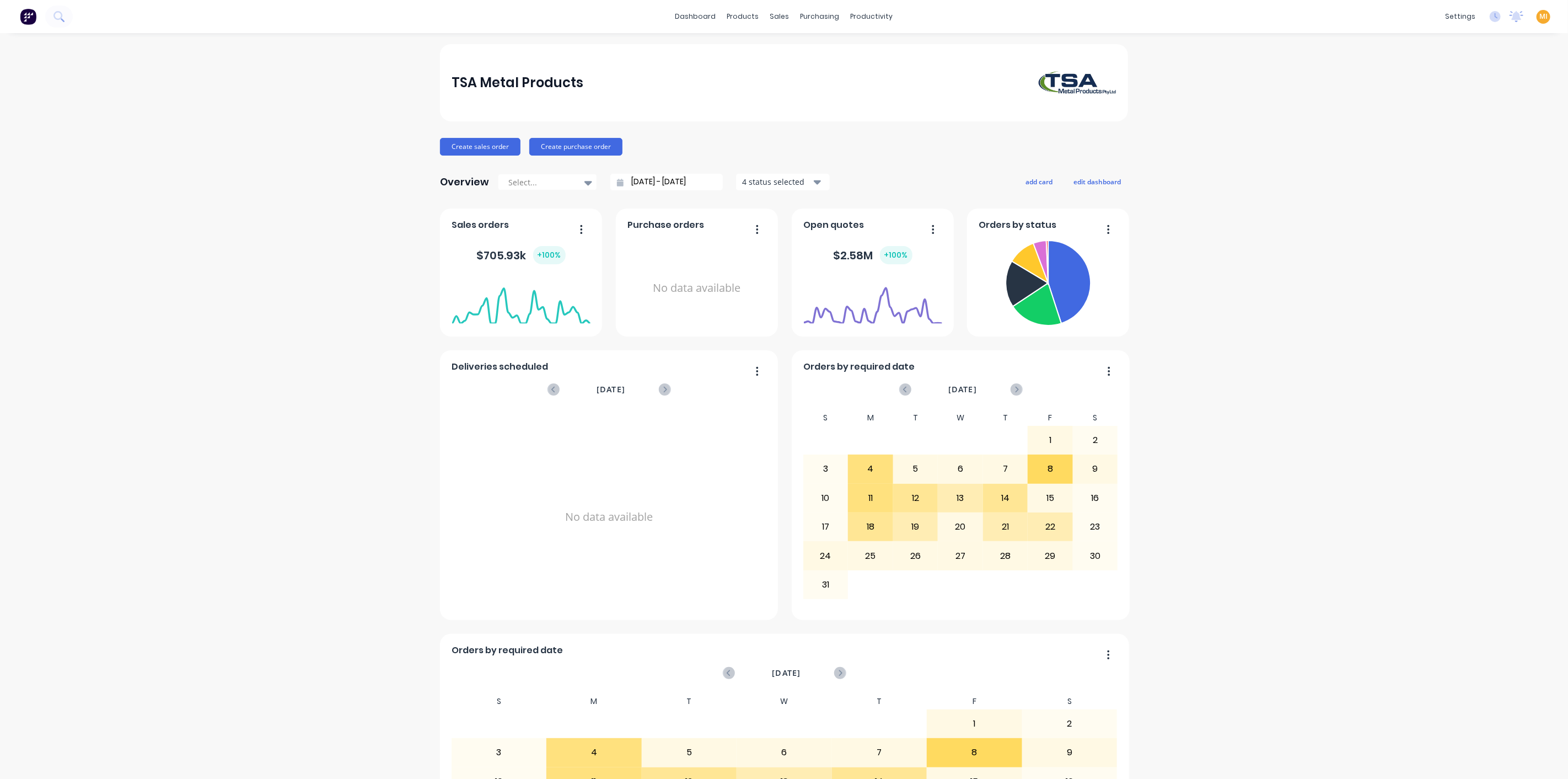
click at [1536, 10] on div "MI TSA Metal Products [PERSON_NAME] Administrator Profile Sign out" at bounding box center [1543, 16] width 14 height 14
click at [1539, 17] on span "MI" at bounding box center [1544, 16] width 9 height 10
drag, startPoint x: 1467, startPoint y: 136, endPoint x: 1256, endPoint y: 45, distance: 229.8
click at [1466, 136] on button "Sign out" at bounding box center [1474, 138] width 146 height 22
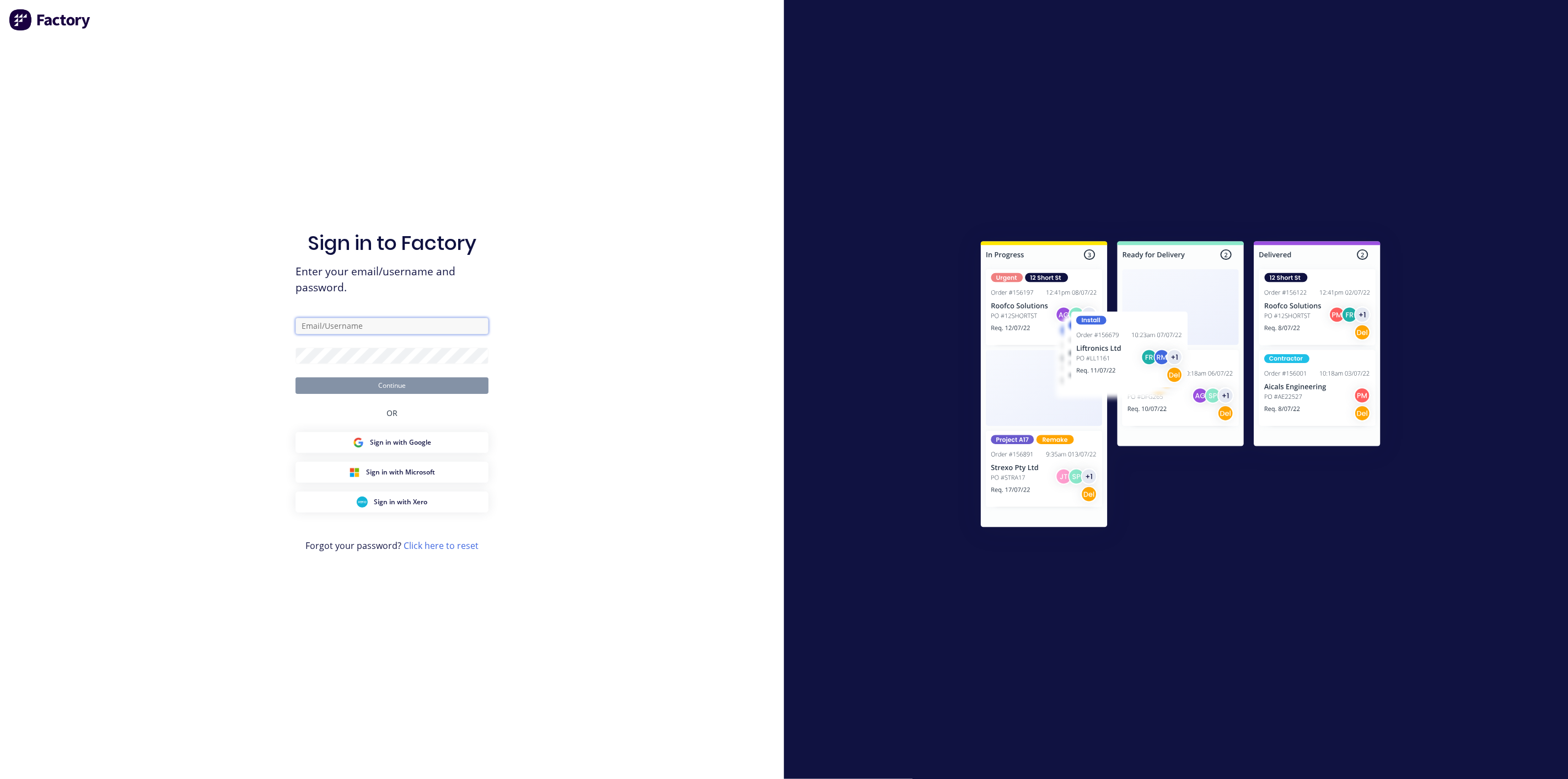
click at [373, 324] on input "text" at bounding box center [391, 326] width 193 height 16
click at [0, 778] on com-1password-button at bounding box center [0, 779] width 0 height 0
type input "[EMAIL_ADDRESS][DOMAIN_NAME]"
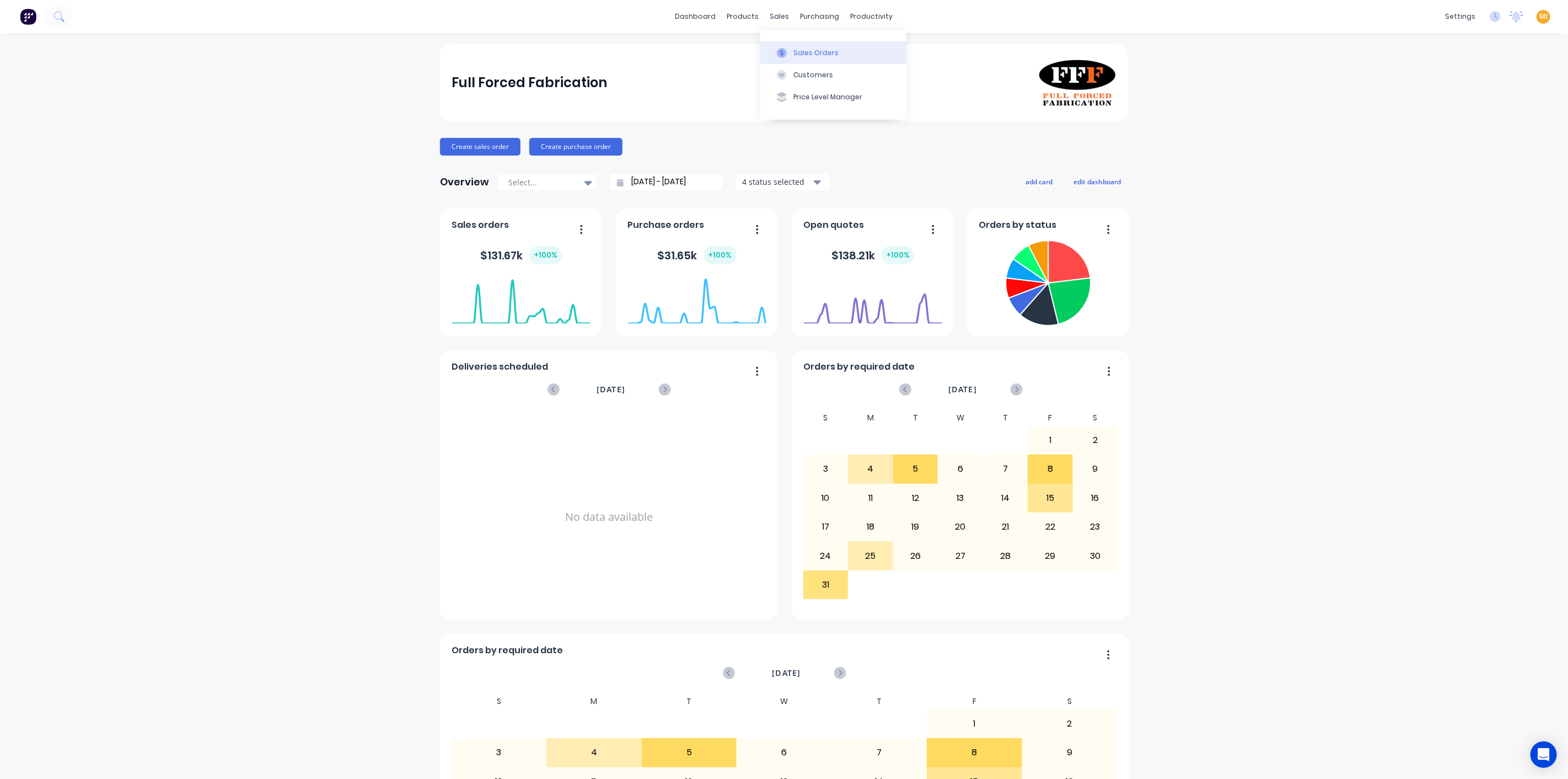
click at [808, 63] on div "Sales Orders Customers Price Level Manager" at bounding box center [833, 75] width 146 height 89
click at [797, 50] on div "Sales Orders" at bounding box center [816, 53] width 45 height 10
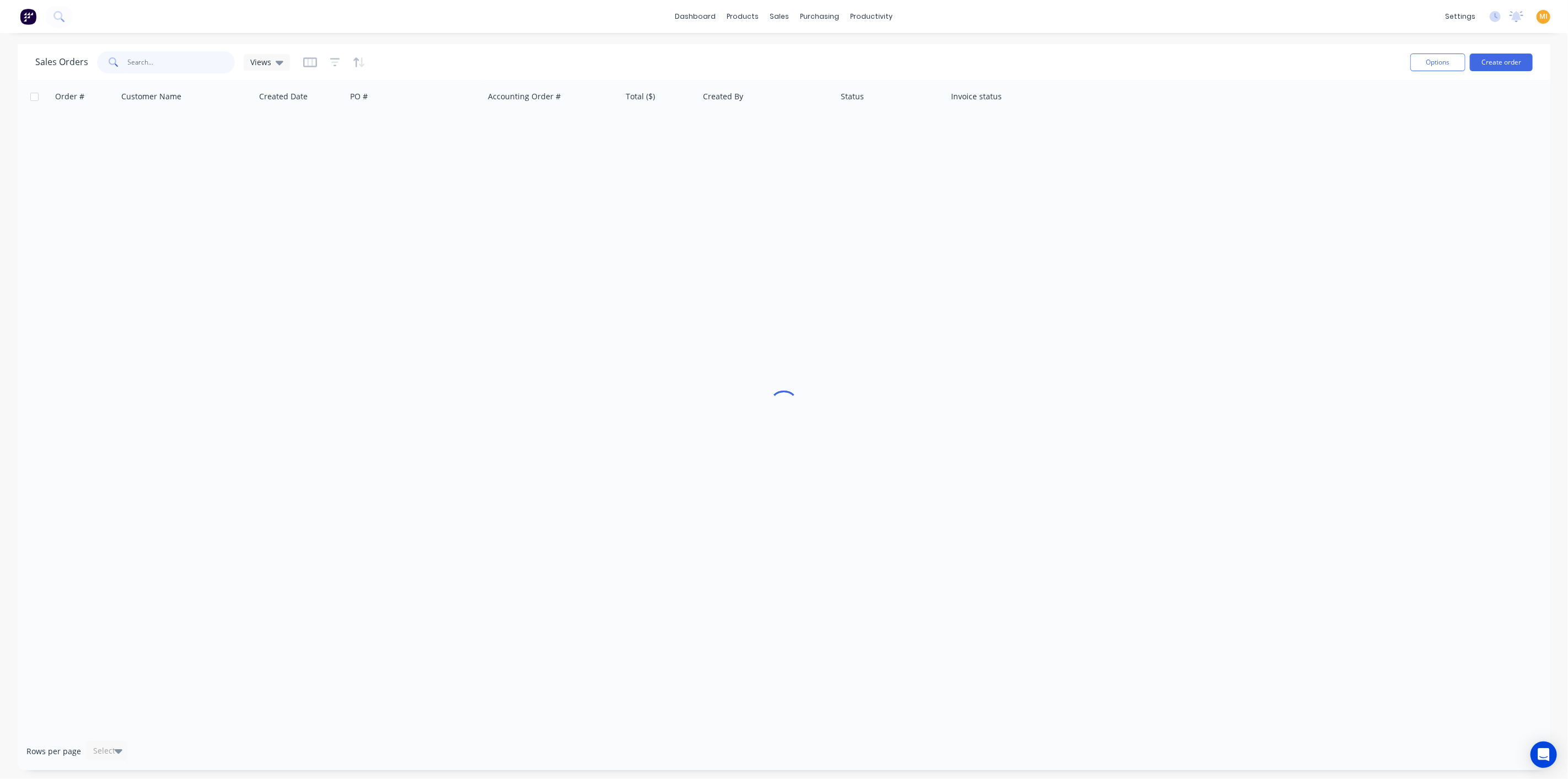
click at [131, 56] on input "text" at bounding box center [181, 62] width 108 height 22
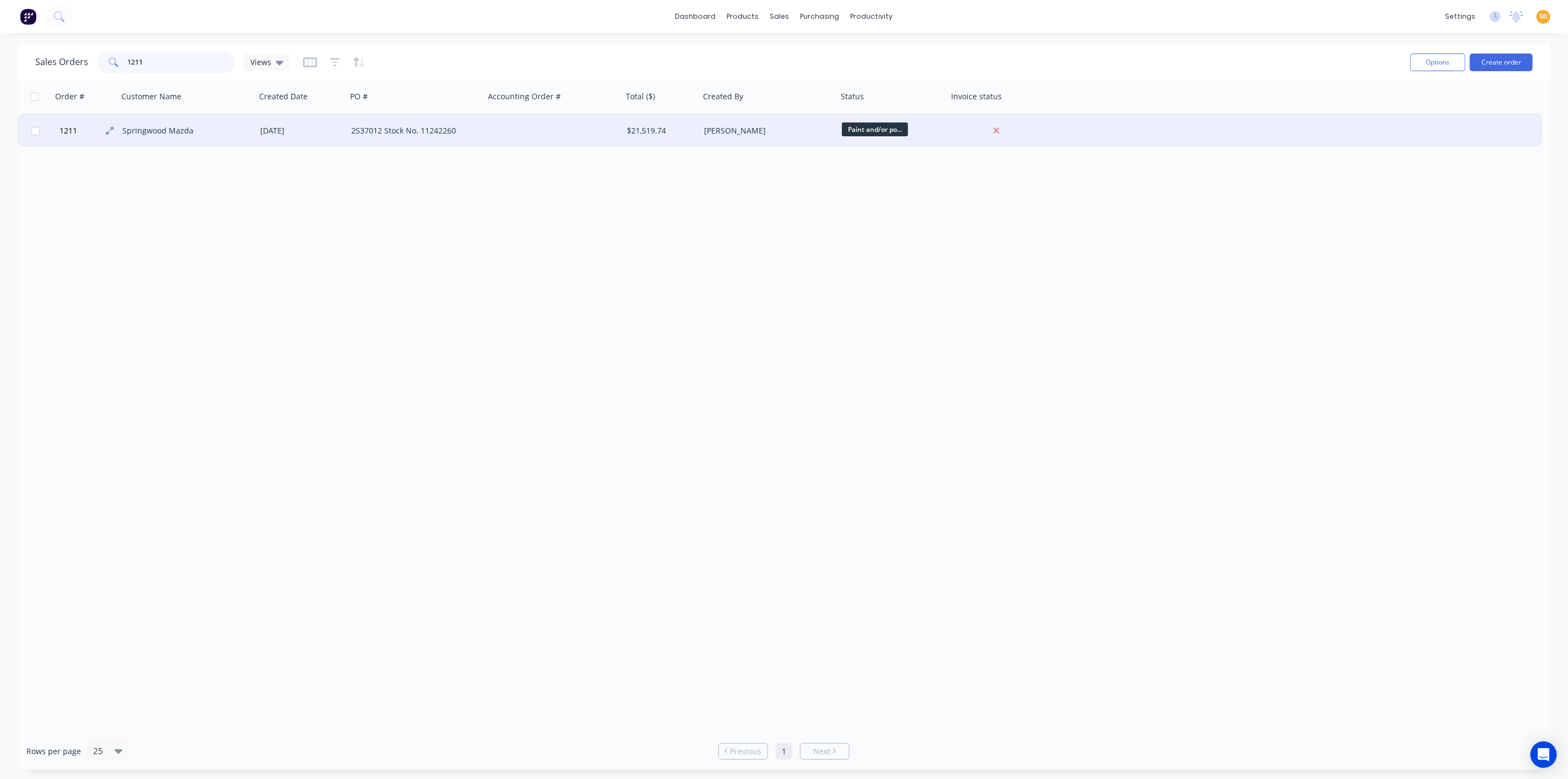
type input "1211"
click at [89, 132] on button "1211" at bounding box center [89, 130] width 66 height 33
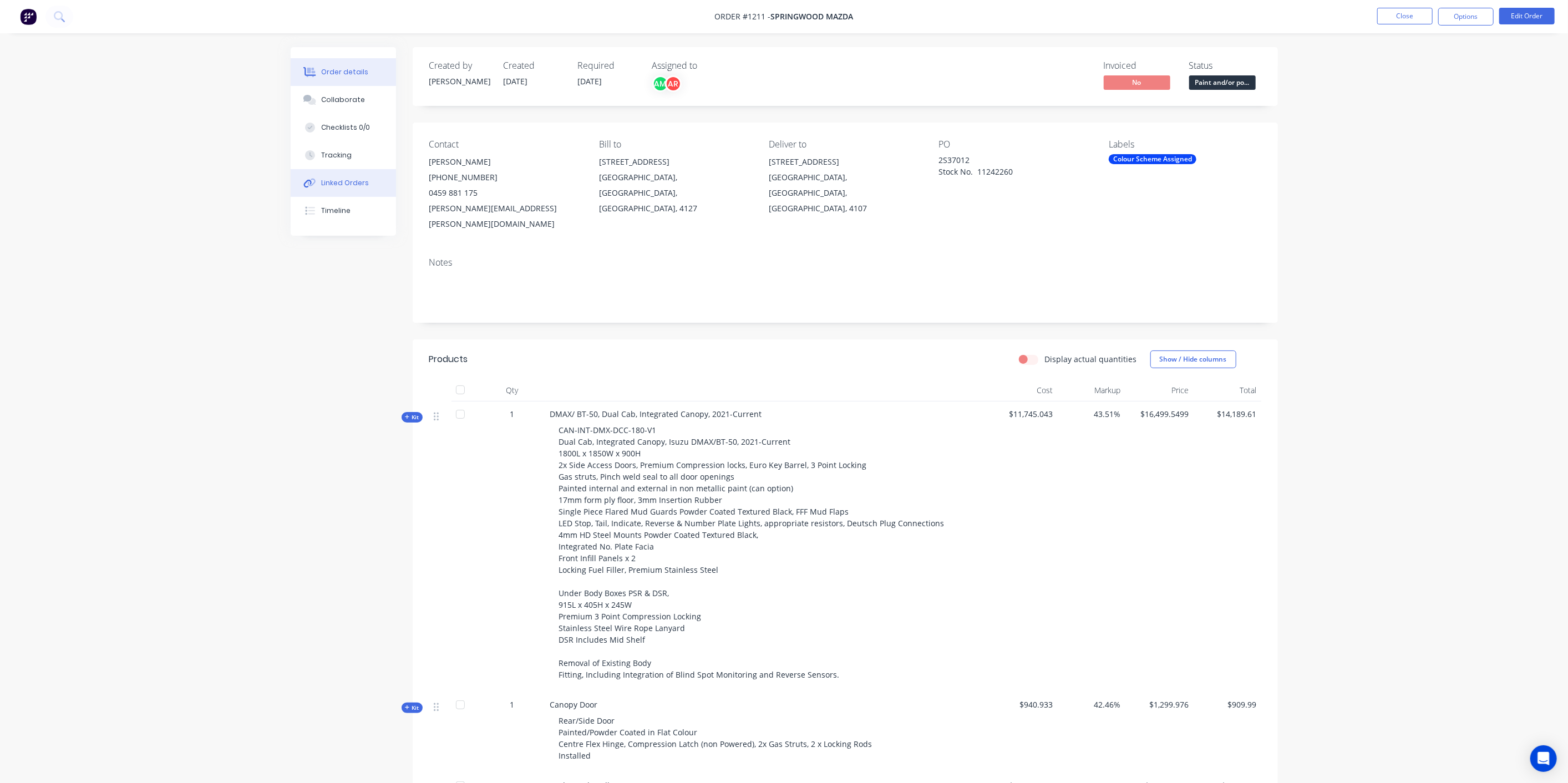
click at [339, 189] on button "Linked Orders" at bounding box center [343, 182] width 105 height 28
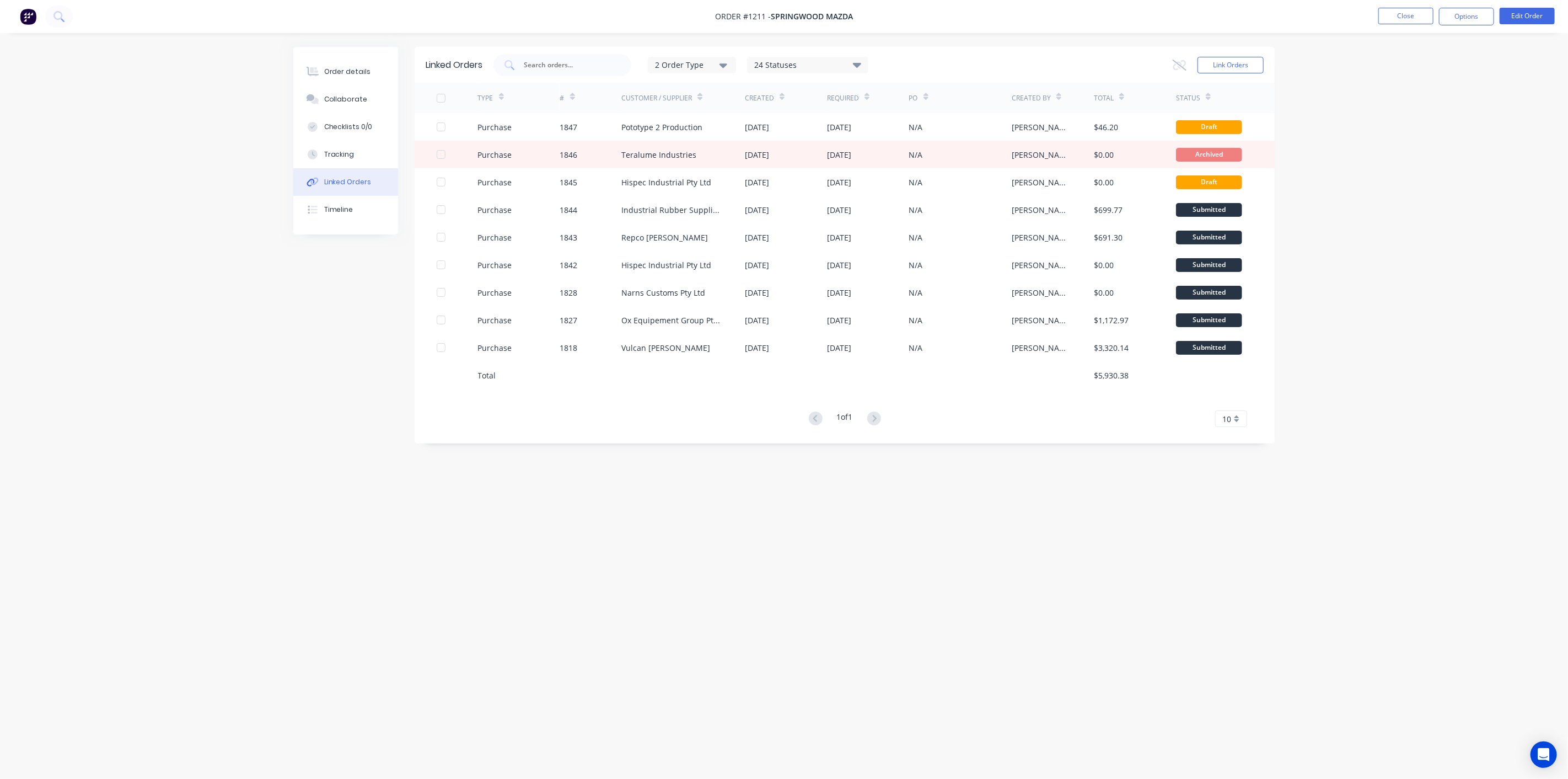
click at [831, 66] on div "24 Statuses" at bounding box center [807, 65] width 120 height 12
click at [885, 126] on label at bounding box center [885, 126] width 0 height 0
click at [885, 130] on input "checkbox" at bounding box center [889, 131] width 9 height 10
checkbox input "false"
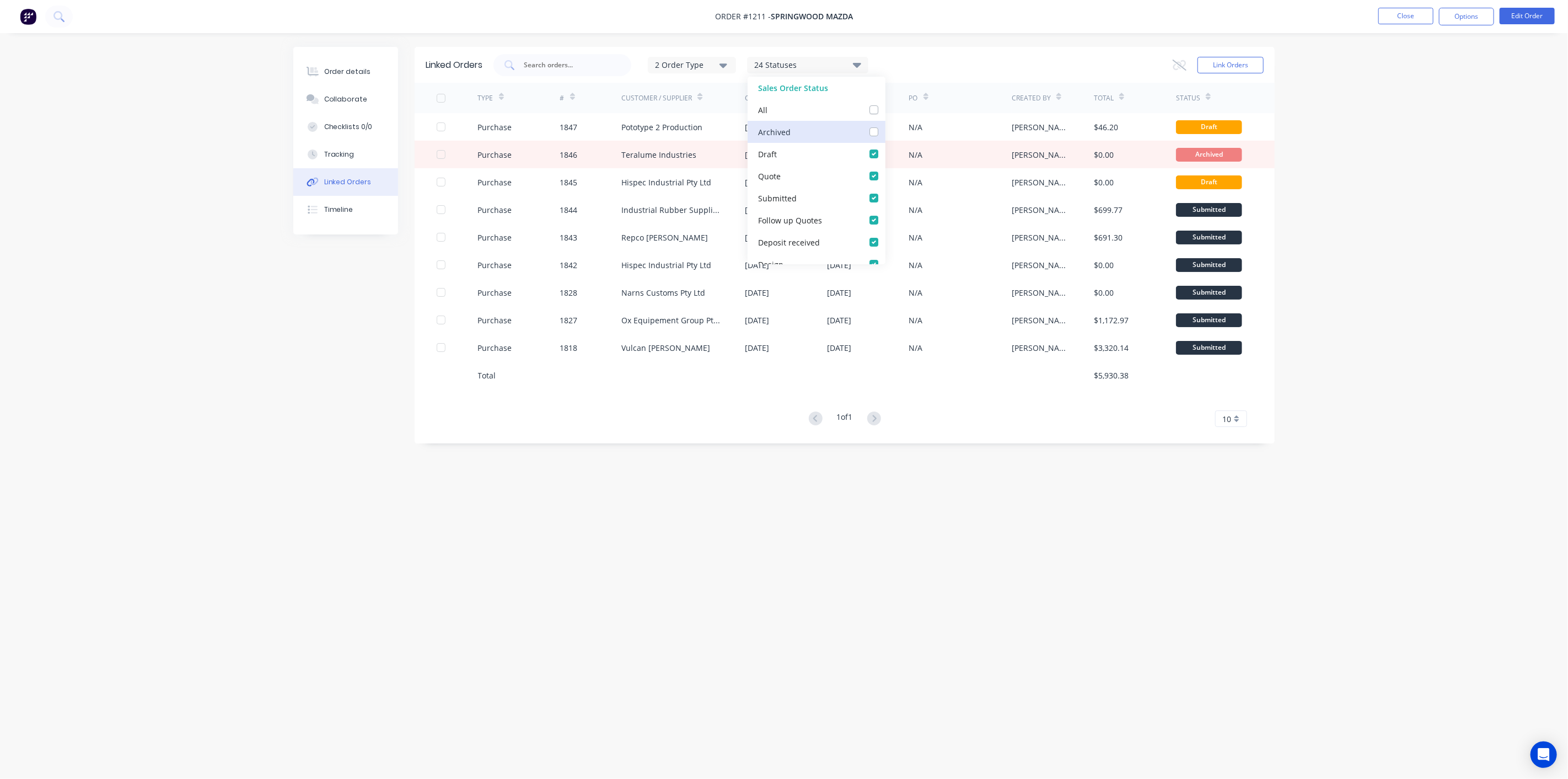
checkbox input "false"
click at [568, 503] on div "Linked Orders 2 Order Type 23 Statuses Sales Order Status All Archived Draft Qu…" at bounding box center [784, 368] width 981 height 643
click at [824, 62] on div "23 Statuses" at bounding box center [807, 65] width 120 height 12
click at [704, 62] on div "2 Order Type" at bounding box center [691, 65] width 74 height 12
drag, startPoint x: 738, startPoint y: 114, endPoint x: 816, endPoint y: 98, distance: 79.6
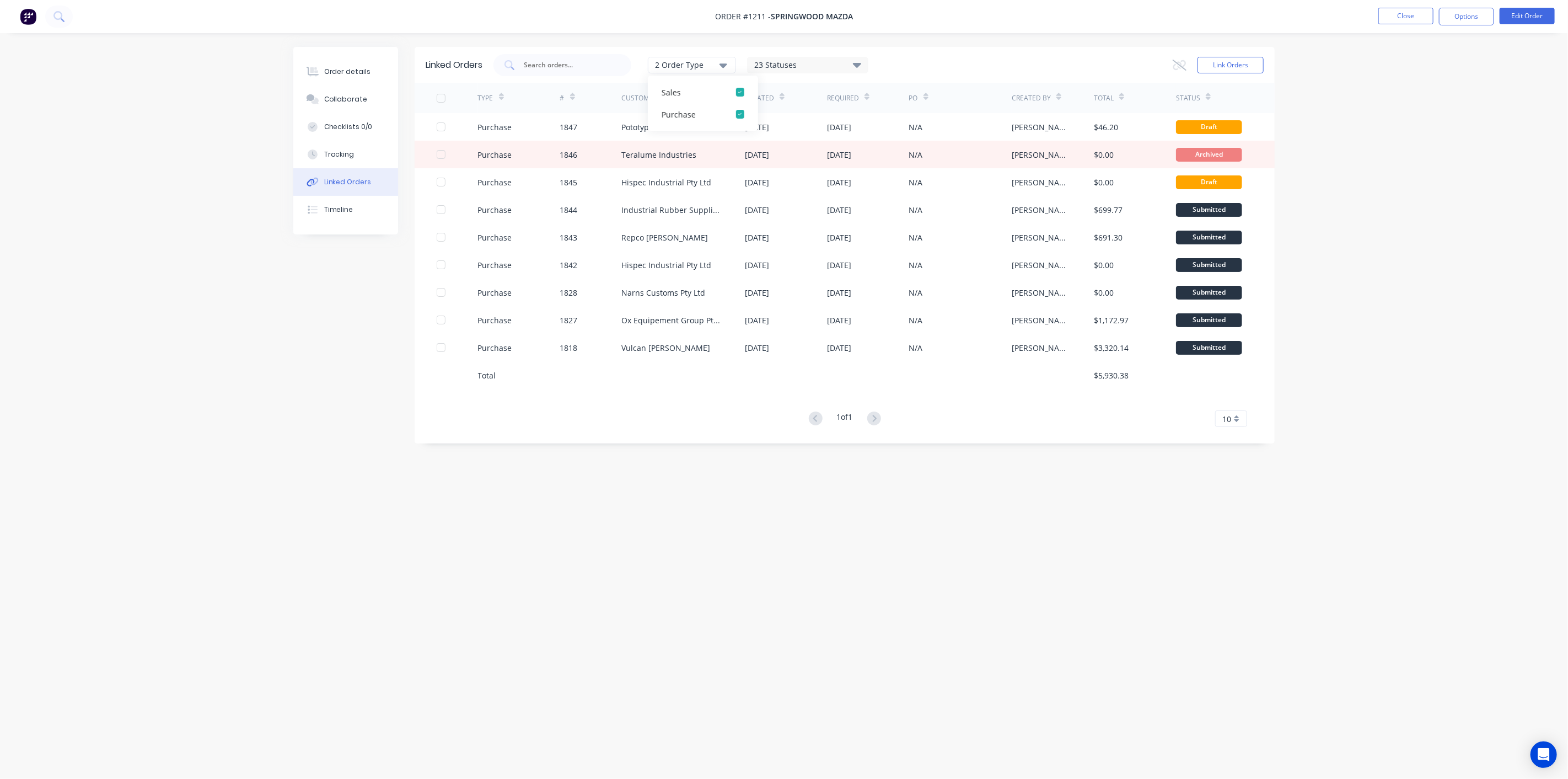
click at [737, 114] on div "button" at bounding box center [740, 114] width 22 height 22
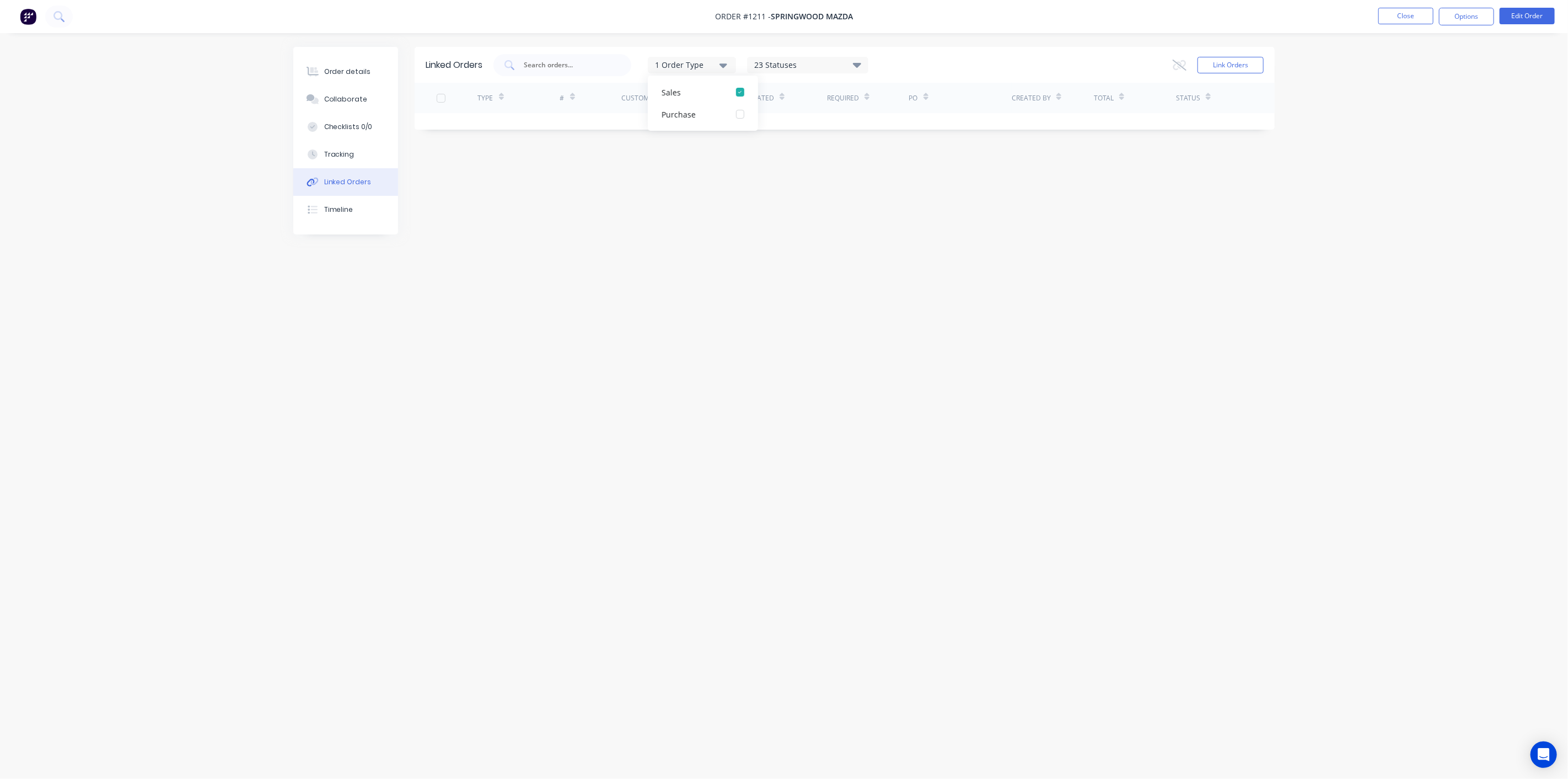
click at [942, 54] on div "1 Order Type Sales Purchase 23 Statuses Sales Order Status All Archived Draft Q…" at bounding box center [878, 65] width 770 height 22
click at [633, 249] on div "Linked Orders 1 Order Type 23 Statuses Sales Order Status All Archived Draft Qu…" at bounding box center [784, 368] width 981 height 643
click at [674, 72] on button "1 Order Type" at bounding box center [691, 65] width 88 height 16
drag, startPoint x: 696, startPoint y: 106, endPoint x: 759, endPoint y: 104, distance: 63.0
click at [696, 106] on button "Purchase" at bounding box center [702, 114] width 110 height 22
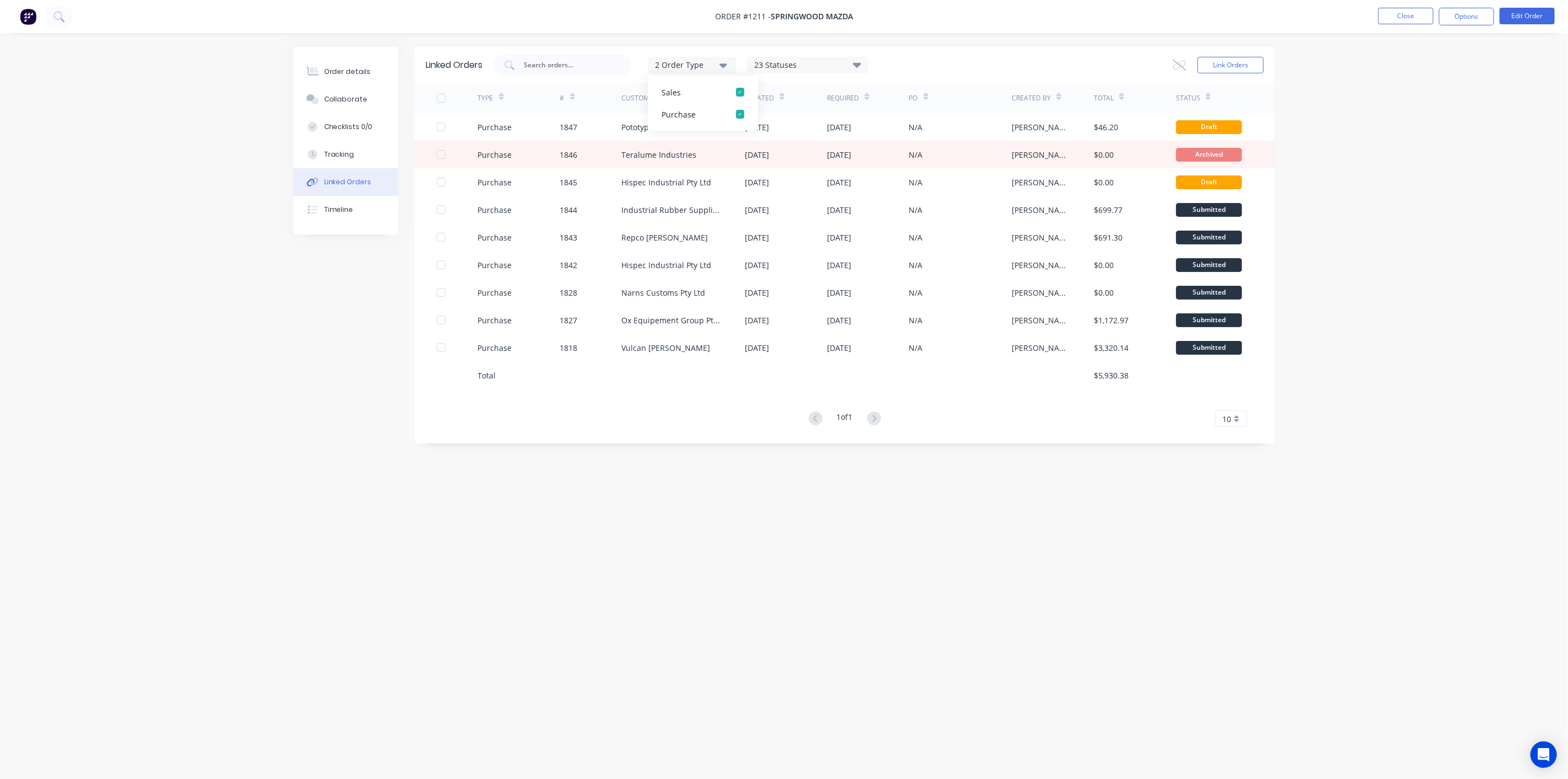
click at [842, 63] on div "23 Statuses" at bounding box center [807, 65] width 120 height 12
click at [870, 116] on div "All" at bounding box center [816, 110] width 138 height 22
click at [885, 104] on label at bounding box center [885, 104] width 0 height 0
click at [885, 105] on input "checkbox" at bounding box center [889, 108] width 9 height 10
checkbox input "true"
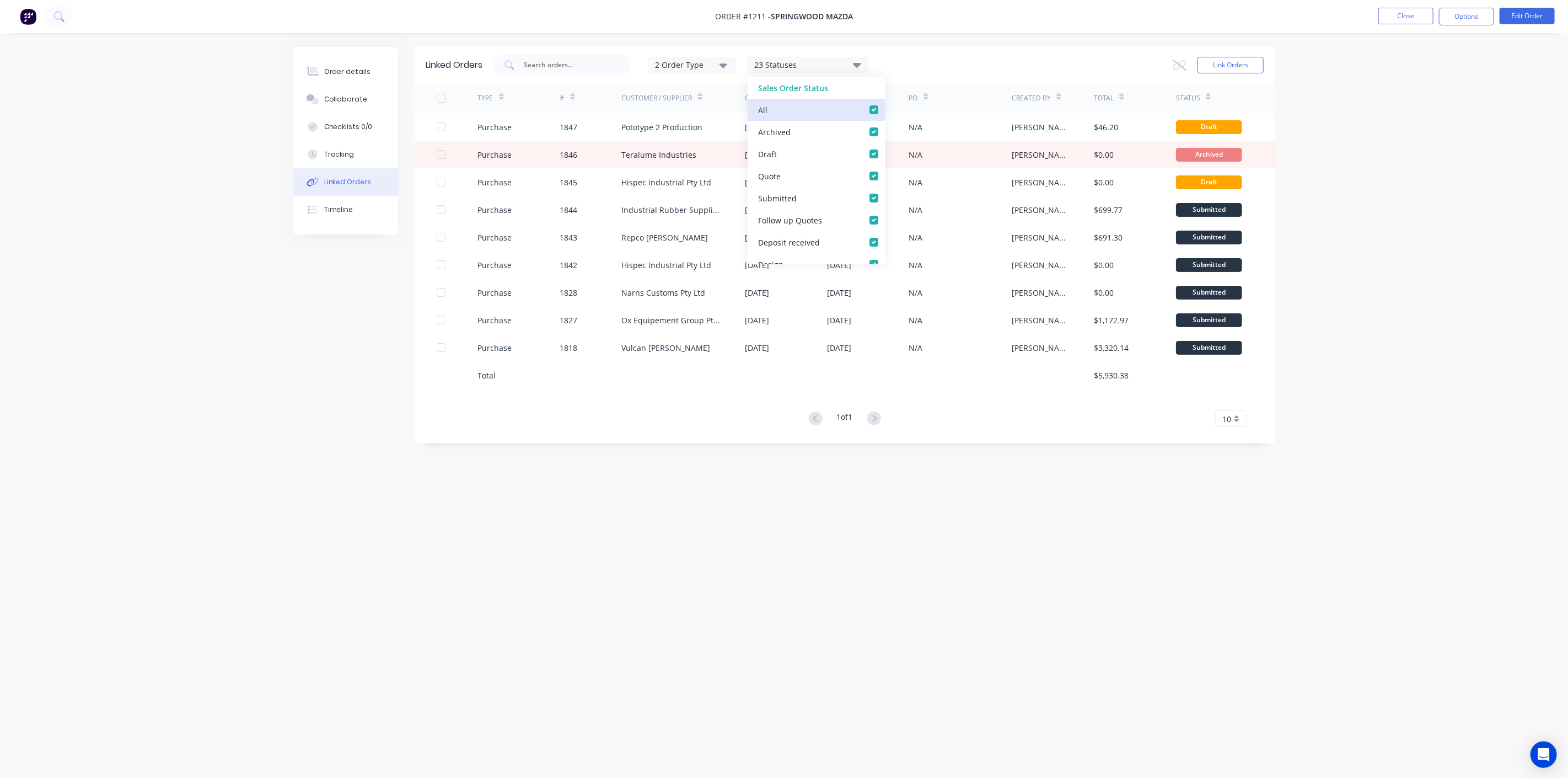
checkbox input "true"
click at [885, 104] on label at bounding box center [885, 104] width 0 height 0
click at [885, 108] on input "checkbox" at bounding box center [889, 108] width 9 height 10
checkbox input "false"
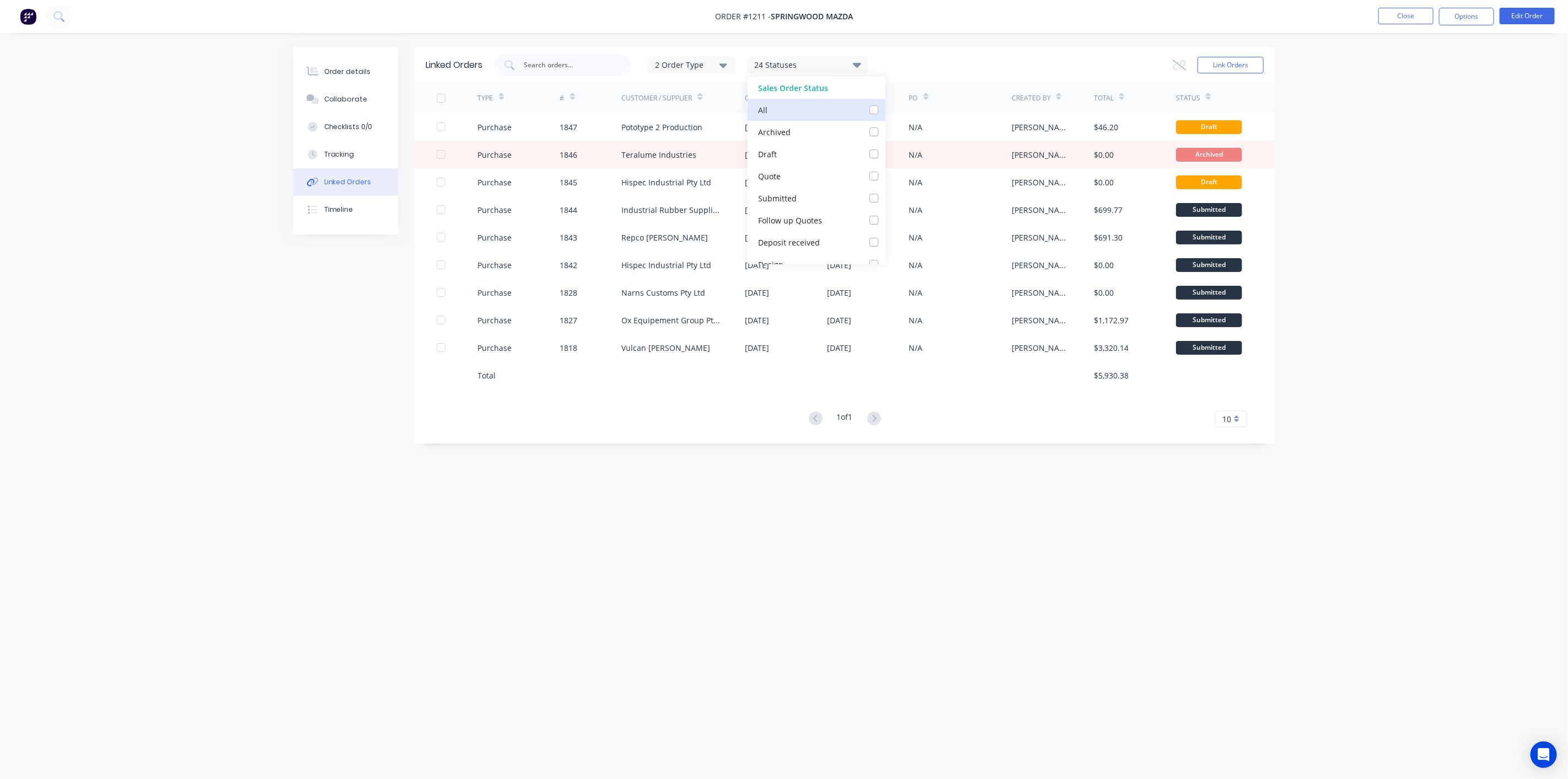
checkbox input "false"
checkbox Quotes_checkbox_4cf3a2a5-ad2f-4453-9540-1f766b630eealinked-orders "false"
checkbox received_checkbox_2dc337cf-76d2-4a48-969a-3ebbf4dee0edlinked-orders "false"
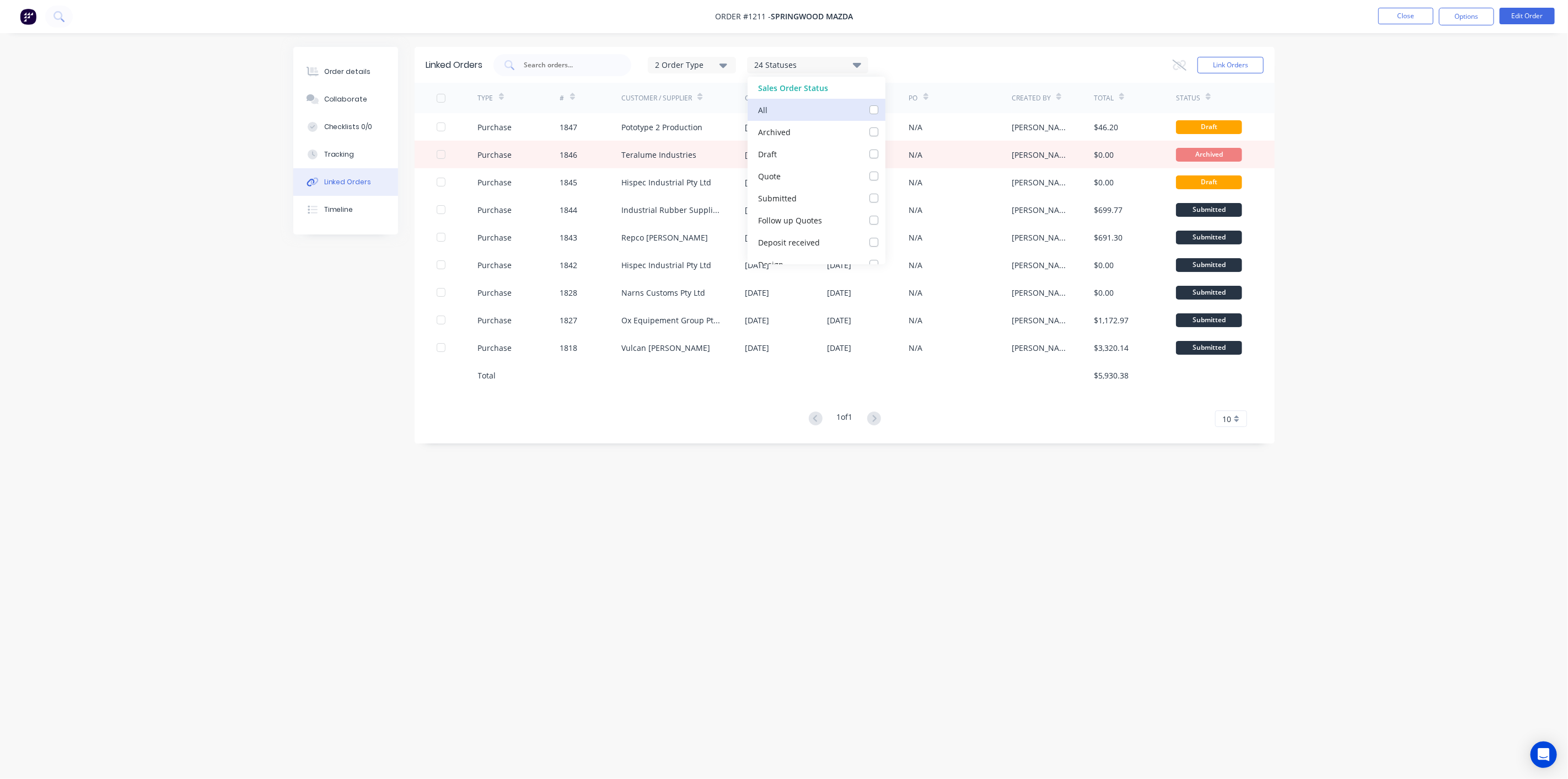
checkbox input "false"
checkbox \(Welding\)_checkbox_6e2e0324-91d8-4ca8-8b72-0350f0a2e42flinked-orders "false"
checkbox input "false"
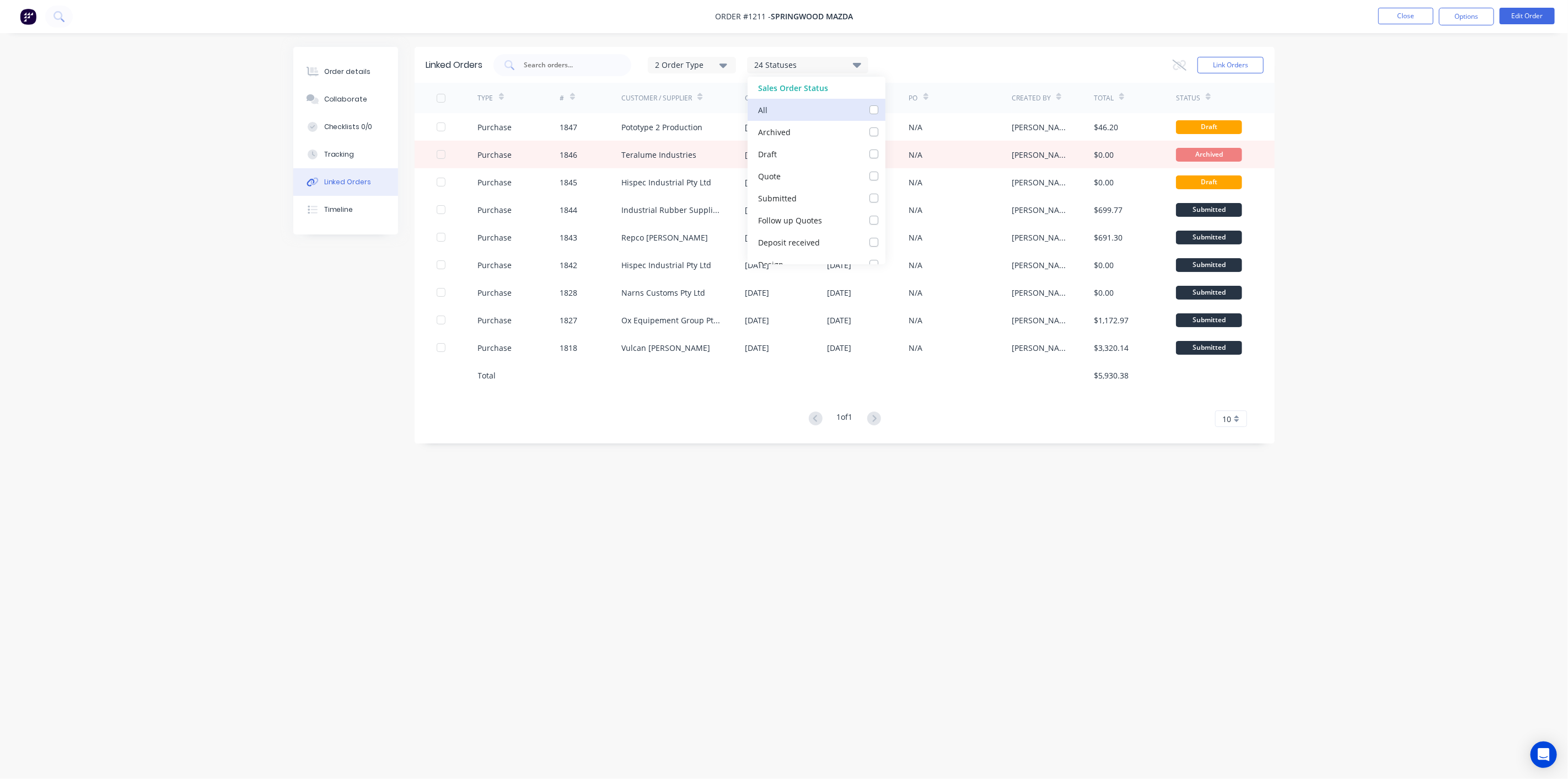
checkbox powder_checkbox_22677b80-f054-4cf1-8fda-4b6561f33862linked-orders "false"
checkbox input "false"
checkbox install_checkbox_ea87a3cd-8e44-4511-a180-98e2dca56b7clinked-orders "false"
checkbox invoiced_checkbox_620437f4-ca05-4fbc-a0f3-554428b4657flinked-orders "false"
checkbox Payment_checkbox_c9784a2d-6916-43c9-81b4-c27a54c4473elinked-orders "false"
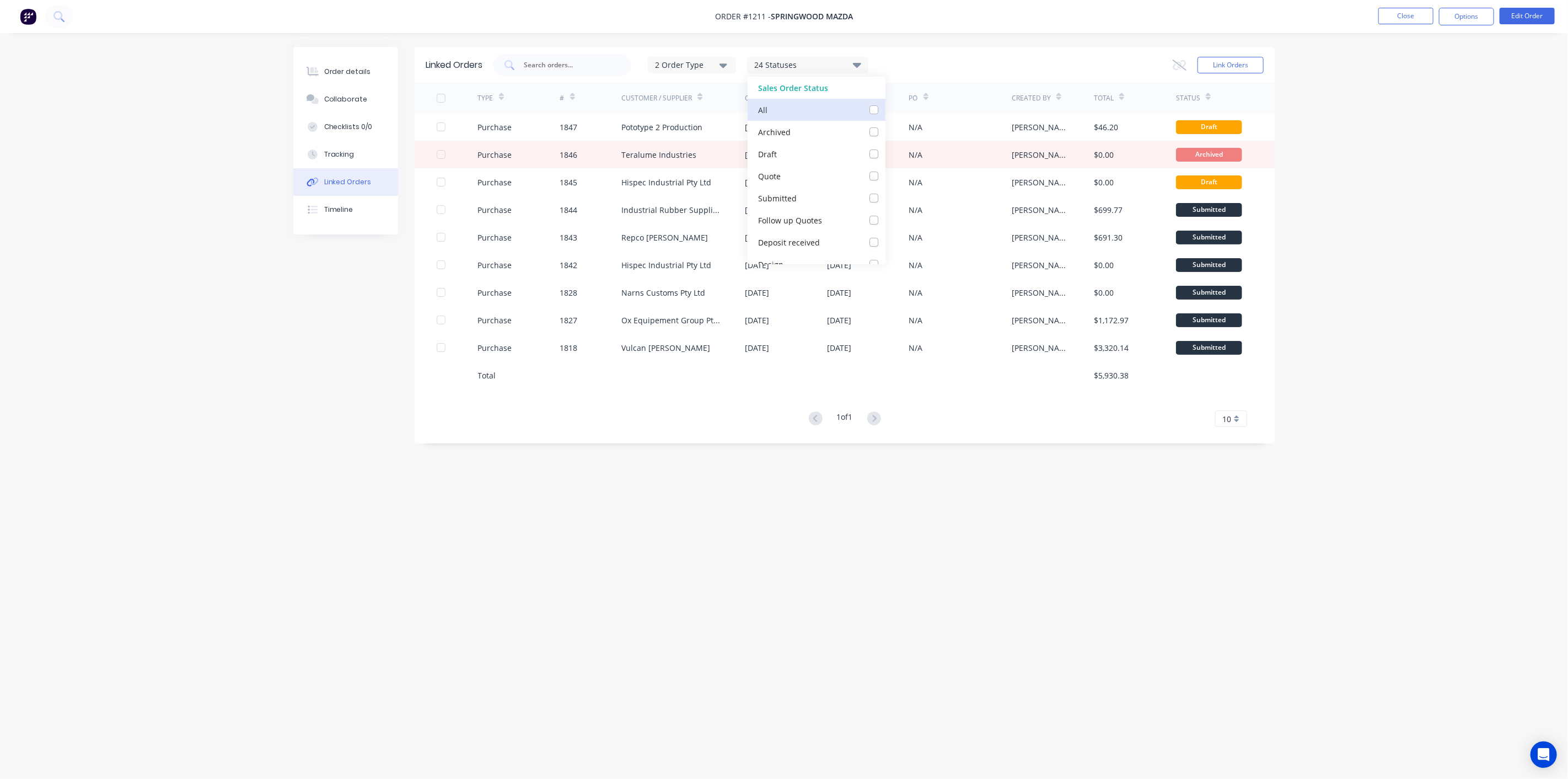
checkbox input "false"
checkbox Up_checkbox_lkr6vclinked-orders "false"
click at [970, 46] on div "Order details Collaborate Checklists 0/0 Tracking Linked Orders Timeline Order …" at bounding box center [784, 389] width 1568 height 779
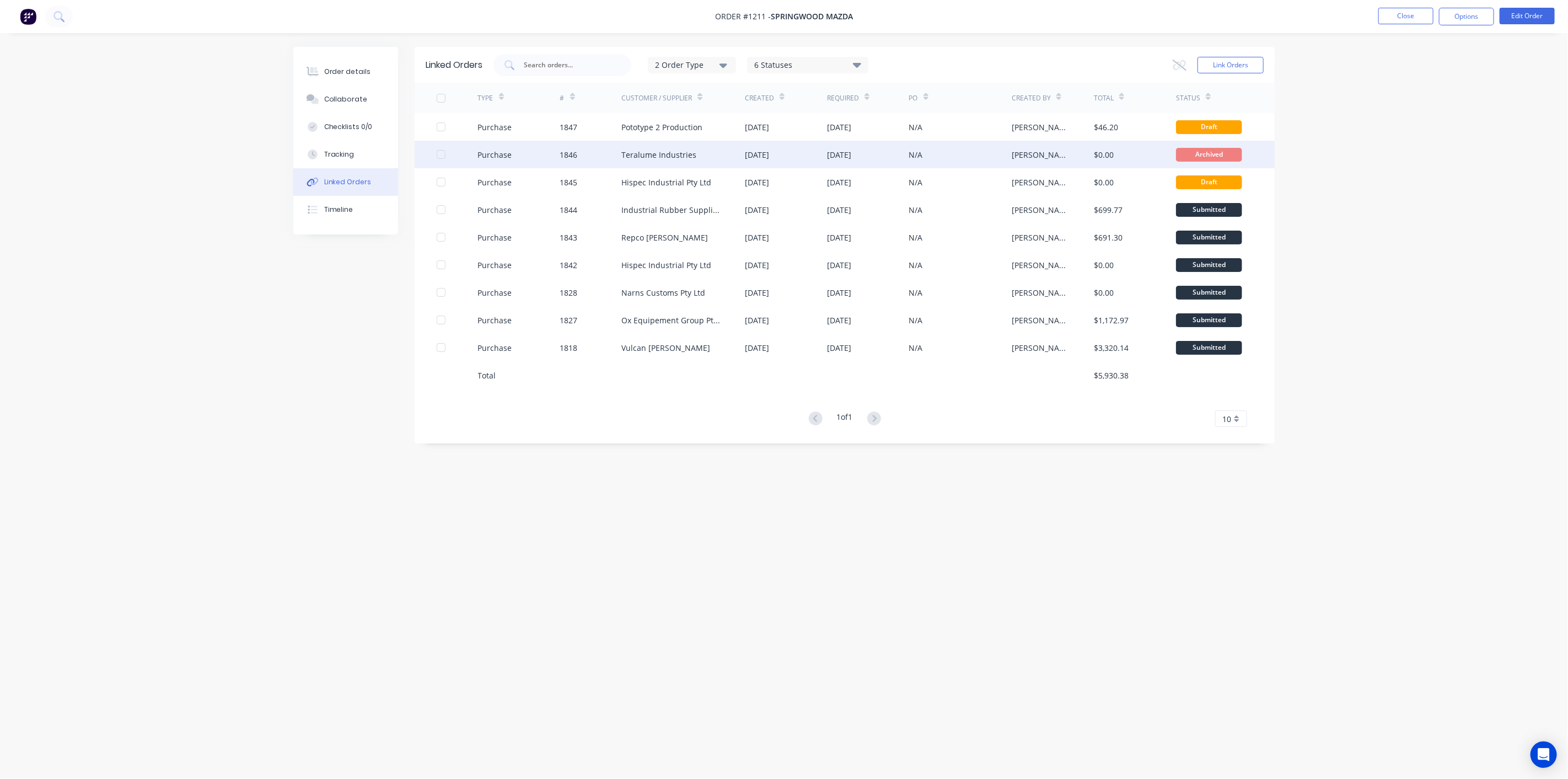
click at [564, 161] on div "1846" at bounding box center [590, 154] width 61 height 27
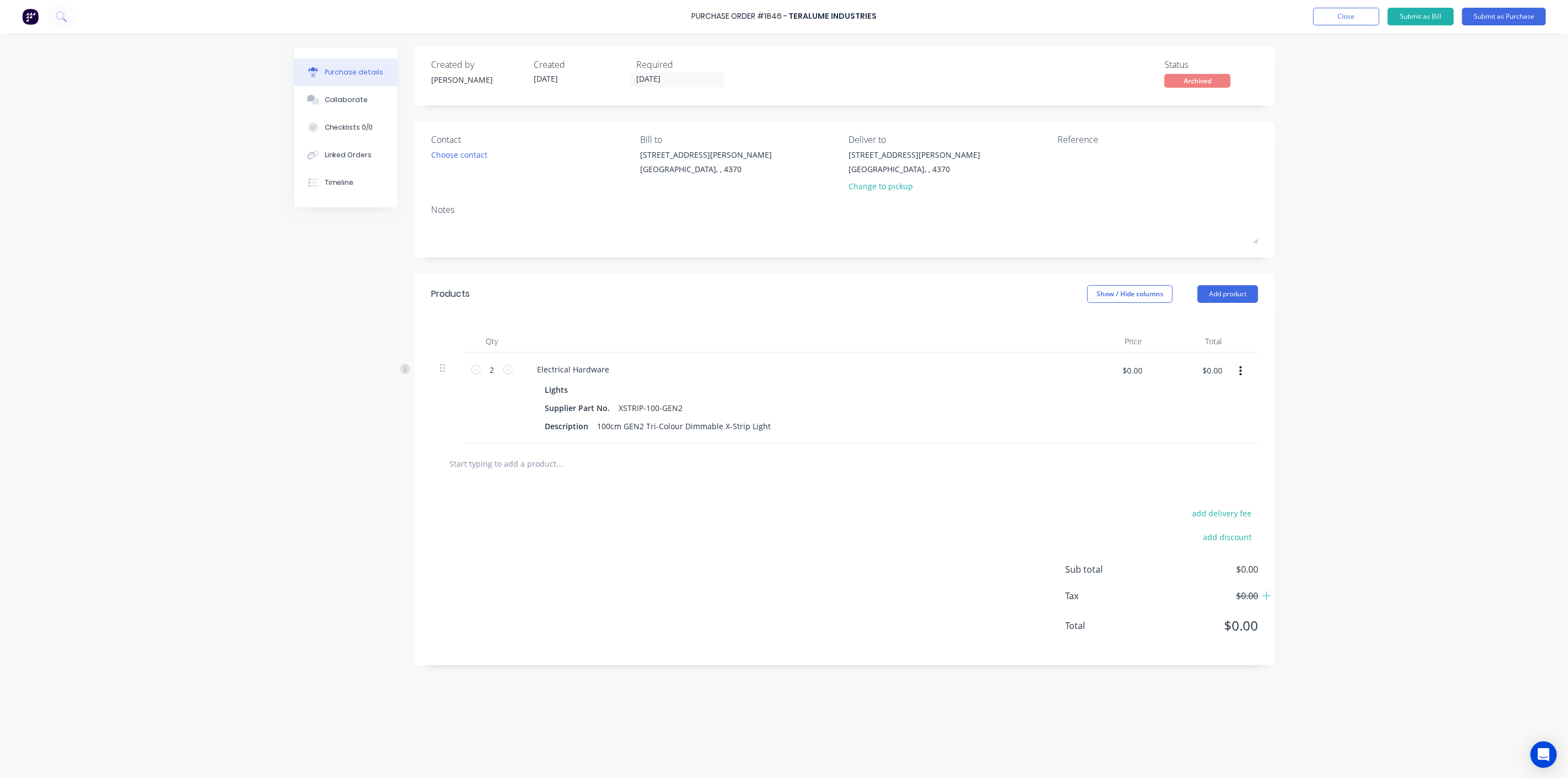
click at [298, 511] on div "Created by Aaron Created 11/08/25 Required 10/08/25 Status Archived Contact Cho…" at bounding box center [784, 403] width 981 height 713
click at [1325, 18] on button "Close" at bounding box center [1346, 16] width 66 height 18
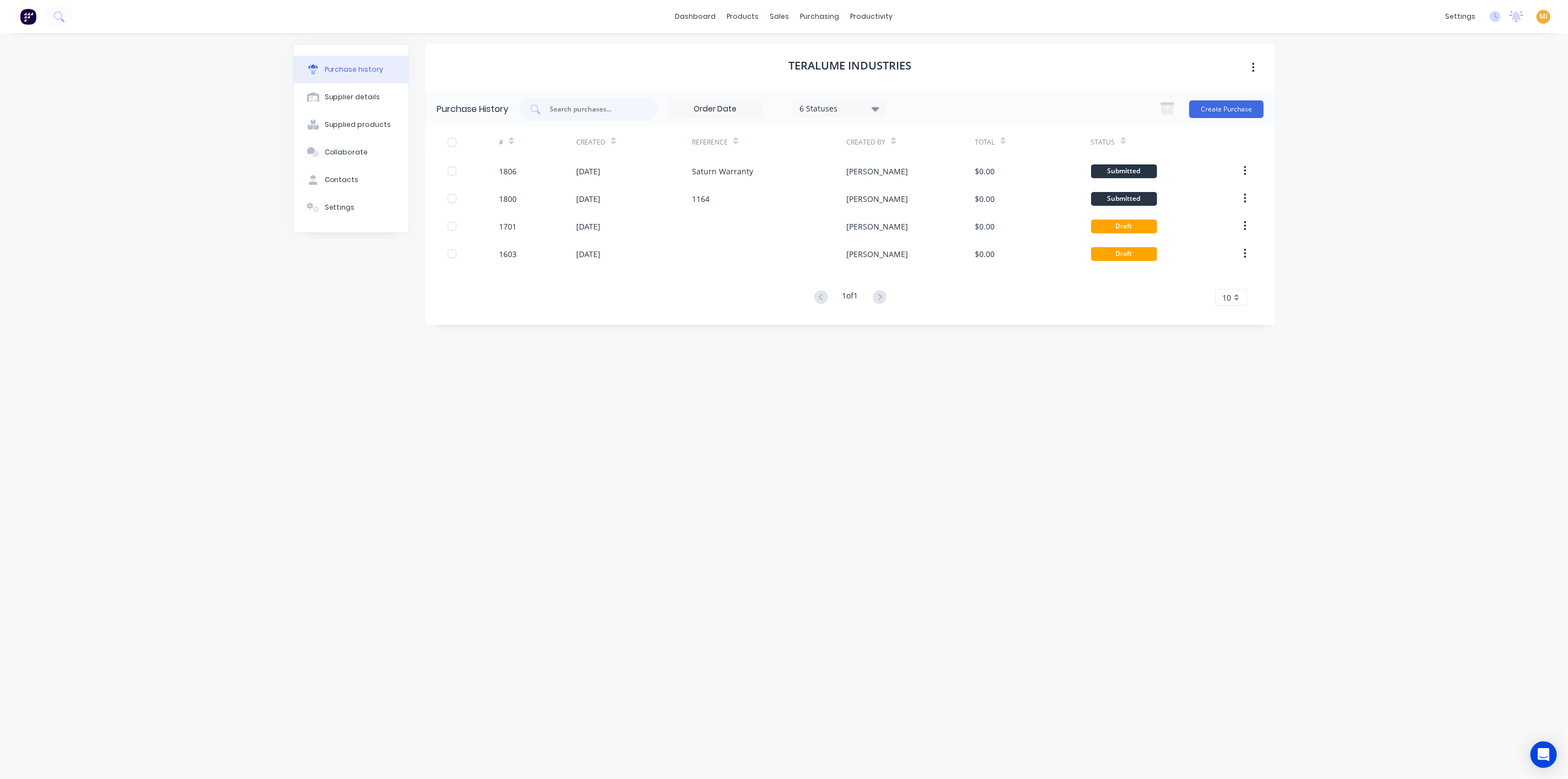
click at [816, 110] on div "6 Statuses" at bounding box center [839, 108] width 79 height 12
click at [928, 155] on button "Archived" at bounding box center [863, 160] width 138 height 22
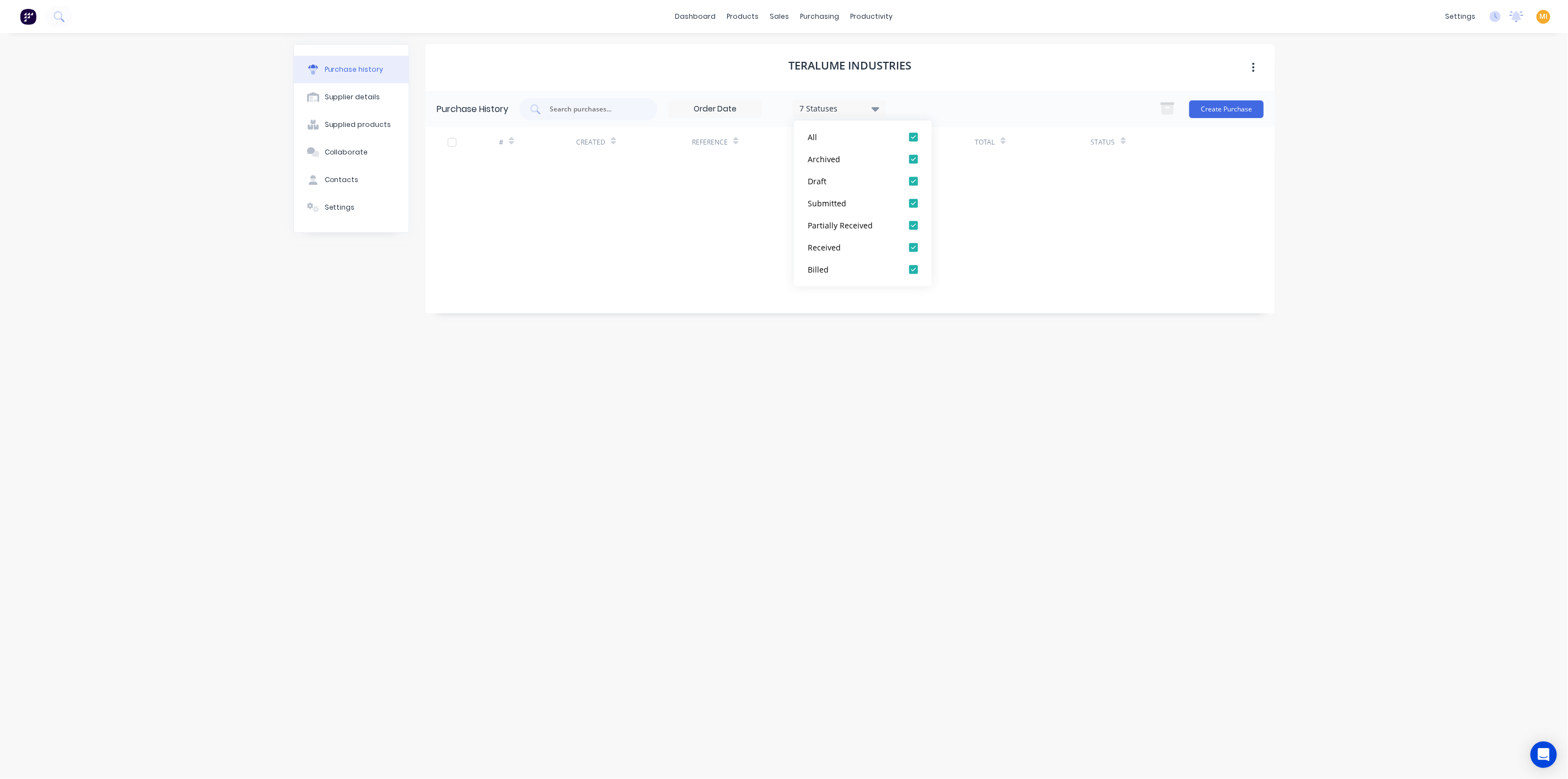
click at [590, 513] on div "Teralume Industries Purchase History 7 Statuses 7 Statuses Create Purchase # Cr…" at bounding box center [850, 400] width 849 height 713
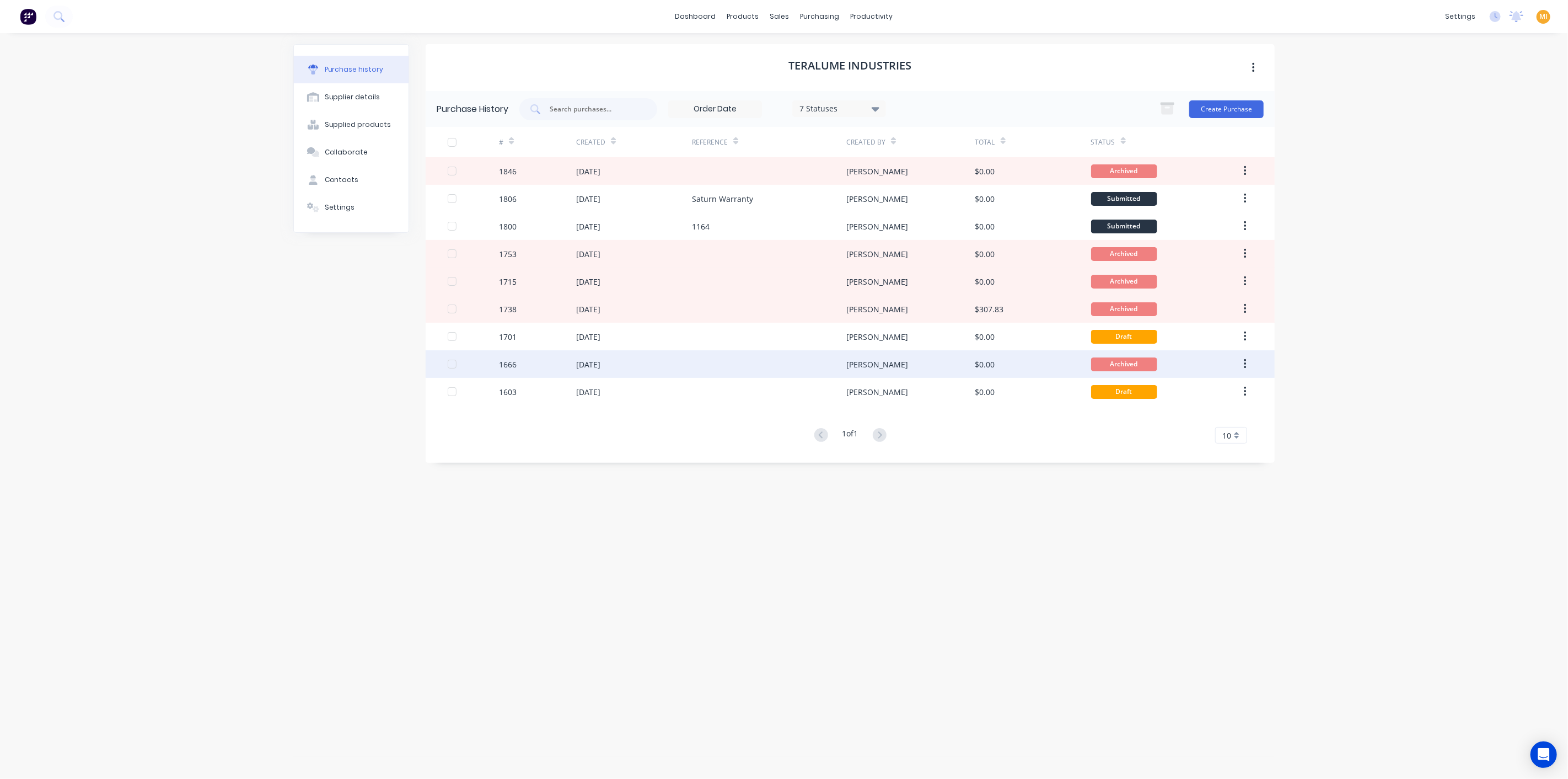
click at [649, 359] on div "26 Mar 2025" at bounding box center [634, 364] width 116 height 27
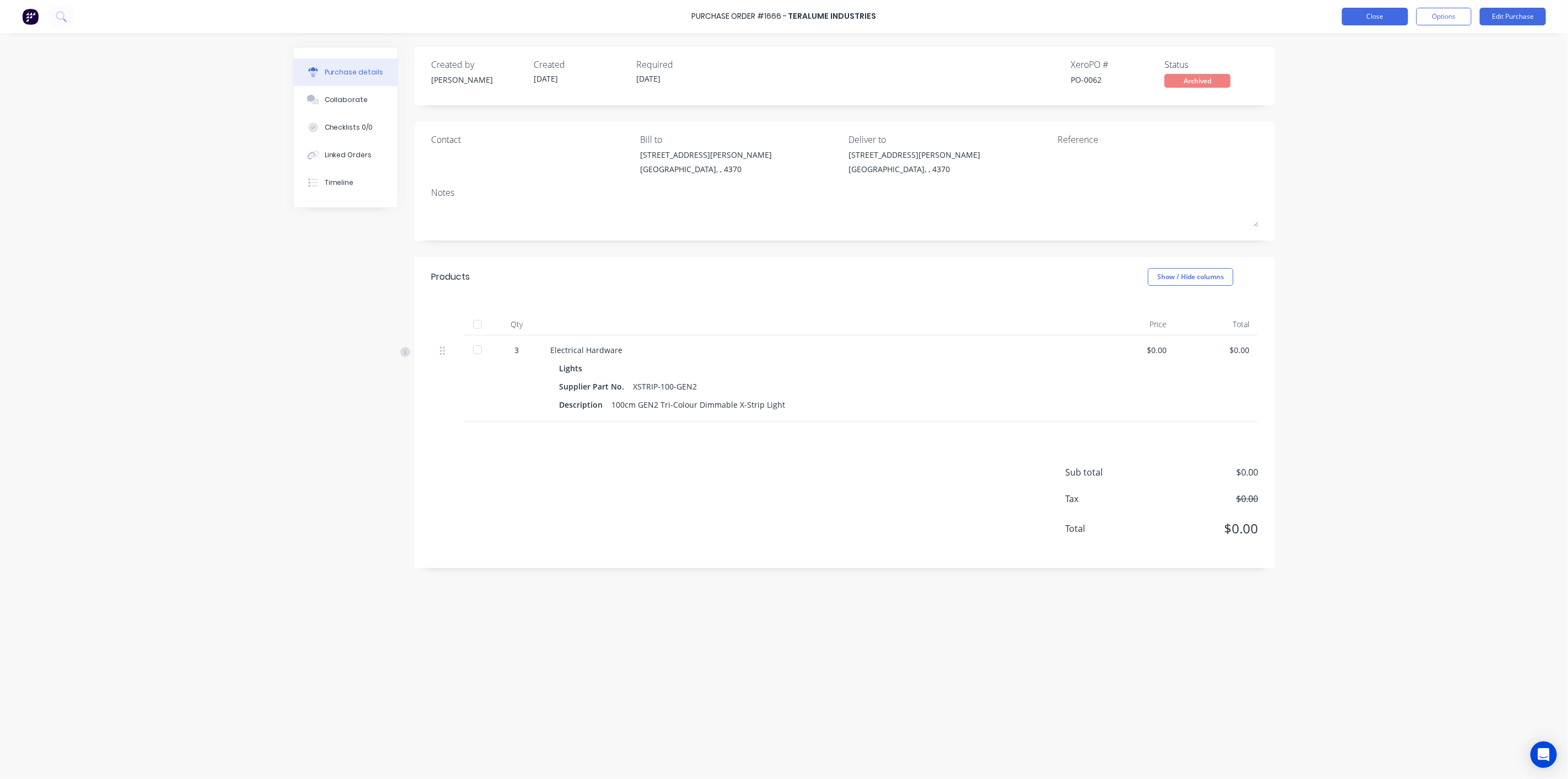
click at [1366, 12] on button "Close" at bounding box center [1375, 16] width 66 height 18
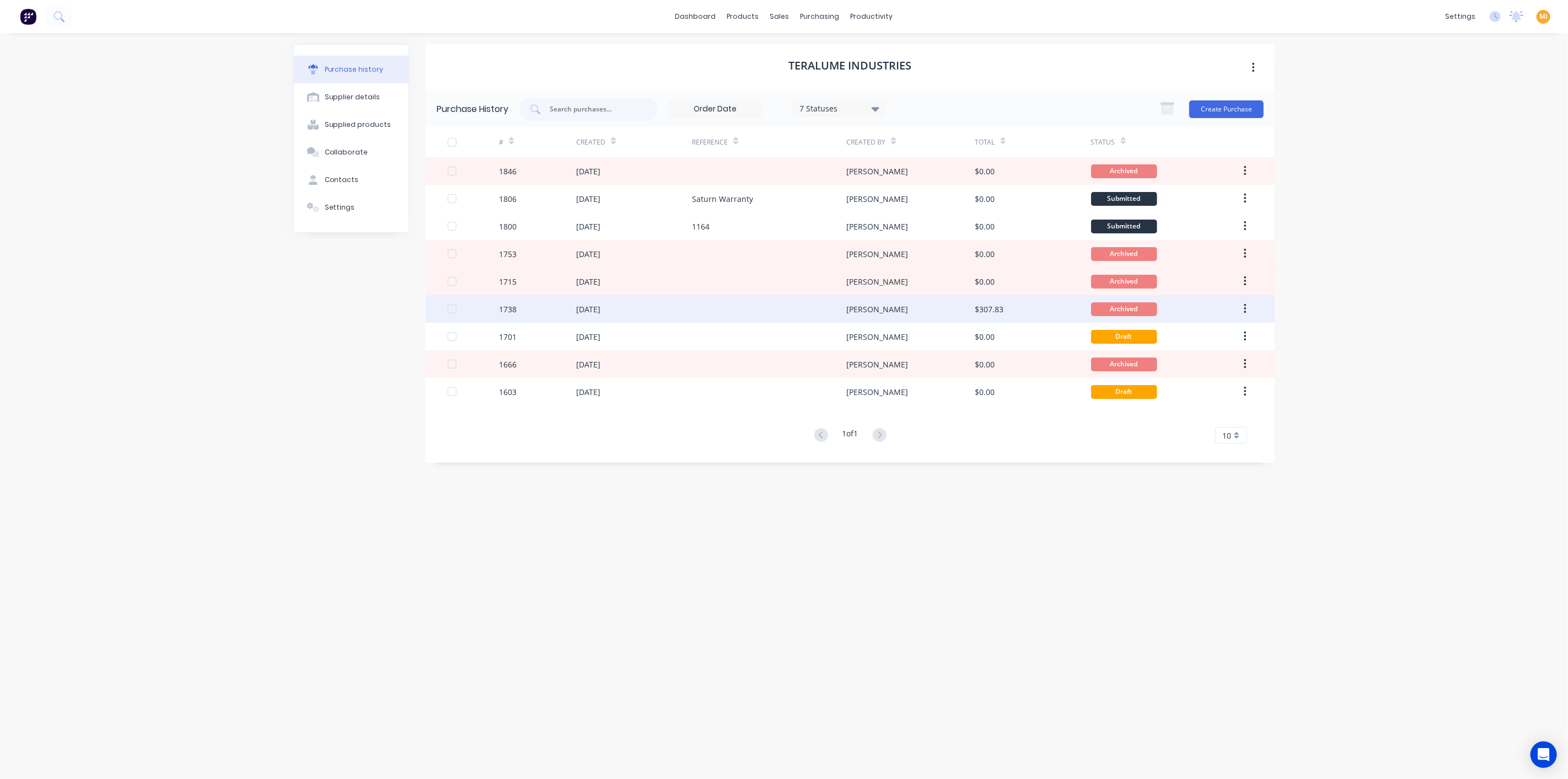
click at [828, 309] on div at bounding box center [769, 309] width 155 height 27
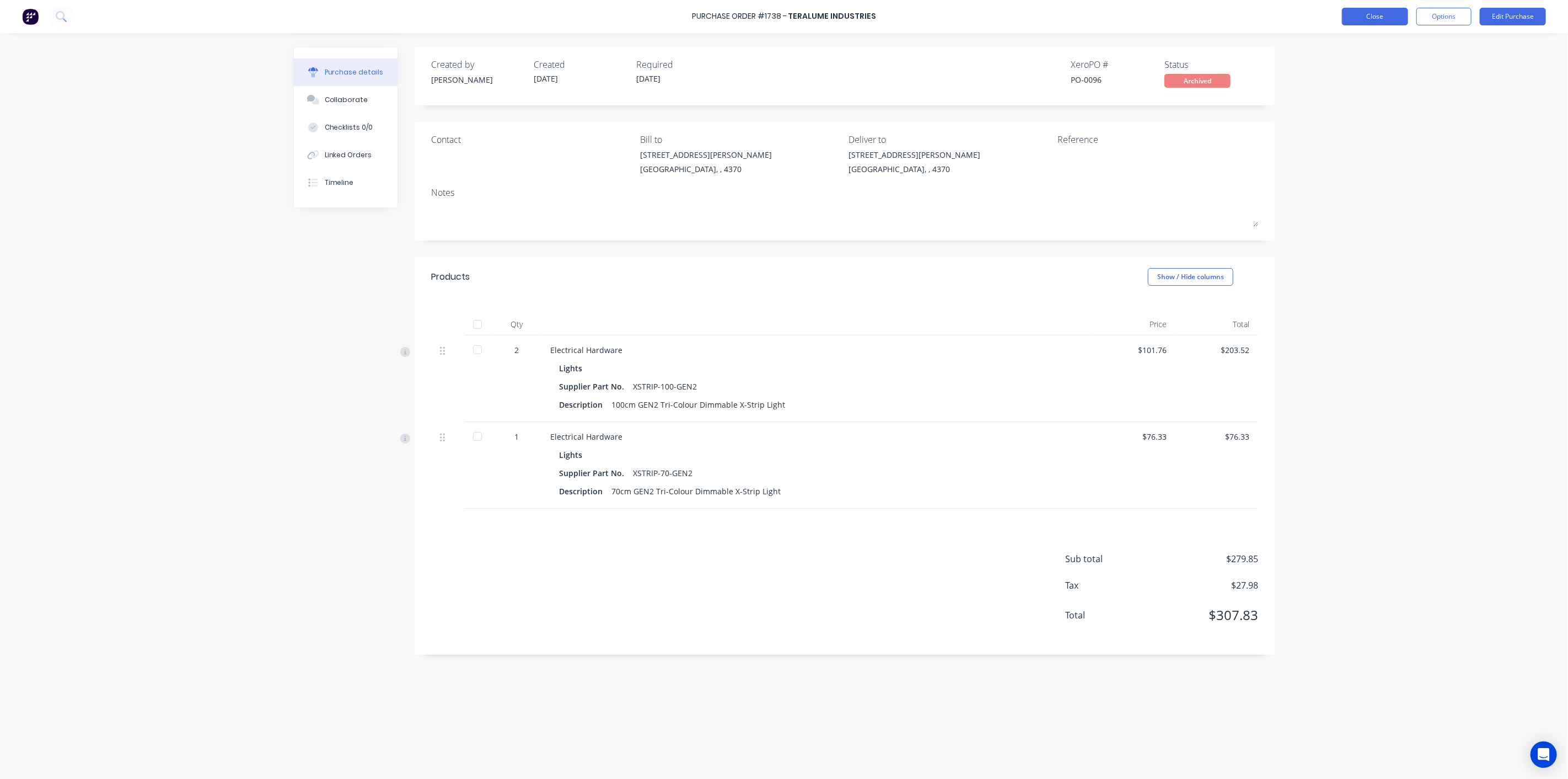
click at [1373, 13] on button "Close" at bounding box center [1375, 16] width 66 height 18
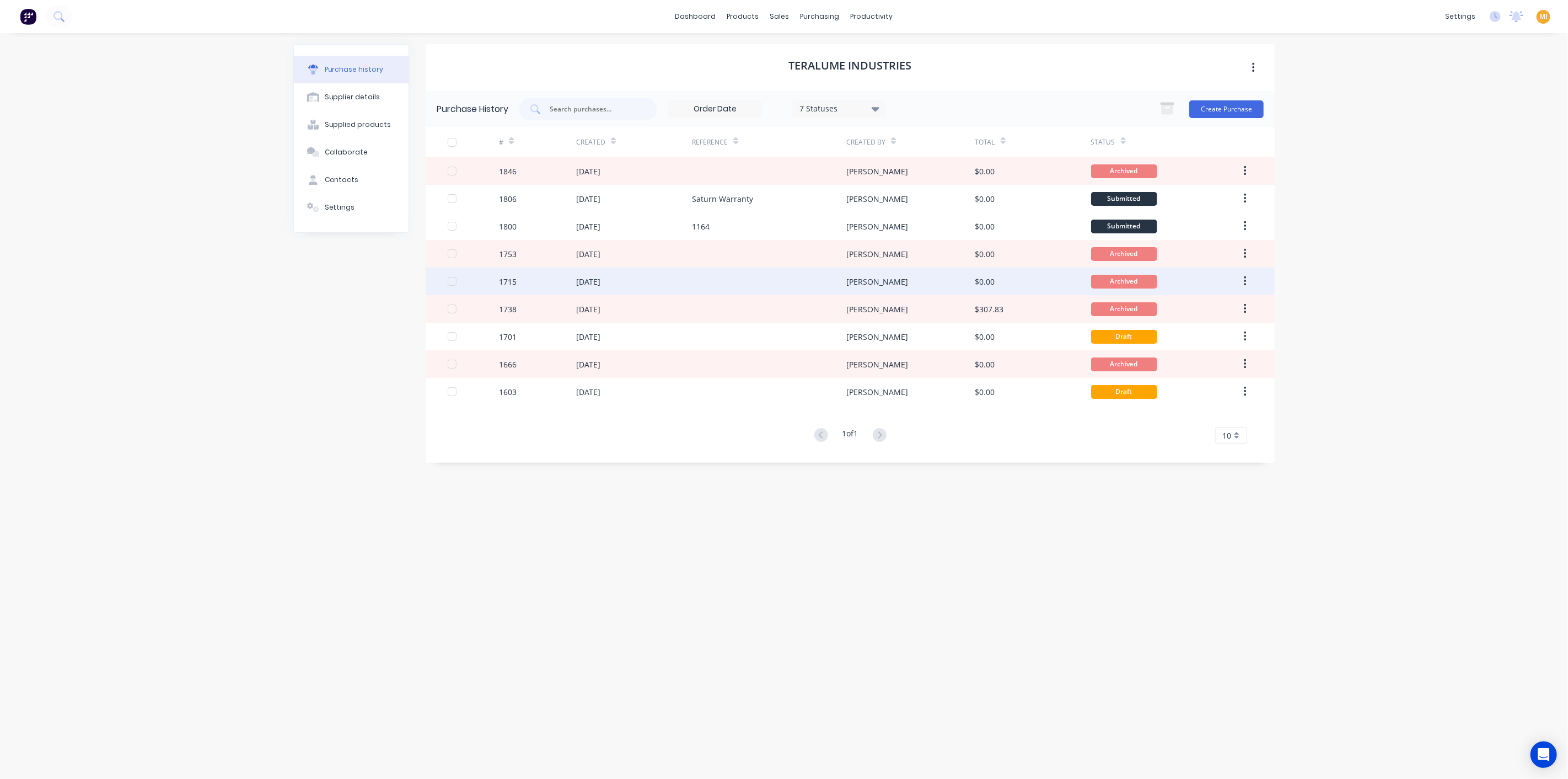
click at [822, 275] on div at bounding box center [769, 281] width 155 height 27
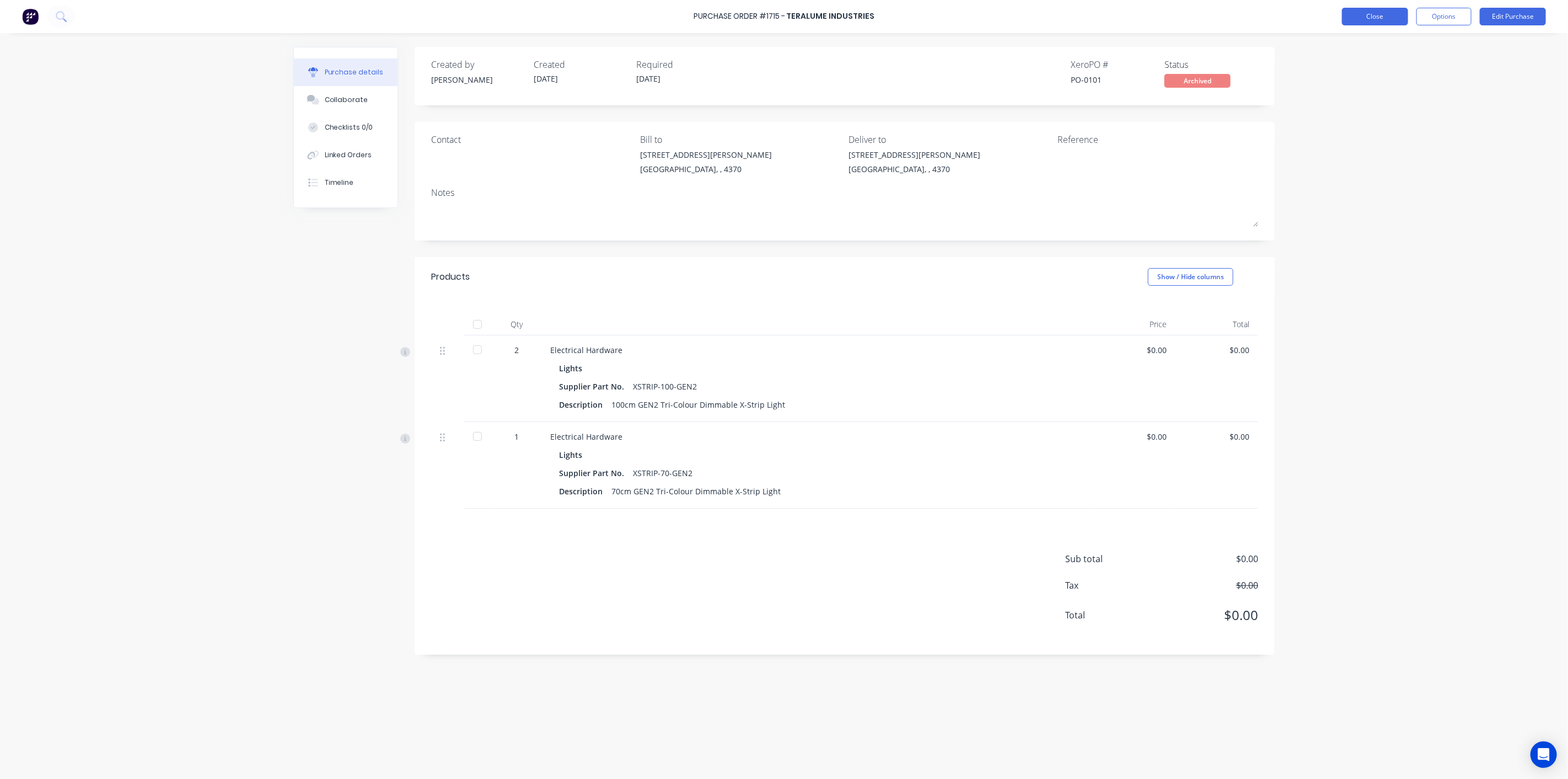
click at [1399, 18] on button "Close" at bounding box center [1375, 16] width 66 height 18
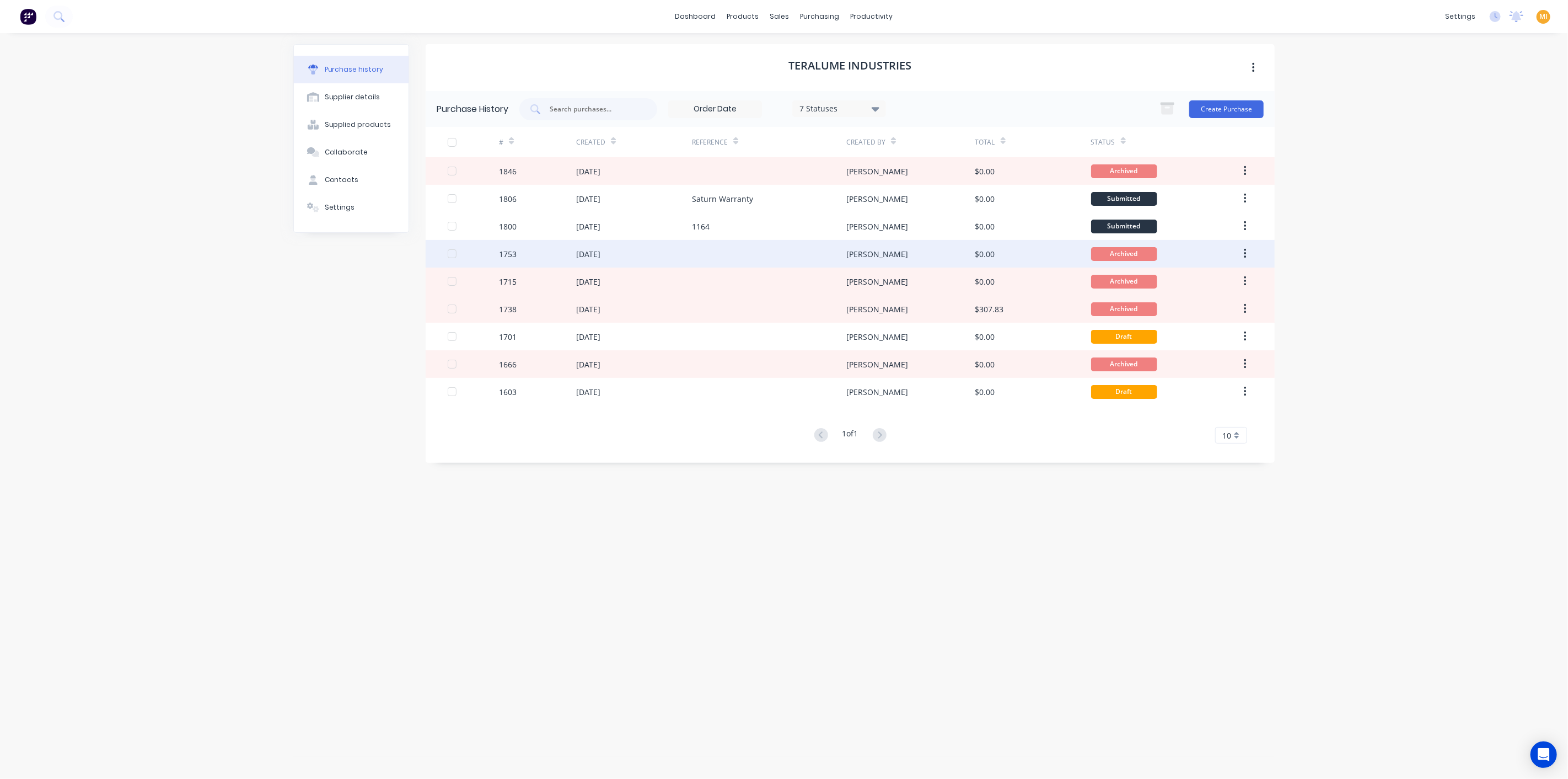
click at [761, 256] on div at bounding box center [769, 253] width 155 height 27
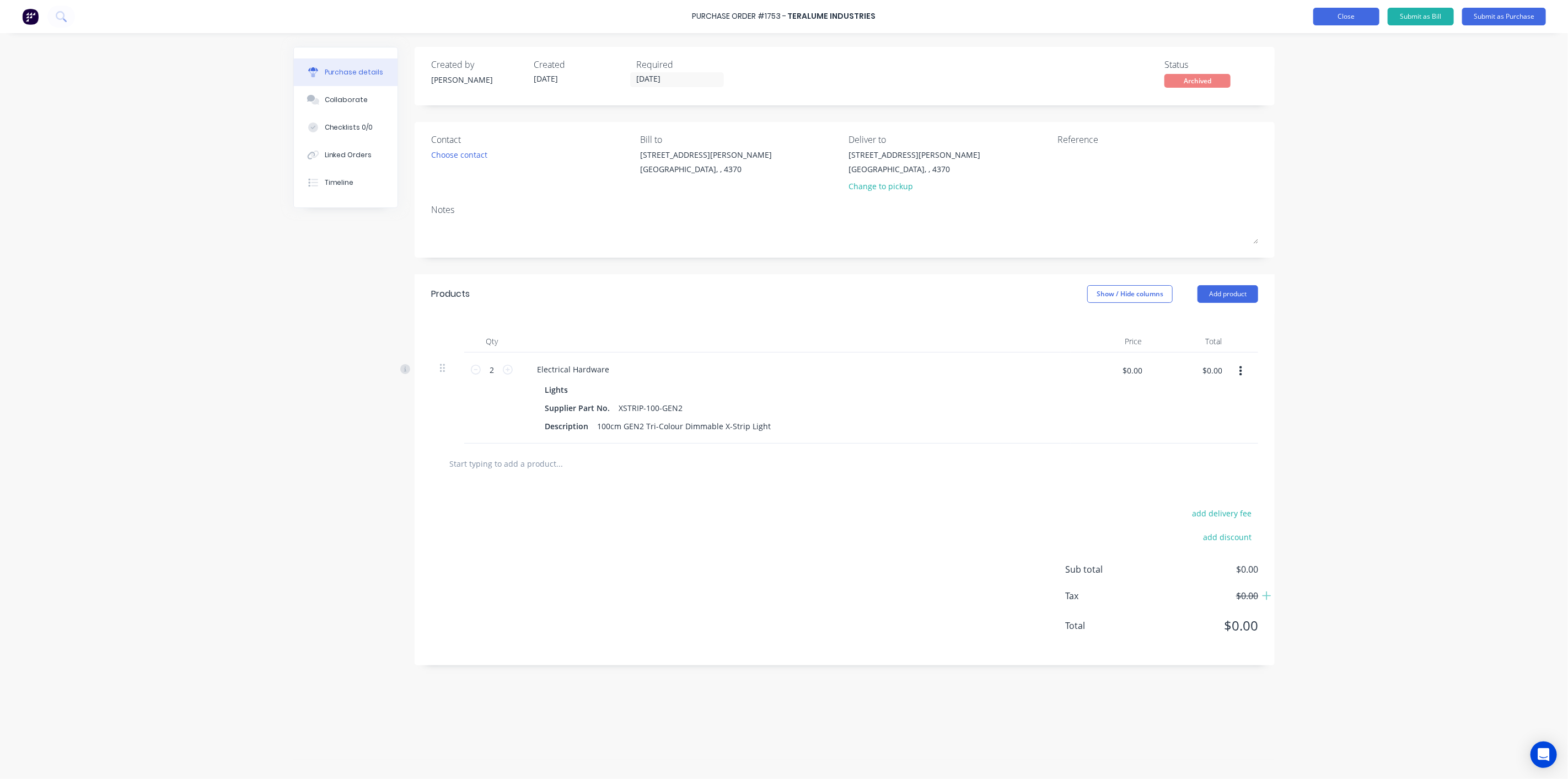
click at [1349, 19] on button "Close" at bounding box center [1346, 16] width 66 height 18
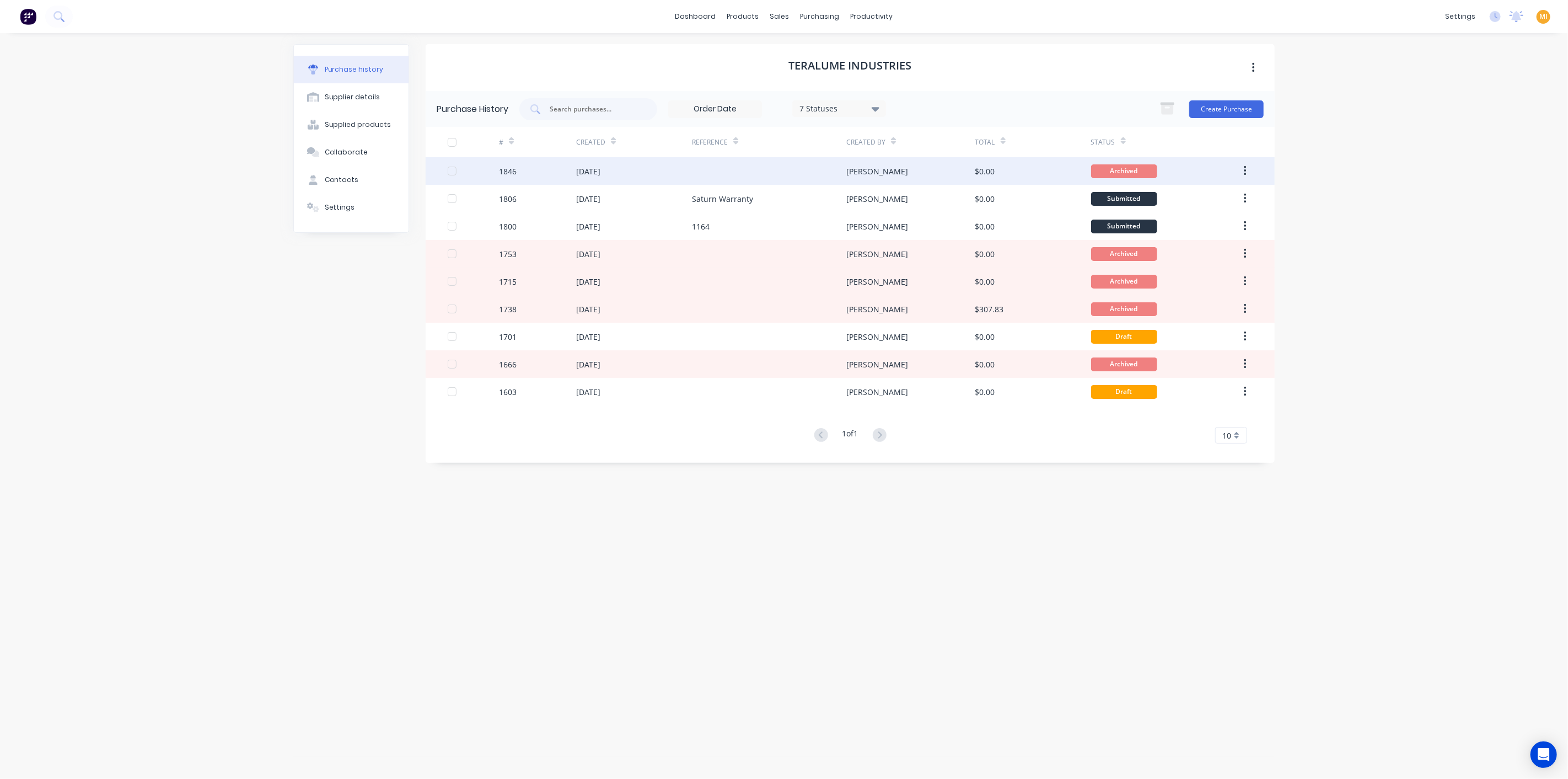
click at [907, 173] on div "Aaron" at bounding box center [910, 171] width 128 height 27
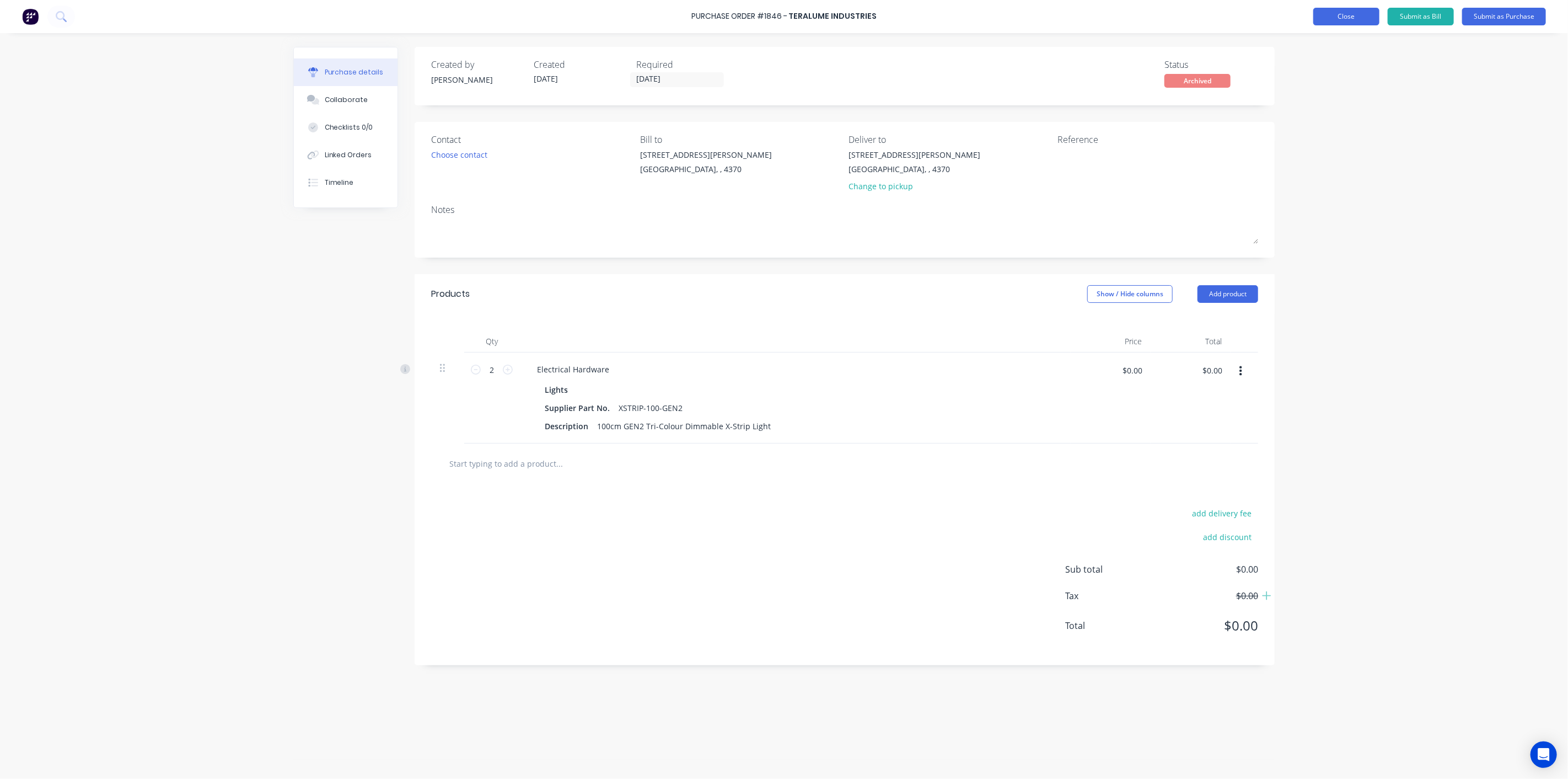
click at [1334, 16] on button "Close" at bounding box center [1346, 16] width 66 height 18
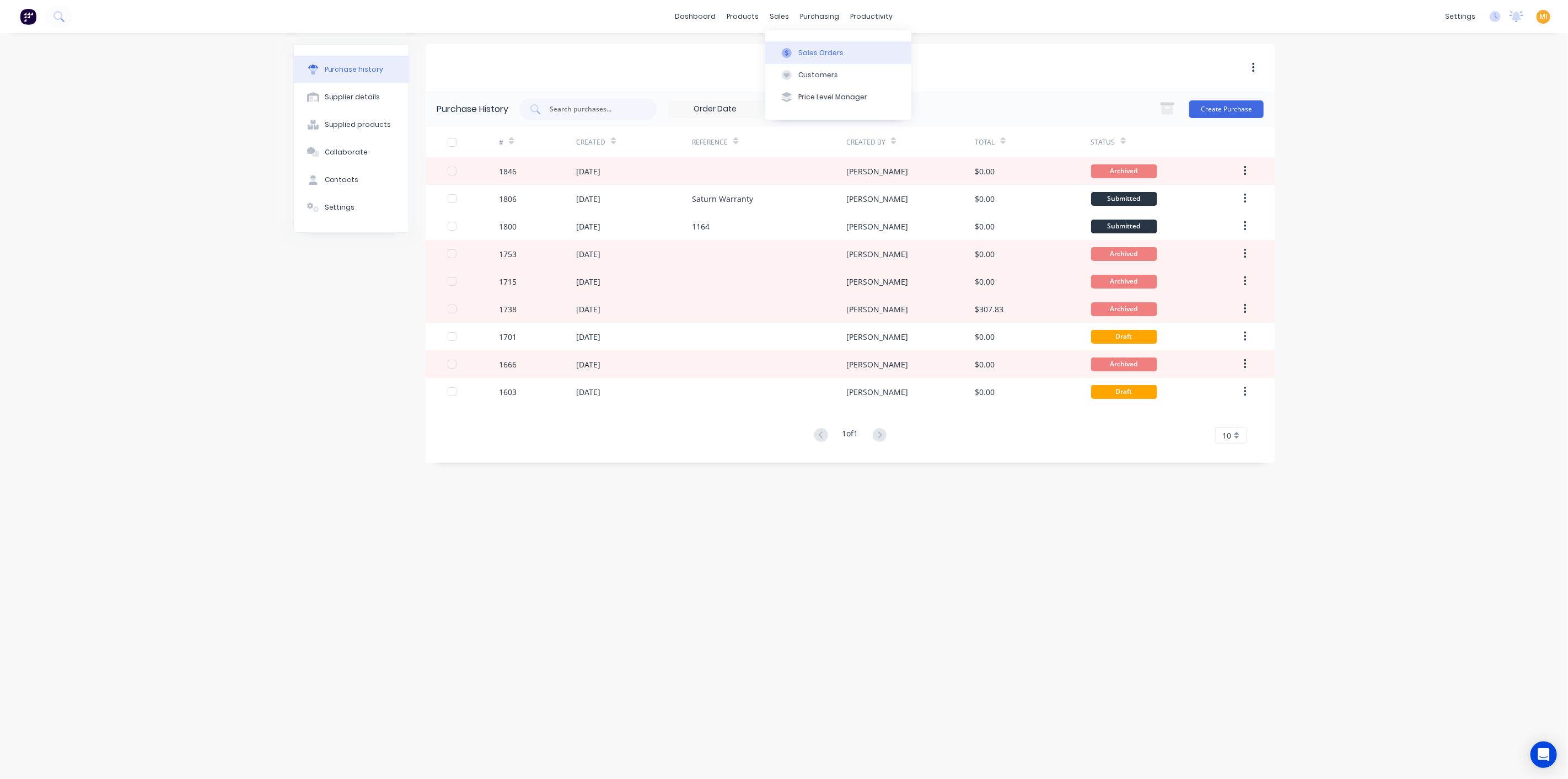
click at [787, 44] on button "Sales Orders" at bounding box center [838, 52] width 146 height 22
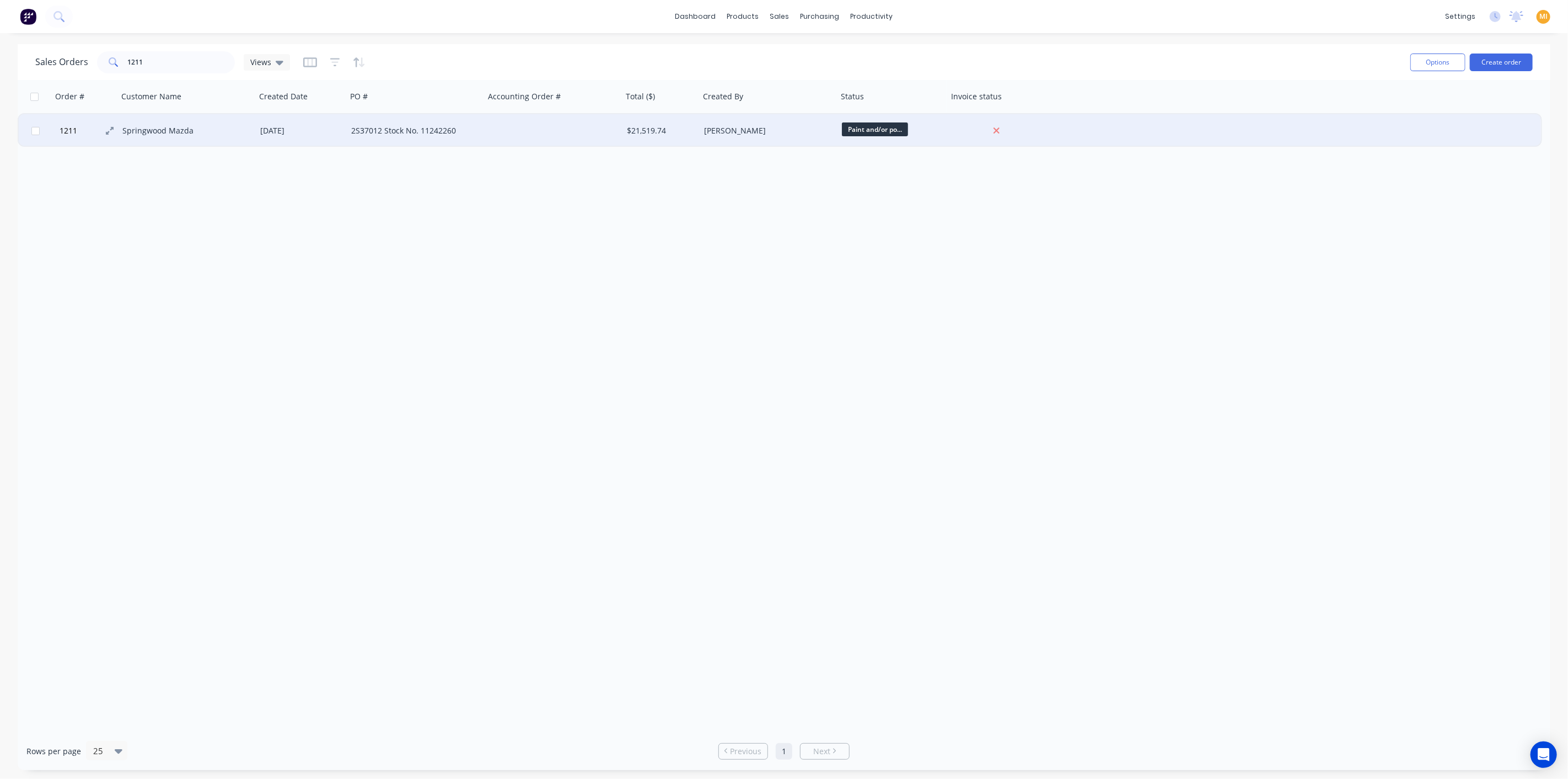
click at [102, 125] on button "1211" at bounding box center [89, 130] width 66 height 33
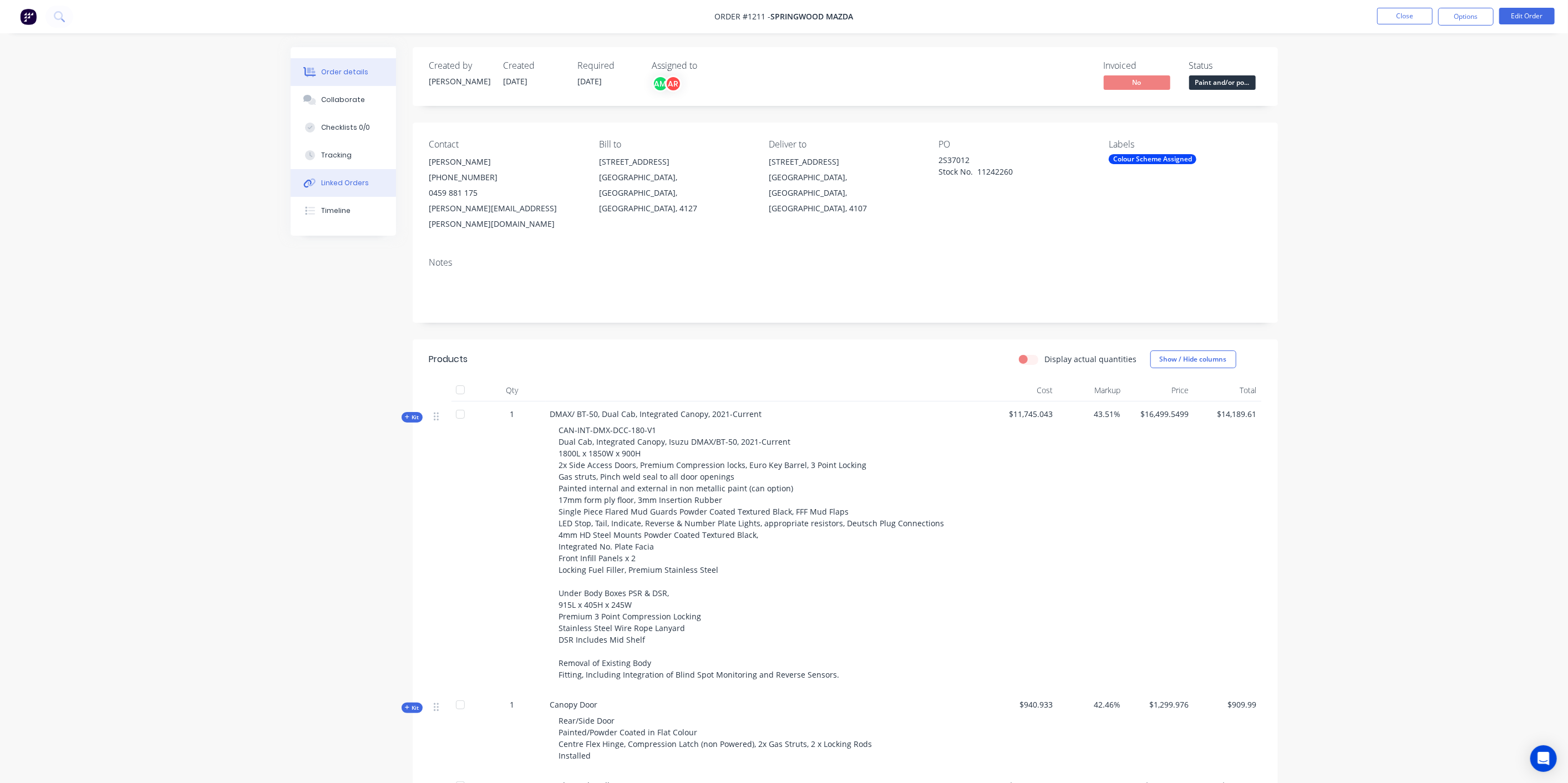
click at [346, 171] on button "Linked Orders" at bounding box center [343, 182] width 105 height 28
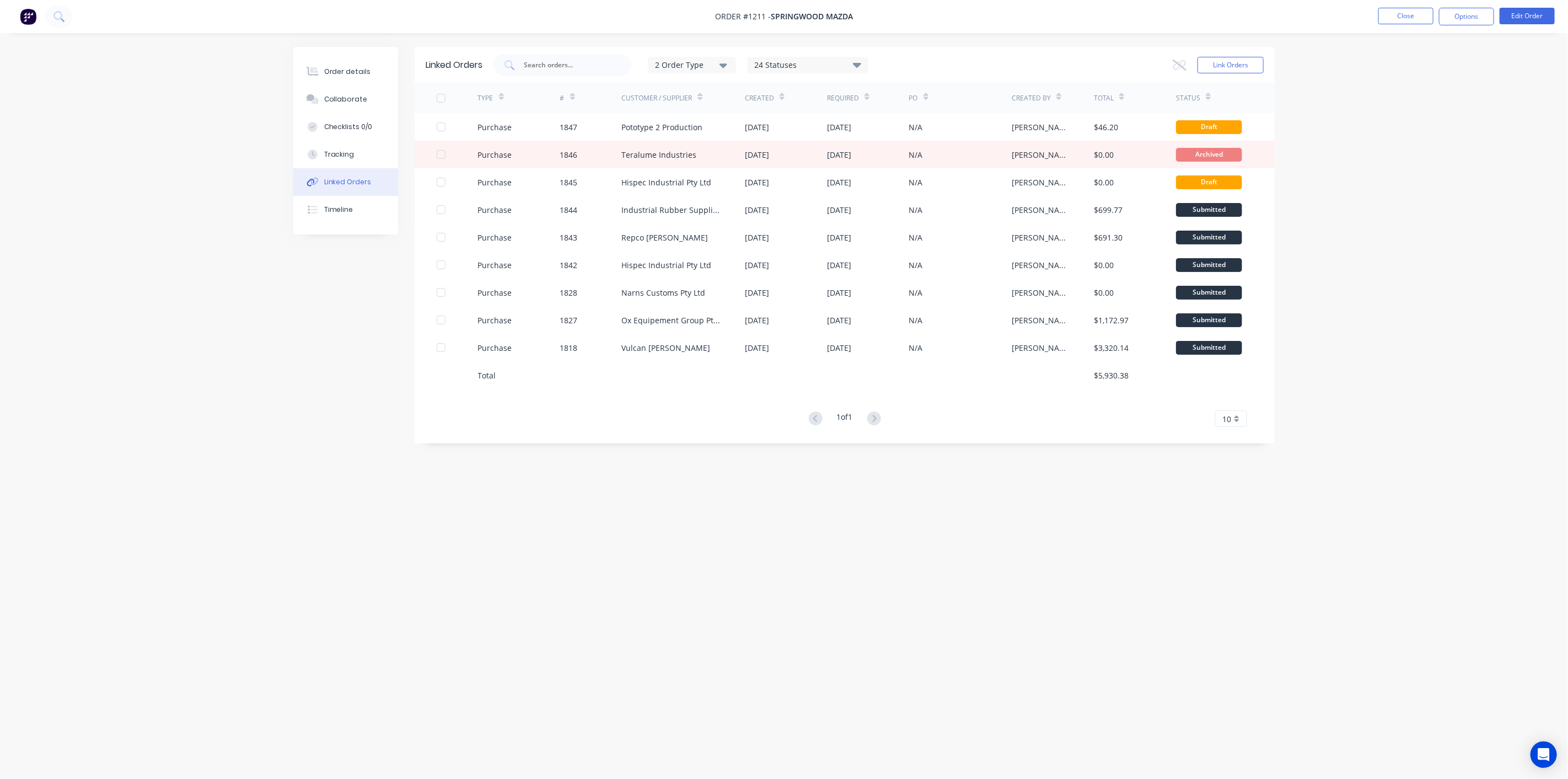
click at [799, 61] on div "24 Statuses" at bounding box center [807, 65] width 120 height 12
click at [641, 511] on div "Linked Orders 2 Order Type 24 Statuses Sales Order Status All Archived Draft Qu…" at bounding box center [784, 368] width 981 height 643
click at [810, 66] on div "24 Statuses" at bounding box center [807, 65] width 120 height 12
click at [885, 126] on label at bounding box center [885, 126] width 0 height 0
click at [885, 133] on input "checkbox" at bounding box center [889, 131] width 9 height 10
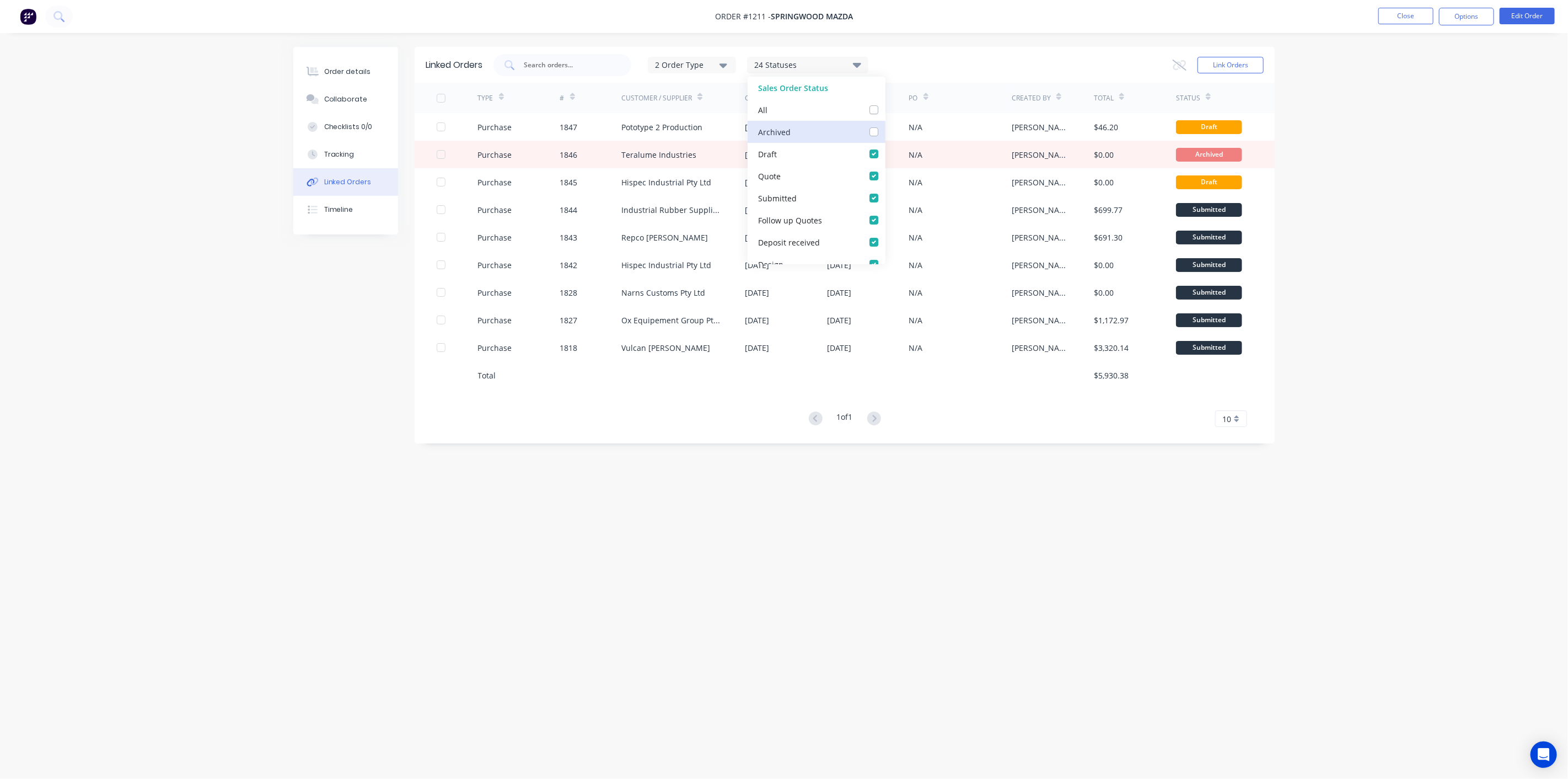
checkbox input "false"
click at [346, 445] on div "Linked Orders 2 Order Type 23 Statuses Sales Order Status All Archived Draft Qu…" at bounding box center [784, 368] width 981 height 643
click at [709, 68] on div "2 Order Type" at bounding box center [691, 65] width 74 height 12
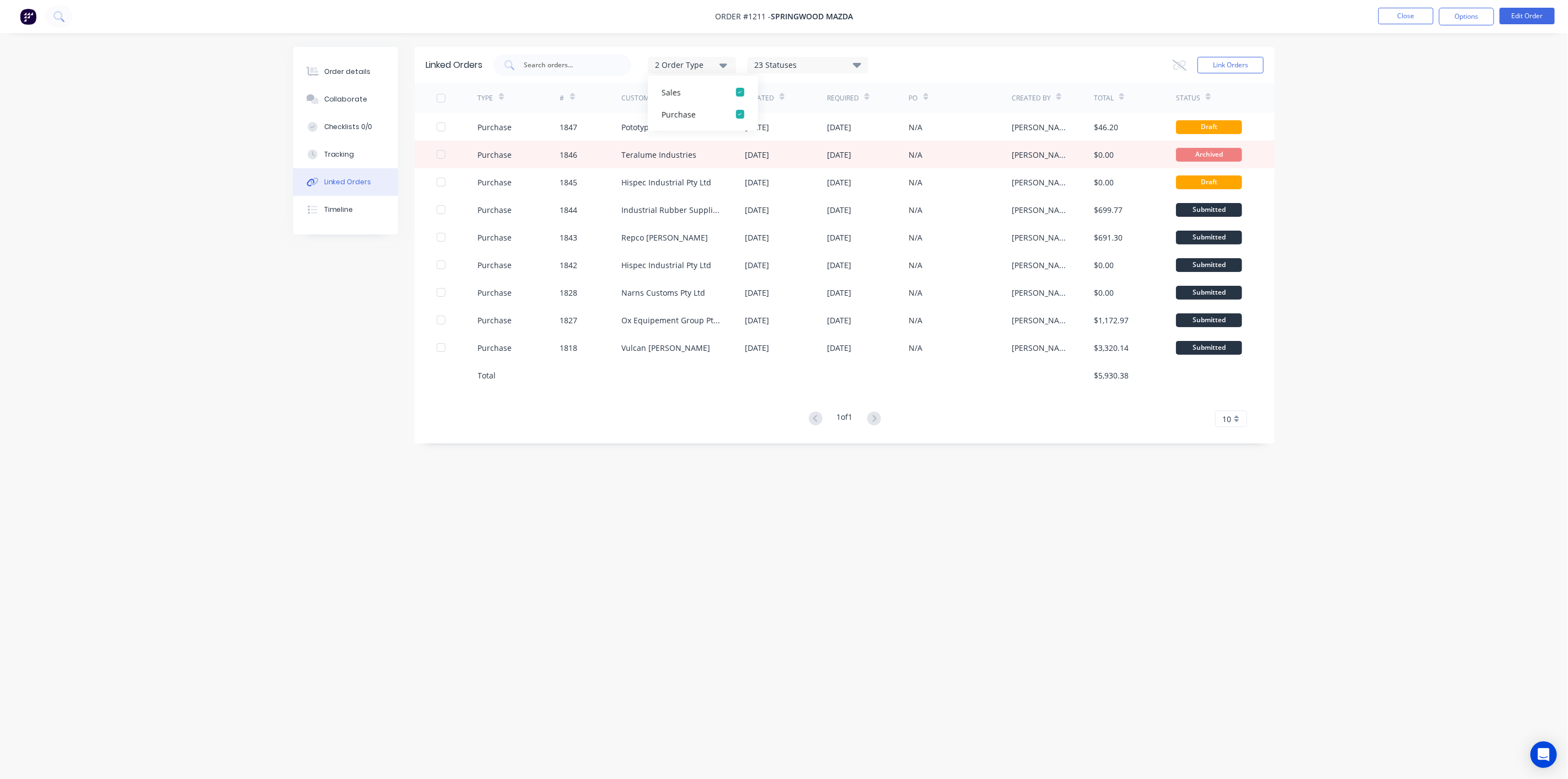
click at [295, 382] on div "Linked Orders 2 Order Type Sales Purchase 23 Statuses Sales Order Status All Ar…" at bounding box center [784, 368] width 981 height 643
click at [849, 51] on div "Linked Orders 2 Order Type 23 Statuses Sales Order Status All Archived Draft Qu…" at bounding box center [844, 65] width 860 height 36
drag, startPoint x: 839, startPoint y: 65, endPoint x: 821, endPoint y: 74, distance: 20.1
click at [839, 66] on div "23 Statuses" at bounding box center [807, 65] width 120 height 12
click at [716, 63] on div "2 Order Type" at bounding box center [691, 65] width 74 height 12
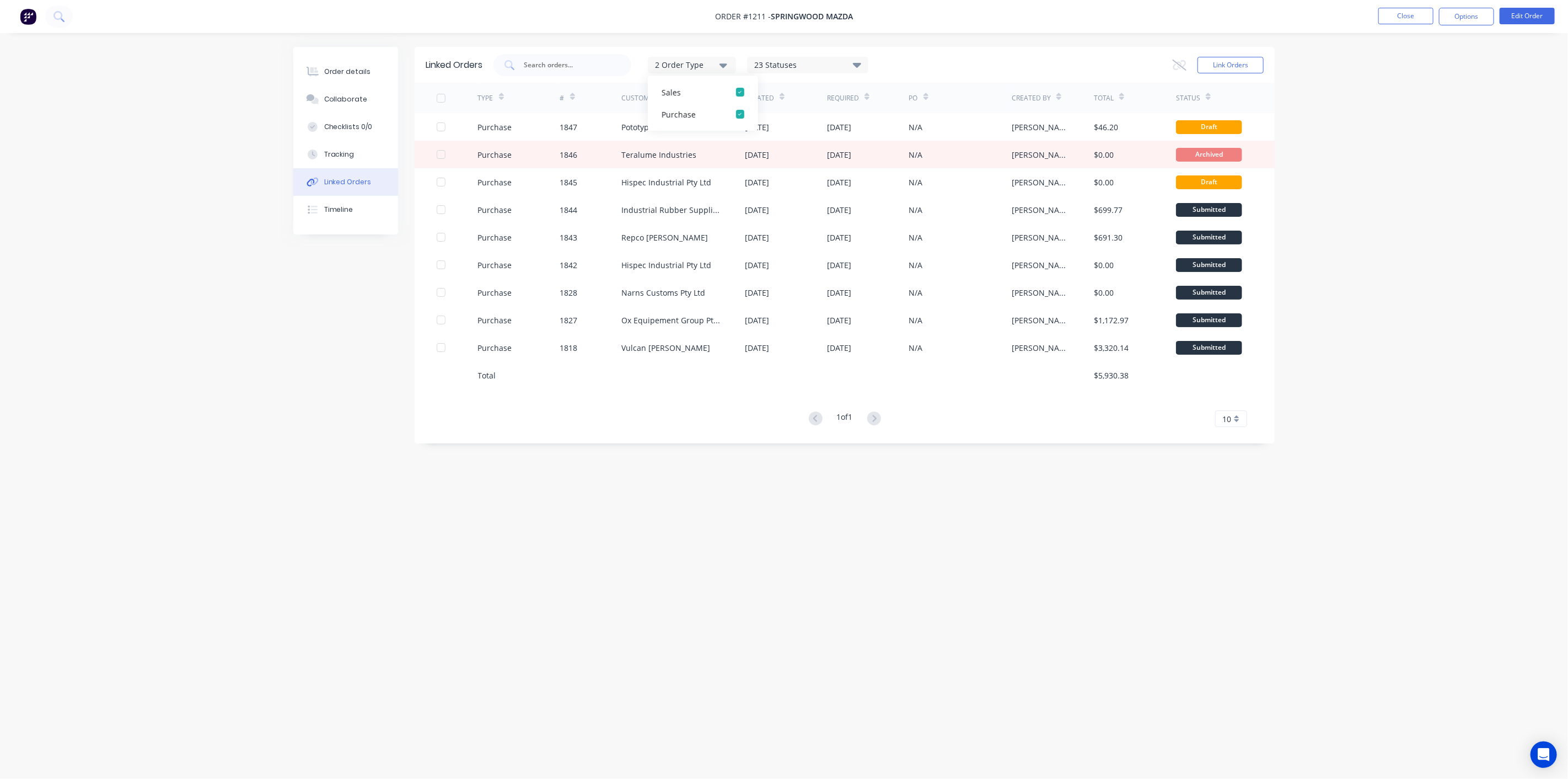
click at [775, 57] on div "23 Statuses Sales Order Status All Archived Draft Quote Submitted Follow up Quo…" at bounding box center [807, 65] width 121 height 16
click at [778, 57] on div "23 Statuses Sales Order Status All Archived Draft Quote Submitted Follow up Quo…" at bounding box center [807, 65] width 121 height 16
click at [780, 67] on div "23 Statuses" at bounding box center [807, 65] width 120 height 12
click at [33, 17] on img at bounding box center [28, 16] width 16 height 16
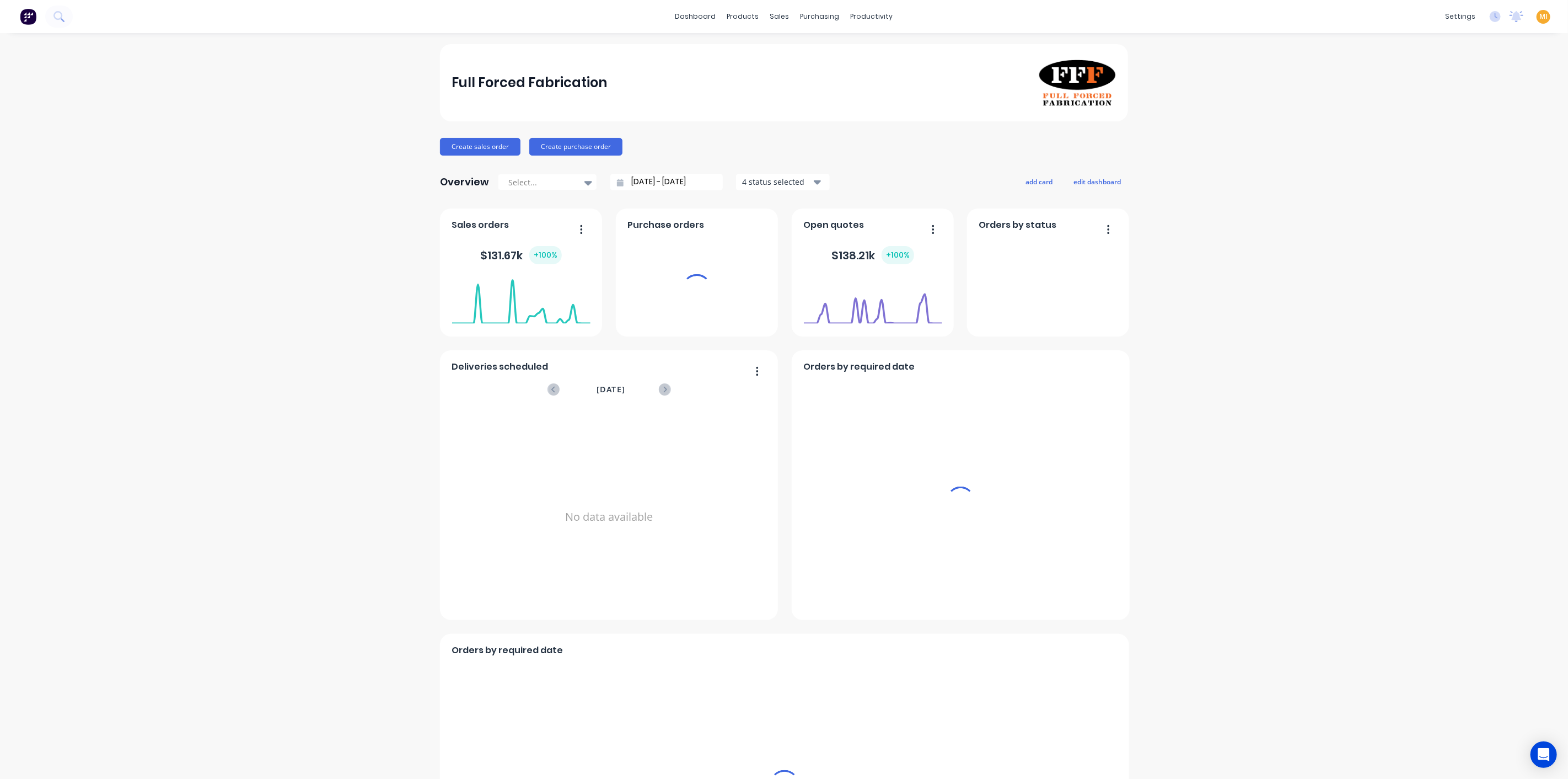
click at [1539, 16] on span "MI" at bounding box center [1544, 16] width 9 height 10
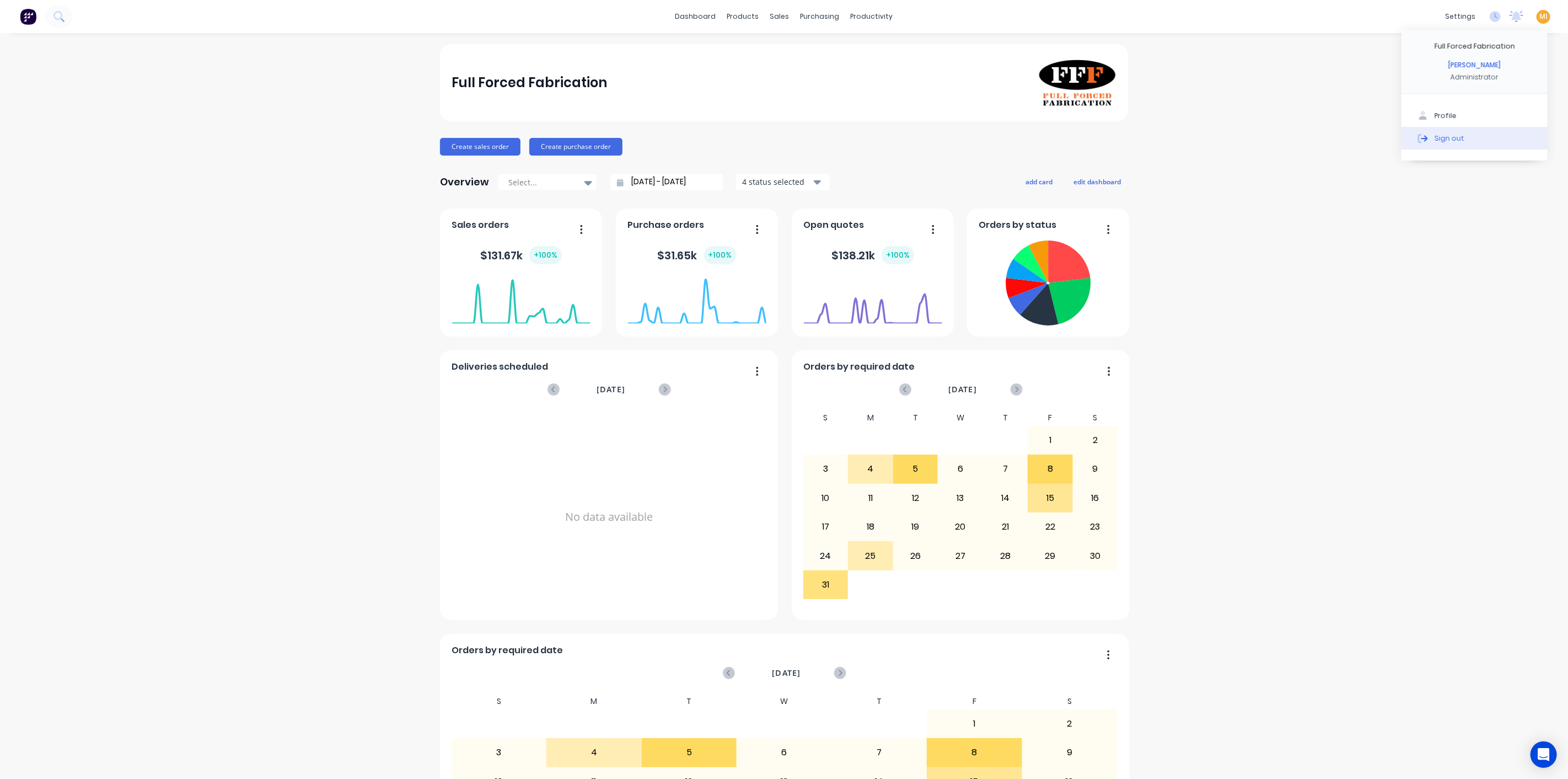
click at [1500, 132] on button "Sign out" at bounding box center [1474, 138] width 146 height 22
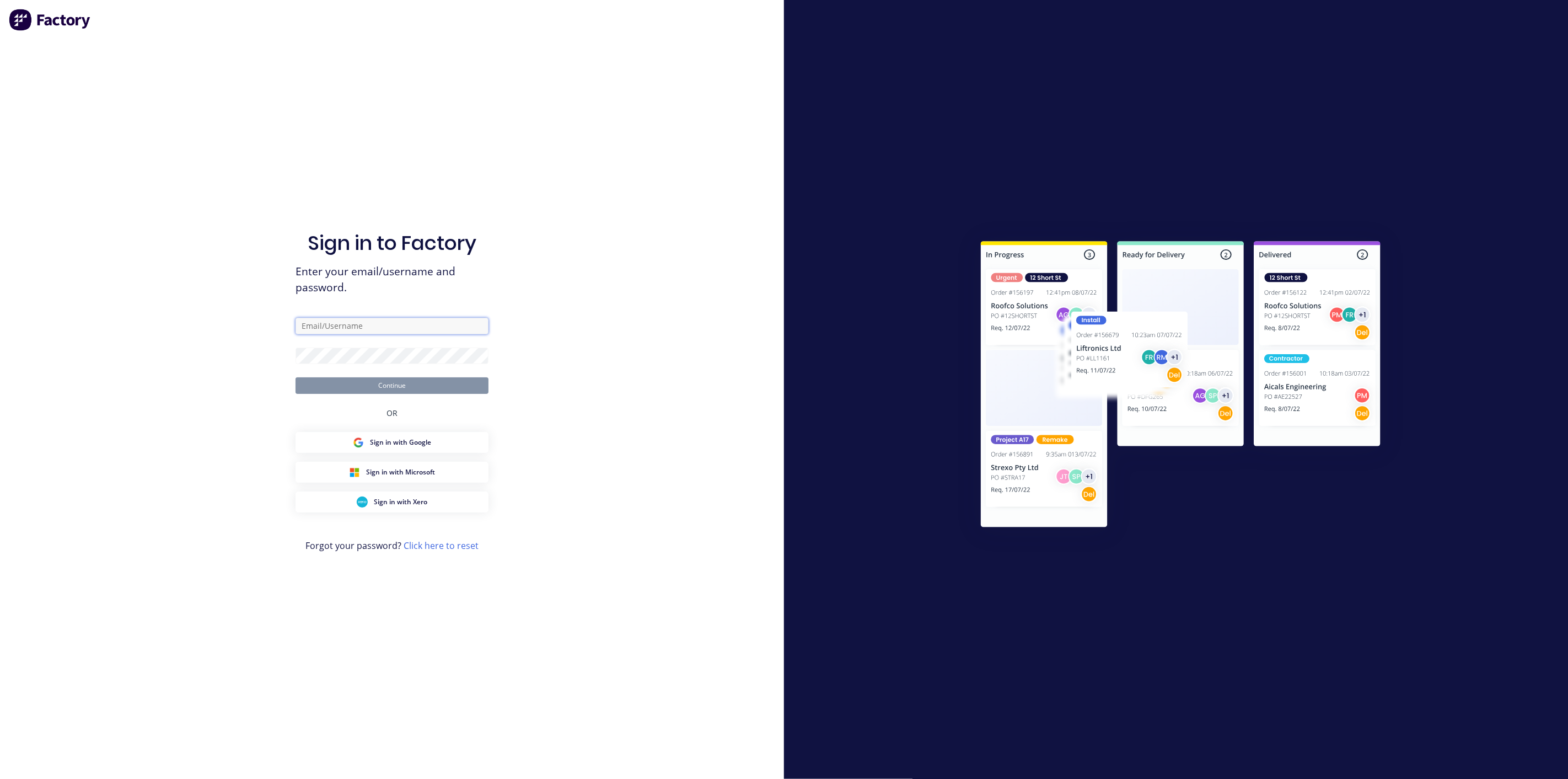
click at [378, 323] on input "text" at bounding box center [391, 326] width 193 height 16
type input "[EMAIL_ADDRESS][DOMAIN_NAME]"
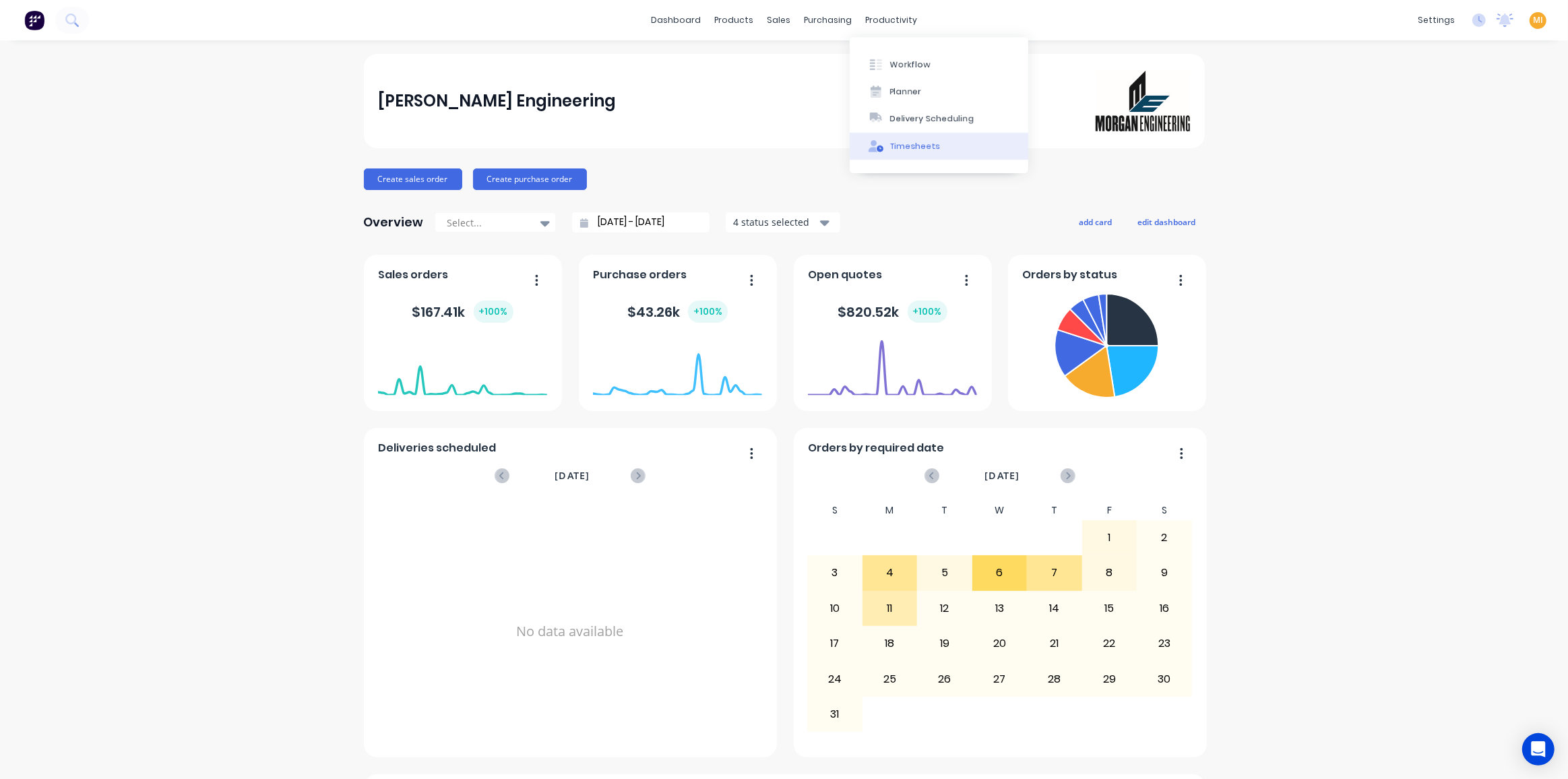
click at [926, 148] on div "Timesheets" at bounding box center [916, 146] width 51 height 12
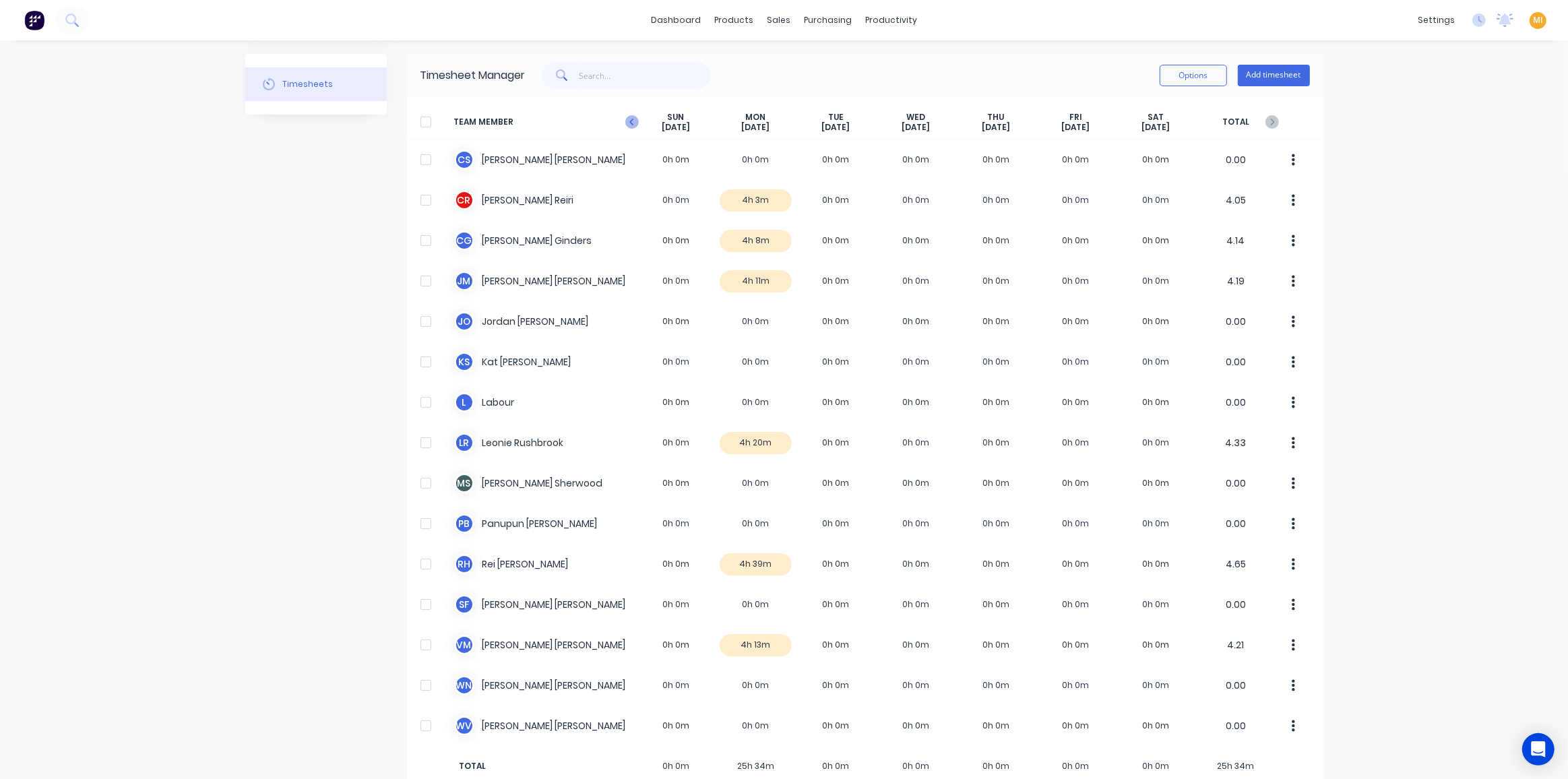
click at [626, 122] on icon at bounding box center [632, 122] width 13 height 13
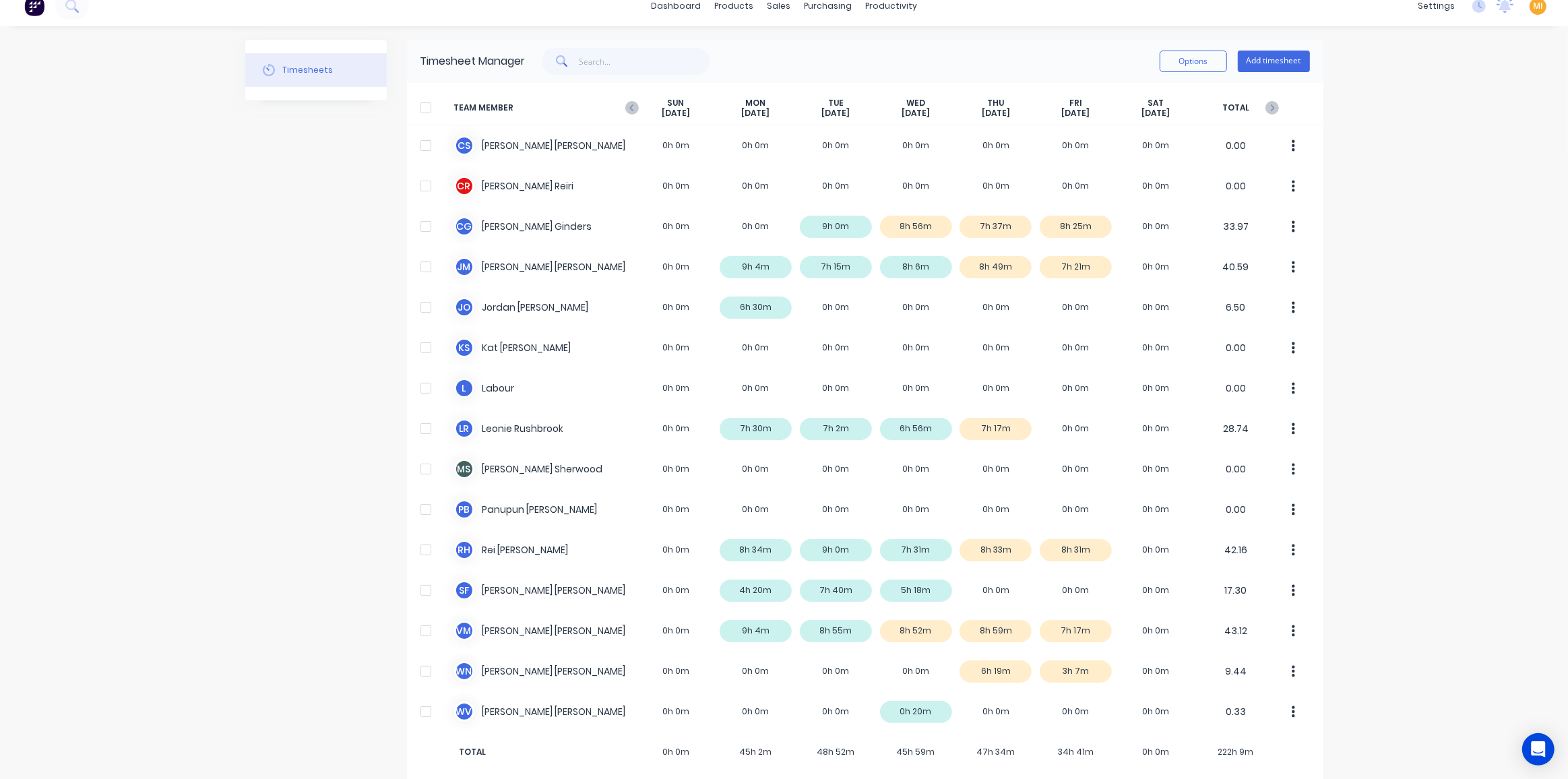
scroll to position [29, 0]
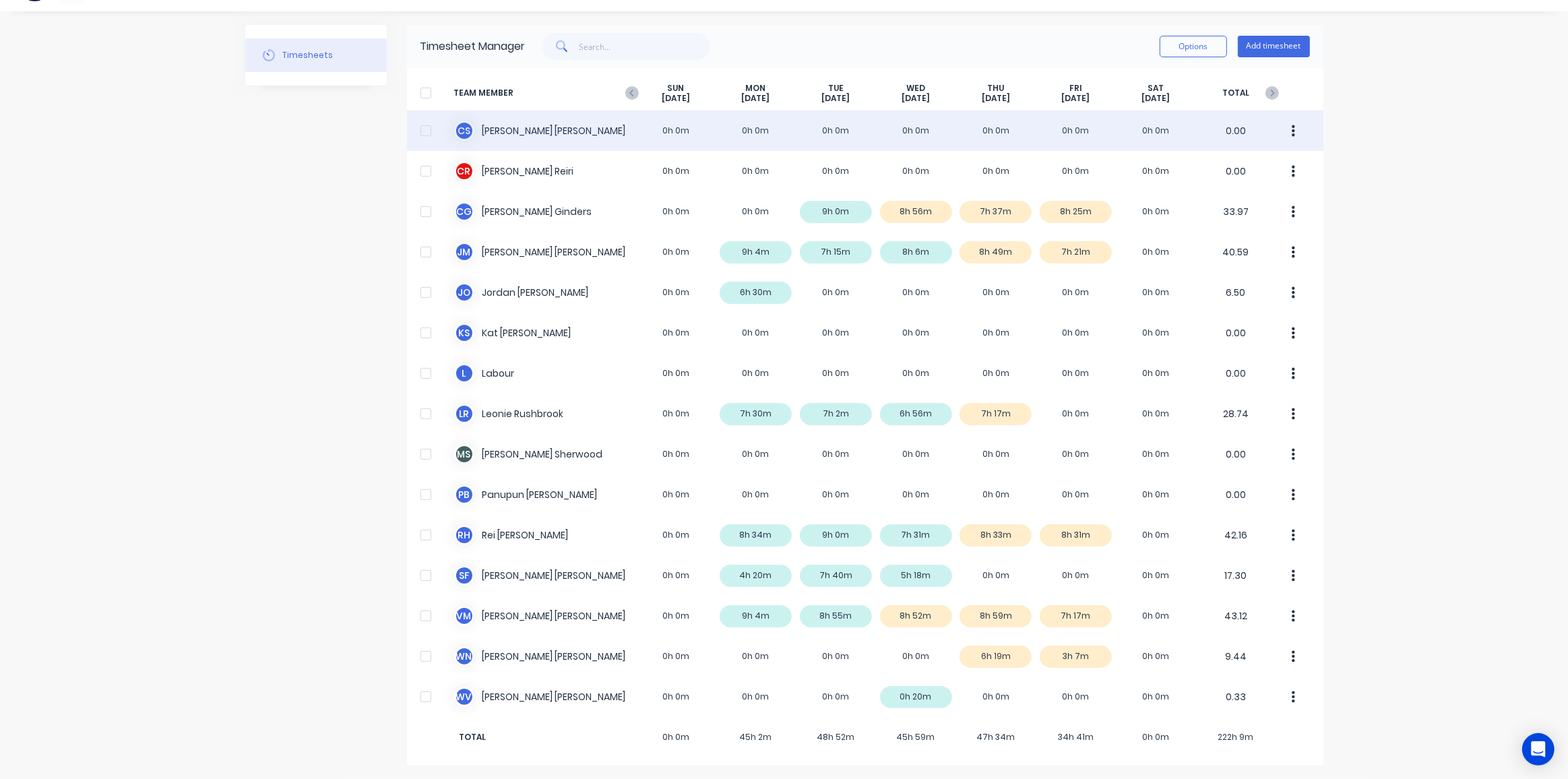
click at [420, 132] on div at bounding box center [425, 131] width 27 height 27
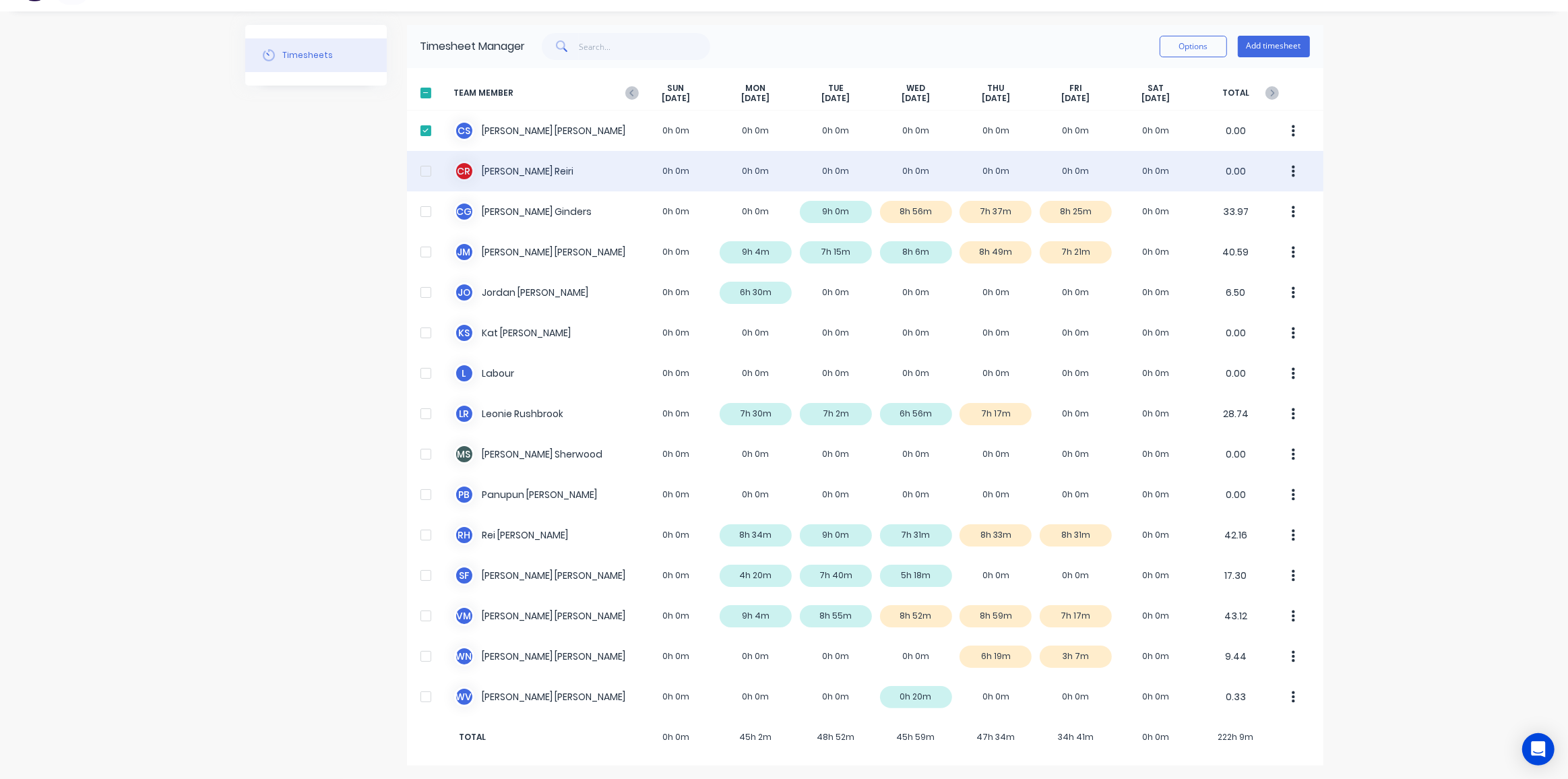
click at [417, 164] on div at bounding box center [425, 171] width 27 height 27
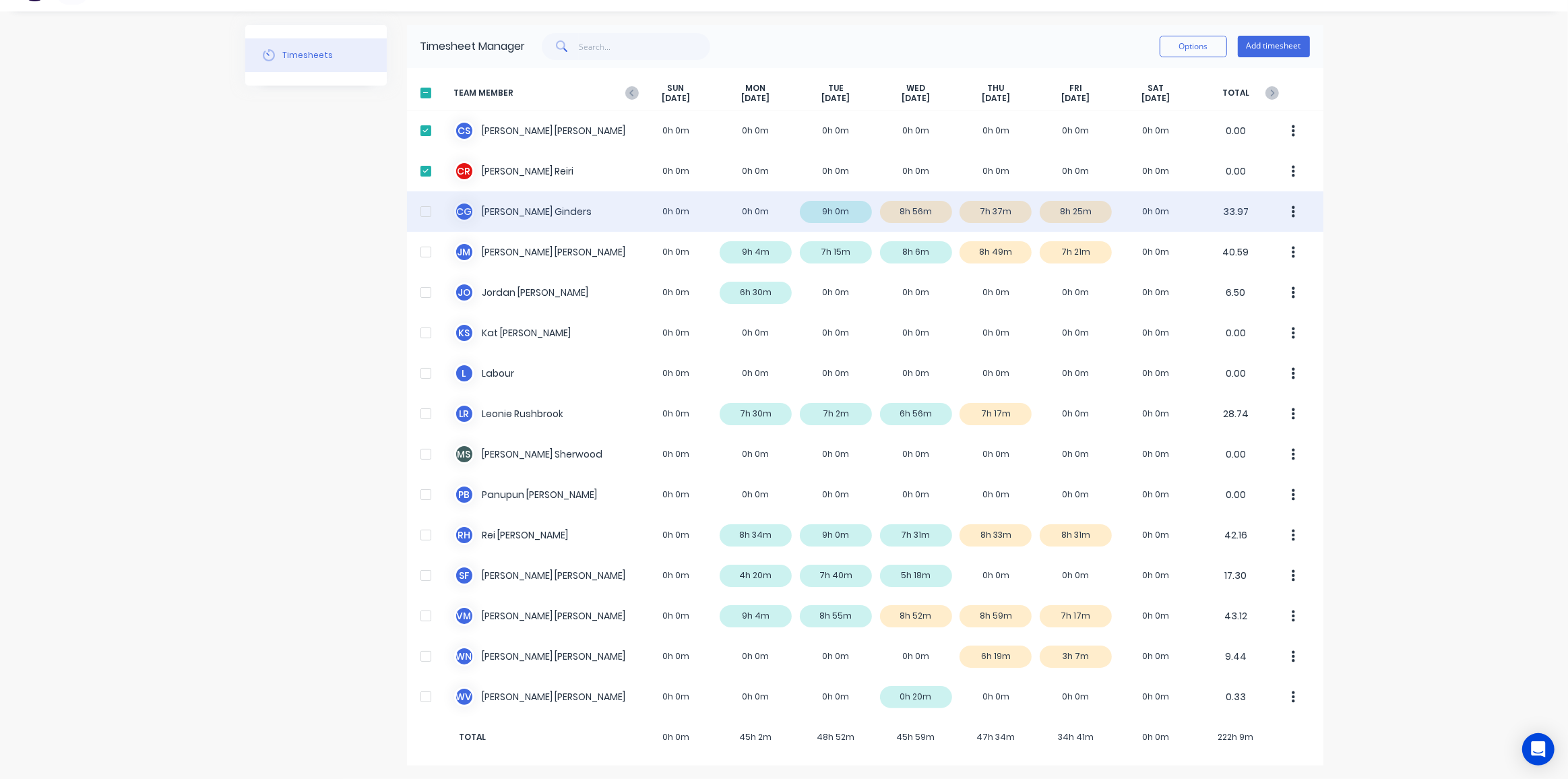
click at [421, 212] on div at bounding box center [425, 211] width 27 height 27
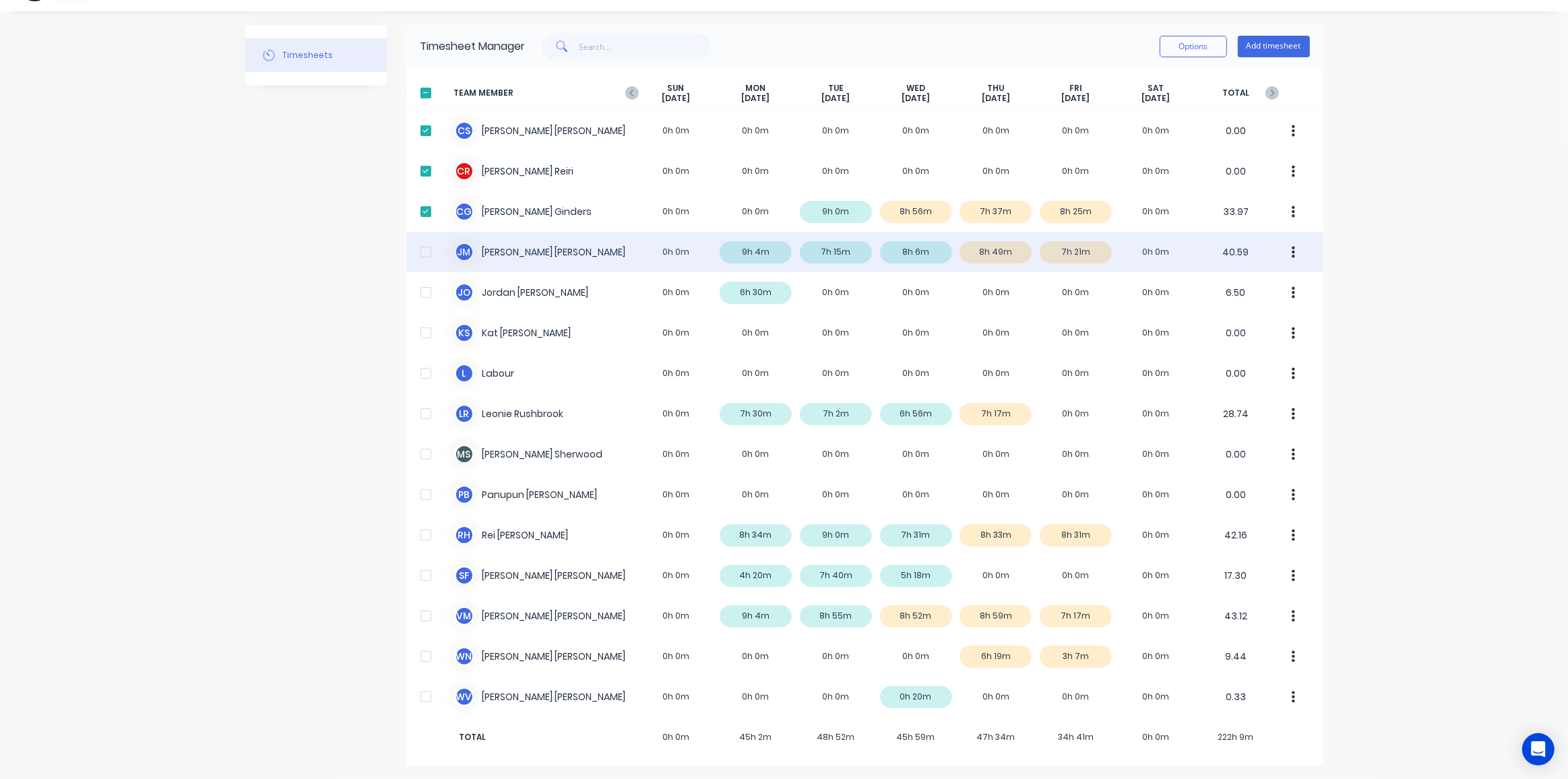
click at [420, 253] on div at bounding box center [425, 252] width 27 height 27
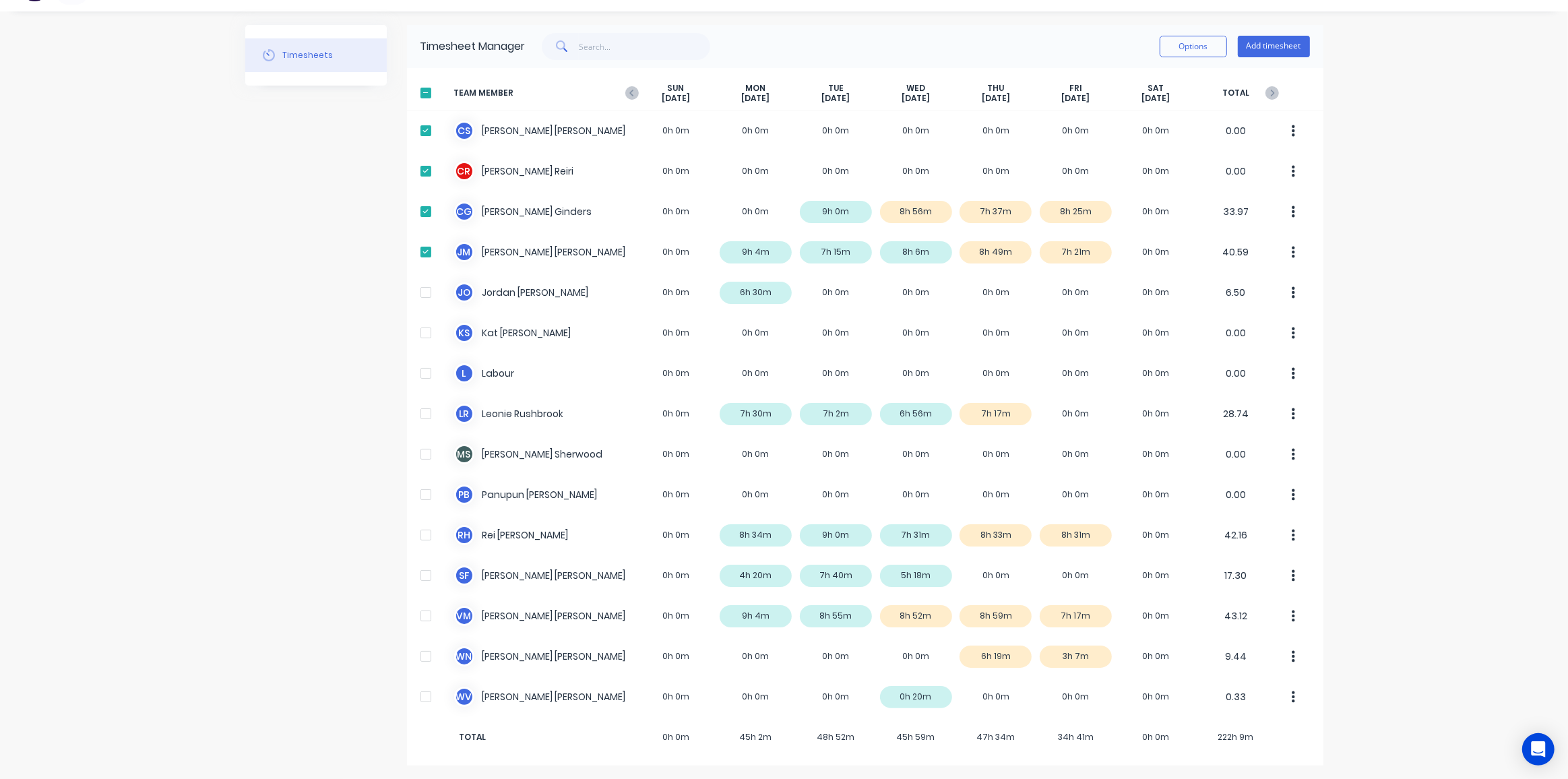
click at [420, 91] on div at bounding box center [425, 93] width 27 height 27
click at [420, 91] on div at bounding box center [425, 93] width 27 height 27
click at [1186, 51] on button "Options" at bounding box center [1193, 46] width 68 height 22
click at [418, 92] on div at bounding box center [425, 93] width 27 height 27
click at [332, 201] on div "Timesheets" at bounding box center [316, 395] width 141 height 740
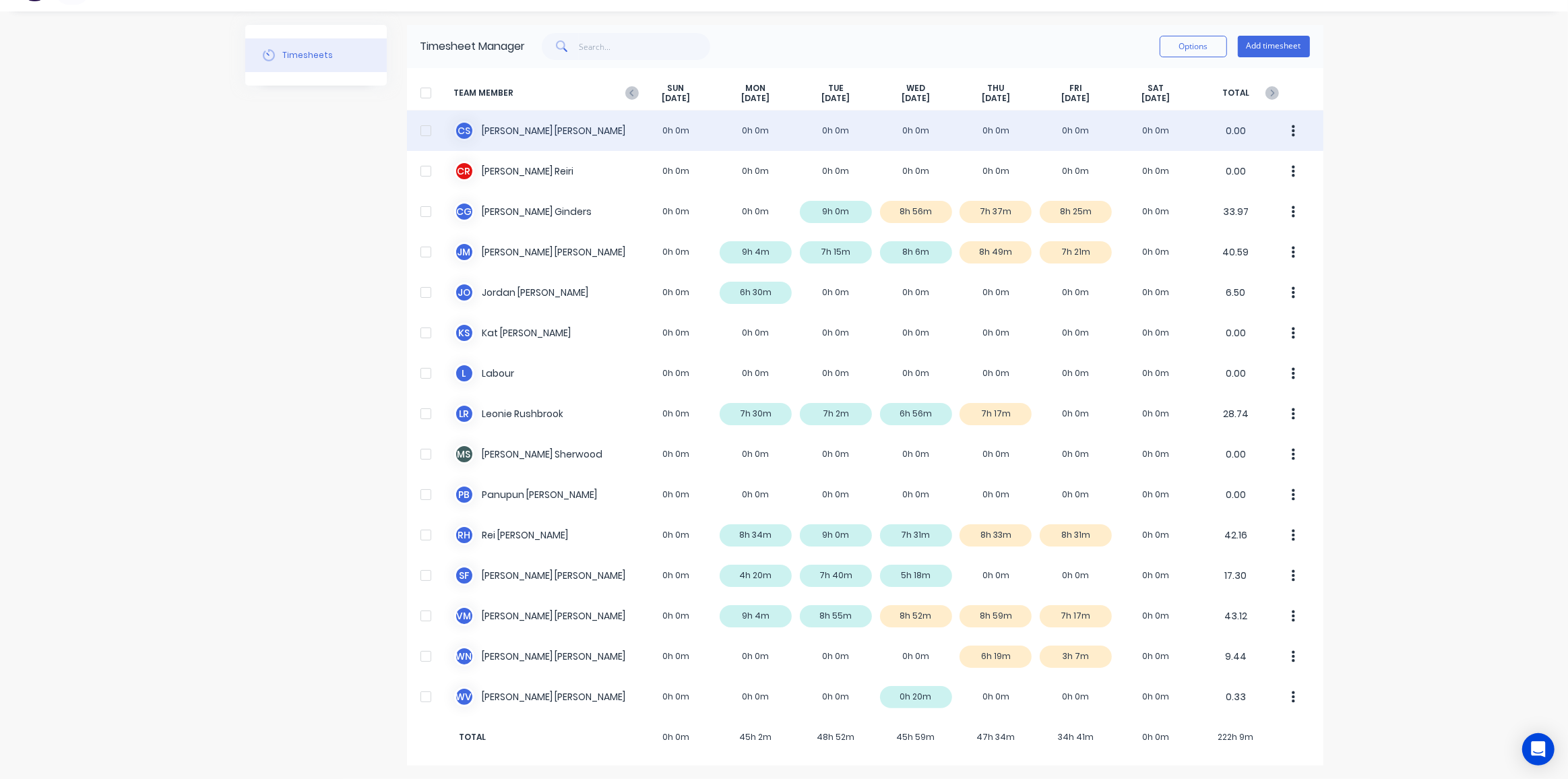
click at [416, 134] on div at bounding box center [425, 131] width 27 height 27
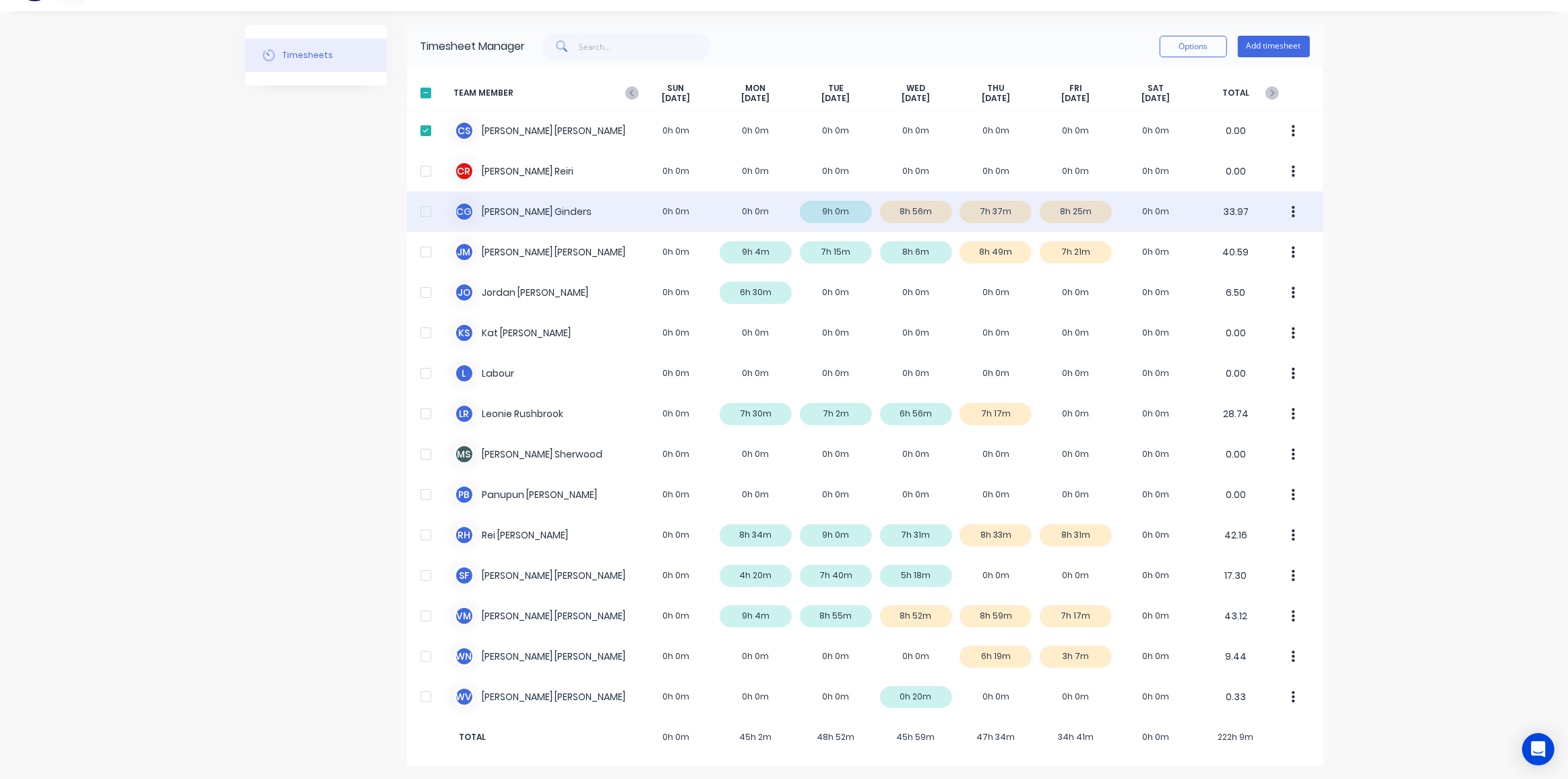
click at [413, 214] on div at bounding box center [425, 211] width 27 height 27
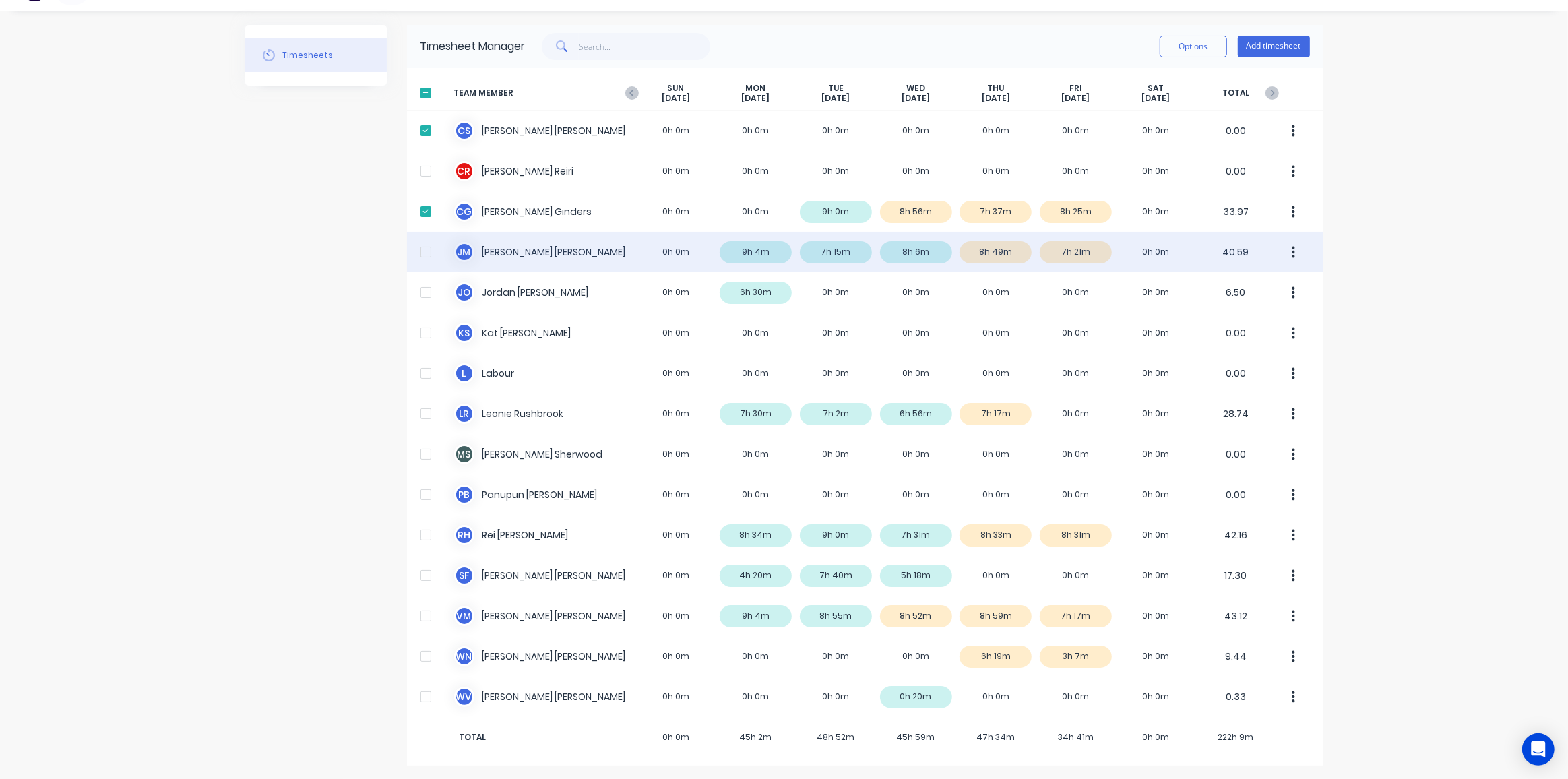
drag, startPoint x: 420, startPoint y: 247, endPoint x: 420, endPoint y: 234, distance: 13.0
click at [420, 247] on div at bounding box center [425, 252] width 27 height 27
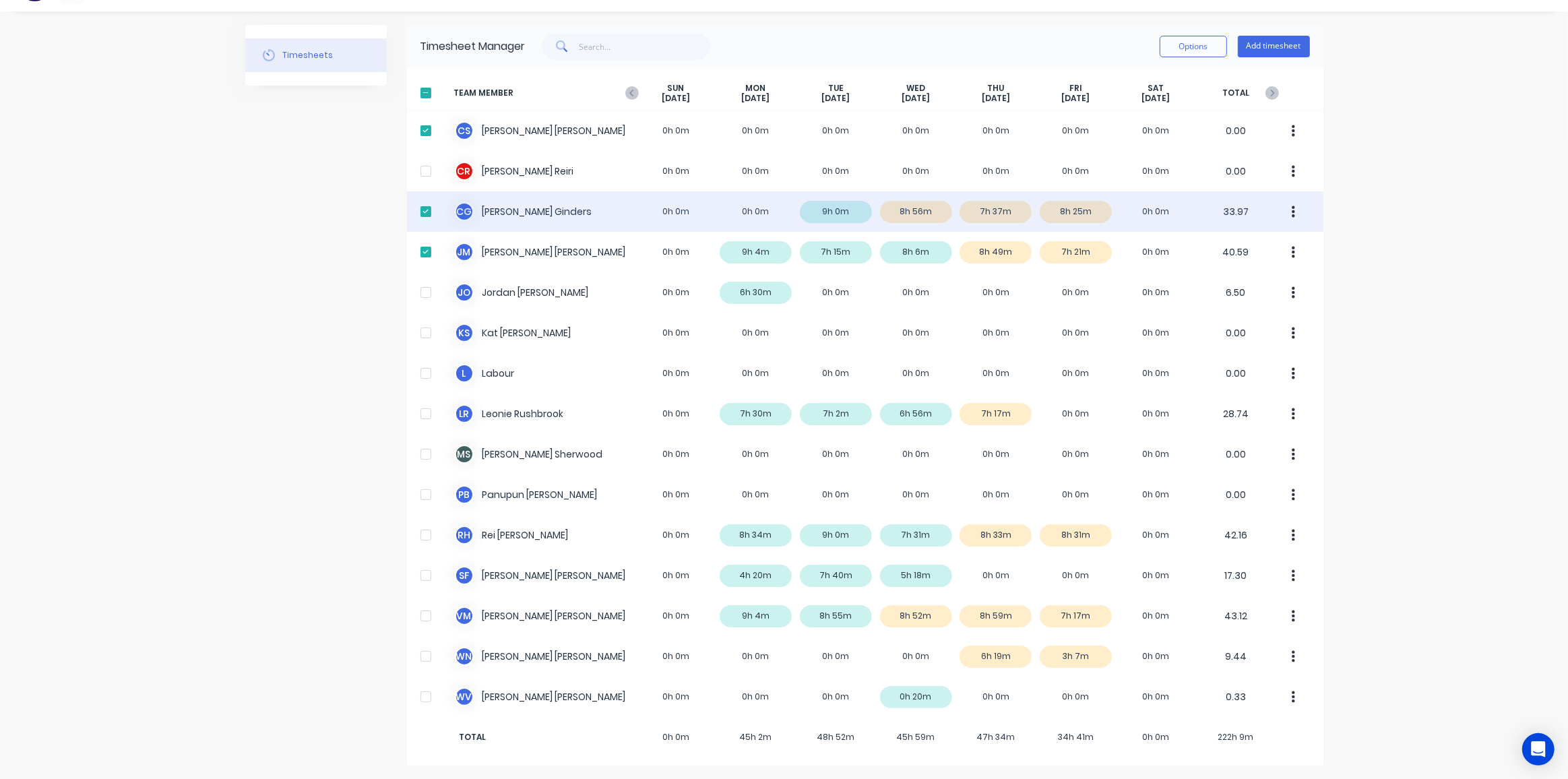
click at [428, 209] on div at bounding box center [425, 211] width 27 height 27
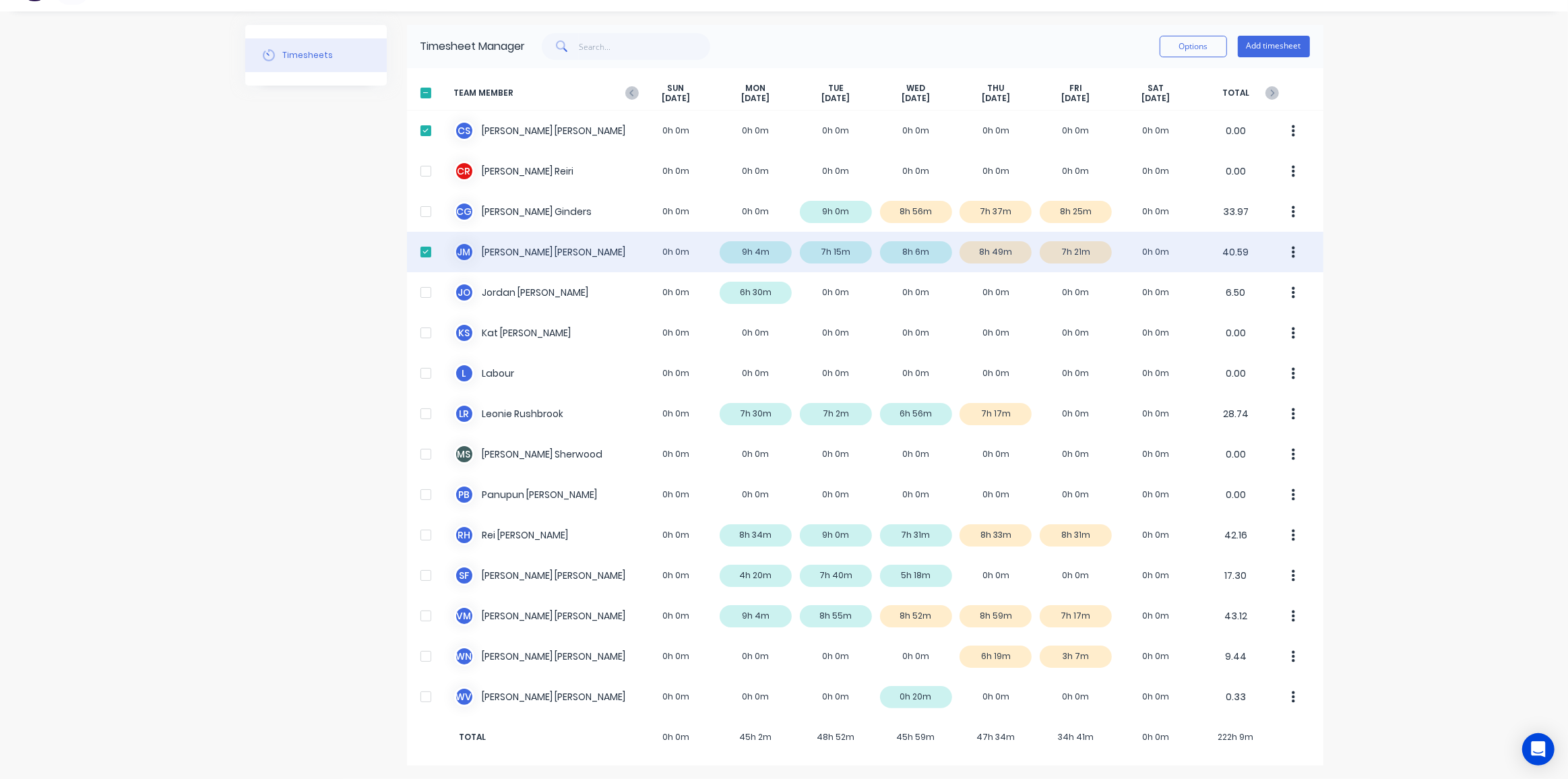
click at [420, 252] on div at bounding box center [425, 252] width 27 height 27
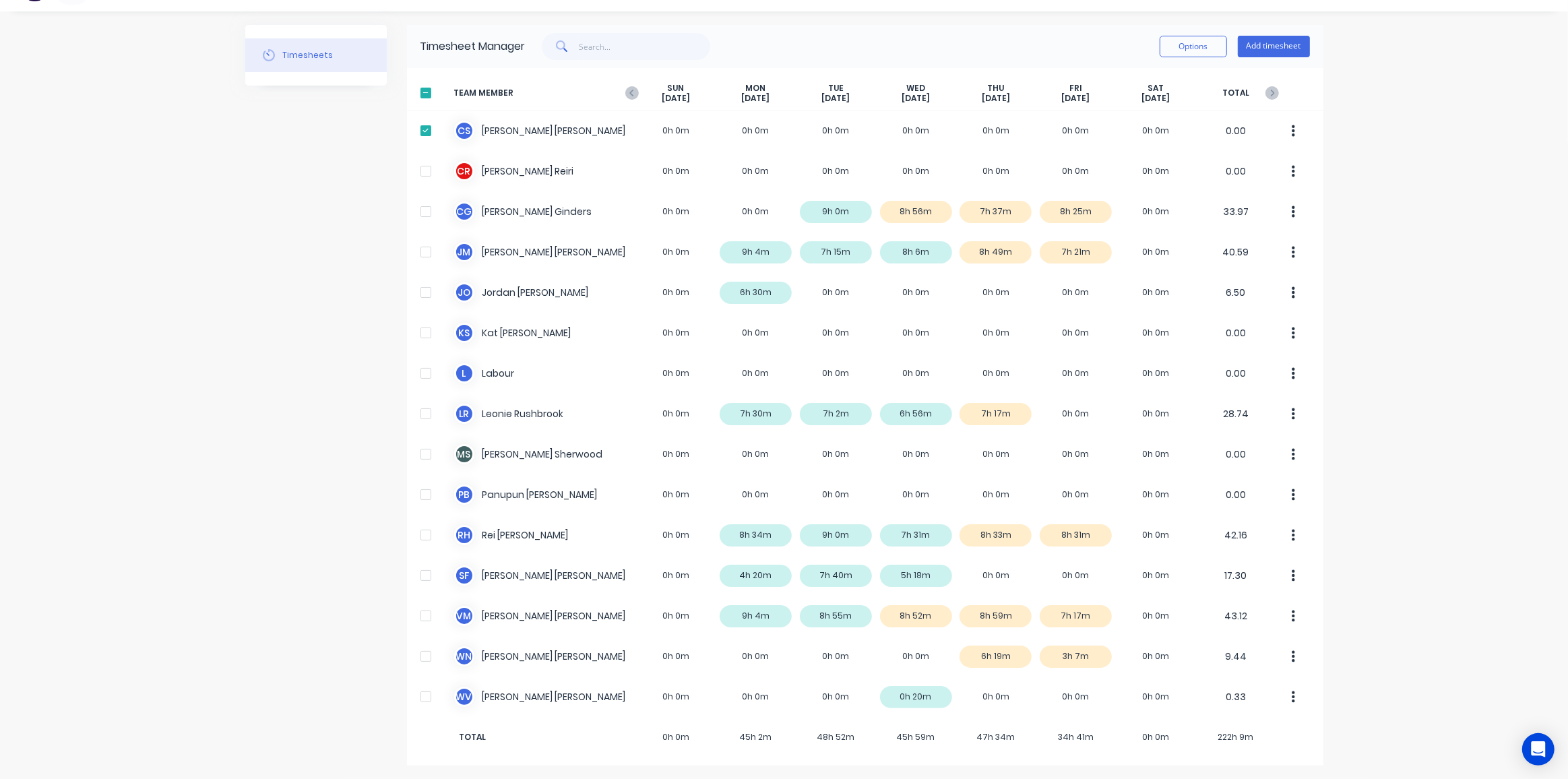
click at [306, 282] on div "Timesheets" at bounding box center [316, 395] width 141 height 740
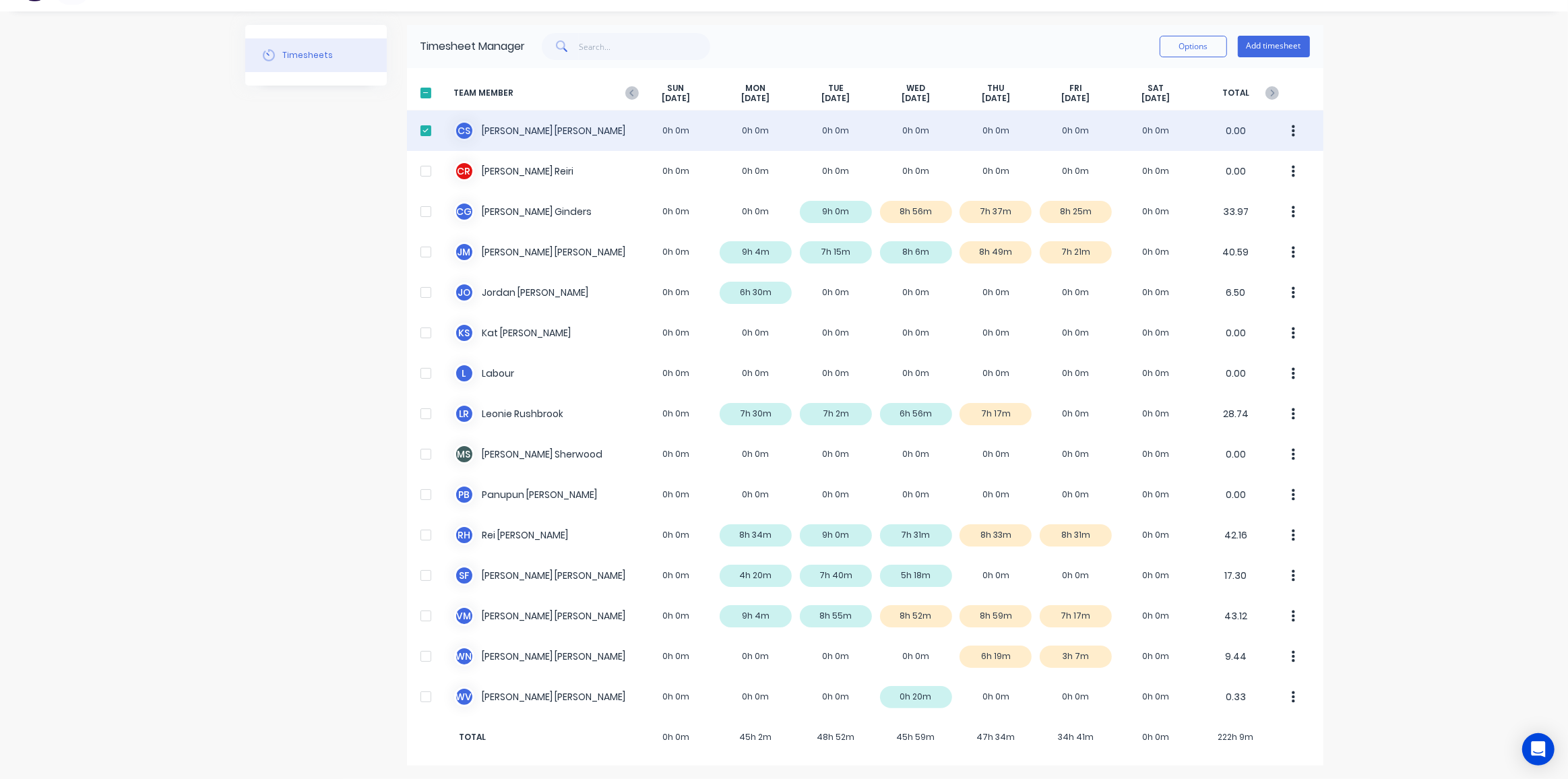
click at [422, 132] on div at bounding box center [425, 131] width 27 height 27
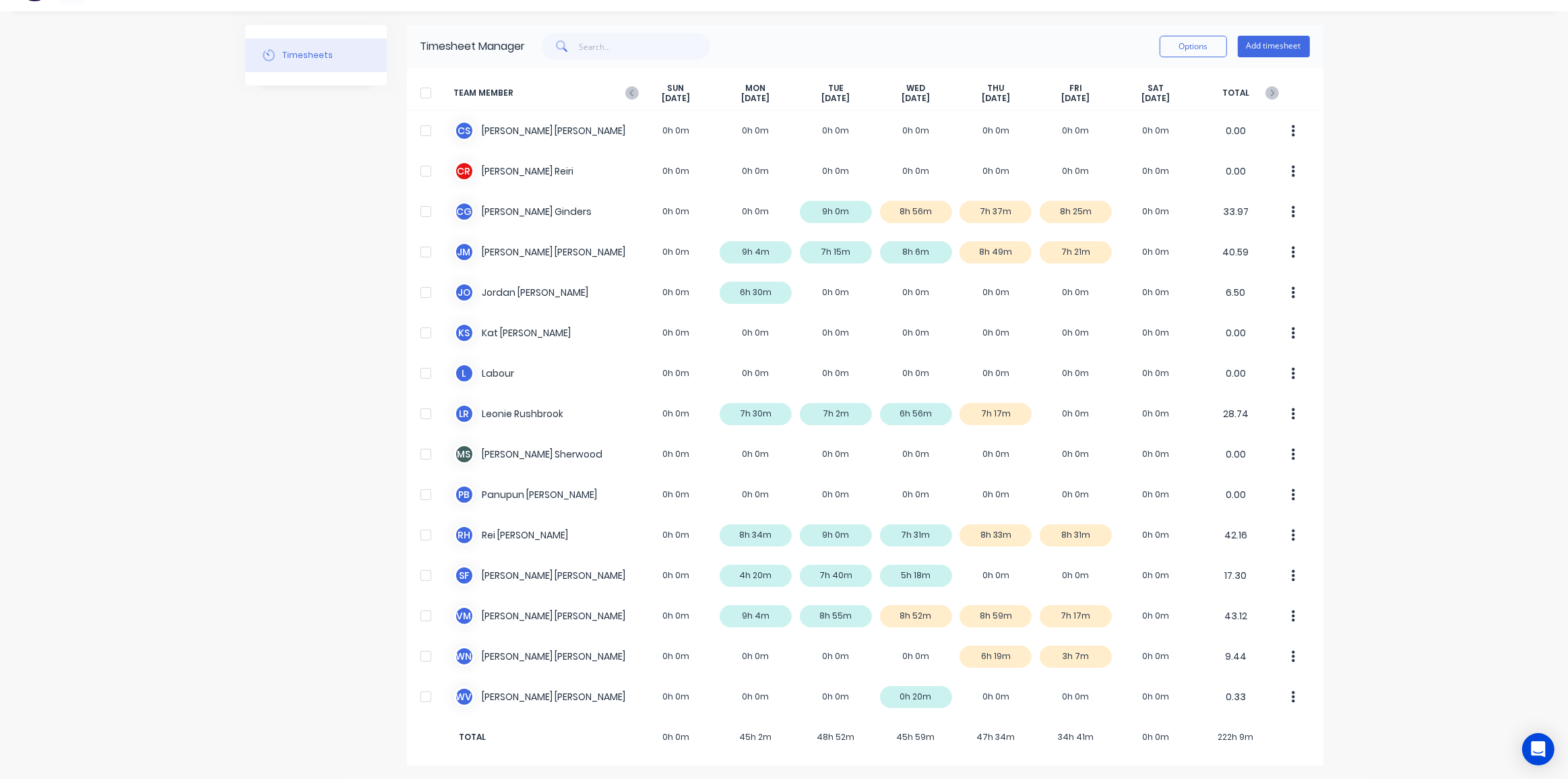
click at [310, 203] on div "Timesheets" at bounding box center [316, 395] width 141 height 740
click at [1192, 55] on button "Options" at bounding box center [1193, 46] width 68 height 22
click at [422, 90] on div at bounding box center [425, 93] width 27 height 27
click at [1184, 45] on button "Options" at bounding box center [1193, 46] width 68 height 22
click at [274, 382] on div "Timesheets" at bounding box center [316, 395] width 141 height 740
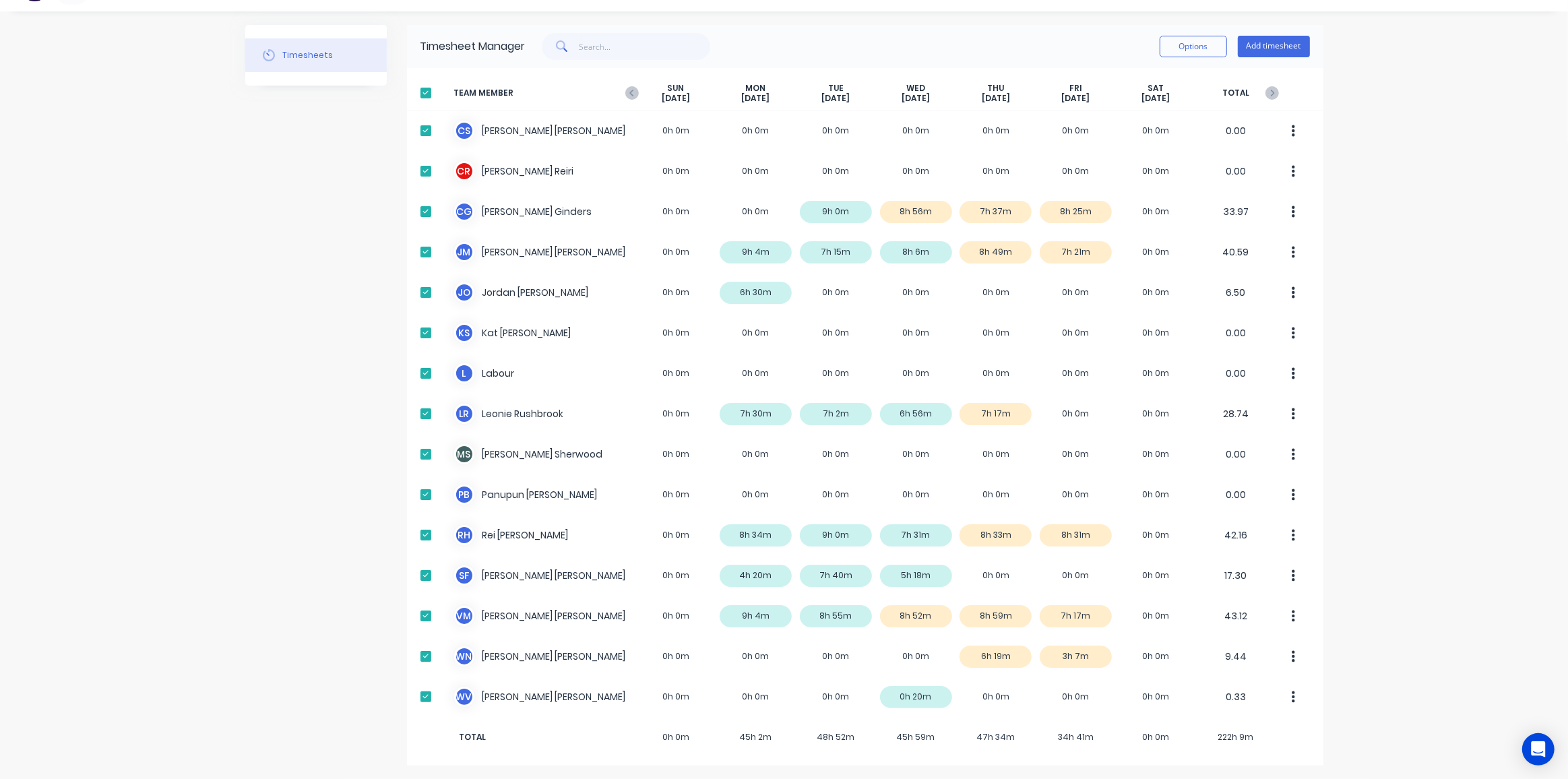
click at [424, 89] on div at bounding box center [425, 93] width 27 height 27
click at [297, 217] on div "Timesheets" at bounding box center [316, 395] width 141 height 740
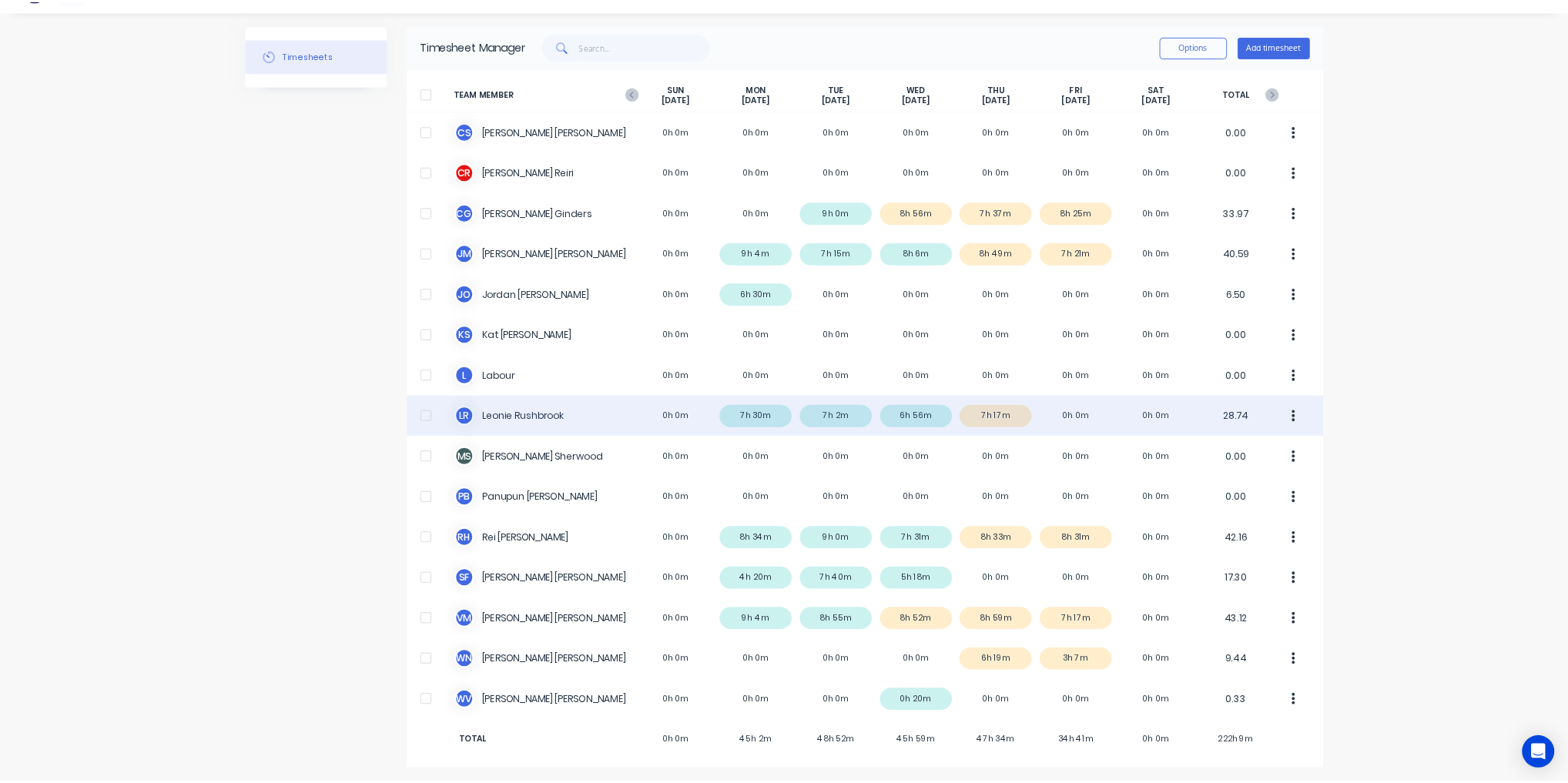
scroll to position [0, 0]
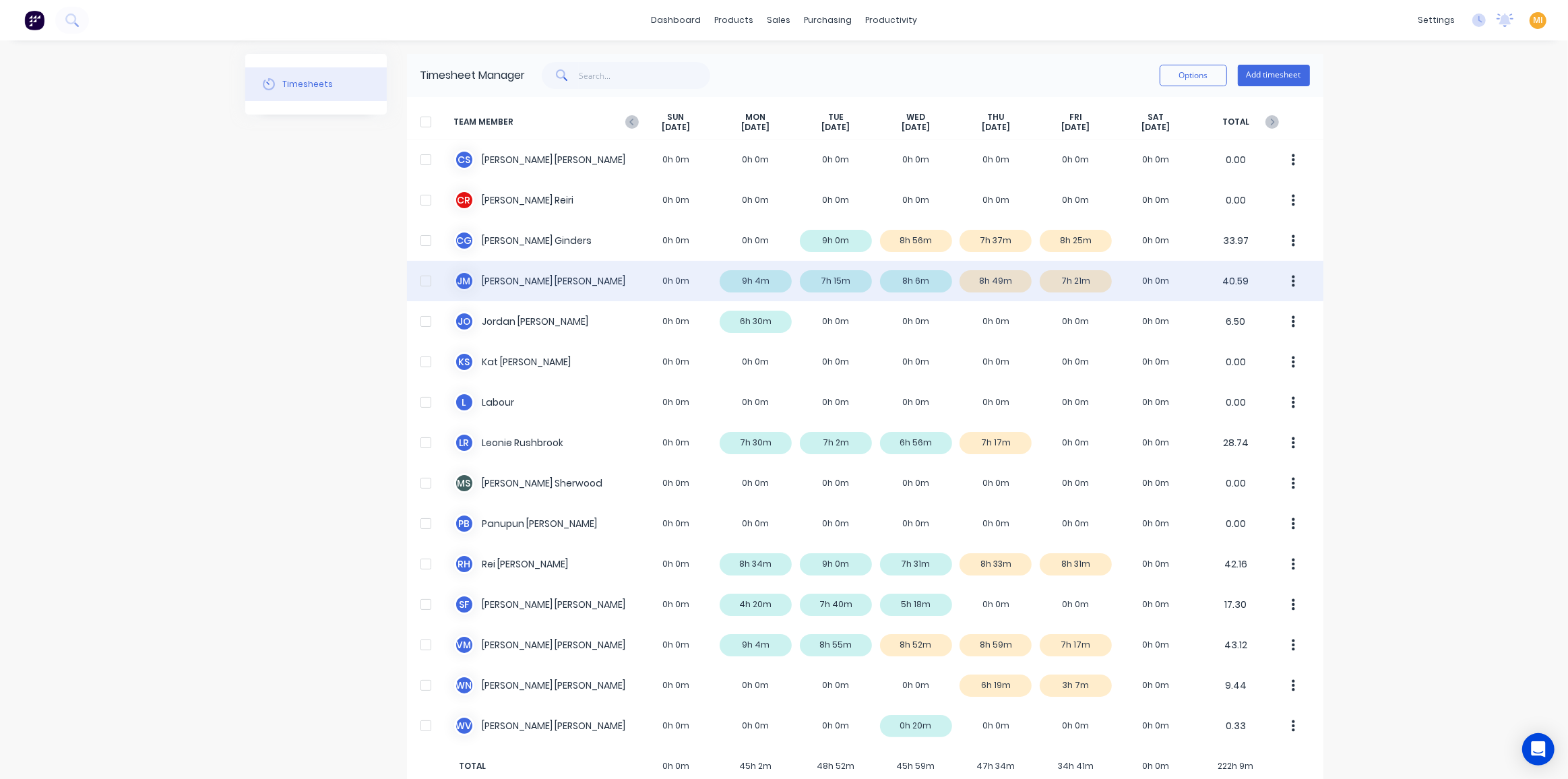
click at [585, 273] on div "J M Jamie Macrae 0h 0m 9h 4m 7h 15m 8h 6m 8h 49m 7h 21m 0h 0m 40.59" at bounding box center [865, 281] width 916 height 40
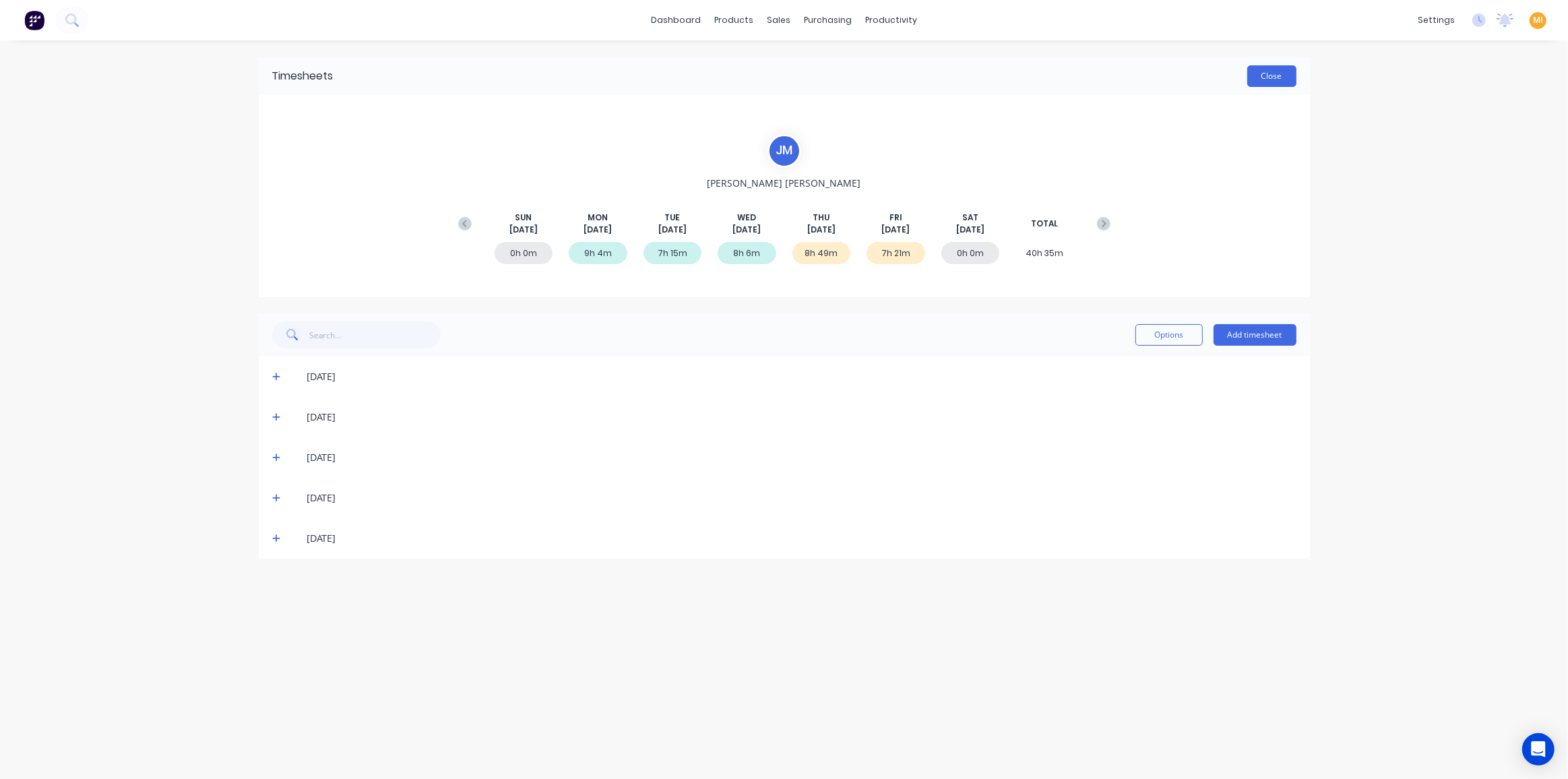
click at [1270, 67] on button "Close" at bounding box center [1272, 76] width 49 height 22
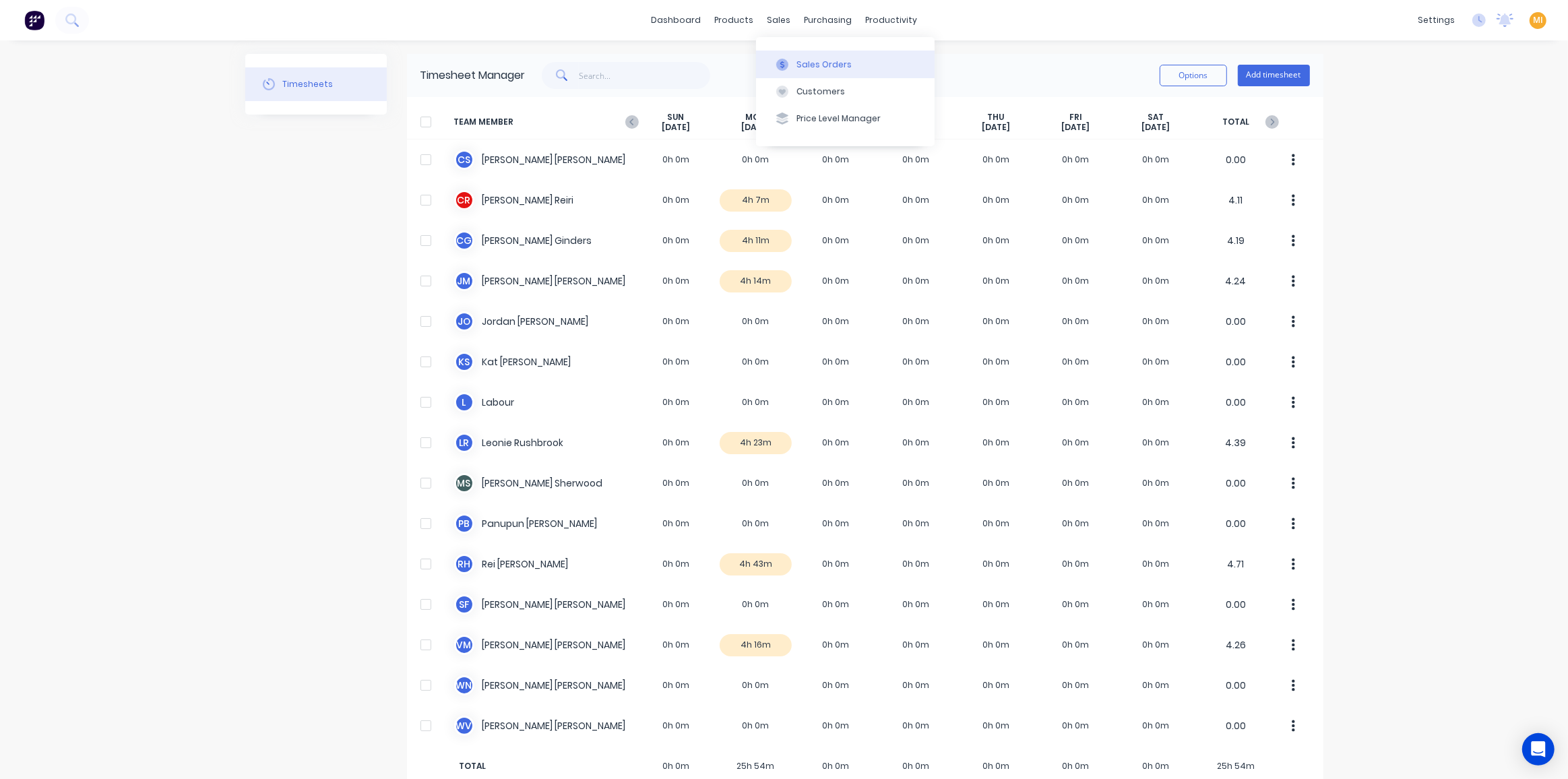
click at [811, 68] on div "Sales Orders" at bounding box center [824, 65] width 55 height 12
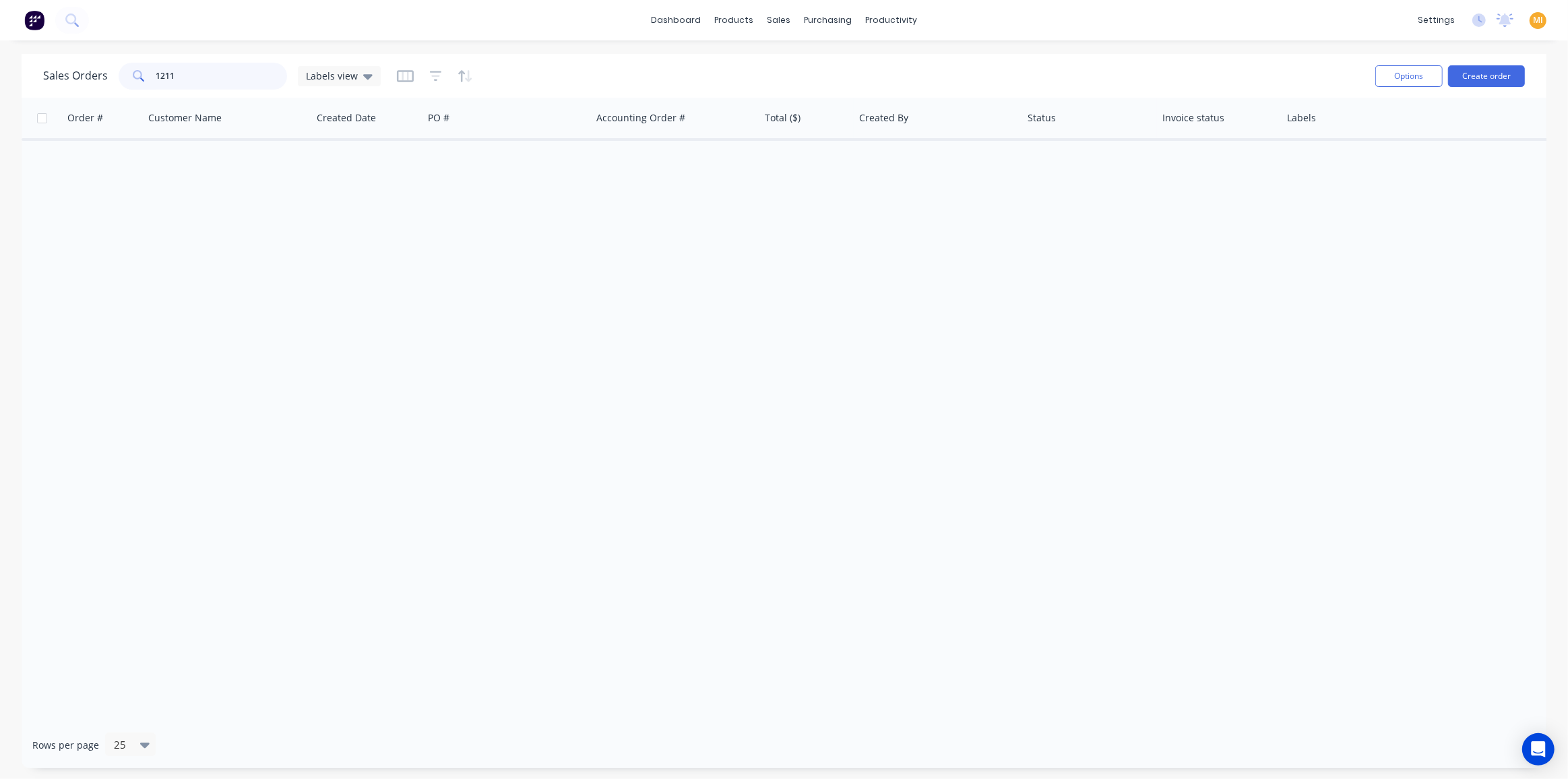
drag, startPoint x: 213, startPoint y: 80, endPoint x: 145, endPoint y: 74, distance: 68.3
click at [145, 74] on div "1211" at bounding box center [202, 76] width 168 height 27
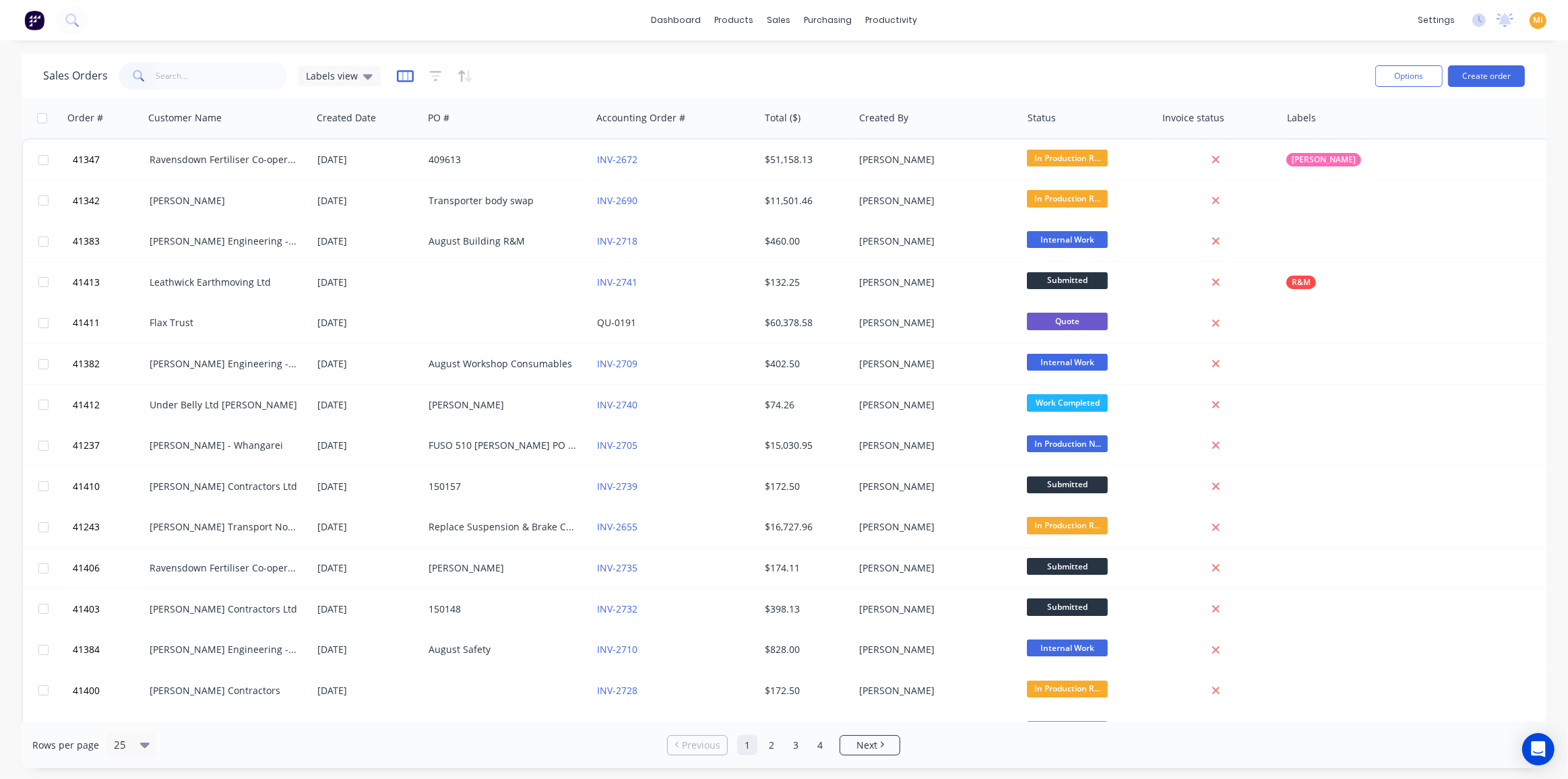
click at [404, 73] on icon "button" at bounding box center [405, 76] width 7 height 9
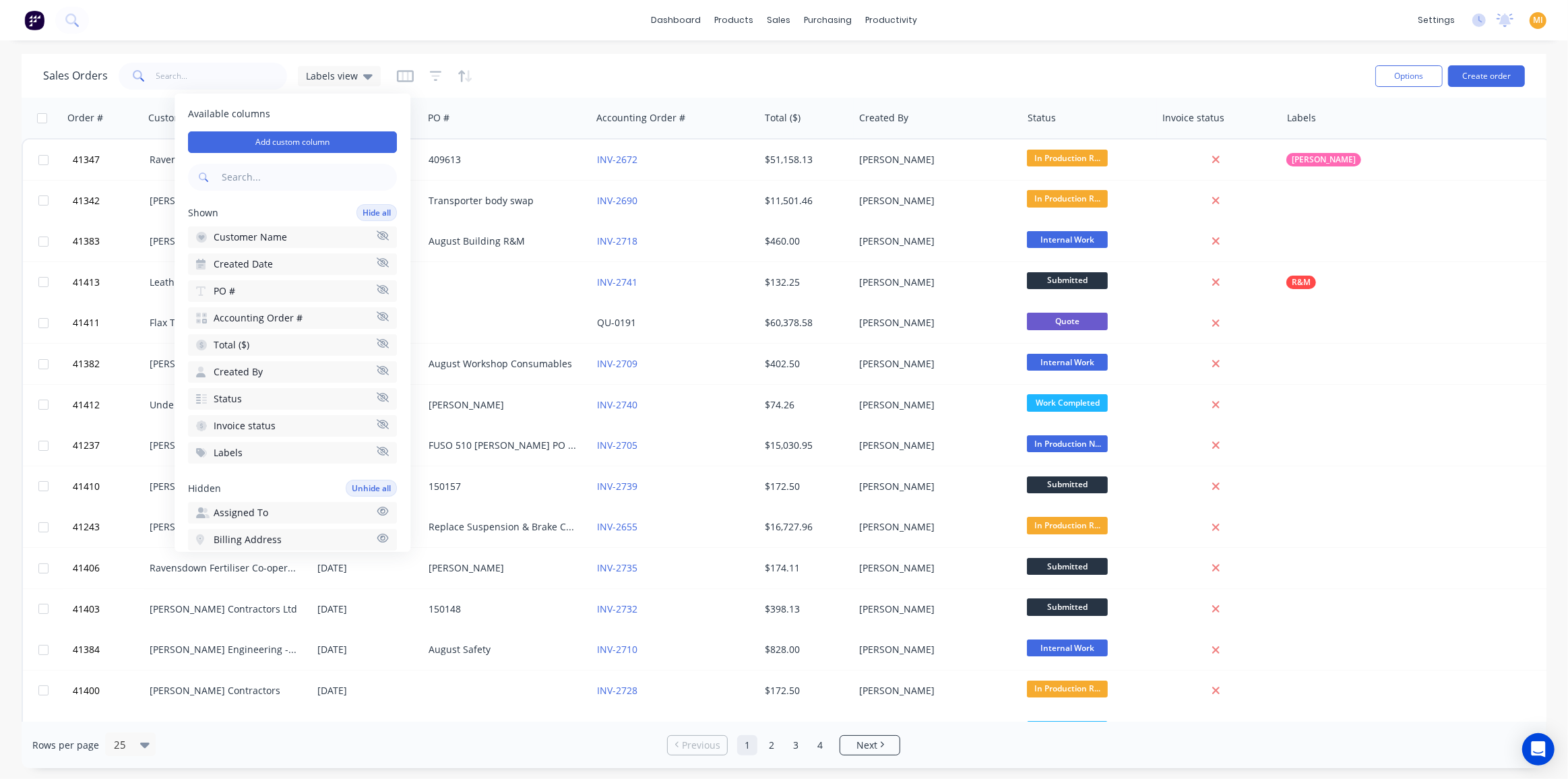
click at [573, 71] on div "Sales Orders Labels view" at bounding box center [704, 76] width 1321 height 33
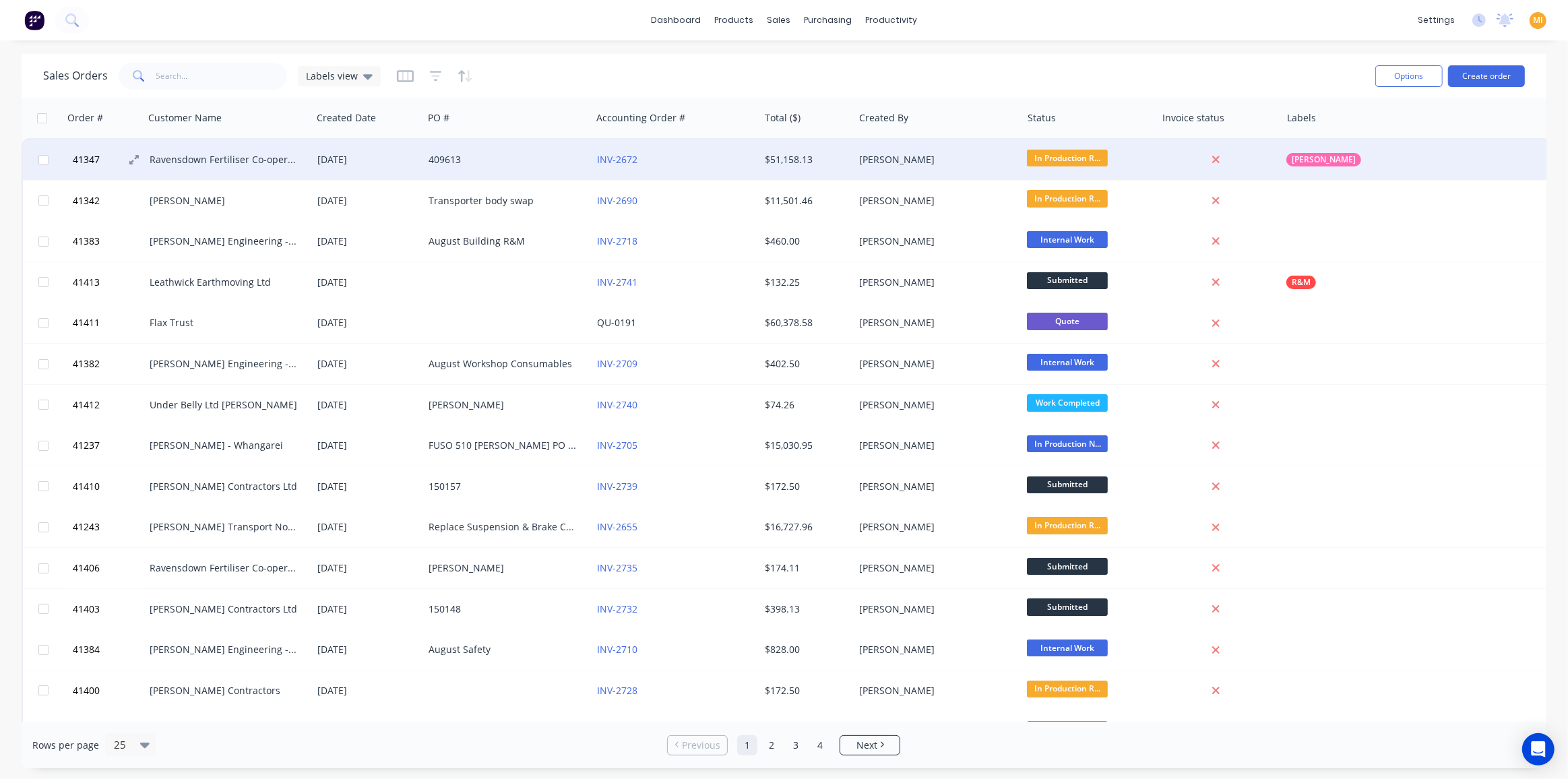
click at [95, 168] on button "41347" at bounding box center [109, 159] width 81 height 40
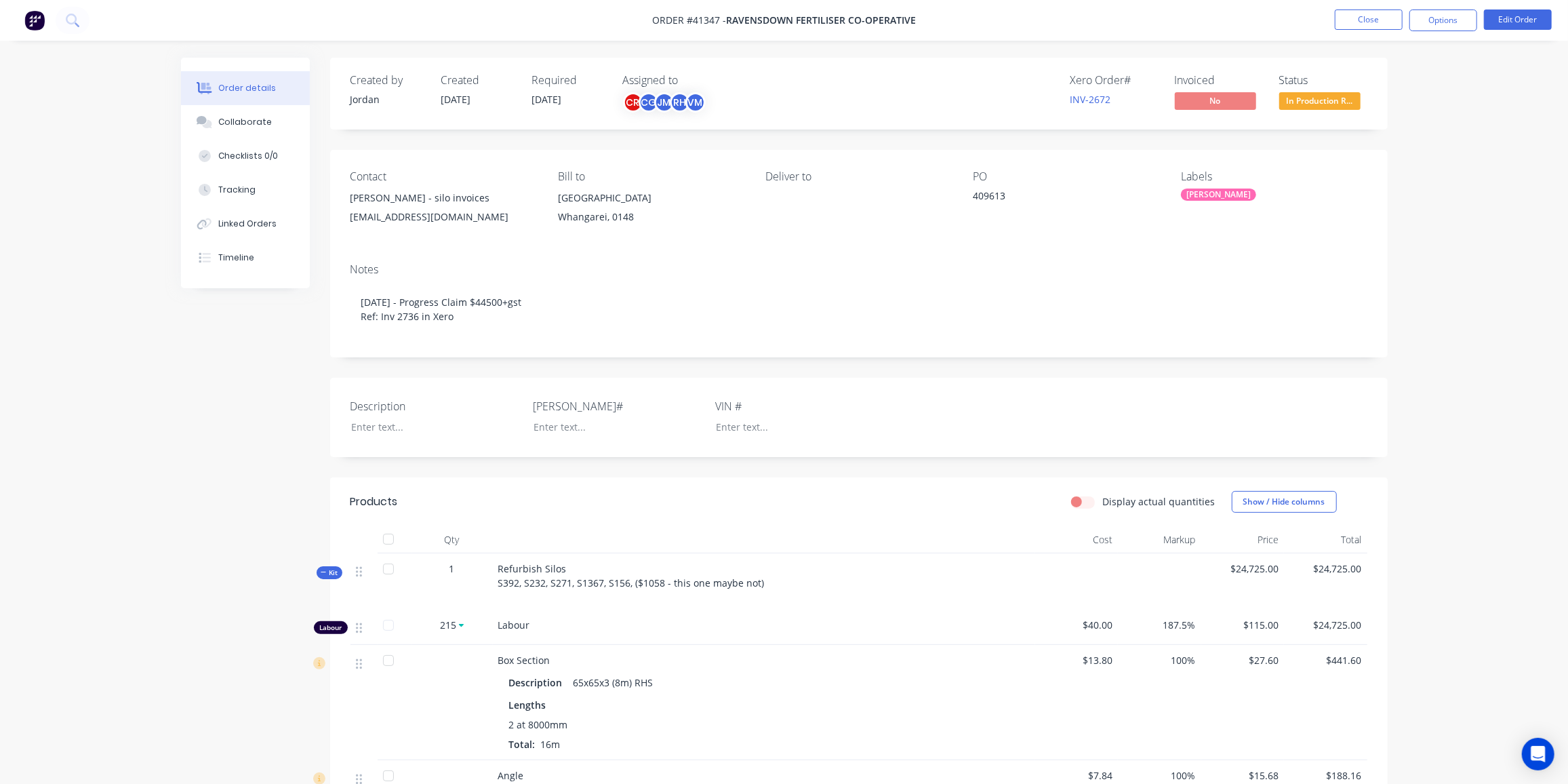
drag, startPoint x: 567, startPoint y: 403, endPoint x: 533, endPoint y: 414, distance: 35.7
click at [533, 414] on div "Rego#" at bounding box center [617, 418] width 169 height 39
click at [549, 403] on label "Rego#" at bounding box center [617, 407] width 169 height 16
click at [400, 434] on div at bounding box center [425, 427] width 169 height 19
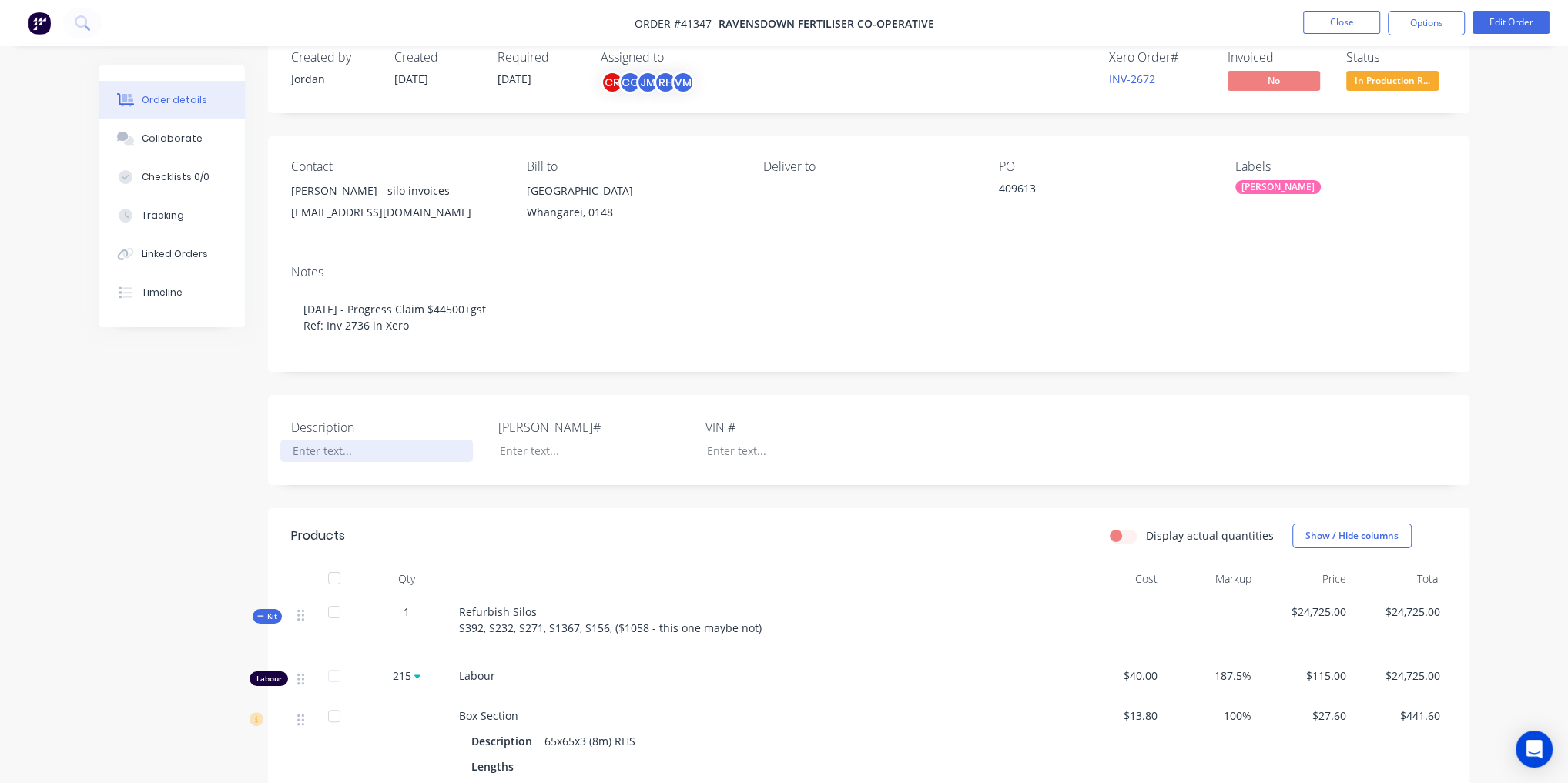
scroll to position [61, 0]
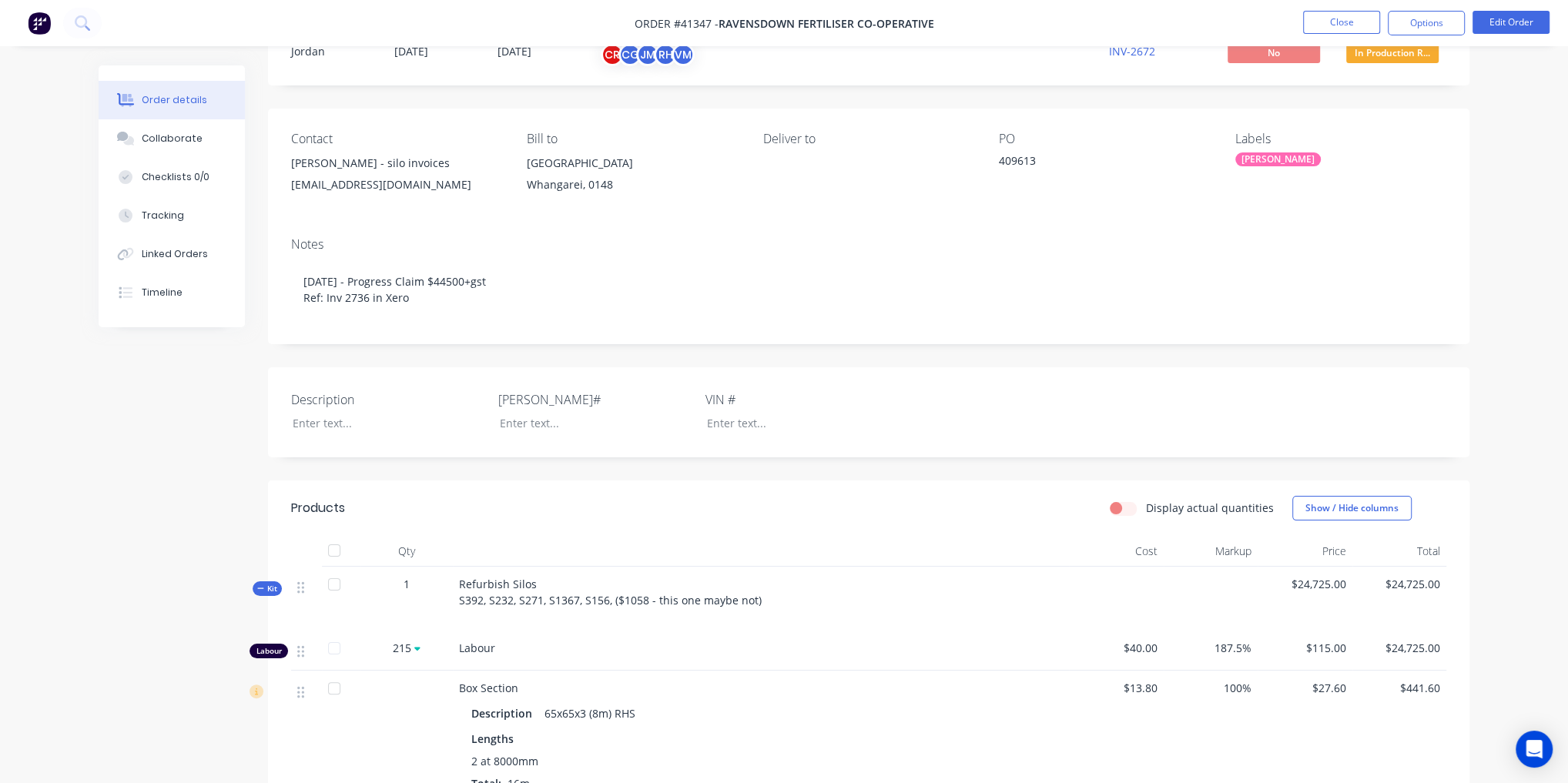
click at [268, 440] on div "Description Rego# VIN #" at bounding box center [868, 412] width 1202 height 90
click at [318, 424] on div at bounding box center [377, 423] width 192 height 22
click at [331, 439] on div "Description Rego# VIN #" at bounding box center [868, 412] width 1202 height 90
click at [337, 429] on div at bounding box center [377, 423] width 192 height 22
click at [345, 421] on div at bounding box center [377, 423] width 192 height 22
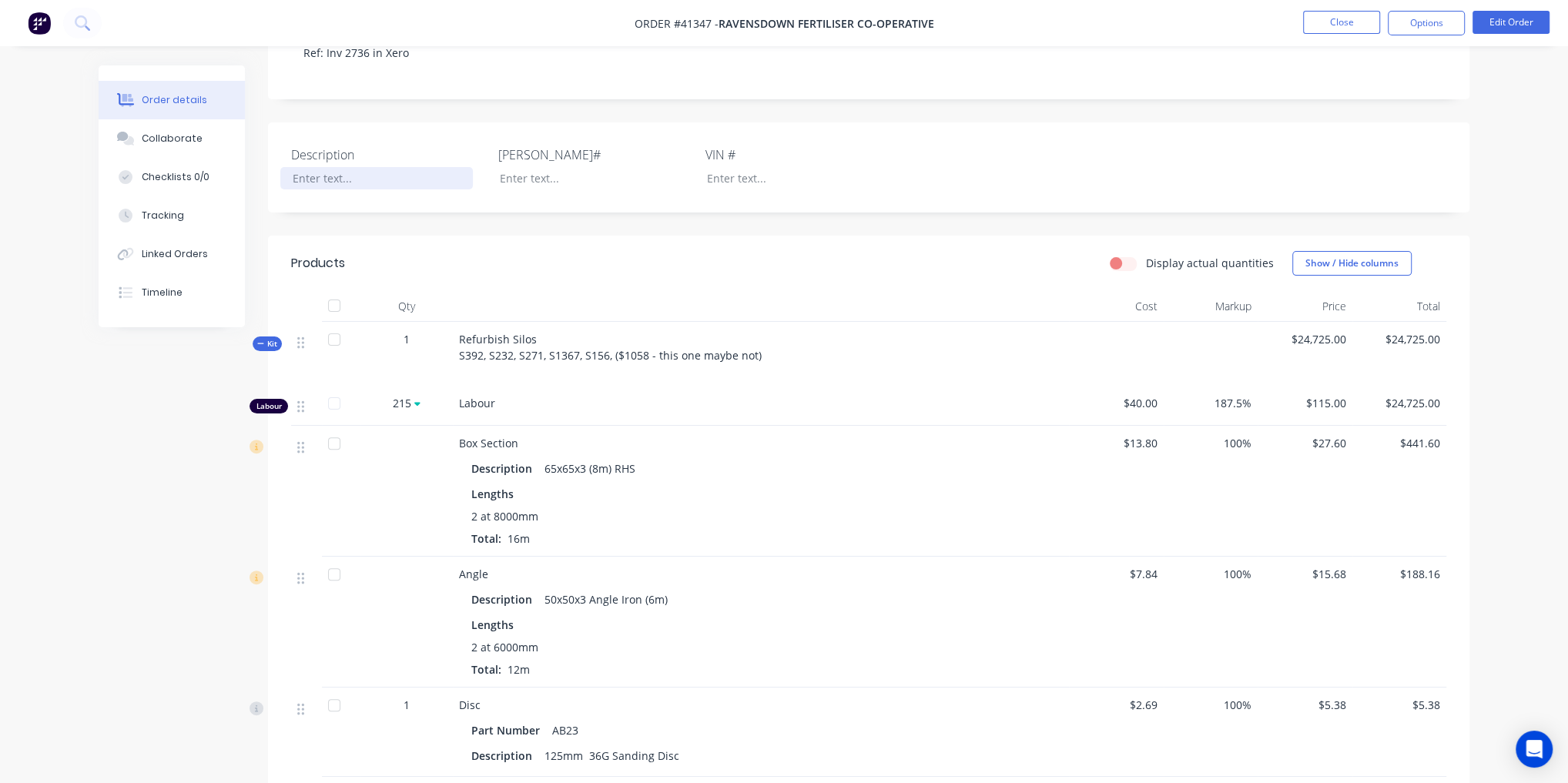
scroll to position [123, 0]
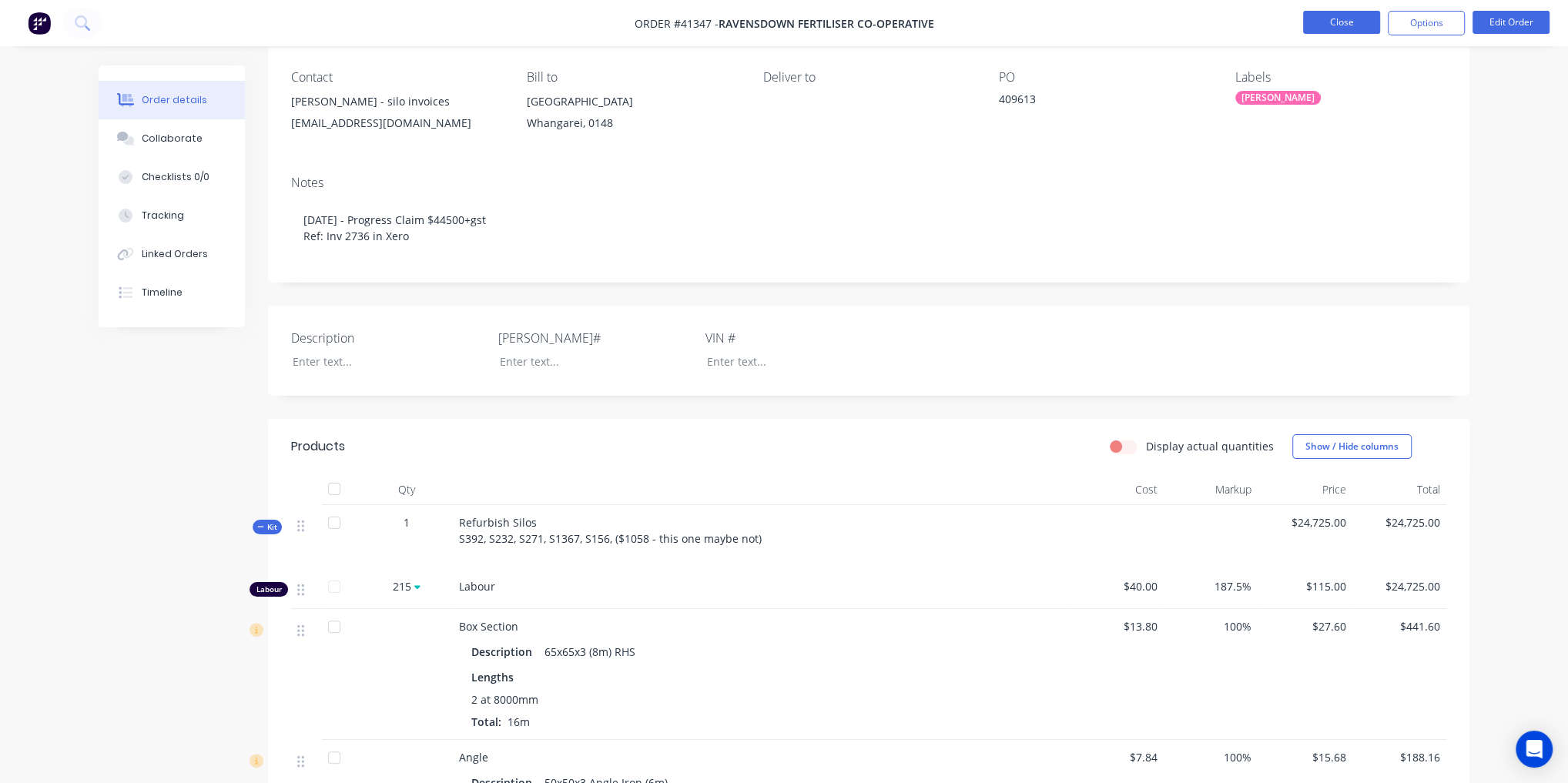
click at [1326, 16] on button "Close" at bounding box center [1342, 22] width 77 height 23
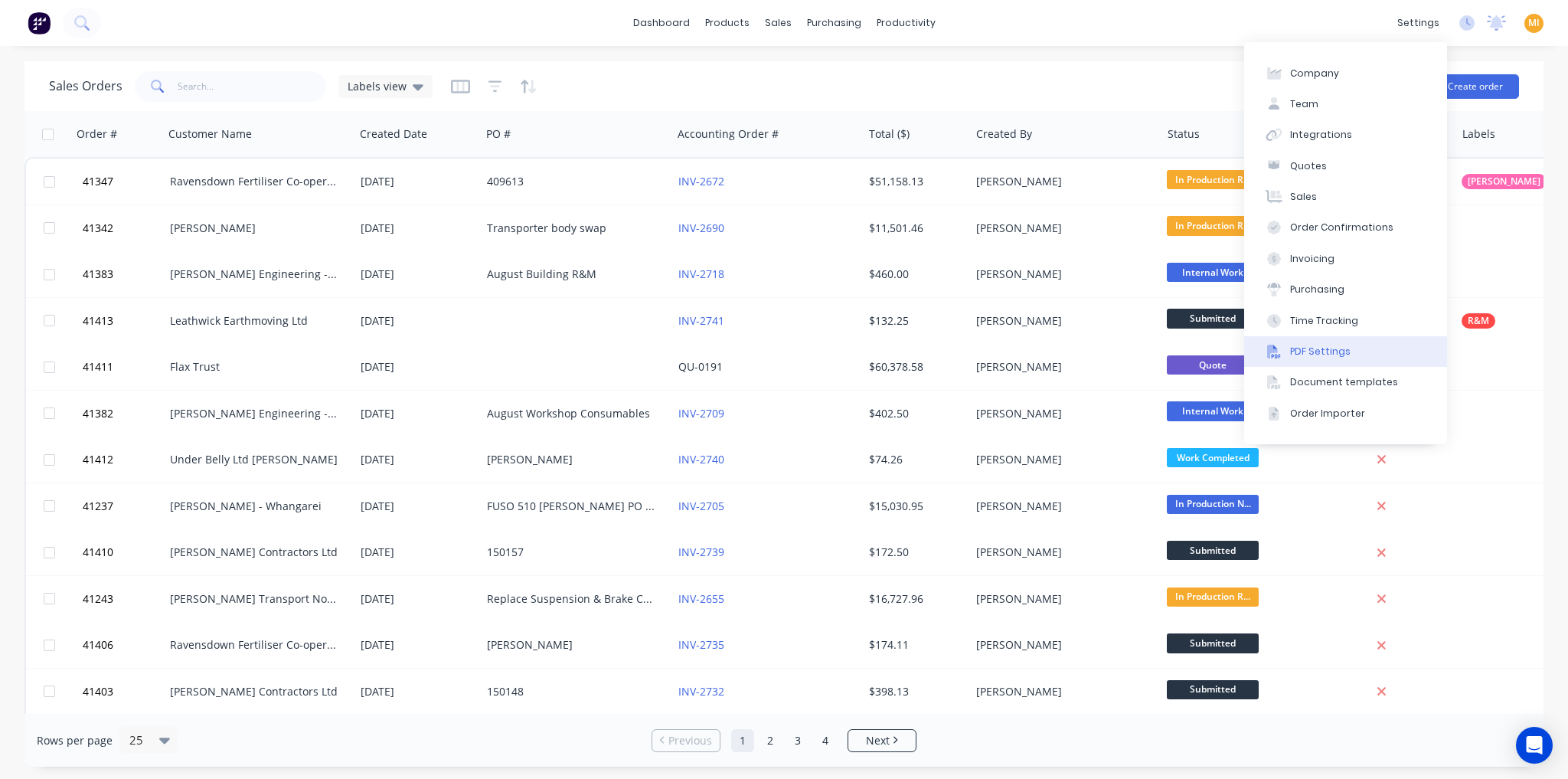
click at [1288, 350] on button "PDF Settings" at bounding box center [1346, 352] width 203 height 30
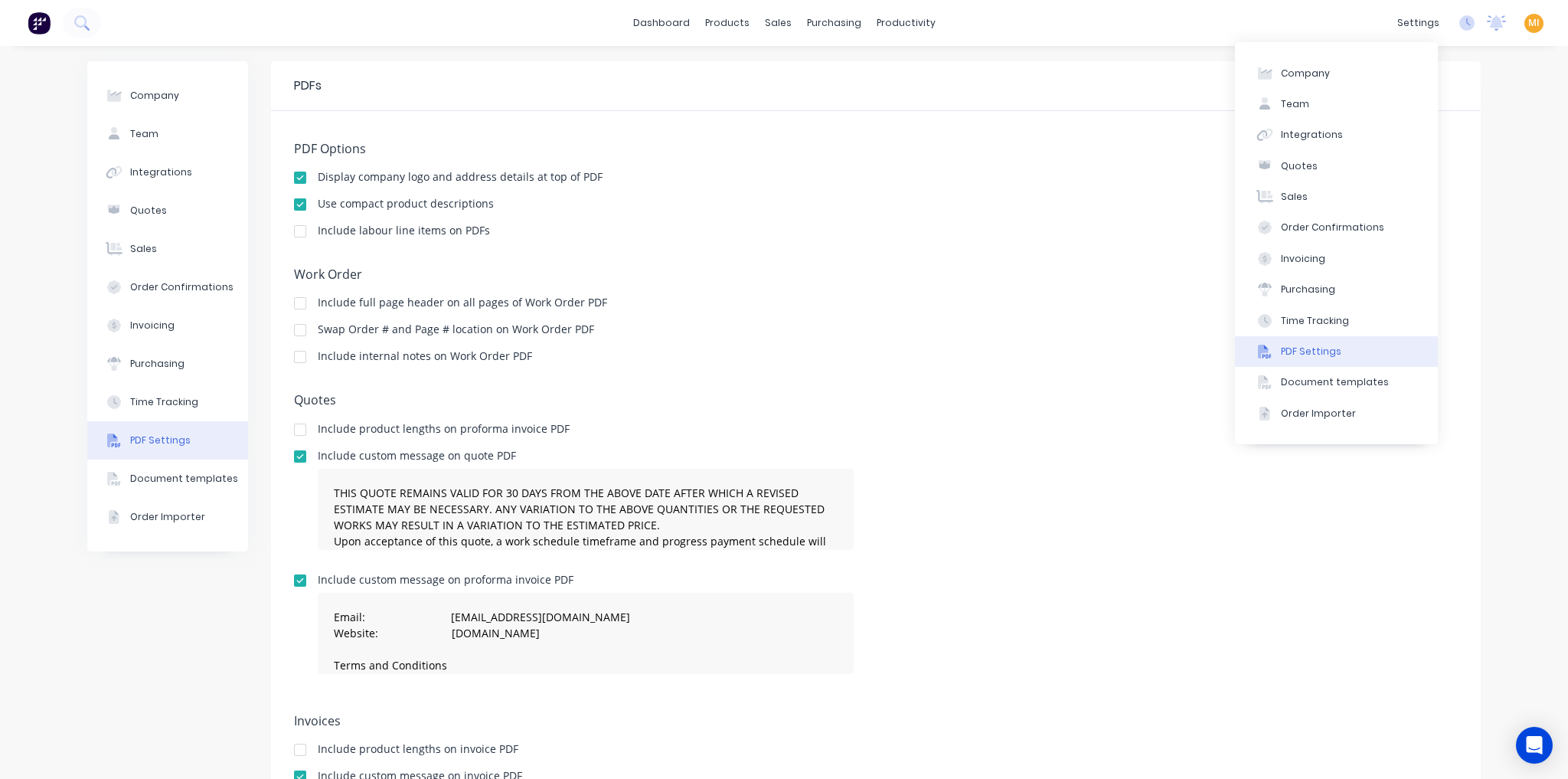
drag, startPoint x: 1341, startPoint y: 387, endPoint x: 732, endPoint y: 442, distance: 611.5
click at [1341, 387] on div "Document templates" at bounding box center [1335, 382] width 108 height 14
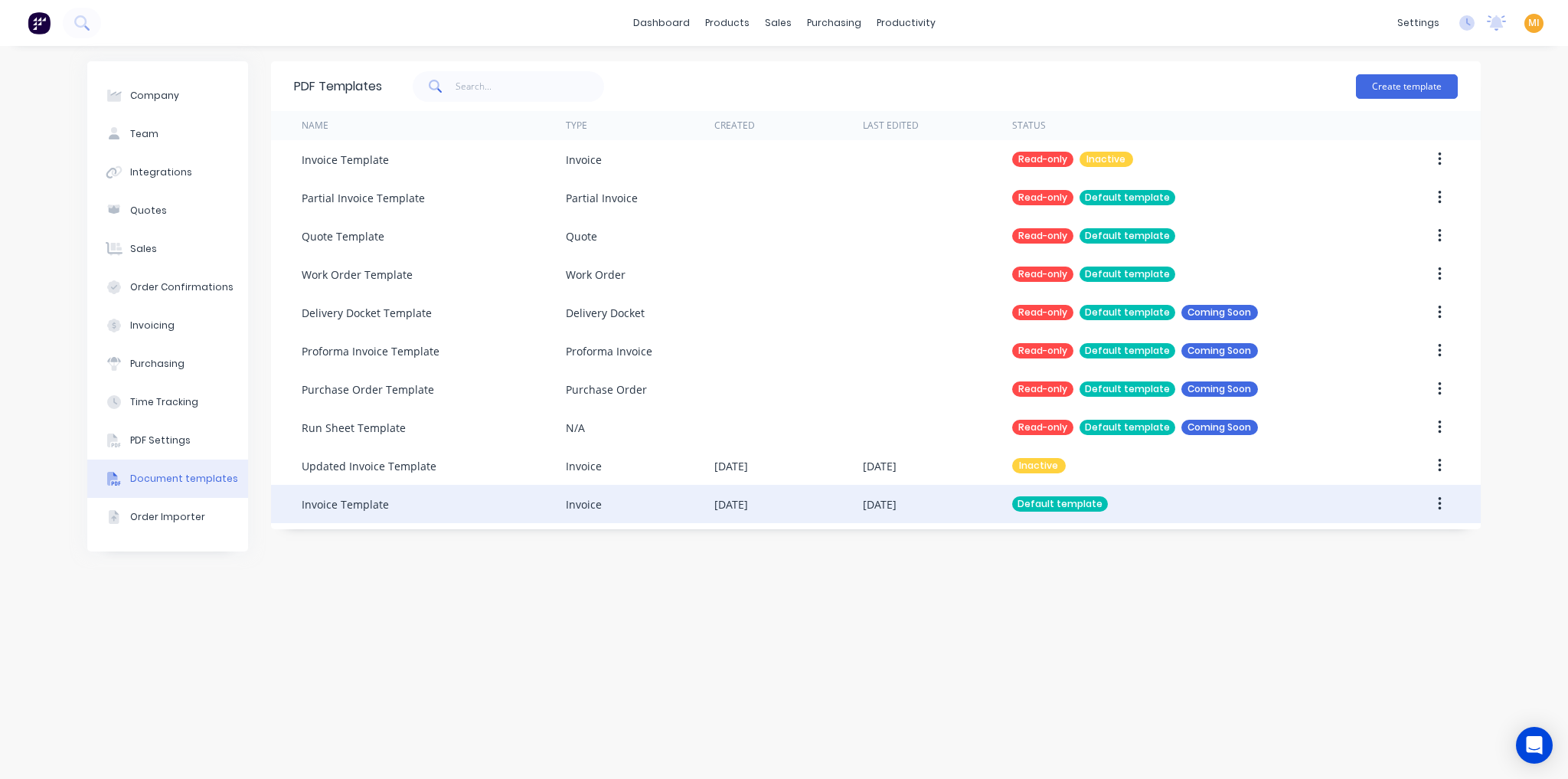
click at [383, 498] on div "Invoice Template" at bounding box center [345, 504] width 87 height 16
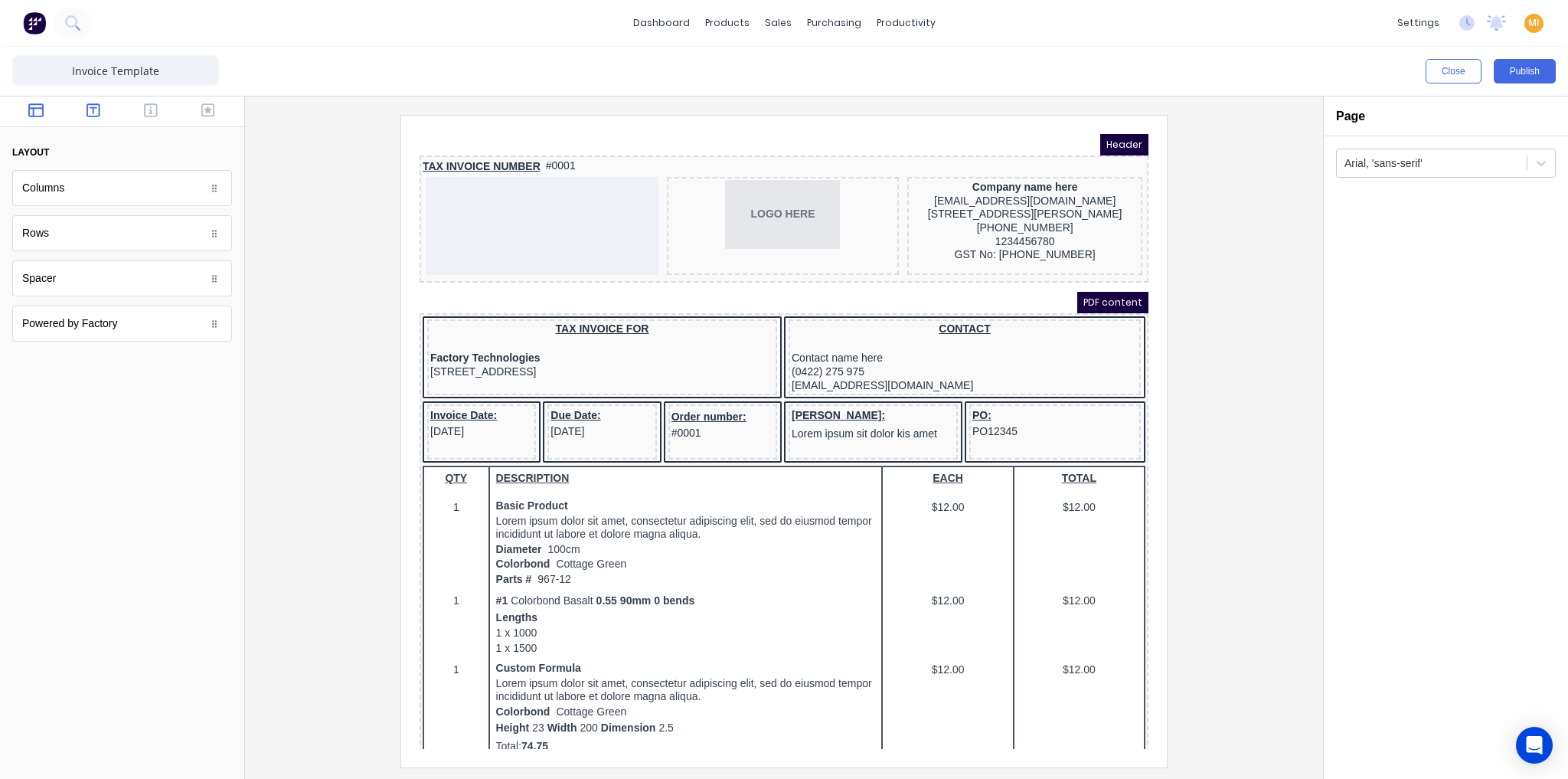
click at [95, 107] on icon "button" at bounding box center [93, 110] width 14 height 15
click at [147, 116] on icon "button" at bounding box center [150, 110] width 14 height 15
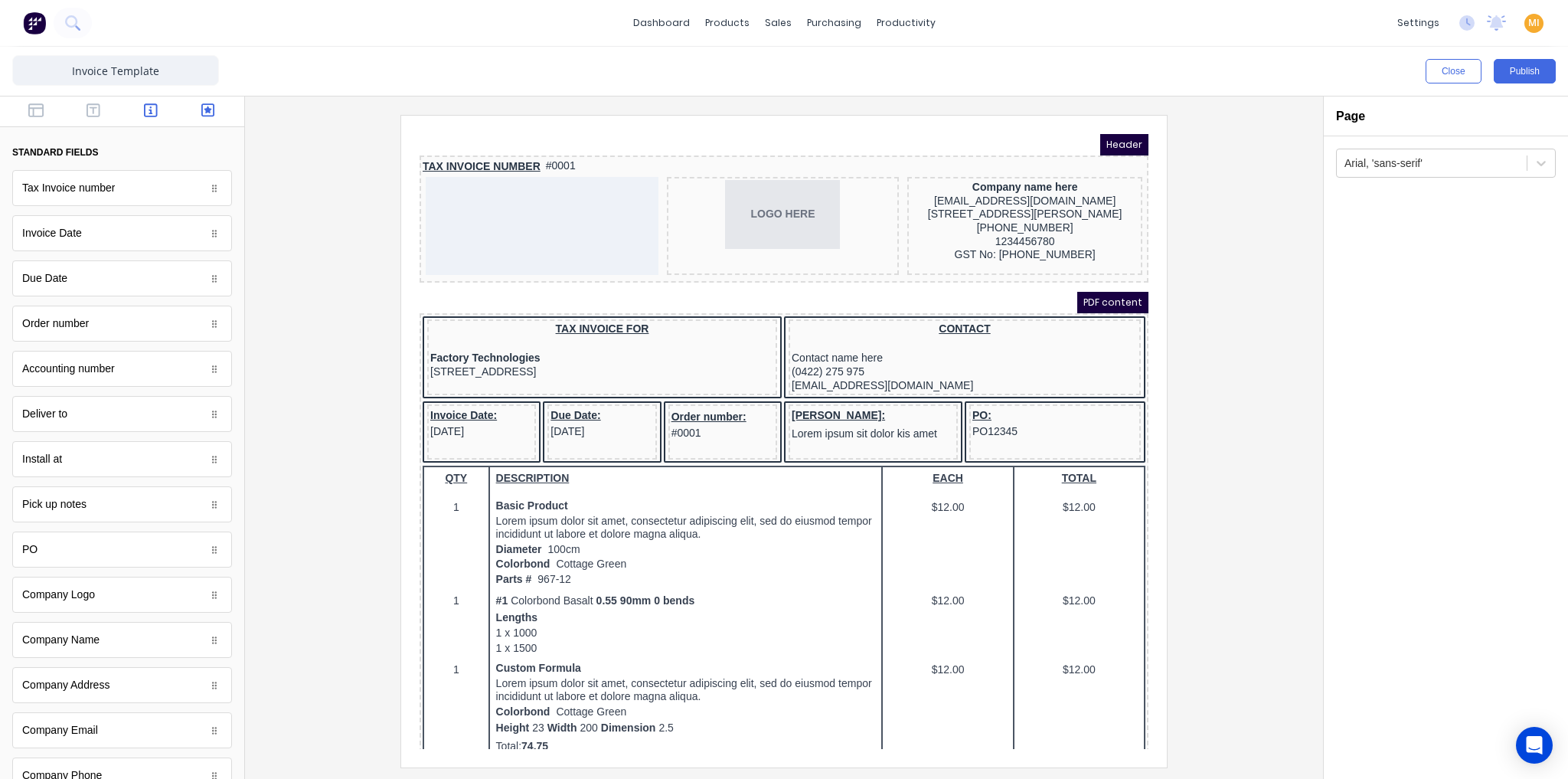
click at [201, 111] on icon "button" at bounding box center [208, 110] width 14 height 14
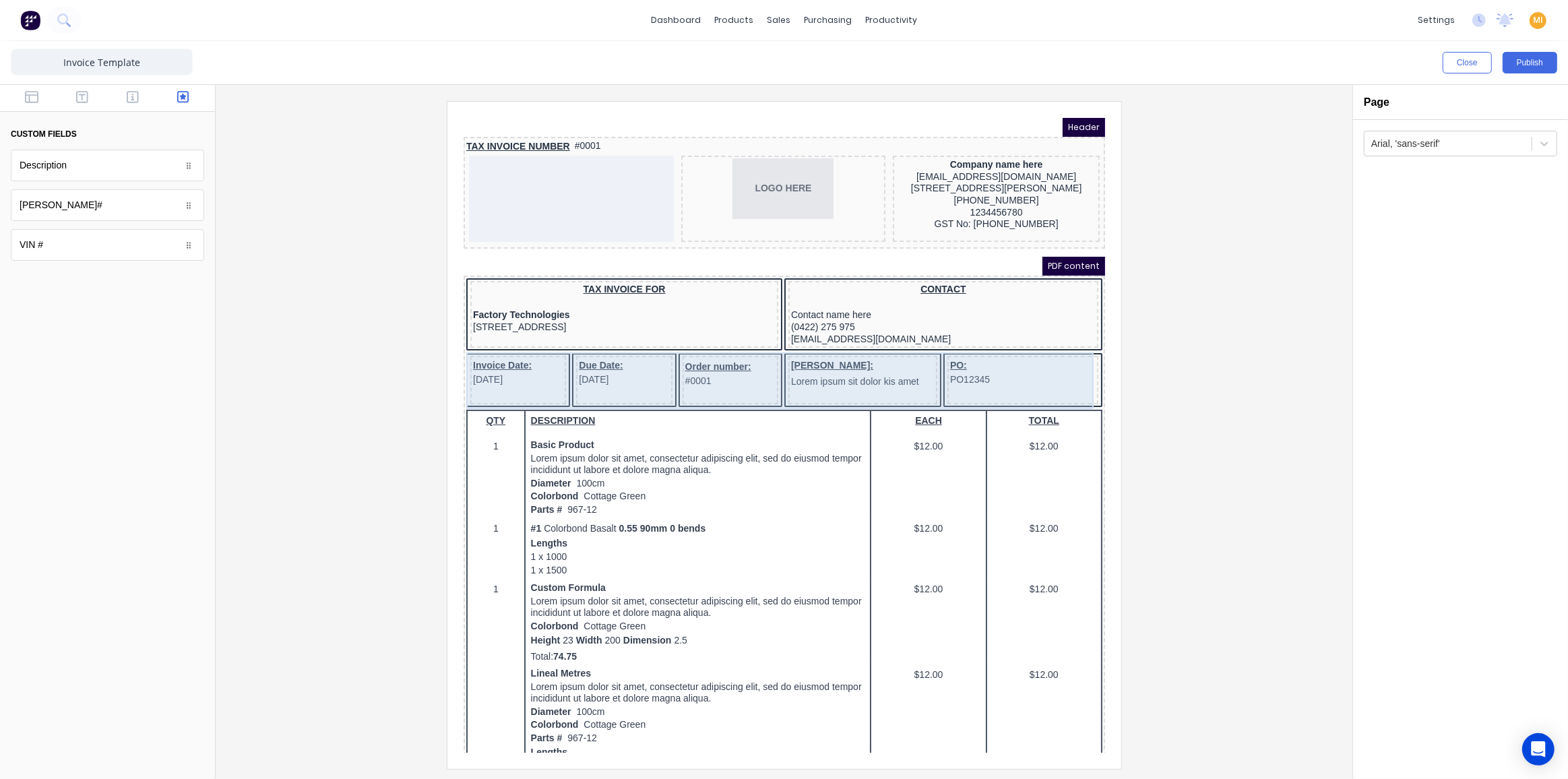
click at [520, 368] on div "Invoice Date: 29/10/2024" at bounding box center [501, 363] width 96 height 48
click at [505, 368] on div "Invoice Date: 29/10/2024" at bounding box center [501, 363] width 96 height 48
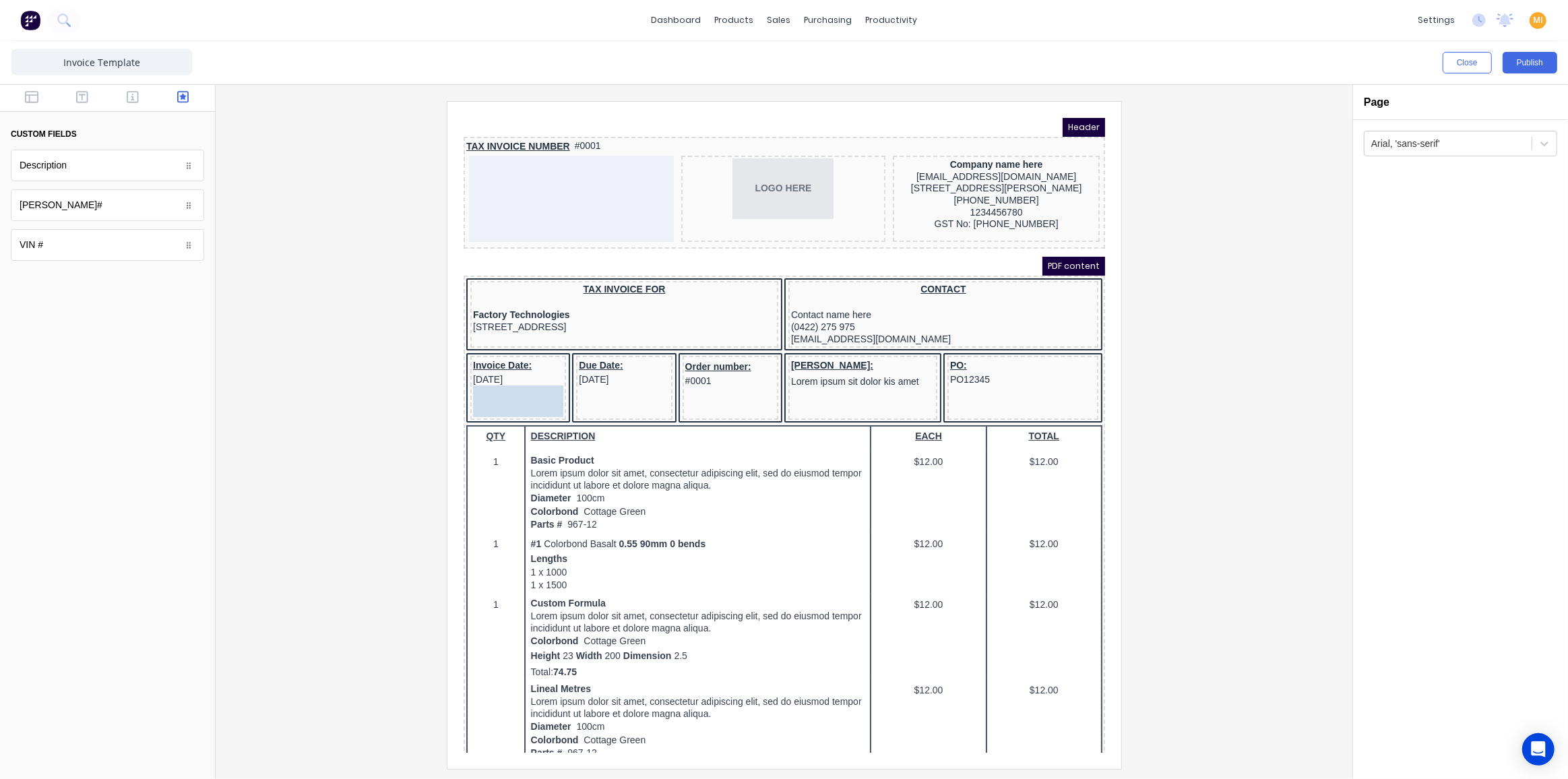
drag, startPoint x: 74, startPoint y: 165, endPoint x: 38, endPoint y: 271, distance: 111.9
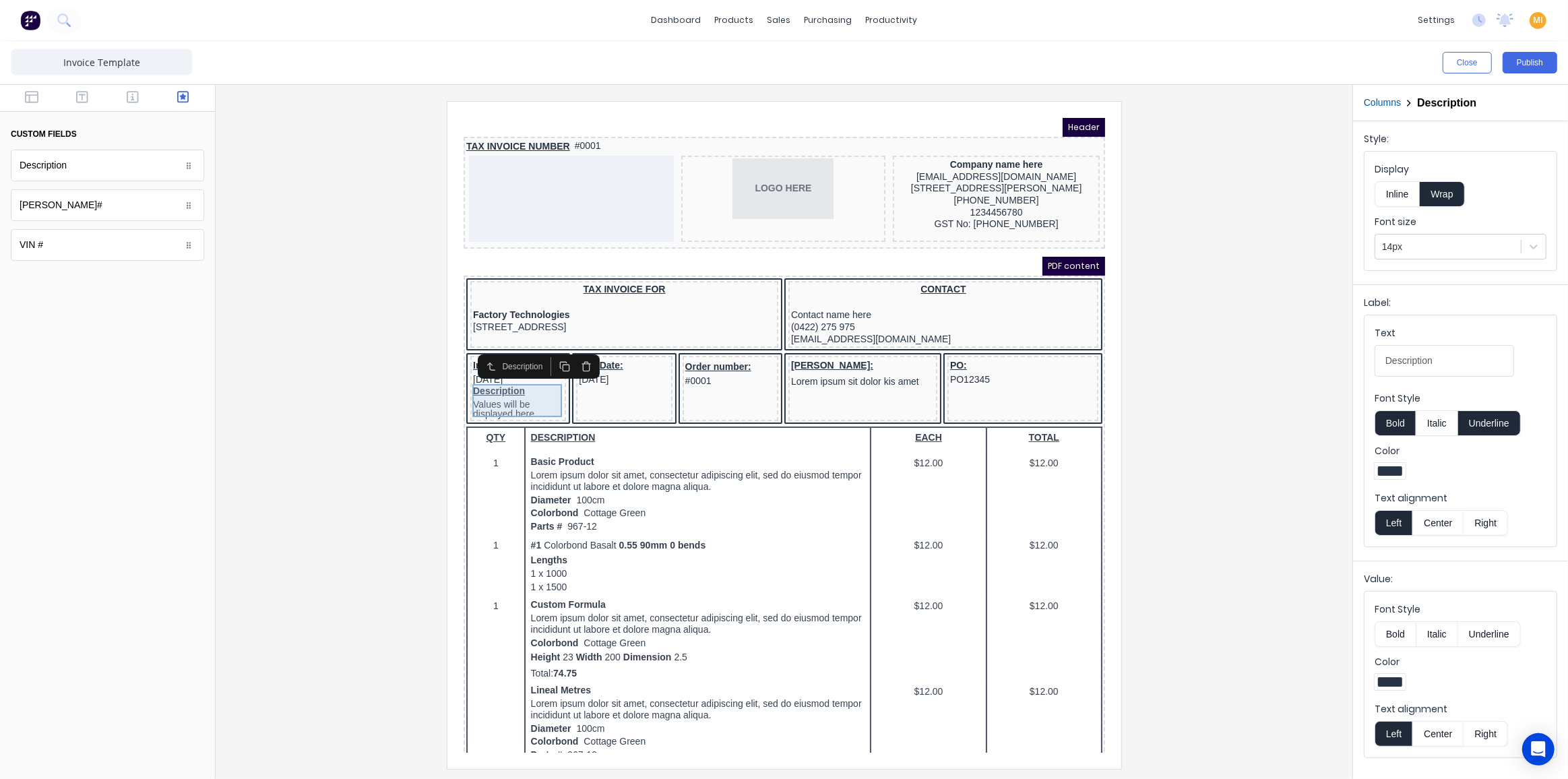
click at [502, 385] on div "Description Values will be displayed here" at bounding box center [501, 385] width 90 height 33
click at [569, 350] on icon "button" at bounding box center [569, 350] width 10 height 10
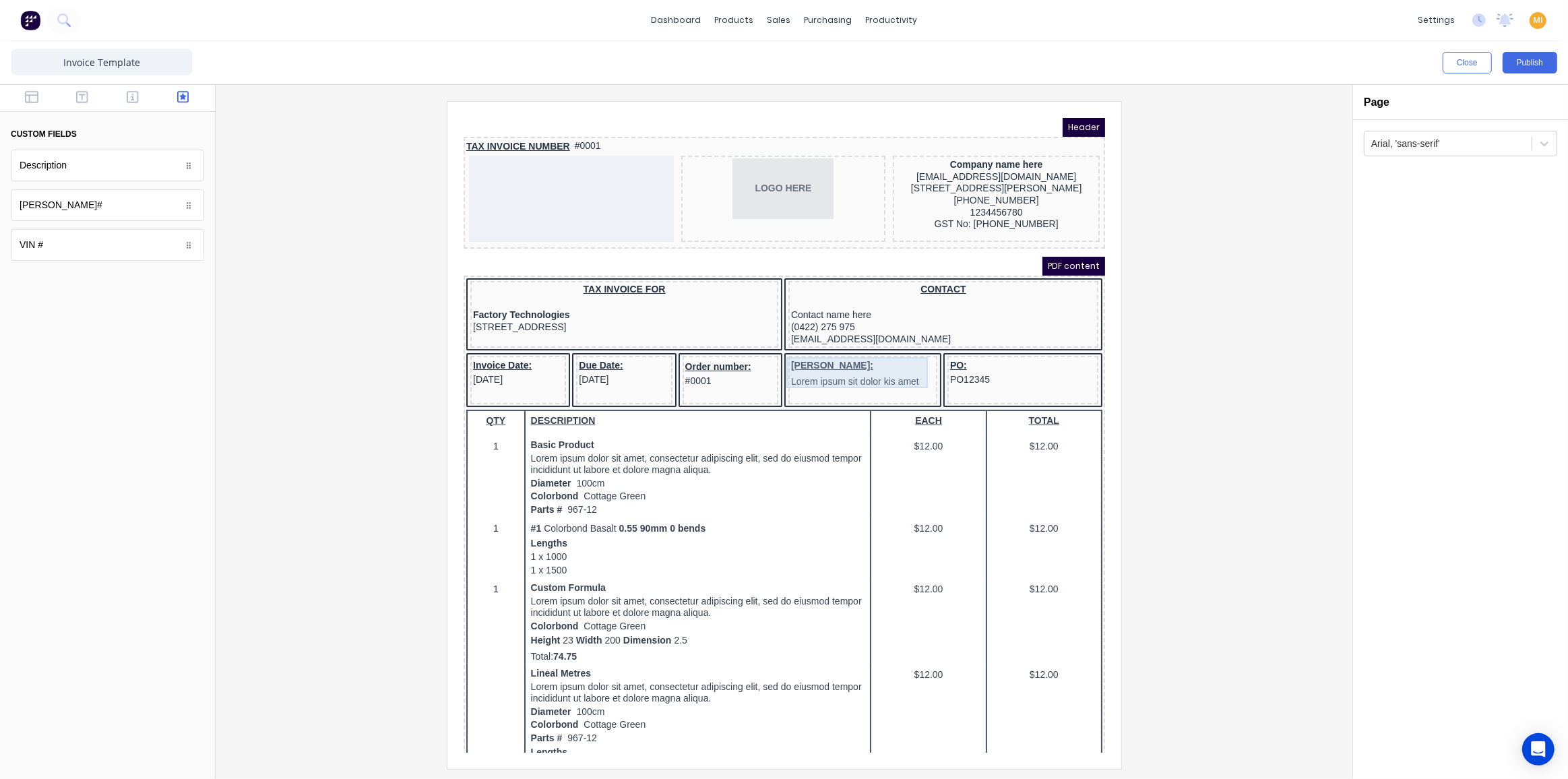
click at [812, 354] on div "Rego: Lorem ipsum sit dolor kis amet" at bounding box center [846, 357] width 144 height 32
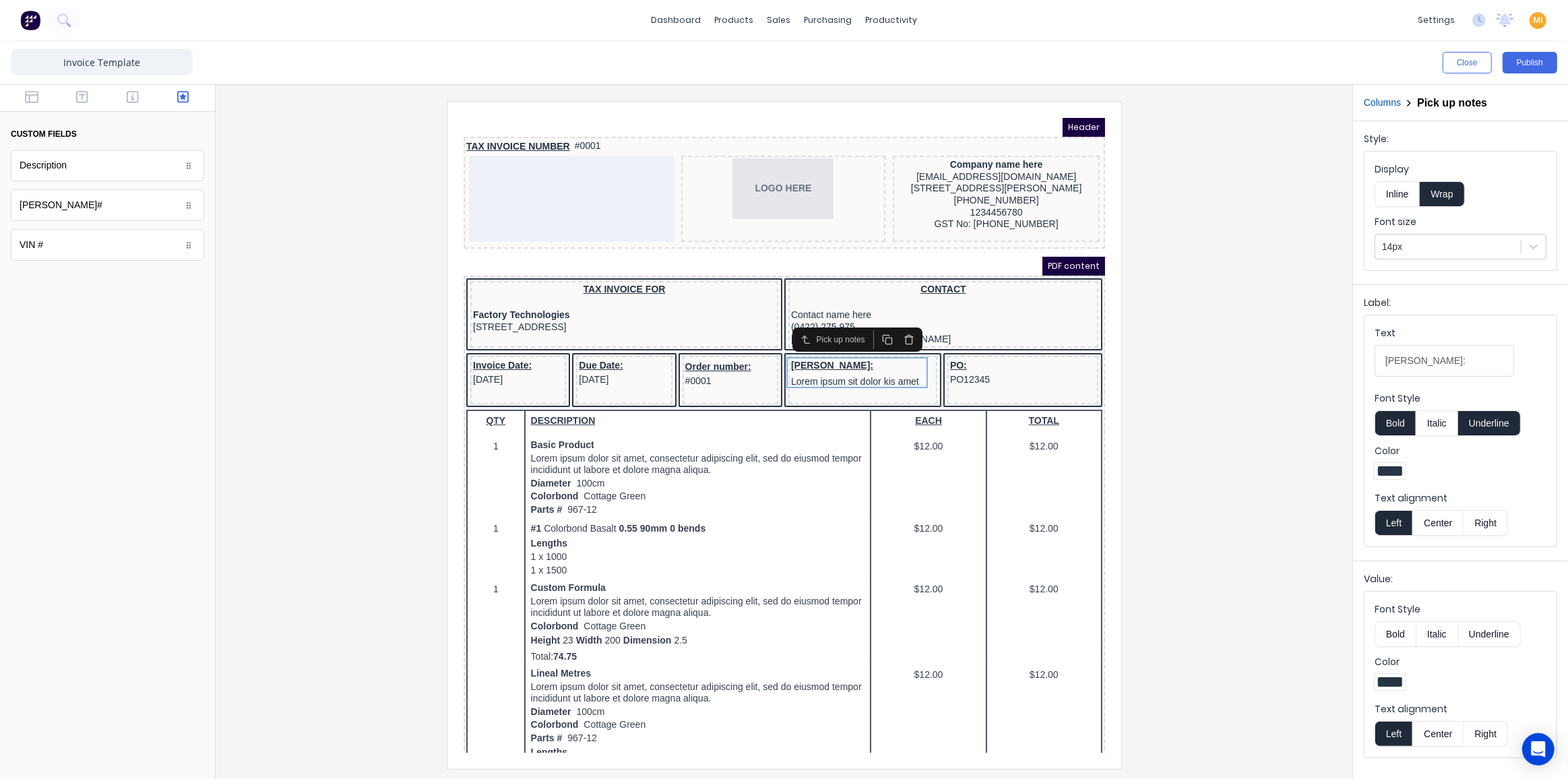
click at [889, 323] on icon "button" at bounding box center [892, 324] width 6 height 7
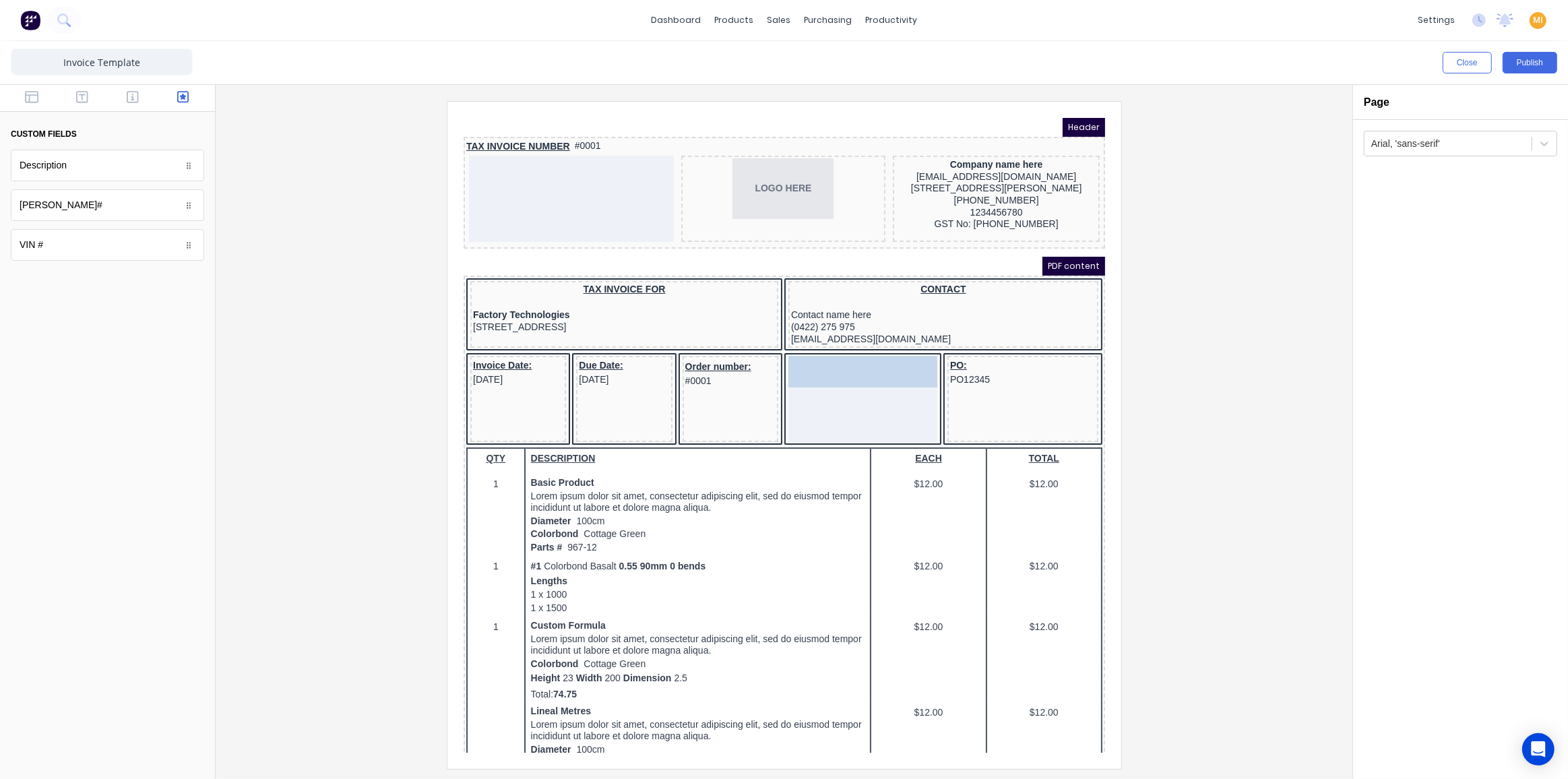
drag, startPoint x: 68, startPoint y: 211, endPoint x: 838, endPoint y: 383, distance: 789.0
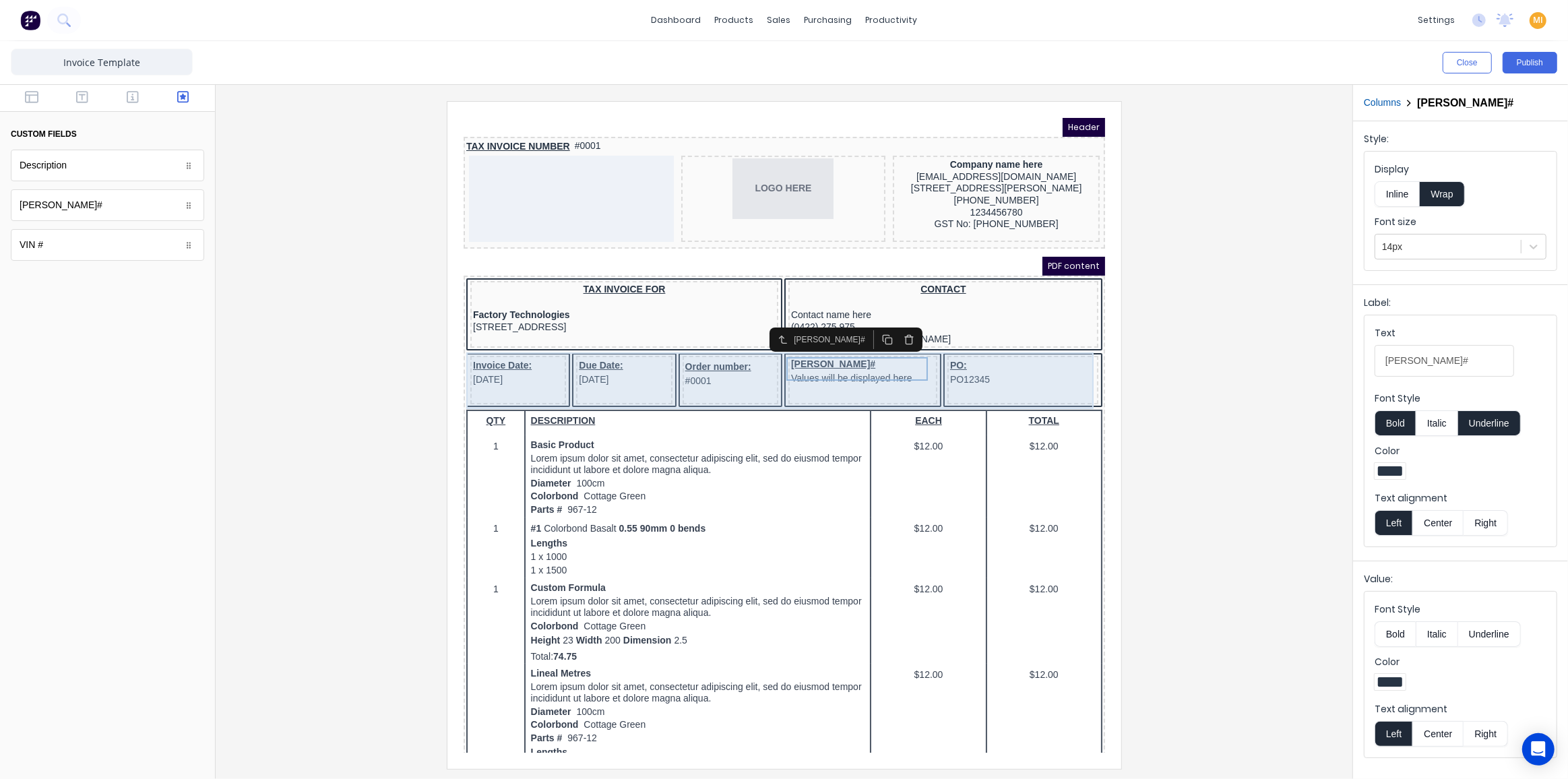
click at [692, 374] on div "Order number: #0001" at bounding box center [713, 363] width 96 height 48
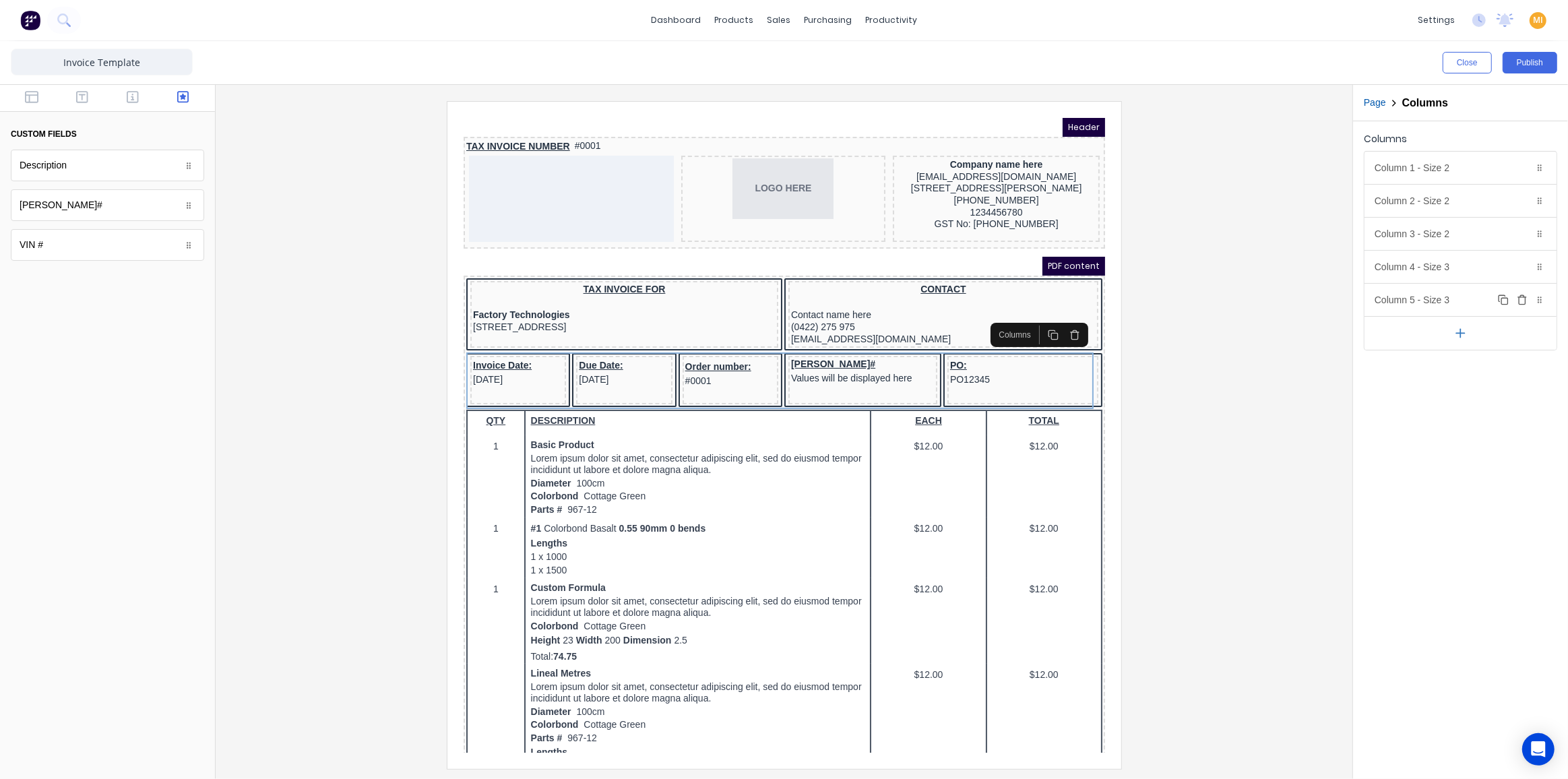
click at [1379, 294] on div "Column 5 - Size 3 Duplicate Delete" at bounding box center [1460, 299] width 192 height 32
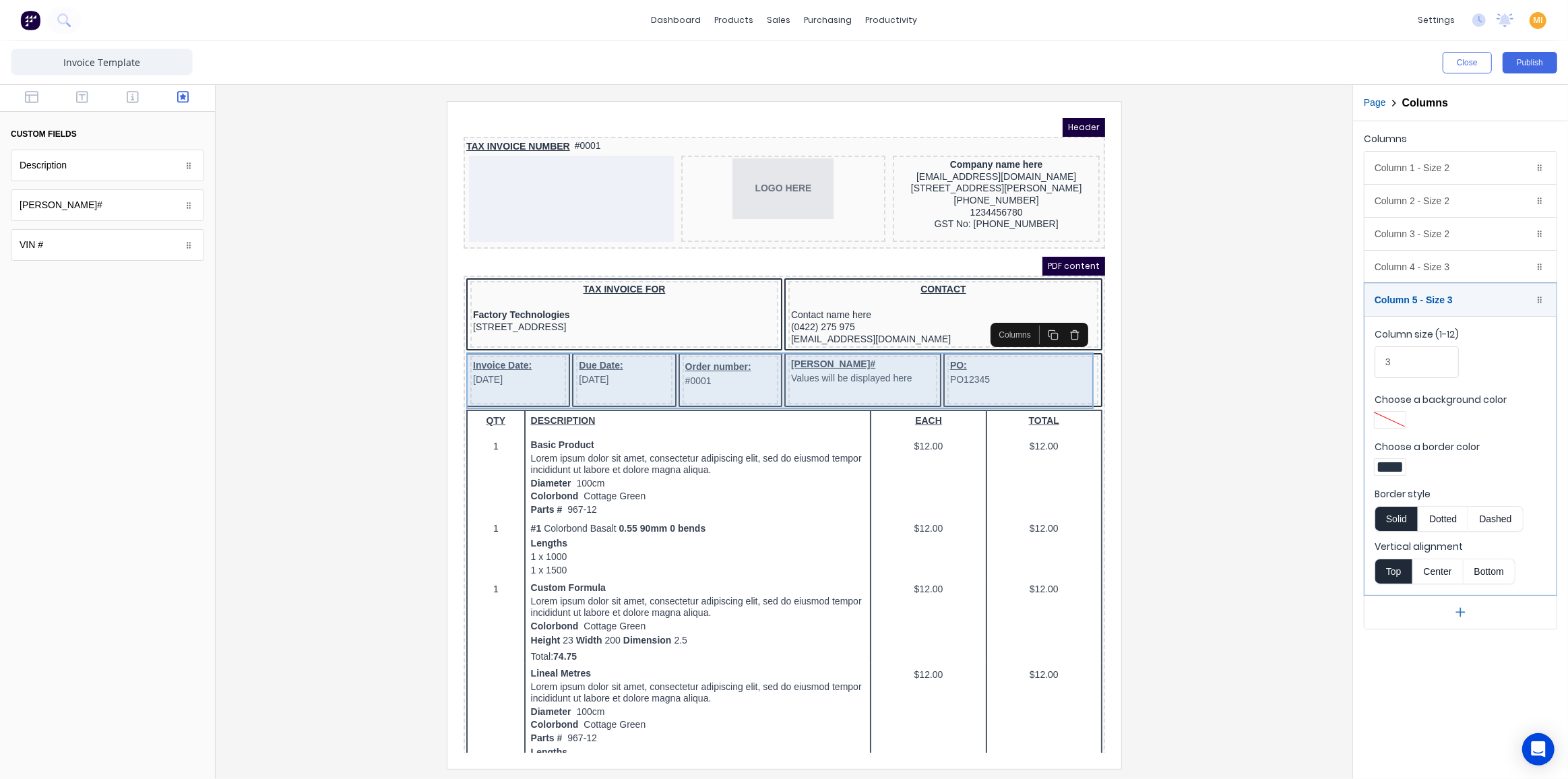
click at [896, 371] on div "Rego# Values will be displayed here" at bounding box center [846, 363] width 149 height 48
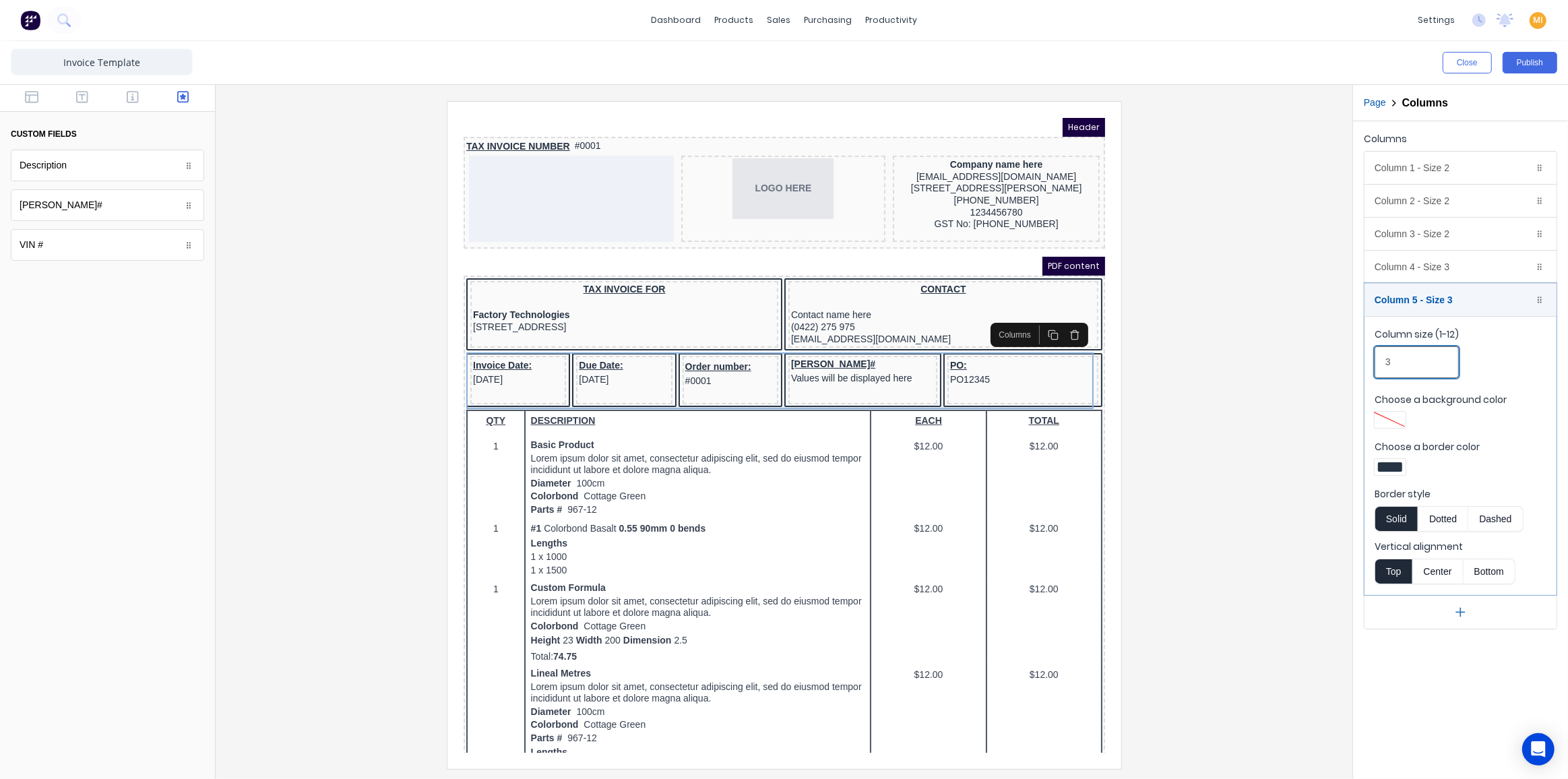
click at [1379, 356] on input "3" at bounding box center [1416, 362] width 84 height 32
drag, startPoint x: 1406, startPoint y: 361, endPoint x: 1331, endPoint y: 355, distance: 75.2
click at [1331, 355] on div "Close Publish Components custom fields Description Description Rego# Rego# VIN …" at bounding box center [784, 410] width 1568 height 738
type input "2"
click at [1379, 269] on div "Column 4 - Size 3 Duplicate Delete" at bounding box center [1460, 266] width 192 height 32
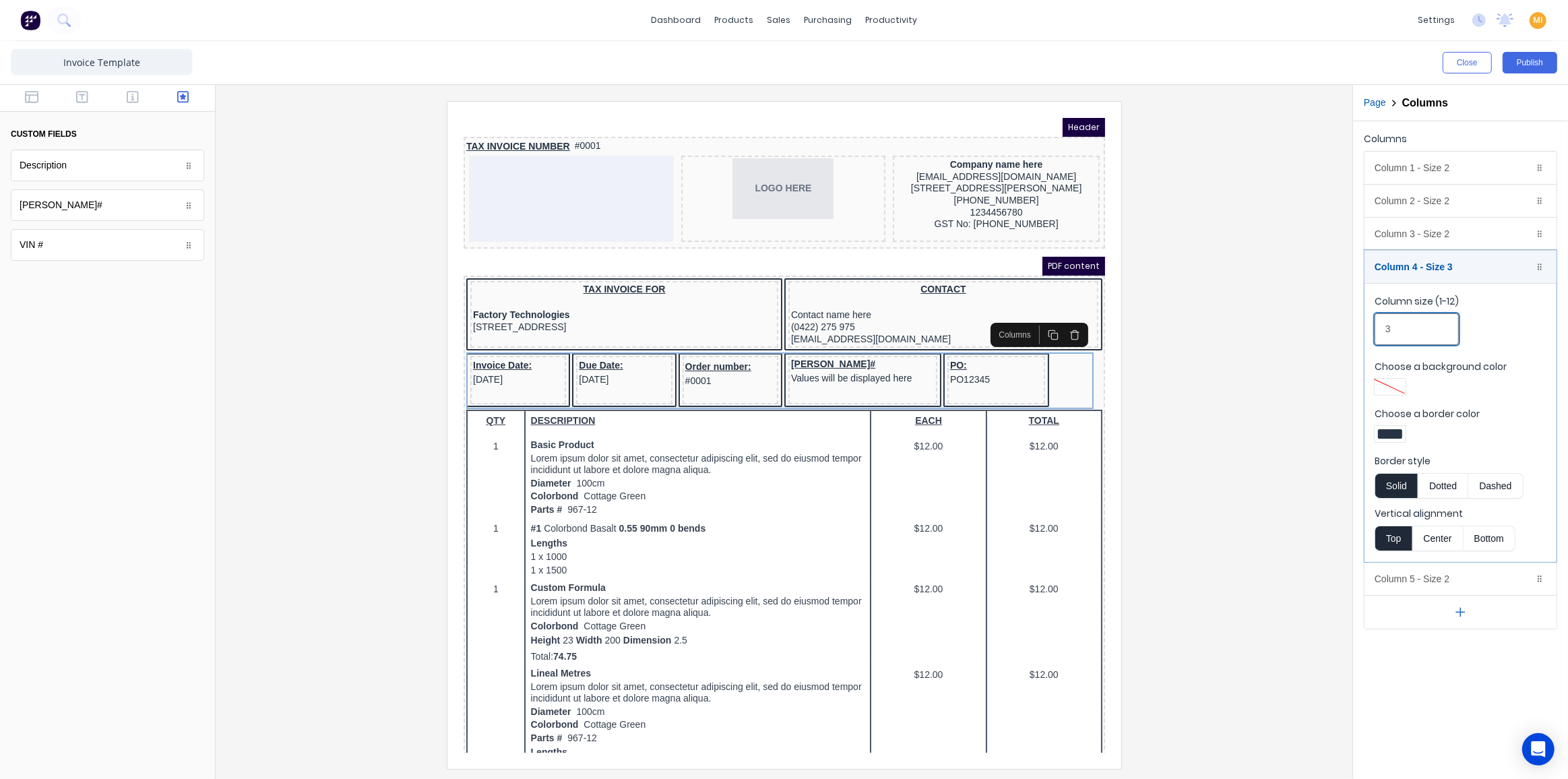
drag, startPoint x: 1399, startPoint y: 321, endPoint x: 1339, endPoint y: 331, distance: 60.8
click at [1339, 331] on div "Close Publish Components custom fields Description Description Rego# Rego# VIN …" at bounding box center [784, 410] width 1568 height 738
type input "2"
click at [1379, 606] on icon "button" at bounding box center [1460, 612] width 14 height 14
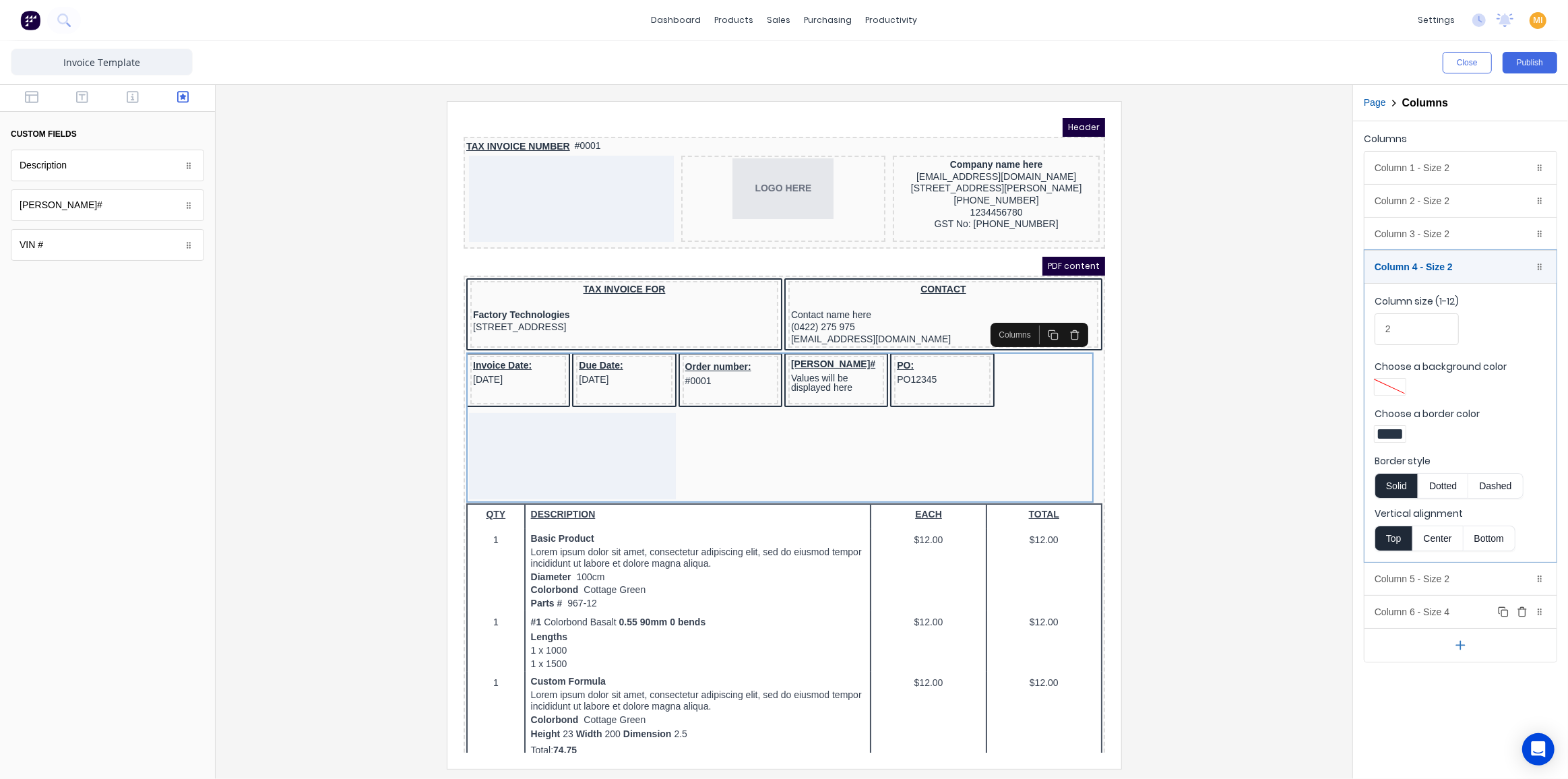
click at [1379, 604] on div "Column 6 - Size 4 Duplicate Delete" at bounding box center [1460, 612] width 192 height 32
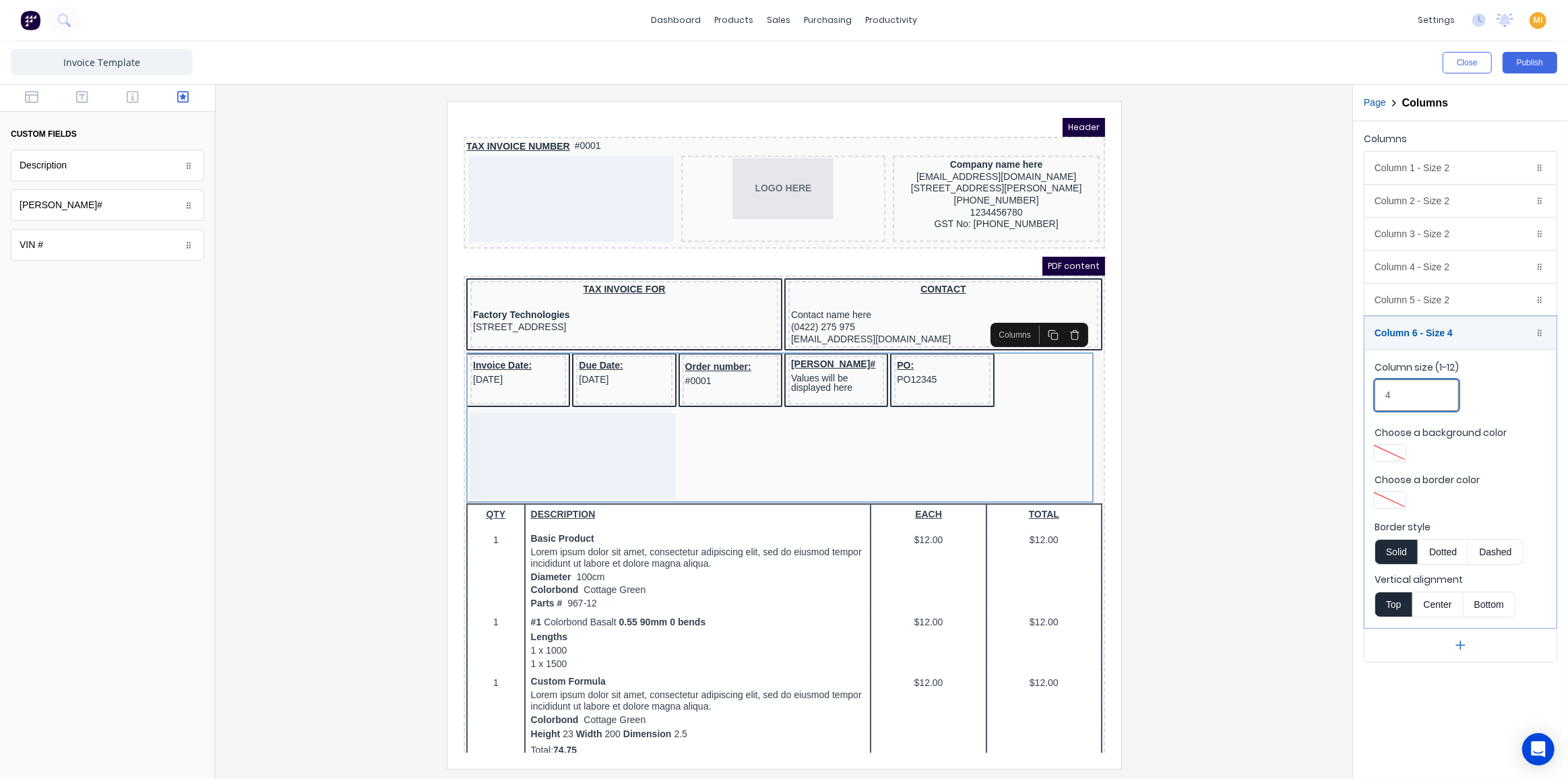
drag, startPoint x: 1408, startPoint y: 390, endPoint x: 1333, endPoint y: 388, distance: 75.0
click at [1333, 388] on div "Close Publish Components custom fields Description Description Rego# Rego# VIN …" at bounding box center [784, 410] width 1568 height 738
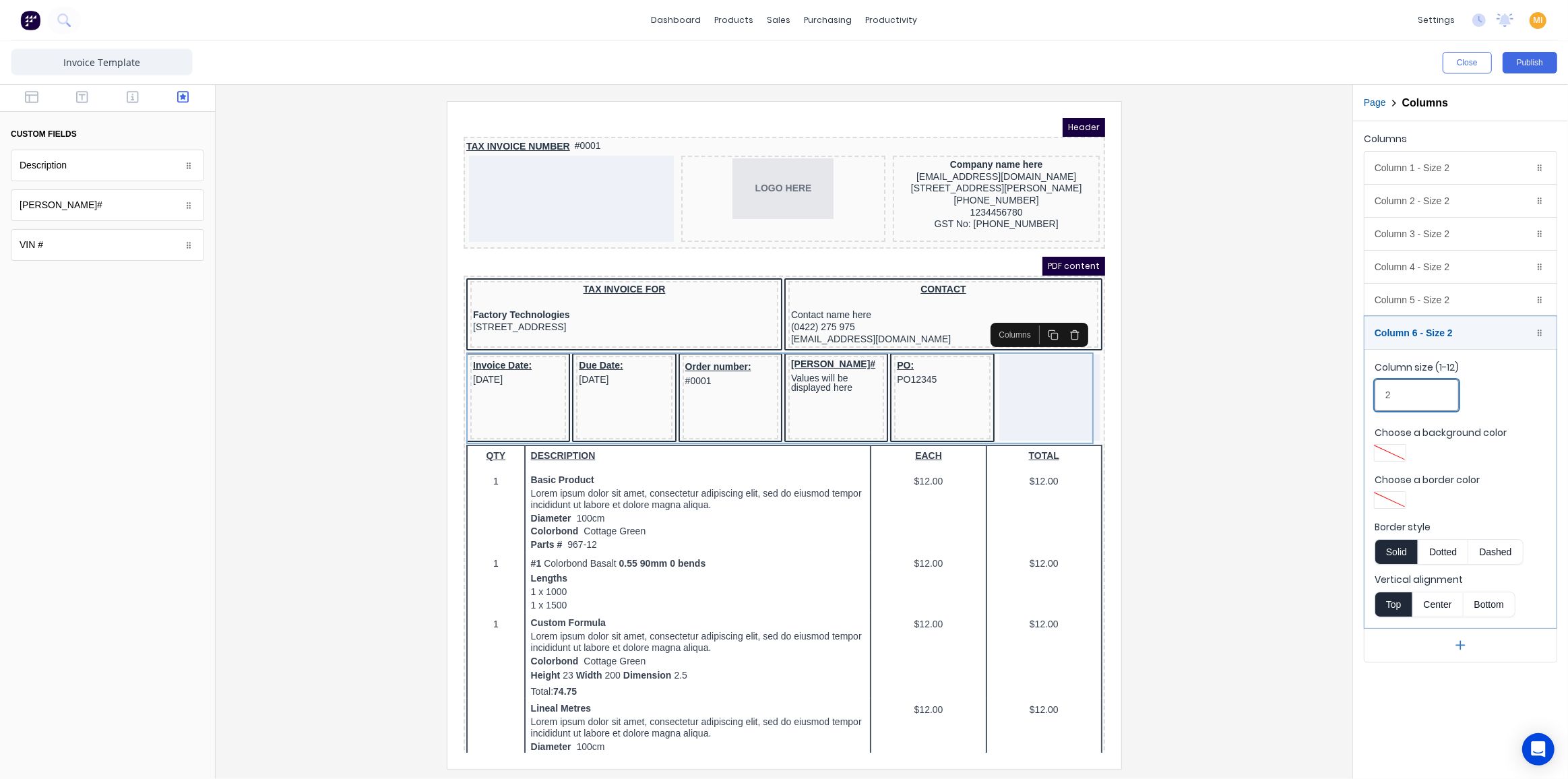
type input "2"
click at [1276, 417] on div at bounding box center [783, 435] width 1115 height 667
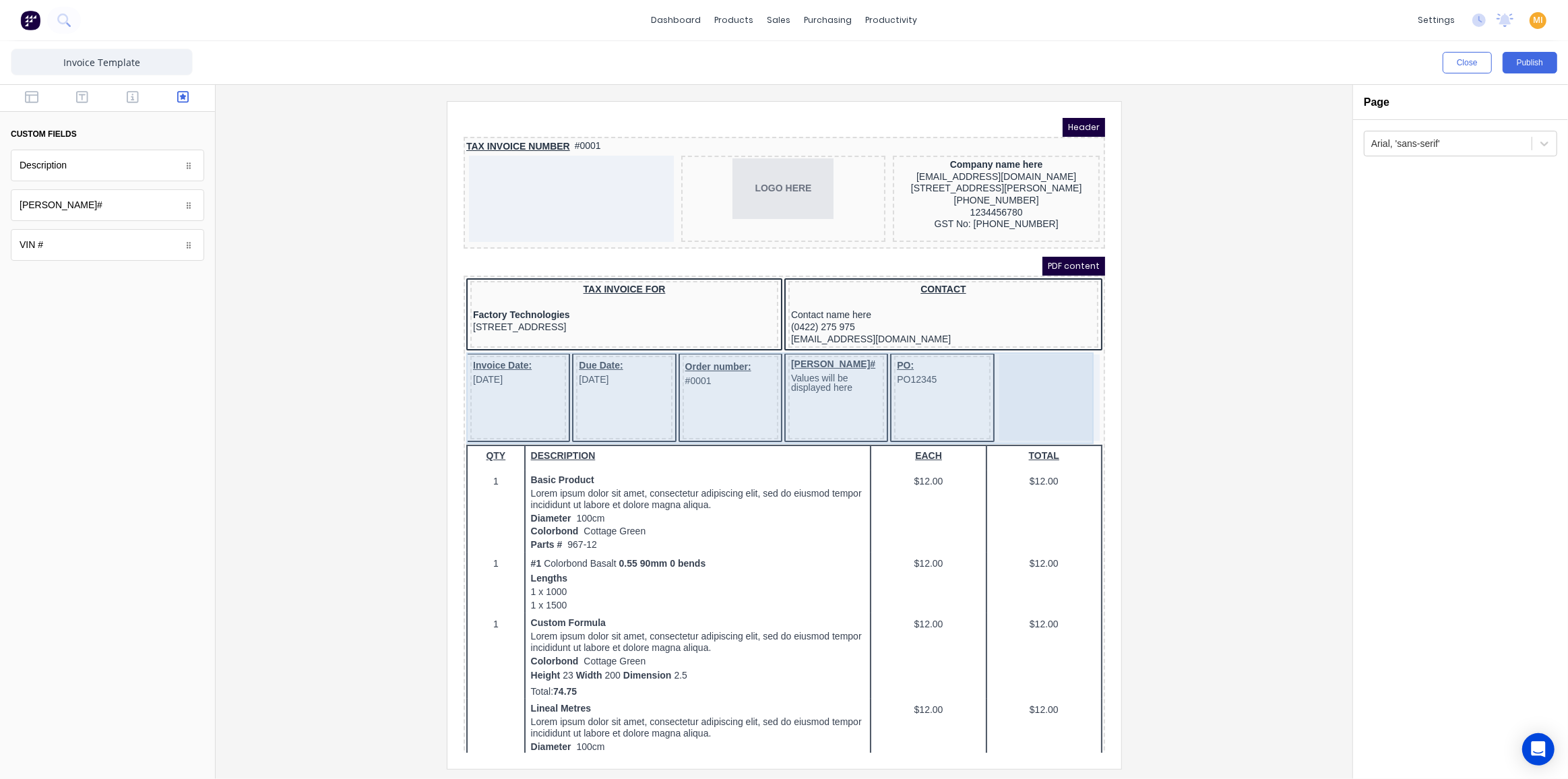
click at [996, 394] on div at bounding box center [1032, 381] width 100 height 86
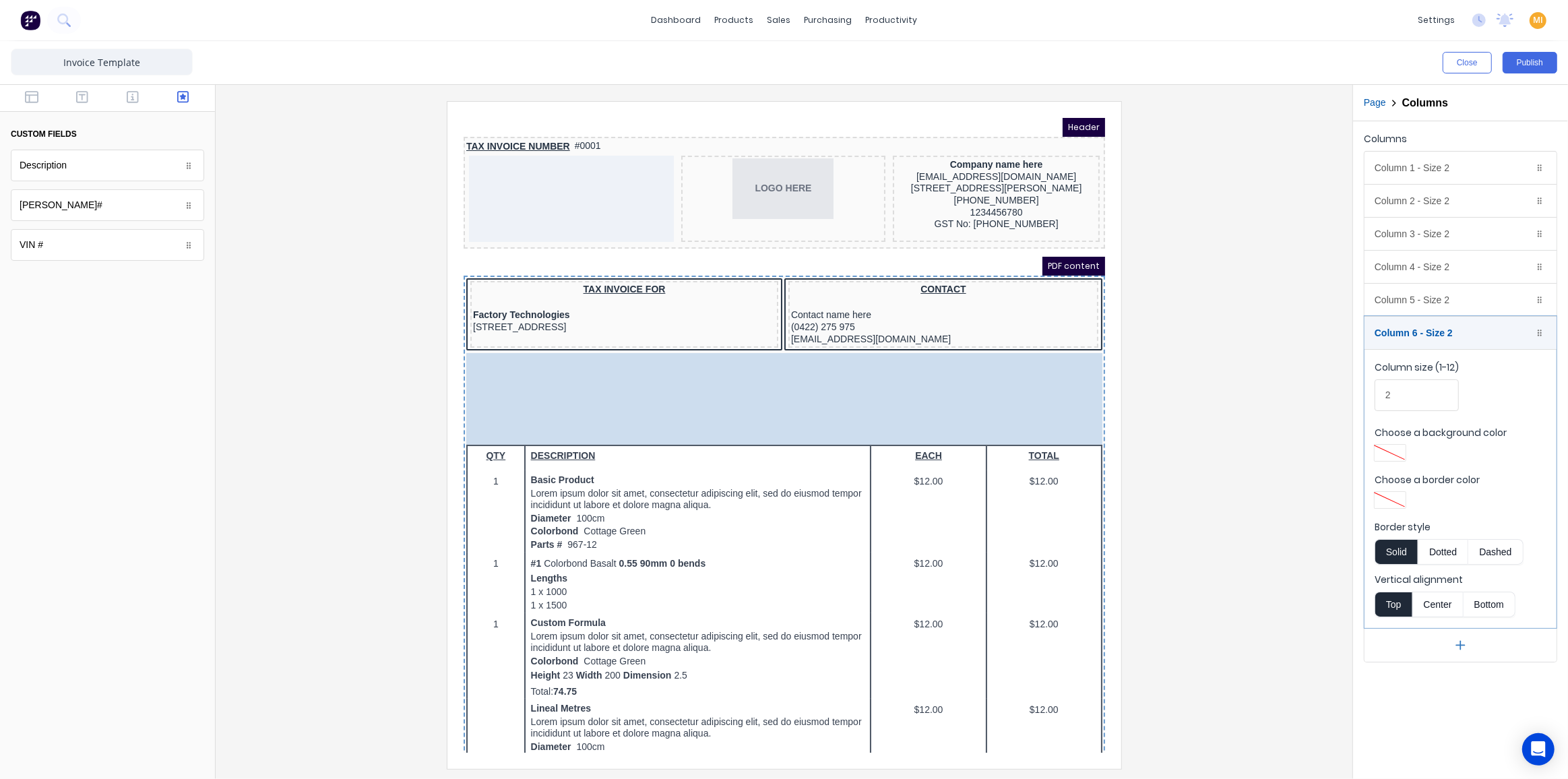
click at [1012, 382] on body "Header TAX INVOICE NUMBER #0001 LOGO HERE Company name here xxxxxxx@xxxxx.com 3…" at bounding box center [768, 418] width 641 height 635
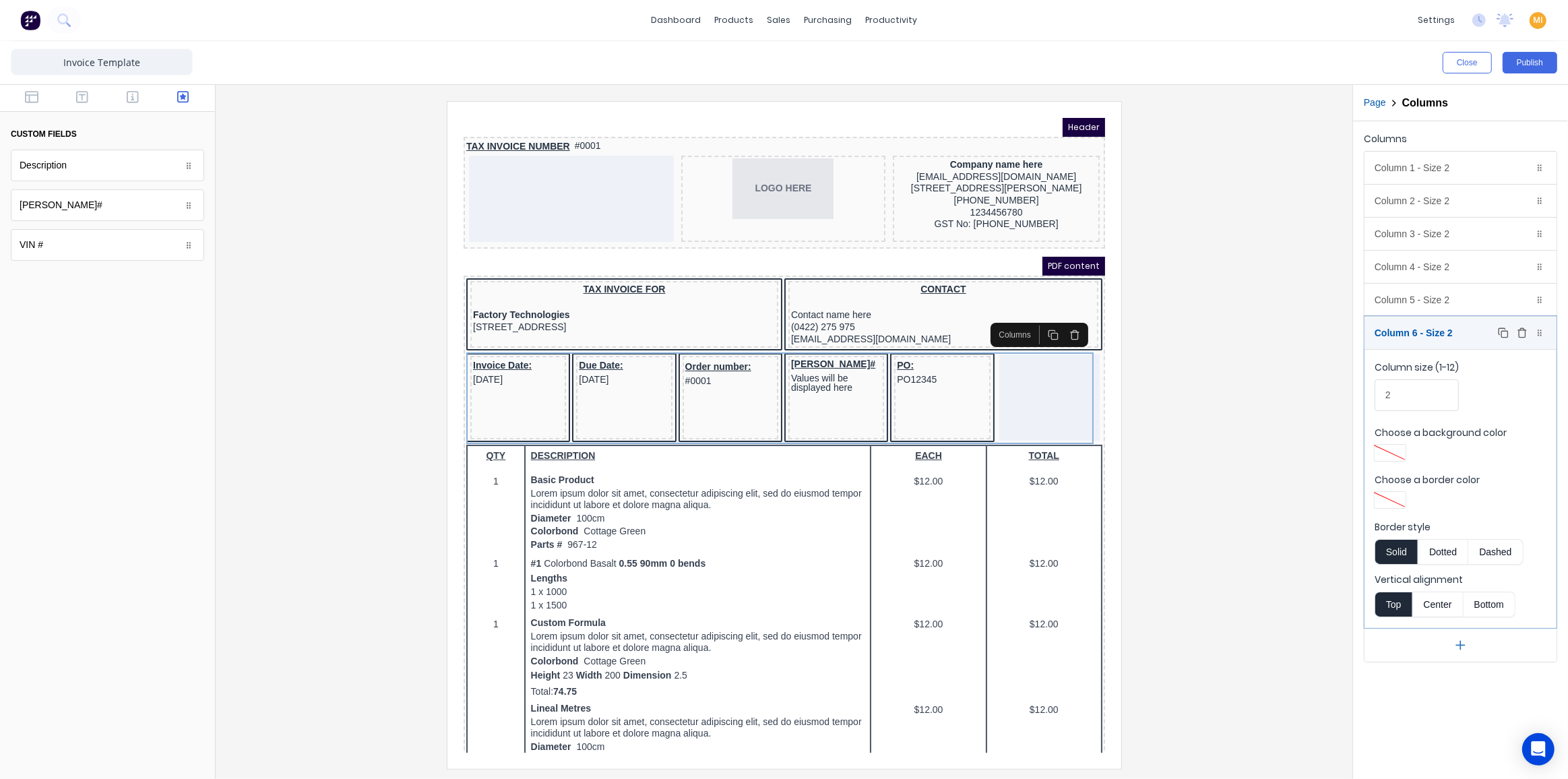
click at [1379, 338] on div "Column 6 - Size 2 Duplicate Delete" at bounding box center [1460, 333] width 192 height 32
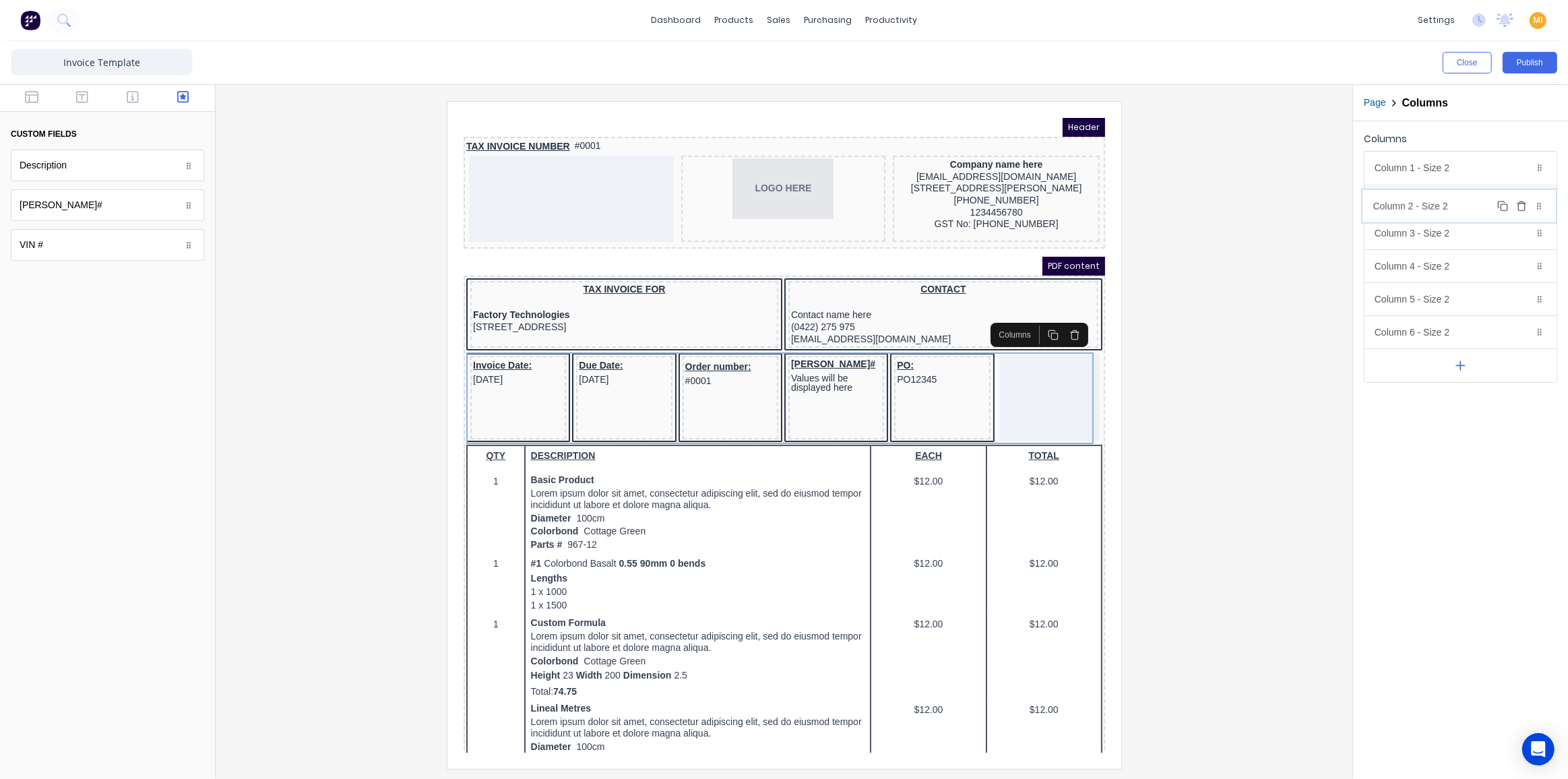
drag, startPoint x: 1412, startPoint y: 333, endPoint x: 1410, endPoint y: 208, distance: 125.0
click at [1379, 208] on body "dashboard products sales purchasing productivity dashboard products Product Cat…" at bounding box center [784, 389] width 1568 height 779
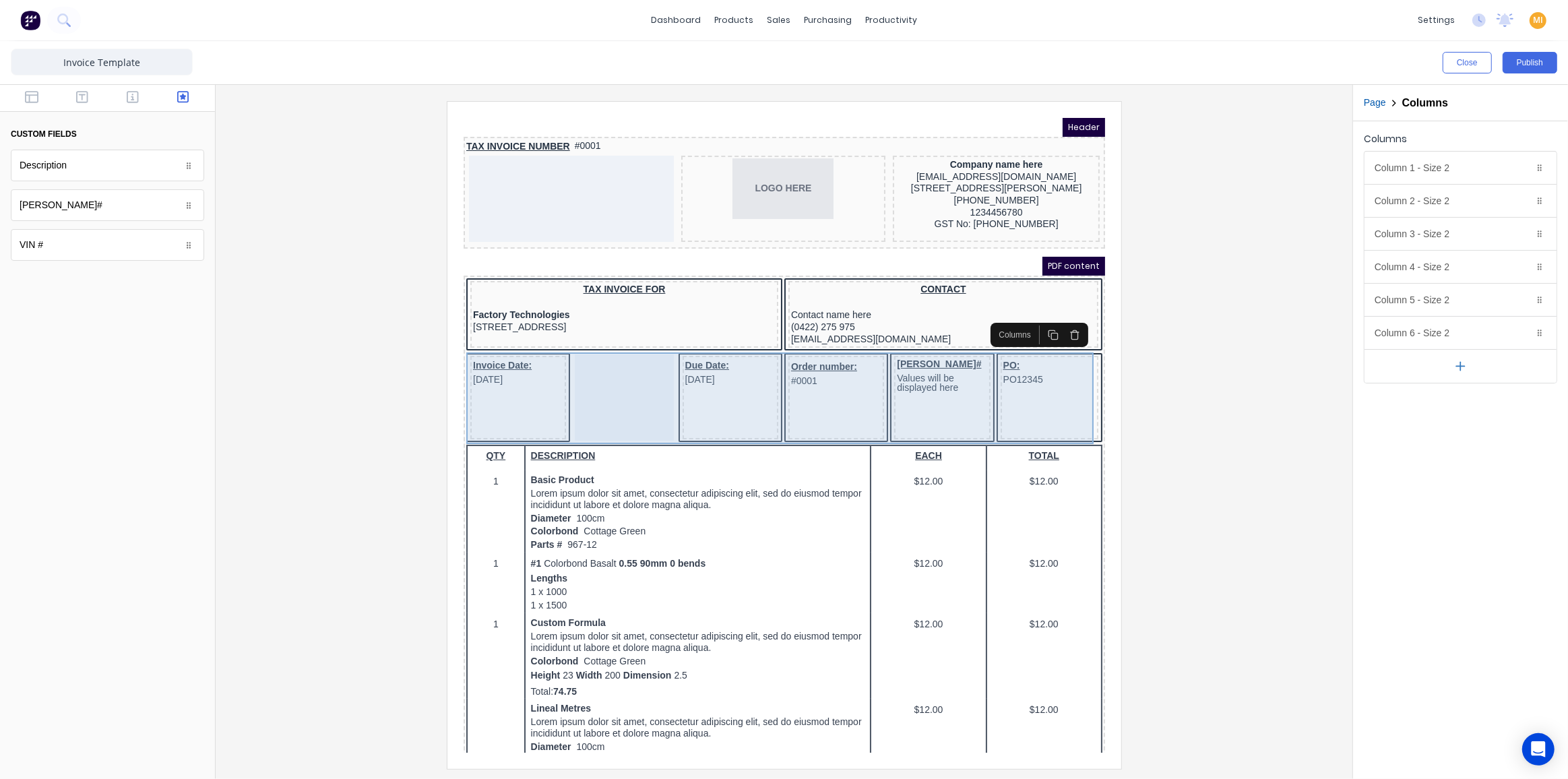
click at [620, 371] on div at bounding box center [607, 381] width 98 height 86
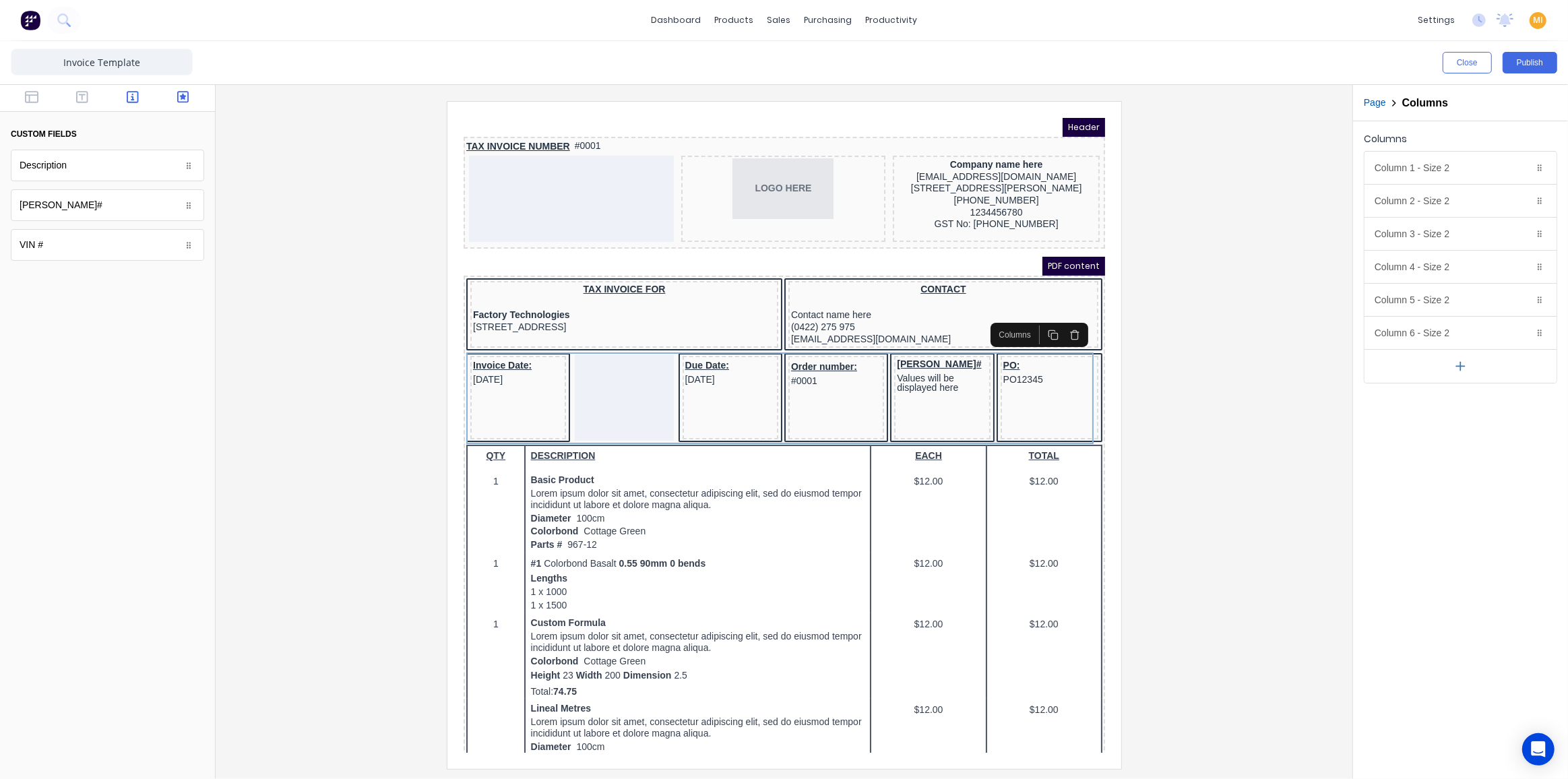
click at [134, 98] on icon "button" at bounding box center [132, 97] width 12 height 13
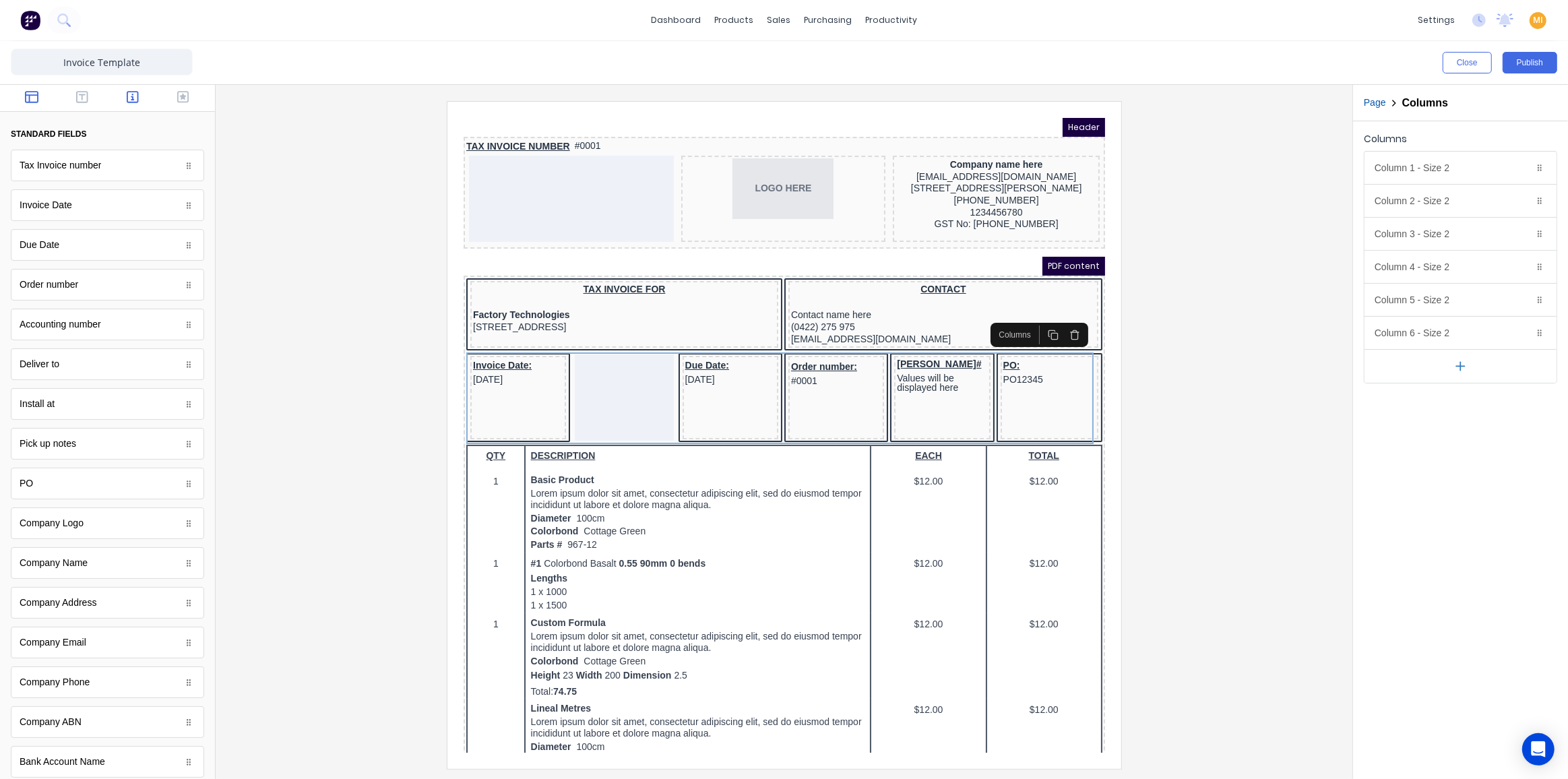
click at [37, 94] on icon "button" at bounding box center [32, 97] width 13 height 12
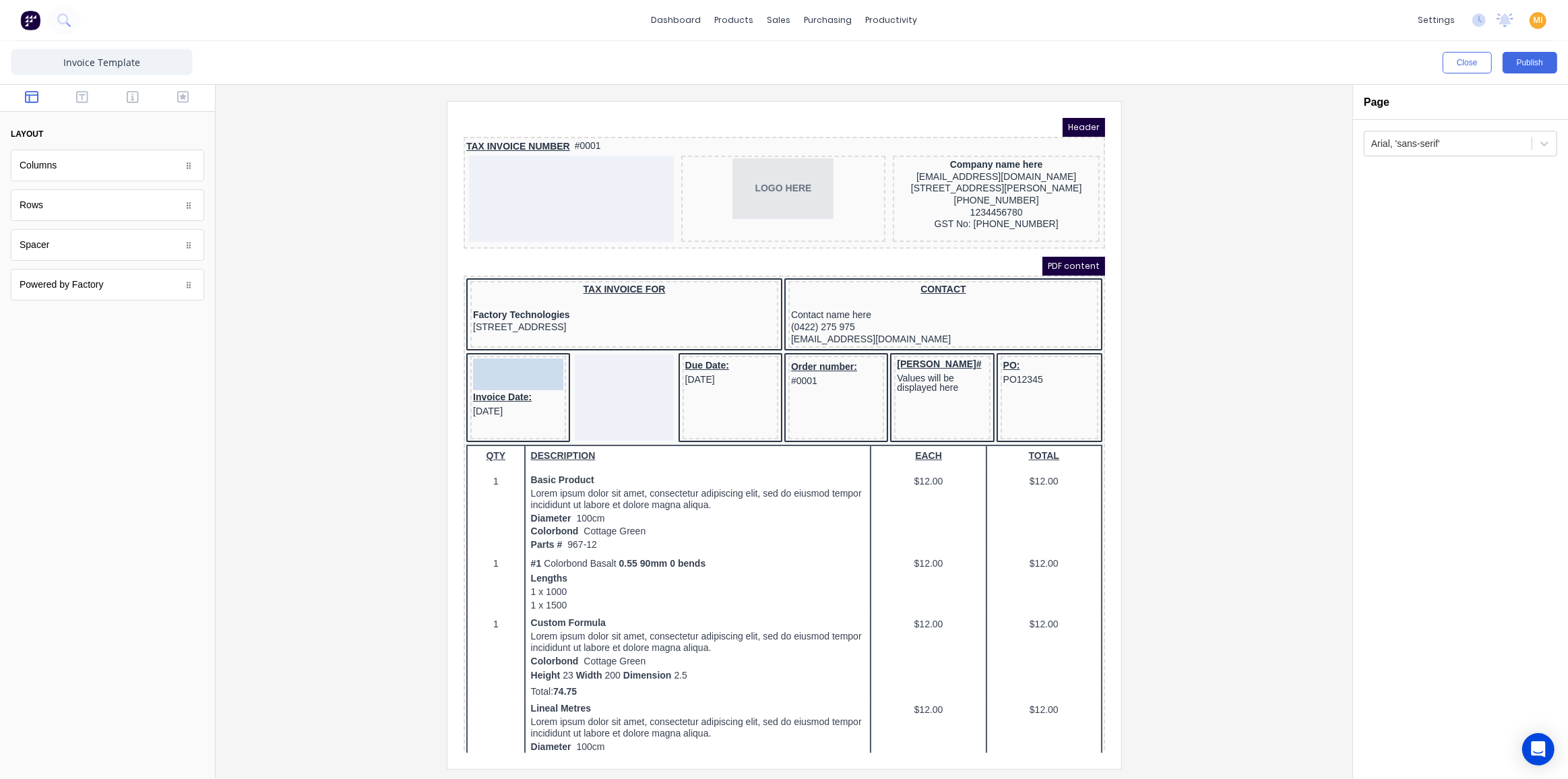
drag, startPoint x: 51, startPoint y: 170, endPoint x: 54, endPoint y: 164, distance: 6.7
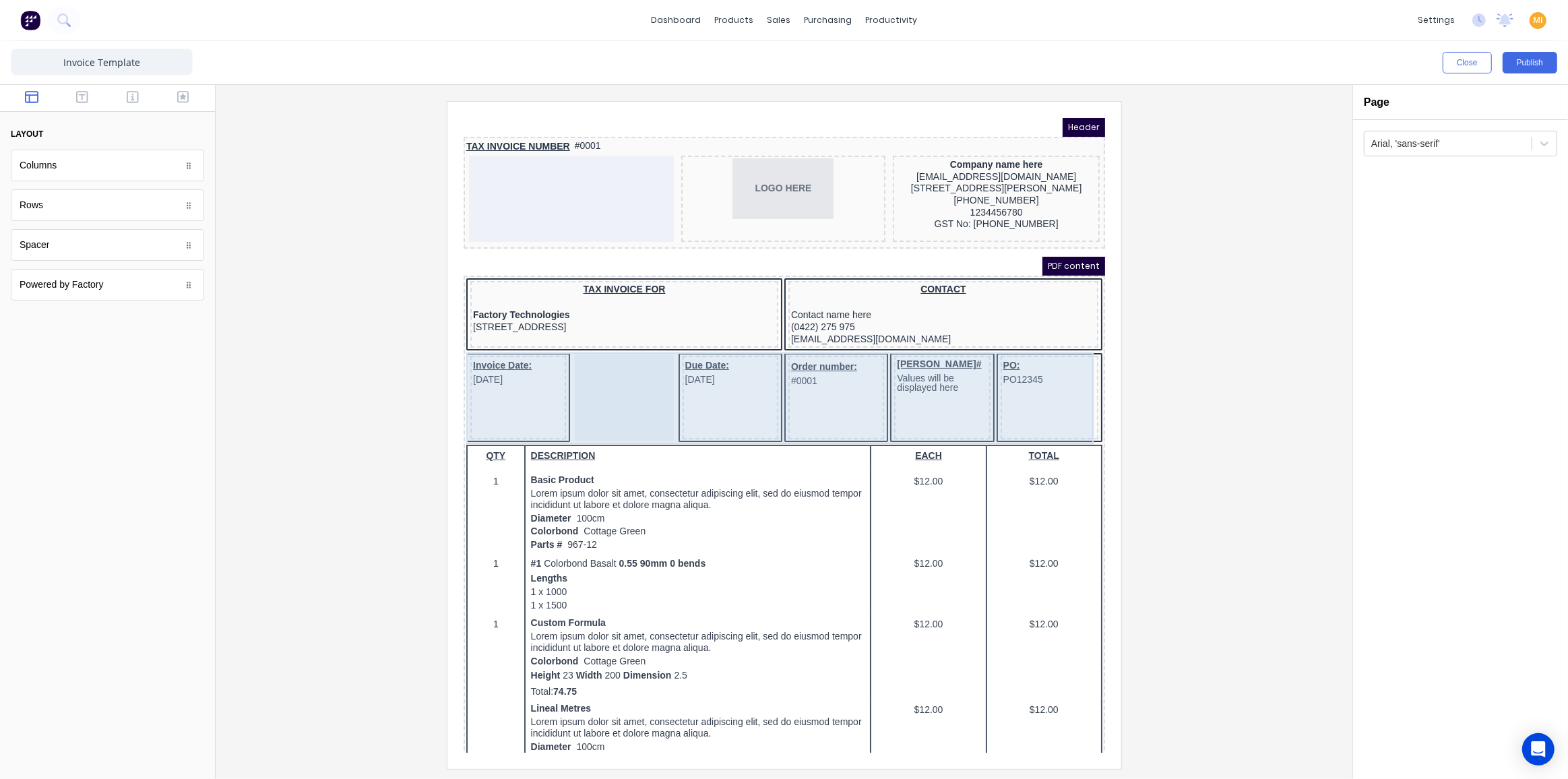
click at [594, 379] on div at bounding box center [607, 381] width 98 height 86
click at [598, 365] on div at bounding box center [607, 381] width 98 height 86
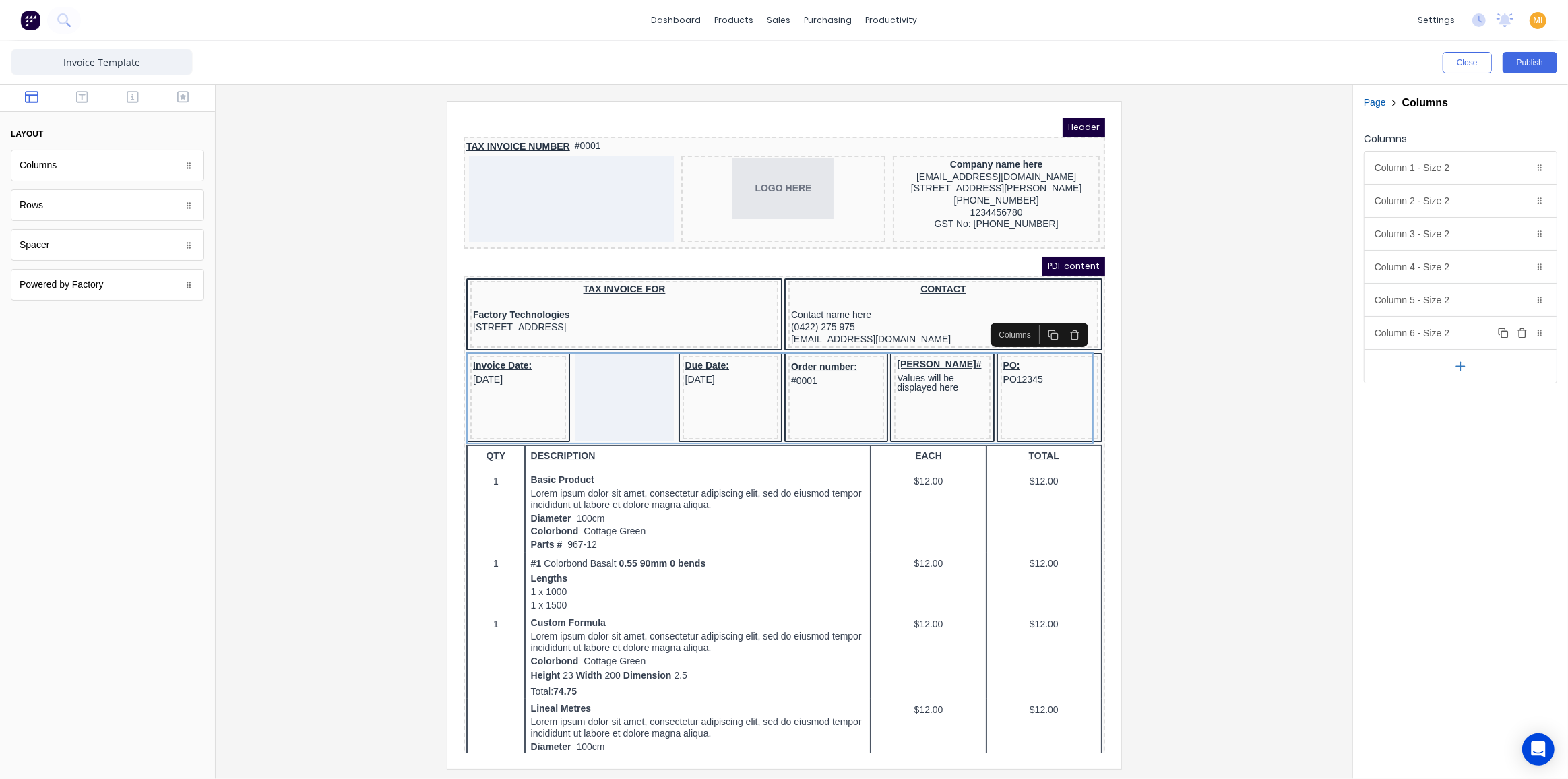
click at [1379, 330] on div "Column 6 - Size 2 Duplicate Delete" at bounding box center [1460, 333] width 192 height 32
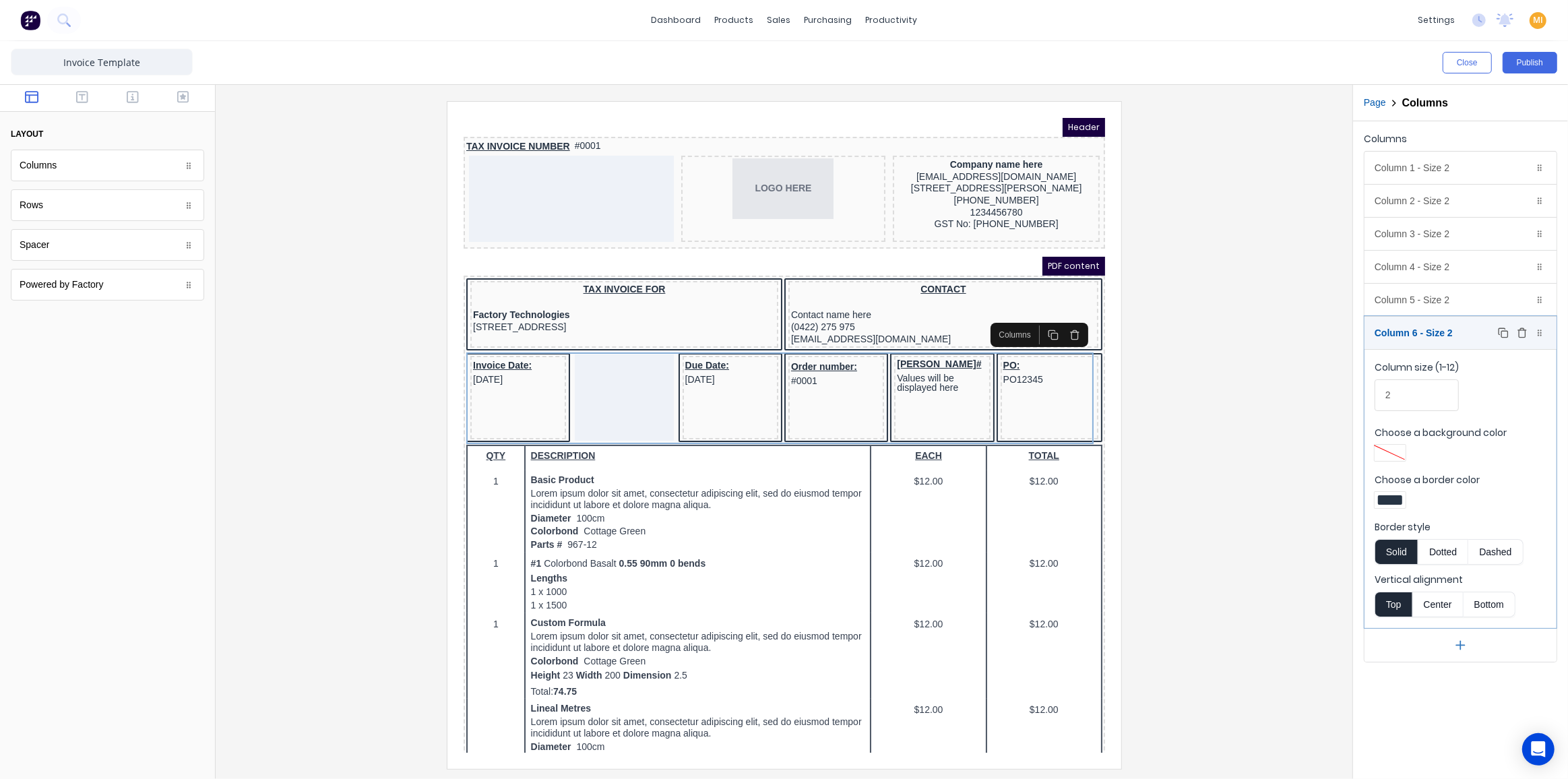
click at [1379, 333] on icon "button" at bounding box center [1522, 333] width 10 height 10
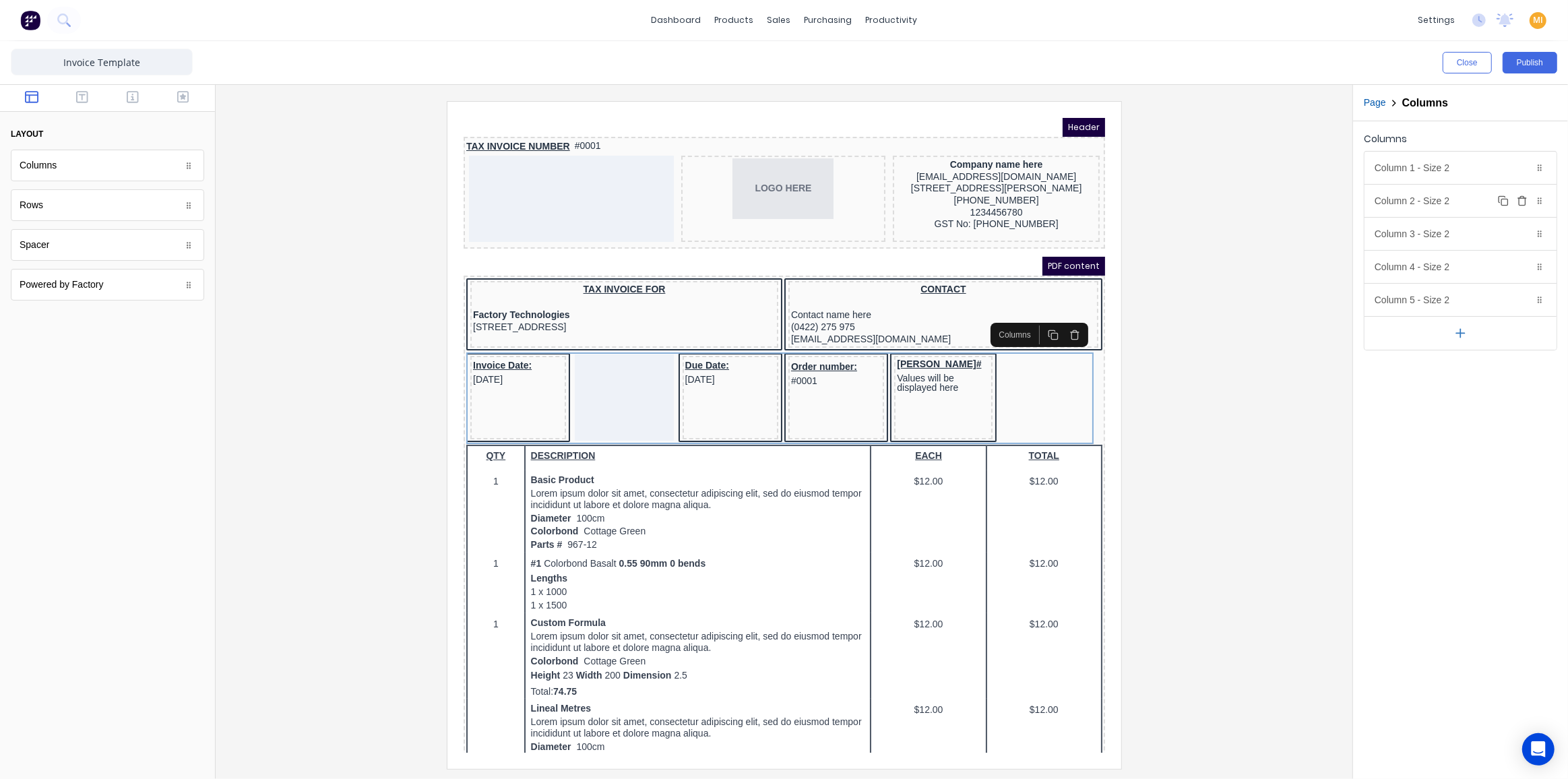
click at [1379, 192] on div "Column 2 - Size 2 Duplicate Delete" at bounding box center [1460, 200] width 192 height 32
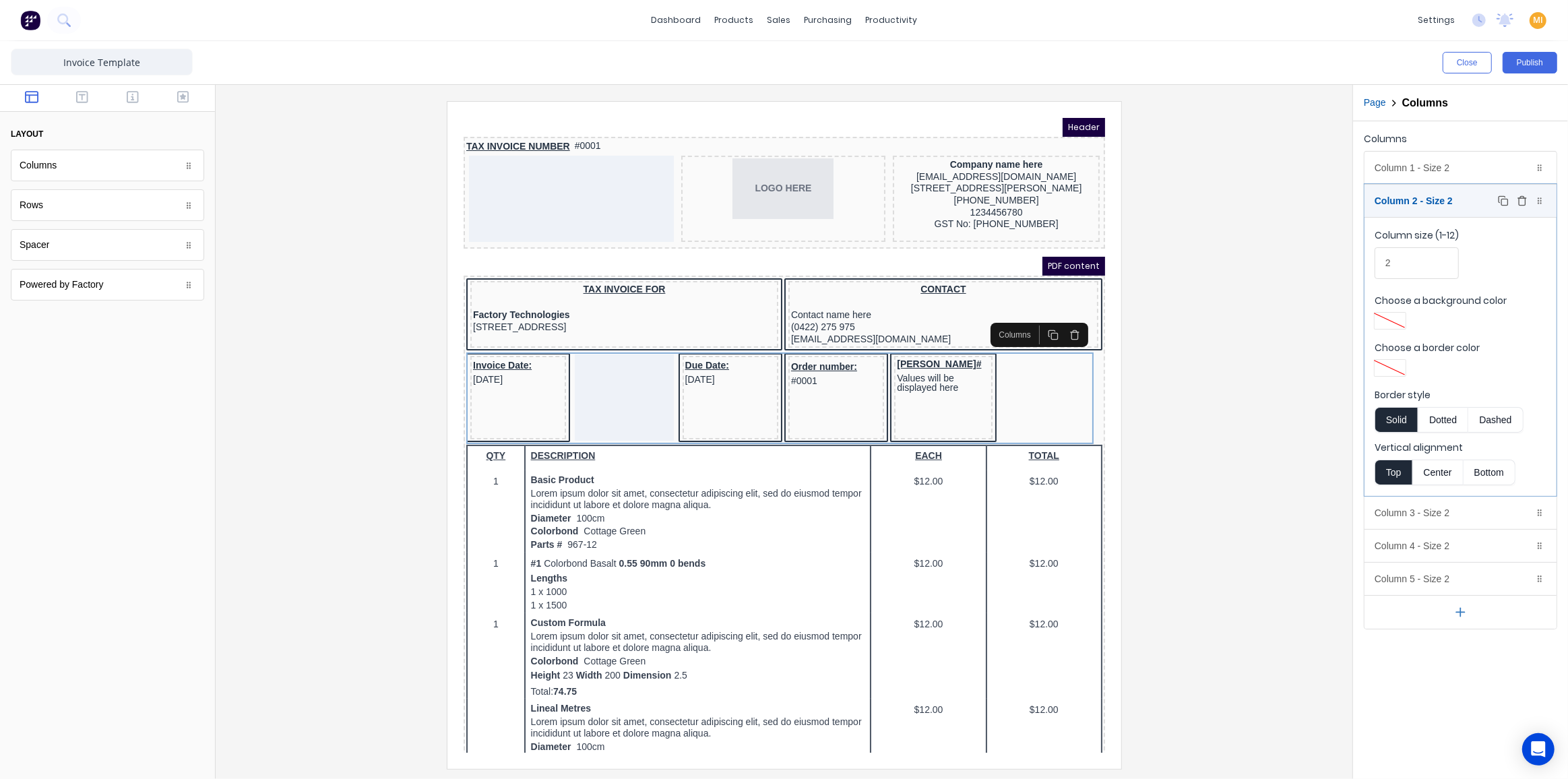
click at [1379, 198] on icon at bounding box center [1539, 200] width 8 height 8
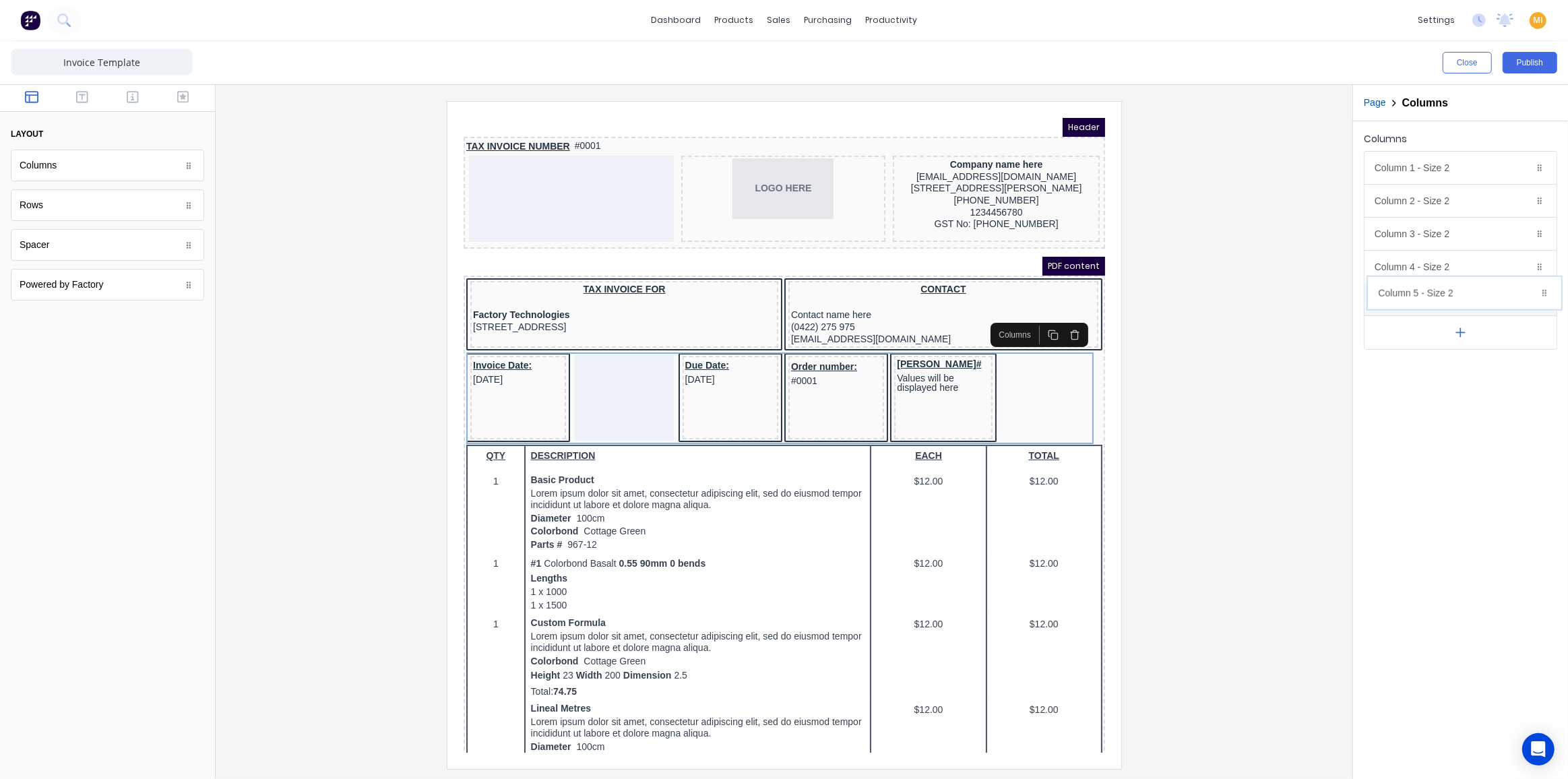
drag, startPoint x: 1419, startPoint y: 196, endPoint x: 1424, endPoint y: 284, distance: 88.1
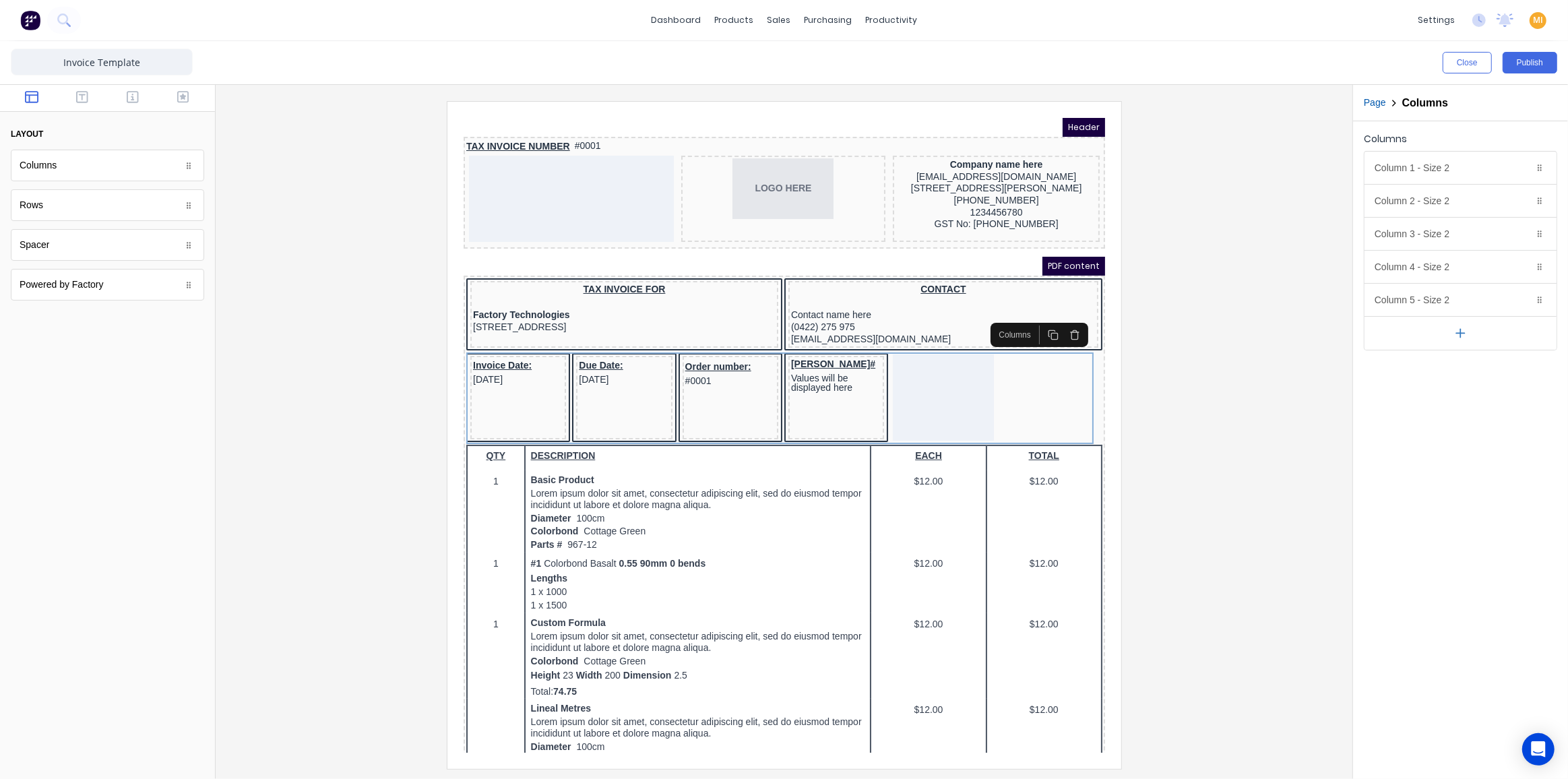
click at [144, 89] on div at bounding box center [107, 98] width 215 height 27
click at [137, 97] on icon "button" at bounding box center [132, 97] width 12 height 13
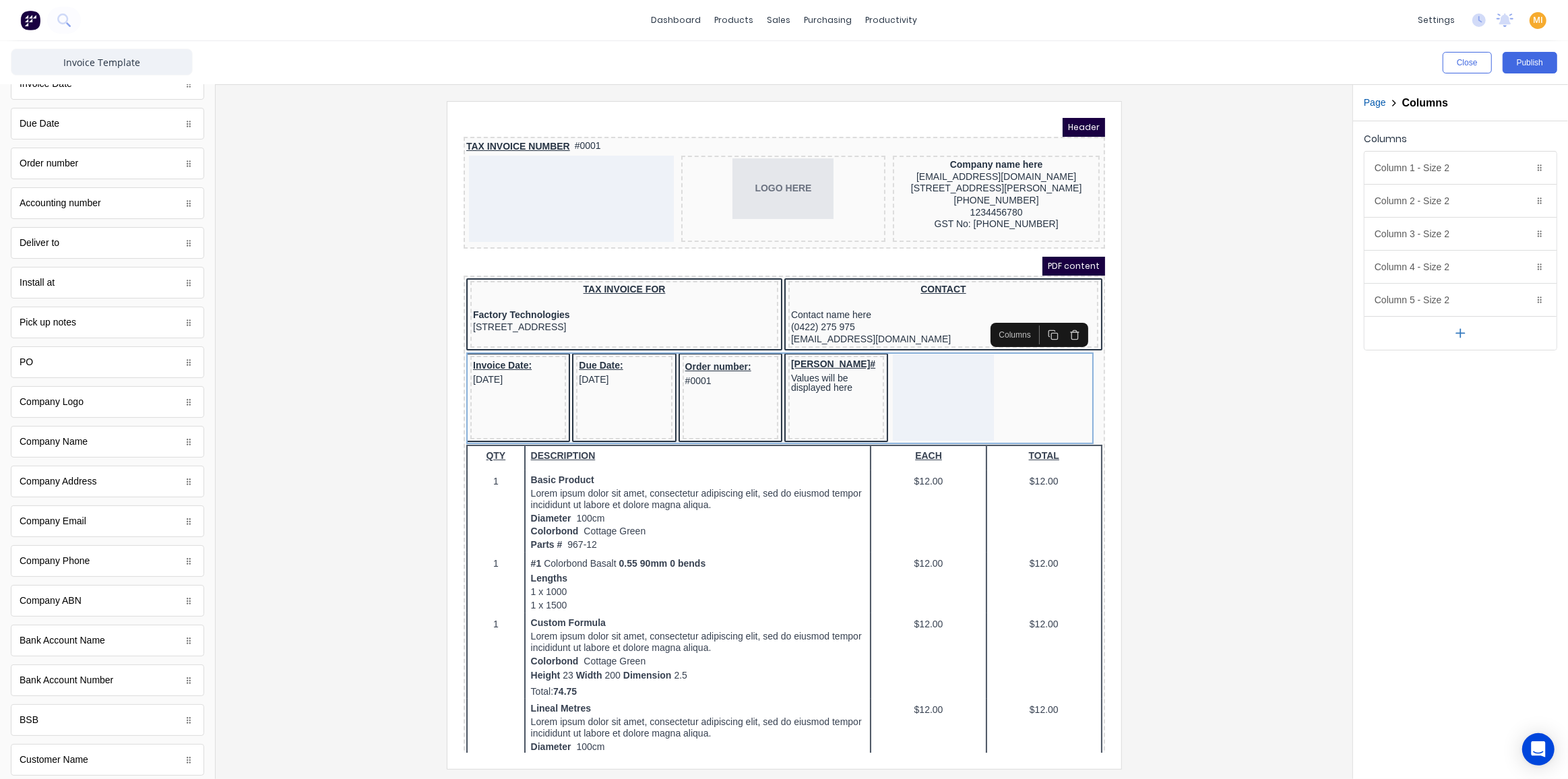
scroll to position [122, 0]
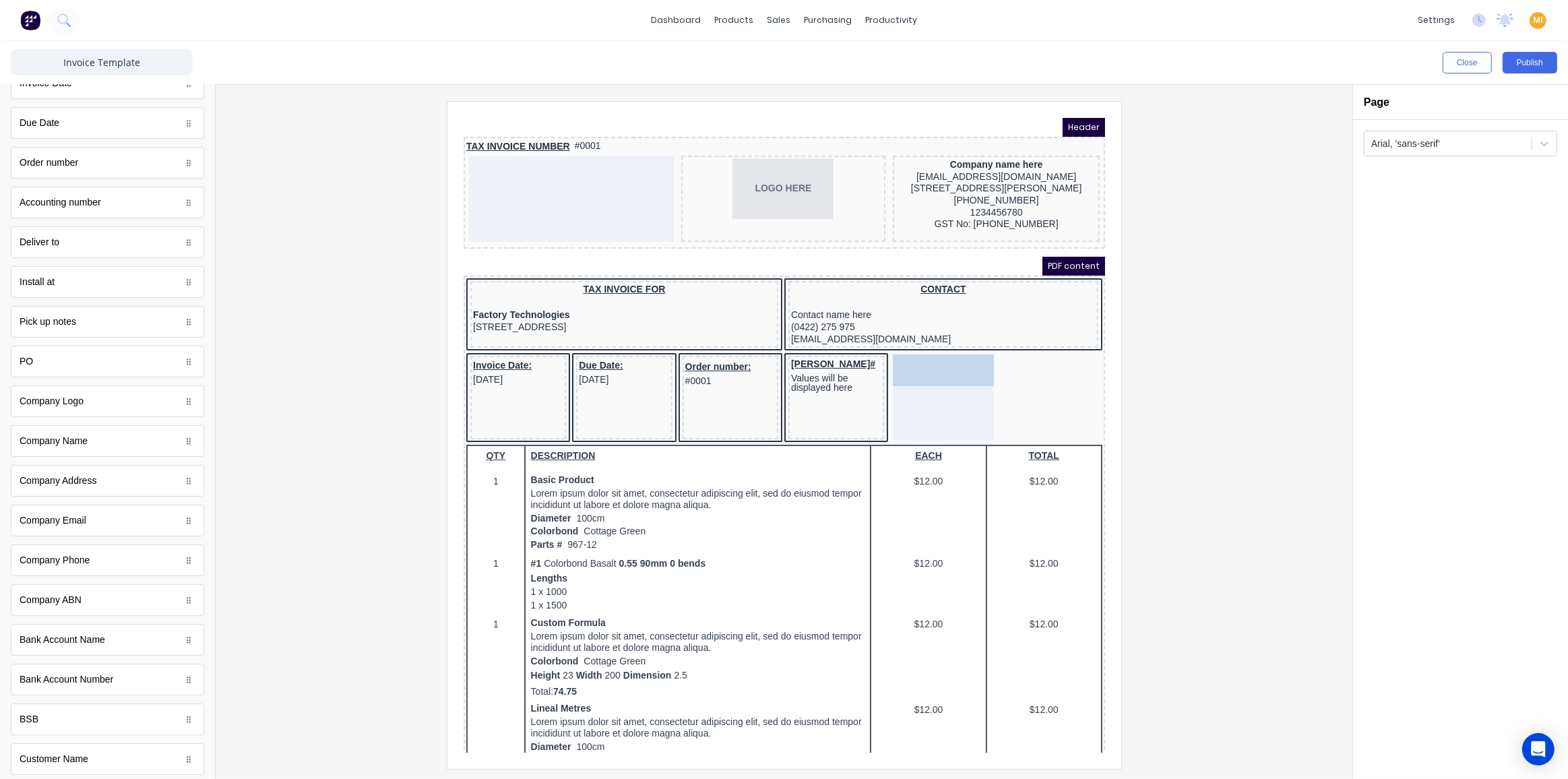
drag, startPoint x: 52, startPoint y: 361, endPoint x: 444, endPoint y: 249, distance: 407.7
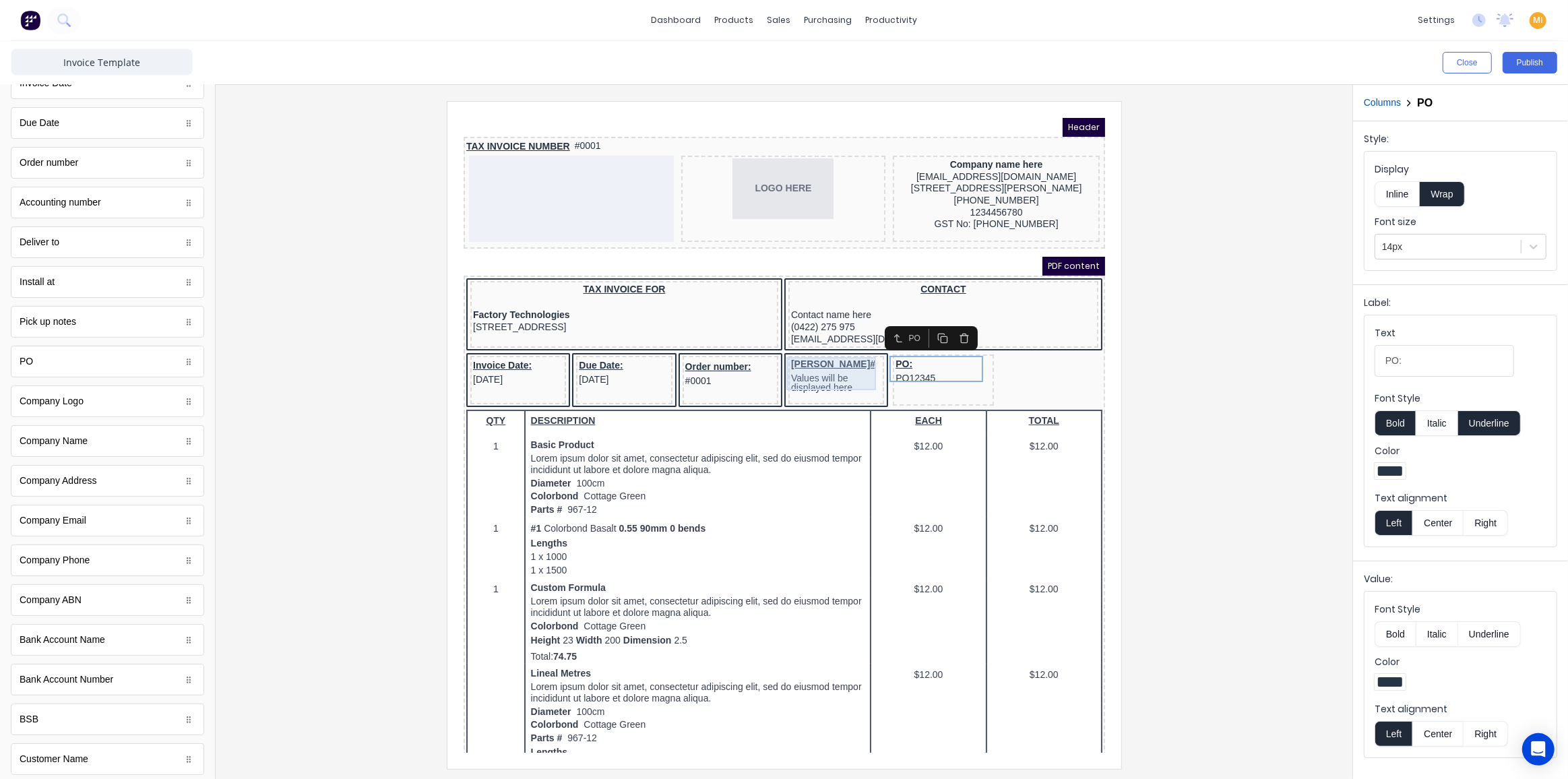
click at [810, 361] on div "Rego# Values will be displayed here" at bounding box center [819, 358] width 90 height 33
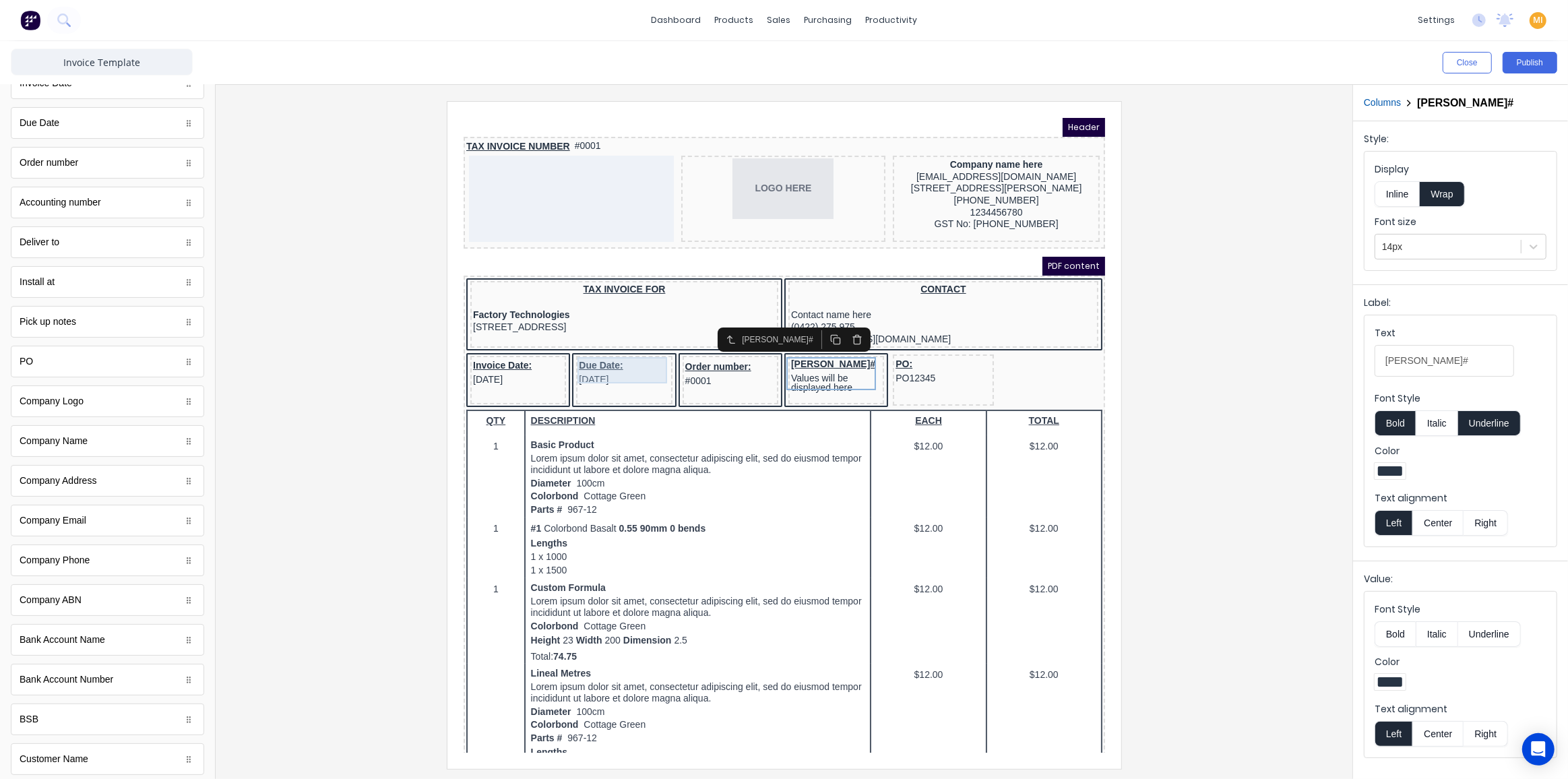
click at [626, 354] on div "Due Date: 29/10/2024" at bounding box center [606, 355] width 90 height 27
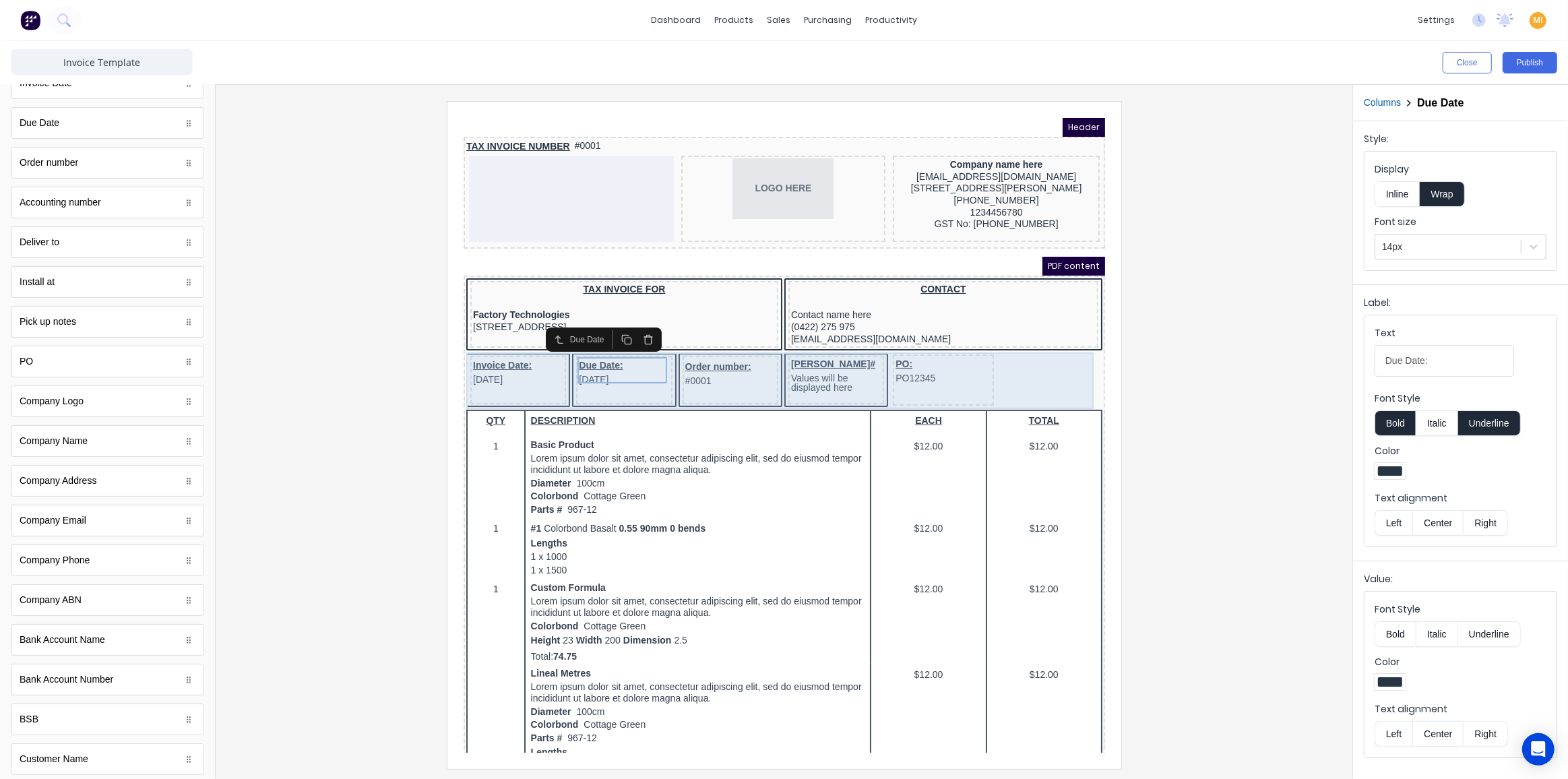
click at [547, 373] on div "Invoice Date: 29/10/2024" at bounding box center [501, 363] width 96 height 48
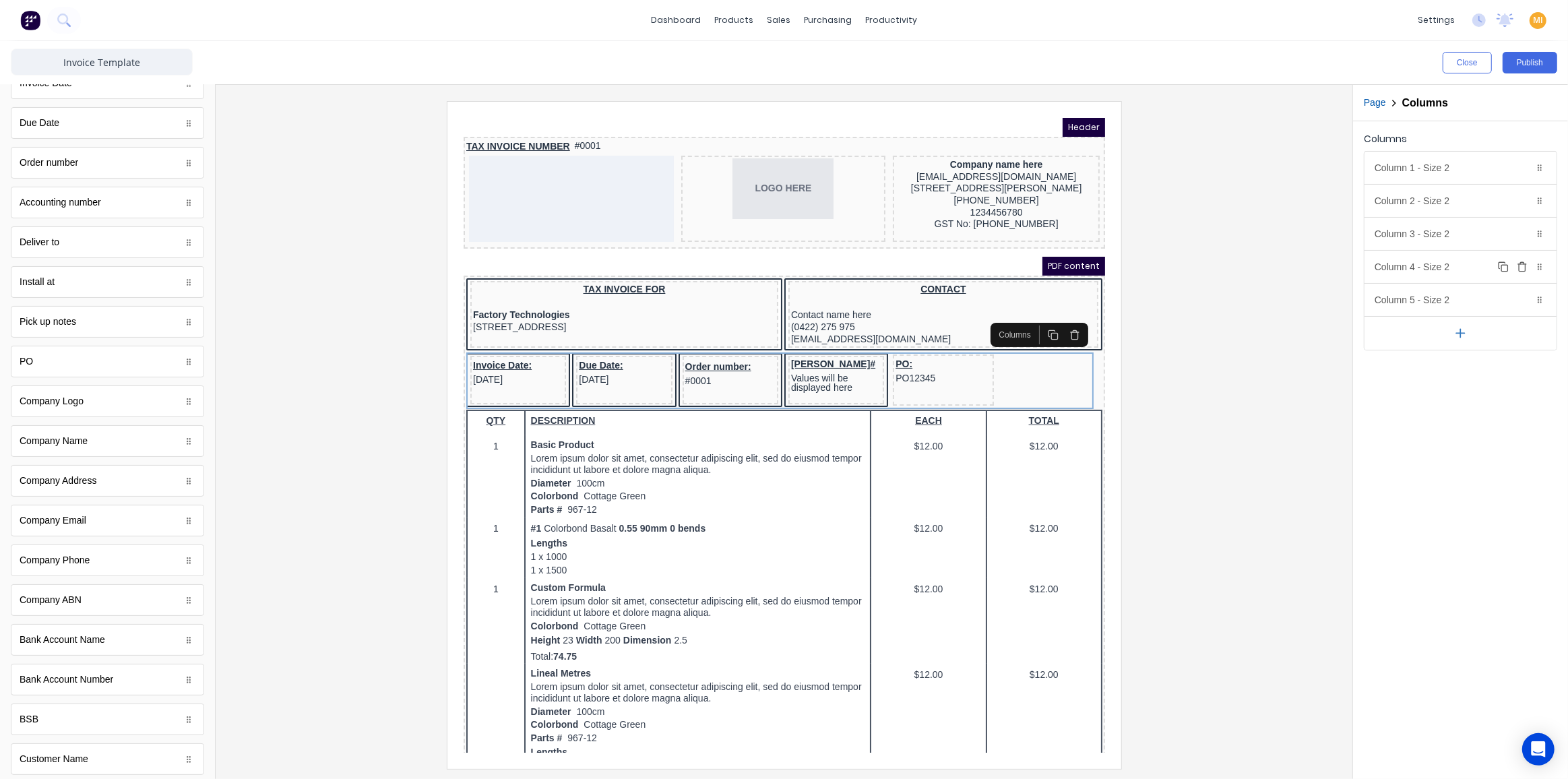
click at [1379, 272] on div "Column 4 - Size 2 Duplicate Delete" at bounding box center [1460, 266] width 192 height 32
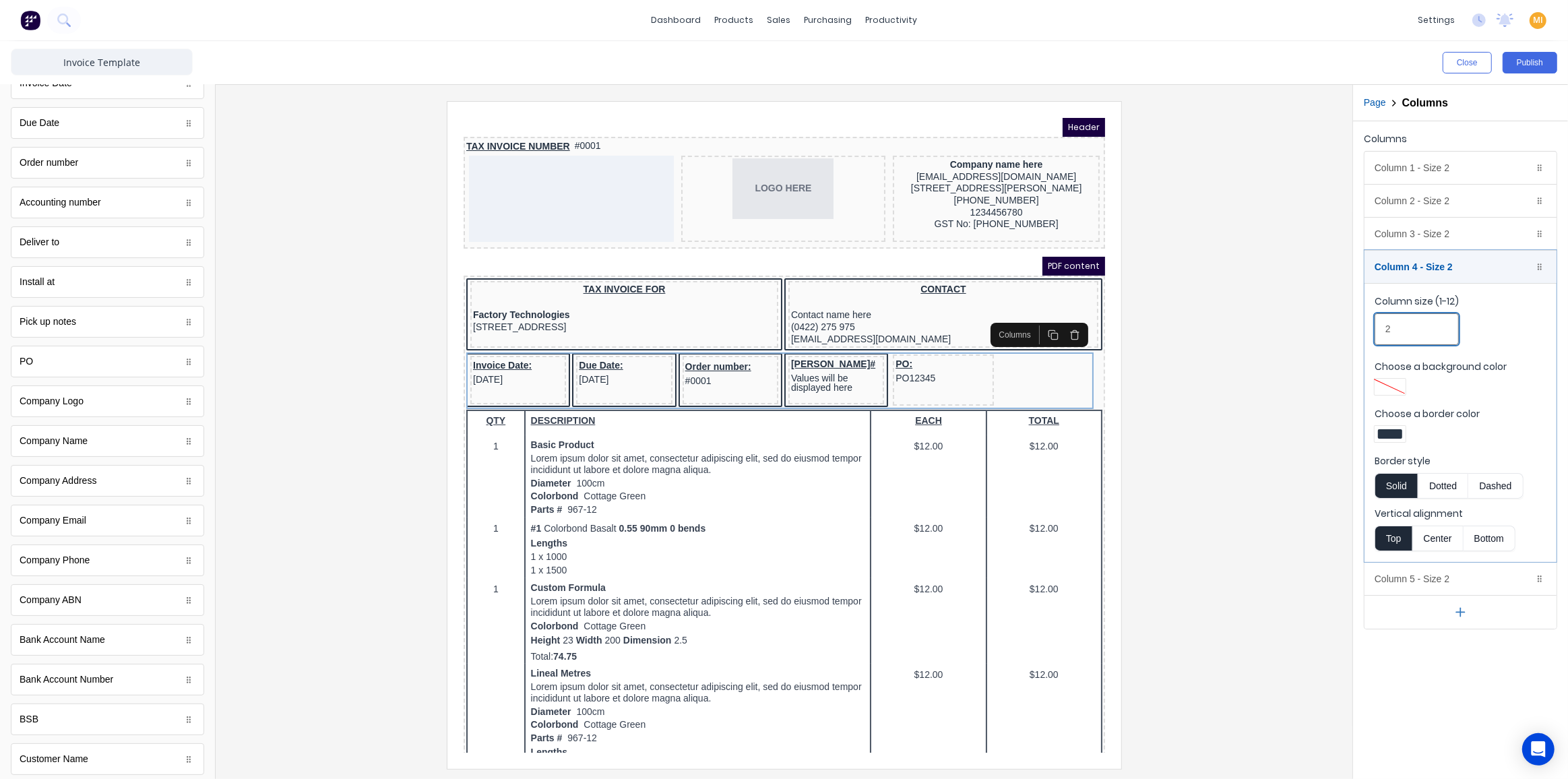
drag, startPoint x: 1410, startPoint y: 327, endPoint x: 1302, endPoint y: 324, distance: 108.0
click at [1302, 324] on div "Close Publish Components standard fields Tax Invoice number Tax Invoice number …" at bounding box center [784, 410] width 1568 height 738
type input "3"
click at [1379, 577] on div "Column 5 - Size 2 Duplicate Delete" at bounding box center [1460, 578] width 192 height 32
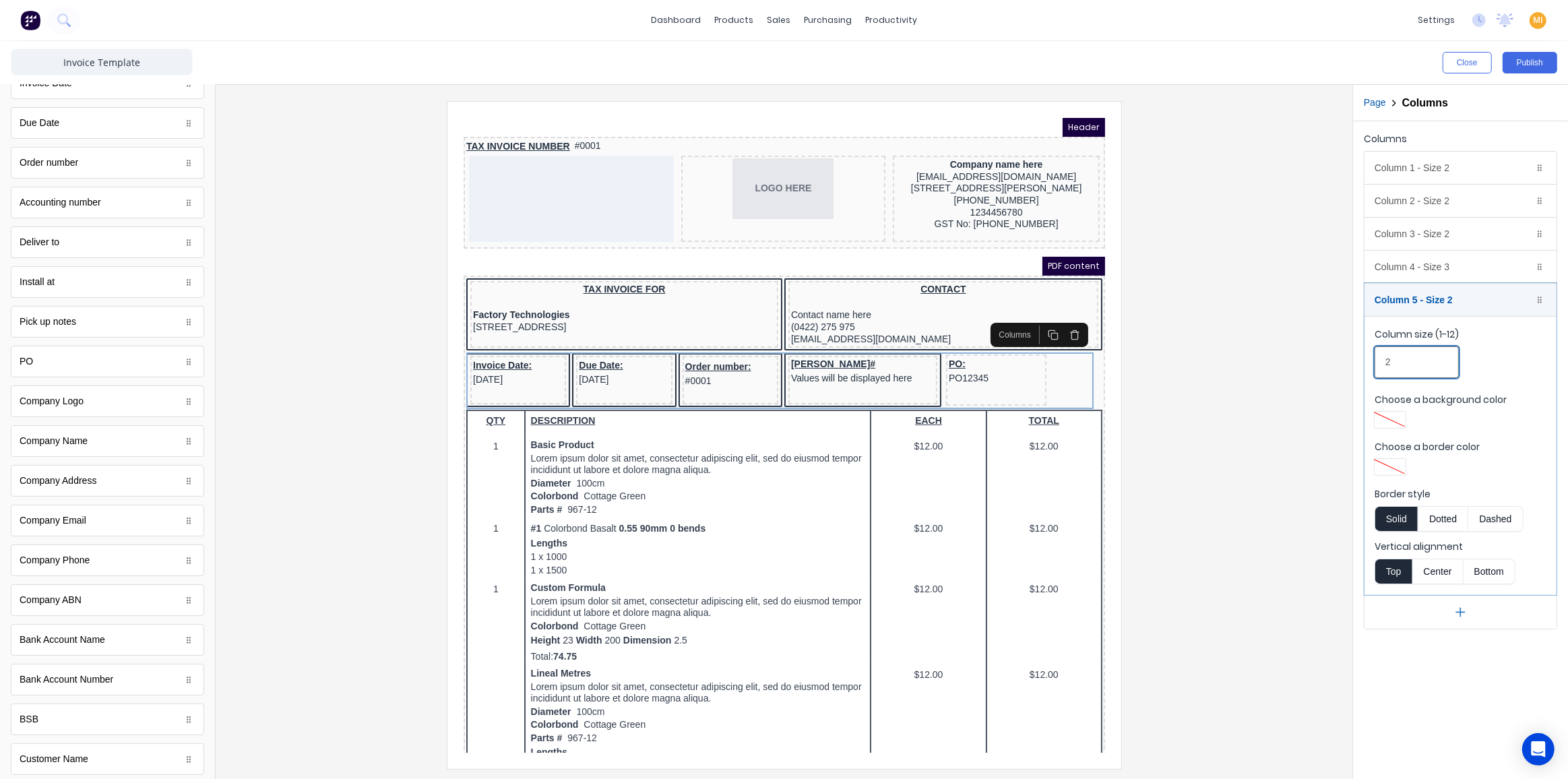
drag, startPoint x: 1395, startPoint y: 356, endPoint x: 1299, endPoint y: 356, distance: 96.0
click at [1299, 356] on div "Close Publish Components standard fields Tax Invoice number Tax Invoice number …" at bounding box center [784, 410] width 1568 height 738
type input "3"
drag, startPoint x: 1253, startPoint y: 382, endPoint x: 1289, endPoint y: 382, distance: 36.0
click at [1252, 382] on div at bounding box center [783, 435] width 1115 height 667
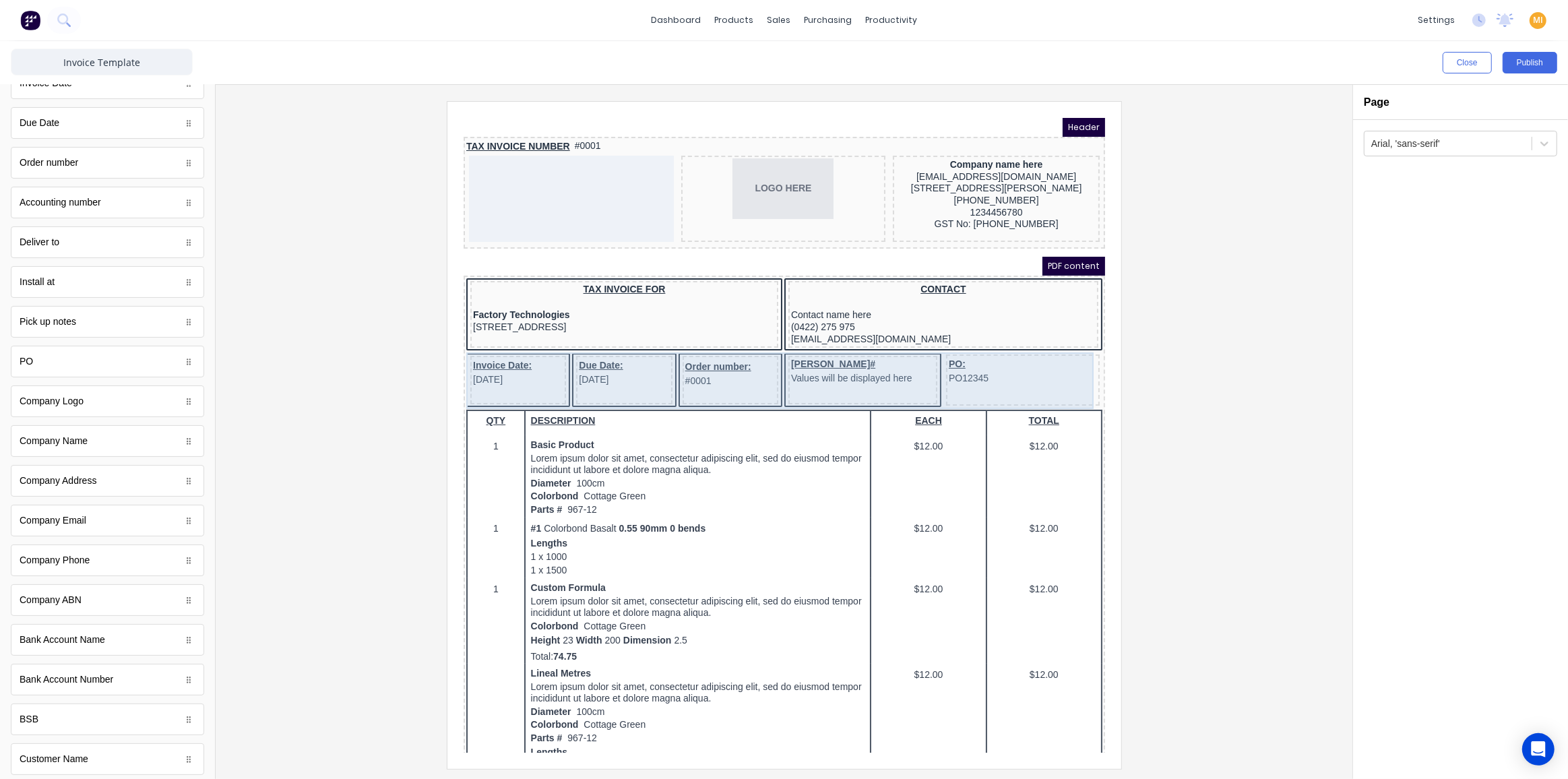
click at [1027, 374] on div "PO: PO12345" at bounding box center [1006, 363] width 154 height 51
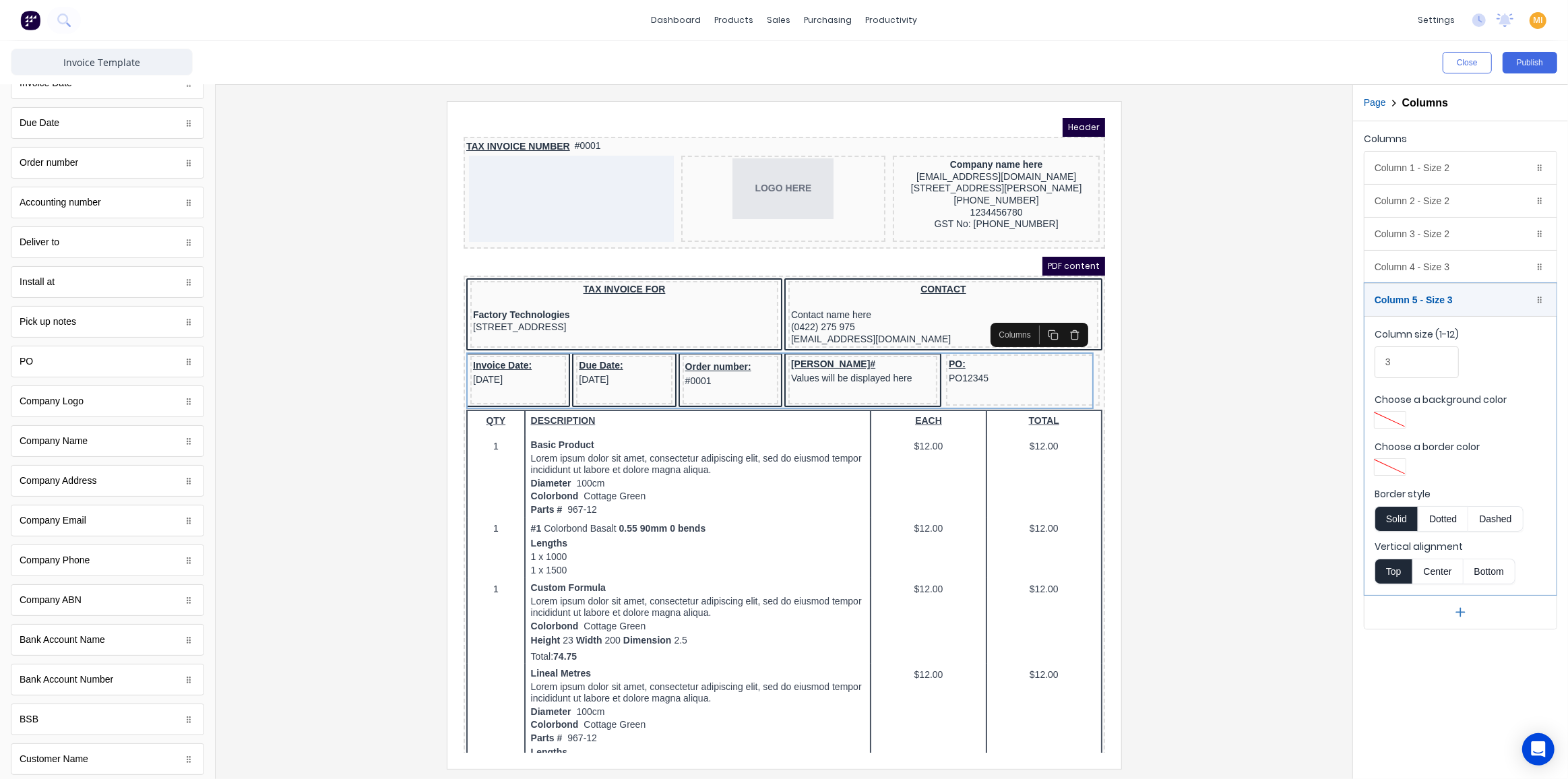
click at [1379, 419] on div at bounding box center [1389, 420] width 25 height 10
drag, startPoint x: 1310, startPoint y: 434, endPoint x: 1384, endPoint y: 451, distance: 75.9
click at [1312, 435] on div at bounding box center [784, 389] width 1568 height 779
click at [1379, 464] on div at bounding box center [1389, 467] width 25 height 10
click at [1379, 583] on div at bounding box center [1389, 590] width 15 height 15
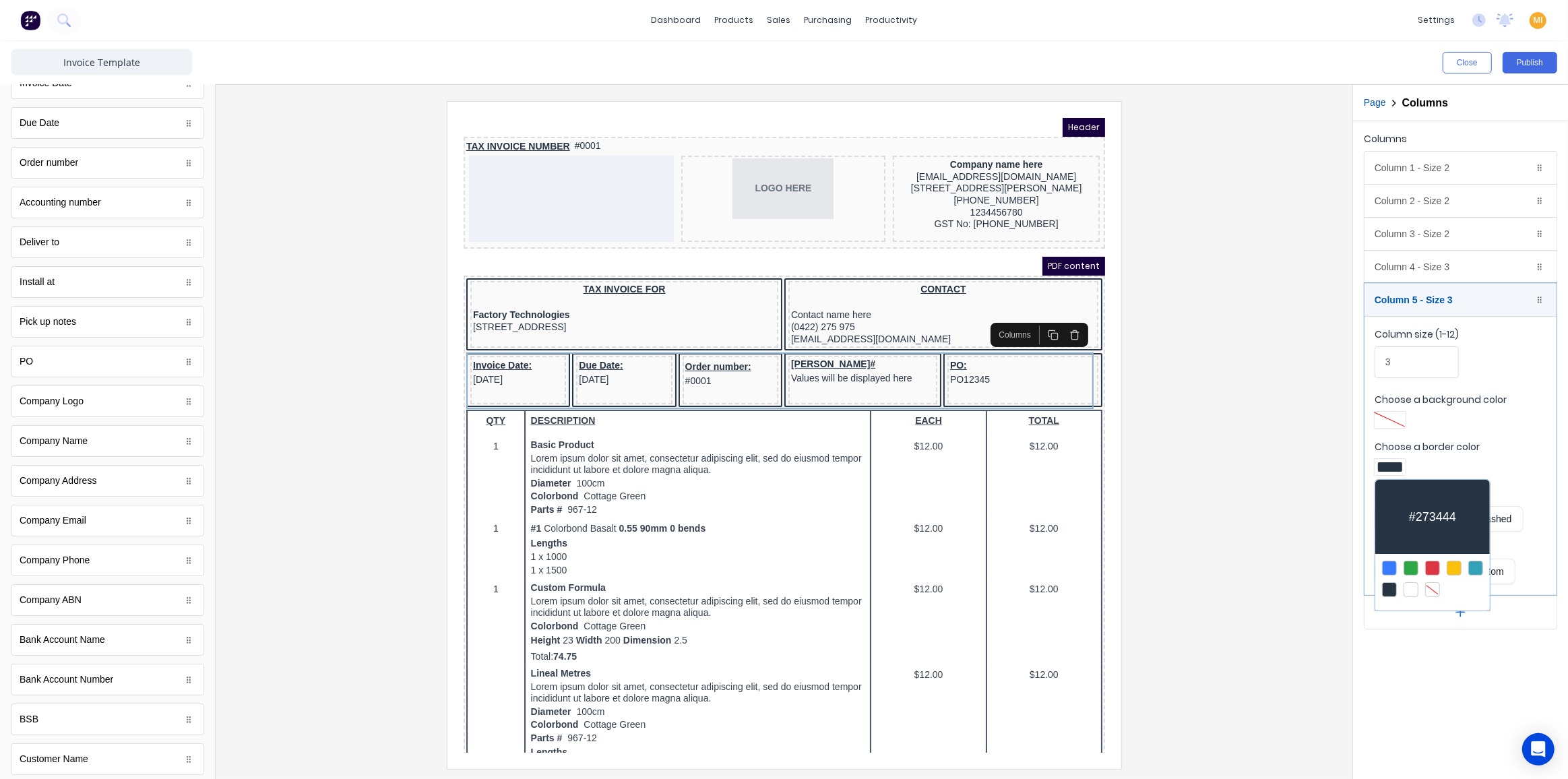
click at [1221, 532] on div at bounding box center [784, 389] width 1568 height 779
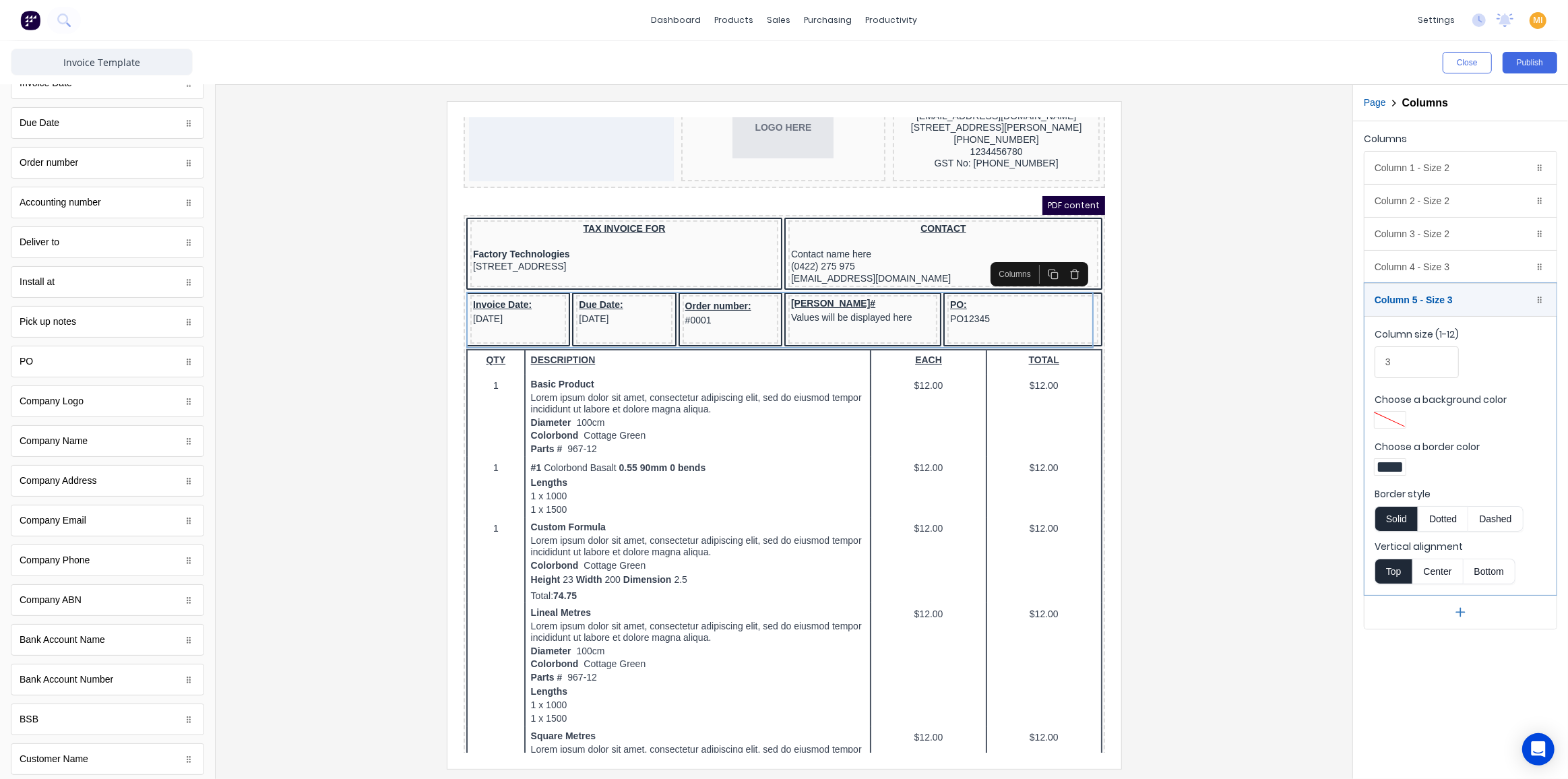
scroll to position [0, 0]
click at [80, 94] on icon "button" at bounding box center [82, 97] width 12 height 12
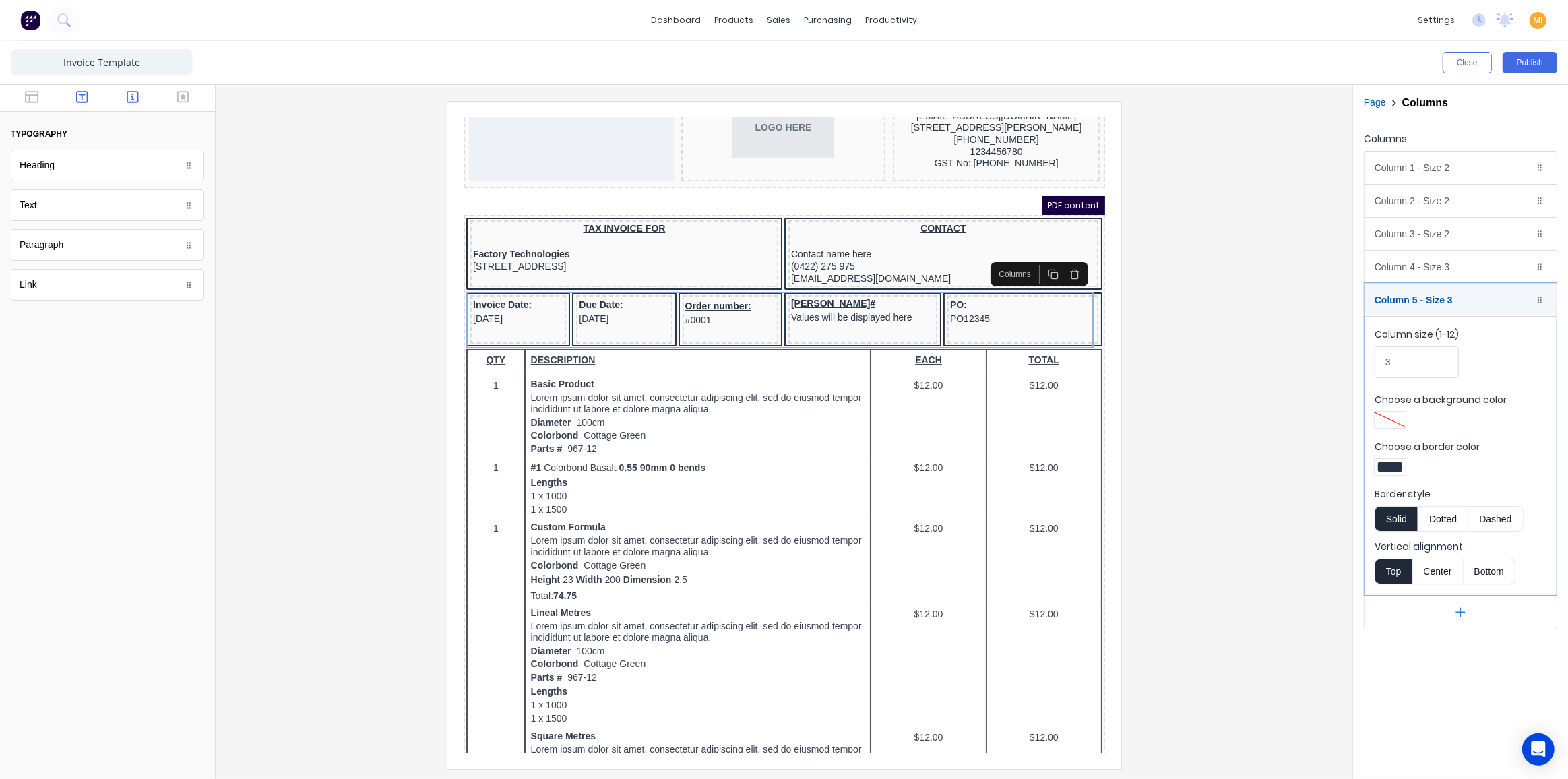
click at [134, 94] on icon "button" at bounding box center [132, 97] width 12 height 13
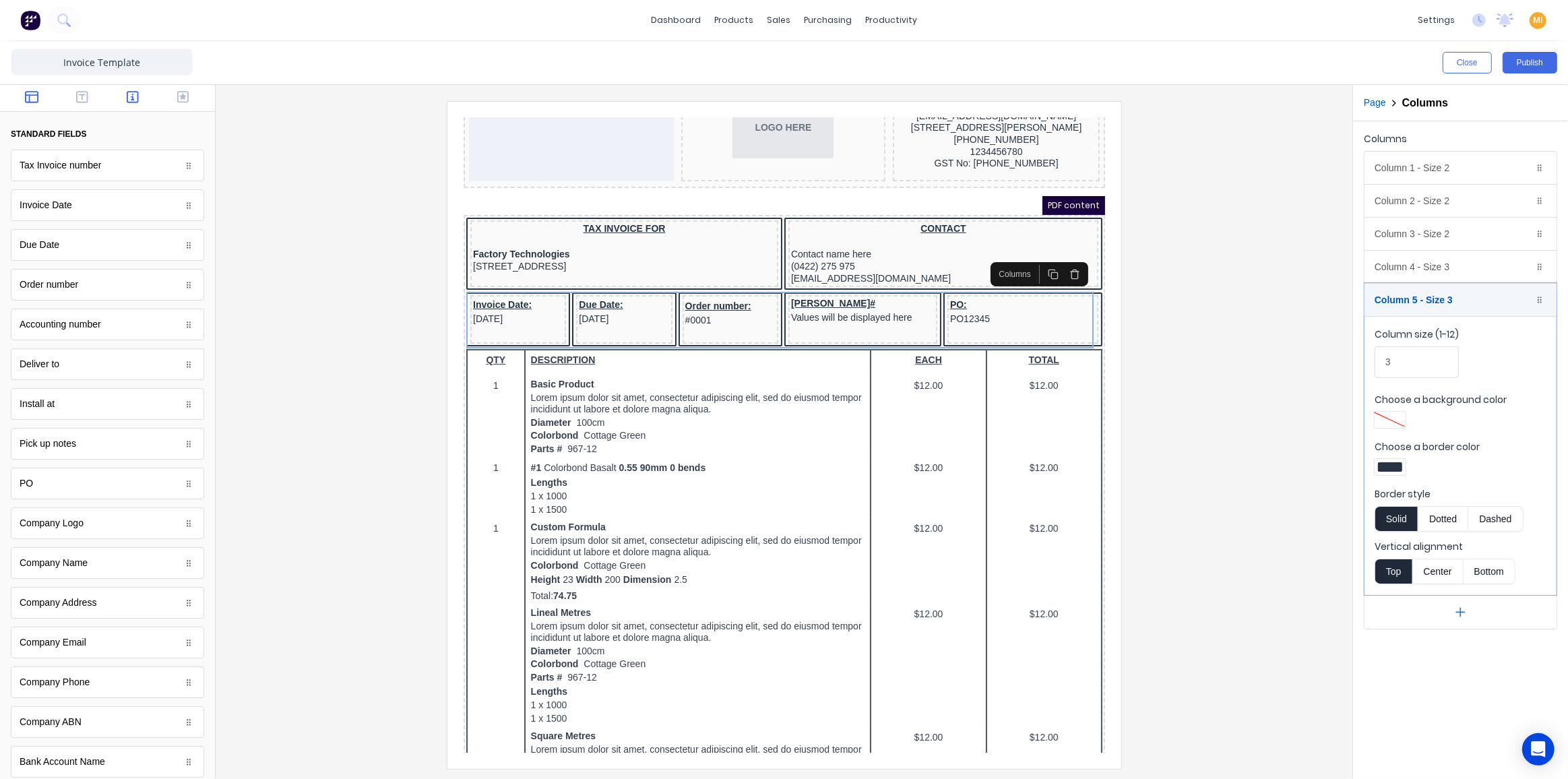
click at [36, 94] on icon "button" at bounding box center [32, 97] width 13 height 12
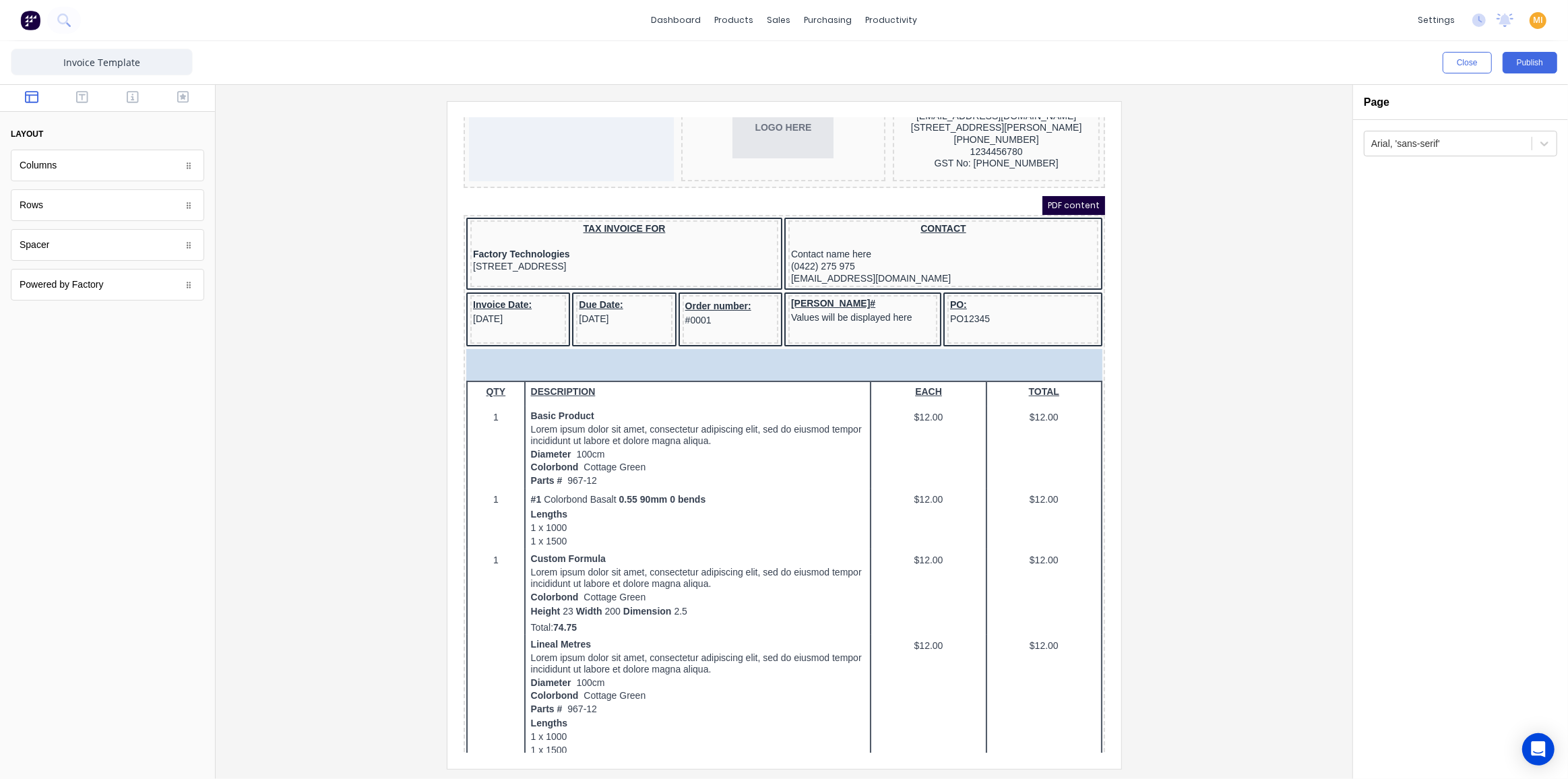
drag, startPoint x: 54, startPoint y: 167, endPoint x: 543, endPoint y: 343, distance: 519.7
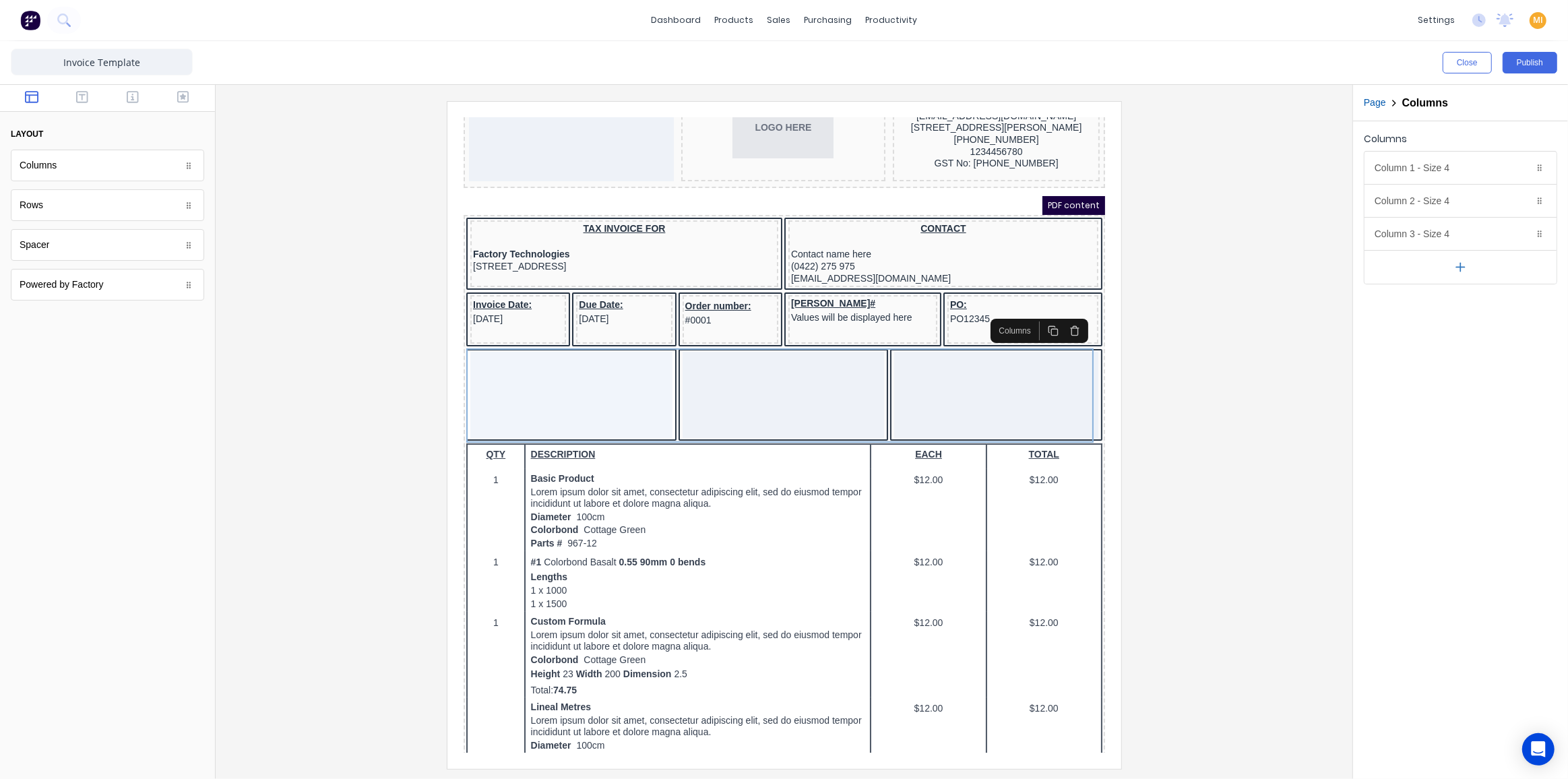
click at [592, 382] on div at bounding box center [555, 378] width 202 height 86
click at [190, 89] on div at bounding box center [107, 98] width 215 height 27
click at [180, 97] on icon "button" at bounding box center [183, 97] width 12 height 12
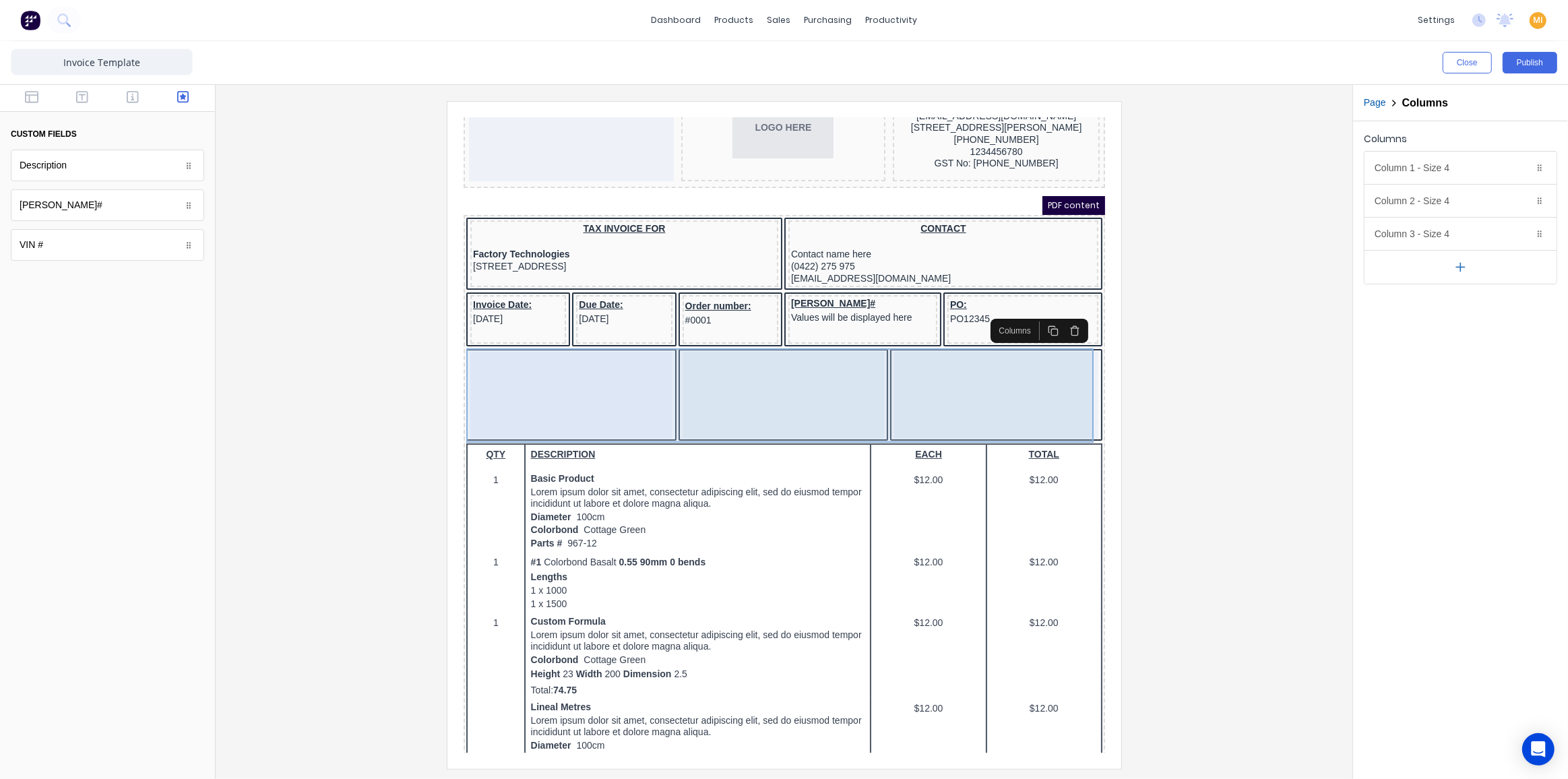
click at [623, 373] on div at bounding box center [555, 378] width 202 height 86
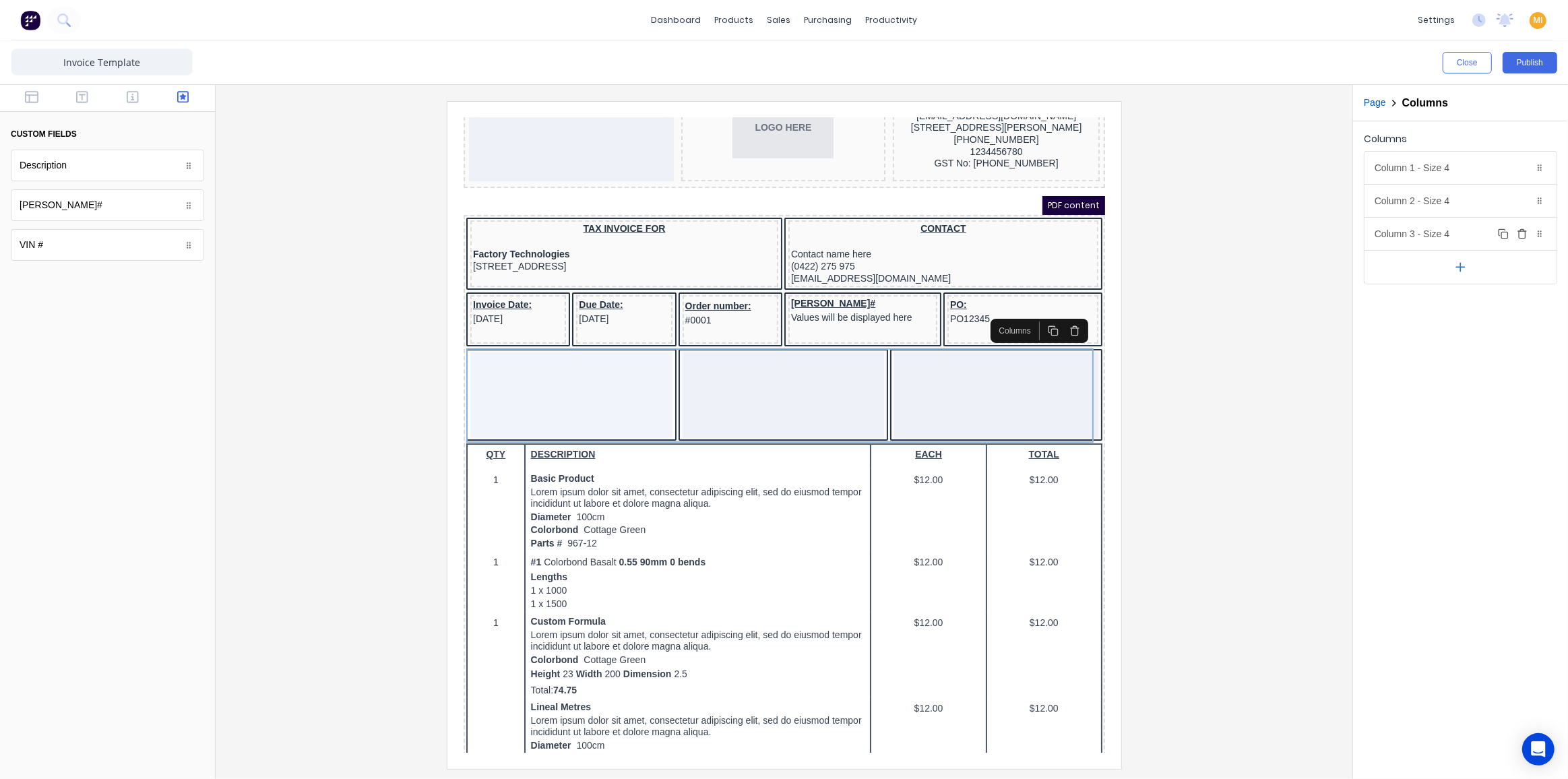
click at [1379, 232] on icon "button" at bounding box center [1522, 234] width 10 height 10
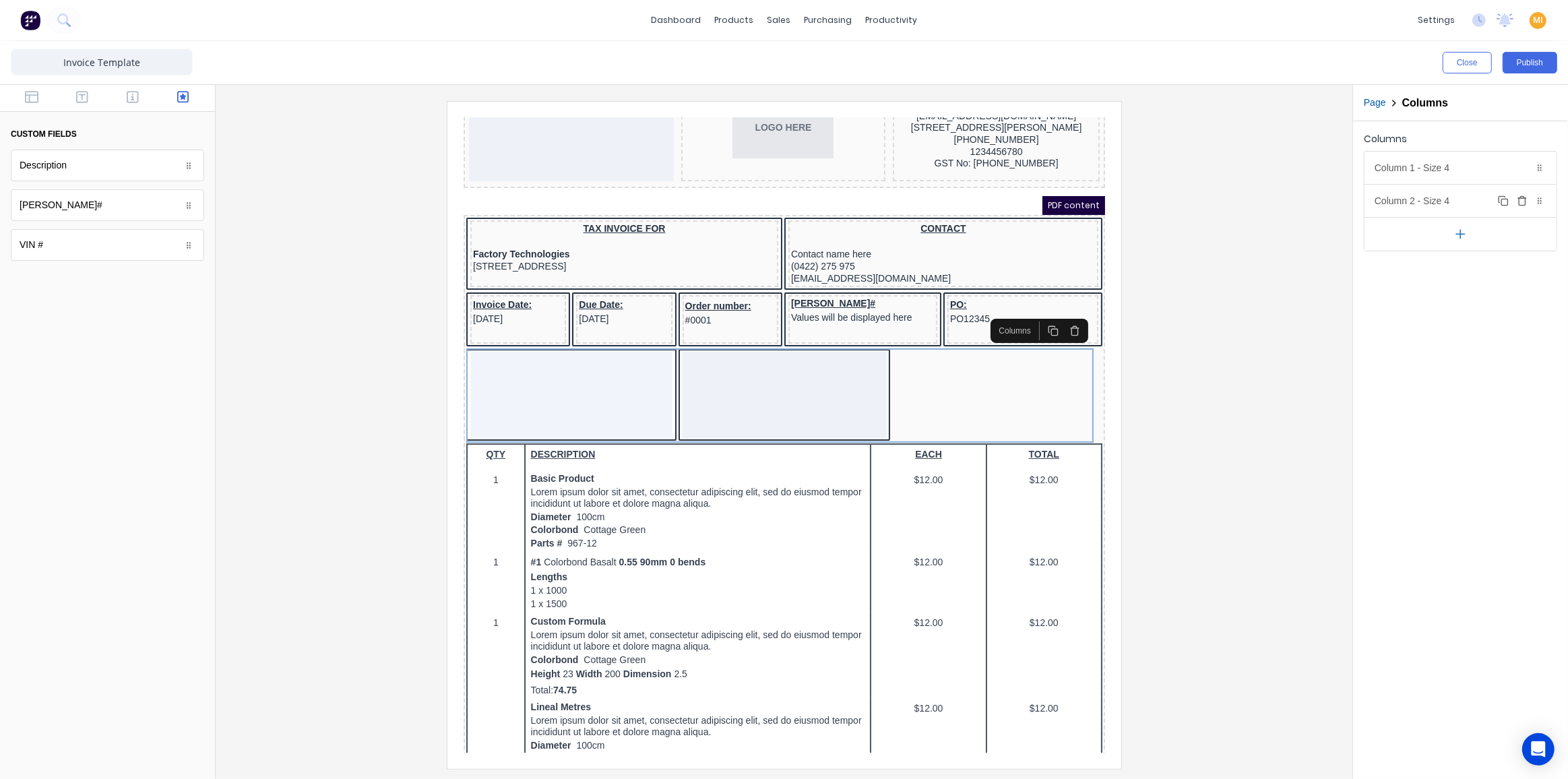
drag, startPoint x: 1526, startPoint y: 202, endPoint x: 1512, endPoint y: 190, distance: 18.4
click at [1379, 201] on icon "button" at bounding box center [1522, 201] width 10 height 10
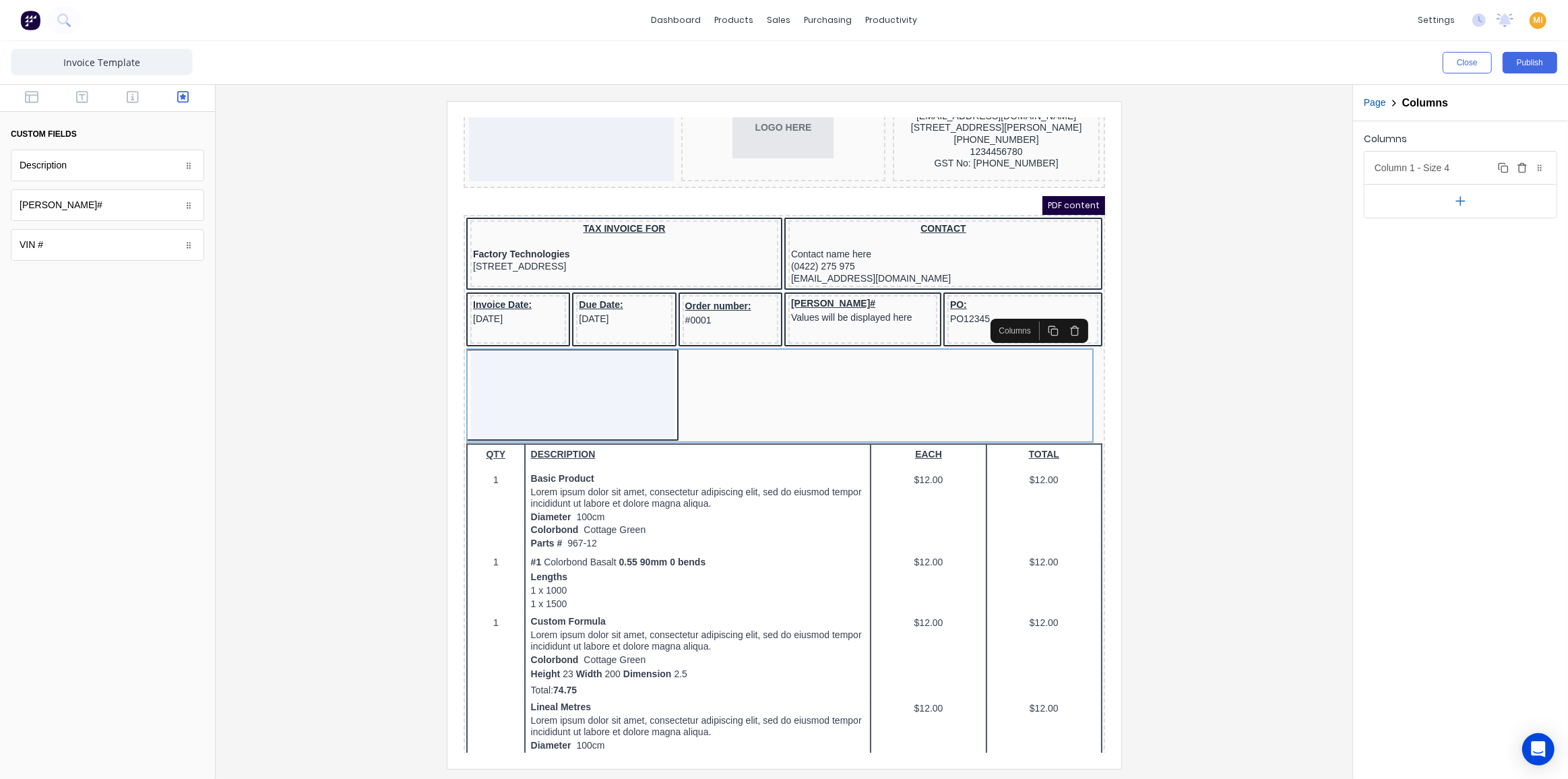
click at [1379, 168] on div "Column 1 - Size 4 Duplicate Delete" at bounding box center [1460, 167] width 192 height 32
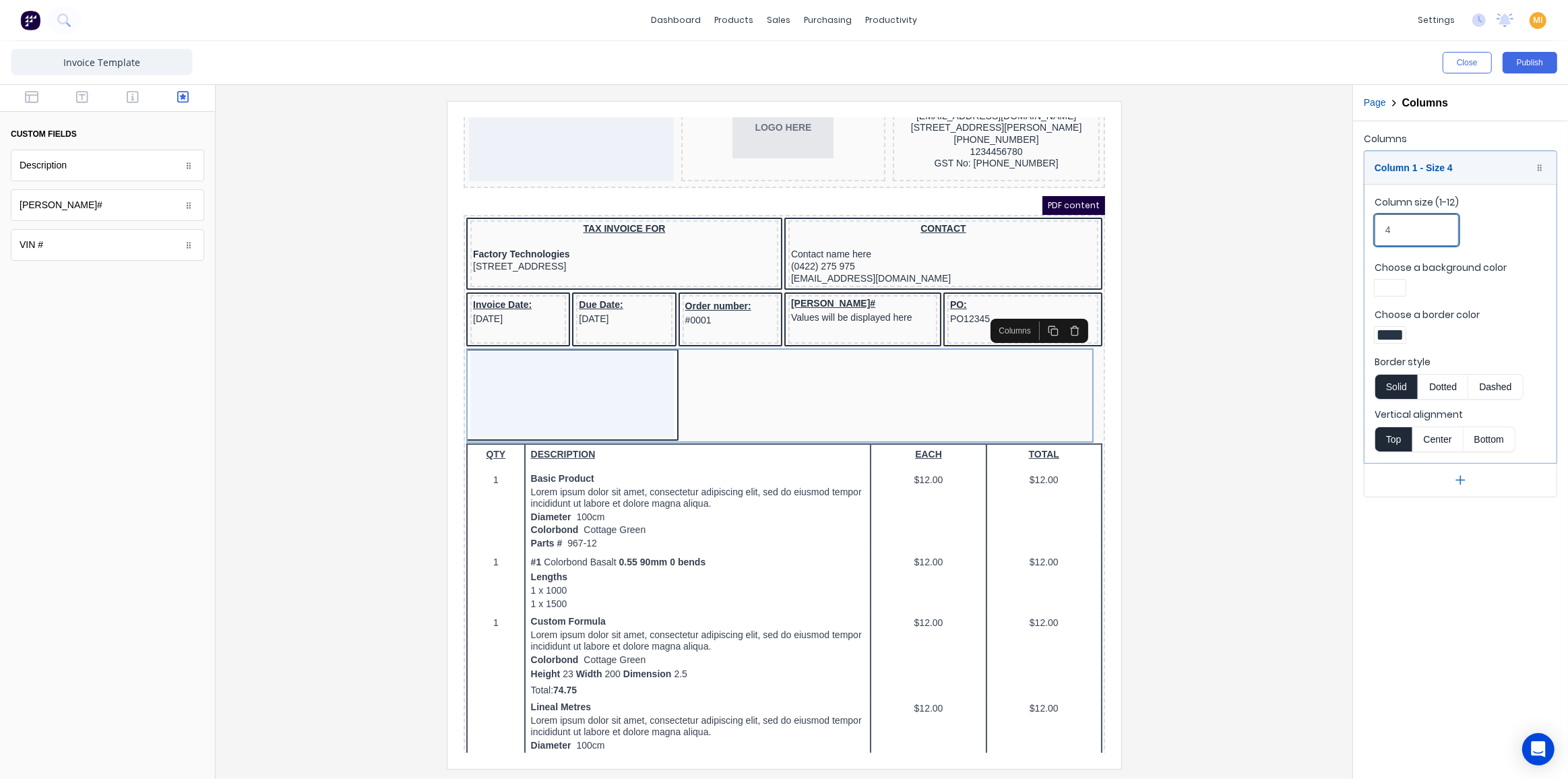
drag, startPoint x: 1419, startPoint y: 227, endPoint x: 1276, endPoint y: 225, distance: 143.0
click at [1276, 225] on div "Close Publish Components custom fields Description Description Rego# Rego# VIN …" at bounding box center [784, 410] width 1568 height 738
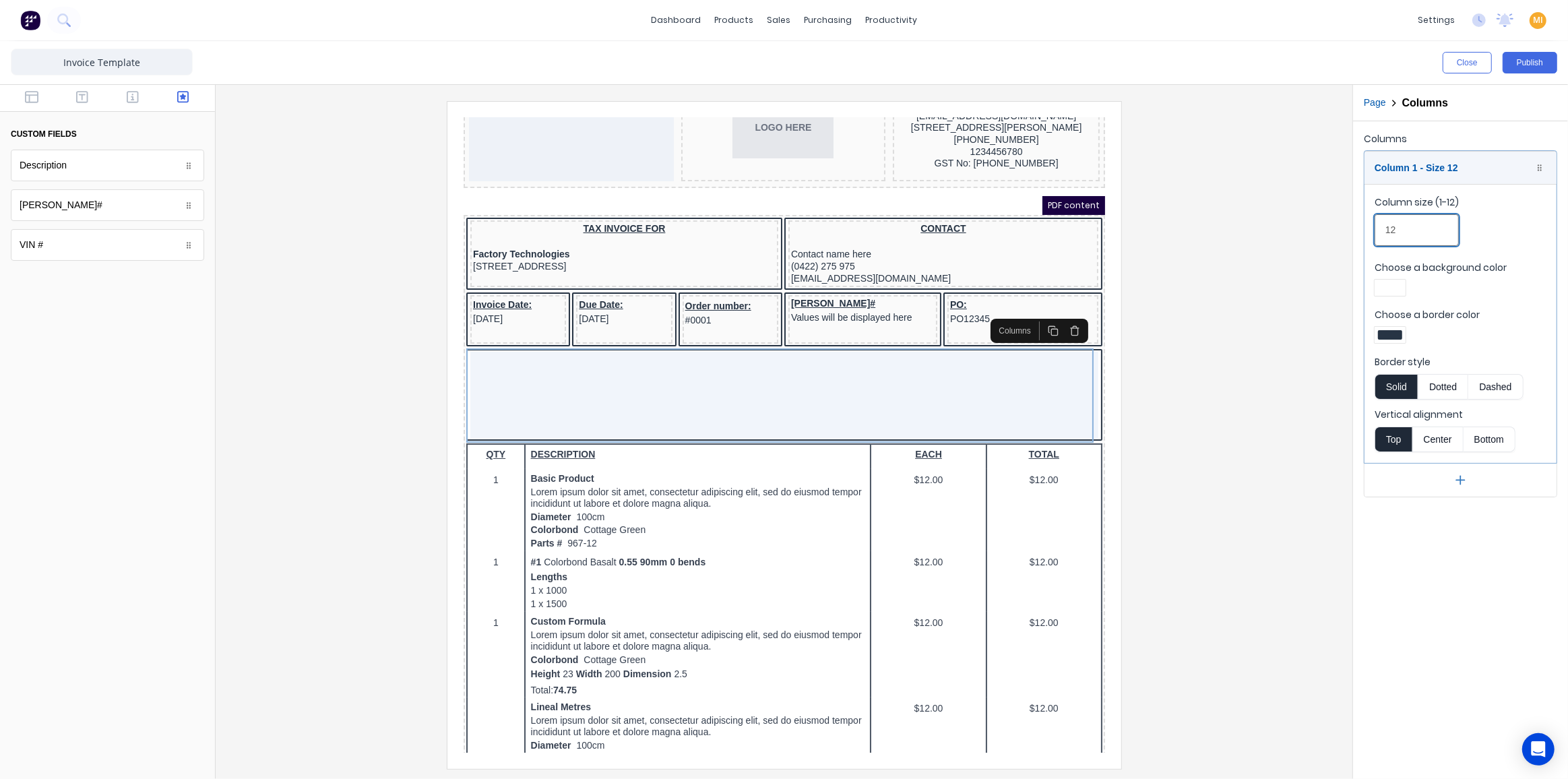
type input "12"
click at [1205, 269] on div at bounding box center [783, 435] width 1115 height 667
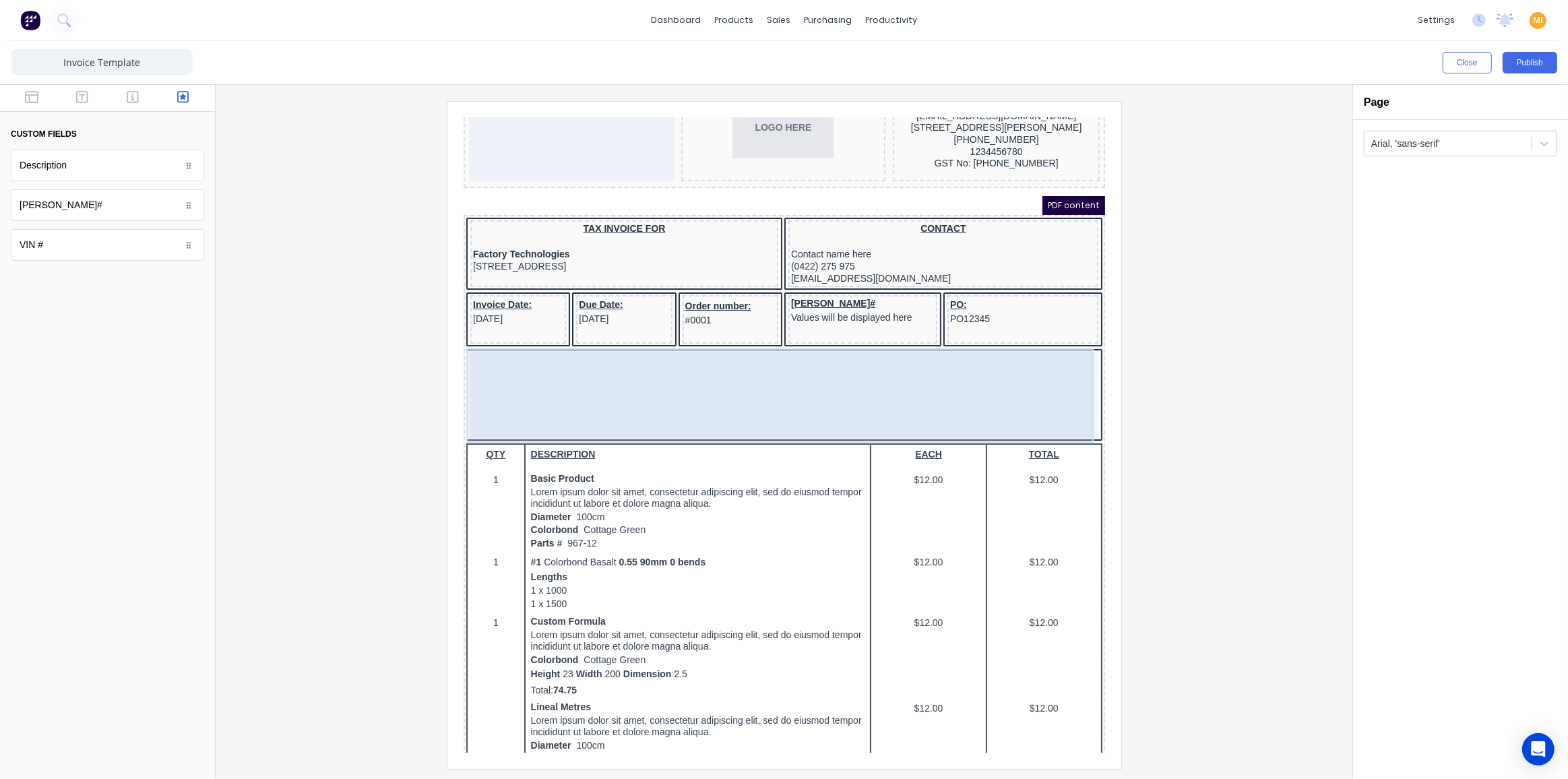
click at [521, 379] on div at bounding box center [768, 378] width 628 height 86
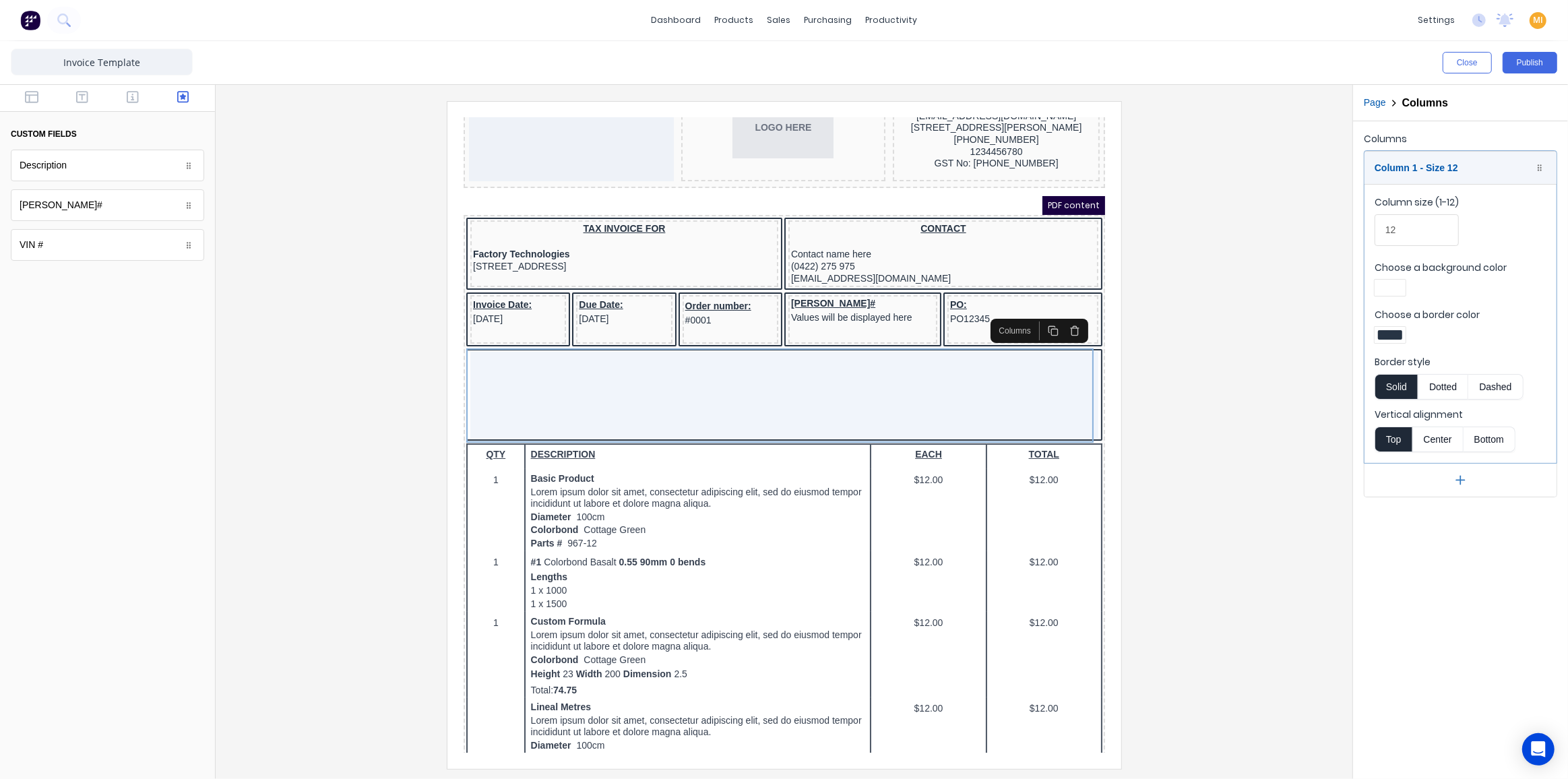
click at [256, 397] on div at bounding box center [783, 435] width 1115 height 667
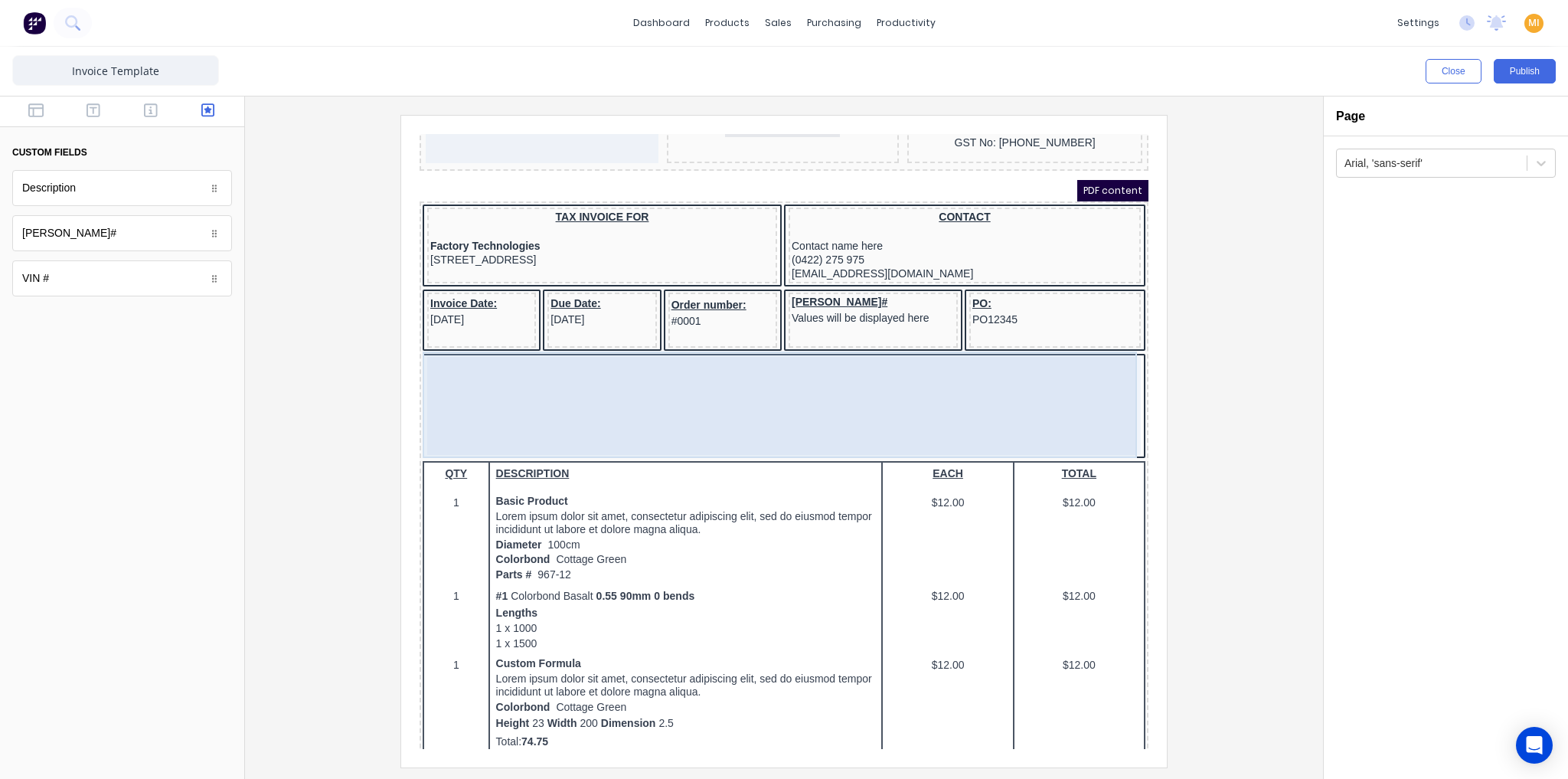
scroll to position [130, 0]
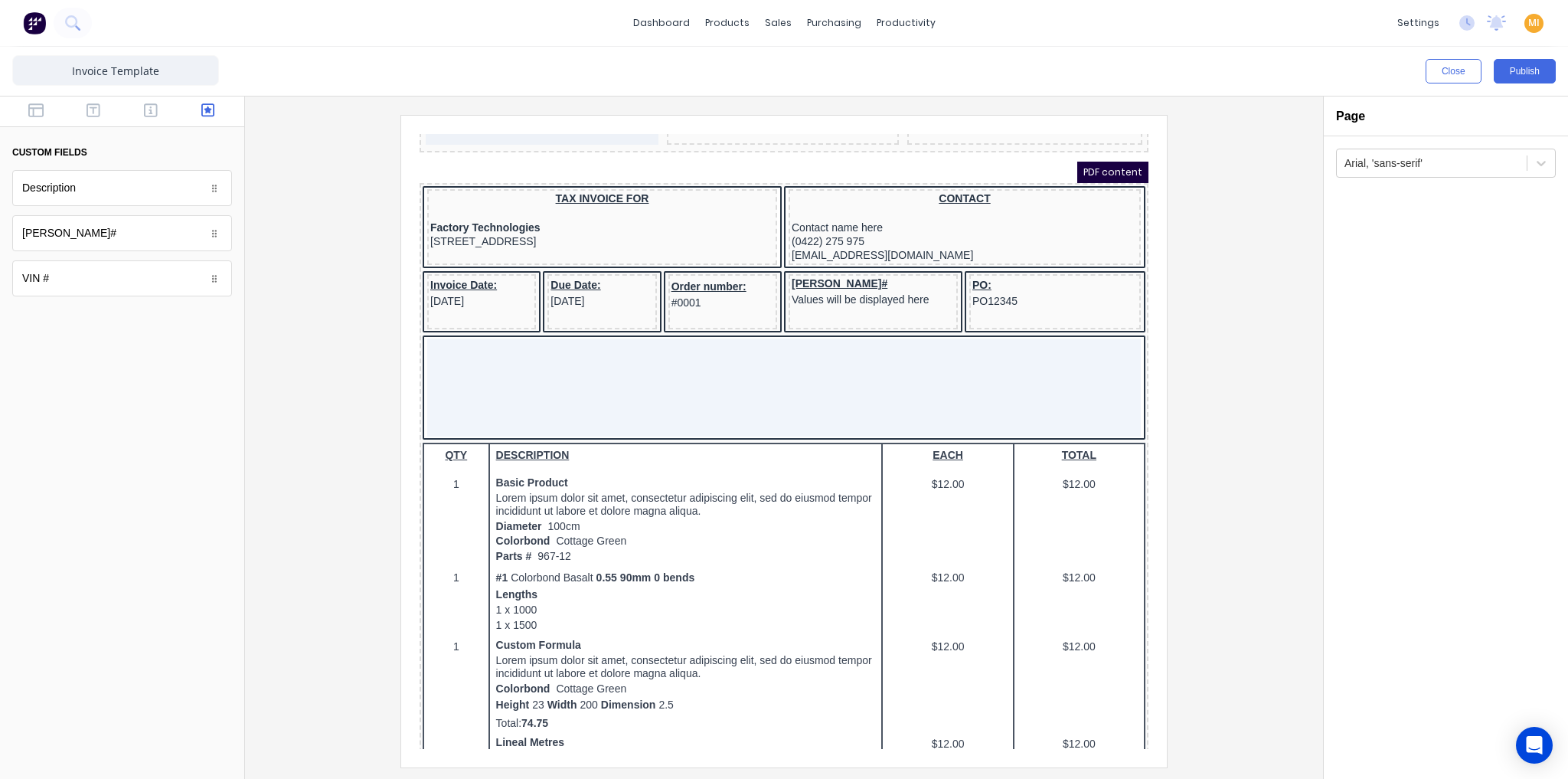
click at [332, 465] on div at bounding box center [784, 441] width 1053 height 652
click at [848, 269] on div "Rego# Values will be displayed here" at bounding box center [855, 272] width 163 height 28
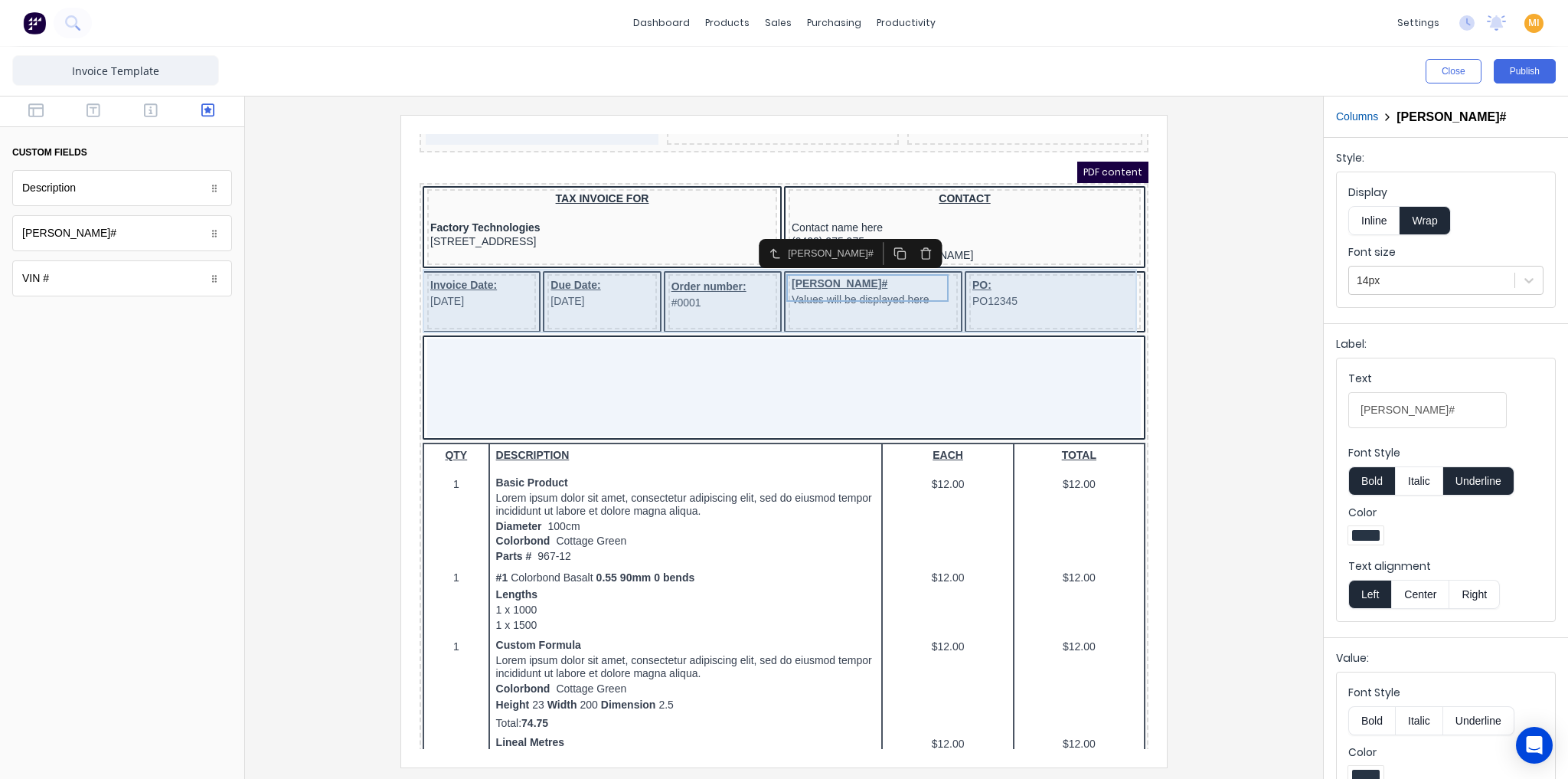
click at [855, 298] on div "Rego# Values will be displayed here" at bounding box center [855, 283] width 169 height 55
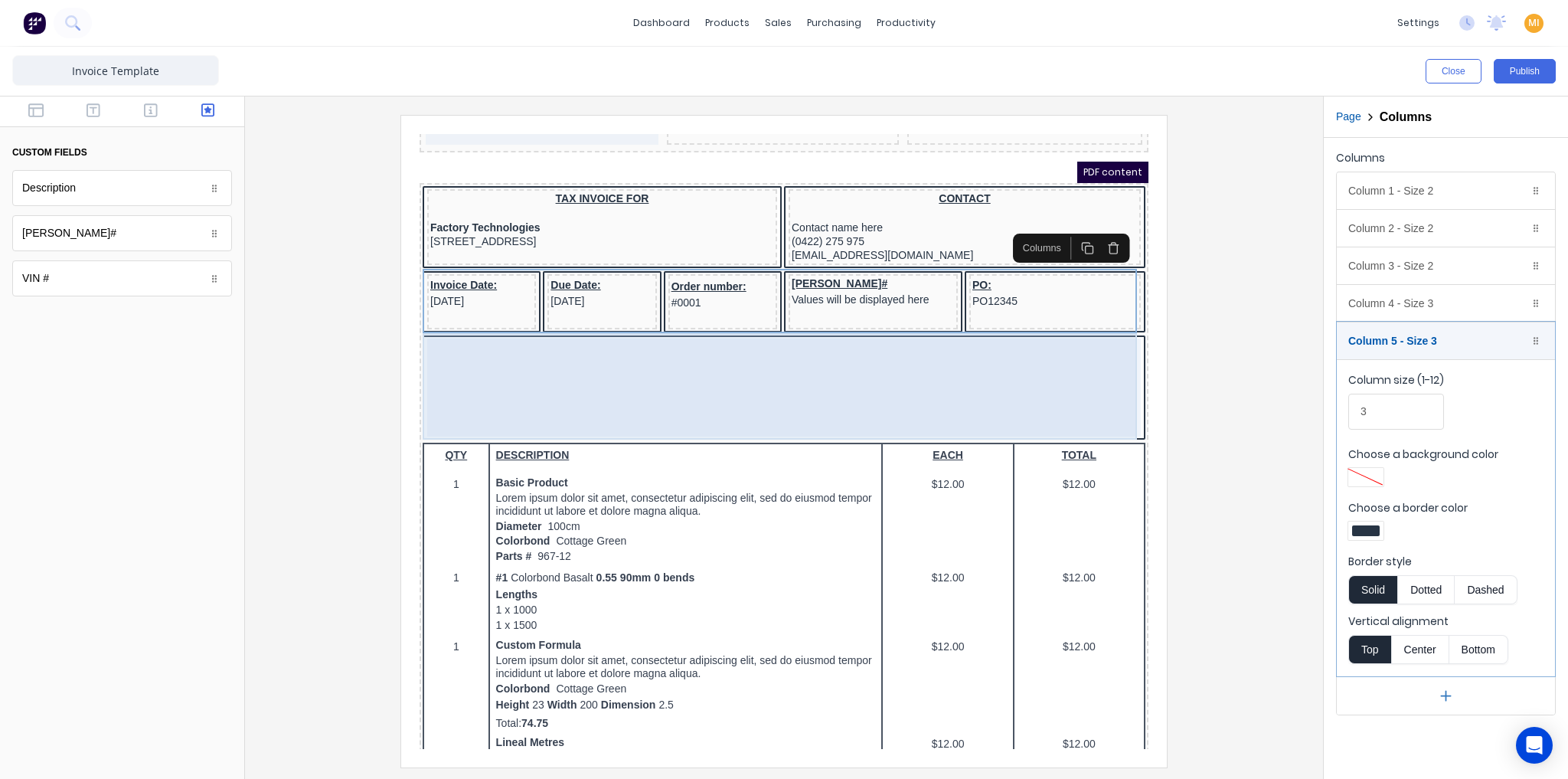
click at [614, 364] on div at bounding box center [766, 370] width 713 height 98
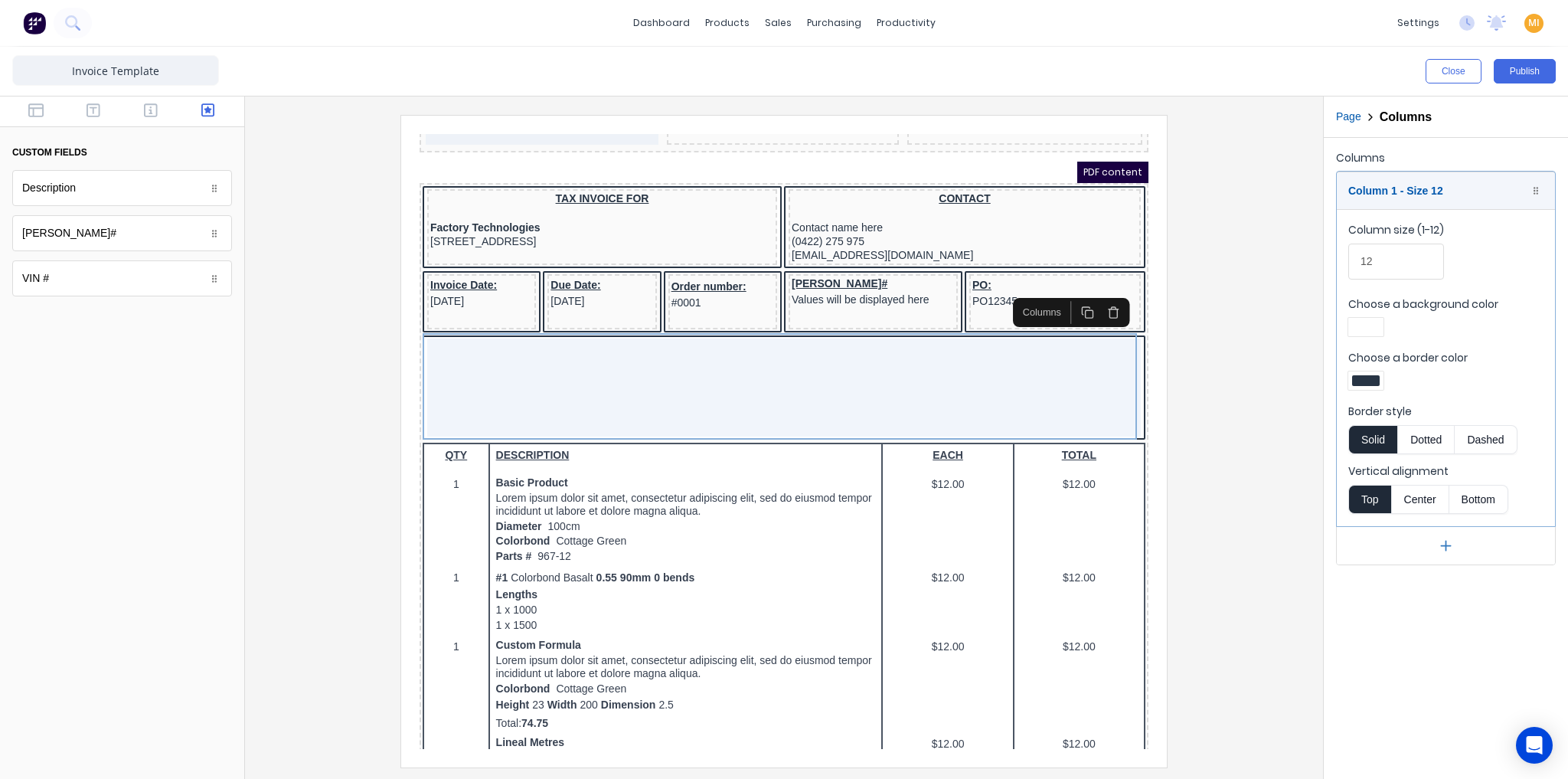
drag, startPoint x: 80, startPoint y: 207, endPoint x: 111, endPoint y: 200, distance: 31.8
click at [111, 200] on div "Description Description Rego# Rego# VIN # VIN #" at bounding box center [122, 233] width 220 height 126
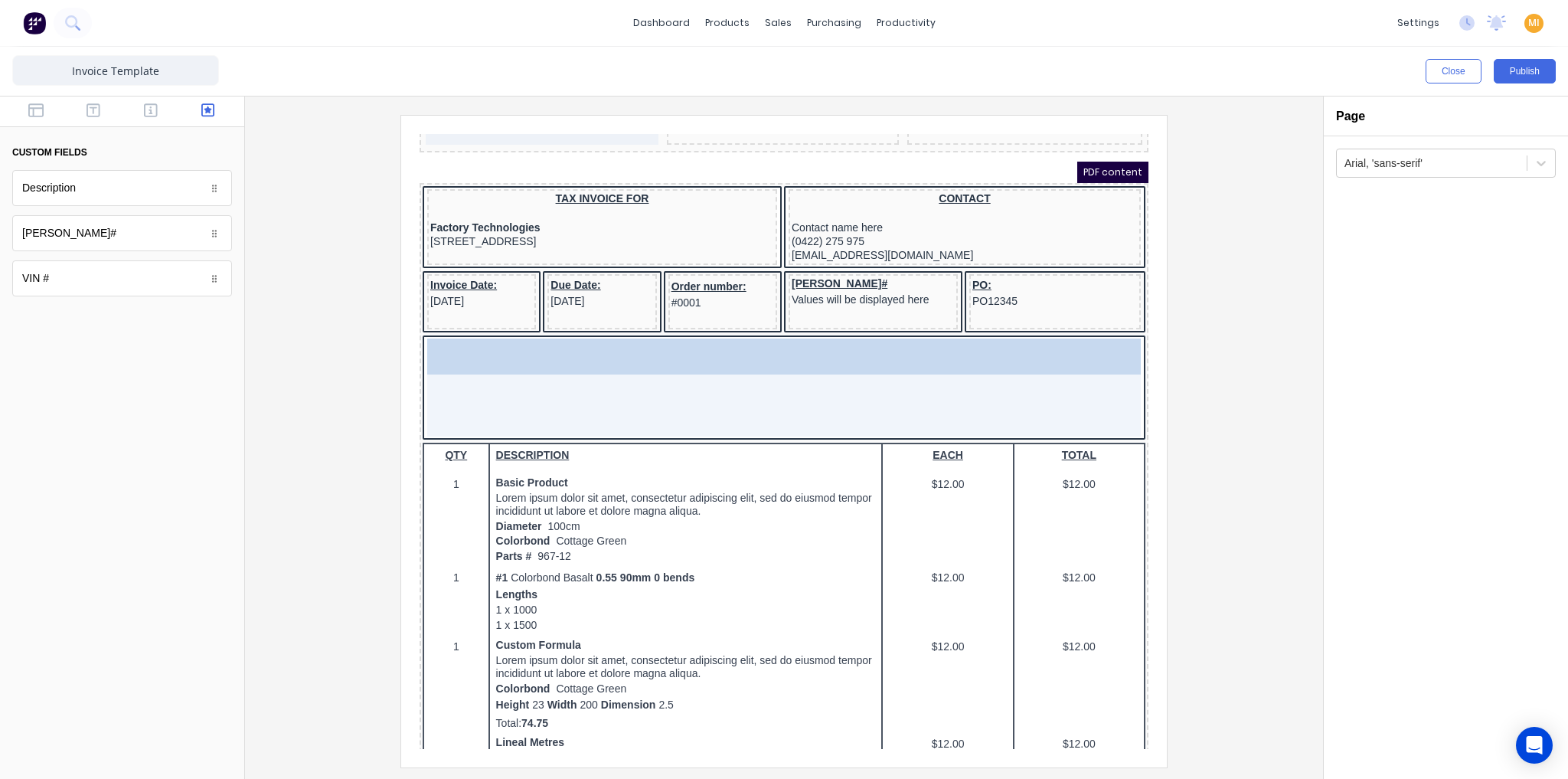
drag, startPoint x: 101, startPoint y: 189, endPoint x: 536, endPoint y: 374, distance: 472.7
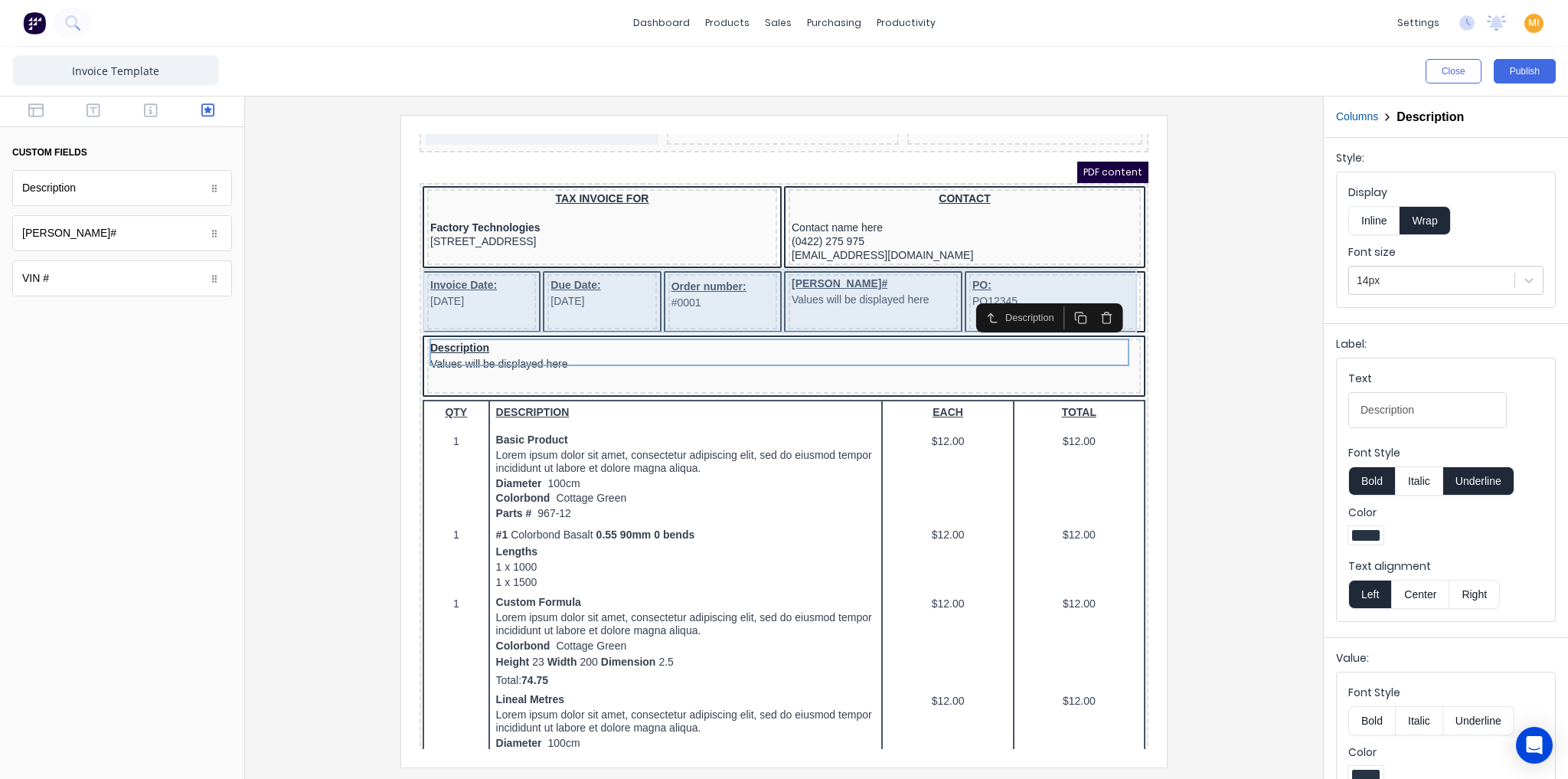
click at [939, 281] on div "Invoice Date: 29/10/2024 Due Date: 29/10/2024 Order number: #0001 Rego# Values …" at bounding box center [765, 285] width 723 height 64
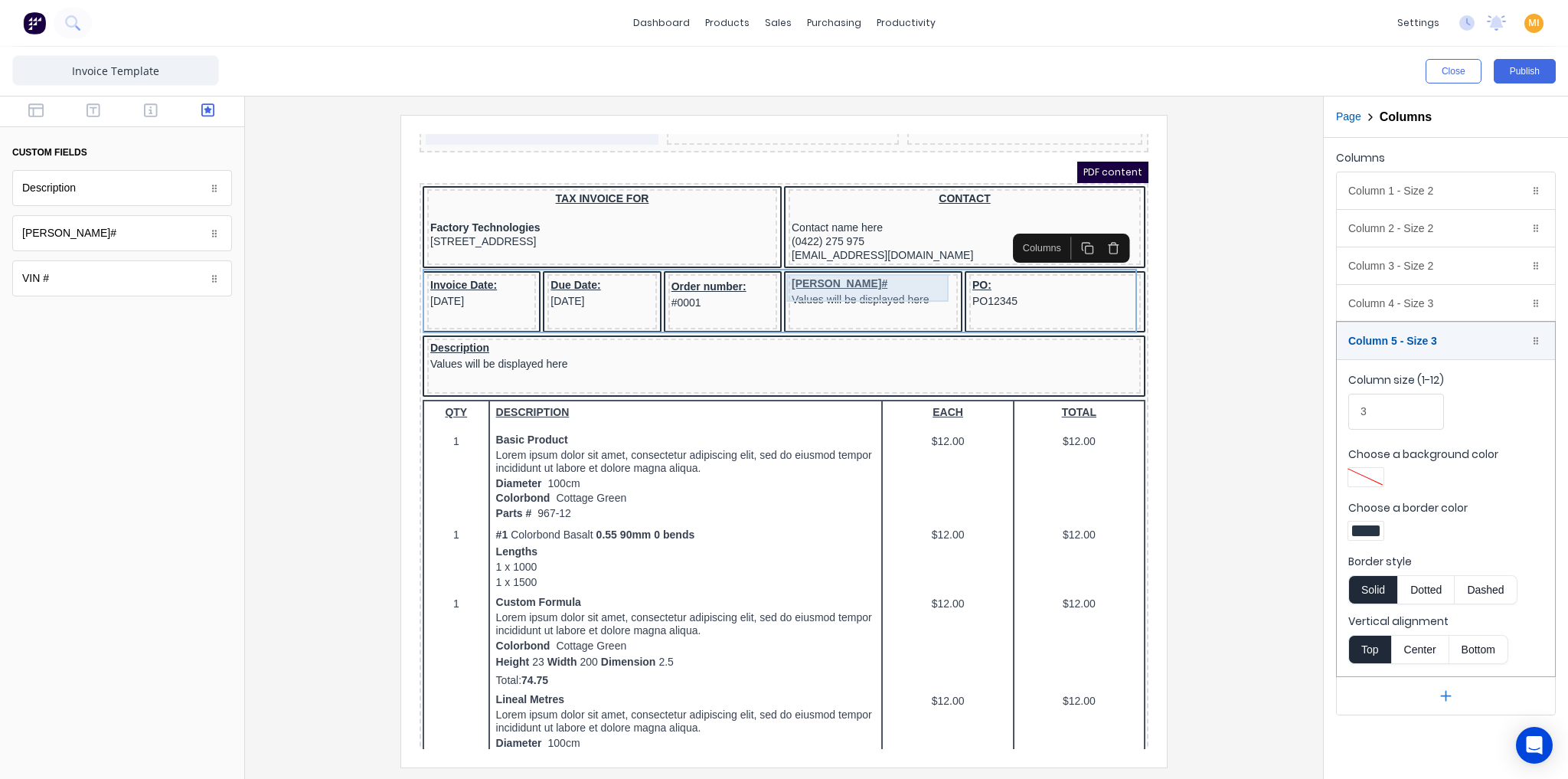
click at [829, 275] on div "Rego# Values will be displayed here" at bounding box center [855, 272] width 163 height 28
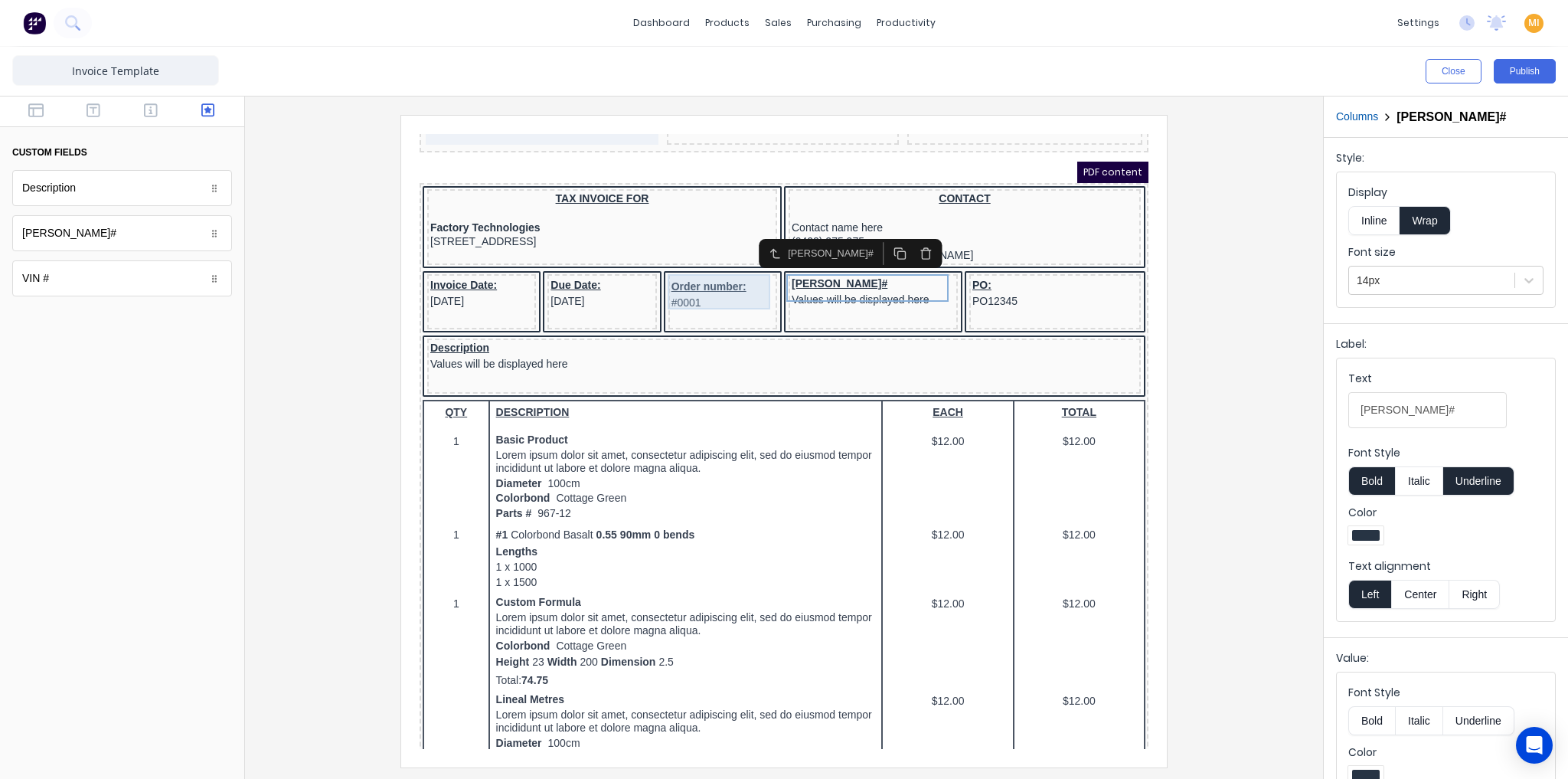
click at [728, 288] on div "Order number: #0001" at bounding box center [704, 277] width 102 height 36
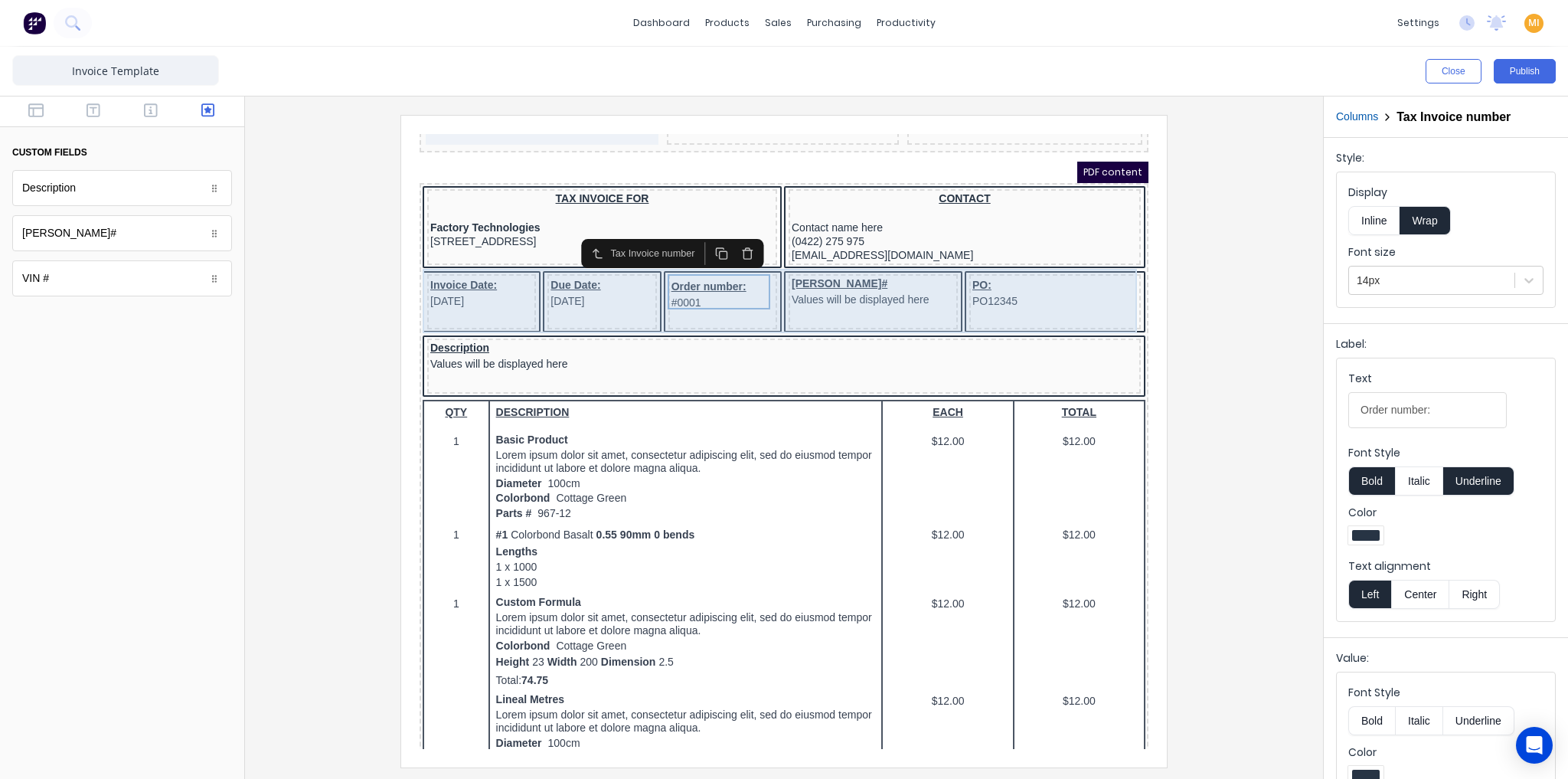
click at [770, 297] on div "Rego# Values will be displayed here" at bounding box center [855, 283] width 169 height 55
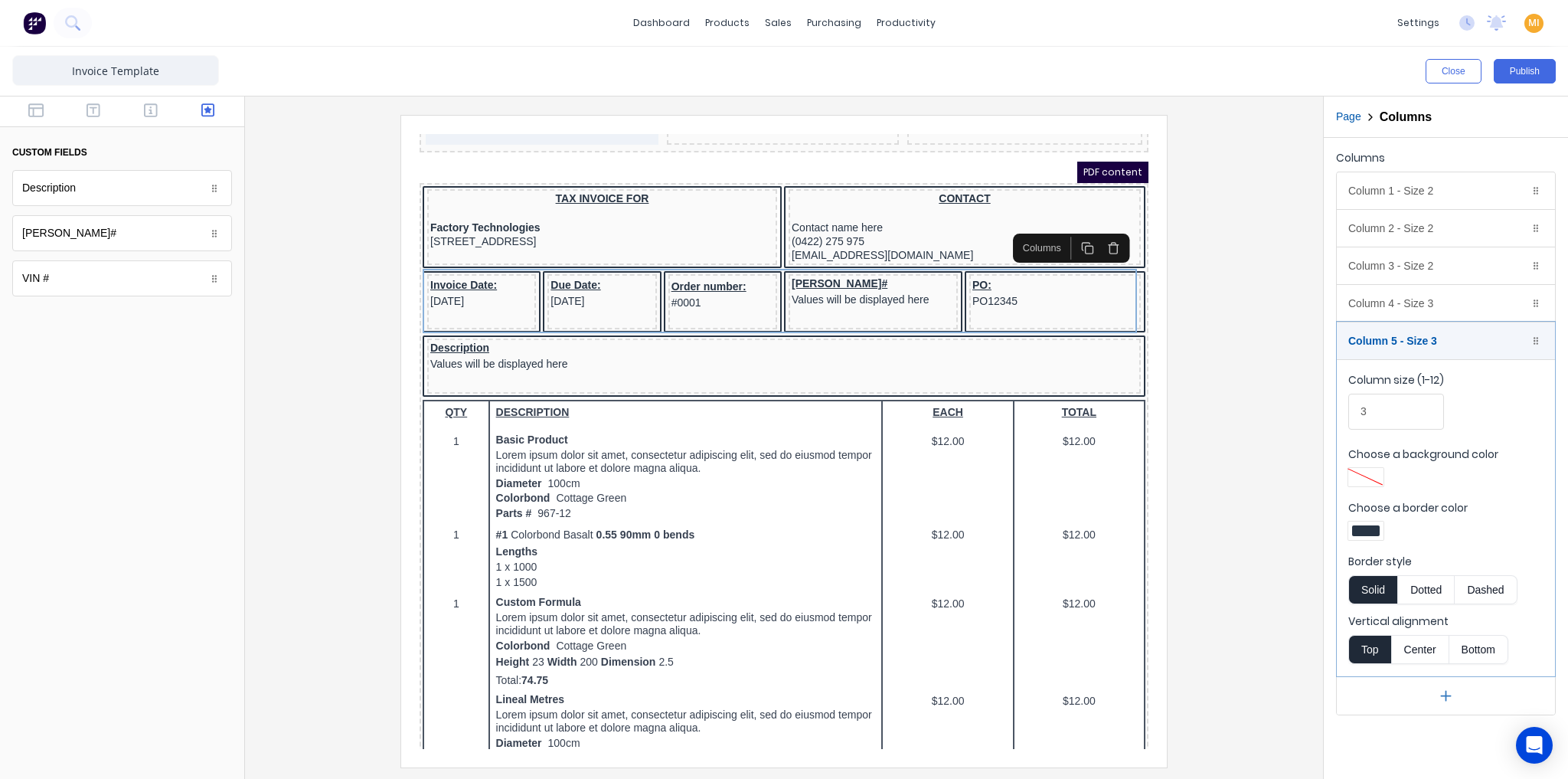
click at [1446, 691] on icon "button" at bounding box center [1446, 695] width 0 height 9
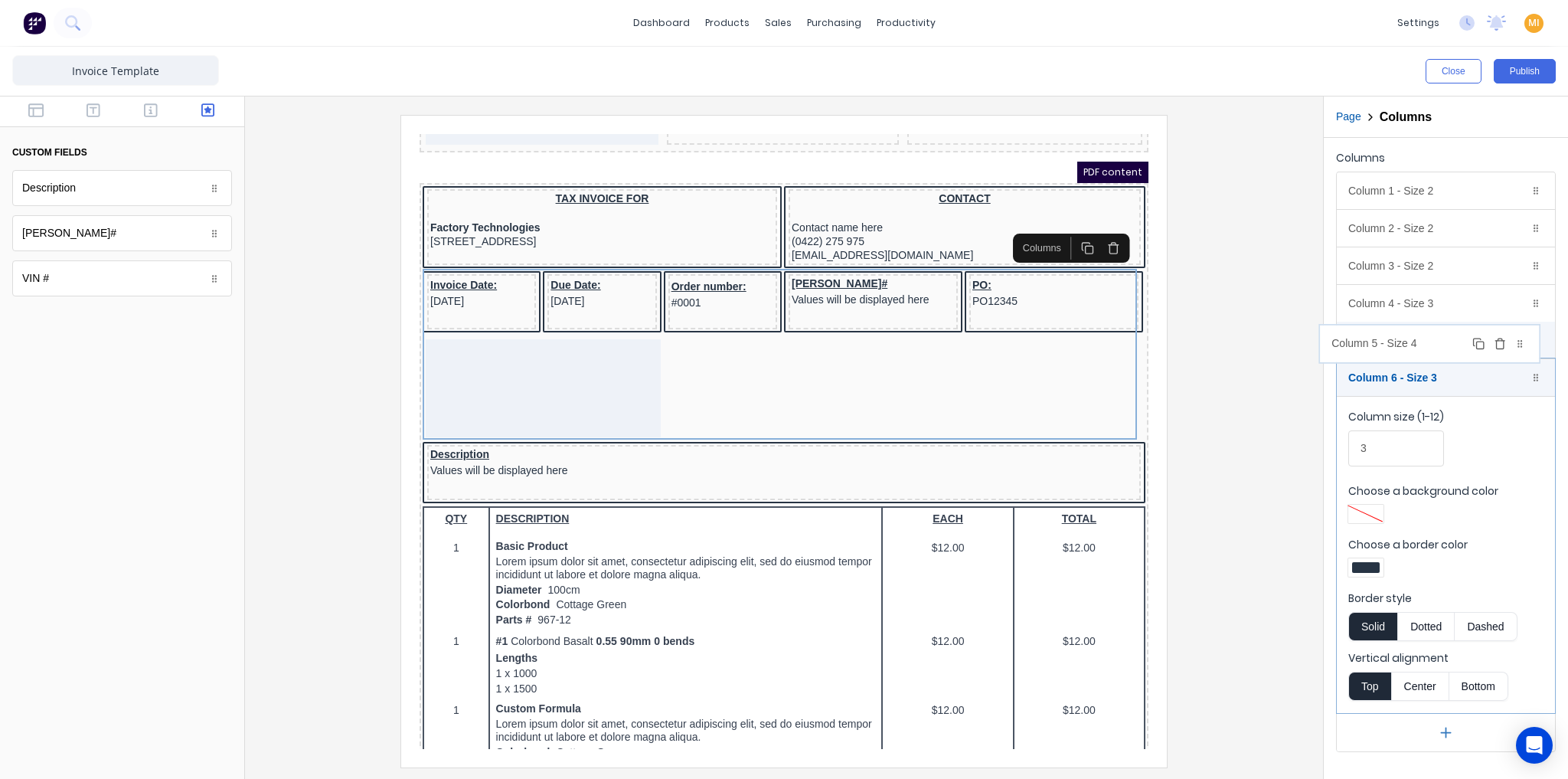
drag, startPoint x: 1399, startPoint y: 691, endPoint x: 1383, endPoint y: 346, distance: 345.4
click at [1383, 346] on body "dashboard products sales purchasing productivity dashboard products Product Cat…" at bounding box center [784, 389] width 1568 height 779
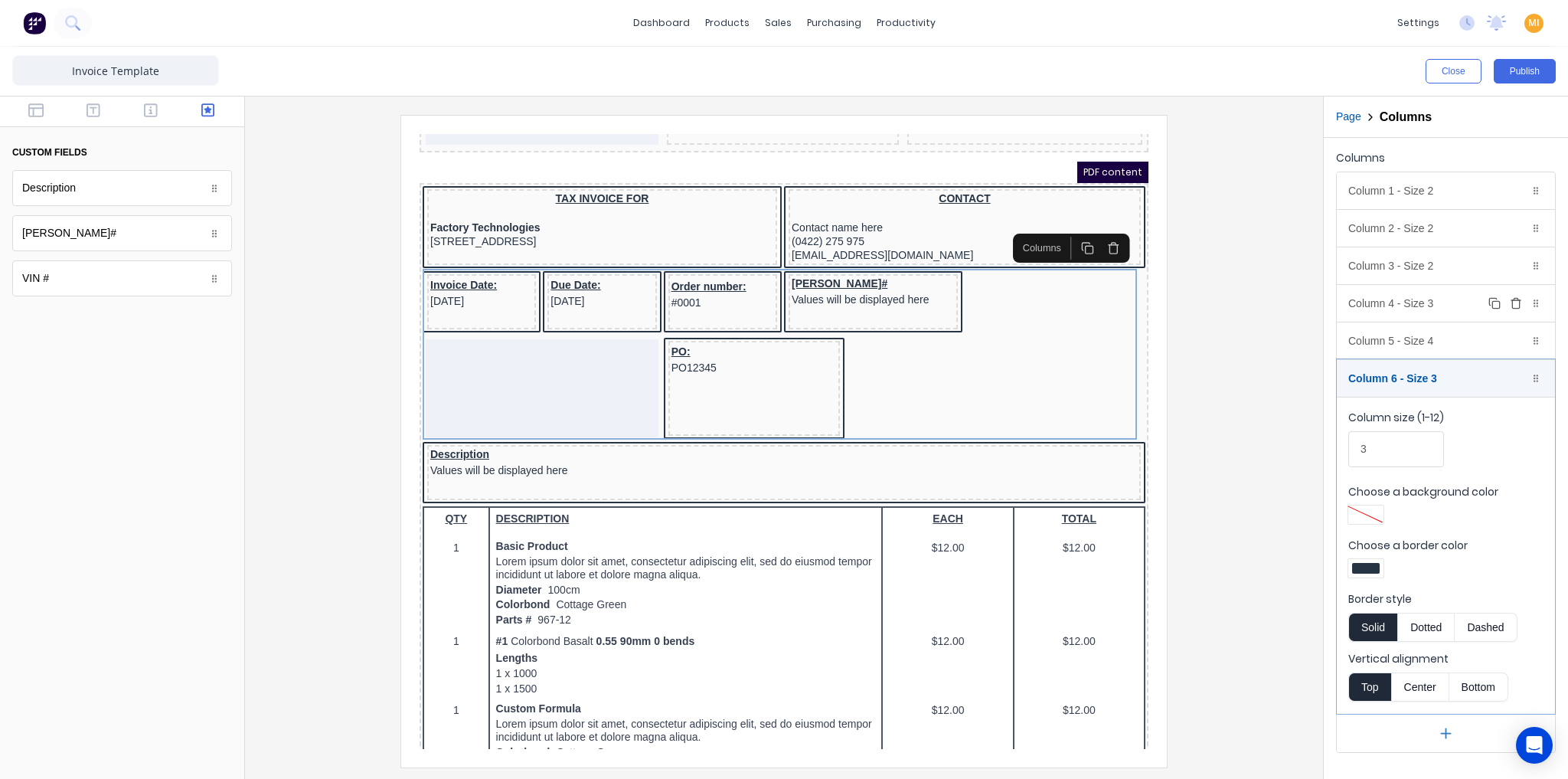
click at [1391, 301] on div "Column 4 - Size 3 Duplicate Delete" at bounding box center [1445, 303] width 218 height 36
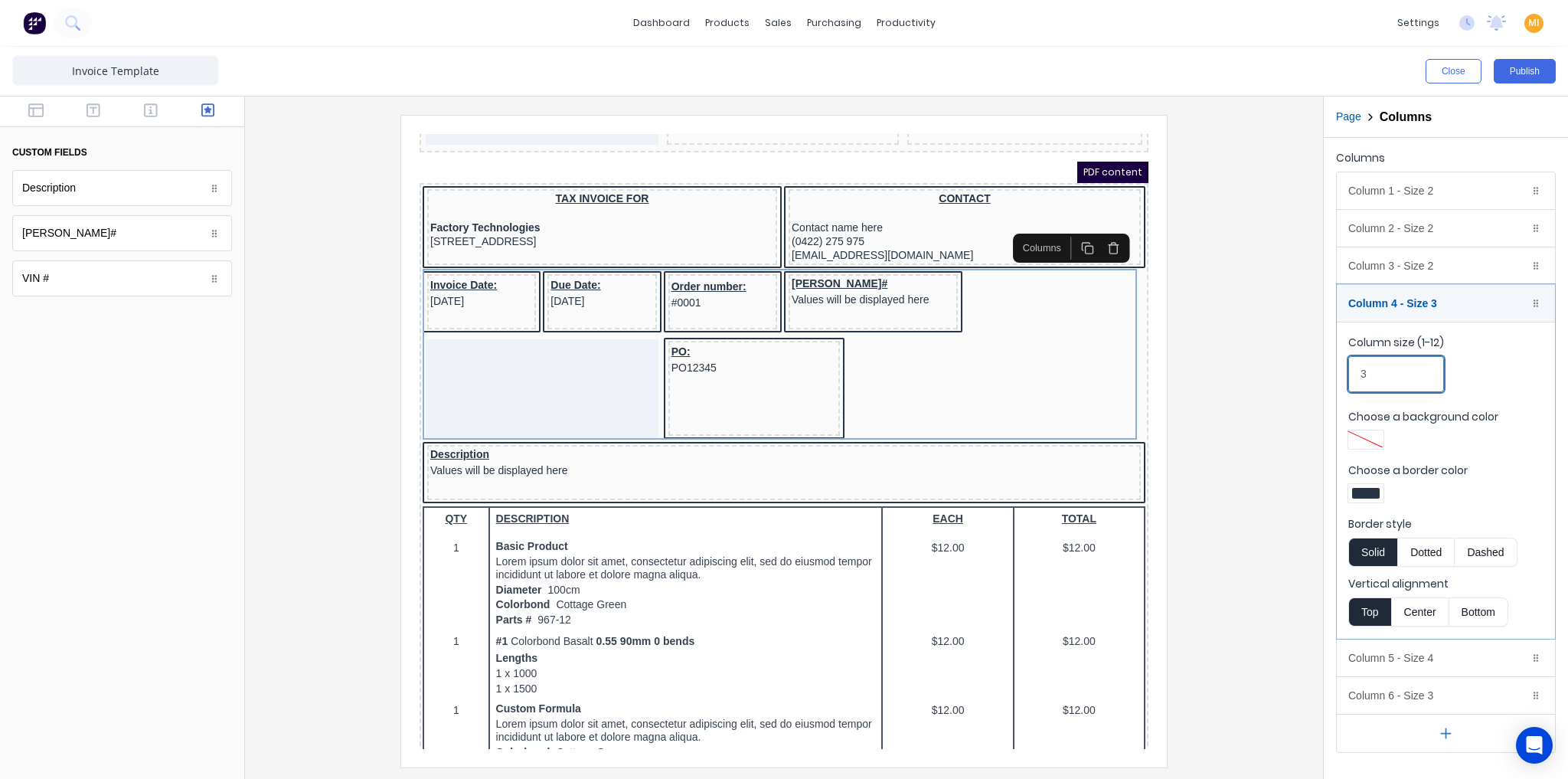
drag, startPoint x: 1377, startPoint y: 365, endPoint x: 1340, endPoint y: 367, distance: 37.1
click at [1340, 367] on fieldset "Column size (1-12) 3 Choose a background color Choose a border color Border sty…" at bounding box center [1445, 480] width 218 height 317
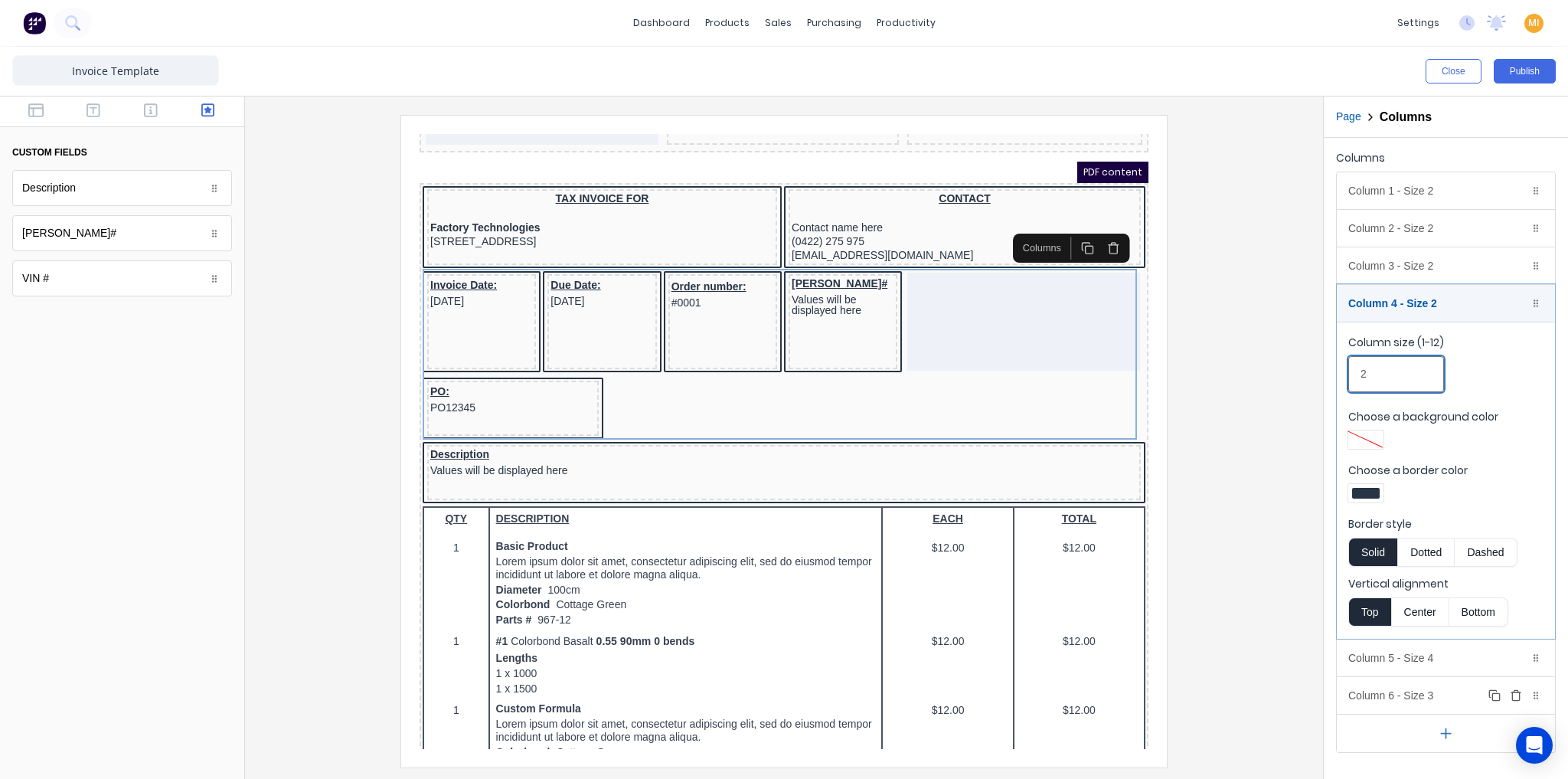
type input "2"
click at [1385, 687] on div "Column 6 - Size 3 Duplicate Delete" at bounding box center [1445, 695] width 218 height 36
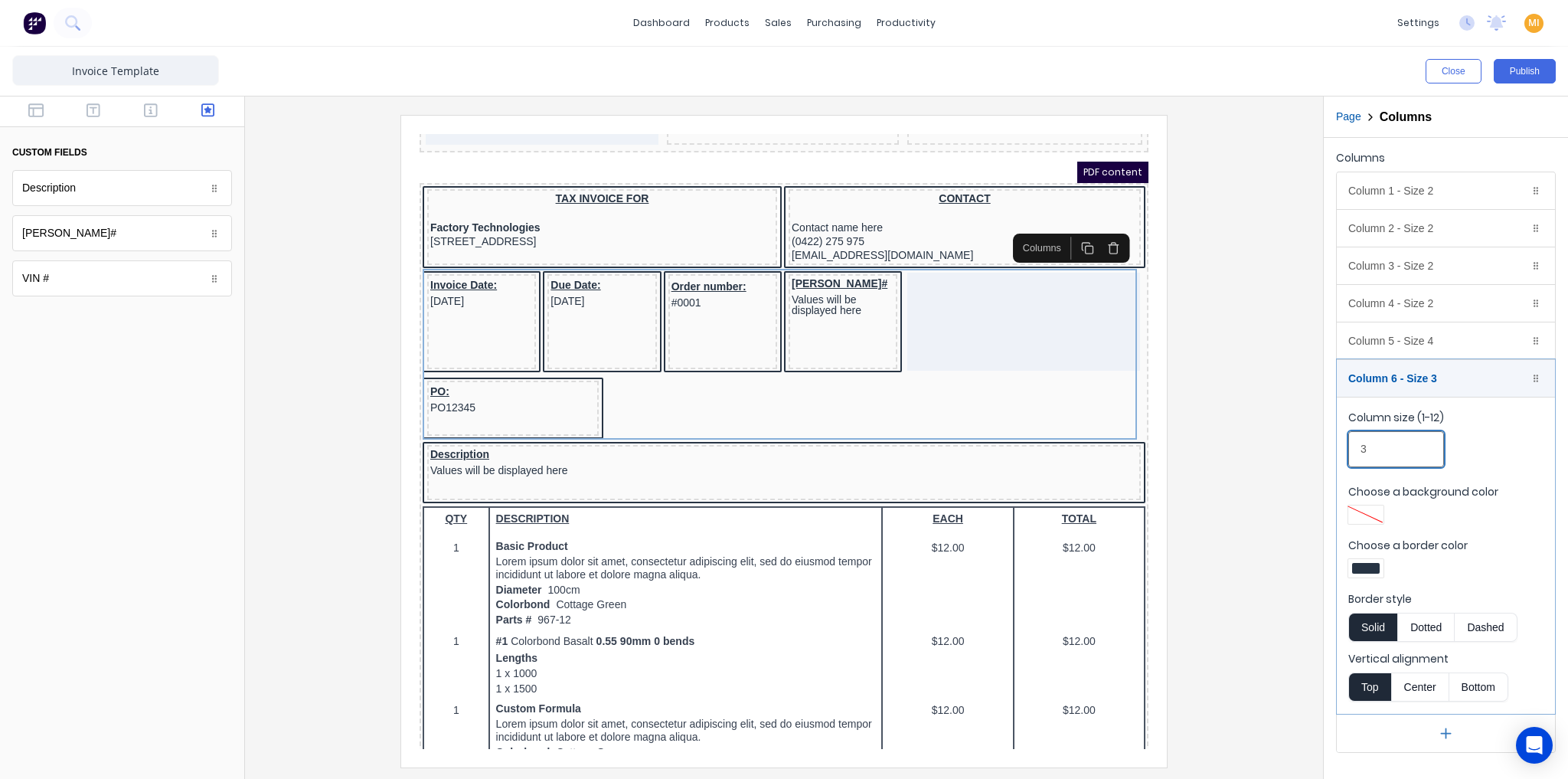
click at [1268, 442] on div "Close Publish Components custom fields Description Description Rego# Rego# VIN …" at bounding box center [784, 413] width 1568 height 732
type input "2"
click at [1390, 343] on div "Column 5 - Size 4 Duplicate Delete" at bounding box center [1445, 340] width 218 height 36
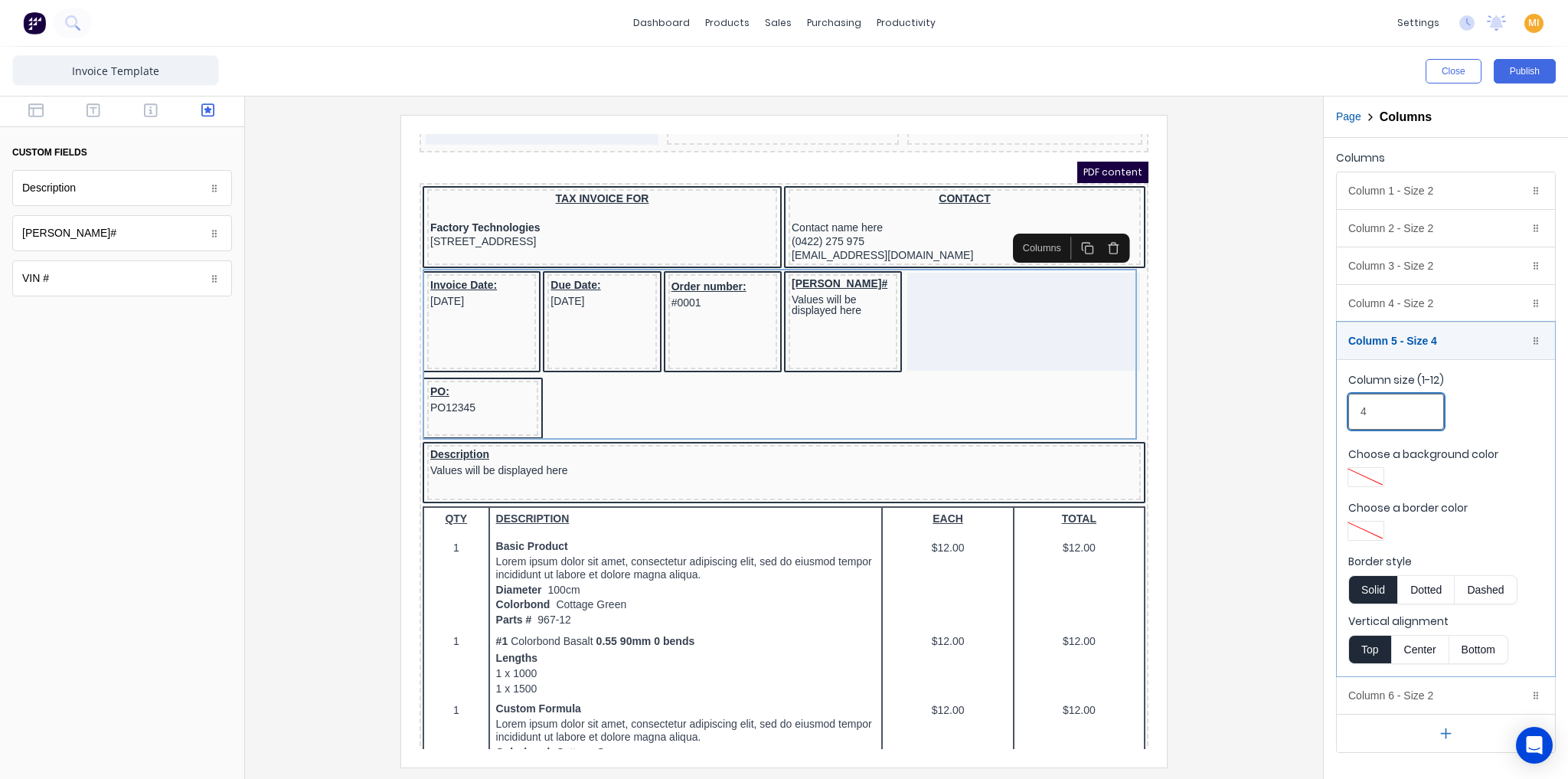
drag, startPoint x: 1382, startPoint y: 414, endPoint x: 1260, endPoint y: 408, distance: 122.1
click at [1260, 408] on div "Close Publish Components custom fields Description Description Rego# Rego# VIN …" at bounding box center [784, 413] width 1568 height 732
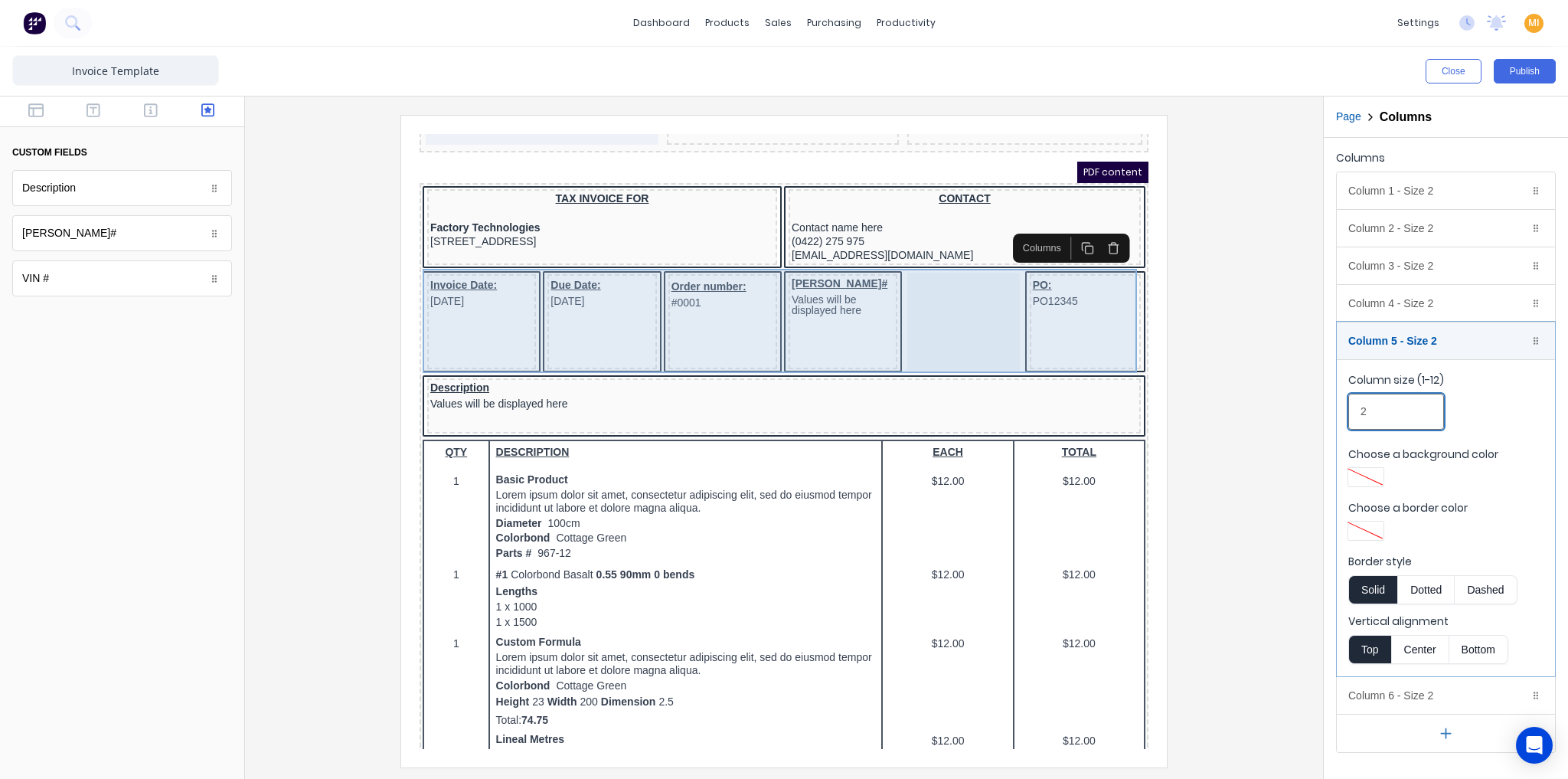
type input "2"
click at [937, 312] on div at bounding box center [945, 304] width 112 height 98
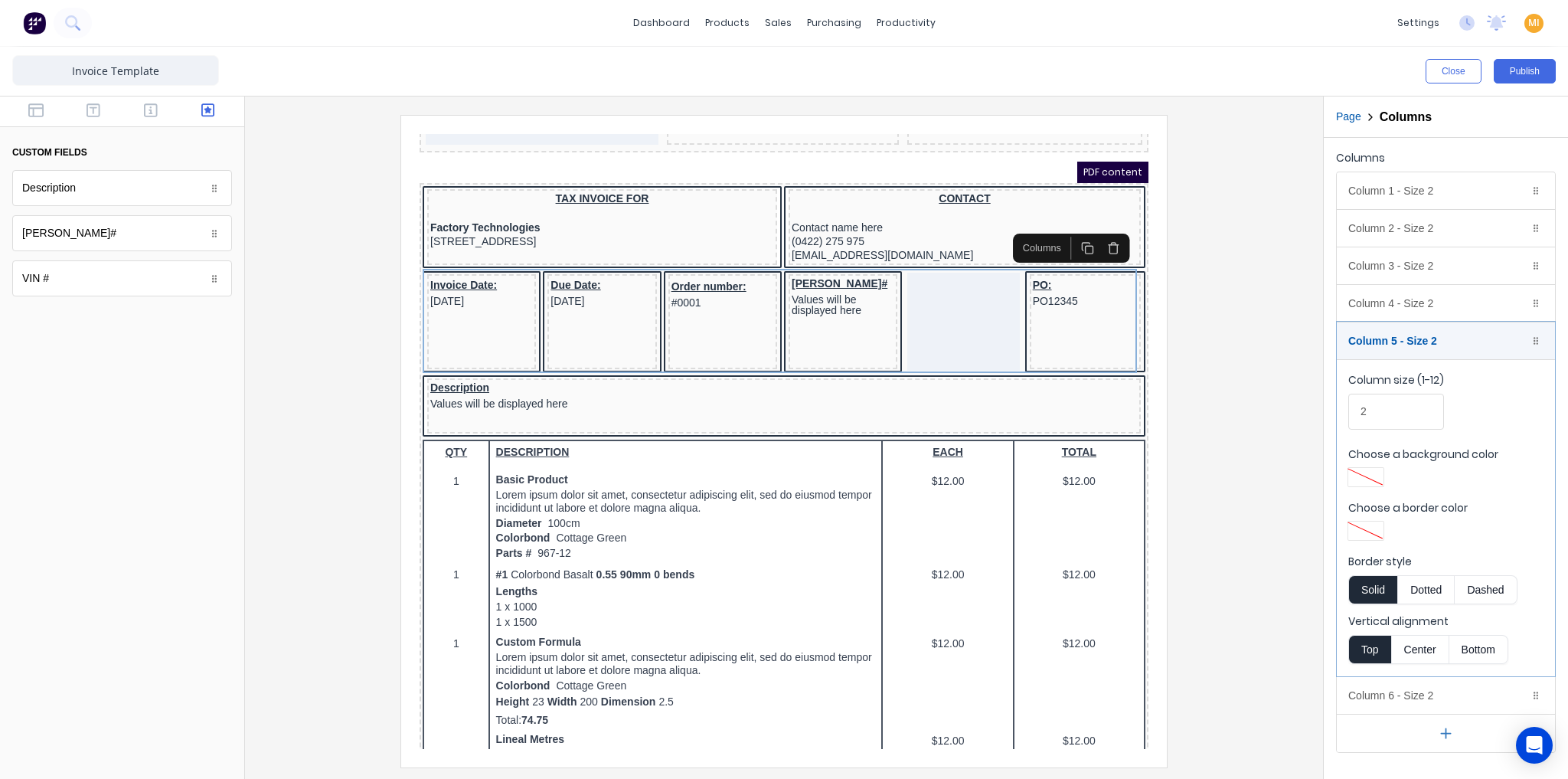
click at [1361, 526] on div at bounding box center [1366, 530] width 28 height 11
click at [1361, 662] on div at bounding box center [1365, 671] width 17 height 17
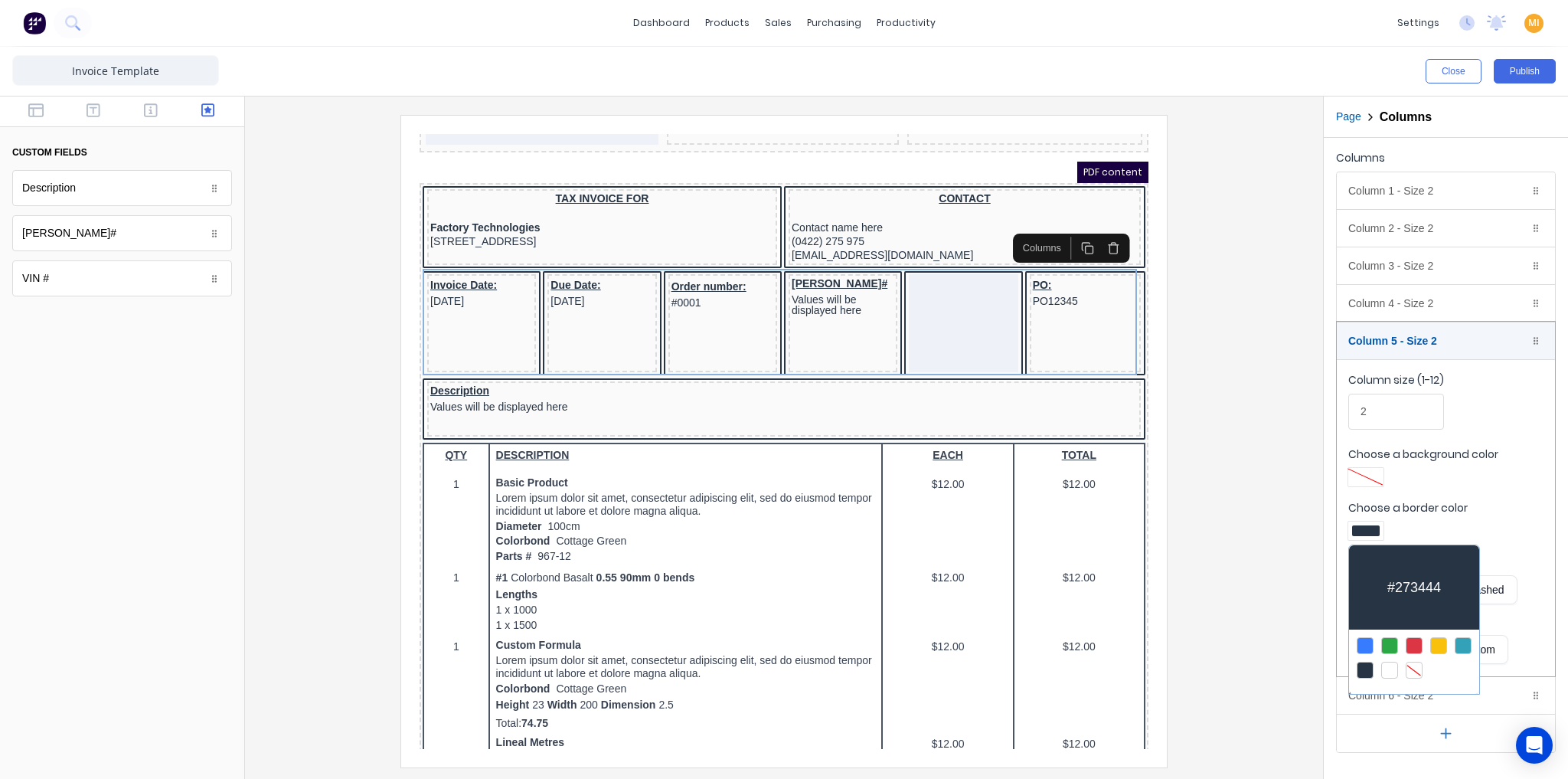
click at [1268, 442] on div at bounding box center [784, 389] width 1568 height 779
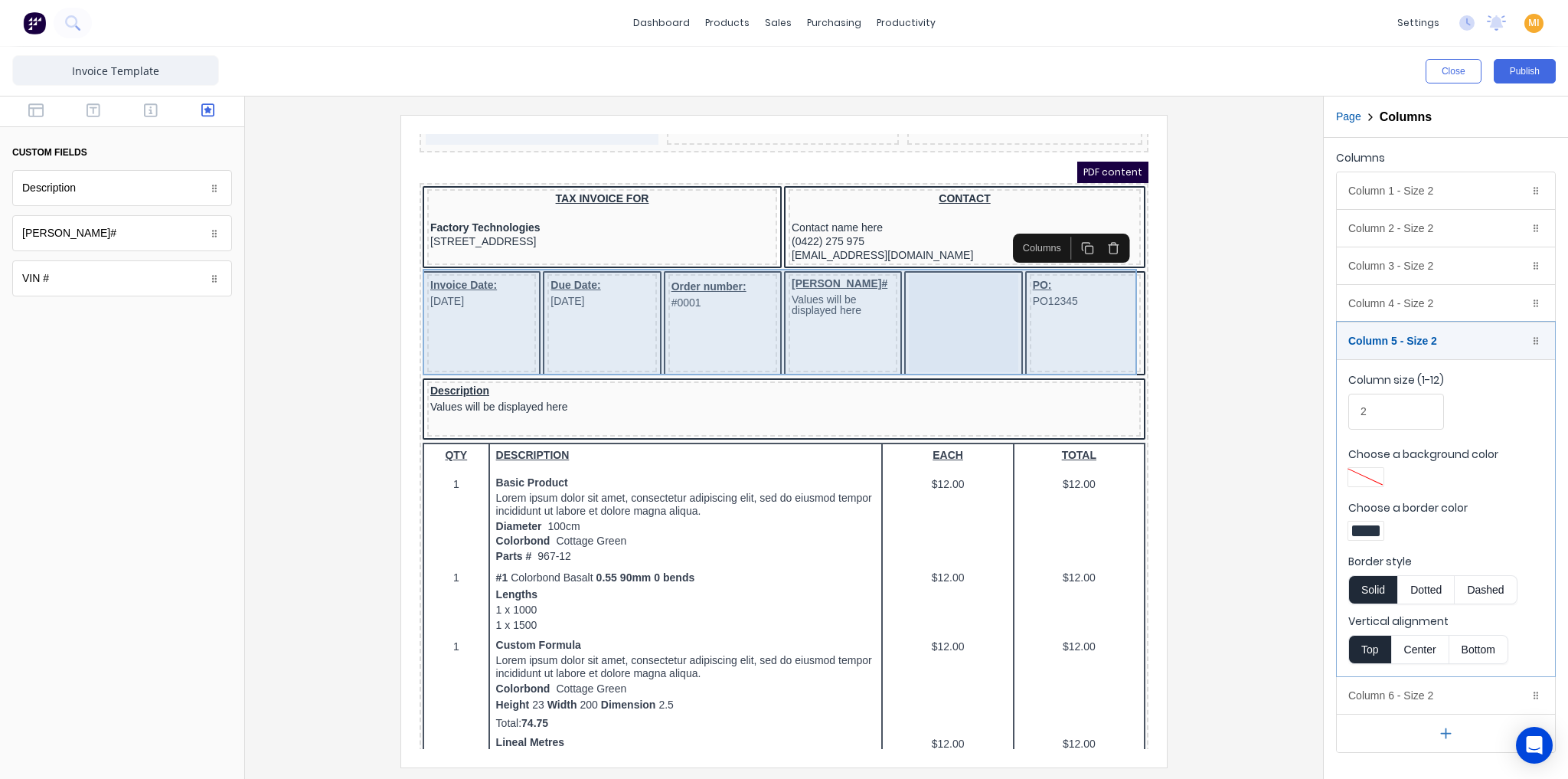
click at [957, 281] on div at bounding box center [944, 305] width 109 height 98
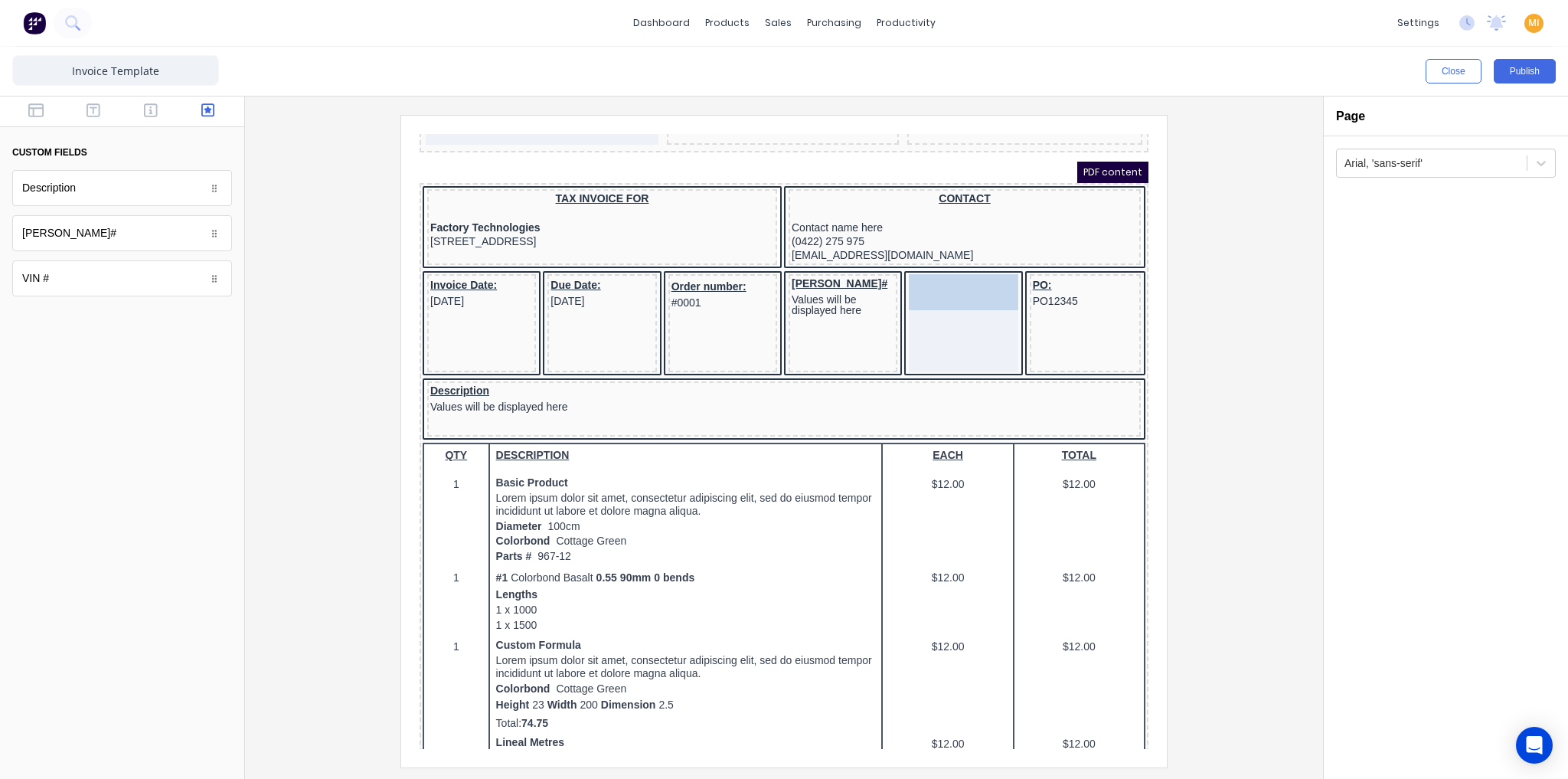
drag, startPoint x: 43, startPoint y: 277, endPoint x: 950, endPoint y: 288, distance: 907.1
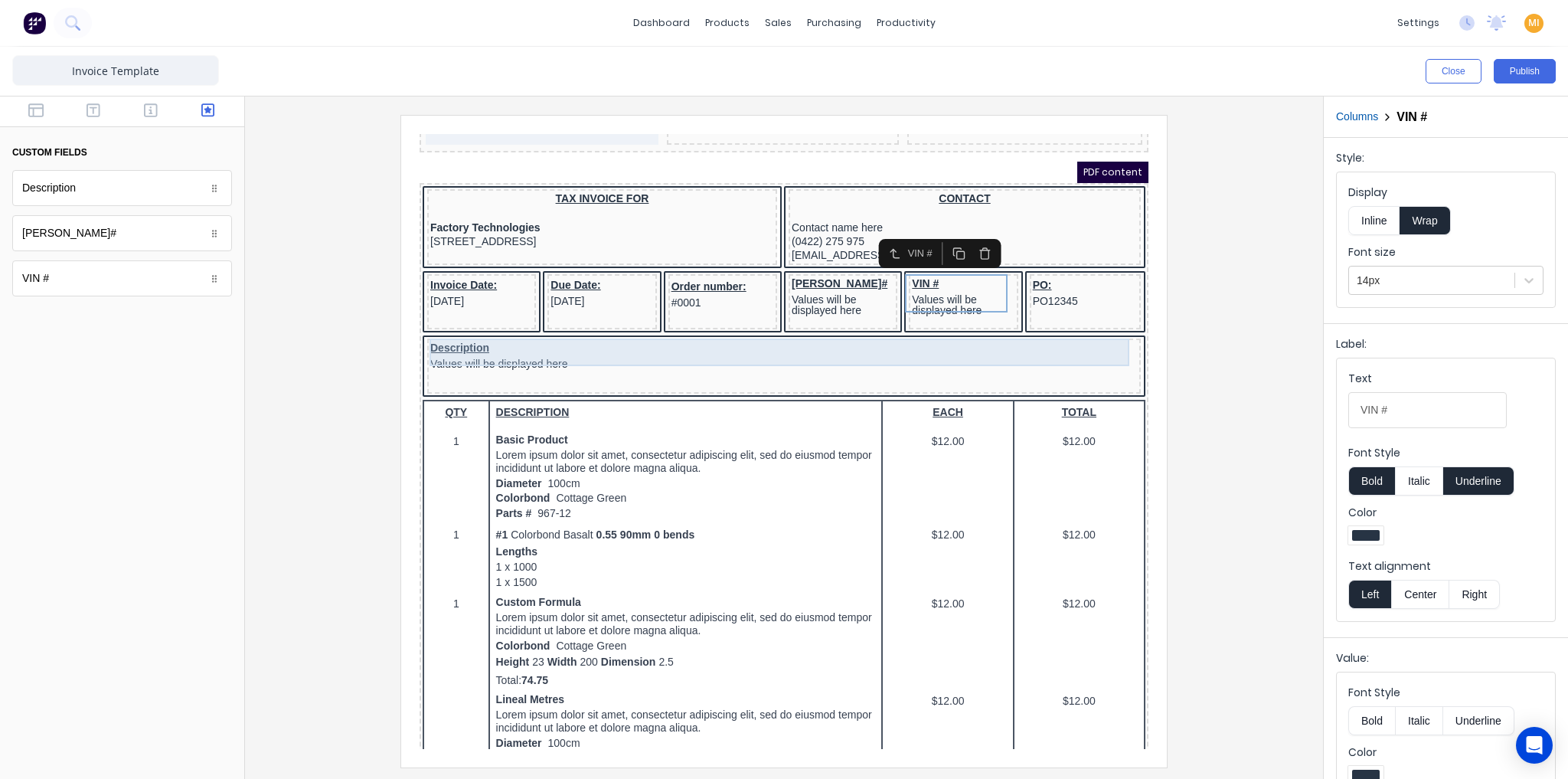
click at [511, 329] on div "Description Values will be displayed here" at bounding box center [765, 337] width 708 height 28
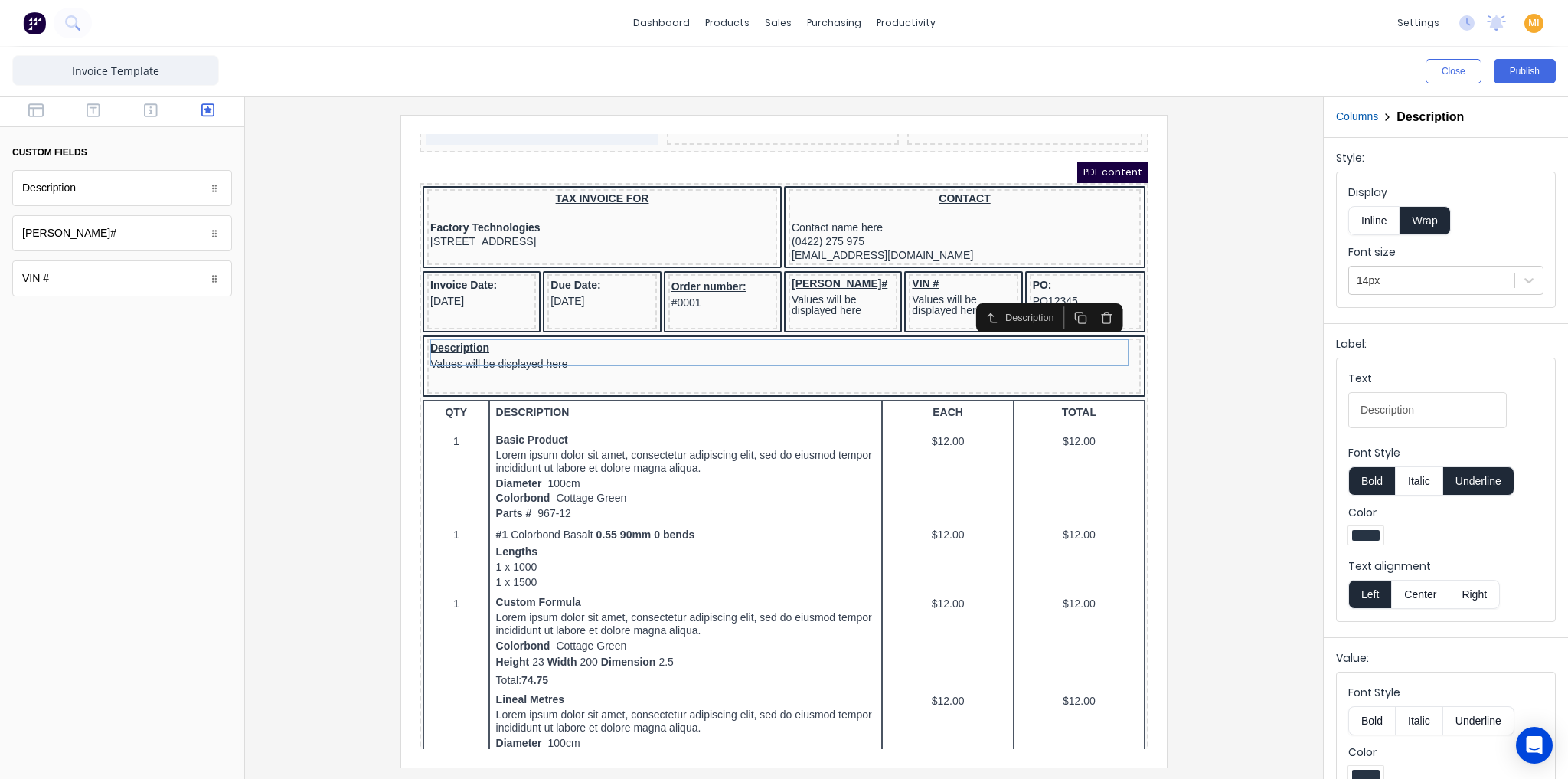
click at [345, 375] on div at bounding box center [784, 441] width 1053 height 652
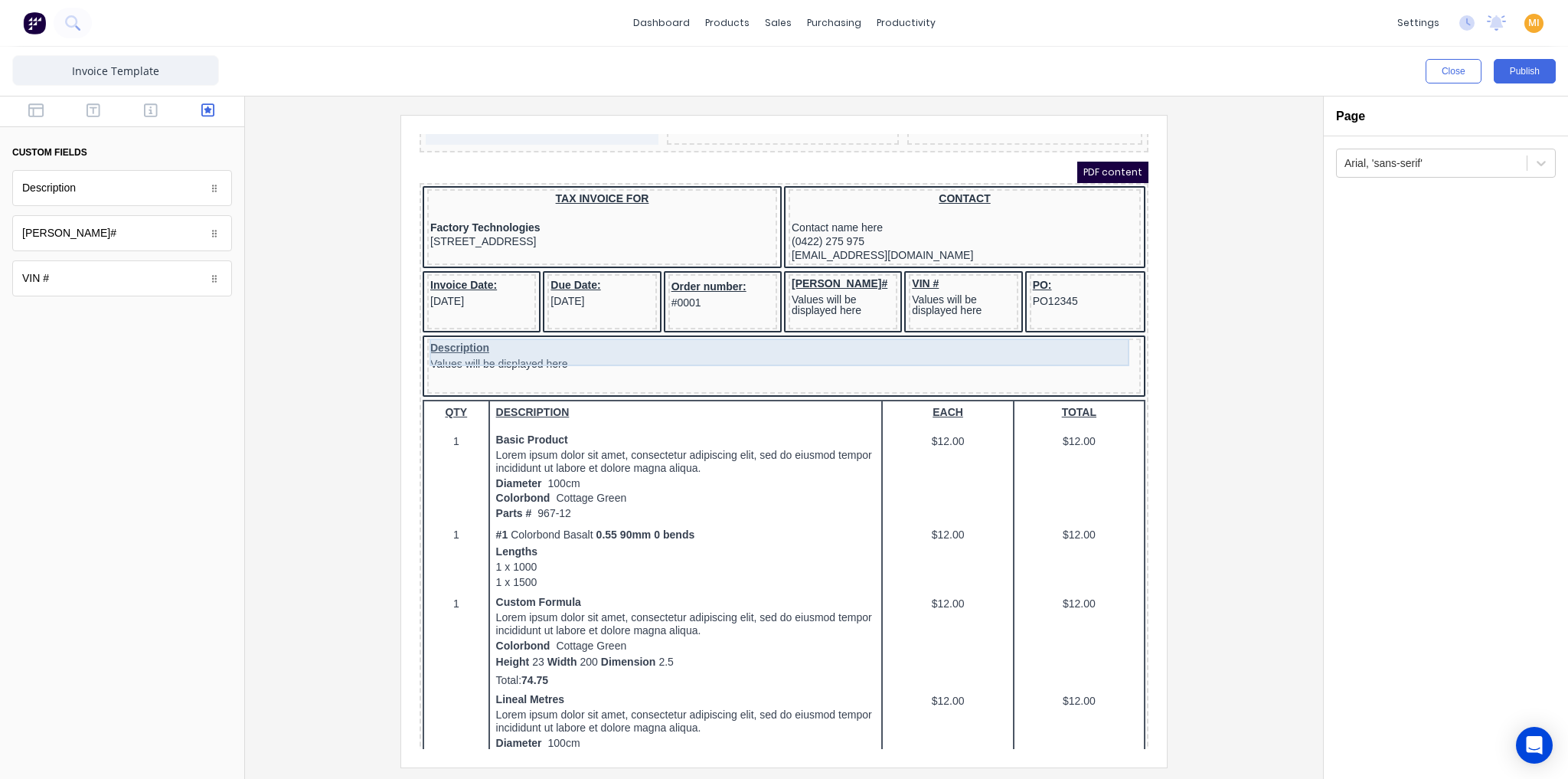
click at [473, 335] on div "Description Values will be displayed here" at bounding box center [765, 337] width 708 height 28
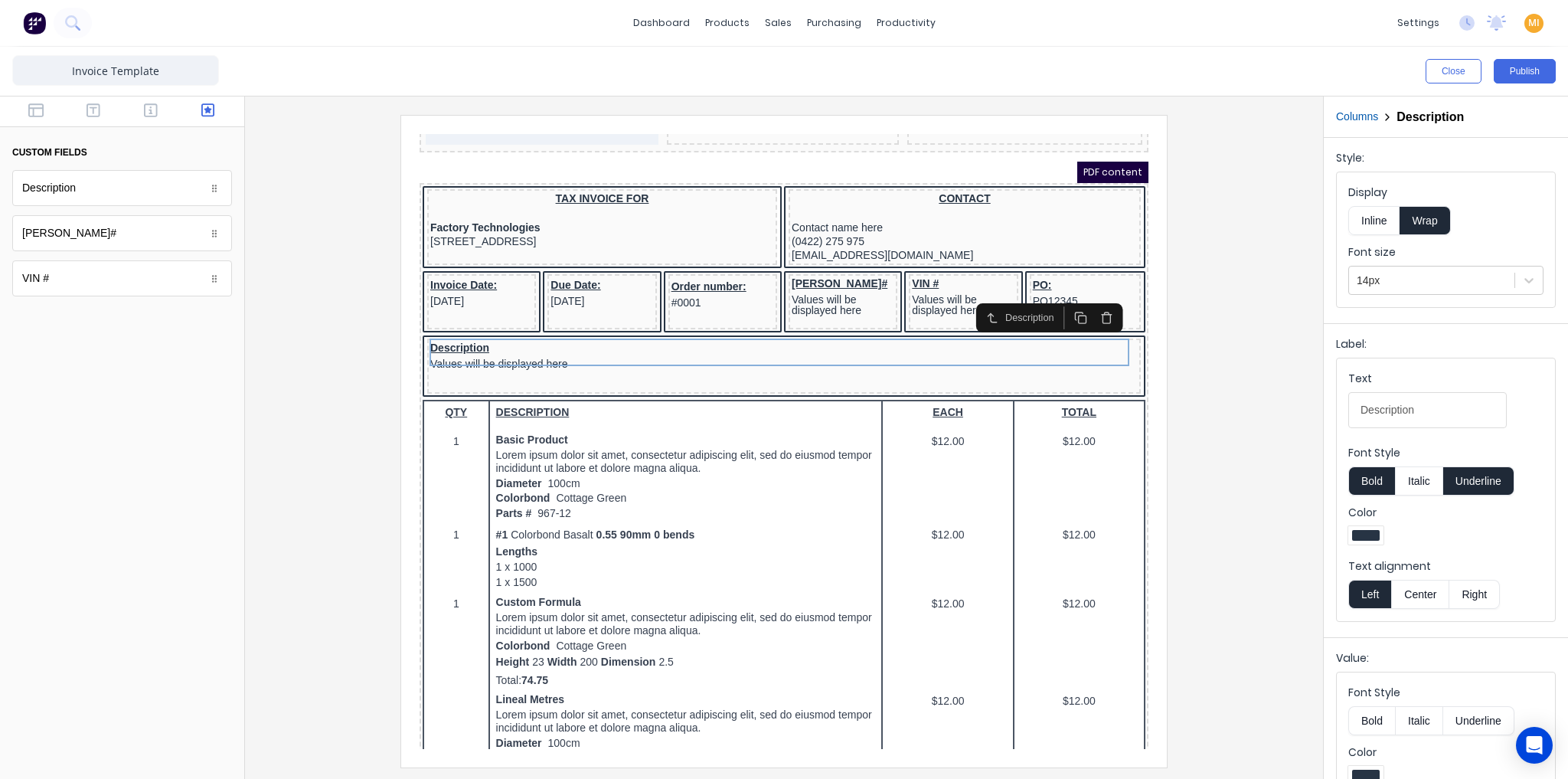
click at [336, 362] on div at bounding box center [784, 441] width 1053 height 652
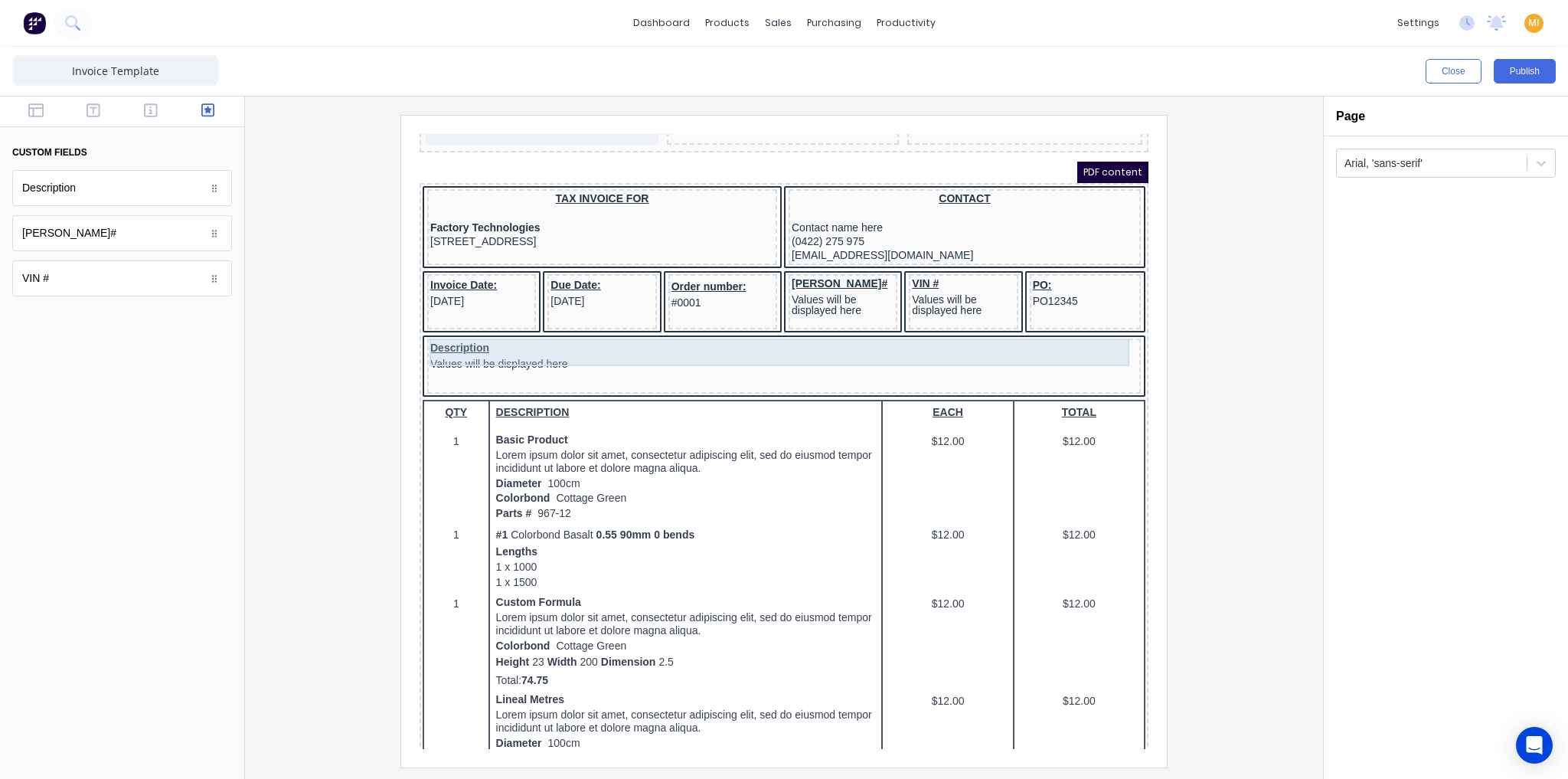
click at [588, 336] on div "Description Values will be displayed here" at bounding box center [765, 337] width 708 height 28
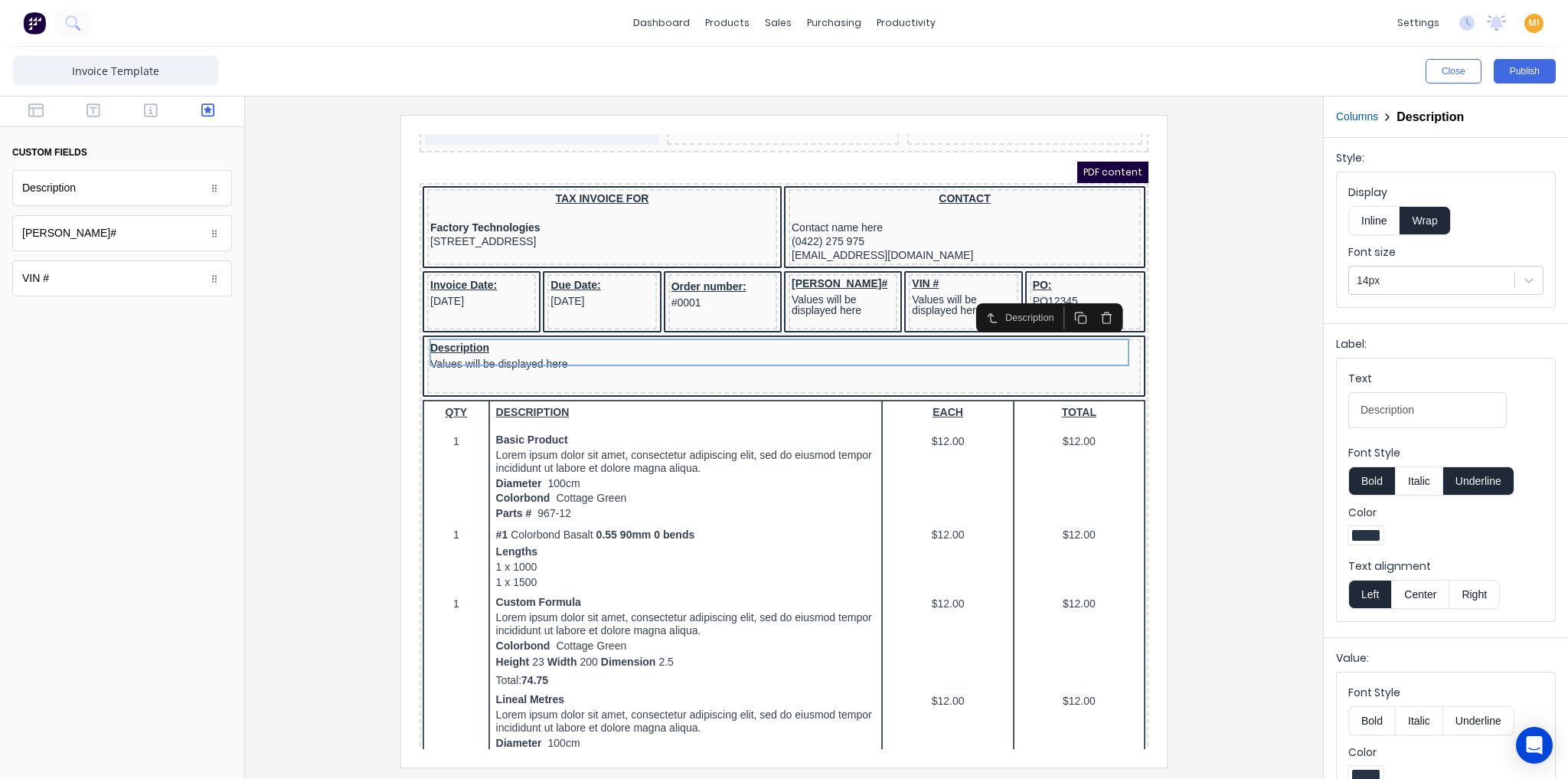
click at [350, 435] on div at bounding box center [784, 441] width 1053 height 652
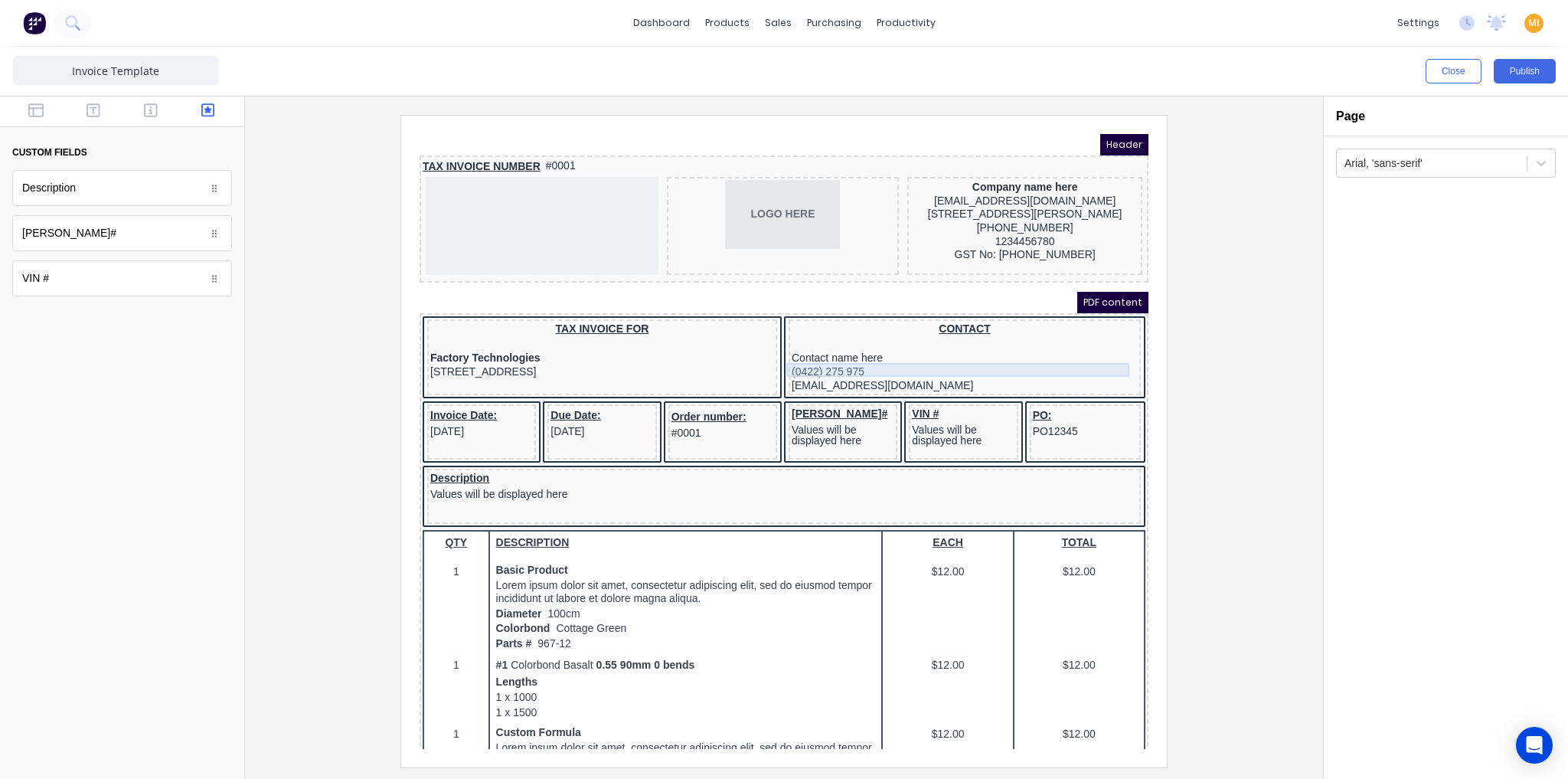
scroll to position [0, 0]
click at [502, 145] on div "TAX INVOICE NUMBER #0001" at bounding box center [765, 149] width 723 height 17
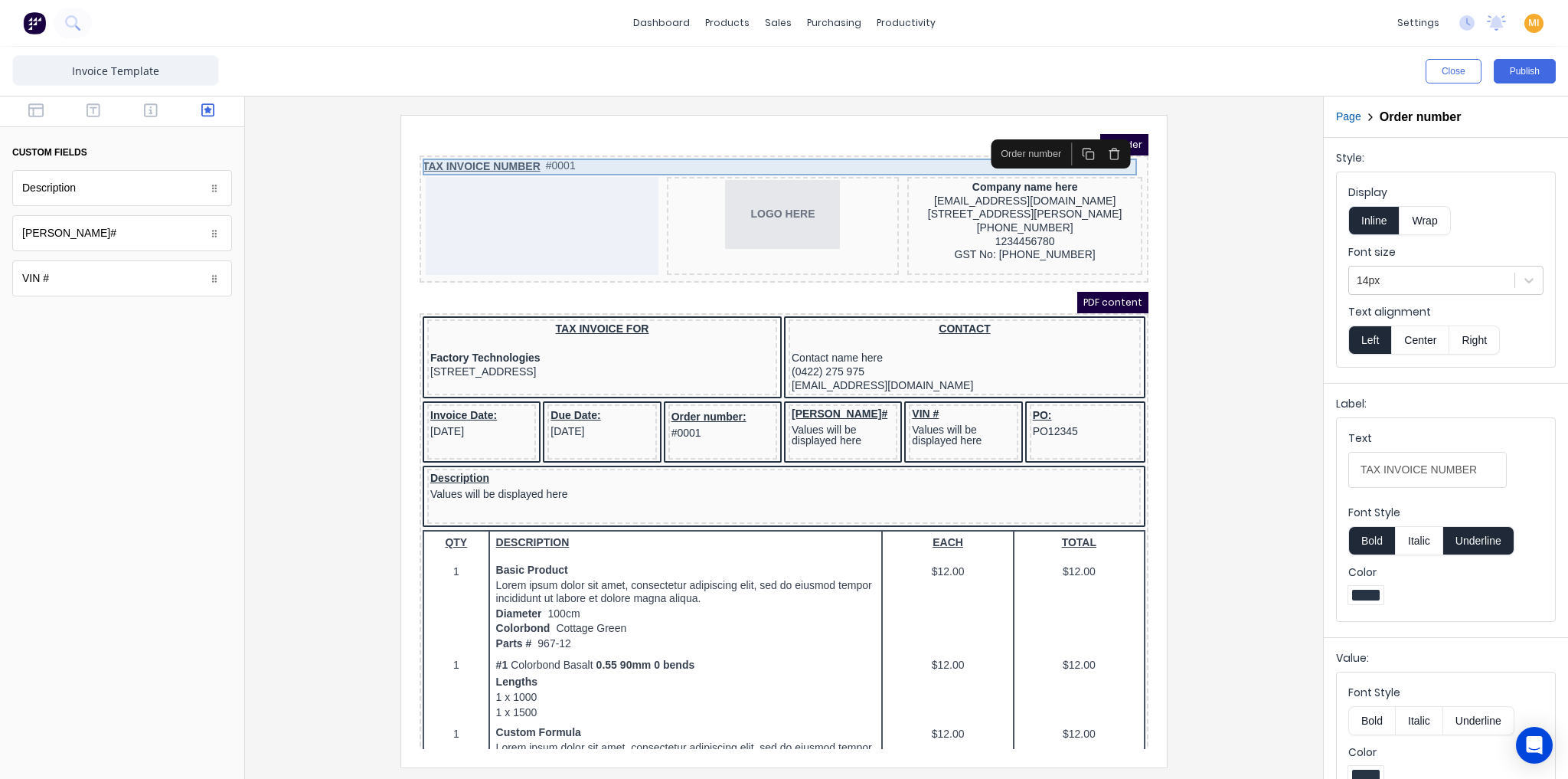
click at [516, 142] on div "TAX INVOICE NUMBER #0001" at bounding box center [765, 149] width 723 height 17
click at [702, 399] on div "Order number: #0001" at bounding box center [704, 407] width 102 height 36
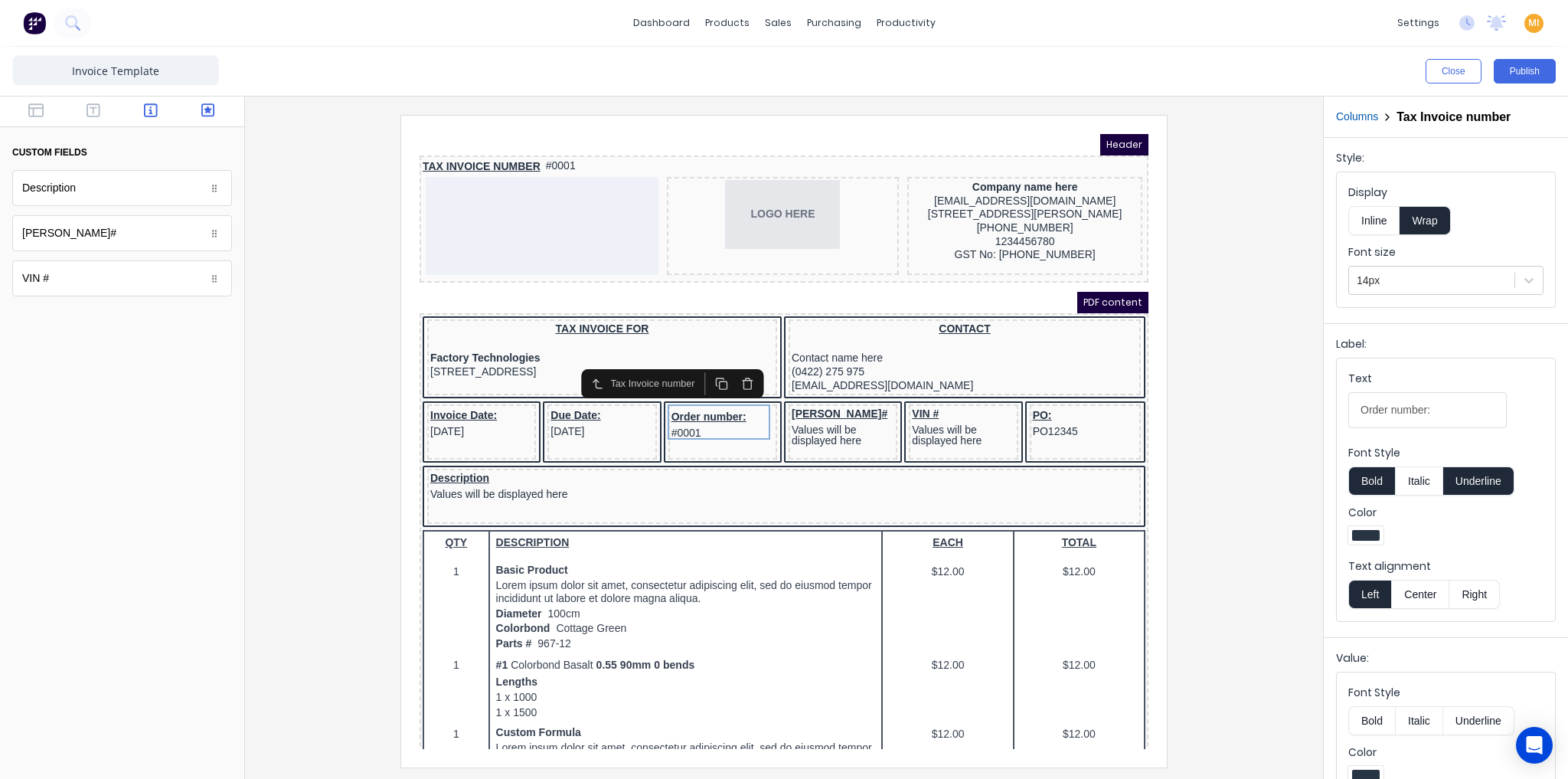
click at [150, 115] on icon "button" at bounding box center [150, 110] width 14 height 15
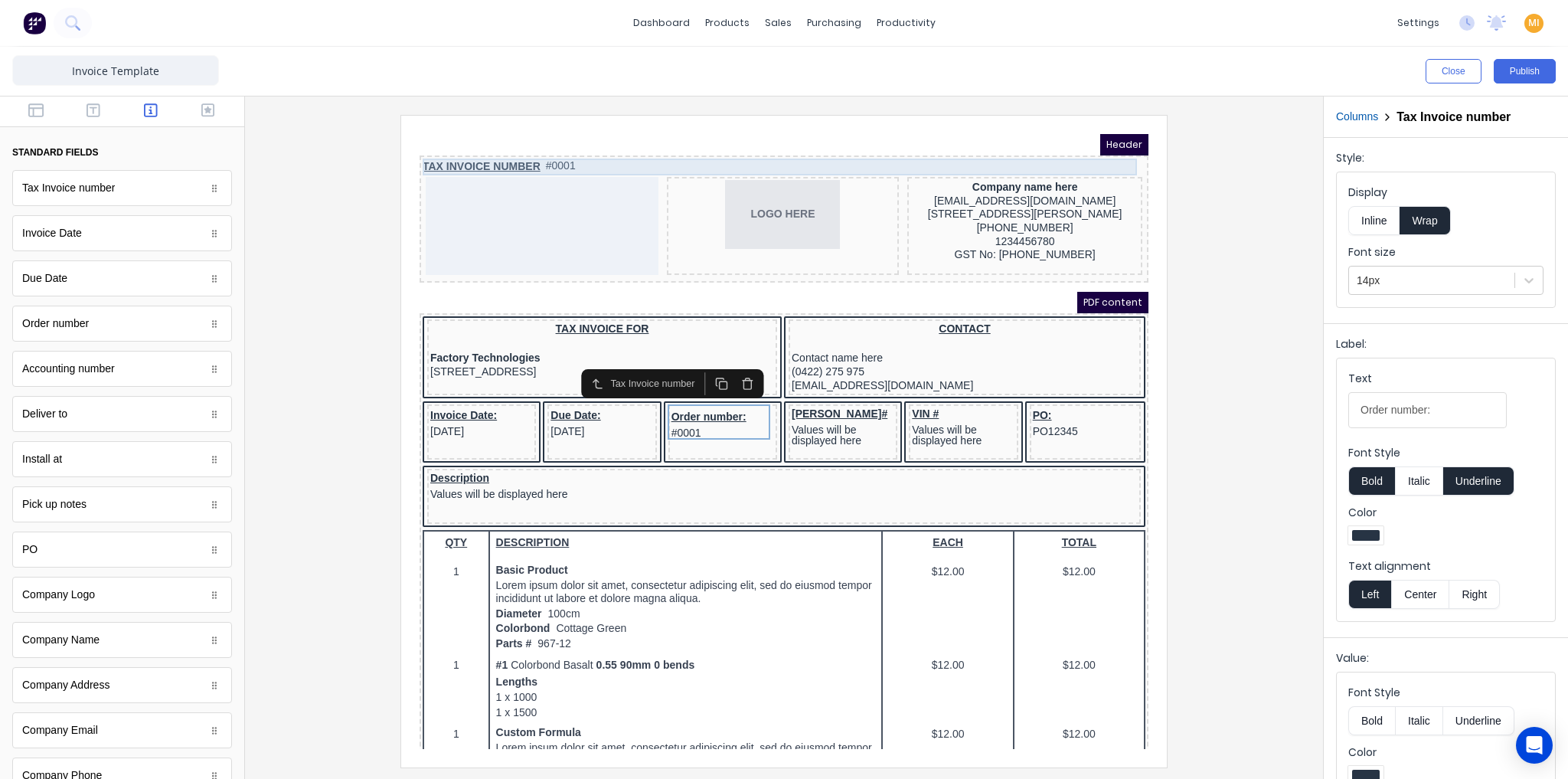
click at [600, 142] on div "TAX INVOICE NUMBER #0001" at bounding box center [765, 149] width 723 height 17
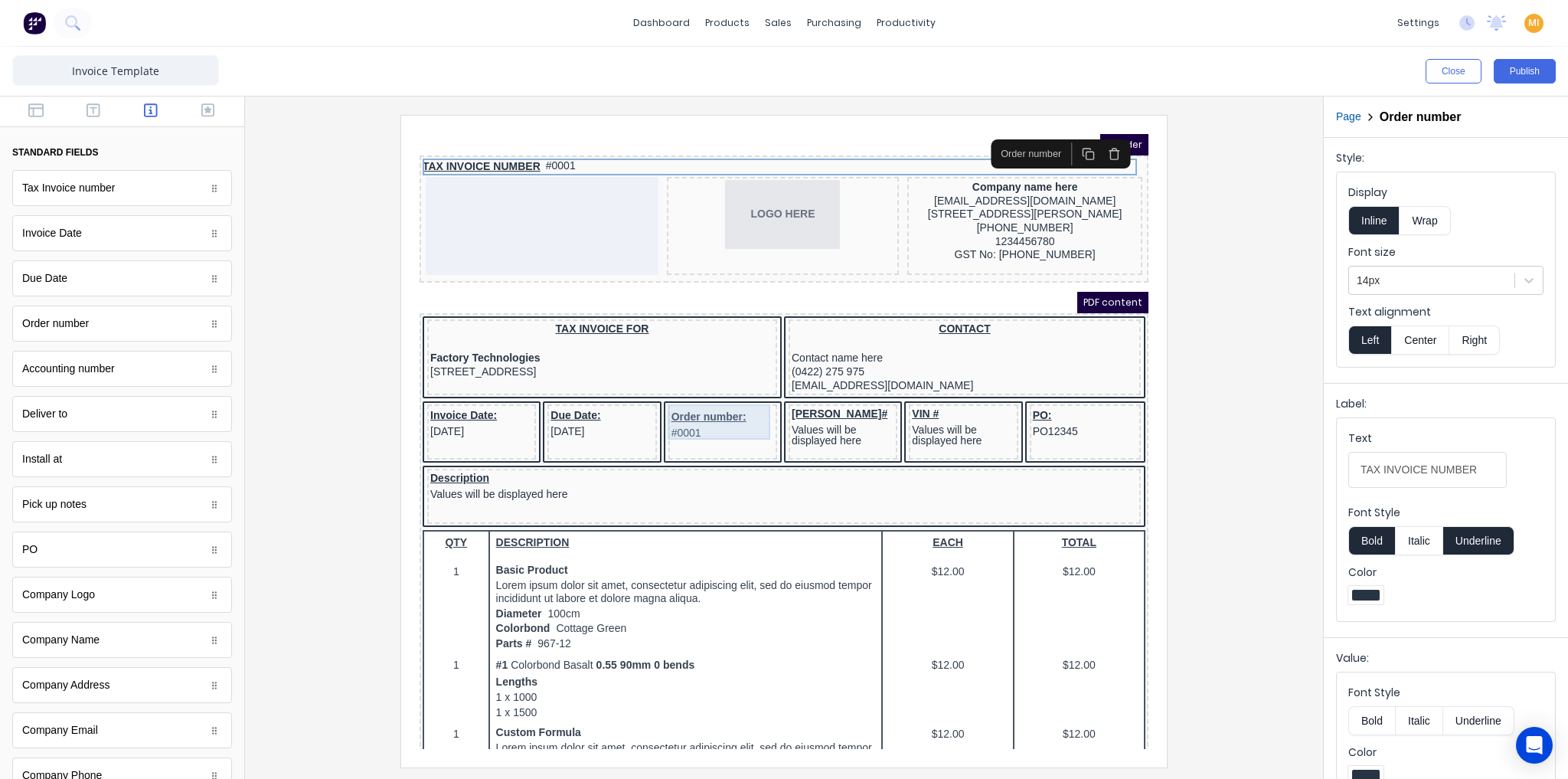
click at [696, 400] on div "Order number: #0001" at bounding box center [704, 407] width 102 height 36
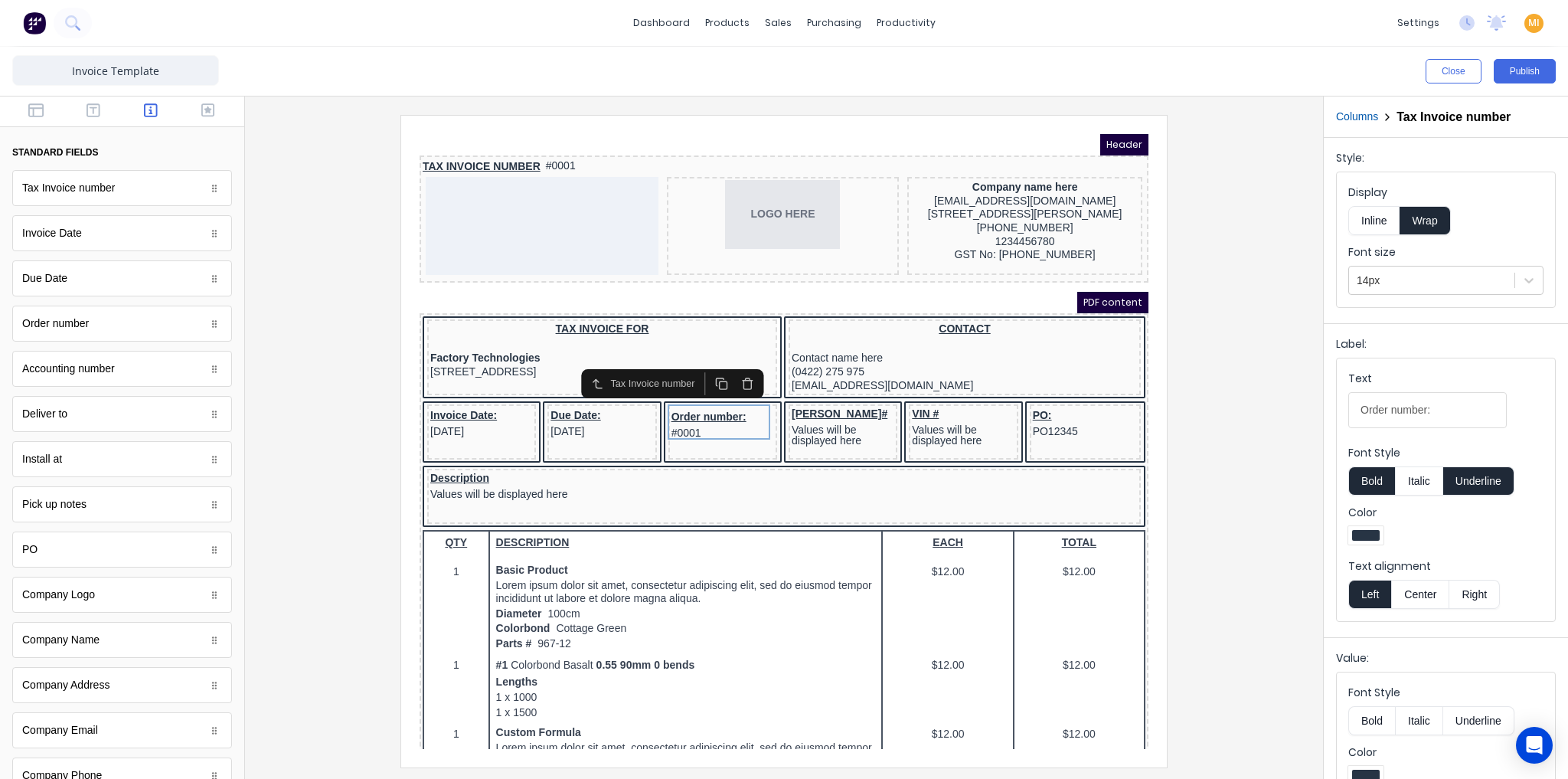
click at [729, 361] on icon "button" at bounding box center [729, 365] width 13 height 13
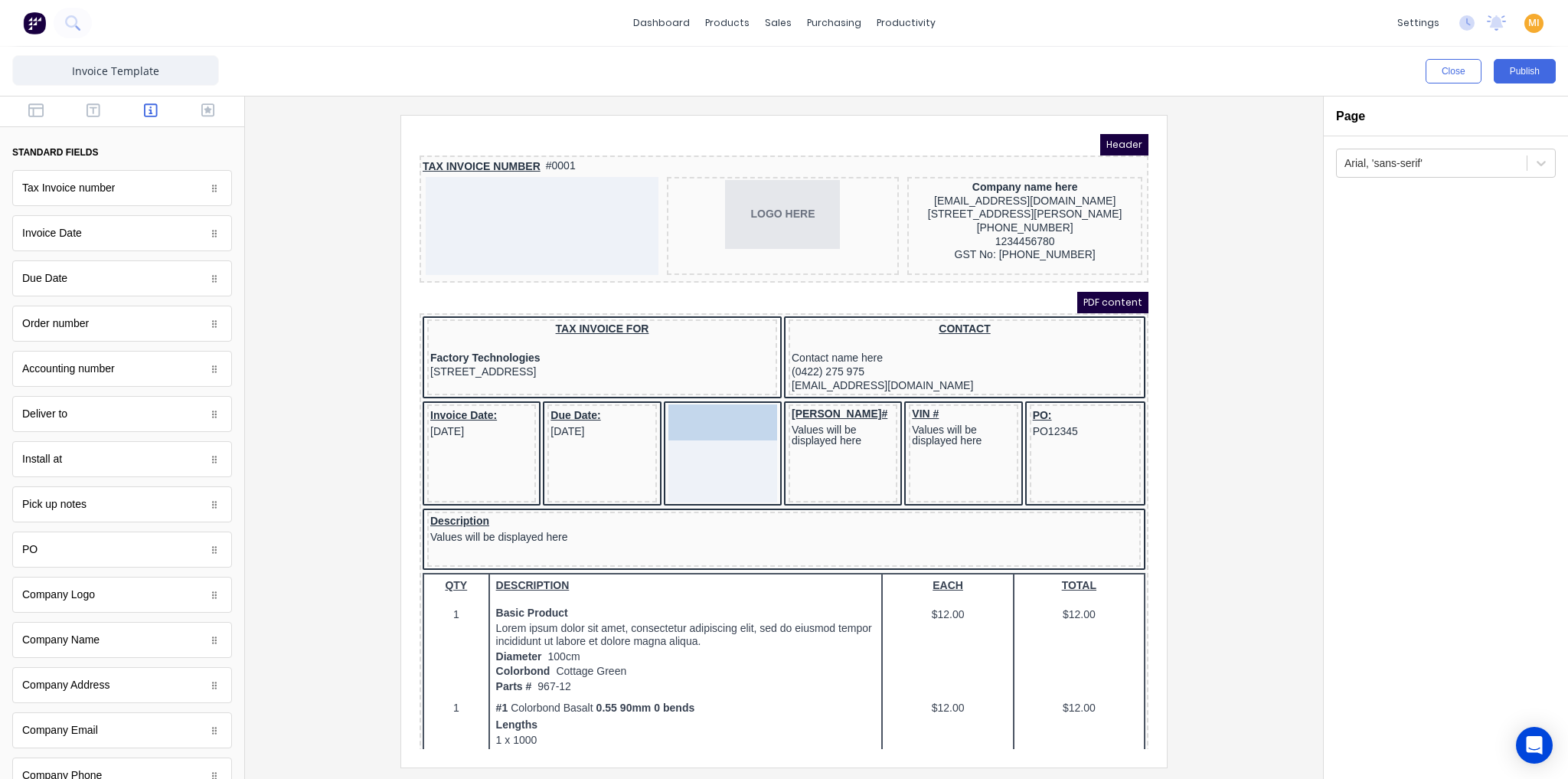
drag, startPoint x: 82, startPoint y: 321, endPoint x: 720, endPoint y: 419, distance: 645.5
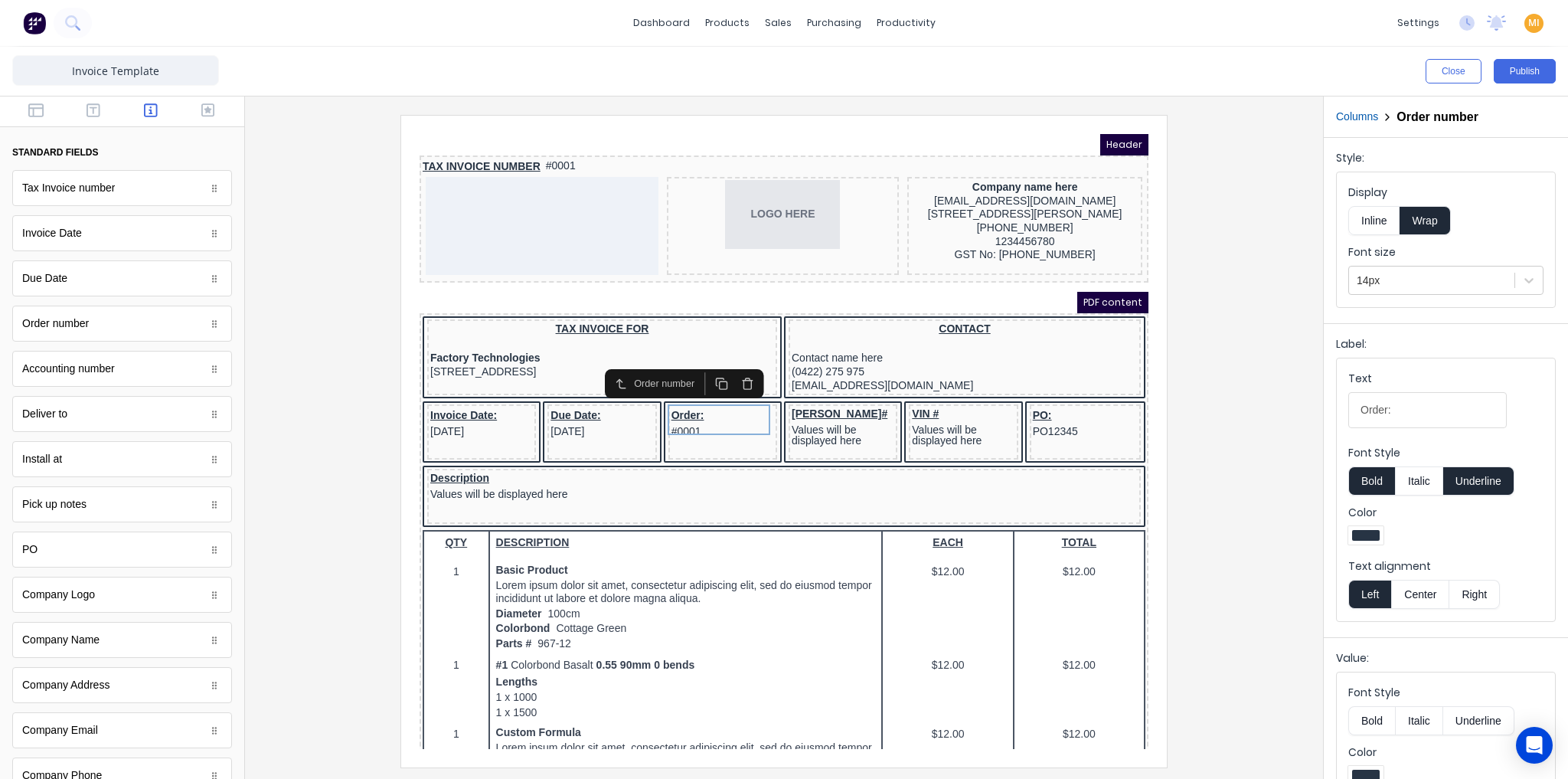
click at [318, 387] on div at bounding box center [784, 441] width 1053 height 652
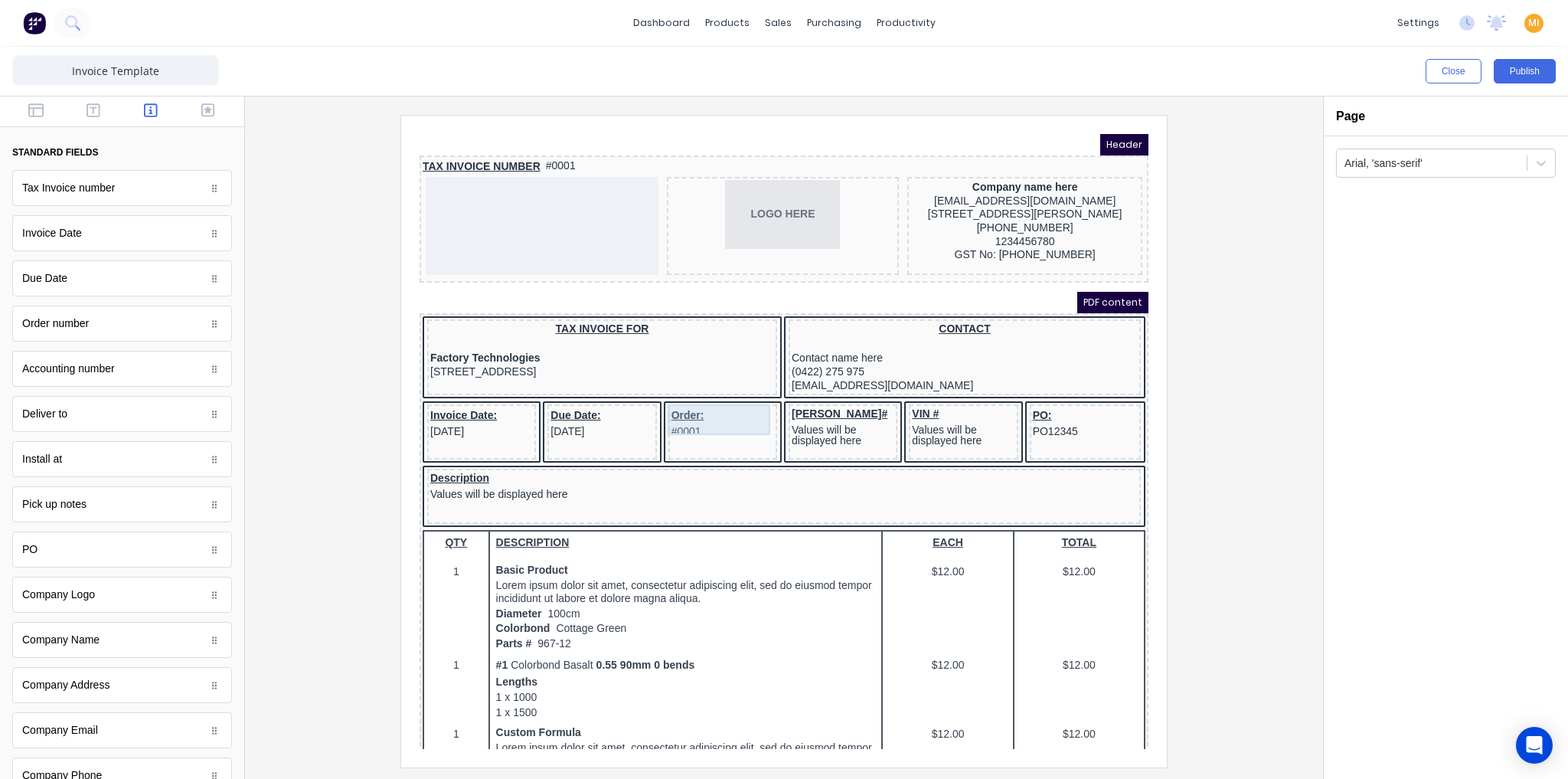
click at [713, 398] on div "Order: #0001" at bounding box center [704, 404] width 102 height 30
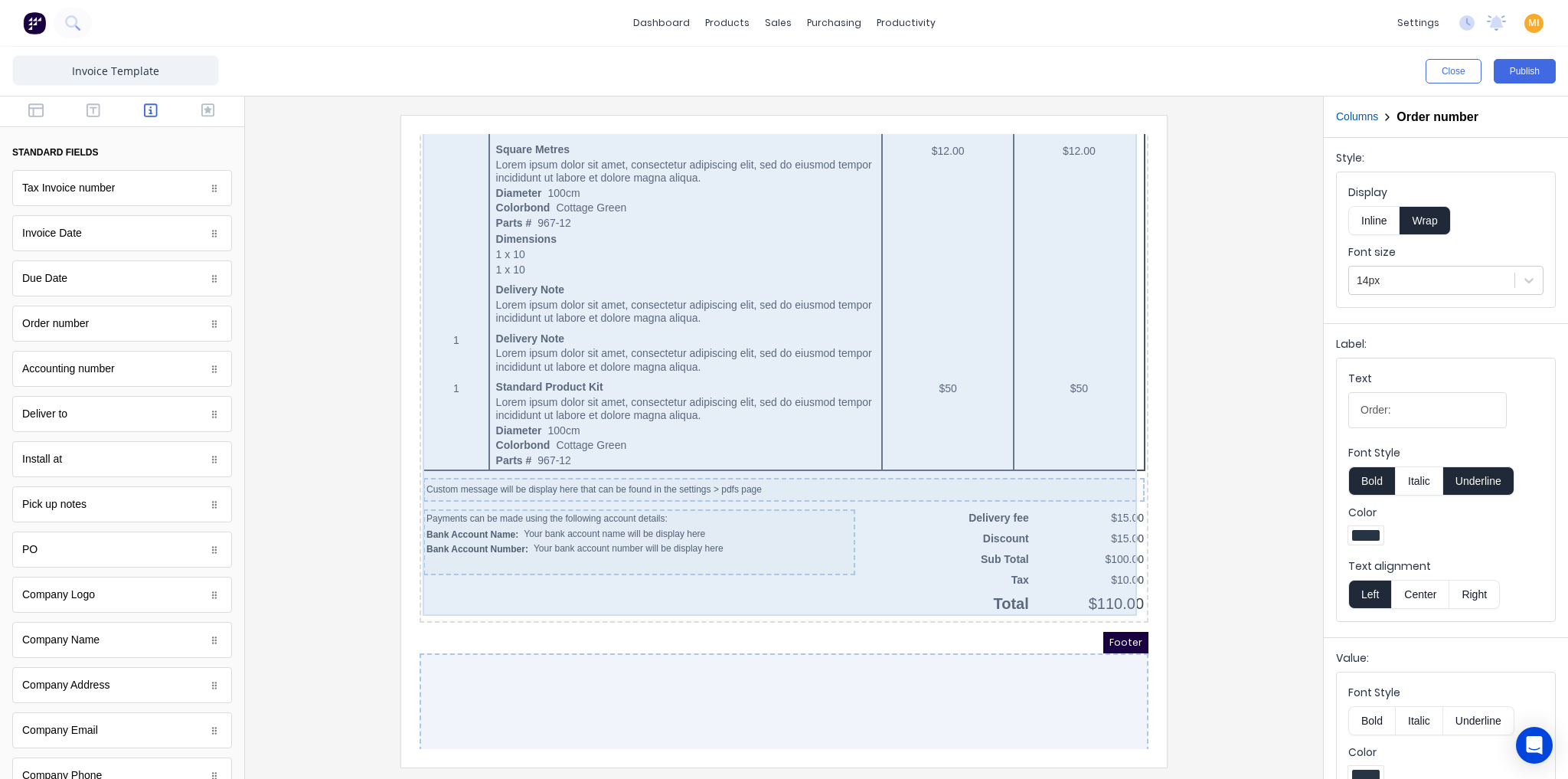
scroll to position [876, 0]
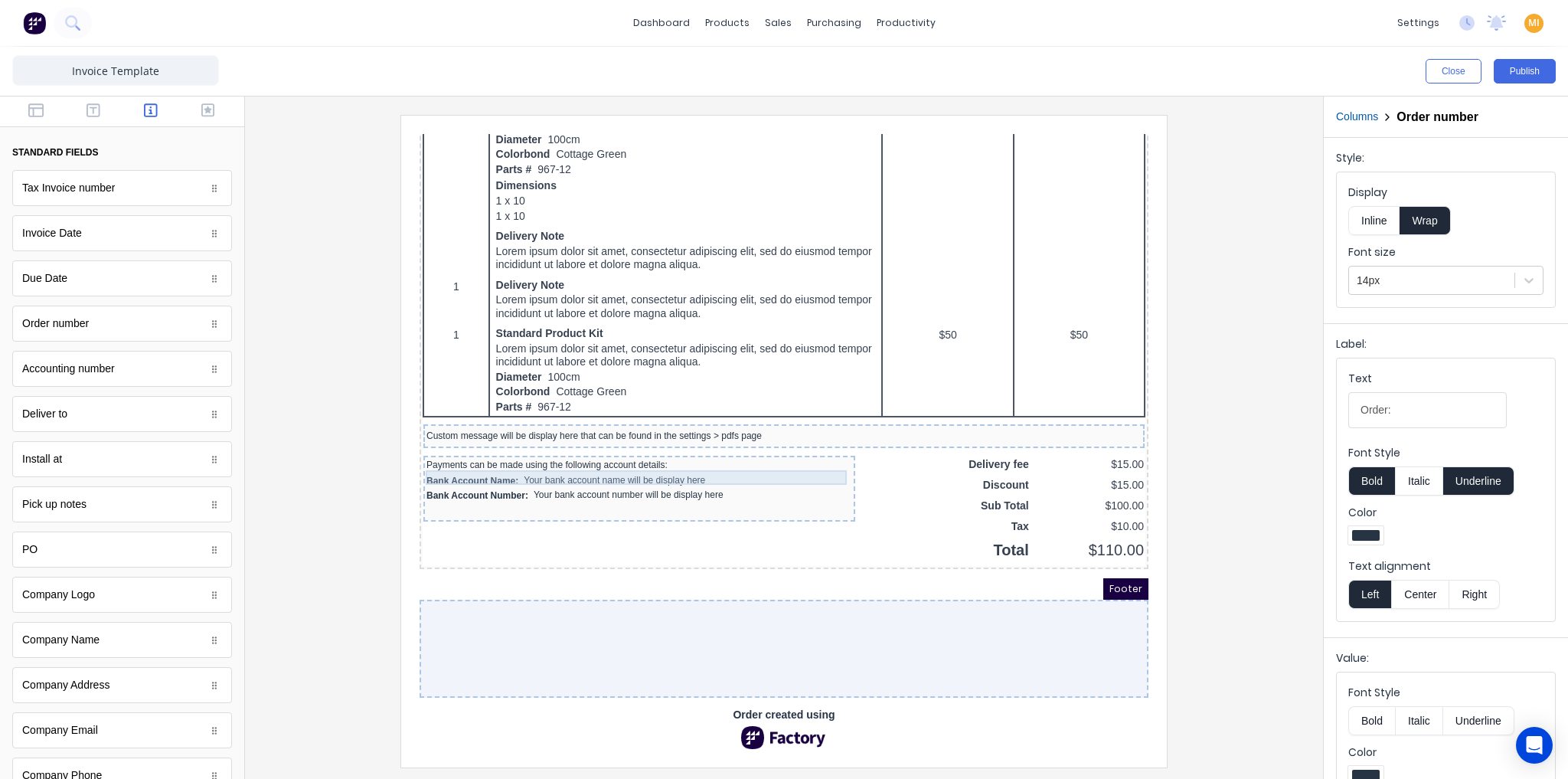
click at [506, 456] on div "Bank Account Name: Your bank account name will be display here" at bounding box center [621, 463] width 426 height 14
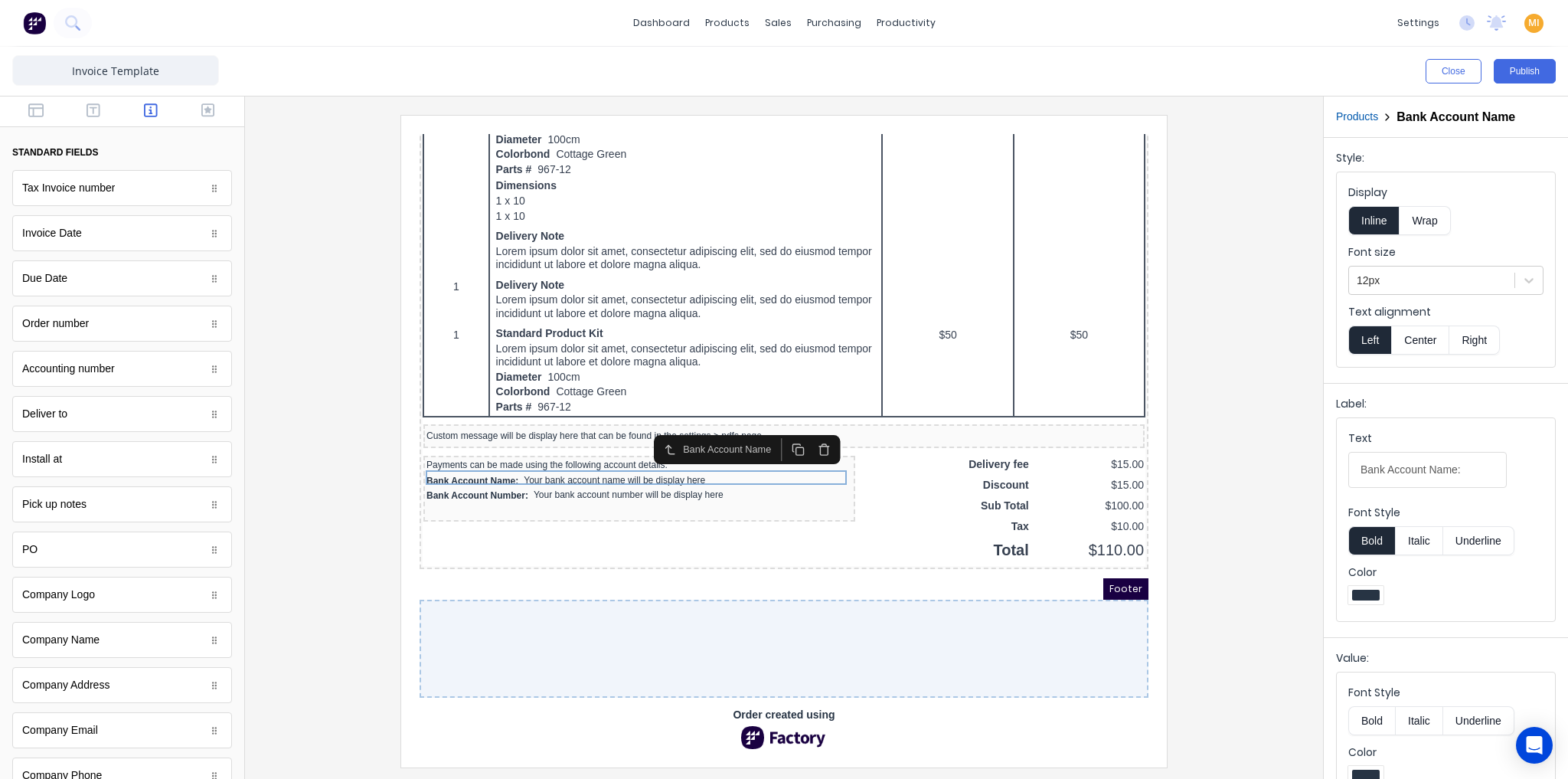
scroll to position [27, 0]
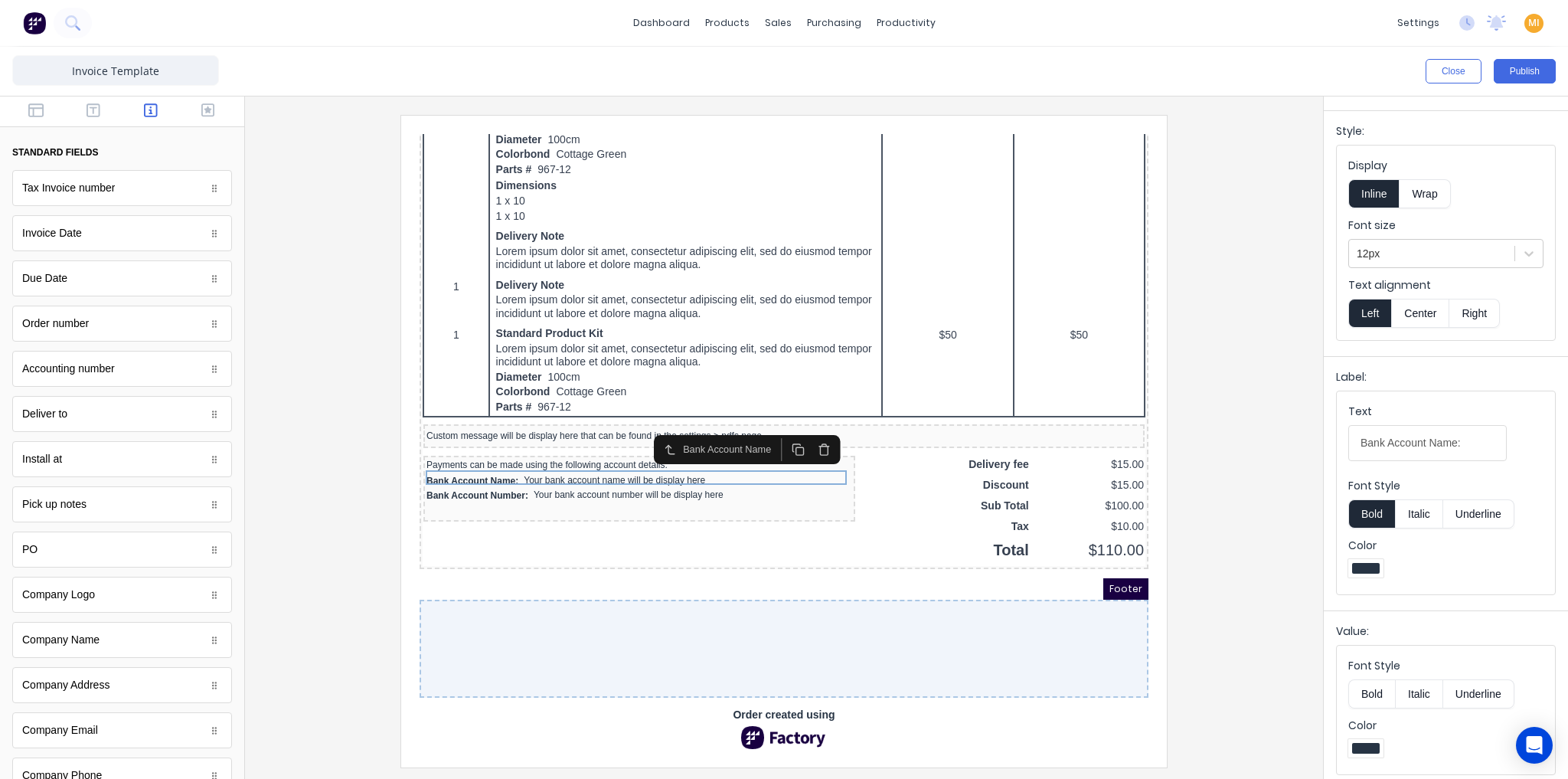
click at [1369, 691] on button "Bold" at bounding box center [1371, 694] width 46 height 29
click at [625, 470] on div "Bank Account Number: Your bank account number will be display here" at bounding box center [621, 477] width 426 height 14
click at [1373, 690] on button "Bold" at bounding box center [1371, 694] width 46 height 29
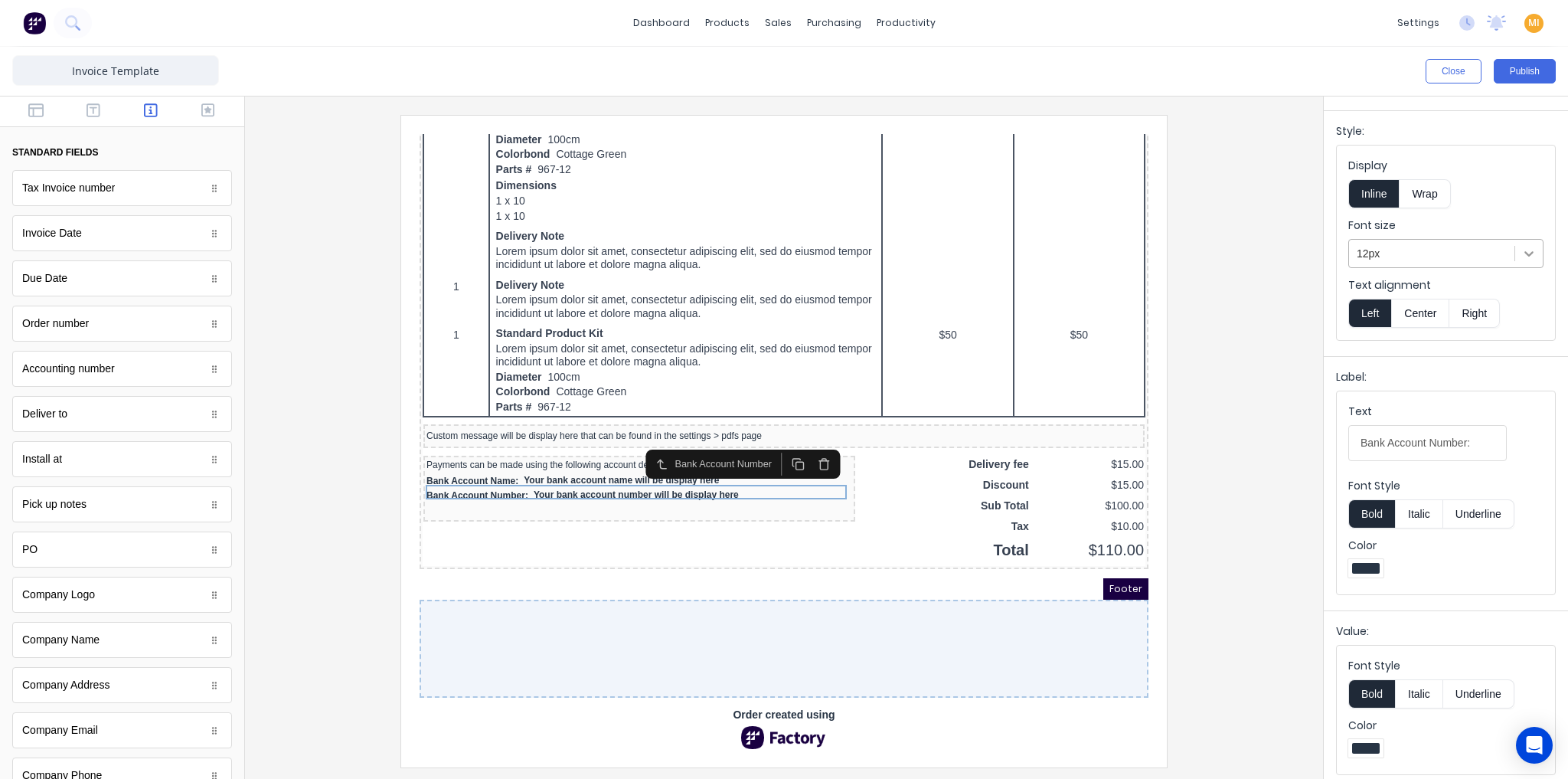
click at [1524, 251] on icon at bounding box center [1528, 254] width 9 height 5
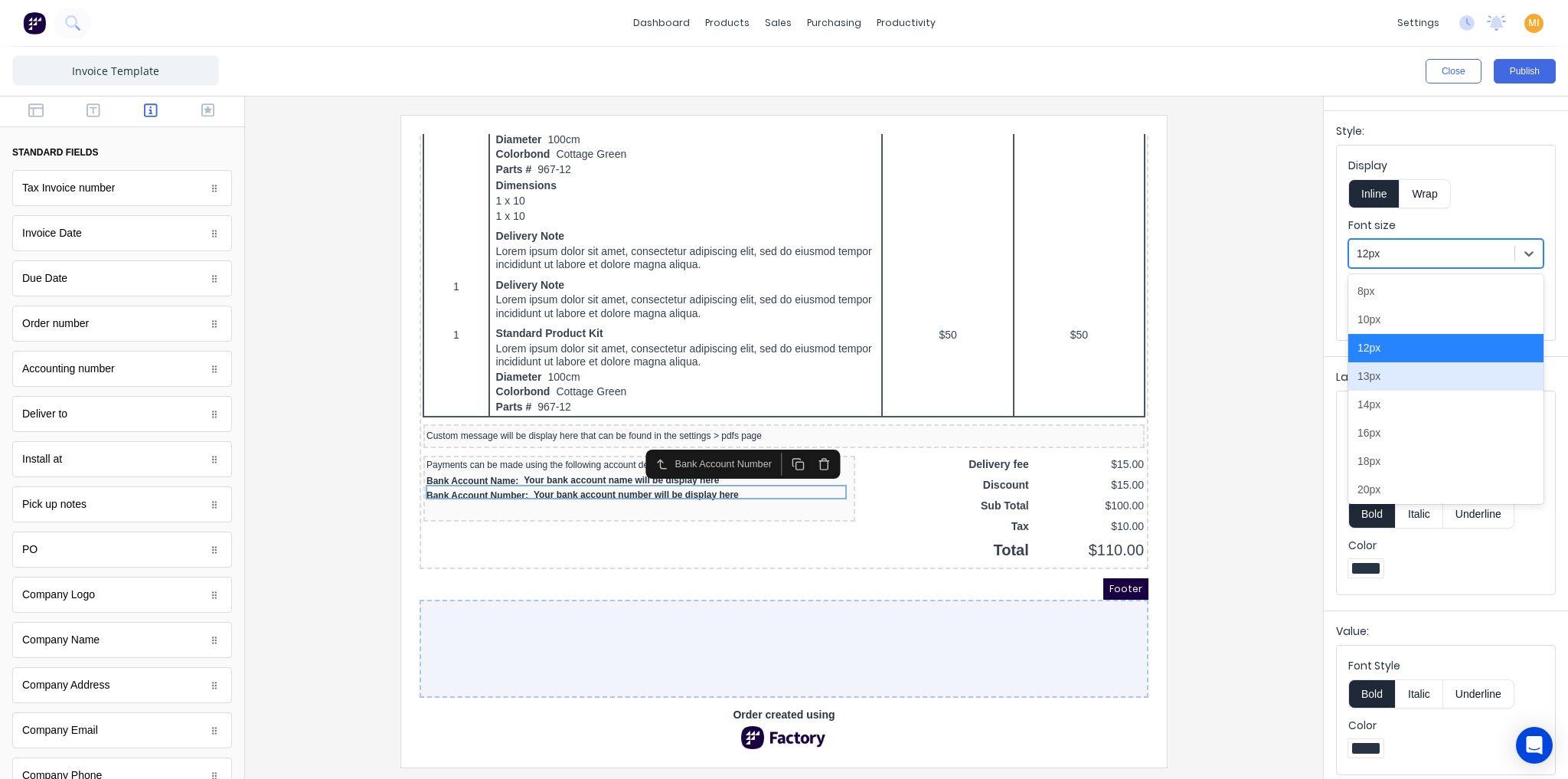
click at [1264, 442] on div at bounding box center [784, 441] width 1053 height 652
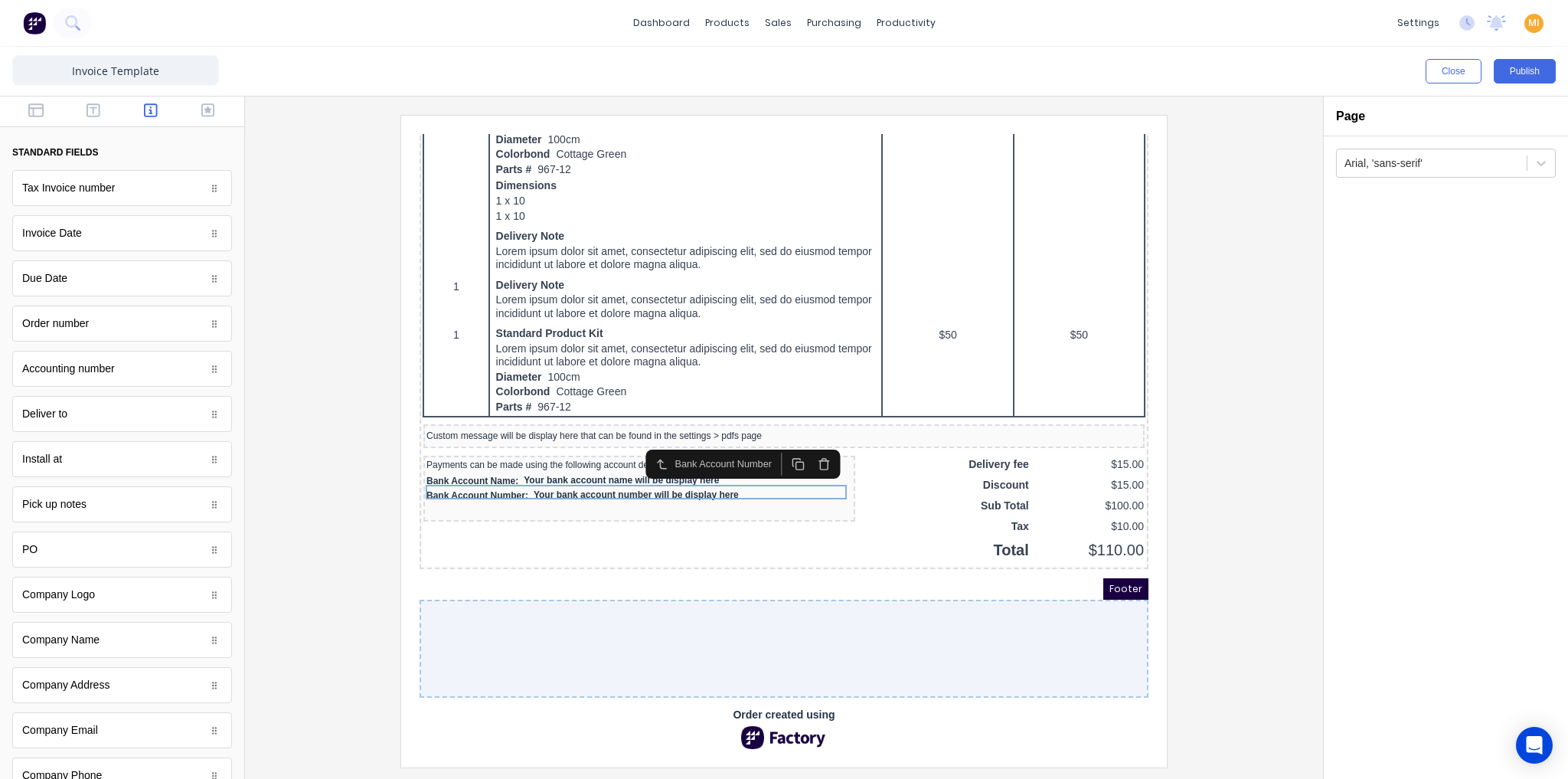
scroll to position [0, 0]
click at [618, 456] on div "Bank Account Name: Your bank account name will be display here" at bounding box center [621, 463] width 426 height 14
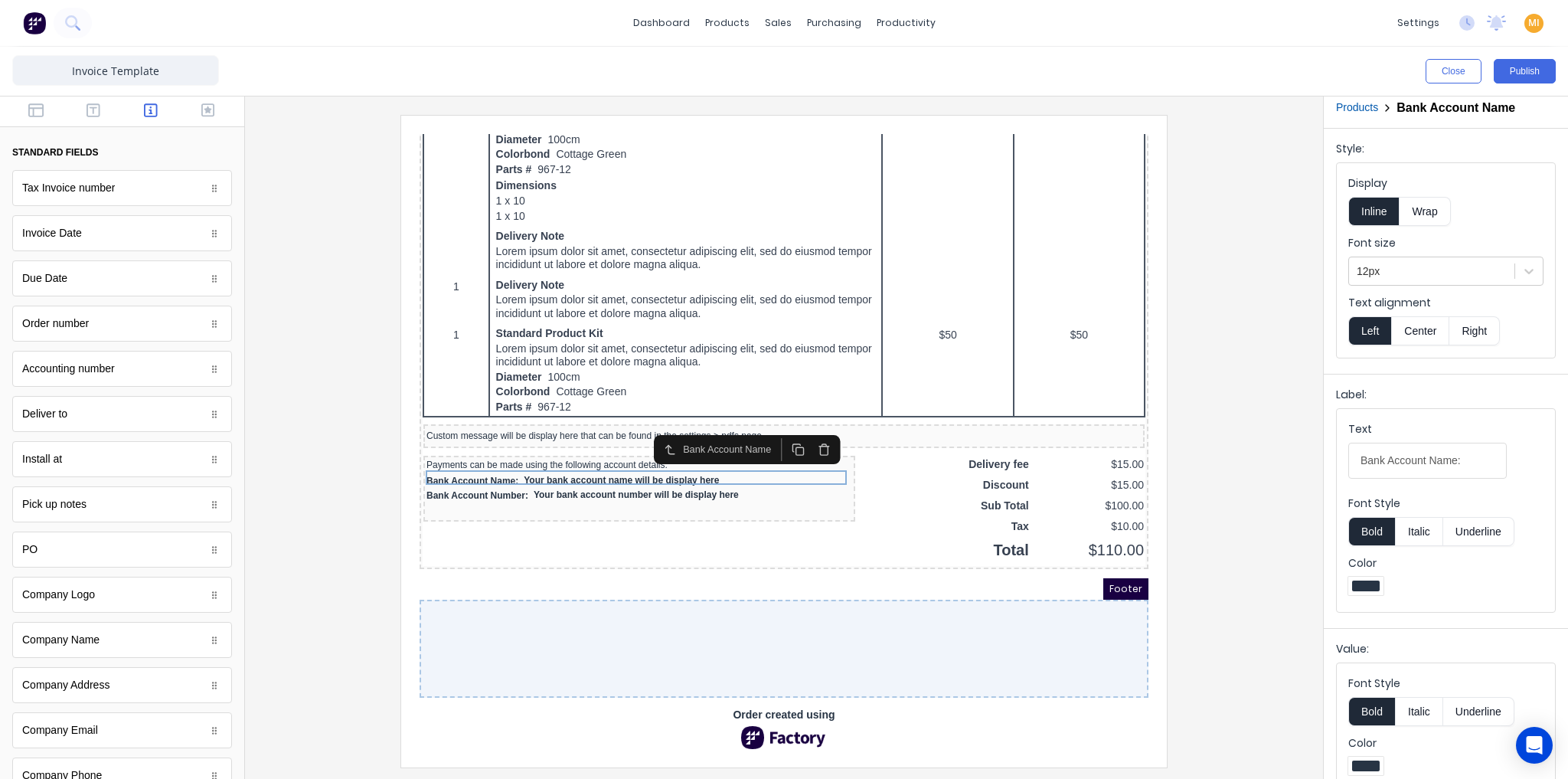
scroll to position [27, 0]
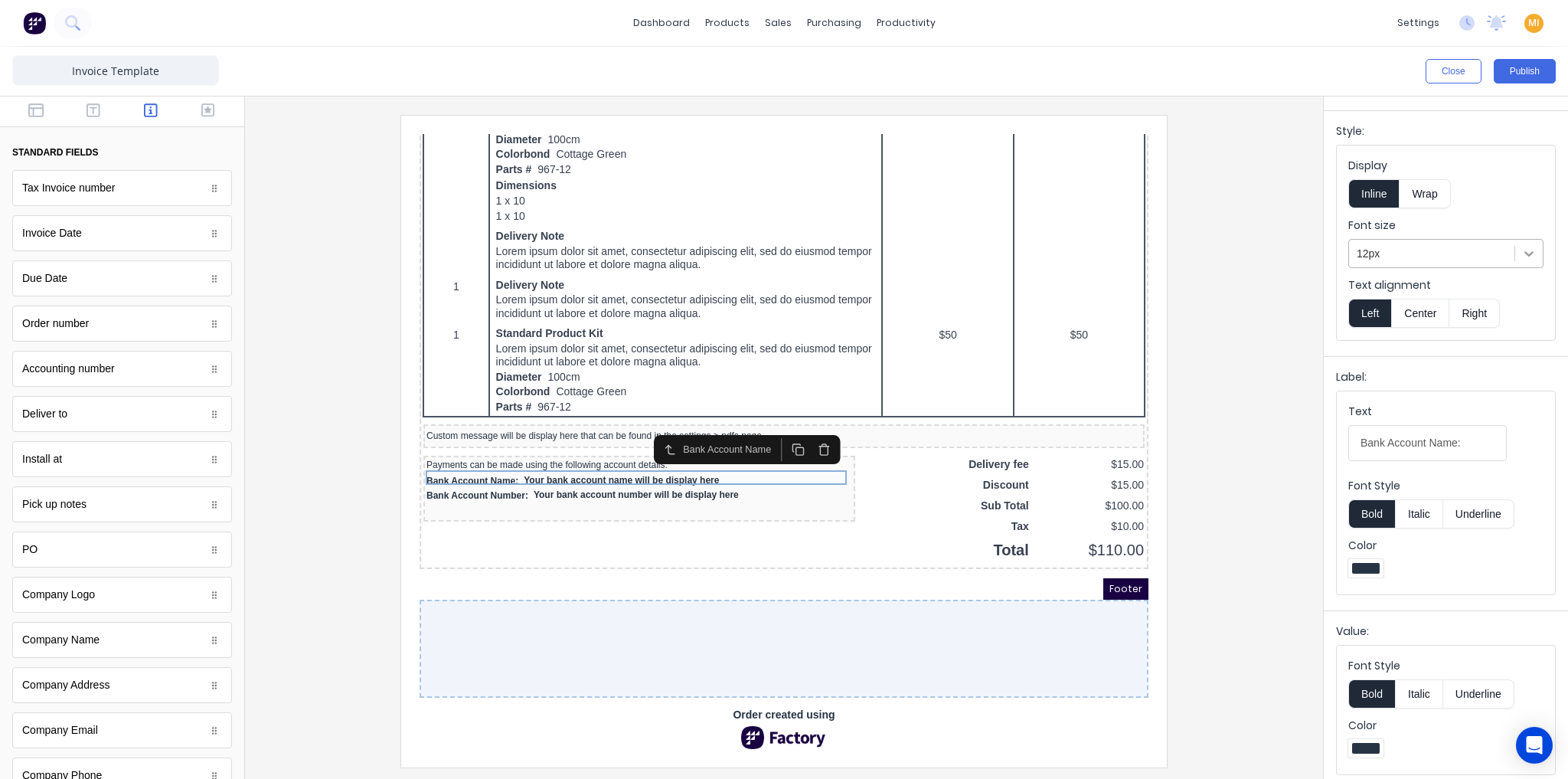
click at [1522, 248] on icon at bounding box center [1529, 254] width 15 height 15
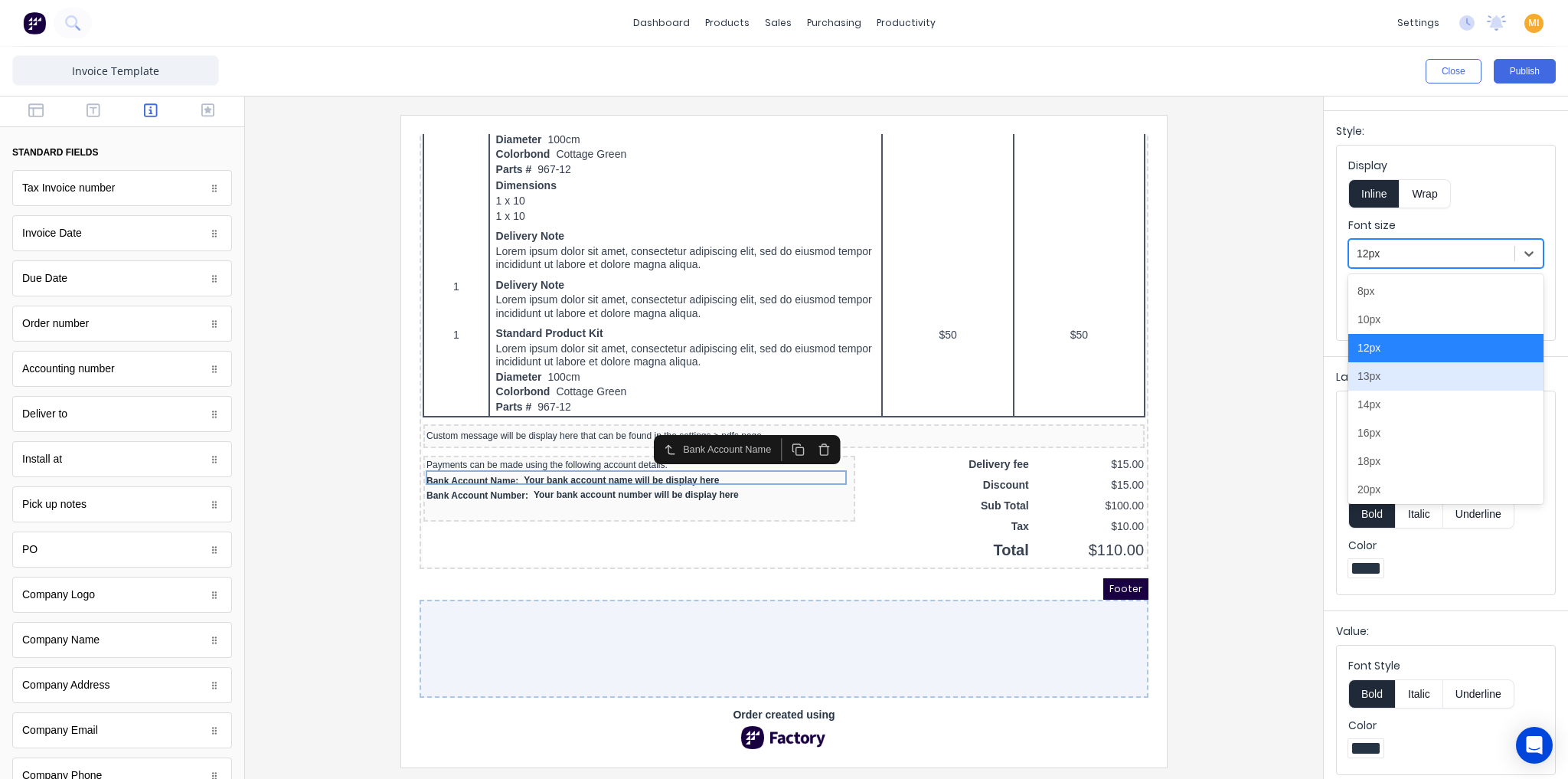
click at [1384, 373] on div "13px" at bounding box center [1445, 376] width 195 height 29
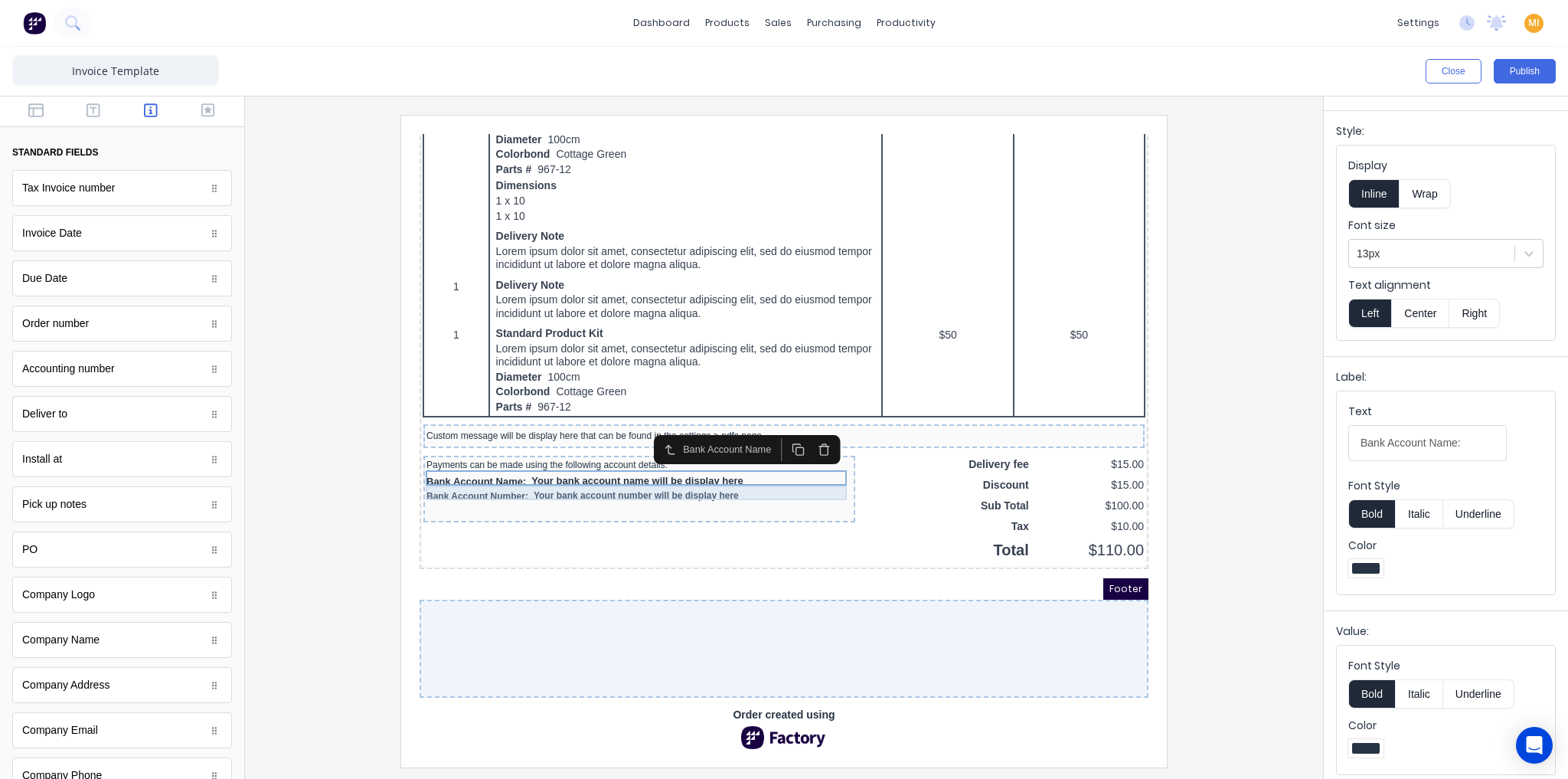
click at [736, 471] on div "Bank Account Number: Your bank account number will be display here" at bounding box center [621, 478] width 426 height 14
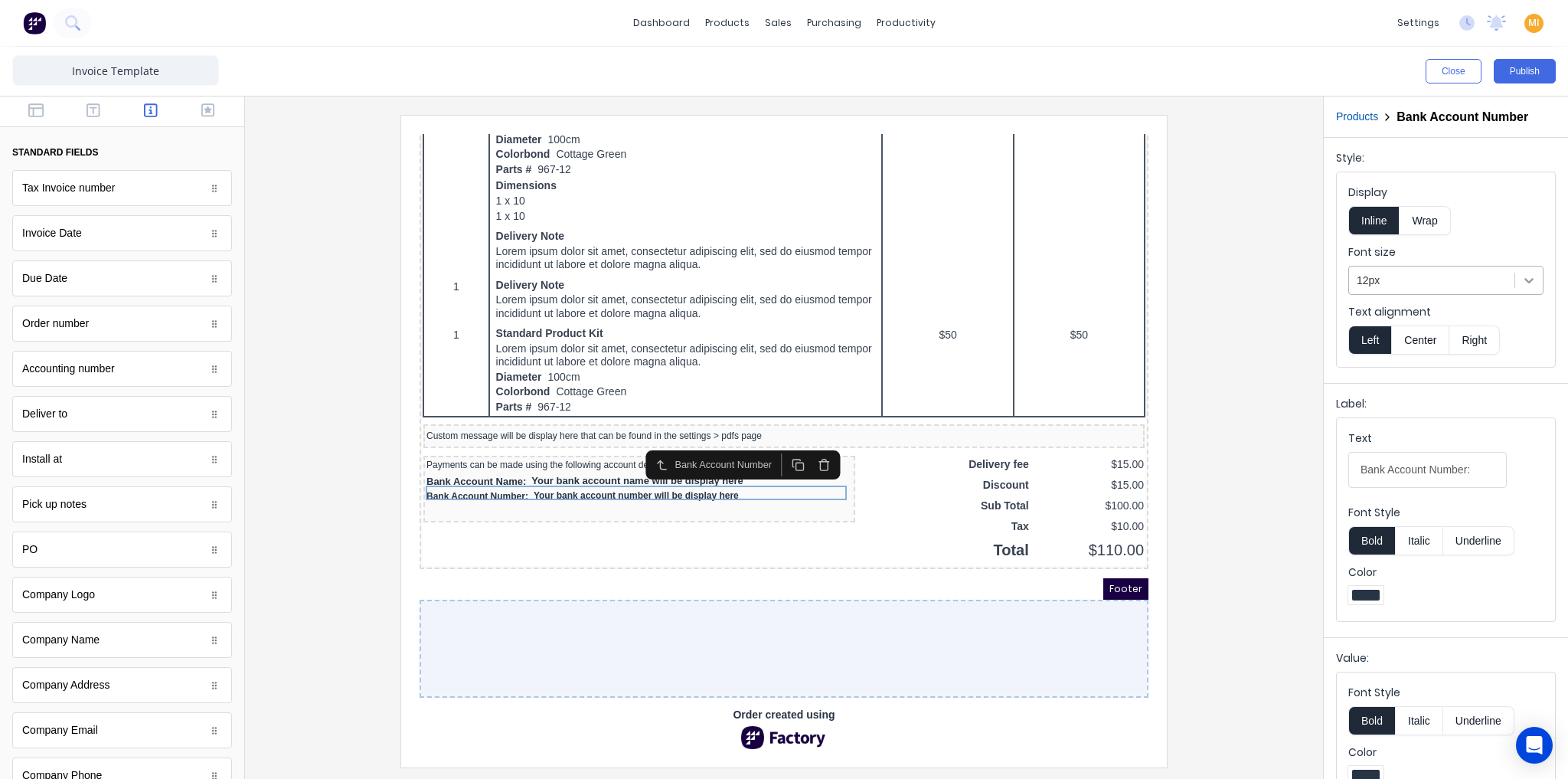
click at [1524, 281] on icon at bounding box center [1529, 280] width 15 height 15
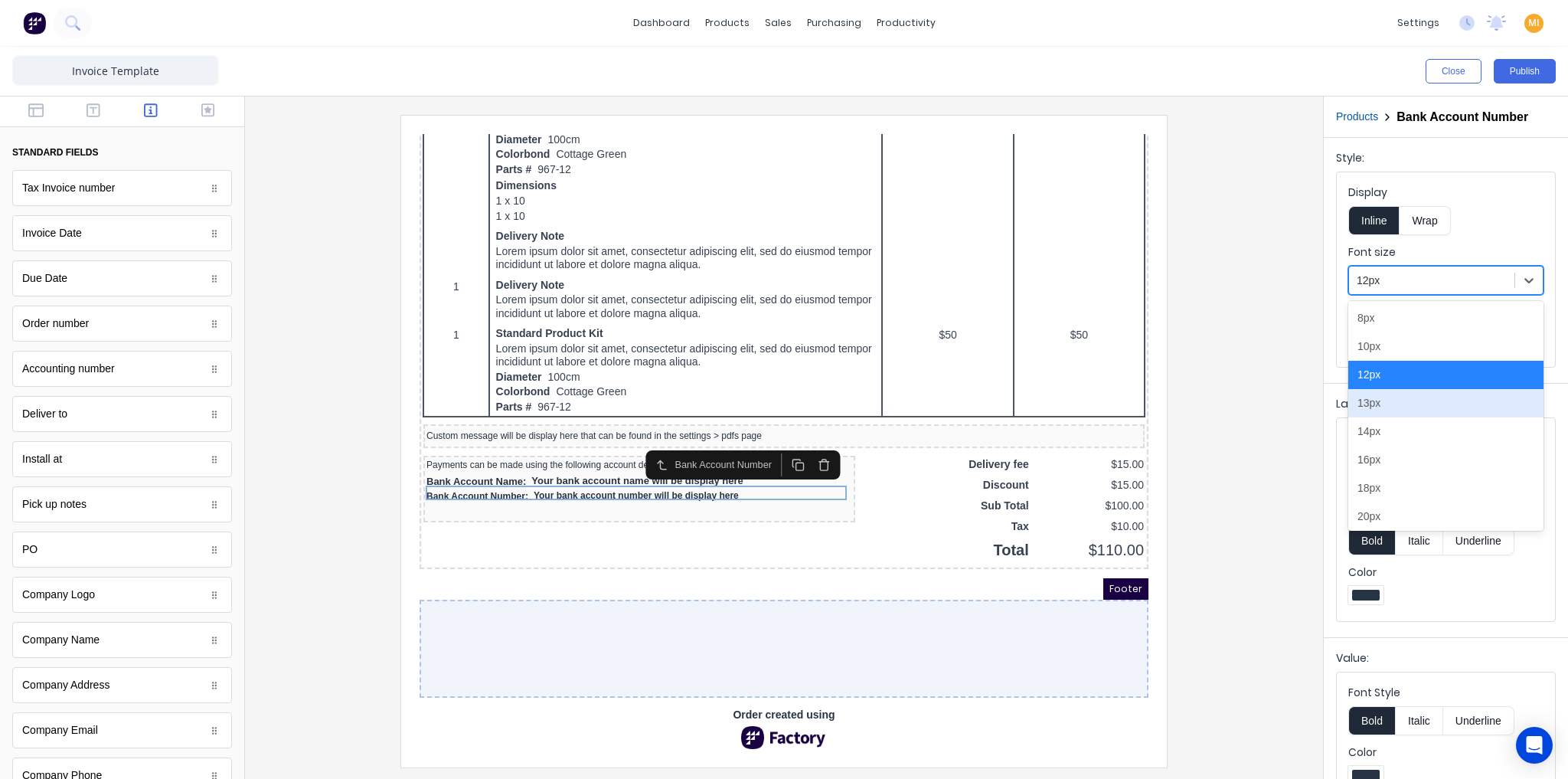
click at [1376, 405] on div "13px" at bounding box center [1445, 403] width 195 height 29
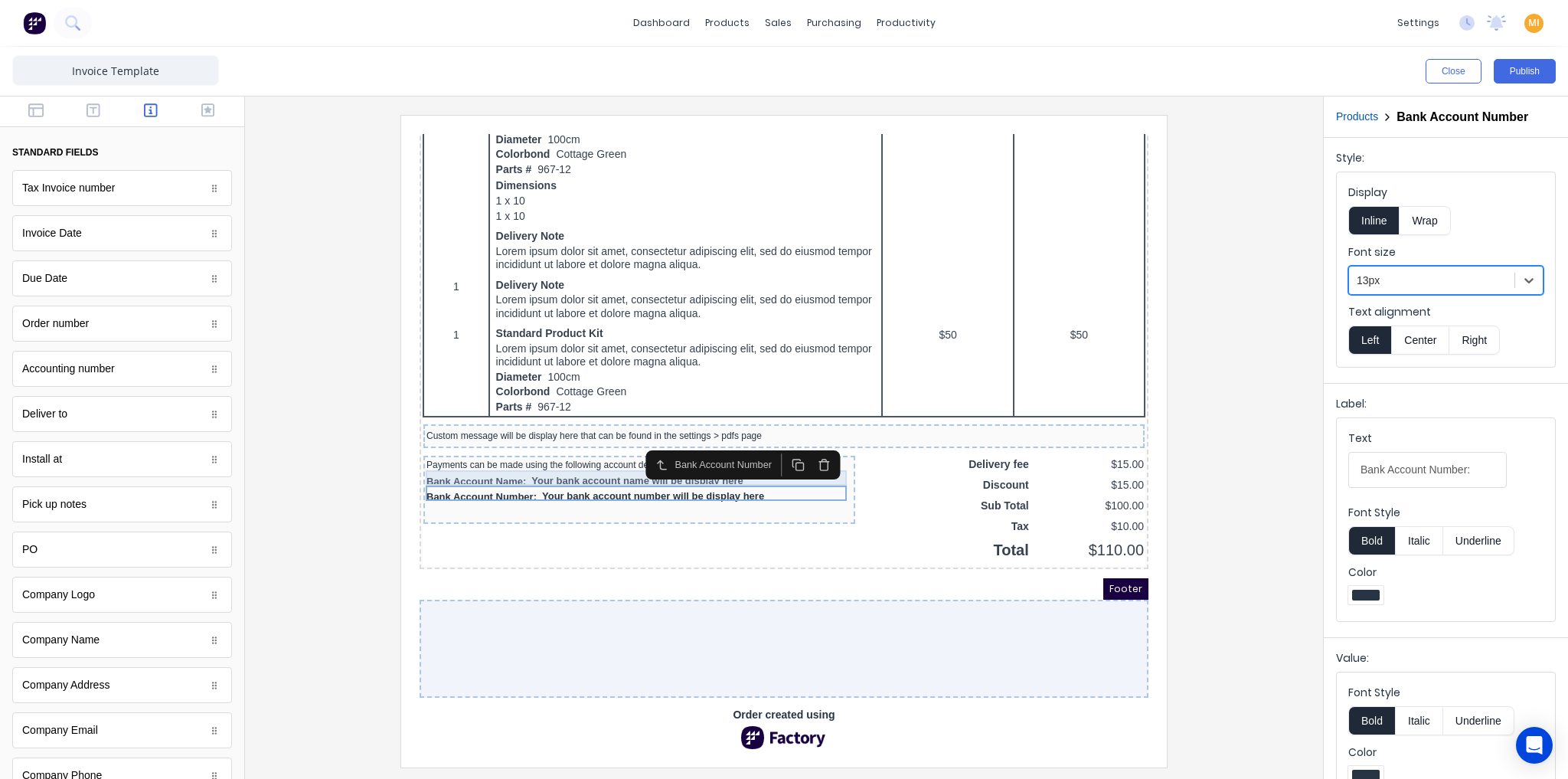
click at [565, 456] on div "Bank Account Name: Your bank account name will be display here" at bounding box center [621, 464] width 426 height 15
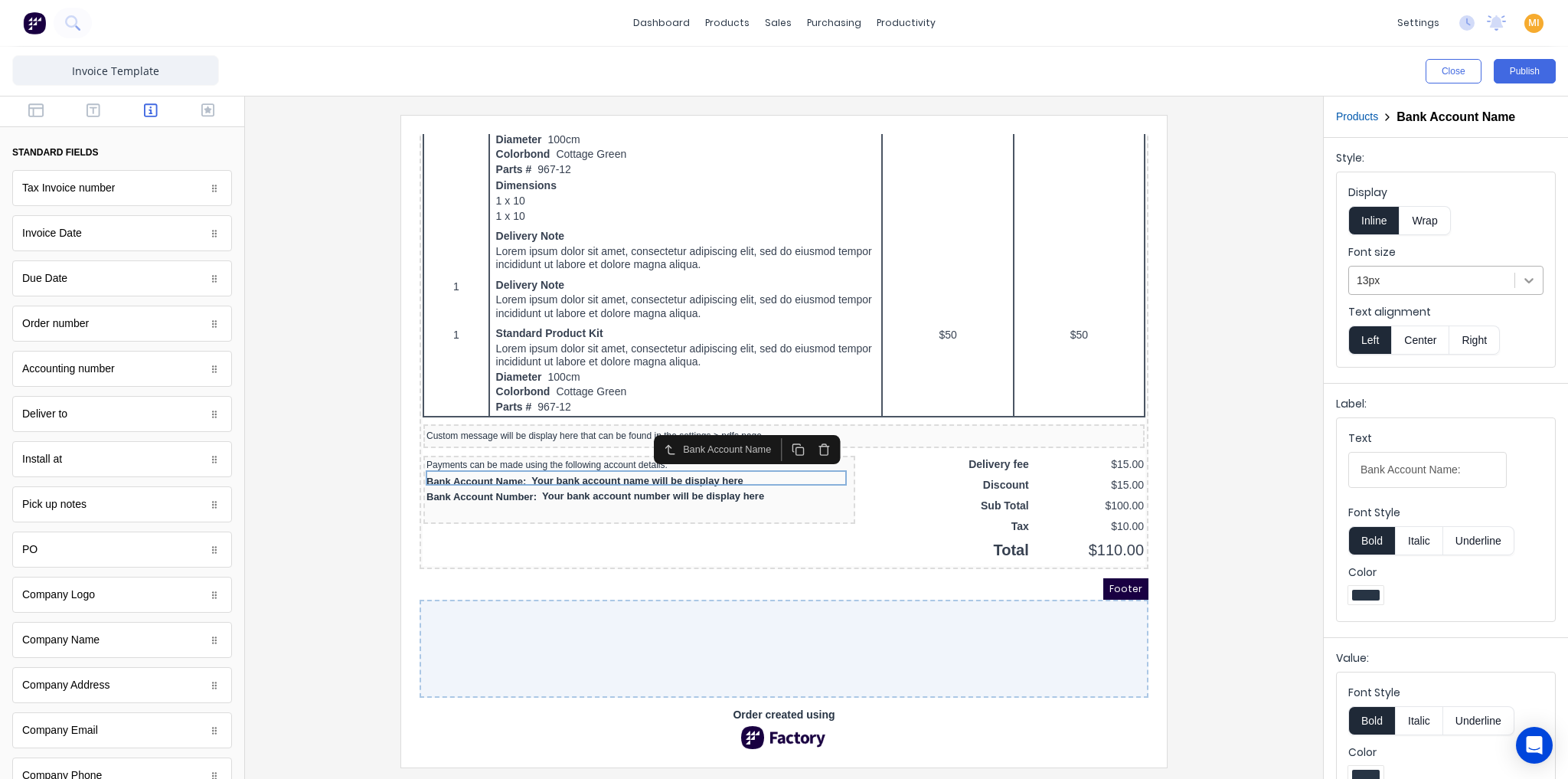
click at [1520, 287] on div at bounding box center [1529, 280] width 28 height 28
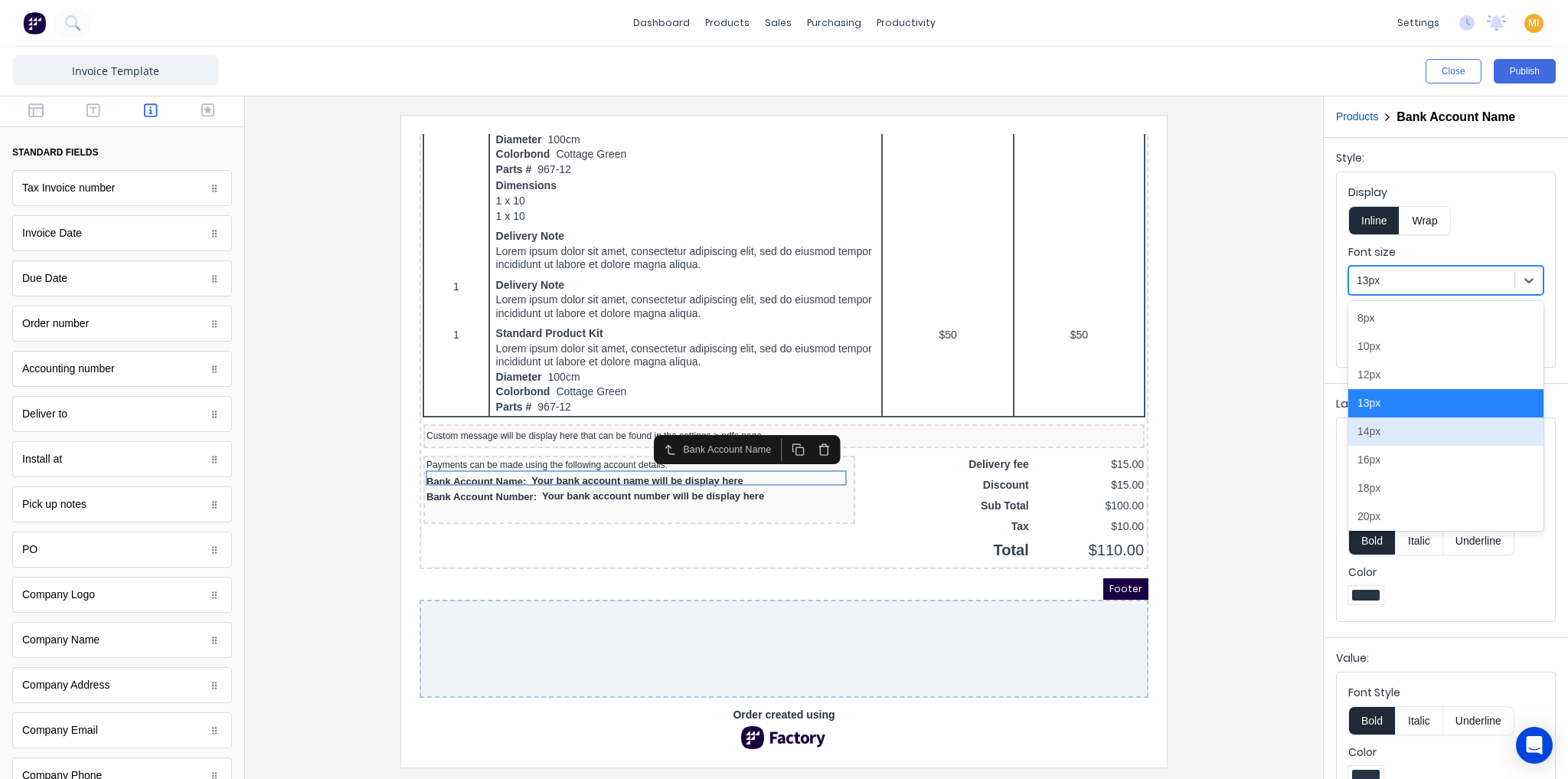
drag, startPoint x: 1389, startPoint y: 429, endPoint x: 1216, endPoint y: 434, distance: 173.1
click at [1388, 429] on div "14px" at bounding box center [1445, 432] width 195 height 29
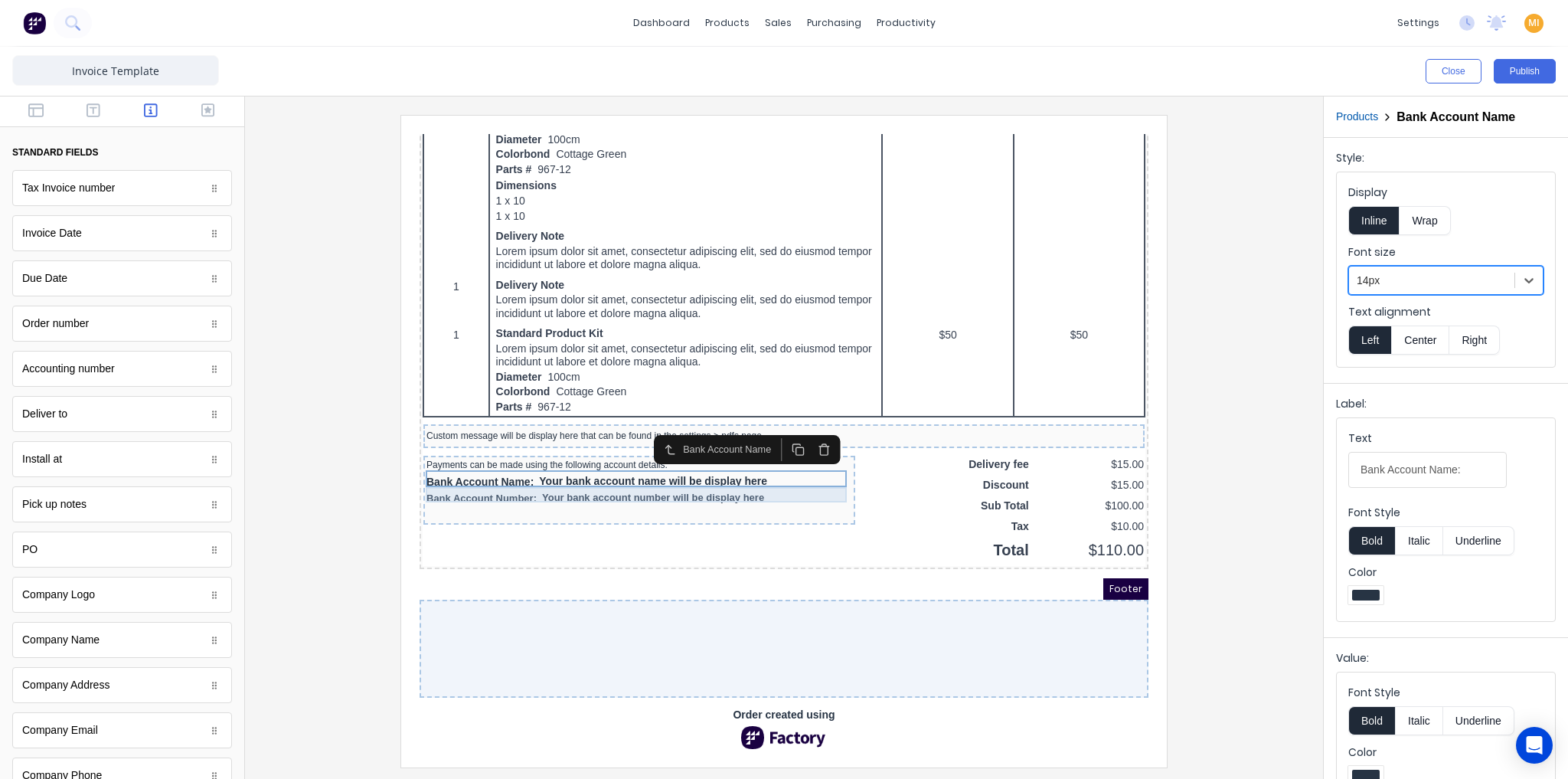
click at [735, 473] on div "Bank Account Number: Your bank account number will be display here" at bounding box center [621, 480] width 426 height 15
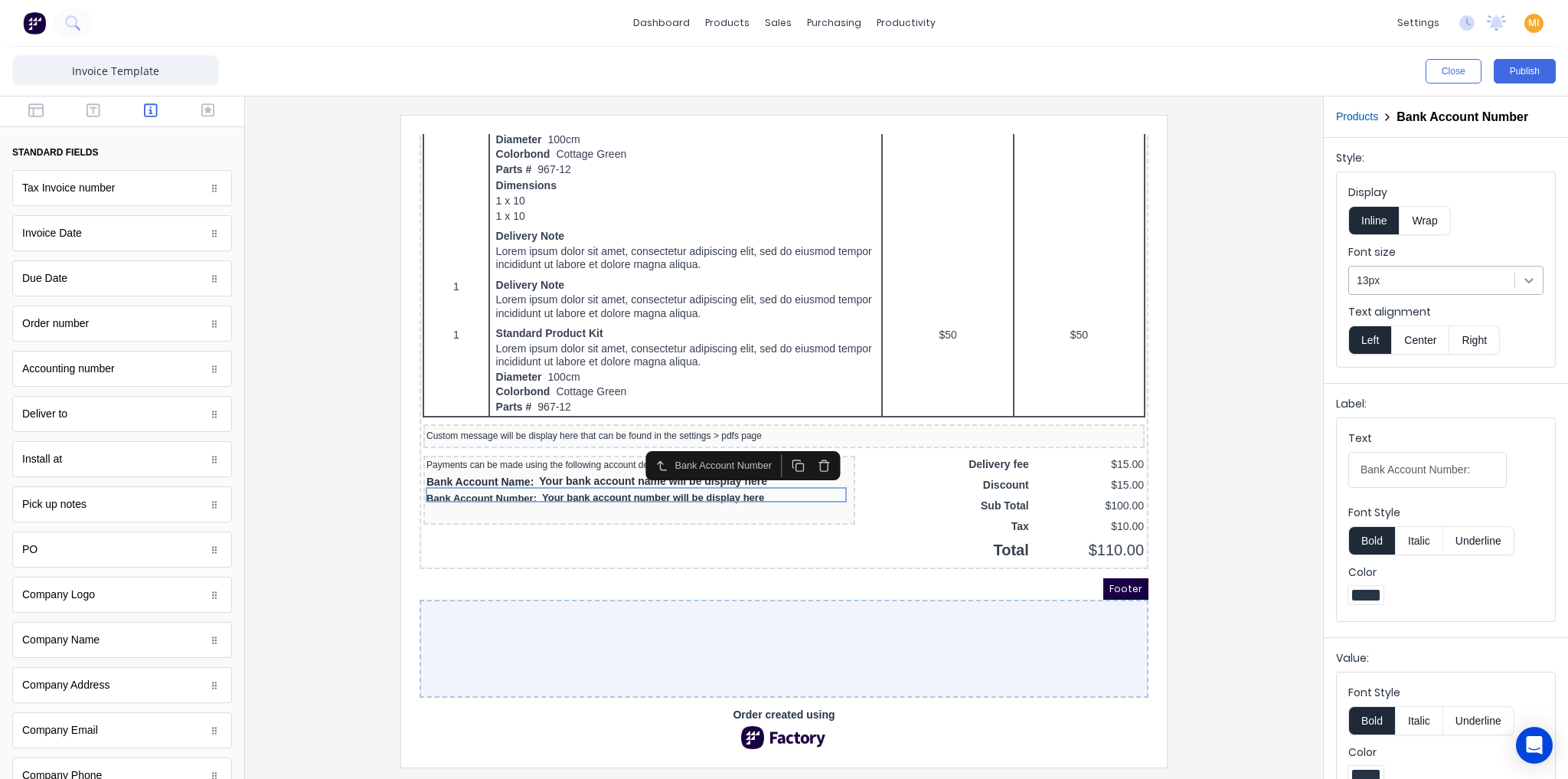
click at [1523, 279] on icon at bounding box center [1529, 280] width 15 height 15
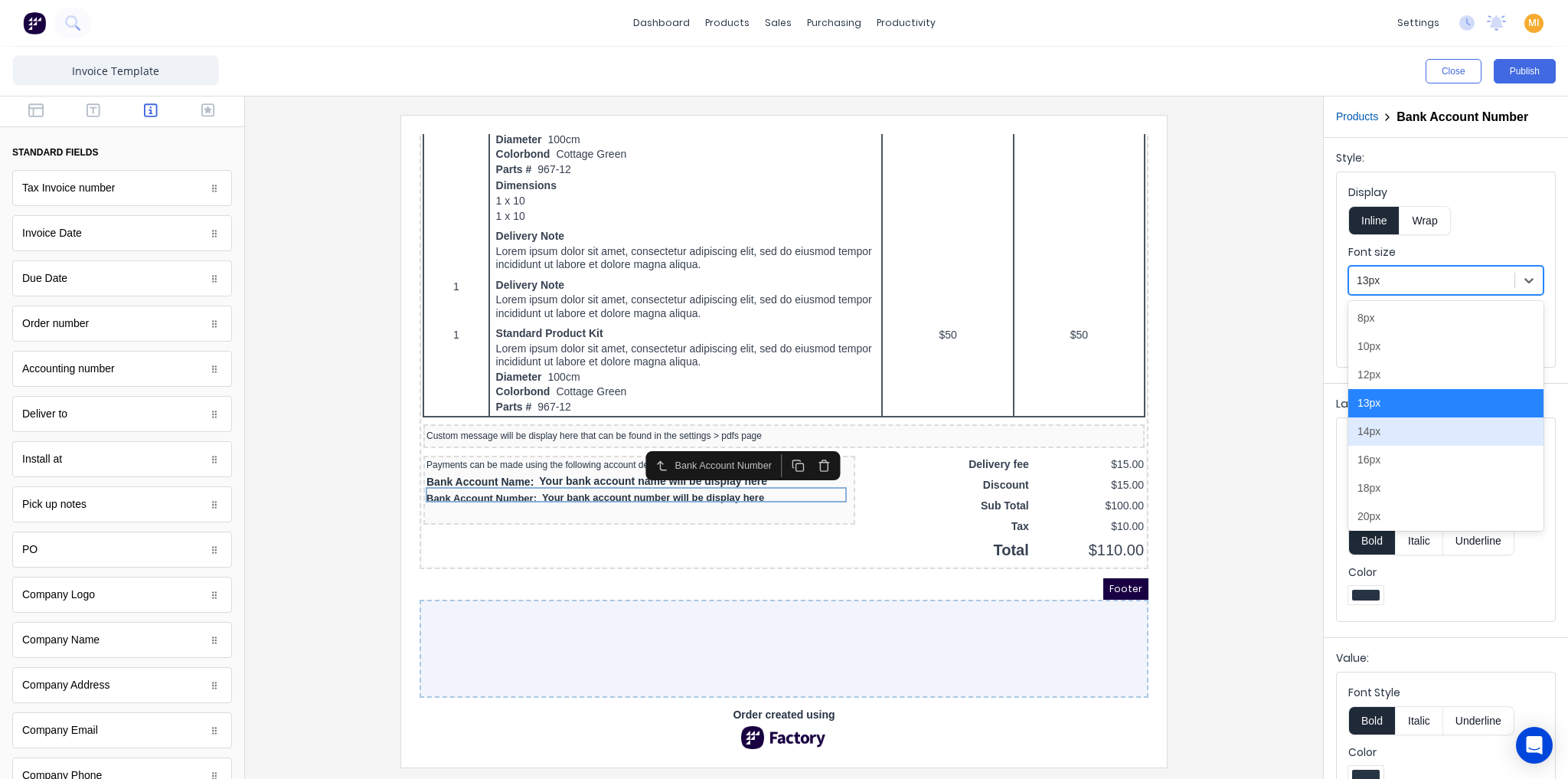
click at [1377, 430] on div "14px" at bounding box center [1445, 432] width 195 height 29
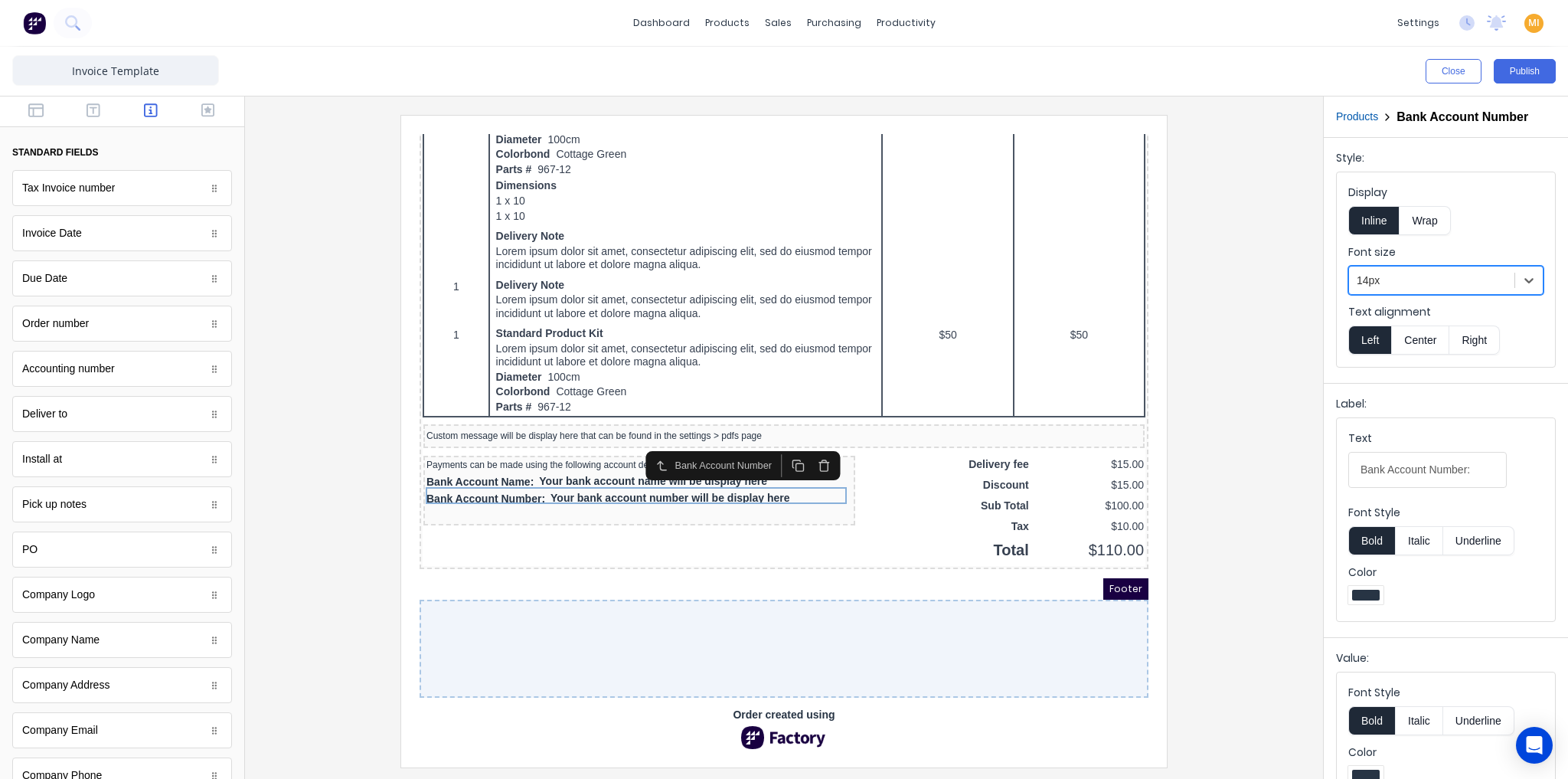
click at [1222, 439] on div at bounding box center [784, 441] width 1053 height 652
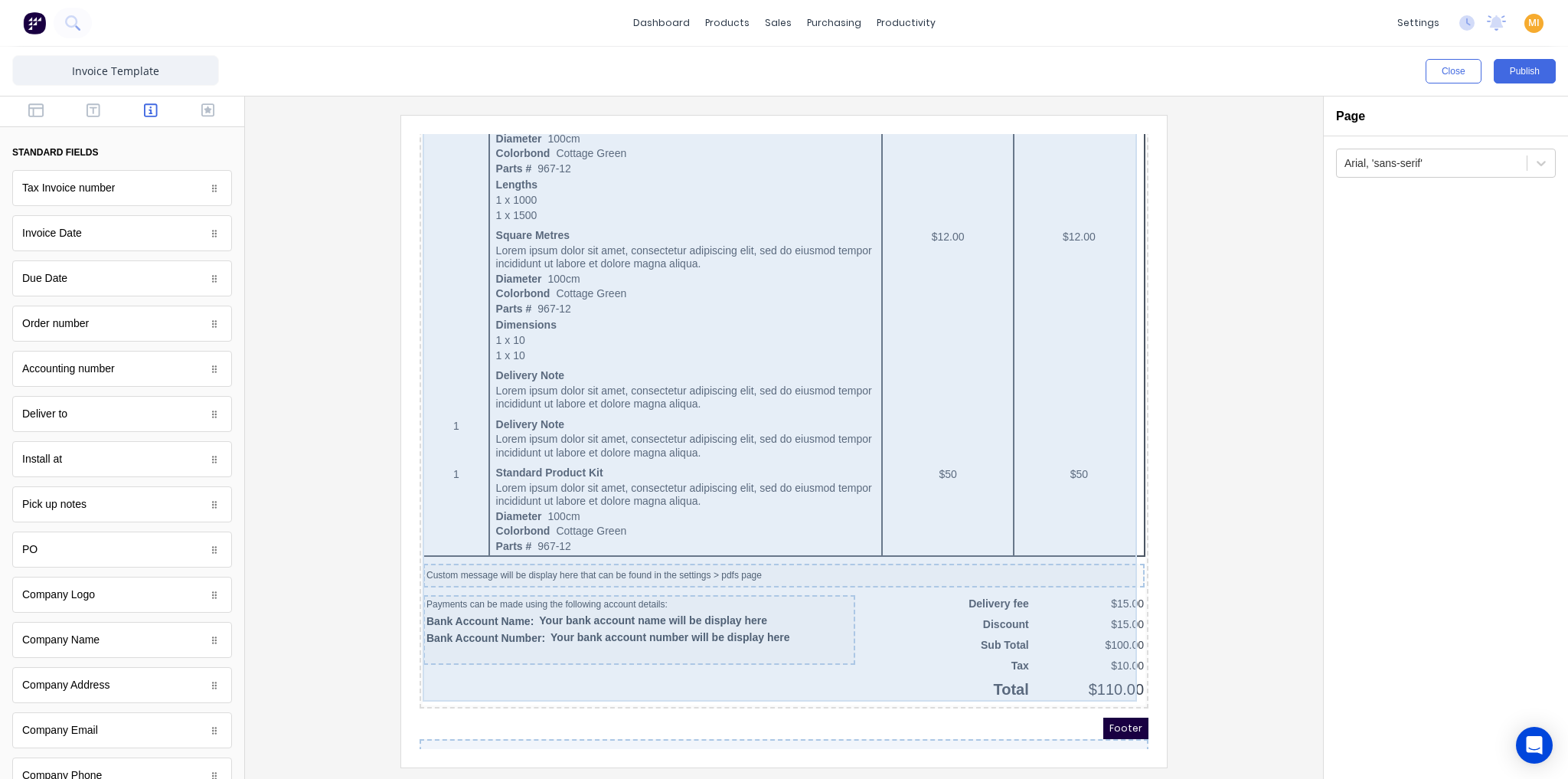
scroll to position [736, 0]
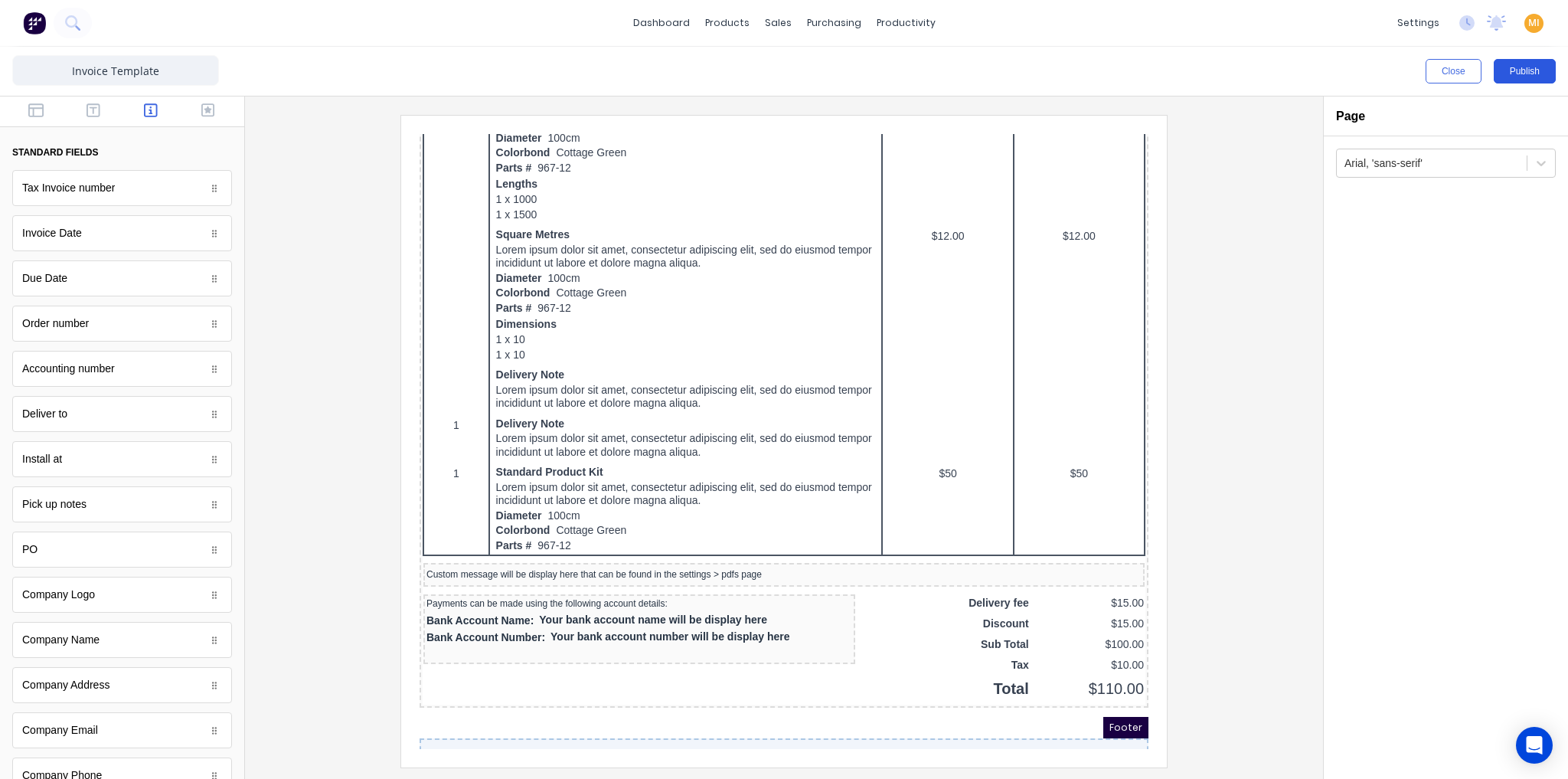
click at [1522, 69] on button "Publish" at bounding box center [1524, 71] width 62 height 25
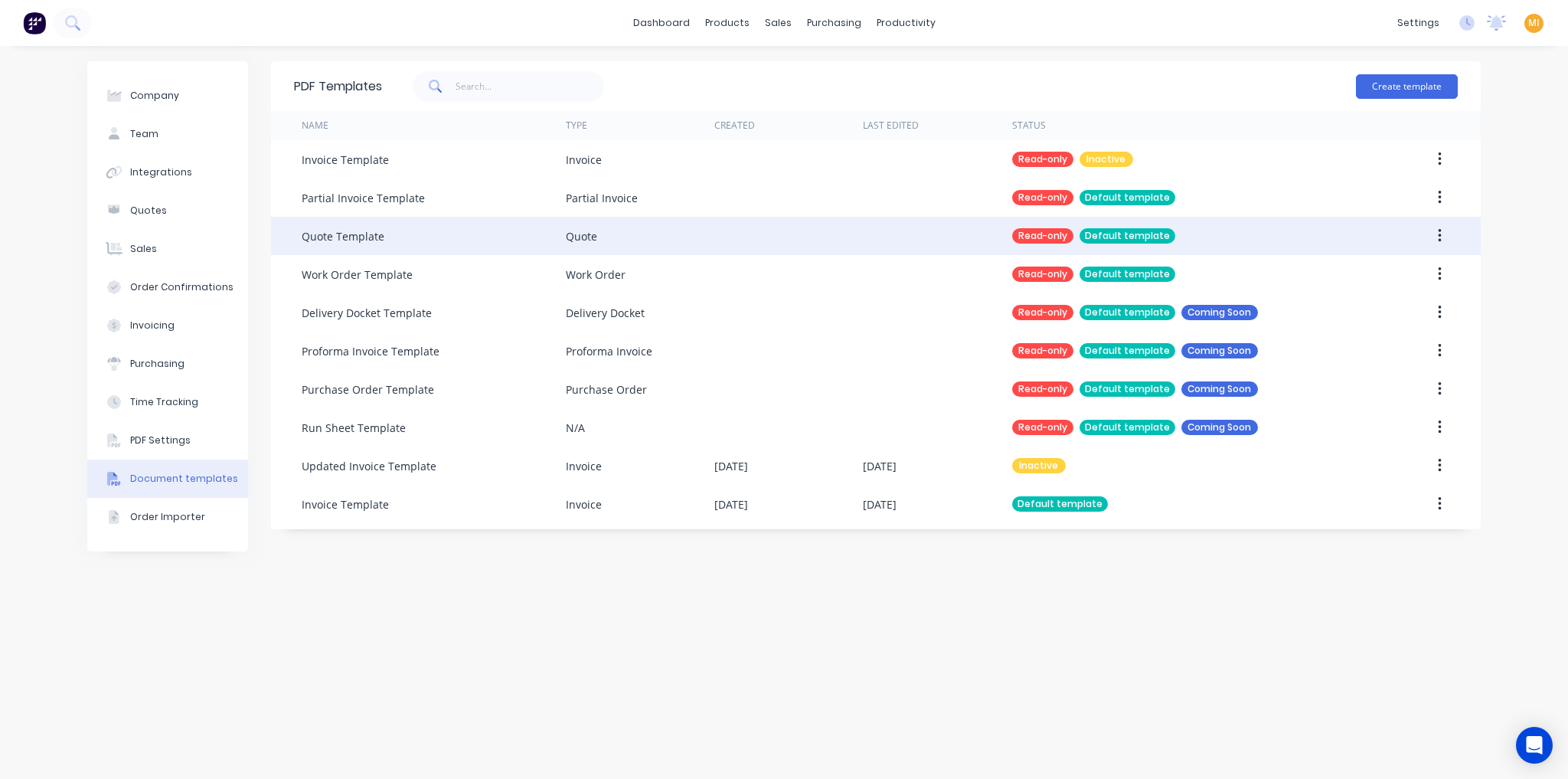
click at [375, 236] on div "Quote Template" at bounding box center [343, 236] width 83 height 16
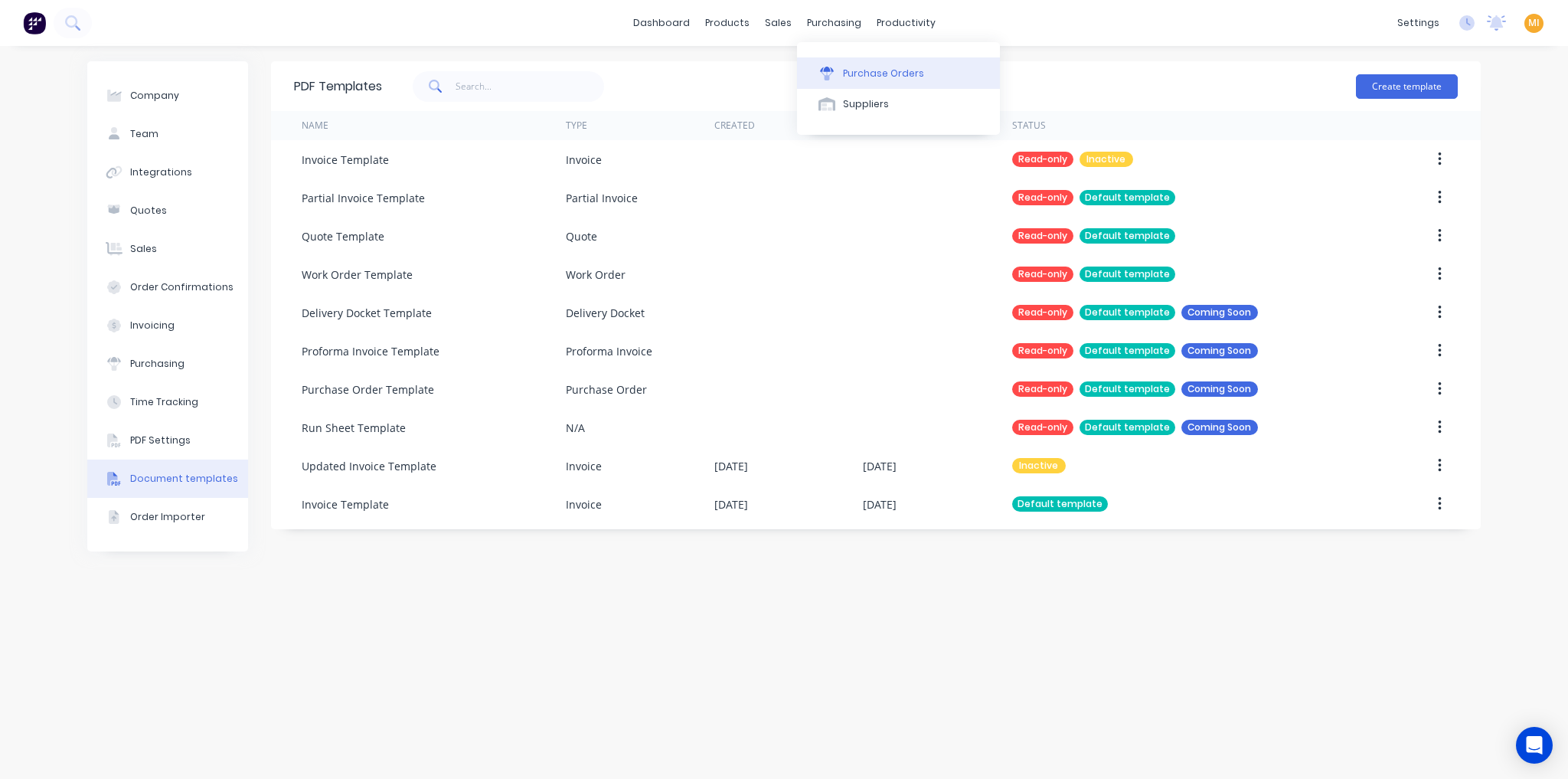
click at [865, 72] on div "Purchase Orders" at bounding box center [883, 74] width 81 height 14
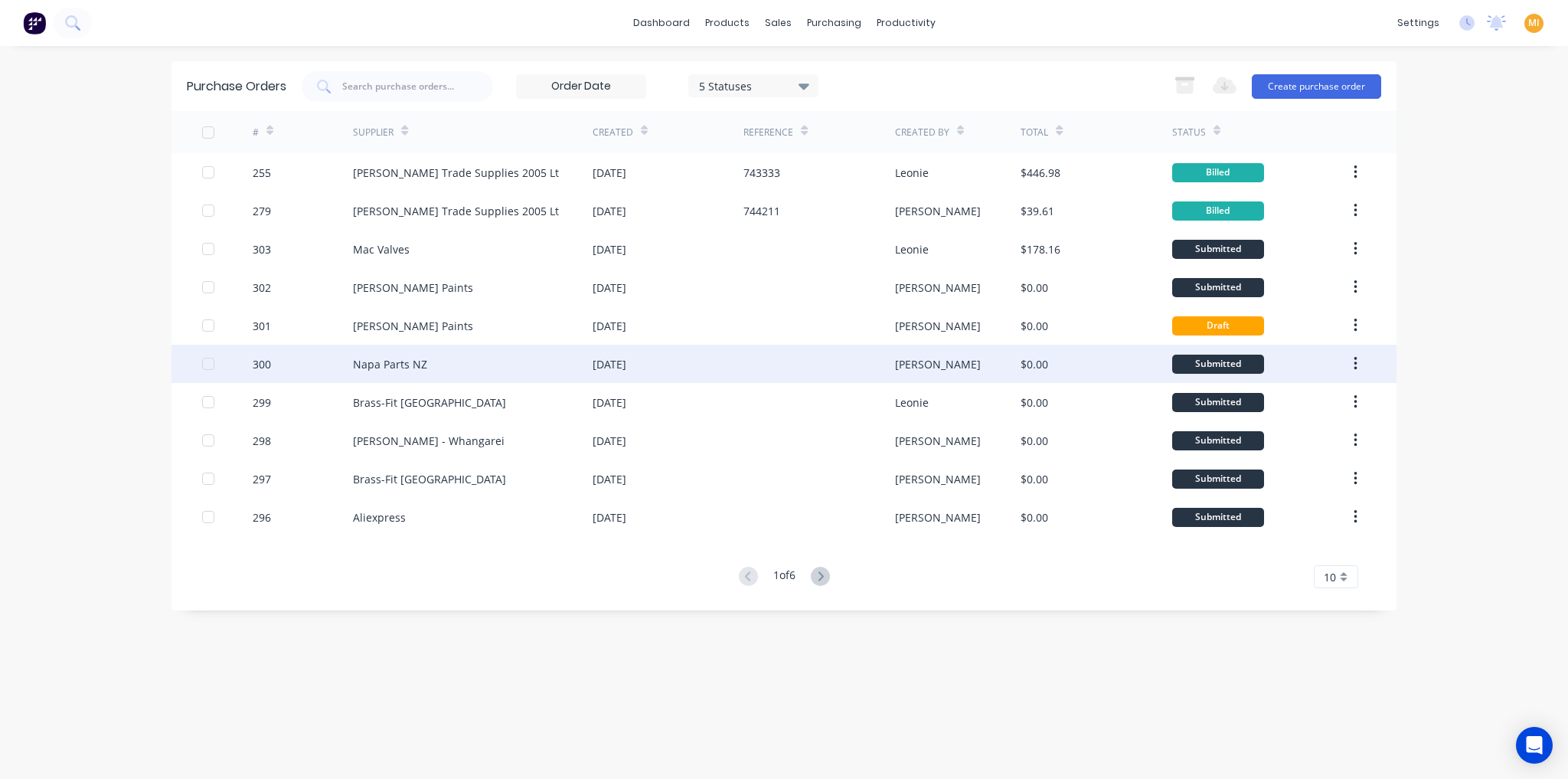
click at [337, 372] on div "300" at bounding box center [303, 364] width 101 height 38
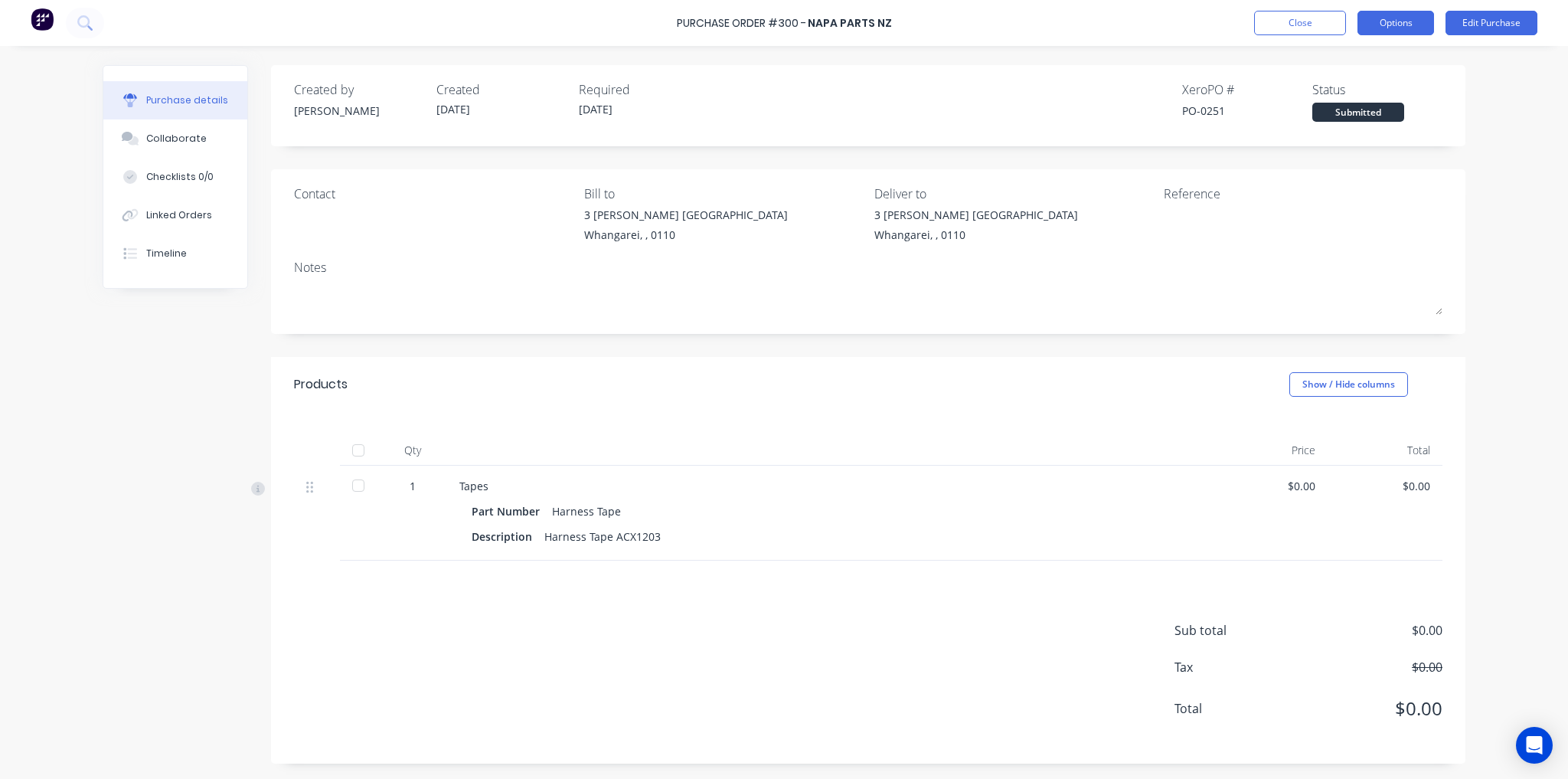
click at [1385, 25] on button "Options" at bounding box center [1396, 23] width 77 height 25
click at [1354, 61] on div "Print / Email" at bounding box center [1361, 63] width 117 height 22
click at [1344, 126] on div "Without pricing" at bounding box center [1361, 123] width 117 height 22
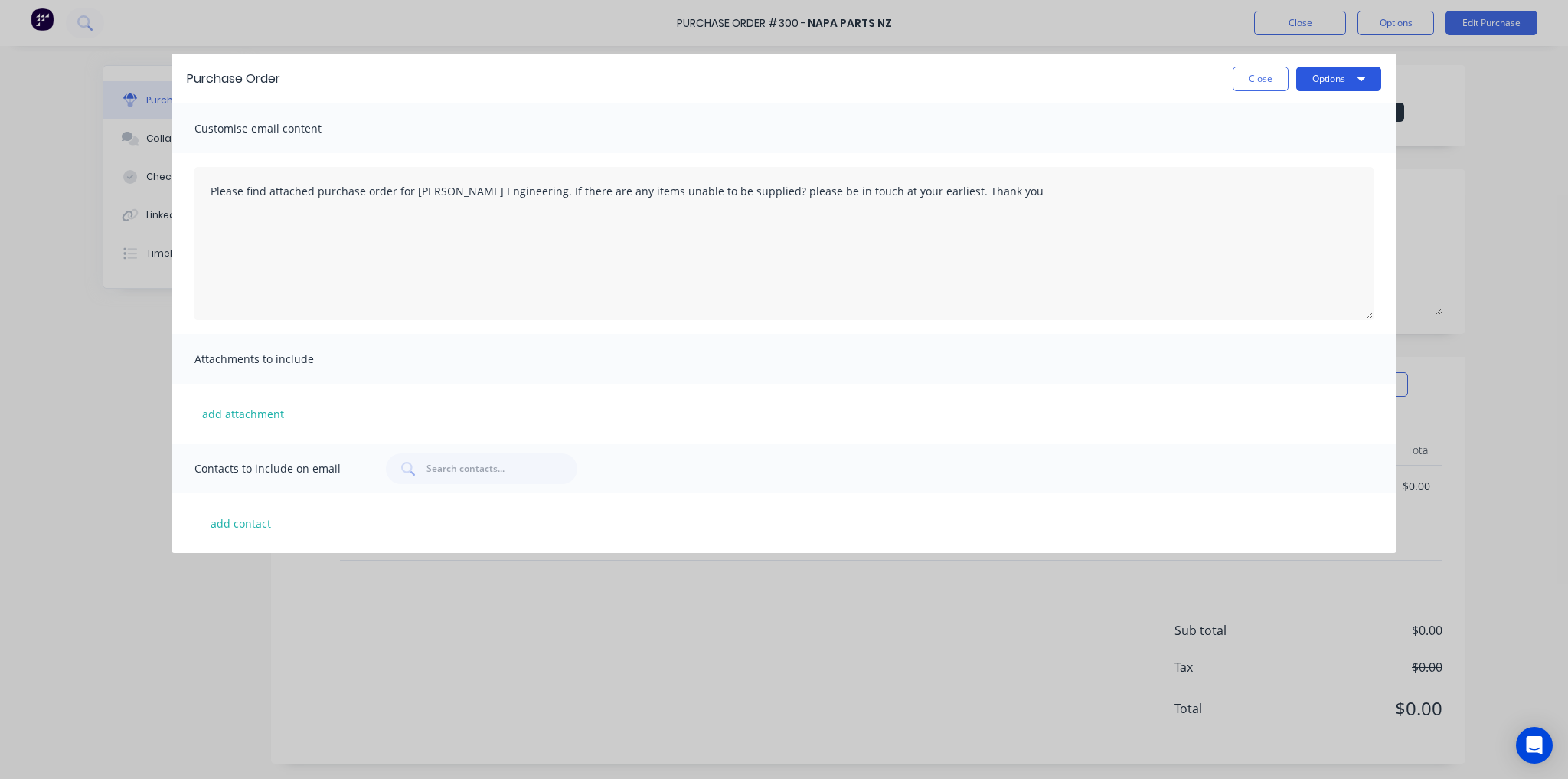
click at [1321, 80] on button "Options" at bounding box center [1338, 79] width 85 height 25
click at [1297, 122] on div "Print" at bounding box center [1308, 118] width 117 height 22
click at [1266, 80] on button "Close" at bounding box center [1260, 79] width 56 height 25
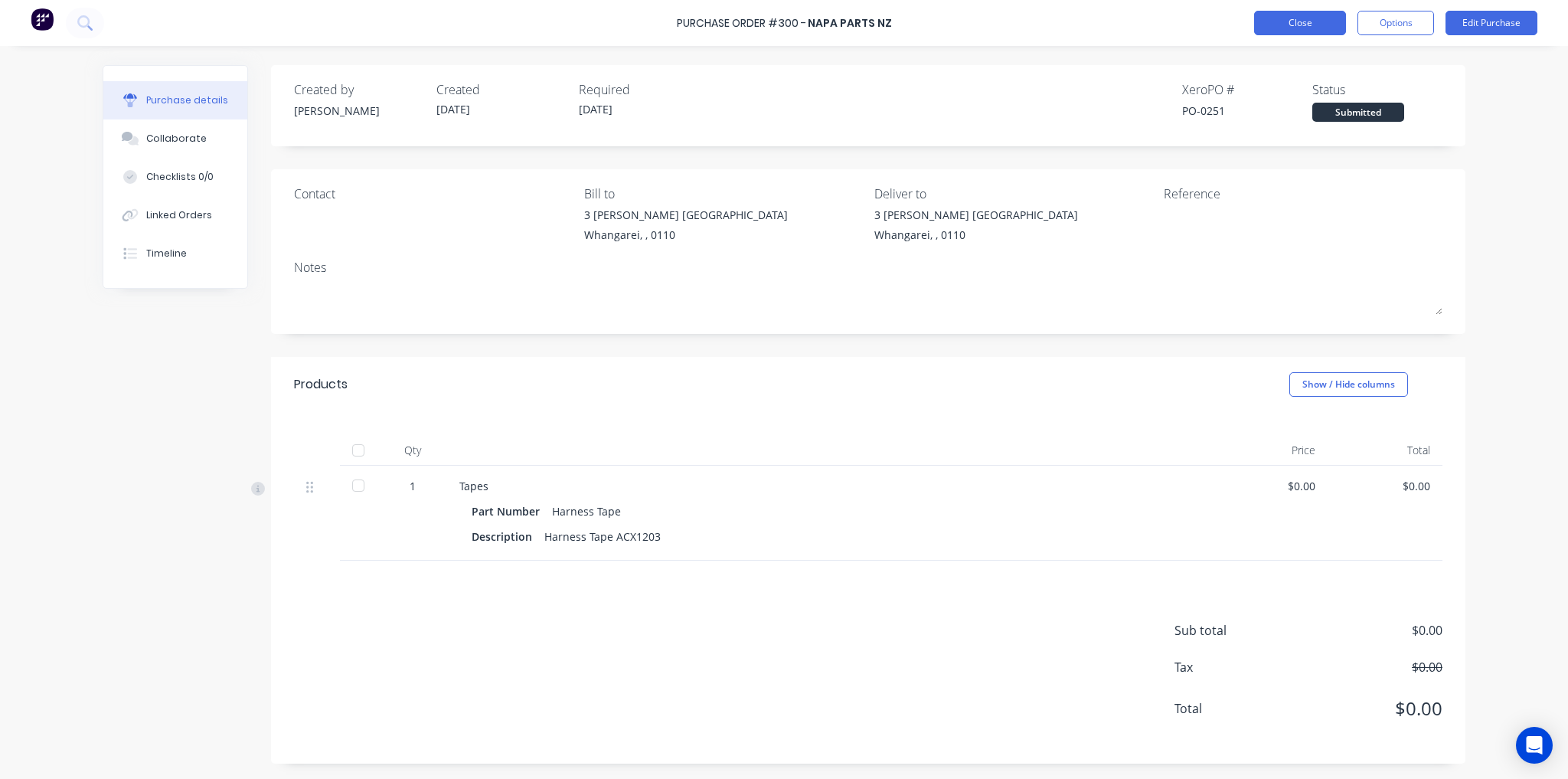
click at [1303, 19] on button "Close" at bounding box center [1300, 23] width 92 height 25
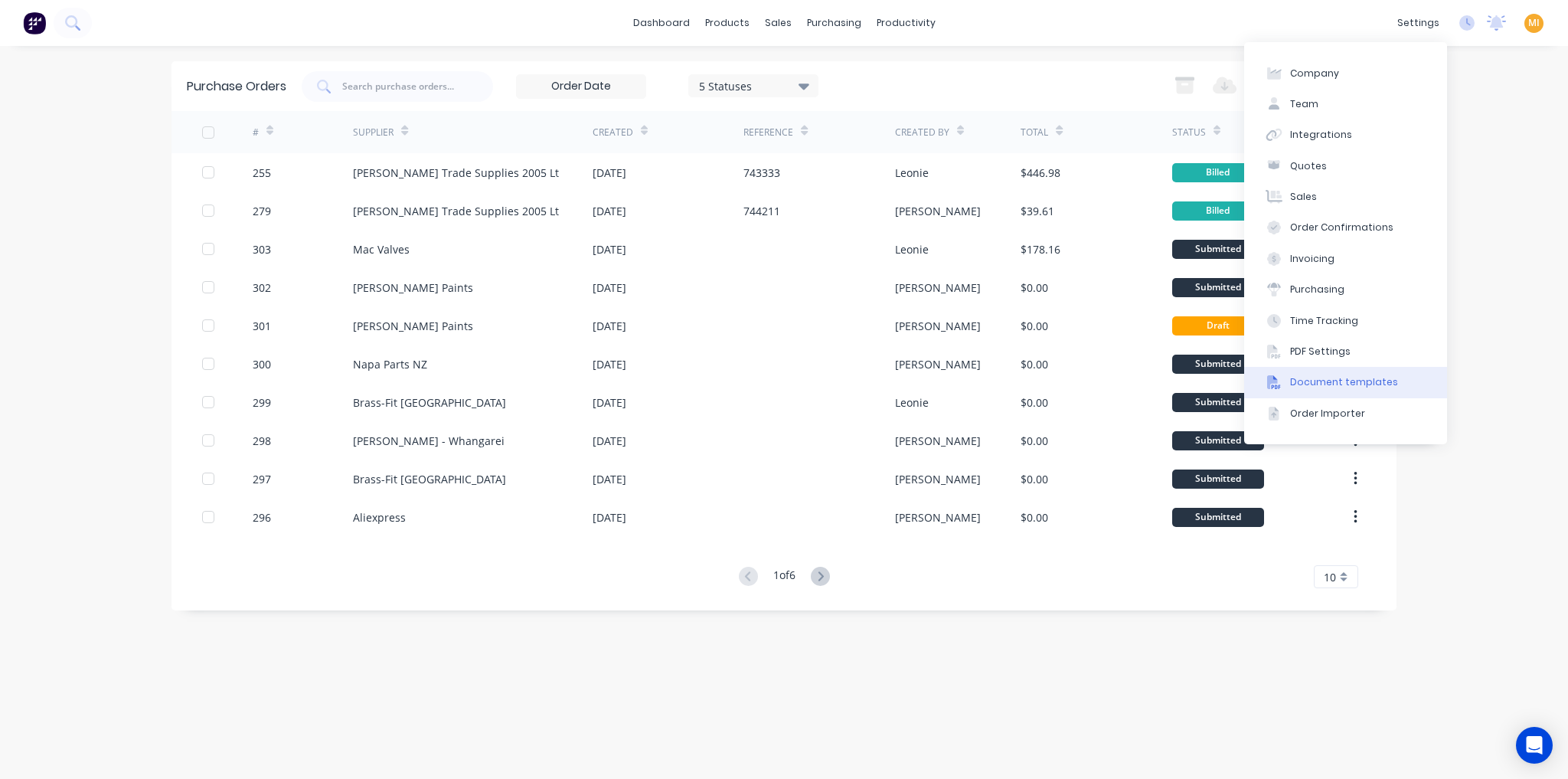
click at [1332, 386] on div "Document templates" at bounding box center [1344, 382] width 108 height 14
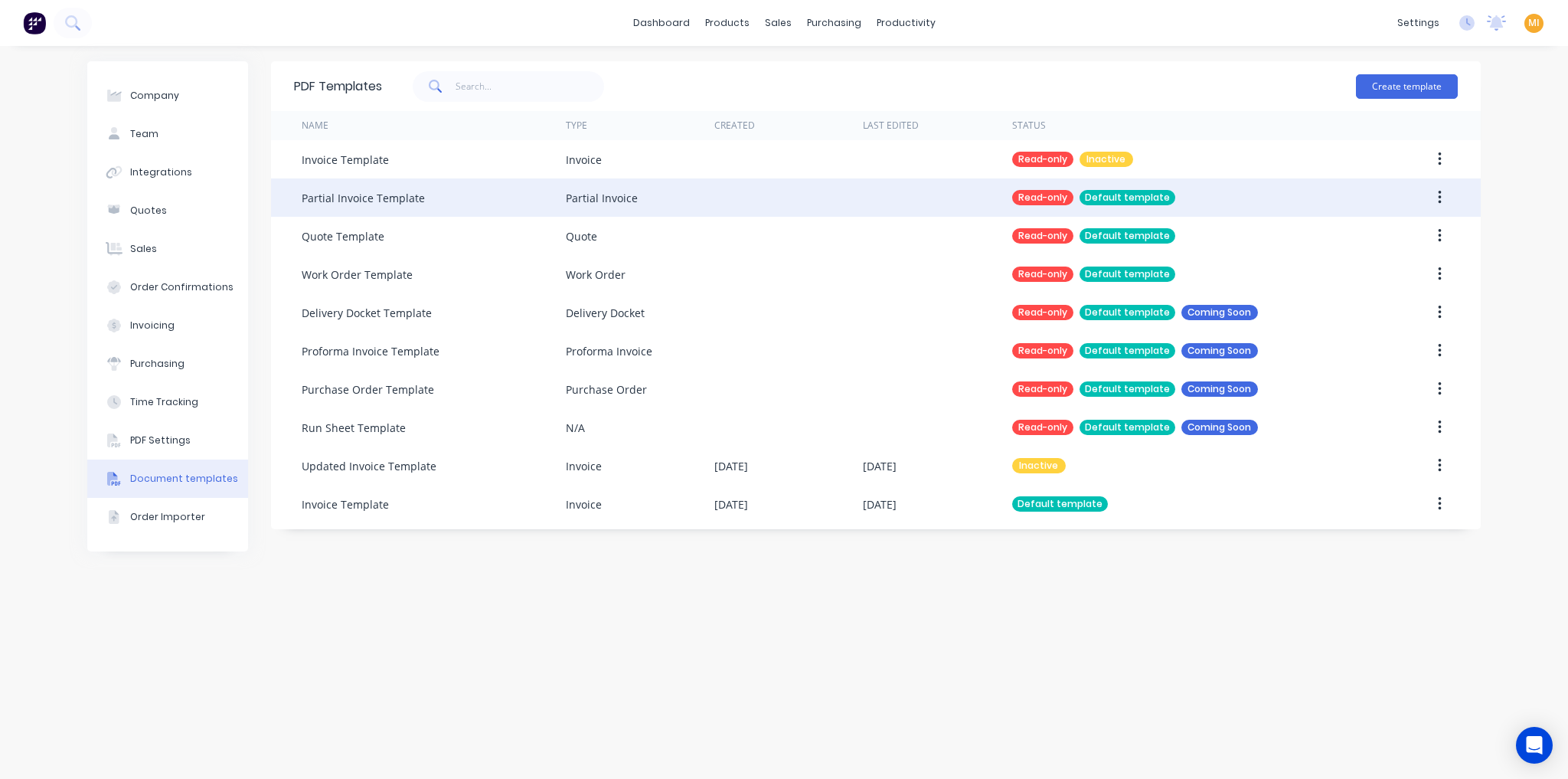
click at [427, 196] on div "Partial Invoice Template" at bounding box center [434, 197] width 264 height 38
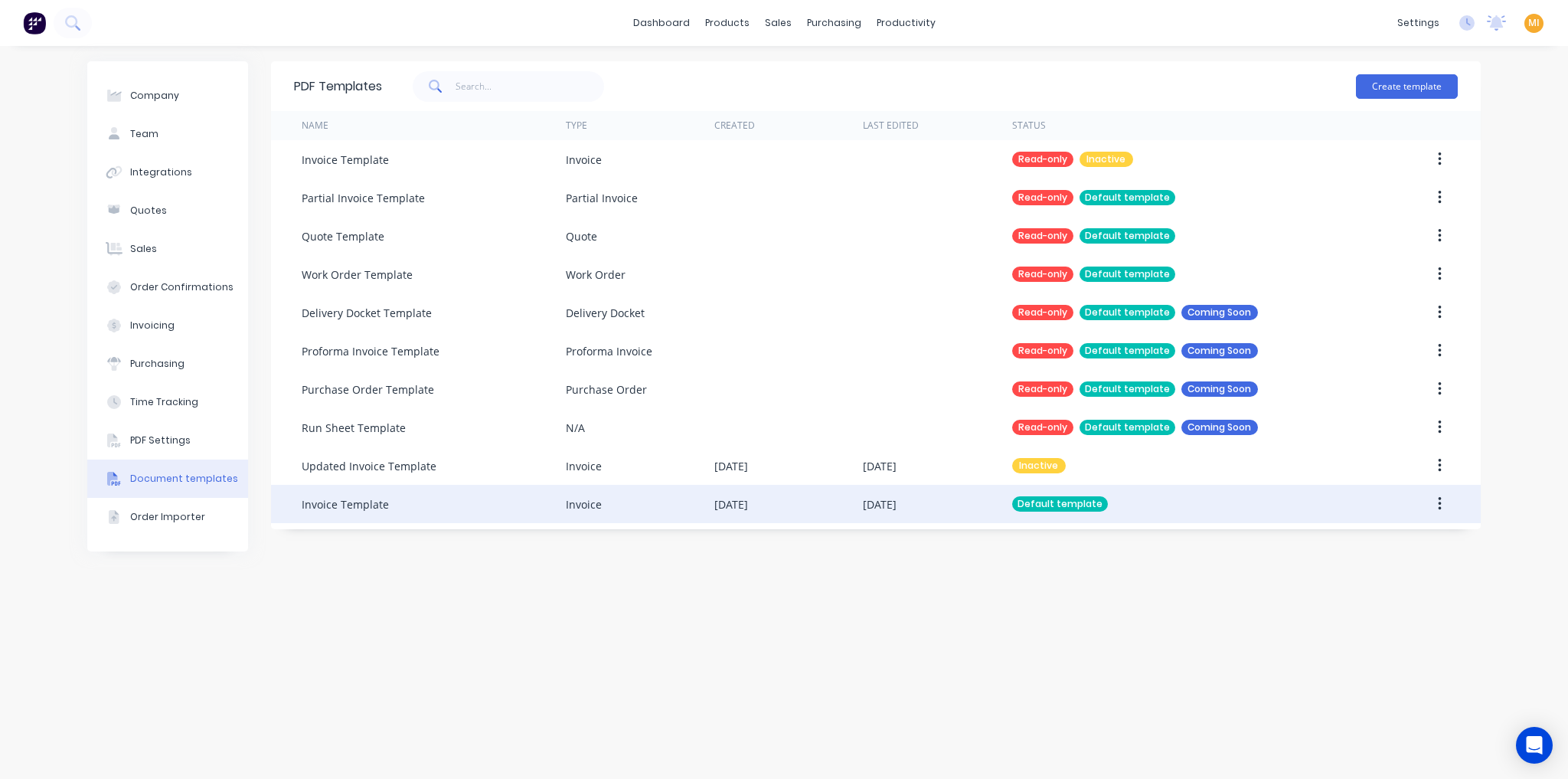
drag, startPoint x: 355, startPoint y: 501, endPoint x: 367, endPoint y: 529, distance: 30.5
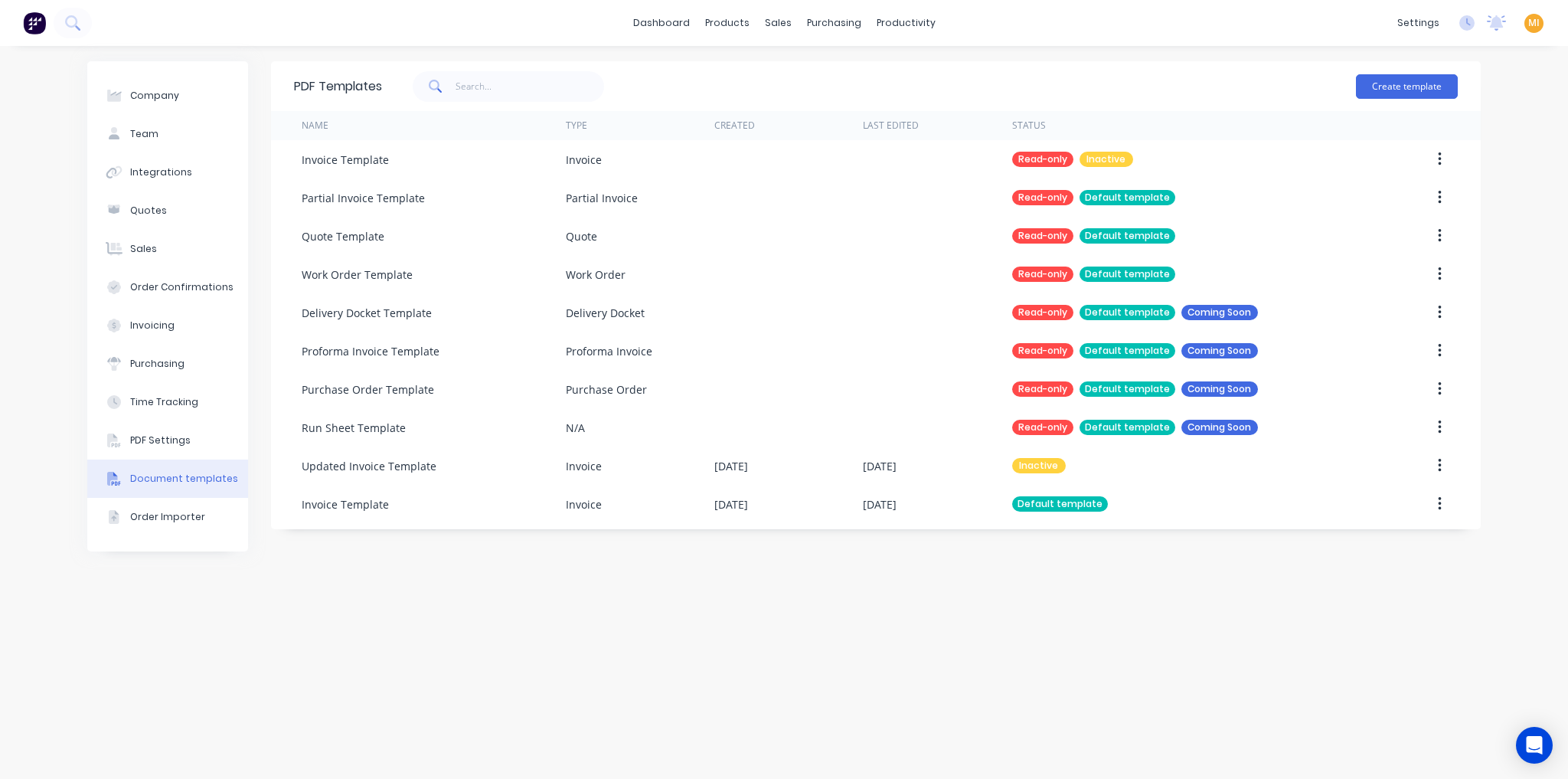
click at [355, 500] on div "Invoice Template" at bounding box center [345, 504] width 87 height 16
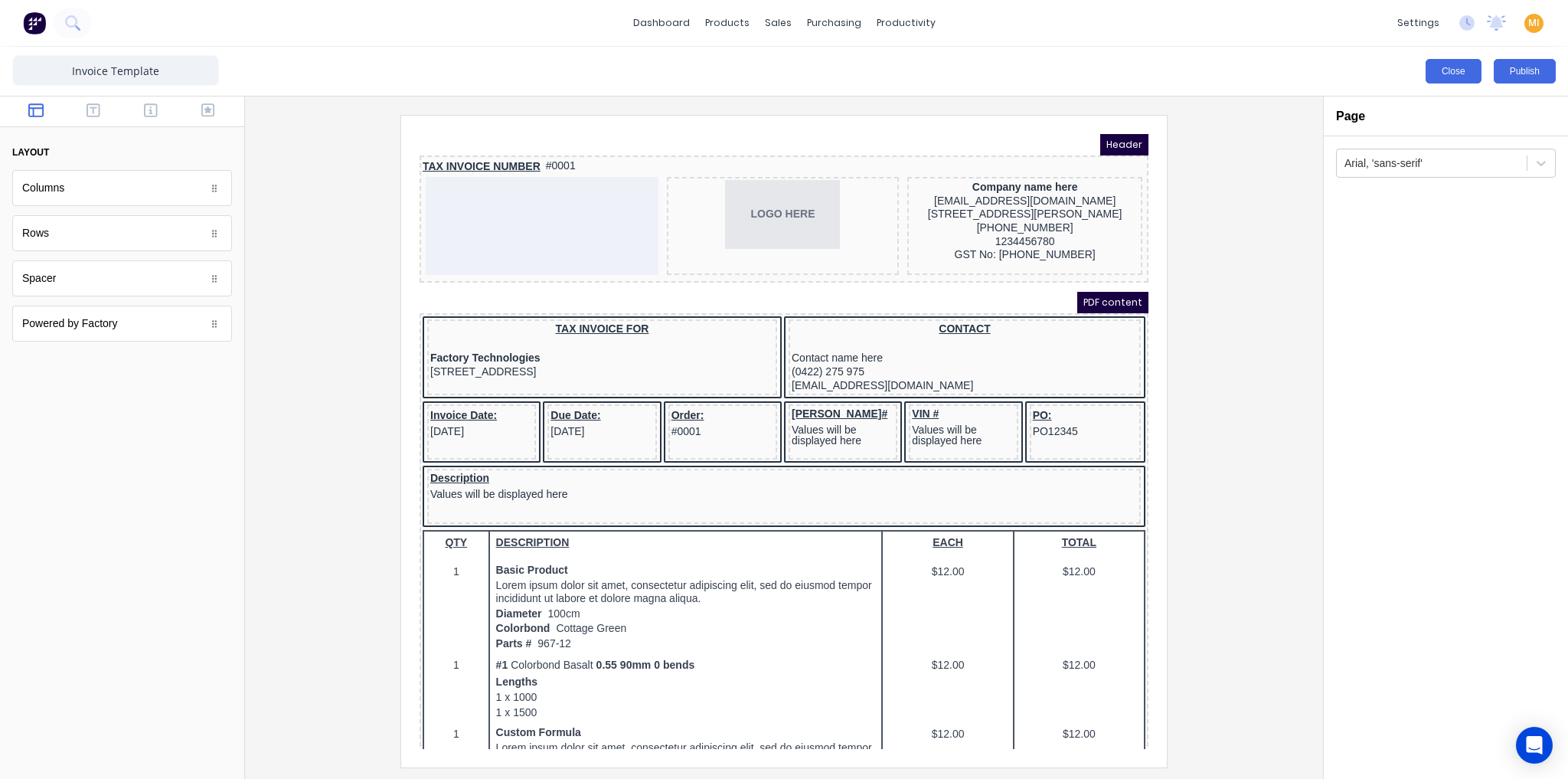
click at [1470, 79] on button "Close" at bounding box center [1454, 71] width 56 height 25
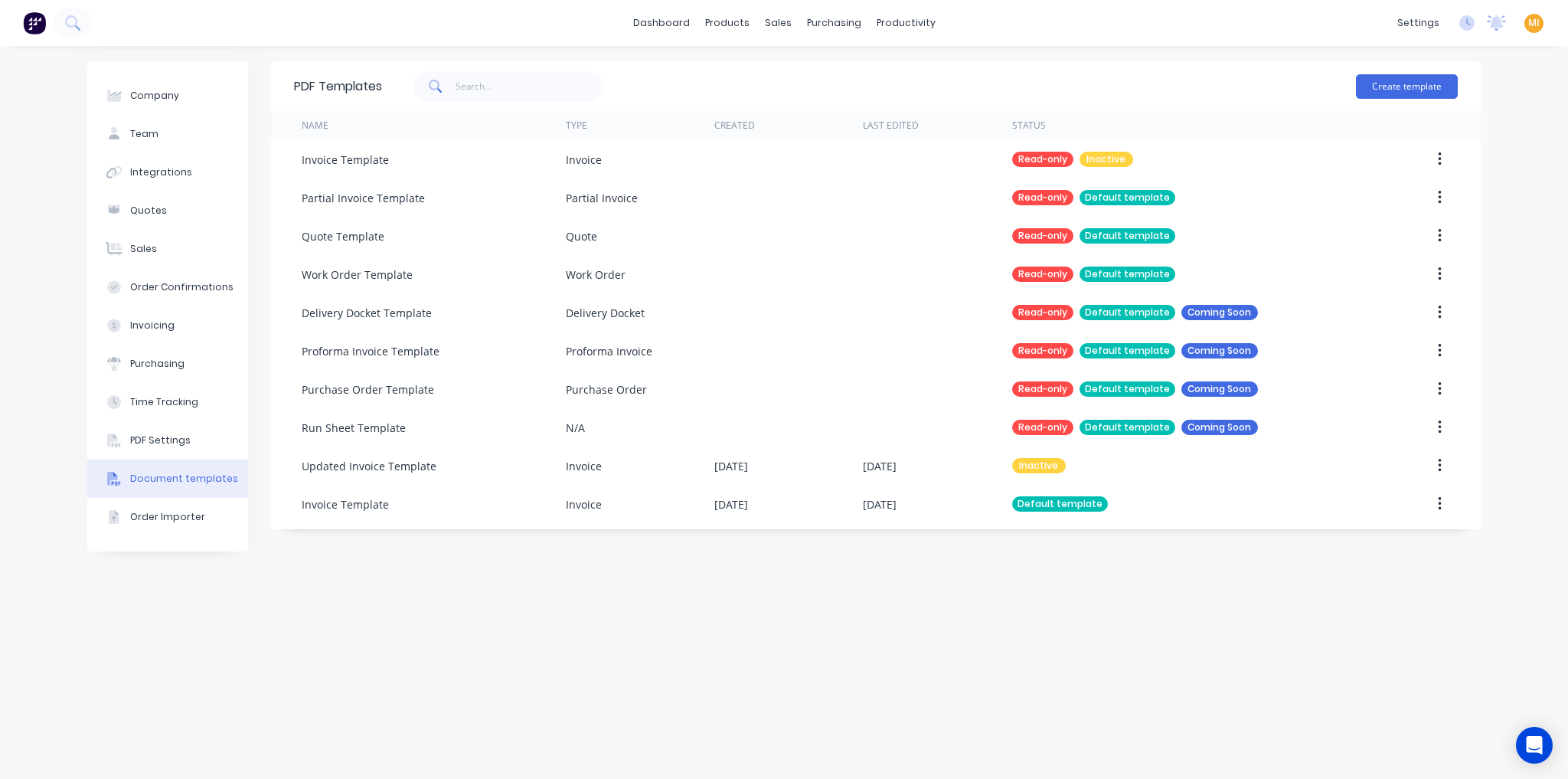
click at [423, 649] on div "PDF Templates Create template Name Type Created Last Edited Status Invoice Temp…" at bounding box center [876, 412] width 1210 height 703
click at [825, 72] on div "Sales Orders" at bounding box center [834, 74] width 63 height 14
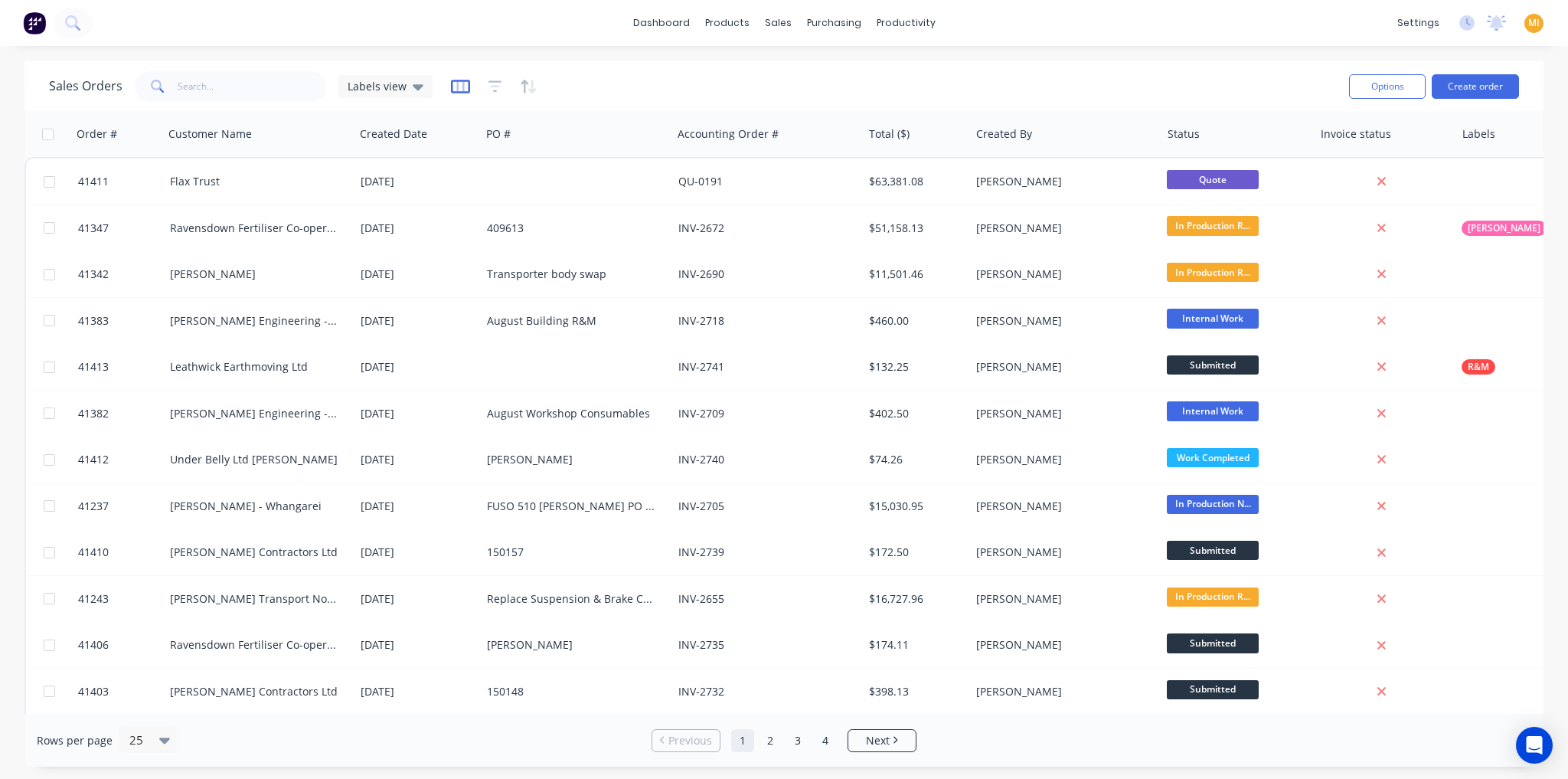
click at [456, 92] on icon "button" at bounding box center [460, 86] width 19 height 14
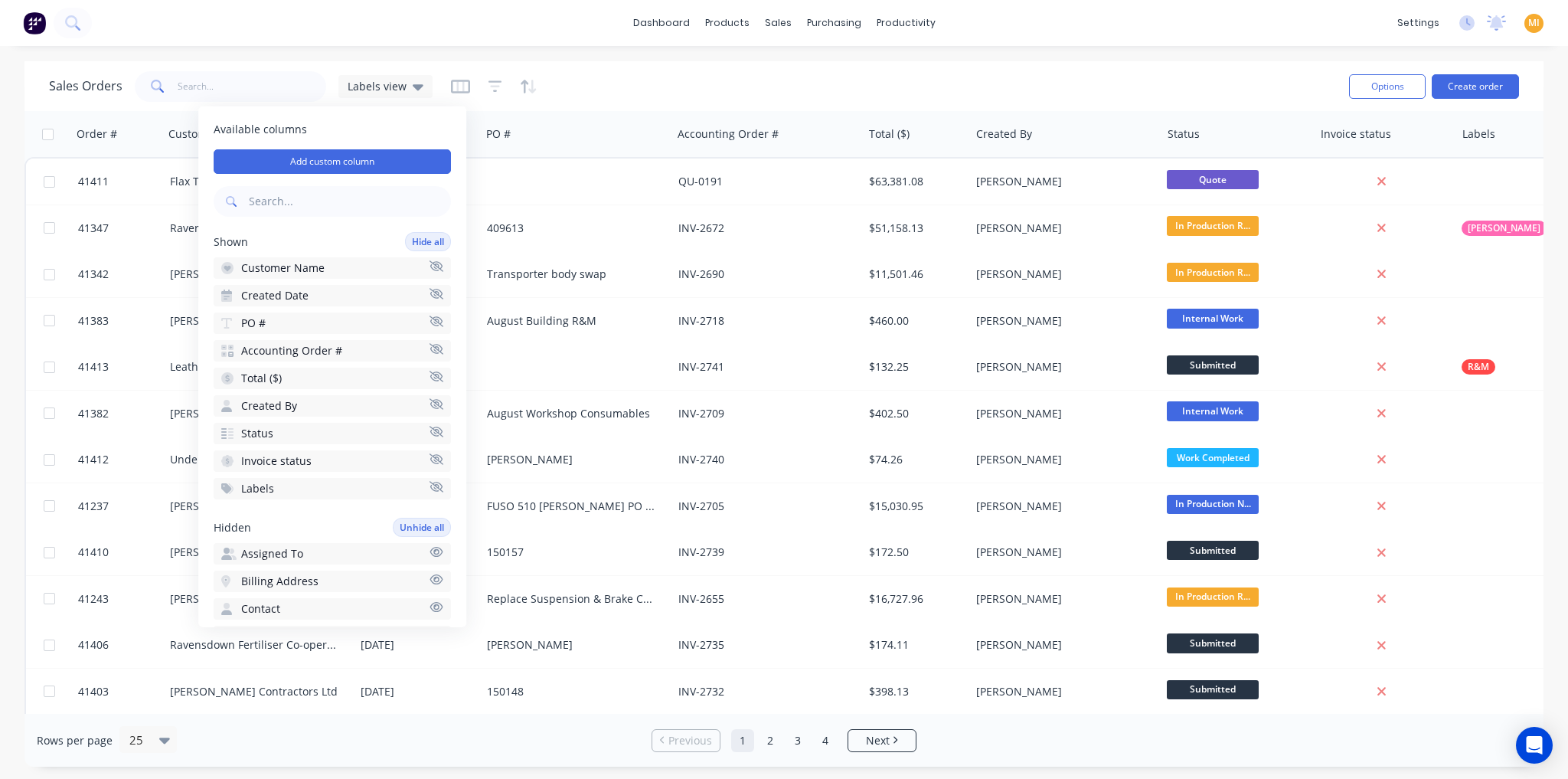
click at [484, 110] on div "Sales Orders Labels view Options Create order" at bounding box center [784, 85] width 1519 height 50
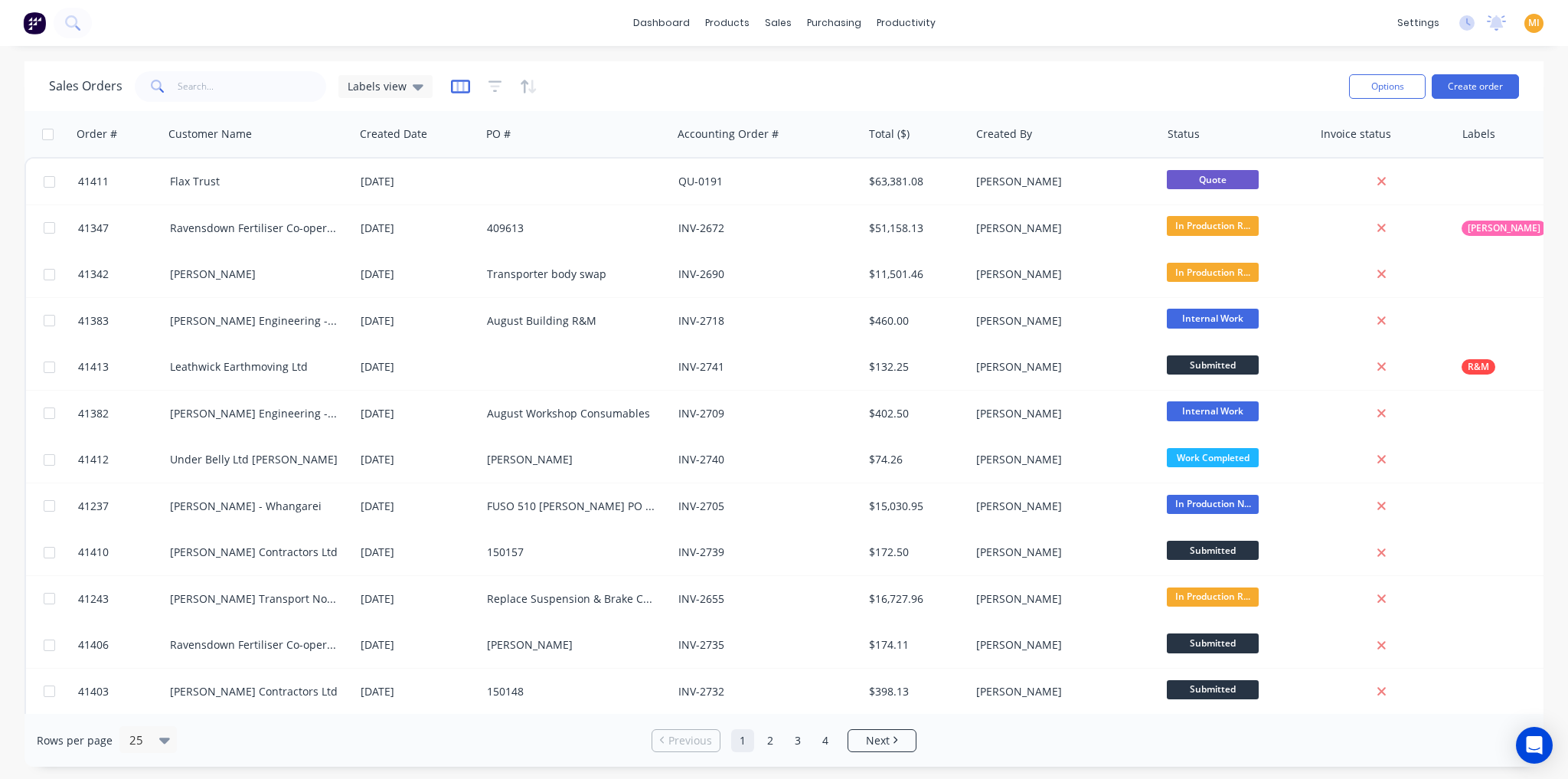
click at [459, 85] on icon "button" at bounding box center [460, 86] width 8 height 10
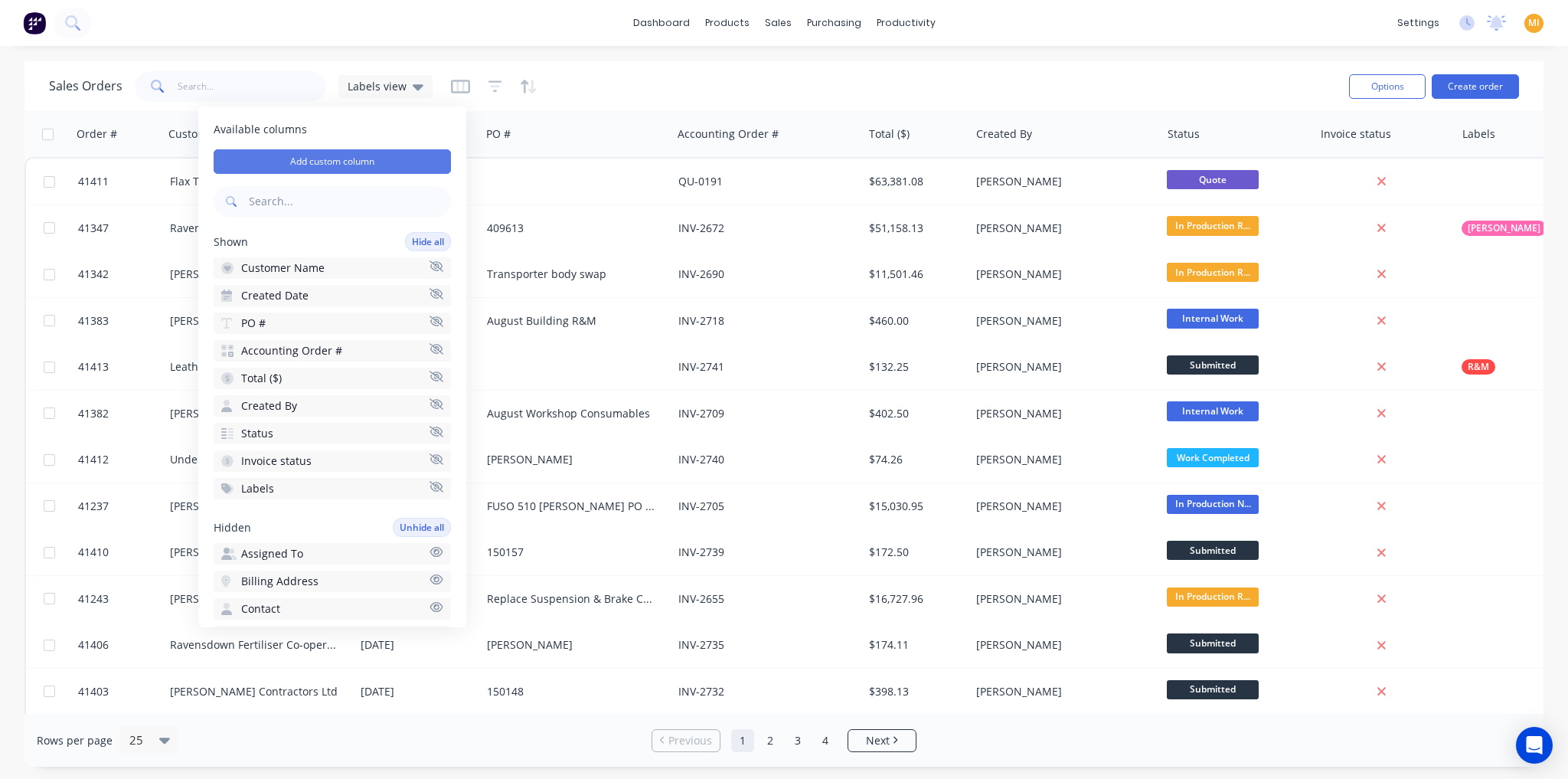
click at [340, 158] on button "Add custom column" at bounding box center [332, 162] width 238 height 25
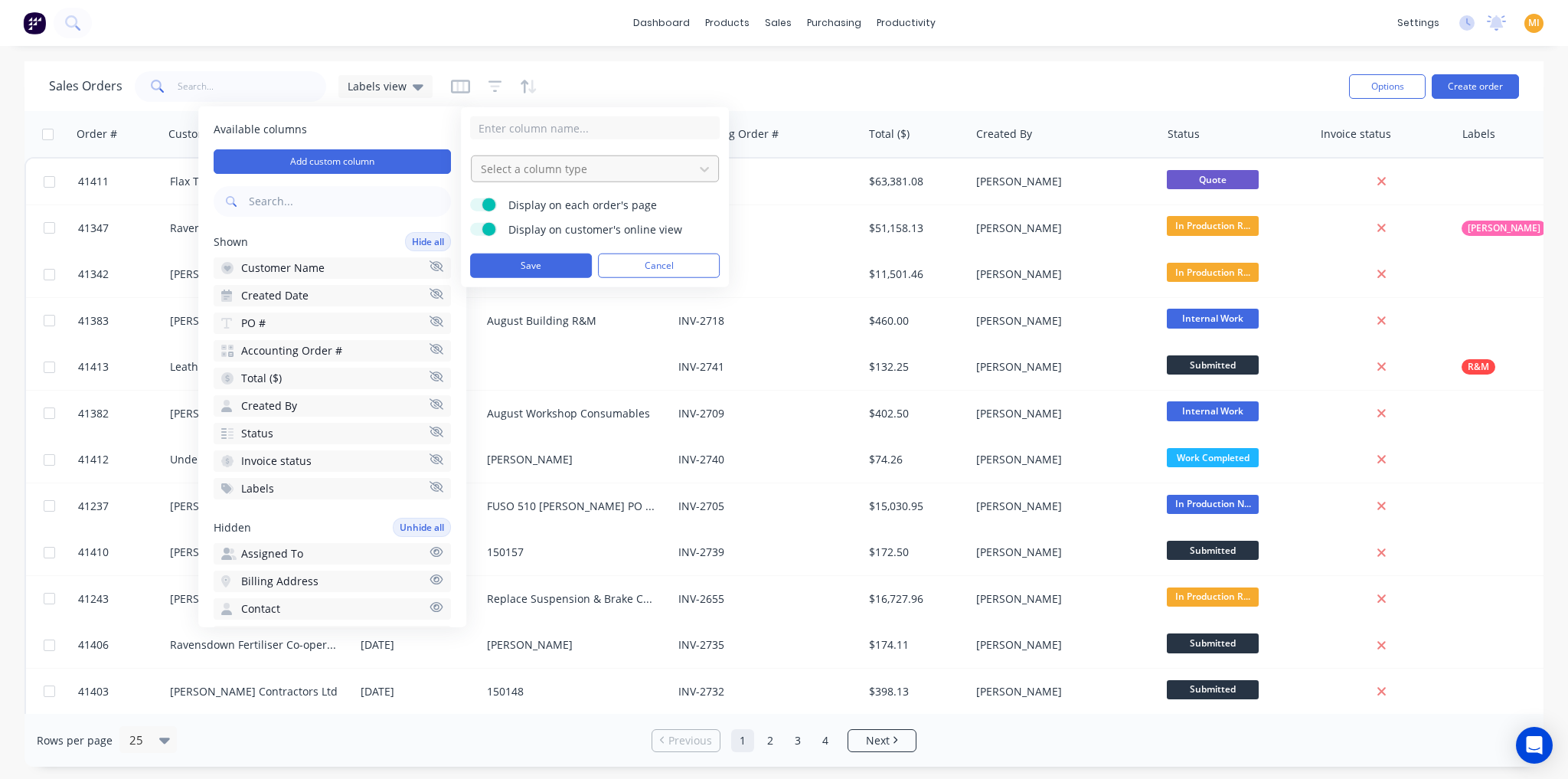
click at [540, 172] on div at bounding box center [582, 168] width 207 height 19
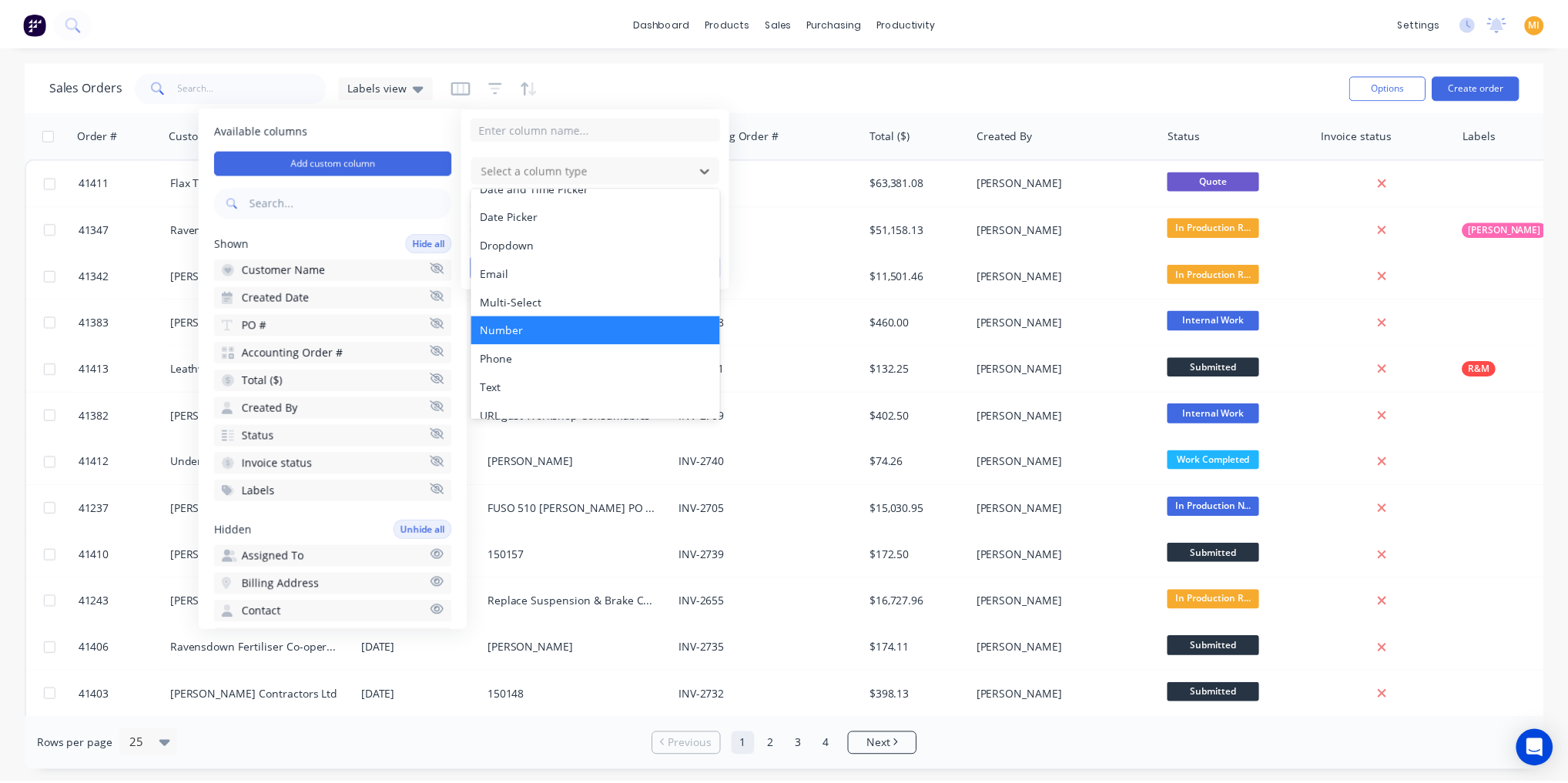
scroll to position [88, 0]
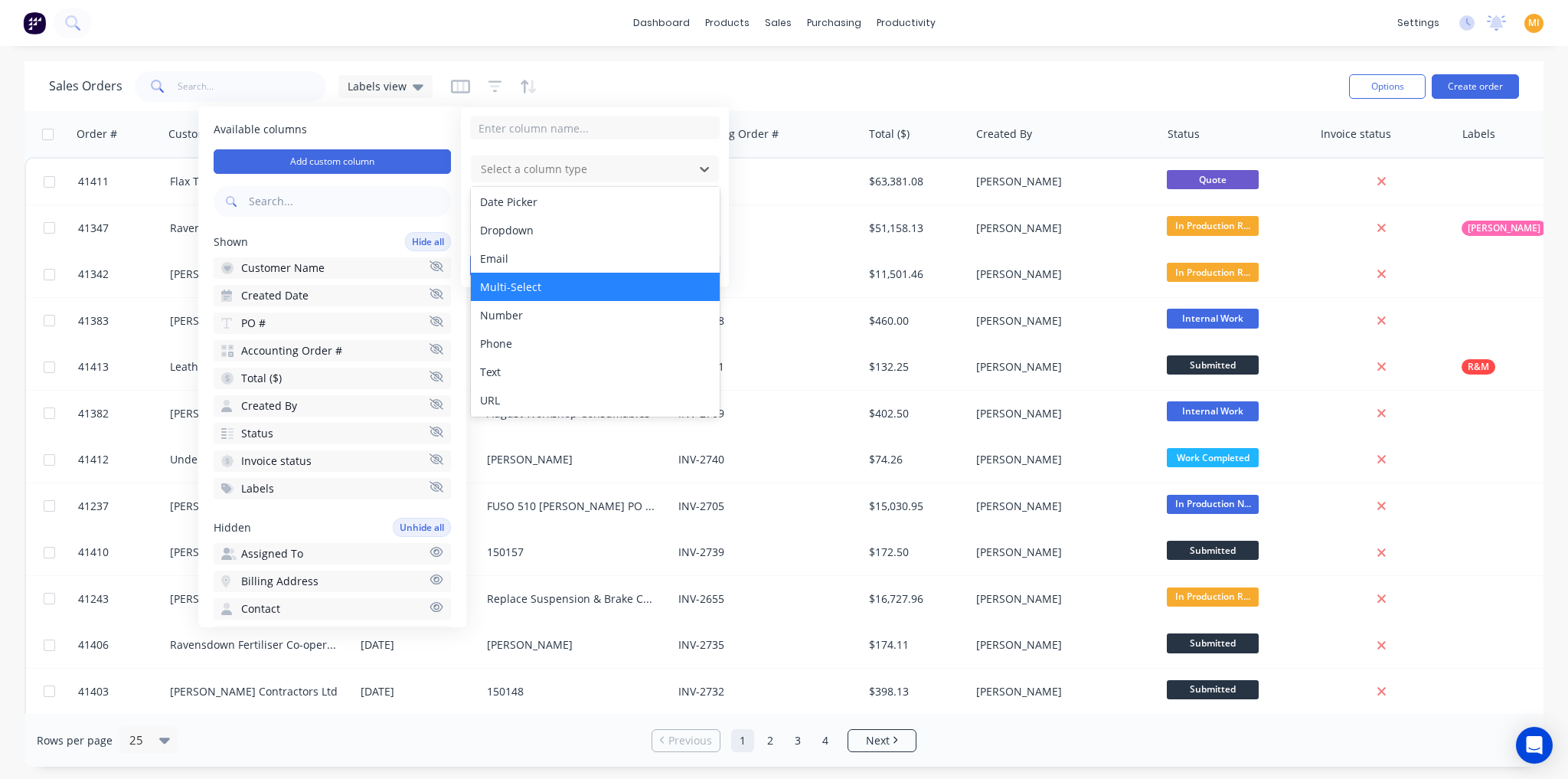
click at [541, 295] on div "Multi-Select" at bounding box center [595, 287] width 249 height 29
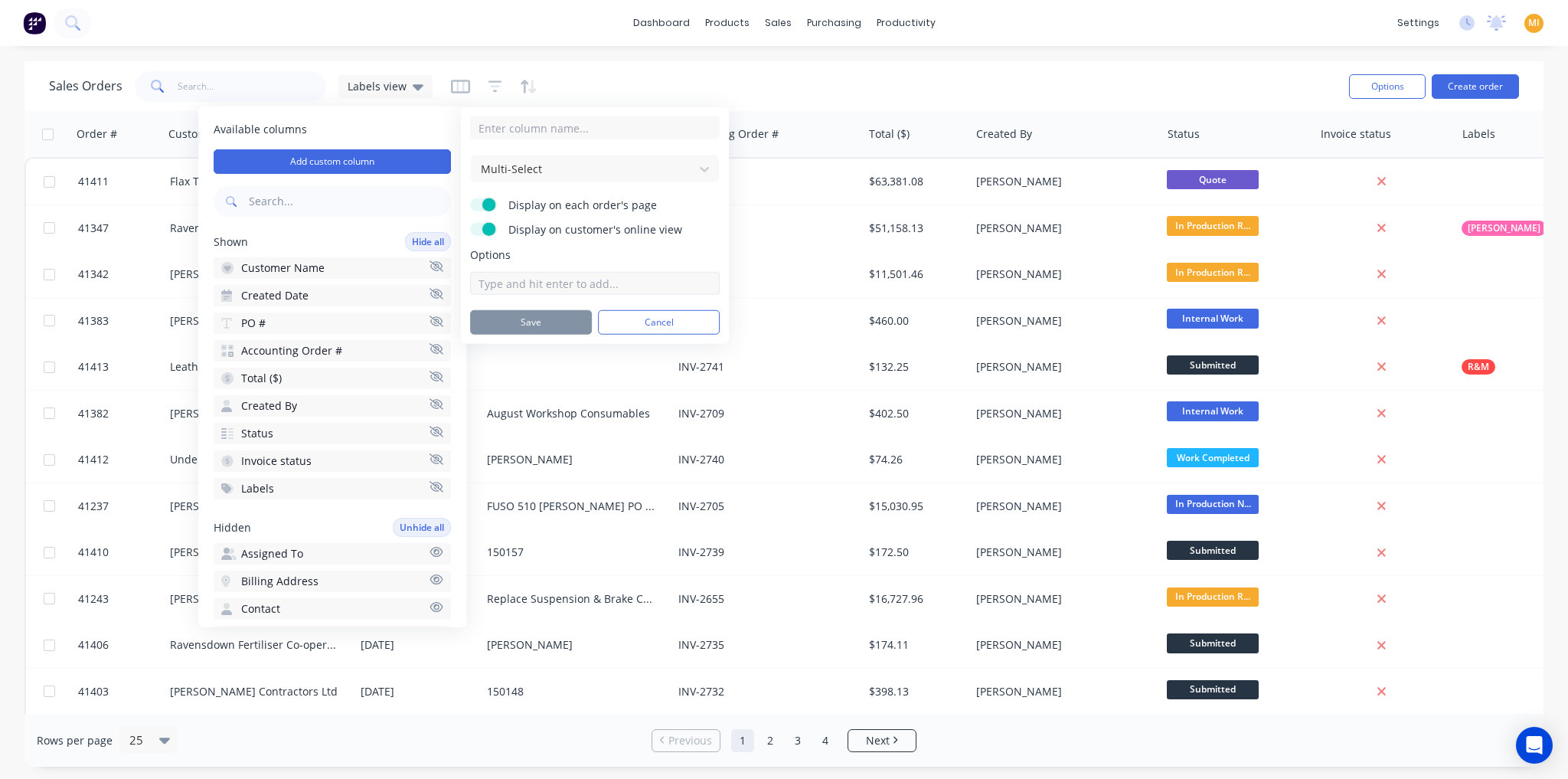
click at [522, 289] on input at bounding box center [594, 283] width 249 height 23
click at [635, 321] on button "Cancel" at bounding box center [658, 322] width 122 height 25
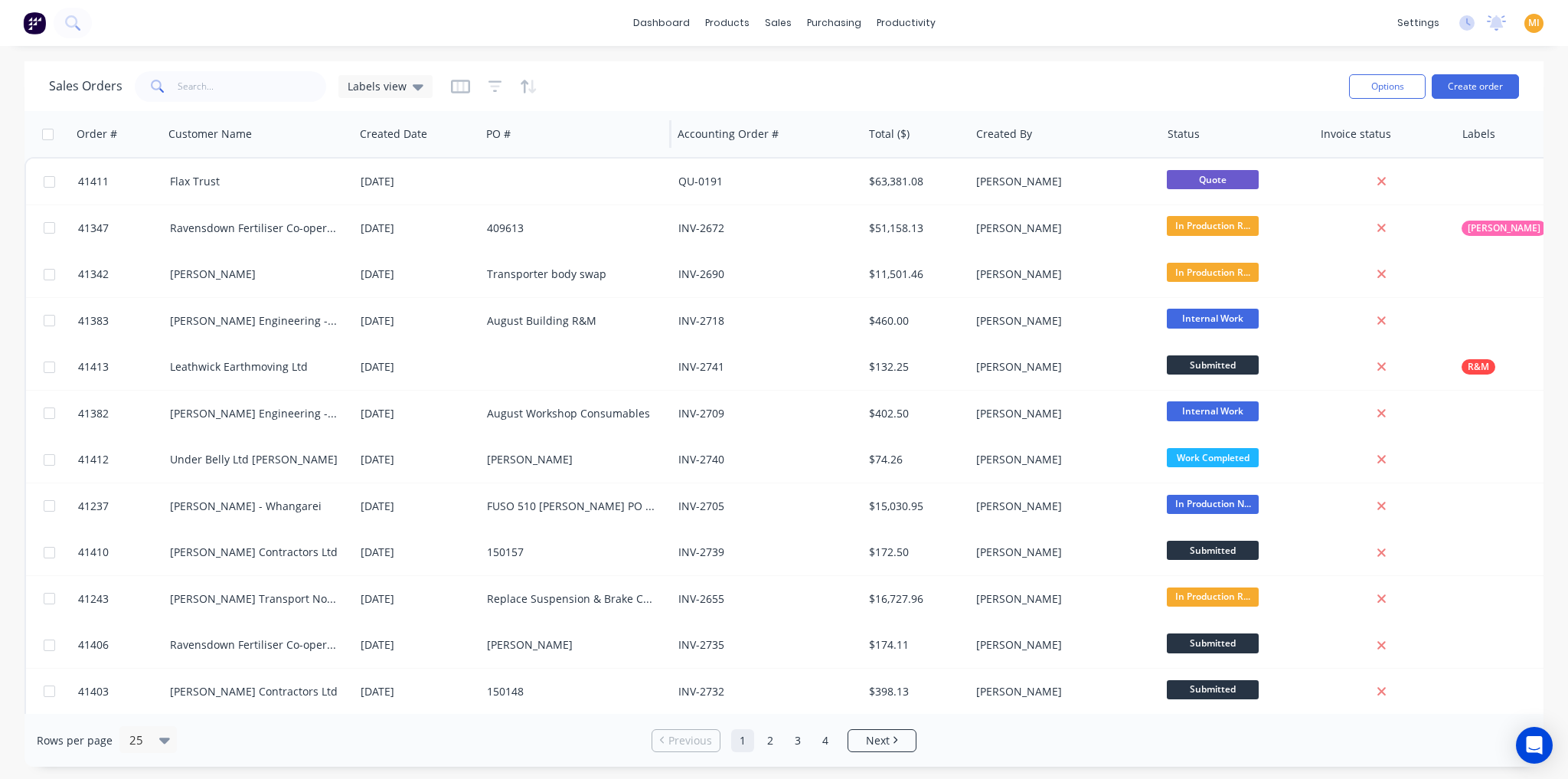
click at [576, 112] on div "PO #" at bounding box center [576, 134] width 191 height 46
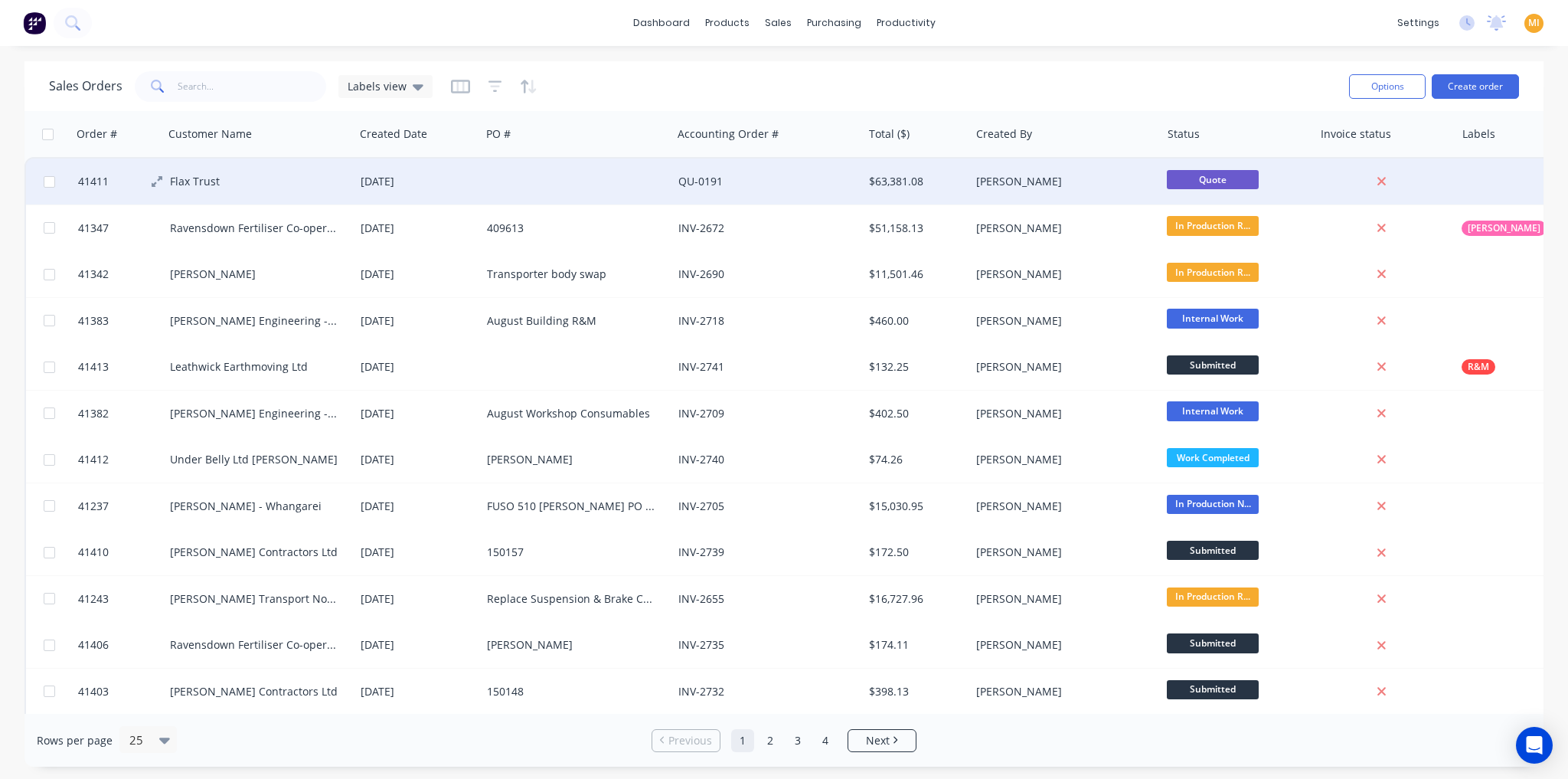
click at [133, 191] on button "41411" at bounding box center [123, 181] width 92 height 46
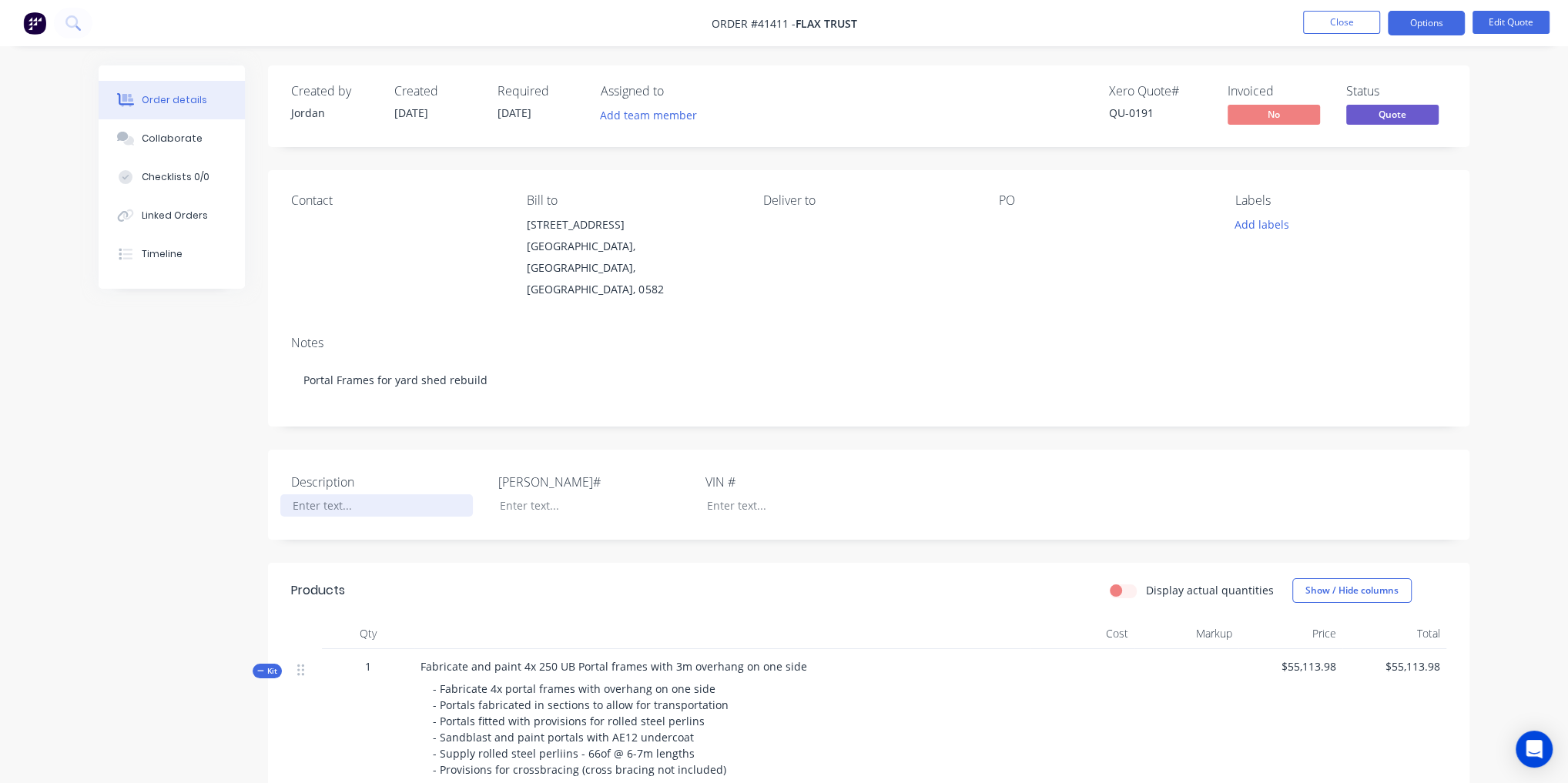
click at [346, 495] on div at bounding box center [377, 506] width 192 height 22
click at [338, 495] on div at bounding box center [377, 506] width 192 height 22
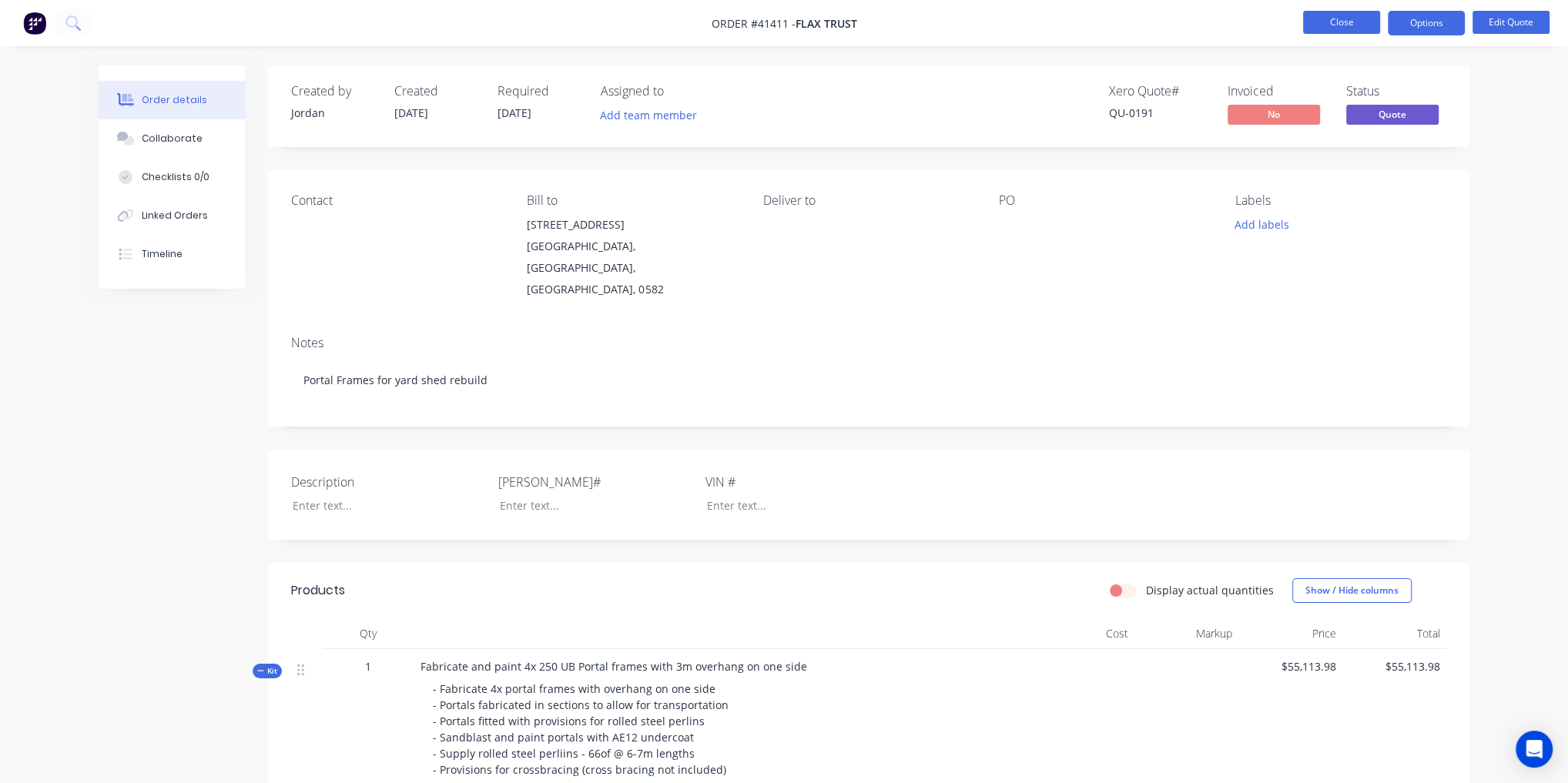
click at [1324, 26] on button "Close" at bounding box center [1342, 22] width 77 height 23
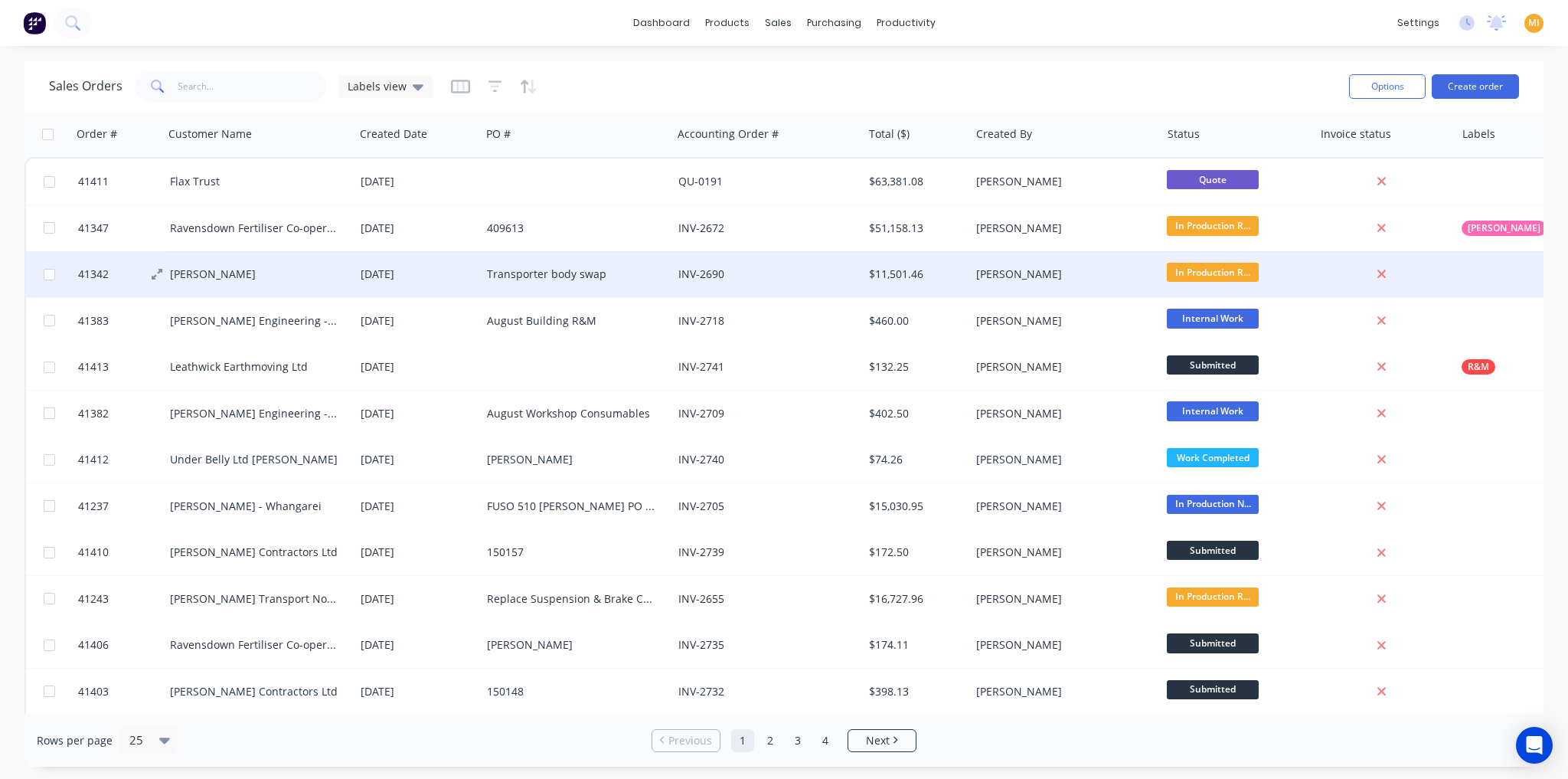
click at [122, 283] on button "41342" at bounding box center [123, 274] width 92 height 46
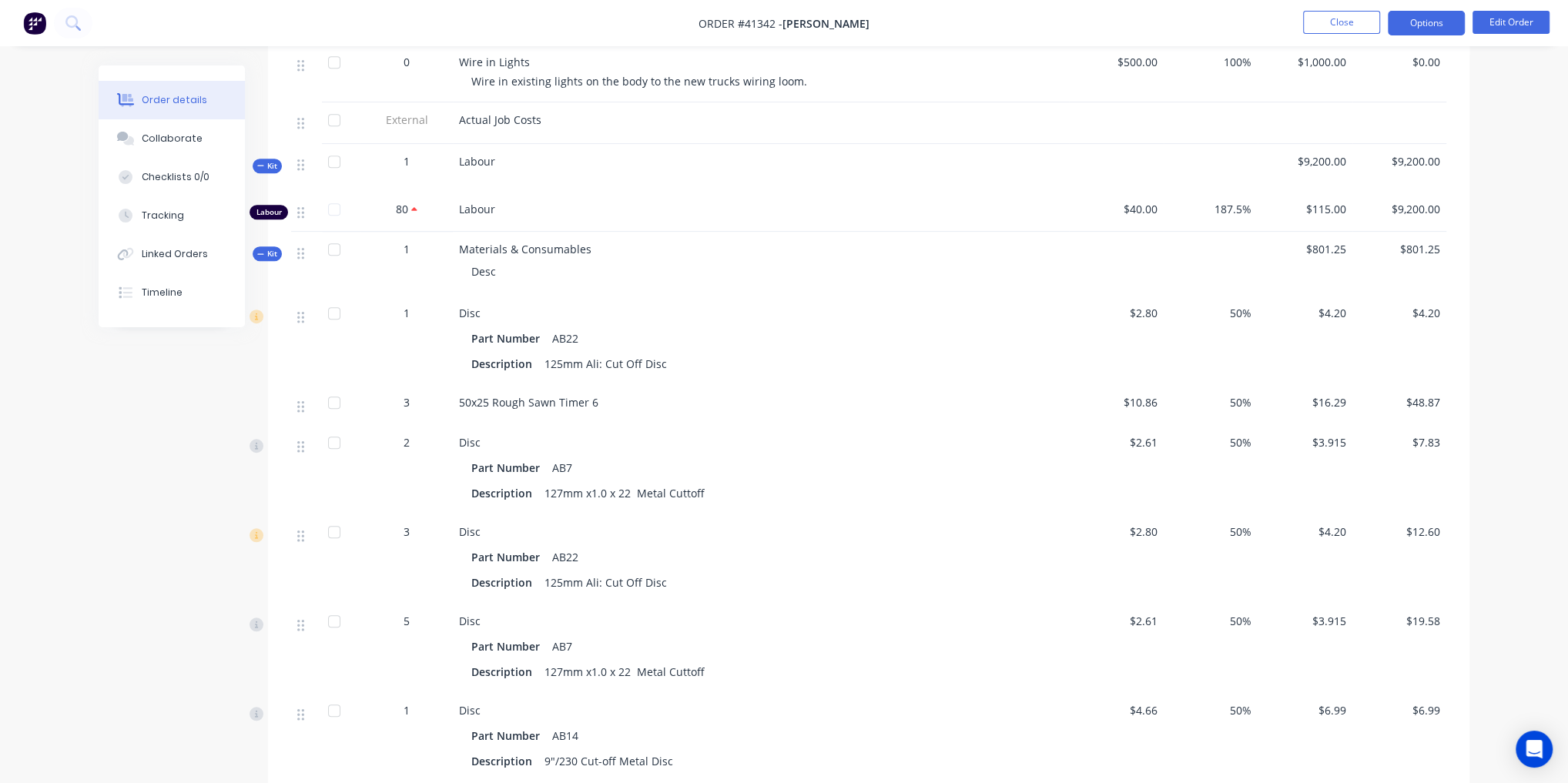
scroll to position [1047, 0]
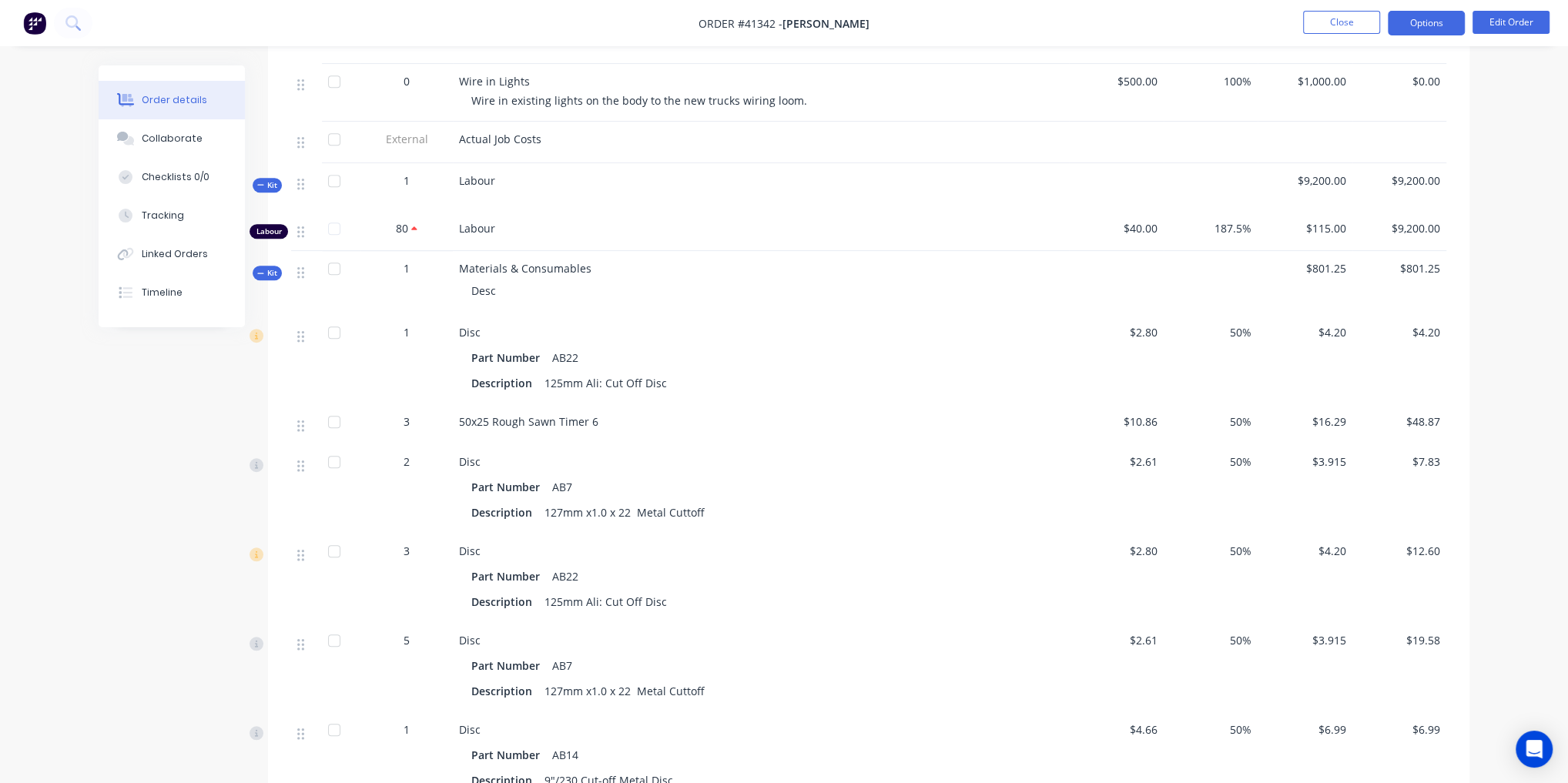
click at [1443, 19] on button "Options" at bounding box center [1426, 23] width 77 height 25
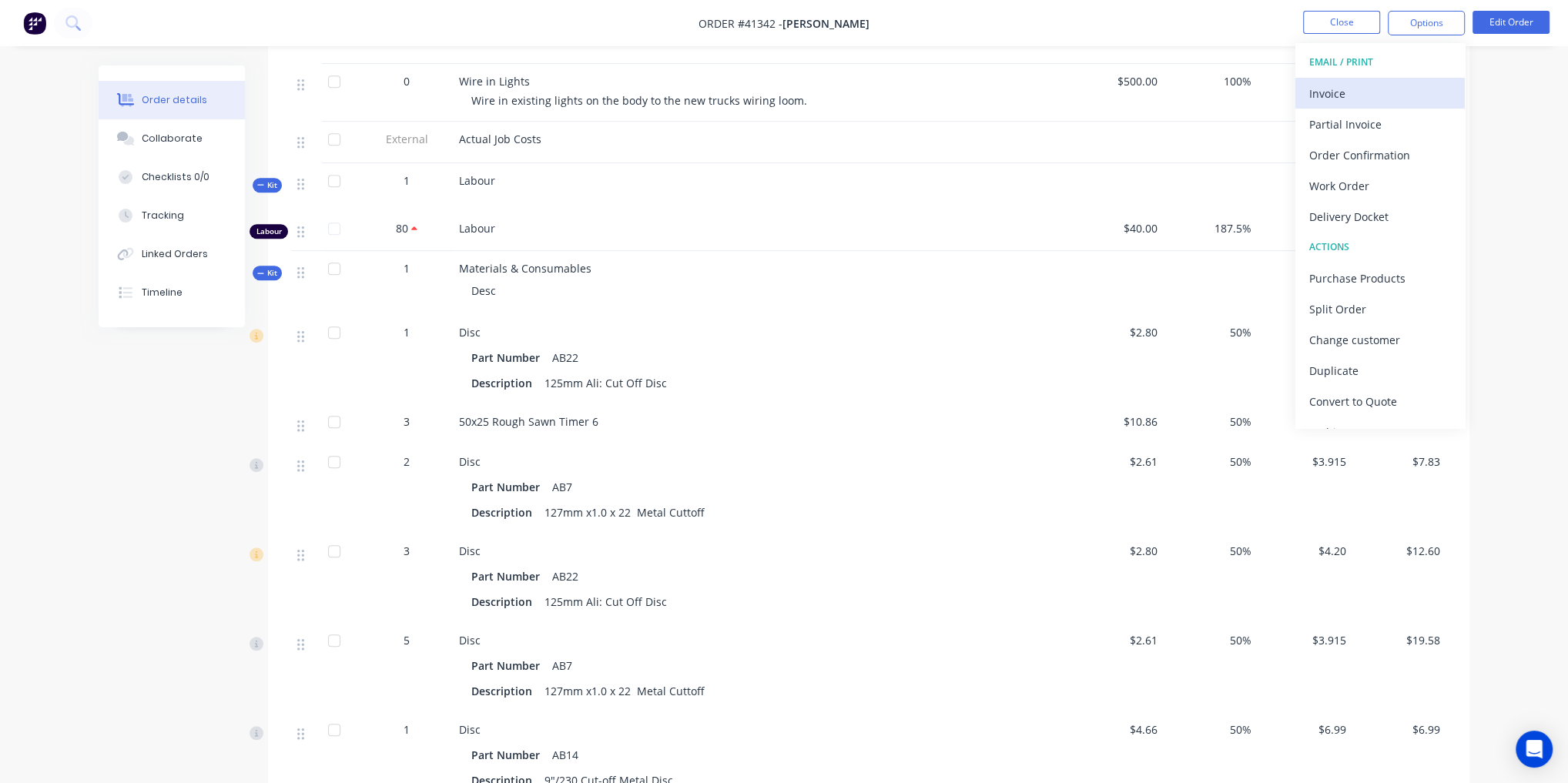
click at [1365, 82] on div "Invoice" at bounding box center [1380, 94] width 142 height 22
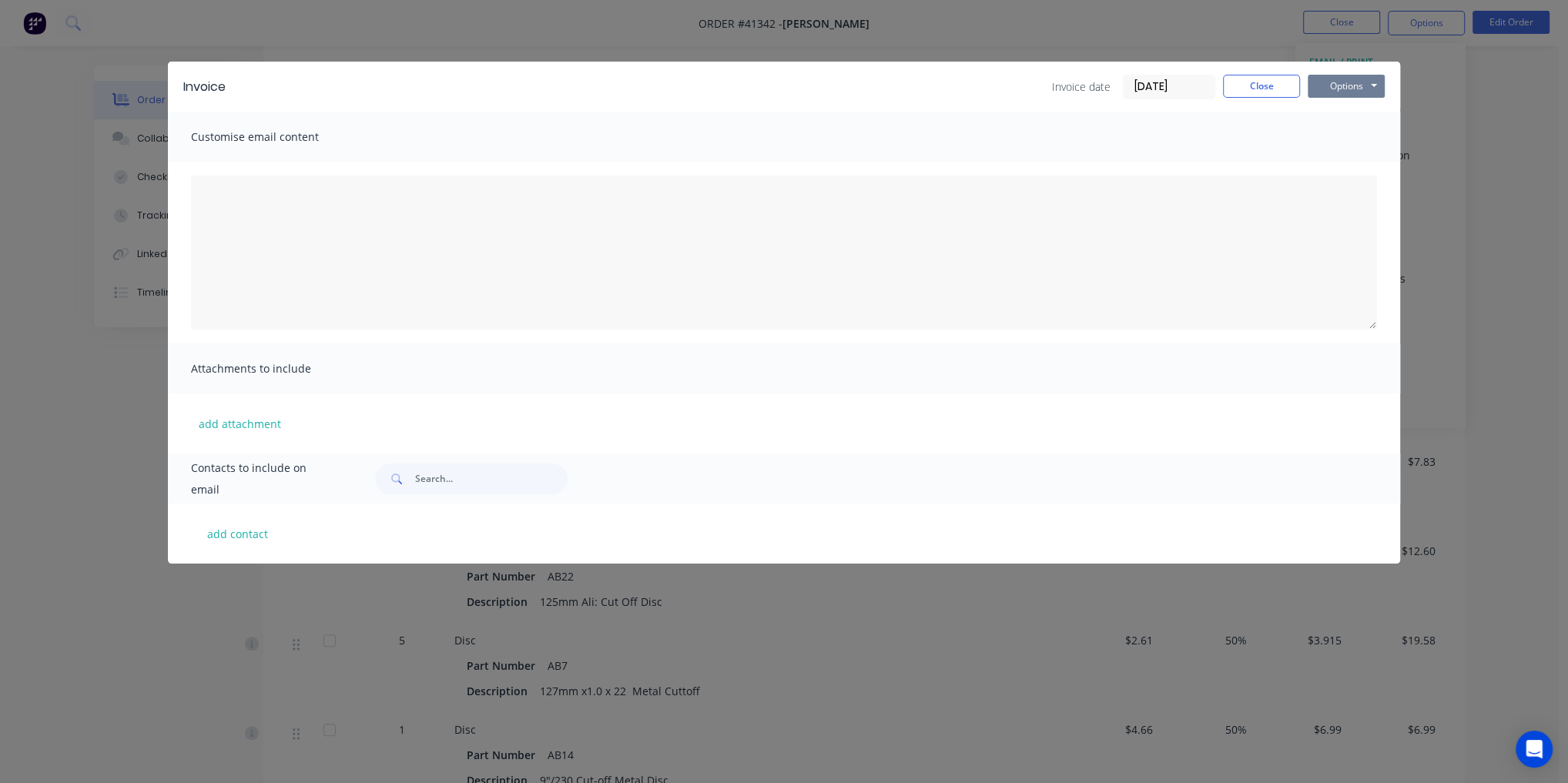
click at [1358, 80] on button "Options" at bounding box center [1346, 86] width 77 height 23
click at [1346, 114] on button "Preview" at bounding box center [1357, 114] width 99 height 26
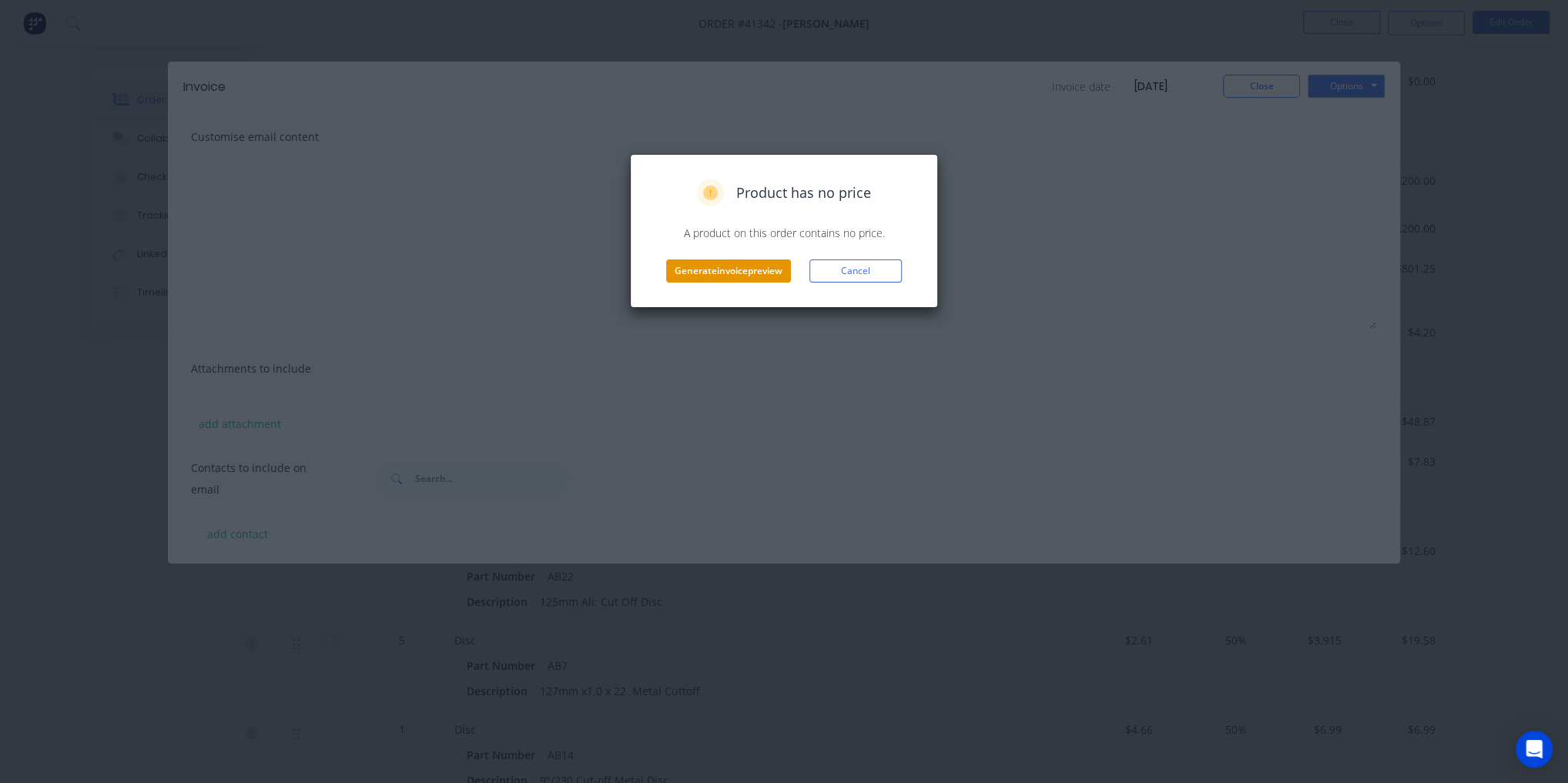
click at [743, 261] on button "Generate invoice preview" at bounding box center [728, 270] width 125 height 23
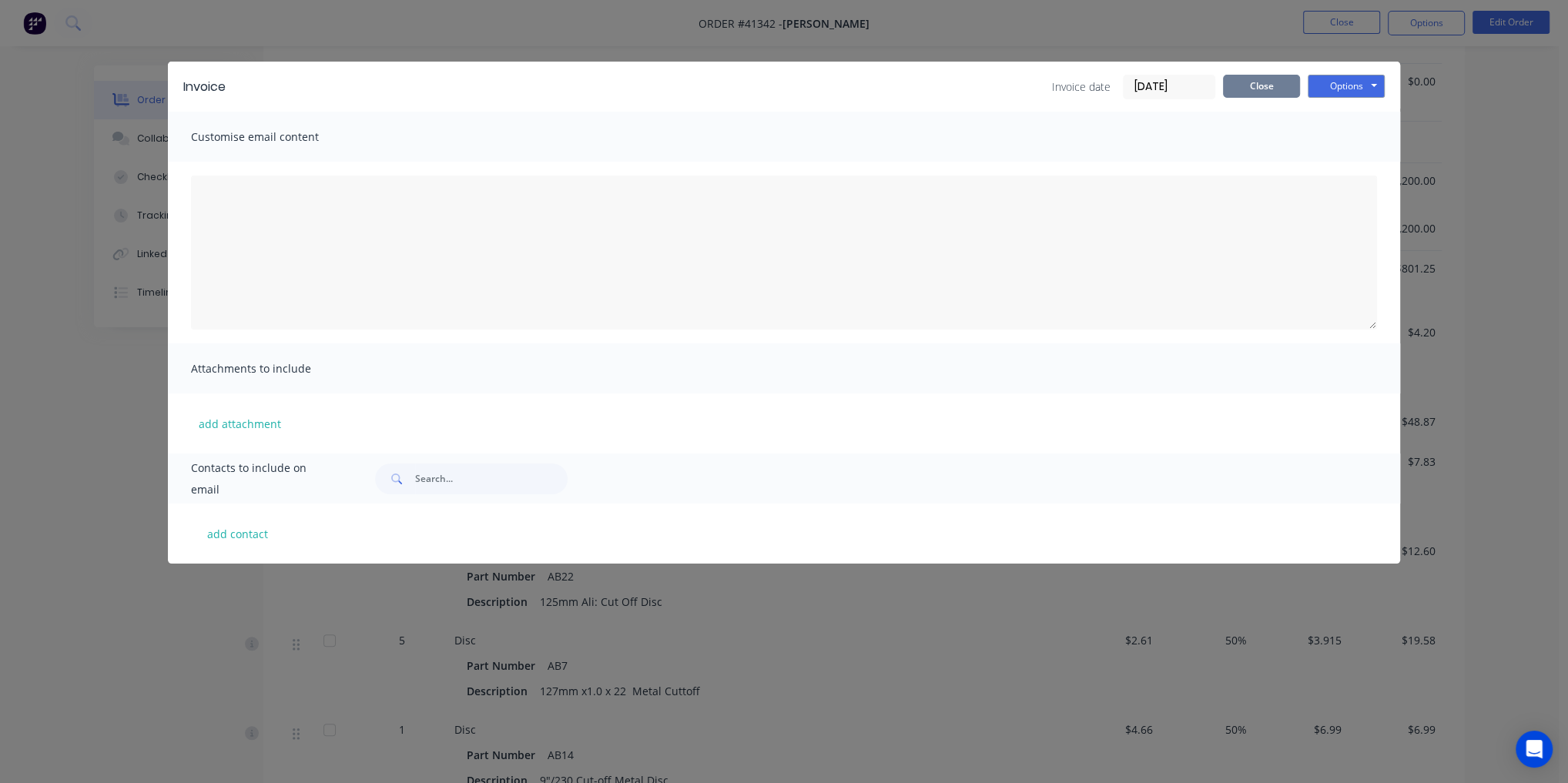
click at [1250, 86] on button "Close" at bounding box center [1261, 86] width 77 height 23
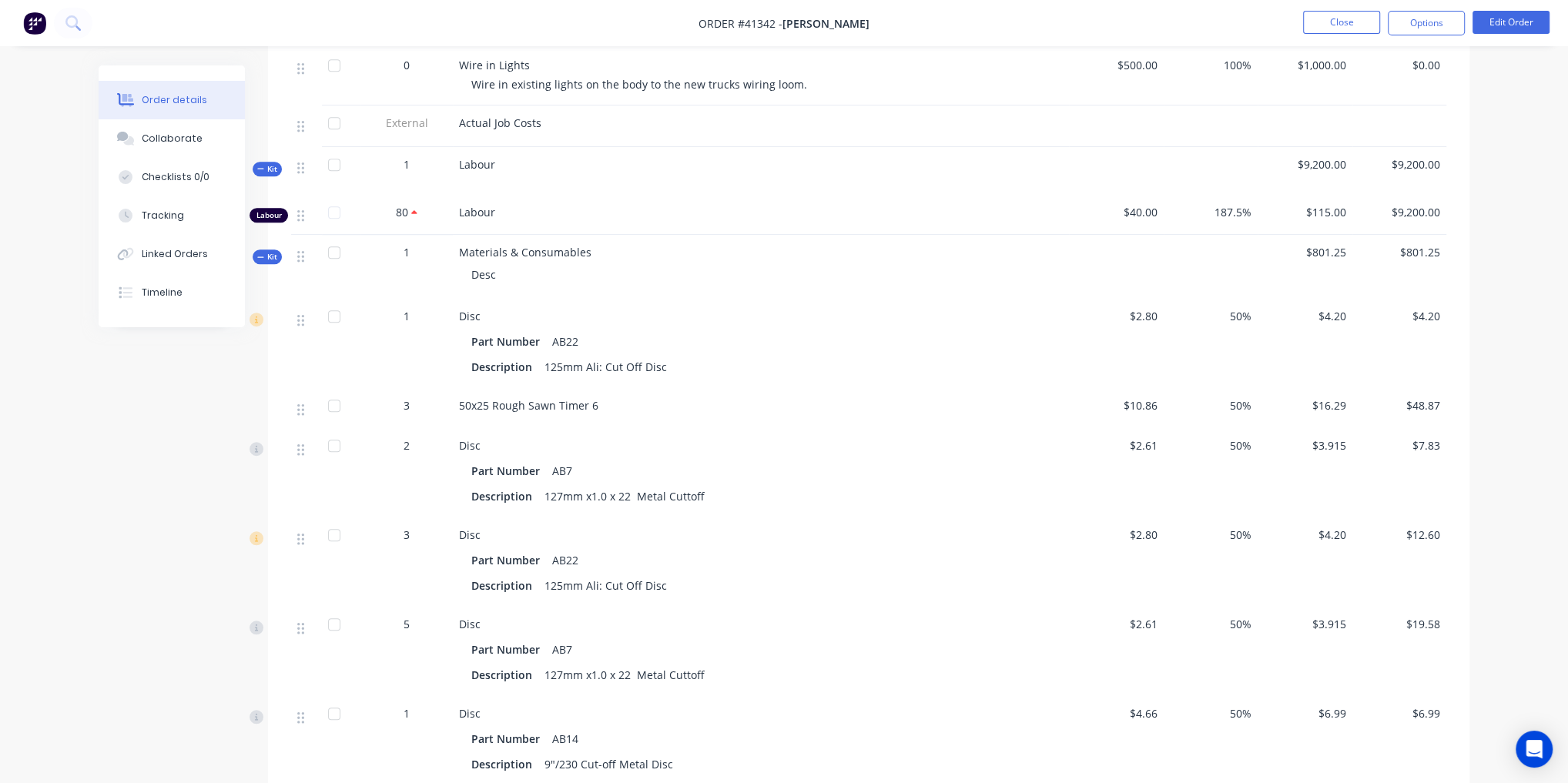
scroll to position [1109, 0]
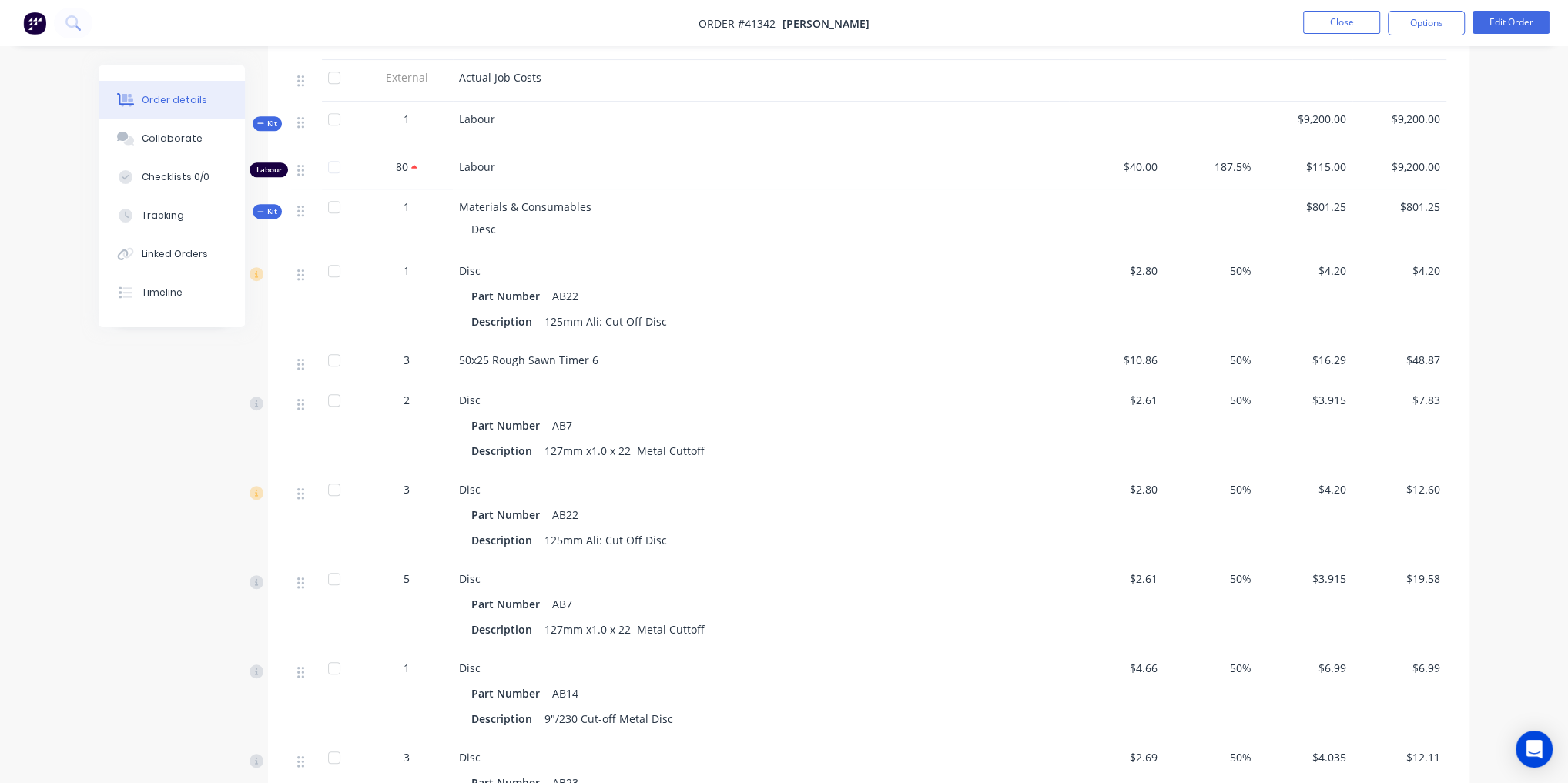
click at [270, 217] on span "Kit" at bounding box center [268, 212] width 20 height 12
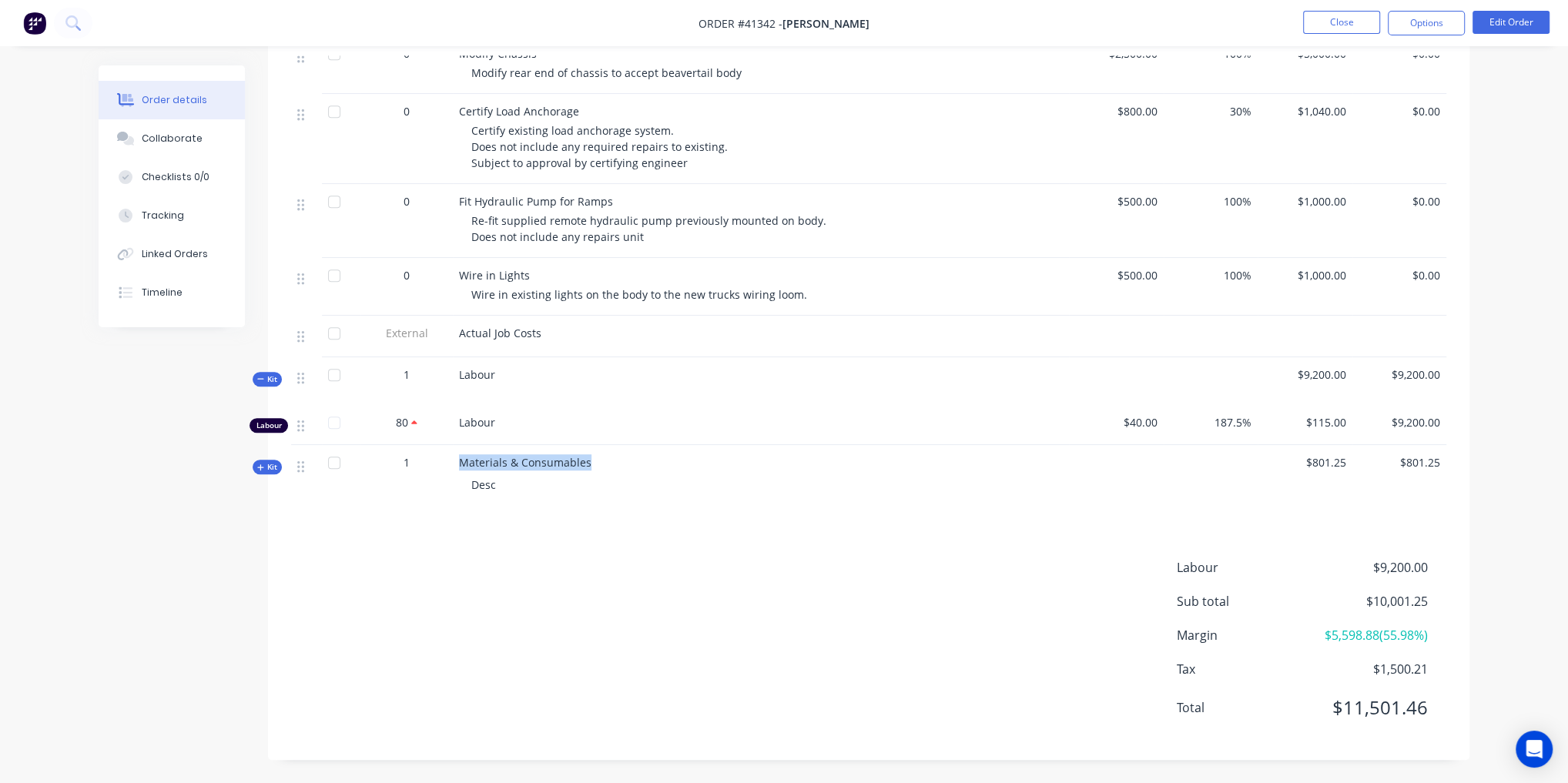
drag, startPoint x: 589, startPoint y: 462, endPoint x: 454, endPoint y: 468, distance: 135.1
click at [454, 468] on div "Materials & Consumables Desc" at bounding box center [761, 477] width 616 height 64
copy span "Materials & Consumables"
click at [270, 462] on span "Kit" at bounding box center [268, 468] width 20 height 12
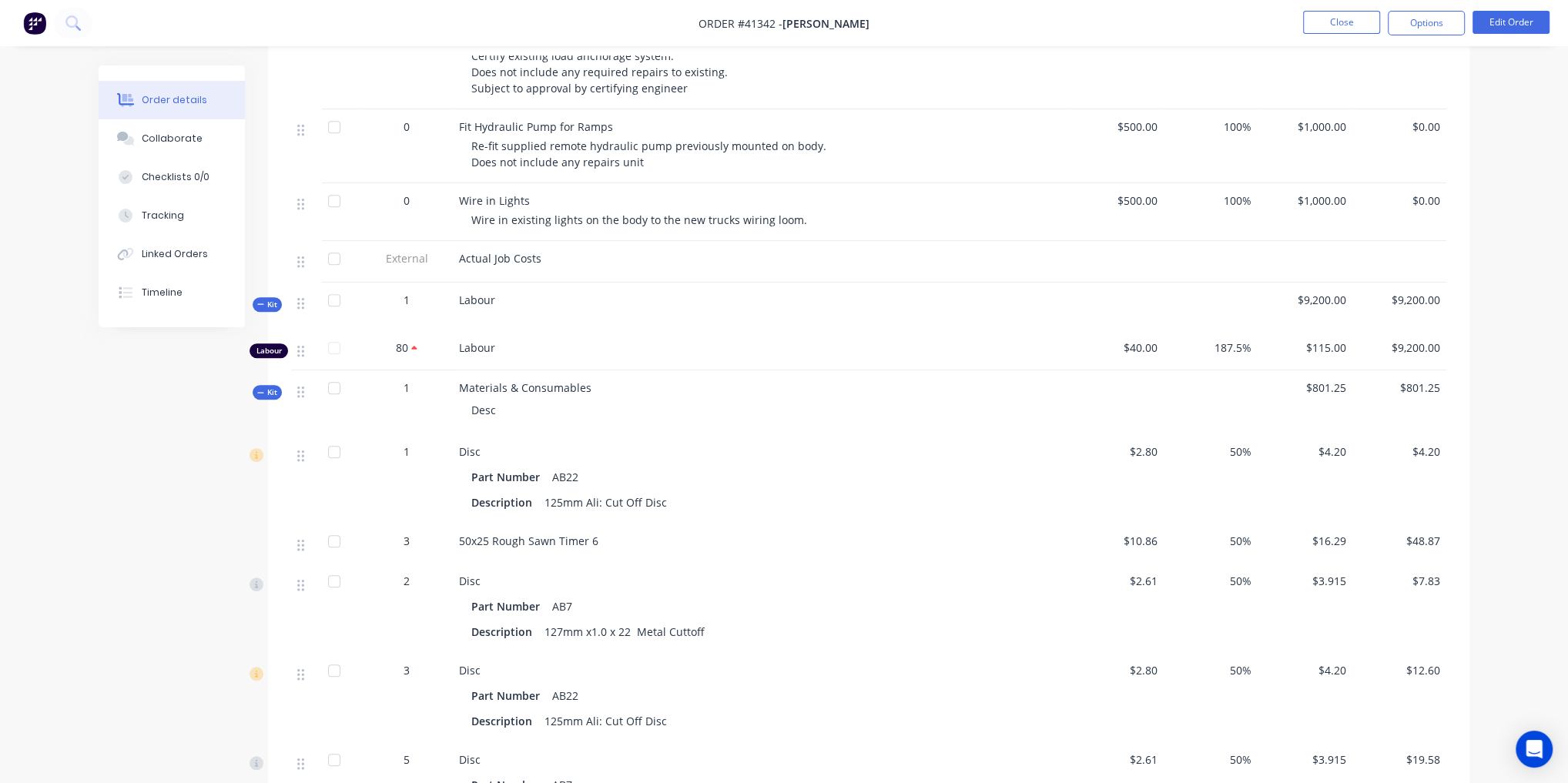
scroll to position [1129, 0]
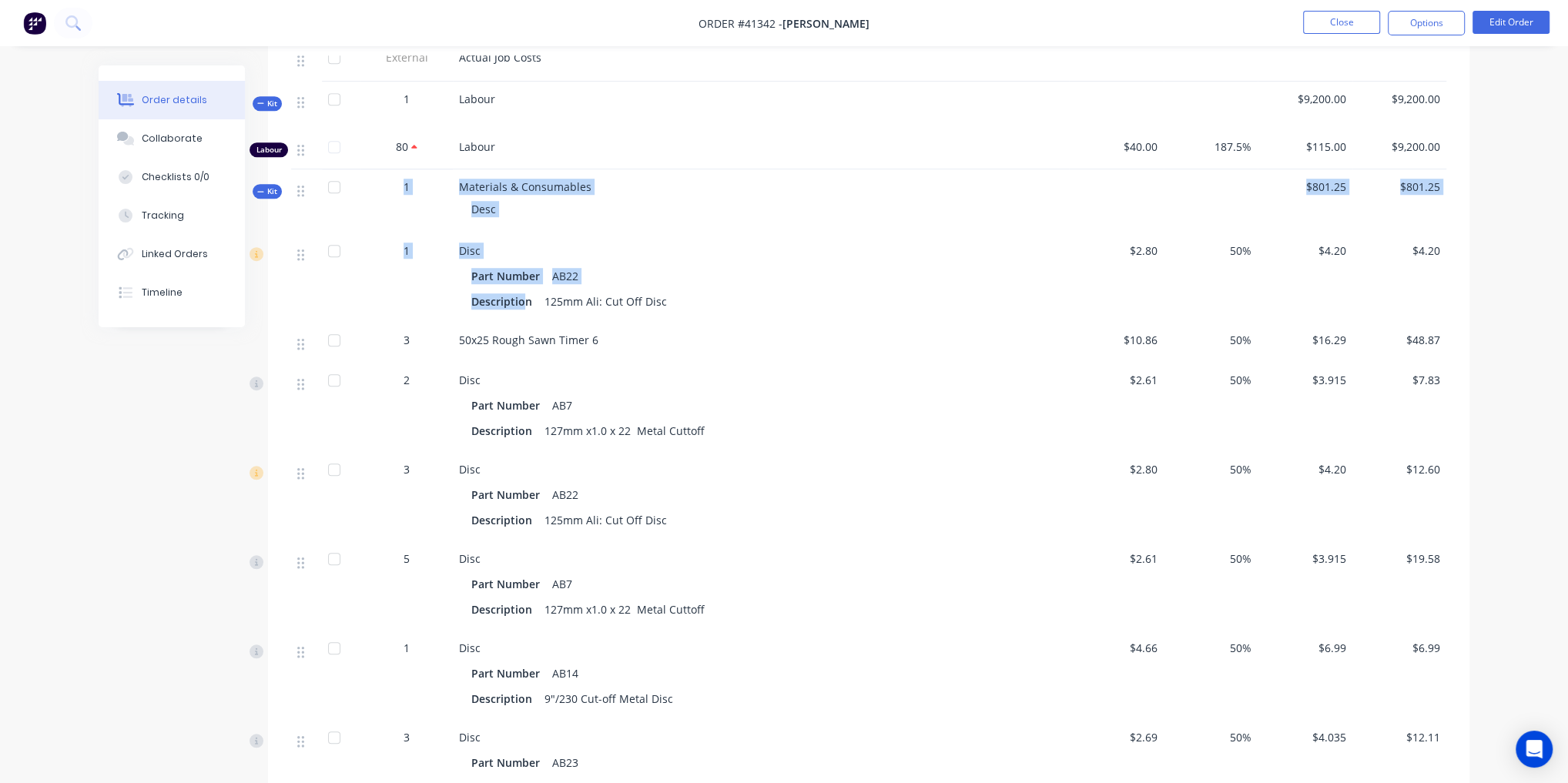
drag, startPoint x: 384, startPoint y: 253, endPoint x: 524, endPoint y: 339, distance: 164.3
click at [427, 295] on div "1" at bounding box center [406, 277] width 93 height 89
drag, startPoint x: 378, startPoint y: 214, endPoint x: 537, endPoint y: 239, distance: 161.0
click at [537, 233] on div "Kit 1 Materials & Consumables Desc $801.25 $801.25" at bounding box center [868, 201] width 1156 height 64
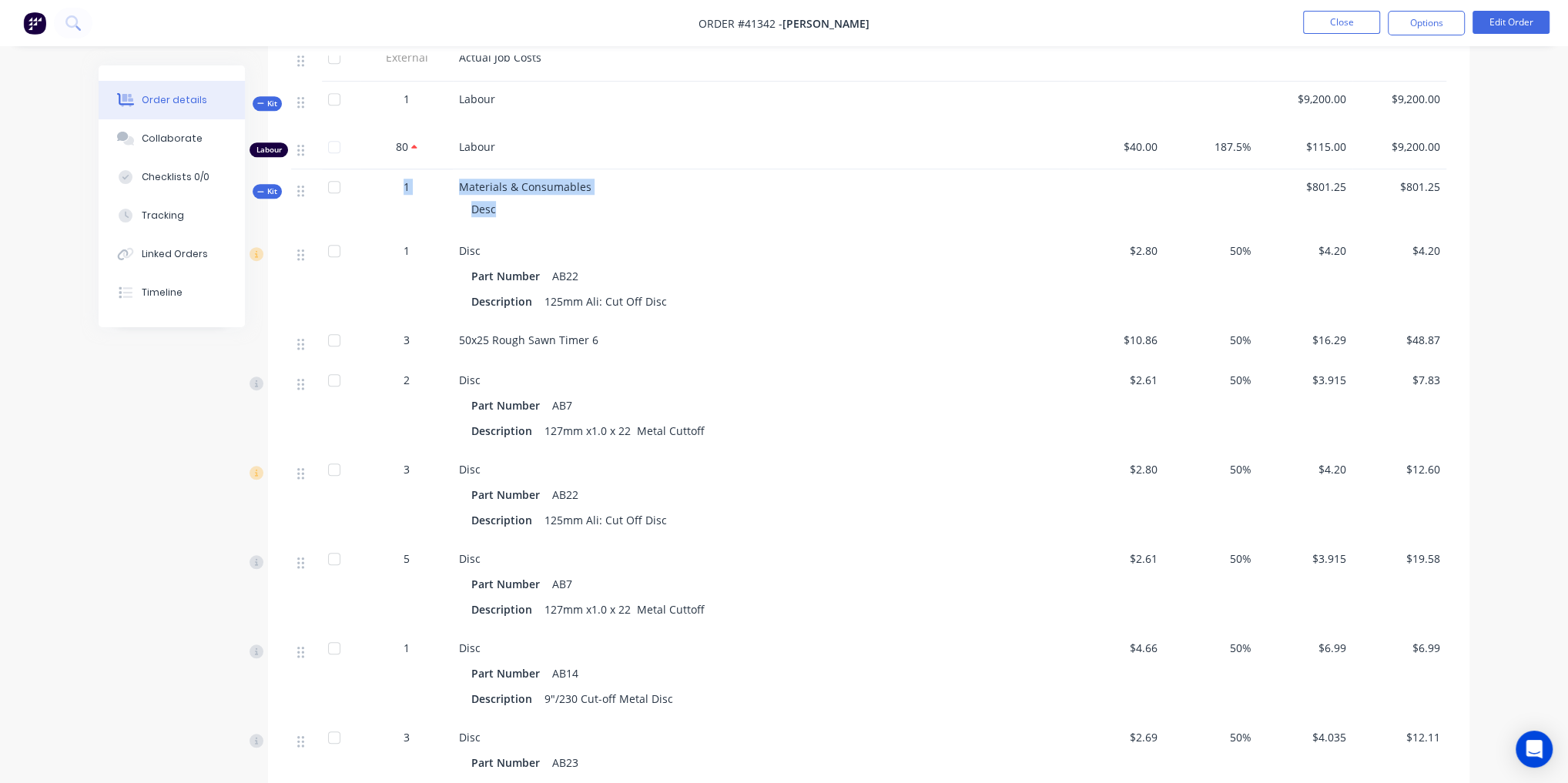
click at [513, 194] on span "Materials & Consumables" at bounding box center [526, 186] width 133 height 14
drag, startPoint x: 395, startPoint y: 203, endPoint x: 944, endPoint y: 218, distance: 549.2
click at [396, 204] on div "1" at bounding box center [406, 201] width 93 height 64
drag, startPoint x: 1468, startPoint y: 217, endPoint x: 1270, endPoint y: 209, distance: 198.2
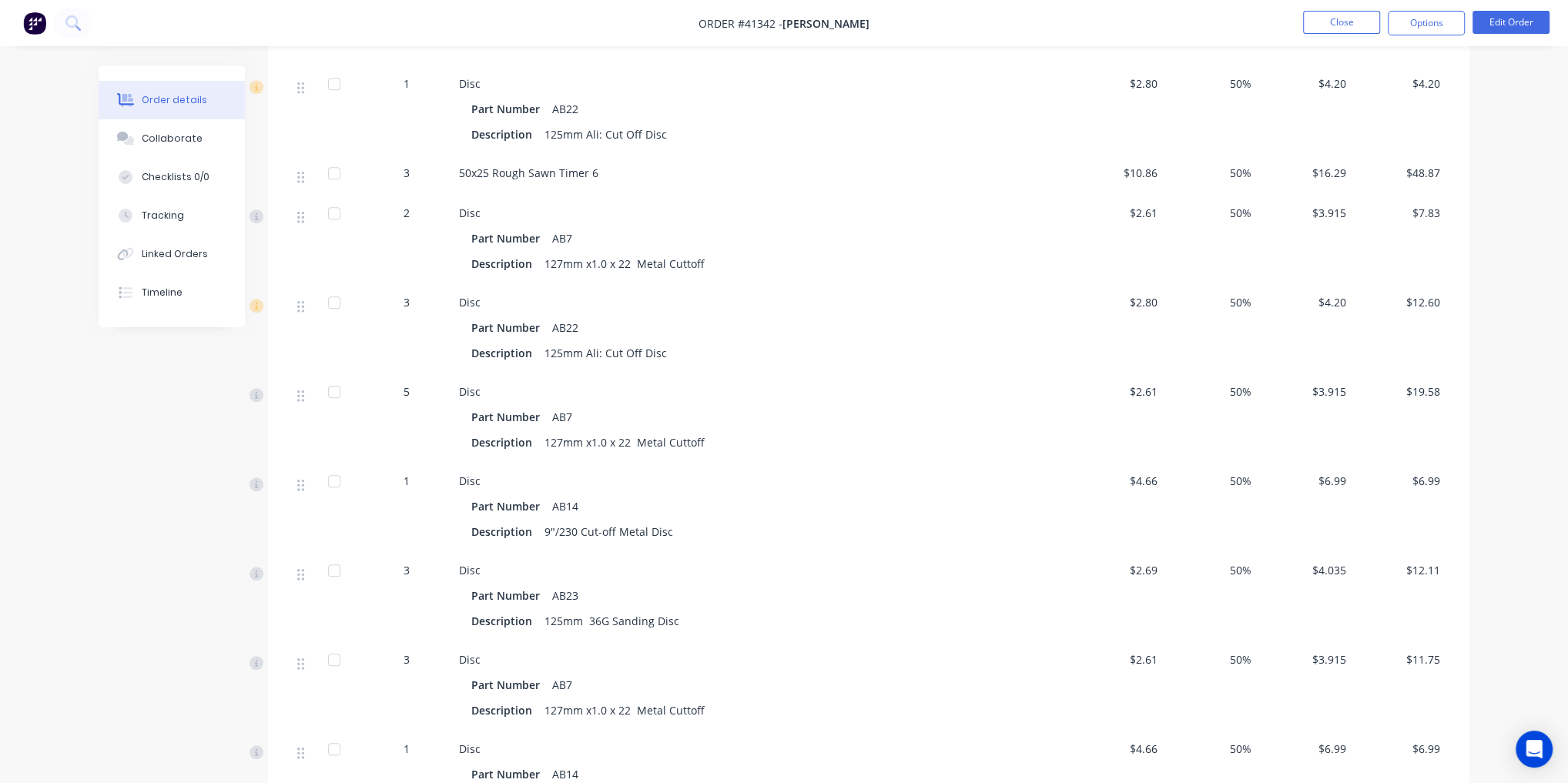
scroll to position [988, 0]
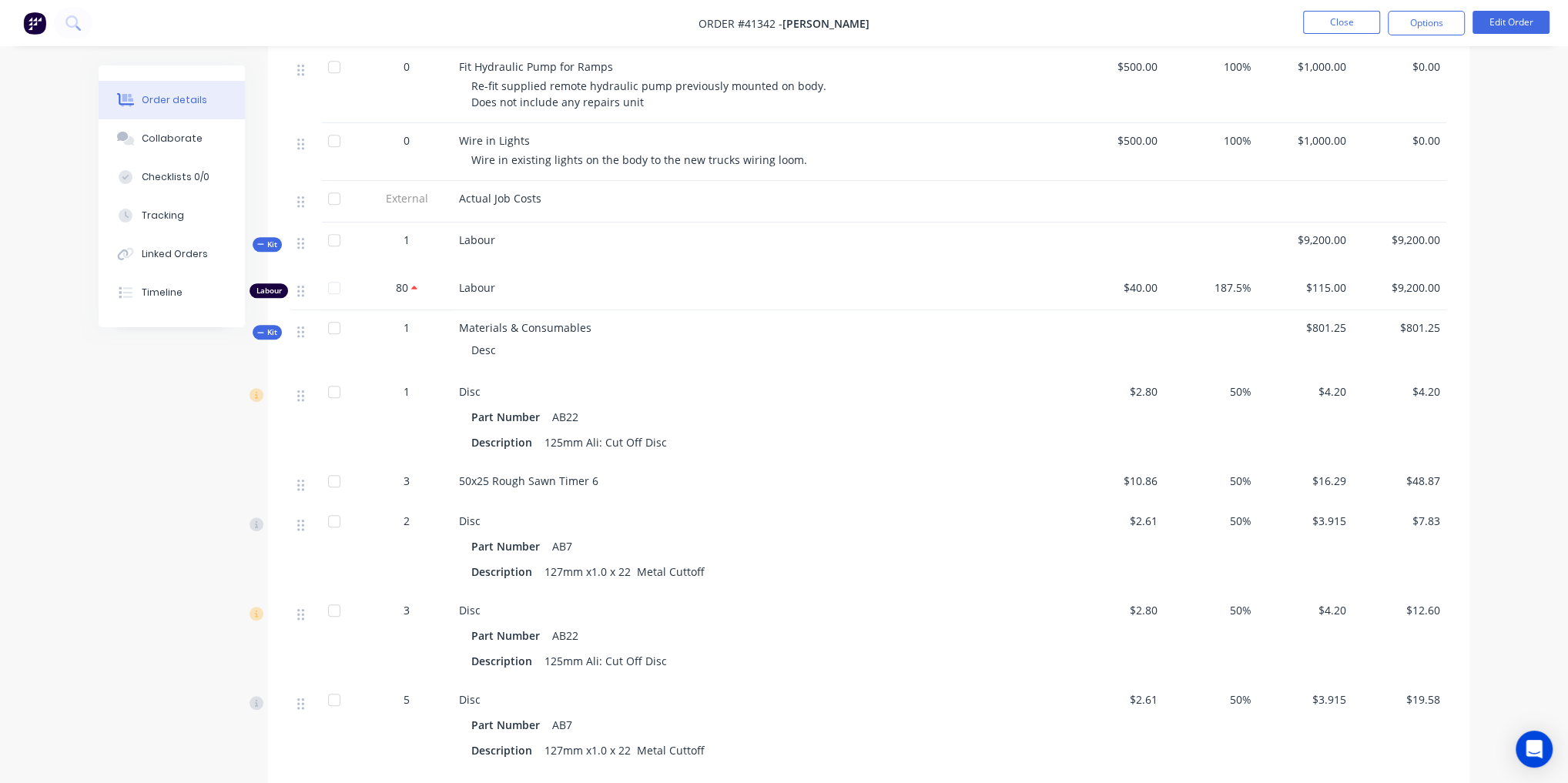
click at [265, 338] on span "Kit" at bounding box center [268, 332] width 20 height 12
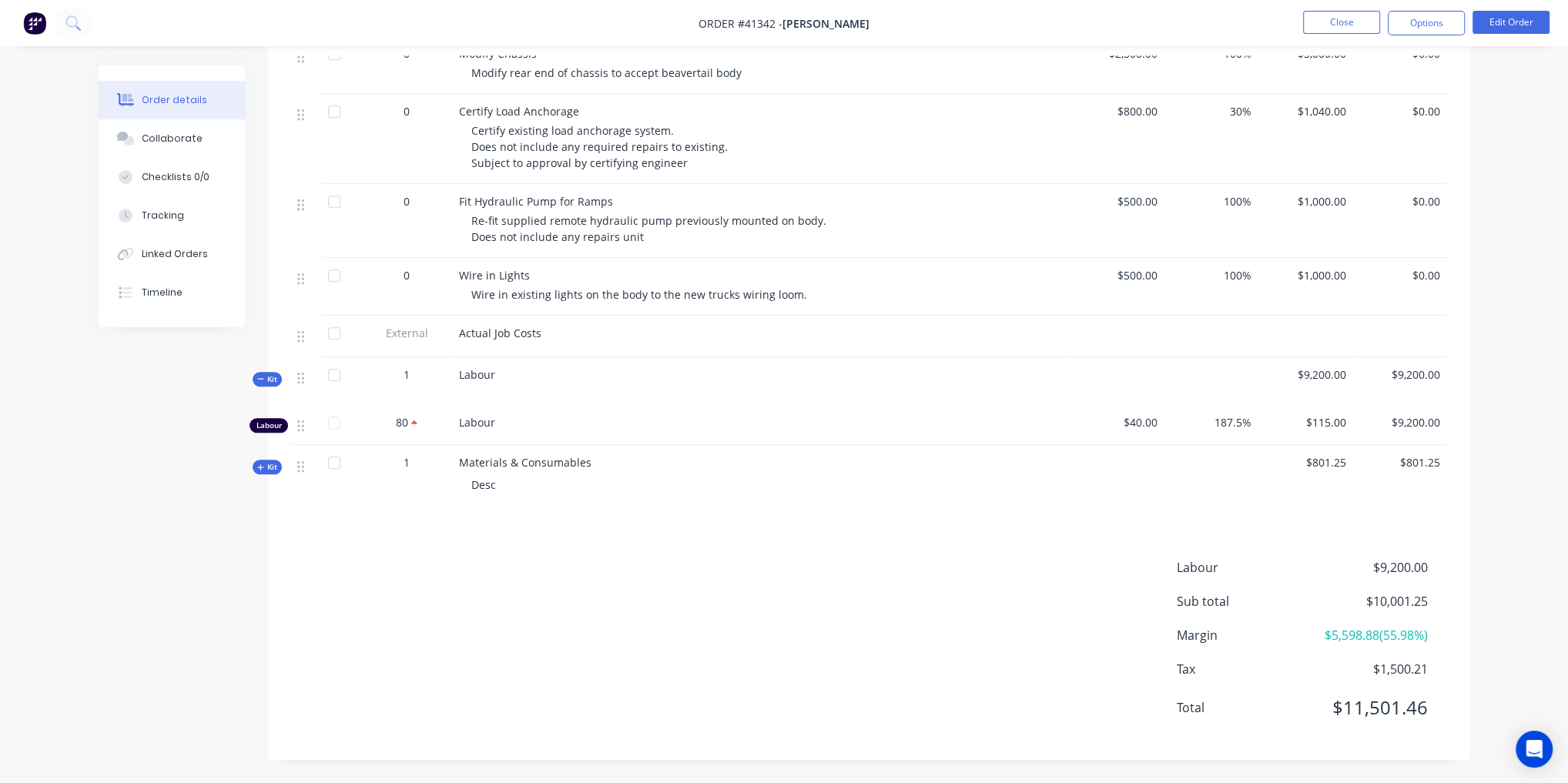
click at [272, 376] on span "Kit" at bounding box center [268, 379] width 20 height 12
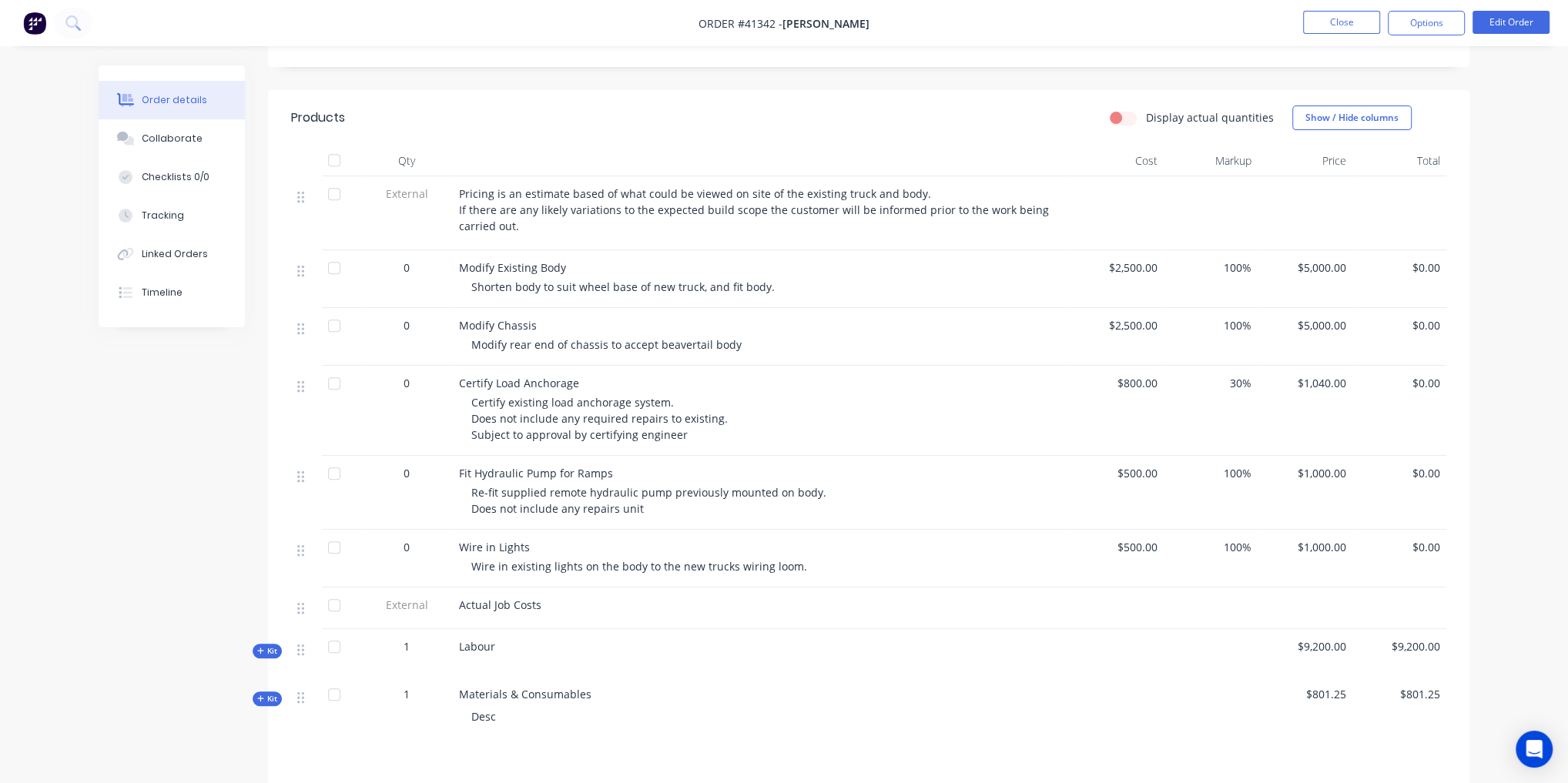
scroll to position [658, 0]
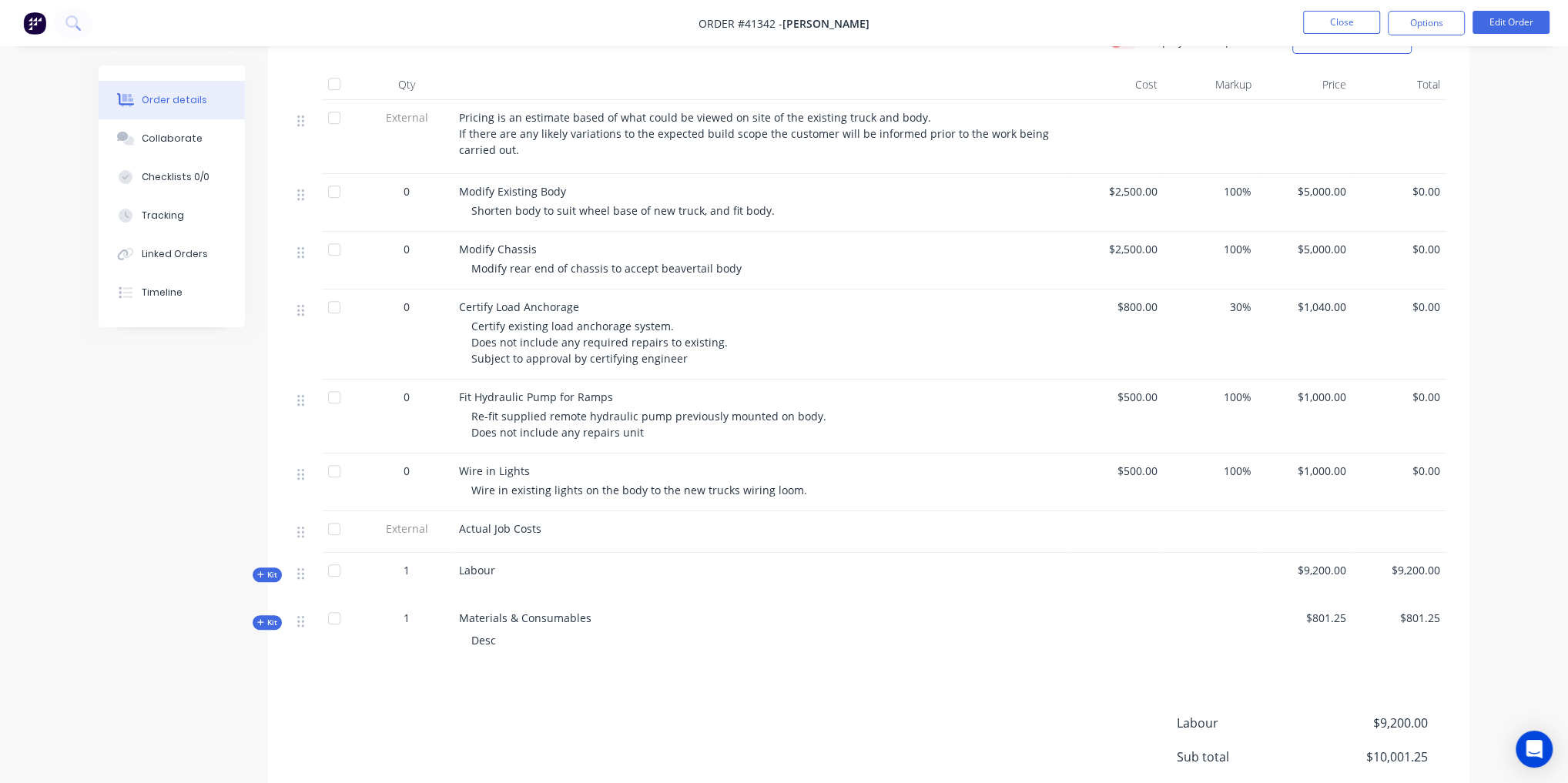
click at [272, 581] on span "Kit" at bounding box center [268, 575] width 20 height 12
click at [269, 668] on span "Kit" at bounding box center [268, 663] width 20 height 12
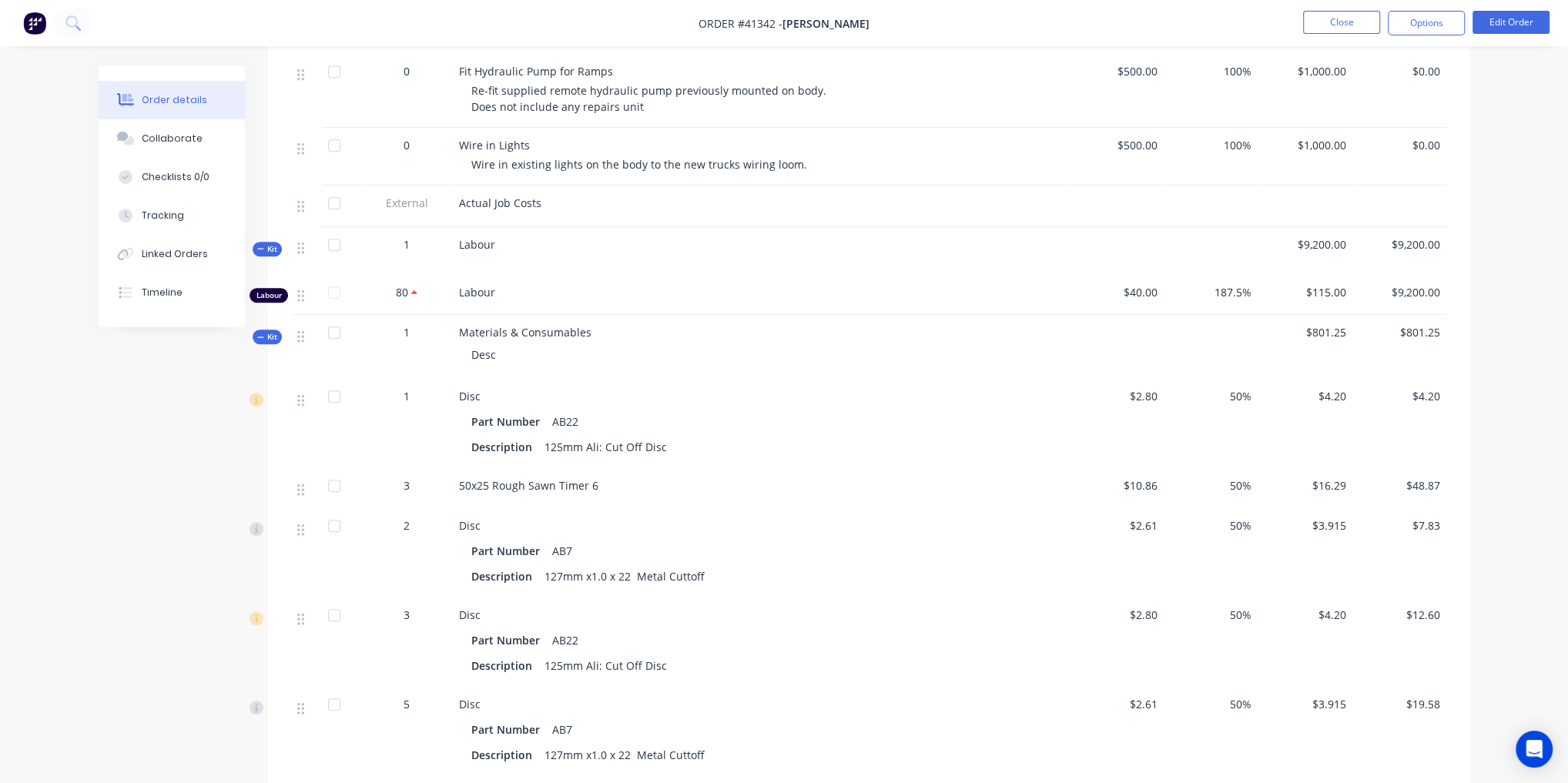
scroll to position [1027, 0]
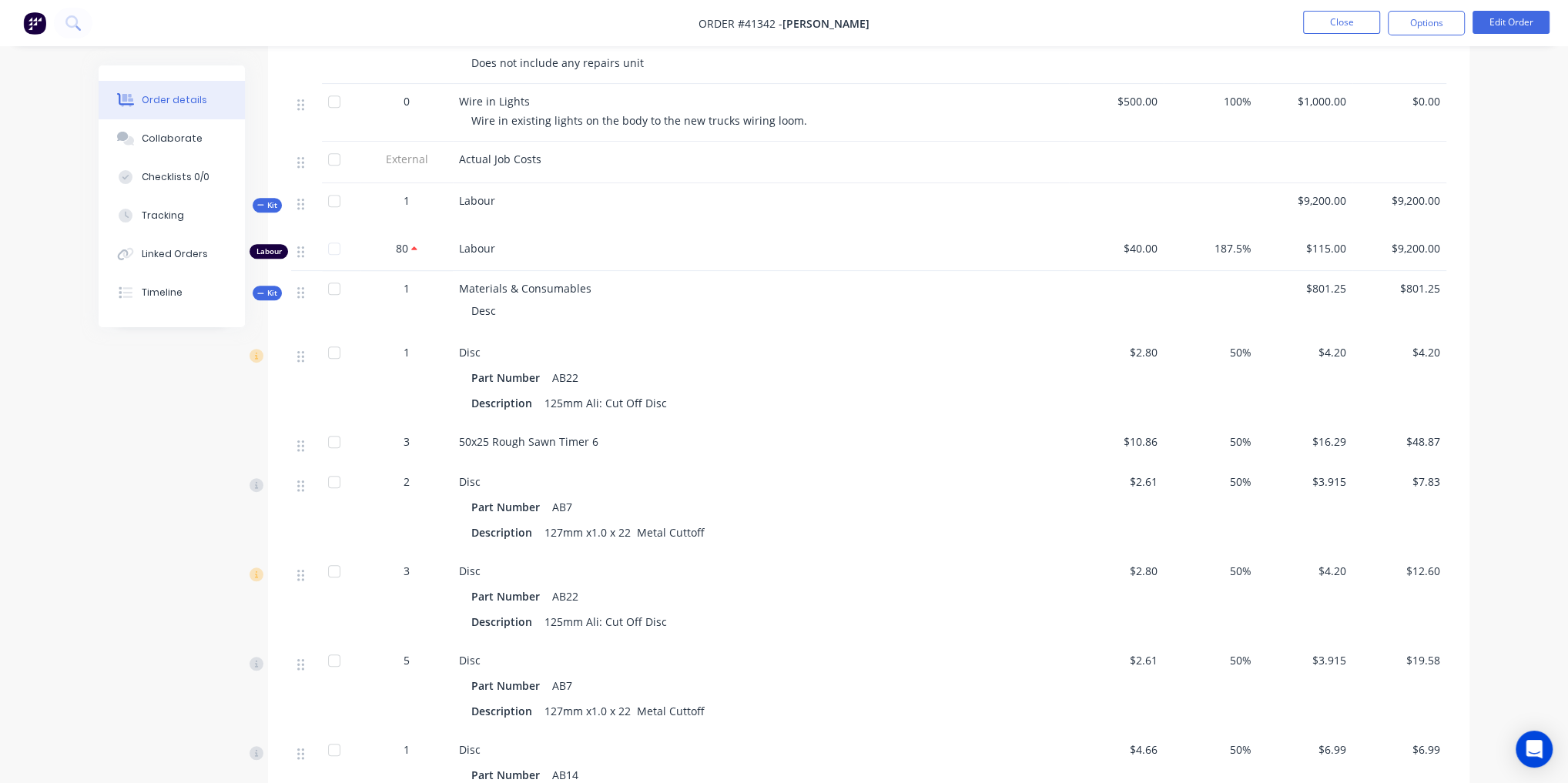
click at [271, 298] on span "Kit" at bounding box center [268, 293] width 20 height 12
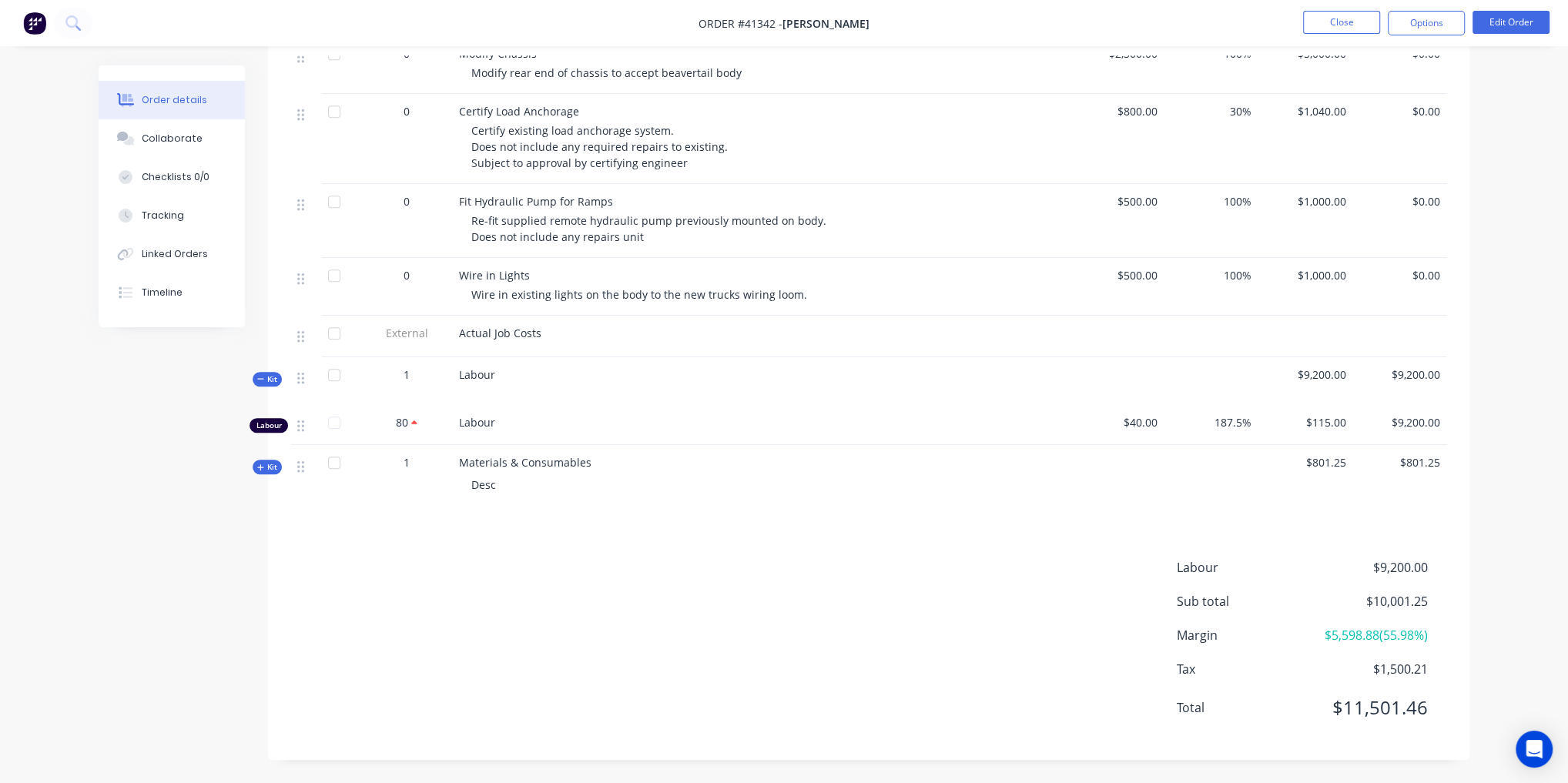
scroll to position [882, 0]
click at [259, 383] on icon at bounding box center [261, 378] width 7 height 8
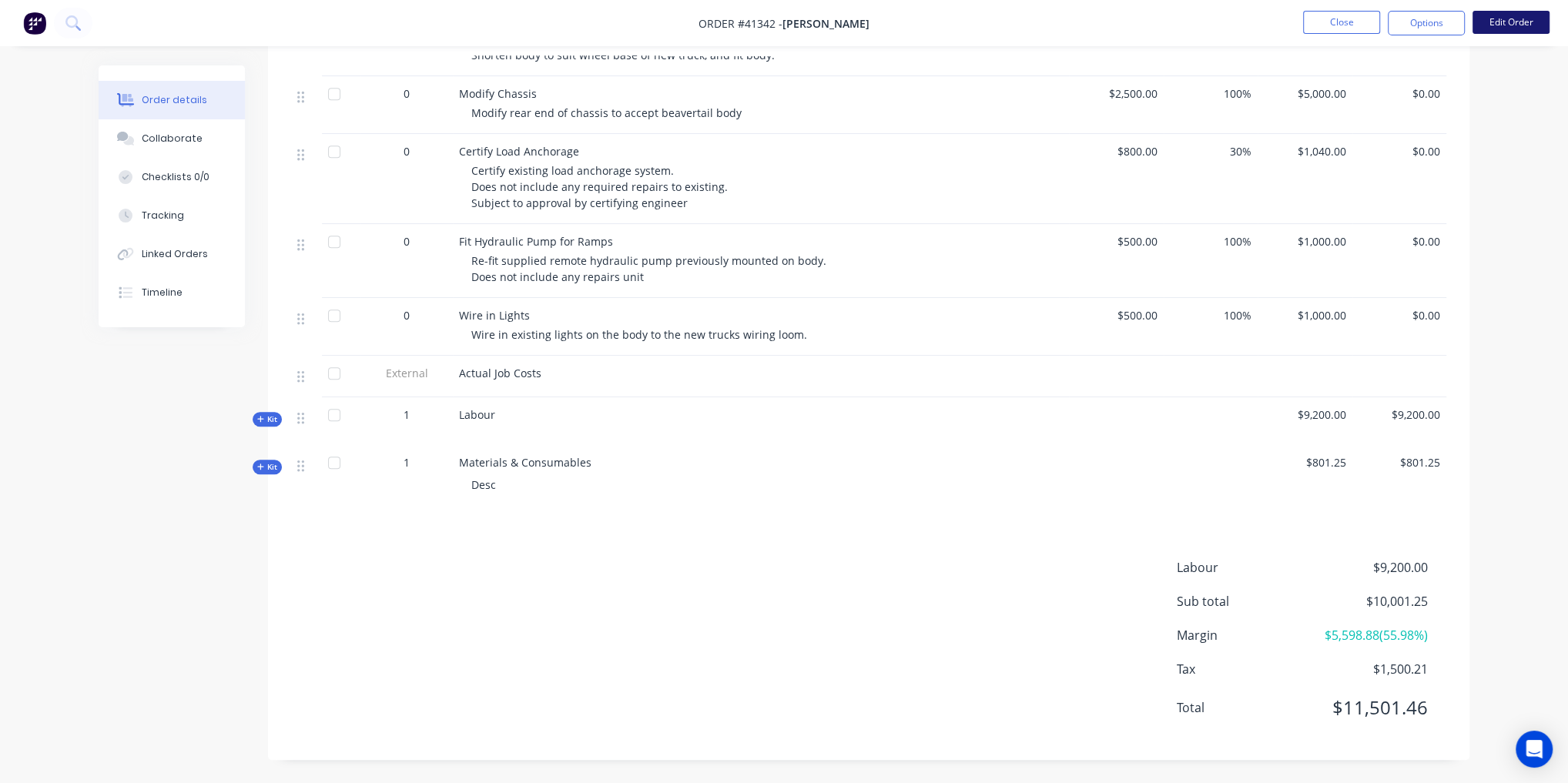
click at [1499, 22] on button "Edit Order" at bounding box center [1511, 22] width 77 height 23
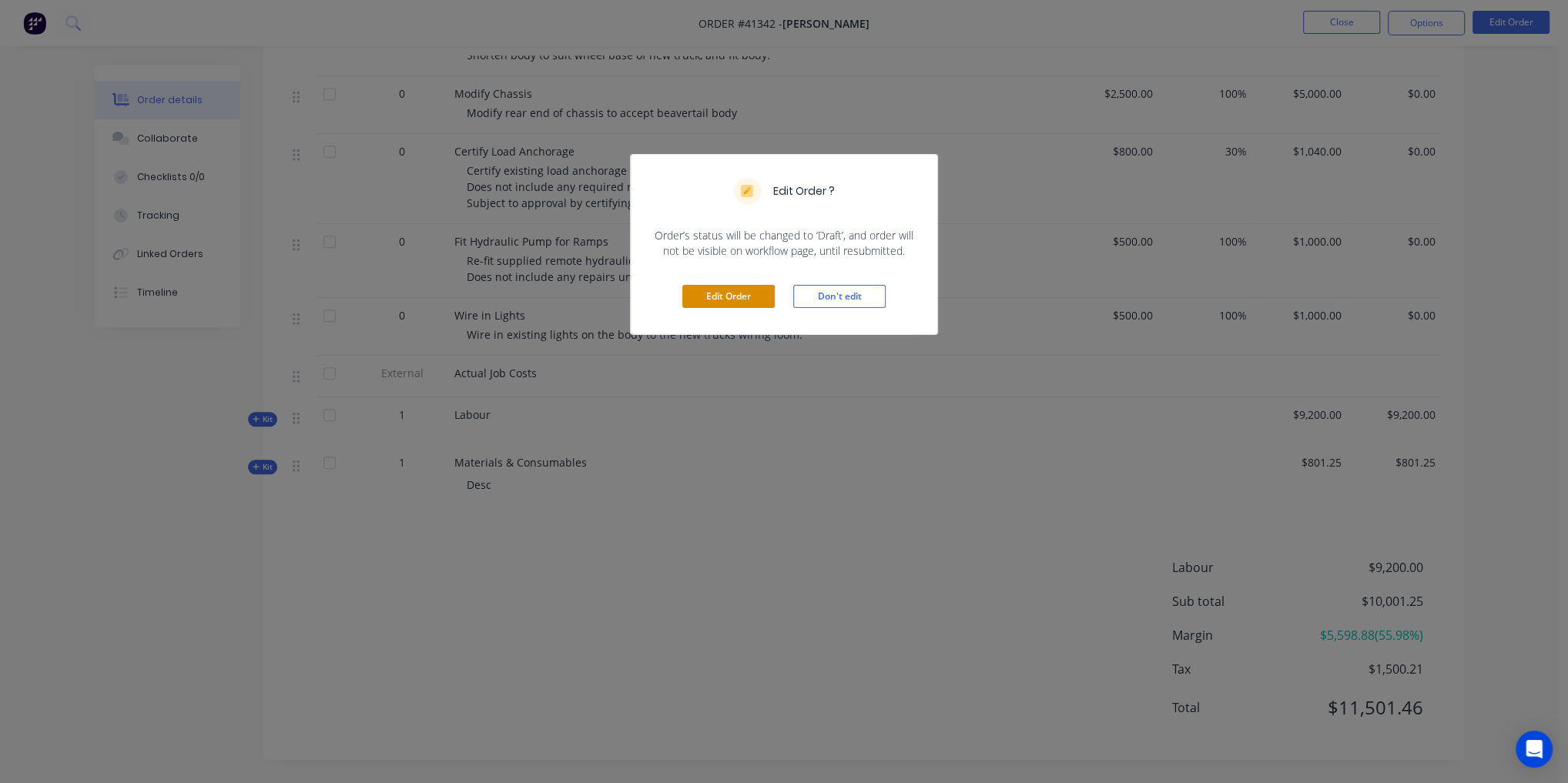
click at [727, 291] on button "Edit Order" at bounding box center [729, 296] width 93 height 23
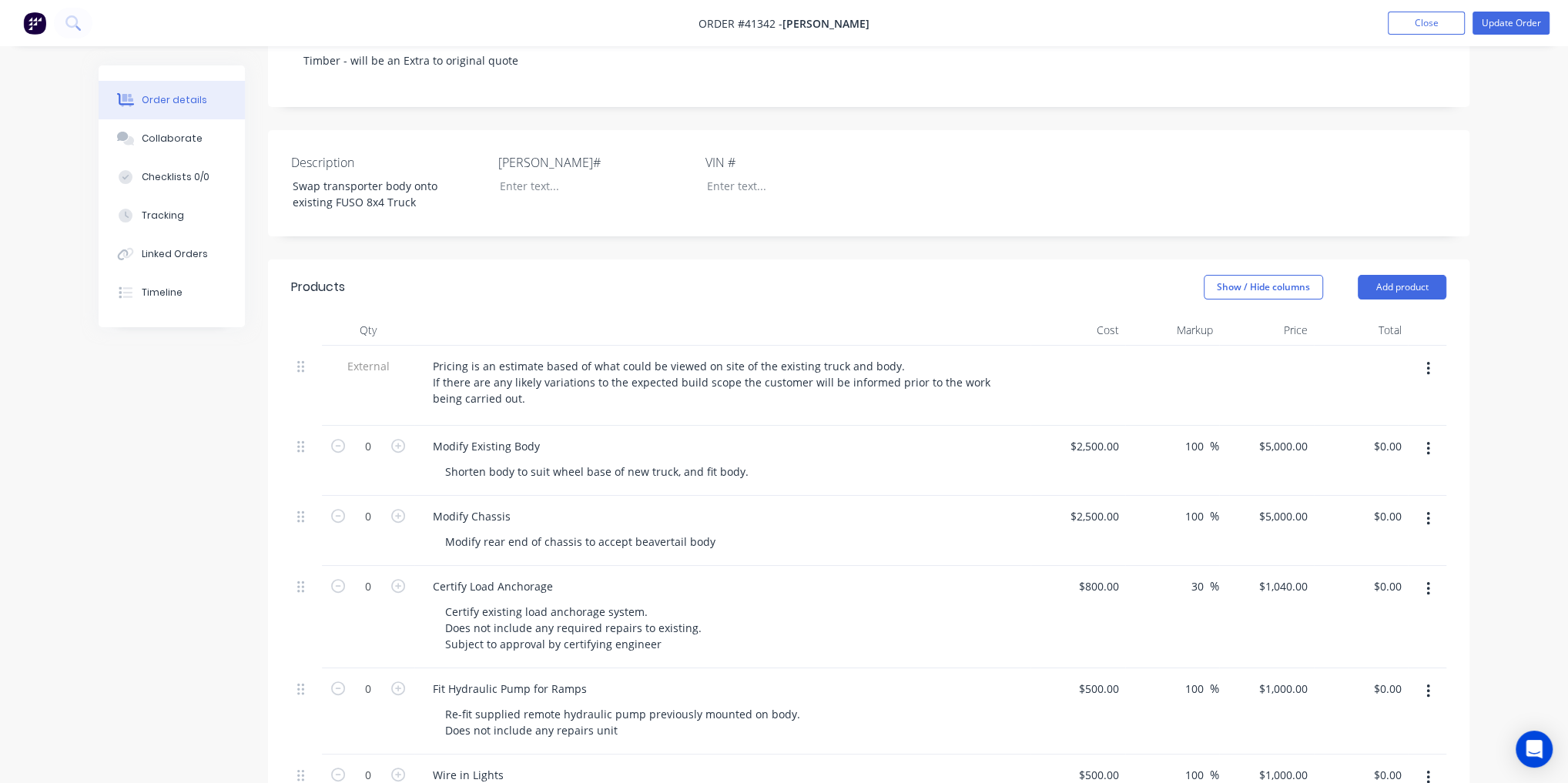
scroll to position [370, 0]
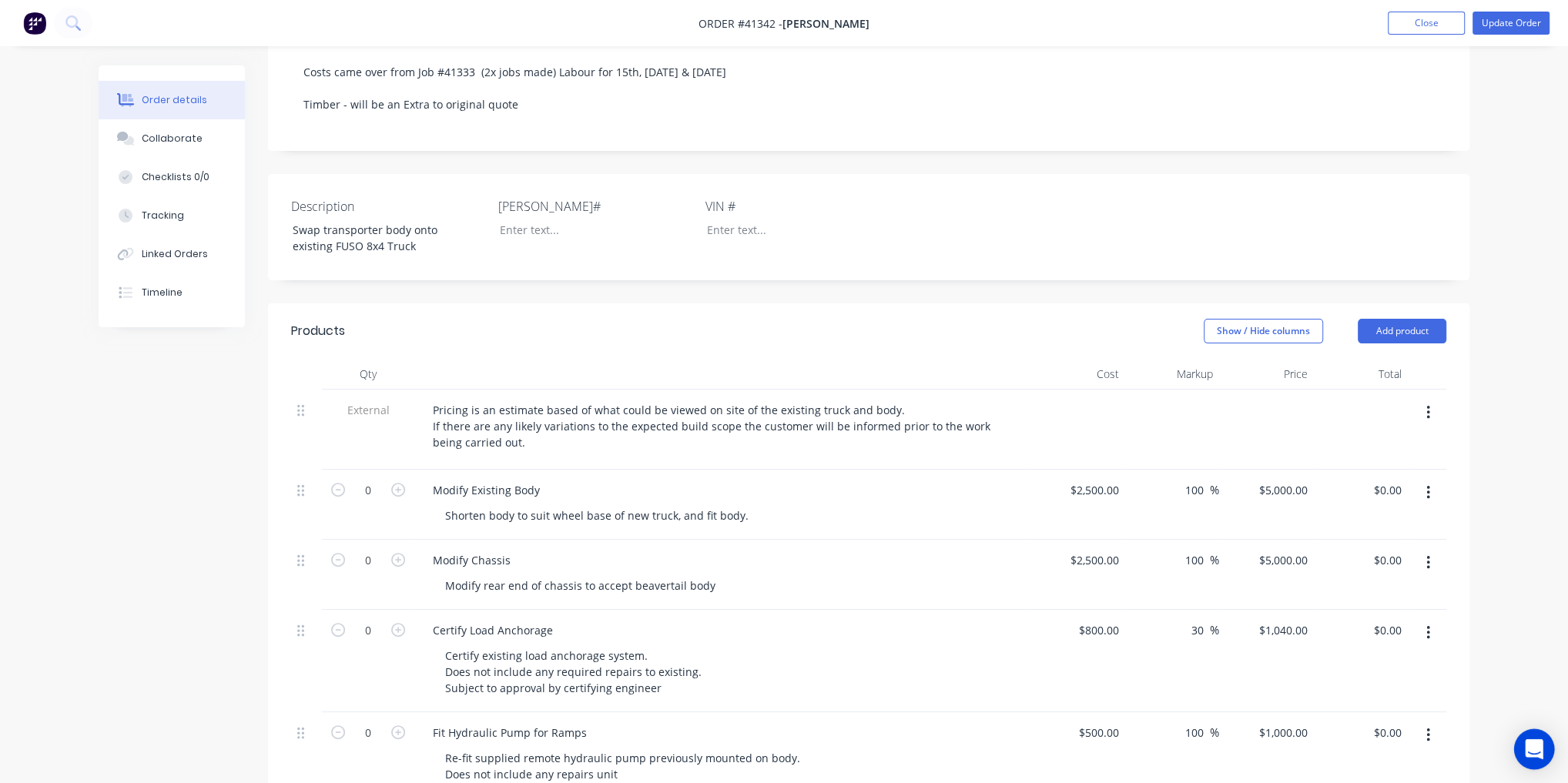
click at [1535, 740] on div "Open Intercom Messenger" at bounding box center [1535, 750] width 41 height 41
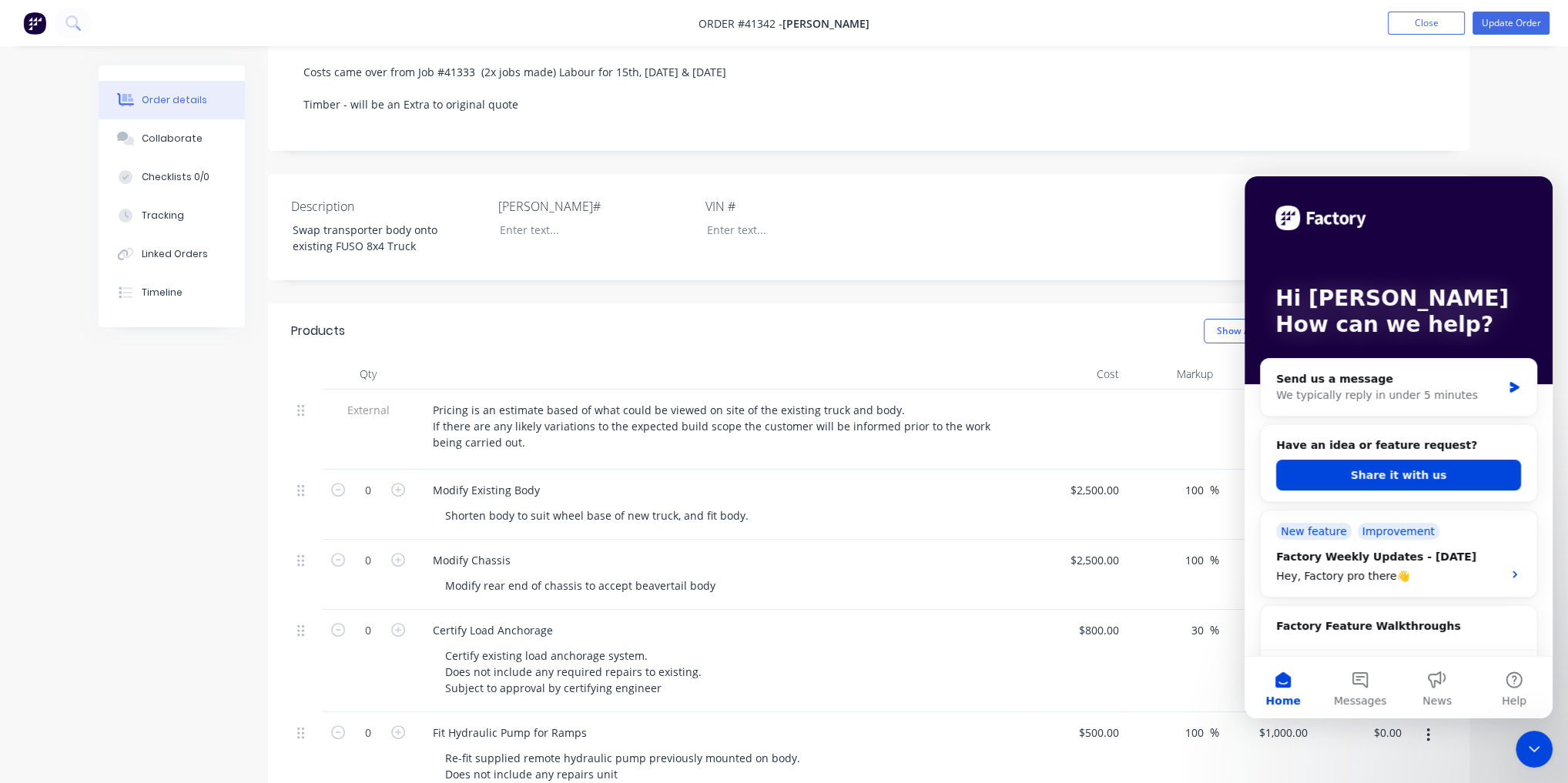
scroll to position [0, 0]
click at [1396, 474] on button "Share it with us" at bounding box center [1399, 475] width 245 height 31
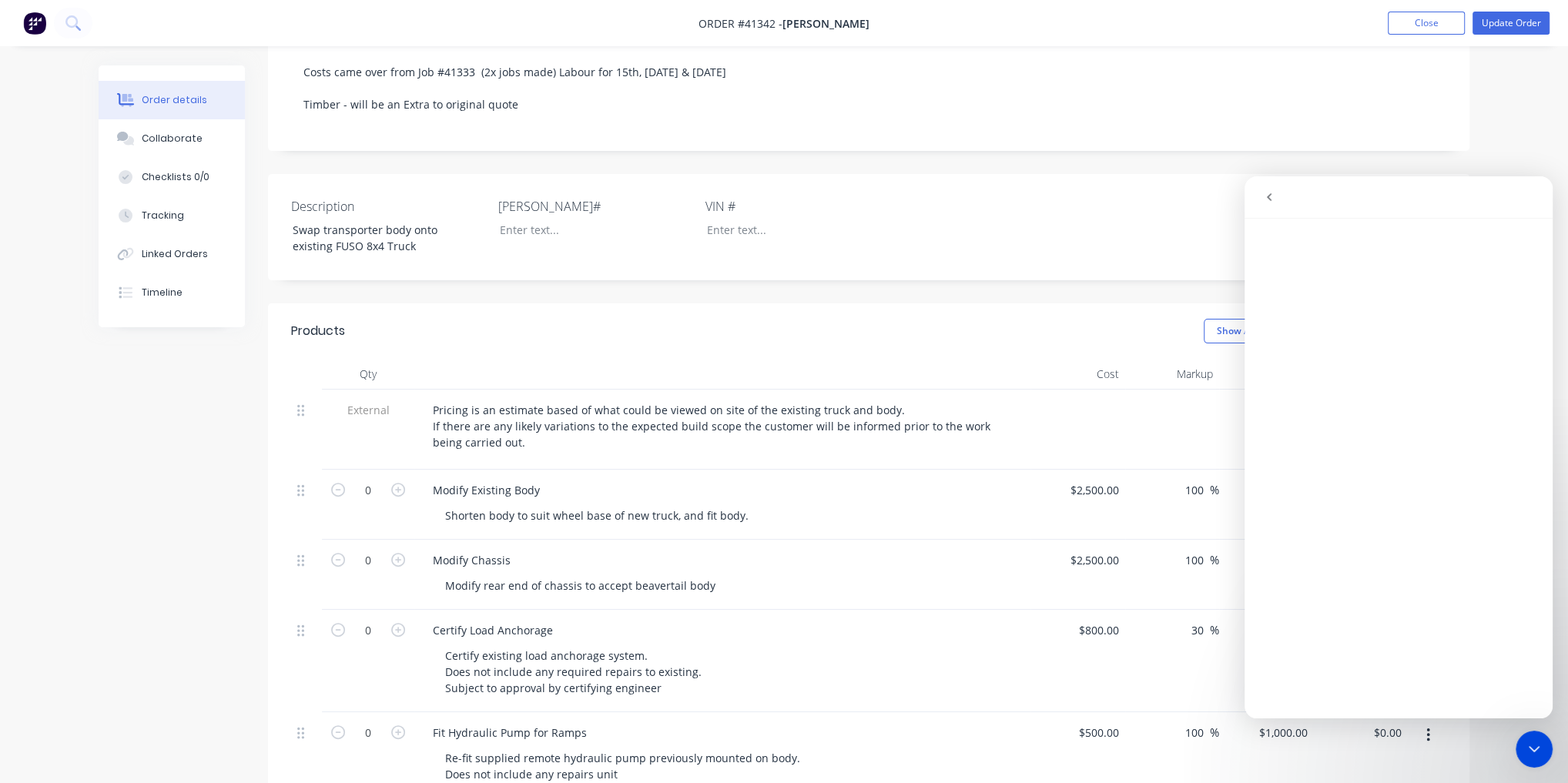
drag, startPoint x: 95, startPoint y: 462, endPoint x: 124, endPoint y: 460, distance: 29.1
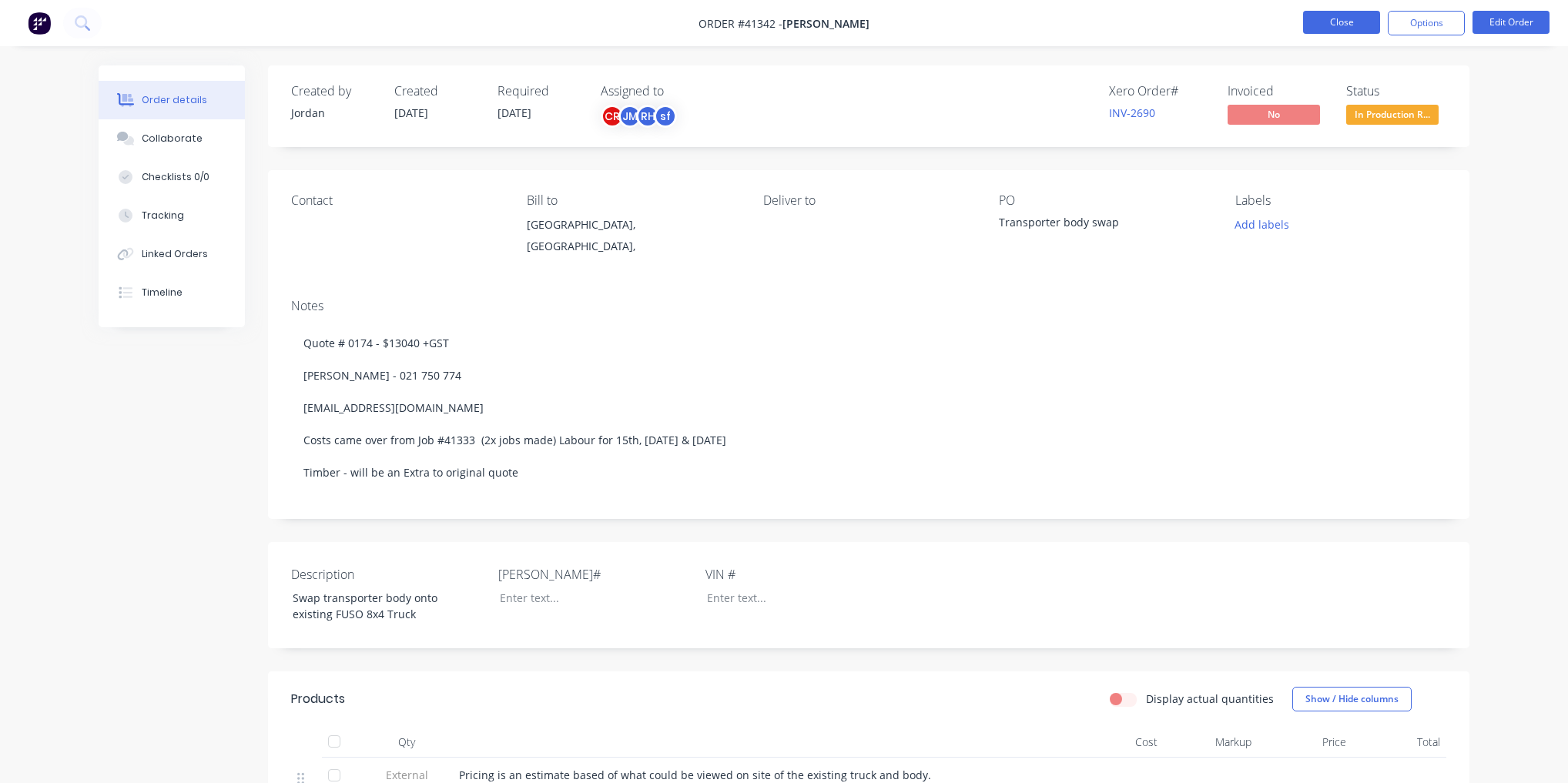
scroll to position [143, 0]
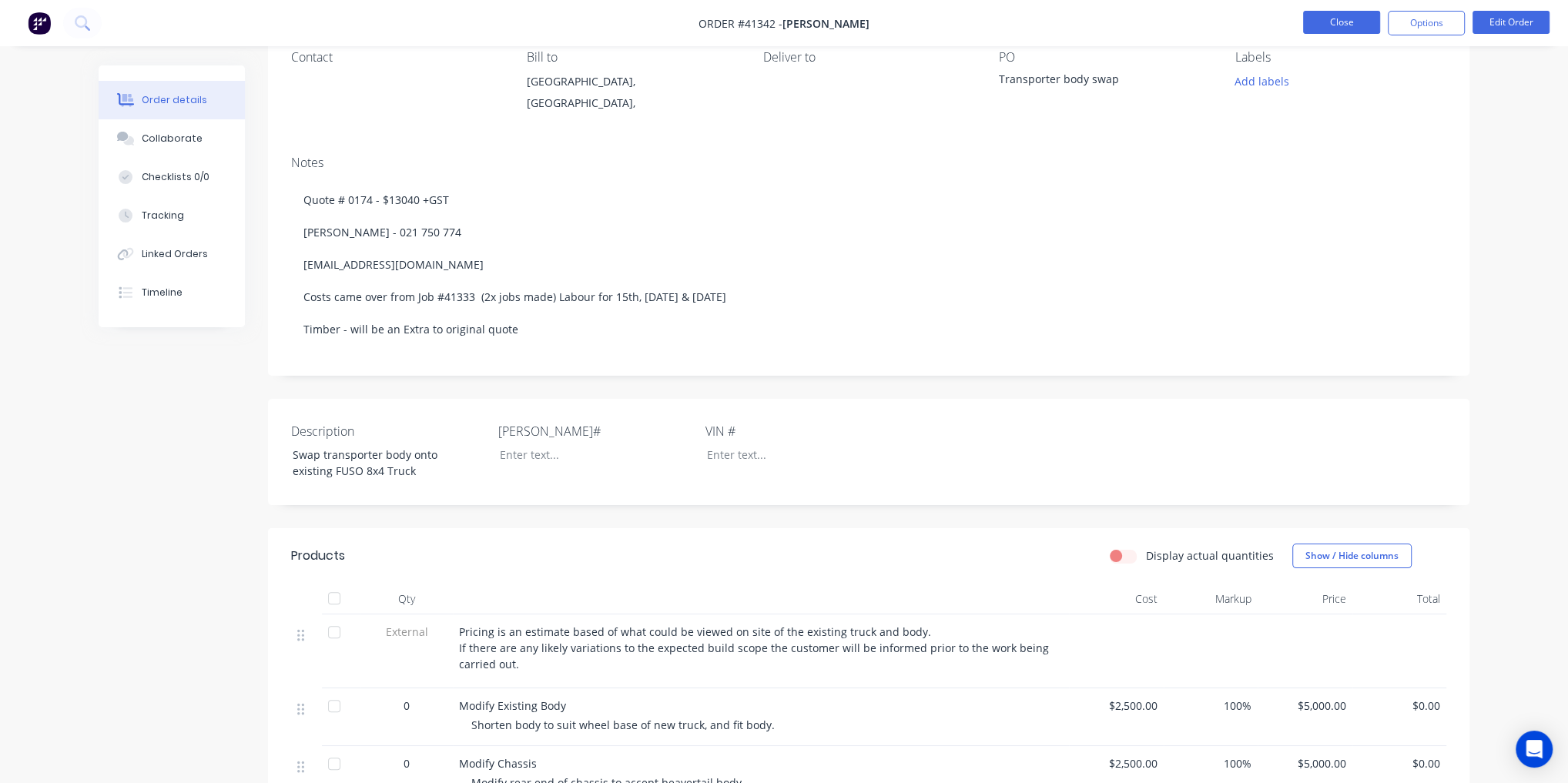
click at [1328, 25] on button "Close" at bounding box center [1342, 22] width 77 height 23
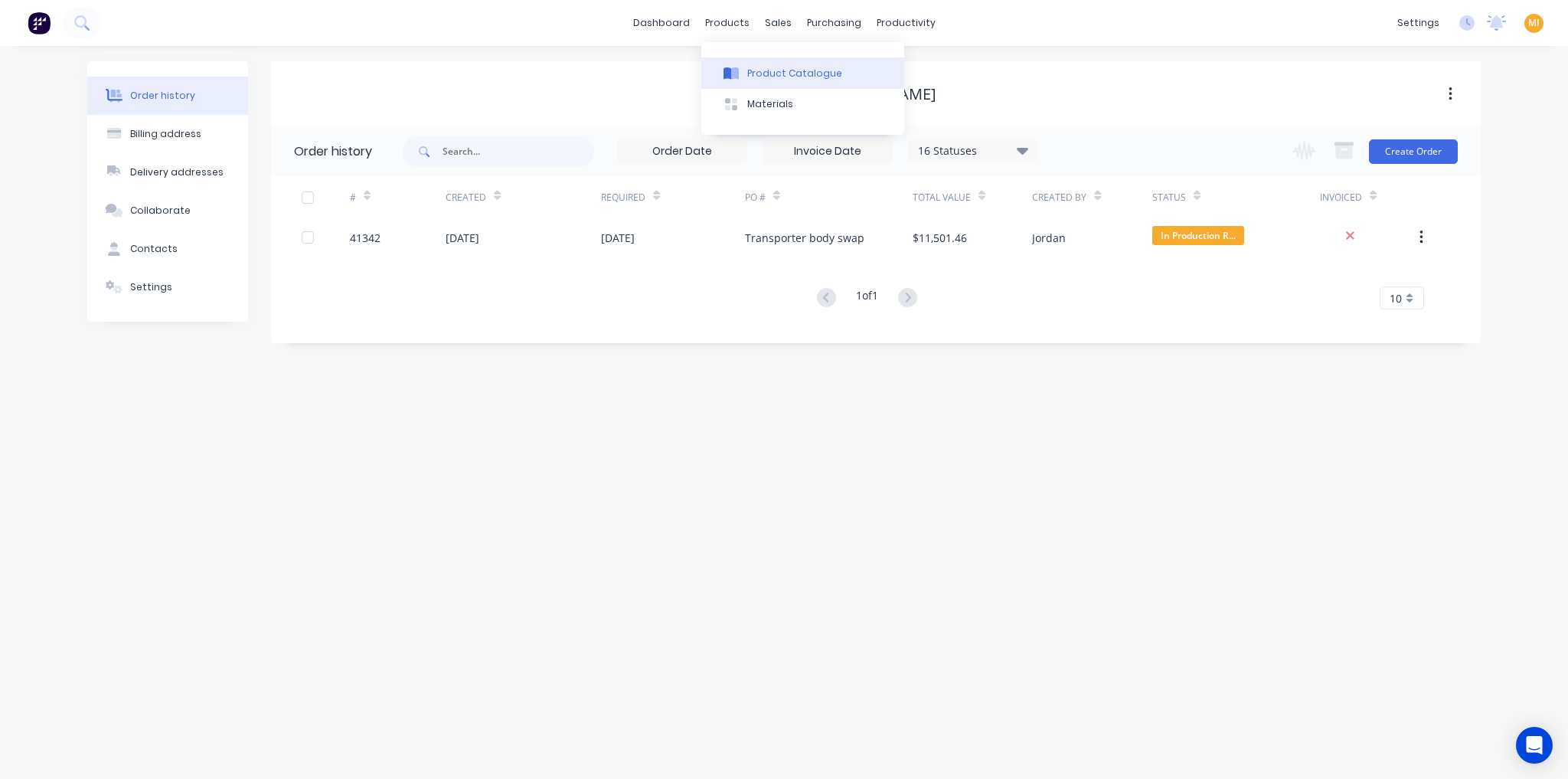
click at [760, 74] on div "Product Catalogue" at bounding box center [795, 74] width 95 height 14
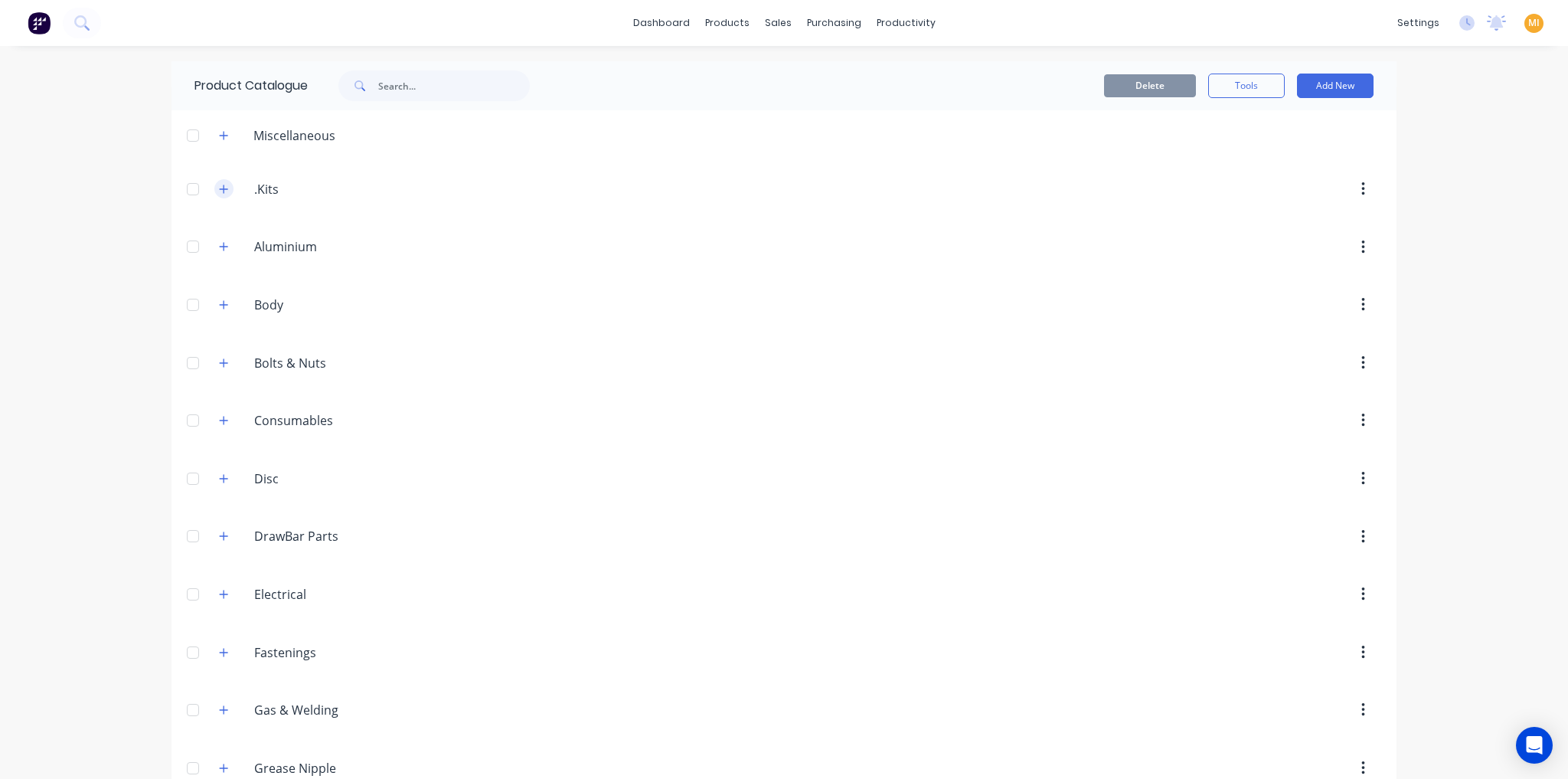
click at [215, 184] on button "button" at bounding box center [224, 189] width 19 height 19
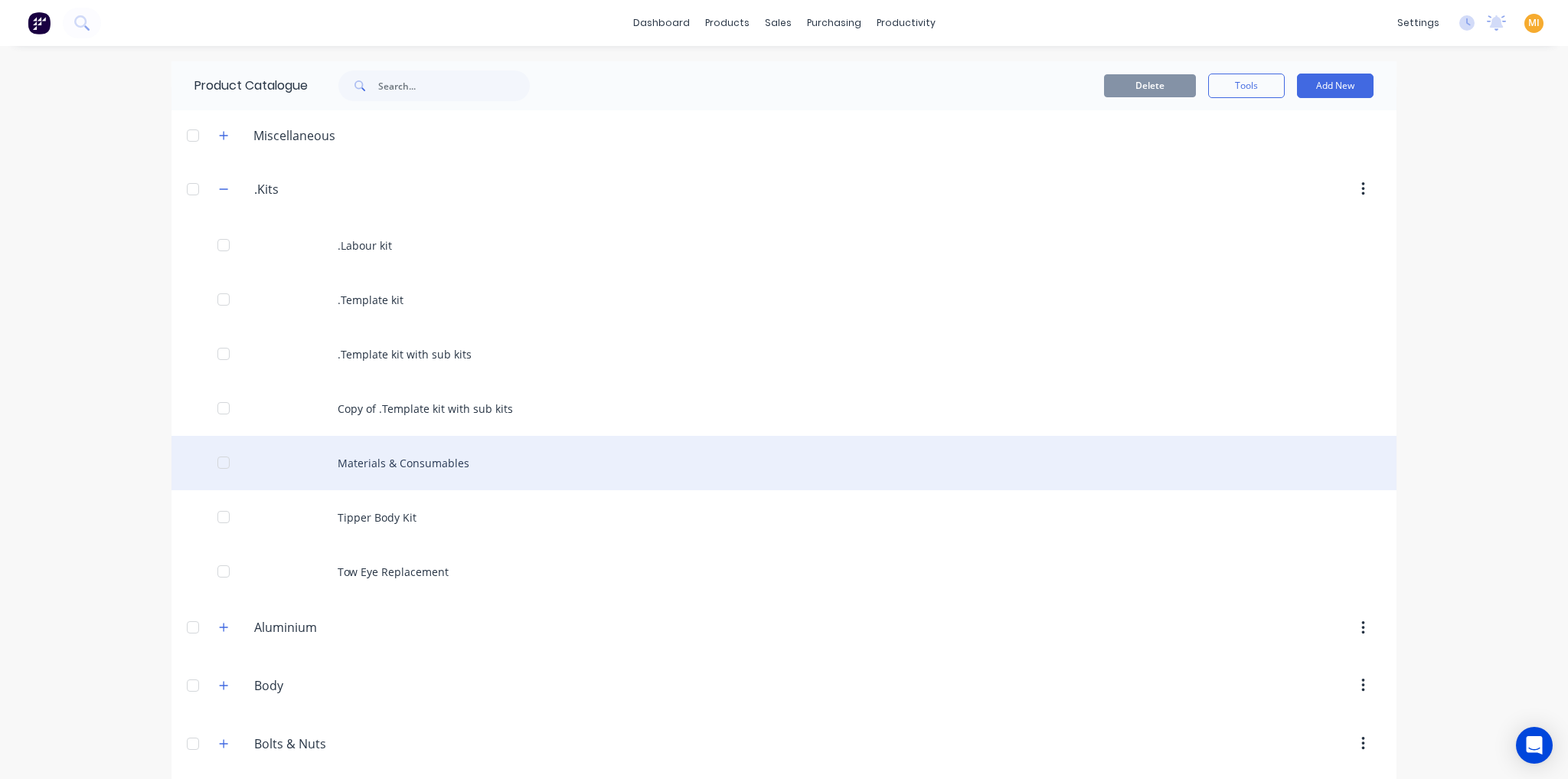
click at [414, 460] on div "Materials & Consumables" at bounding box center [784, 463] width 1225 height 54
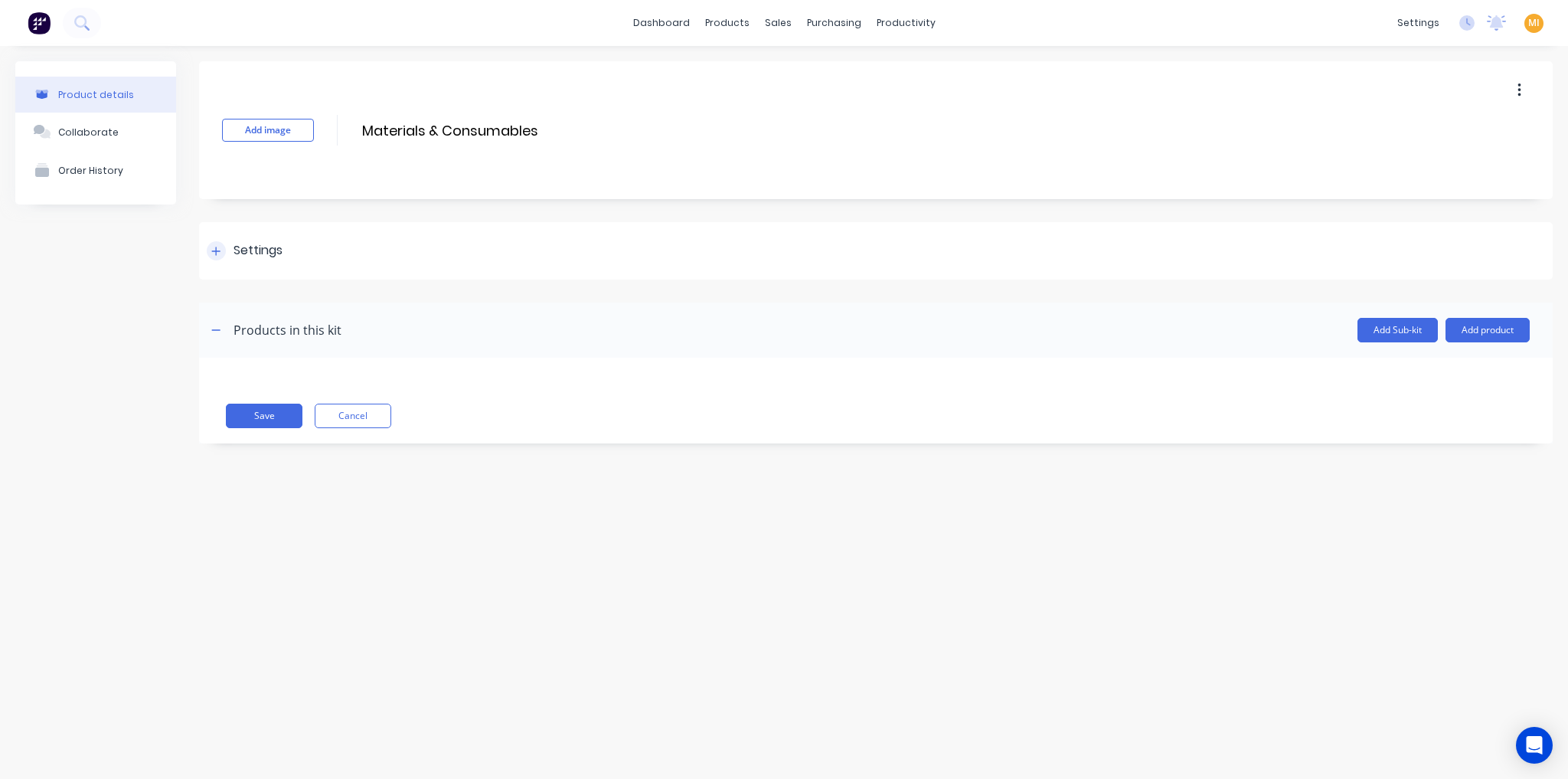
click at [256, 239] on div "Settings" at bounding box center [875, 251] width 1353 height 58
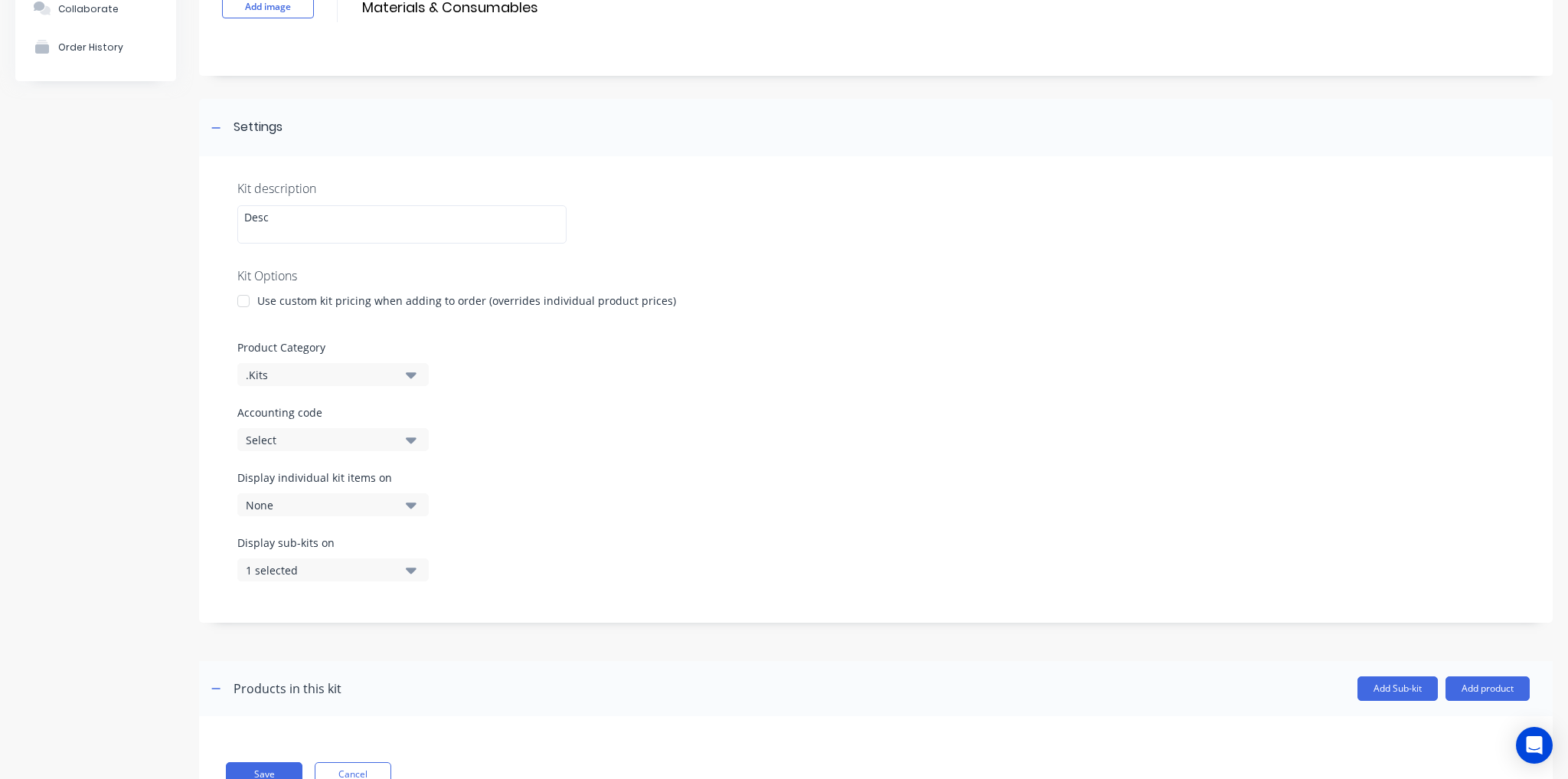
scroll to position [183, 0]
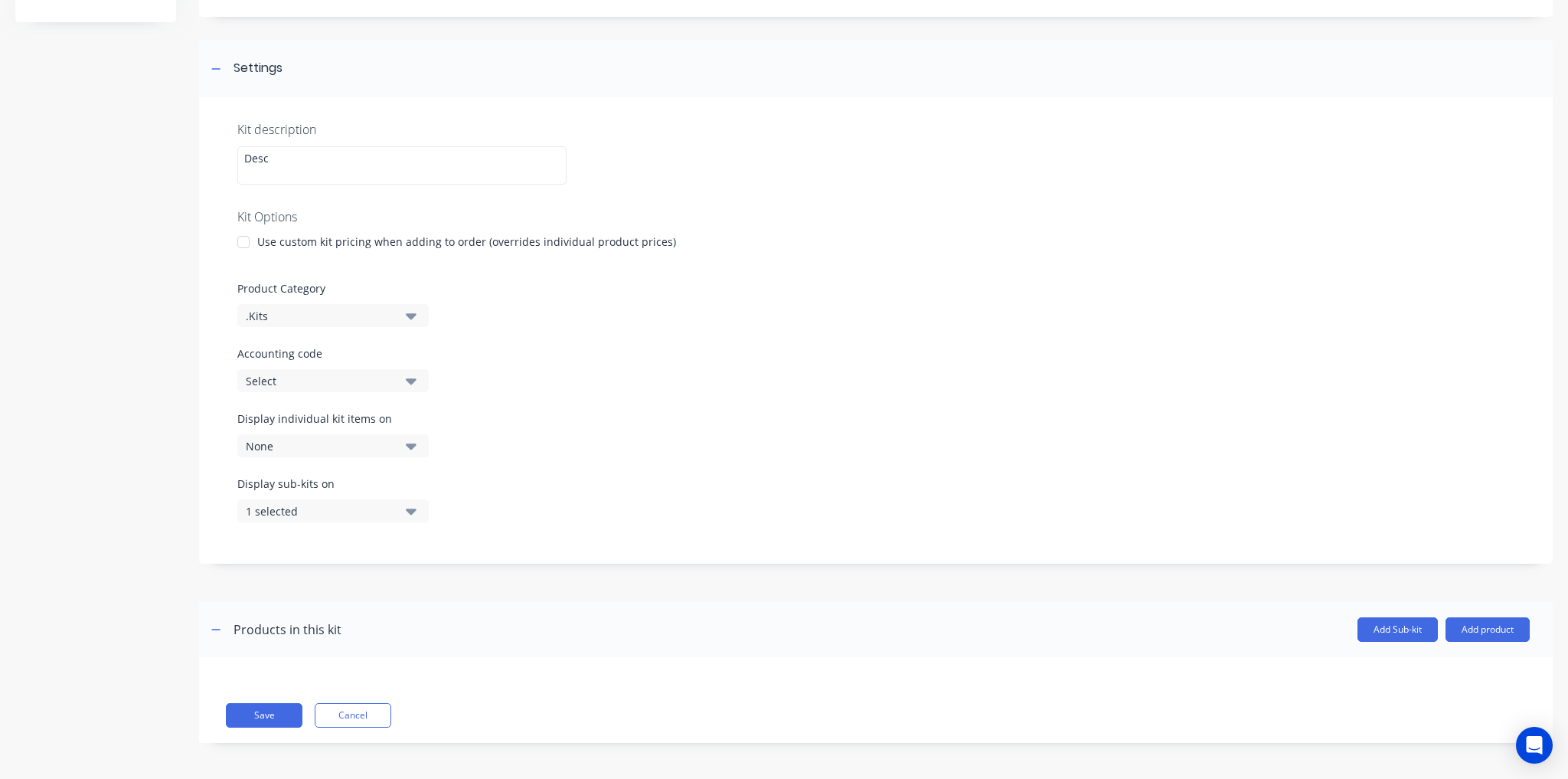
click at [348, 442] on div "None" at bounding box center [320, 446] width 149 height 16
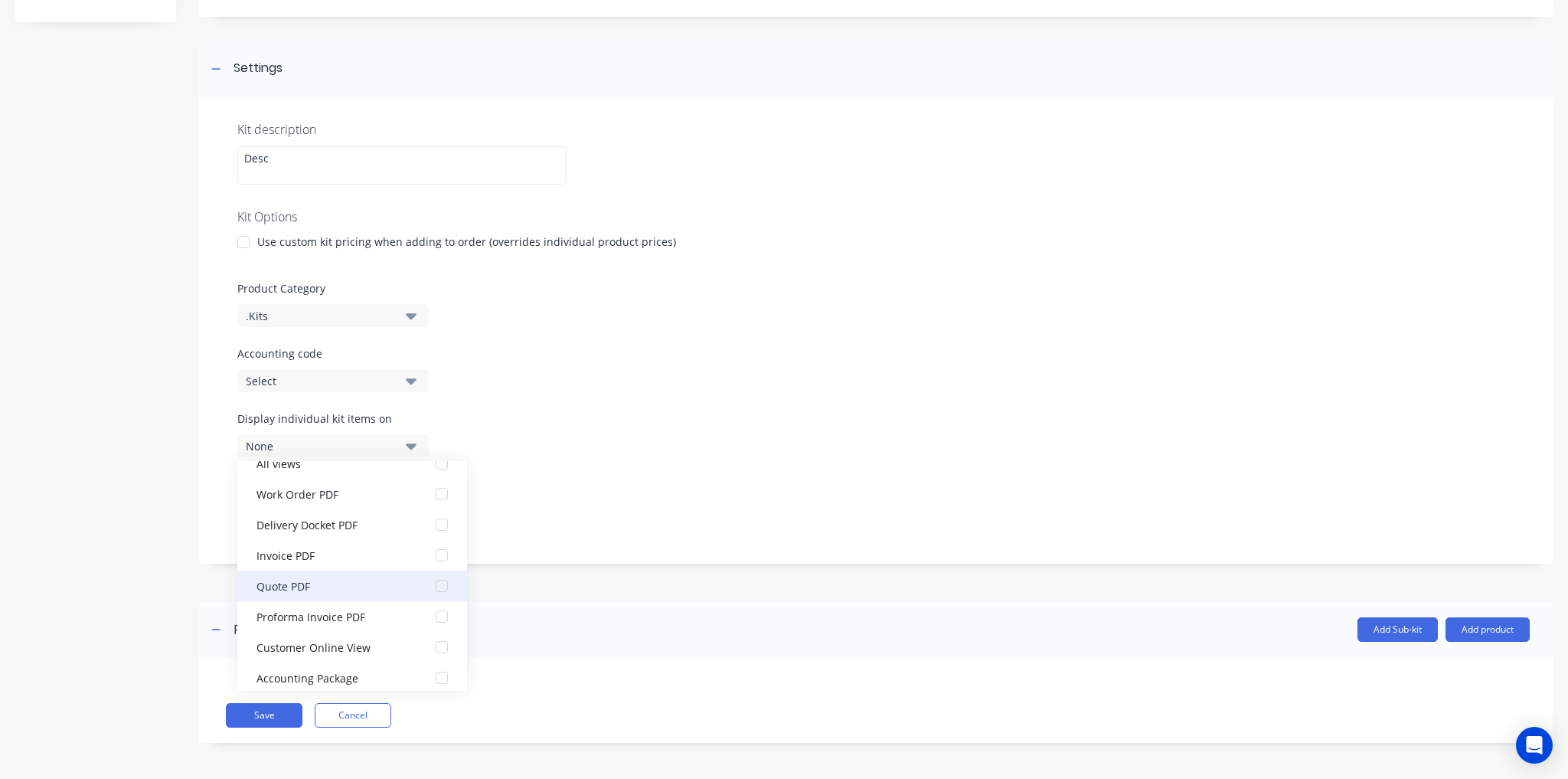
scroll to position [30, 0]
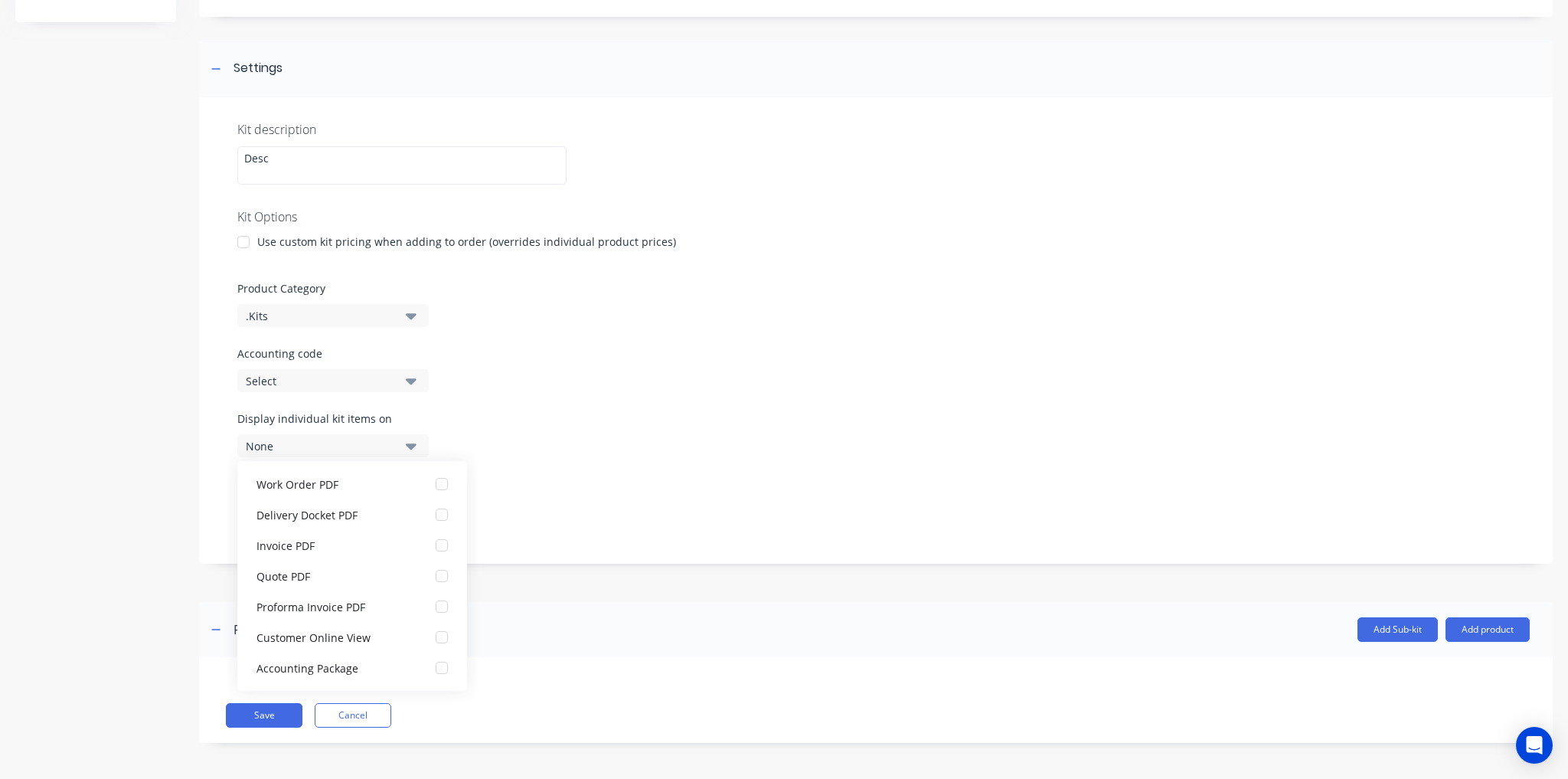
click at [625, 509] on div "Display sub-kits on 1 selected" at bounding box center [876, 507] width 1277 height 65
click at [327, 417] on label "Display individual kit items on" at bounding box center [333, 418] width 191 height 16
drag, startPoint x: 272, startPoint y: 412, endPoint x: 240, endPoint y: 411, distance: 32.0
click at [240, 411] on label "Display individual kit items on" at bounding box center [333, 418] width 191 height 16
click at [265, 419] on label "Display individual kit items on" at bounding box center [333, 418] width 191 height 16
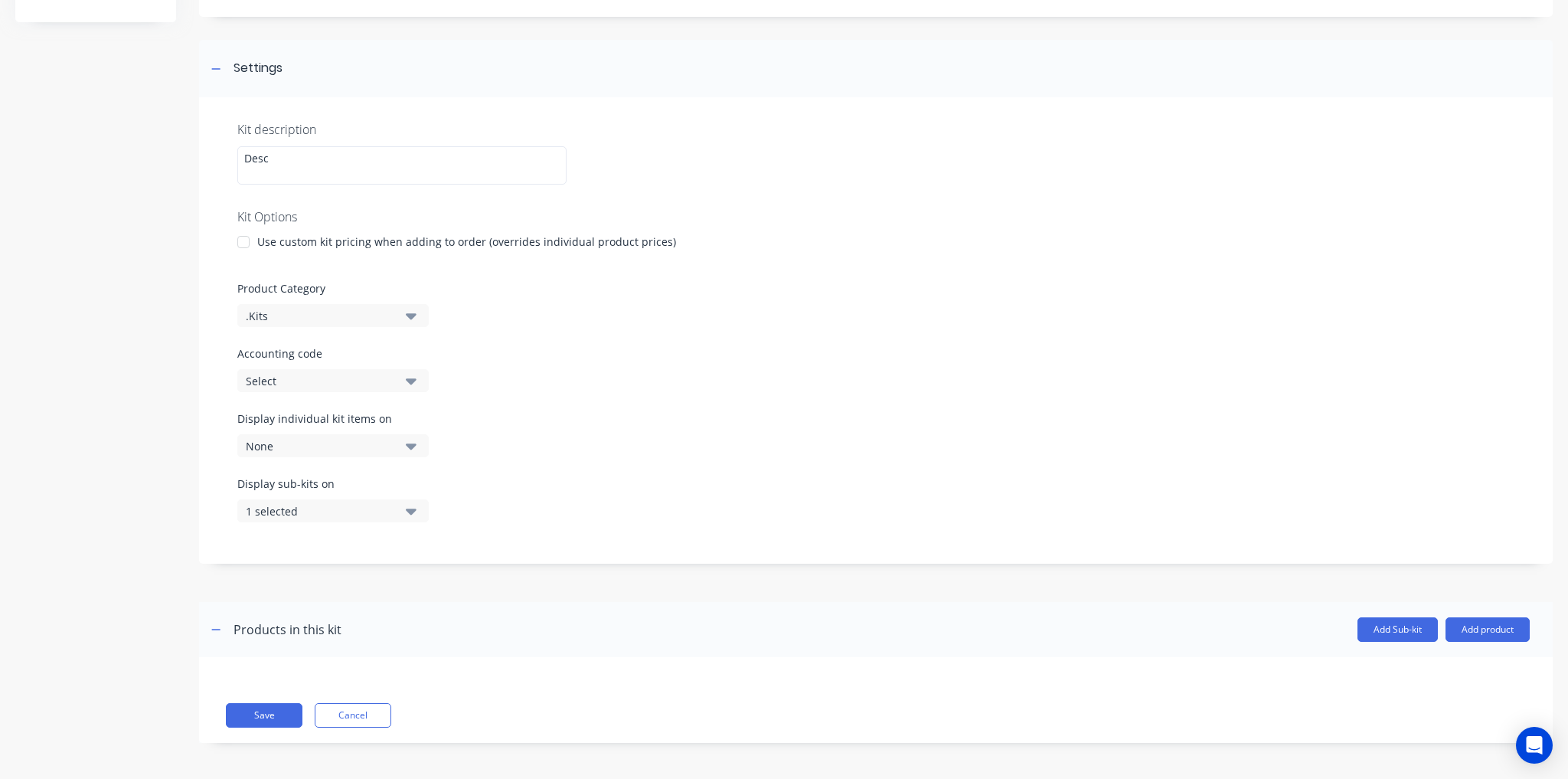
click at [292, 454] on button "None" at bounding box center [333, 446] width 191 height 23
click at [184, 521] on div "Product details Collaborate Order History Add image Materials & Consumables Mat…" at bounding box center [784, 322] width 1538 height 887
click at [319, 447] on div "None" at bounding box center [320, 446] width 149 height 16
click at [581, 426] on div "Display individual kit items on None" at bounding box center [876, 442] width 1277 height 65
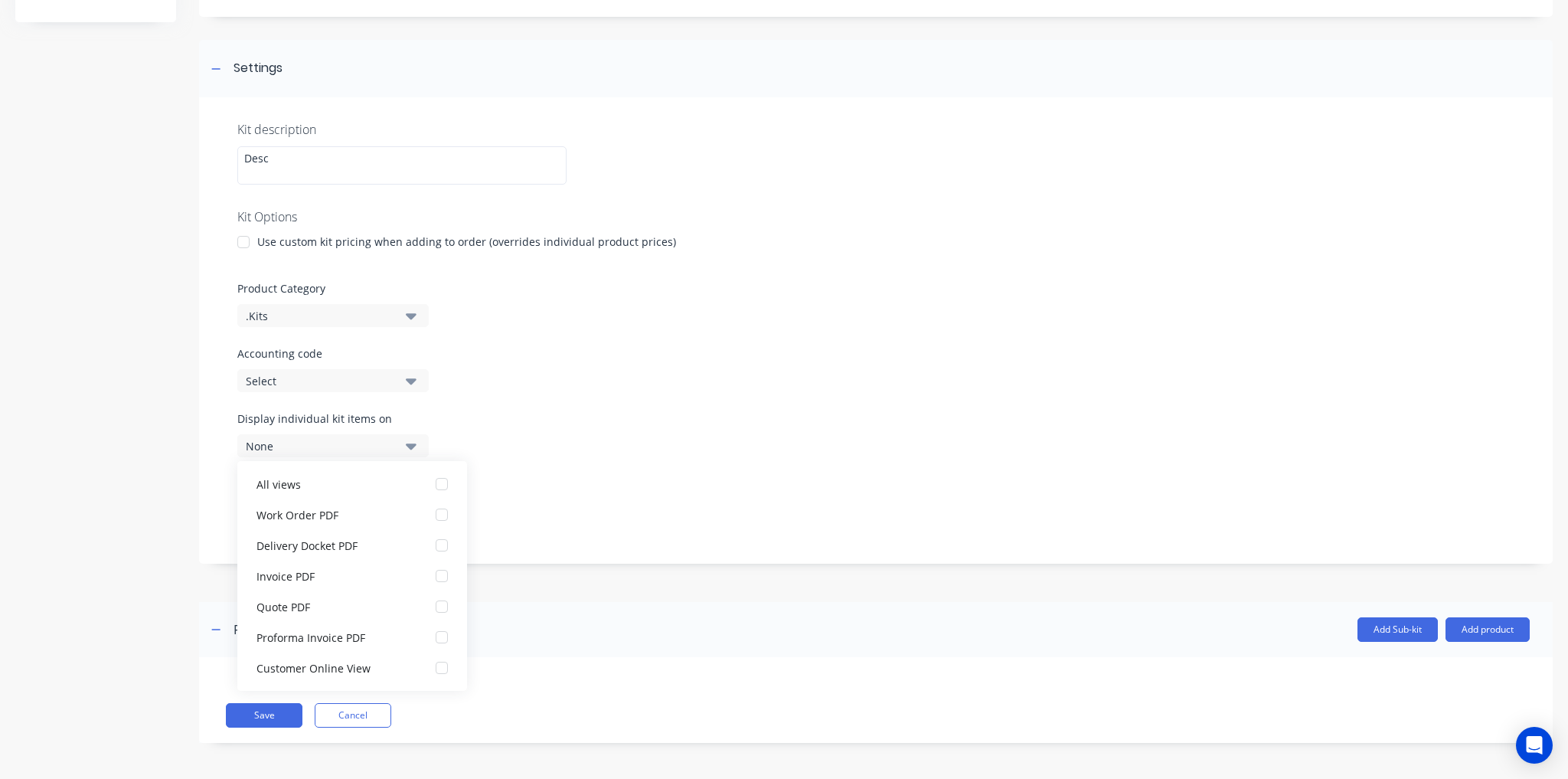
click at [606, 492] on div "Display sub-kits on 1 selected" at bounding box center [876, 507] width 1277 height 65
click at [341, 512] on div "1 selected" at bounding box center [320, 511] width 149 height 16
click at [297, 447] on div "None" at bounding box center [320, 446] width 149 height 16
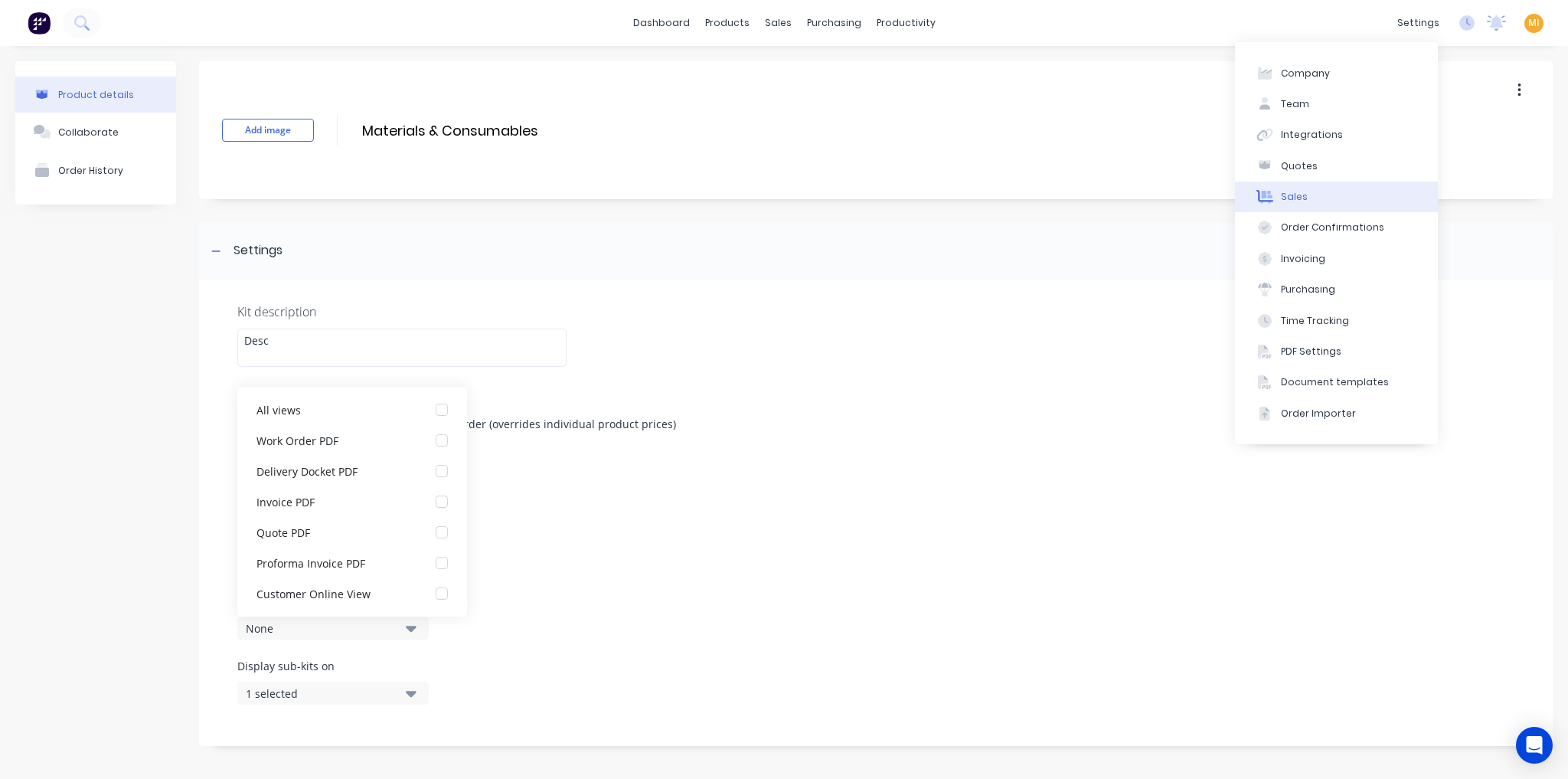
click at [1315, 195] on button "Sales" at bounding box center [1336, 197] width 203 height 30
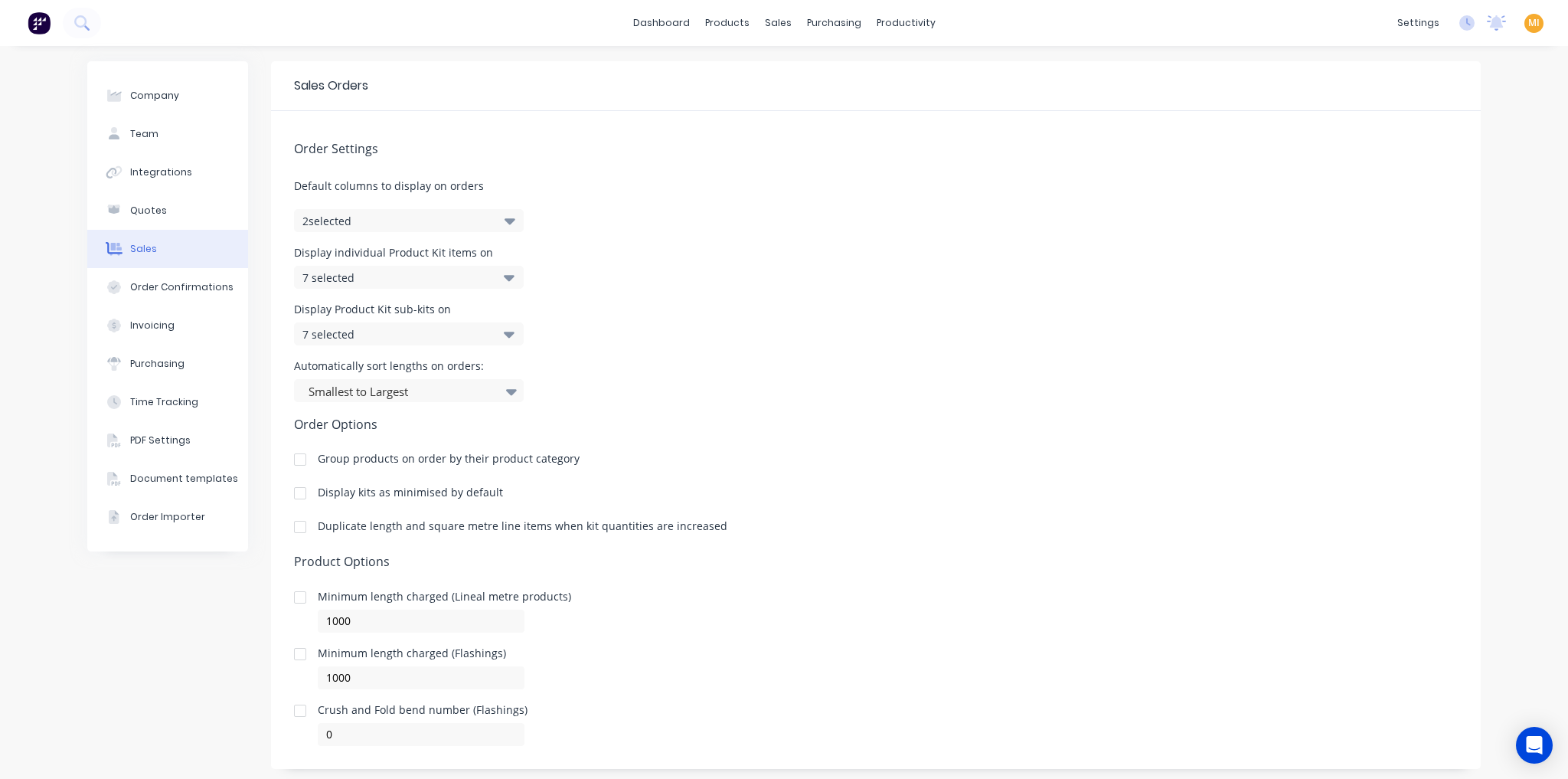
click at [370, 282] on div "7 selected" at bounding box center [393, 277] width 181 height 16
click at [347, 217] on button "2 selected" at bounding box center [409, 220] width 230 height 23
click at [670, 233] on div "Order Settings Default columns to display on orders 2 selected Display individu…" at bounding box center [876, 428] width 1210 height 635
click at [406, 218] on button "2 selected" at bounding box center [409, 220] width 230 height 23
click at [699, 250] on div "Display individual Product Kit items on 7 selected" at bounding box center [876, 268] width 1164 height 41
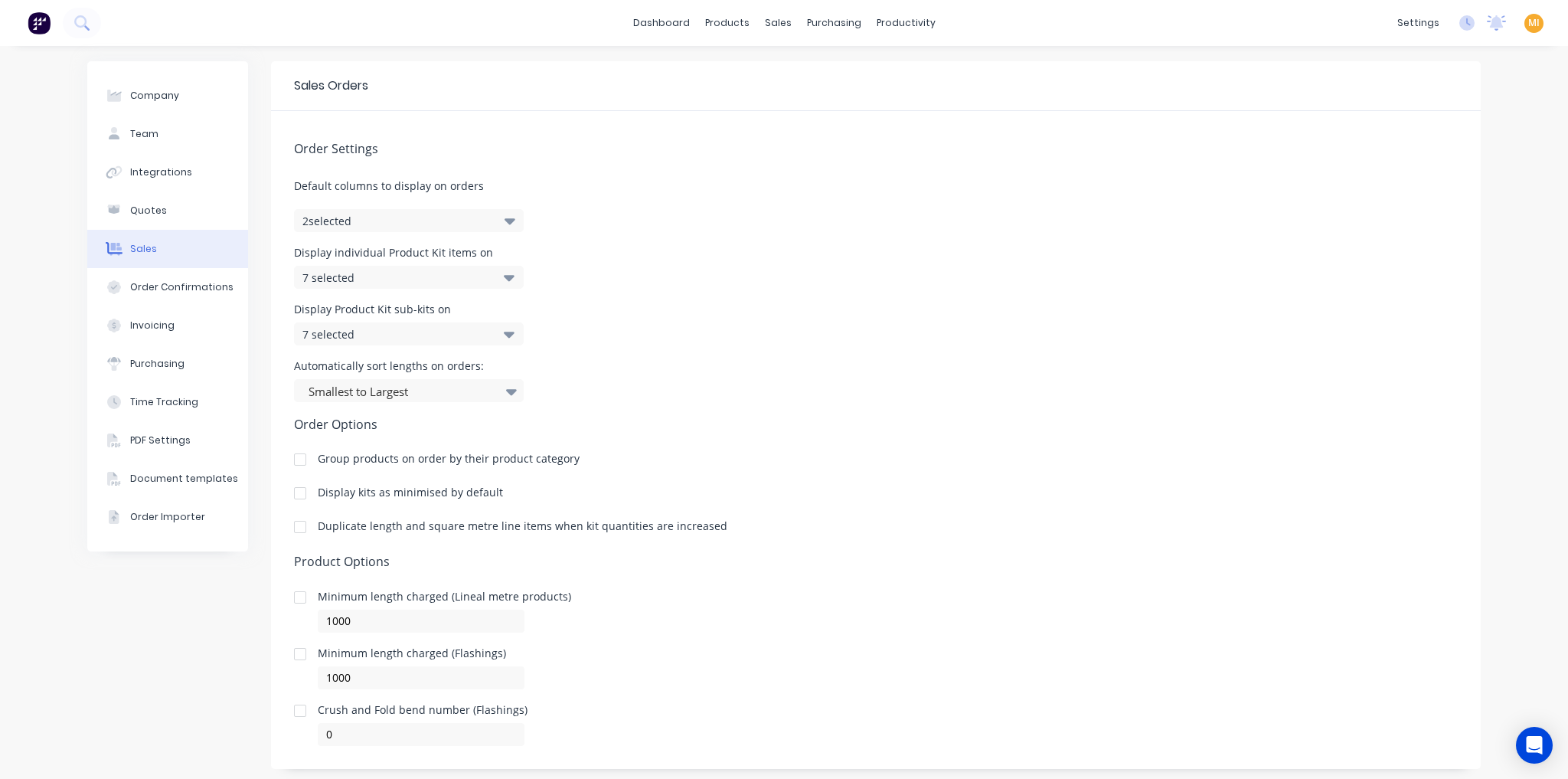
click at [430, 277] on div "7 selected" at bounding box center [393, 277] width 181 height 16
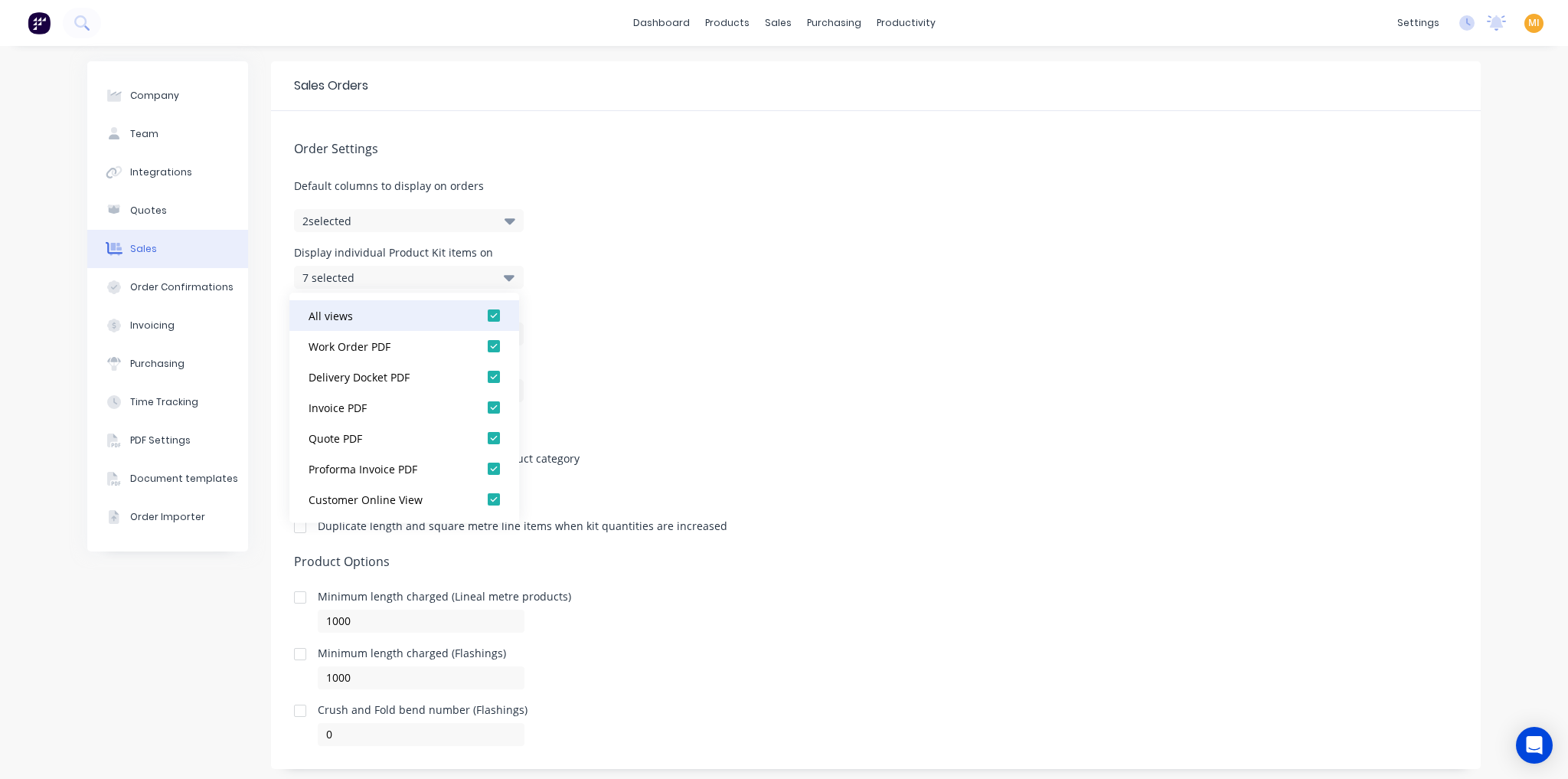
click at [485, 319] on div at bounding box center [494, 315] width 30 height 30
click at [380, 342] on div "Work Order PDF" at bounding box center [385, 346] width 153 height 16
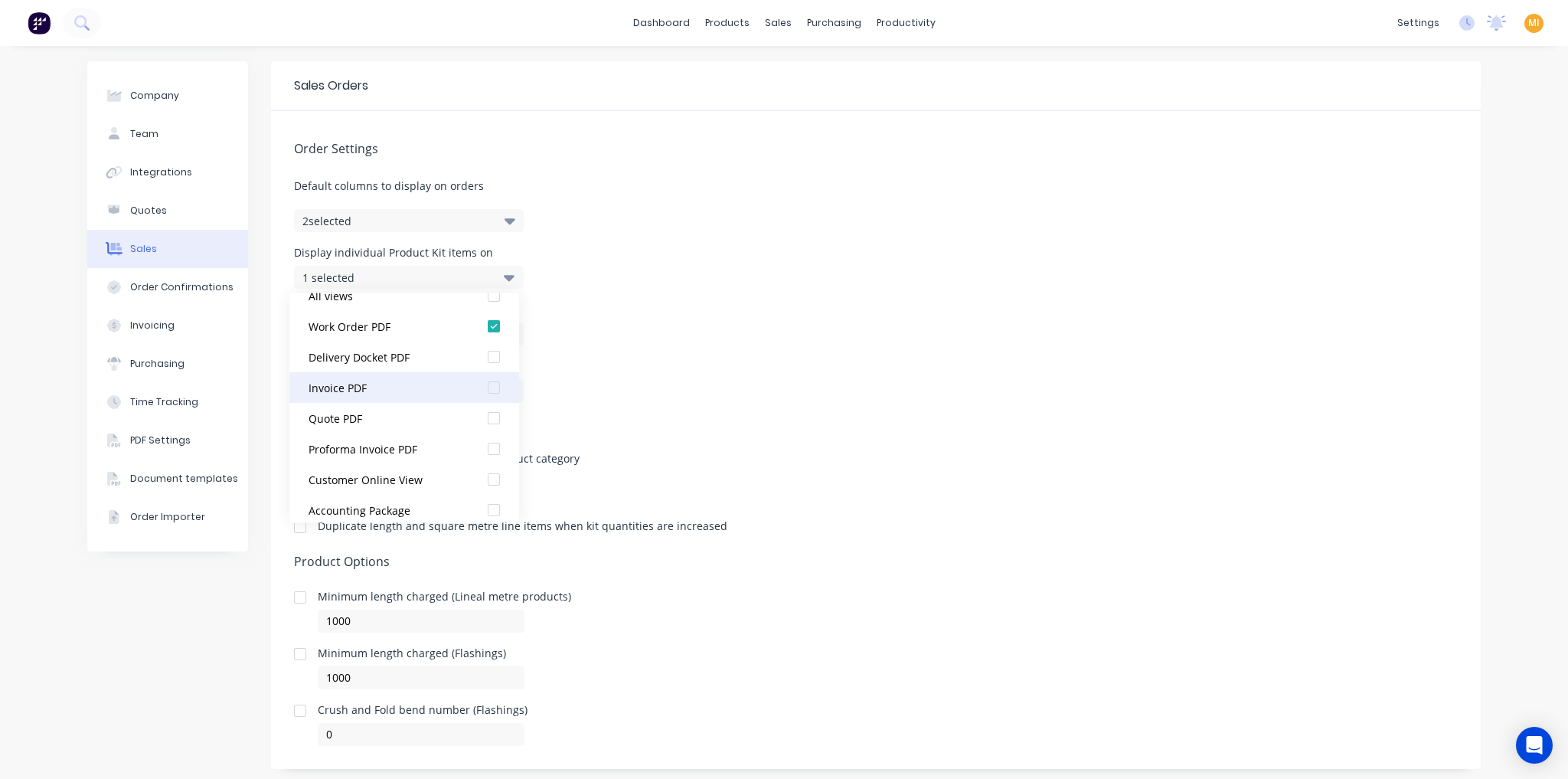
scroll to position [30, 0]
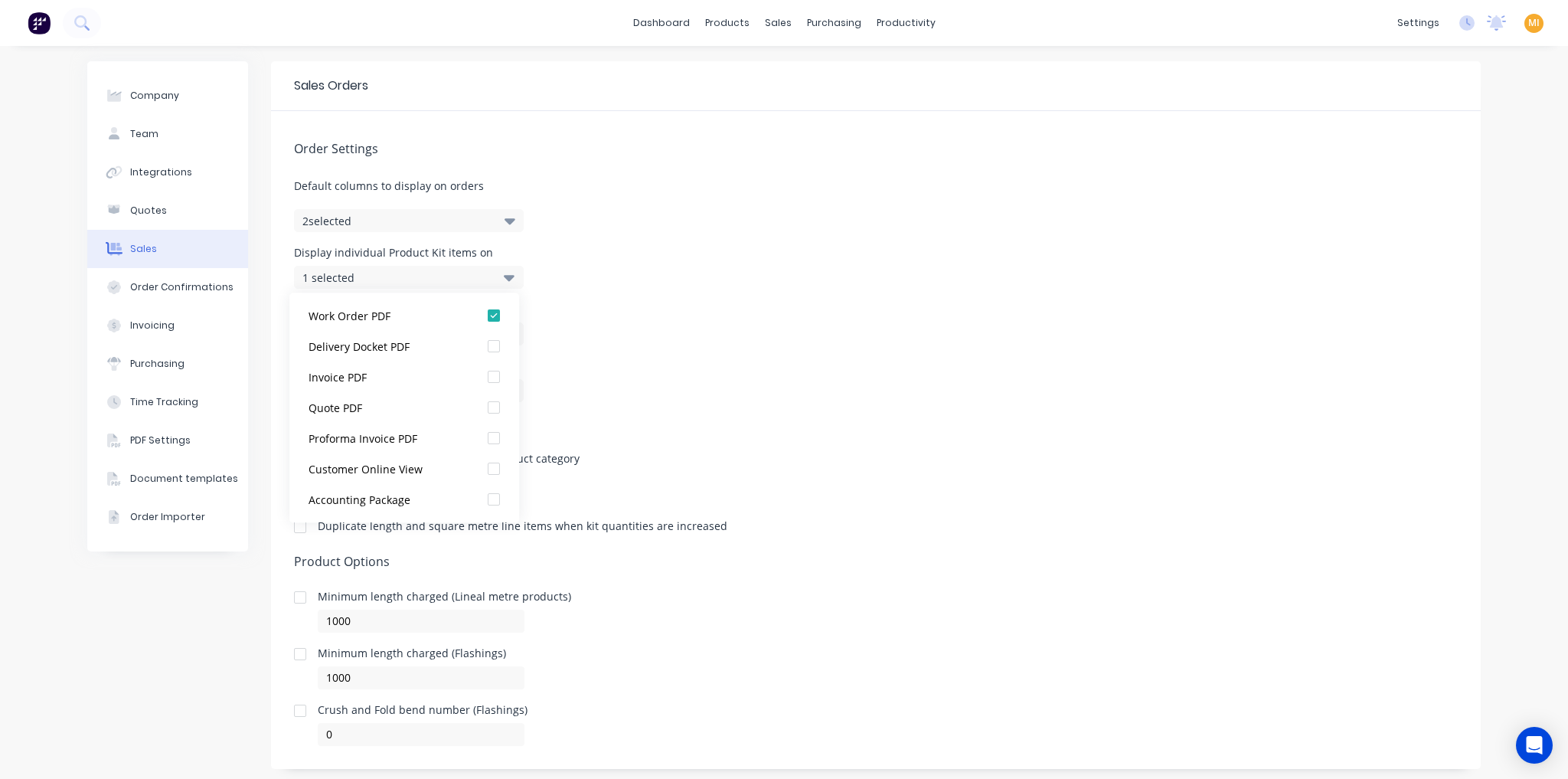
click at [637, 334] on div "Display Product Kit sub-kits on 7 selected" at bounding box center [876, 325] width 1164 height 41
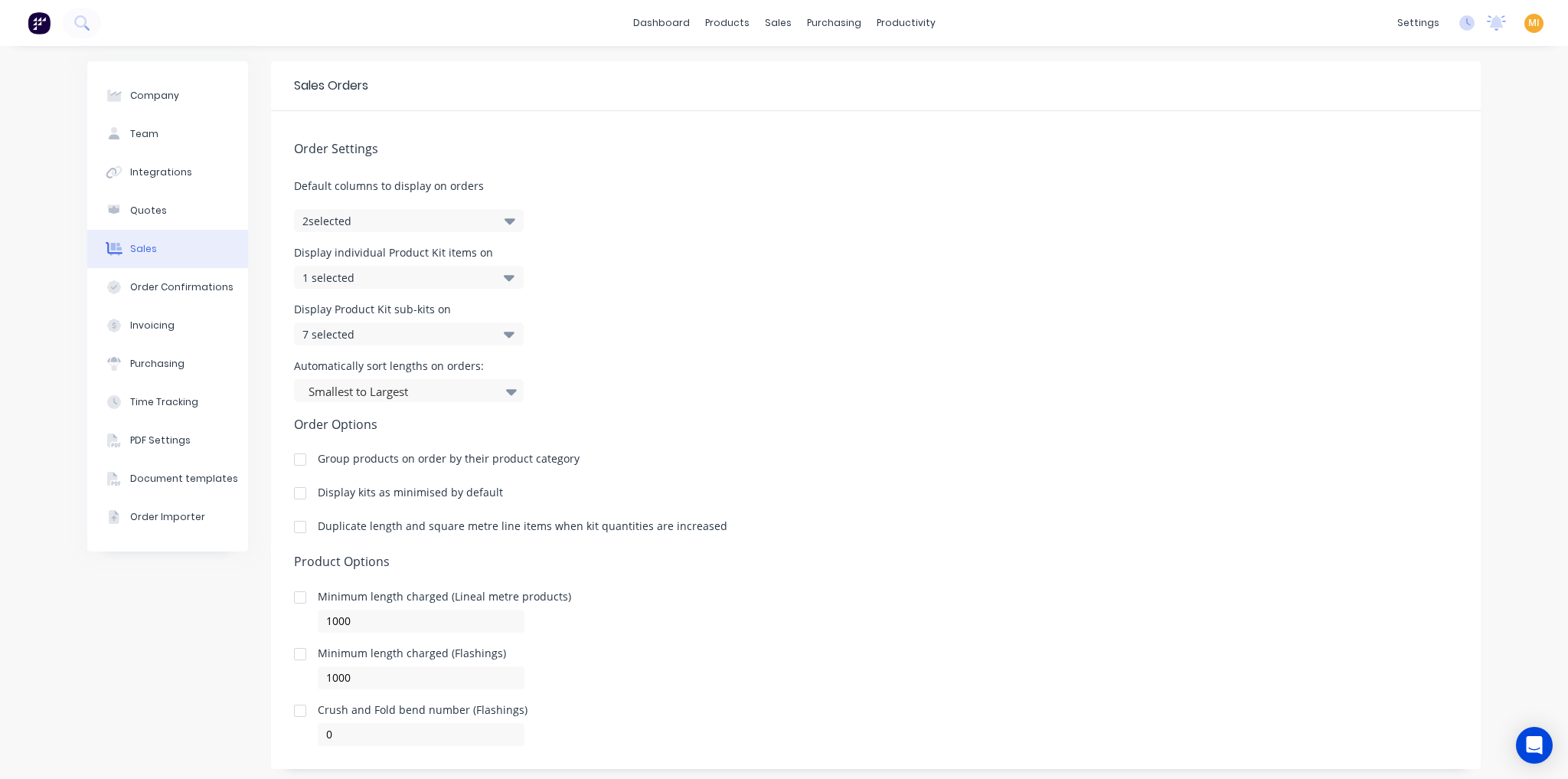
click at [419, 332] on div "7 selected" at bounding box center [393, 334] width 181 height 16
click at [740, 330] on div "Display Product Kit sub-kits on 7 selected" at bounding box center [876, 325] width 1164 height 41
click at [481, 332] on div "7 selected" at bounding box center [409, 333] width 230 height 23
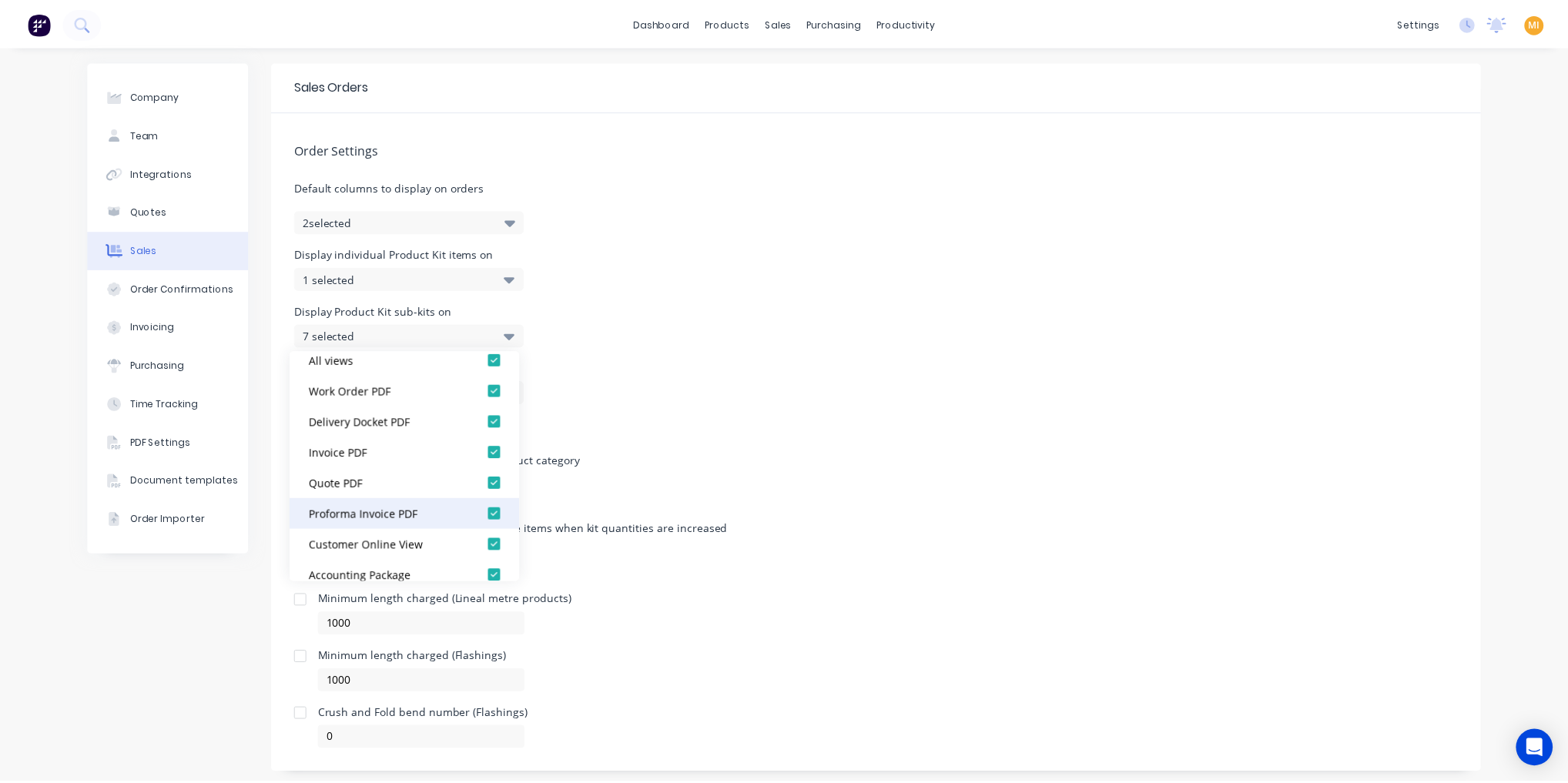
scroll to position [0, 0]
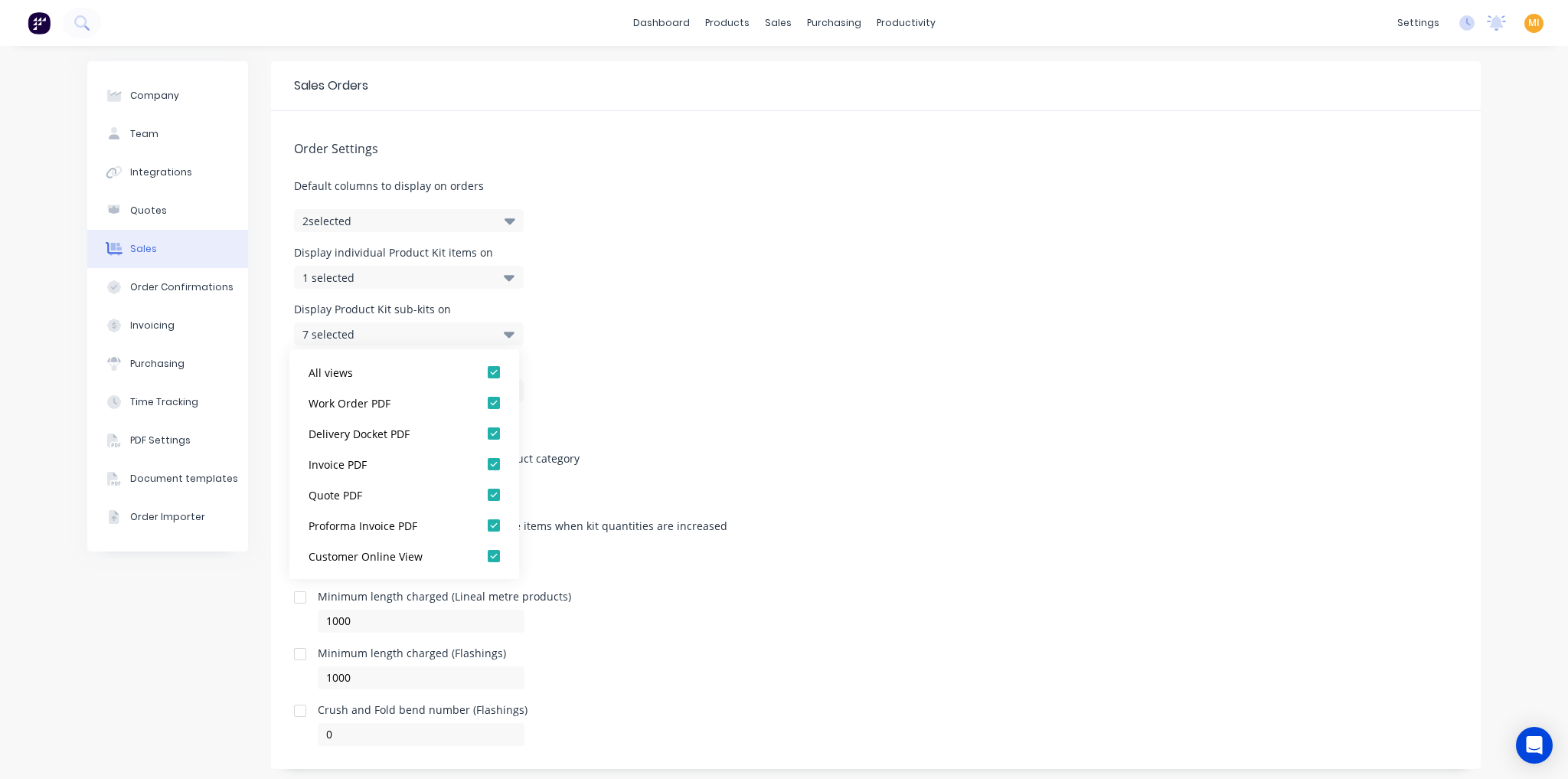
click at [624, 433] on div "Order Settings Default columns to display on orders 2 selected Display individu…" at bounding box center [876, 428] width 1210 height 635
click at [347, 272] on div "1 selected" at bounding box center [393, 277] width 181 height 16
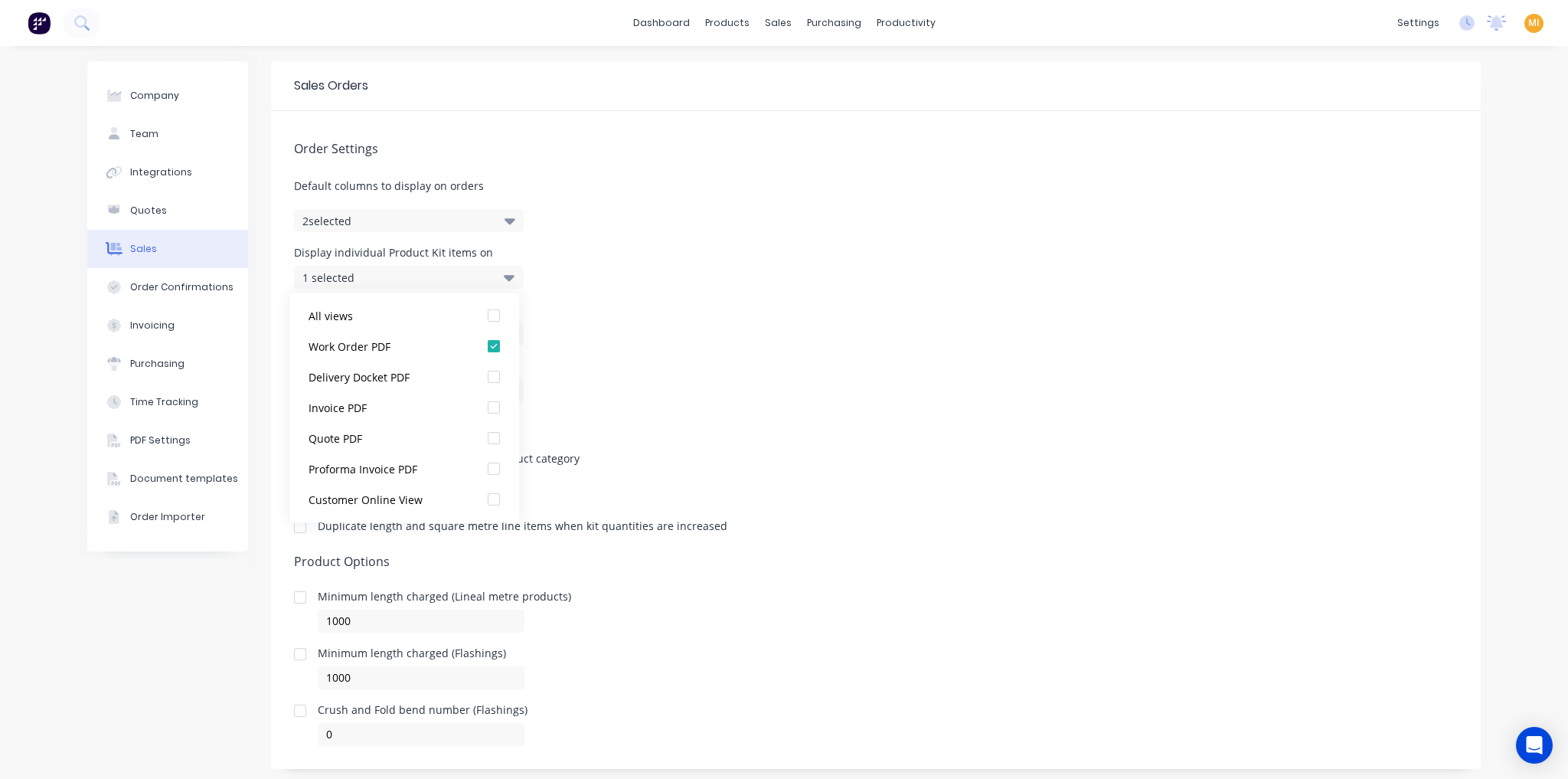
click at [571, 259] on div "Display individual Product Kit items on 1 selected" at bounding box center [876, 268] width 1164 height 41
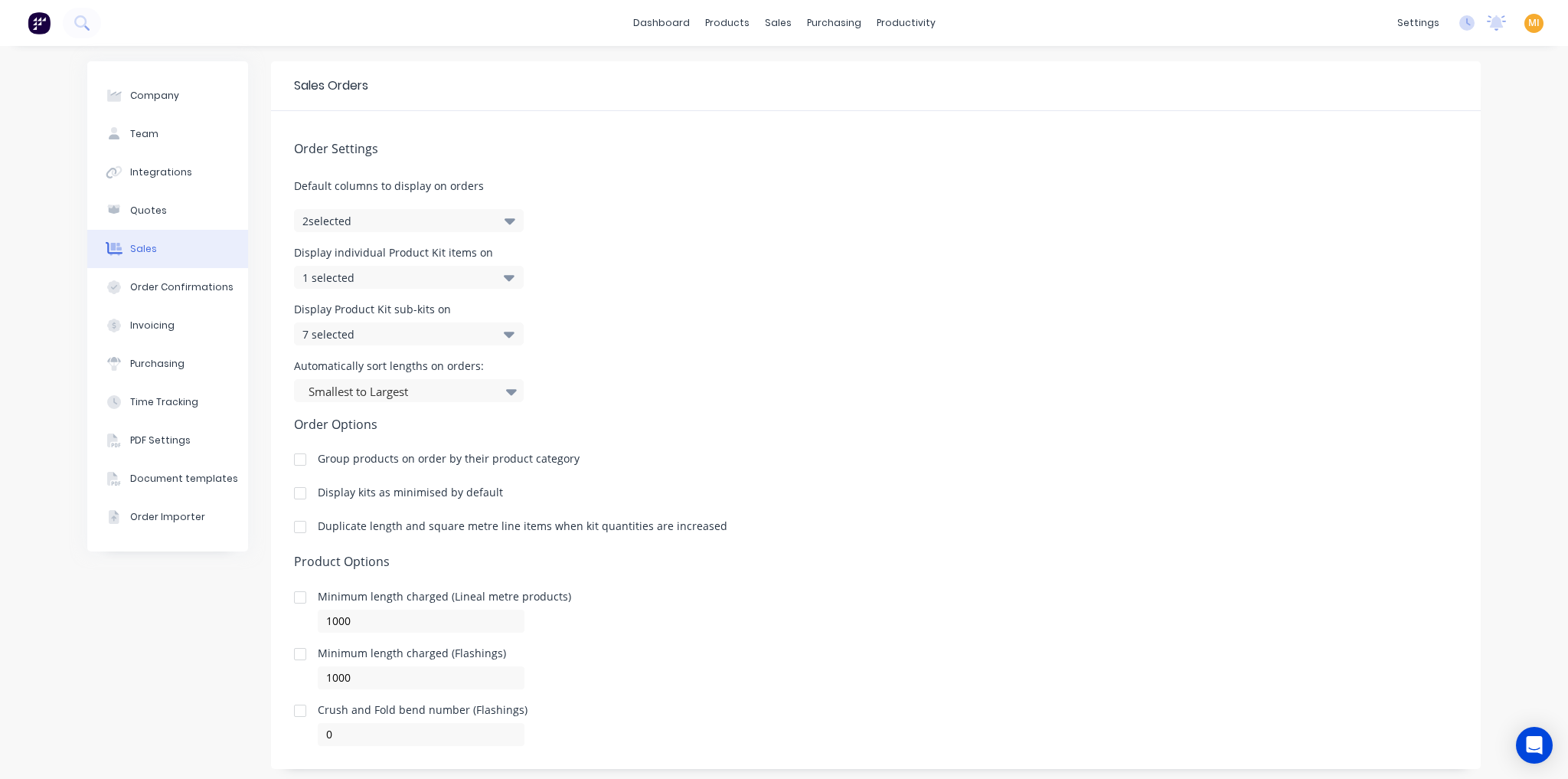
click at [147, 657] on div "Company Team Integrations Quotes Sales Order Confirmations Invoicing Purchasing…" at bounding box center [167, 426] width 161 height 731
click at [817, 70] on div "Sales Orders" at bounding box center [830, 74] width 63 height 14
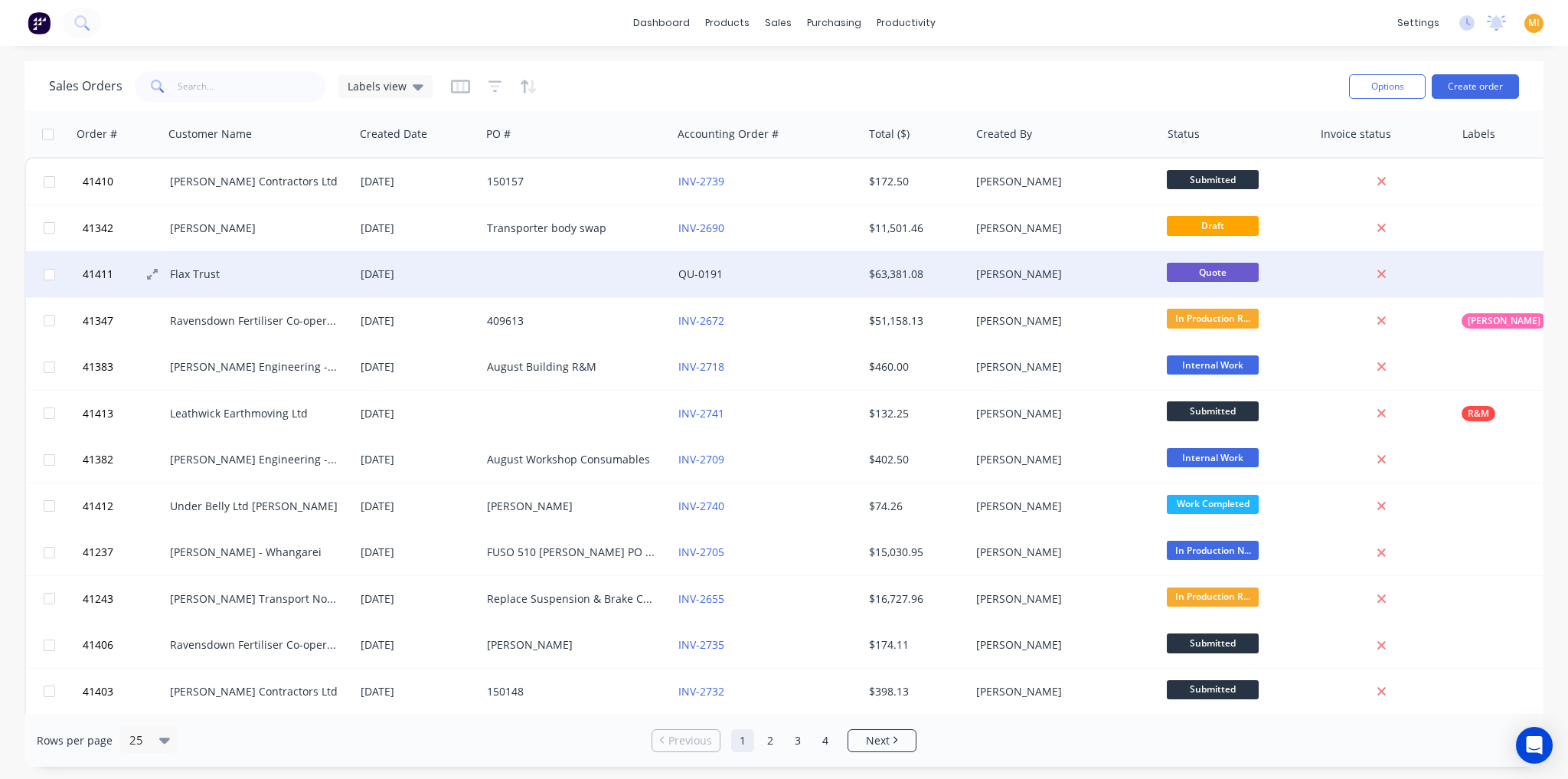
click at [149, 281] on button "41411" at bounding box center [123, 274] width 92 height 46
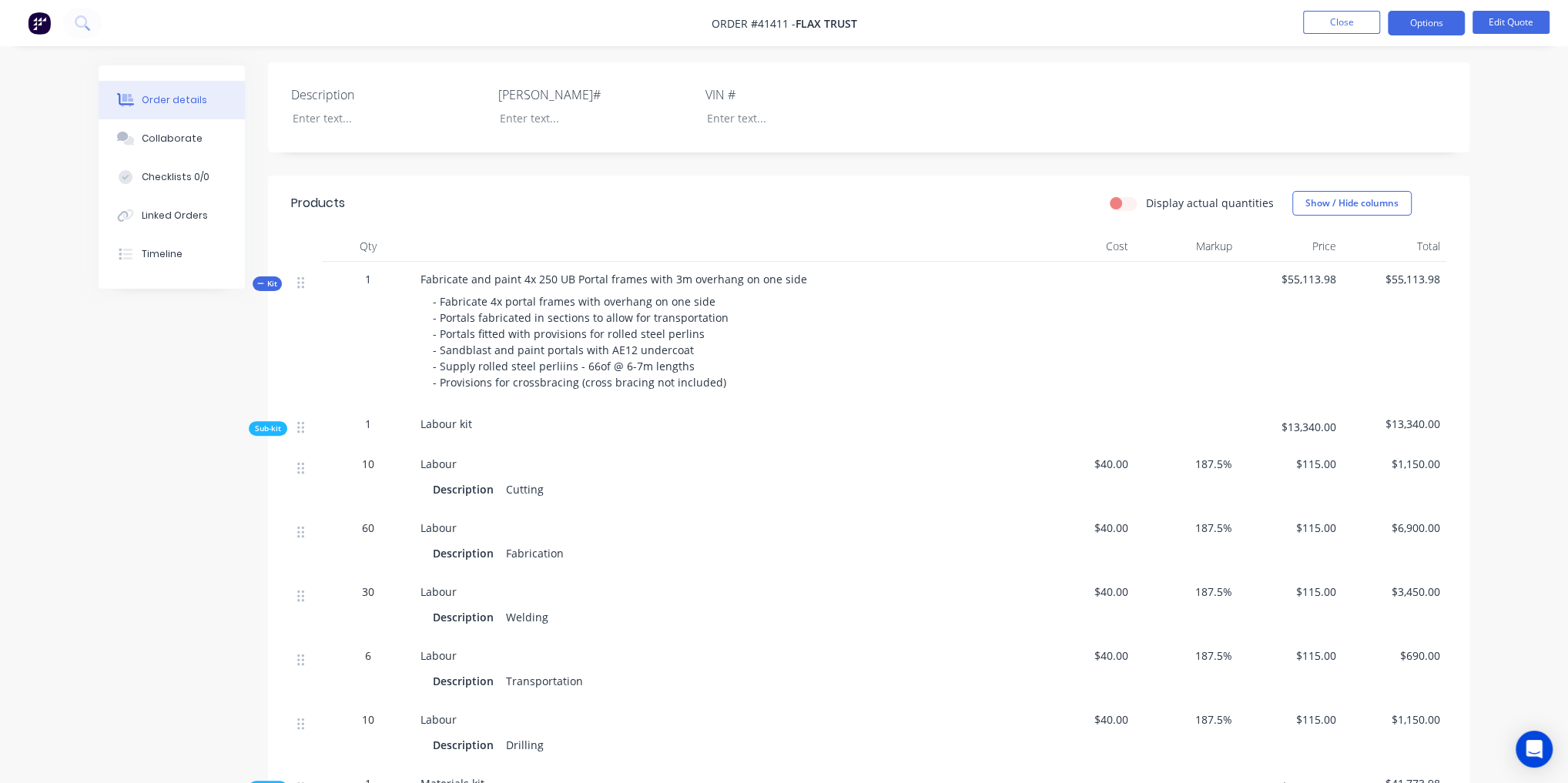
scroll to position [431, 0]
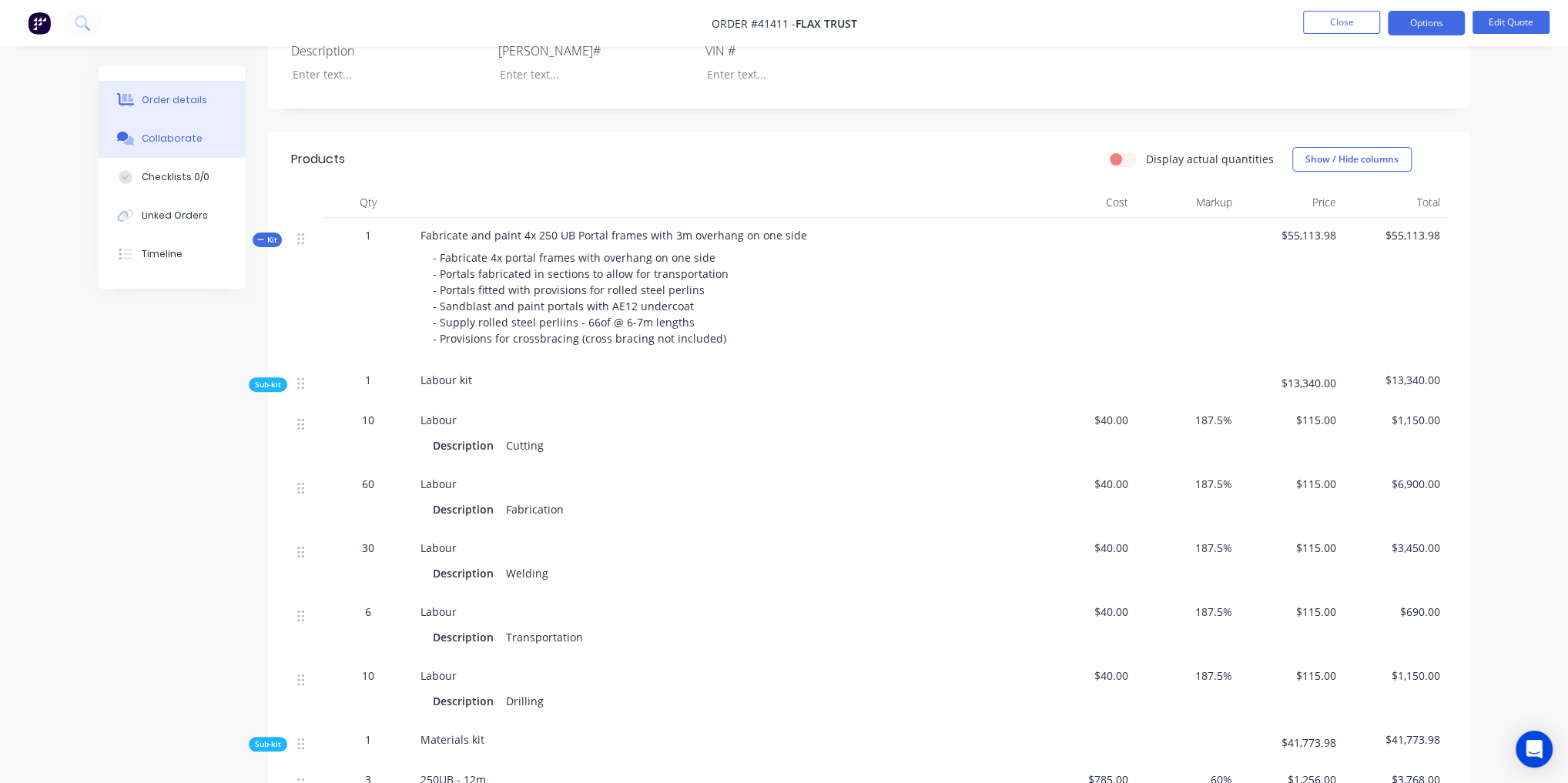
click at [176, 150] on button "Collaborate" at bounding box center [172, 138] width 146 height 38
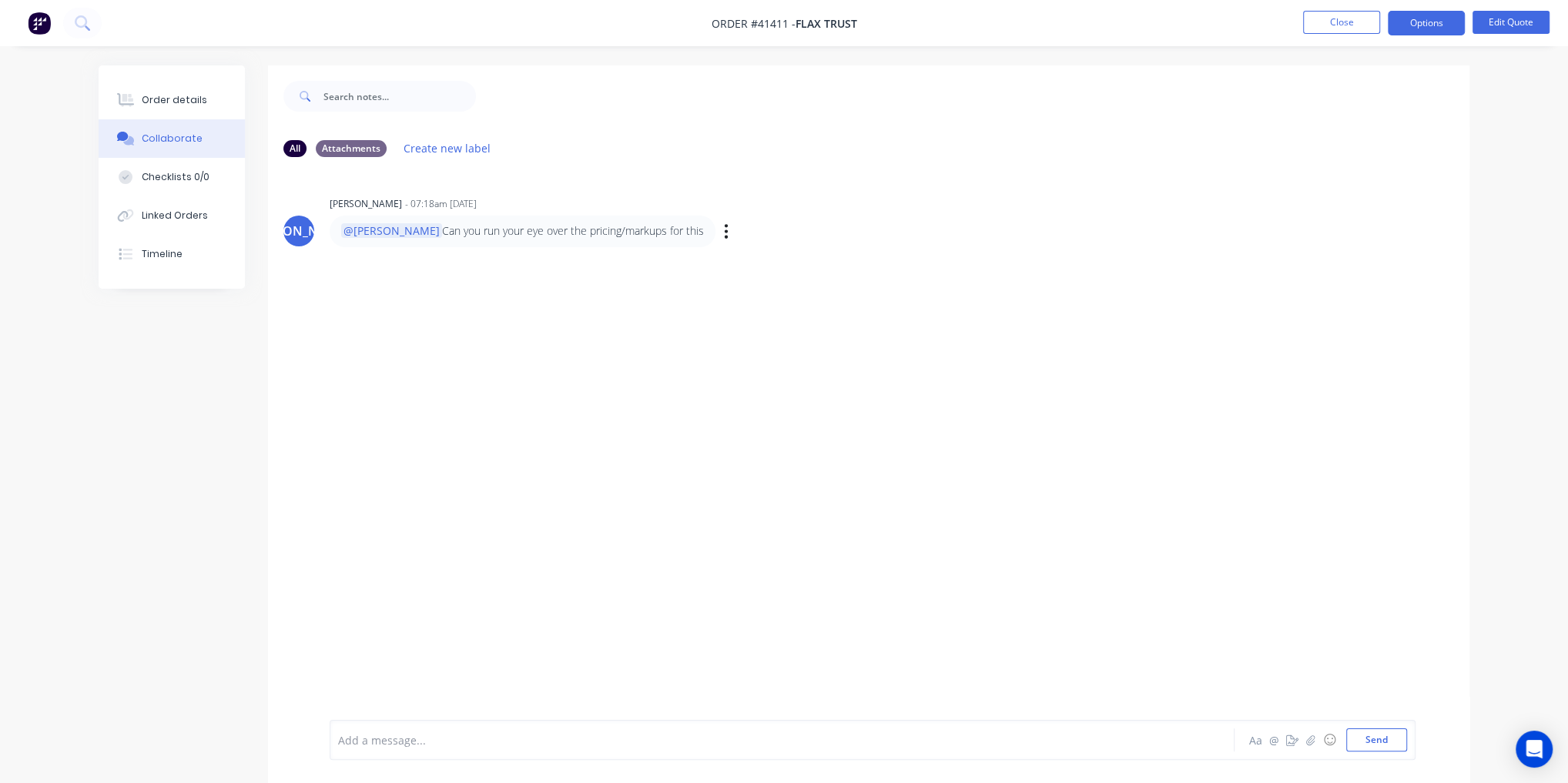
click at [724, 234] on div "Labels Edit Delete" at bounding box center [728, 231] width 9 height 22
click at [724, 232] on button "button" at bounding box center [726, 231] width 6 height 22
click at [733, 233] on button "Labels" at bounding box center [781, 234] width 97 height 26
click at [832, 246] on input "text" at bounding box center [896, 240] width 168 height 31
type input "Customer contact"
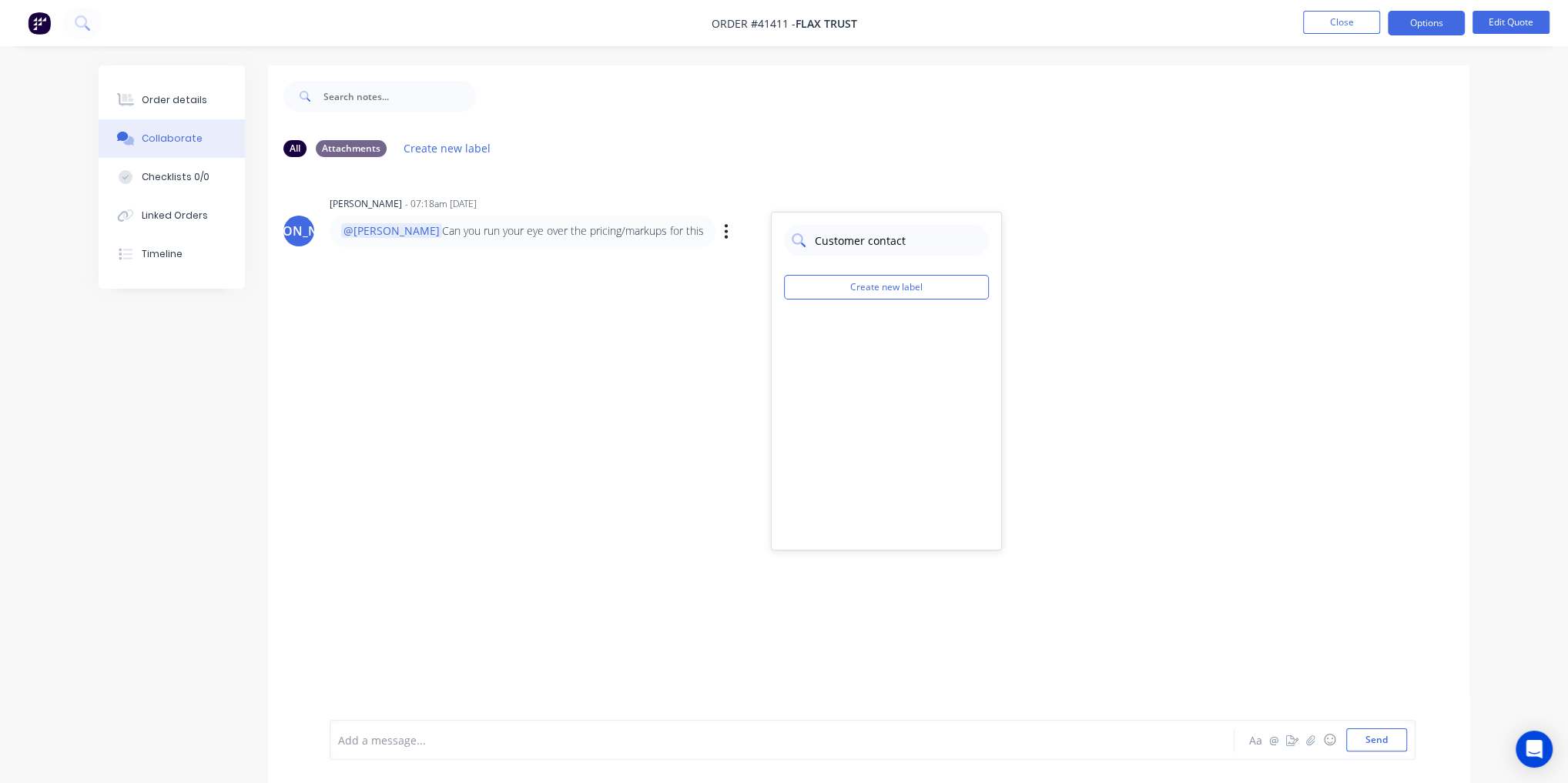
drag, startPoint x: 924, startPoint y: 241, endPoint x: 814, endPoint y: 249, distance: 110.3
click at [781, 235] on div "Customer contact Create new label" at bounding box center [887, 381] width 231 height 339
click at [854, 295] on button "Create new label" at bounding box center [886, 287] width 205 height 25
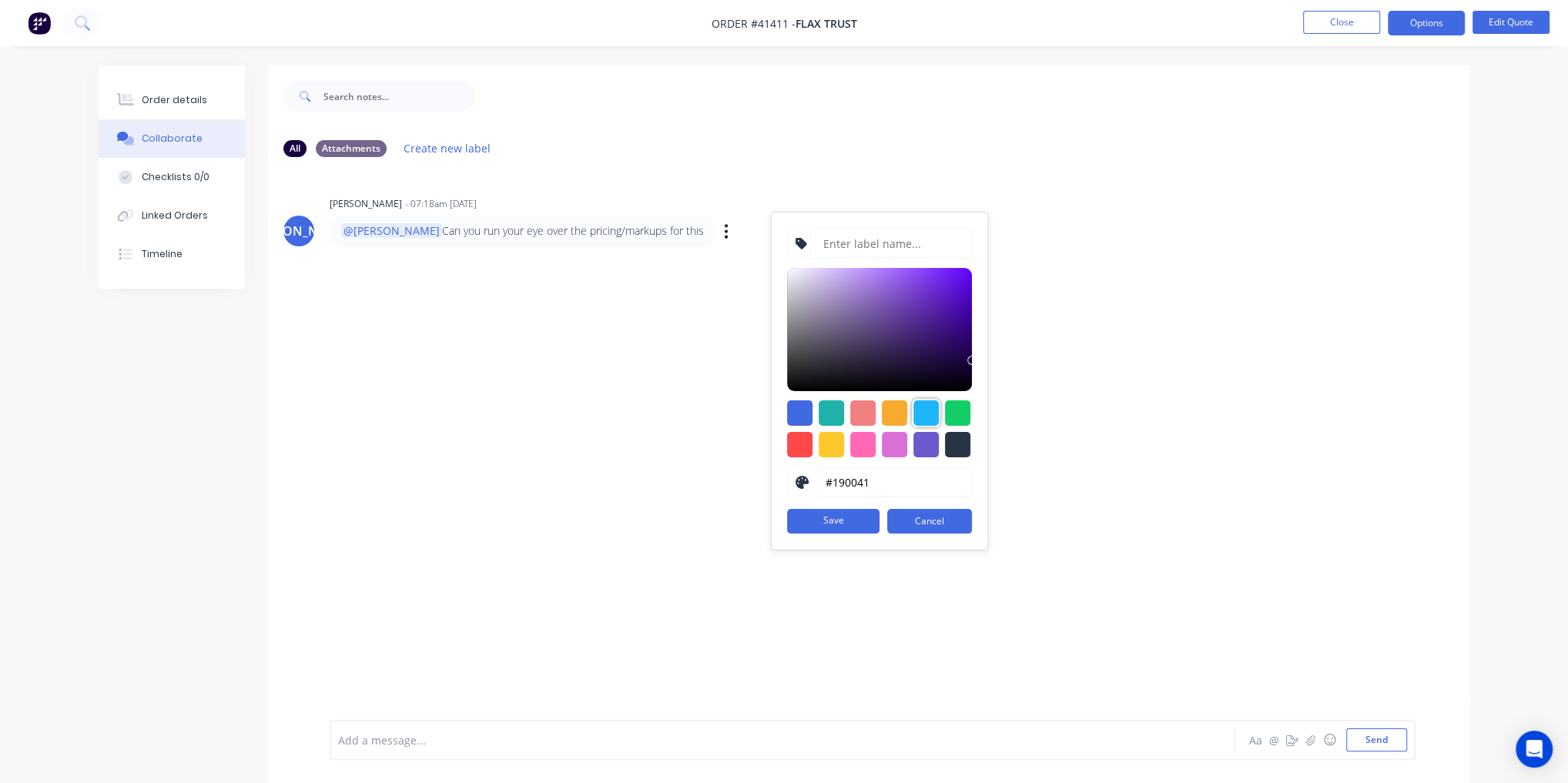
click at [920, 411] on div at bounding box center [926, 413] width 26 height 26
type input "#1FB6FF"
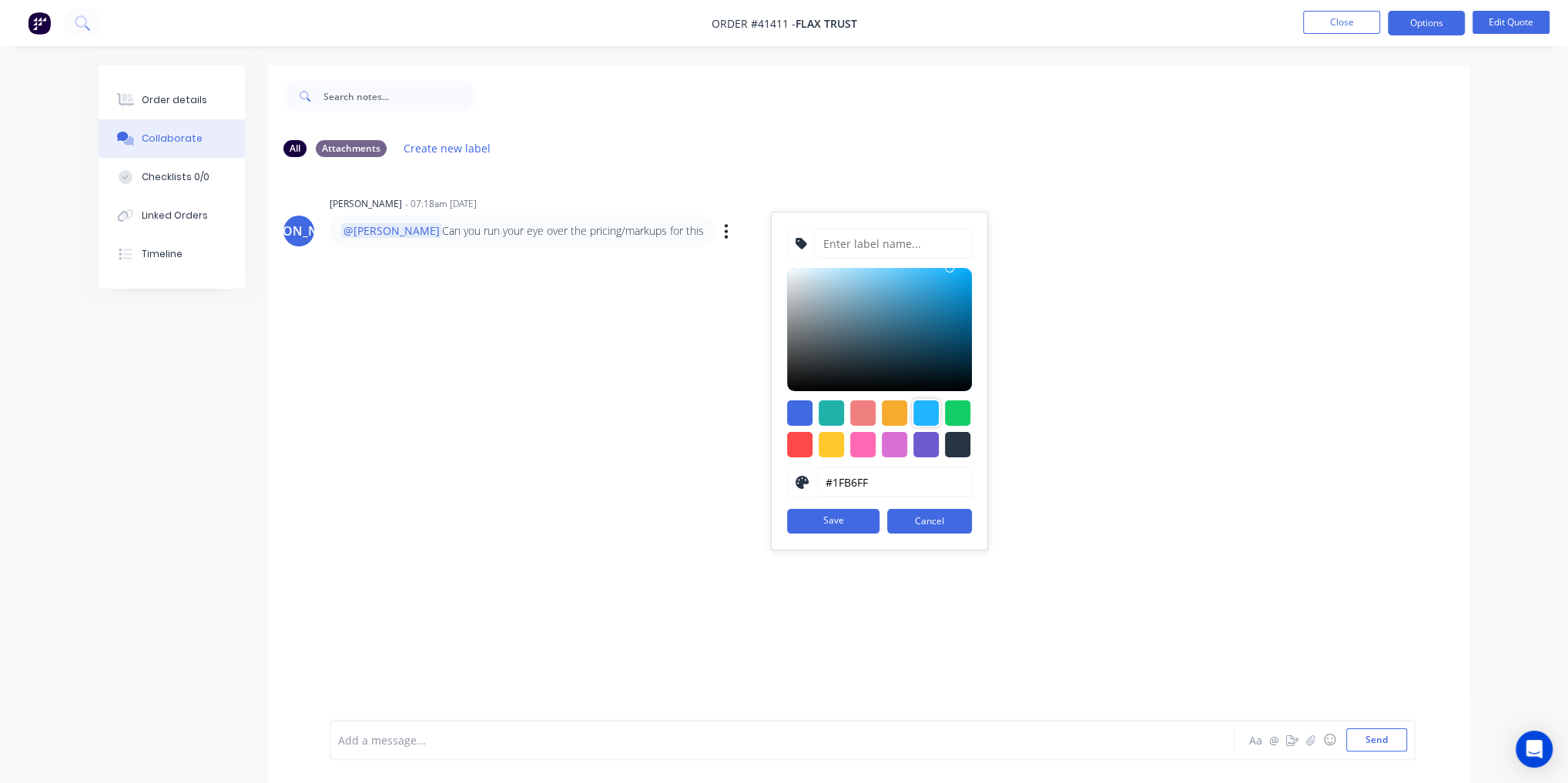
click at [864, 224] on div "#1FB6FF hex #1FB6FF Save Cancel" at bounding box center [880, 381] width 216 height 337
click at [864, 238] on input at bounding box center [893, 243] width 157 height 29
type input "Customer contact"
click at [865, 518] on button "Save" at bounding box center [833, 521] width 93 height 25
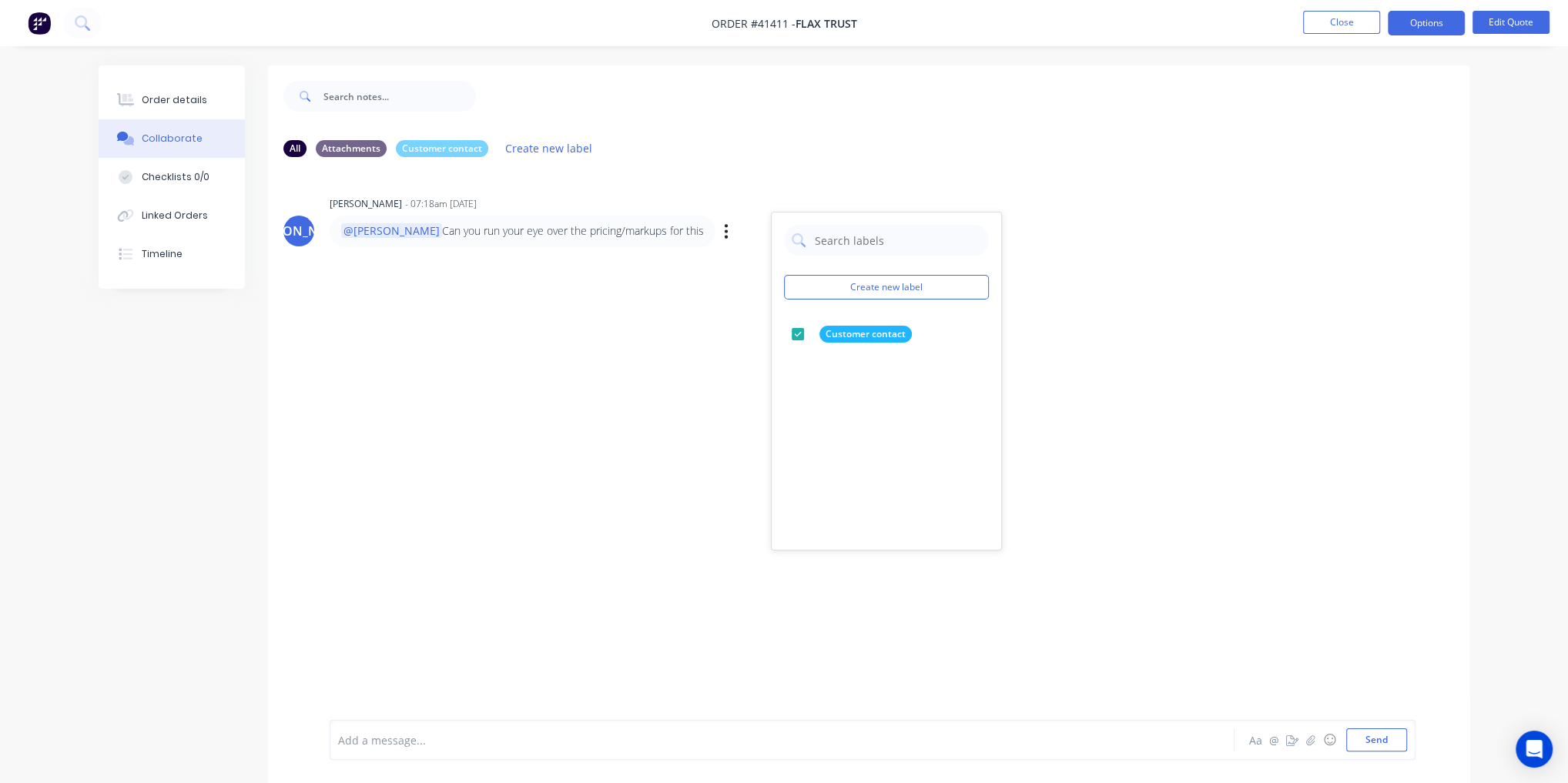
click at [734, 379] on div "JO Jordan Olsen - 07:18am 11/08/25 Create new label Customer contact edit @Mike…" at bounding box center [868, 445] width 1202 height 551
click at [724, 233] on icon "button" at bounding box center [725, 231] width 4 height 18
click at [733, 235] on button "Labels" at bounding box center [781, 234] width 97 height 26
drag, startPoint x: 592, startPoint y: 368, endPoint x: 440, endPoint y: 173, distance: 247.2
click at [591, 368] on div "JO Jordan Olsen - 07:18am 11/08/25 @Mike Can you run your eye over the pricing/…" at bounding box center [868, 445] width 1202 height 551
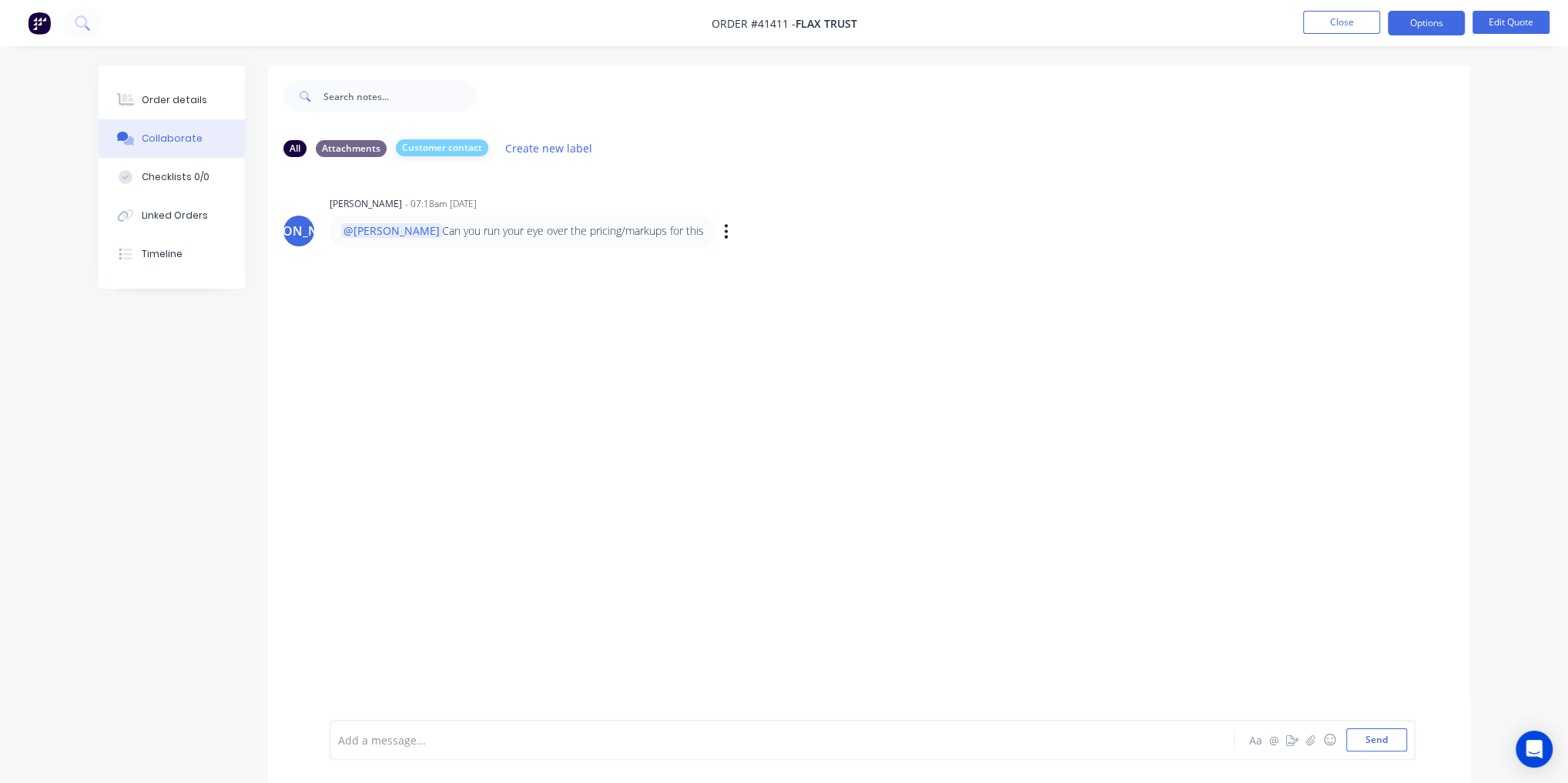
click at [442, 149] on div "Customer contact" at bounding box center [442, 148] width 93 height 17
click at [441, 148] on div "Customer contact" at bounding box center [442, 148] width 93 height 17
click at [427, 149] on div "Customer contact" at bounding box center [442, 148] width 93 height 17
click at [359, 150] on div "Attachments" at bounding box center [350, 148] width 71 height 17
click at [296, 151] on div "All" at bounding box center [294, 148] width 23 height 17
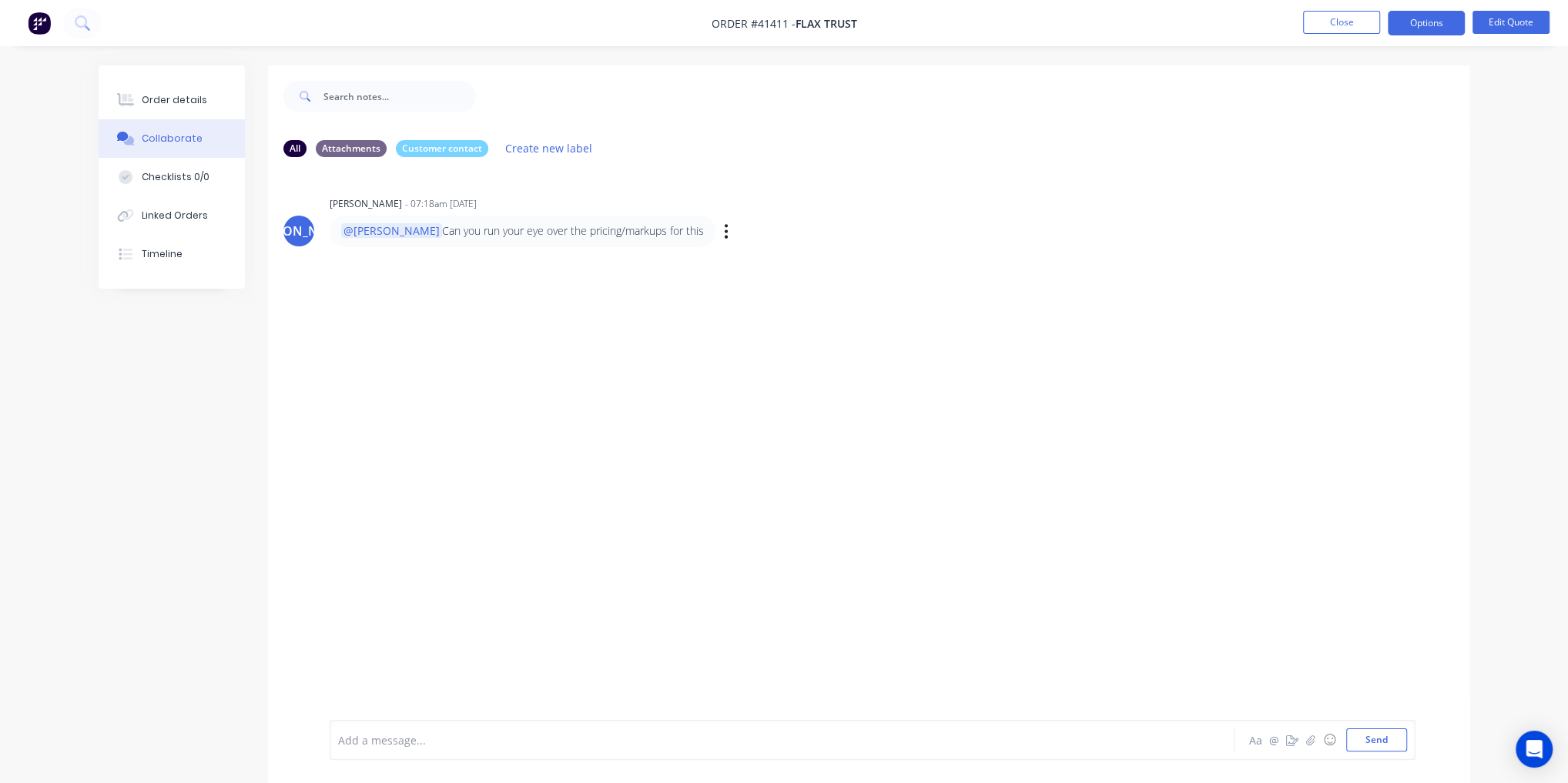
click at [724, 235] on div "Labels Edit Delete" at bounding box center [728, 231] width 9 height 22
click at [0, 0] on button "button" at bounding box center [0, 0] width 0 height 0
click at [0, 0] on button "Labels" at bounding box center [0, 0] width 0 height 0
click at [0, 0] on button "edit" at bounding box center [0, 0] width 0 height 0
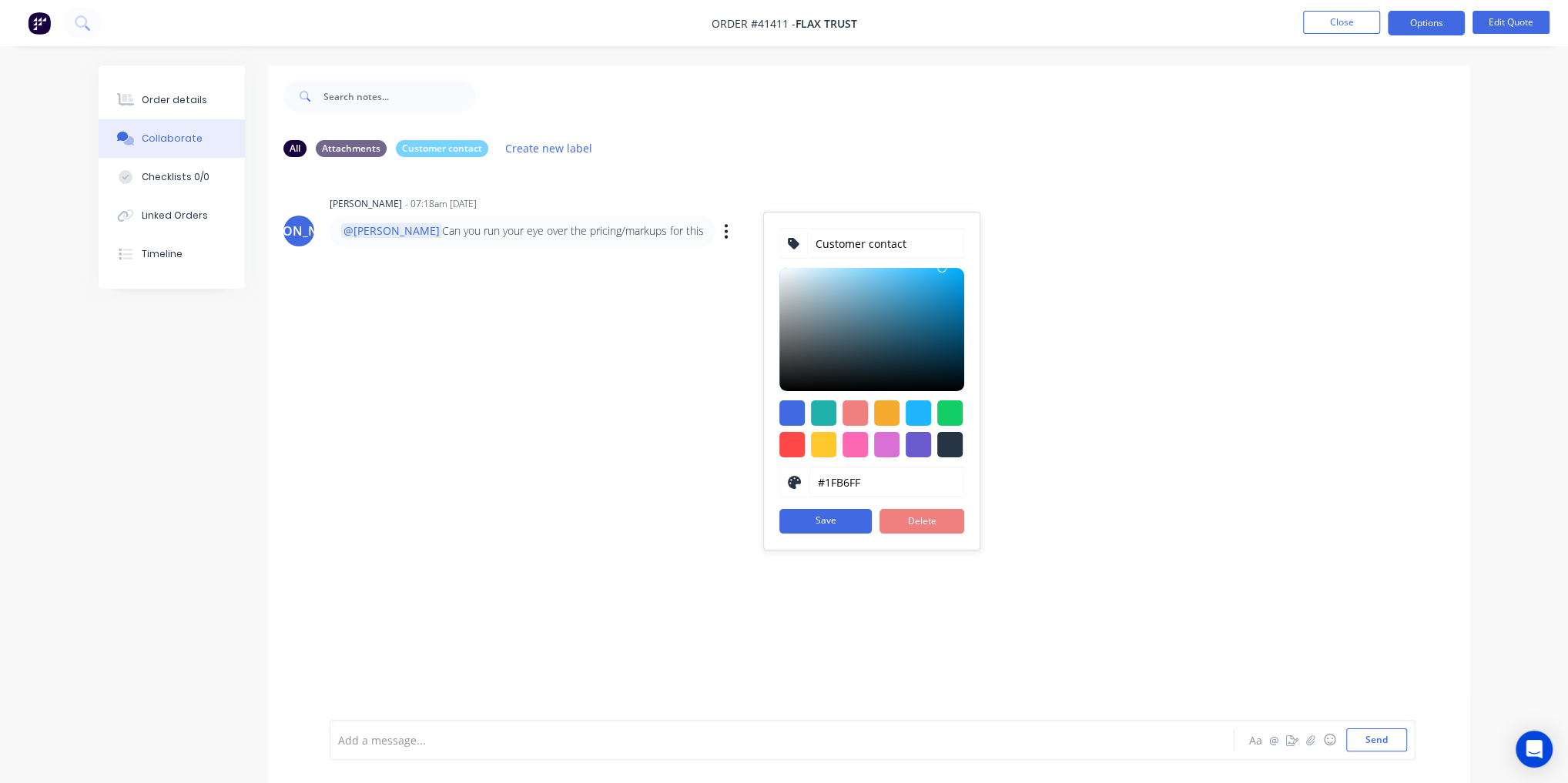
drag, startPoint x: 906, startPoint y: 521, endPoint x: 880, endPoint y: 522, distance: 26.0
click at [908, 521] on button "Delete" at bounding box center [922, 521] width 85 height 25
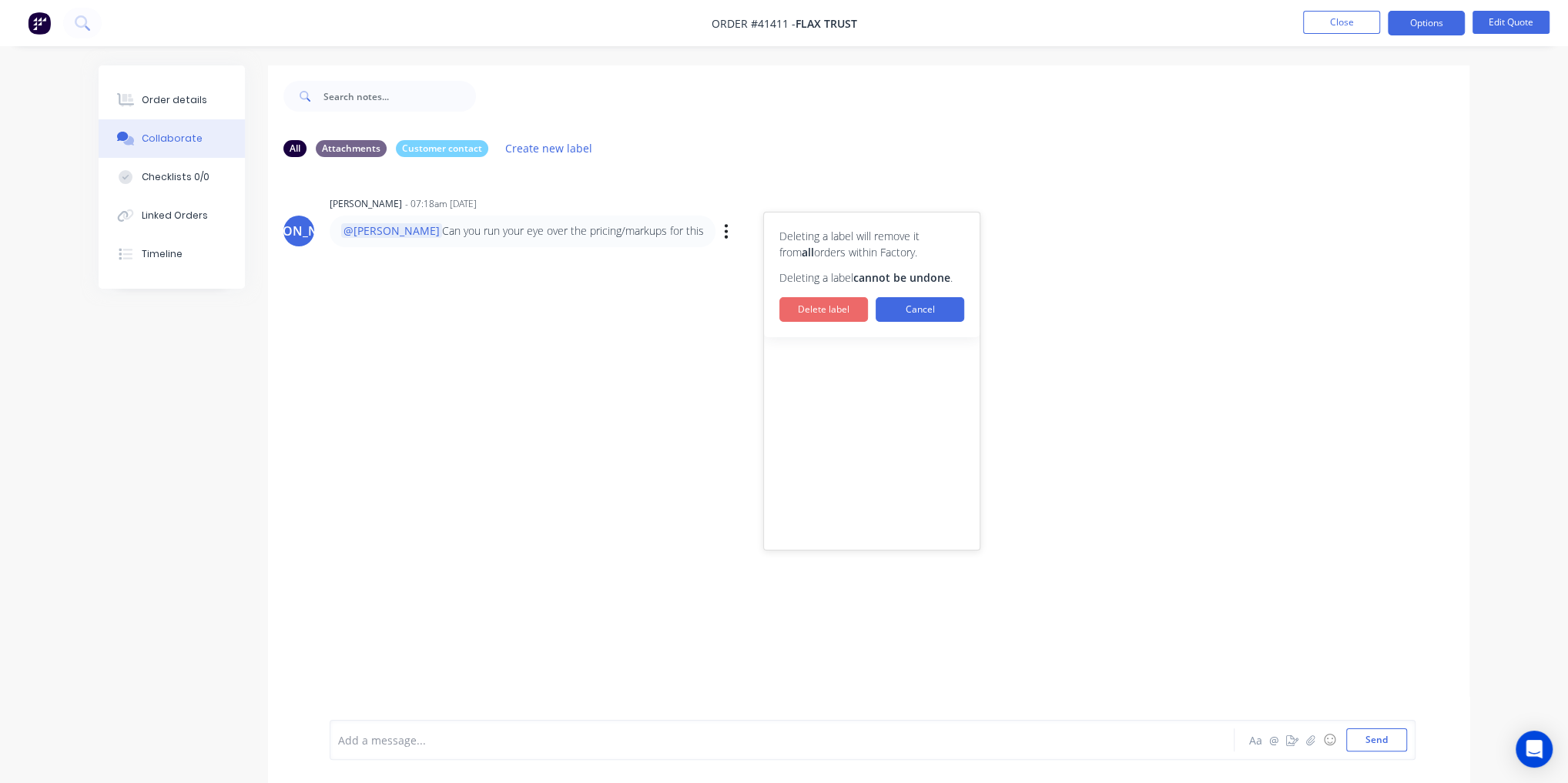
click at [833, 315] on button "Delete label" at bounding box center [824, 309] width 88 height 25
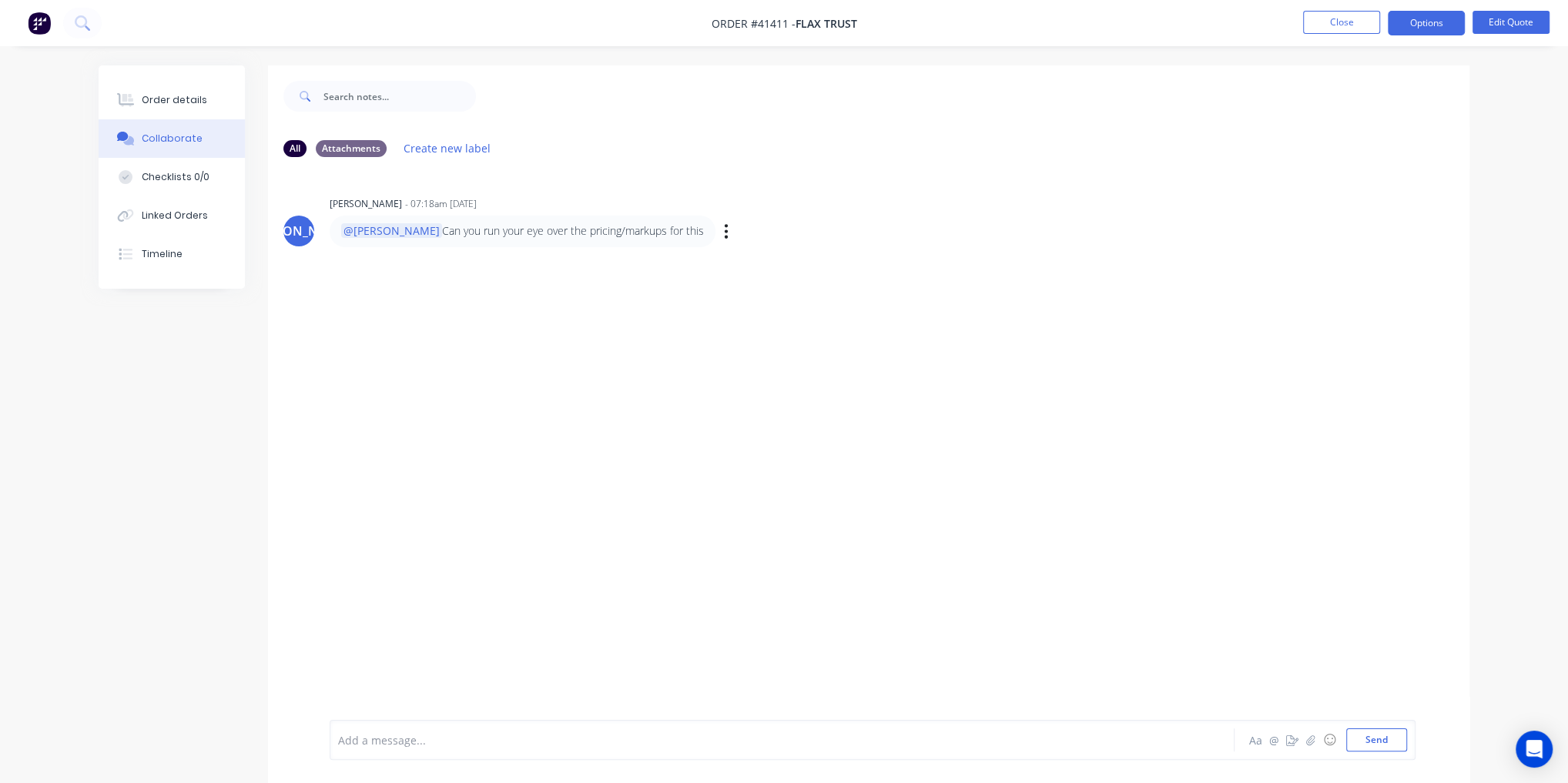
click at [543, 414] on div "JO Jordan Olsen - 07:18am 11/08/25 @Mike Can you run your eye over the pricing/…" at bounding box center [868, 445] width 1202 height 551
click at [342, 402] on div "JO Jordan Olsen - 07:18am 11/08/25 @Mike Can you run your eye over the pricing/…" at bounding box center [868, 445] width 1202 height 551
click at [376, 739] on div at bounding box center [740, 740] width 801 height 16
click at [426, 350] on div "JO Jordan Olsen - 07:18am 11/08/25 @Mike Can you run your eye over the pricing/…" at bounding box center [868, 445] width 1202 height 551
click at [1366, 21] on button "Close" at bounding box center [1342, 22] width 77 height 23
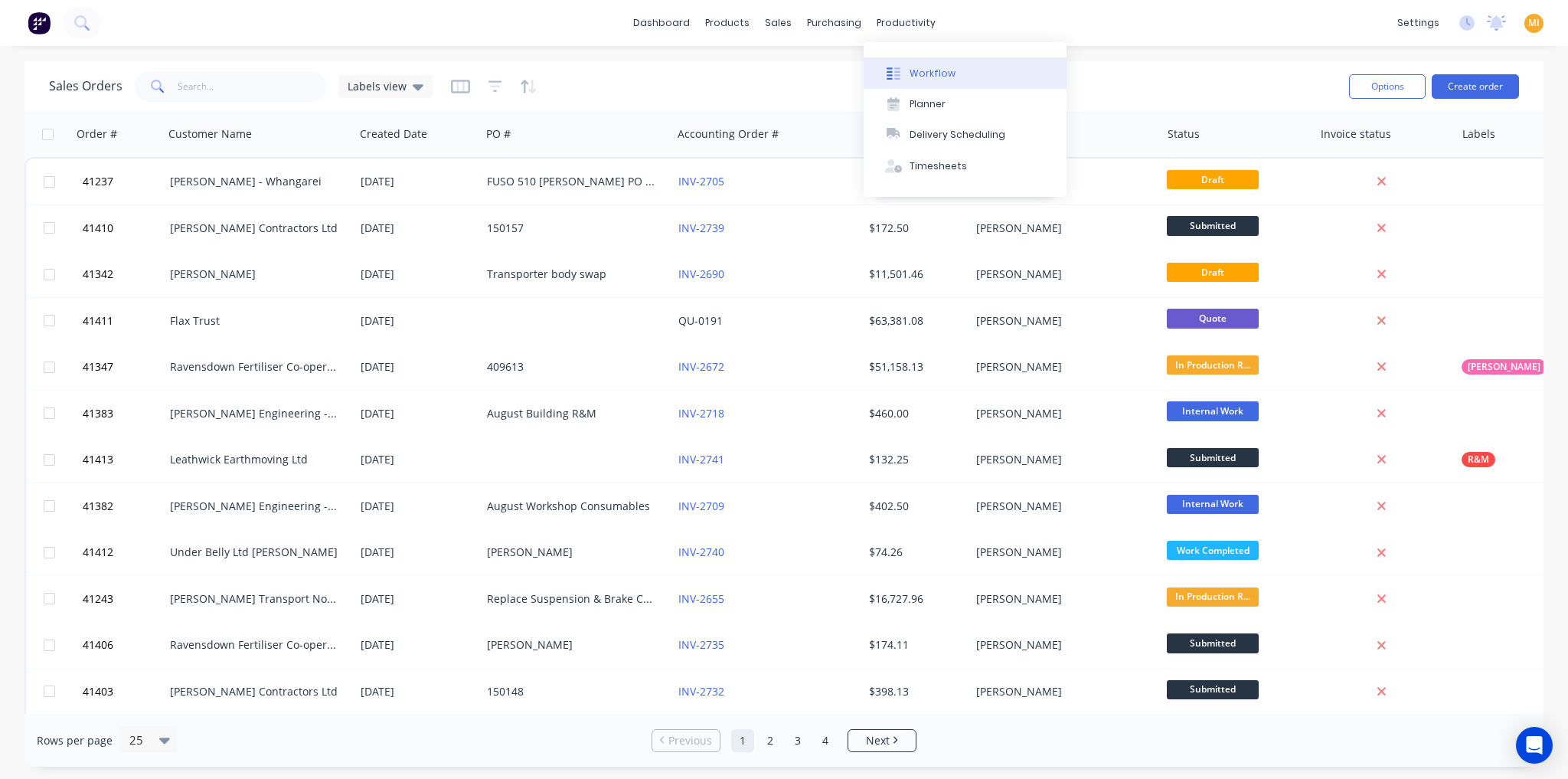
click at [924, 79] on div "Workflow" at bounding box center [932, 74] width 46 height 14
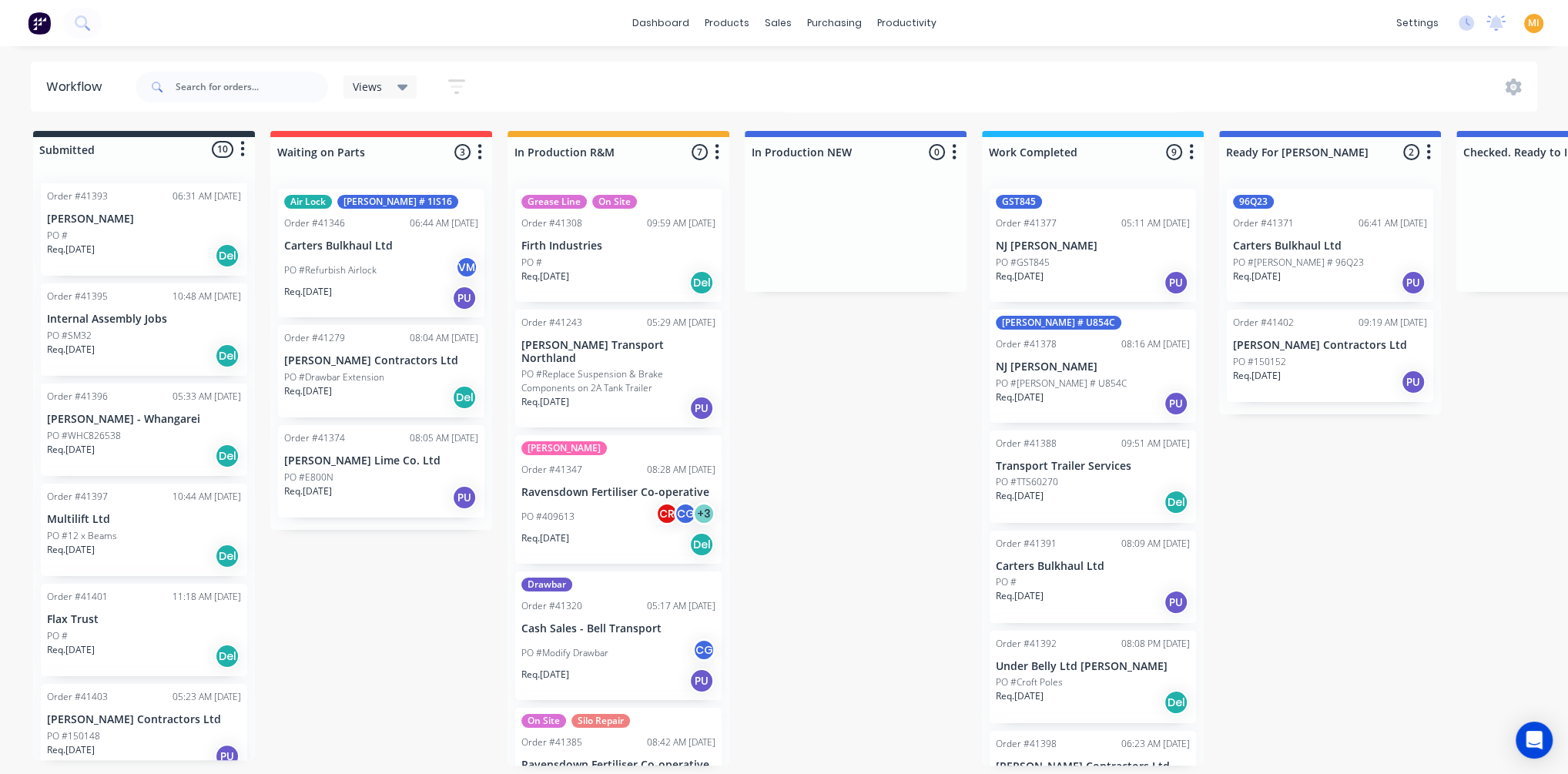
click at [482, 154] on button "button" at bounding box center [480, 152] width 19 height 19
click at [405, 236] on button "Summaries" at bounding box center [412, 236] width 154 height 26
click at [544, 236] on label at bounding box center [544, 236] width 0 height 0
click at [520, 245] on input "checkbox" at bounding box center [514, 242] width 12 height 14
checkbox input "true"
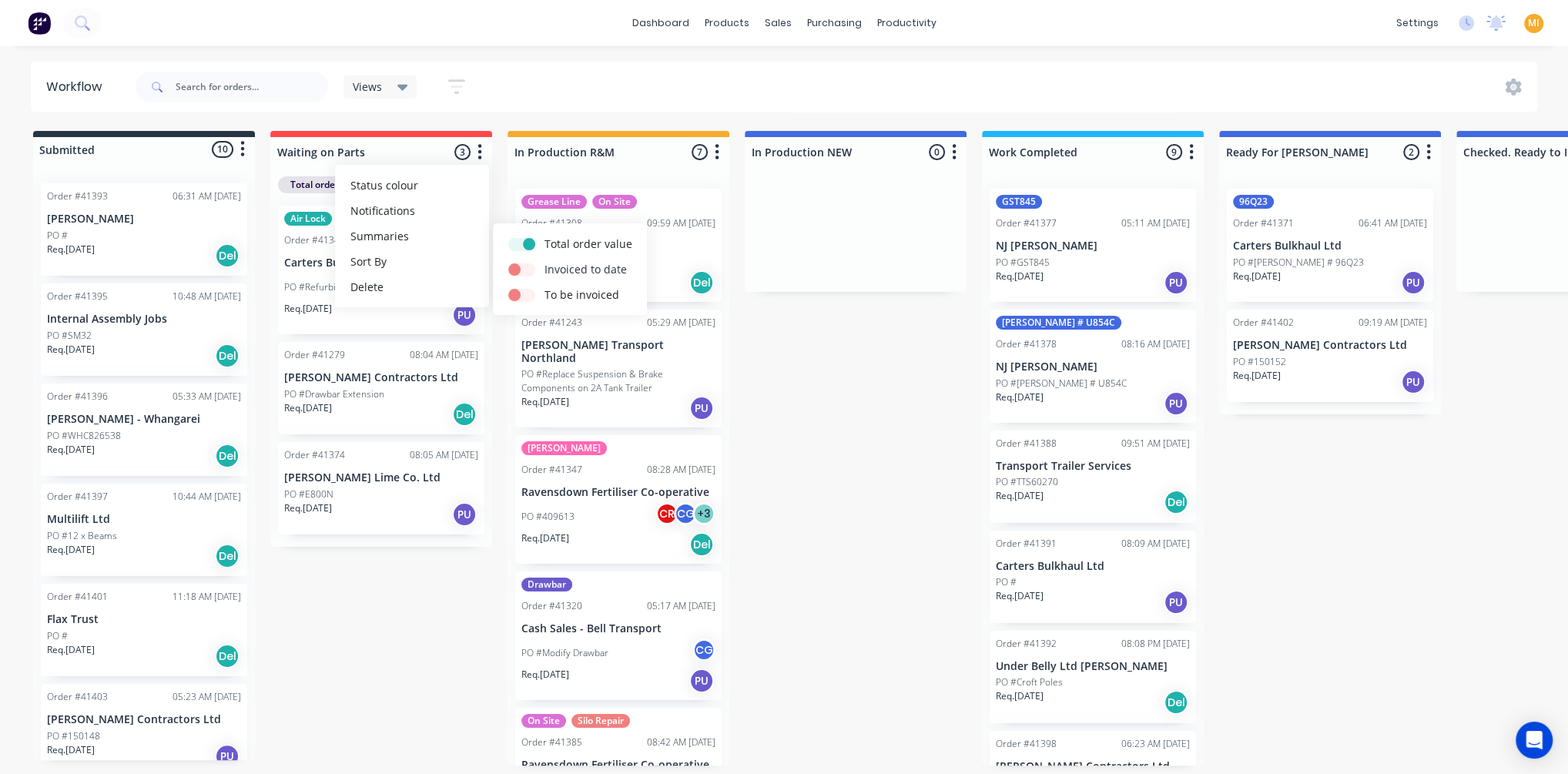
click at [544, 261] on label at bounding box center [544, 261] width 0 height 0
click at [520, 270] on input "checkbox" at bounding box center [514, 268] width 12 height 14
checkbox input "true"
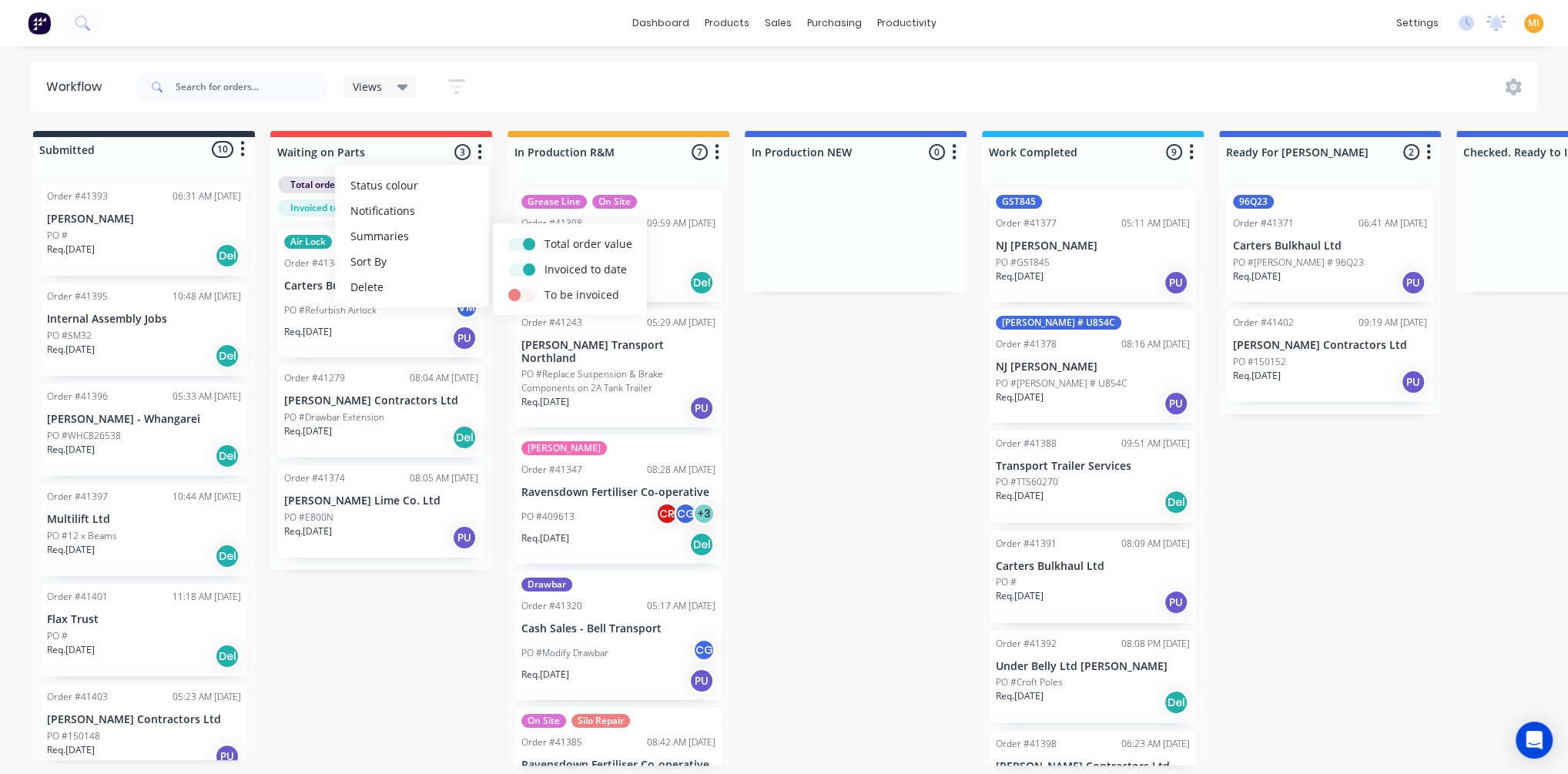
click at [544, 287] on label at bounding box center [544, 287] width 0 height 0
click at [518, 295] on input "checkbox" at bounding box center [514, 293] width 12 height 14
checkbox input "true"
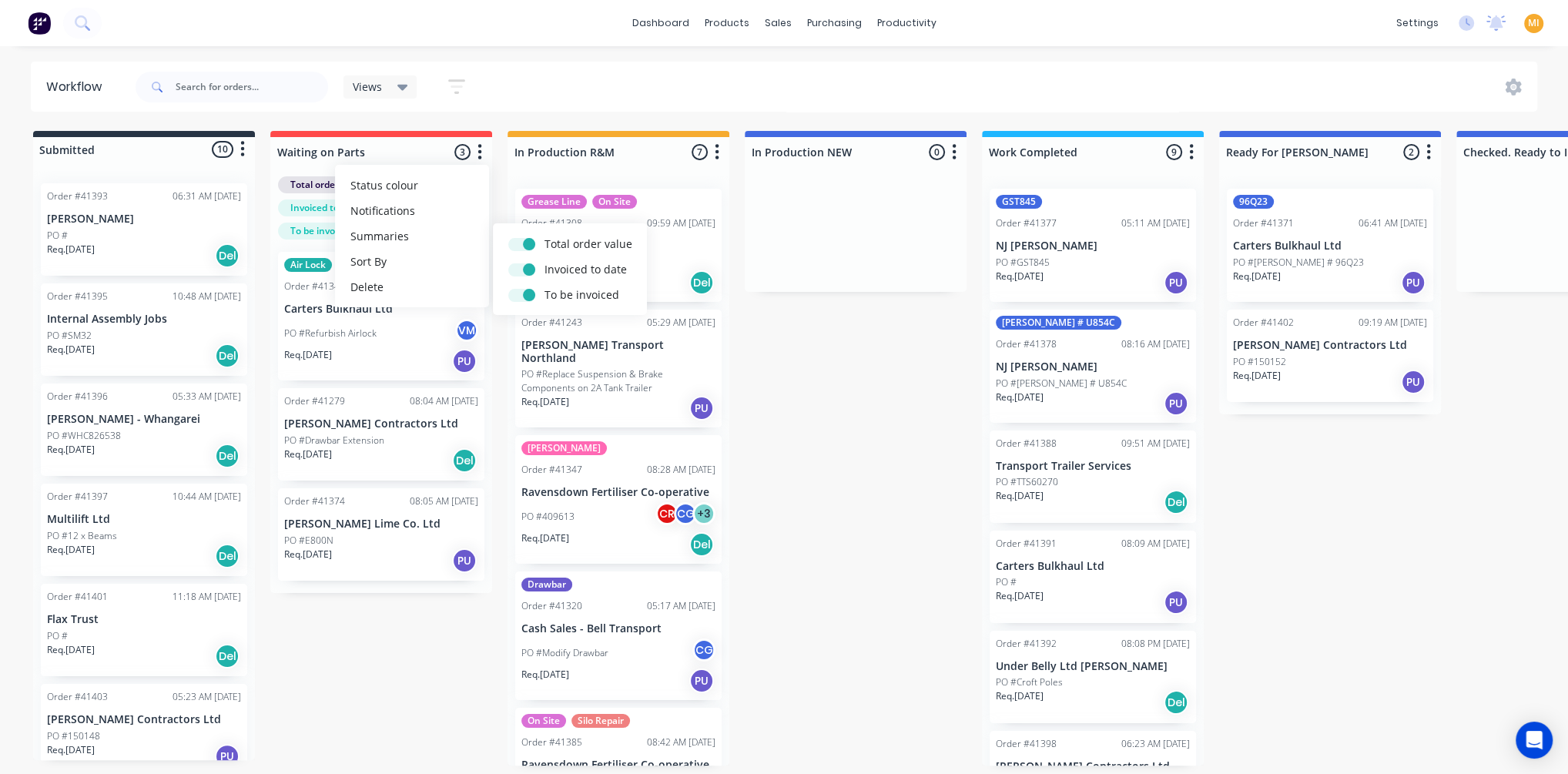
click at [357, 697] on div "Submitted 10 Status colour #273444 hex #273444 Save Cancel Summaries Total orde…" at bounding box center [1272, 448] width 2569 height 635
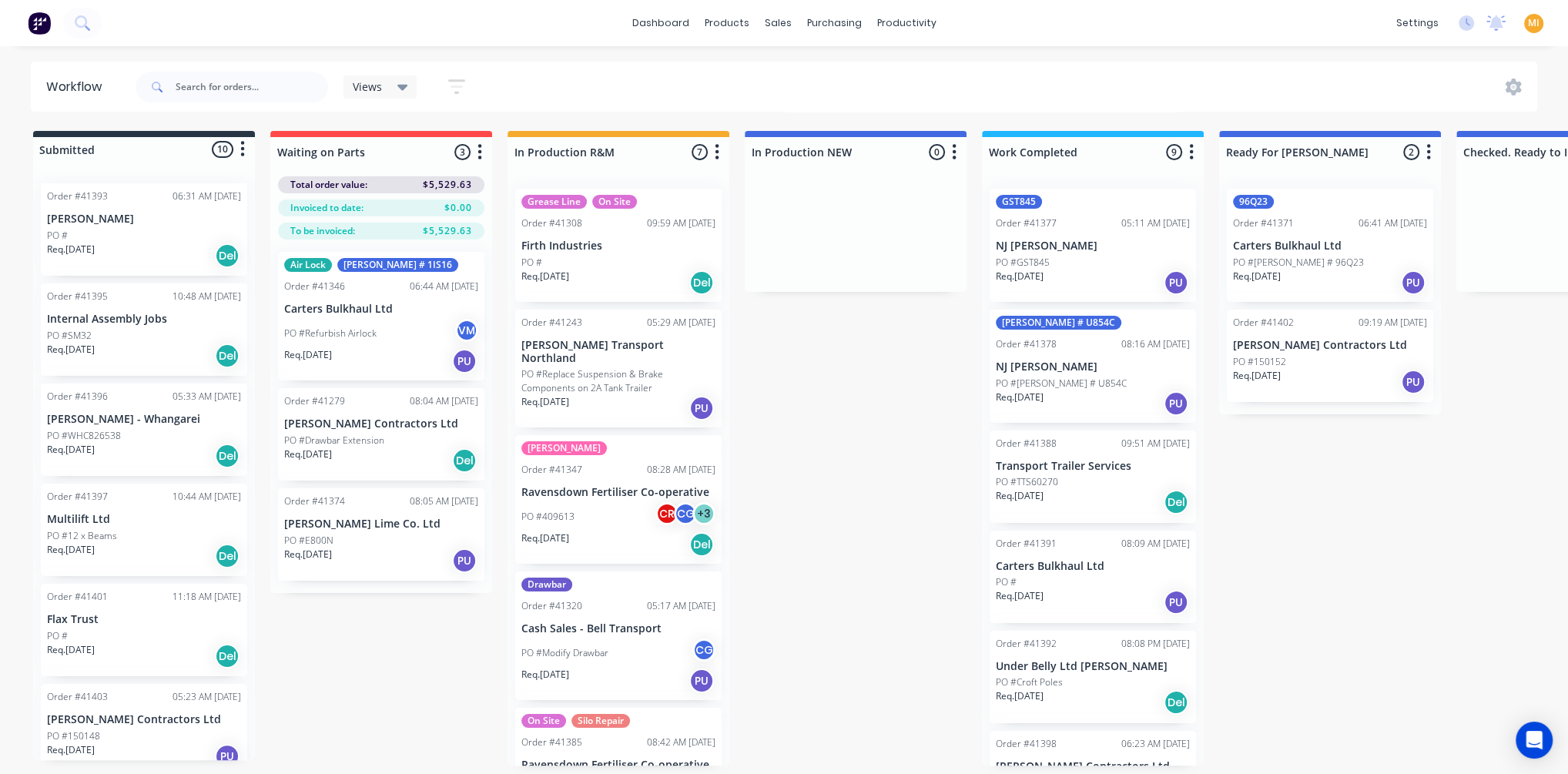
click at [896, 416] on div "Submitted 10 Status colour #273444 hex #273444 Save Cancel Summaries Total orde…" at bounding box center [1272, 448] width 2569 height 635
click at [479, 152] on icon "button" at bounding box center [480, 151] width 4 height 15
click at [387, 234] on button "Summaries" at bounding box center [412, 236] width 154 height 26
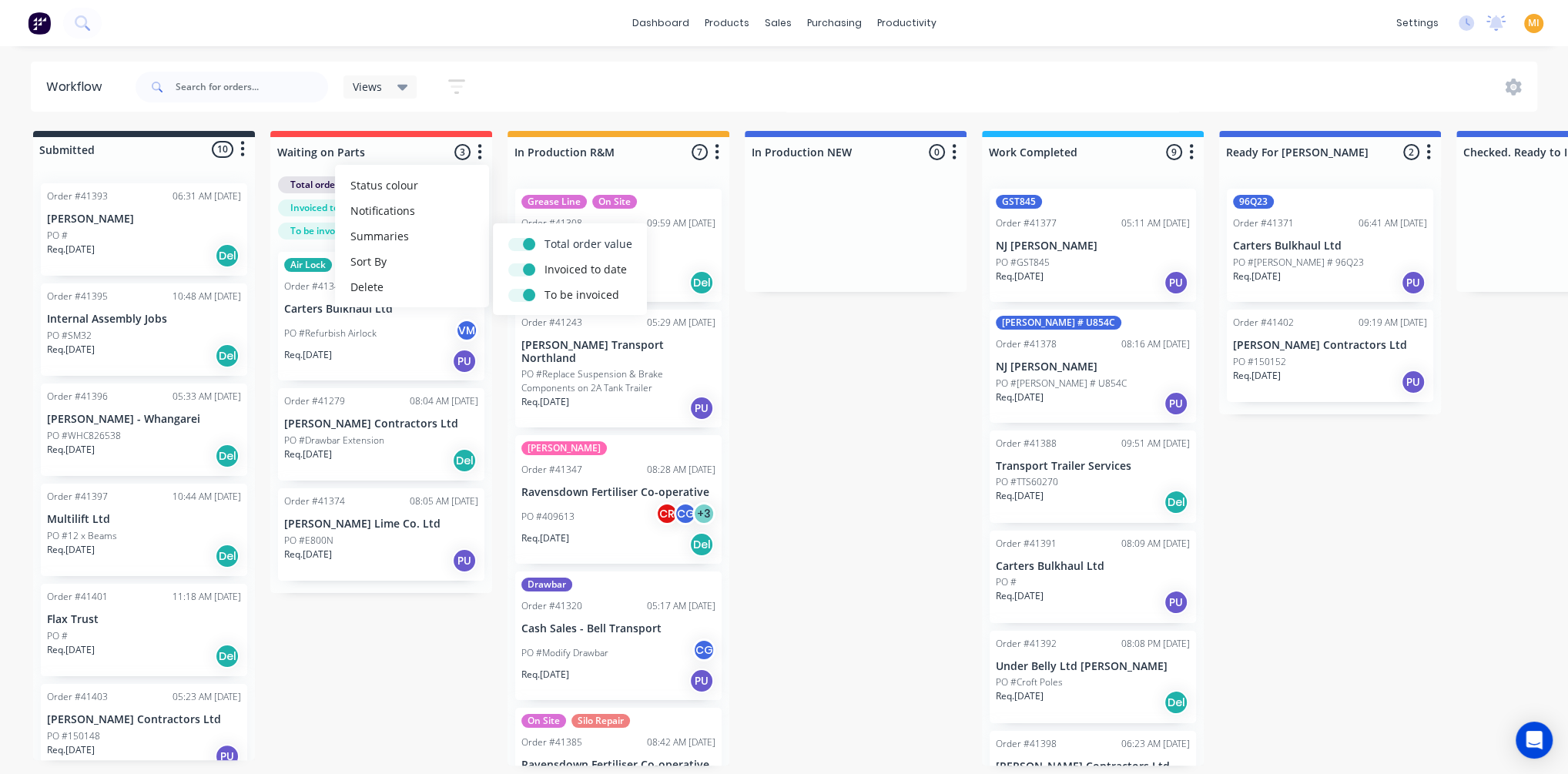
click at [544, 236] on label at bounding box center [544, 236] width 0 height 0
click at [520, 244] on input "checkbox" at bounding box center [514, 242] width 12 height 14
checkbox input "false"
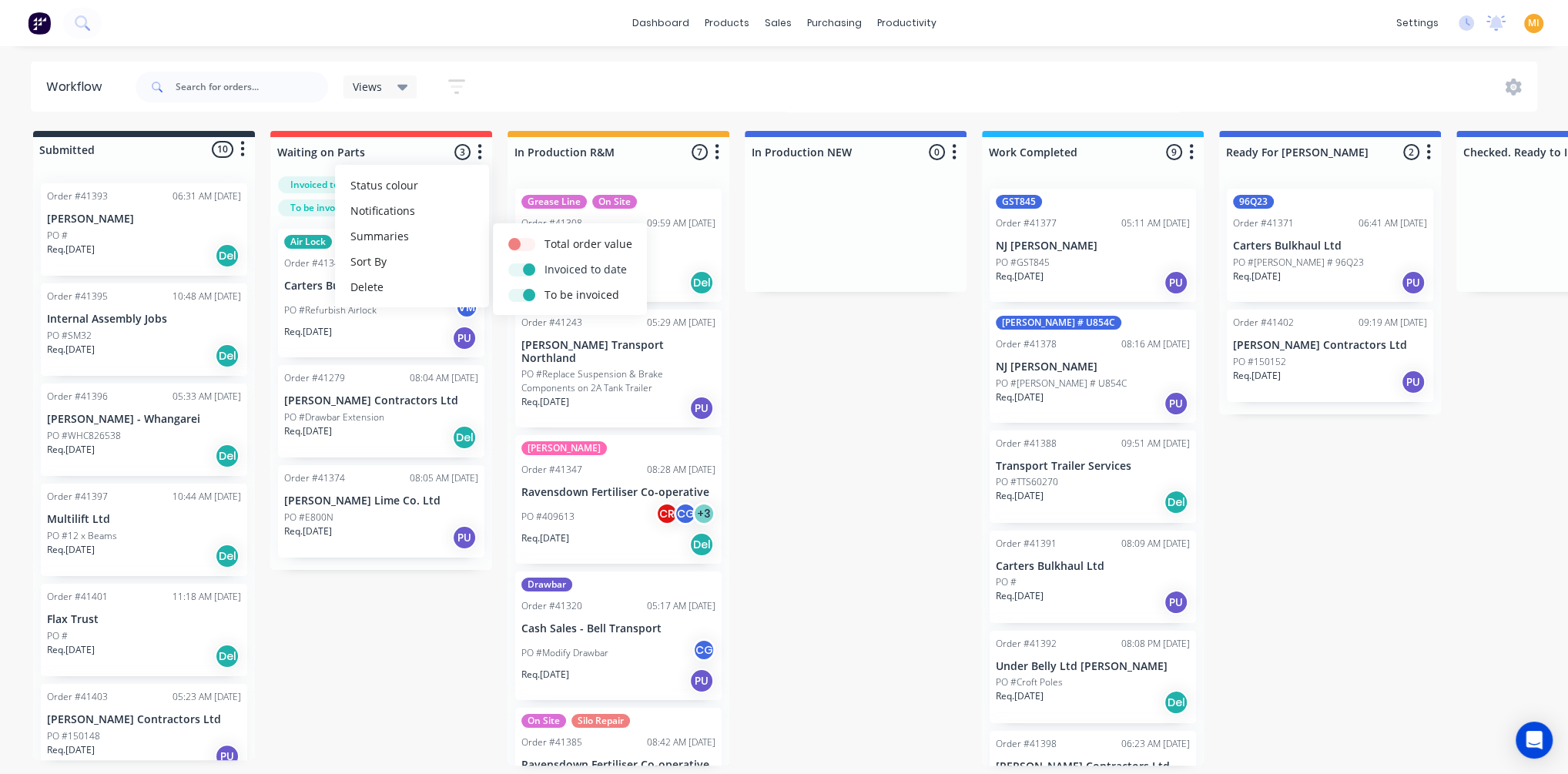
click at [544, 261] on label at bounding box center [544, 261] width 0 height 0
click at [511, 275] on input "checkbox" at bounding box center [514, 268] width 12 height 14
checkbox input "false"
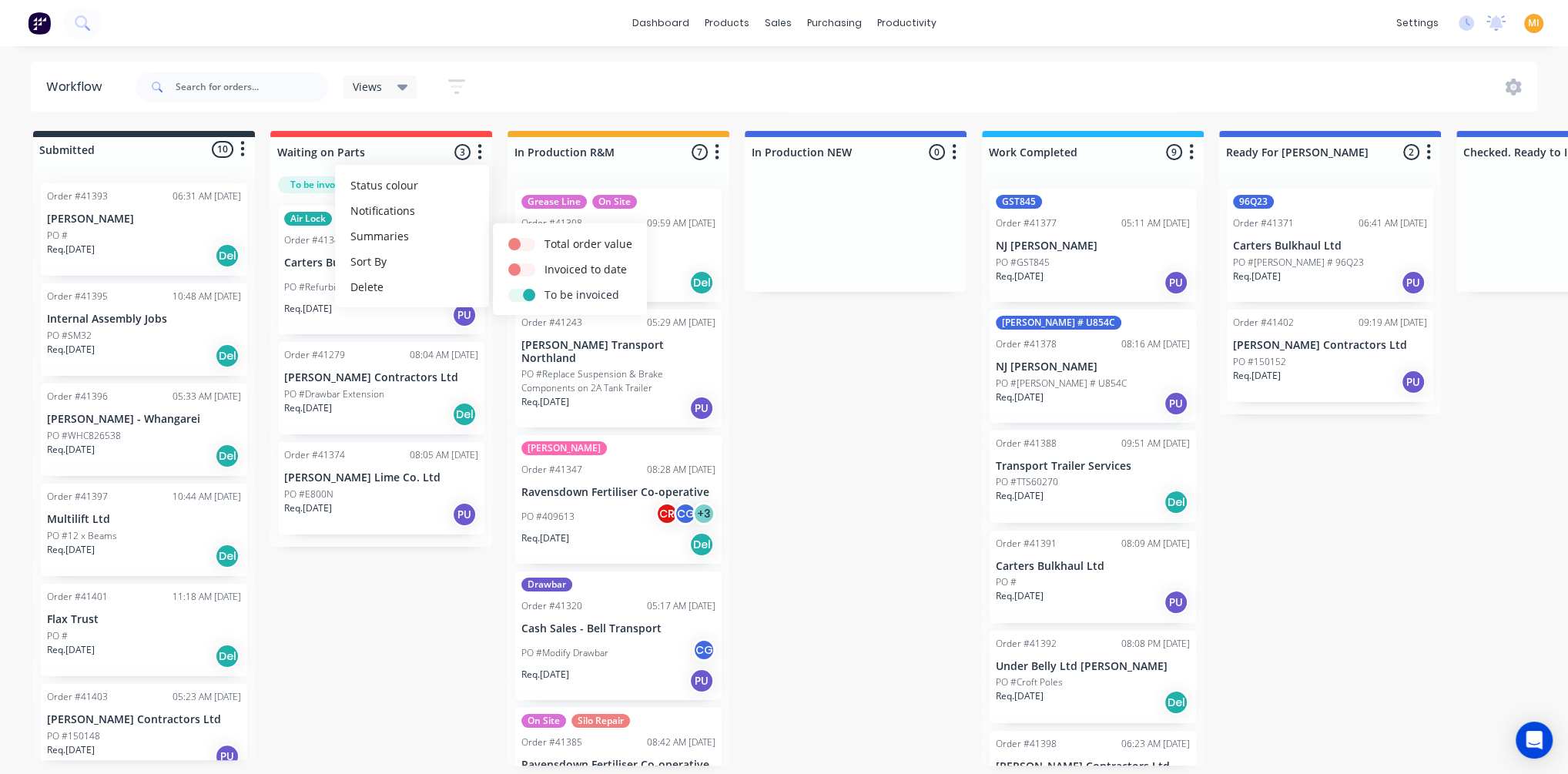
click at [544, 287] on label at bounding box center [544, 287] width 0 height 0
click at [520, 296] on input "checkbox" at bounding box center [514, 293] width 12 height 14
checkbox input "false"
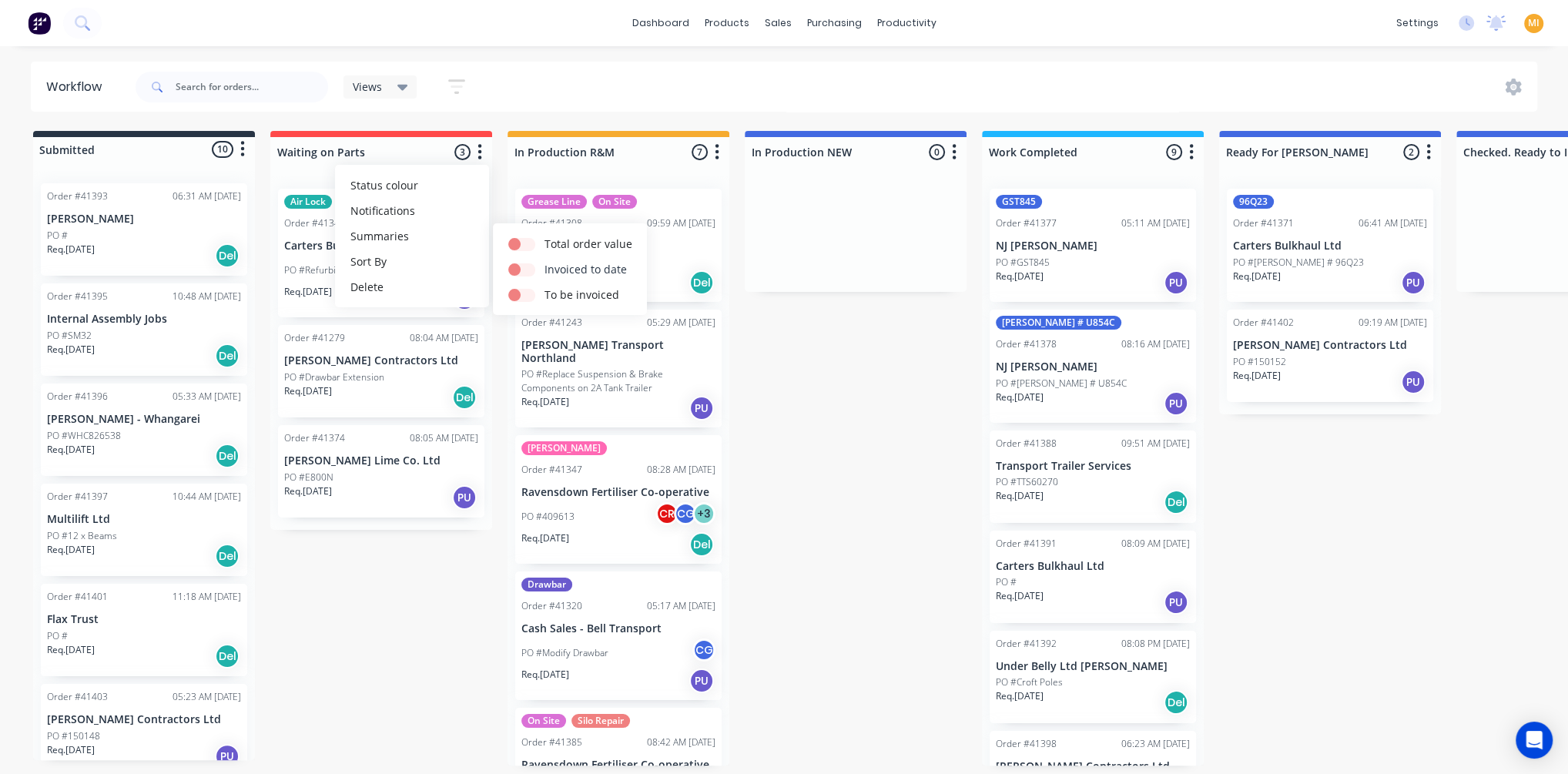
click at [544, 261] on label at bounding box center [544, 261] width 0 height 0
click at [520, 269] on input "checkbox" at bounding box center [514, 268] width 12 height 14
checkbox input "true"
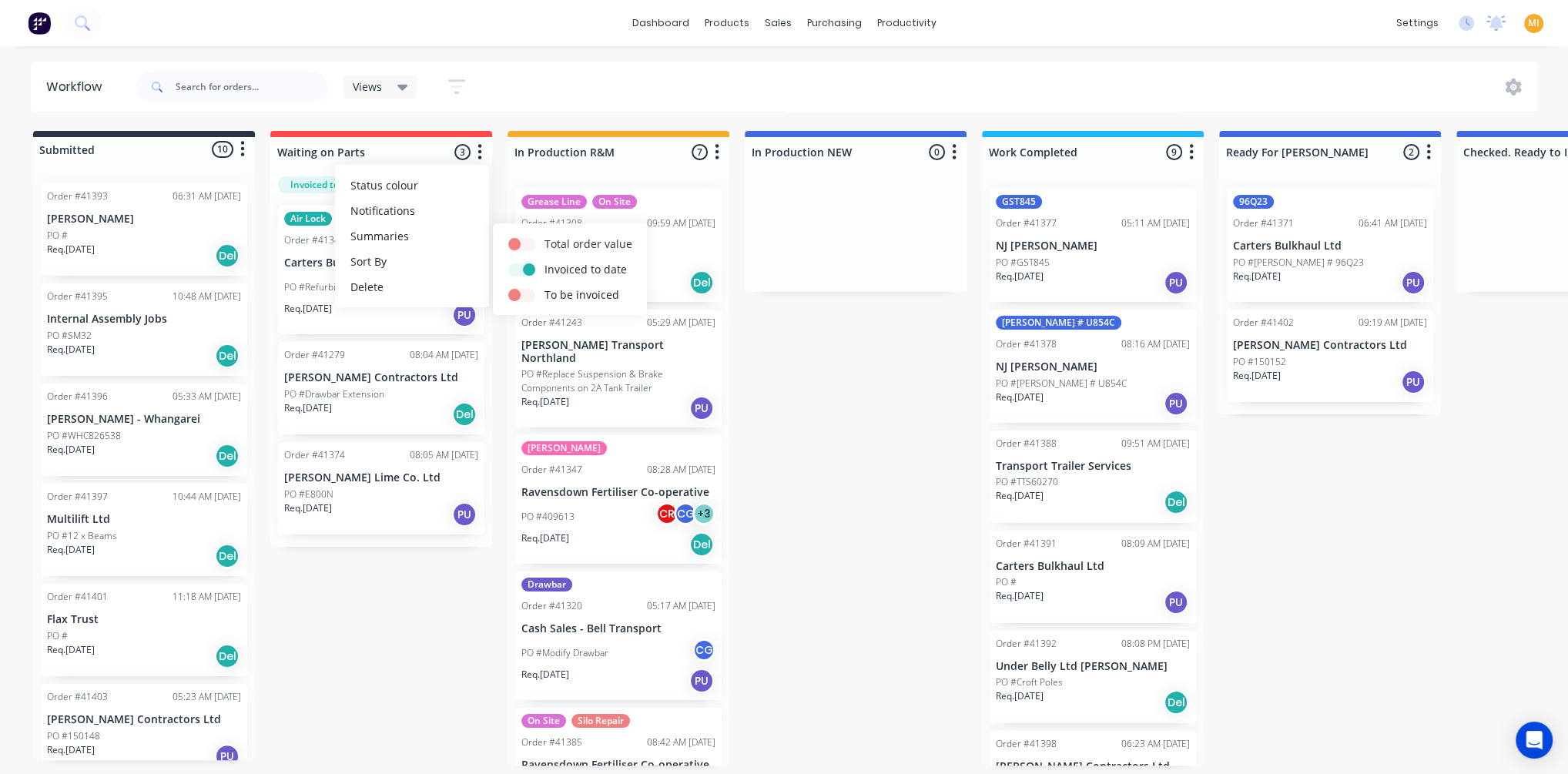
click at [544, 236] on label at bounding box center [544, 236] width 0 height 0
click at [520, 248] on input "checkbox" at bounding box center [514, 242] width 12 height 14
checkbox input "true"
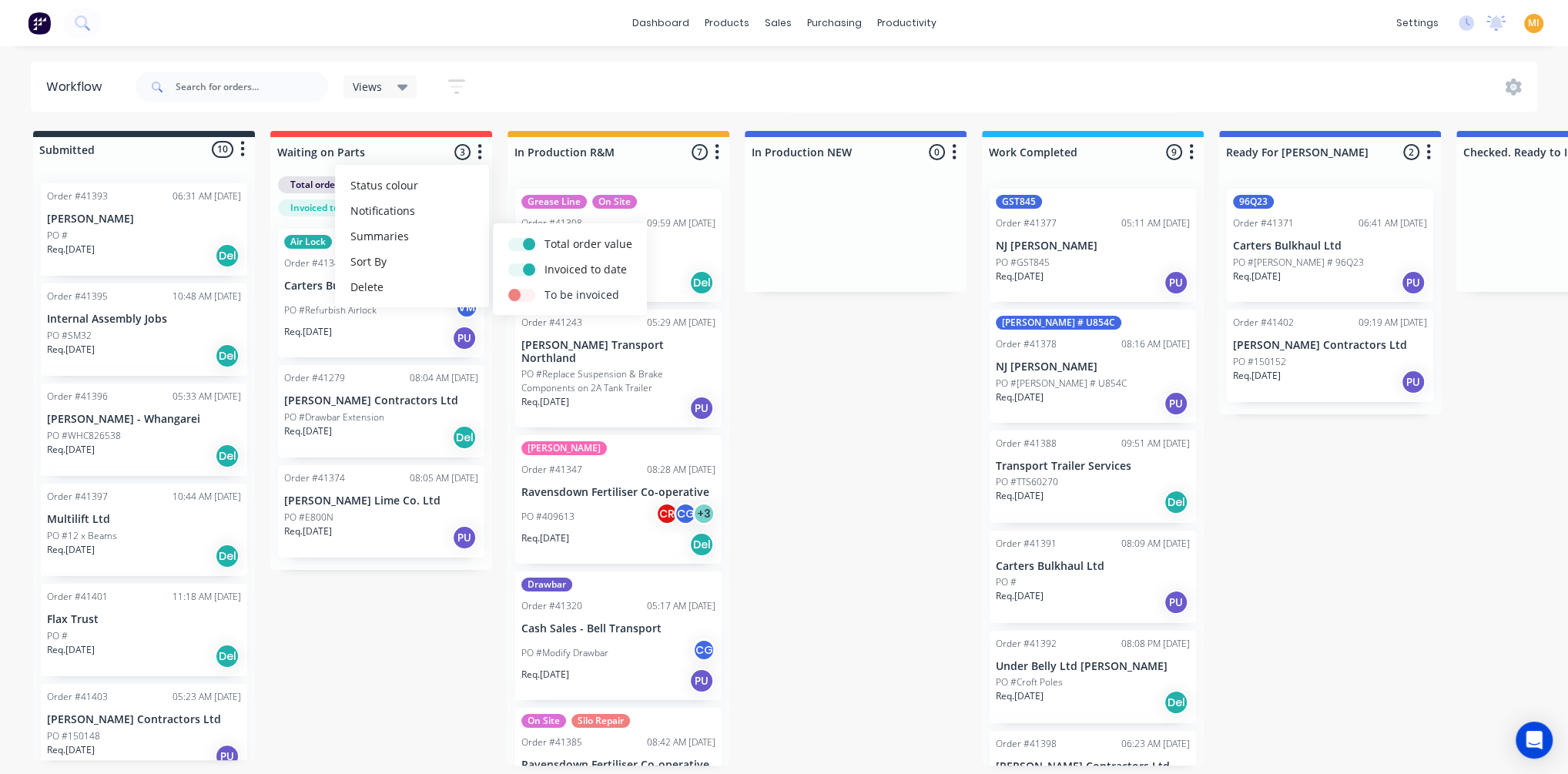
click at [544, 287] on label at bounding box center [544, 287] width 0 height 0
click at [520, 291] on input "checkbox" at bounding box center [514, 293] width 12 height 14
checkbox input "true"
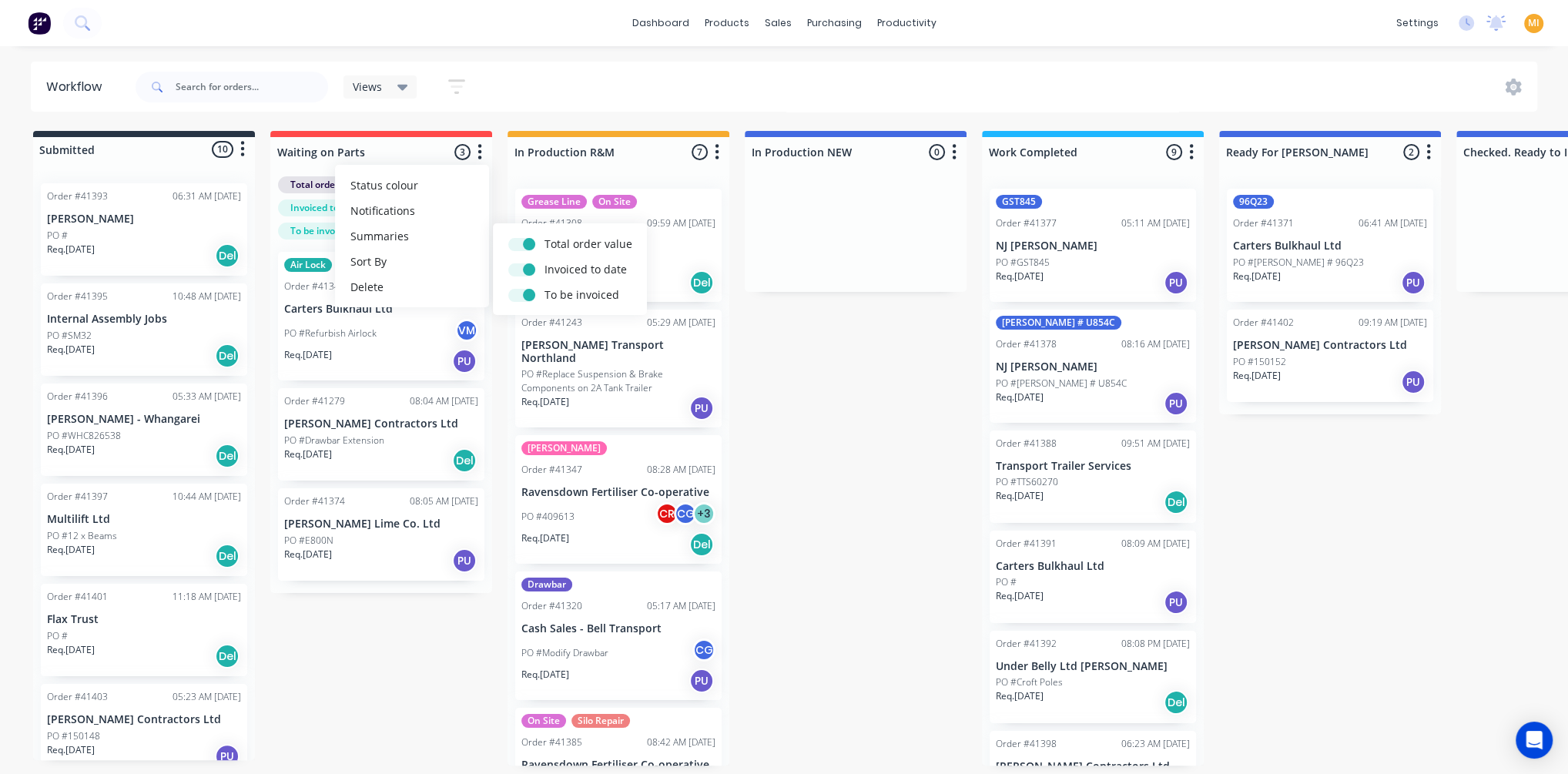
click at [374, 640] on div "Submitted 10 Status colour #273444 hex #273444 Save Cancel Summaries Total orde…" at bounding box center [1272, 448] width 2569 height 635
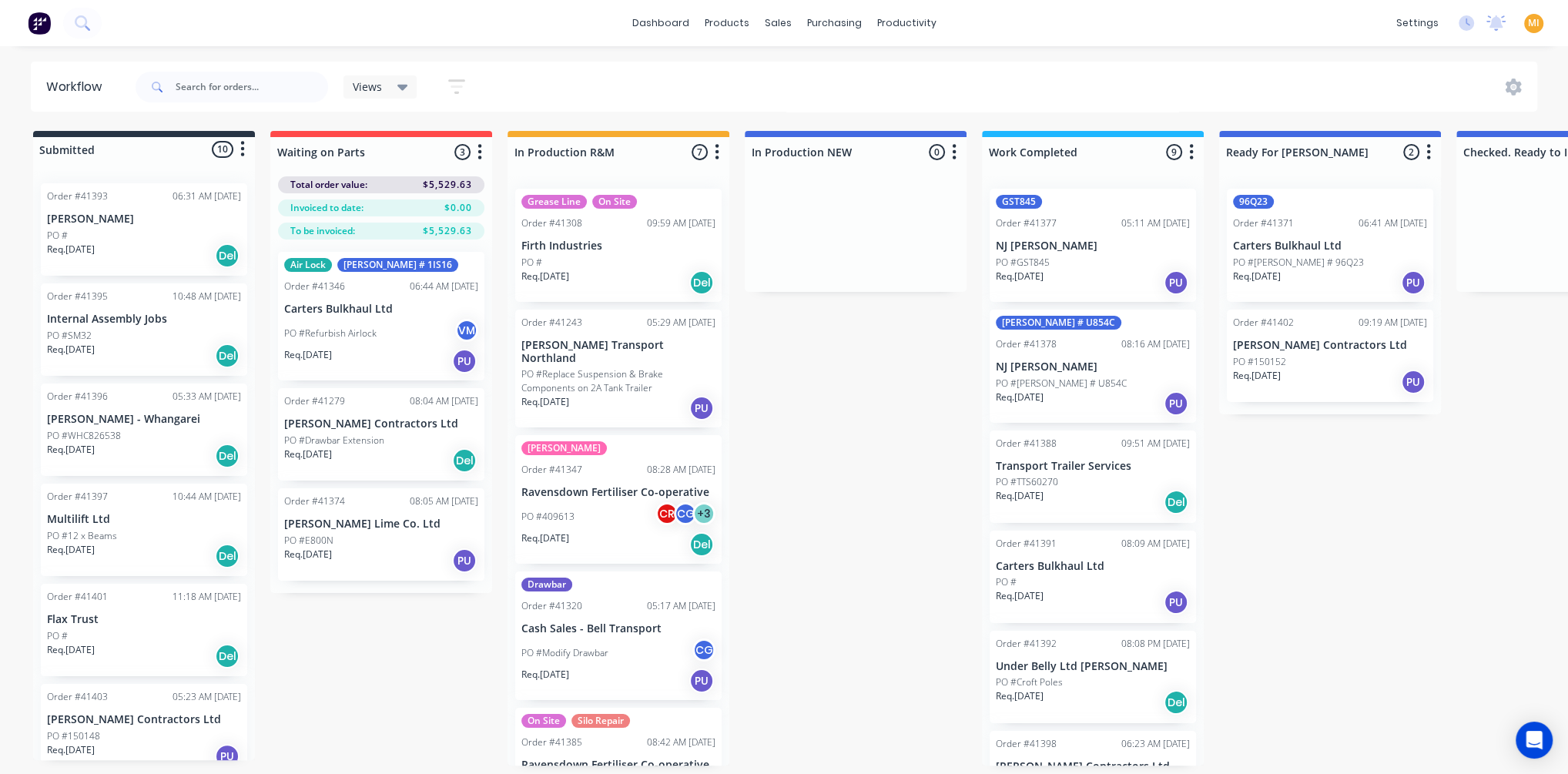
click at [480, 156] on icon "button" at bounding box center [480, 152] width 4 height 20
click at [454, 230] on button "Summaries" at bounding box center [412, 236] width 154 height 26
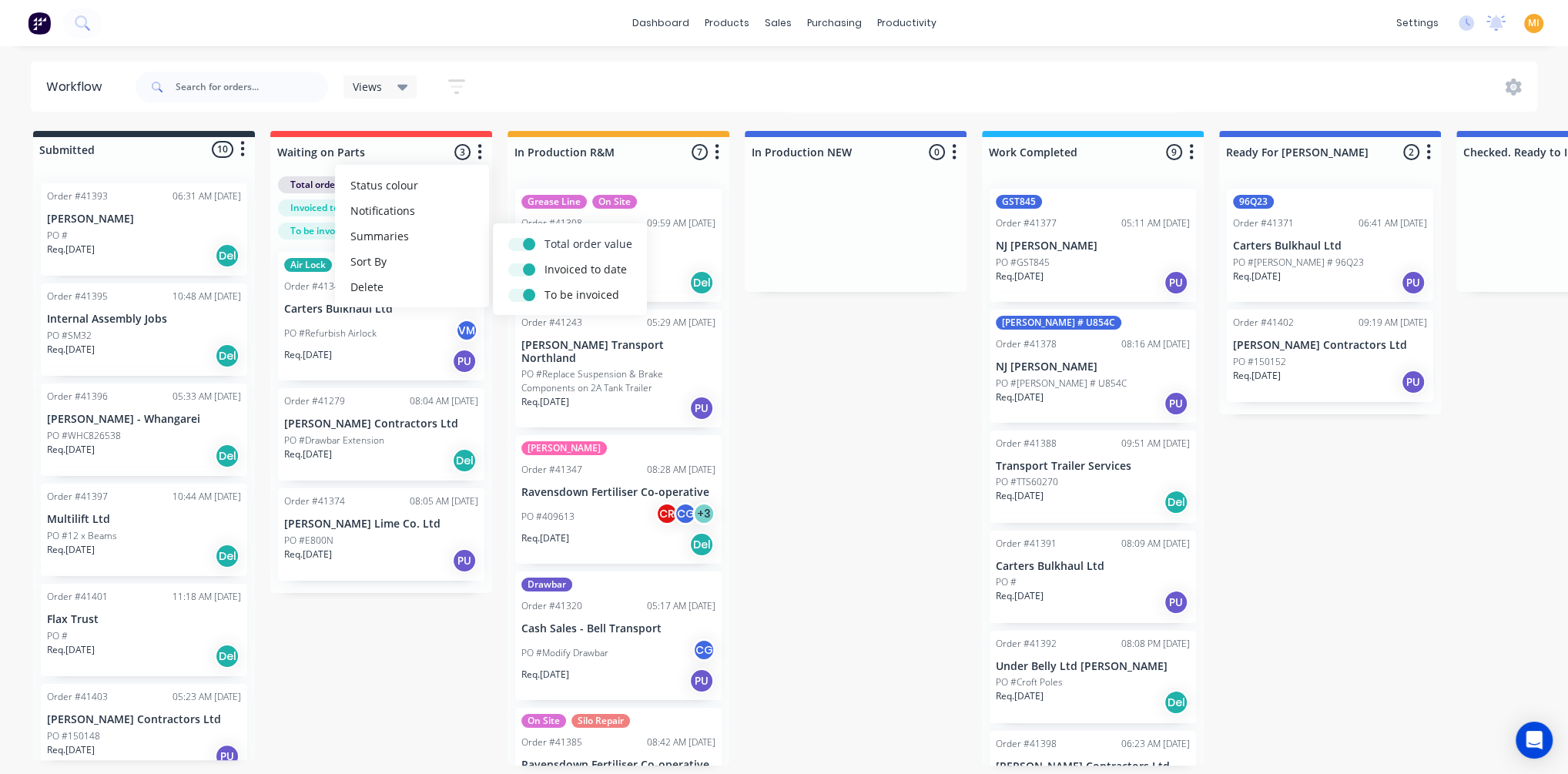
click at [544, 236] on label at bounding box center [544, 236] width 0 height 0
click at [520, 245] on input "checkbox" at bounding box center [514, 242] width 12 height 14
checkbox input "false"
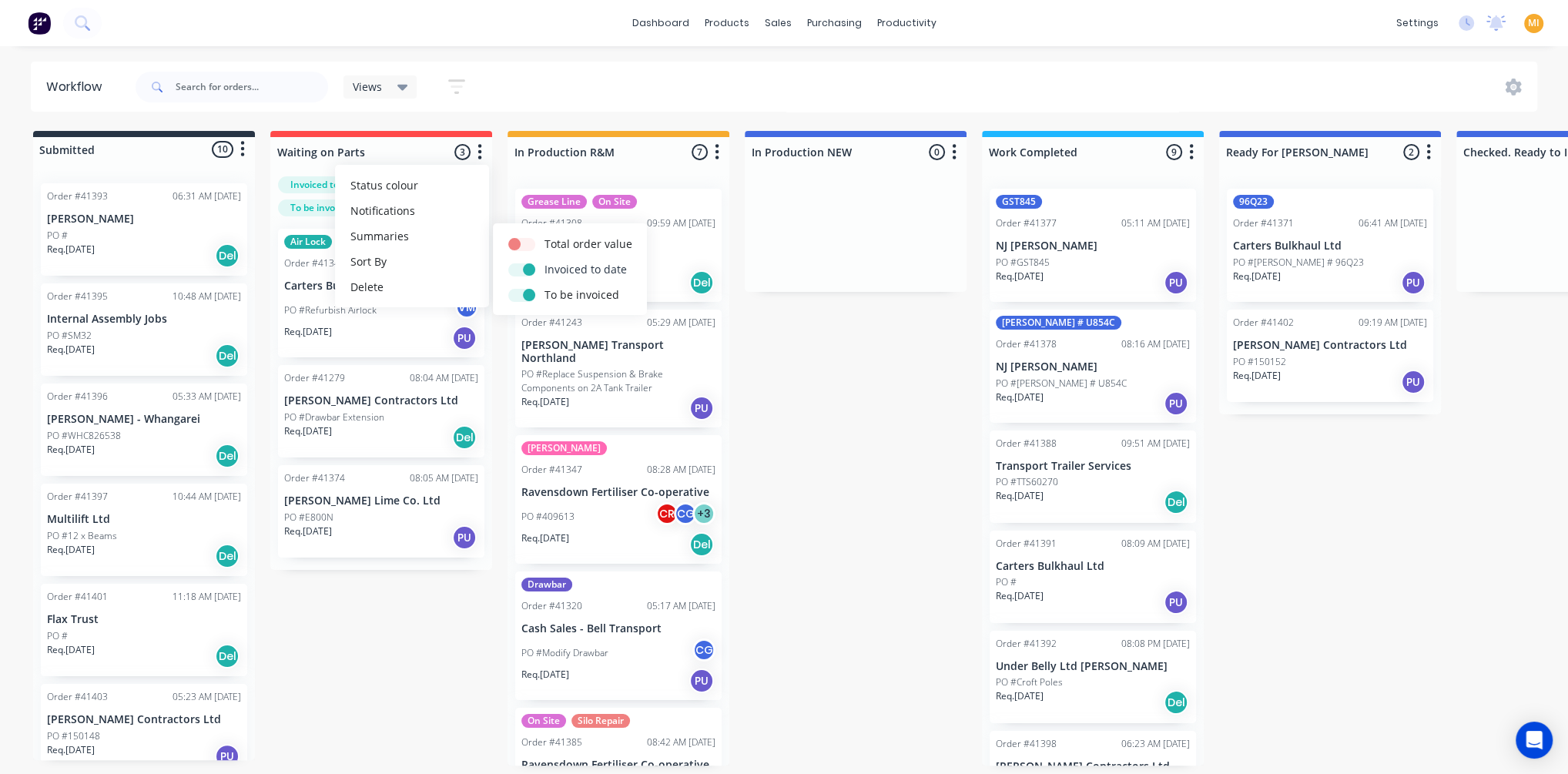
click at [544, 261] on label at bounding box center [544, 261] width 0 height 0
click at [520, 265] on input "checkbox" at bounding box center [514, 268] width 12 height 14
checkbox input "false"
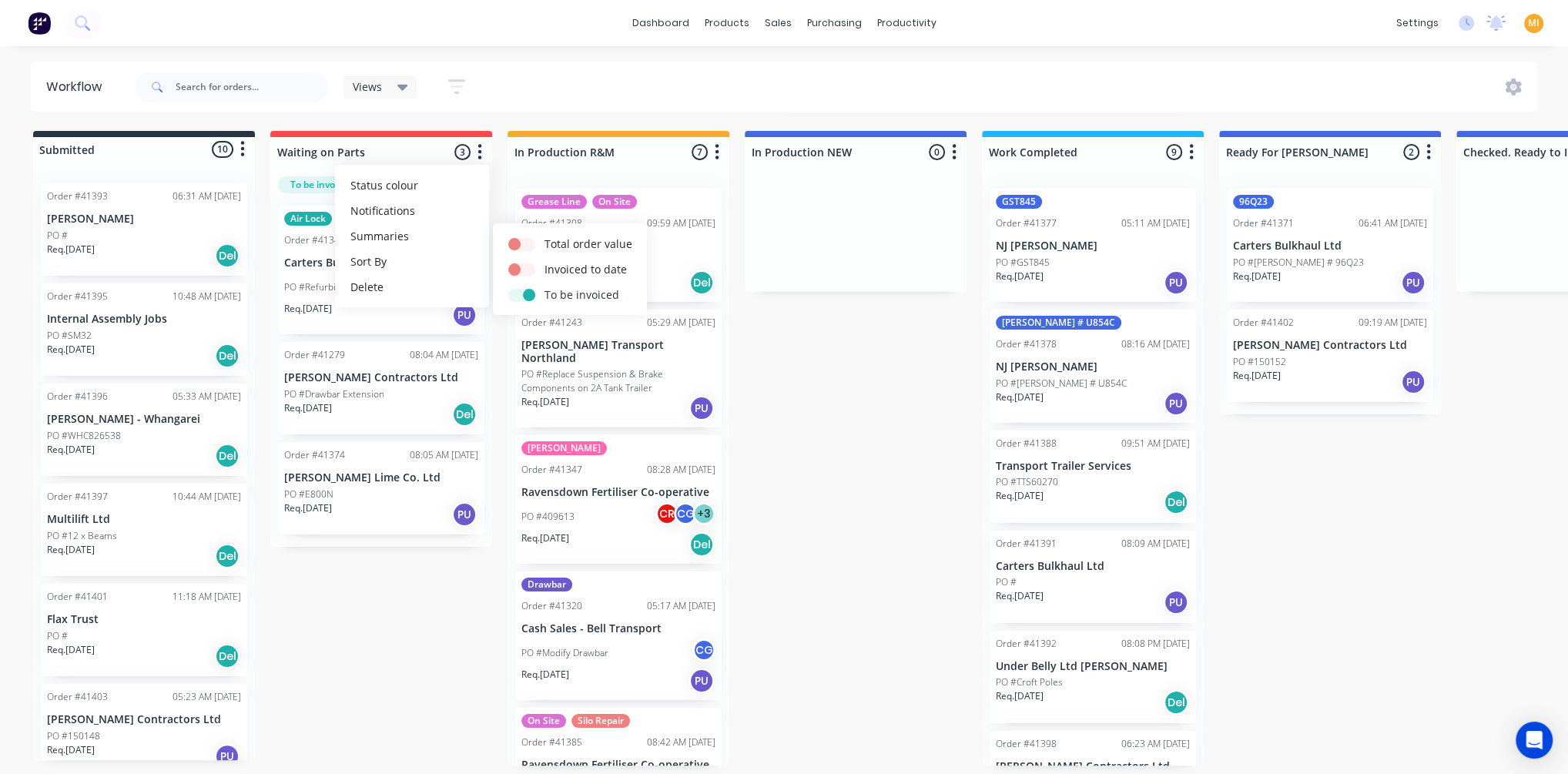
click at [544, 287] on label at bounding box center [544, 287] width 0 height 0
click at [520, 295] on input "checkbox" at bounding box center [514, 293] width 12 height 14
checkbox input "false"
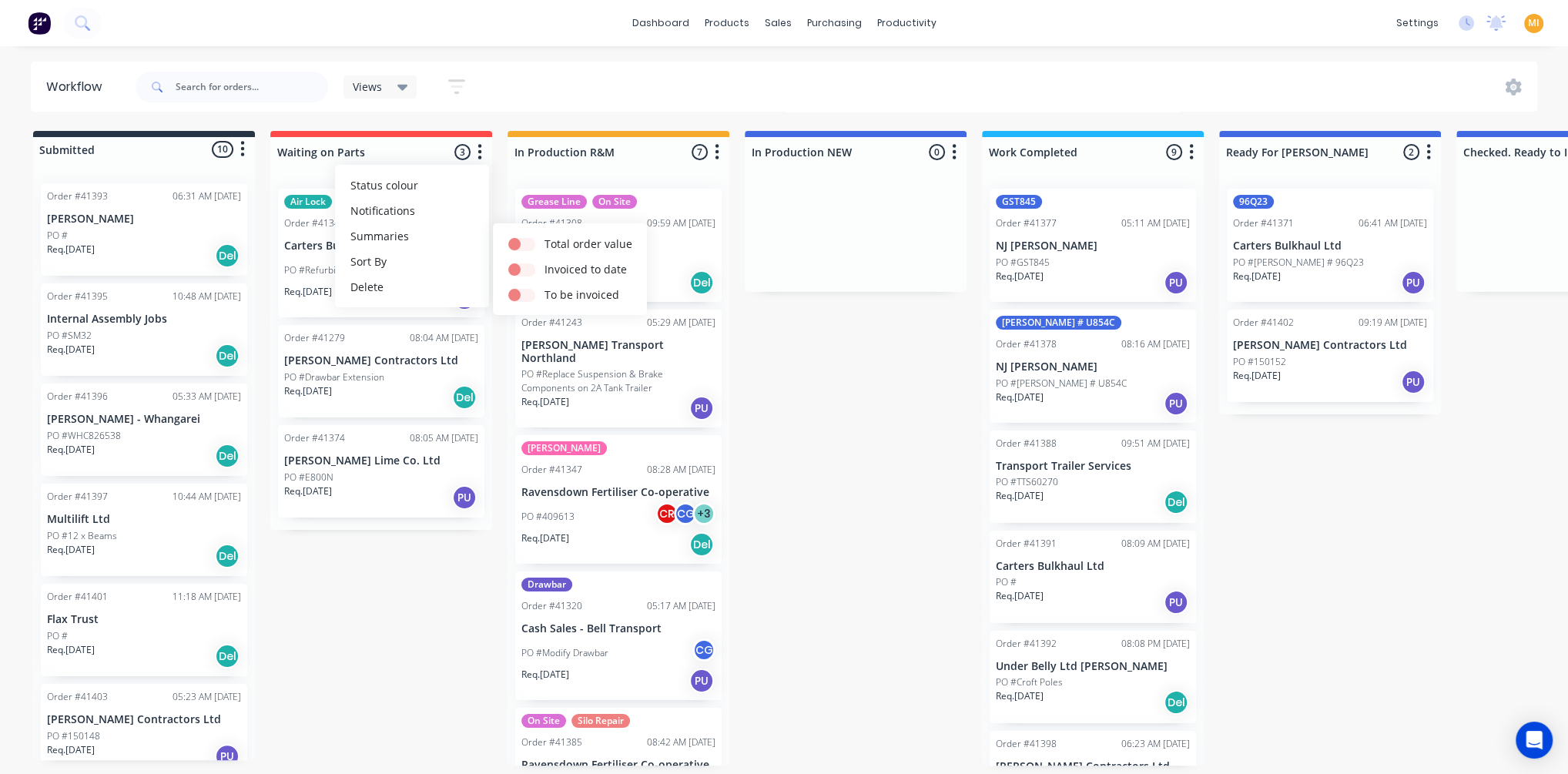
click at [384, 607] on div "Submitted 10 Status colour #273444 hex #273444 Save Cancel Summaries Total orde…" at bounding box center [1272, 448] width 2569 height 635
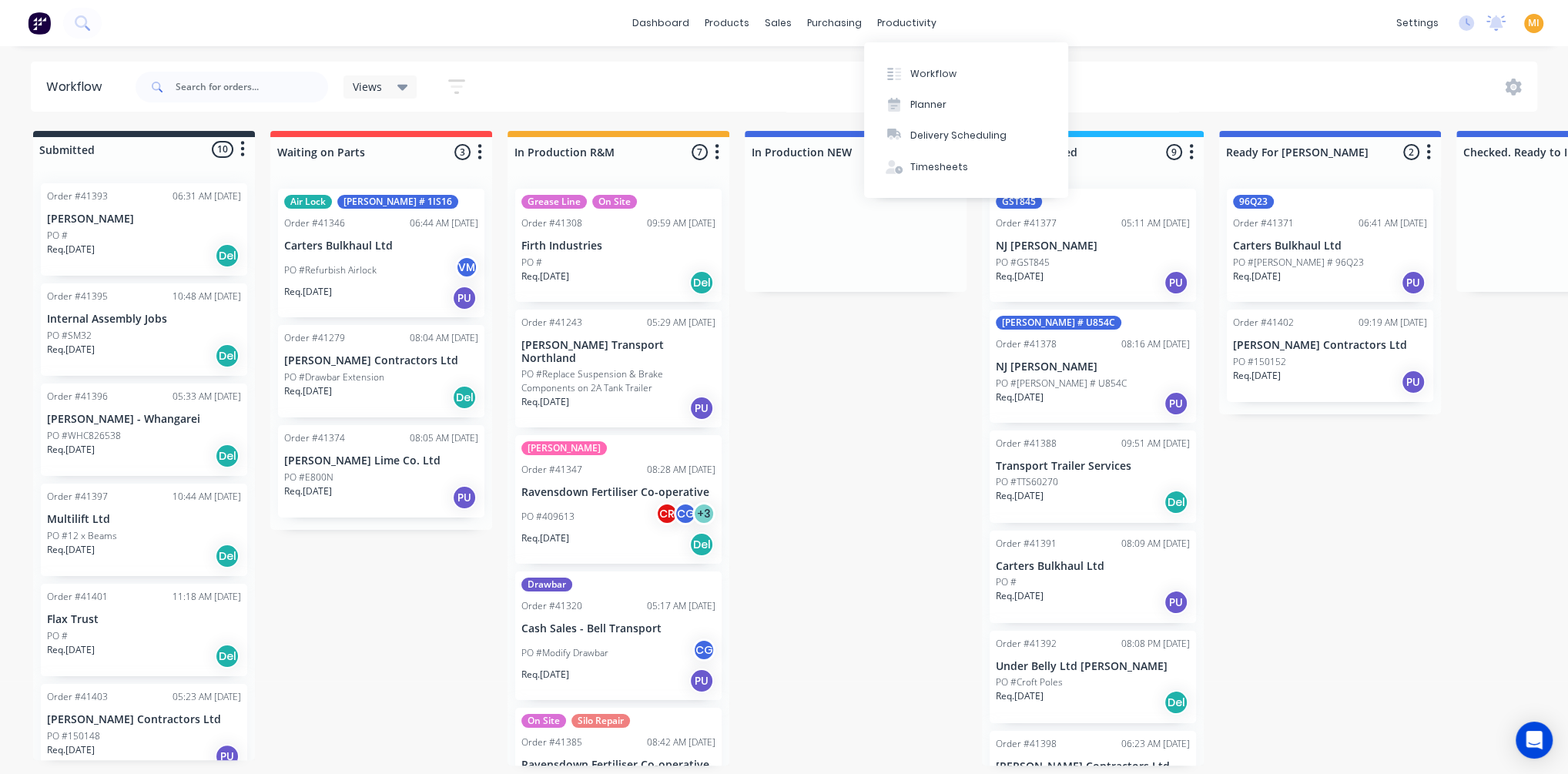
click at [870, 457] on div "Submitted 10 Status colour #273444 hex #273444 Save Cancel Summaries Total orde…" at bounding box center [1272, 448] width 2569 height 635
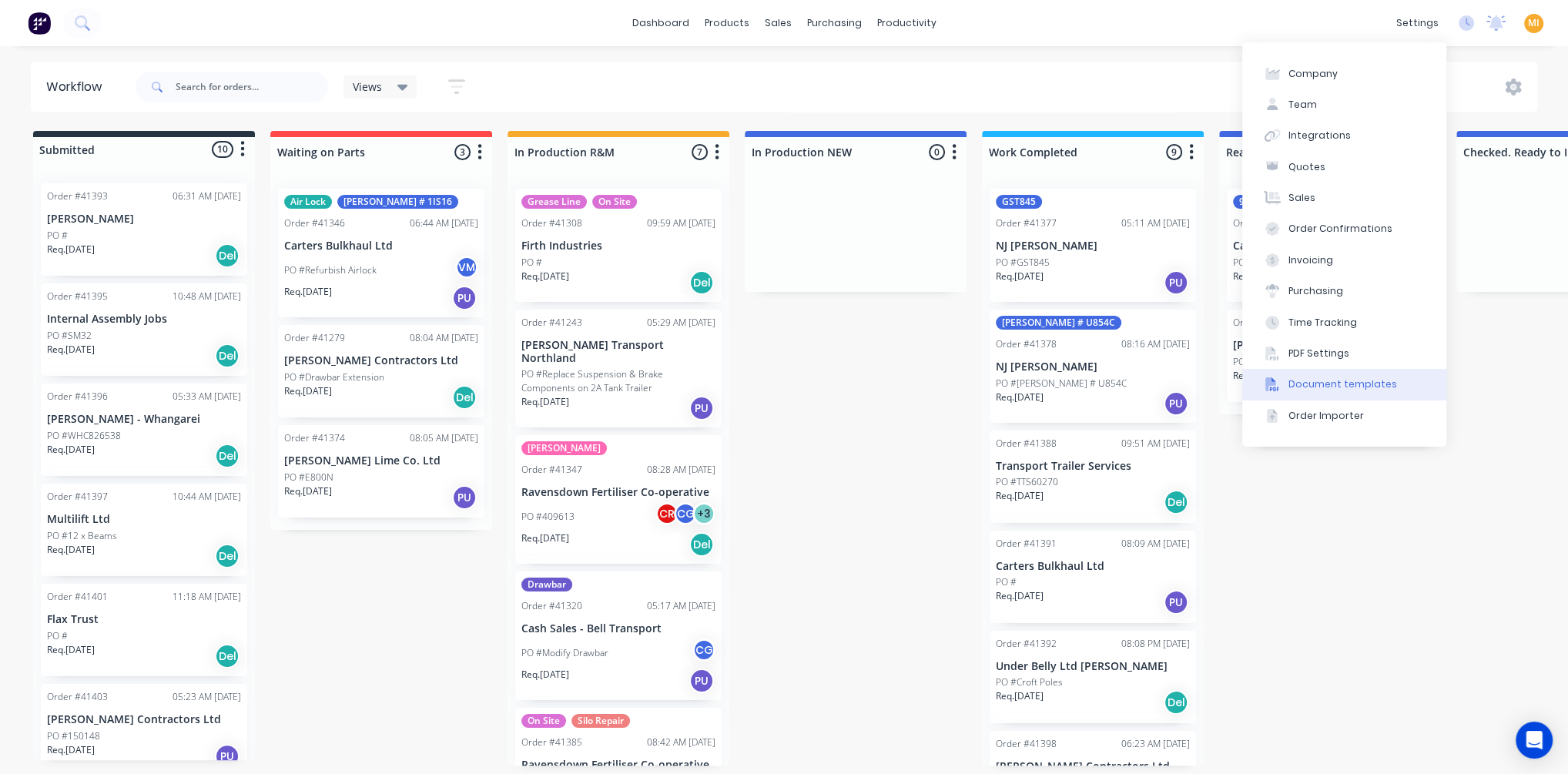
click at [1360, 389] on div "Document templates" at bounding box center [1343, 384] width 109 height 14
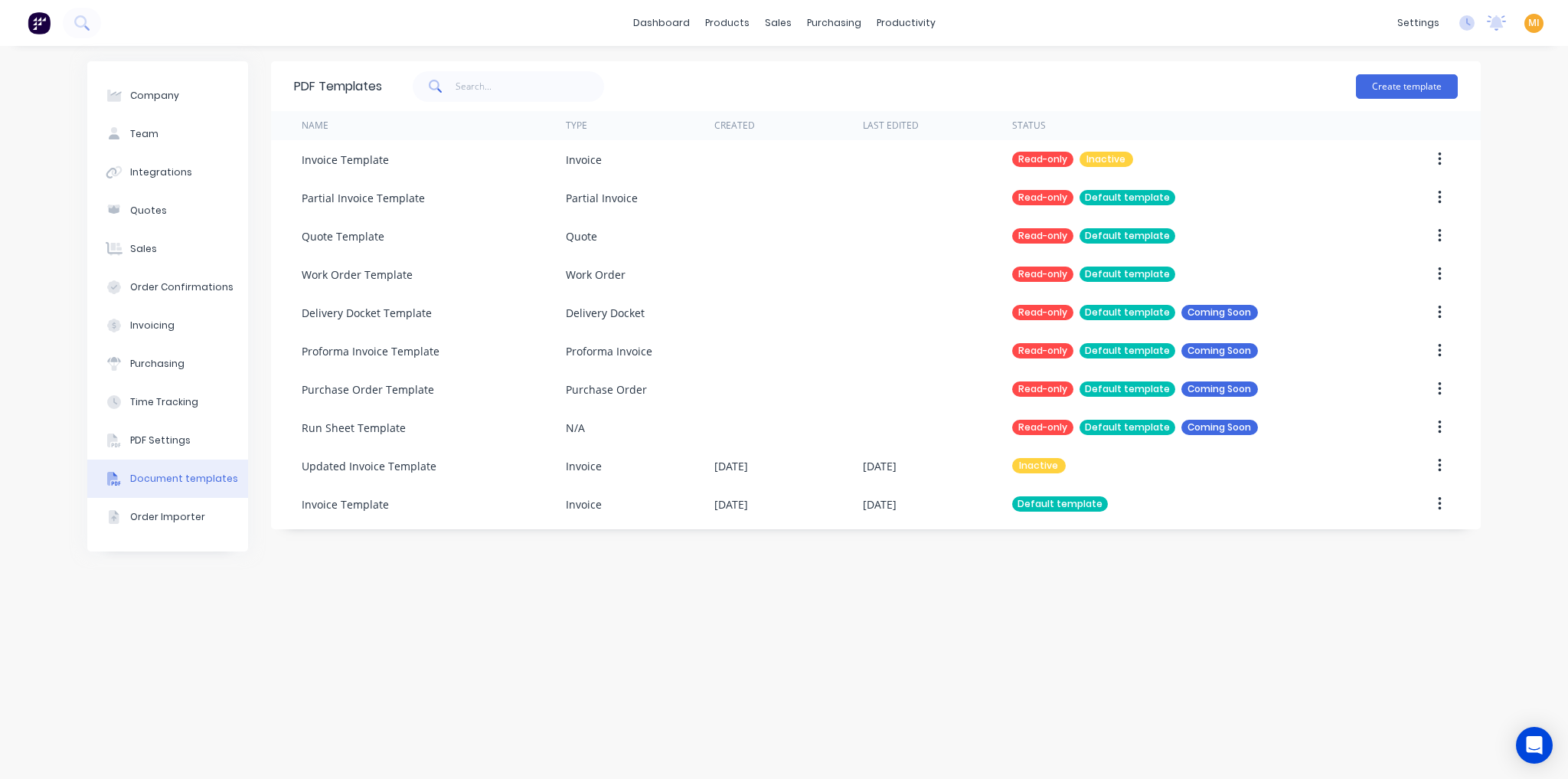
click at [36, 14] on img at bounding box center [39, 23] width 23 height 23
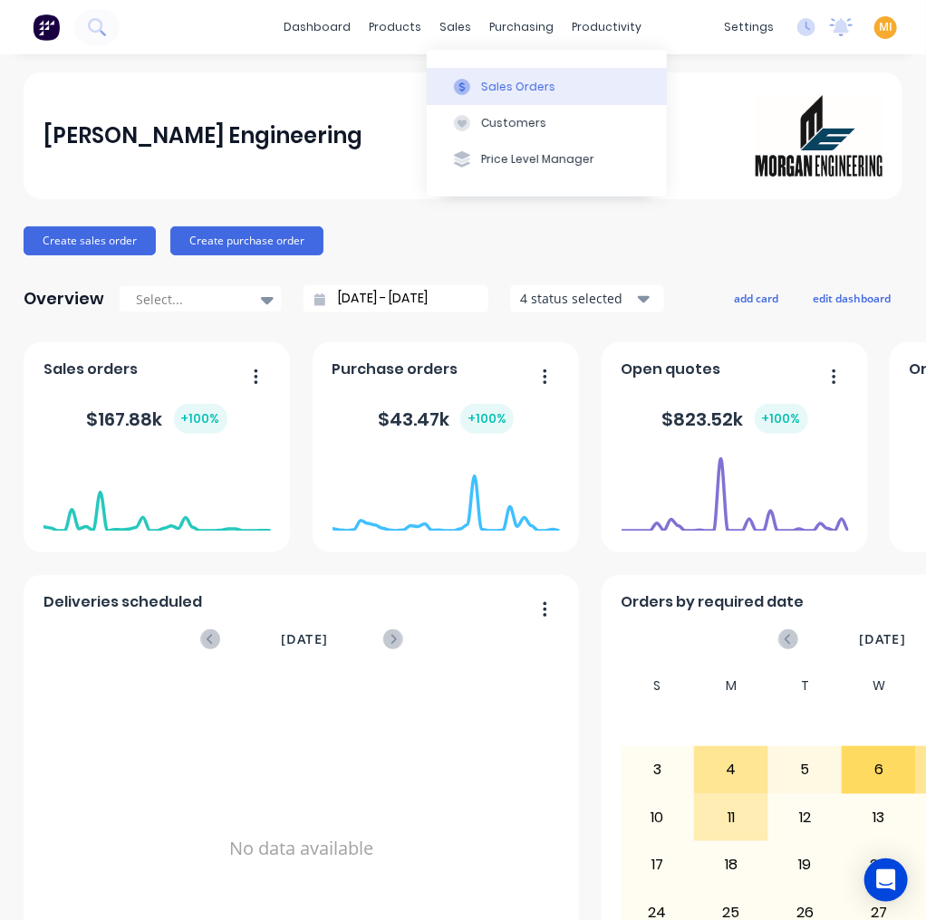
click at [511, 87] on div "Sales Orders" at bounding box center [518, 87] width 74 height 16
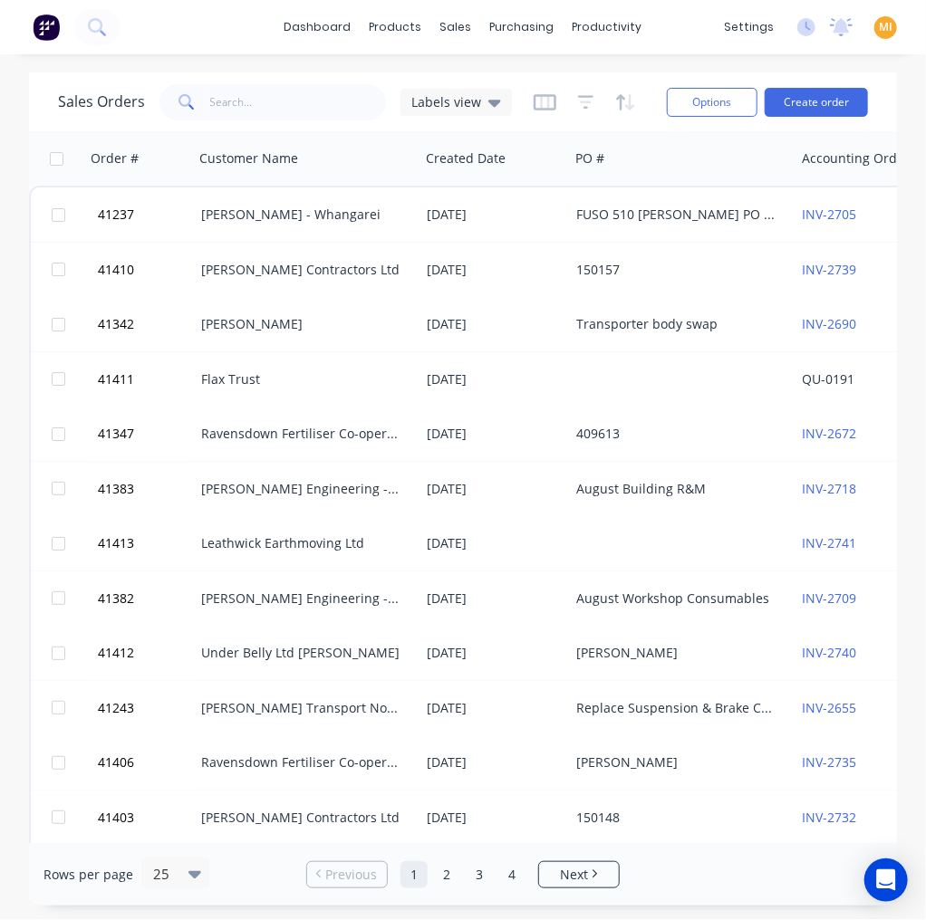
click at [42, 37] on img at bounding box center [46, 27] width 27 height 27
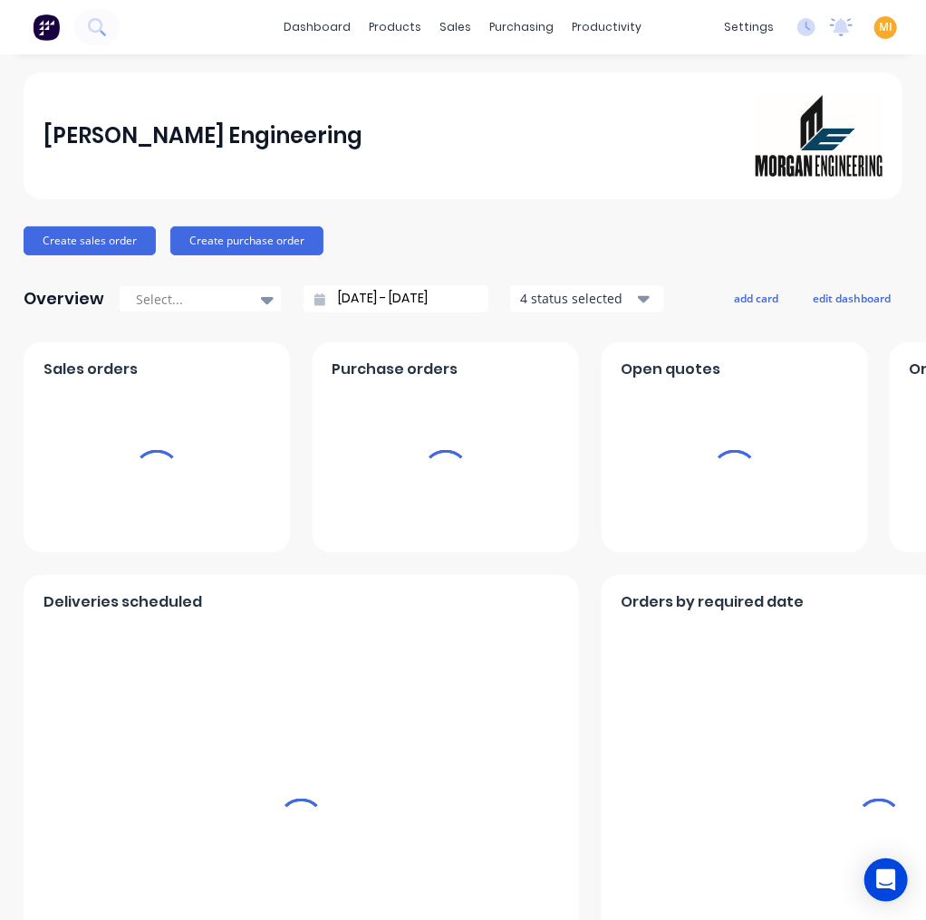
click at [879, 29] on span "MI" at bounding box center [886, 27] width 14 height 16
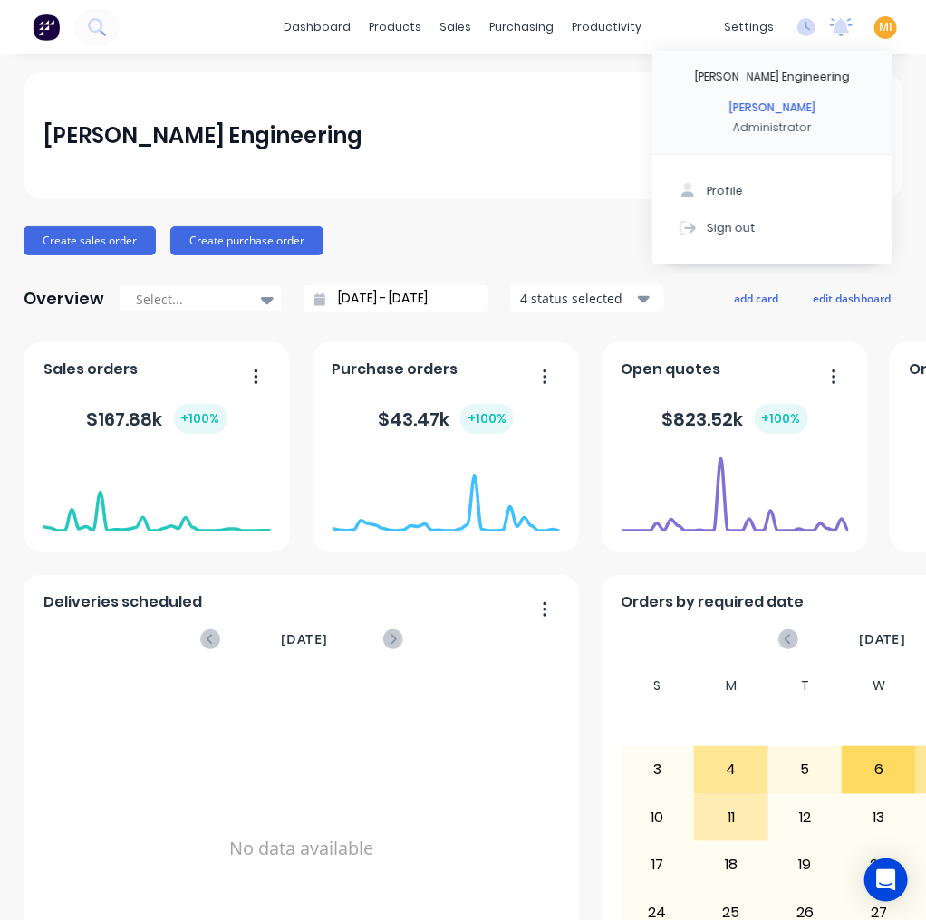
drag, startPoint x: 782, startPoint y: 226, endPoint x: 635, endPoint y: 85, distance: 203.7
click at [781, 226] on button "Sign out" at bounding box center [772, 227] width 240 height 36
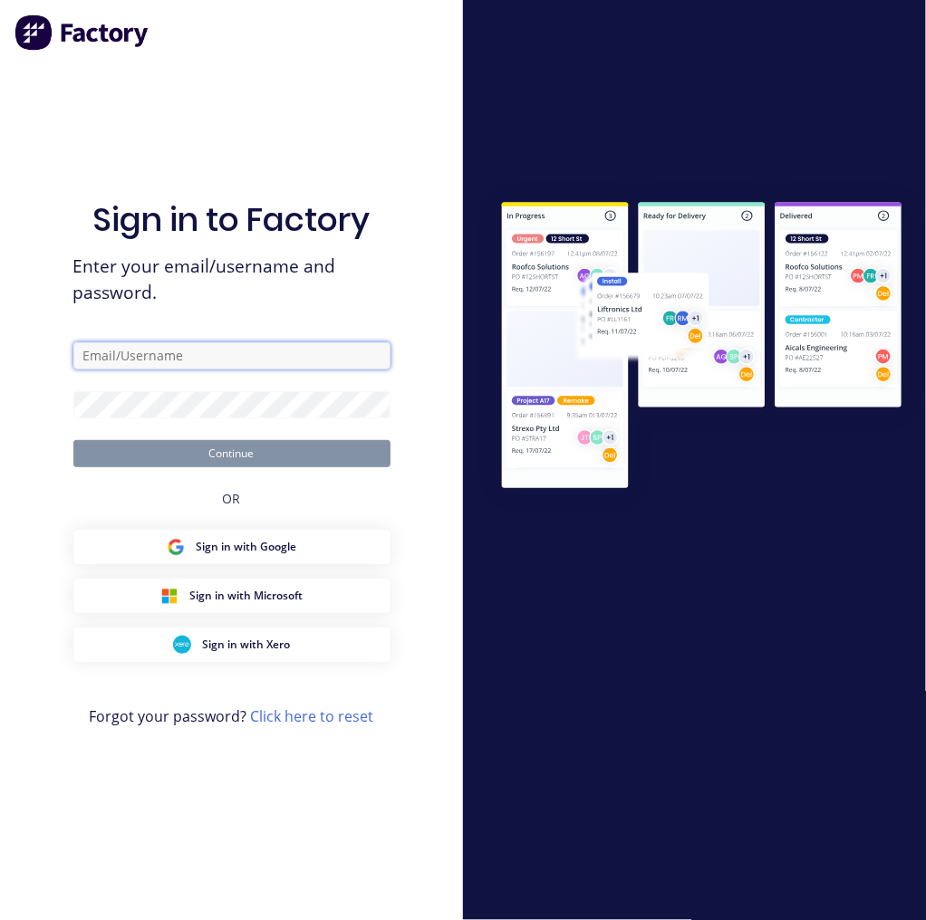
click at [244, 362] on input "text" at bounding box center [231, 355] width 317 height 27
type input "[EMAIL_ADDRESS][DOMAIN_NAME]"
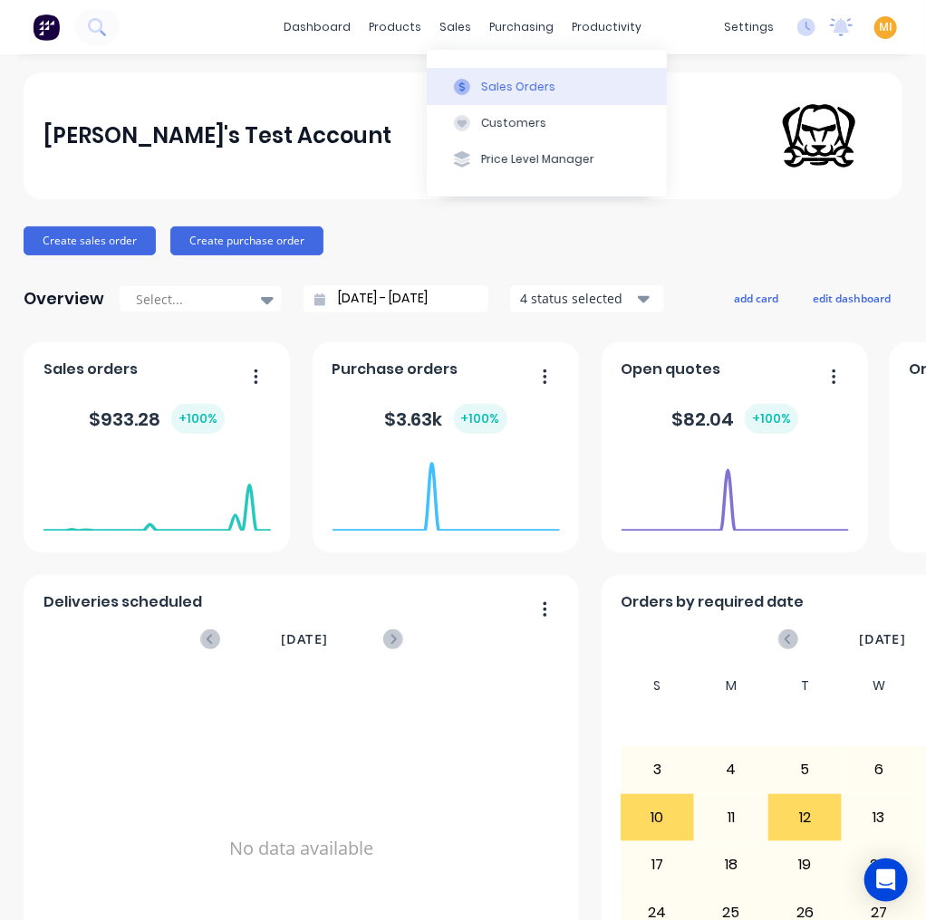
click at [496, 92] on div "Sales Orders" at bounding box center [518, 87] width 74 height 16
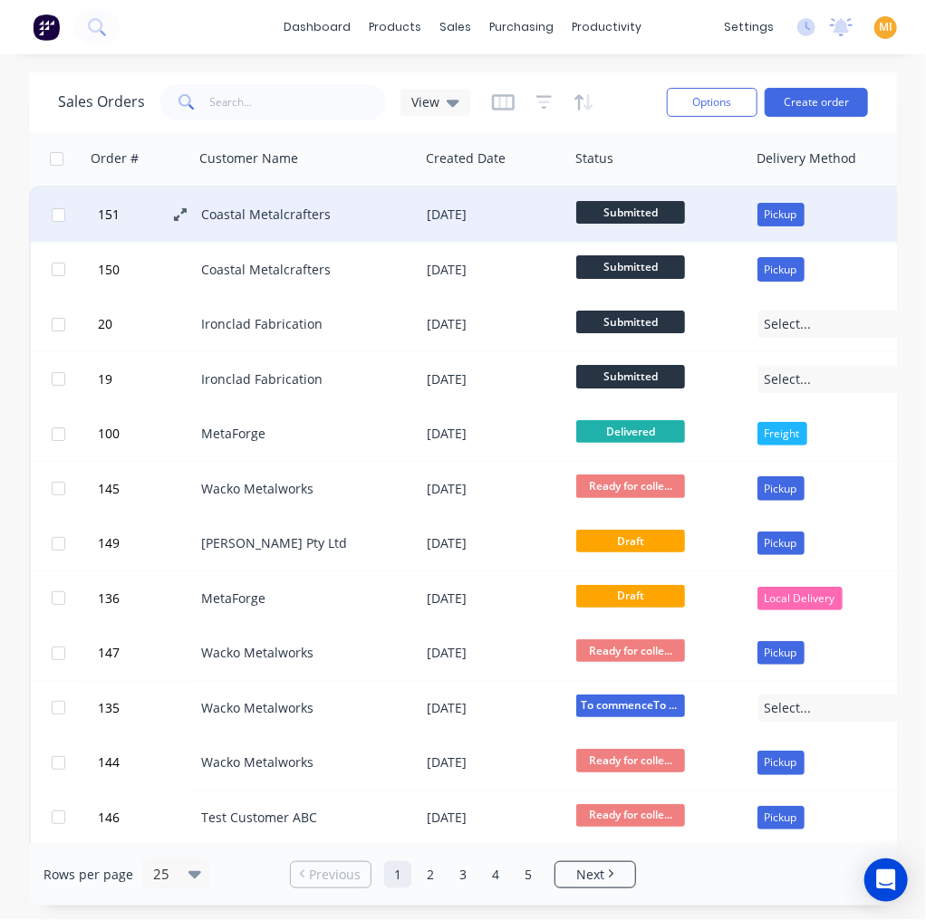
click at [181, 216] on icon at bounding box center [180, 214] width 13 height 13
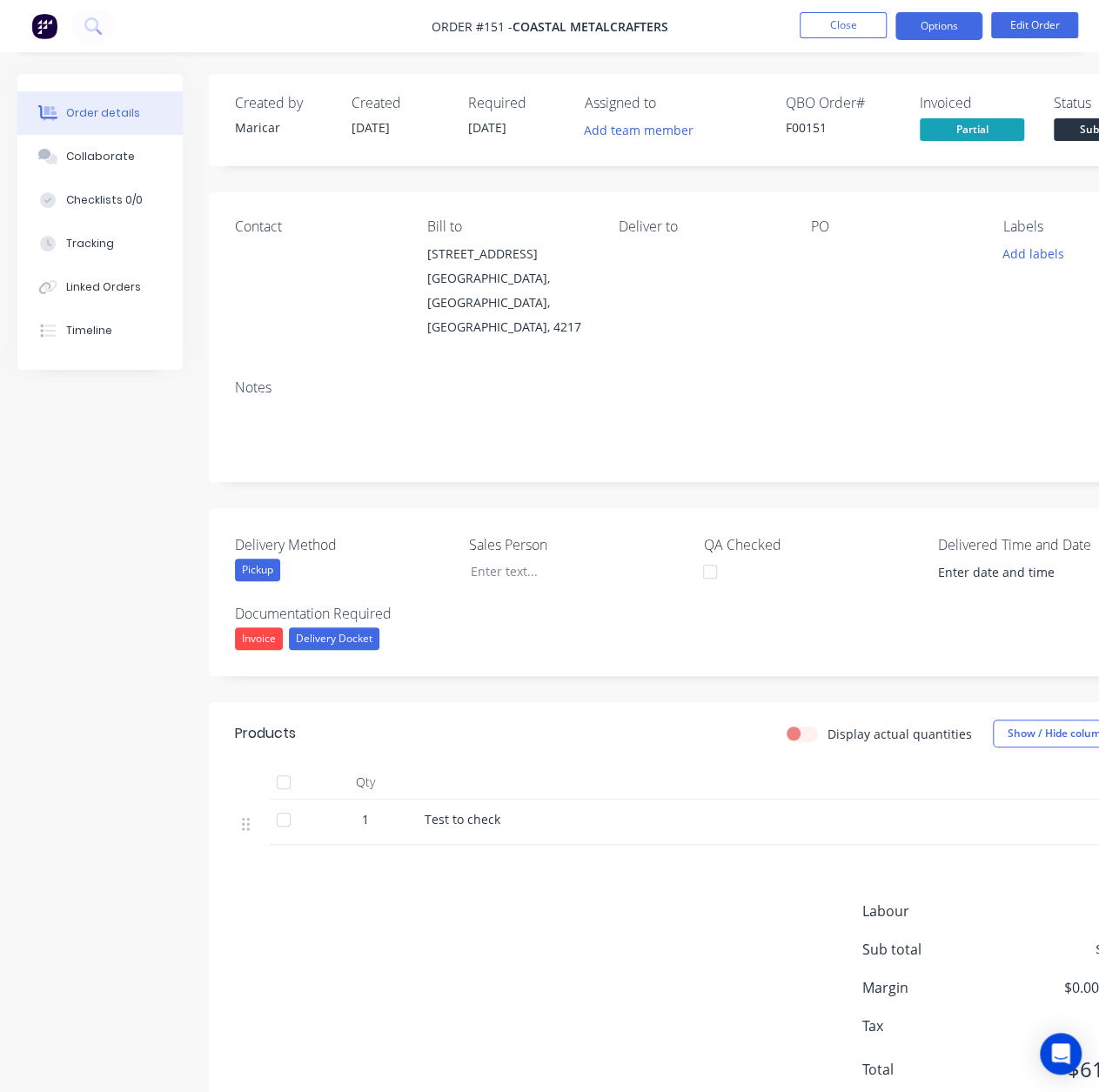
click at [940, 32] on button "Options" at bounding box center [939, 26] width 87 height 28
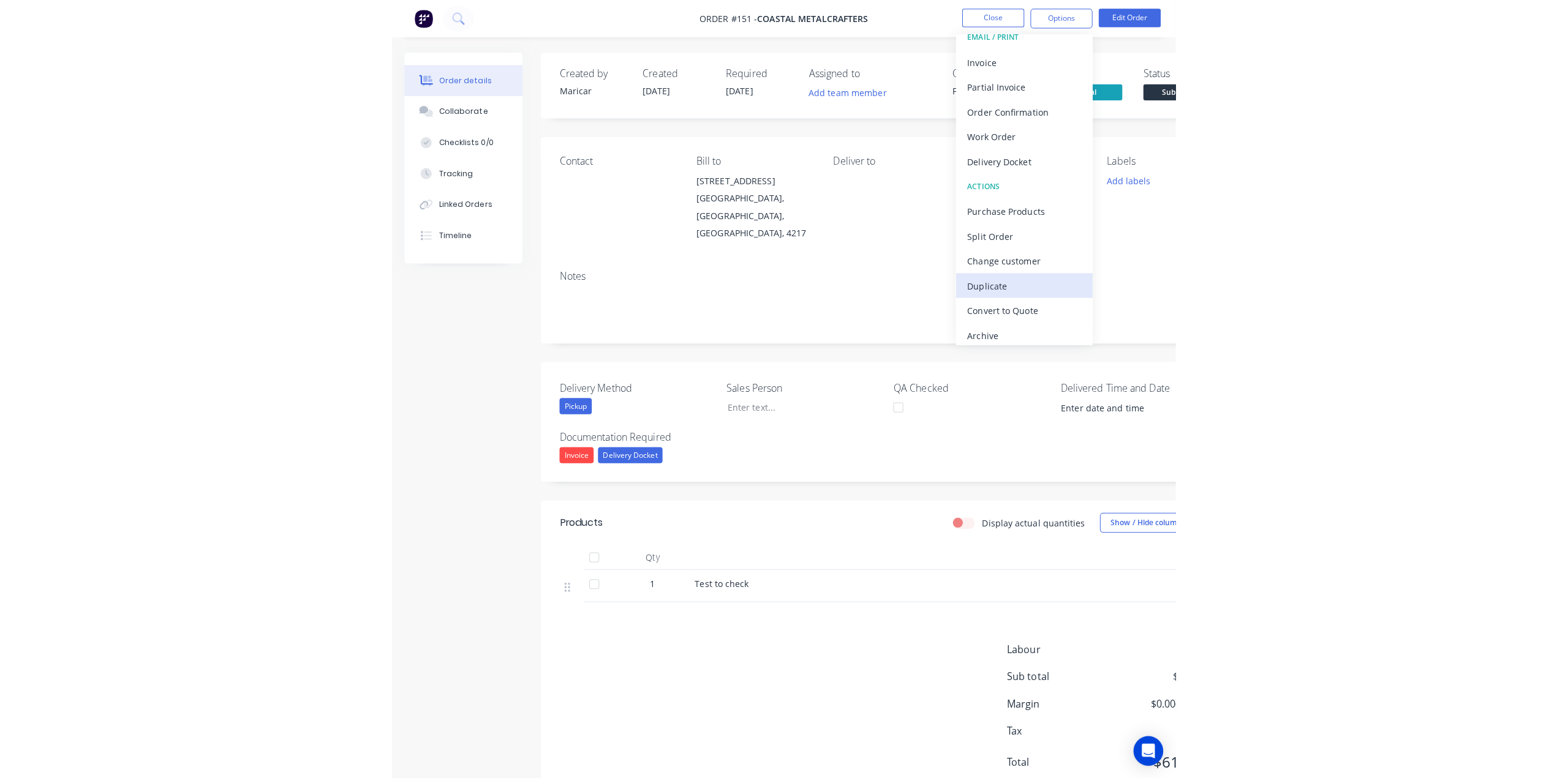
scroll to position [18, 0]
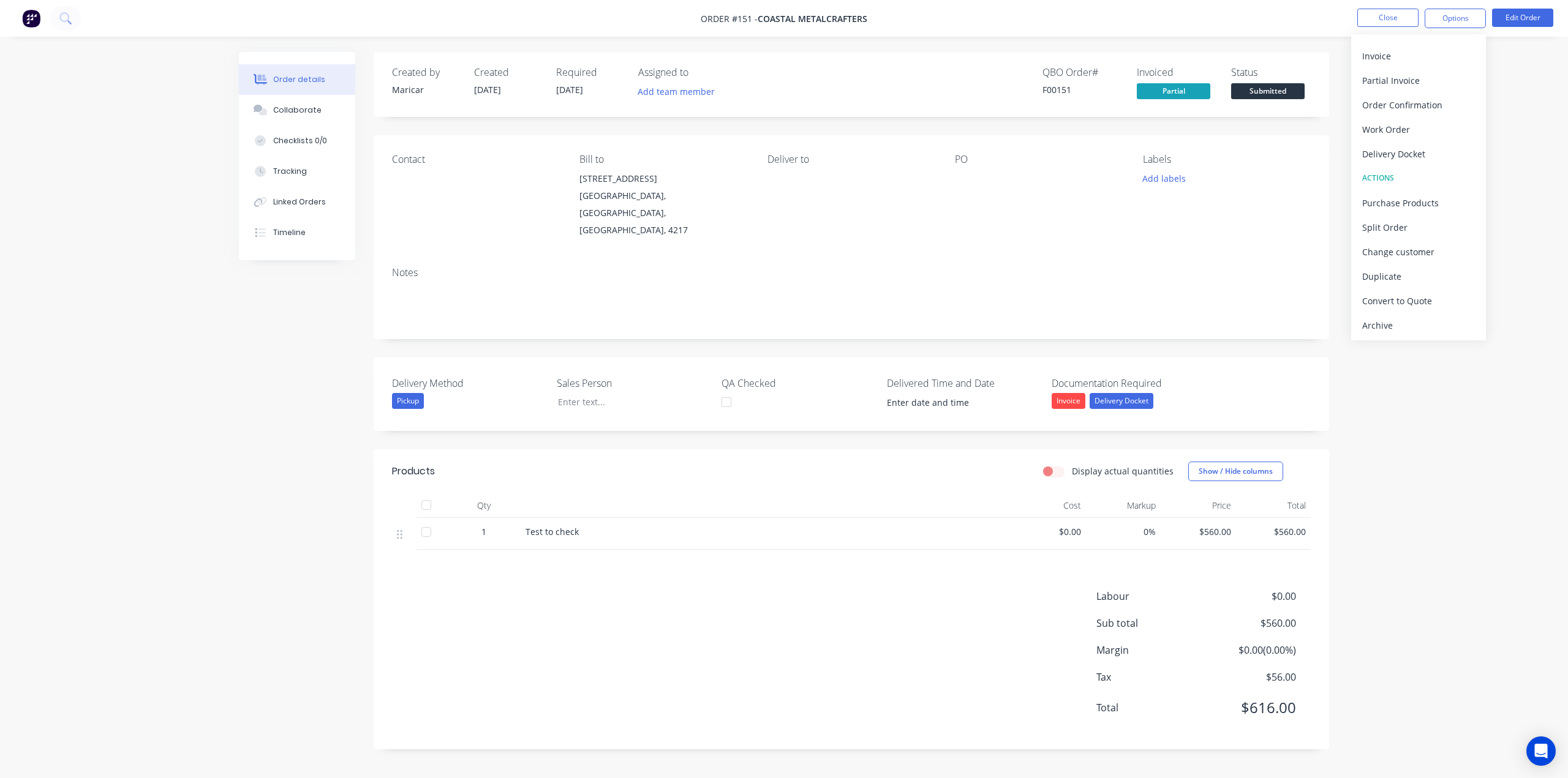
click at [36, 16] on img at bounding box center [31, 18] width 18 height 18
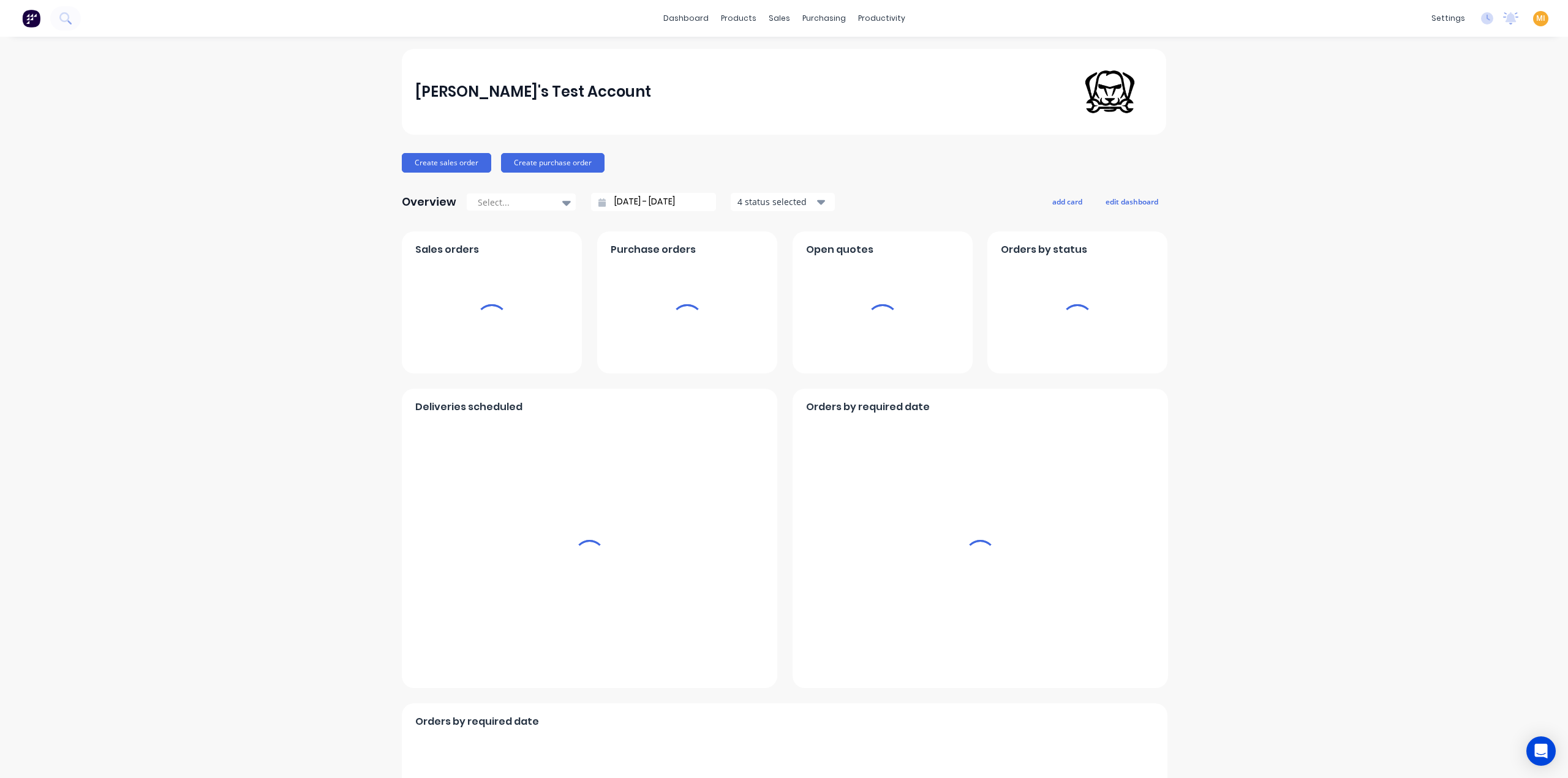
click at [1246, 14] on span "MI" at bounding box center [1541, 18] width 9 height 11
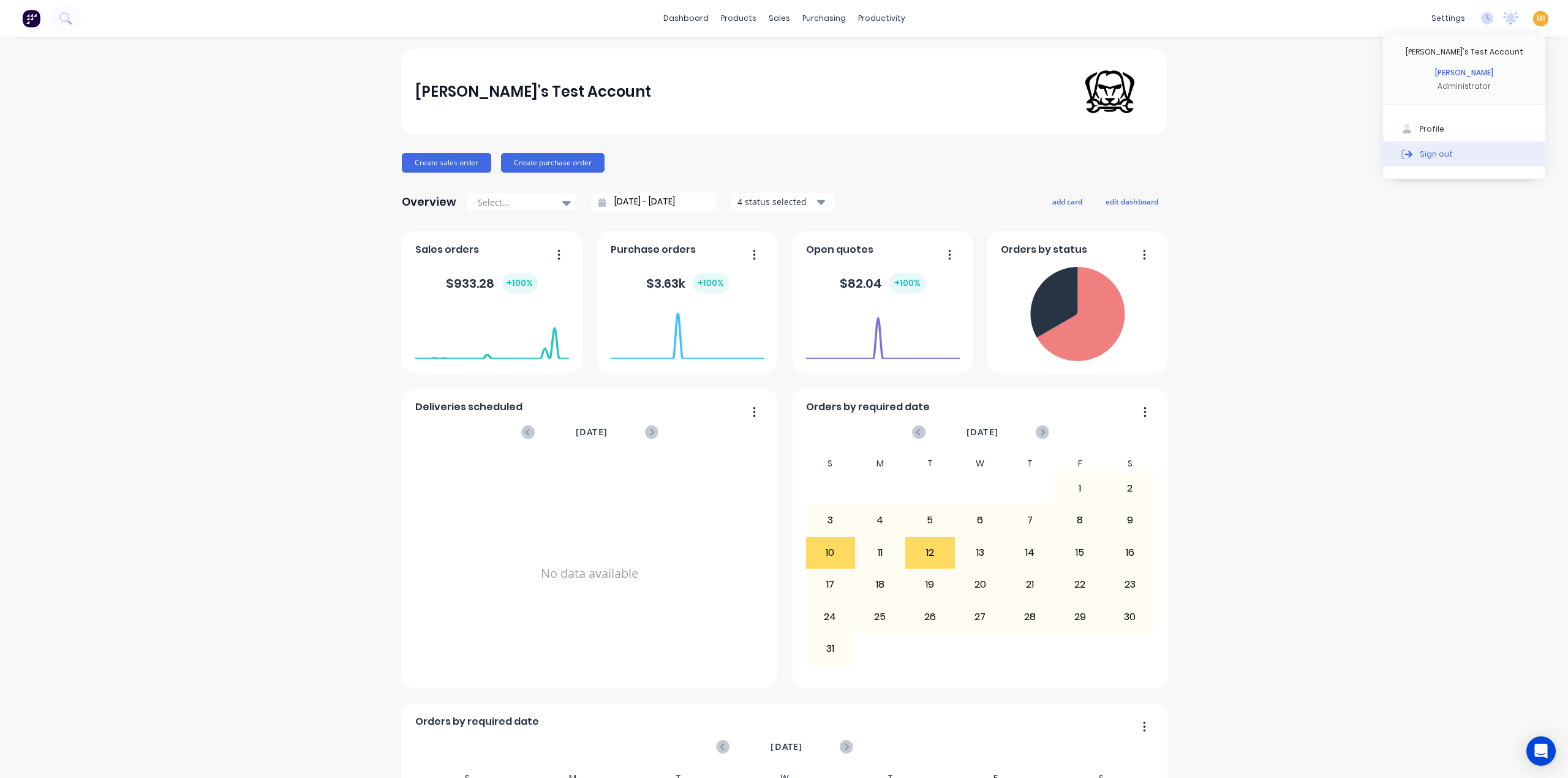
click at [1246, 153] on button "Sign out" at bounding box center [1464, 153] width 162 height 24
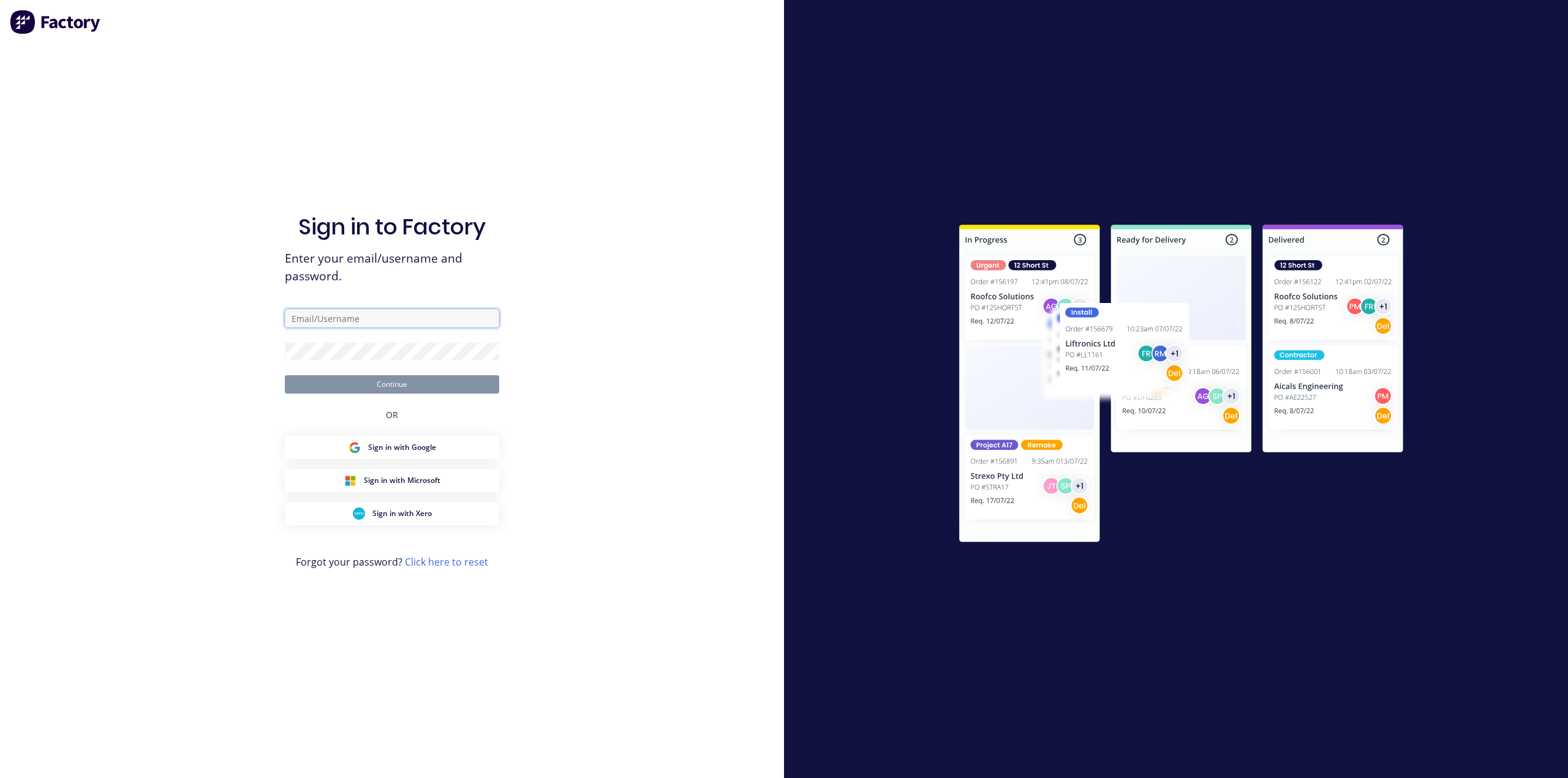
click at [374, 324] on input "text" at bounding box center [391, 318] width 214 height 18
type input "[EMAIL_ADDRESS][DOMAIN_NAME]"
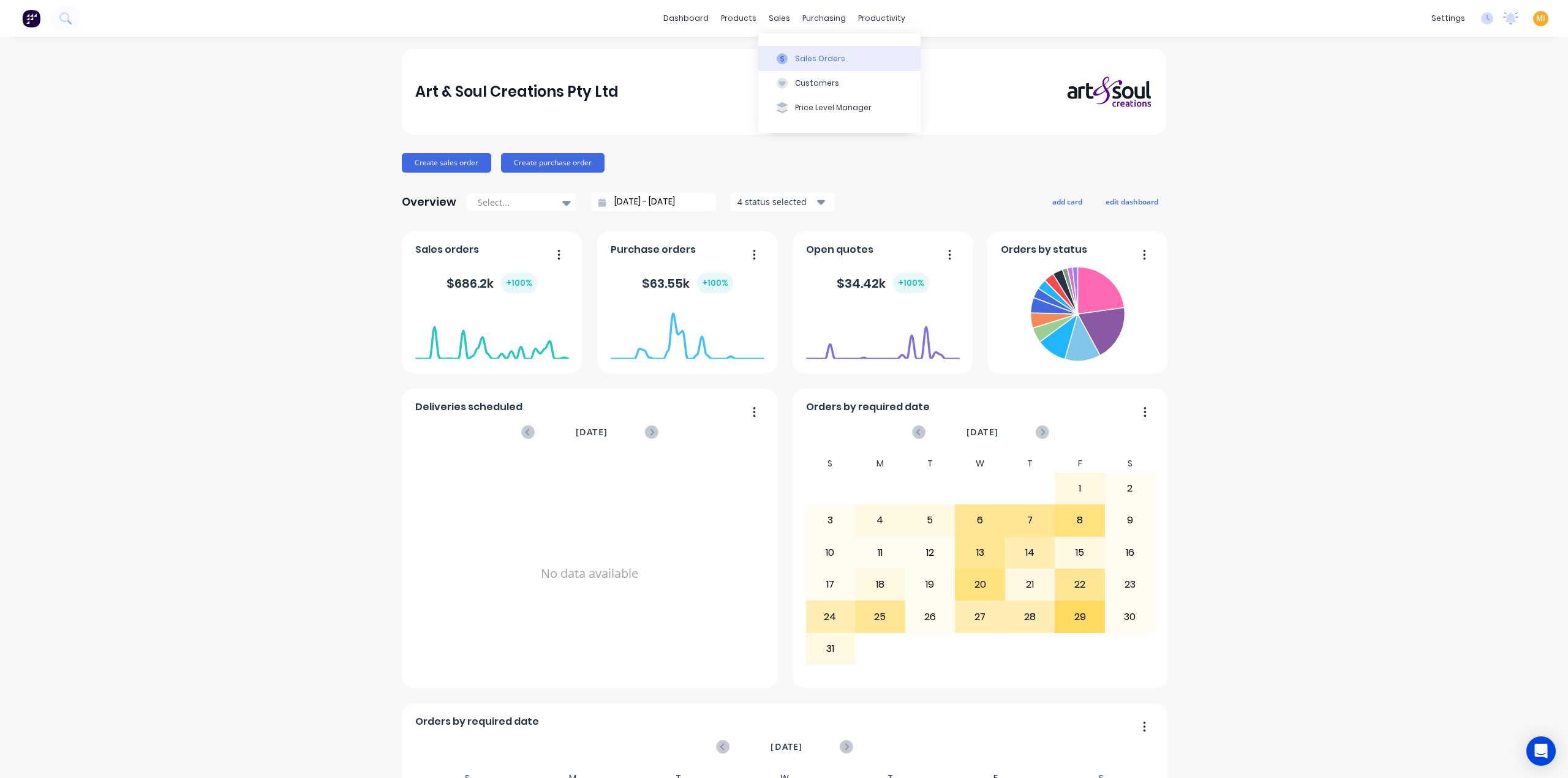
click at [823, 62] on div "Sales Orders" at bounding box center [820, 59] width 50 height 11
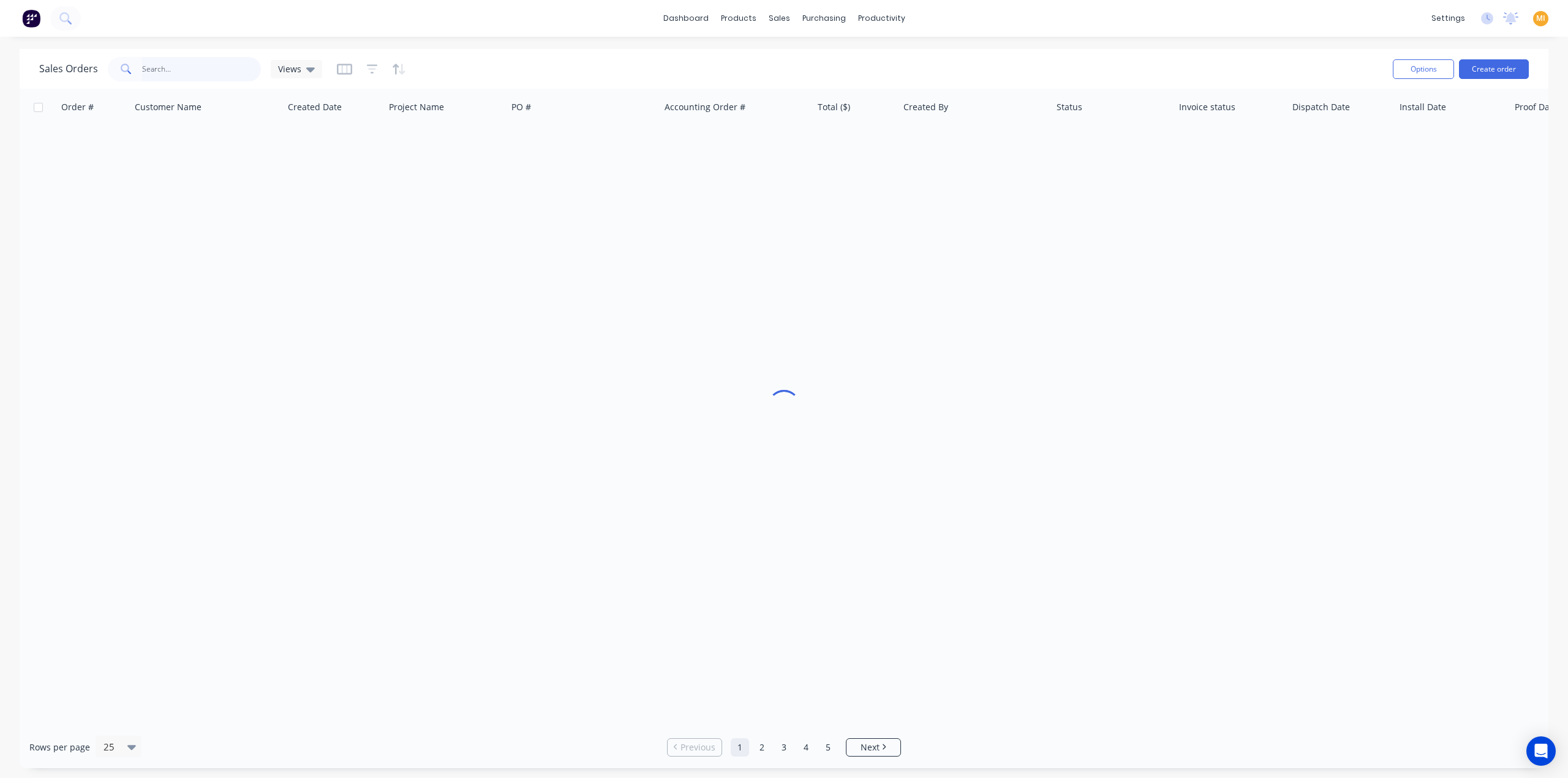
click at [206, 68] on input "text" at bounding box center [201, 69] width 120 height 24
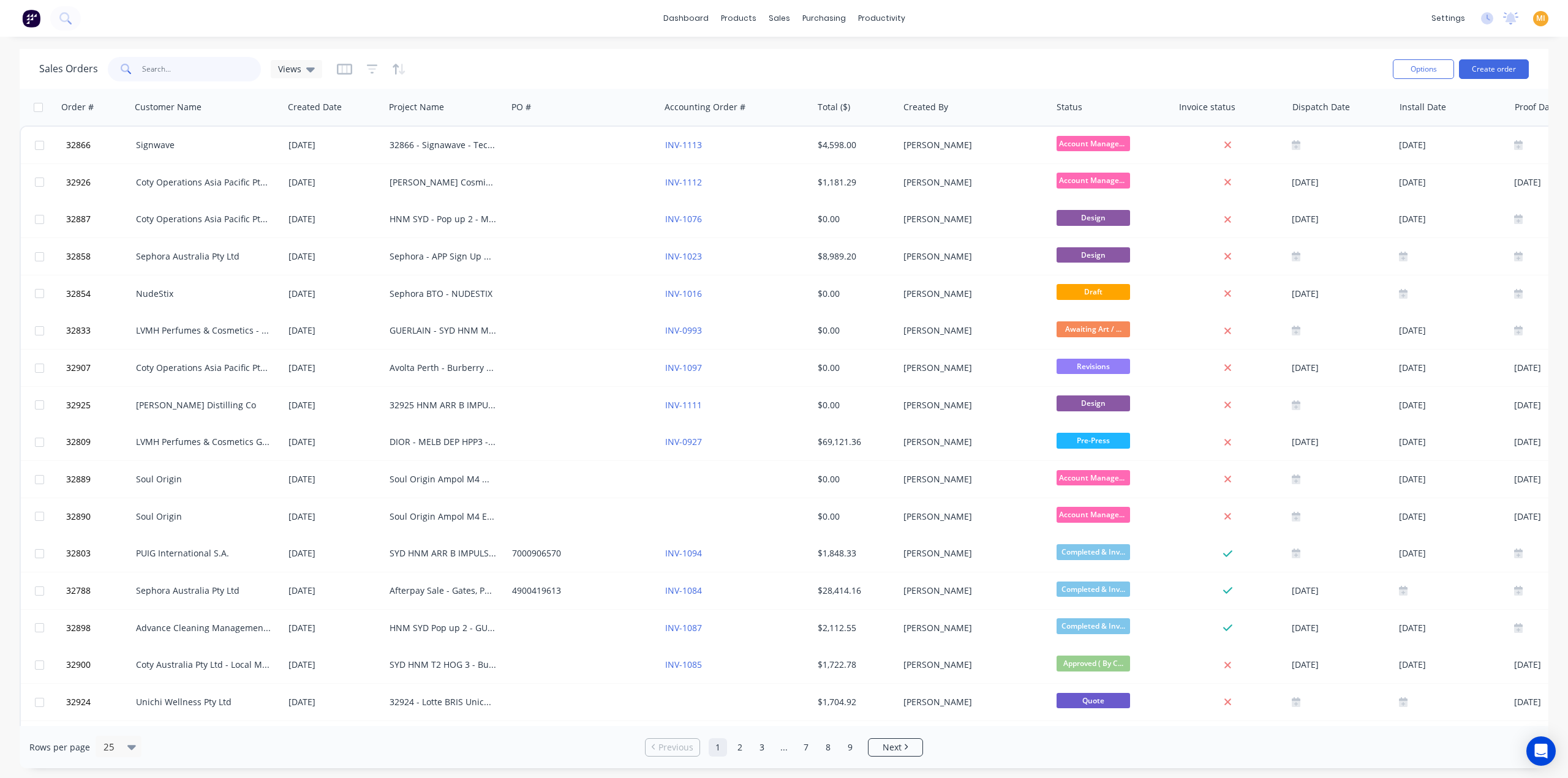
paste input "32838"
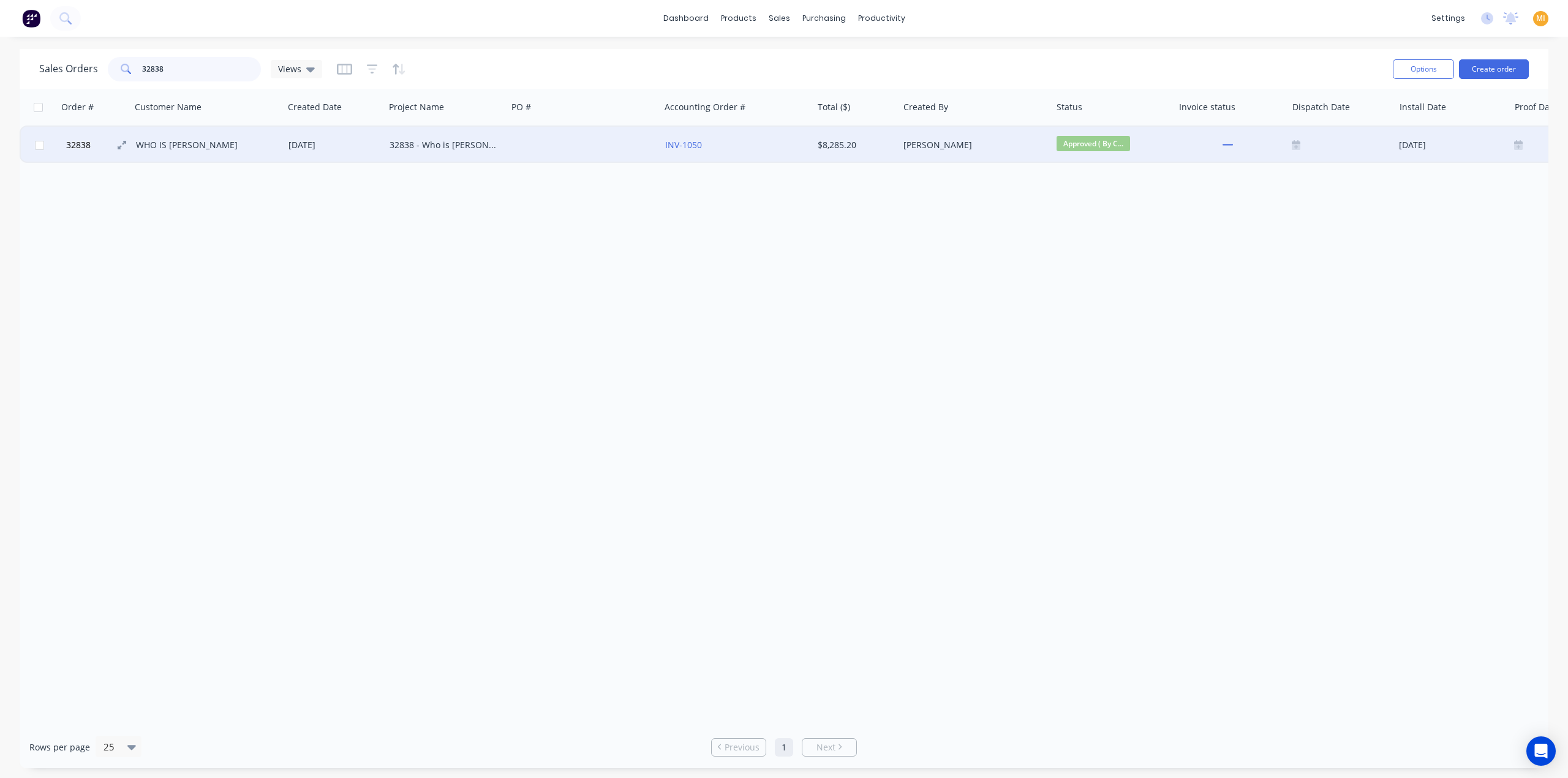
type input "32838"
click at [90, 150] on span "32838" at bounding box center [78, 145] width 24 height 12
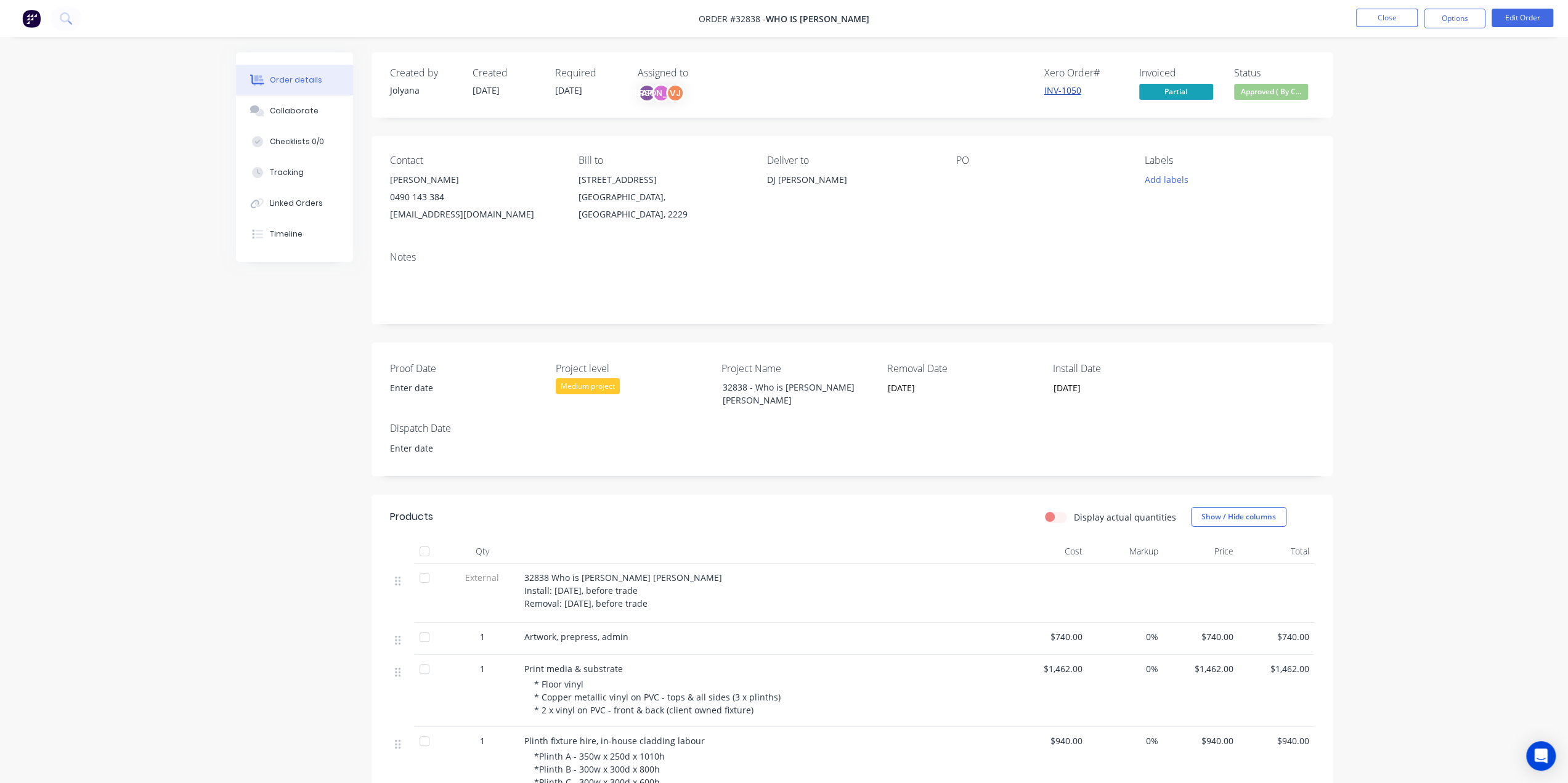
click at [1069, 88] on link "INV-1050" at bounding box center [1063, 90] width 37 height 12
click at [1254, 225] on link "view" at bounding box center [1264, 222] width 18 height 13
click at [1060, 88] on link "INV-1050" at bounding box center [1063, 90] width 37 height 12
click at [1254, 224] on div "view" at bounding box center [1268, 222] width 26 height 26
click at [1254, 219] on link "view" at bounding box center [1264, 222] width 18 height 13
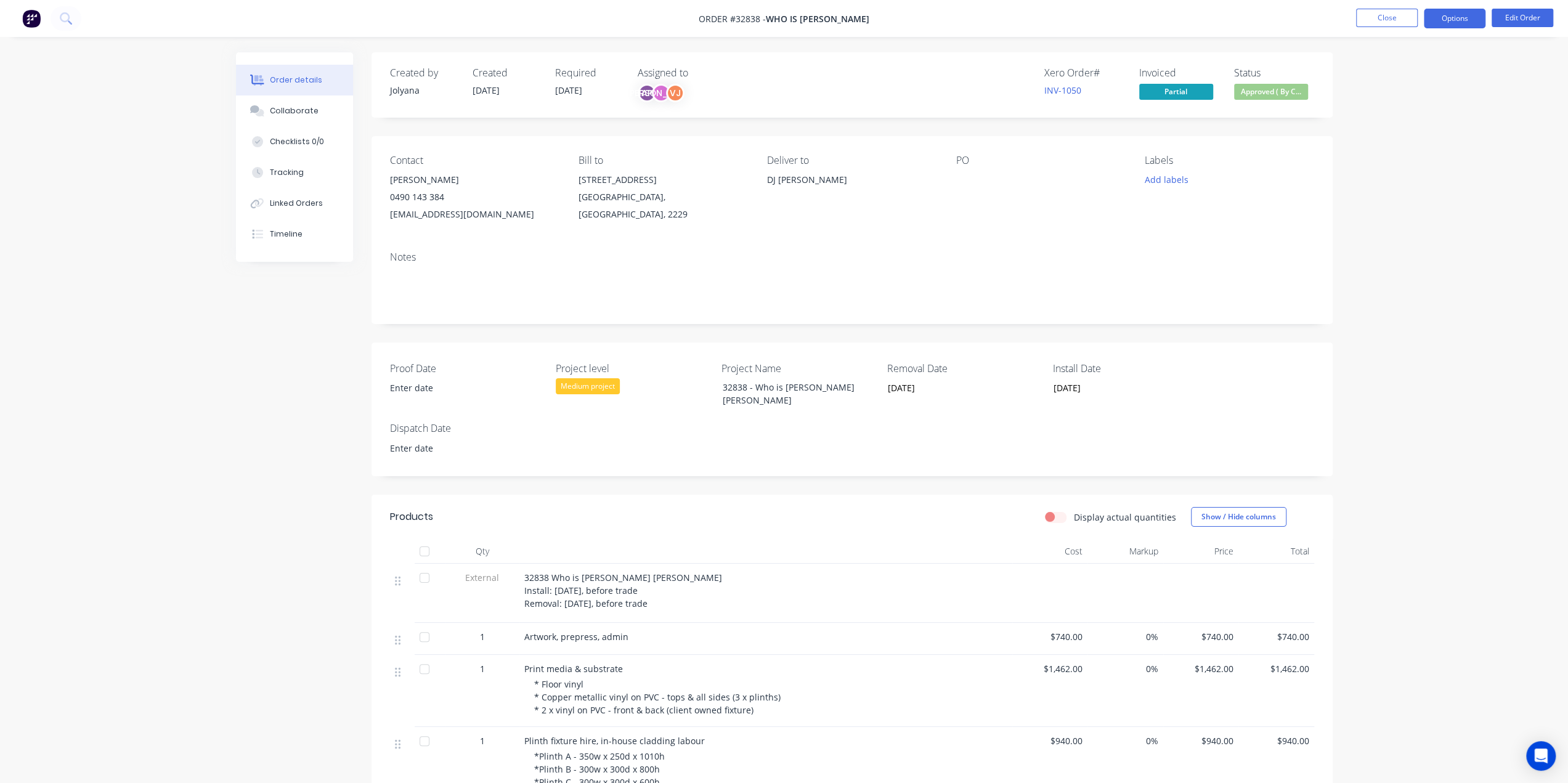
click at [1254, 22] on button "Options" at bounding box center [1454, 18] width 62 height 20
click at [1254, 96] on div "Partial Invoice" at bounding box center [1418, 99] width 114 height 18
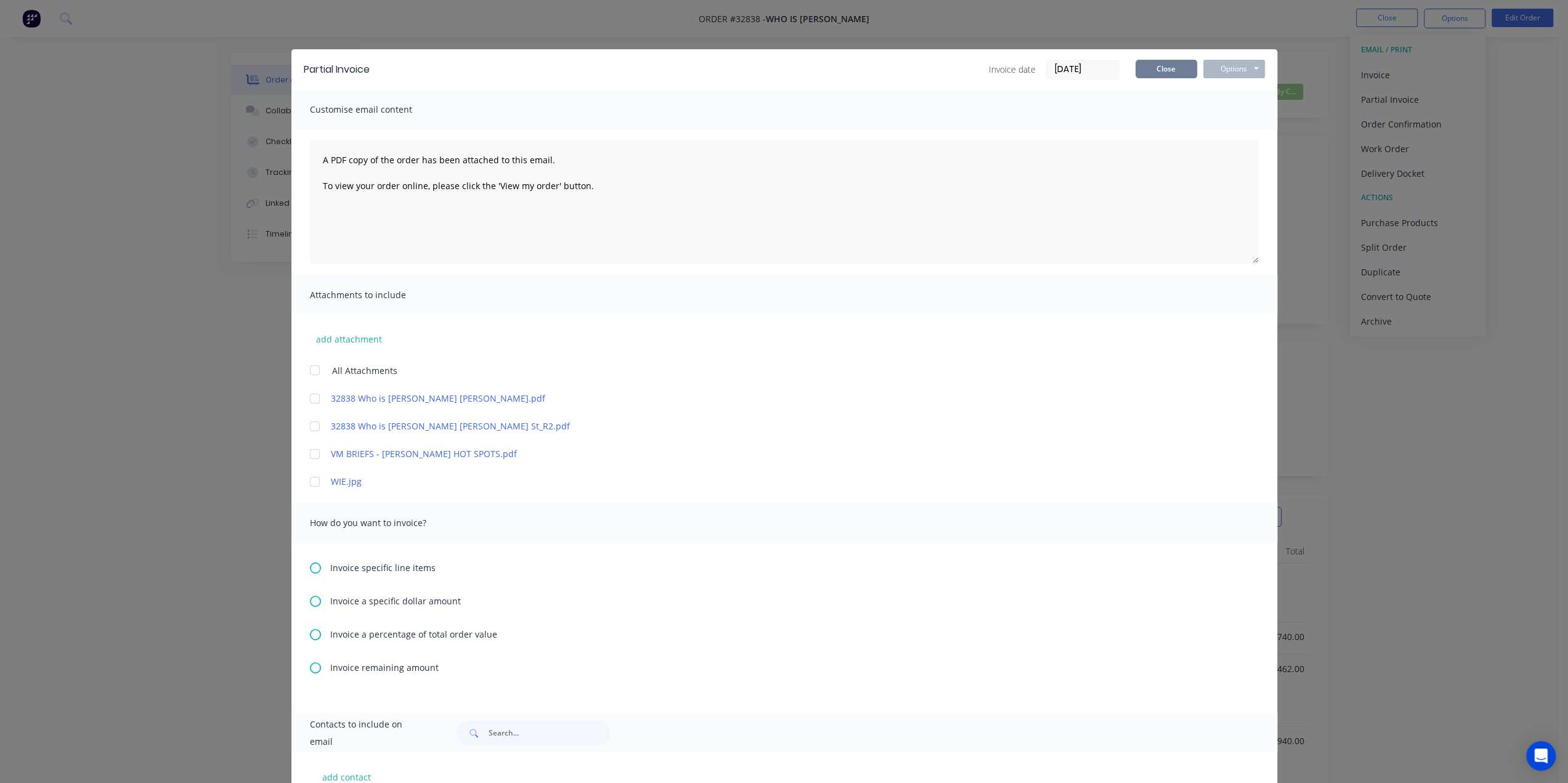
click at [1162, 72] on button "Close" at bounding box center [1166, 69] width 62 height 18
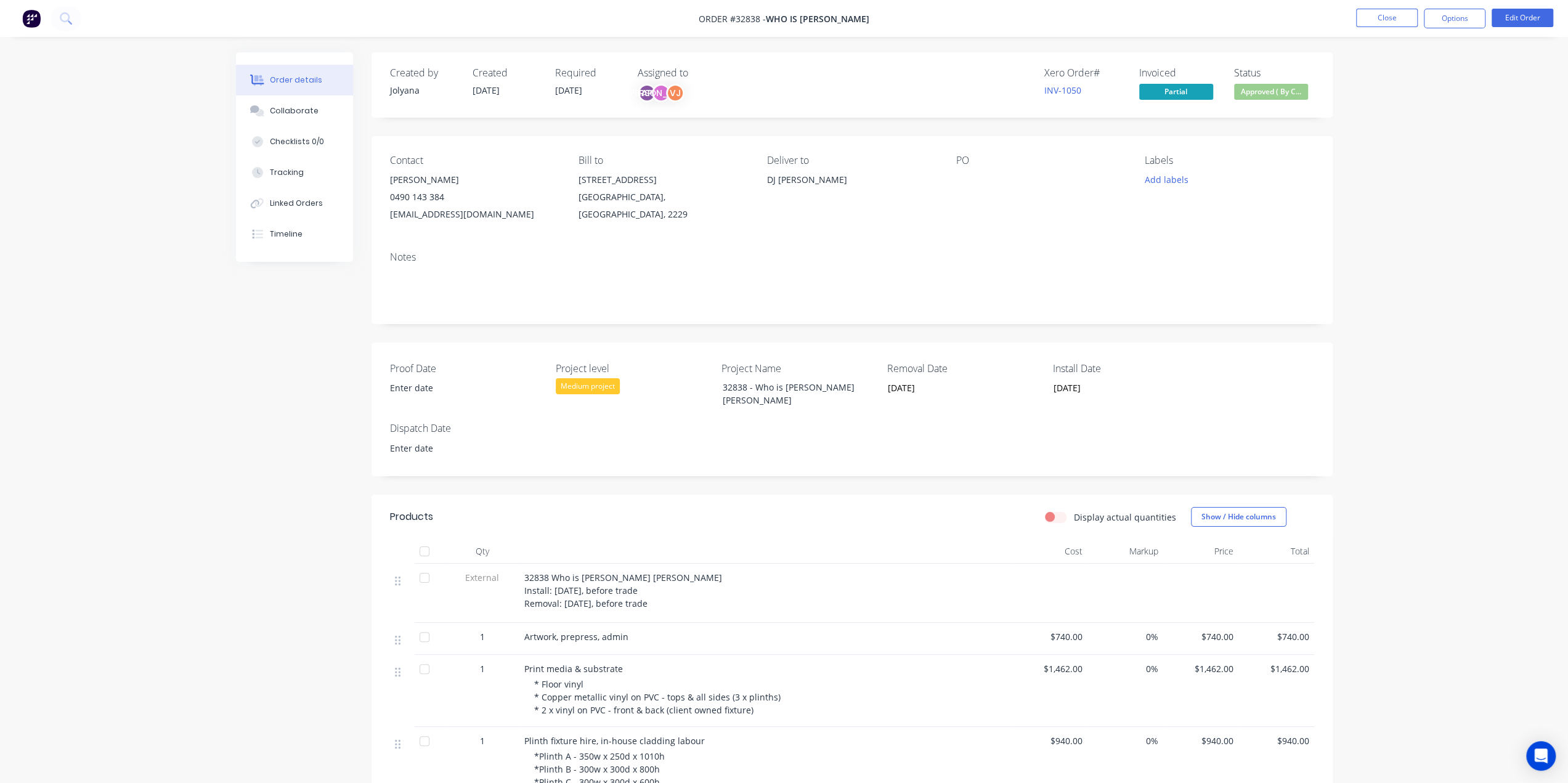
click at [34, 16] on img at bounding box center [31, 18] width 18 height 18
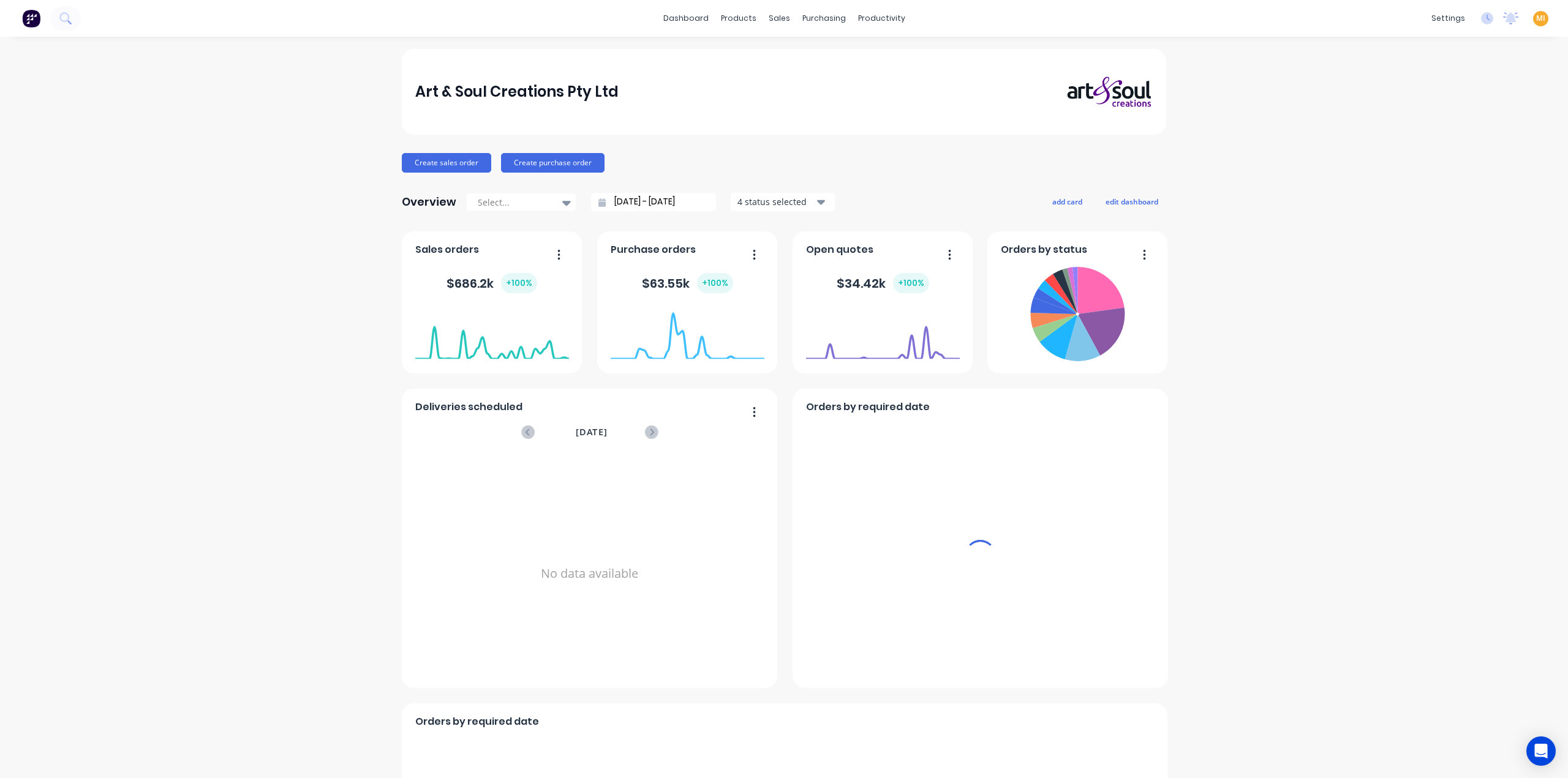
click at [1246, 16] on span "MI" at bounding box center [1541, 18] width 9 height 11
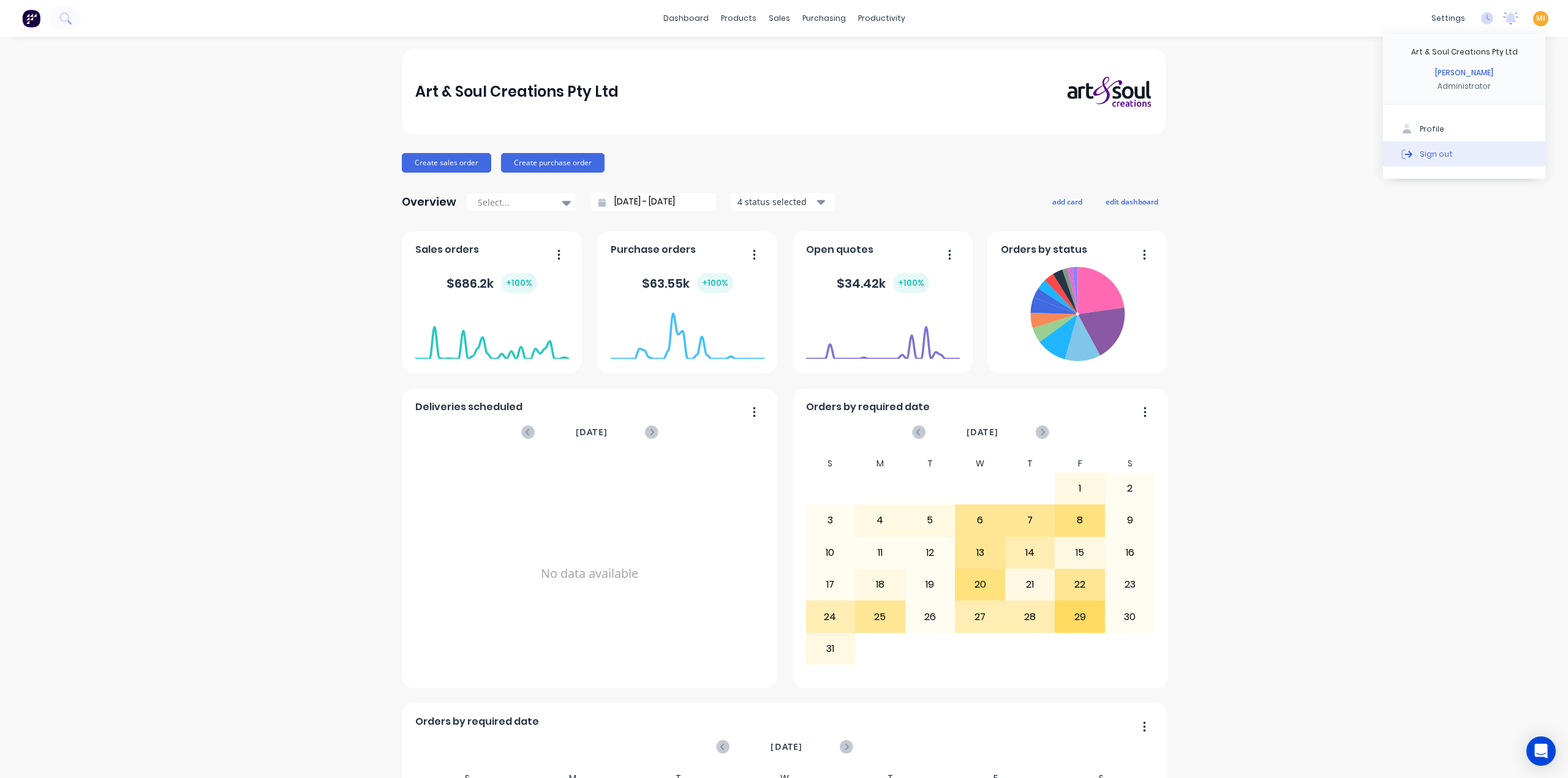
click at [1246, 156] on button "Sign out" at bounding box center [1464, 153] width 162 height 24
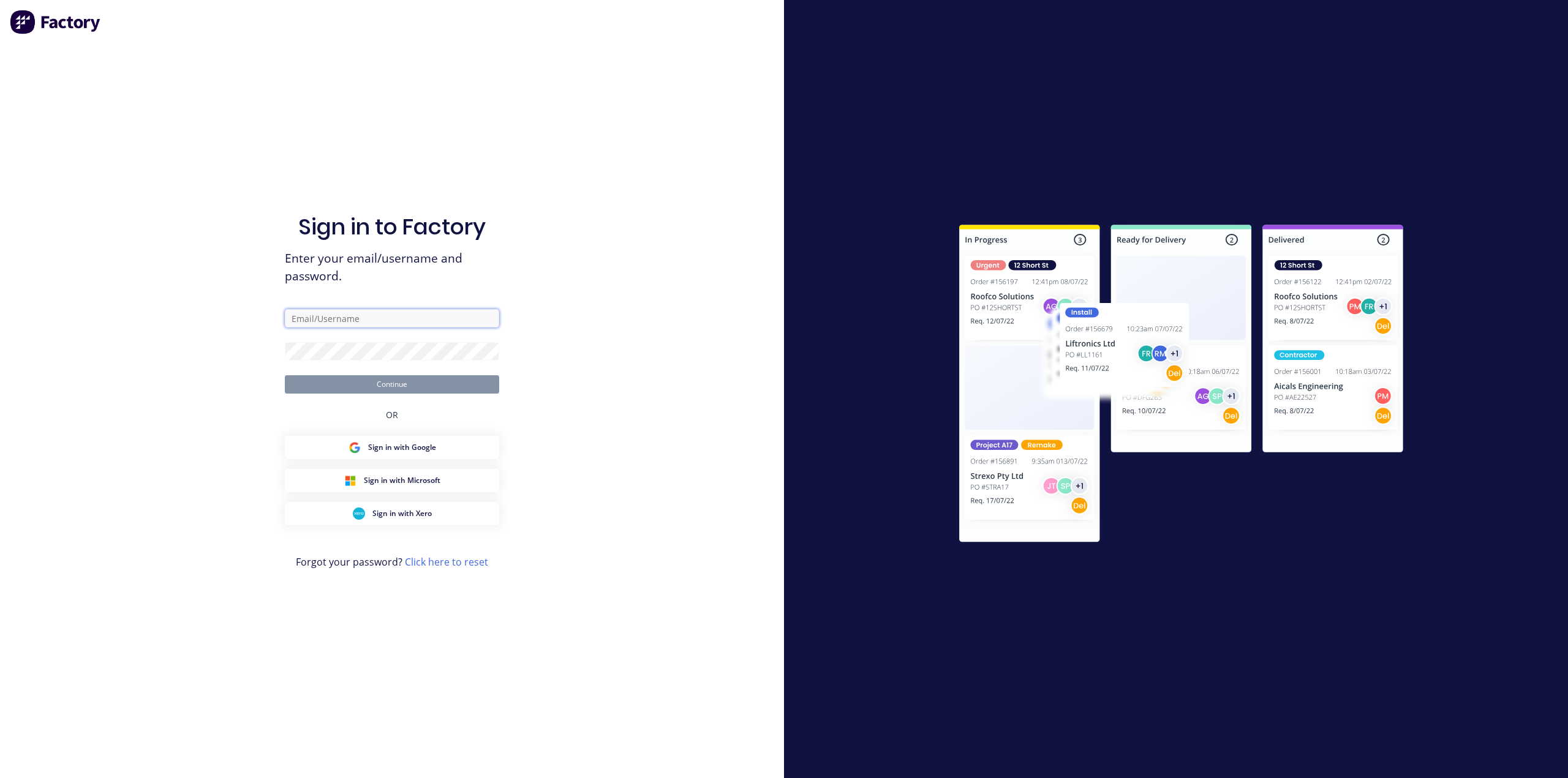
click at [406, 327] on input "text" at bounding box center [391, 318] width 214 height 18
type input "team+maricardemo@factory.app"
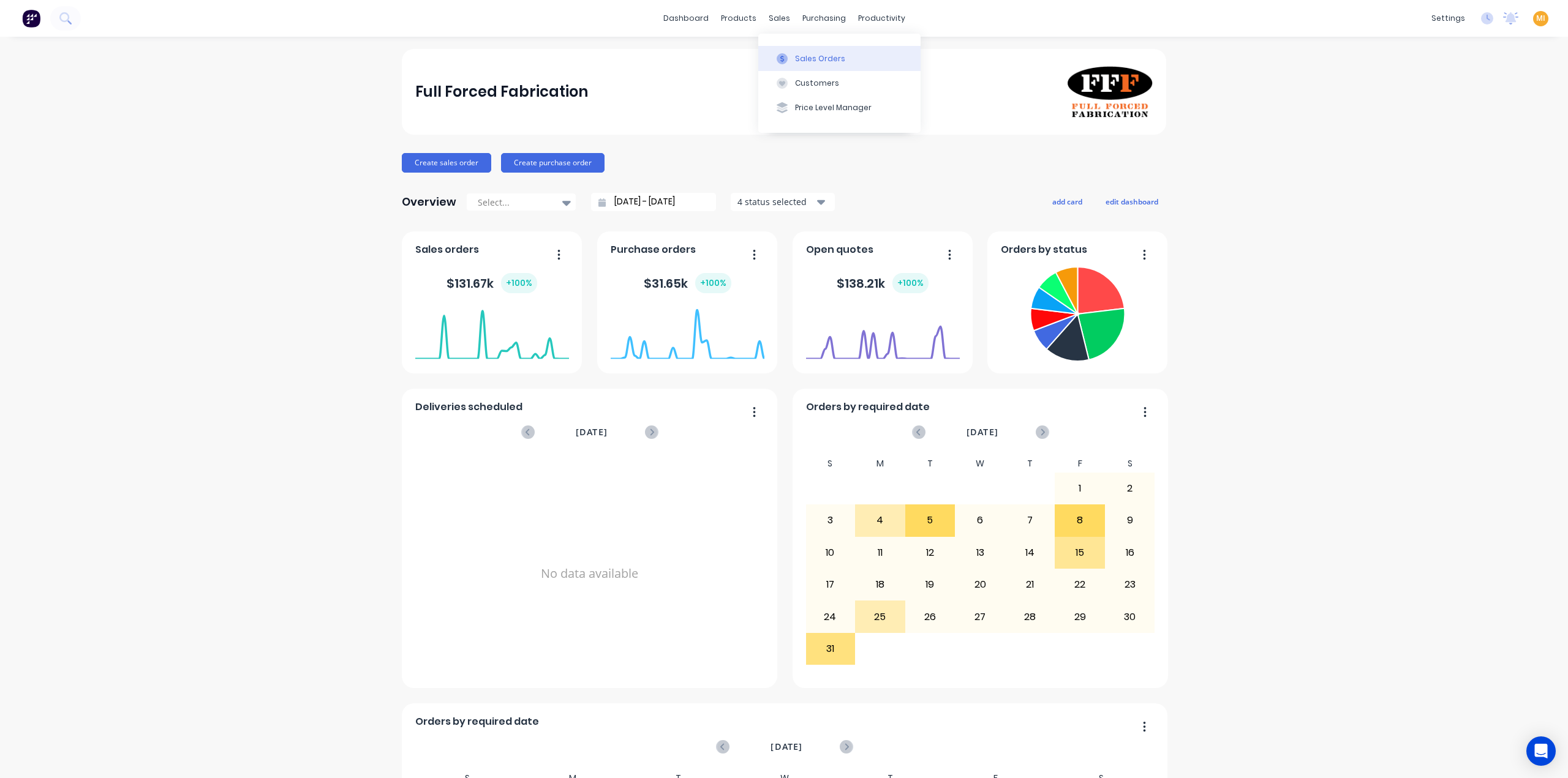
click at [794, 61] on button "Sales Orders" at bounding box center [839, 58] width 162 height 24
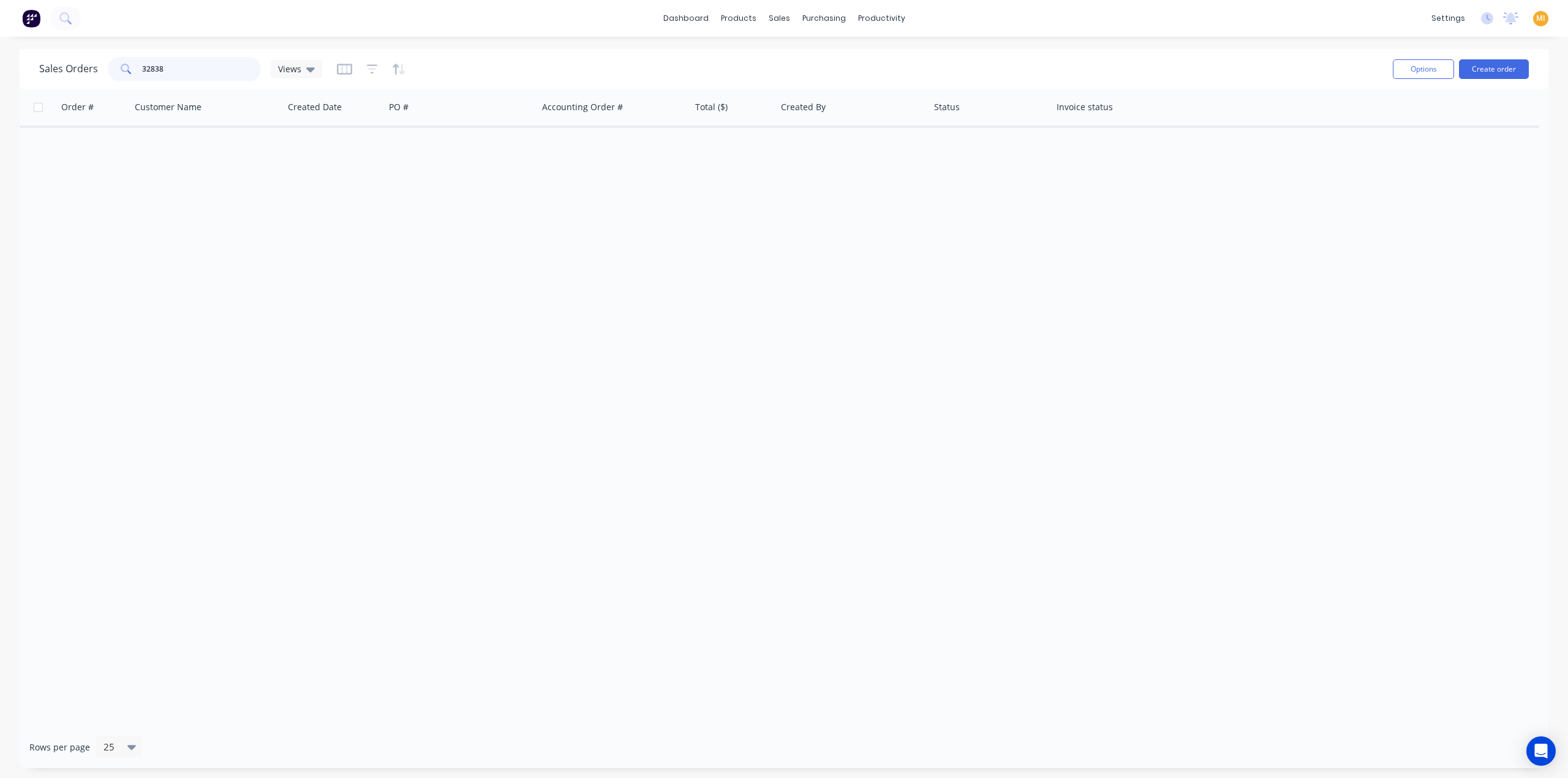
drag, startPoint x: 178, startPoint y: 64, endPoint x: 36, endPoint y: 78, distance: 142.7
click at [36, 78] on div "Sales Orders 32838 Views Options Create order" at bounding box center [784, 68] width 1529 height 40
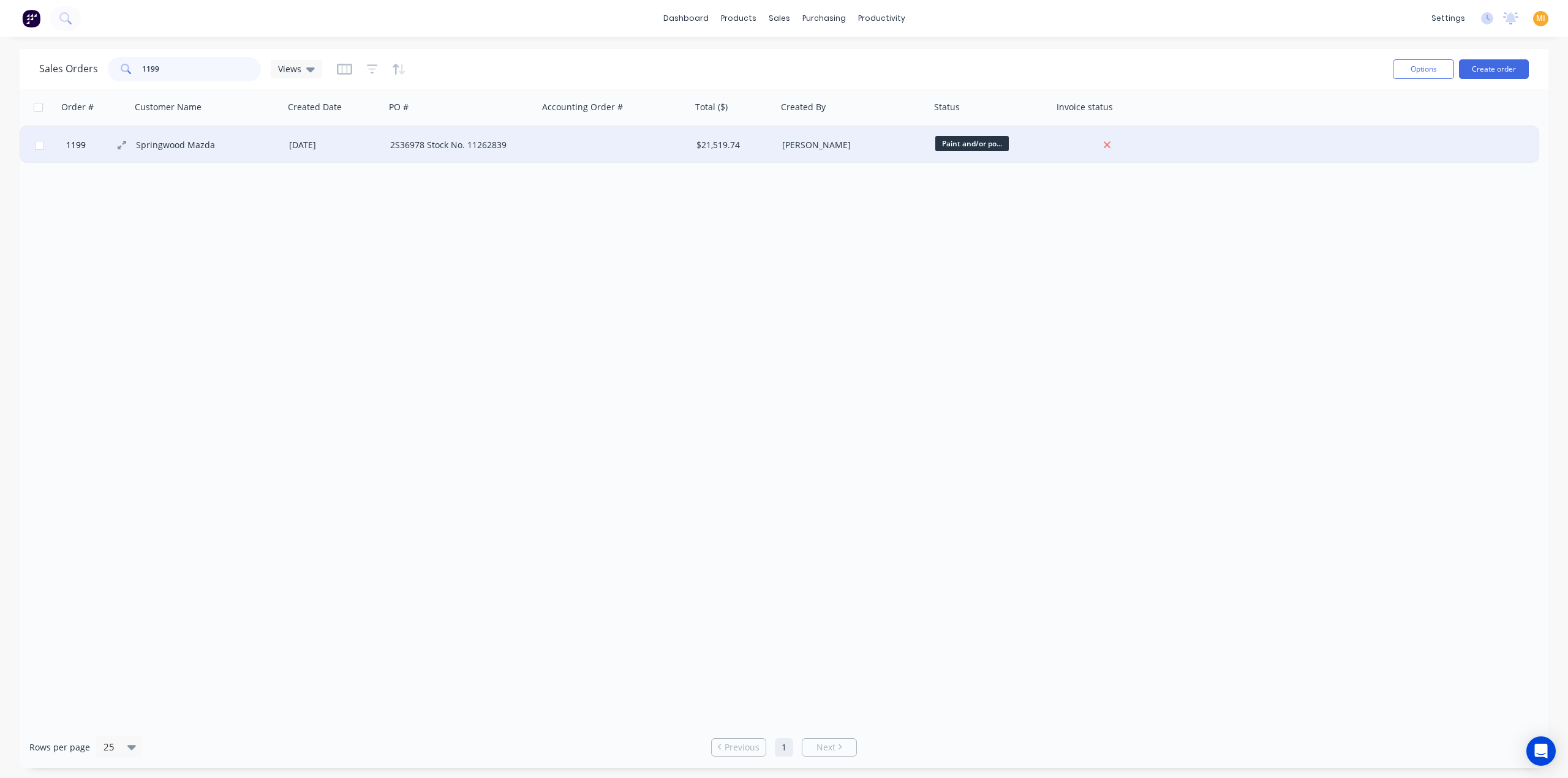
type input "1199"
click at [87, 153] on button "1199" at bounding box center [99, 145] width 74 height 37
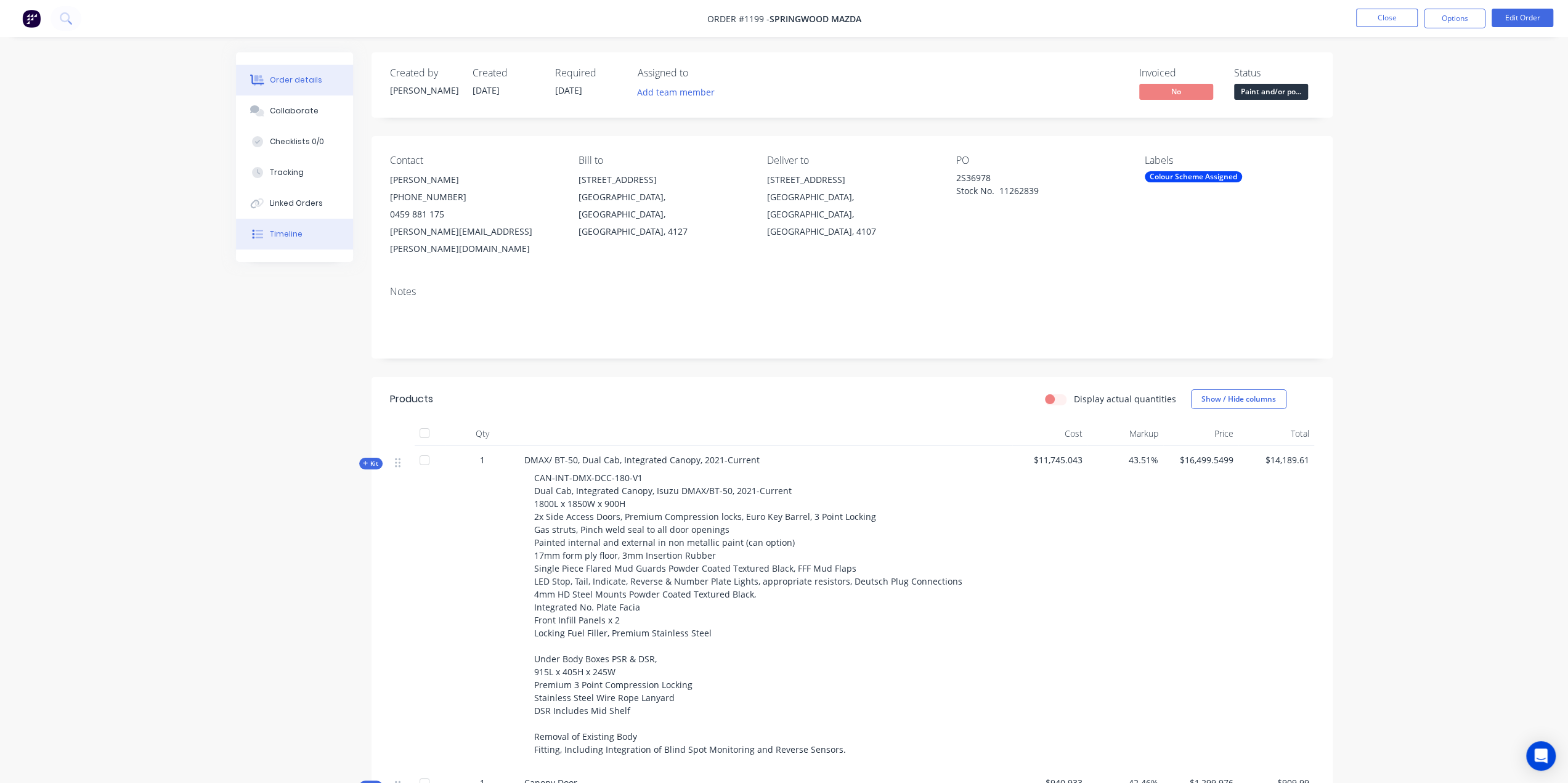
click at [275, 241] on button "Timeline" at bounding box center [295, 234] width 117 height 31
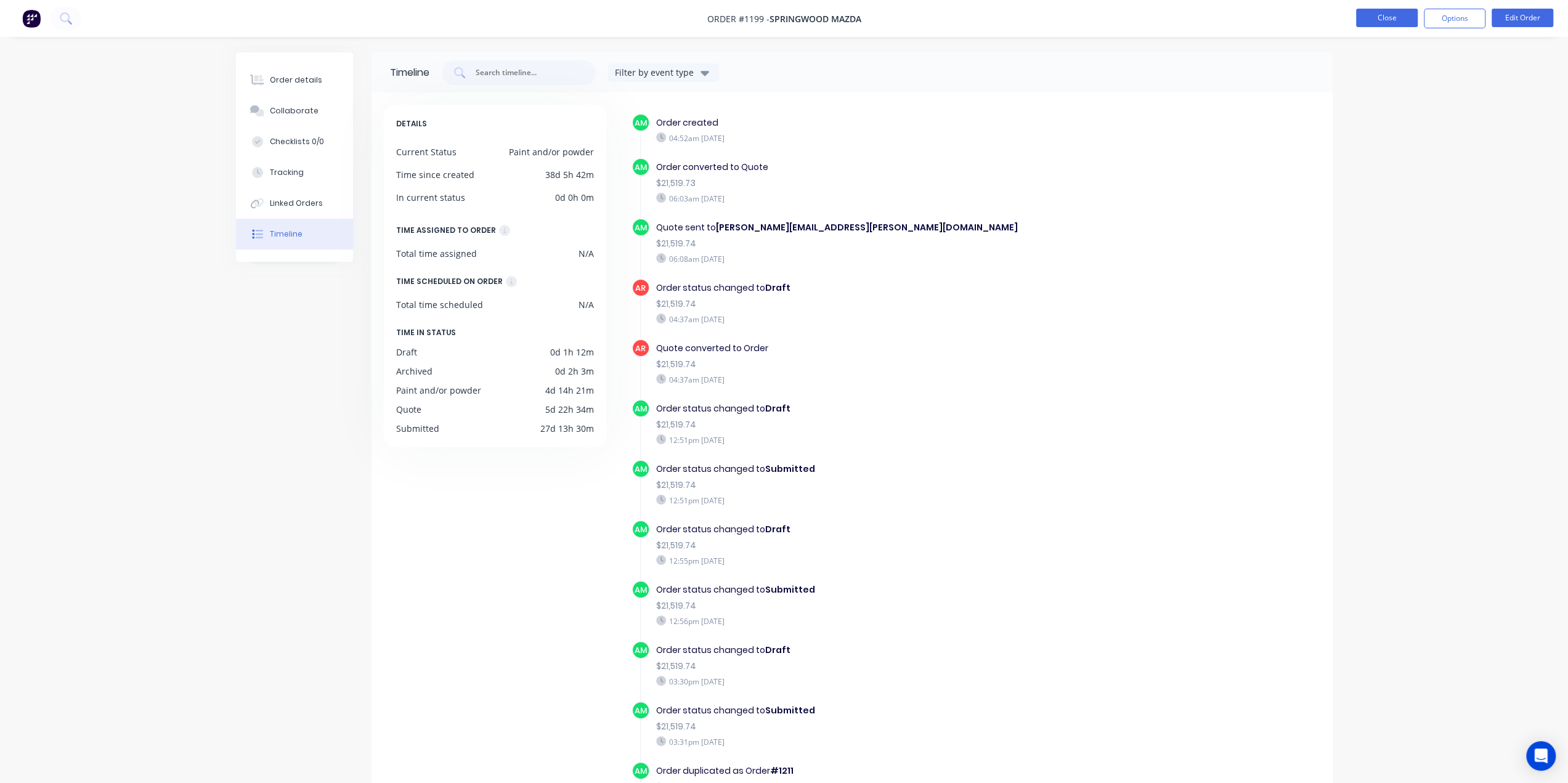
click at [1254, 25] on button "Close" at bounding box center [1387, 18] width 62 height 18
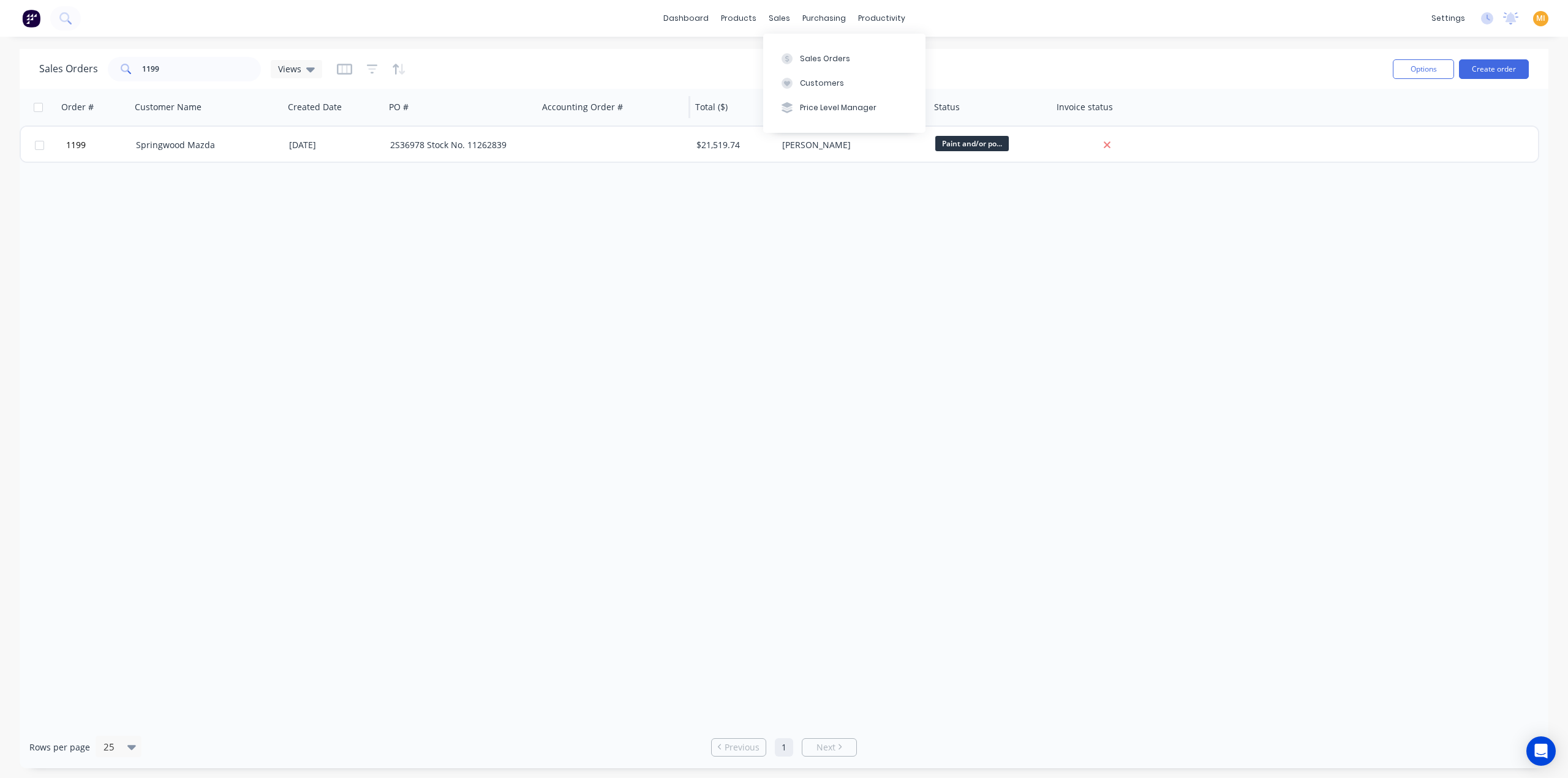
drag, startPoint x: 797, startPoint y: 57, endPoint x: 610, endPoint y: 89, distance: 189.7
click at [798, 58] on button "Sales Orders" at bounding box center [845, 58] width 162 height 24
drag, startPoint x: 201, startPoint y: 69, endPoint x: 74, endPoint y: 72, distance: 127.0
click at [74, 72] on div "Sales Orders 1199 Views" at bounding box center [181, 69] width 283 height 24
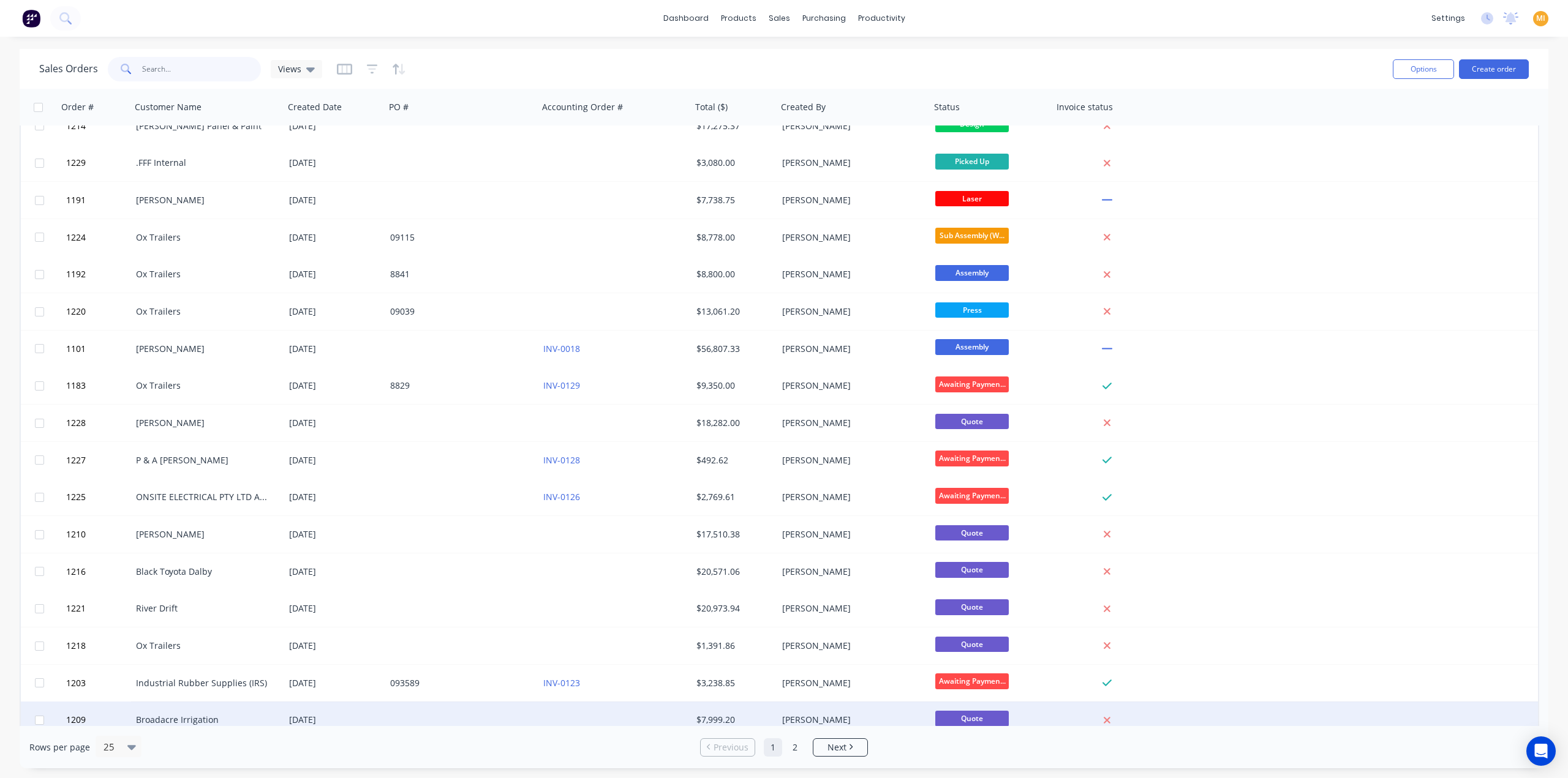
scroll to position [328, 0]
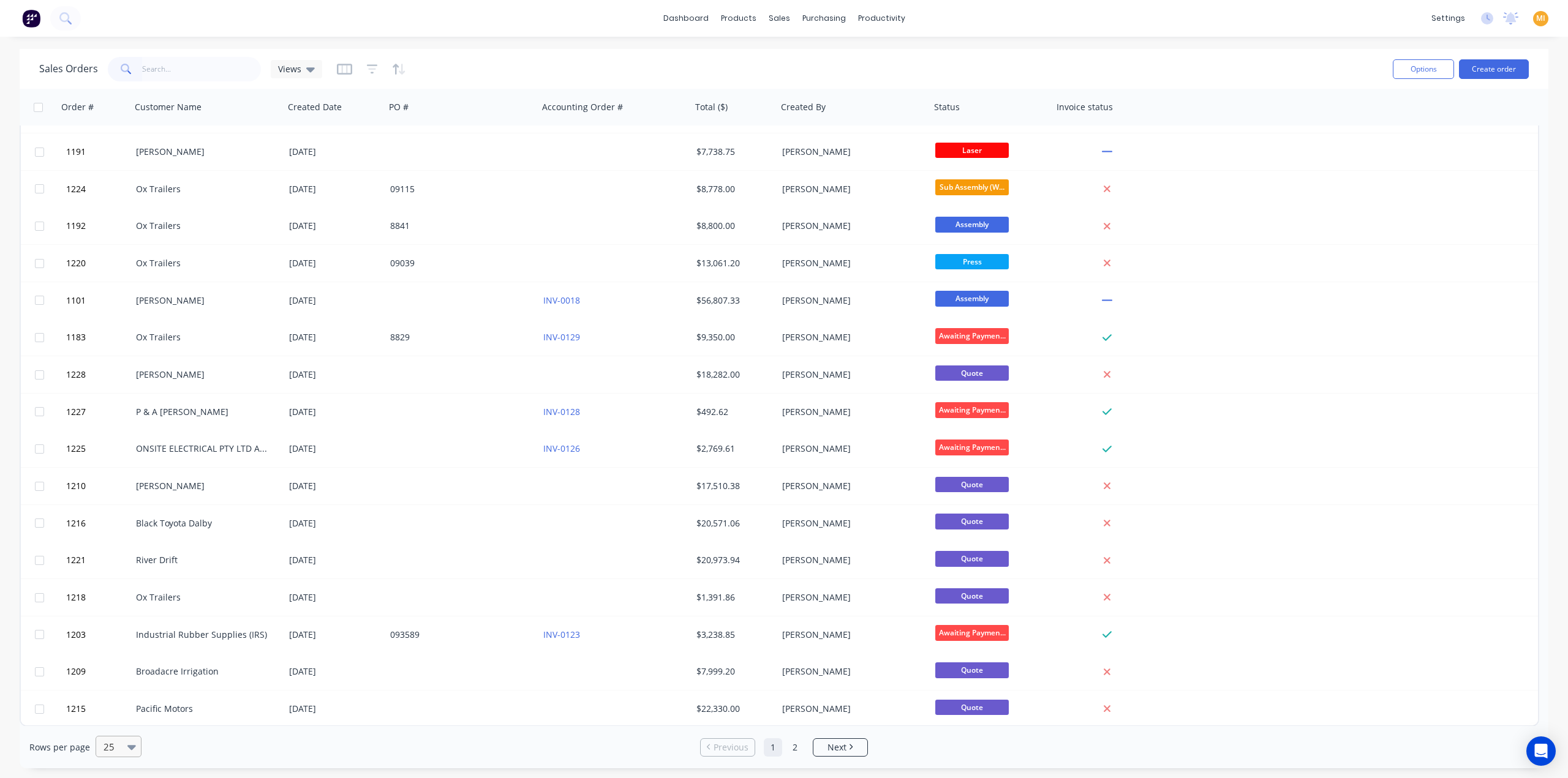
click at [107, 622] on div at bounding box center [113, 747] width 22 height 15
click at [126, 622] on div "100" at bounding box center [116, 717] width 46 height 23
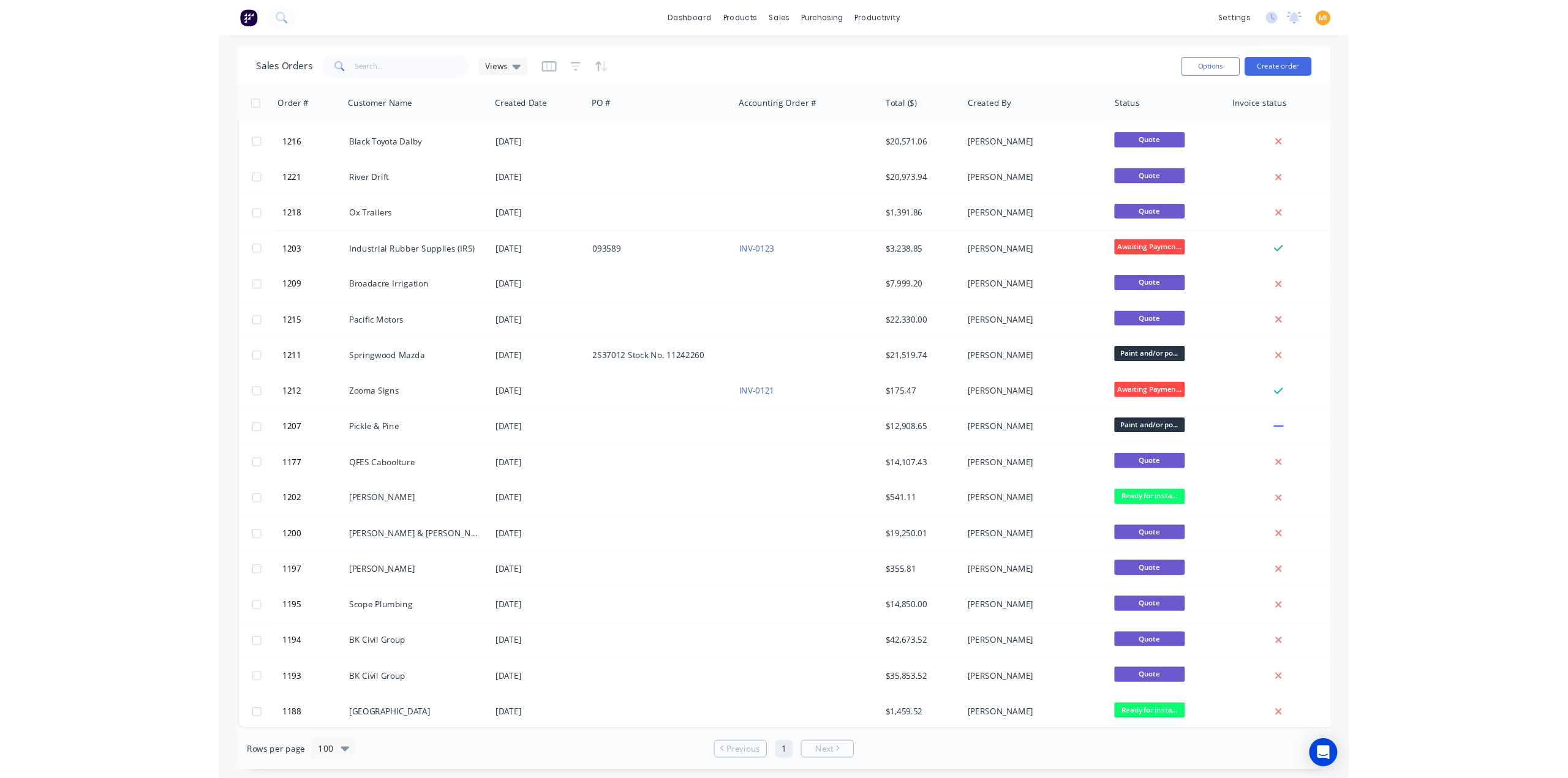
scroll to position [709, 0]
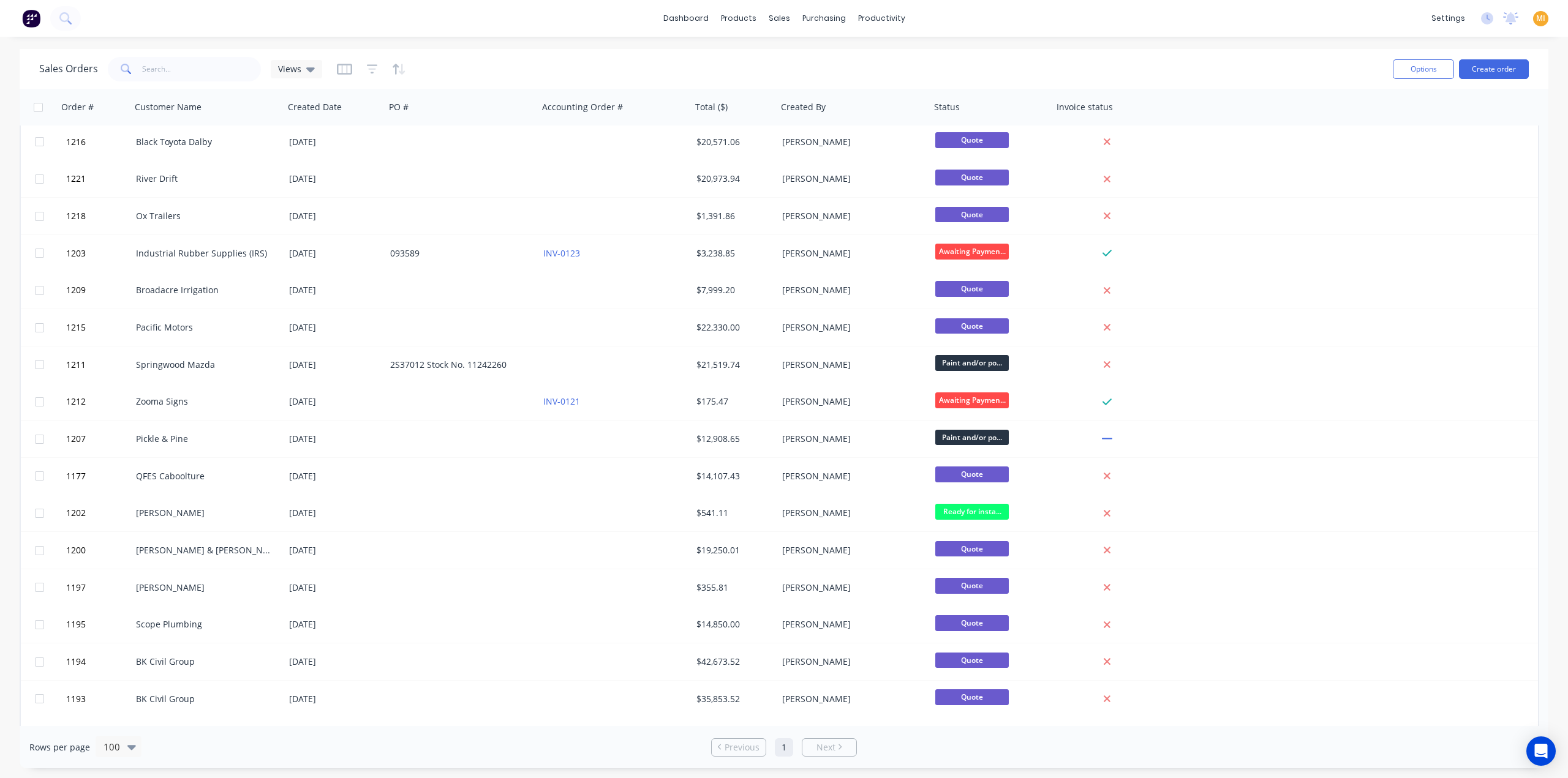
click at [30, 23] on img at bounding box center [31, 18] width 18 height 18
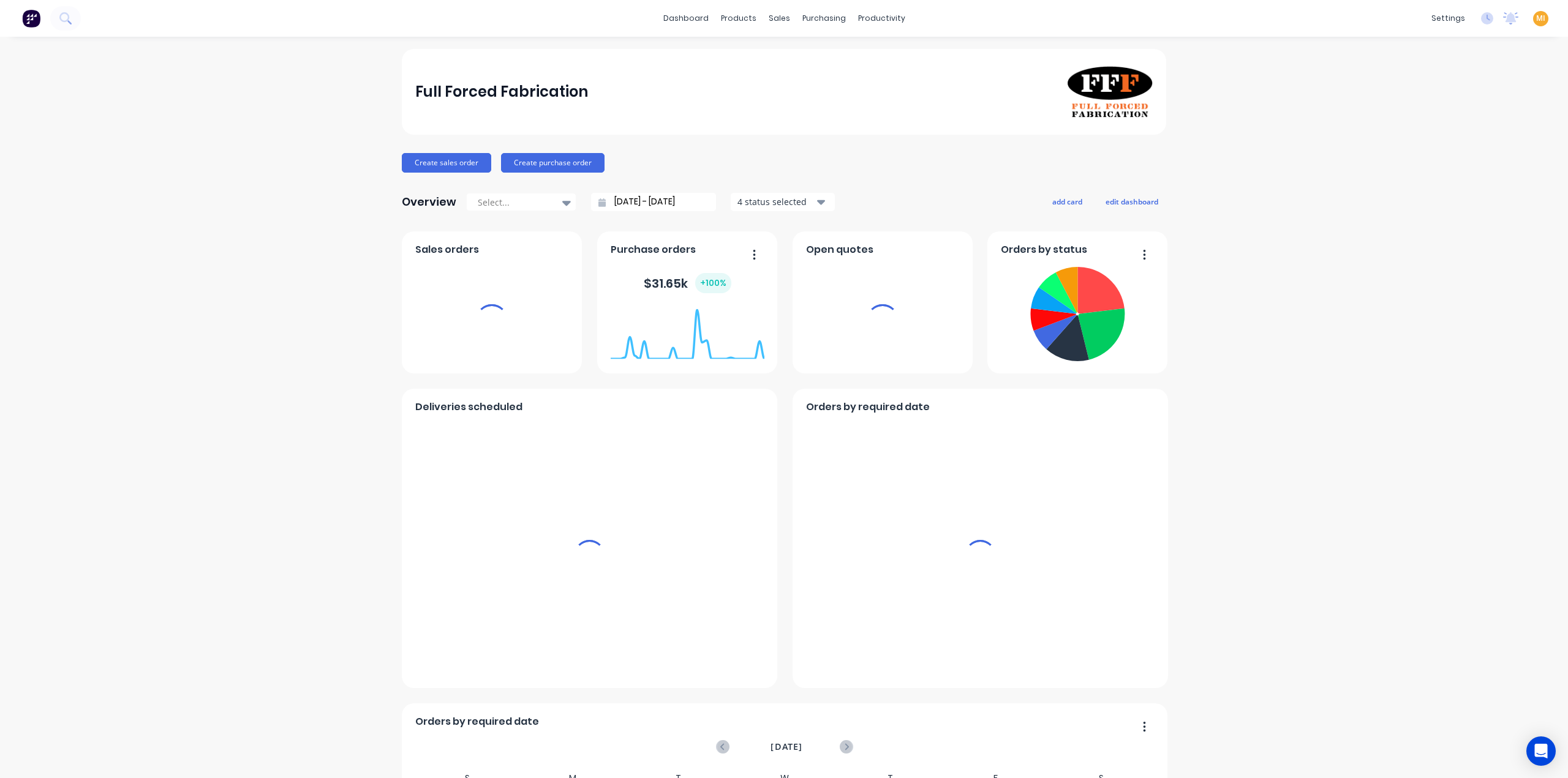
click at [1246, 16] on div "settings No new notifications Mark all as read Maricar mentioned you in a messa…" at bounding box center [1496, 18] width 143 height 18
click at [1246, 16] on span "MI" at bounding box center [1541, 18] width 9 height 11
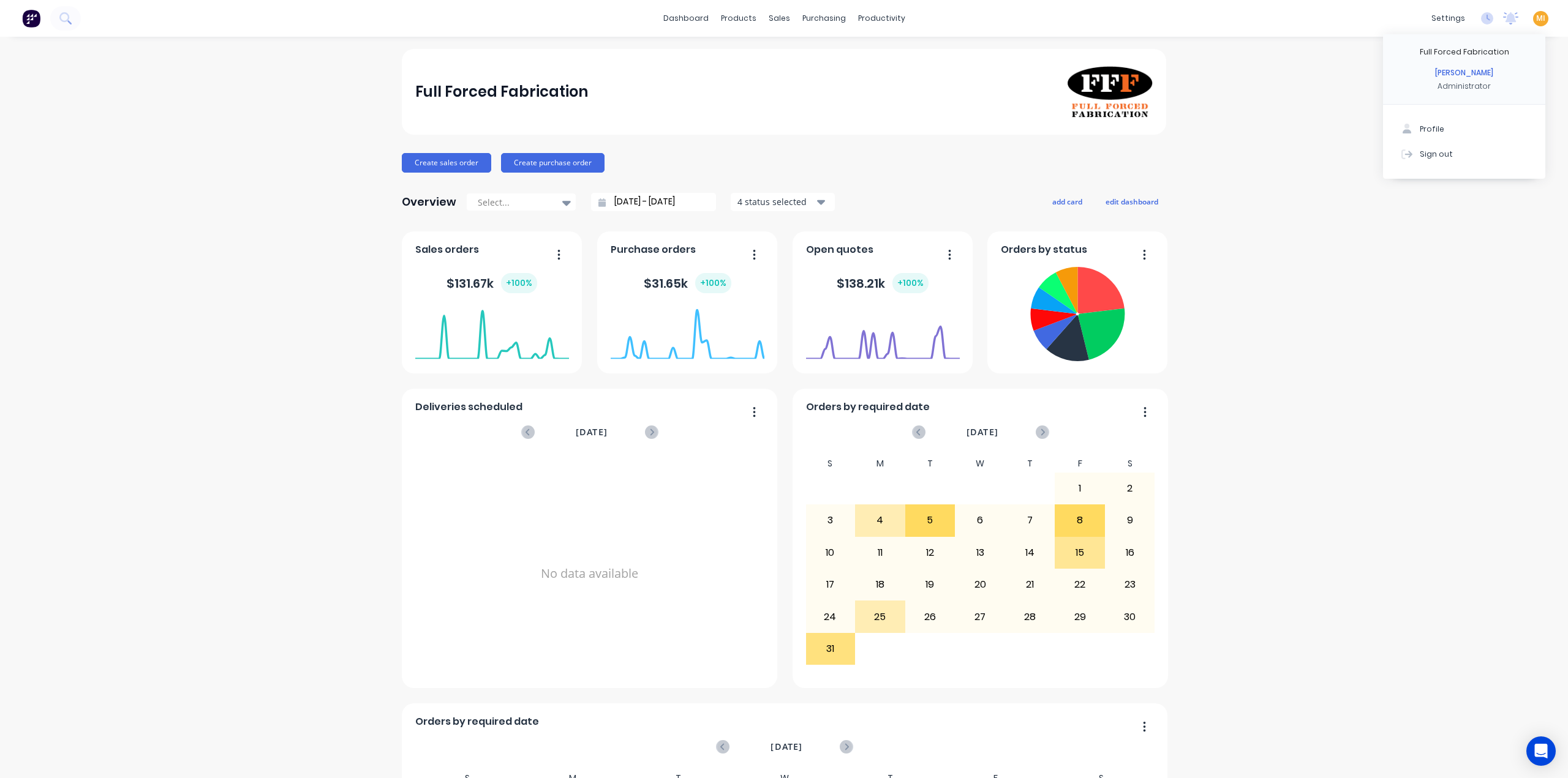
drag, startPoint x: 1464, startPoint y: 160, endPoint x: 958, endPoint y: 42, distance: 519.6
click at [1246, 160] on button "Sign out" at bounding box center [1464, 153] width 162 height 24
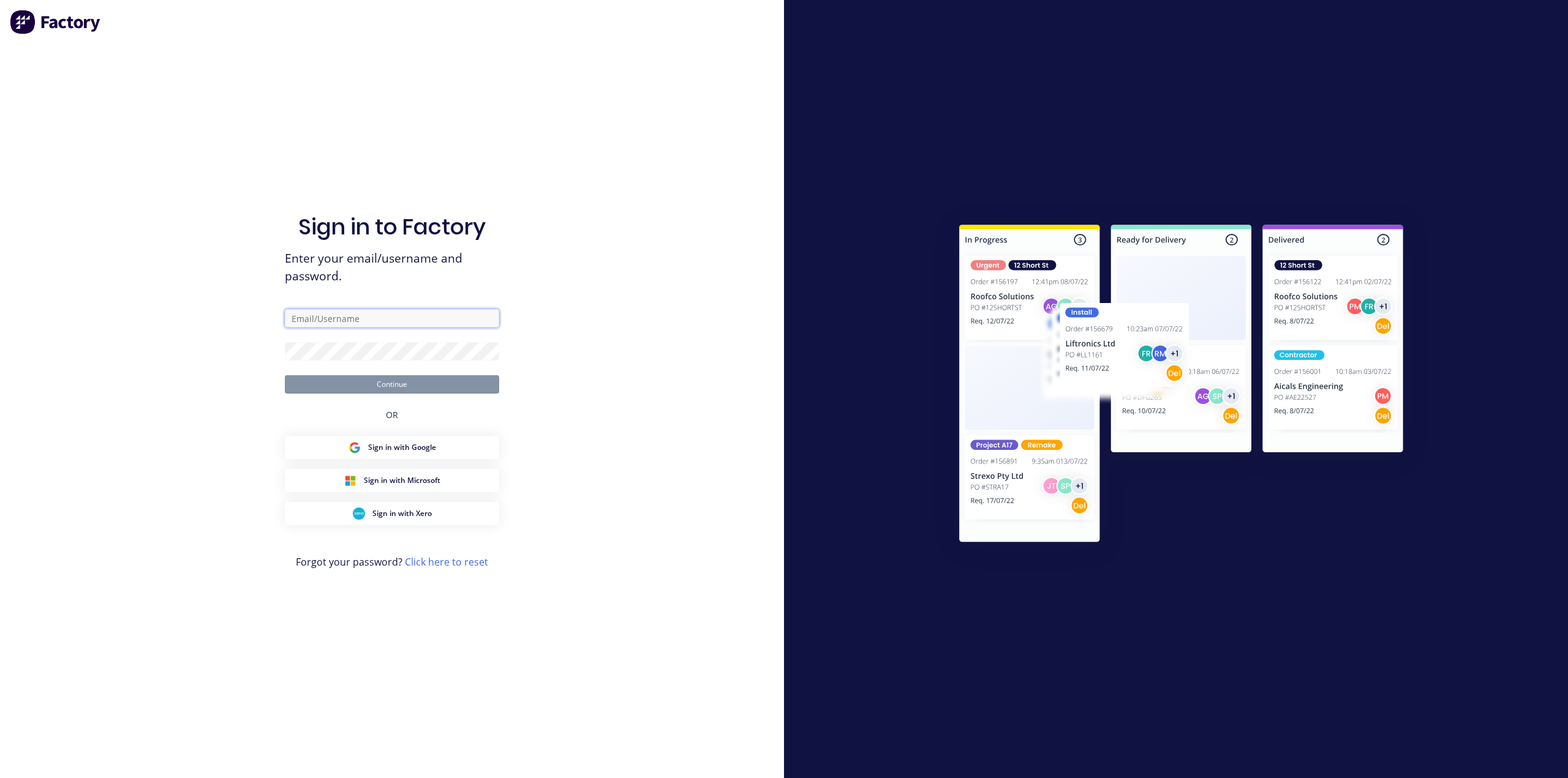
drag, startPoint x: 341, startPoint y: 322, endPoint x: 336, endPoint y: 332, distance: 11.2
click at [341, 322] on input "text" at bounding box center [391, 318] width 214 height 18
type input "team+maricardemo@factory.app"
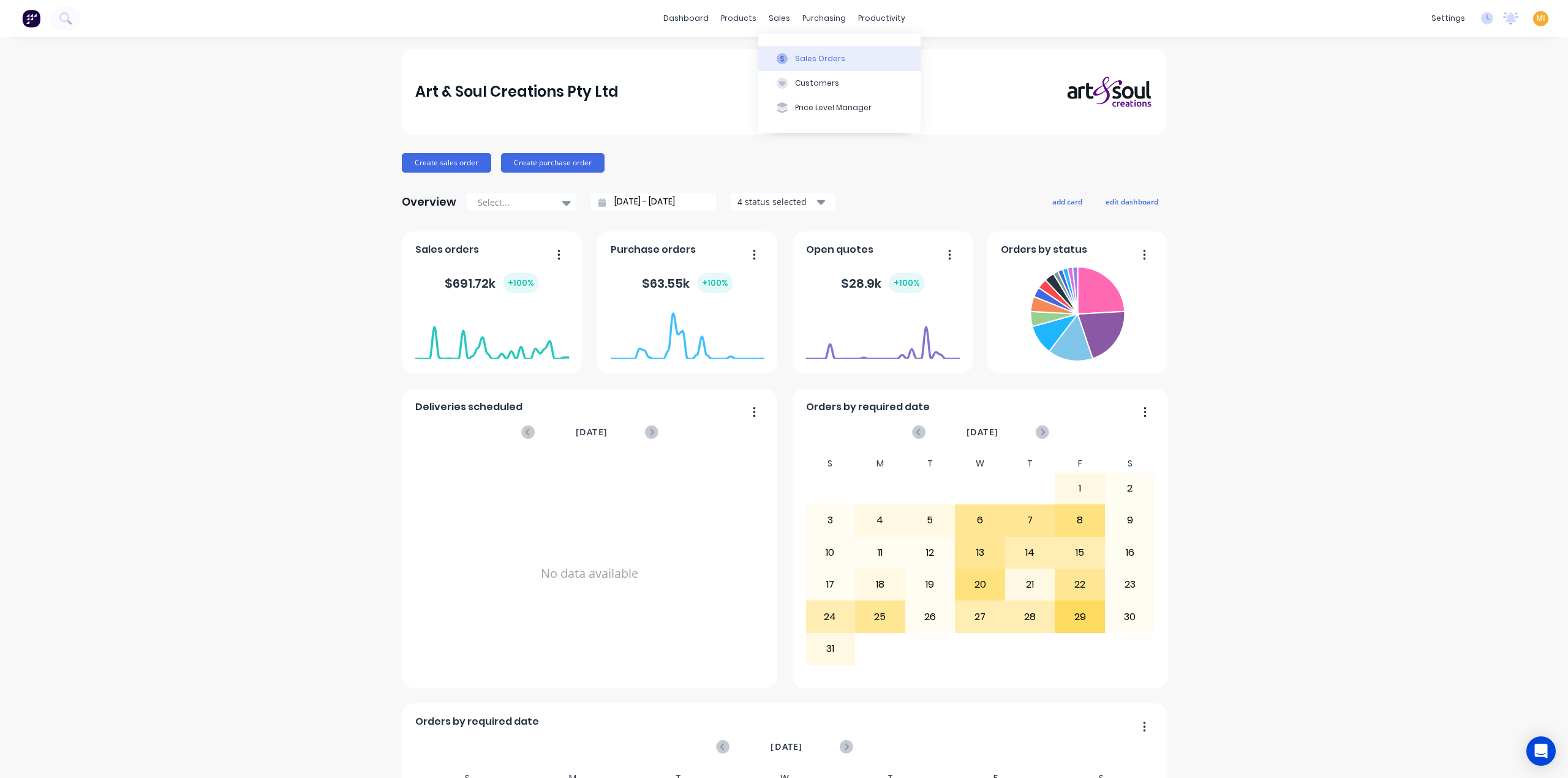
click at [818, 59] on div "Sales Orders" at bounding box center [820, 59] width 50 height 11
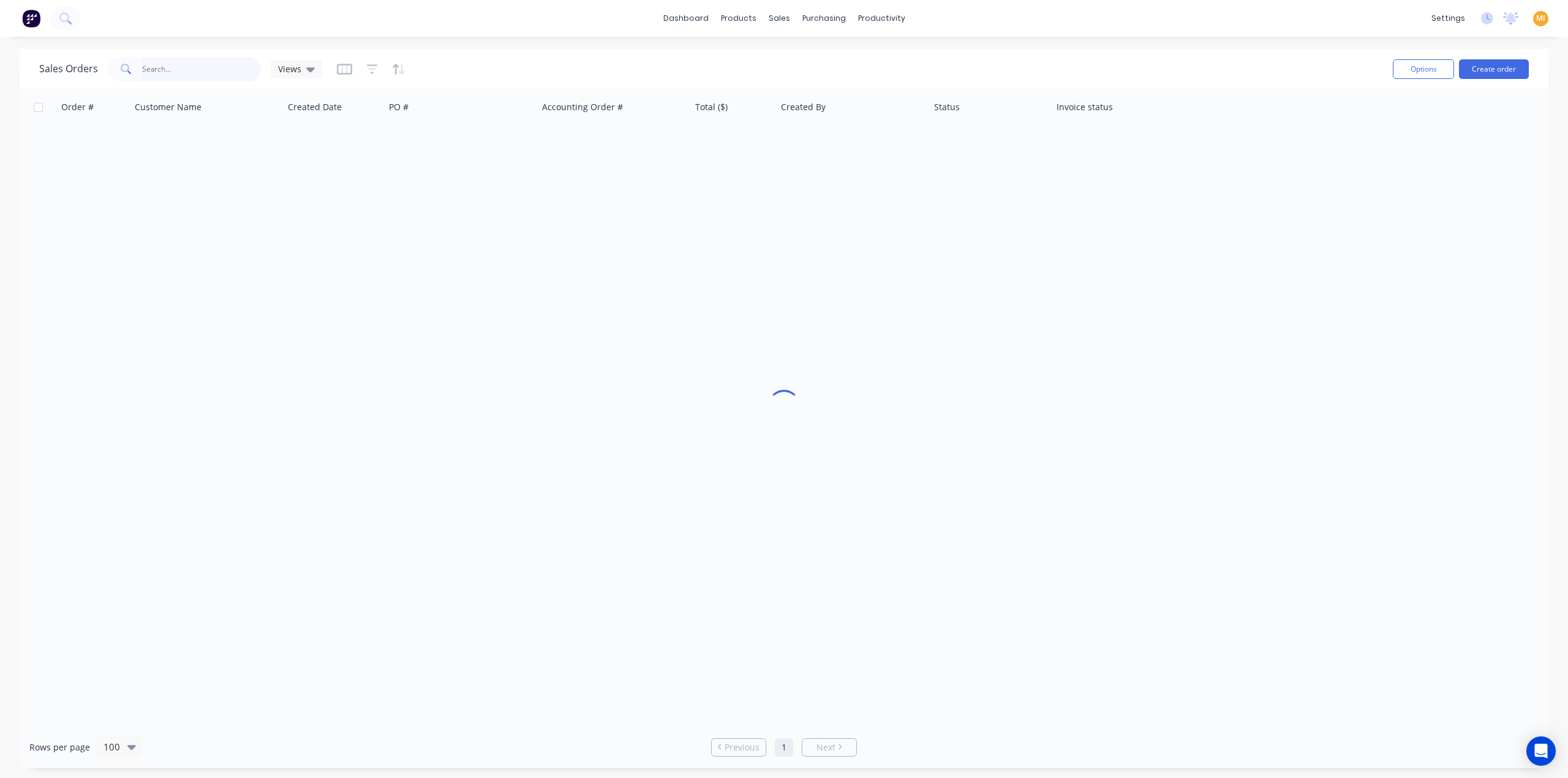
click at [194, 64] on input "text" at bounding box center [201, 69] width 120 height 24
paste input "32838"
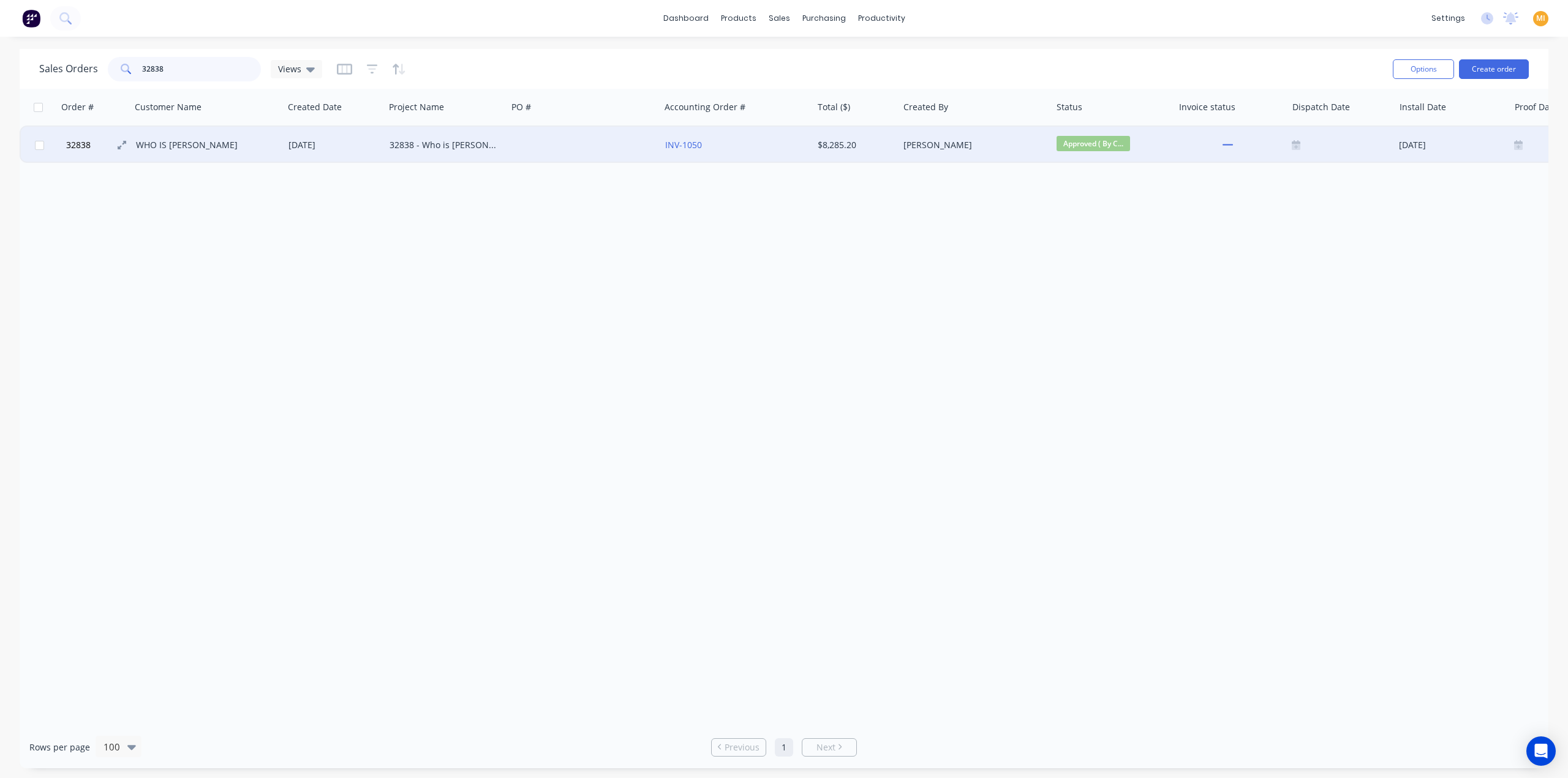
type input "32838"
click at [99, 152] on button "32838" at bounding box center [99, 145] width 74 height 37
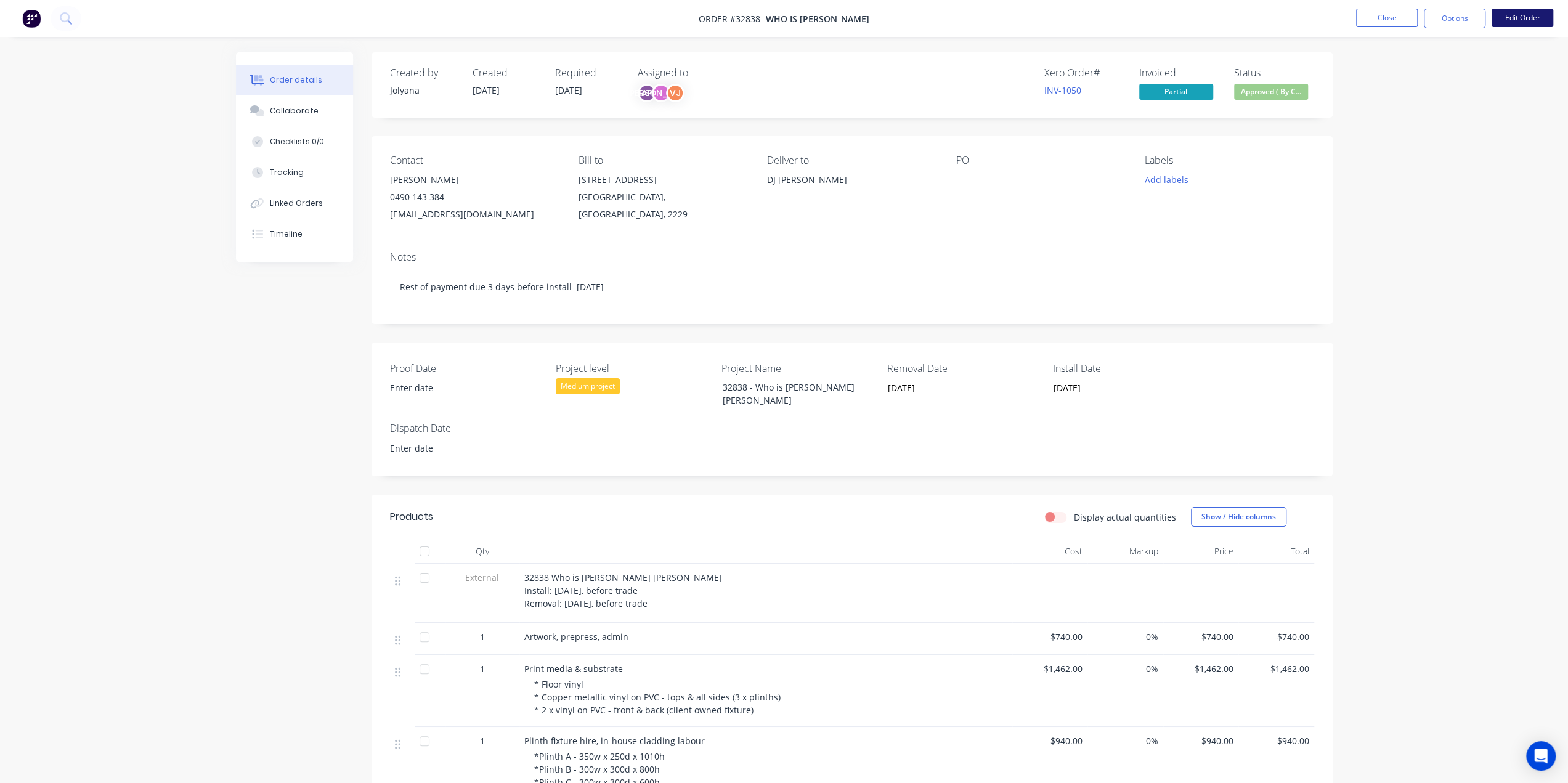
click at [1254, 26] on button "Edit Order" at bounding box center [1522, 18] width 62 height 18
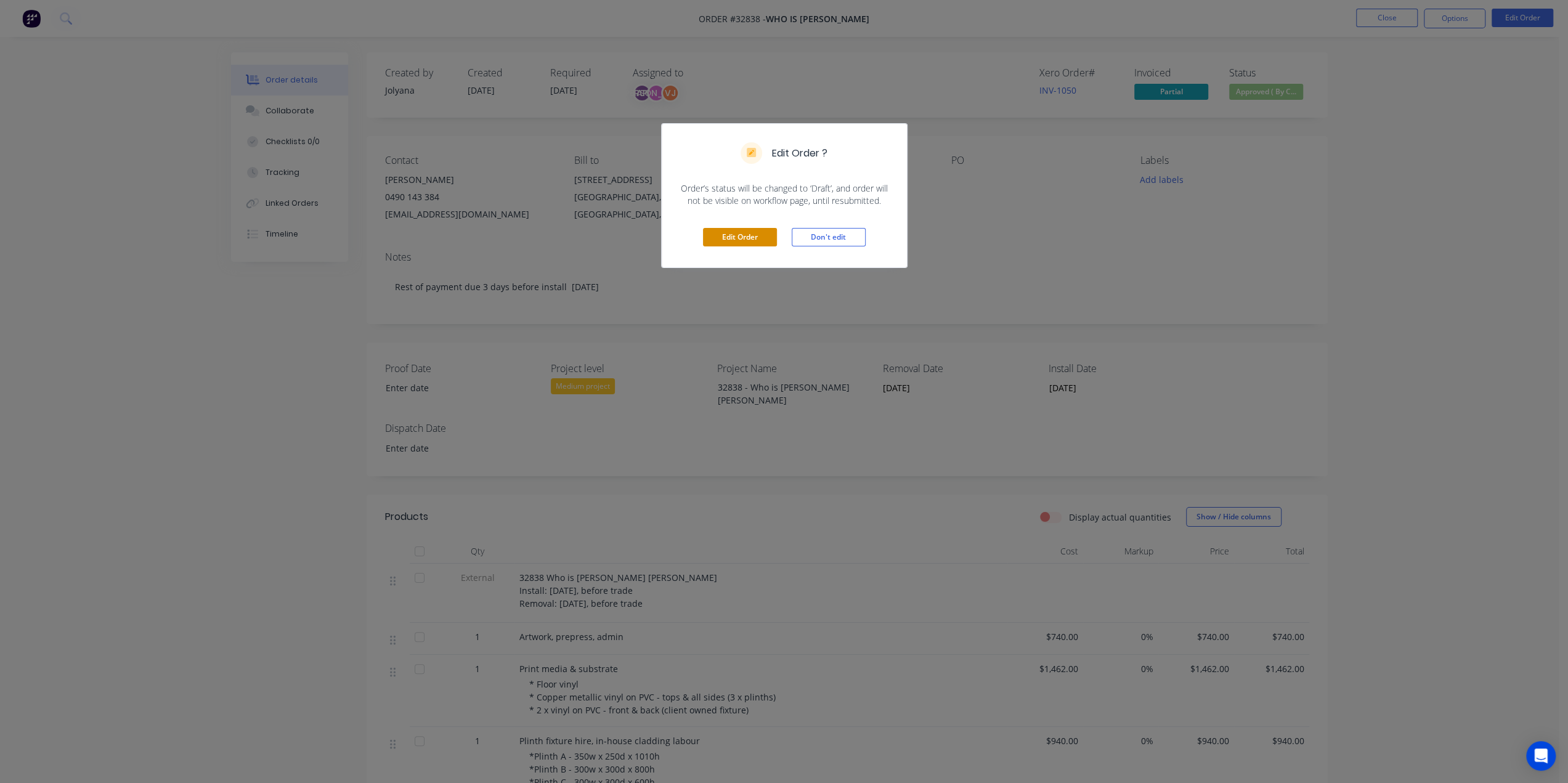
click at [740, 236] on button "Edit Order" at bounding box center [739, 237] width 74 height 18
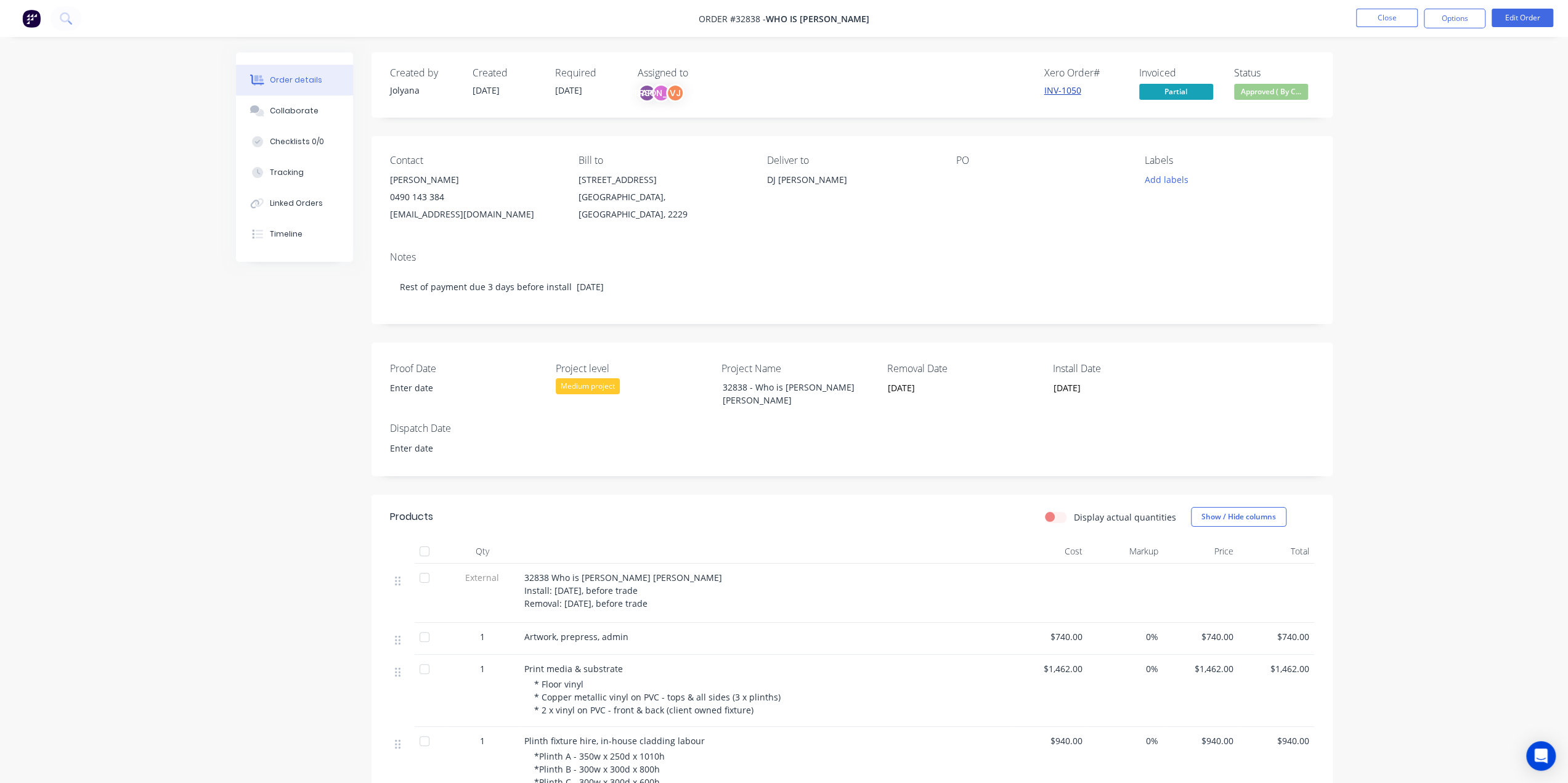
click at [1062, 87] on link "INV-1050" at bounding box center [1063, 90] width 37 height 12
click at [760, 18] on span "Order #32838 -" at bounding box center [732, 18] width 67 height 12
drag, startPoint x: 760, startPoint y: 18, endPoint x: 775, endPoint y: 2, distance: 21.9
click at [759, 18] on span "Order #32838 -" at bounding box center [732, 18] width 67 height 12
copy span "32838"
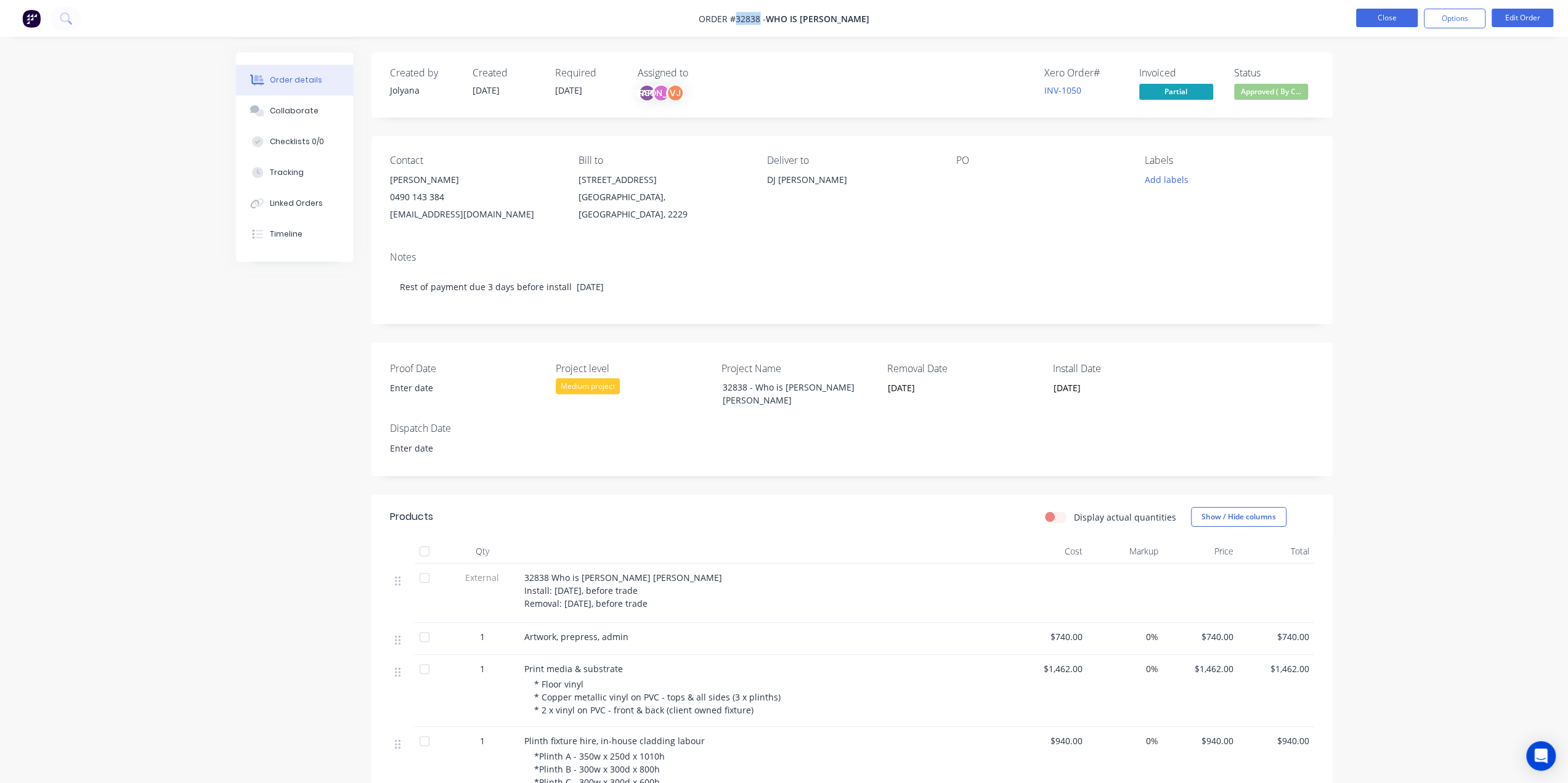
click at [1254, 18] on button "Close" at bounding box center [1387, 18] width 62 height 18
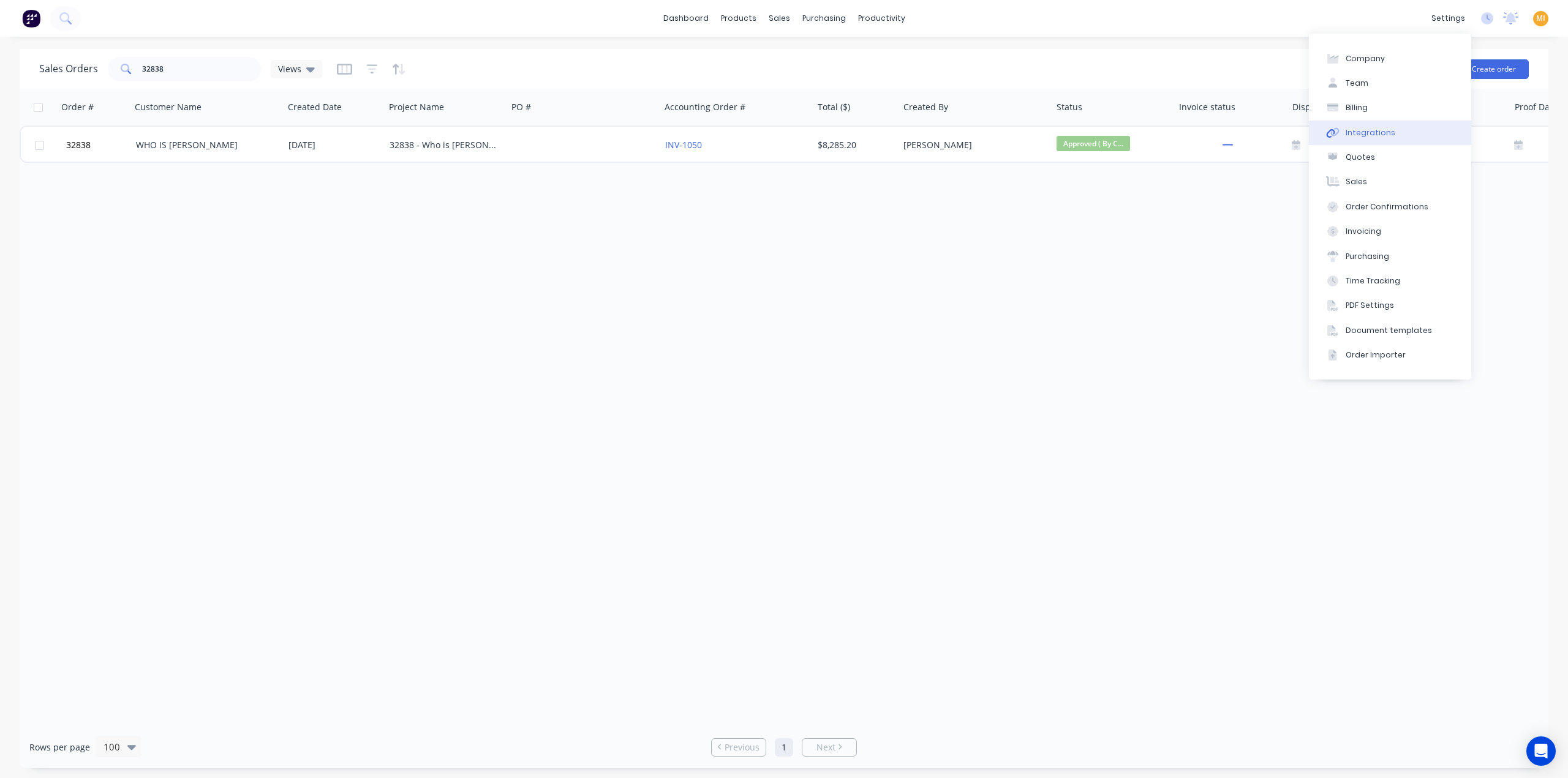
click at [1246, 137] on div "Integrations" at bounding box center [1370, 132] width 49 height 11
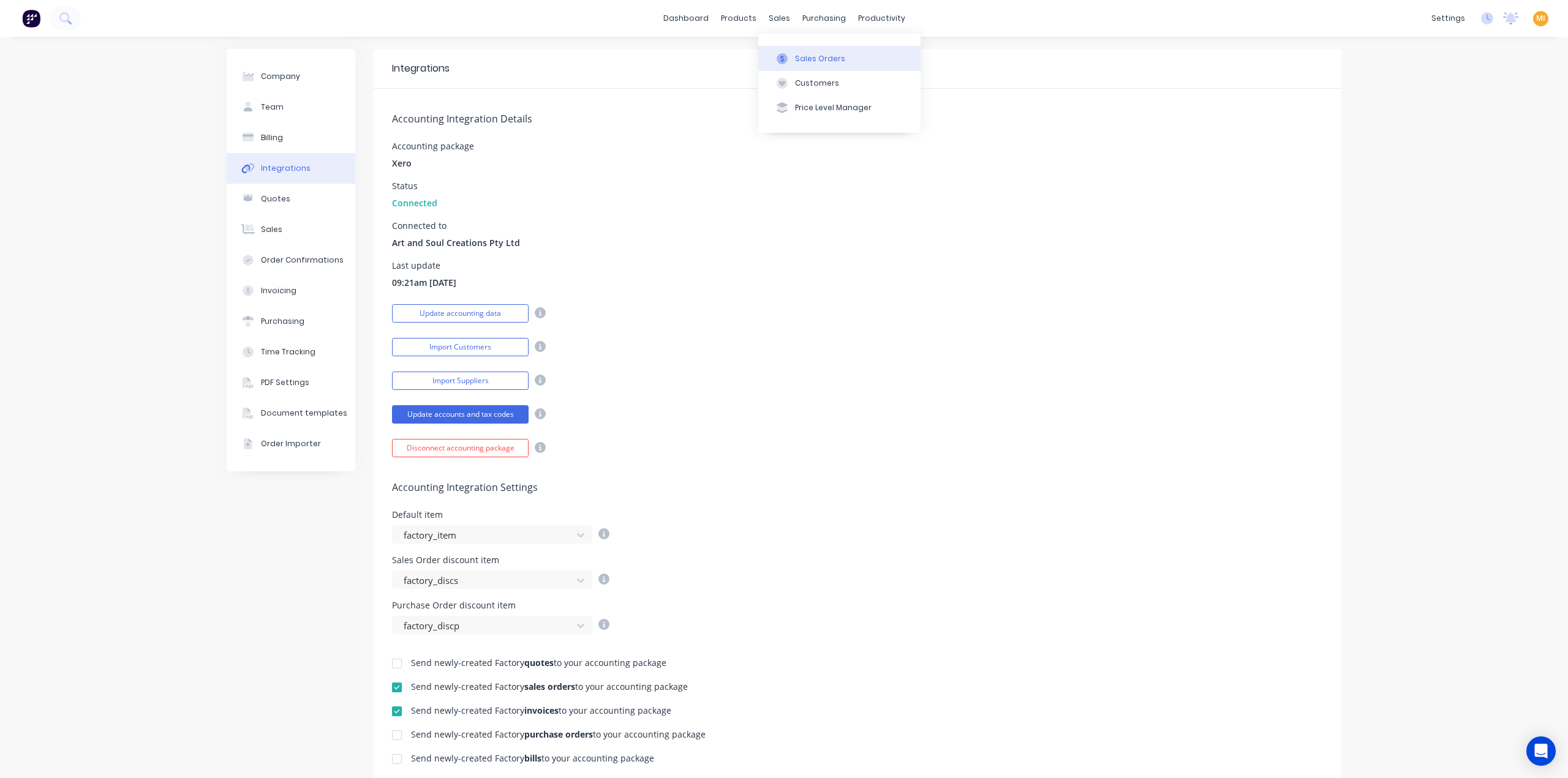
click at [810, 53] on div "Sales Orders" at bounding box center [820, 59] width 50 height 11
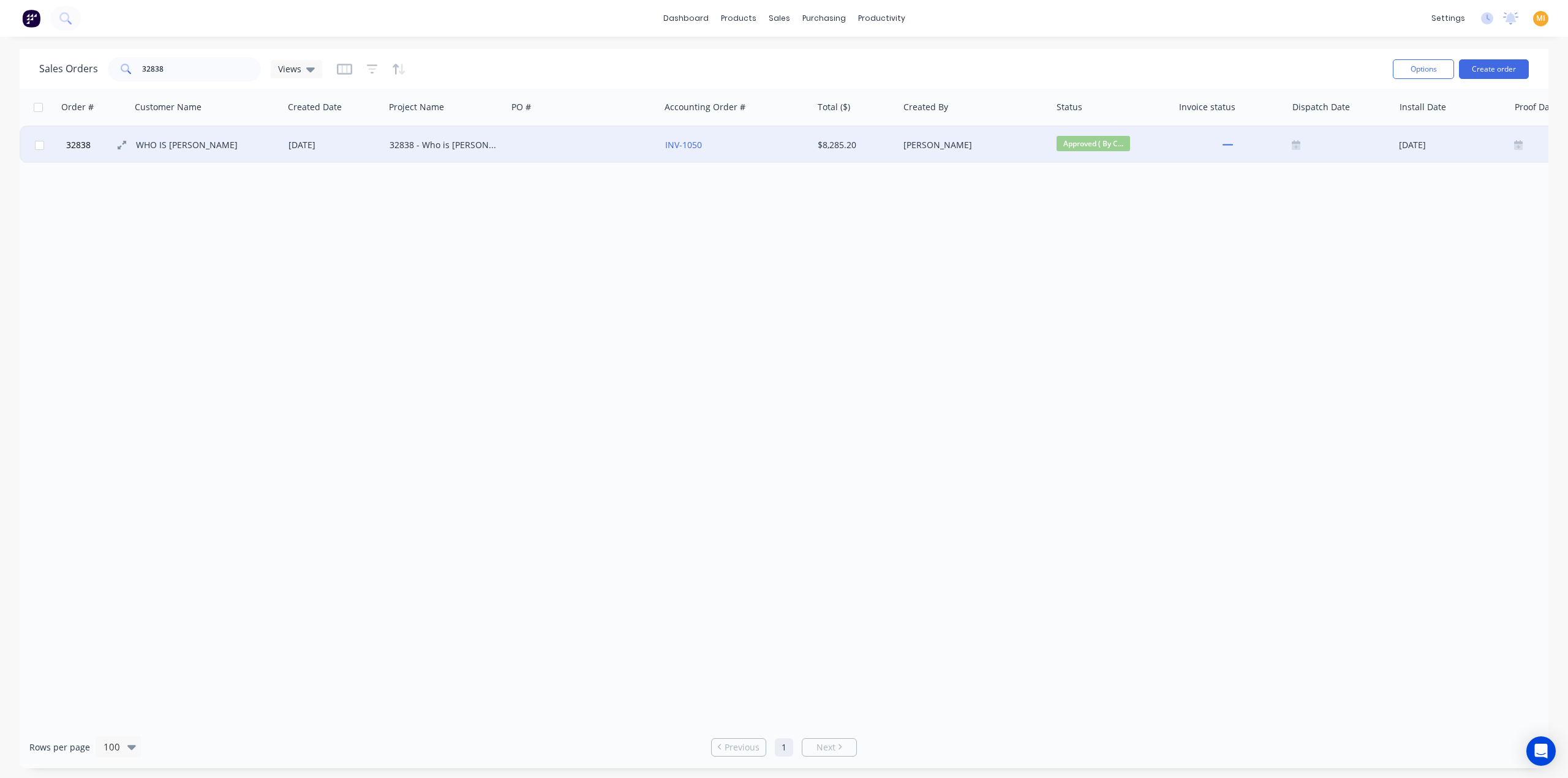
click at [95, 157] on button "32838" at bounding box center [99, 145] width 74 height 37
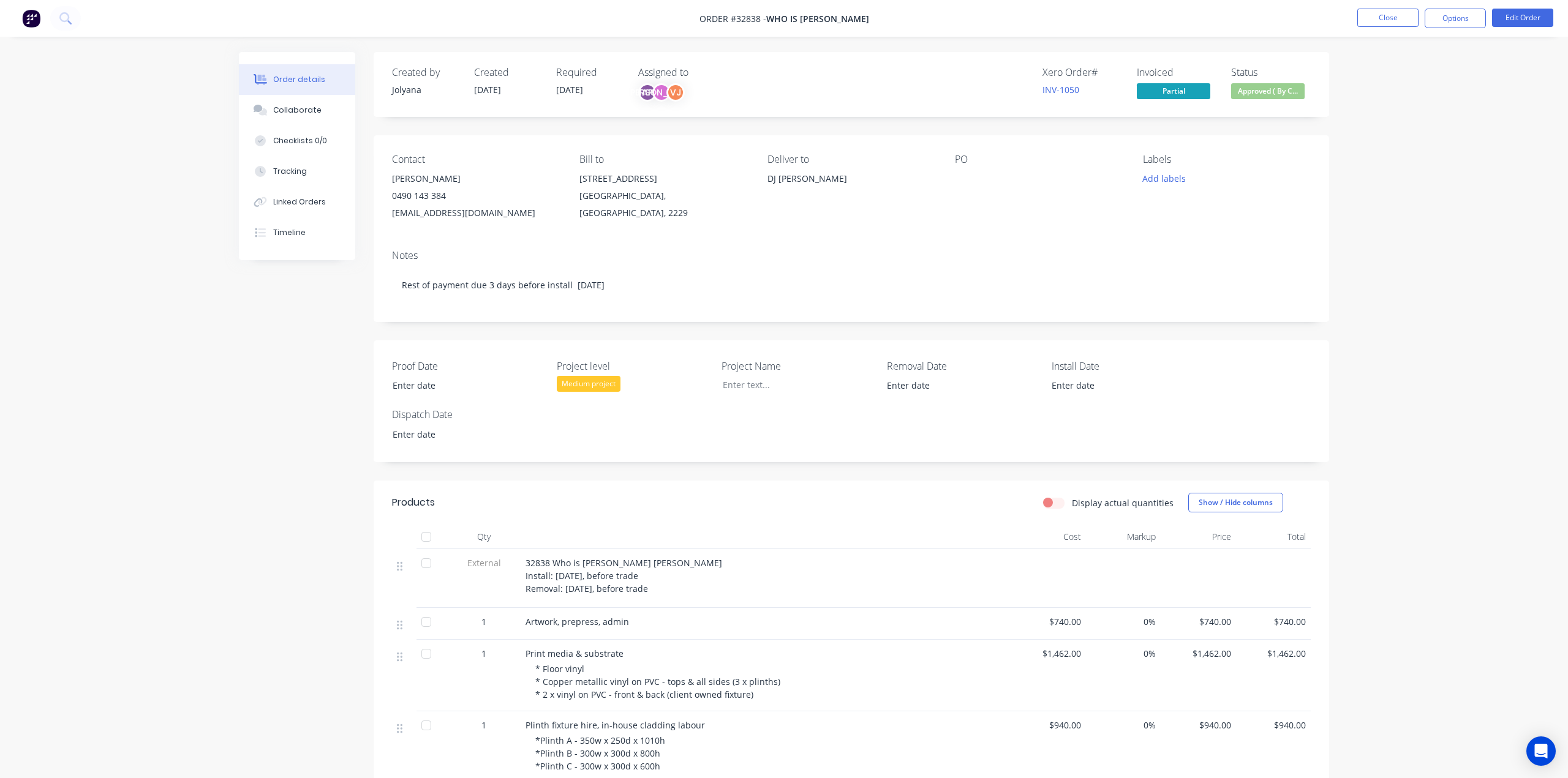
type input "[DATE]"
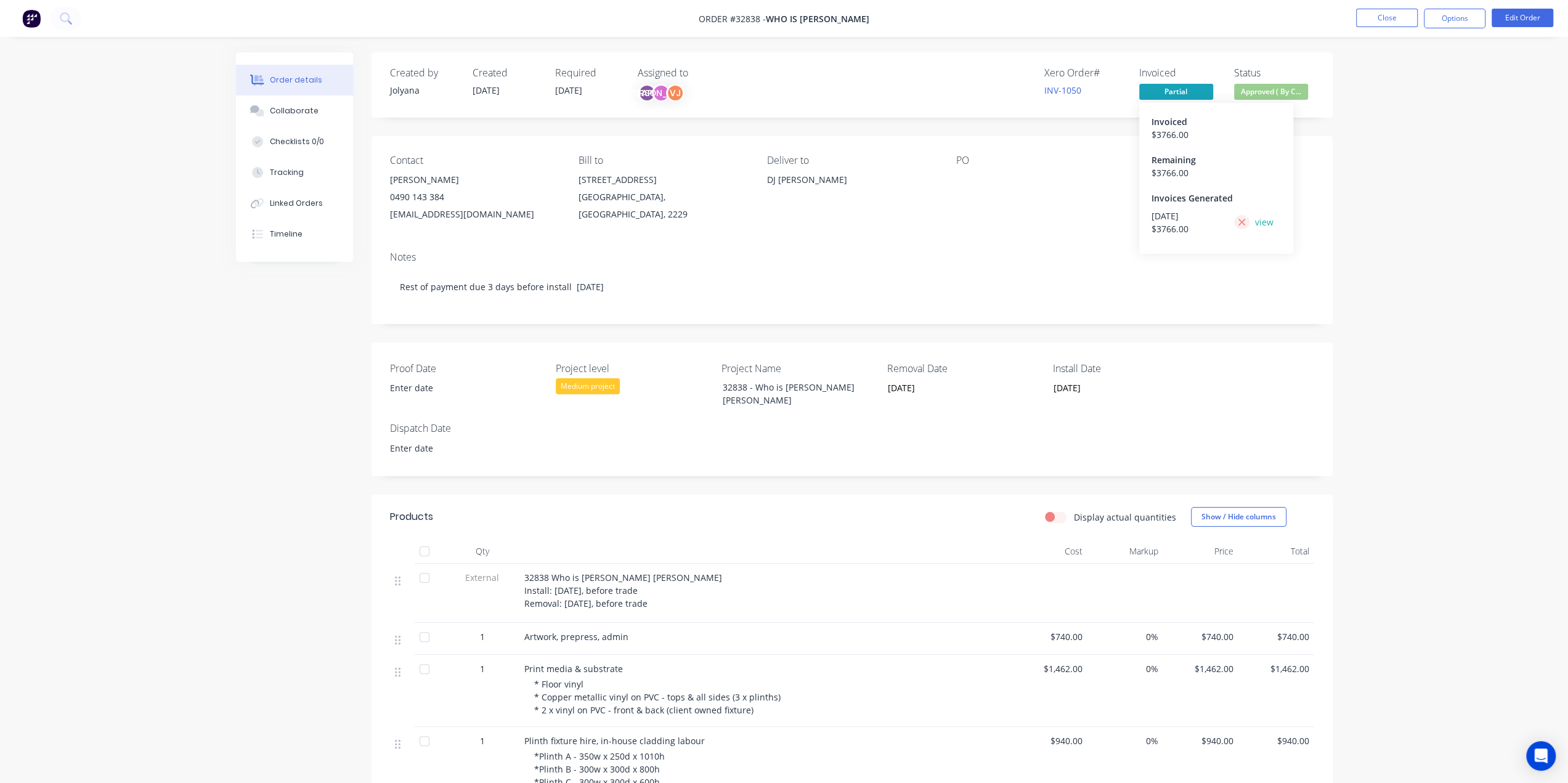
click at [1239, 224] on icon at bounding box center [1242, 222] width 8 height 11
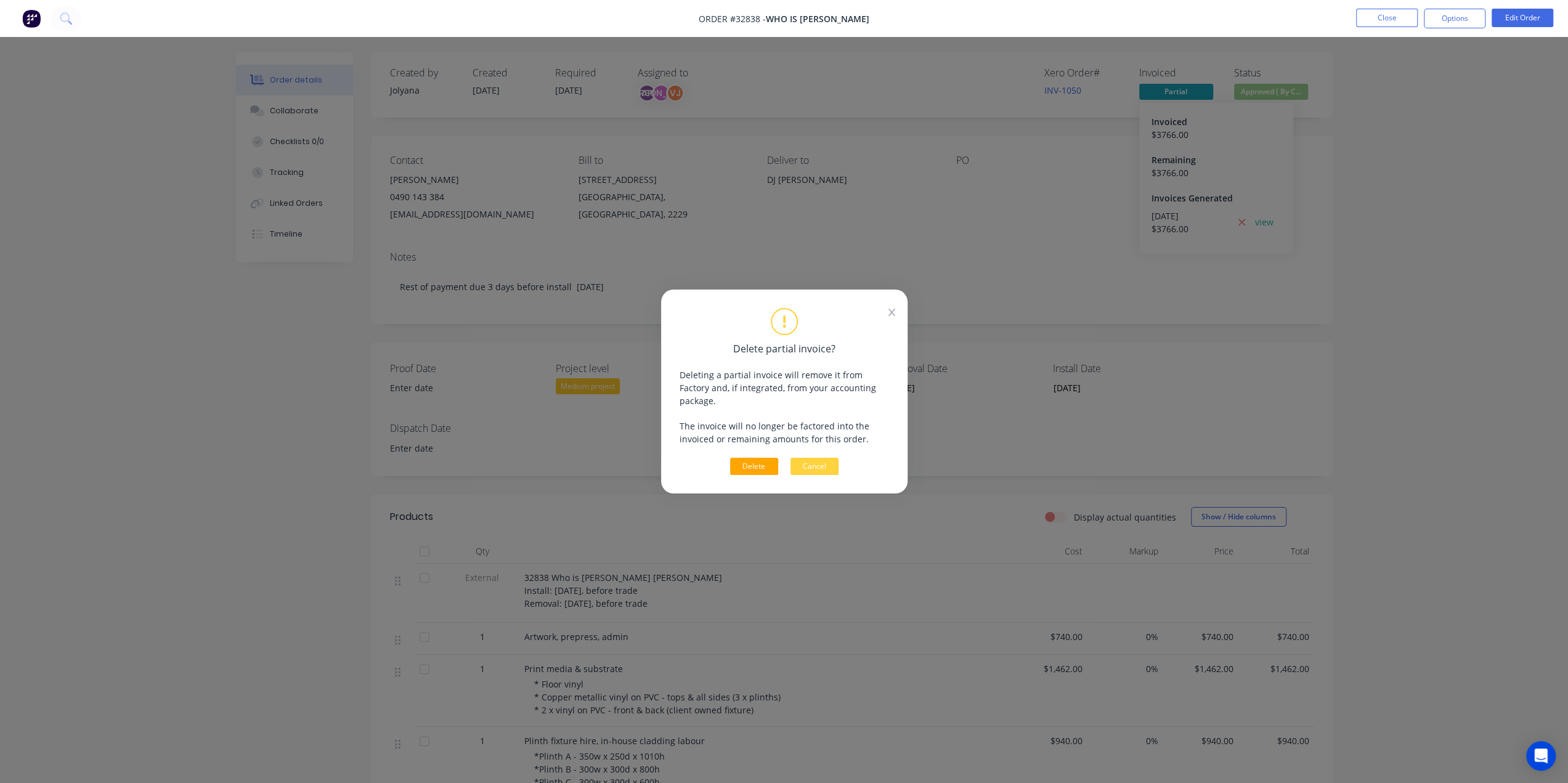
click at [760, 459] on button "Delete" at bounding box center [754, 466] width 48 height 17
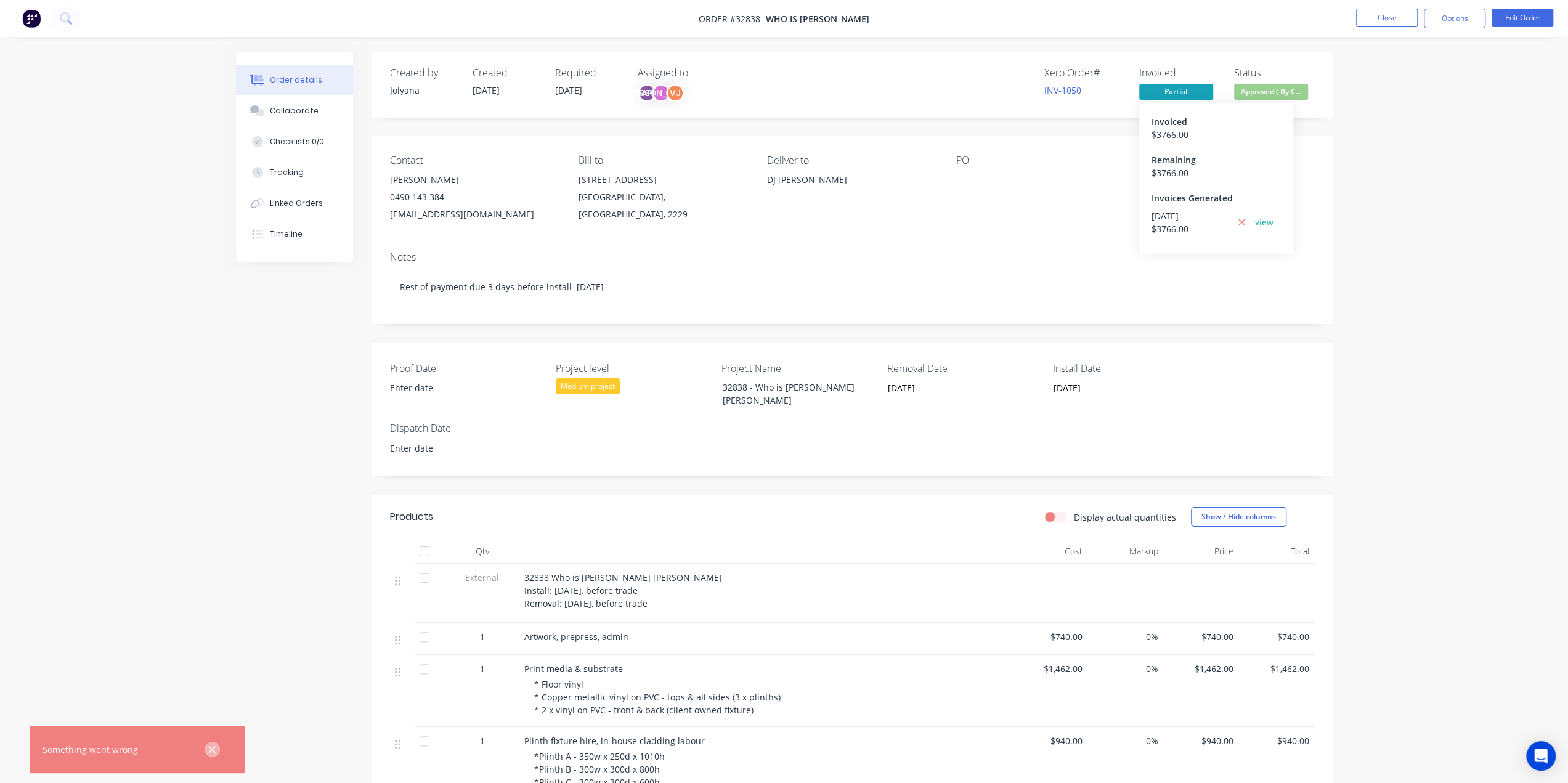
click at [212, 626] on icon "button" at bounding box center [212, 750] width 8 height 11
click at [1244, 219] on icon at bounding box center [1242, 222] width 7 height 7
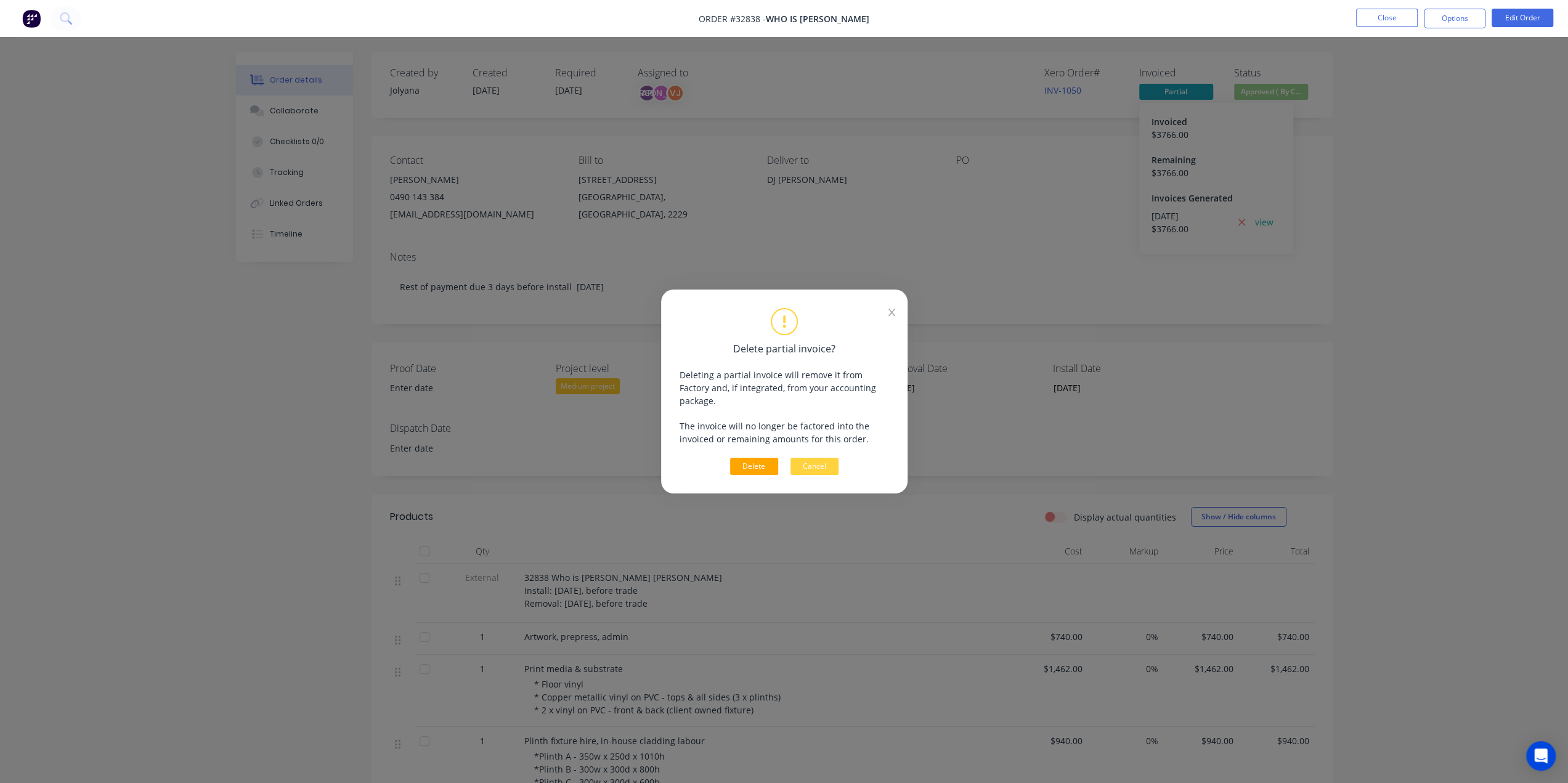
click at [759, 458] on button "Delete" at bounding box center [754, 466] width 48 height 17
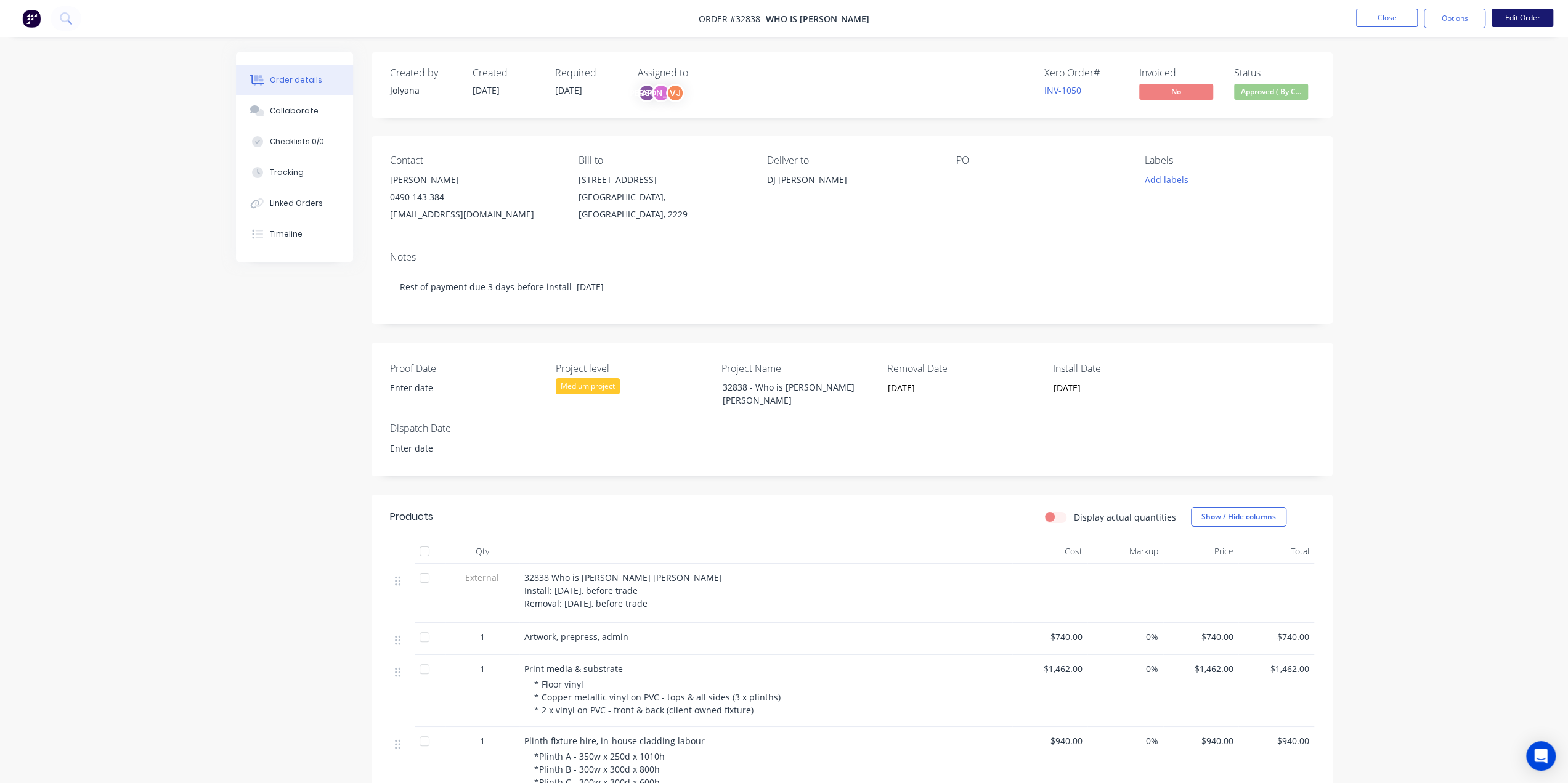
click at [1539, 20] on button "Edit Order" at bounding box center [1522, 18] width 62 height 18
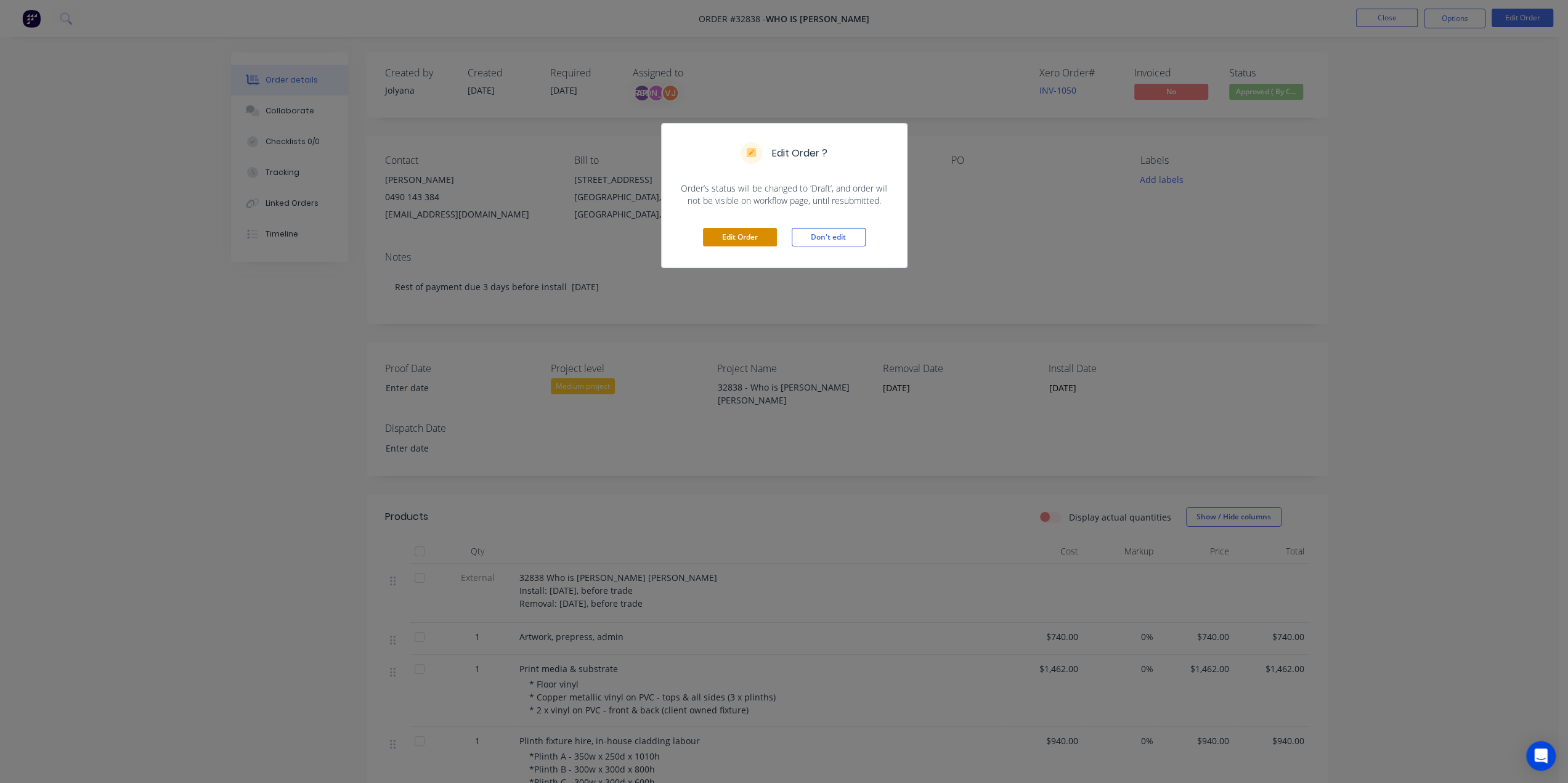
click at [736, 236] on button "Edit Order" at bounding box center [739, 237] width 74 height 18
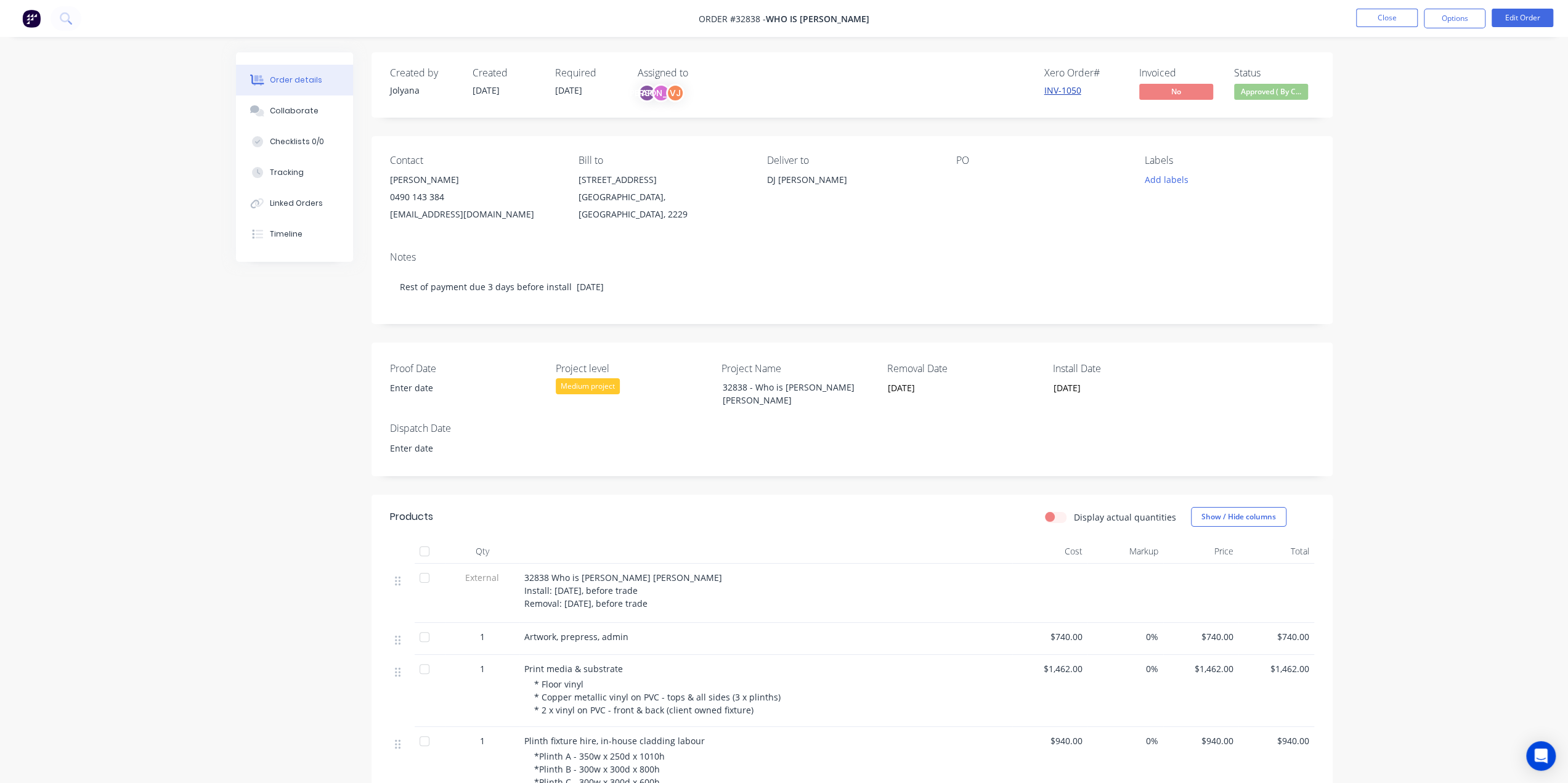
click at [1075, 84] on link "INV-1050" at bounding box center [1063, 90] width 37 height 12
click at [1454, 22] on button "Options" at bounding box center [1454, 18] width 62 height 20
click at [1522, 22] on button "Edit Order" at bounding box center [1522, 18] width 62 height 18
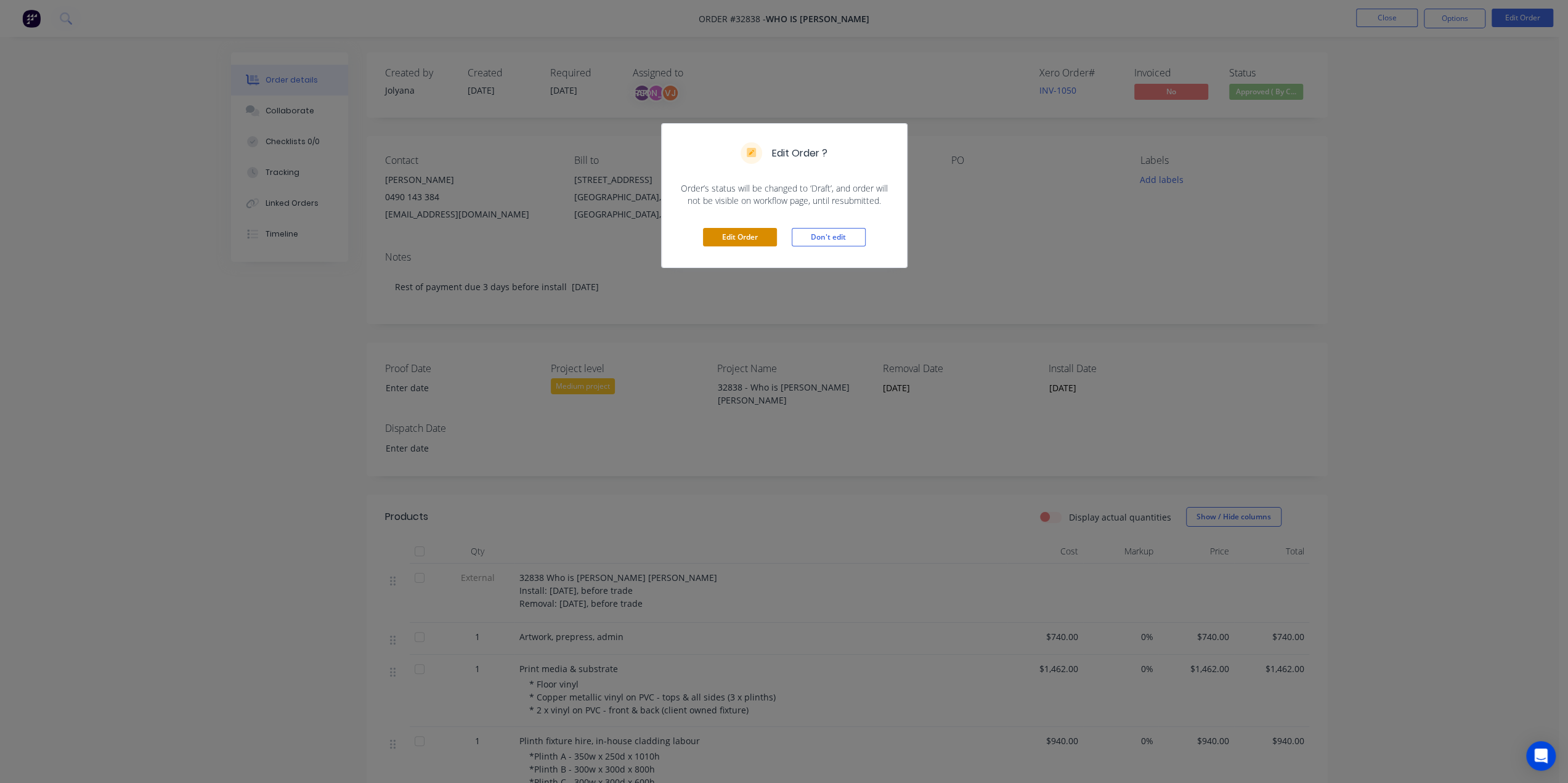
click at [735, 242] on button "Edit Order" at bounding box center [739, 237] width 74 height 18
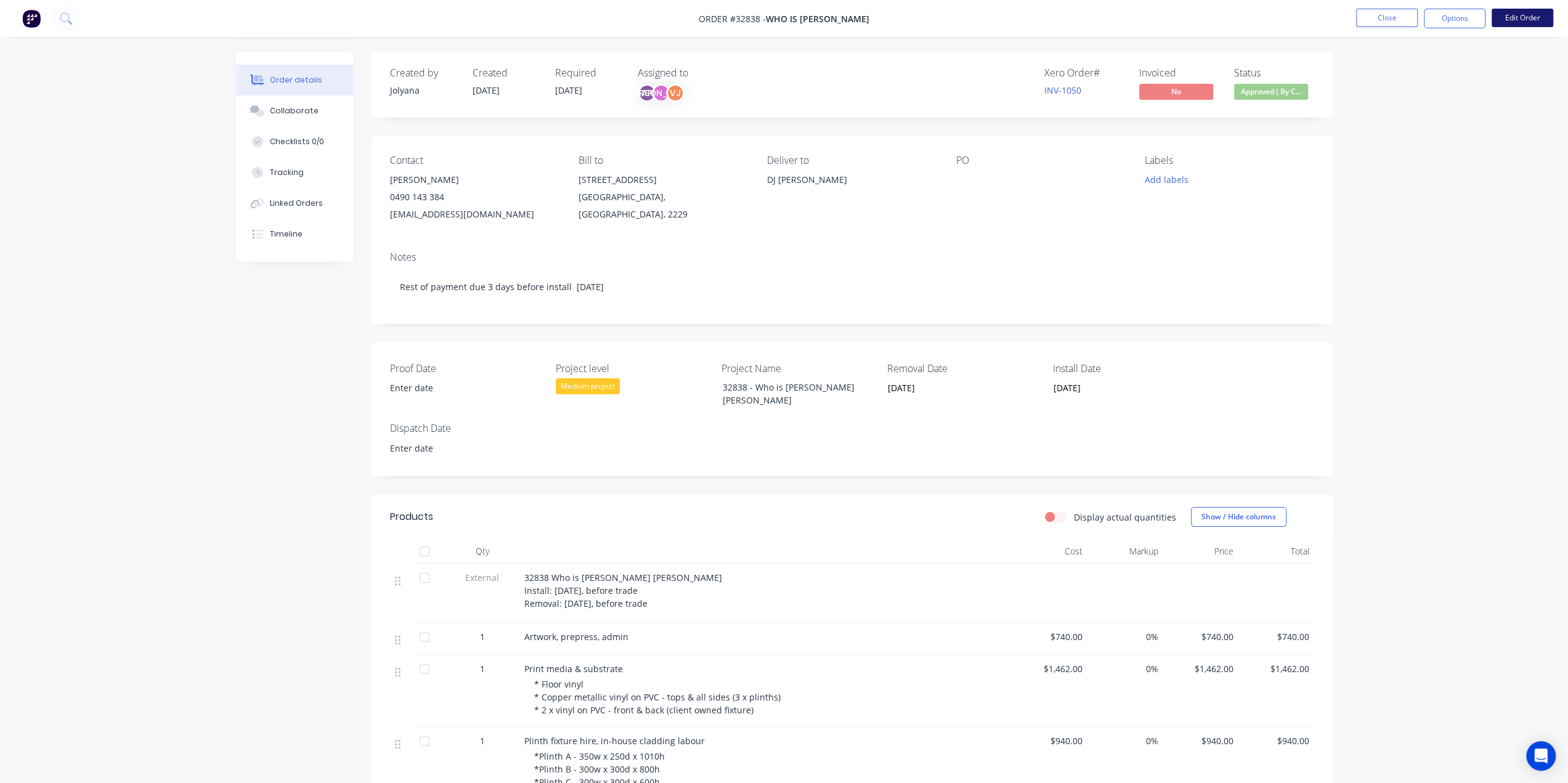
click at [1520, 20] on button "Edit Order" at bounding box center [1522, 18] width 62 height 18
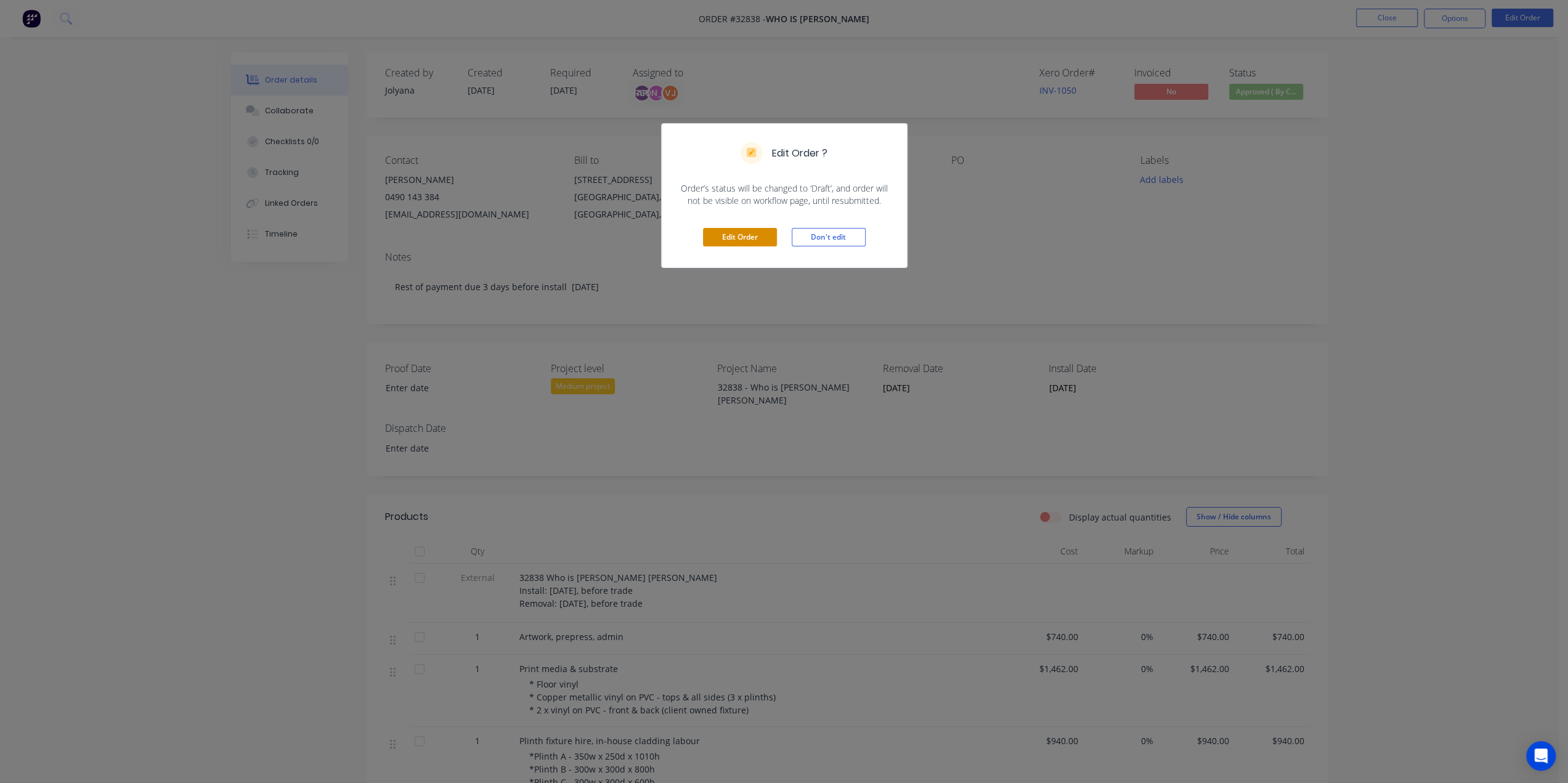
click at [744, 235] on button "Edit Order" at bounding box center [739, 237] width 74 height 18
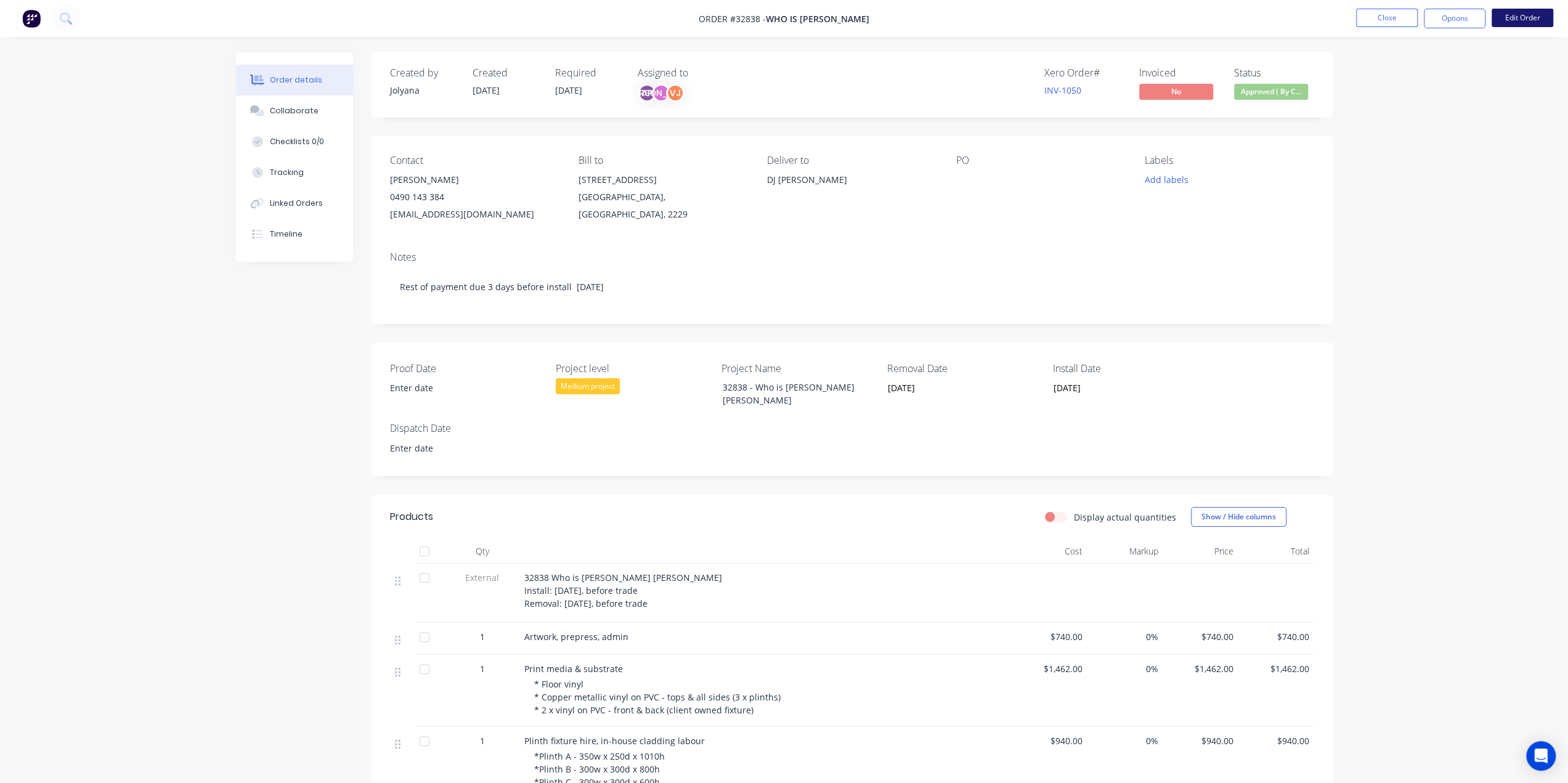
click at [1547, 20] on button "Edit Order" at bounding box center [1522, 18] width 62 height 18
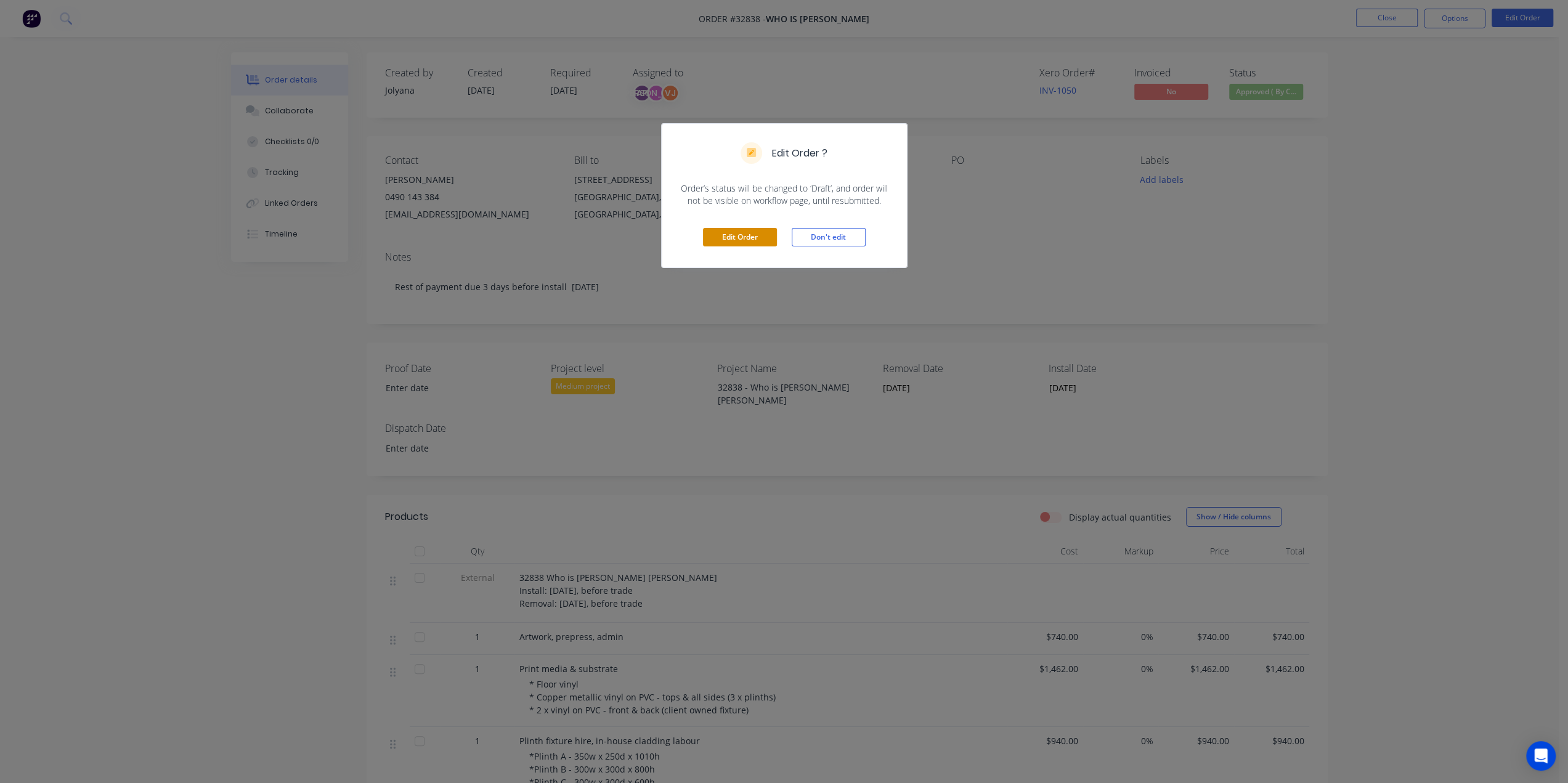
click at [768, 237] on button "Edit Order" at bounding box center [739, 237] width 74 height 18
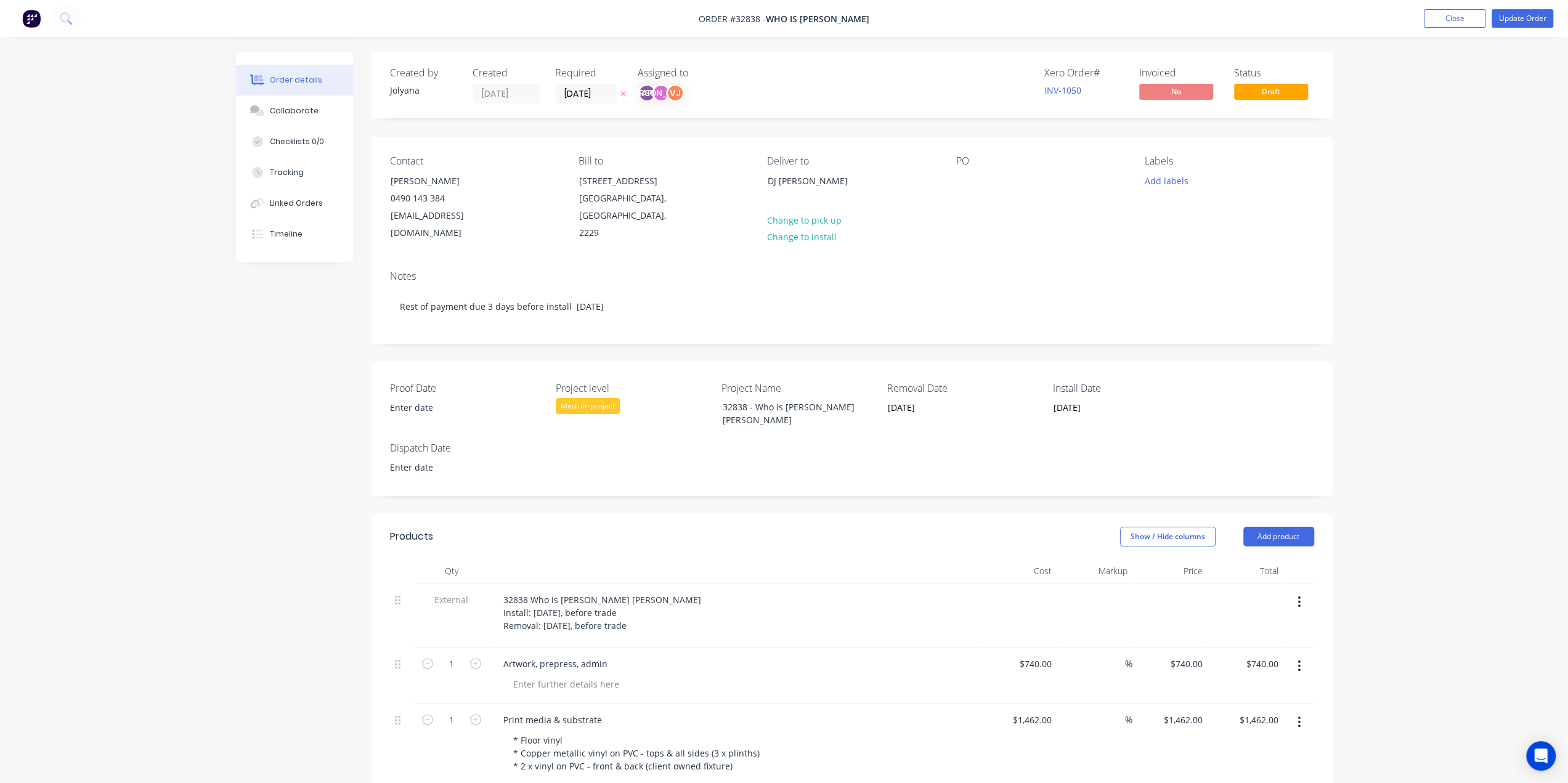
click at [580, 84] on label "[DATE]" at bounding box center [586, 93] width 62 height 20
click at [580, 84] on input "[DATE]" at bounding box center [586, 93] width 61 height 18
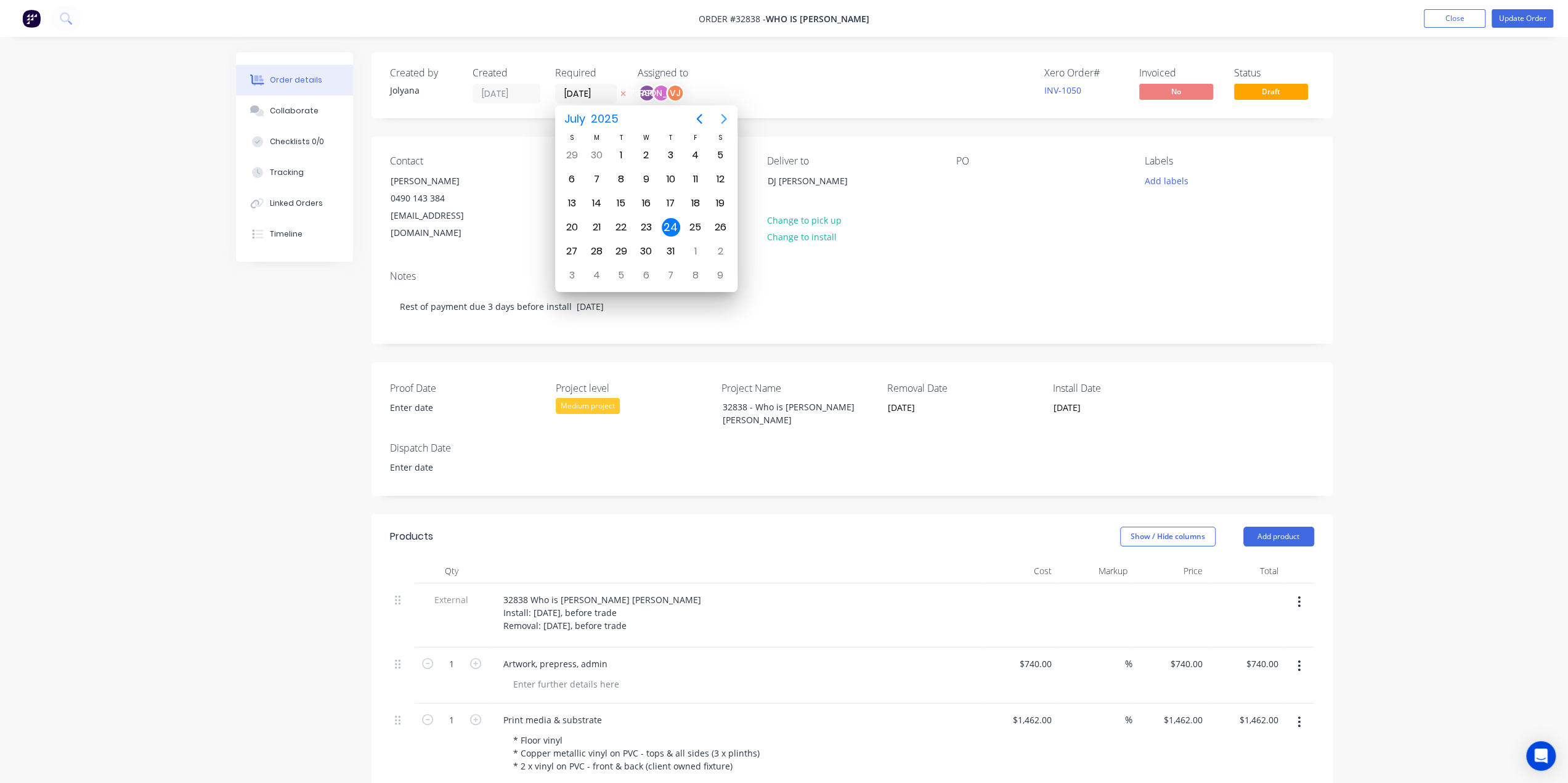
click at [717, 119] on icon "Next page" at bounding box center [724, 119] width 15 height 15
click at [692, 199] on div "15" at bounding box center [695, 203] width 18 height 18
type input "15/08/25"
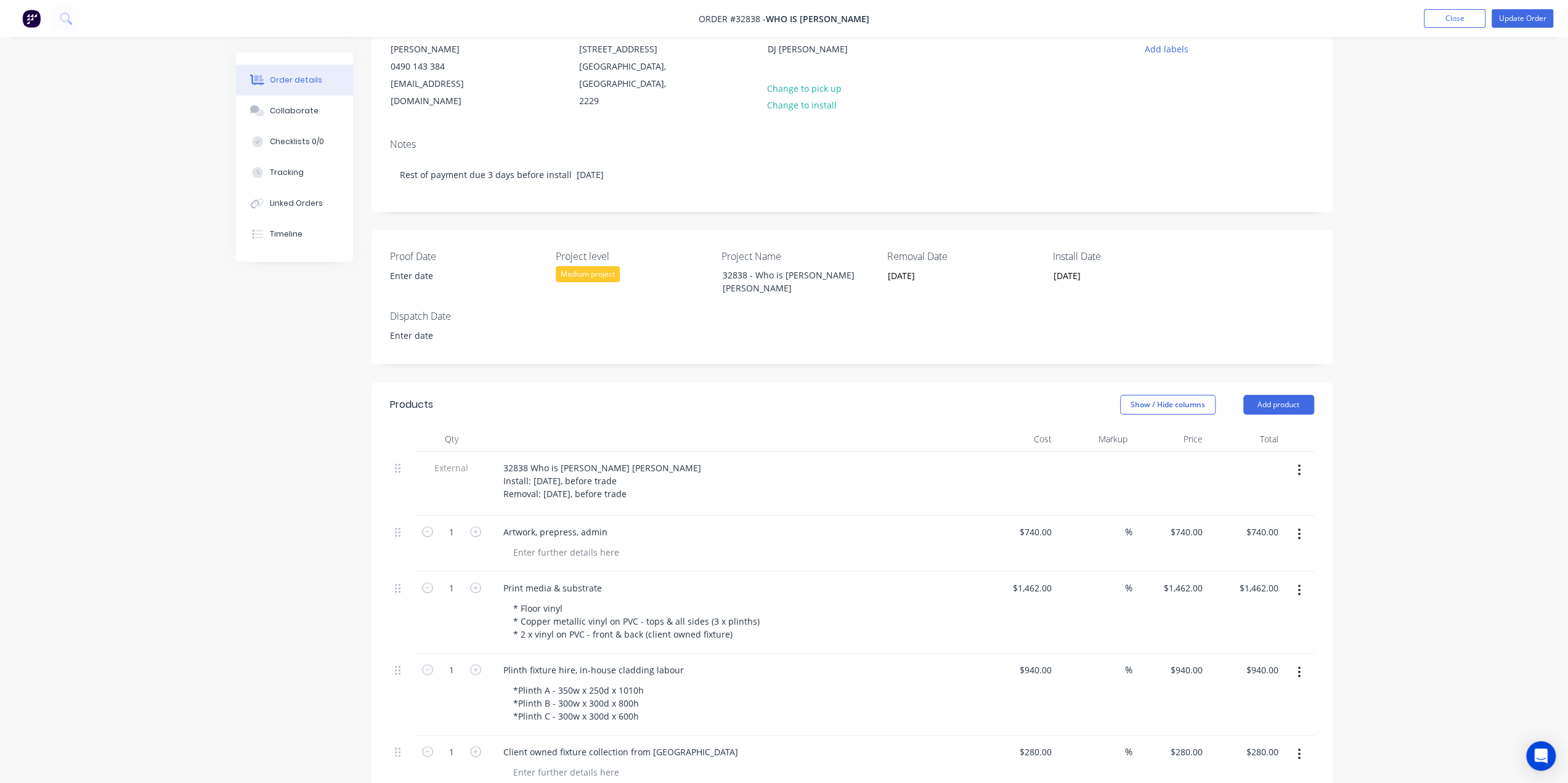
scroll to position [120, 0]
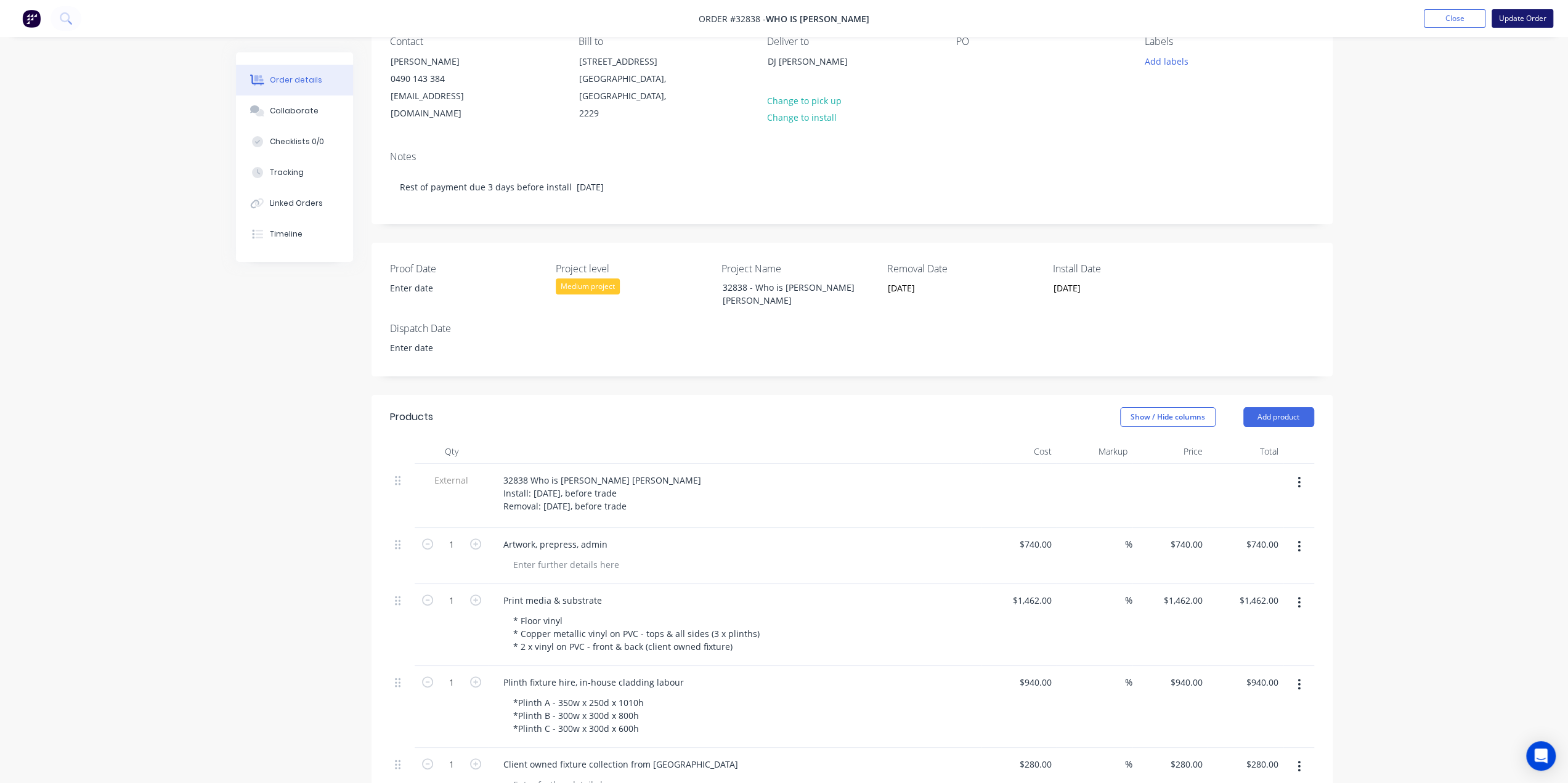
click at [1527, 26] on button "Update Order" at bounding box center [1522, 18] width 62 height 18
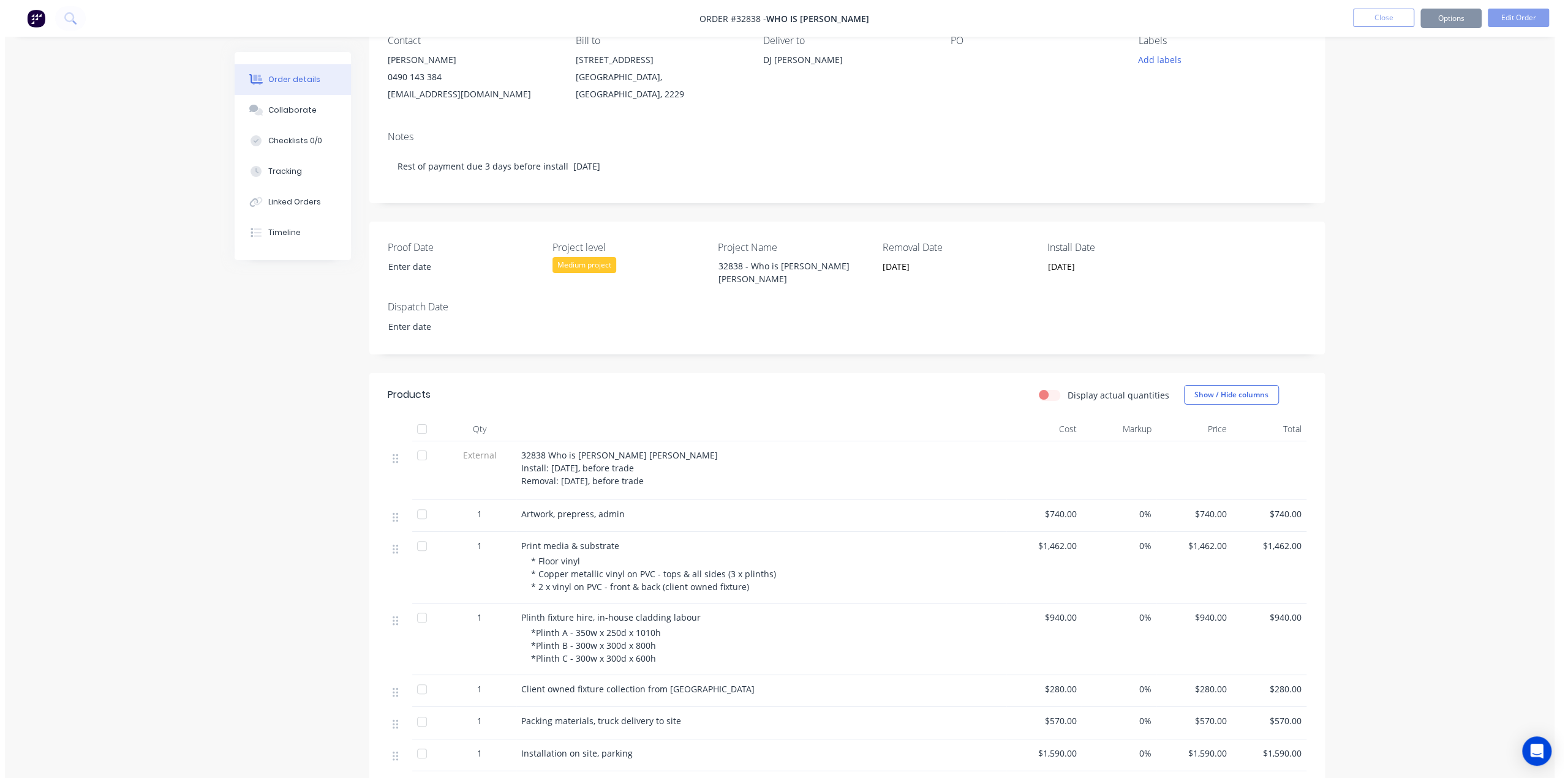
scroll to position [0, 0]
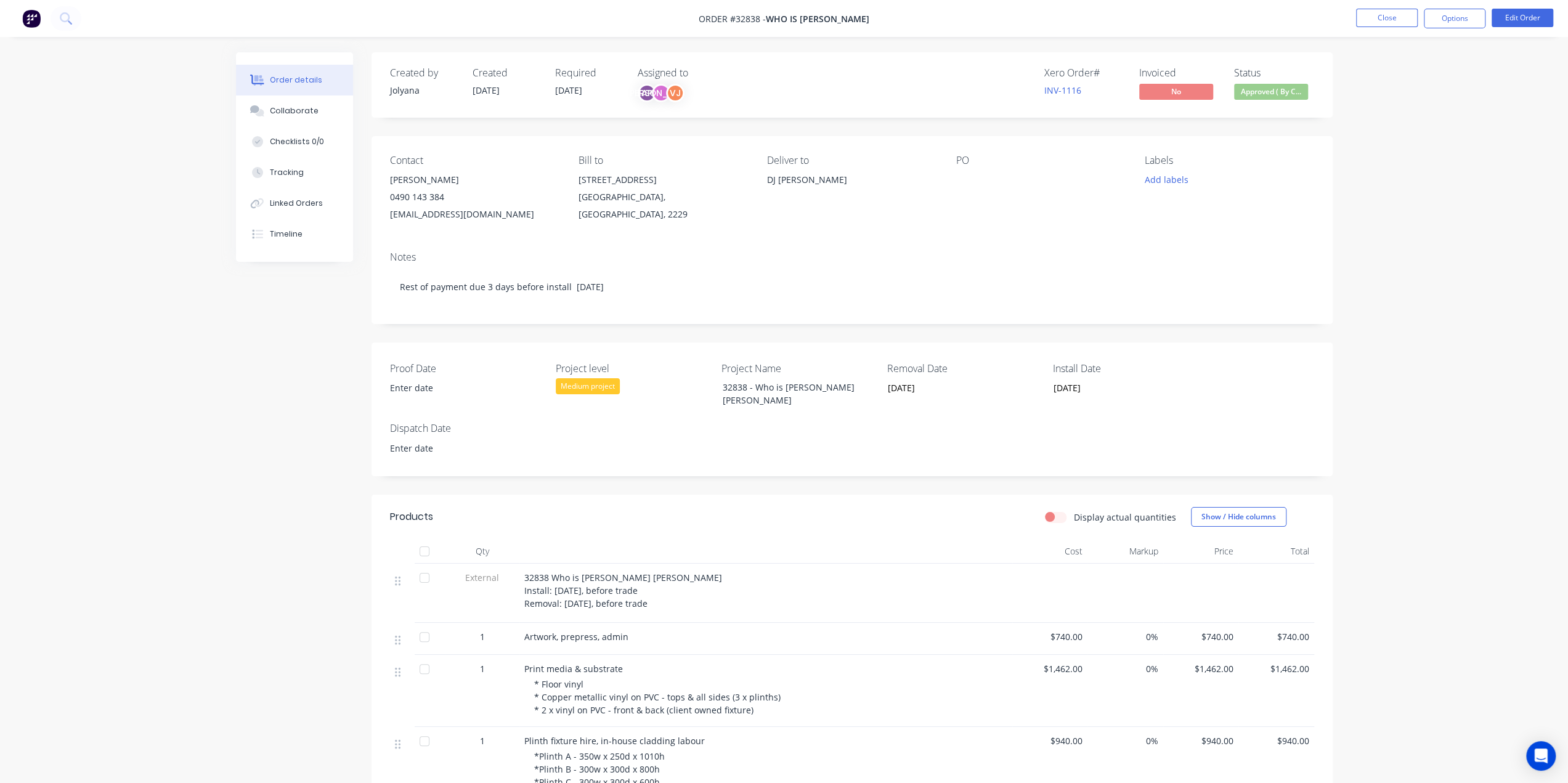
click at [23, 29] on nav "Order #32838 - WHO IS ELIJAH Close Options Edit Order" at bounding box center [784, 18] width 1568 height 37
click at [34, 20] on img at bounding box center [31, 18] width 18 height 18
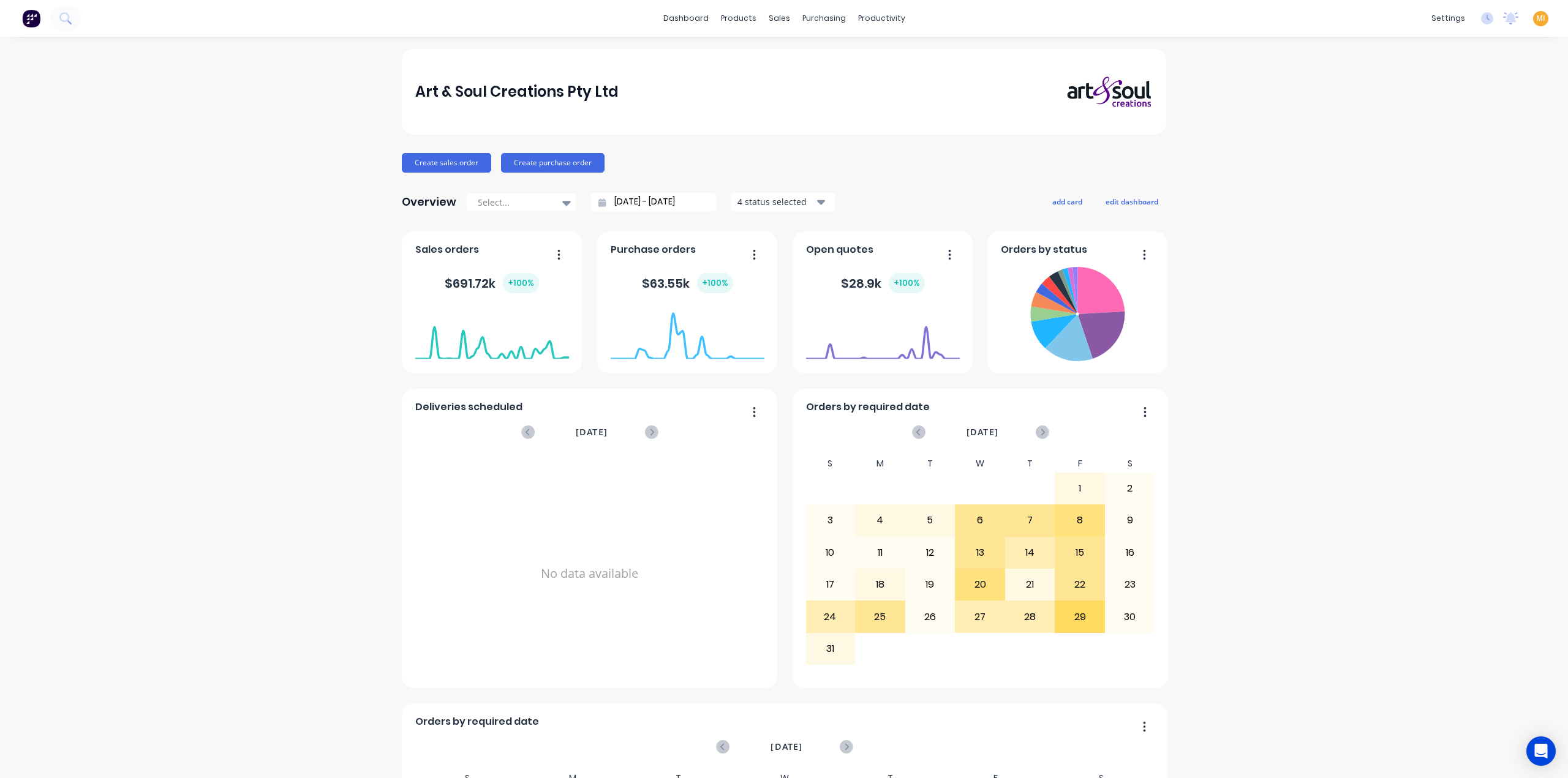
click at [1536, 21] on span "MI" at bounding box center [1541, 18] width 9 height 11
click at [1463, 157] on button "Sign out" at bounding box center [1464, 153] width 162 height 24
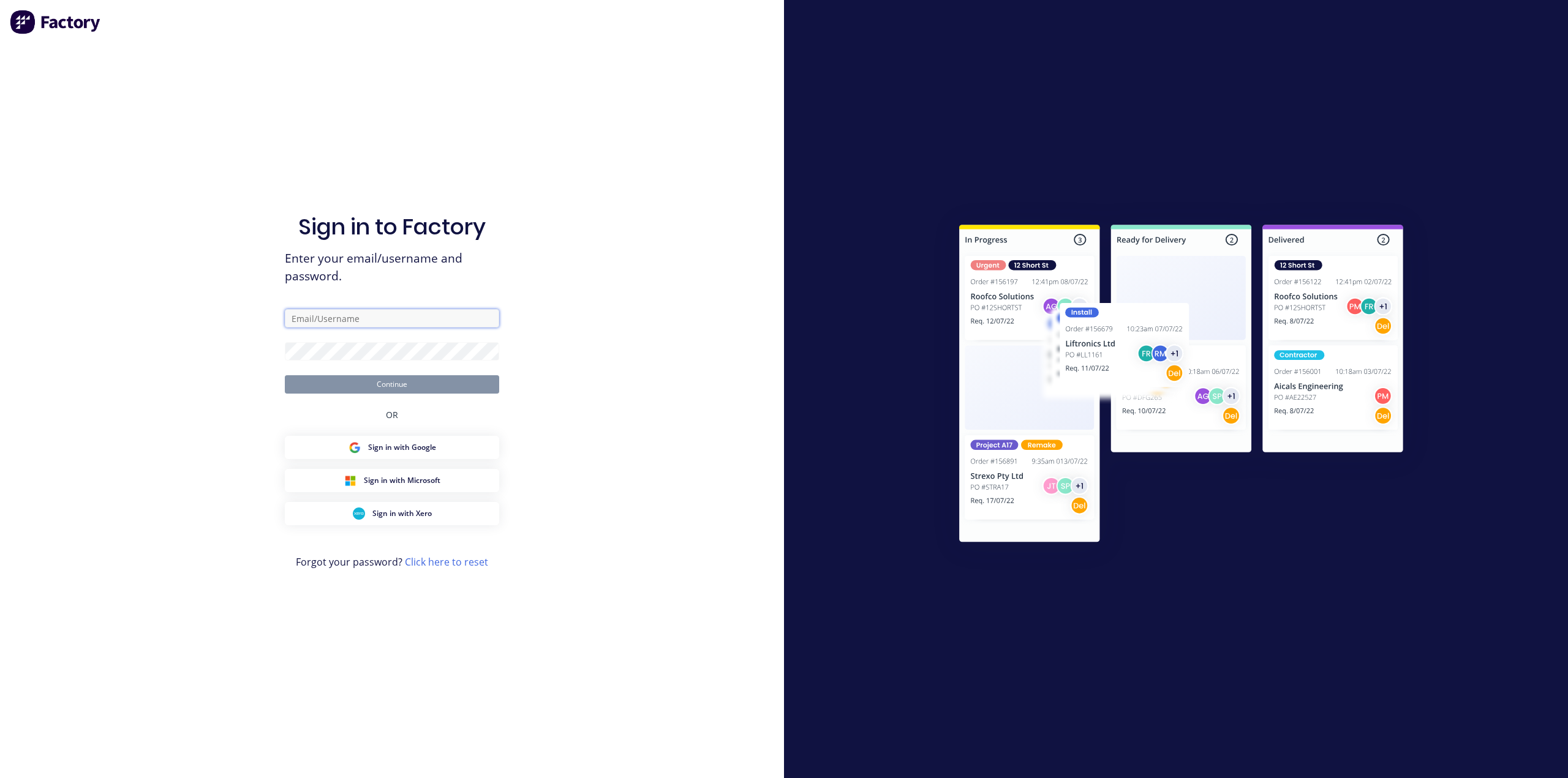
click at [388, 313] on input "text" at bounding box center [391, 318] width 214 height 18
type input "[EMAIL_ADDRESS][DOMAIN_NAME]"
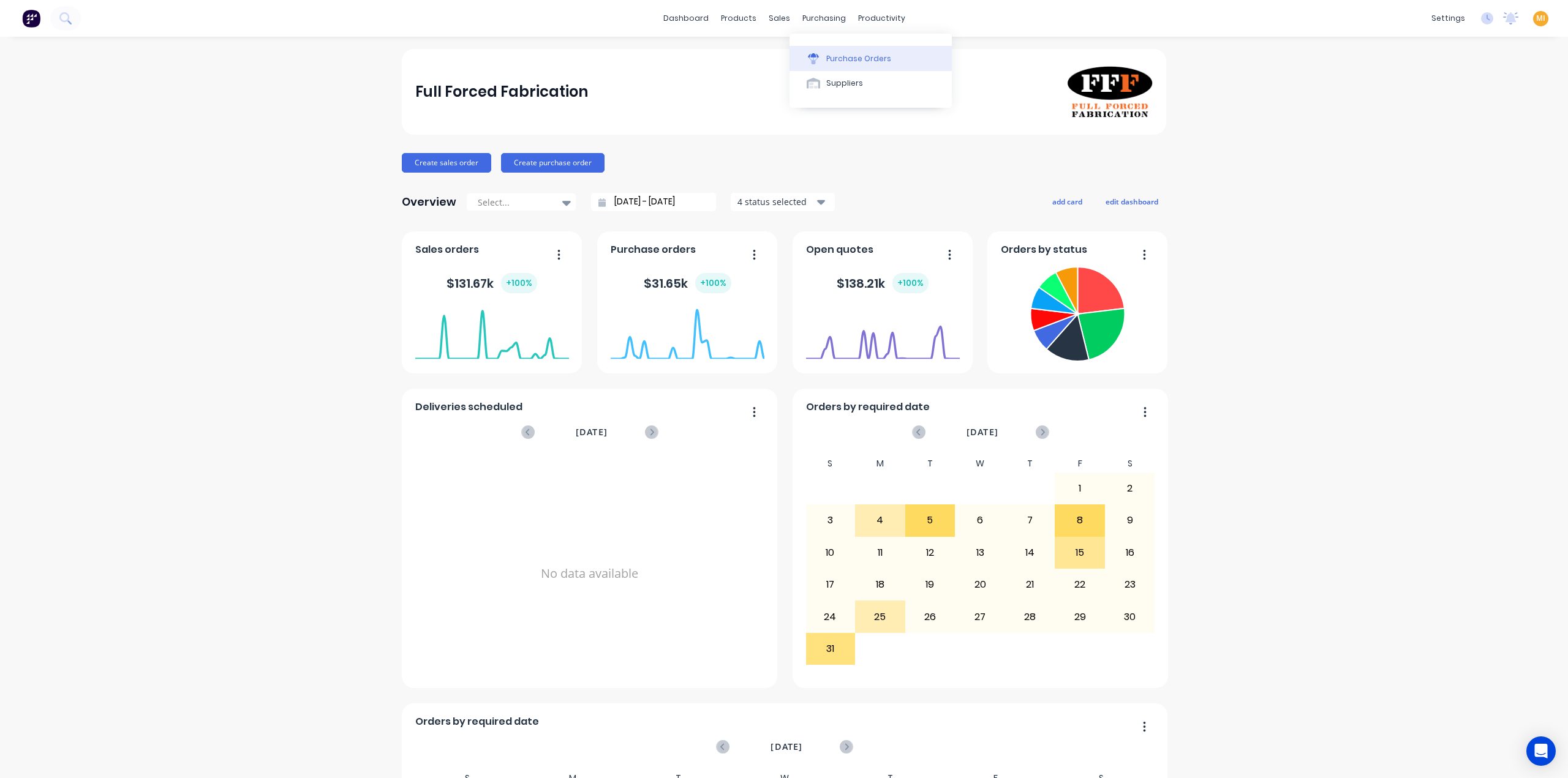
click at [832, 55] on div "Purchase Orders" at bounding box center [859, 59] width 65 height 11
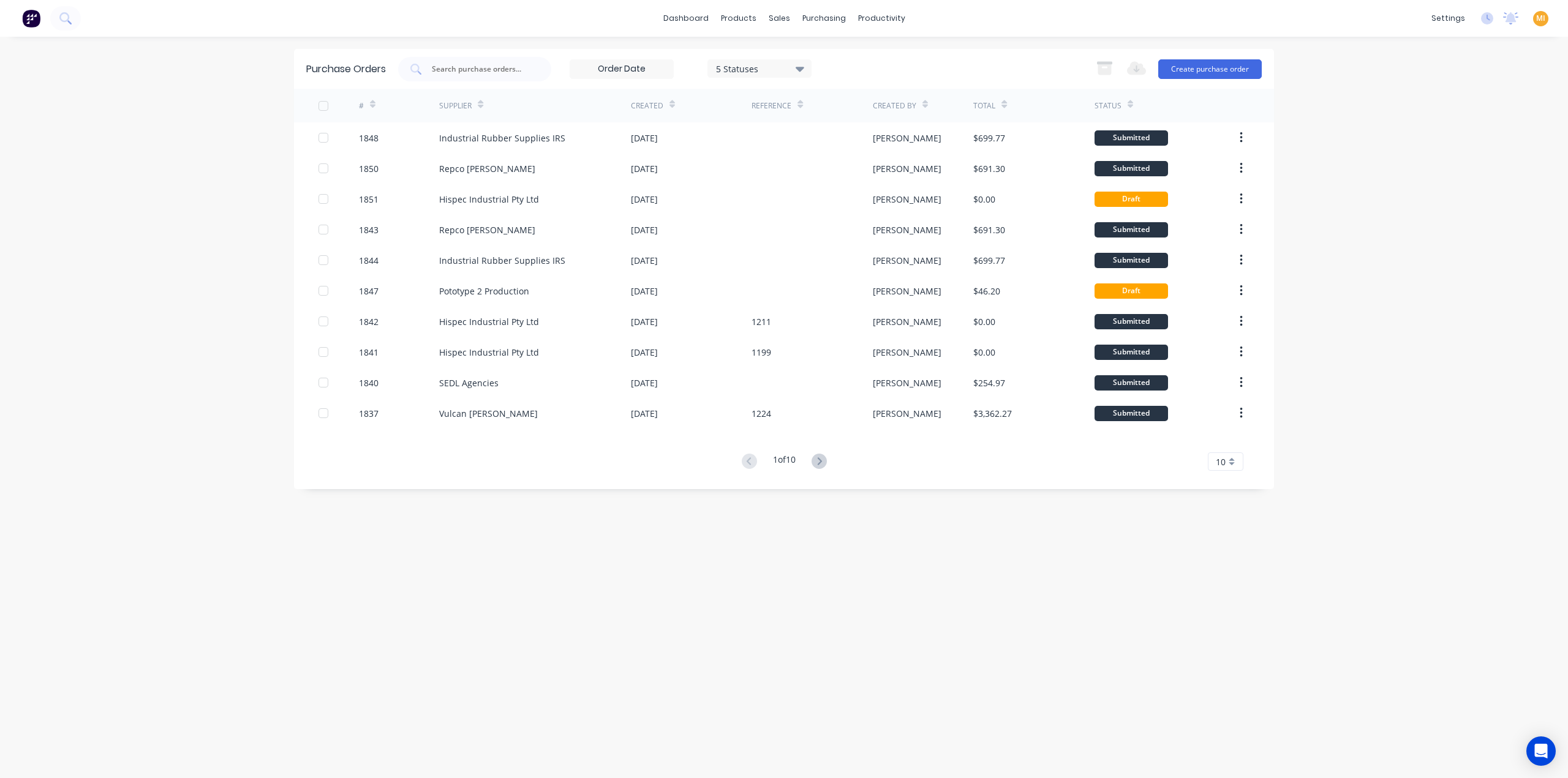
click at [327, 107] on div at bounding box center [323, 106] width 24 height 24
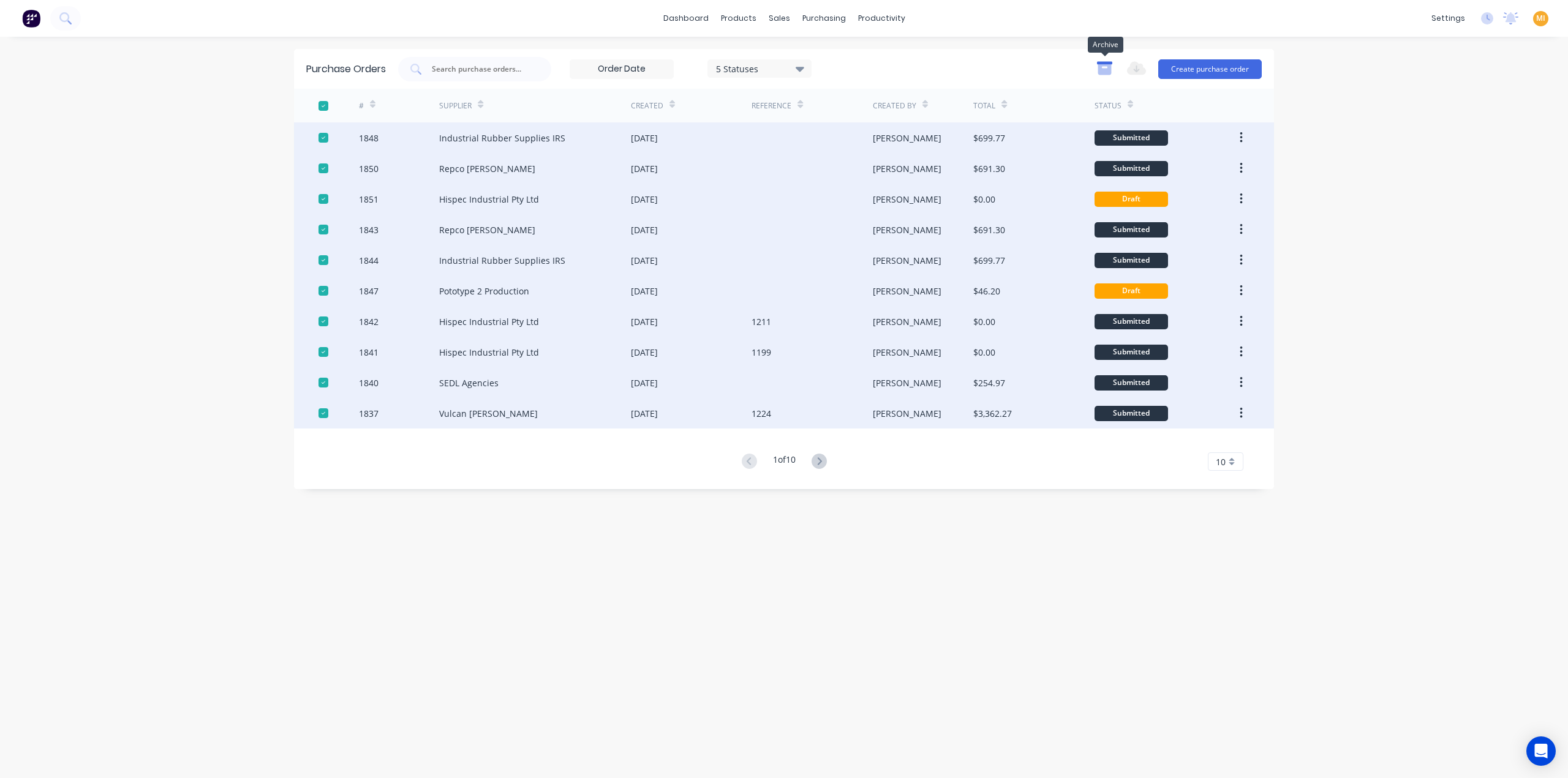
click at [1101, 69] on icon "button" at bounding box center [1104, 69] width 14 height 10
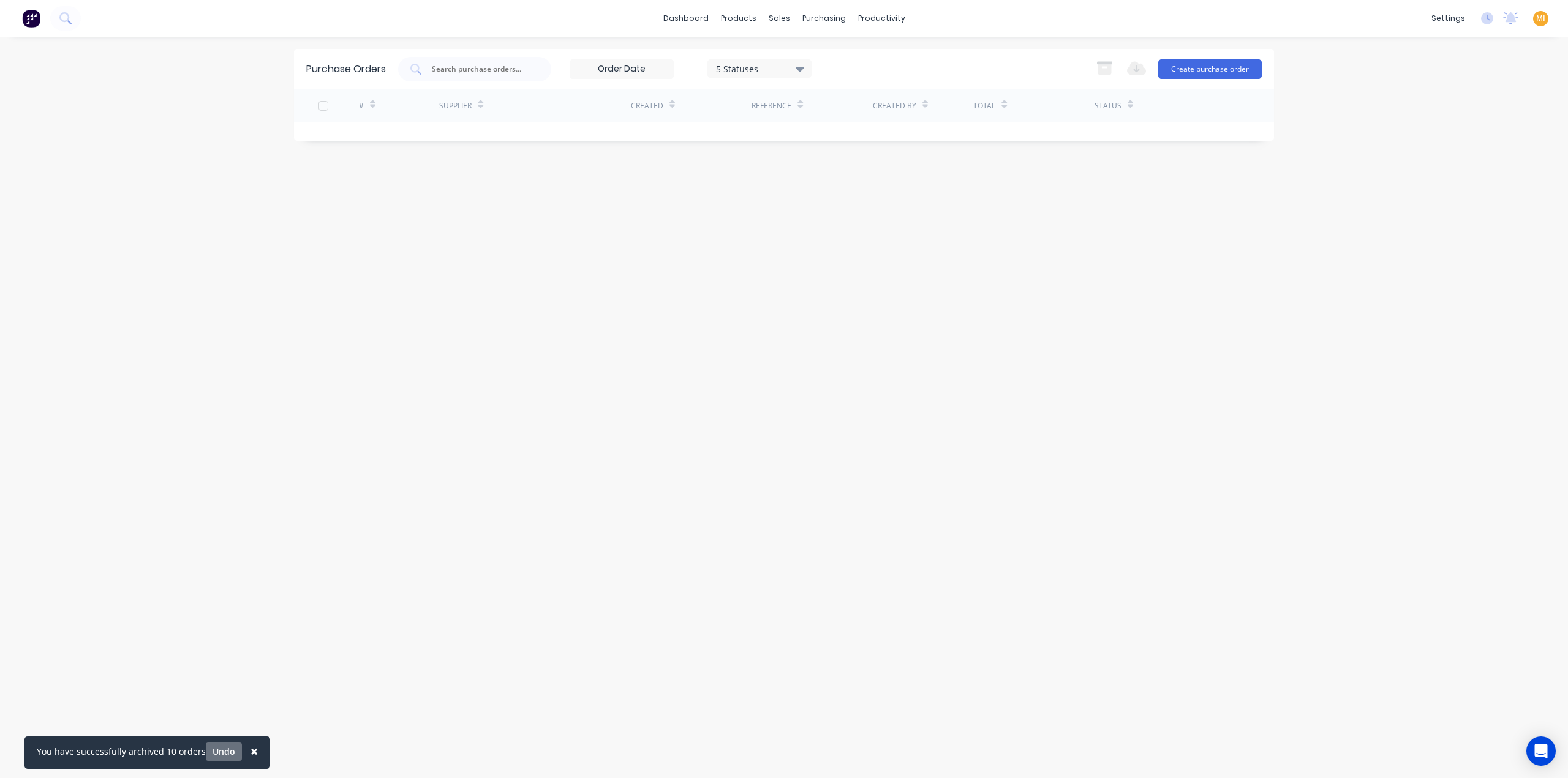
click at [222, 748] on button "Undo" at bounding box center [223, 752] width 36 height 18
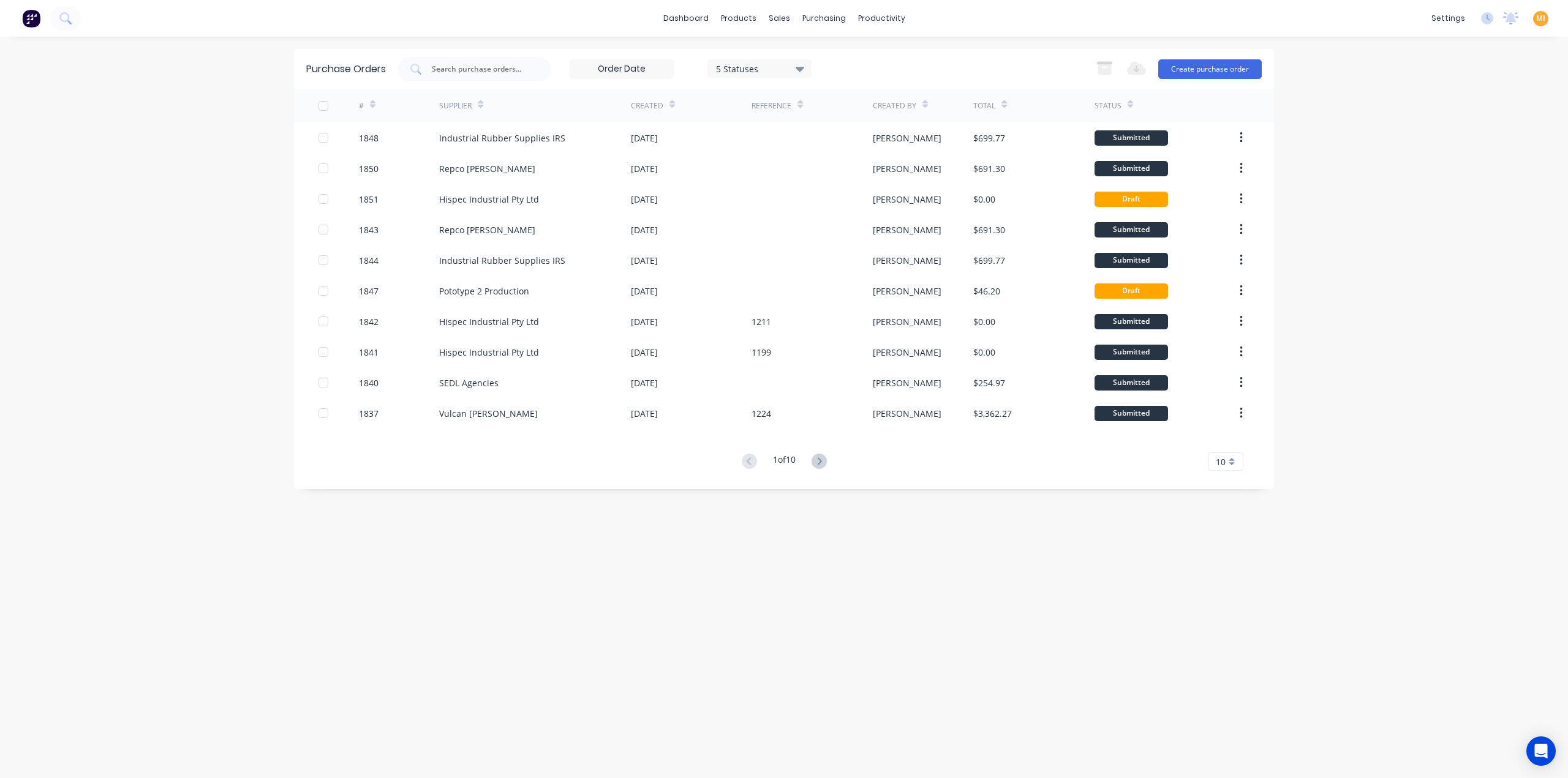
click at [323, 107] on div at bounding box center [323, 106] width 24 height 24
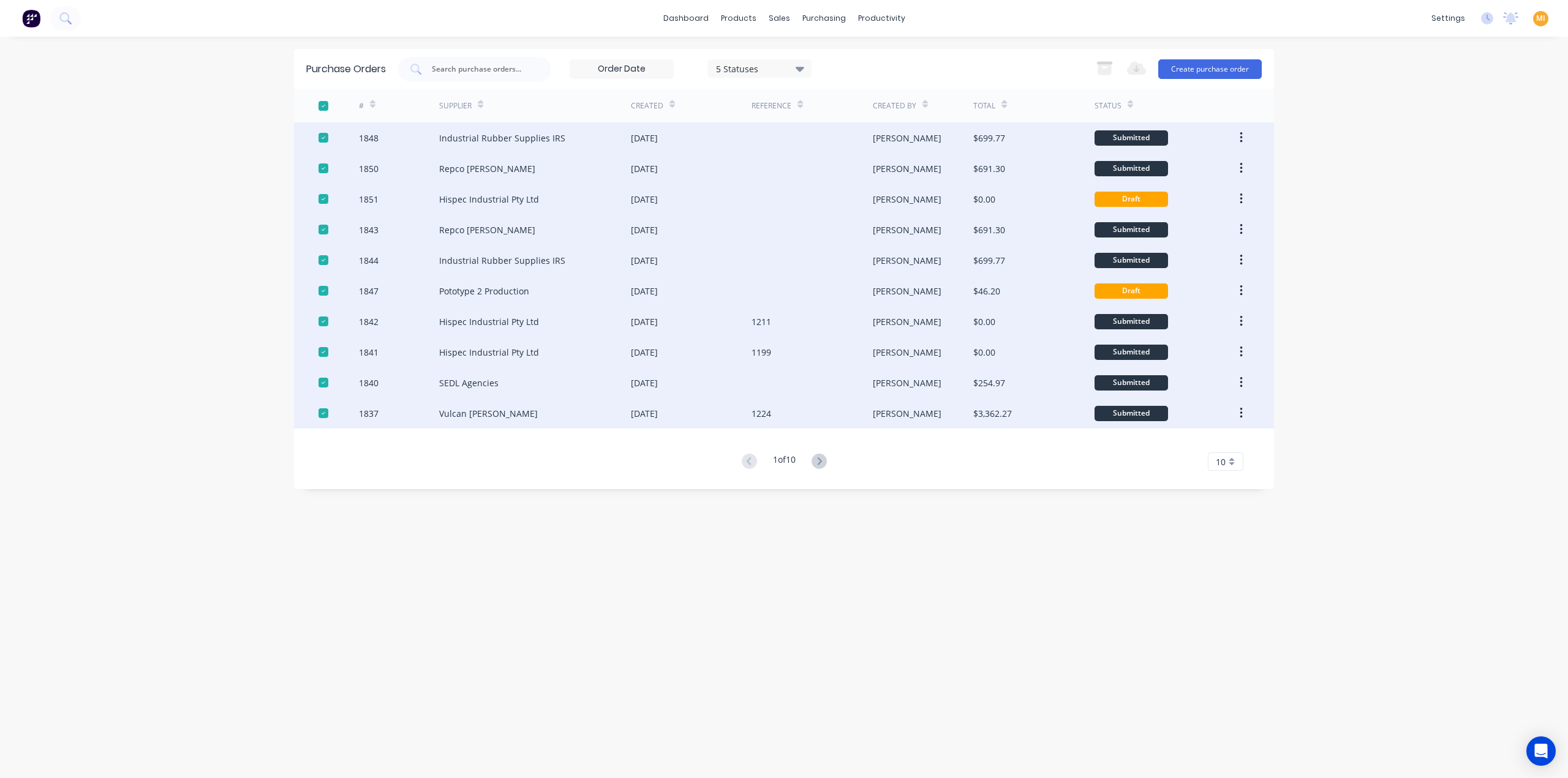
click at [334, 533] on div "Purchase Orders 5 Statuses 5 Statuses Export to Excel (XLSX) Create purchase or…" at bounding box center [784, 407] width 980 height 717
click at [408, 463] on div "1 of 10 10 5 10 15 20 25 30 35" at bounding box center [784, 462] width 980 height 18
click at [331, 103] on div at bounding box center [323, 106] width 24 height 24
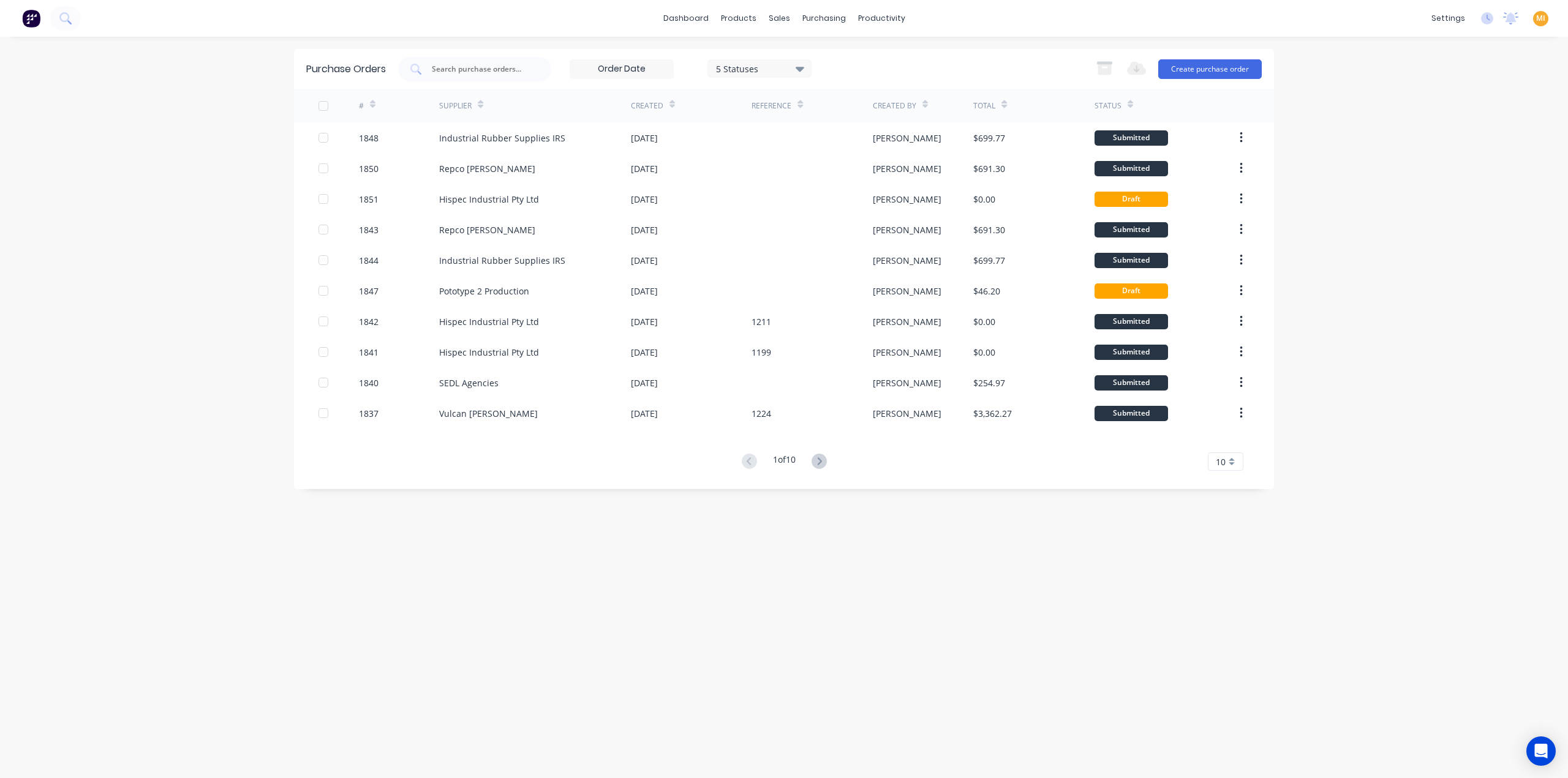
click at [373, 103] on icon at bounding box center [373, 105] width 5 height 9
drag, startPoint x: 1231, startPoint y: 462, endPoint x: 1214, endPoint y: 455, distance: 18.4
click at [1231, 464] on div "10" at bounding box center [1225, 461] width 36 height 18
click at [1232, 588] on div "30" at bounding box center [1225, 592] width 34 height 22
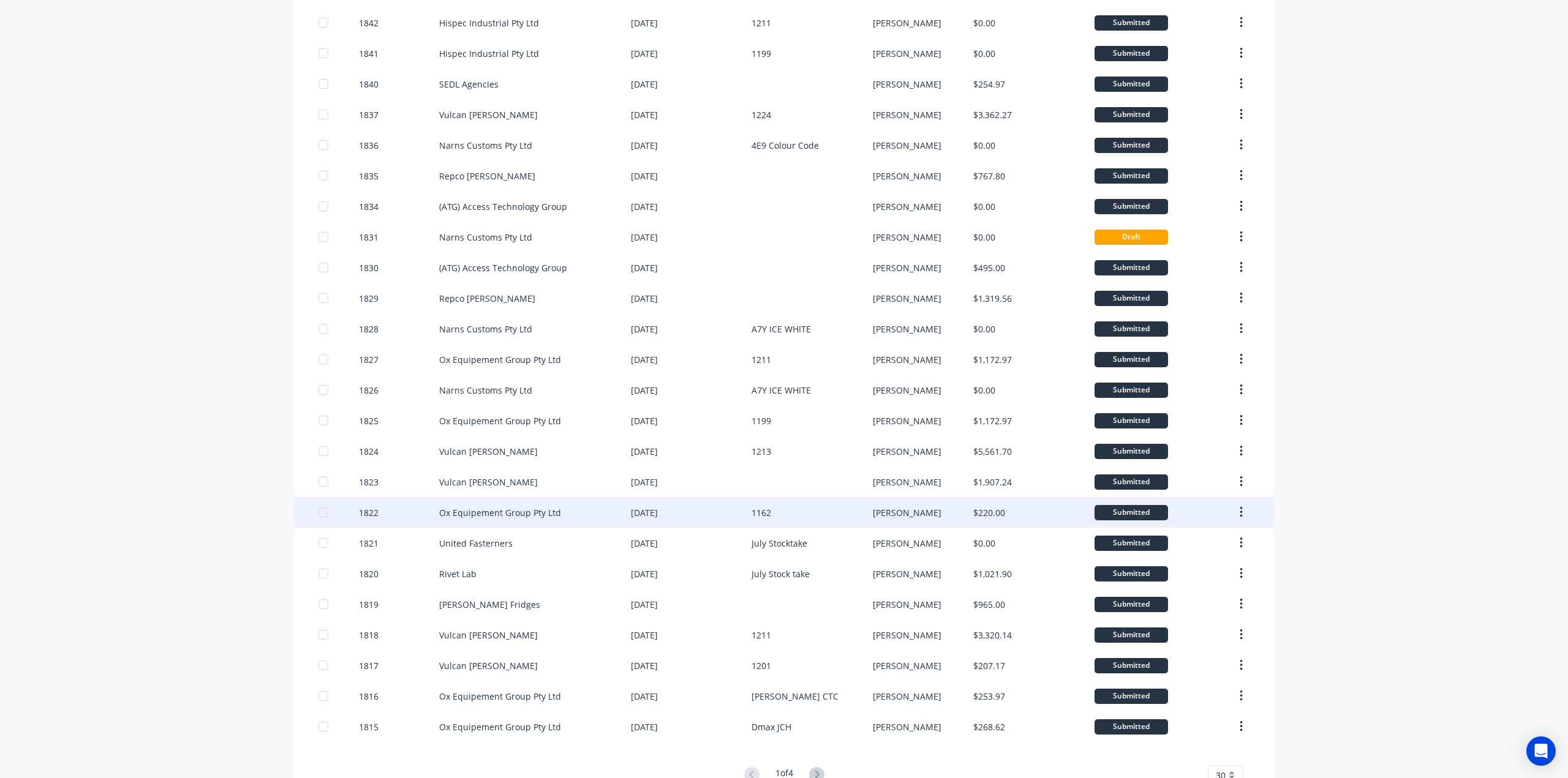
scroll to position [335, 0]
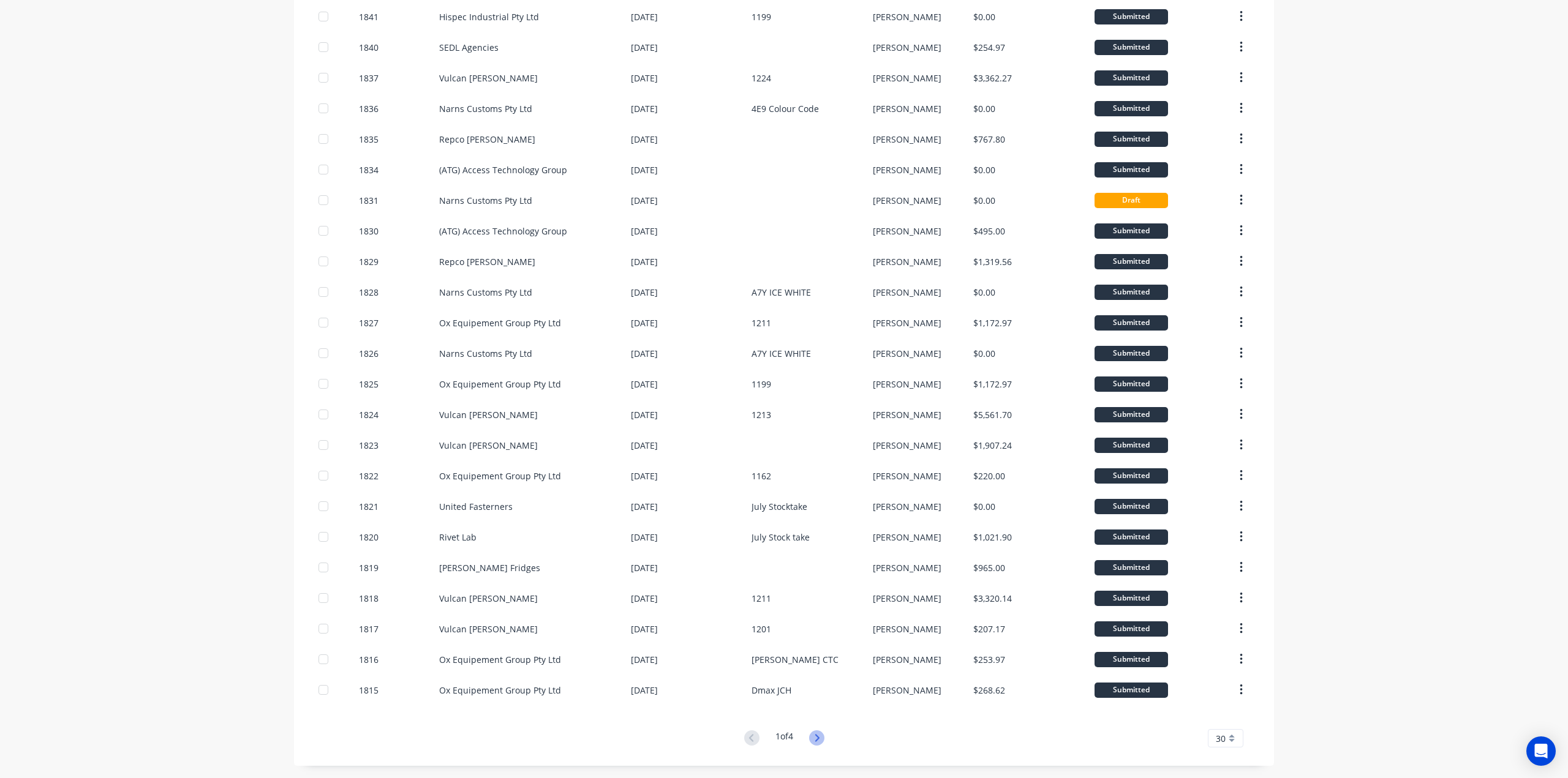
click at [816, 744] on icon at bounding box center [817, 738] width 16 height 16
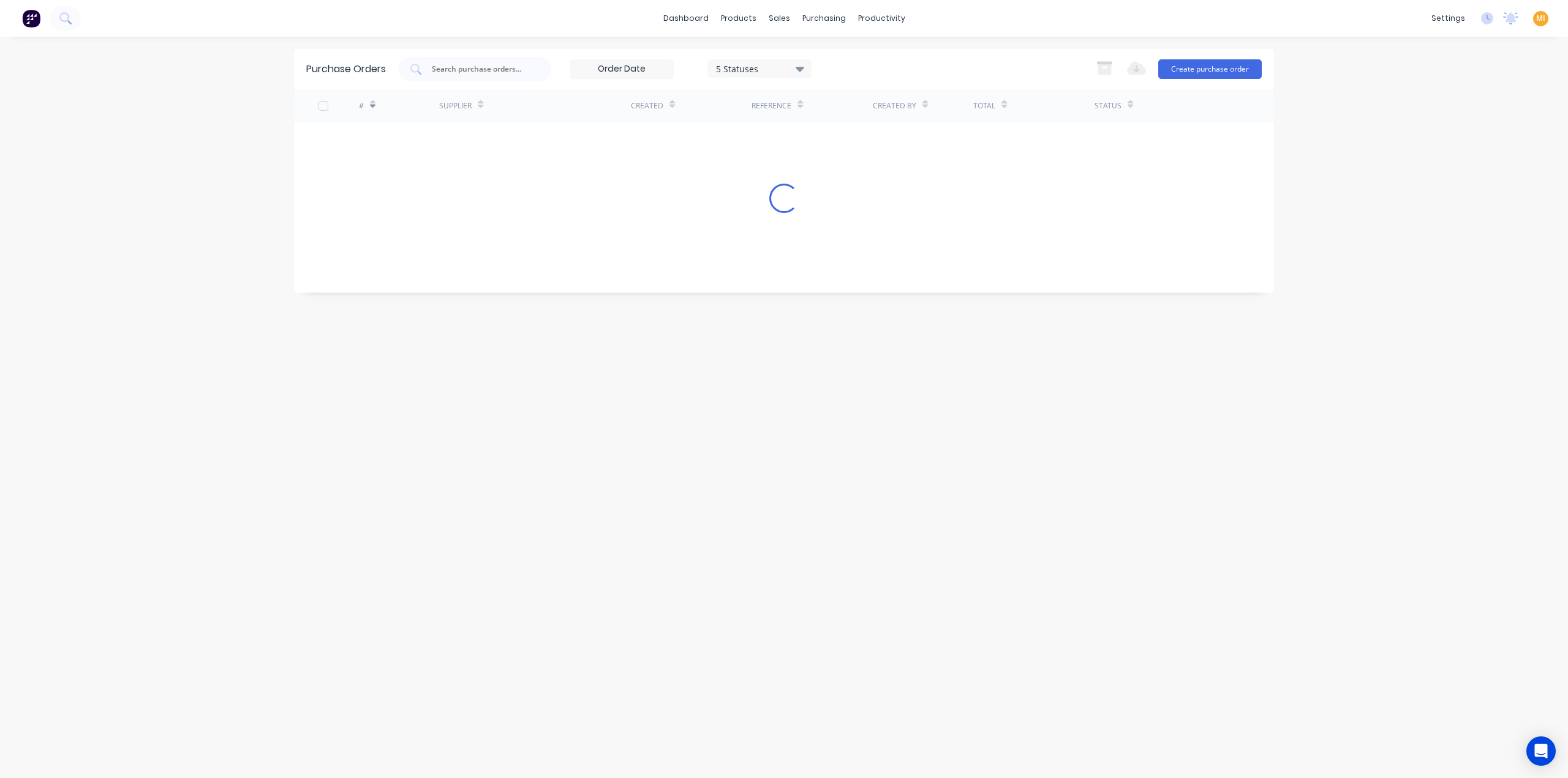
scroll to position [0, 0]
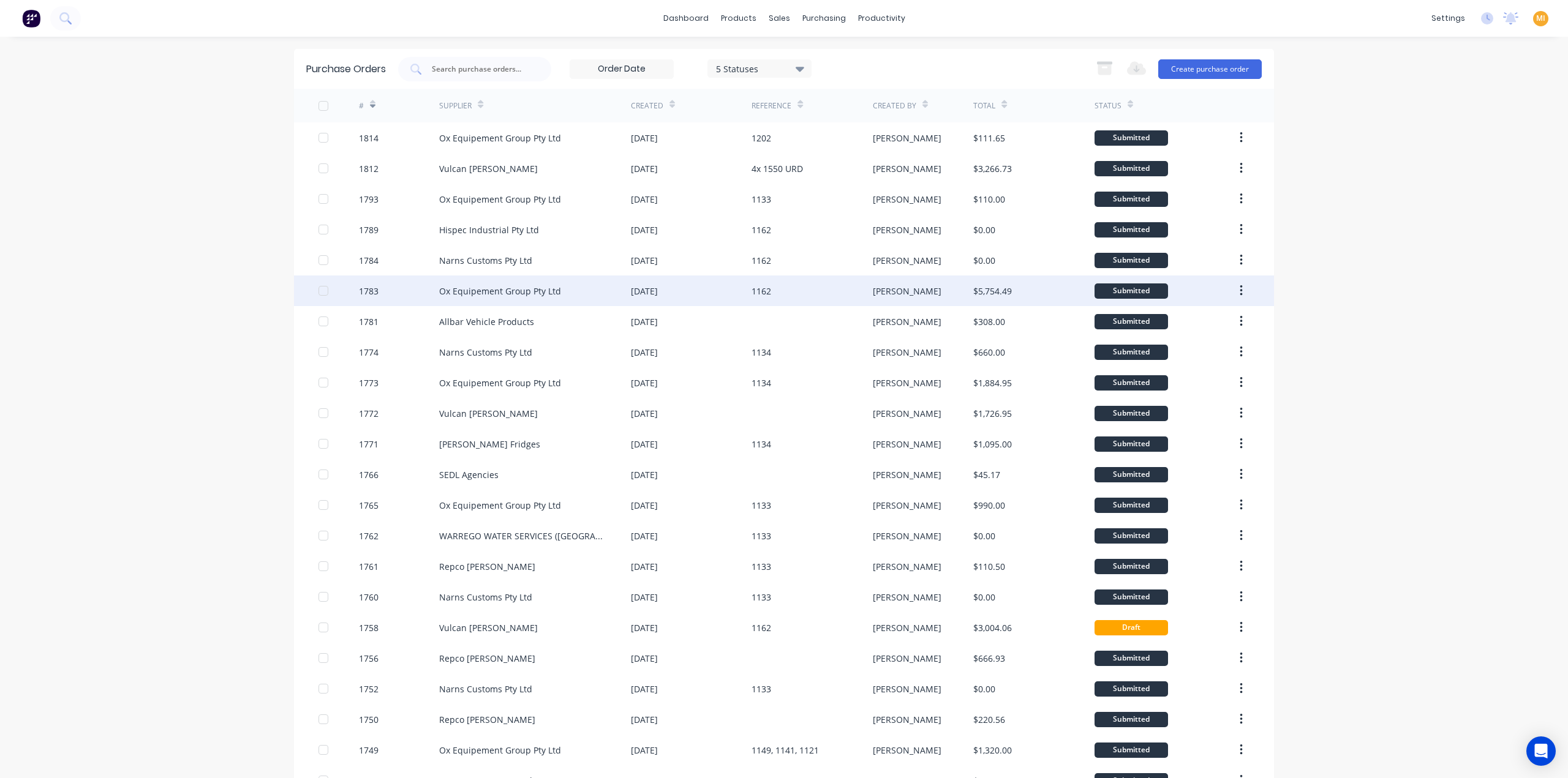
click at [319, 293] on div at bounding box center [323, 291] width 24 height 24
click at [320, 103] on div at bounding box center [323, 106] width 24 height 24
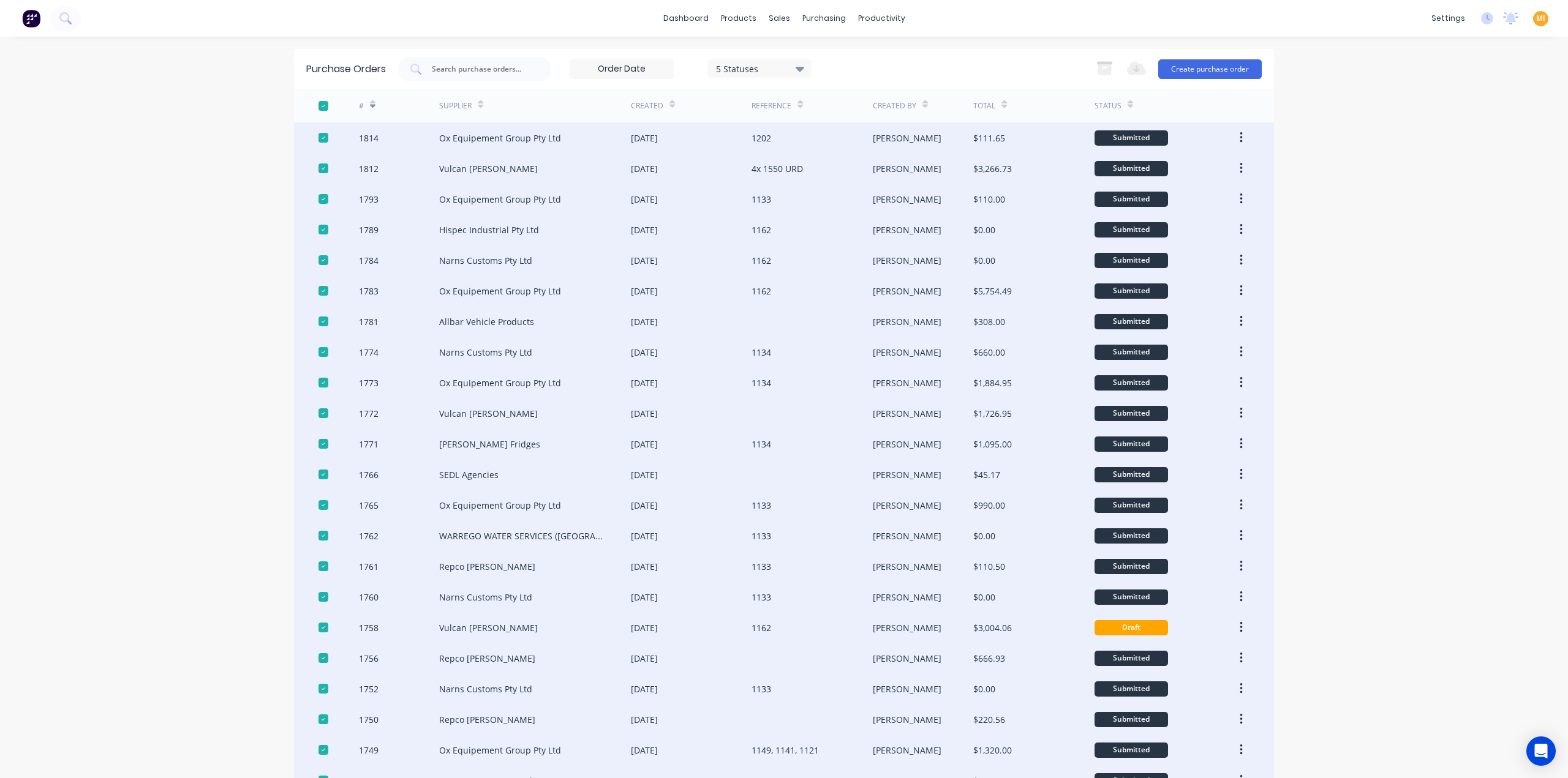
click at [316, 137] on div at bounding box center [323, 138] width 24 height 24
click at [318, 170] on div at bounding box center [323, 168] width 24 height 24
click at [318, 198] on div at bounding box center [323, 199] width 24 height 24
click at [322, 227] on div at bounding box center [323, 230] width 24 height 24
drag, startPoint x: 321, startPoint y: 259, endPoint x: 257, endPoint y: 299, distance: 75.5
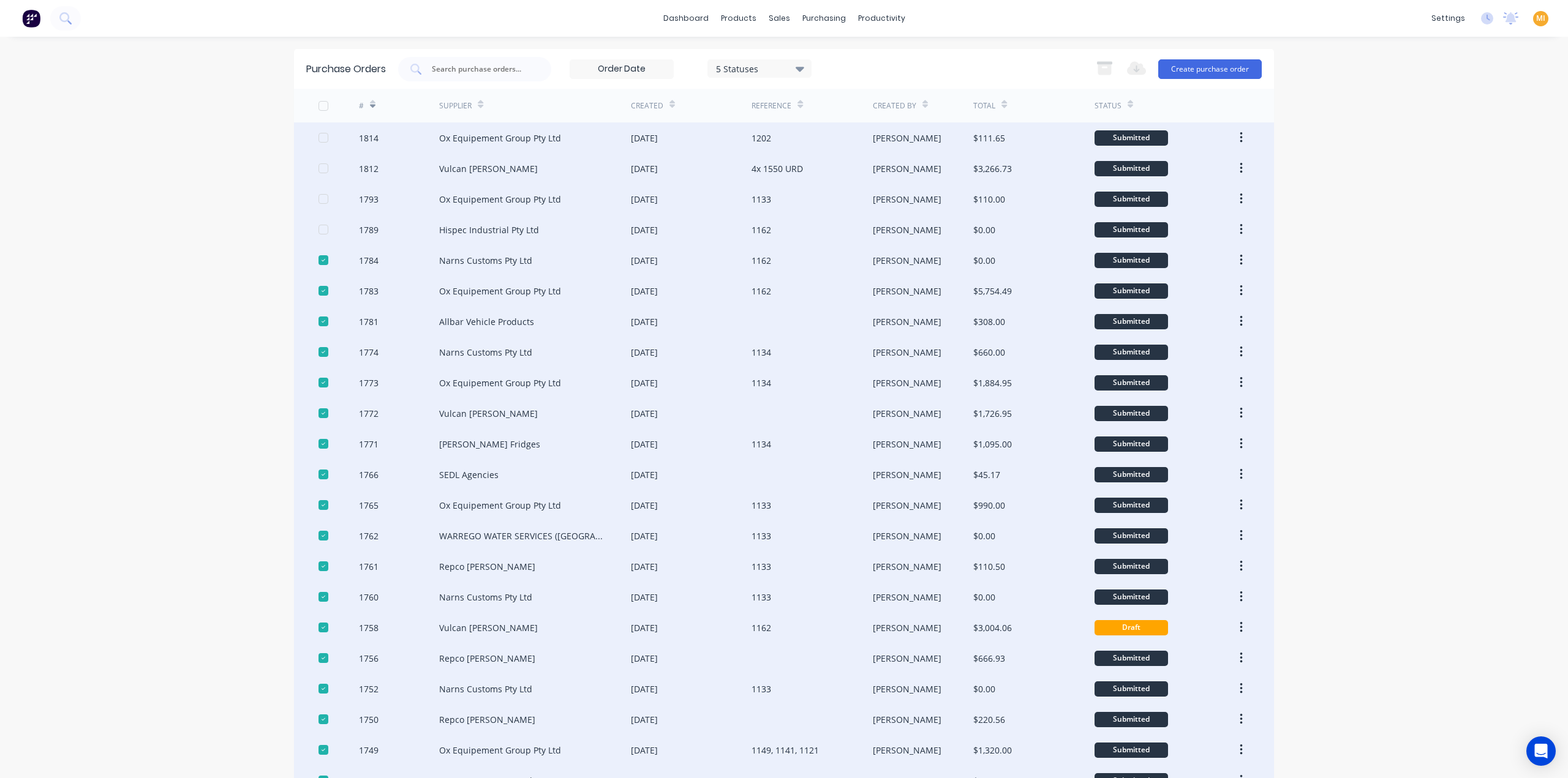
click at [321, 260] on div at bounding box center [323, 260] width 24 height 24
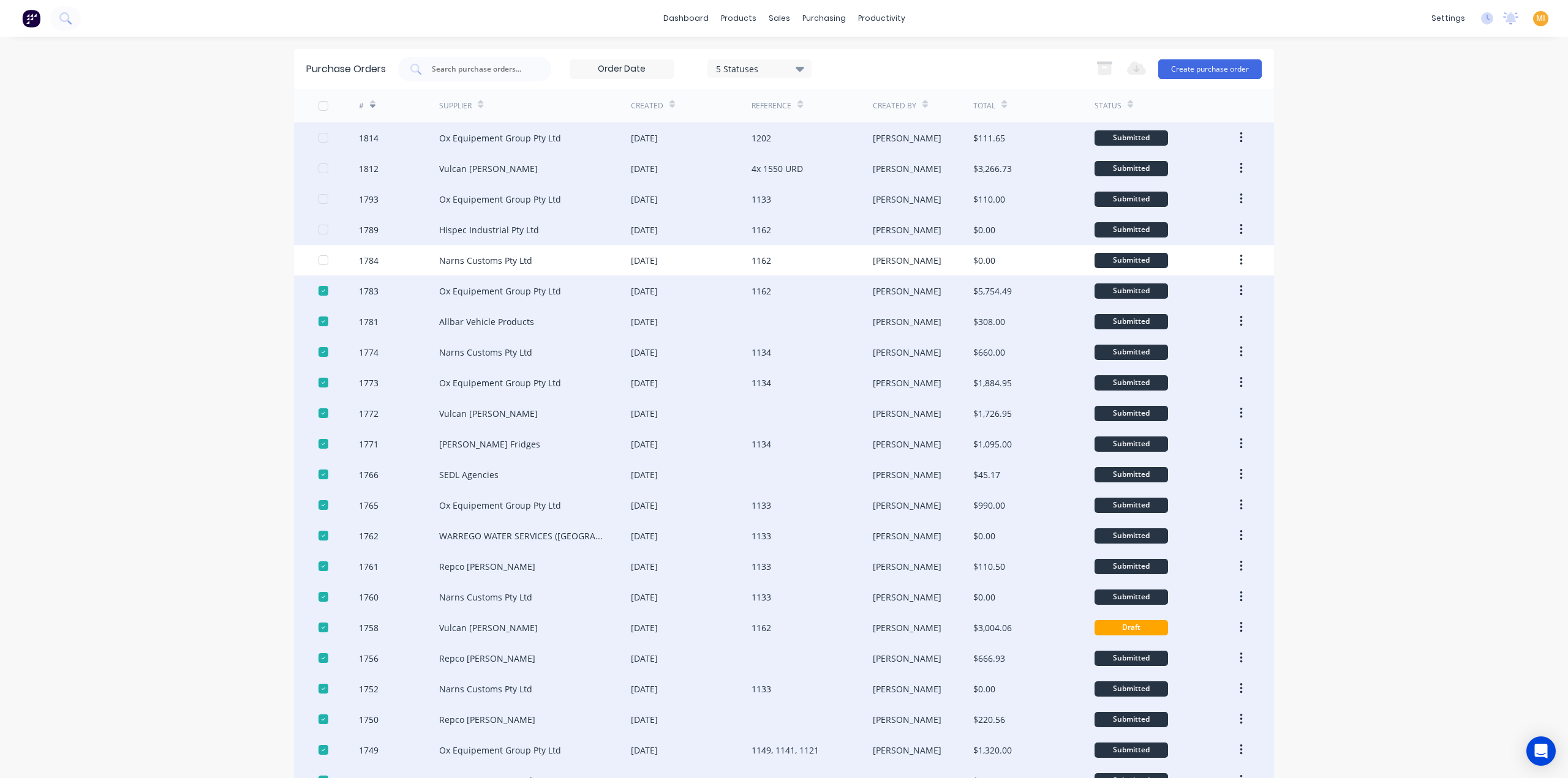
click at [212, 326] on div "dashboard products sales purchasing productivity dashboard products Product Cat…" at bounding box center [784, 389] width 1568 height 778
click at [317, 106] on div at bounding box center [323, 106] width 24 height 24
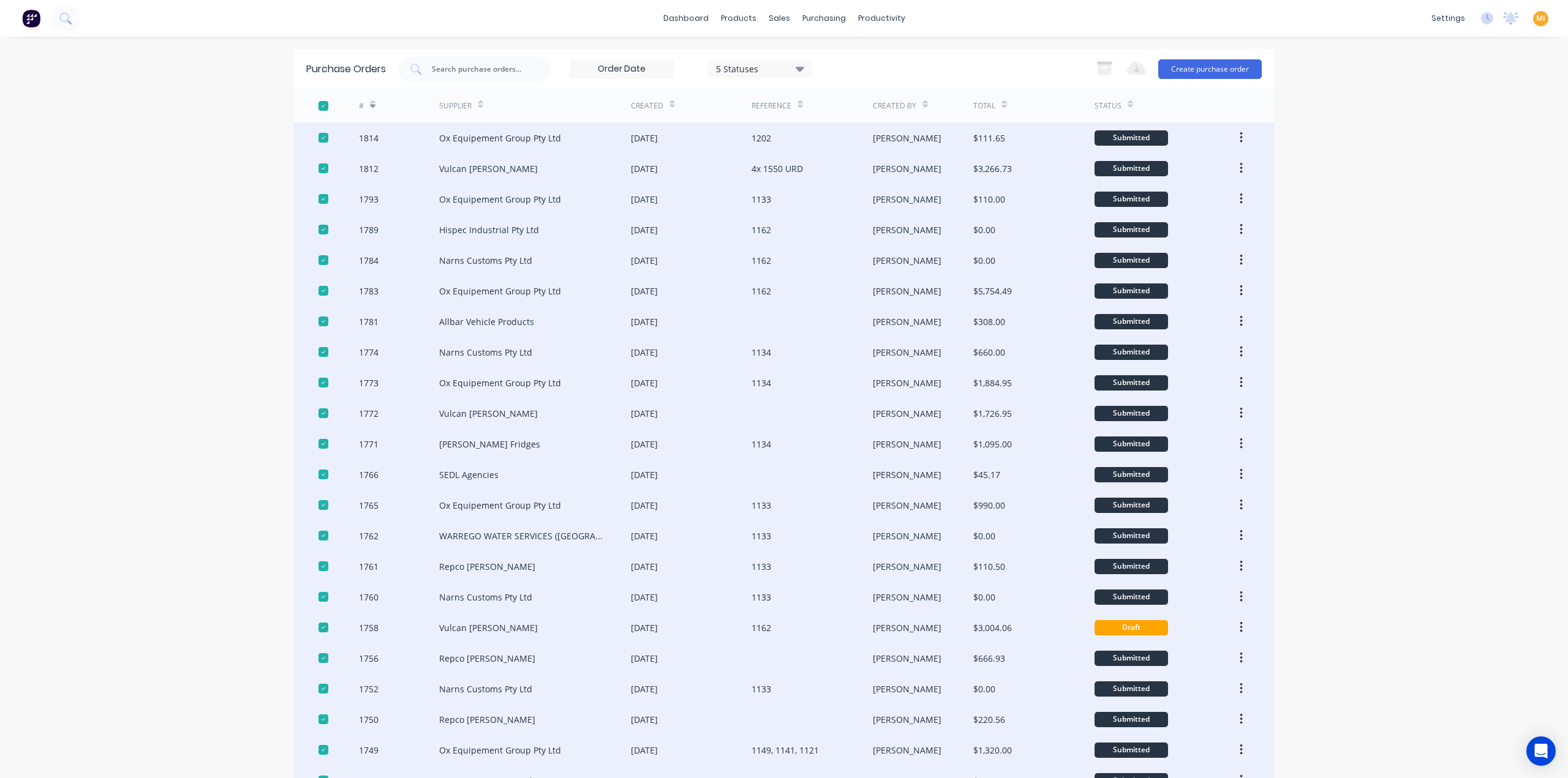
click at [324, 101] on div at bounding box center [323, 106] width 24 height 24
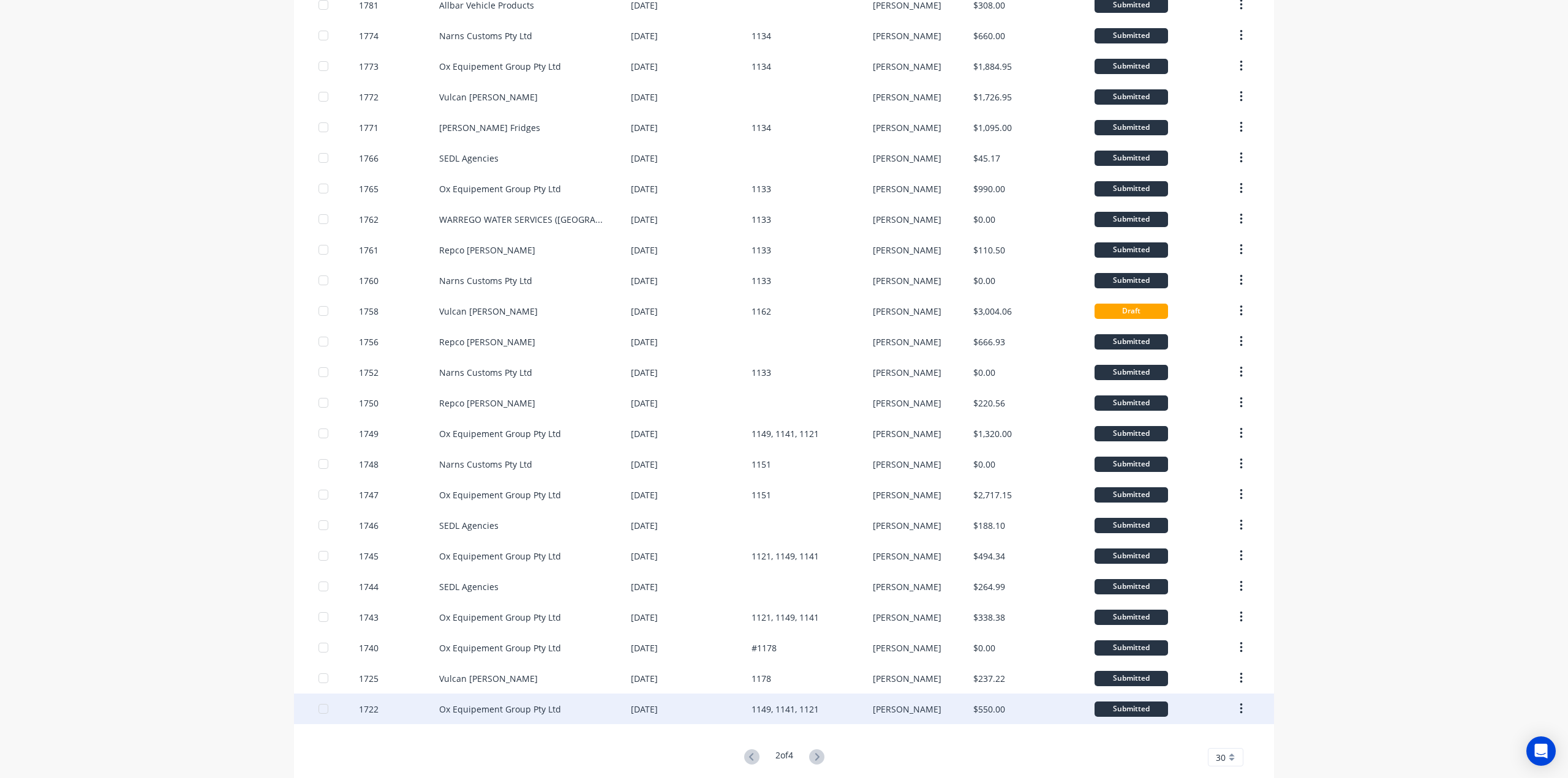
scroll to position [335, 0]
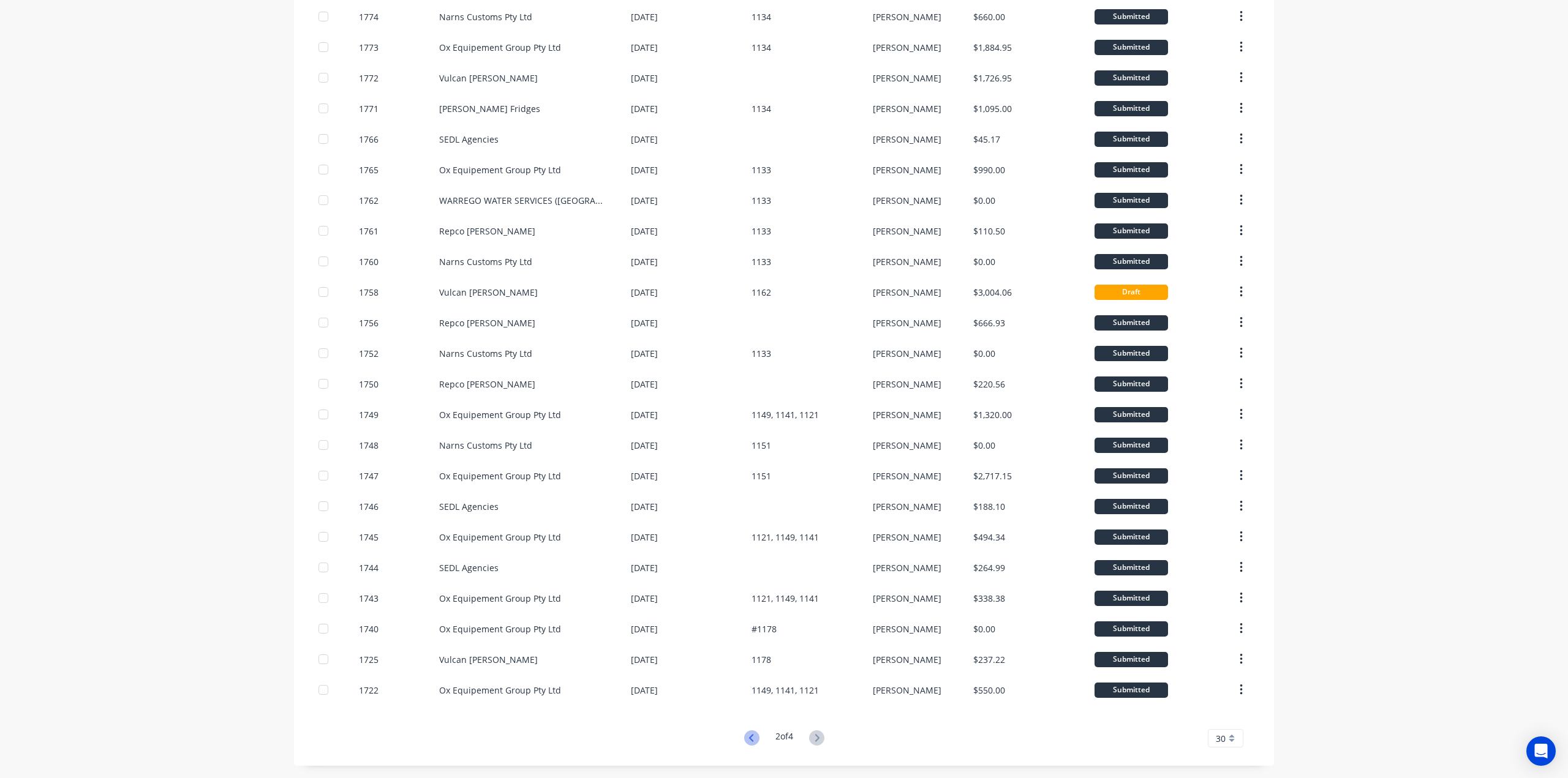
click at [744, 741] on icon at bounding box center [752, 738] width 16 height 16
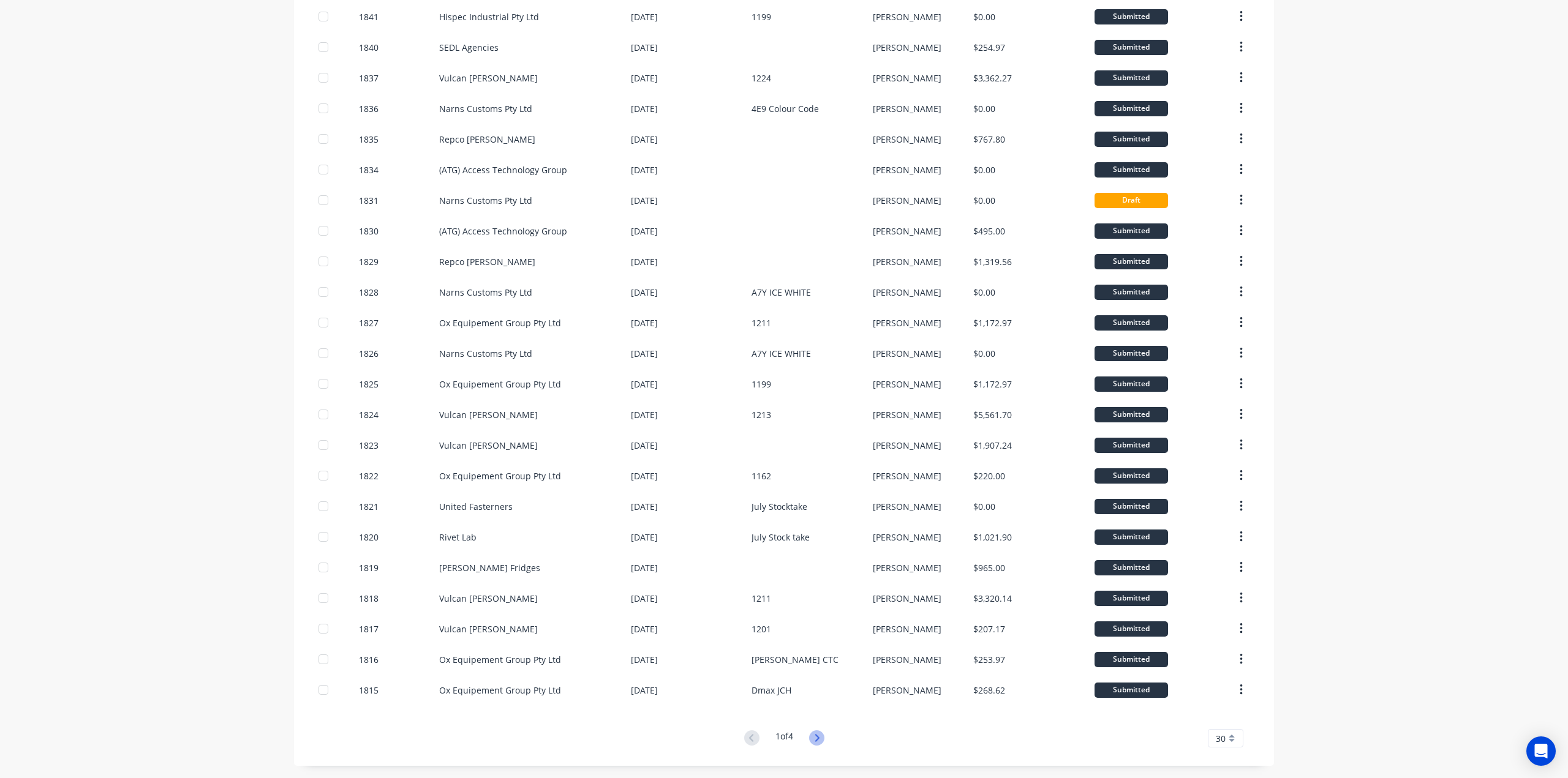
click at [817, 739] on icon at bounding box center [817, 738] width 16 height 16
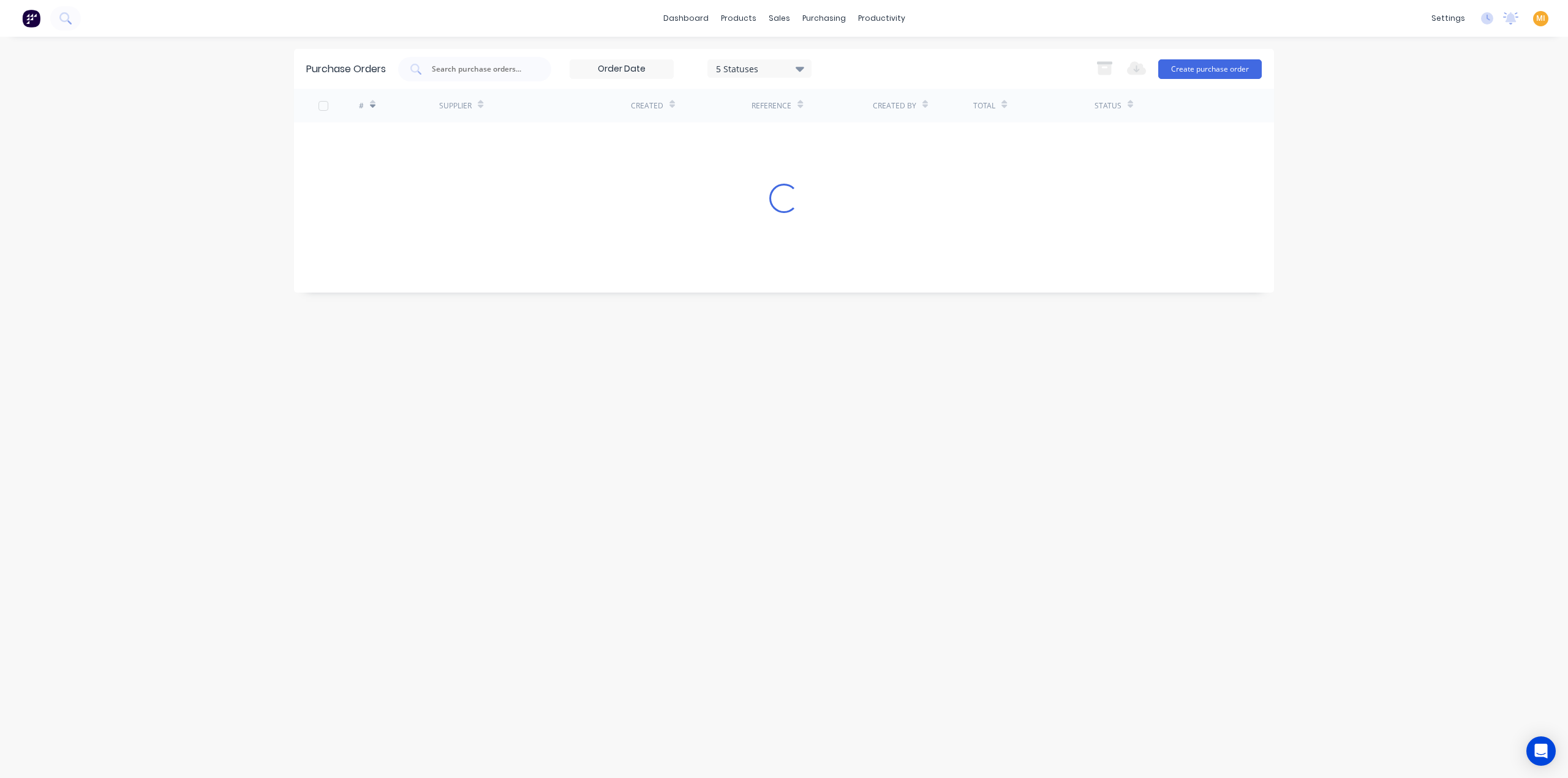
scroll to position [0, 0]
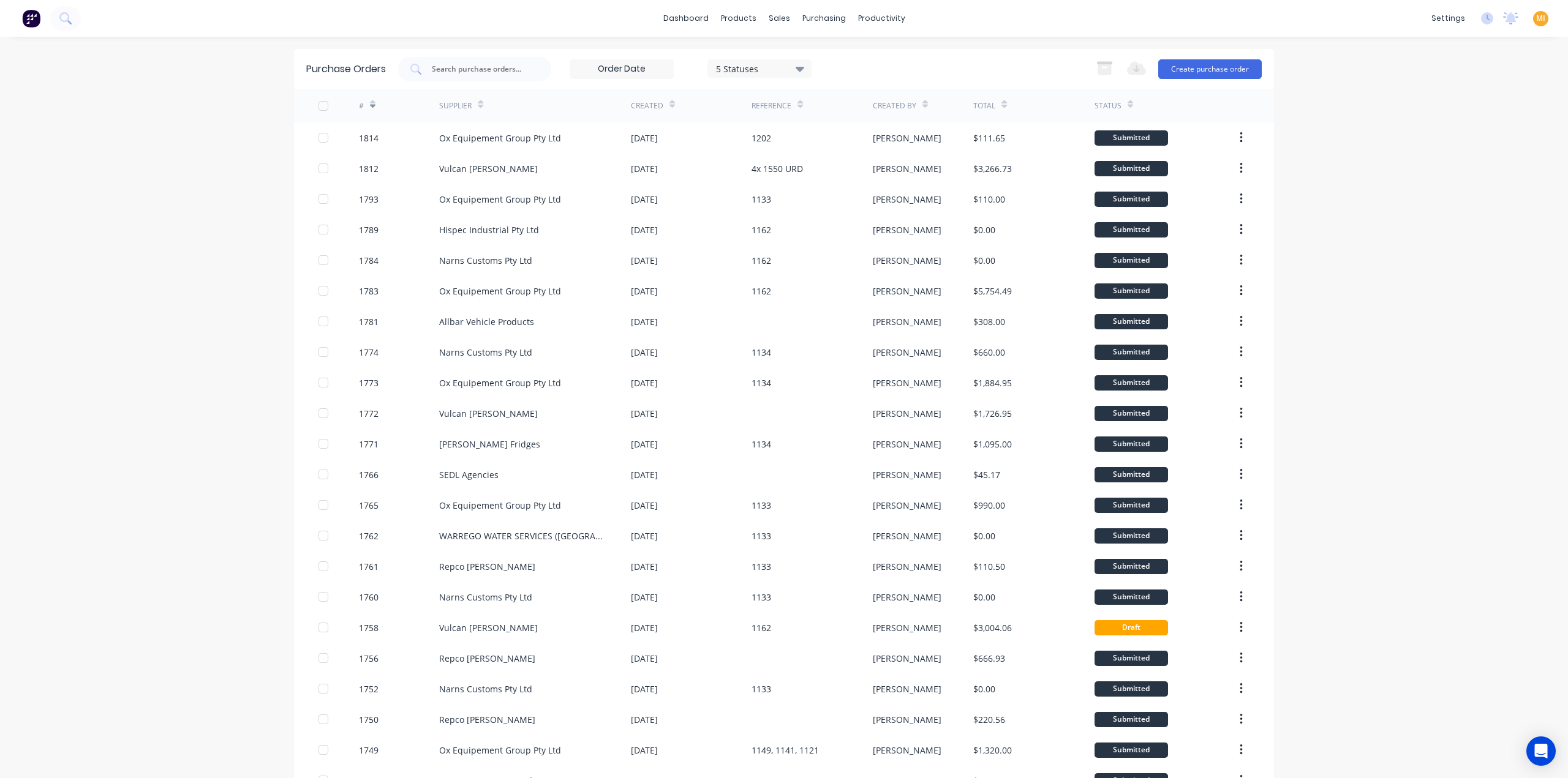
click at [605, 75] on input at bounding box center [621, 69] width 103 height 18
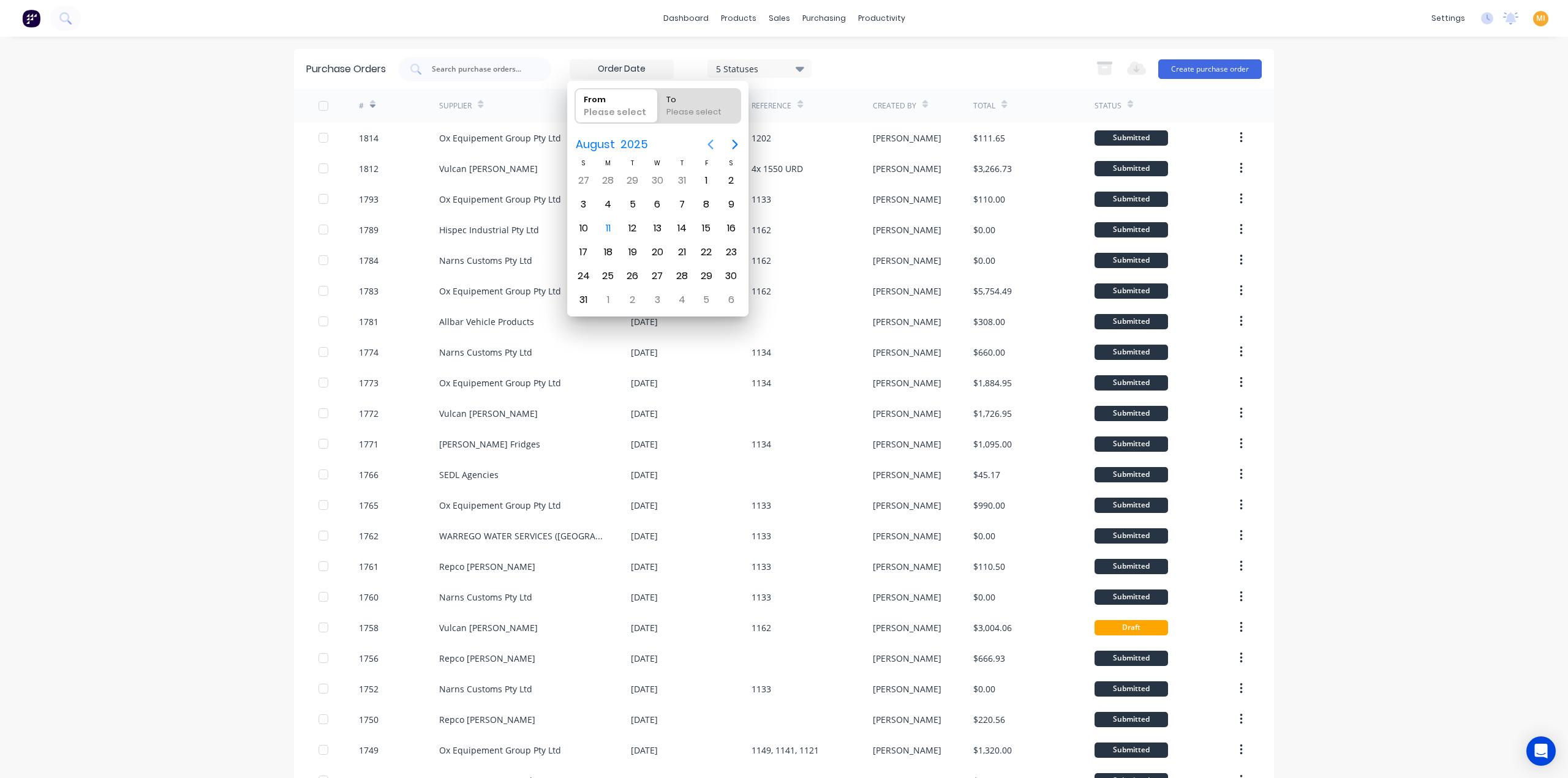
click at [707, 136] on button "Previous page" at bounding box center [711, 145] width 24 height 24
drag, startPoint x: 661, startPoint y: 250, endPoint x: 686, endPoint y: 141, distance: 111.8
click at [661, 247] on div "25" at bounding box center [657, 252] width 18 height 18
type input "25/06/25"
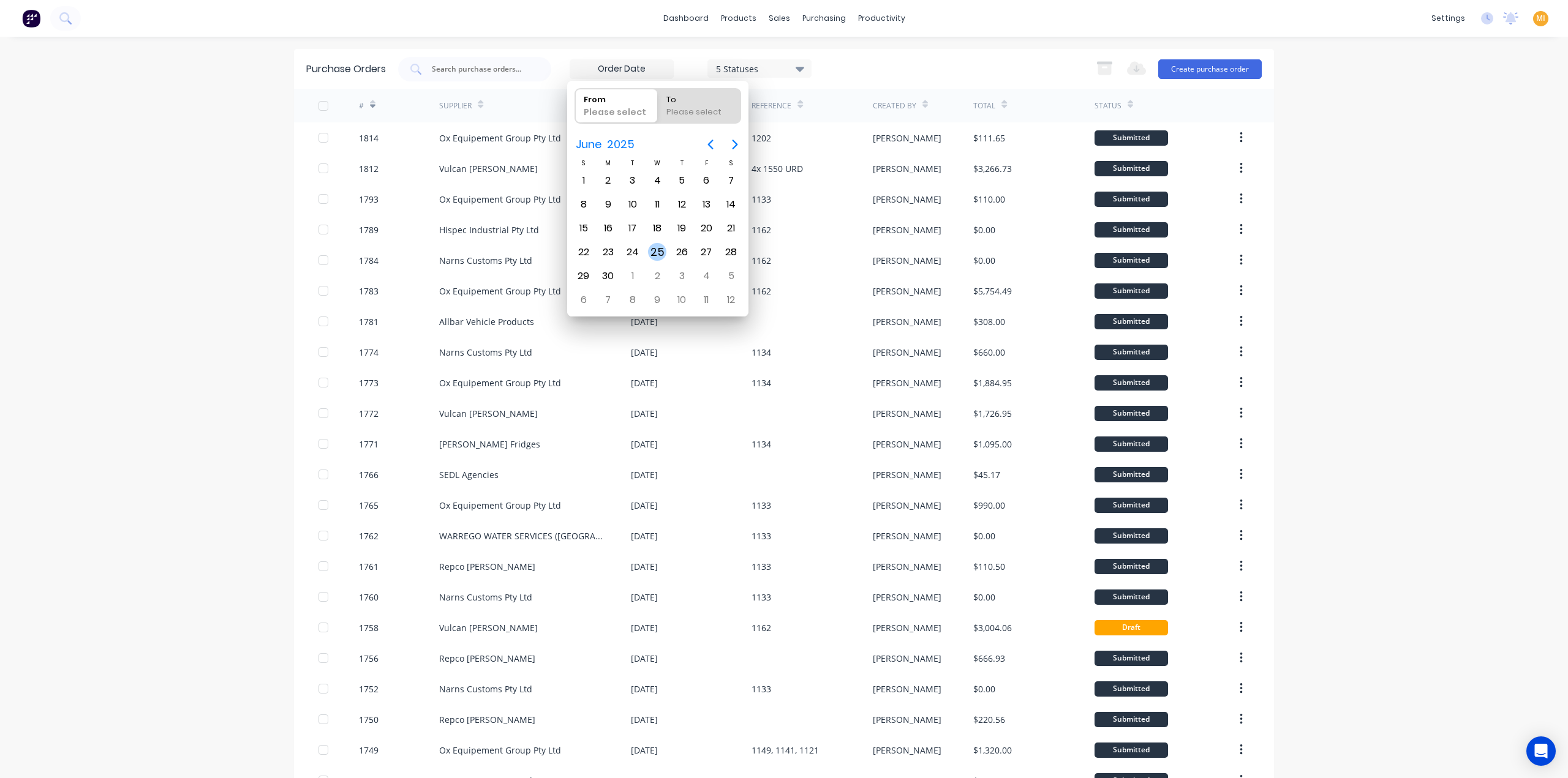
radio input "false"
radio input "true"
drag, startPoint x: 728, startPoint y: 150, endPoint x: 734, endPoint y: 146, distance: 7.2
click at [731, 149] on icon "Next page" at bounding box center [735, 145] width 15 height 15
click at [610, 223] on div "14" at bounding box center [608, 228] width 18 height 18
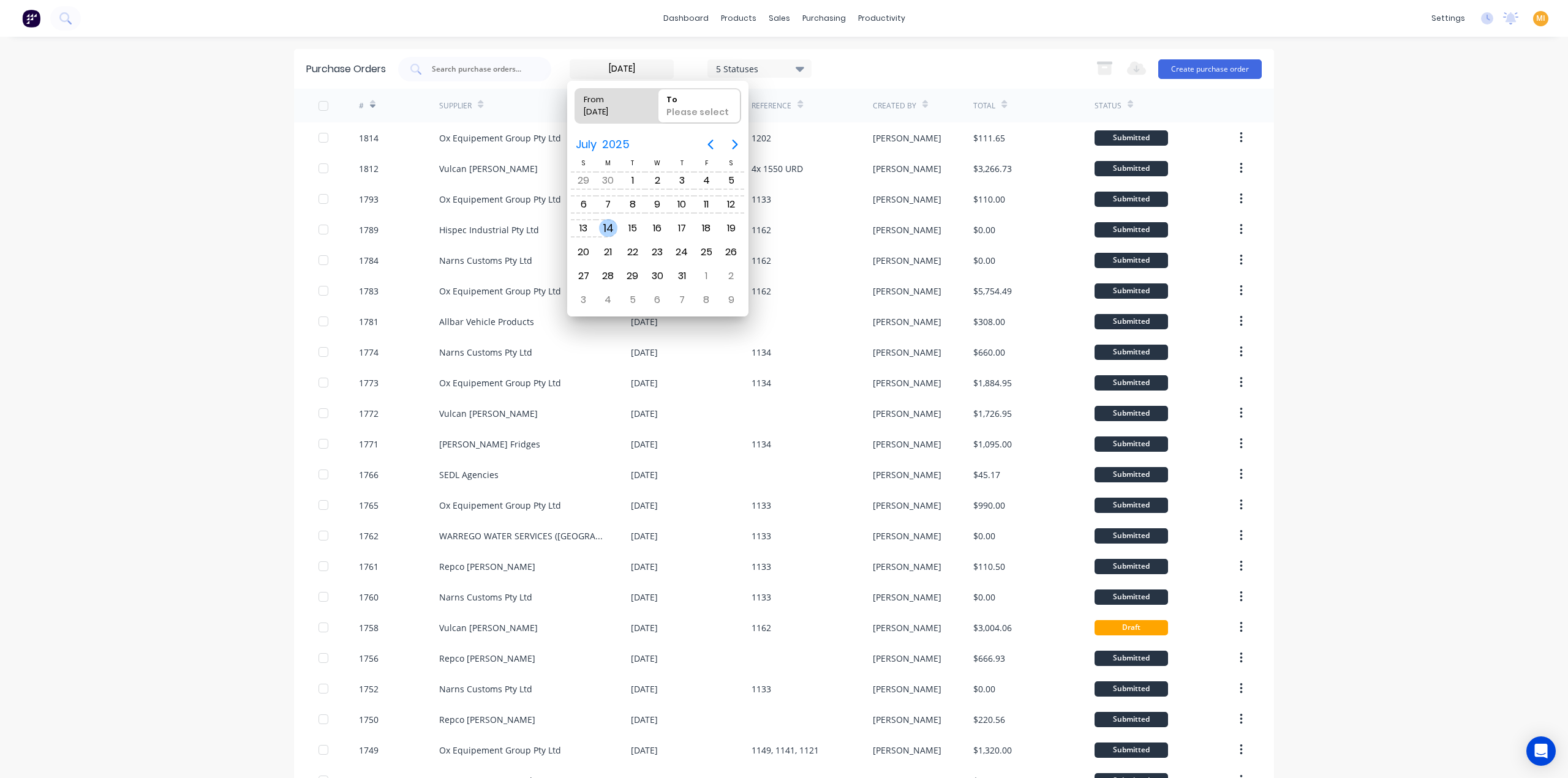
type input "24/06/25 - 14/07/25"
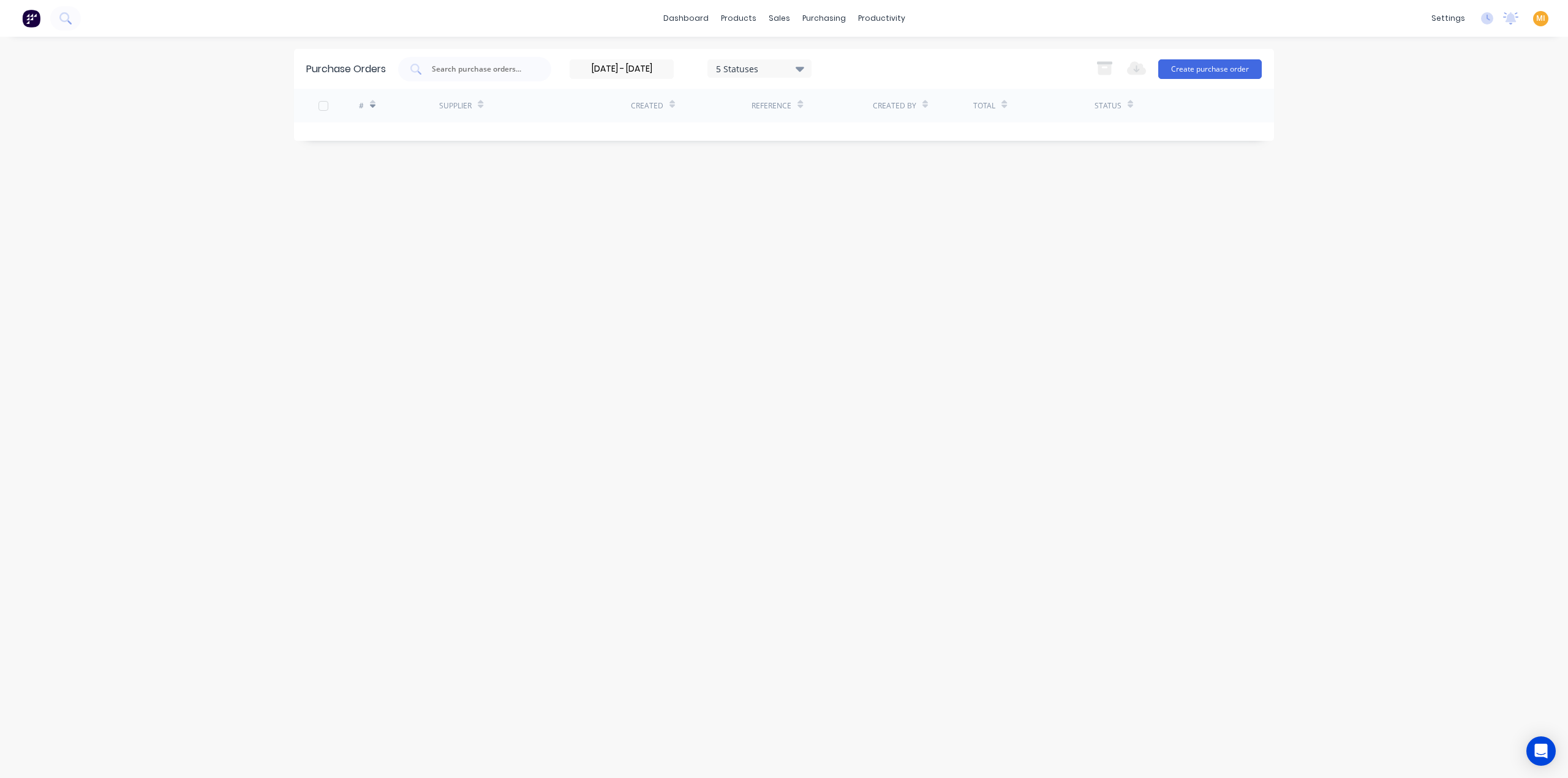
click at [617, 67] on input "24/06/25 - 14/07/25" at bounding box center [621, 69] width 103 height 18
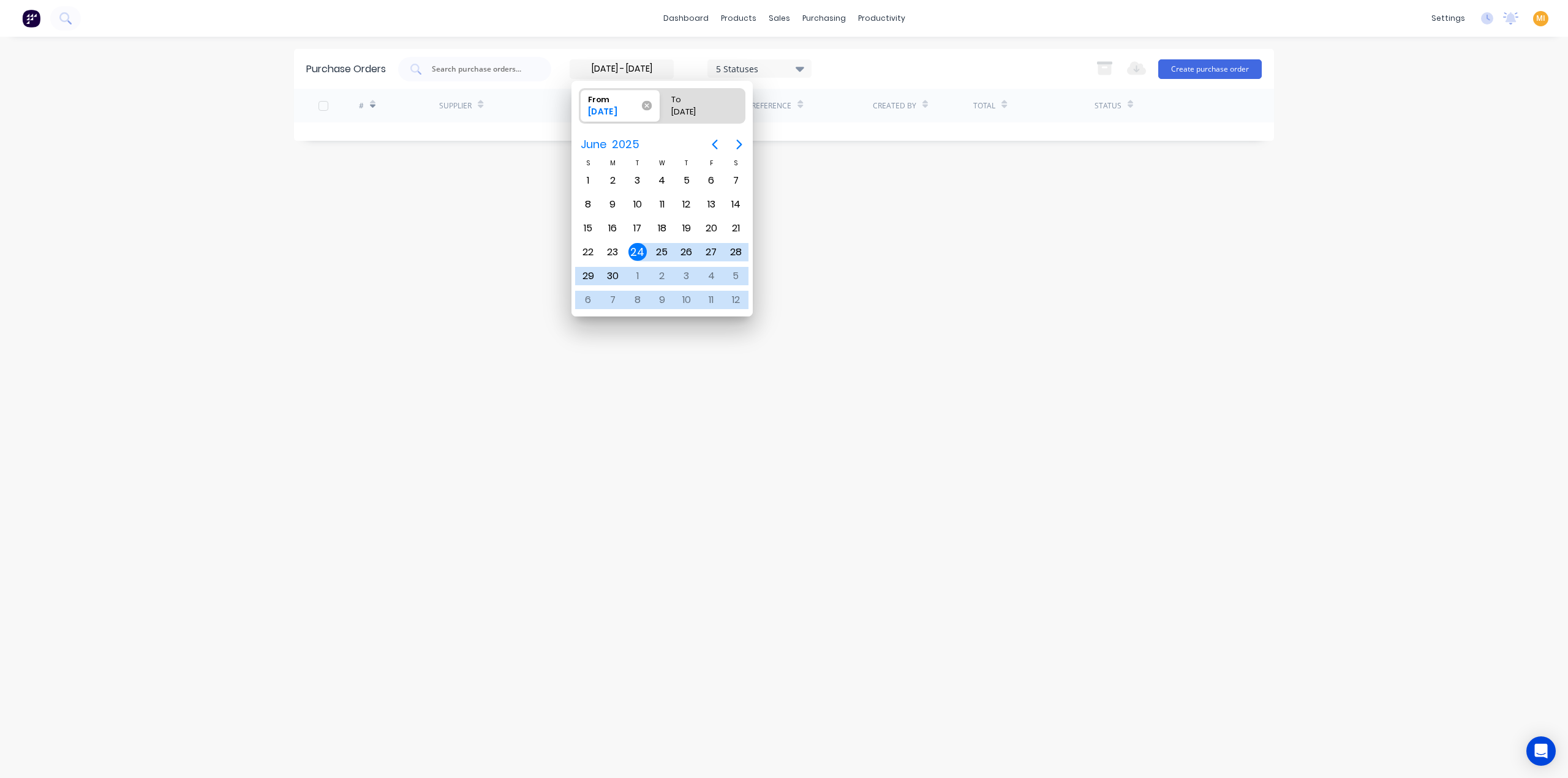
click at [653, 103] on span "From 24/06/25" at bounding box center [619, 105] width 80 height 32
click at [580, 103] on input "From 24/06/25" at bounding box center [579, 105] width 1 height 34
click at [647, 106] on icon at bounding box center [648, 105] width 10 height 10
click at [580, 106] on input "From 24/06/25" at bounding box center [579, 105] width 1 height 34
click at [643, 247] on div "24" at bounding box center [637, 252] width 18 height 18
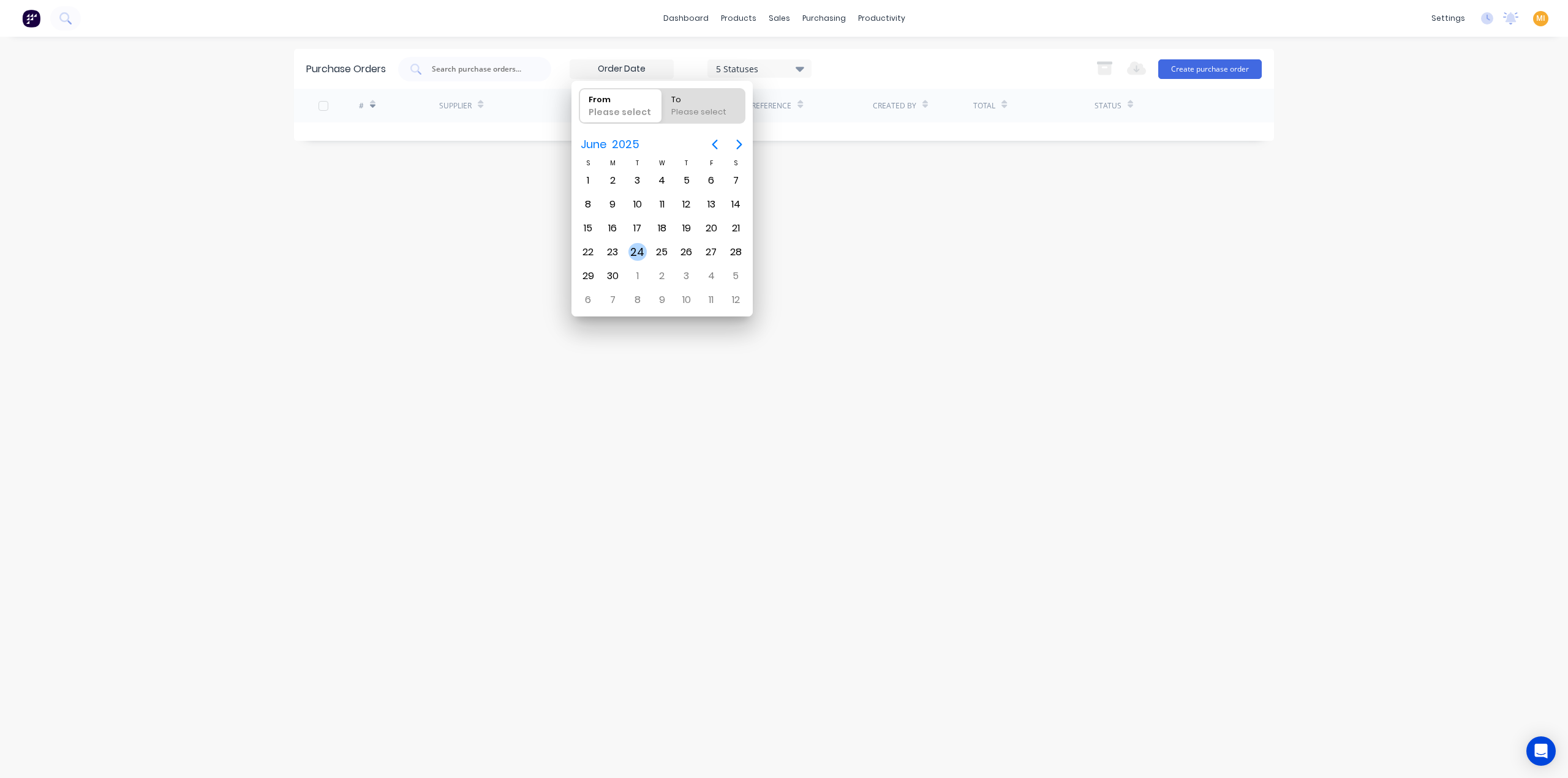
type input "24/06/25"
radio input "false"
radio input "true"
click at [525, 323] on div "Purchase Orders 24/06/25 5 Statuses 24/06/25 - 14/07/25 5 Statuses Export to Ex…" at bounding box center [784, 407] width 980 height 717
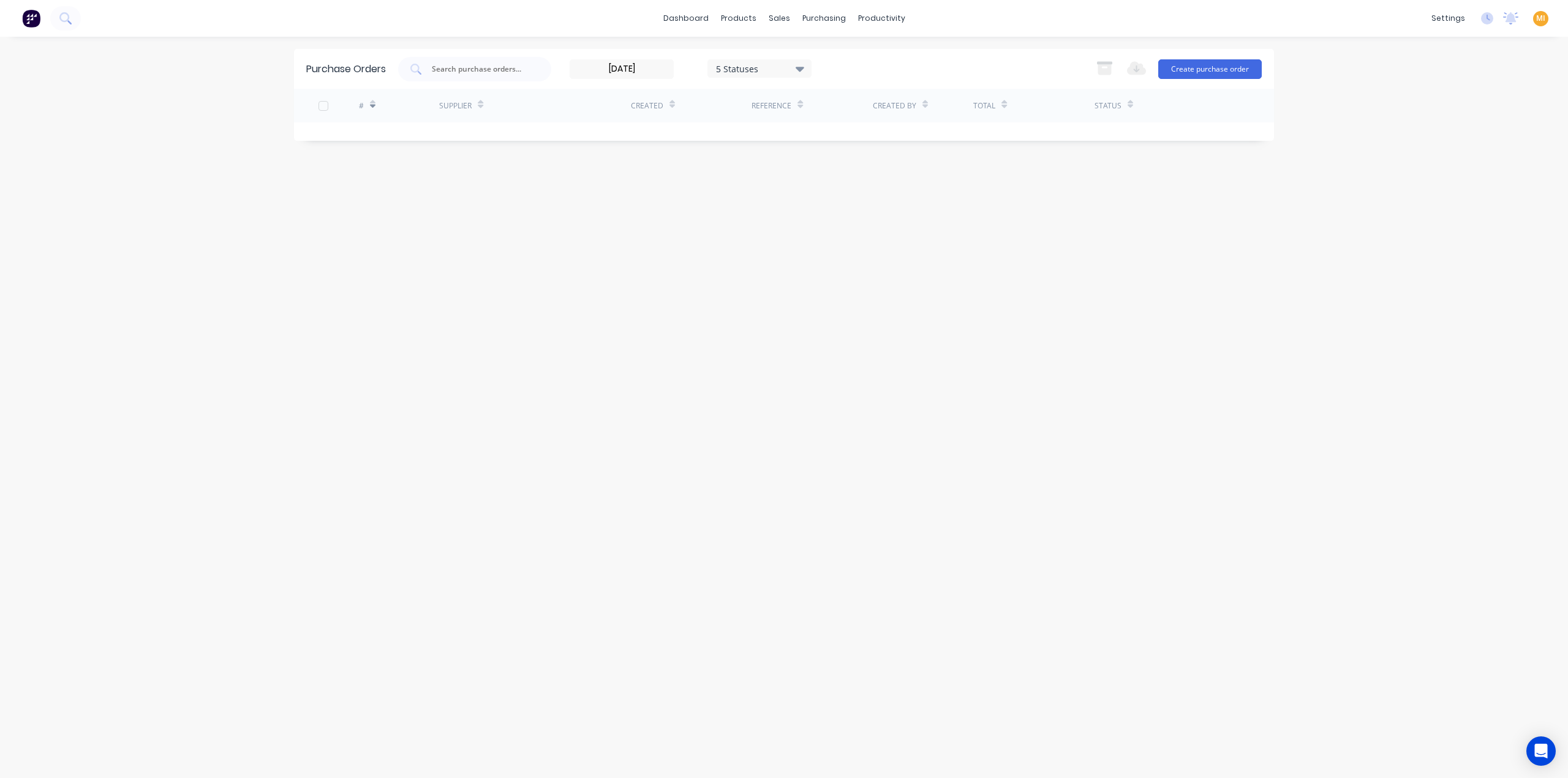
click at [646, 67] on input "24/06/25" at bounding box center [621, 69] width 103 height 18
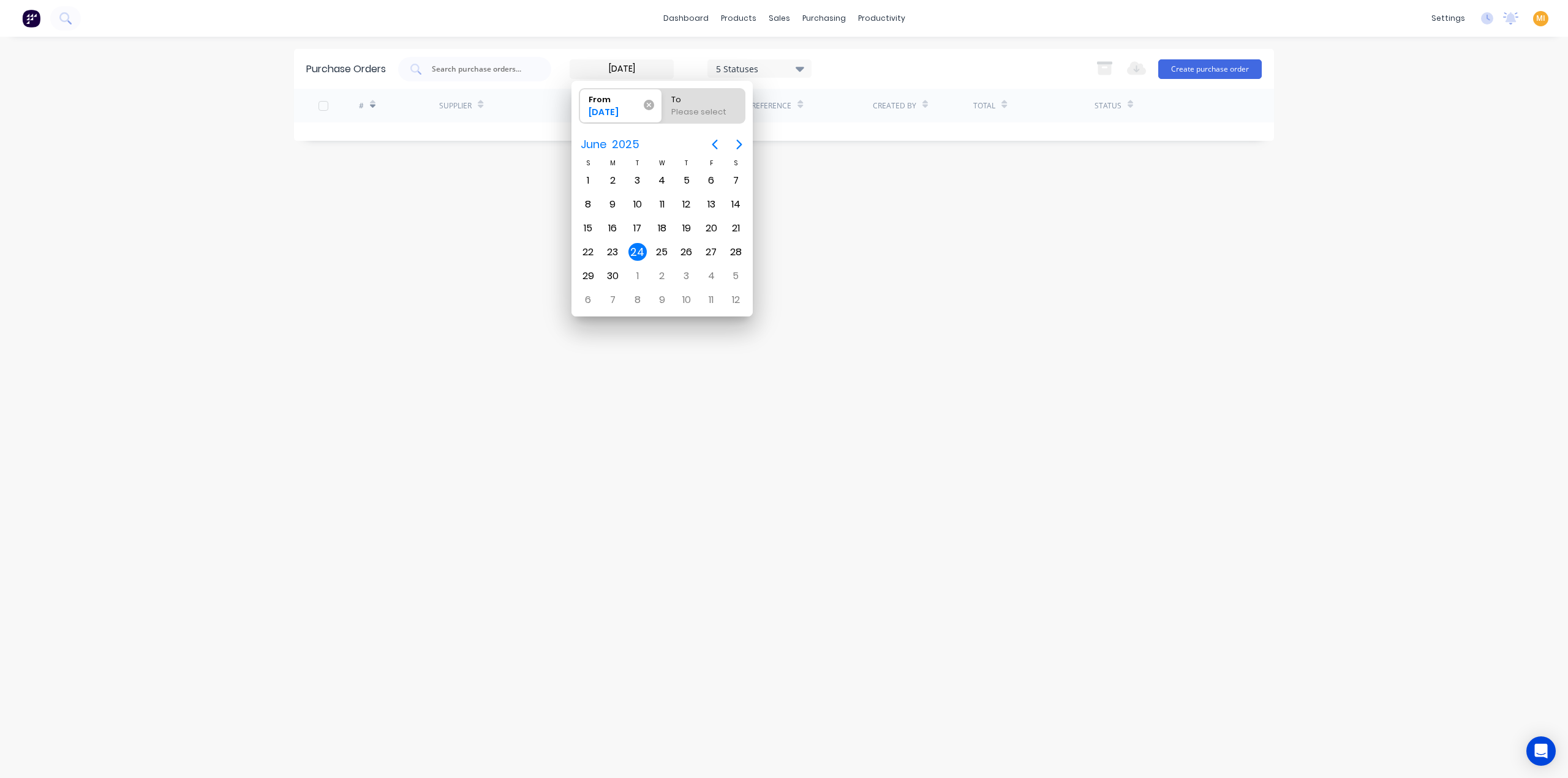
click at [650, 101] on icon at bounding box center [648, 105] width 10 height 10
click at [580, 101] on input "From 24/06/25" at bounding box center [579, 105] width 1 height 34
click at [475, 70] on input "text" at bounding box center [481, 69] width 101 height 12
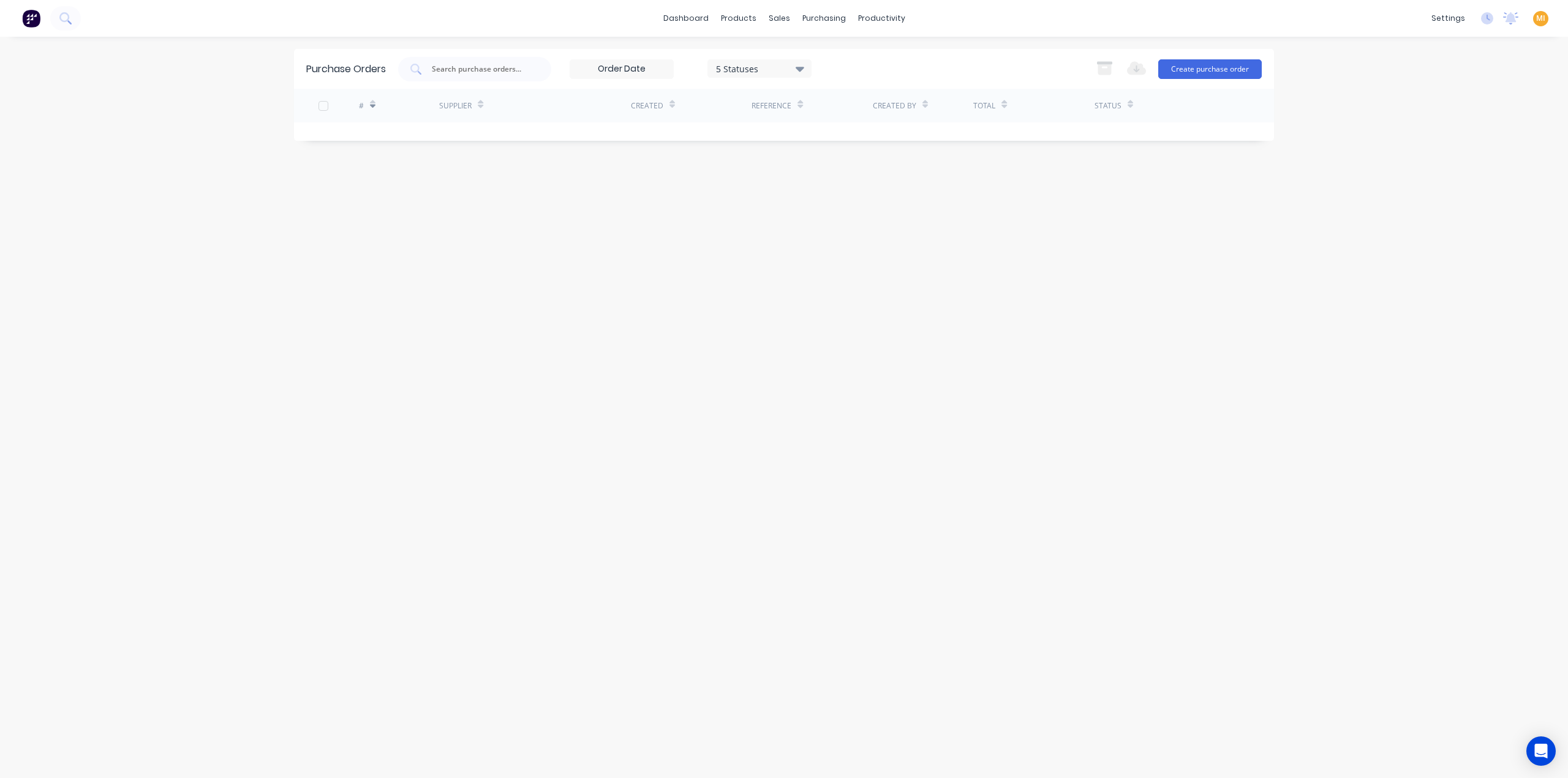
click at [359, 302] on div "Purchase Orders 5 Statuses 24/06/25 - 14/07/25 5 Statuses Export to Excel (XLSX…" at bounding box center [784, 407] width 980 height 717
click at [738, 55] on icon at bounding box center [738, 59] width 6 height 9
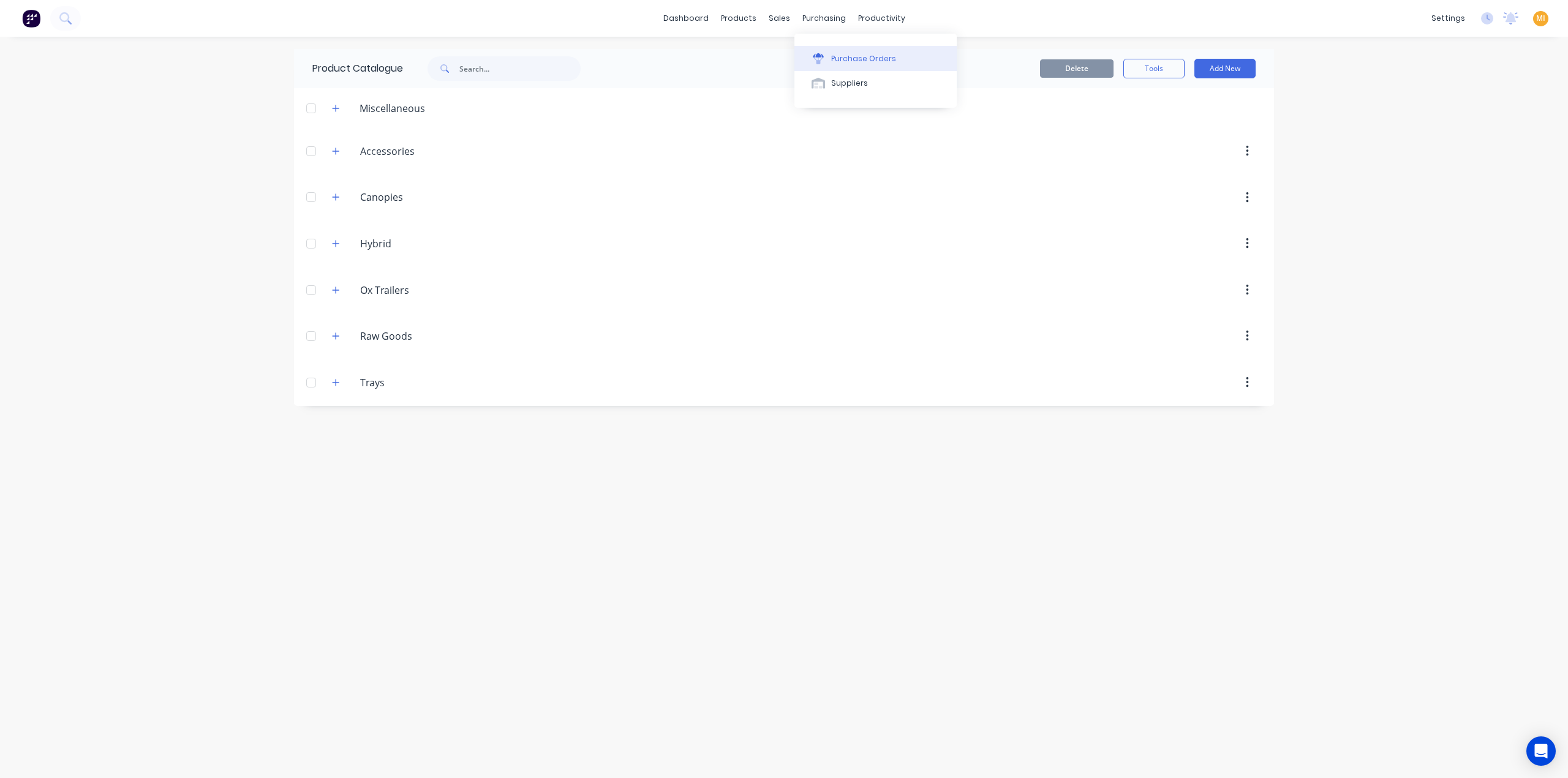
click at [844, 49] on button "Purchase Orders" at bounding box center [876, 58] width 162 height 24
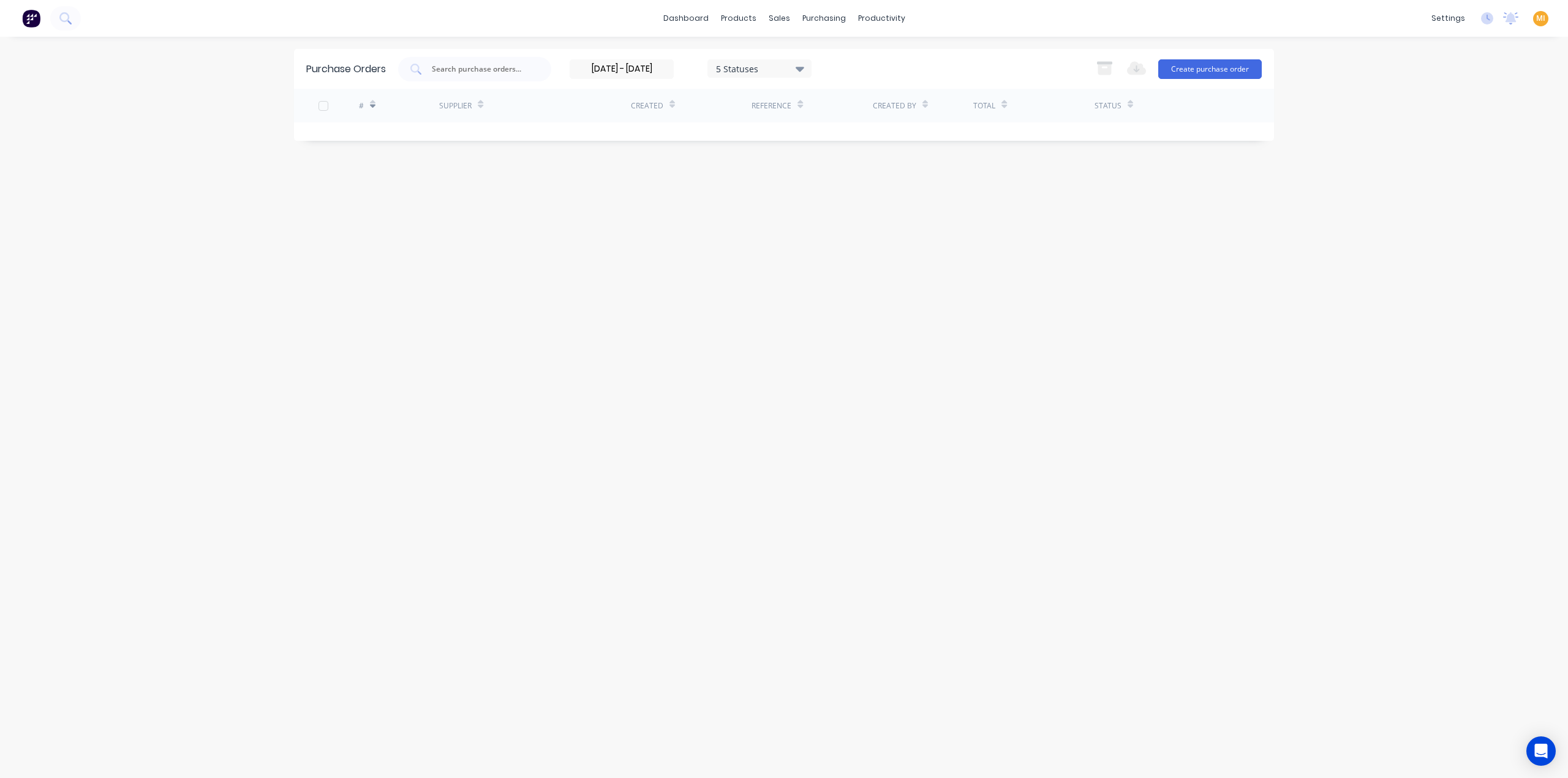
click at [786, 70] on div "5 Statuses" at bounding box center [760, 68] width 88 height 13
click at [842, 104] on div at bounding box center [841, 100] width 24 height 24
drag, startPoint x: 1401, startPoint y: 133, endPoint x: 1401, endPoint y: 116, distance: 17.0
click at [1402, 133] on div "dashboard products sales purchasing productivity dashboard products Product Cat…" at bounding box center [784, 389] width 1568 height 778
click at [1544, 18] on span "MI" at bounding box center [1541, 18] width 9 height 11
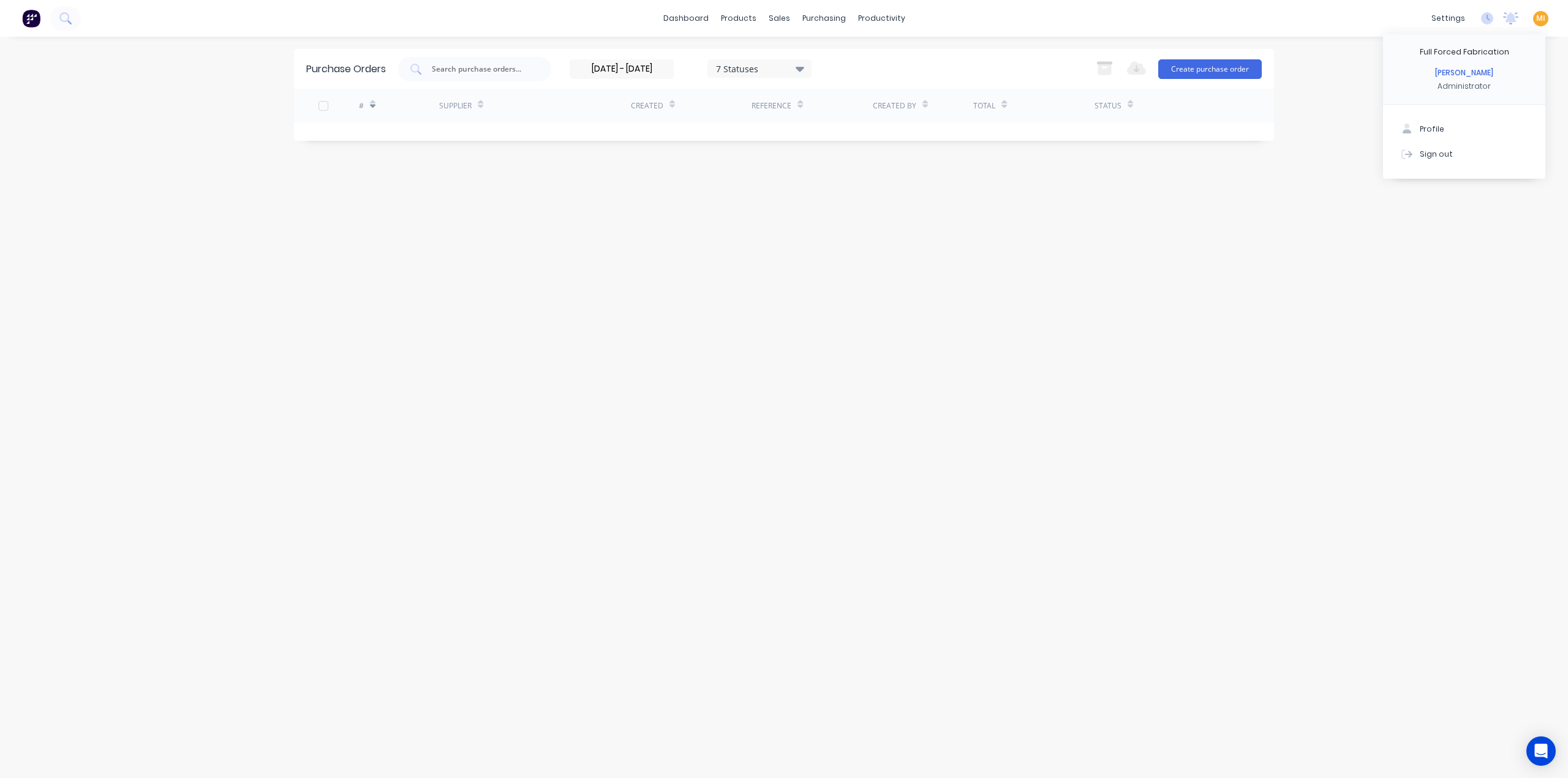
click at [622, 73] on input "24/06/25 - 14/07/25" at bounding box center [621, 69] width 103 height 18
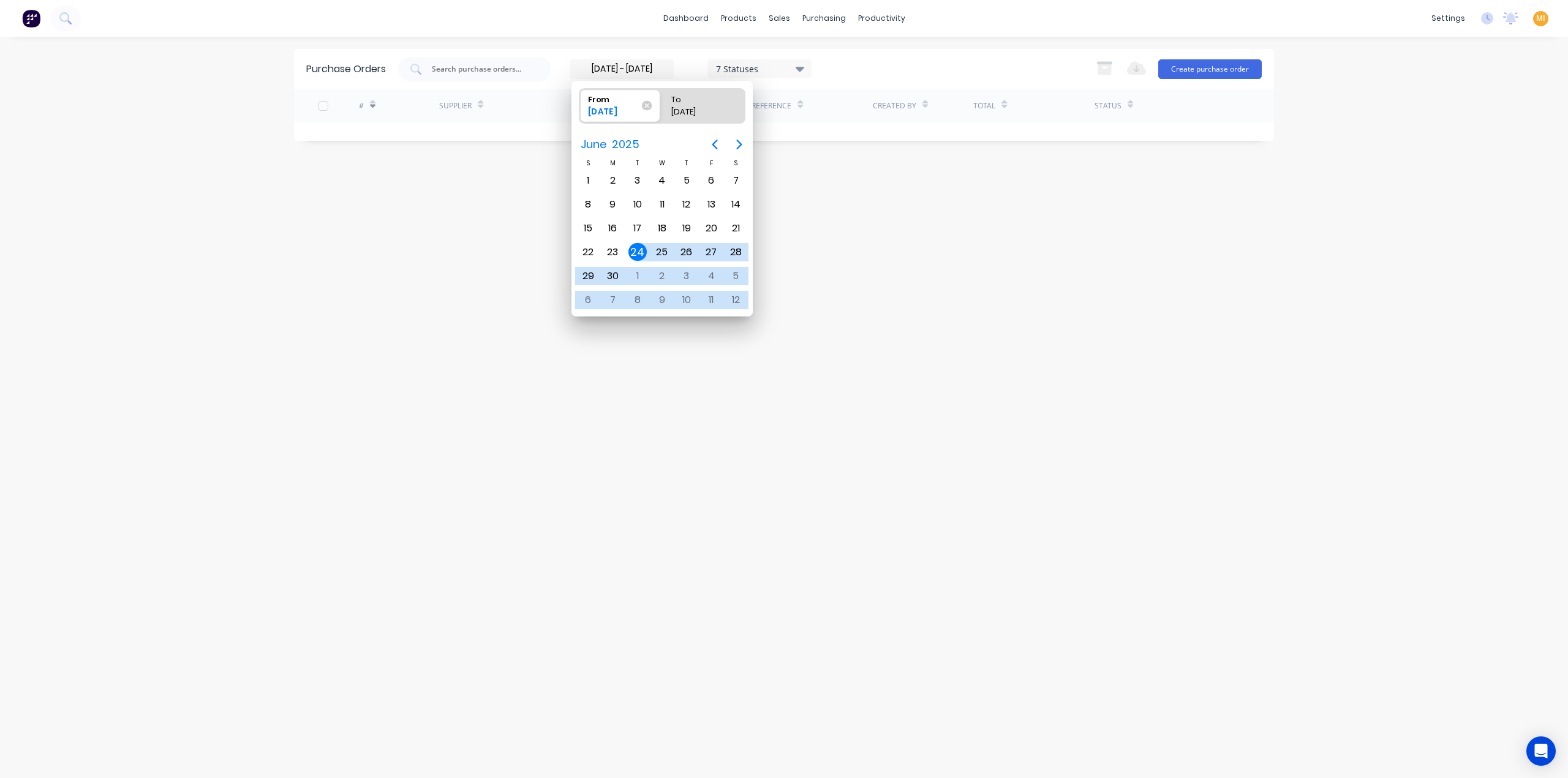
click at [655, 103] on span "From 24/06/25" at bounding box center [619, 105] width 80 height 32
click at [580, 103] on input "From 24/06/25" at bounding box center [579, 105] width 1 height 34
click at [654, 101] on span "From 24/06/25" at bounding box center [619, 105] width 80 height 32
click at [580, 101] on input "From 24/06/25" at bounding box center [579, 105] width 1 height 34
click at [649, 102] on icon at bounding box center [646, 105] width 9 height 9
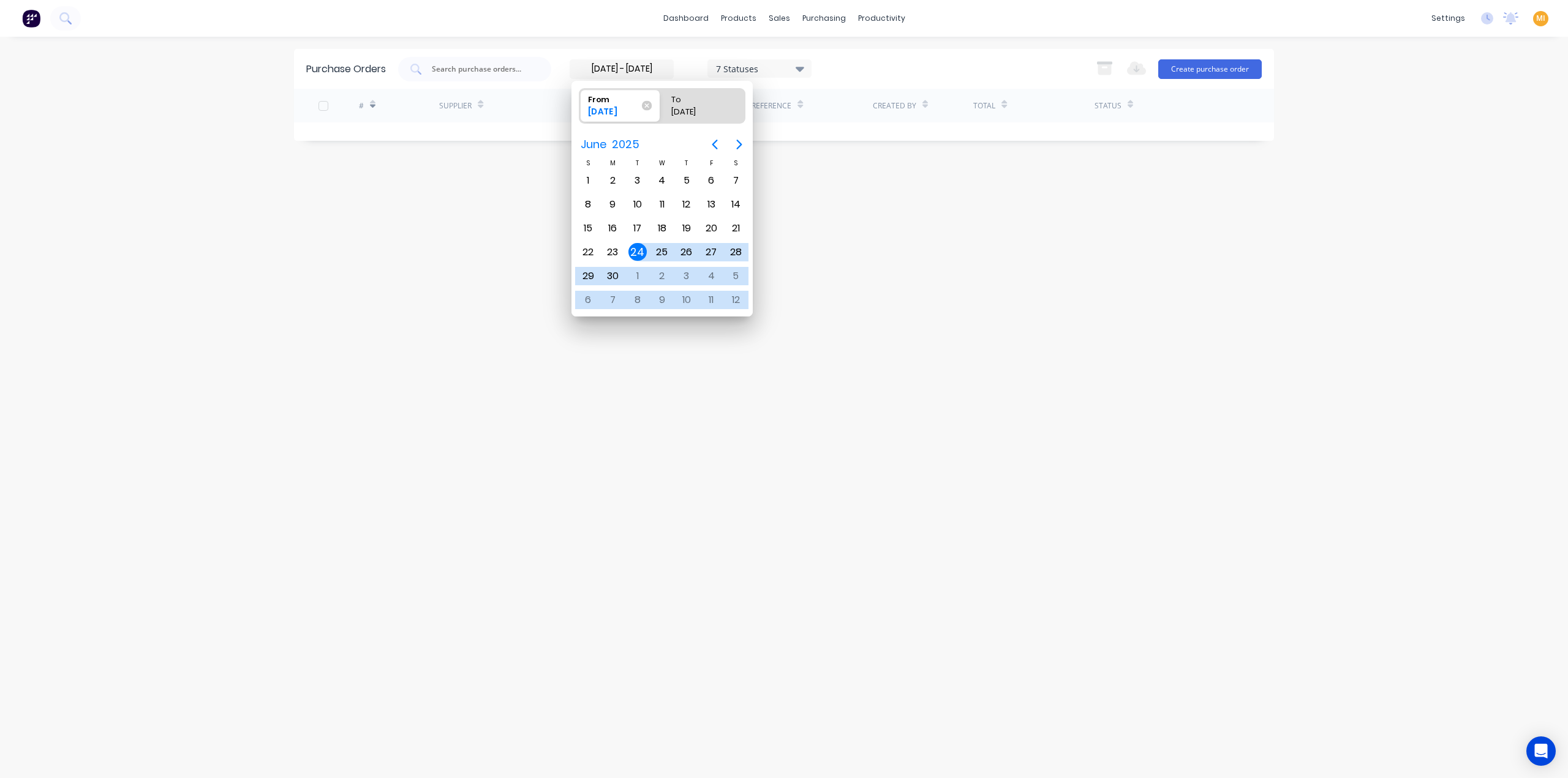
click at [580, 102] on input "From 24/06/25" at bounding box center [579, 105] width 1 height 34
click at [649, 102] on div "From" at bounding box center [621, 97] width 75 height 17
click at [580, 102] on input "From Please select" at bounding box center [579, 105] width 1 height 34
drag, startPoint x: 442, startPoint y: 269, endPoint x: 437, endPoint y: 263, distance: 7.8
click at [442, 269] on div "Purchase Orders 7 Statuses 24/06/25 - 14/07/25 7 Statuses Export to Excel (XLSX…" at bounding box center [784, 407] width 980 height 717
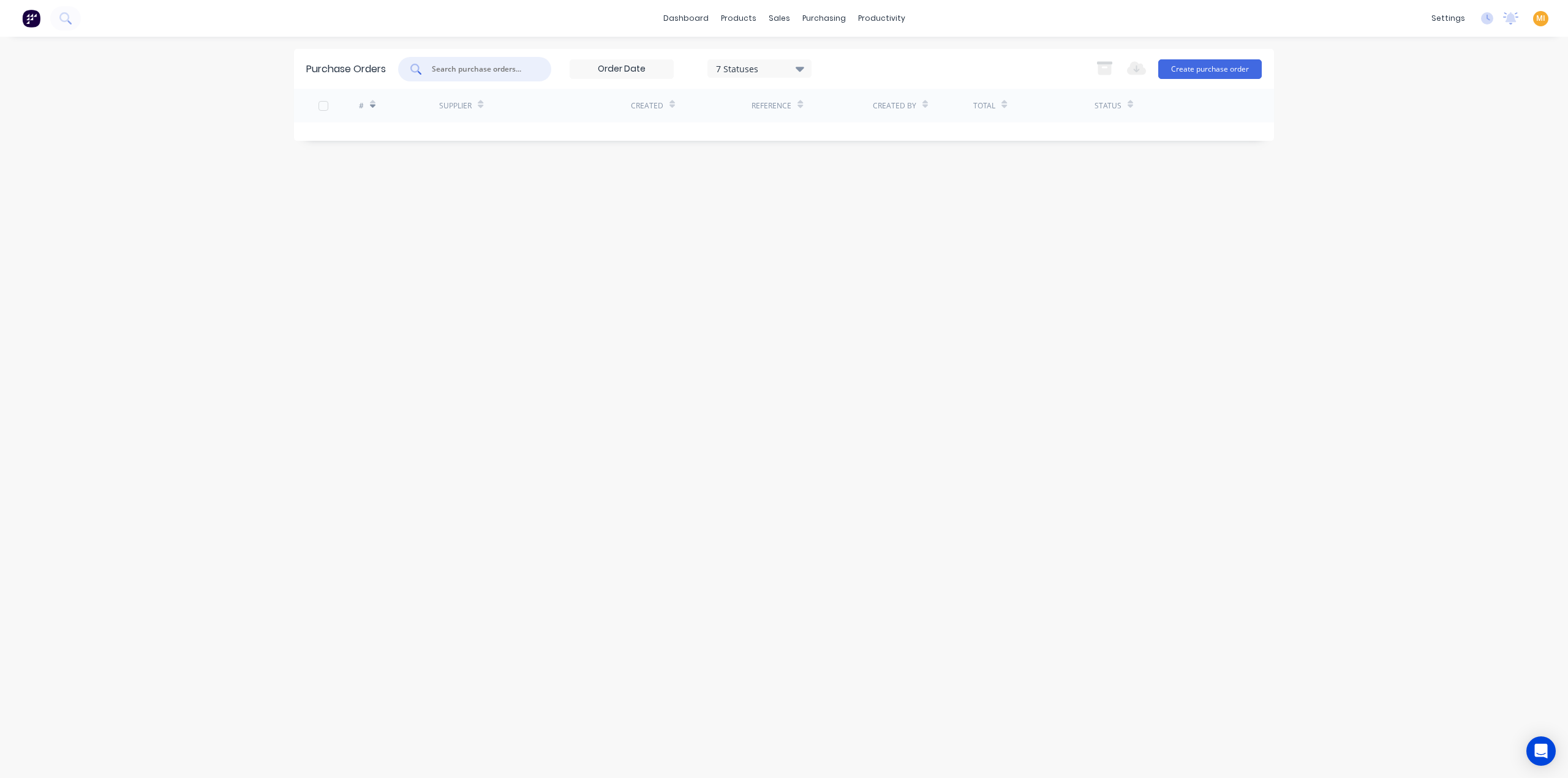
click at [476, 68] on input "text" at bounding box center [481, 69] width 101 height 12
click at [780, 67] on div "7 Statuses" at bounding box center [760, 68] width 88 height 13
click at [504, 270] on div "Purchase Orders 7 Statuses 24/06/25 - 14/07/25 7 Statuses Export to Excel (XLSX…" at bounding box center [784, 407] width 980 height 717
click at [790, 52] on button "Sales Orders" at bounding box center [845, 58] width 162 height 24
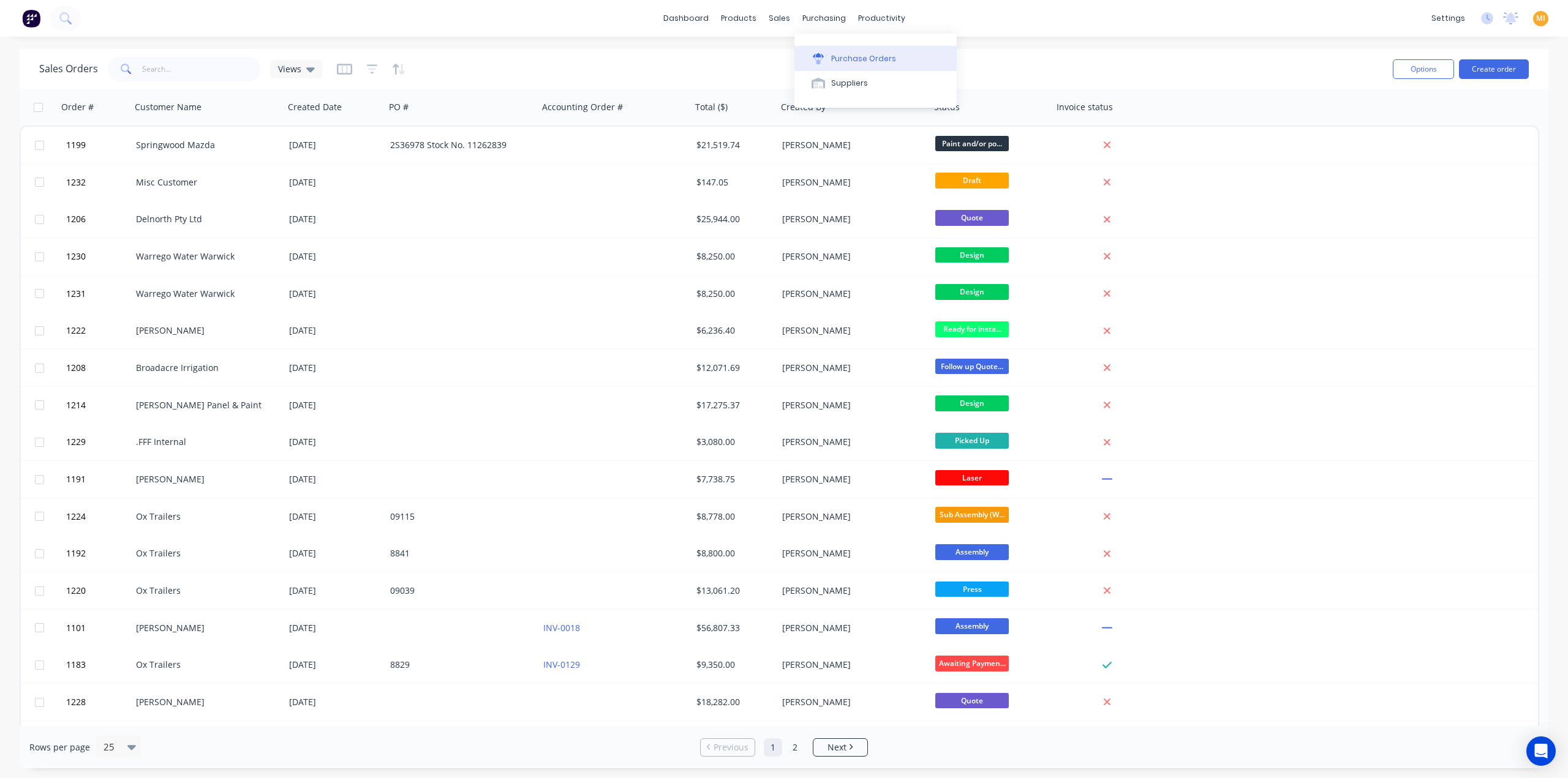
click at [834, 51] on button "Purchase Orders" at bounding box center [876, 58] width 162 height 24
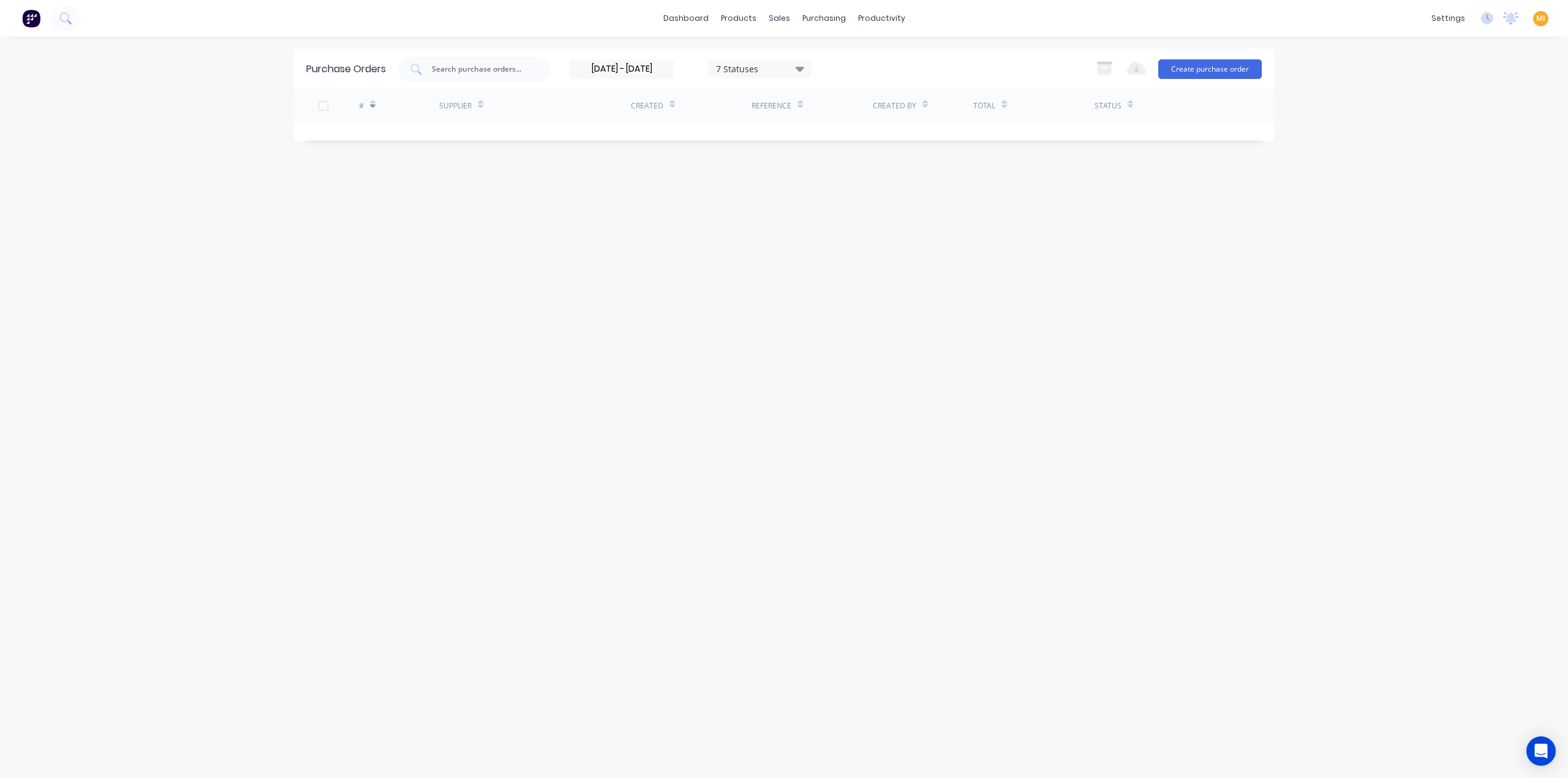
click at [1541, 20] on span "MI" at bounding box center [1541, 18] width 9 height 11
click at [1452, 159] on button "Sign out" at bounding box center [1464, 153] width 162 height 24
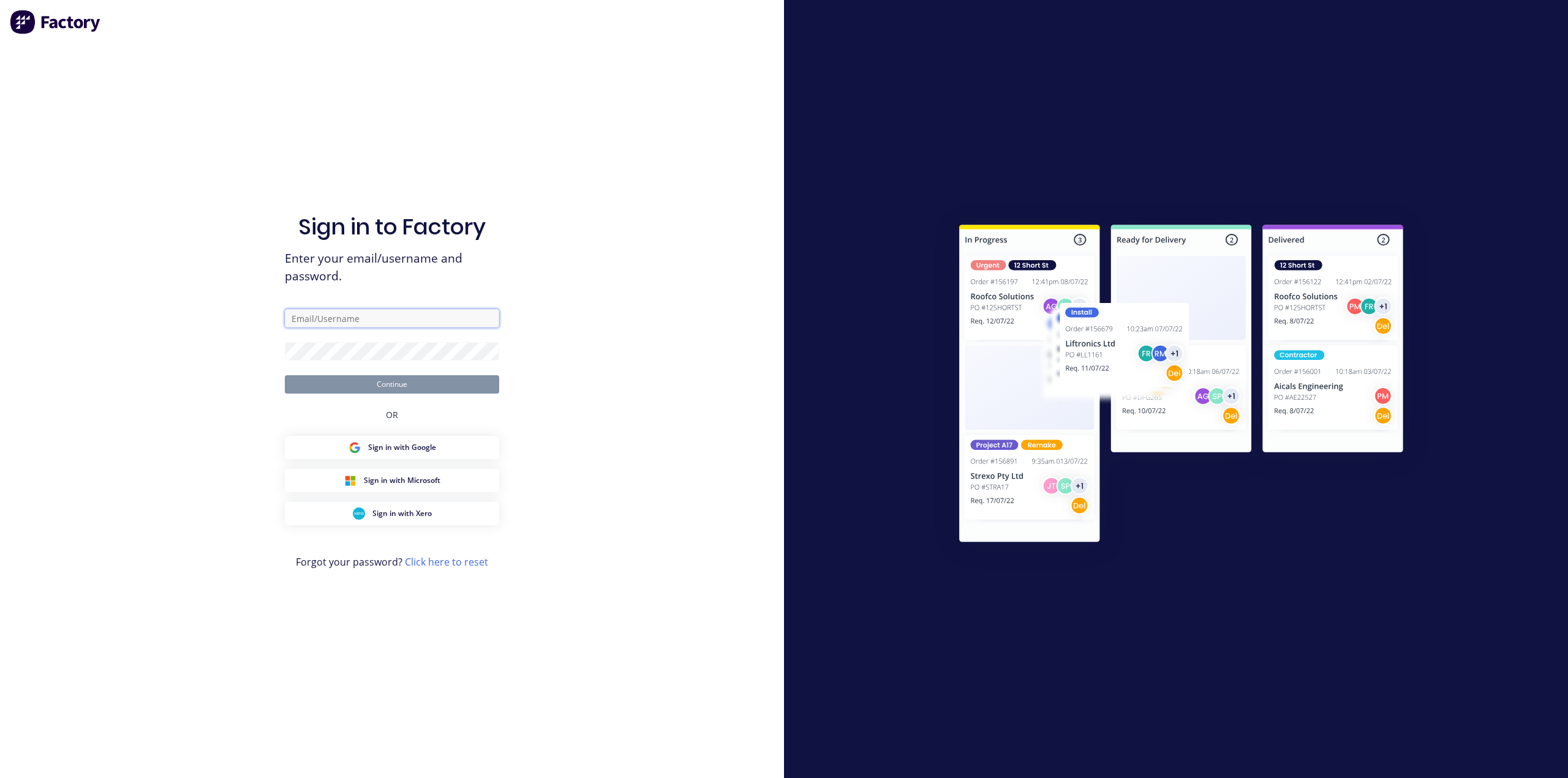
drag, startPoint x: 358, startPoint y: 327, endPoint x: 367, endPoint y: 330, distance: 9.5
click at [358, 328] on input "text" at bounding box center [391, 318] width 214 height 18
type input "[EMAIL_ADDRESS][DOMAIN_NAME]"
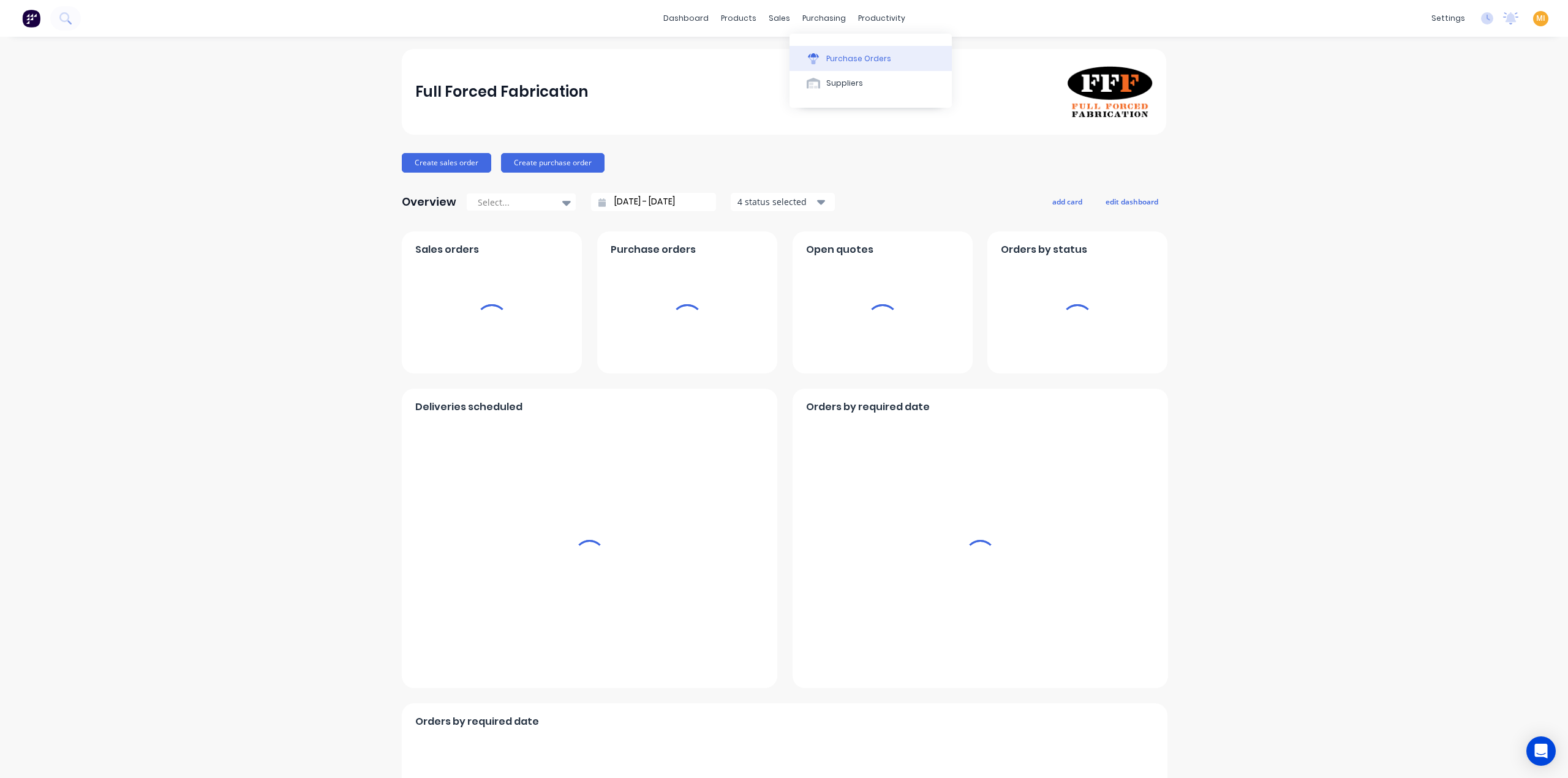
click at [830, 64] on button "Purchase Orders" at bounding box center [871, 58] width 162 height 24
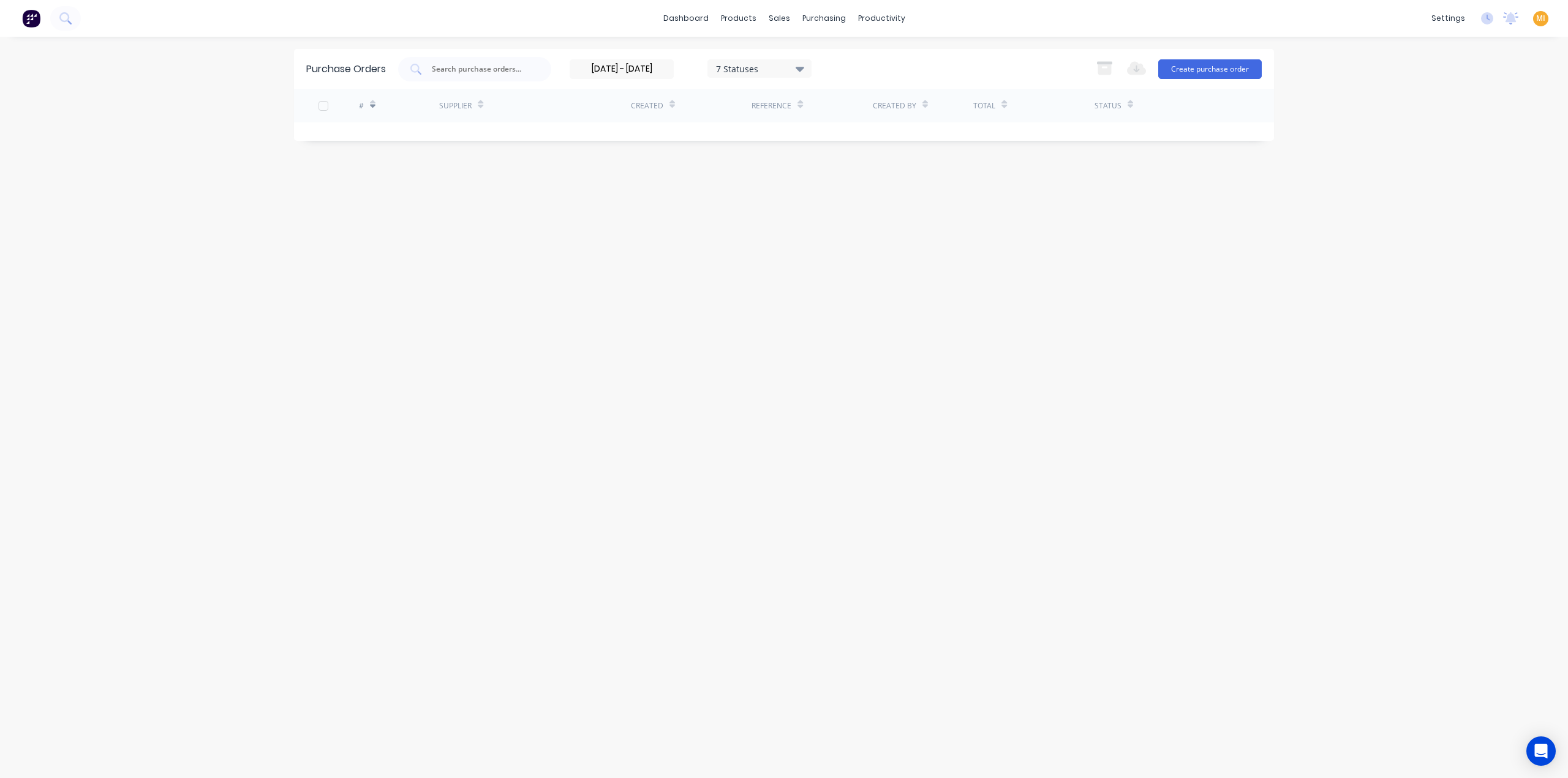
click at [600, 70] on input "24/06/25 - 14/07/25" at bounding box center [621, 69] width 103 height 18
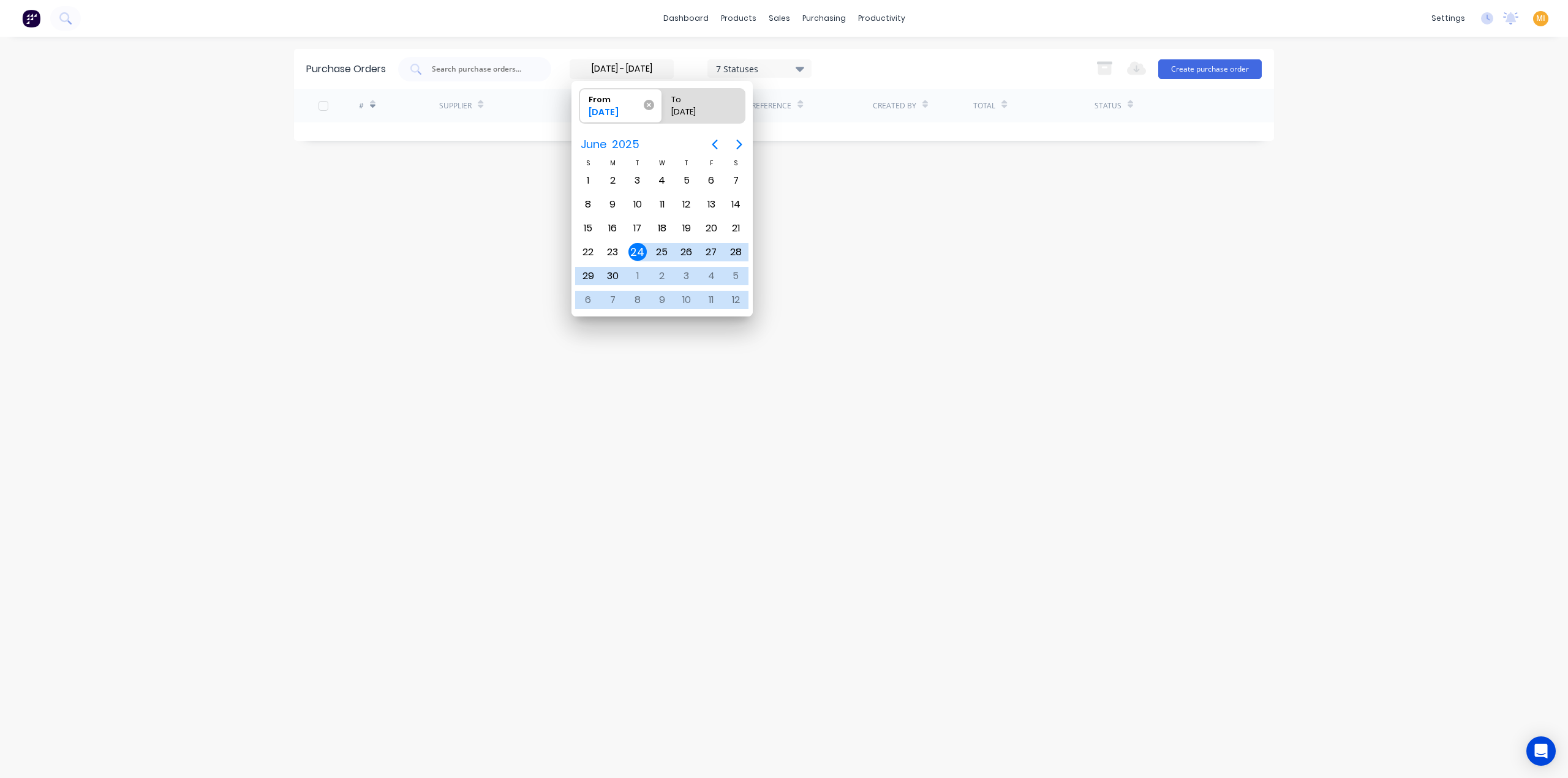
click at [646, 103] on icon at bounding box center [648, 105] width 10 height 10
click at [580, 103] on input "From 24/06/25" at bounding box center [579, 105] width 1 height 34
click at [414, 289] on div "Purchase Orders 7 Statuses 24/06/25 - 14/07/25 7 Statuses Export to Excel (XLSX…" at bounding box center [784, 407] width 980 height 717
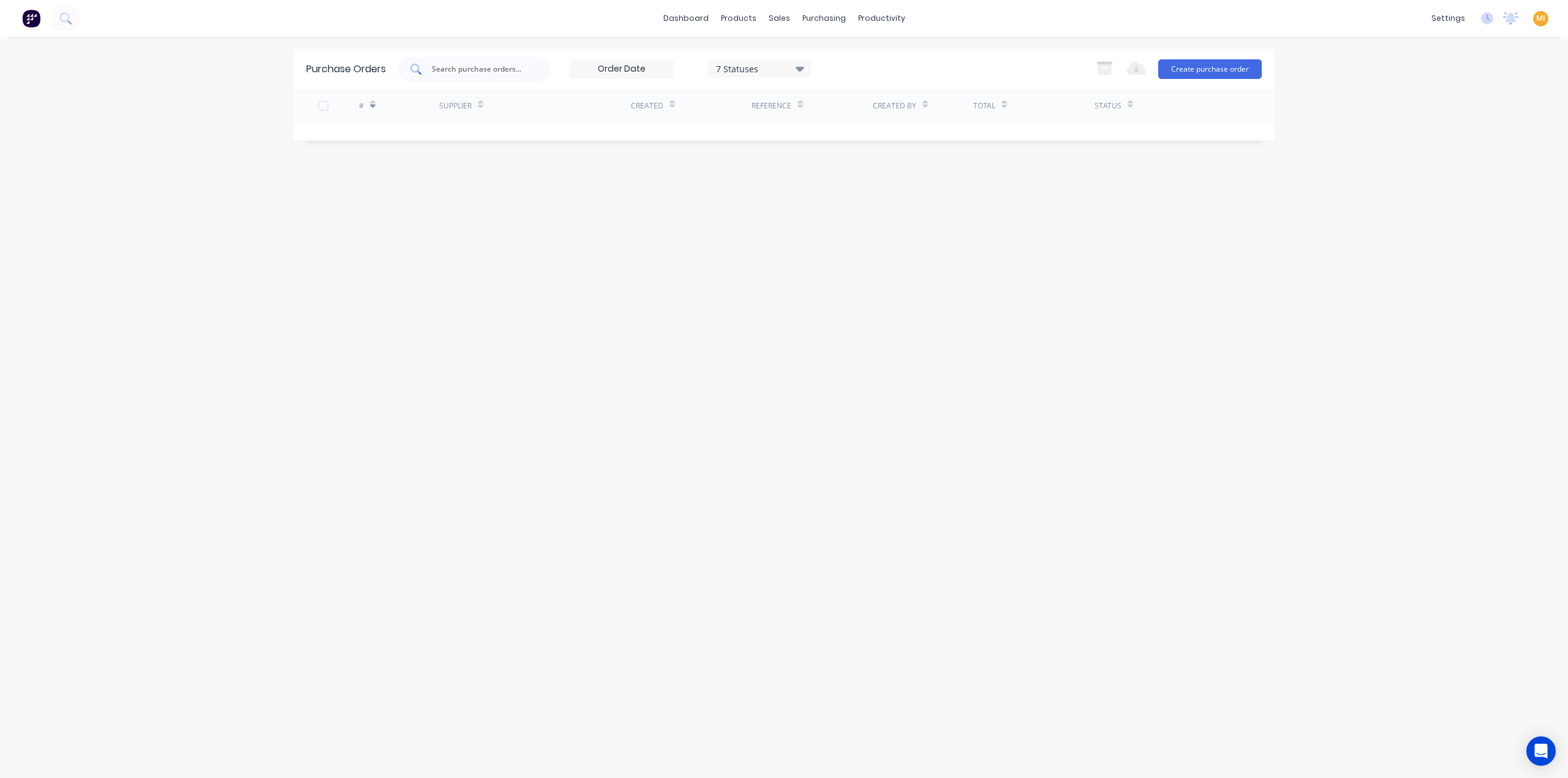
click at [475, 70] on input "text" at bounding box center [481, 69] width 101 height 12
click at [375, 101] on icon at bounding box center [373, 105] width 5 height 9
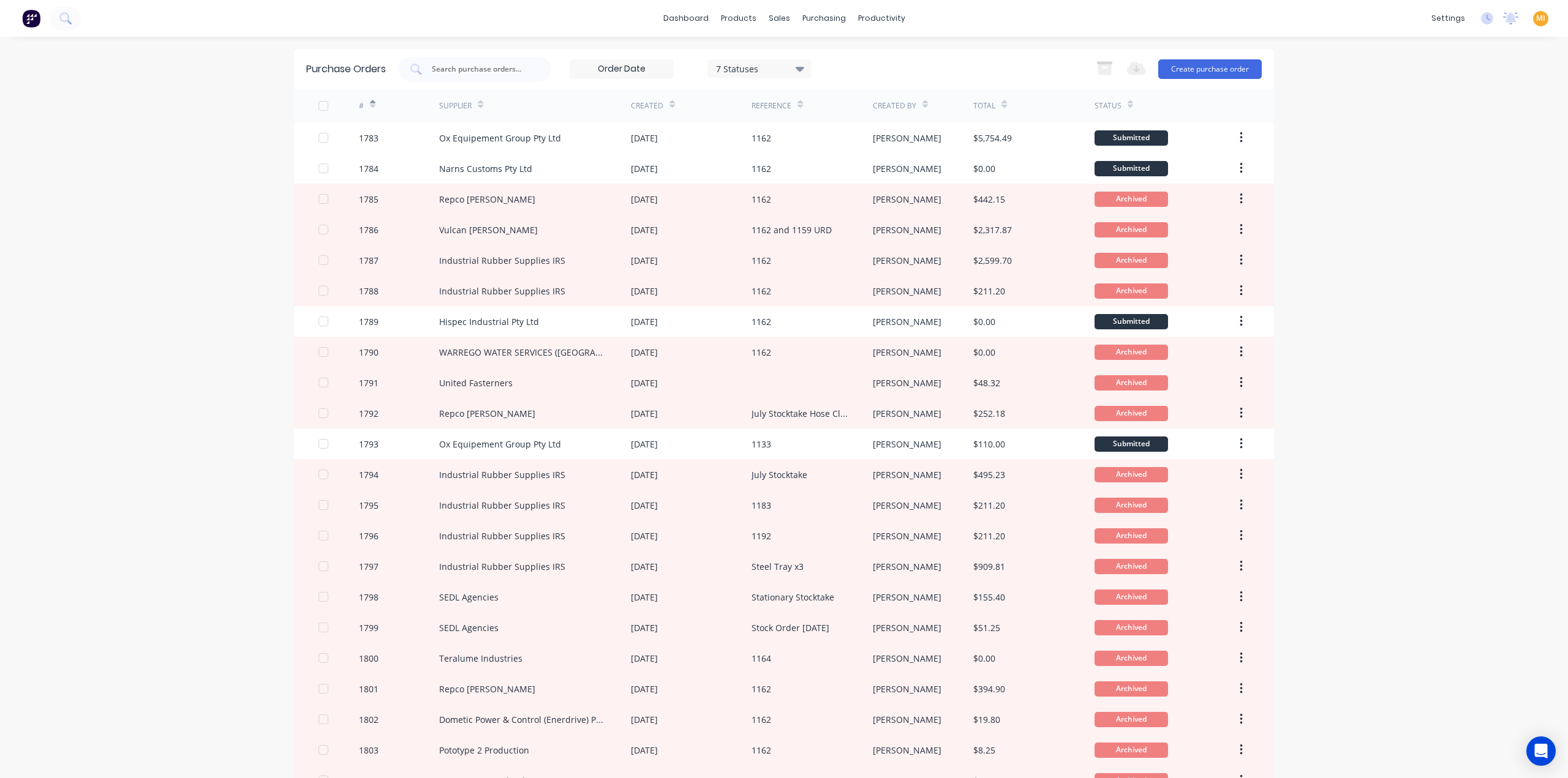
click at [782, 64] on div "7 Statuses" at bounding box center [760, 68] width 88 height 13
click at [838, 126] on div at bounding box center [837, 124] width 24 height 24
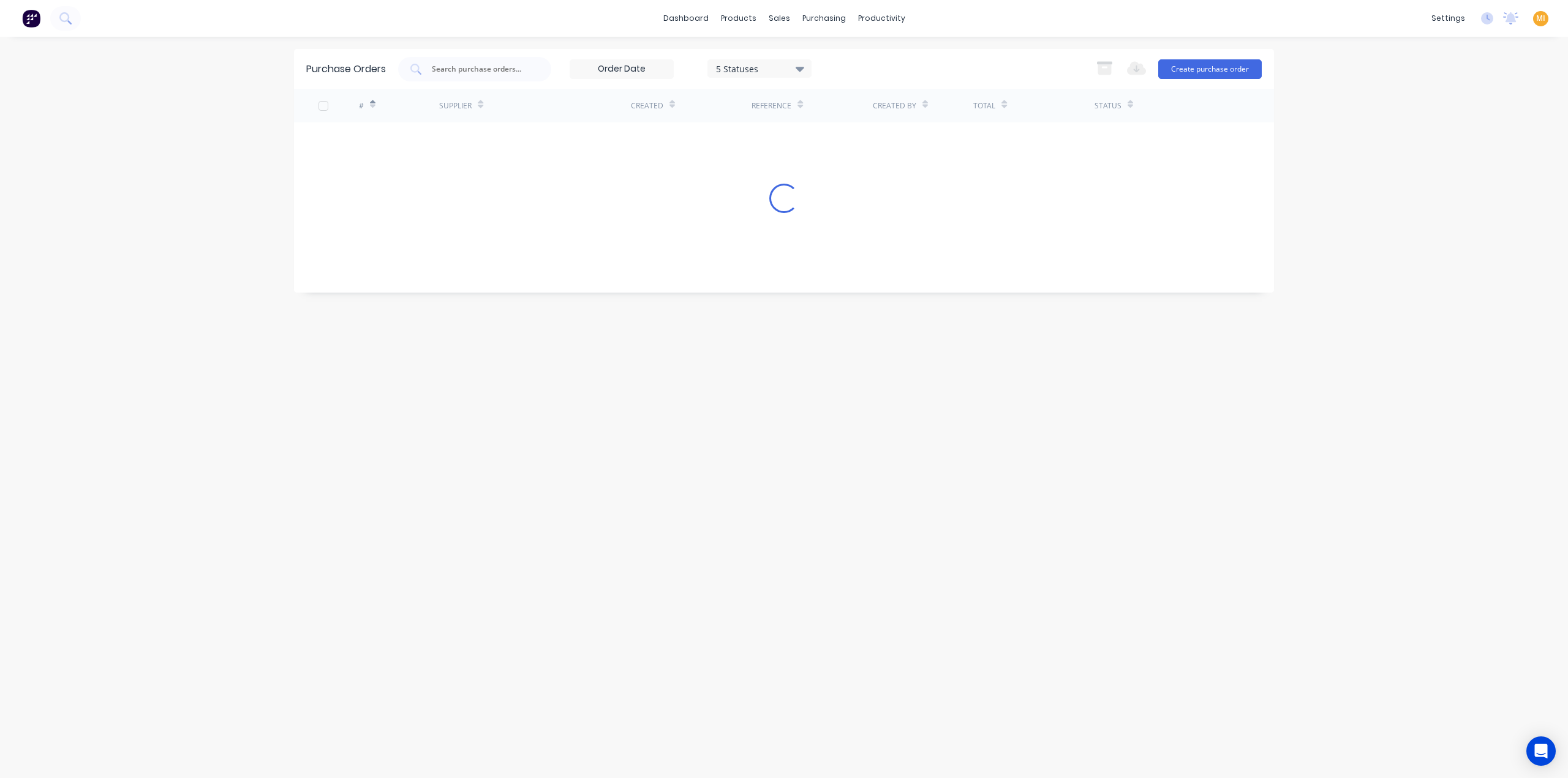
click at [893, 70] on div "5 Statuses 24/06/25 - 14/07/25 5 Statuses Export to Excel (XLSX) Create purchas…" at bounding box center [830, 69] width 863 height 24
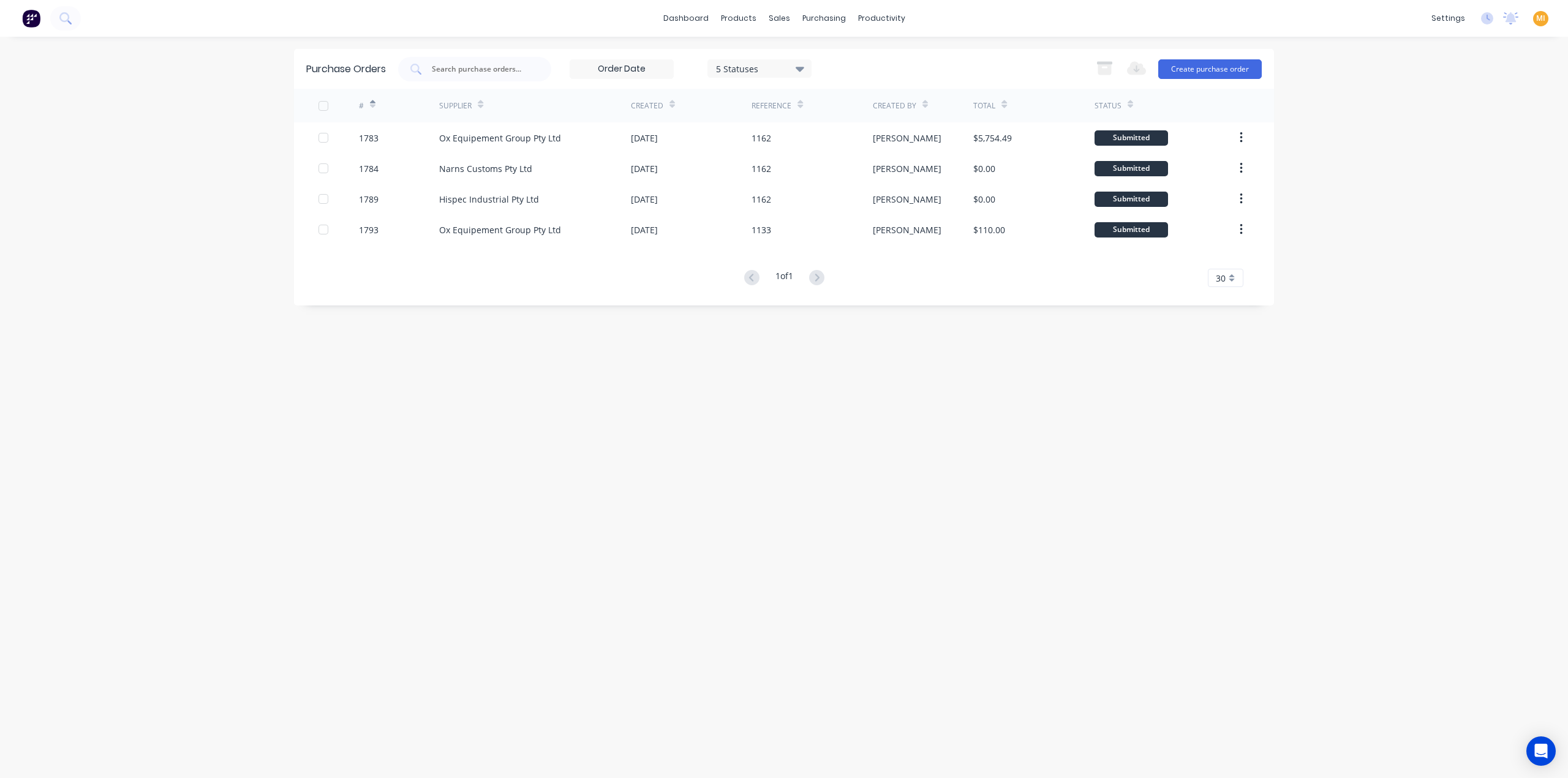
click at [750, 64] on div "5 Statuses" at bounding box center [760, 68] width 88 height 13
click at [389, 407] on div "Purchase Orders 5 Statuses 24/06/25 - 14/07/25 5 Statuses Export to Excel (XLSX…" at bounding box center [784, 407] width 980 height 717
click at [1218, 278] on span "30" at bounding box center [1220, 278] width 9 height 13
drag, startPoint x: 1225, startPoint y: 426, endPoint x: 1215, endPoint y: 412, distance: 17.2
click at [1225, 426] on div "35" at bounding box center [1225, 430] width 34 height 22
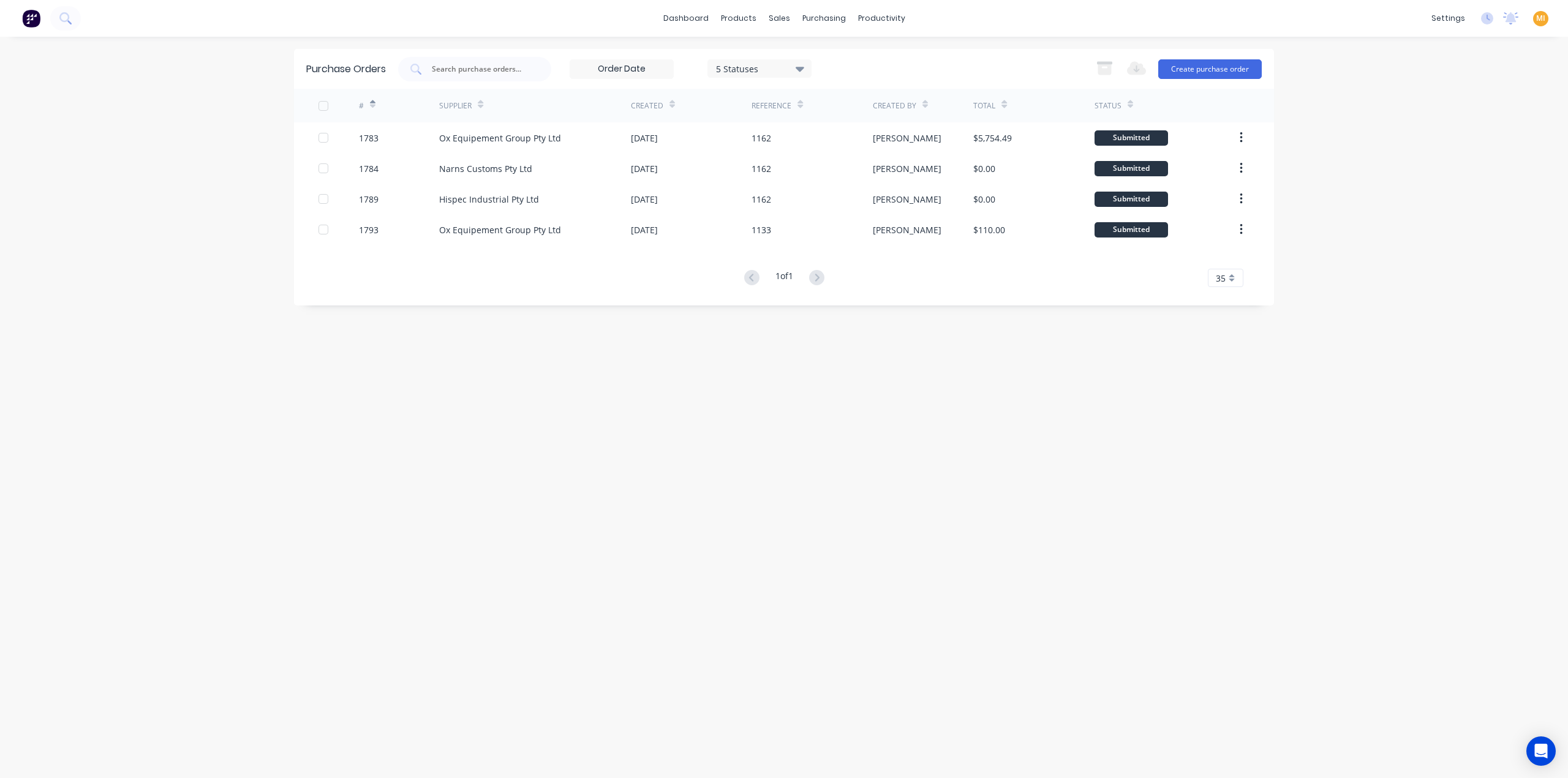
click at [450, 381] on div "Purchase Orders 5 Statuses 24/06/25 - 14/07/25 5 Statuses Export to Excel (XLSX…" at bounding box center [784, 407] width 980 height 717
click at [804, 62] on icon at bounding box center [800, 68] width 9 height 14
click at [842, 123] on div at bounding box center [841, 124] width 24 height 24
click at [426, 397] on div "Purchase Orders 7 Statuses 24/06/25 - 14/07/25 7 Statuses Export to Excel (XLSX…" at bounding box center [784, 407] width 980 height 717
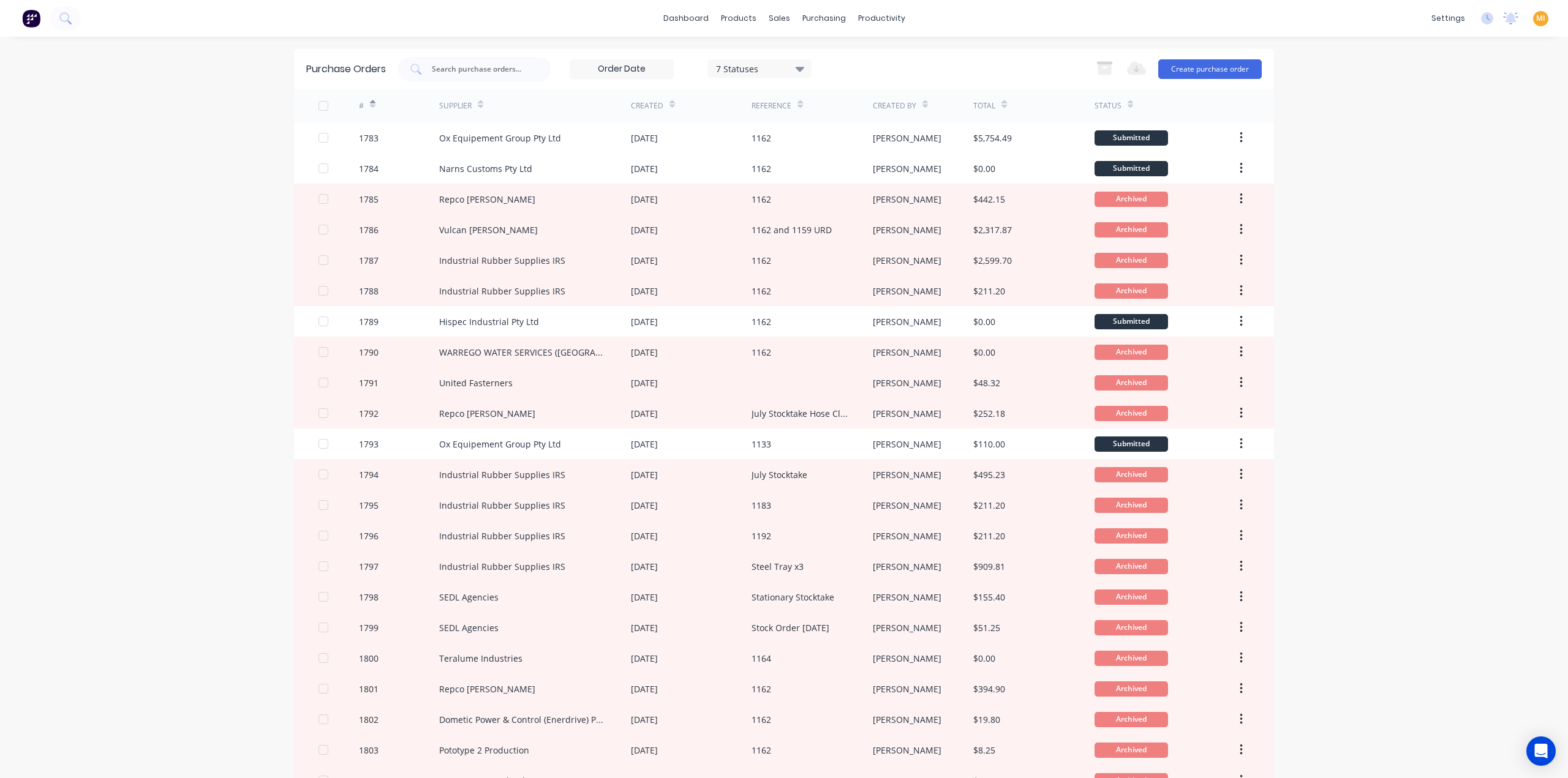
click at [370, 103] on icon at bounding box center [373, 105] width 5 height 9
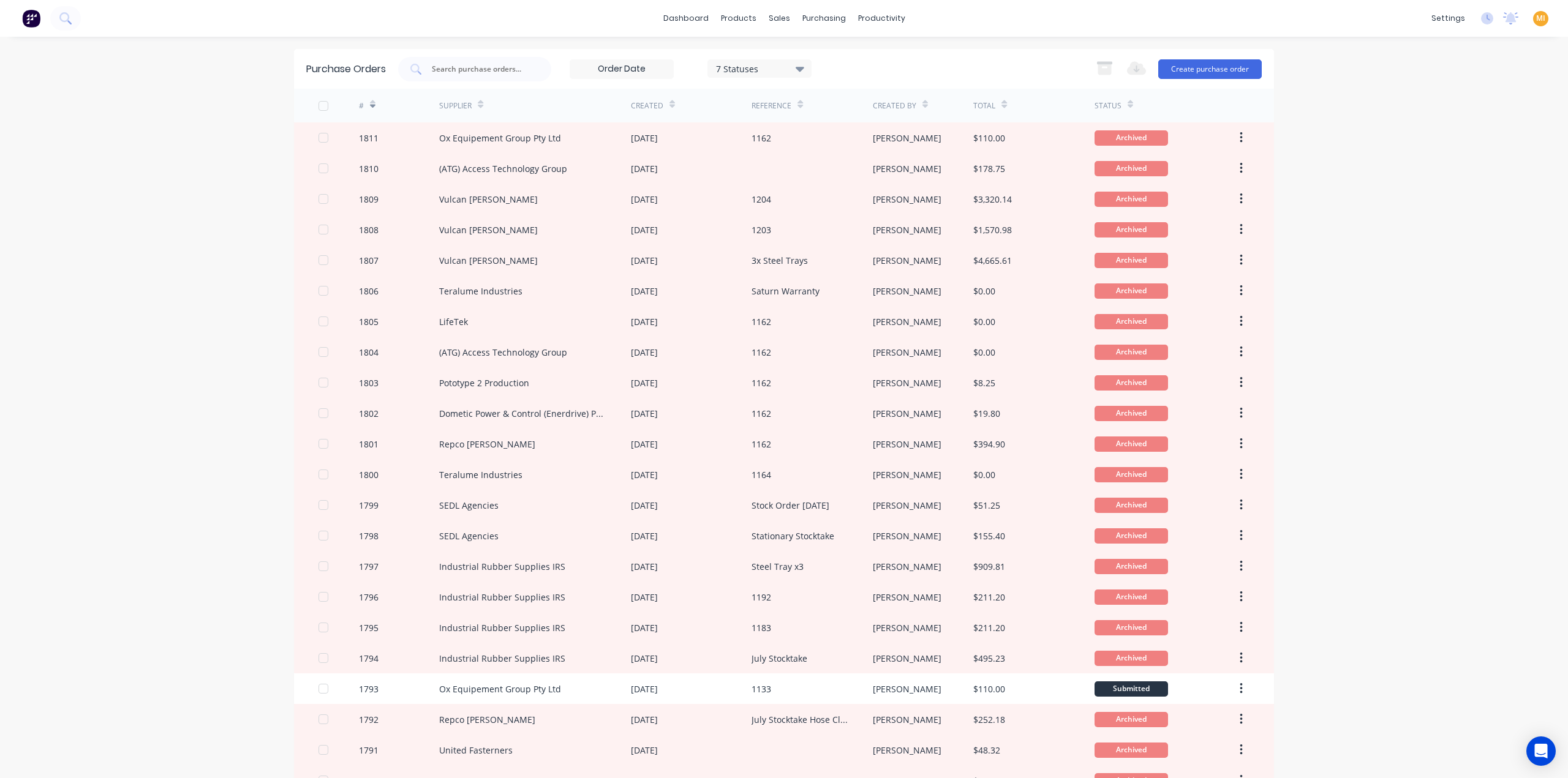
click at [370, 105] on icon at bounding box center [373, 106] width 5 height 3
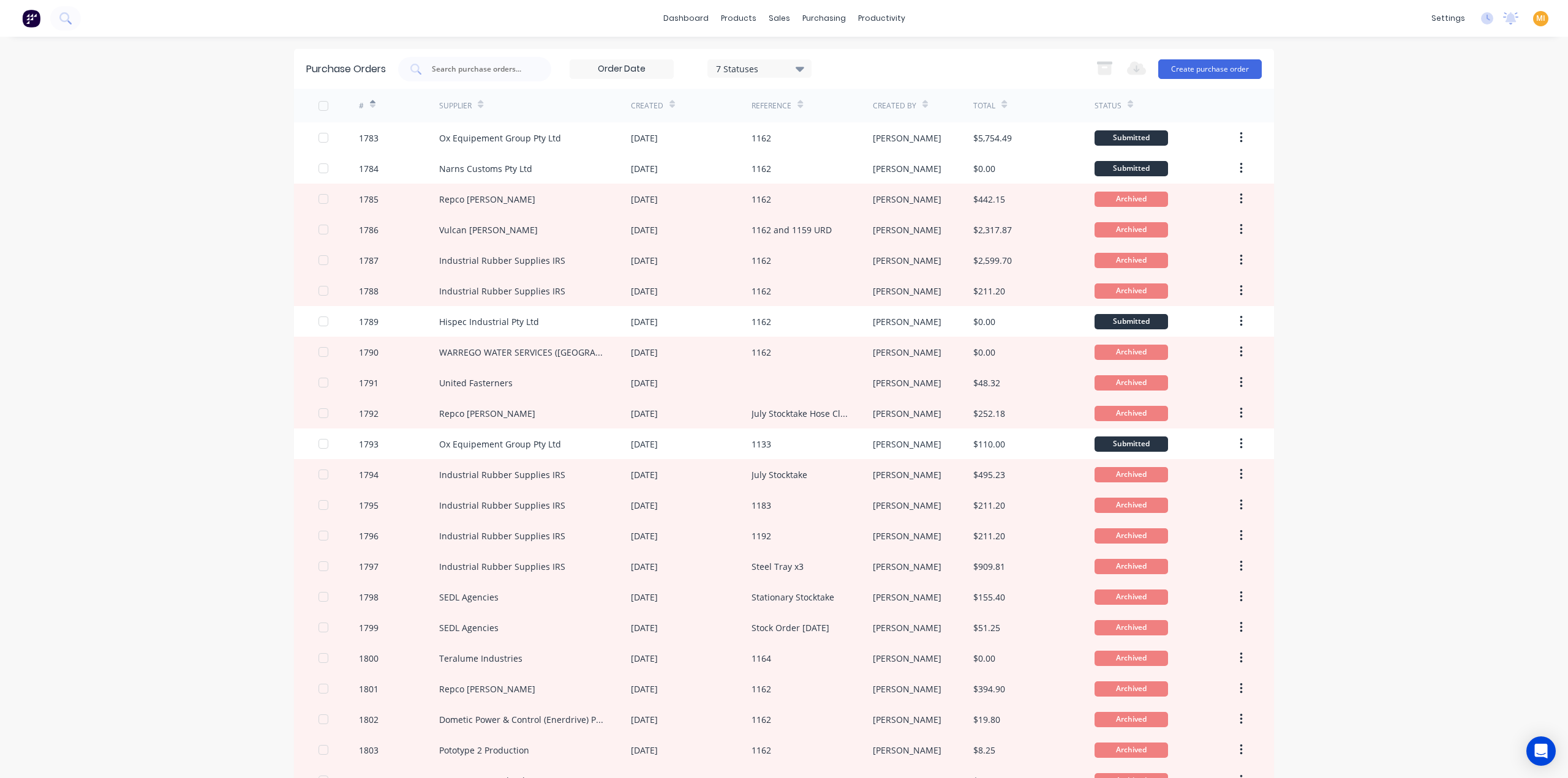
click at [371, 103] on div "#" at bounding box center [400, 105] width 81 height 34
click at [370, 105] on icon at bounding box center [373, 106] width 5 height 3
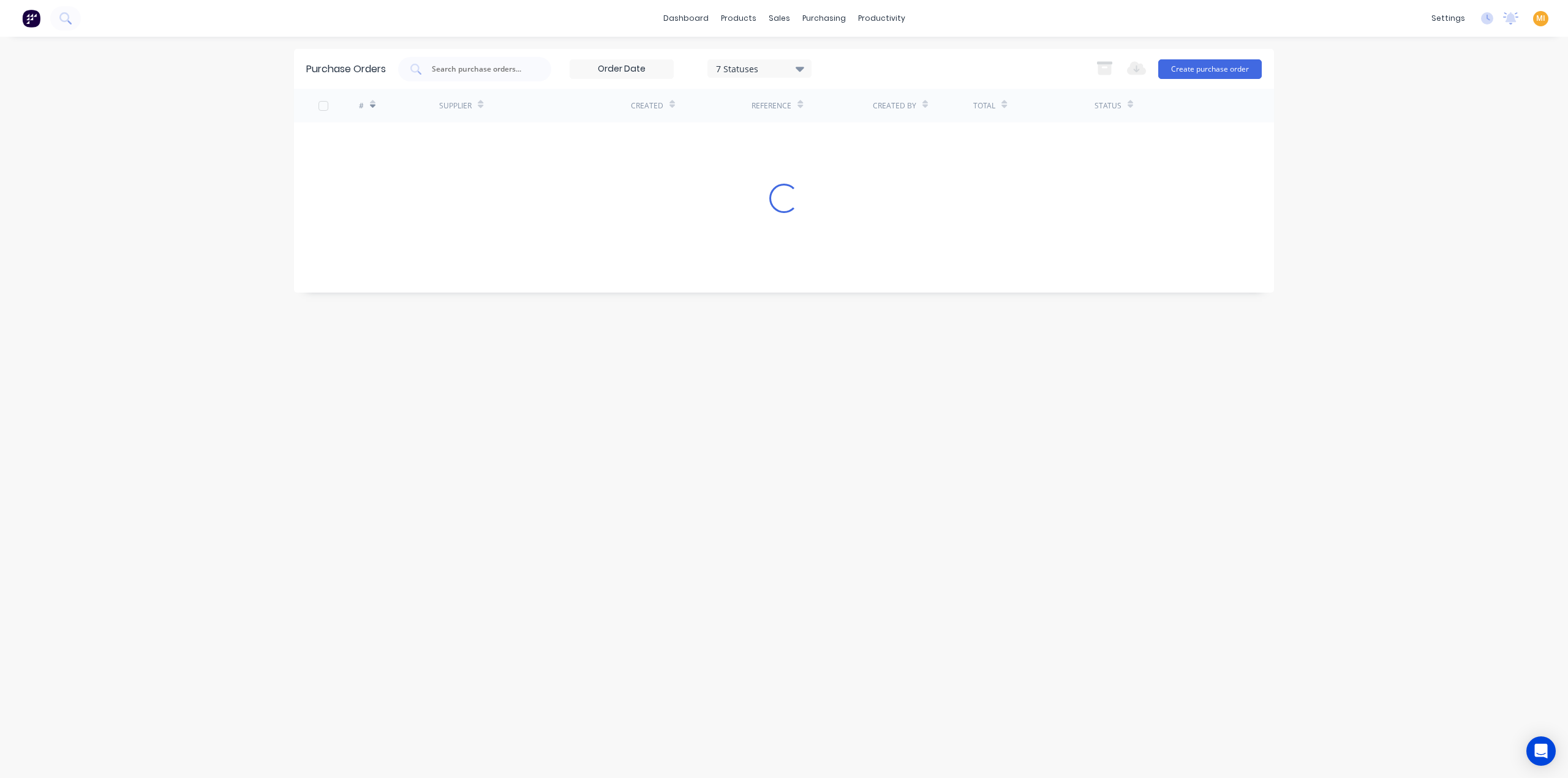
click at [198, 176] on div "dashboard products sales purchasing productivity dashboard products Product Cat…" at bounding box center [784, 389] width 1568 height 778
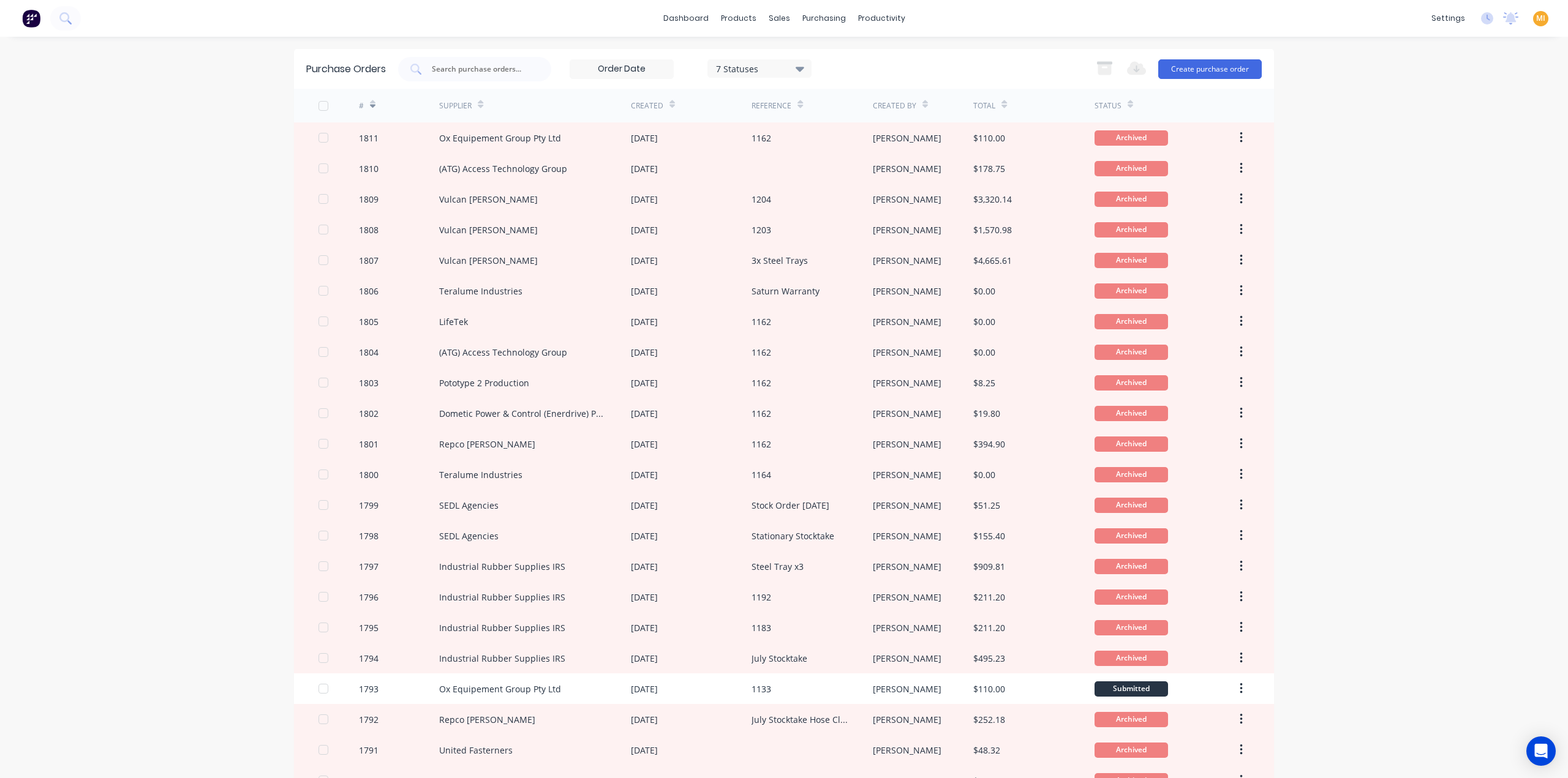
scroll to position [305, 0]
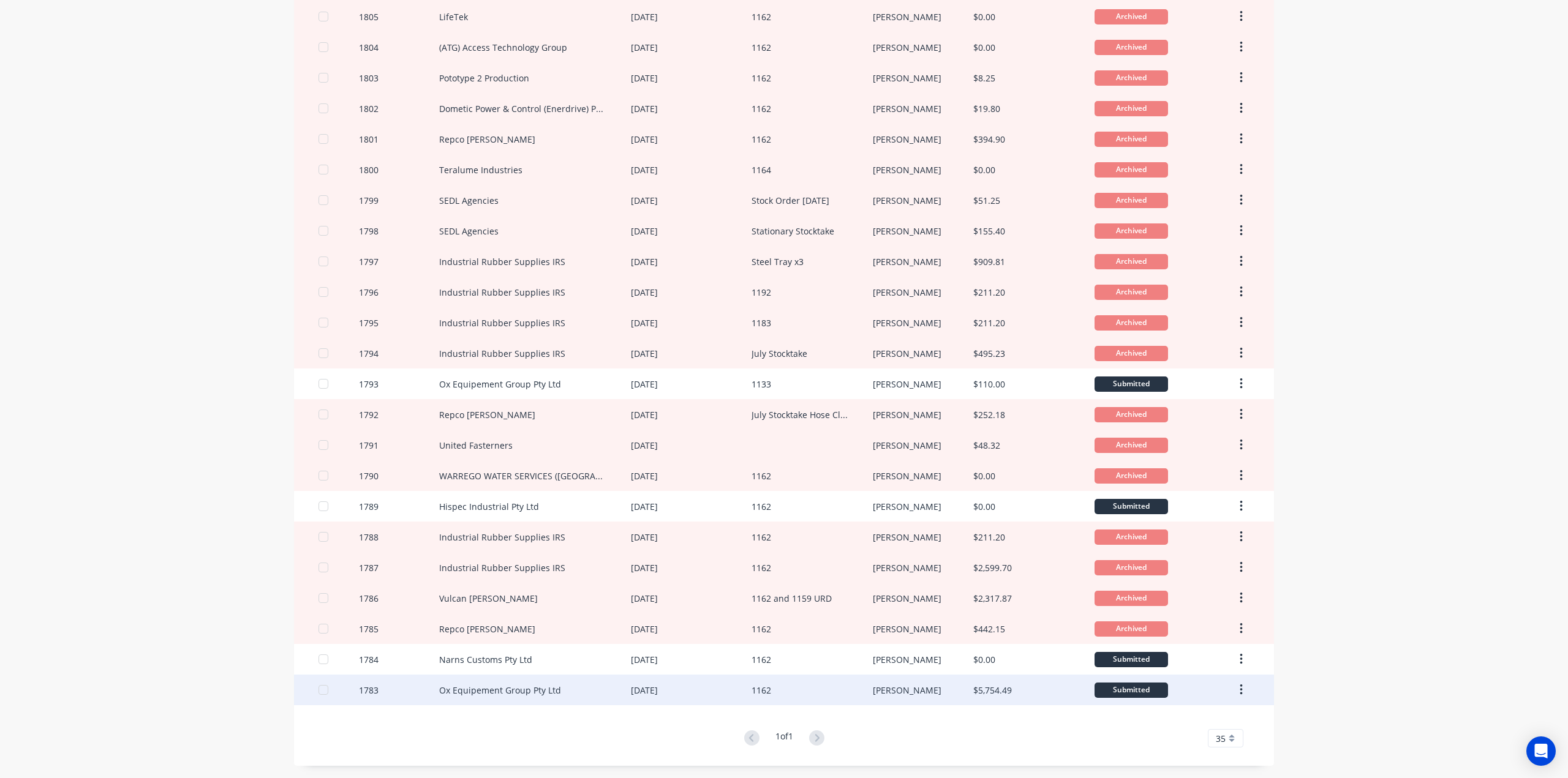
click at [314, 694] on div at bounding box center [323, 690] width 24 height 24
click at [317, 694] on div at bounding box center [323, 690] width 24 height 24
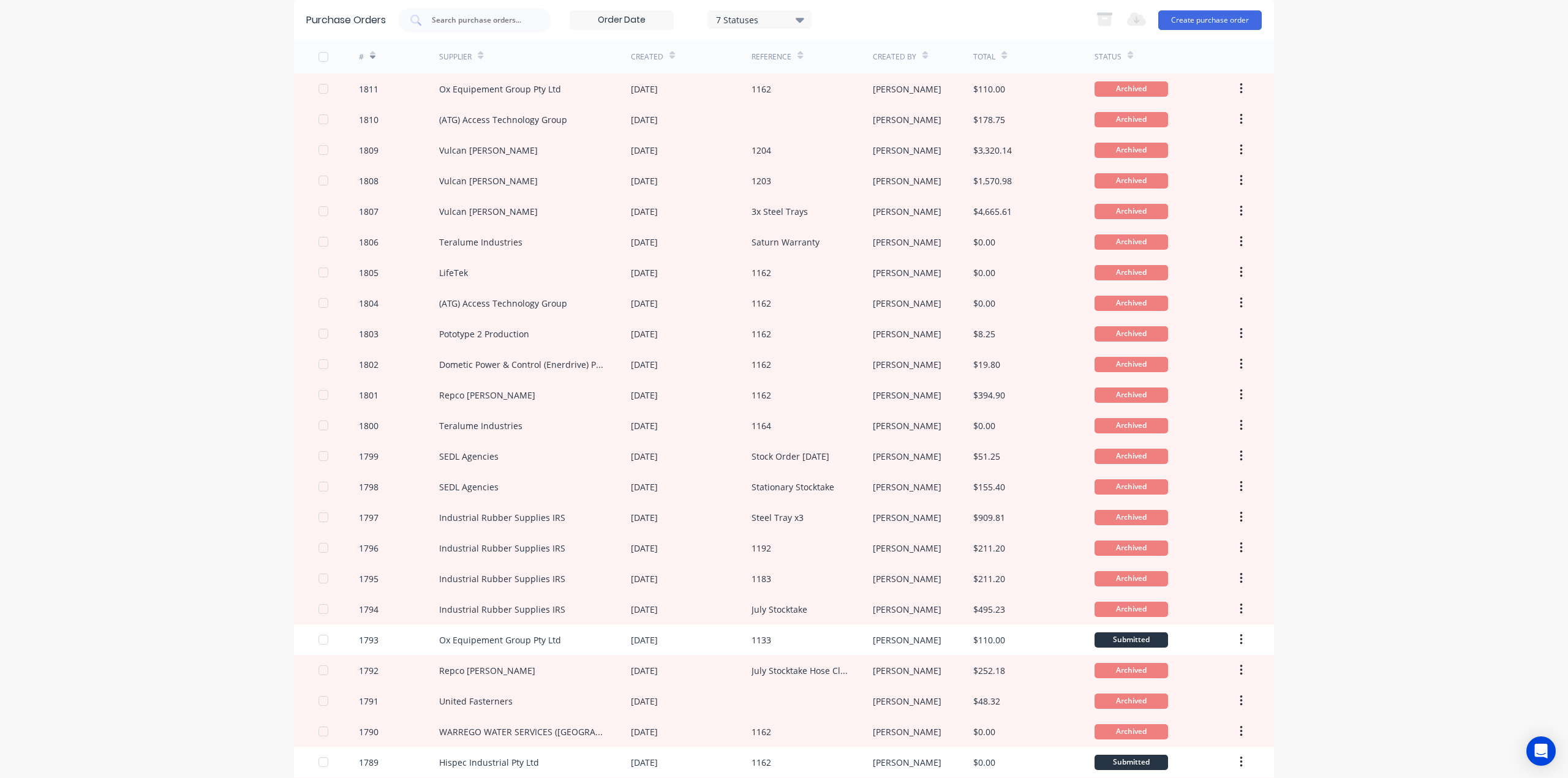
scroll to position [0, 0]
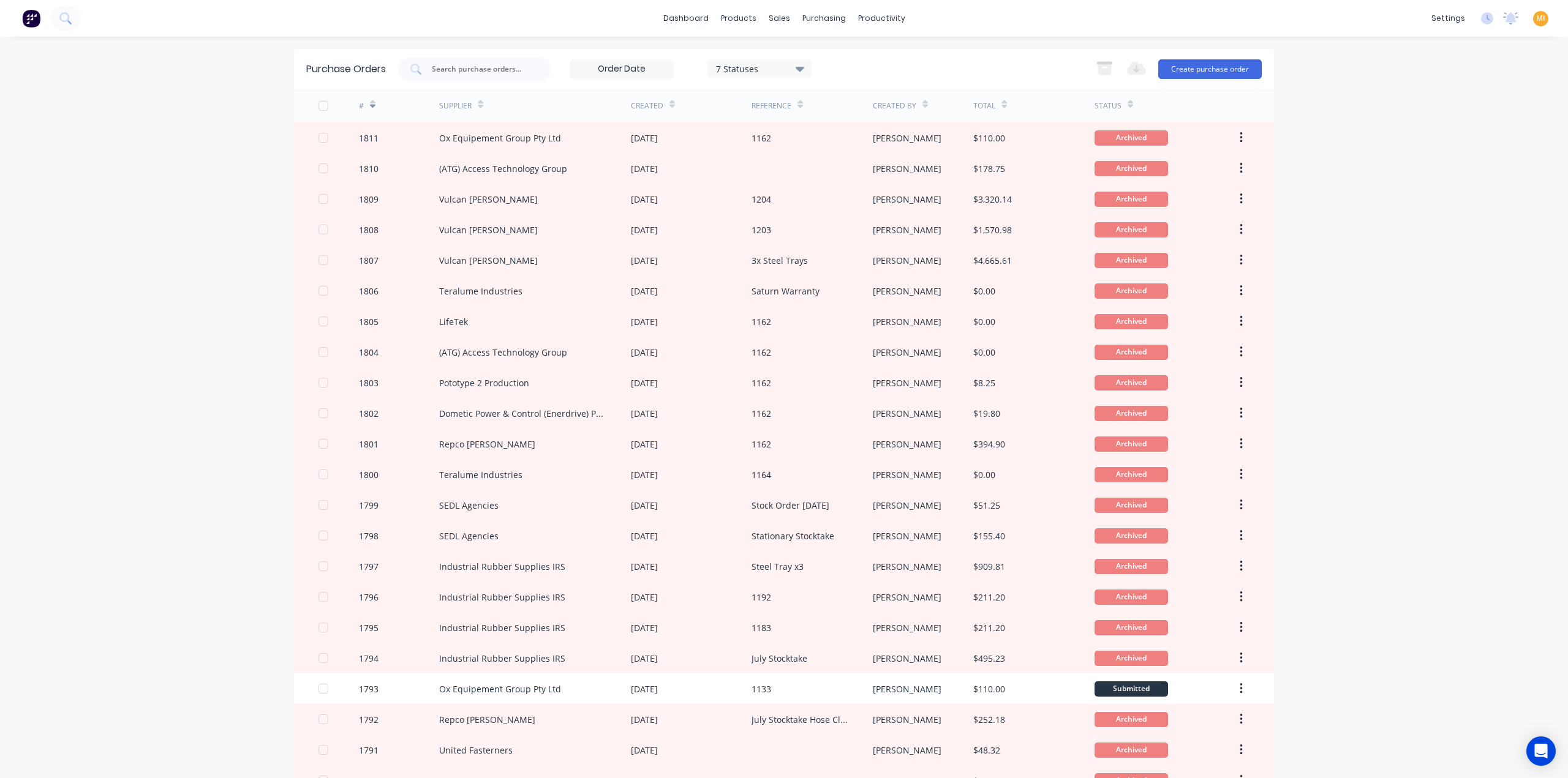
click at [755, 70] on div "7 Statuses" at bounding box center [760, 68] width 88 height 13
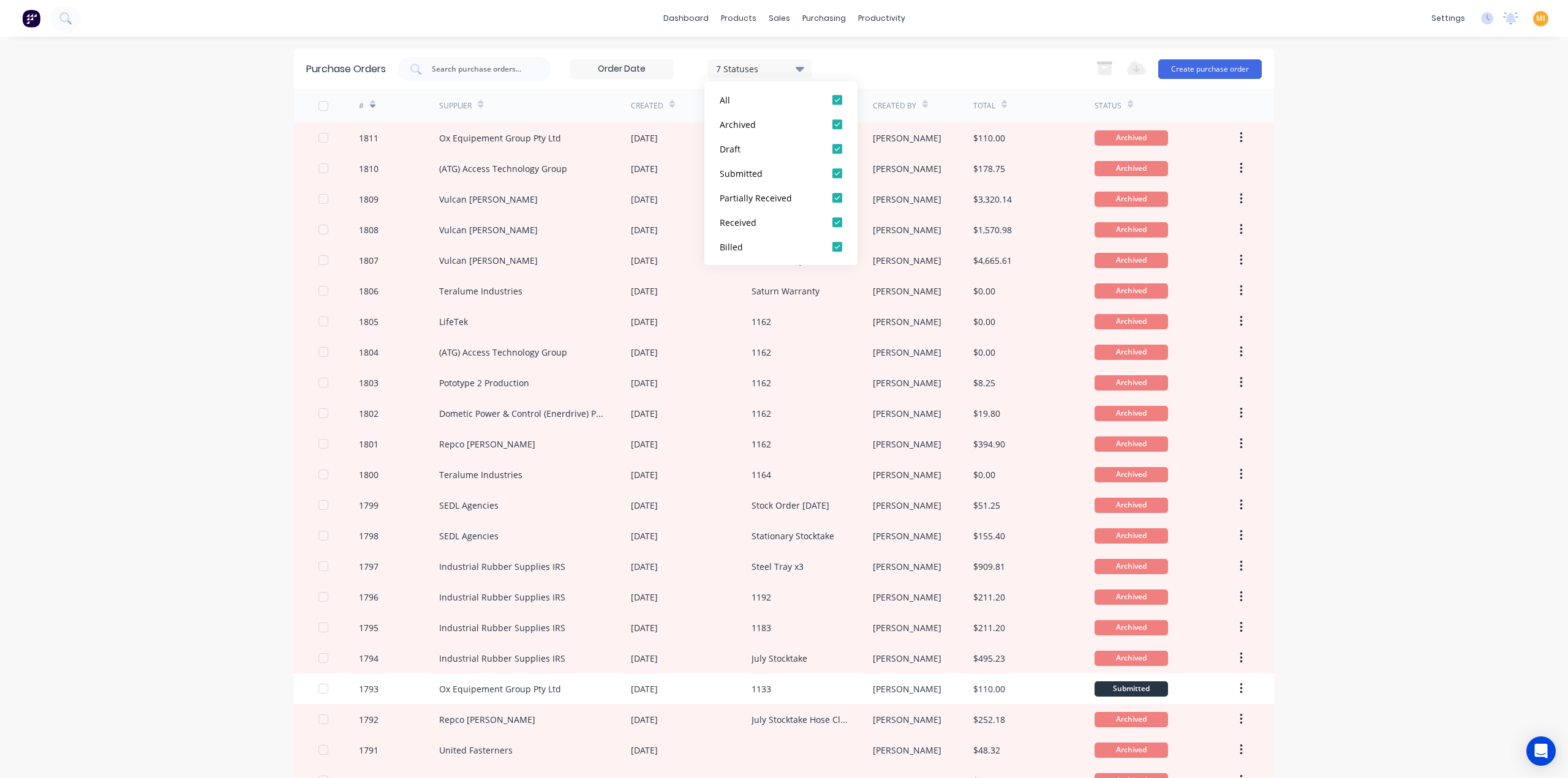
click at [903, 57] on div "7 Statuses 24/06/25 - 14/07/25 7 Statuses Export to Excel (XLSX) Create purchas…" at bounding box center [830, 69] width 863 height 24
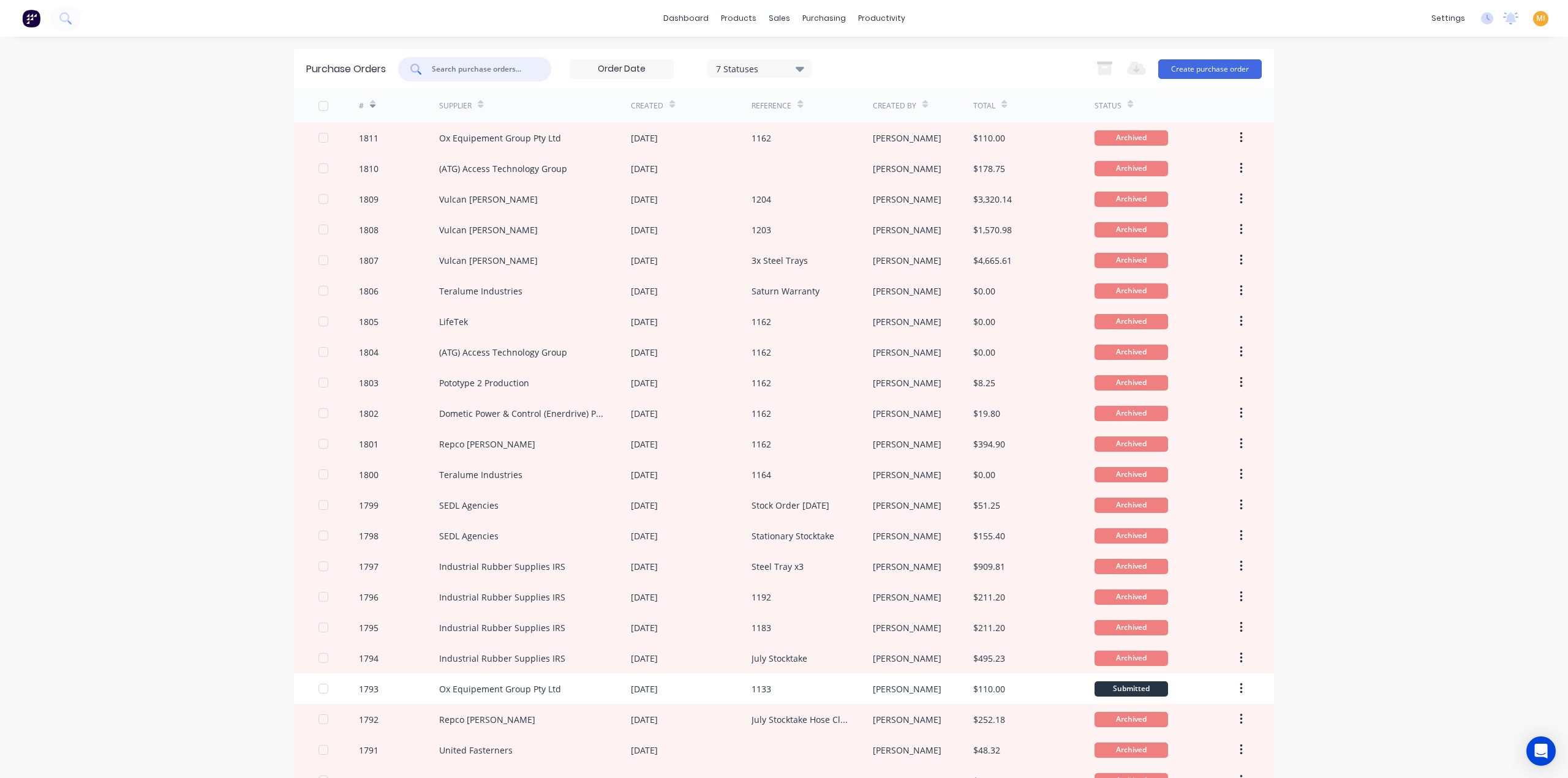
click at [472, 64] on input "text" at bounding box center [481, 69] width 101 height 12
paste input "1819"
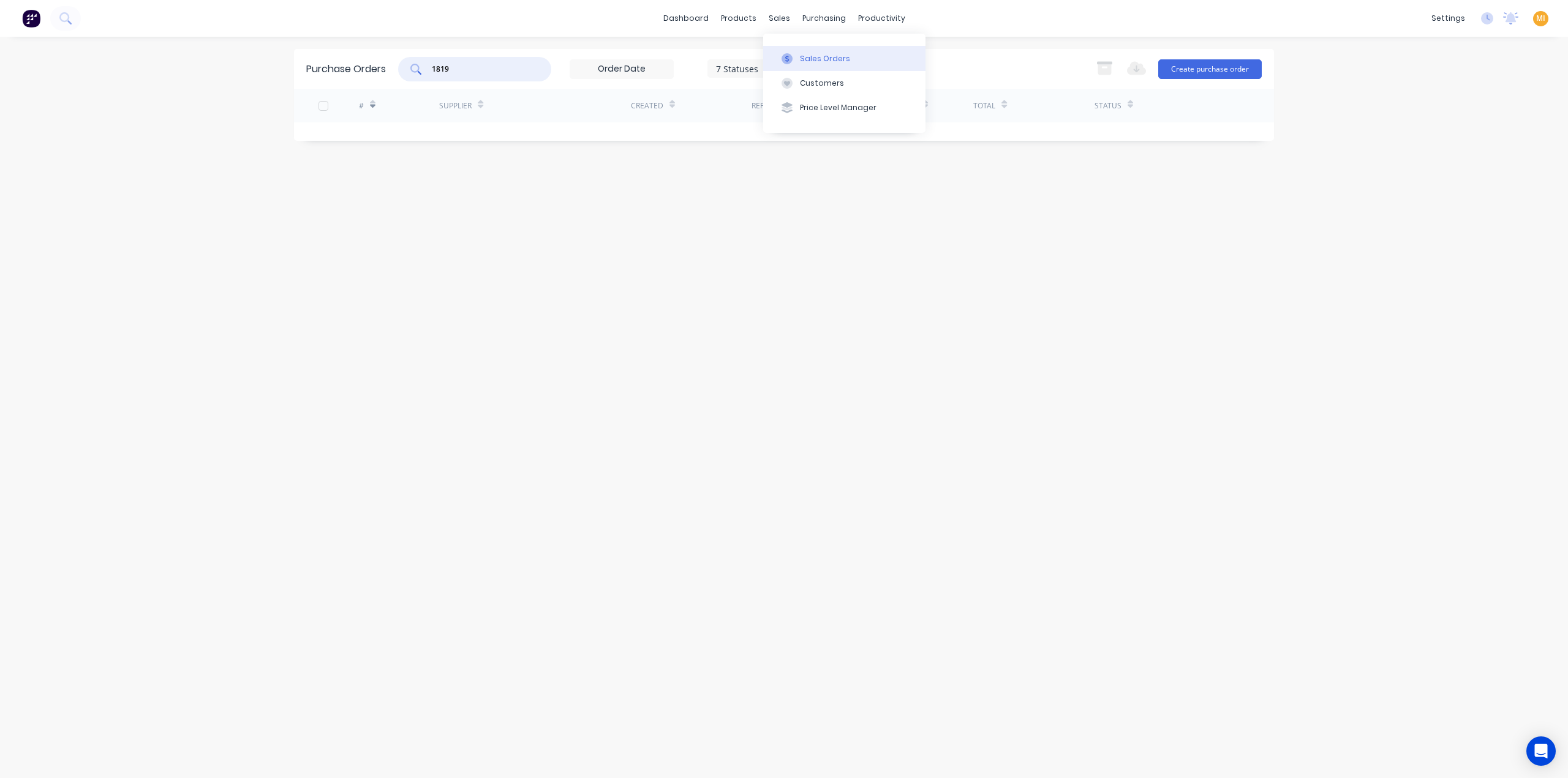
type input "1819"
click at [815, 55] on div "Sales Orders" at bounding box center [825, 59] width 50 height 11
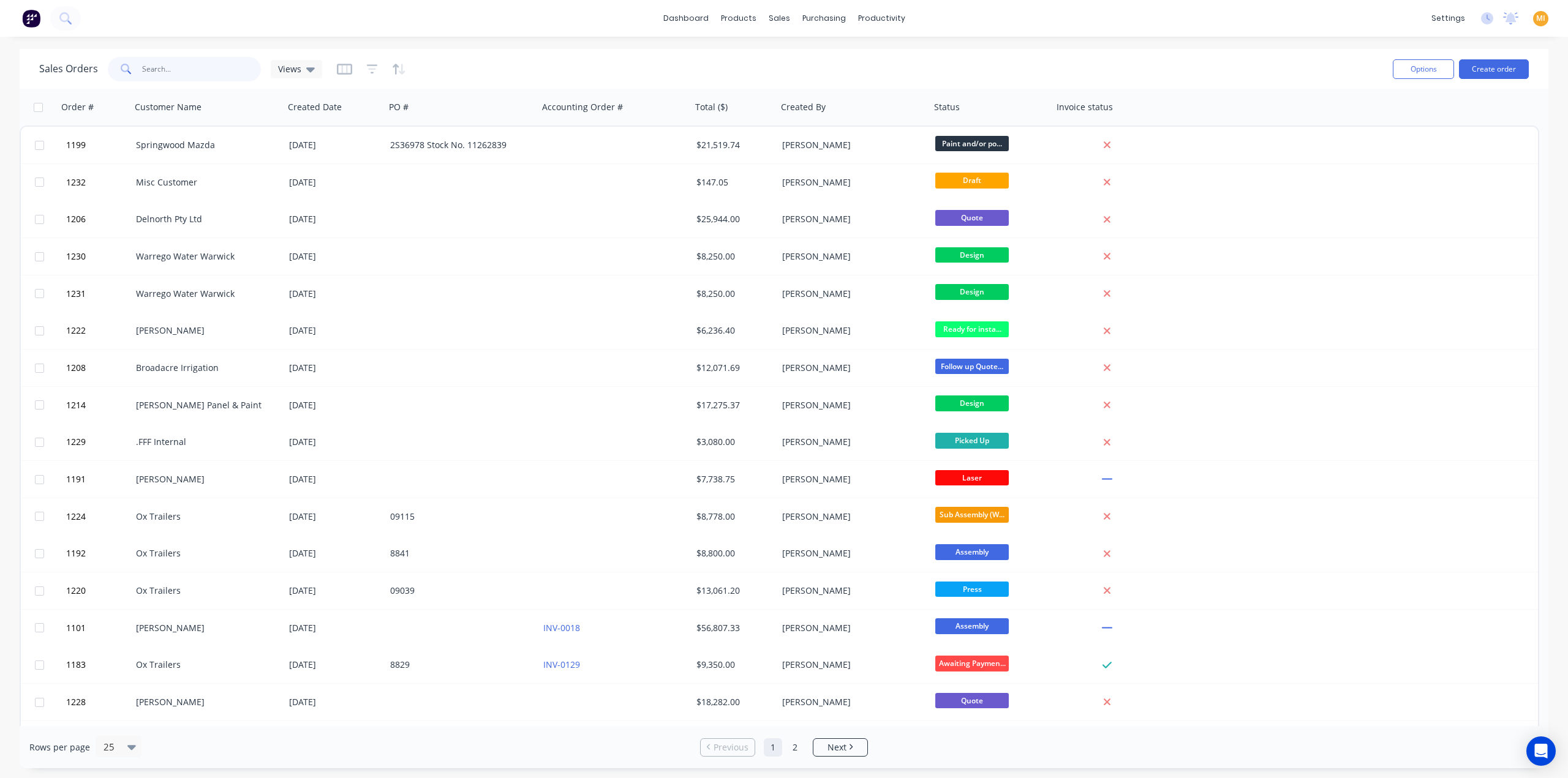
click at [174, 63] on input "text" at bounding box center [201, 69] width 120 height 24
paste input "1819"
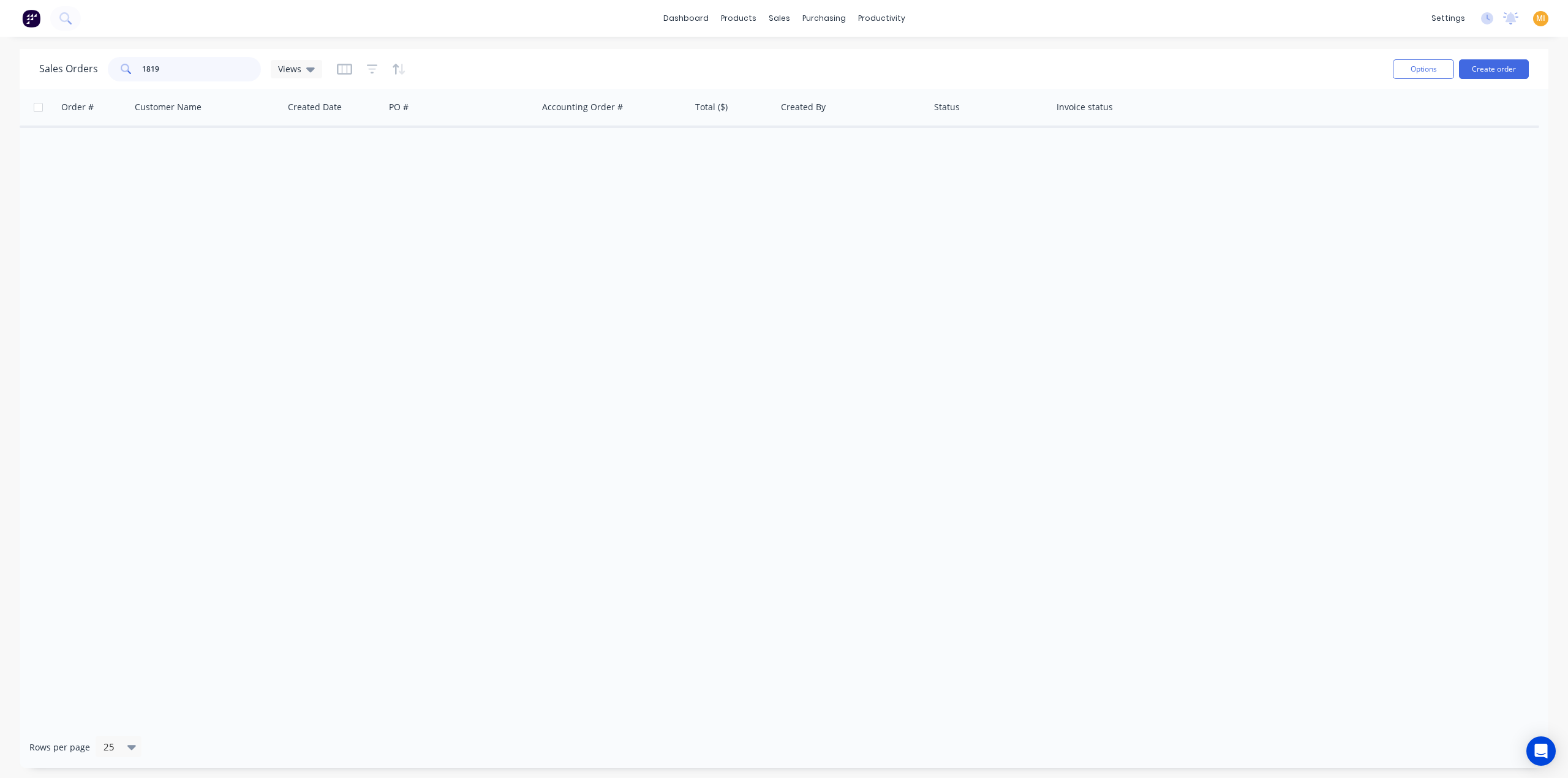
type input "1819"
click at [223, 149] on div "Order # Customer Name Created Date PO # Accounting Order # Total ($) Created By…" at bounding box center [784, 407] width 1529 height 637
click at [857, 52] on button "Purchase Orders" at bounding box center [876, 58] width 162 height 24
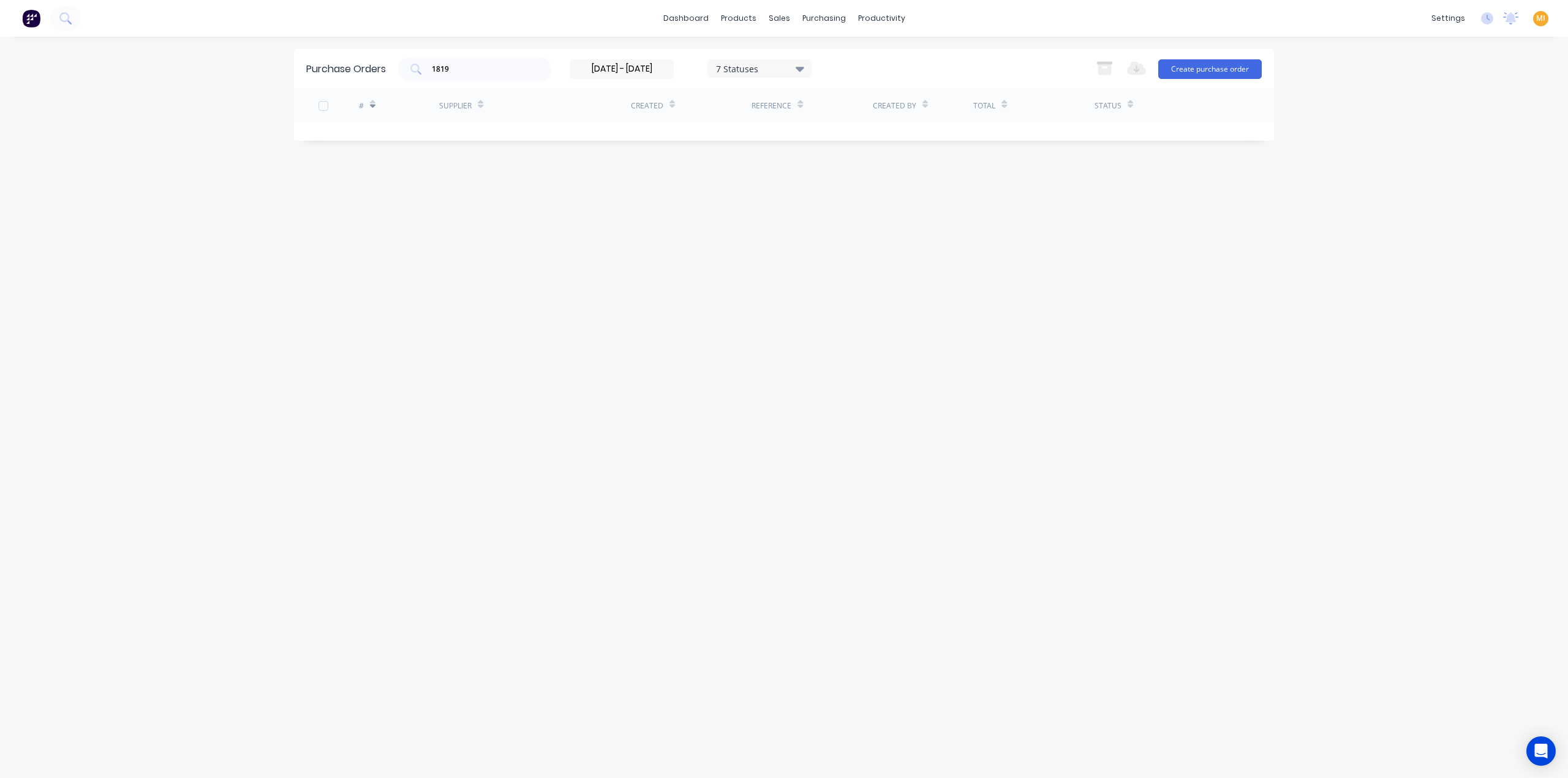
click at [1538, 18] on span "MI" at bounding box center [1541, 18] width 9 height 11
drag, startPoint x: 639, startPoint y: 78, endPoint x: 629, endPoint y: 74, distance: 10.8
click at [639, 79] on div "1819 24/06/25 - 14/07/25 7 Statuses 24/06/25 - 14/07/25 7 Statuses" at bounding box center [604, 69] width 413 height 24
click at [625, 73] on input "24/06/25 - 14/07/25" at bounding box center [621, 69] width 103 height 18
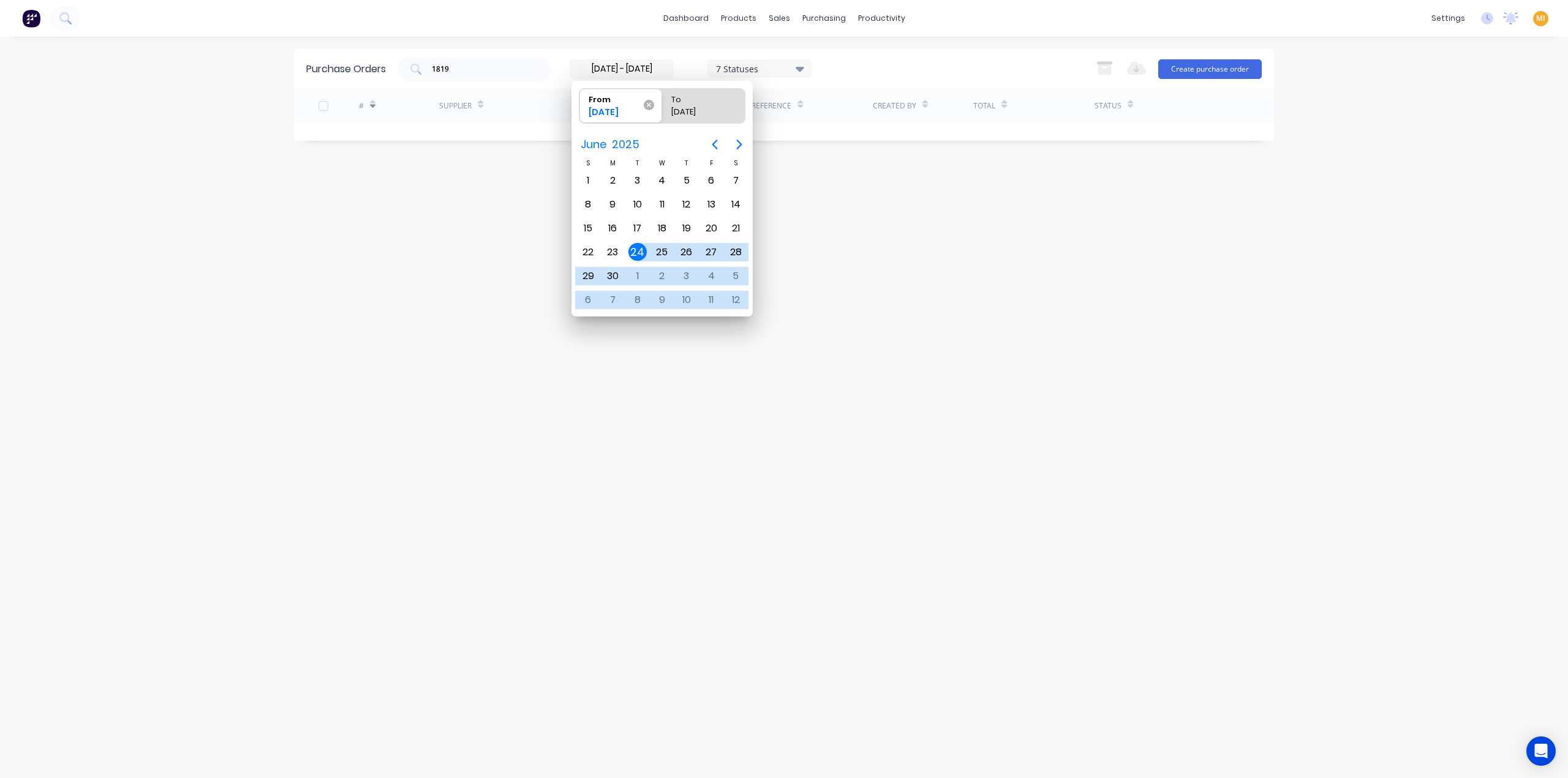
click at [648, 107] on icon at bounding box center [648, 105] width 10 height 10
click at [580, 107] on input "From 24/06/25" at bounding box center [579, 105] width 1 height 34
click at [841, 143] on div "Purchase Orders 1819 7 Statuses 24/06/25 - 14/07/25 7 Statuses Export to Excel …" at bounding box center [784, 407] width 980 height 717
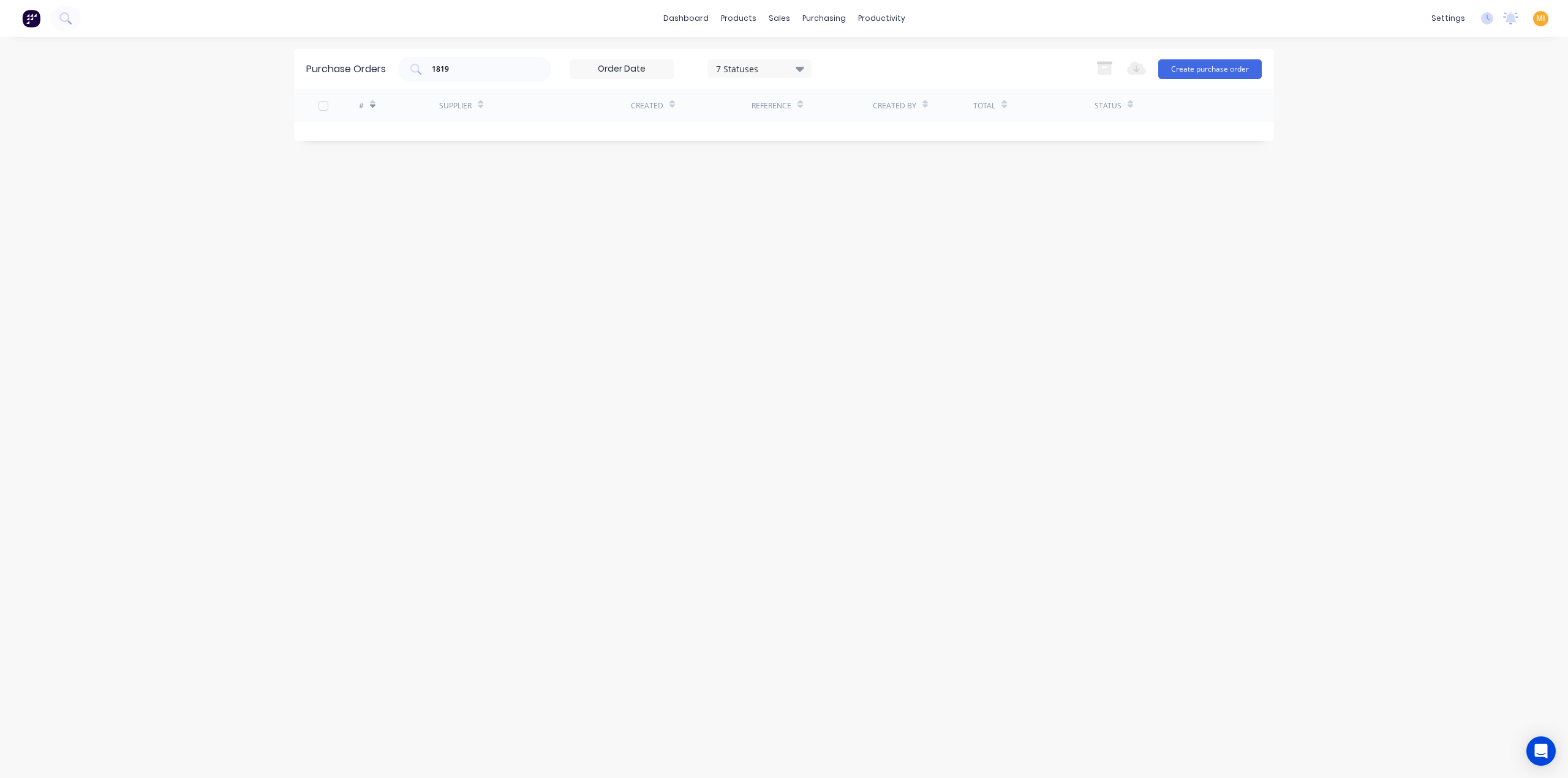
click at [663, 73] on input at bounding box center [621, 69] width 103 height 18
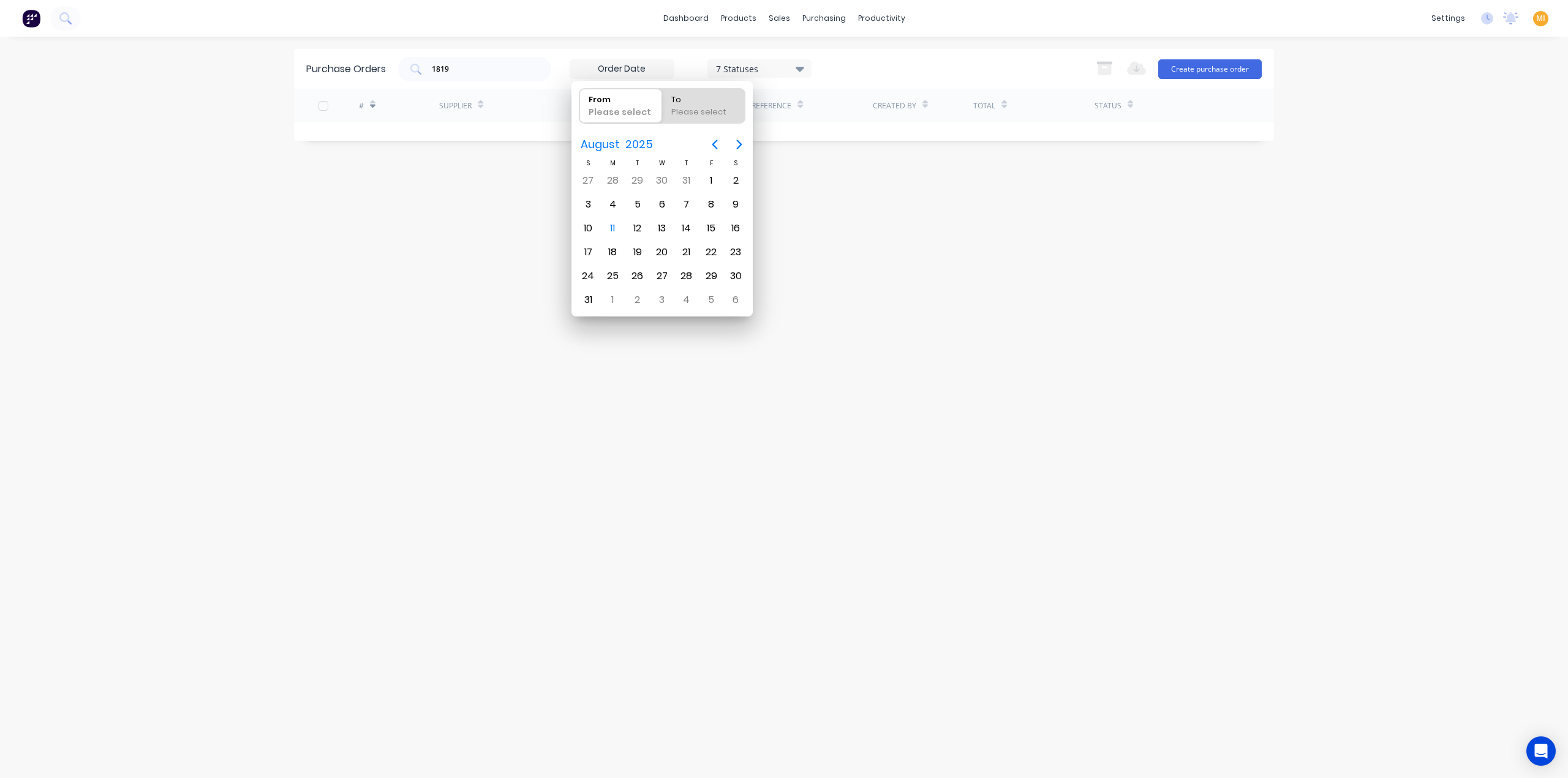
click at [504, 190] on div "Purchase Orders 1819 7 Statuses 24/06/25 - 14/07/25 7 Statuses Export to Excel …" at bounding box center [784, 407] width 980 height 717
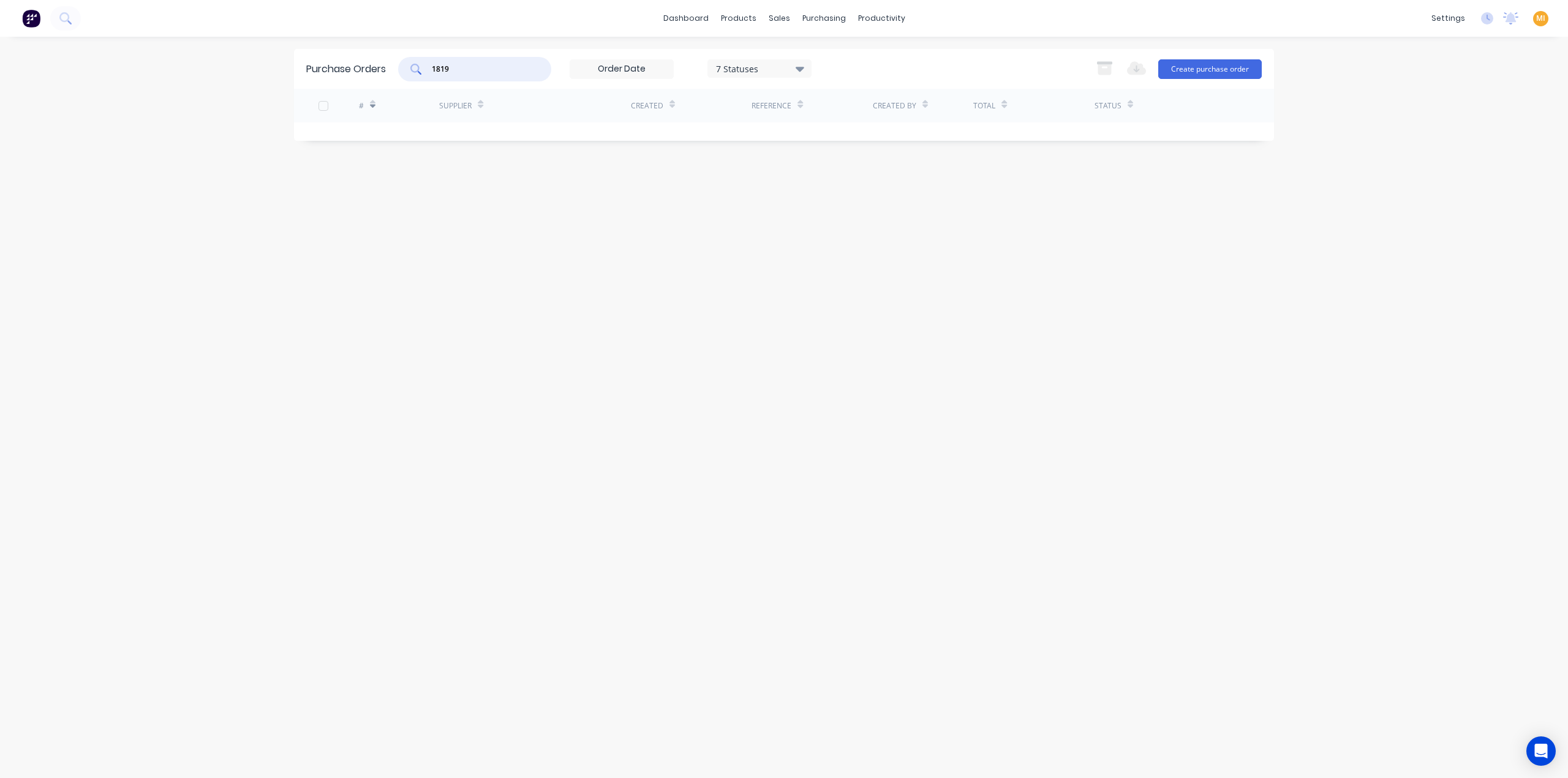
drag, startPoint x: 489, startPoint y: 71, endPoint x: 374, endPoint y: 64, distance: 115.2
click at [374, 64] on div "Purchase Orders 1819 7 Statuses 24/06/25 - 14/07/25 7 Statuses Export to Excel …" at bounding box center [784, 68] width 980 height 40
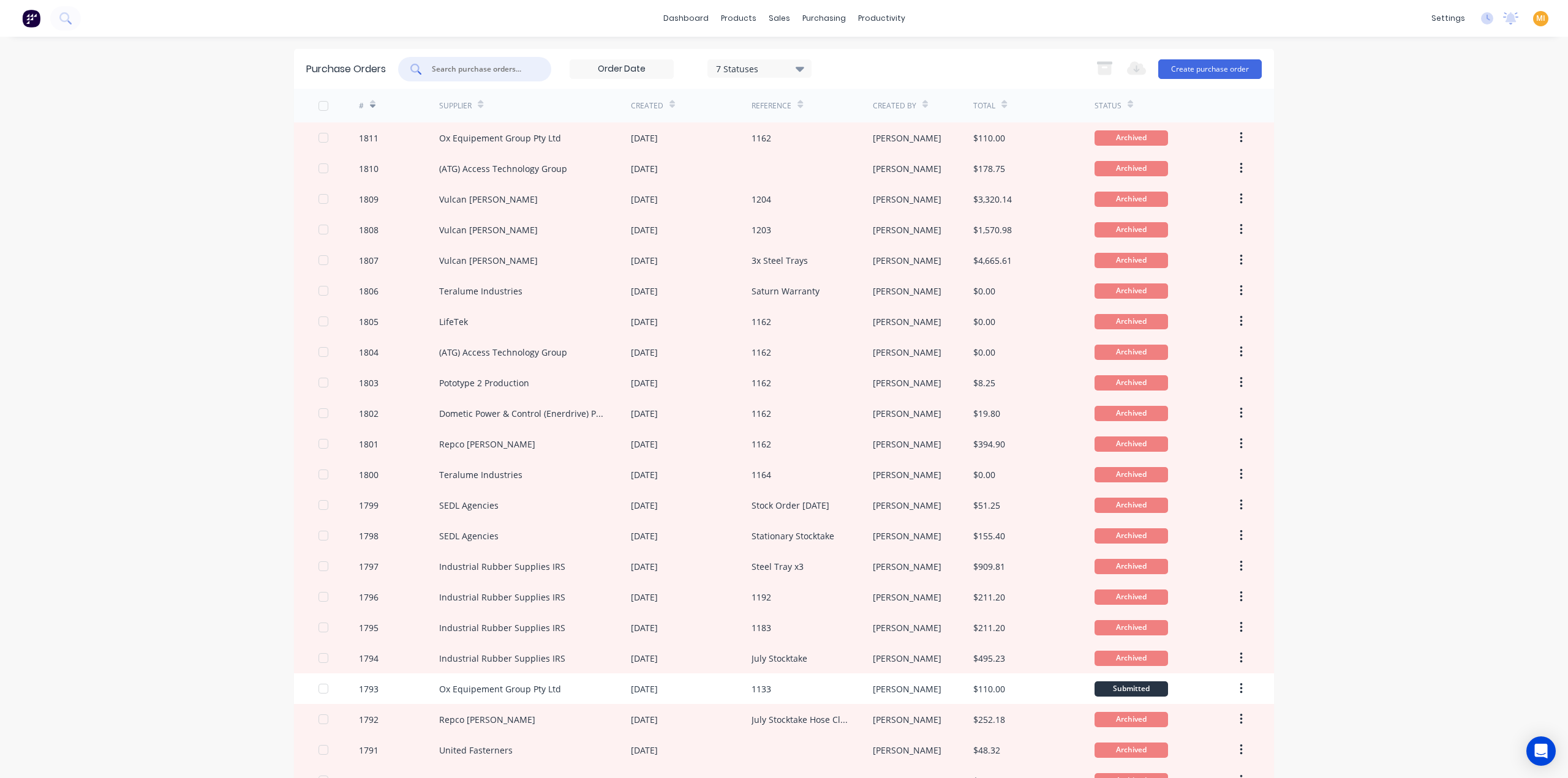
click at [23, 23] on img at bounding box center [31, 18] width 18 height 18
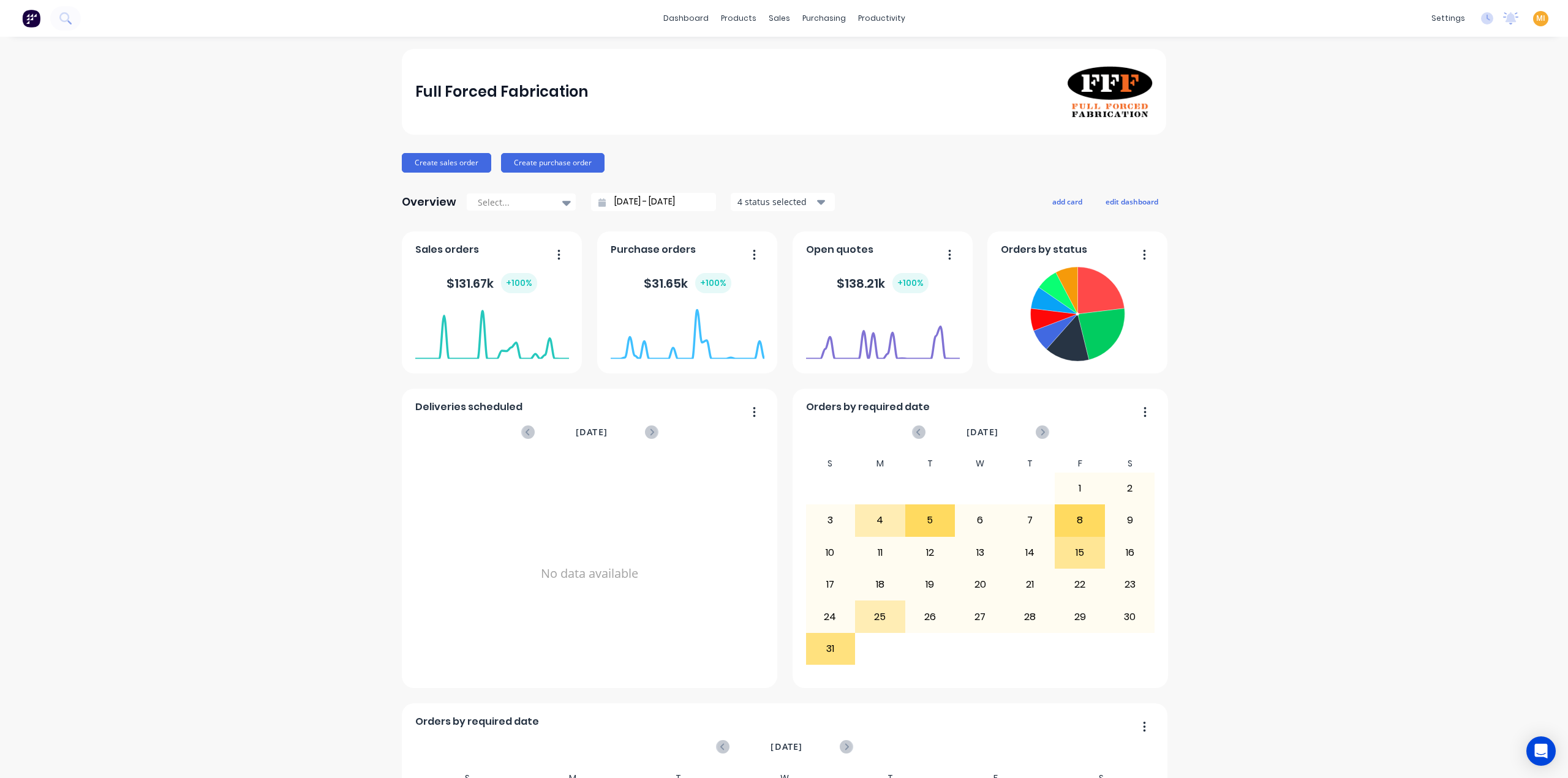
click at [1536, 22] on span "MI" at bounding box center [1541, 18] width 9 height 11
click at [1452, 162] on button "Sign out" at bounding box center [1464, 153] width 162 height 24
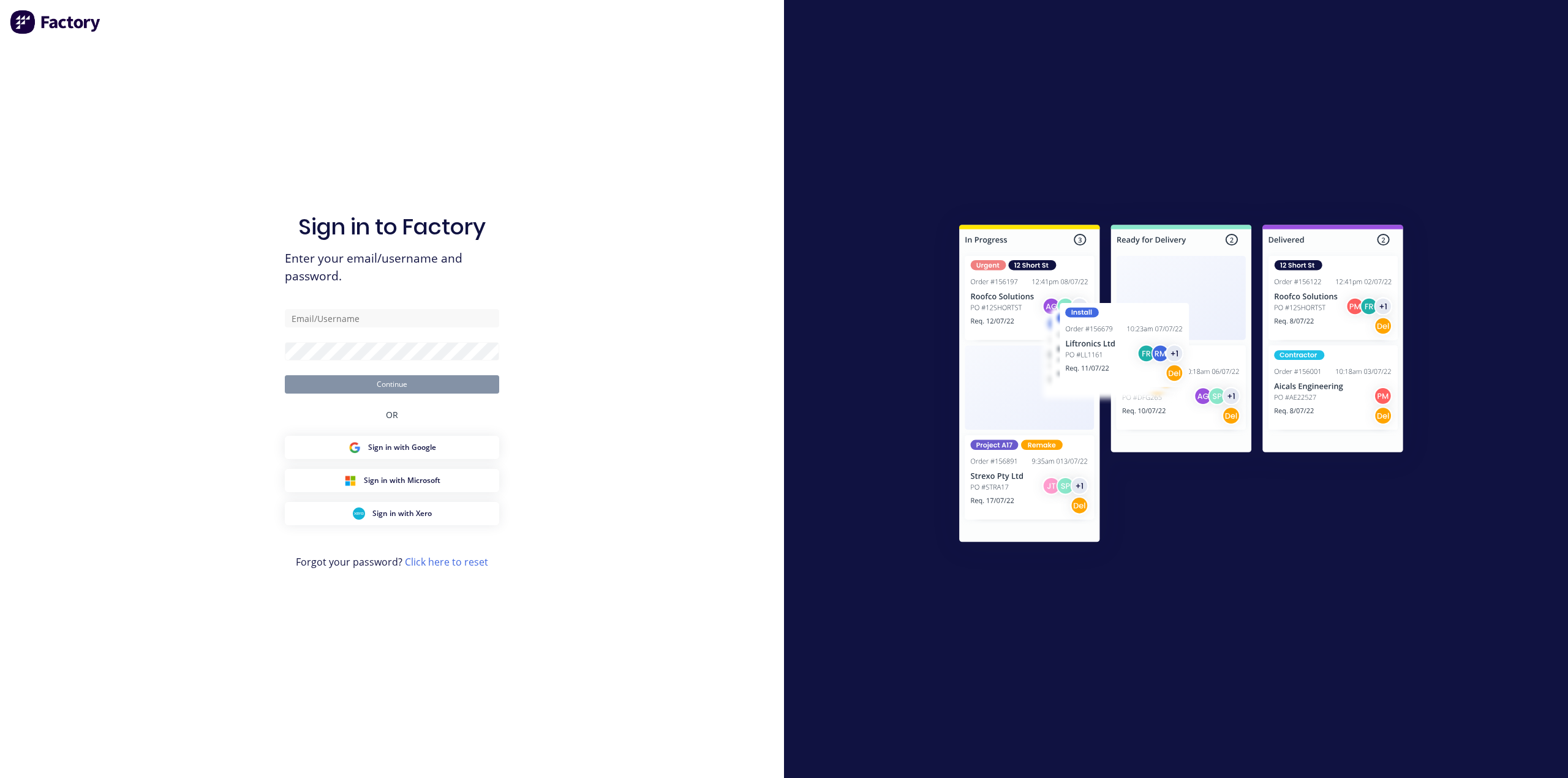
click at [402, 309] on div "Sign in to Factory Enter your email/username and password. Continue OR Sign in …" at bounding box center [391, 402] width 214 height 734
click at [398, 322] on input "text" at bounding box center [391, 318] width 214 height 18
type input "team+maricardemo@factory.app"
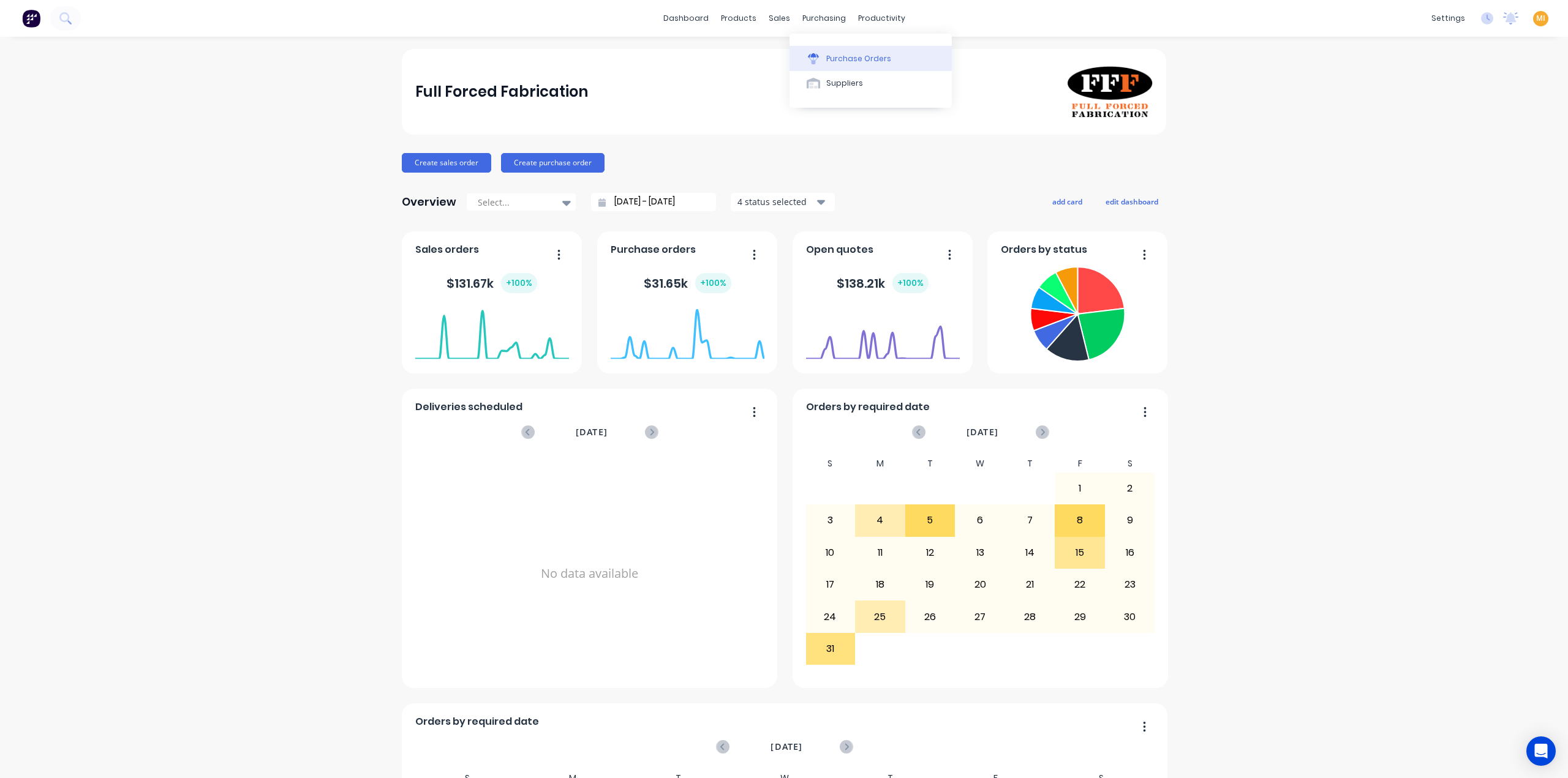
click at [842, 55] on div "Purchase Orders" at bounding box center [859, 59] width 65 height 11
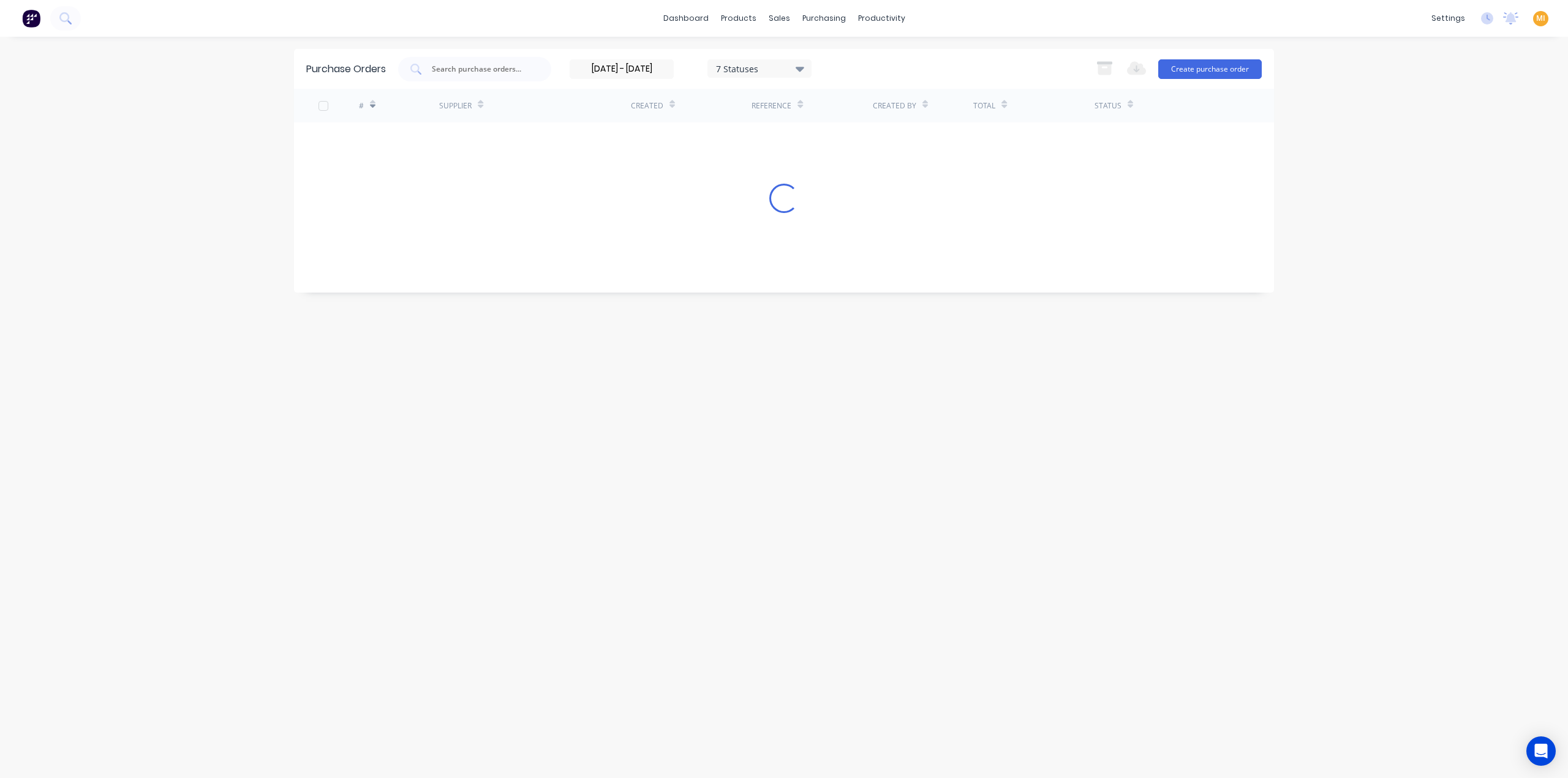
click at [614, 65] on input "24/06/25 - 14/07/25" at bounding box center [621, 69] width 103 height 18
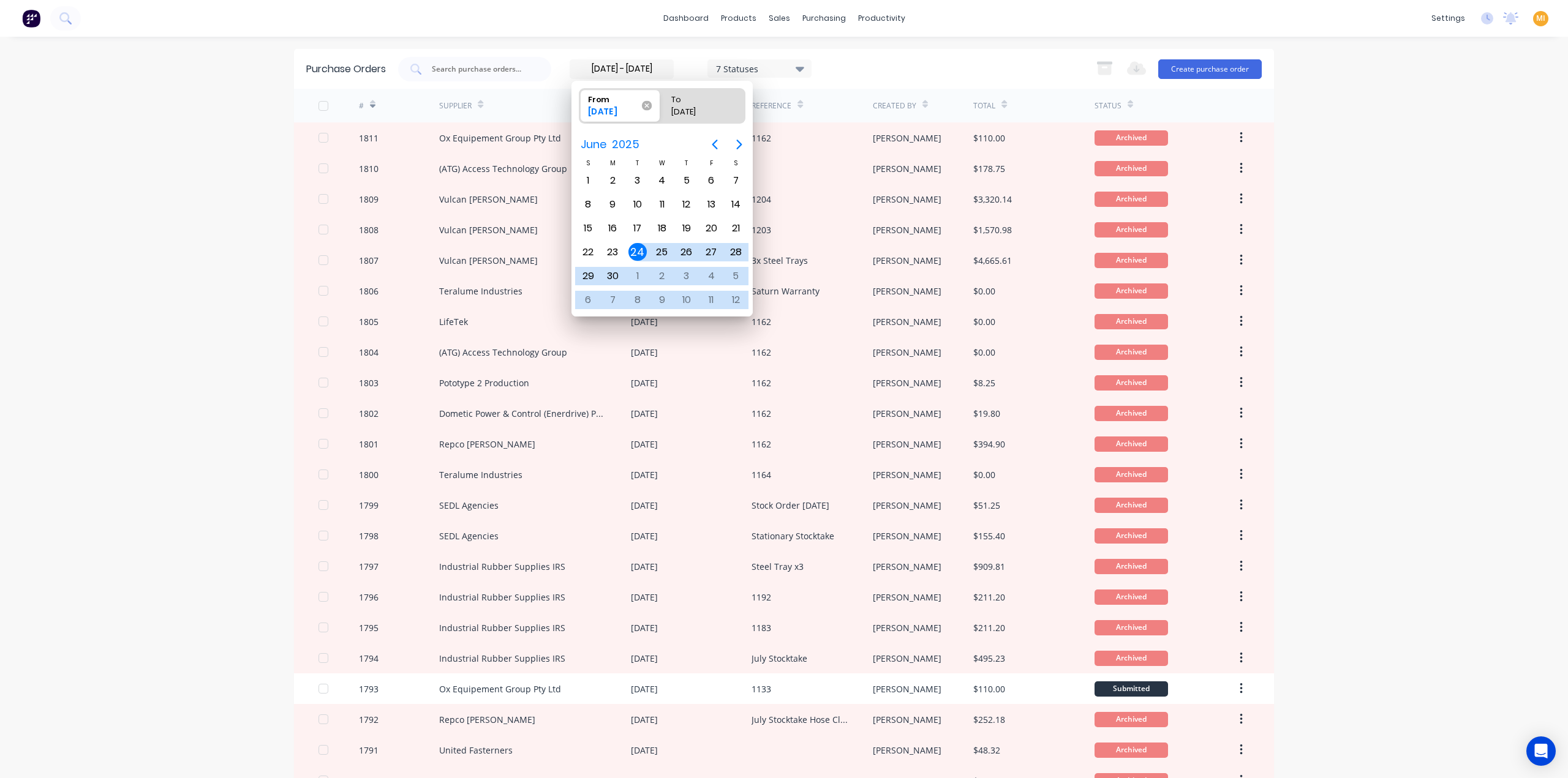
click at [650, 107] on icon at bounding box center [646, 105] width 9 height 9
click at [580, 107] on input "From 24/06/25" at bounding box center [579, 105] width 1 height 34
click at [712, 144] on icon "Previous page" at bounding box center [715, 145] width 5 height 9
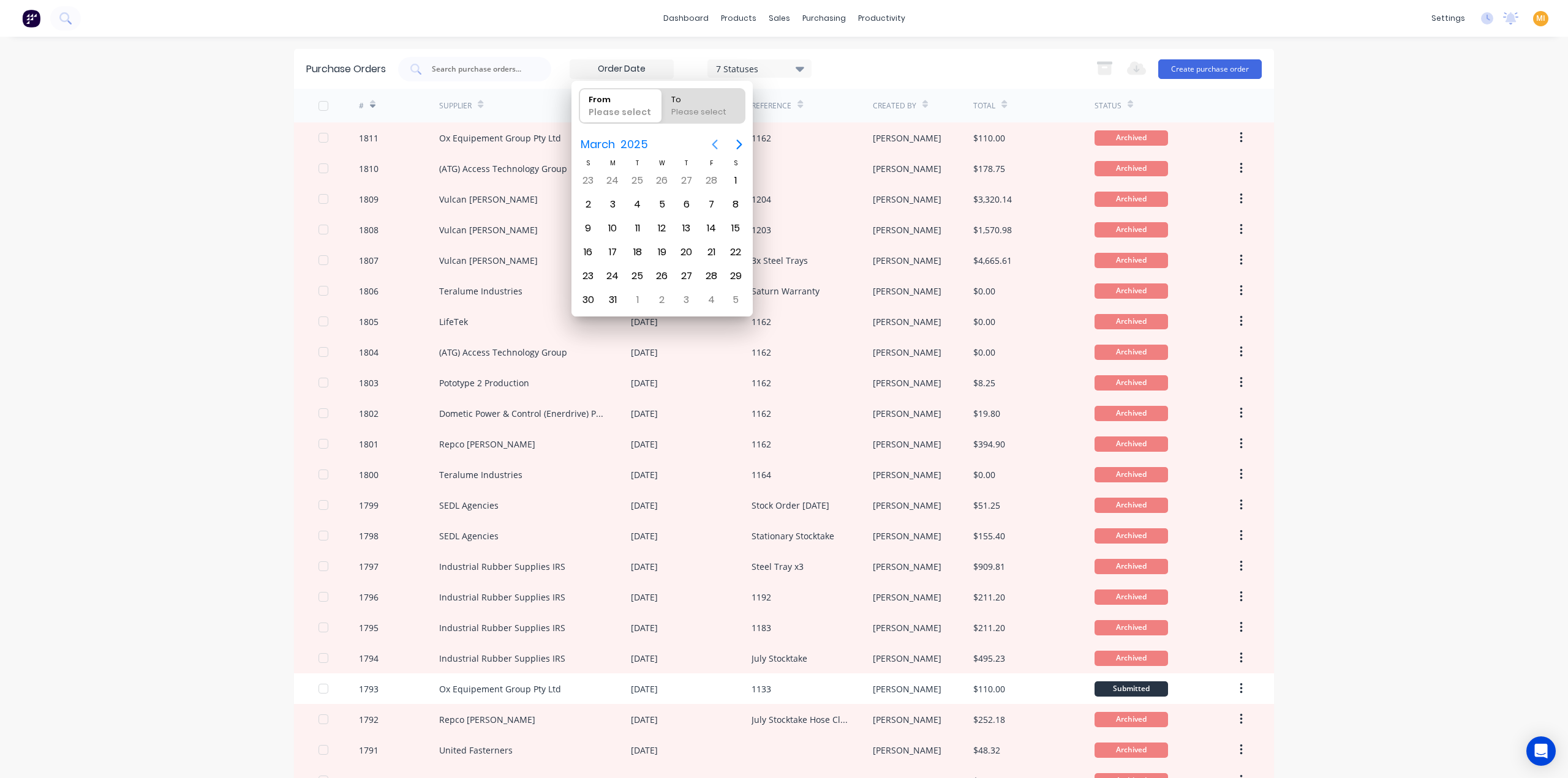
click at [712, 144] on icon "Previous page" at bounding box center [715, 145] width 5 height 9
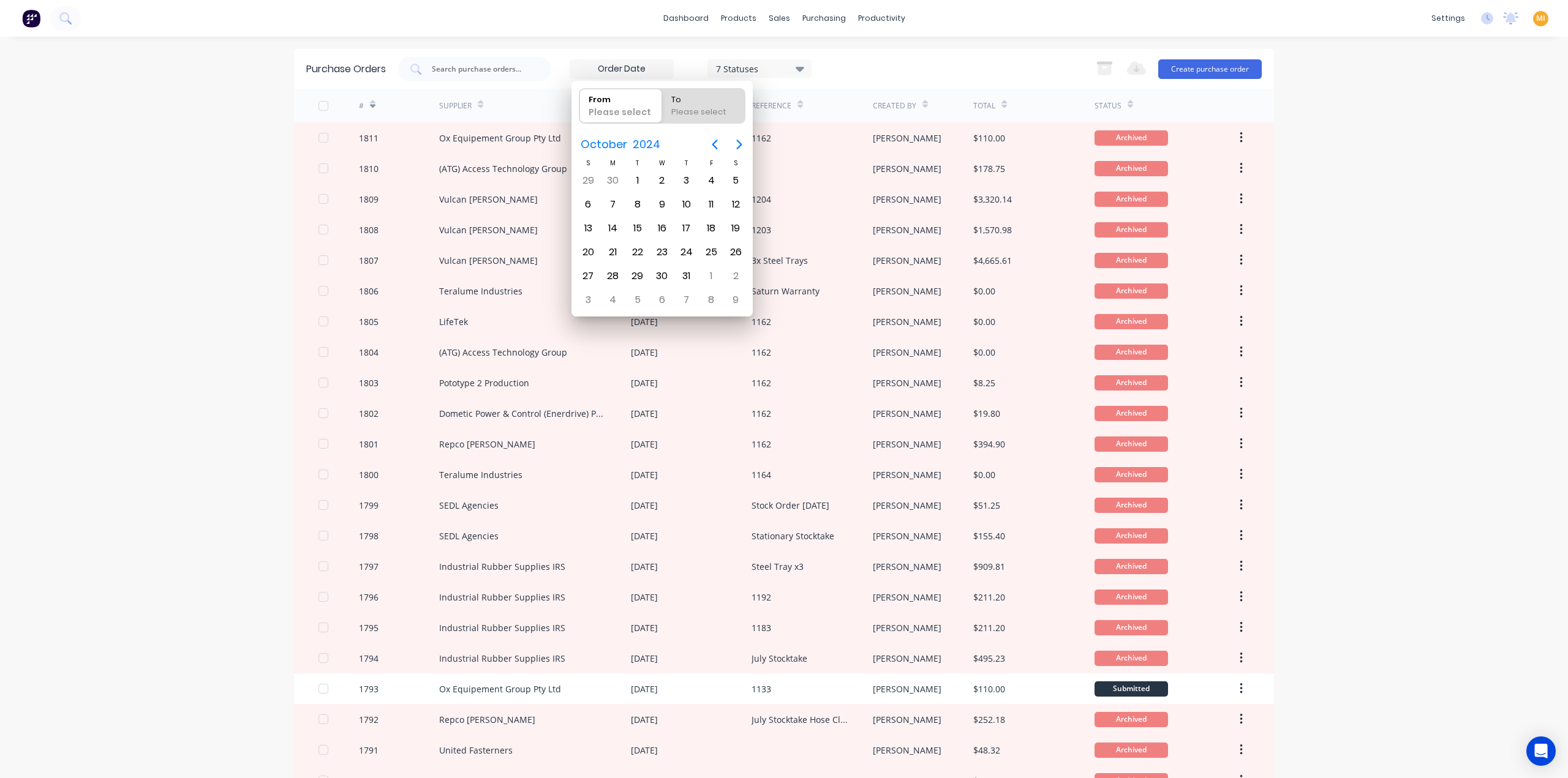
click at [212, 632] on div "dashboard products sales purchasing productivity dashboard products Product Cat…" at bounding box center [784, 389] width 1568 height 778
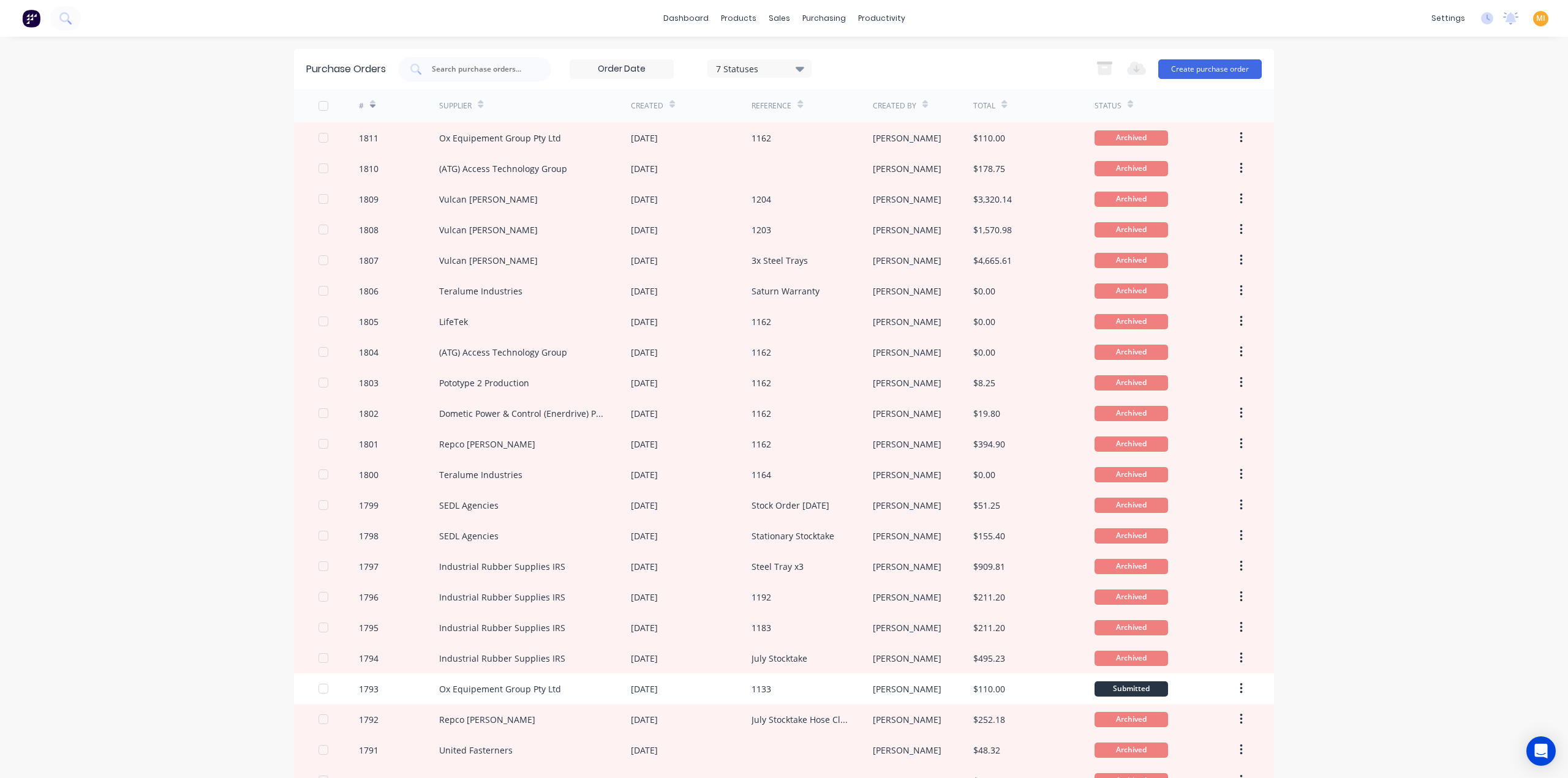
click at [669, 104] on icon at bounding box center [672, 105] width 5 height 9
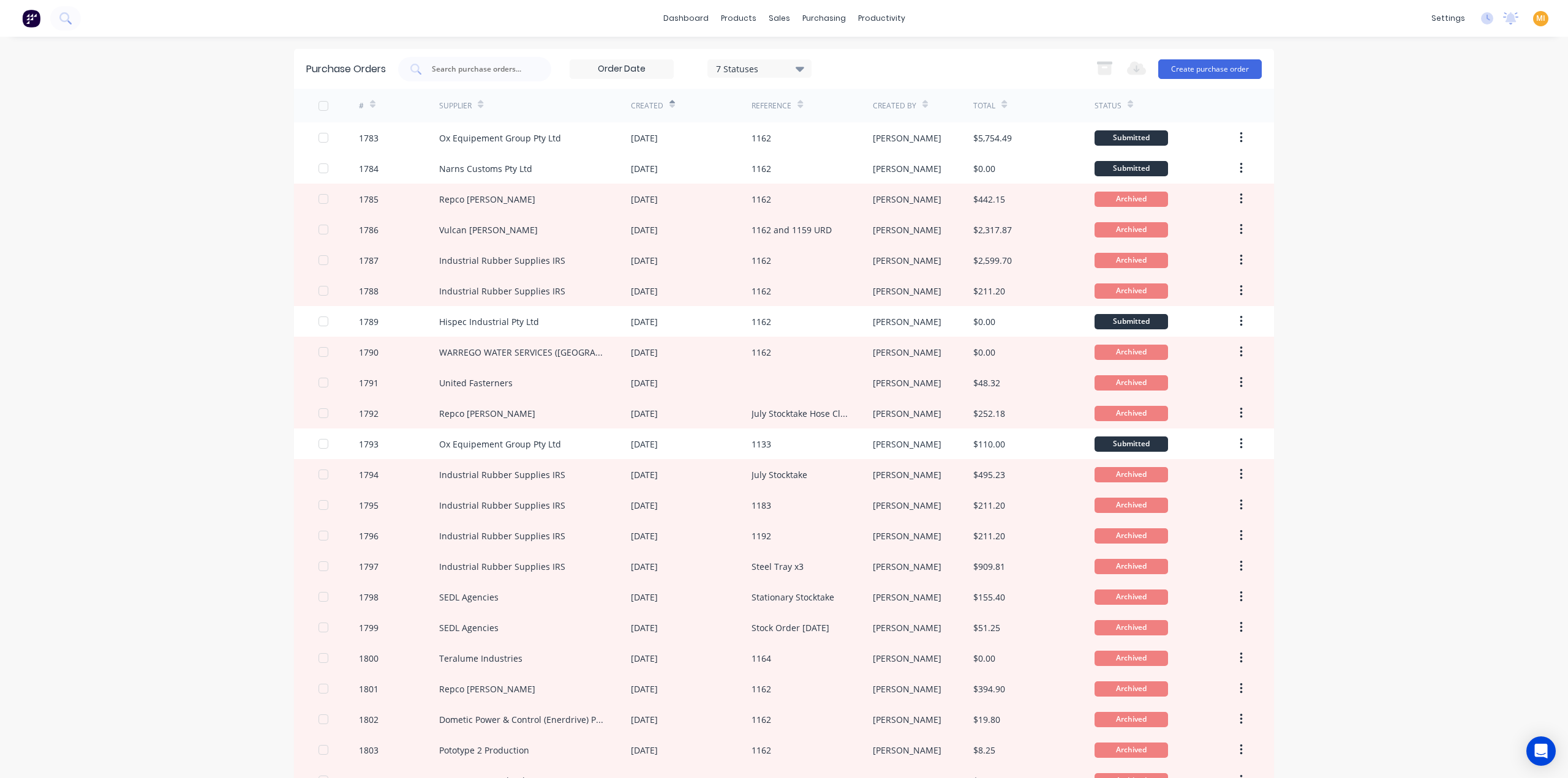
click at [670, 105] on div "Created" at bounding box center [691, 105] width 120 height 34
click at [669, 101] on icon at bounding box center [672, 105] width 5 height 9
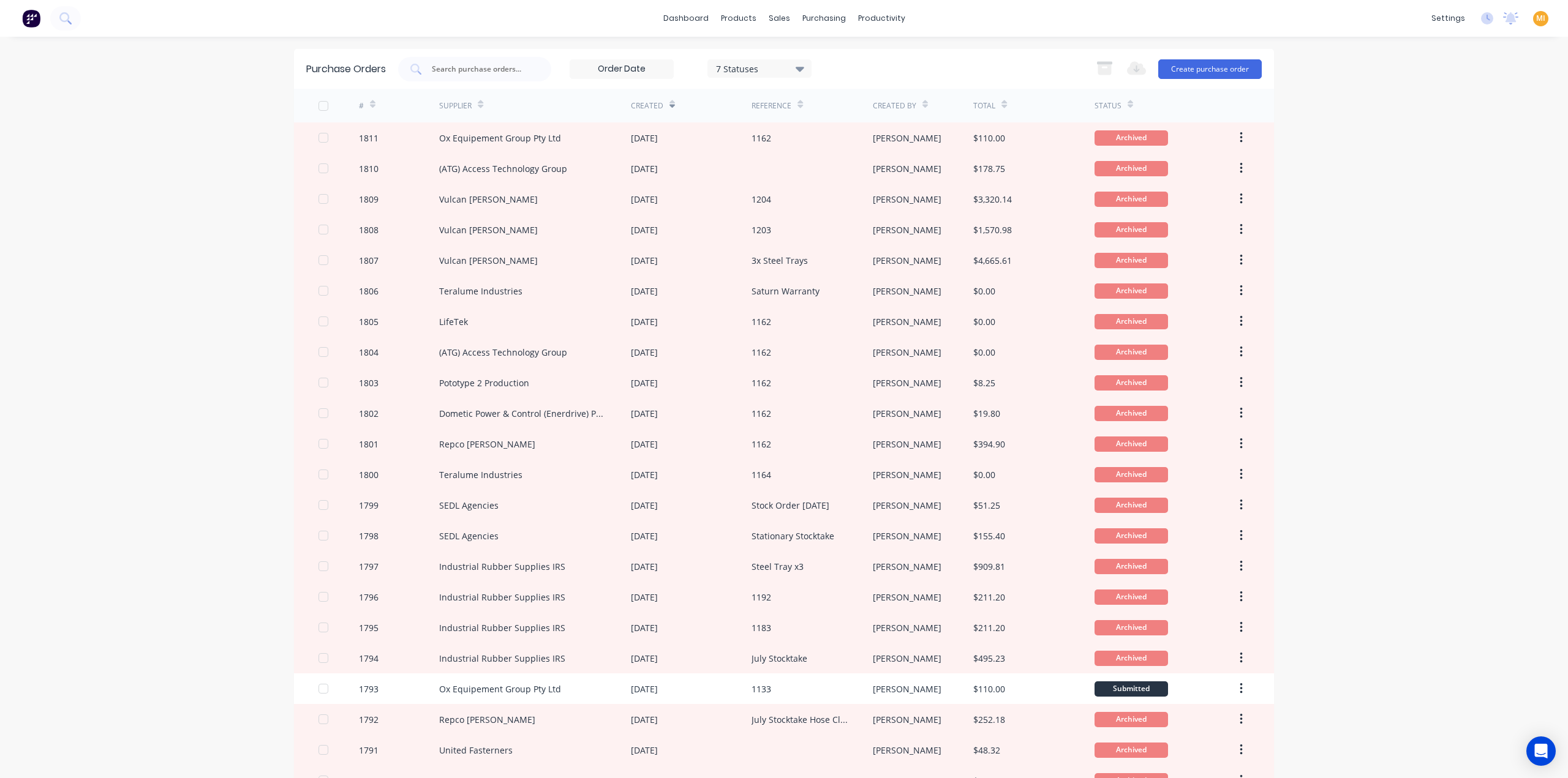
click at [631, 75] on input at bounding box center [621, 69] width 103 height 18
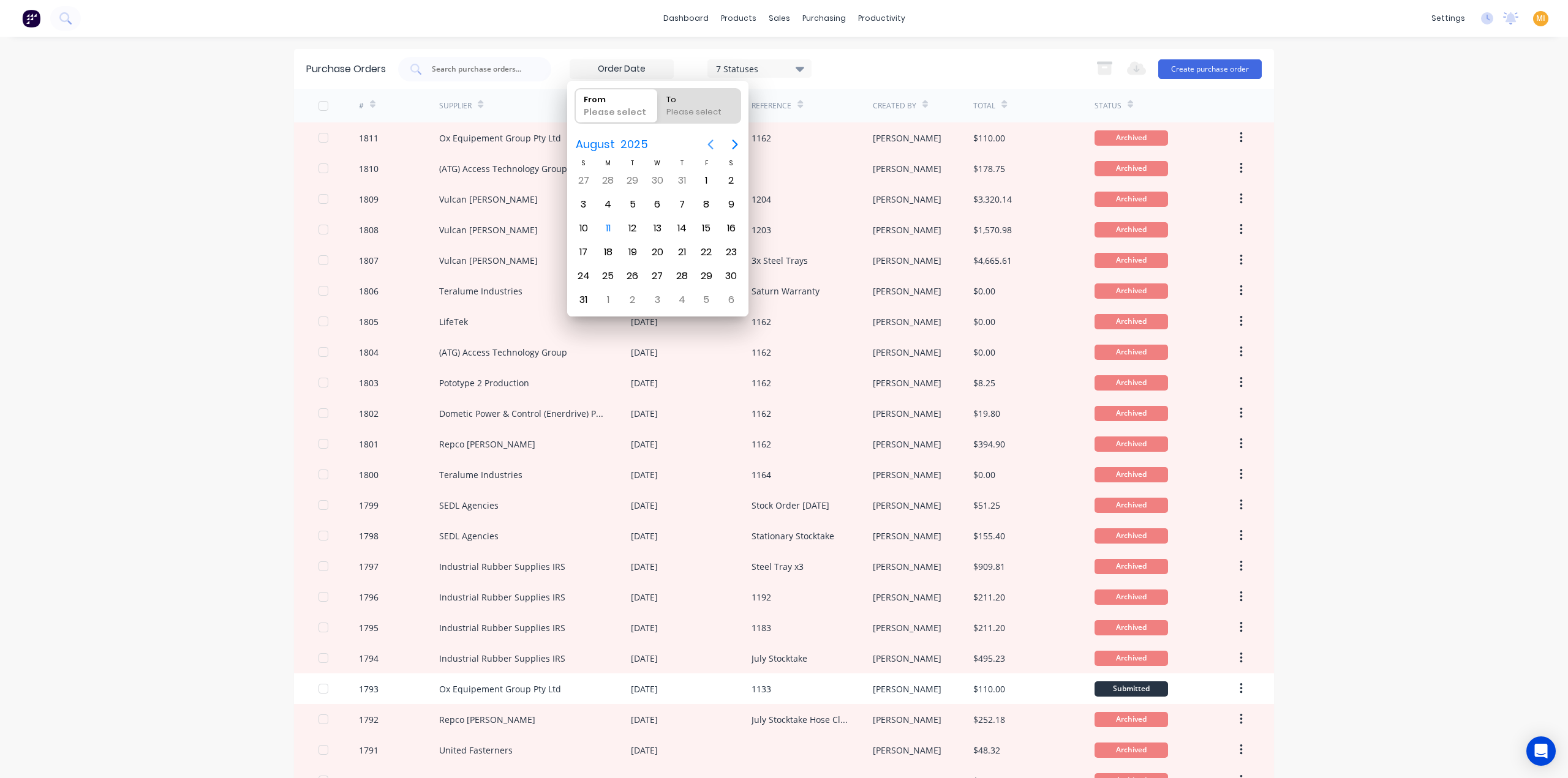
click at [712, 141] on icon "Previous page" at bounding box center [710, 145] width 5 height 9
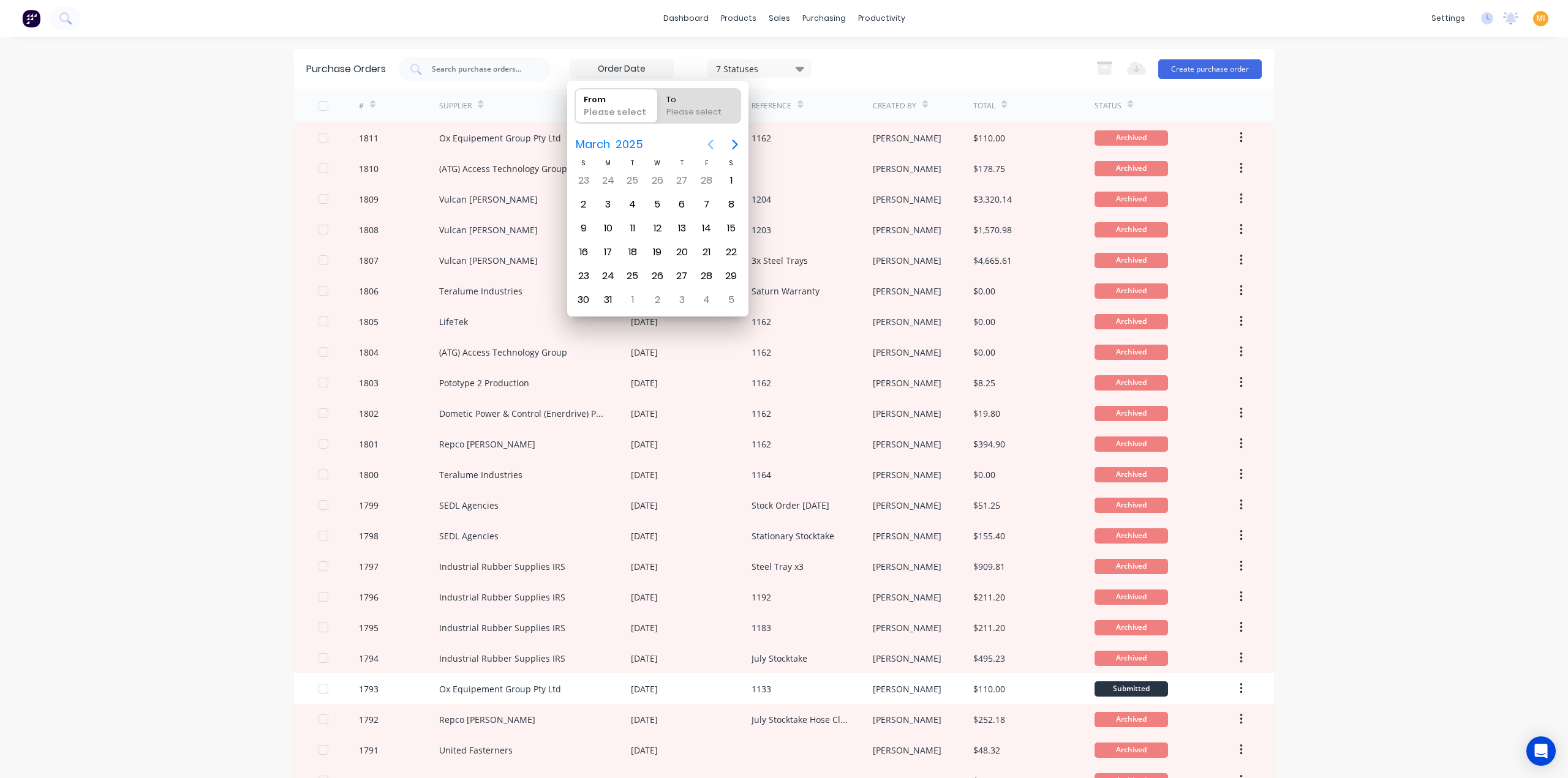
click at [712, 141] on icon "Previous page" at bounding box center [710, 145] width 5 height 9
click at [657, 178] on div "1" at bounding box center [657, 180] width 18 height 18
type input "01/01/25"
radio input "false"
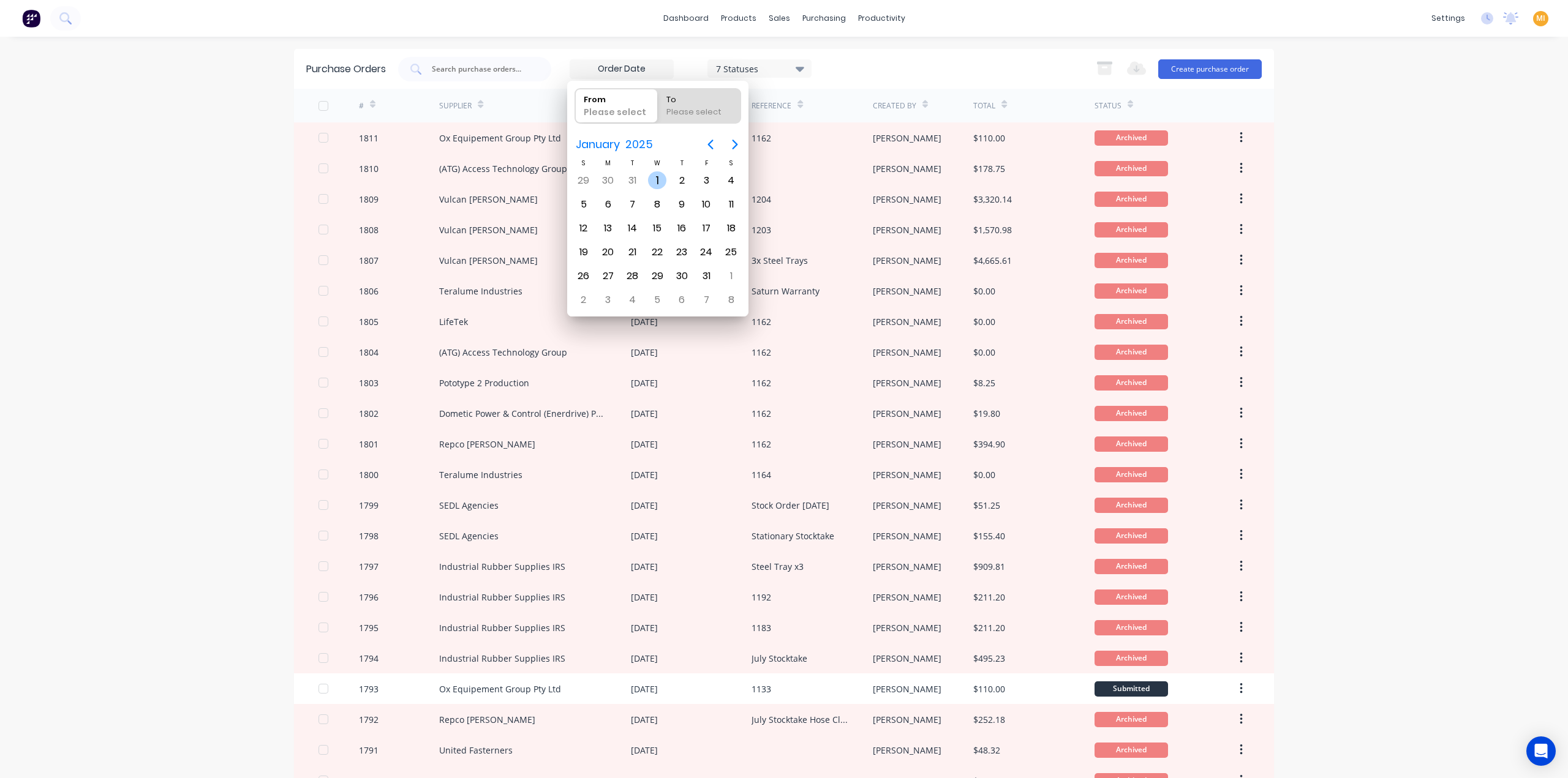
radio input "true"
click at [700, 114] on div "Please select" at bounding box center [698, 114] width 75 height 17
click at [659, 114] on input "To Please select" at bounding box center [658, 105] width 1 height 34
click at [738, 144] on icon "Next page" at bounding box center [735, 145] width 15 height 15
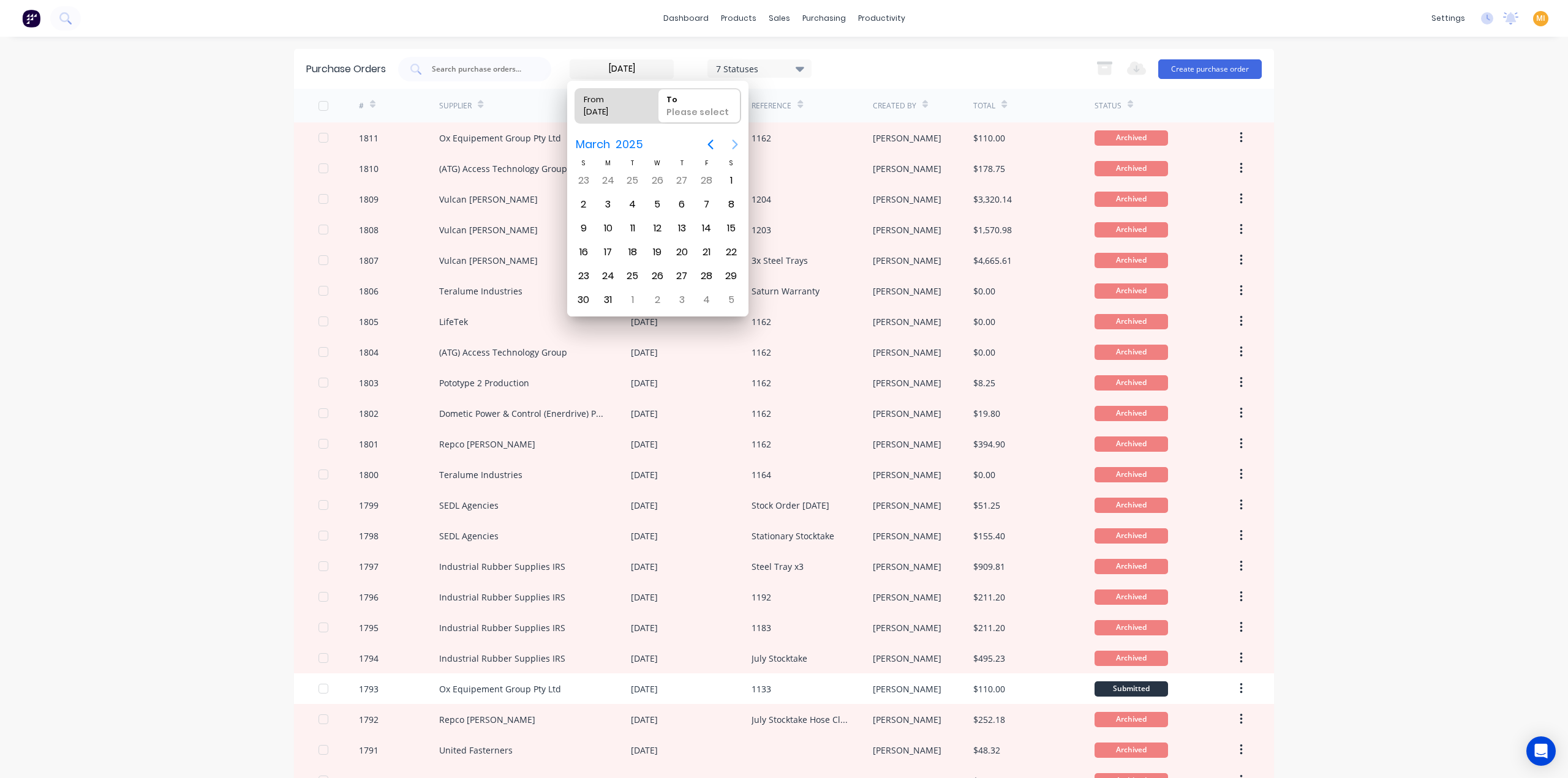
click at [738, 144] on icon "Next page" at bounding box center [735, 145] width 15 height 15
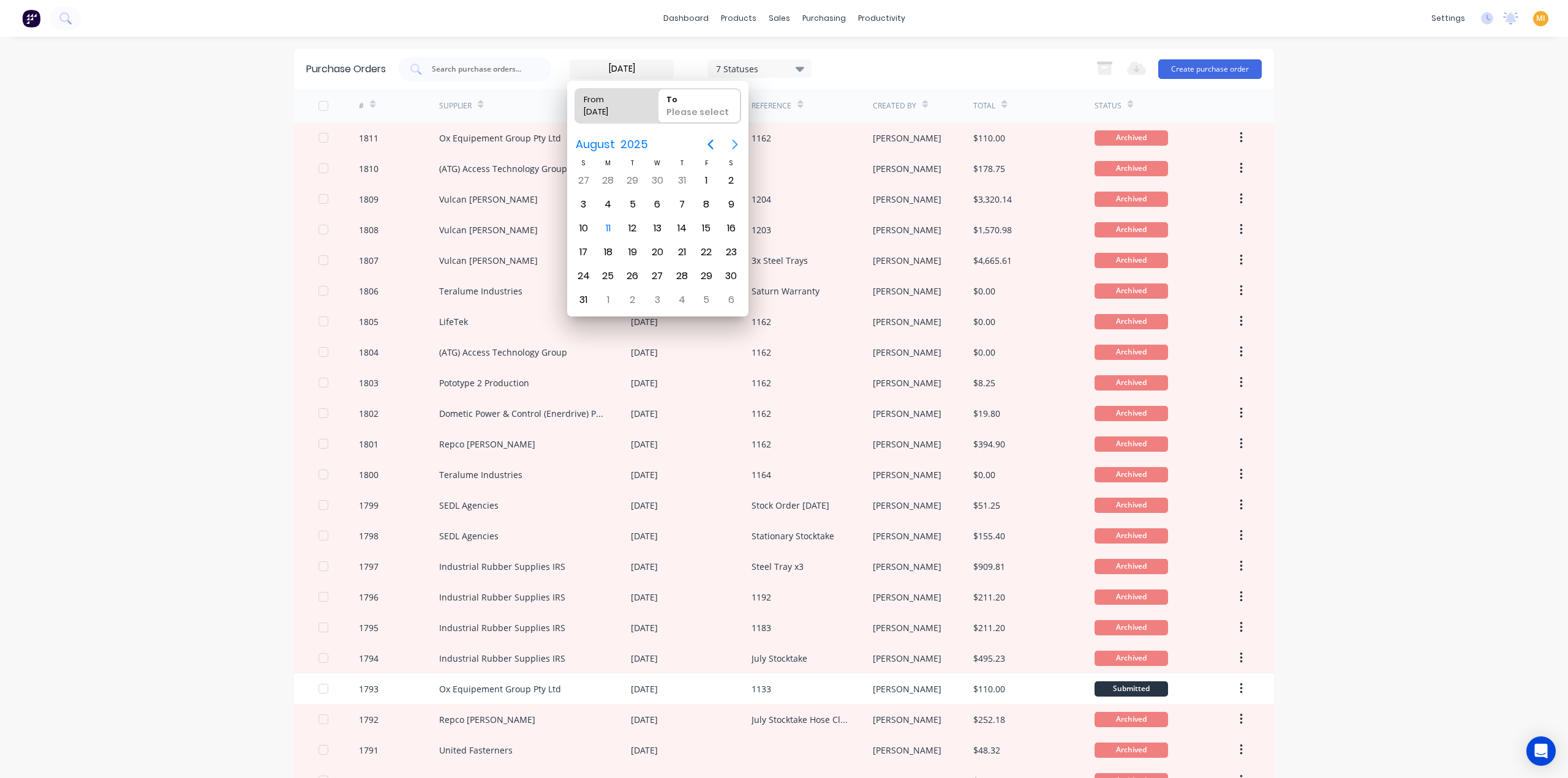
click at [738, 144] on icon "Next page" at bounding box center [735, 145] width 15 height 15
click at [708, 146] on icon "Previous page" at bounding box center [711, 145] width 15 height 15
click at [604, 224] on div "11" at bounding box center [608, 228] width 18 height 18
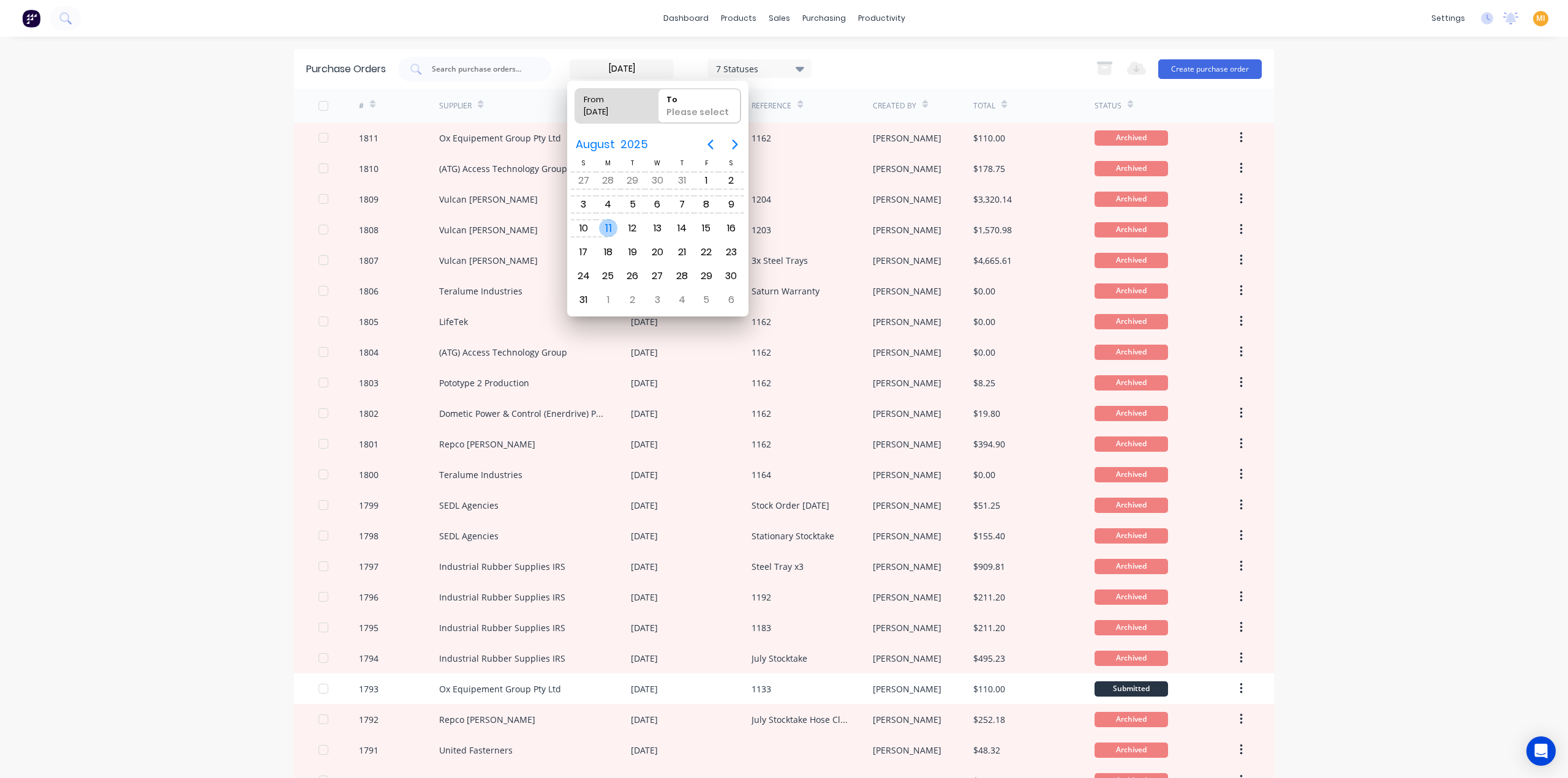
type input "31/12/24 - 11/08/25"
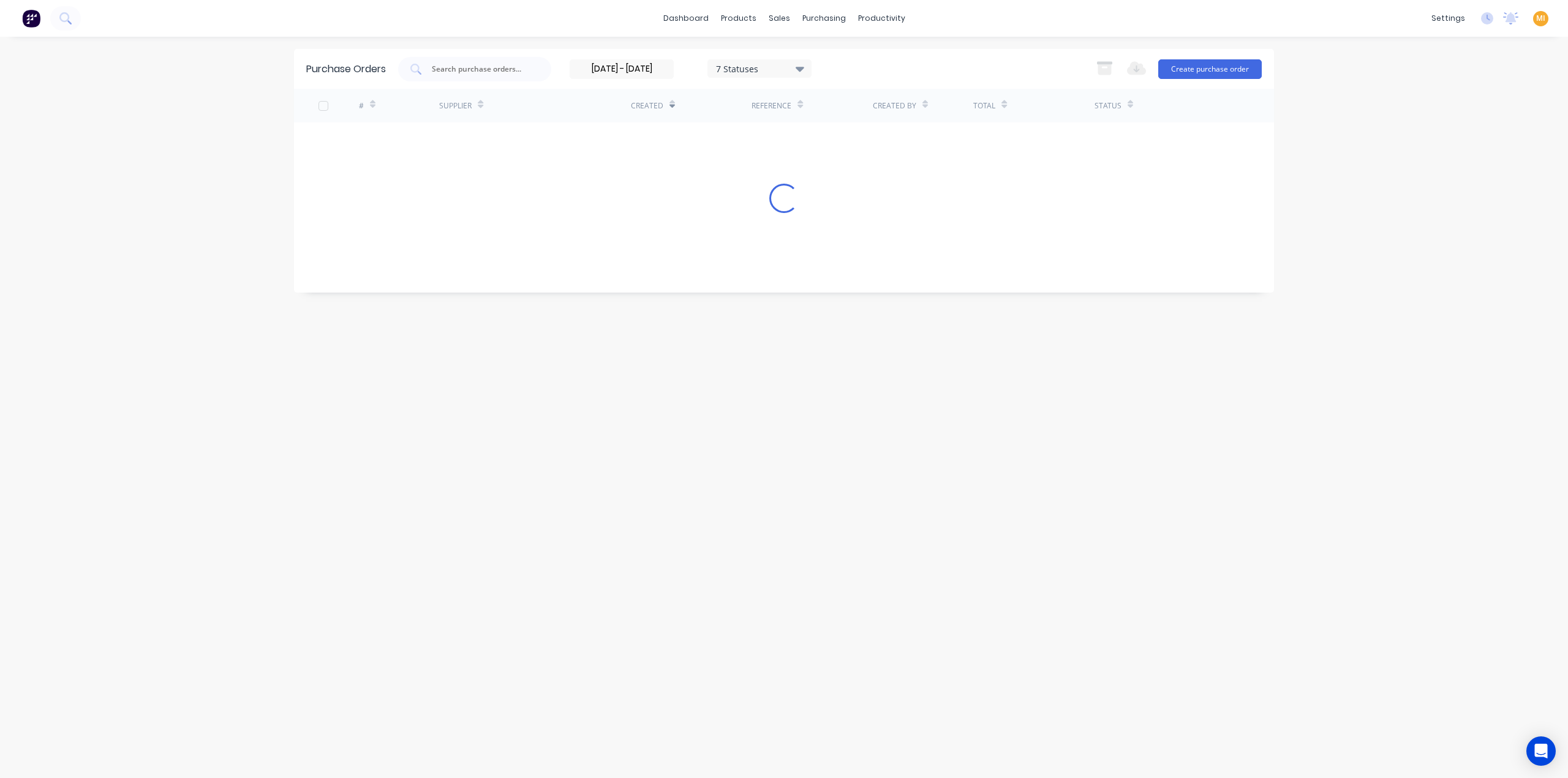
click at [757, 73] on div "7 Statuses" at bounding box center [760, 68] width 88 height 13
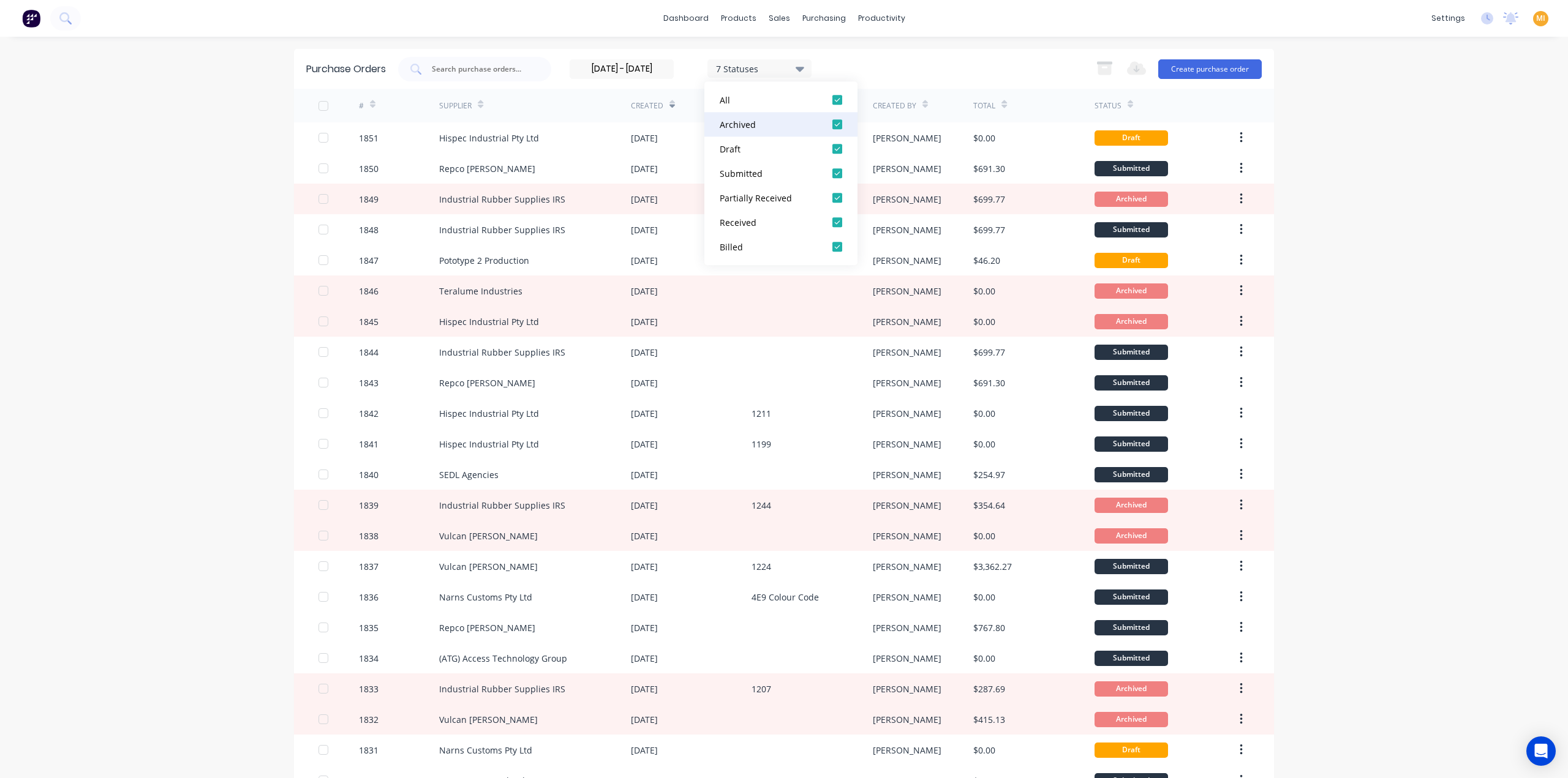
click at [831, 129] on div at bounding box center [837, 124] width 24 height 24
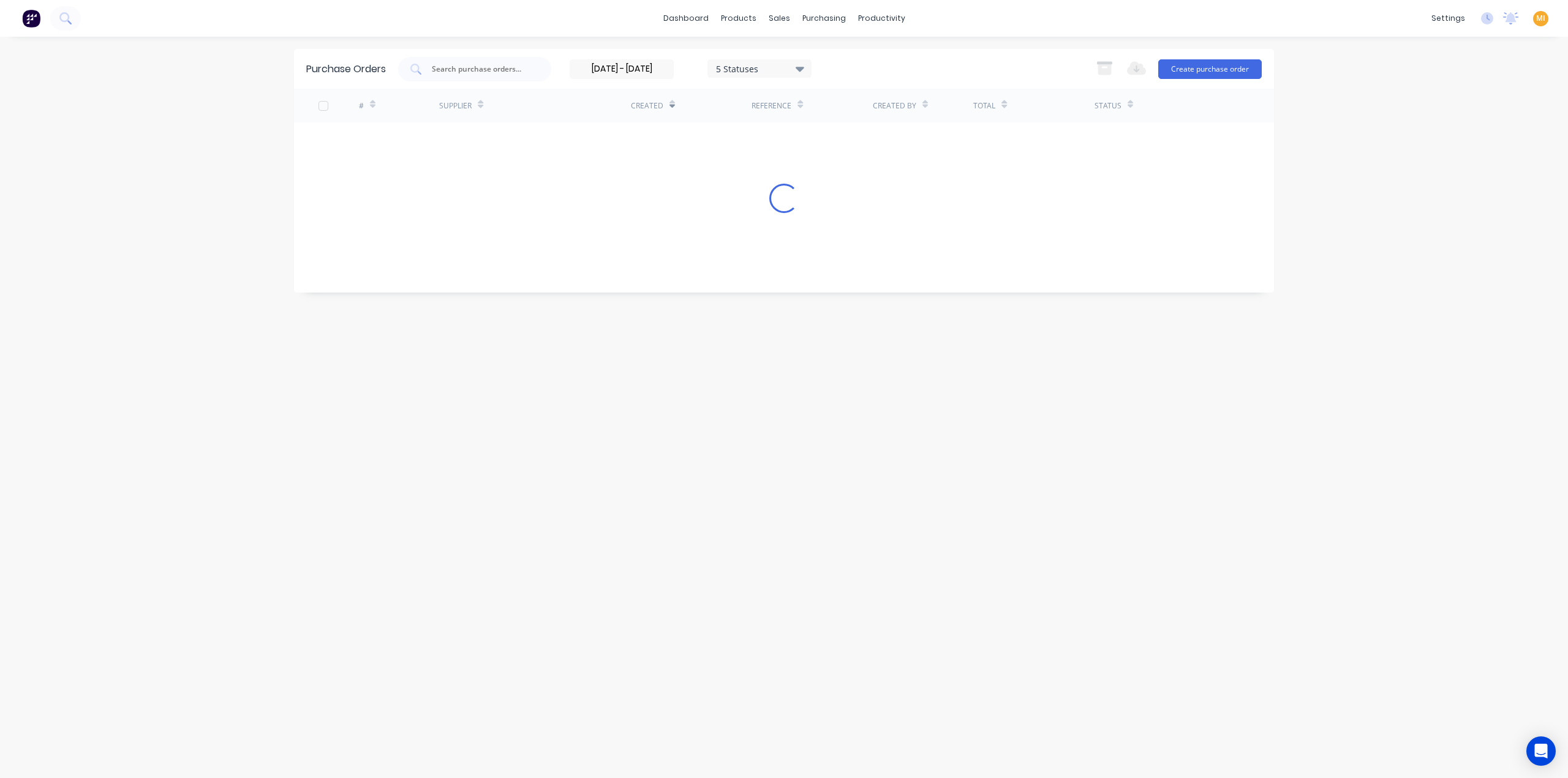
click at [895, 62] on div "31/12/24 - 11/08/25 5 Statuses 31/12/24 - 11/08/25 5 Statuses Export to Excel (…" at bounding box center [830, 69] width 863 height 24
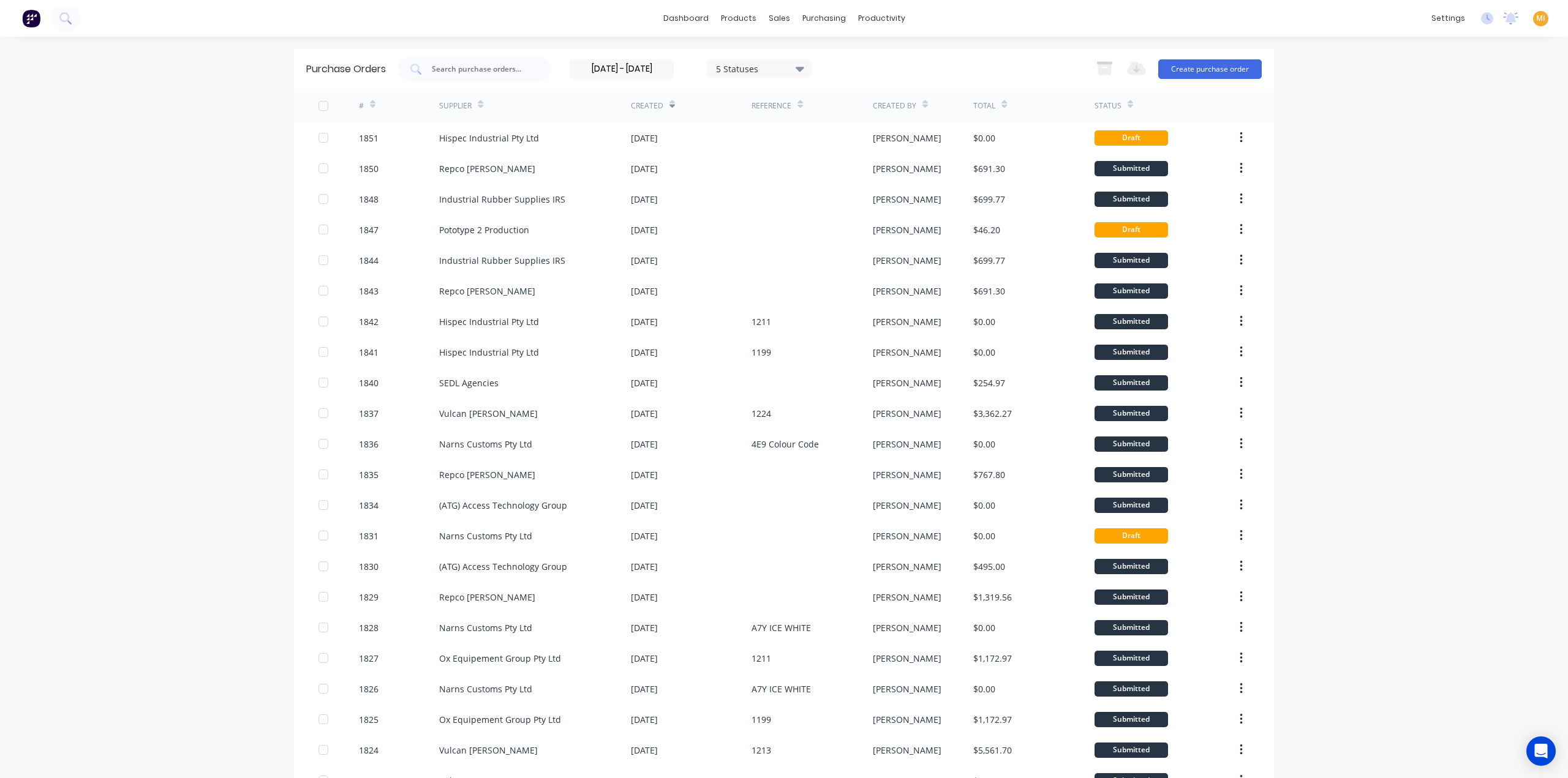
scroll to position [489, 0]
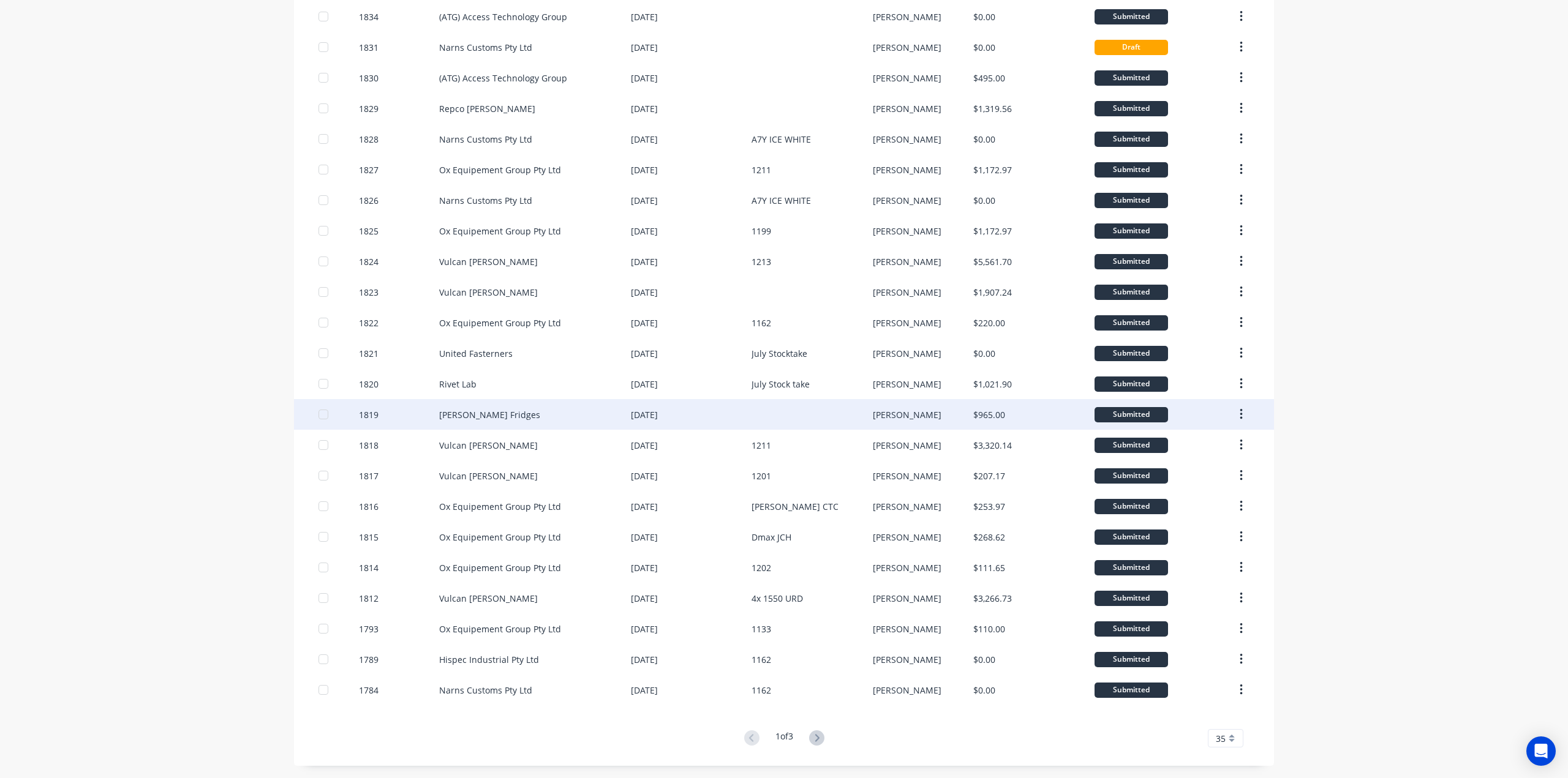
click at [315, 418] on div at bounding box center [323, 414] width 24 height 24
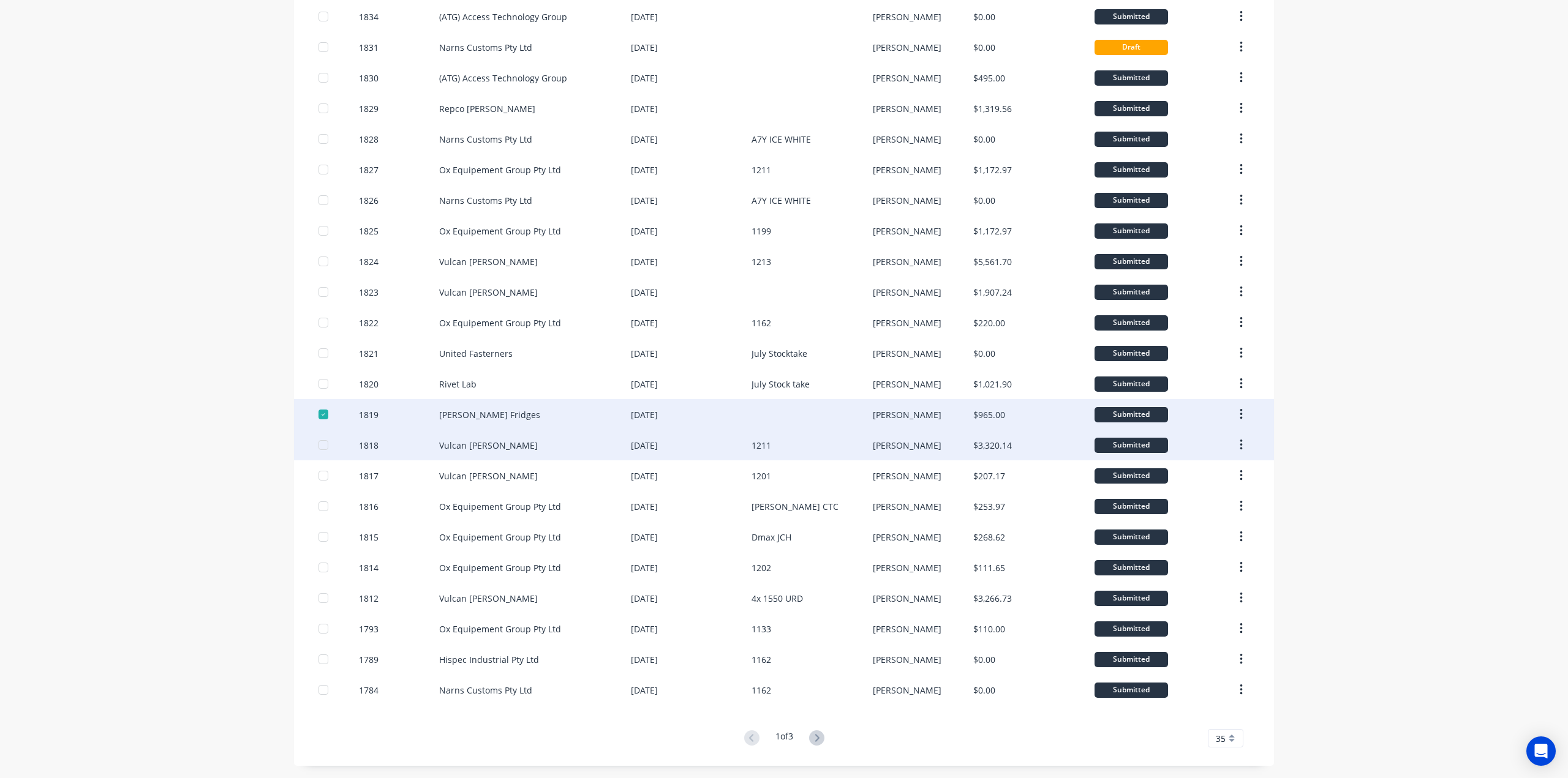
click at [315, 444] on div at bounding box center [323, 445] width 24 height 24
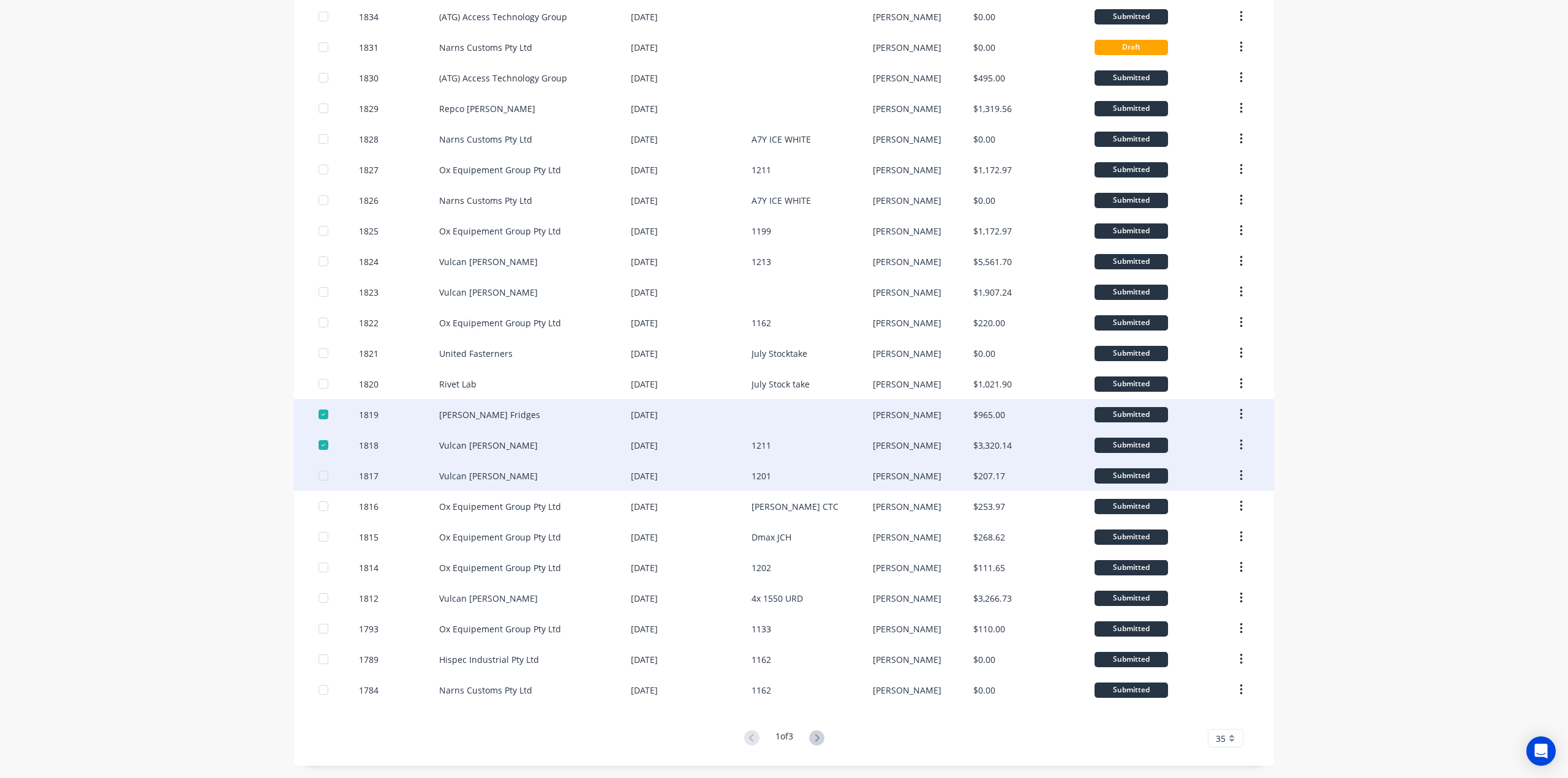
click at [318, 477] on div at bounding box center [323, 476] width 24 height 24
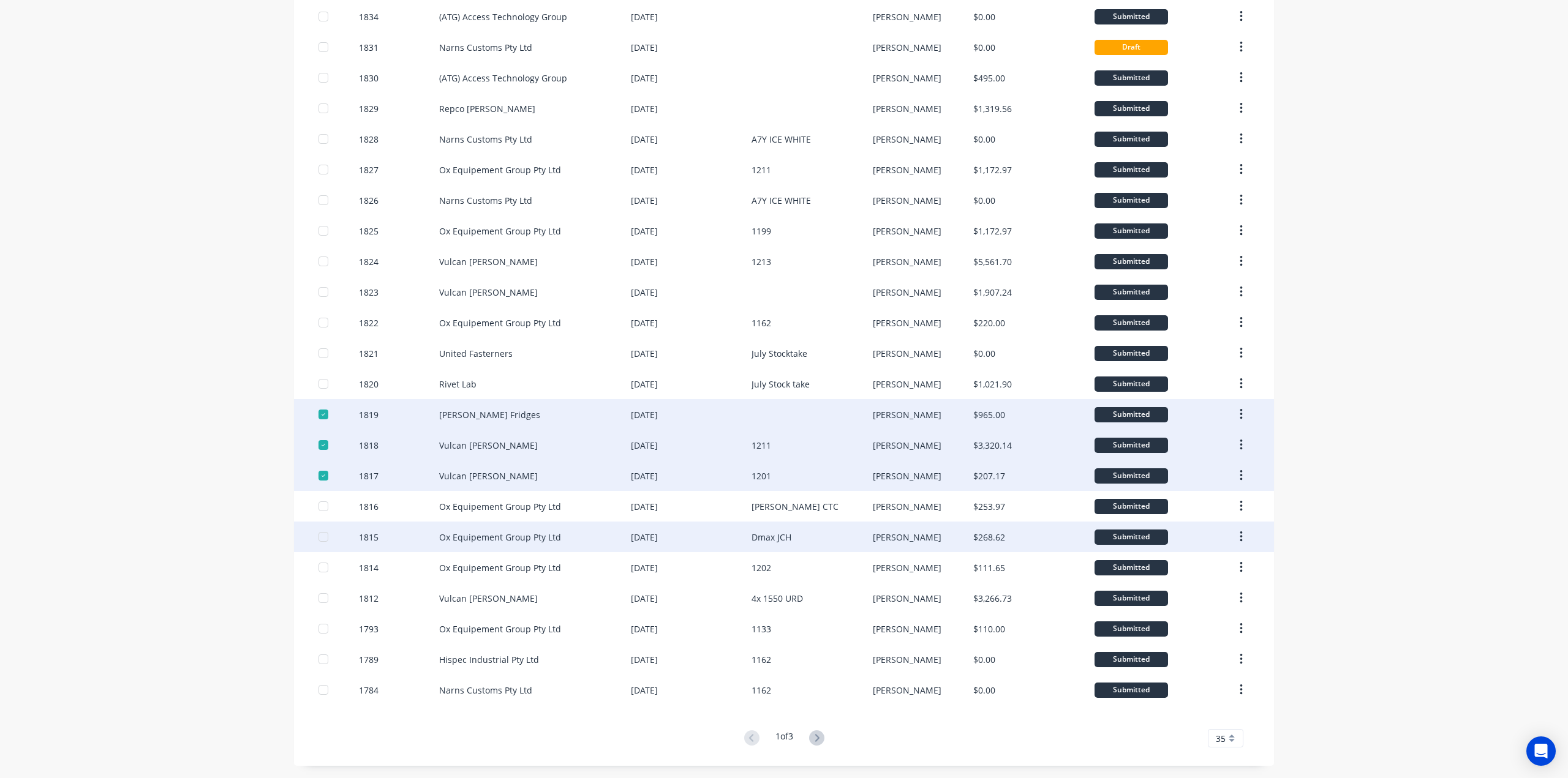
click at [319, 508] on div at bounding box center [323, 506] width 24 height 24
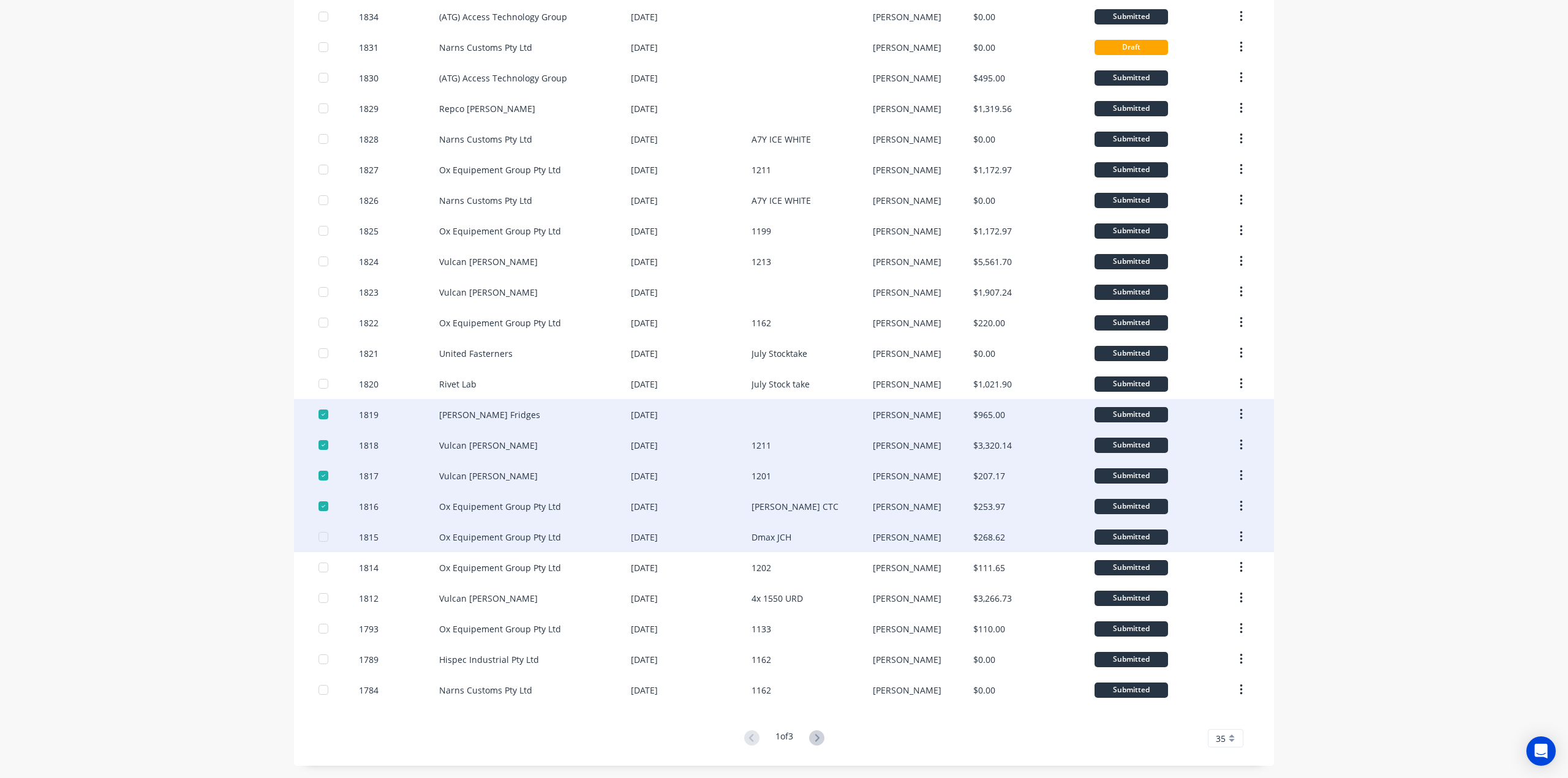
click at [318, 536] on div at bounding box center [323, 537] width 24 height 24
click at [320, 419] on div at bounding box center [323, 414] width 24 height 24
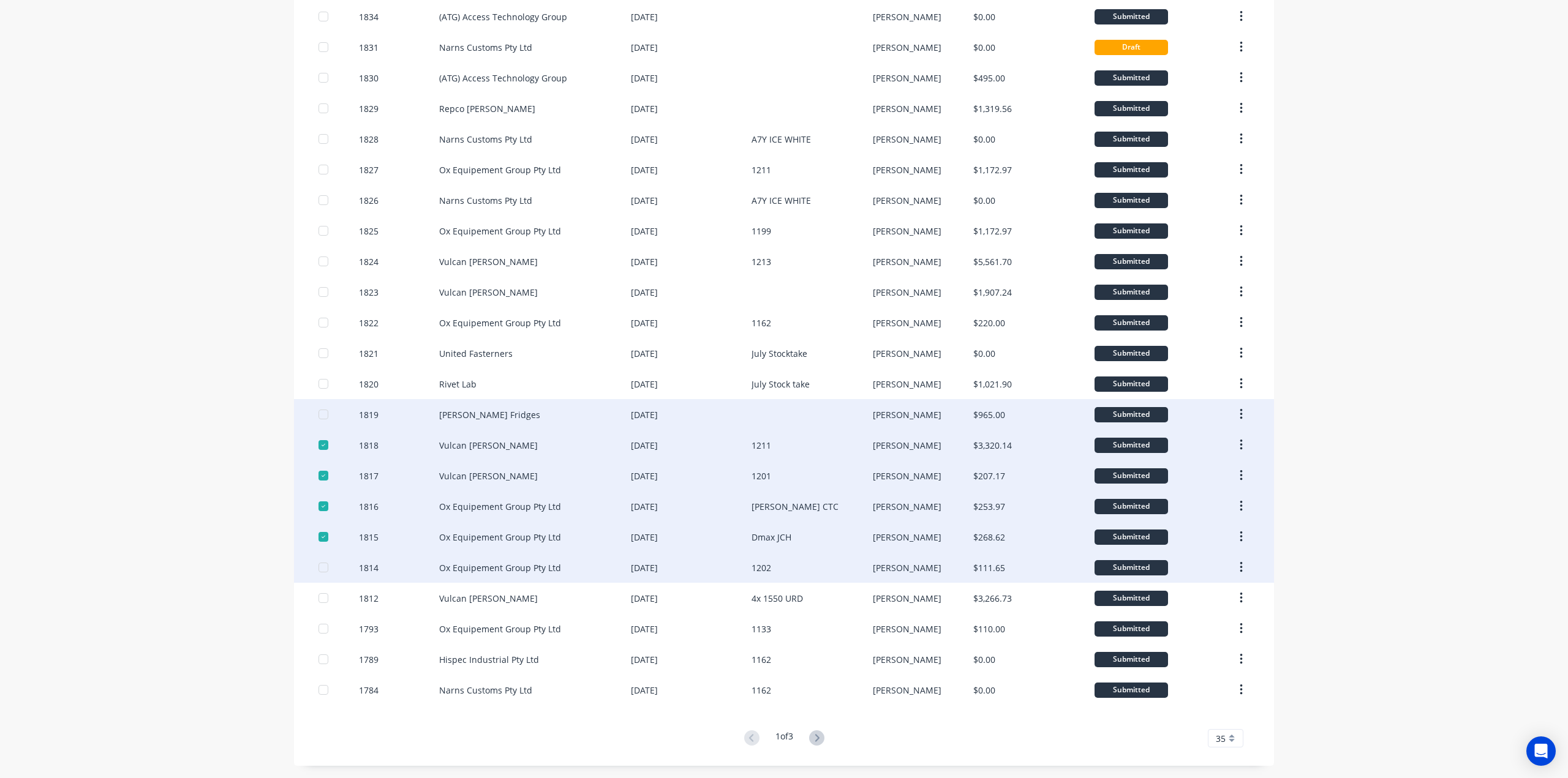
click at [312, 571] on div "1814 Ox Equipement Group Pty Ltd 16 Jul 2025 1202 Andrew $111.65 Submitted" at bounding box center [784, 567] width 980 height 30
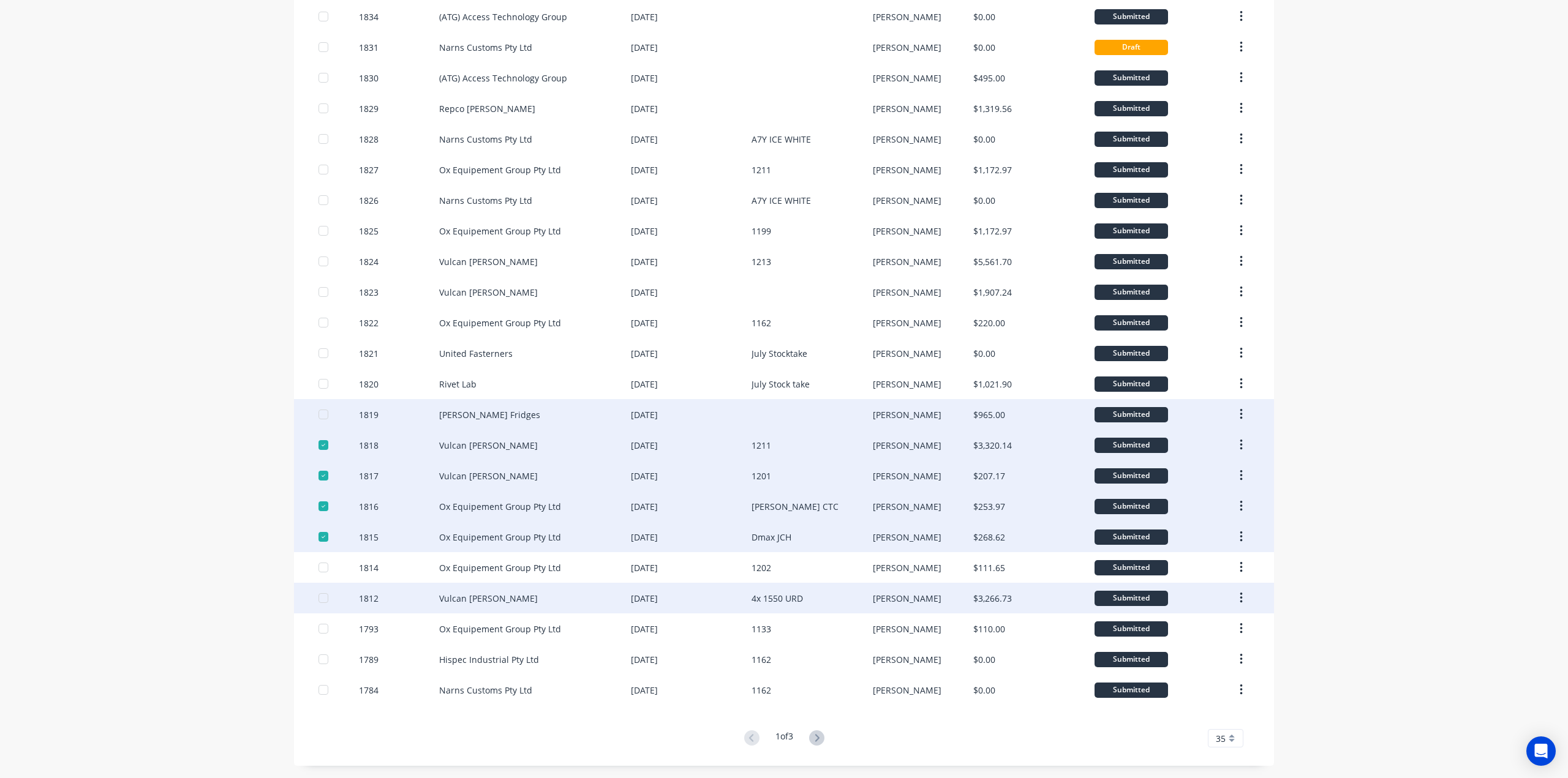
click at [320, 598] on div at bounding box center [323, 598] width 24 height 24
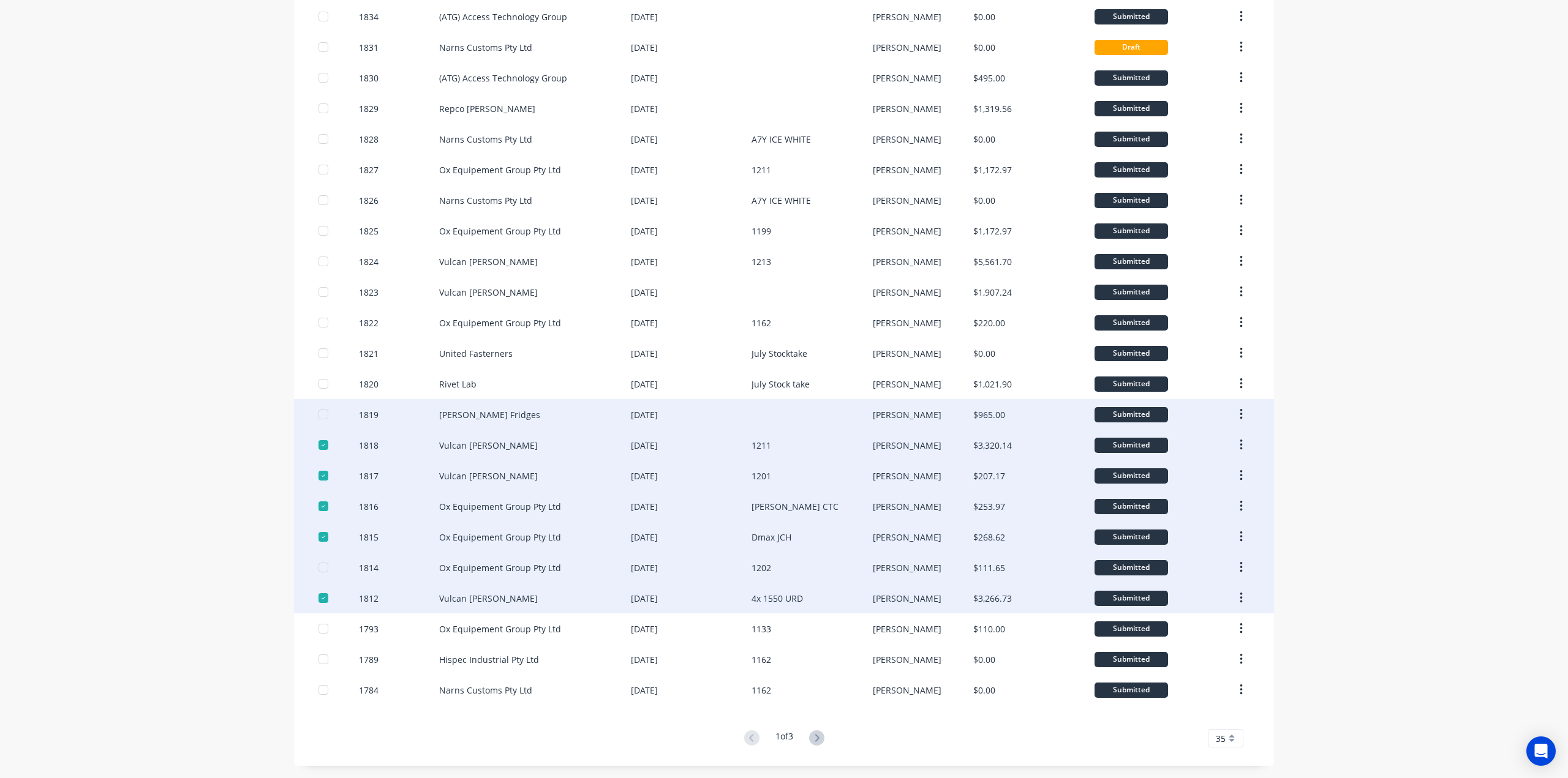
click at [318, 570] on div at bounding box center [323, 568] width 24 height 24
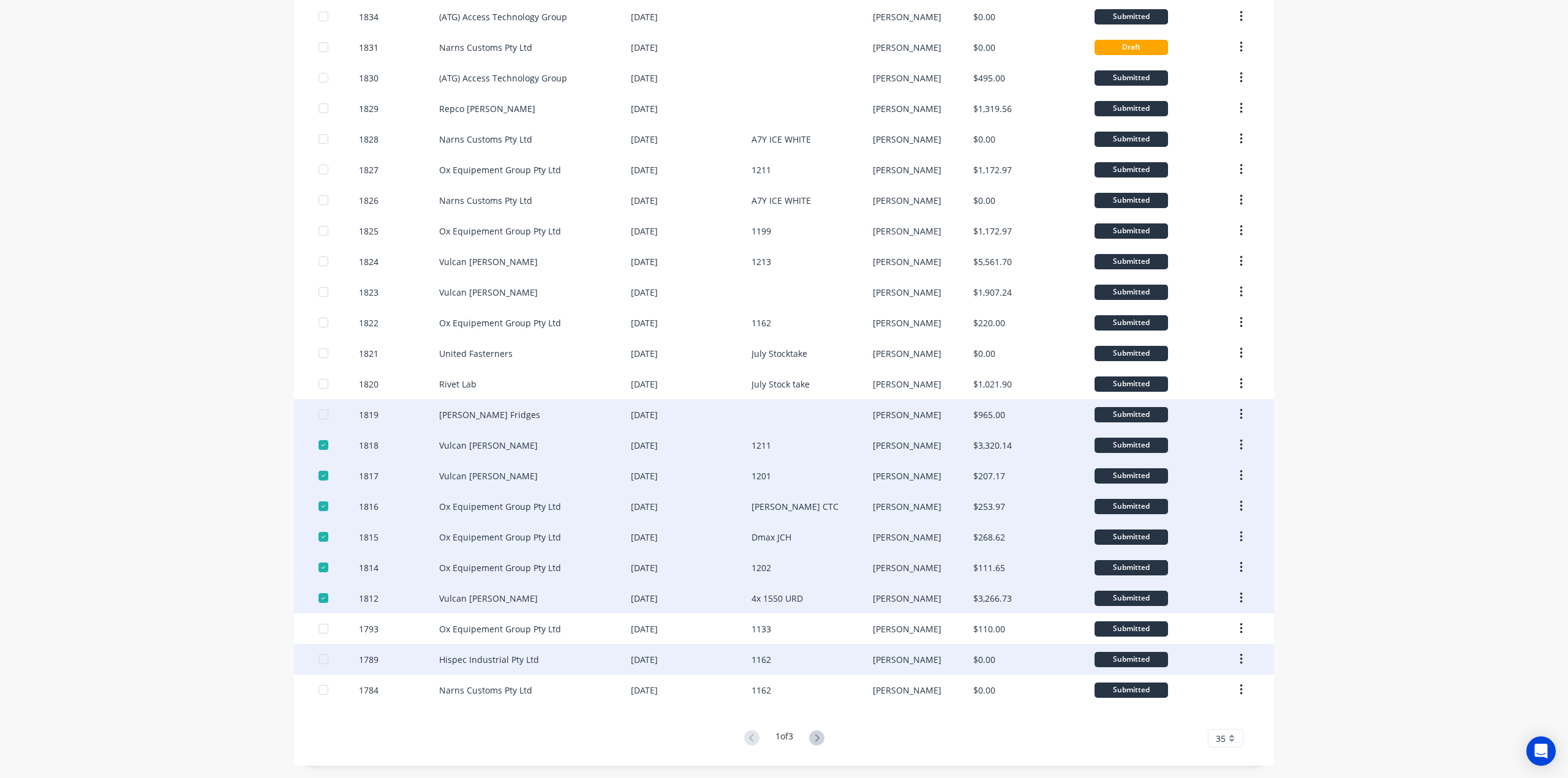
drag, startPoint x: 318, startPoint y: 632, endPoint x: 321, endPoint y: 647, distance: 15.3
click at [320, 631] on div at bounding box center [323, 629] width 24 height 24
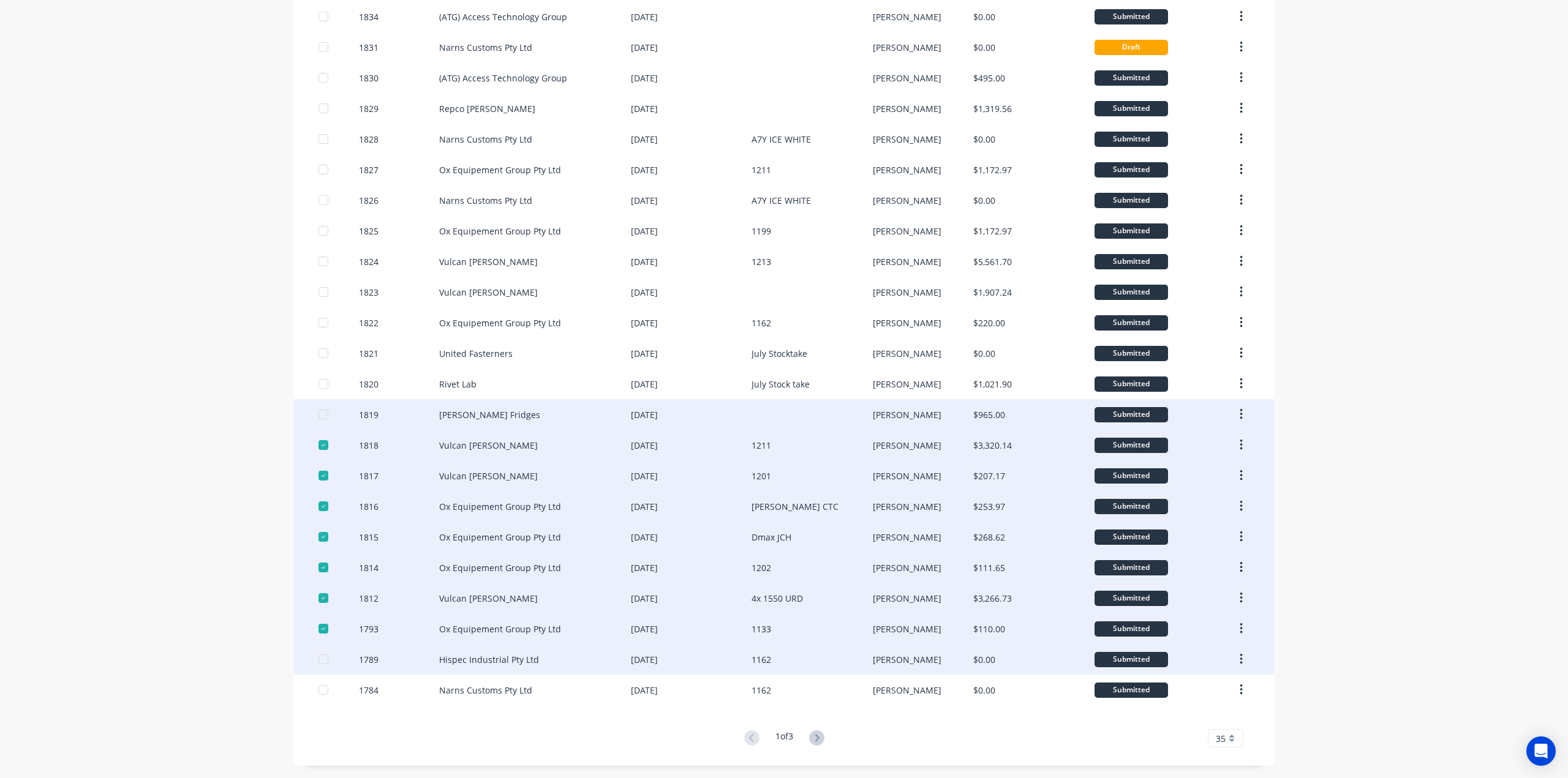
click at [318, 664] on div at bounding box center [339, 659] width 41 height 30
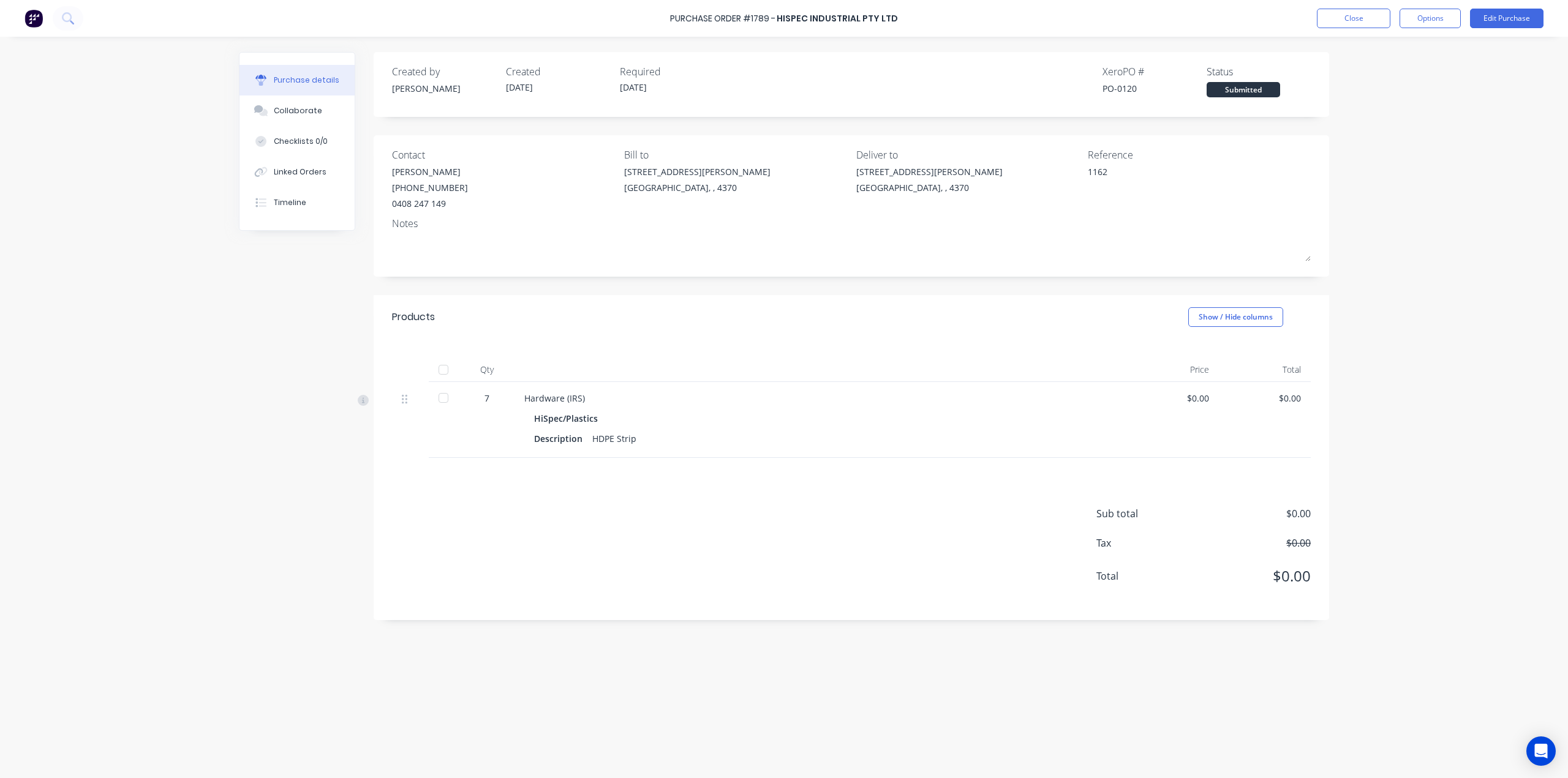
click at [1368, 8] on div "Purchase Order #1789 - Hispec Industrial Pty Ltd Close Options Edit Purchase" at bounding box center [784, 18] width 1568 height 37
click at [1367, 22] on button "Close" at bounding box center [1353, 18] width 74 height 20
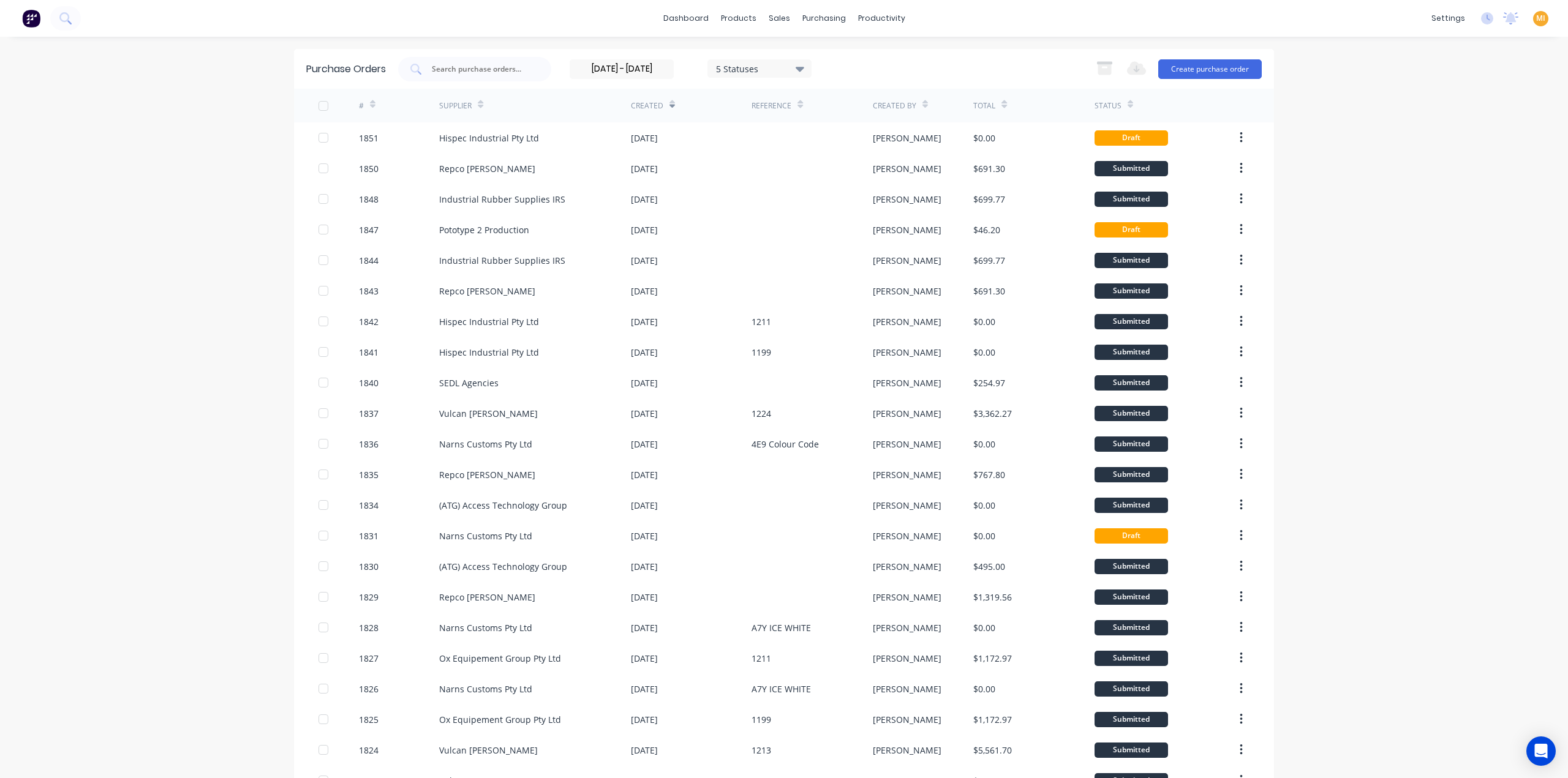
click at [632, 71] on input "31/12/24 - 11/08/25" at bounding box center [621, 69] width 103 height 18
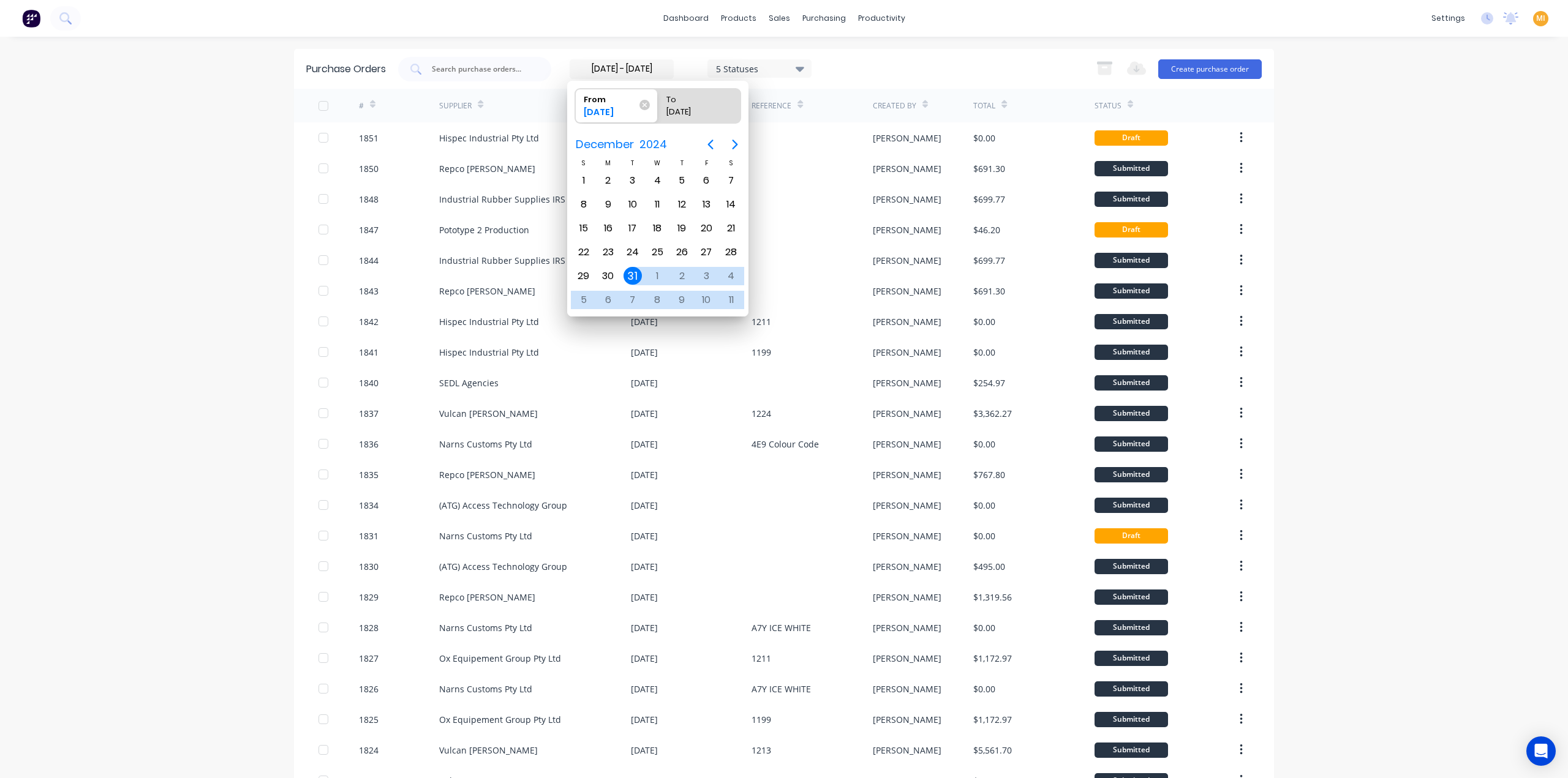
click at [686, 96] on div "To" at bounding box center [692, 97] width 62 height 17
click at [659, 96] on input "To 11/08/25" at bounding box center [658, 105] width 1 height 34
radio input "true"
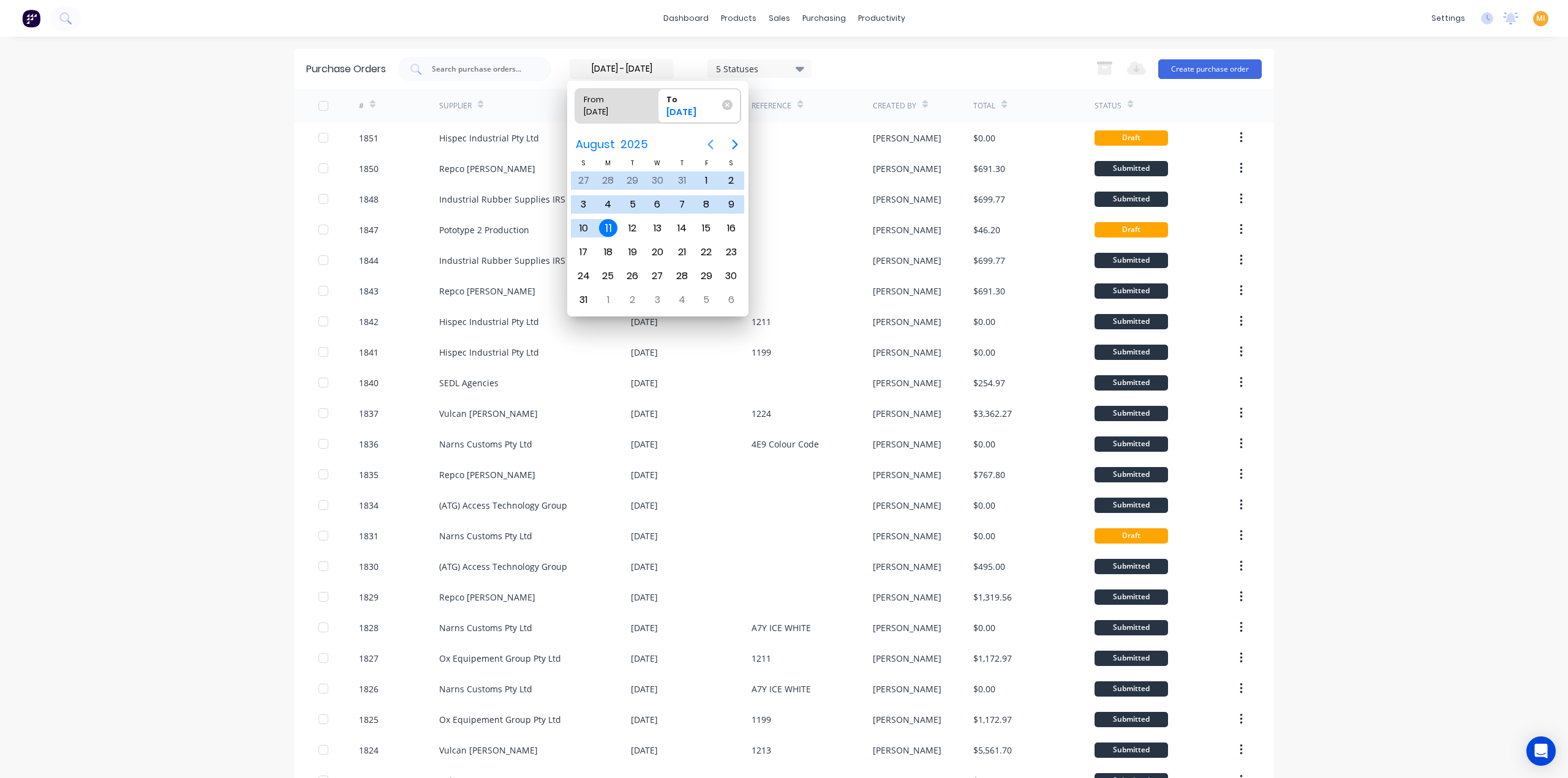
click at [712, 143] on icon "Previous page" at bounding box center [711, 145] width 15 height 15
click at [659, 249] on div "23" at bounding box center [657, 252] width 18 height 18
type input "30/12/24 - 23/07/25"
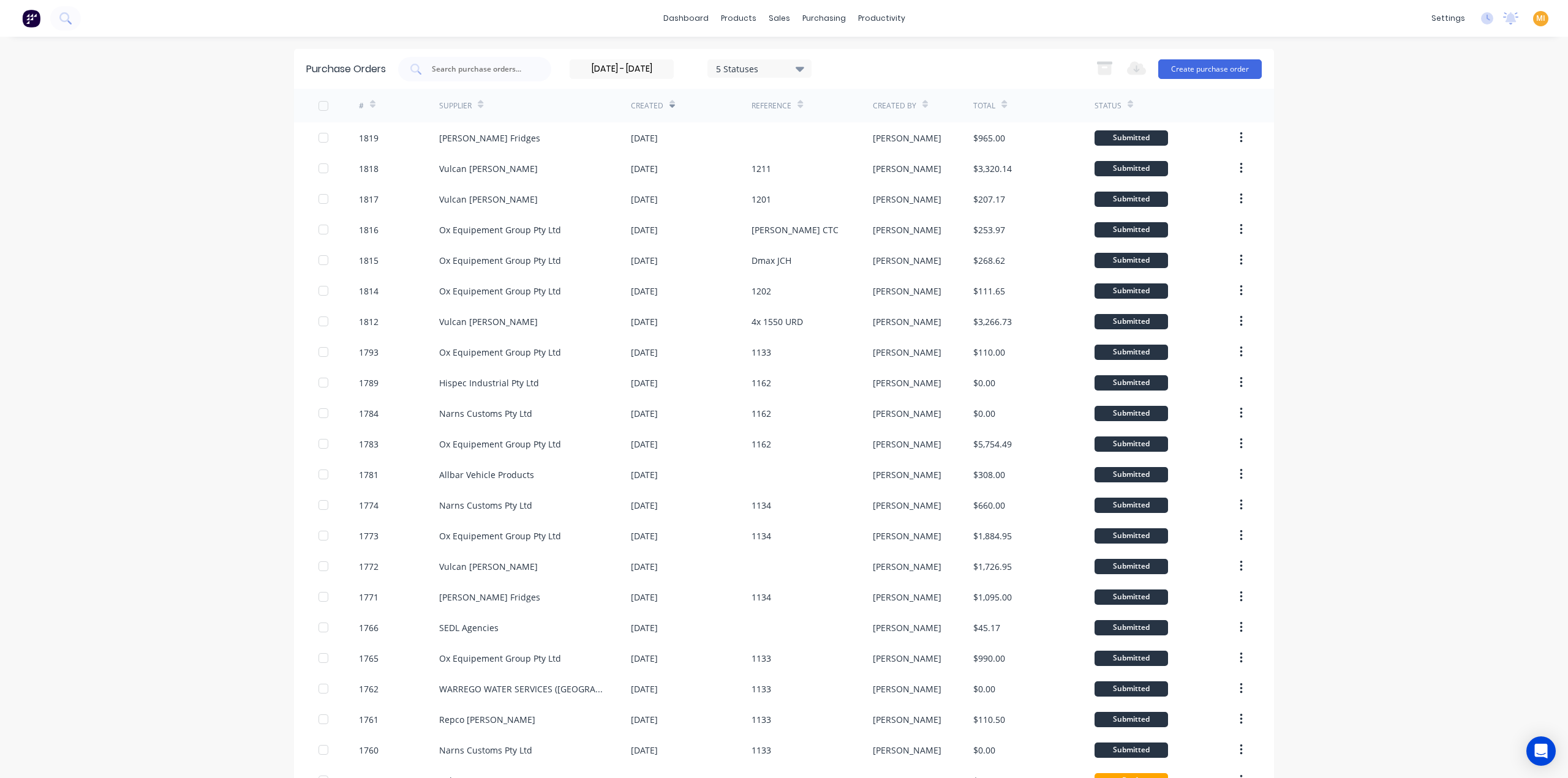
click at [321, 106] on div at bounding box center [323, 106] width 24 height 24
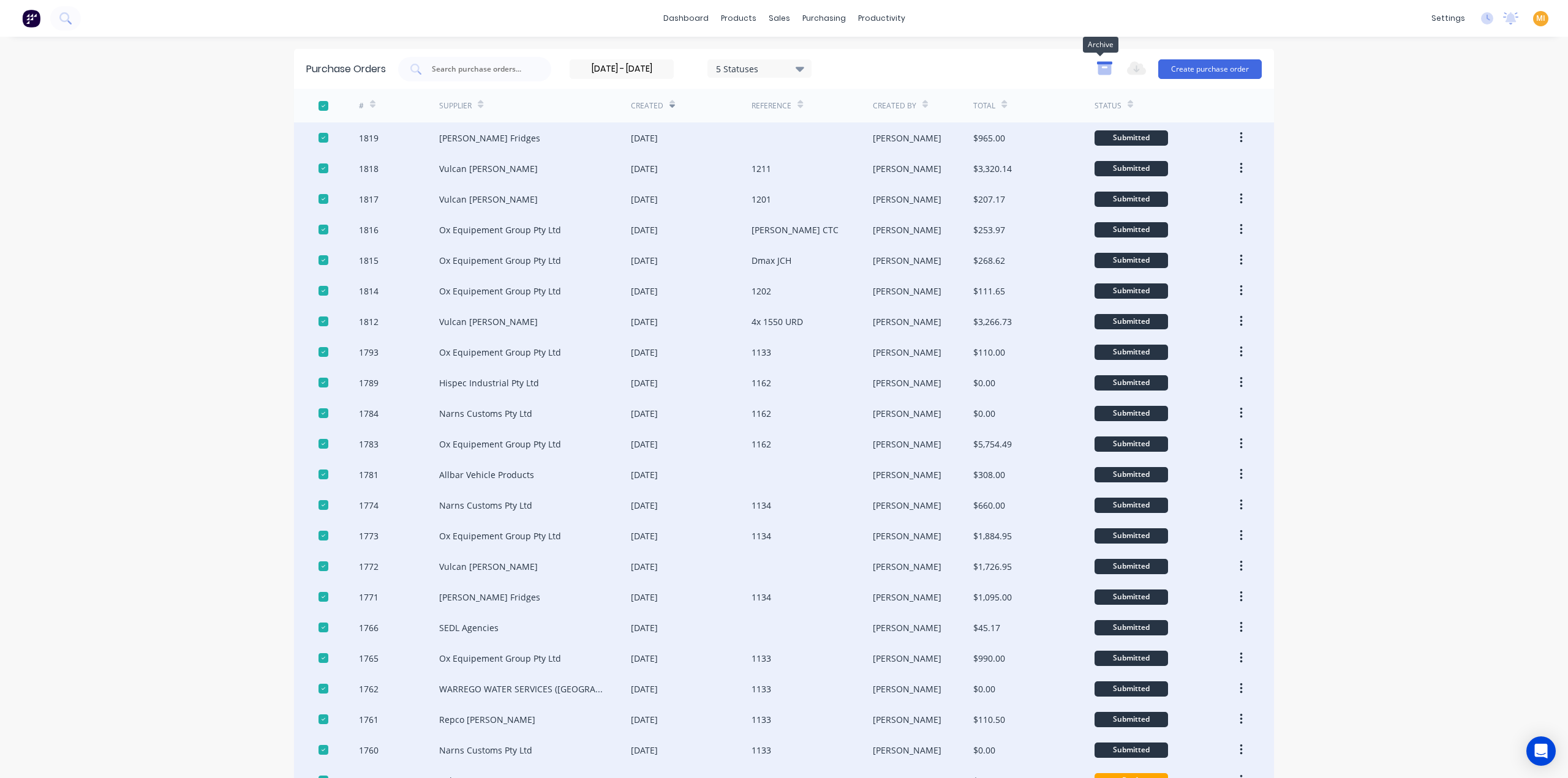
click at [1108, 68] on icon "button" at bounding box center [1104, 68] width 16 height 16
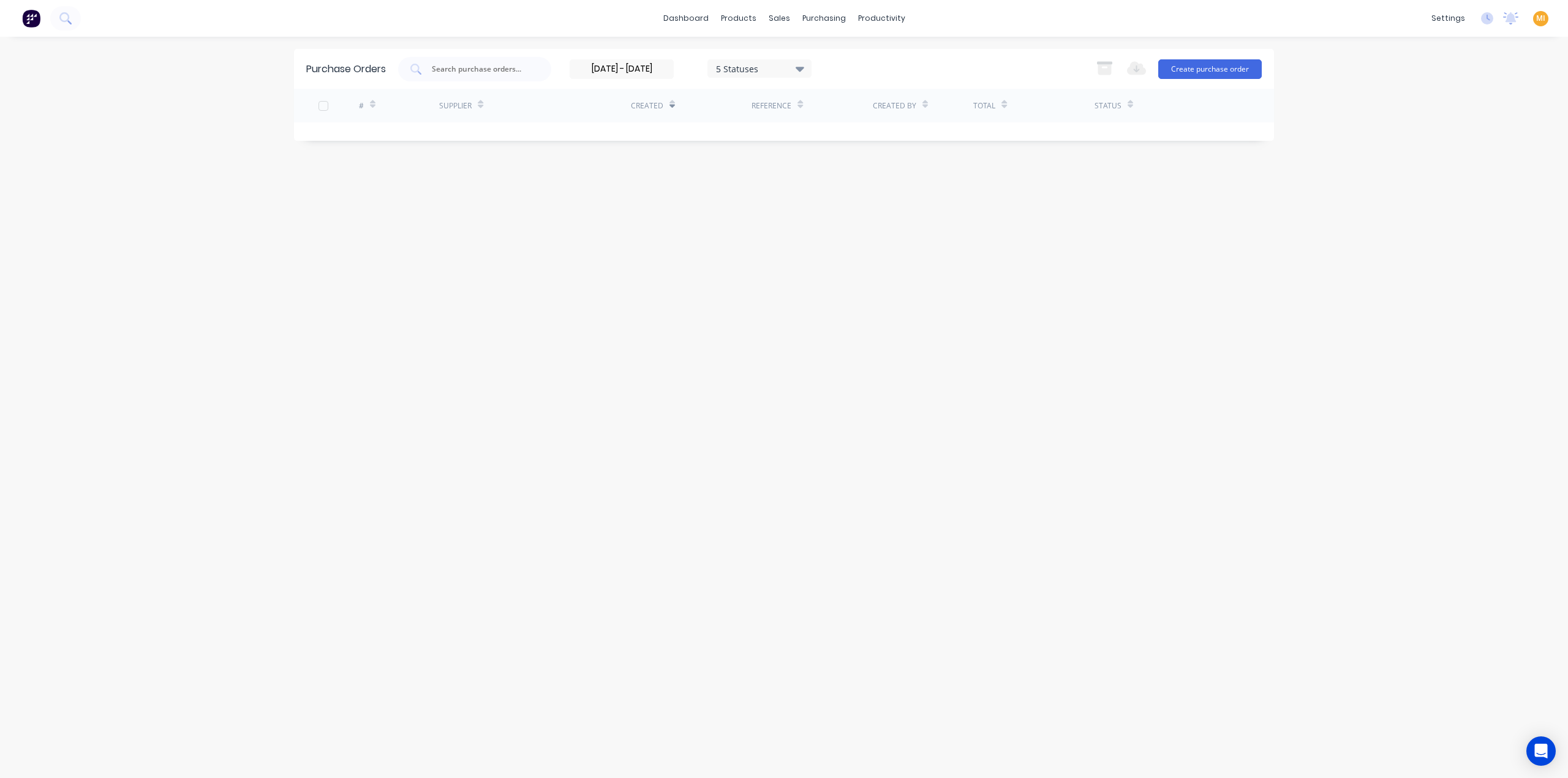
click at [634, 72] on input "30/12/24 - 23/07/25" at bounding box center [621, 69] width 103 height 18
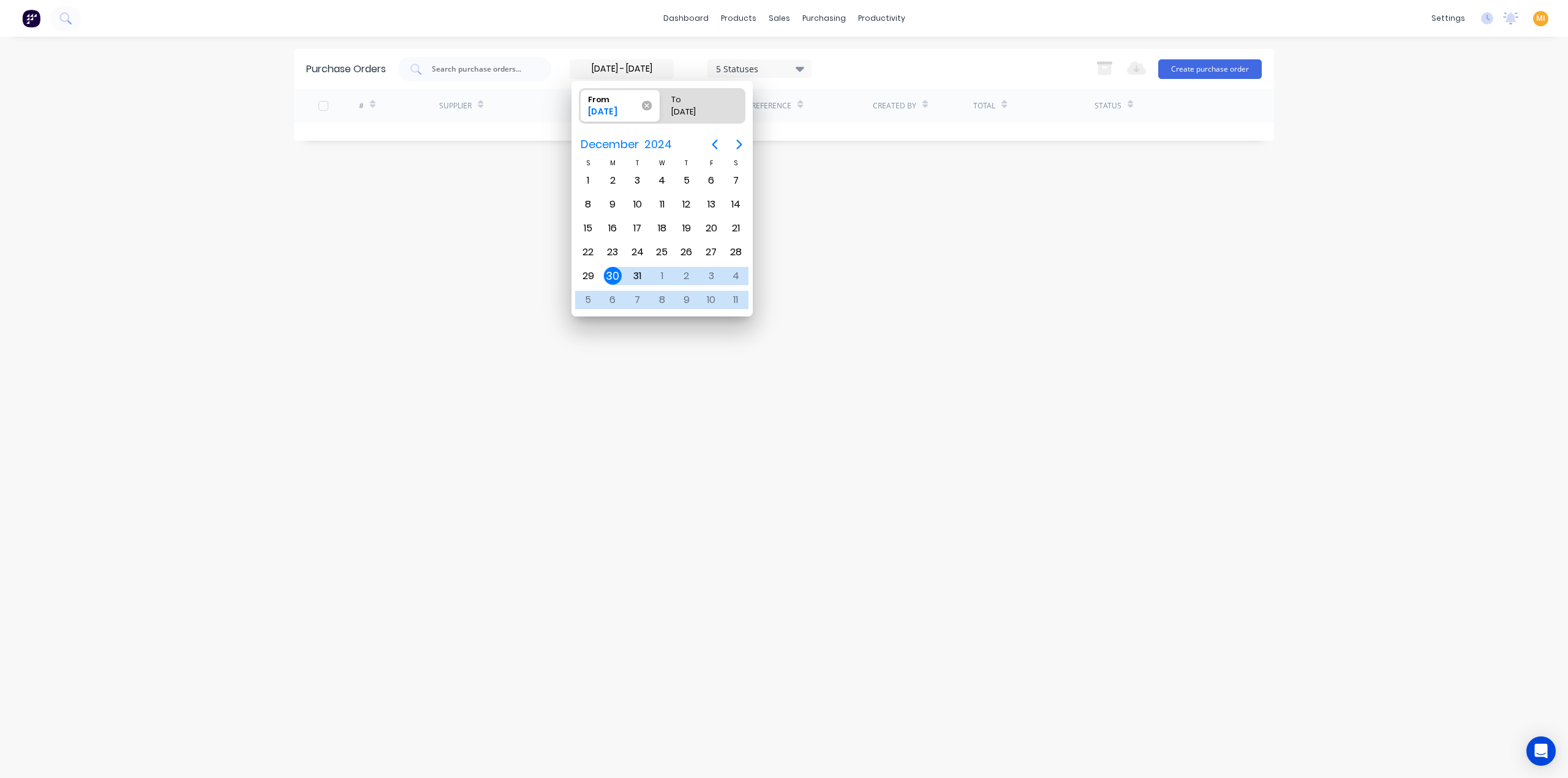
click at [652, 102] on span "From 30/12/24" at bounding box center [619, 105] width 80 height 32
click at [580, 102] on input "From 30/12/24" at bounding box center [579, 105] width 1 height 34
click at [652, 107] on span "From 30/12/24" at bounding box center [621, 105] width 82 height 34
click at [580, 107] on input "From 30/12/24" at bounding box center [579, 105] width 1 height 34
click at [698, 107] on div "23/07/25" at bounding box center [697, 114] width 62 height 17
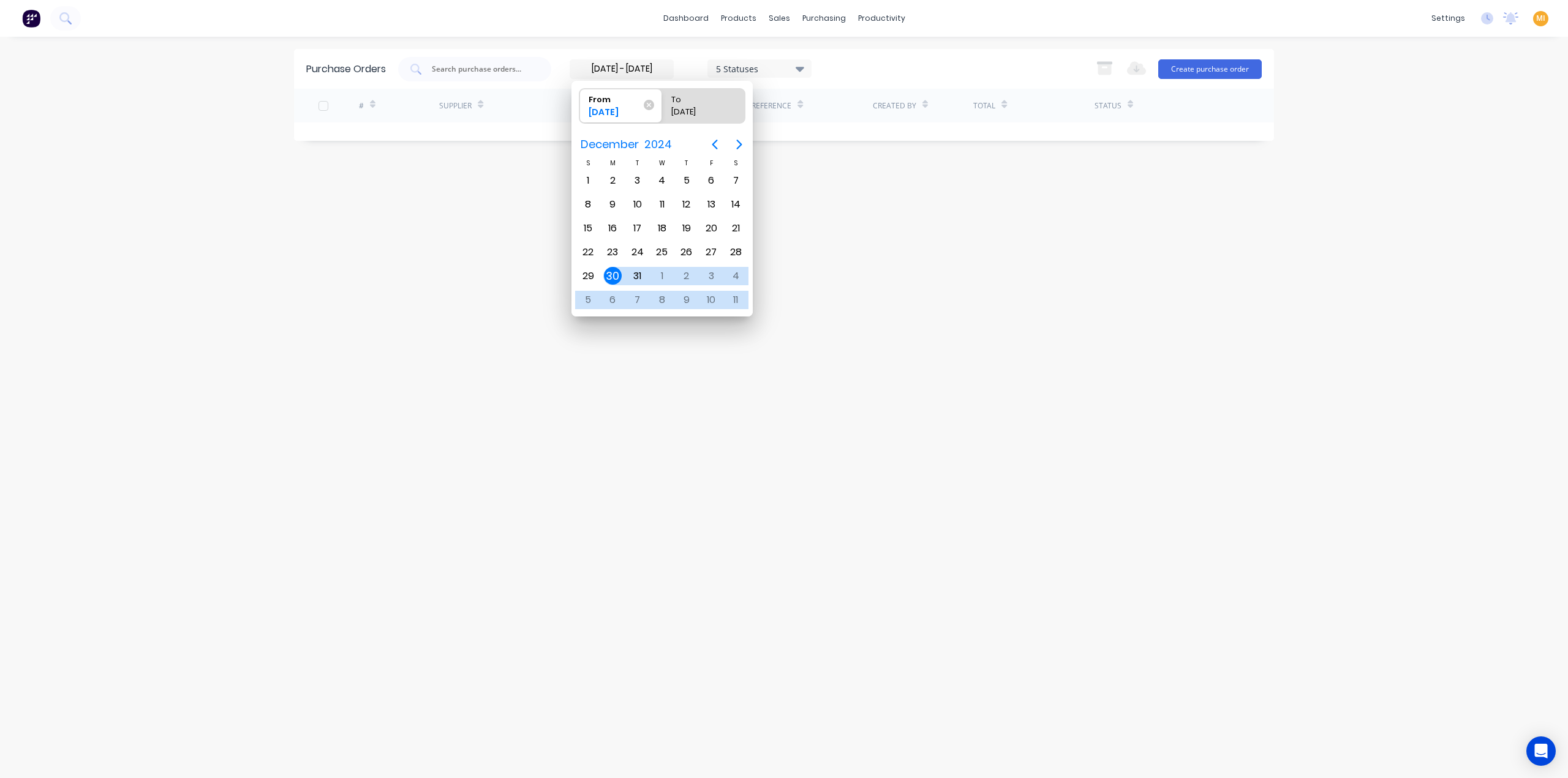
click at [663, 107] on input "To 23/07/25" at bounding box center [662, 105] width 1 height 34
radio input "true"
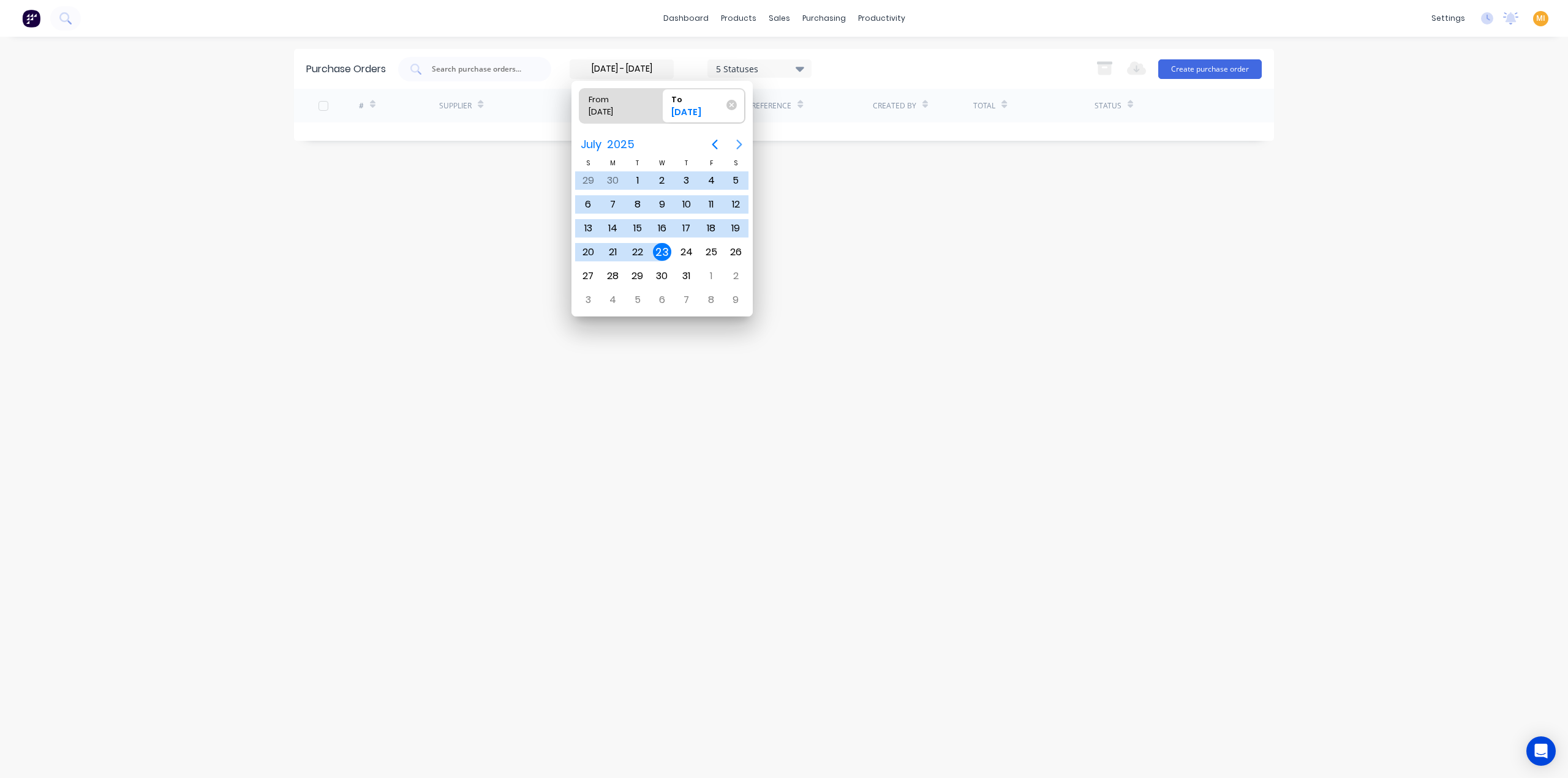
click at [734, 148] on icon "Next page" at bounding box center [739, 145] width 15 height 15
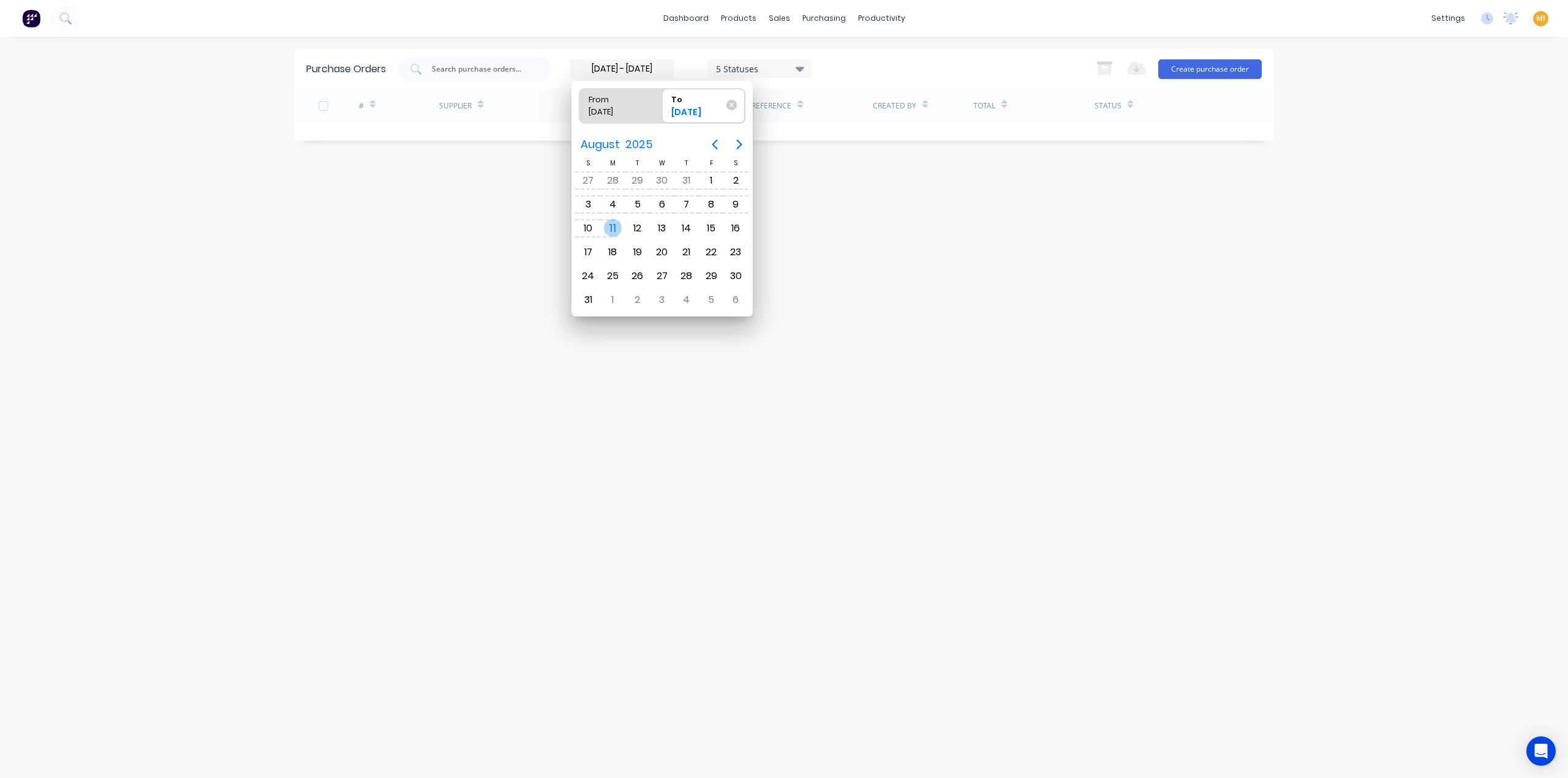
drag, startPoint x: 611, startPoint y: 224, endPoint x: 469, endPoint y: 268, distance: 148.7
click at [611, 225] on div "11" at bounding box center [613, 228] width 18 height 18
type input "29/12/24 - 11/08/25"
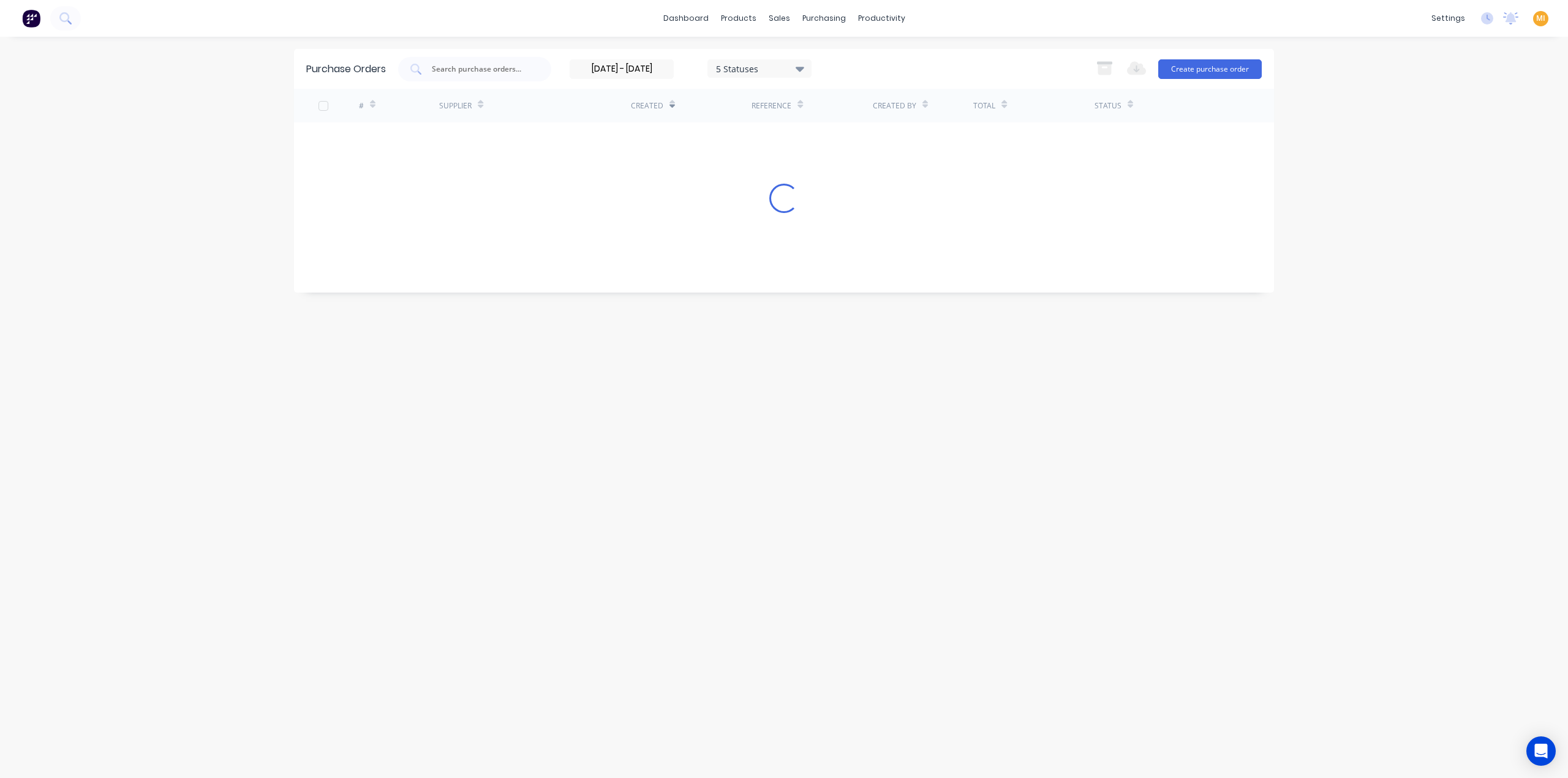
drag, startPoint x: 757, startPoint y: 67, endPoint x: 767, endPoint y: 81, distance: 17.2
click at [757, 67] on div "5 Statuses" at bounding box center [760, 68] width 88 height 13
drag, startPoint x: 848, startPoint y: 102, endPoint x: 579, endPoint y: 314, distance: 342.5
click at [847, 103] on div at bounding box center [841, 100] width 24 height 24
click at [308, 387] on div "Purchase Orders 29/12/24 - 11/08/25 7 Statuses 29/12/24 - 11/08/25 7 Statuses E…" at bounding box center [784, 407] width 980 height 717
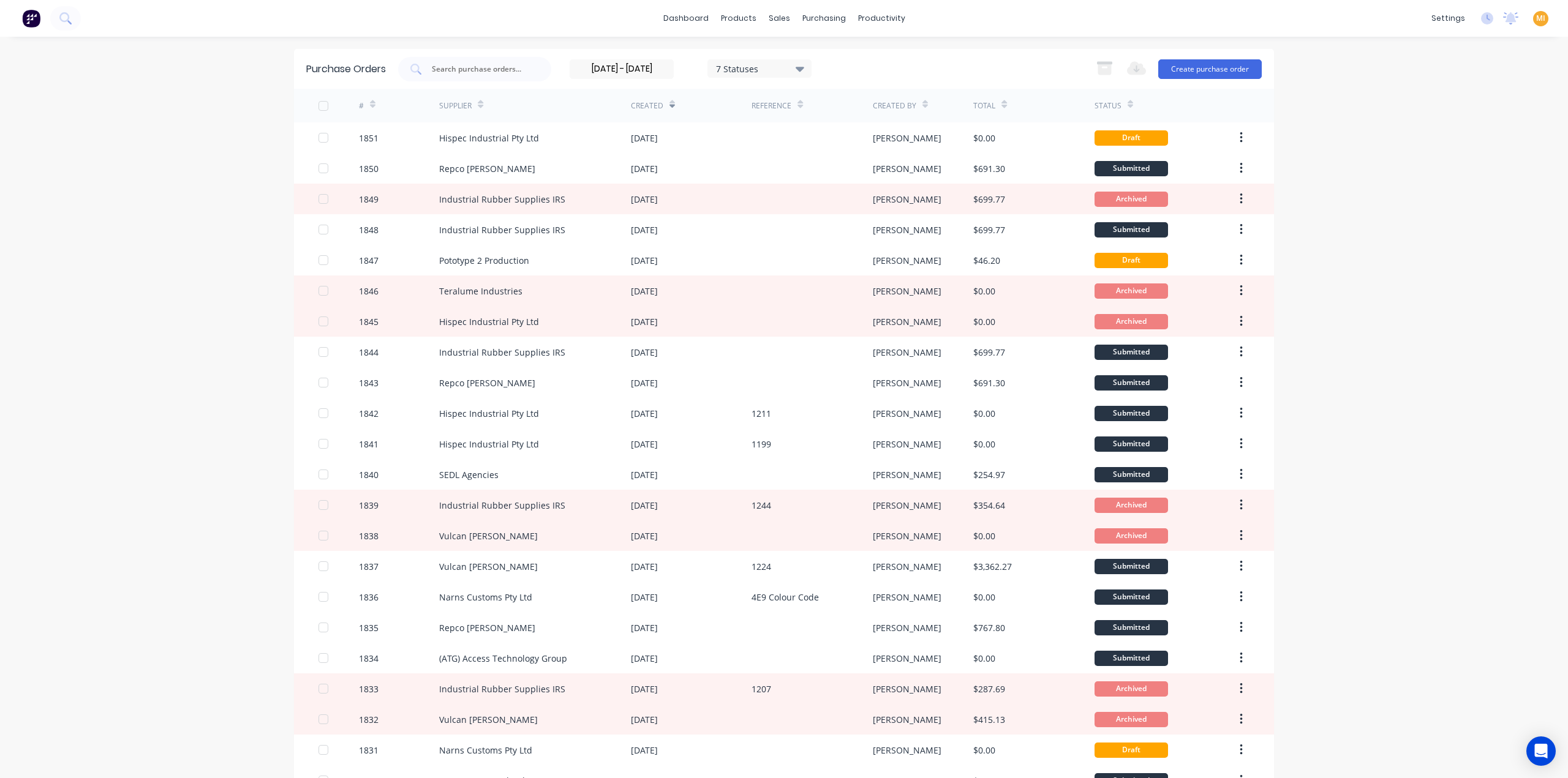
click at [746, 68] on div "7 Statuses" at bounding box center [760, 68] width 88 height 13
click at [838, 118] on div at bounding box center [837, 124] width 24 height 24
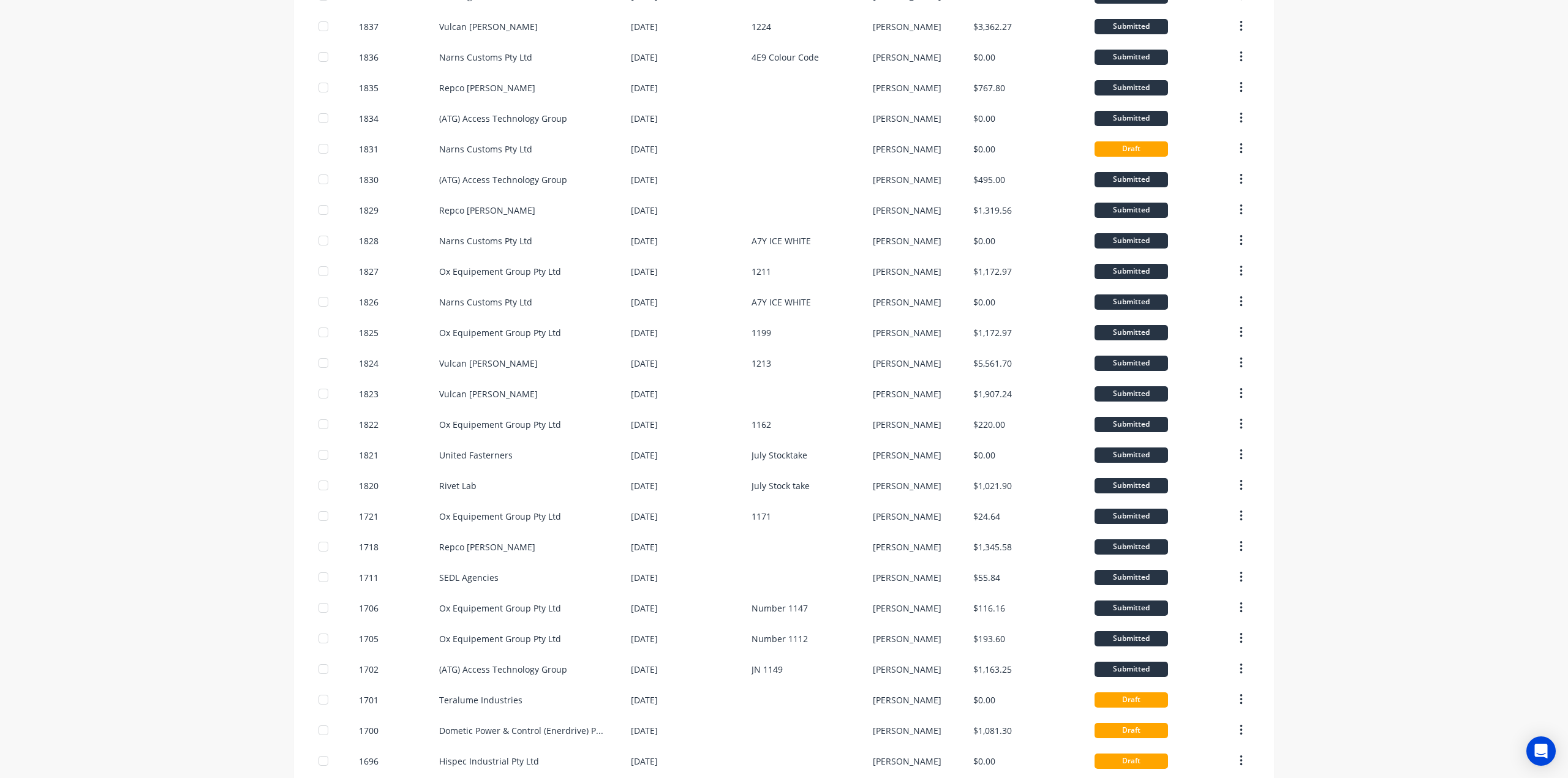
scroll to position [489, 0]
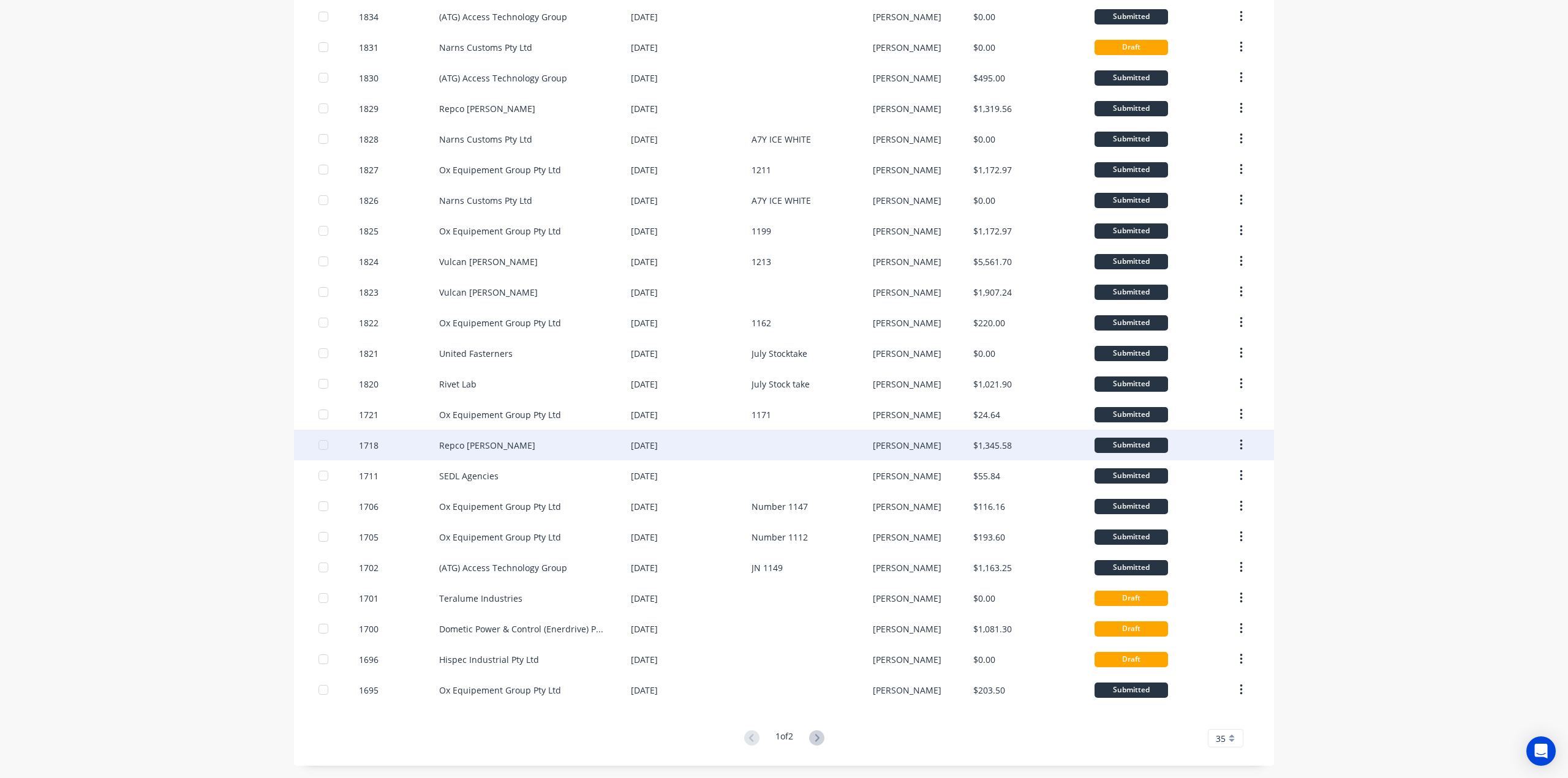
click at [316, 414] on div at bounding box center [323, 414] width 24 height 24
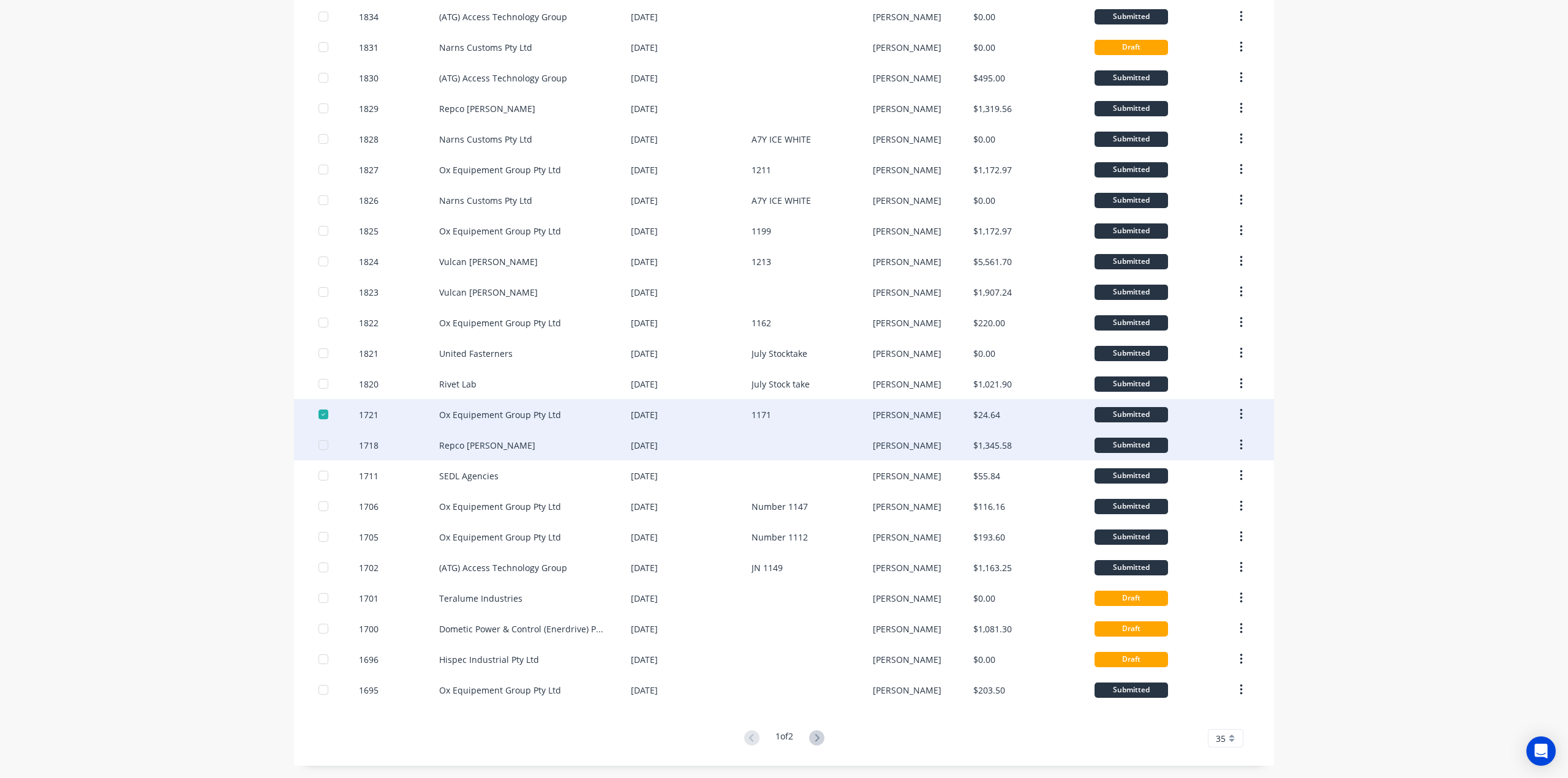
click at [318, 449] on div at bounding box center [323, 445] width 24 height 24
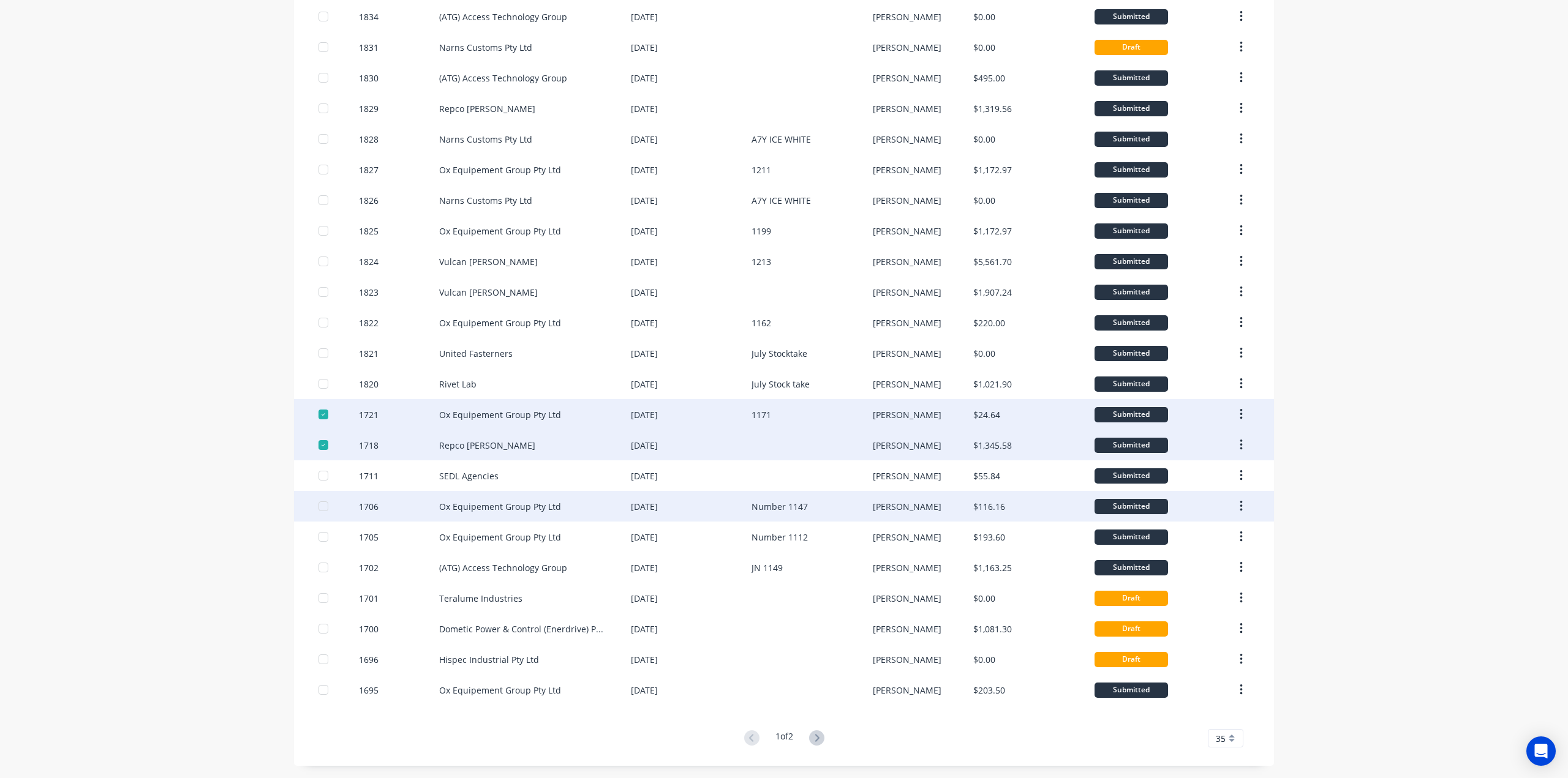
drag, startPoint x: 316, startPoint y: 476, endPoint x: 320, endPoint y: 497, distance: 21.4
click at [317, 475] on div at bounding box center [323, 476] width 24 height 24
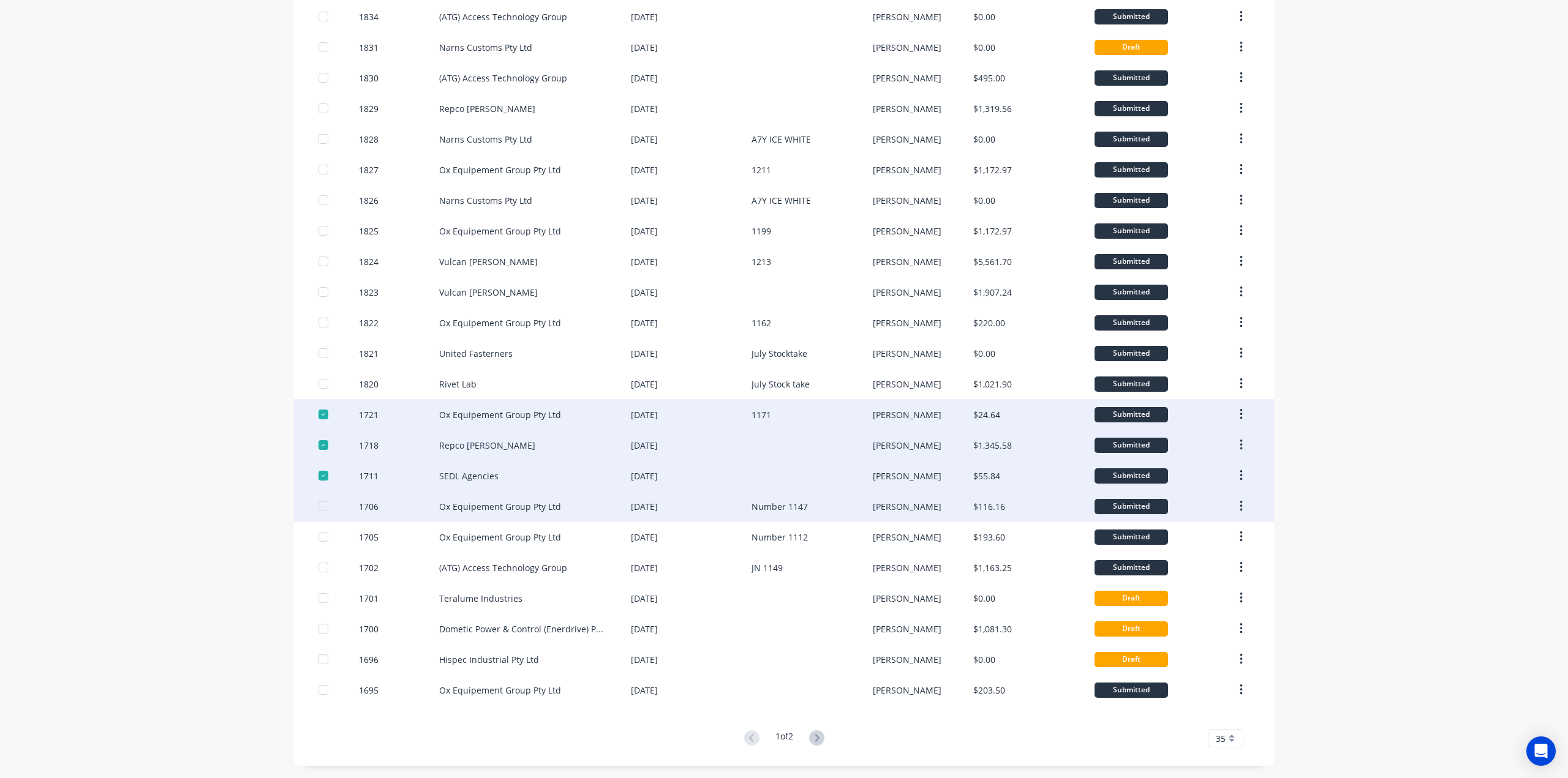
click at [319, 508] on div at bounding box center [323, 506] width 24 height 24
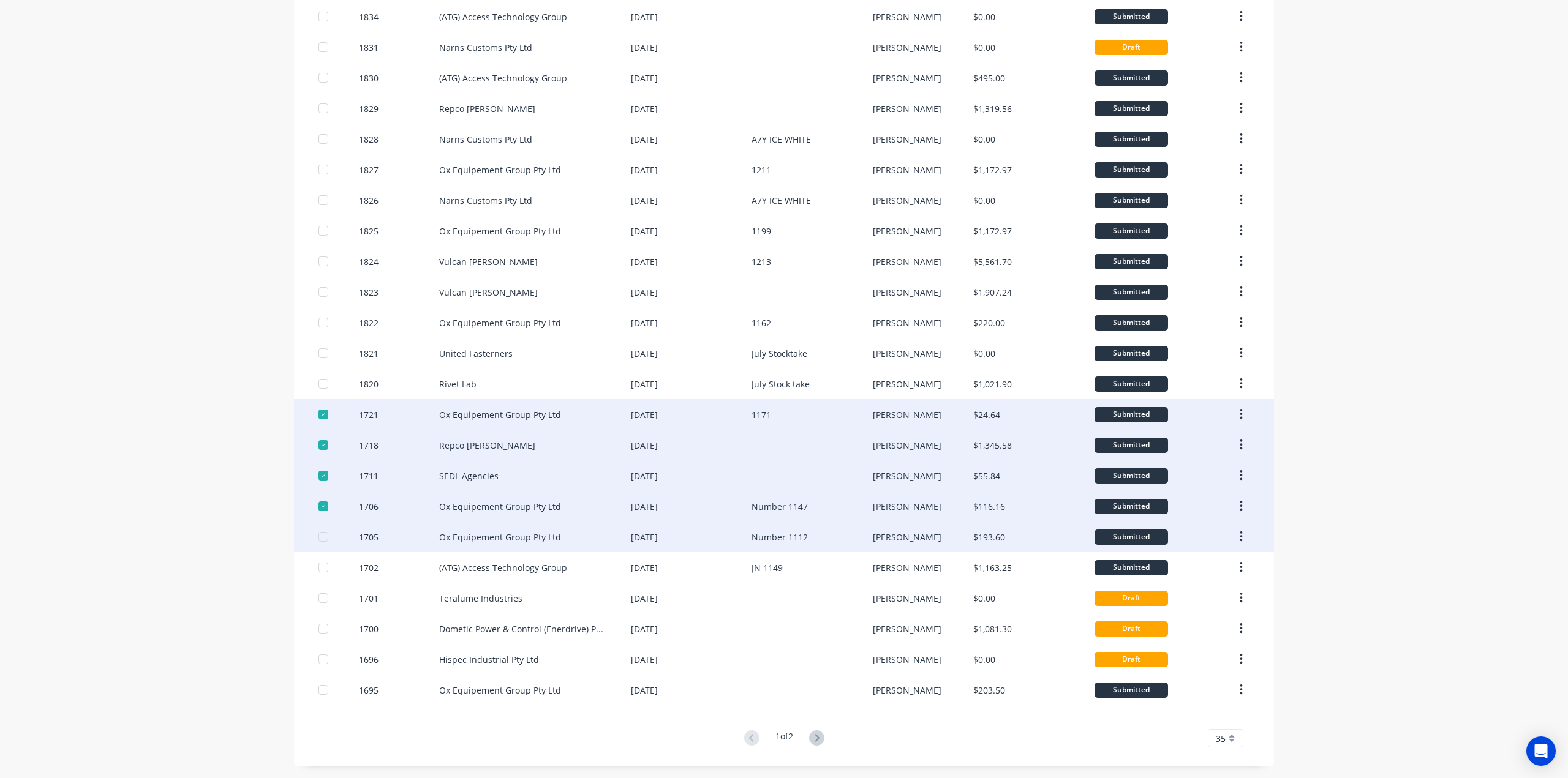
click at [318, 538] on div at bounding box center [323, 537] width 24 height 24
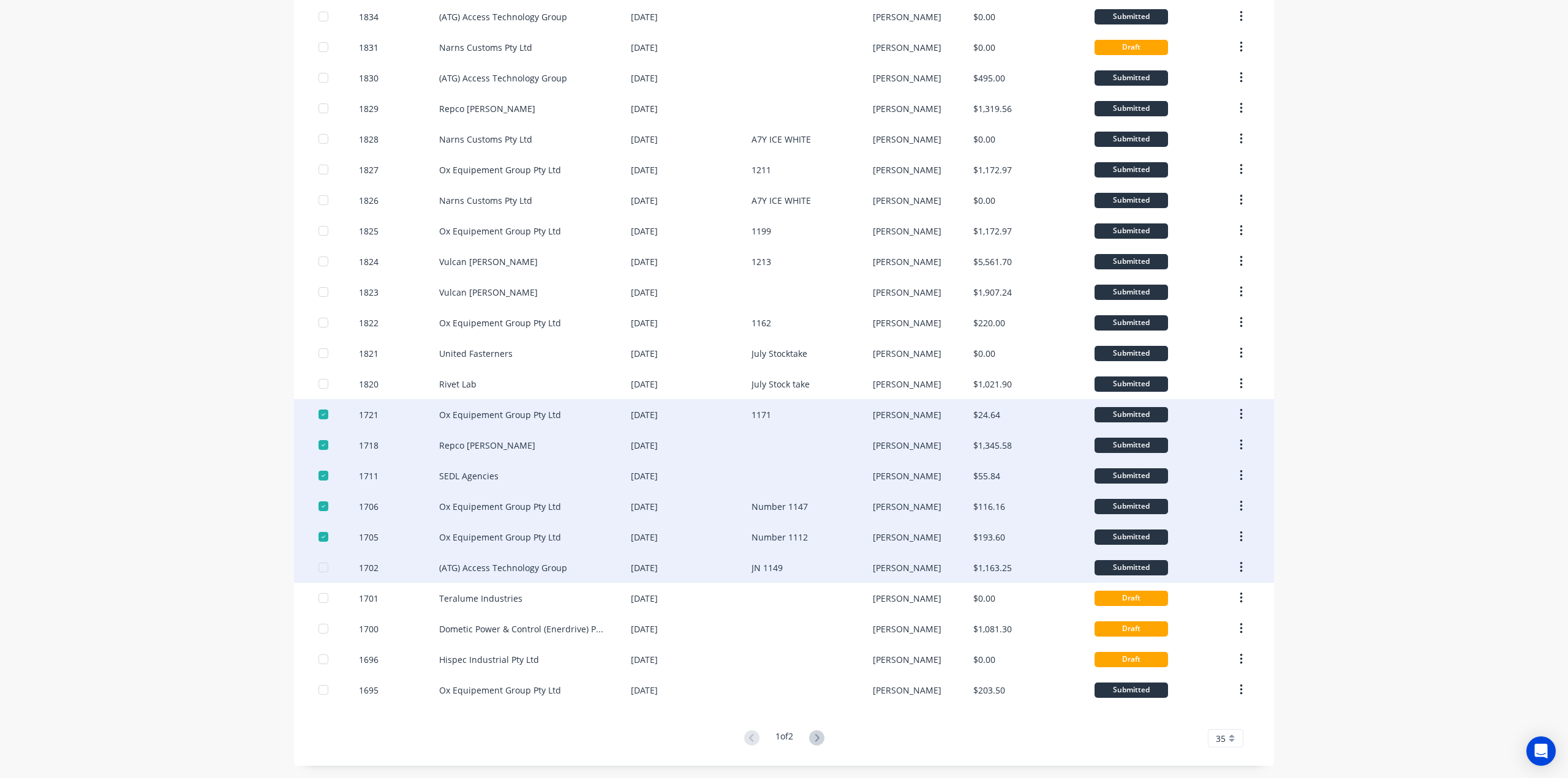
click at [318, 566] on div at bounding box center [323, 568] width 24 height 24
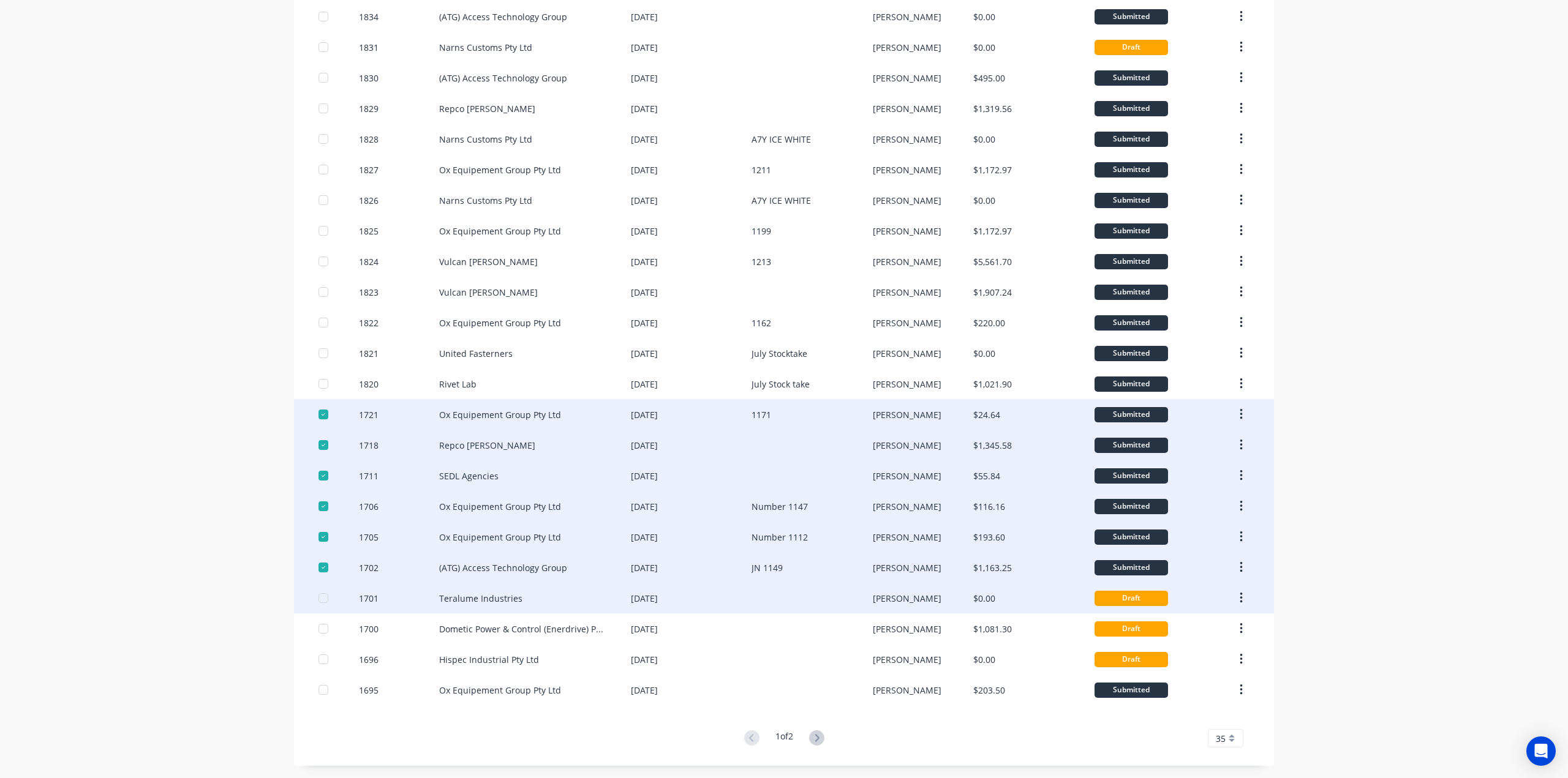
click at [319, 598] on div at bounding box center [323, 598] width 24 height 24
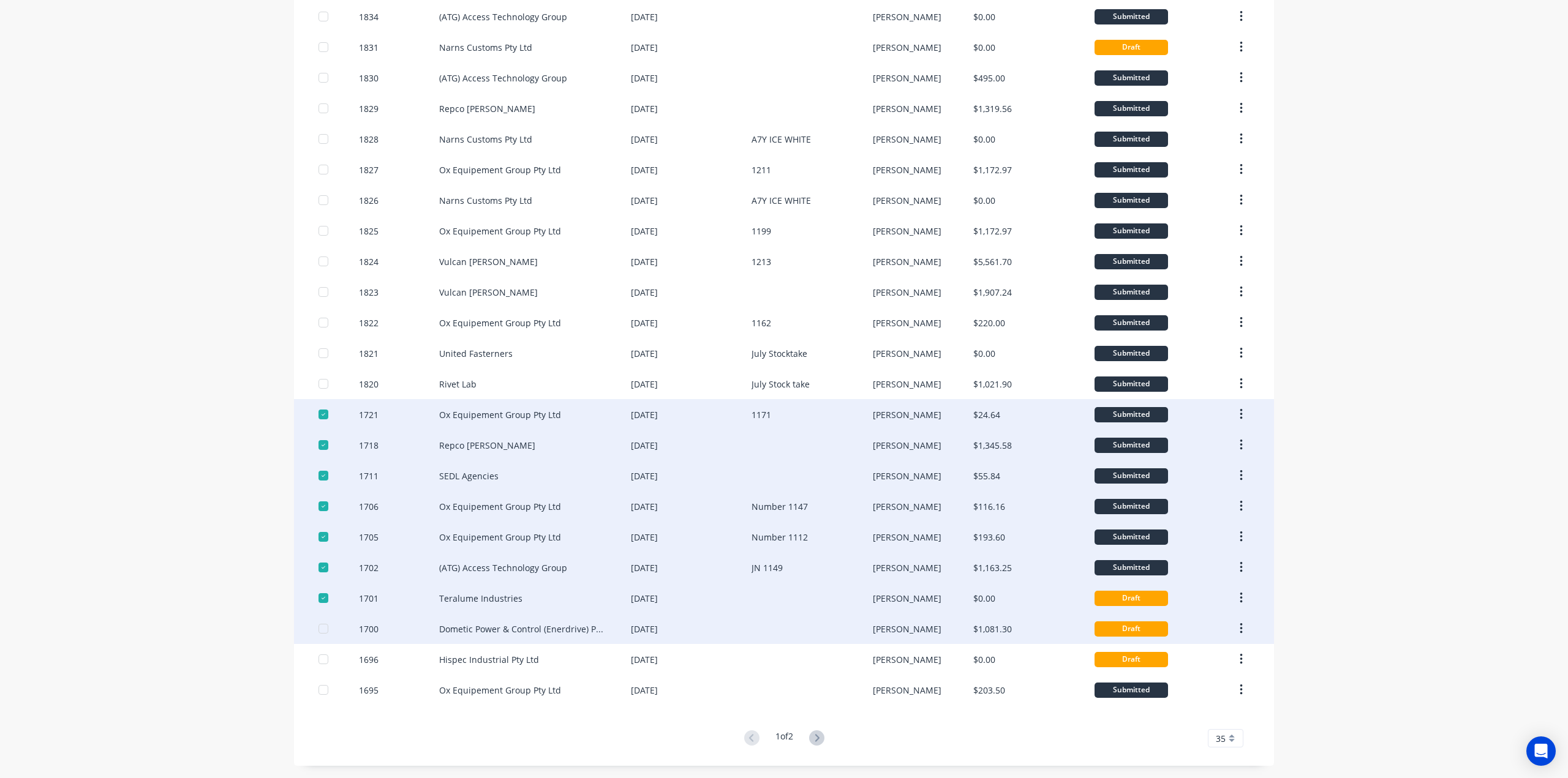
drag, startPoint x: 315, startPoint y: 621, endPoint x: 323, endPoint y: 639, distance: 19.7
click at [320, 627] on div at bounding box center [323, 629] width 24 height 24
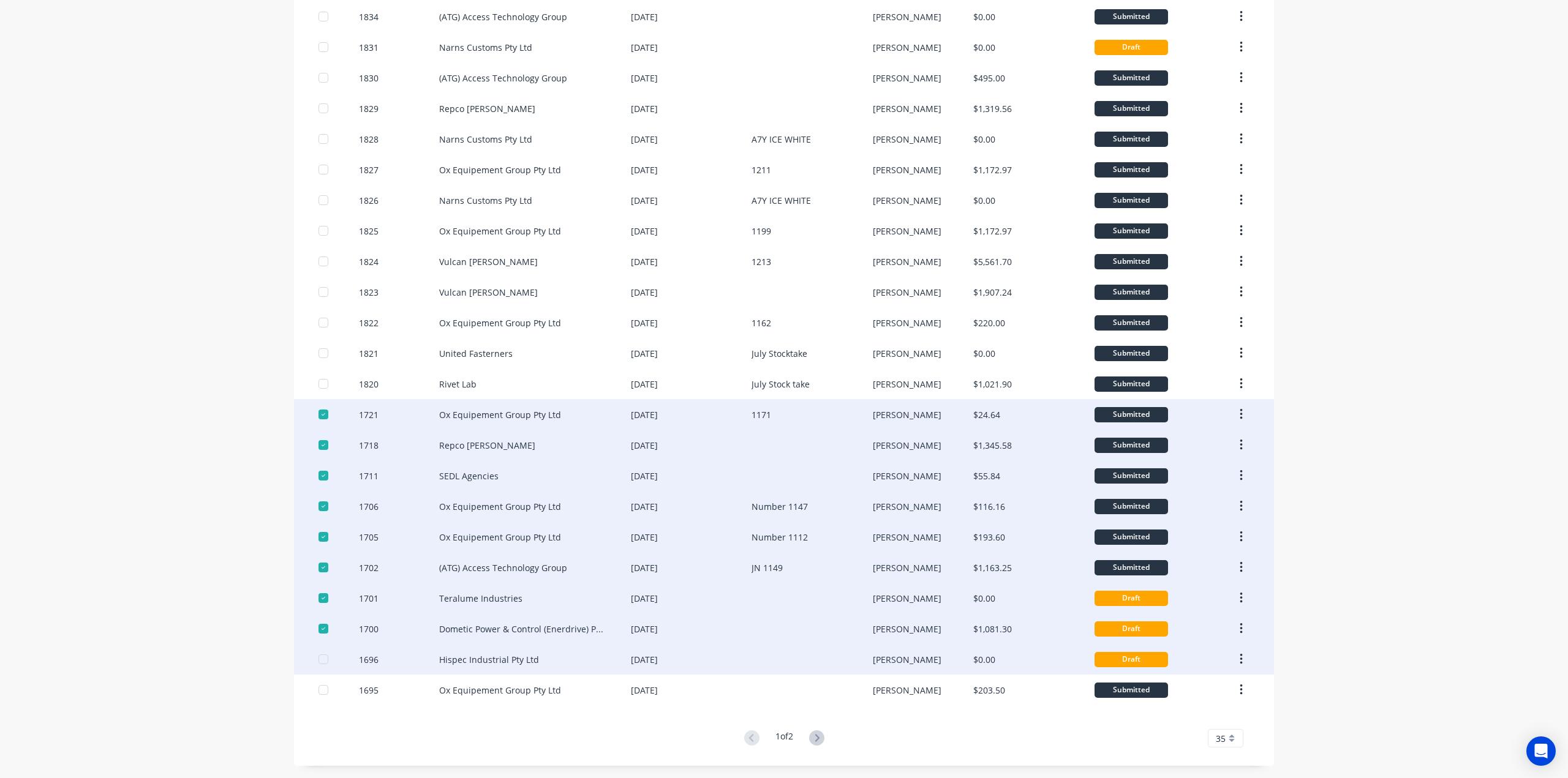
click at [318, 660] on div at bounding box center [323, 659] width 24 height 24
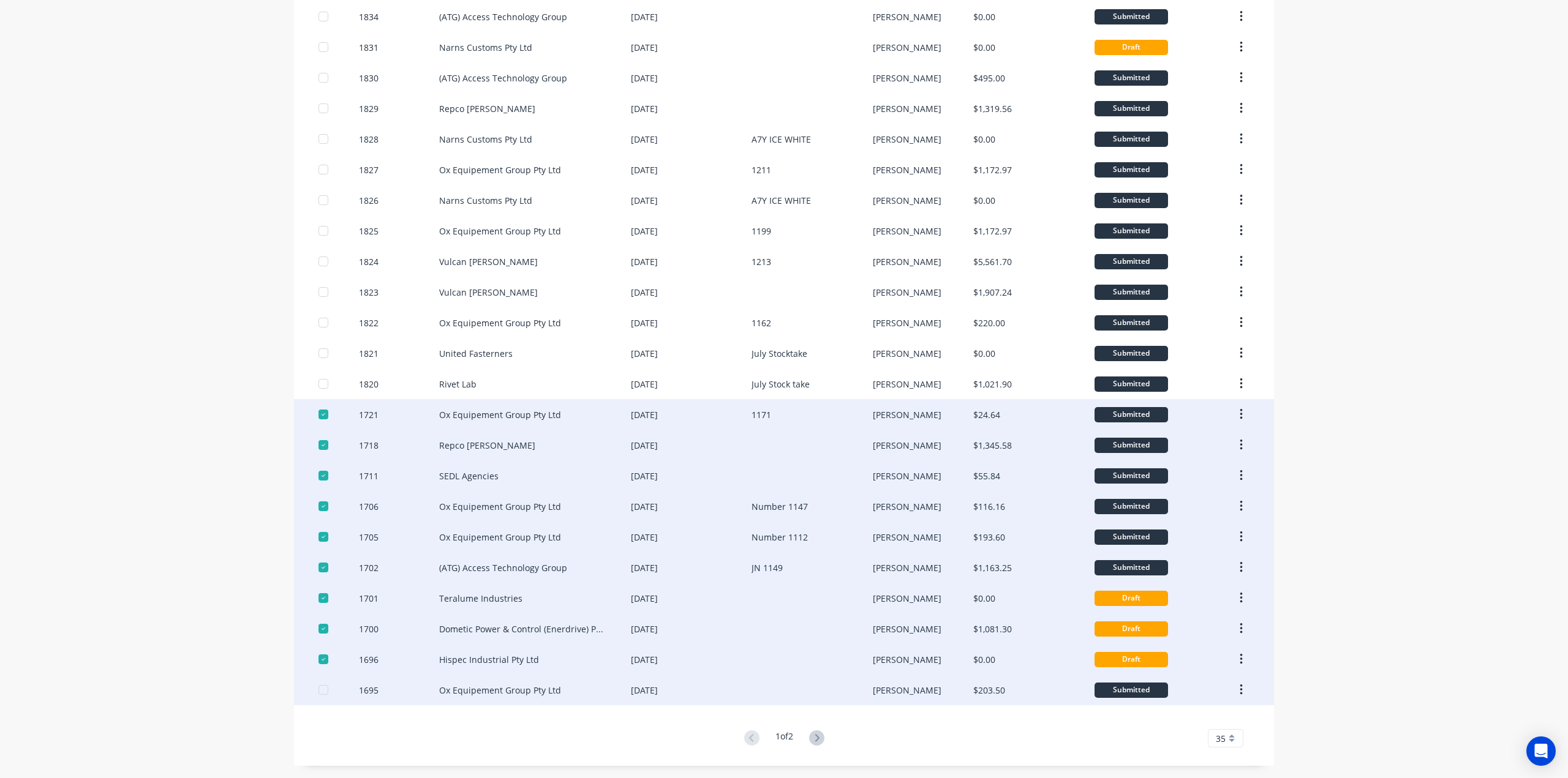
click at [317, 689] on div at bounding box center [323, 690] width 24 height 24
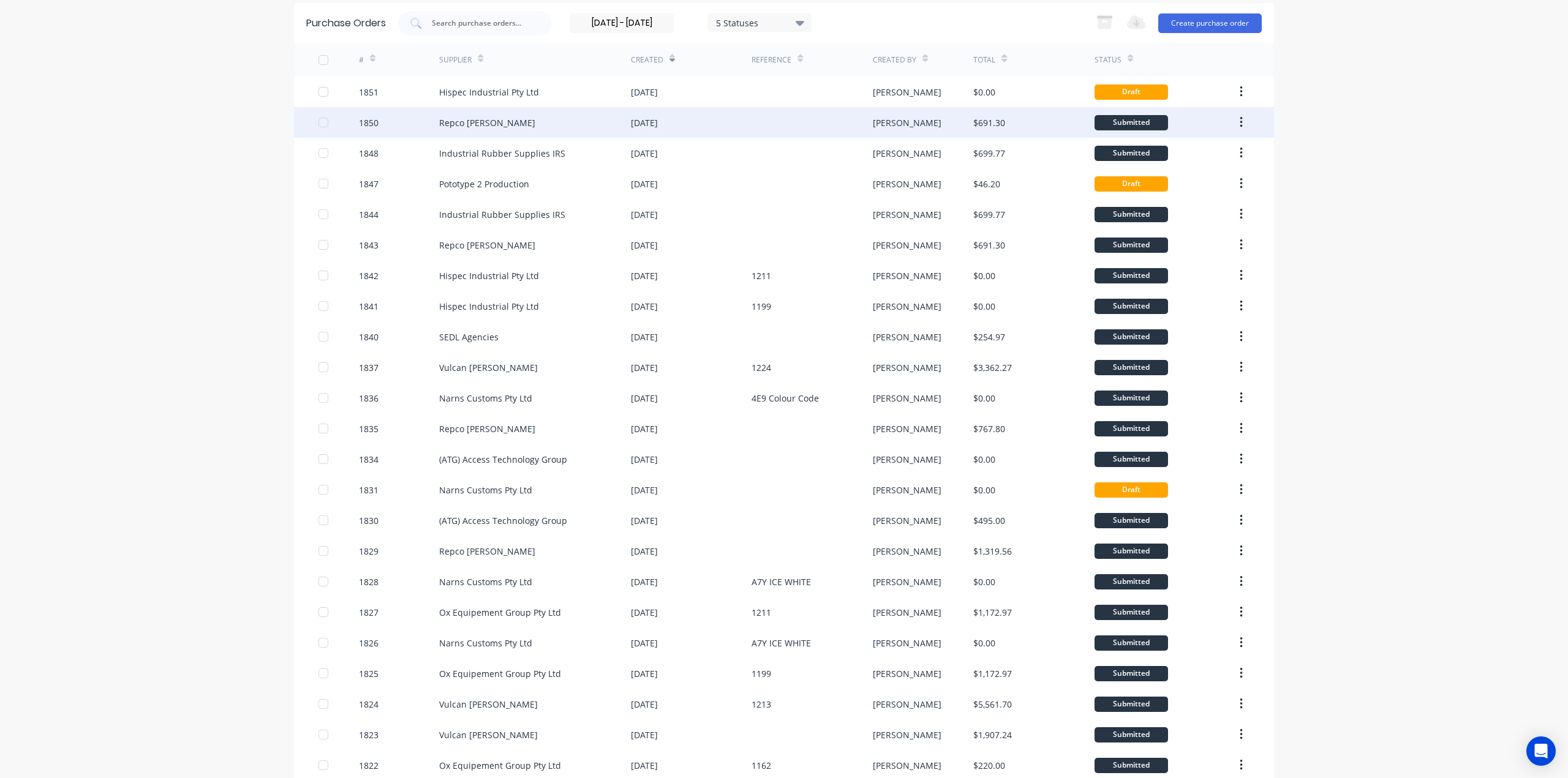
scroll to position [0, 0]
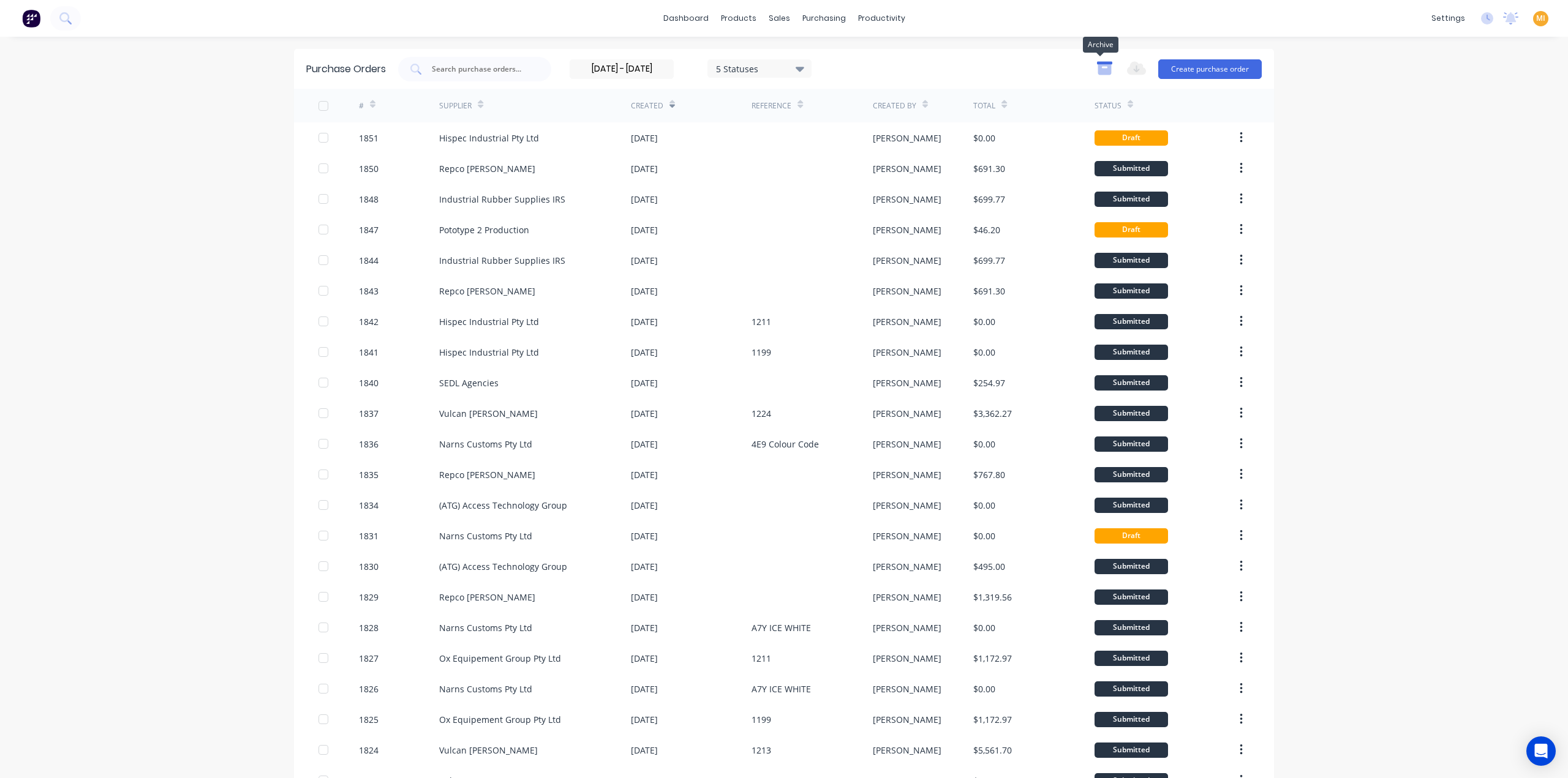
click at [1099, 72] on icon "button" at bounding box center [1104, 69] width 14 height 10
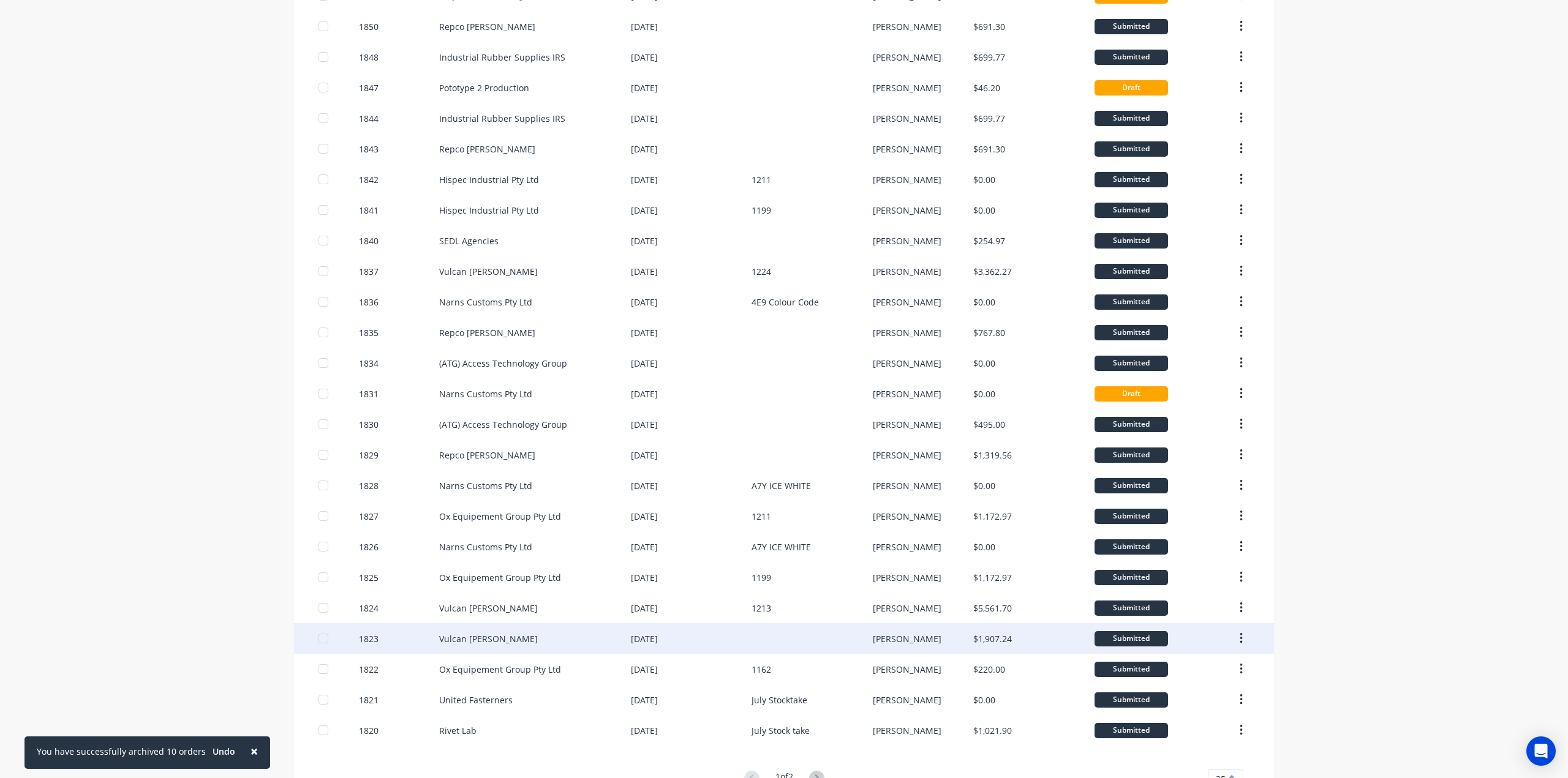
scroll to position [183, 0]
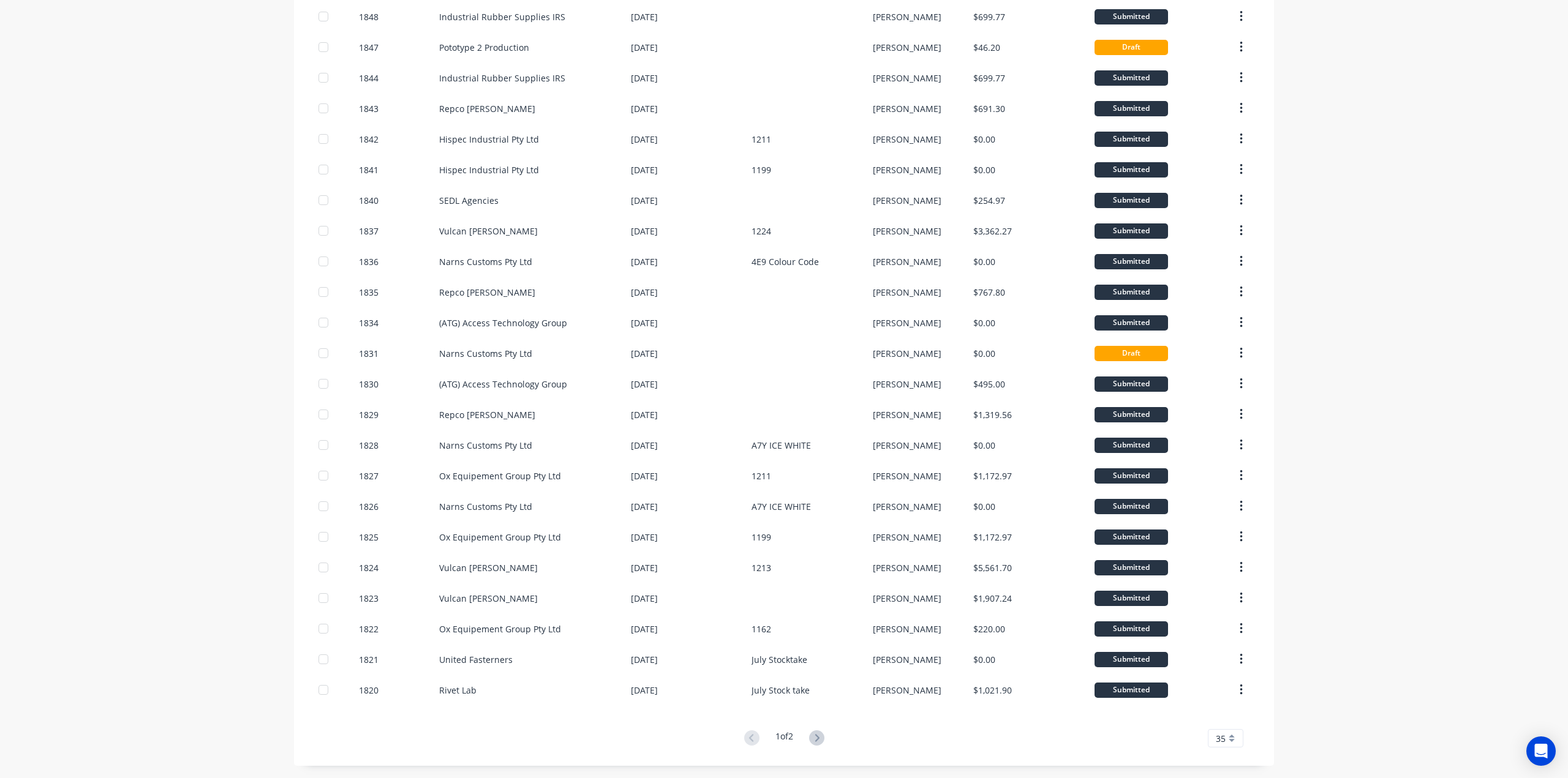
click at [1226, 742] on div "35" at bounding box center [1225, 738] width 36 height 18
click at [803, 733] on div "1 of 2" at bounding box center [784, 739] width 88 height 18
click at [817, 735] on icon at bounding box center [817, 738] width 16 height 16
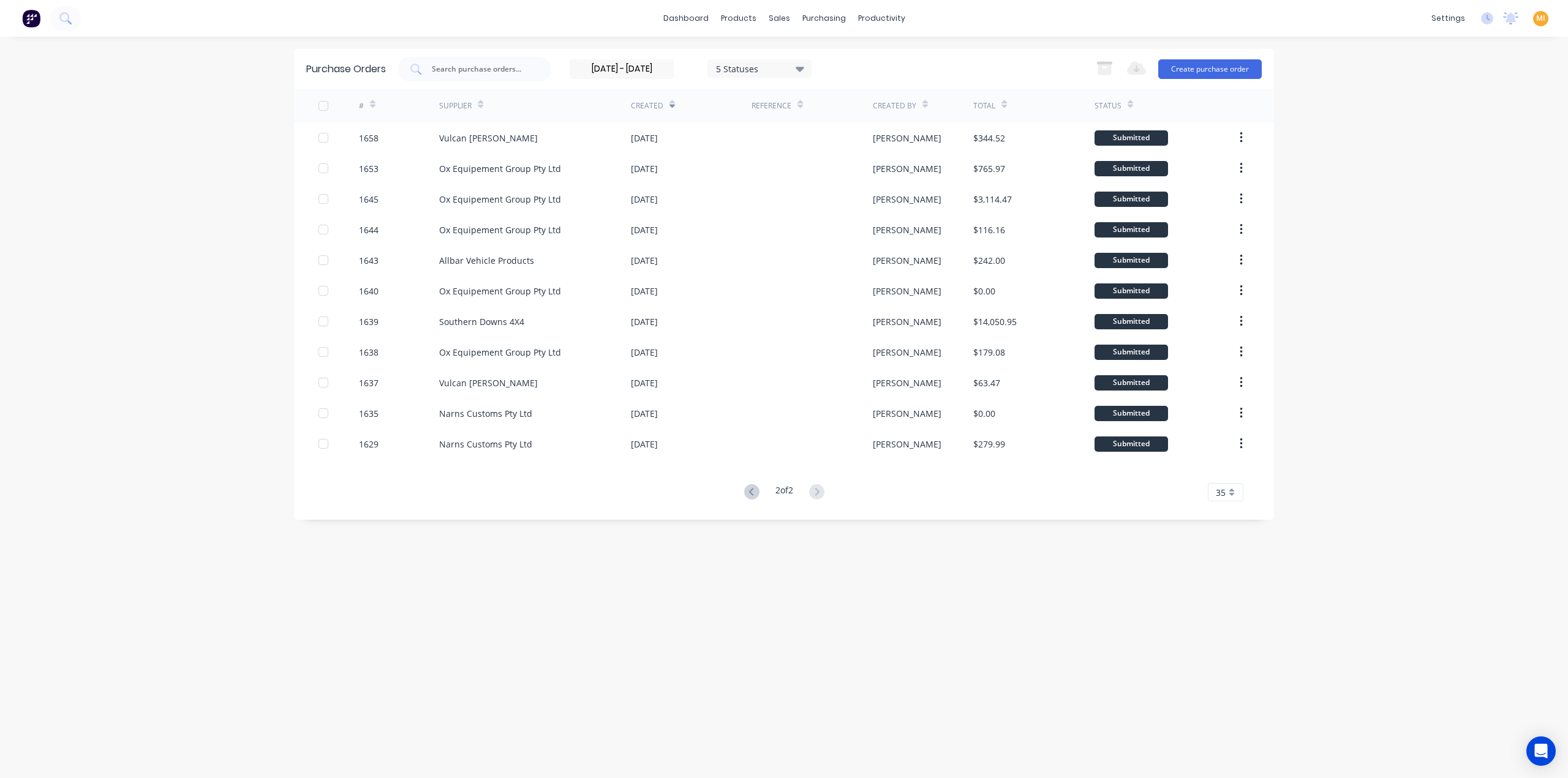
click at [318, 104] on div at bounding box center [323, 106] width 24 height 24
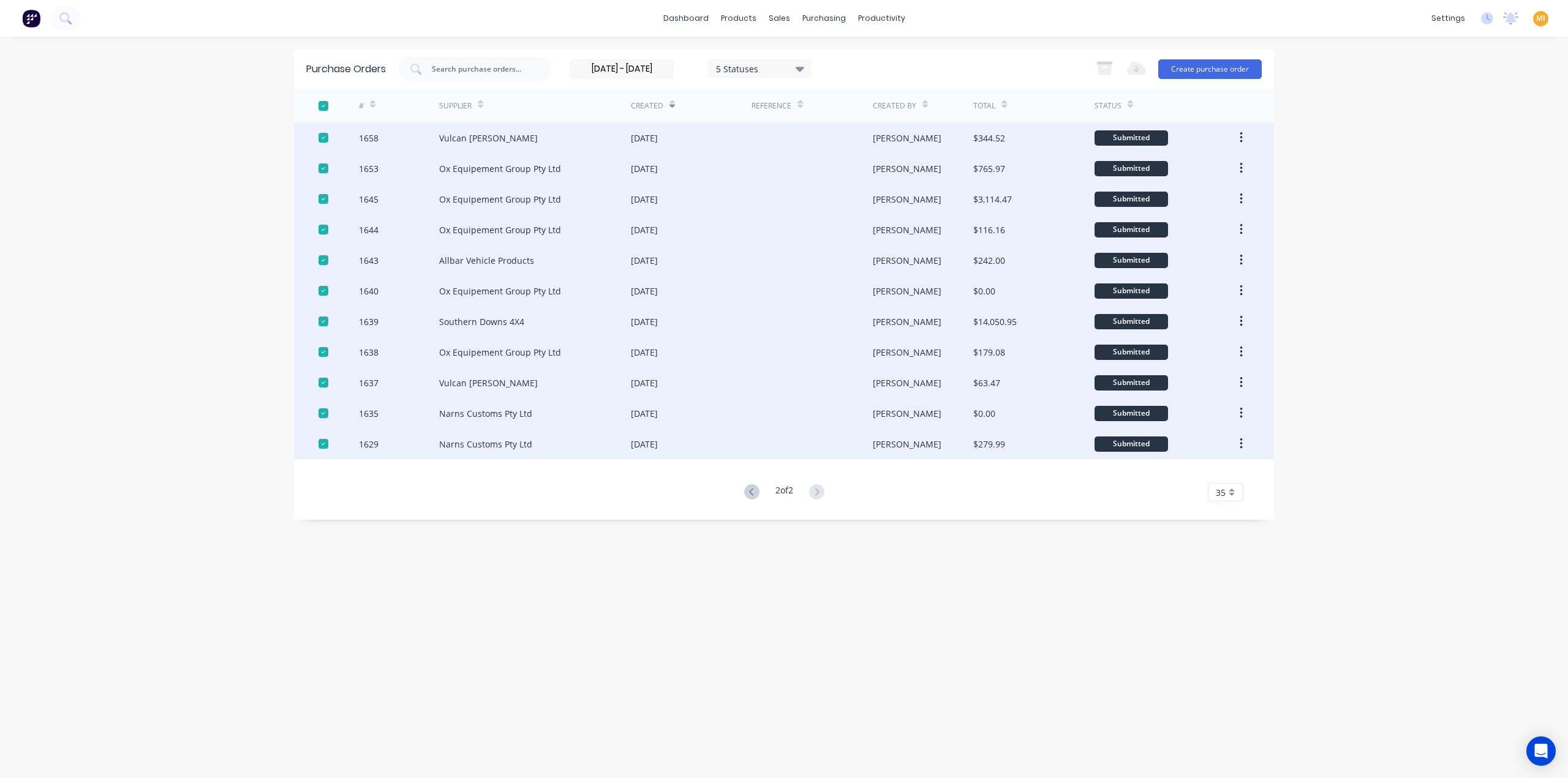
click at [318, 104] on div at bounding box center [323, 106] width 24 height 24
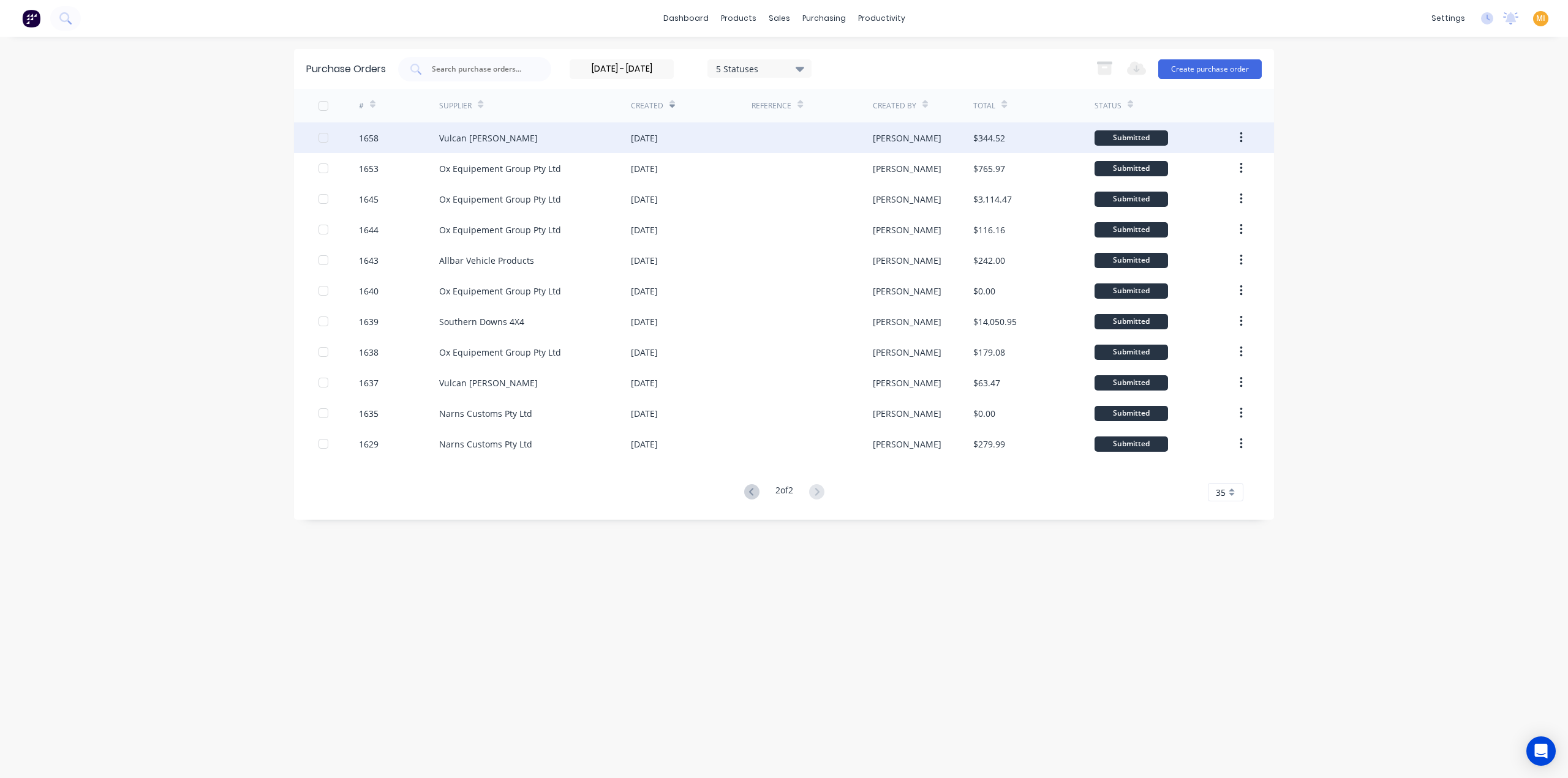
click at [325, 139] on div at bounding box center [323, 138] width 24 height 24
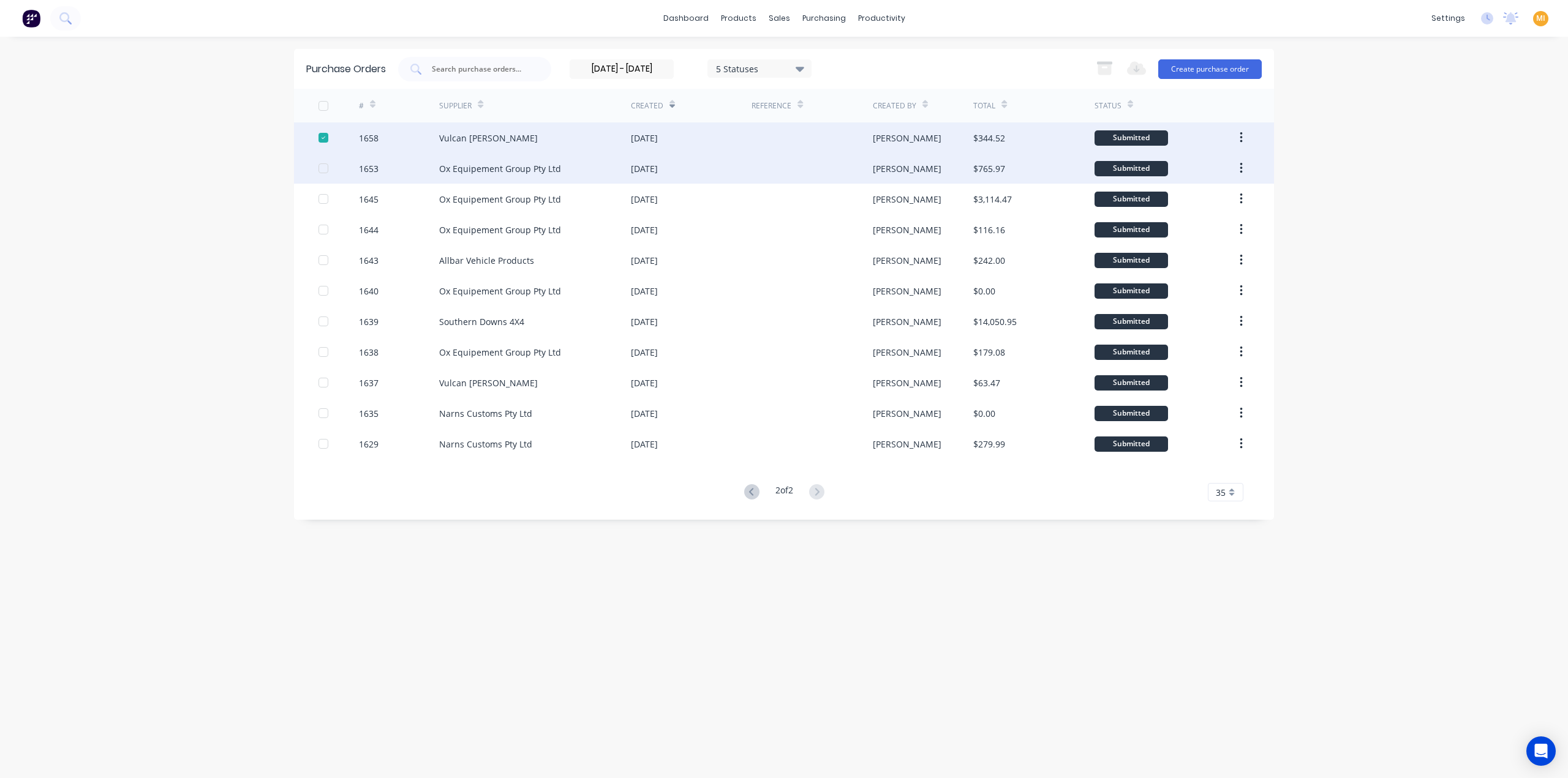
click at [322, 162] on div at bounding box center [339, 168] width 41 height 30
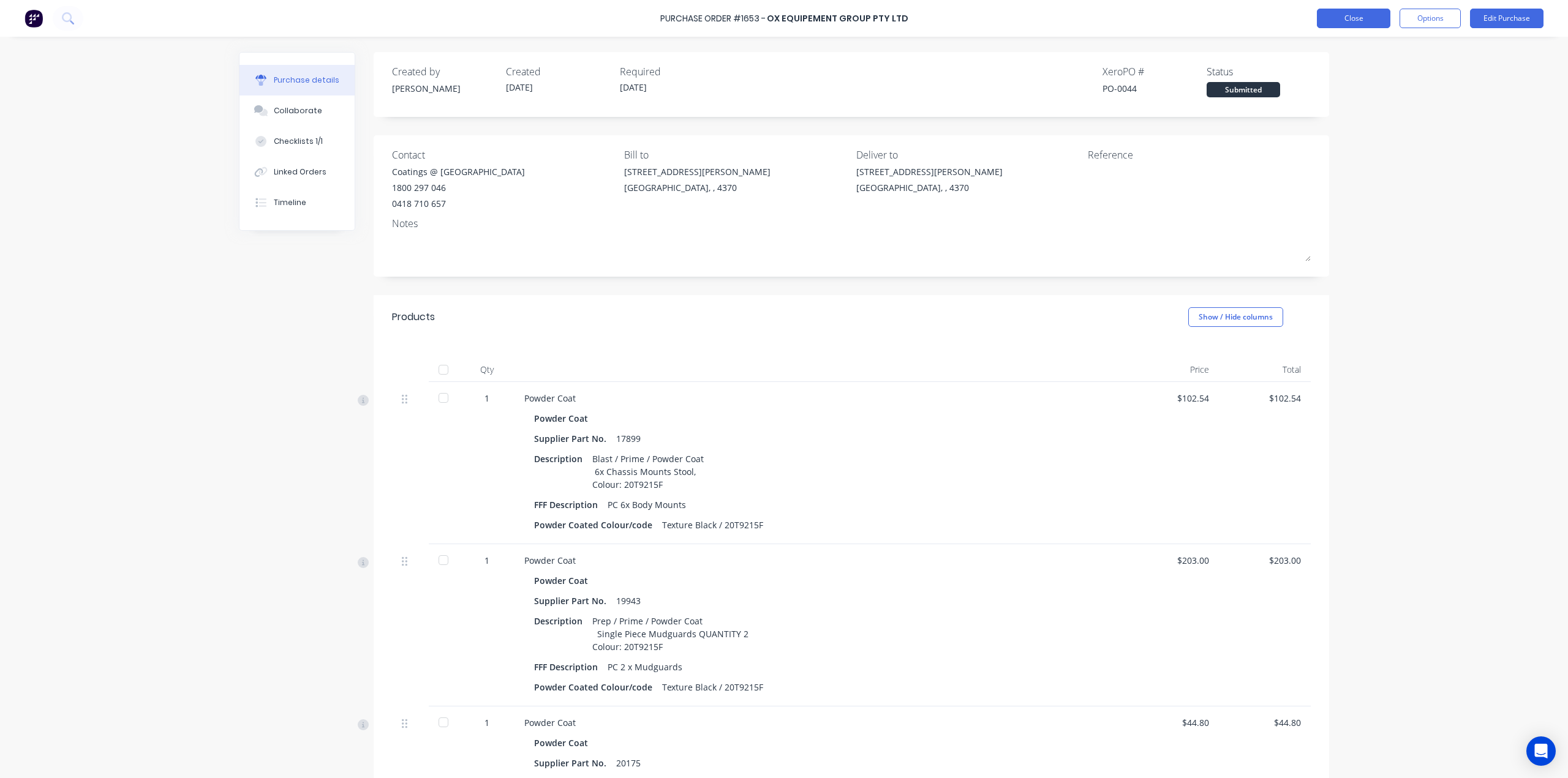
click at [1363, 24] on button "Close" at bounding box center [1353, 18] width 74 height 20
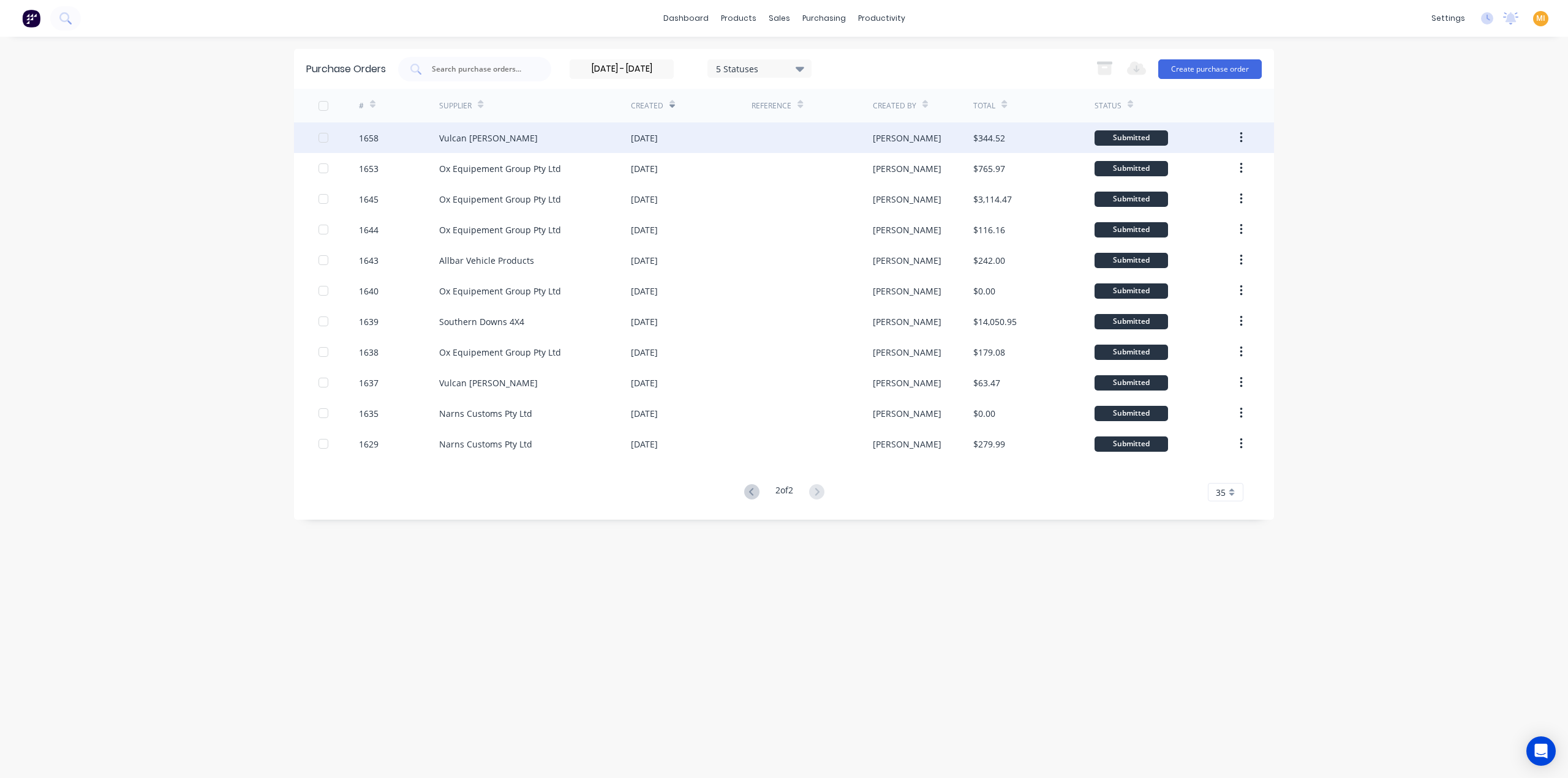
click at [327, 138] on div at bounding box center [323, 138] width 24 height 24
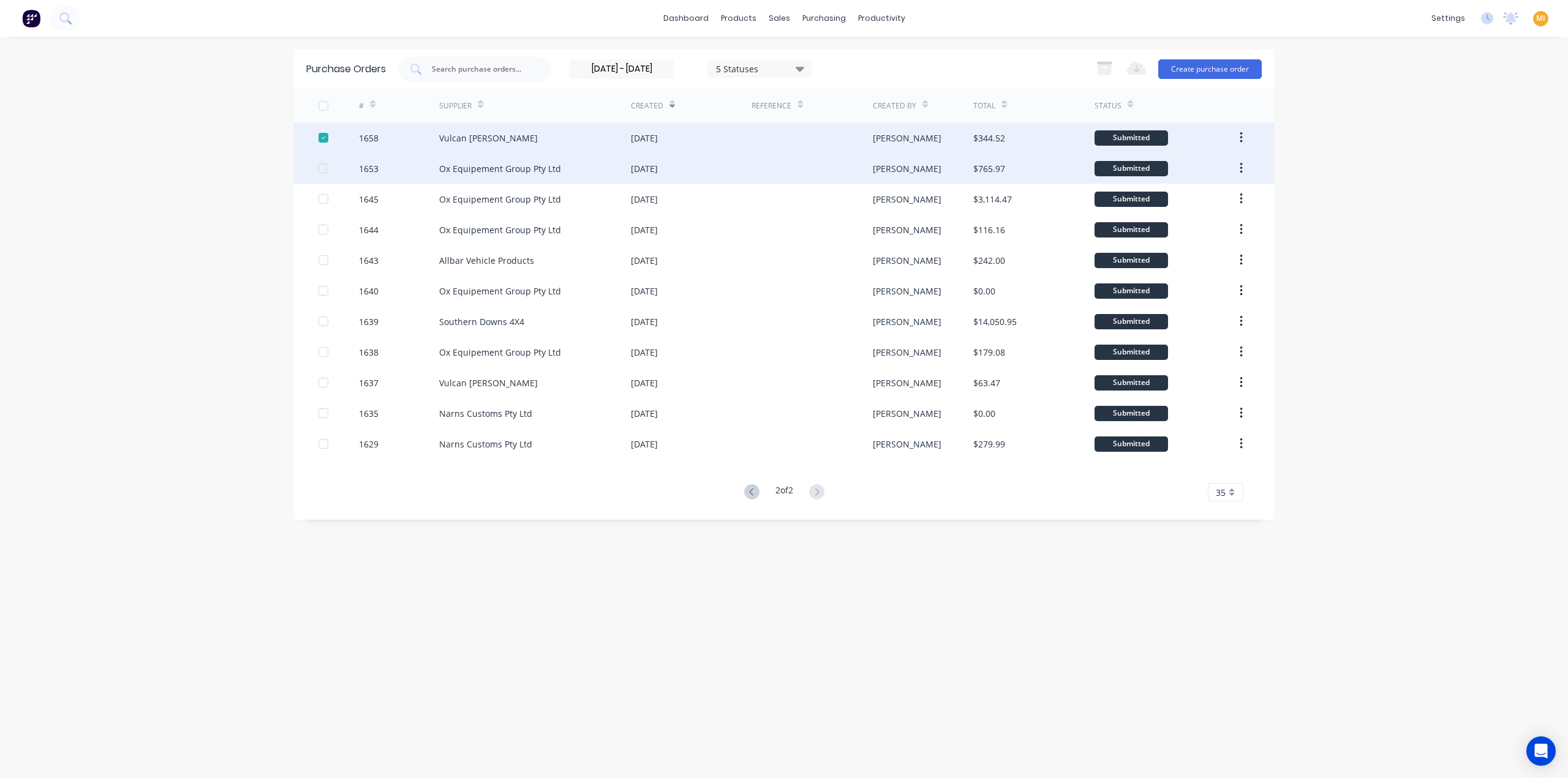
click at [323, 172] on div at bounding box center [323, 168] width 24 height 24
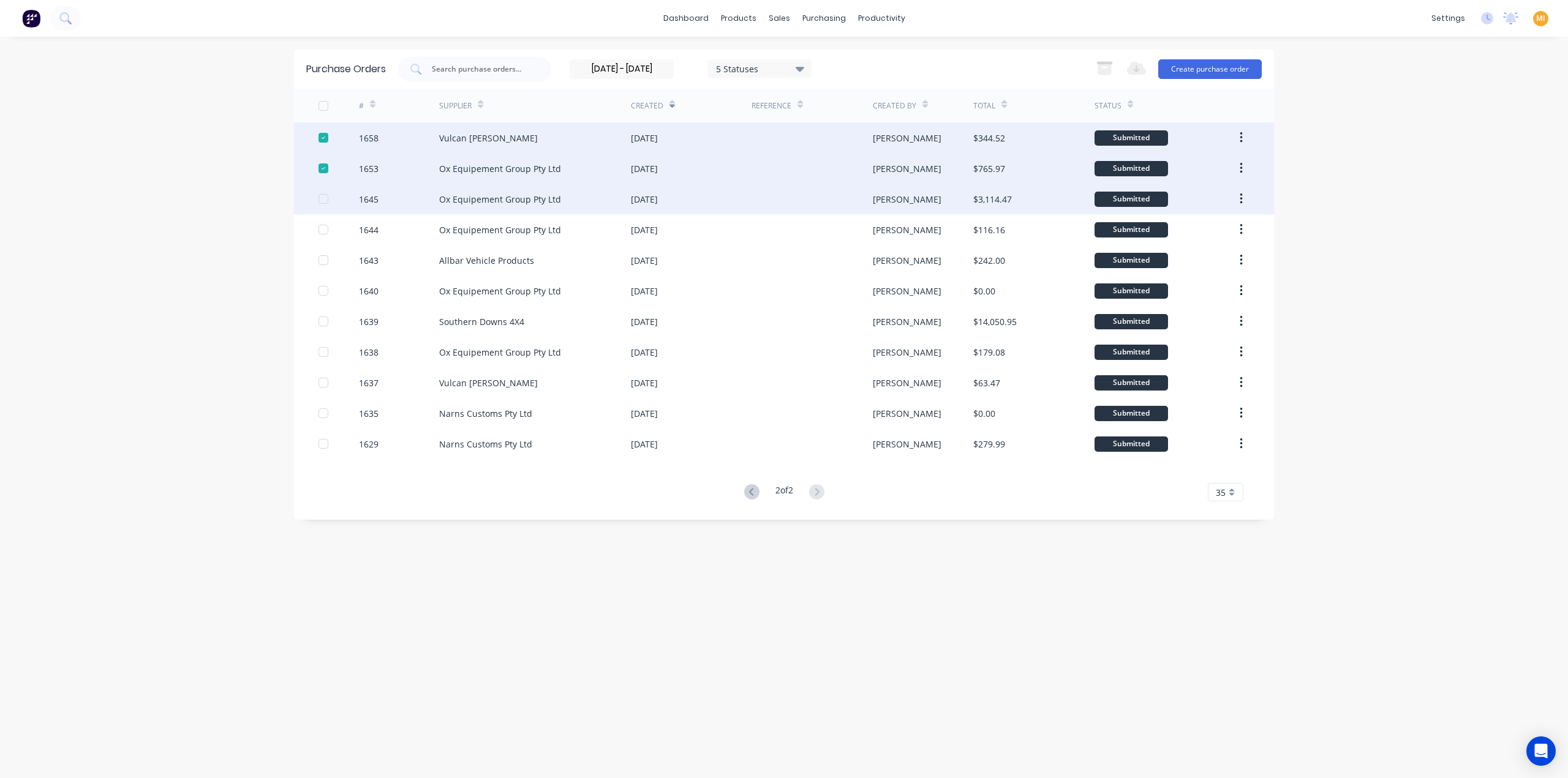
click at [322, 201] on div at bounding box center [323, 199] width 24 height 24
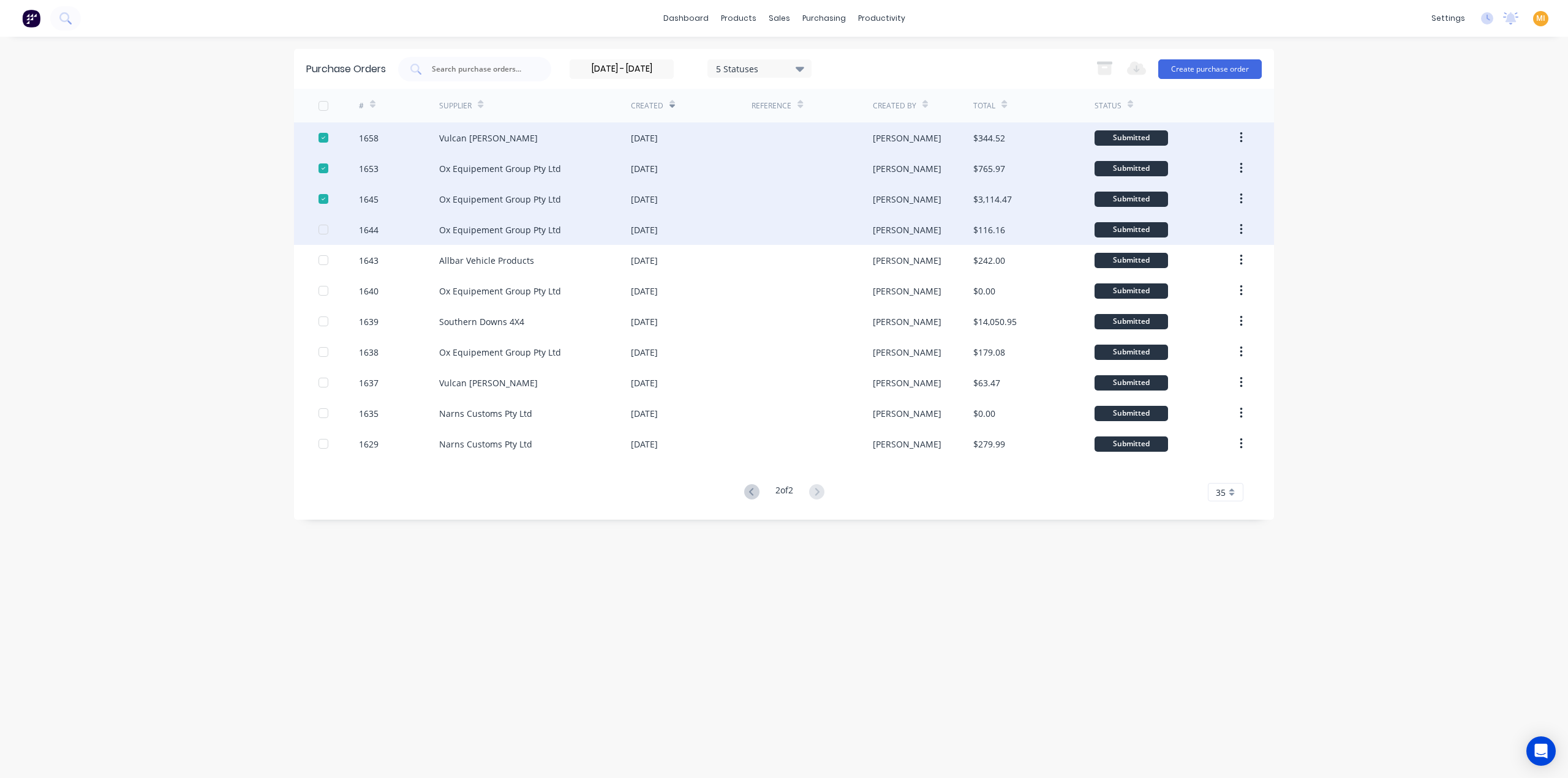
click at [325, 230] on div at bounding box center [323, 230] width 24 height 24
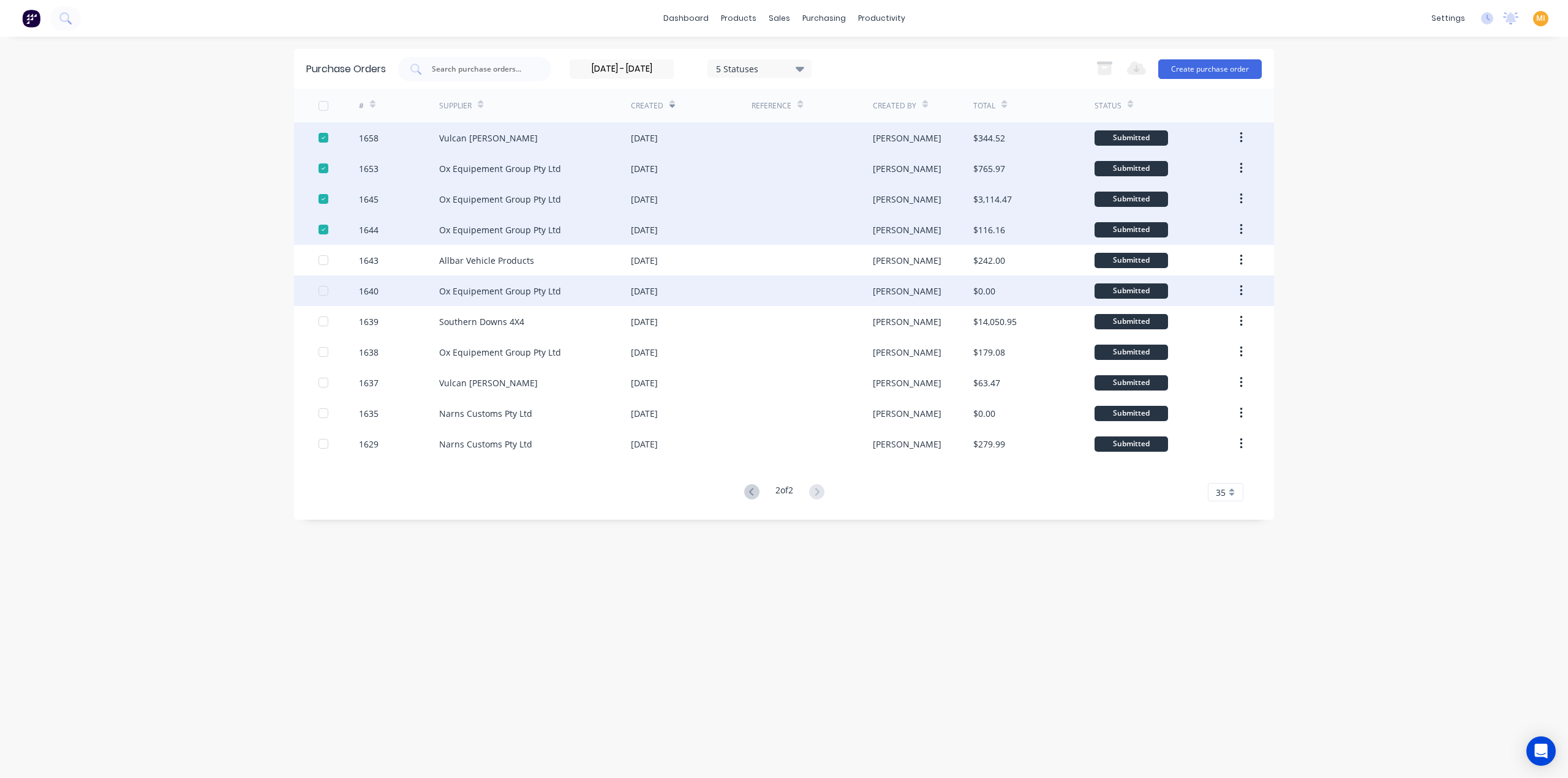
drag, startPoint x: 323, startPoint y: 262, endPoint x: 323, endPoint y: 283, distance: 21.0
click at [325, 262] on div at bounding box center [323, 260] width 24 height 24
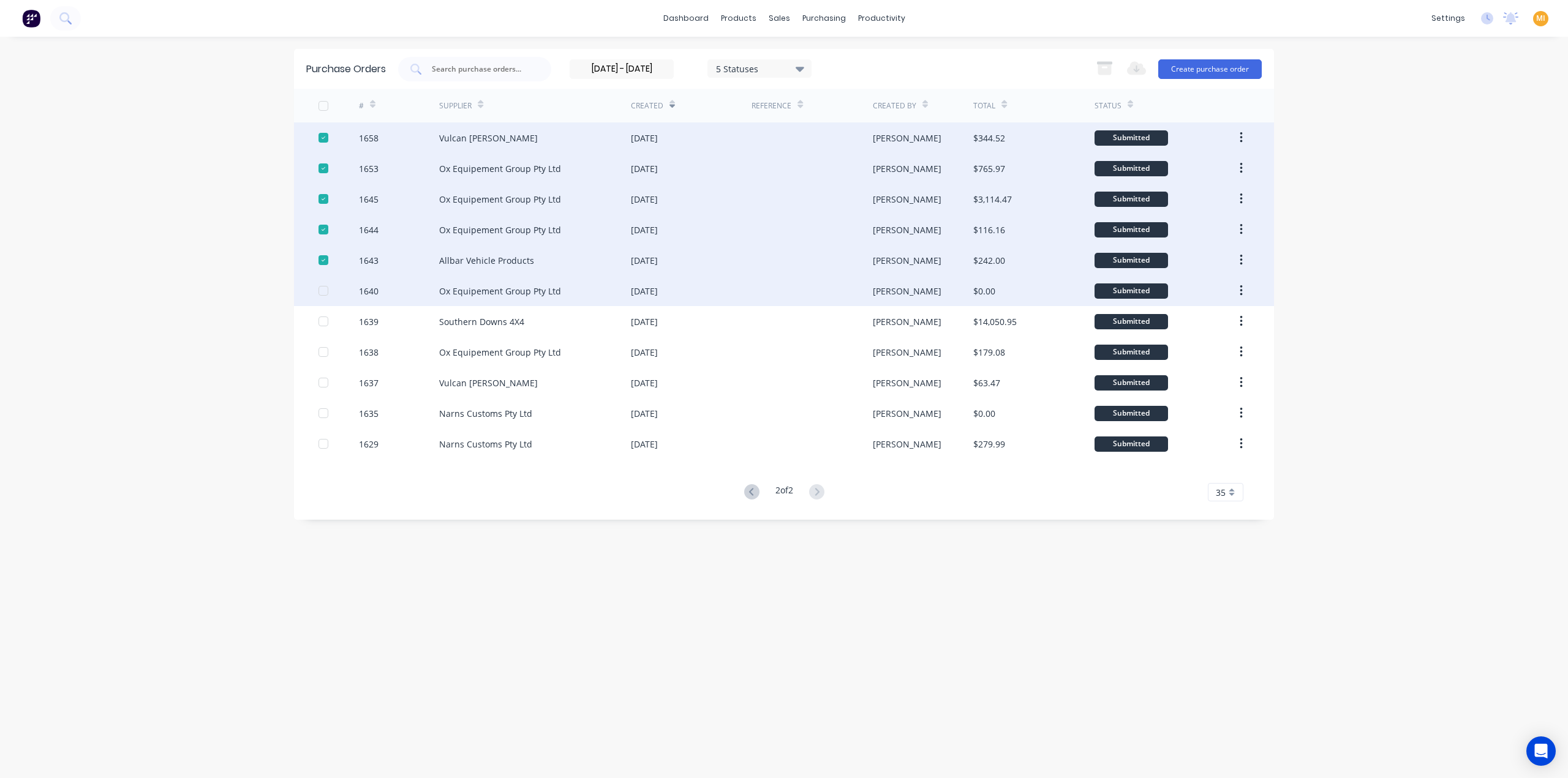
click at [321, 293] on div at bounding box center [323, 291] width 24 height 24
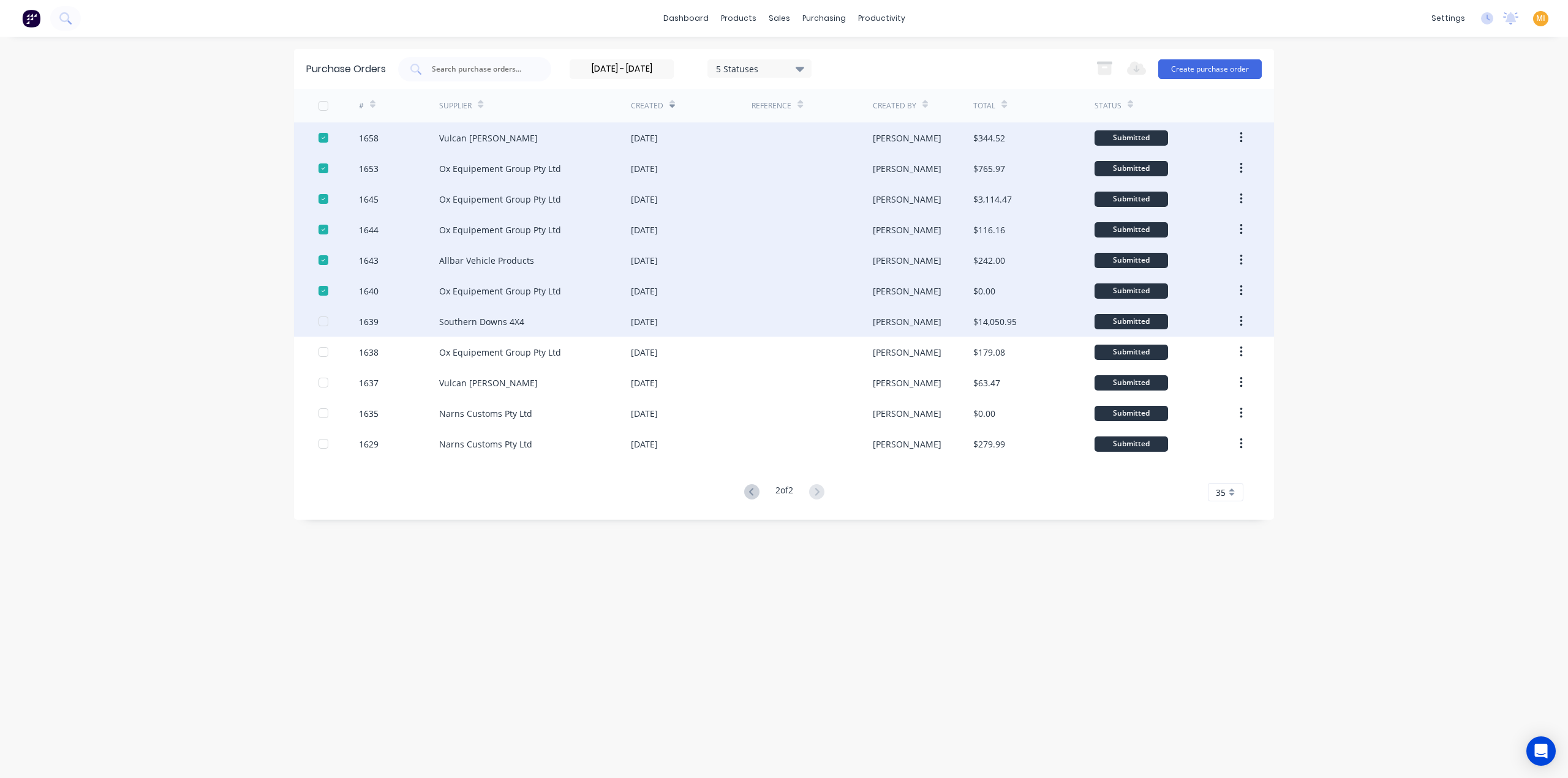
click at [321, 320] on div at bounding box center [323, 321] width 24 height 24
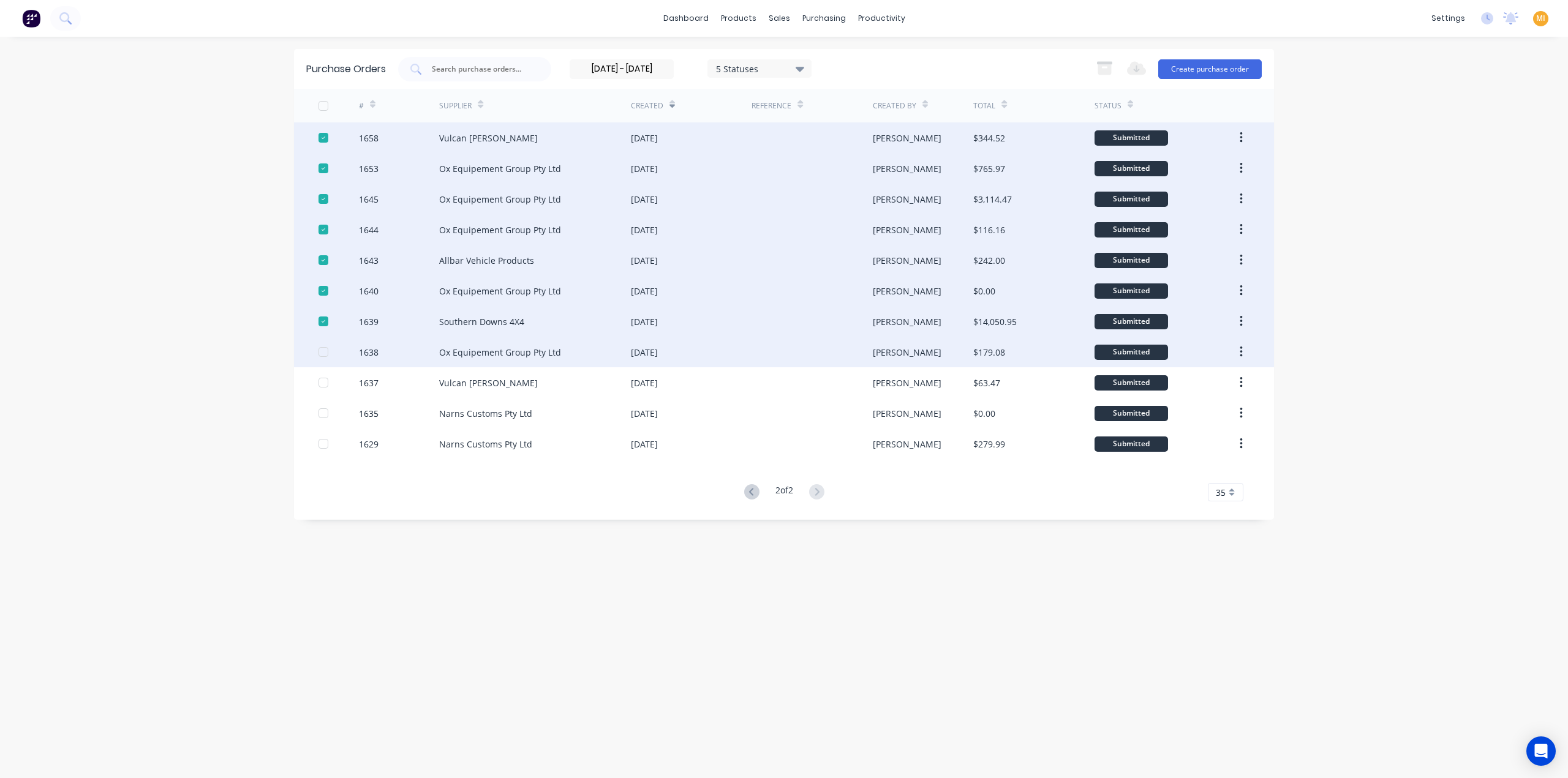
click at [322, 352] on div at bounding box center [323, 352] width 24 height 24
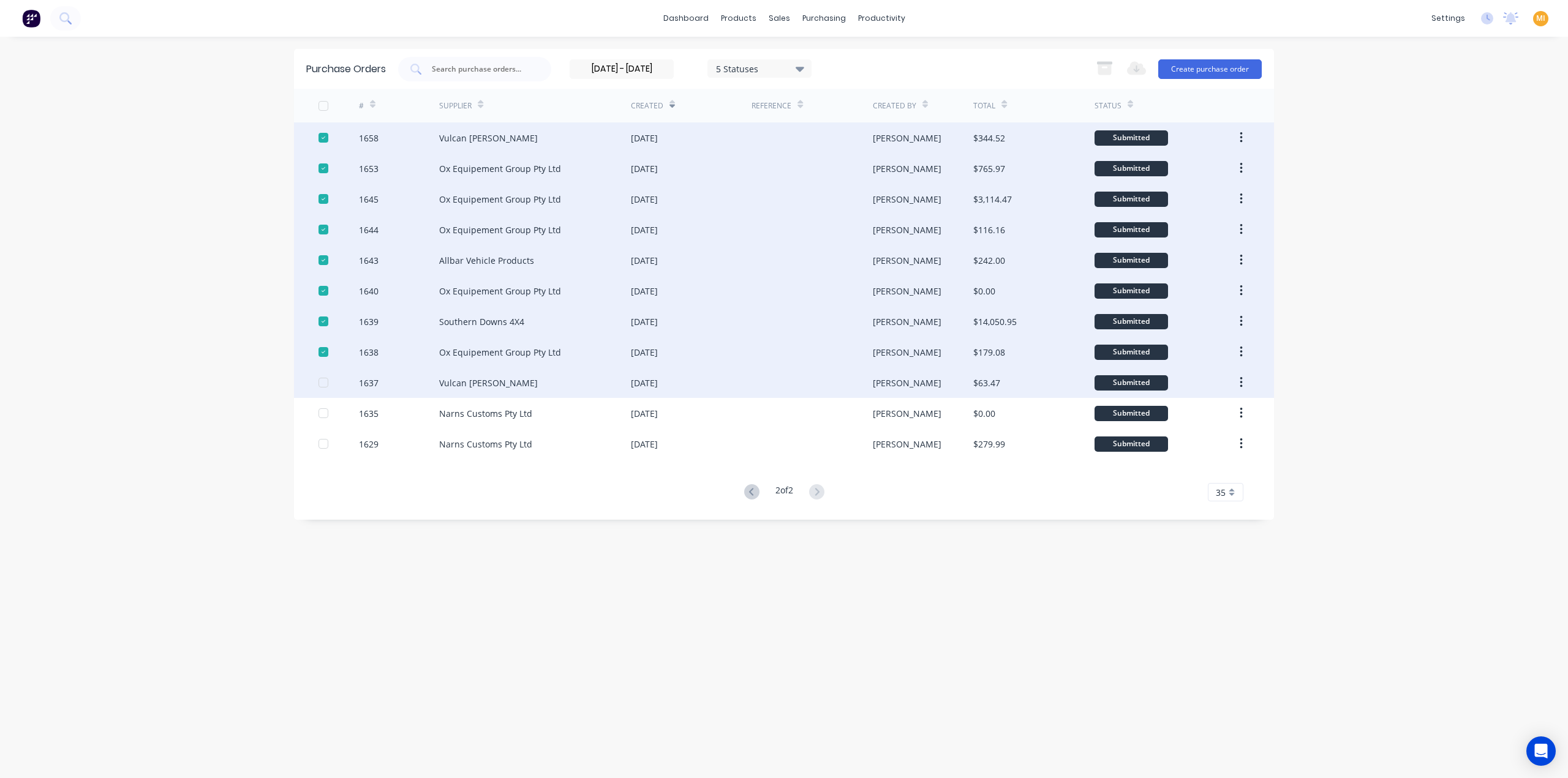
click at [322, 383] on div at bounding box center [323, 383] width 24 height 24
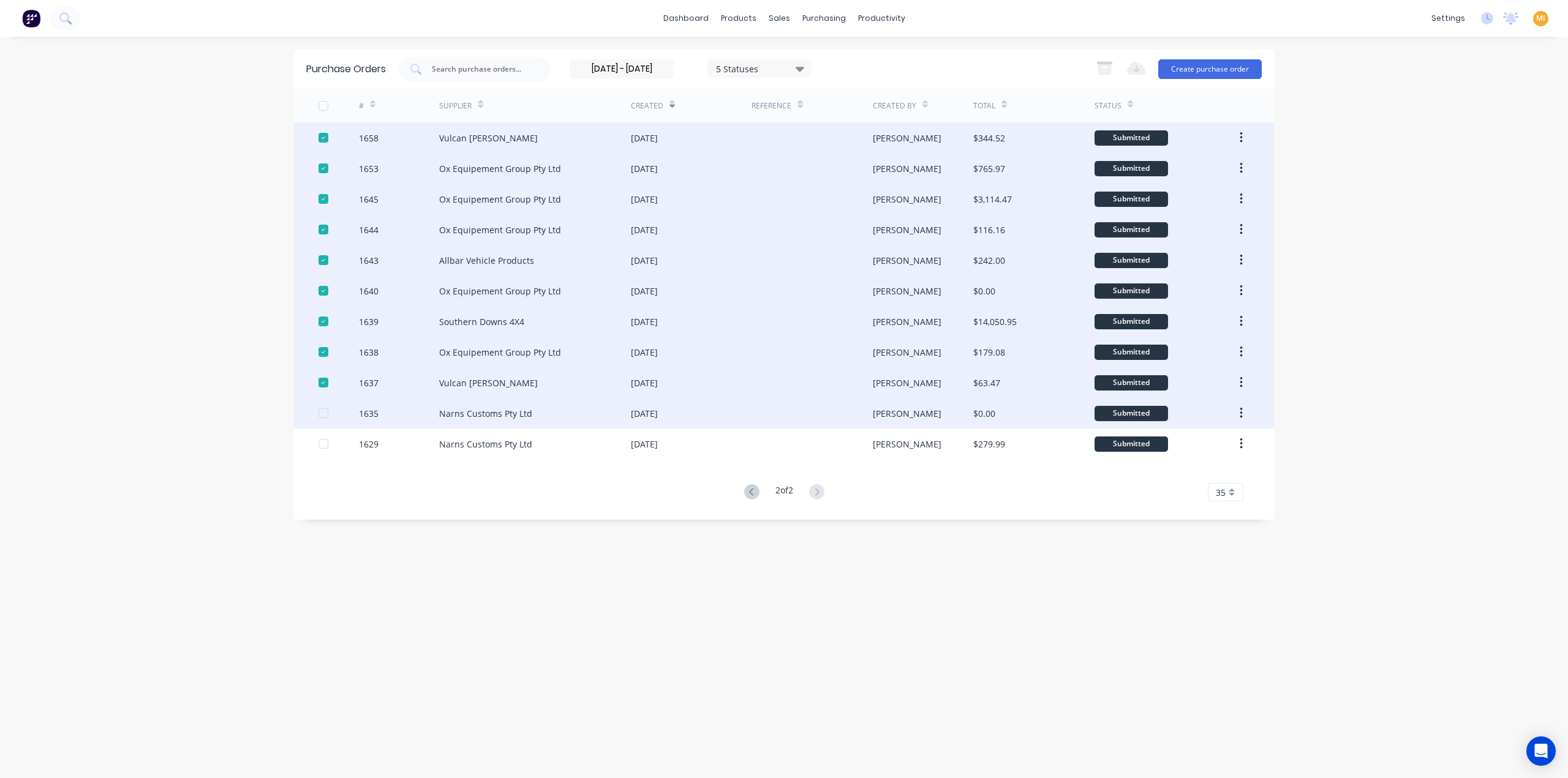
drag, startPoint x: 323, startPoint y: 412, endPoint x: 321, endPoint y: 432, distance: 20.1
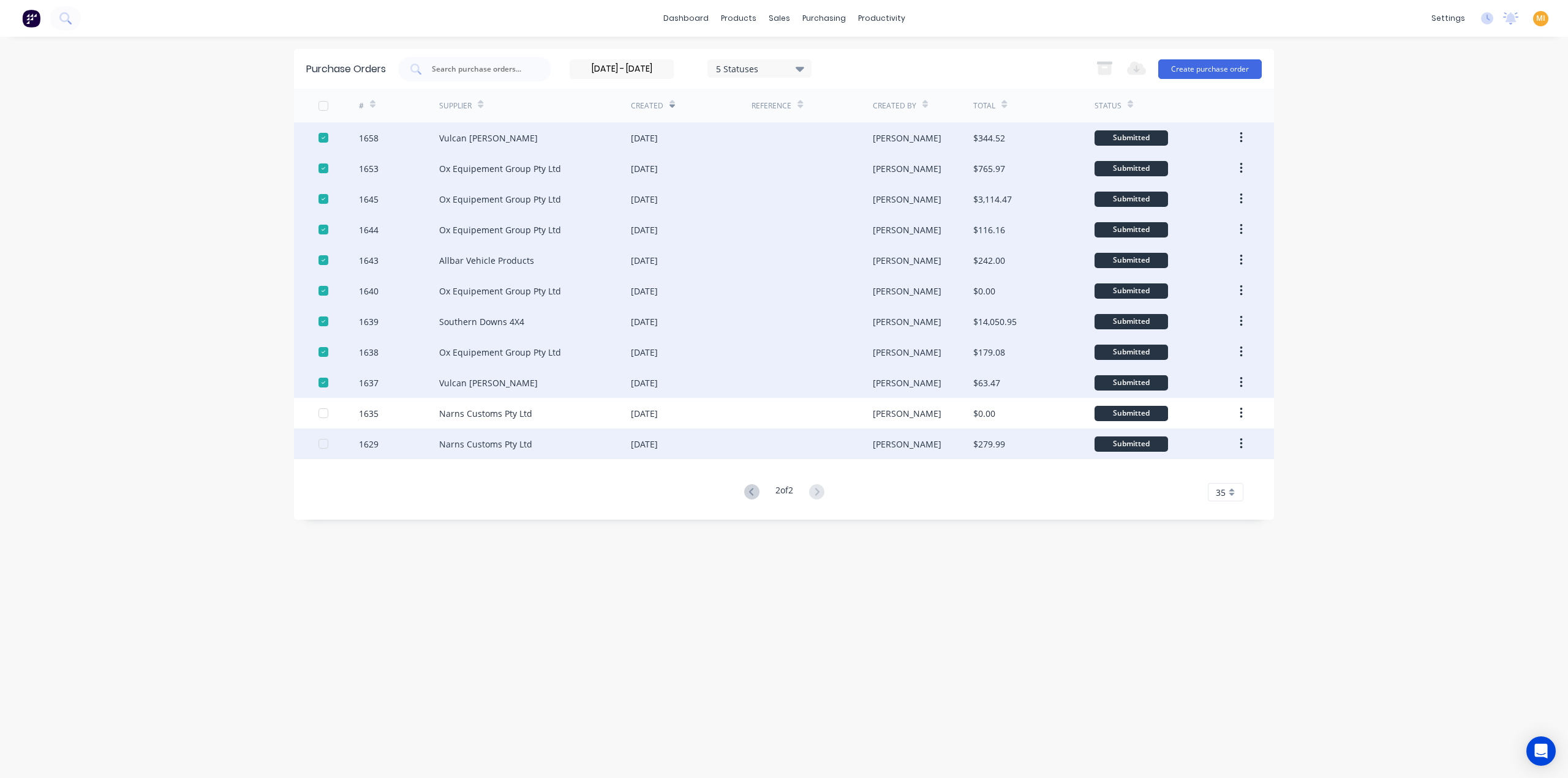
click at [323, 413] on div at bounding box center [323, 413] width 24 height 24
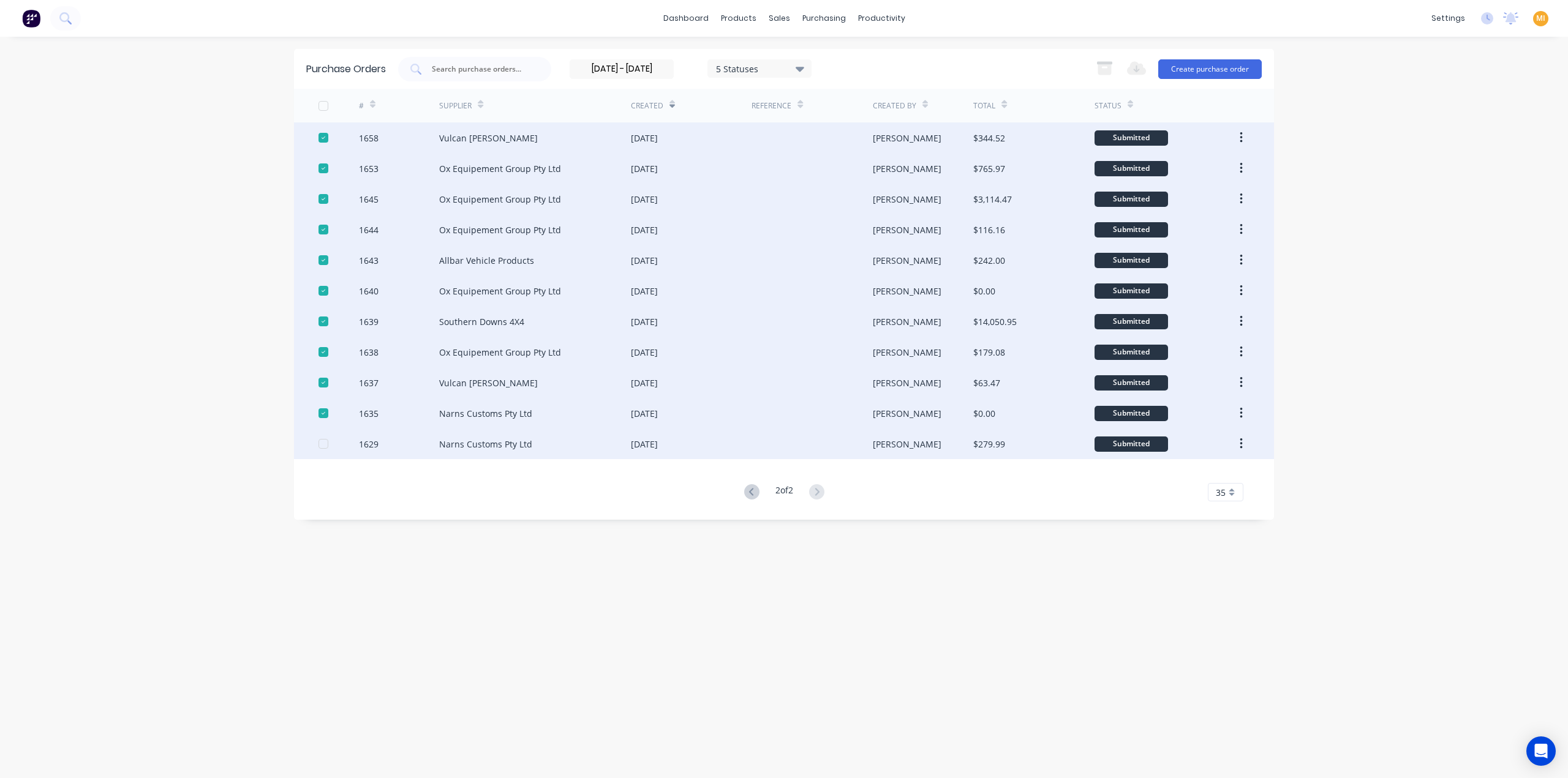
click at [321, 442] on div at bounding box center [323, 444] width 24 height 24
click at [1104, 63] on icon "button" at bounding box center [1104, 63] width 16 height 3
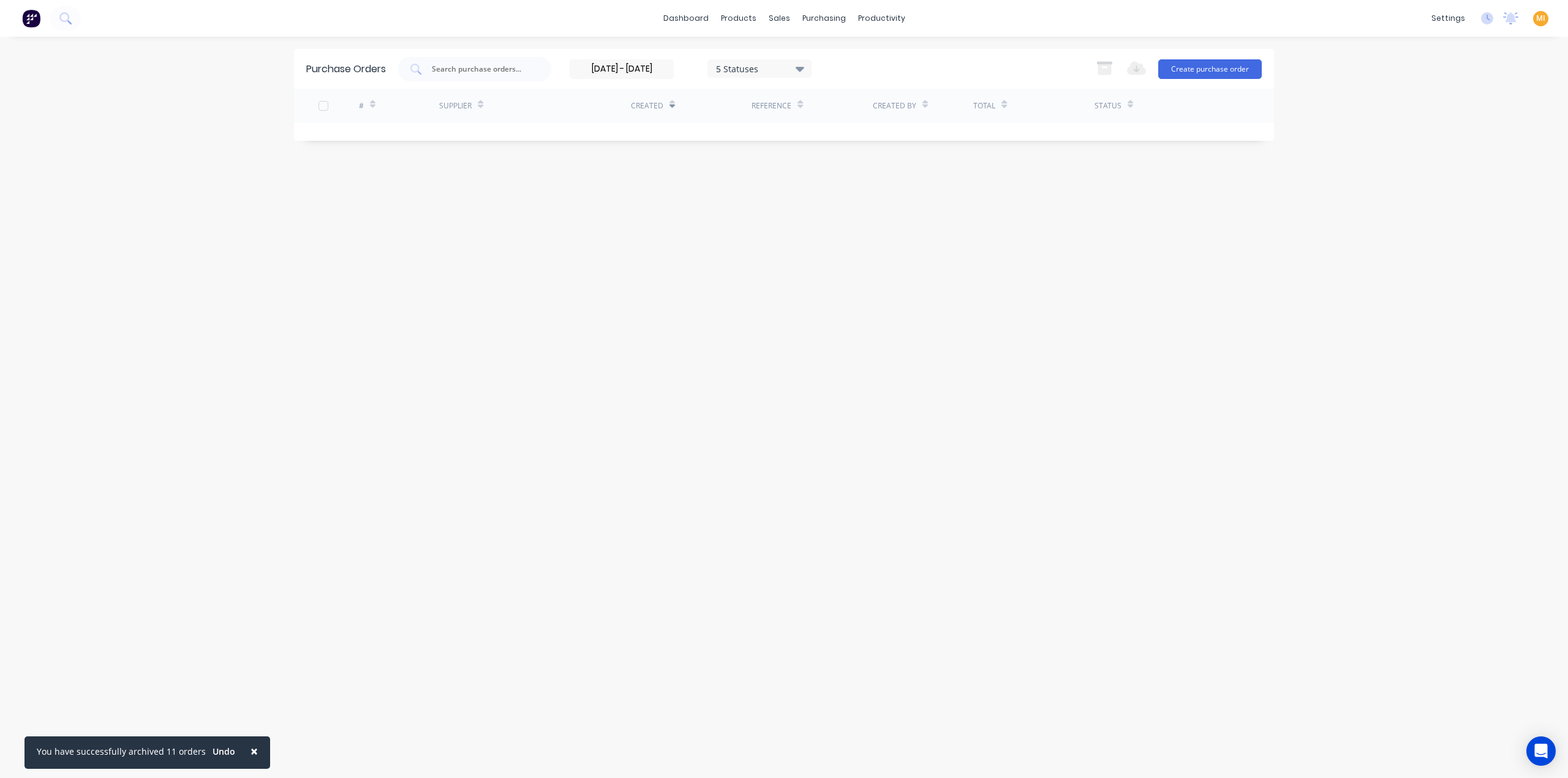
click at [465, 425] on div "Purchase Orders 29/12/24 - 11/08/25 5 Statuses 29/12/24 - 11/08/25 5 Statuses E…" at bounding box center [784, 407] width 980 height 717
click at [475, 68] on input "text" at bounding box center [481, 69] width 101 height 12
click at [640, 72] on input "29/12/24 - 11/08/25" at bounding box center [621, 69] width 103 height 18
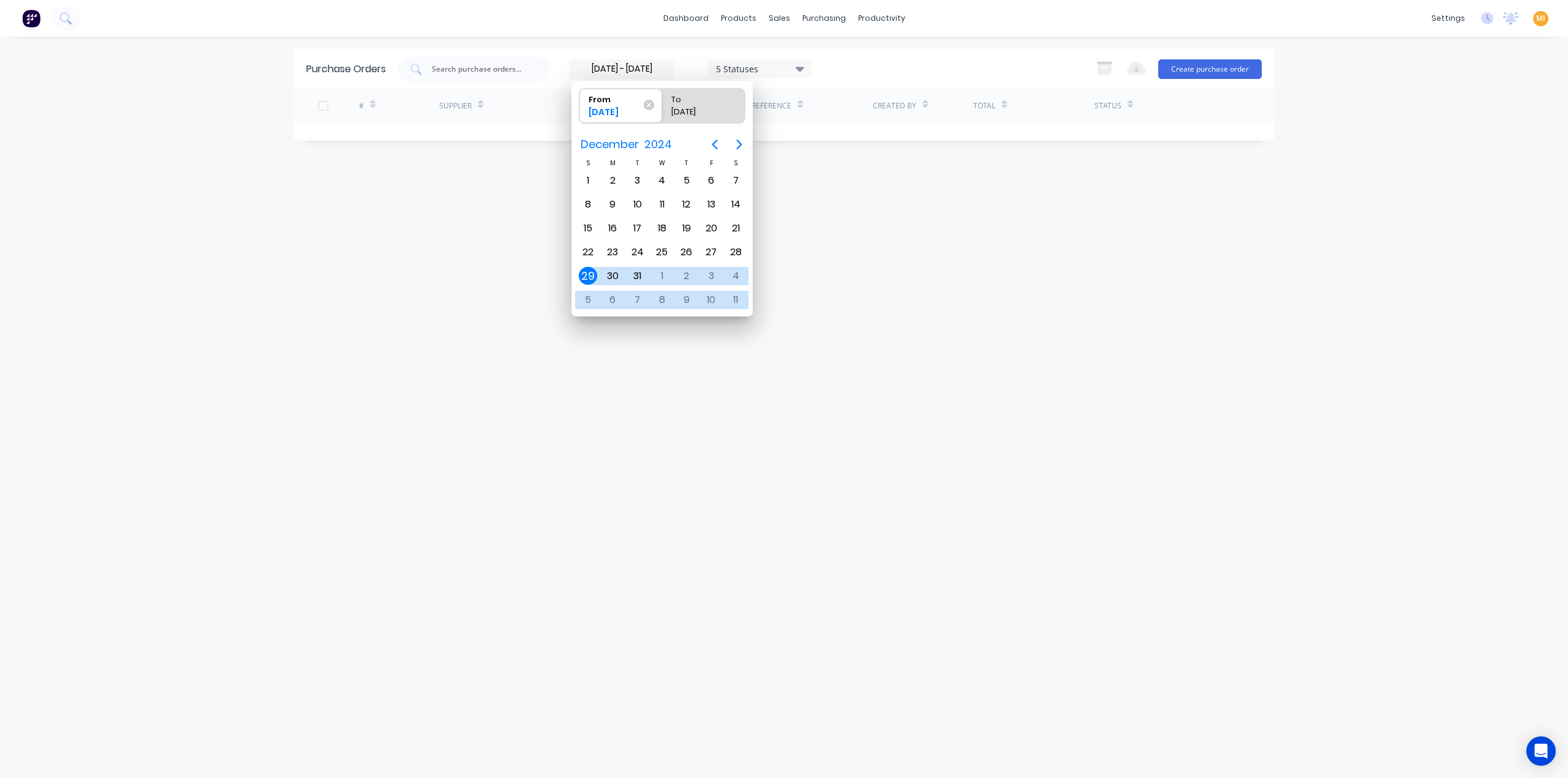
click at [976, 268] on div "Purchase Orders 29/12/24 - 11/08/25 5 Statuses 29/12/24 - 11/08/25 5 Statuses E…" at bounding box center [784, 407] width 980 height 717
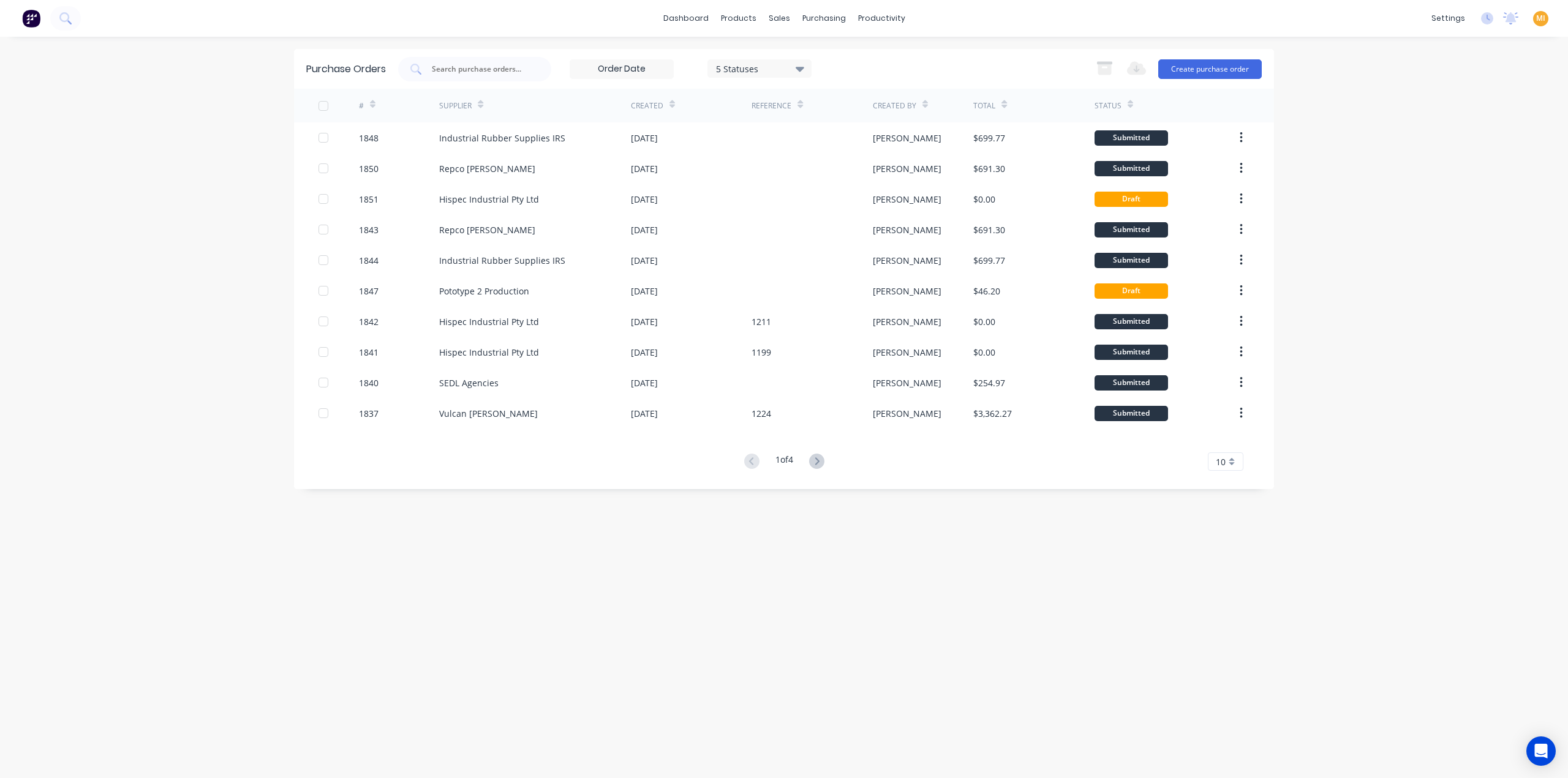
drag, startPoint x: 1223, startPoint y: 457, endPoint x: 1225, endPoint y: 470, distance: 13.2
click at [1223, 458] on span "10" at bounding box center [1220, 462] width 9 height 13
click at [1234, 615] on div "35" at bounding box center [1225, 614] width 34 height 22
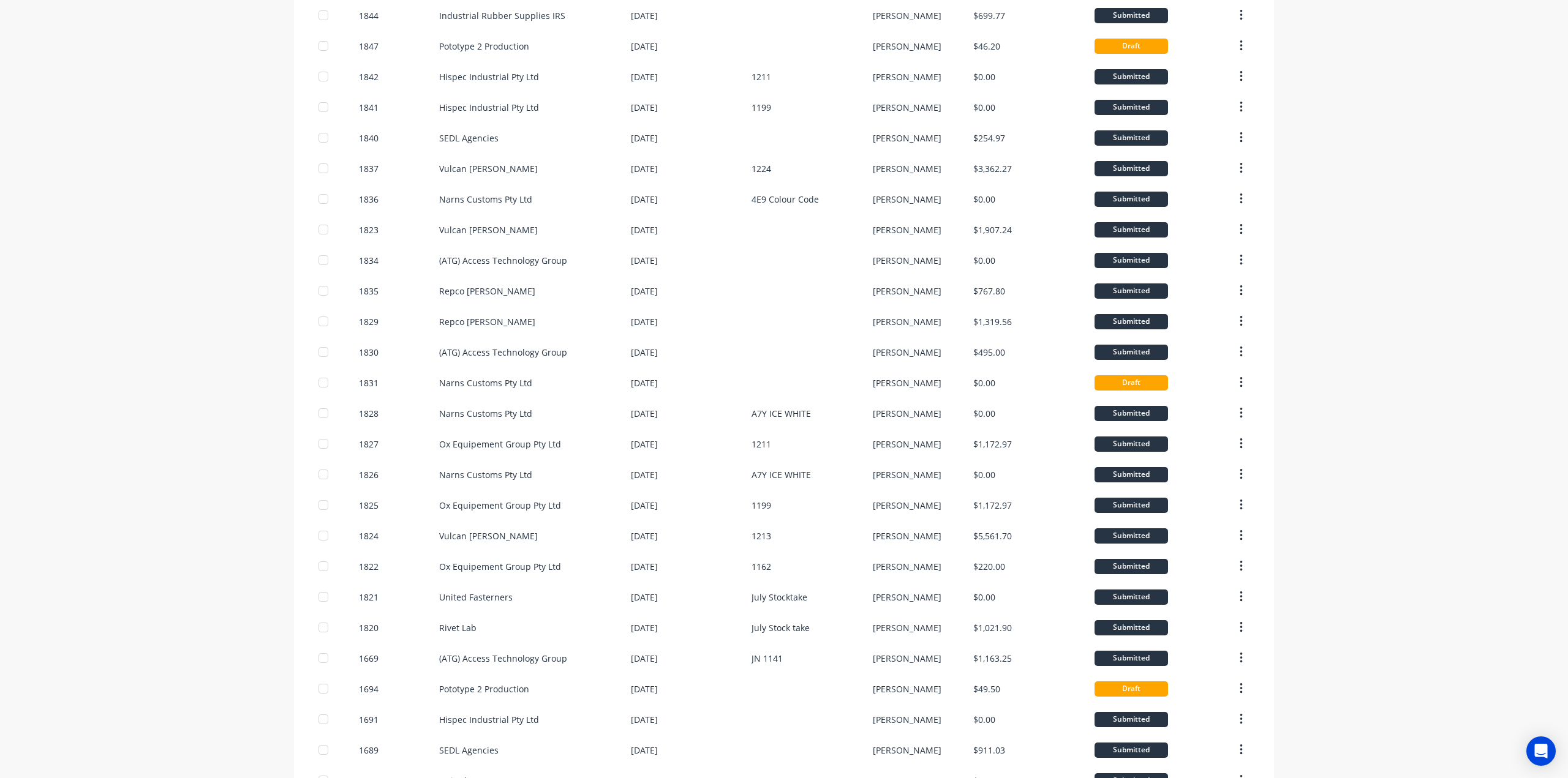
scroll to position [489, 0]
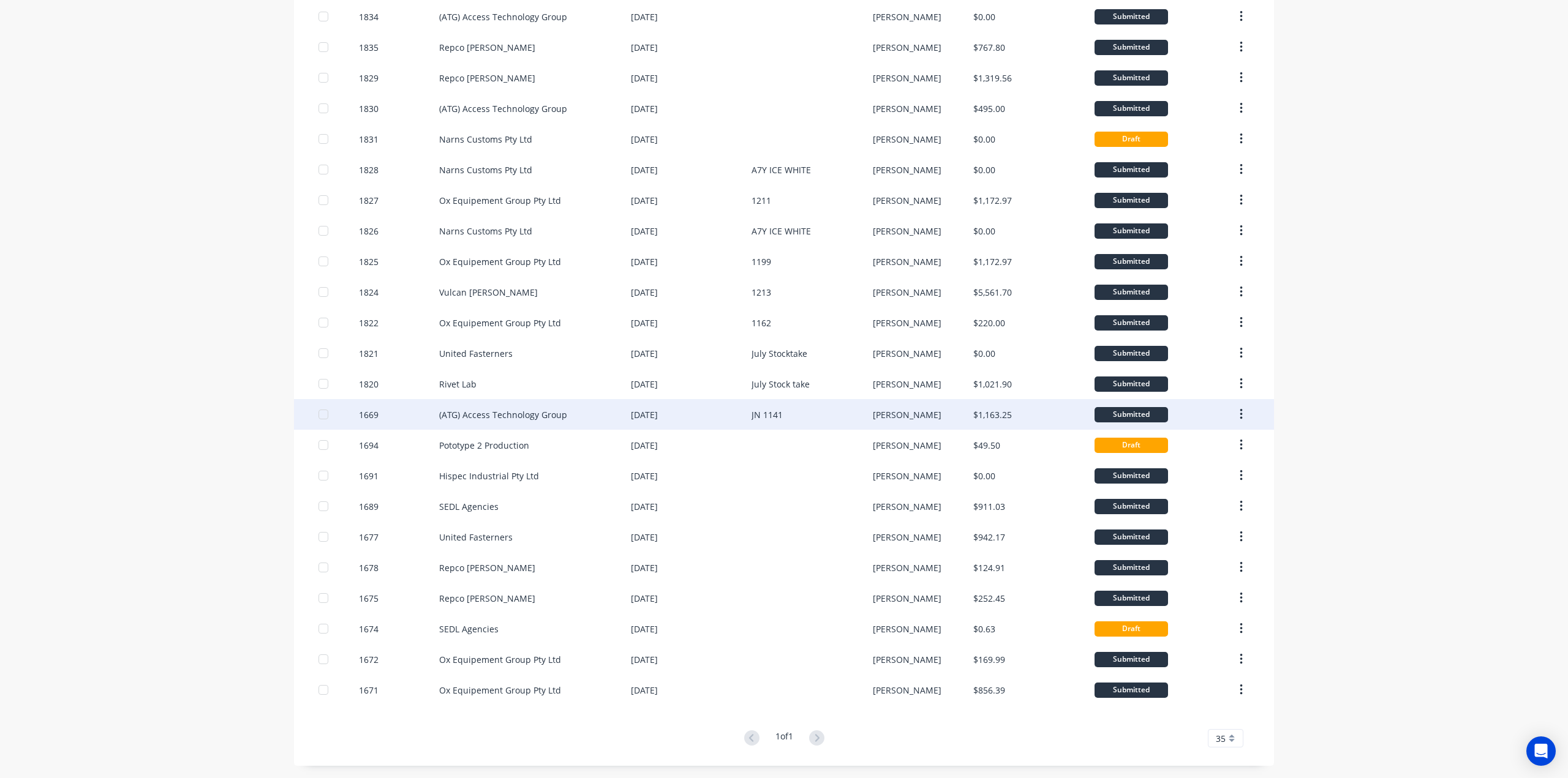
click at [319, 418] on div at bounding box center [323, 414] width 24 height 24
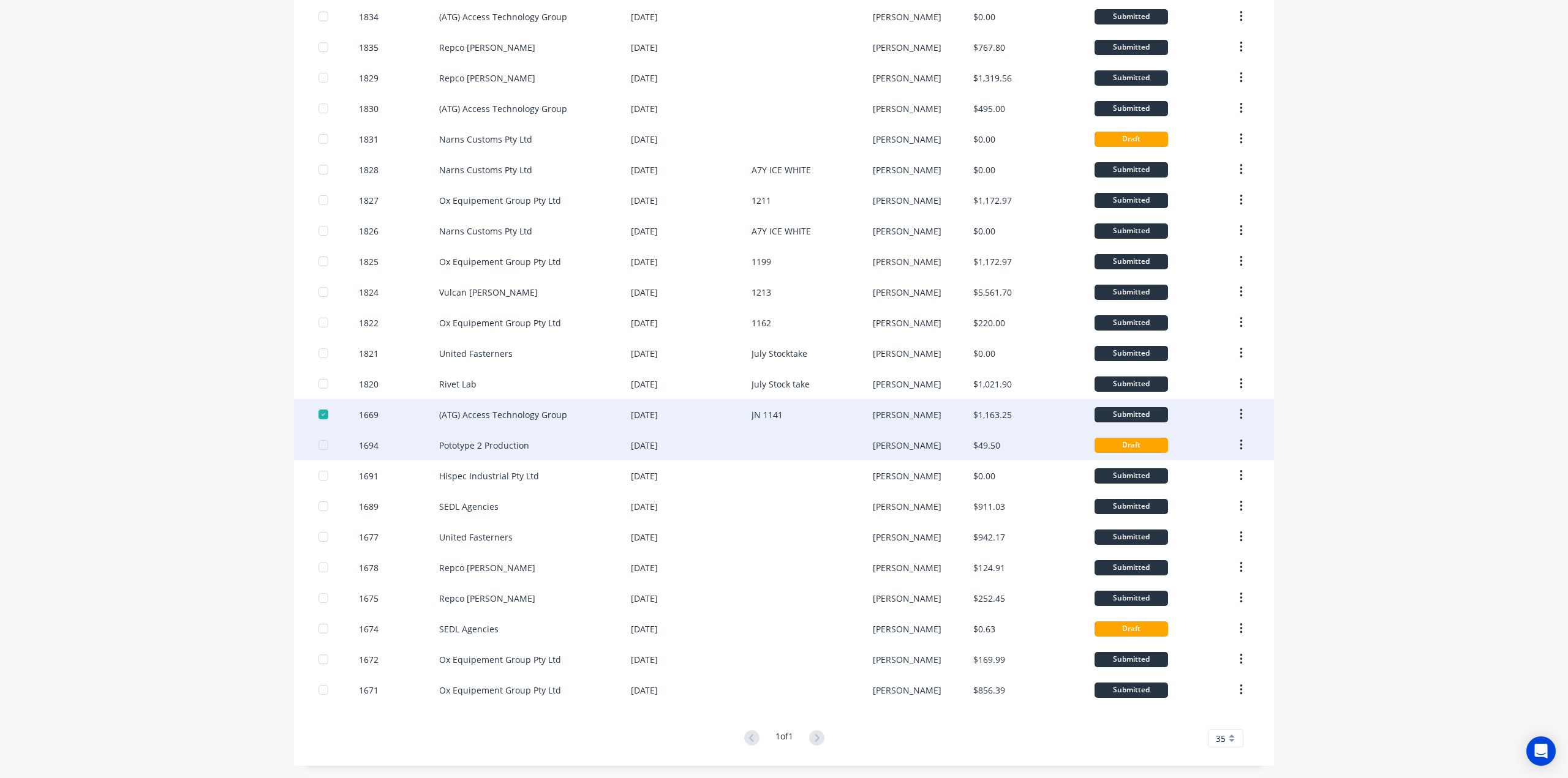
click at [315, 446] on div at bounding box center [323, 445] width 24 height 24
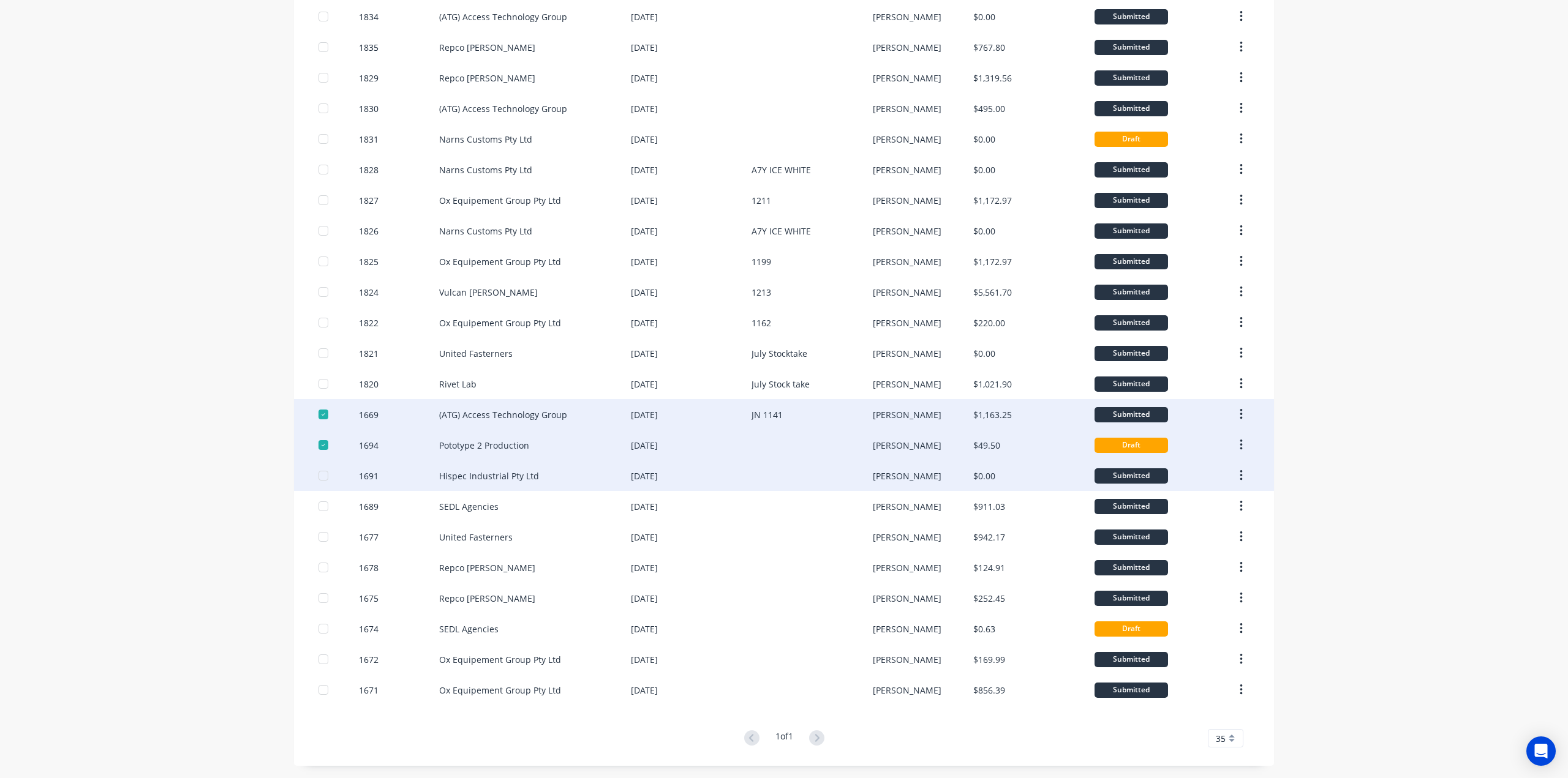
click at [316, 478] on div at bounding box center [323, 476] width 24 height 24
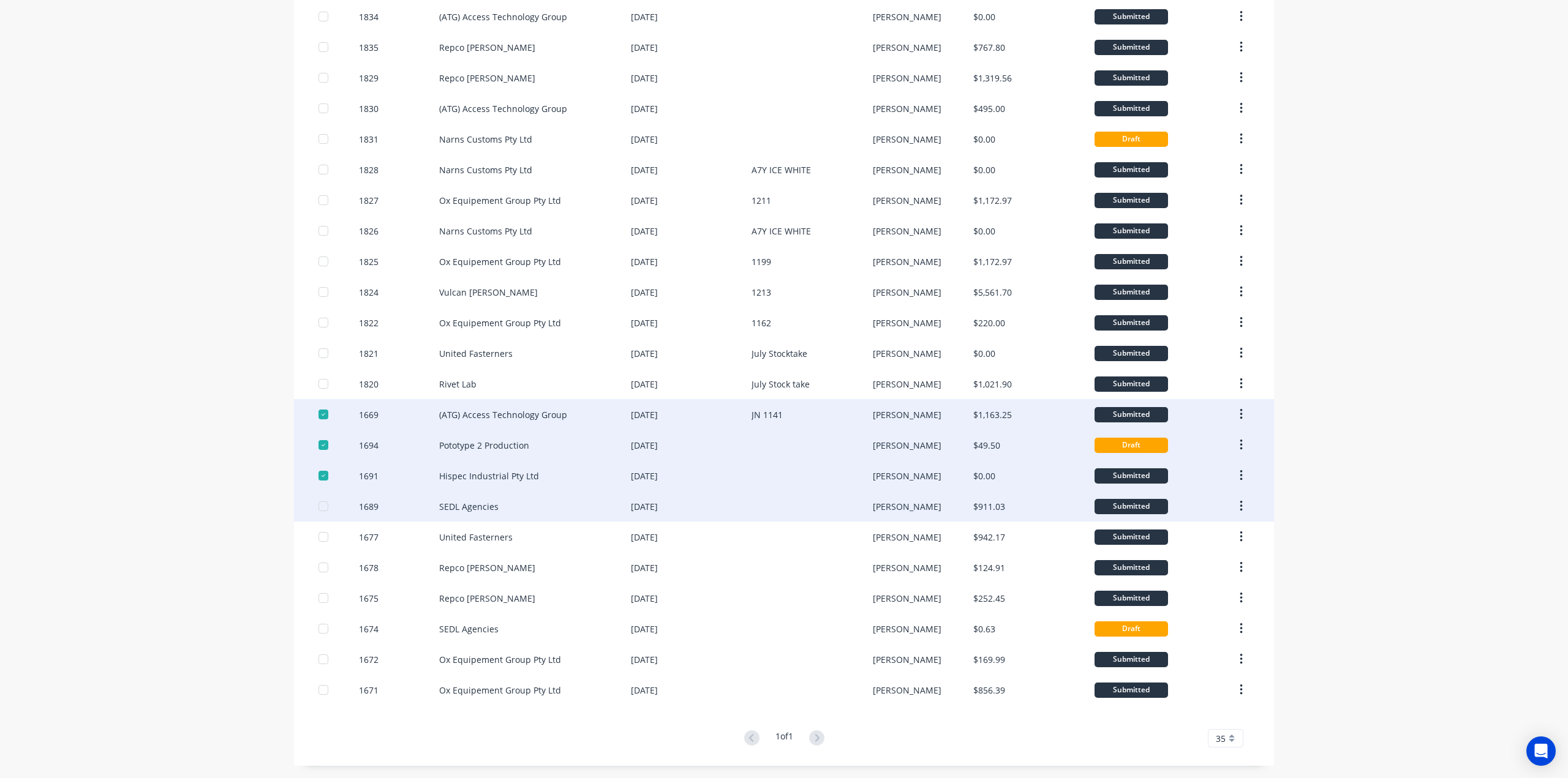
click at [316, 505] on div at bounding box center [323, 506] width 24 height 24
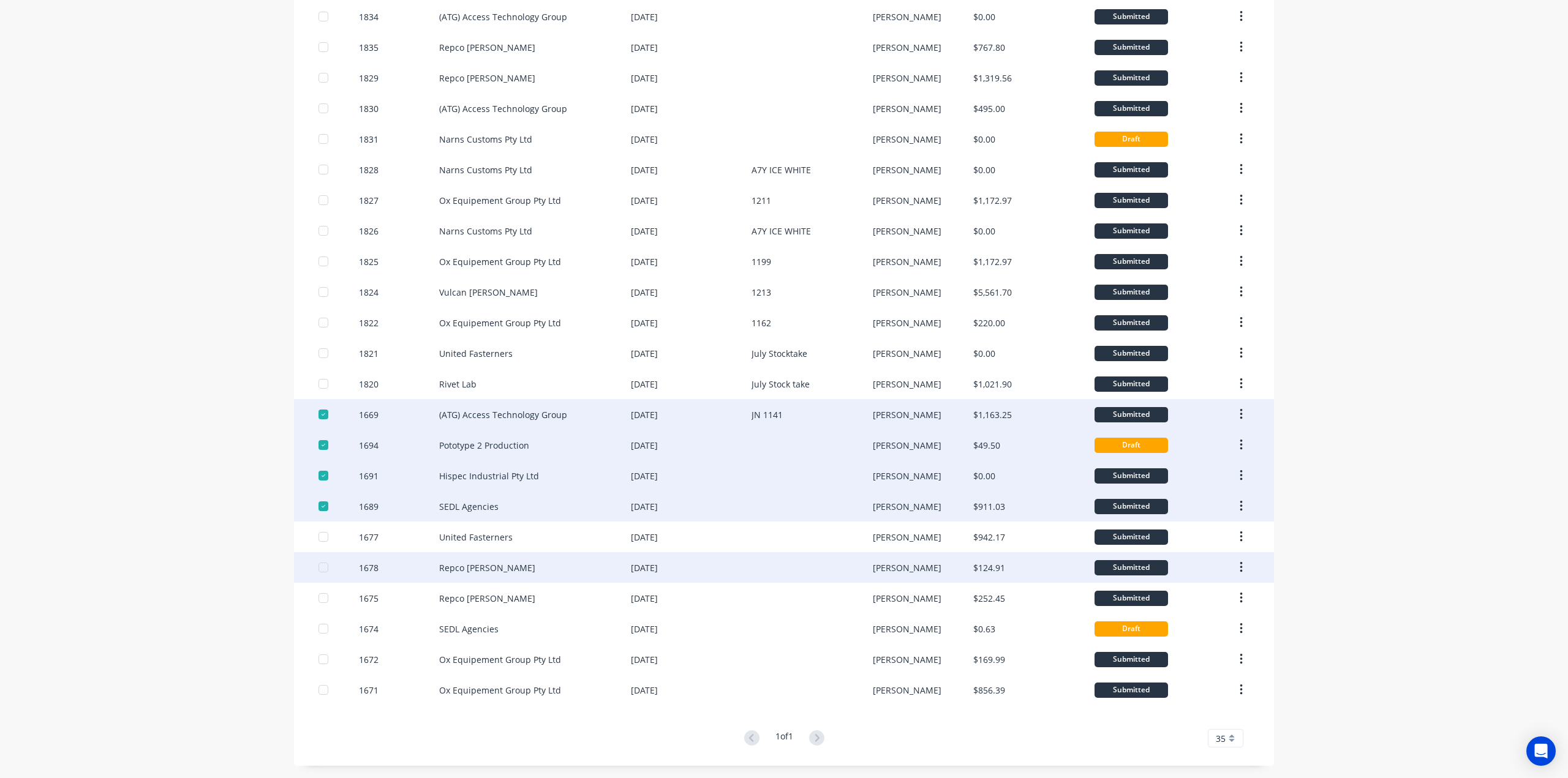
click at [316, 537] on div at bounding box center [323, 537] width 24 height 24
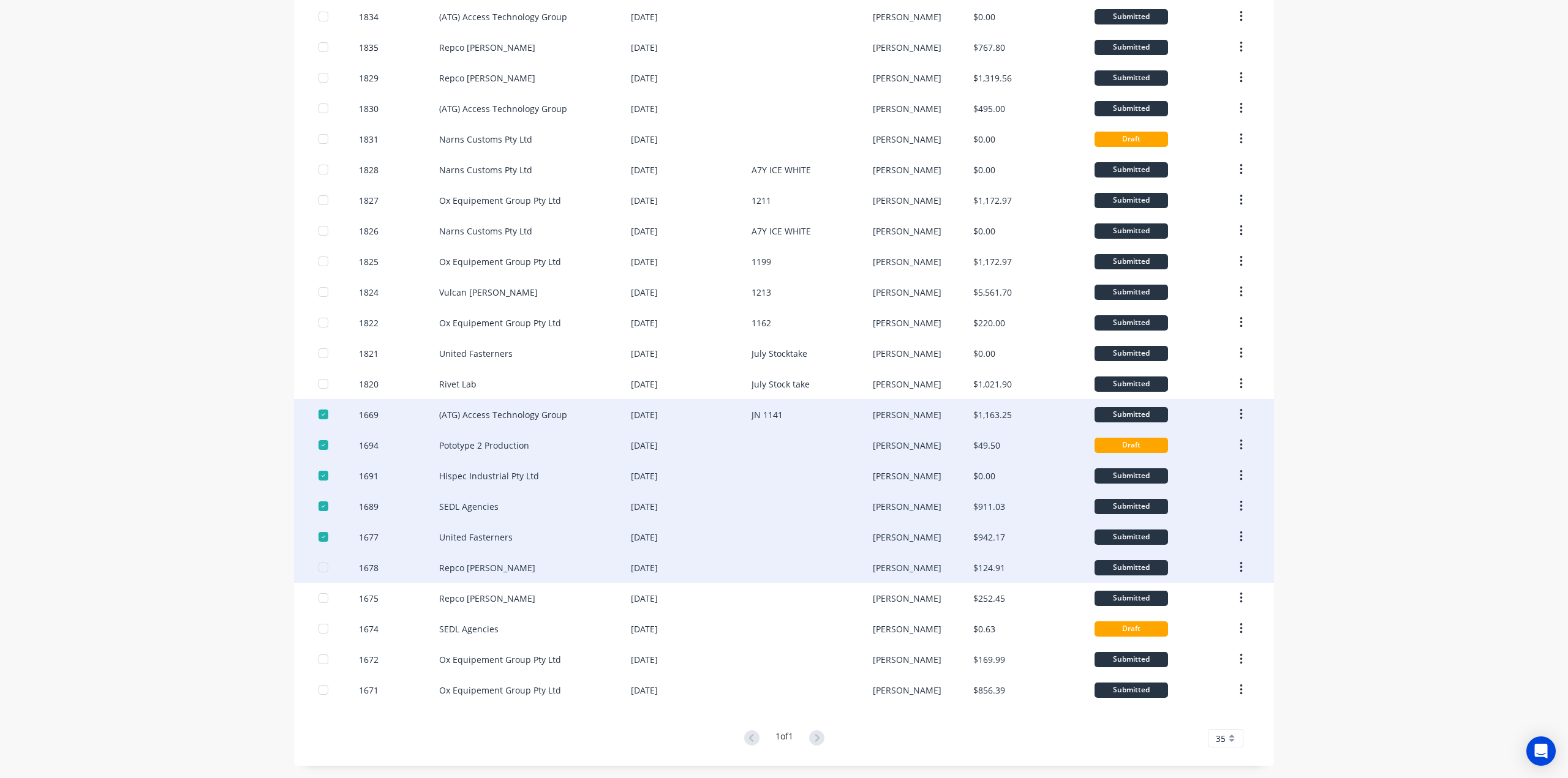
drag, startPoint x: 317, startPoint y: 568, endPoint x: 316, endPoint y: 603, distance: 35.0
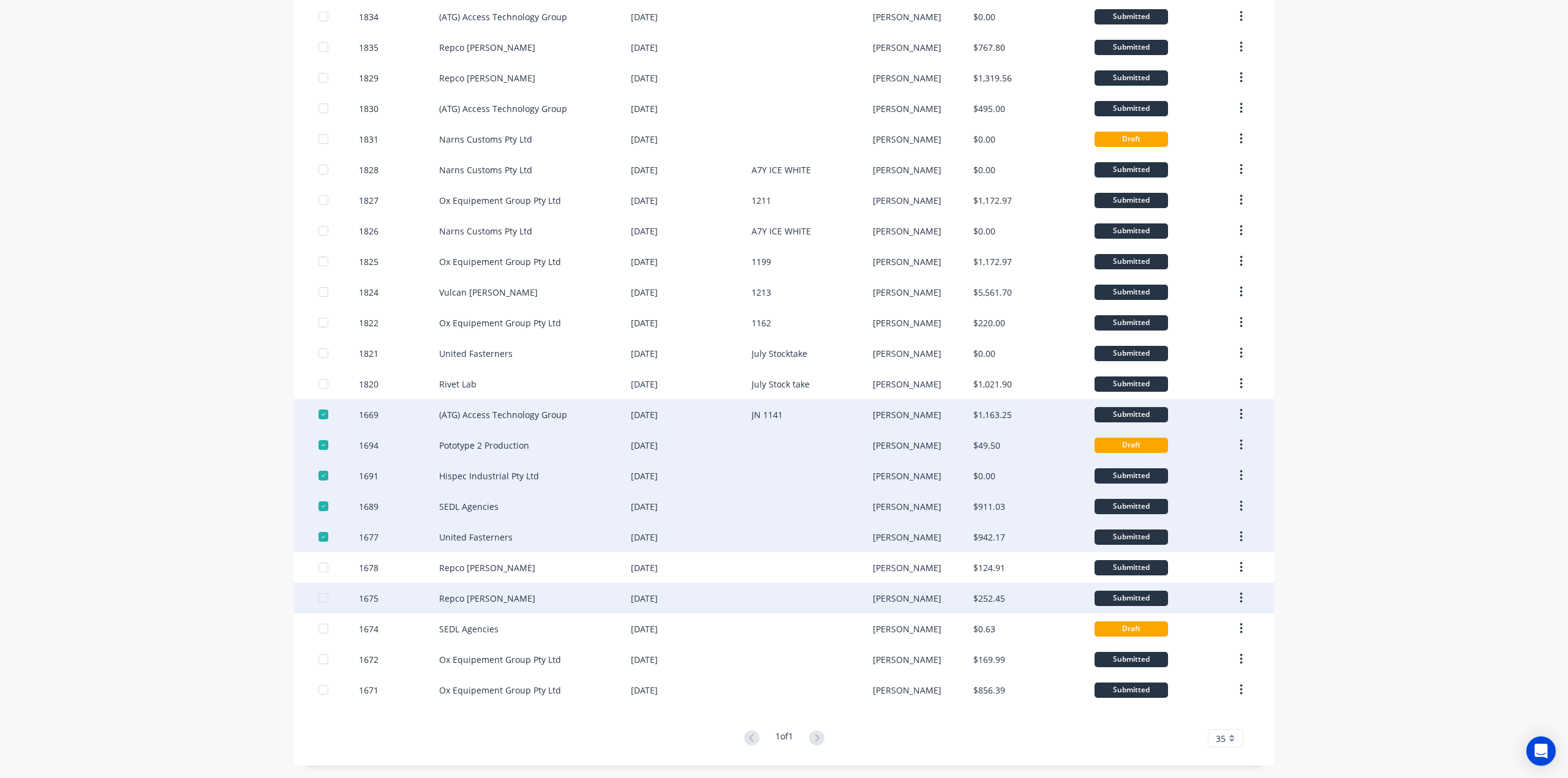
click at [317, 568] on div at bounding box center [323, 568] width 24 height 24
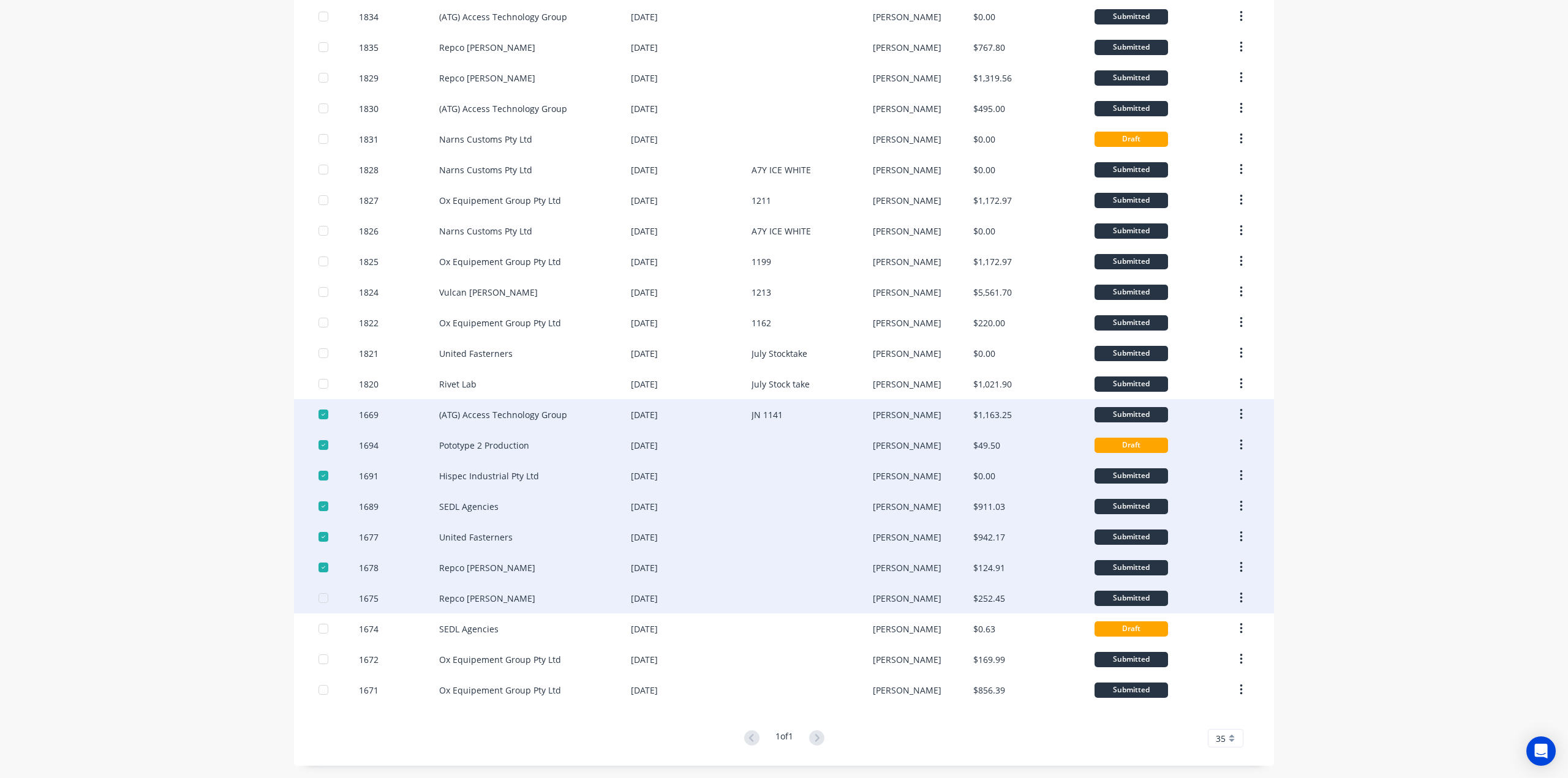
click at [320, 593] on div at bounding box center [323, 598] width 24 height 24
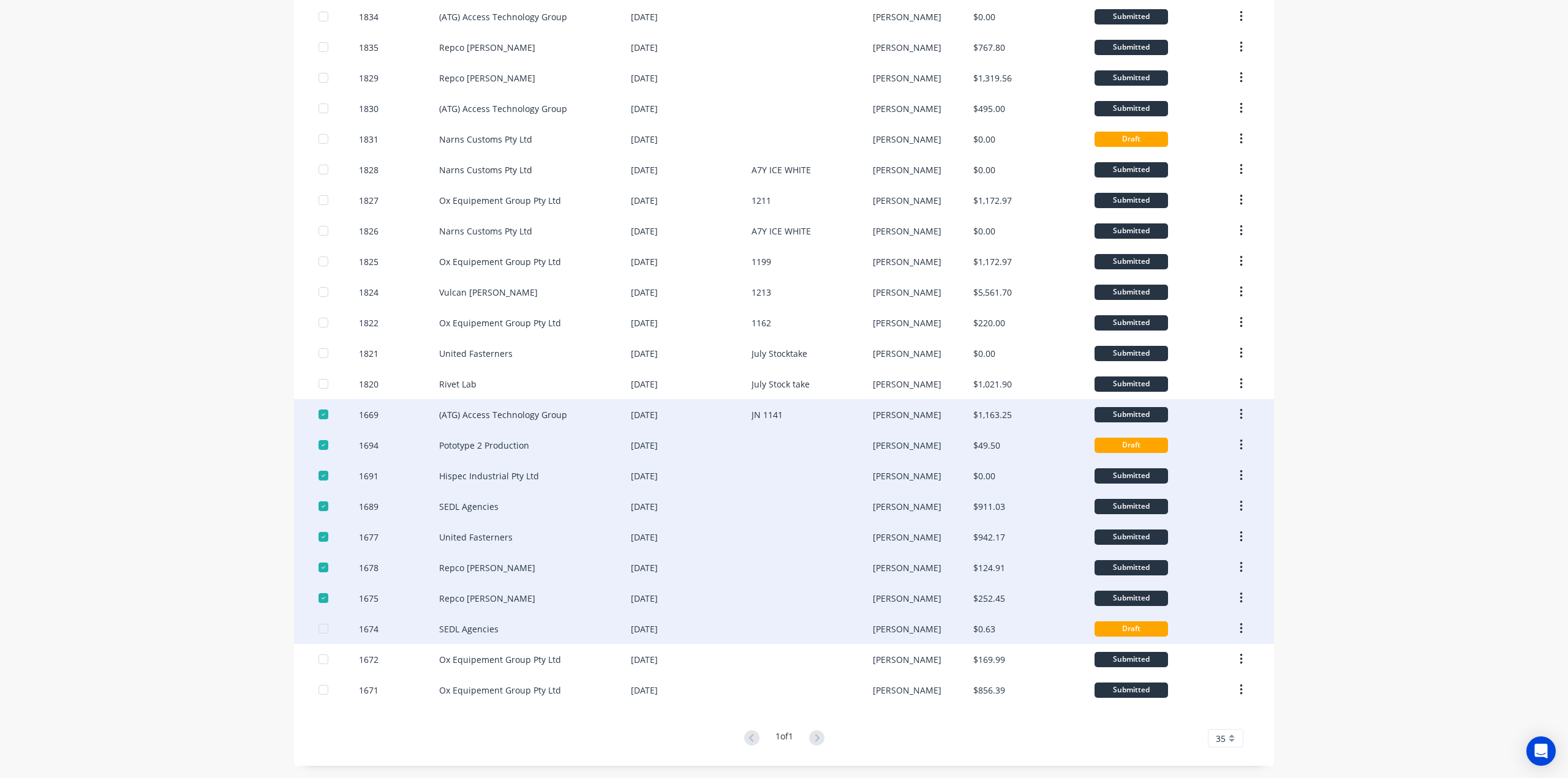
click at [316, 630] on div at bounding box center [323, 629] width 24 height 24
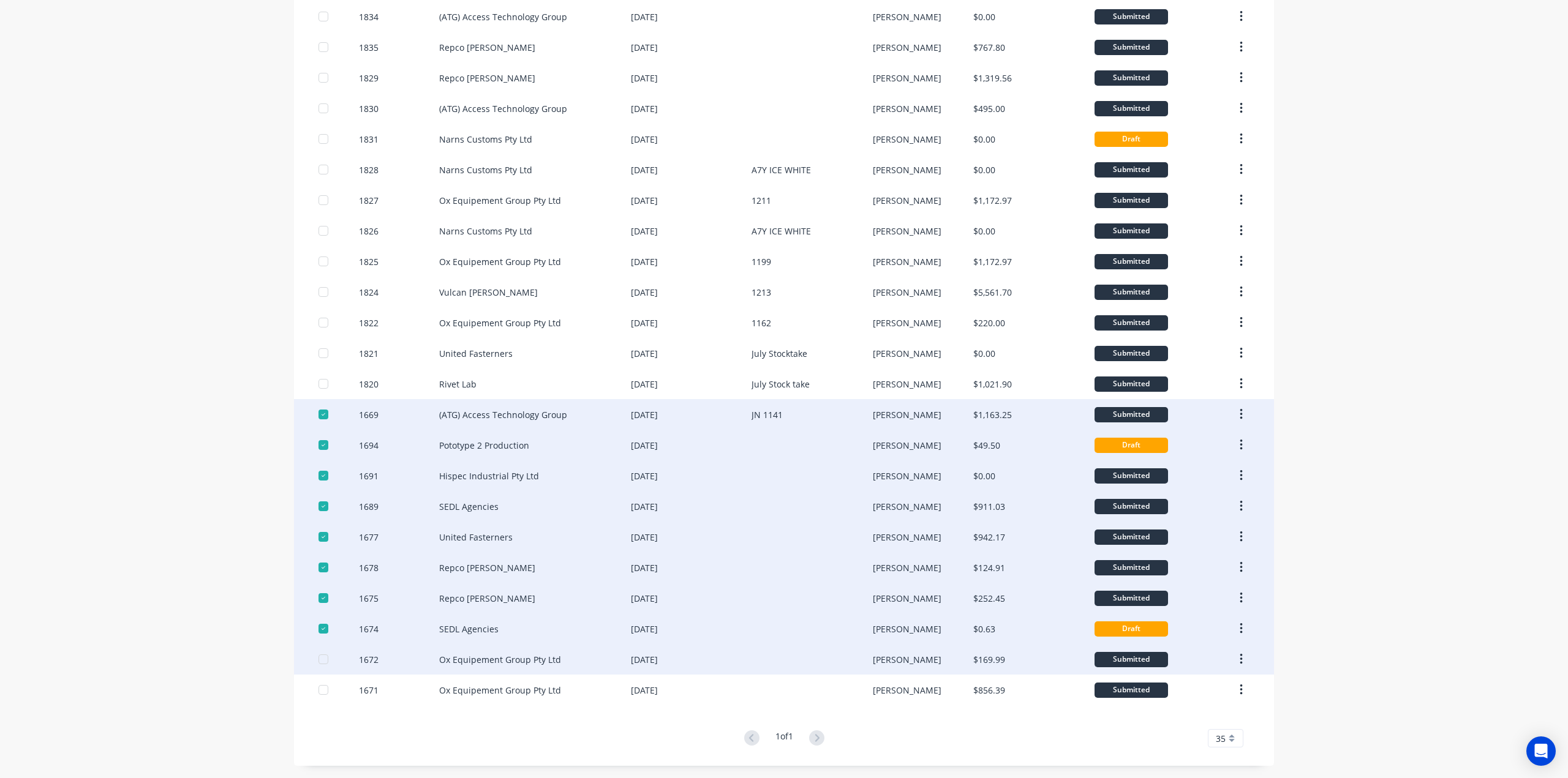
click at [316, 660] on div at bounding box center [323, 659] width 24 height 24
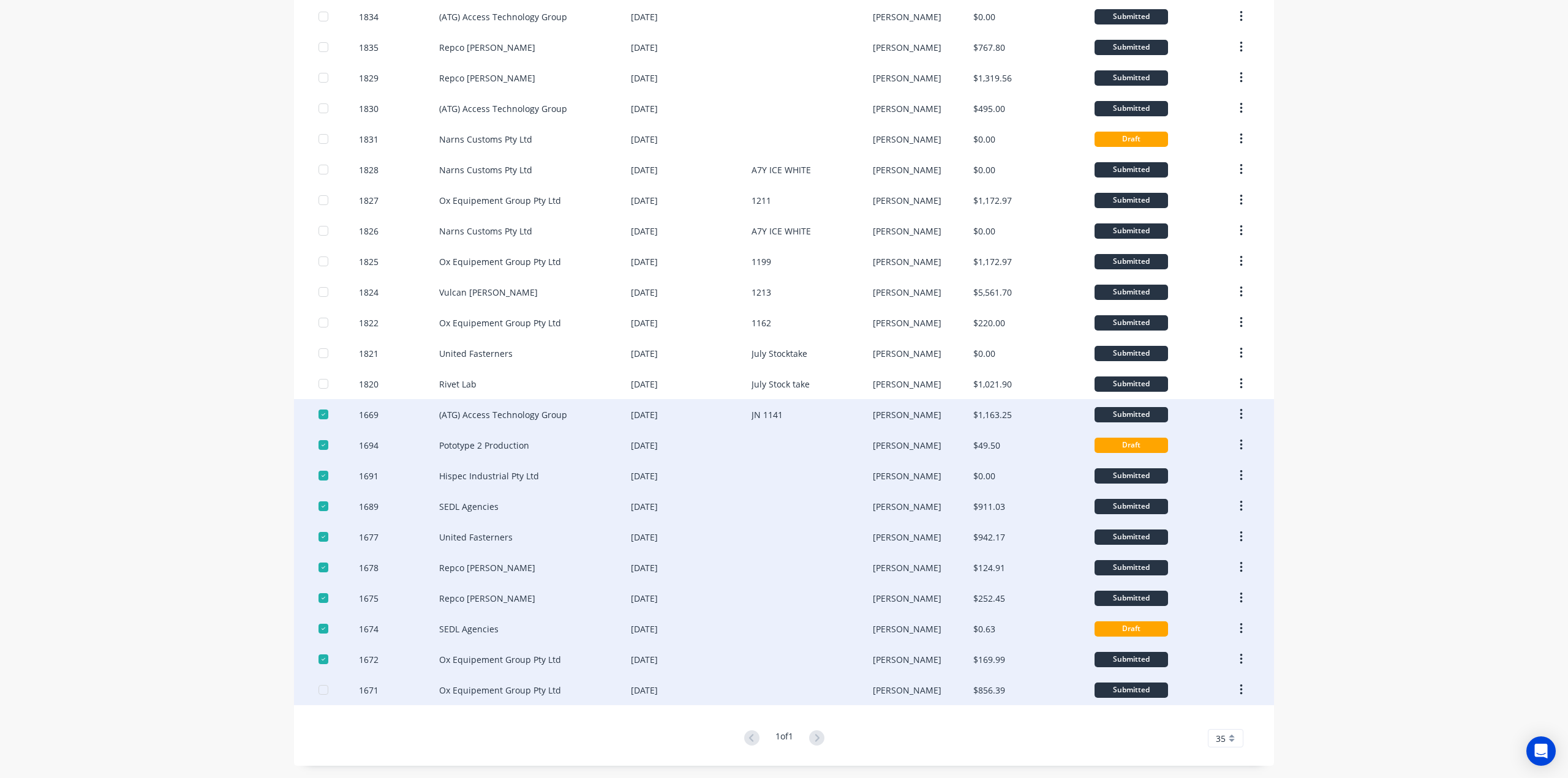
click at [316, 689] on div at bounding box center [323, 690] width 24 height 24
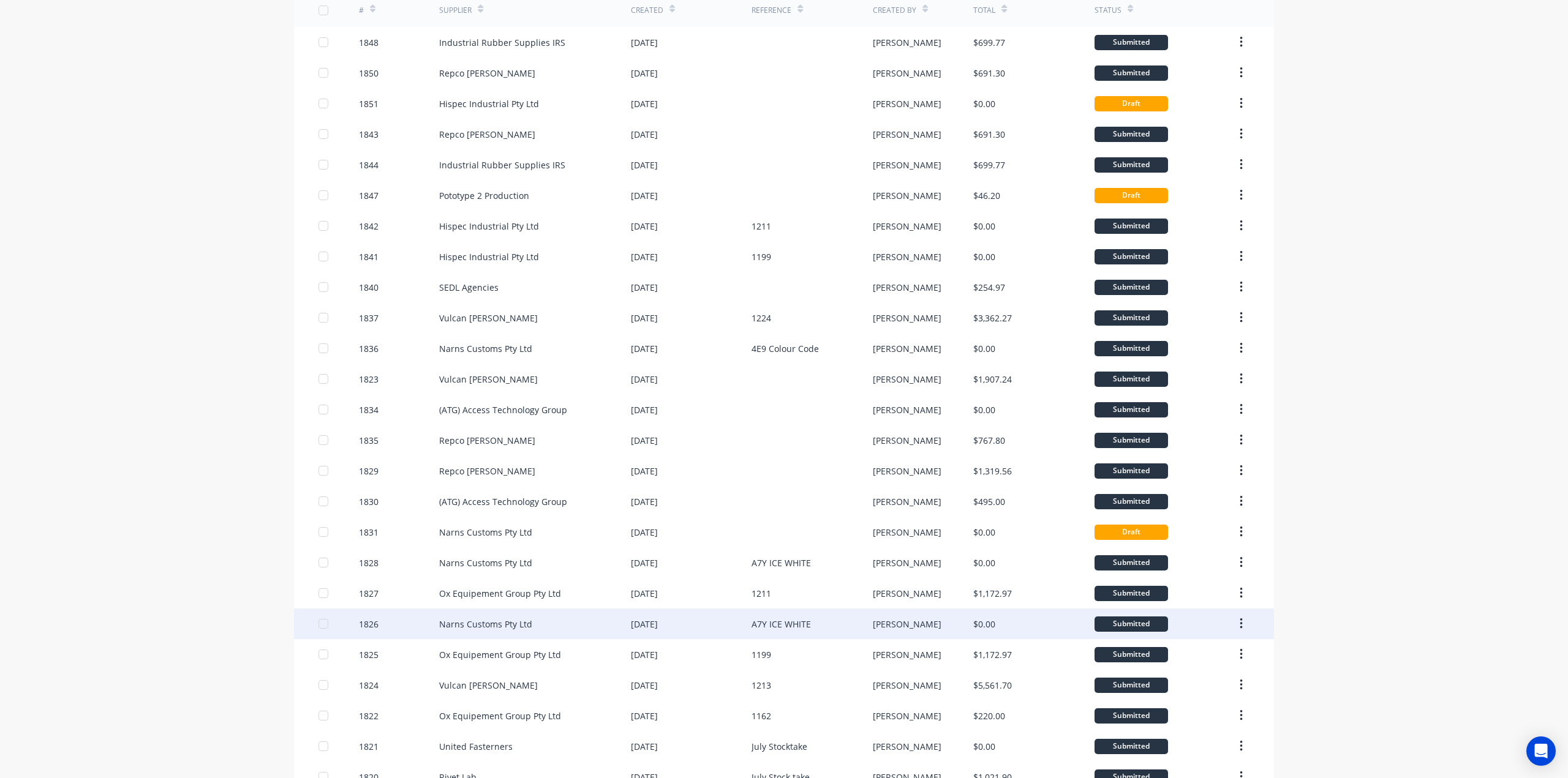
scroll to position [0, 0]
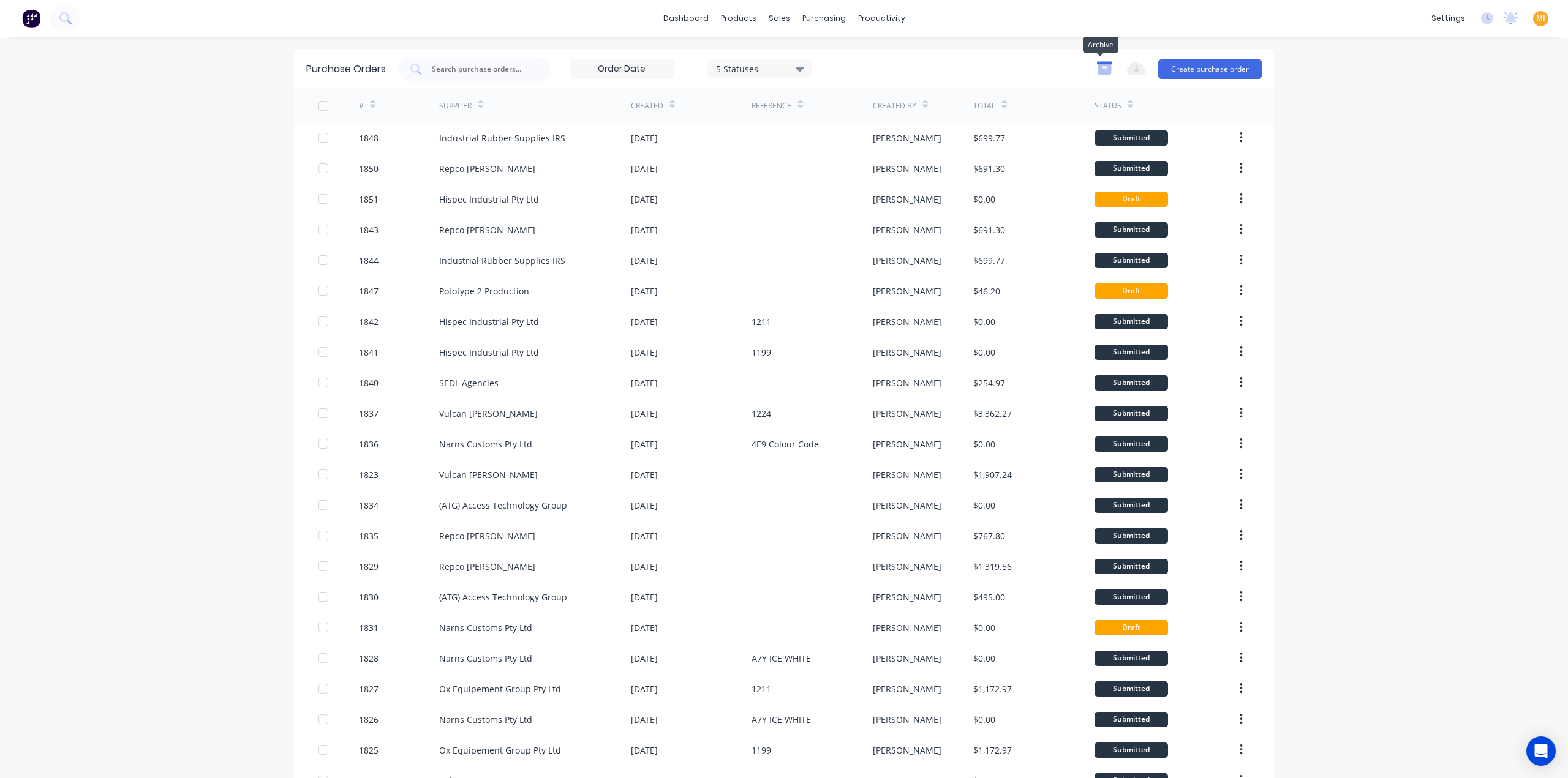
click at [1099, 68] on icon "button" at bounding box center [1104, 68] width 16 height 16
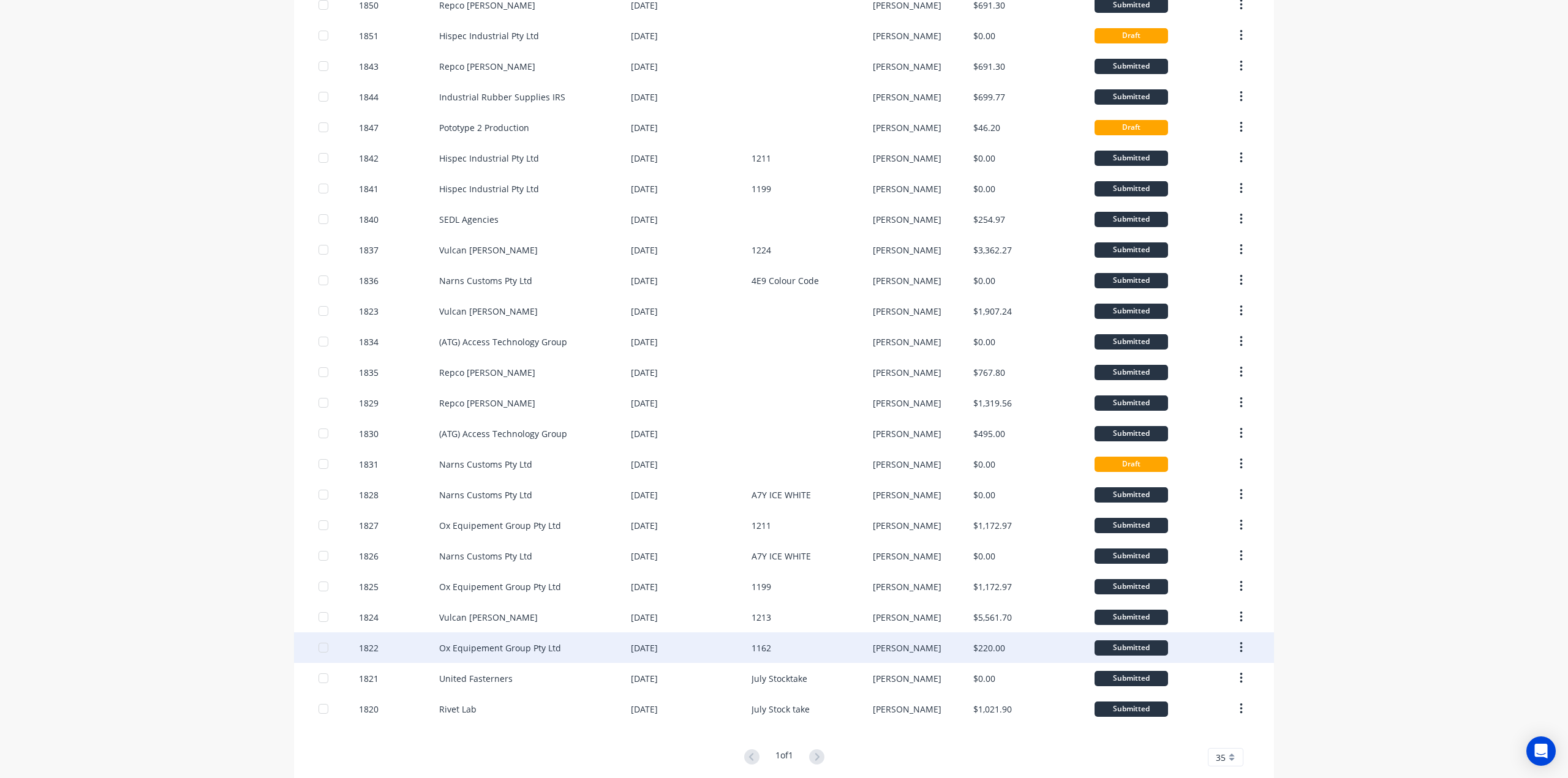
scroll to position [183, 0]
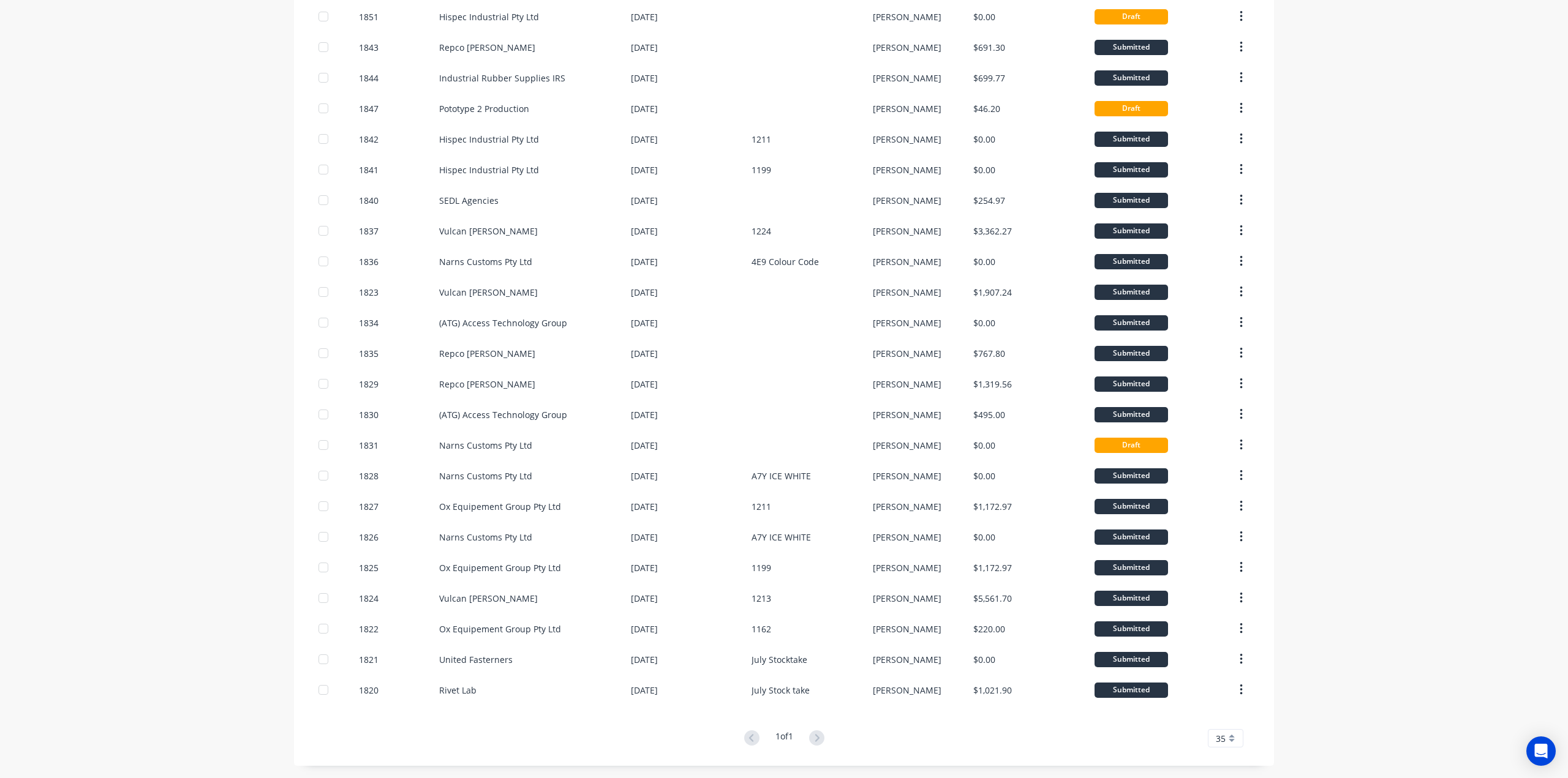
drag, startPoint x: 1234, startPoint y: 738, endPoint x: 1227, endPoint y: 739, distance: 7.1
click at [1230, 739] on div "35" at bounding box center [1225, 738] width 36 height 18
click at [1227, 702] on div "30" at bounding box center [1225, 700] width 34 height 22
click at [1216, 735] on span "30" at bounding box center [1220, 738] width 9 height 13
click at [1212, 718] on div "35" at bounding box center [1225, 721] width 34 height 22
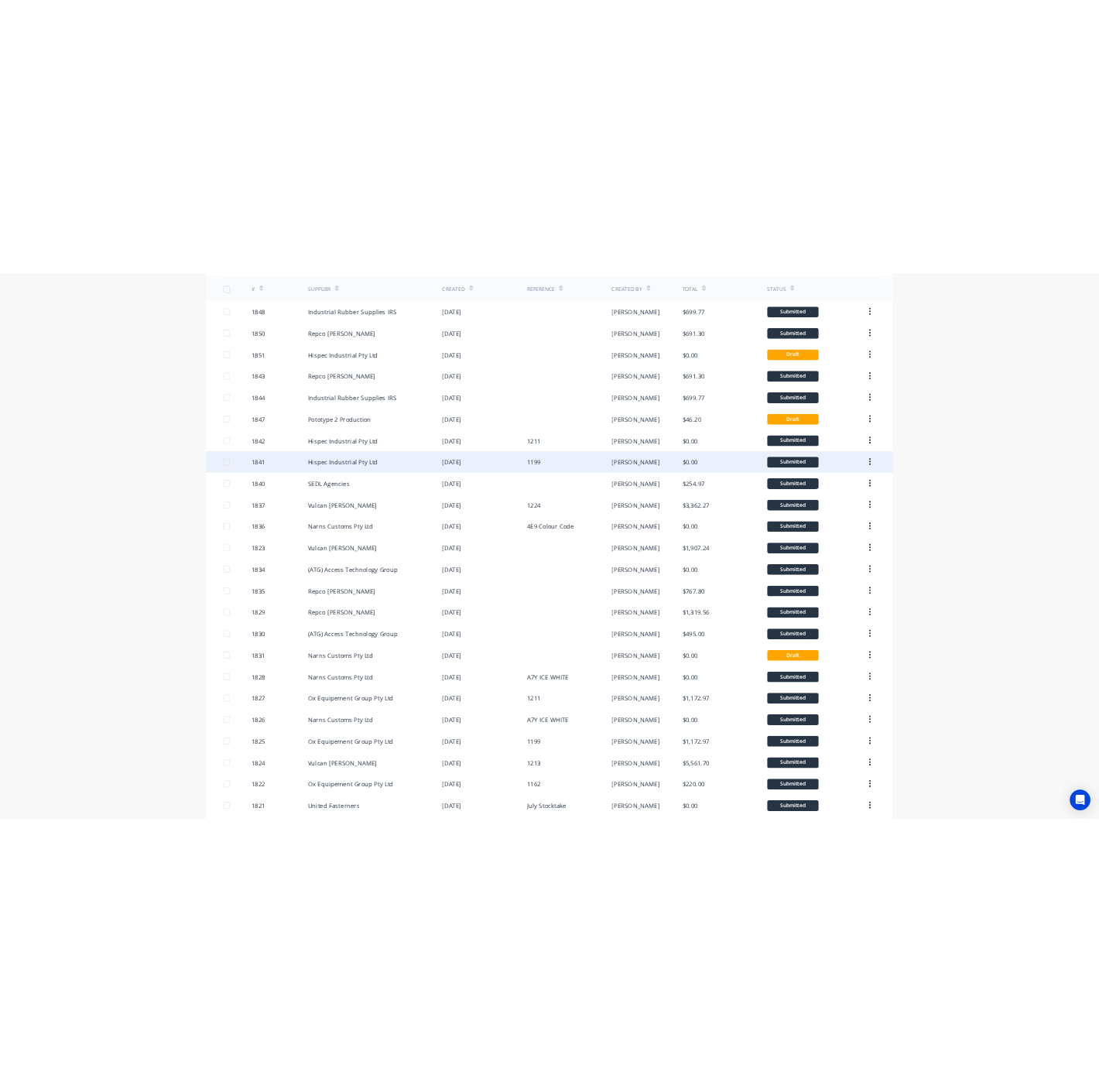
scroll to position [0, 0]
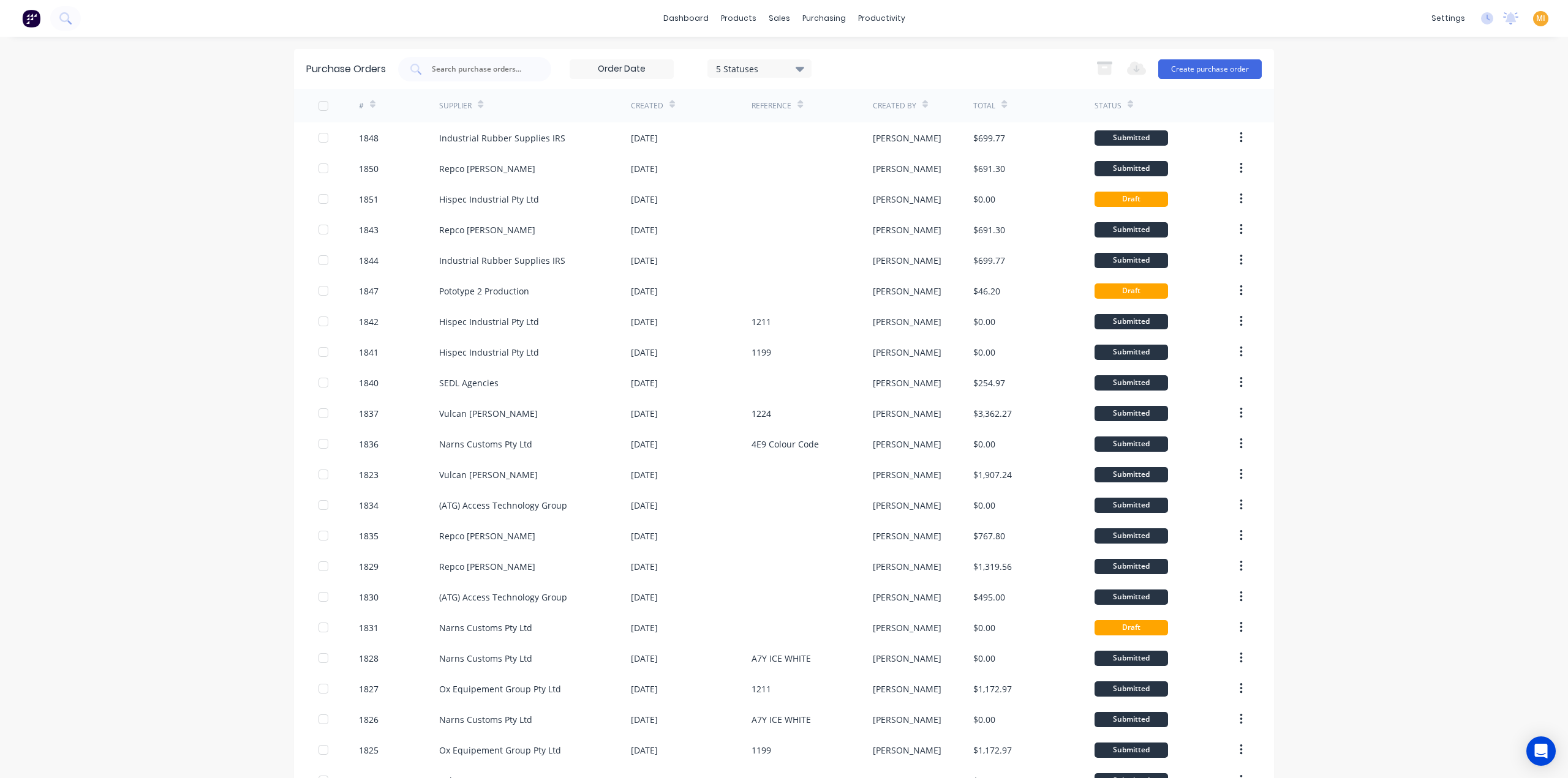
click at [34, 24] on img at bounding box center [31, 18] width 18 height 18
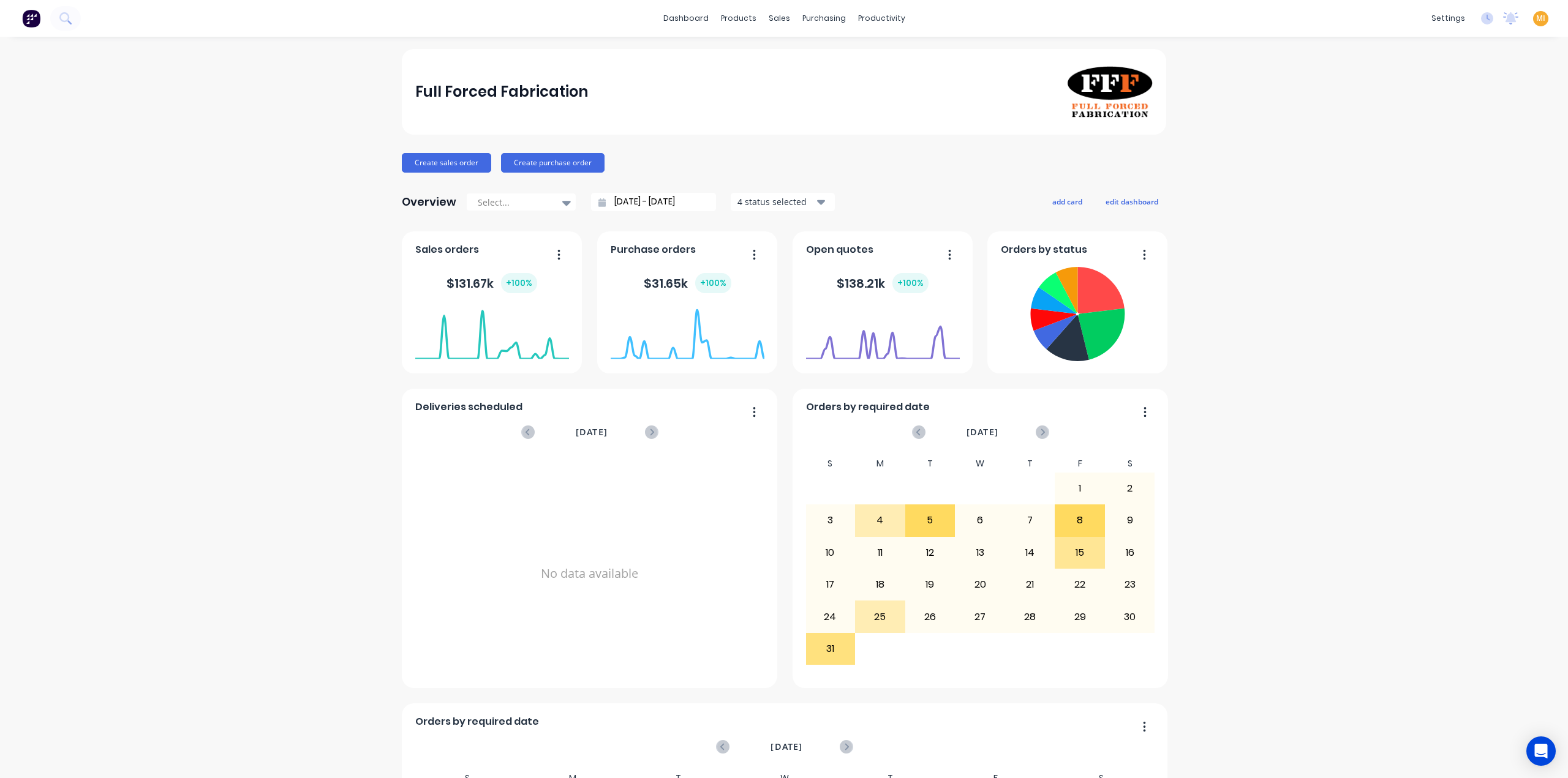
click at [1536, 20] on span "MI" at bounding box center [1541, 18] width 9 height 11
click at [1426, 151] on div "Sign out" at bounding box center [1436, 153] width 33 height 11
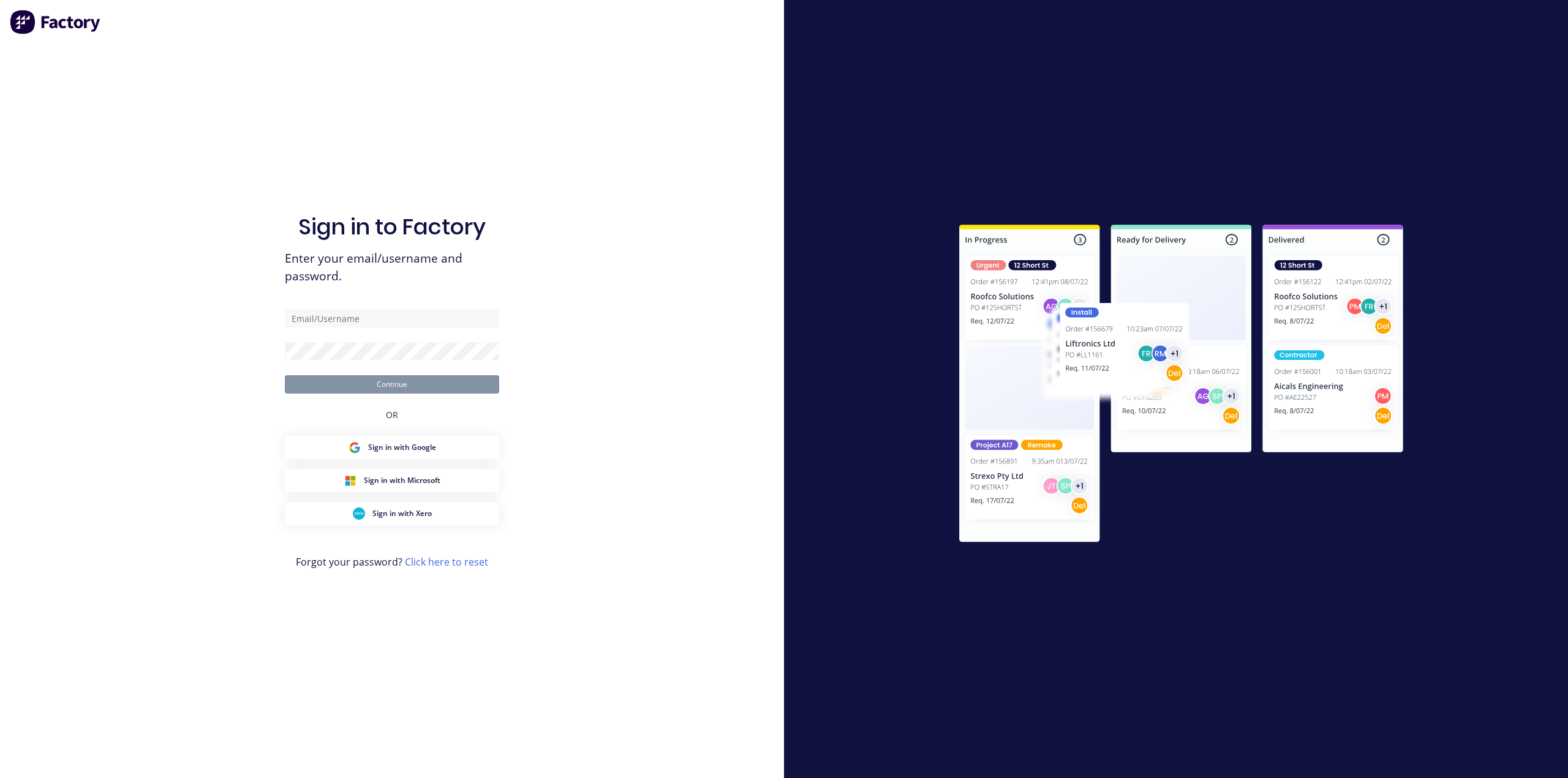
click at [350, 307] on div "Sign in to Factory Enter your email/username and password. Continue OR Sign in …" at bounding box center [391, 402] width 214 height 734
click at [354, 330] on form "Continue" at bounding box center [391, 351] width 214 height 84
click at [367, 317] on input "text" at bounding box center [391, 318] width 214 height 18
type input "[EMAIL_ADDRESS][DOMAIN_NAME]"
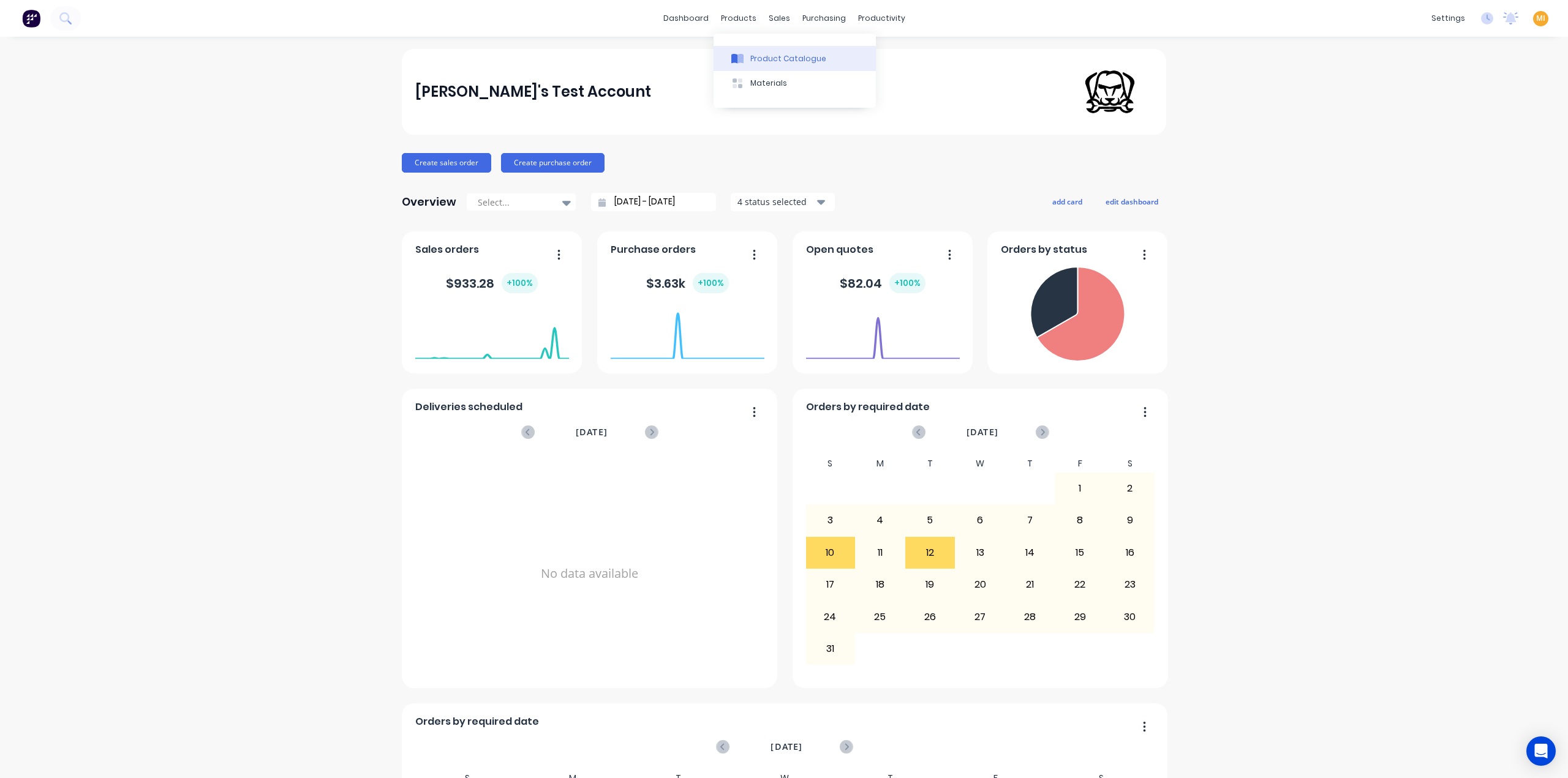
click at [776, 49] on button "Product Catalogue" at bounding box center [794, 58] width 162 height 24
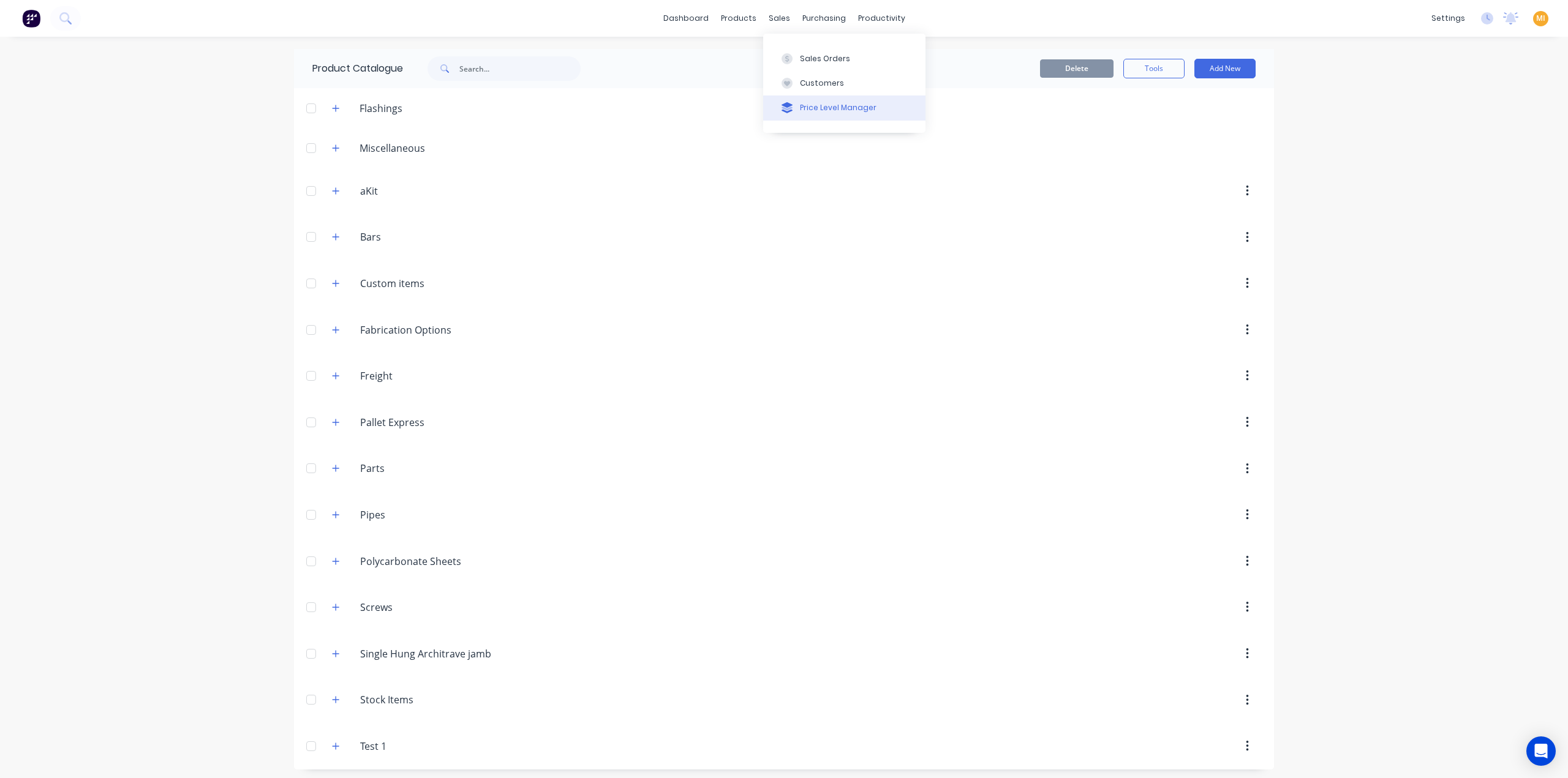
click at [819, 107] on div "Price Level Manager" at bounding box center [838, 107] width 76 height 11
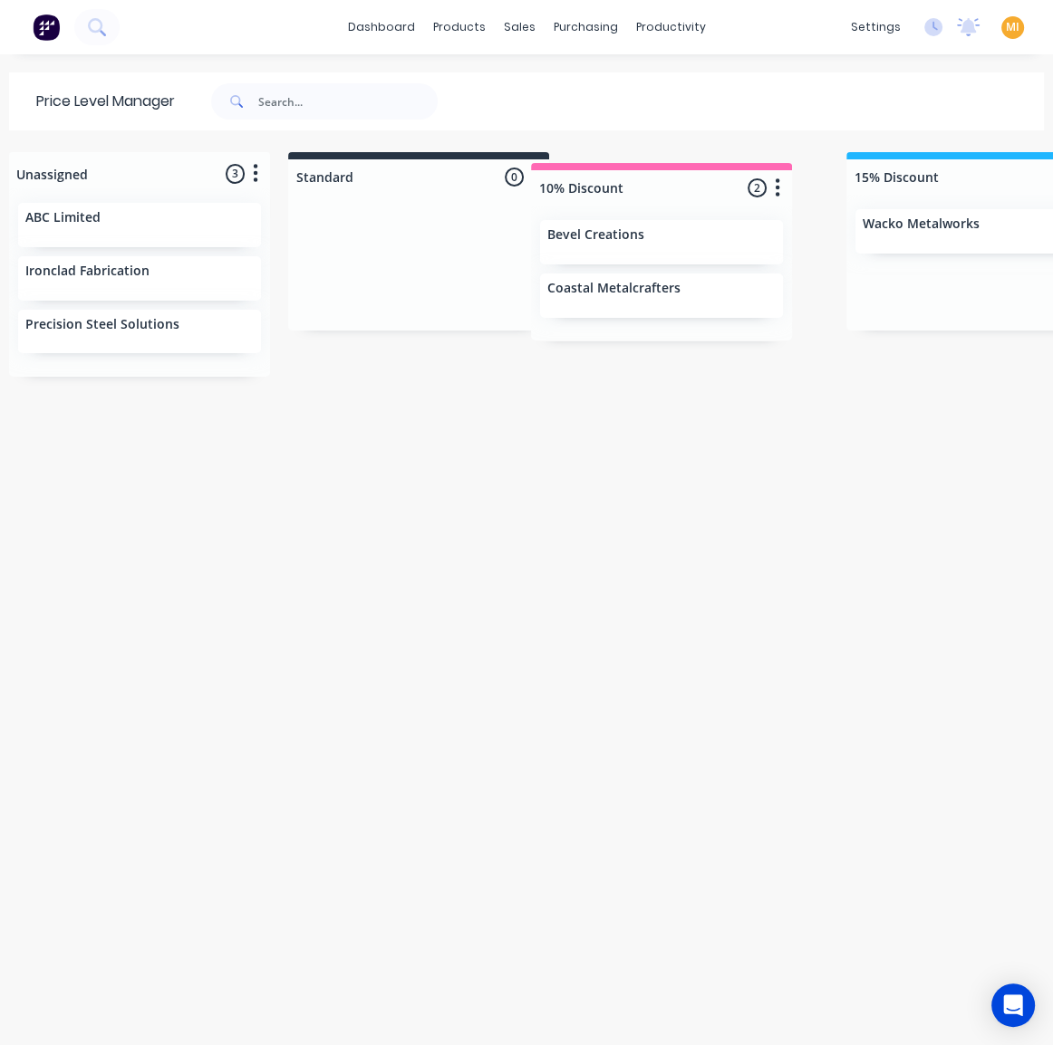
drag, startPoint x: 762, startPoint y: 173, endPoint x: 737, endPoint y: 184, distance: 26.8
click at [737, 184] on div "Unassigned 3 Move all customers Standard 10% Discount 15% Discount Account VIP …" at bounding box center [526, 597] width 1053 height 891
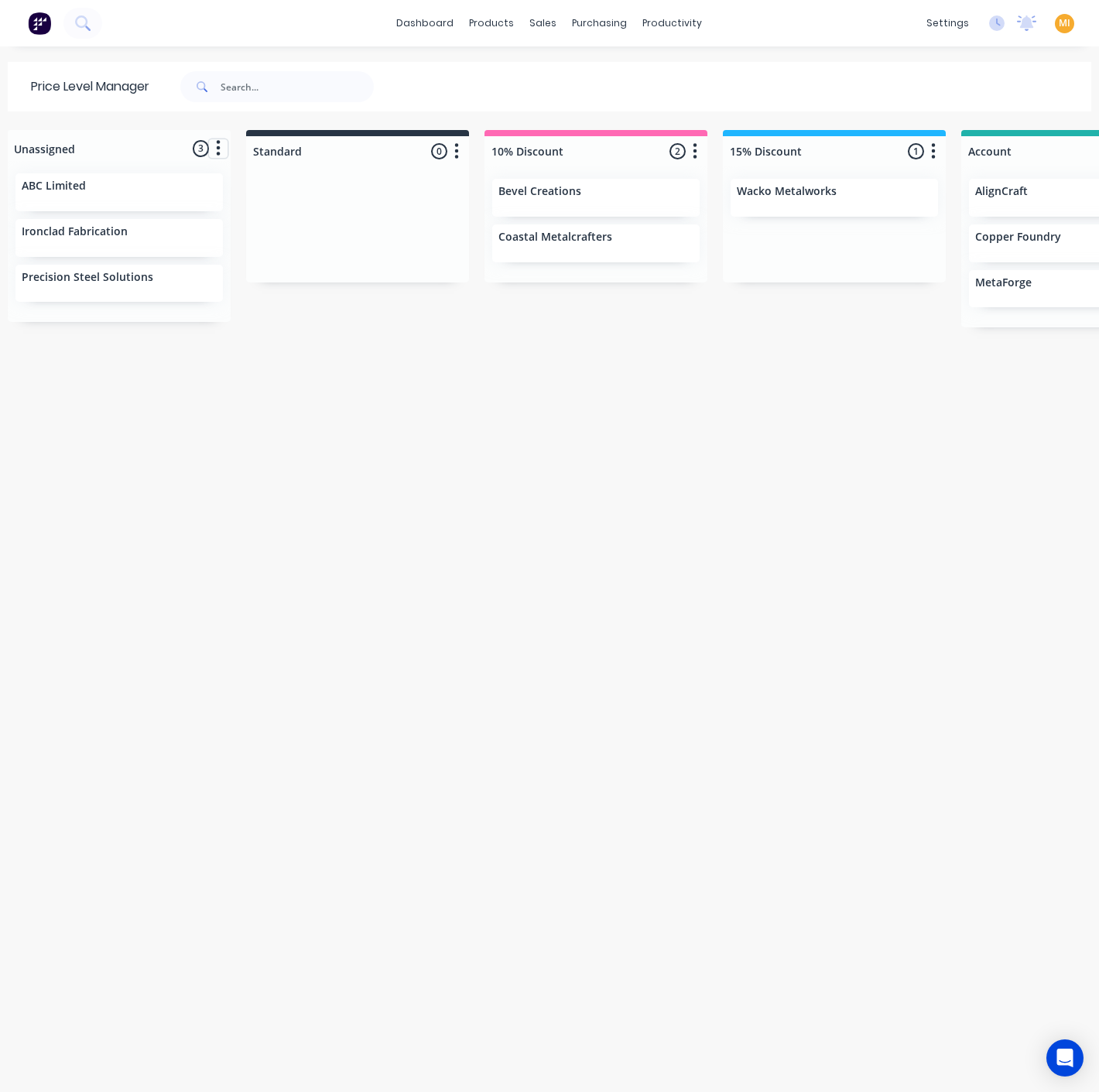
click at [216, 151] on icon "button" at bounding box center [218, 148] width 4 height 20
click at [462, 156] on button "button" at bounding box center [457, 152] width 19 height 19
click at [696, 158] on icon "button" at bounding box center [696, 151] width 4 height 15
click at [403, 151] on div at bounding box center [357, 150] width 223 height 30
click at [599, 152] on div at bounding box center [596, 150] width 223 height 30
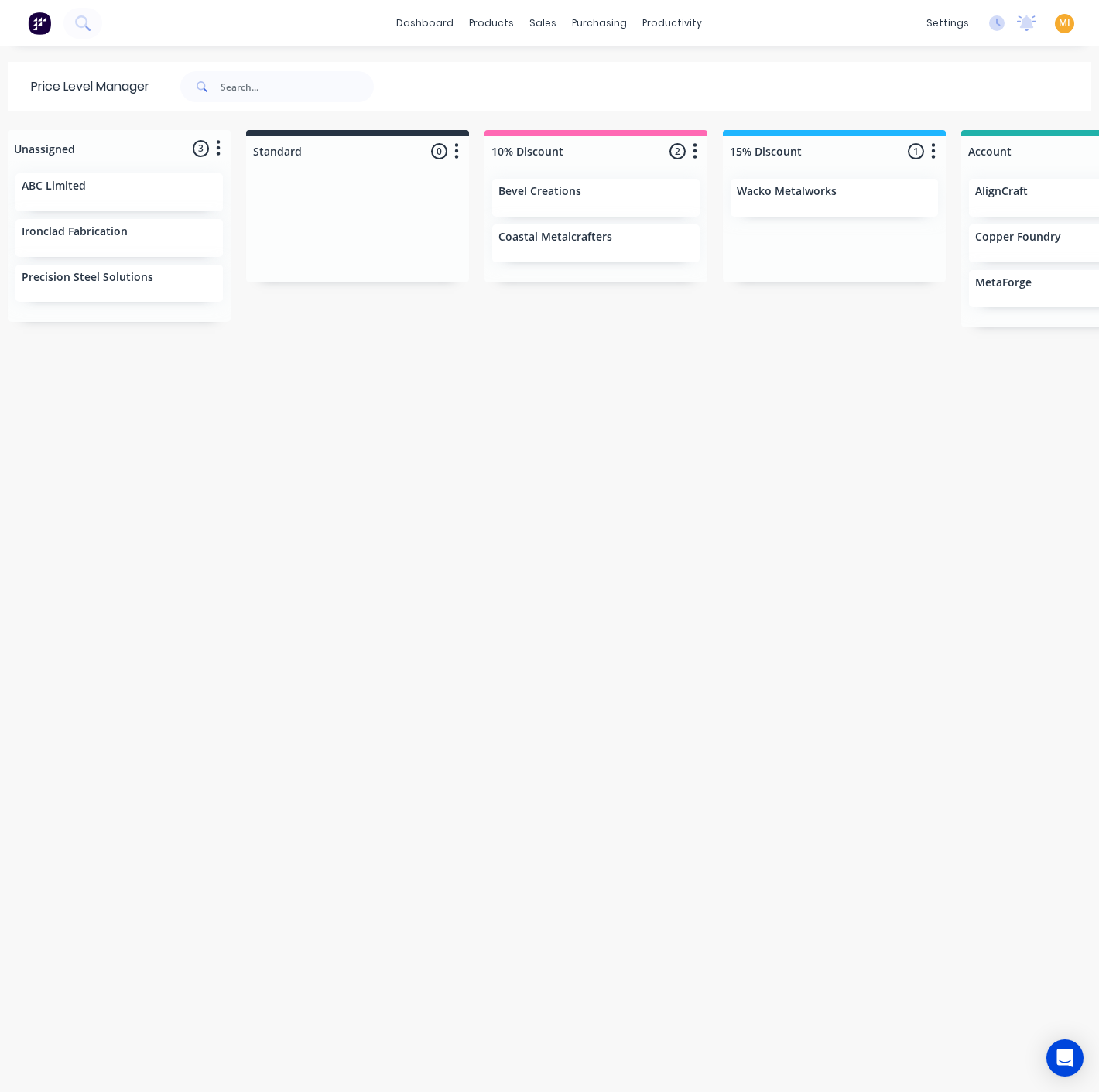
click at [389, 423] on div "Unassigned 3 Move all customers Standard 10% Discount 15% Discount Account VIP …" at bounding box center [550, 610] width 1099 height 960
drag, startPoint x: 333, startPoint y: 202, endPoint x: 347, endPoint y: 201, distance: 14.0
click at [347, 201] on div at bounding box center [357, 225] width 223 height 116
drag, startPoint x: 367, startPoint y: 140, endPoint x: 379, endPoint y: 146, distance: 13.4
click at [379, 146] on div "Unassigned 3 Move all customers Standard 10% Discount 15% Discount Account VIP …" at bounding box center [550, 610] width 1099 height 960
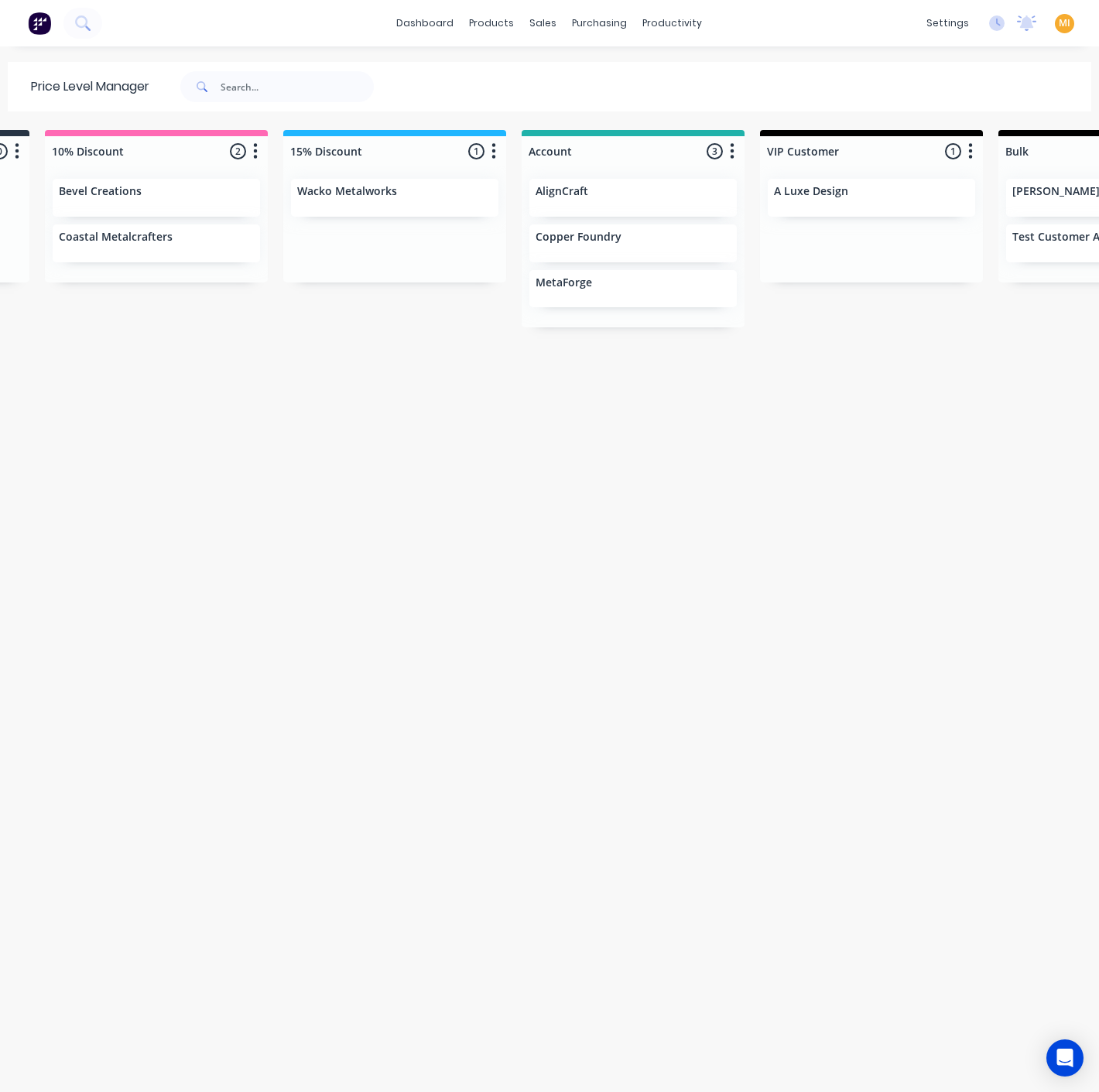
scroll to position [0, 466]
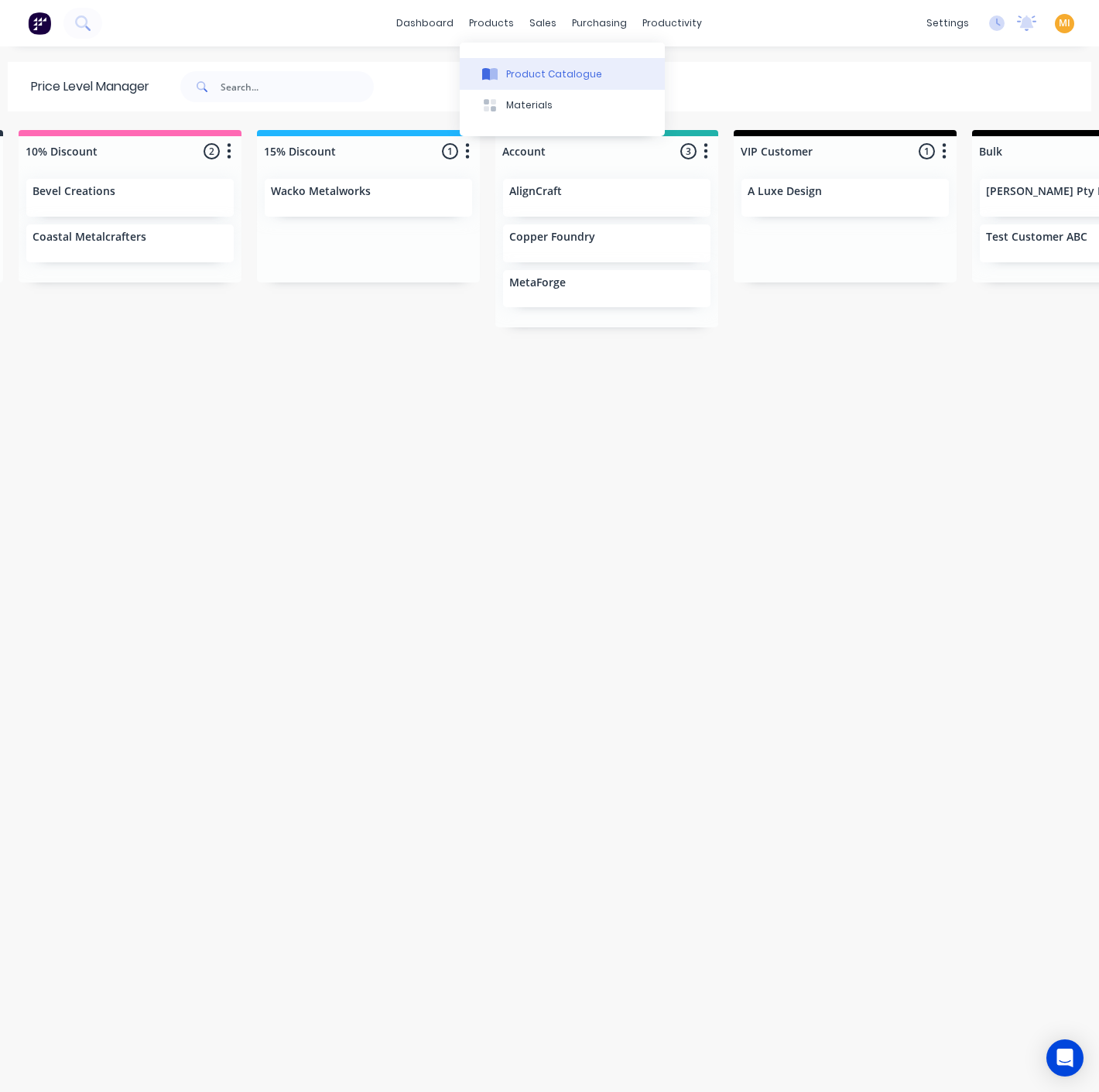
click at [511, 71] on div "Product Catalogue" at bounding box center [554, 74] width 96 height 14
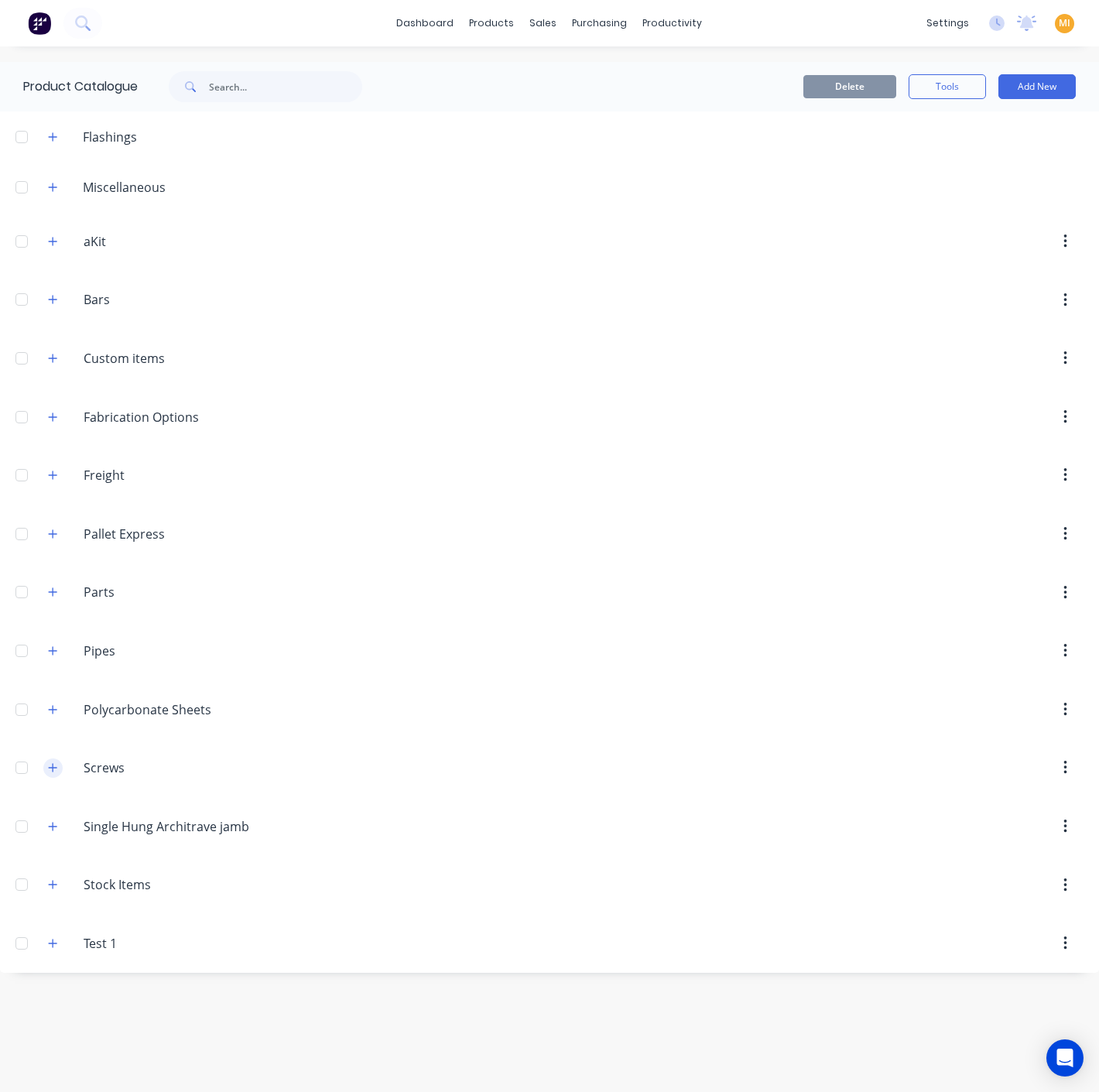
click at [57, 762] on icon "button" at bounding box center [52, 767] width 9 height 11
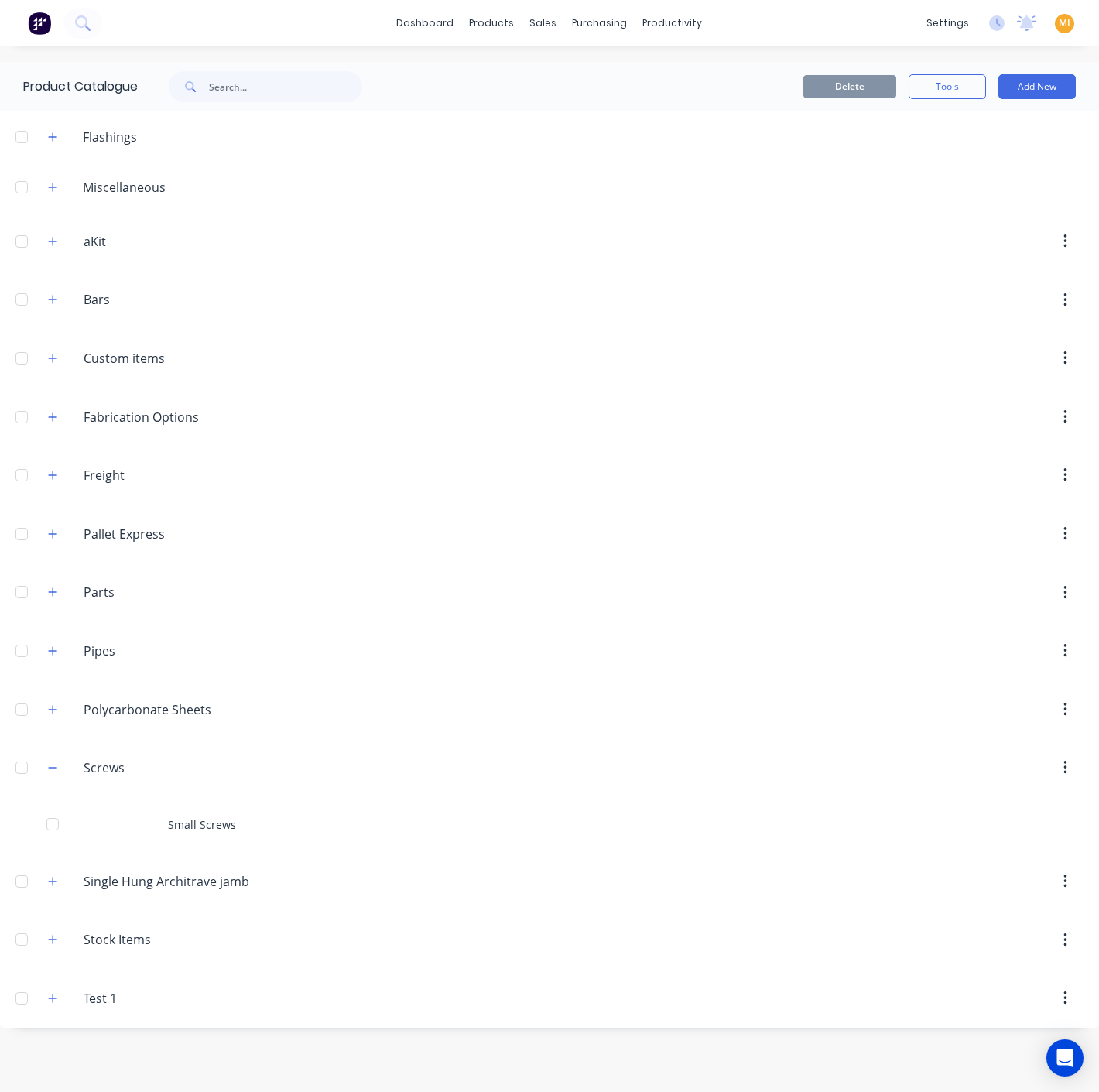
click at [130, 821] on div "Small Screws" at bounding box center [550, 825] width 1099 height 55
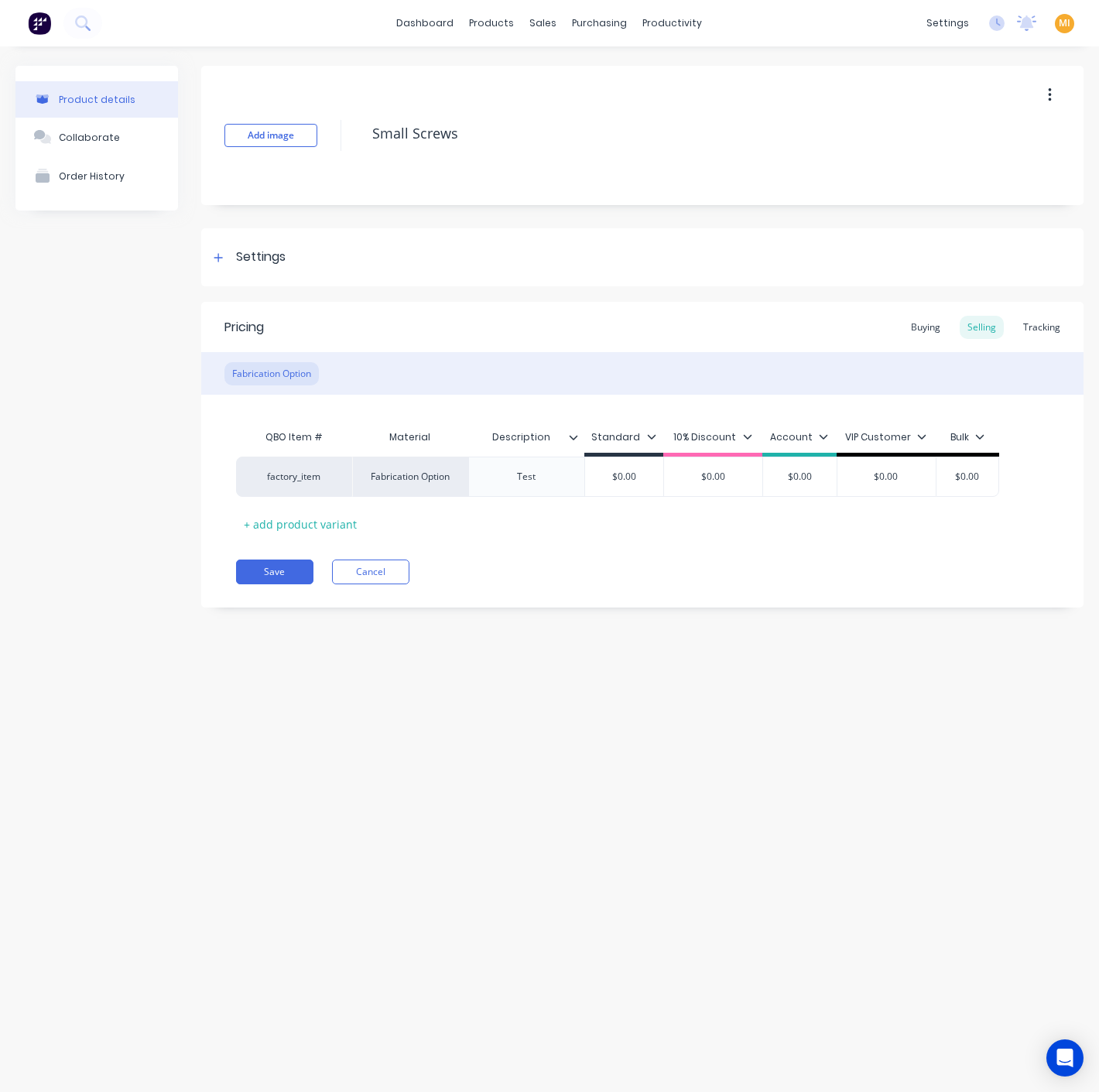
click at [743, 433] on icon at bounding box center [748, 436] width 9 height 9
click at [682, 573] on div "15% Discount" at bounding box center [706, 573] width 70 height 16
click at [645, 512] on div at bounding box center [642, 512] width 31 height 31
click at [641, 666] on div at bounding box center [642, 666] width 31 height 31
type textarea "x"
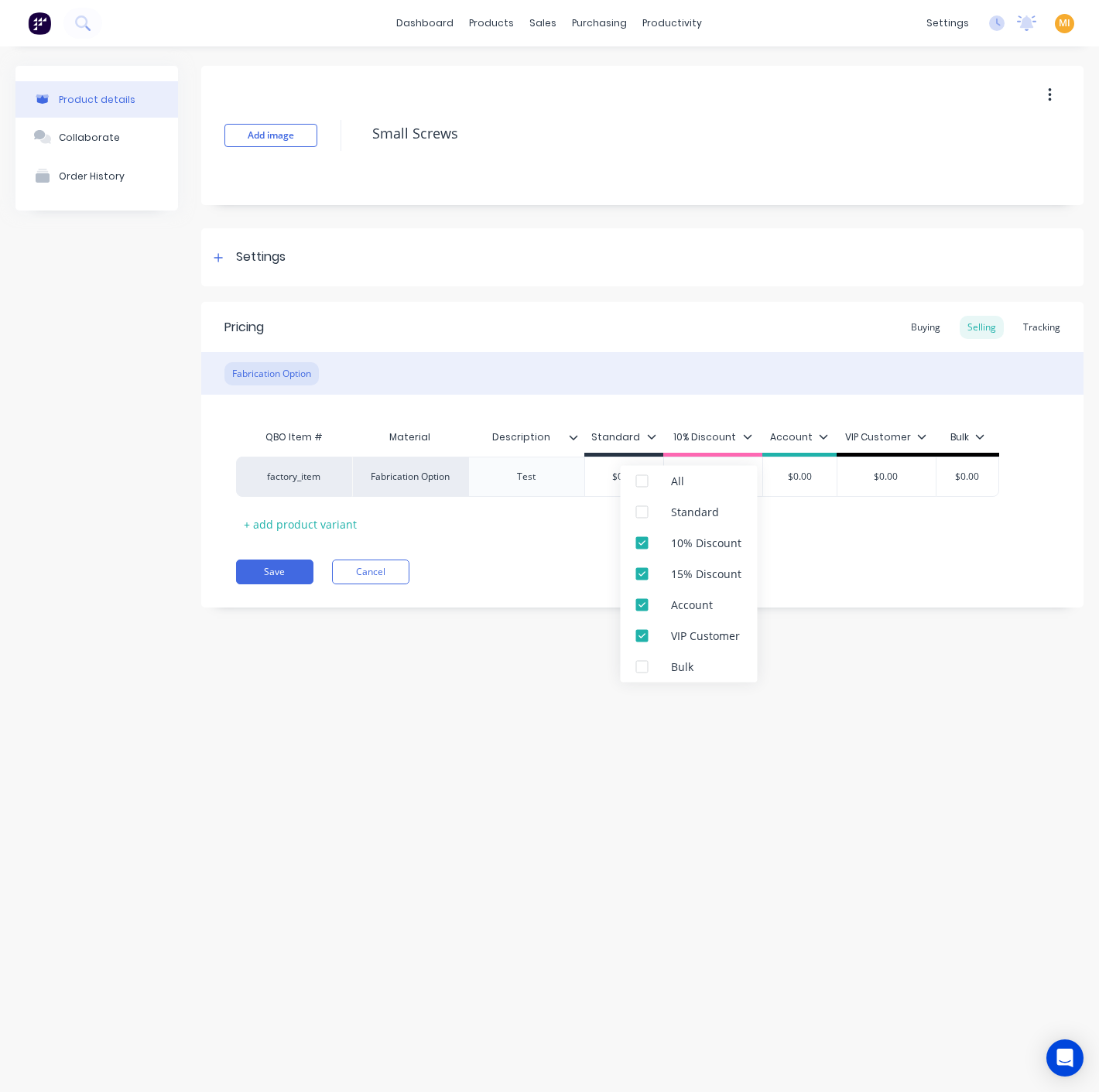
click at [536, 678] on div "Product details Collaborate Order History Add image Small Screws Settings Produ…" at bounding box center [550, 553] width 1099 height 1014
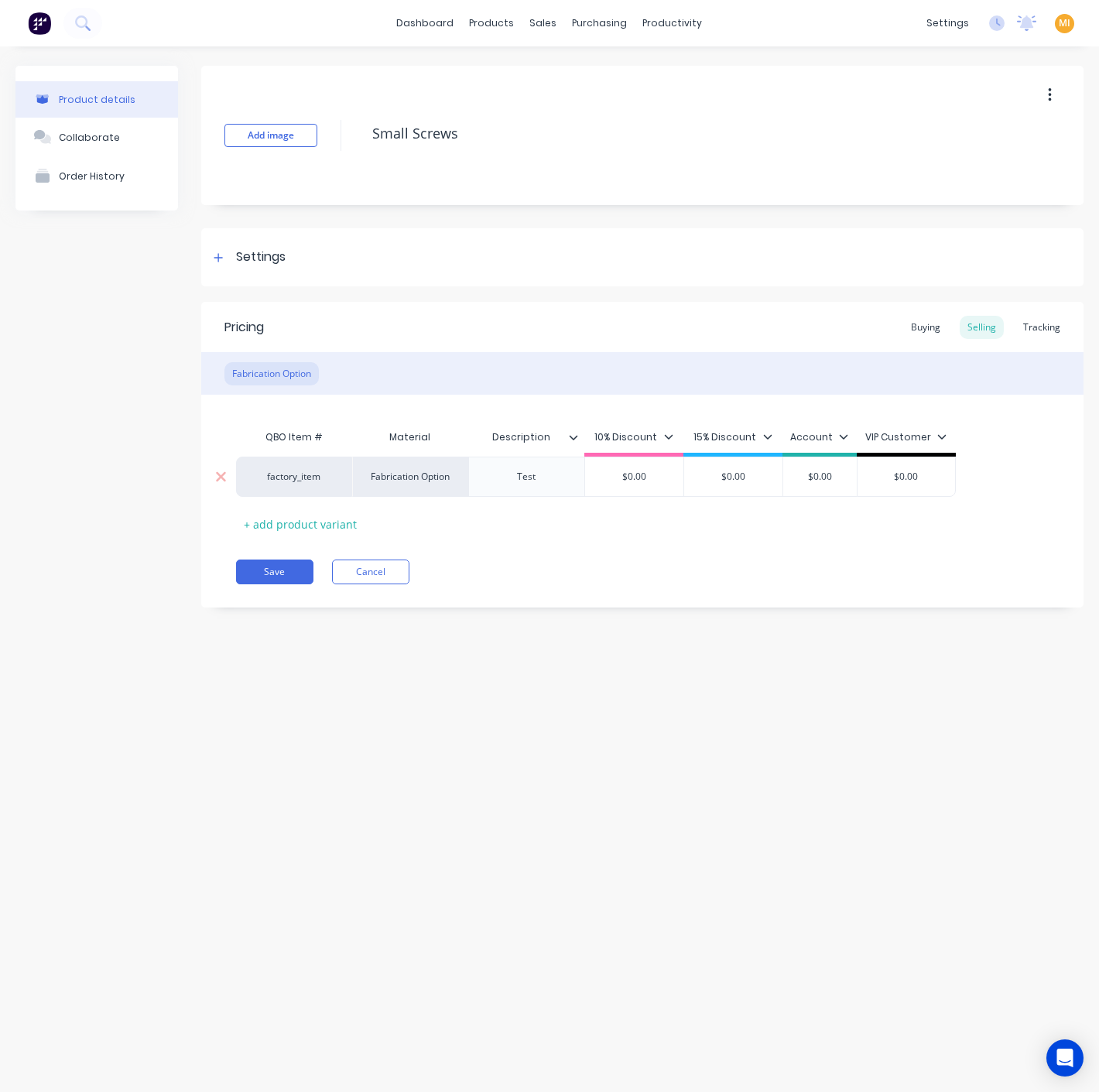
type input "$0.00"
drag, startPoint x: 671, startPoint y: 475, endPoint x: 616, endPoint y: 473, distance: 55.0
click at [616, 473] on input "$0.00" at bounding box center [634, 477] width 98 height 14
type textarea "x"
type input "6"
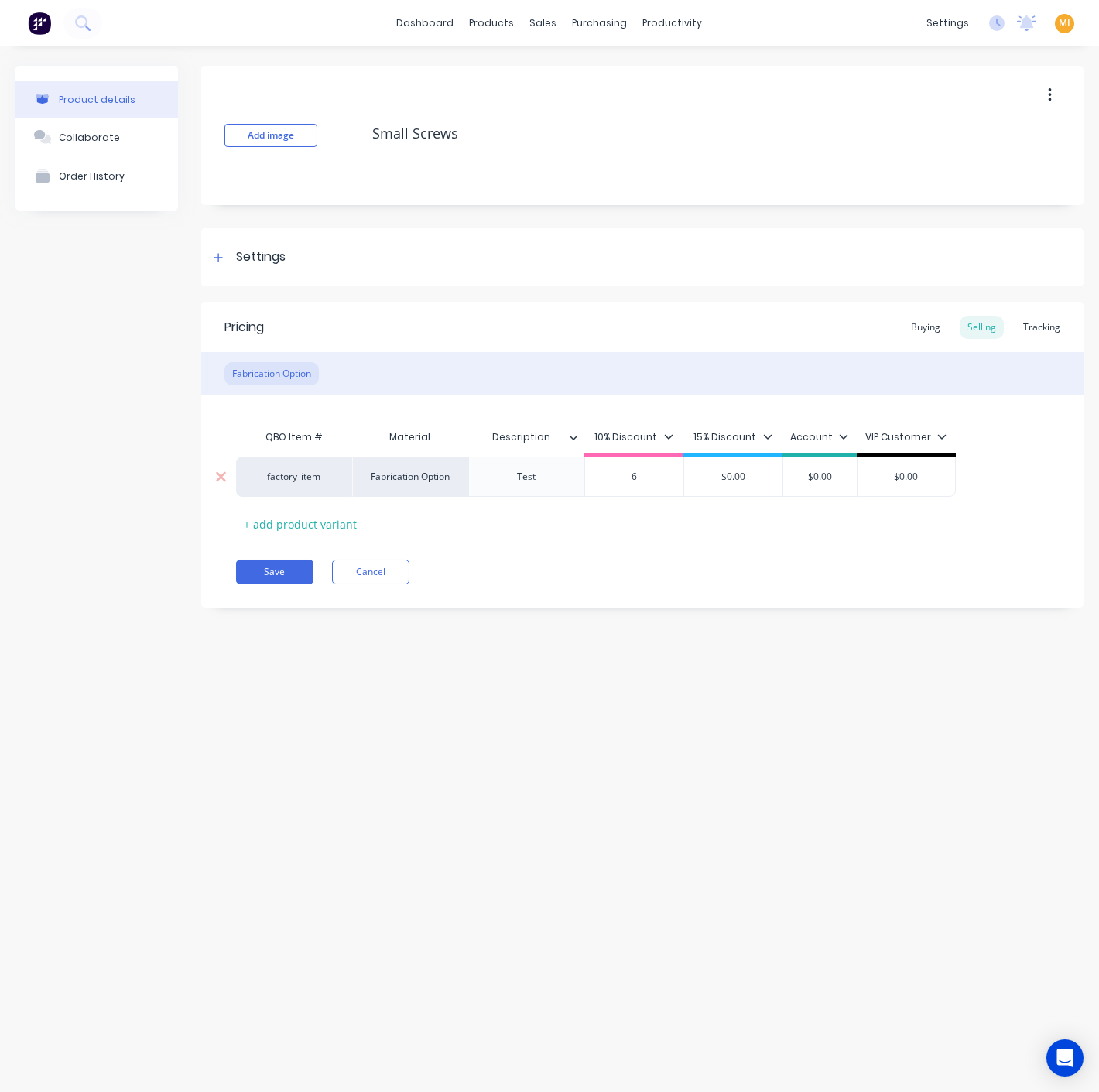
type textarea "x"
click at [767, 484] on div "$0.00" at bounding box center [733, 476] width 98 height 38
type input "60"
type input "$0.00"
type input "$60.00"
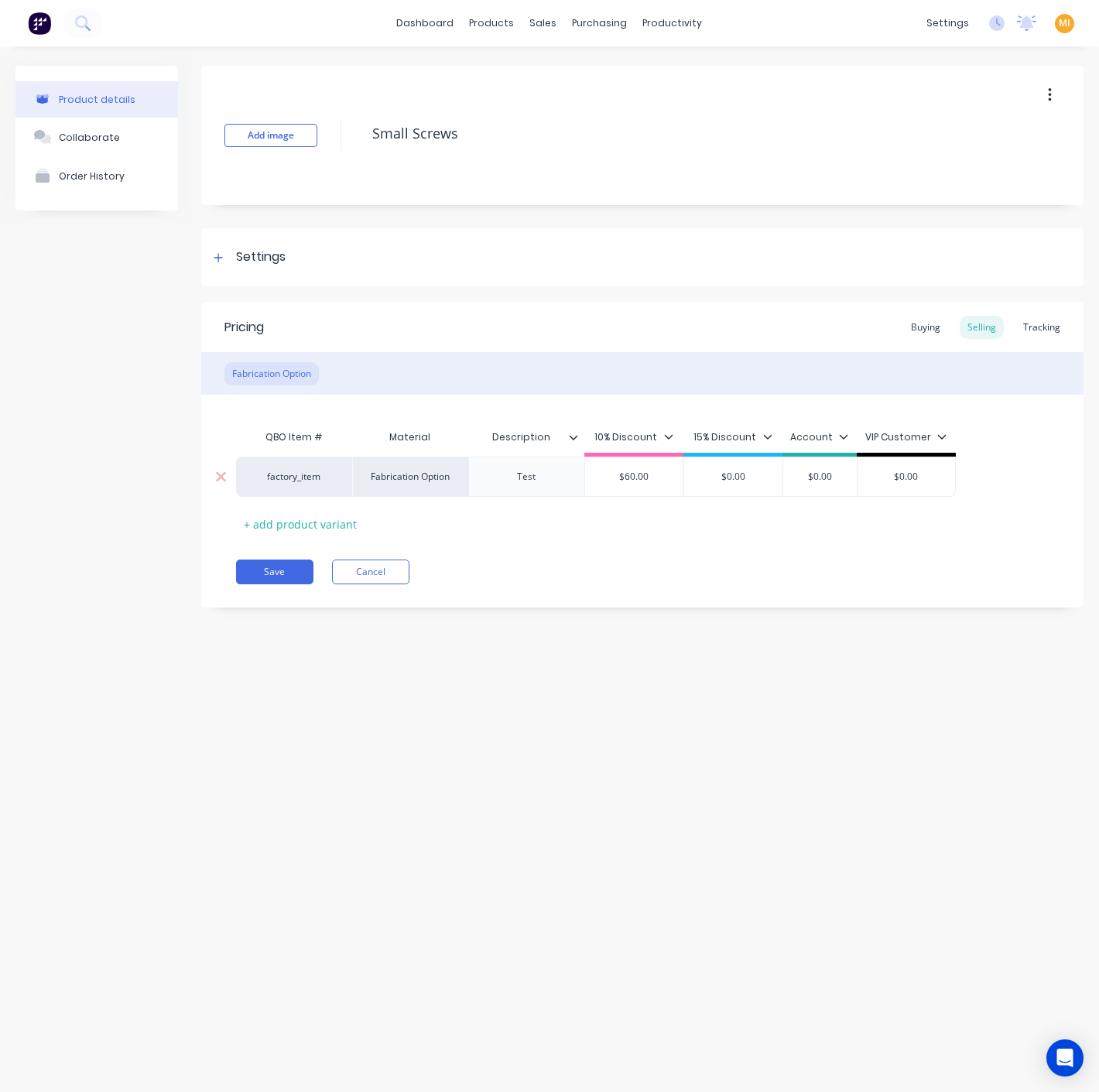
drag, startPoint x: 654, startPoint y: 476, endPoint x: 544, endPoint y: 474, distance: 110.0
click at [544, 474] on div "factory_item Fabrication Option Test $60.00 $60.00 $0.00 $0.00 $0.00 $0.00" at bounding box center [596, 476] width 720 height 40
type textarea "x"
type input "90"
type textarea "x"
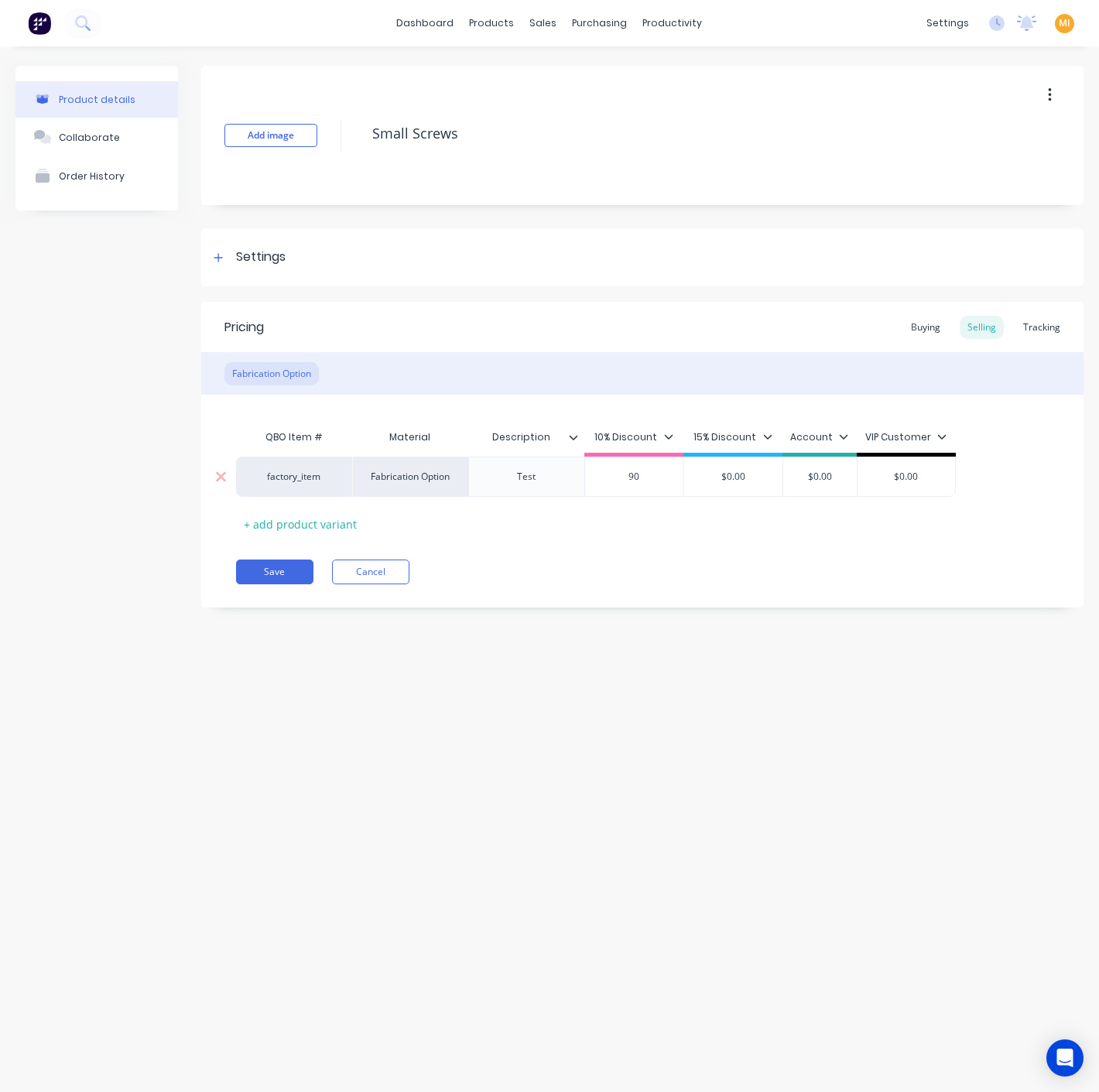
type input "90"
click at [754, 480] on input "$0.00" at bounding box center [733, 477] width 98 height 14
drag, startPoint x: 759, startPoint y: 476, endPoint x: 691, endPoint y: 476, distance: 68.0
click at [691, 476] on input "$0.00" at bounding box center [733, 477] width 98 height 14
type textarea "x"
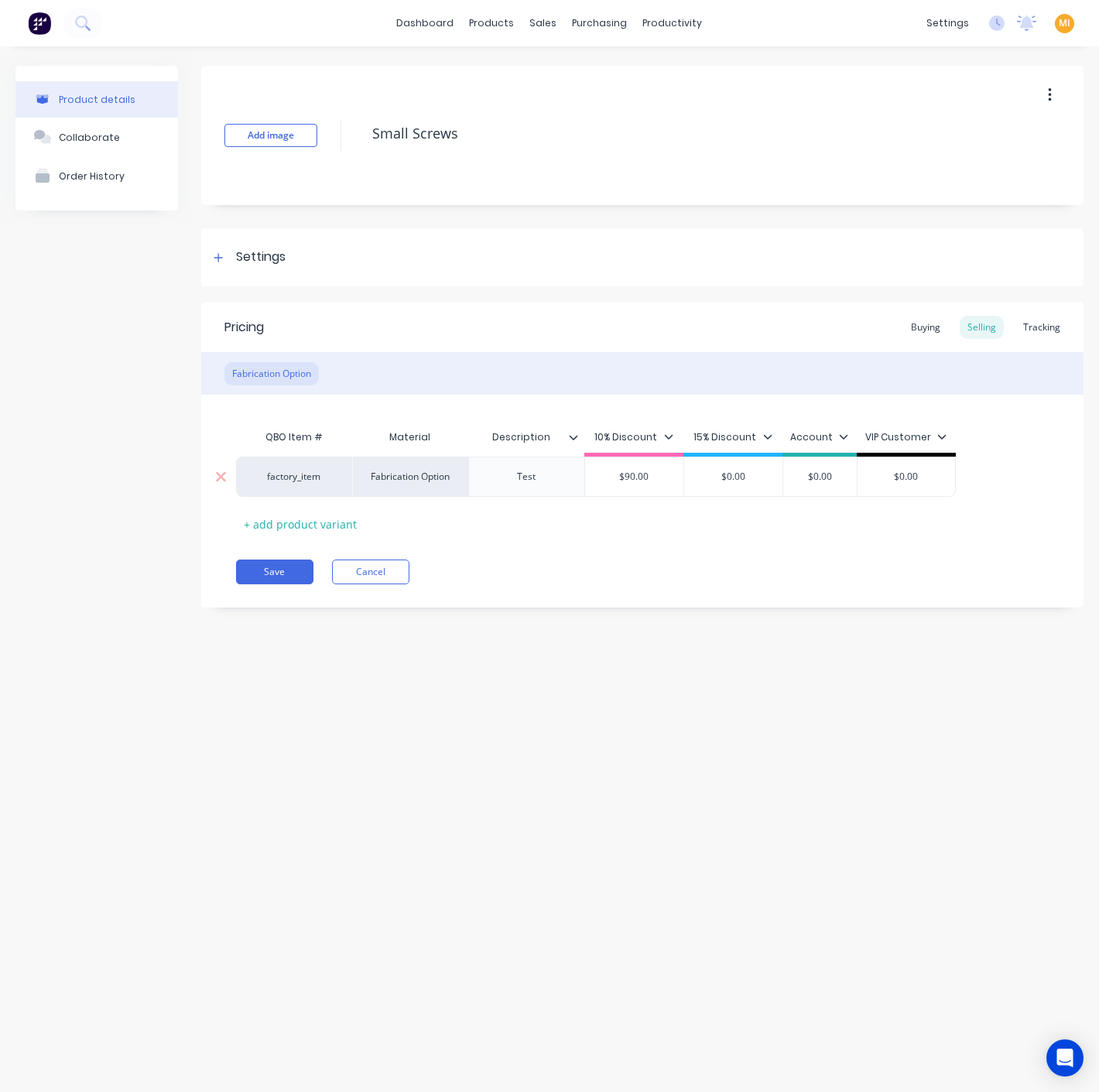
type input "8"
type textarea "x"
type input "85"
click at [820, 548] on div "Pricing Buying Selling Tracking Fabrication Option QBO Item # Material Descript…" at bounding box center [642, 455] width 883 height 306
type input "$0.00"
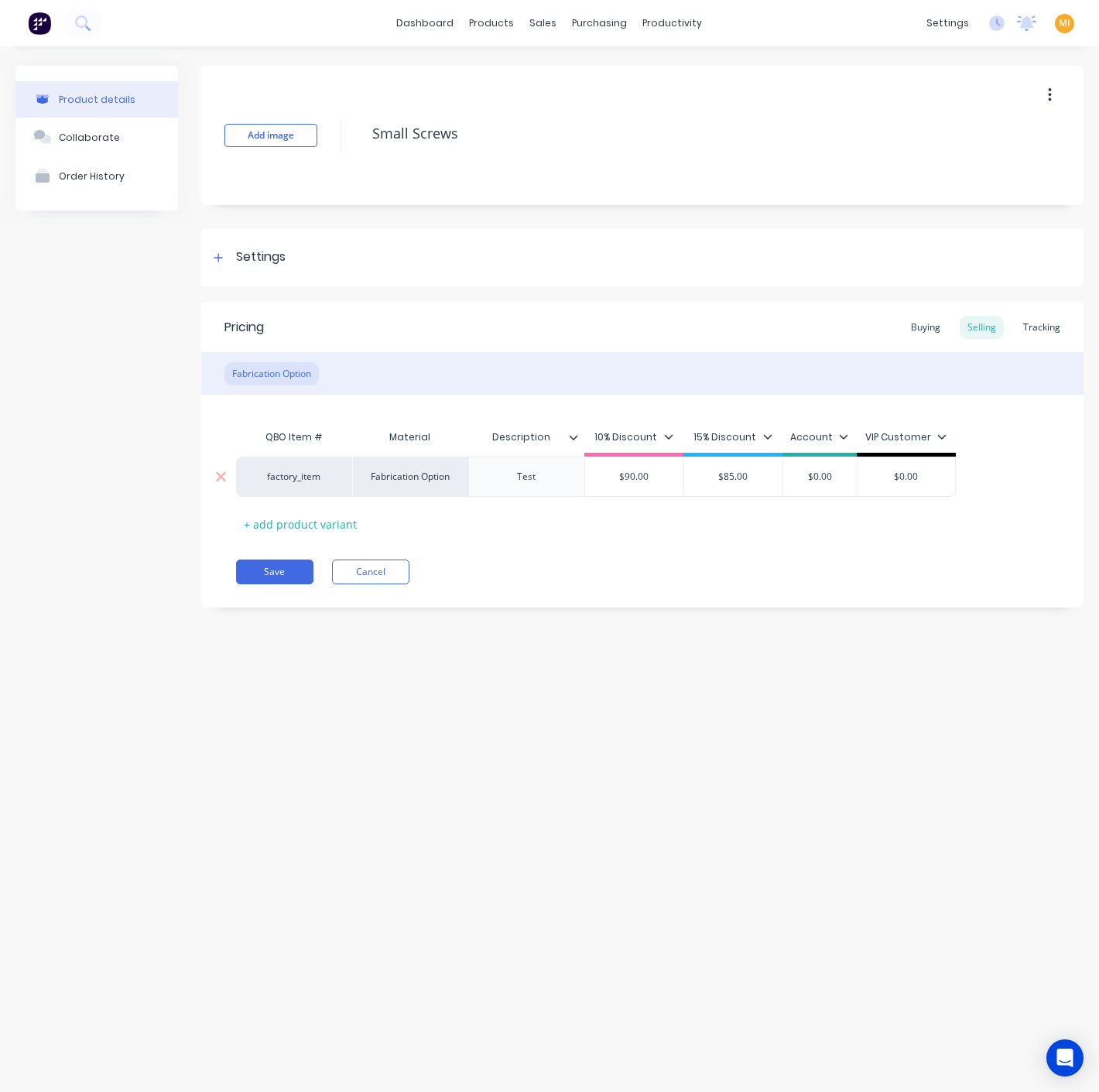
drag, startPoint x: 840, startPoint y: 479, endPoint x: 802, endPoint y: 479, distance: 38.0
click at [802, 479] on input "$0.00" at bounding box center [820, 477] width 78 height 14
type textarea "x"
type input "8"
type textarea "x"
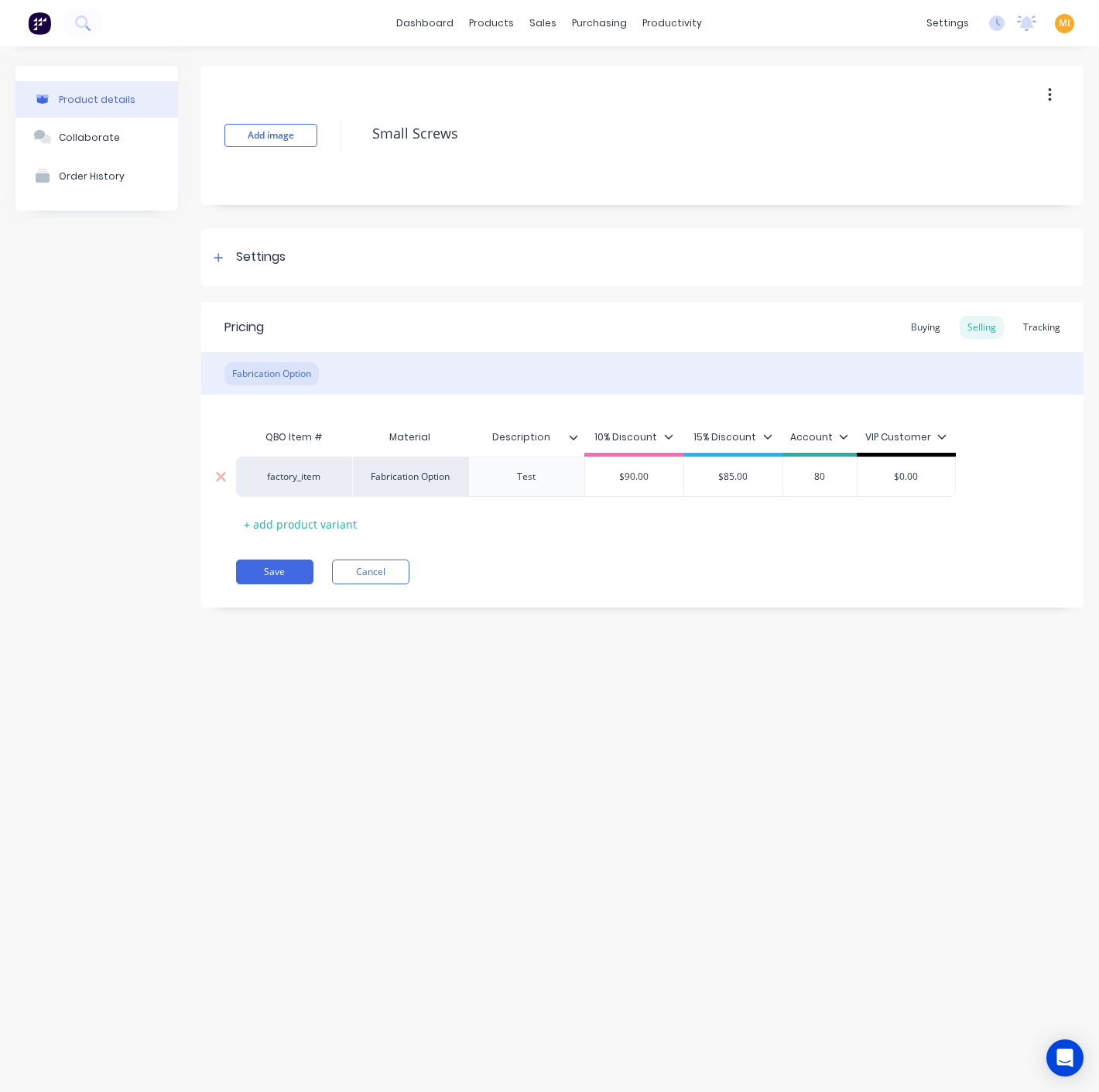
type input "80"
type input "$0.00"
click at [908, 482] on input "$0.00" at bounding box center [907, 477] width 97 height 14
drag, startPoint x: 946, startPoint y: 473, endPoint x: 883, endPoint y: 473, distance: 63.0
click at [883, 473] on input "$0.00" at bounding box center [907, 477] width 97 height 14
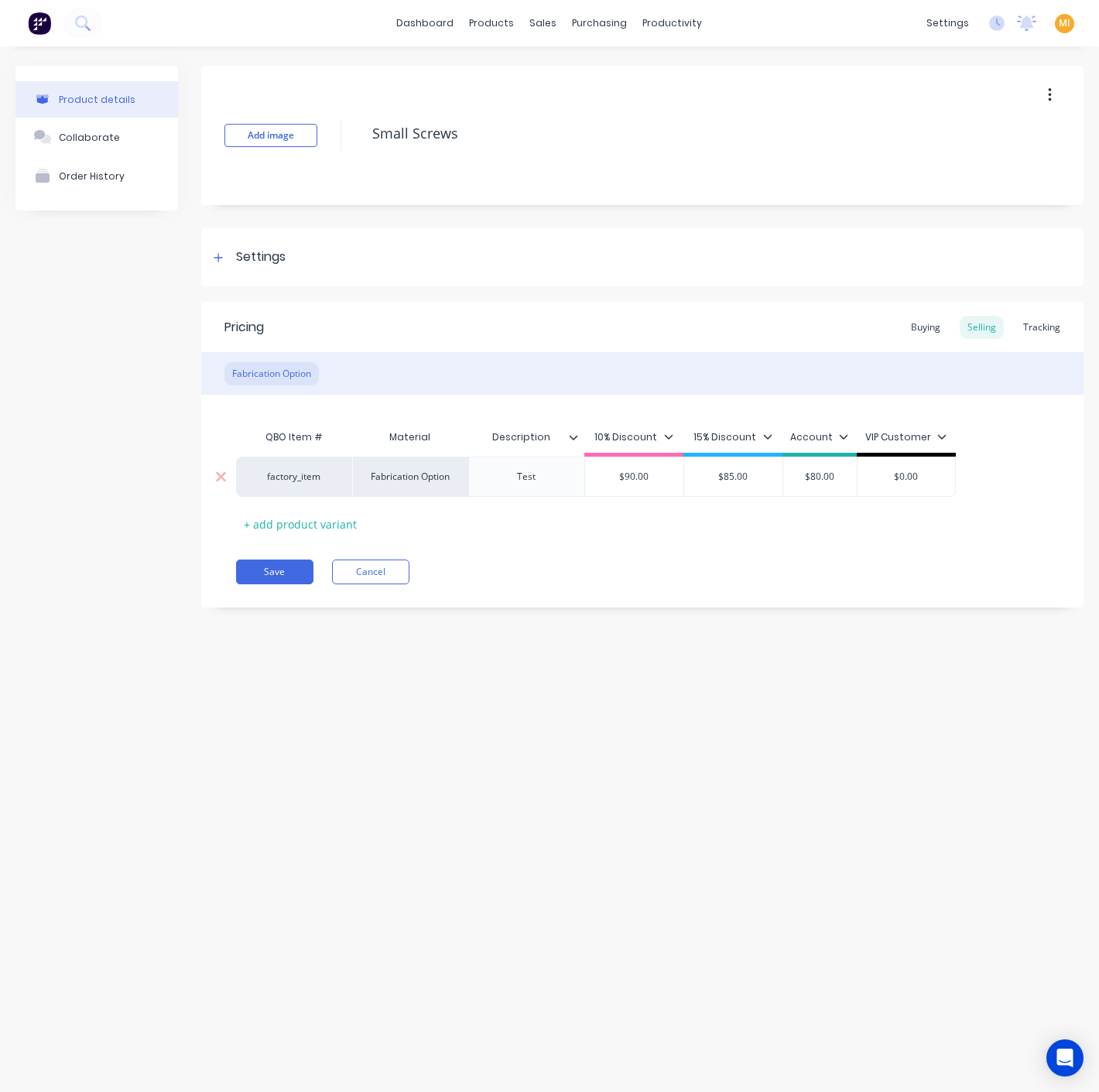
type textarea "x"
type input "8"
type textarea "x"
type input "80"
click at [760, 612] on div "Add image Small Screws Settings Product Options I buy this item I sell this ite…" at bounding box center [642, 348] width 883 height 565
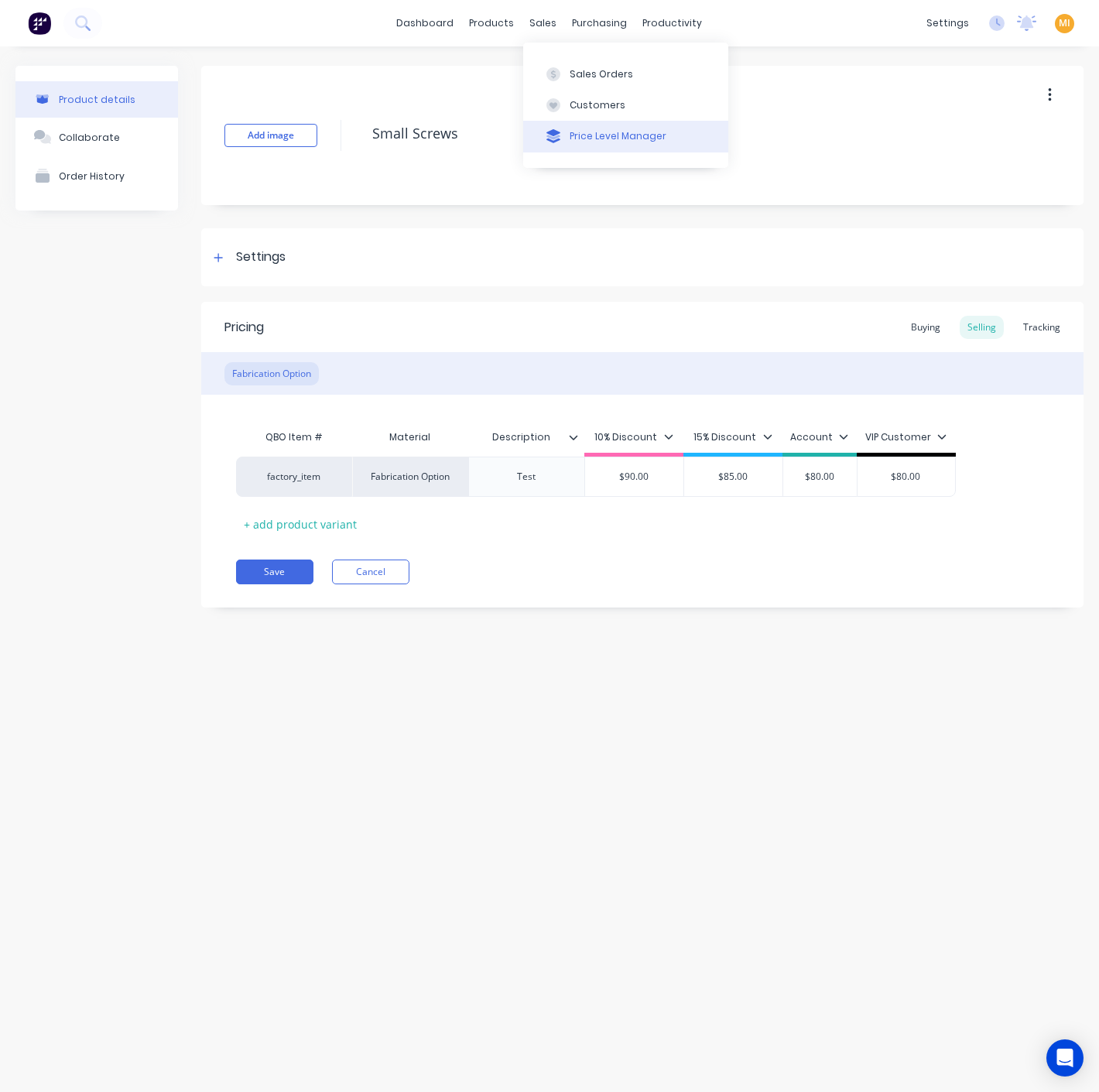
click at [627, 129] on div "Price Level Manager" at bounding box center [618, 136] width 97 height 14
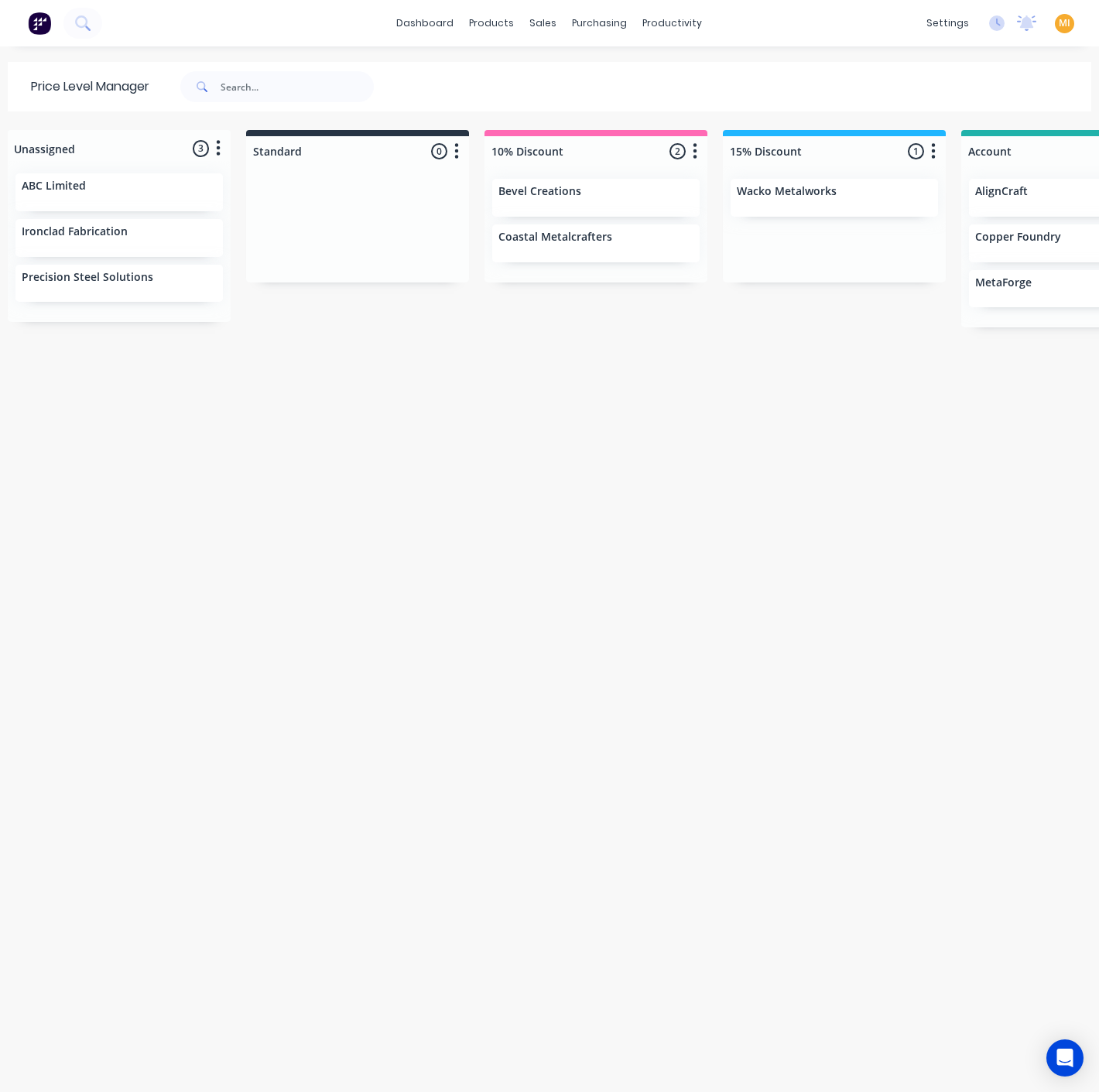
scroll to position [0, 671]
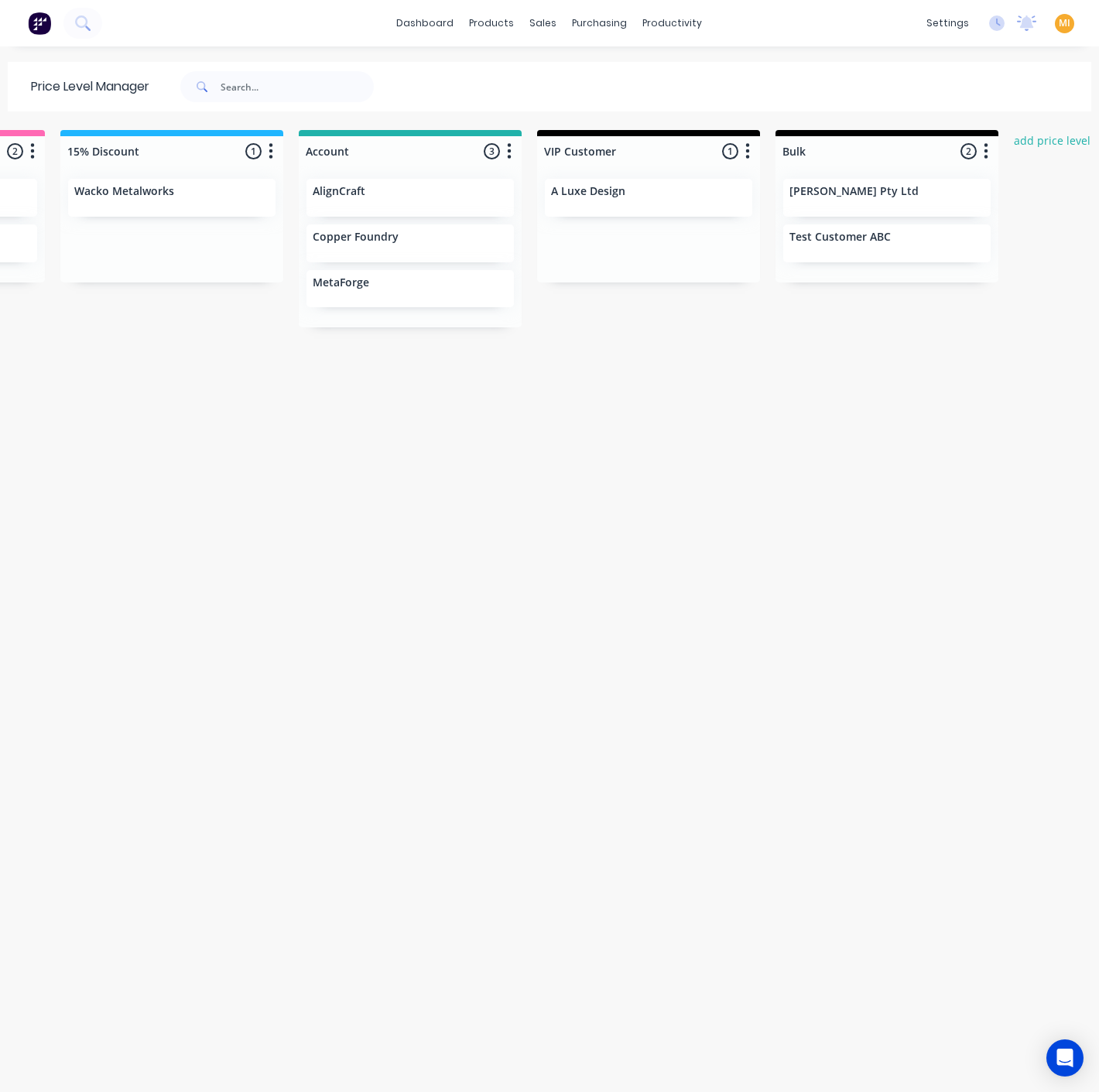
click at [698, 983] on div "Unassigned 3 Move all customers Standard 10% Discount 15% Discount Account VIP …" at bounding box center [550, 610] width 1099 height 960
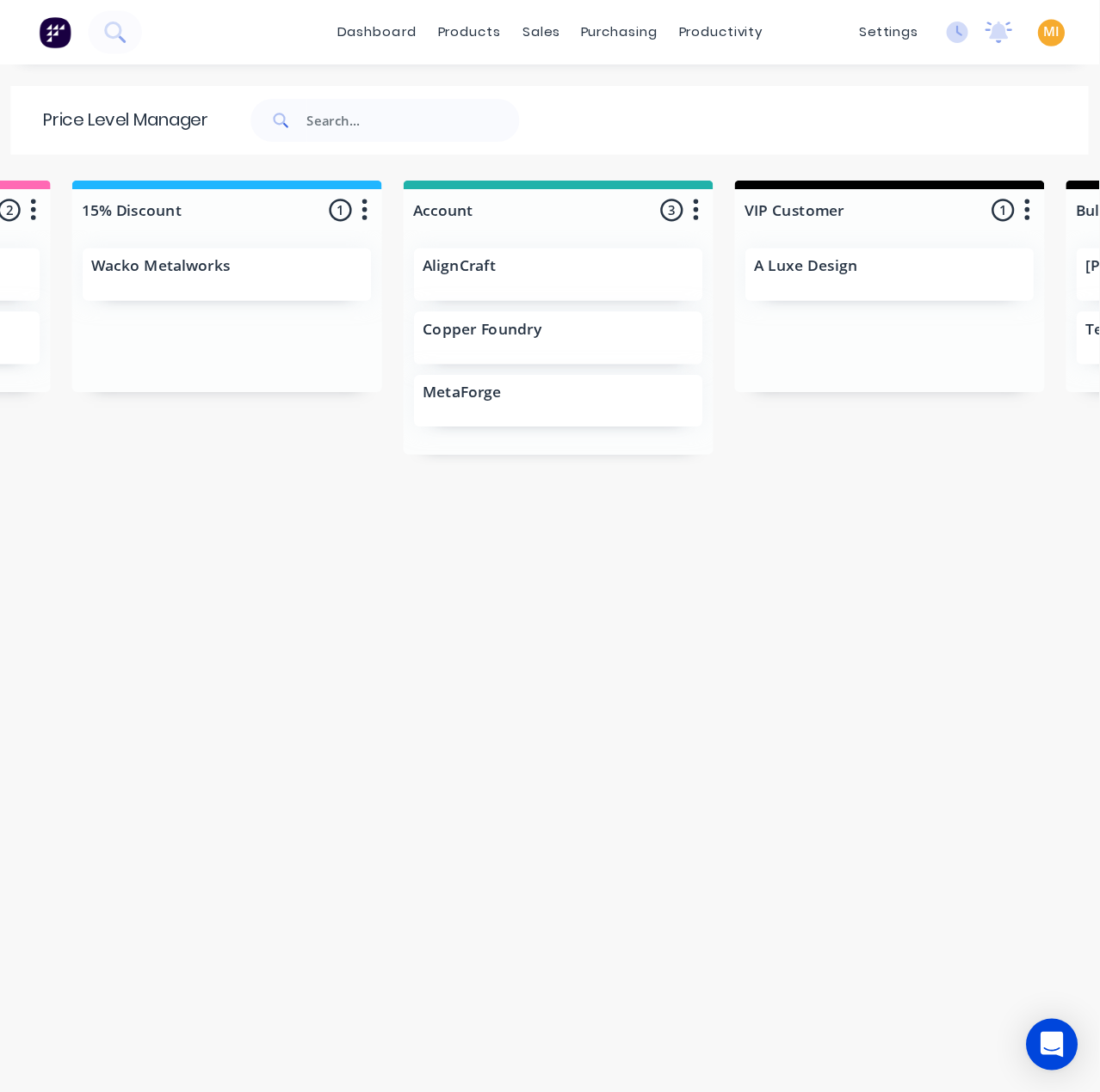
scroll to position [0, 1084]
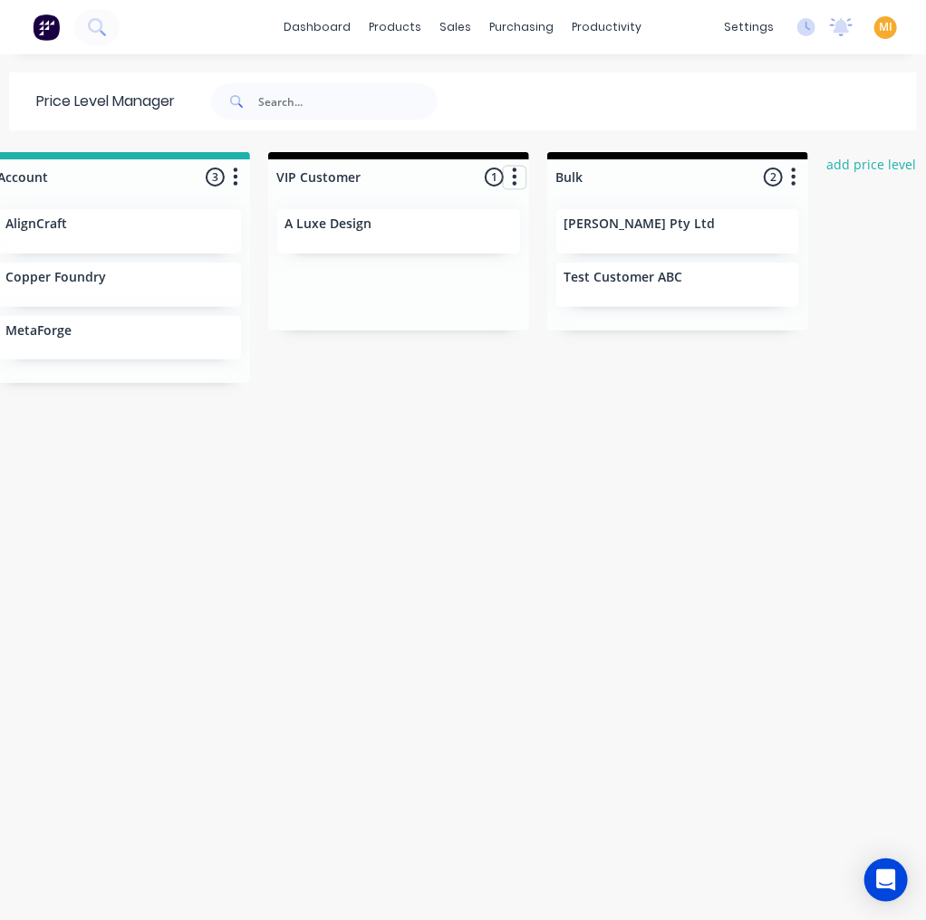
click at [516, 178] on button "button" at bounding box center [515, 178] width 22 height 22
click at [791, 184] on icon "button" at bounding box center [793, 177] width 5 height 23
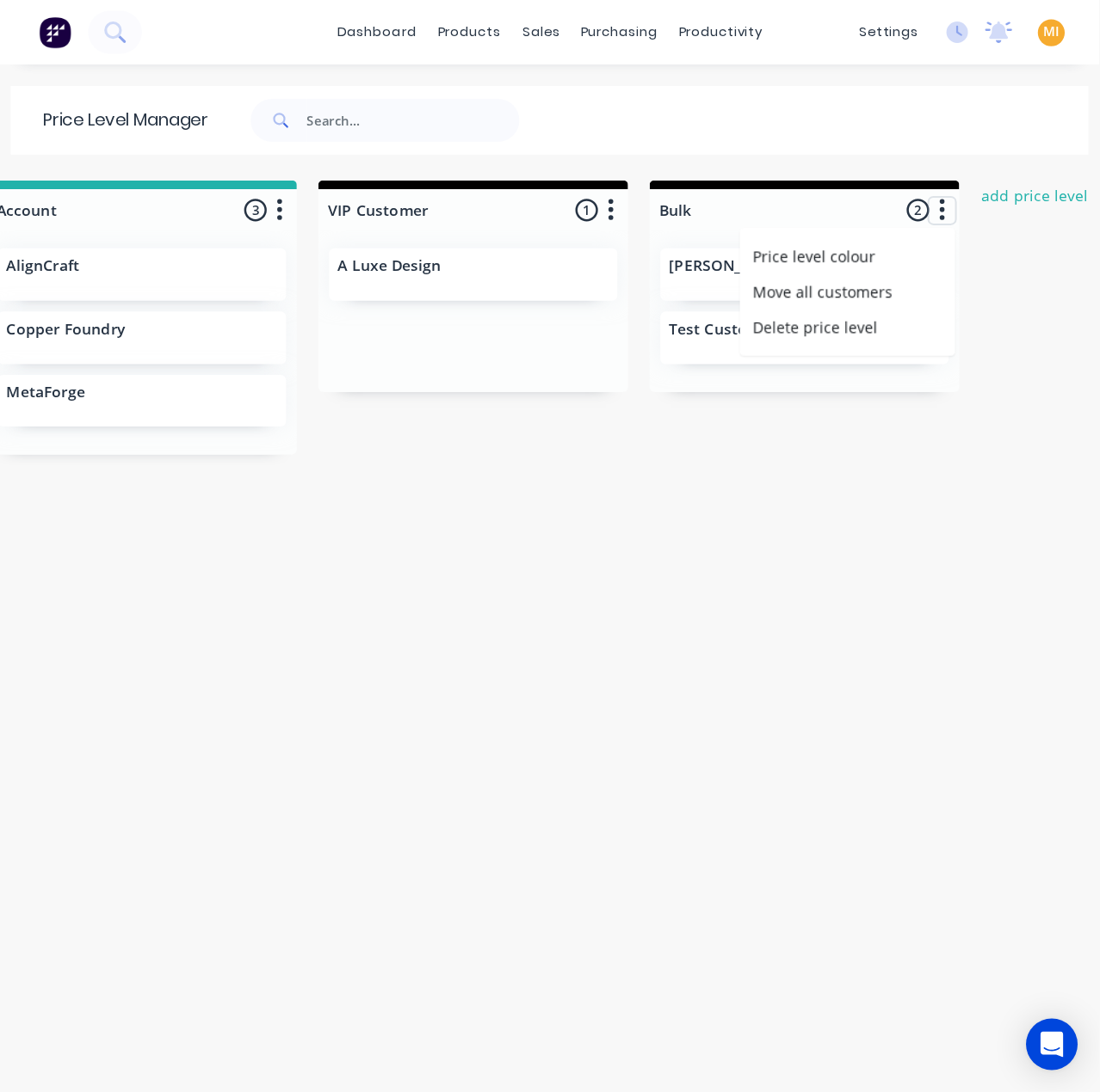
scroll to position [0, 867]
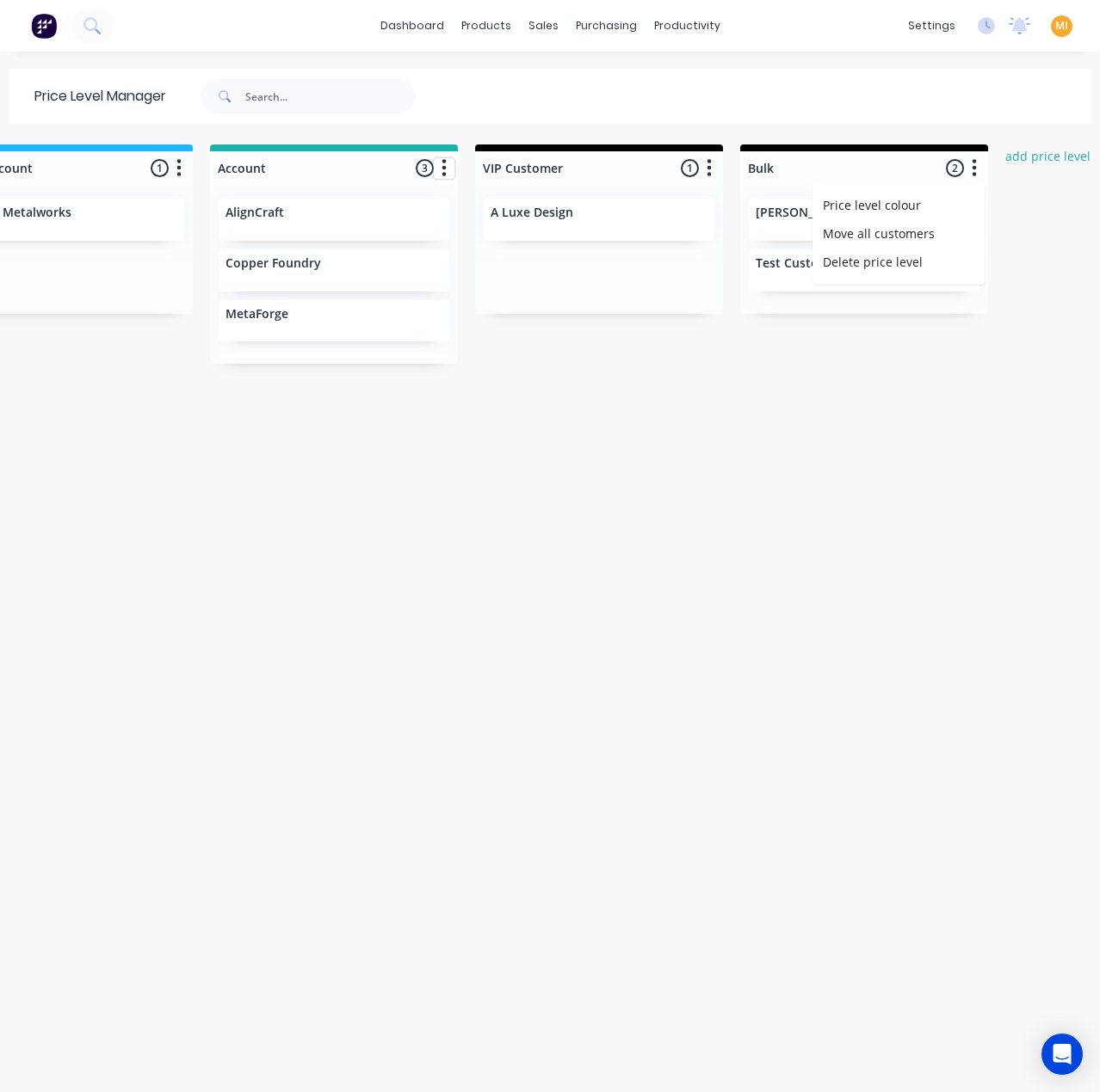
click at [434, 177] on button "button" at bounding box center [445, 169] width 21 height 21
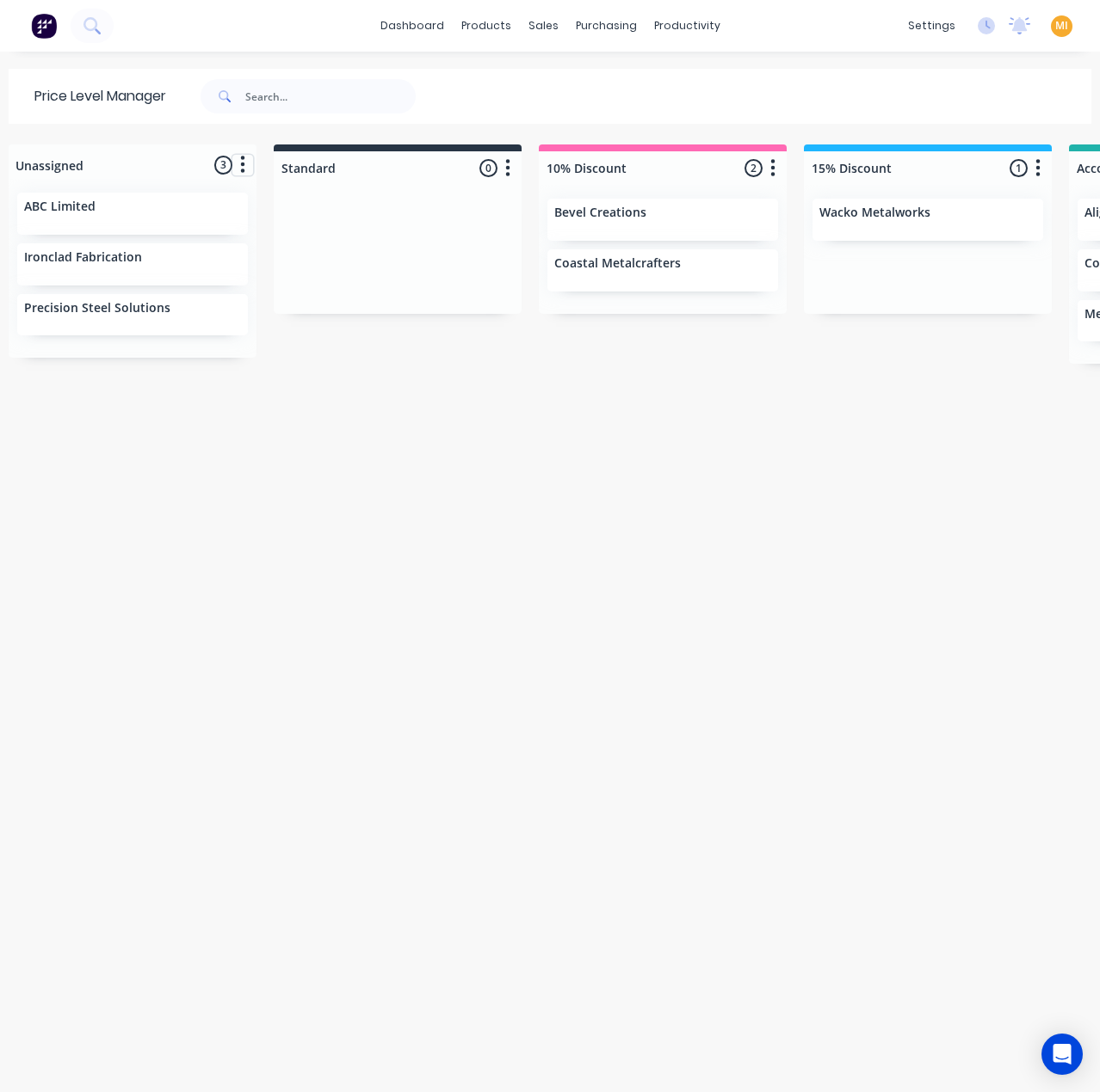
click at [242, 172] on icon "button" at bounding box center [242, 164] width 5 height 22
click at [771, 177] on icon "button" at bounding box center [772, 168] width 5 height 22
click at [681, 208] on span "Price level colour" at bounding box center [670, 205] width 98 height 18
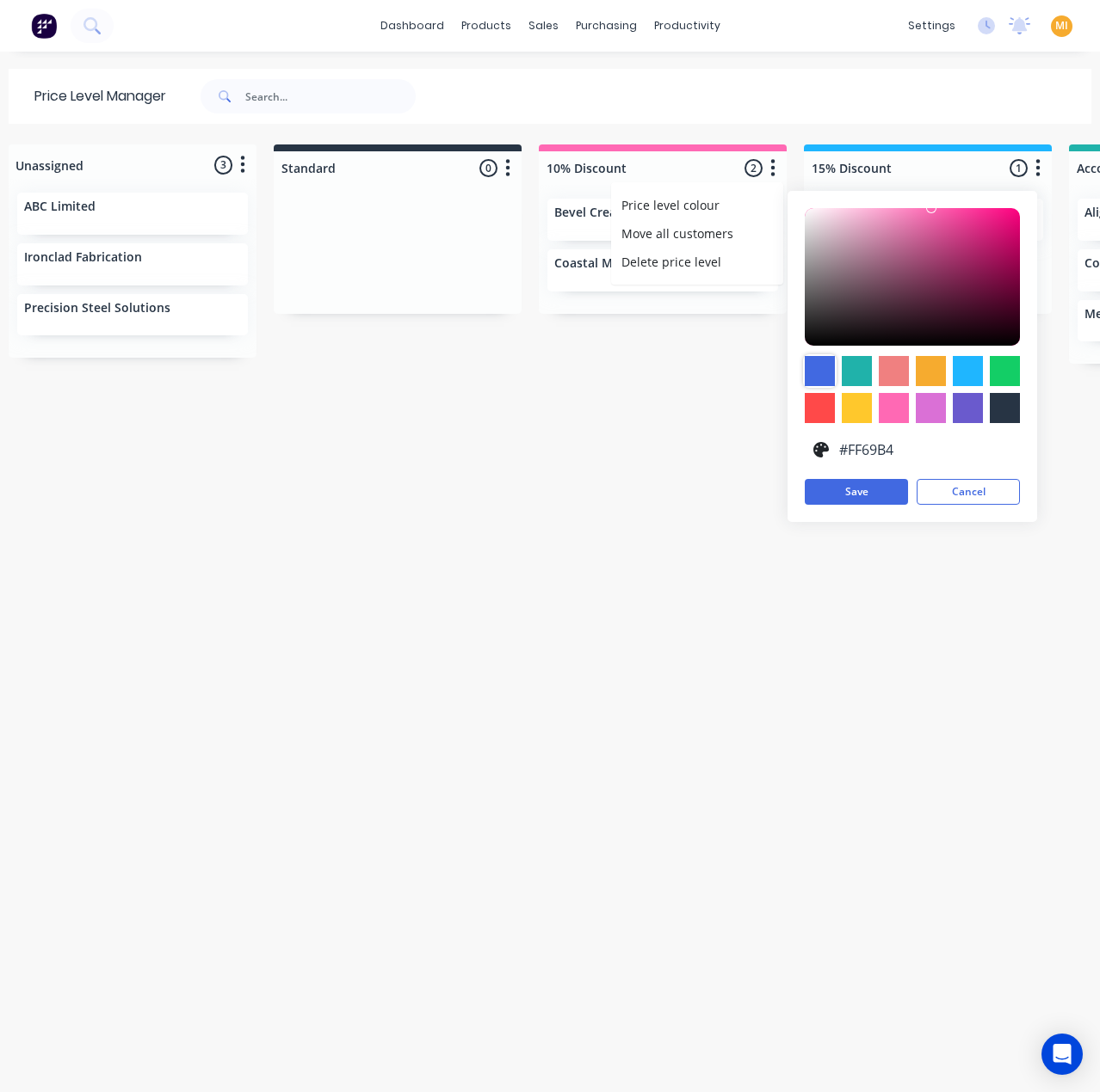
click at [822, 360] on div at bounding box center [820, 371] width 30 height 30
type input "#4169E1"
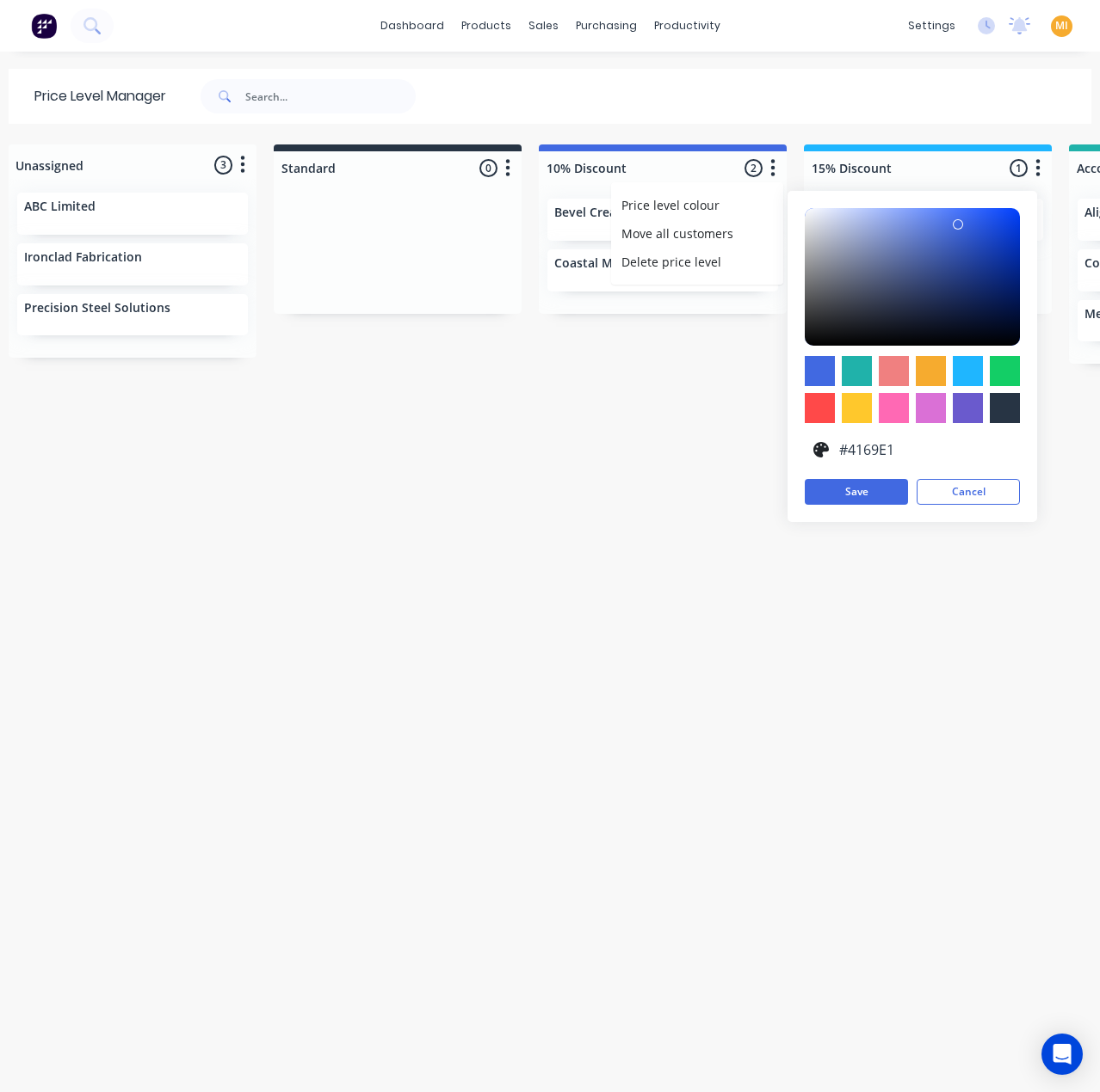
click at [872, 439] on input "#4169E1" at bounding box center [923, 450] width 175 height 32
drag, startPoint x: 874, startPoint y: 448, endPoint x: 903, endPoint y: 448, distance: 29.0
click at [874, 448] on input "#4169E1" at bounding box center [923, 450] width 175 height 32
drag, startPoint x: 912, startPoint y: 451, endPoint x: 848, endPoint y: 461, distance: 64.8
click at [902, 452] on input "#4169E1" at bounding box center [923, 450] width 175 height 32
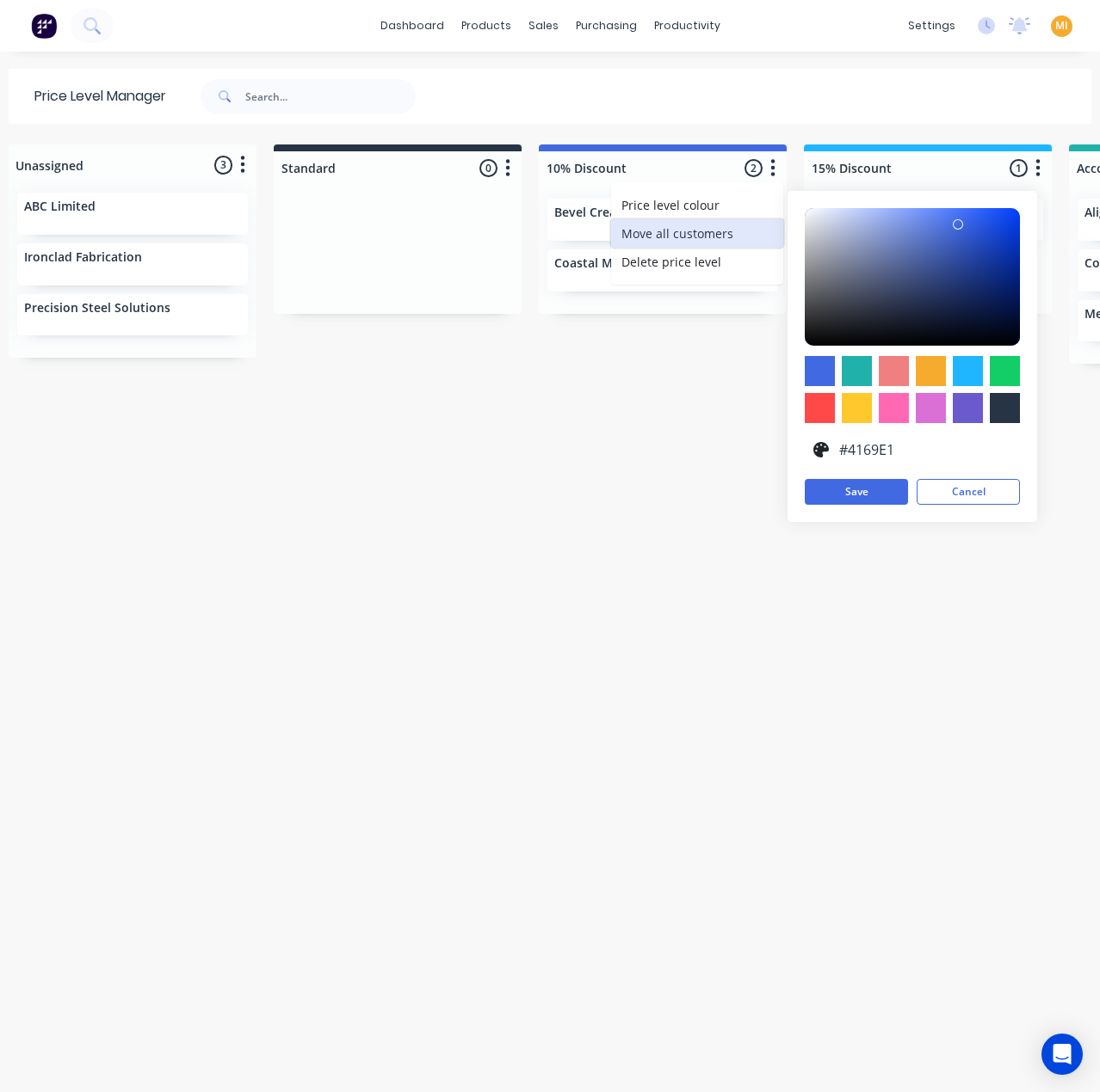
click at [675, 245] on button "Move all customers" at bounding box center [696, 234] width 172 height 28
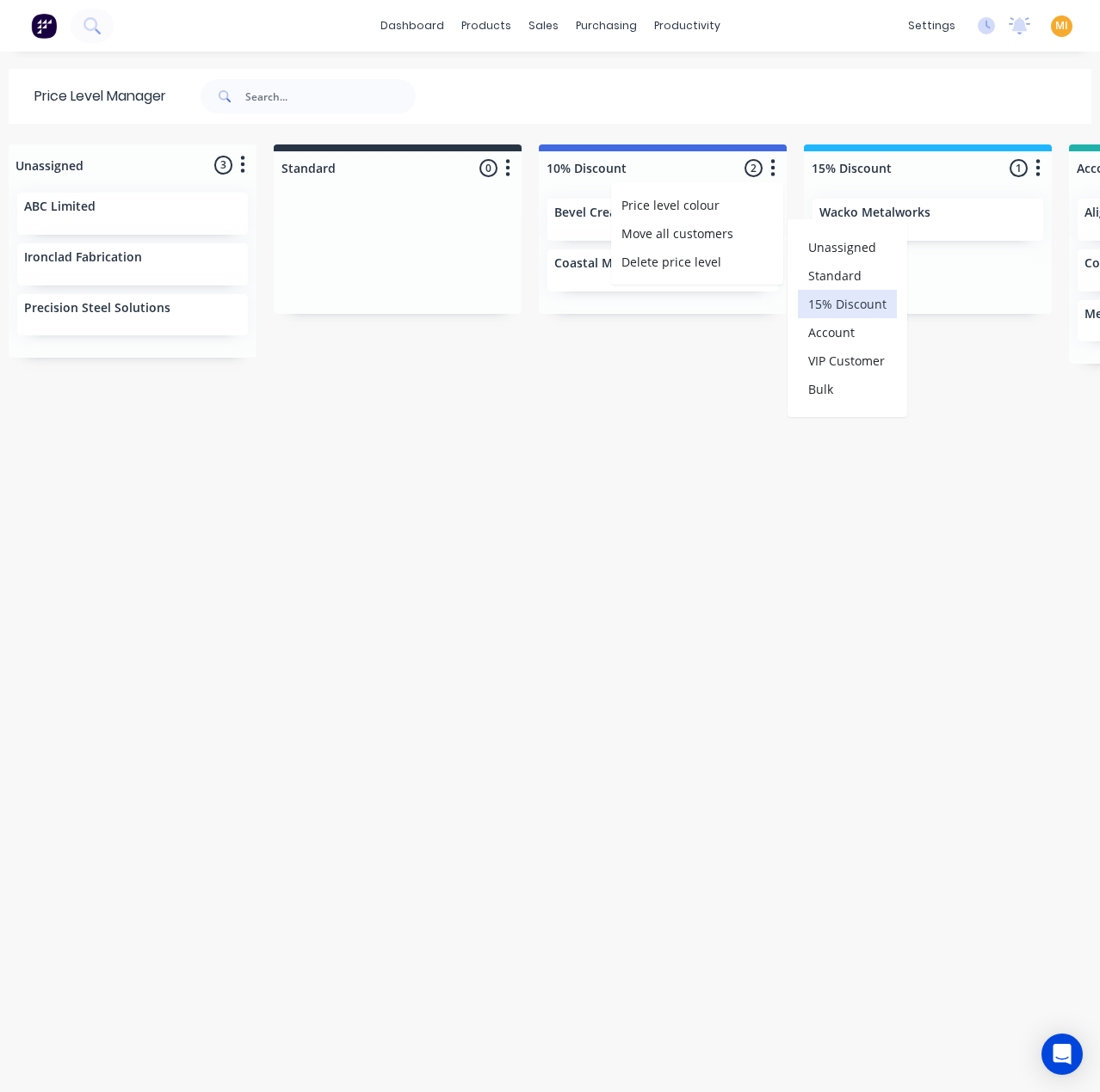
click at [826, 306] on div "15% Discount" at bounding box center [847, 304] width 99 height 28
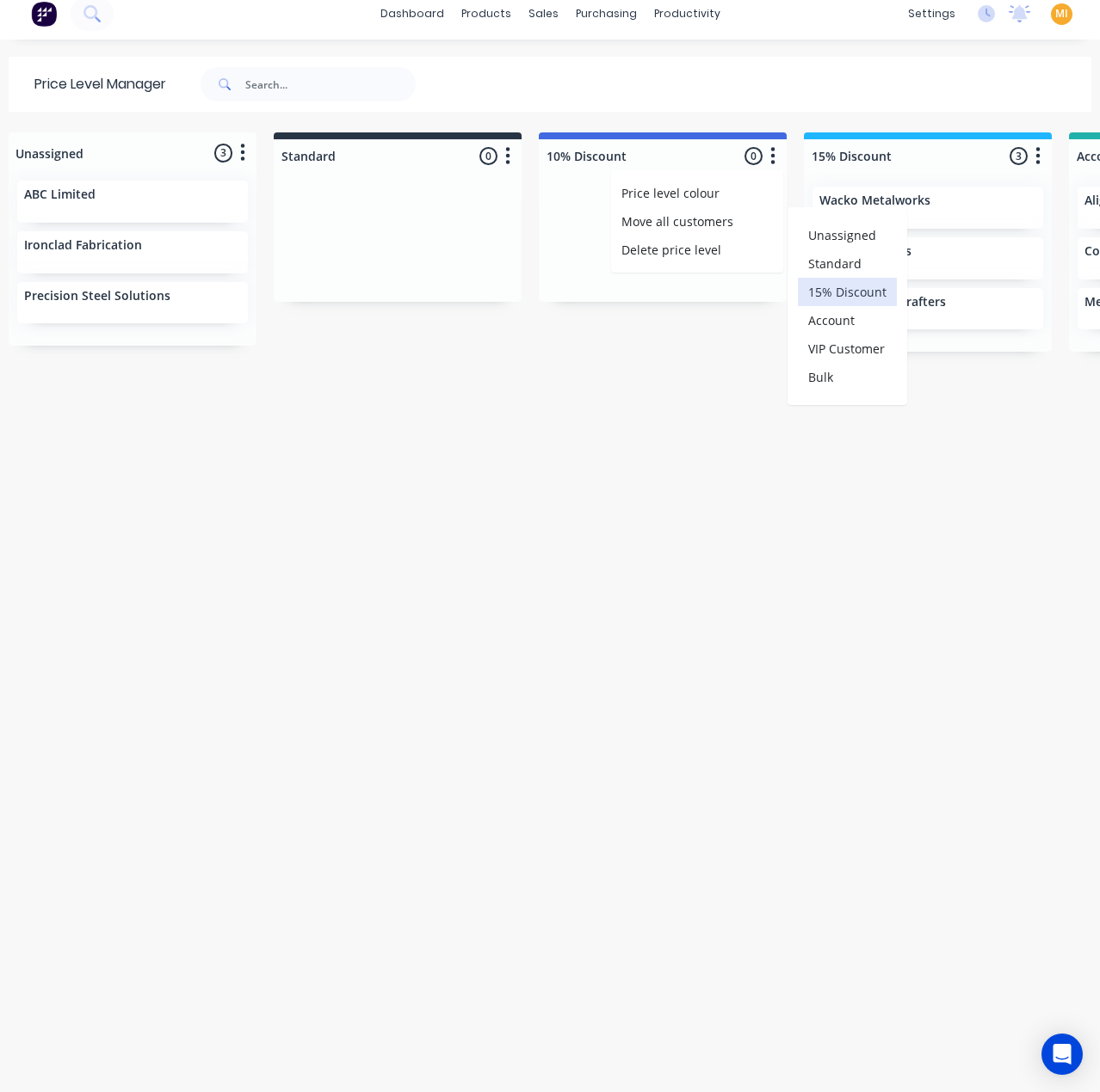
scroll to position [15, 0]
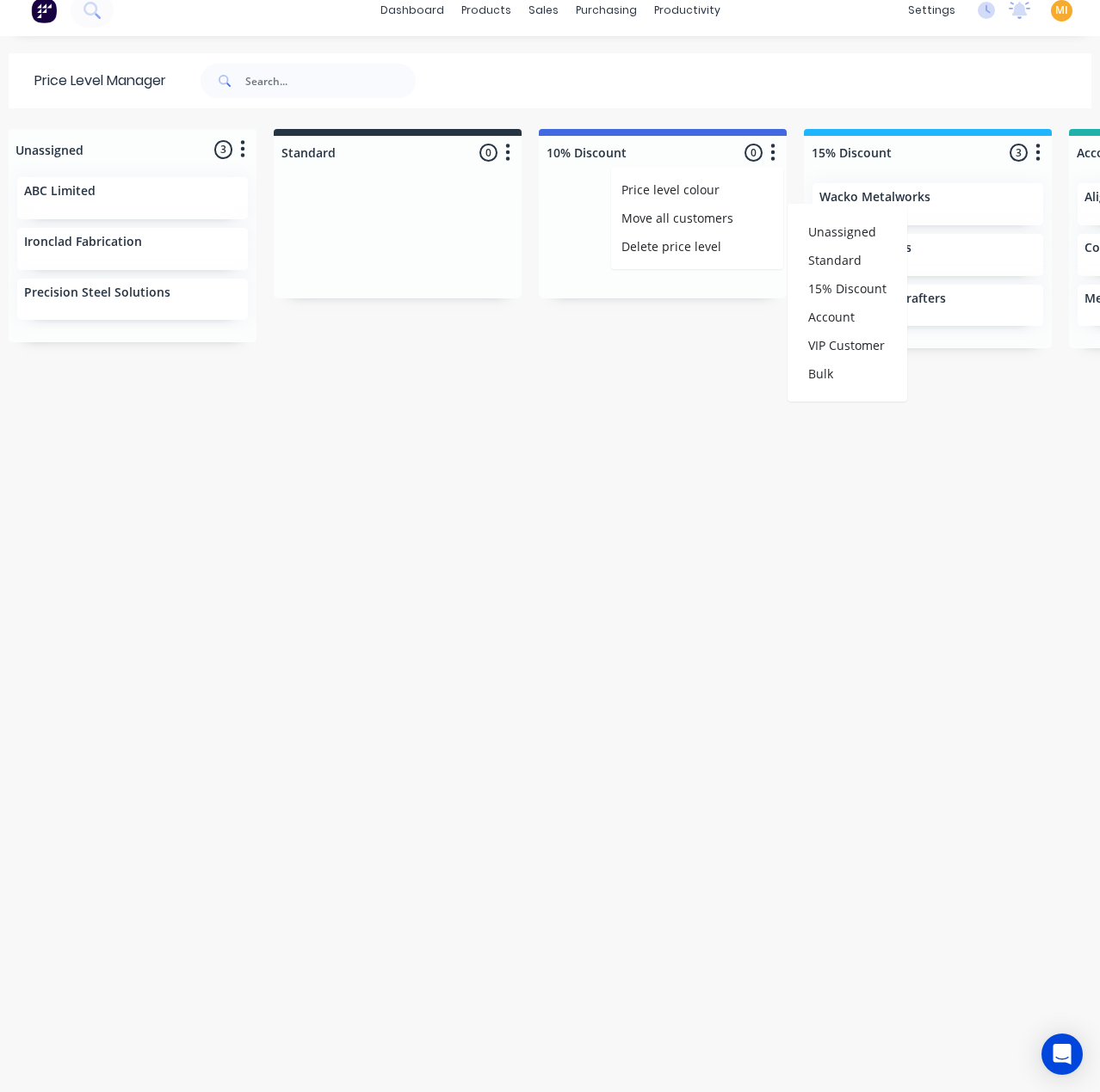
click at [466, 302] on div "Unassigned 3 Move all customers Standard 10% Discount 15% Discount Account VIP …" at bounding box center [550, 602] width 1100 height 946
click at [1035, 154] on icon "button" at bounding box center [1037, 152] width 5 height 22
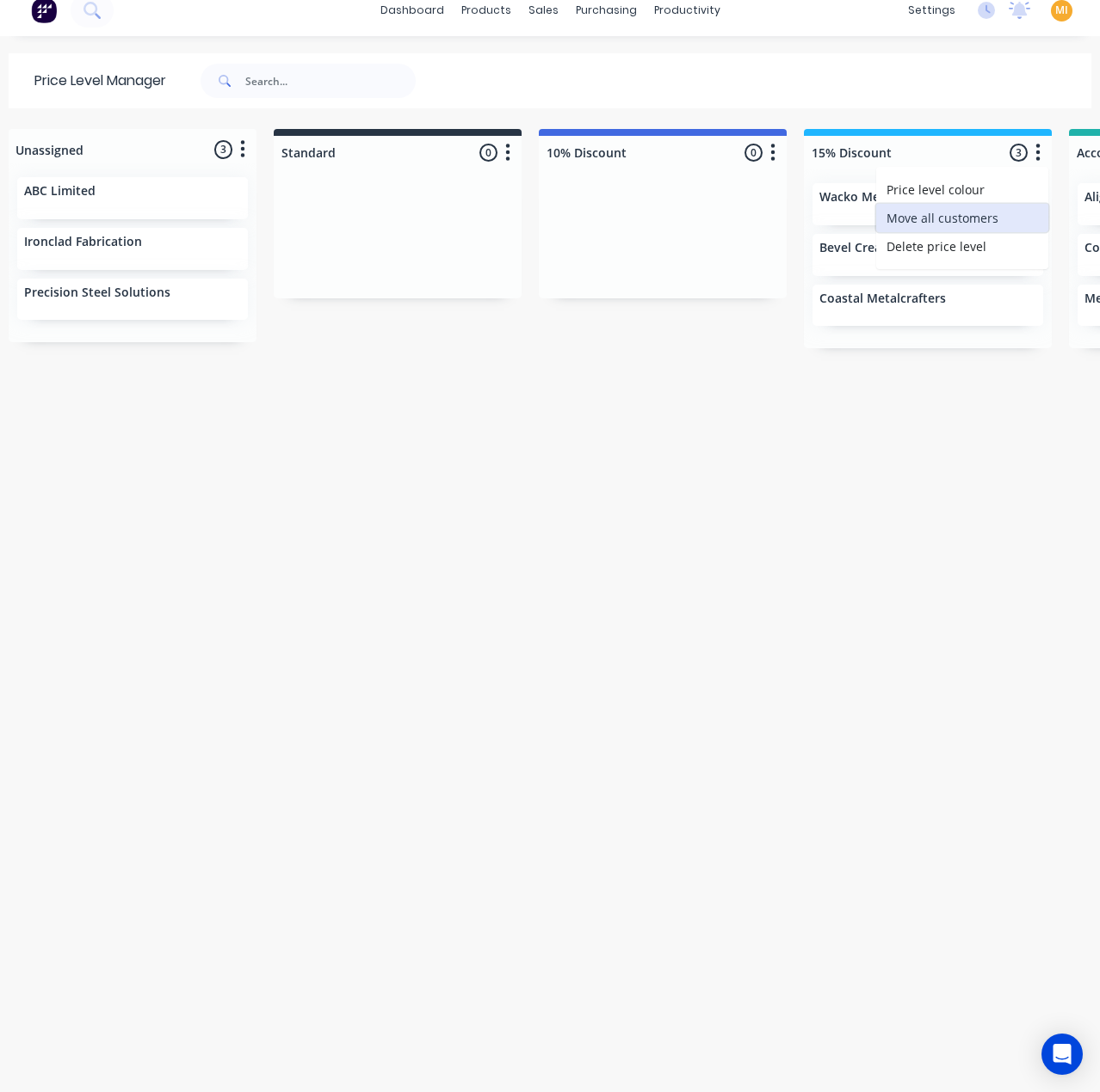
click at [971, 216] on button "Move all customers" at bounding box center [961, 218] width 172 height 28
click at [814, 292] on div "10% Discount" at bounding box center [805, 289] width 99 height 28
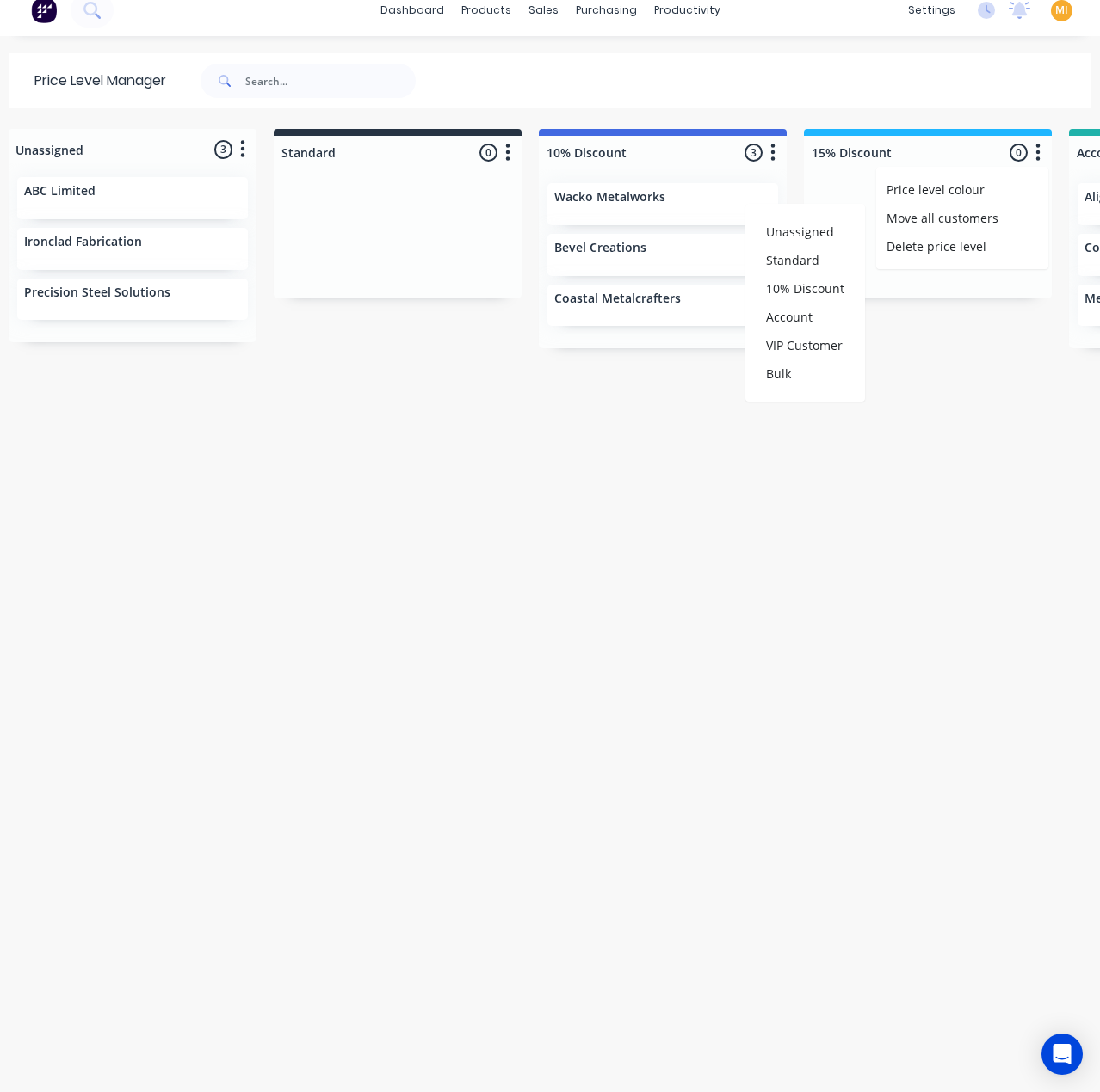
click at [674, 414] on div "Unassigned 3 Move all customers Standard 10% Discount 15% Discount Account VIP …" at bounding box center [550, 602] width 1100 height 946
drag, startPoint x: 778, startPoint y: 160, endPoint x: 768, endPoint y: 163, distance: 10.4
click at [778, 160] on button "button" at bounding box center [773, 153] width 21 height 21
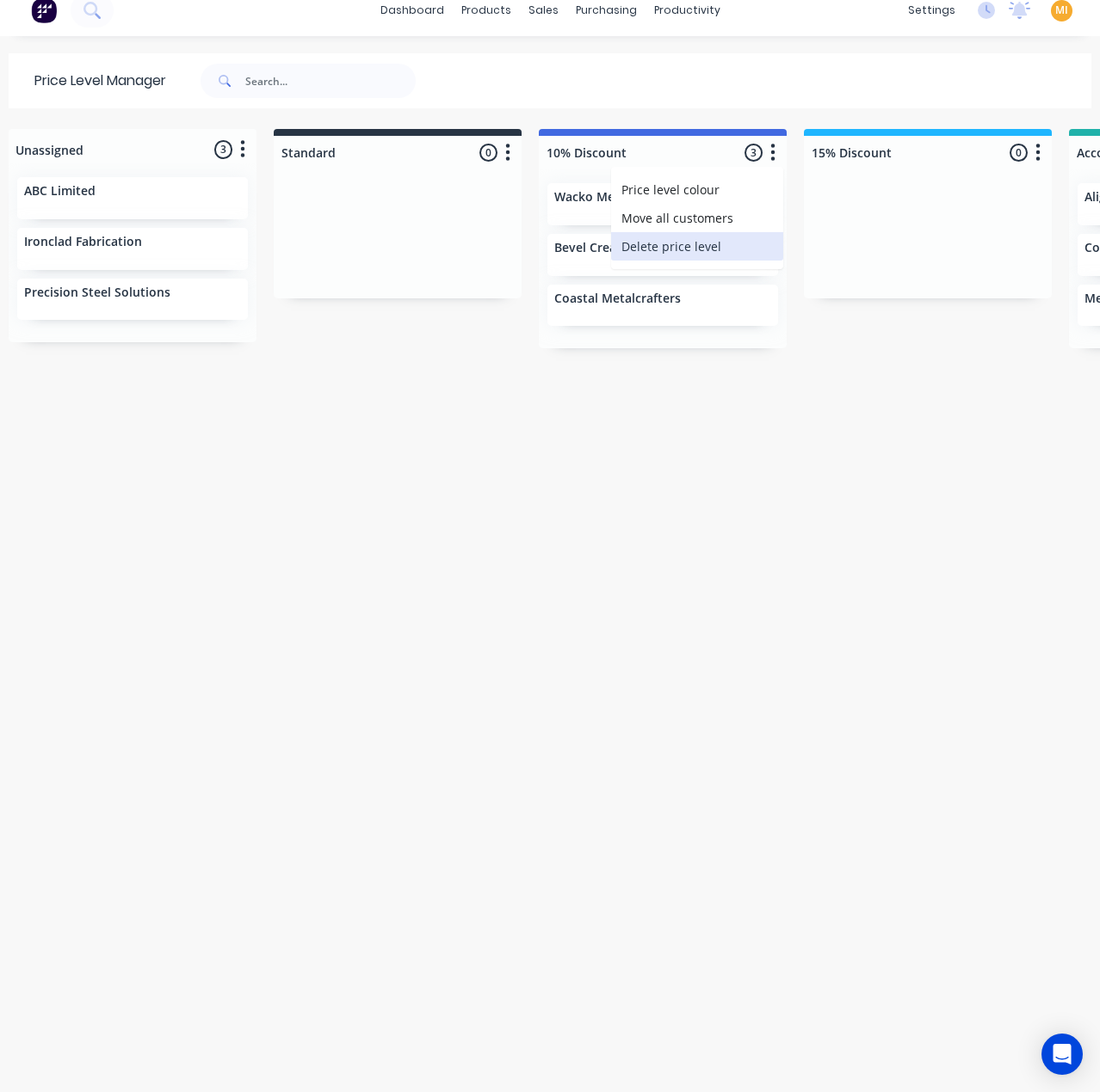
click at [699, 244] on button "Delete price level" at bounding box center [696, 247] width 172 height 28
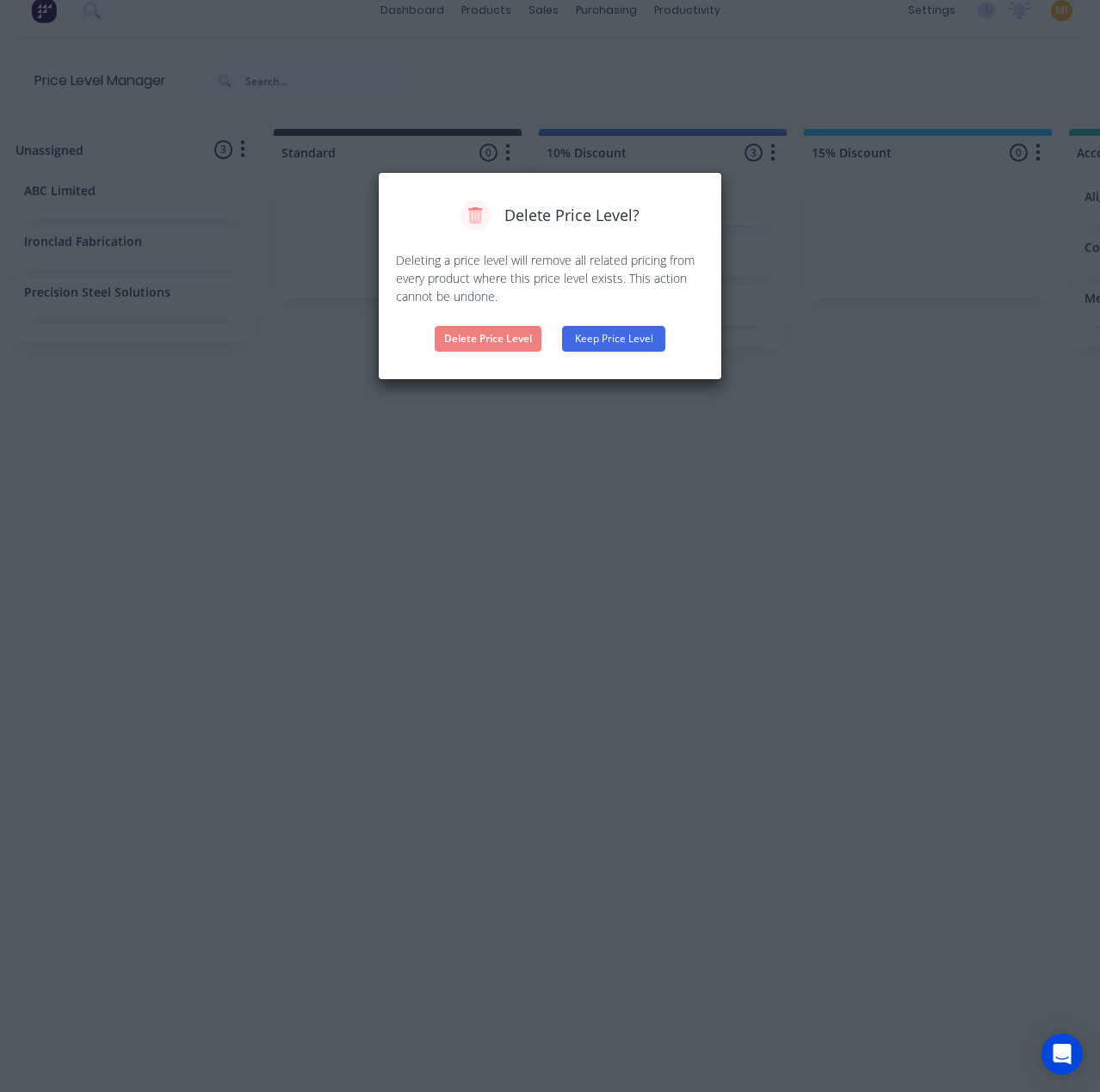
click at [619, 340] on button "Keep Price Level" at bounding box center [613, 338] width 104 height 26
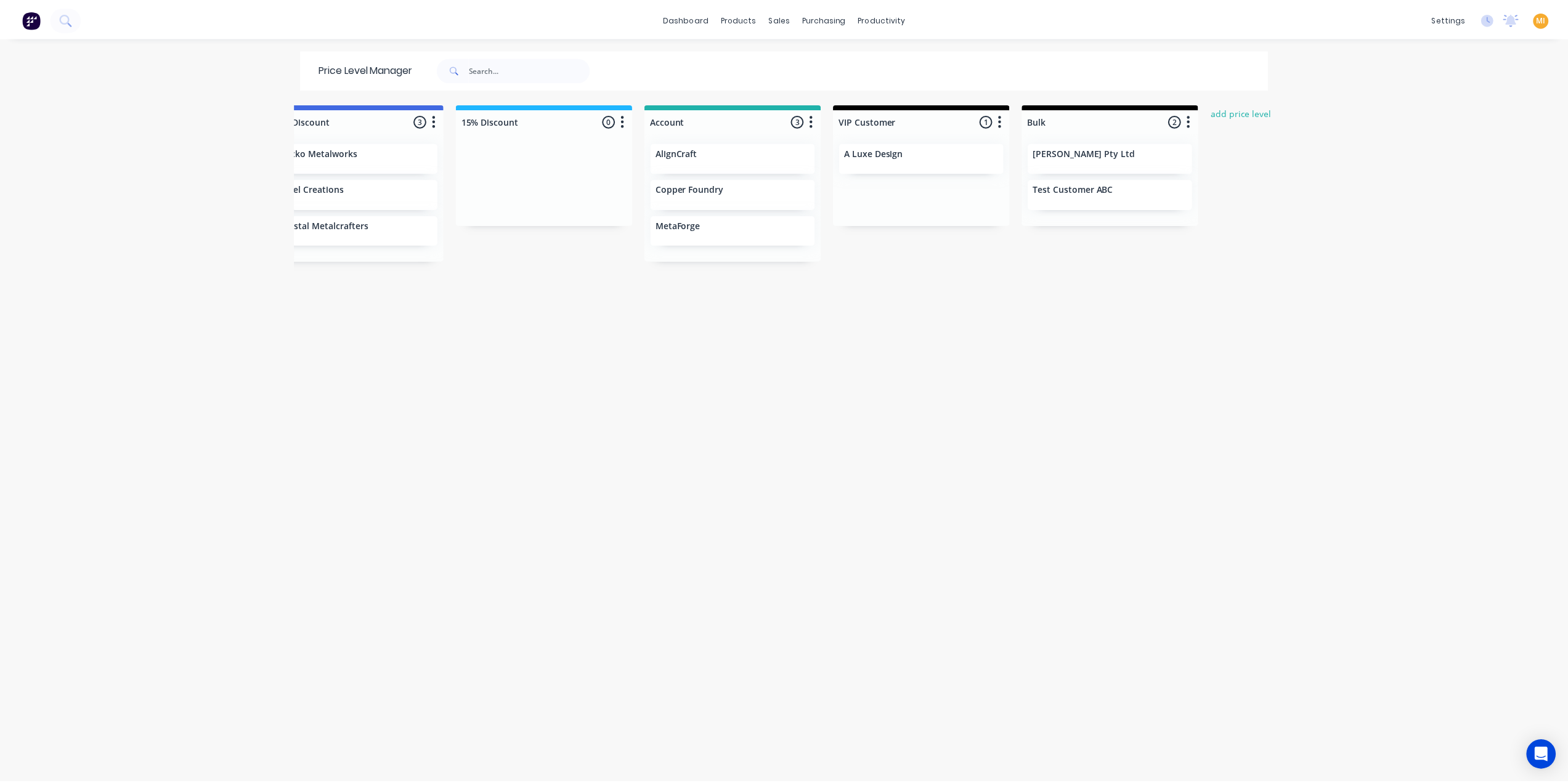
scroll to position [0, 413]
click at [1546, 22] on span "MI" at bounding box center [1550, 18] width 10 height 11
click at [1463, 157] on button "Sign out" at bounding box center [1473, 154] width 163 height 24
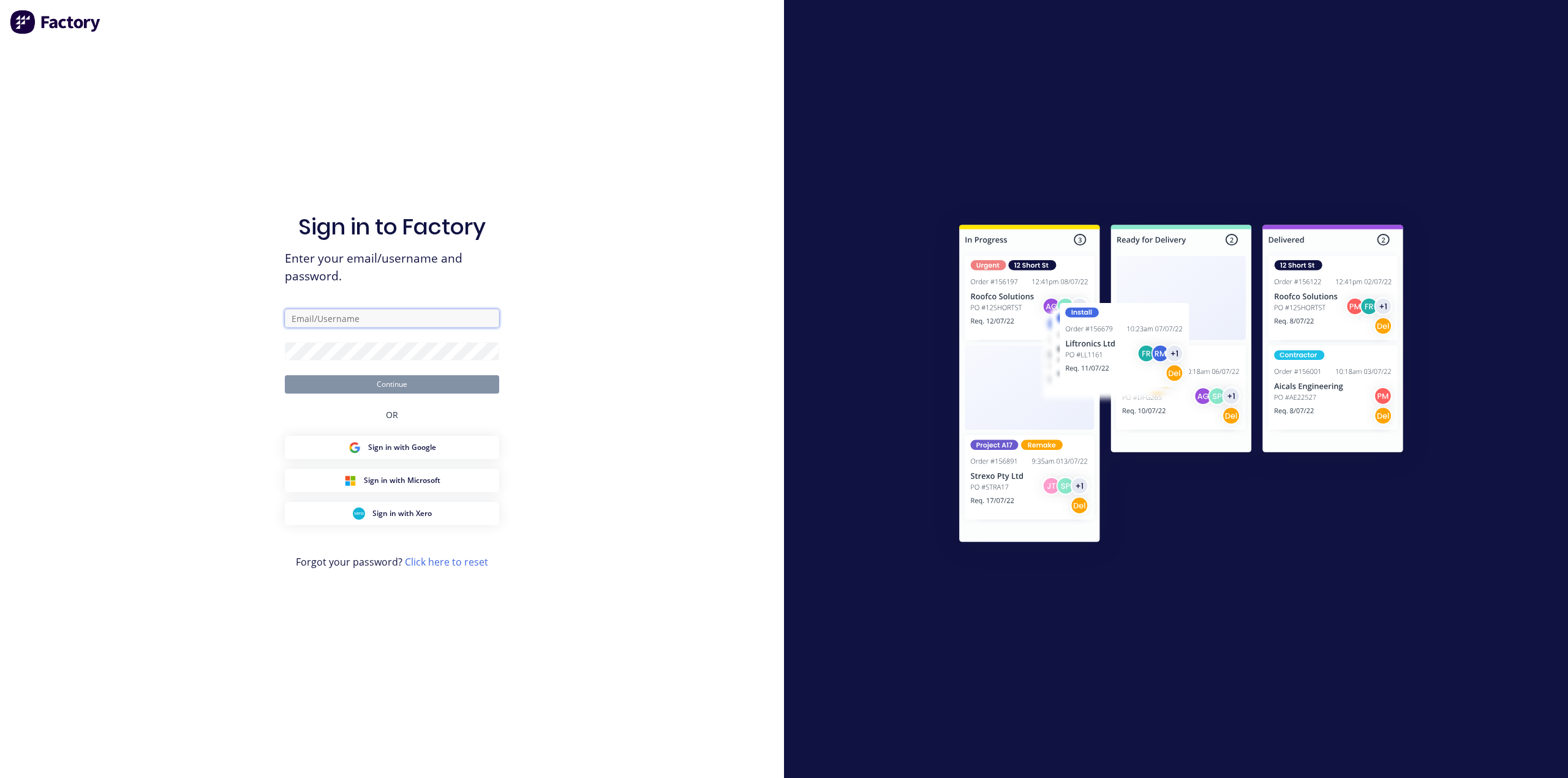
click at [412, 323] on input "text" at bounding box center [391, 318] width 214 height 18
type input "team+maricardemo@factory.app"
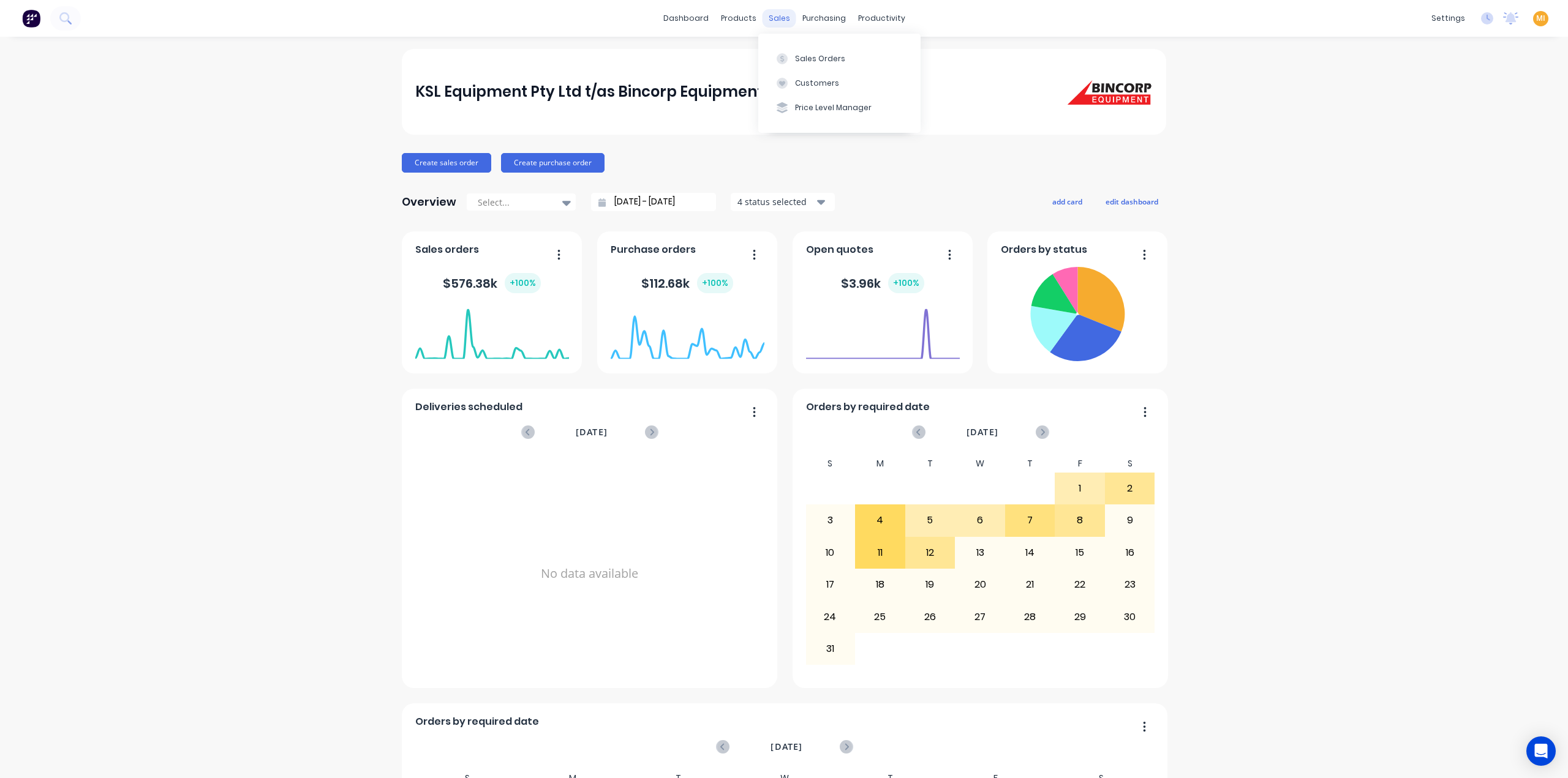
click at [776, 20] on div "sales" at bounding box center [780, 18] width 34 height 18
click at [813, 53] on div "Sales Orders" at bounding box center [820, 59] width 50 height 11
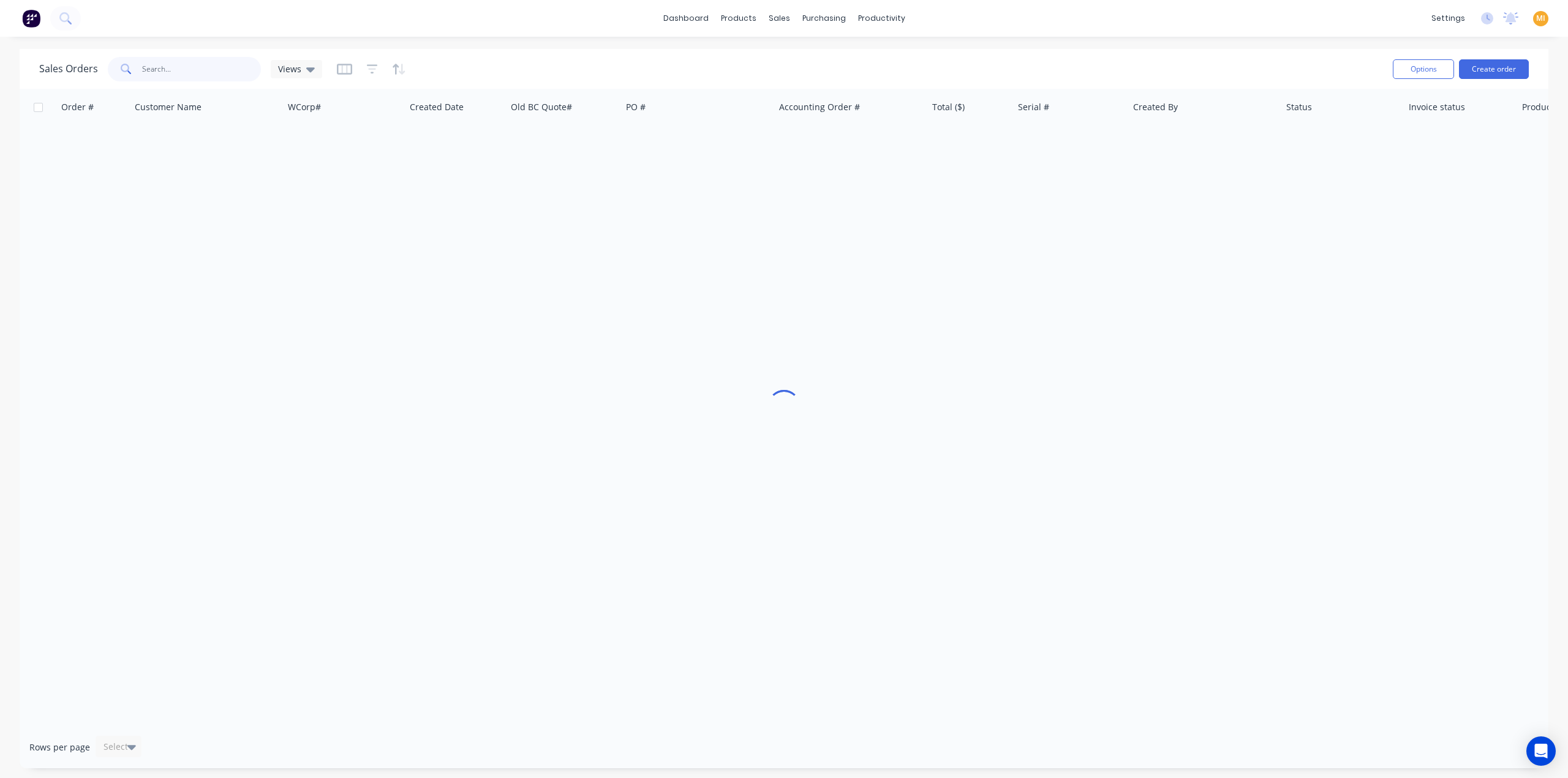
click at [180, 62] on input "text" at bounding box center [201, 69] width 120 height 24
paste input "16457"
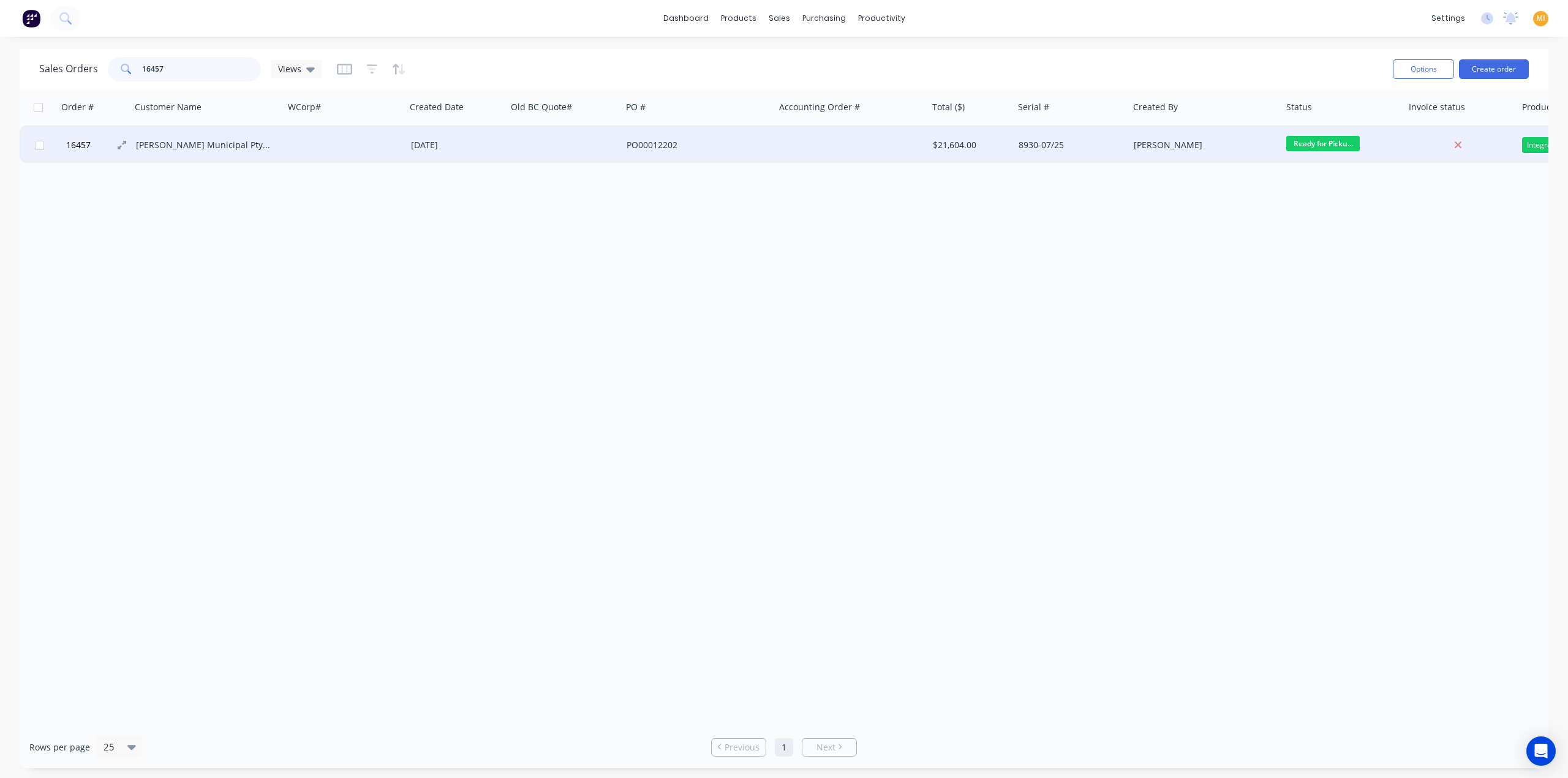
type input "16457"
click at [103, 153] on button "16457" at bounding box center [99, 145] width 74 height 37
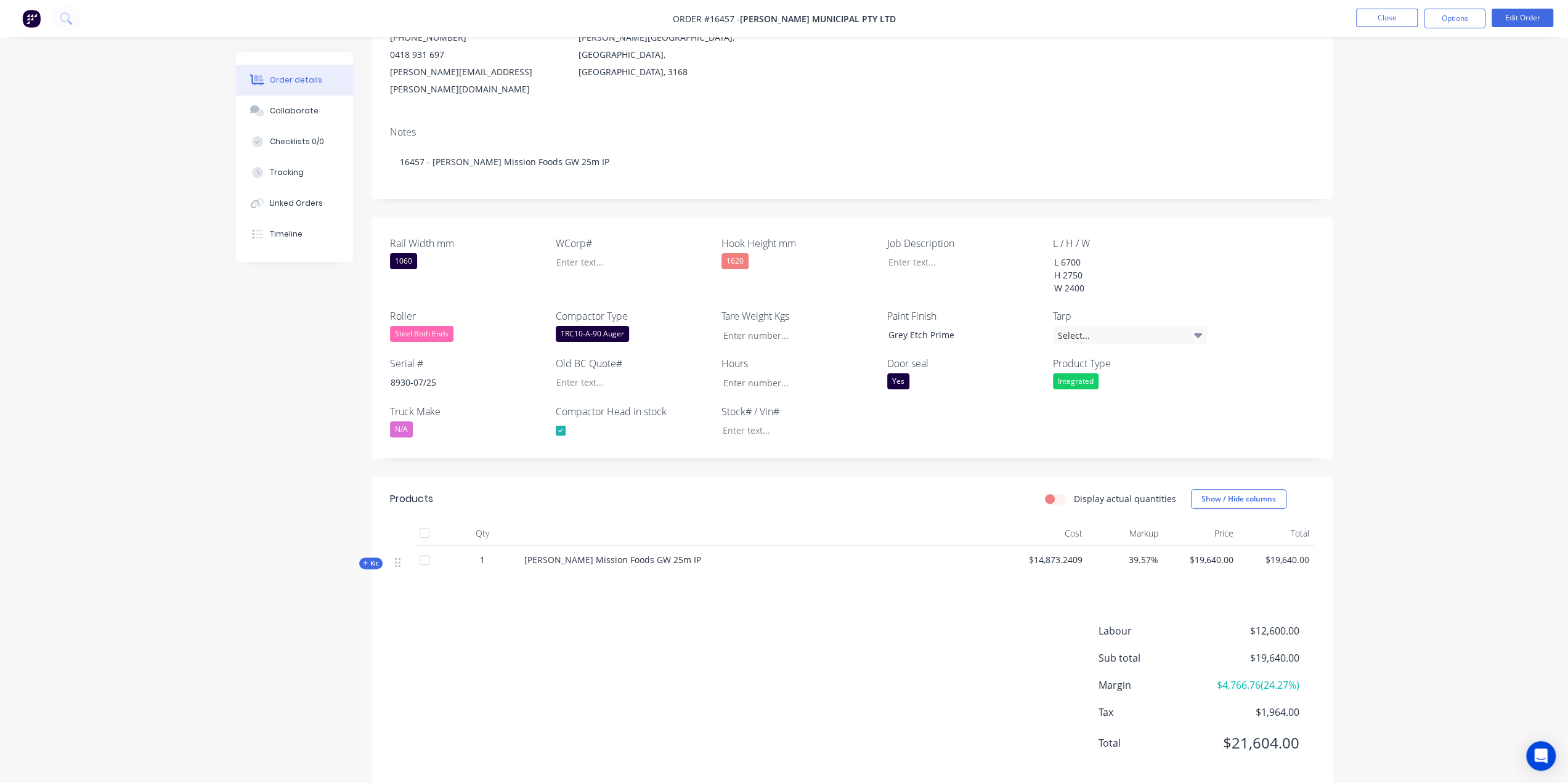
scroll to position [162, 0]
click at [370, 556] on span "Kit" at bounding box center [371, 561] width 16 height 10
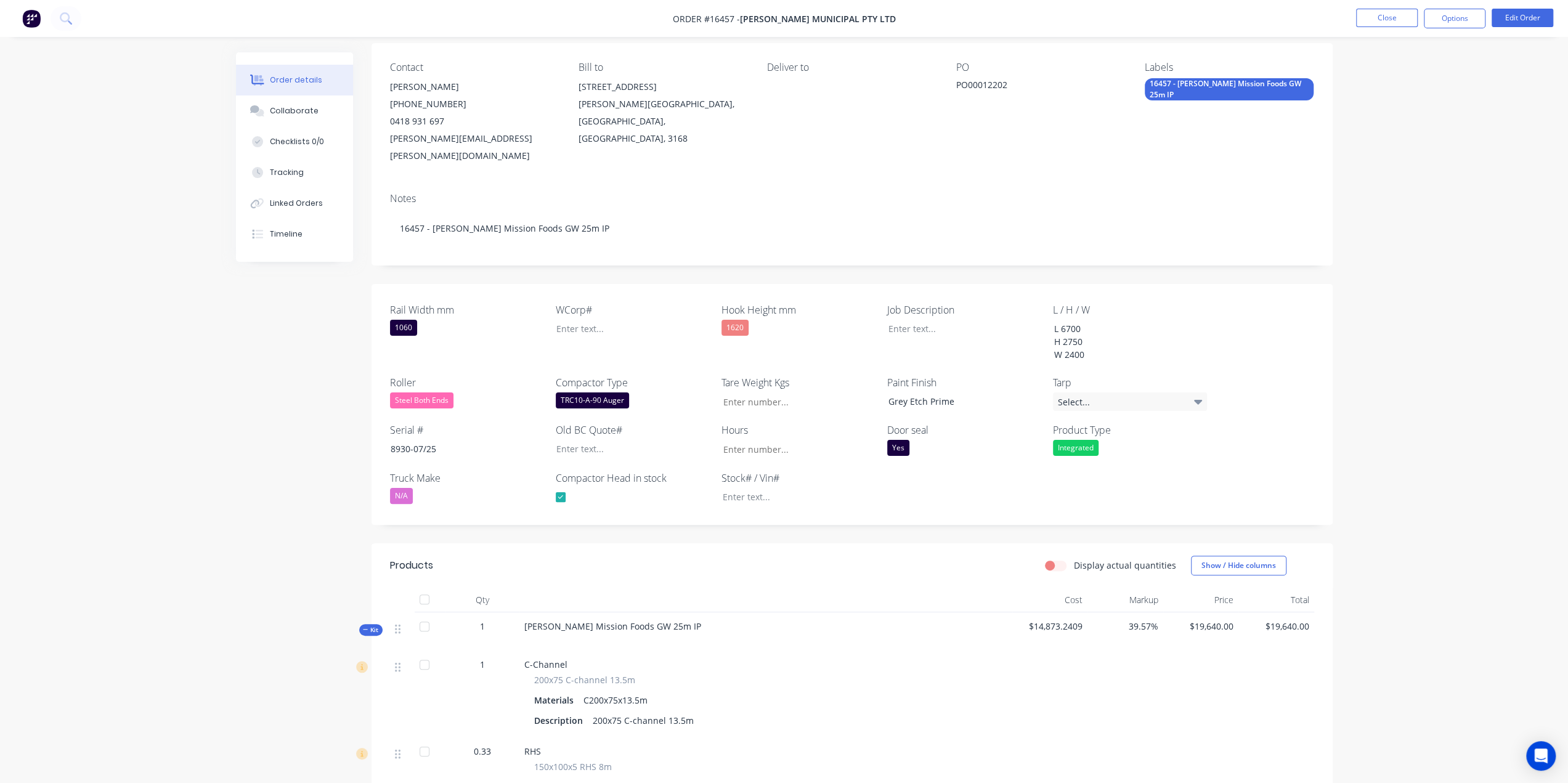
scroll to position [246, 0]
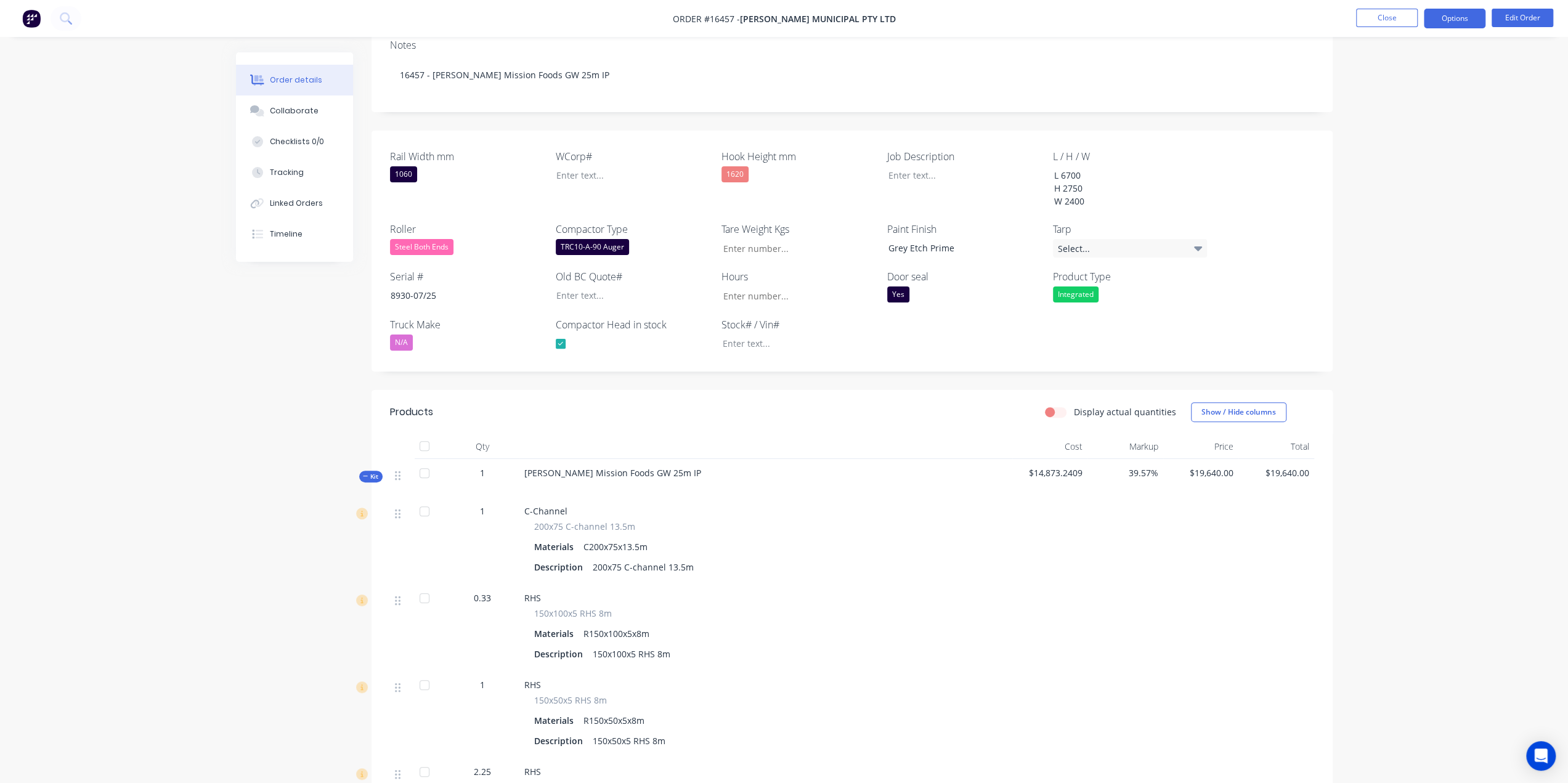
click at [1466, 20] on button "Options" at bounding box center [1454, 18] width 62 height 20
click at [1380, 77] on div "Invoice" at bounding box center [1418, 75] width 114 height 18
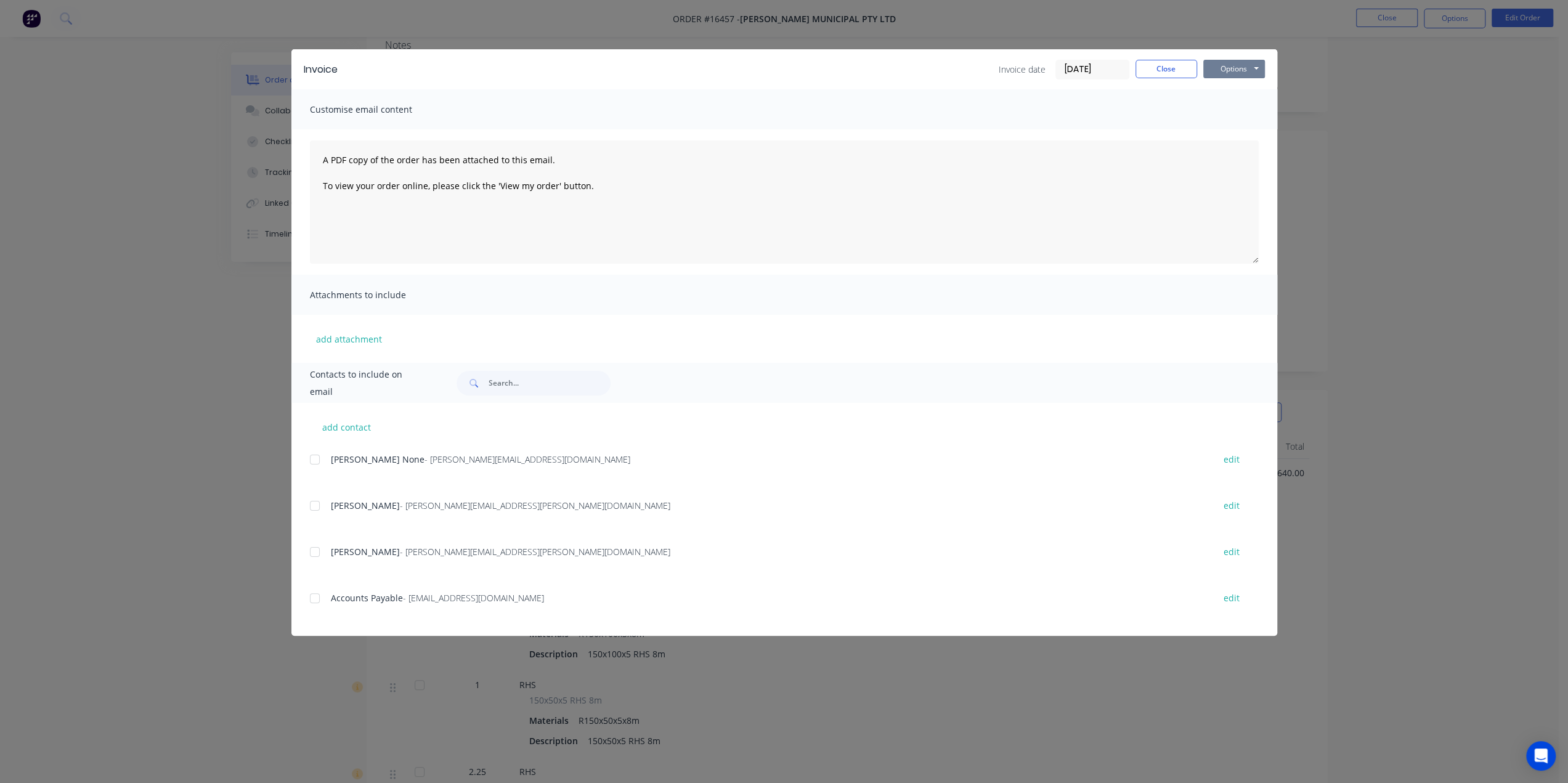
click at [1241, 78] on button "Options" at bounding box center [1234, 69] width 62 height 18
click at [1227, 116] on button "Print" at bounding box center [1243, 112] width 79 height 20
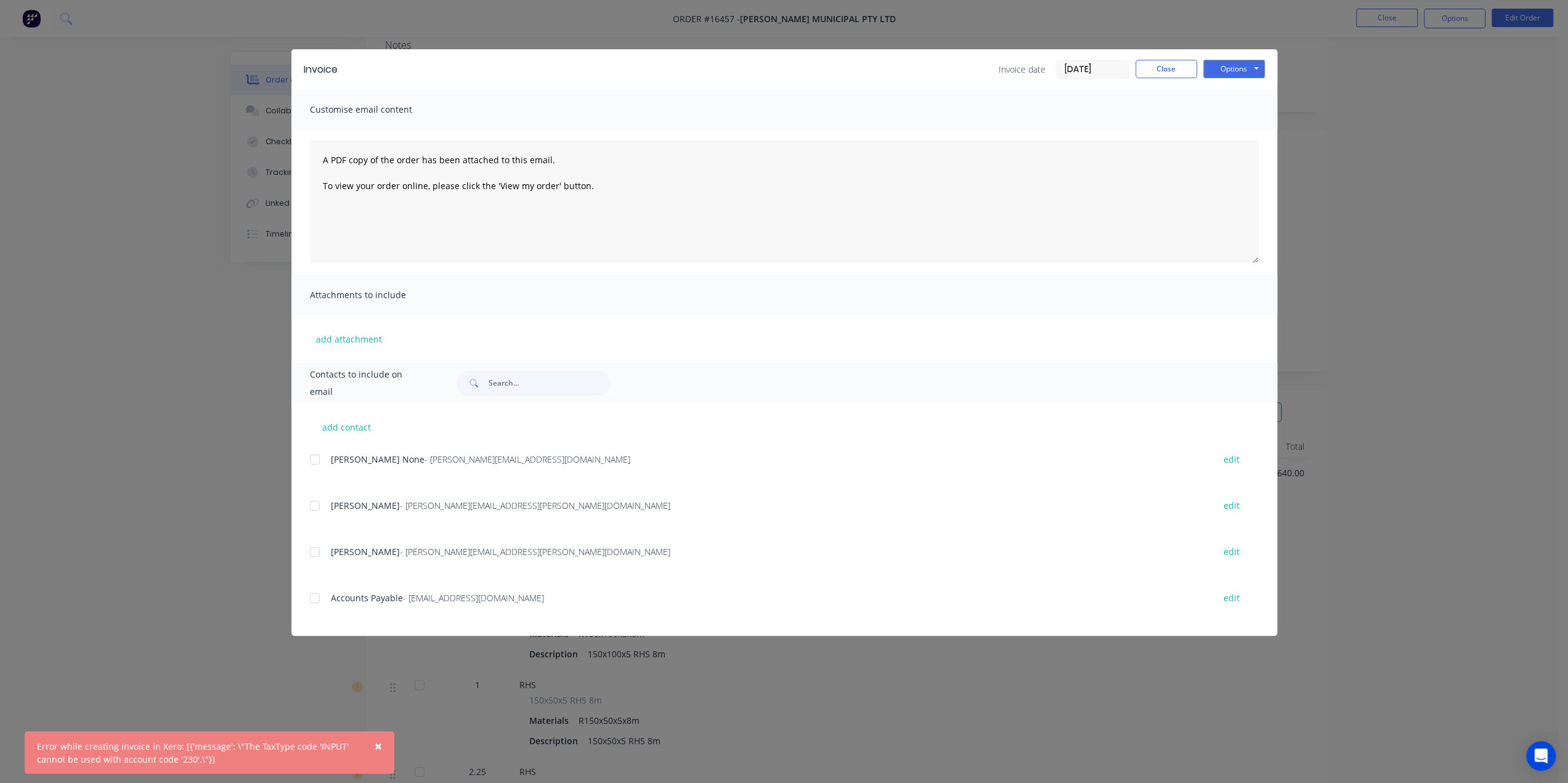
click at [150, 690] on div "Invoice Invoice date 11/08/25 Close Options Preview Print Email Customise email…" at bounding box center [784, 391] width 1568 height 783
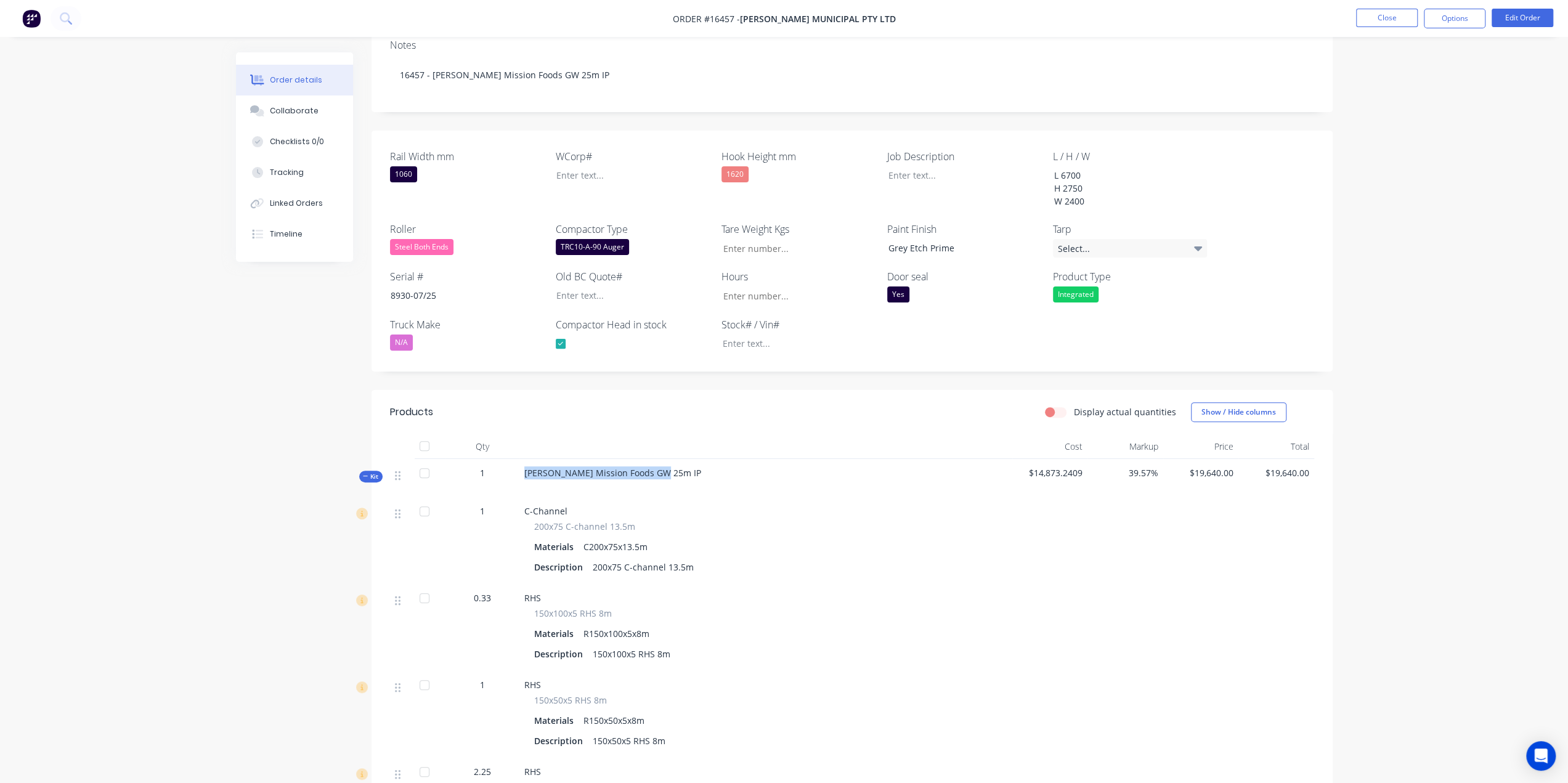
drag, startPoint x: 692, startPoint y: 452, endPoint x: 503, endPoint y: 450, distance: 189.0
click at [503, 459] on div "Kit 1 Bucher Mission Foods GW 25m IP $14,873.2409 39.57% $19,640.00 $19,640.00" at bounding box center [852, 478] width 924 height 38
copy div "Bucher Mission Foods GW 25m IP"
click at [1374, 21] on button "Close" at bounding box center [1387, 18] width 62 height 18
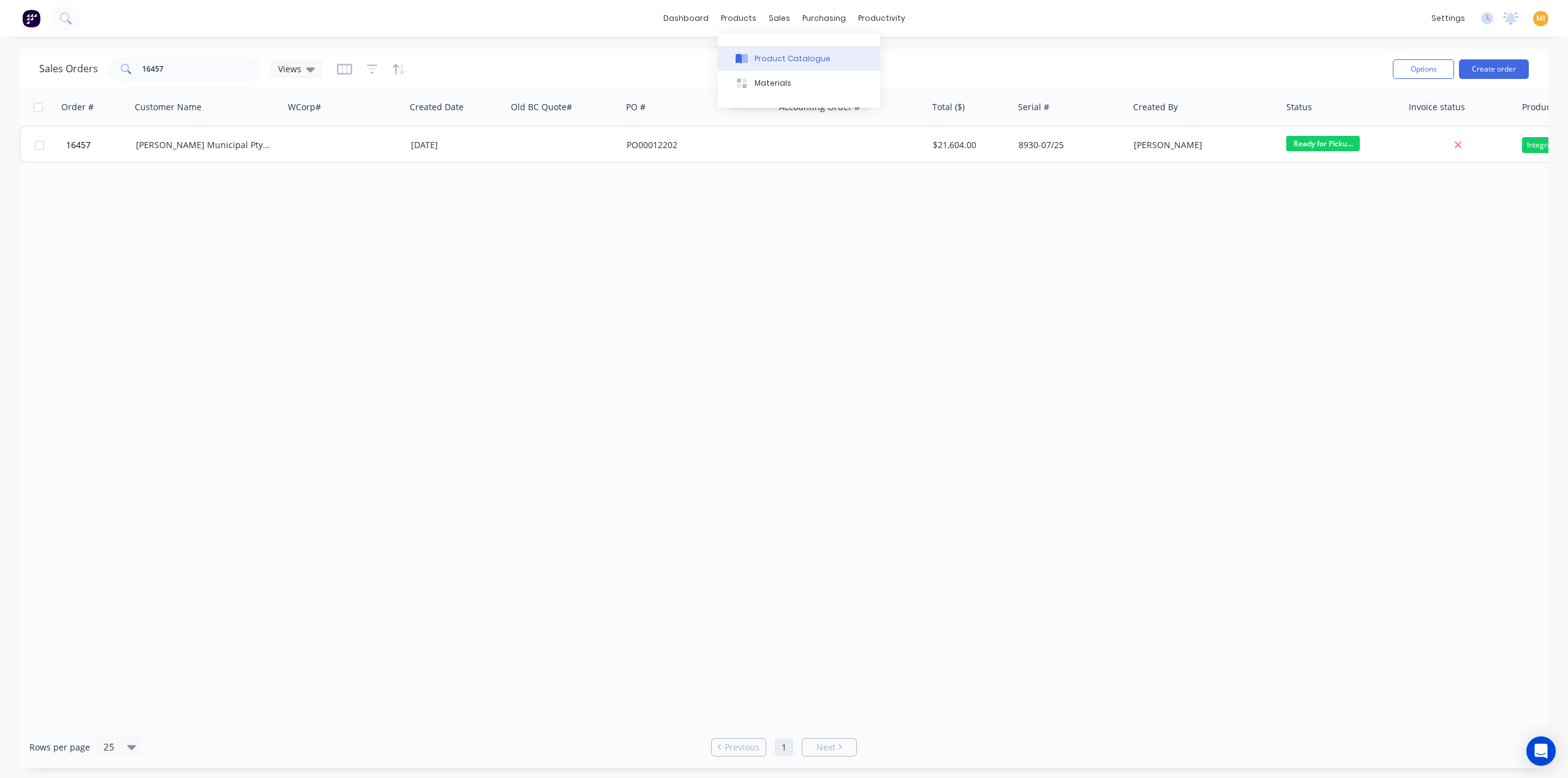
drag, startPoint x: 776, startPoint y: 59, endPoint x: 769, endPoint y: 62, distance: 7.6
click at [769, 62] on div "Product Catalogue" at bounding box center [792, 59] width 76 height 11
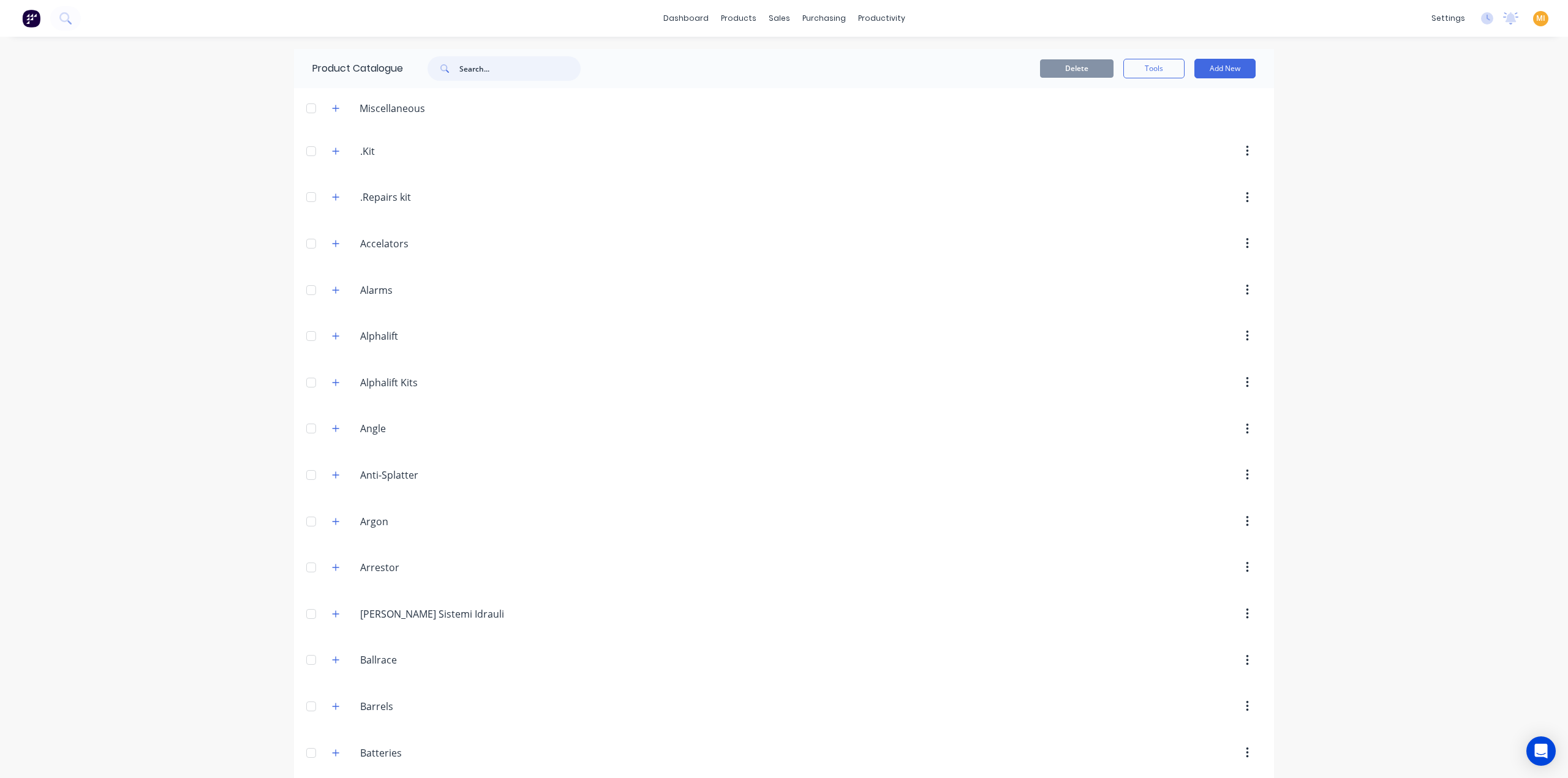
click at [471, 66] on input "text" at bounding box center [519, 68] width 121 height 24
paste input "Bucher Mission Foods GW 25m IP"
click at [460, 68] on input "Bucher Mission Foods GW 25m IP" at bounding box center [519, 68] width 121 height 24
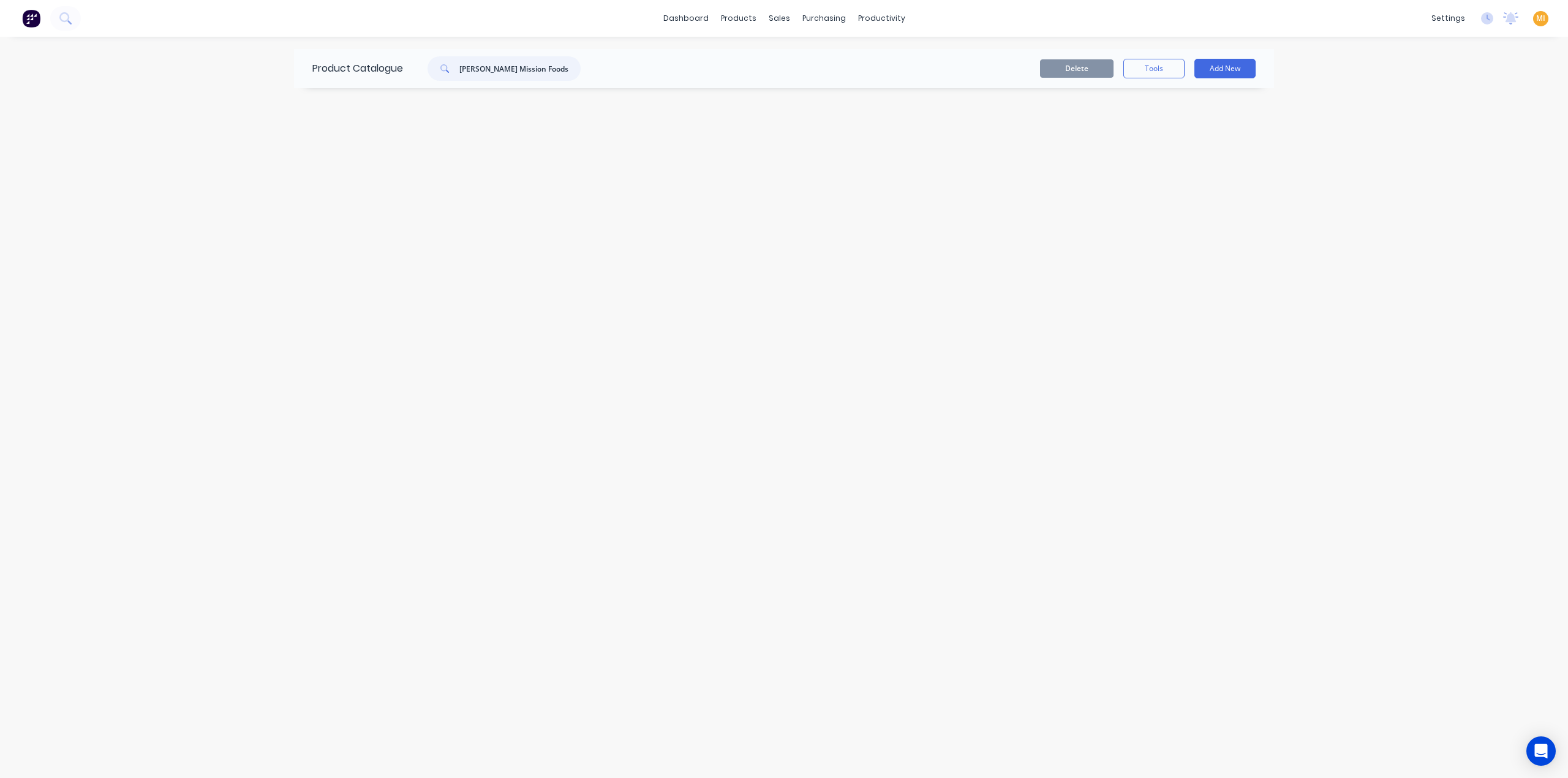
type input "Bucher Mission Foods GW 25m IP"
click at [462, 66] on input "Bucher Mission Foods GW 25m IP" at bounding box center [519, 68] width 121 height 24
click at [516, 74] on input "Bucher Mission Foods GW 25m IP" at bounding box center [519, 68] width 121 height 24
click at [569, 72] on input "Bucher Mission Foods GW 25m IP" at bounding box center [519, 68] width 121 height 24
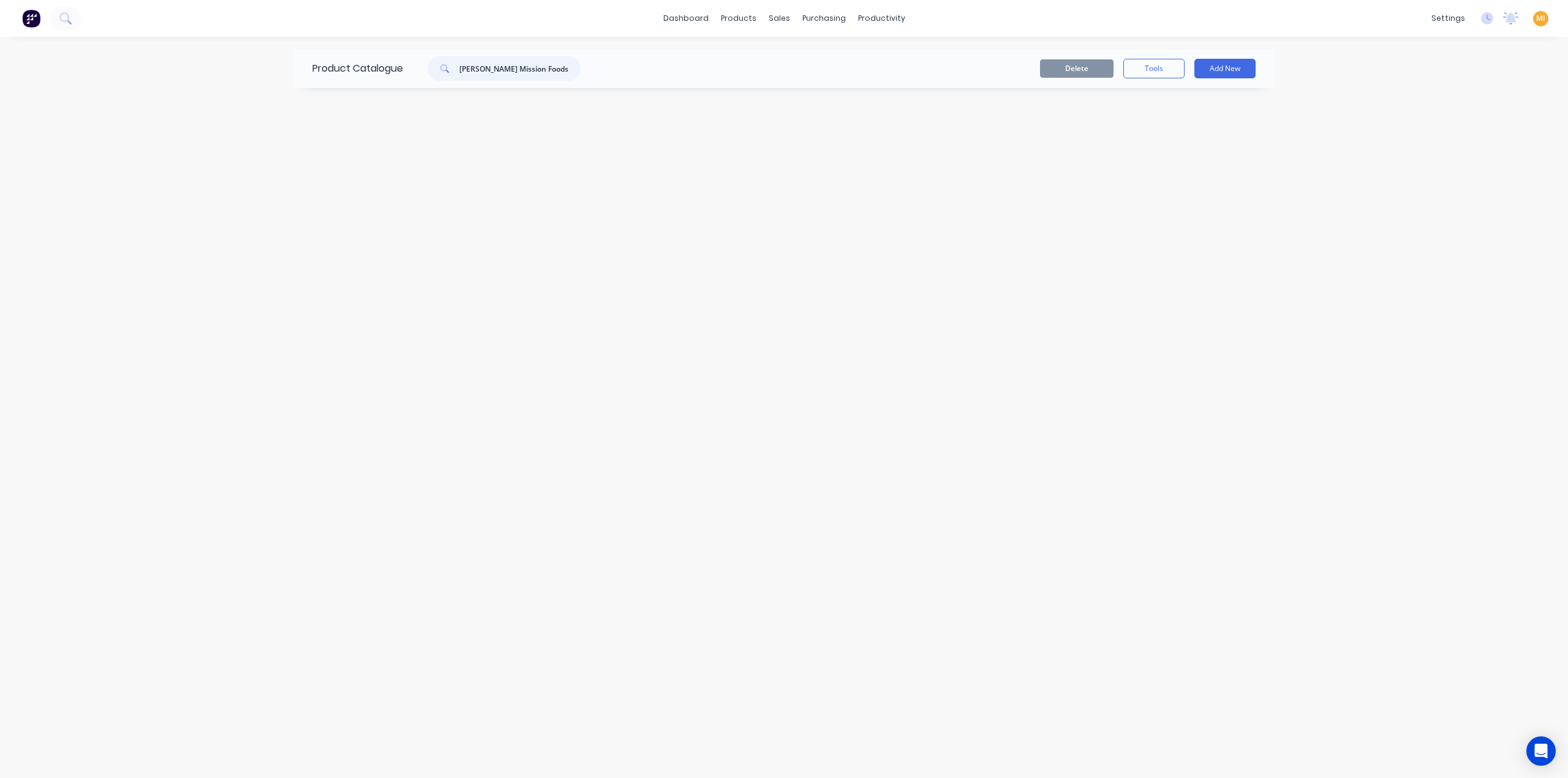
scroll to position [0, 6]
click at [24, 23] on img at bounding box center [31, 18] width 18 height 18
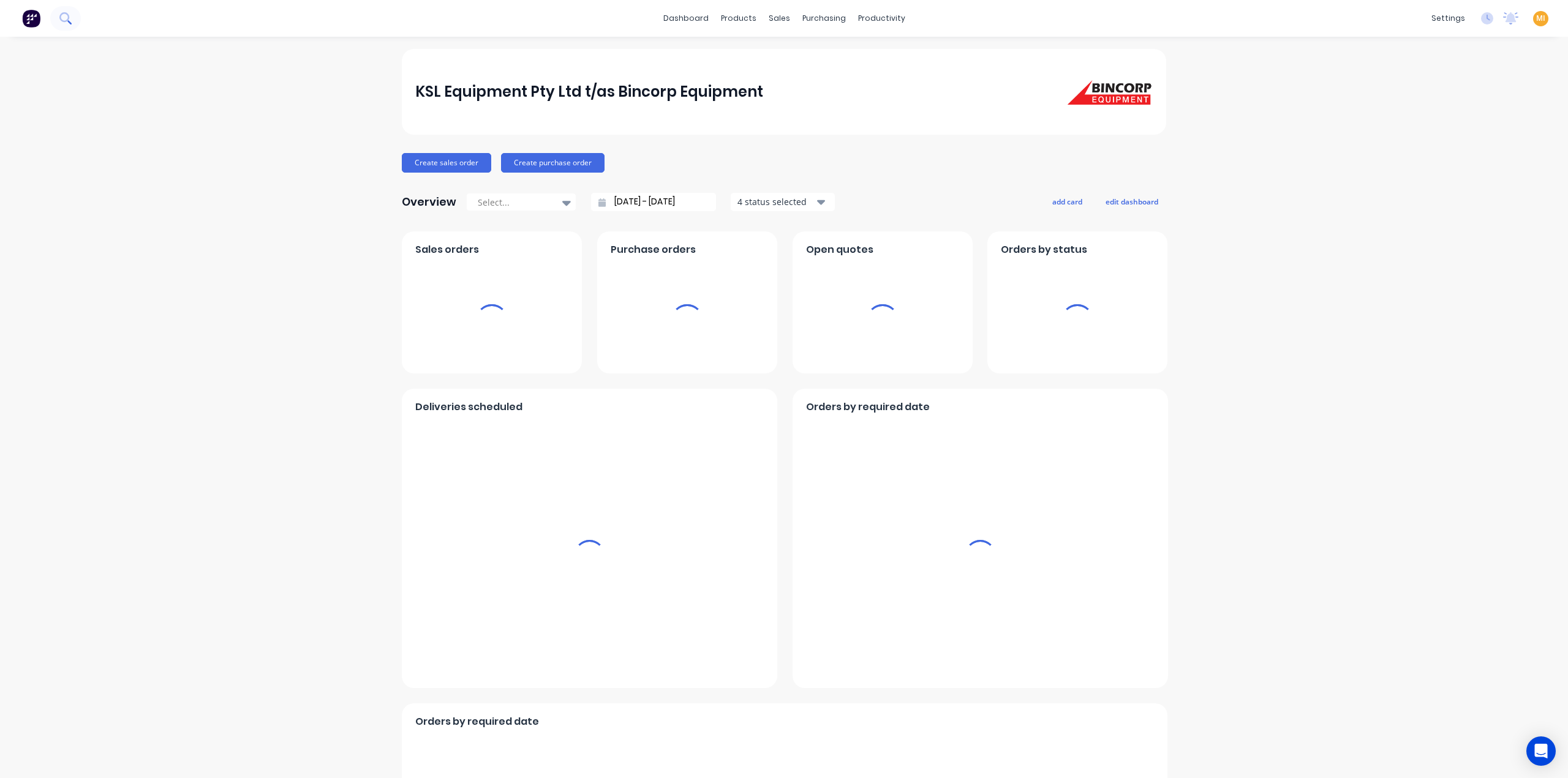
click at [70, 17] on icon at bounding box center [65, 18] width 11 height 11
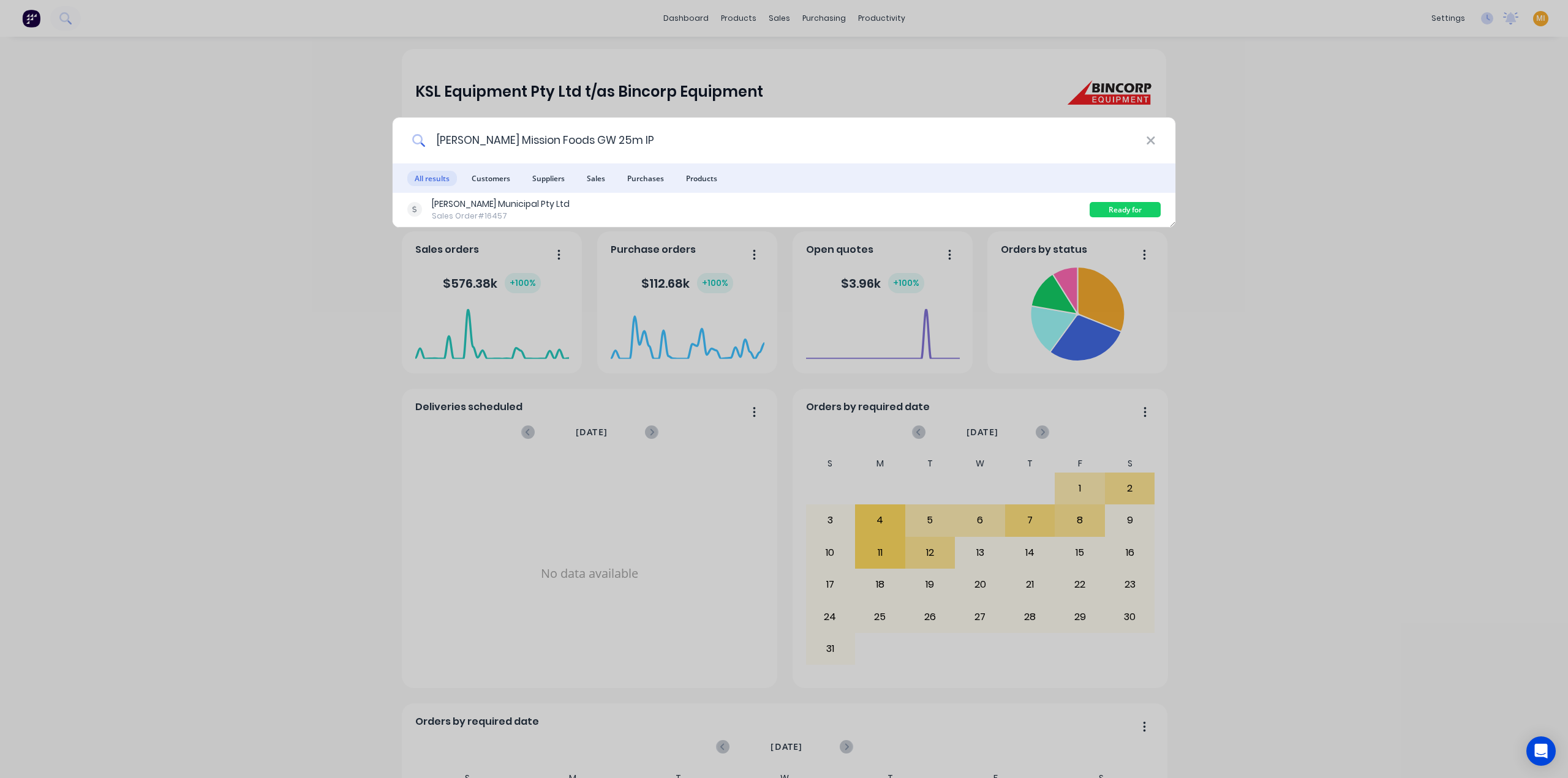
drag, startPoint x: 437, startPoint y: 141, endPoint x: 467, endPoint y: 147, distance: 30.6
click at [437, 141] on input "[PERSON_NAME] Mission Foods GW 25m IP" at bounding box center [786, 141] width 720 height 46
type input "[PERSON_NAME] Mission Foods GW 25m IP"
drag, startPoint x: 643, startPoint y: 178, endPoint x: 548, endPoint y: 183, distance: 95.1
click at [548, 183] on ul "All results Customers Suppliers Sales Purchases Products" at bounding box center [784, 178] width 783 height 29
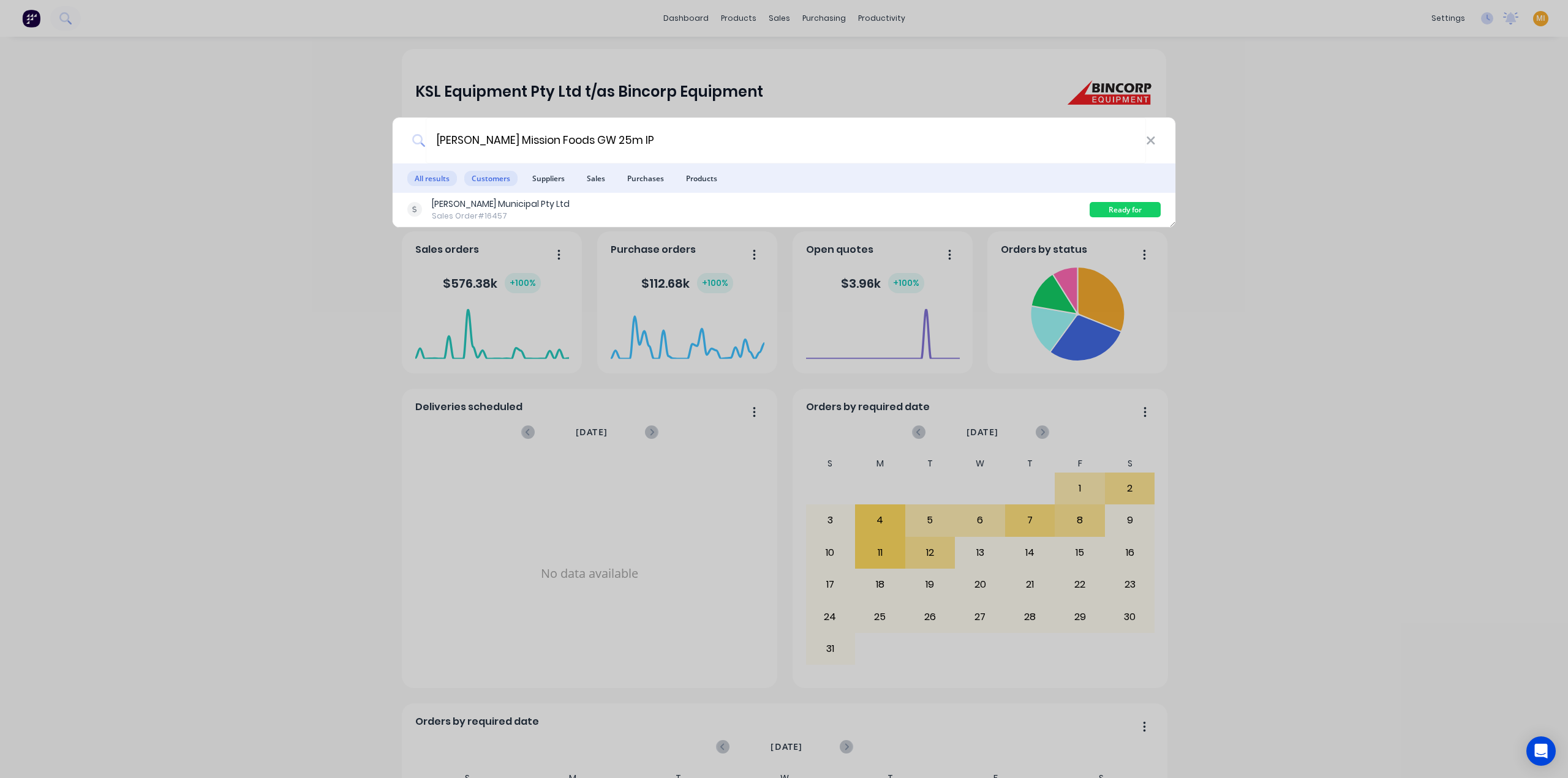
click at [474, 179] on span "Customers" at bounding box center [491, 178] width 53 height 16
click at [703, 178] on span "Products" at bounding box center [702, 178] width 46 height 16
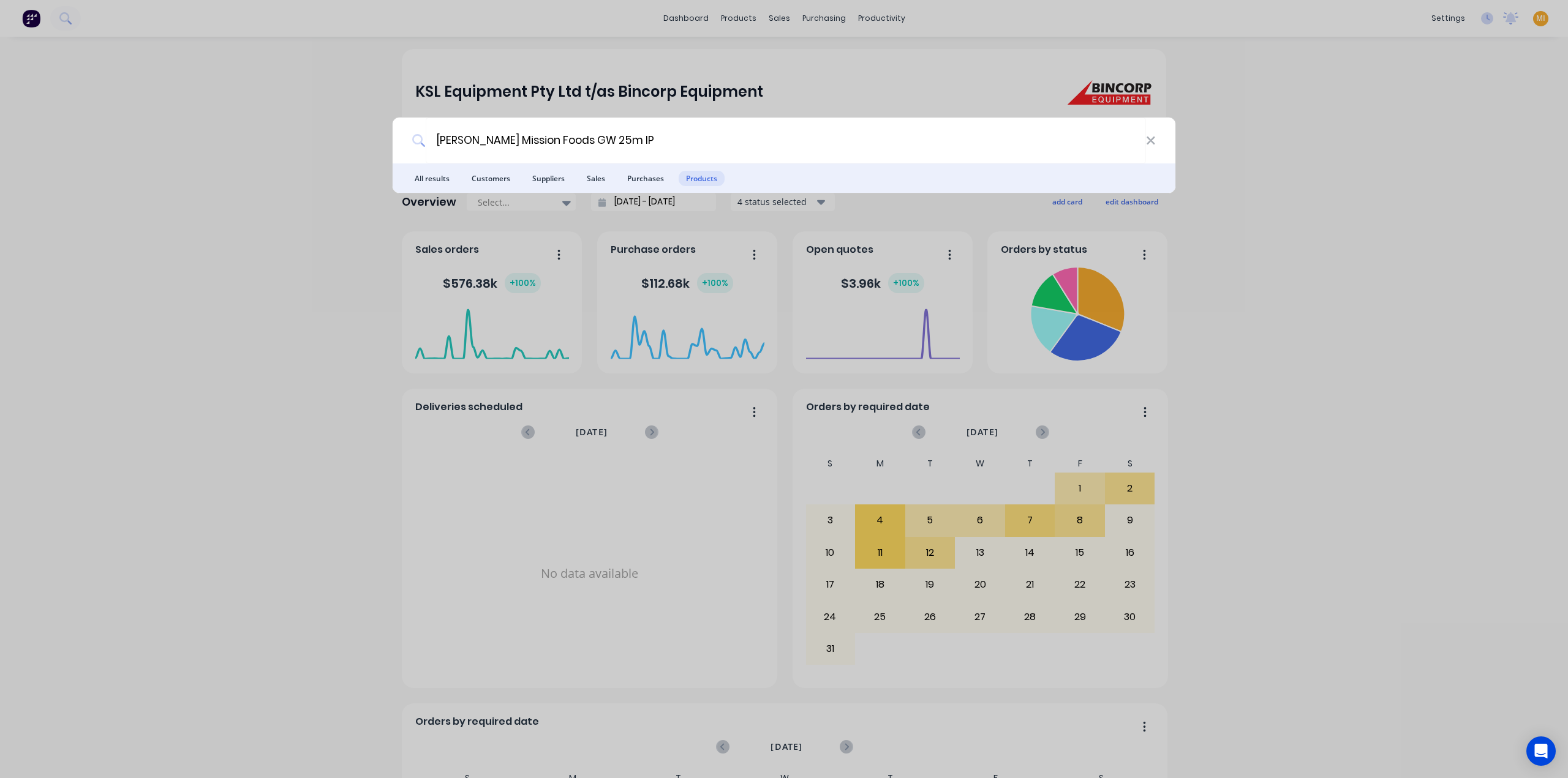
click at [284, 201] on div "[PERSON_NAME] Mission Foods GW 25m IP All results Customers Suppliers Sales Pur…" at bounding box center [784, 389] width 1568 height 778
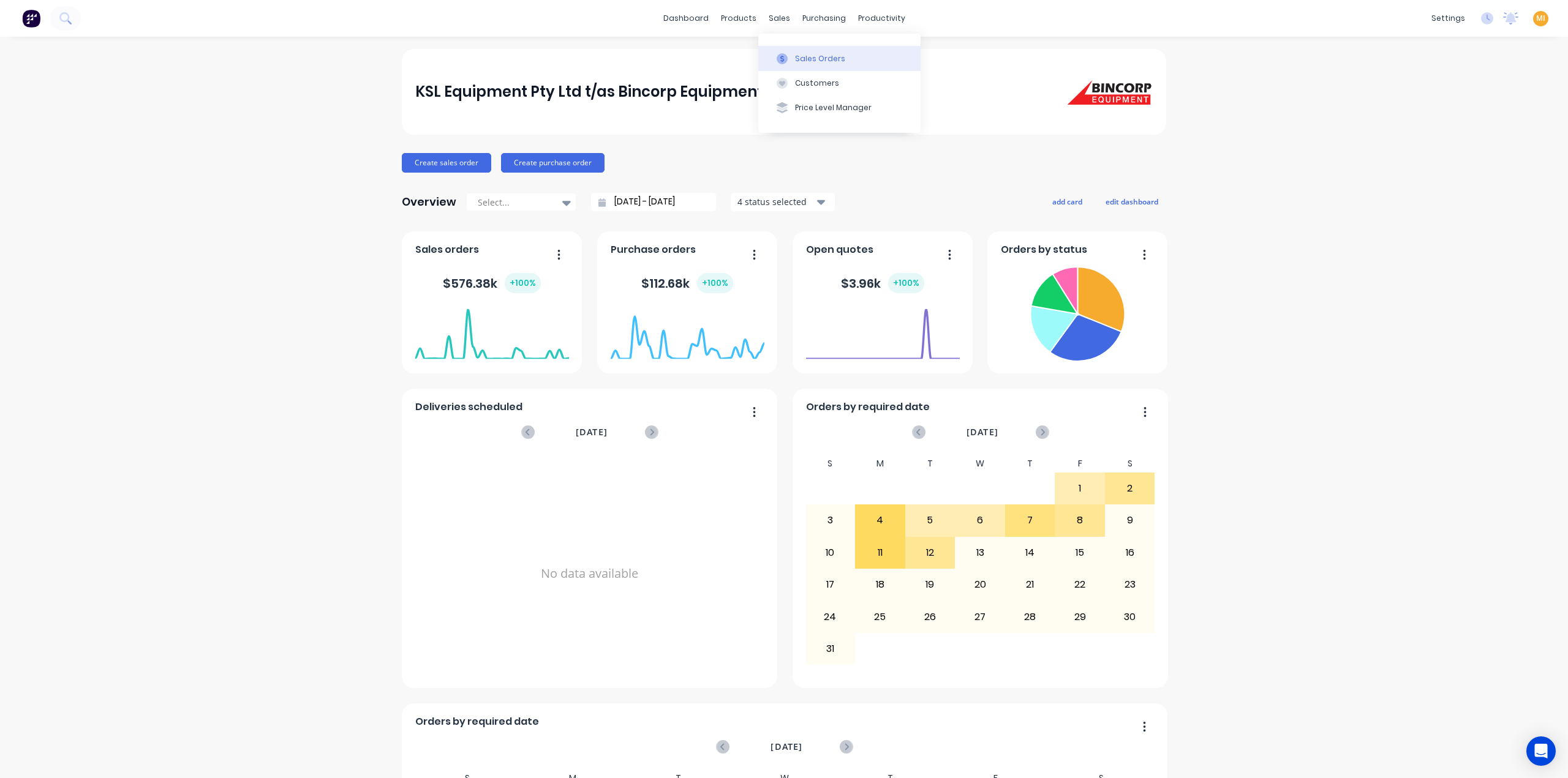
click at [787, 53] on icon at bounding box center [782, 59] width 11 height 11
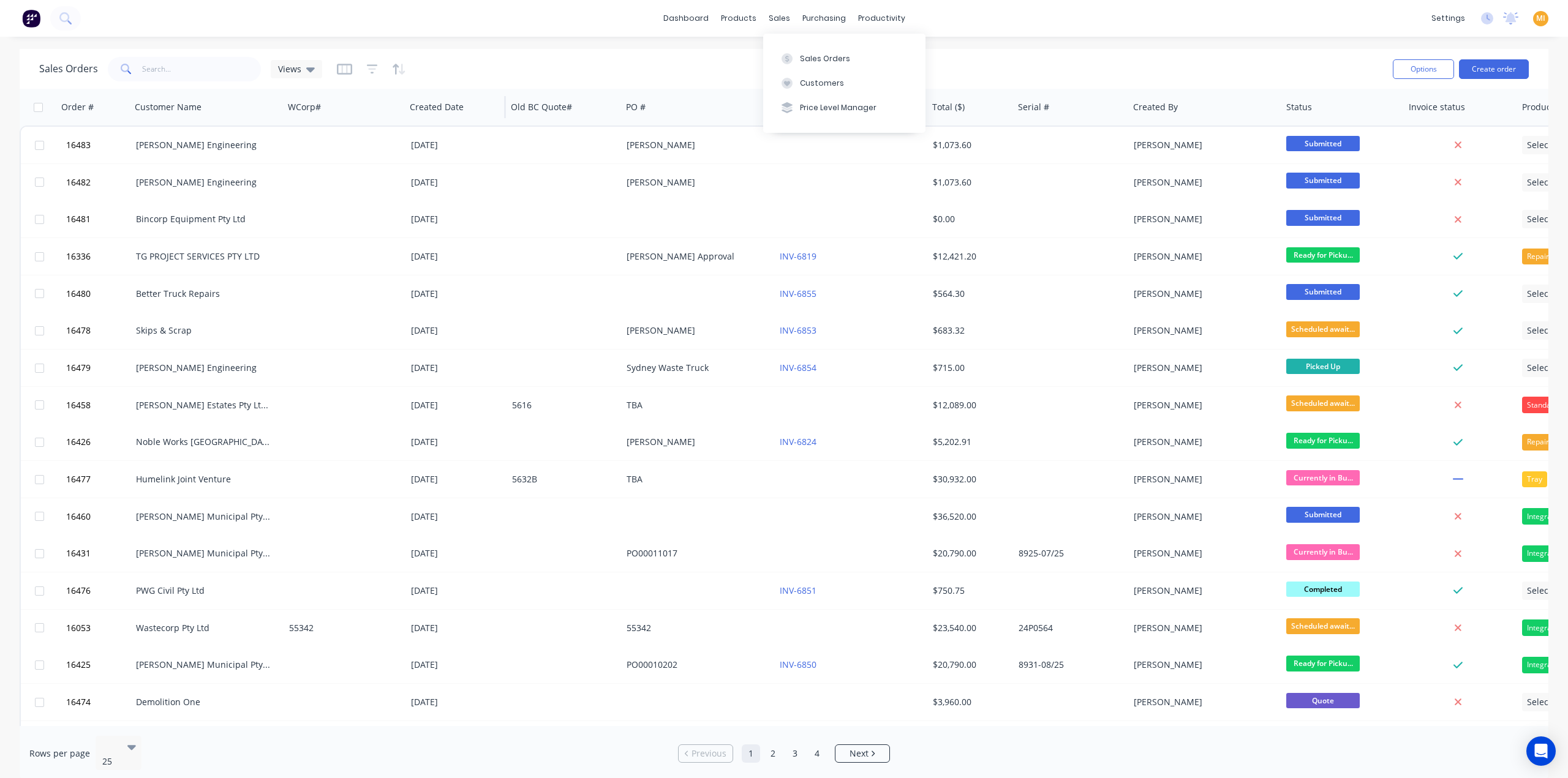
drag, startPoint x: 800, startPoint y: 49, endPoint x: 498, endPoint y: 104, distance: 307.0
click at [800, 51] on button "Sales Orders" at bounding box center [845, 58] width 162 height 24
click at [217, 84] on div "Sales Orders Views Options Create order" at bounding box center [784, 68] width 1529 height 40
click at [211, 71] on input "text" at bounding box center [201, 69] width 120 height 24
paste input "16457"
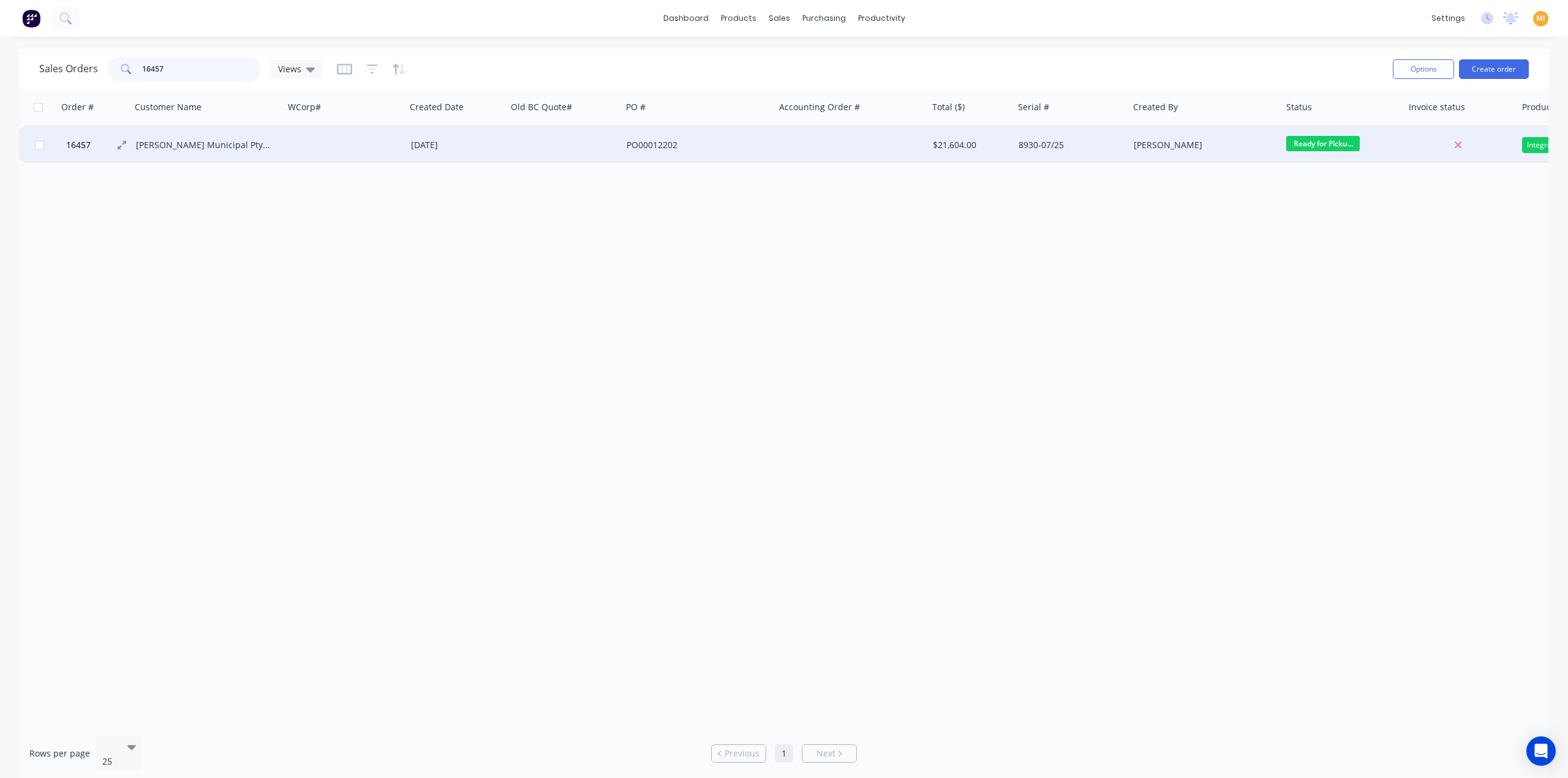
type input "16457"
click at [99, 157] on button "16457" at bounding box center [99, 145] width 74 height 37
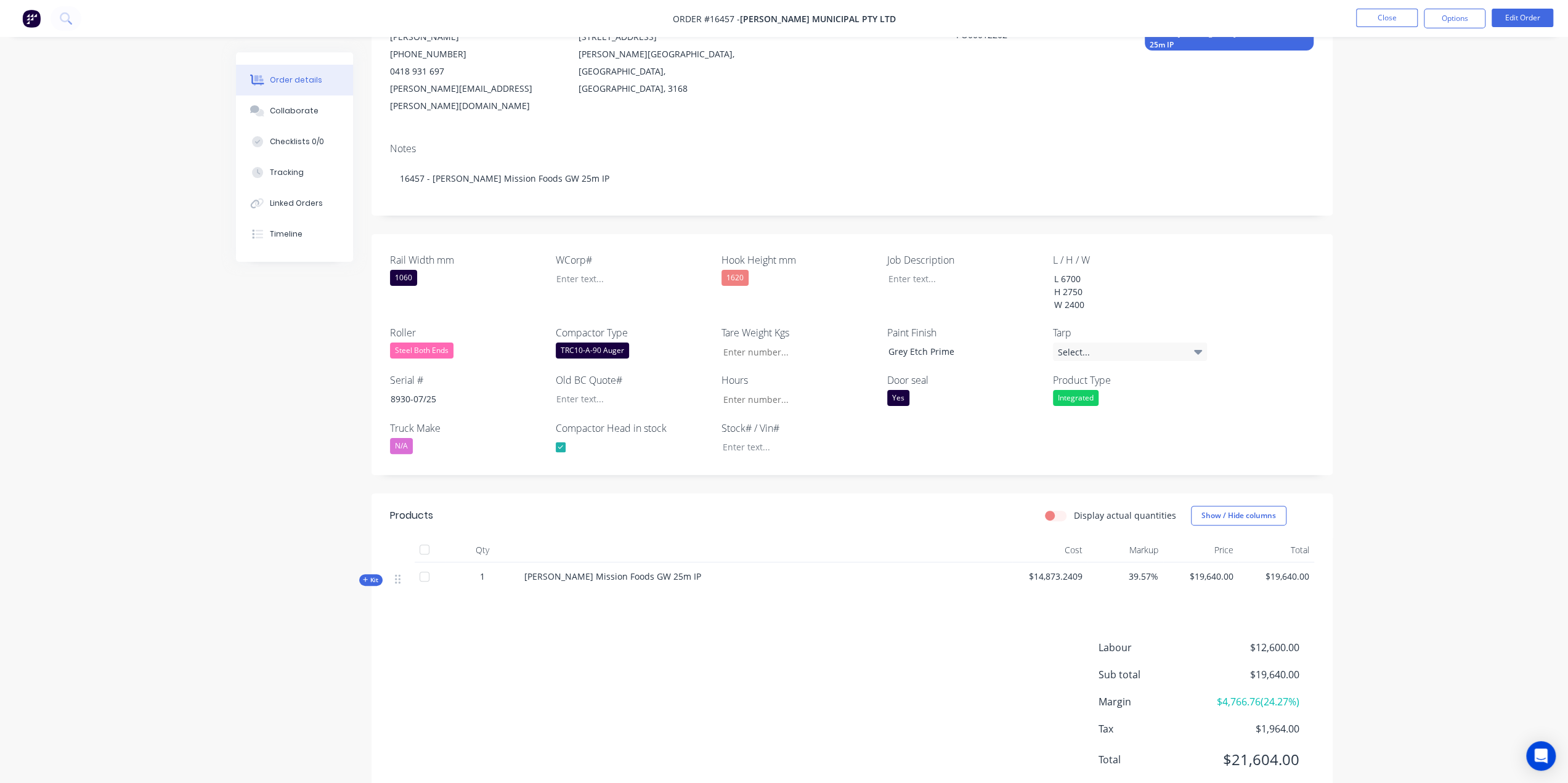
scroll to position [162, 0]
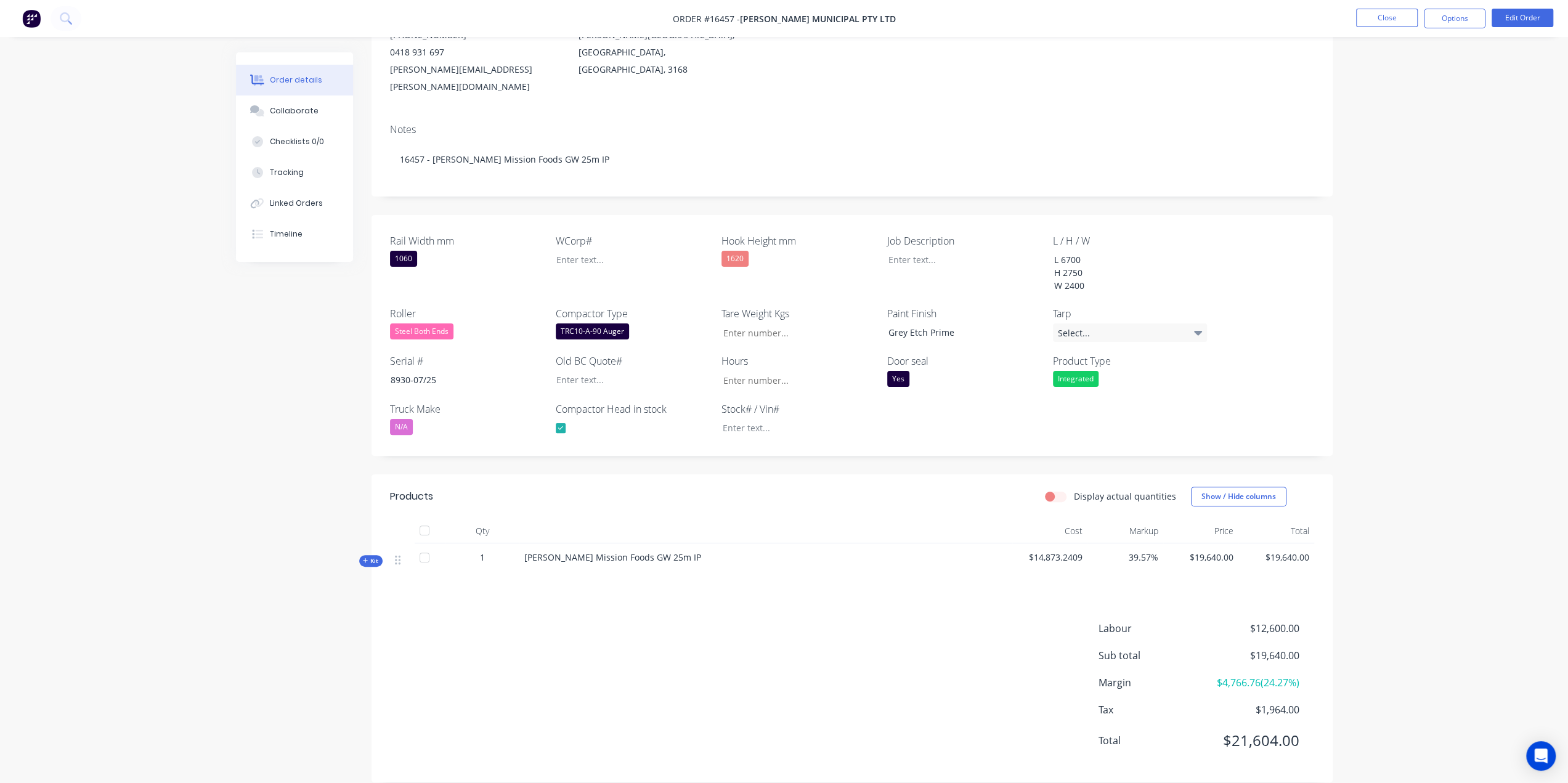
click at [372, 555] on div "Kit" at bounding box center [371, 561] width 23 height 12
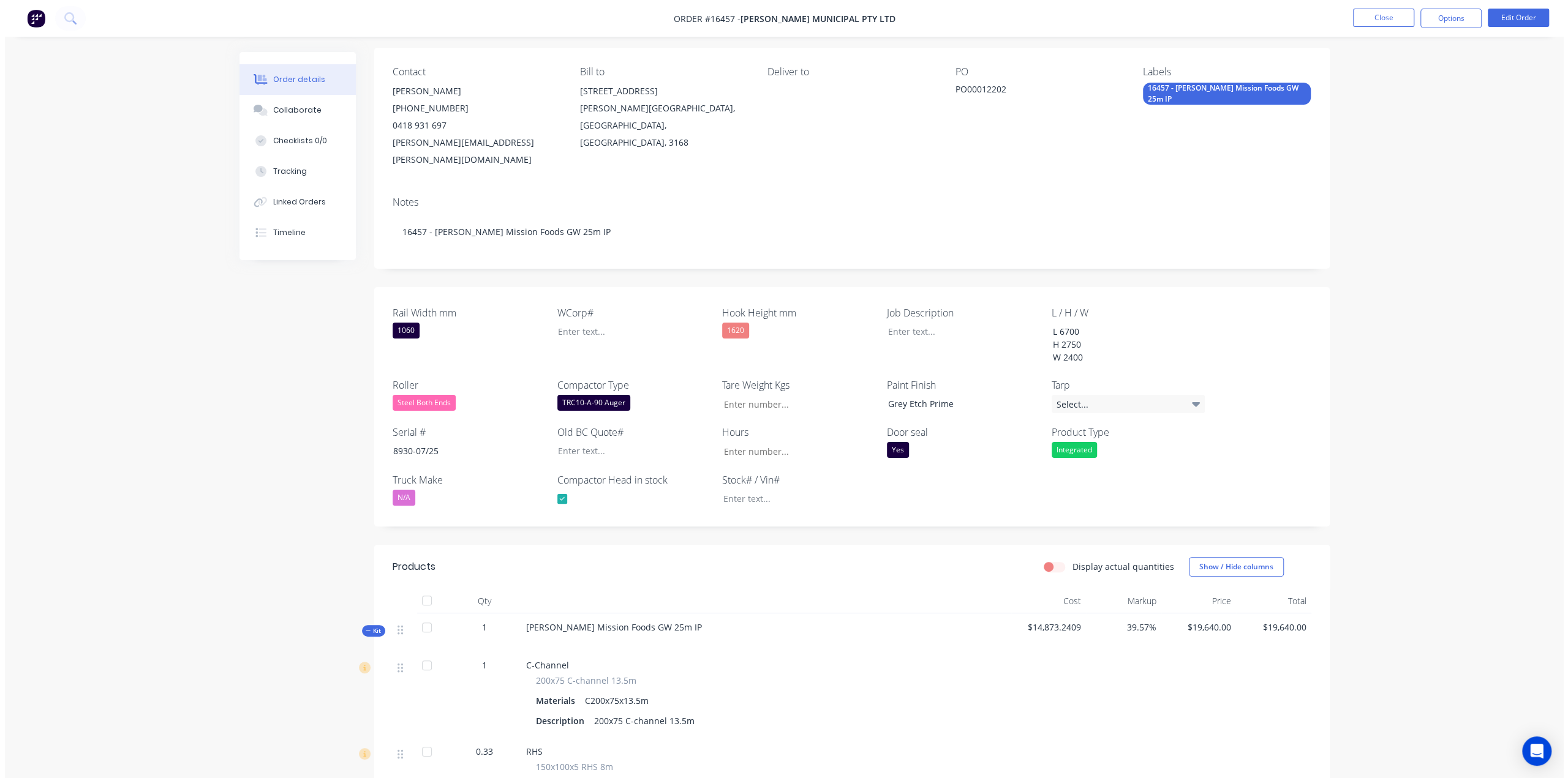
scroll to position [0, 0]
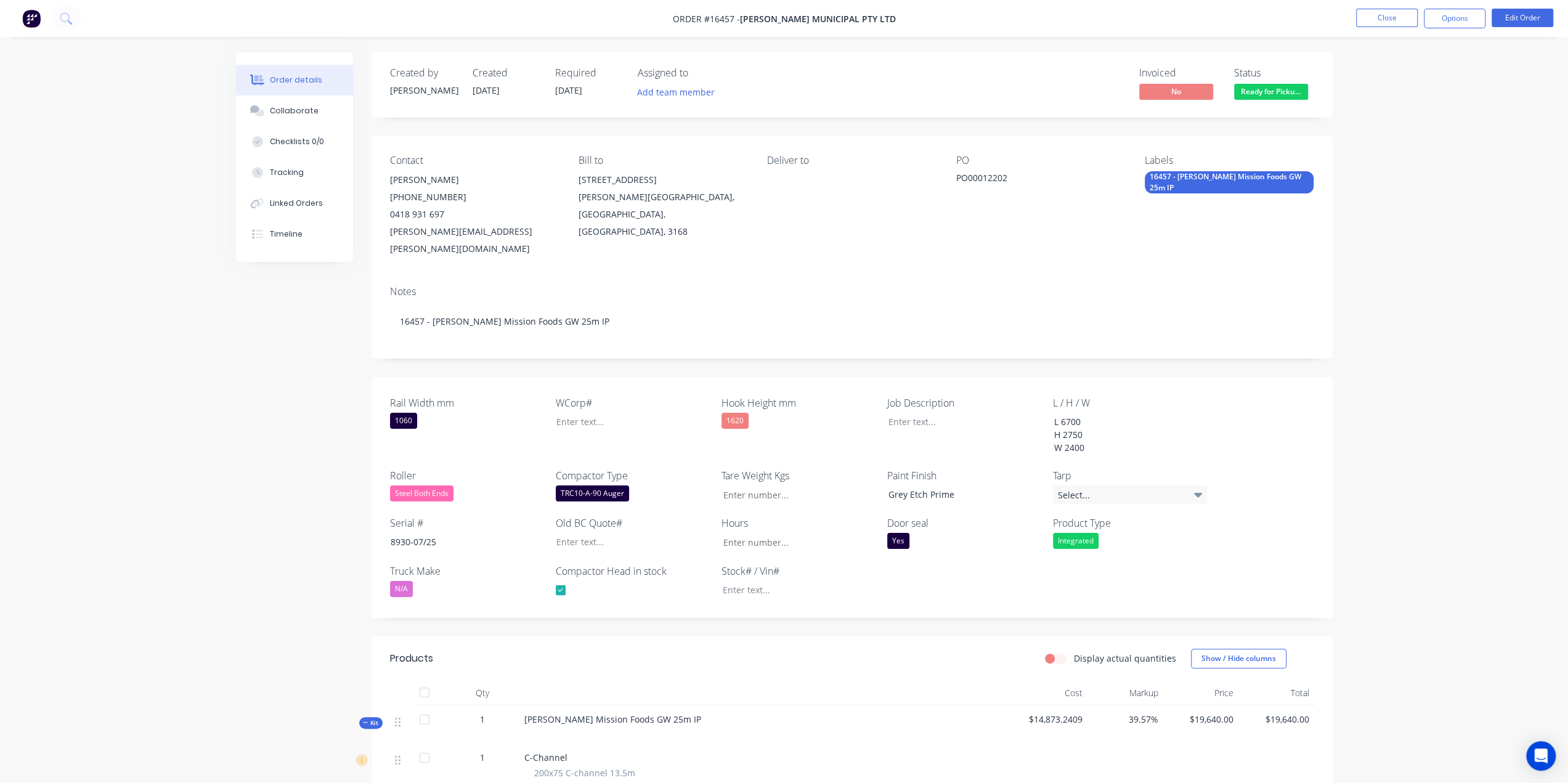
click at [1384, 8] on nav "Order #16457 - [PERSON_NAME] Municipal Pty Ltd Close Options Edit Order" at bounding box center [784, 18] width 1568 height 37
click at [1379, 12] on button "Close" at bounding box center [1387, 18] width 62 height 18
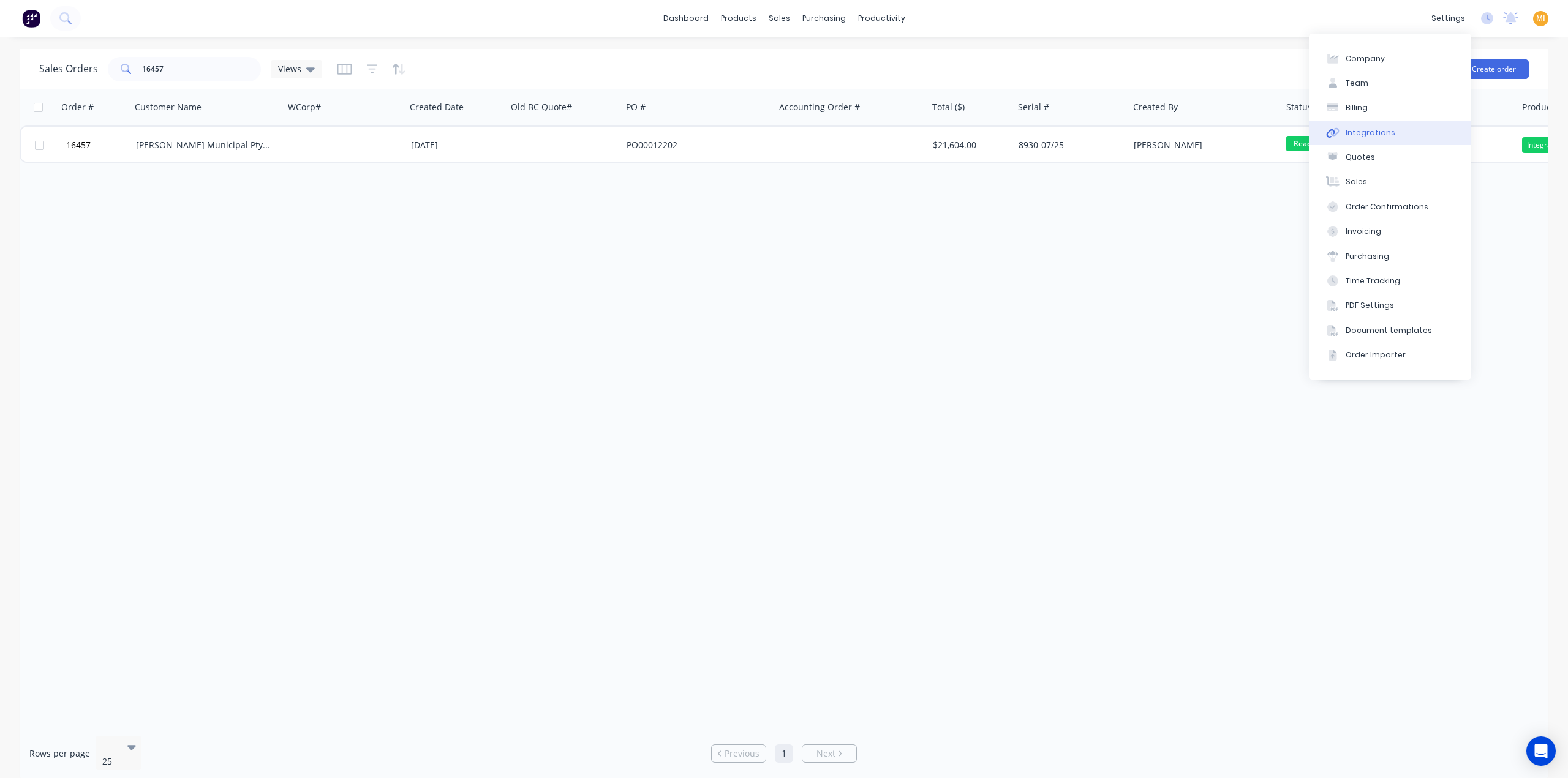
click at [1381, 128] on div "Integrations" at bounding box center [1370, 132] width 49 height 11
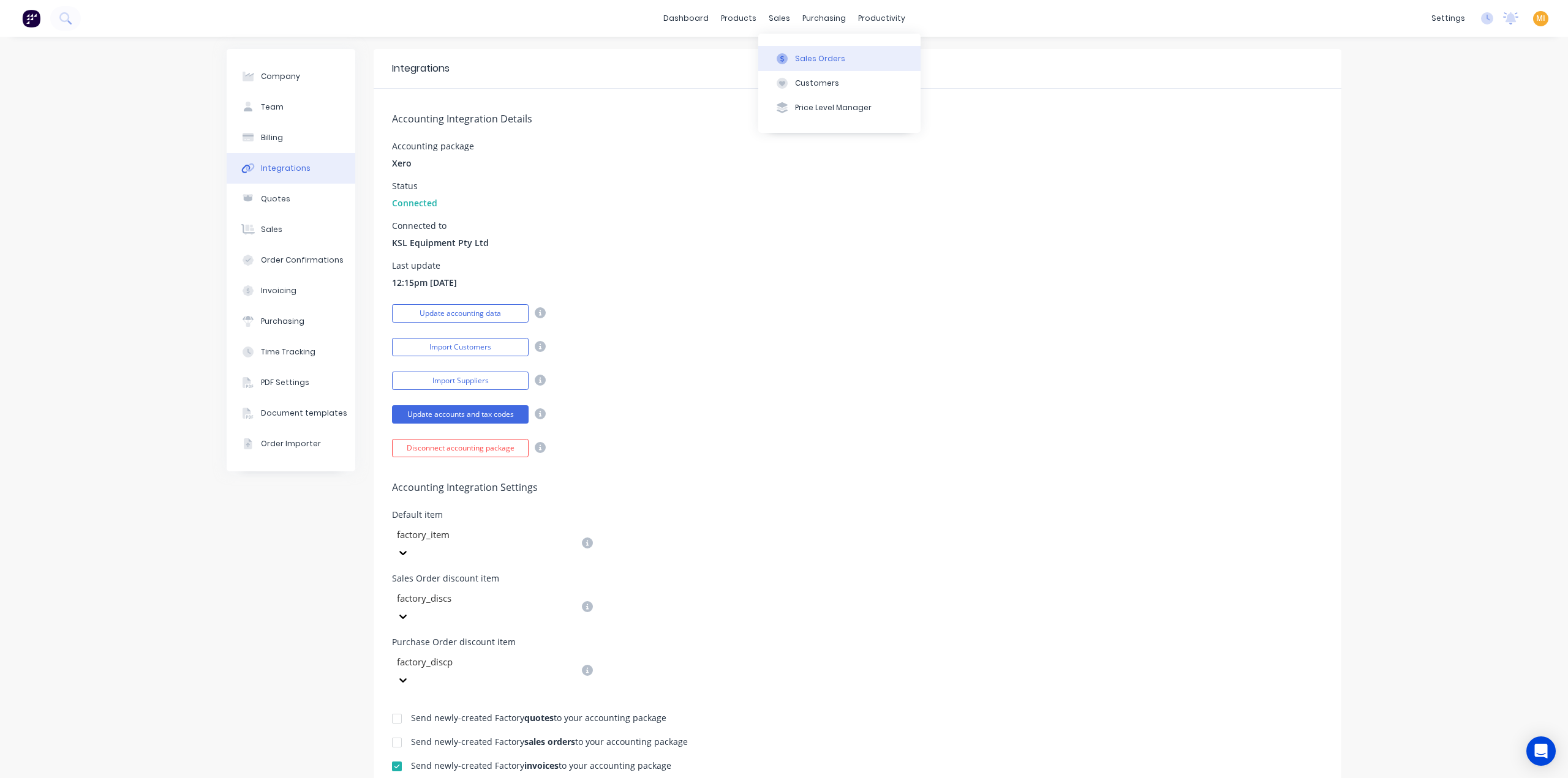
click at [793, 60] on button "Sales Orders" at bounding box center [839, 58] width 162 height 24
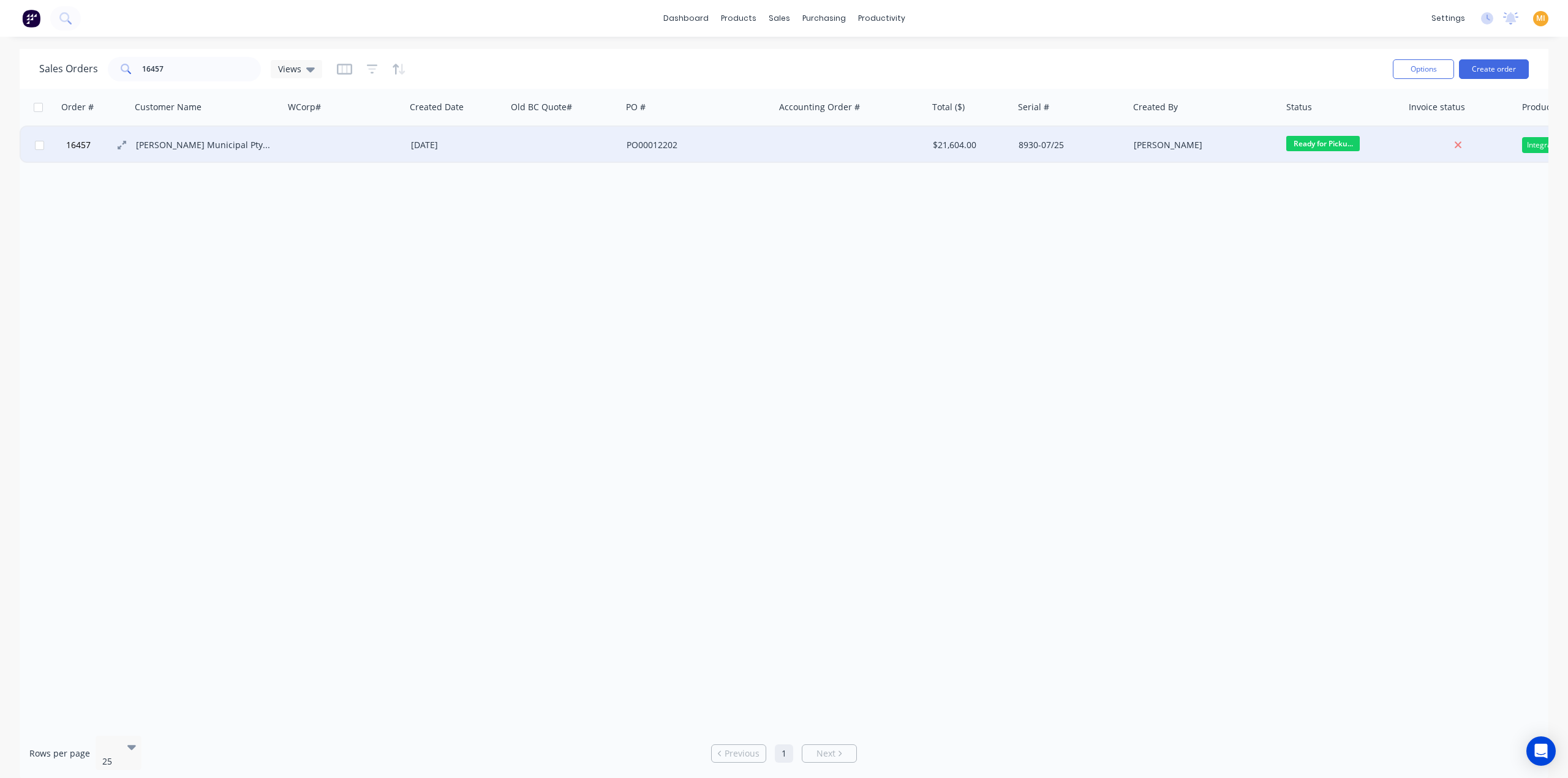
click at [107, 147] on button "16457" at bounding box center [99, 145] width 74 height 37
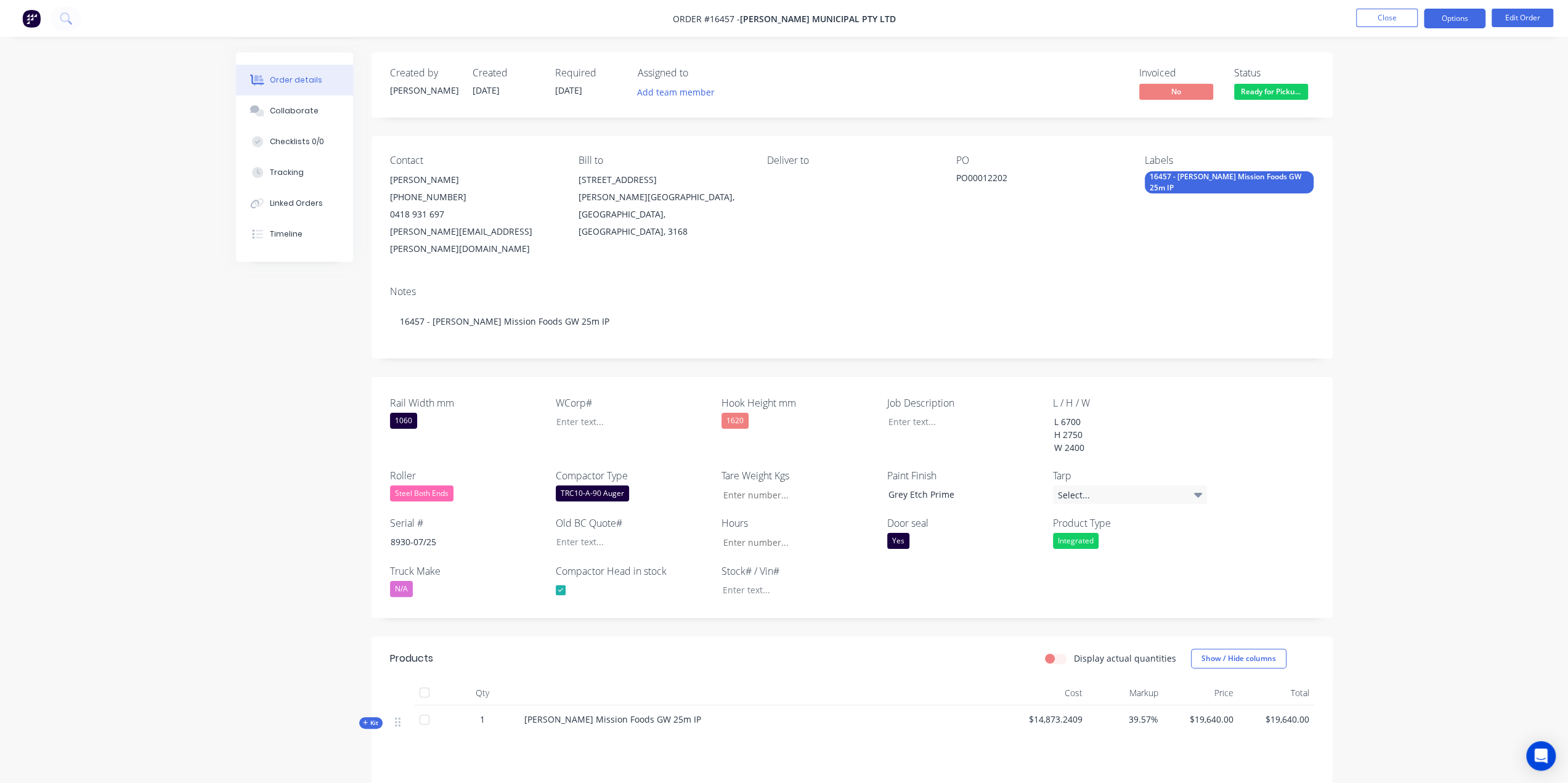
click at [1453, 19] on button "Options" at bounding box center [1454, 18] width 62 height 20
click at [1400, 98] on div "Partial Invoice" at bounding box center [1418, 99] width 114 height 18
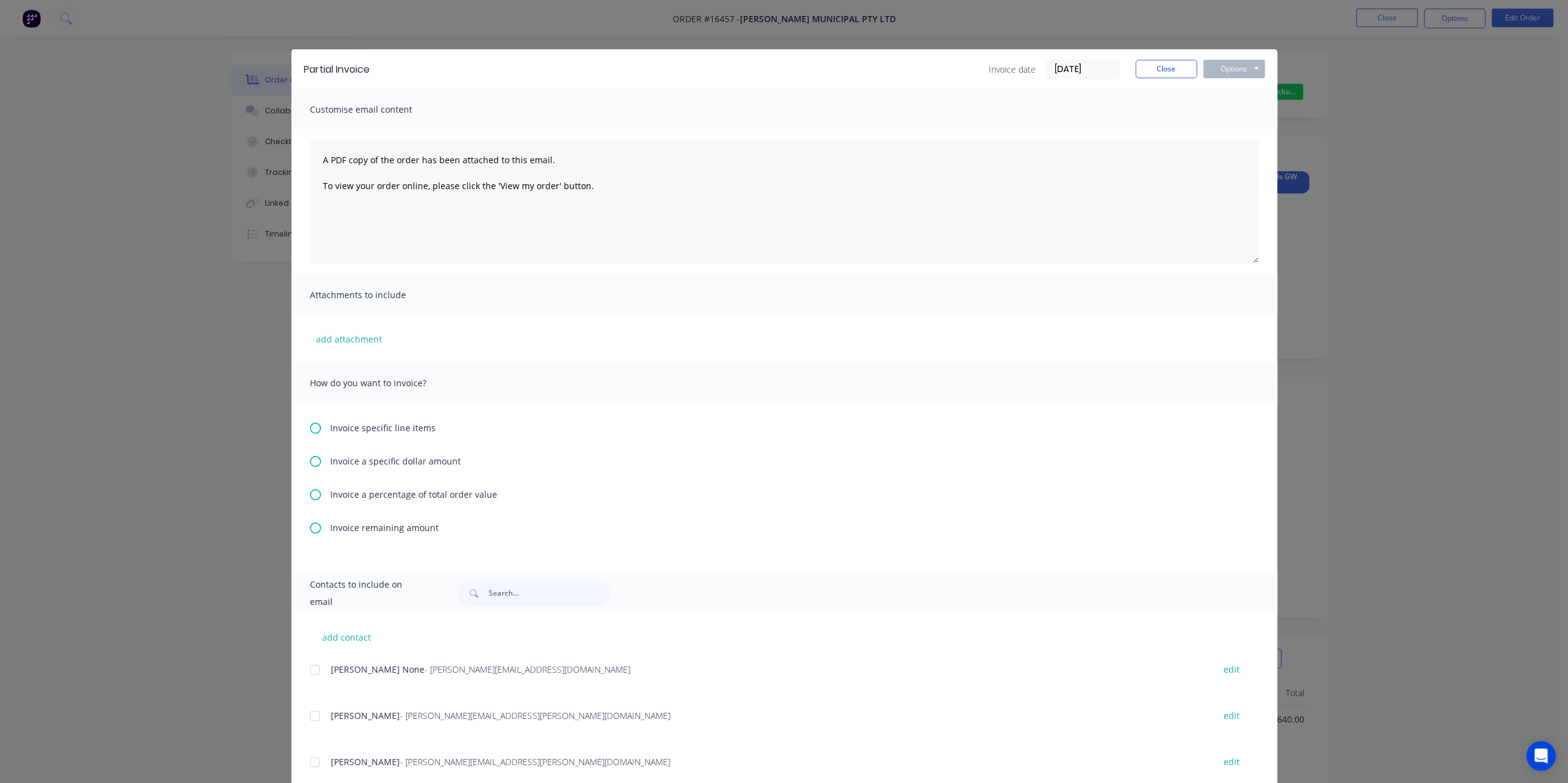
click at [1400, 98] on div "Partial Invoice Invoice date [DATE] Close Options Preview Print Email Customise…" at bounding box center [784, 391] width 1568 height 783
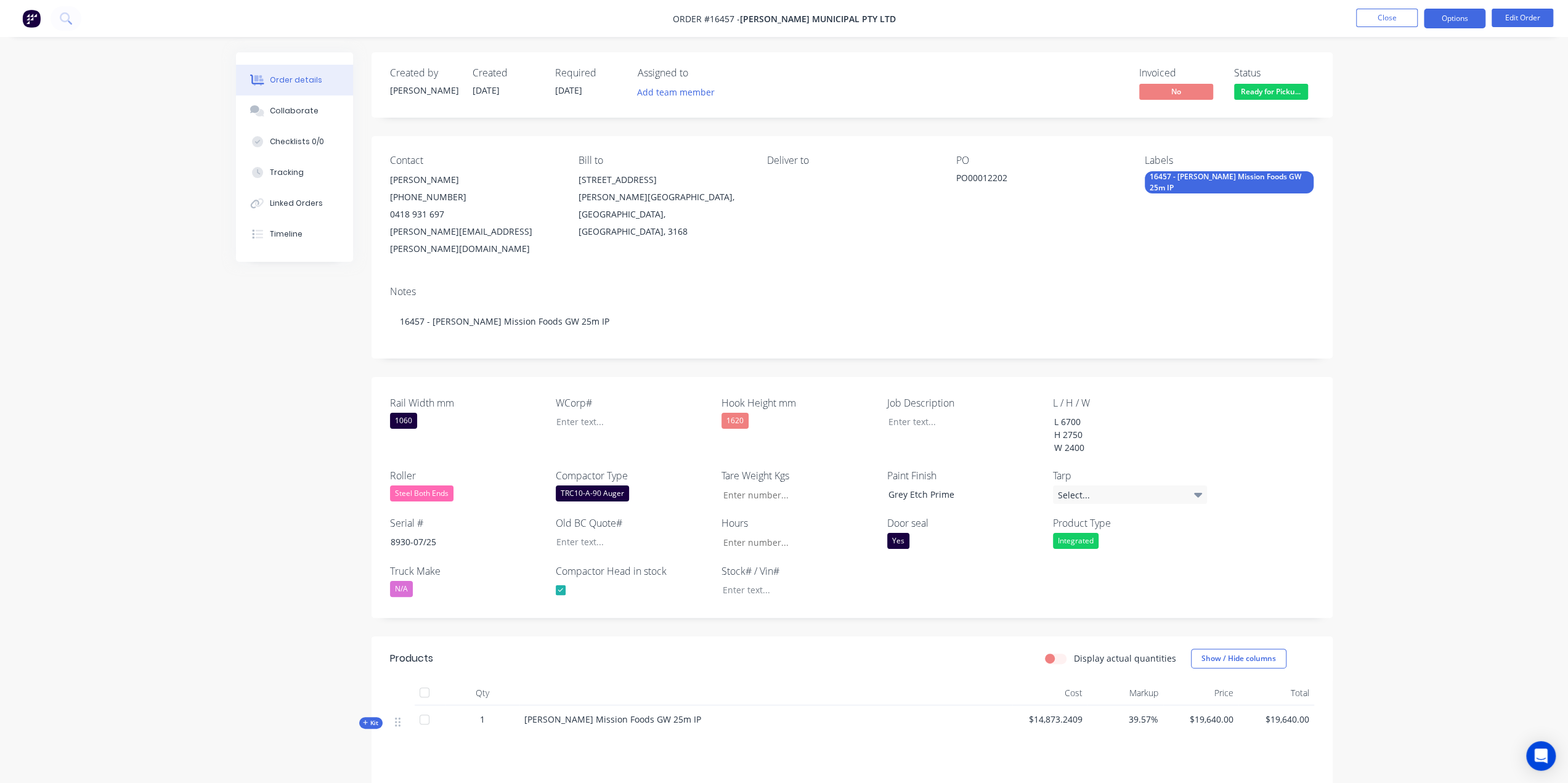
click at [1447, 18] on button "Options" at bounding box center [1454, 18] width 62 height 20
click at [1403, 63] on button "Invoice" at bounding box center [1418, 74] width 135 height 24
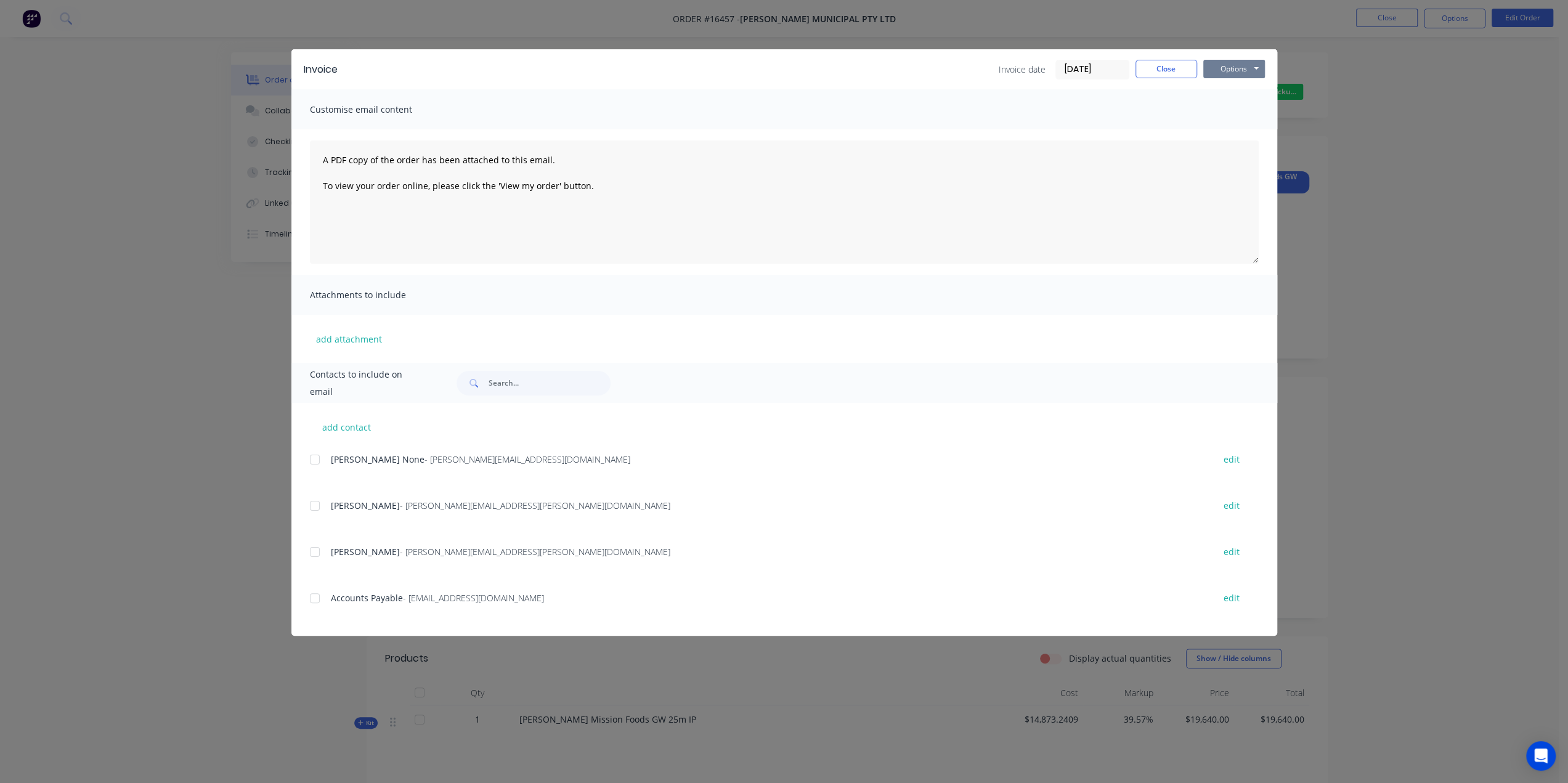
click at [1247, 66] on button "Options" at bounding box center [1234, 69] width 62 height 18
click at [1250, 106] on button "Print" at bounding box center [1243, 112] width 79 height 20
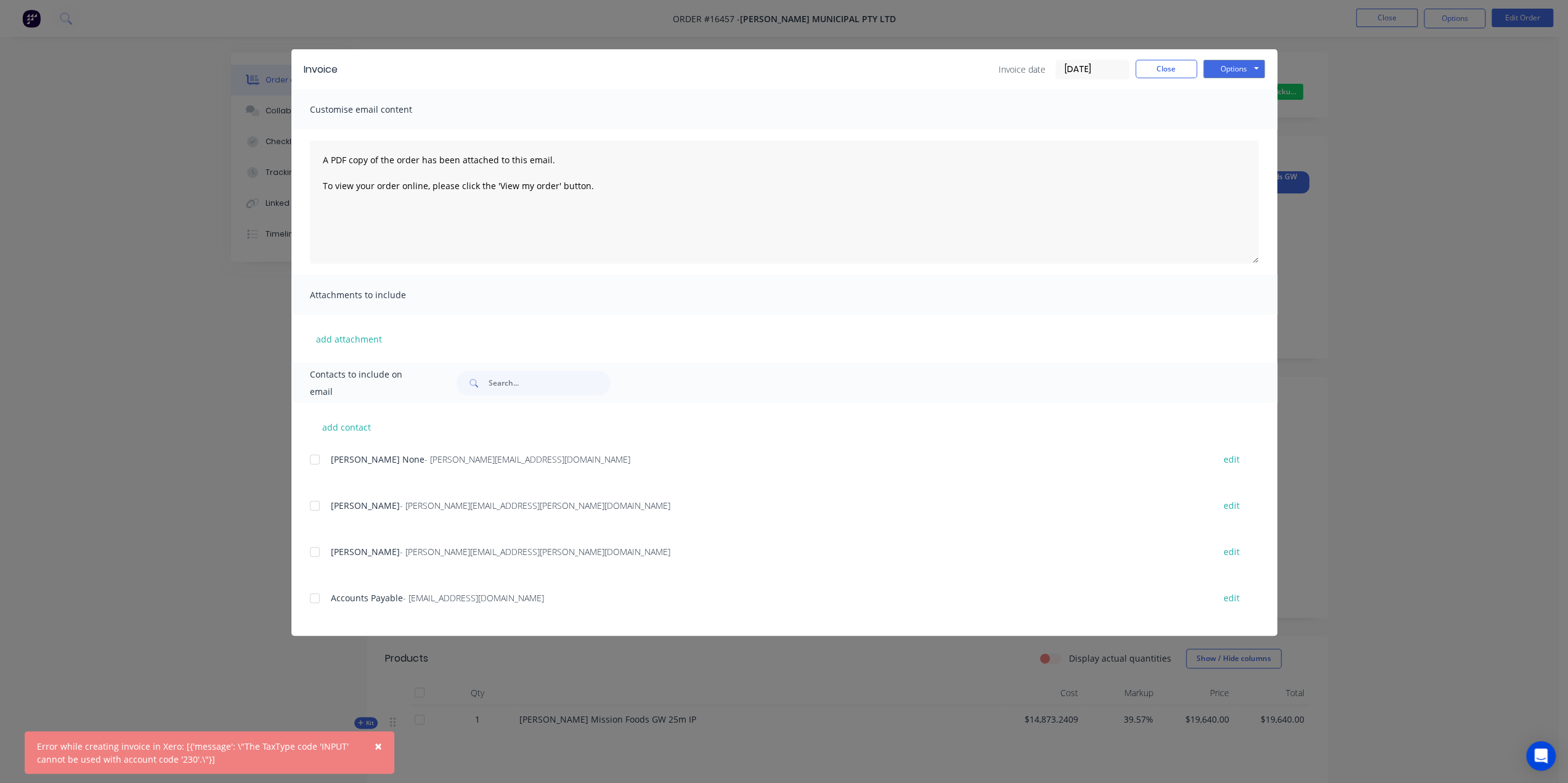
click at [252, 346] on div "Invoice Invoice date [DATE] Close Options Preview Print Email Customise email c…" at bounding box center [784, 391] width 1568 height 783
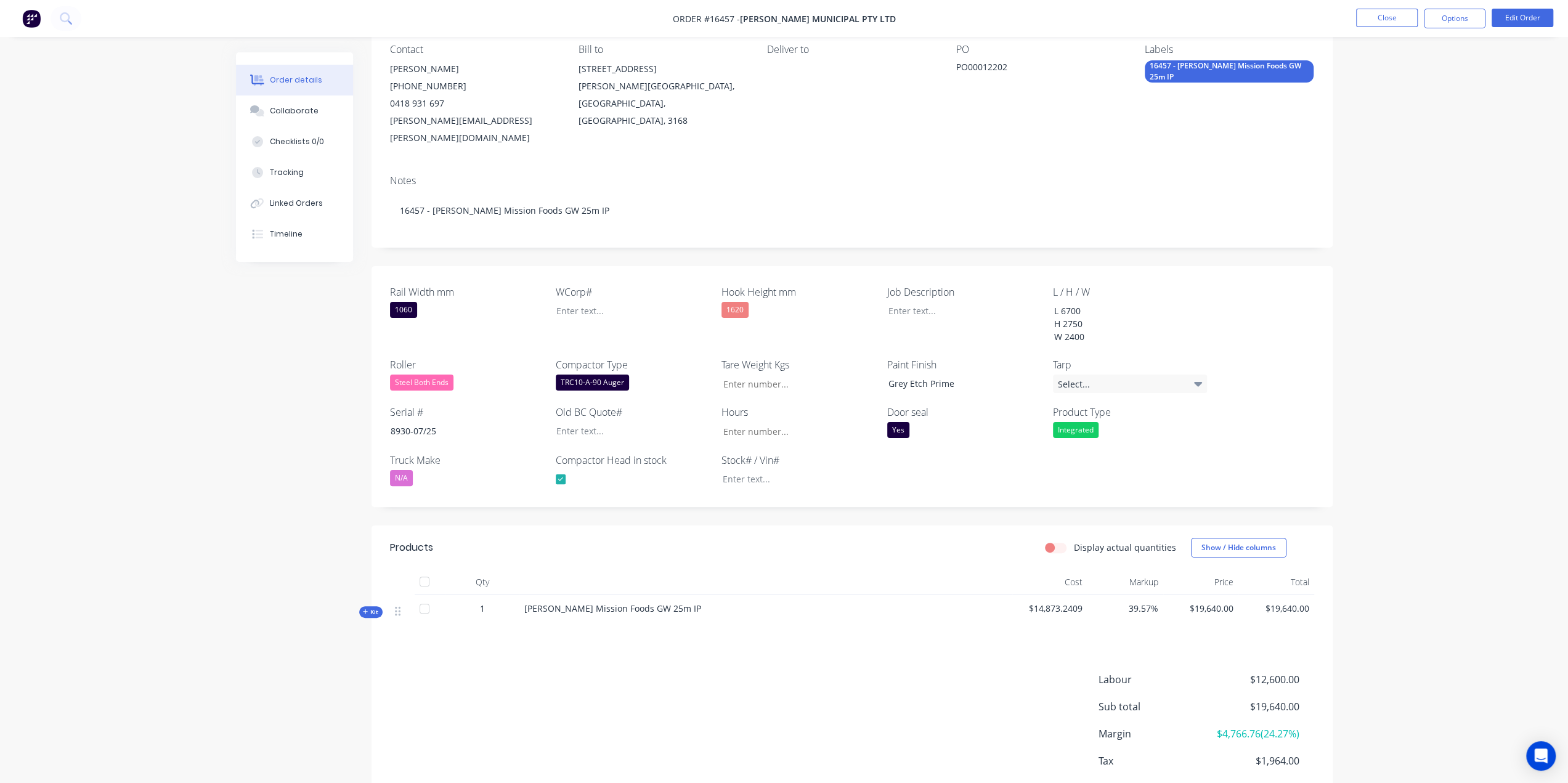
scroll to position [162, 0]
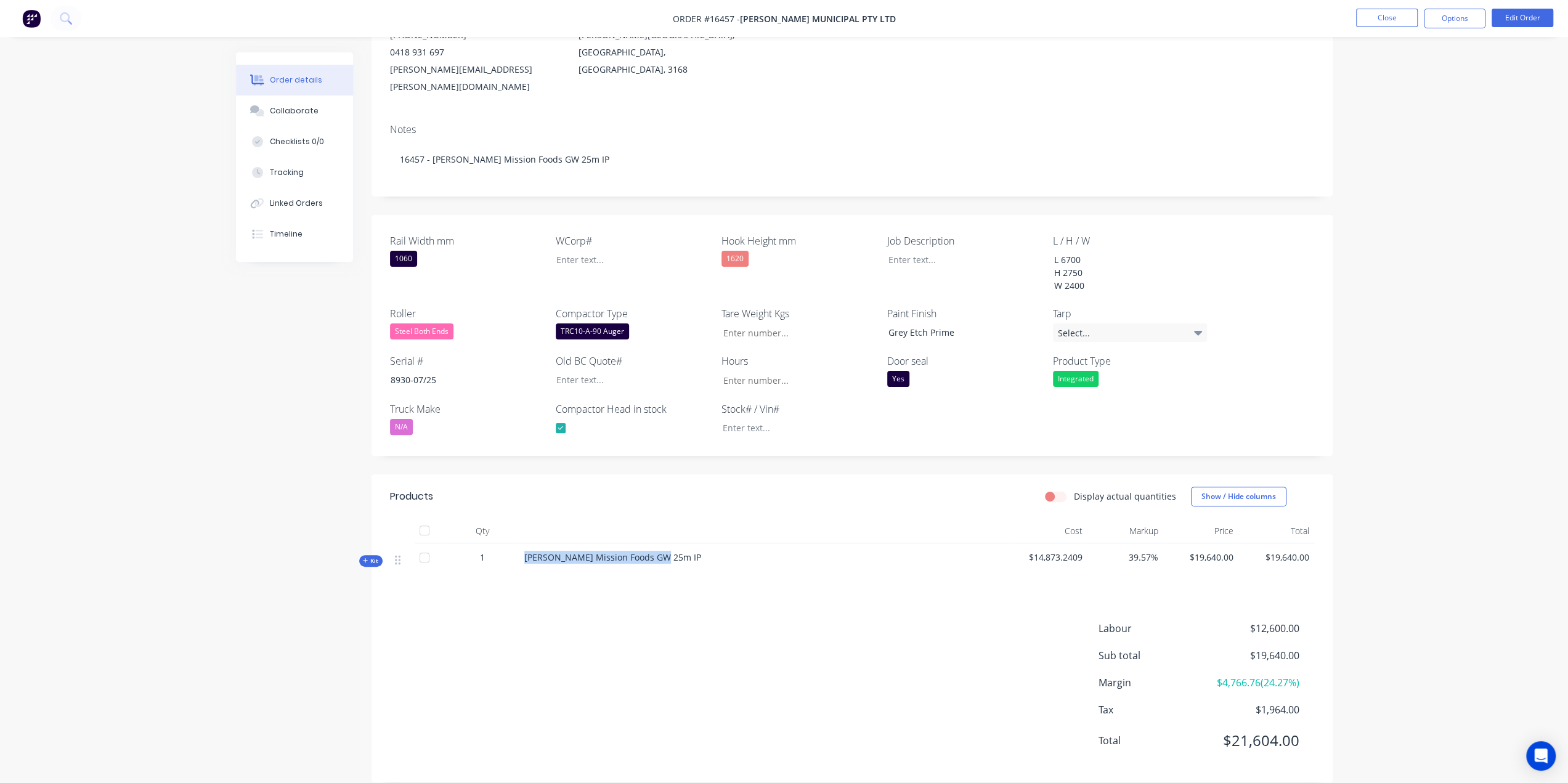
drag, startPoint x: 674, startPoint y: 539, endPoint x: 511, endPoint y: 539, distance: 163.0
click at [511, 544] on div "Kit 1 [PERSON_NAME] Mission Foods GW 25m IP $14,873.2409 39.57% $19,640.00 $19,…" at bounding box center [852, 563] width 924 height 38
copy div "[PERSON_NAME] Mission Foods GW 25m IP"
click at [768, 562] on div "[PERSON_NAME] Mission Foods GW 25m IP" at bounding box center [766, 563] width 493 height 38
click at [276, 226] on button "Timeline" at bounding box center [295, 234] width 117 height 31
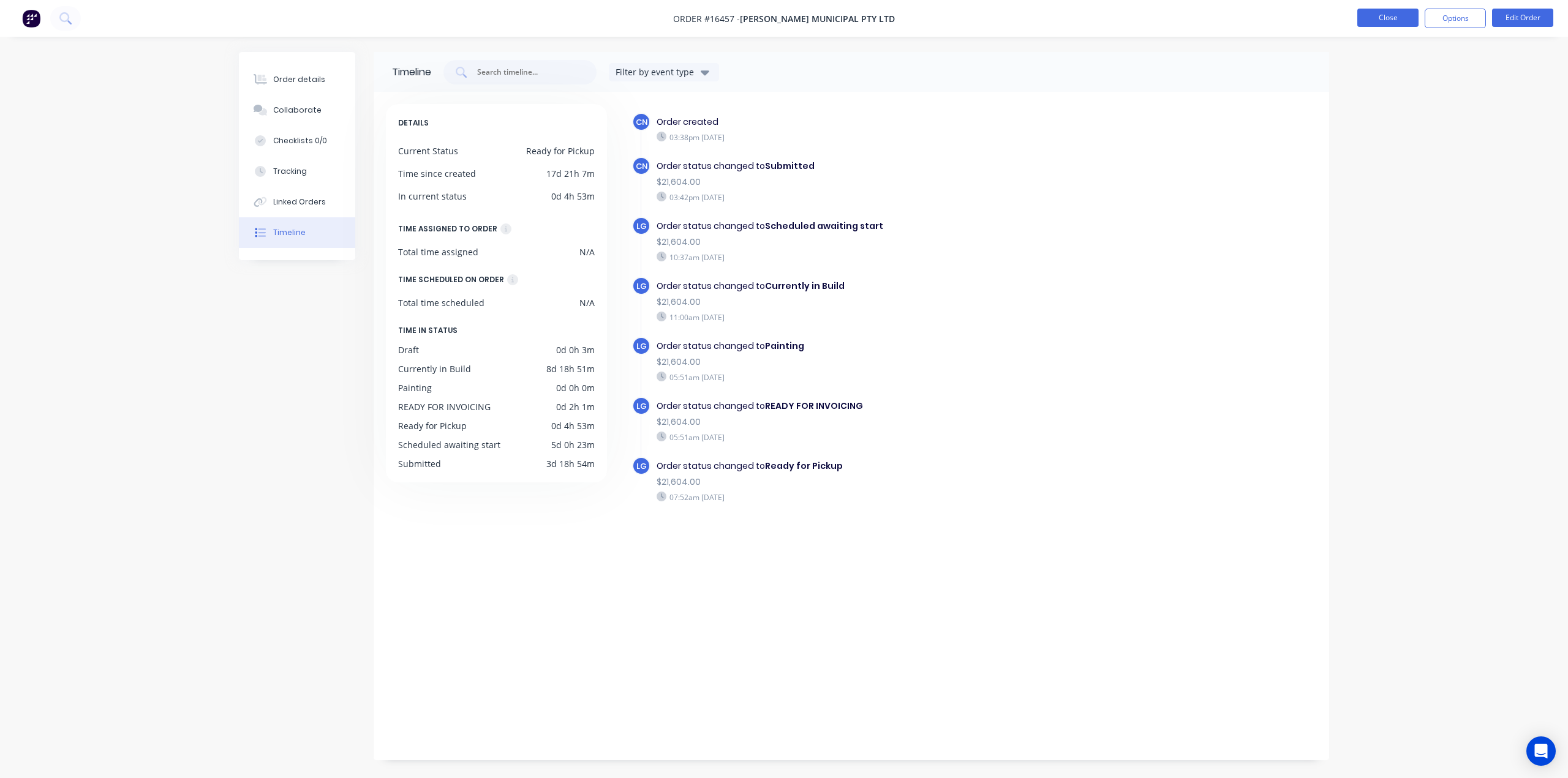
click at [1387, 16] on button "Close" at bounding box center [1387, 18] width 62 height 18
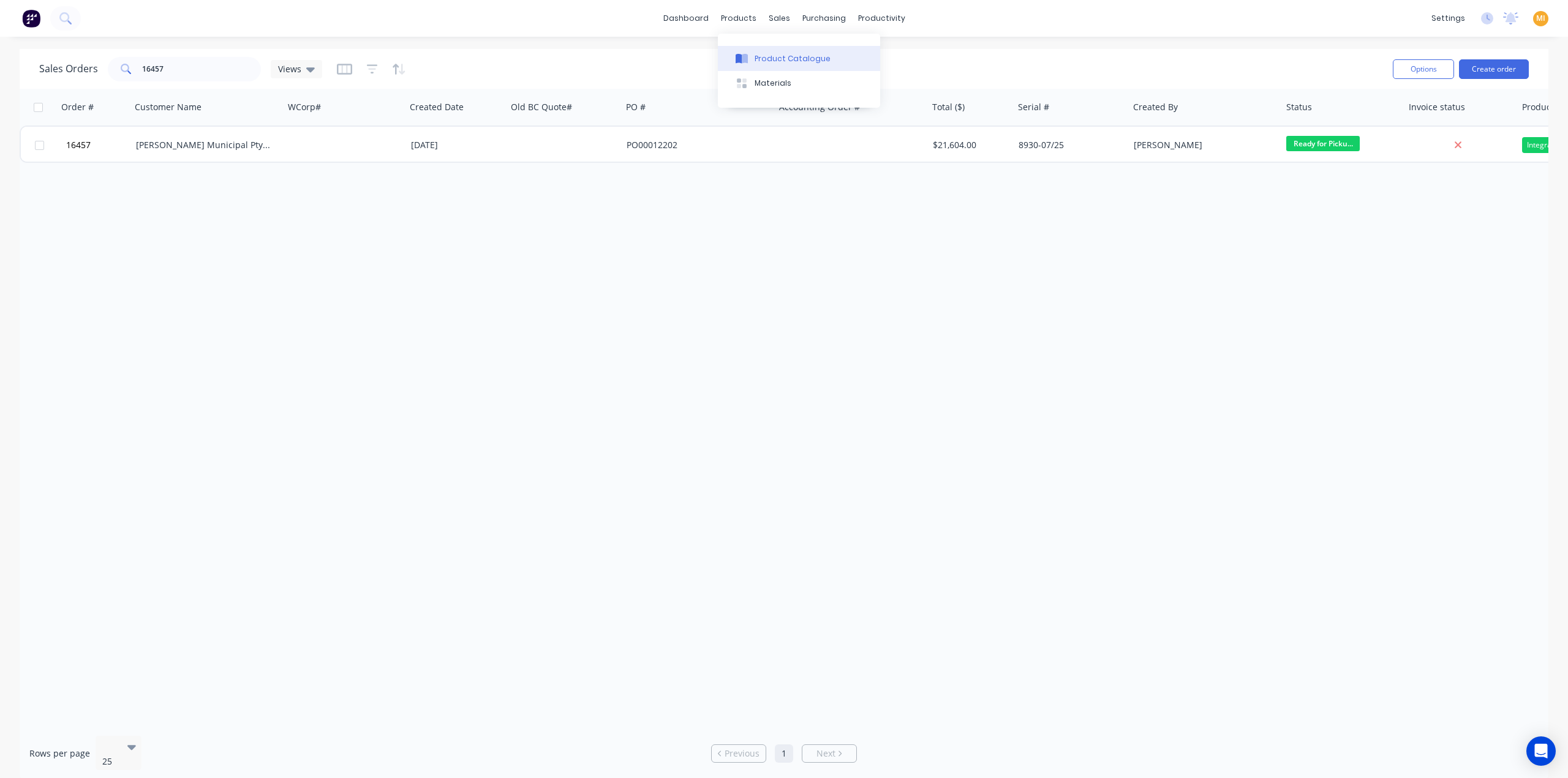
click at [769, 62] on div "Product Catalogue" at bounding box center [792, 59] width 76 height 11
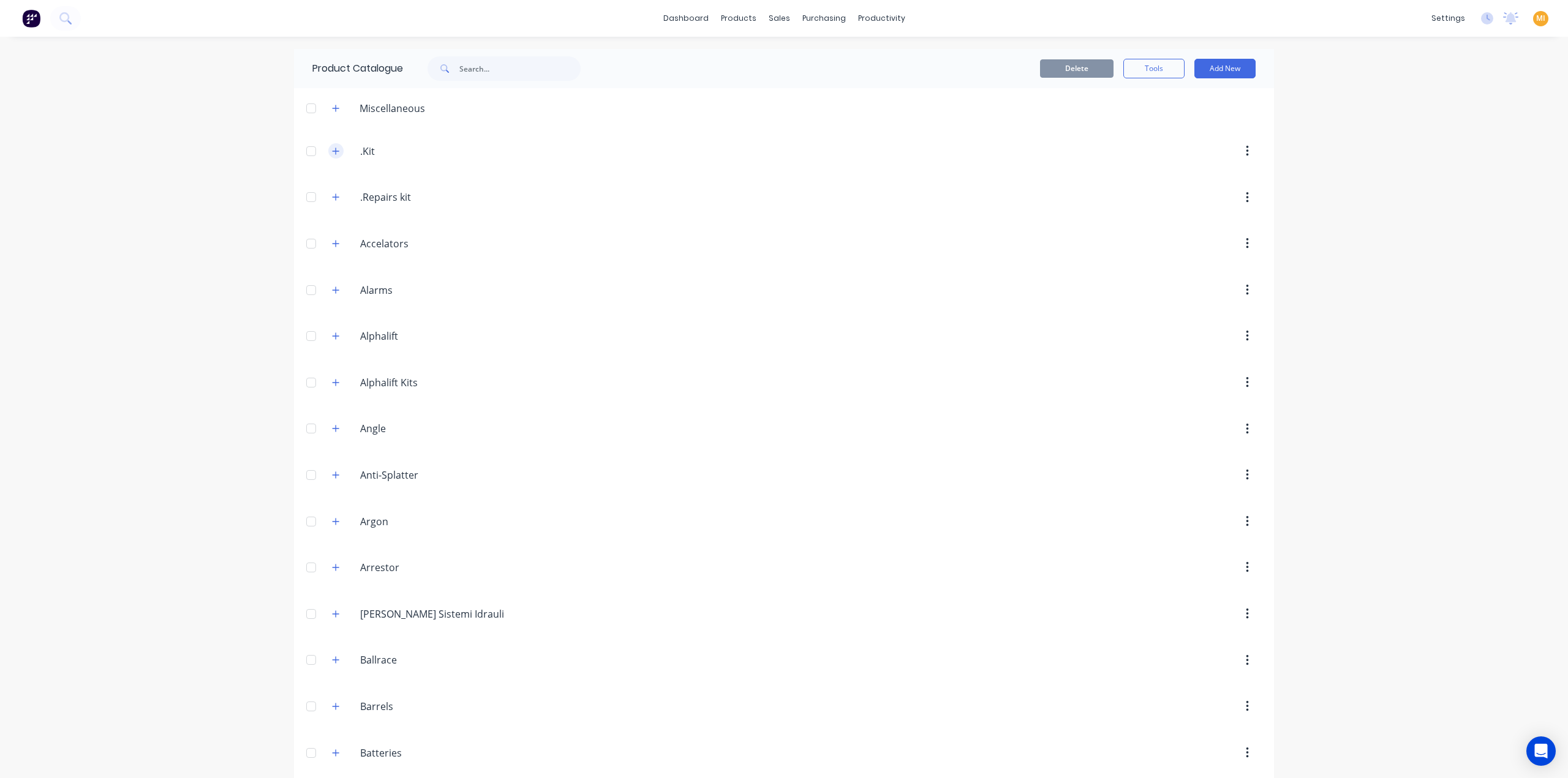
click at [332, 154] on icon "button" at bounding box center [335, 151] width 7 height 9
click at [333, 107] on icon "button" at bounding box center [335, 108] width 7 height 9
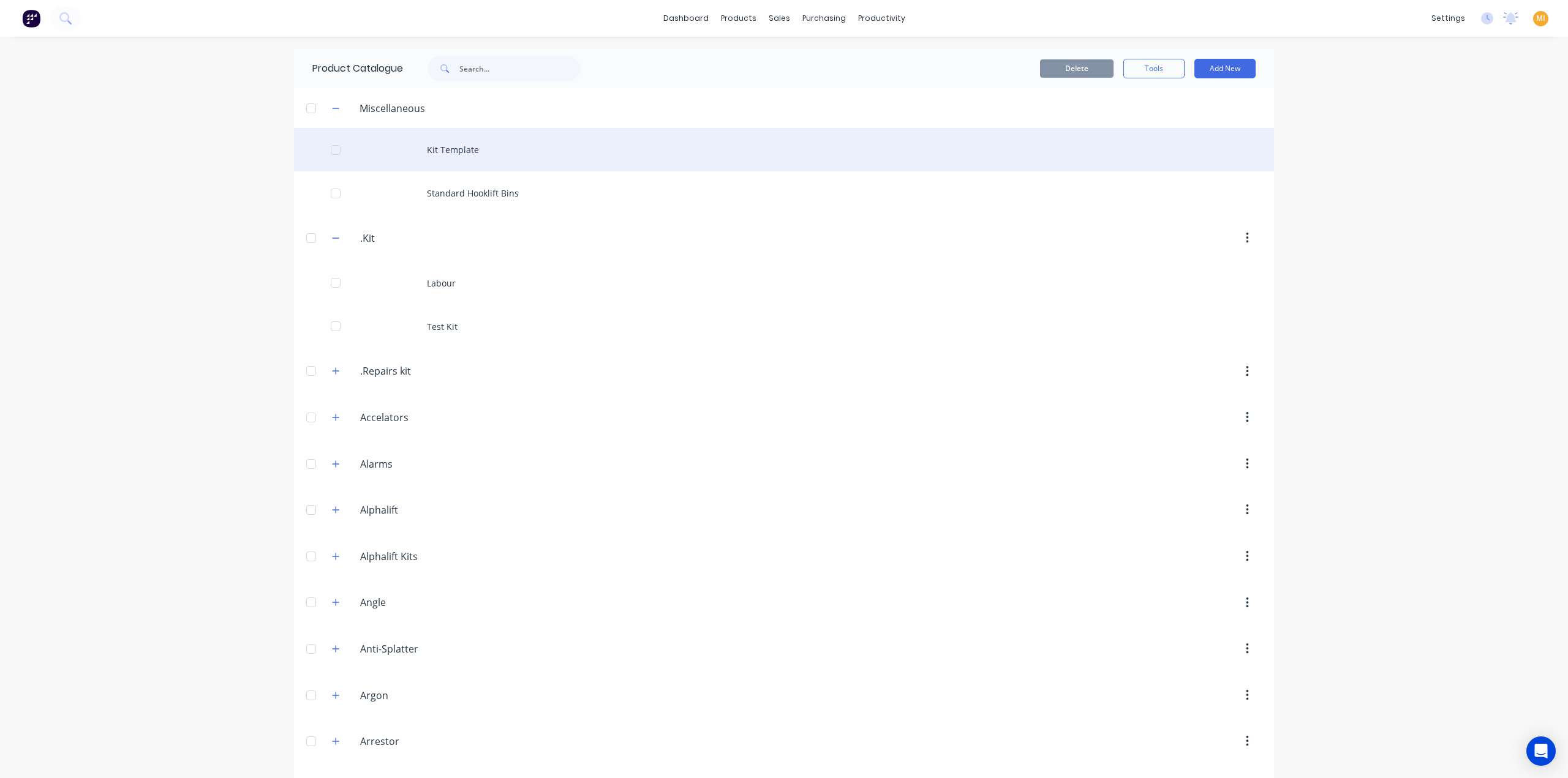
click at [475, 153] on div "Kit Template" at bounding box center [784, 149] width 980 height 43
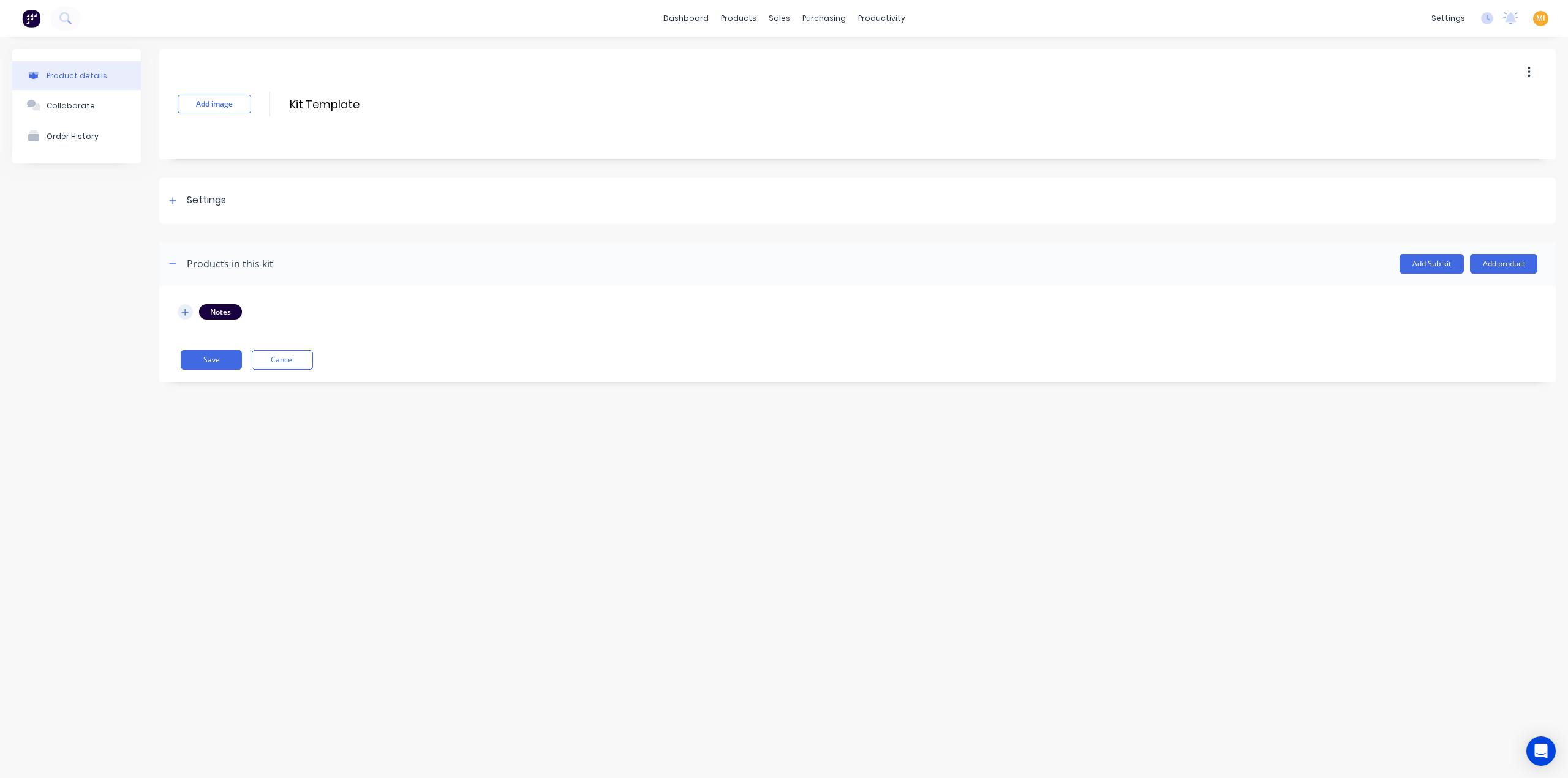
click at [187, 312] on icon "button" at bounding box center [185, 312] width 7 height 9
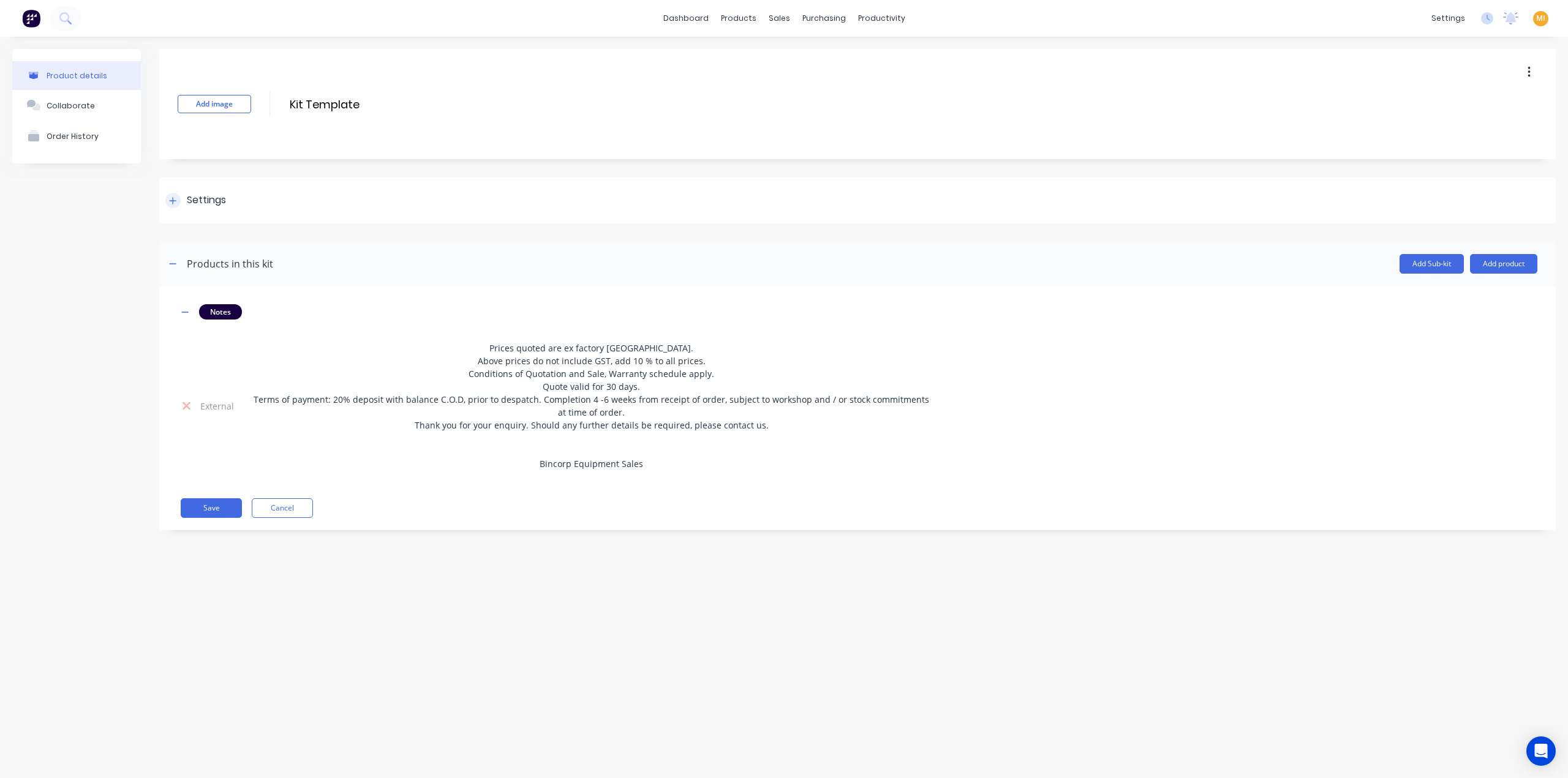
click at [172, 208] on div at bounding box center [173, 200] width 16 height 16
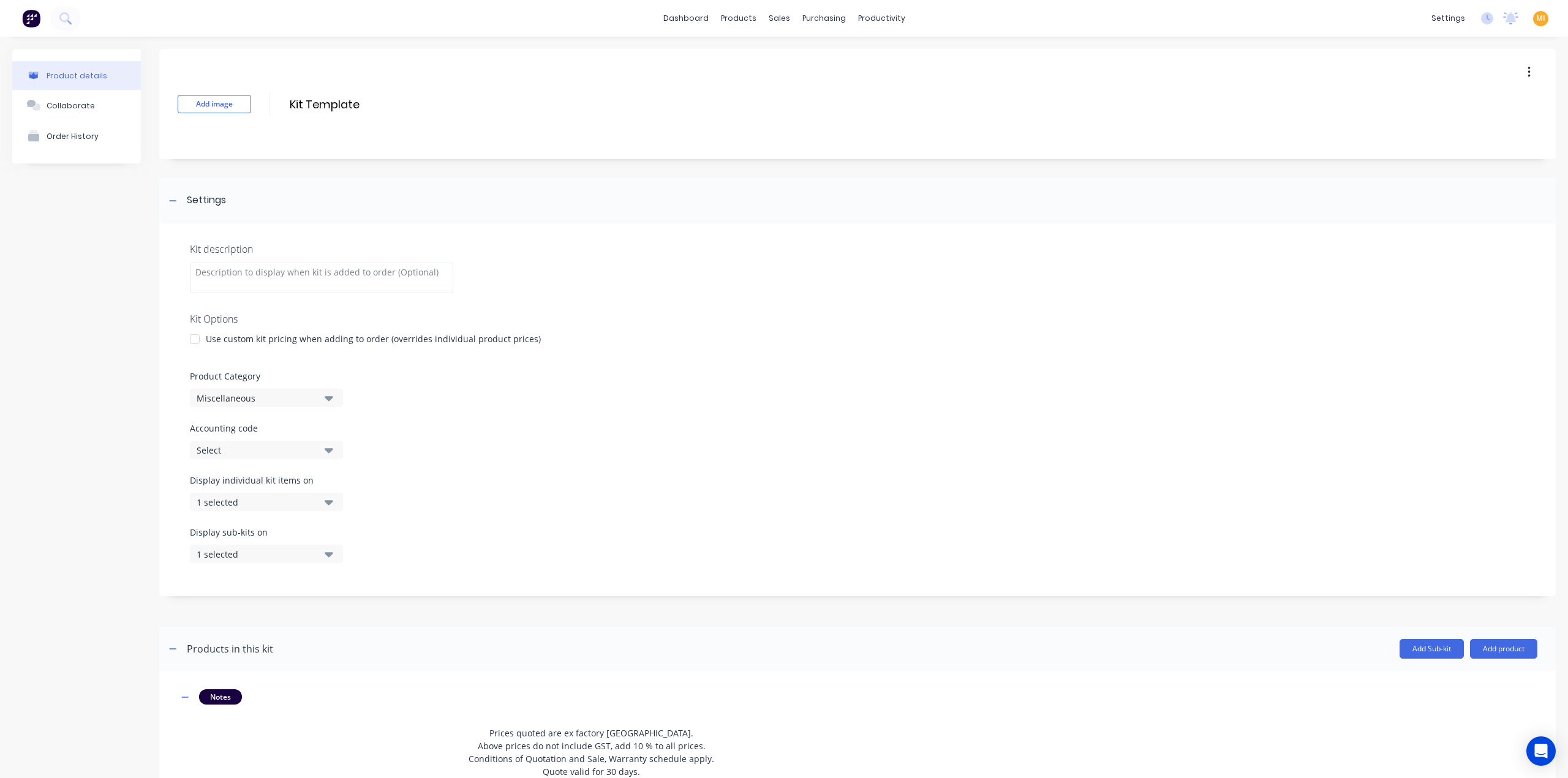
click at [233, 453] on div "Select" at bounding box center [256, 450] width 119 height 13
click at [266, 484] on code "text" at bounding box center [290, 487] width 130 height 24
type code "facto"
drag, startPoint x: 258, startPoint y: 568, endPoint x: 412, endPoint y: 618, distance: 161.9
click at [260, 571] on div "factory_item" at bounding box center [282, 566] width 184 height 24
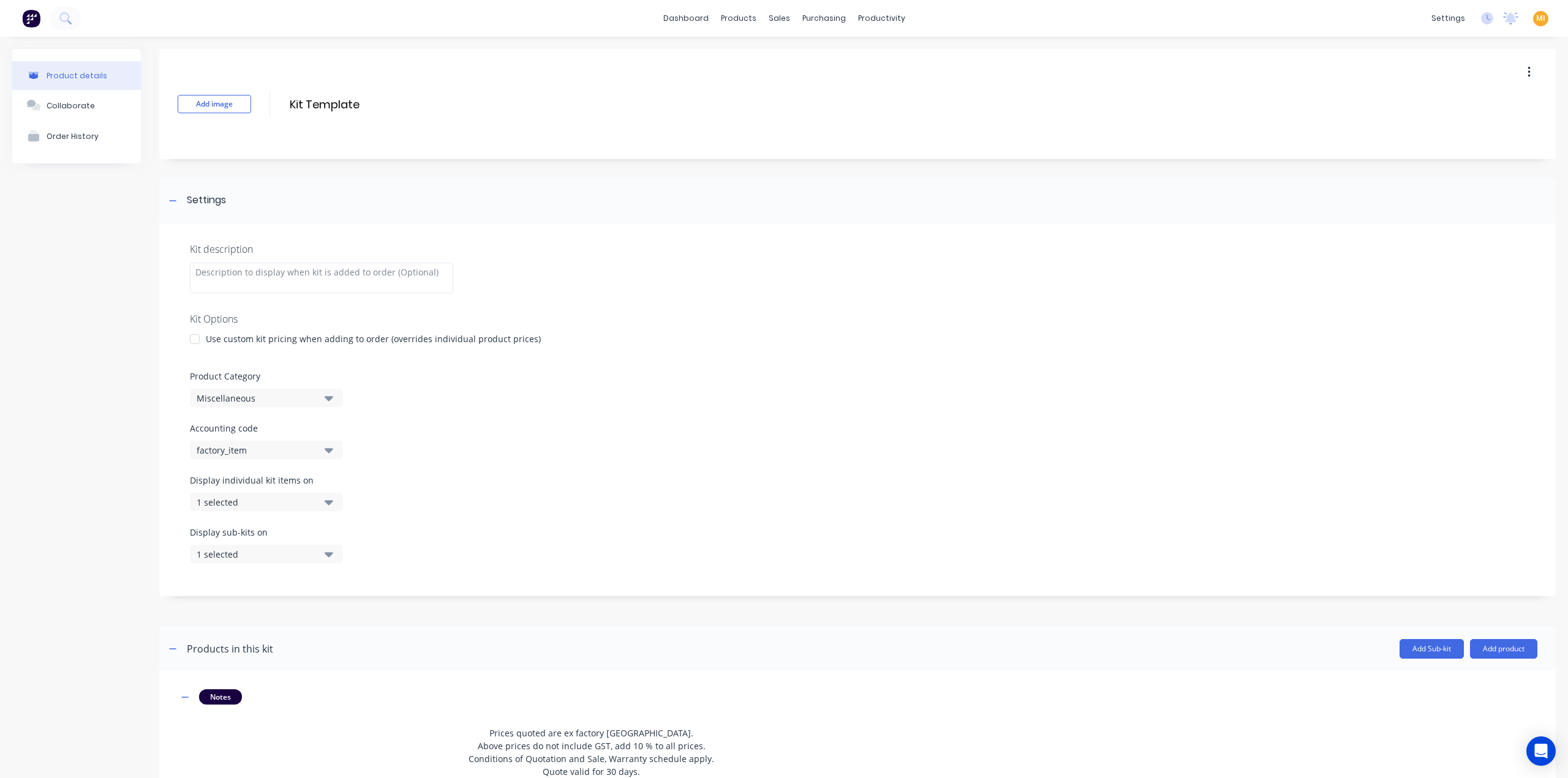
click at [484, 614] on div at bounding box center [857, 617] width 1396 height 18
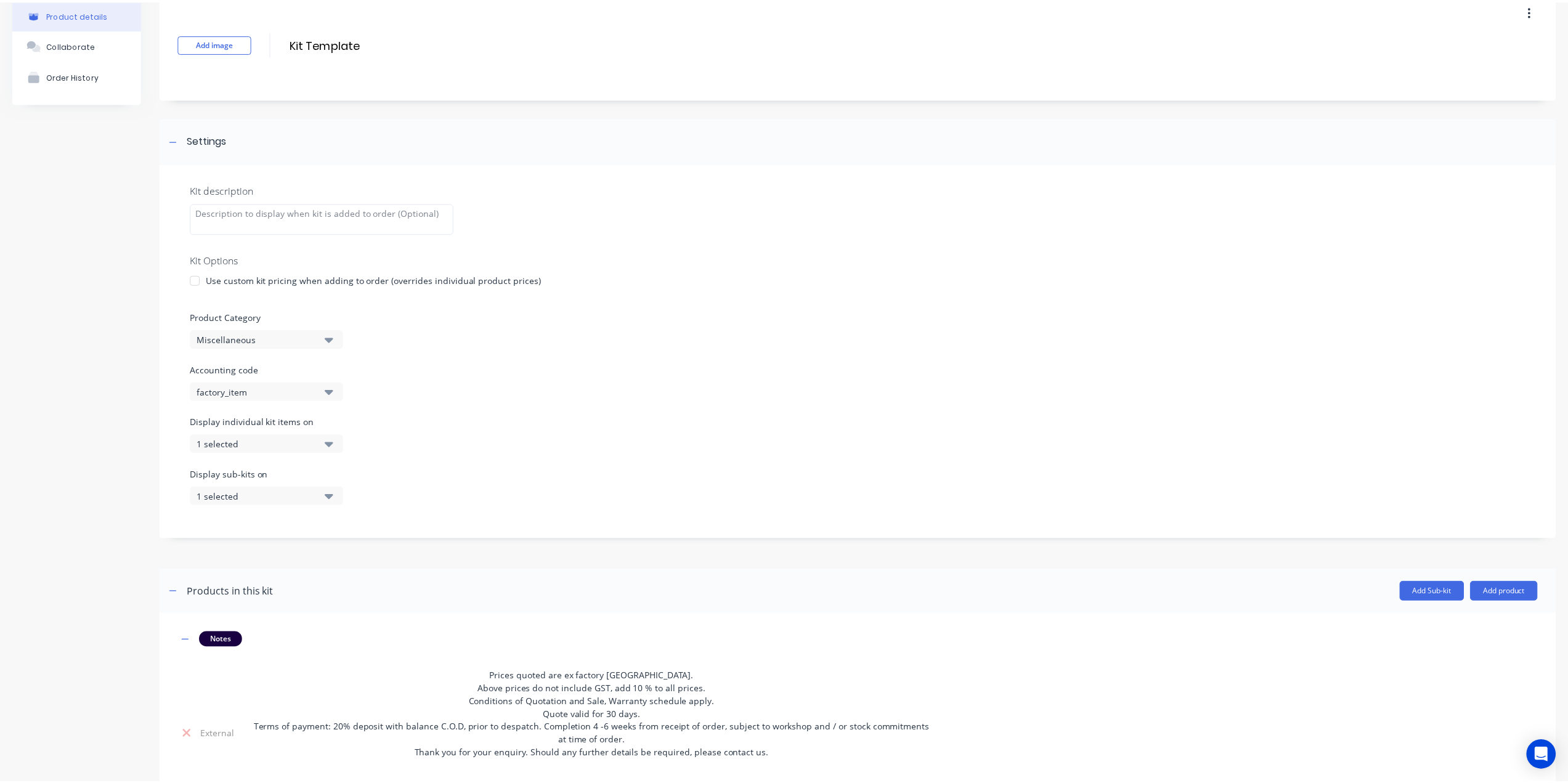
scroll to position [167, 0]
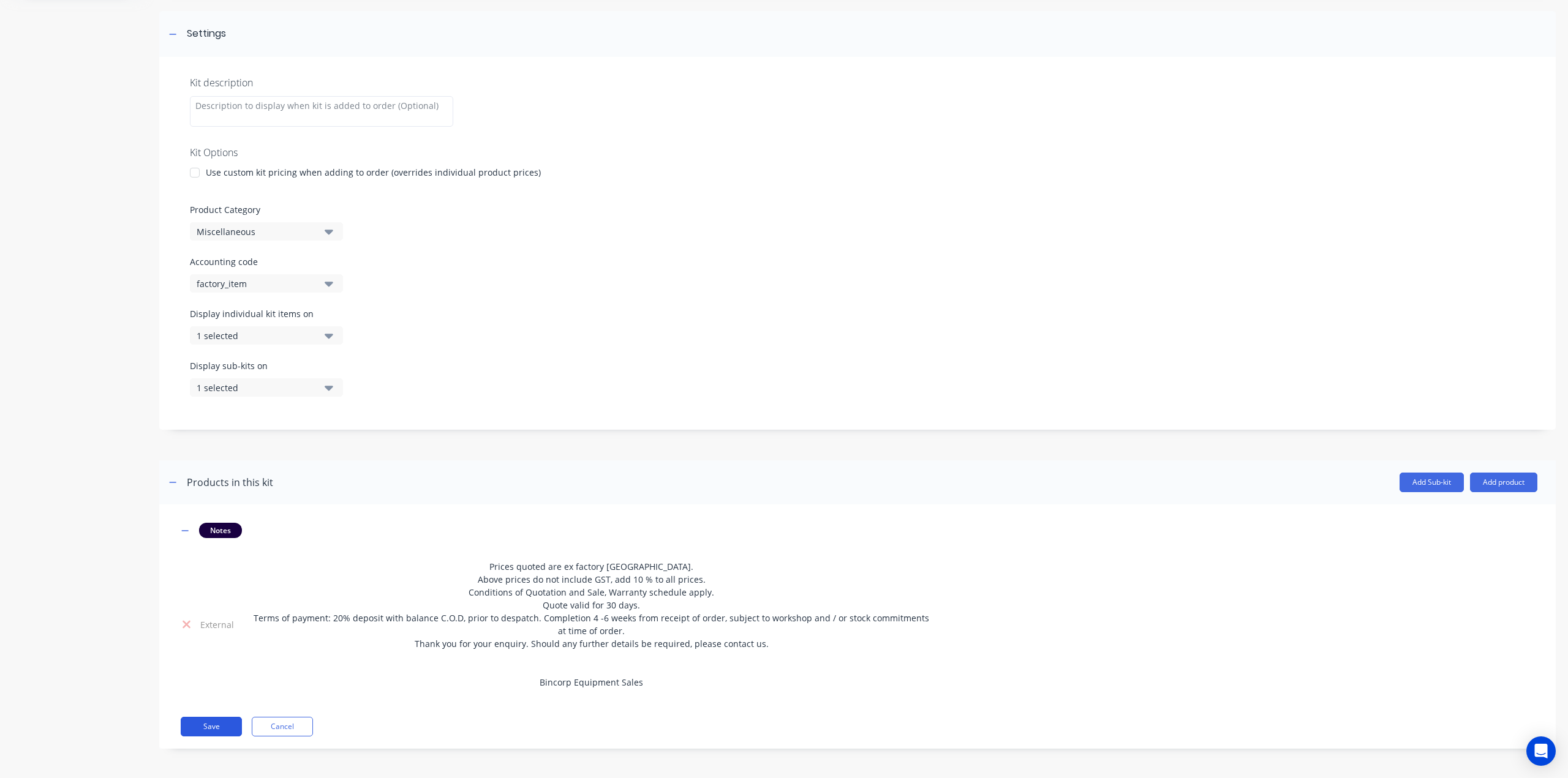
click at [229, 723] on button "Save" at bounding box center [211, 727] width 62 height 20
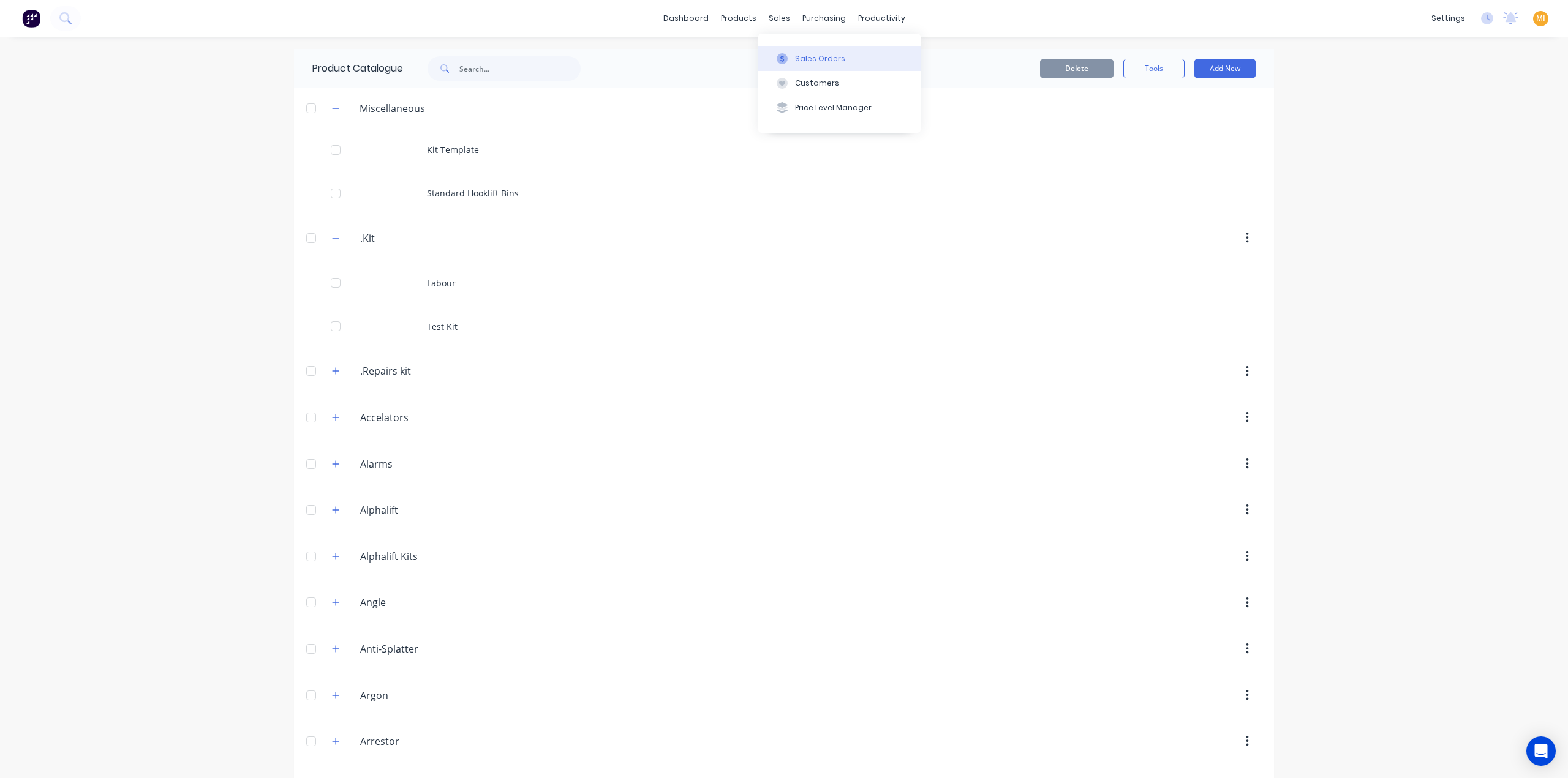
click at [799, 53] on div "Sales Orders" at bounding box center [820, 59] width 50 height 11
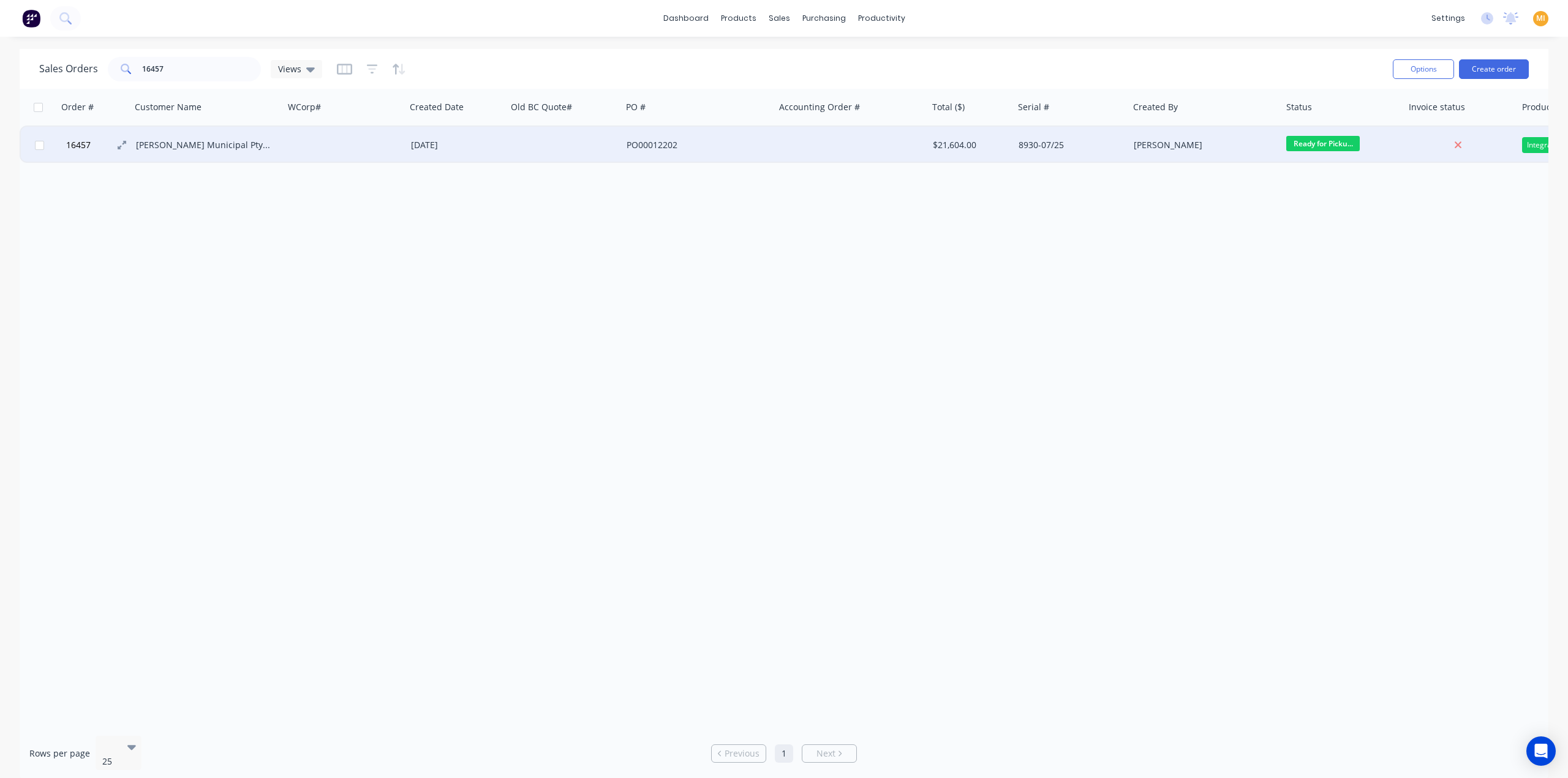
click at [126, 147] on button "16457" at bounding box center [99, 145] width 74 height 37
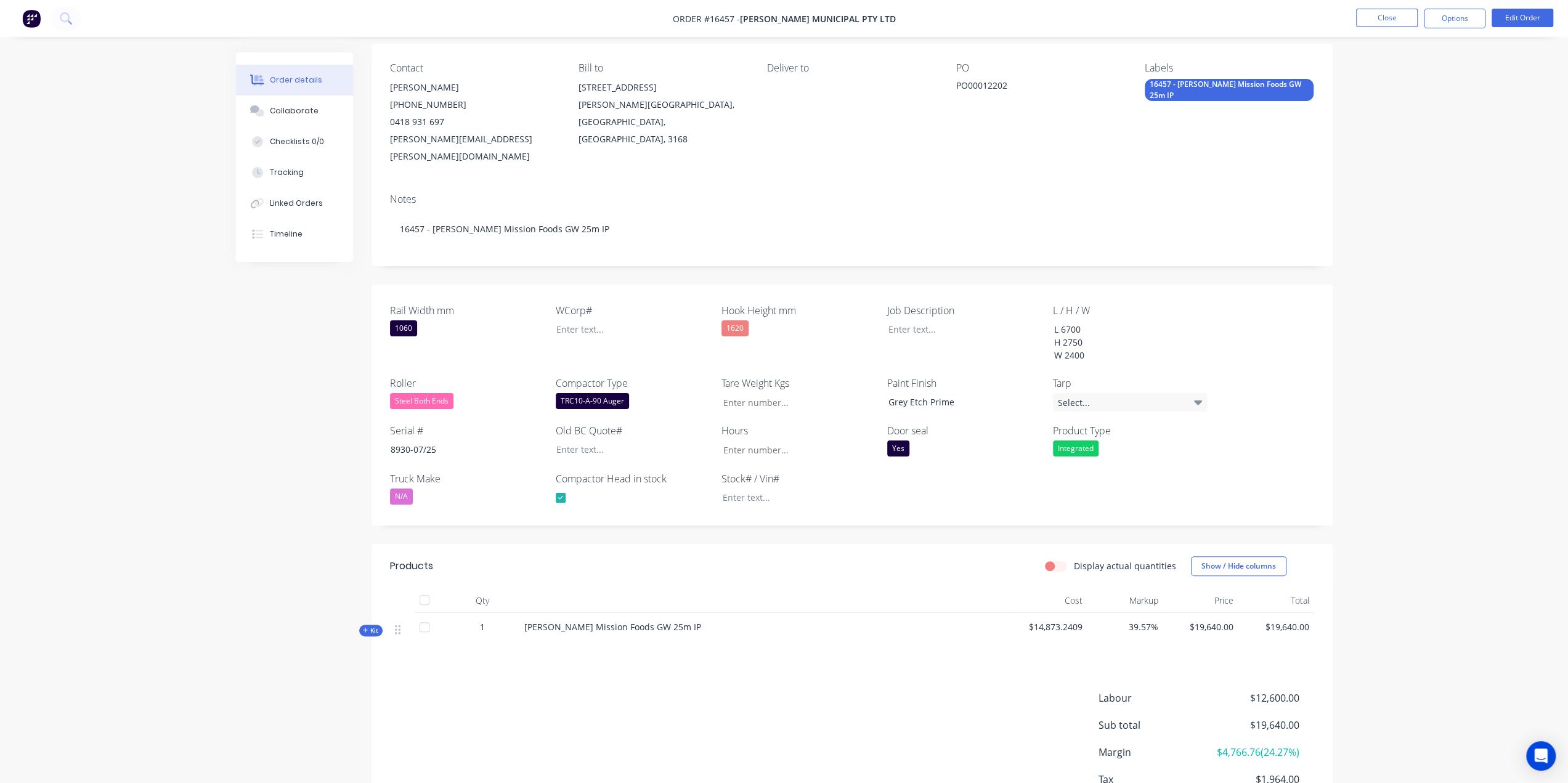
scroll to position [162, 0]
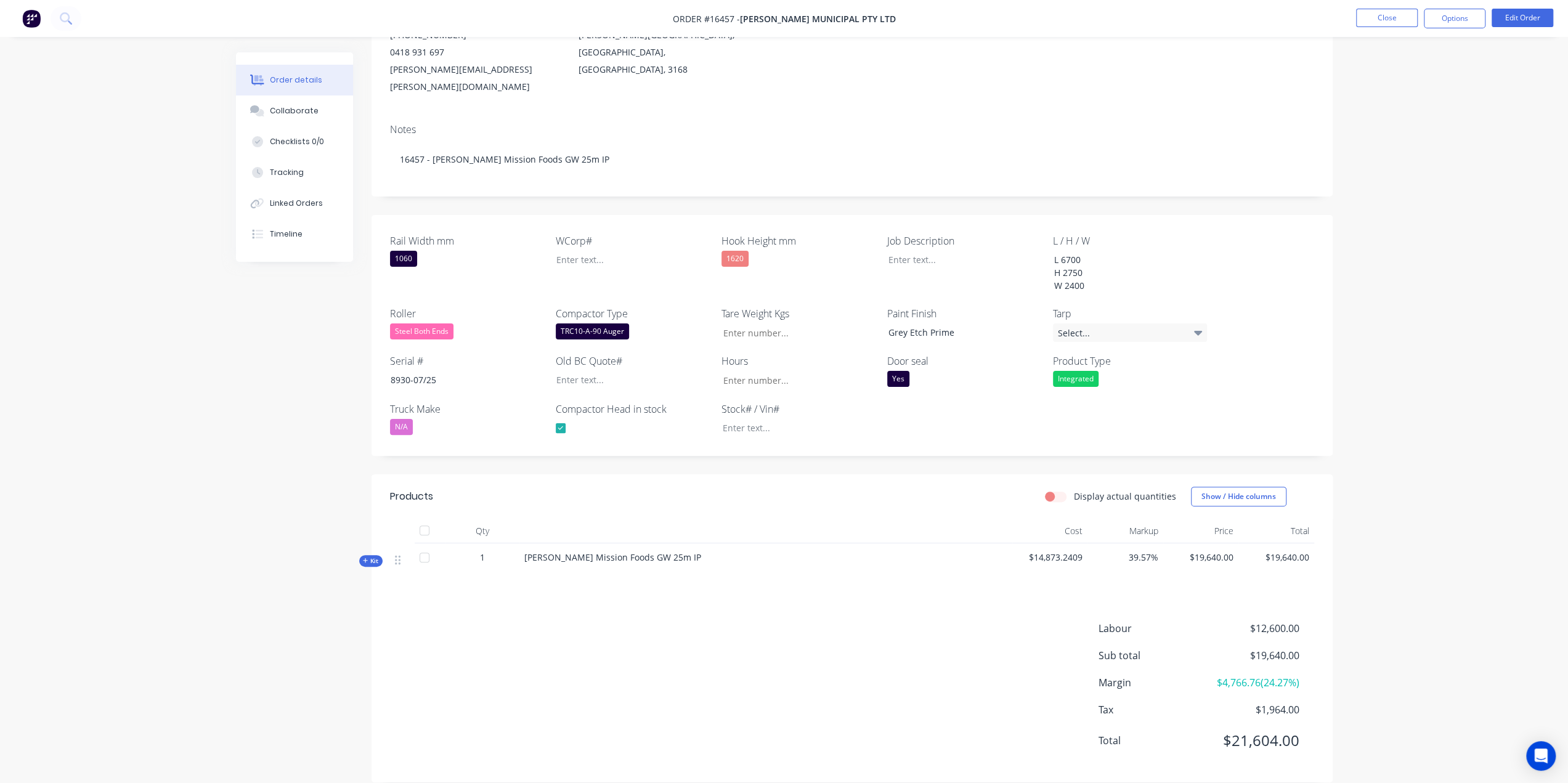
drag, startPoint x: 362, startPoint y: 546, endPoint x: 523, endPoint y: 482, distance: 173.3
click at [362, 555] on div "Kit" at bounding box center [371, 561] width 23 height 12
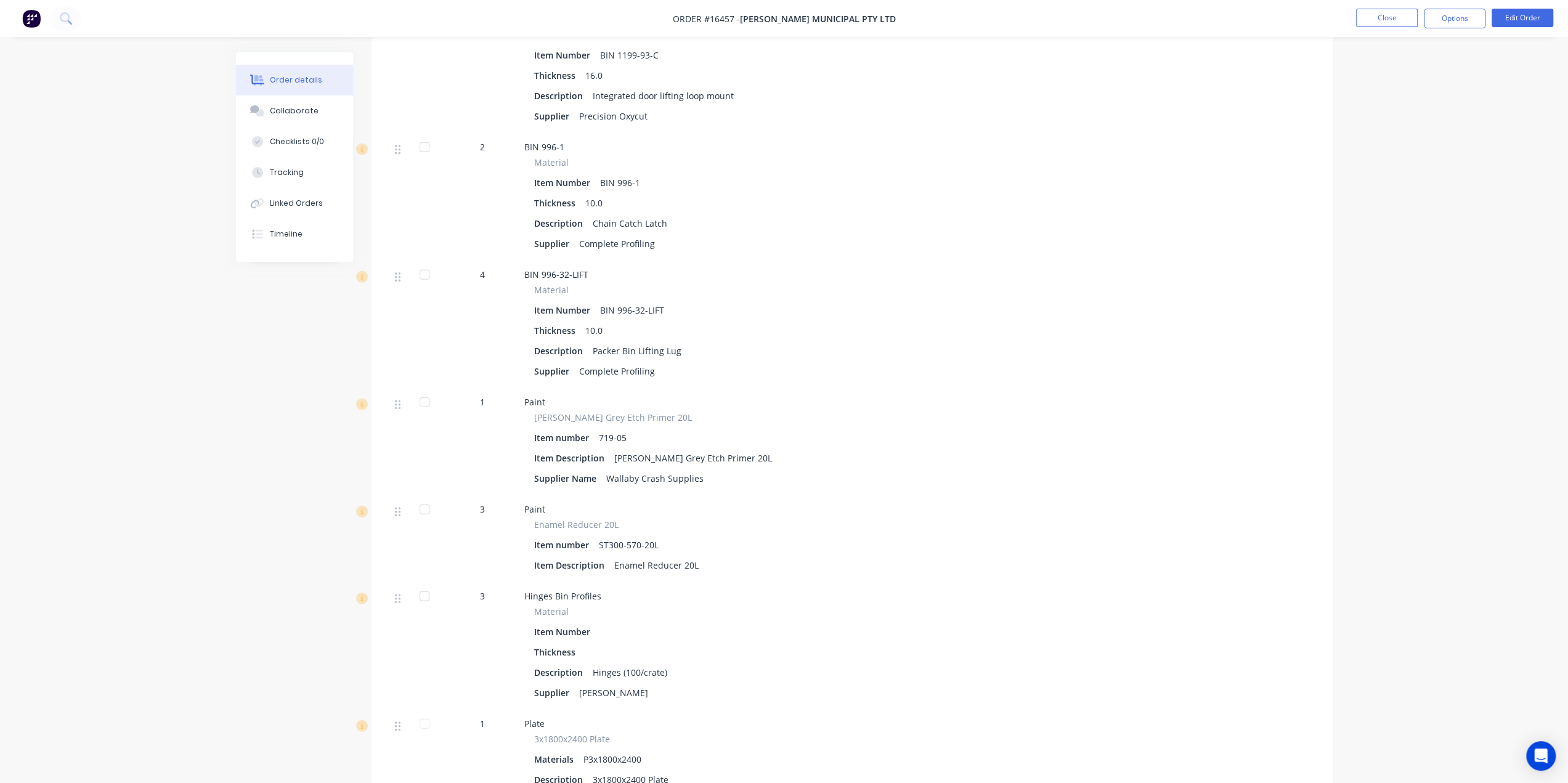
scroll to position [2808, 0]
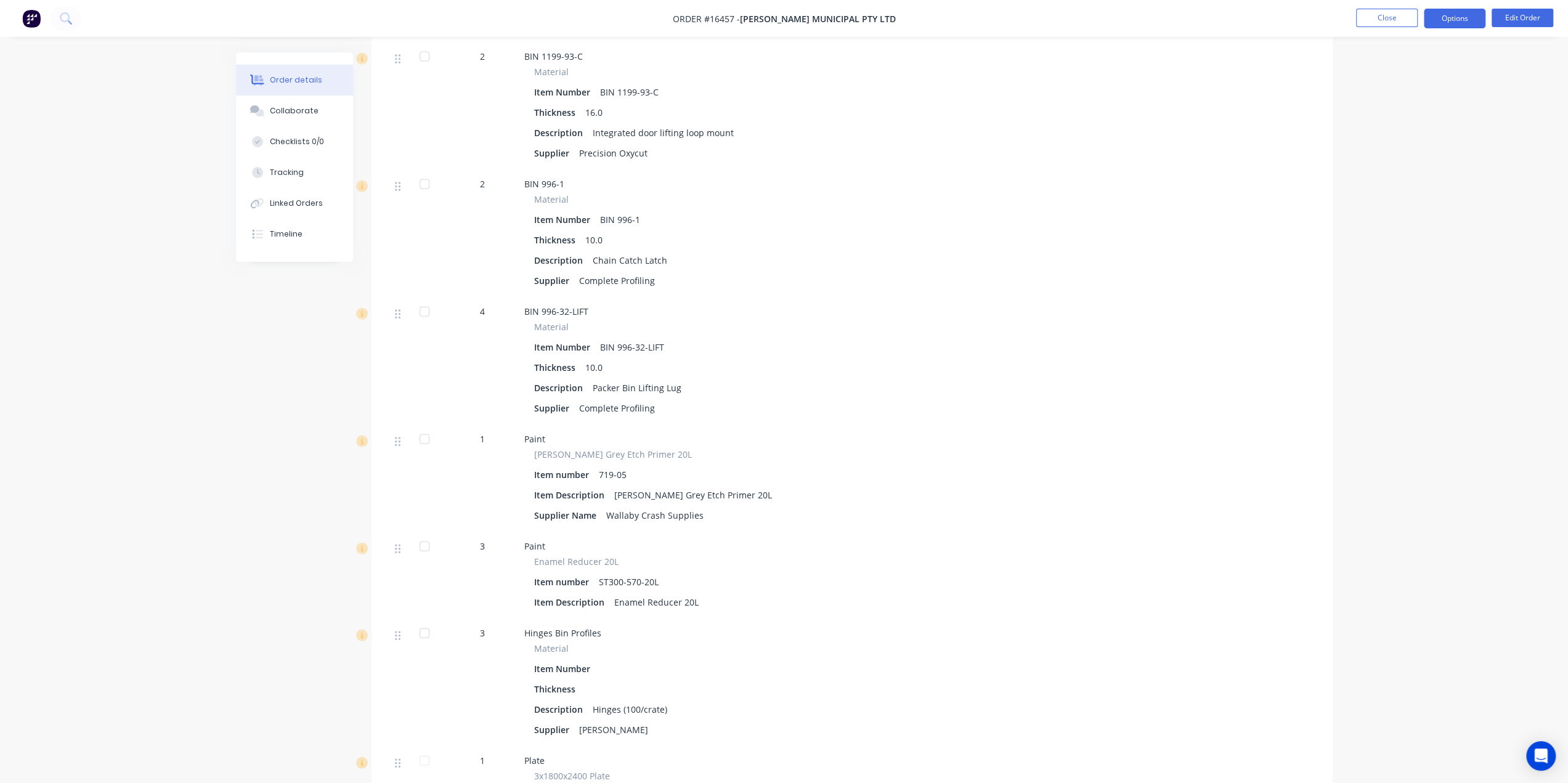
click at [1450, 20] on button "Options" at bounding box center [1454, 18] width 62 height 20
click at [1409, 63] on button "Invoice" at bounding box center [1418, 74] width 135 height 24
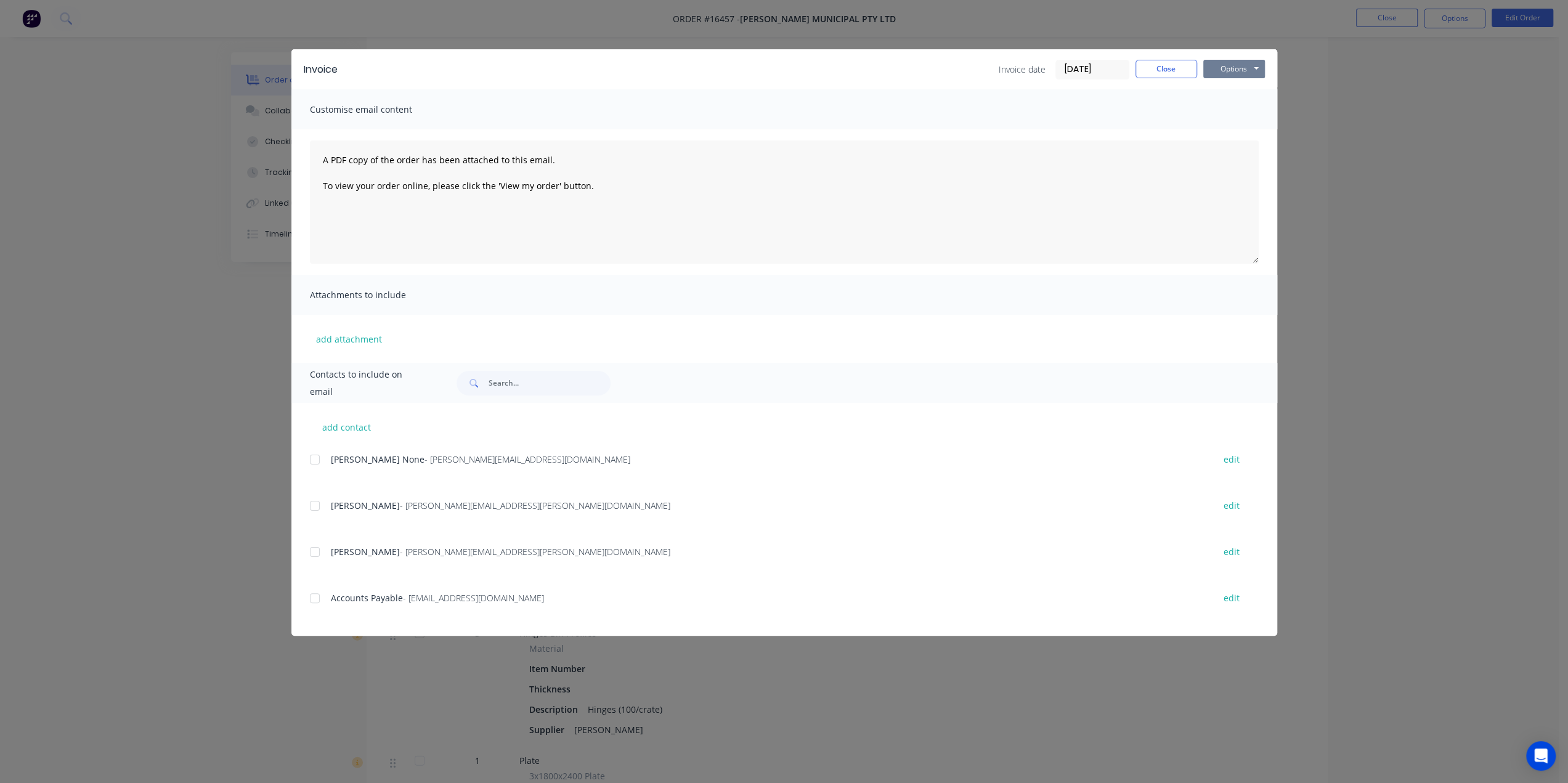
click at [1233, 71] on button "Options" at bounding box center [1234, 69] width 62 height 18
click at [1228, 115] on button "Print" at bounding box center [1243, 112] width 79 height 20
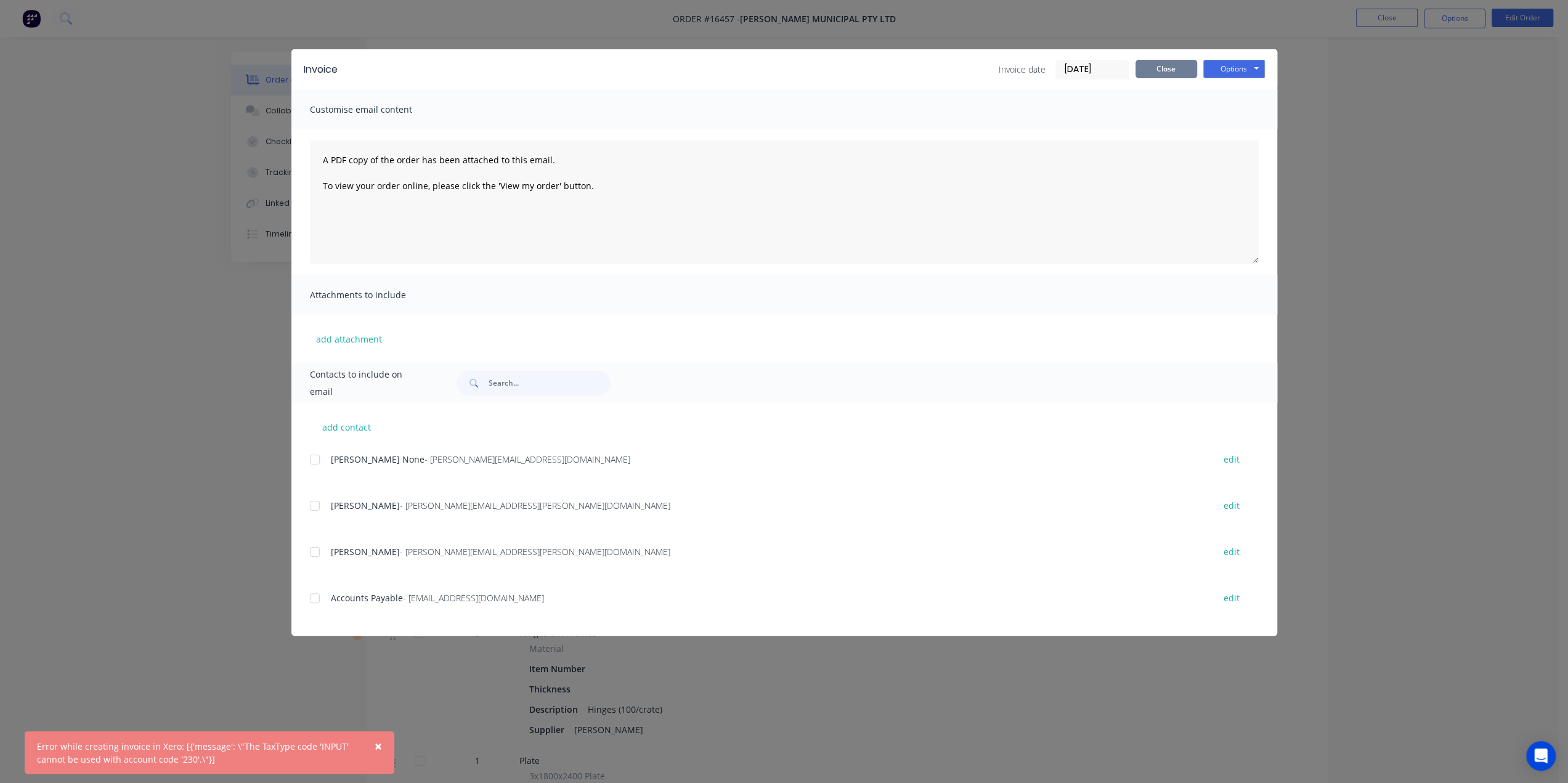
click at [1161, 65] on button "Close" at bounding box center [1166, 69] width 62 height 18
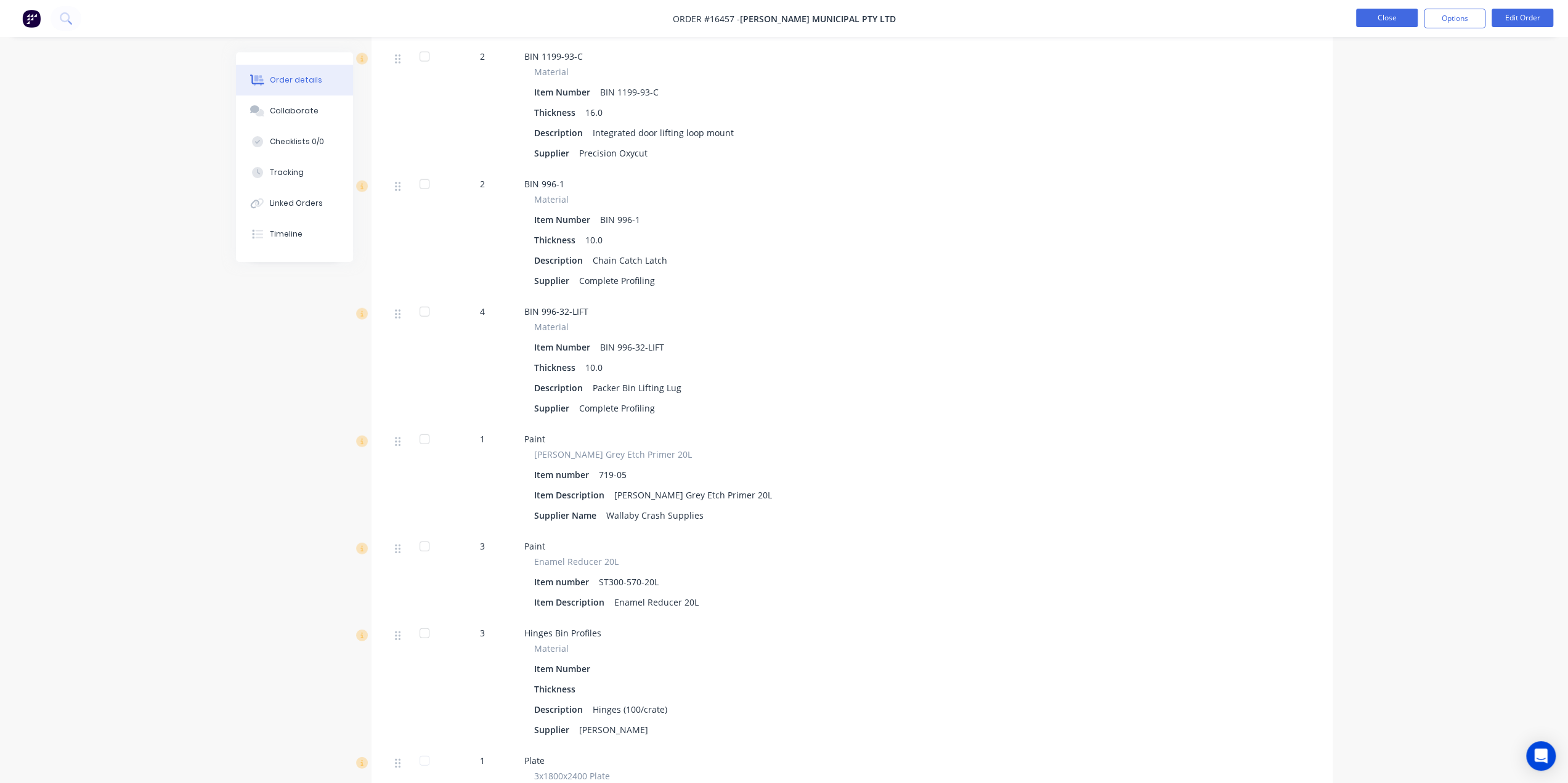
click at [1396, 14] on button "Close" at bounding box center [1387, 18] width 62 height 18
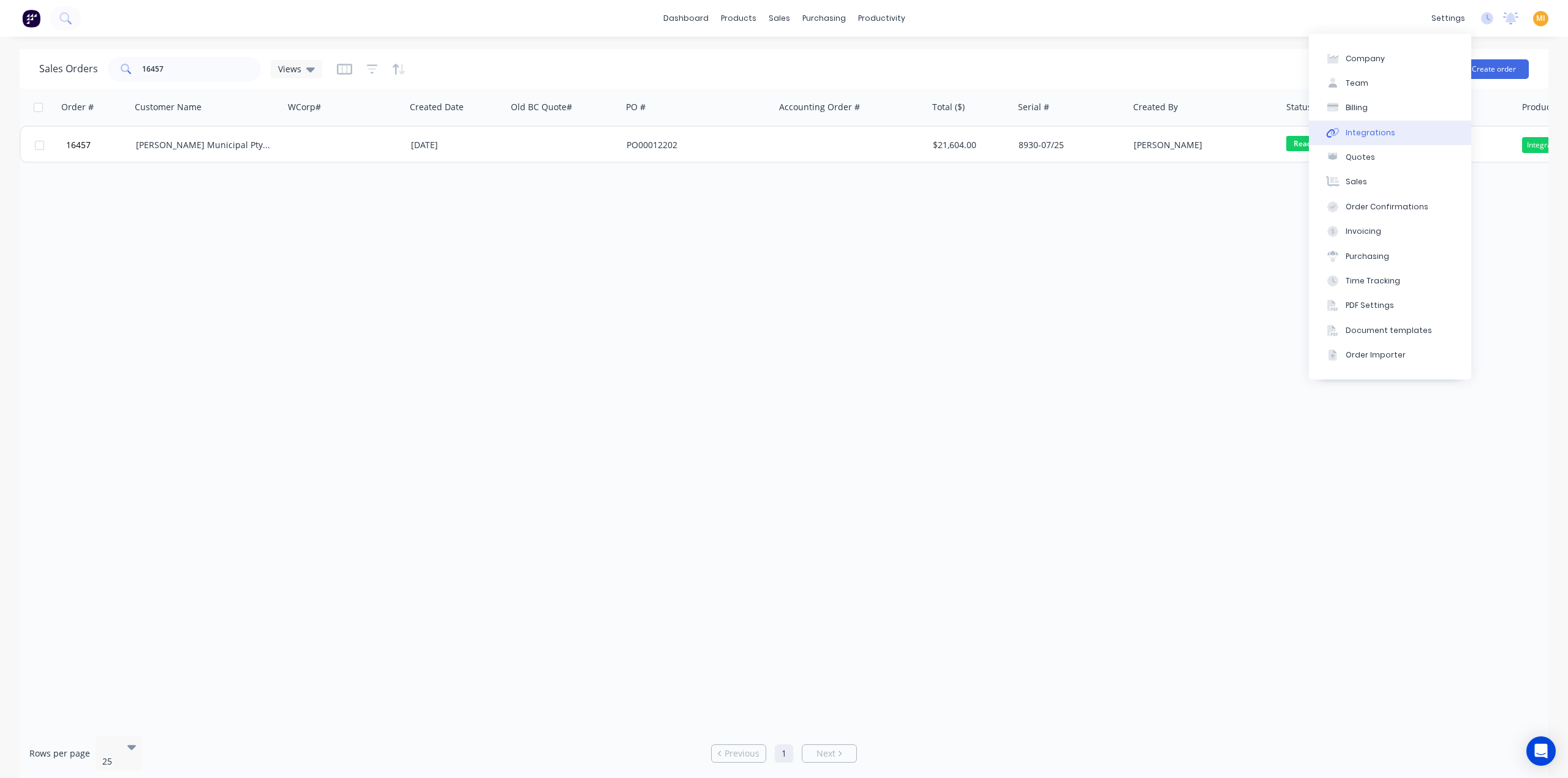
click at [1371, 131] on div "Integrations" at bounding box center [1370, 132] width 49 height 11
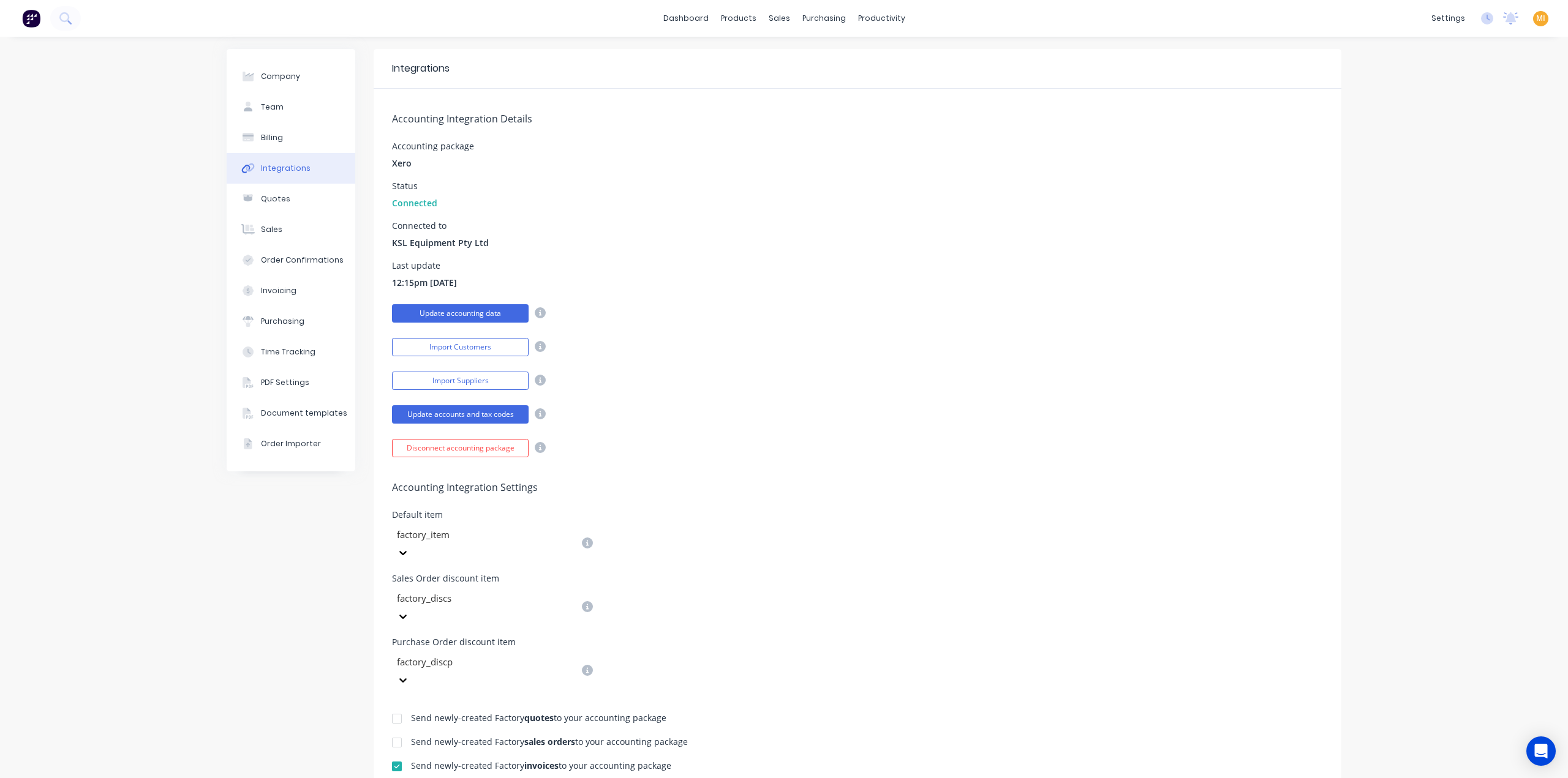
click at [507, 311] on button "Update accounting data" at bounding box center [460, 313] width 137 height 18
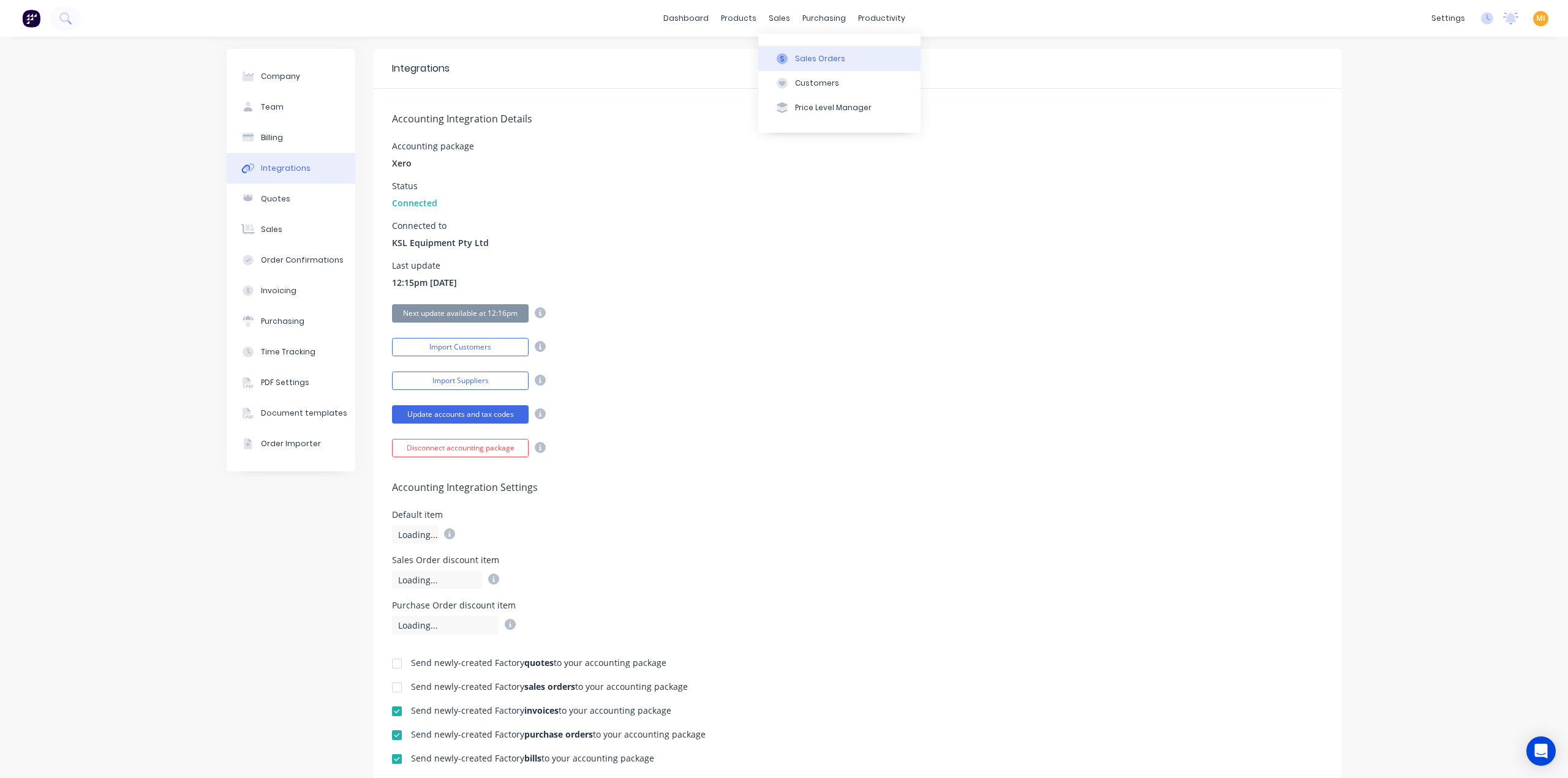
click at [805, 49] on button "Sales Orders" at bounding box center [839, 58] width 162 height 24
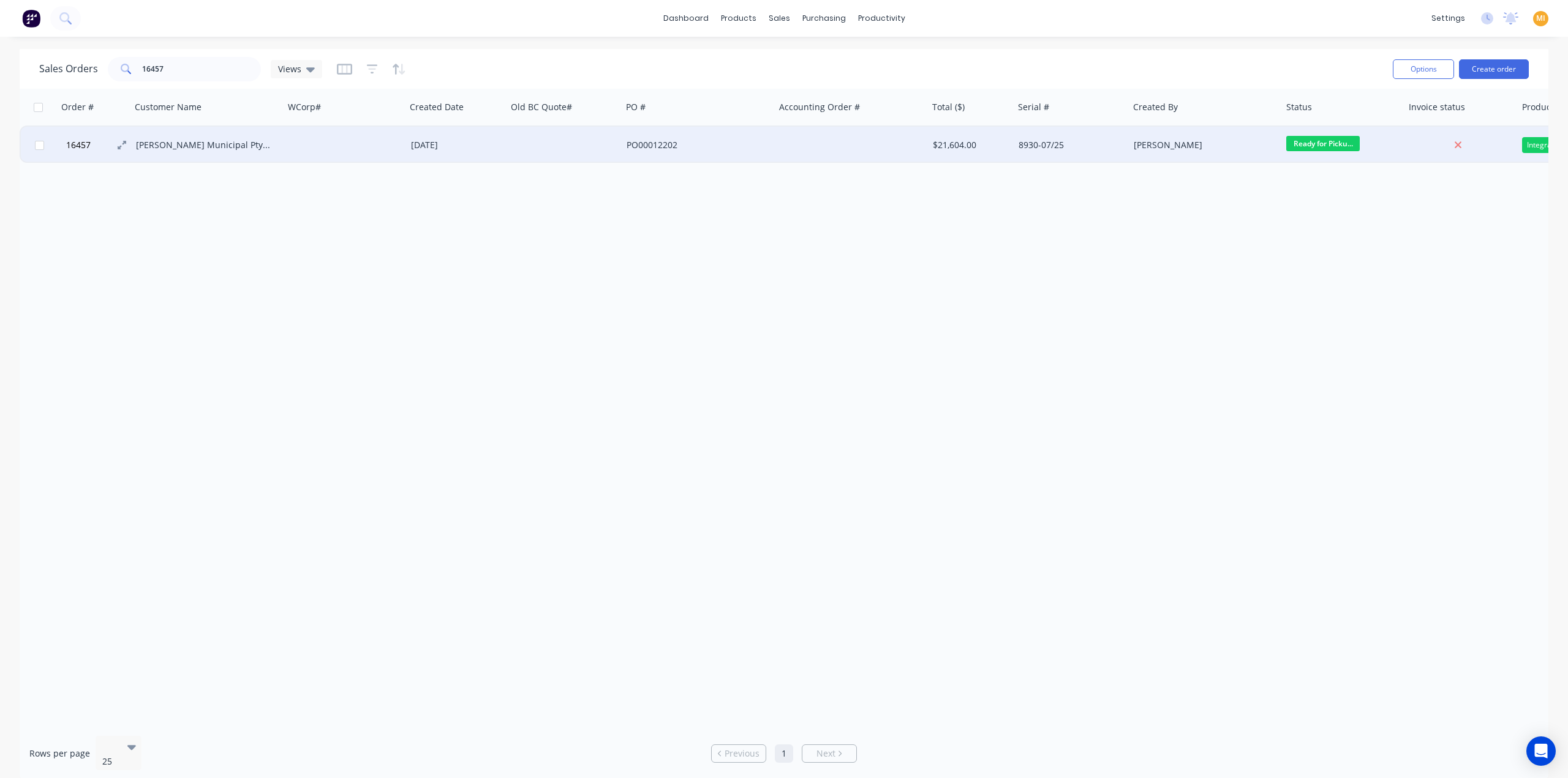
click at [110, 148] on button "16457" at bounding box center [99, 145] width 74 height 37
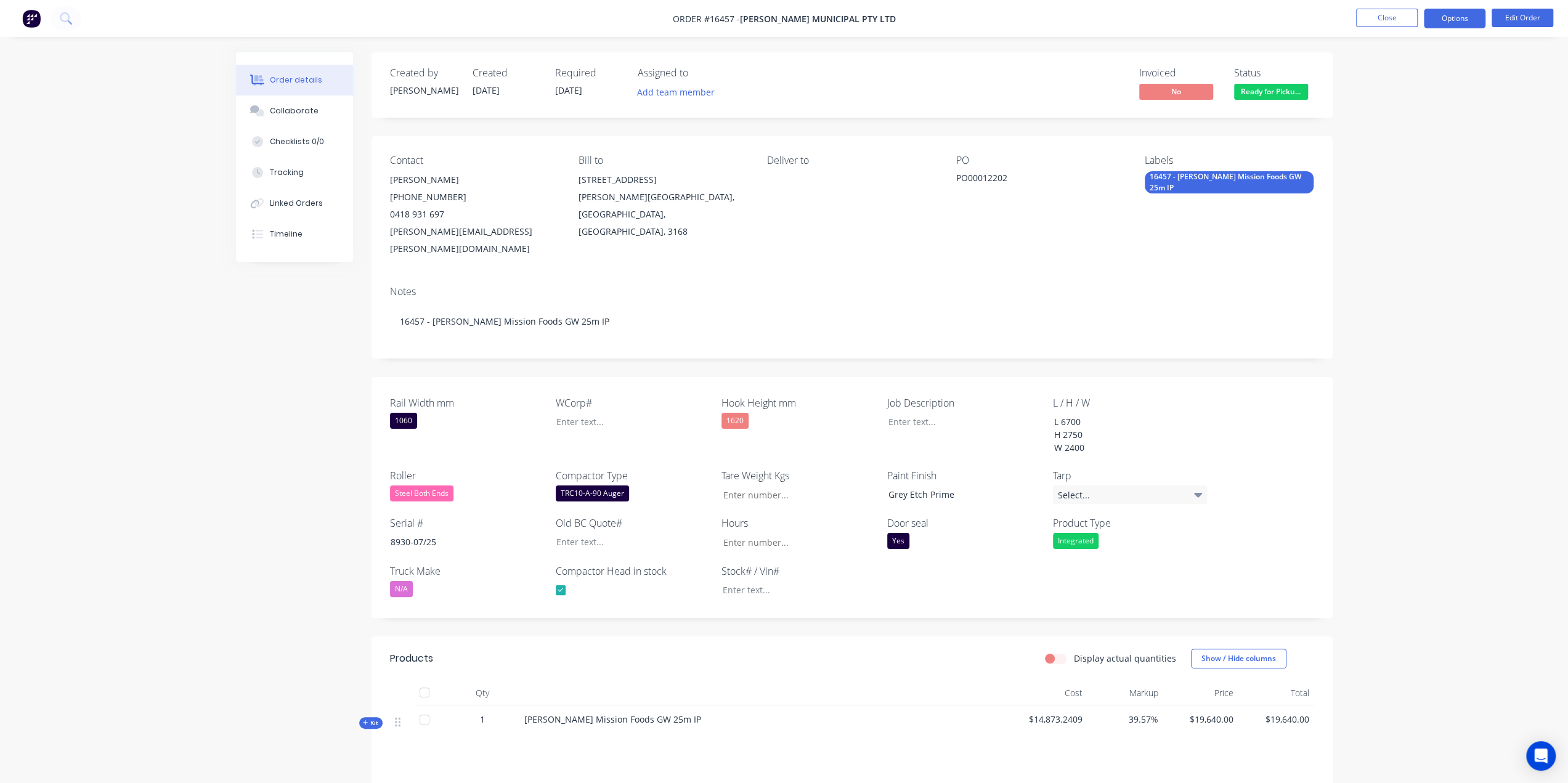
click at [1450, 17] on button "Options" at bounding box center [1454, 18] width 62 height 20
click at [1392, 80] on div "Invoice" at bounding box center [1418, 75] width 114 height 18
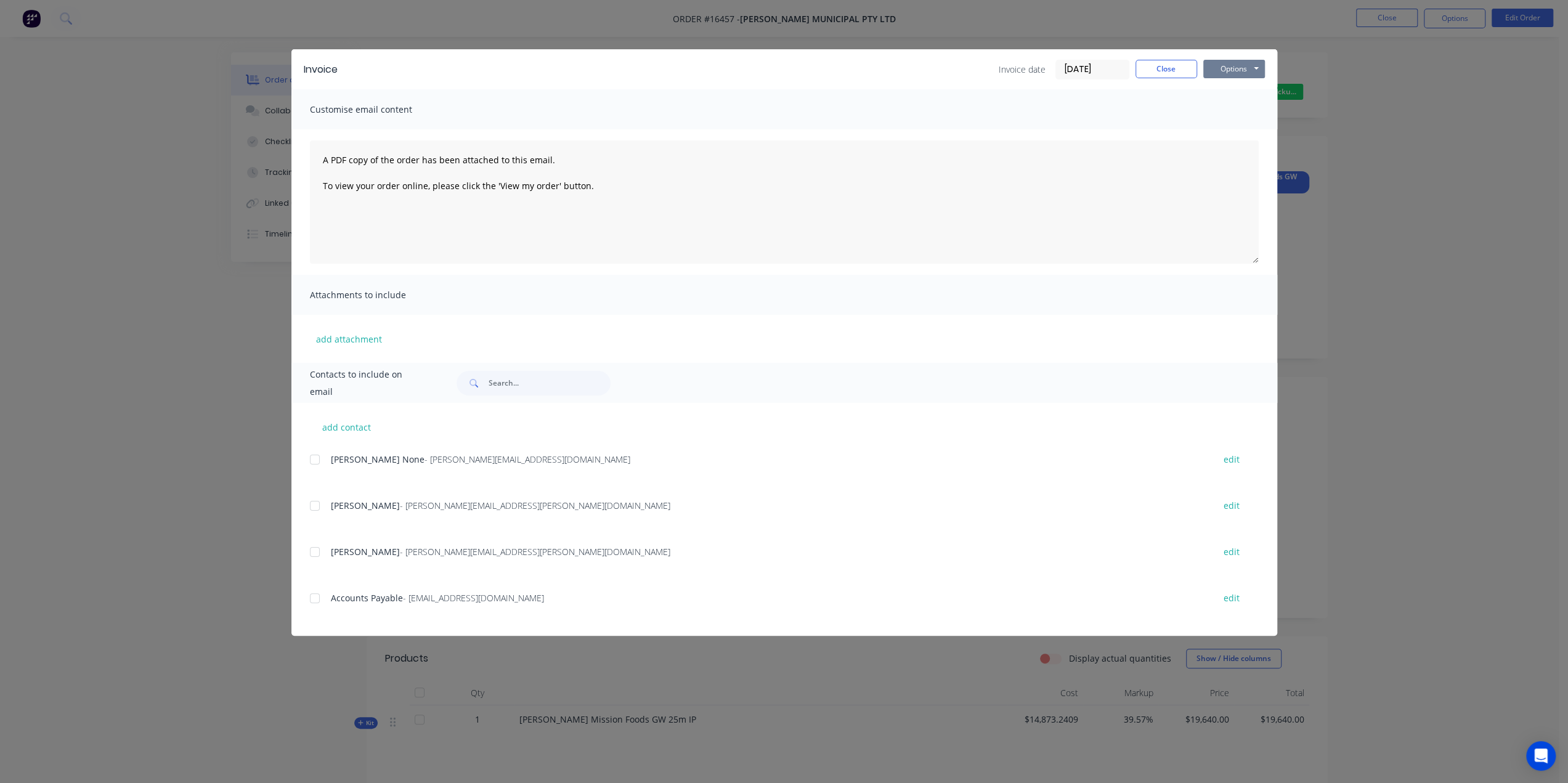
click at [1239, 71] on button "Options" at bounding box center [1234, 69] width 62 height 18
click at [1224, 114] on button "Print" at bounding box center [1243, 112] width 79 height 20
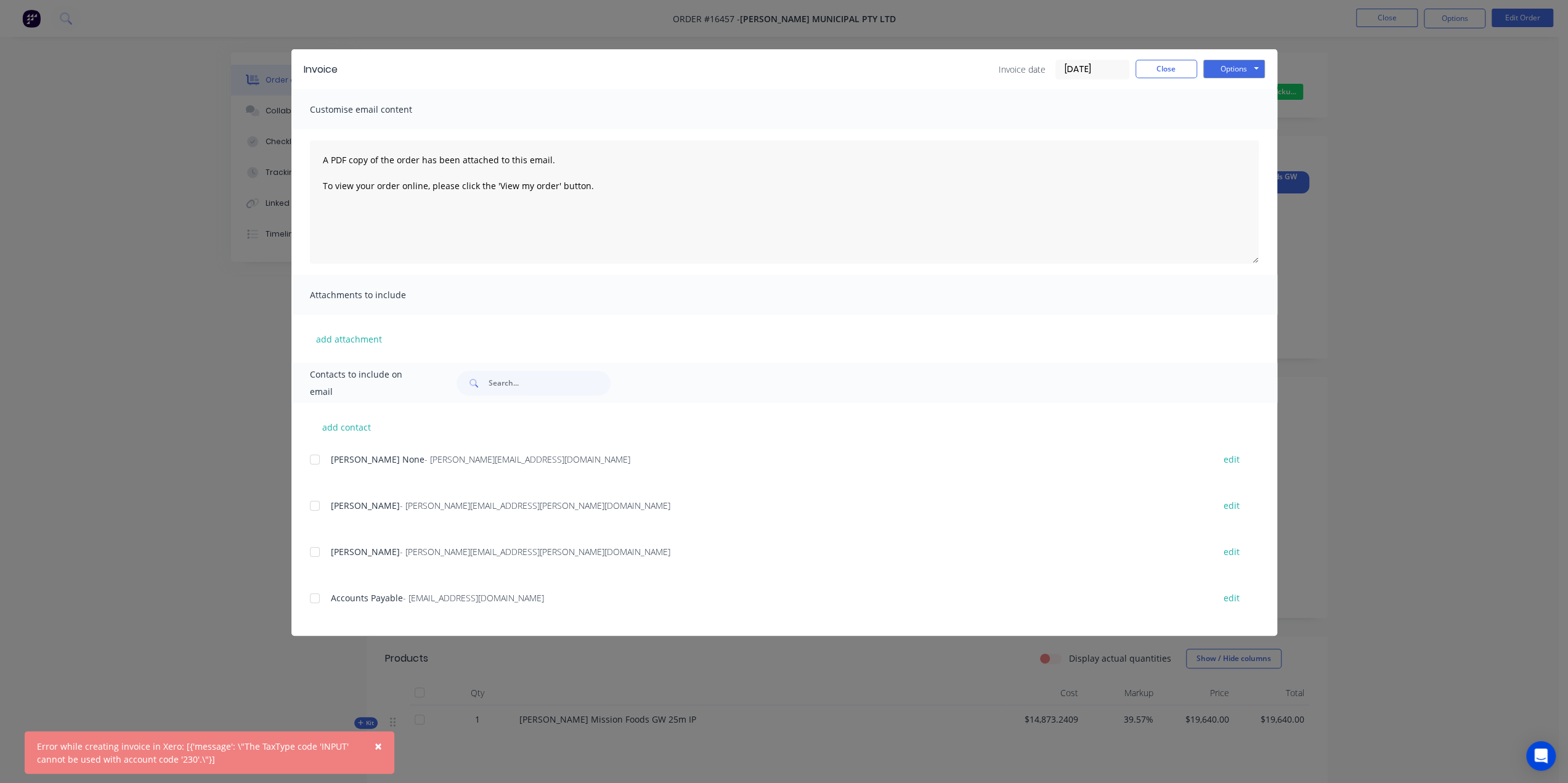
click at [153, 565] on div "Invoice Invoice date [DATE] Close Options Preview Print Email Customise email c…" at bounding box center [784, 391] width 1568 height 783
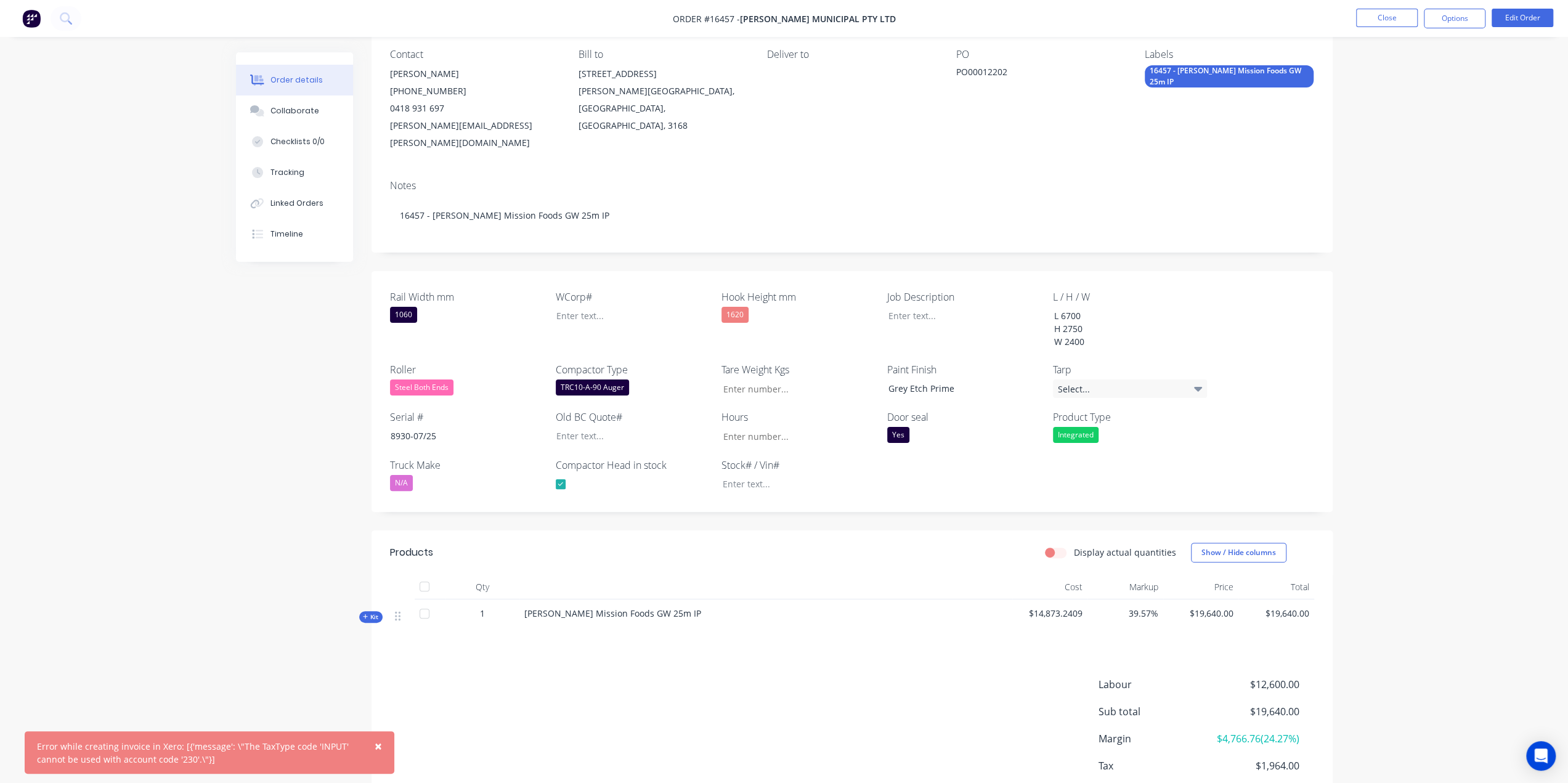
scroll to position [162, 0]
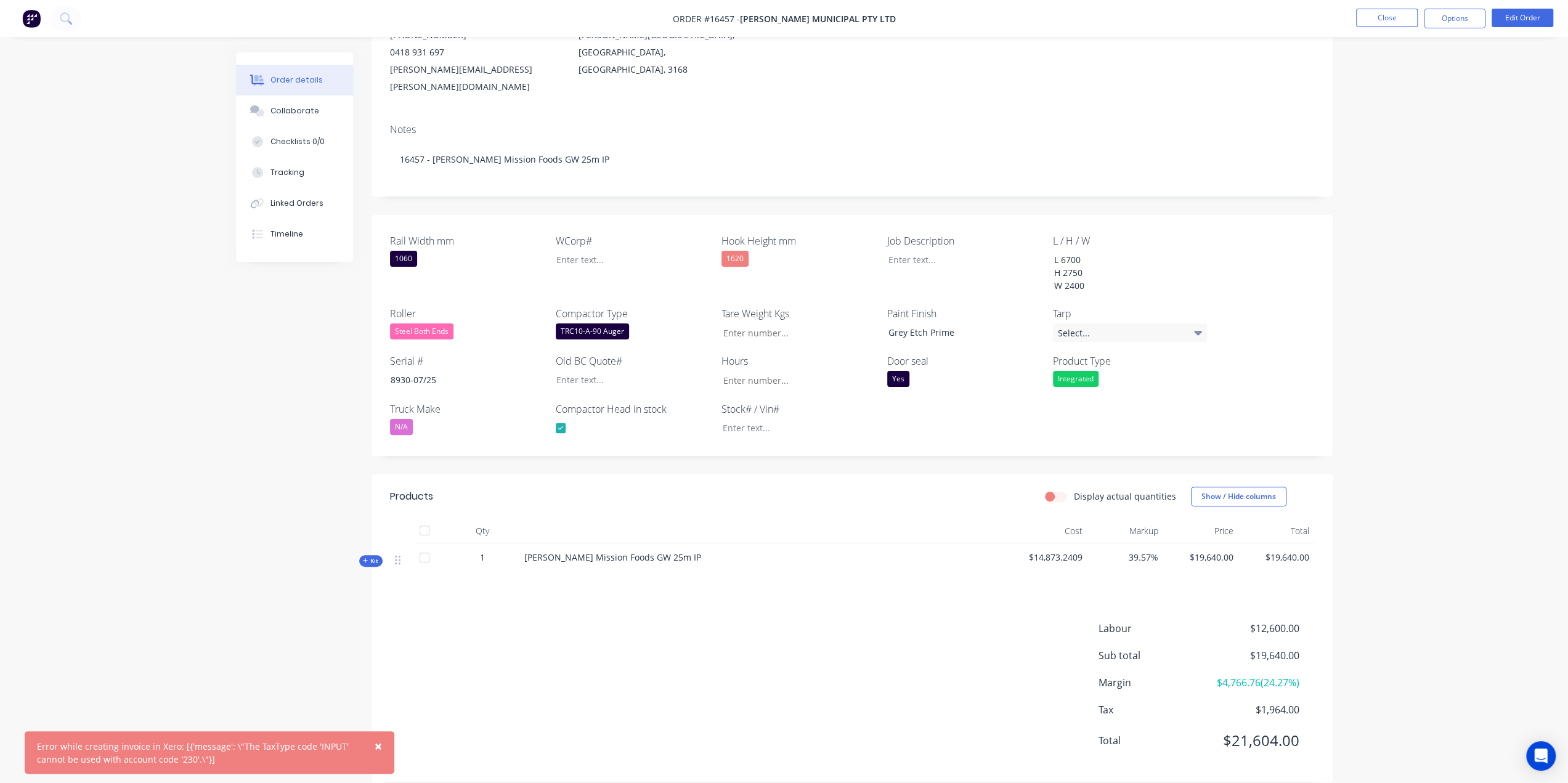
click at [376, 556] on span "Kit" at bounding box center [371, 561] width 16 height 10
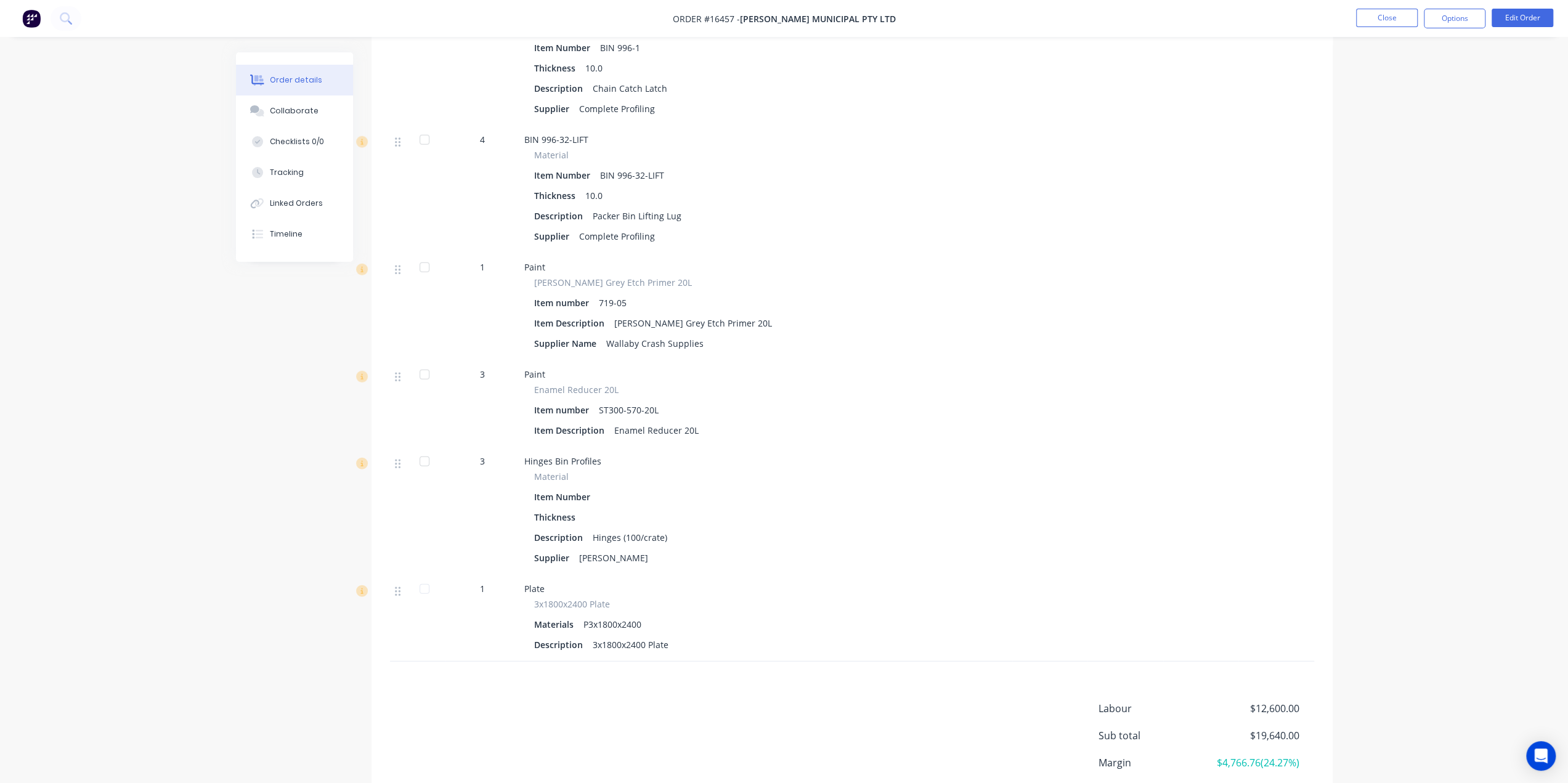
scroll to position [3054, 0]
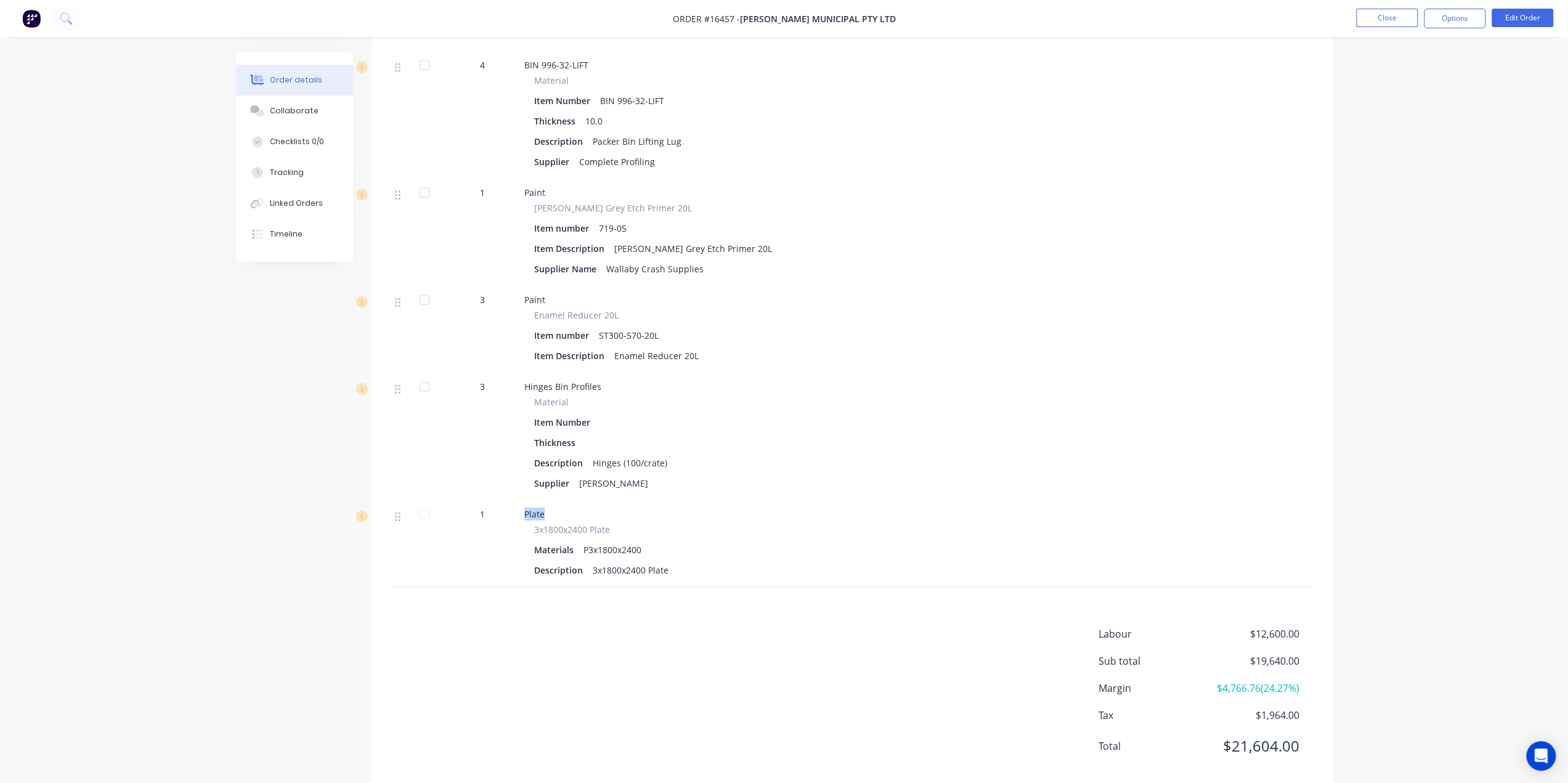
drag, startPoint x: 562, startPoint y: 489, endPoint x: 482, endPoint y: 493, distance: 80.1
click at [482, 500] on div "1 Plate 3x1800x2400 Plate Materials P3x1800x2400 Description 3x1800x2400 Plate" at bounding box center [852, 544] width 924 height 87
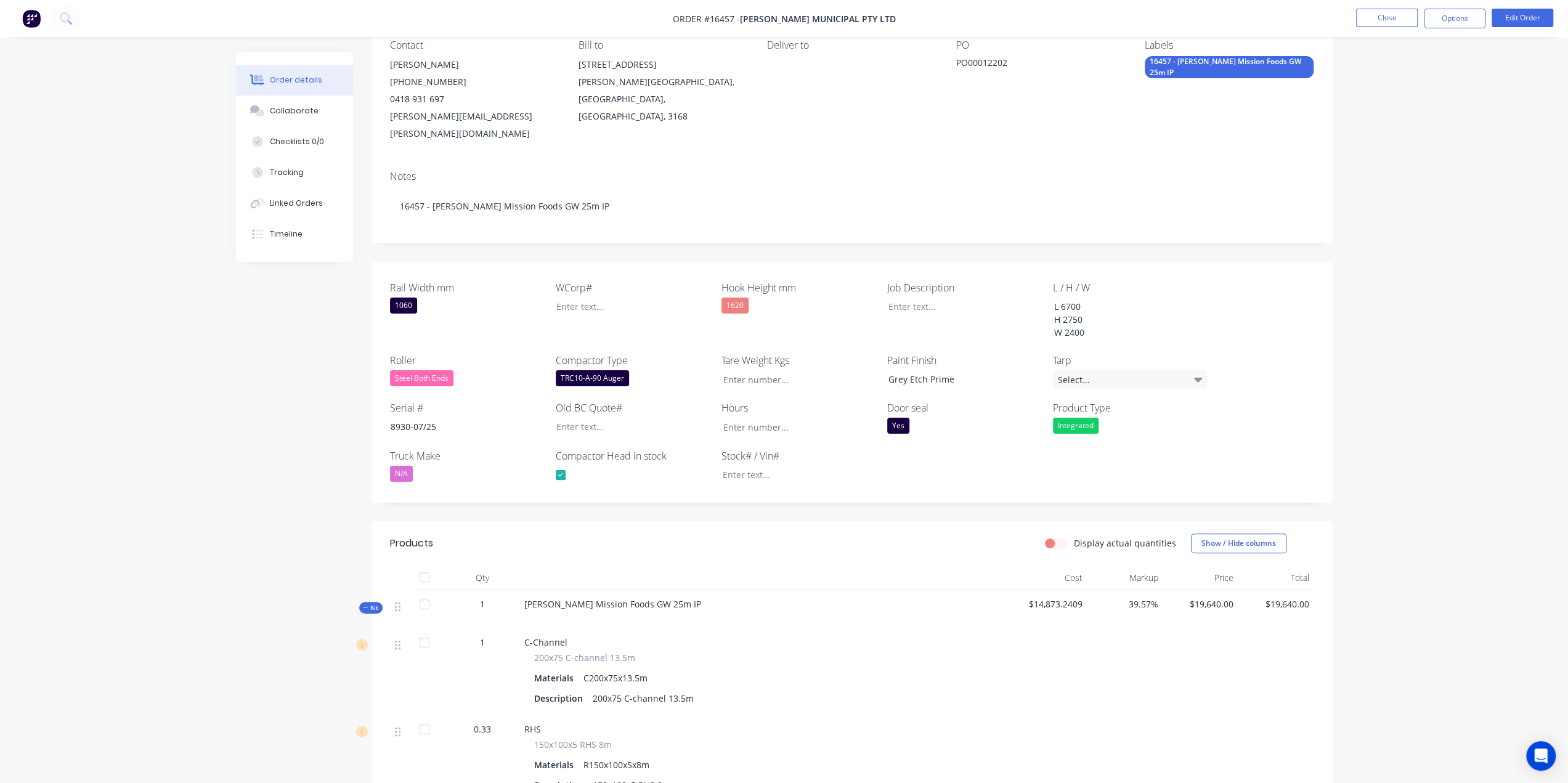
scroll to position [96, 0]
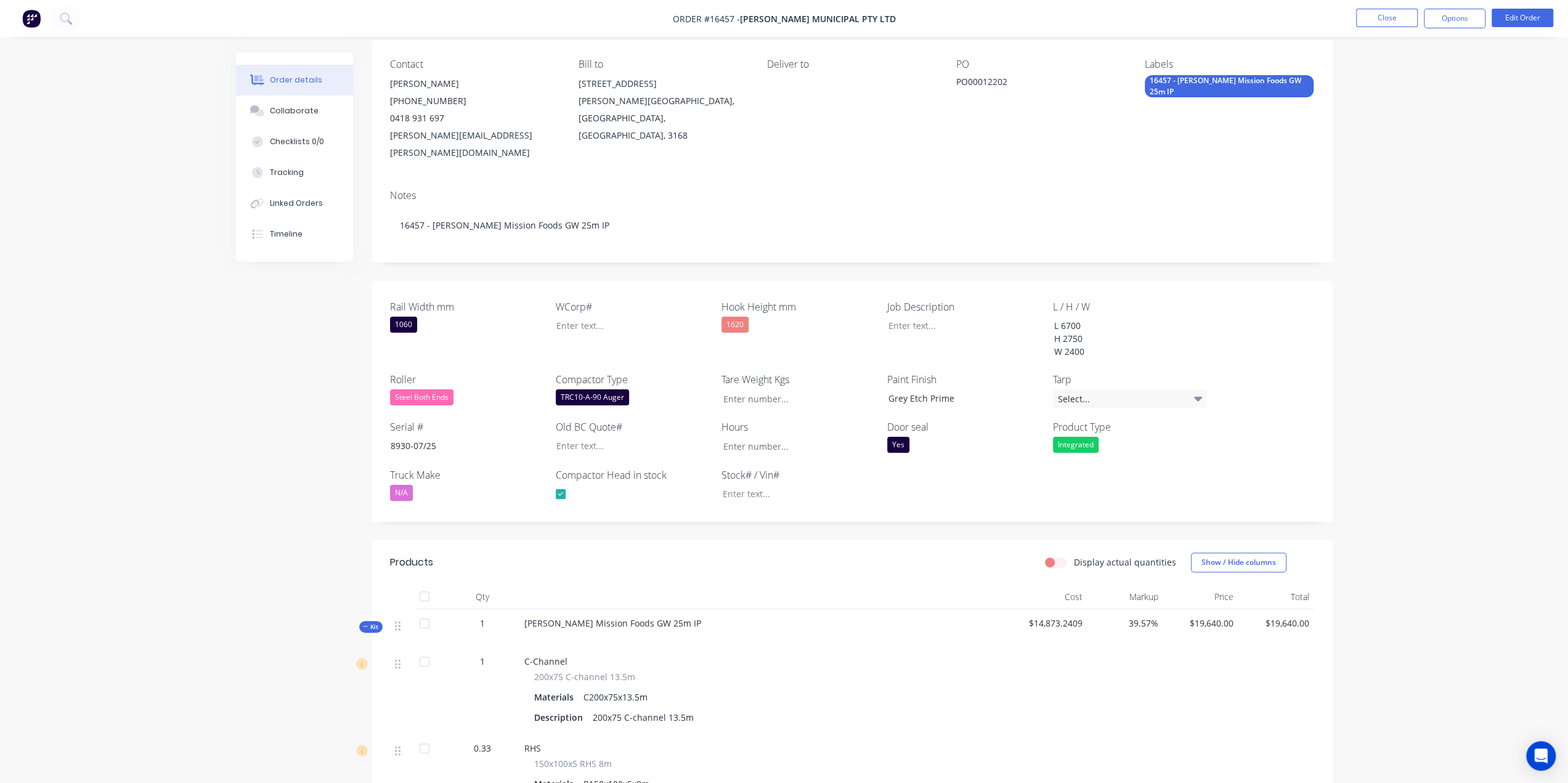
click at [372, 622] on span "Kit" at bounding box center [371, 627] width 16 height 10
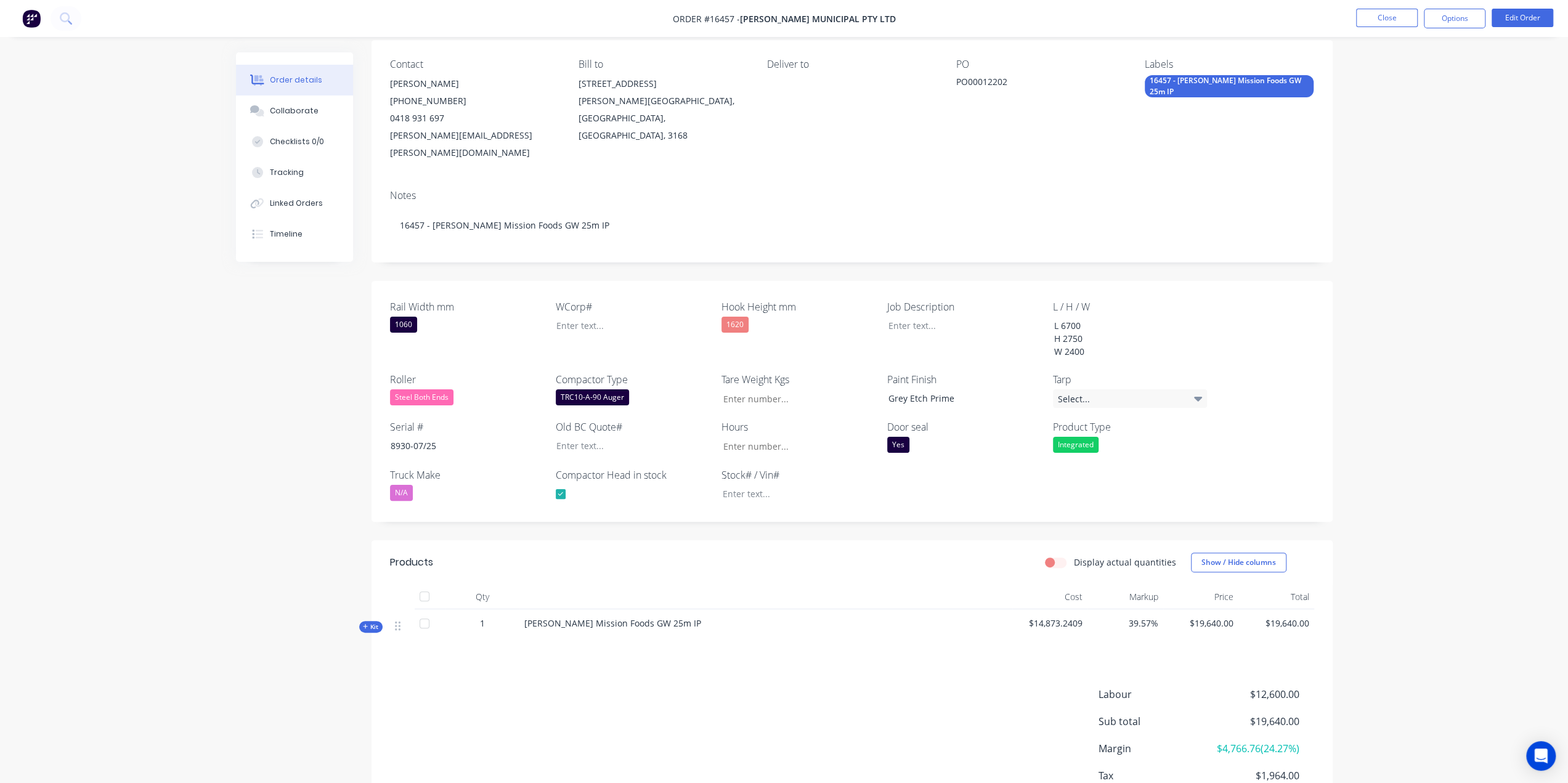
click at [373, 622] on span "Kit" at bounding box center [371, 627] width 16 height 10
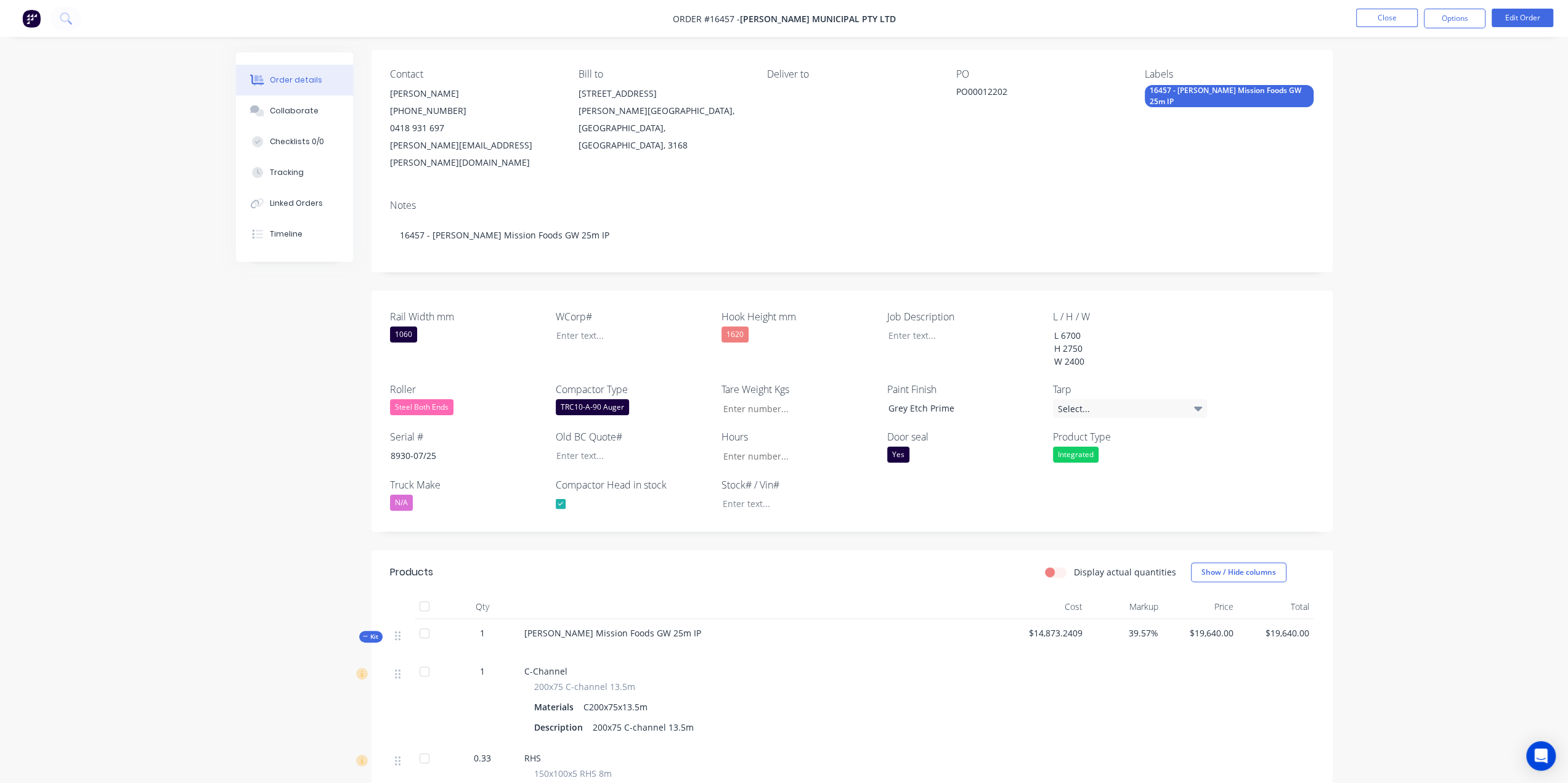
scroll to position [0, 0]
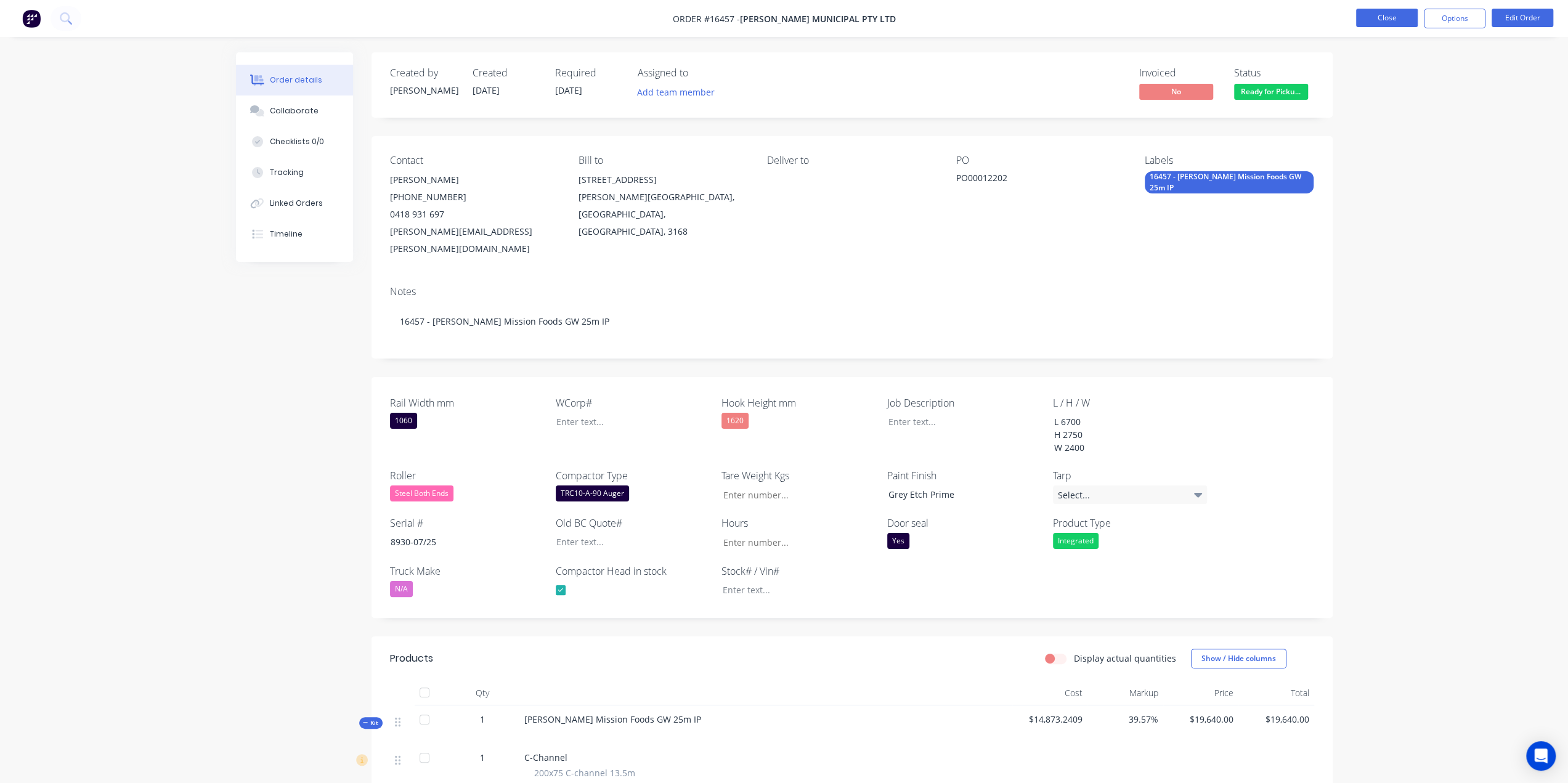
click at [1370, 18] on button "Close" at bounding box center [1387, 18] width 62 height 18
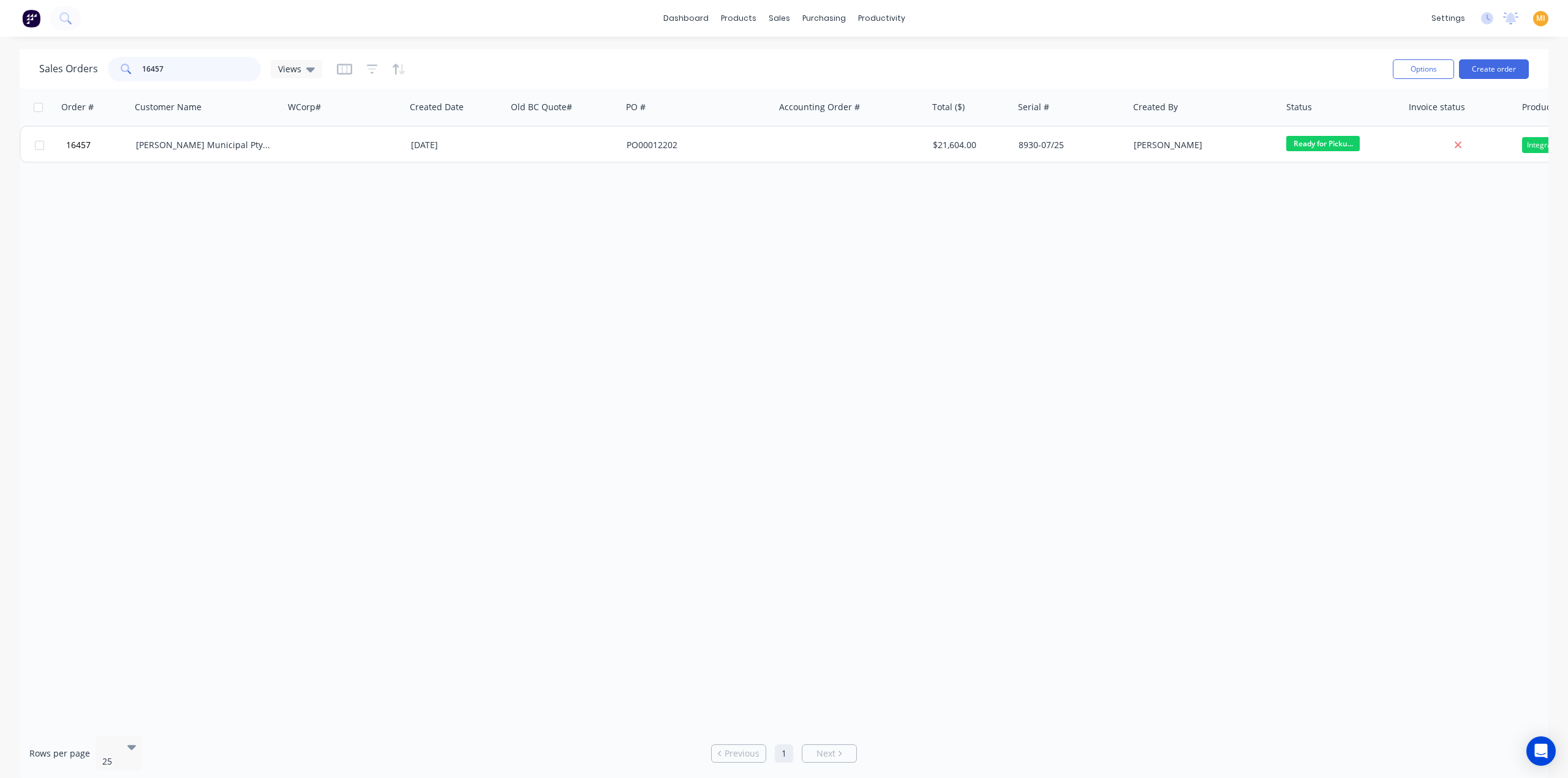
drag, startPoint x: 197, startPoint y: 57, endPoint x: -62, endPoint y: 82, distance: 260.2
click at [0, 82] on html "dashboard products sales purchasing productivity dashboard products Product Cat…" at bounding box center [784, 389] width 1568 height 778
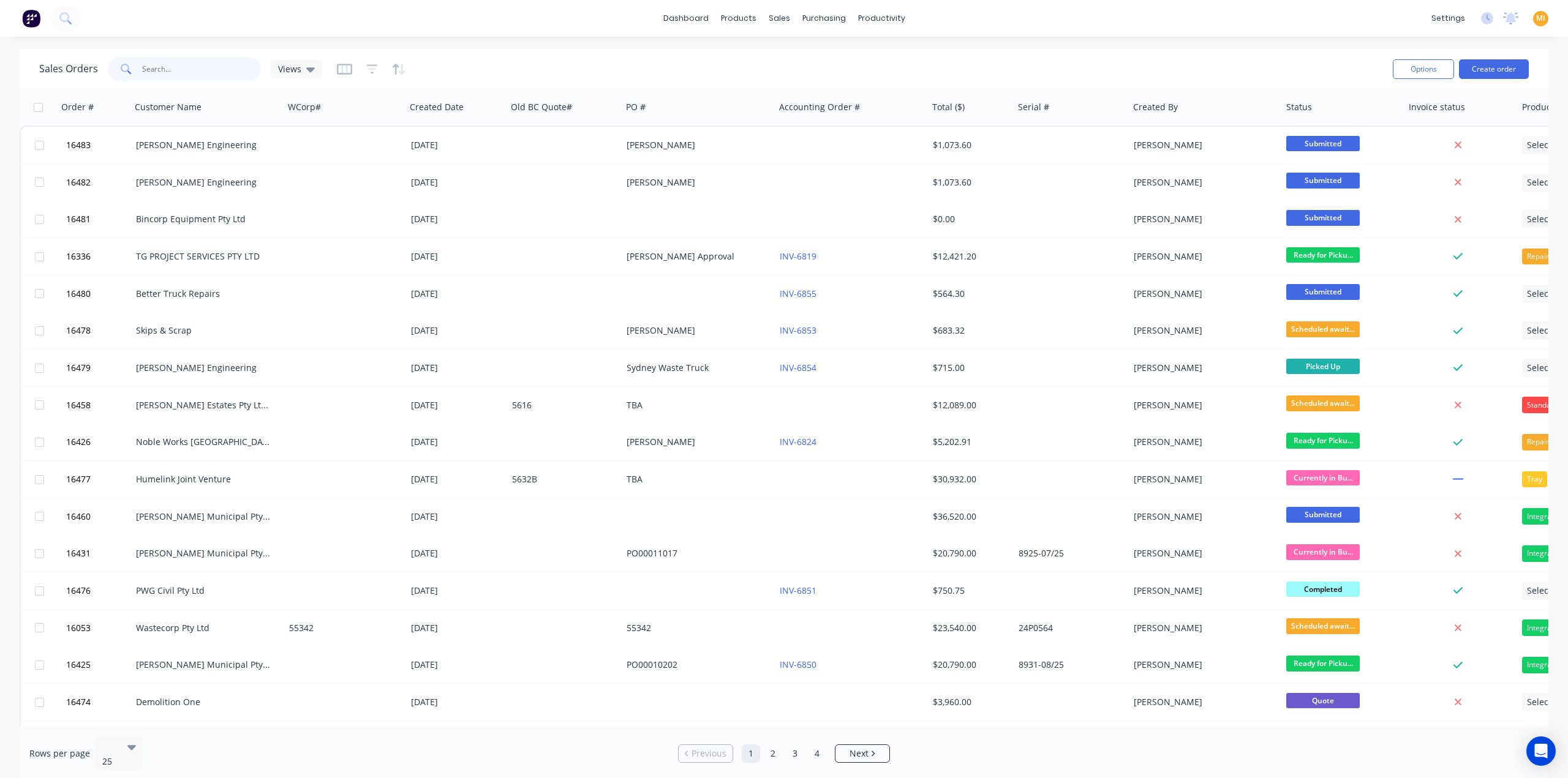
click at [175, 62] on input "text" at bounding box center [201, 69] width 120 height 24
paste input "16340"
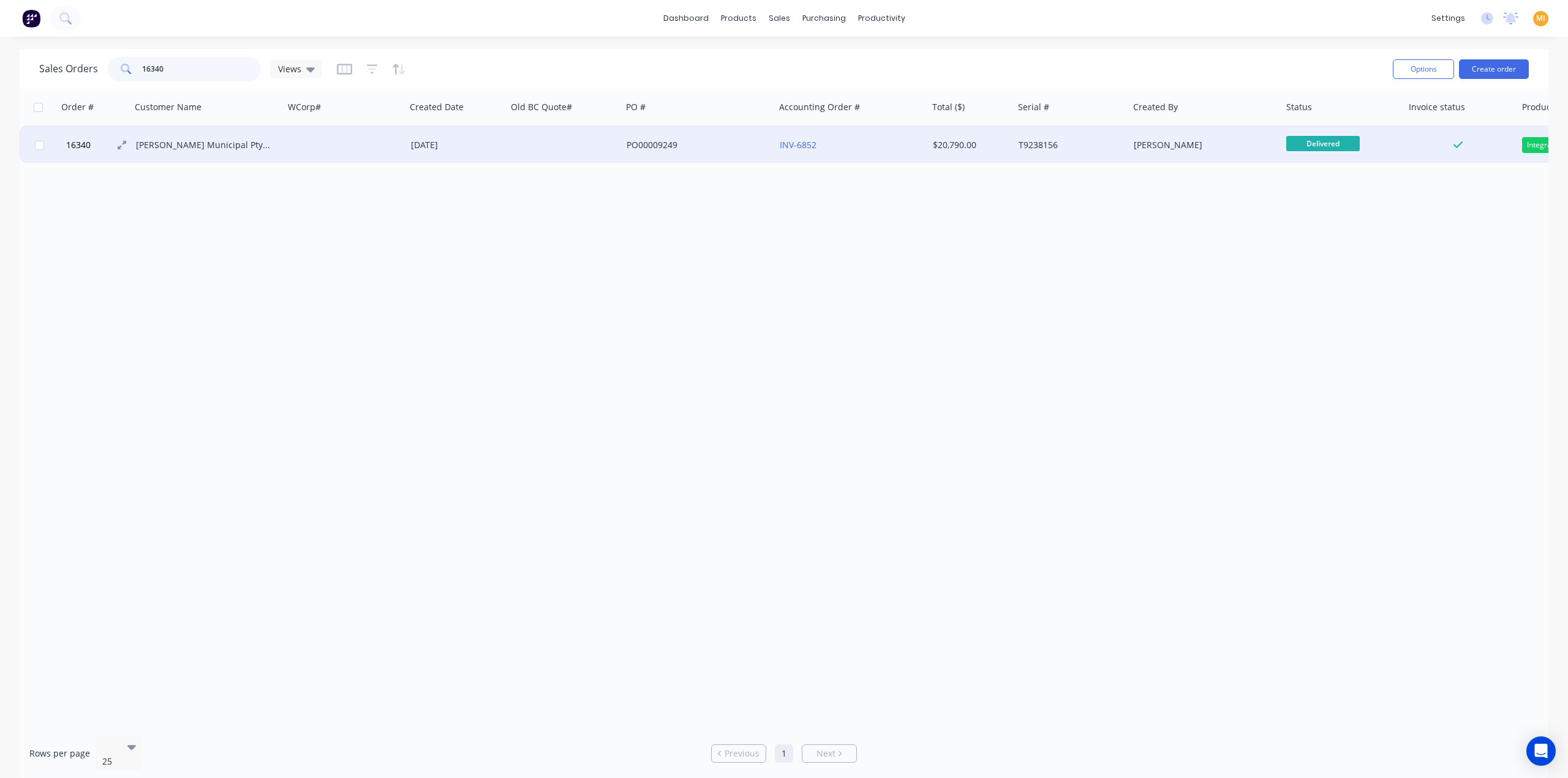
type input "16340"
click at [109, 149] on button "16340" at bounding box center [99, 145] width 74 height 37
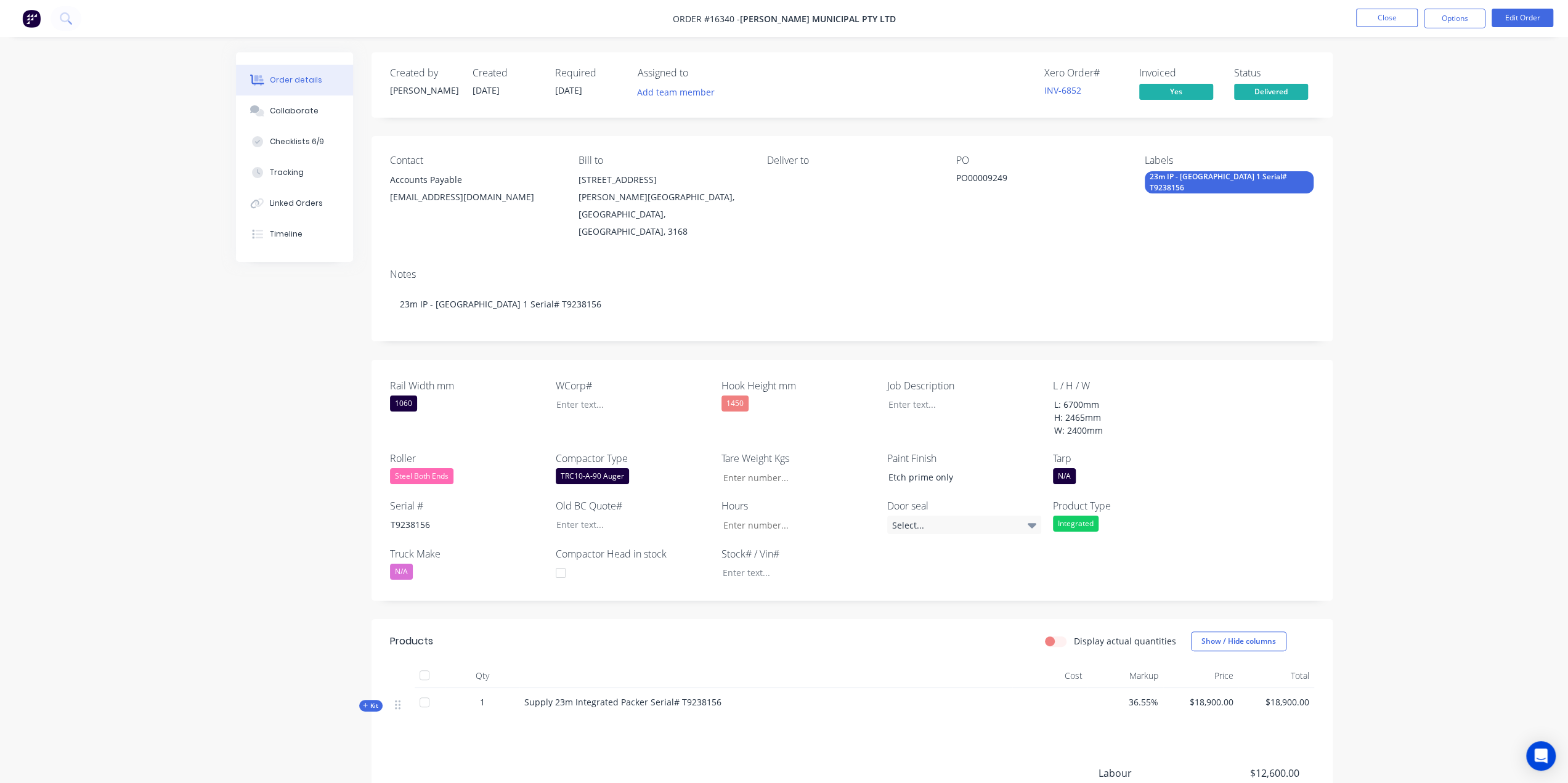
scroll to position [133, 0]
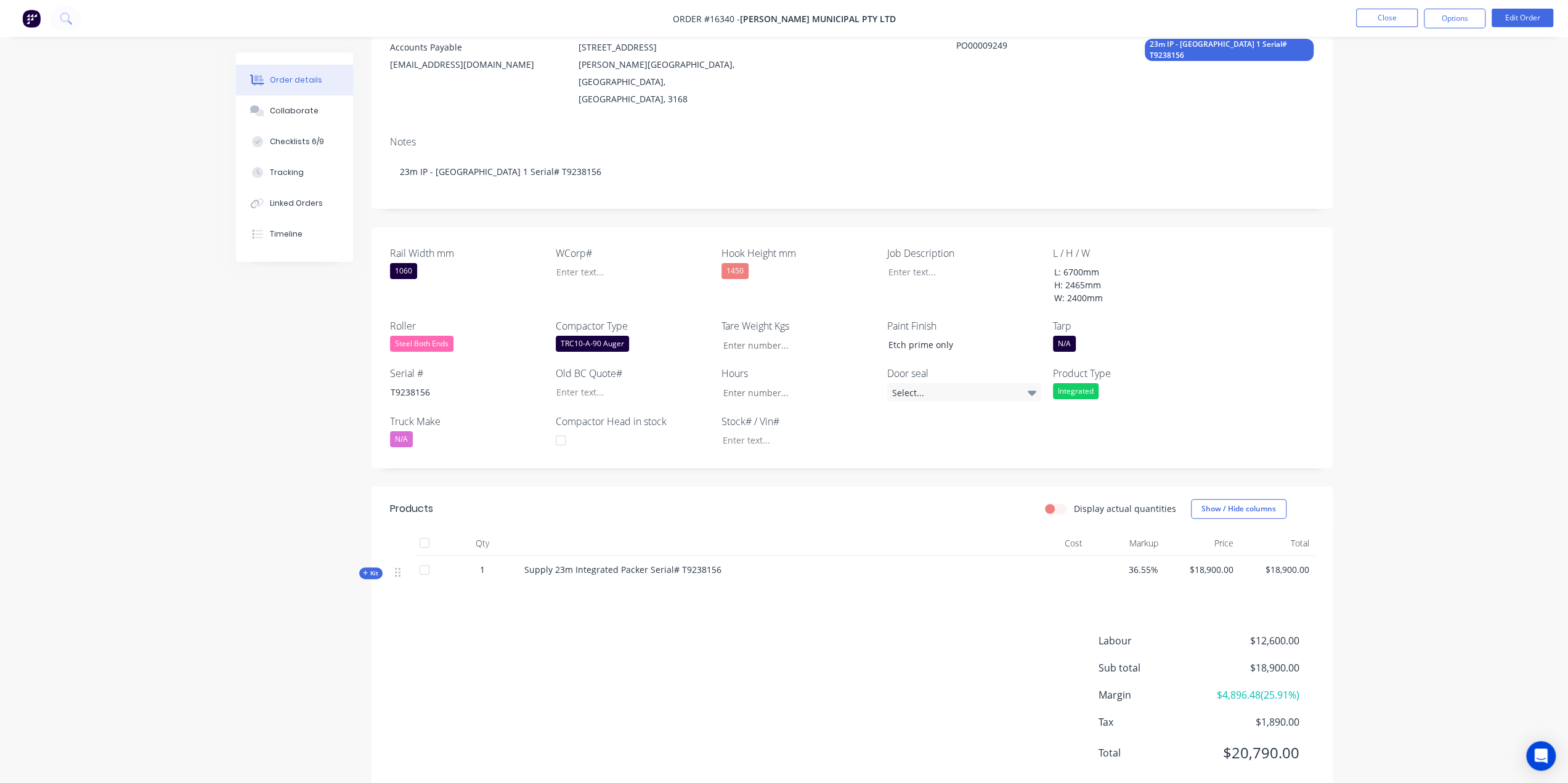
click at [367, 550] on div "Created by Arvin Created 04/07/25 Required 04/07/25 Assigned to Add team member…" at bounding box center [784, 366] width 1097 height 893
click at [374, 569] on span "Kit" at bounding box center [371, 573] width 16 height 10
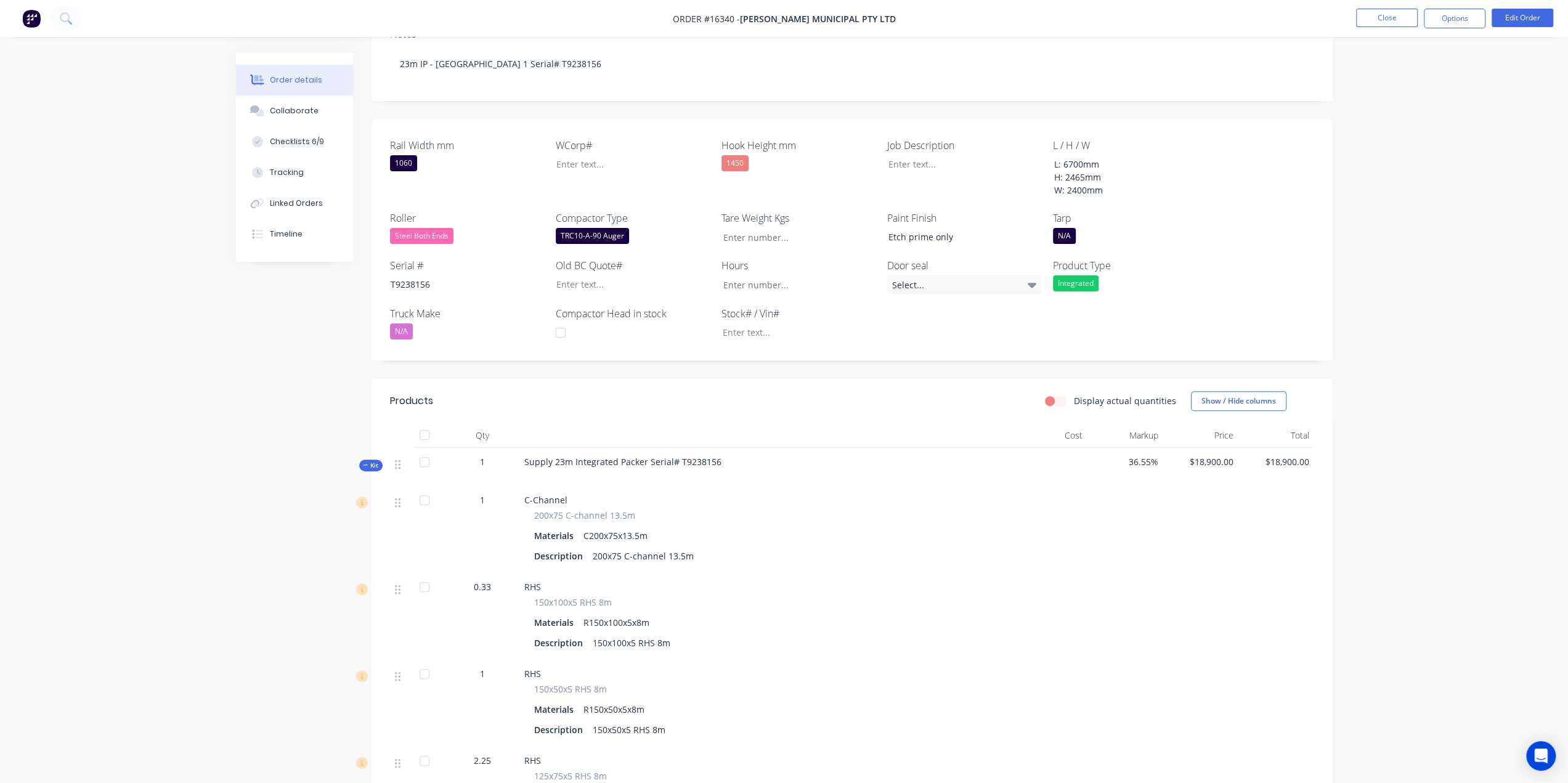
scroll to position [223, 0]
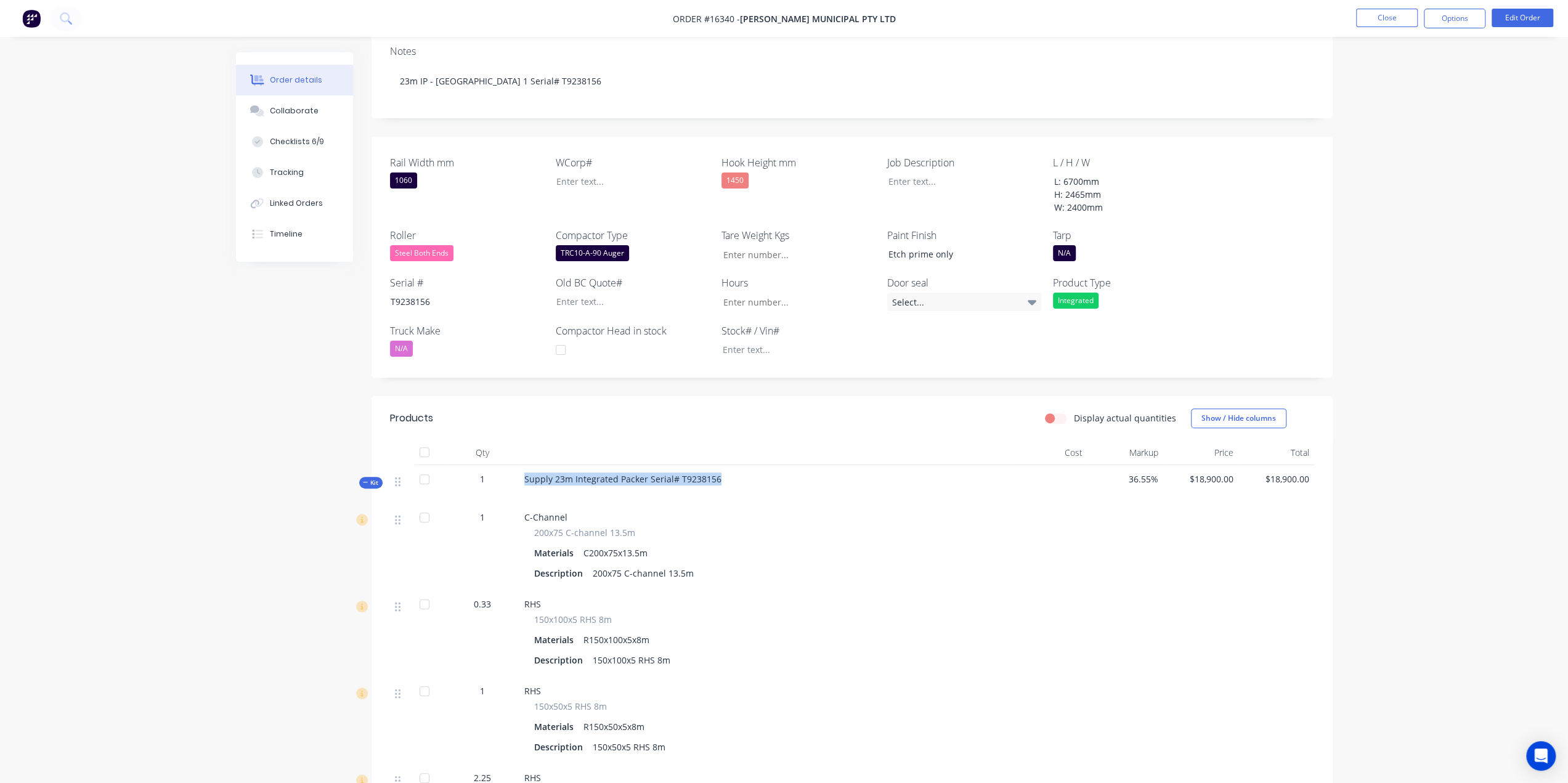
drag, startPoint x: 731, startPoint y: 451, endPoint x: 512, endPoint y: 453, distance: 219.0
click at [512, 465] on div "Kit 1 Supply 23m Integrated Packer Serial# T9238156 36.55% $18,900.00 $18,900.00" at bounding box center [852, 484] width 924 height 38
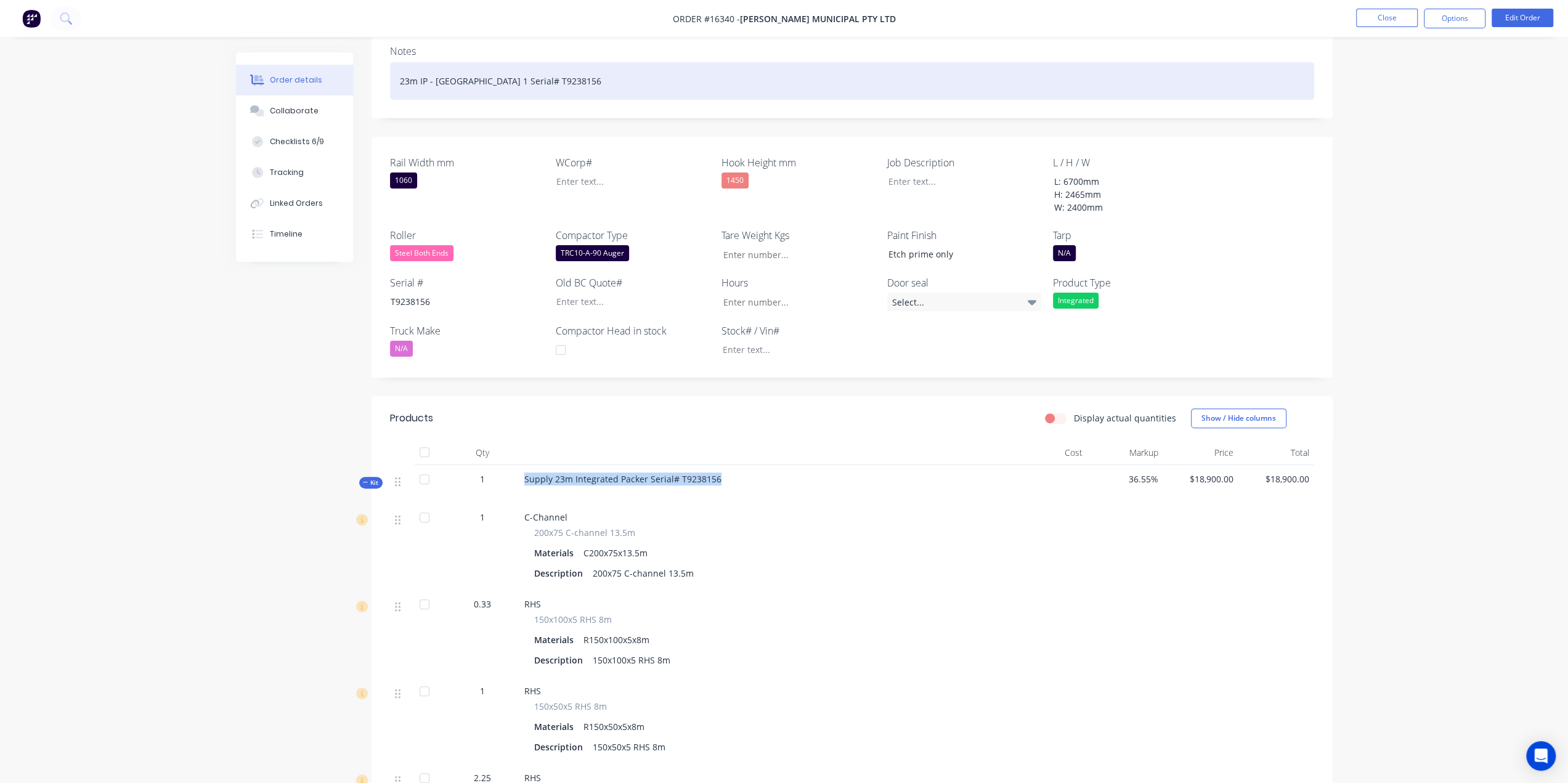
copy div "Supply 23m Integrated Packer Serial# T9238156"
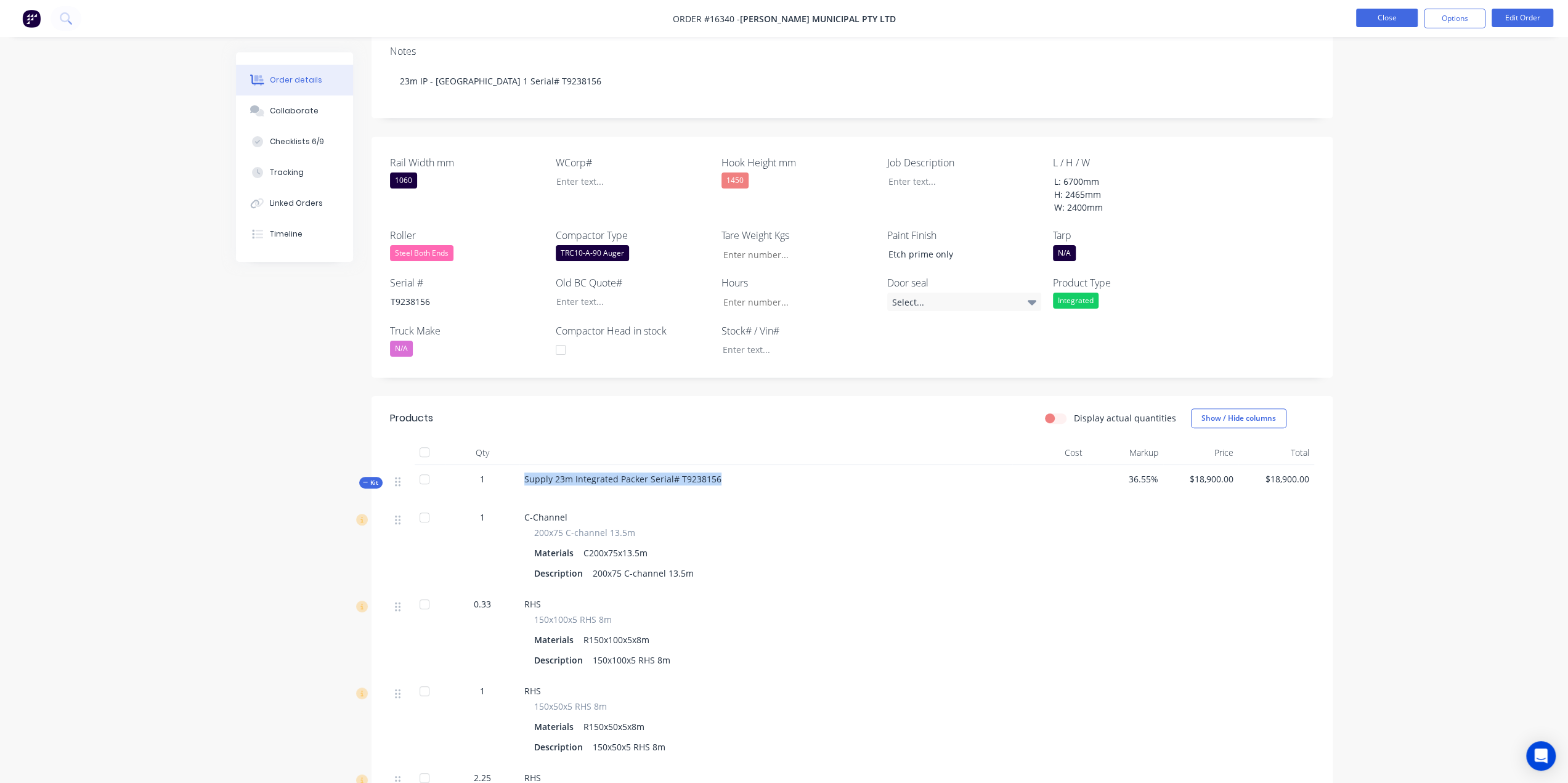
click at [1384, 16] on button "Close" at bounding box center [1387, 18] width 62 height 18
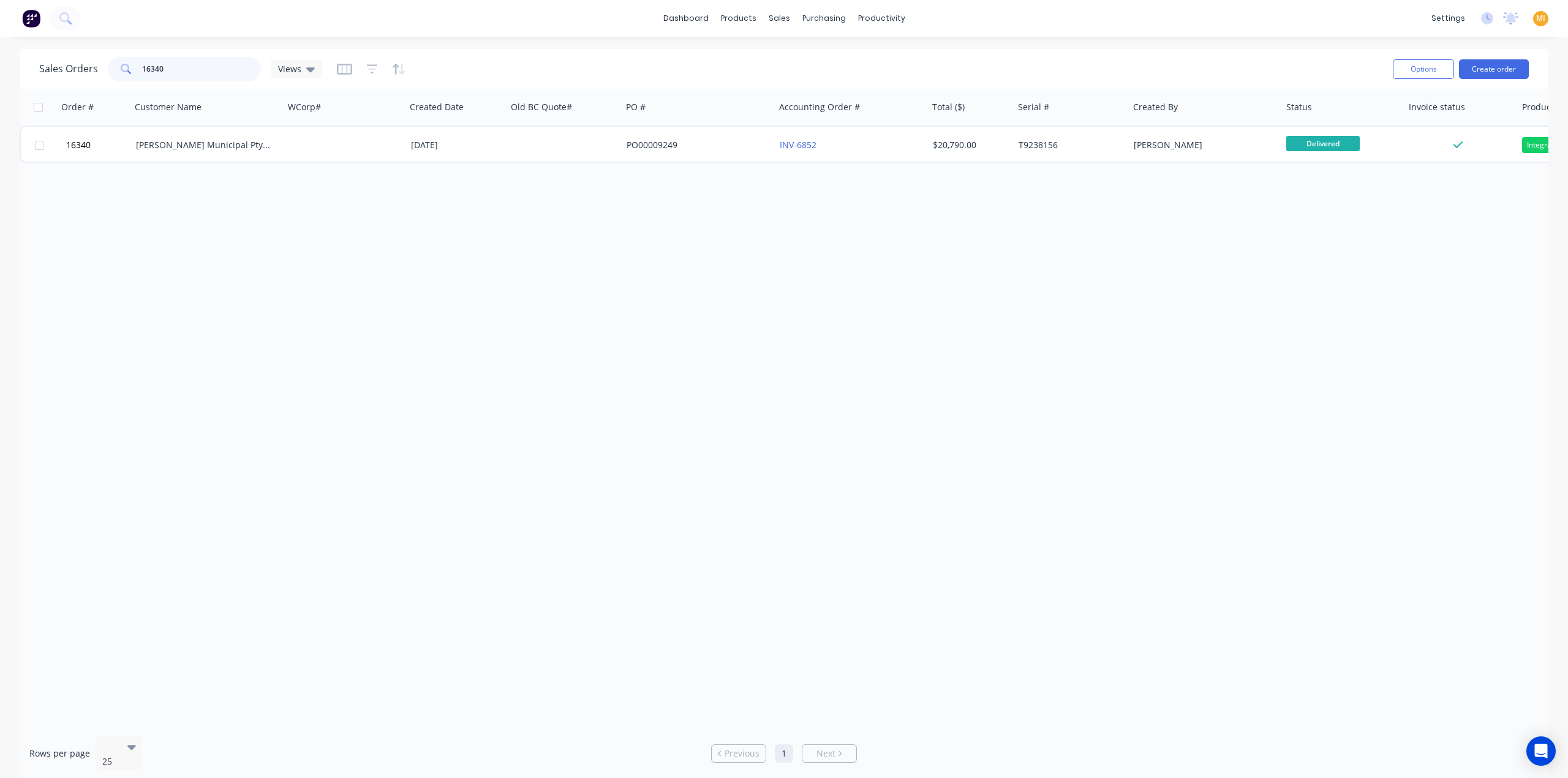
drag, startPoint x: 202, startPoint y: 75, endPoint x: 10, endPoint y: 70, distance: 192.1
click at [10, 70] on div "Sales Orders 16340 Views Options Create order Order # Customer Name WCorp# Crea…" at bounding box center [784, 414] width 1568 height 732
paste input "457"
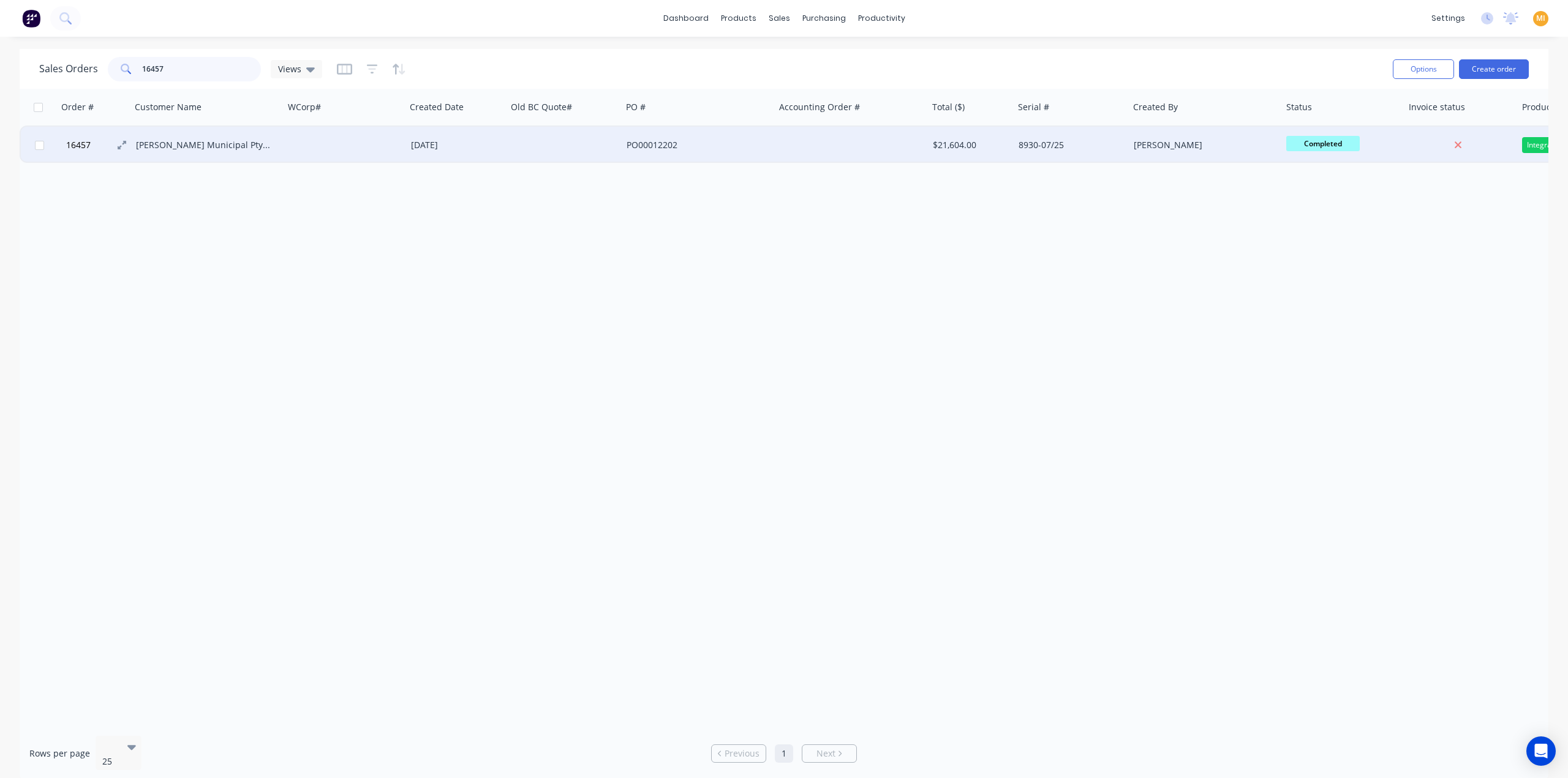
type input "16457"
click at [99, 149] on button "16457" at bounding box center [99, 145] width 74 height 37
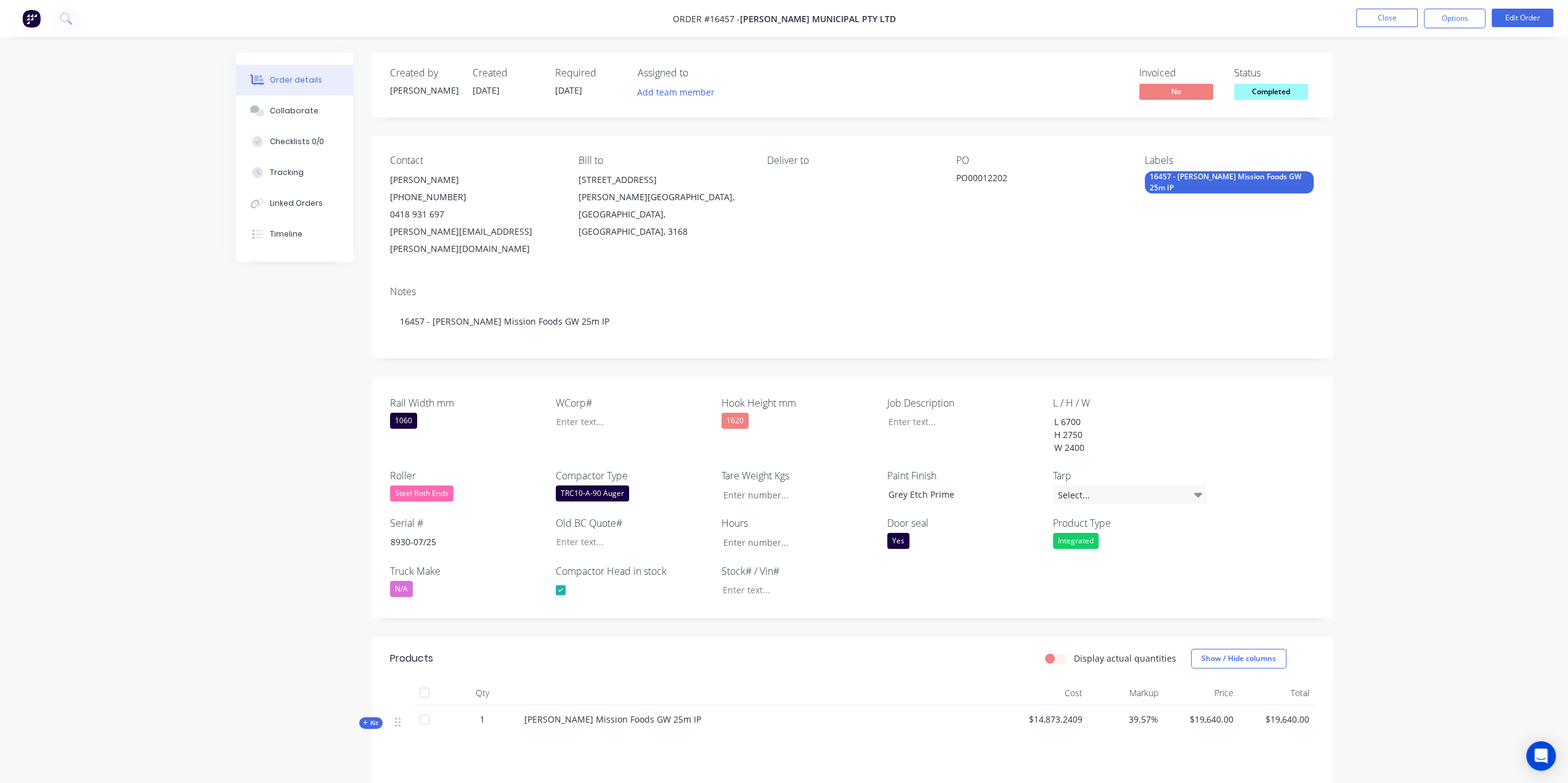
scroll to position [162, 0]
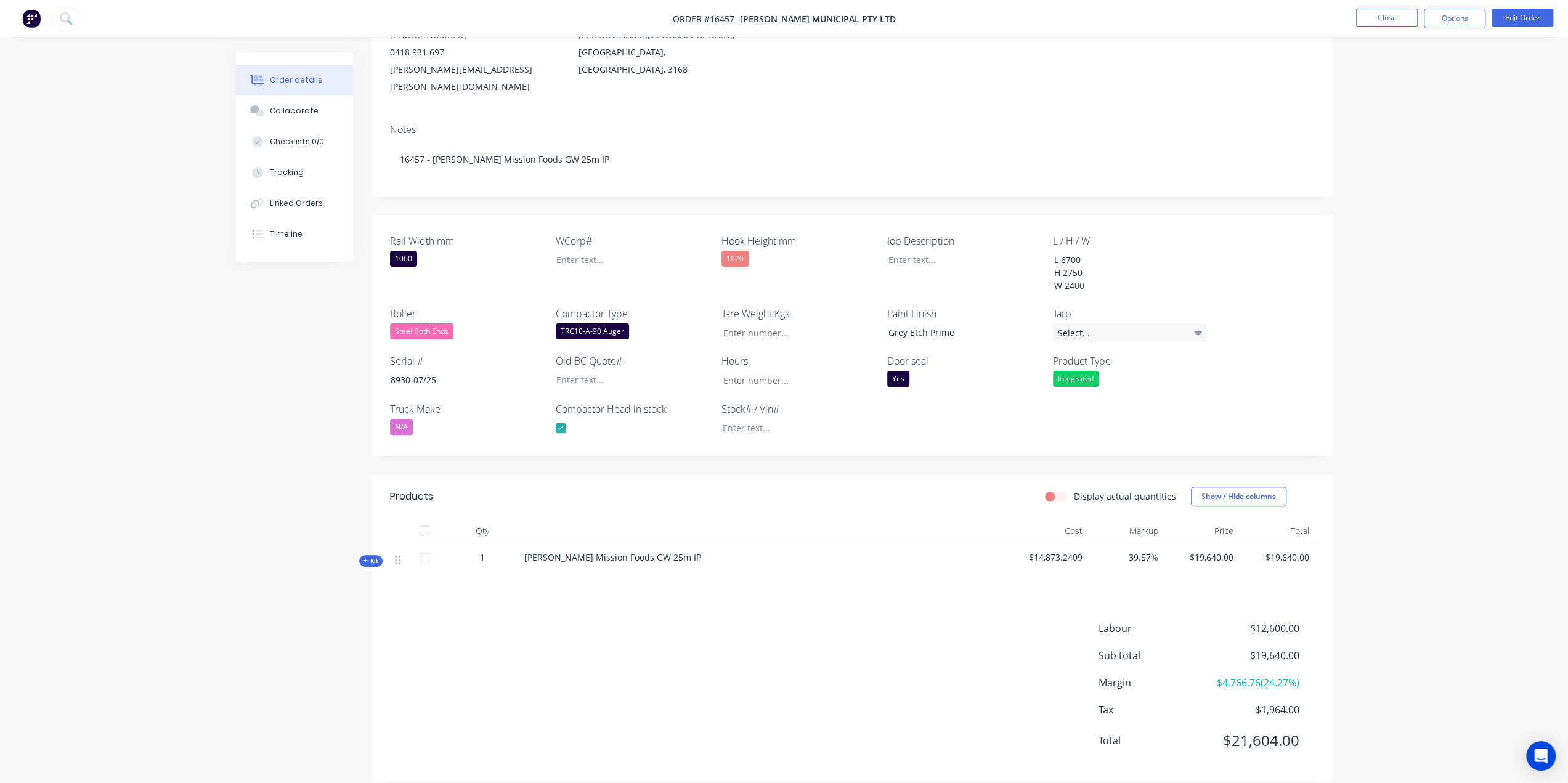
click at [373, 556] on span "Kit" at bounding box center [371, 561] width 16 height 10
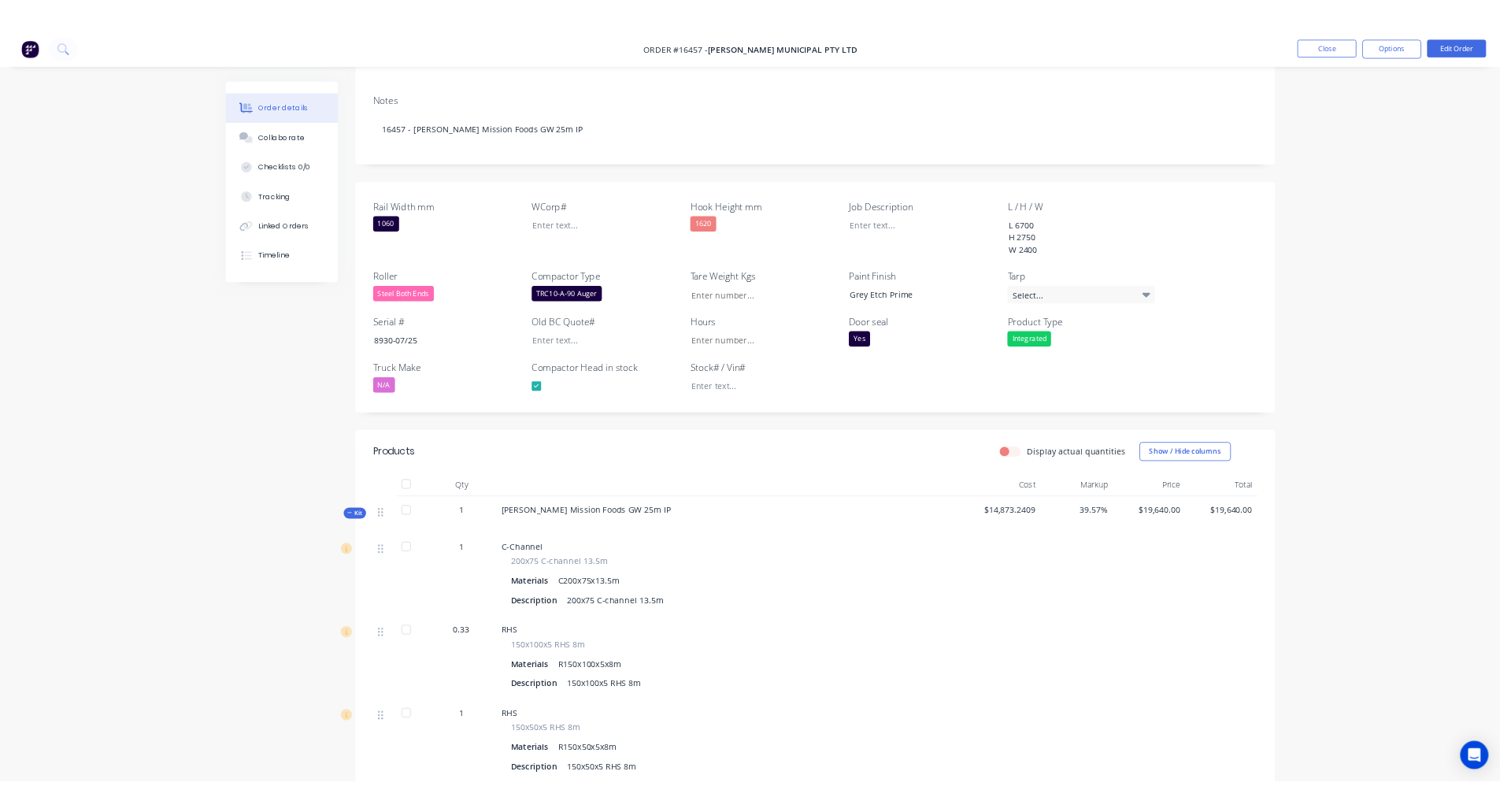
scroll to position [0, 0]
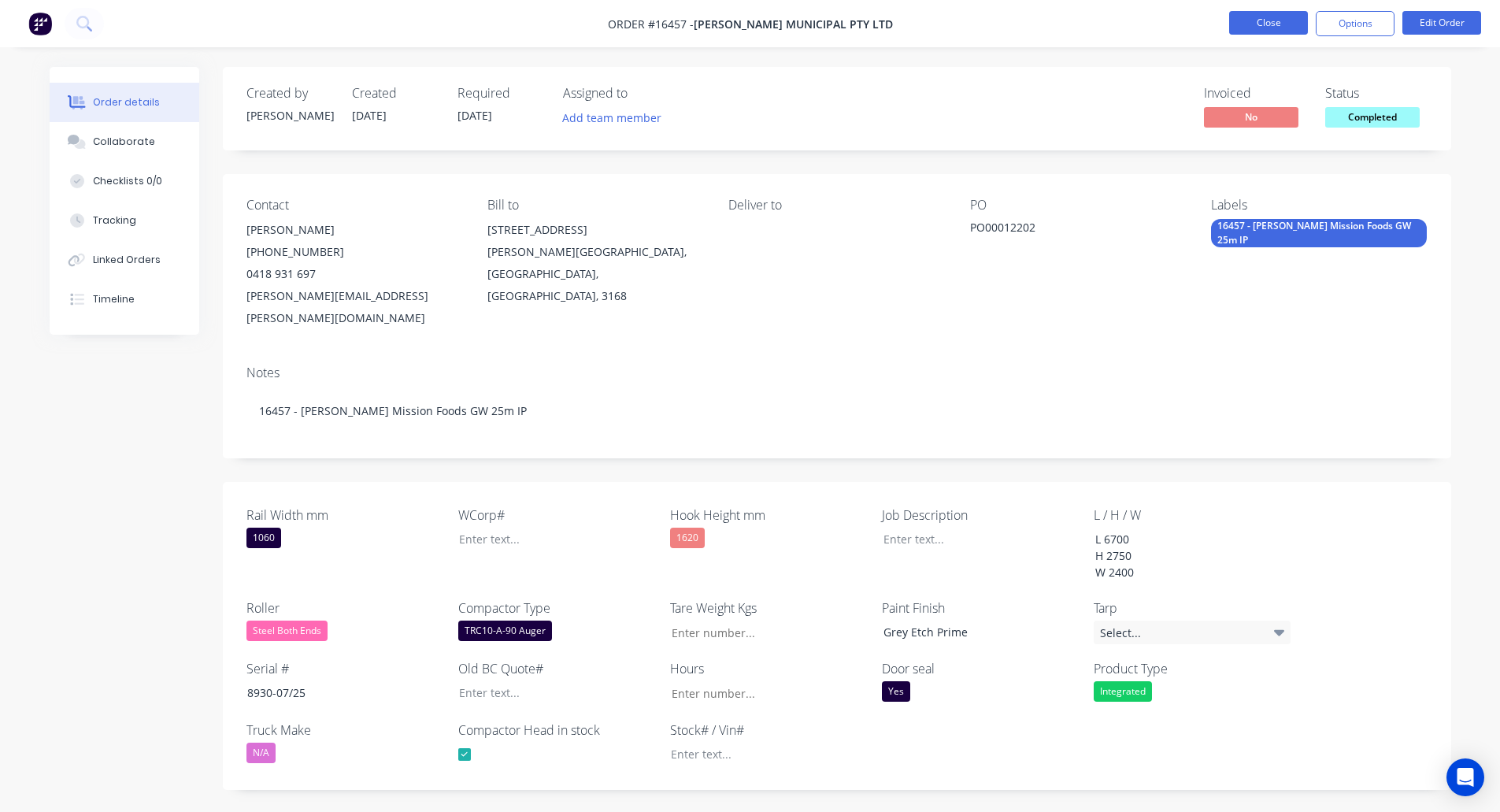
click at [1270, 30] on button "Close" at bounding box center [1269, 23] width 79 height 23
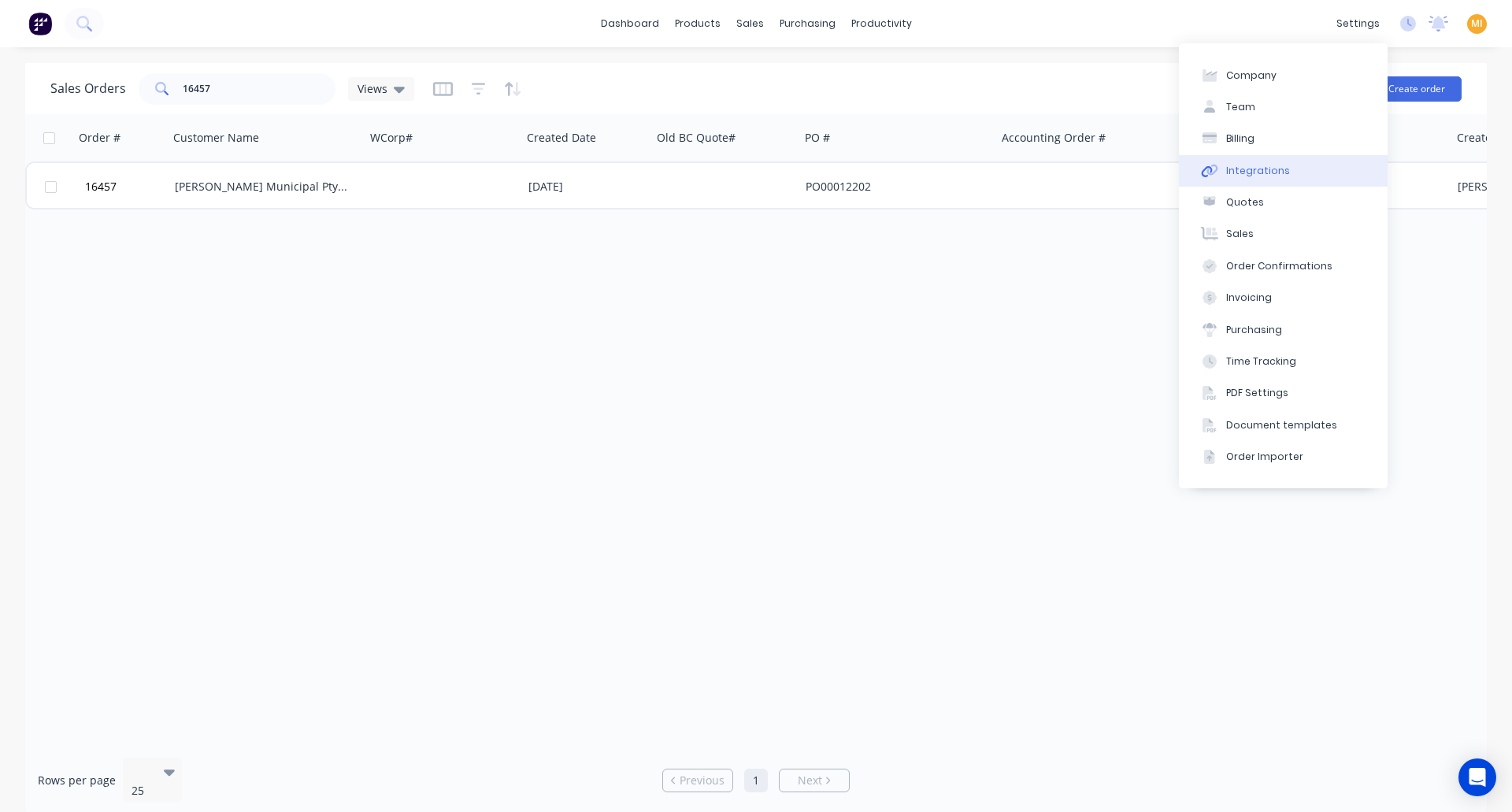
click at [1253, 165] on div "Integrations" at bounding box center [1257, 170] width 63 height 14
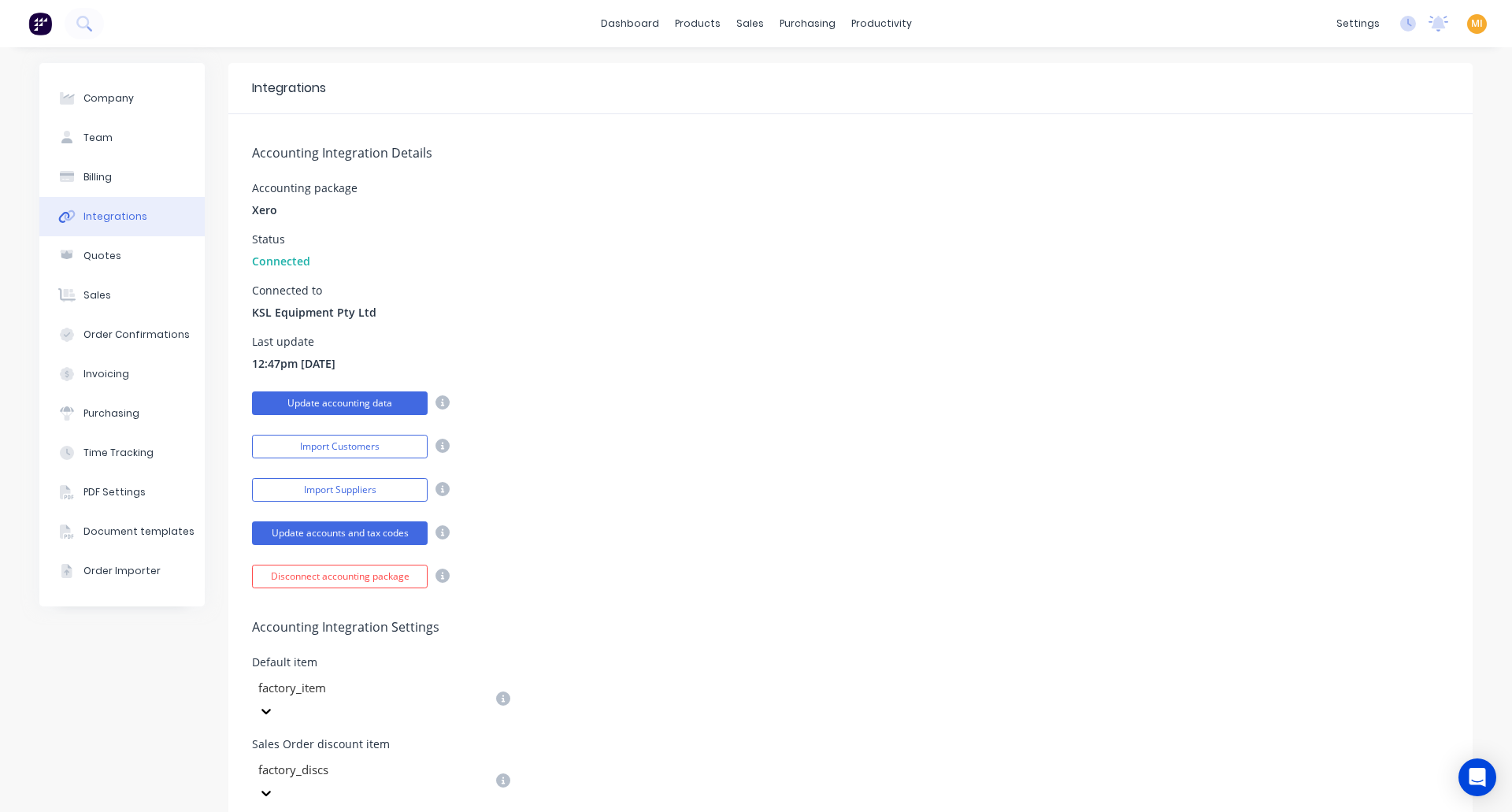
click at [336, 397] on button "Update accounting data" at bounding box center [340, 403] width 176 height 23
click at [755, 88] on button "Sales Orders" at bounding box center [827, 75] width 209 height 31
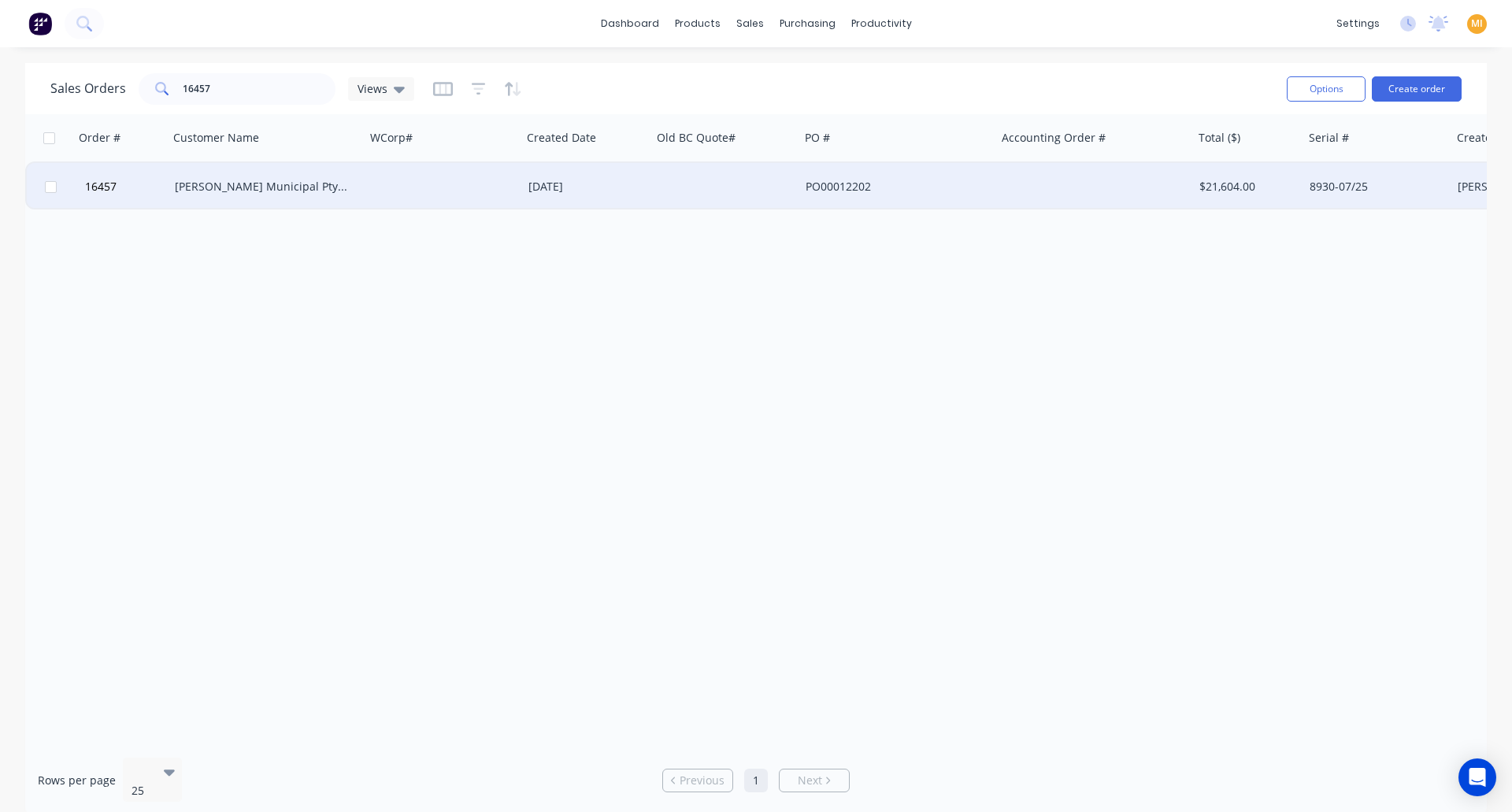
click at [186, 180] on div "[PERSON_NAME] Municipal Pty Ltd" at bounding box center [262, 187] width 175 height 16
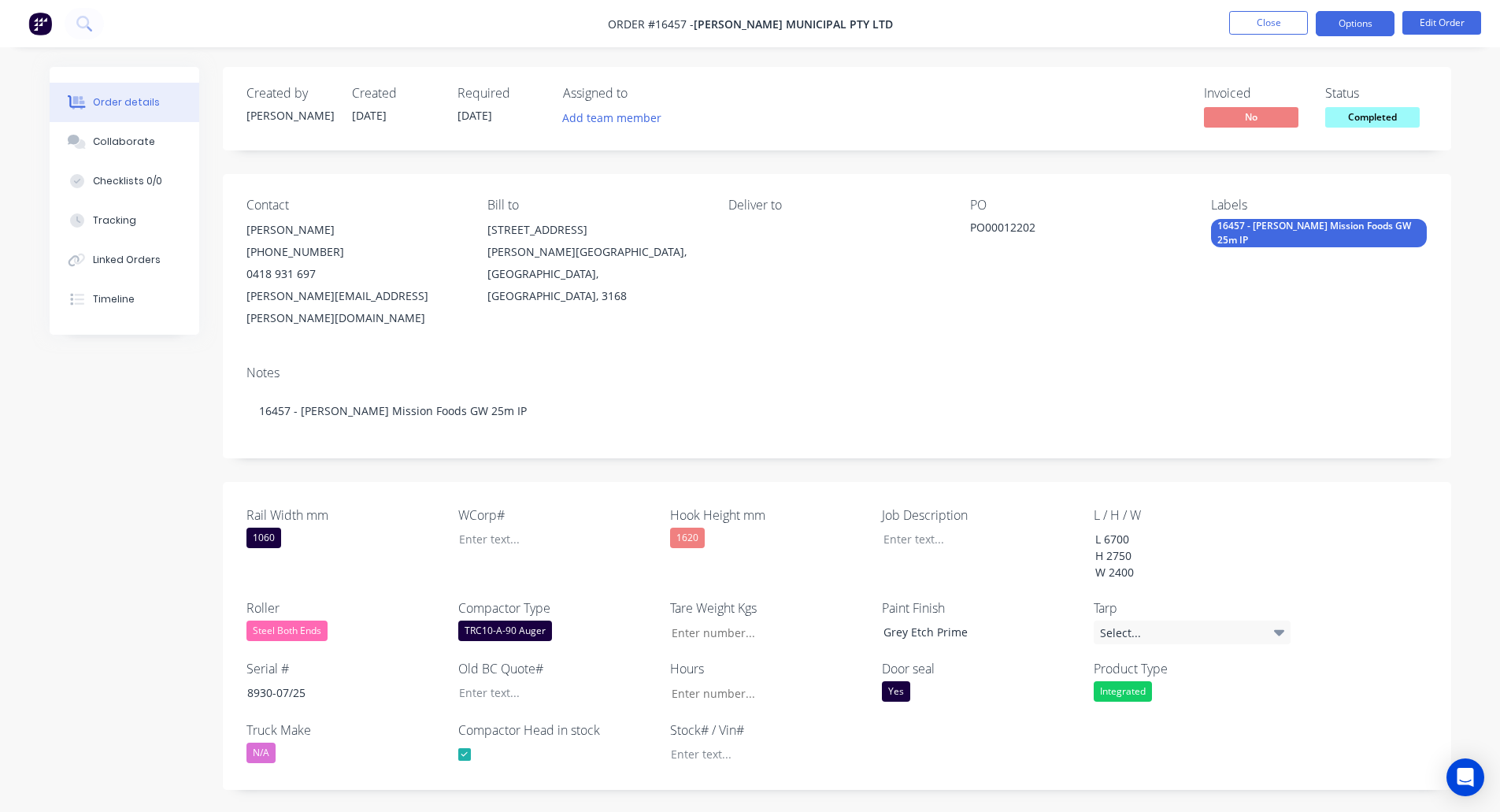
click at [1360, 26] on button "Options" at bounding box center [1356, 23] width 79 height 25
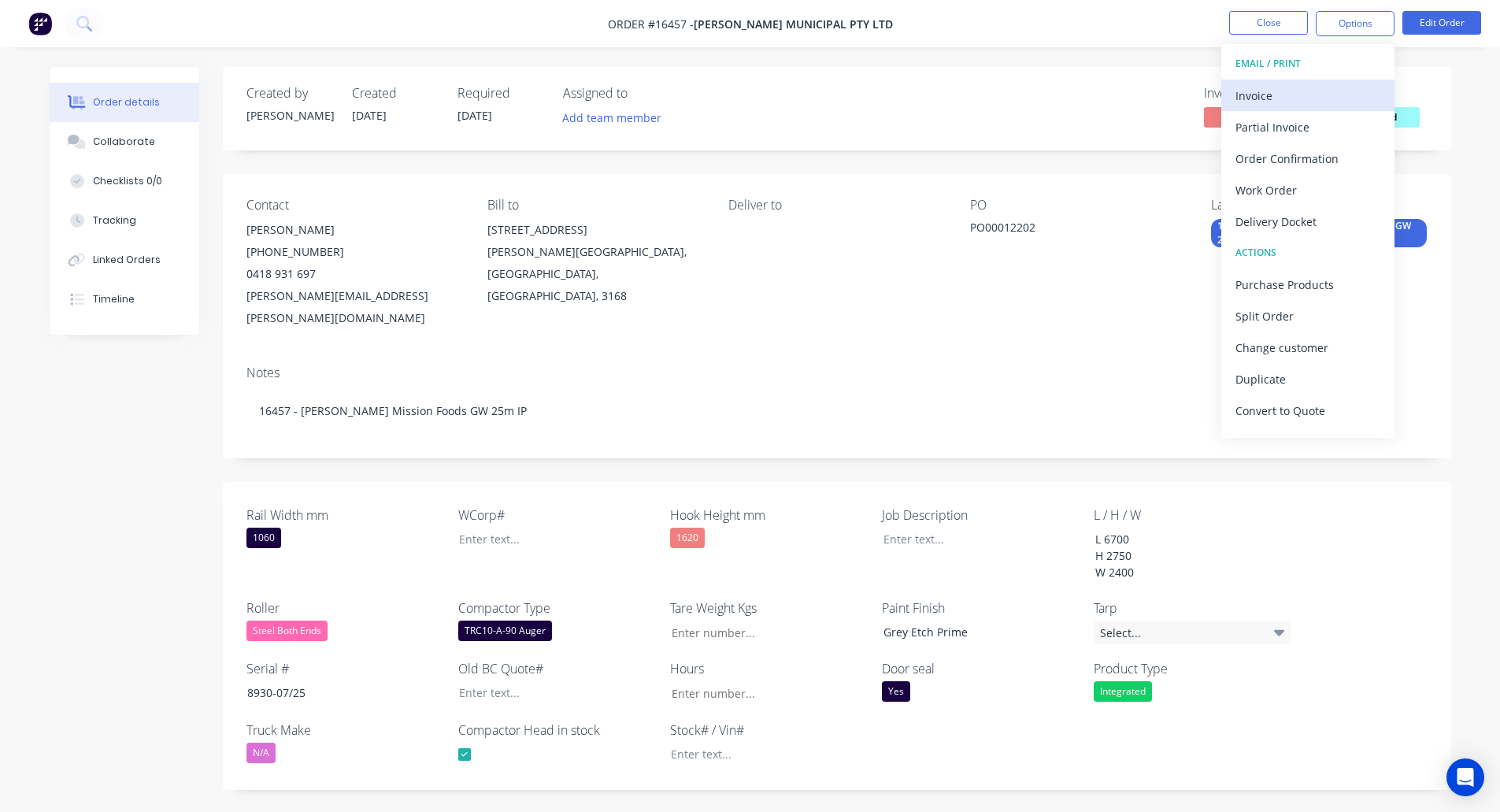
click at [1282, 98] on div "Invoice" at bounding box center [1308, 96] width 145 height 23
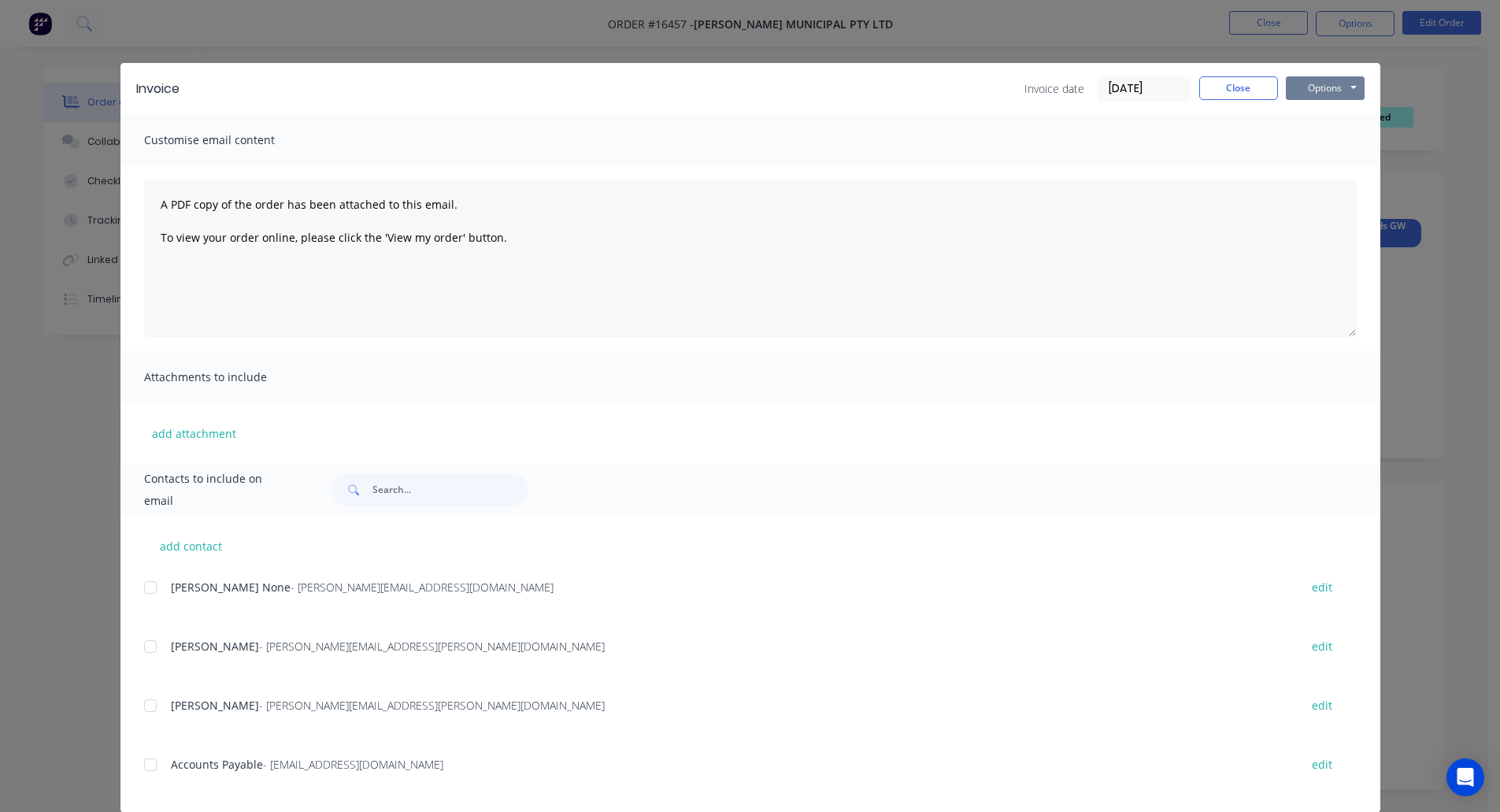
click at [1325, 90] on button "Options" at bounding box center [1325, 88] width 79 height 23
click at [1323, 136] on button "Print" at bounding box center [1337, 143] width 101 height 26
click at [1258, 92] on button "Close" at bounding box center [1238, 88] width 79 height 23
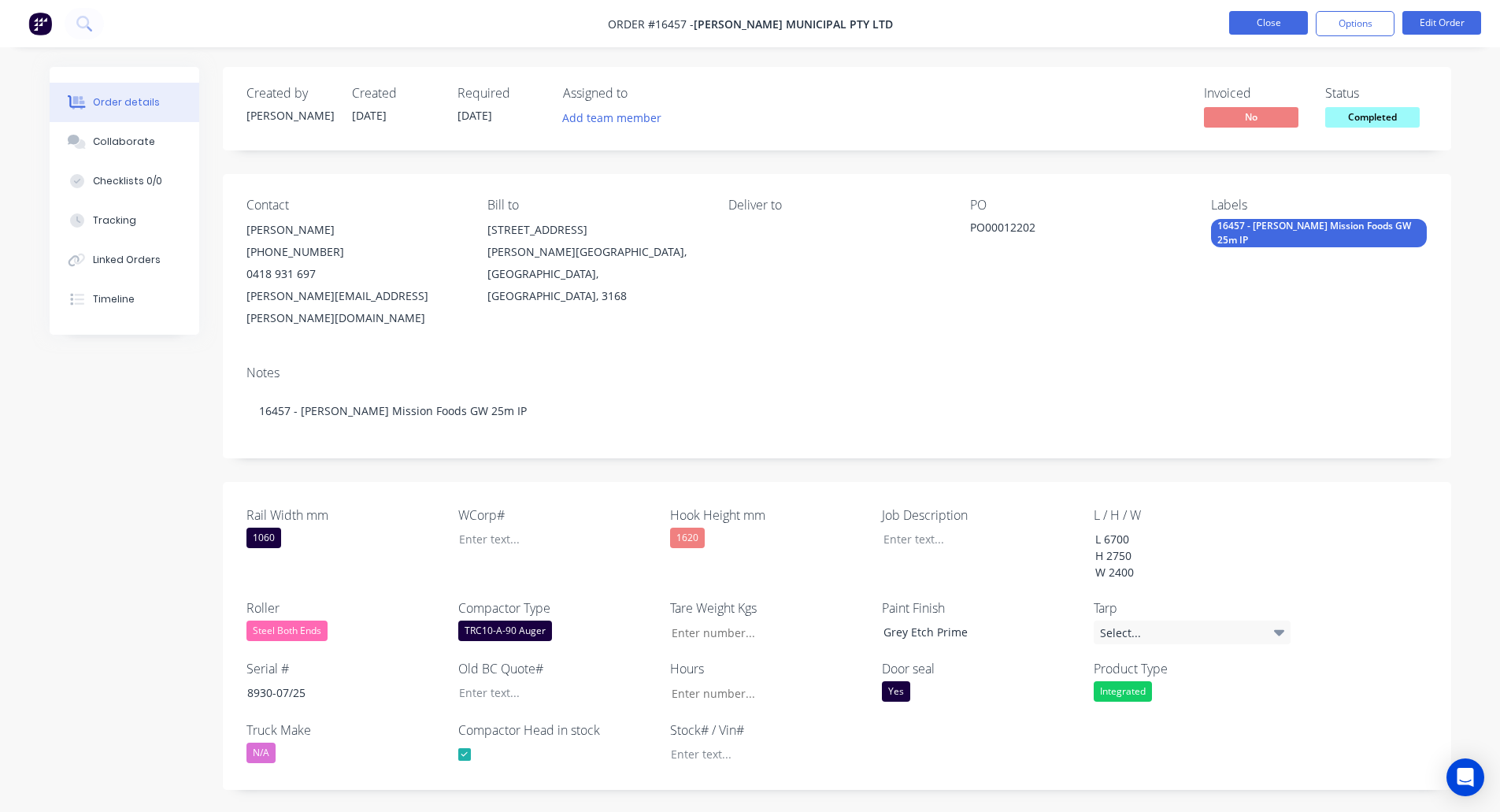
click at [1257, 18] on button "Close" at bounding box center [1269, 23] width 79 height 23
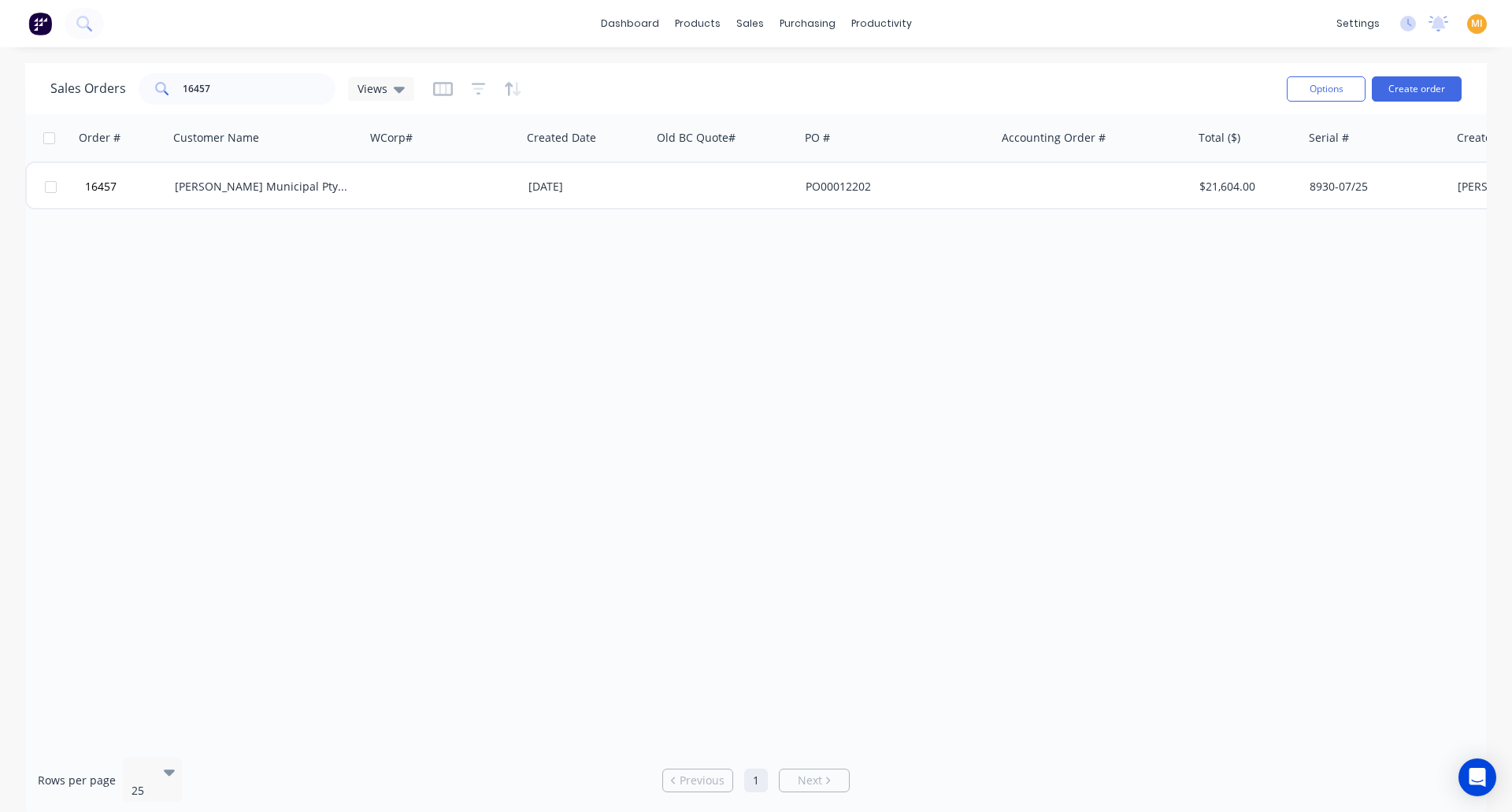
click at [29, 18] on img at bounding box center [40, 23] width 23 height 23
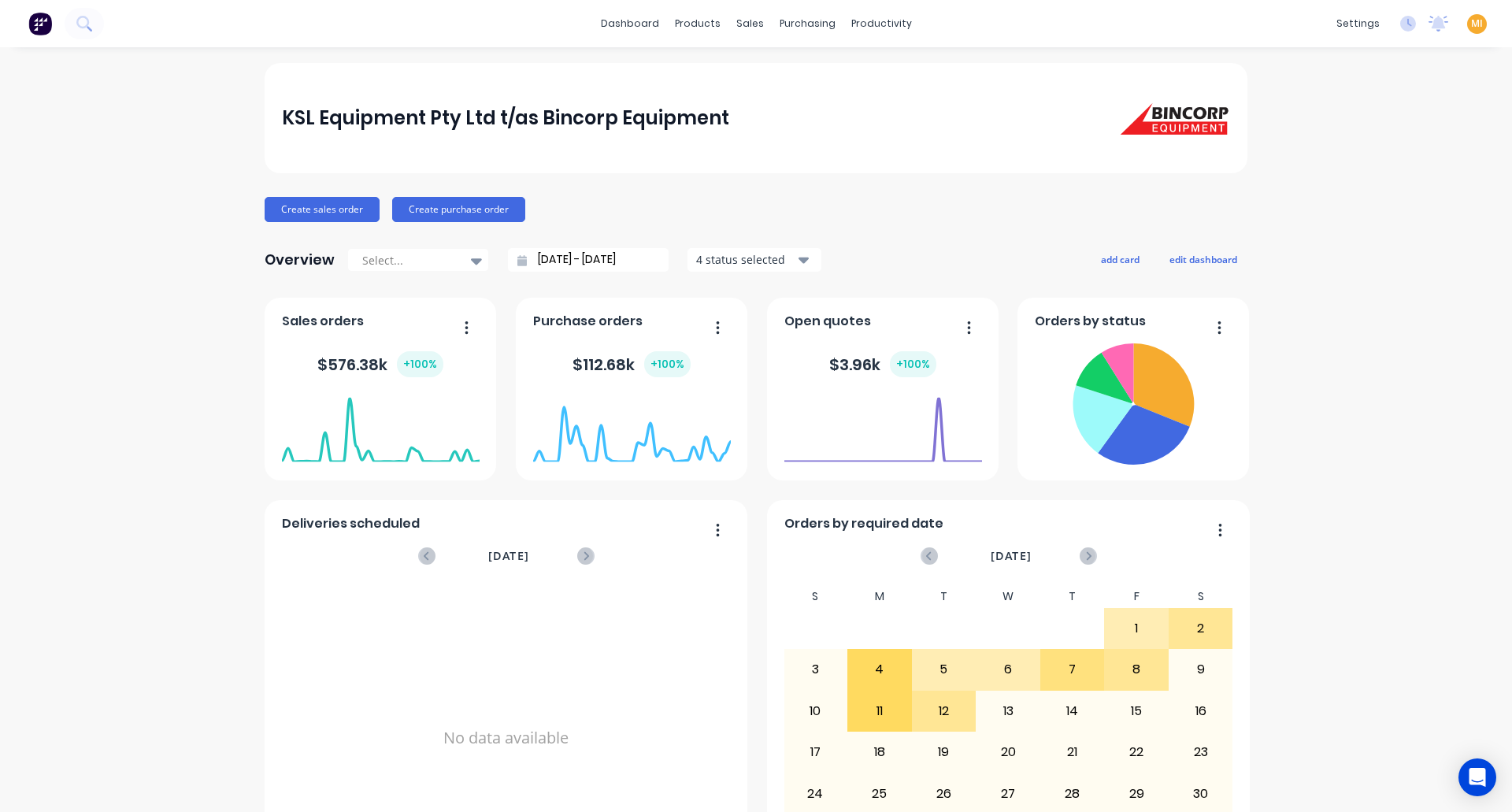
click at [1471, 21] on div "MI KSL Equipment Pty Ltd t/as Bin... Maricar Infante Administrator Profile Sign…" at bounding box center [1476, 23] width 20 height 20
click at [1471, 22] on span "MI" at bounding box center [1477, 23] width 12 height 14
click at [1358, 183] on button "Sign out" at bounding box center [1379, 197] width 209 height 31
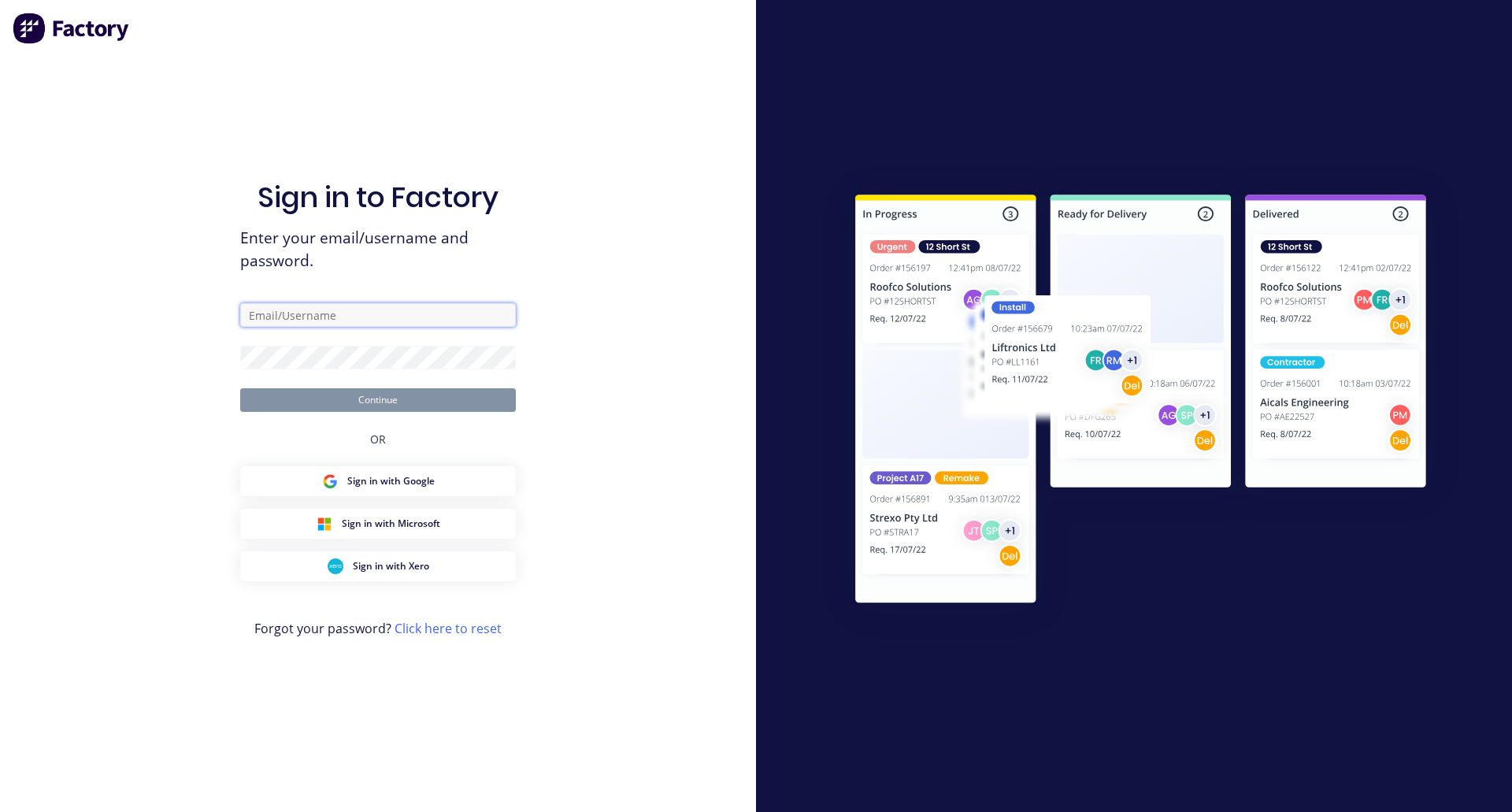
click at [397, 313] on input "text" at bounding box center [377, 315] width 276 height 23
type input "team+maricardemo@factory.app"
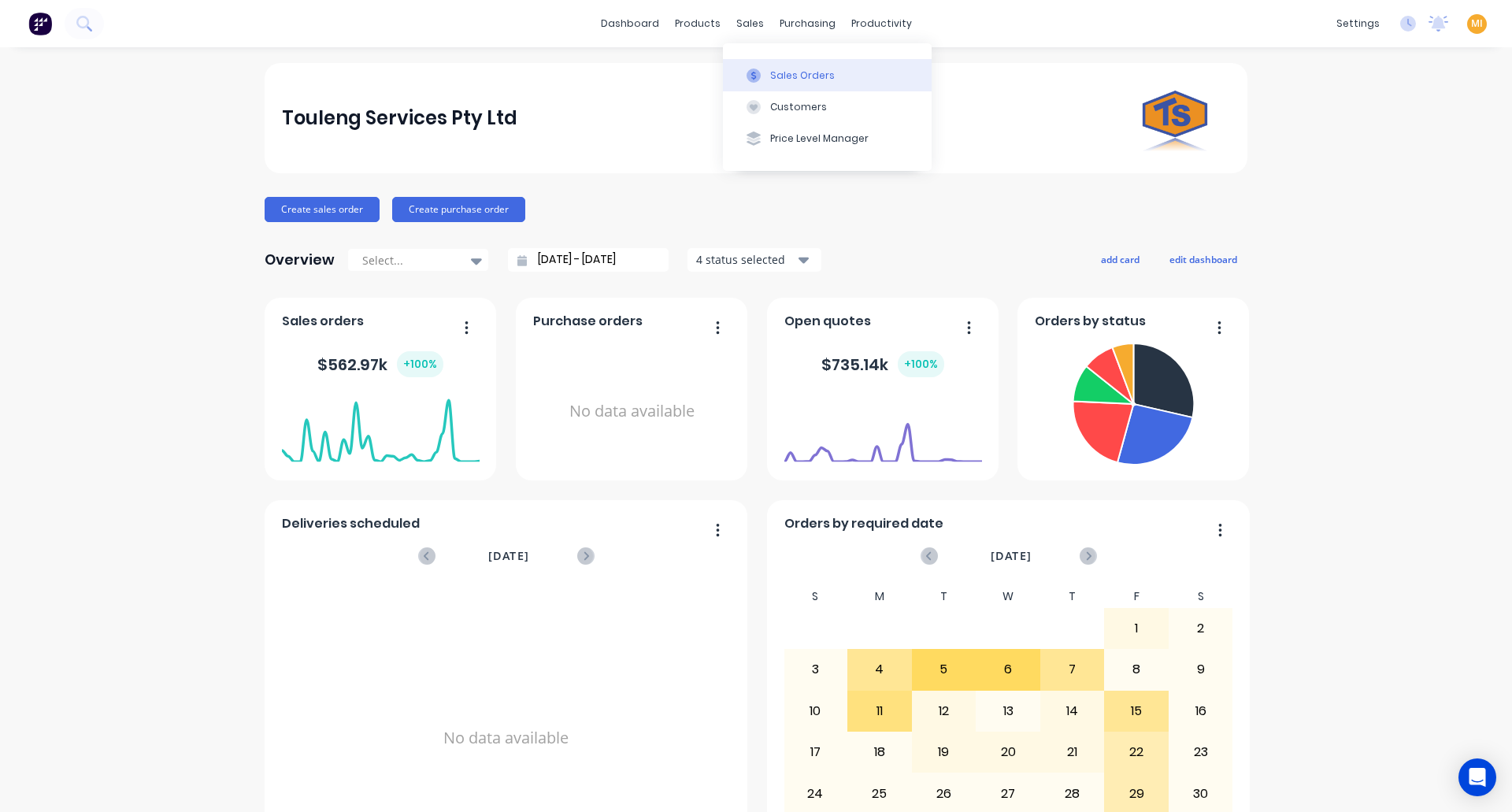
click at [749, 73] on icon at bounding box center [754, 76] width 14 height 14
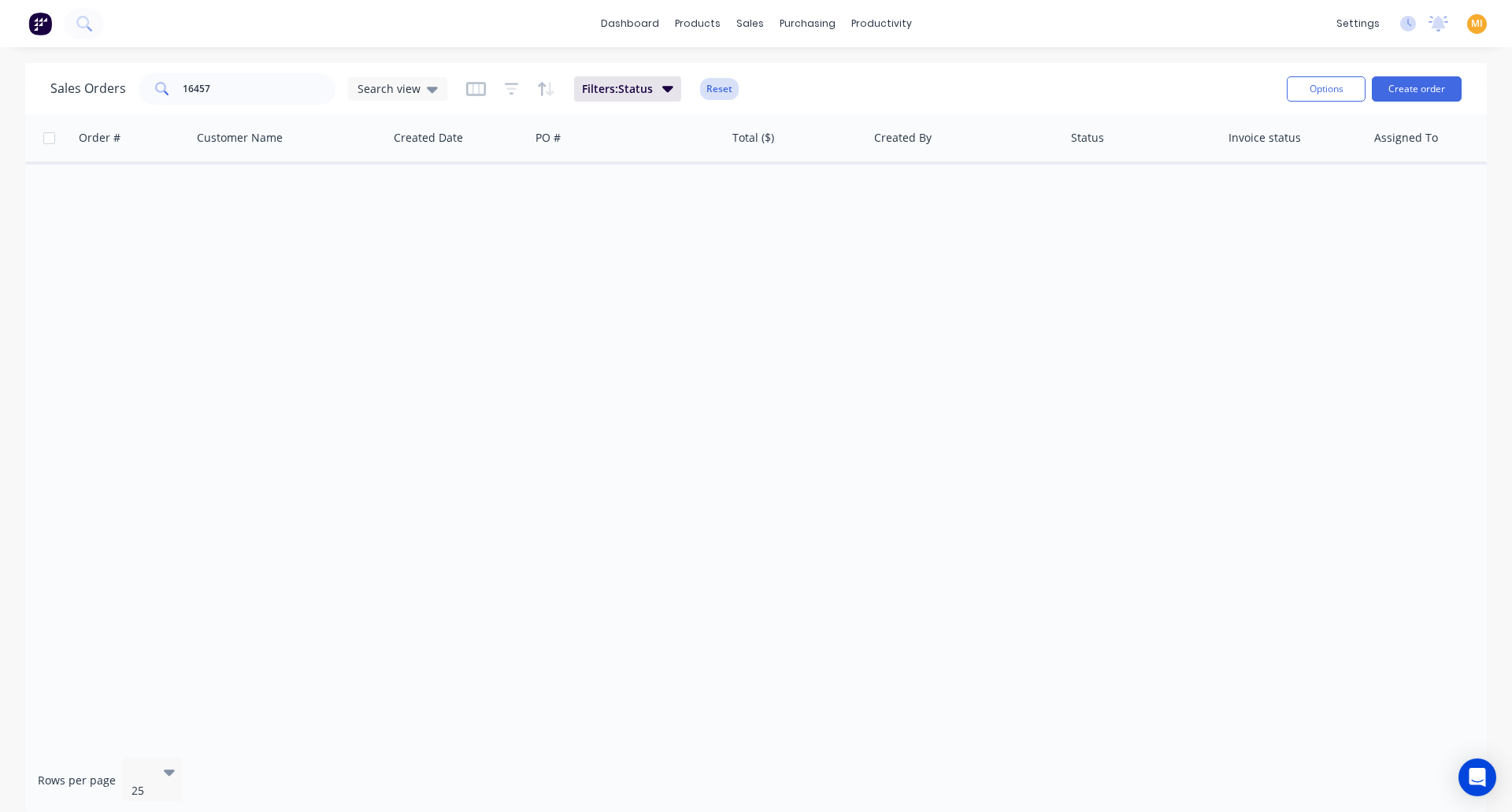
click at [715, 90] on button "Reset" at bounding box center [719, 89] width 38 height 22
click at [209, 93] on input "16457" at bounding box center [259, 89] width 154 height 31
paste input "8998"
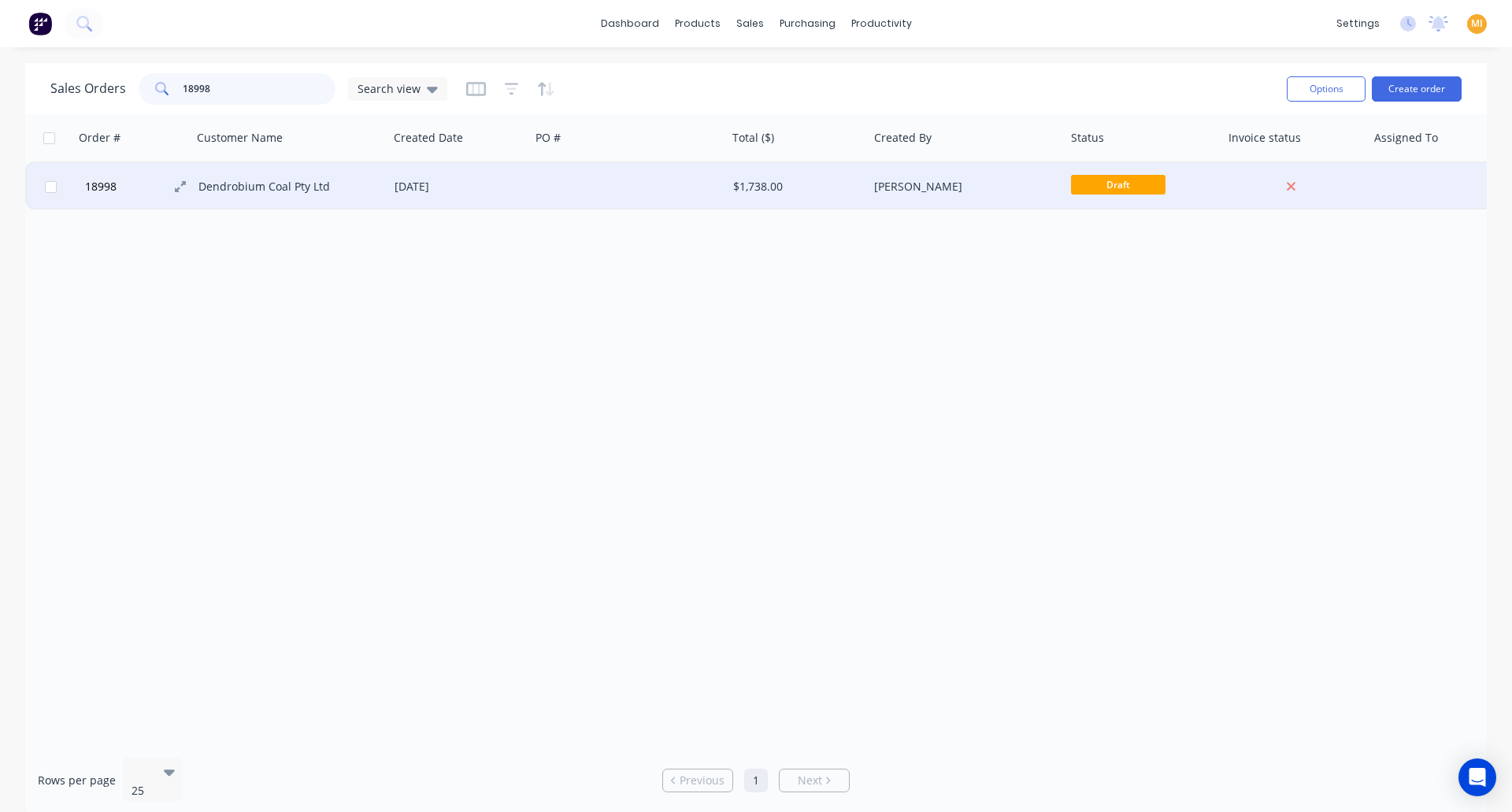
type input "18998"
click at [123, 167] on button "18998" at bounding box center [139, 186] width 118 height 47
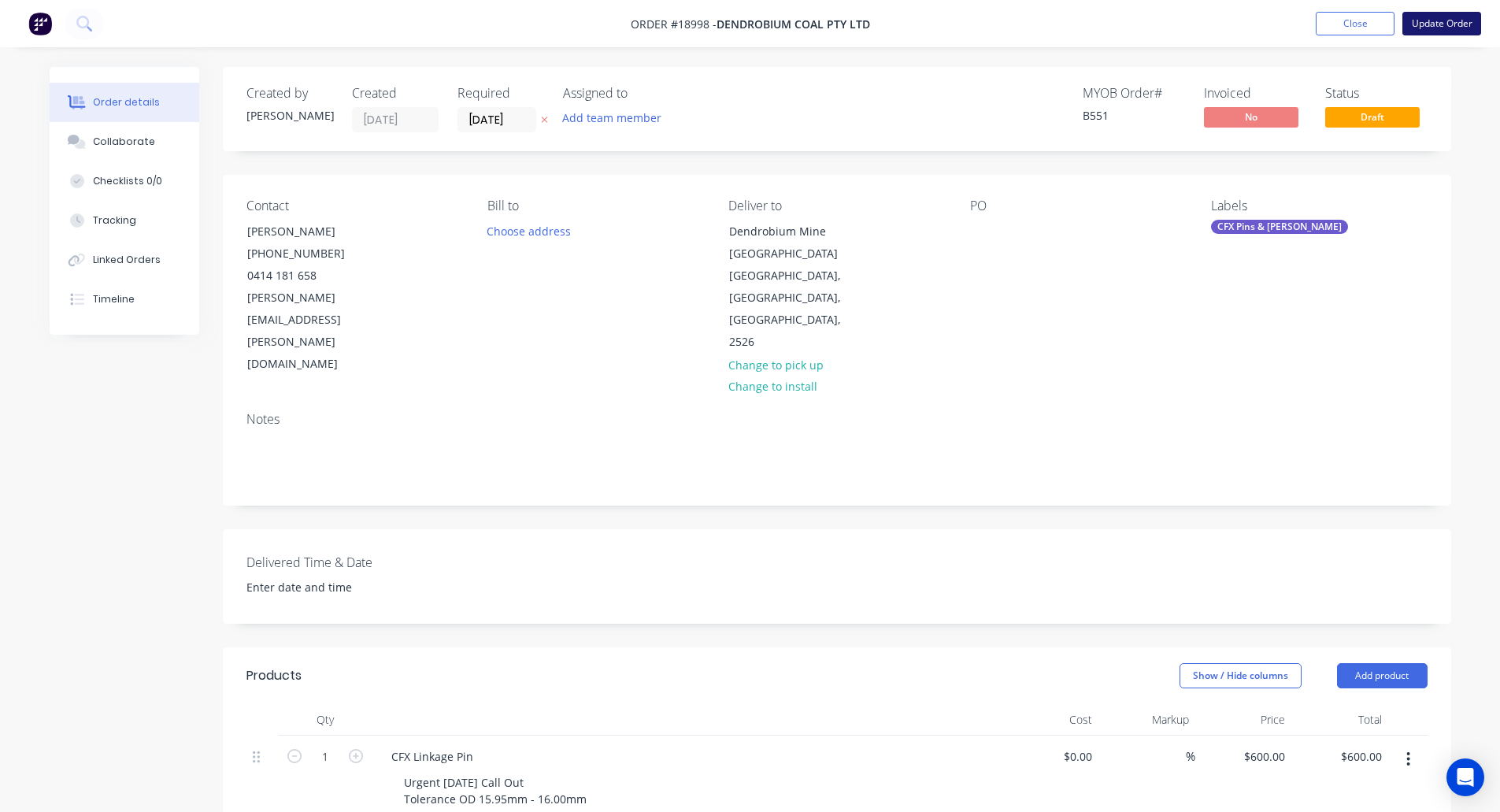
click at [1445, 34] on button "Update Order" at bounding box center [1442, 23] width 79 height 23
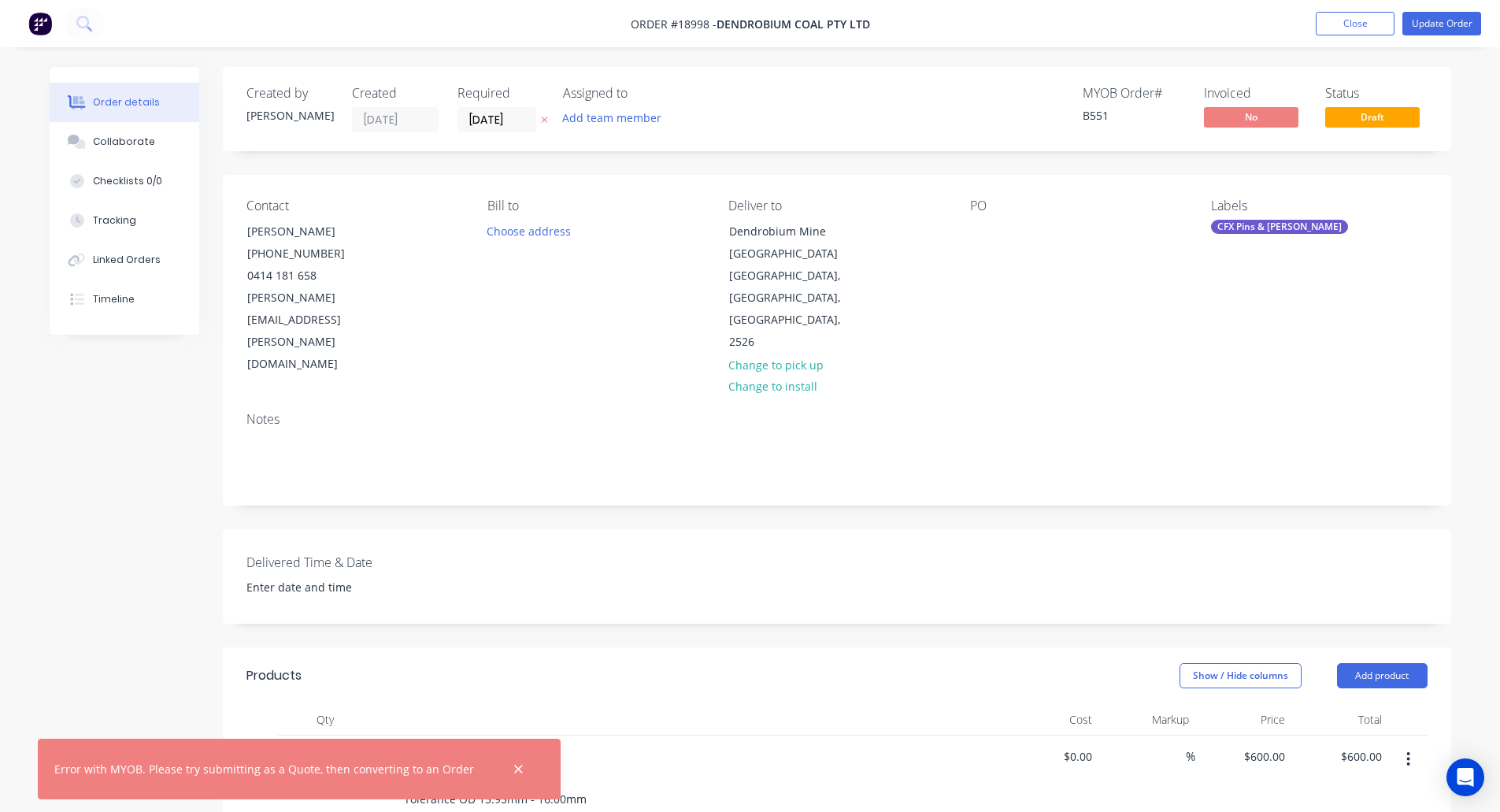
click at [683, 20] on span "Order #18998 -" at bounding box center [674, 23] width 86 height 15
copy span "18998"
click at [514, 768] on icon "button" at bounding box center [519, 769] width 10 height 14
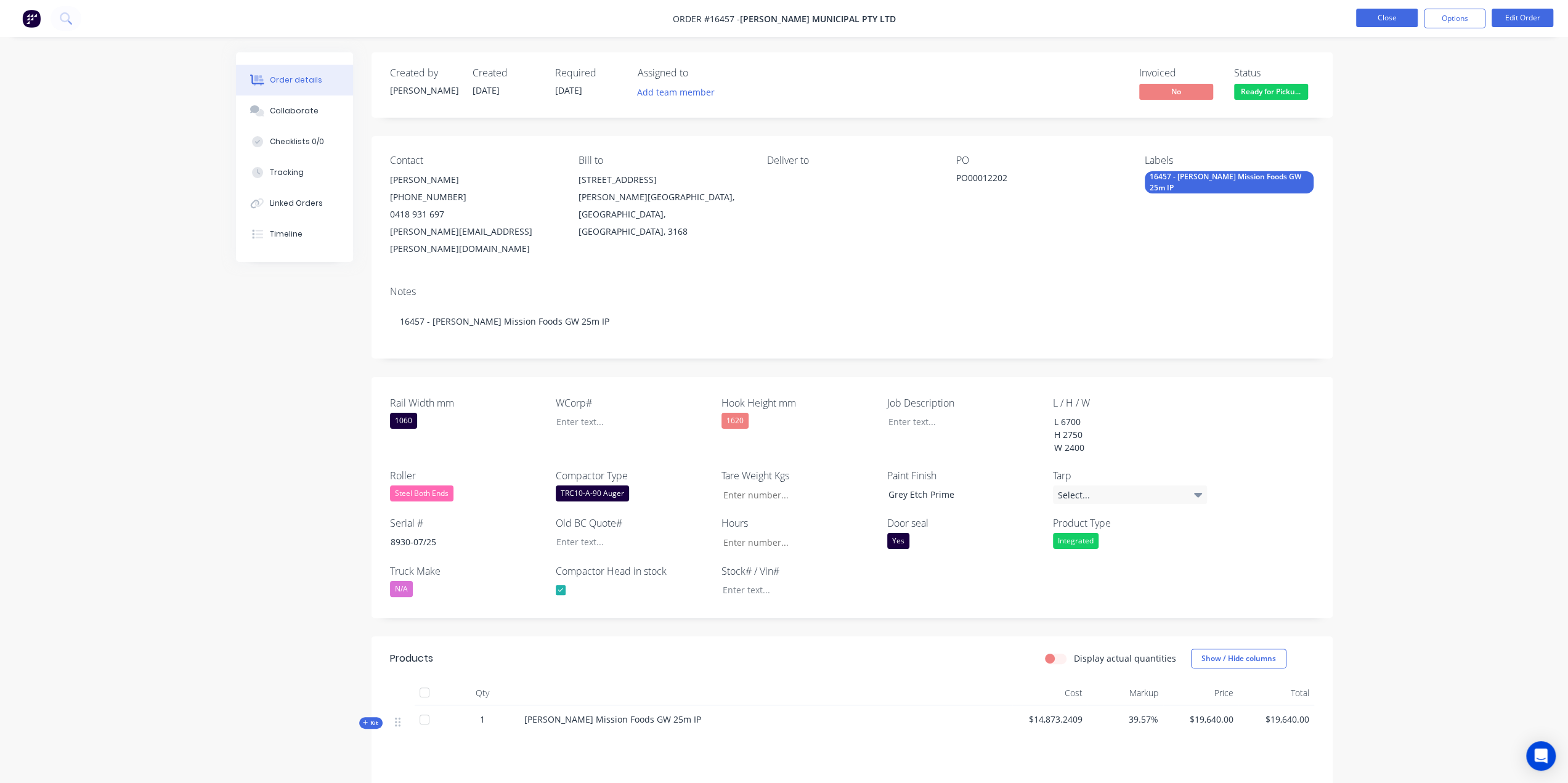
click at [1376, 21] on button "Close" at bounding box center [1387, 18] width 62 height 18
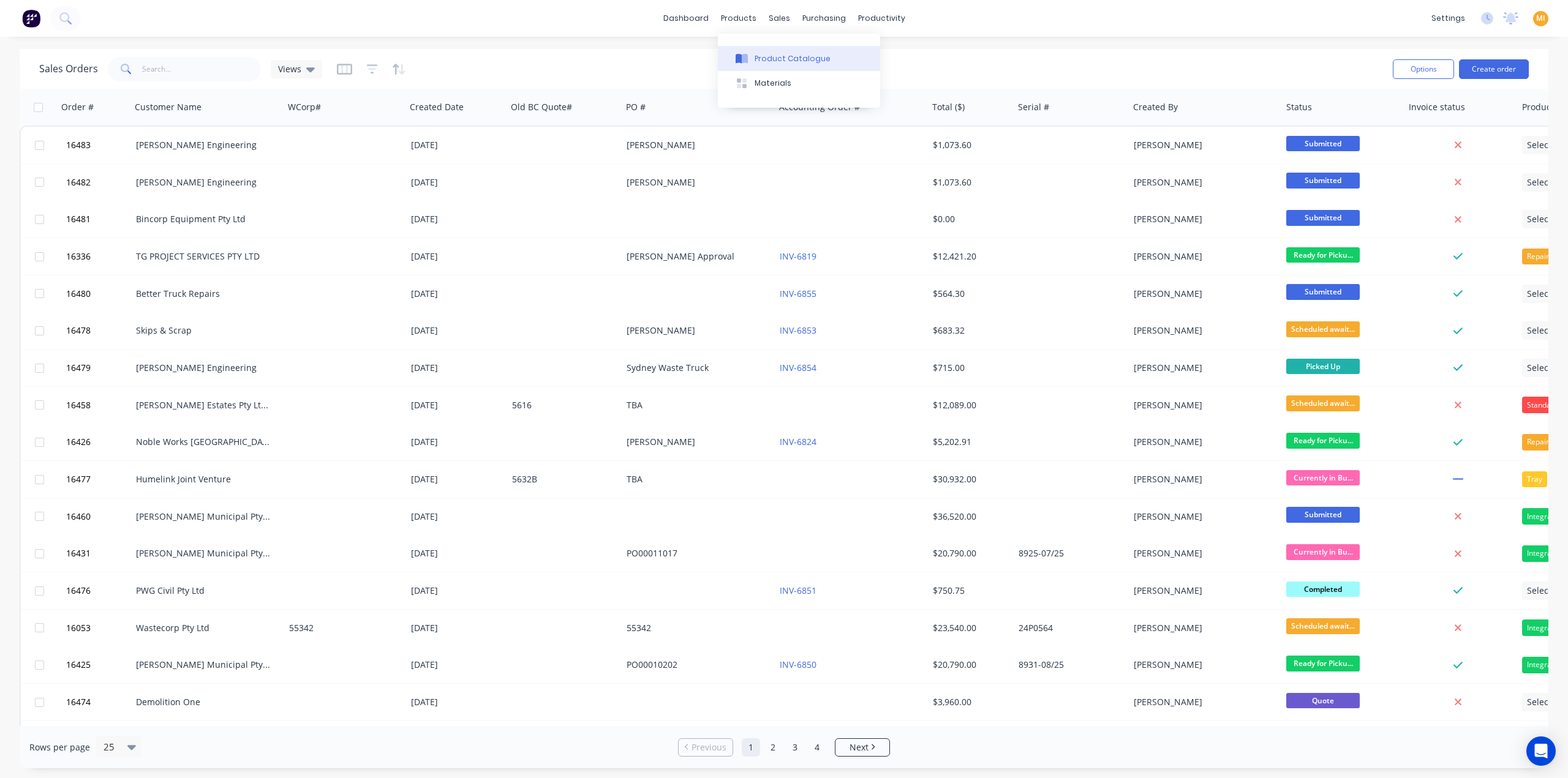
drag, startPoint x: 763, startPoint y: 51, endPoint x: 726, endPoint y: 62, distance: 38.6
click at [763, 51] on button "Product Catalogue" at bounding box center [799, 58] width 162 height 24
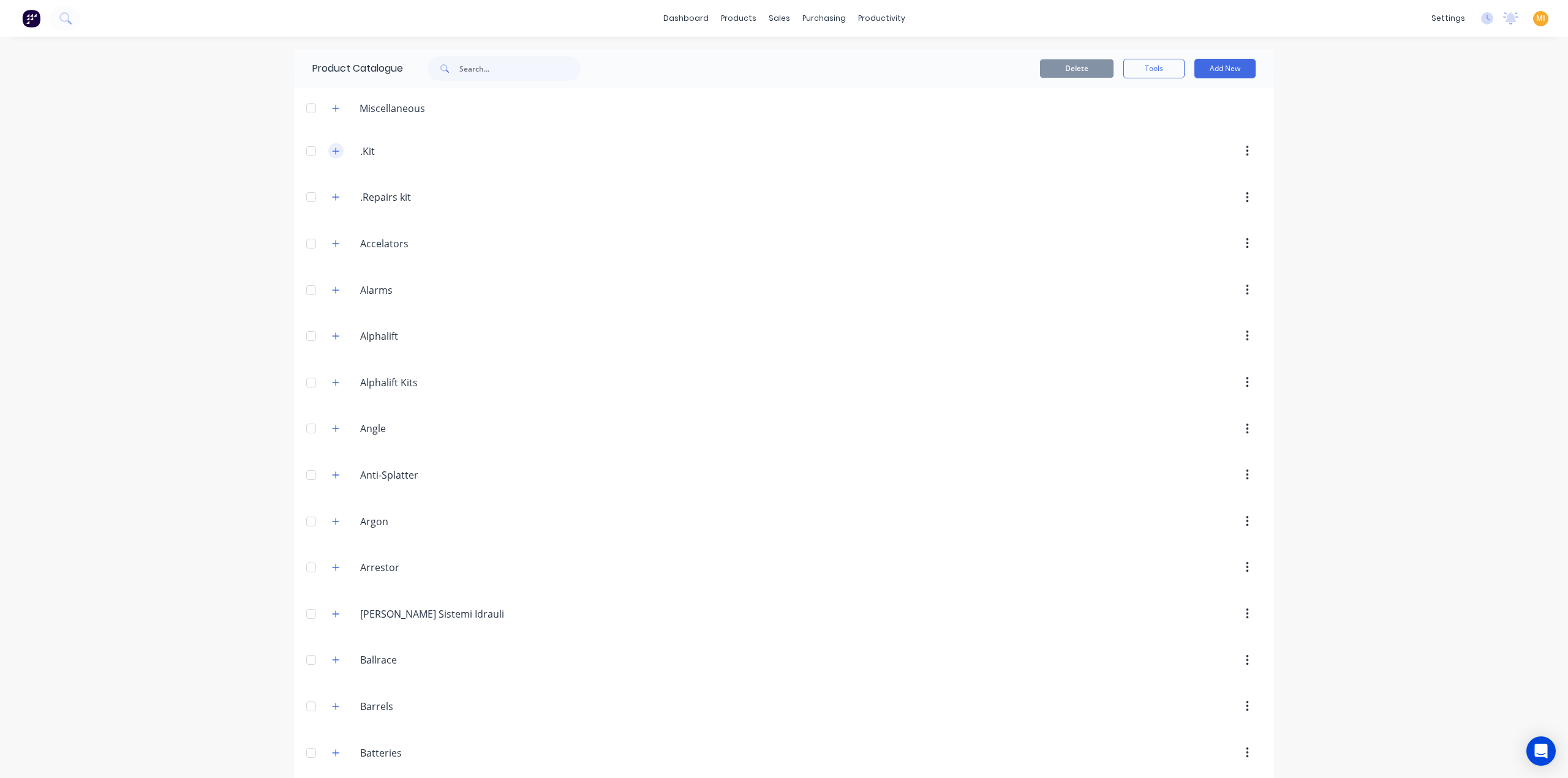
click at [337, 148] on button "button" at bounding box center [335, 151] width 16 height 16
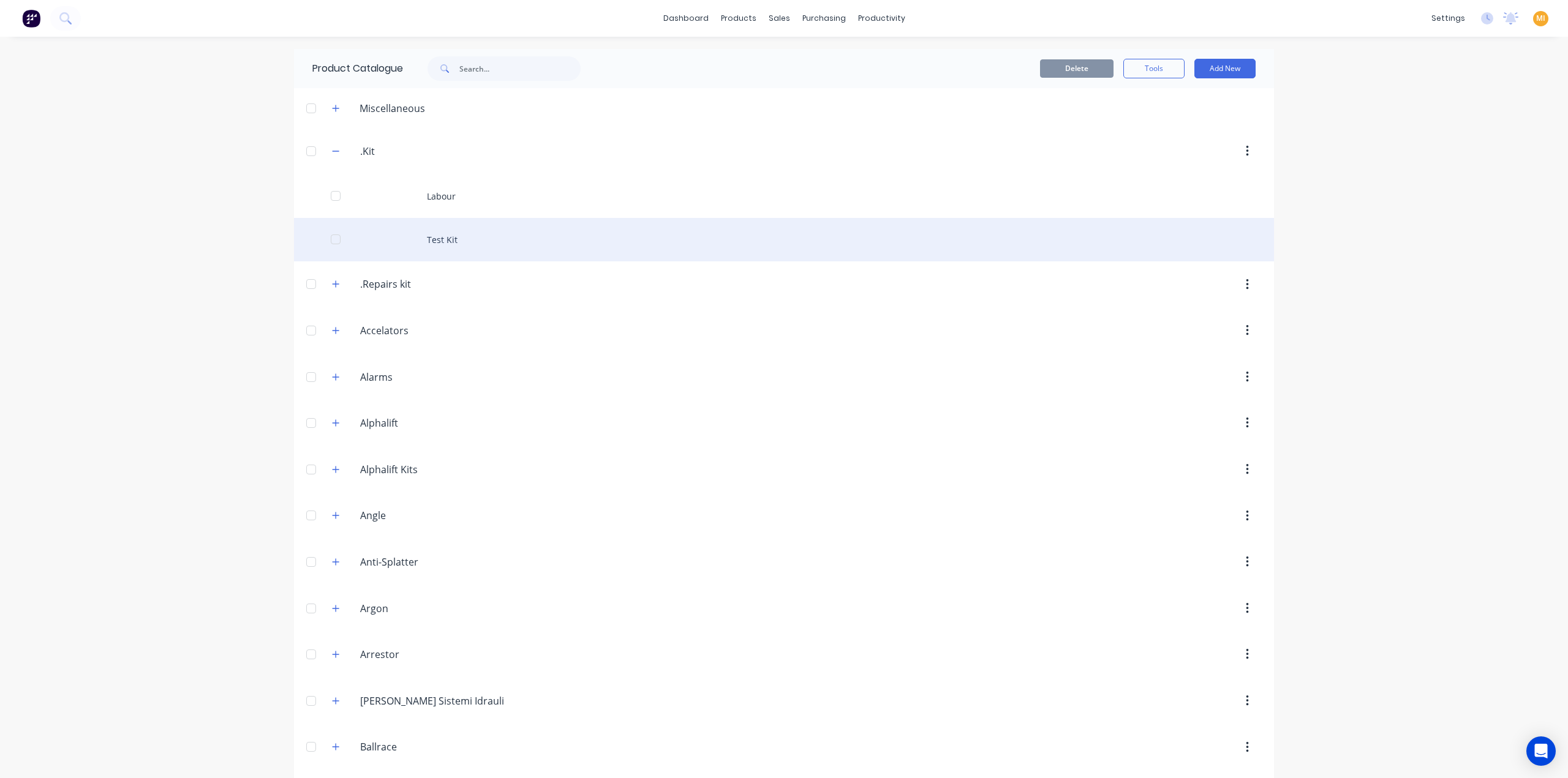
click at [402, 228] on div "Test Kit" at bounding box center [784, 239] width 980 height 43
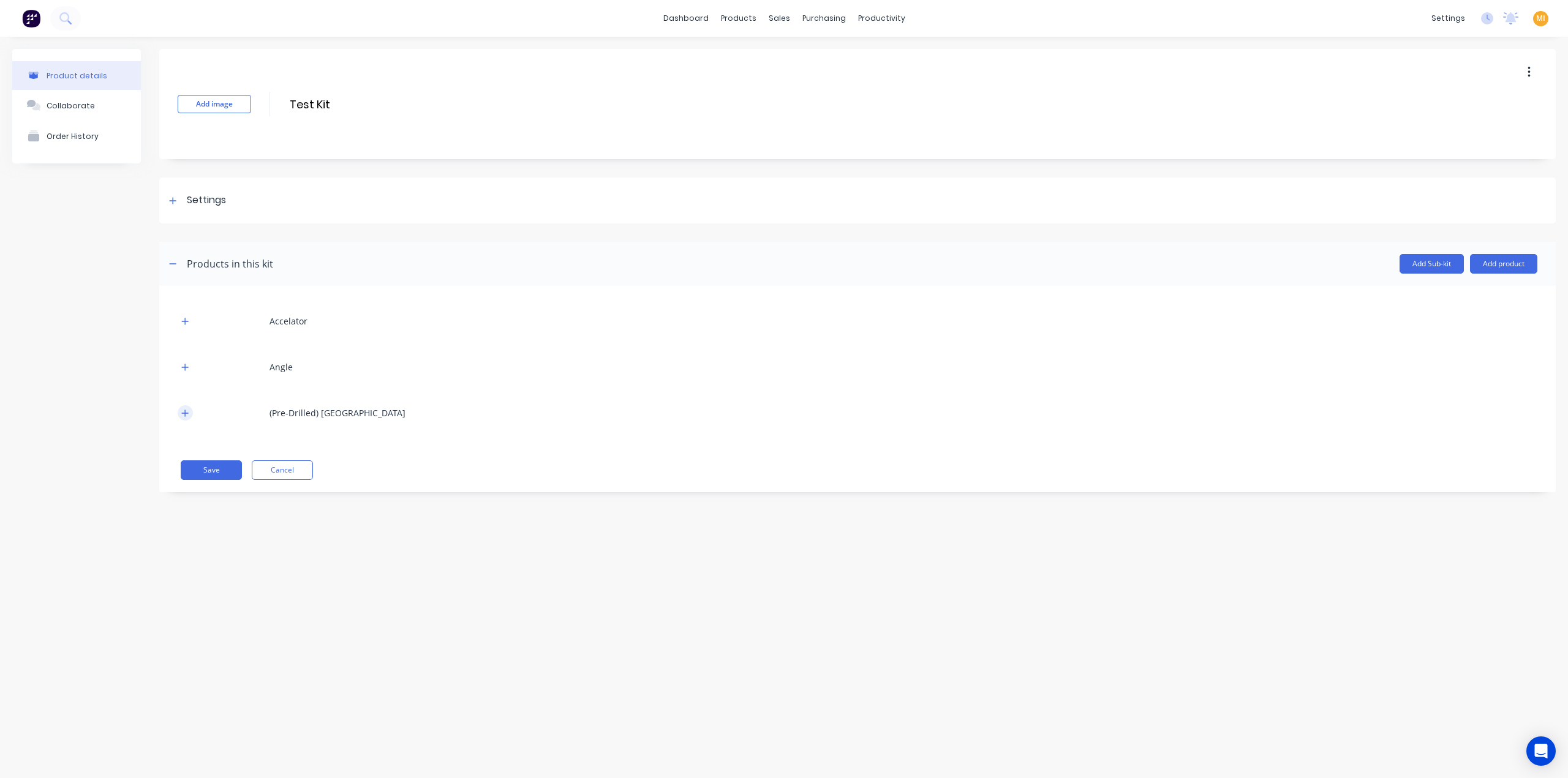
click at [189, 412] on button "button" at bounding box center [185, 413] width 16 height 16
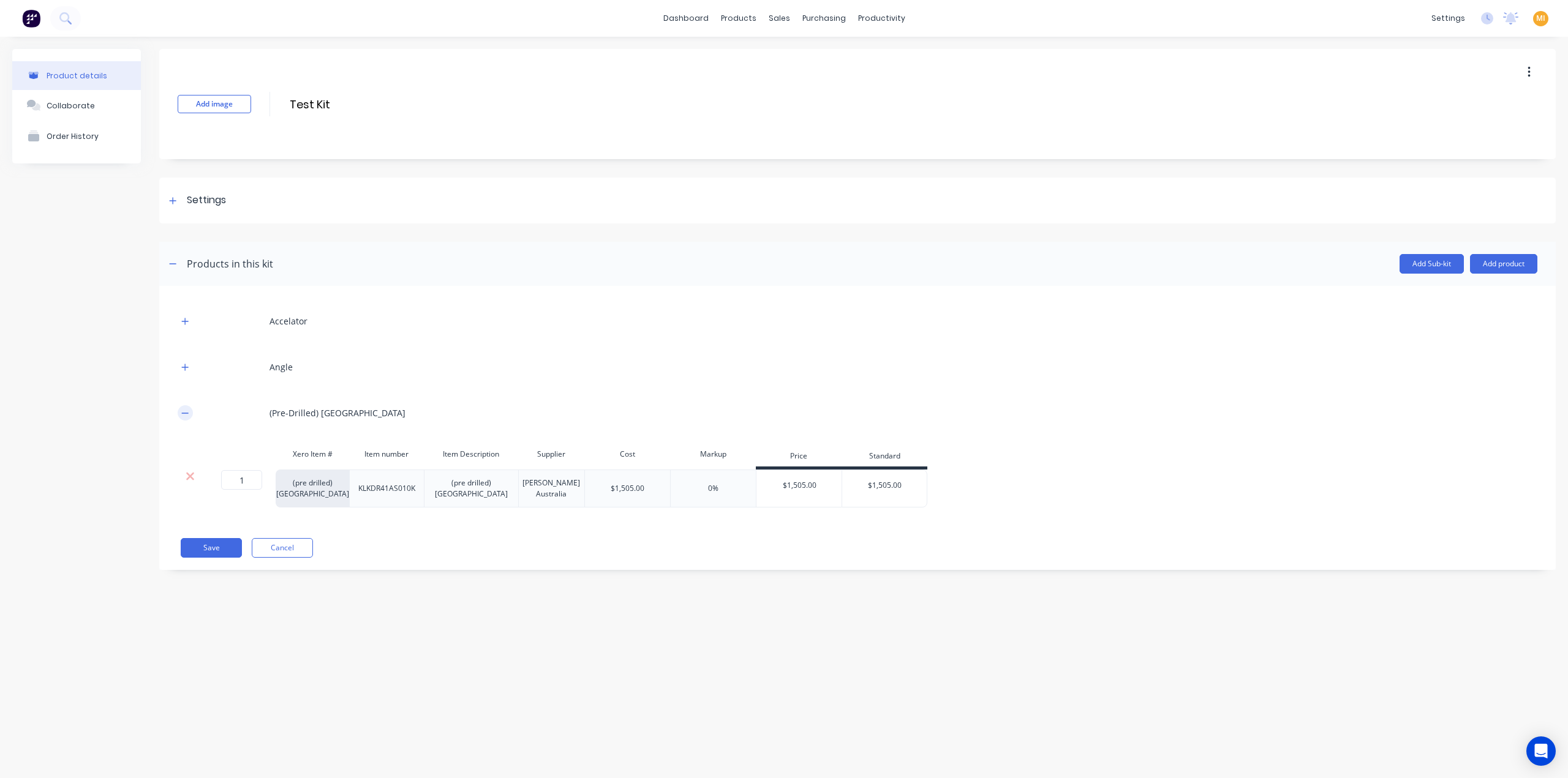
click at [187, 412] on icon "button" at bounding box center [185, 412] width 7 height 1
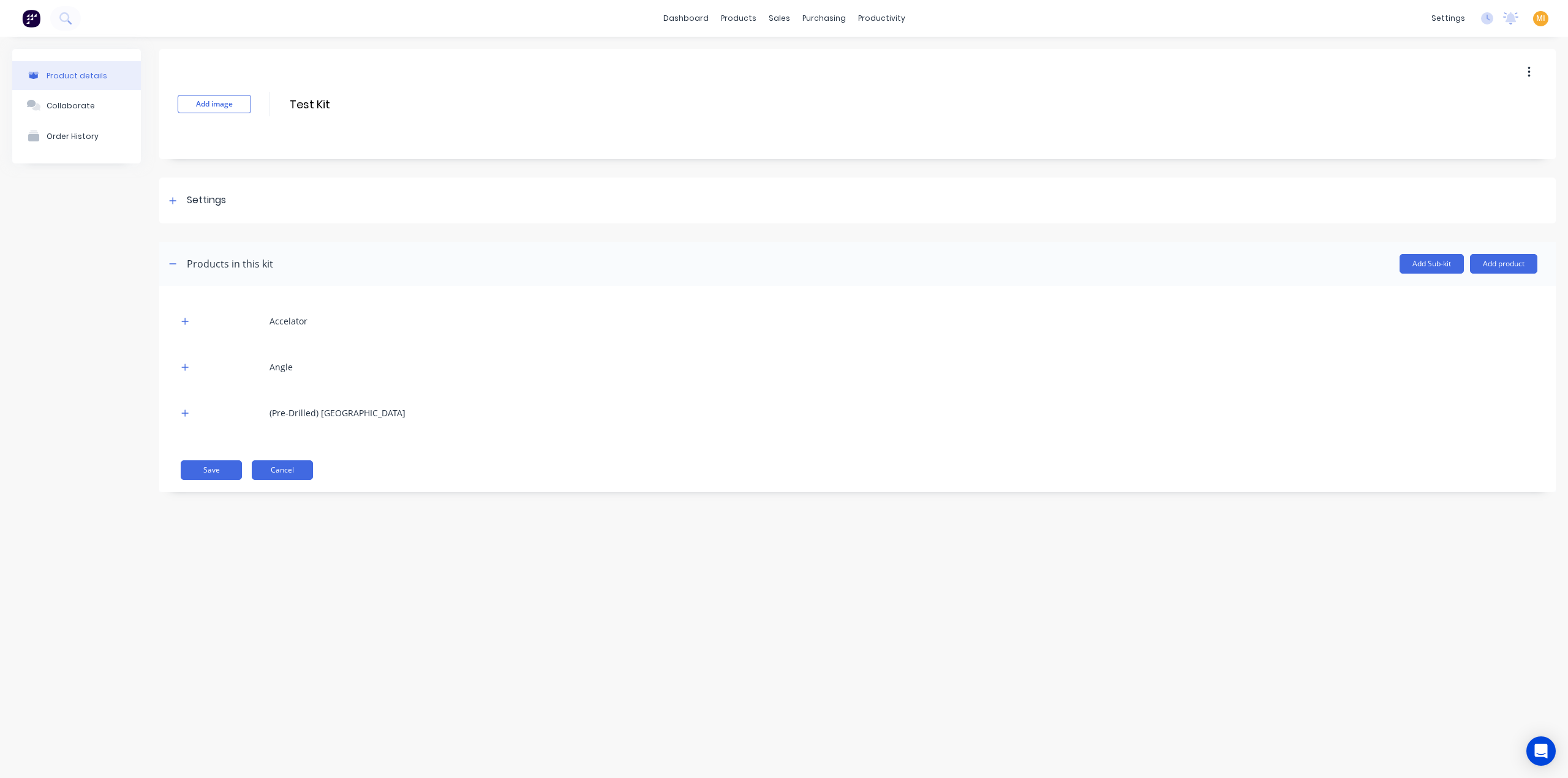
click at [282, 466] on button "Cancel" at bounding box center [282, 470] width 62 height 20
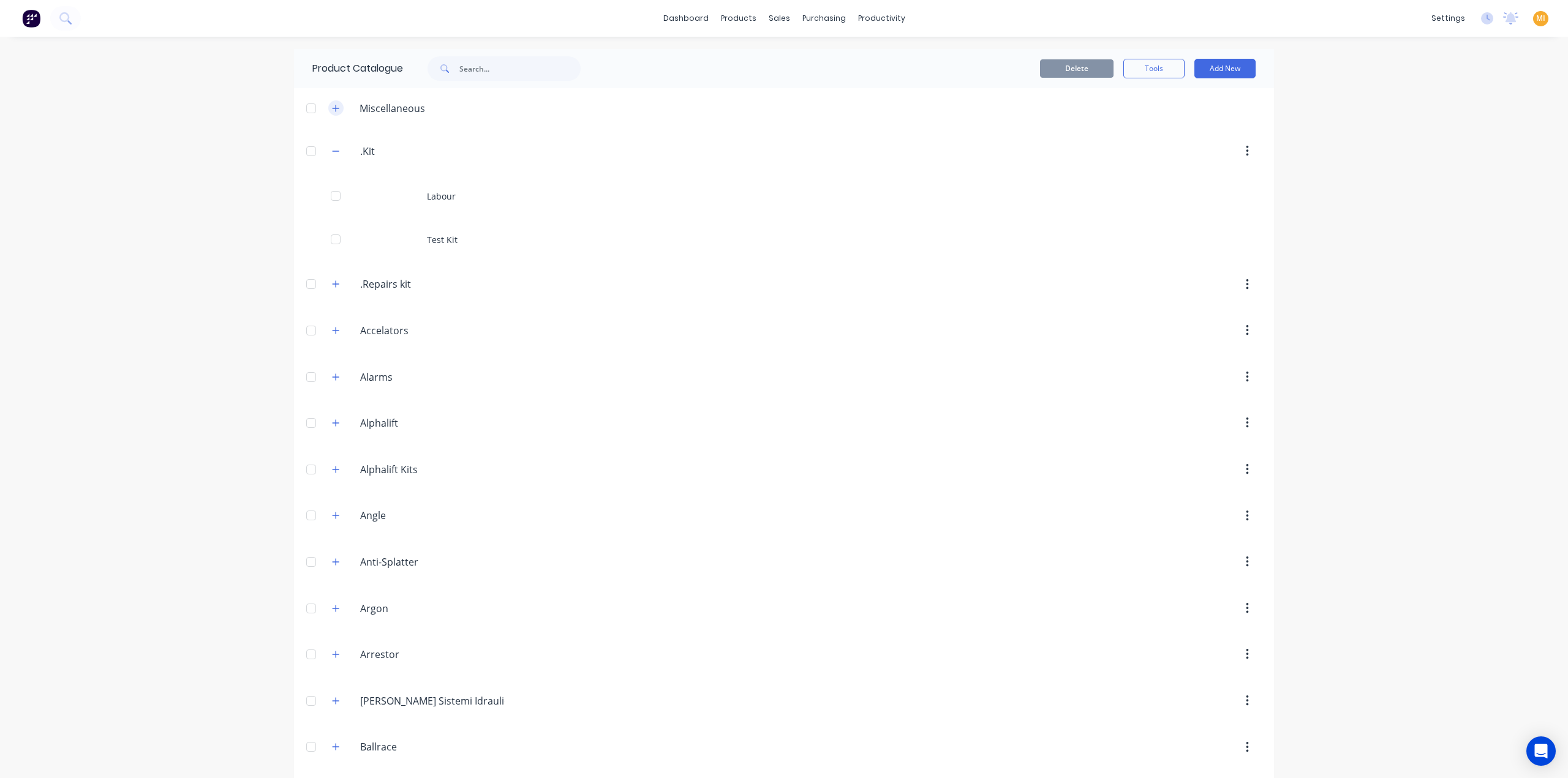
click at [335, 106] on button "button" at bounding box center [335, 108] width 16 height 16
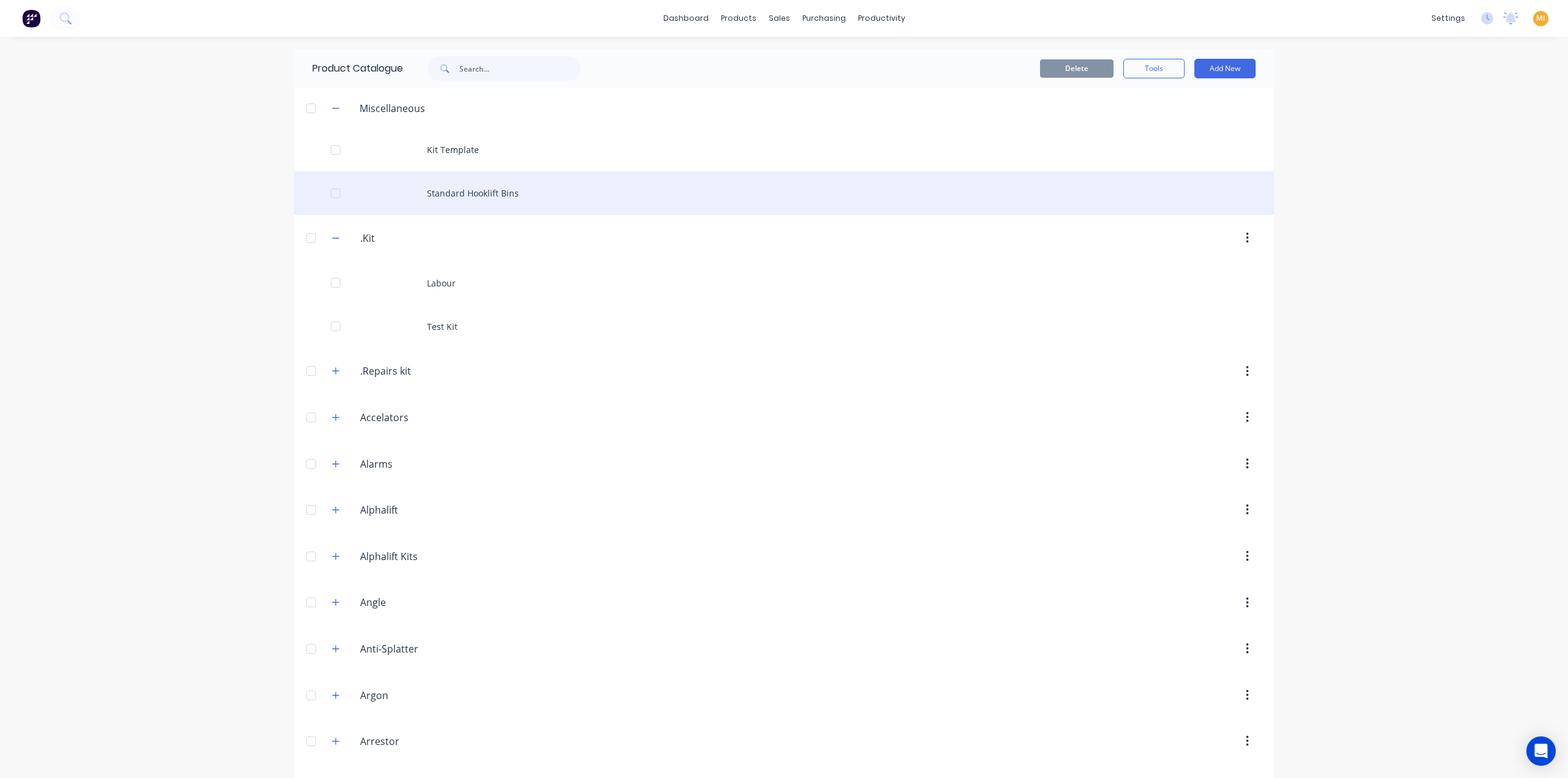
click at [467, 191] on div "Standard Hooklift Bins" at bounding box center [784, 193] width 980 height 43
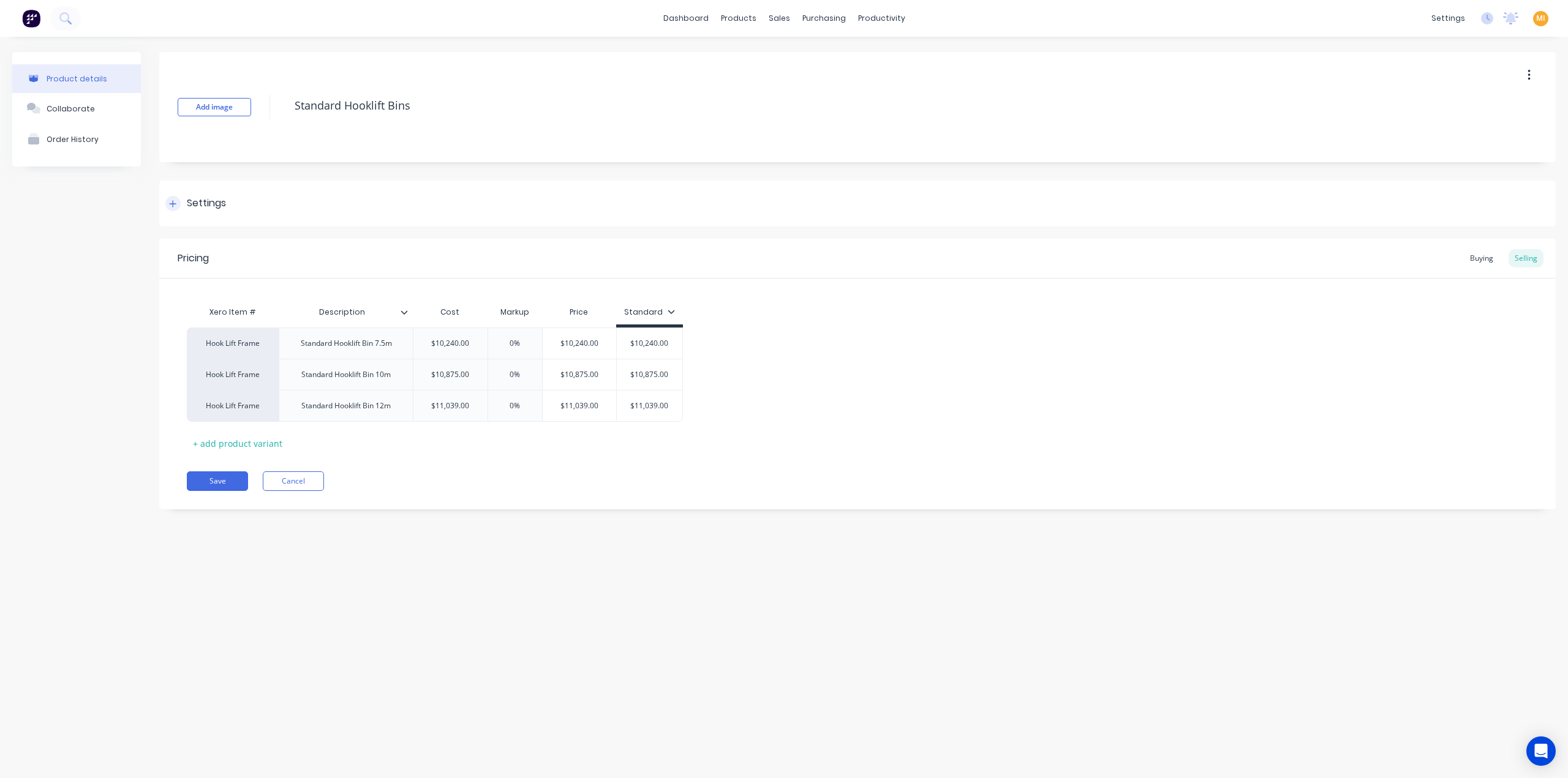
type textarea "x"
click at [309, 481] on button "Cancel" at bounding box center [293, 481] width 62 height 20
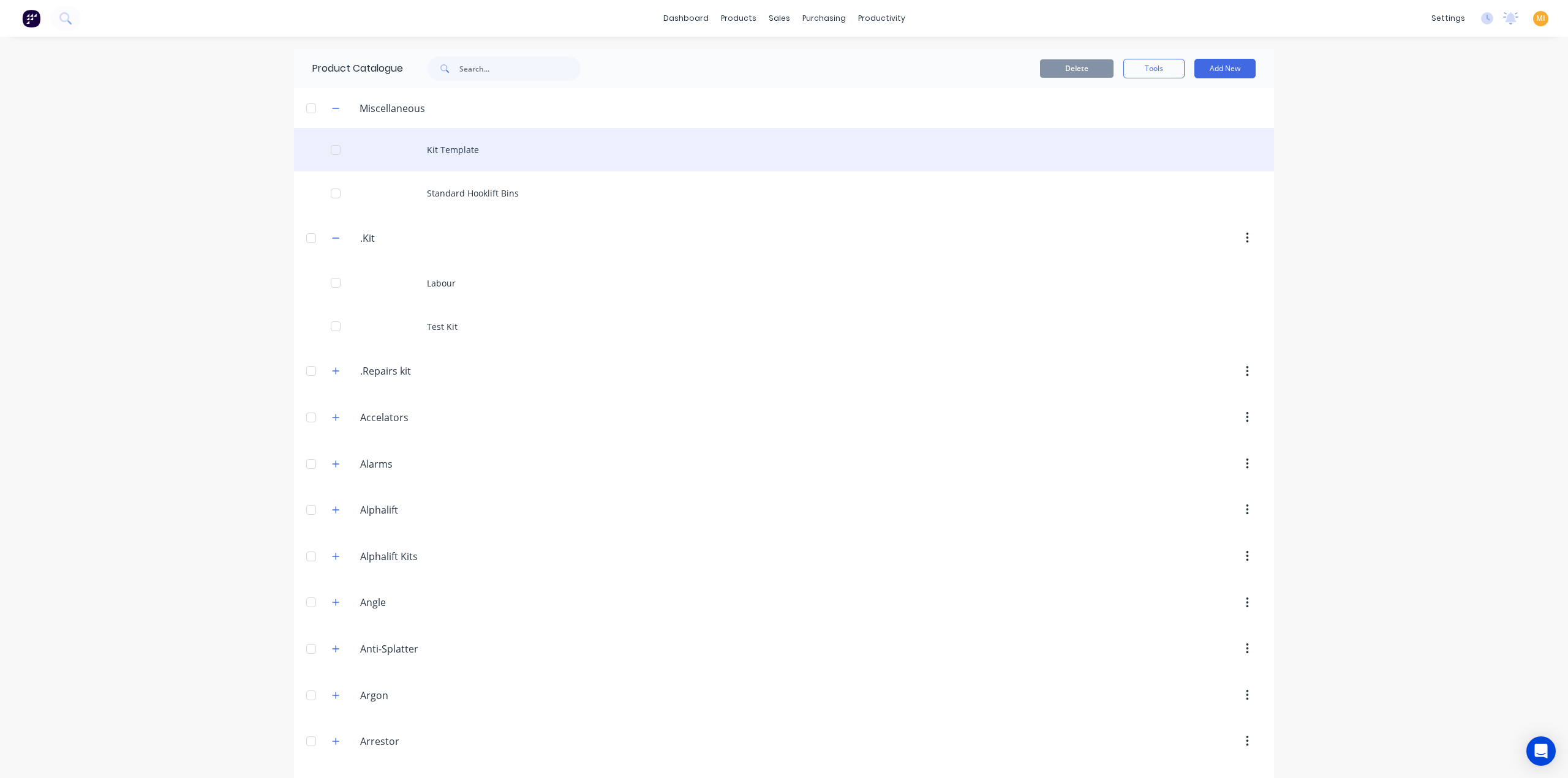
click at [425, 149] on div "Kit Template" at bounding box center [784, 149] width 980 height 43
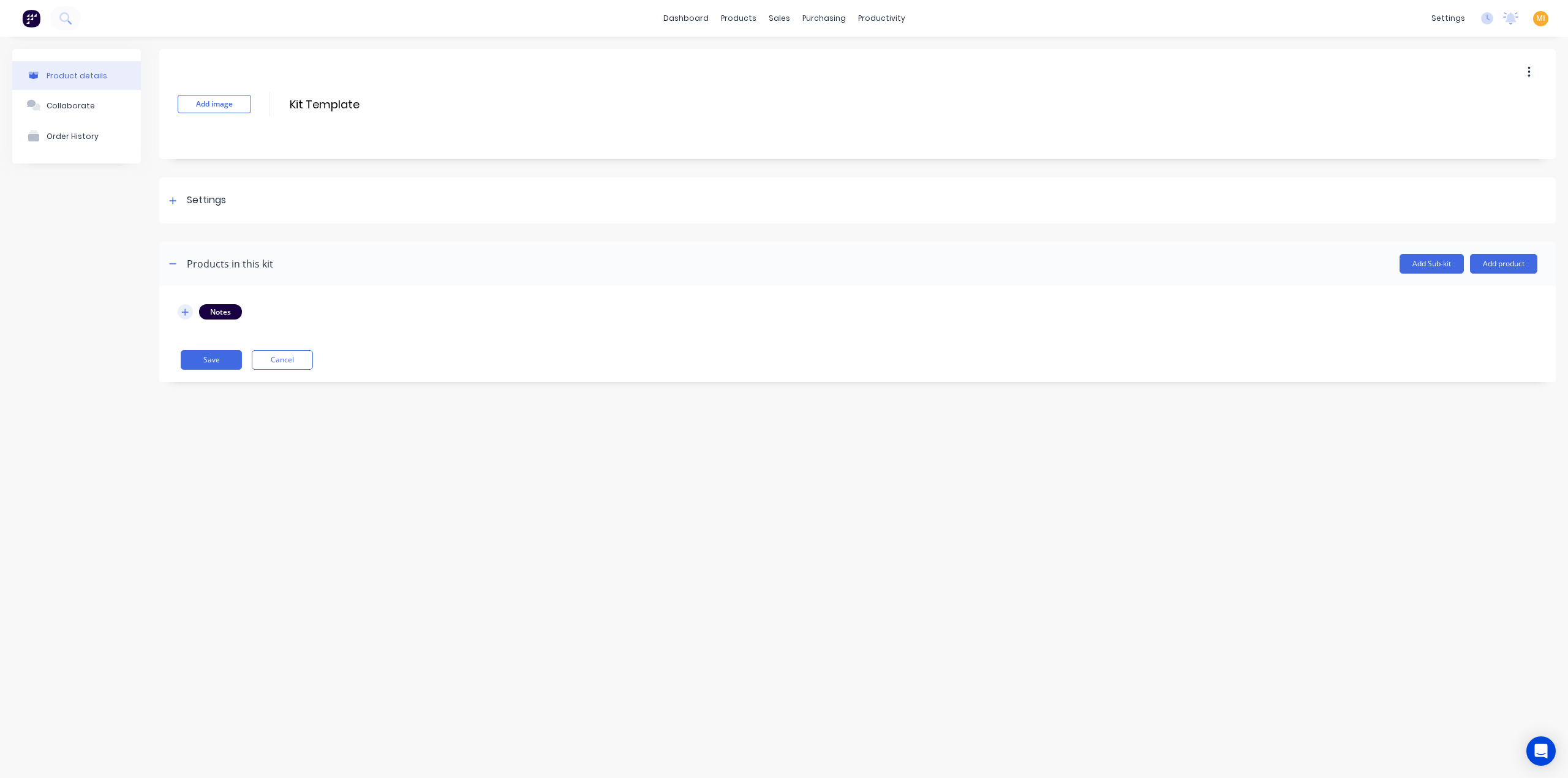
click at [179, 308] on button "button" at bounding box center [185, 312] width 16 height 16
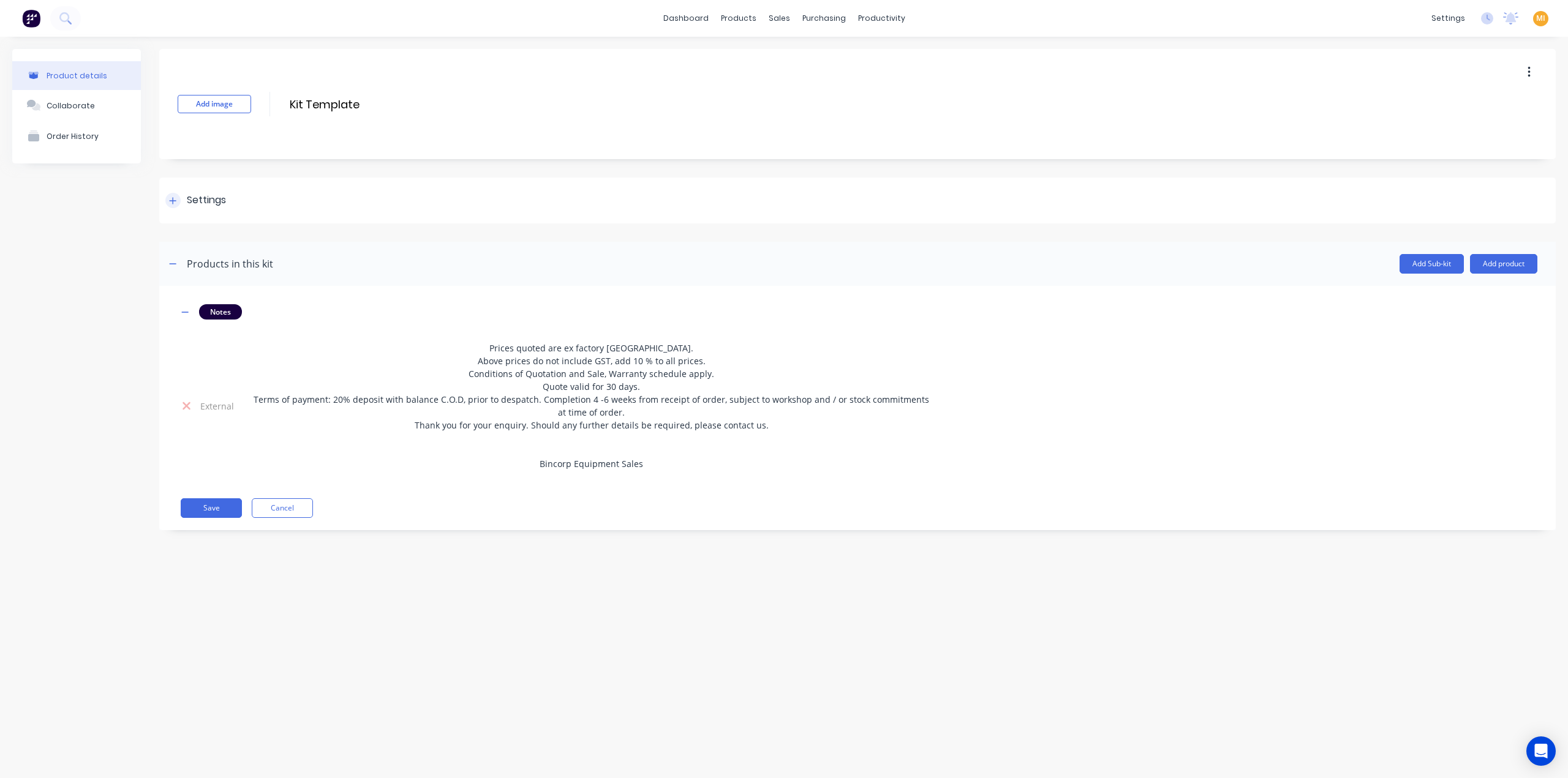
click at [231, 206] on div "Settings" at bounding box center [857, 201] width 1396 height 46
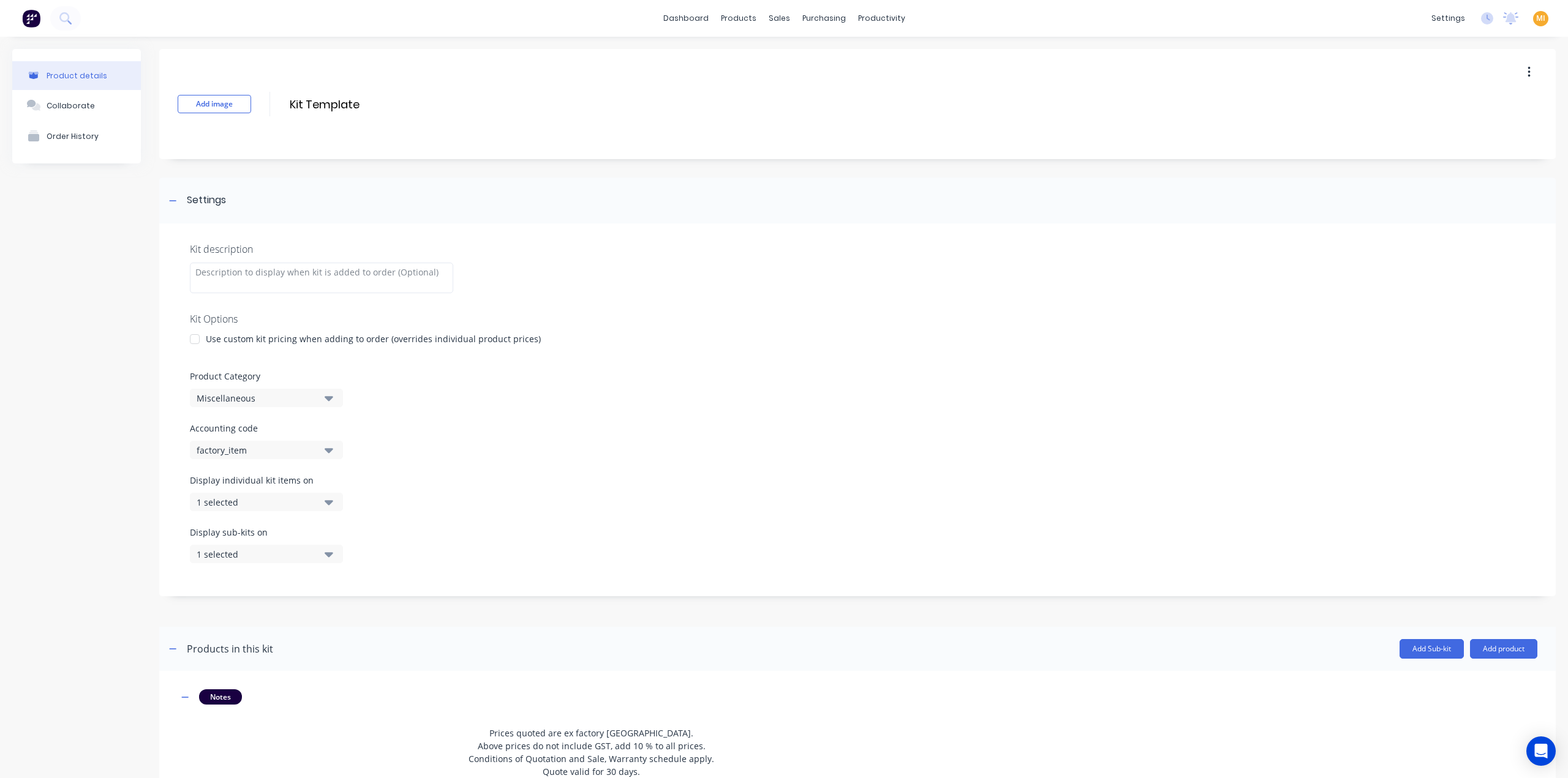
click at [259, 401] on div "Miscellaneous" at bounding box center [256, 398] width 119 height 13
click at [124, 470] on div "Product details Collaborate Order History" at bounding box center [76, 491] width 128 height 885
click at [245, 452] on div "factory_item" at bounding box center [256, 450] width 119 height 13
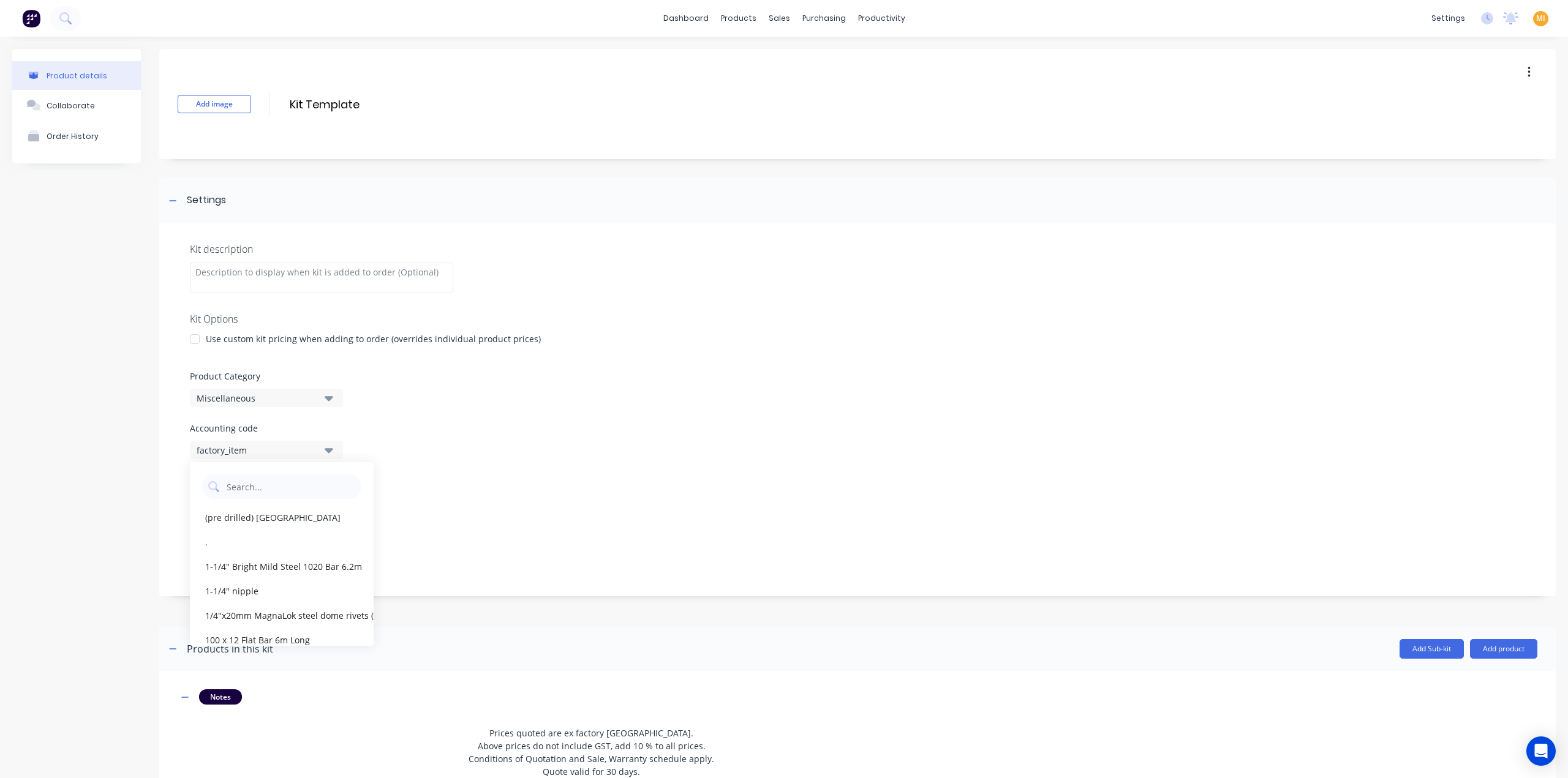
click at [477, 427] on label "Accounting code" at bounding box center [857, 428] width 1335 height 13
click at [260, 487] on code "text" at bounding box center [290, 487] width 130 height 24
type code "kit"
drag, startPoint x: 266, startPoint y: 487, endPoint x: 151, endPoint y: 487, distance: 115.0
click at [151, 487] on div "Product details Collaborate Order History Add image Kit Template Kit Template E…" at bounding box center [784, 491] width 1544 height 885
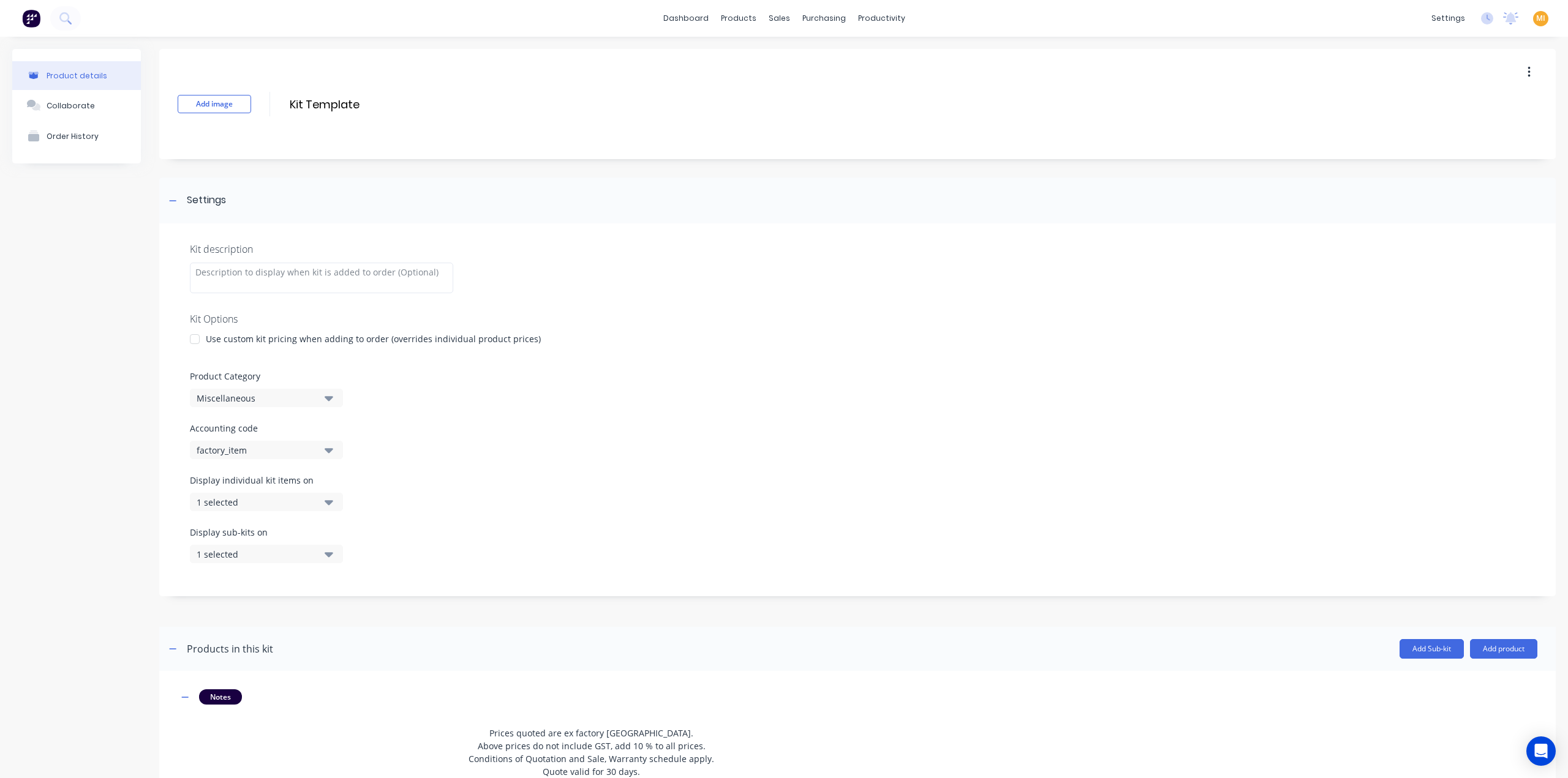
click at [304, 446] on div "factory_item" at bounding box center [256, 450] width 119 height 13
click at [255, 482] on code "kit" at bounding box center [290, 487] width 130 height 24
type code "k"
type code "b"
click at [491, 487] on div "Display individual kit items on 1 selected" at bounding box center [857, 500] width 1335 height 52
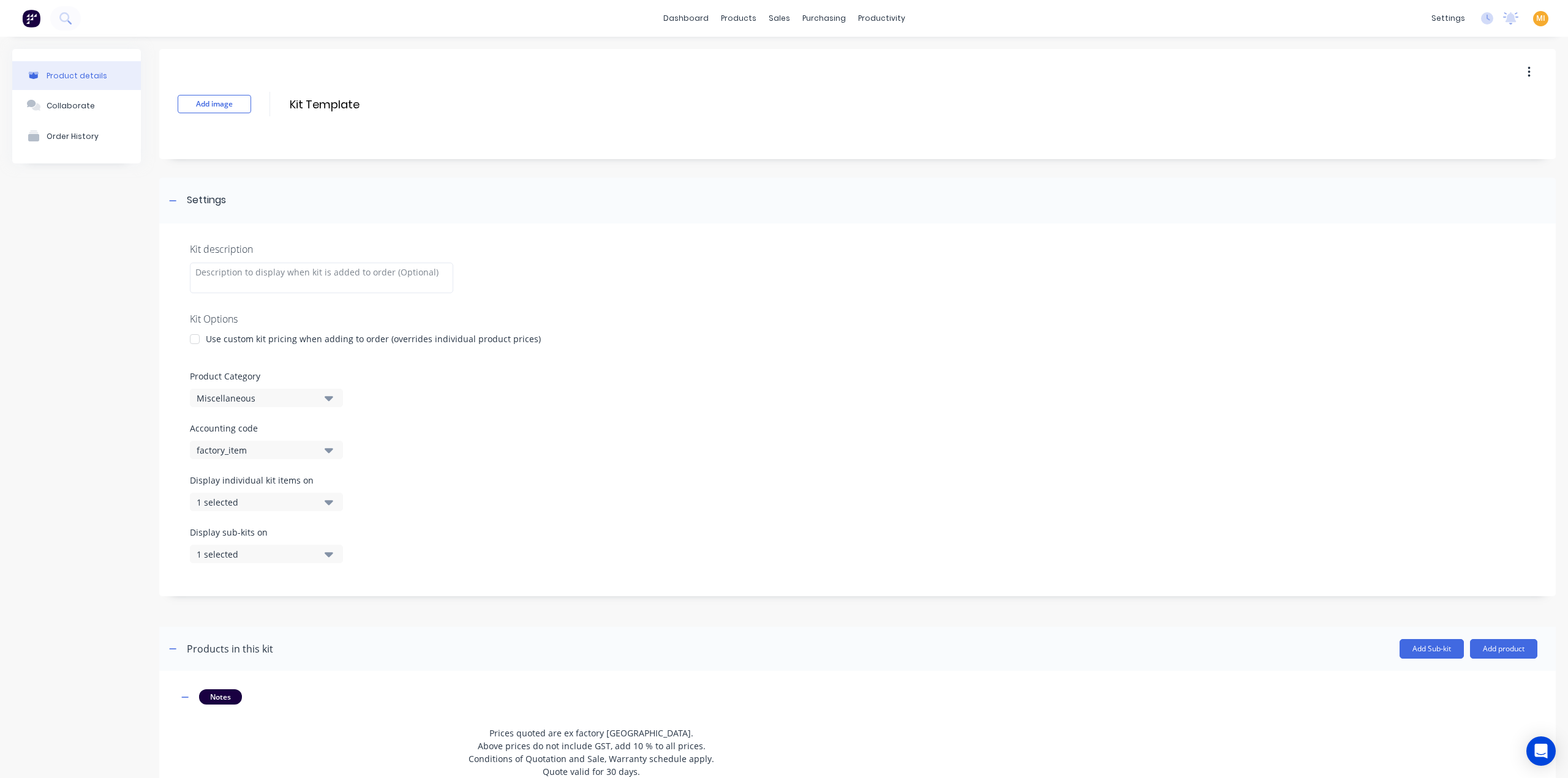
click at [28, 15] on img at bounding box center [31, 18] width 18 height 18
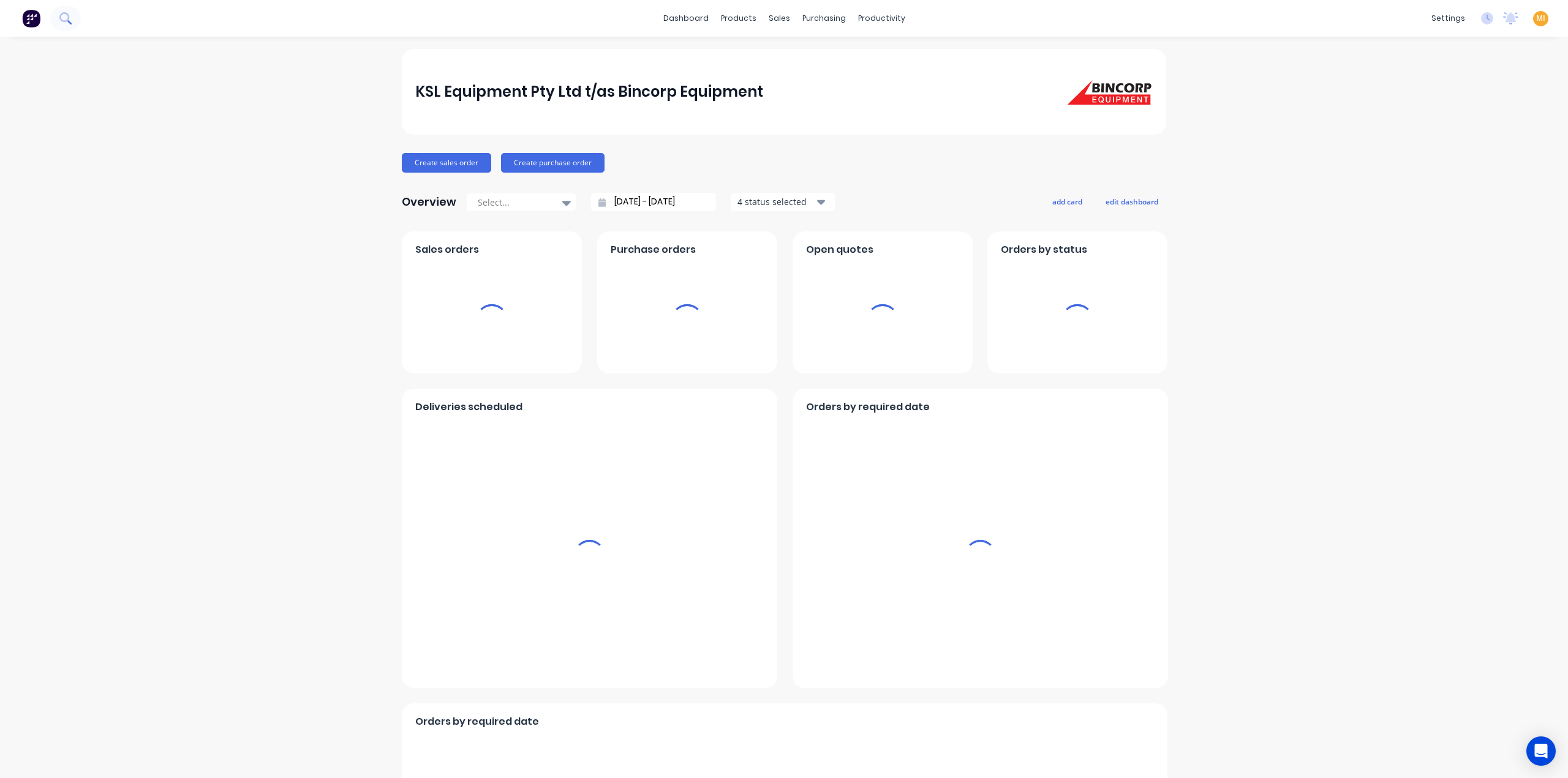
click at [71, 17] on button at bounding box center [65, 18] width 30 height 24
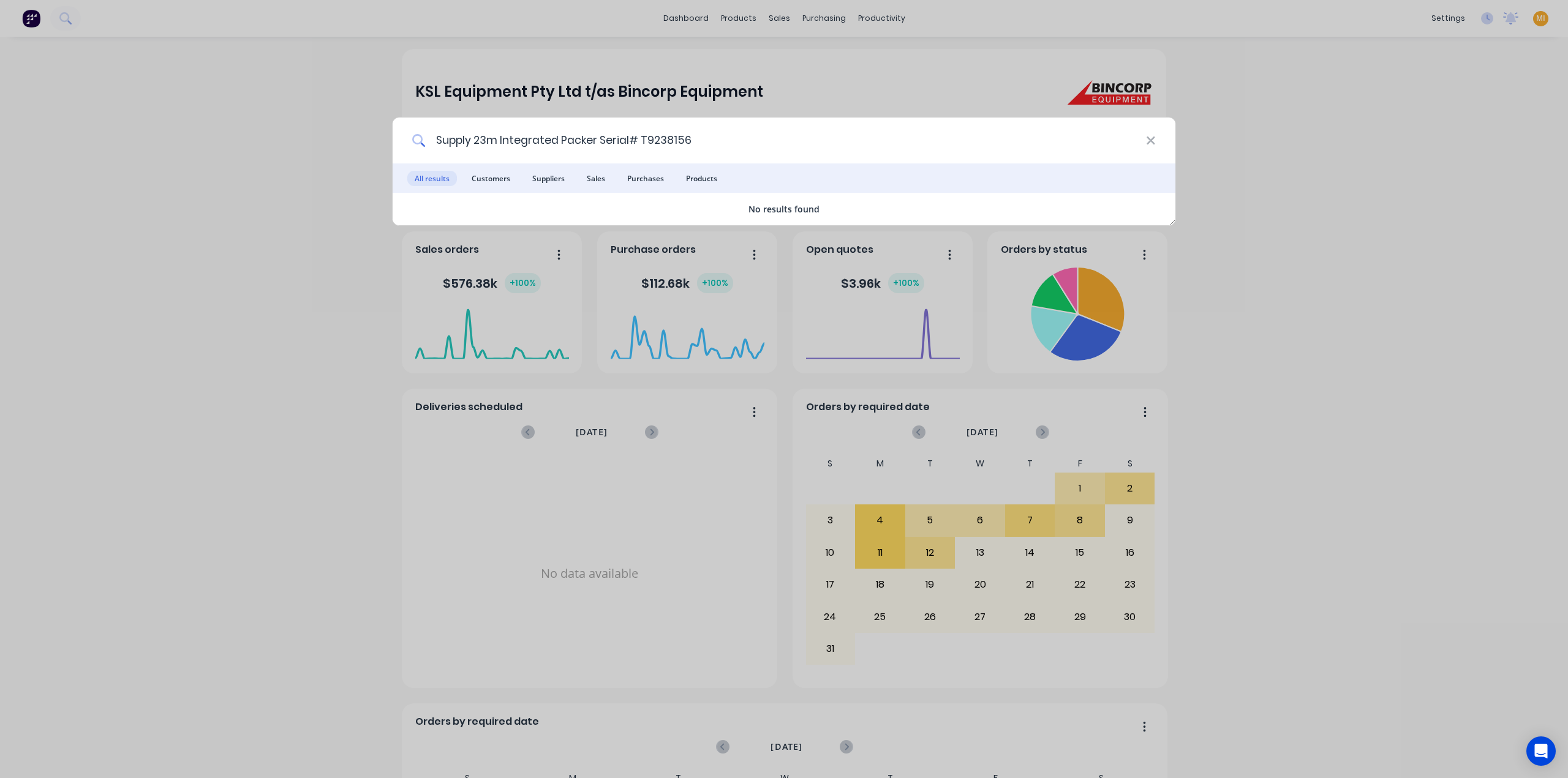
click at [440, 134] on input "Supply 23m Integrated Packer Serial# T9238156" at bounding box center [786, 141] width 720 height 46
type input "Supply 23m Integrated Packer Serial# T9238156"
click at [687, 177] on span "Products" at bounding box center [702, 178] width 46 height 16
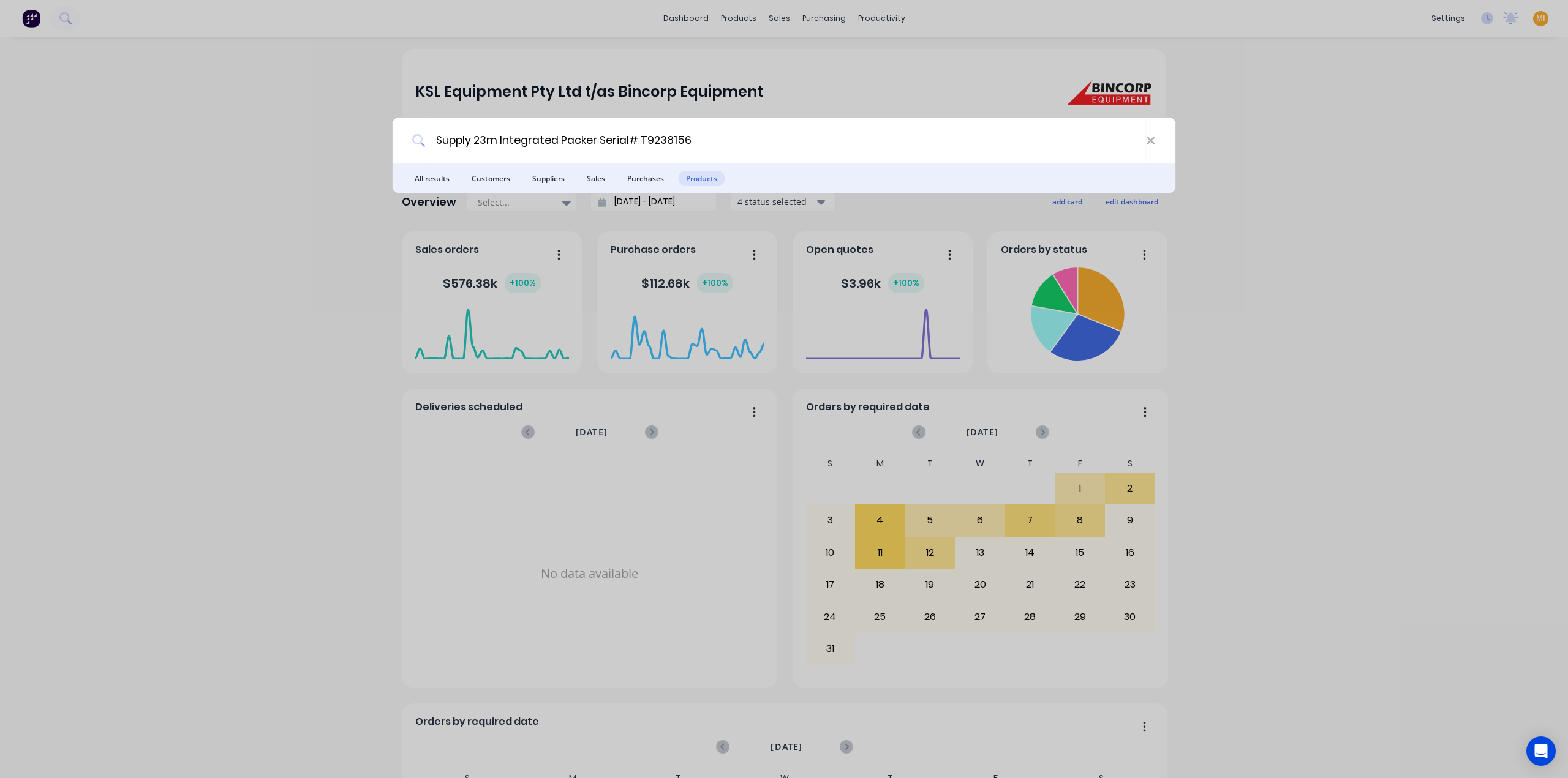
click at [863, 45] on div "Supply 23m Integrated Packer Serial# T9238156 All results Customers Suppliers S…" at bounding box center [784, 389] width 1568 height 778
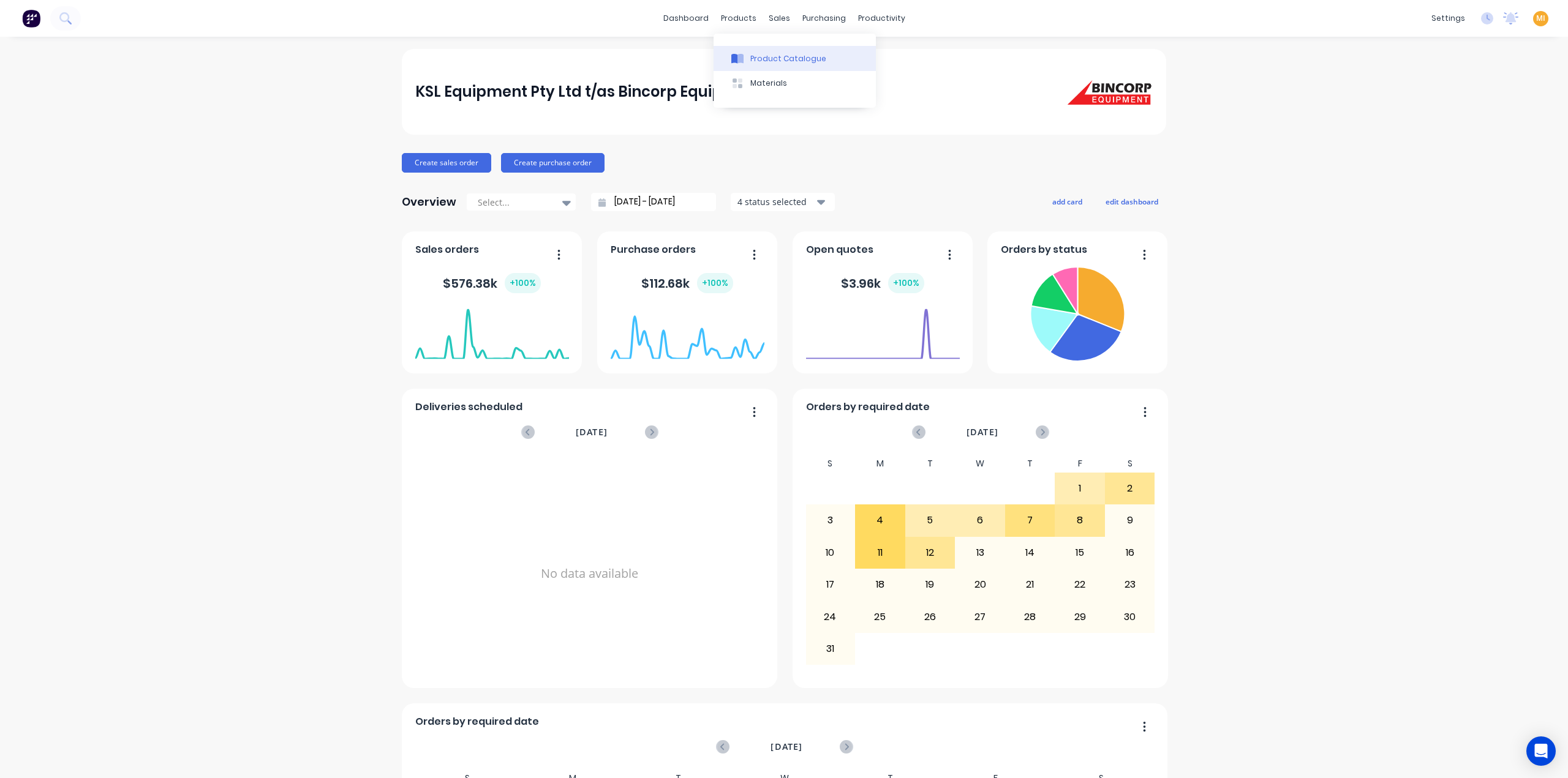
click at [759, 57] on div "Product Catalogue" at bounding box center [788, 59] width 76 height 11
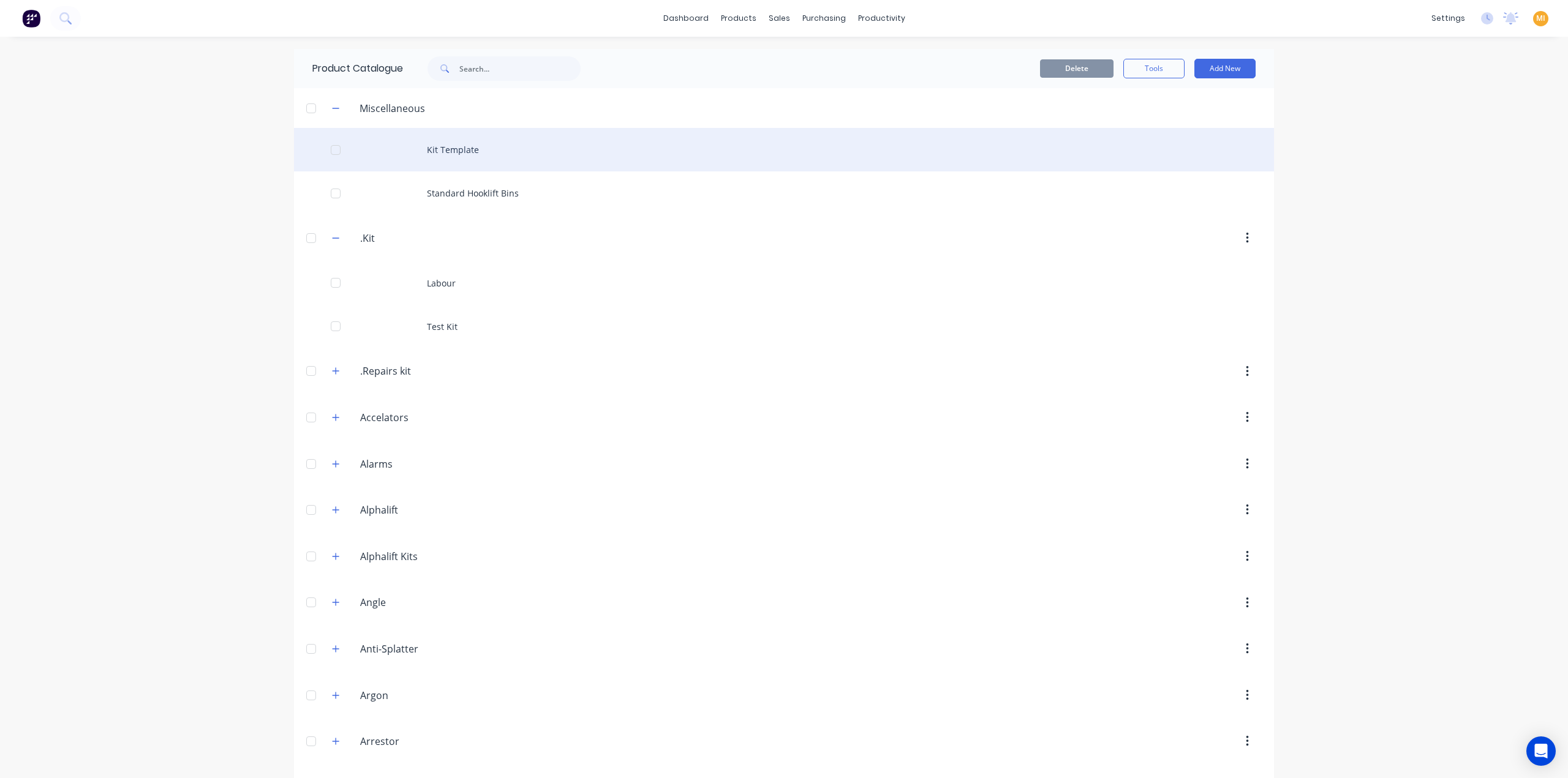
click at [404, 145] on div "Kit Template" at bounding box center [784, 149] width 980 height 43
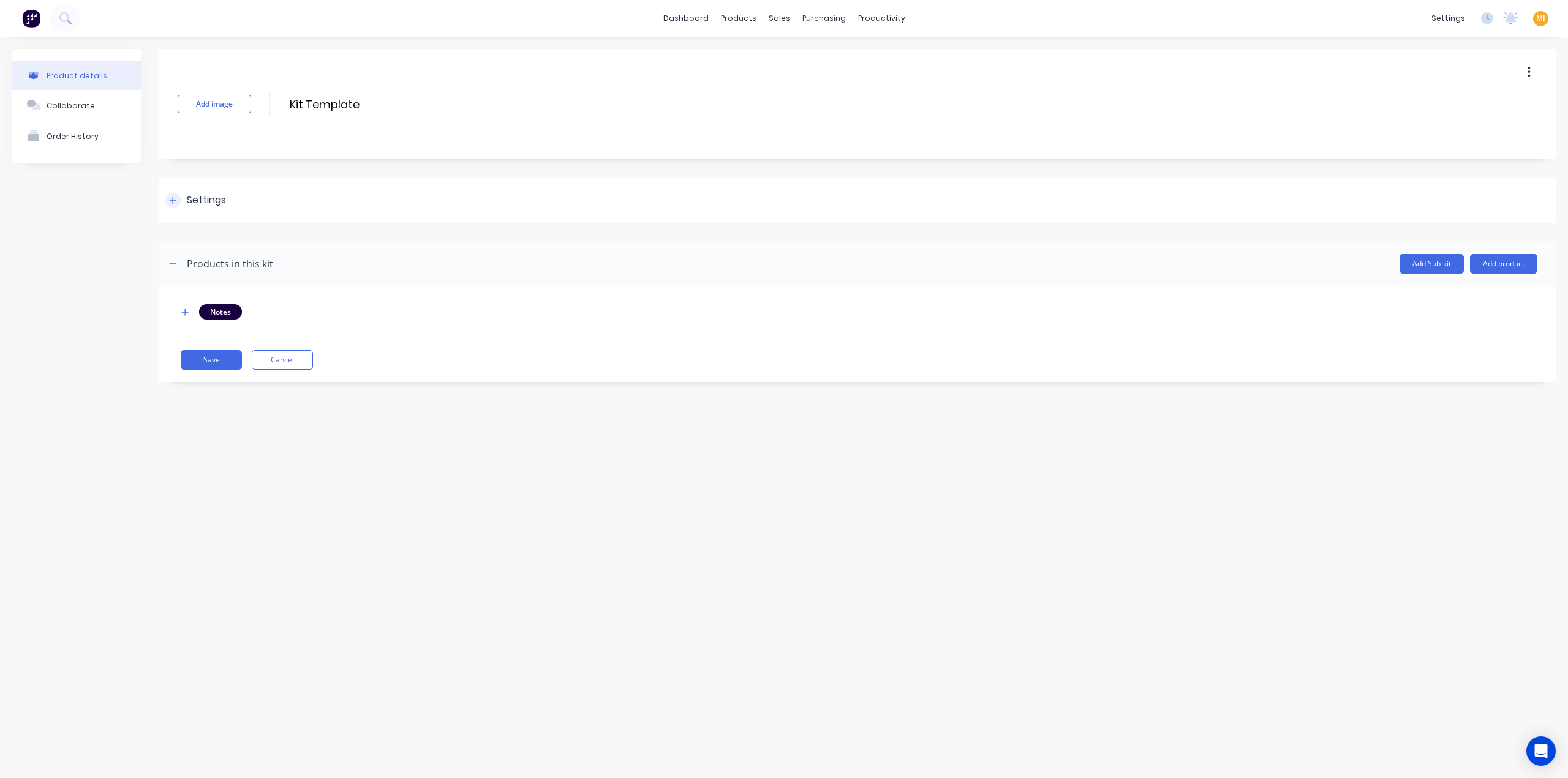
click at [223, 202] on div "Settings" at bounding box center [206, 200] width 39 height 16
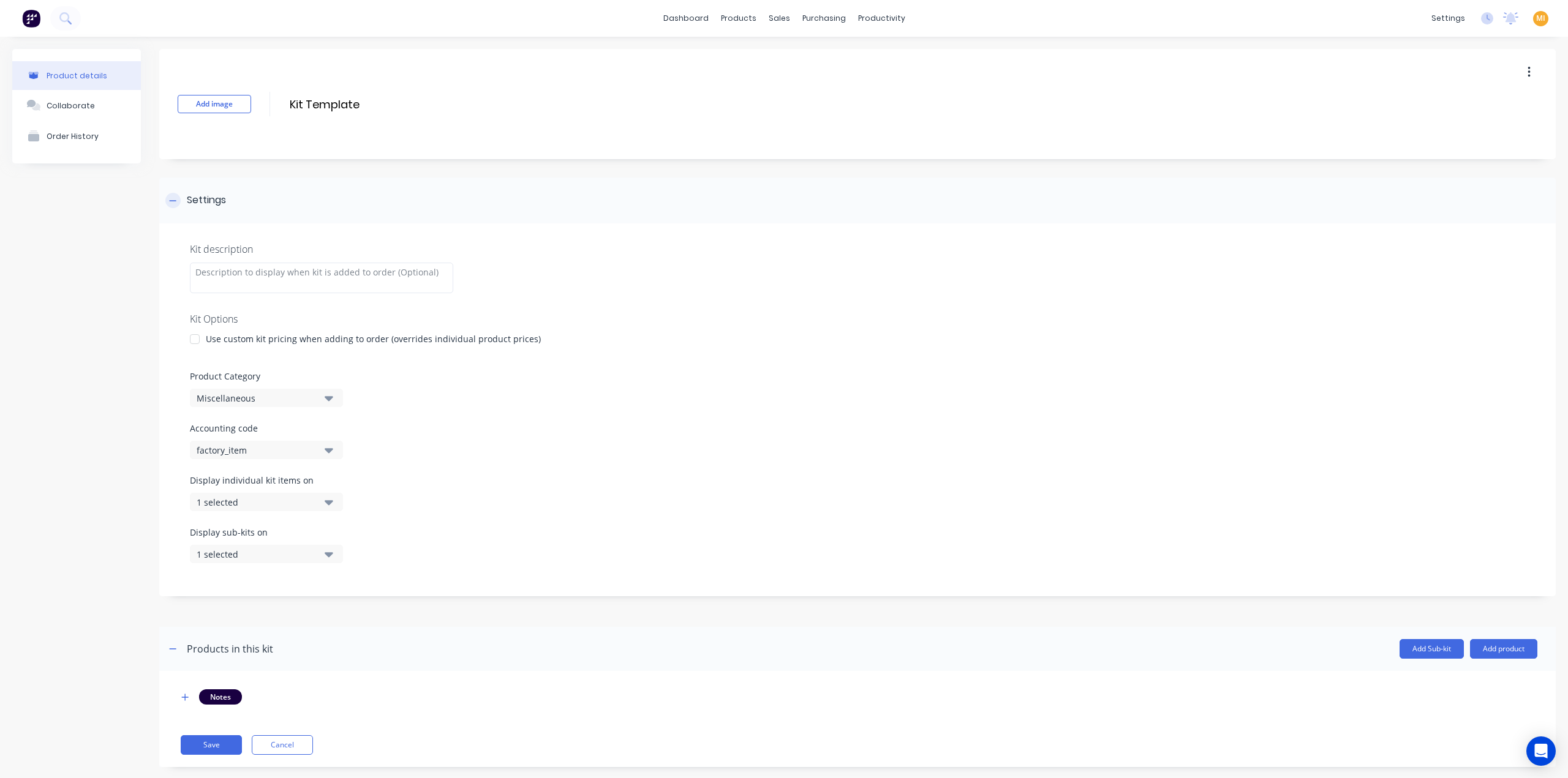
click at [223, 202] on div "Settings" at bounding box center [206, 200] width 39 height 16
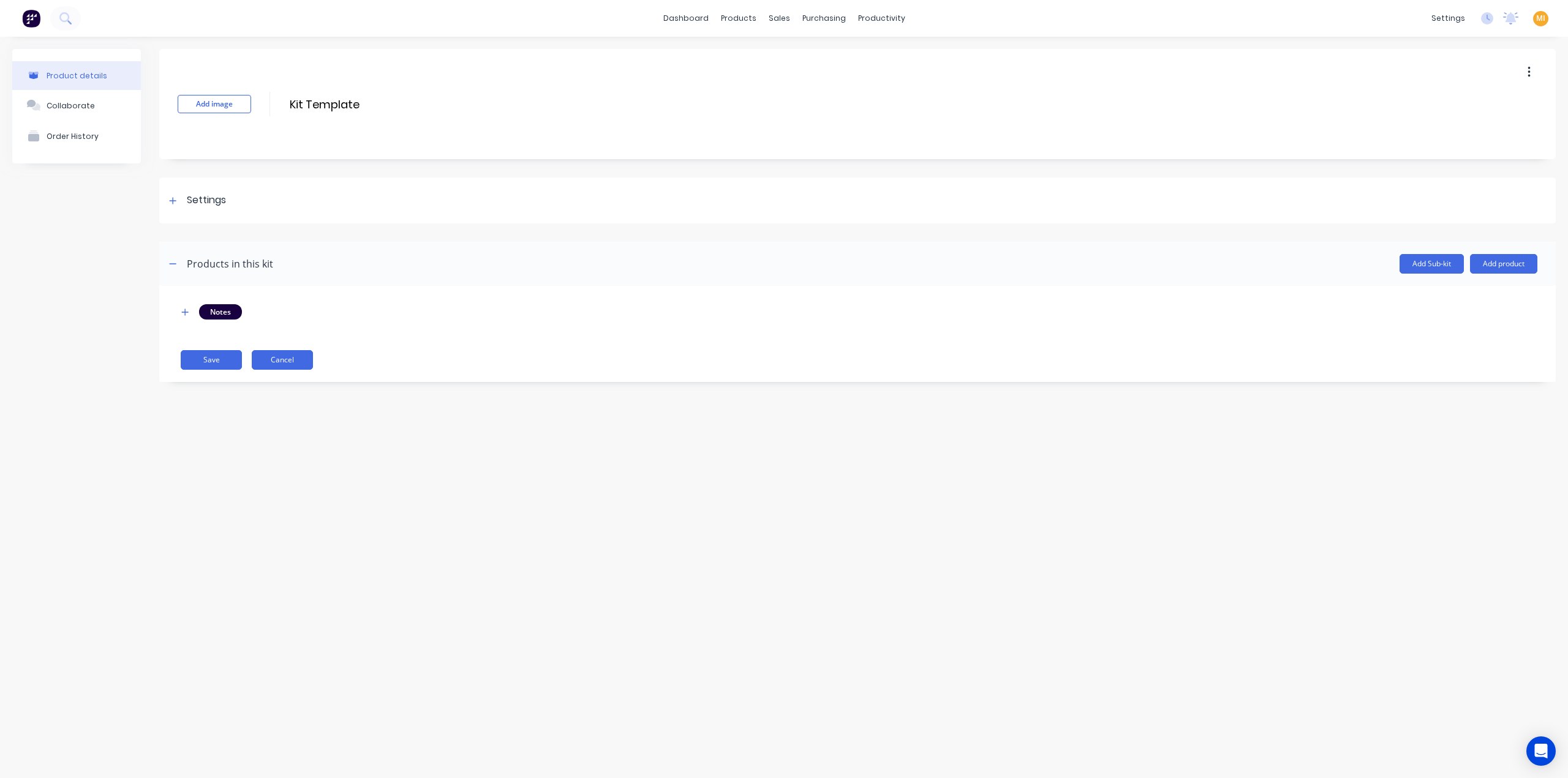
click at [296, 358] on button "Cancel" at bounding box center [282, 360] width 62 height 20
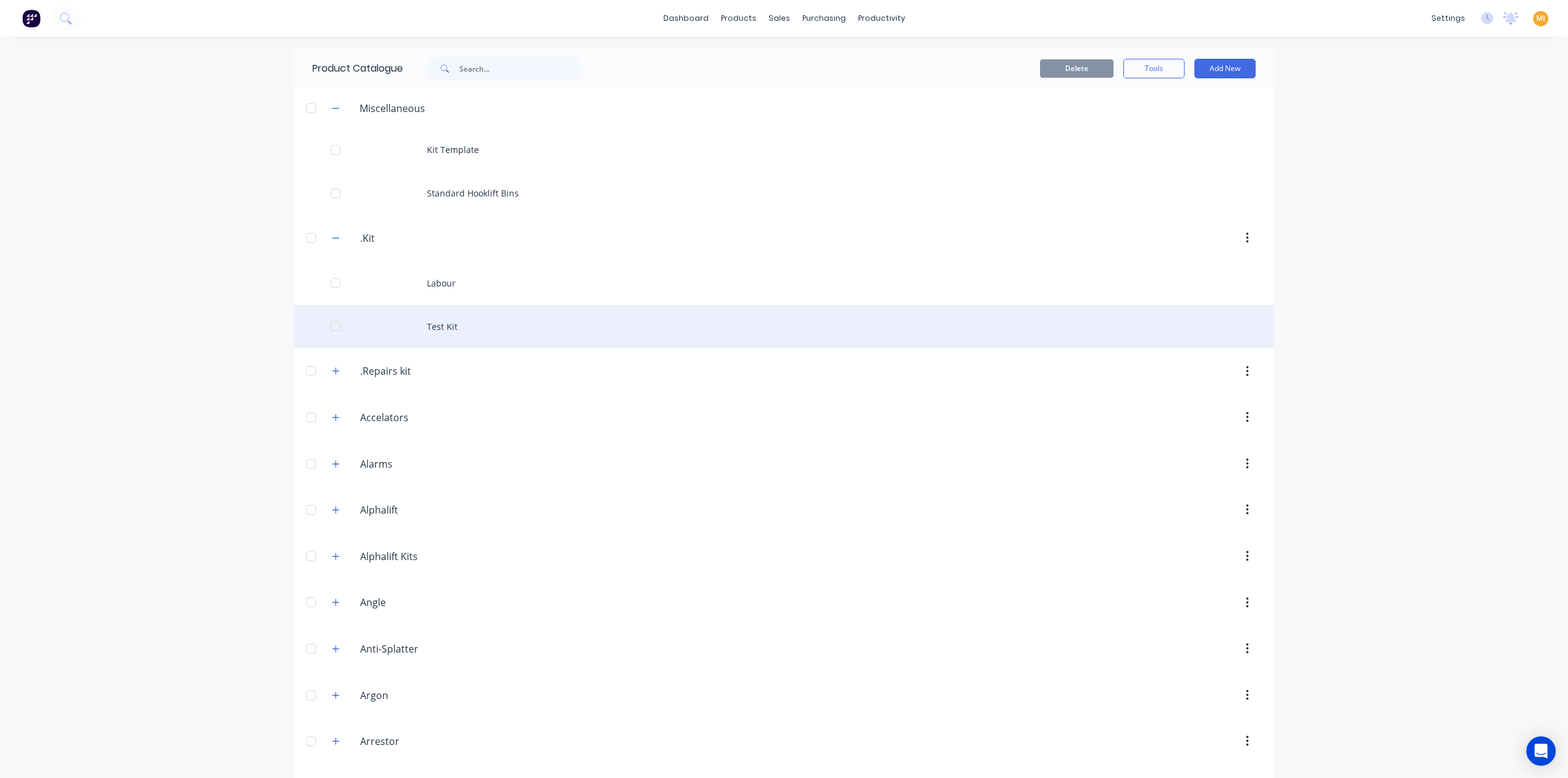
click at [465, 320] on div "Test Kit" at bounding box center [784, 326] width 980 height 43
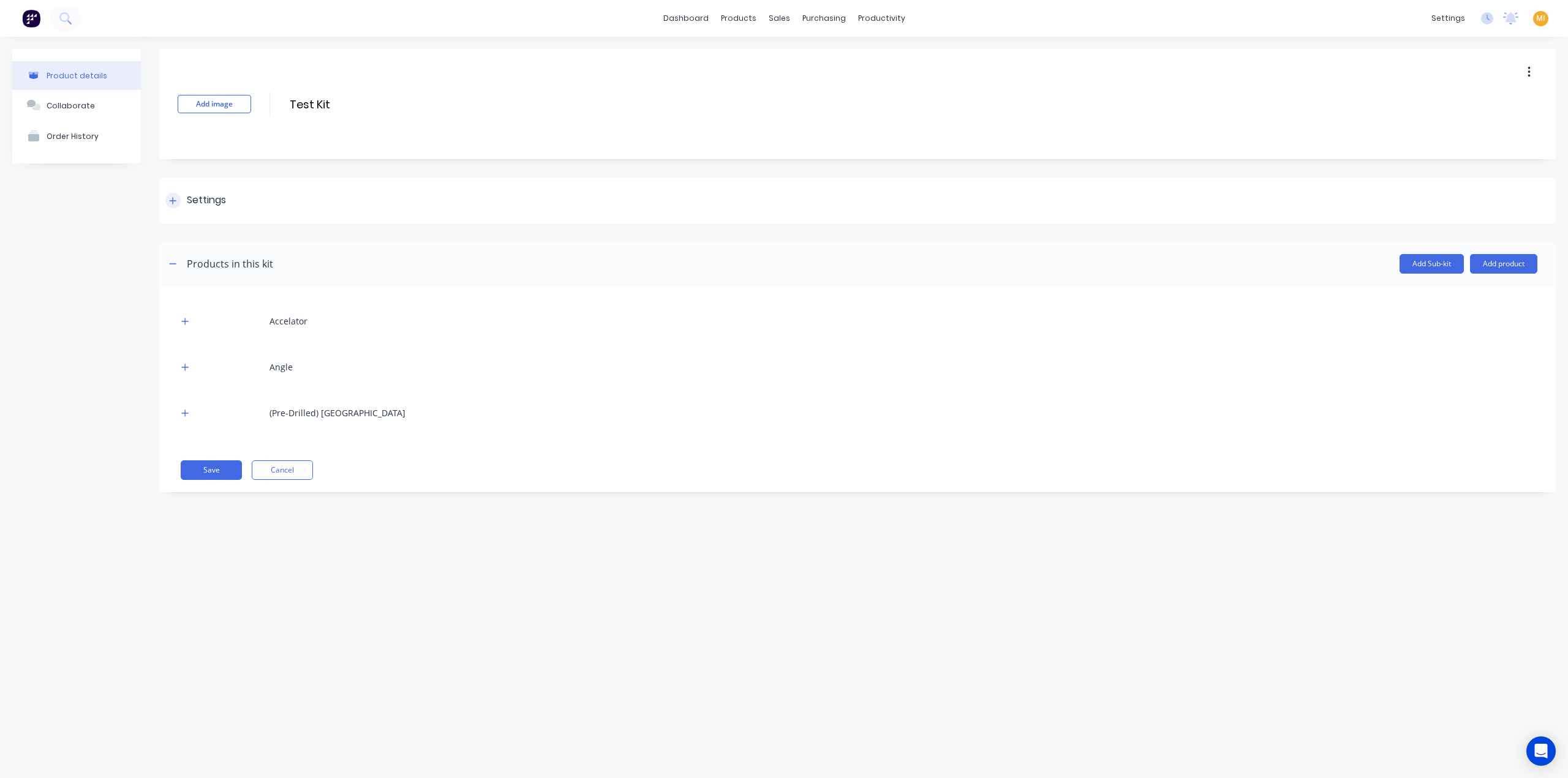
click at [233, 203] on div "Settings" at bounding box center [857, 201] width 1396 height 46
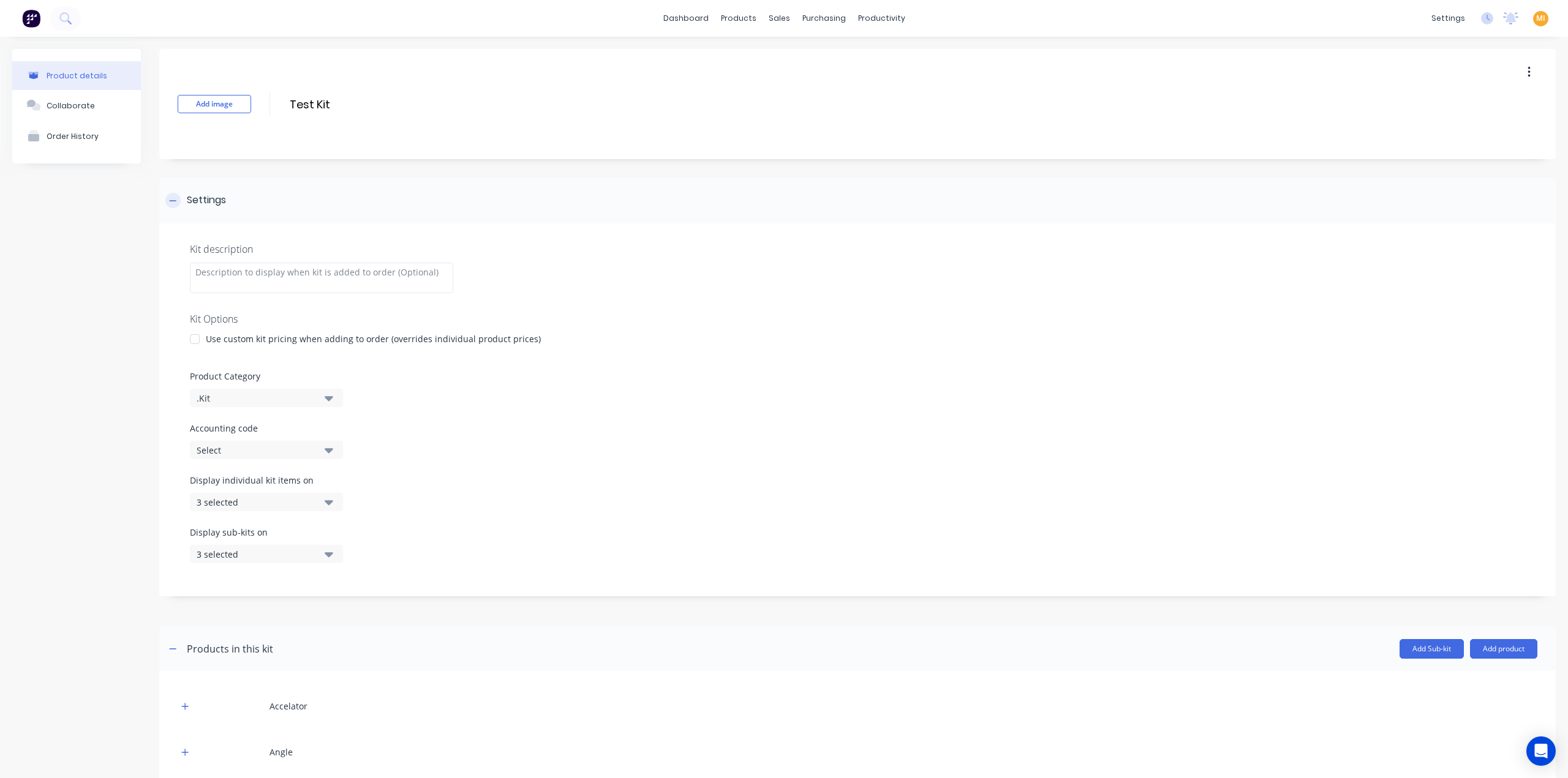
click at [233, 203] on div "Settings" at bounding box center [857, 201] width 1396 height 46
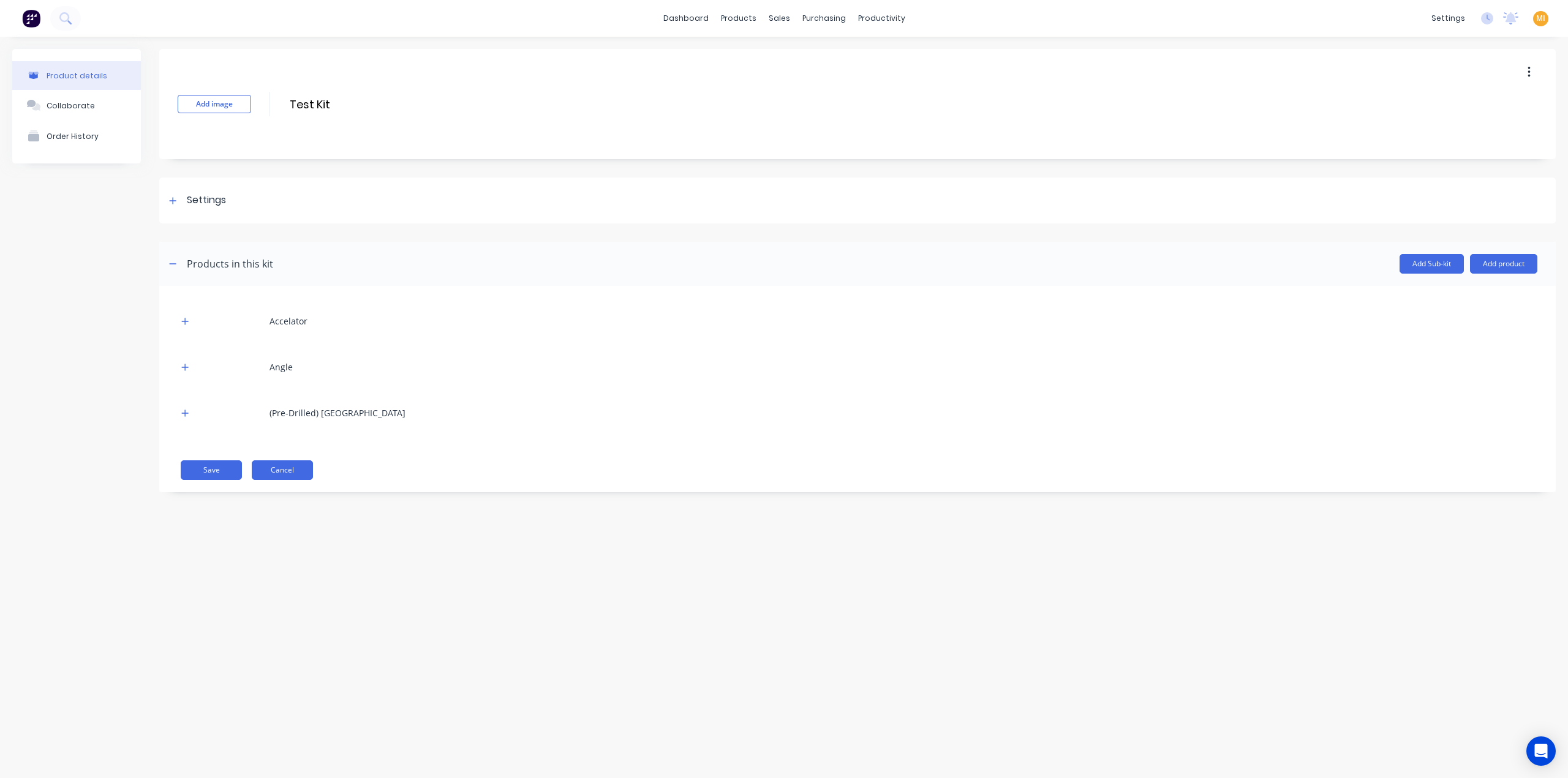
click at [287, 475] on button "Cancel" at bounding box center [282, 470] width 62 height 20
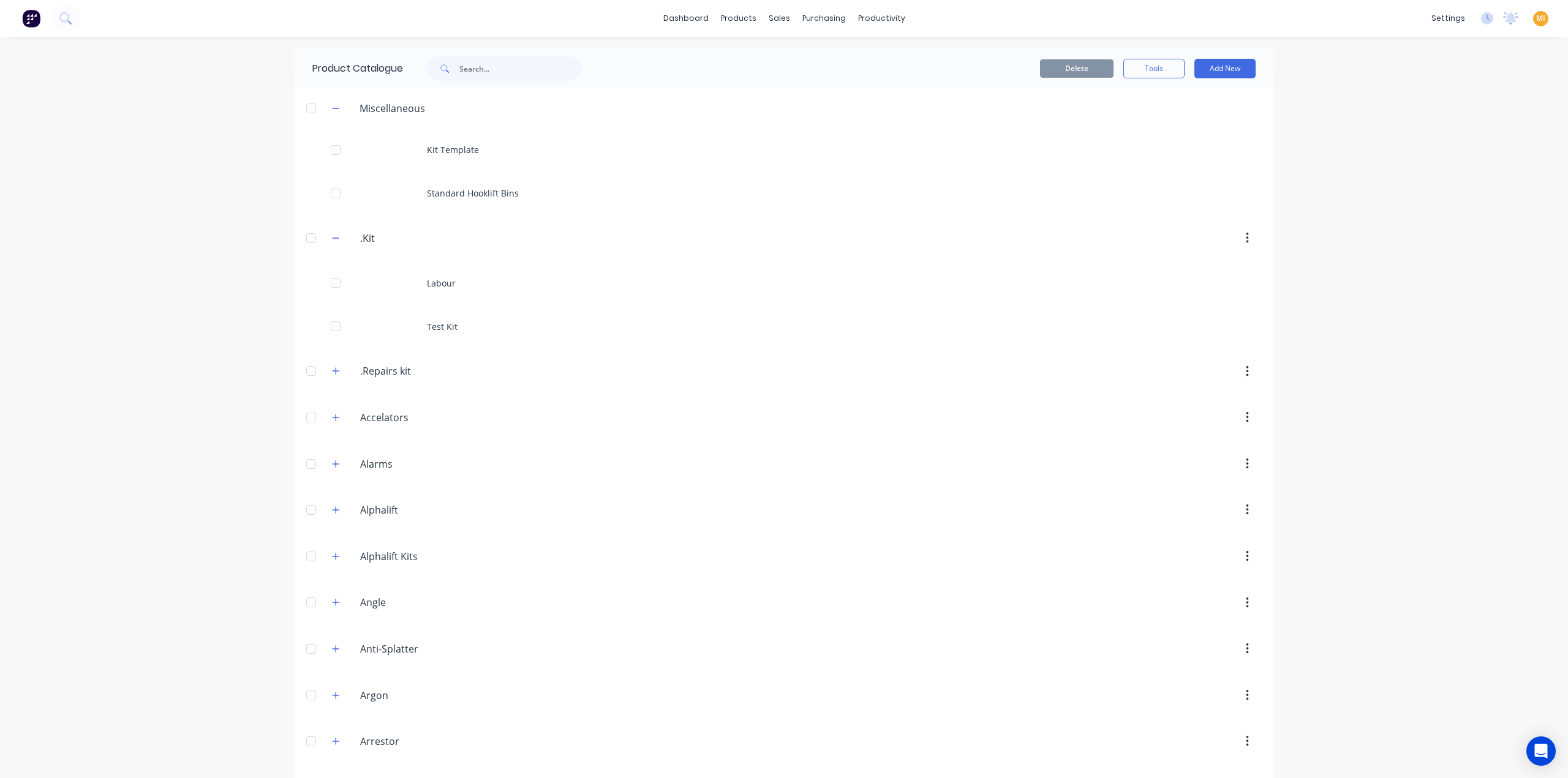
drag, startPoint x: 328, startPoint y: 365, endPoint x: 451, endPoint y: 360, distance: 123.1
click at [329, 366] on button "button" at bounding box center [335, 371] width 16 height 16
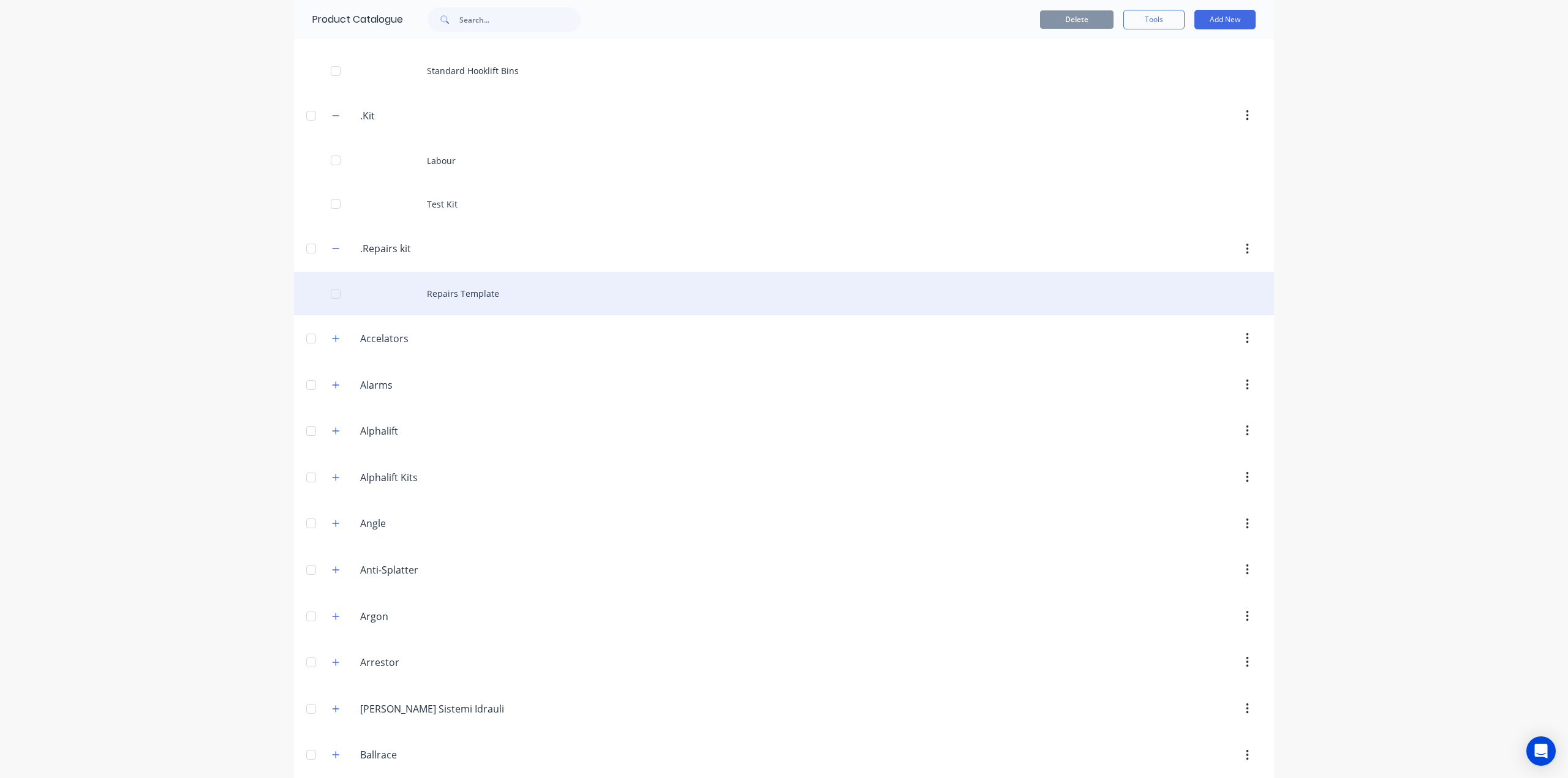
click at [493, 309] on div "Repairs Template" at bounding box center [784, 293] width 980 height 43
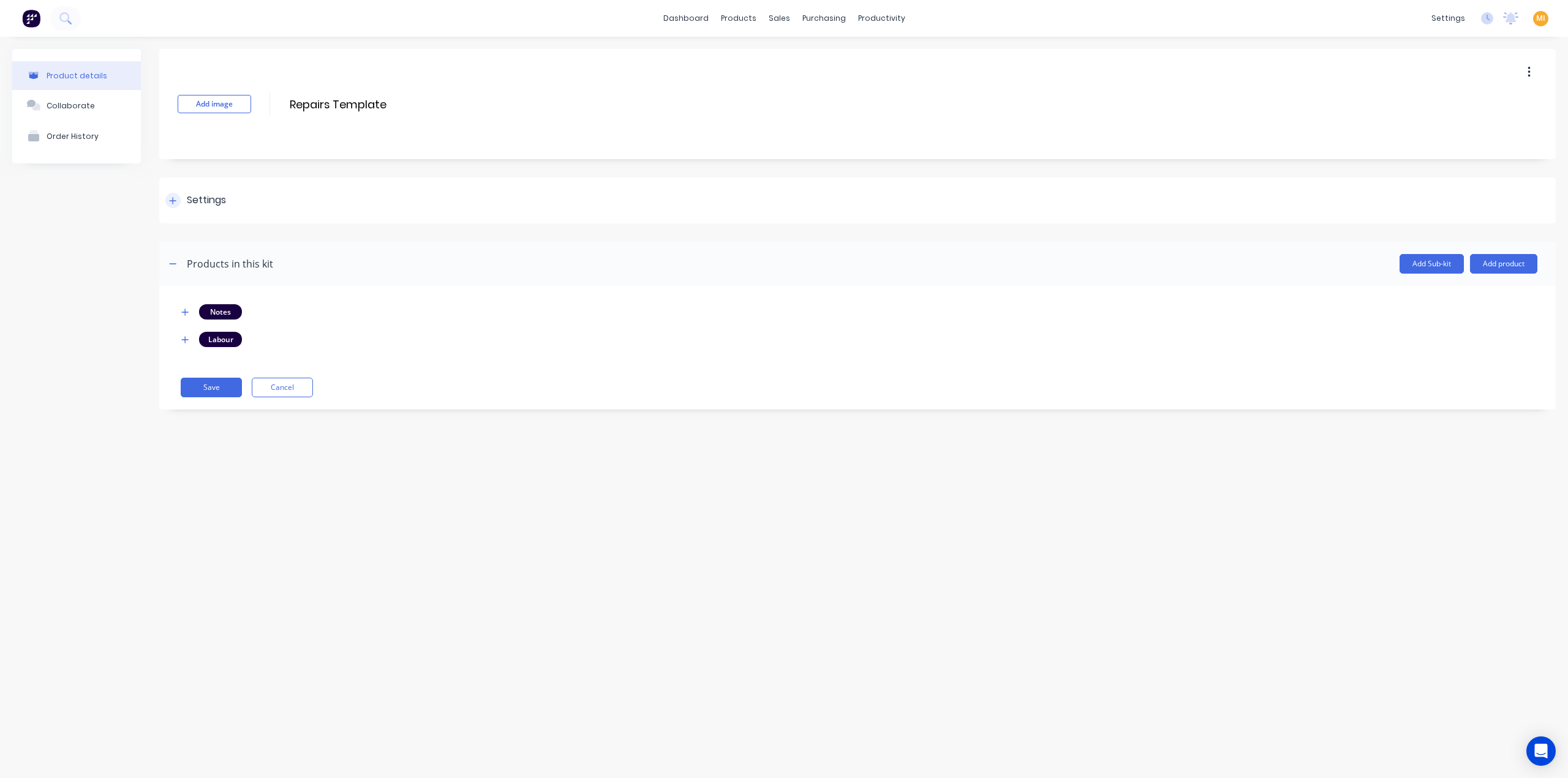
click at [199, 195] on div "Settings" at bounding box center [206, 200] width 39 height 16
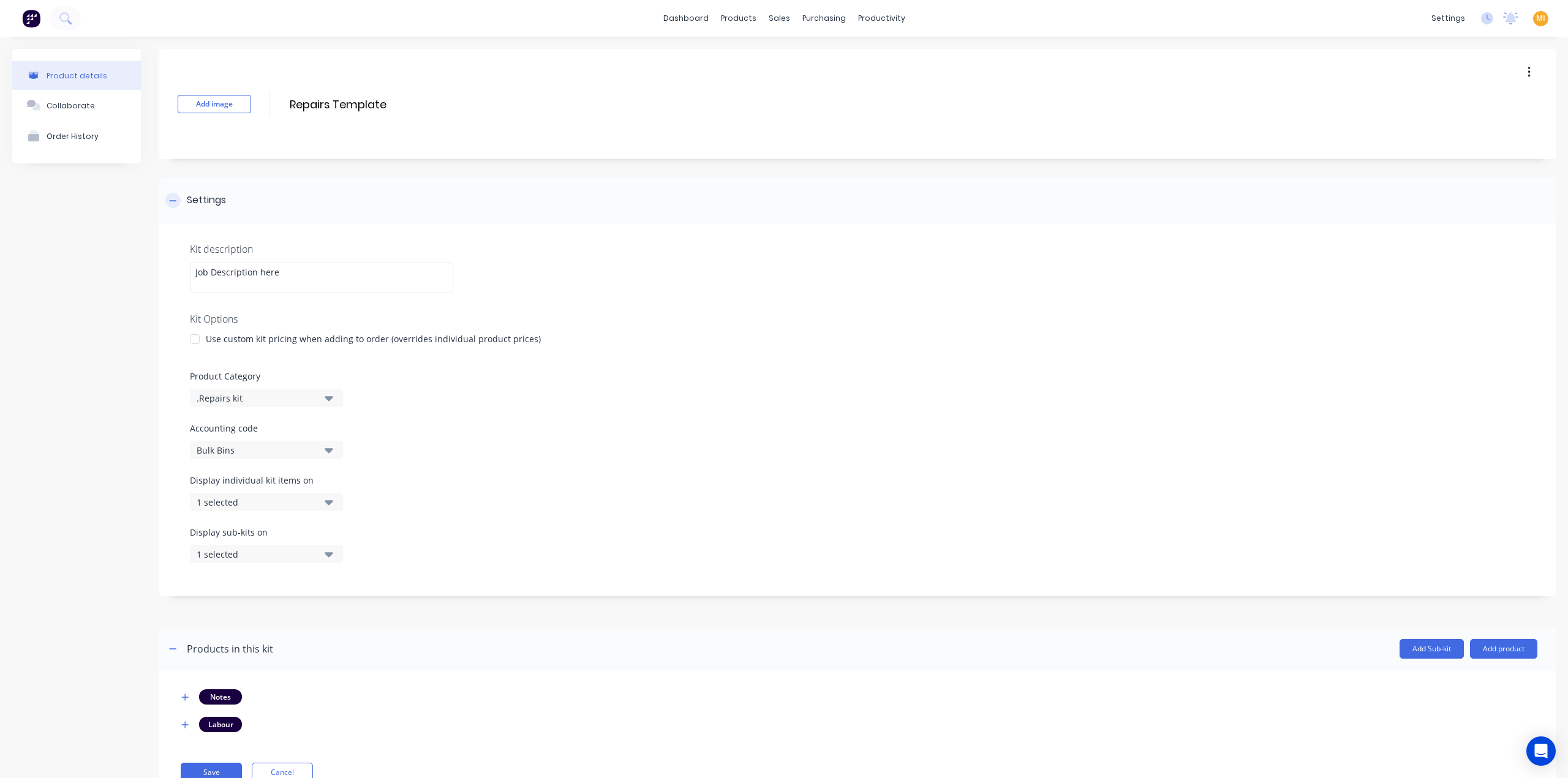
click at [199, 200] on div "Settings" at bounding box center [206, 200] width 39 height 16
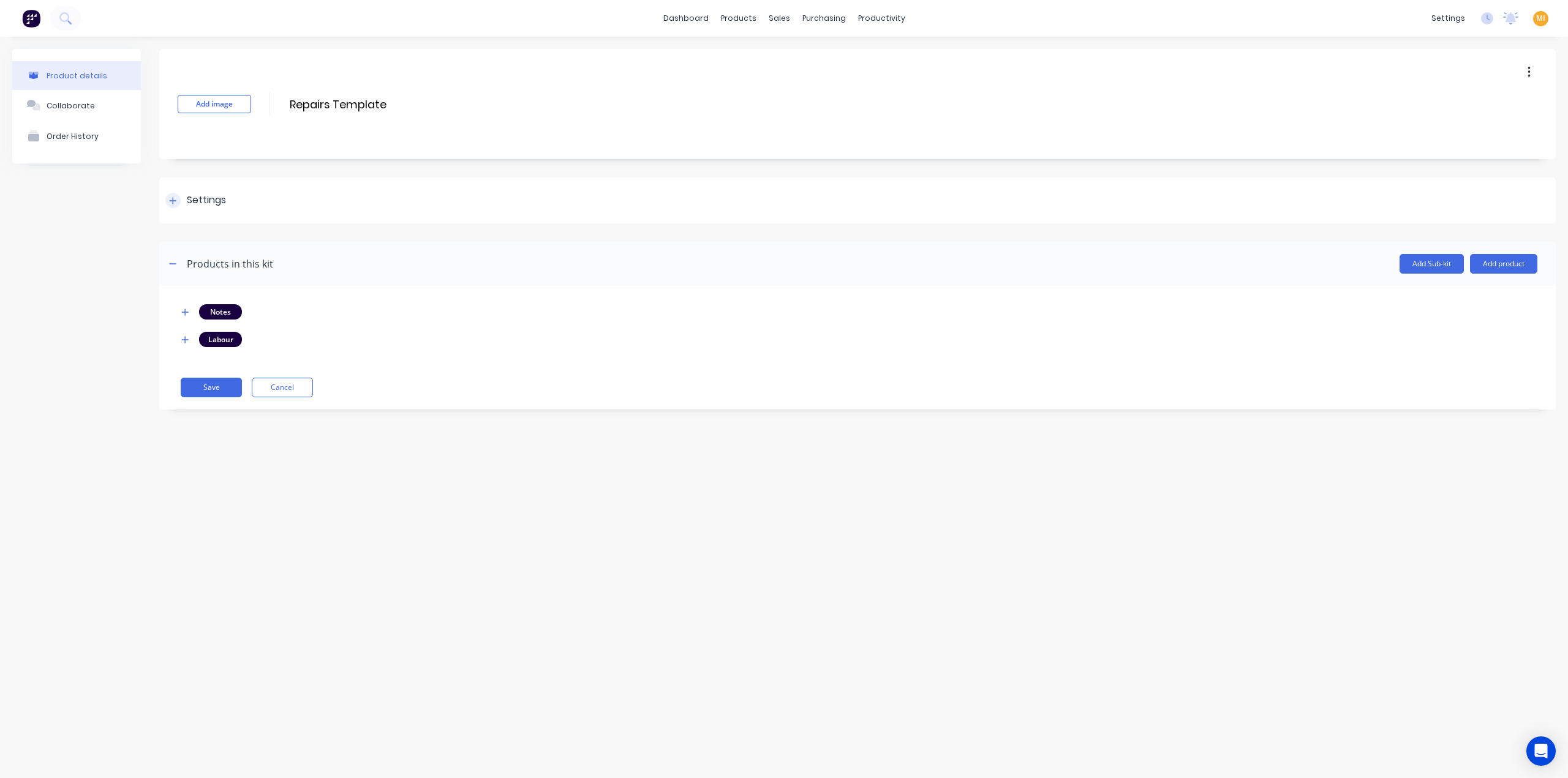
click at [218, 194] on div "Settings" at bounding box center [206, 200] width 39 height 16
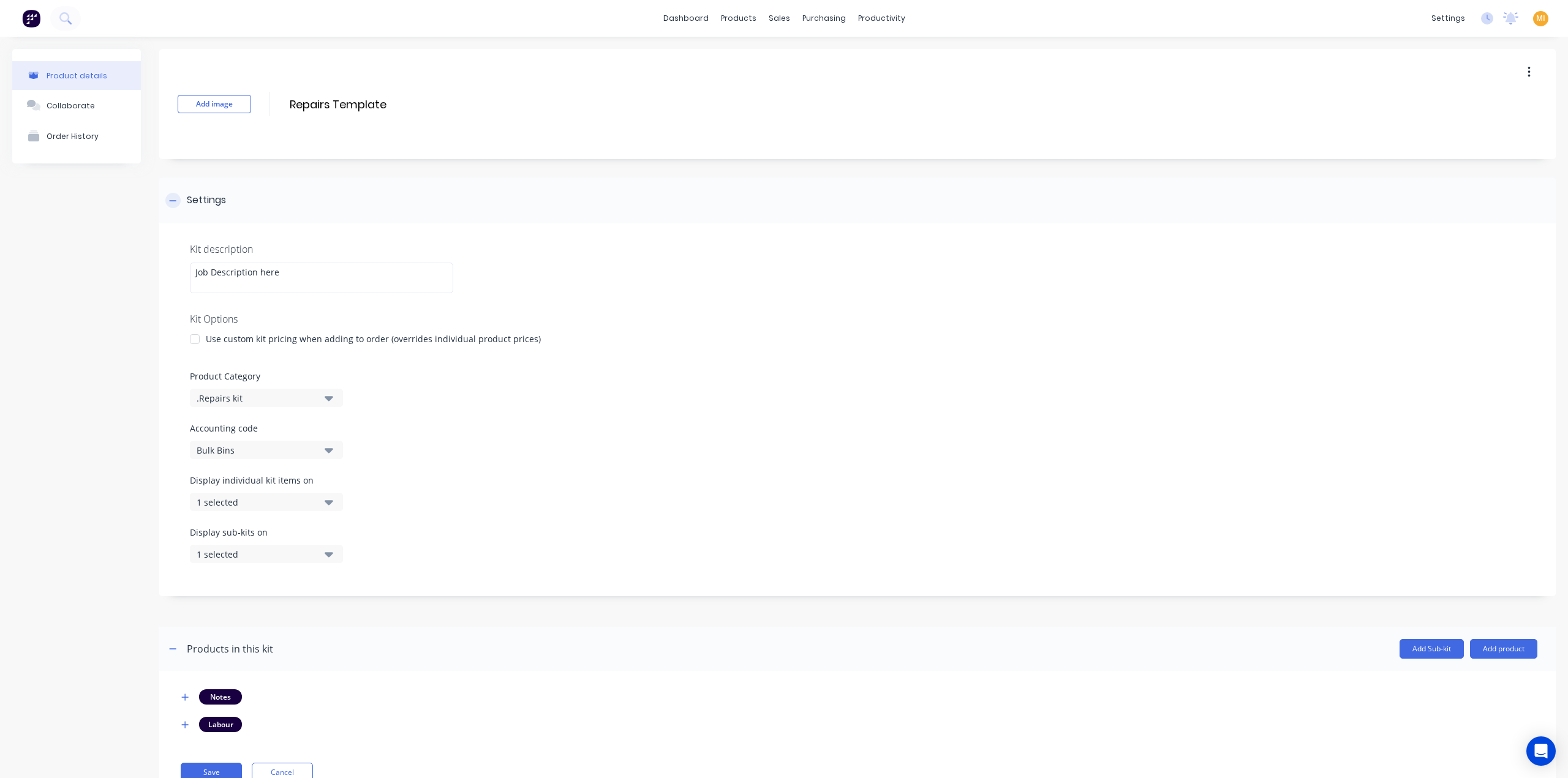
click at [218, 194] on div "Settings" at bounding box center [206, 200] width 39 height 16
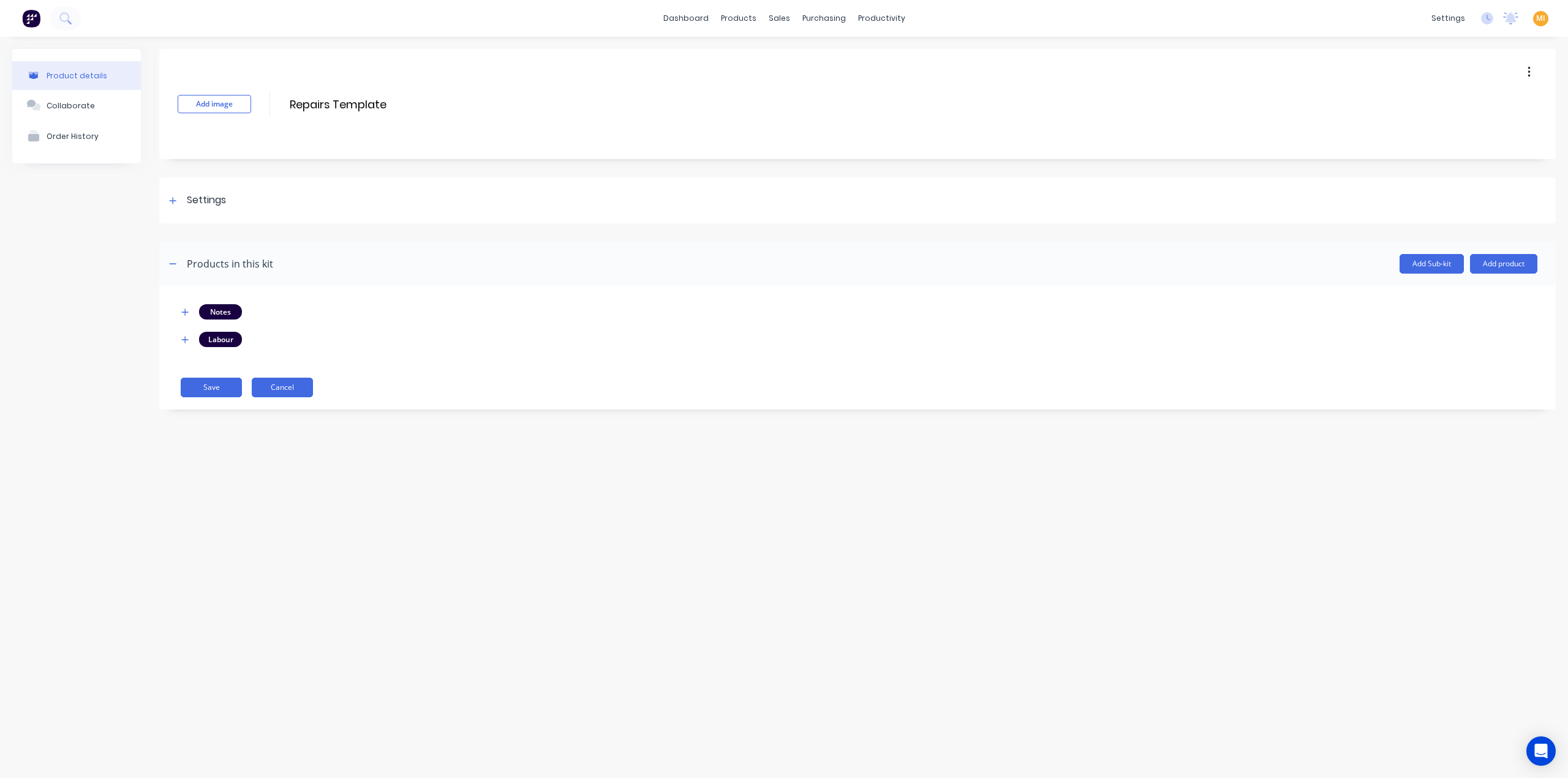
click at [283, 382] on button "Cancel" at bounding box center [282, 387] width 62 height 20
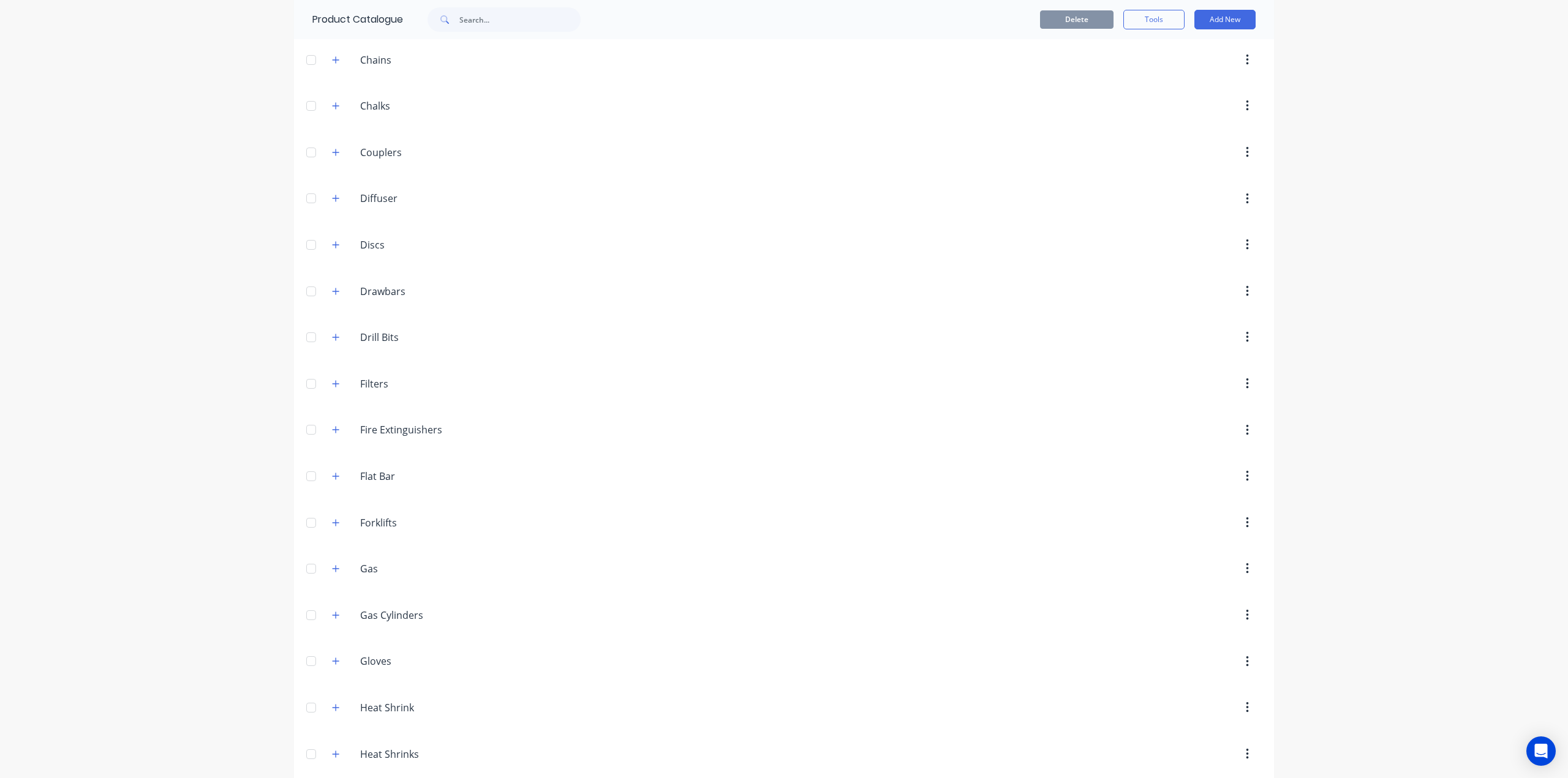
scroll to position [1592, 0]
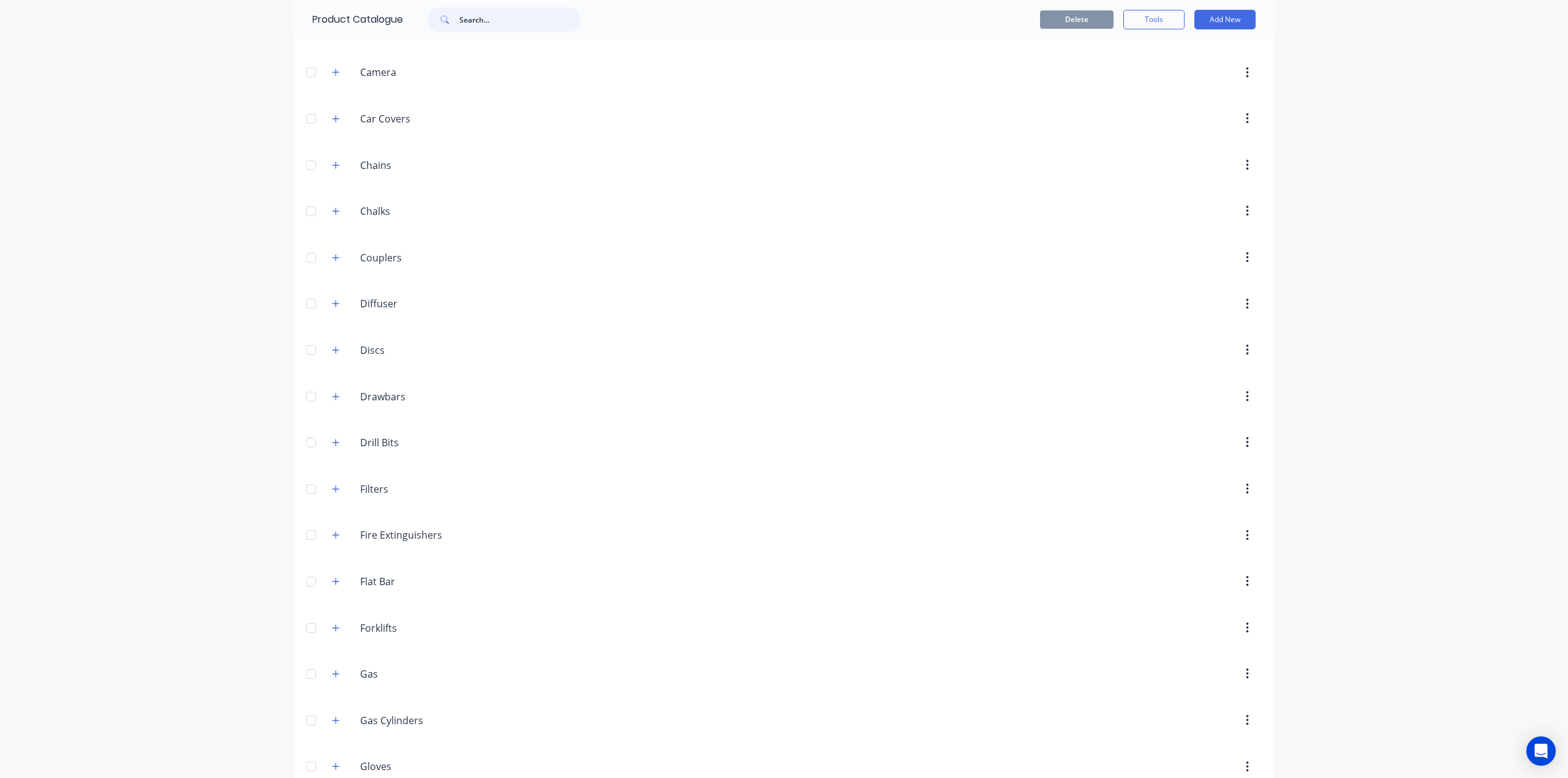
click at [504, 16] on input "text" at bounding box center [519, 20] width 121 height 24
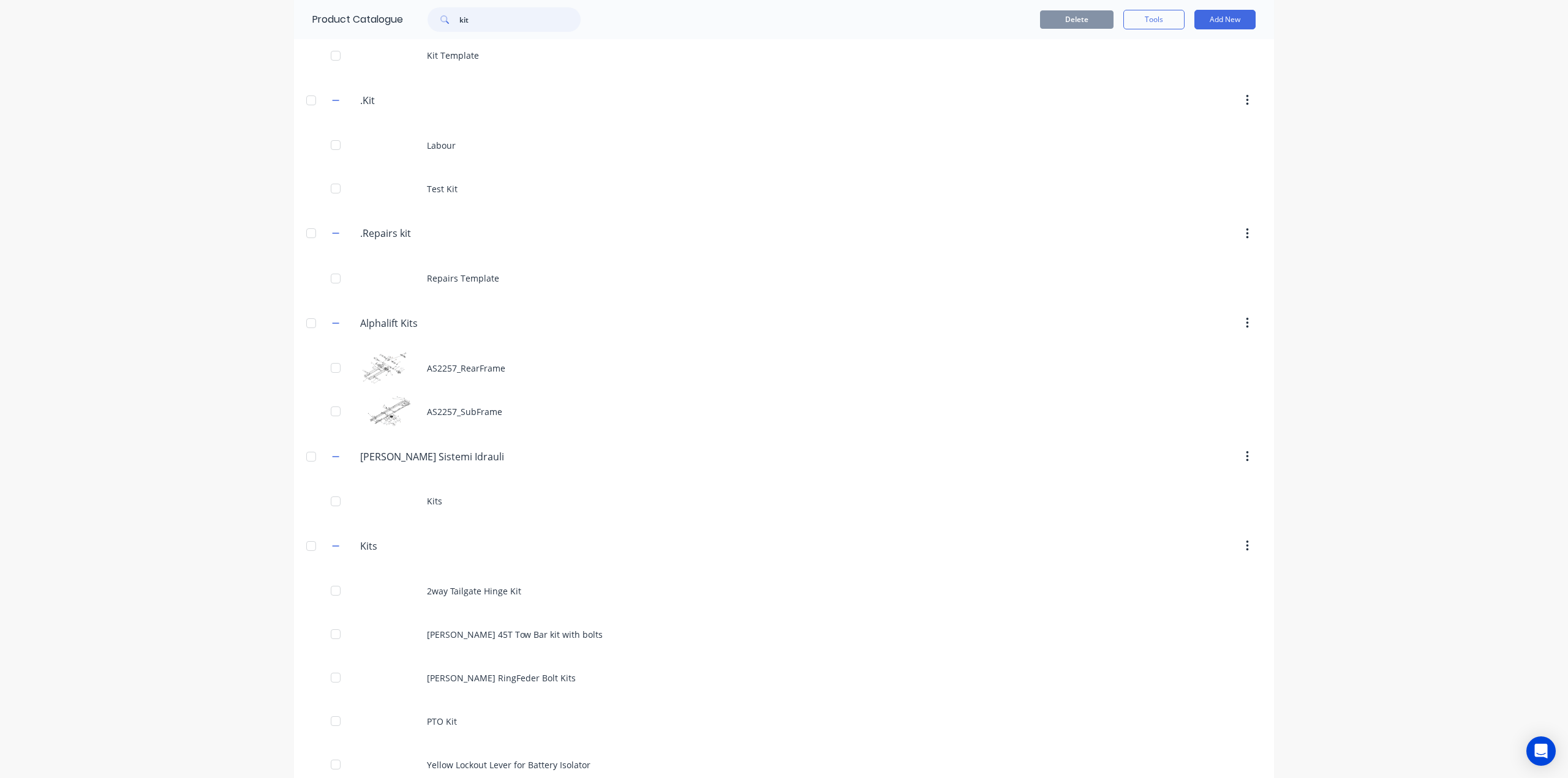
scroll to position [113, 0]
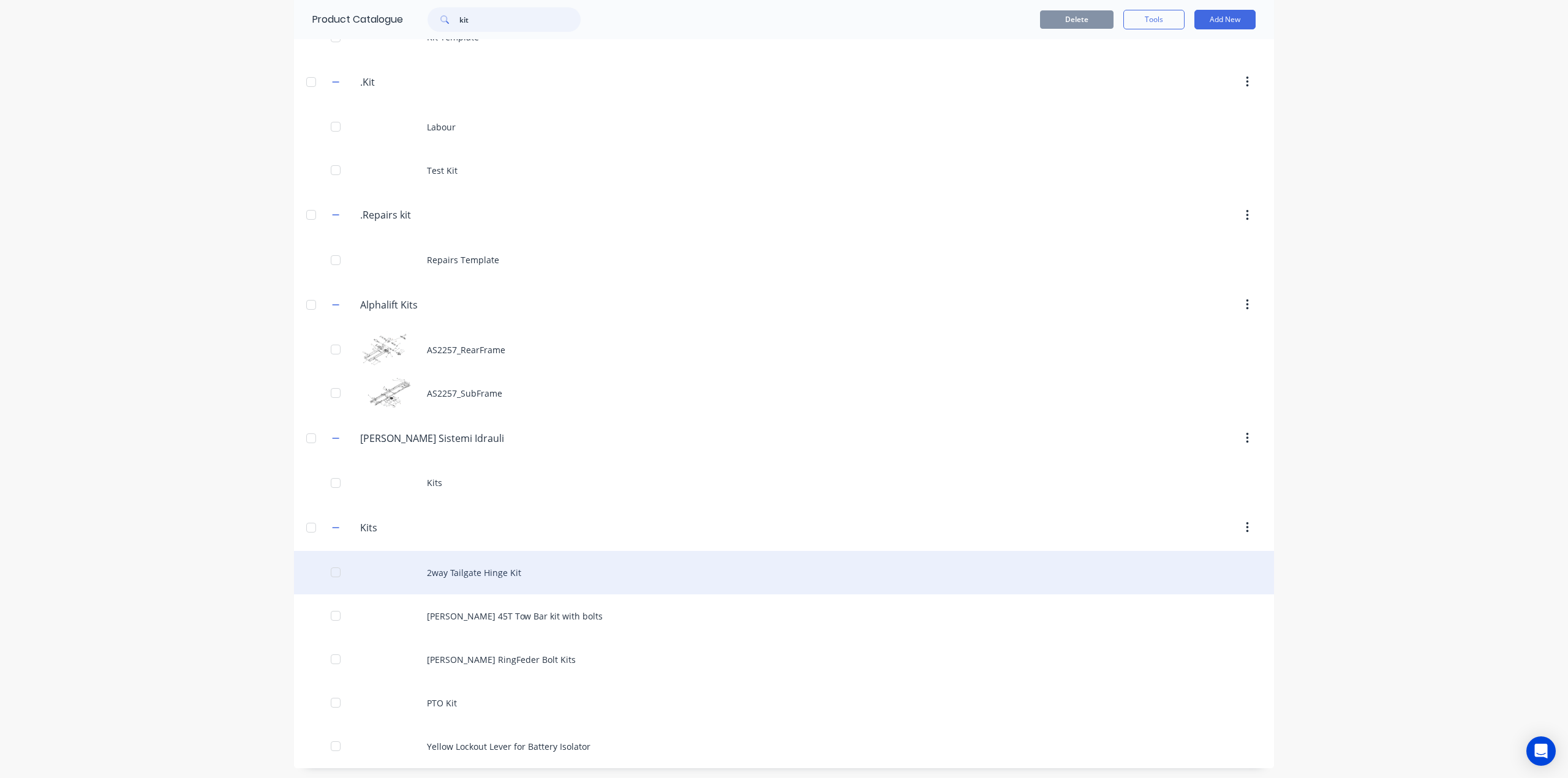
type input "kit"
click at [520, 564] on div "2way Tailgate Hinge Kit" at bounding box center [784, 573] width 980 height 43
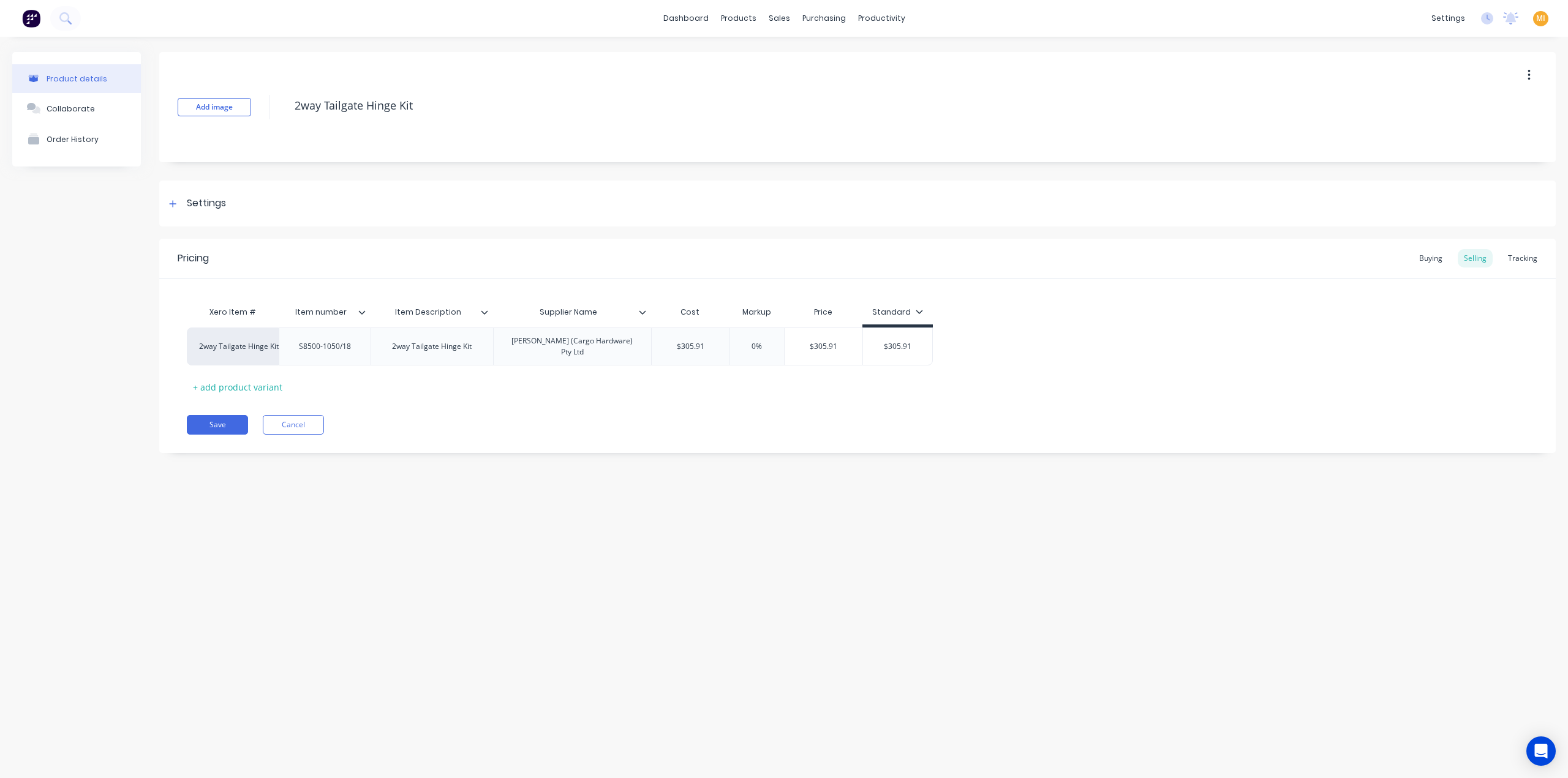
click at [294, 407] on div "Pricing Buying Selling Tracking Xero Item # Item number Item Description Suppli…" at bounding box center [857, 345] width 1396 height 214
click at [302, 415] on button "Cancel" at bounding box center [293, 424] width 62 height 20
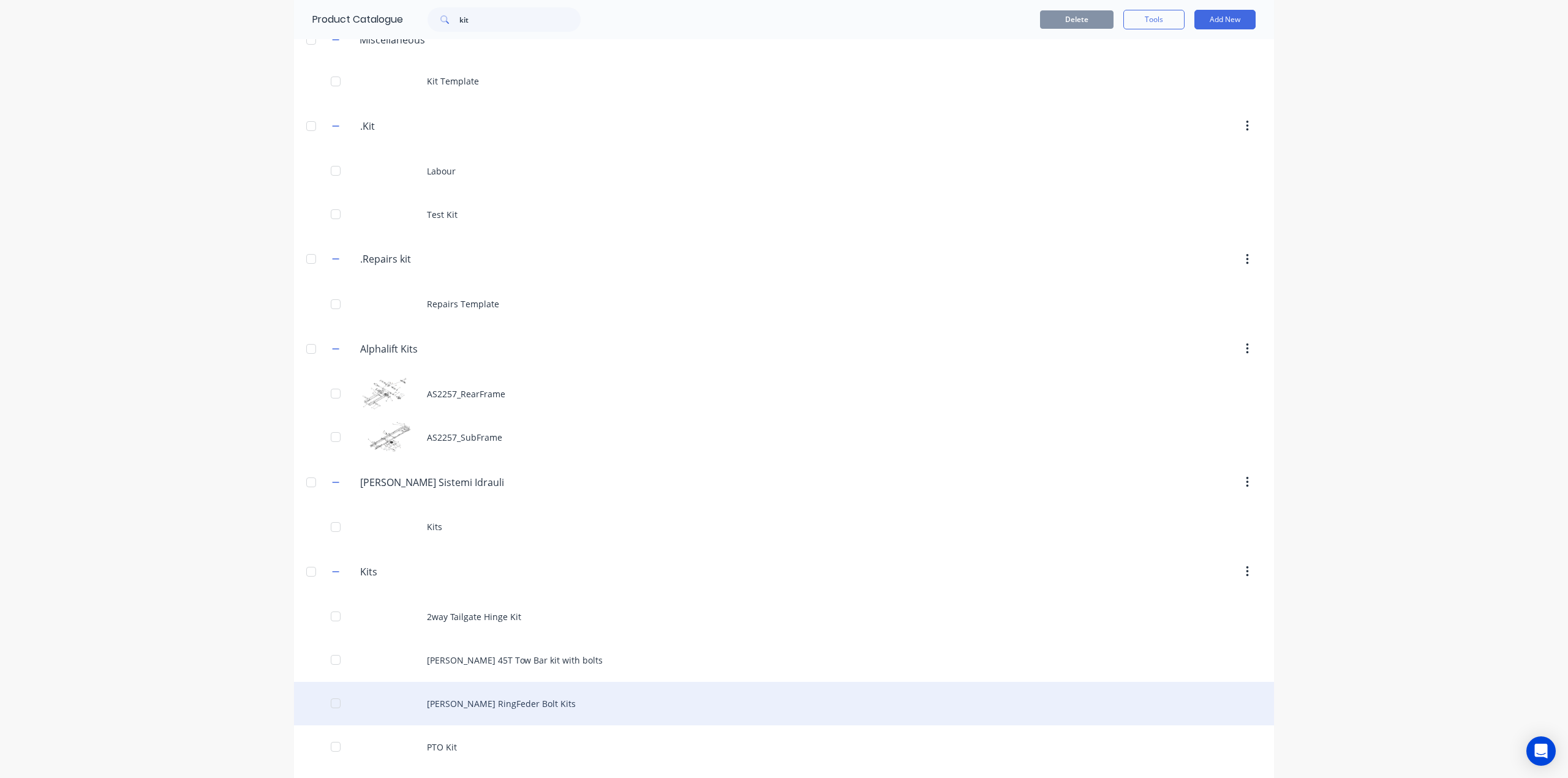
scroll to position [113, 0]
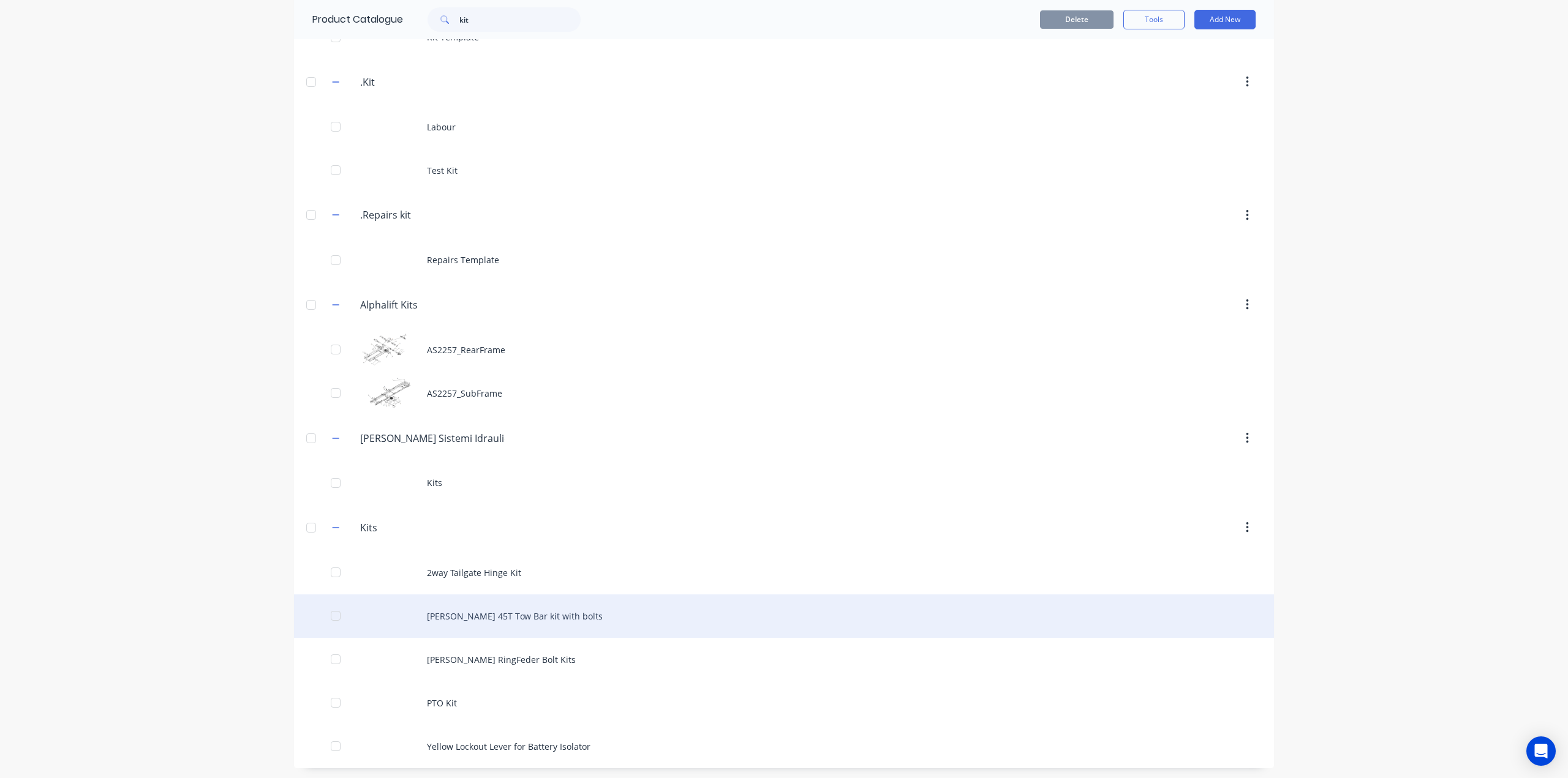
click at [494, 622] on div "Bartlett 45T Tow Bar kit with bolts" at bounding box center [784, 616] width 980 height 43
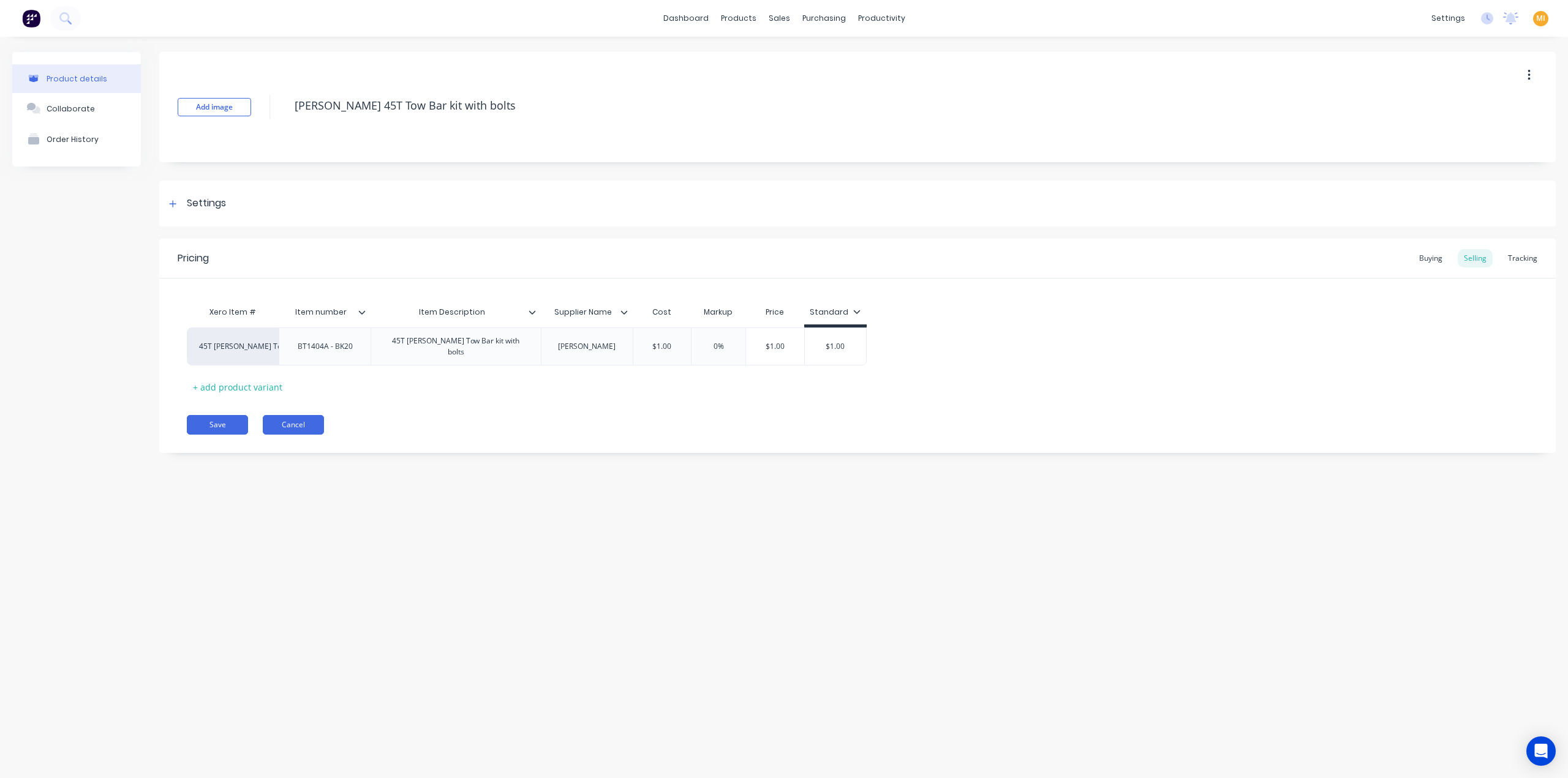
click at [310, 417] on button "Cancel" at bounding box center [293, 424] width 62 height 20
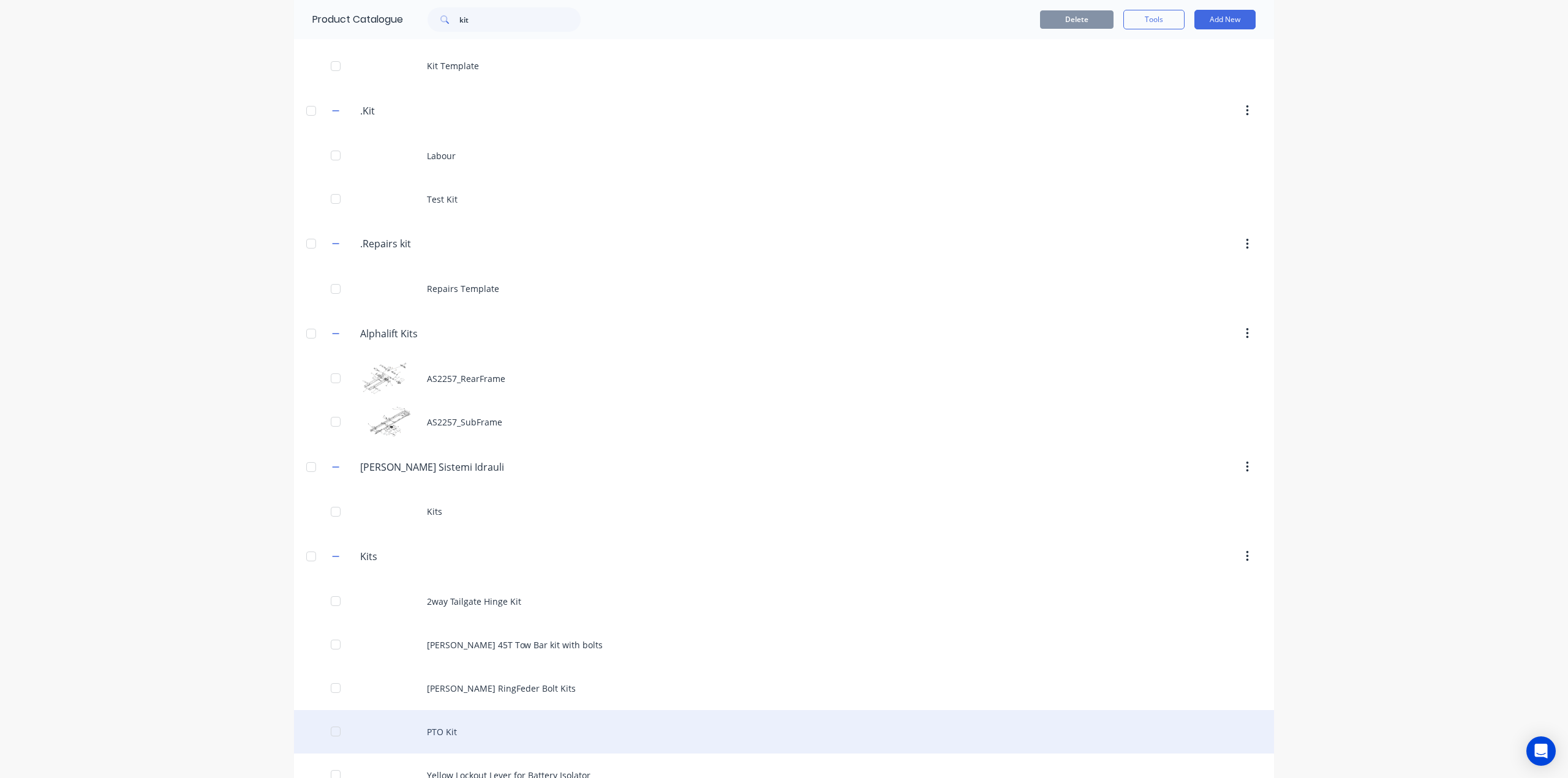
scroll to position [113, 0]
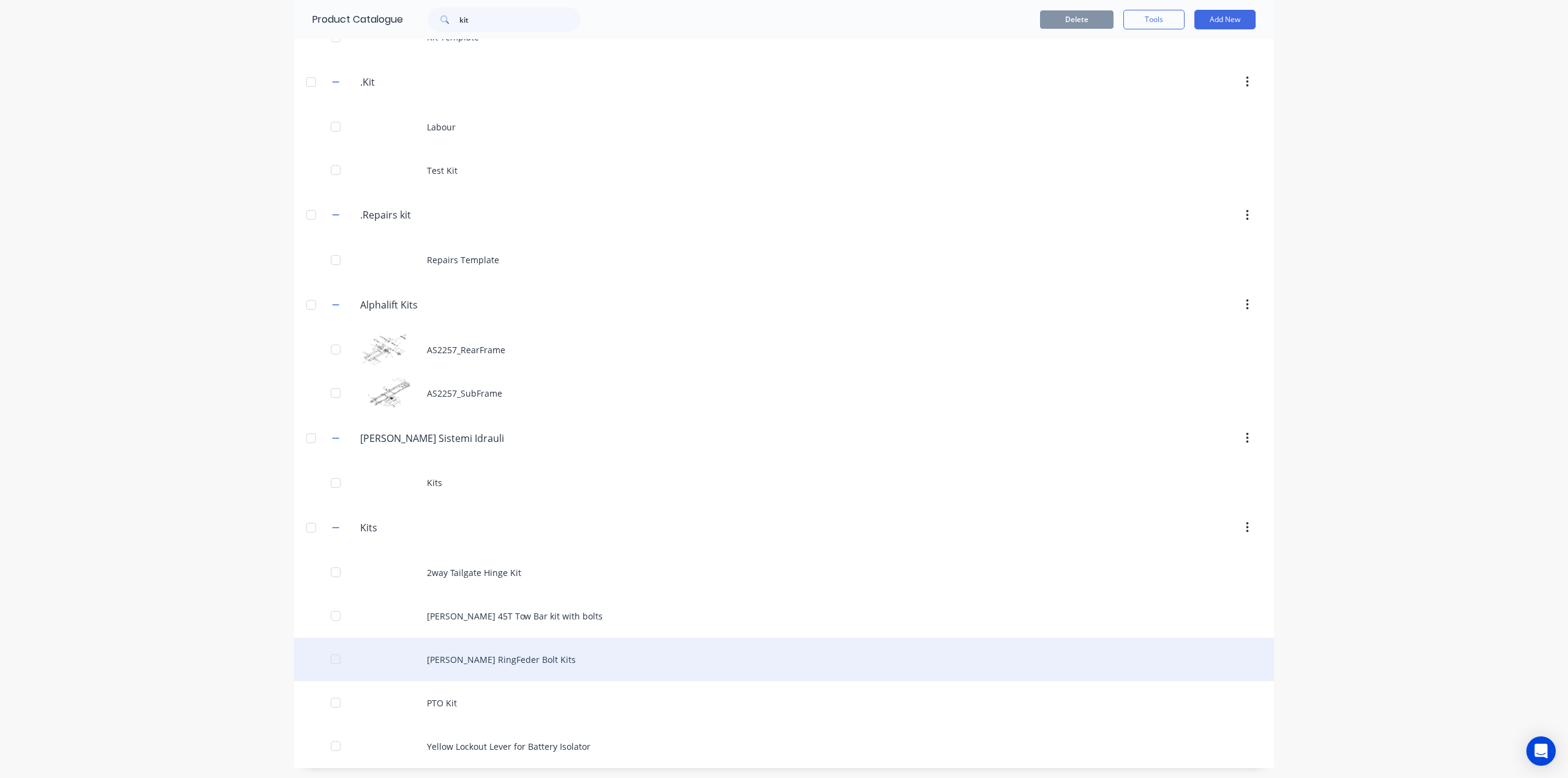
click at [447, 664] on div "Bartlett RingFeder Bolt Kits" at bounding box center [784, 660] width 980 height 43
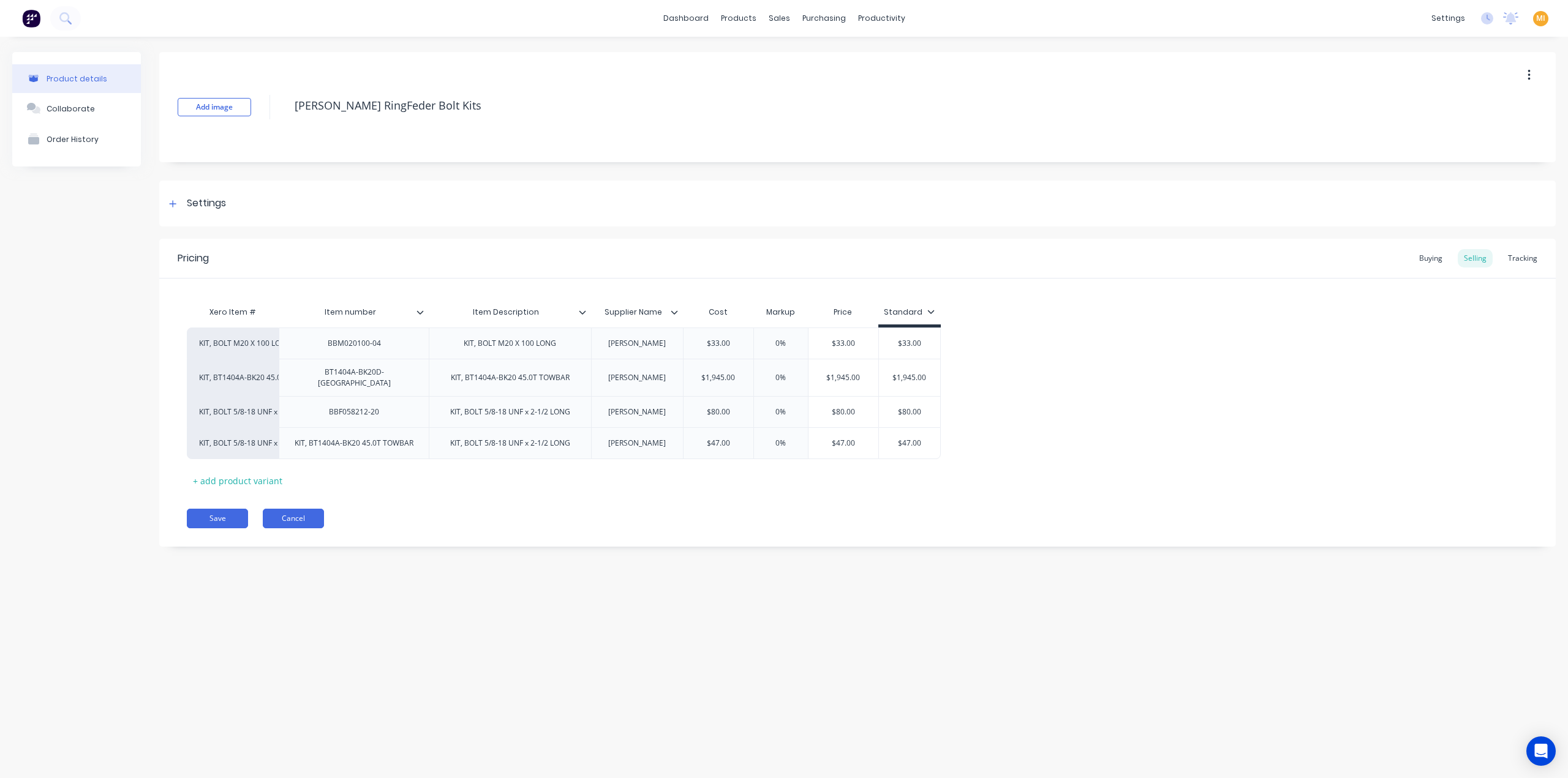
click at [309, 510] on button "Cancel" at bounding box center [293, 518] width 62 height 20
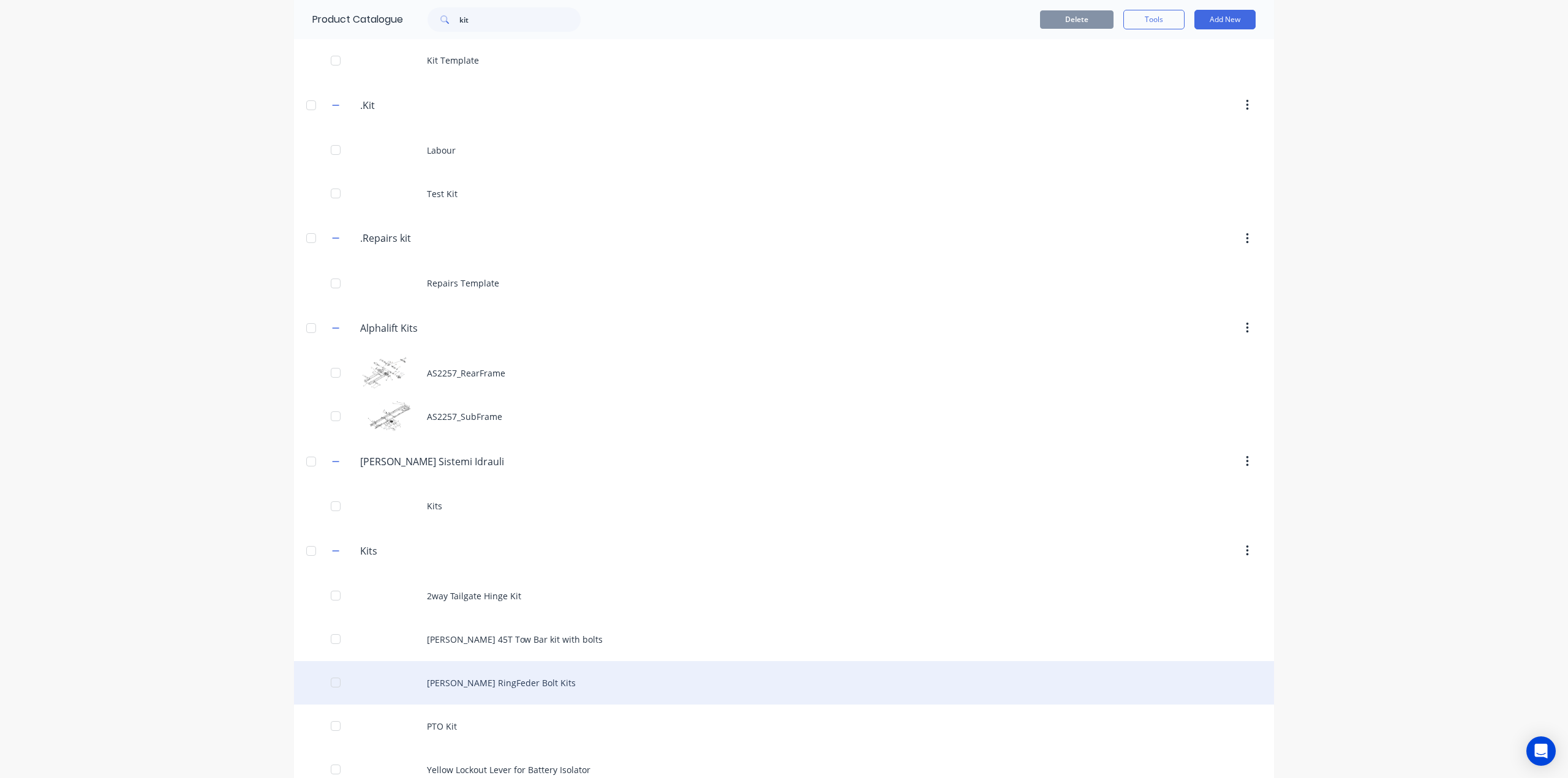
scroll to position [113, 0]
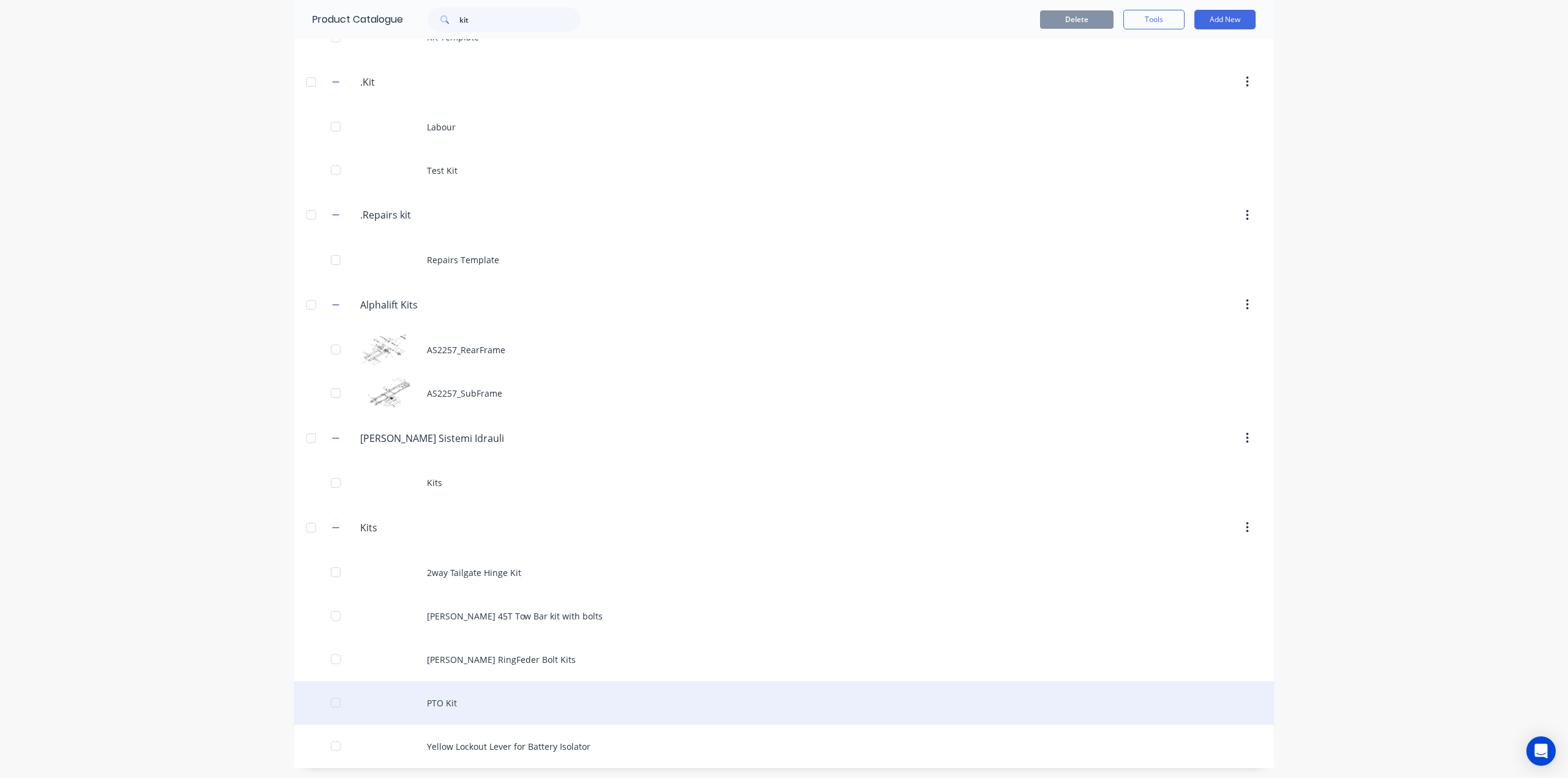
click at [469, 702] on div "PTO Kit" at bounding box center [784, 703] width 980 height 43
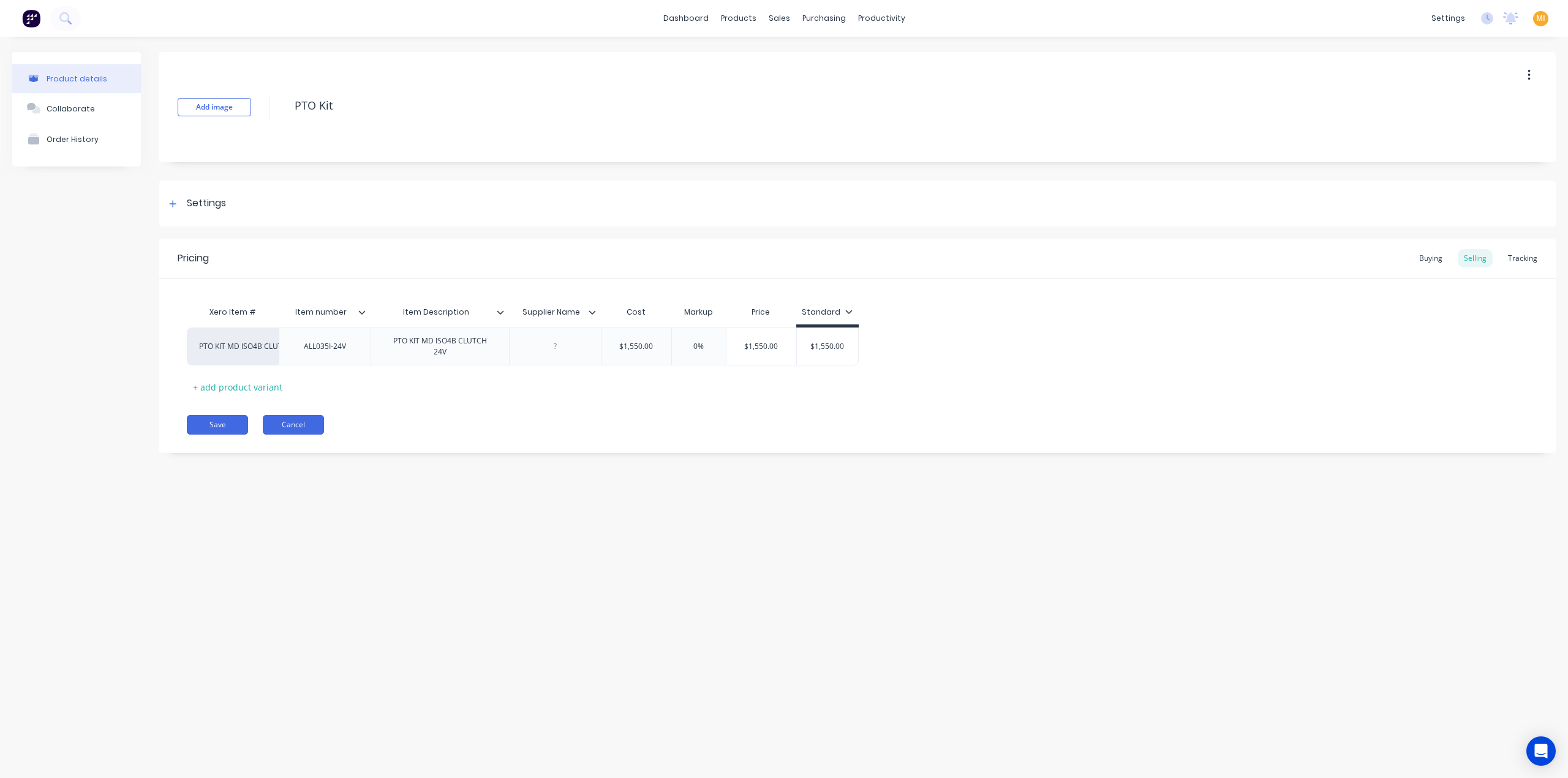
click at [304, 419] on button "Cancel" at bounding box center [293, 424] width 62 height 20
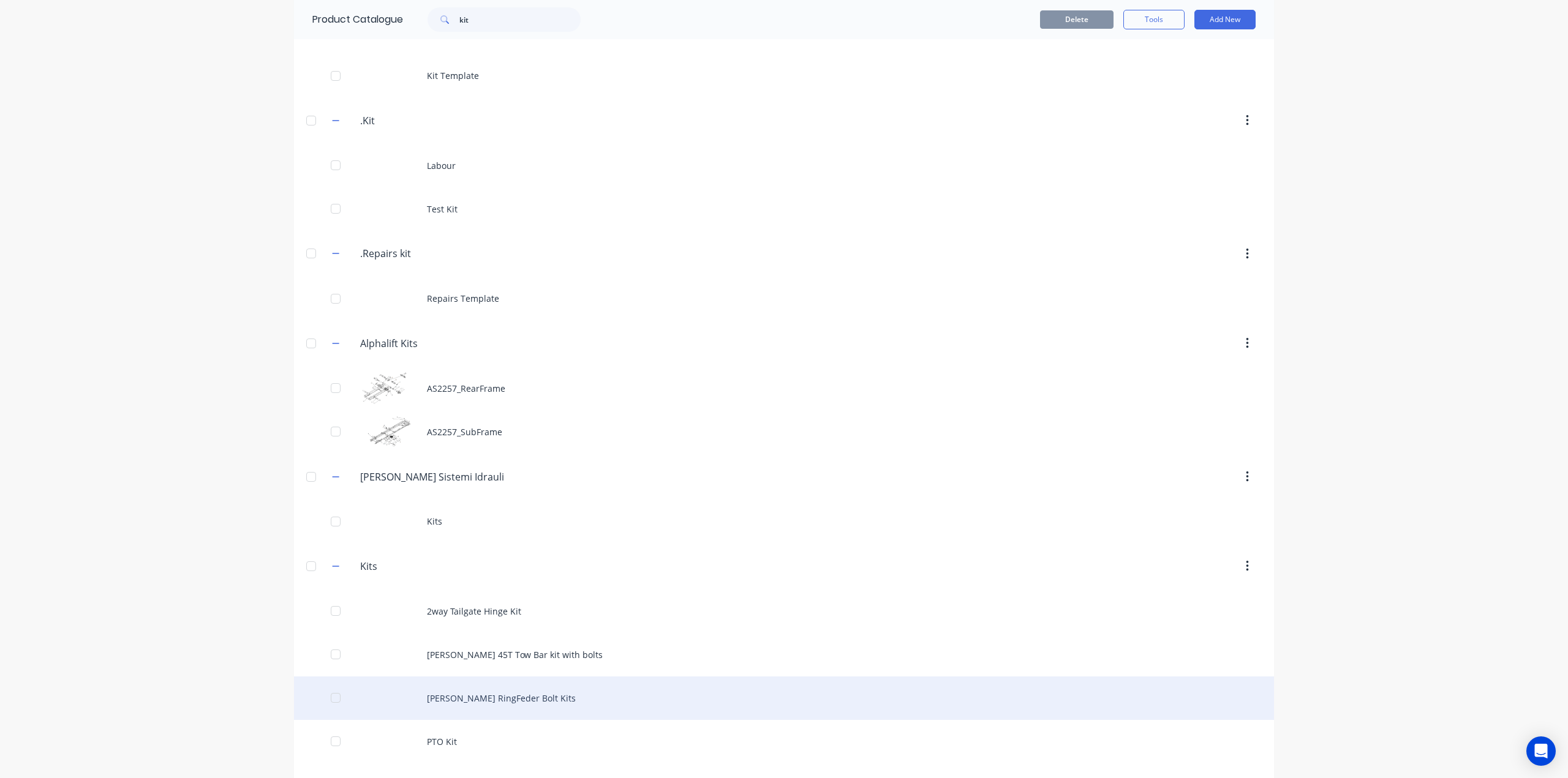
scroll to position [113, 0]
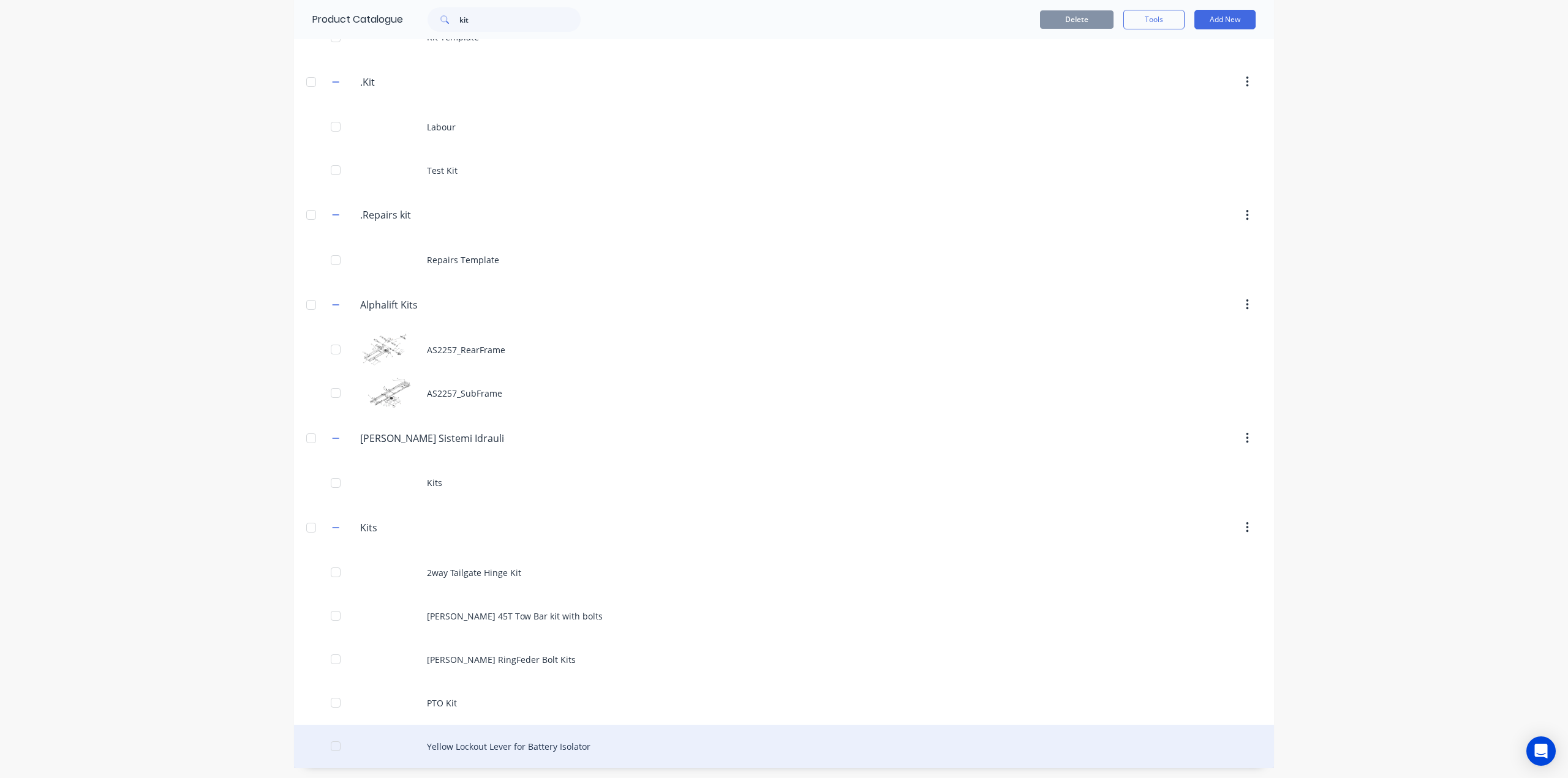
click at [470, 738] on div "Yellow Lockout Lever for Battery Isolator" at bounding box center [784, 746] width 980 height 43
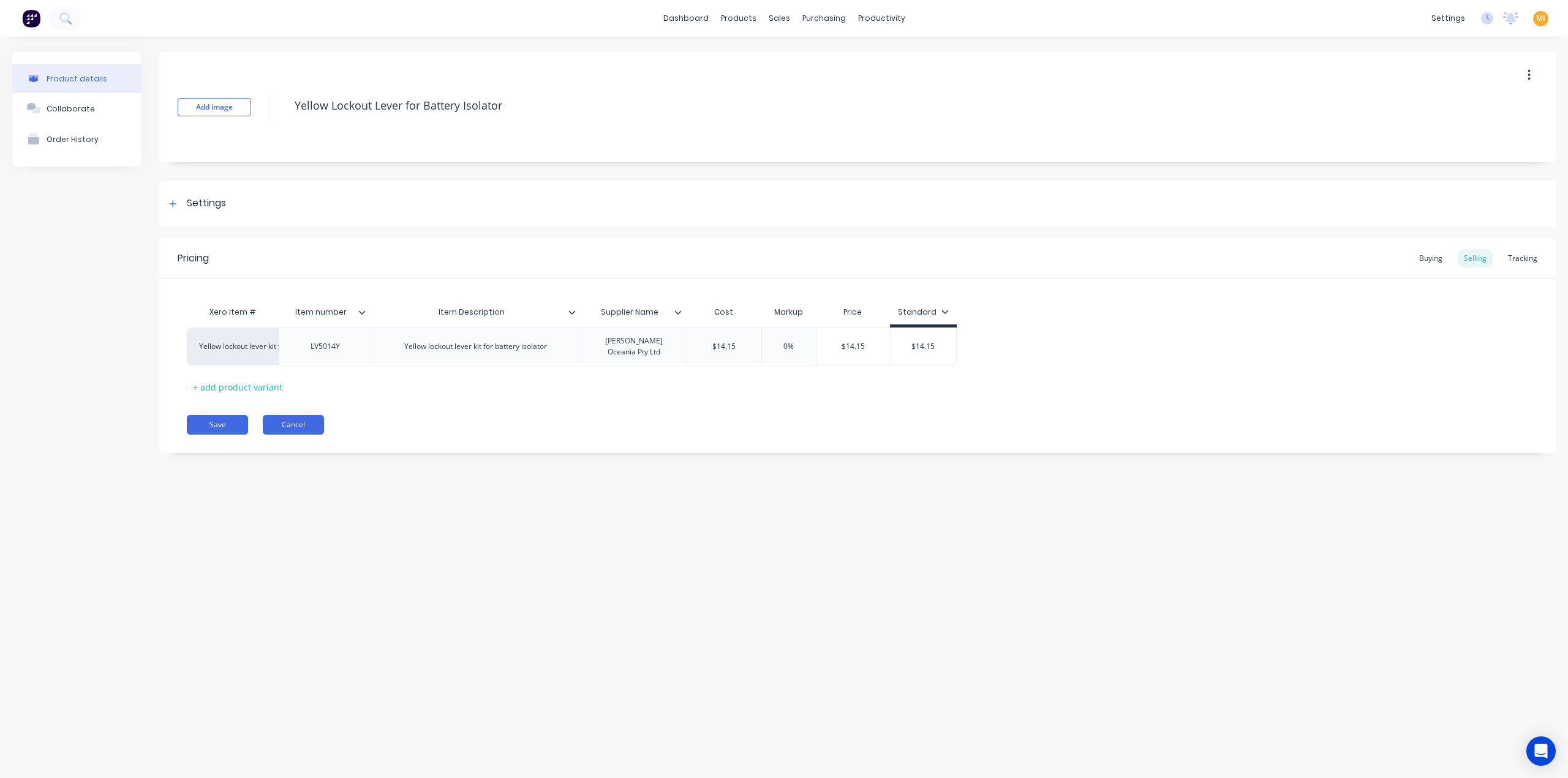
click at [302, 419] on button "Cancel" at bounding box center [293, 424] width 62 height 20
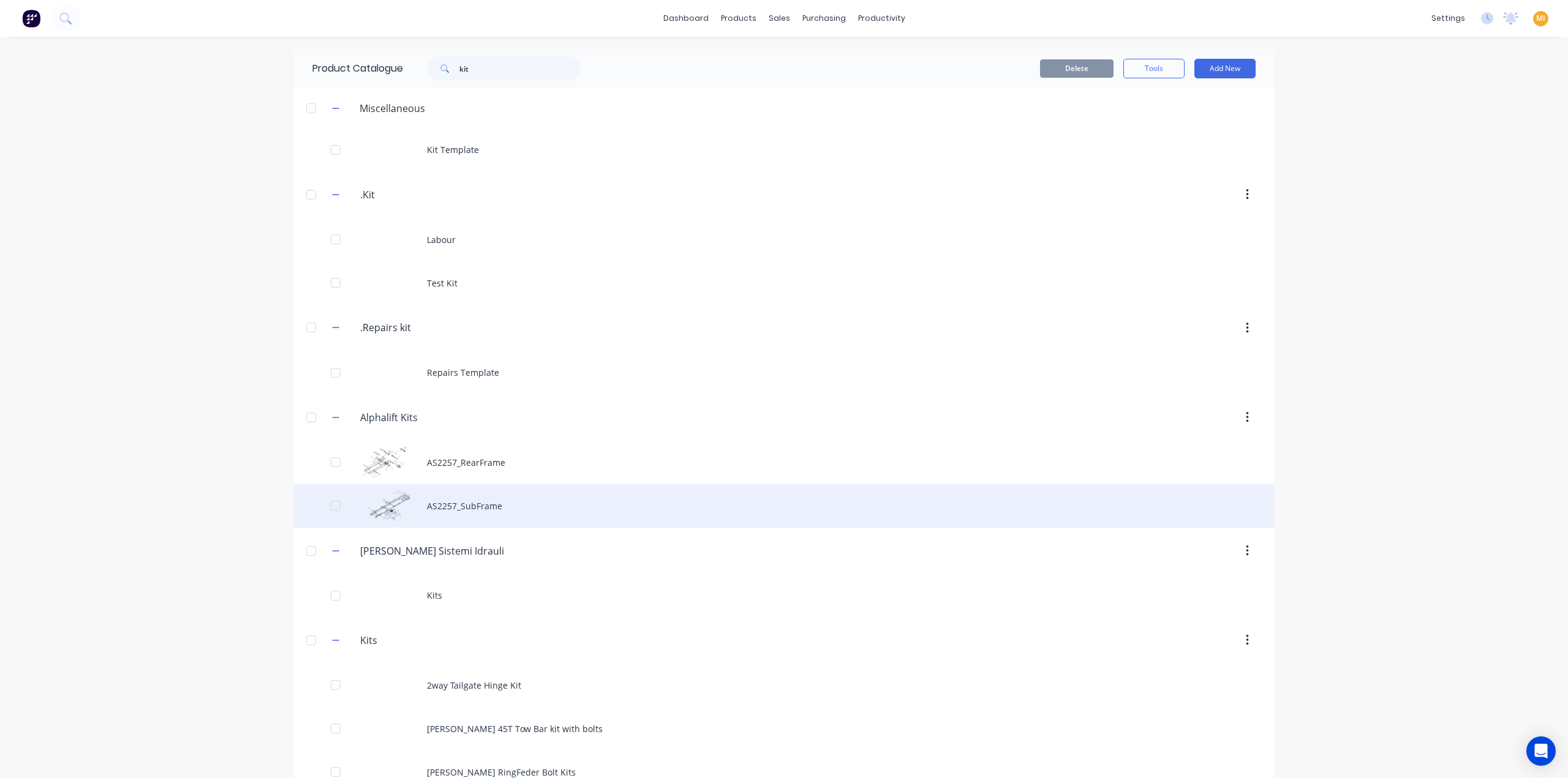
click at [441, 508] on div "AS2257_SubFrame" at bounding box center [784, 506] width 980 height 43
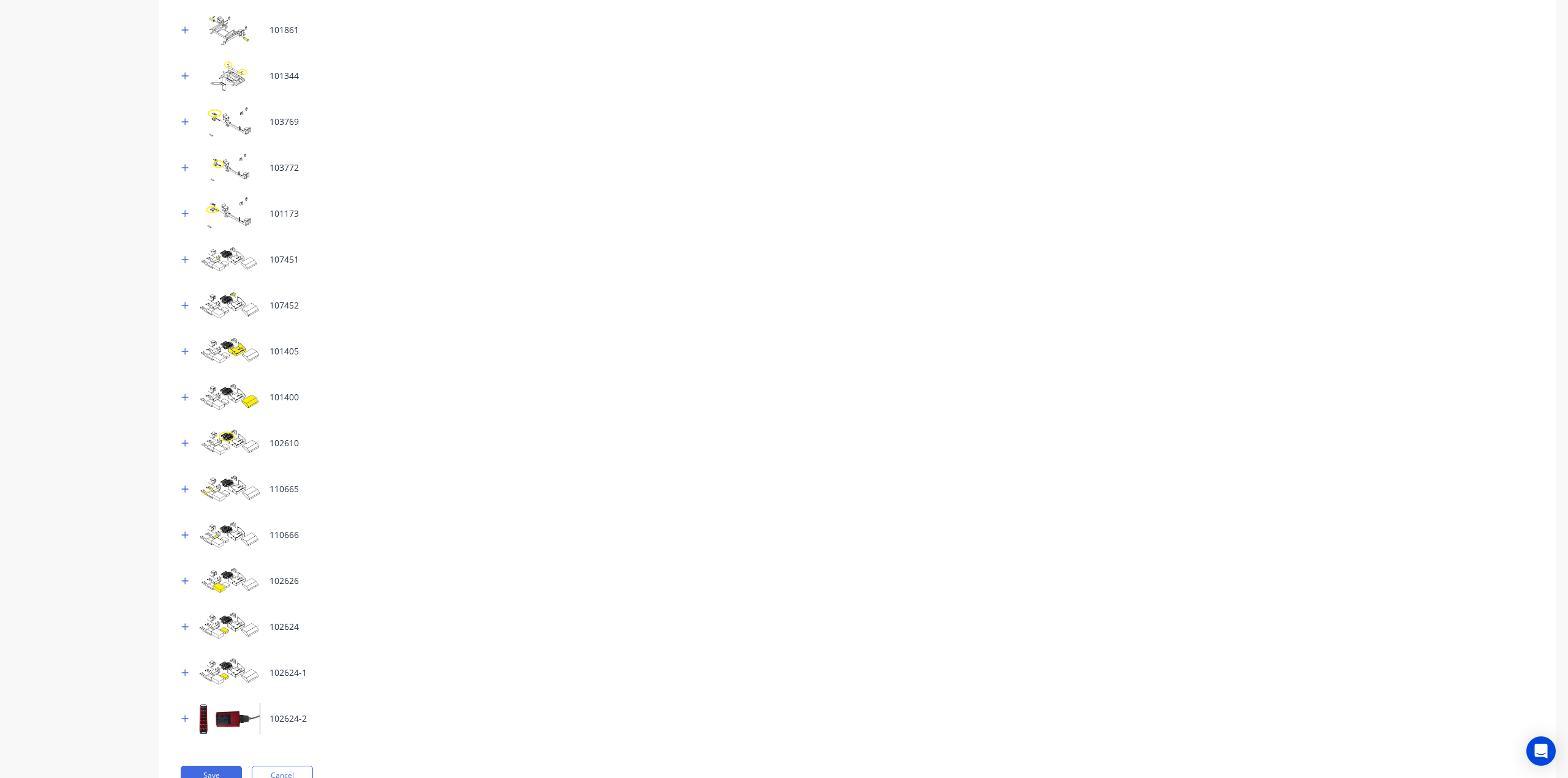
scroll to position [432, 0]
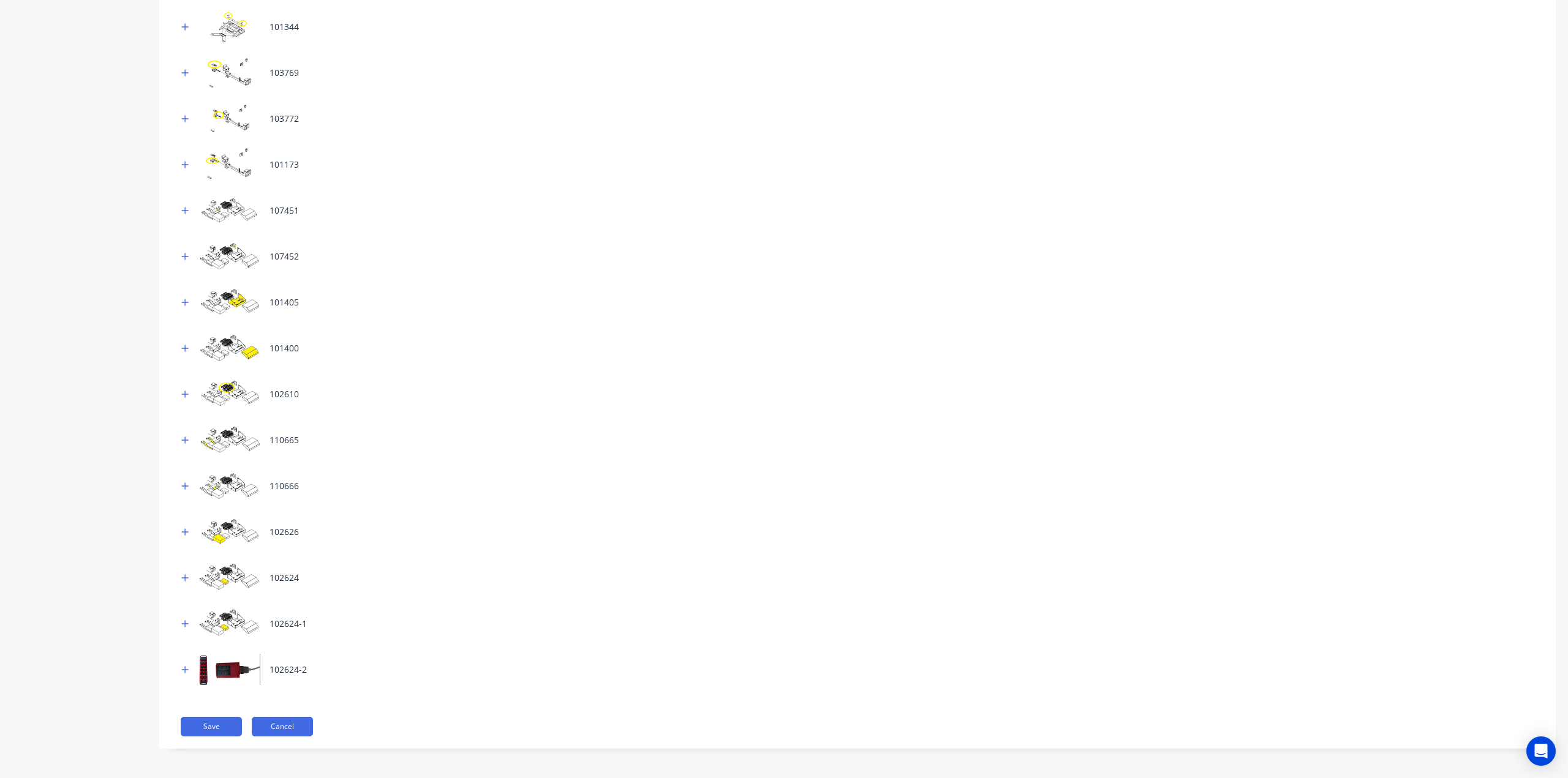
click at [283, 729] on button "Cancel" at bounding box center [282, 727] width 62 height 20
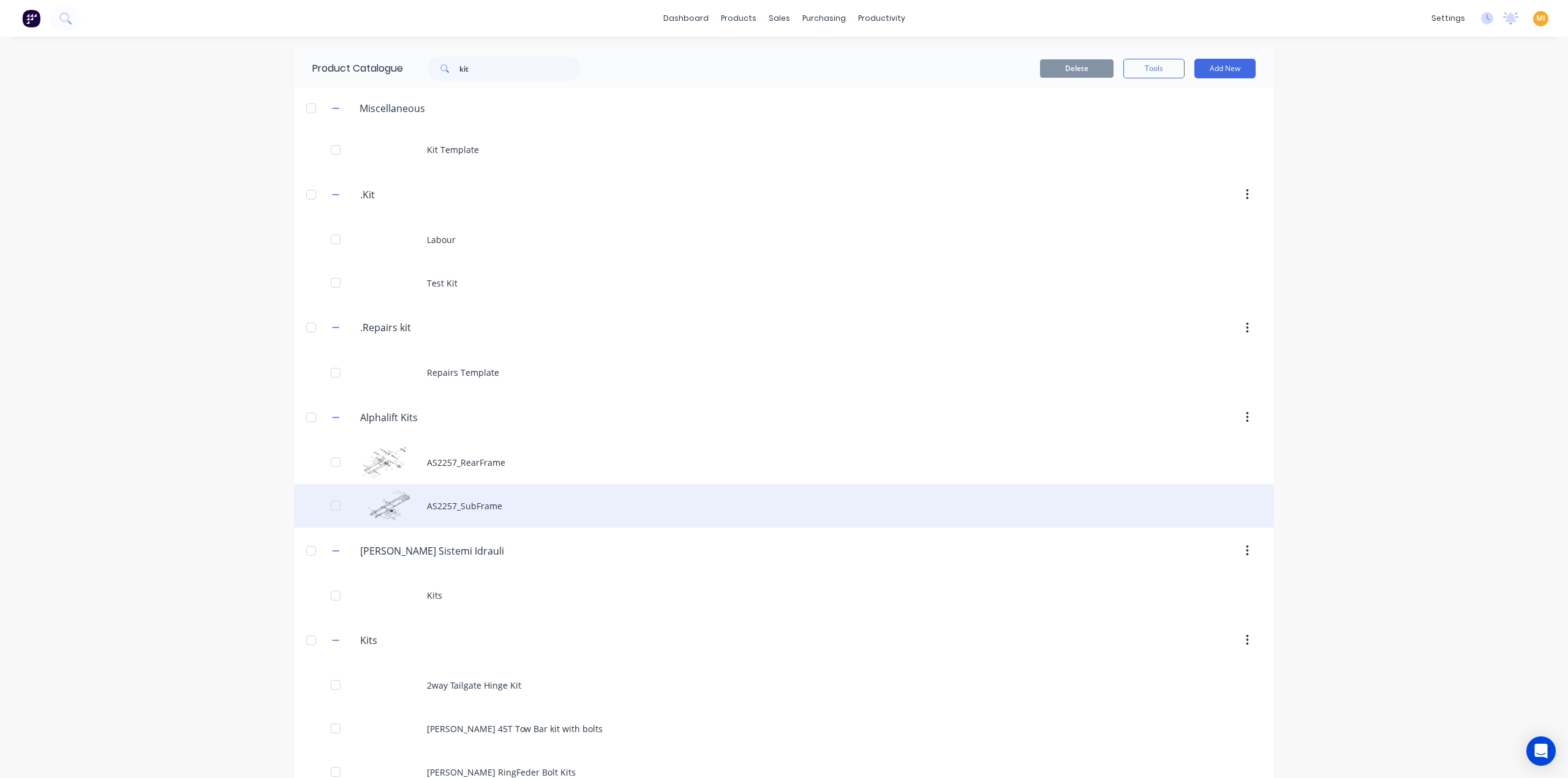
click at [465, 508] on div "AS2257_SubFrame" at bounding box center [784, 506] width 980 height 43
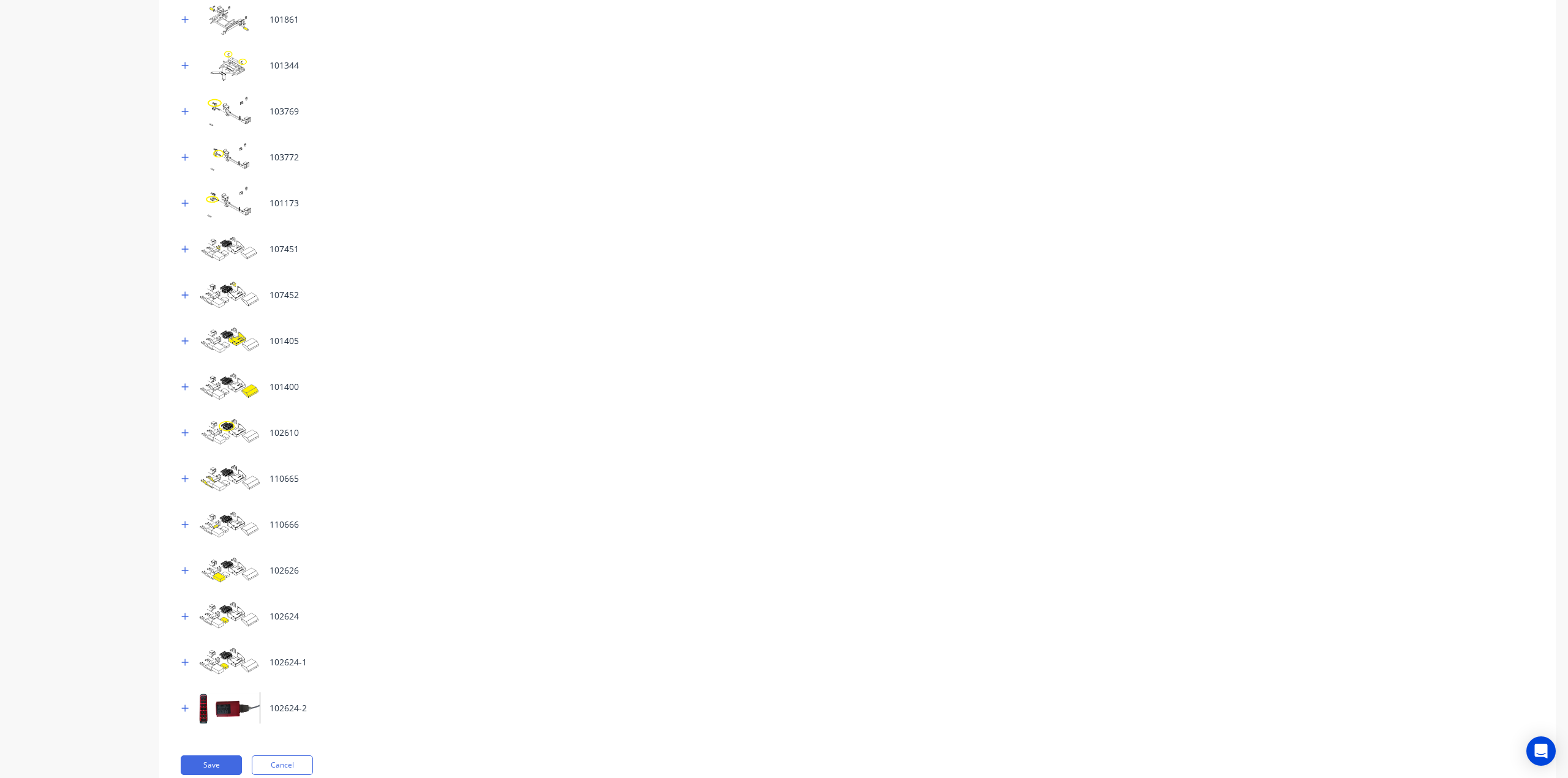
scroll to position [432, 0]
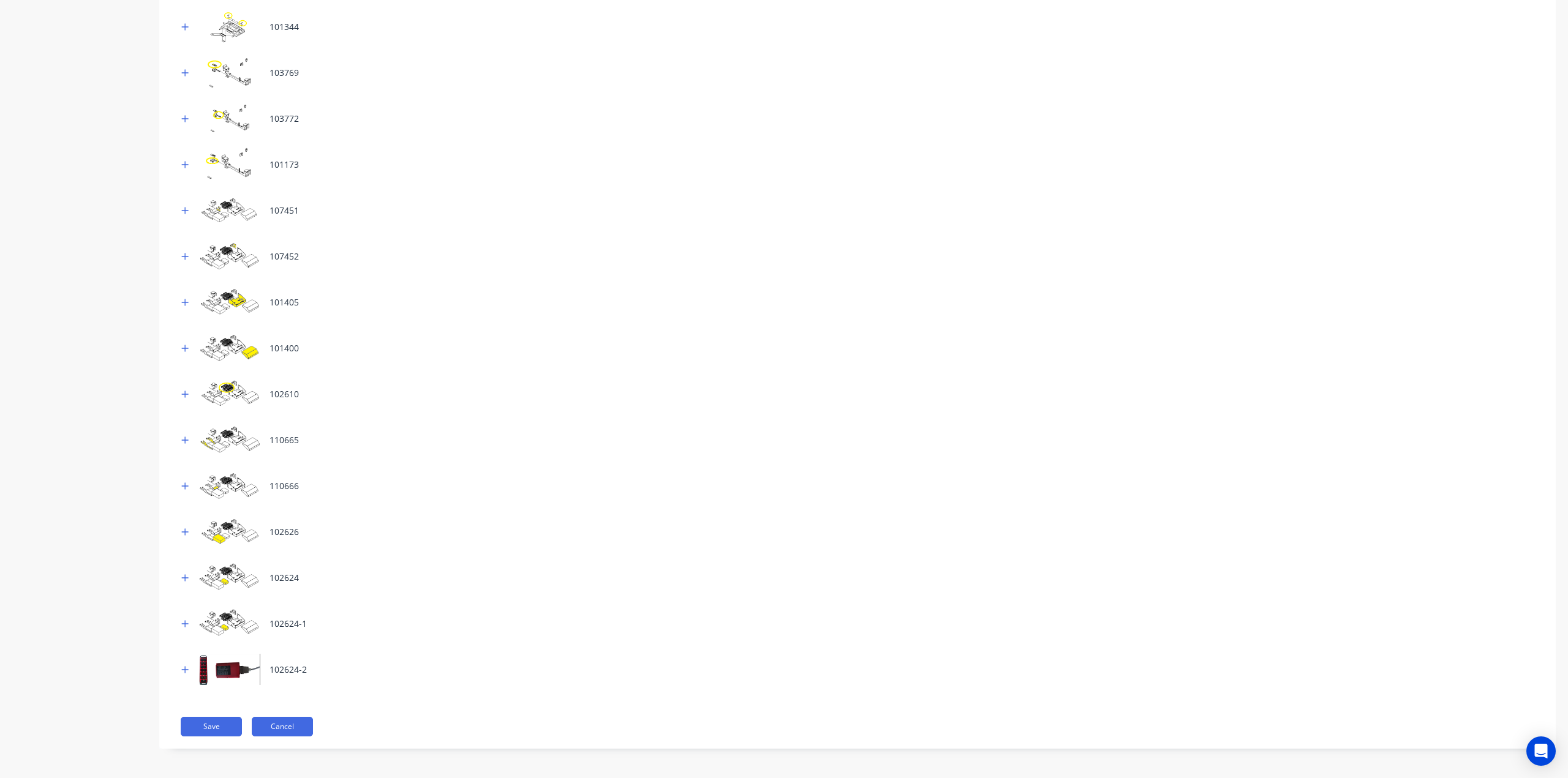
click at [279, 725] on button "Cancel" at bounding box center [282, 727] width 62 height 20
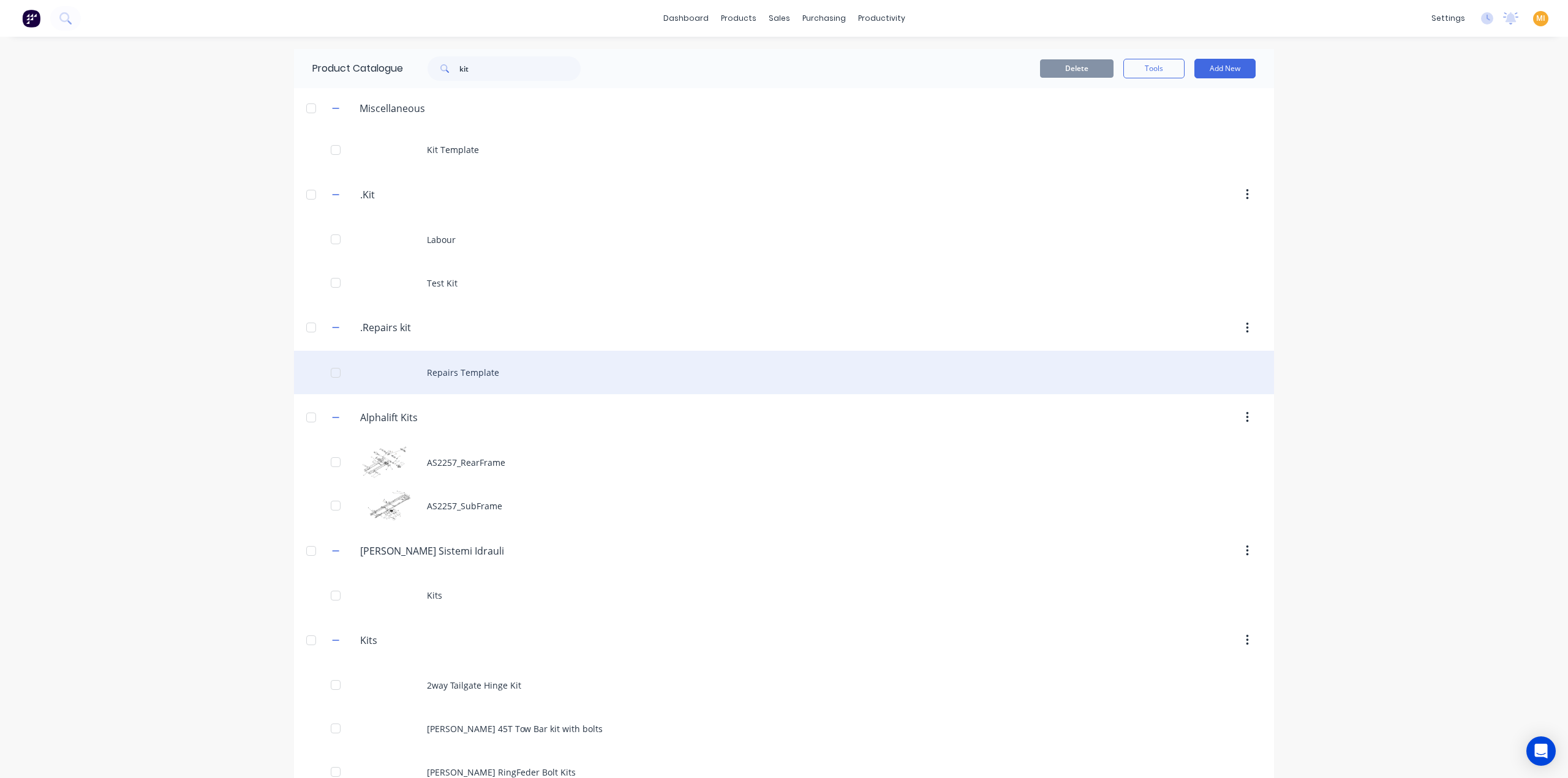
click at [469, 358] on div "Repairs Template" at bounding box center [784, 372] width 980 height 43
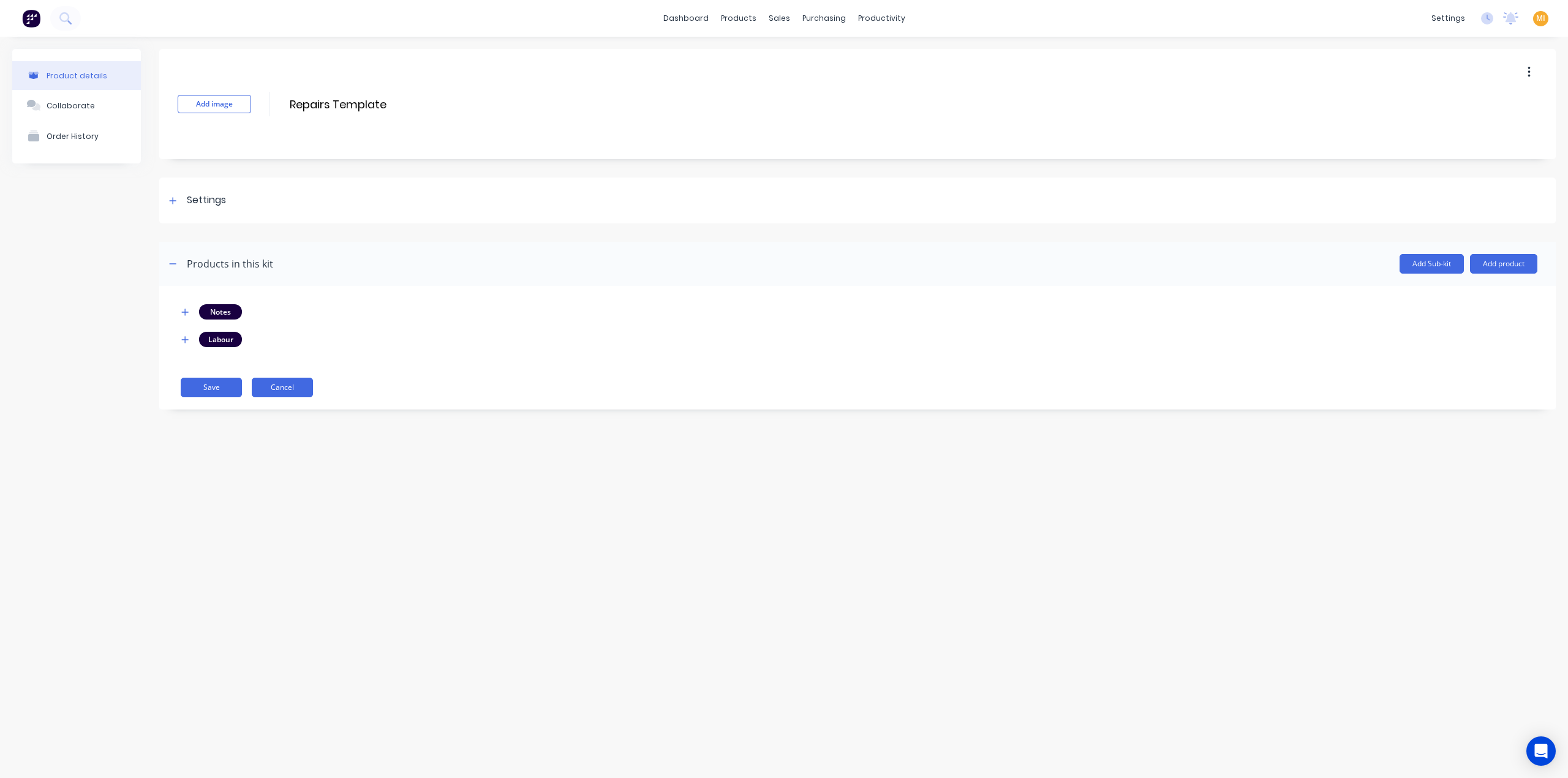
click at [275, 381] on button "Cancel" at bounding box center [282, 387] width 62 height 20
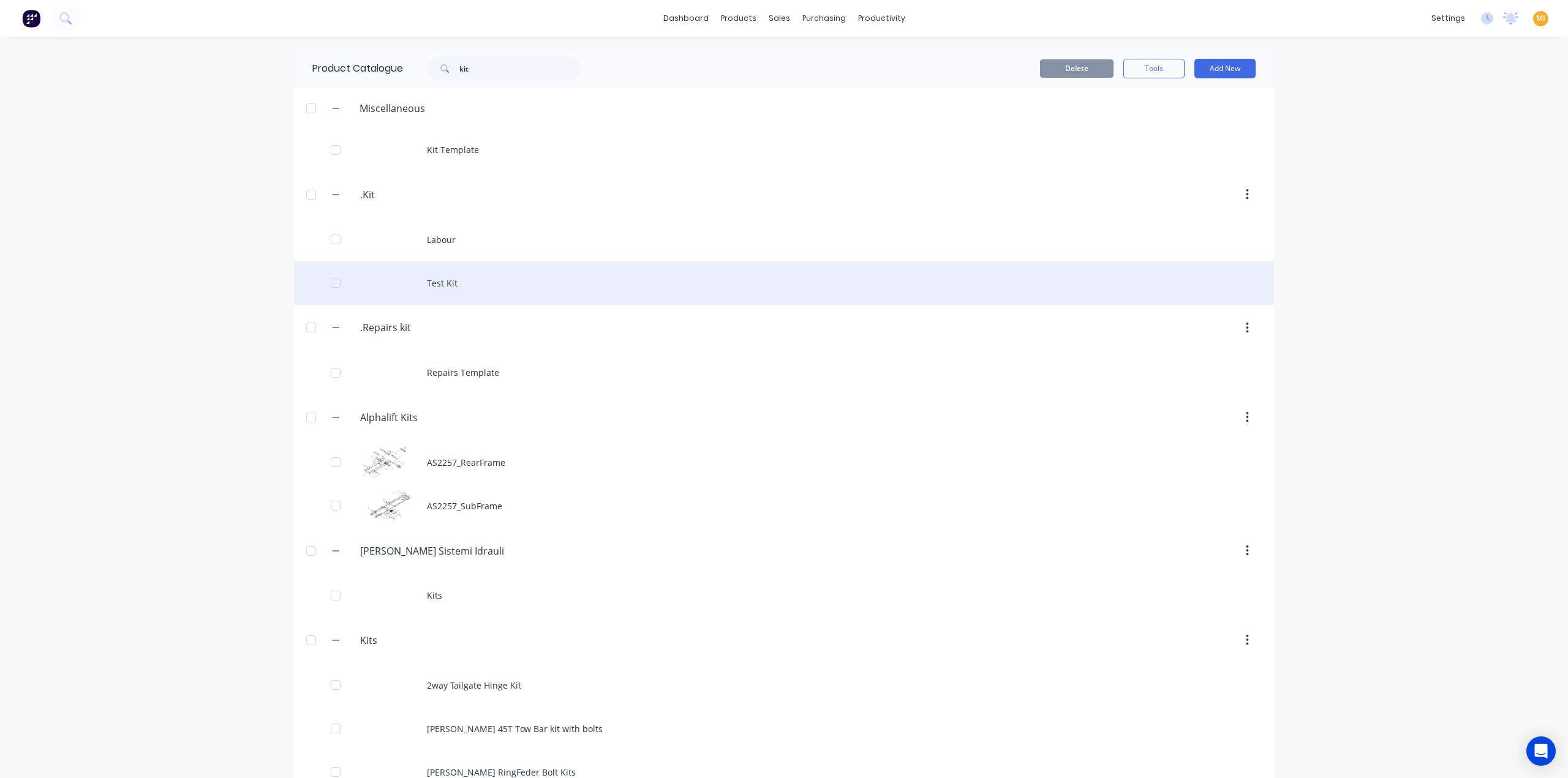
click at [445, 265] on div "Test Kit" at bounding box center [784, 283] width 980 height 43
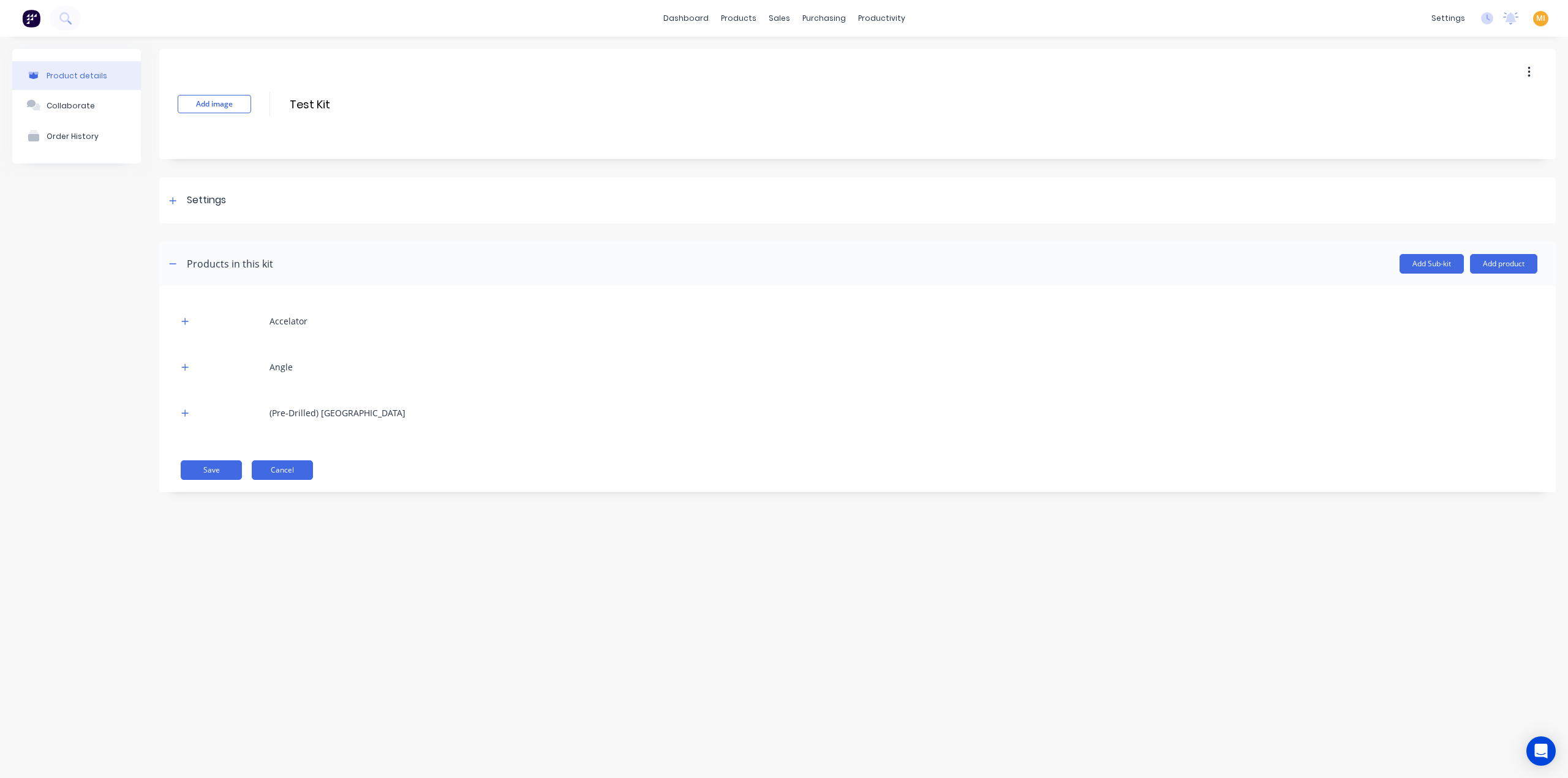
click at [291, 468] on button "Cancel" at bounding box center [282, 470] width 62 height 20
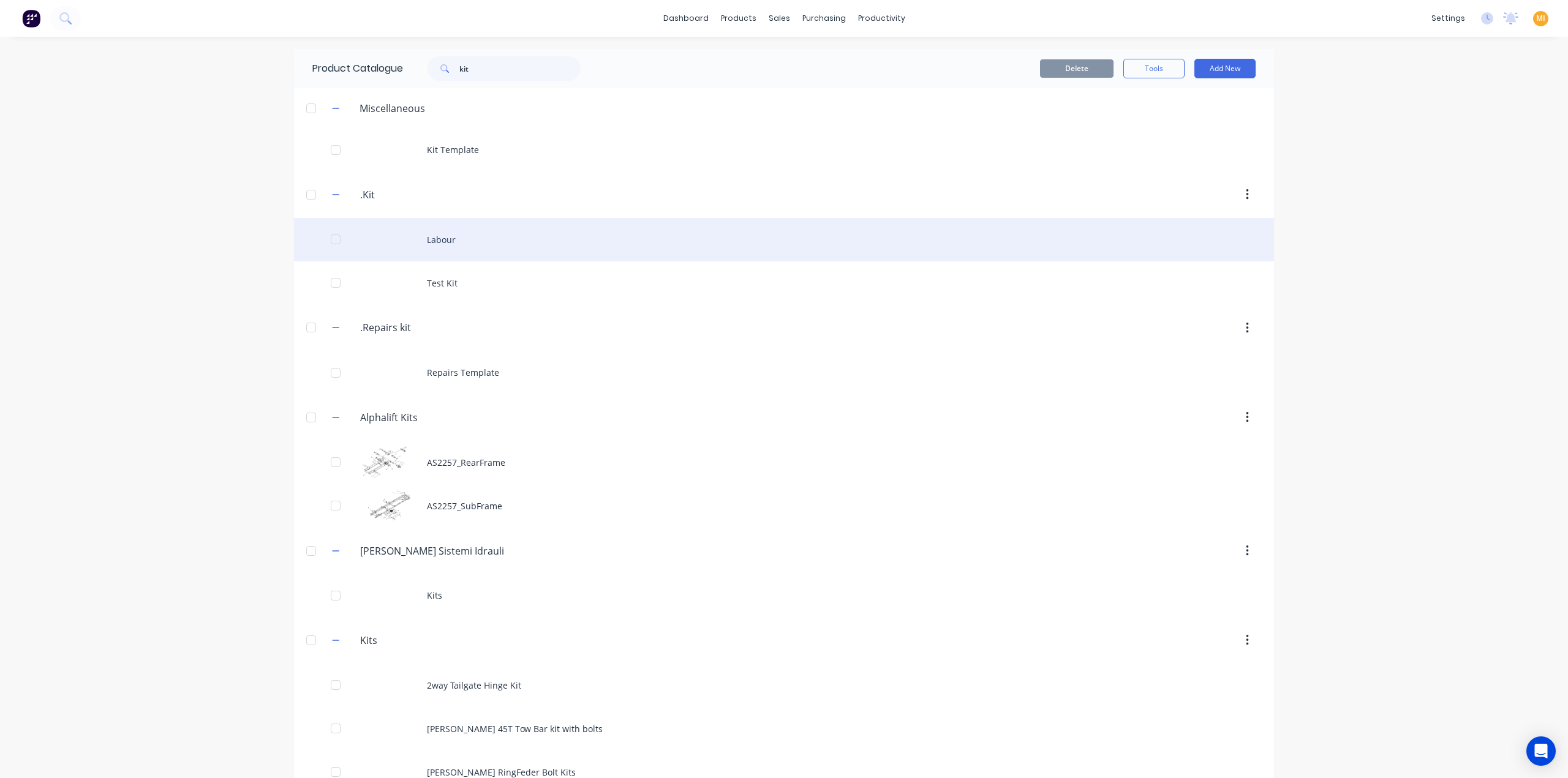
click at [490, 237] on div "Labour" at bounding box center [784, 239] width 980 height 43
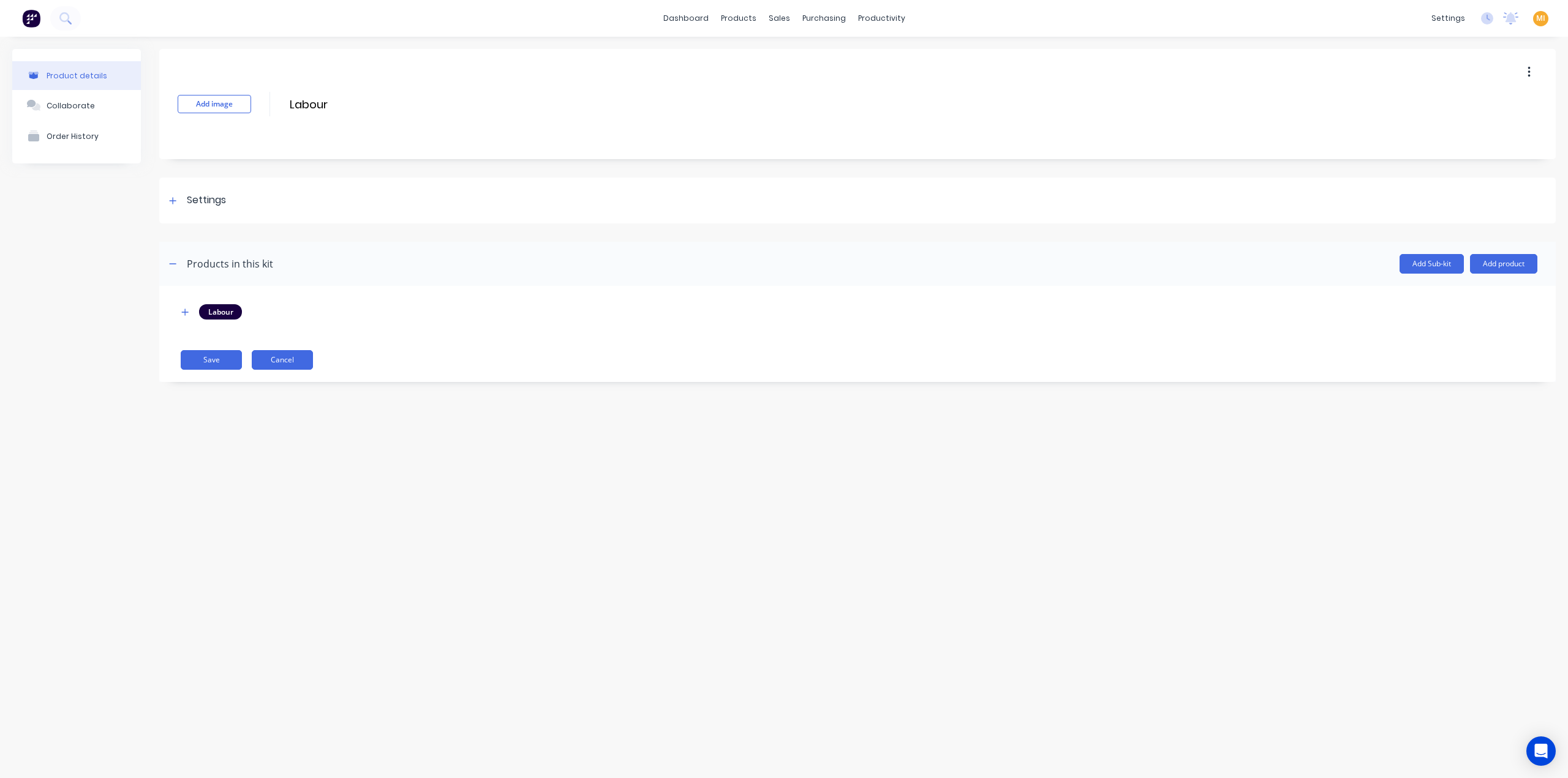
click at [289, 357] on button "Cancel" at bounding box center [282, 360] width 62 height 20
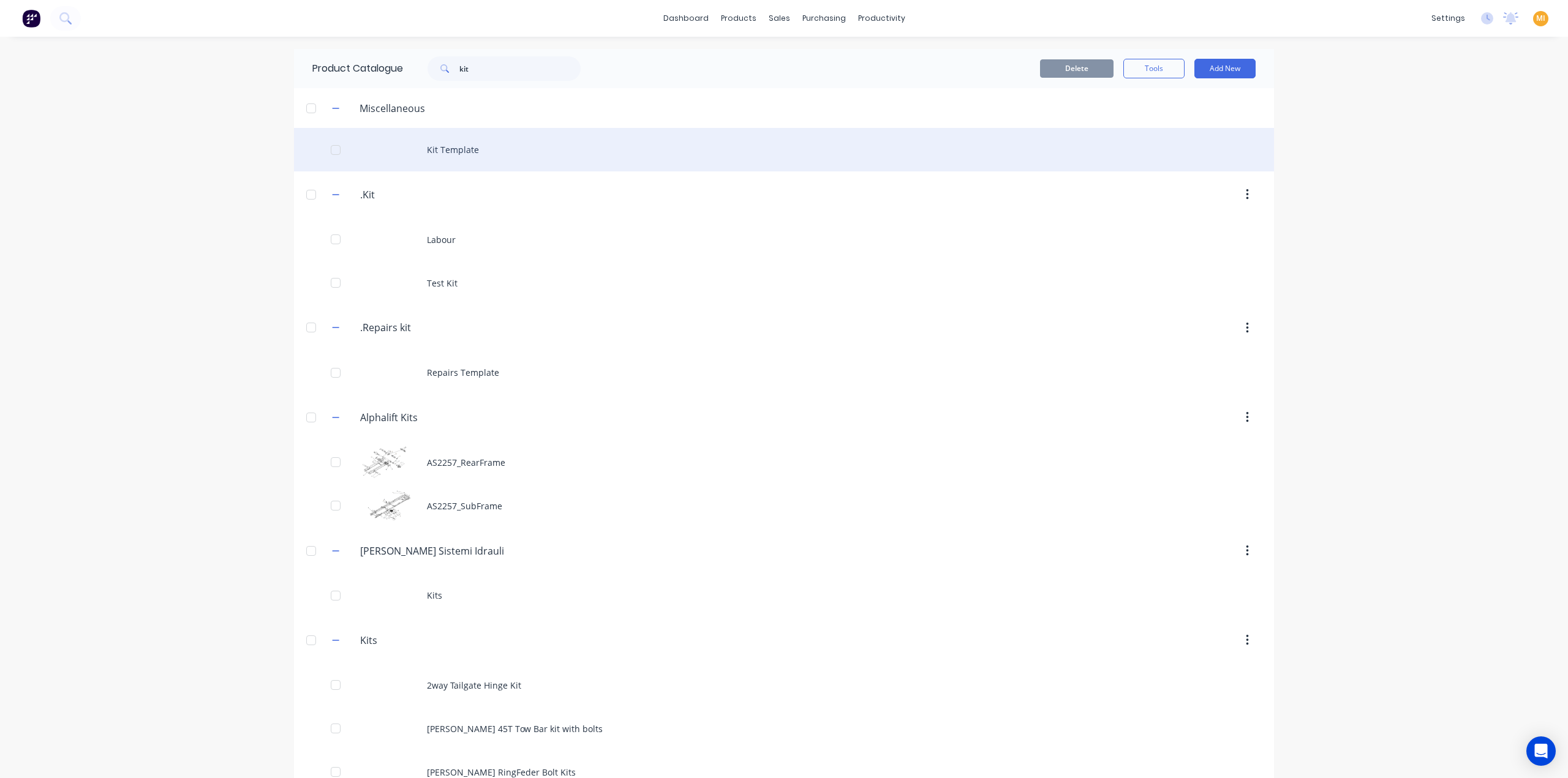
click at [520, 149] on div "Kit Template" at bounding box center [784, 149] width 980 height 43
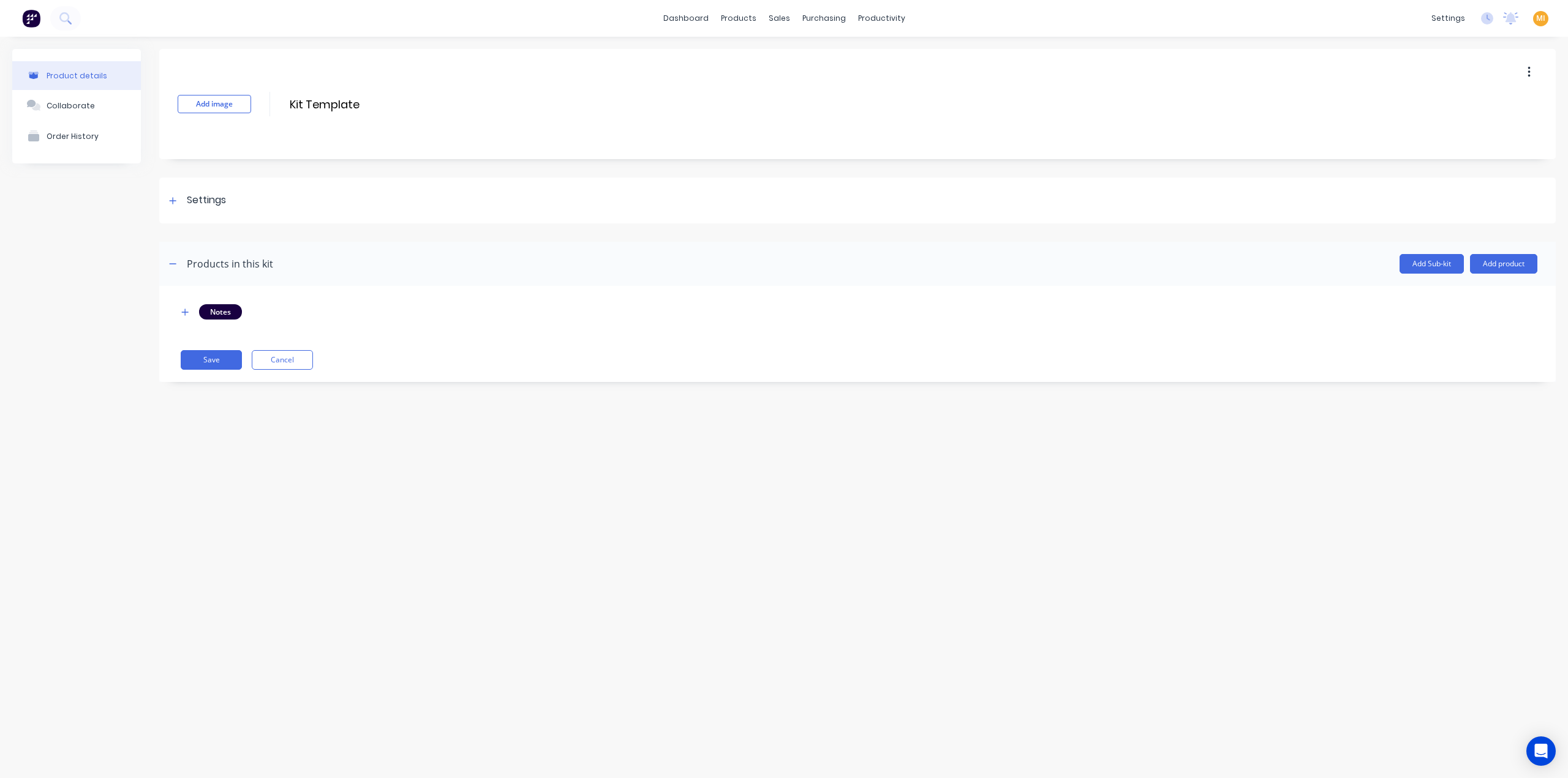
click at [287, 349] on div "Notes Save Cancel" at bounding box center [857, 334] width 1396 height 96
click at [285, 354] on button "Cancel" at bounding box center [282, 360] width 62 height 20
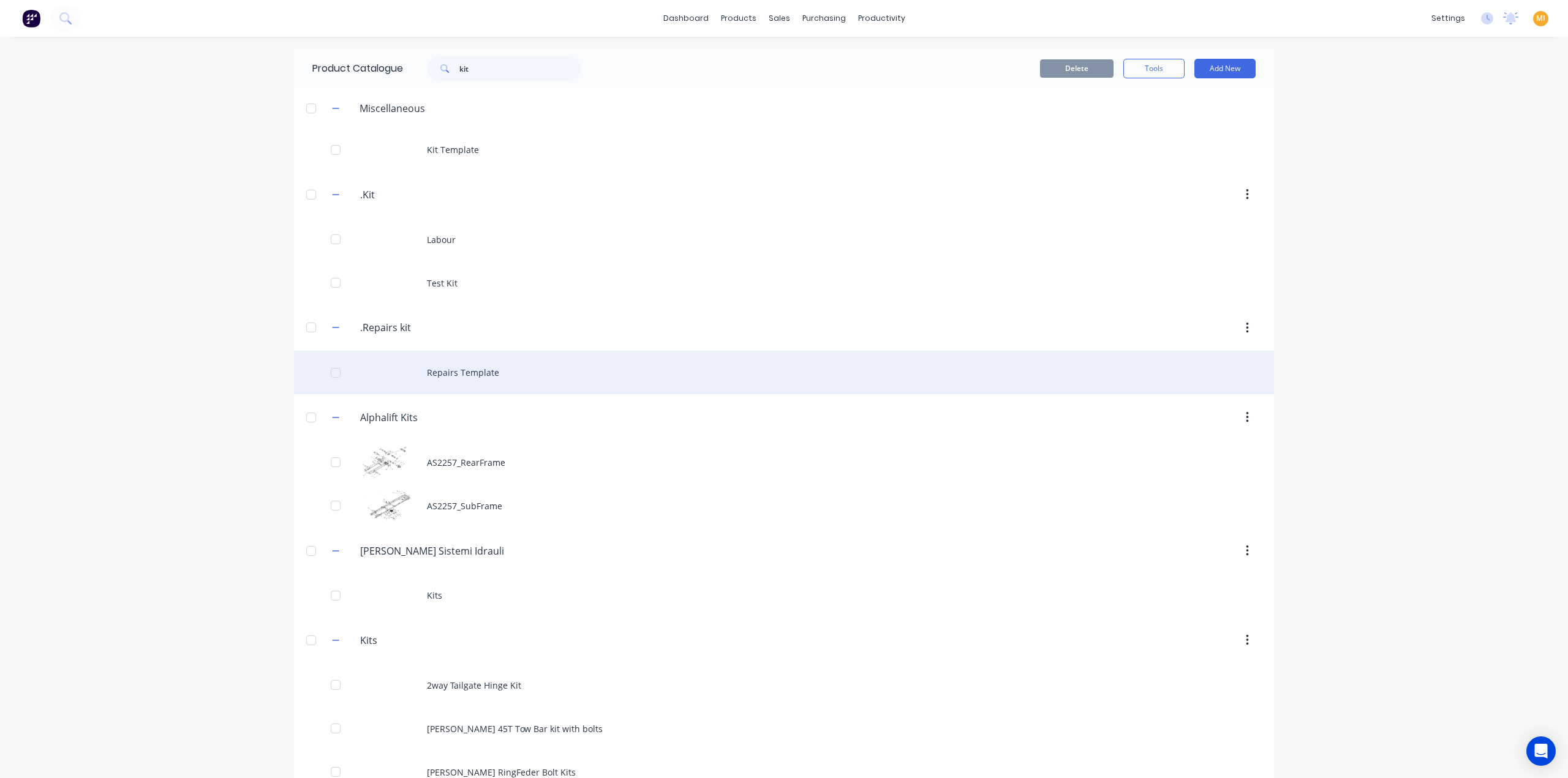
click at [463, 368] on div "Repairs Template" at bounding box center [784, 372] width 980 height 43
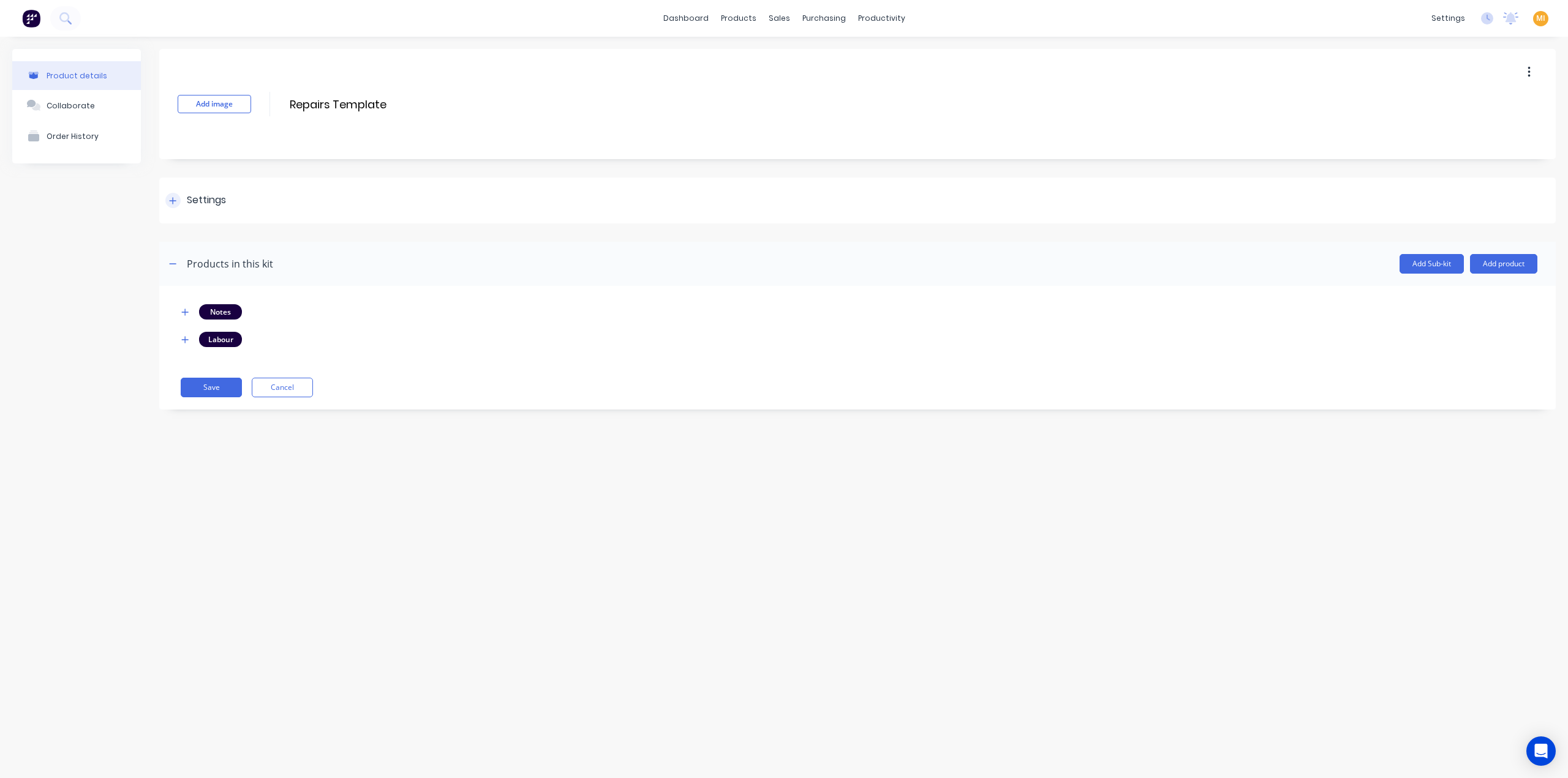
click at [244, 193] on div "Settings" at bounding box center [857, 201] width 1396 height 46
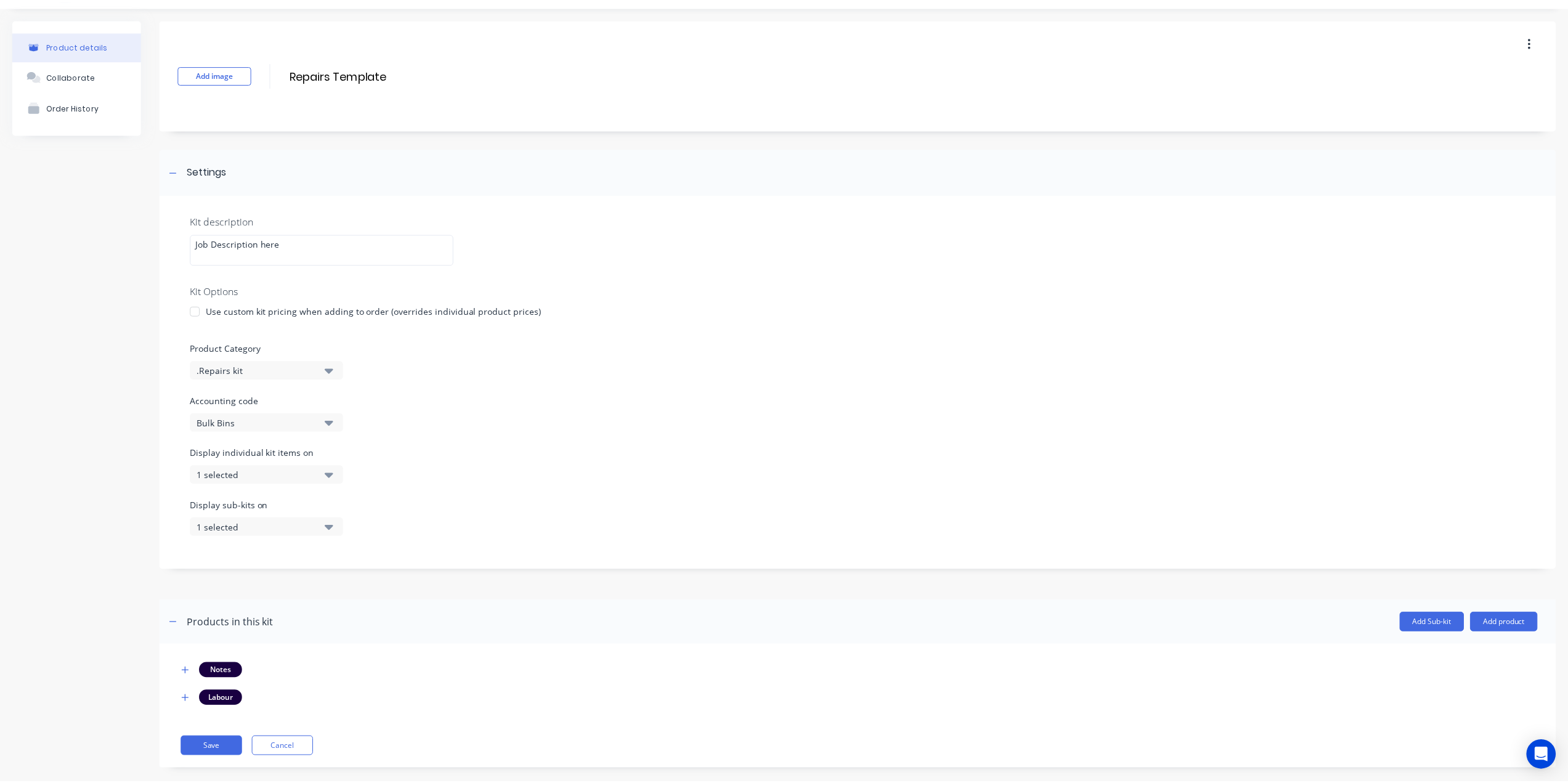
scroll to position [46, 0]
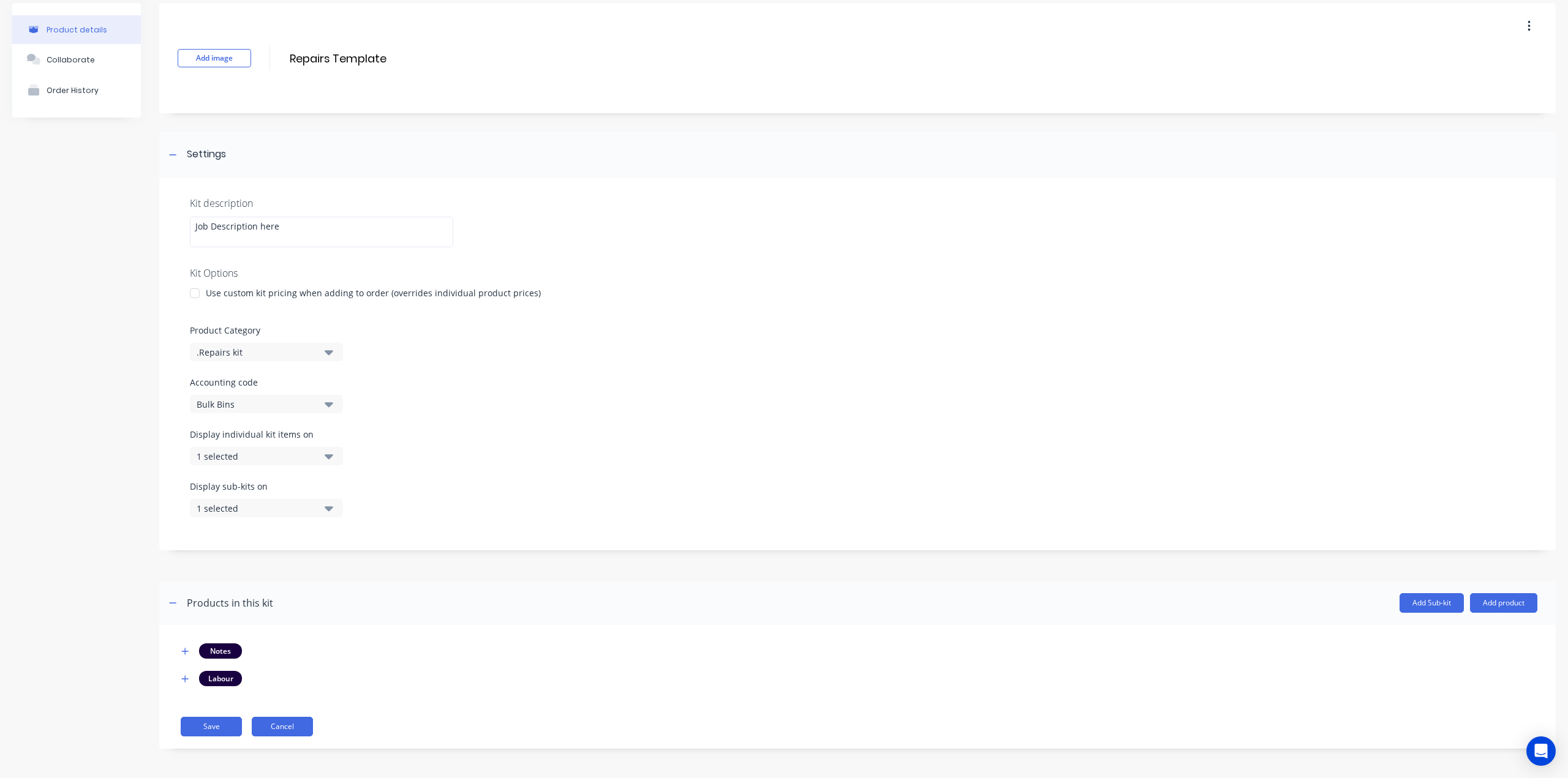
click at [273, 726] on button "Cancel" at bounding box center [282, 727] width 62 height 20
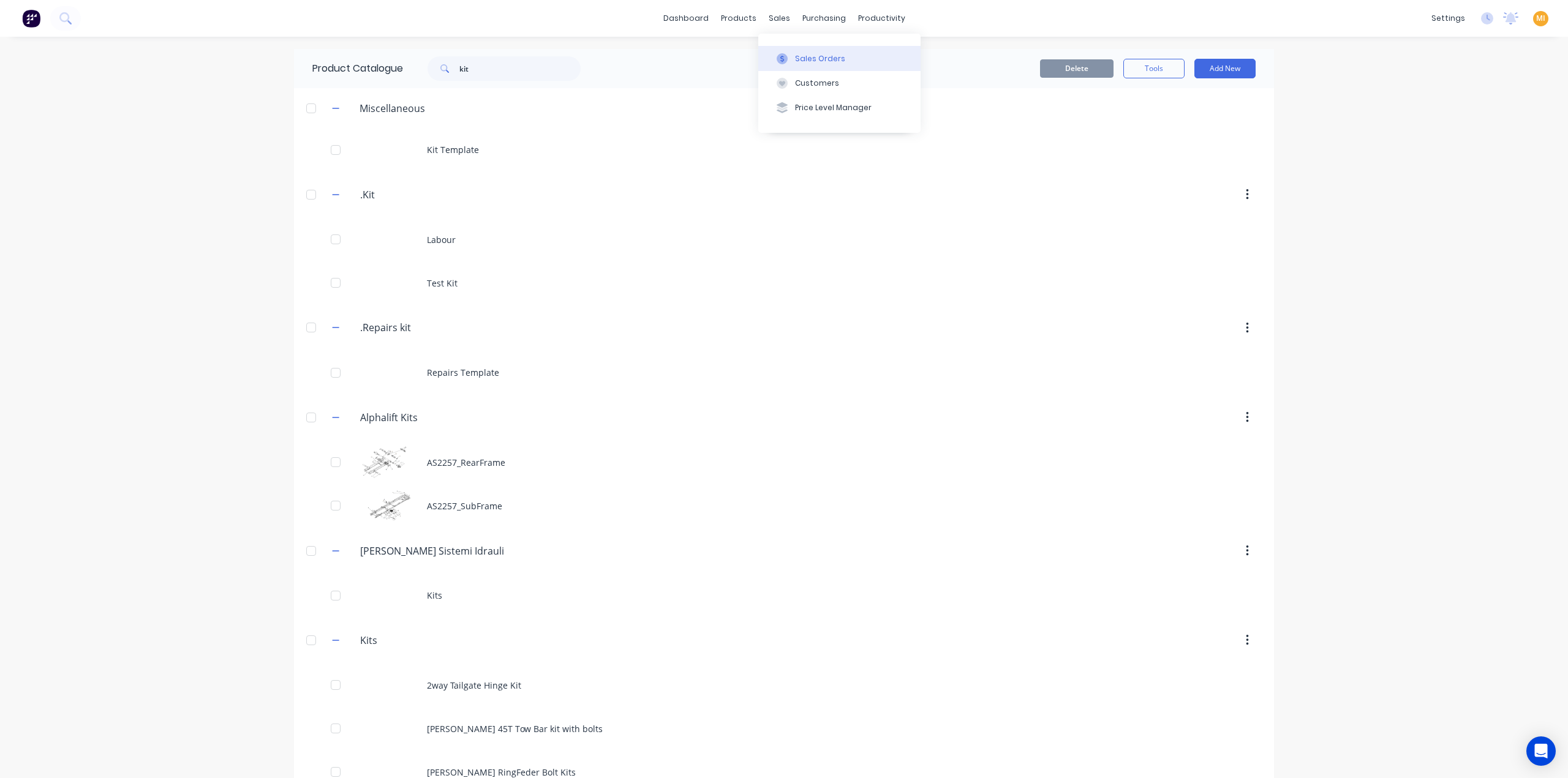
click at [797, 62] on div "Sales Orders" at bounding box center [820, 59] width 50 height 11
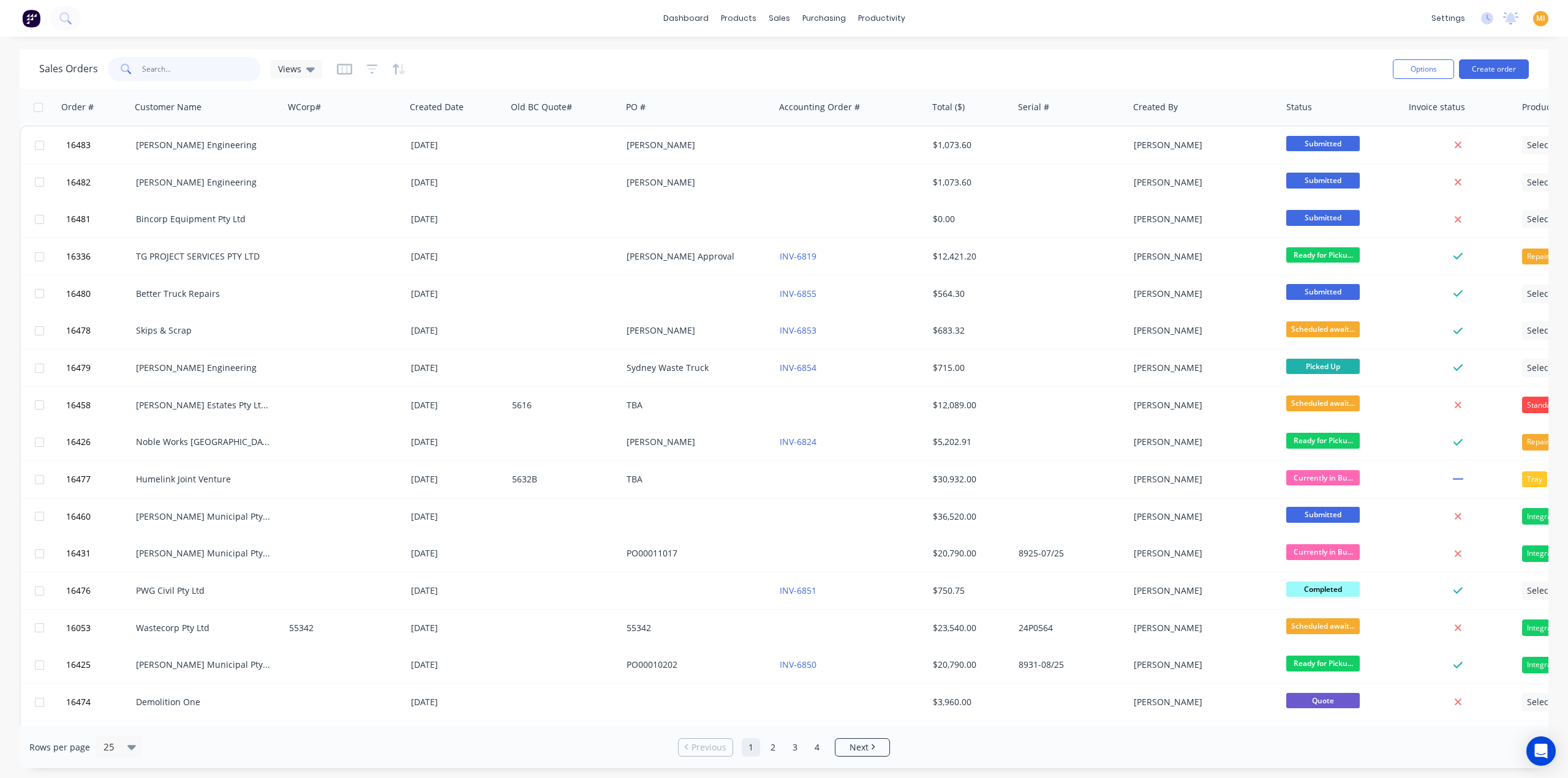
click at [208, 68] on input "text" at bounding box center [201, 69] width 120 height 24
paste input "16340"
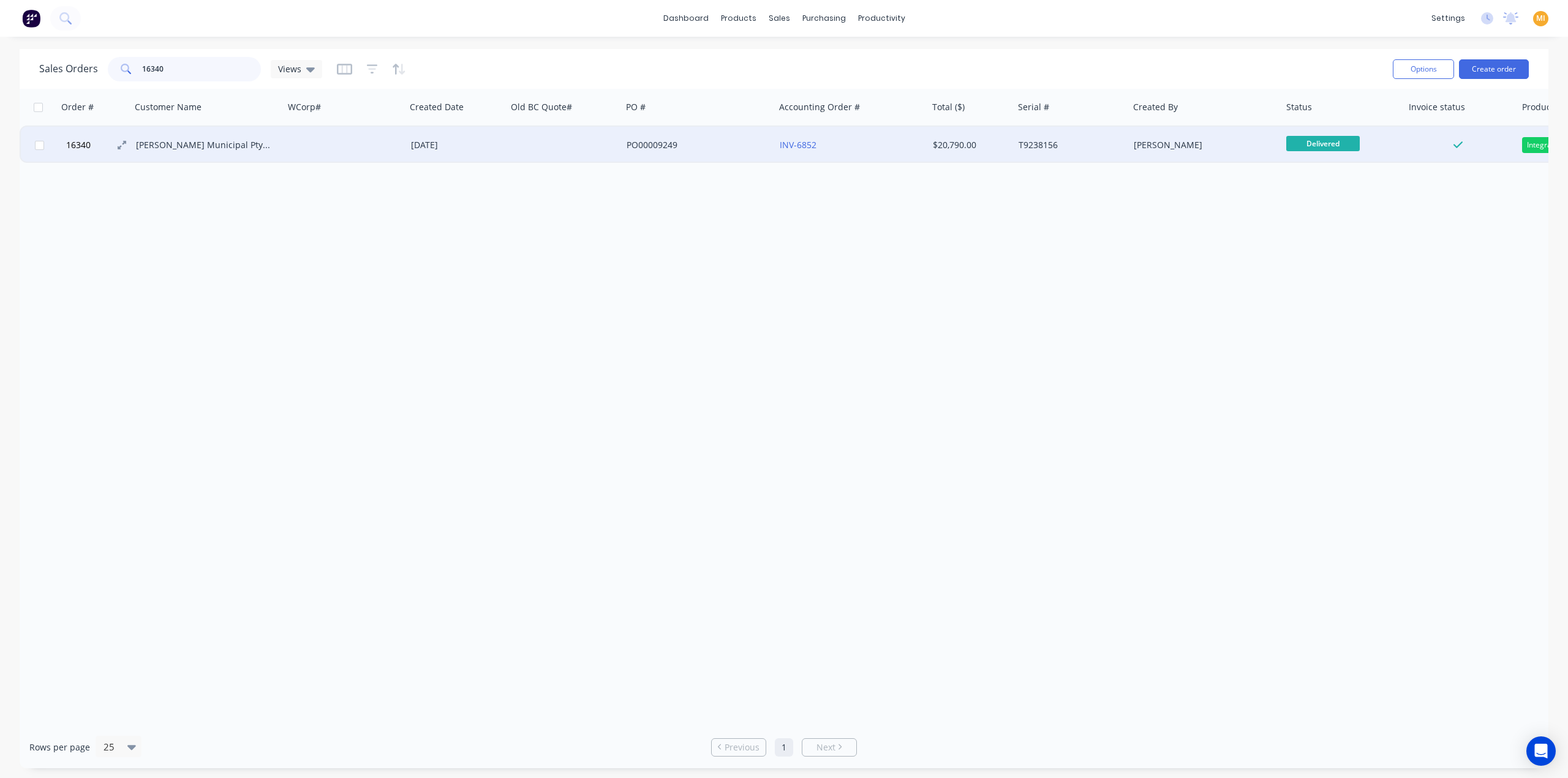
type input "16340"
click at [97, 145] on button "16340" at bounding box center [99, 145] width 74 height 37
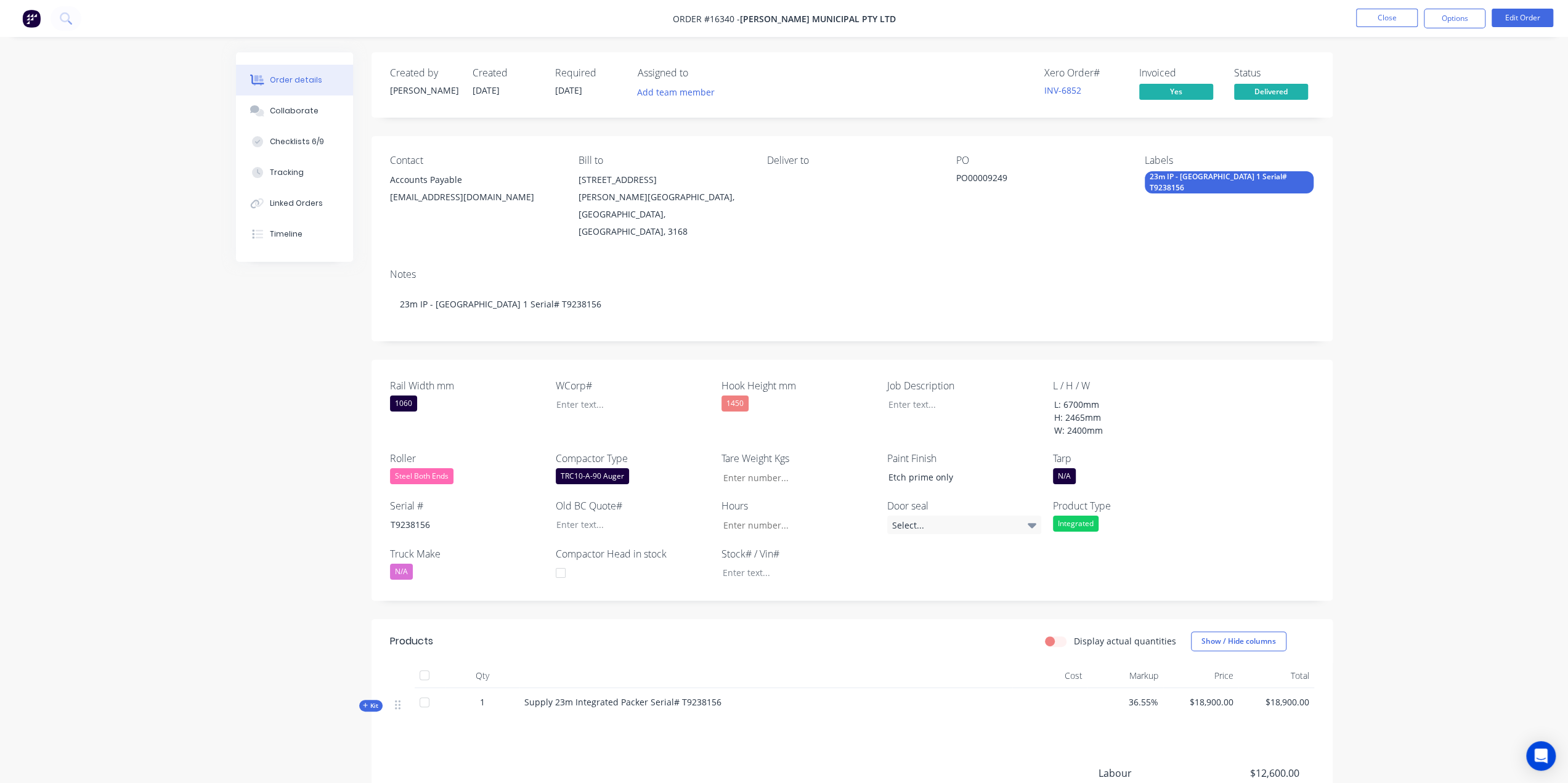
scroll to position [133, 0]
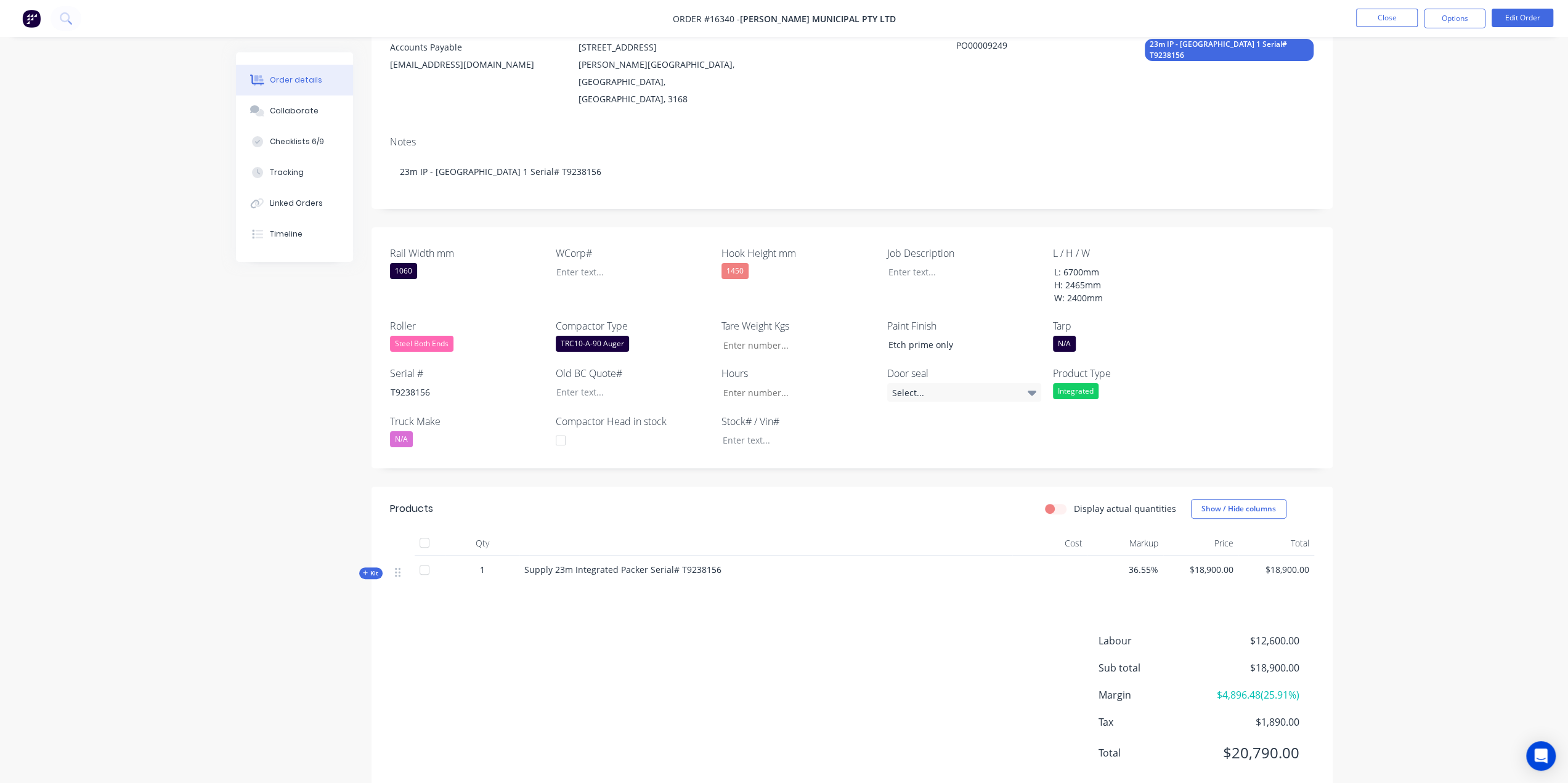
click at [372, 569] on span "Kit" at bounding box center [371, 573] width 16 height 10
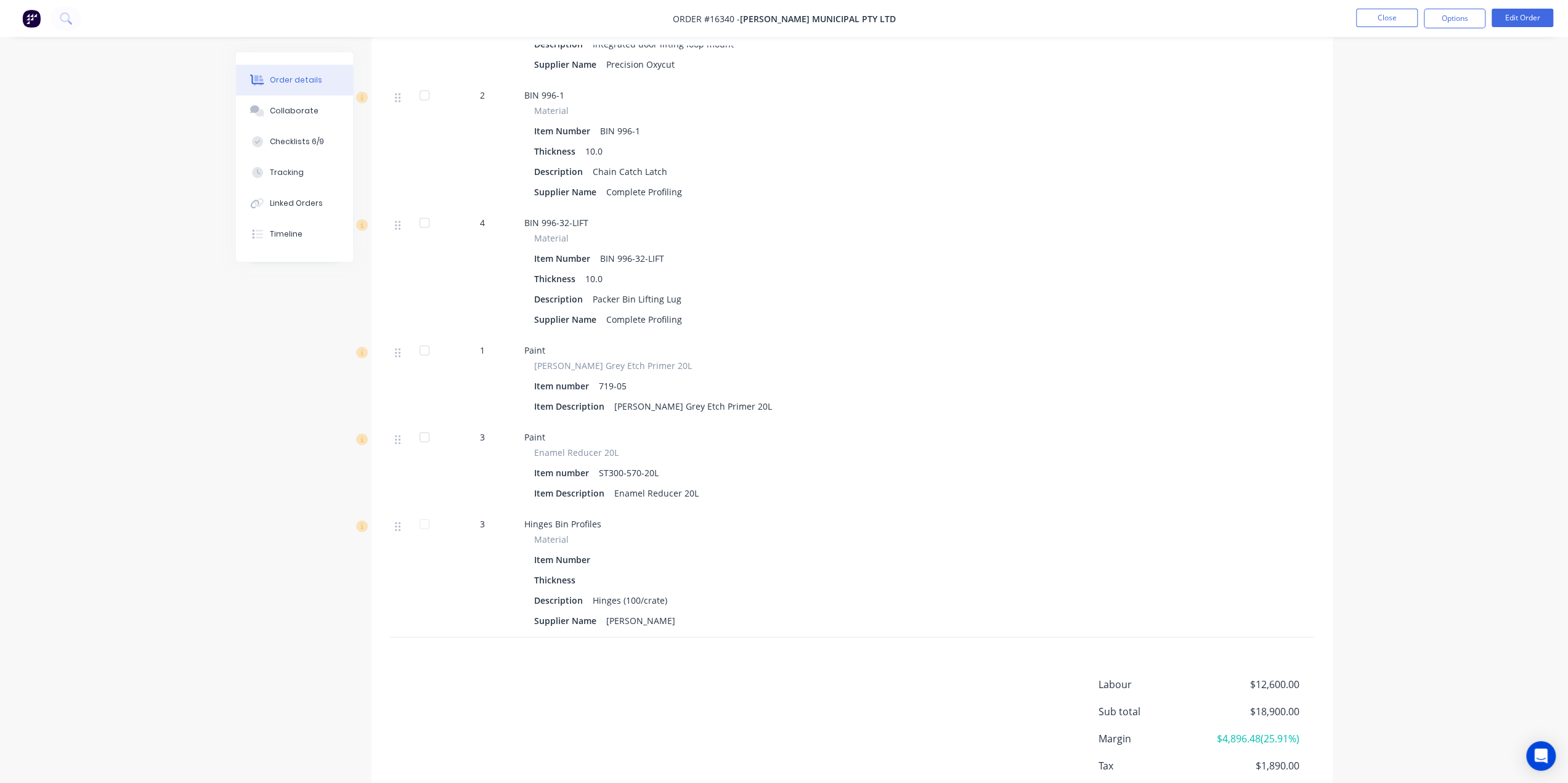
scroll to position [3057, 0]
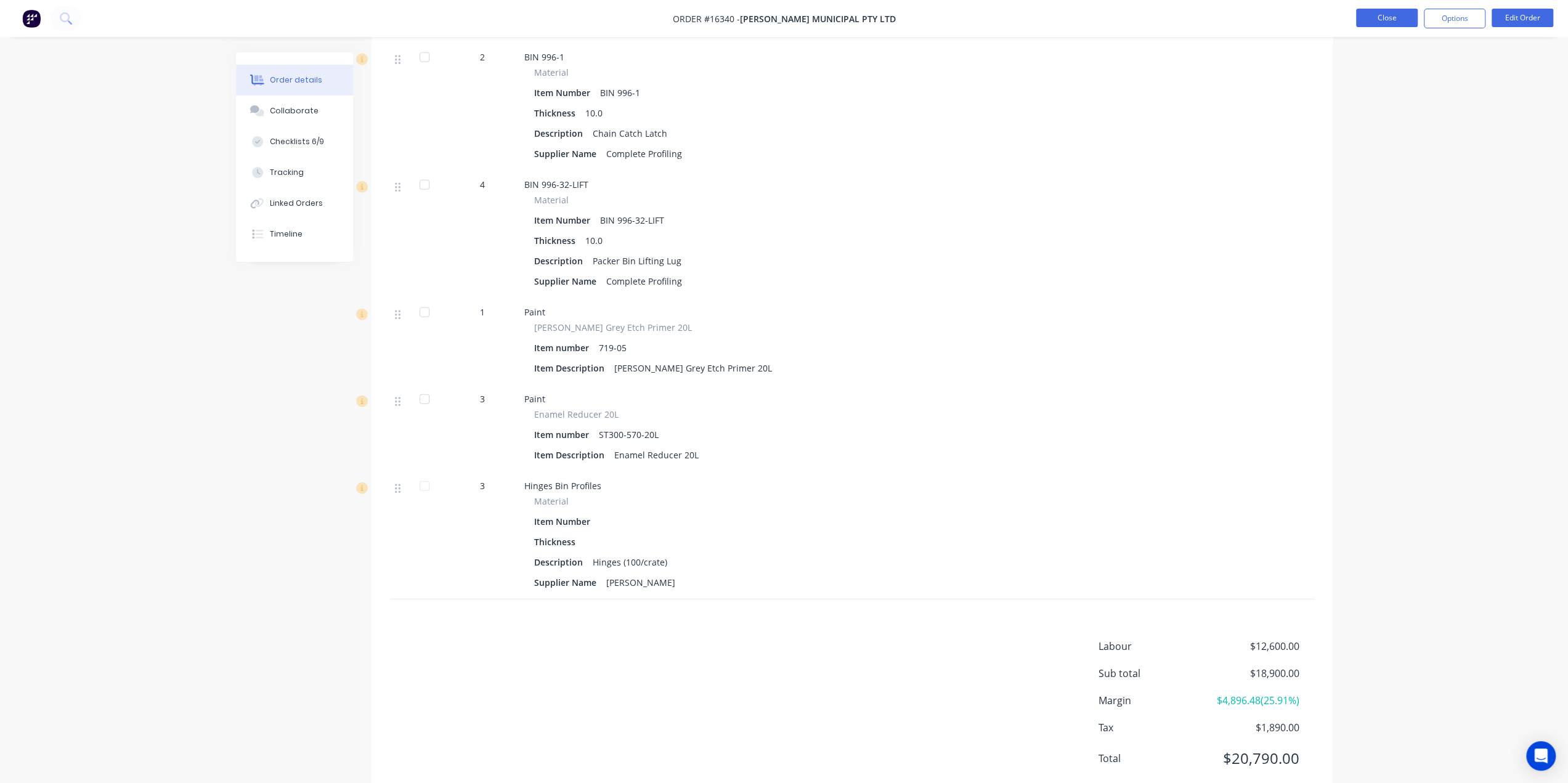
click at [1372, 25] on button "Close" at bounding box center [1387, 18] width 62 height 18
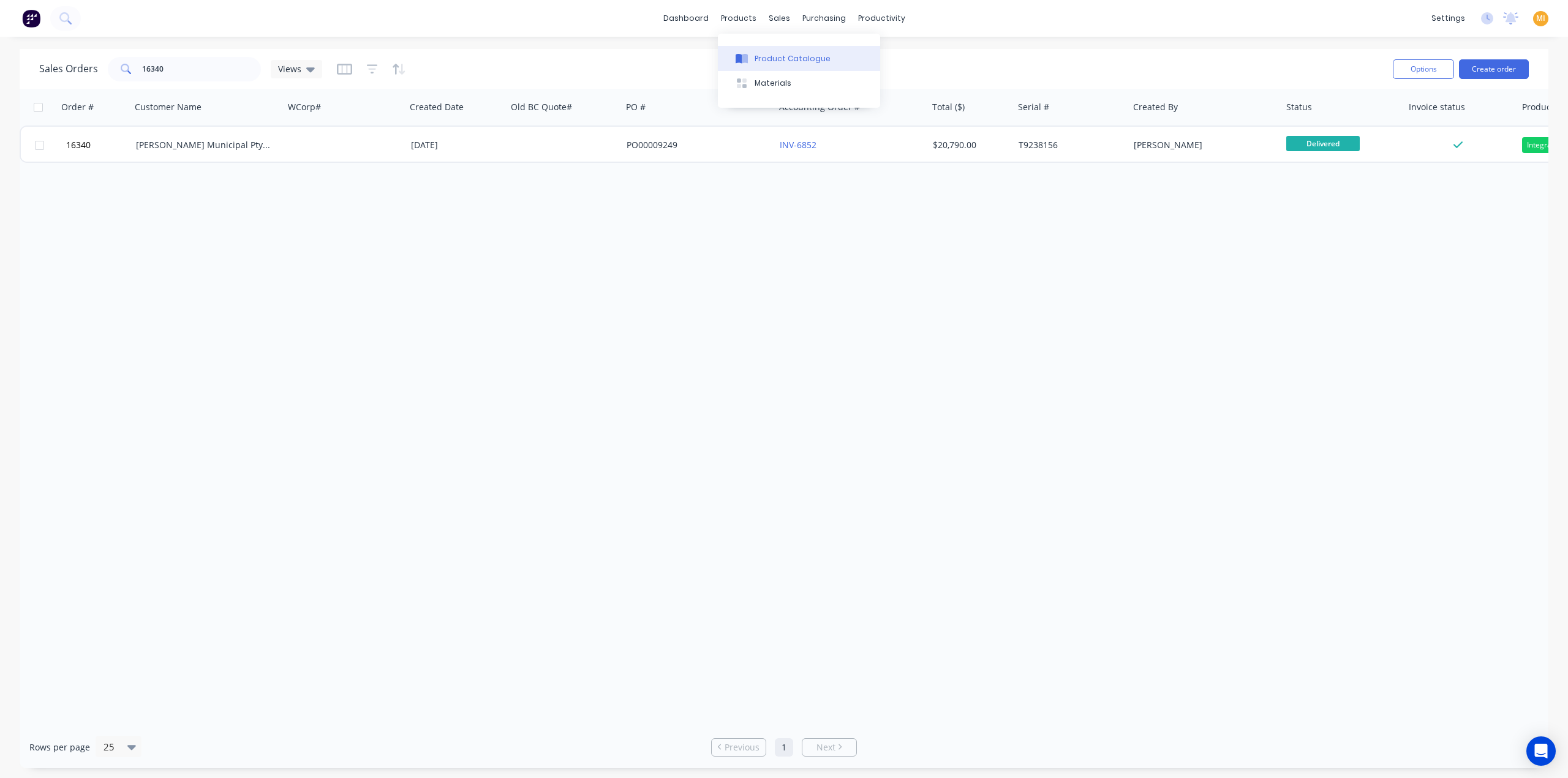
click at [773, 64] on button "Product Catalogue" at bounding box center [799, 58] width 162 height 24
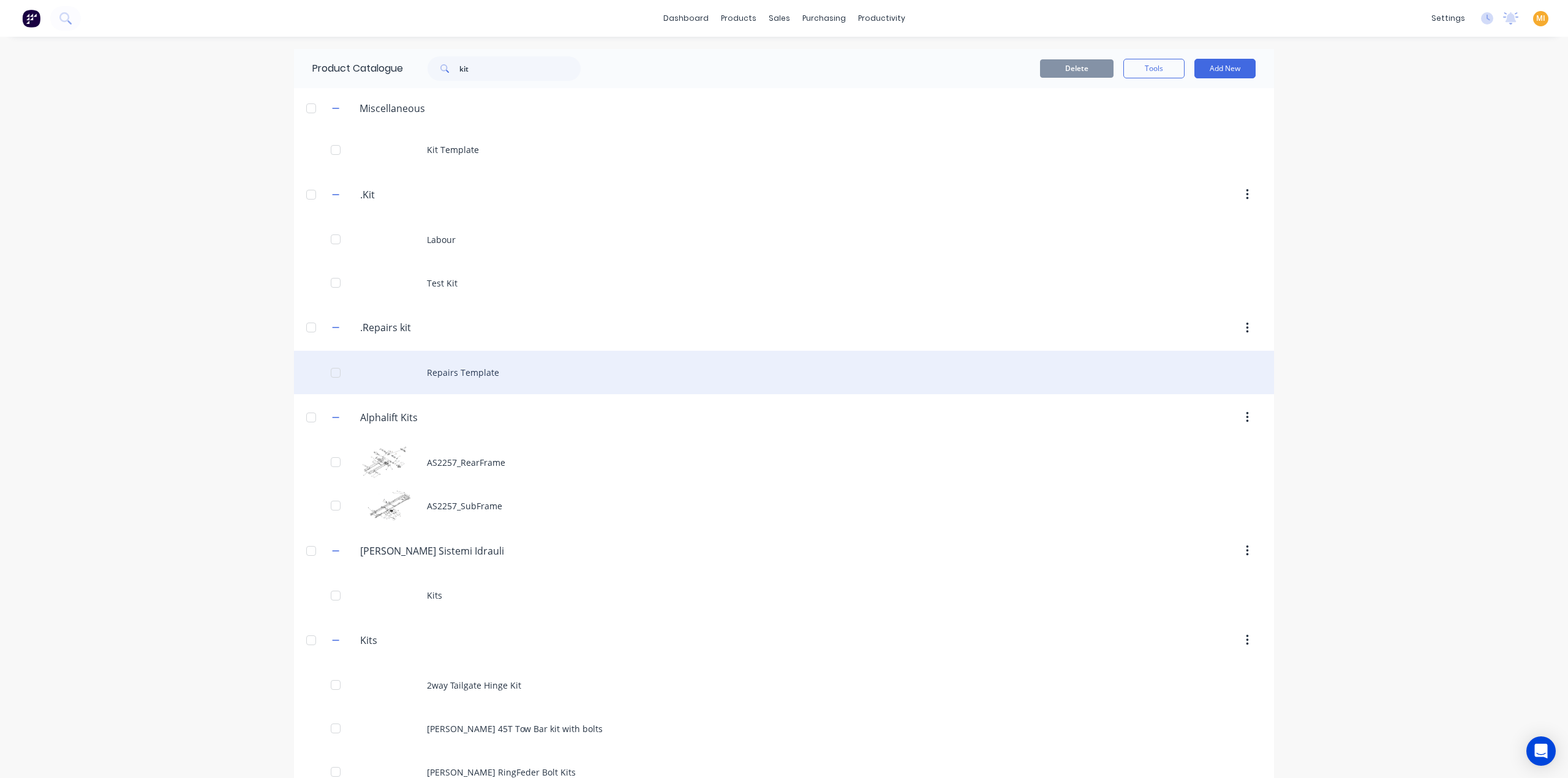
click at [430, 372] on div "Repairs Template" at bounding box center [784, 372] width 980 height 43
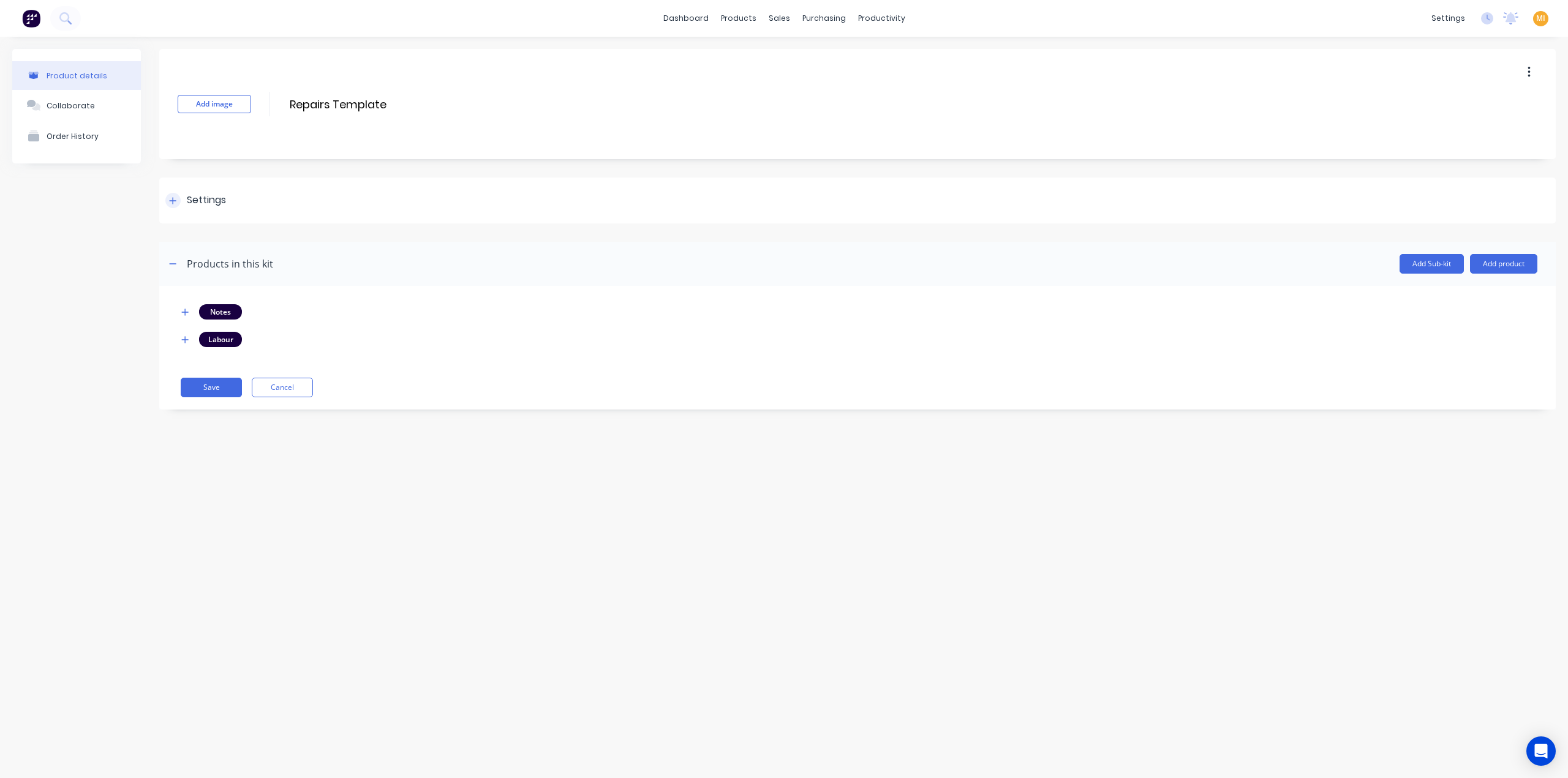
click at [256, 204] on div "Settings" at bounding box center [857, 201] width 1396 height 46
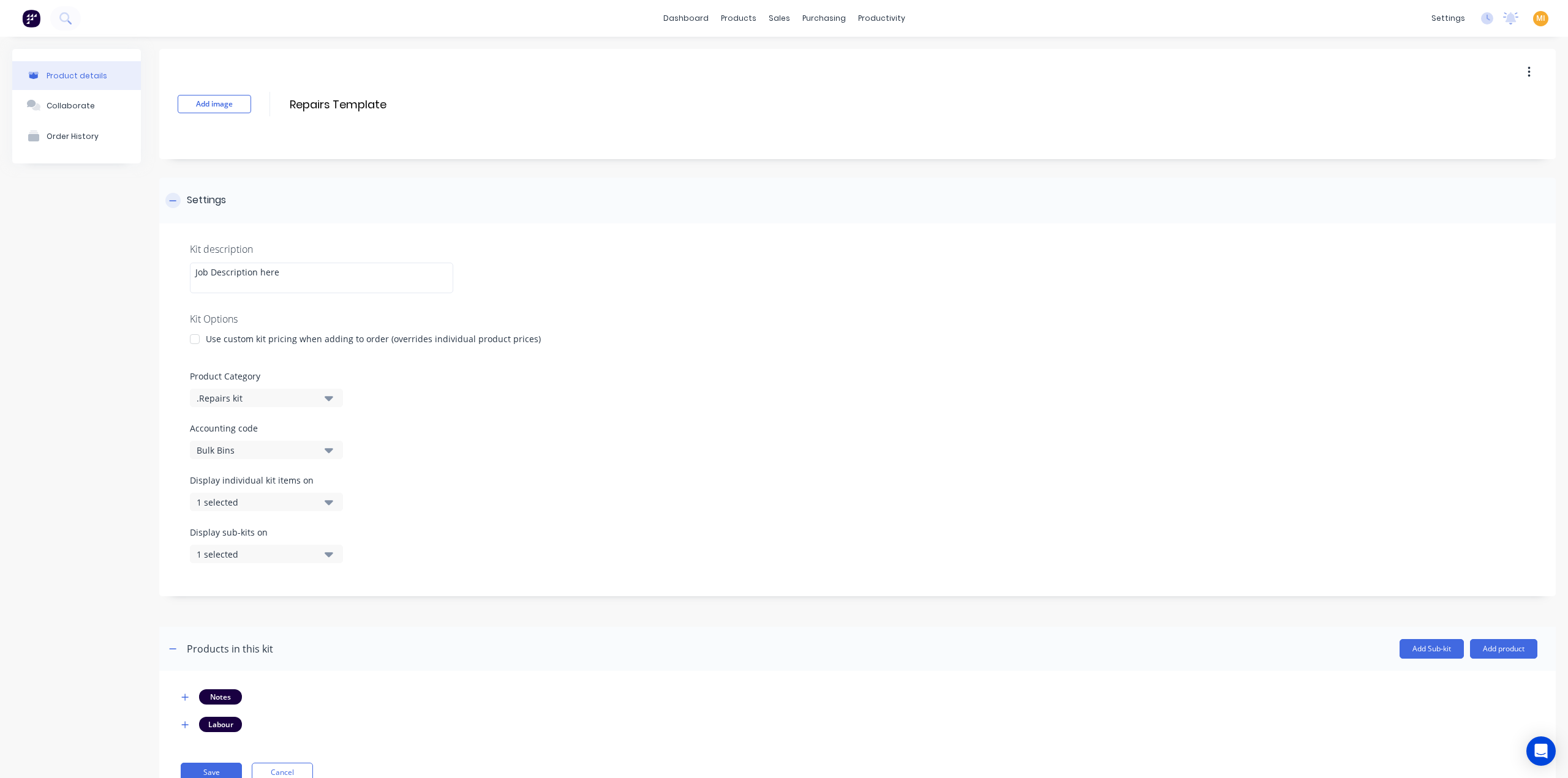
click at [256, 204] on div "Settings" at bounding box center [857, 201] width 1396 height 46
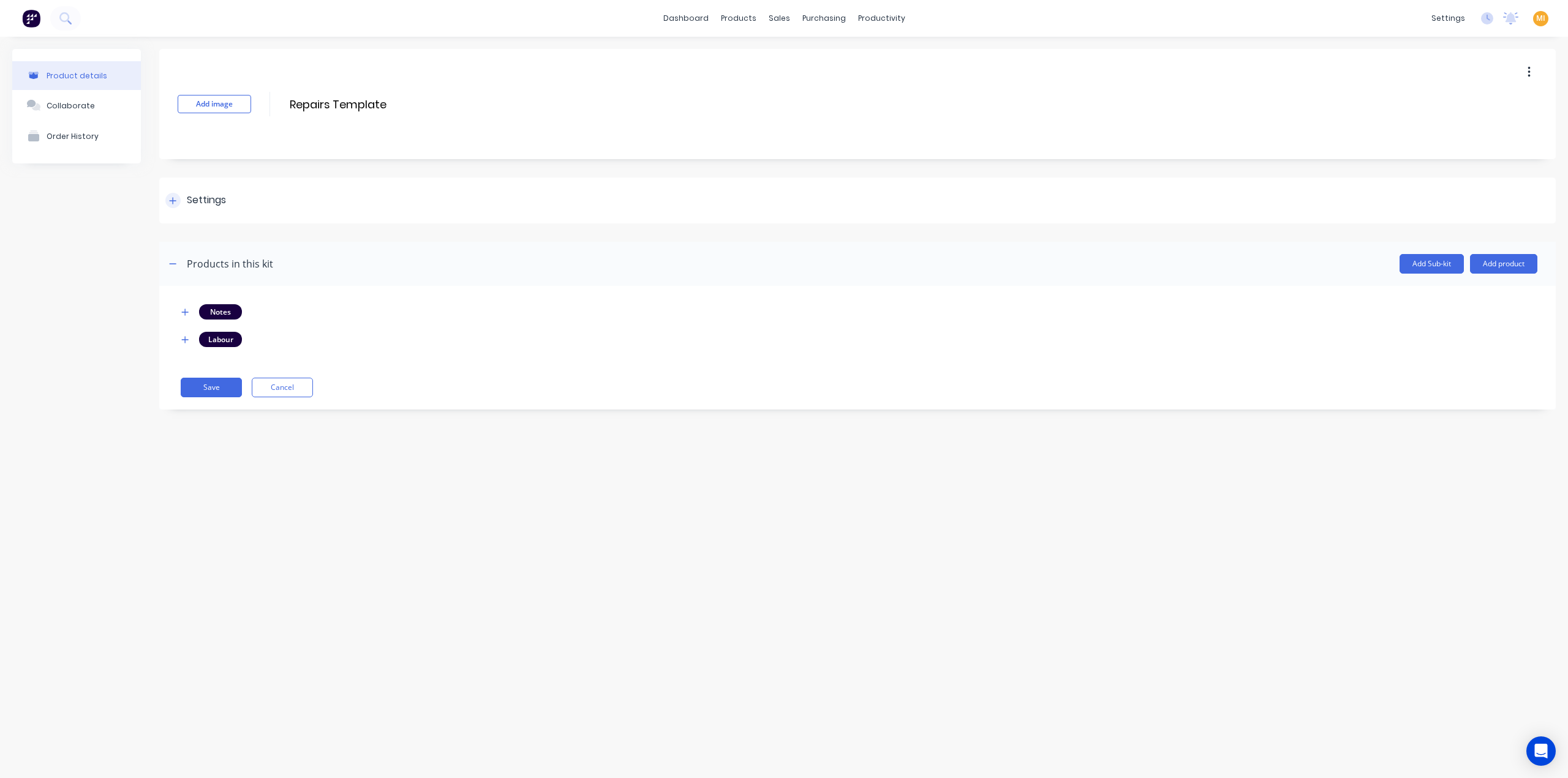
click at [256, 204] on div "Settings" at bounding box center [857, 201] width 1396 height 46
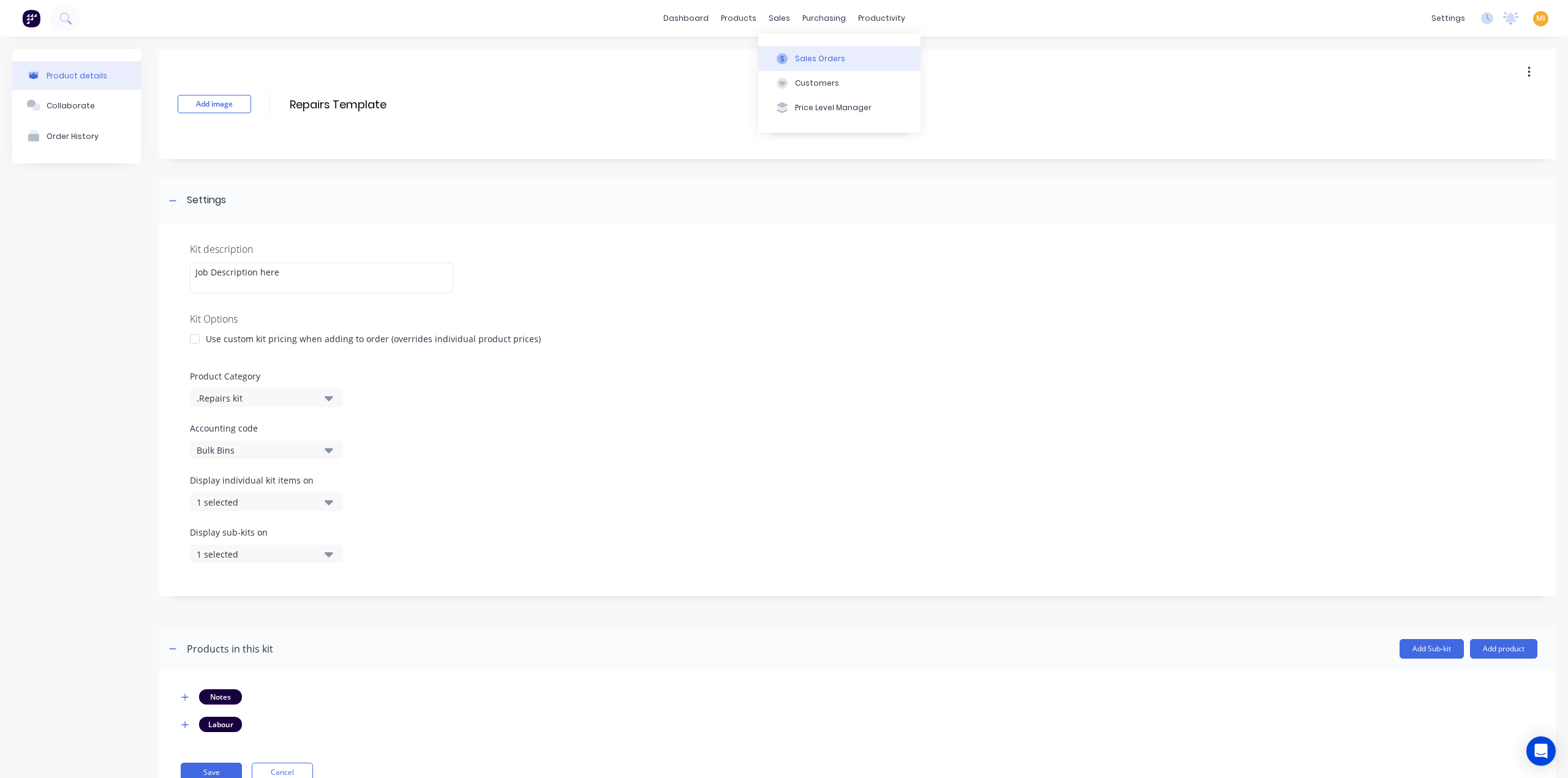
click at [806, 51] on button "Sales Orders" at bounding box center [839, 58] width 162 height 24
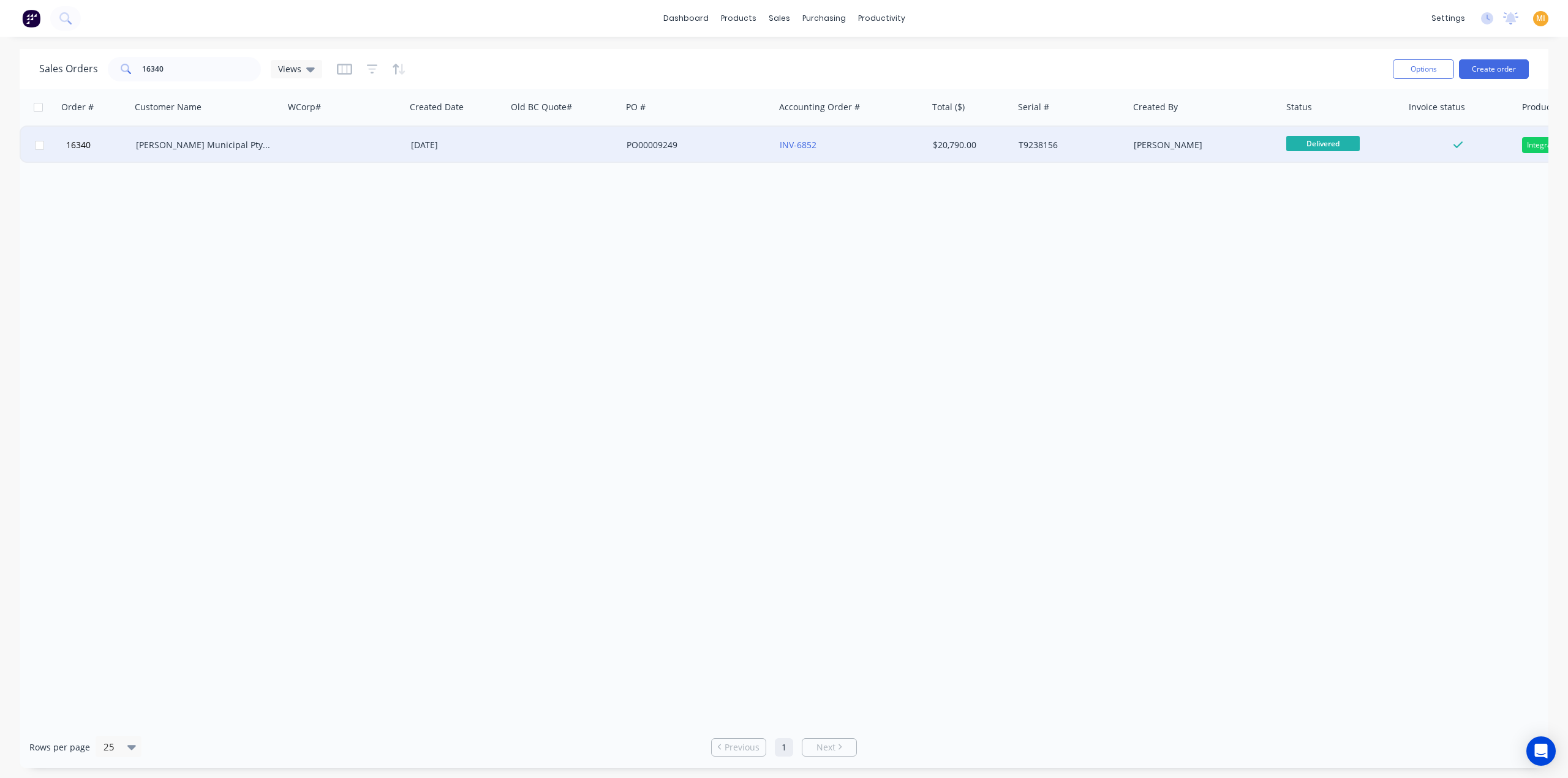
drag, startPoint x: 170, startPoint y: 147, endPoint x: 176, endPoint y: 151, distance: 7.2
click at [176, 151] on div "Bucher Municipal Pty Ltd" at bounding box center [208, 145] width 153 height 37
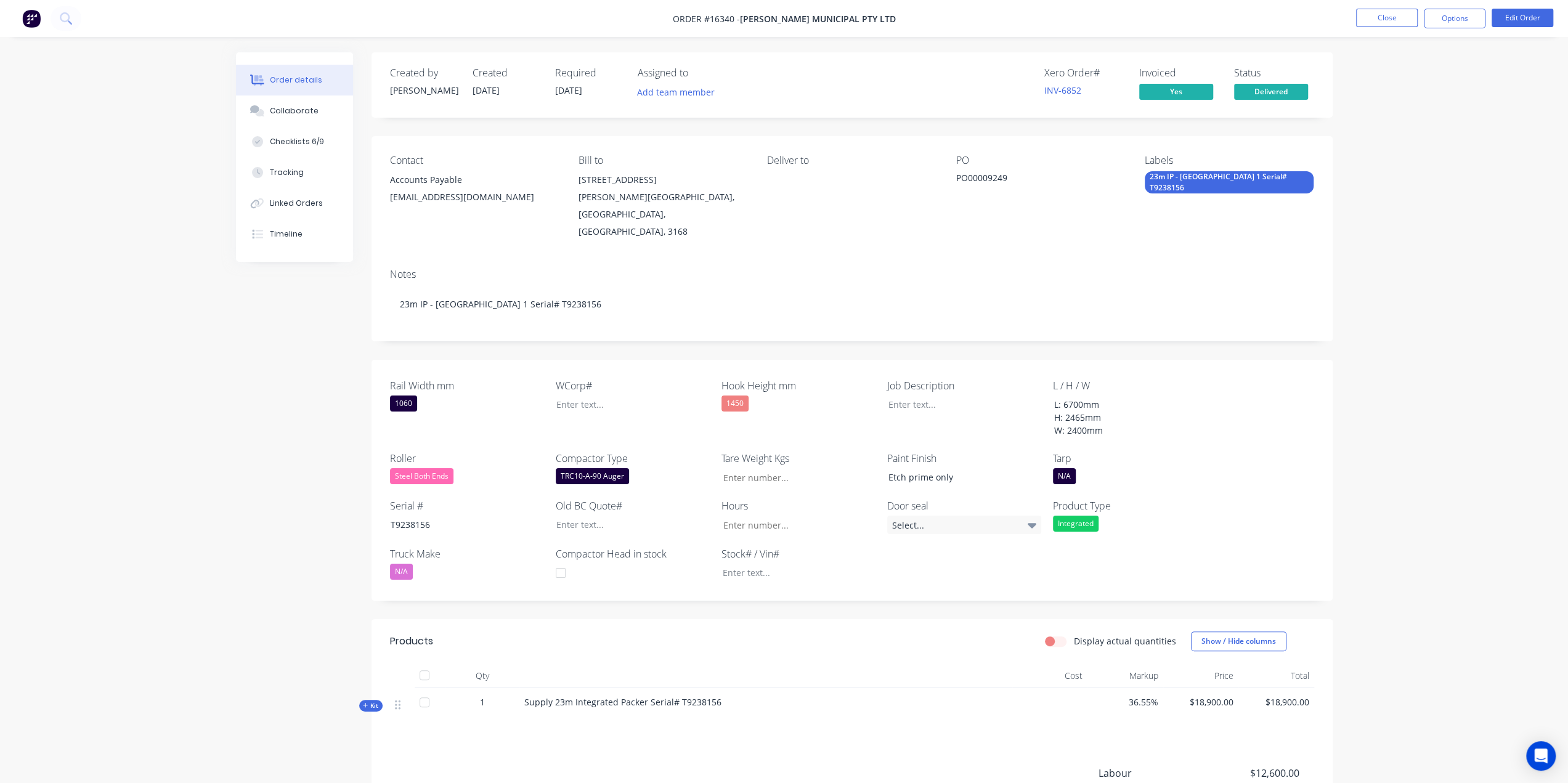
scroll to position [133, 0]
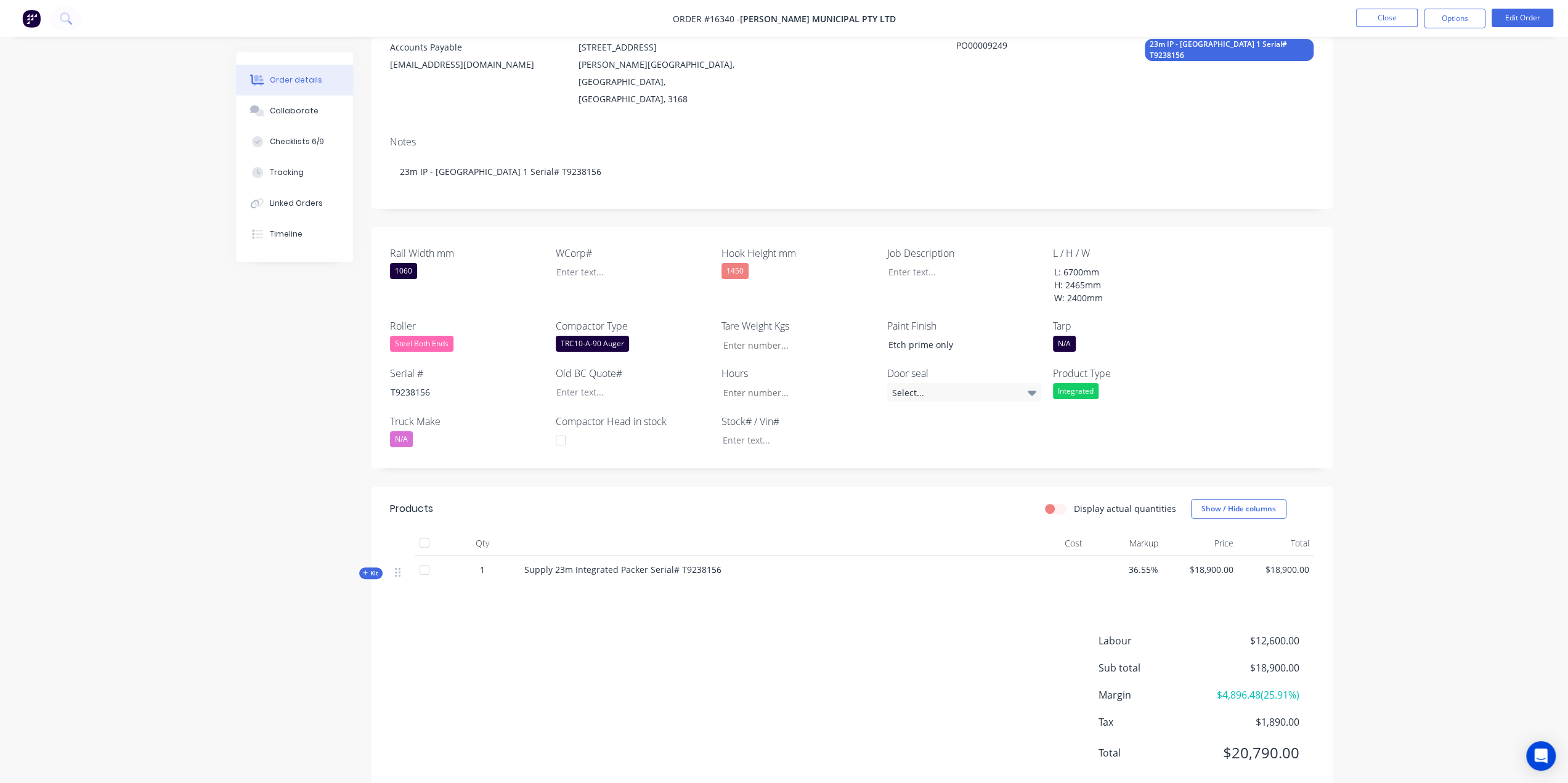
click at [363, 570] on icon at bounding box center [365, 573] width 5 height 6
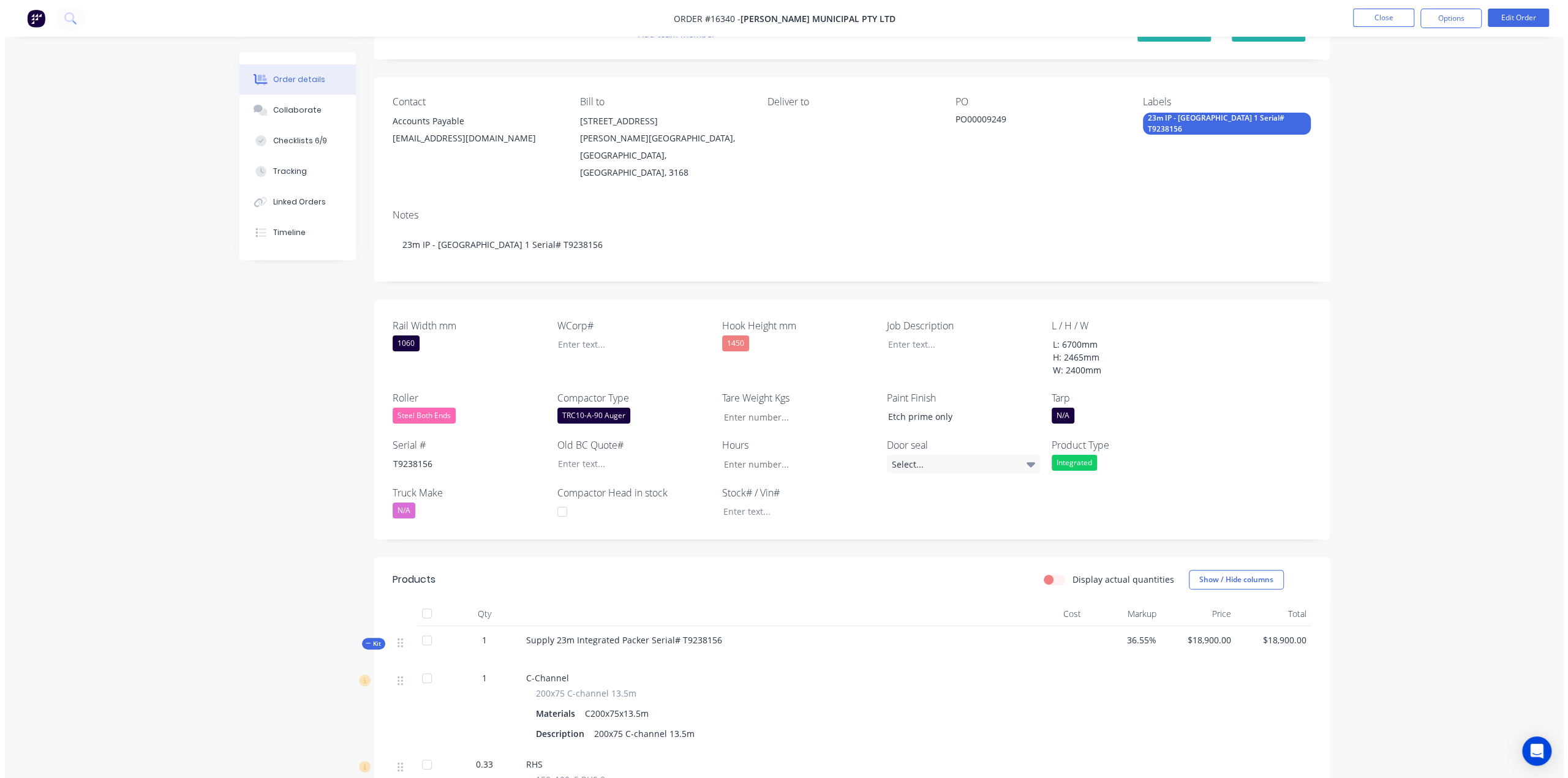
scroll to position [0, 0]
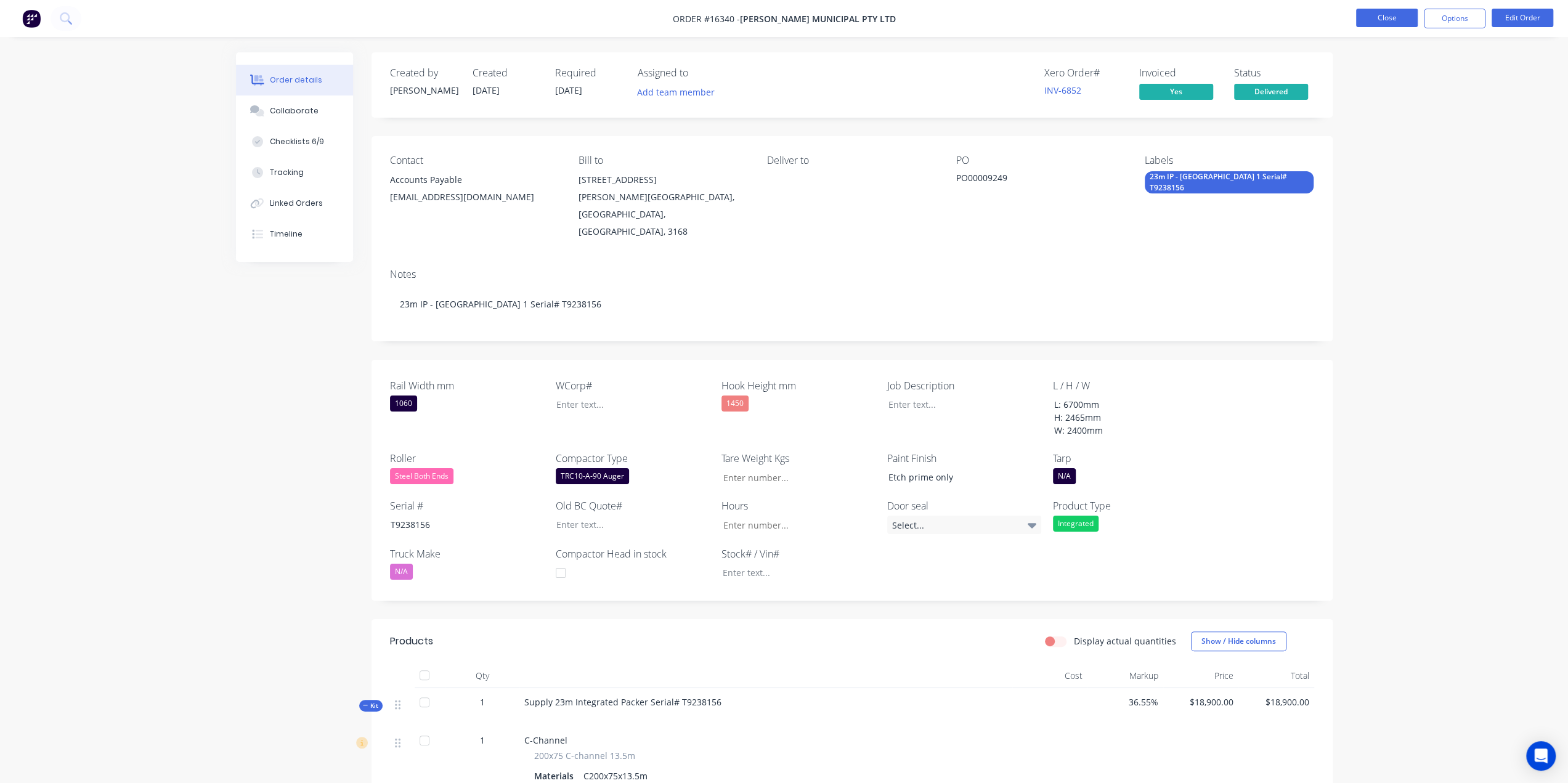
click at [1381, 20] on button "Close" at bounding box center [1387, 18] width 62 height 18
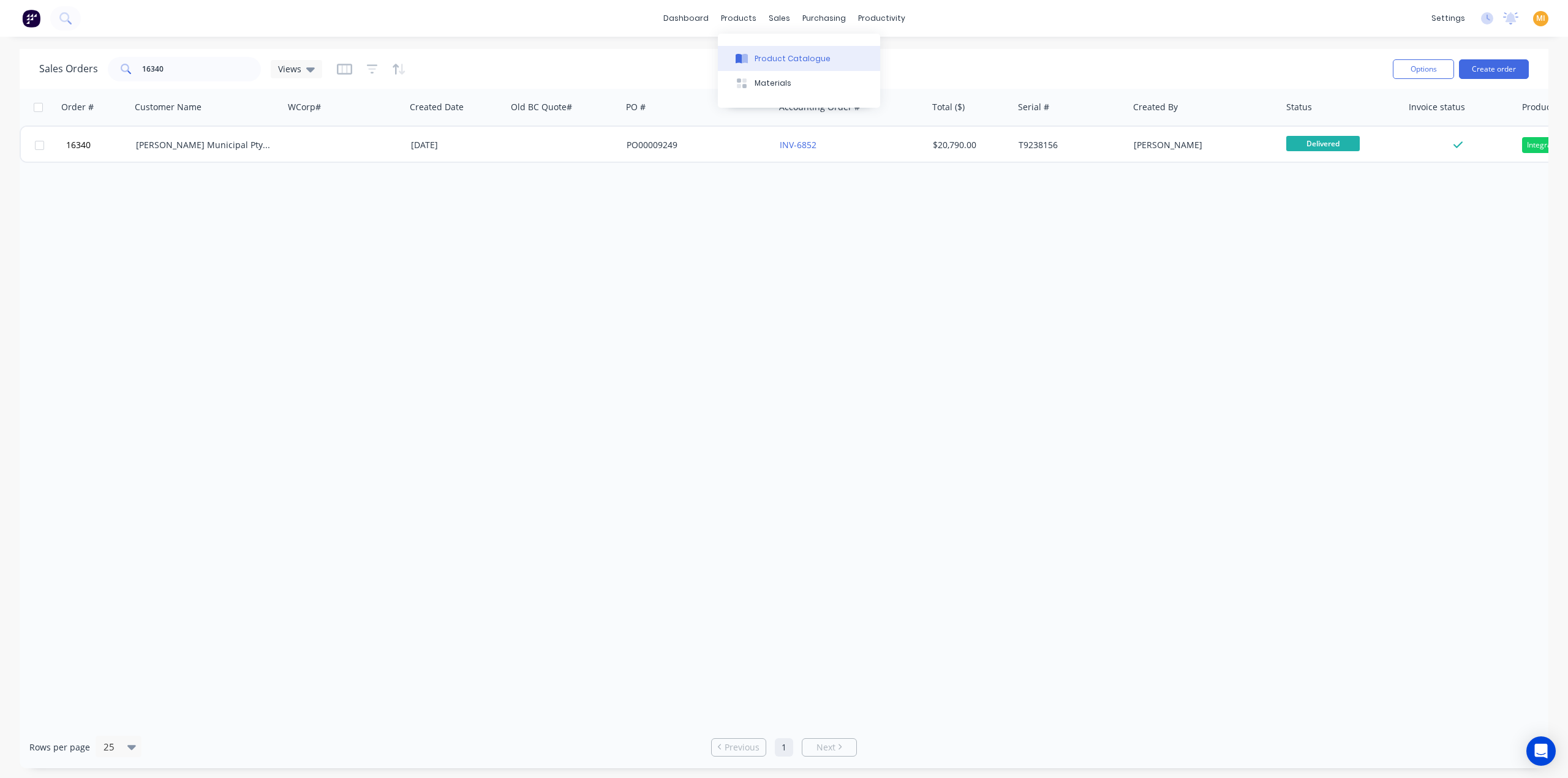
click at [770, 62] on div "Product Catalogue" at bounding box center [792, 59] width 76 height 11
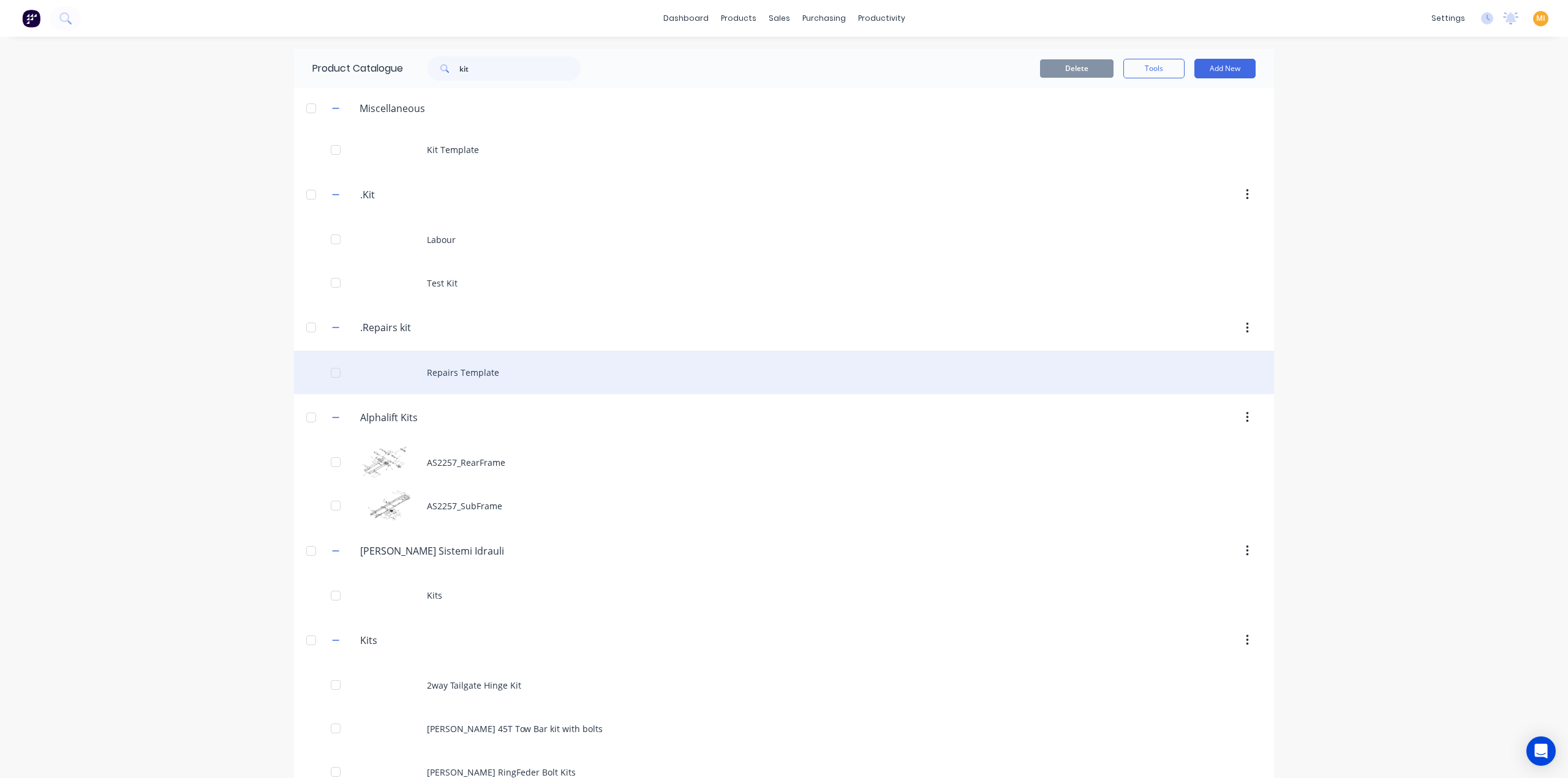
click at [489, 369] on div "Repairs Template" at bounding box center [784, 372] width 980 height 43
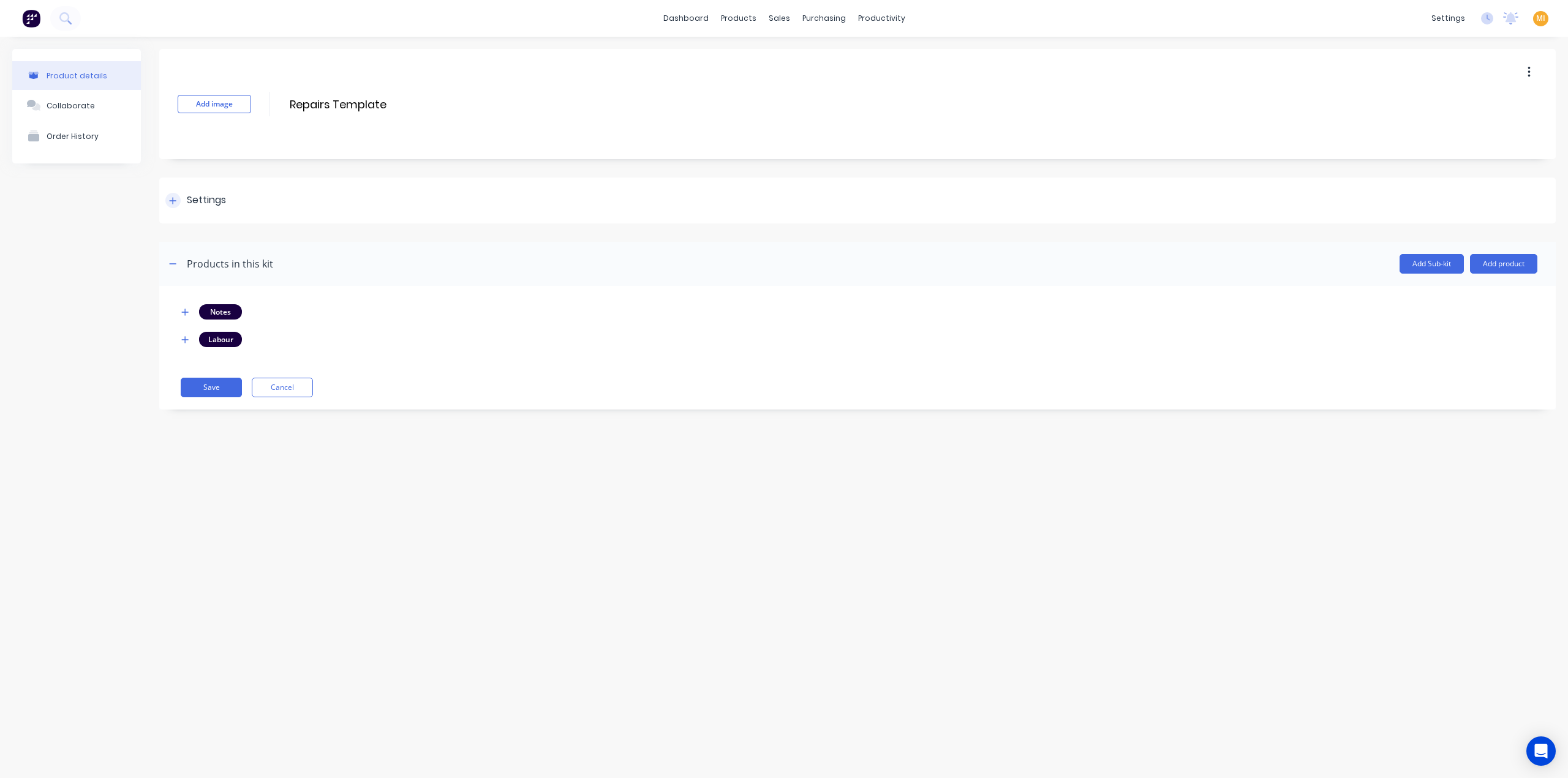
click at [258, 214] on div "Settings" at bounding box center [857, 201] width 1396 height 46
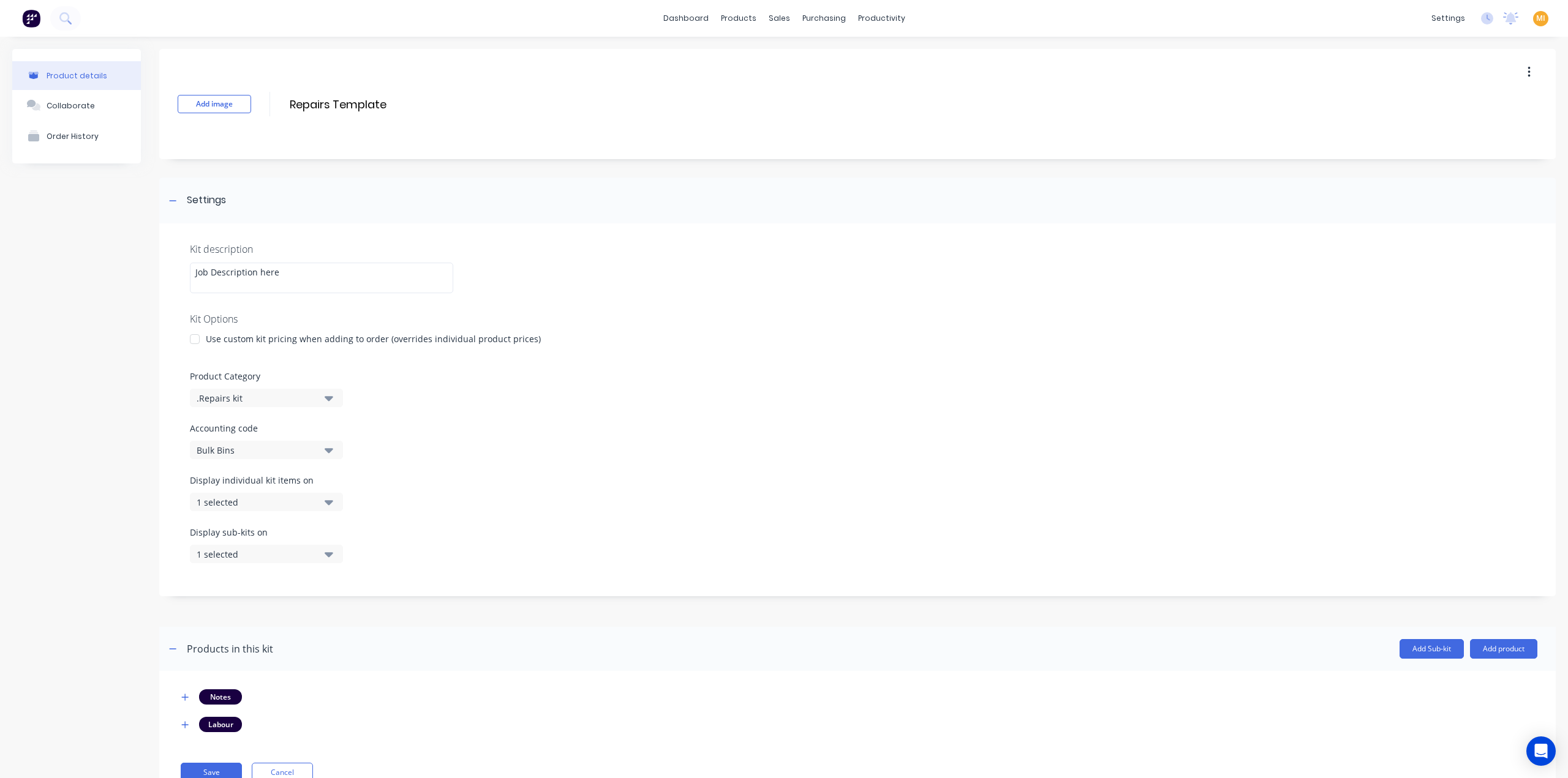
click at [193, 337] on div at bounding box center [195, 339] width 24 height 24
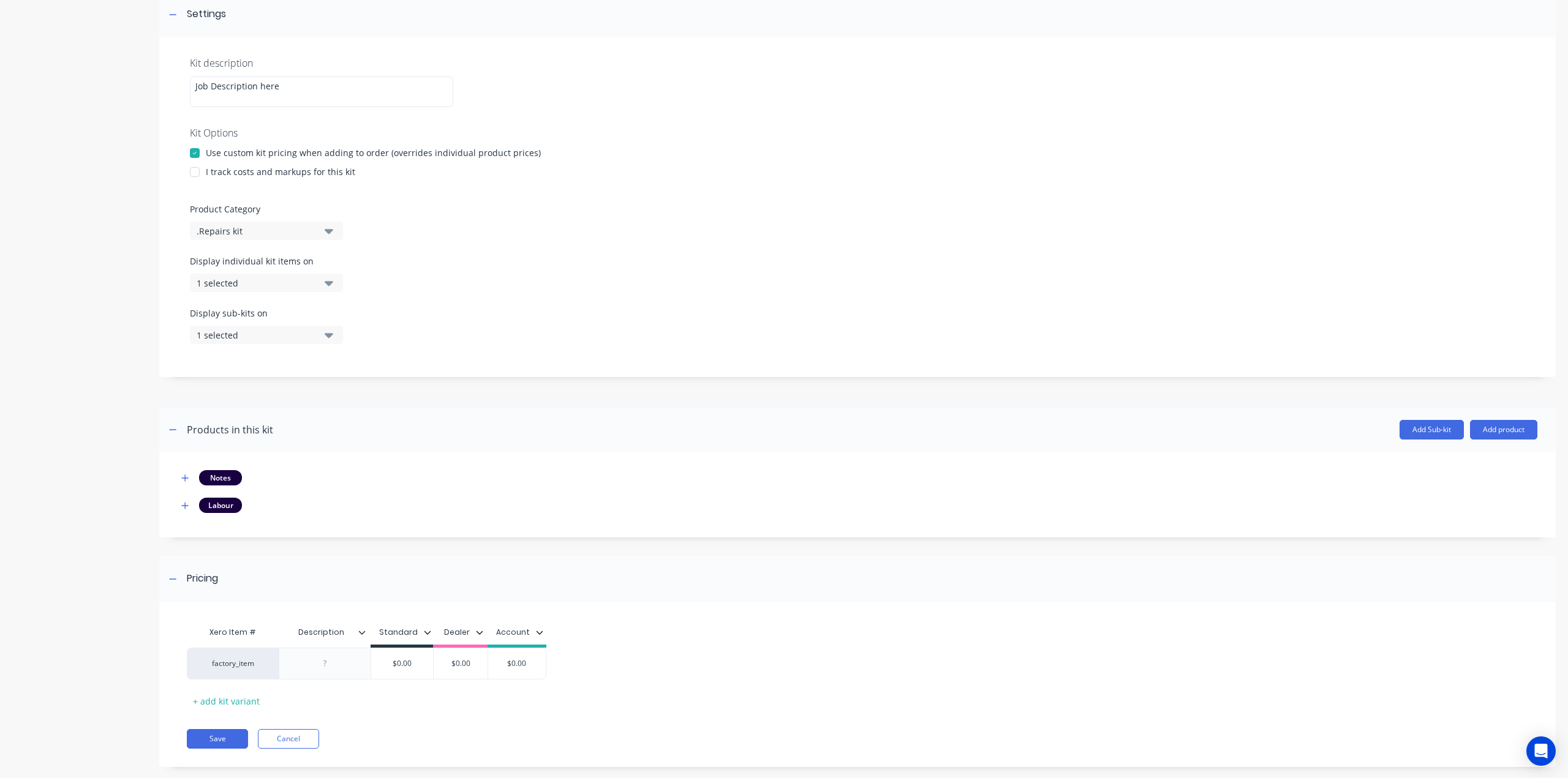
scroll to position [205, 0]
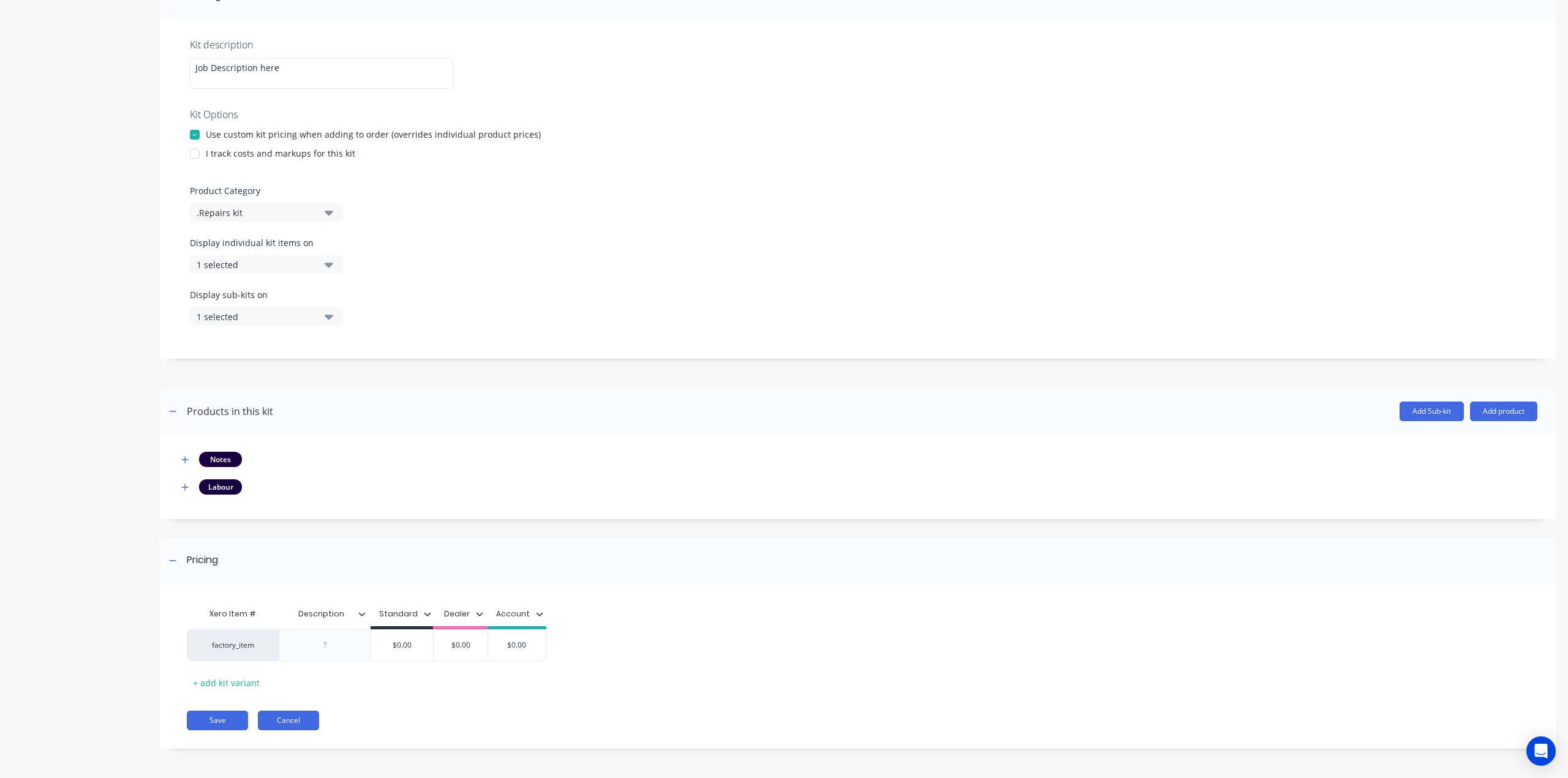
click at [294, 714] on button "Cancel" at bounding box center [288, 721] width 62 height 20
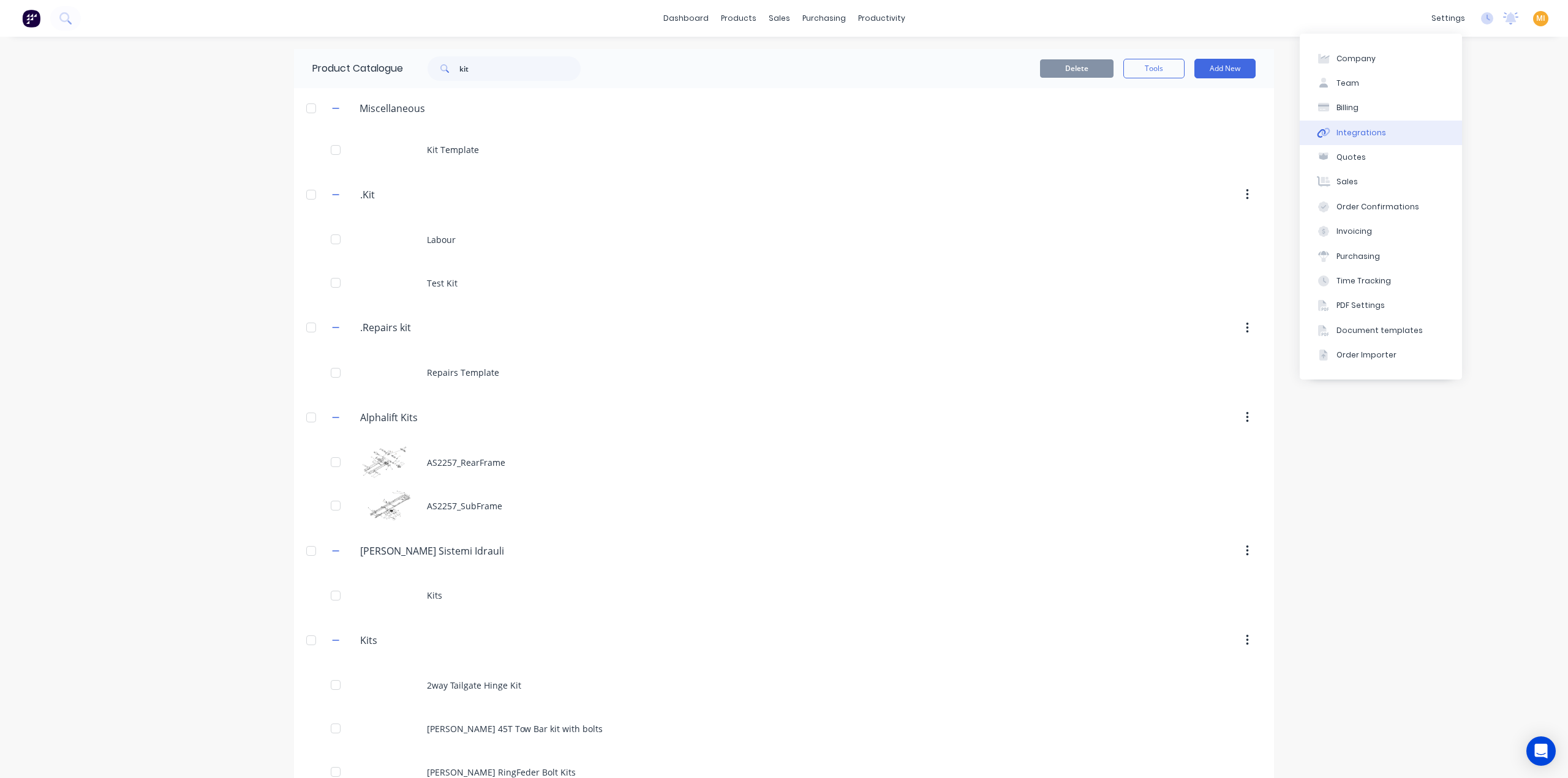
drag, startPoint x: 1391, startPoint y: 124, endPoint x: 1394, endPoint y: 134, distance: 10.4
click at [1390, 126] on button "Integrations" at bounding box center [1381, 132] width 162 height 24
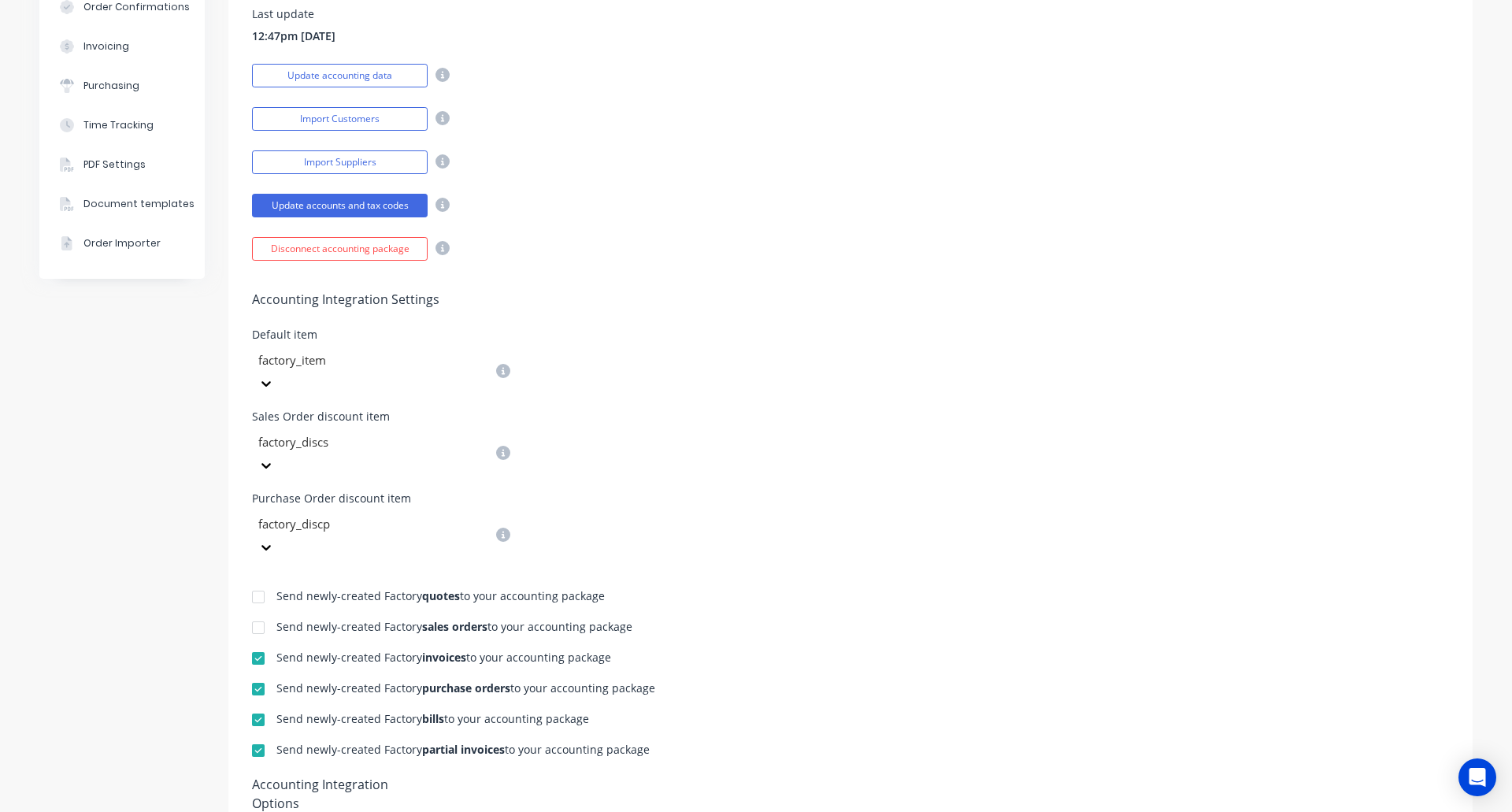
scroll to position [329, 0]
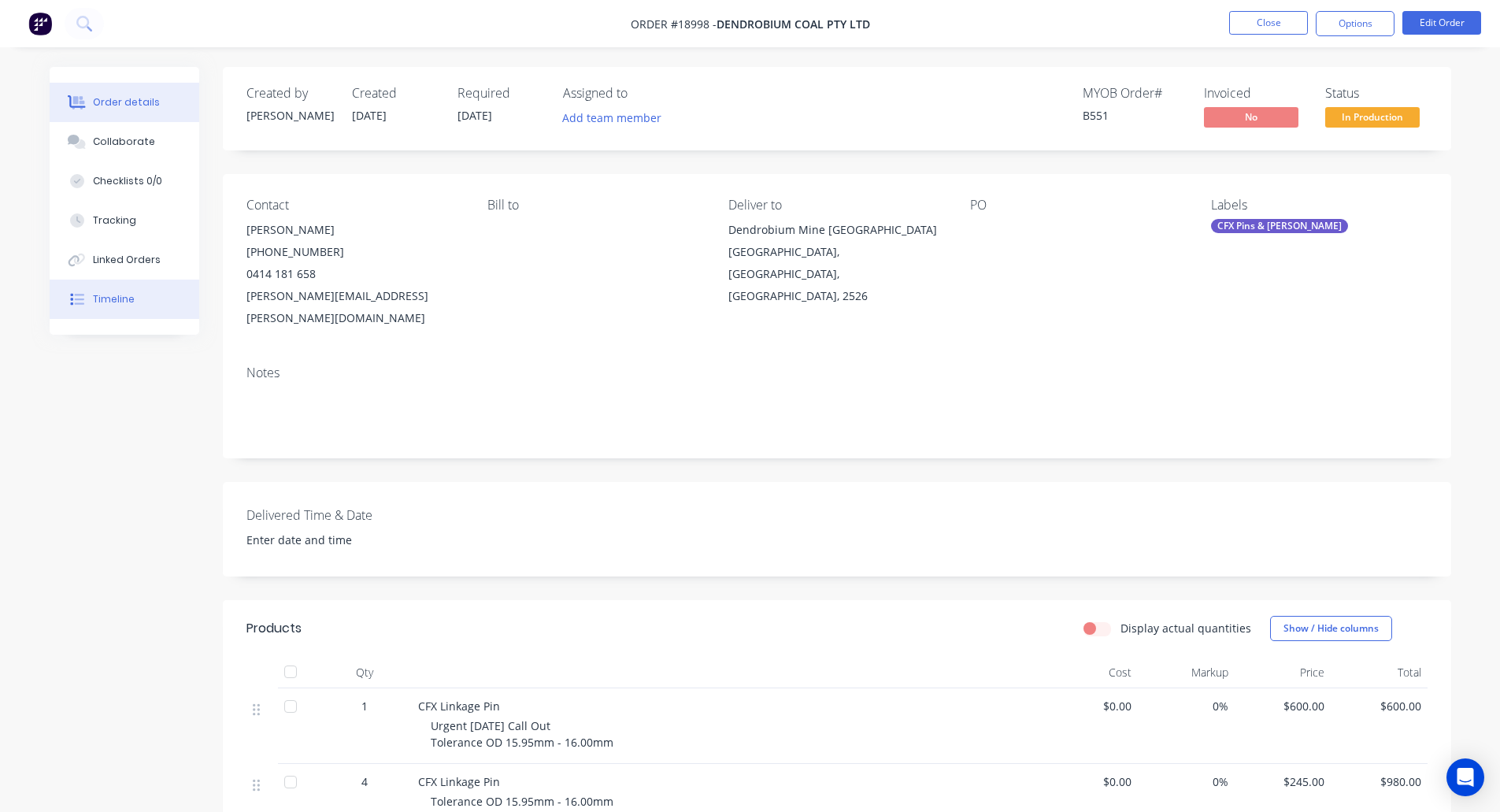
click at [106, 309] on button "Timeline" at bounding box center [124, 299] width 150 height 39
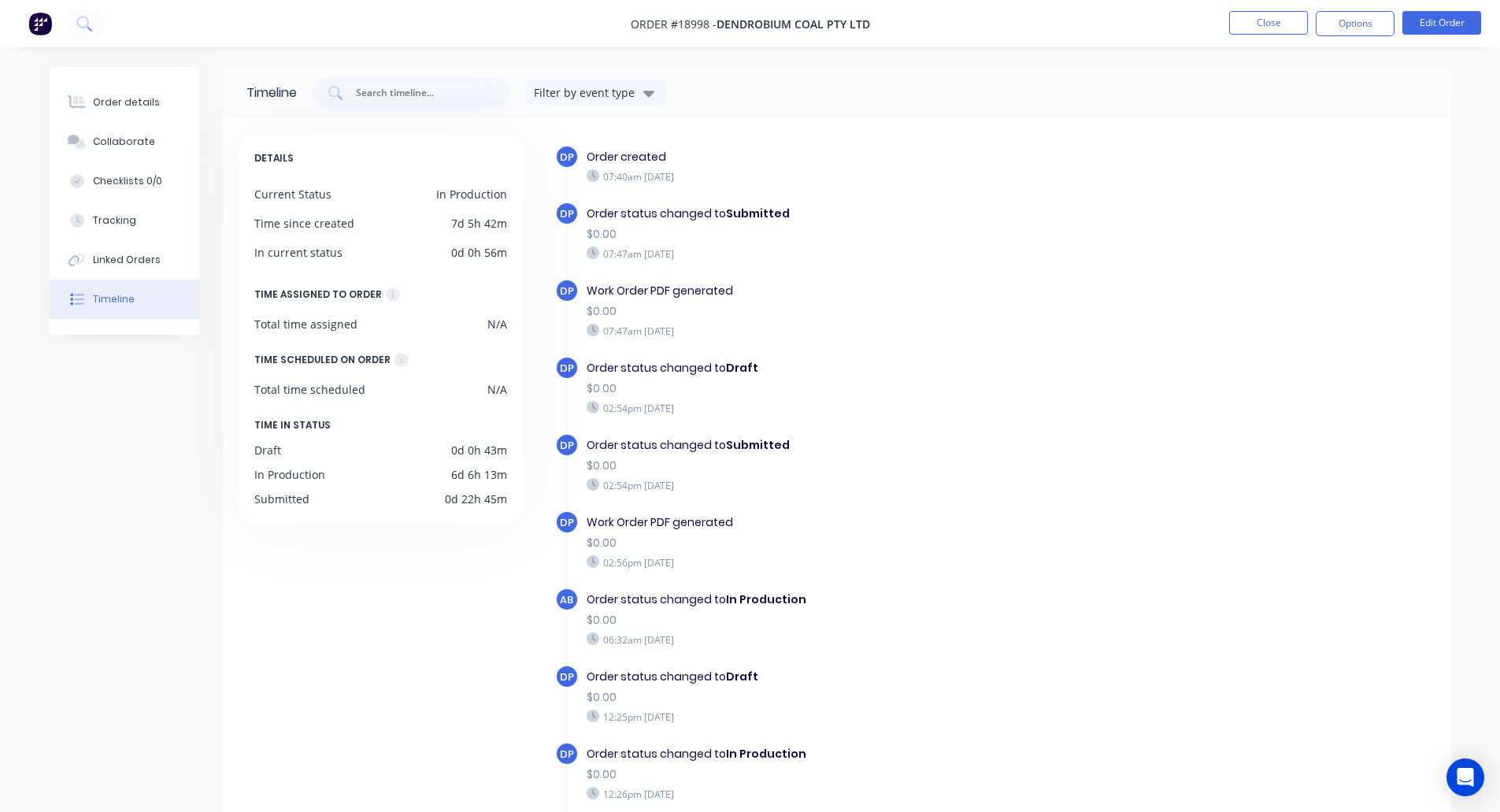
drag, startPoint x: 106, startPoint y: 309, endPoint x: 807, endPoint y: 639, distance: 774.8
click at [807, 639] on div "Order details Collaborate Checklists 0/0 Tracking Linked Orders Timeline Order …" at bounding box center [750, 497] width 1433 height 862
click at [1253, 30] on button "Close" at bounding box center [1269, 23] width 79 height 23
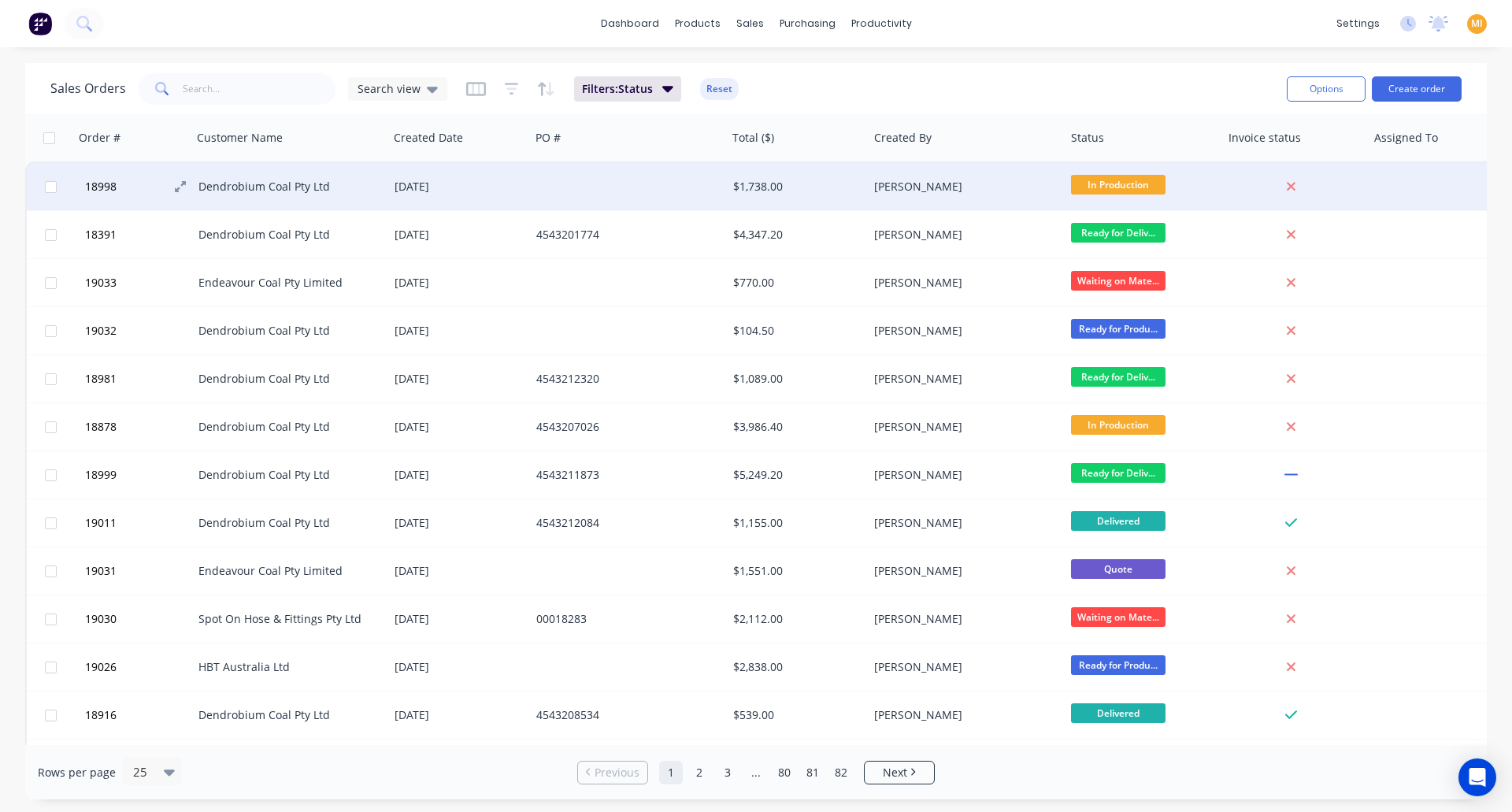
click at [133, 186] on button "18998" at bounding box center [139, 186] width 118 height 47
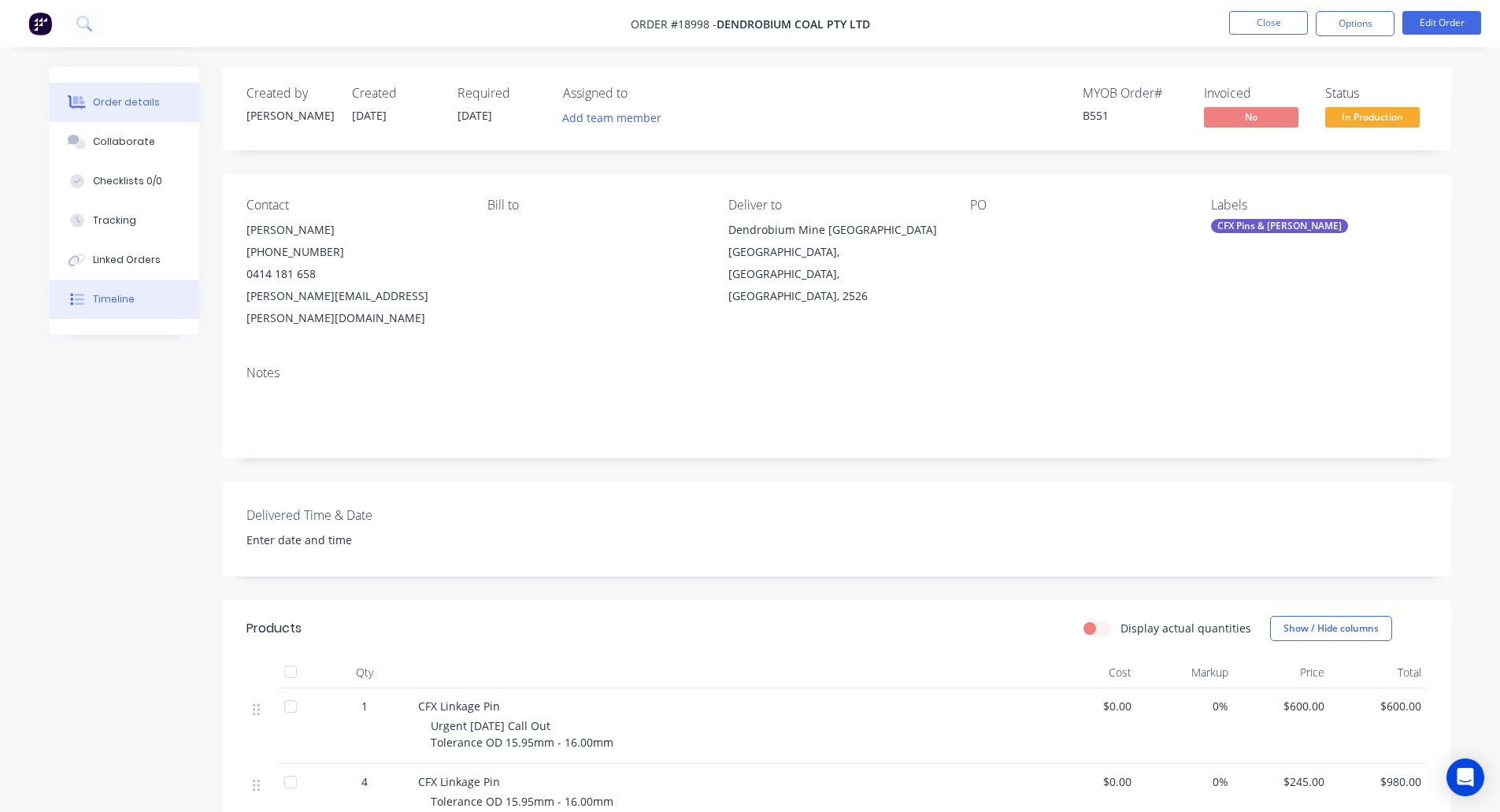
click at [109, 311] on button "Timeline" at bounding box center [124, 299] width 150 height 39
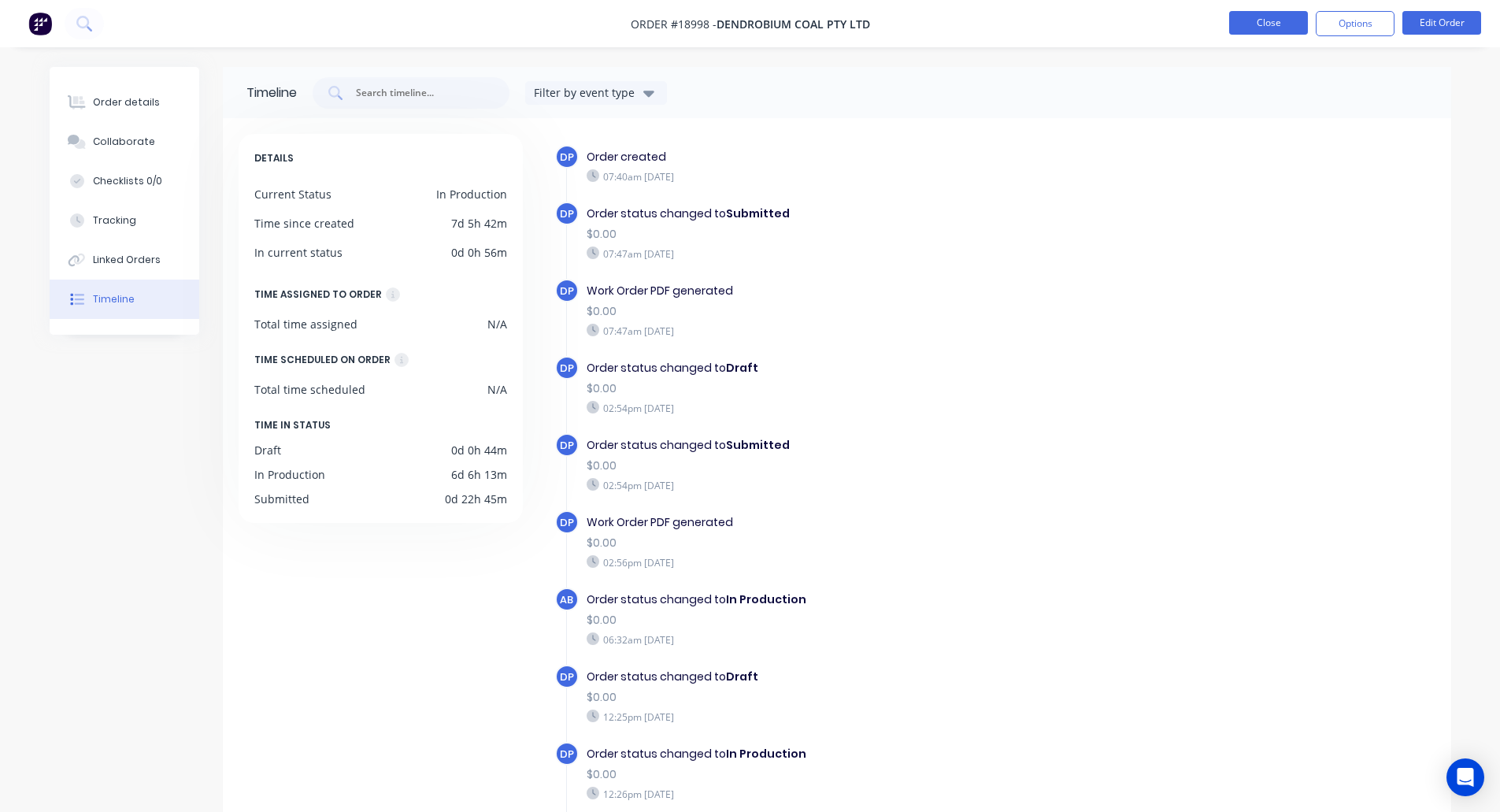
click at [1234, 28] on button "Close" at bounding box center [1269, 23] width 79 height 23
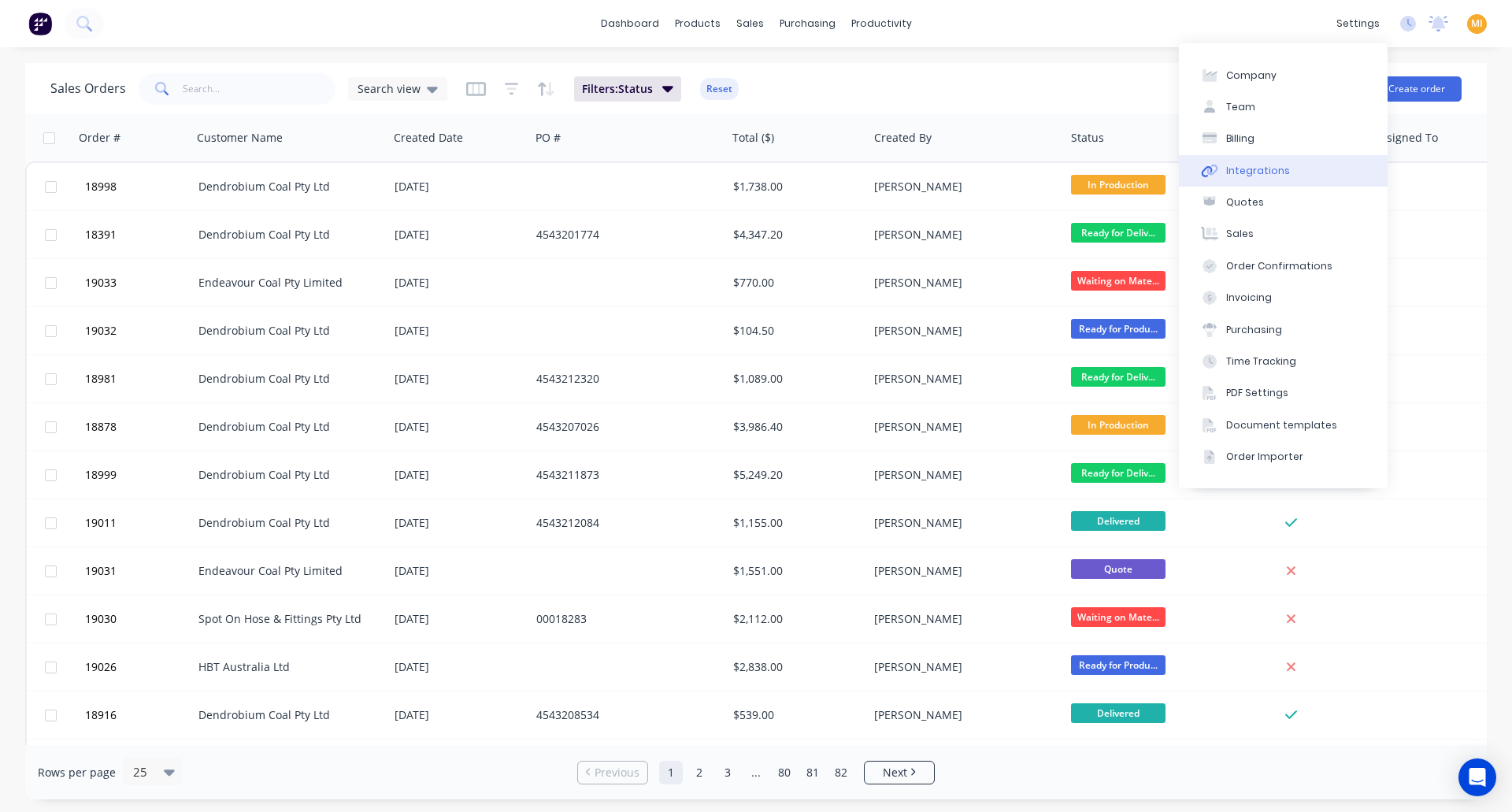
click at [1209, 173] on icon at bounding box center [1213, 169] width 11 height 11
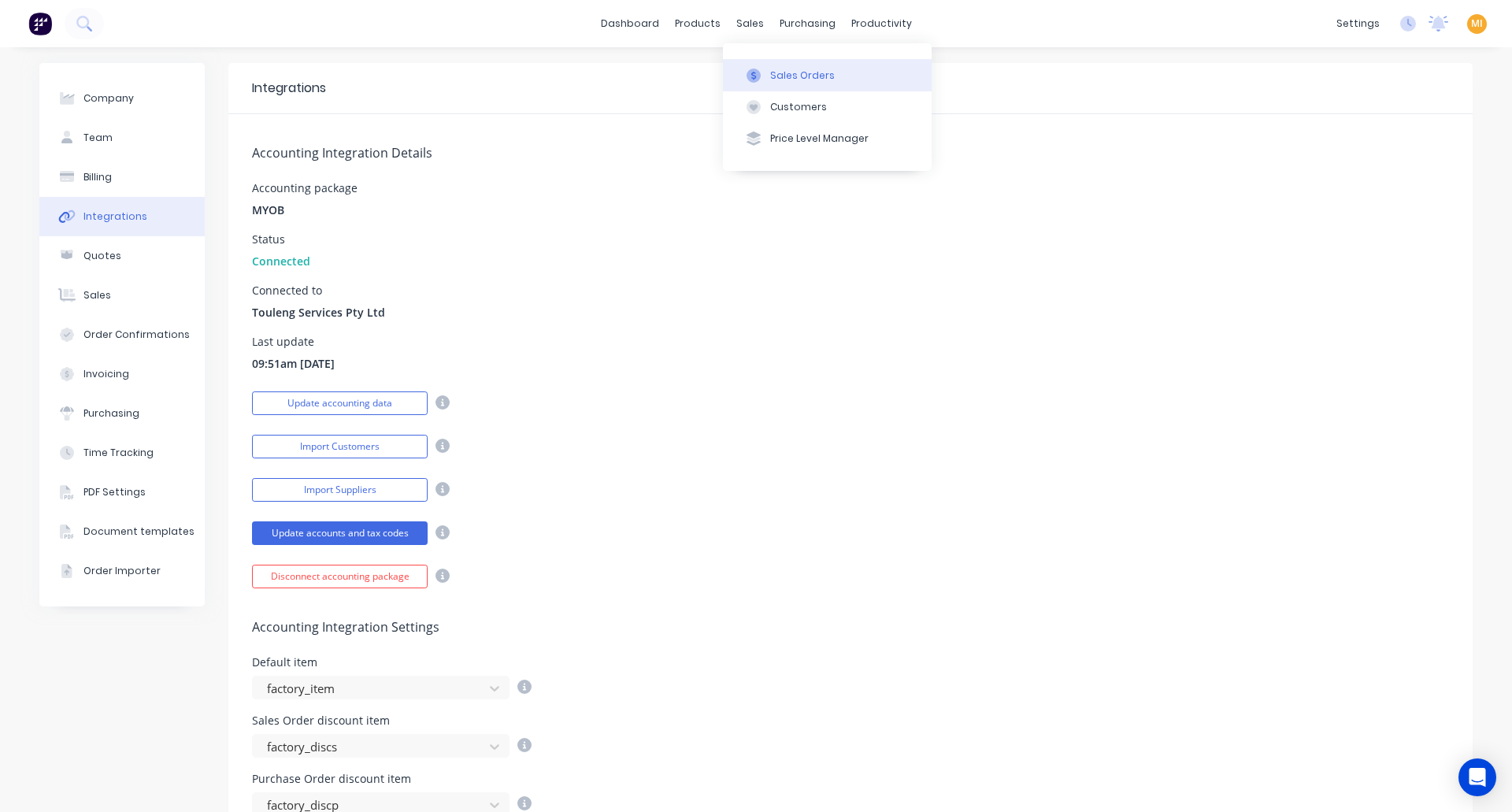
click at [775, 63] on button "Sales Orders" at bounding box center [827, 75] width 209 height 31
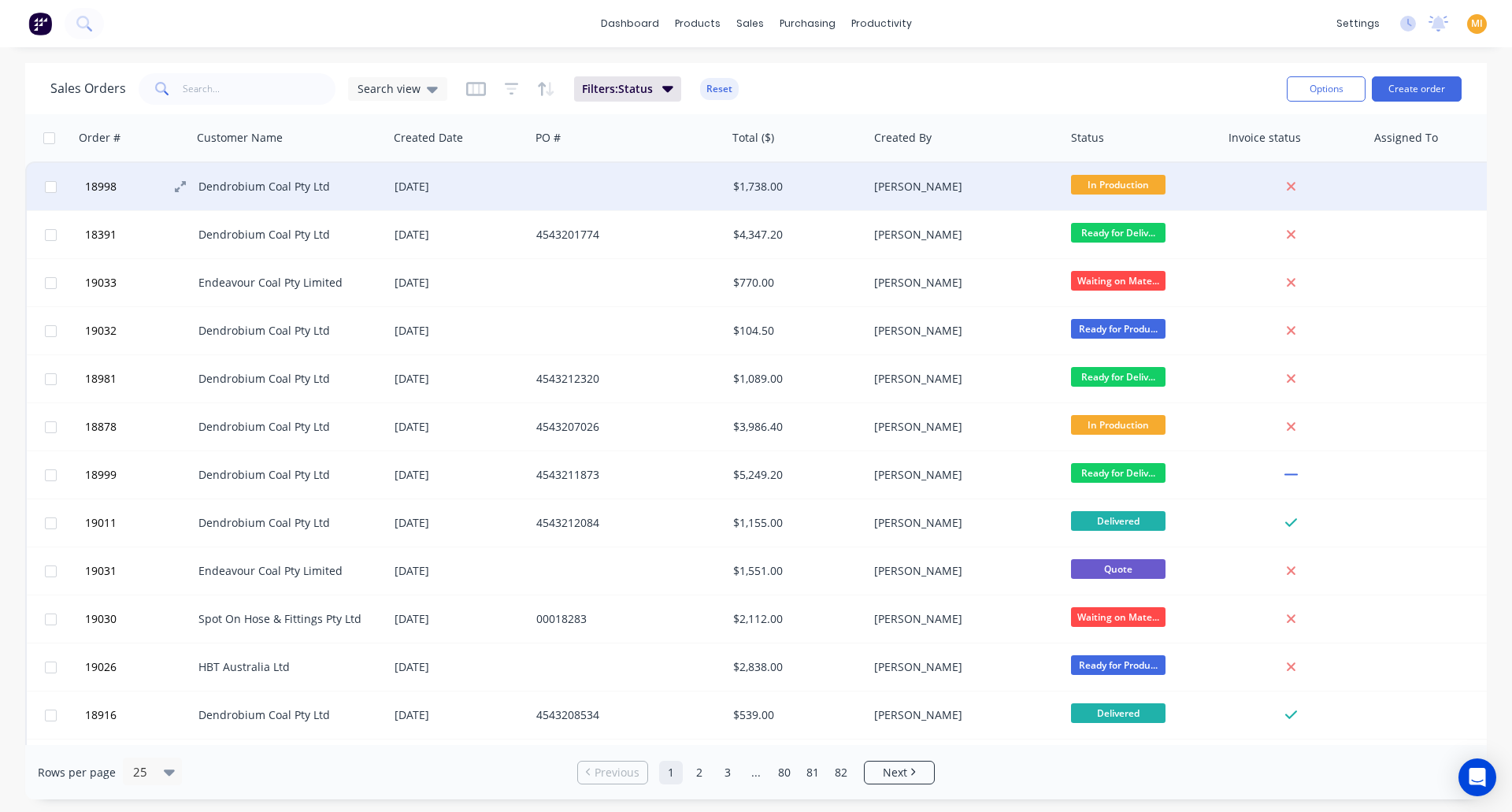
click at [89, 180] on span "18998" at bounding box center [101, 187] width 31 height 16
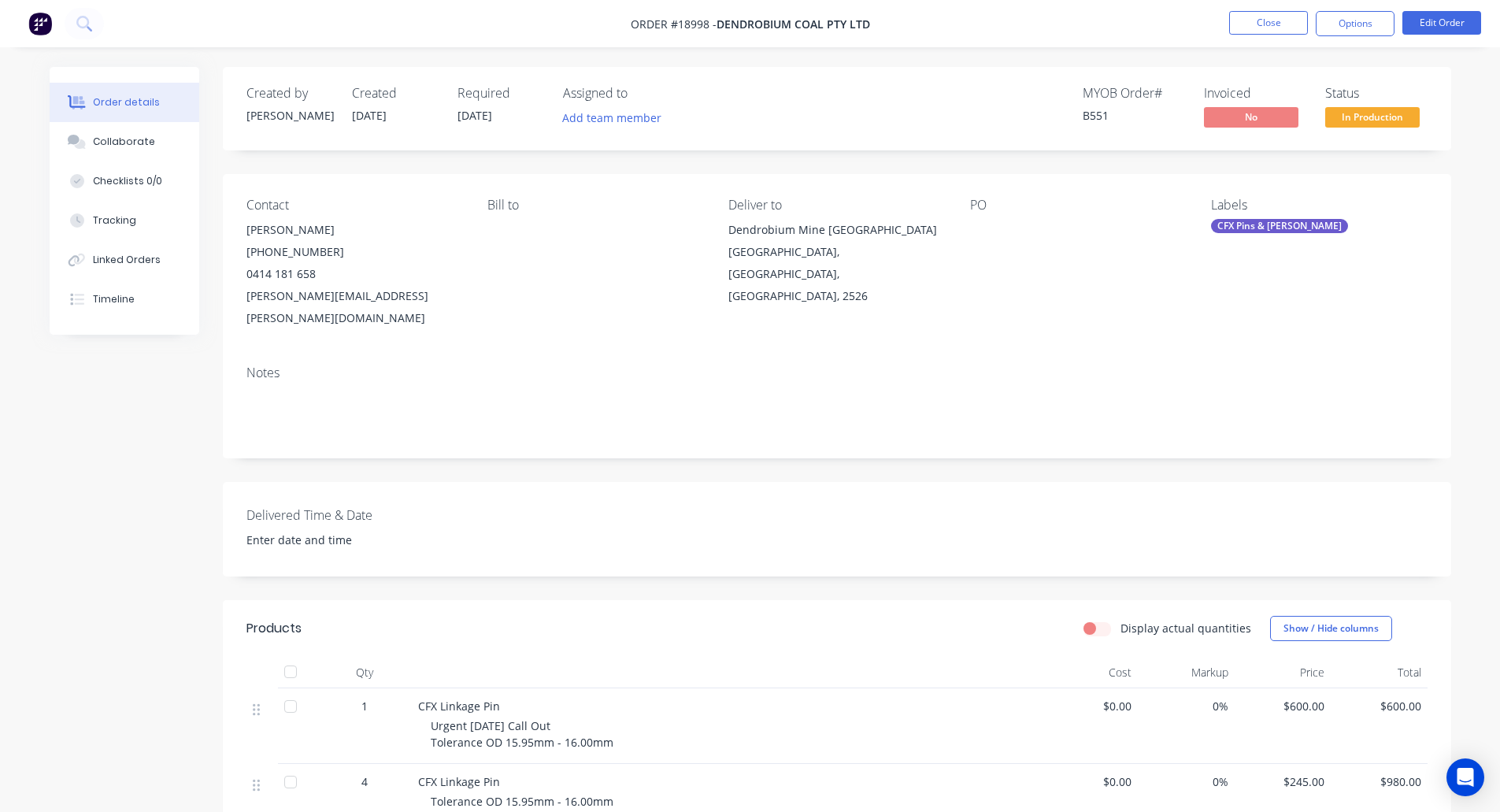
click at [1336, 37] on nav "Order #18998 - Dendrobium Coal Pty Ltd Close Options Edit Order" at bounding box center [750, 23] width 1500 height 47
click at [1352, 17] on button "Options" at bounding box center [1356, 23] width 79 height 25
click at [1454, 21] on button "Edit Order" at bounding box center [1442, 23] width 79 height 23
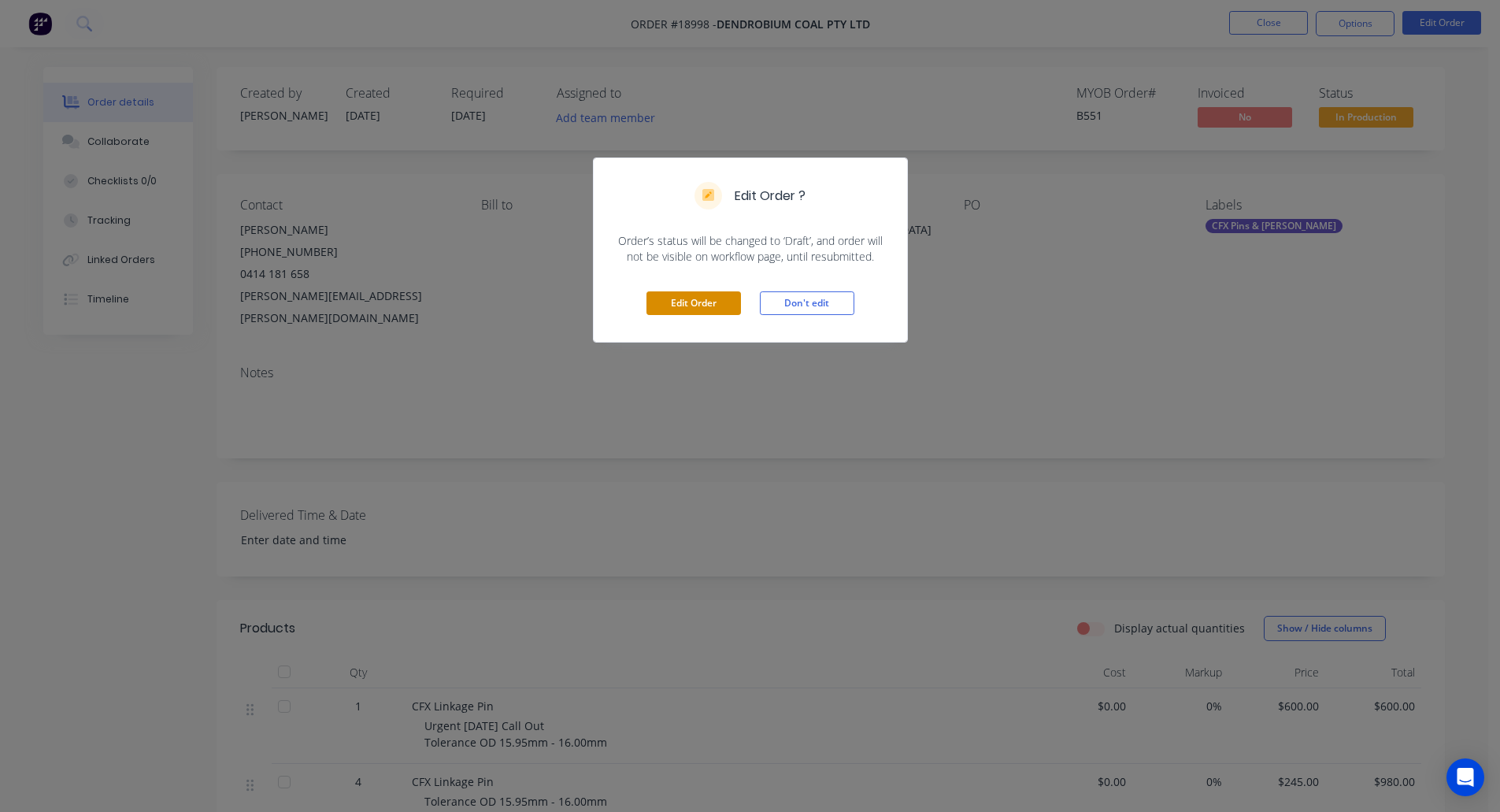
click at [695, 294] on button "Edit Order" at bounding box center [694, 303] width 95 height 23
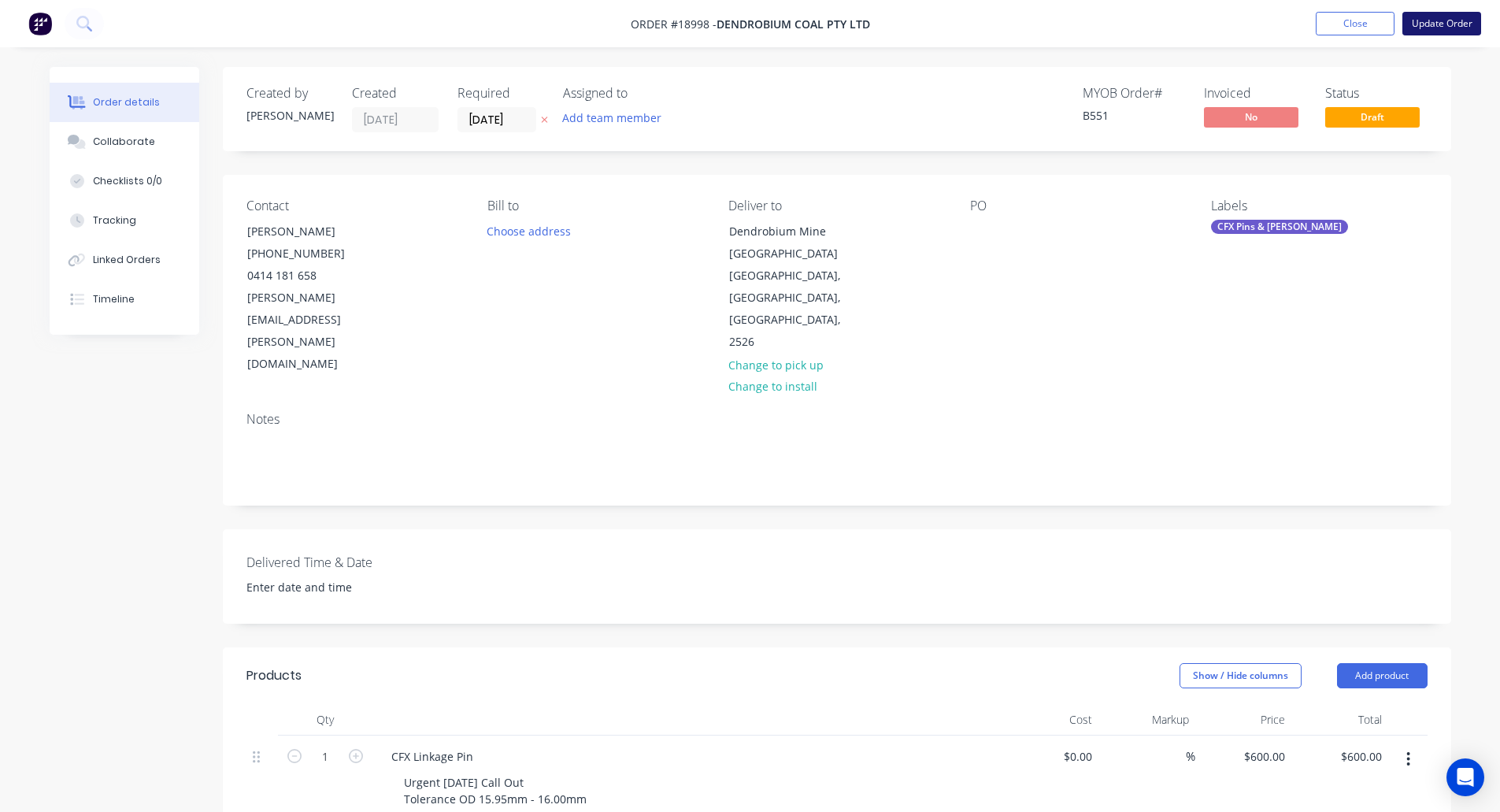
click at [1437, 23] on button "Update Order" at bounding box center [1442, 23] width 79 height 23
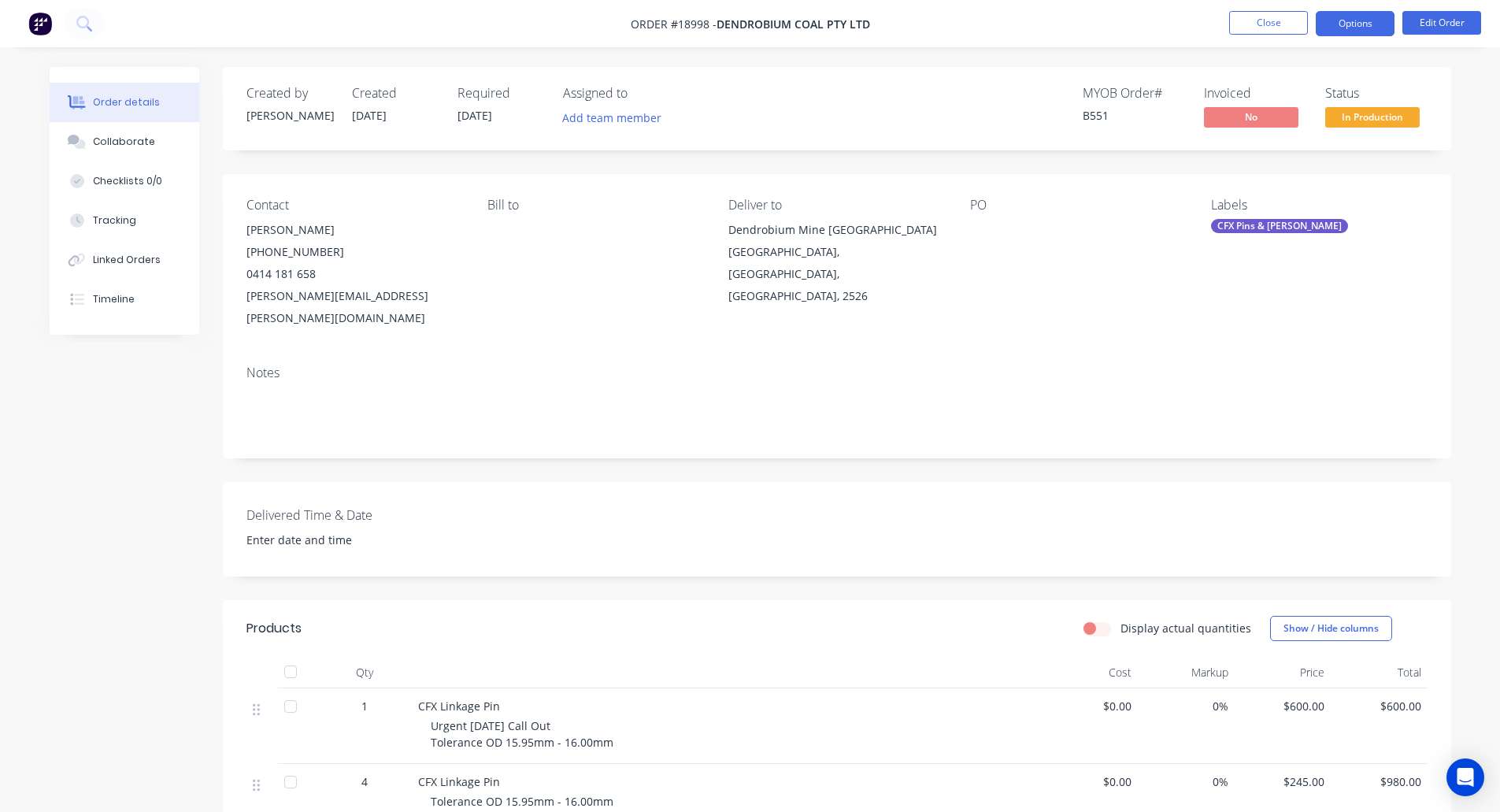
click at [1350, 21] on button "Options" at bounding box center [1356, 23] width 79 height 25
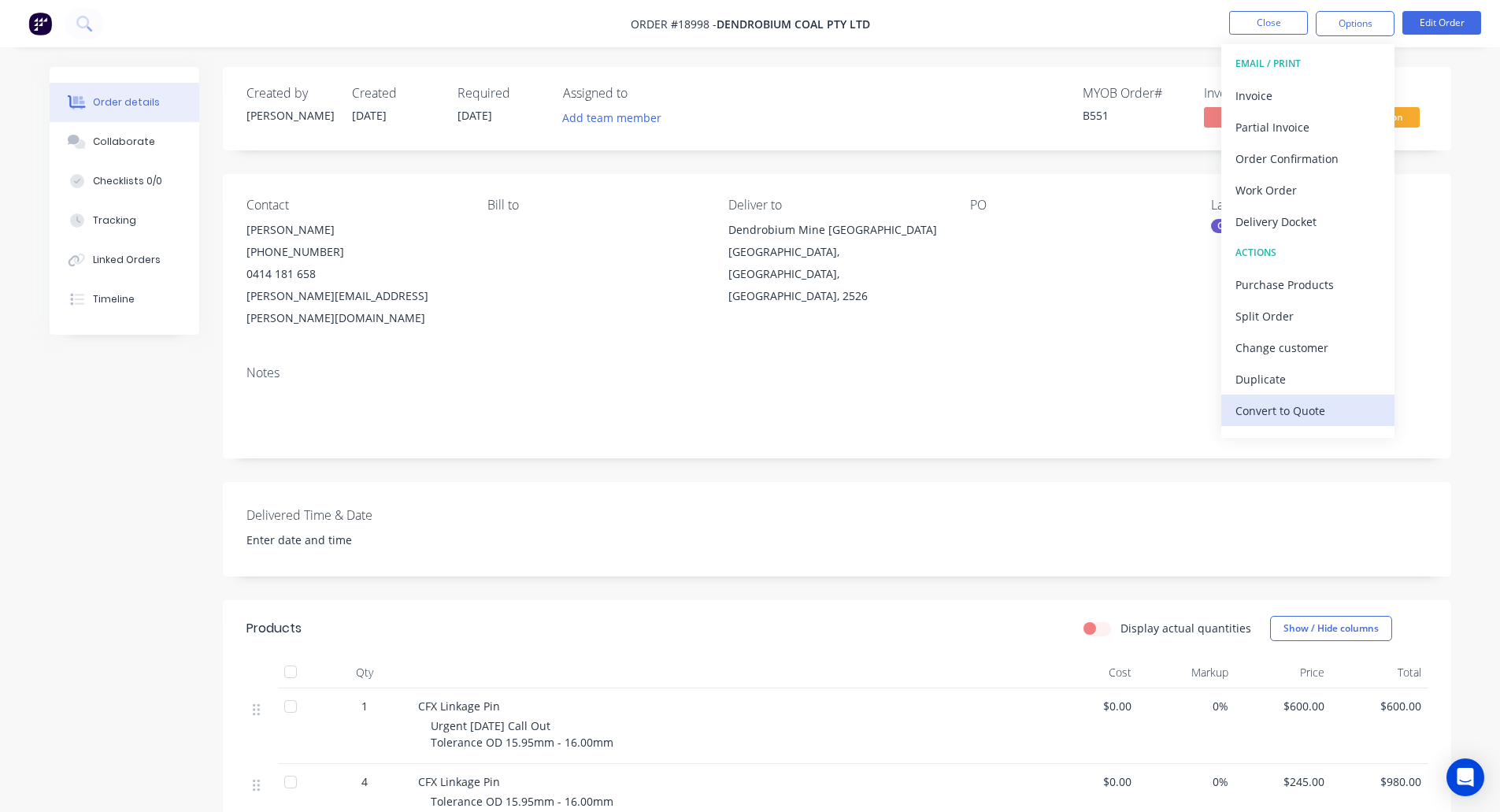
click at [1247, 399] on div "Convert to Quote" at bounding box center [1308, 410] width 145 height 23
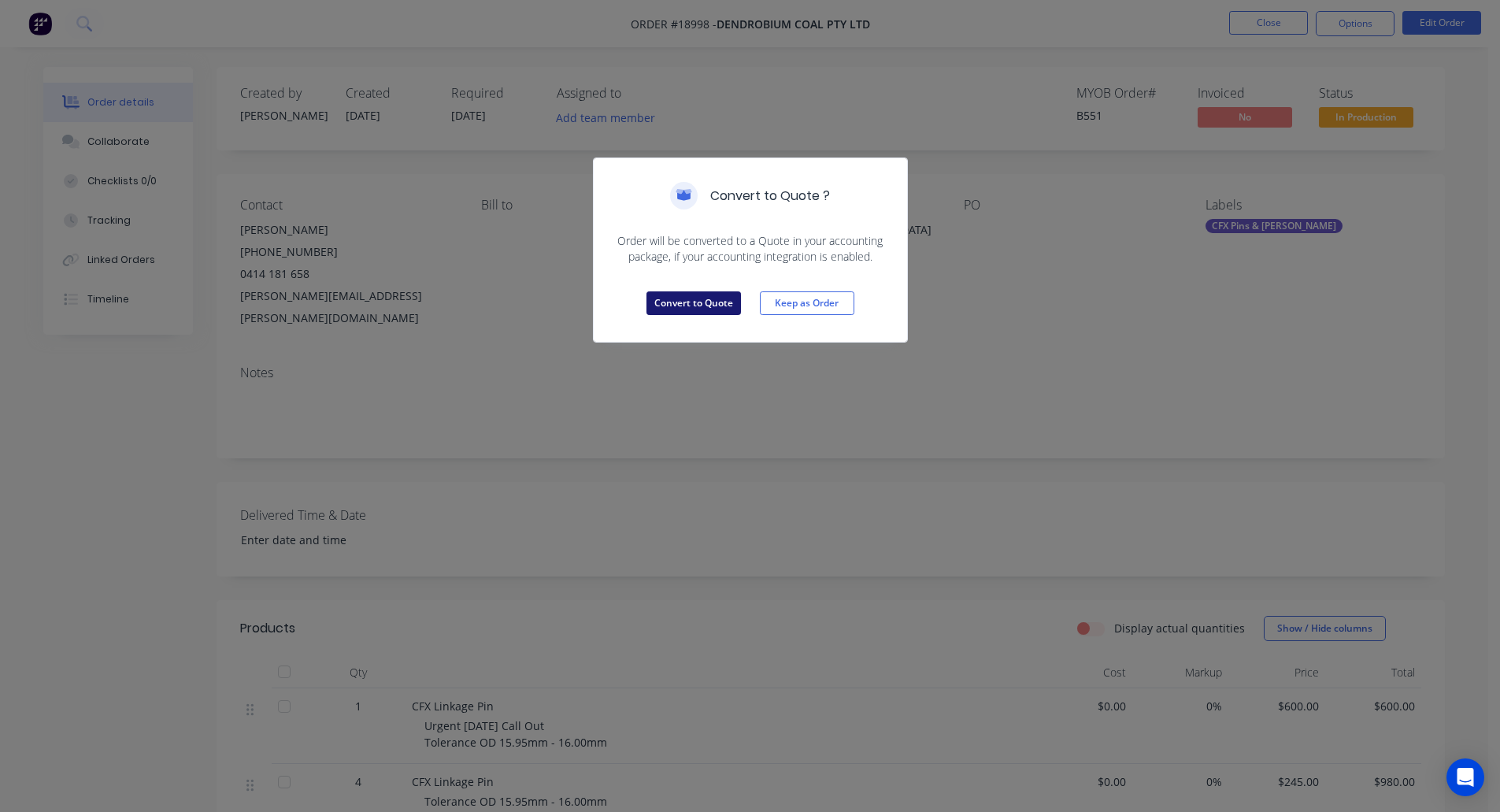
click at [671, 303] on button "Convert to Quote" at bounding box center [694, 303] width 95 height 23
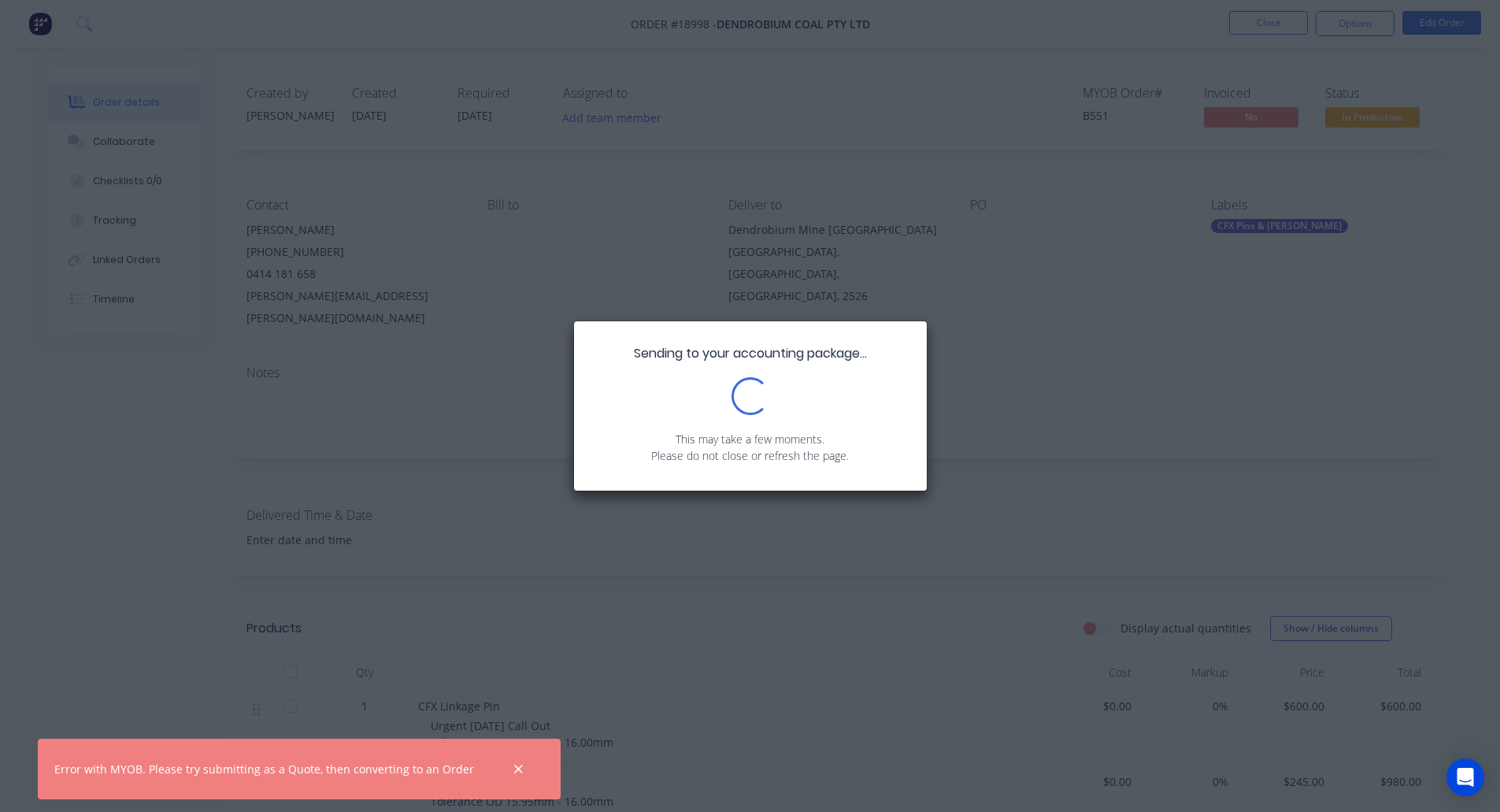
click at [216, 577] on div "Sending to your accounting package... Loading... This may take a few moments. P…" at bounding box center [750, 406] width 1500 height 812
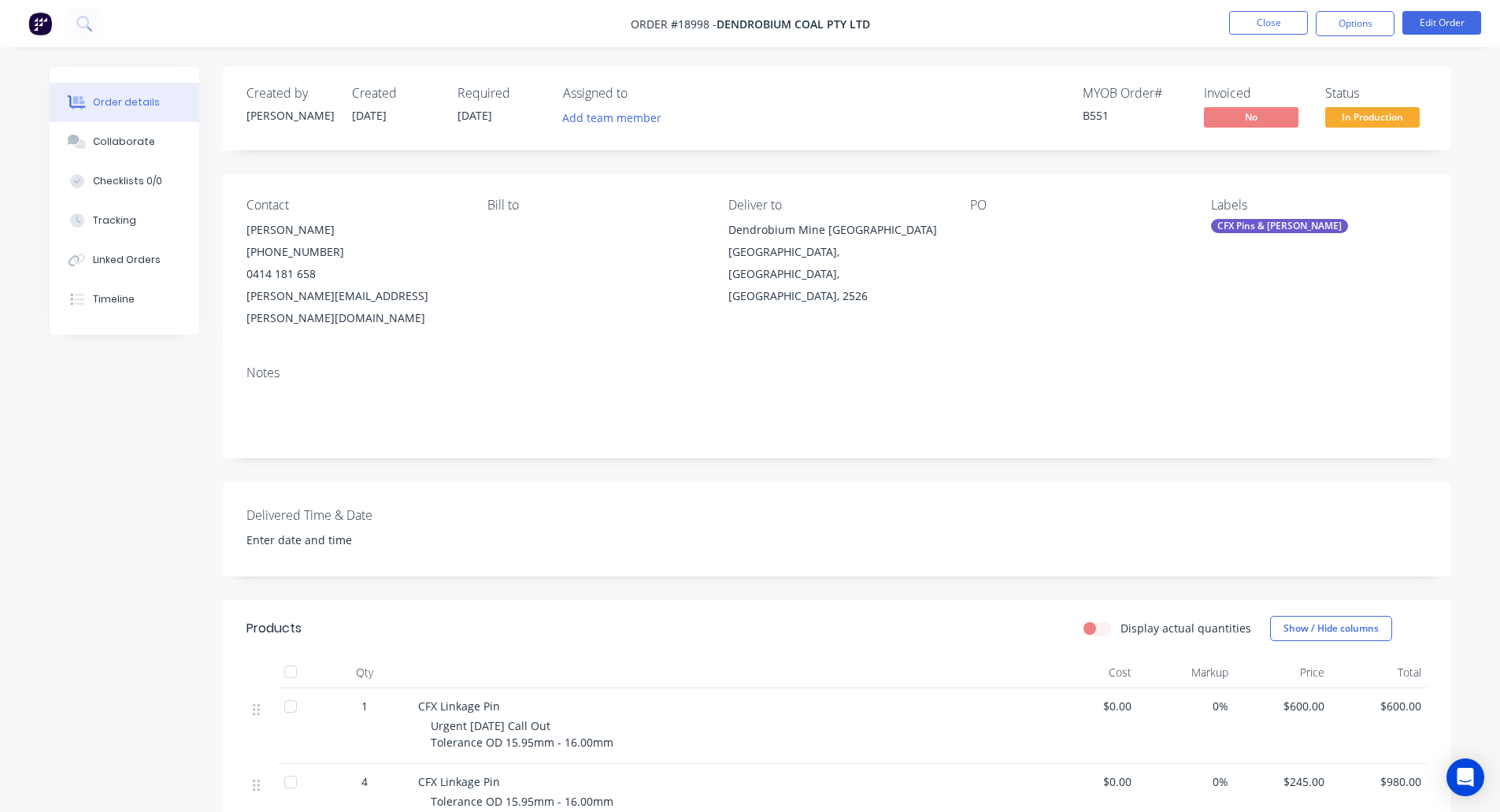
click at [1090, 116] on div "B551" at bounding box center [1134, 115] width 103 height 17
click at [1248, 23] on button "Close" at bounding box center [1269, 23] width 79 height 23
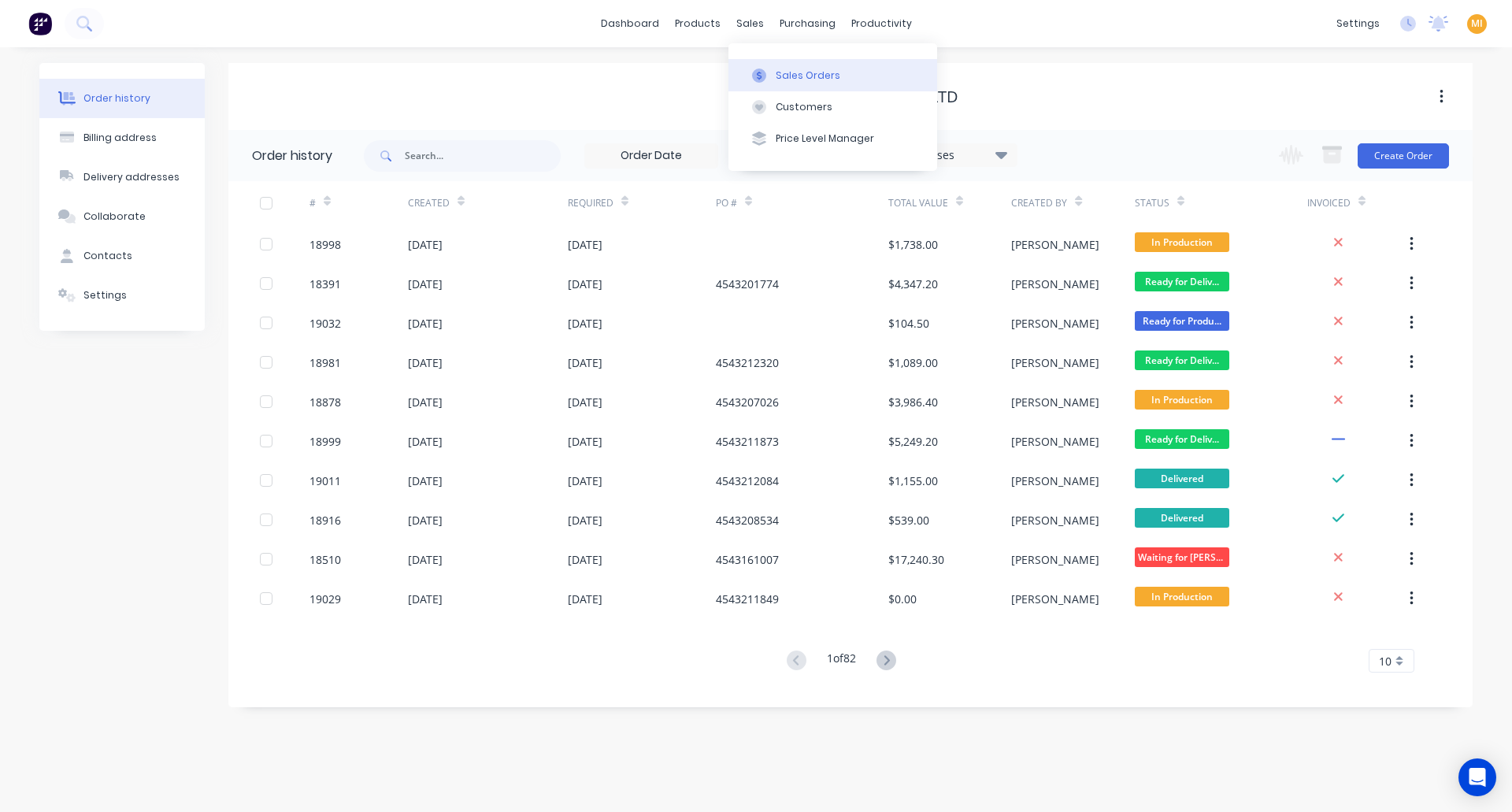
click at [765, 88] on button "Sales Orders" at bounding box center [833, 75] width 209 height 31
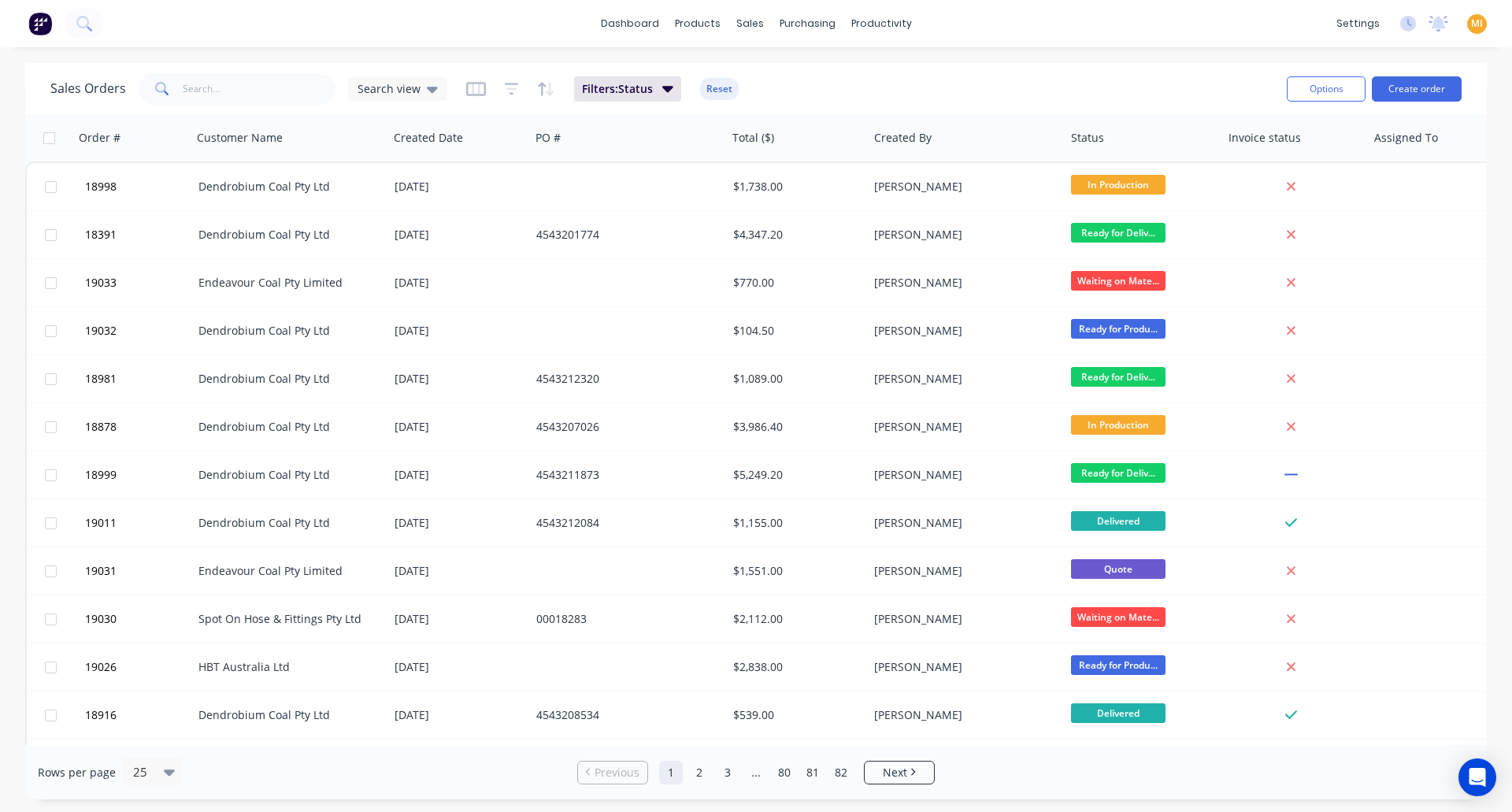
click at [469, 79] on button "button" at bounding box center [476, 89] width 20 height 25
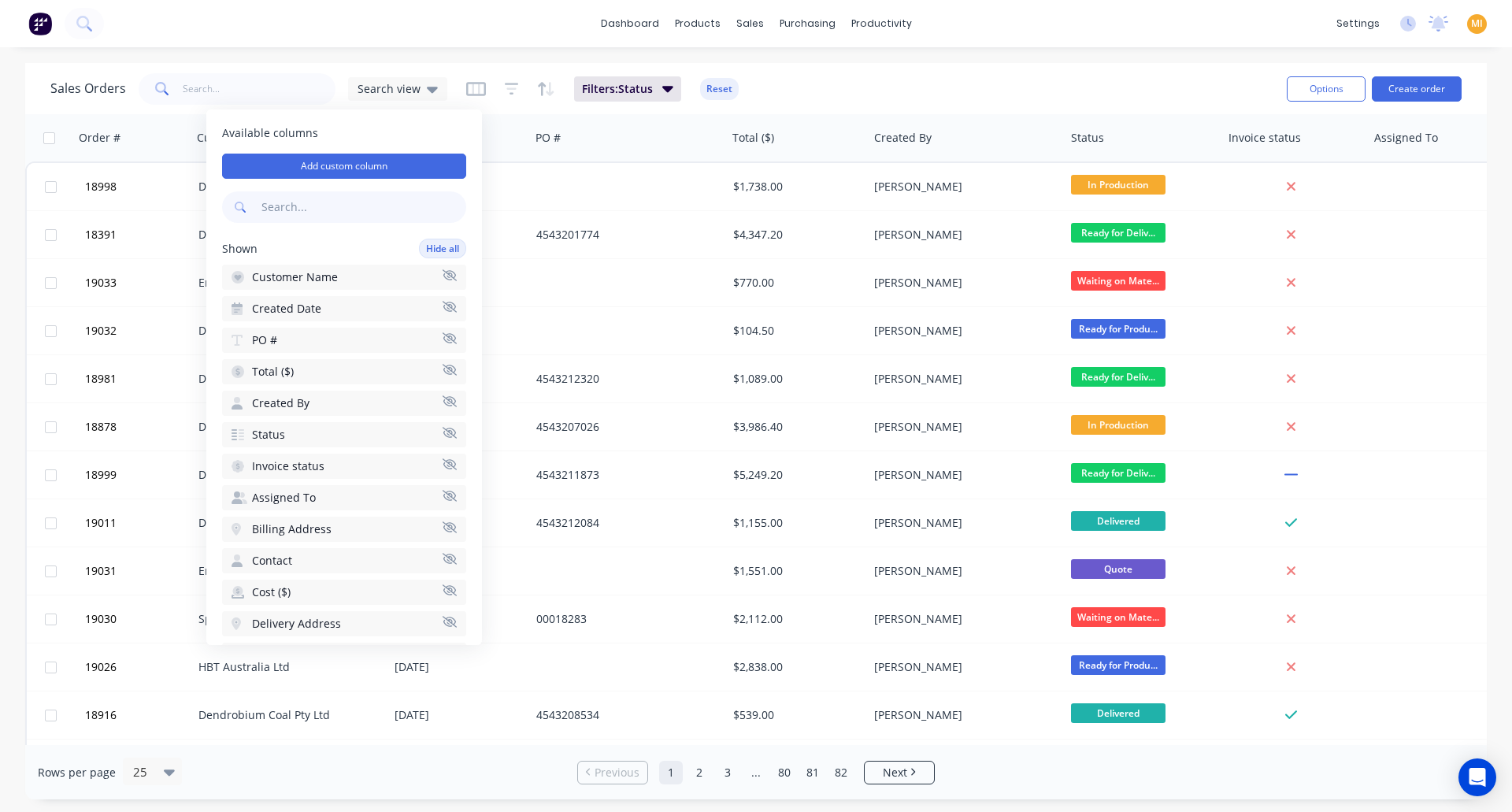
click at [322, 207] on input "text" at bounding box center [362, 207] width 208 height 31
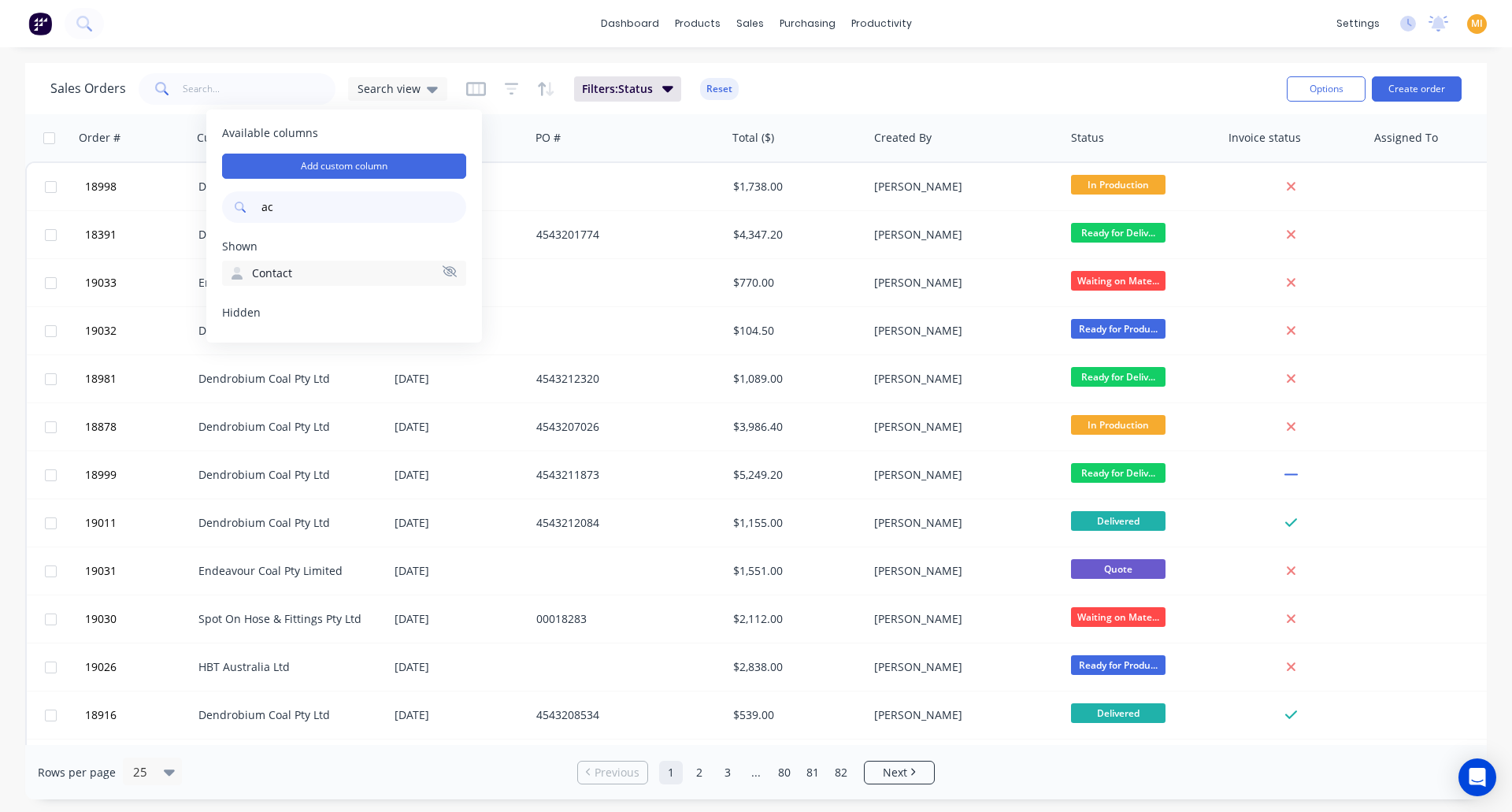
type input "acc"
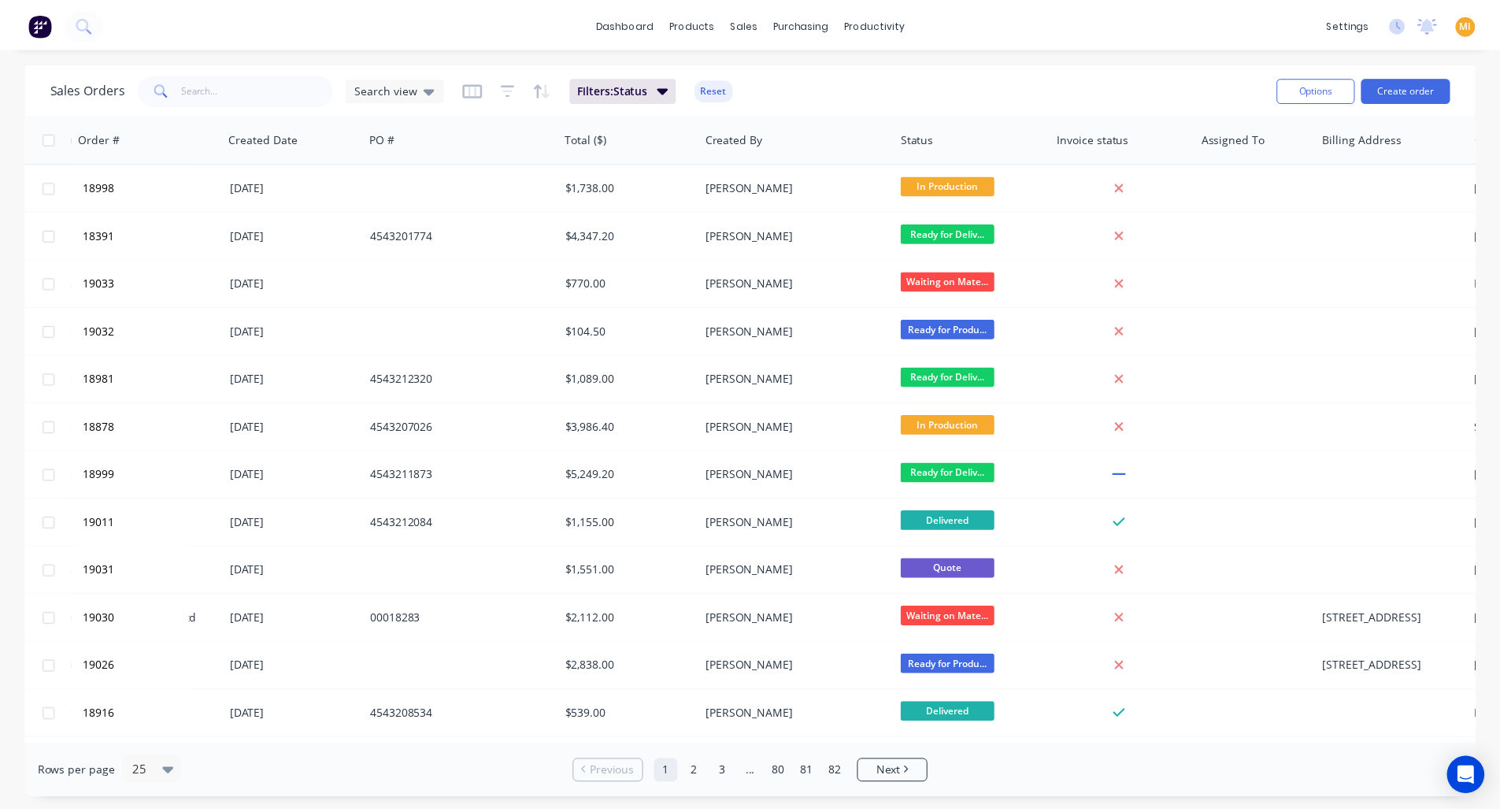
scroll to position [0, 157]
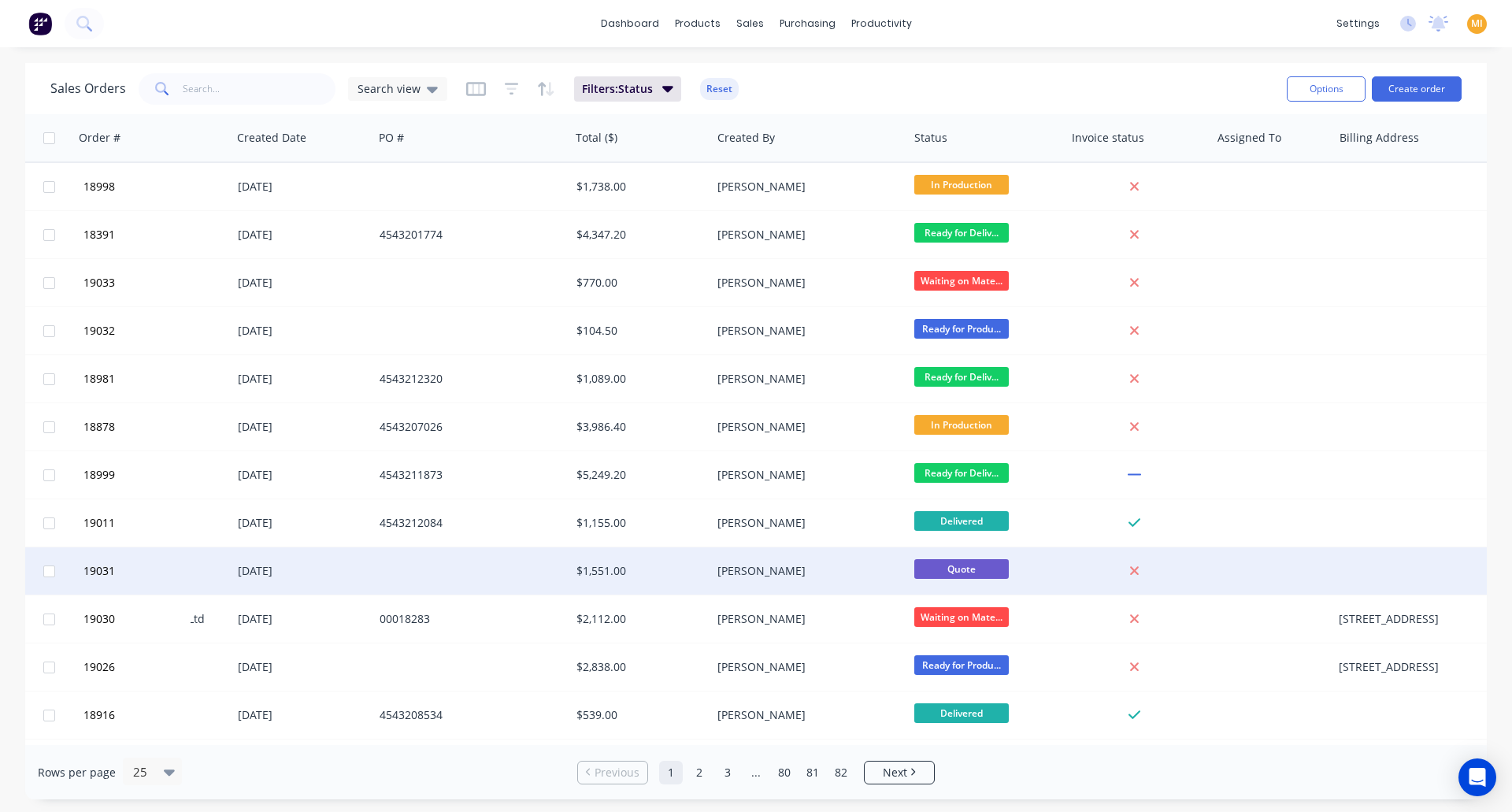
click at [213, 572] on div "Endeavour Coal Pty Limited" at bounding box center [129, 571] width 175 height 16
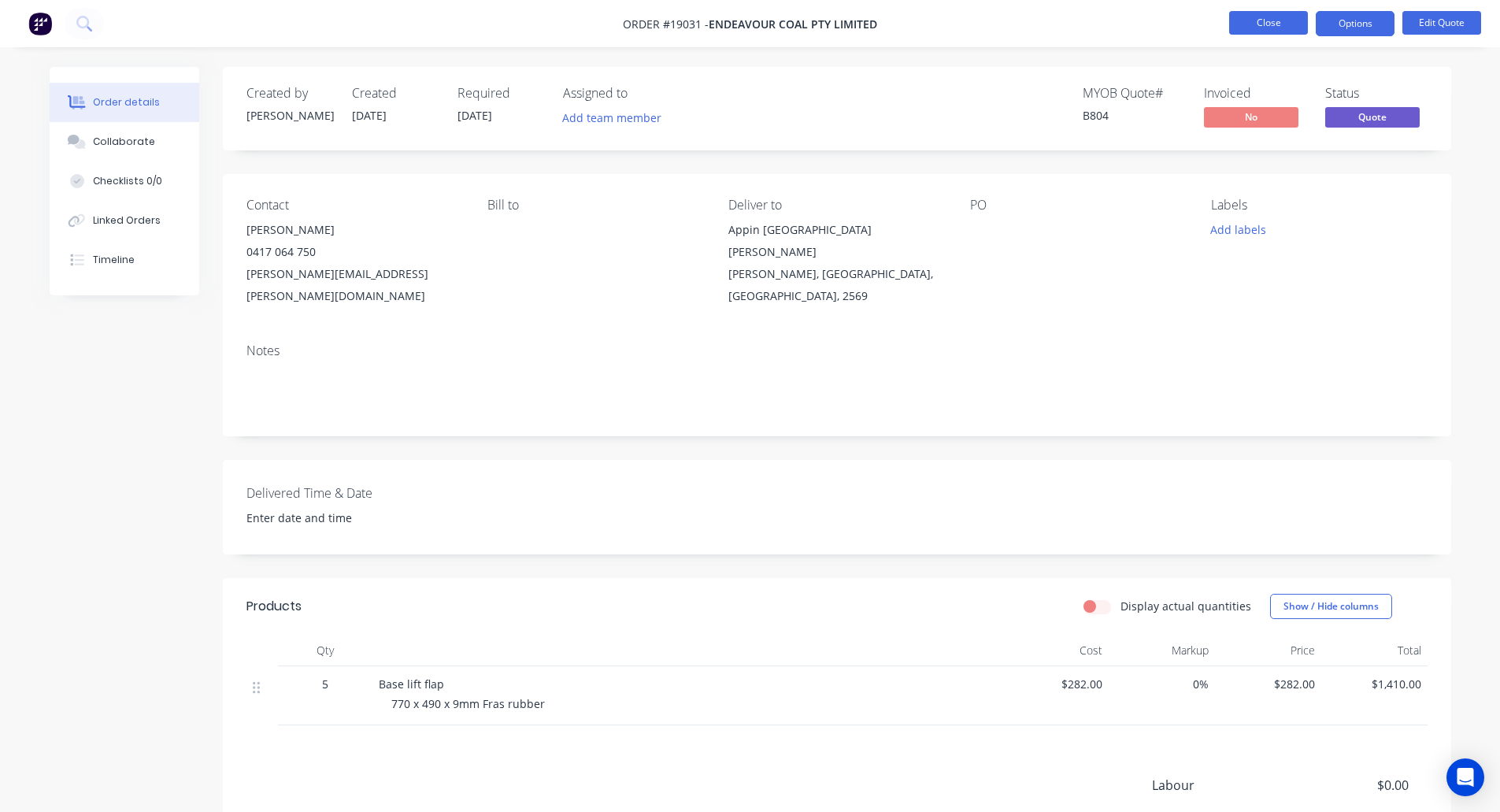
click at [1260, 21] on button "Close" at bounding box center [1269, 23] width 79 height 23
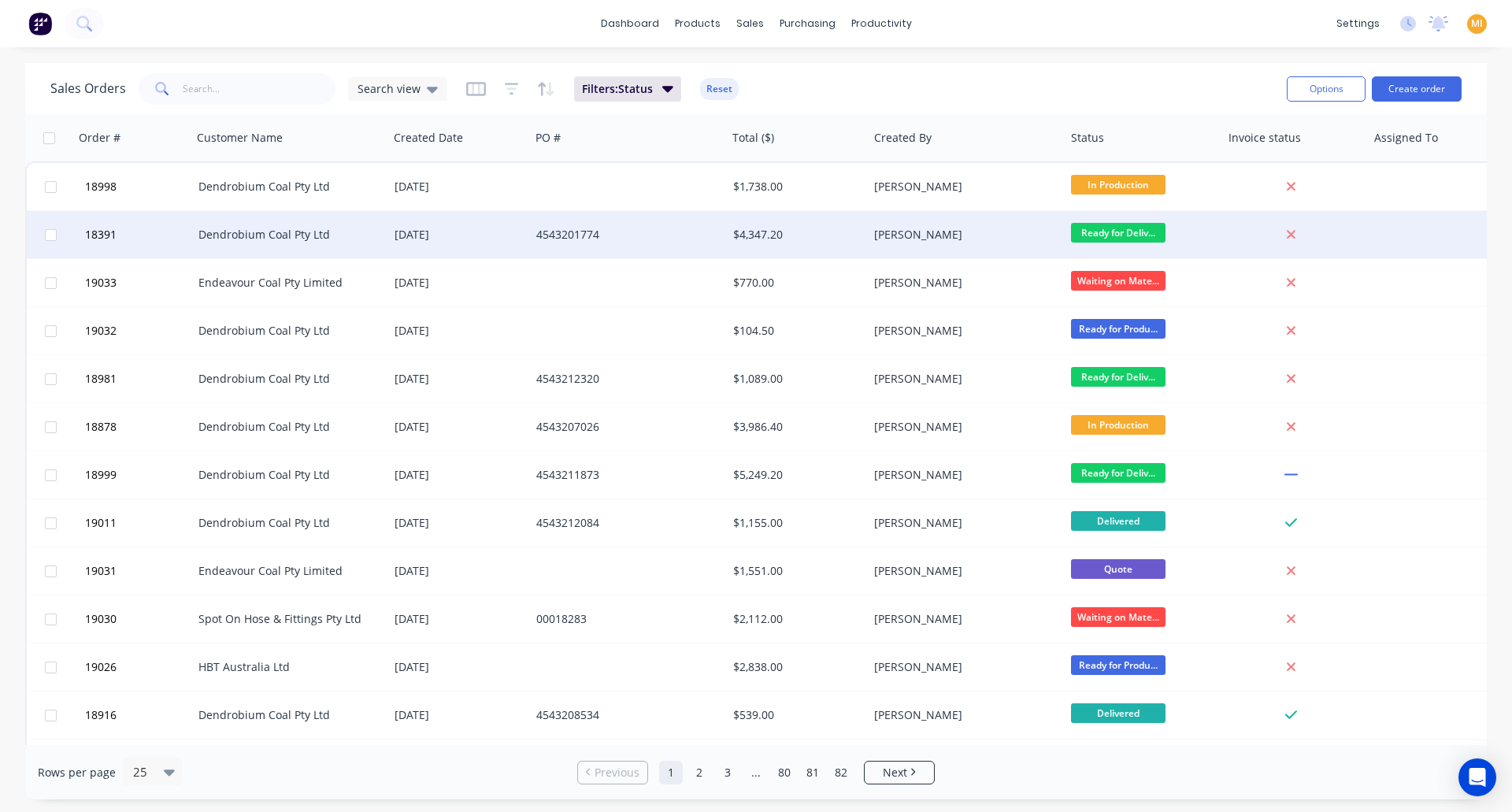
click at [209, 227] on div "Dendrobium Coal Pty Ltd" at bounding box center [285, 235] width 175 height 16
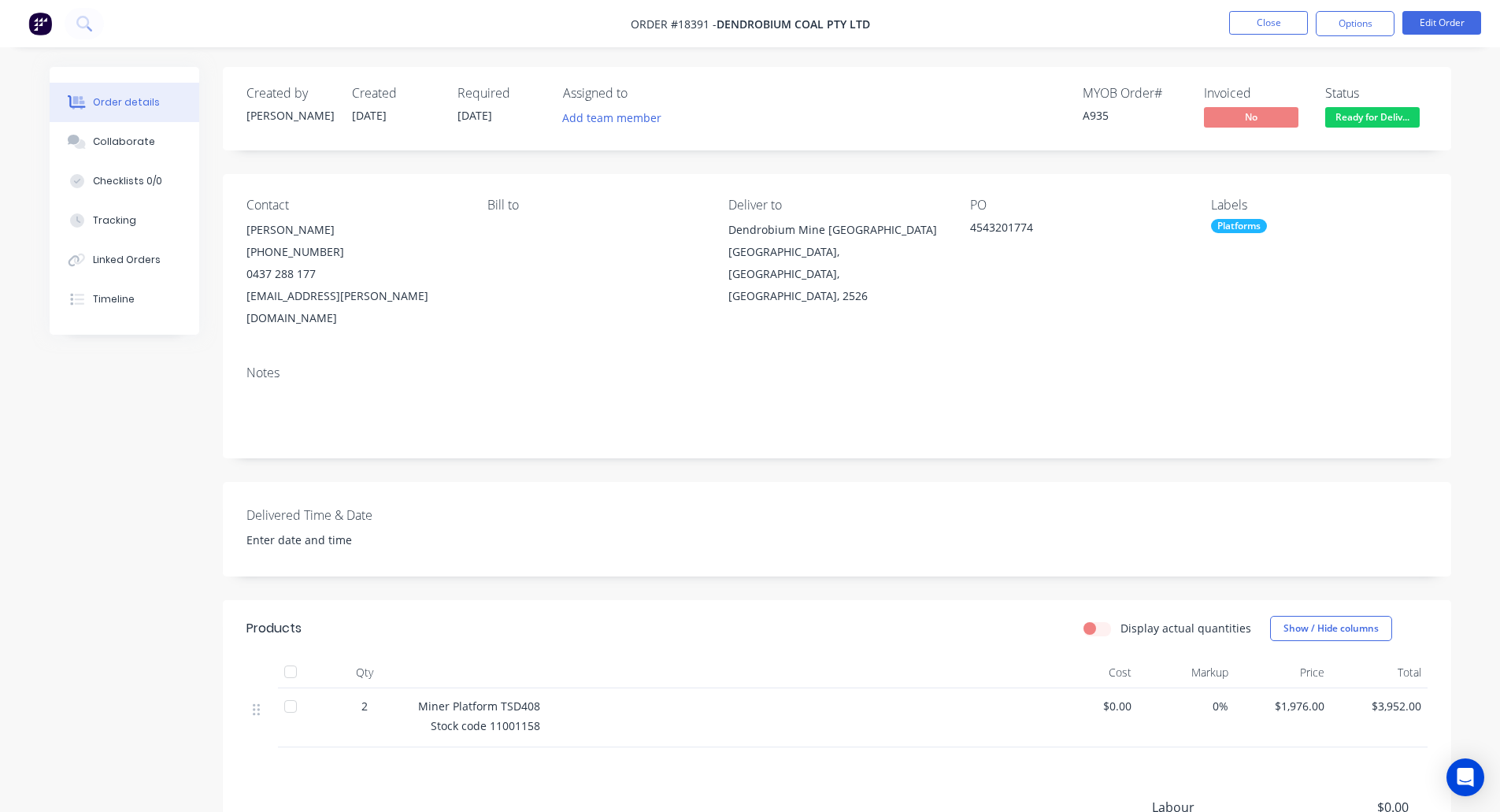
click at [690, 26] on span "Order #18391 -" at bounding box center [674, 23] width 86 height 15
copy span "18391"
click at [1333, 12] on button "Options" at bounding box center [1356, 23] width 79 height 25
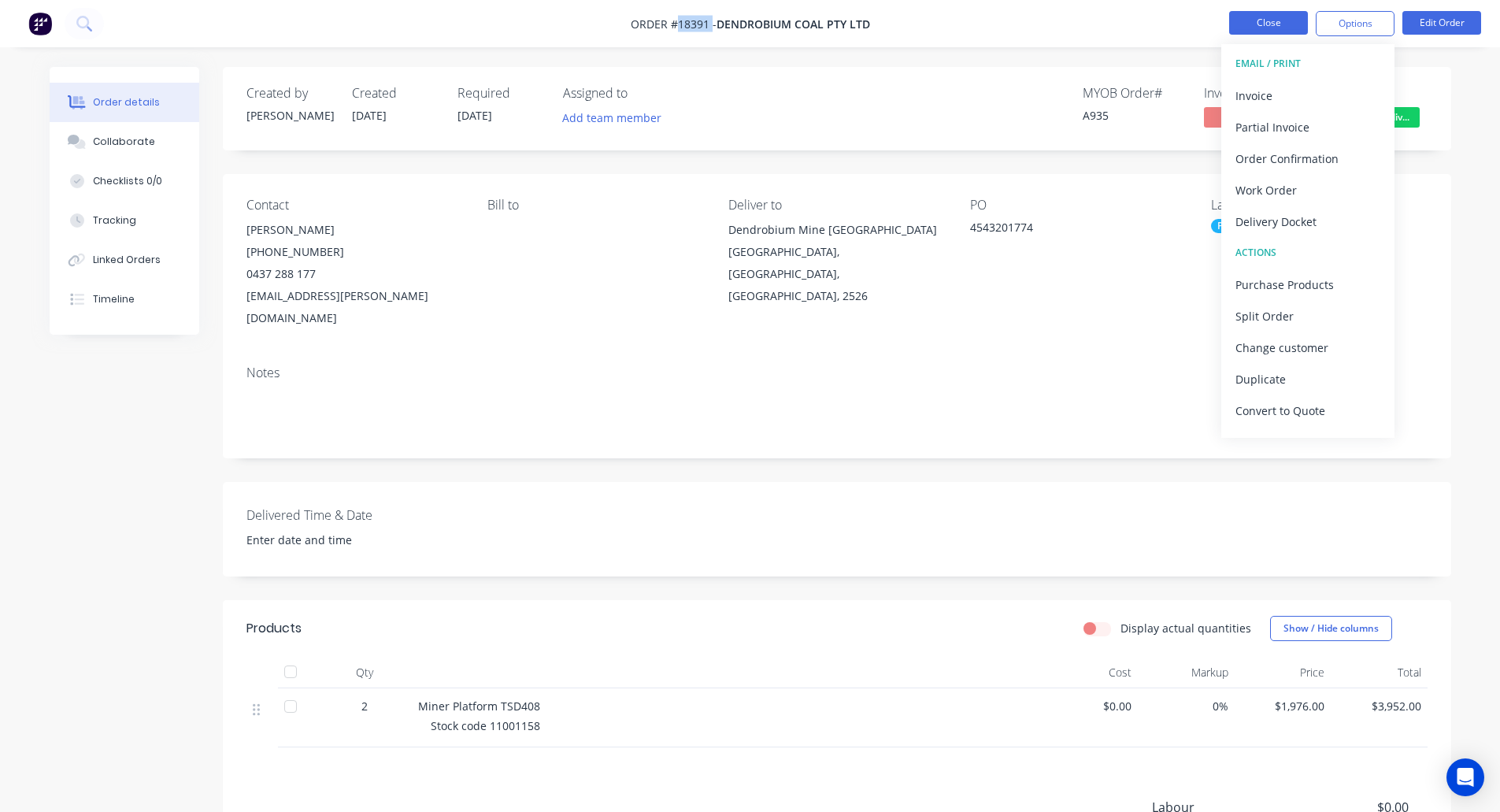
click at [1283, 26] on button "Close" at bounding box center [1269, 23] width 79 height 23
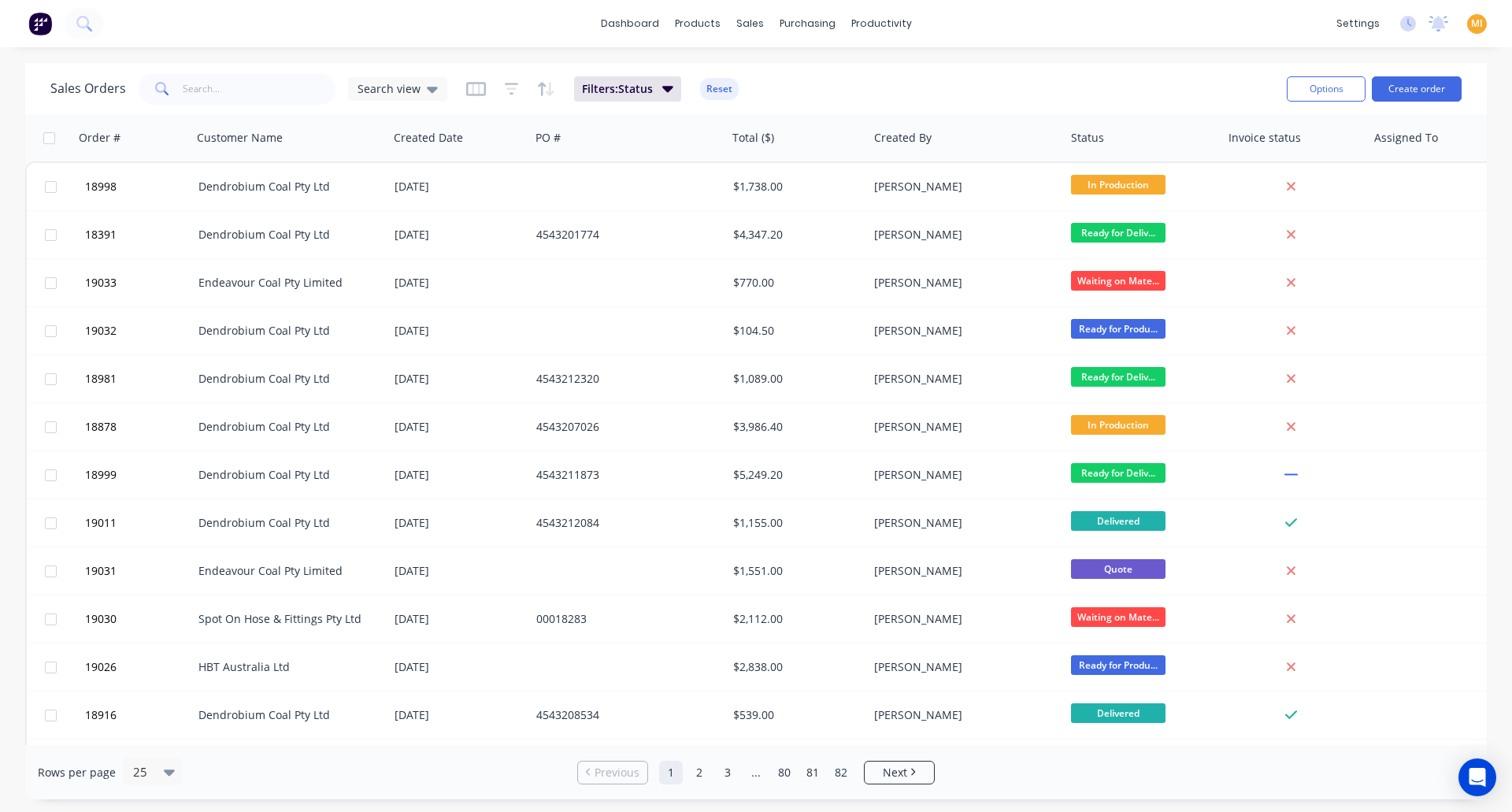
click at [37, 21] on img at bounding box center [40, 23] width 23 height 23
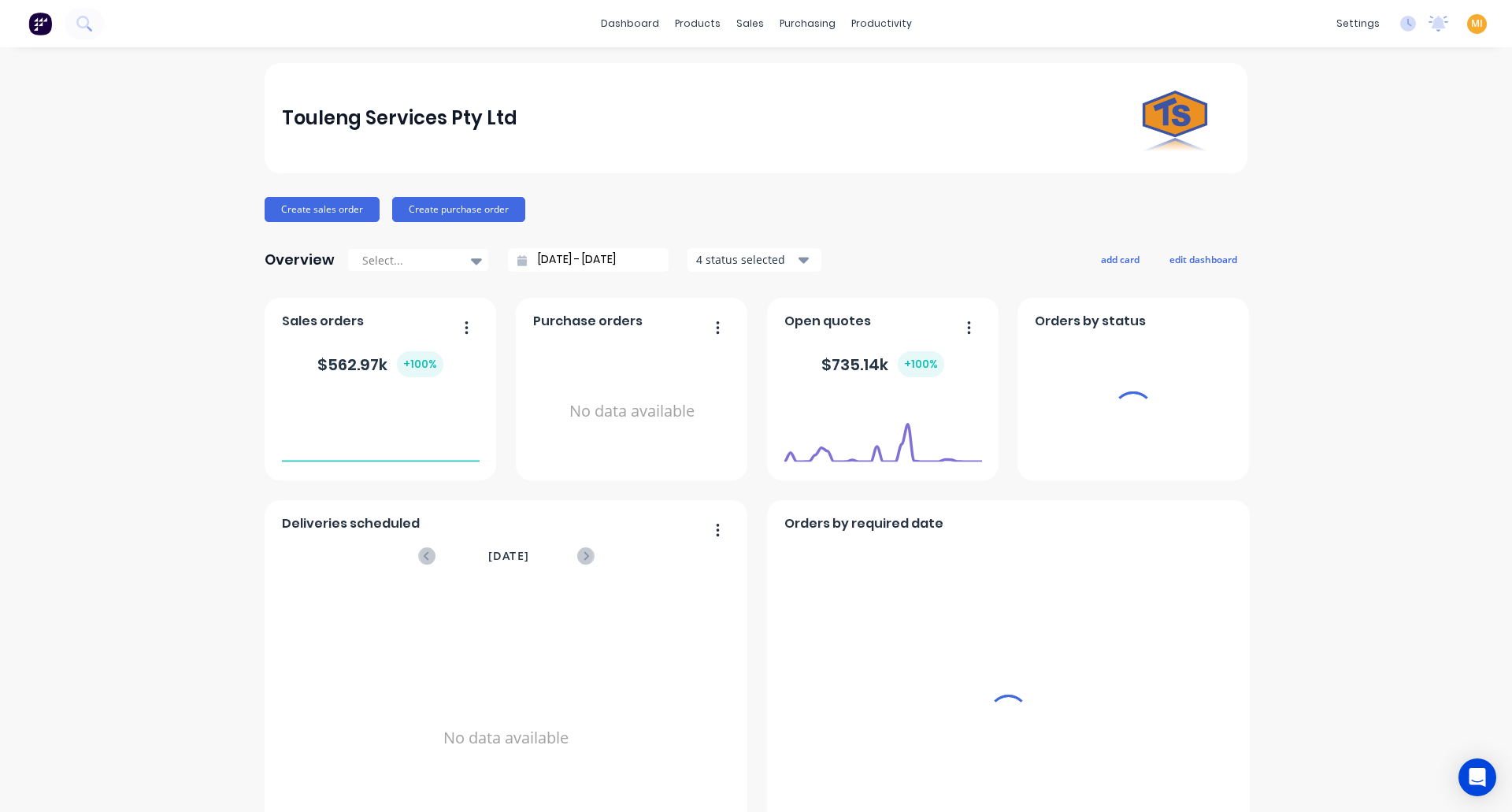
click at [1471, 26] on span "MI" at bounding box center [1477, 23] width 12 height 14
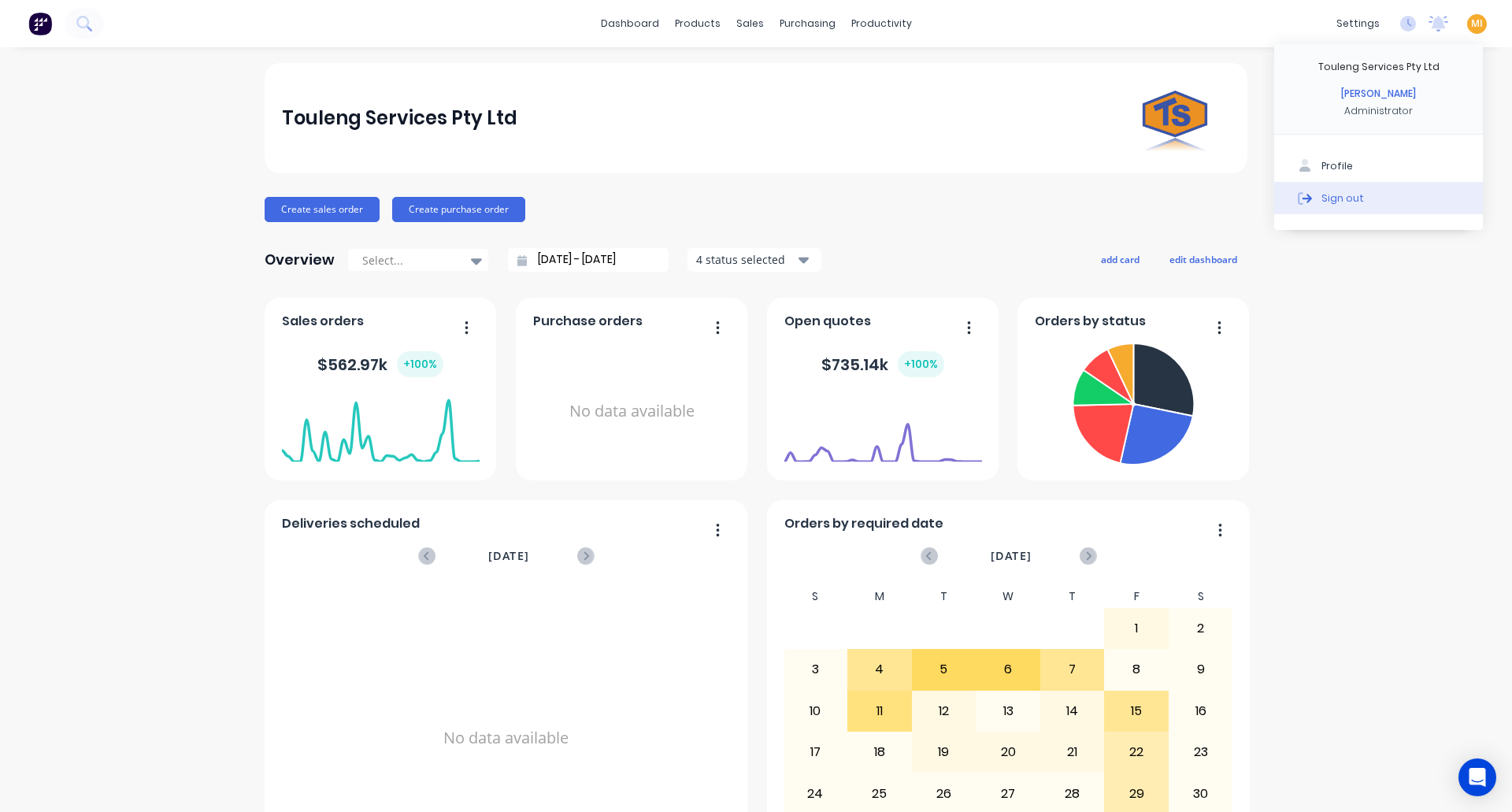
click at [1324, 201] on div "Sign out" at bounding box center [1342, 197] width 43 height 14
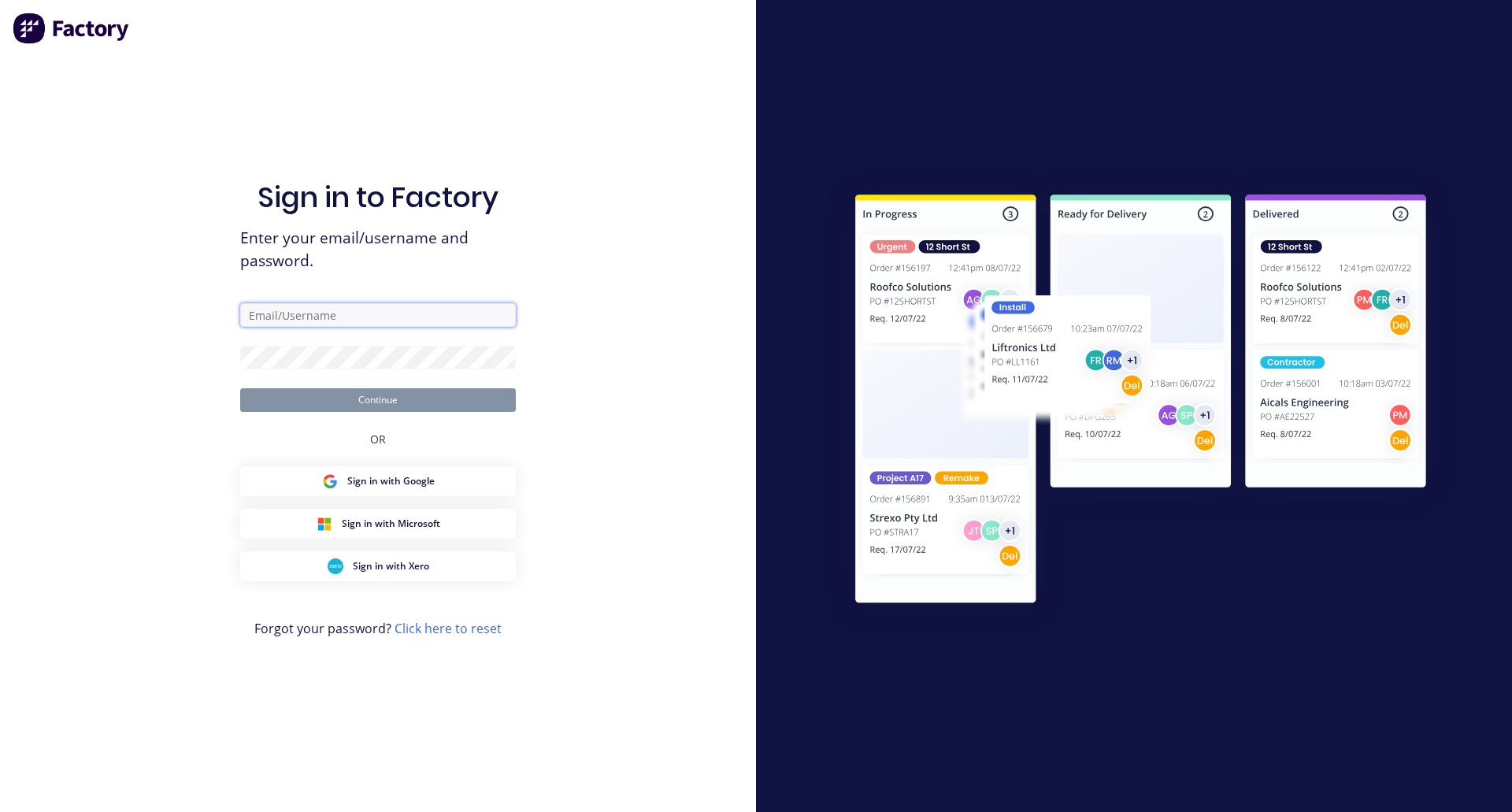
click at [423, 313] on input "text" at bounding box center [377, 315] width 276 height 23
type input "team+maricardemo@factory.app"
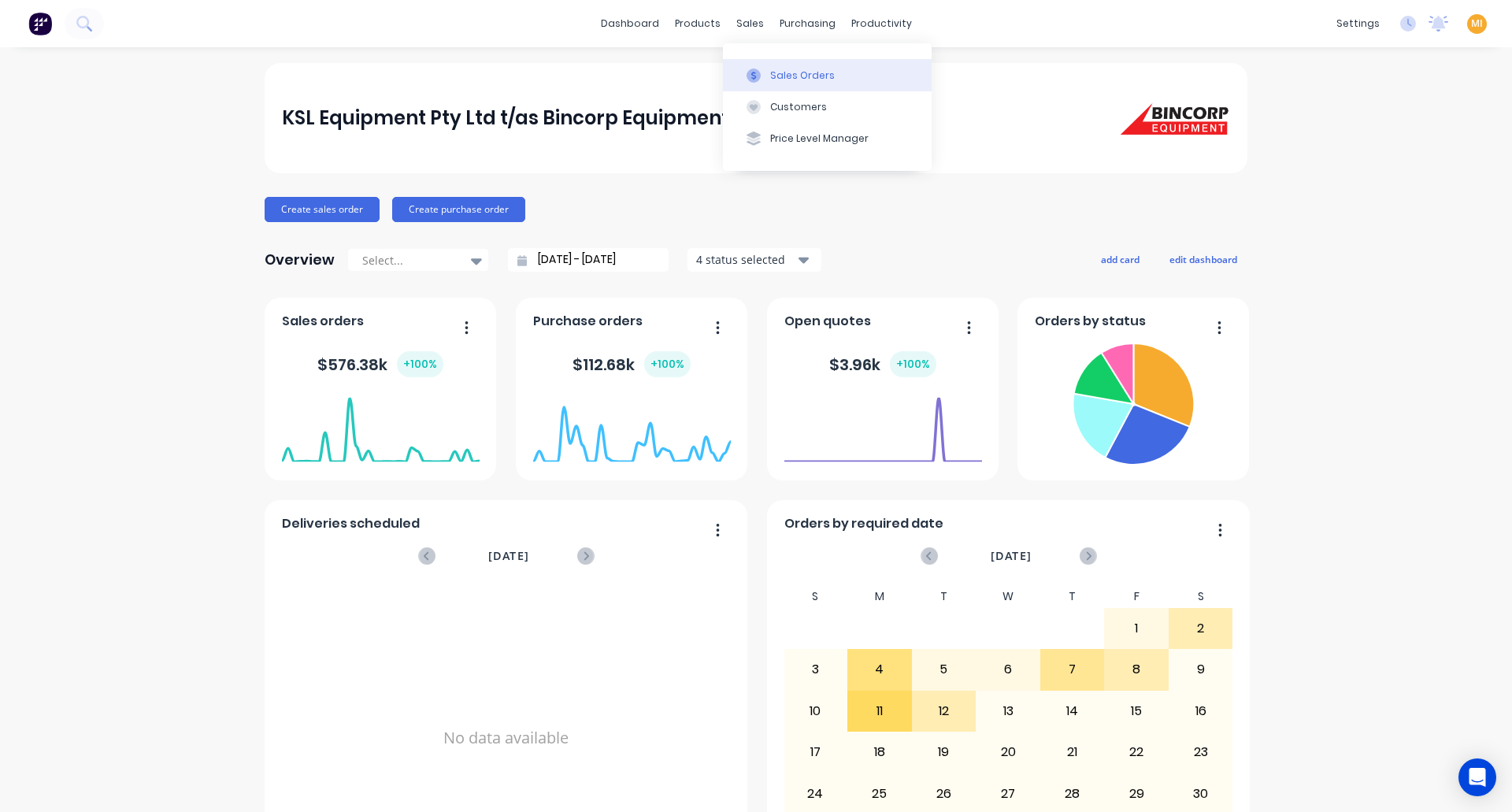
click at [761, 64] on button "Sales Orders" at bounding box center [827, 75] width 209 height 31
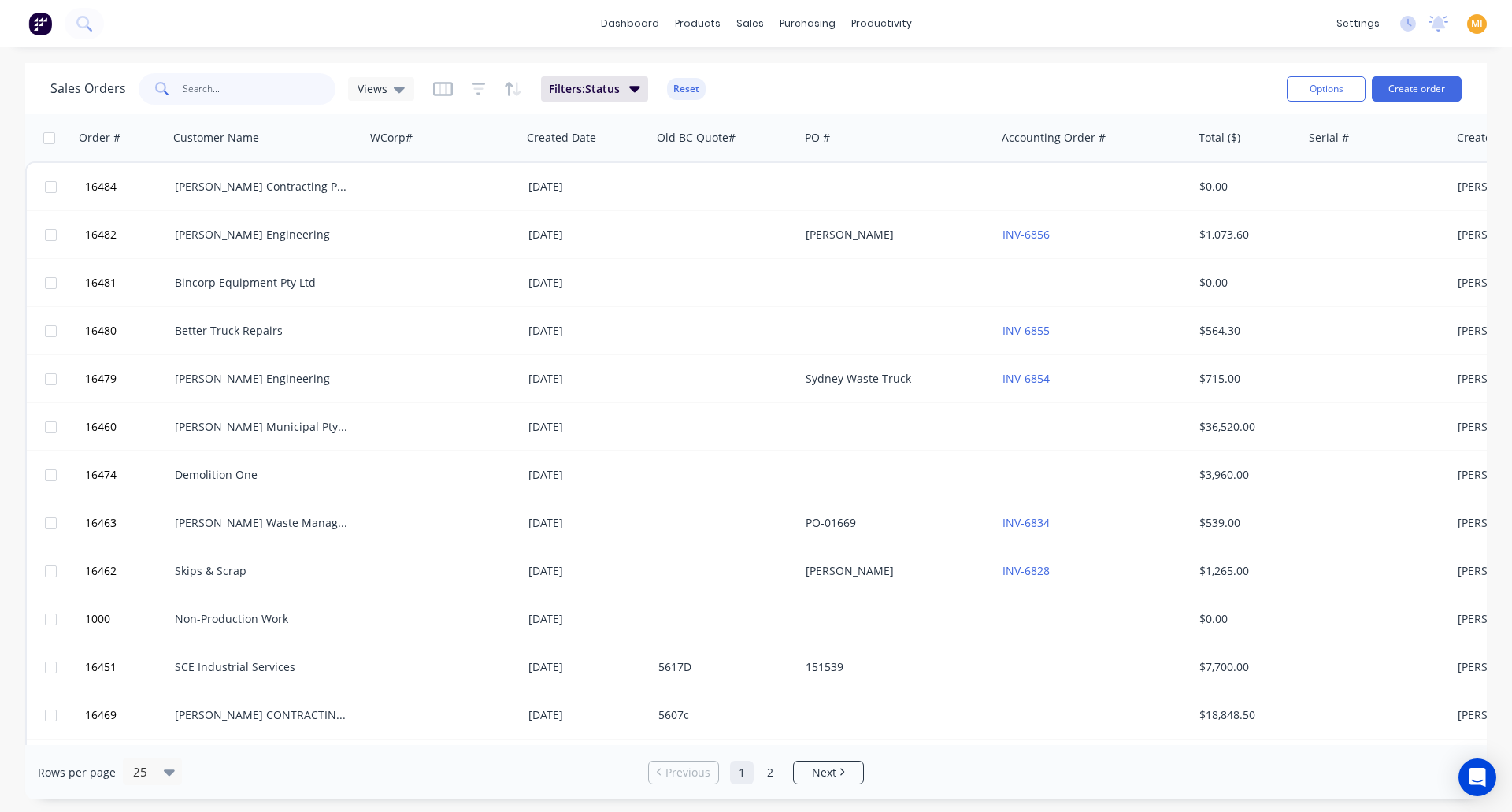
click at [264, 83] on input "text" at bounding box center [259, 89] width 154 height 31
paste input "16457"
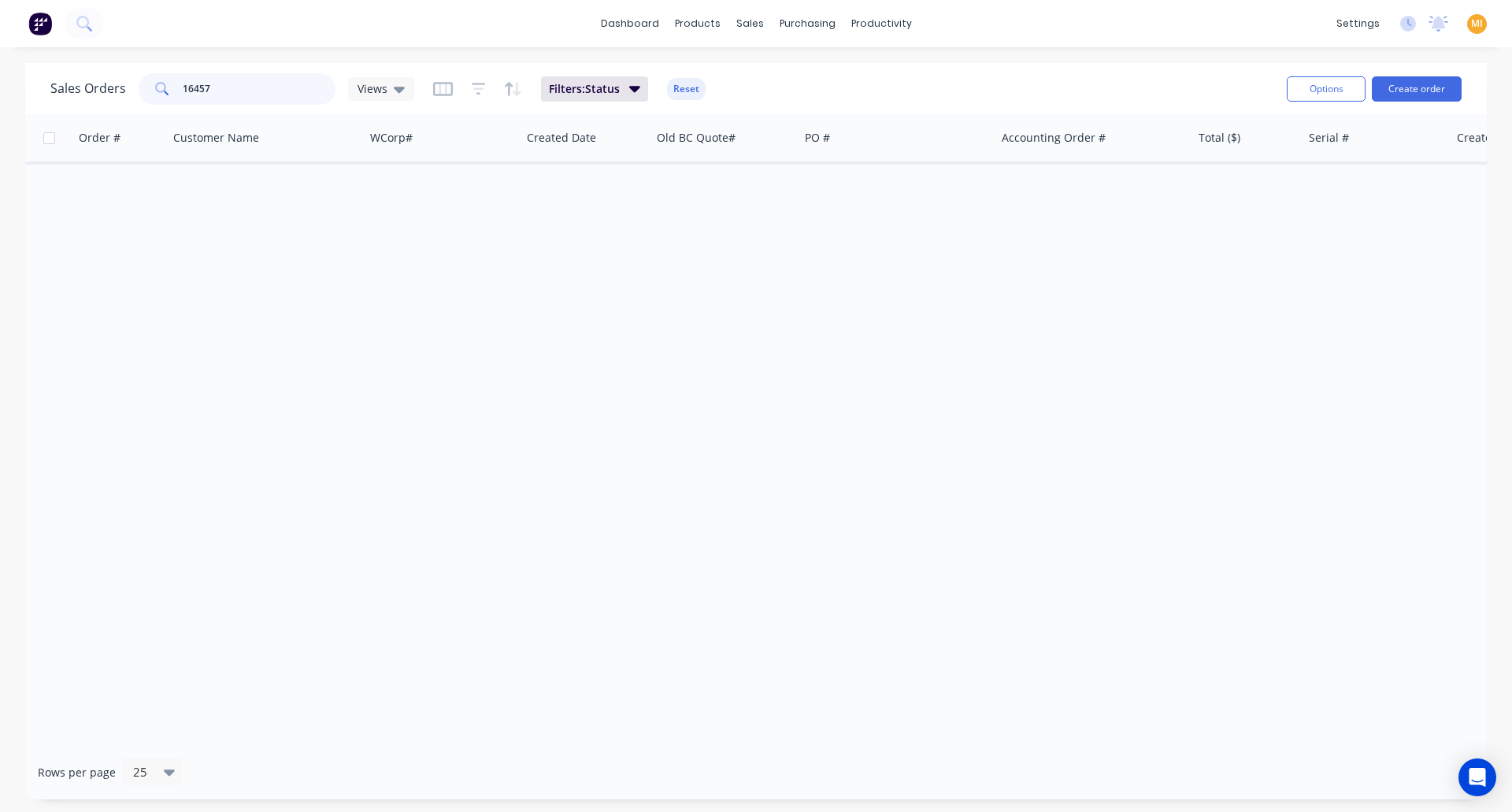
type input "16457"
click at [682, 85] on button "Reset" at bounding box center [686, 89] width 38 height 22
click at [180, 93] on span at bounding box center [160, 89] width 44 height 31
click at [195, 87] on input "16457" at bounding box center [259, 89] width 154 height 31
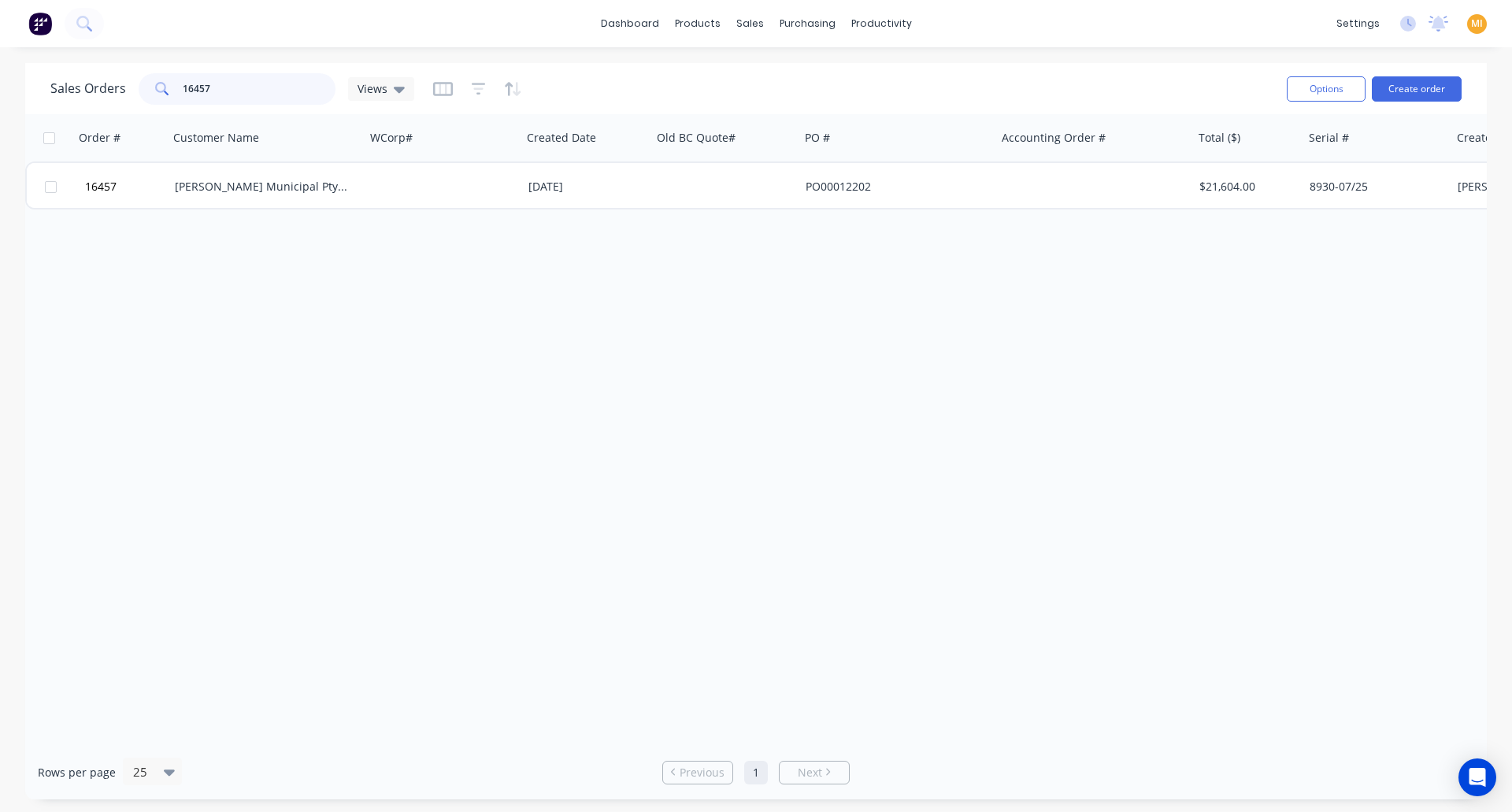
click at [195, 87] on input "16457" at bounding box center [259, 89] width 154 height 31
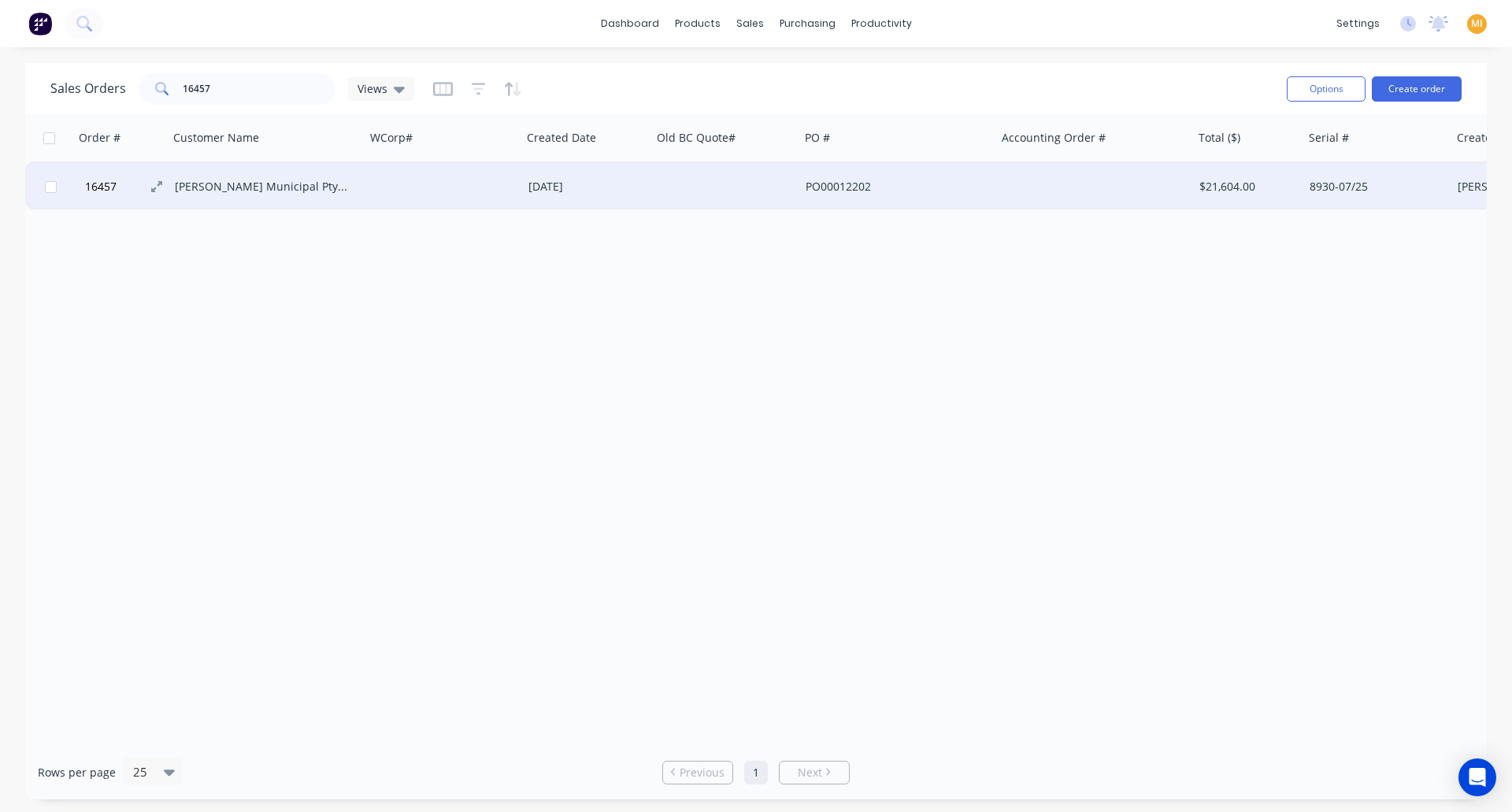
click at [164, 189] on button "16457" at bounding box center [127, 186] width 95 height 47
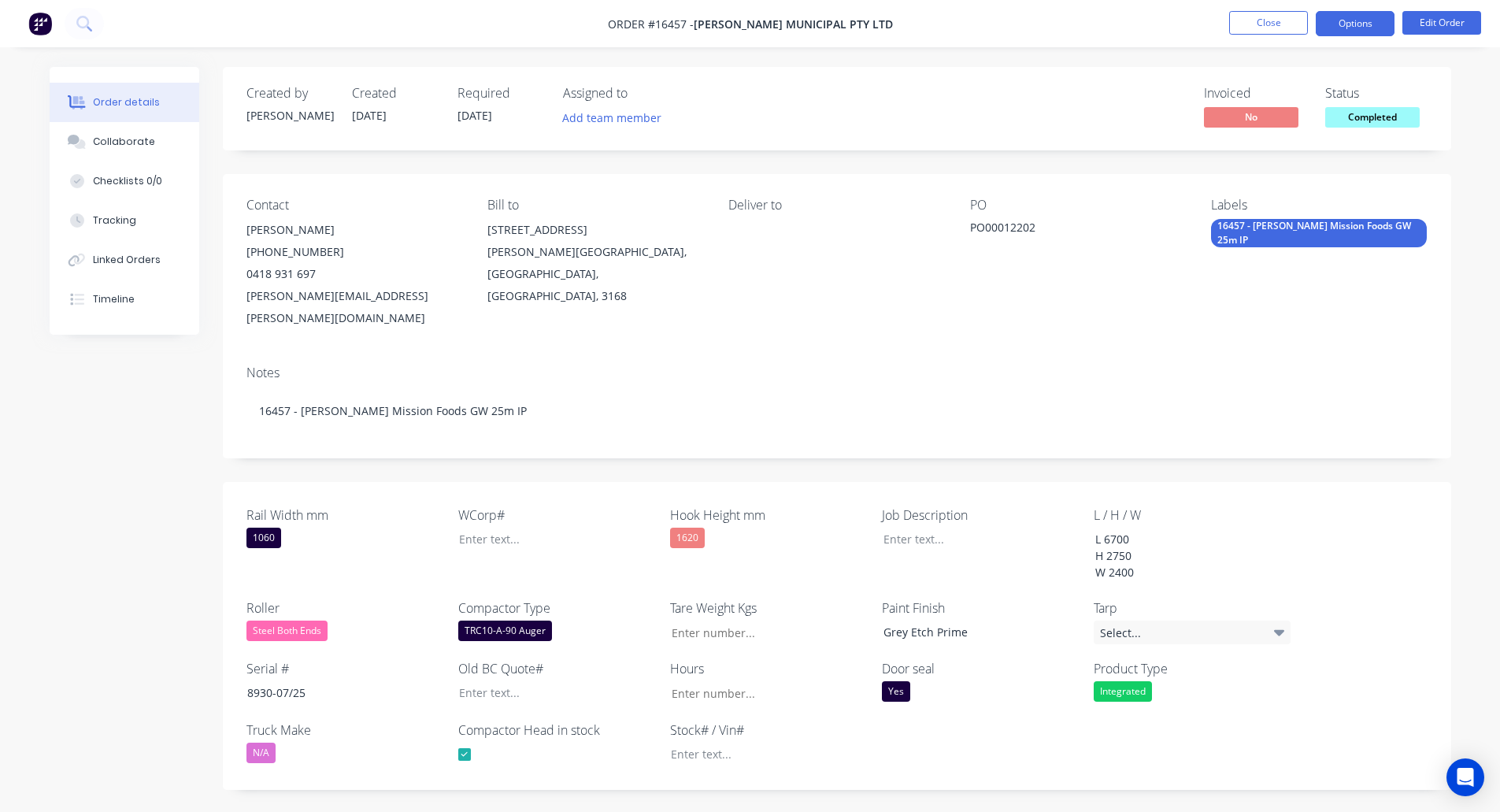
click at [1357, 29] on button "Options" at bounding box center [1356, 23] width 79 height 25
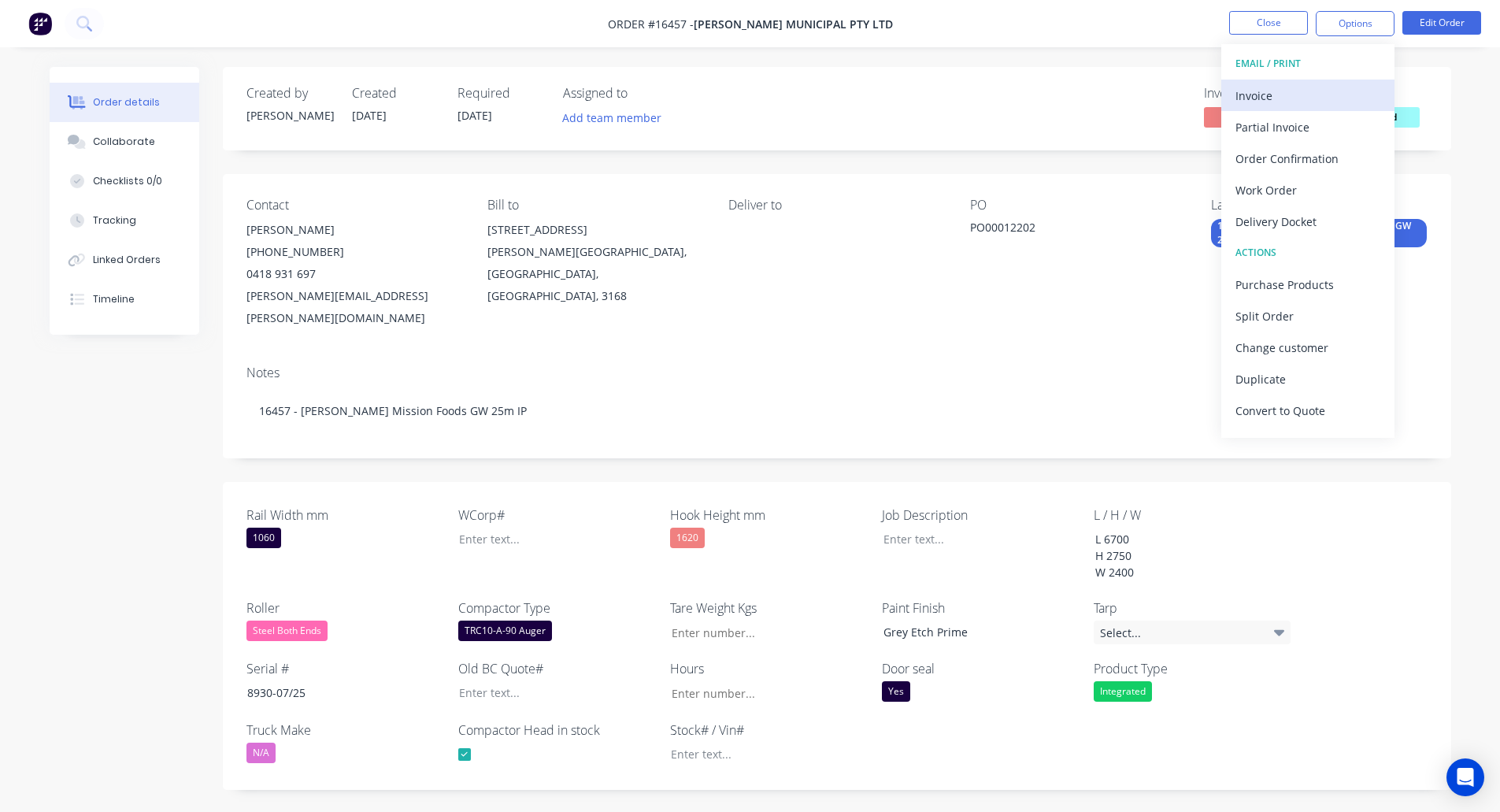
click at [1266, 86] on div "Invoice" at bounding box center [1308, 96] width 145 height 23
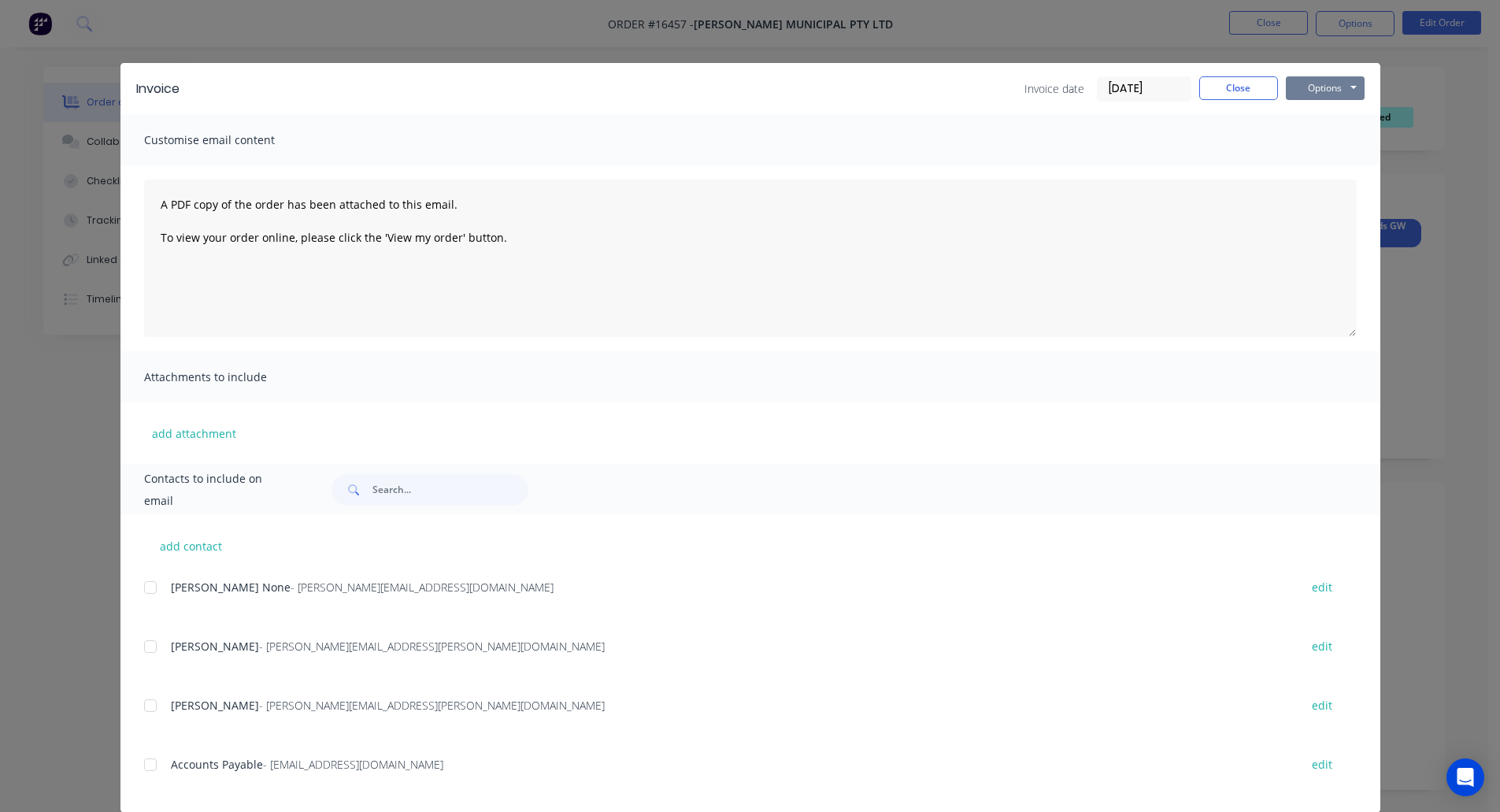
click at [1317, 97] on button "Options" at bounding box center [1325, 88] width 79 height 23
click at [1317, 136] on button "Print" at bounding box center [1337, 143] width 101 height 26
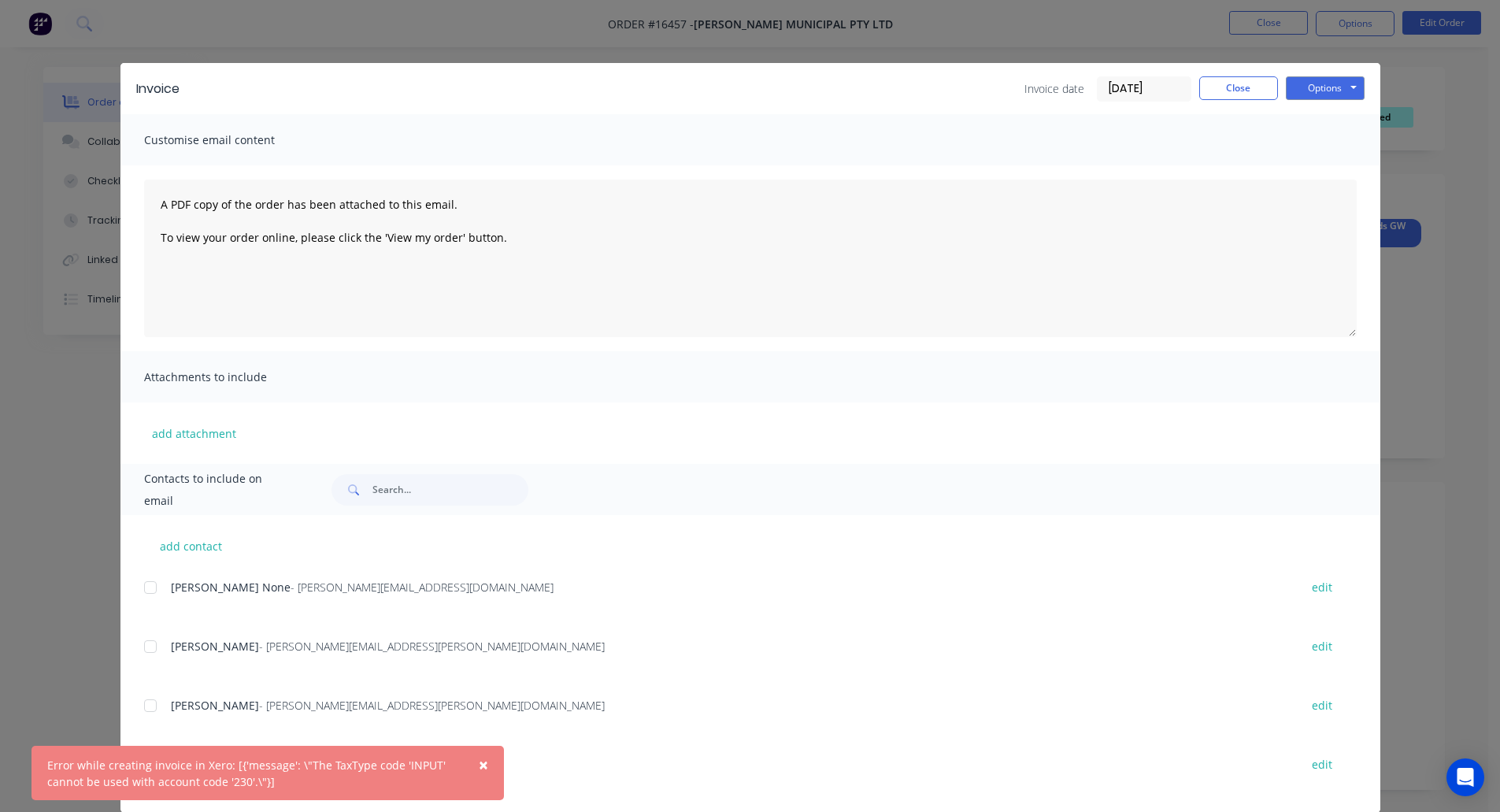
click at [146, 767] on div "Error while creating invoice in Xero: [{'message': \"The TaxType code 'INPUT' c…" at bounding box center [251, 773] width 409 height 33
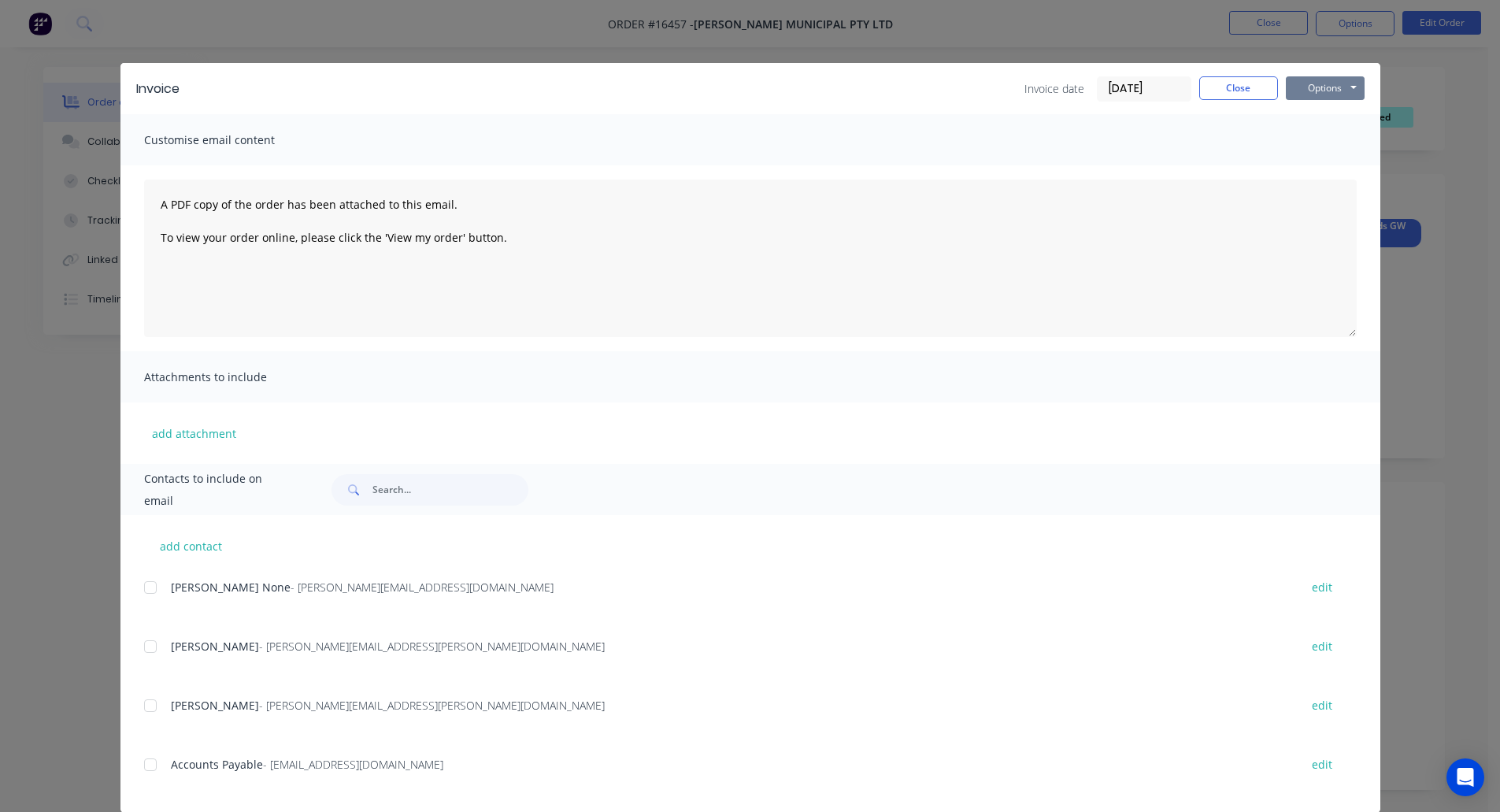
click at [1330, 81] on button "Options" at bounding box center [1325, 88] width 79 height 23
click at [1302, 136] on button "Print" at bounding box center [1337, 143] width 101 height 26
click at [1226, 89] on button "Close" at bounding box center [1238, 88] width 79 height 23
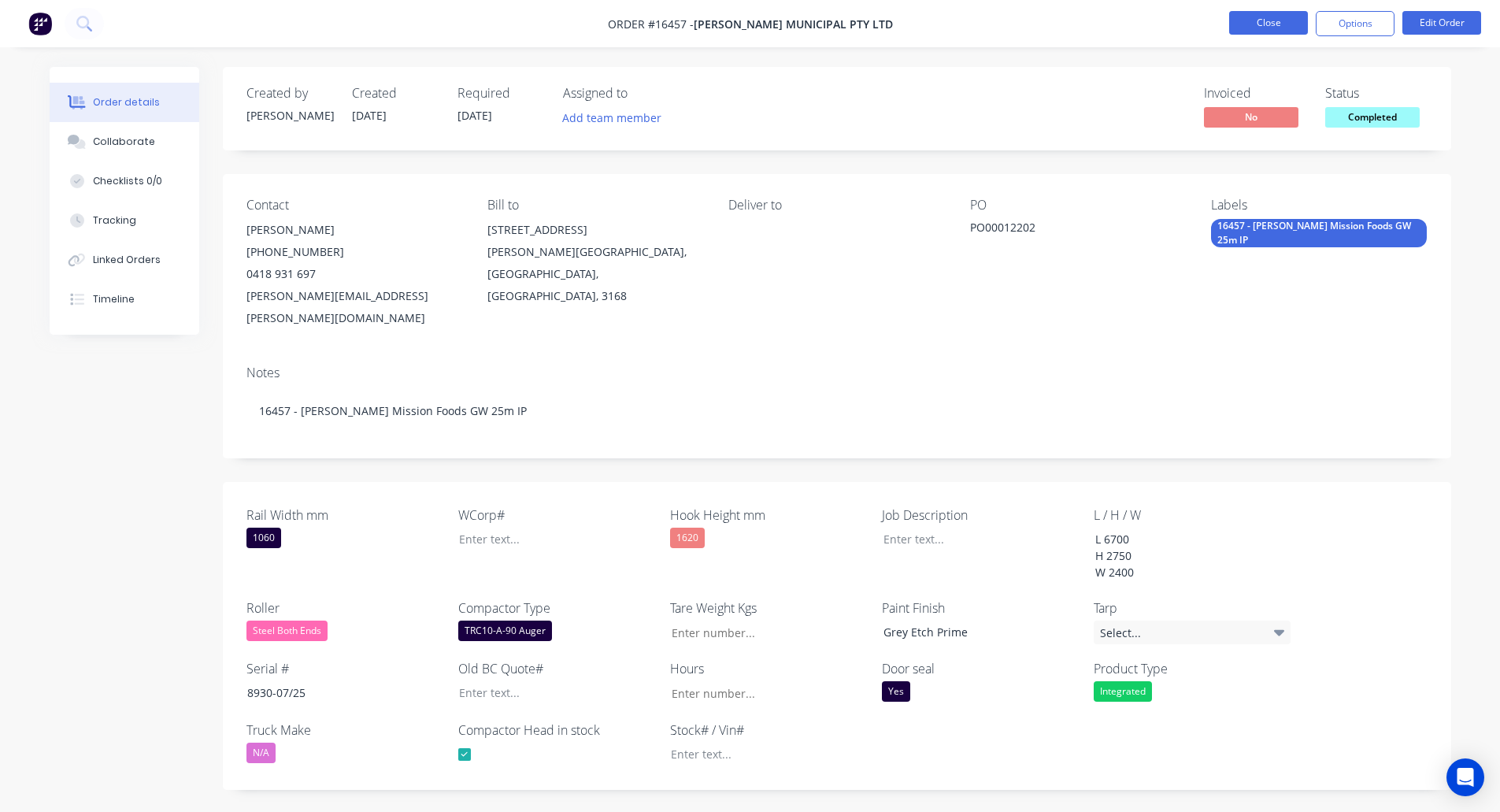
click at [1257, 23] on button "Close" at bounding box center [1269, 23] width 79 height 23
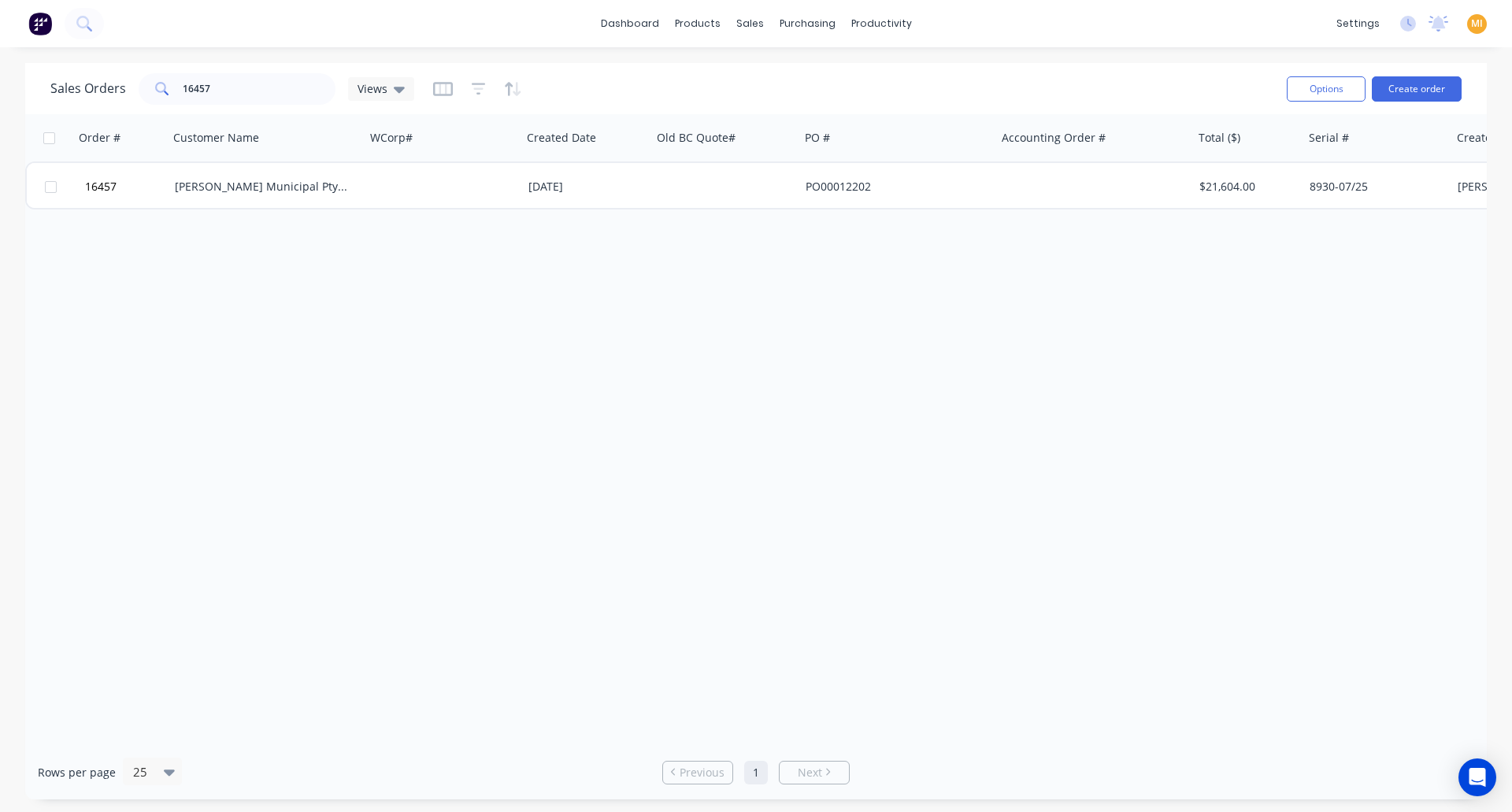
click at [31, 23] on img at bounding box center [40, 23] width 23 height 23
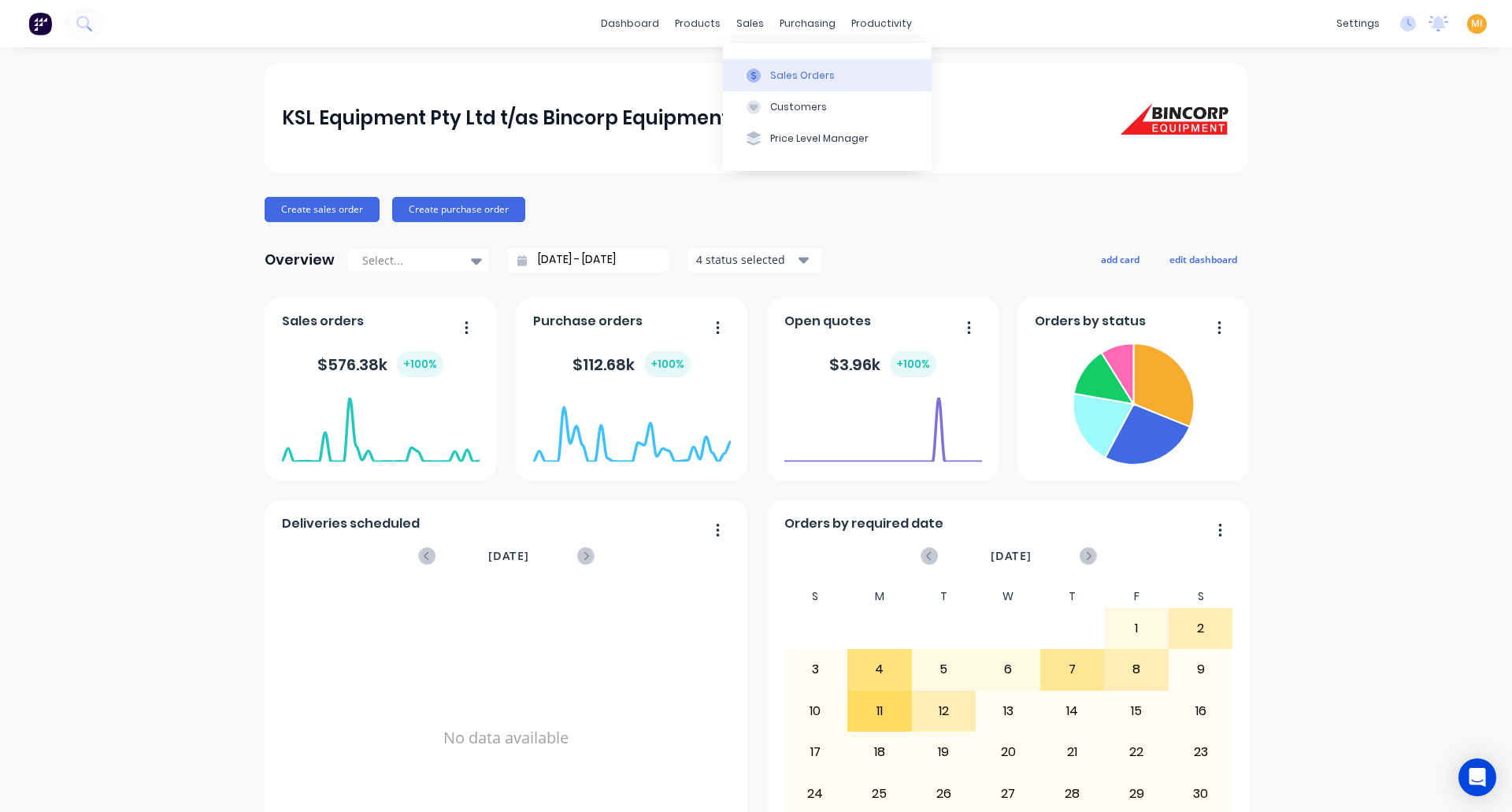
click at [766, 74] on button "Sales Orders" at bounding box center [827, 75] width 209 height 31
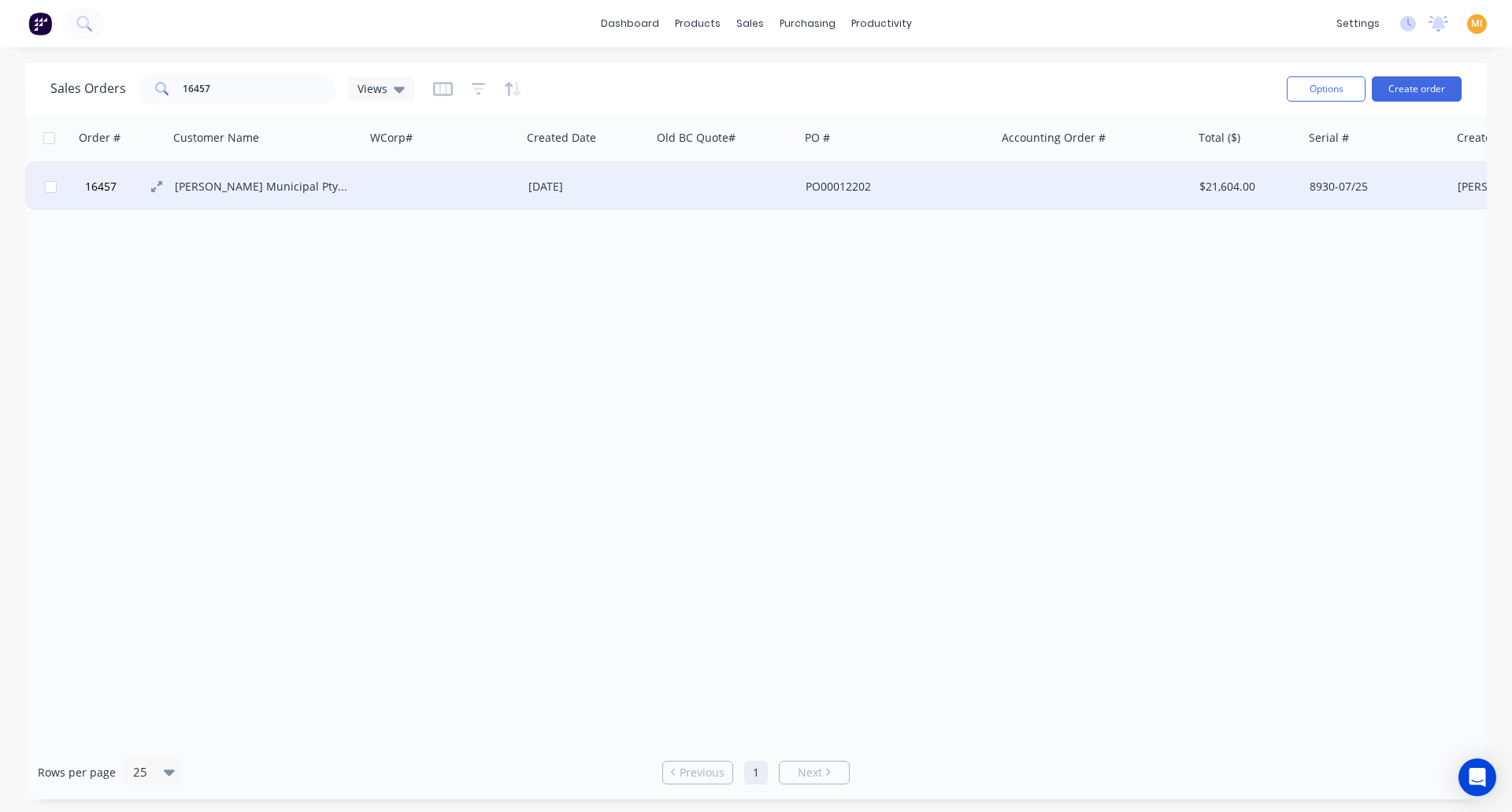
click at [163, 173] on button "16457" at bounding box center [127, 186] width 95 height 47
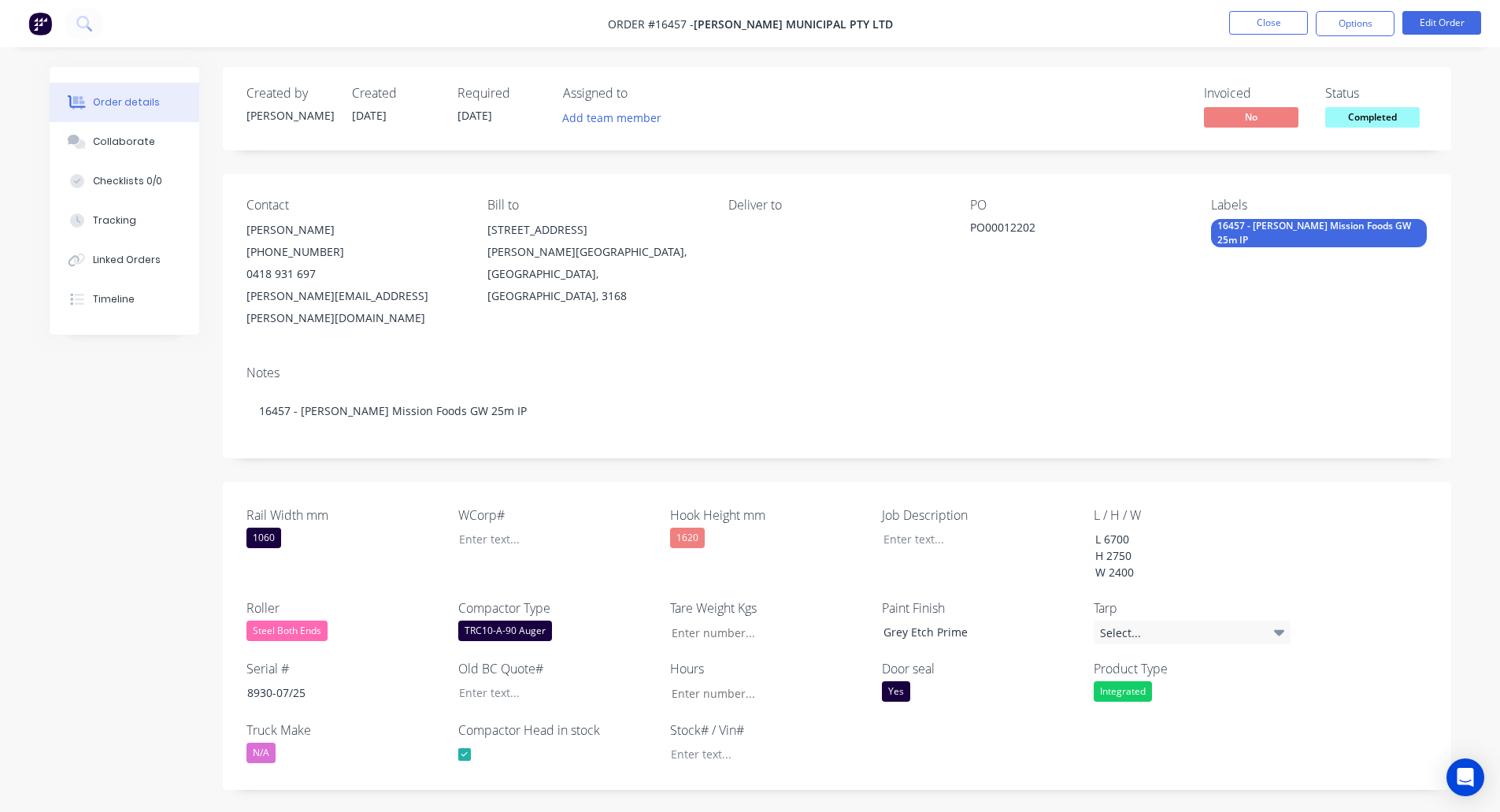
click at [980, 193] on div "Contact Carol Kearney (02) 8787 9663 0418 931 697 Carol.Kearney@buchermunicipal…" at bounding box center [837, 263] width 1229 height 179
click at [50, 17] on img at bounding box center [40, 23] width 23 height 23
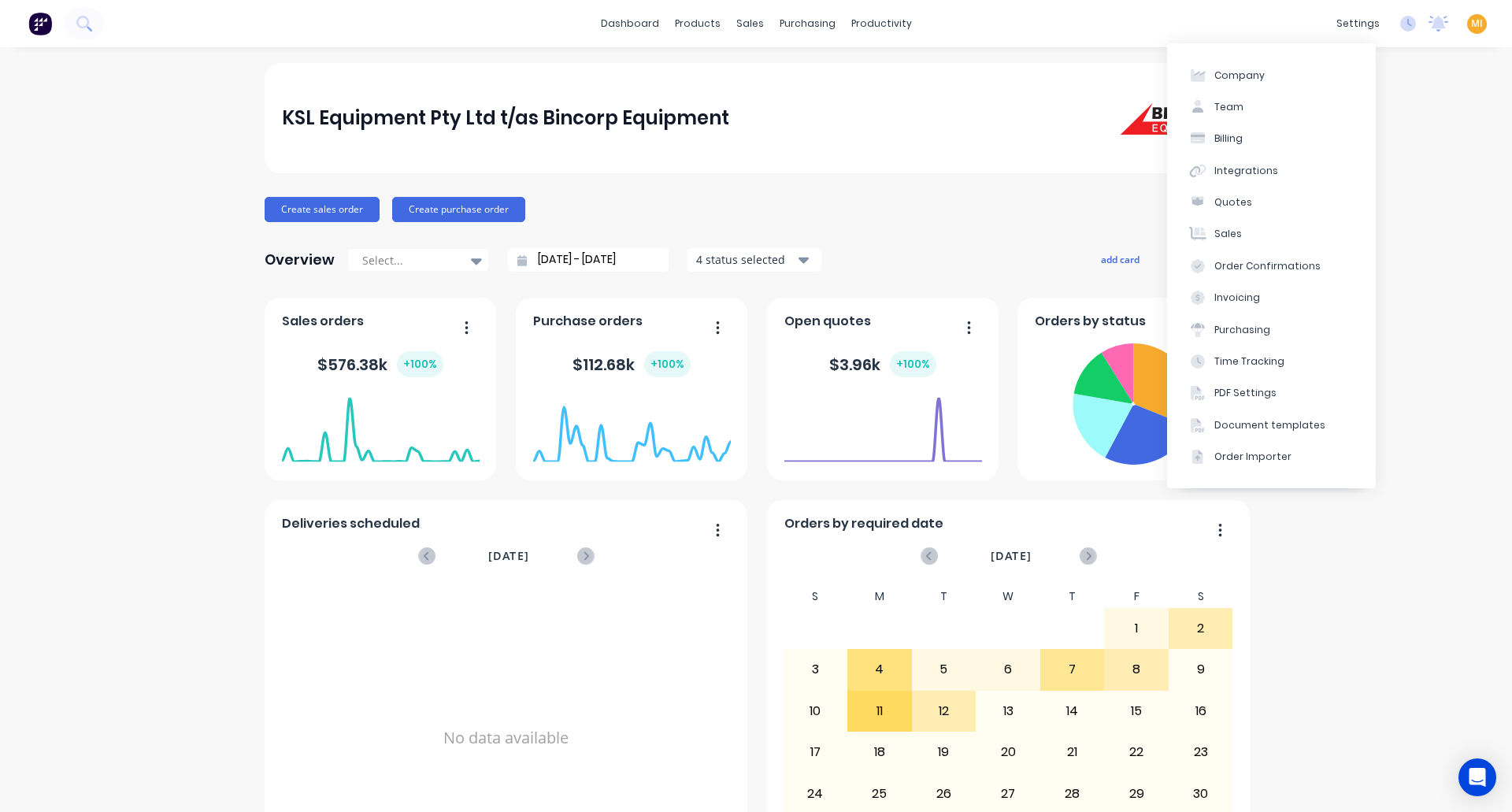
click at [1471, 26] on span "MI" at bounding box center [1477, 23] width 12 height 14
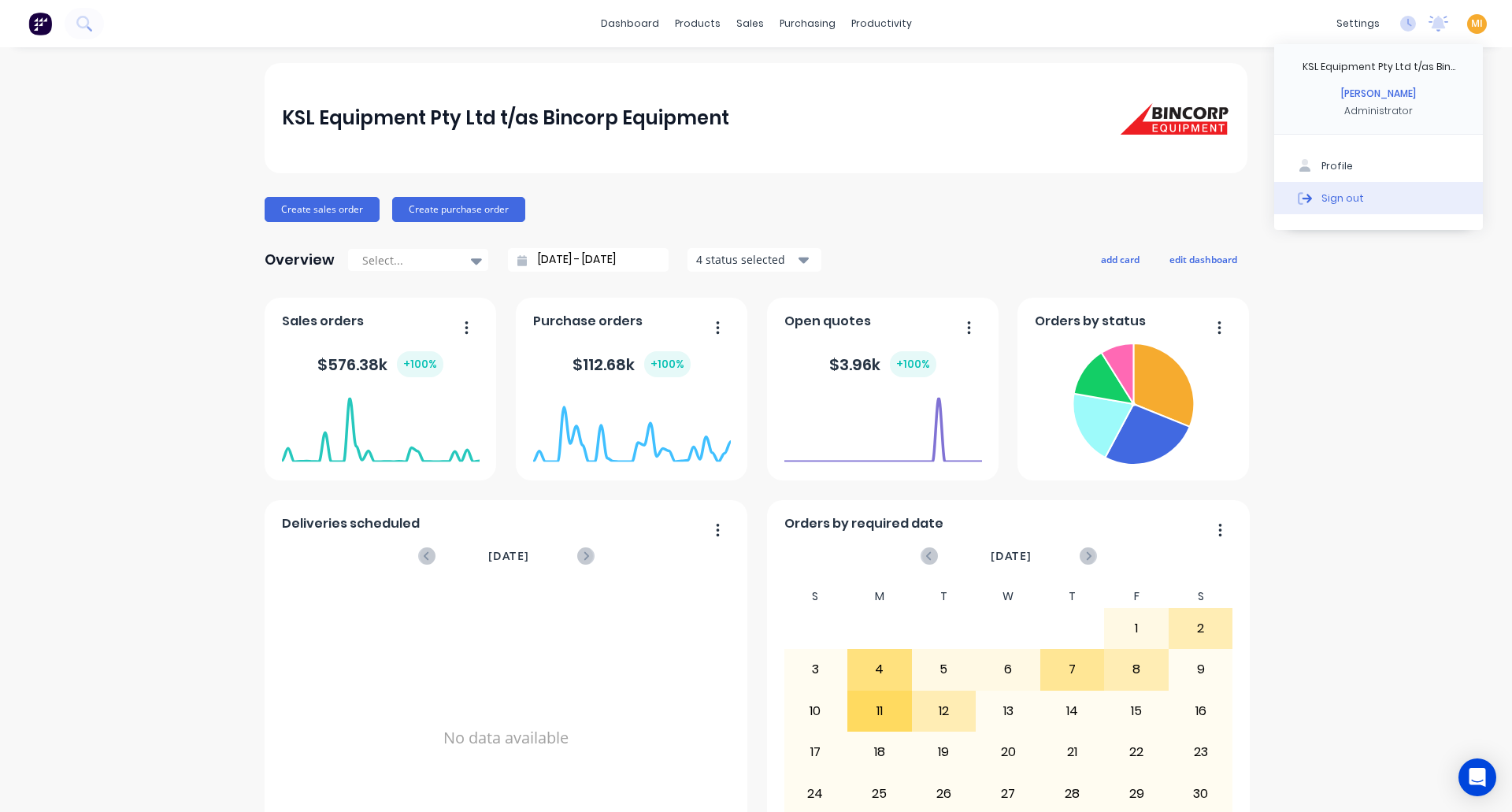
click at [1375, 204] on button "Sign out" at bounding box center [1379, 197] width 209 height 31
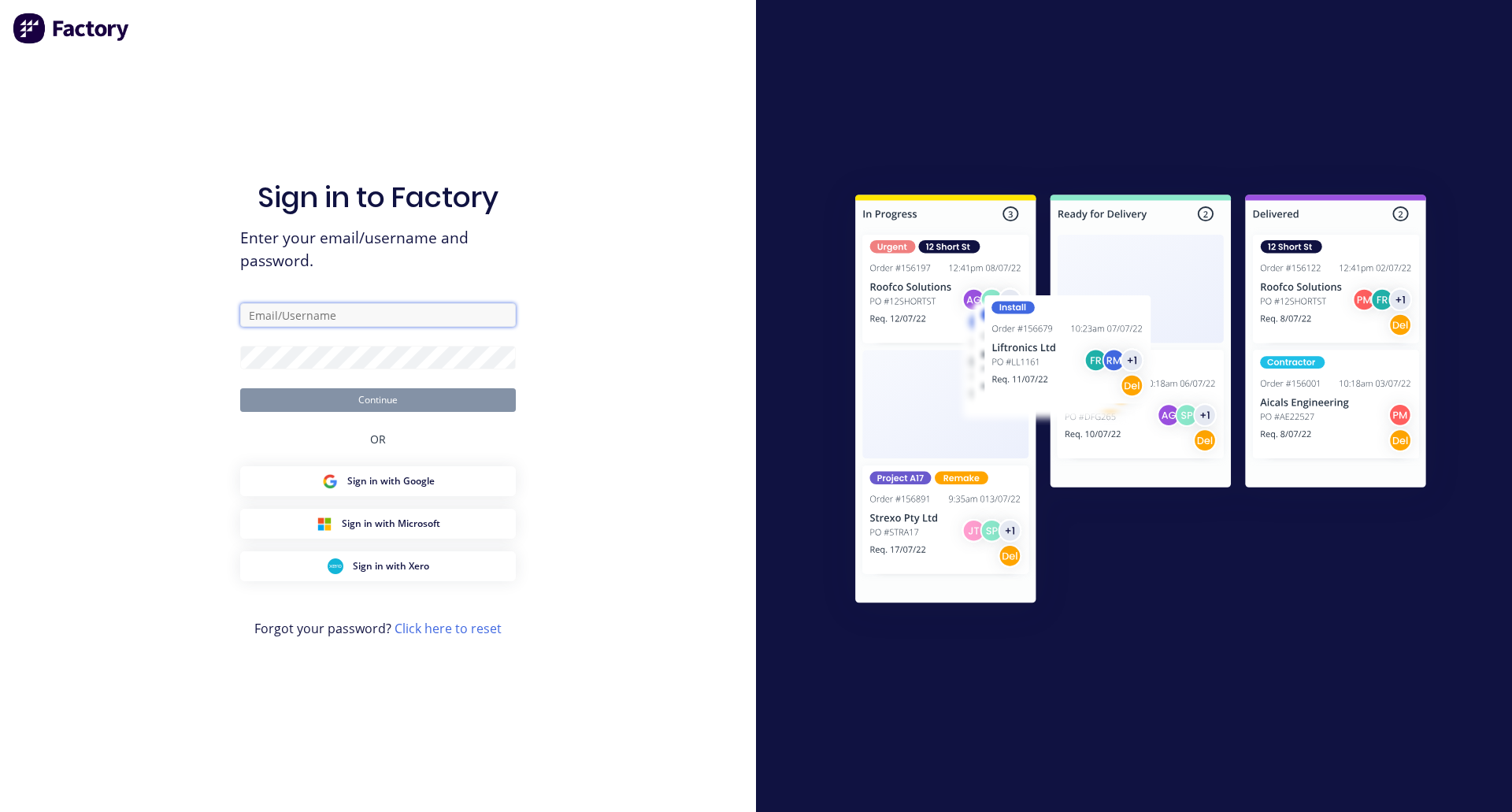
click at [383, 304] on input "text" at bounding box center [377, 315] width 276 height 23
type input "team+maricardemo@factory.app"
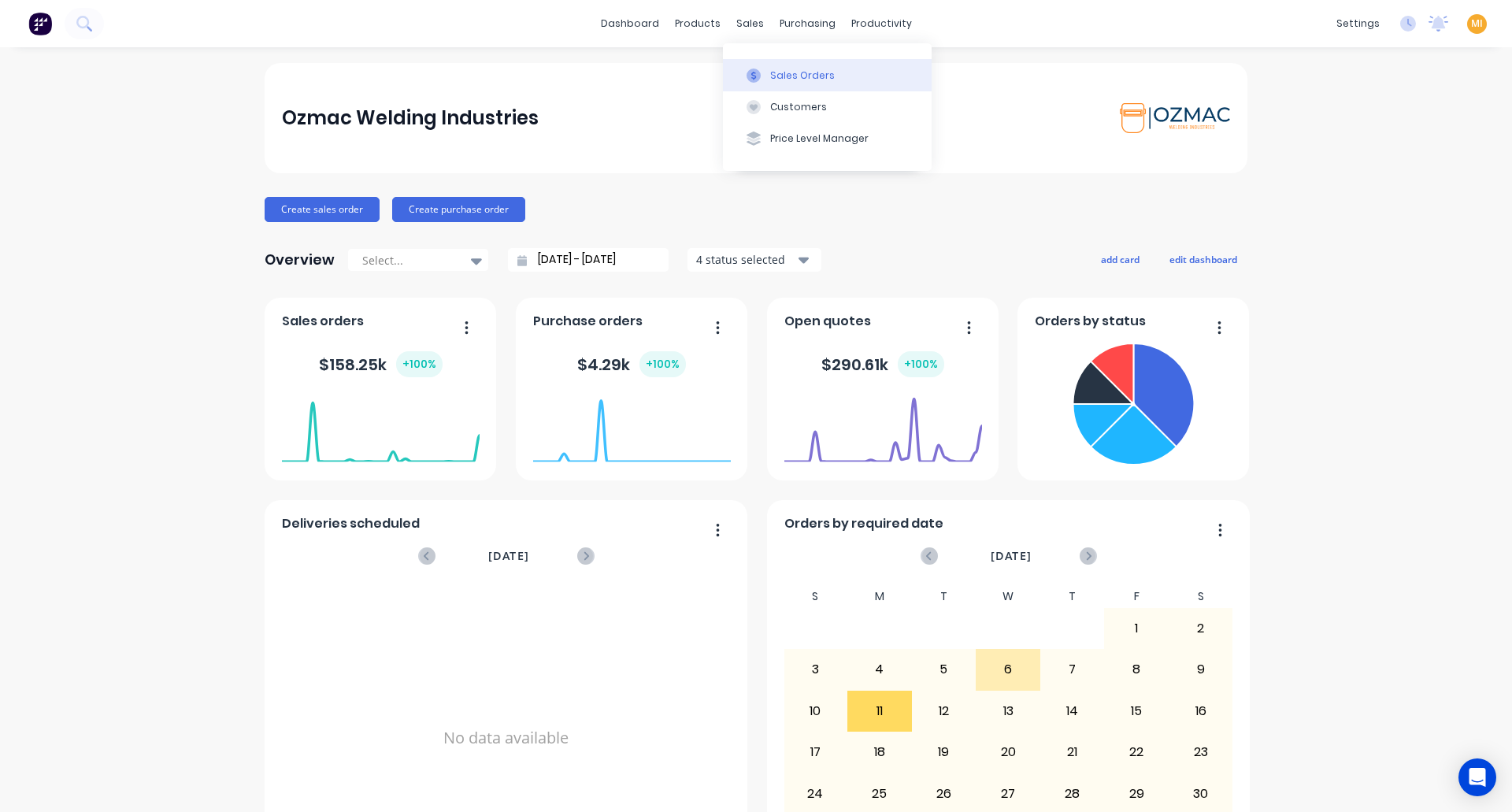
click at [764, 90] on button "Sales Orders" at bounding box center [827, 75] width 209 height 31
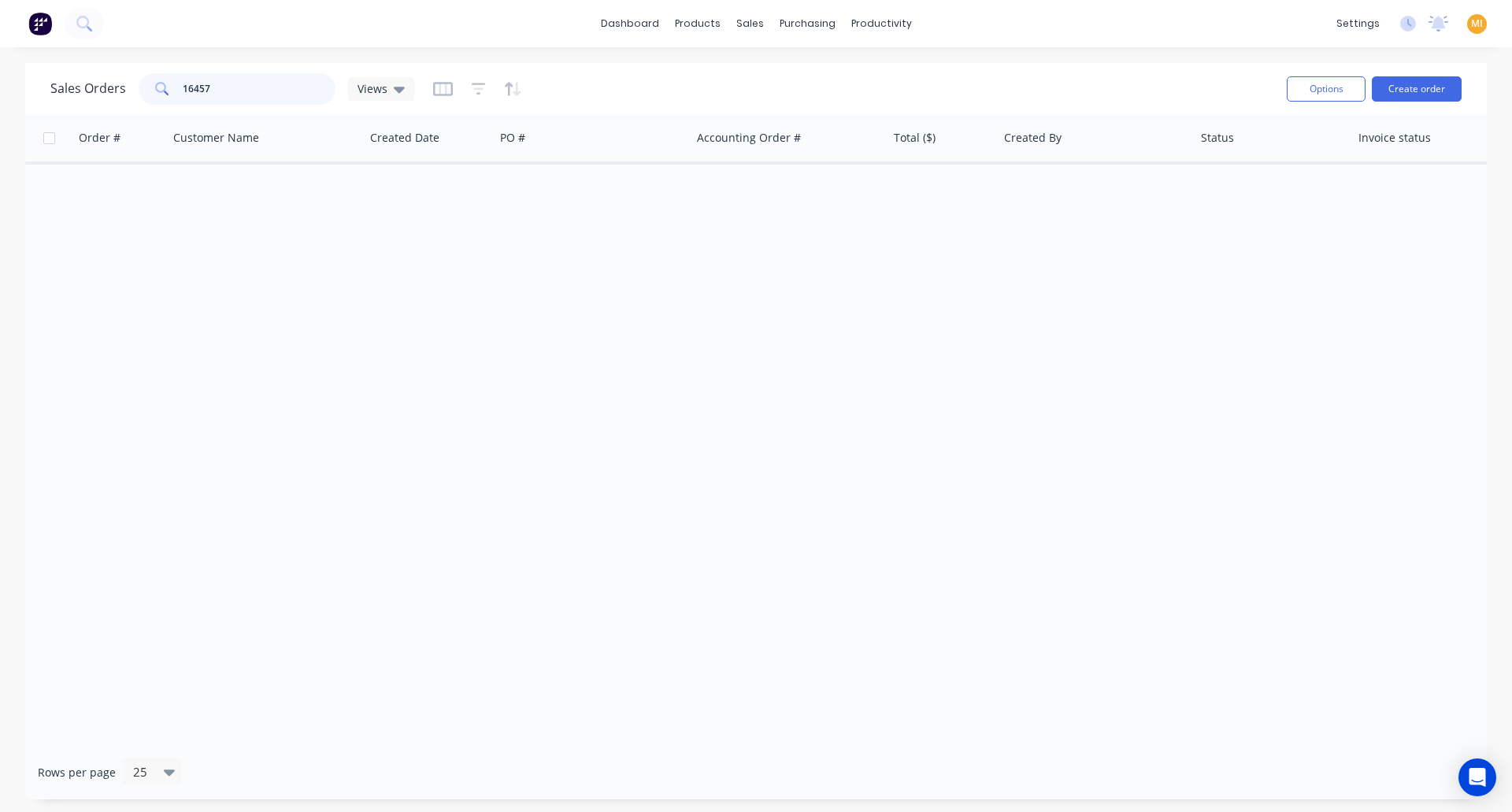
click at [229, 88] on input "16457" at bounding box center [259, 89] width 154 height 31
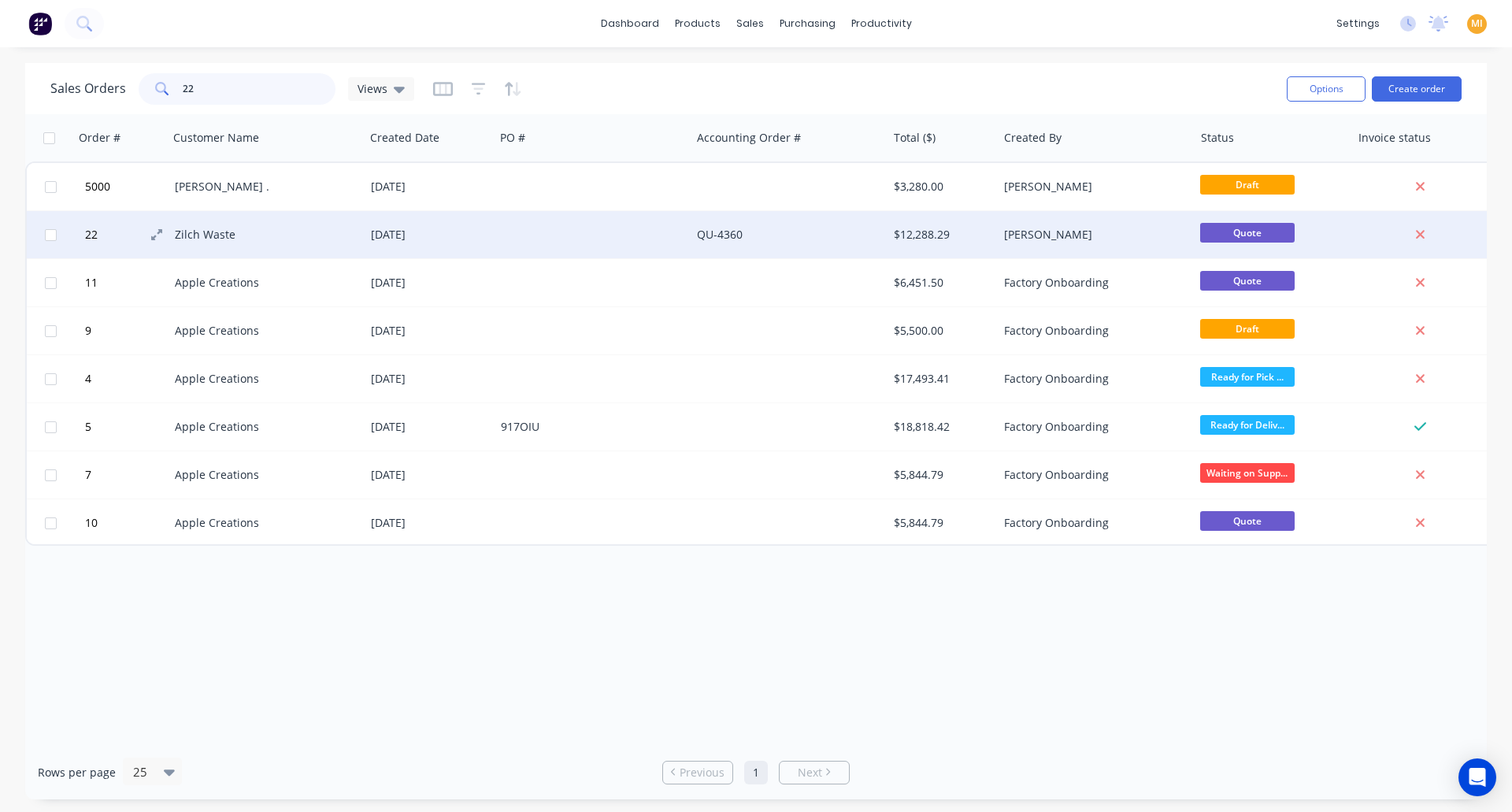
type input "22"
click at [81, 237] on button "22" at bounding box center [127, 235] width 95 height 47
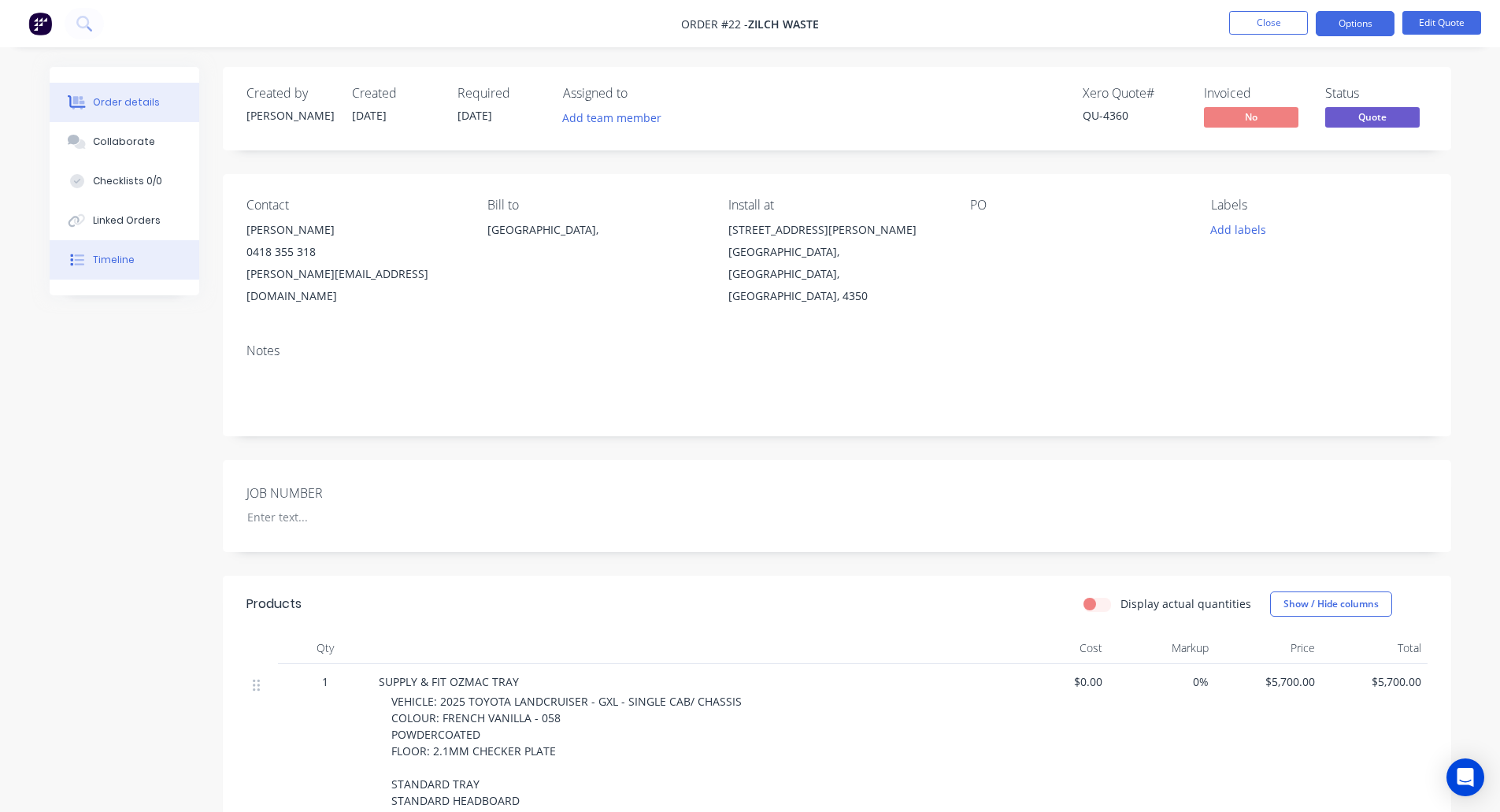
click at [133, 255] on button "Timeline" at bounding box center [124, 259] width 150 height 39
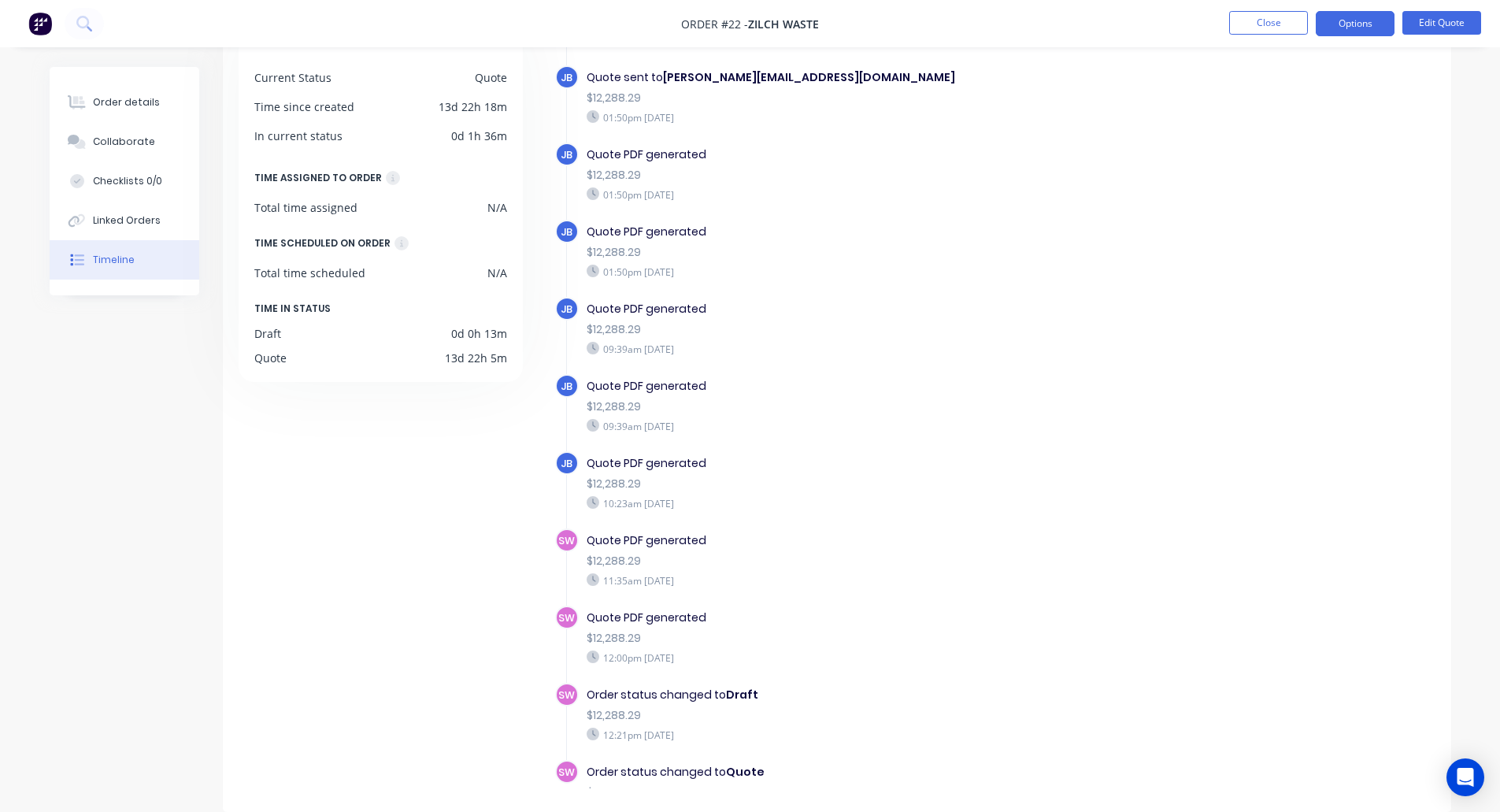
scroll to position [1039, 0]
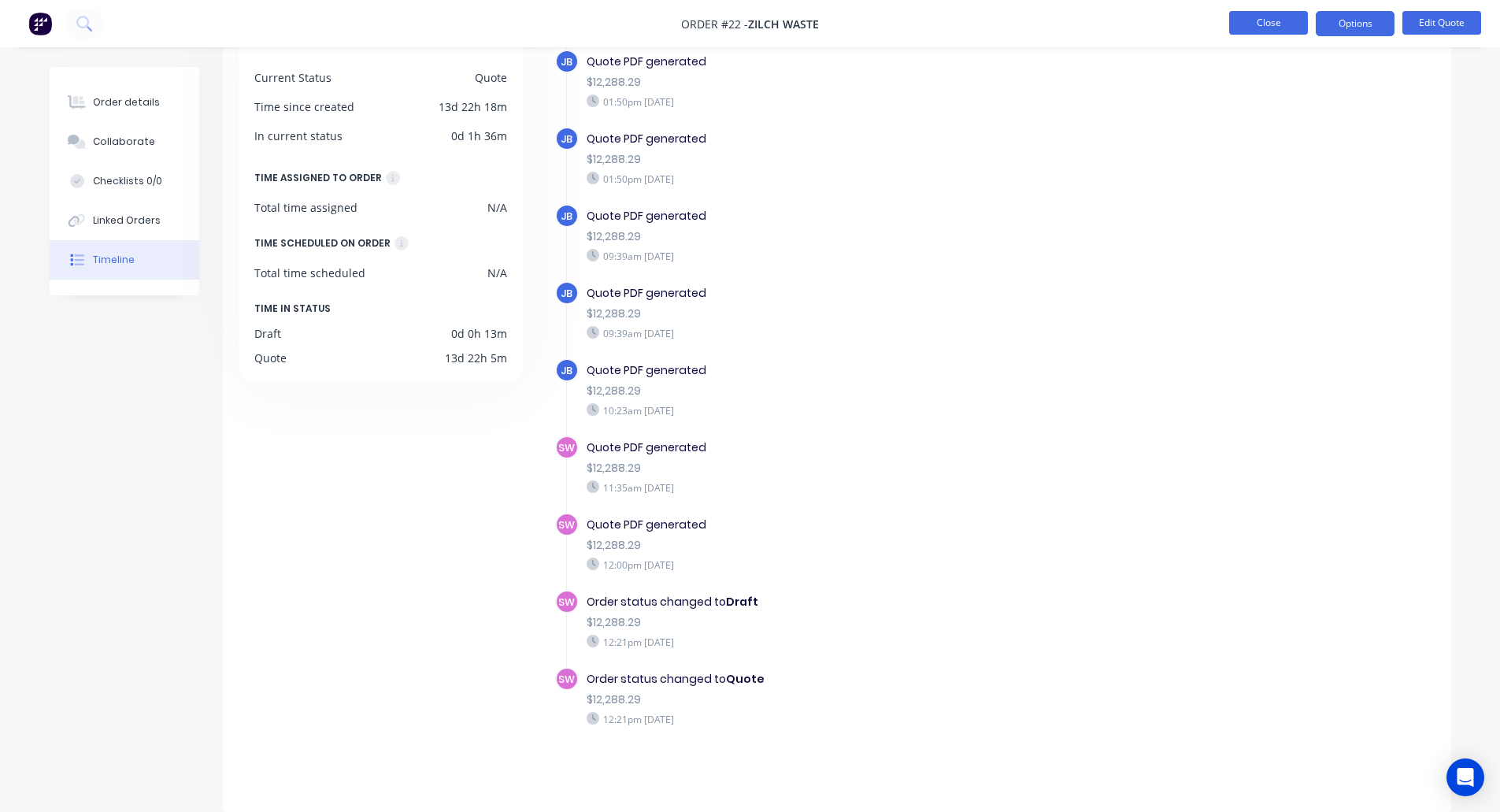
click at [1254, 31] on button "Close" at bounding box center [1269, 23] width 79 height 23
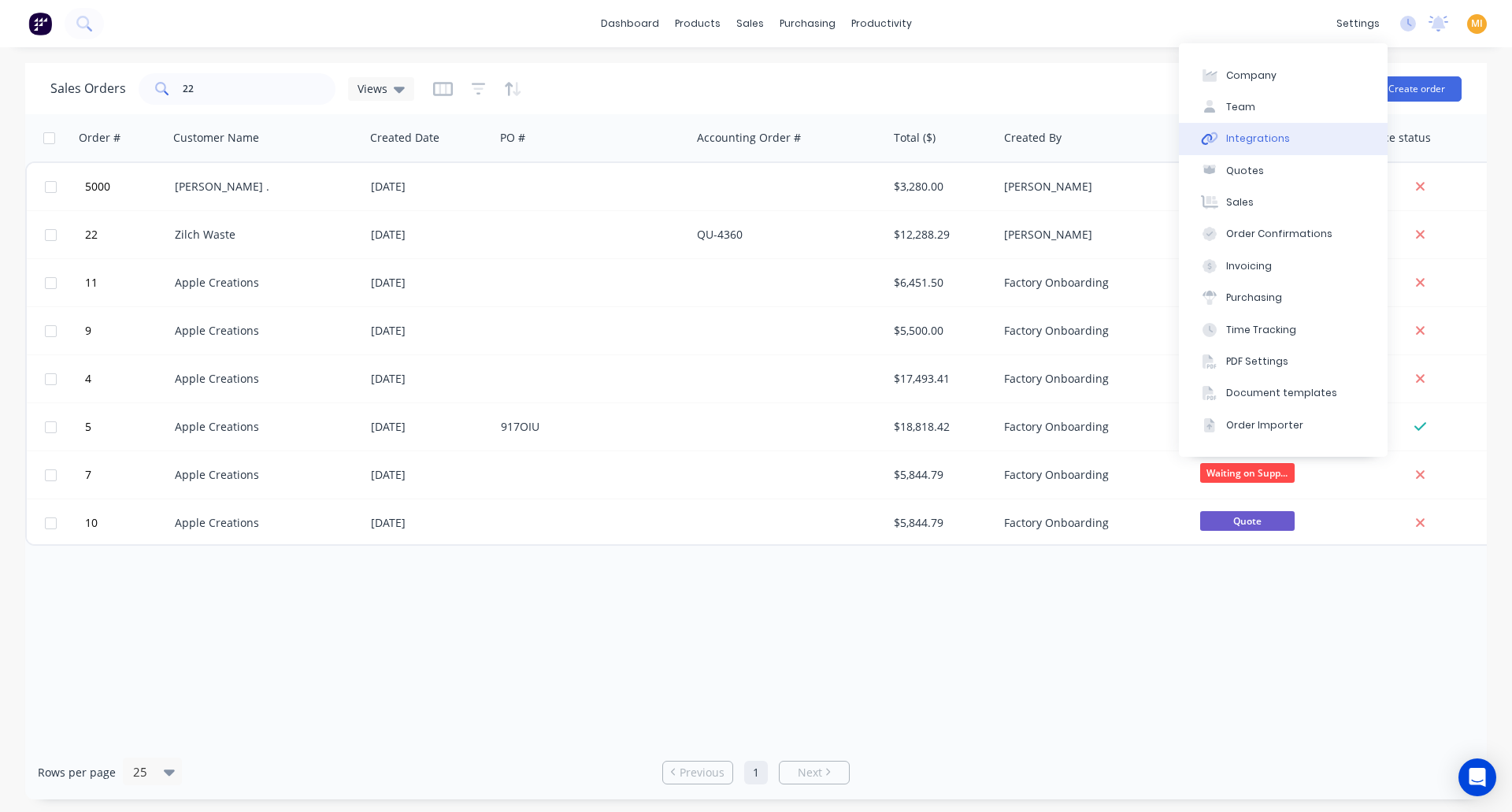
click at [1308, 135] on button "Integrations" at bounding box center [1283, 138] width 209 height 31
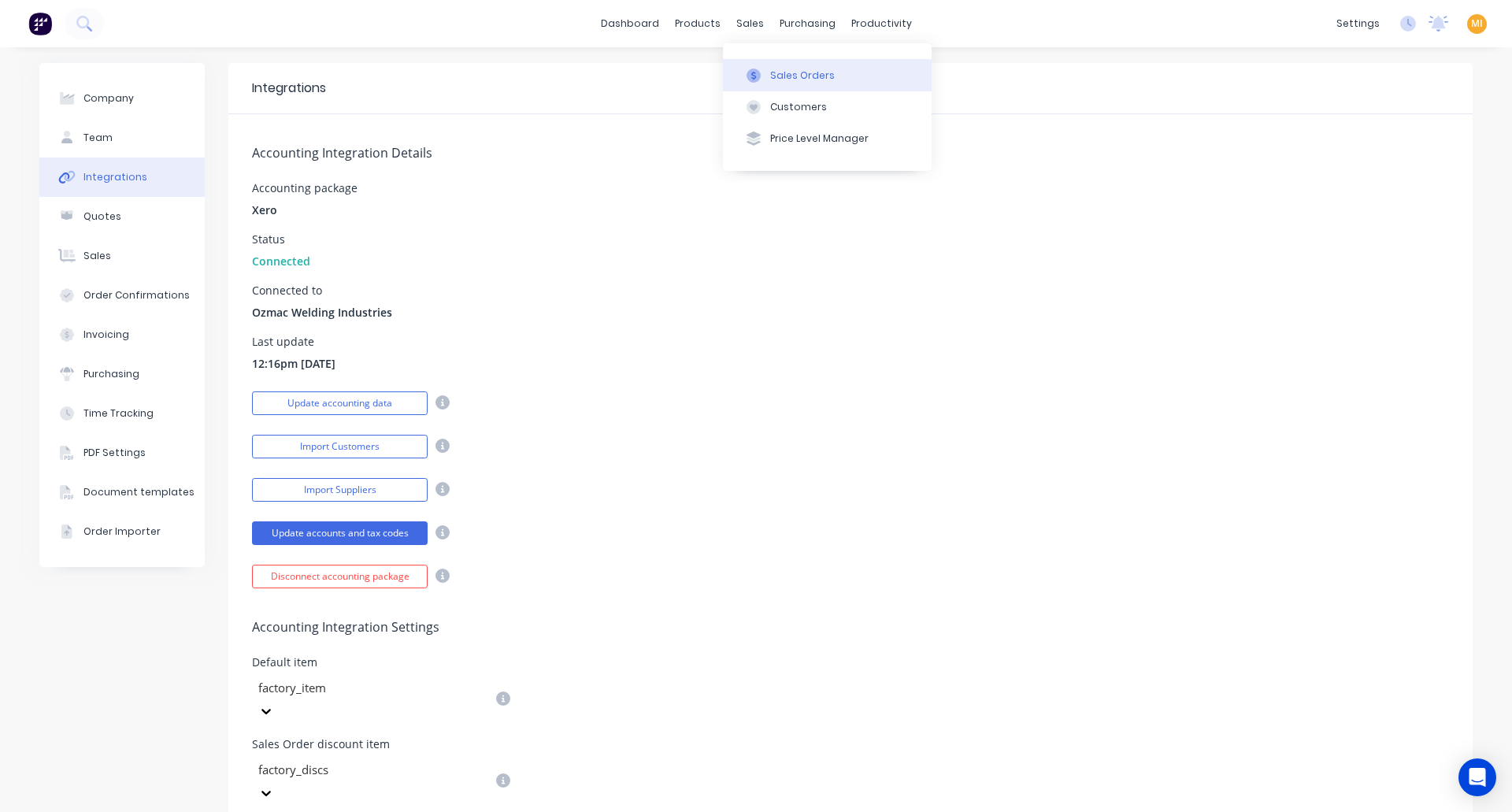
click at [763, 73] on div at bounding box center [753, 76] width 23 height 14
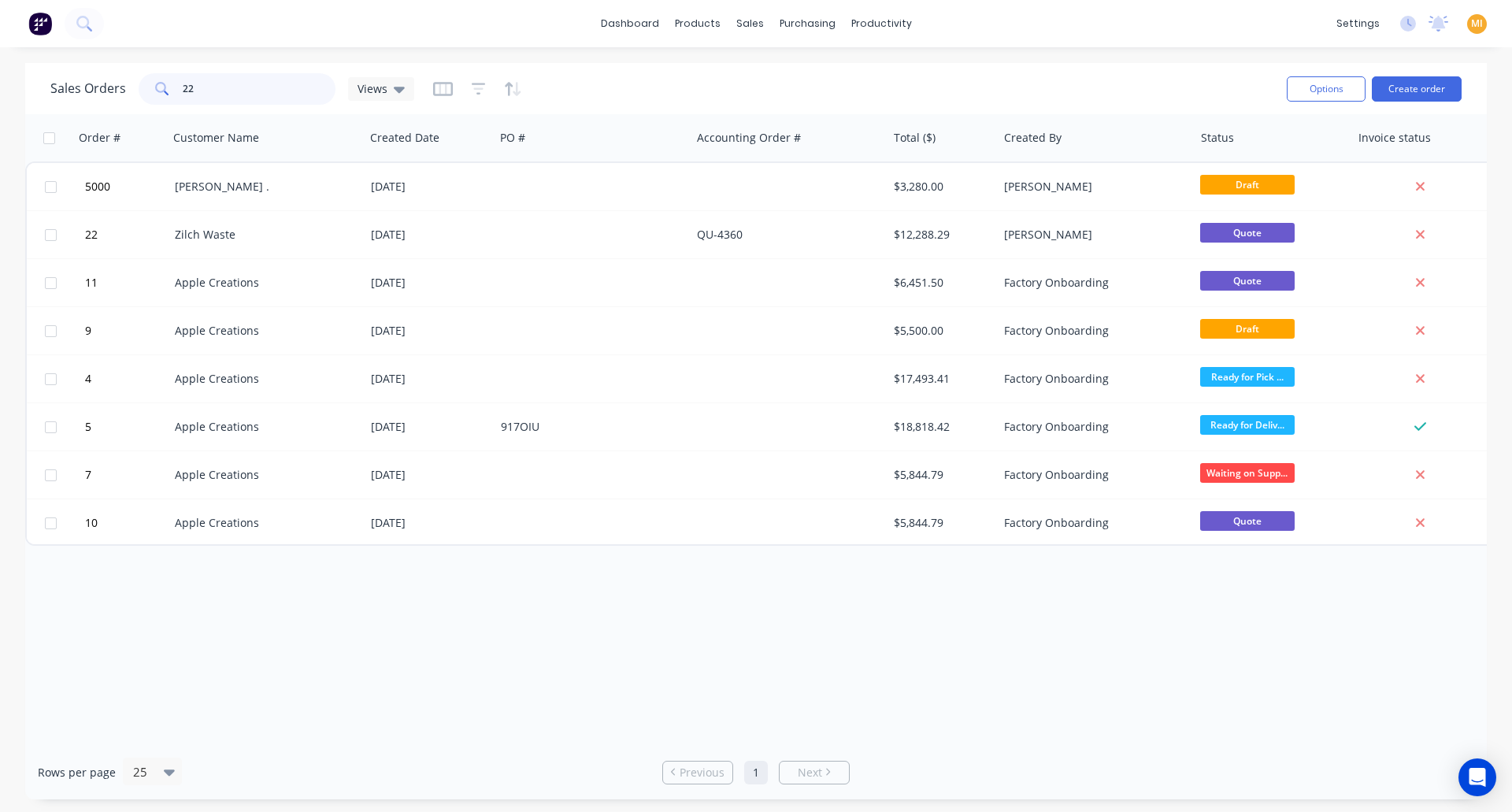
click at [210, 92] on input "22" at bounding box center [259, 89] width 154 height 31
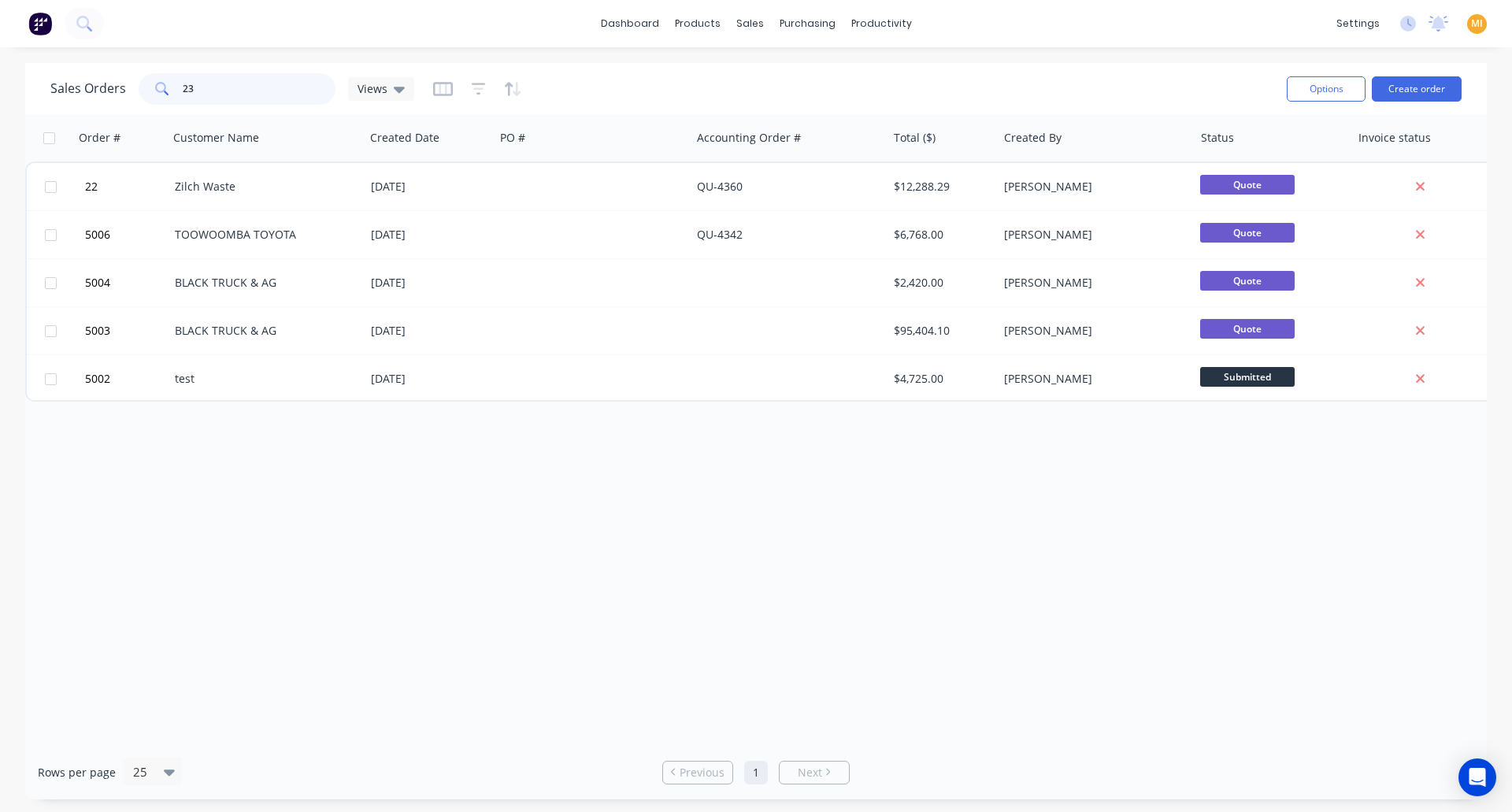
click at [183, 85] on input "23" at bounding box center [259, 89] width 154 height 31
click at [258, 95] on input "23" at bounding box center [259, 89] width 154 height 31
type input "2"
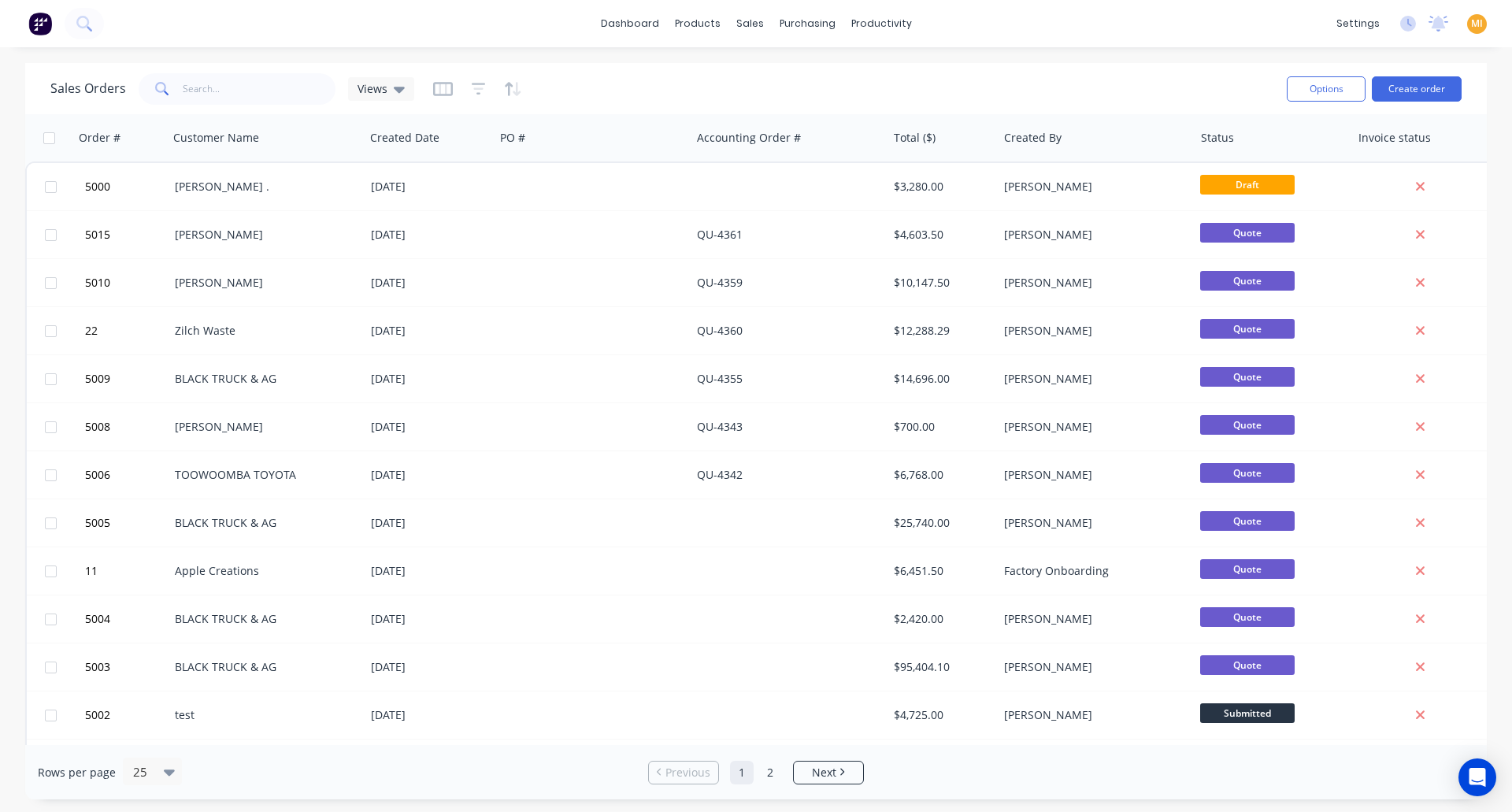
click at [468, 87] on div at bounding box center [477, 89] width 89 height 25
click at [475, 89] on icon "button" at bounding box center [478, 89] width 10 height 3
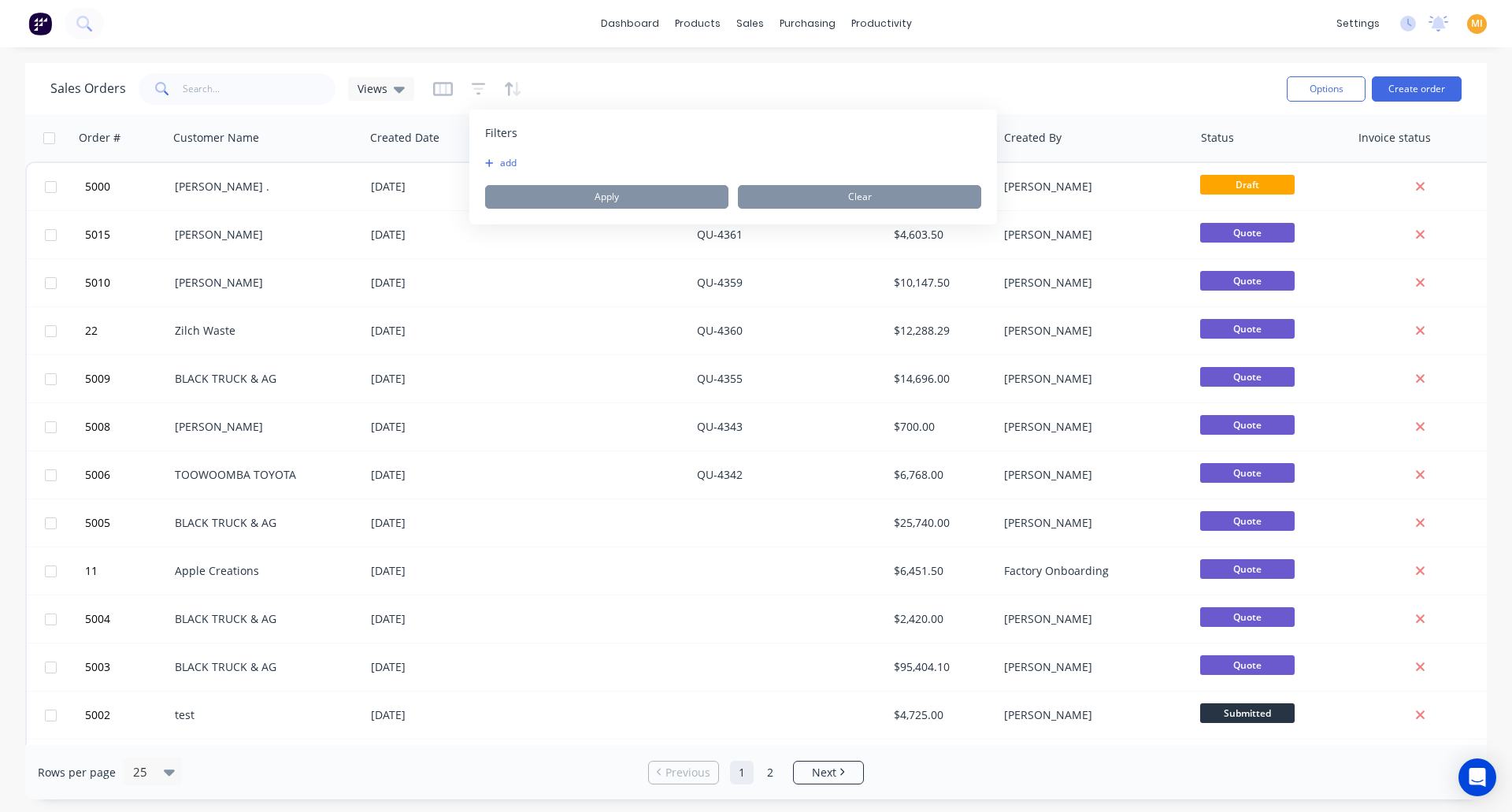
click at [495, 156] on div "Filters add Apply Clear" at bounding box center [733, 167] width 528 height 115
click at [498, 161] on button "add" at bounding box center [504, 163] width 39 height 12
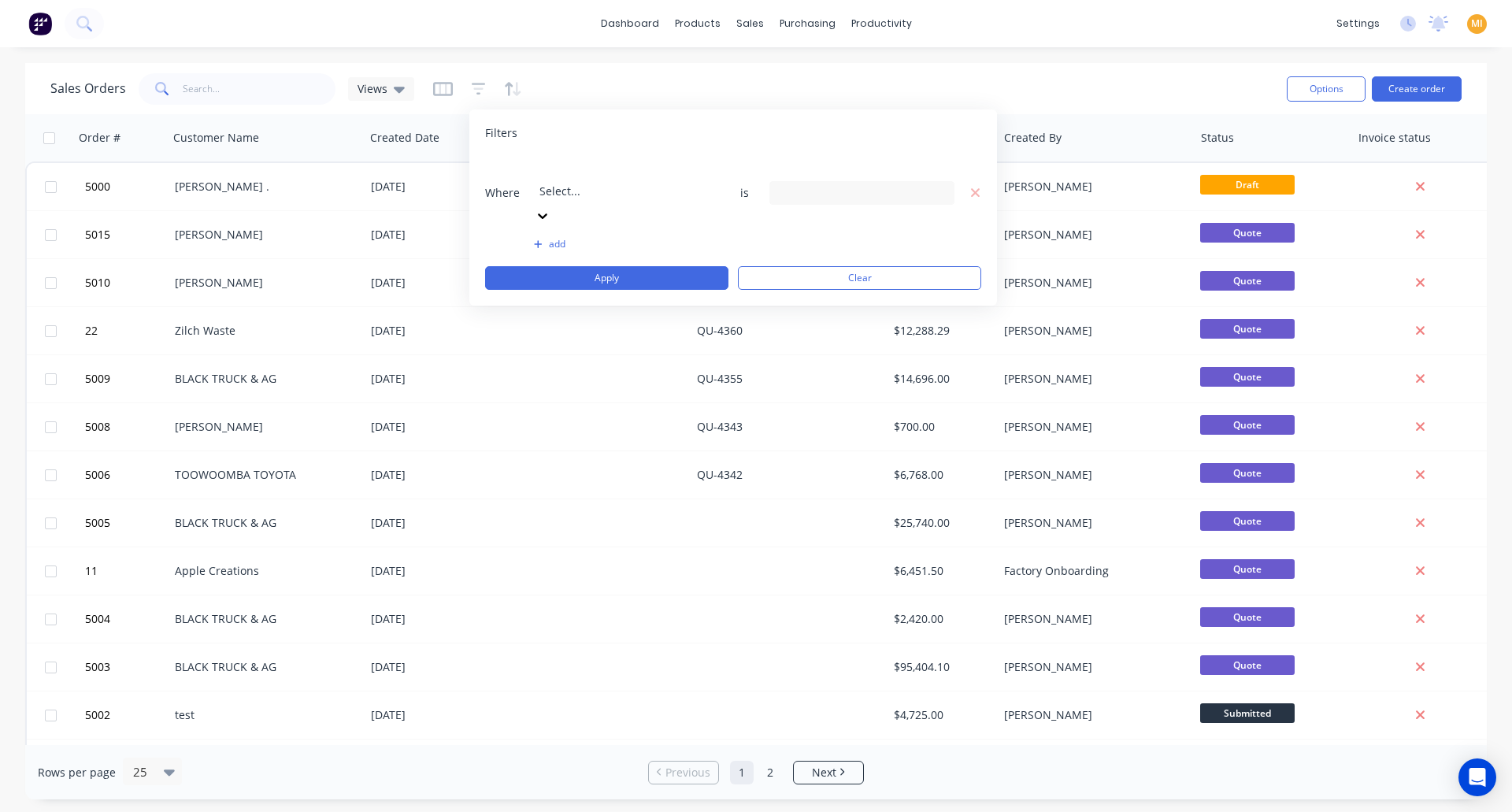
click at [548, 169] on div at bounding box center [652, 170] width 227 height 20
click at [820, 181] on div "10 Status selected" at bounding box center [862, 192] width 185 height 23
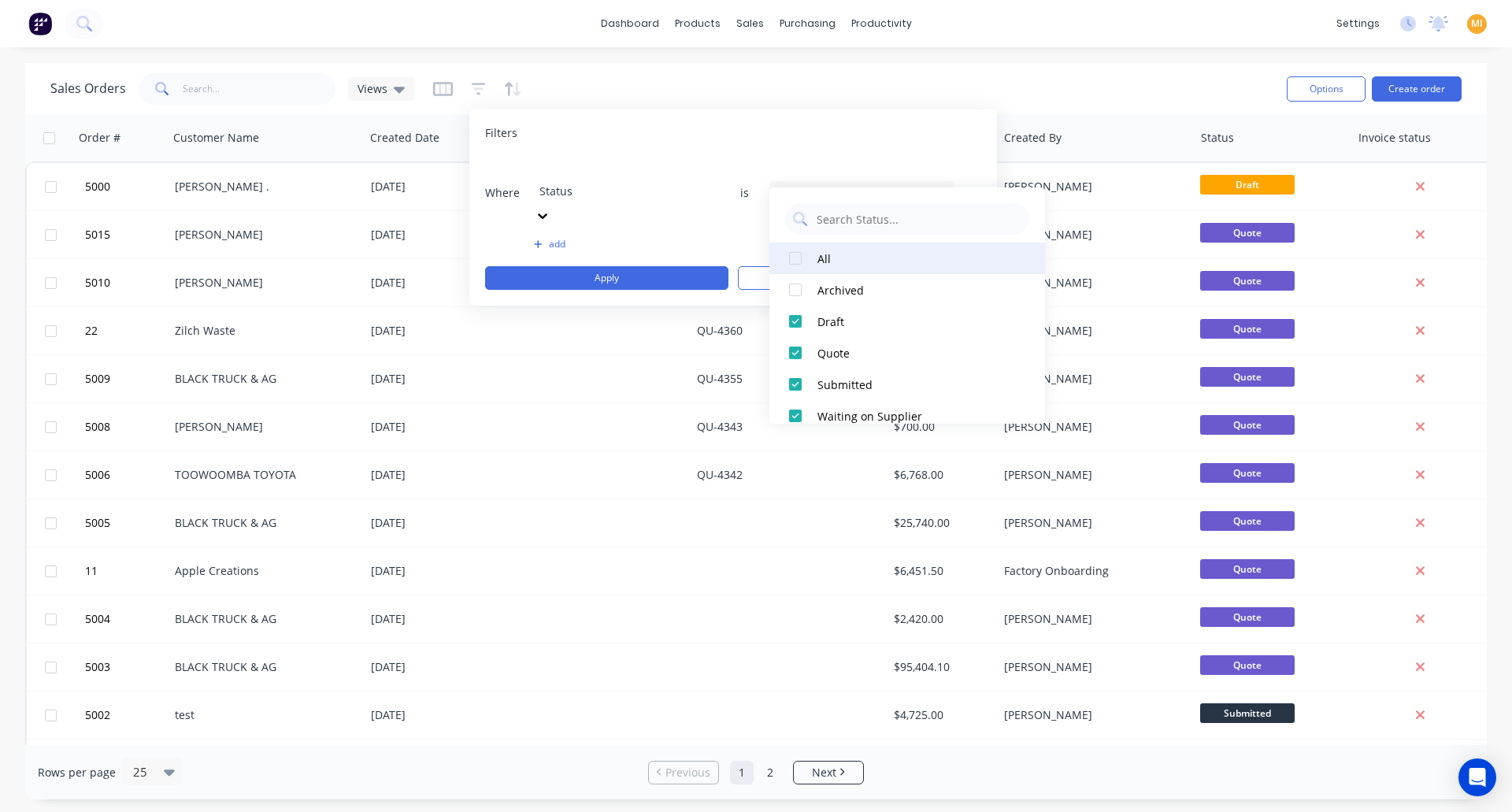
click at [798, 251] on div at bounding box center [796, 258] width 31 height 31
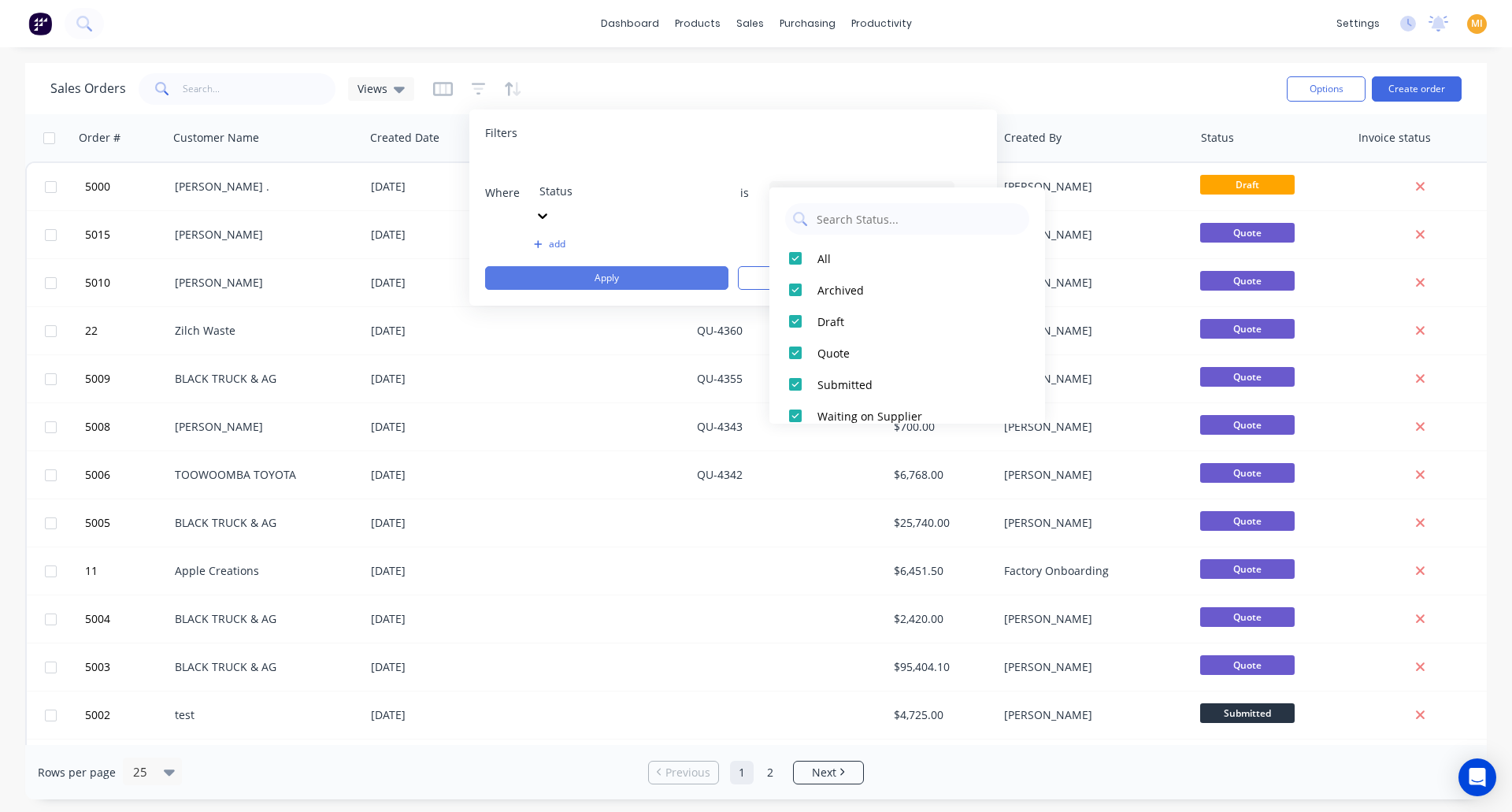
click at [676, 266] on button "Apply" at bounding box center [607, 277] width 243 height 23
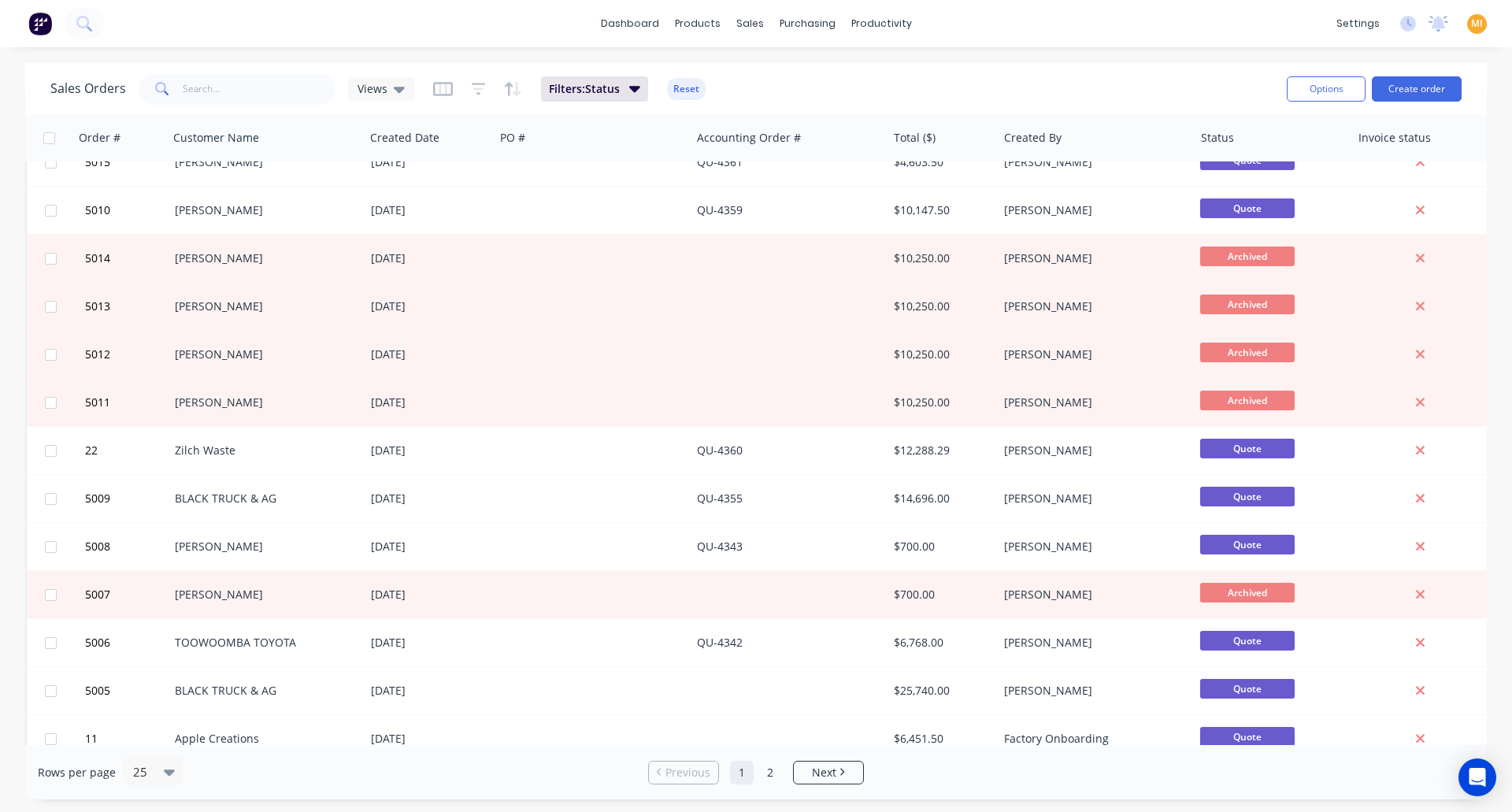
scroll to position [0, 0]
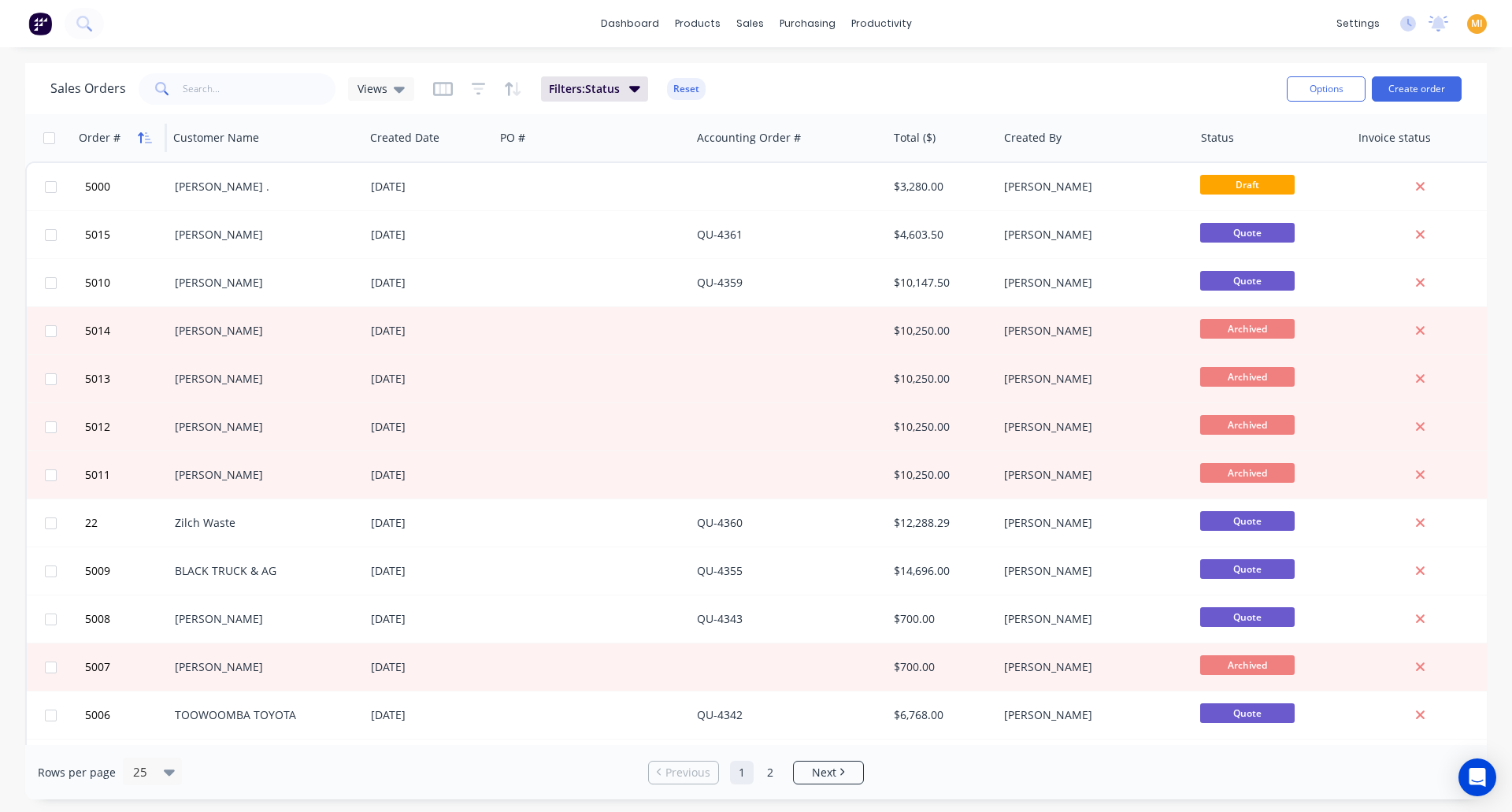
click at [145, 142] on icon "button" at bounding box center [149, 137] width 7 height 11
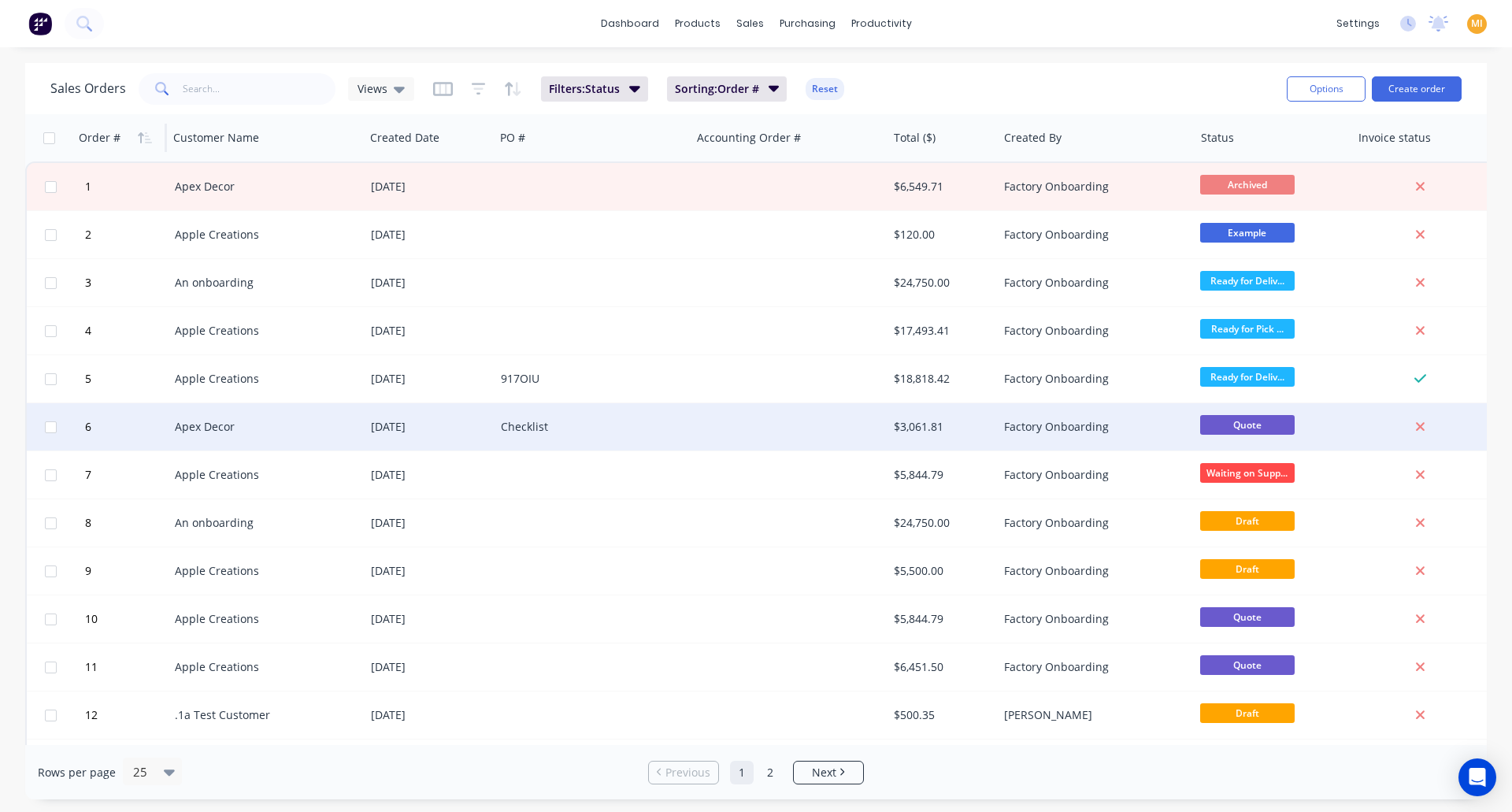
scroll to position [625, 0]
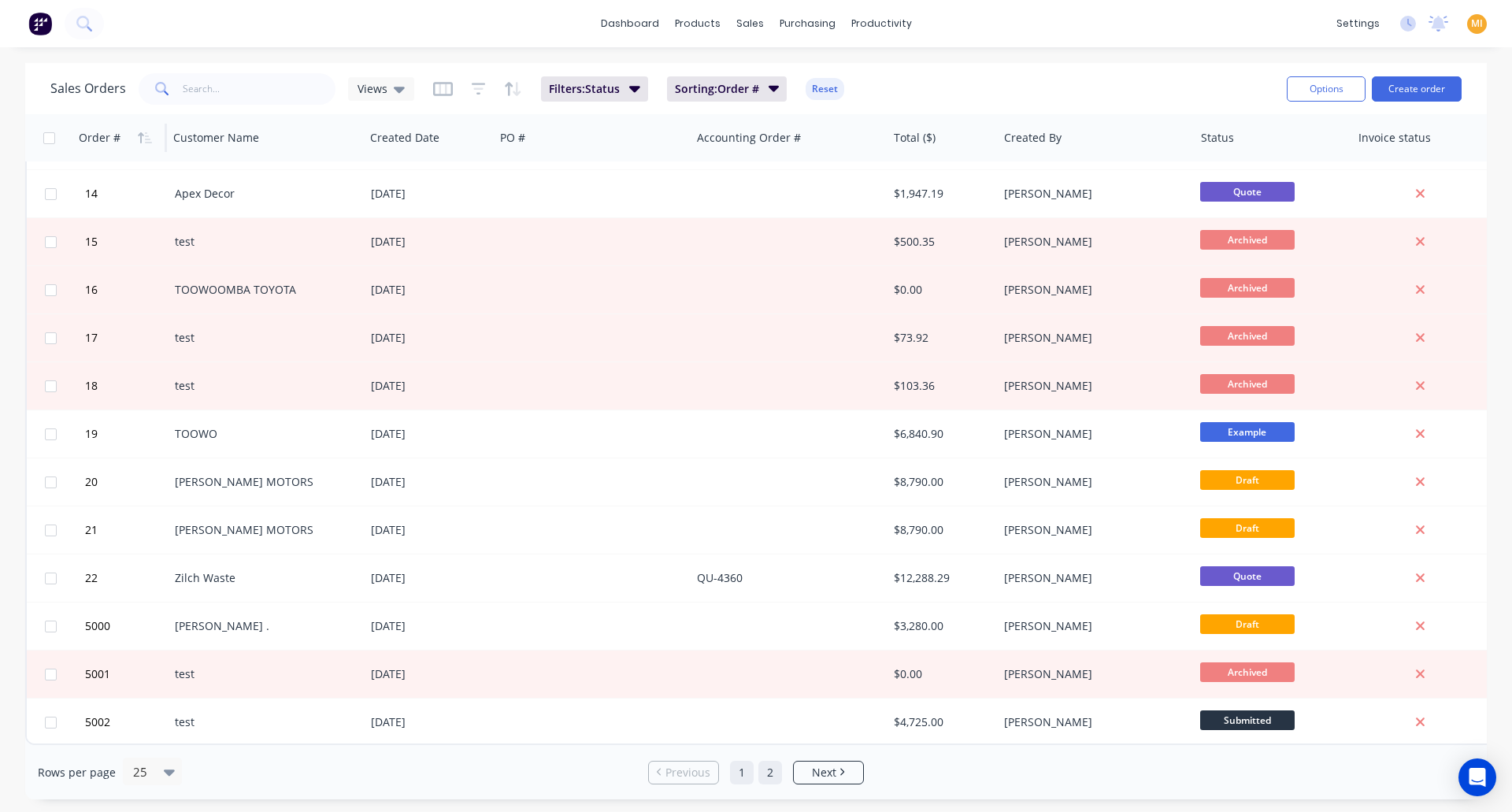
click at [773, 766] on link "2" at bounding box center [769, 772] width 23 height 23
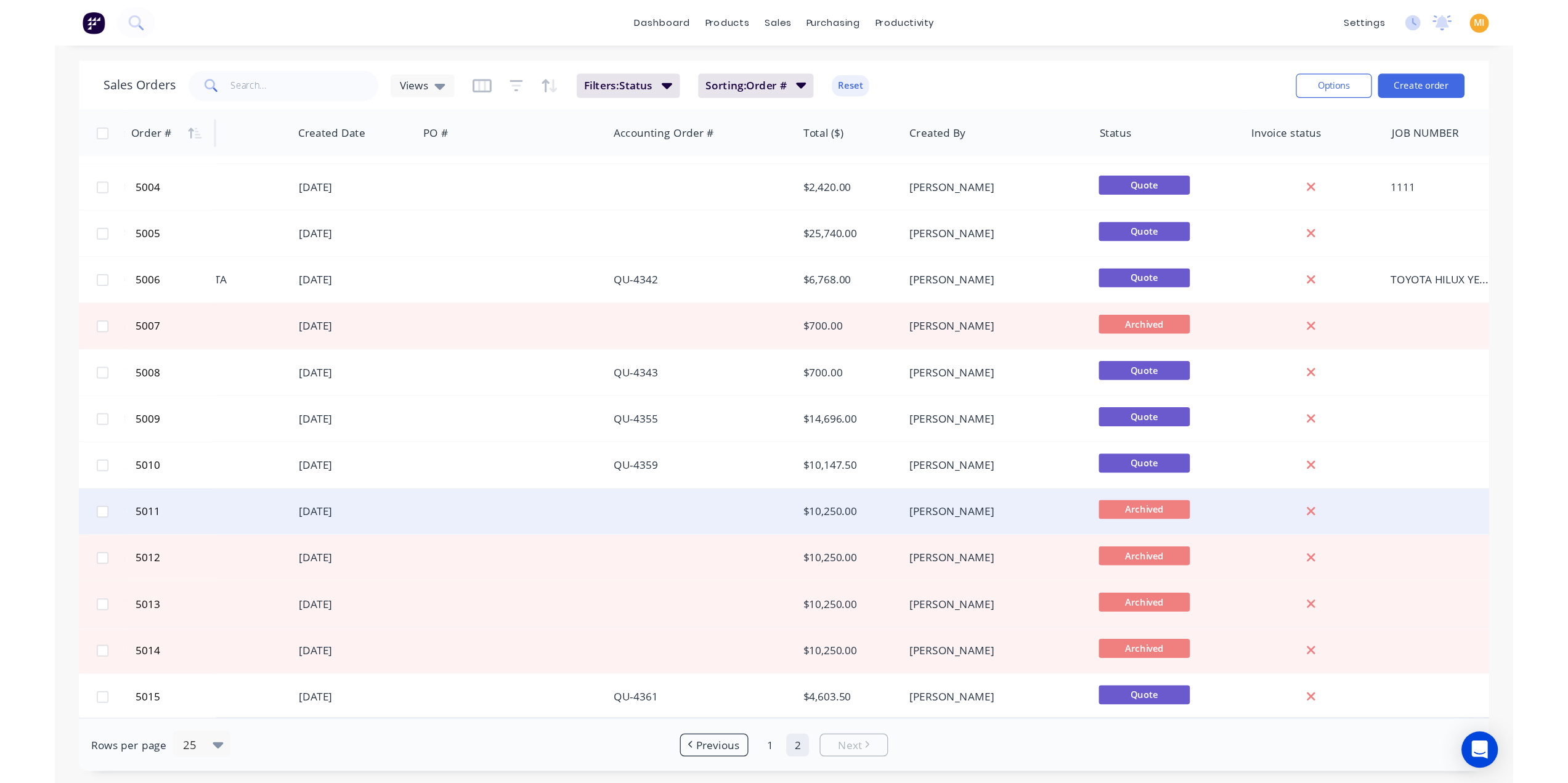
scroll to position [38, 0]
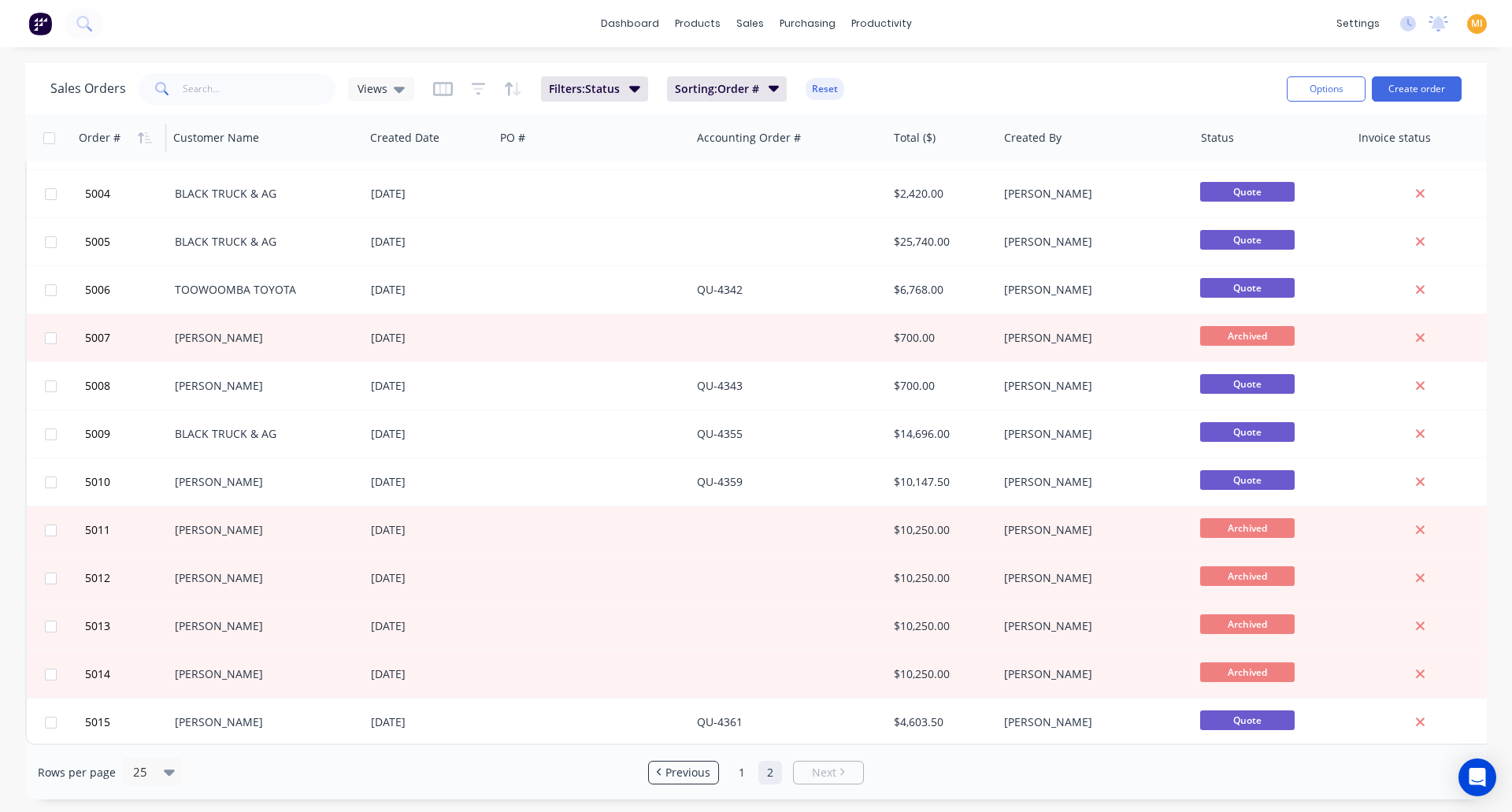
click at [36, 26] on img at bounding box center [40, 23] width 23 height 23
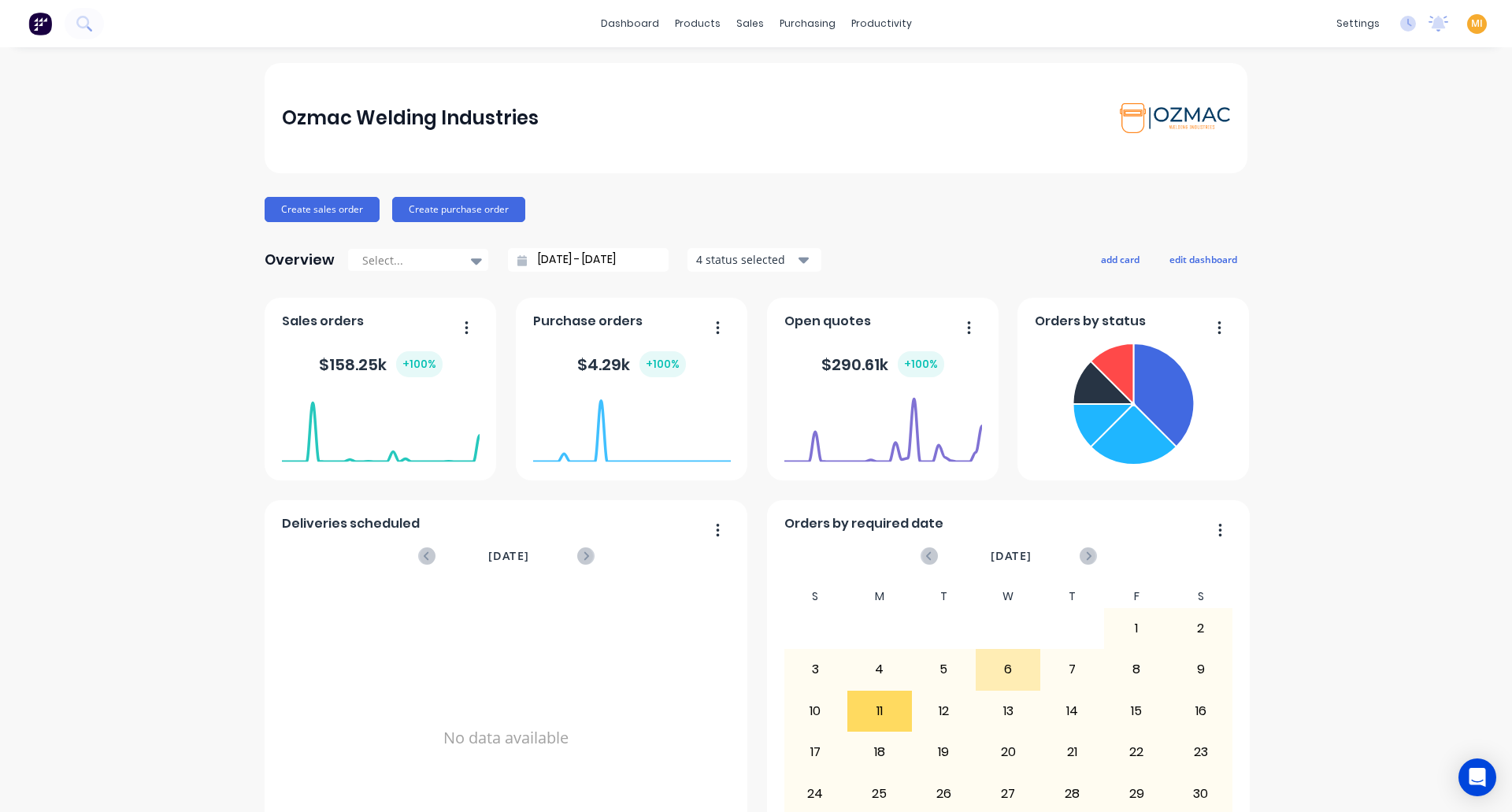
click at [1471, 23] on span "MI" at bounding box center [1477, 23] width 12 height 14
click at [1355, 204] on button "Sign out" at bounding box center [1379, 197] width 209 height 31
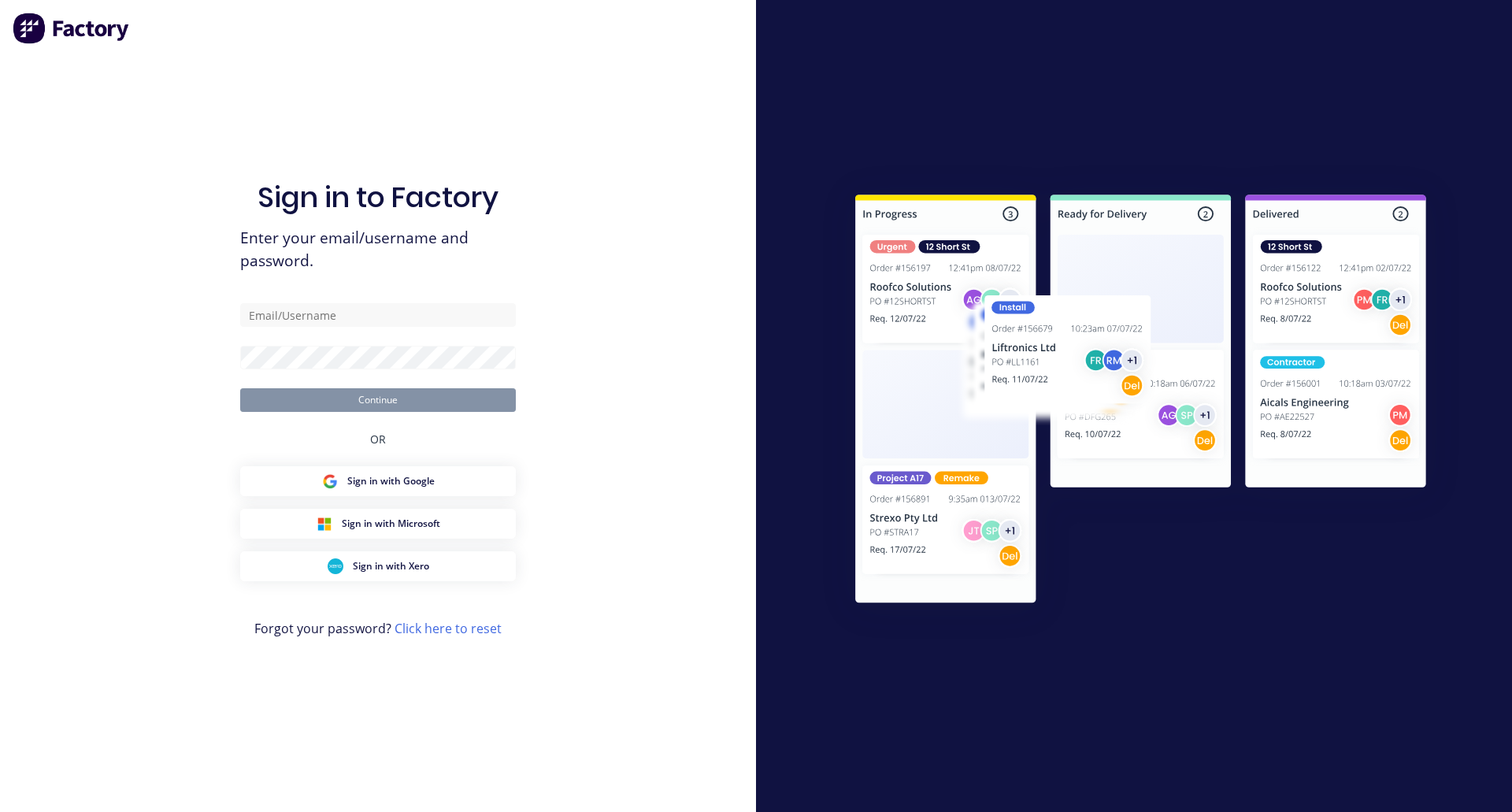
click at [262, 303] on div "Sign in to Factory Enter your email/username and password. Continue OR Sign in …" at bounding box center [377, 422] width 276 height 755
click at [250, 305] on input "text" at bounding box center [377, 315] width 276 height 23
paste input "[EMAIL_ADDRESS][DOMAIN_NAME]"
click at [267, 319] on input "[EMAIL_ADDRESS][DOMAIN_NAME]" at bounding box center [377, 315] width 276 height 23
type input "[EMAIL_ADDRESS][DOMAIN_NAME]"
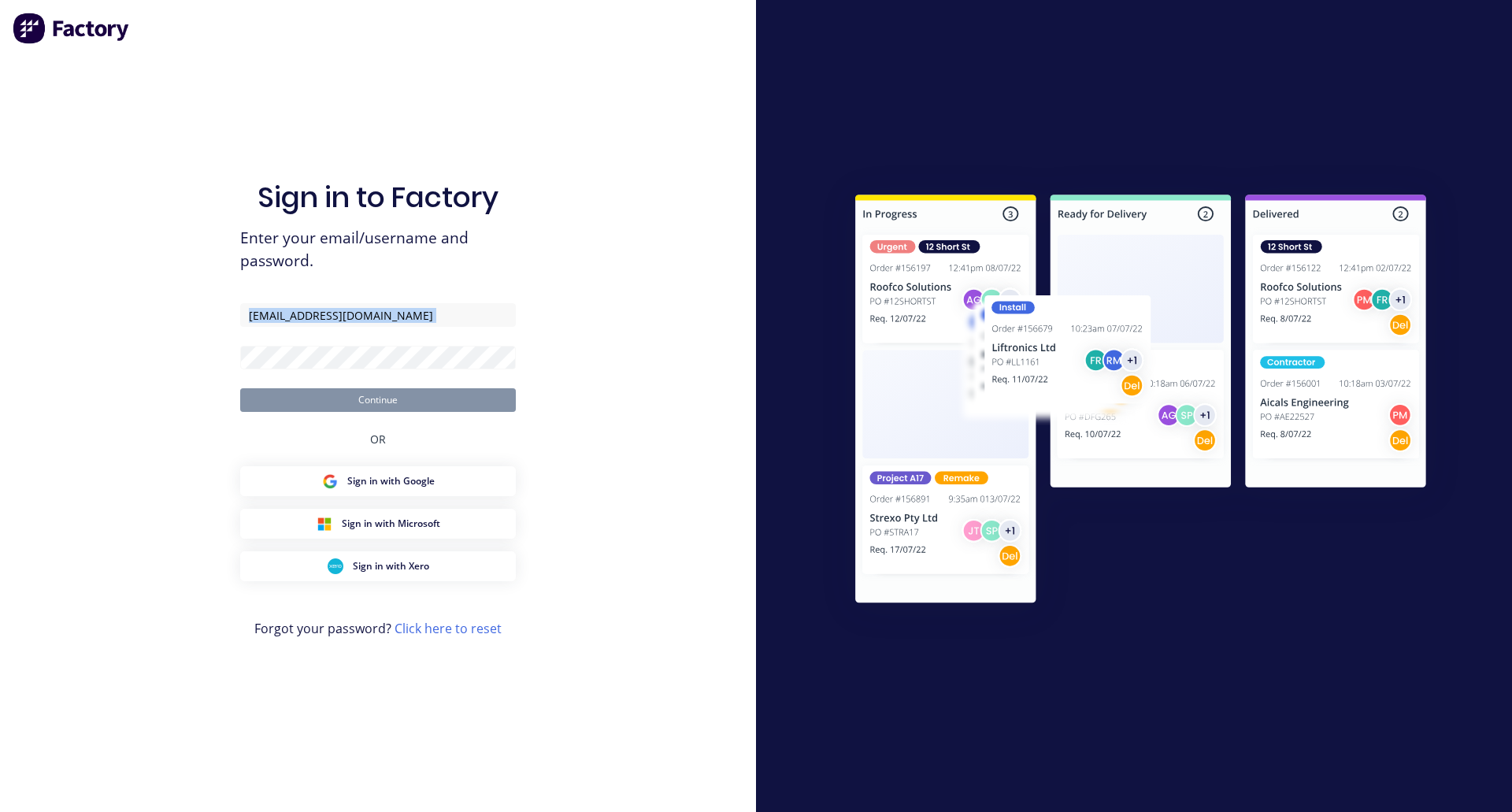
click at [263, 362] on div "Sign in to Factory Enter your email/username and password. [EMAIL_ADDRESS][DOMA…" at bounding box center [378, 406] width 756 height 812
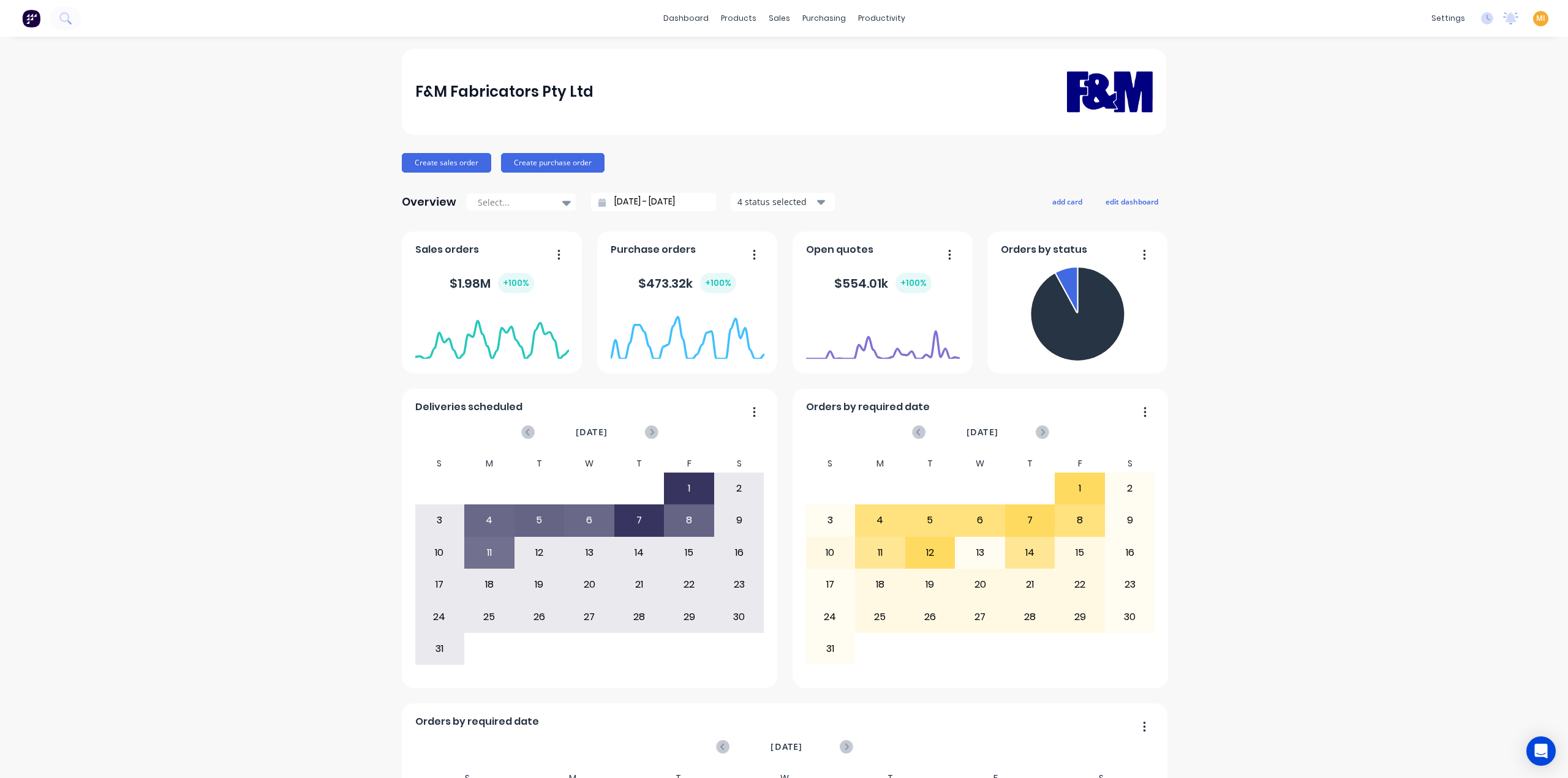
click at [30, 15] on img at bounding box center [31, 18] width 18 height 18
click at [1175, 19] on span "MI" at bounding box center [1541, 18] width 9 height 11
click at [1175, 157] on button "Sign out" at bounding box center [1464, 153] width 162 height 24
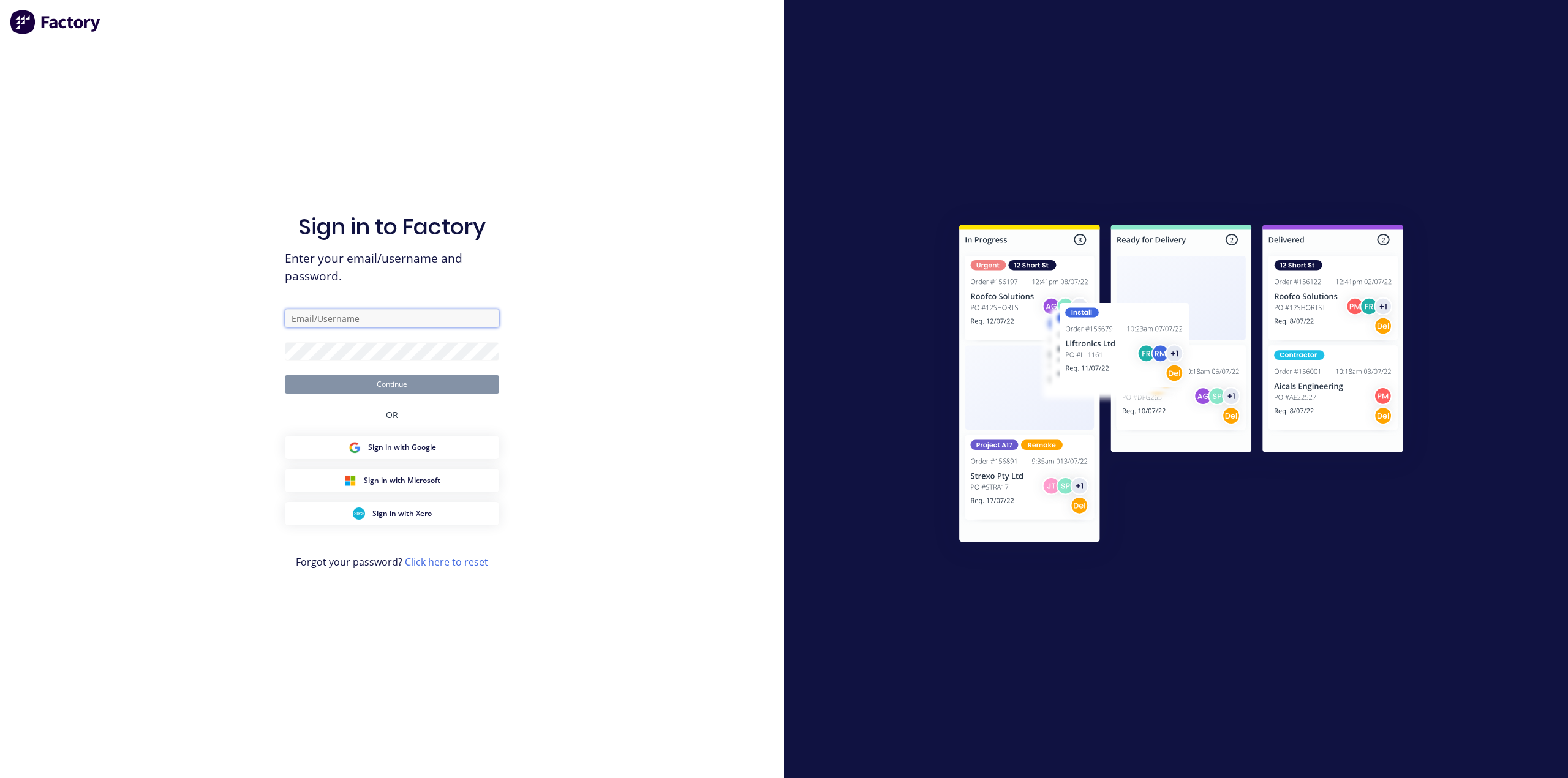
click at [366, 326] on input "text" at bounding box center [391, 318] width 214 height 18
type input "team+maricardemo@factory.app"
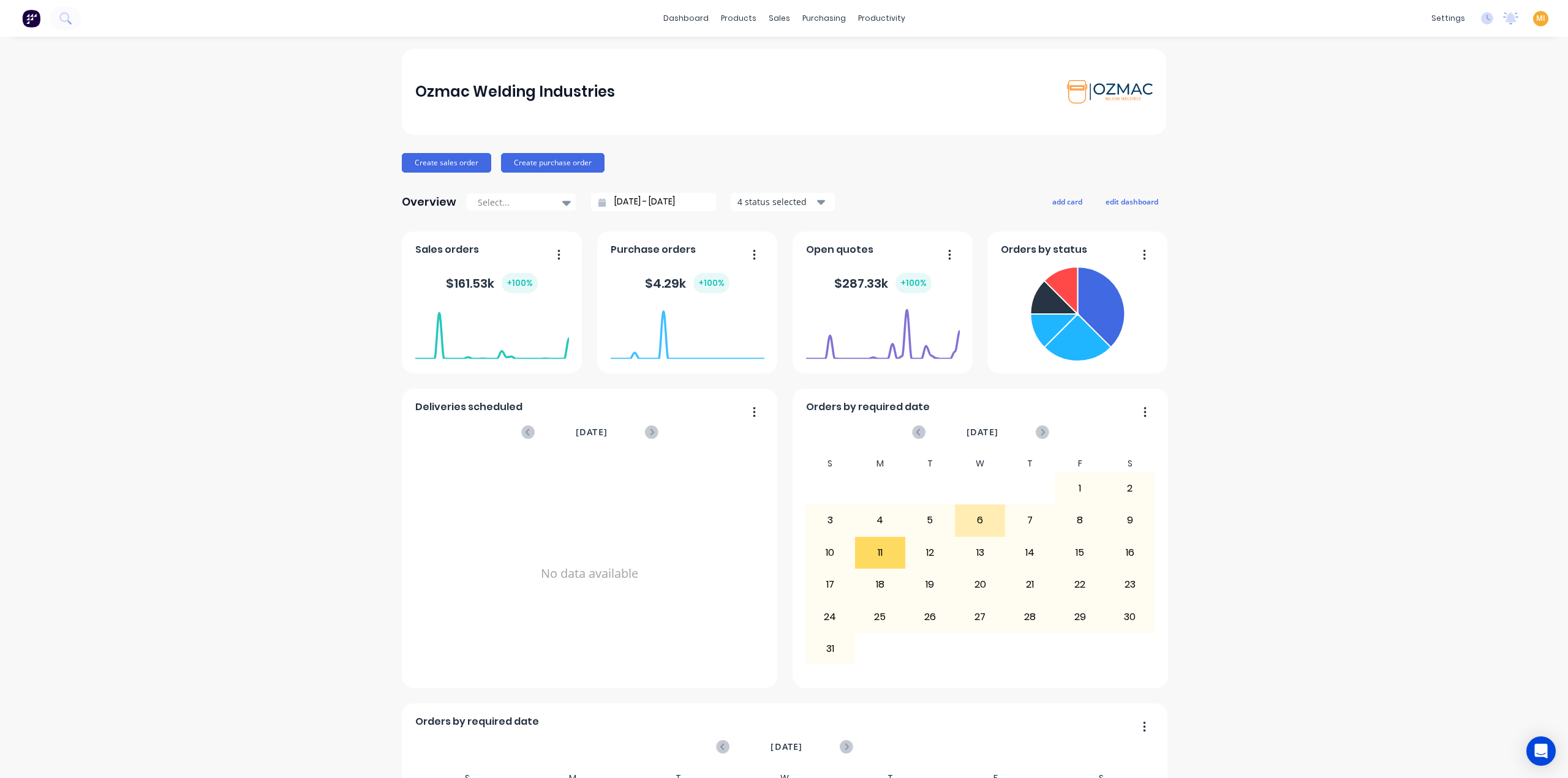
click at [31, 22] on img at bounding box center [31, 18] width 18 height 18
click at [795, 62] on div "Sales Orders" at bounding box center [820, 59] width 50 height 11
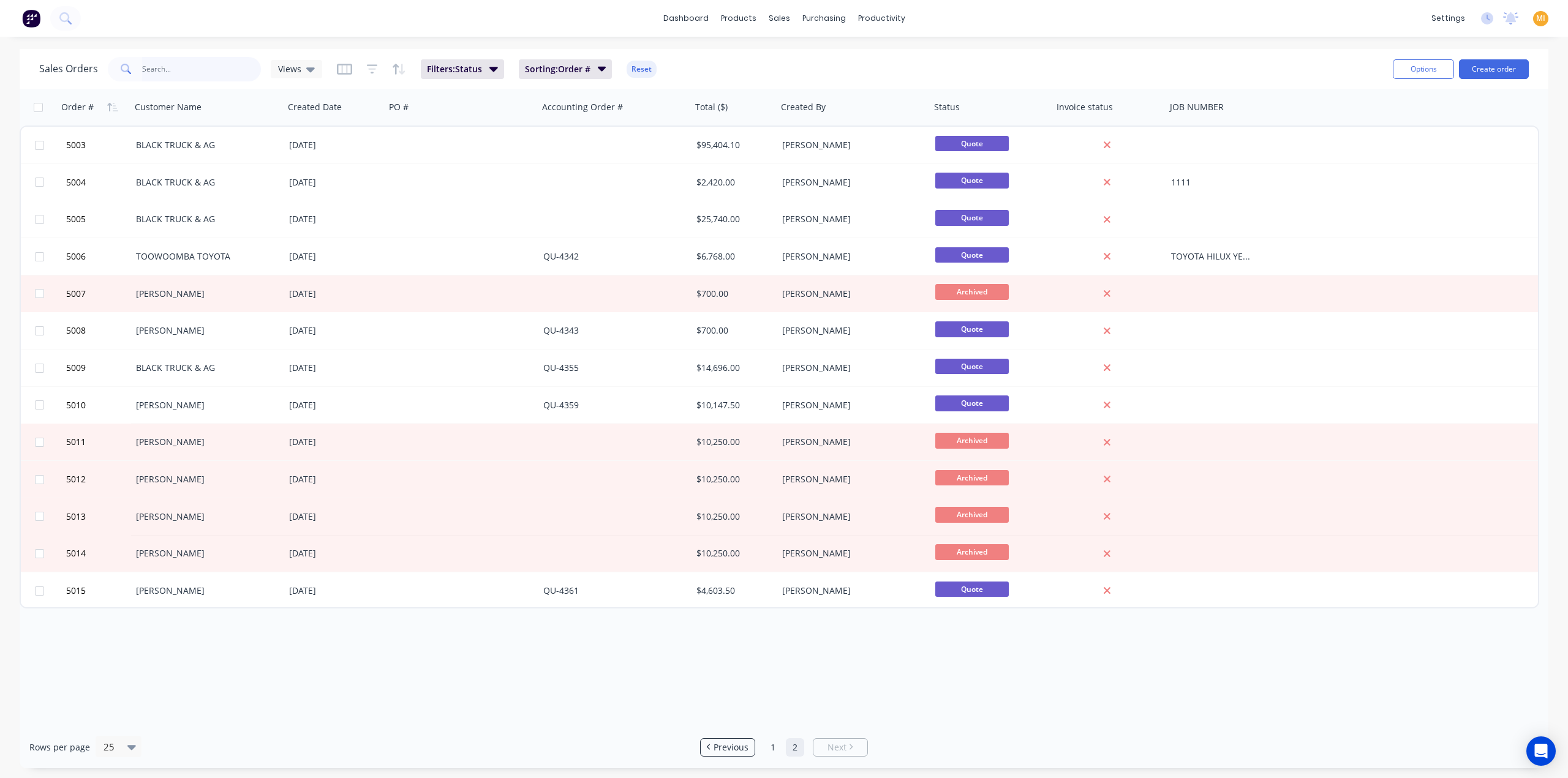
click at [193, 73] on input "text" at bounding box center [201, 69] width 120 height 24
click at [644, 68] on button "Reset" at bounding box center [642, 69] width 30 height 17
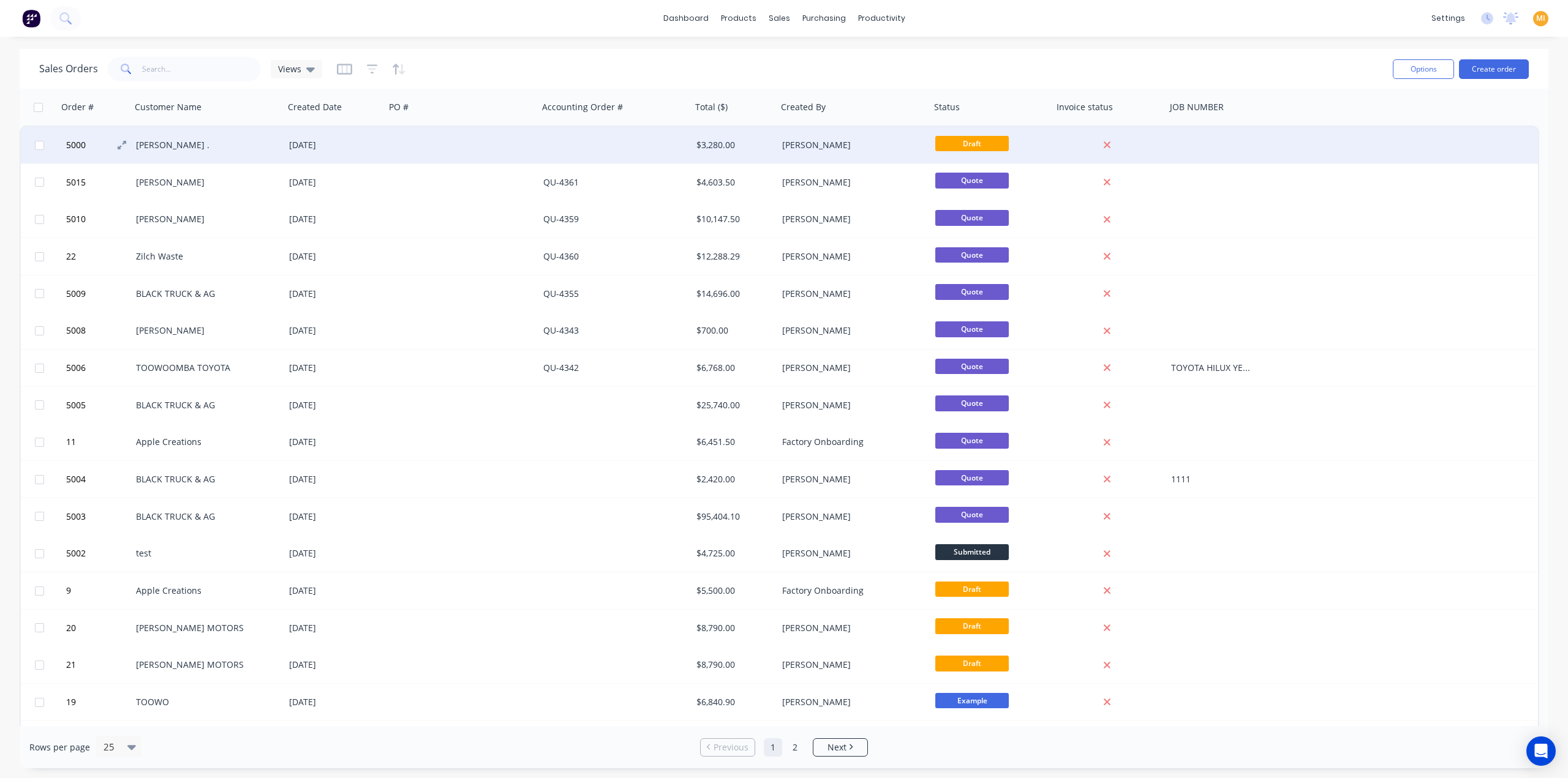
click at [97, 150] on button "5000" at bounding box center [99, 145] width 74 height 37
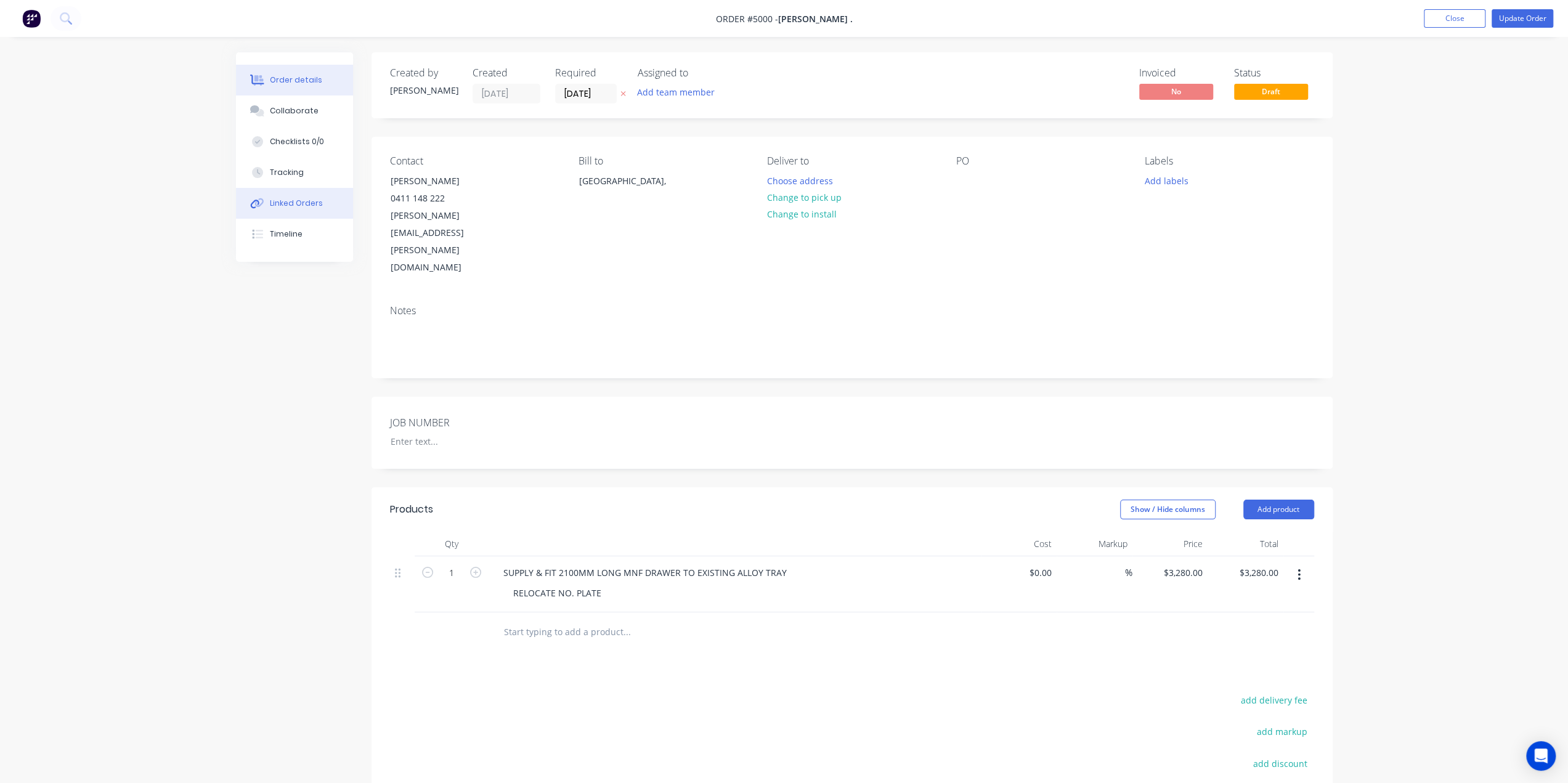
click at [271, 207] on div "Linked Orders" at bounding box center [297, 203] width 53 height 11
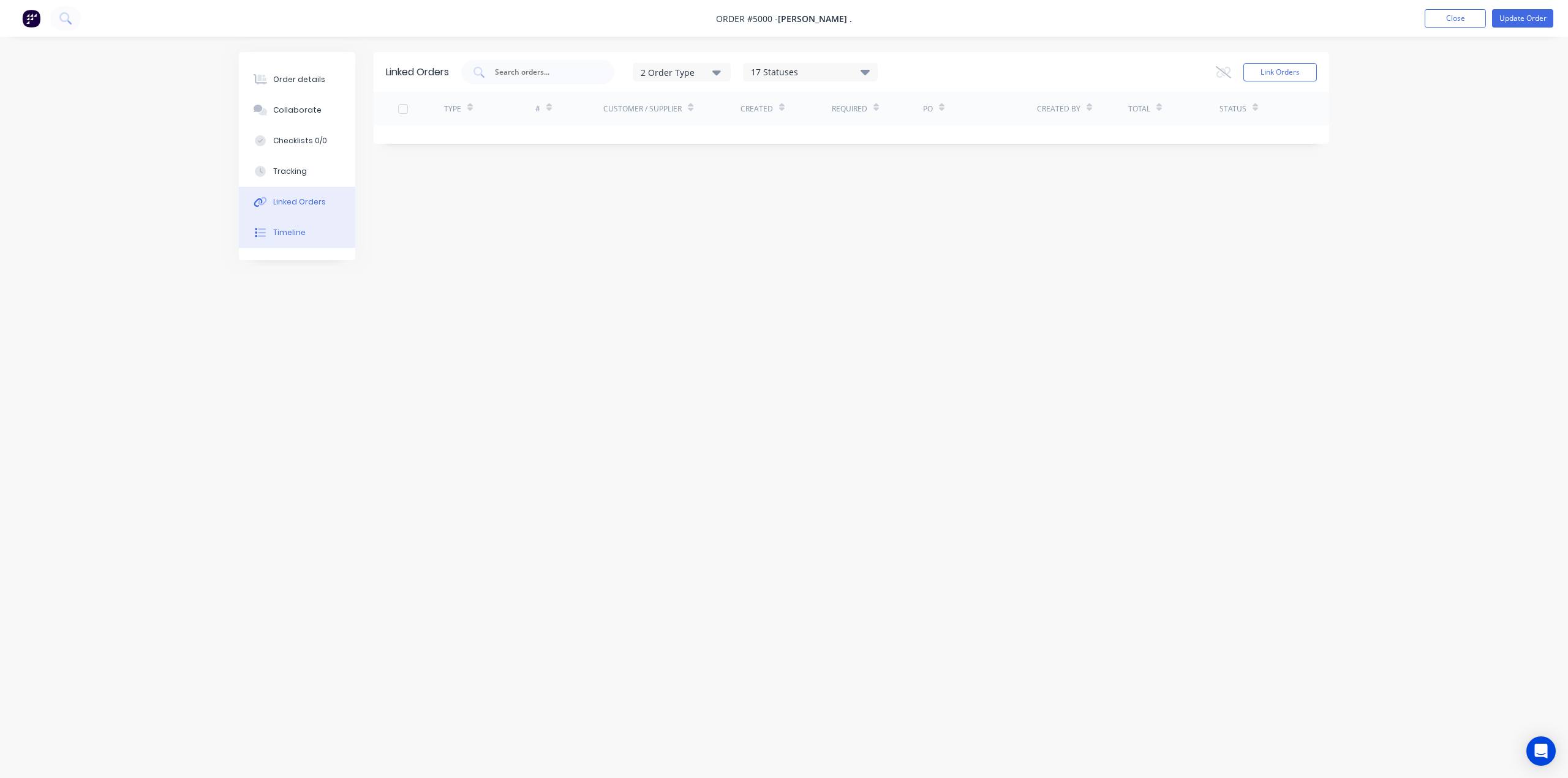
click at [272, 236] on button "Timeline" at bounding box center [297, 233] width 116 height 30
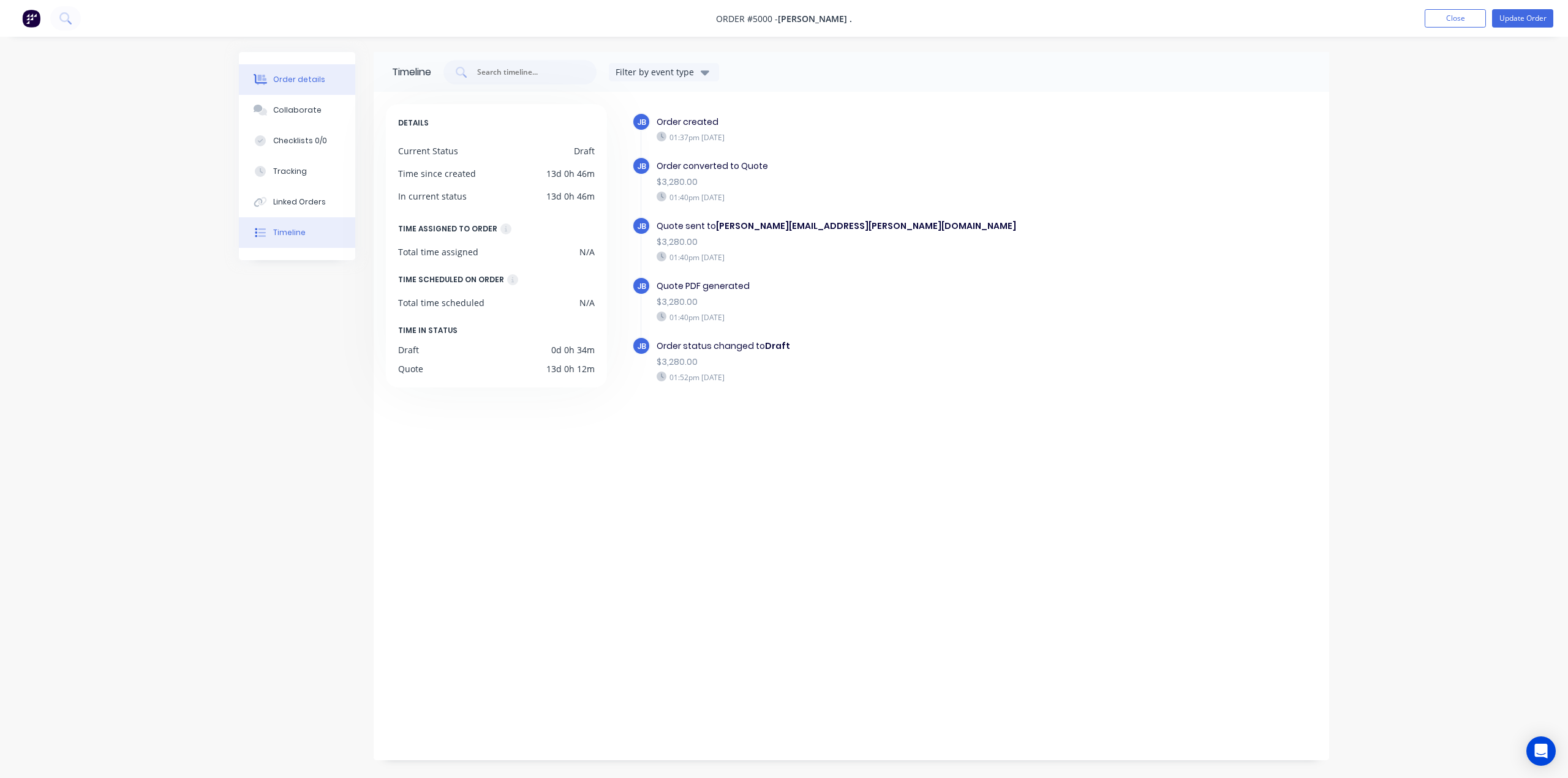
click at [308, 69] on button "Order details" at bounding box center [297, 79] width 116 height 30
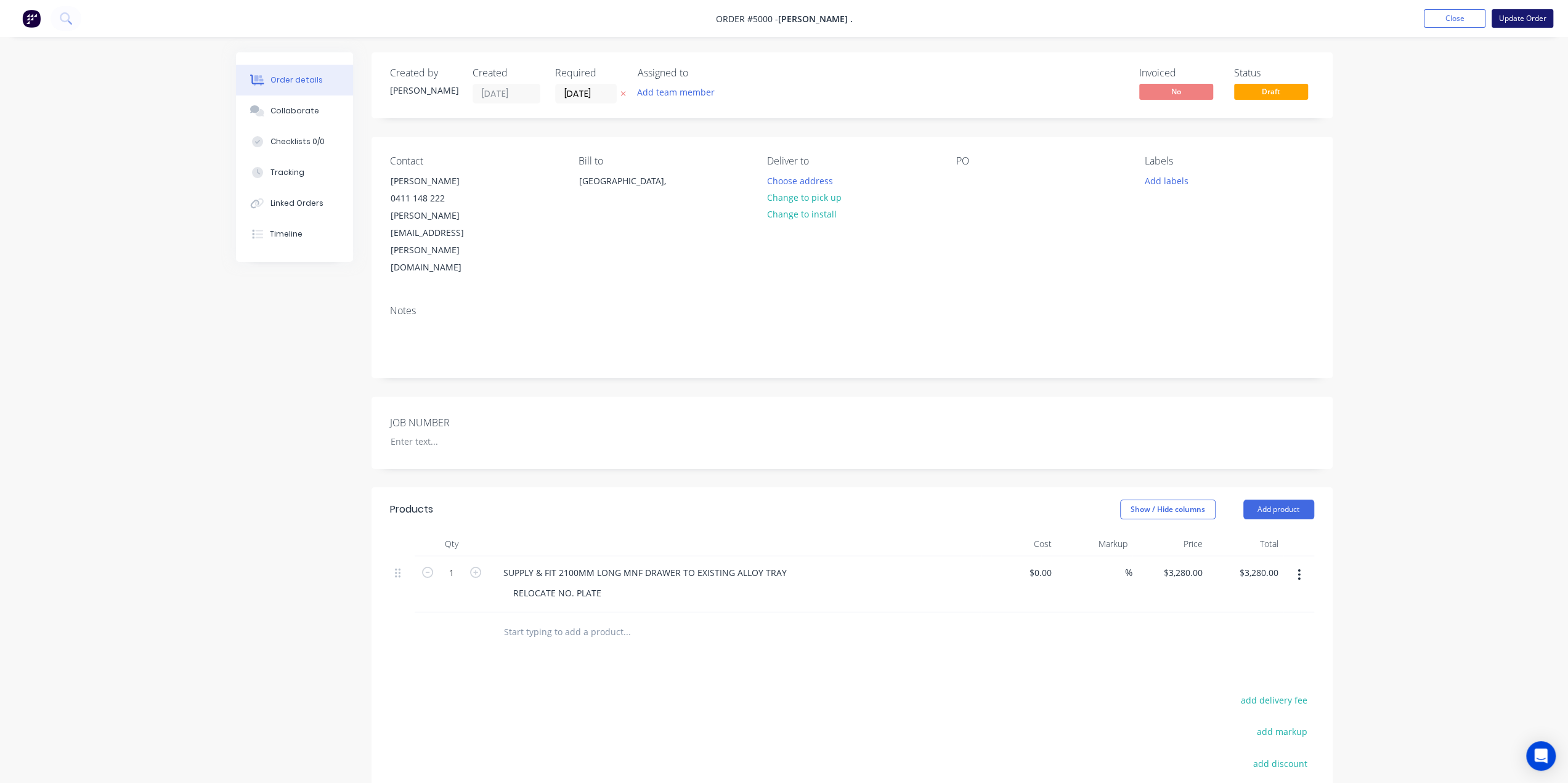
click at [1182, 23] on button "Update Order" at bounding box center [1522, 18] width 62 height 18
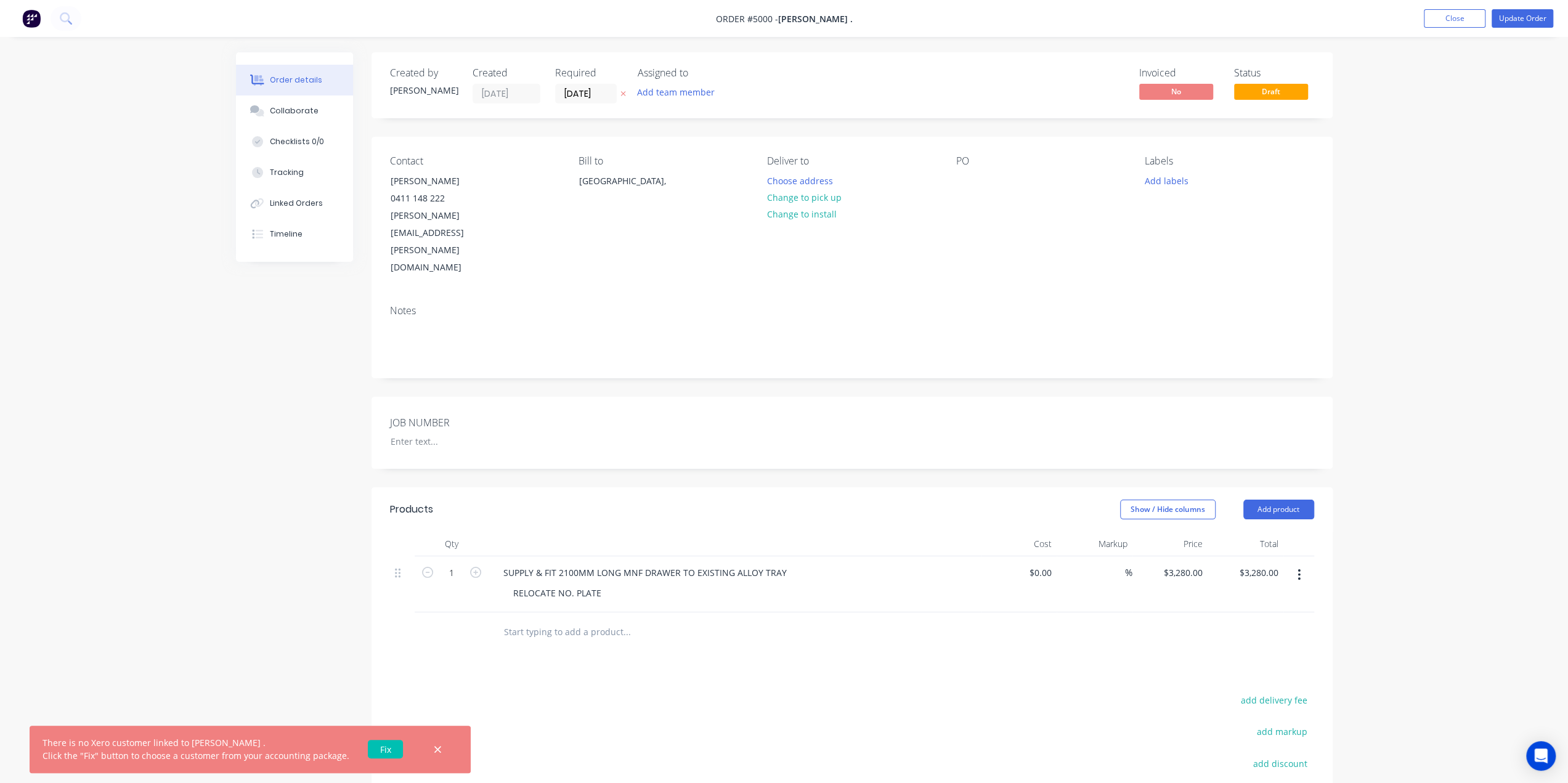
click at [371, 635] on link "Fix" at bounding box center [386, 749] width 35 height 18
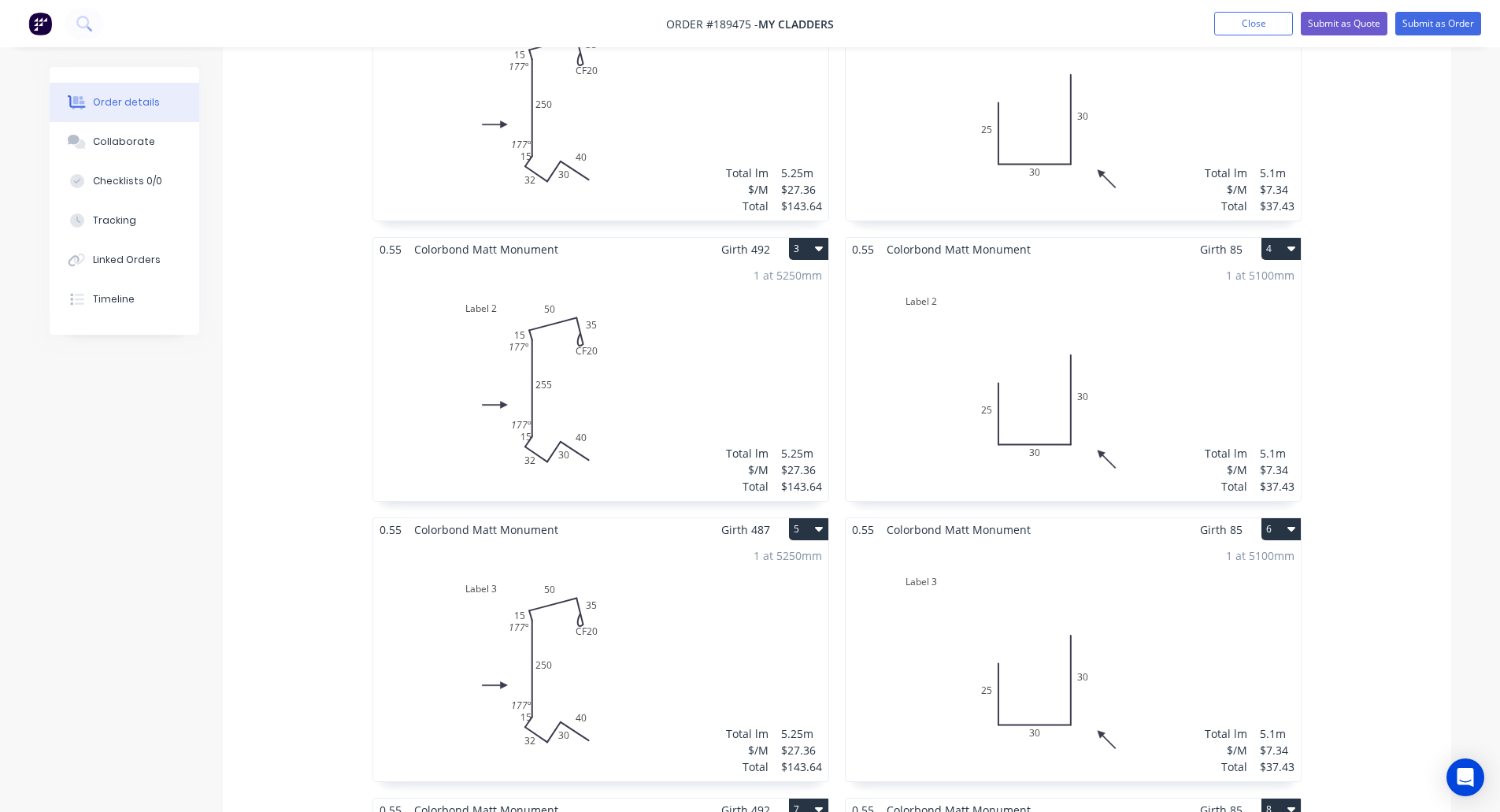
scroll to position [584, 0]
click at [664, 375] on div "1 at 5250mm Total lm $/M Total 5.25m $27.36 $143.64" at bounding box center [601, 382] width 456 height 240
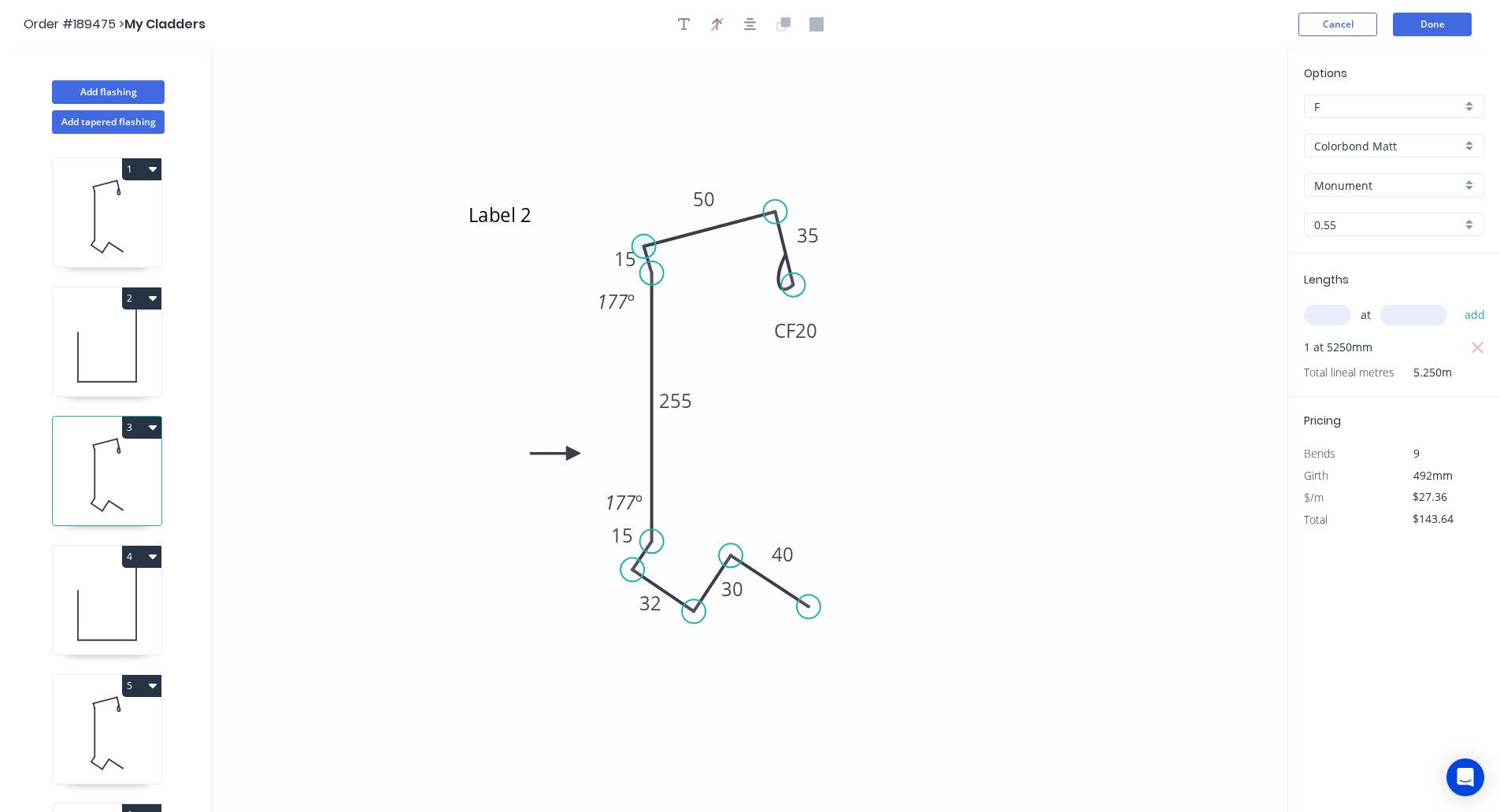
click at [642, 239] on circle at bounding box center [643, 246] width 23 height 23
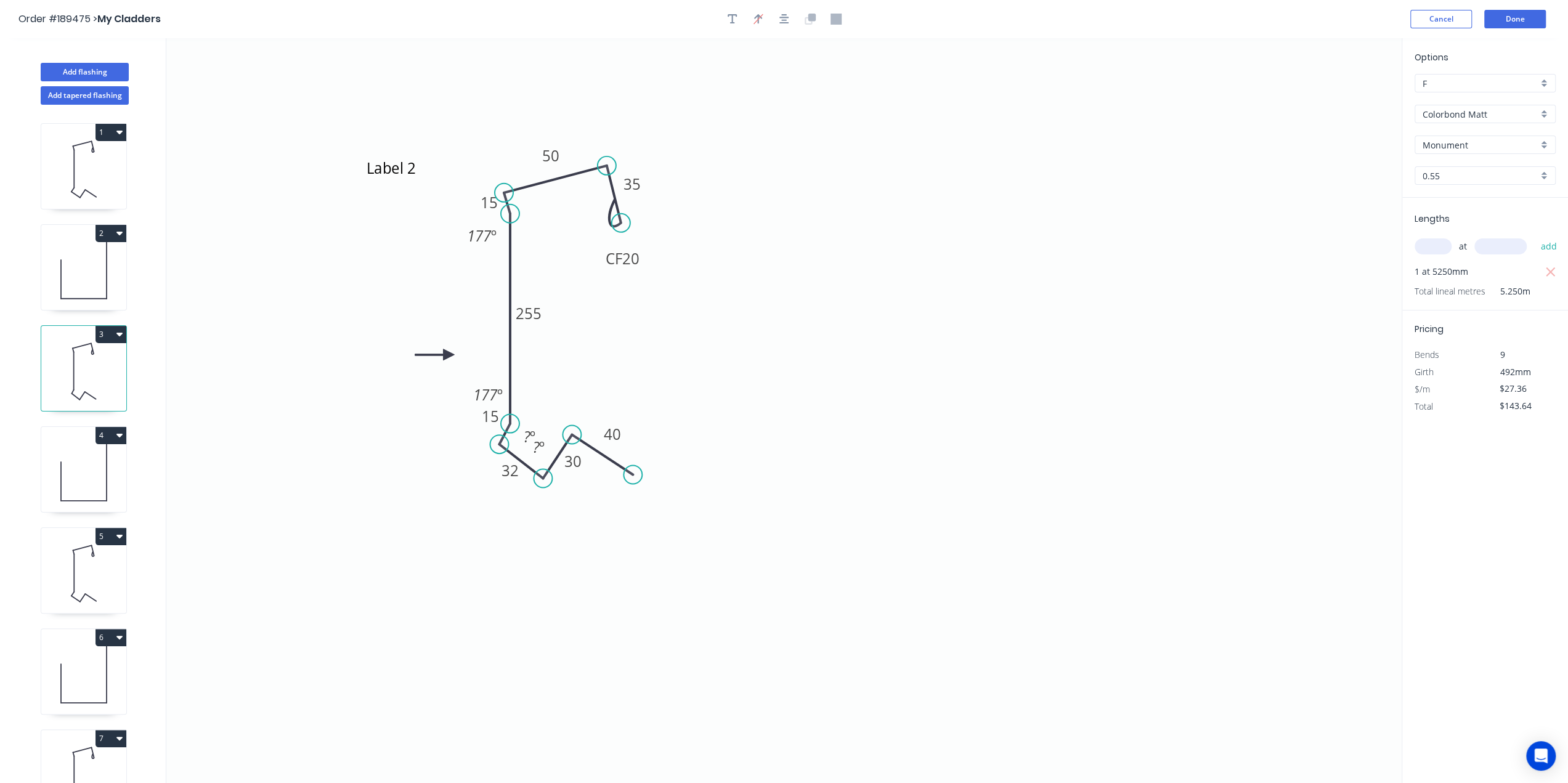
click at [499, 444] on circle at bounding box center [499, 444] width 18 height 18
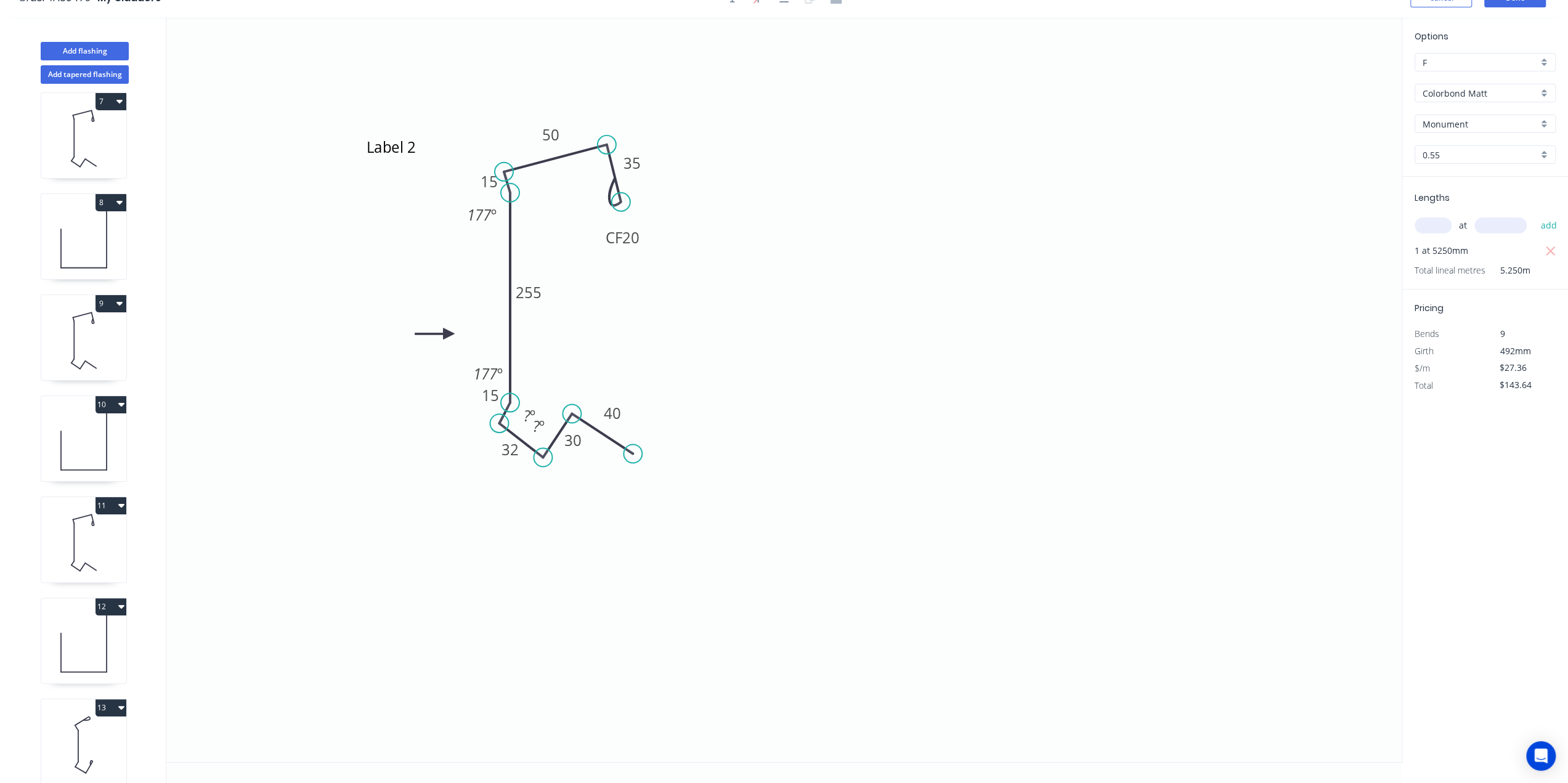
scroll to position [640, 0]
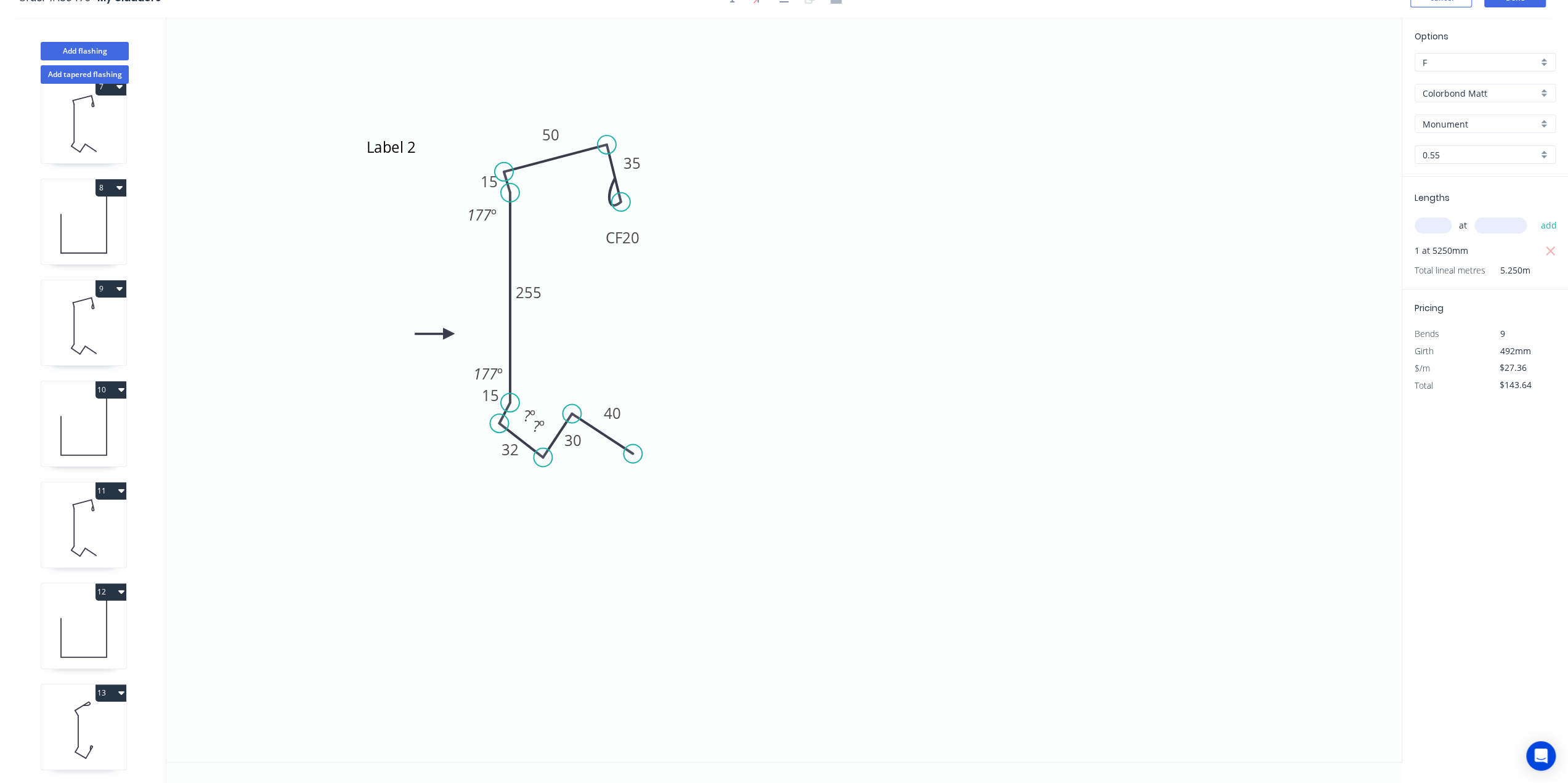
click at [76, 635] on icon at bounding box center [84, 730] width 85 height 79
type input "$125.86"
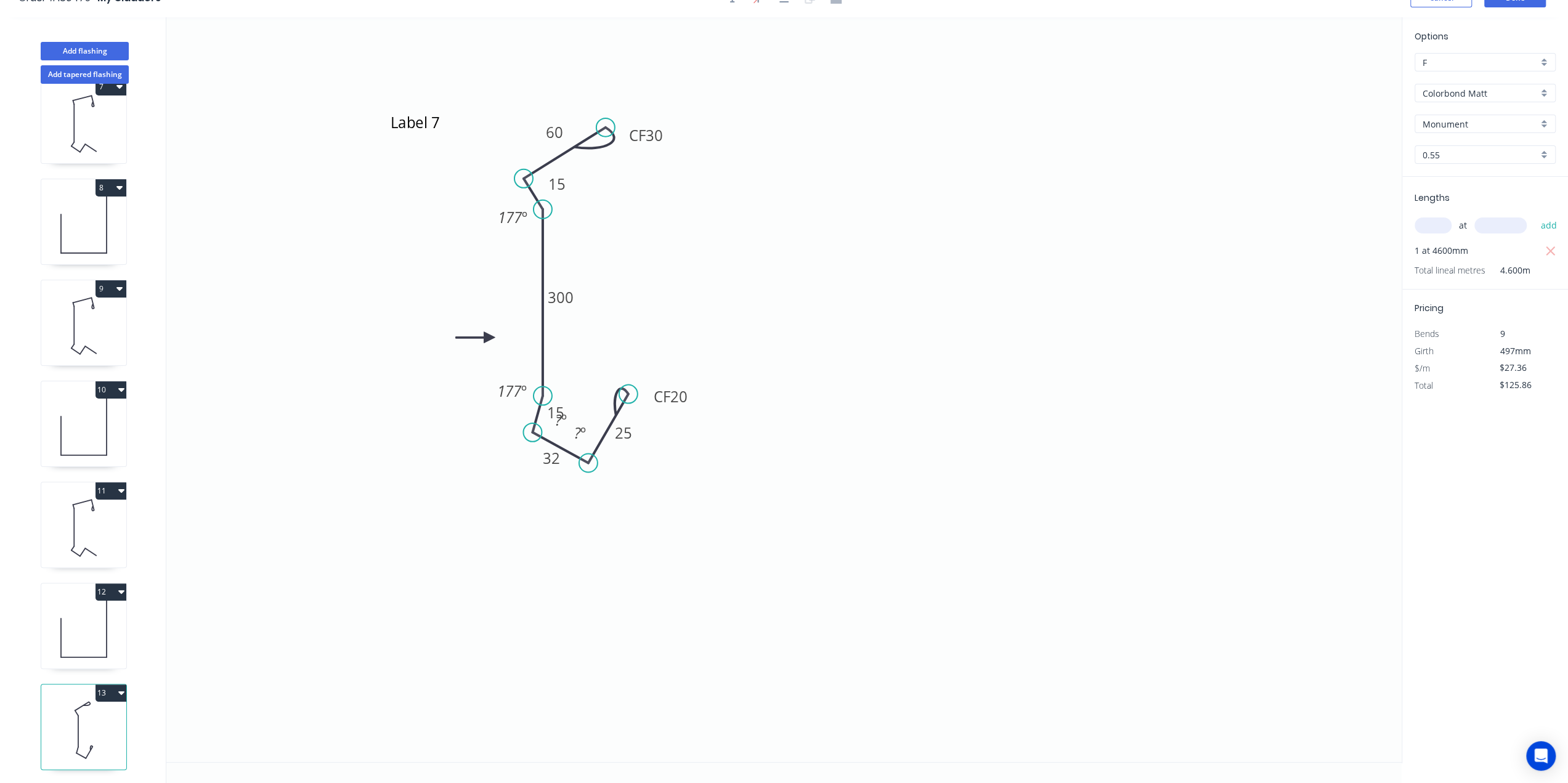
drag, startPoint x: 527, startPoint y: 426, endPoint x: 533, endPoint y: 431, distance: 7.8
click at [533, 431] on circle at bounding box center [532, 432] width 18 height 18
drag, startPoint x: 549, startPoint y: 416, endPoint x: 486, endPoint y: 418, distance: 63.0
click at [486, 418] on g "? º" at bounding box center [499, 418] width 40 height 25
click at [507, 559] on icon "Label 7 CF 30 60 15 300 15 32 CF 20 25 177 º 177 º ? º ? º" at bounding box center [784, 389] width 1235 height 745
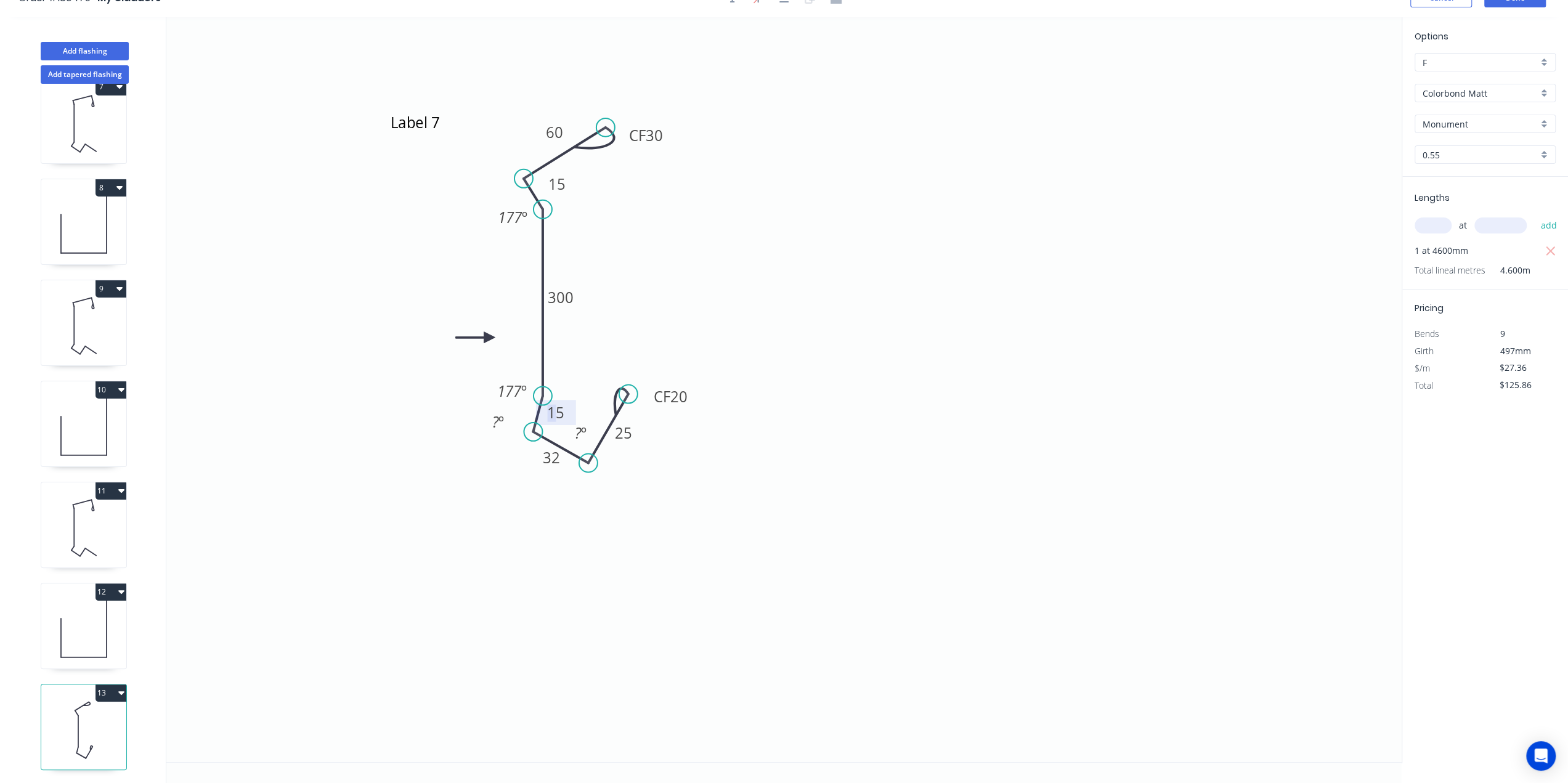
drag, startPoint x: 560, startPoint y: 412, endPoint x: 539, endPoint y: 431, distance: 28.3
click at [513, 456] on icon "Label 7 CF 30 60 15 300 15 32 CF 20 25 177 º 177 º ? º ? º" at bounding box center [784, 389] width 1235 height 745
drag, startPoint x: 585, startPoint y: 395, endPoint x: 569, endPoint y: 407, distance: 20.0
click at [585, 395] on icon "Label 7 CF 30 60 15 300 15 32 CF 20 25 177 º 177 º ? º ? º" at bounding box center [784, 389] width 1235 height 745
drag, startPoint x: 568, startPoint y: 408, endPoint x: 574, endPoint y: 402, distance: 8.5
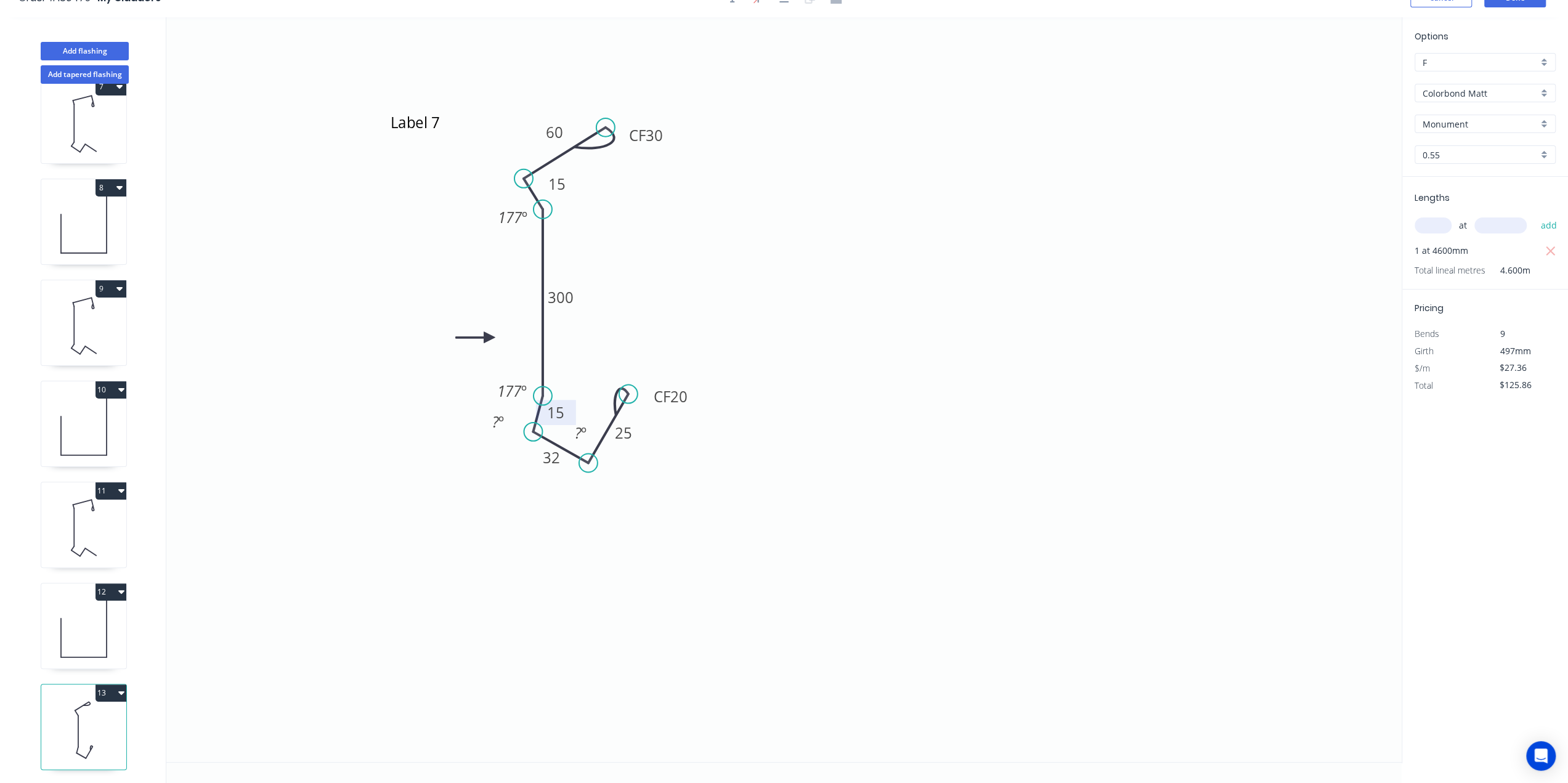
click at [574, 403] on rect at bounding box center [556, 412] width 40 height 25
drag, startPoint x: 565, startPoint y: 408, endPoint x: 590, endPoint y: 397, distance: 27.3
click at [590, 397] on icon "Label 7 CF 30 60 15 300 15 32 CF 20 25 177 º 177 º ? º ? º" at bounding box center [784, 389] width 1235 height 745
click at [582, 389] on icon "Label 7 CF 30 60 15 300 15 32 CF 20 25 177 º 177 º ? º ? º" at bounding box center [784, 389] width 1235 height 745
click at [578, 405] on rect at bounding box center [558, 412] width 40 height 25
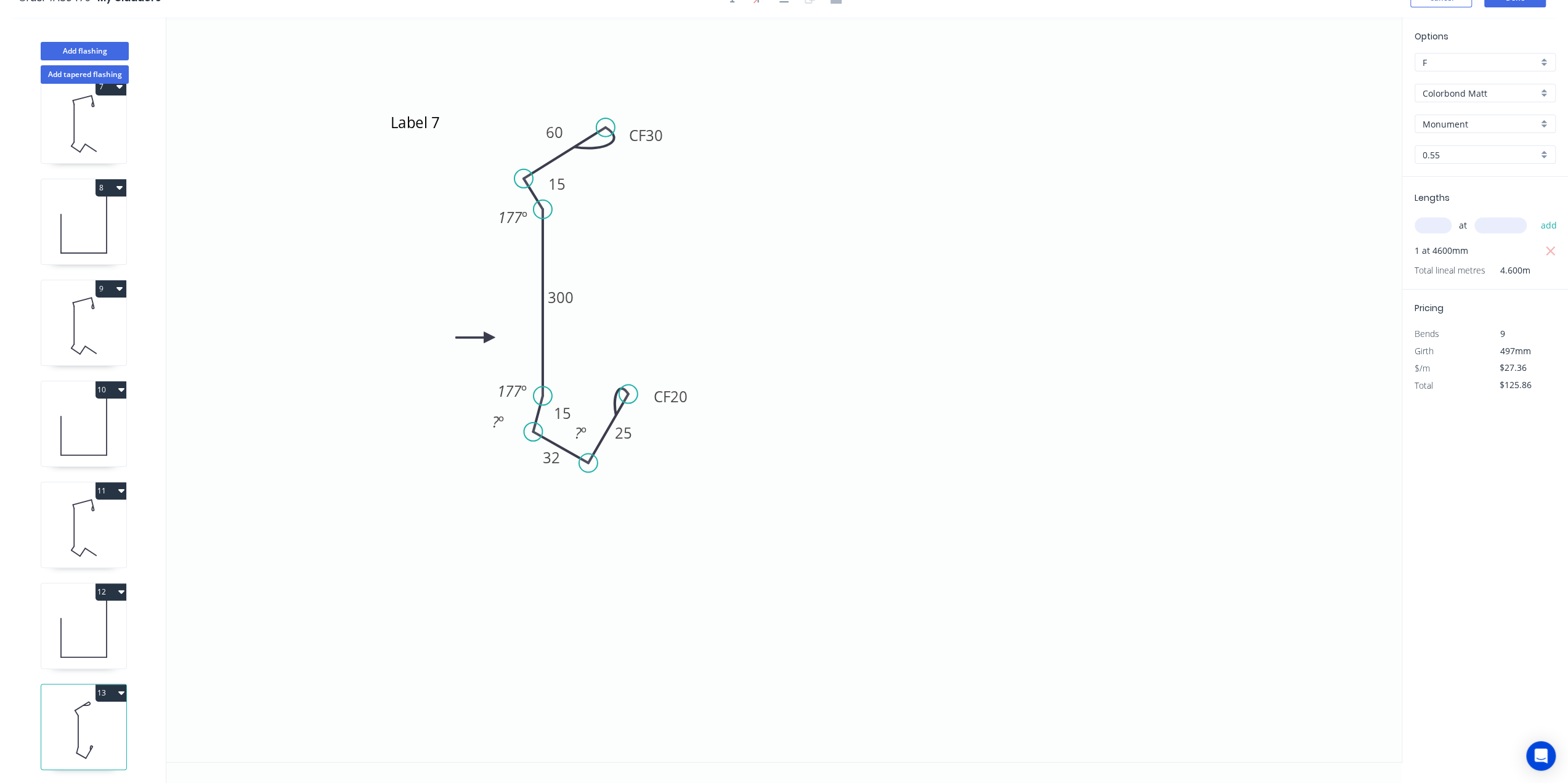
click at [710, 580] on icon "Label 7 CF 30 60 15 300 15 32 CF 20 25 177 º 177 º ? º ? º" at bounding box center [784, 389] width 1235 height 745
drag, startPoint x: 637, startPoint y: 432, endPoint x: 650, endPoint y: 434, distance: 13.2
click at [650, 434] on rect at bounding box center [637, 434] width 40 height 25
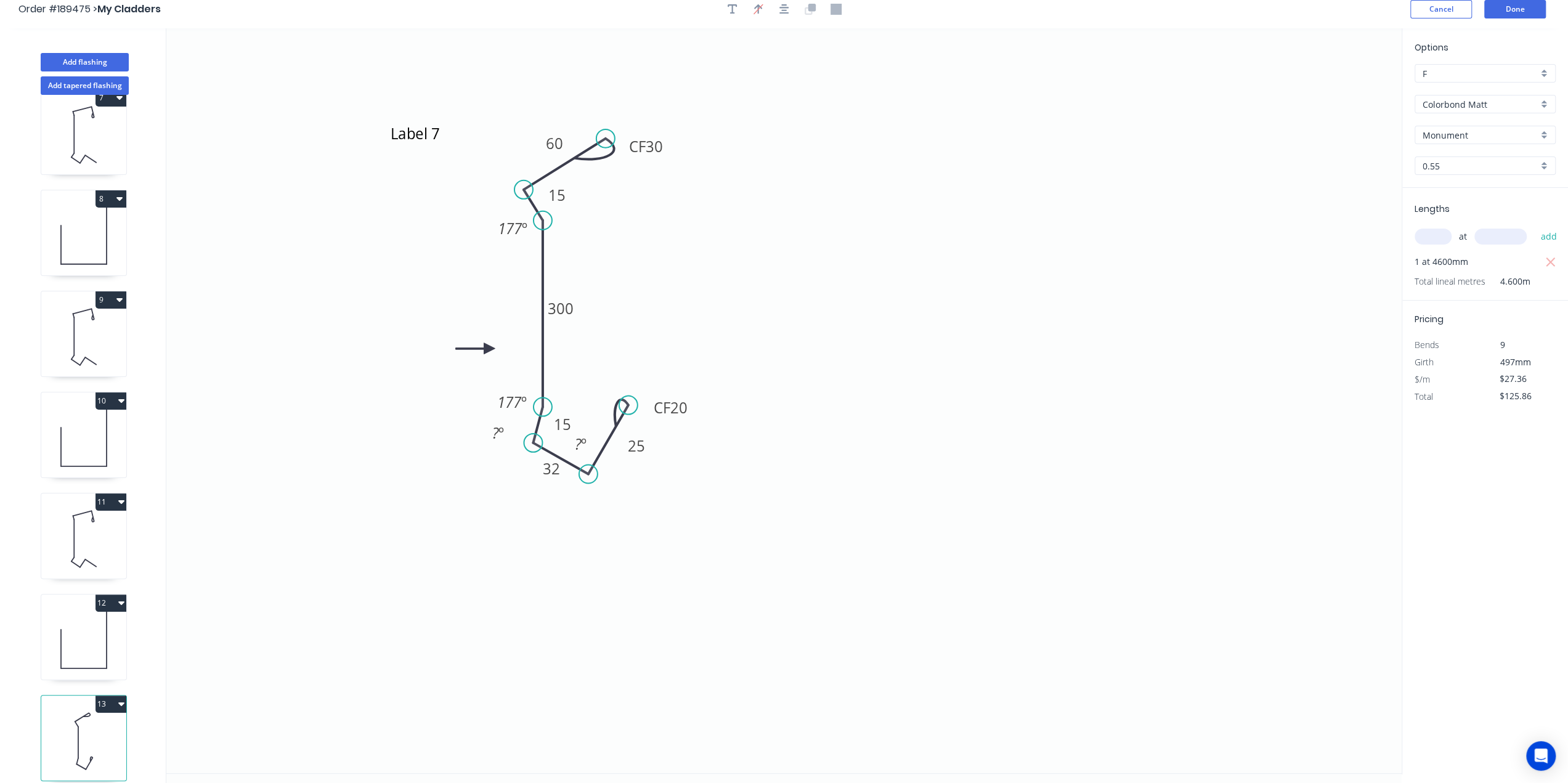
scroll to position [0, 0]
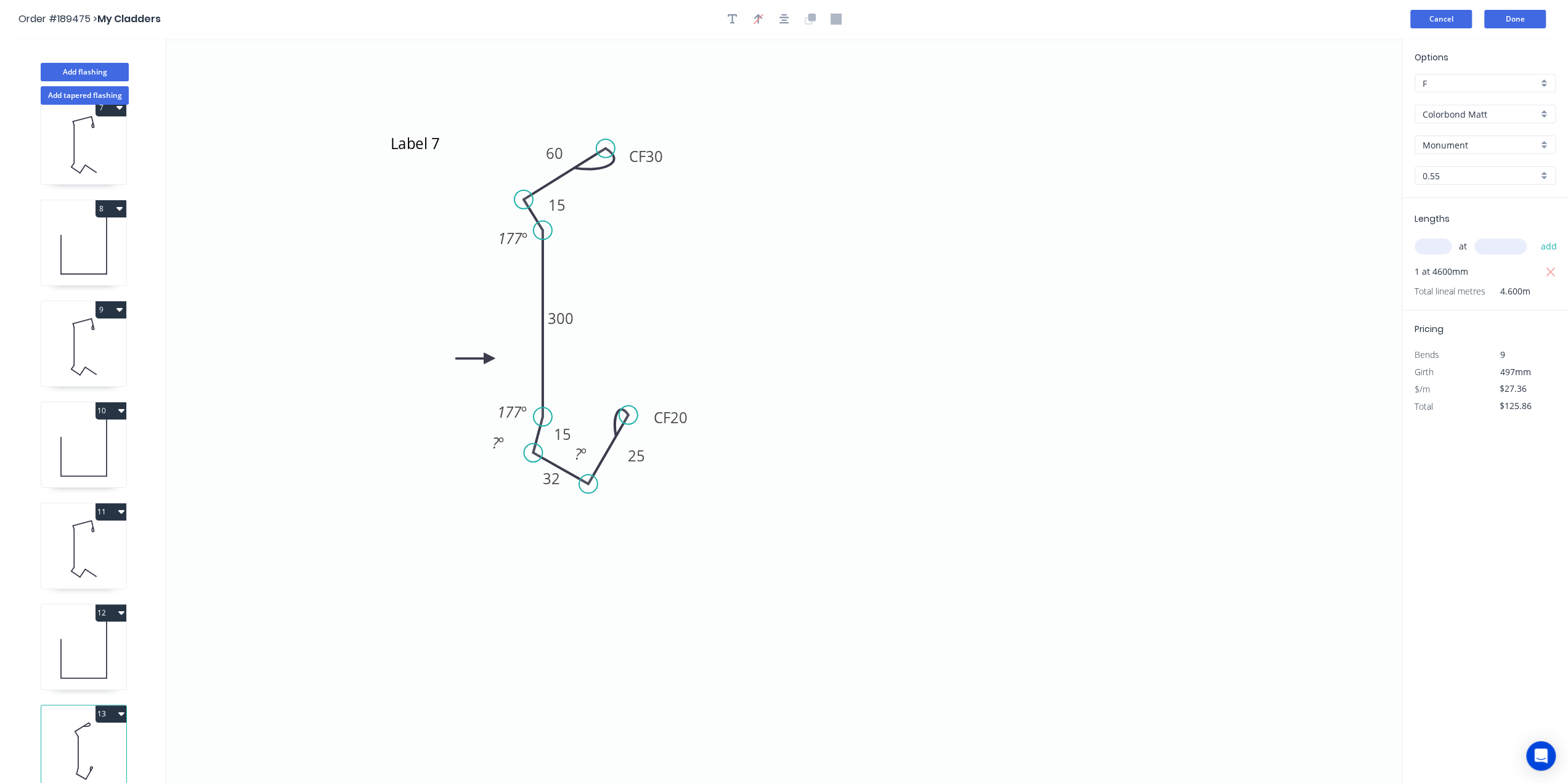
click at [1182, 18] on button "Cancel" at bounding box center [1441, 18] width 62 height 18
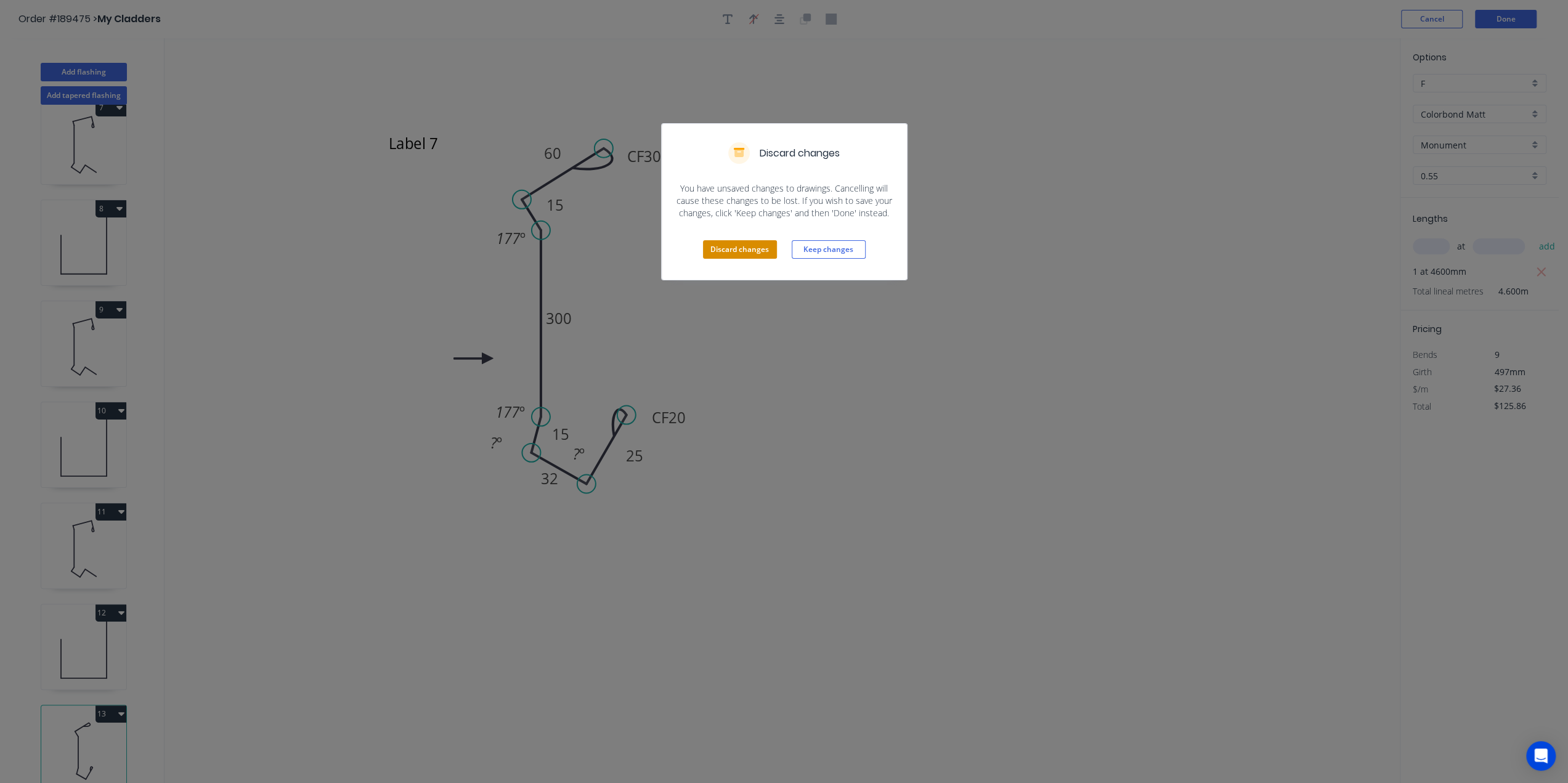
click at [758, 250] on button "Discard changes" at bounding box center [739, 249] width 74 height 18
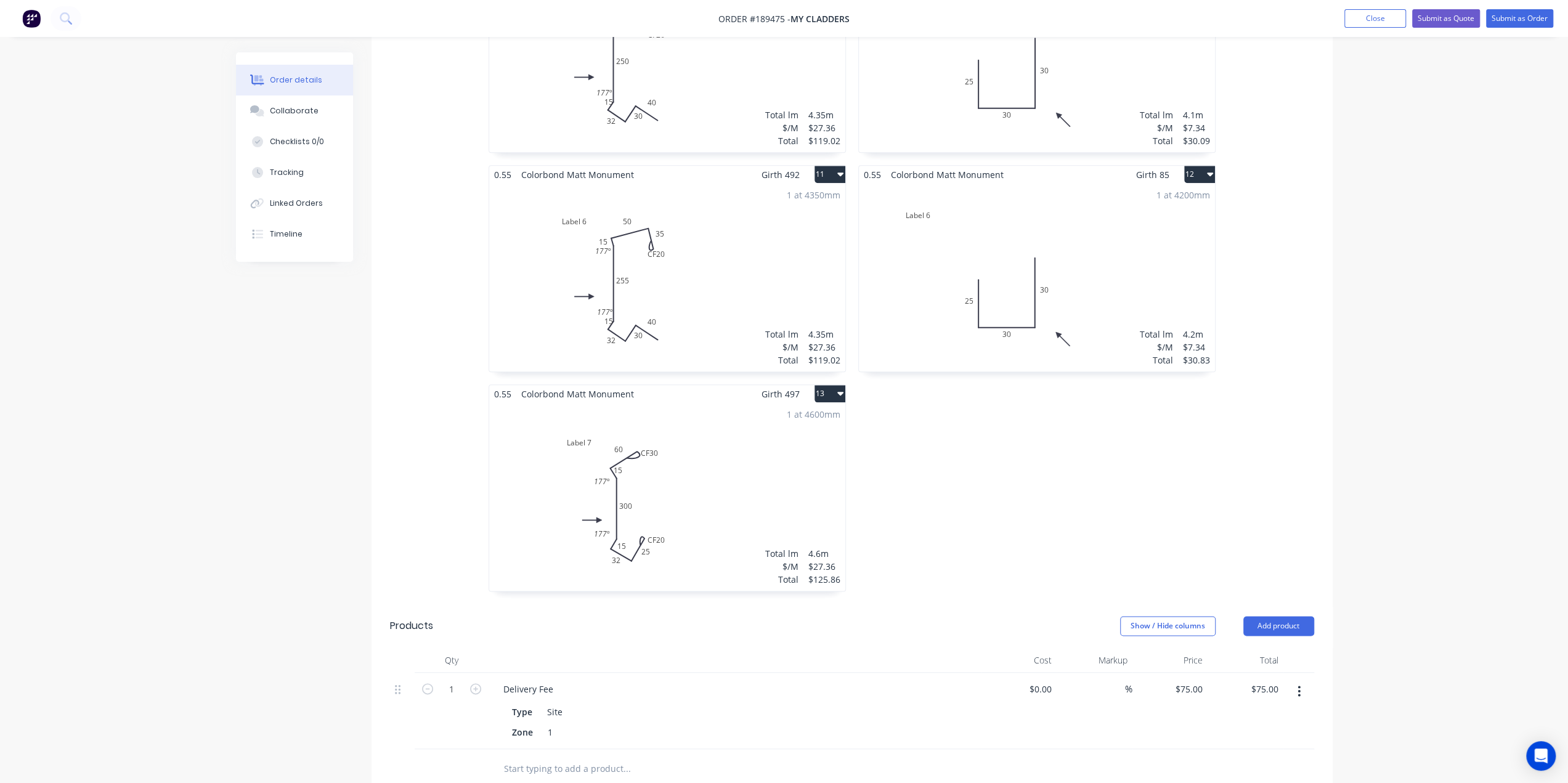
scroll to position [1654, 0]
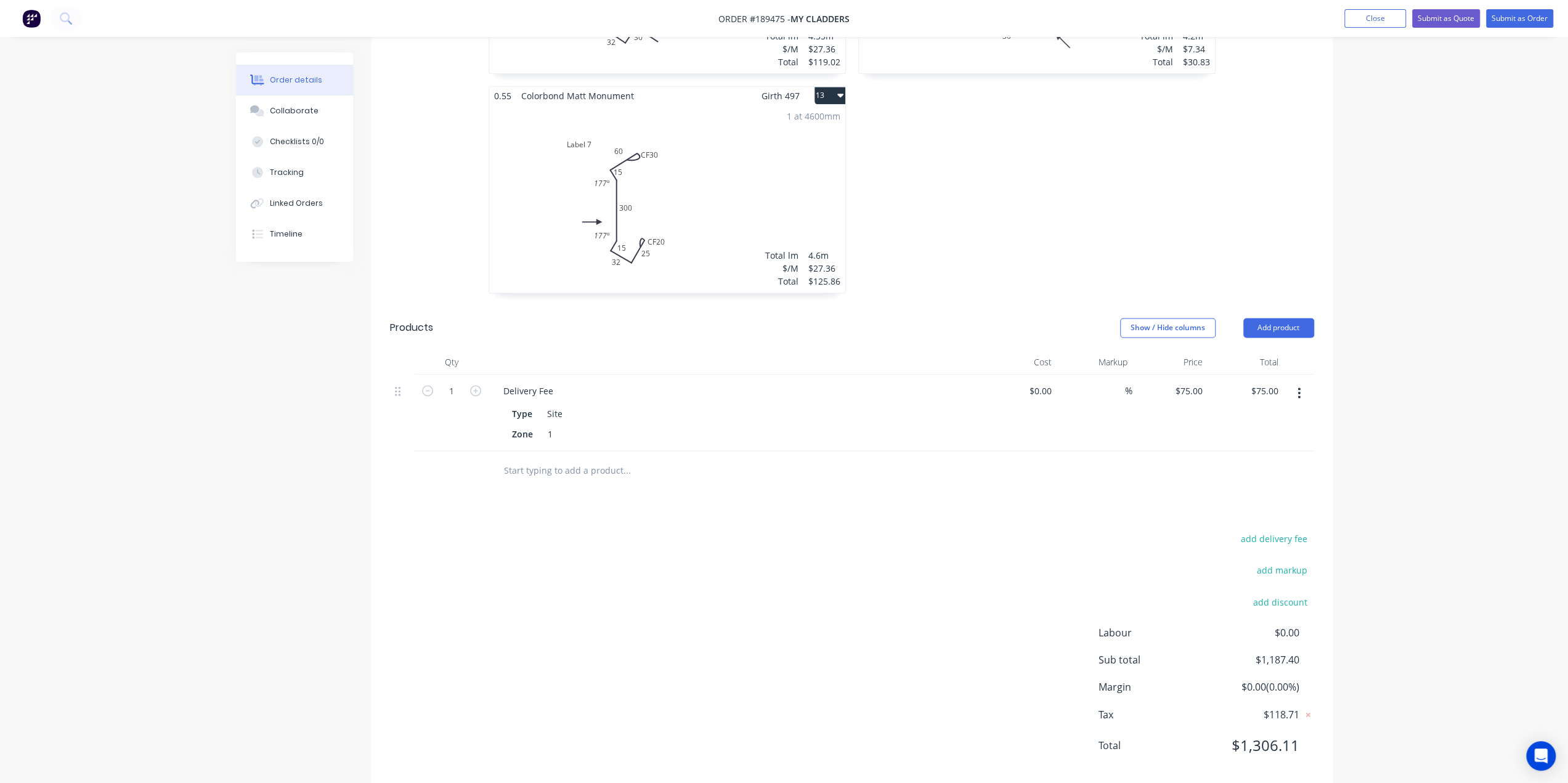
click at [637, 194] on div "1 at 4600mm Total lm $/M Total 4.6m $27.36 $125.86" at bounding box center [667, 199] width 356 height 188
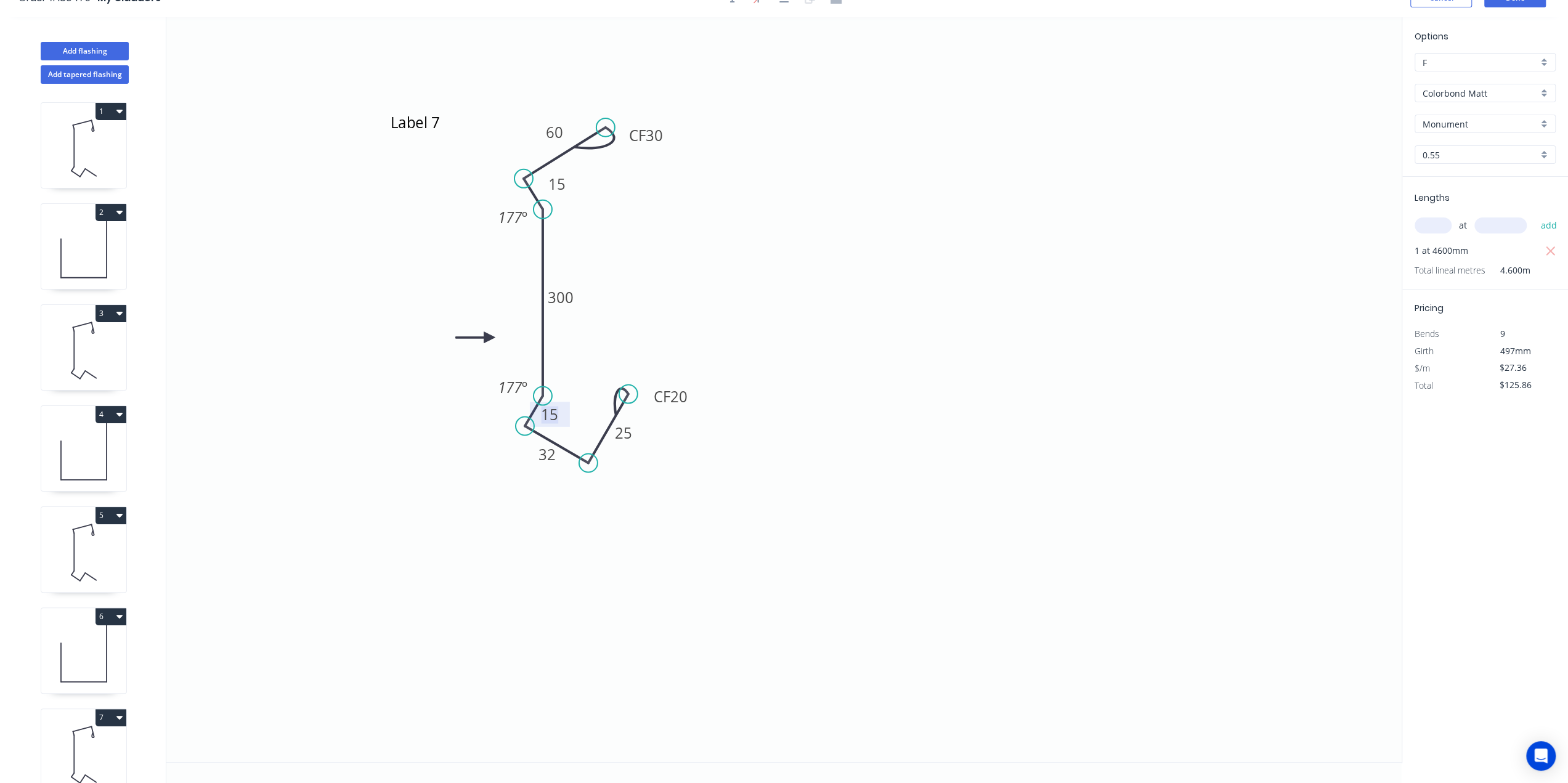
drag, startPoint x: 562, startPoint y: 416, endPoint x: 577, endPoint y: 423, distance: 16.6
click at [577, 425] on icon "Label 7 CF 30 60 15 300 15 32 CF 20 25 177 º 177 º" at bounding box center [784, 389] width 1235 height 745
click at [513, 520] on icon "Label 7 CF 30 60 15 300 15 32 CF 20 25 177 º 177 º" at bounding box center [784, 389] width 1235 height 745
drag, startPoint x: 569, startPoint y: 412, endPoint x: 574, endPoint y: 409, distance: 5.8
click at [574, 409] on rect at bounding box center [555, 411] width 40 height 25
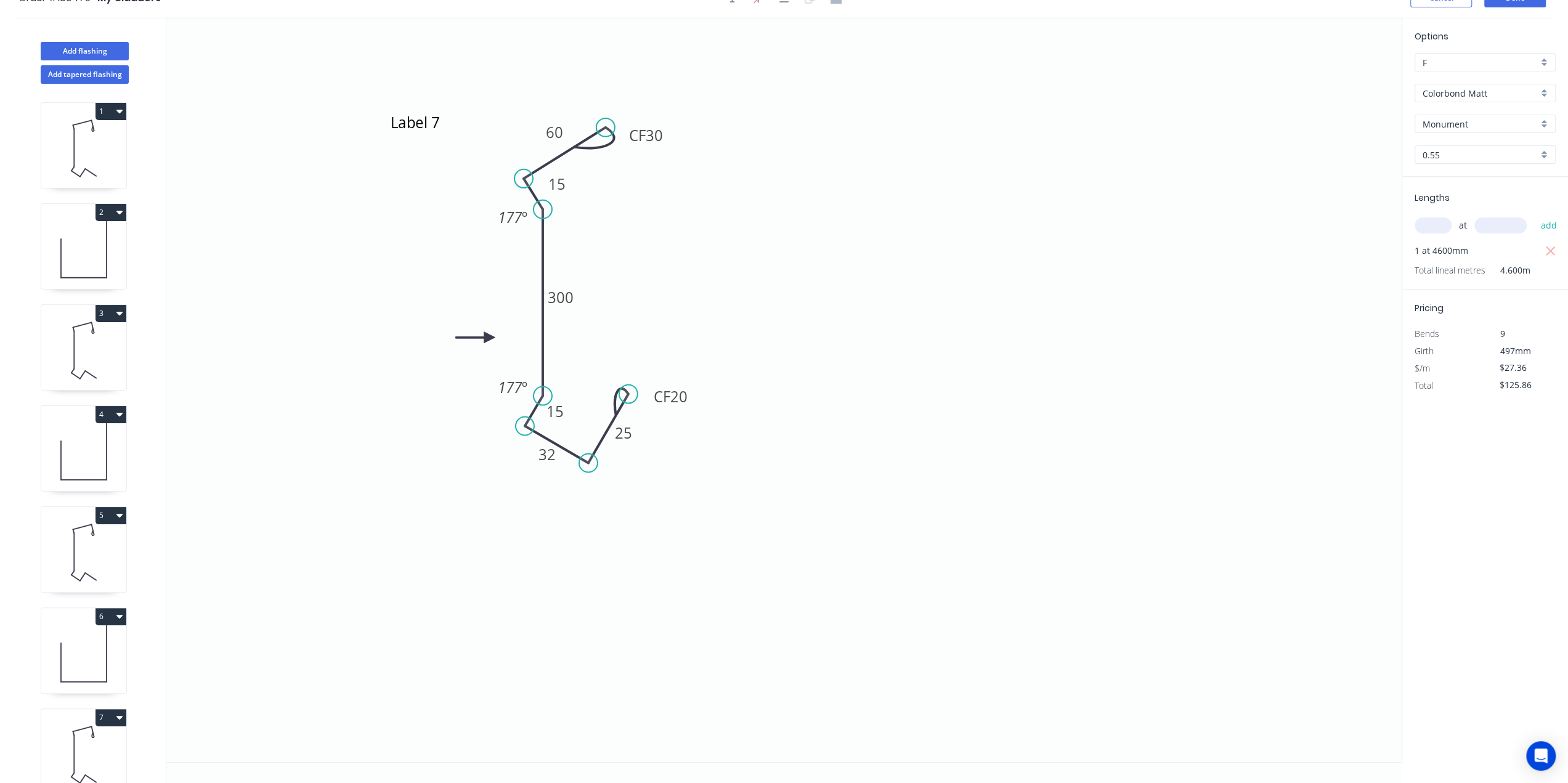
click at [427, 585] on icon "Label 7 CF 30 60 15 300 15 32 CF 20 25 177 º 177 º" at bounding box center [784, 389] width 1235 height 745
click at [89, 457] on icon at bounding box center [84, 452] width 85 height 79
type input "$7.34"
type input "$37.43"
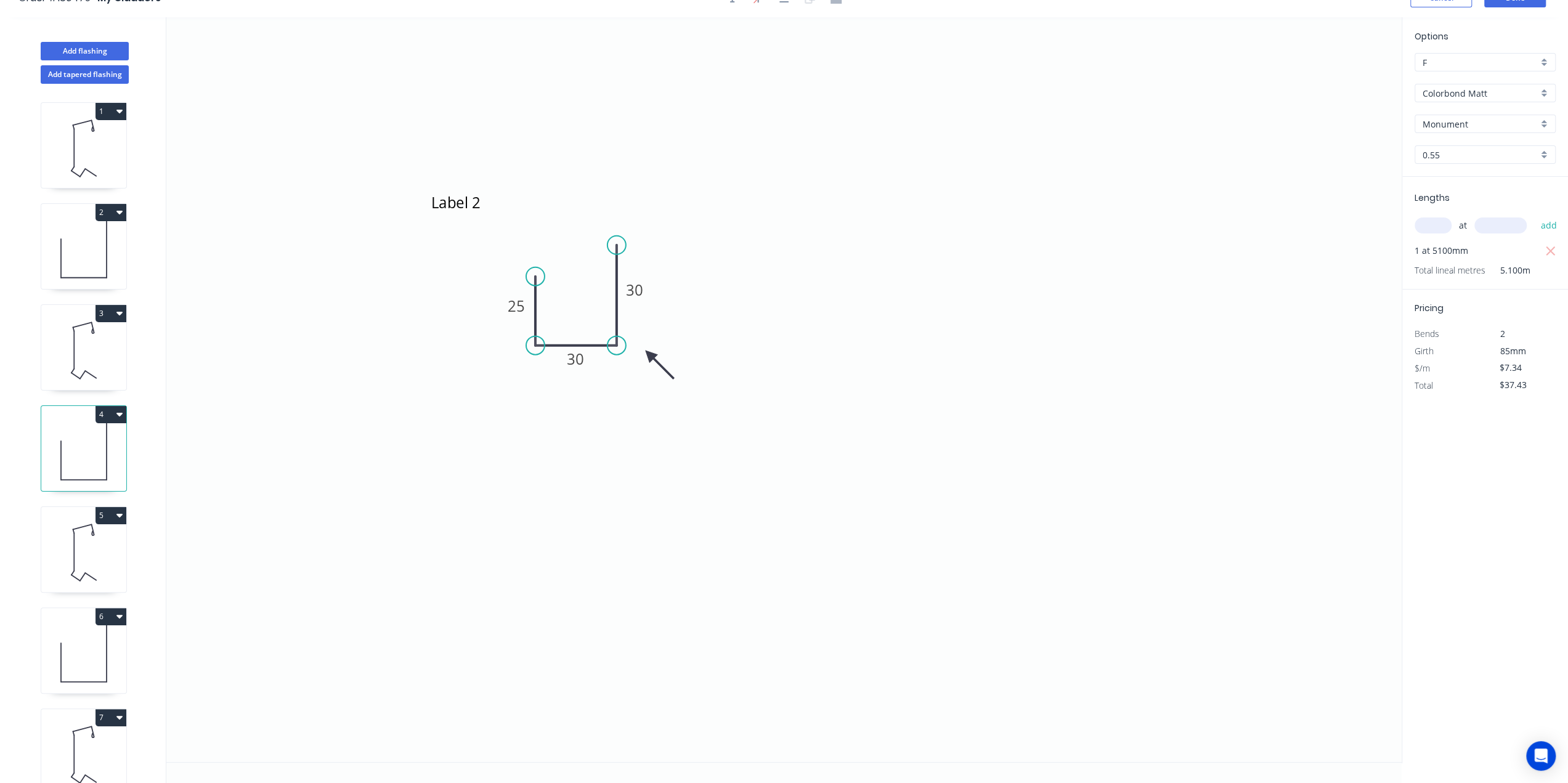
click at [67, 350] on icon at bounding box center [84, 350] width 85 height 79
type input "$27.36"
type input "$143.64"
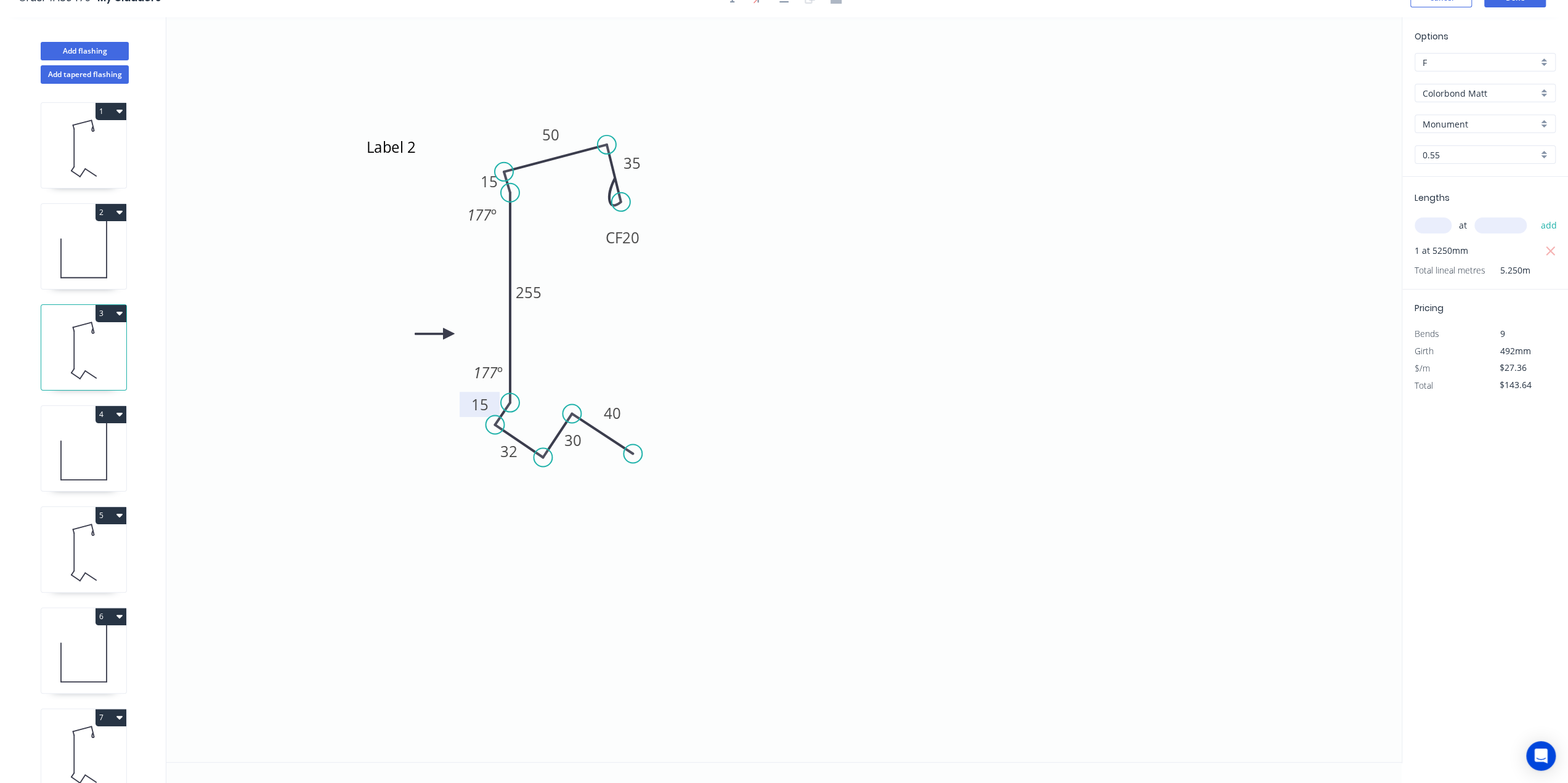
drag, startPoint x: 469, startPoint y: 401, endPoint x: 462, endPoint y: 407, distance: 9.2
click at [462, 407] on rect at bounding box center [480, 404] width 40 height 25
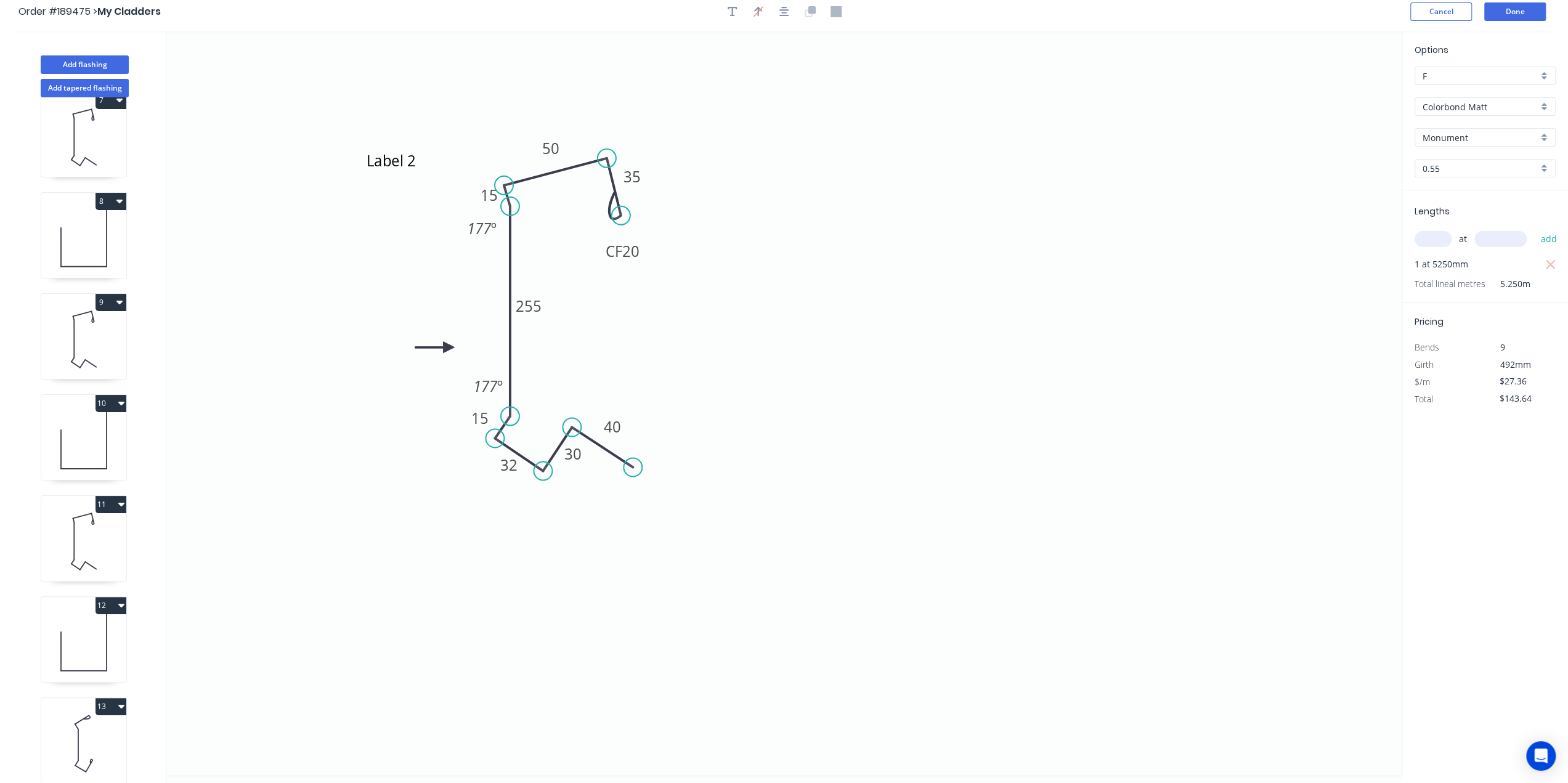
scroll to position [0, 0]
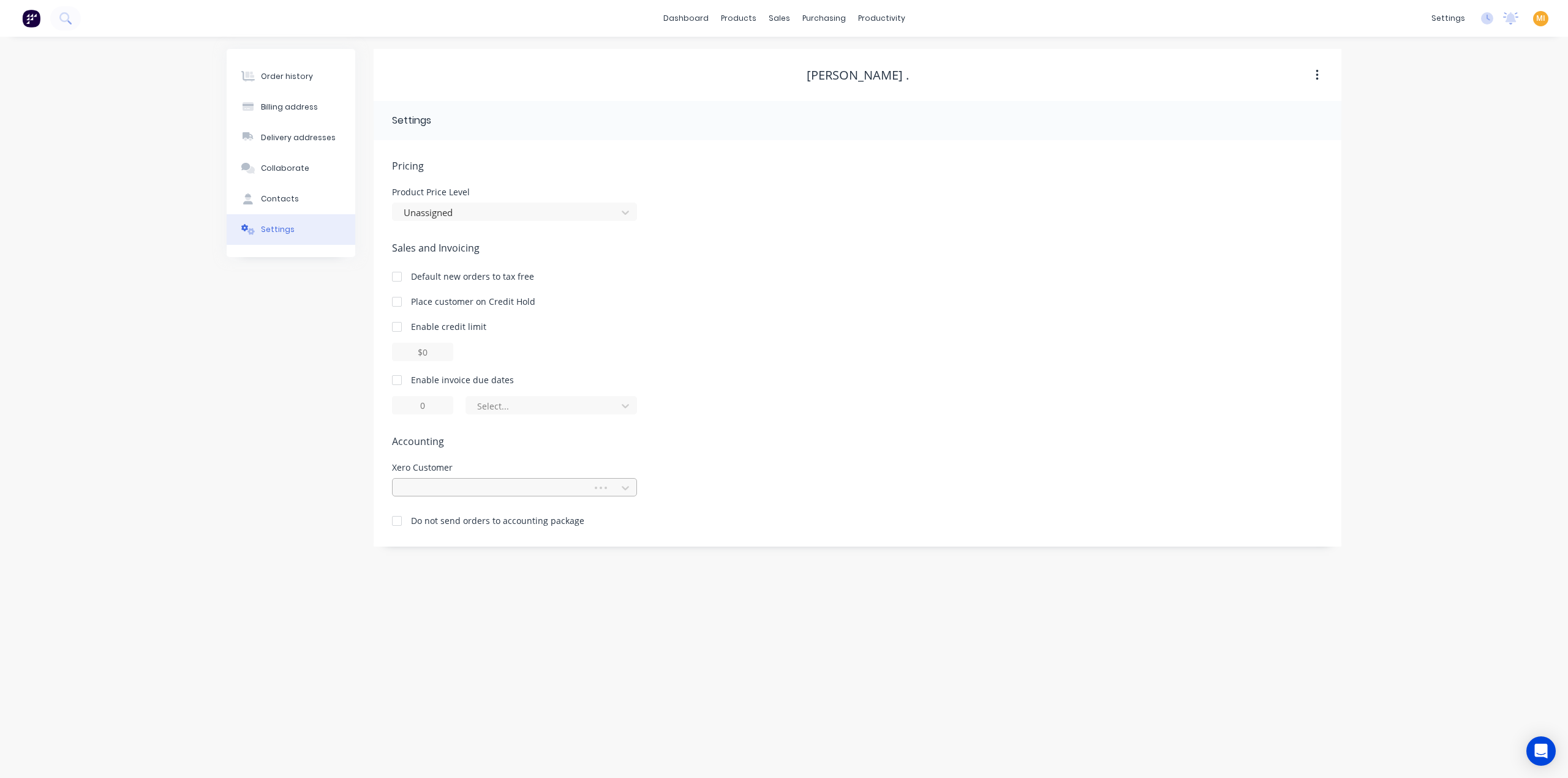
click at [489, 483] on div at bounding box center [494, 488] width 184 height 16
type input "rob ."
click at [1425, 107] on button "Integrations" at bounding box center [1390, 107] width 162 height 24
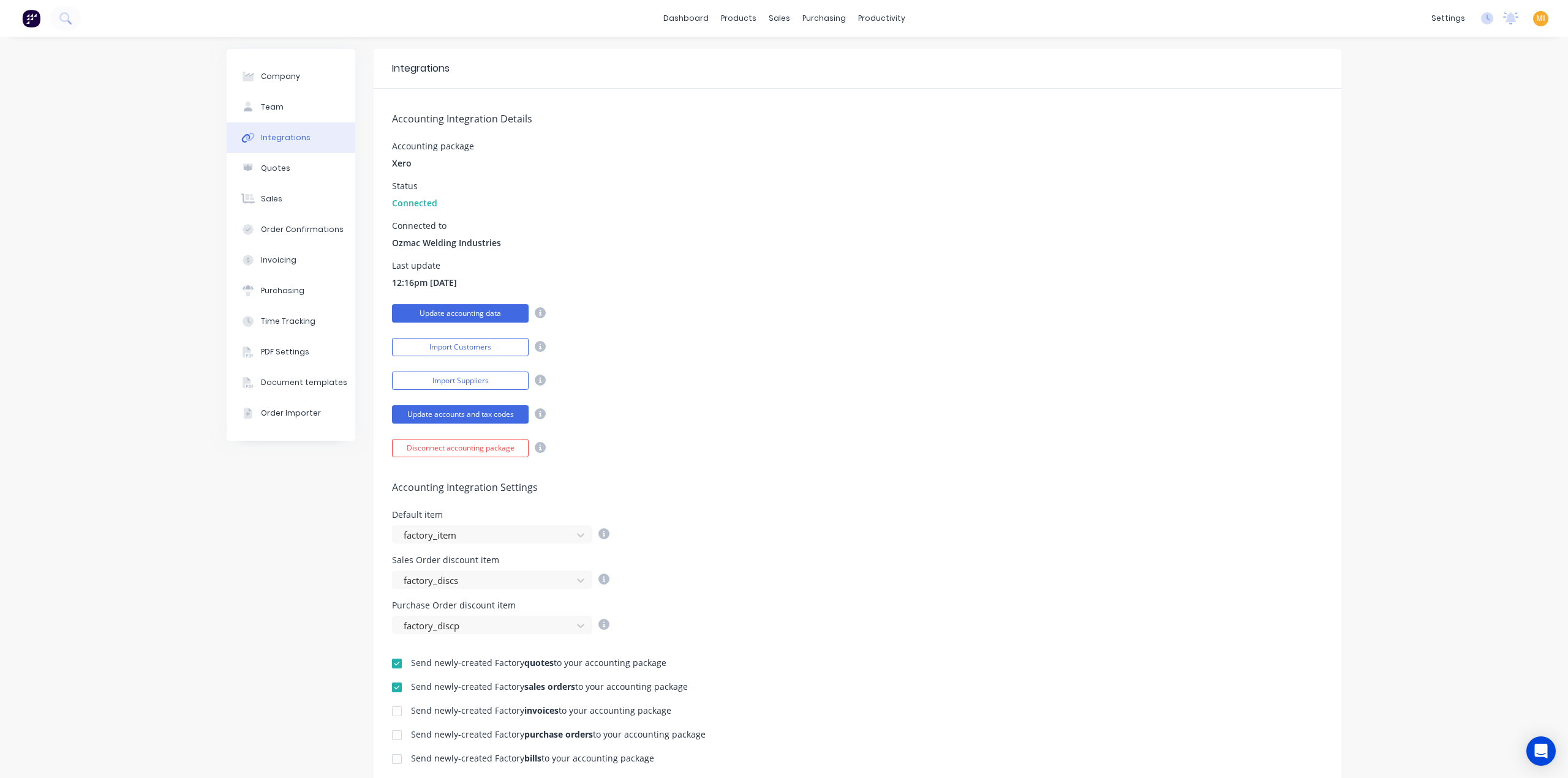
click at [401, 309] on button "Update accounting data" at bounding box center [460, 313] width 137 height 18
click at [795, 61] on div "Sales Orders" at bounding box center [820, 59] width 50 height 11
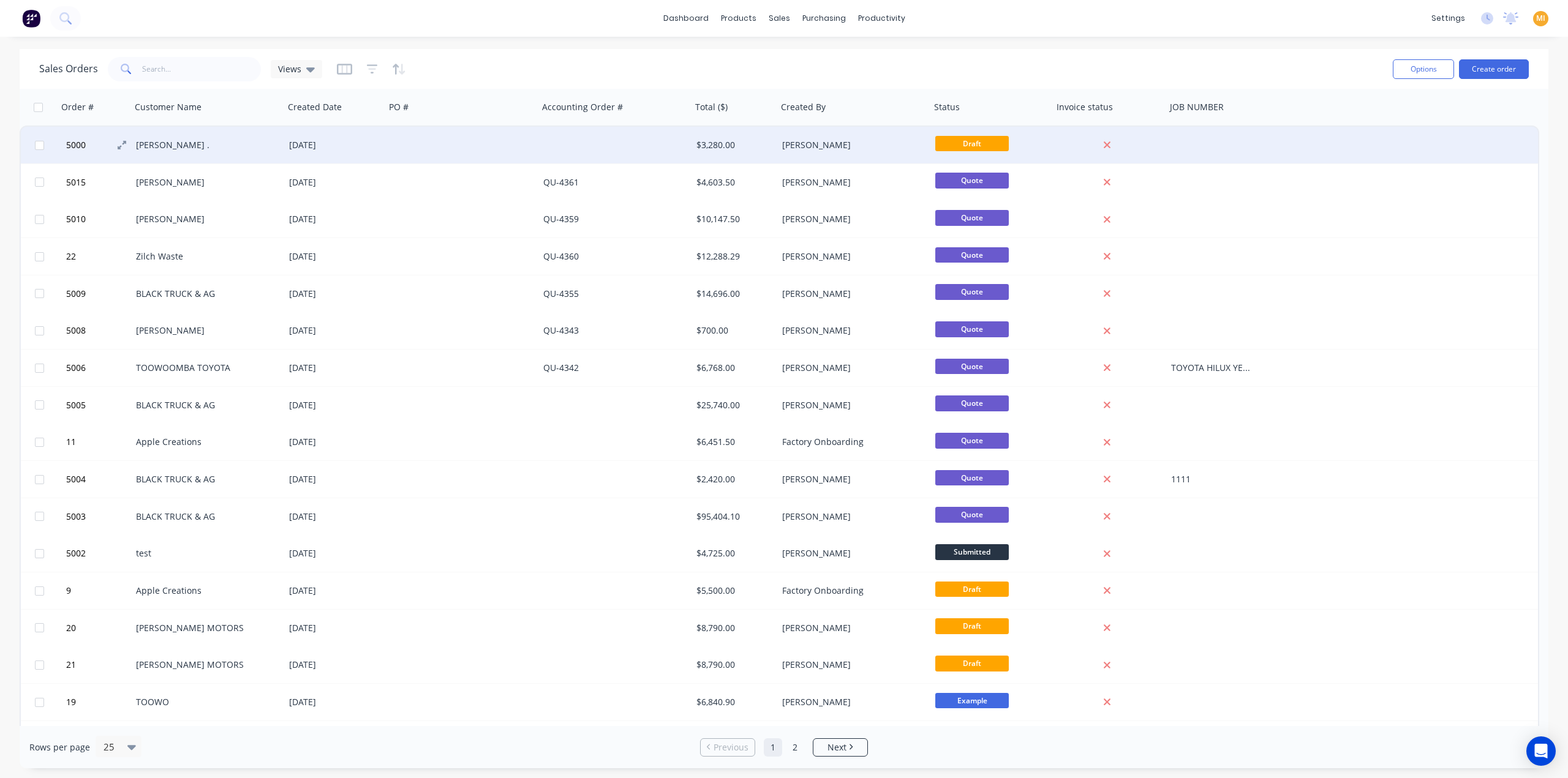
click at [118, 150] on button "5000" at bounding box center [99, 145] width 74 height 37
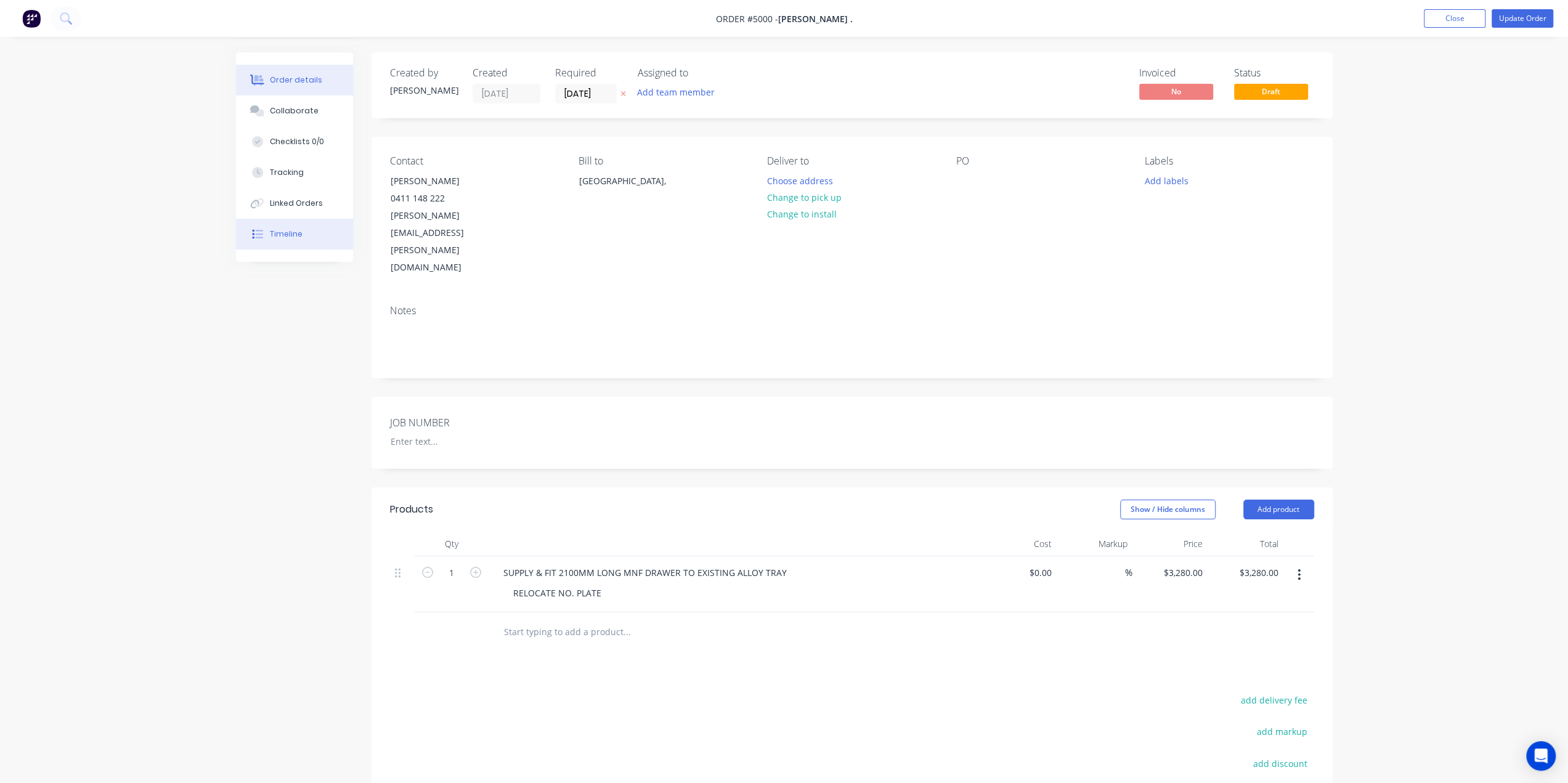
click at [301, 236] on button "Timeline" at bounding box center [295, 234] width 117 height 31
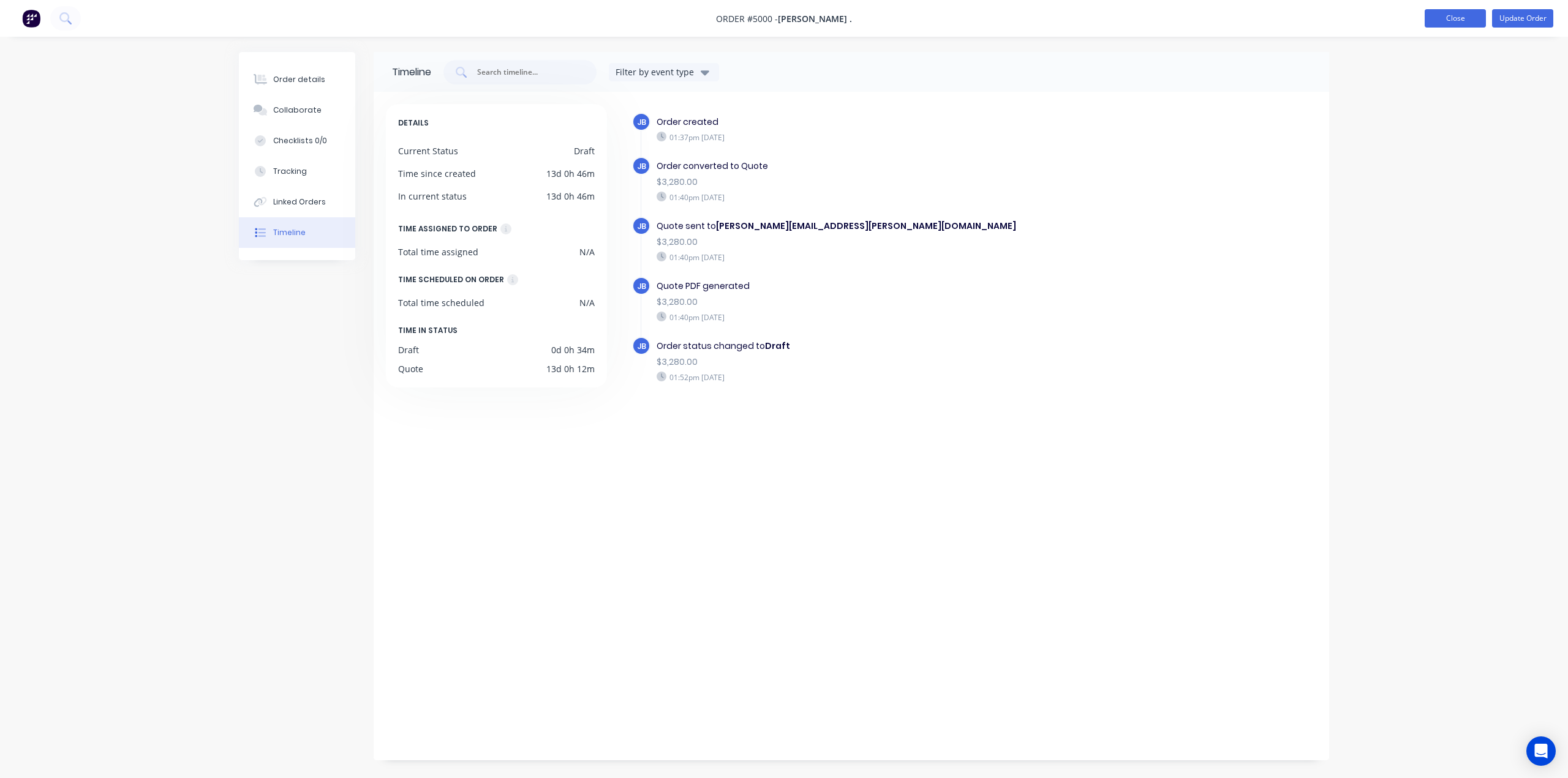
click at [1480, 13] on button "Close" at bounding box center [1455, 18] width 62 height 18
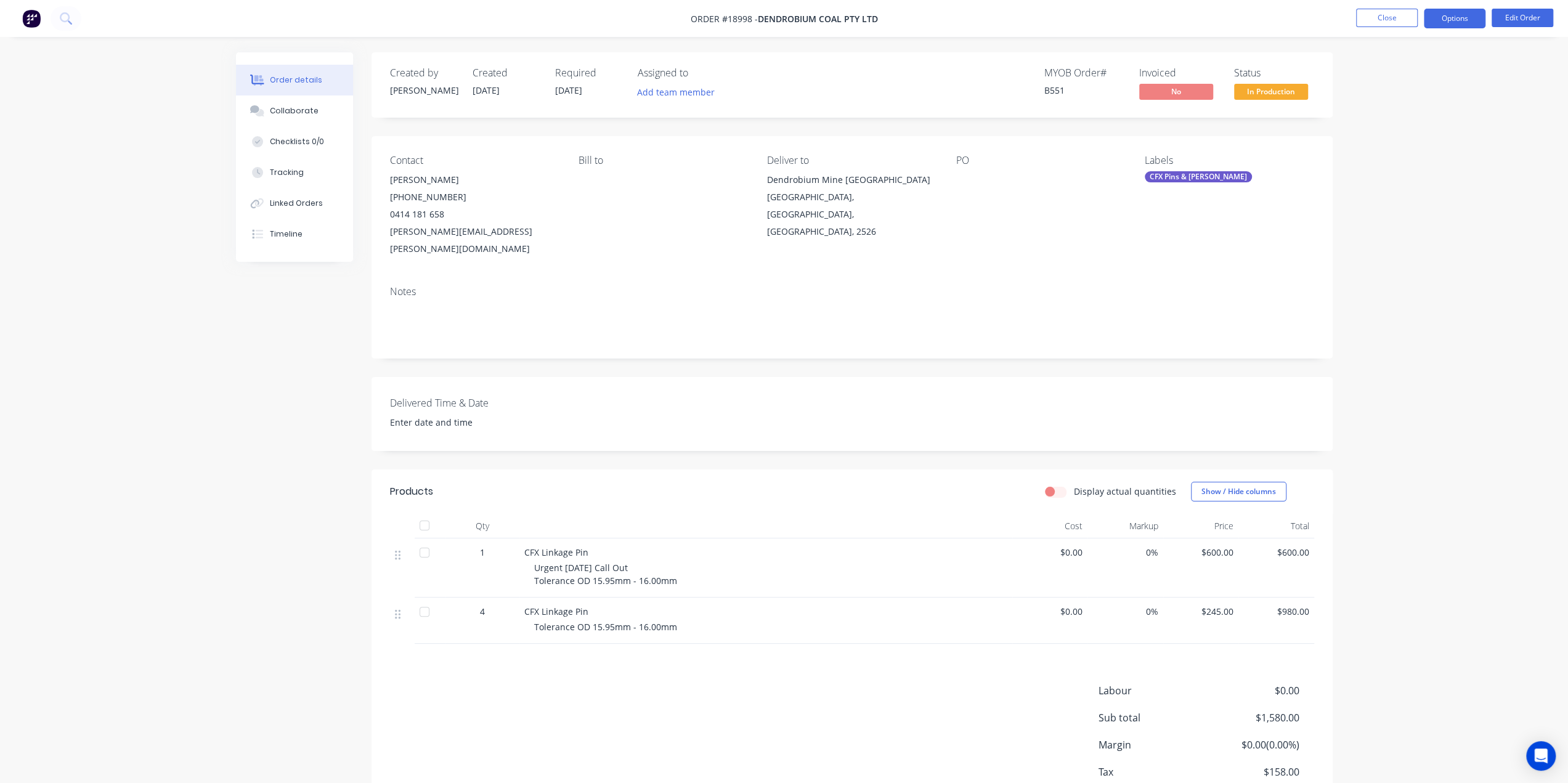
click at [1478, 18] on button "Options" at bounding box center [1454, 18] width 62 height 20
click at [1423, 324] on div "Convert to Quote" at bounding box center [1418, 321] width 114 height 18
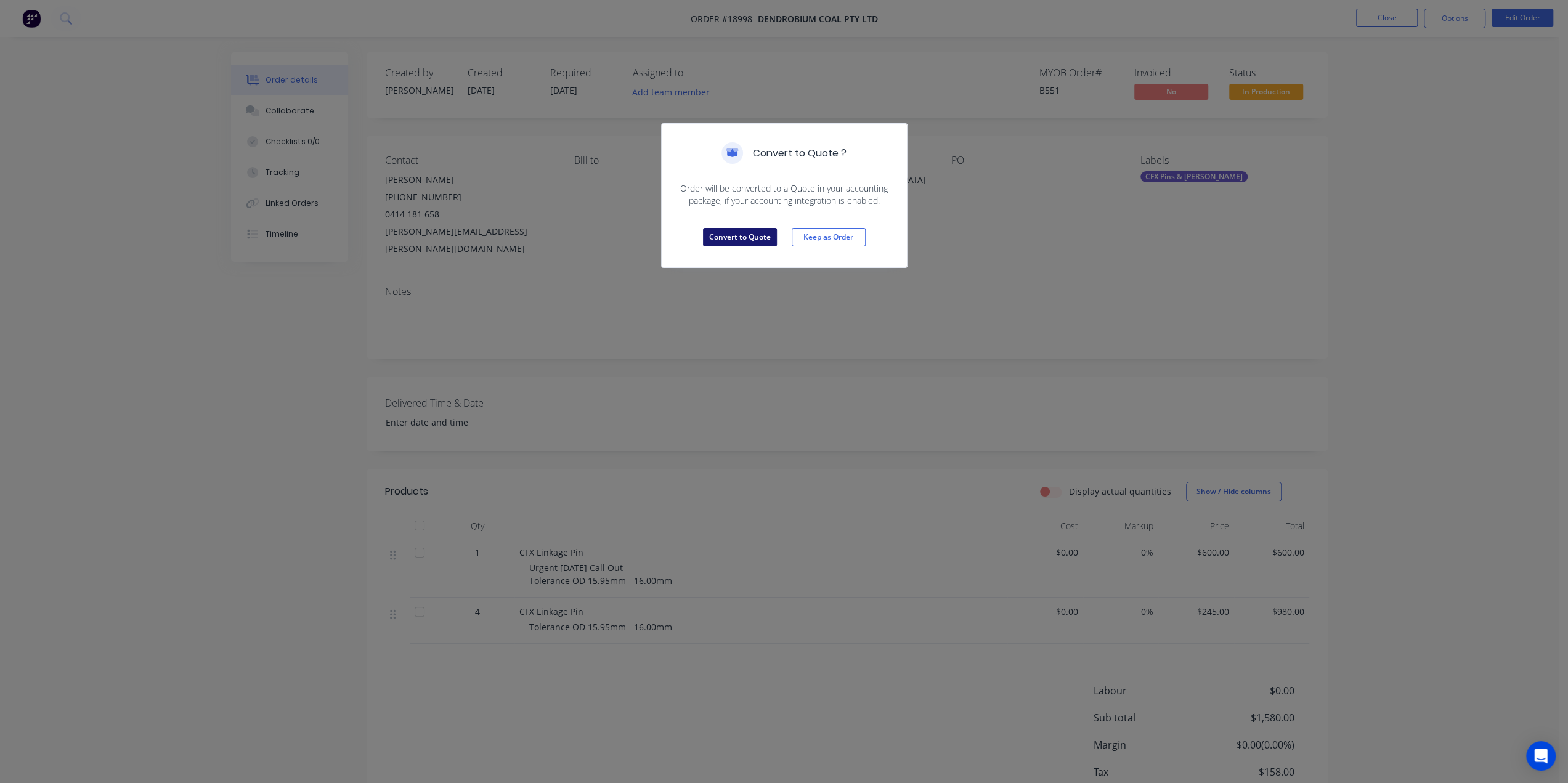
click at [755, 241] on button "Convert to Quote" at bounding box center [739, 237] width 74 height 18
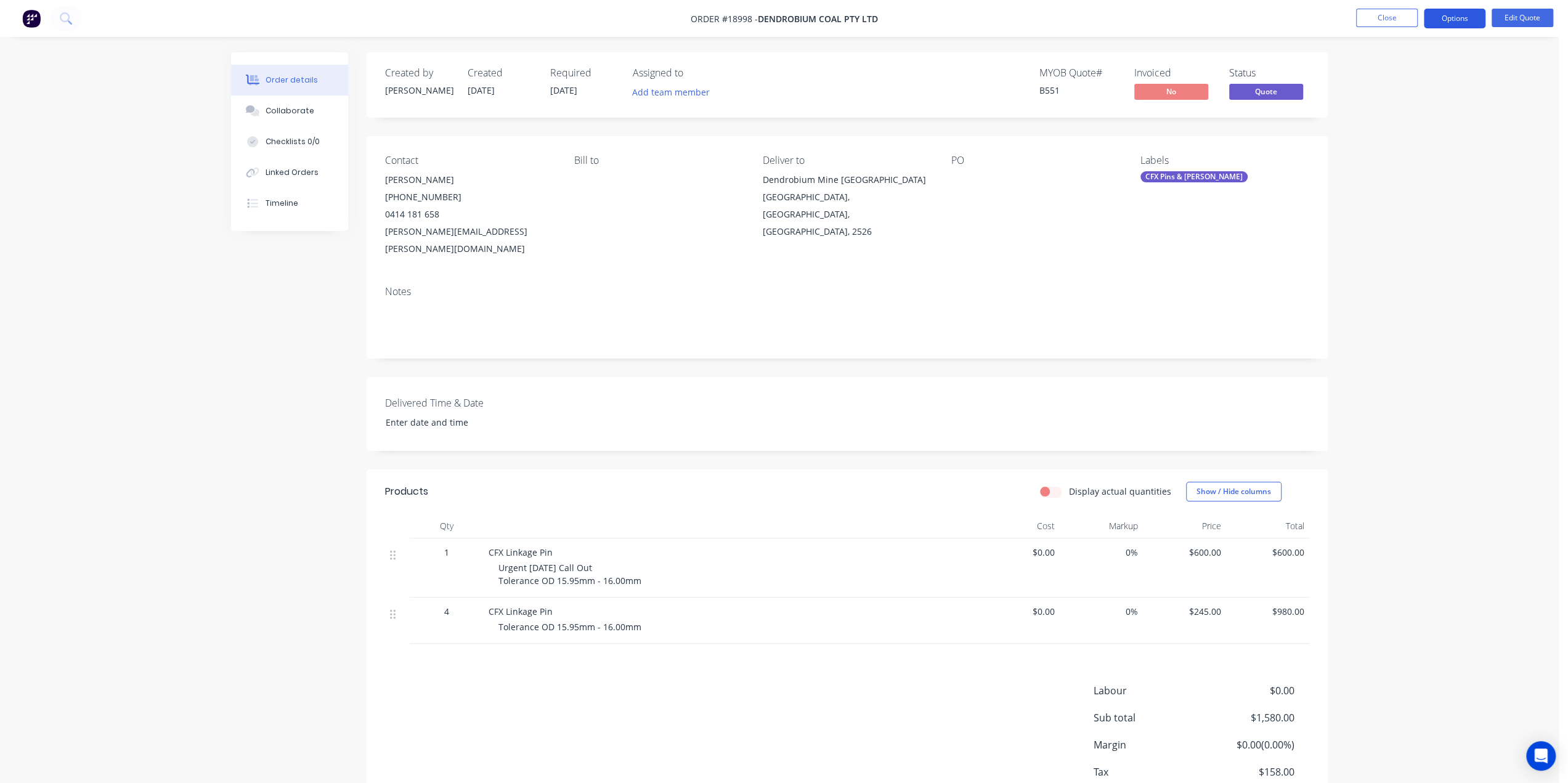
click at [1470, 24] on button "Options" at bounding box center [1454, 18] width 62 height 20
click at [1412, 147] on div "Convert to Order" at bounding box center [1418, 149] width 114 height 18
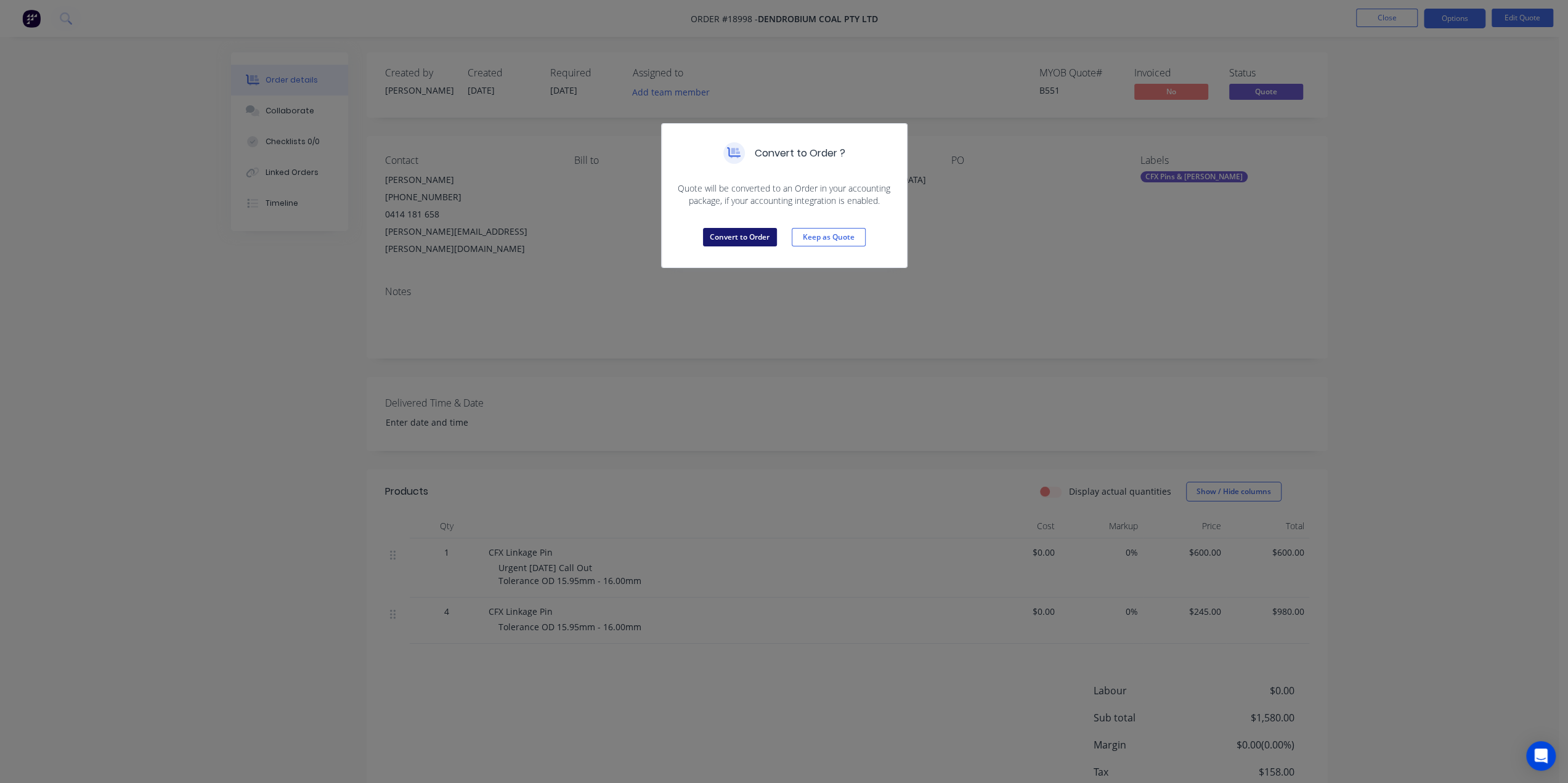
click at [755, 238] on button "Convert to Order" at bounding box center [739, 237] width 74 height 18
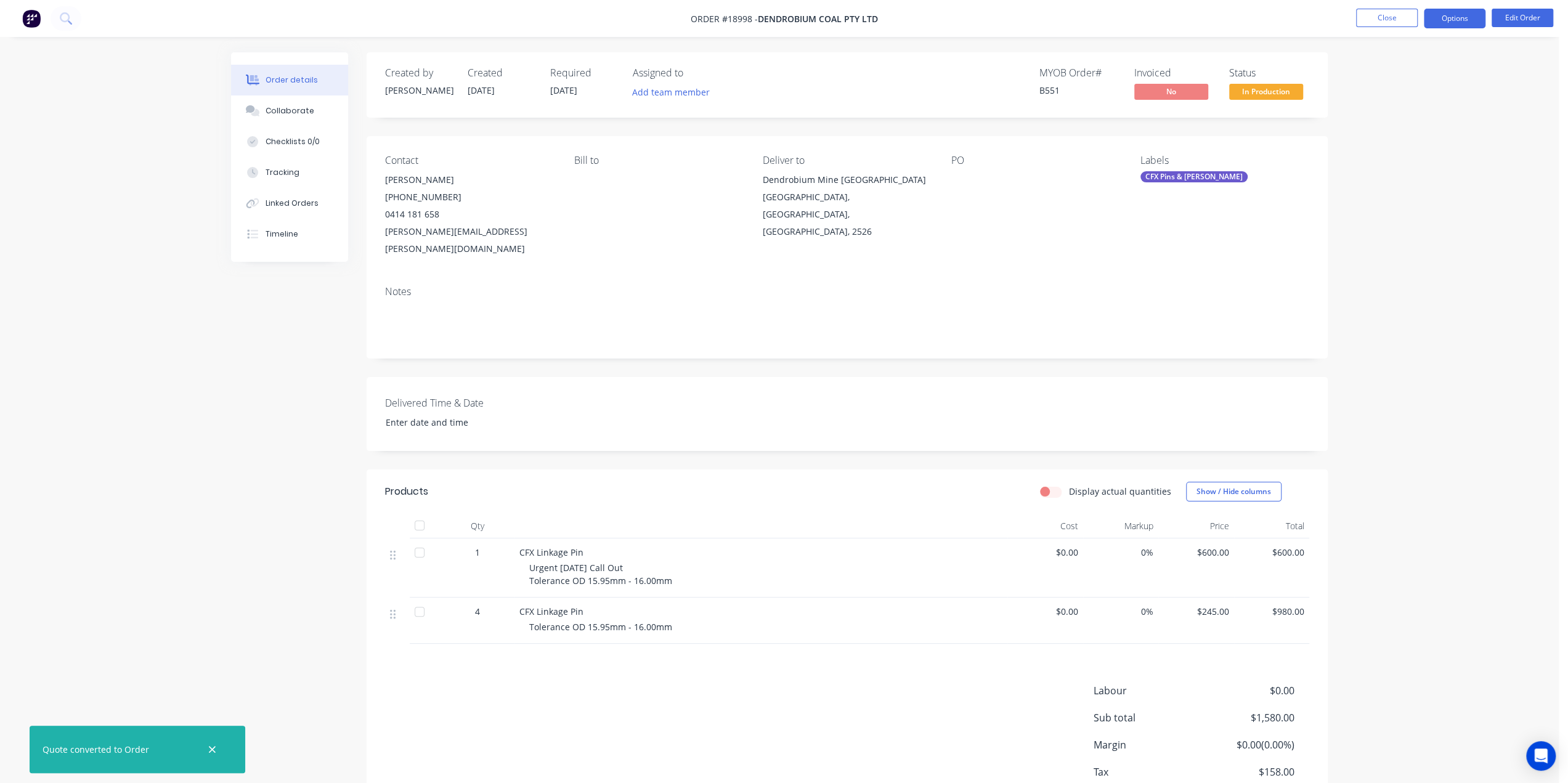
click at [1451, 16] on button "Options" at bounding box center [1454, 18] width 62 height 20
click at [1403, 297] on div "Convert to Quote" at bounding box center [1418, 303] width 114 height 18
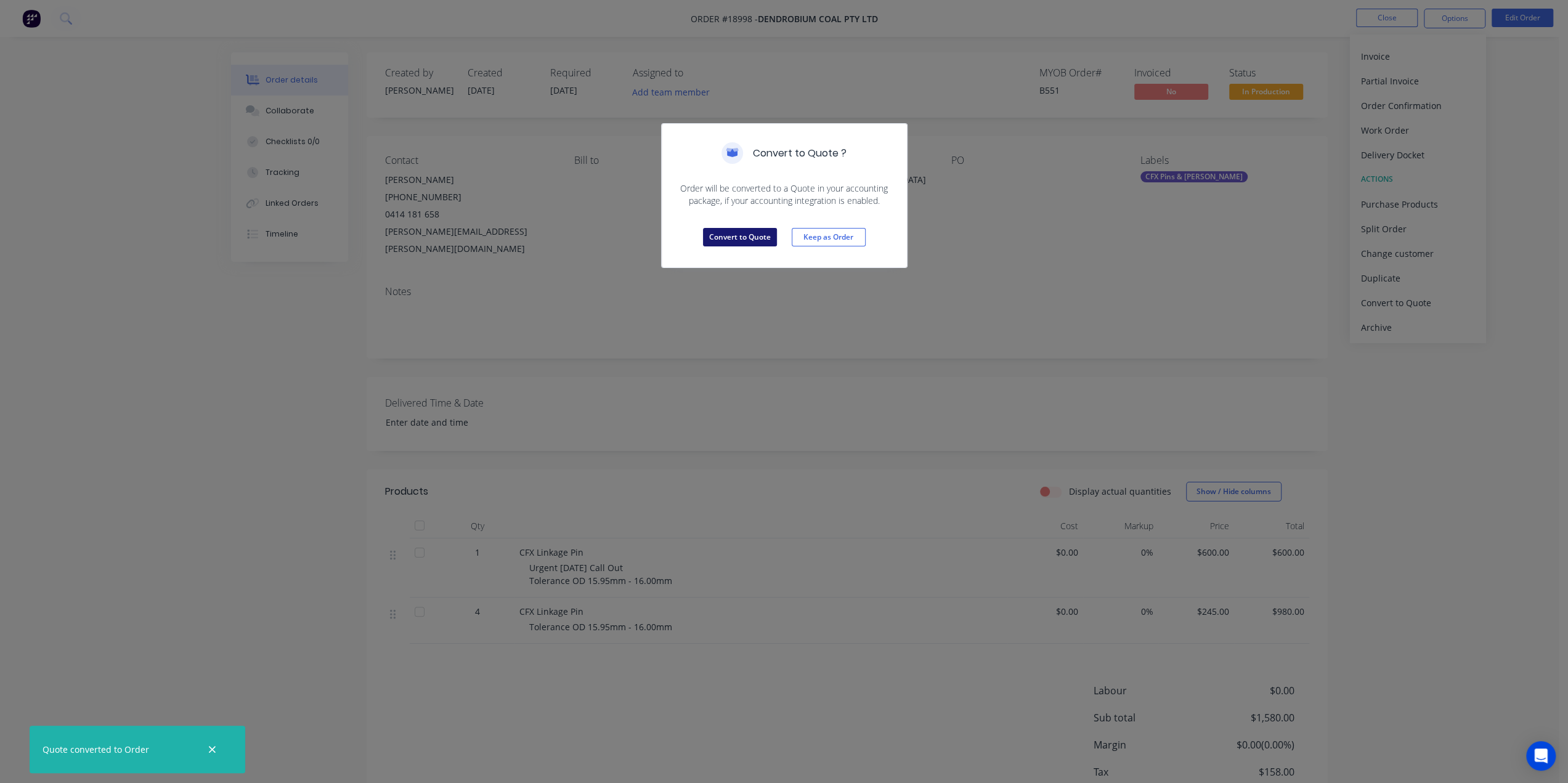
click at [747, 239] on button "Convert to Quote" at bounding box center [739, 237] width 74 height 18
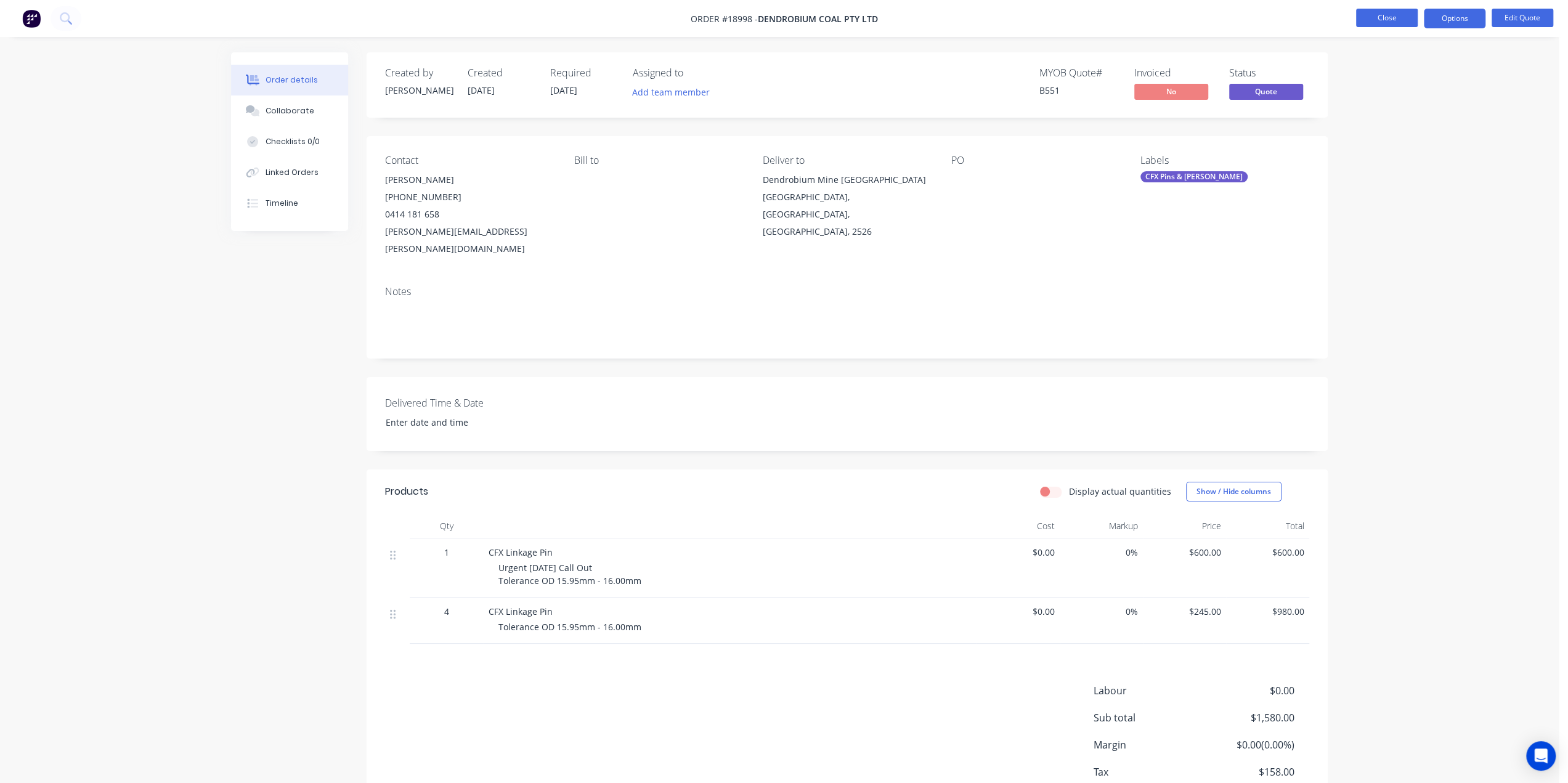
click at [1383, 16] on button "Close" at bounding box center [1387, 18] width 62 height 18
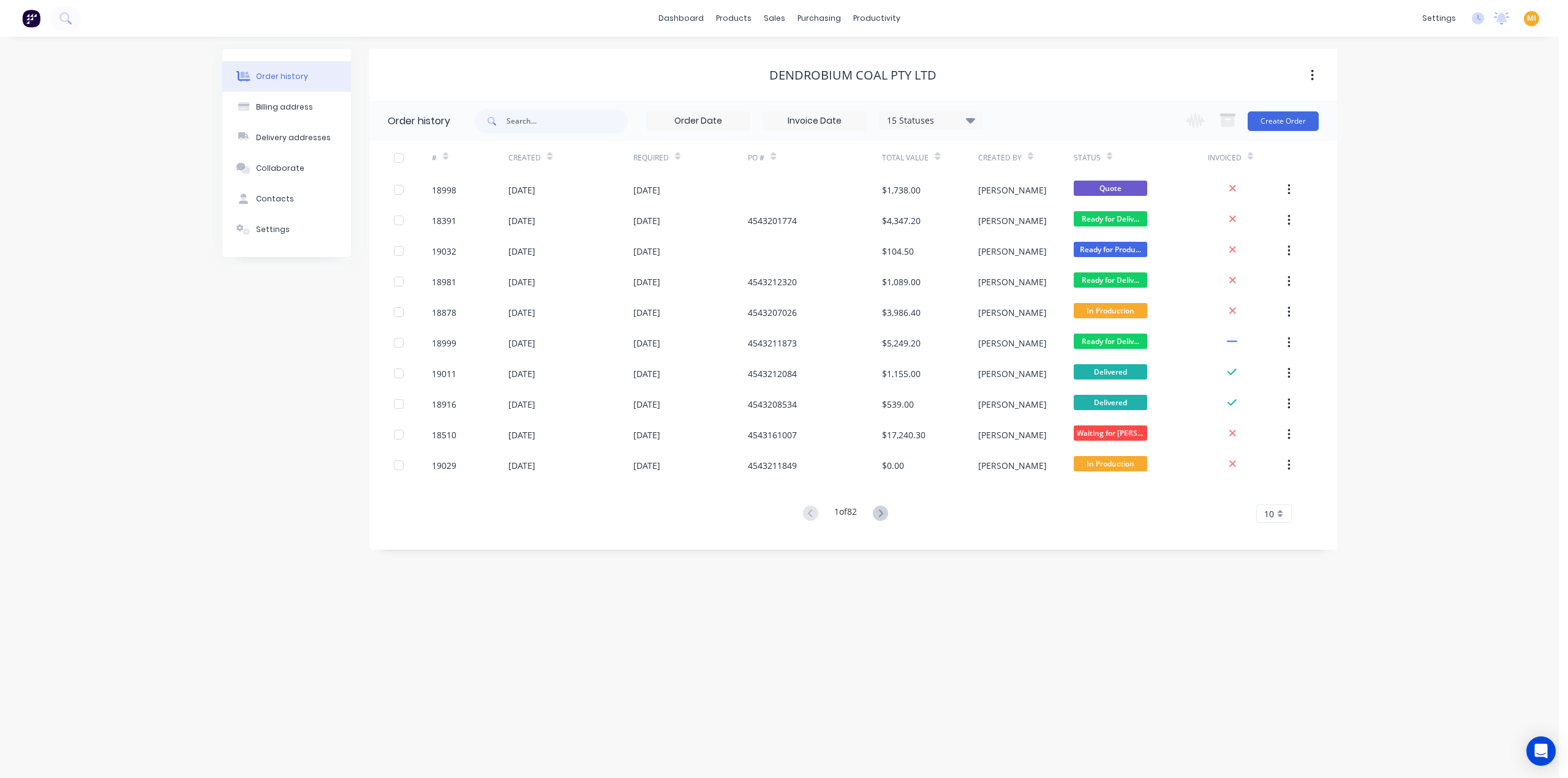
click at [28, 28] on button at bounding box center [31, 18] width 26 height 24
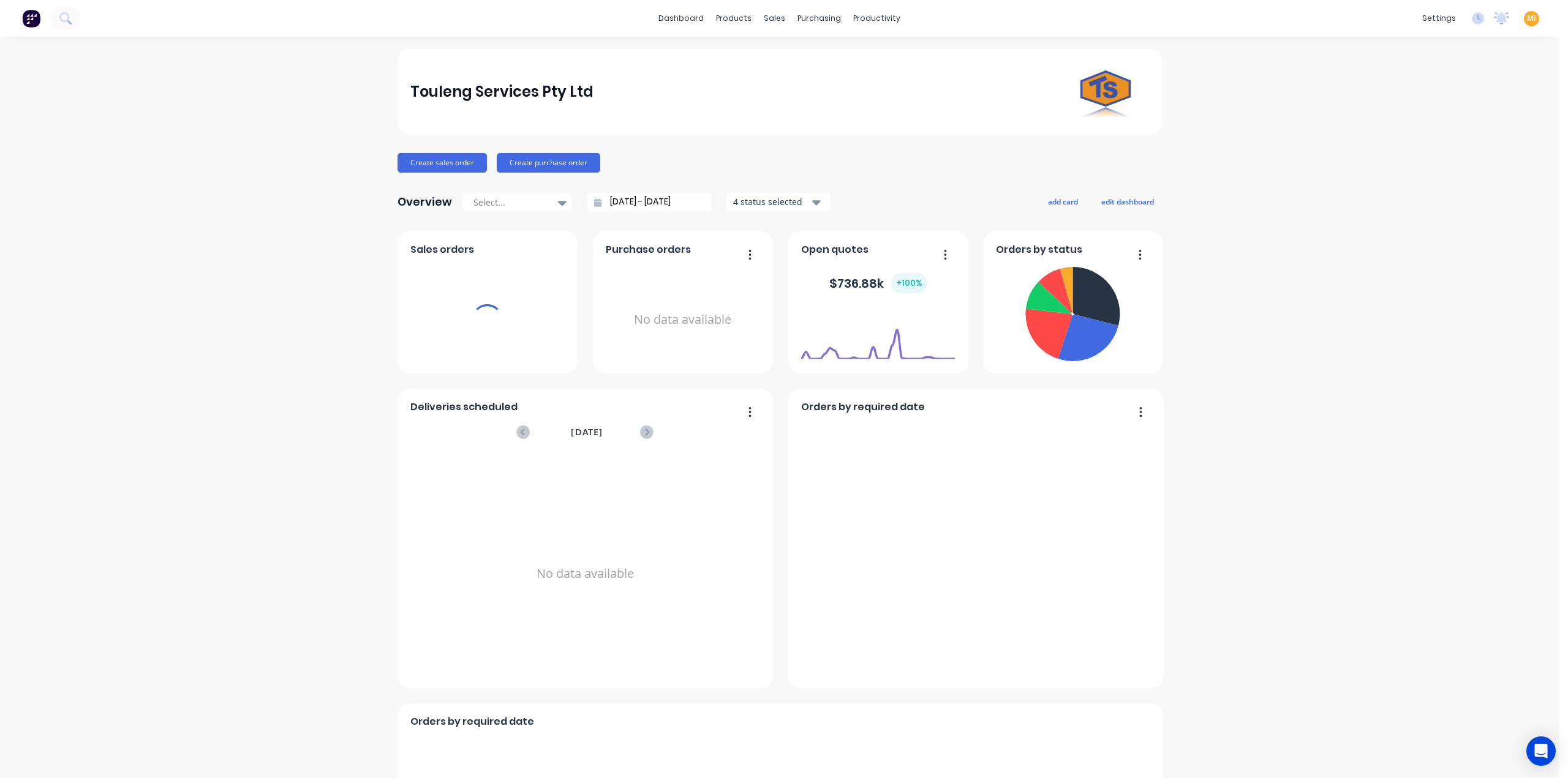
click at [1527, 13] on span "MI" at bounding box center [1531, 18] width 9 height 11
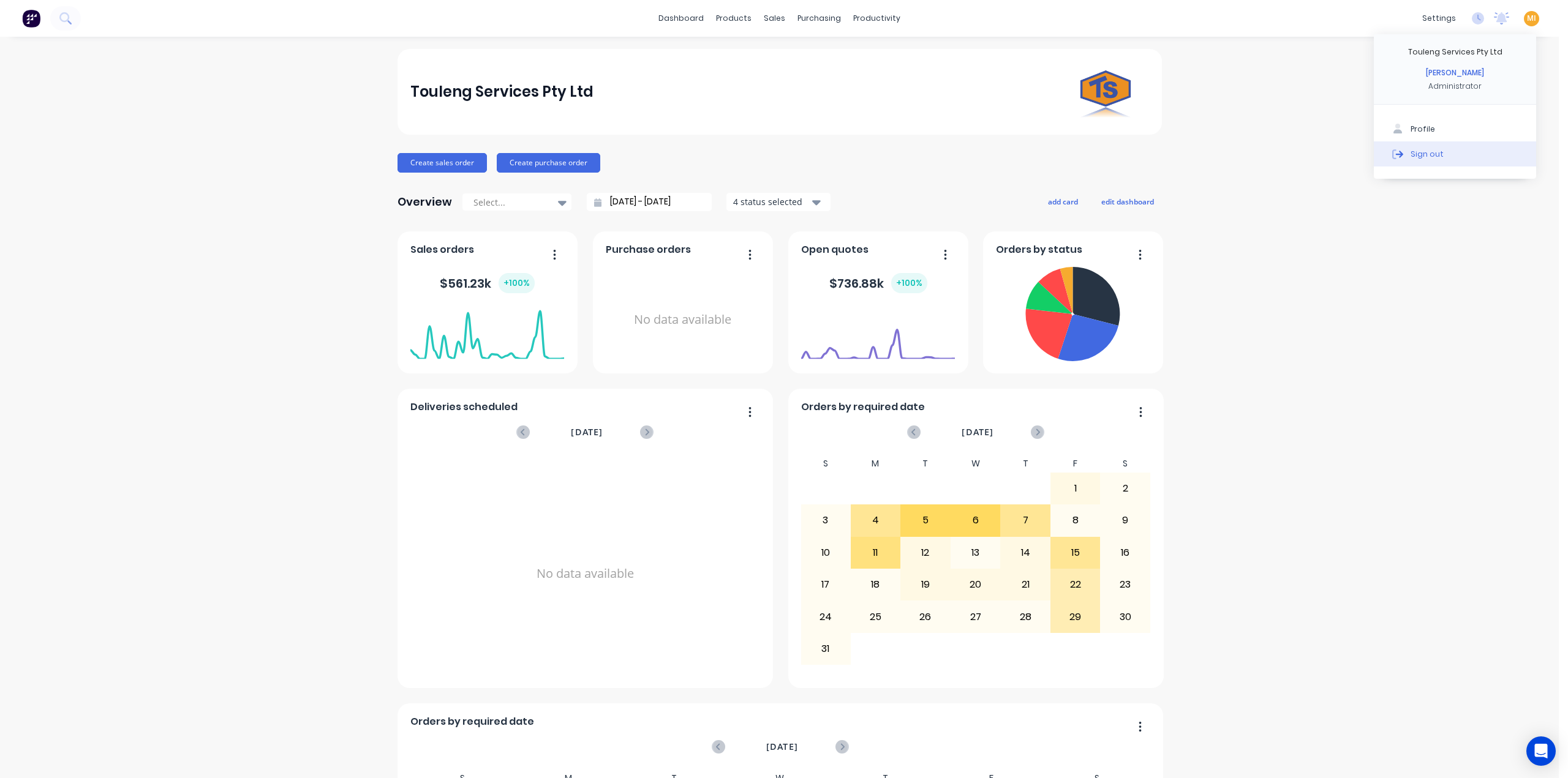
click at [1458, 147] on button "Sign out" at bounding box center [1455, 153] width 162 height 24
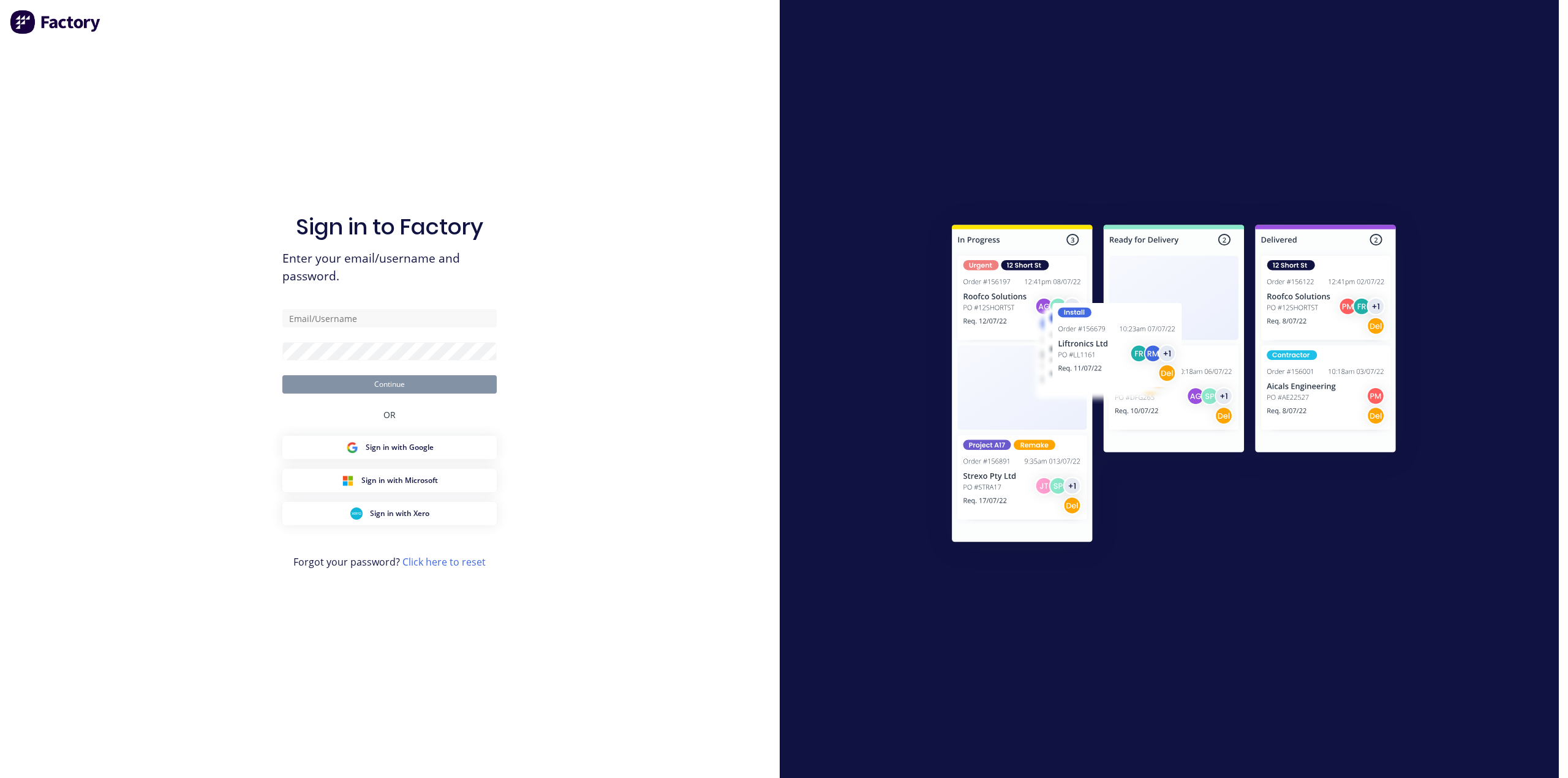
click at [386, 309] on div "Sign in to Factory Enter your email/username and password. Continue OR Sign in …" at bounding box center [389, 402] width 214 height 734
click at [369, 322] on input "text" at bounding box center [389, 318] width 214 height 18
paste input "team+maricardemo@fmfabricators.com.au"
drag, startPoint x: 227, startPoint y: 343, endPoint x: 260, endPoint y: 319, distance: 40.8
click at [228, 342] on div "Sign in to Factory Enter your email/username and password. team+maricardemo@fmf…" at bounding box center [389, 389] width 780 height 778
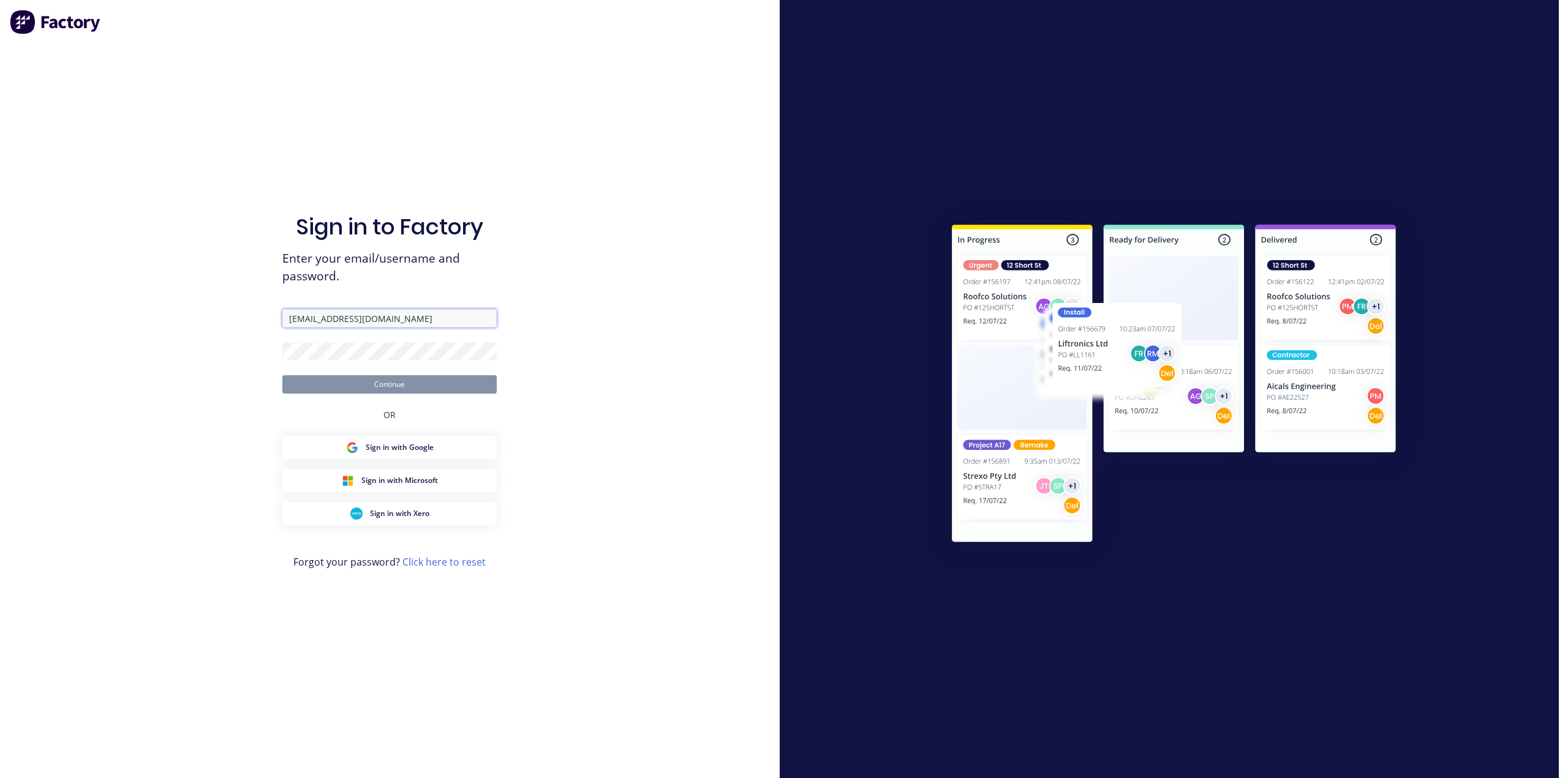
click at [305, 324] on input "team+maricardemo@fmfabricators.com.au" at bounding box center [389, 318] width 214 height 18
type input "team+maricardemo@fmfabricators.com.au"
click at [237, 357] on div "Sign in to Factory Enter your email/username and password. team+maricardemo@fmf…" at bounding box center [389, 389] width 780 height 778
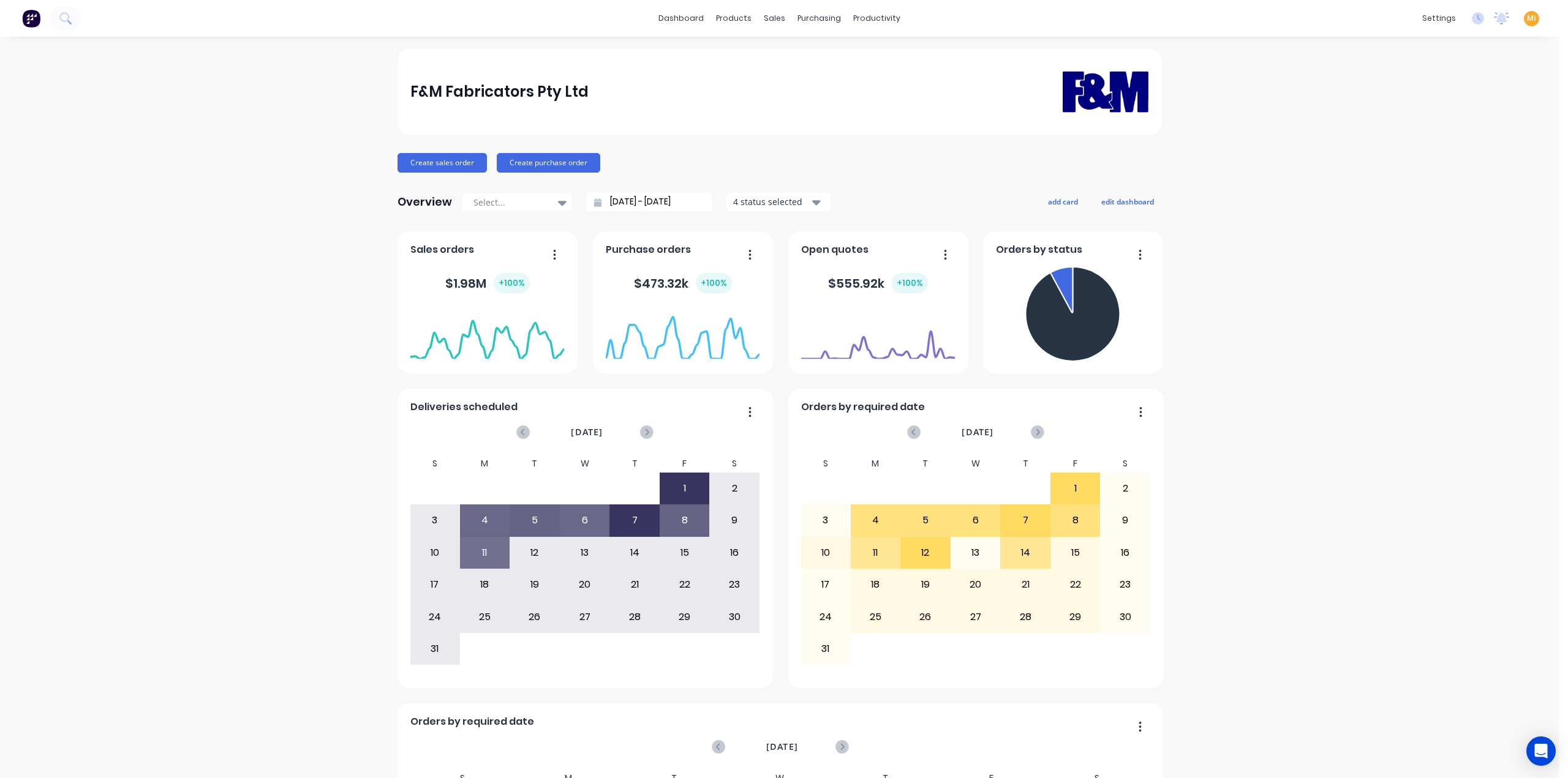
click at [1527, 18] on span "MI" at bounding box center [1531, 18] width 9 height 11
click at [1467, 160] on button "Sign out" at bounding box center [1455, 153] width 162 height 24
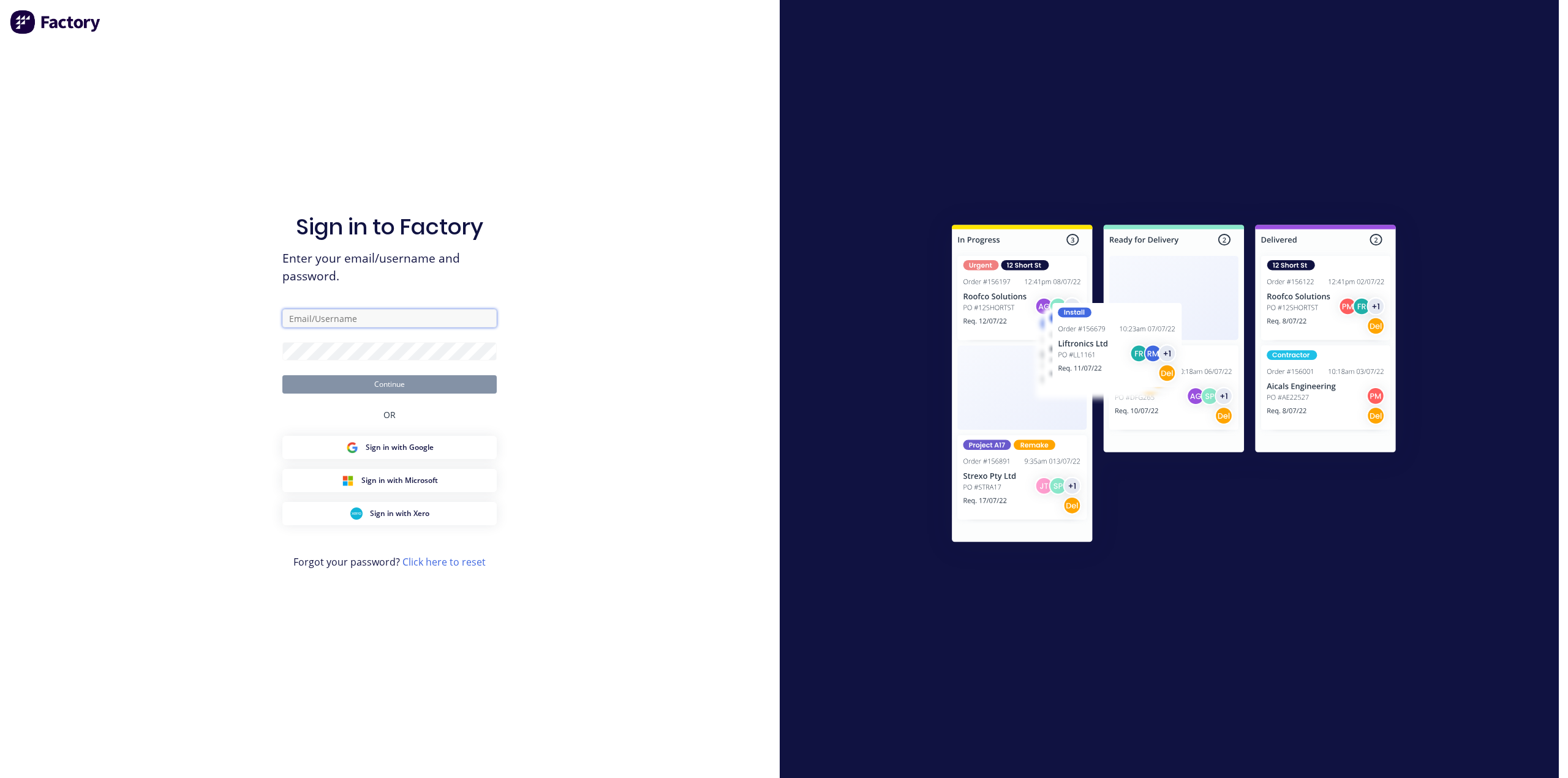
click at [423, 324] on input "text" at bounding box center [389, 318] width 214 height 18
type input "team+maricardemo@factory.app"
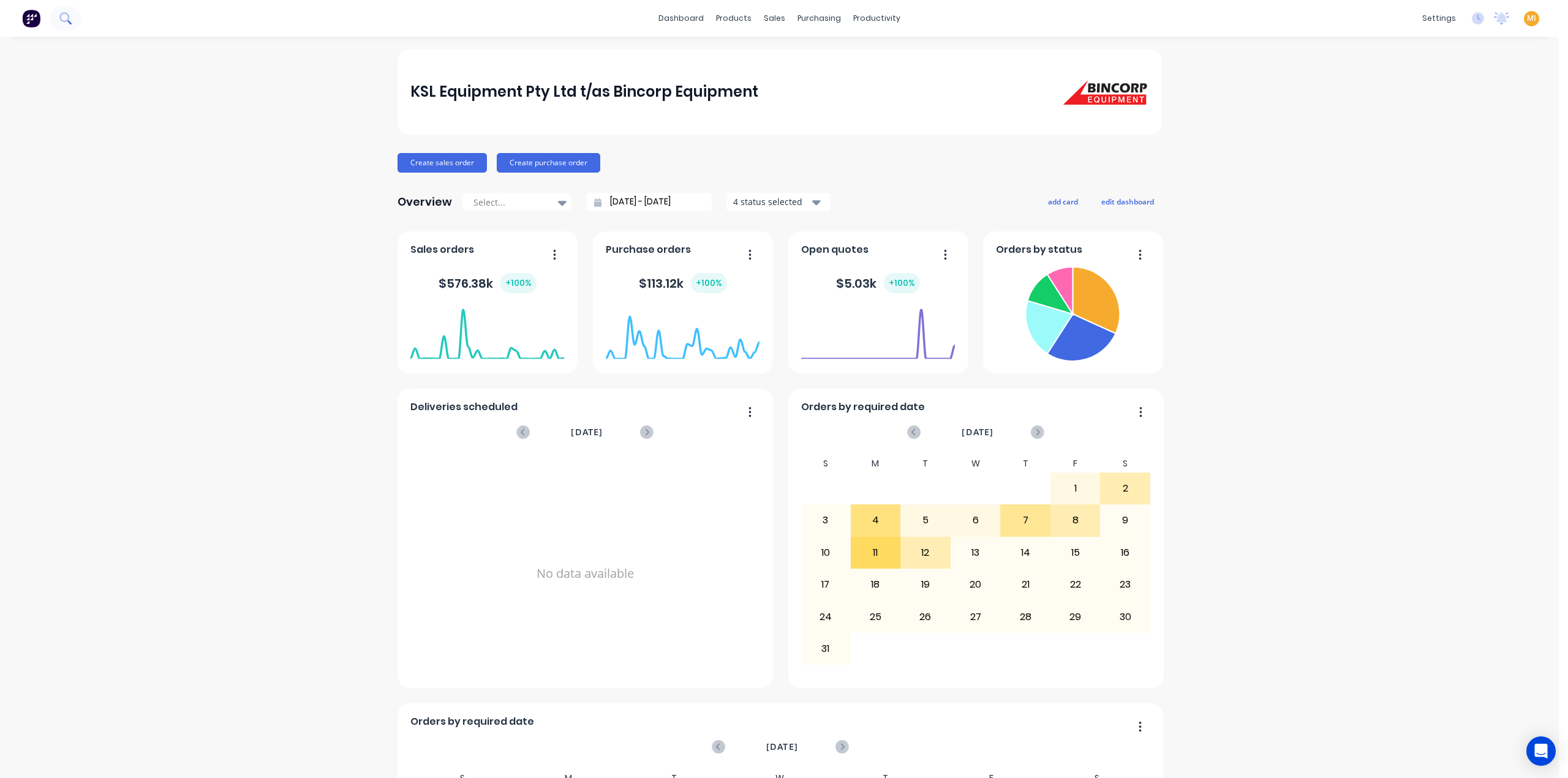
click at [60, 19] on icon at bounding box center [64, 17] width 9 height 9
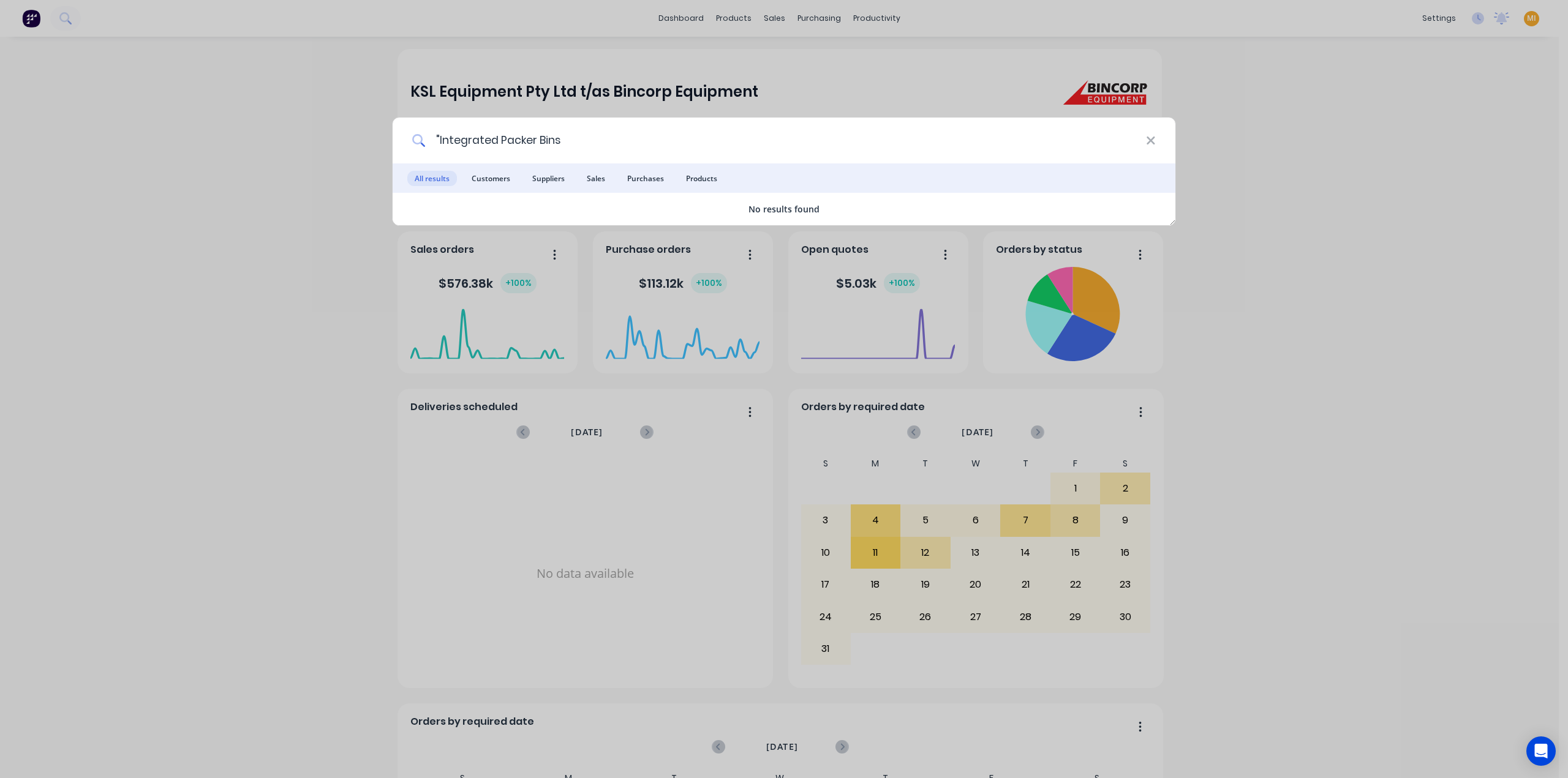
click at [439, 141] on input ""Integrated Packer Bins" at bounding box center [786, 141] width 720 height 46
type input "Integrated Packer Bins"
click at [709, 174] on span "Products" at bounding box center [702, 178] width 46 height 16
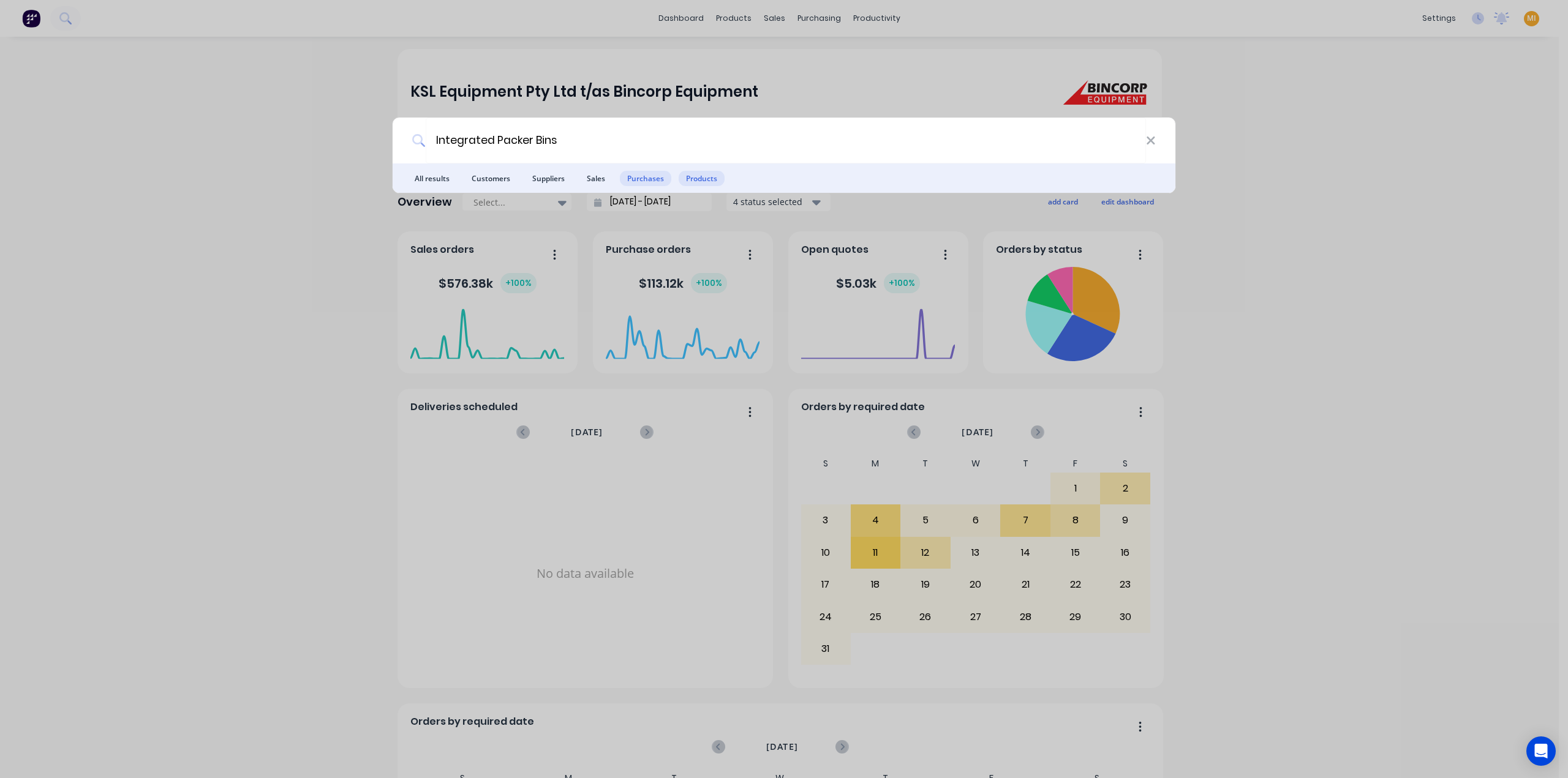
click at [649, 174] on span "Purchases" at bounding box center [646, 178] width 51 height 16
click at [600, 176] on span "Sales" at bounding box center [596, 178] width 33 height 16
drag, startPoint x: 551, startPoint y: 174, endPoint x: 486, endPoint y: 174, distance: 65.0
click at [550, 173] on span "Suppliers" at bounding box center [548, 178] width 47 height 16
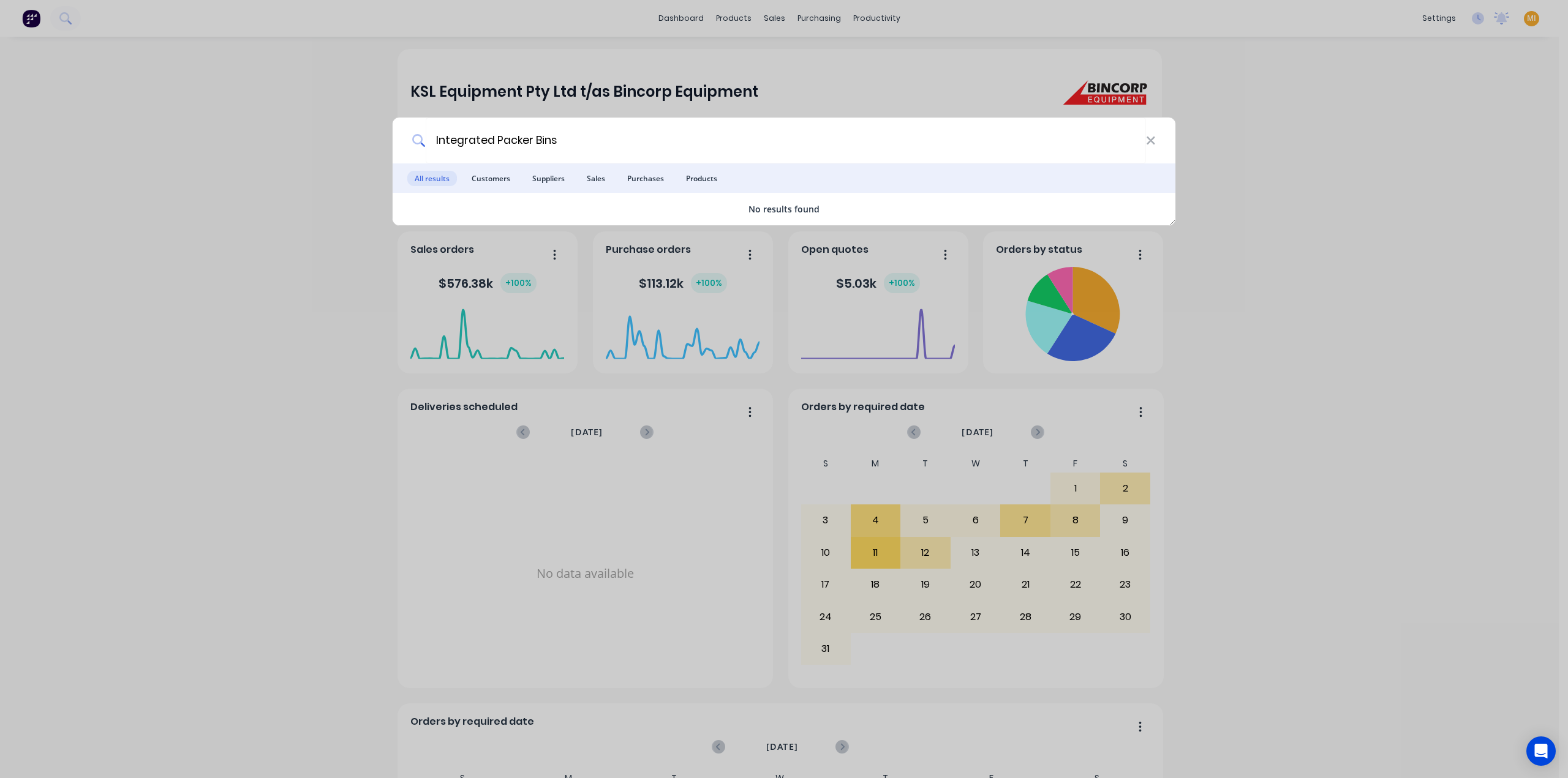
click at [483, 174] on span "Customers" at bounding box center [491, 178] width 53 height 16
drag, startPoint x: 575, startPoint y: 143, endPoint x: 396, endPoint y: 141, distance: 179.0
click at [396, 141] on div "Integrated Packer Bins" at bounding box center [784, 141] width 783 height 46
click at [39, 7] on div "Integrated Packer Bins All results Customers Suppliers Sales Purchases Products…" at bounding box center [784, 389] width 1568 height 778
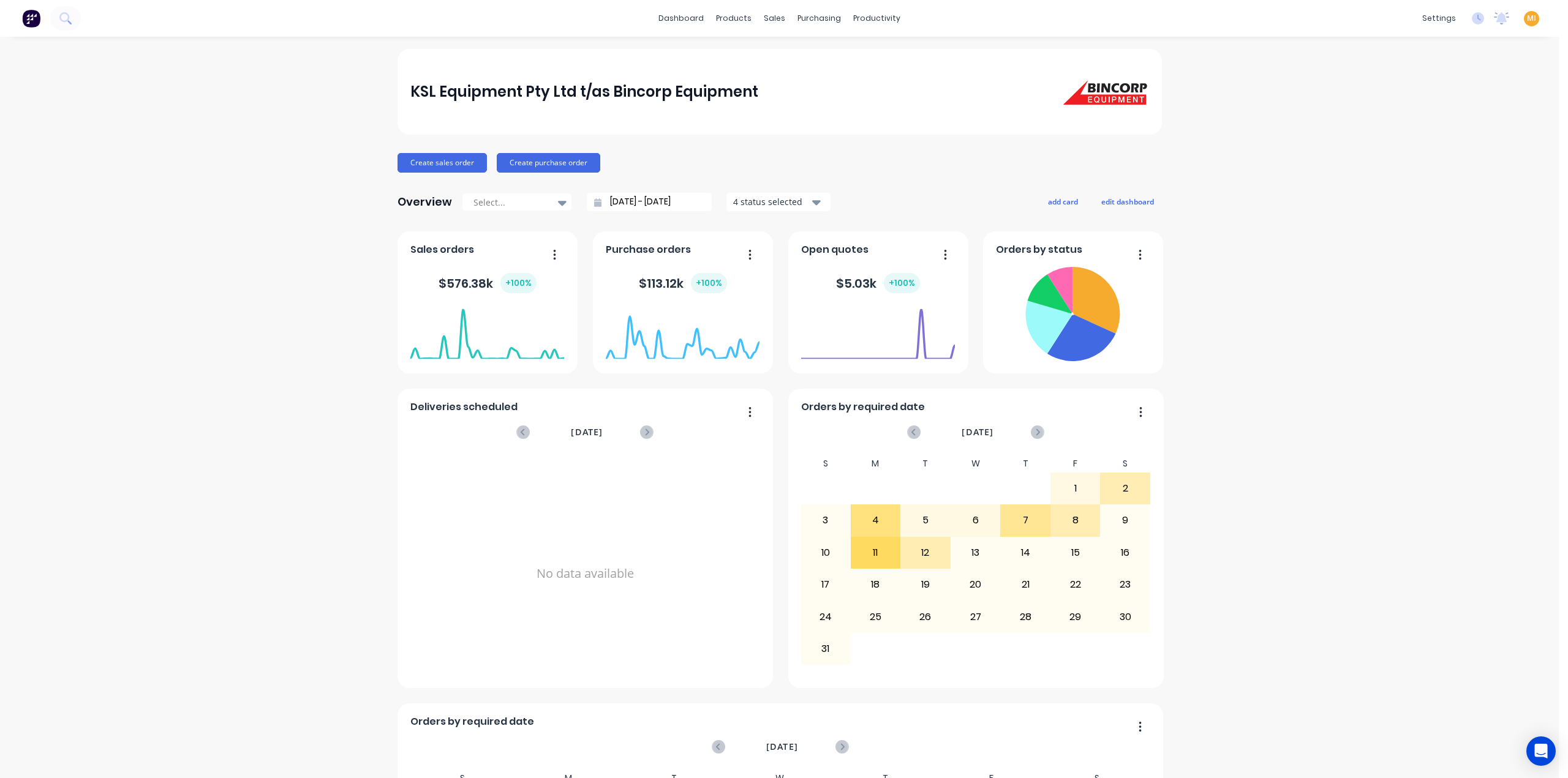
click at [36, 22] on img at bounding box center [31, 18] width 18 height 18
click at [1527, 17] on span "MI" at bounding box center [1531, 18] width 9 height 11
click at [1440, 153] on button "Sign out" at bounding box center [1455, 153] width 162 height 24
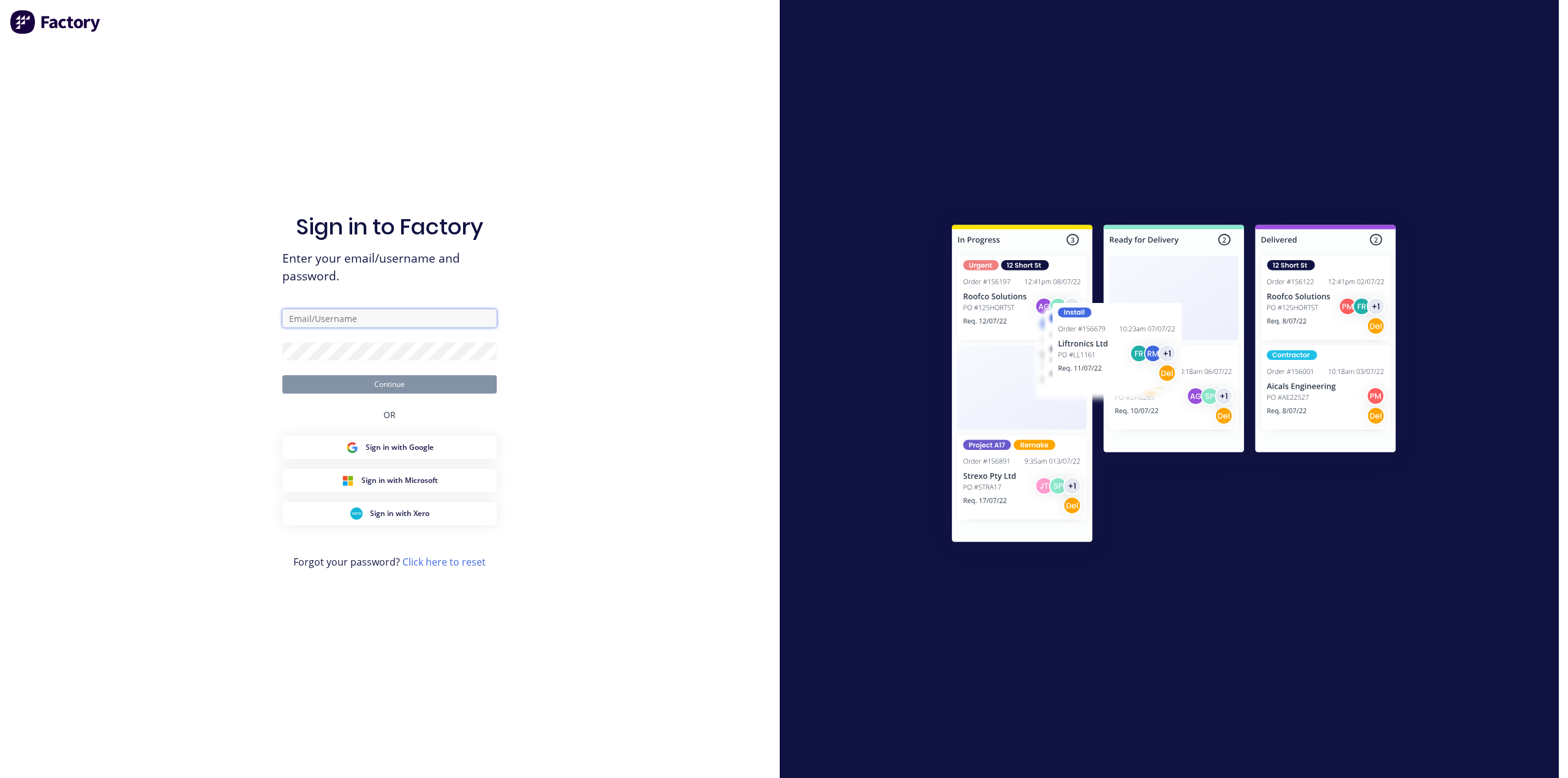
click at [371, 316] on input "text" at bounding box center [389, 318] width 214 height 18
type input "team+maricardemo@factory.app"
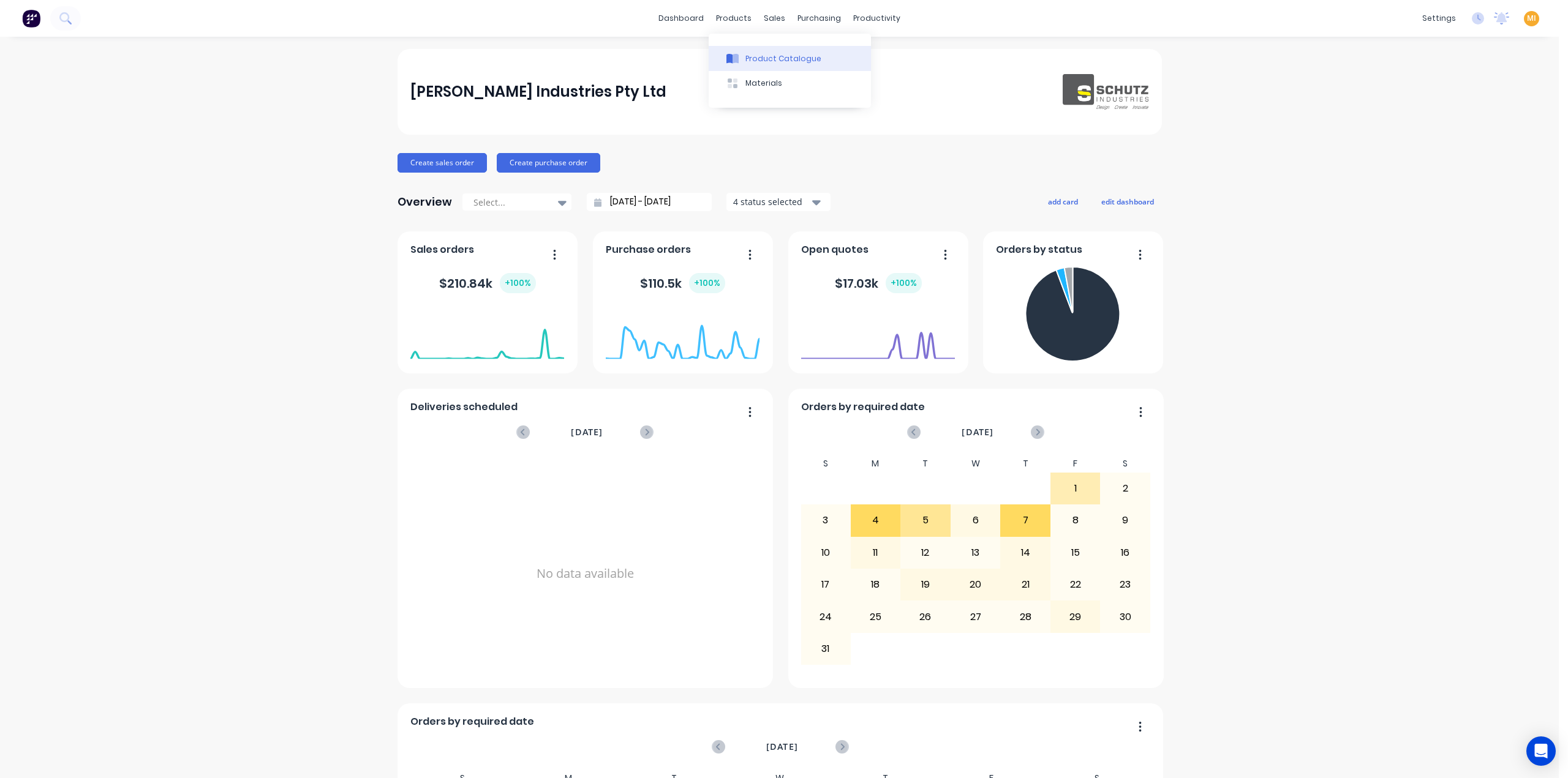
click at [768, 53] on div "Product Catalogue" at bounding box center [783, 59] width 76 height 11
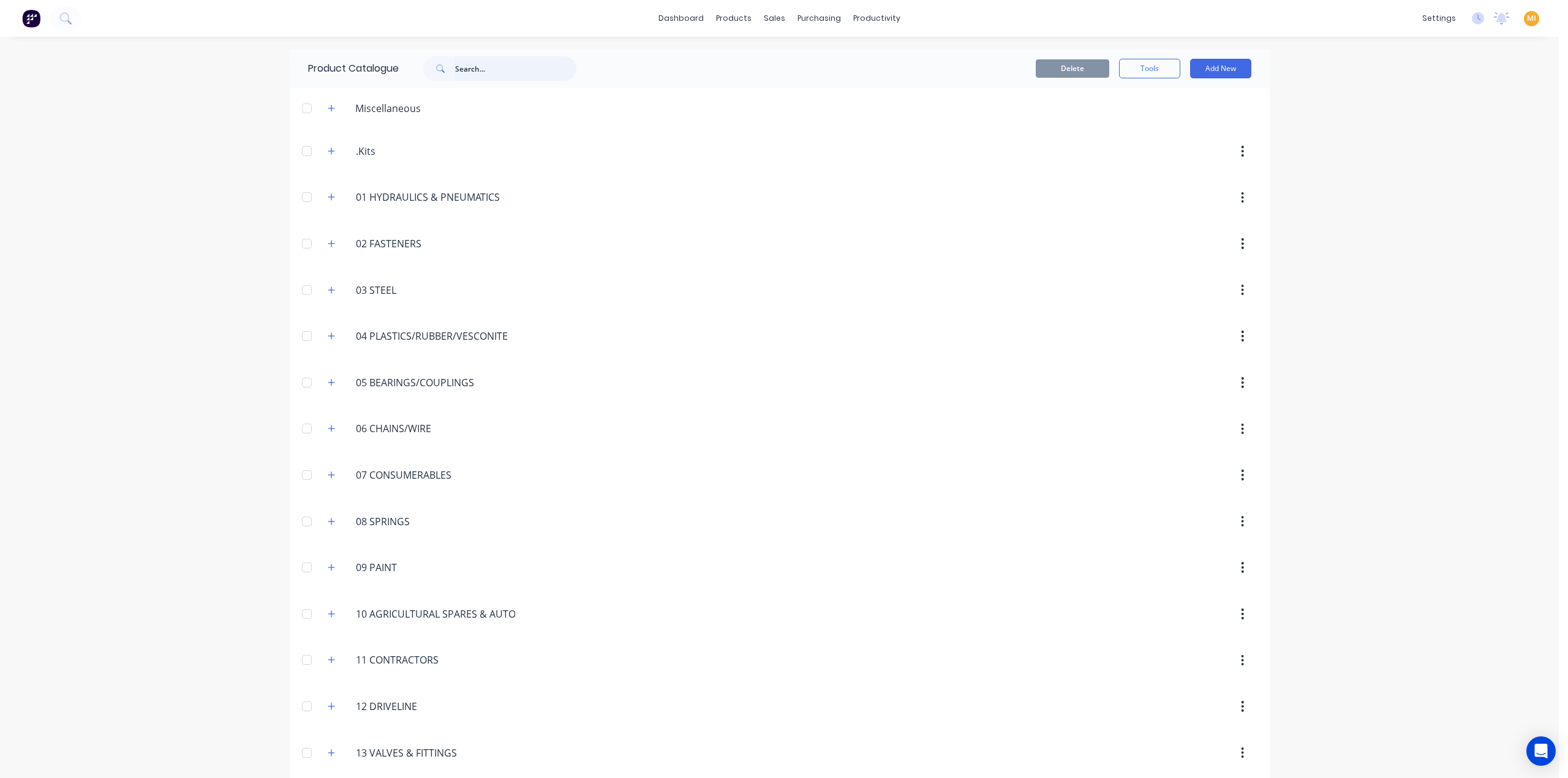
click at [484, 73] on input "text" at bounding box center [515, 68] width 121 height 24
paste input "BK-50004"
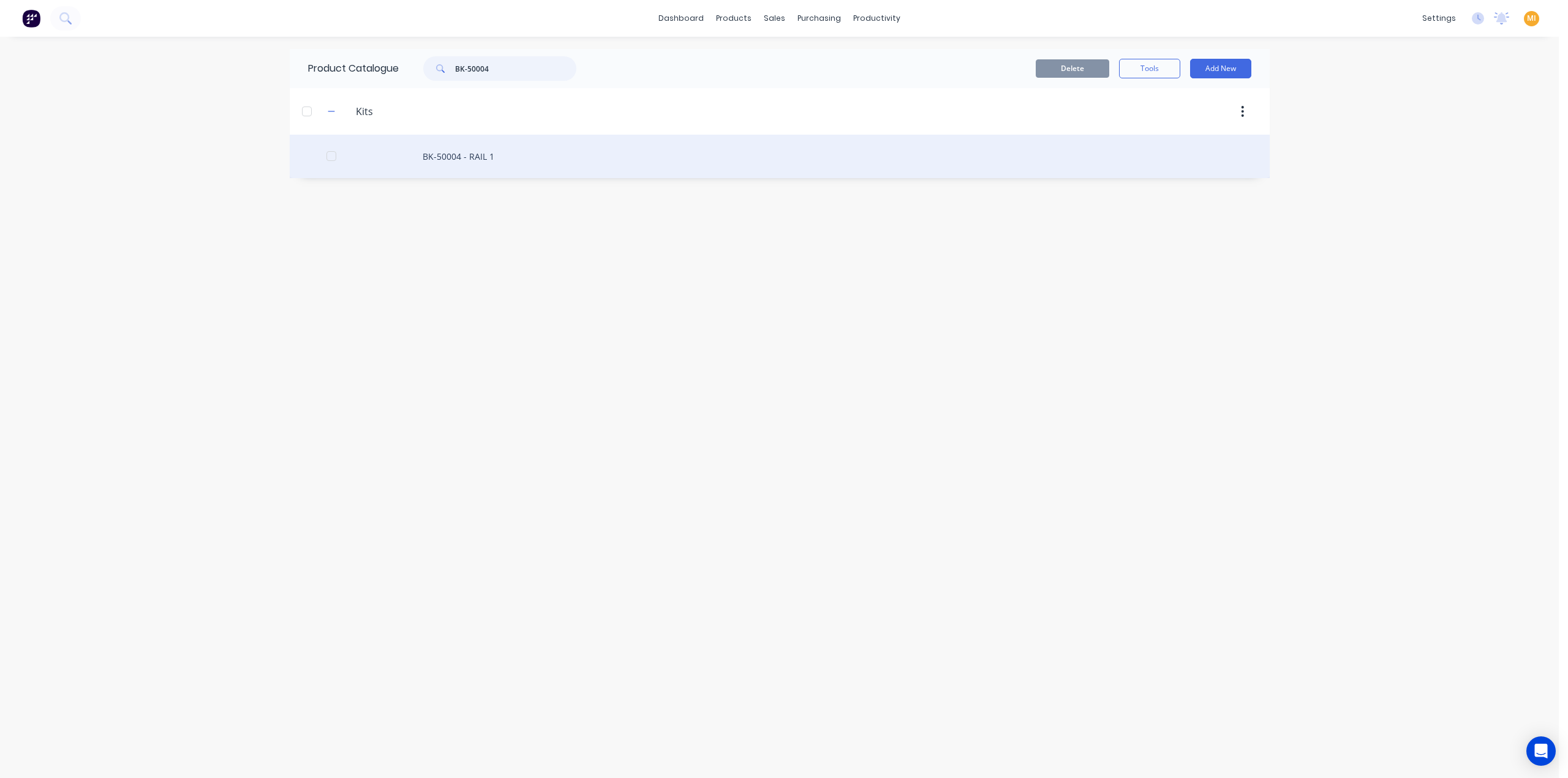
type input "BK-50004"
click at [421, 159] on div "BK-50004 - RAIL 1" at bounding box center [779, 156] width 980 height 43
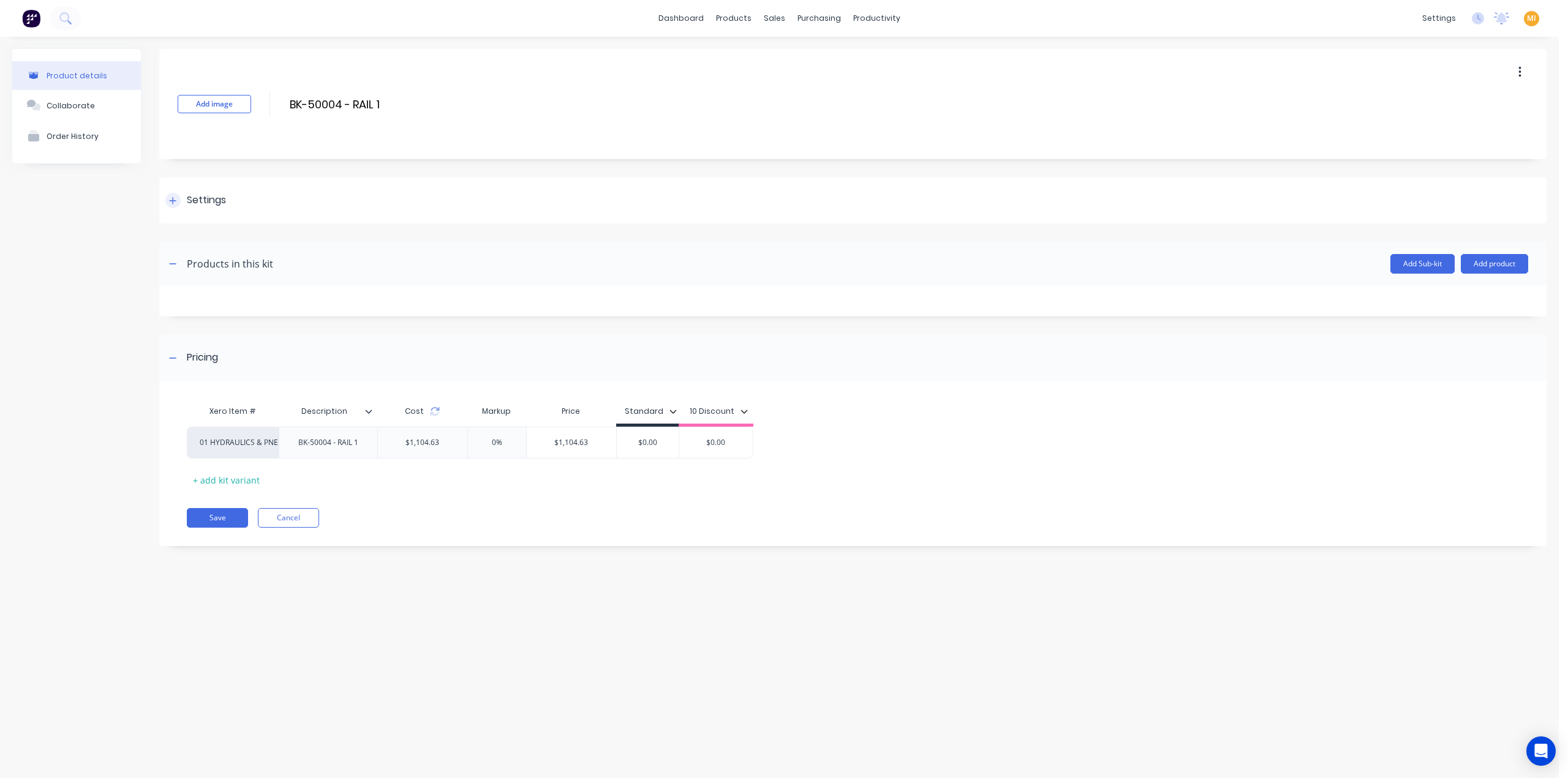
click at [241, 192] on div "Settings" at bounding box center [853, 201] width 1387 height 46
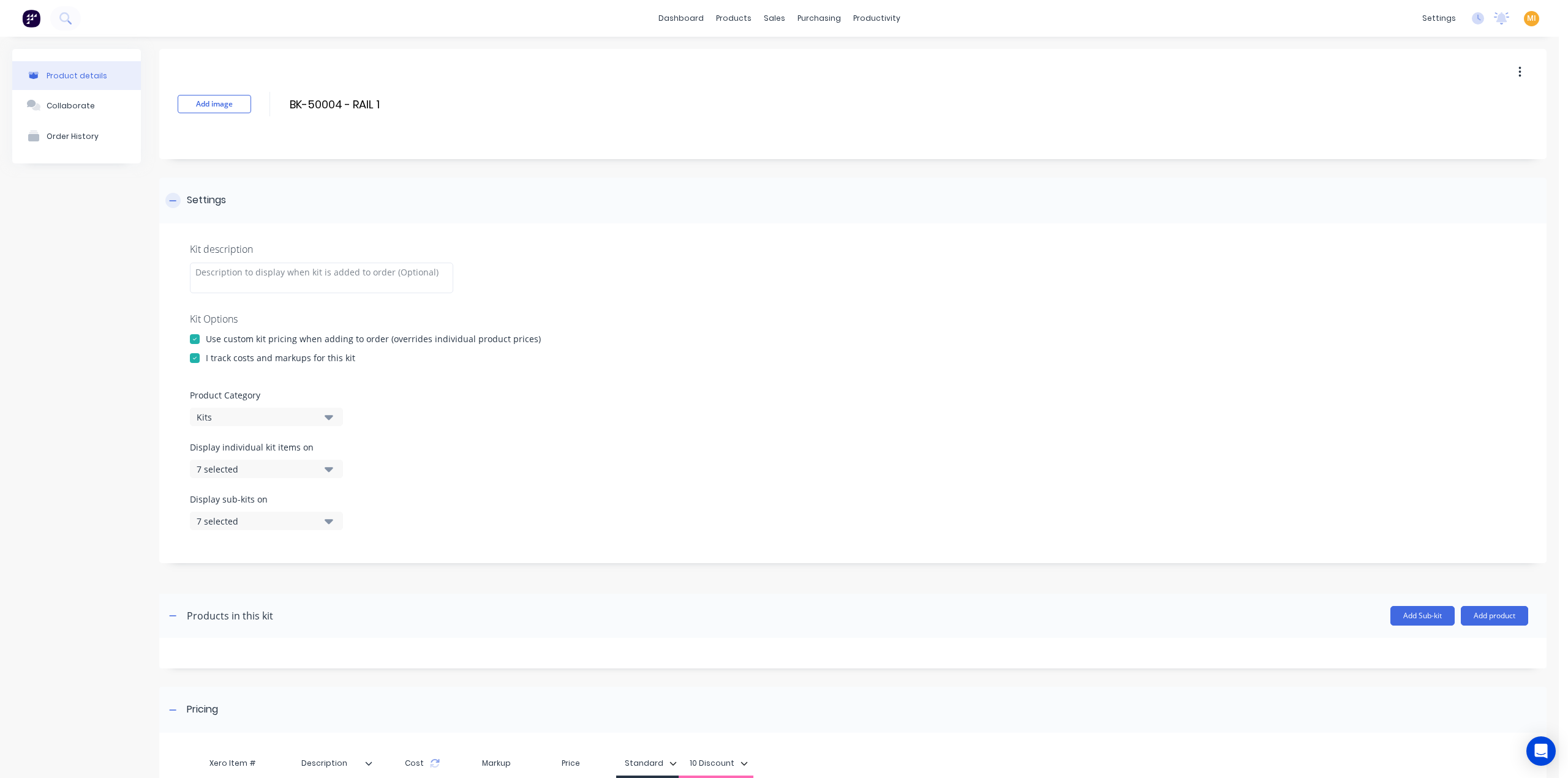
click at [230, 199] on div "Settings" at bounding box center [853, 201] width 1387 height 46
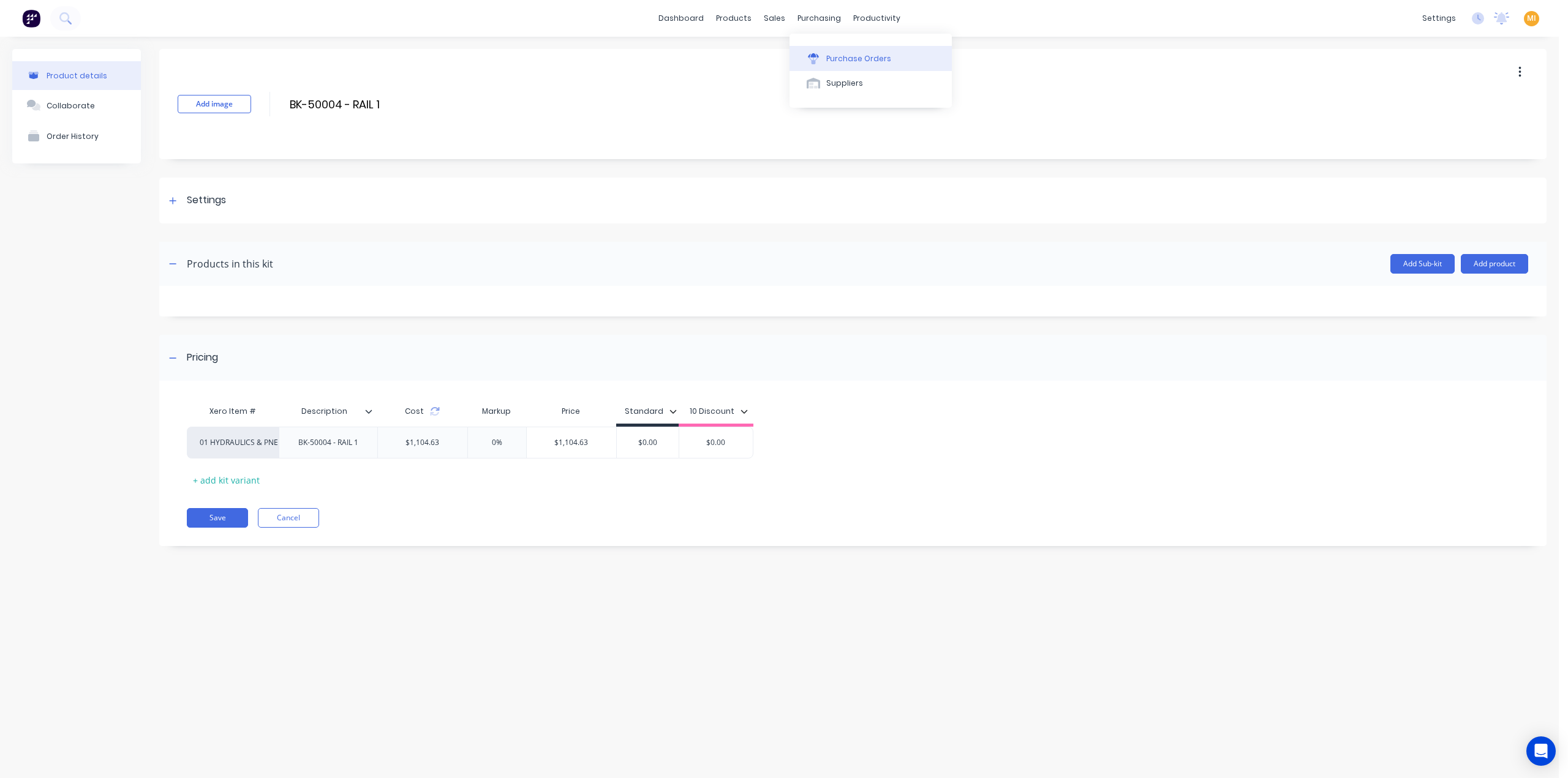
click at [854, 55] on div "Purchase Orders" at bounding box center [859, 59] width 65 height 11
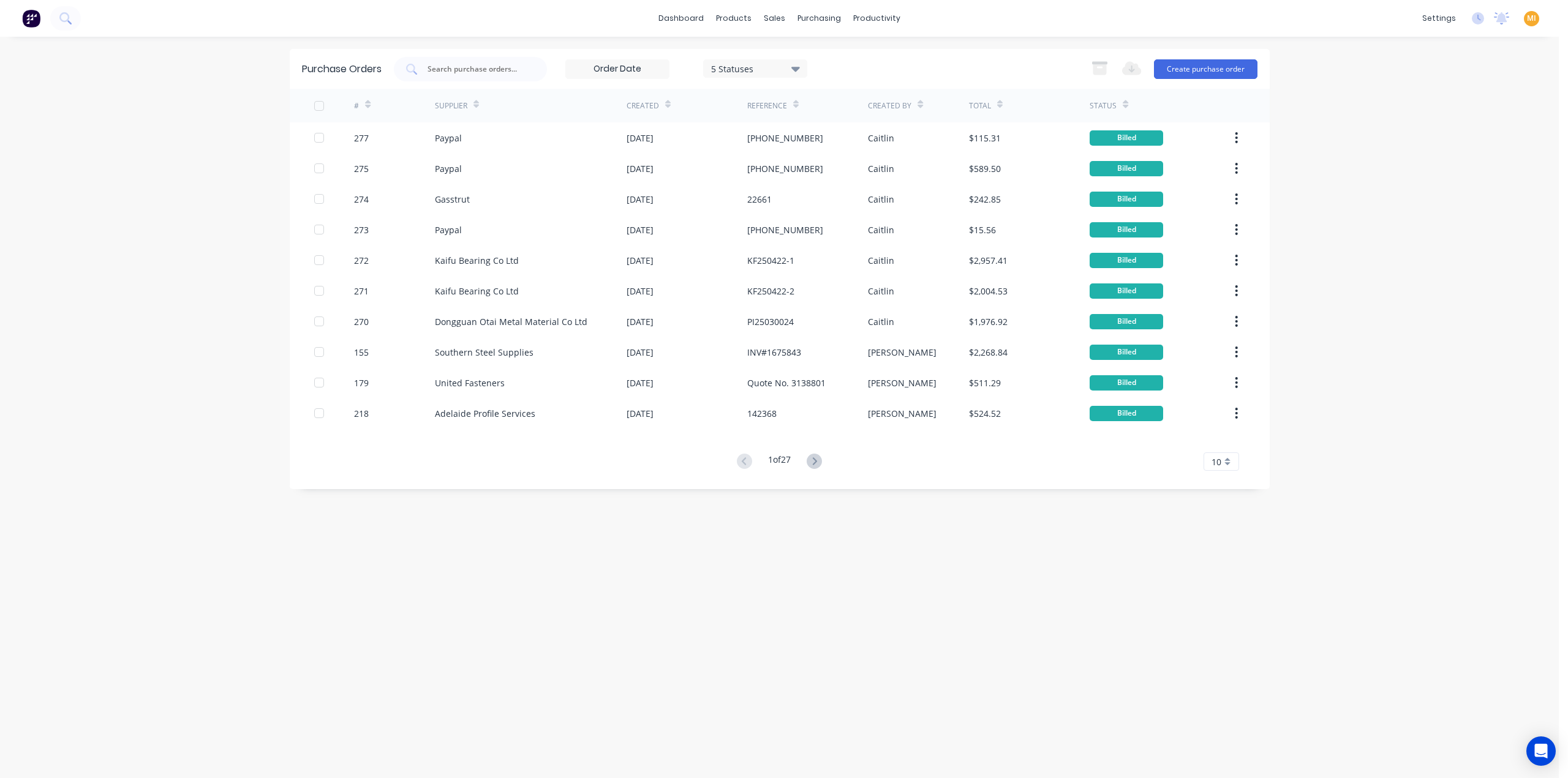
click at [775, 66] on div "5 Statuses" at bounding box center [755, 68] width 88 height 13
click at [838, 95] on div at bounding box center [837, 100] width 24 height 24
click at [205, 417] on div "dashboard products sales purchasing productivity dashboard products Product Cat…" at bounding box center [779, 389] width 1559 height 778
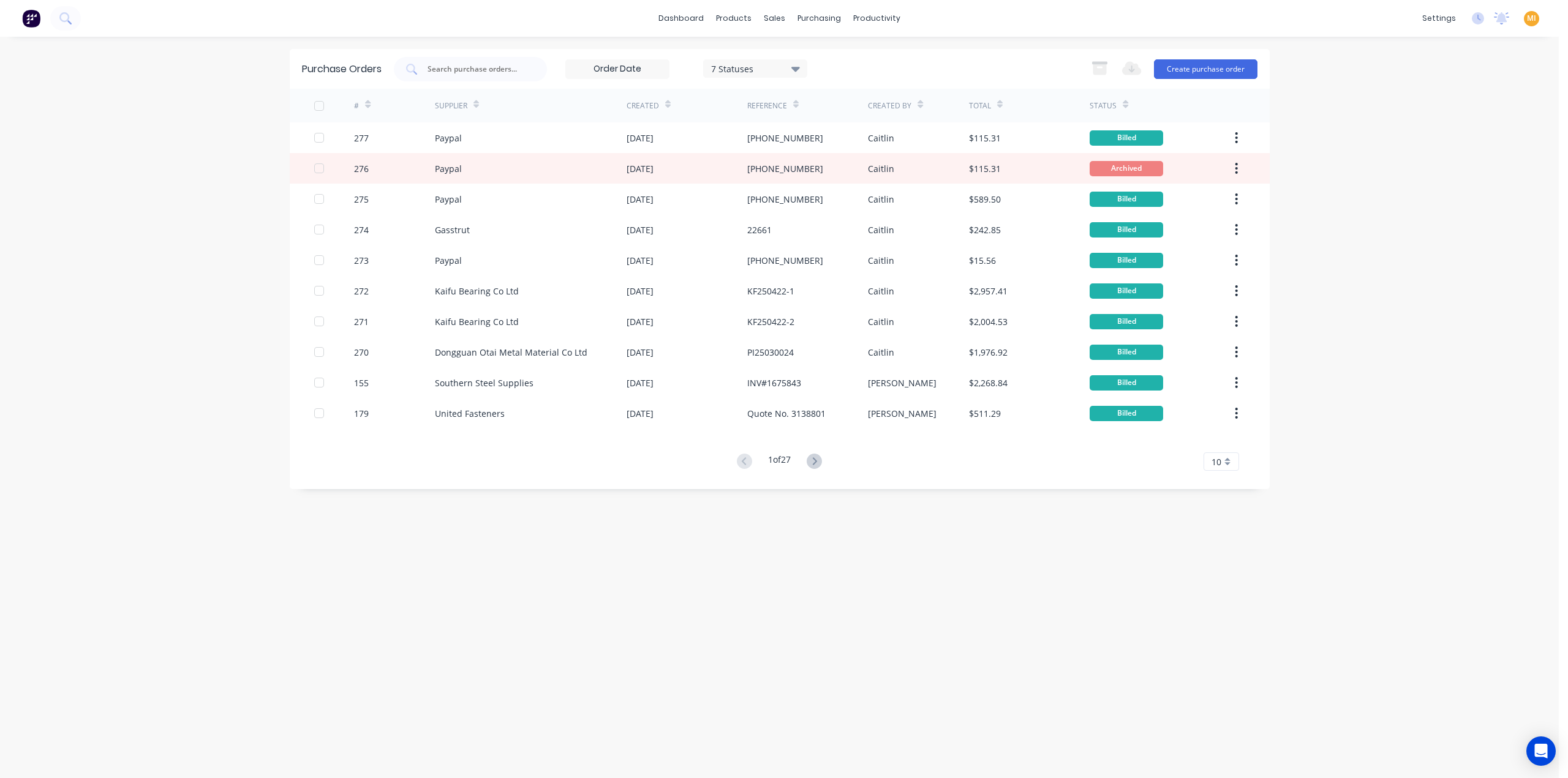
click at [764, 74] on div "7 Statuses" at bounding box center [755, 68] width 88 height 13
click at [842, 93] on div at bounding box center [837, 100] width 24 height 24
click at [839, 154] on div at bounding box center [837, 149] width 24 height 24
drag, startPoint x: 526, startPoint y: 568, endPoint x: 543, endPoint y: 559, distance: 19.2
click at [527, 568] on div "Purchase Orders 1 Statuses 1 Statuses Export to Excel (XLSX) Create purchase or…" at bounding box center [779, 407] width 980 height 717
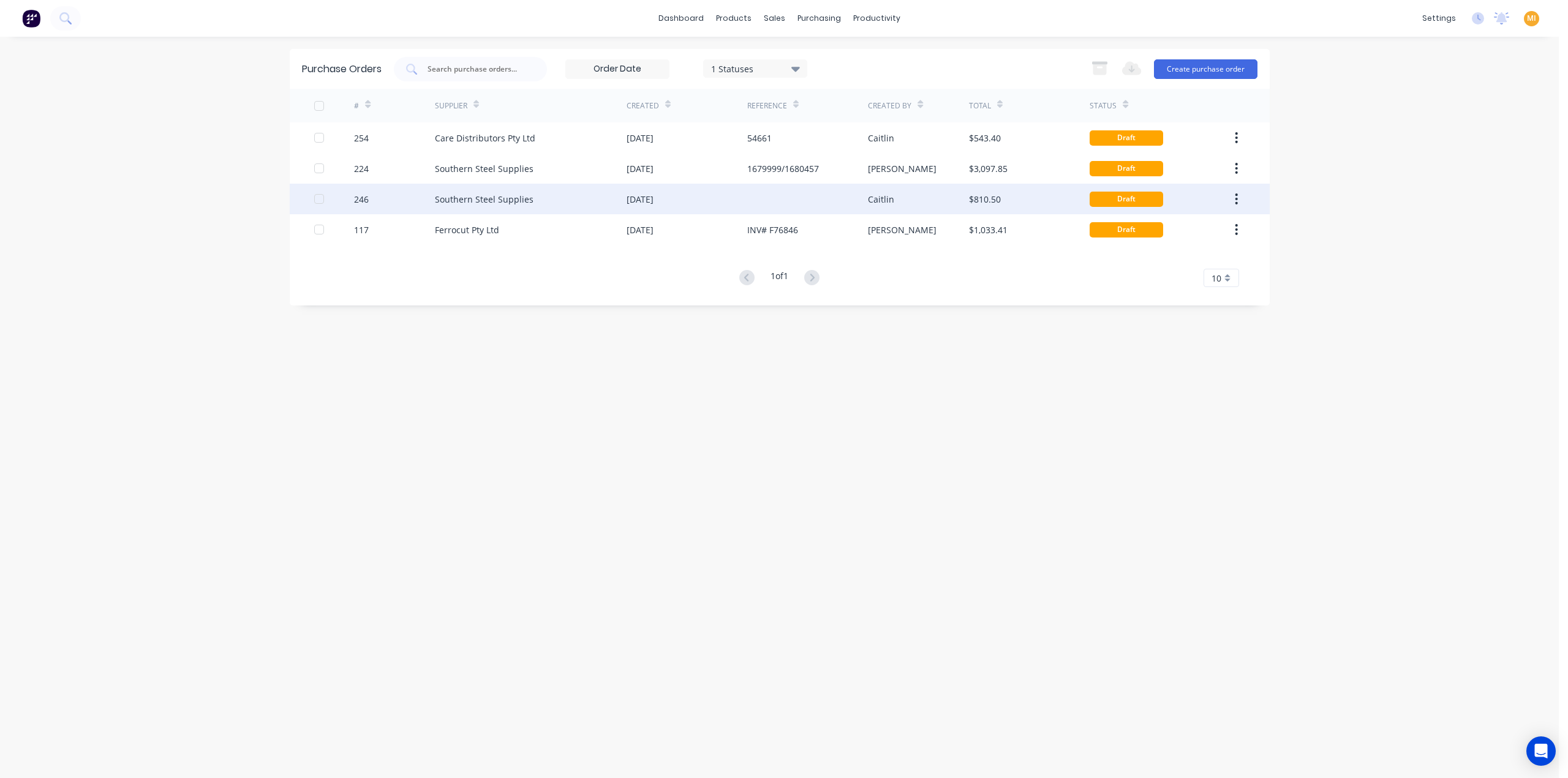
click at [536, 198] on div "Southern Steel Supplies" at bounding box center [531, 199] width 192 height 30
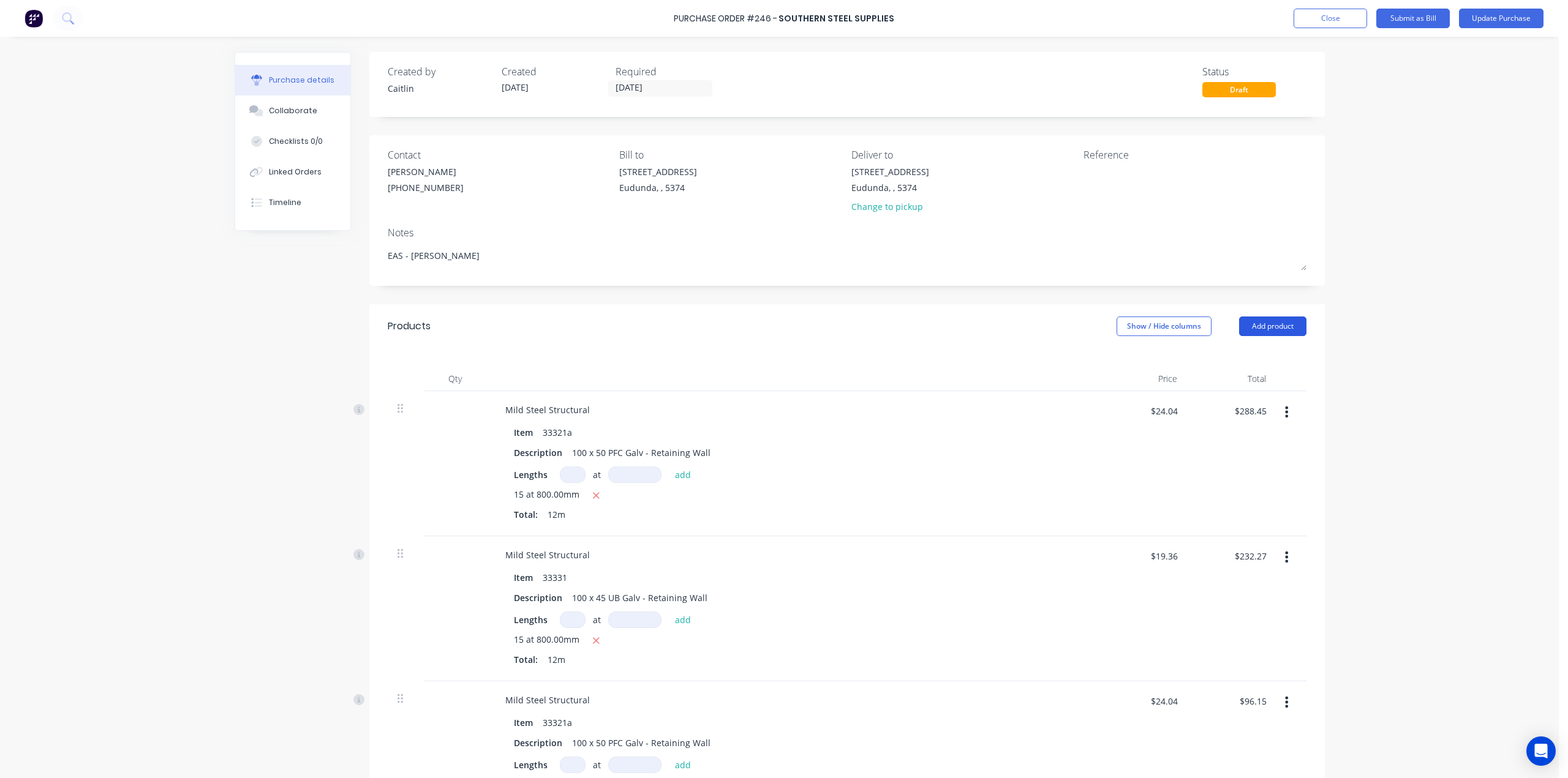
click at [1279, 324] on button "Add product" at bounding box center [1273, 326] width 68 height 20
click at [1248, 360] on div "Product catalogue" at bounding box center [1248, 358] width 94 height 18
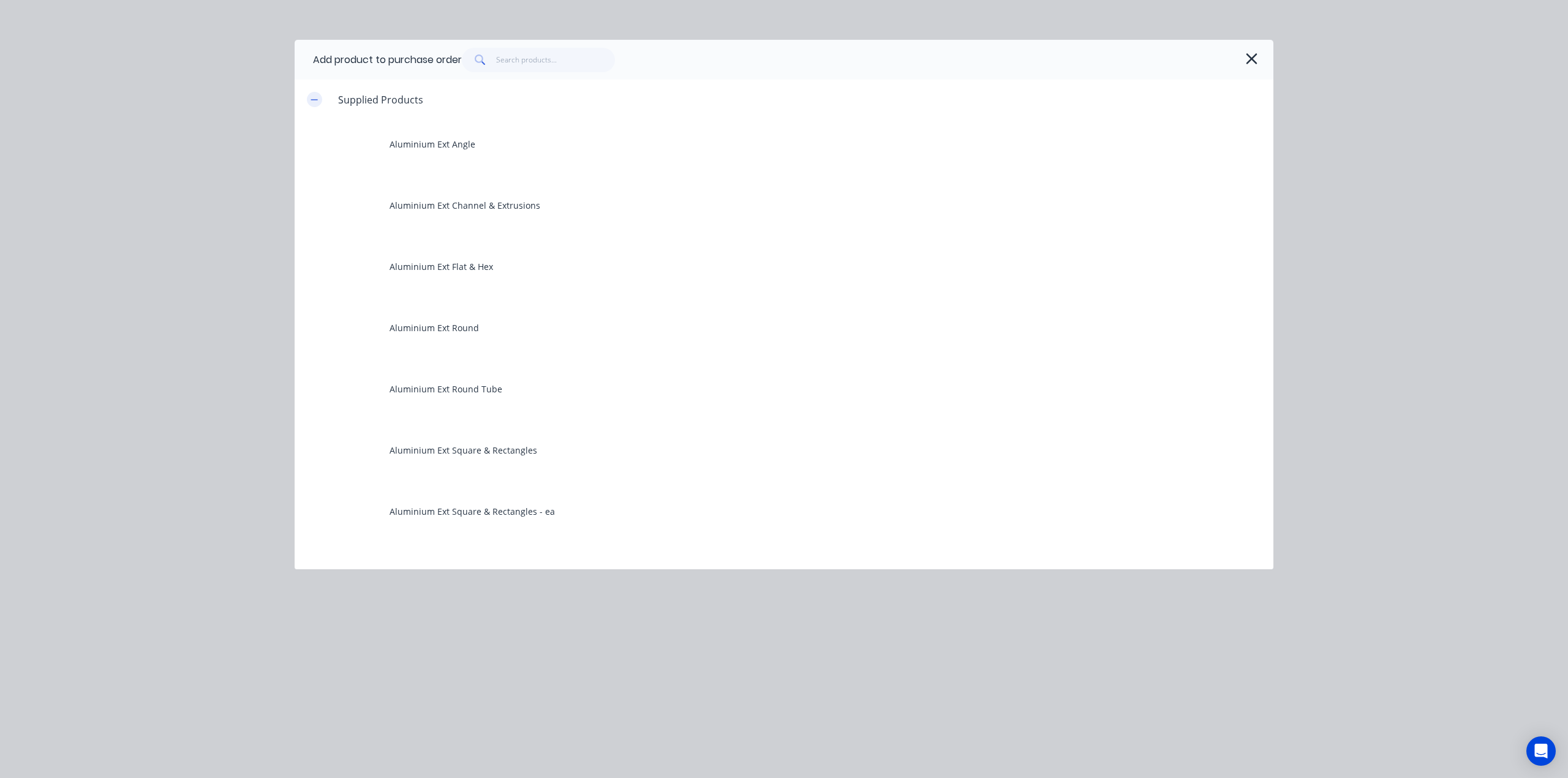
click at [309, 94] on button "button" at bounding box center [314, 99] width 16 height 16
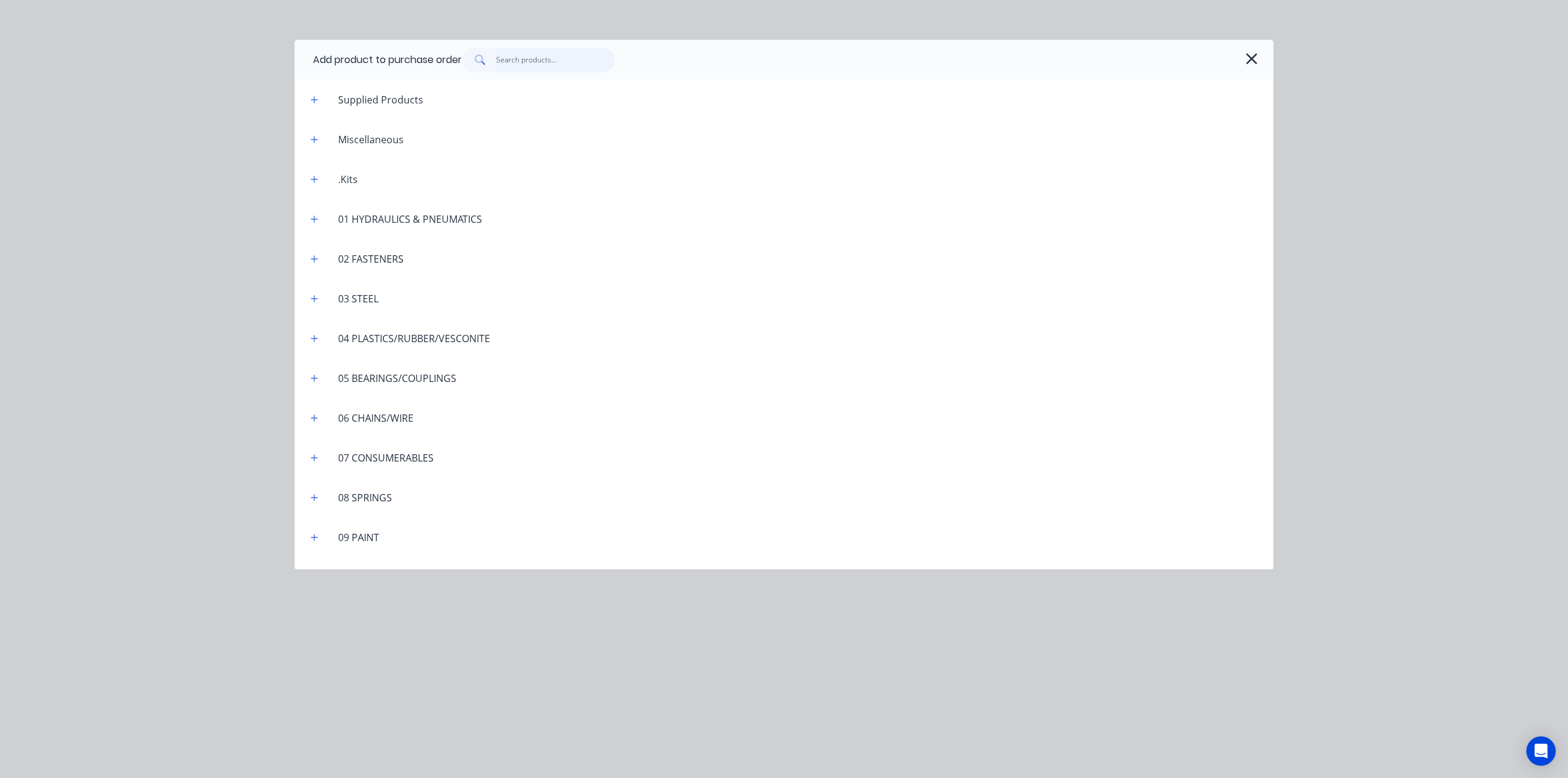
click at [529, 62] on input "text" at bounding box center [556, 60] width 120 height 24
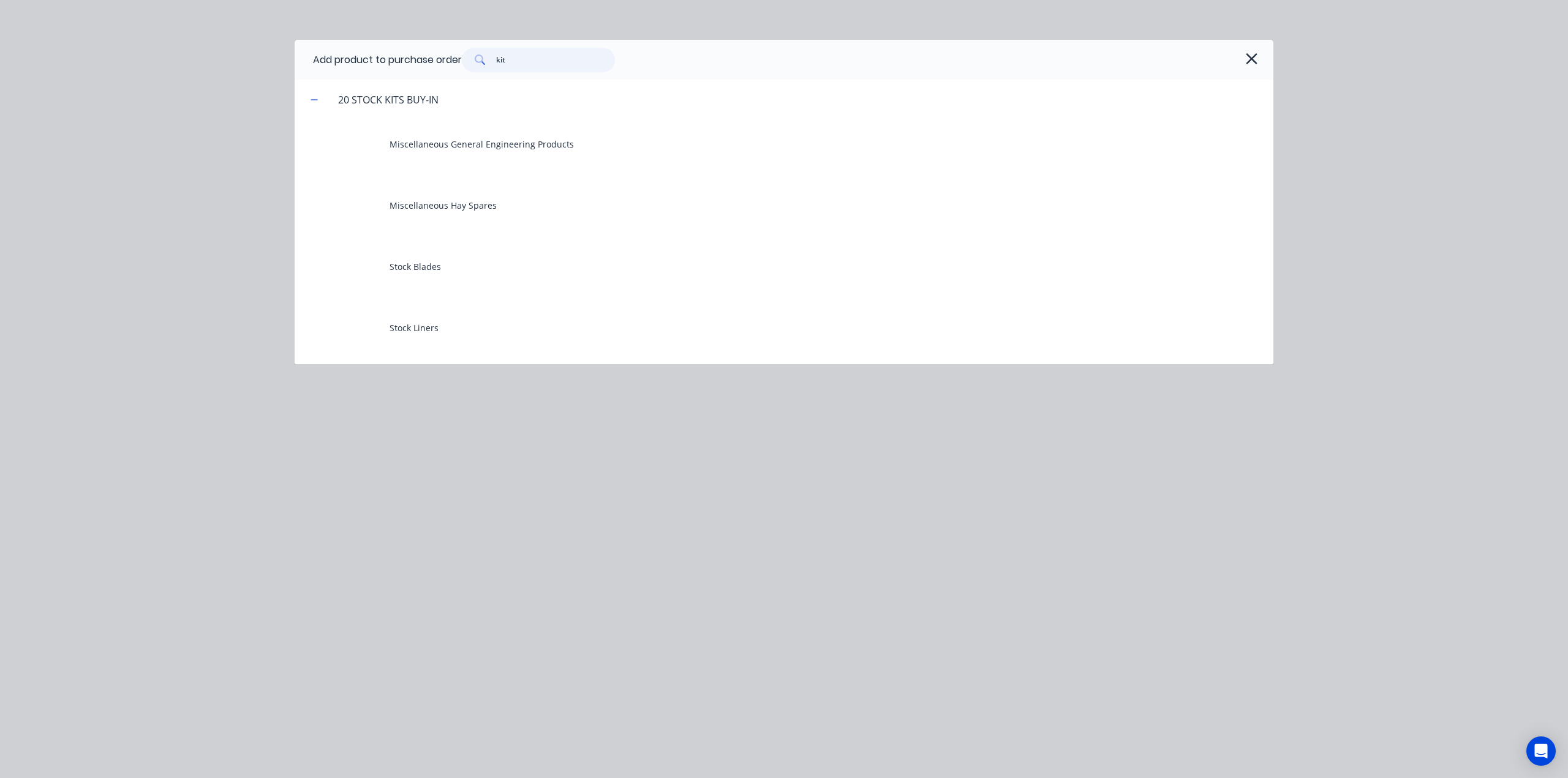
type input "kit"
click at [185, 202] on div "Add product to purchase order kit 20 STOCK KITS BUY-IN Miscellaneous General En…" at bounding box center [784, 389] width 1568 height 778
click at [1250, 62] on icon "button" at bounding box center [1251, 58] width 13 height 17
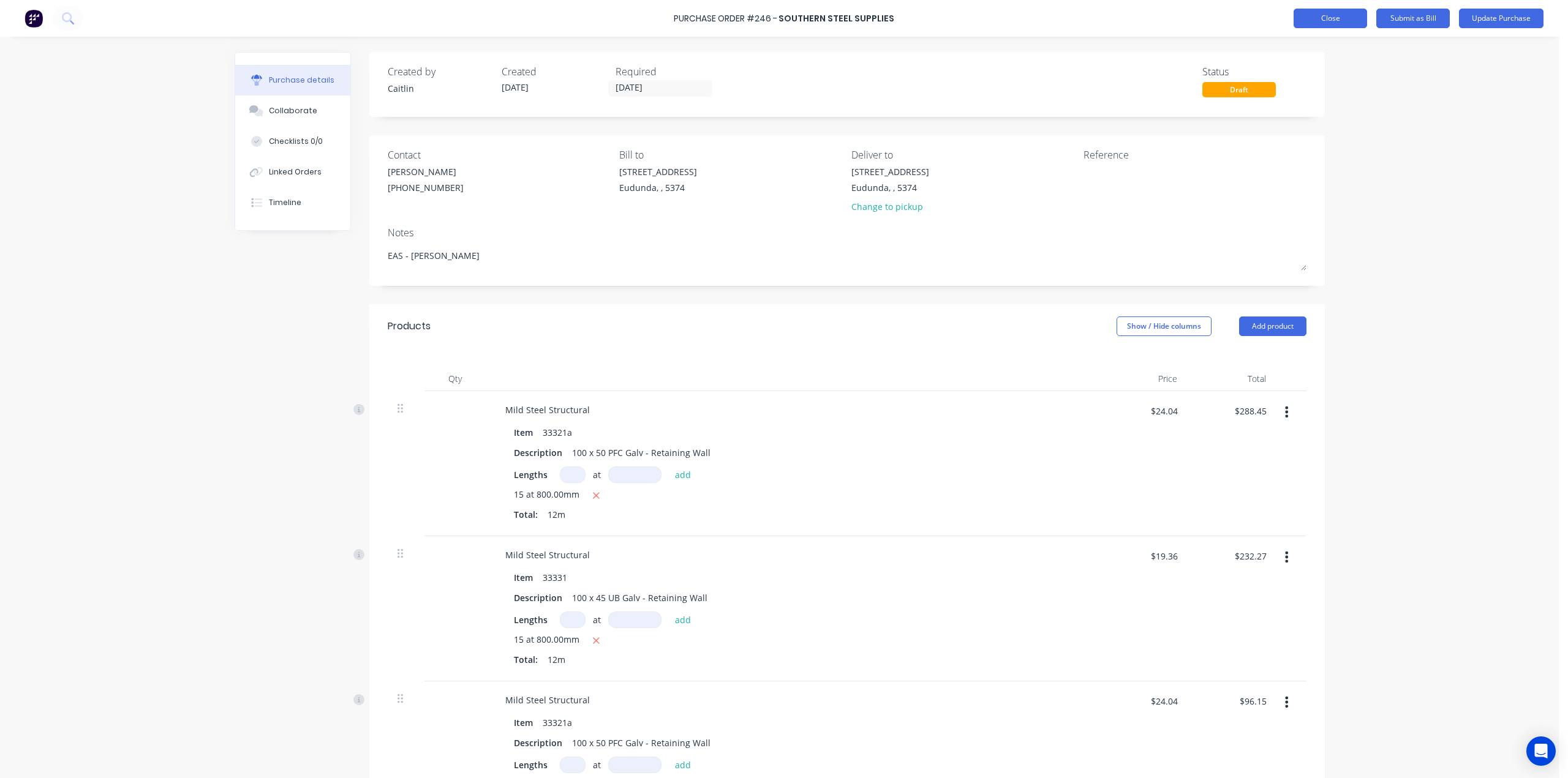
click at [1329, 22] on button "Close" at bounding box center [1330, 18] width 74 height 20
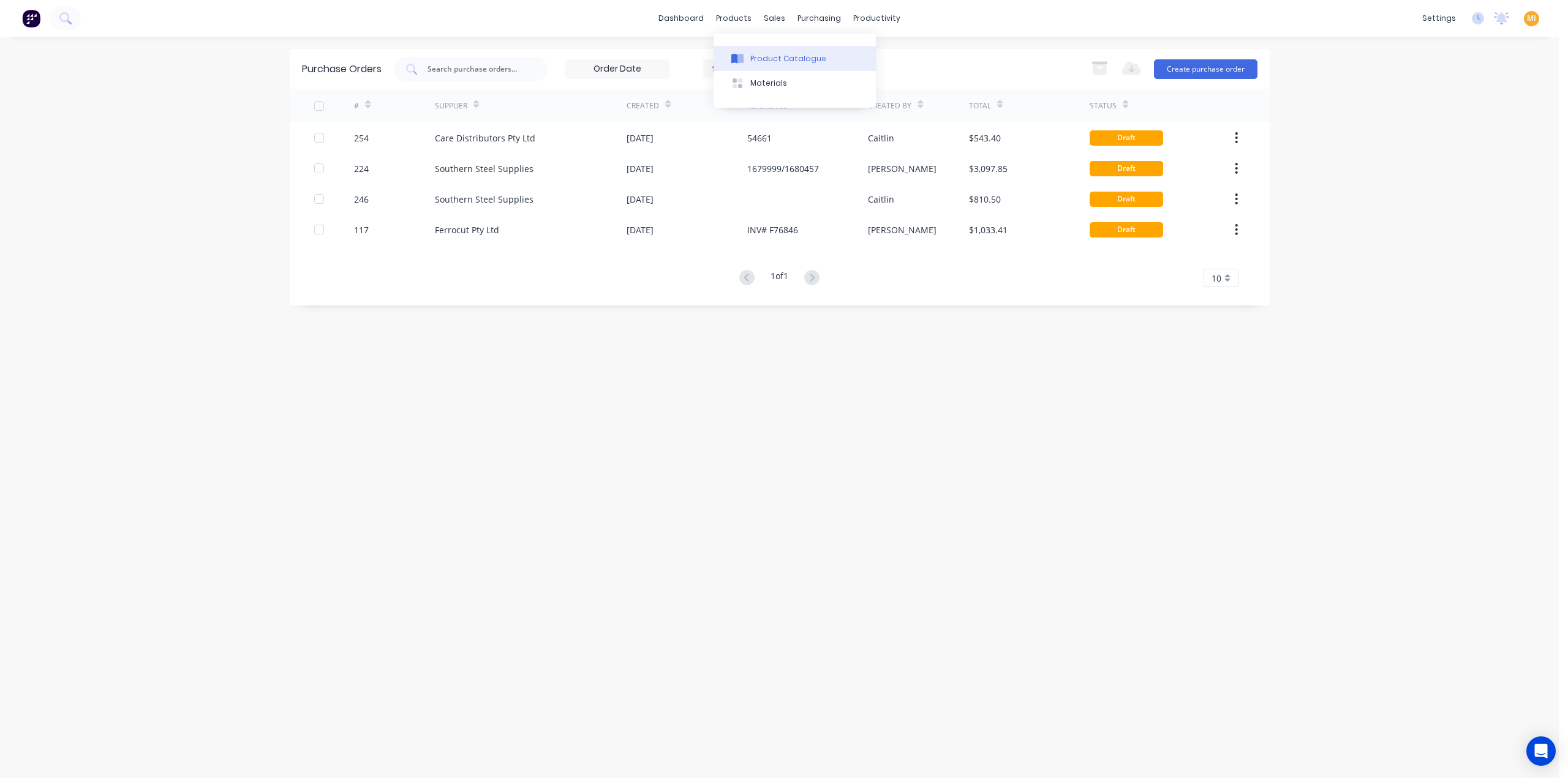
click at [790, 51] on button "Product Catalogue" at bounding box center [794, 58] width 162 height 24
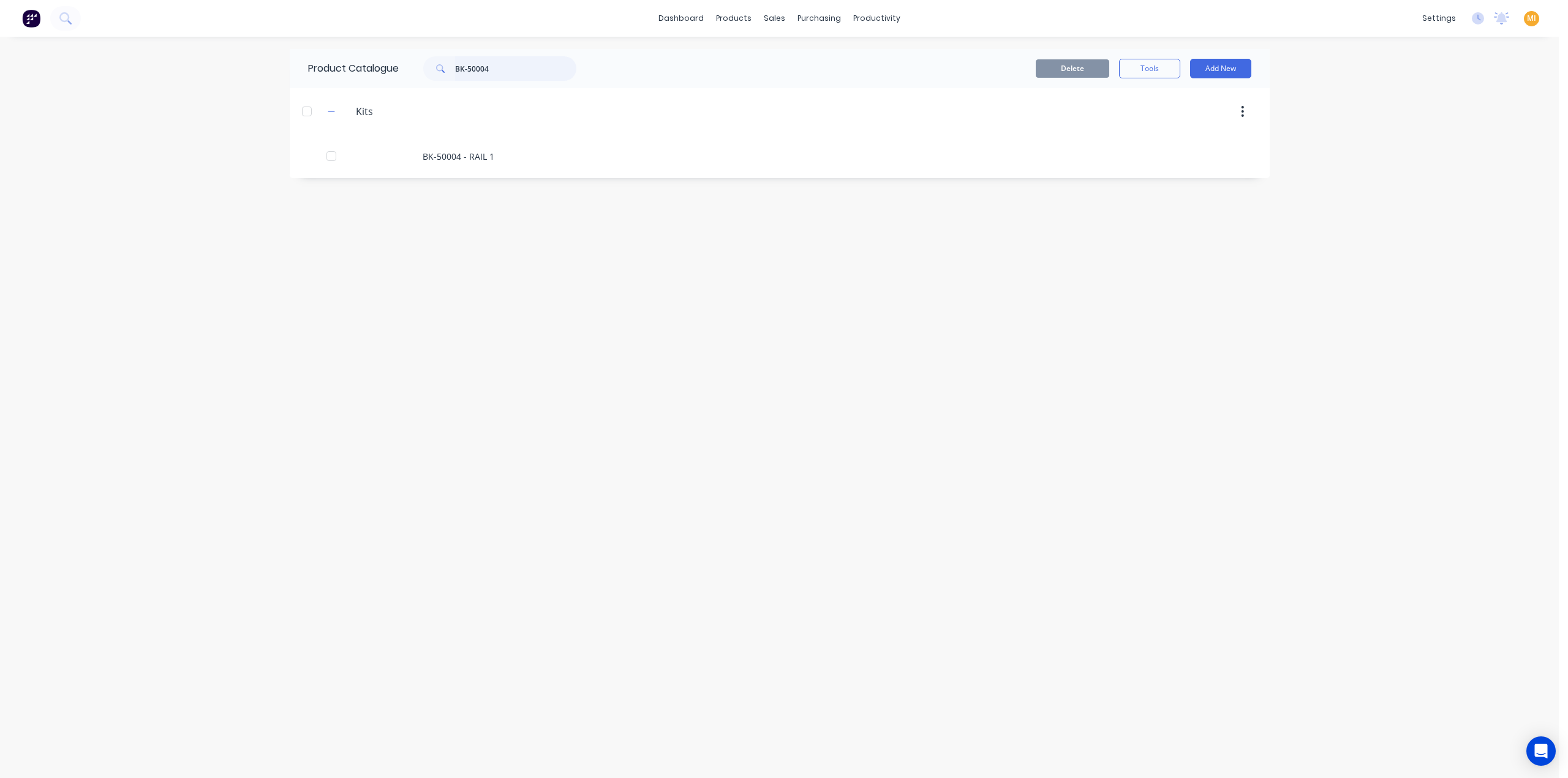
drag, startPoint x: 456, startPoint y: 64, endPoint x: 396, endPoint y: 64, distance: 60.0
click at [396, 64] on div "Product Catalogue BK-50004" at bounding box center [448, 68] width 317 height 39
paste input "Hi there, Kits are not available in purchase orders the reason behind this is k…"
type input "Hi there, Kits are not available in purchase orders the reason behind this is k…"
drag, startPoint x: 500, startPoint y: 75, endPoint x: 354, endPoint y: 74, distance: 146.0
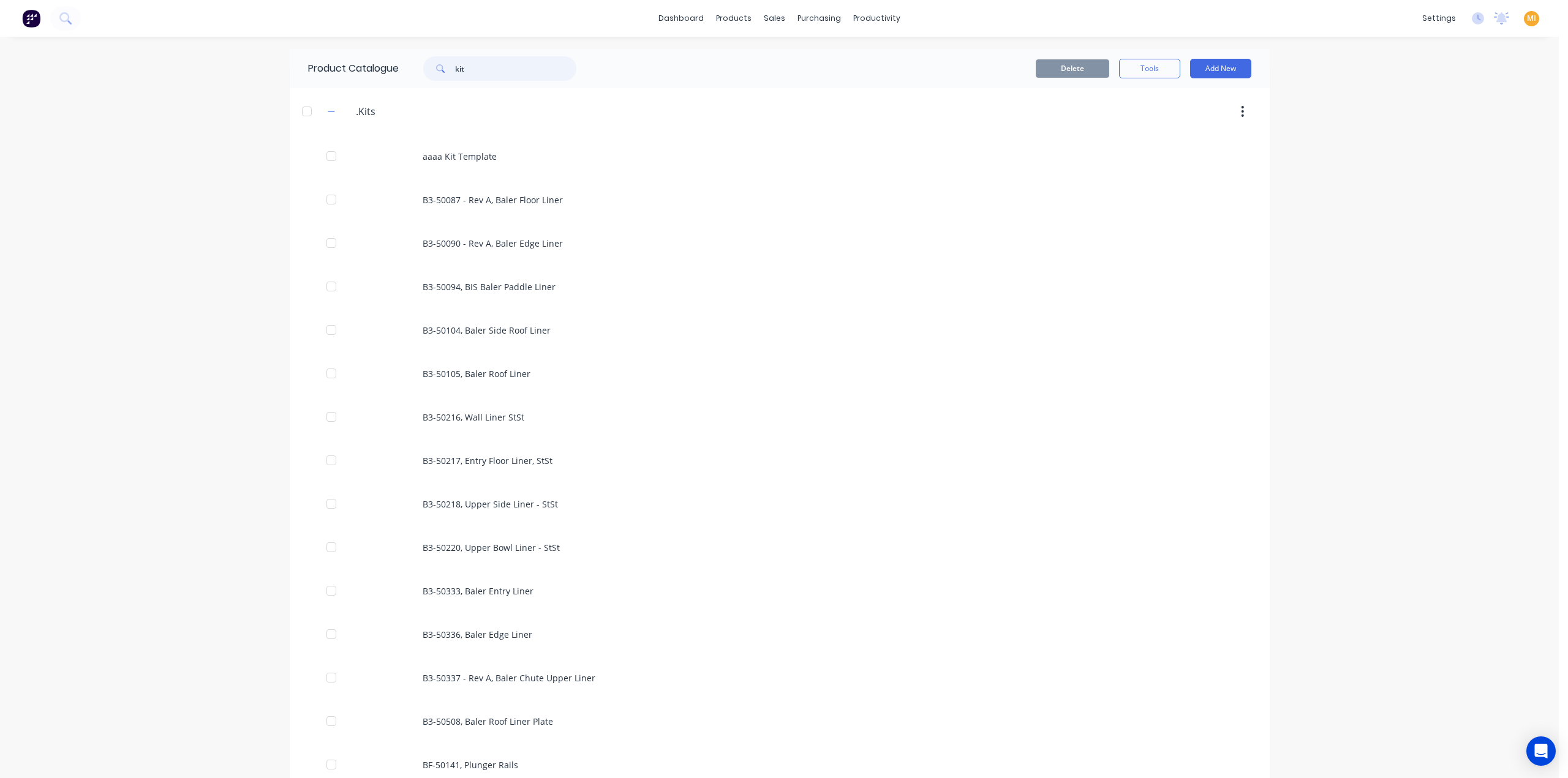
click at [354, 74] on div "Product Catalogue kit" at bounding box center [448, 68] width 317 height 39
paste input "BK-50004"
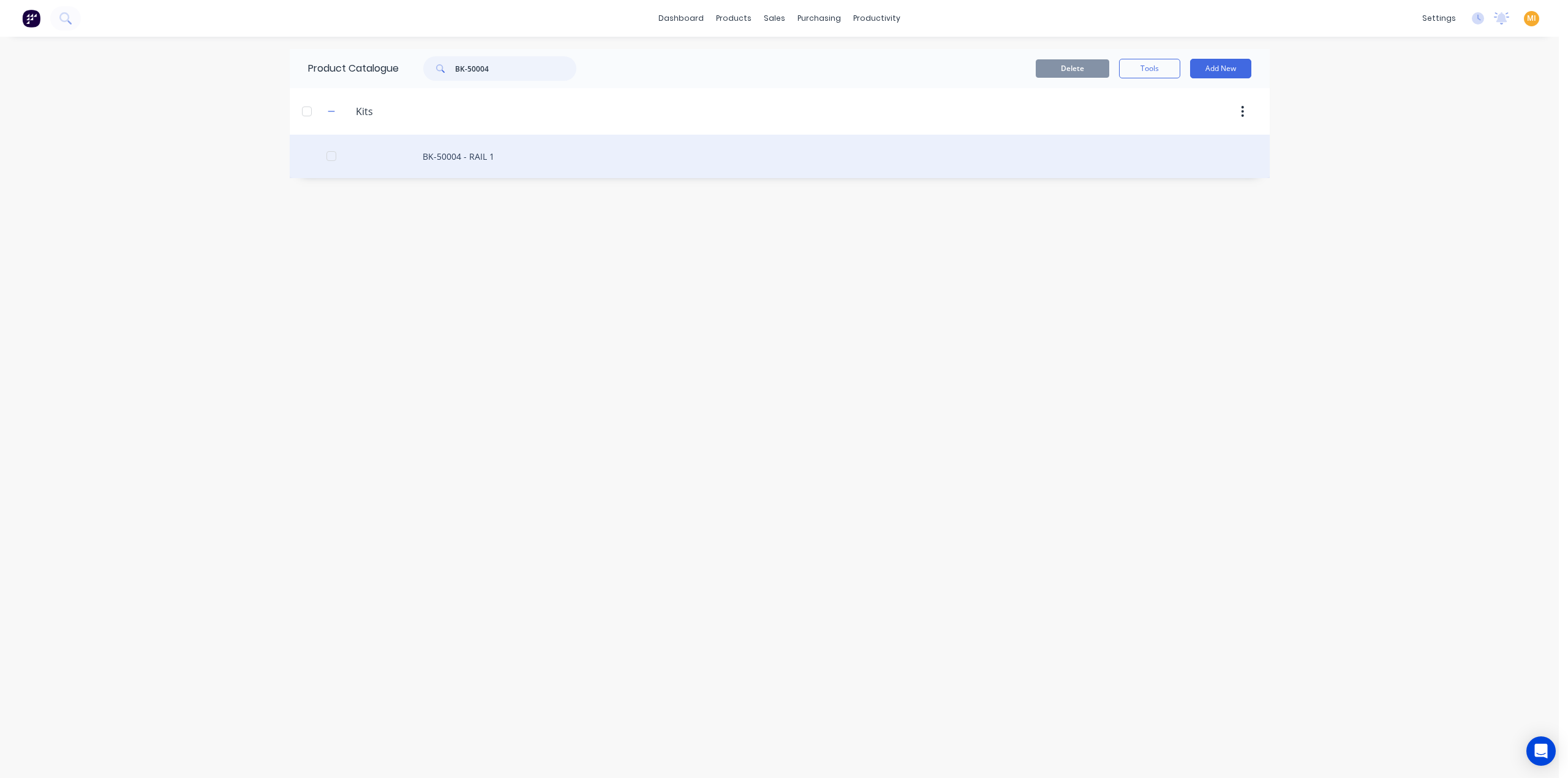
type input "BK-50004"
click at [435, 146] on div "BK-50004 - RAIL 1" at bounding box center [779, 156] width 980 height 43
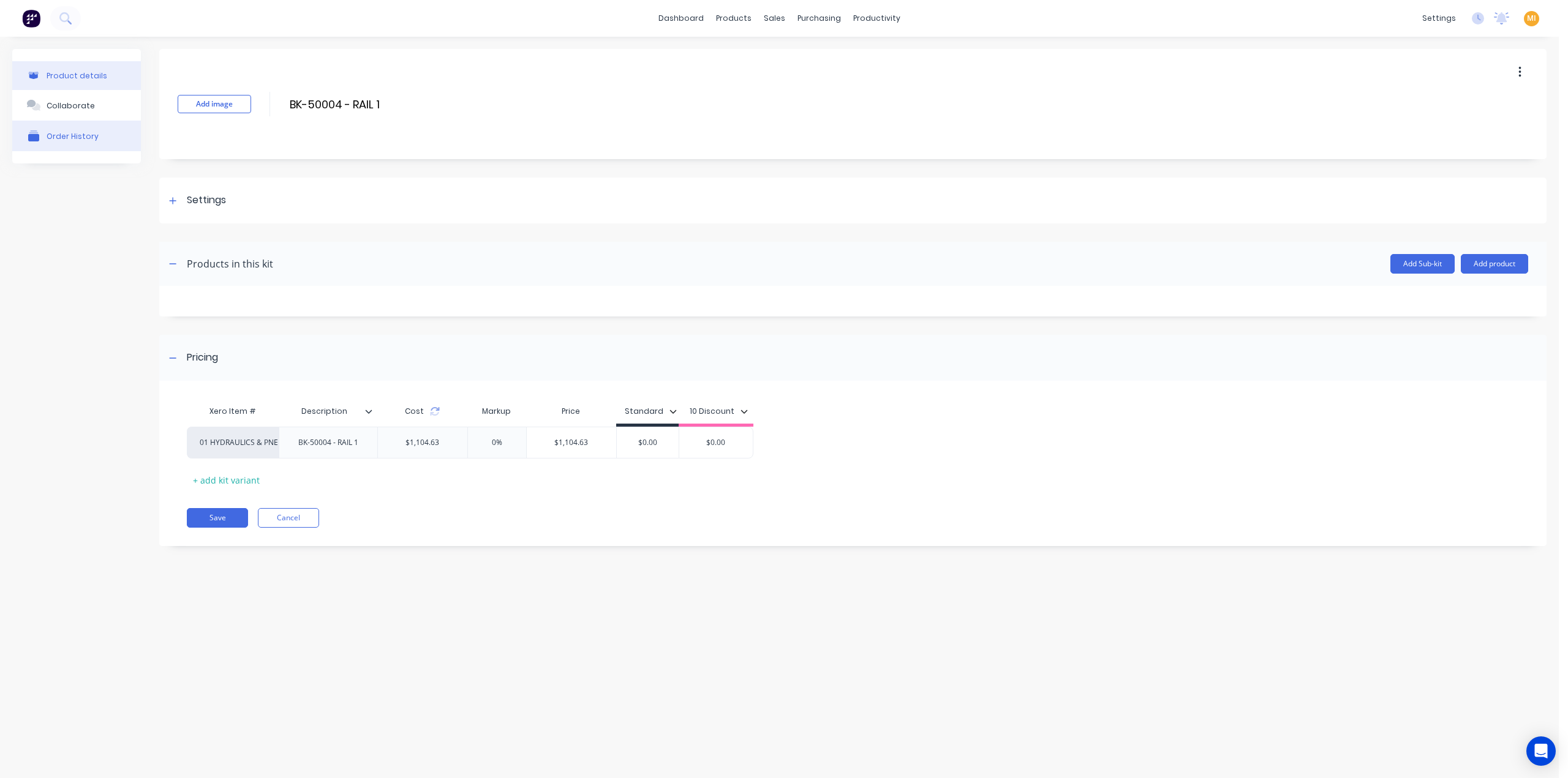
click at [93, 144] on button "Order History" at bounding box center [76, 135] width 128 height 30
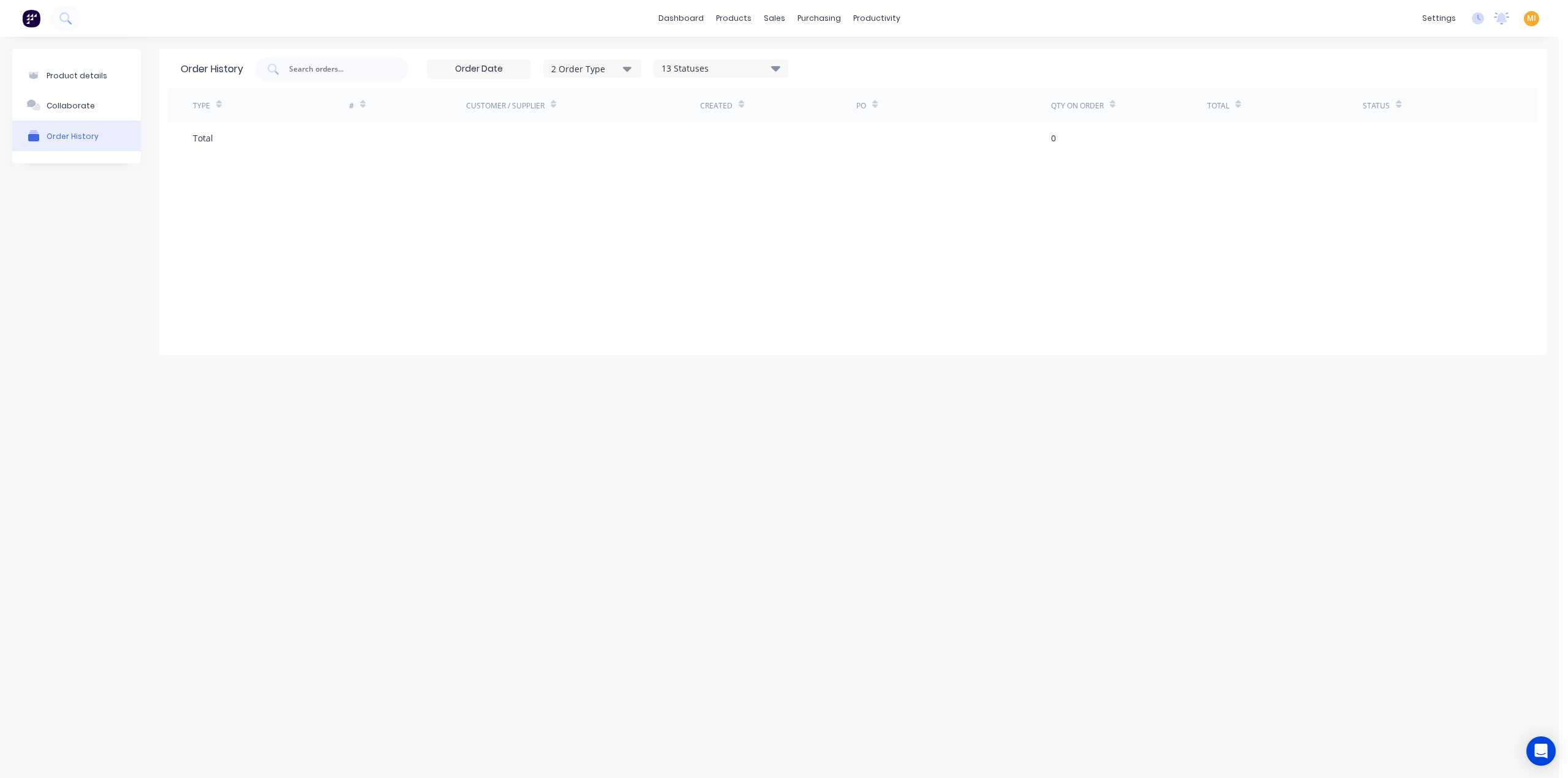
click at [32, 16] on img at bounding box center [31, 18] width 18 height 18
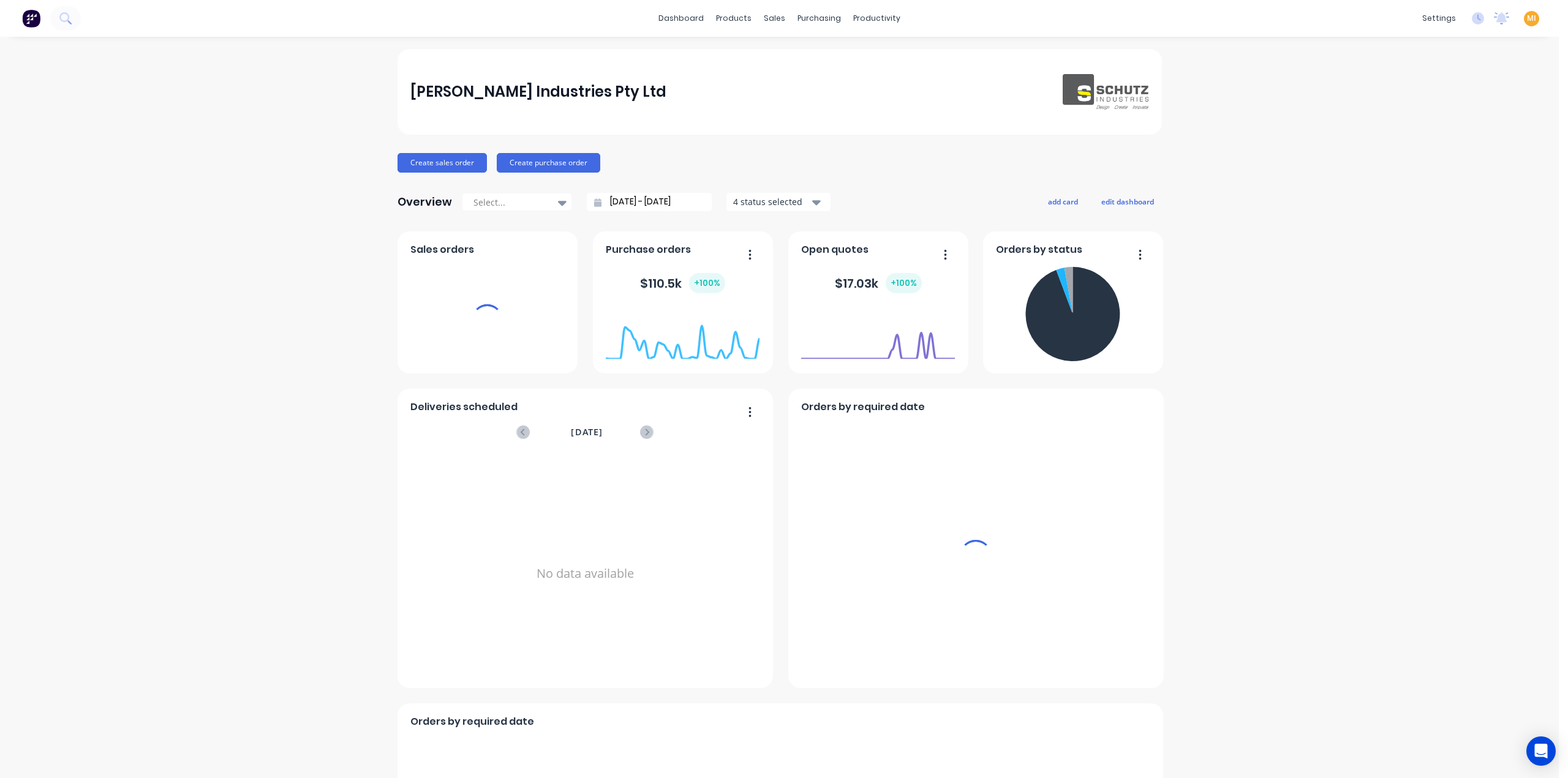
click at [1527, 18] on span "MI" at bounding box center [1531, 18] width 9 height 11
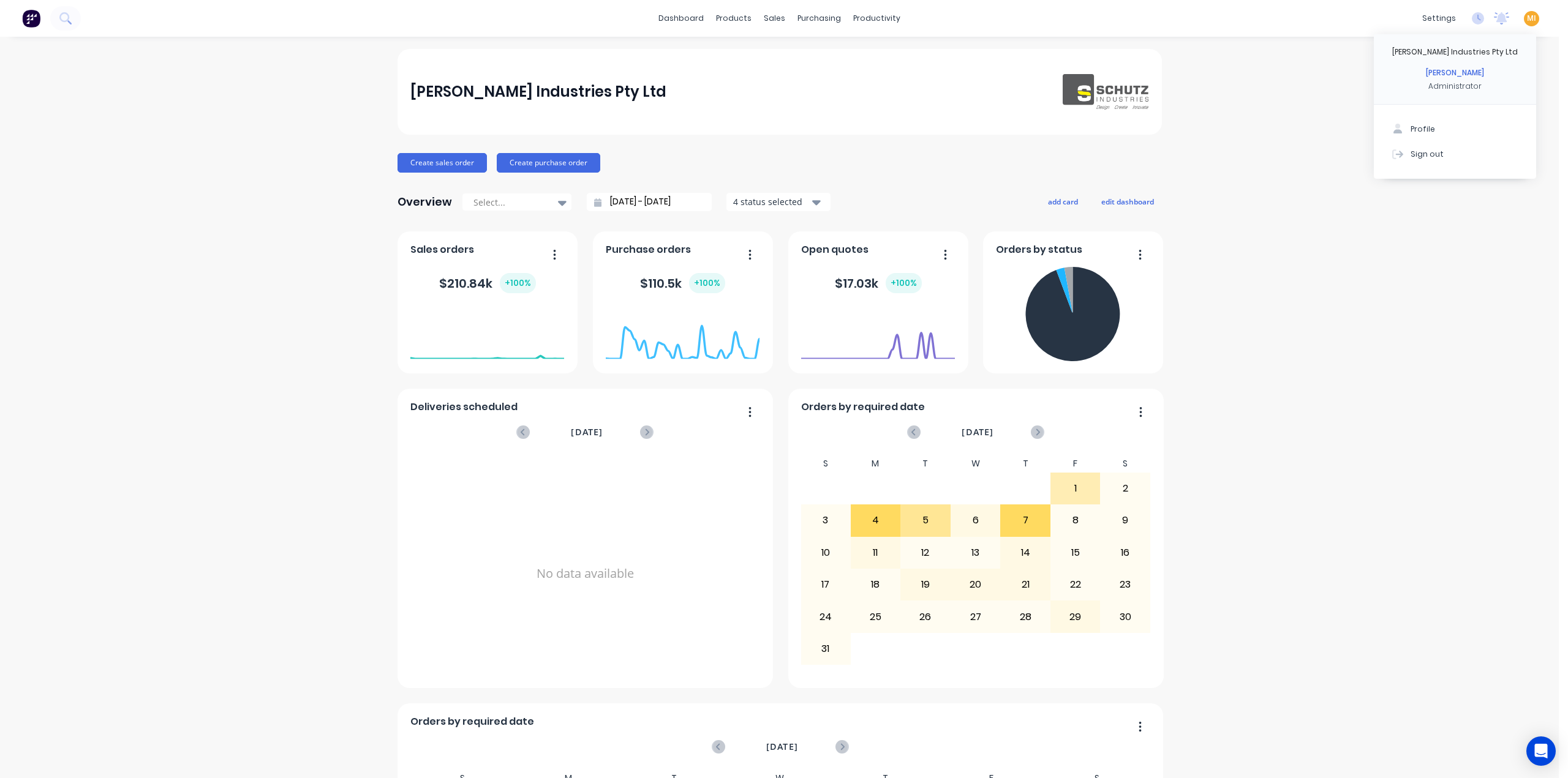
click at [1473, 151] on button "Sign out" at bounding box center [1455, 153] width 162 height 24
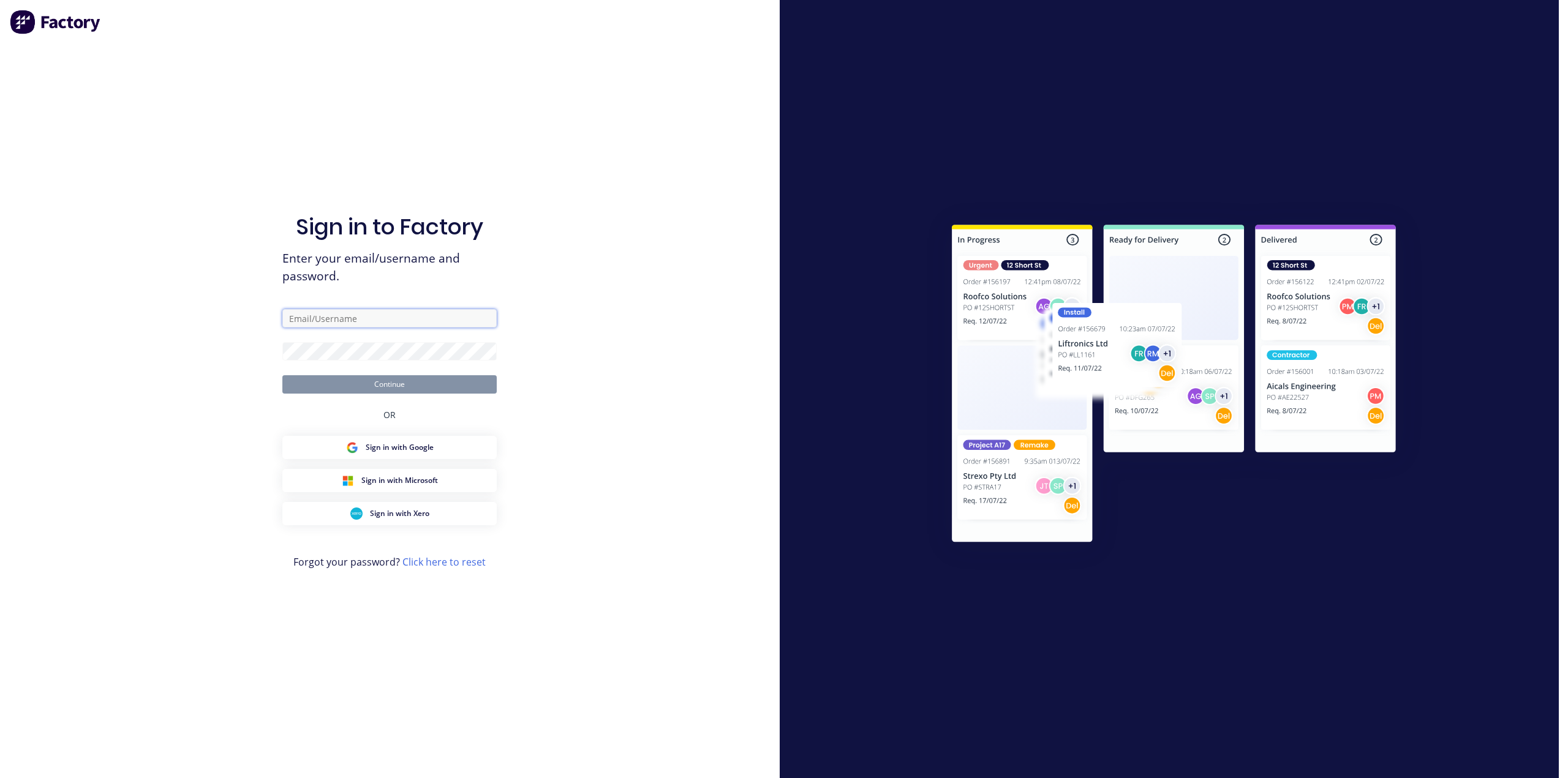
click at [465, 315] on input "text" at bounding box center [389, 318] width 214 height 18
type input "team+maricardemo@factory.app"
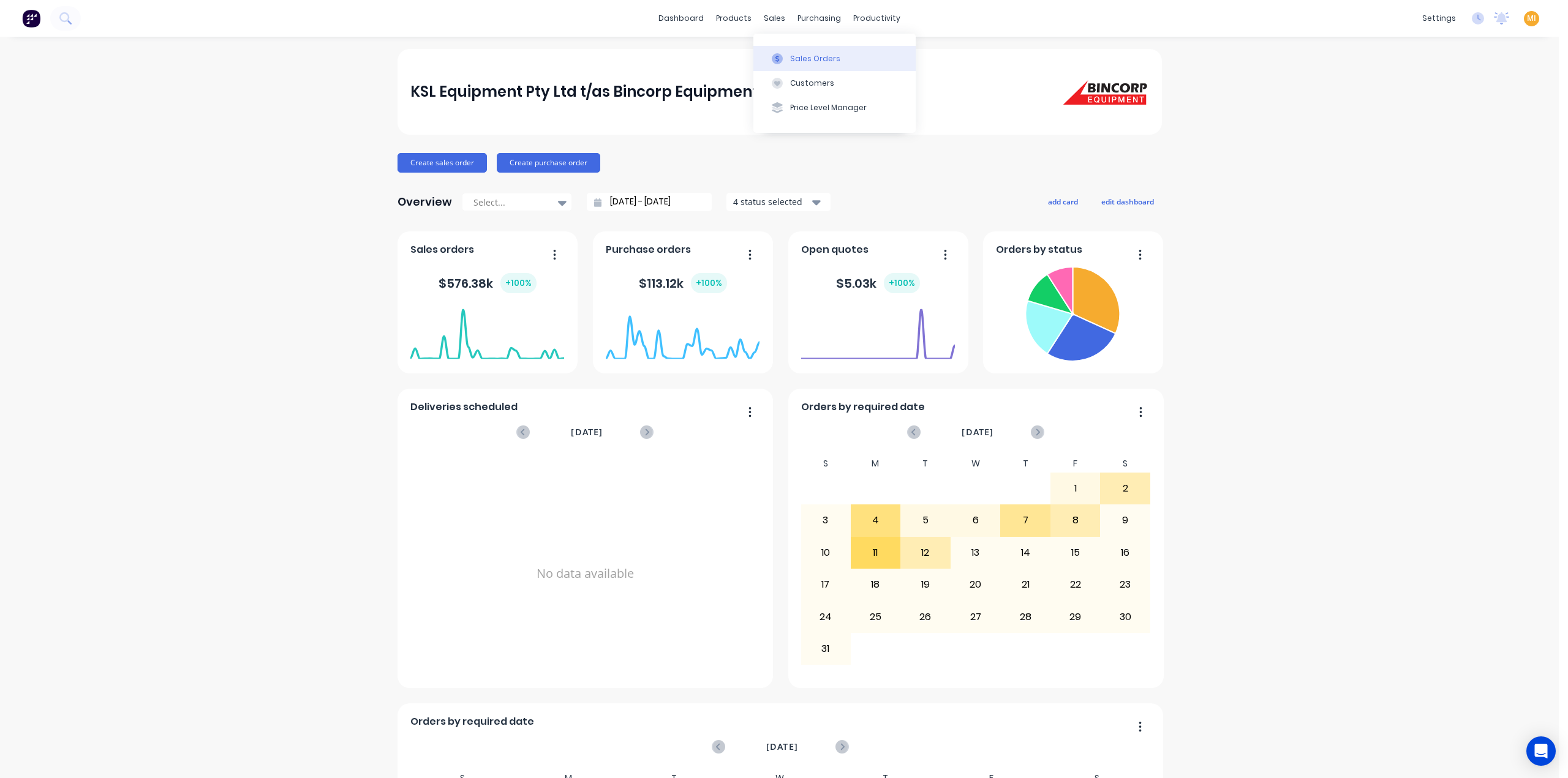
click at [786, 69] on button "Sales Orders" at bounding box center [834, 58] width 162 height 24
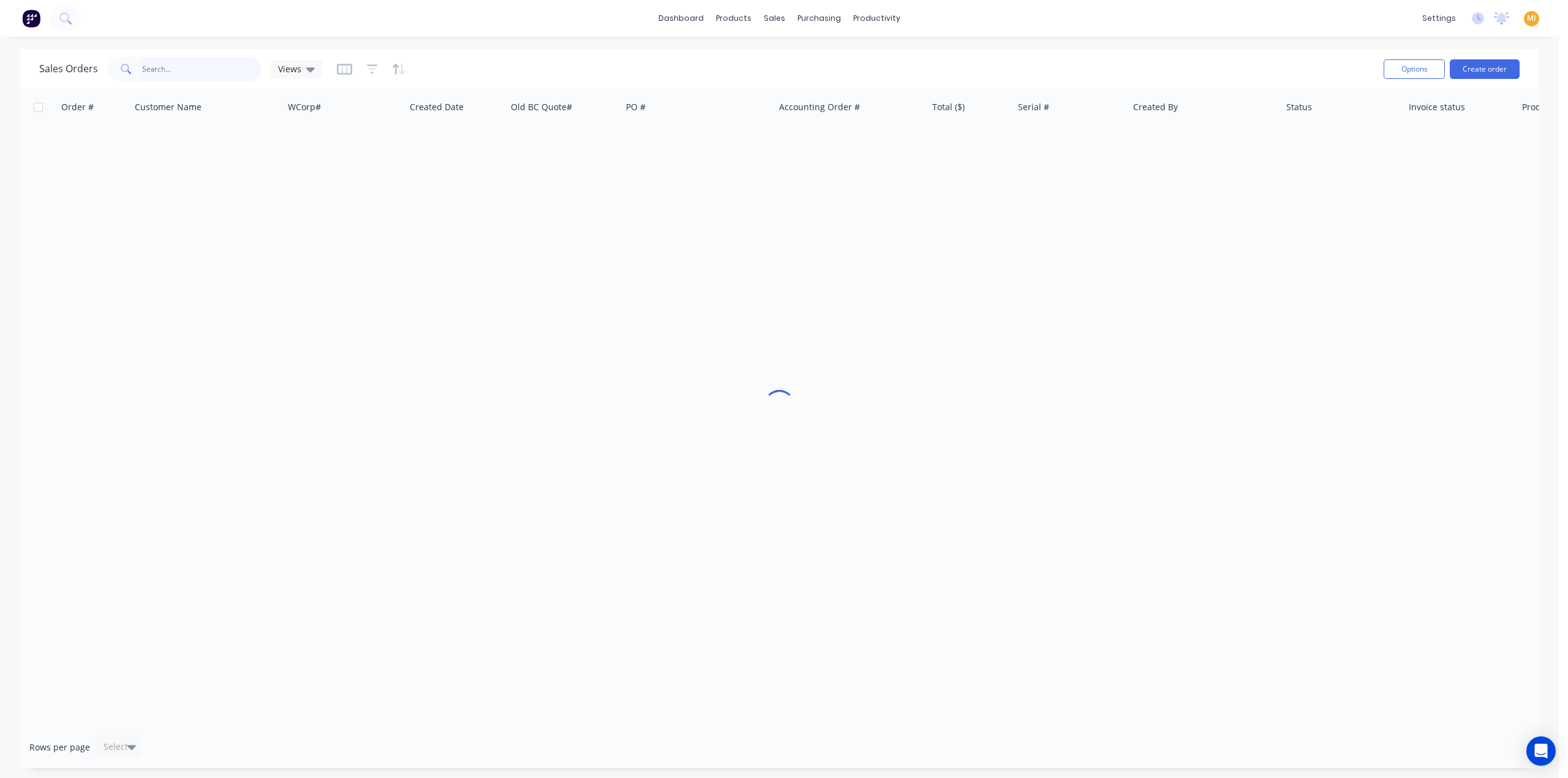
click at [189, 74] on input "text" at bounding box center [201, 69] width 120 height 24
paste input "16457"
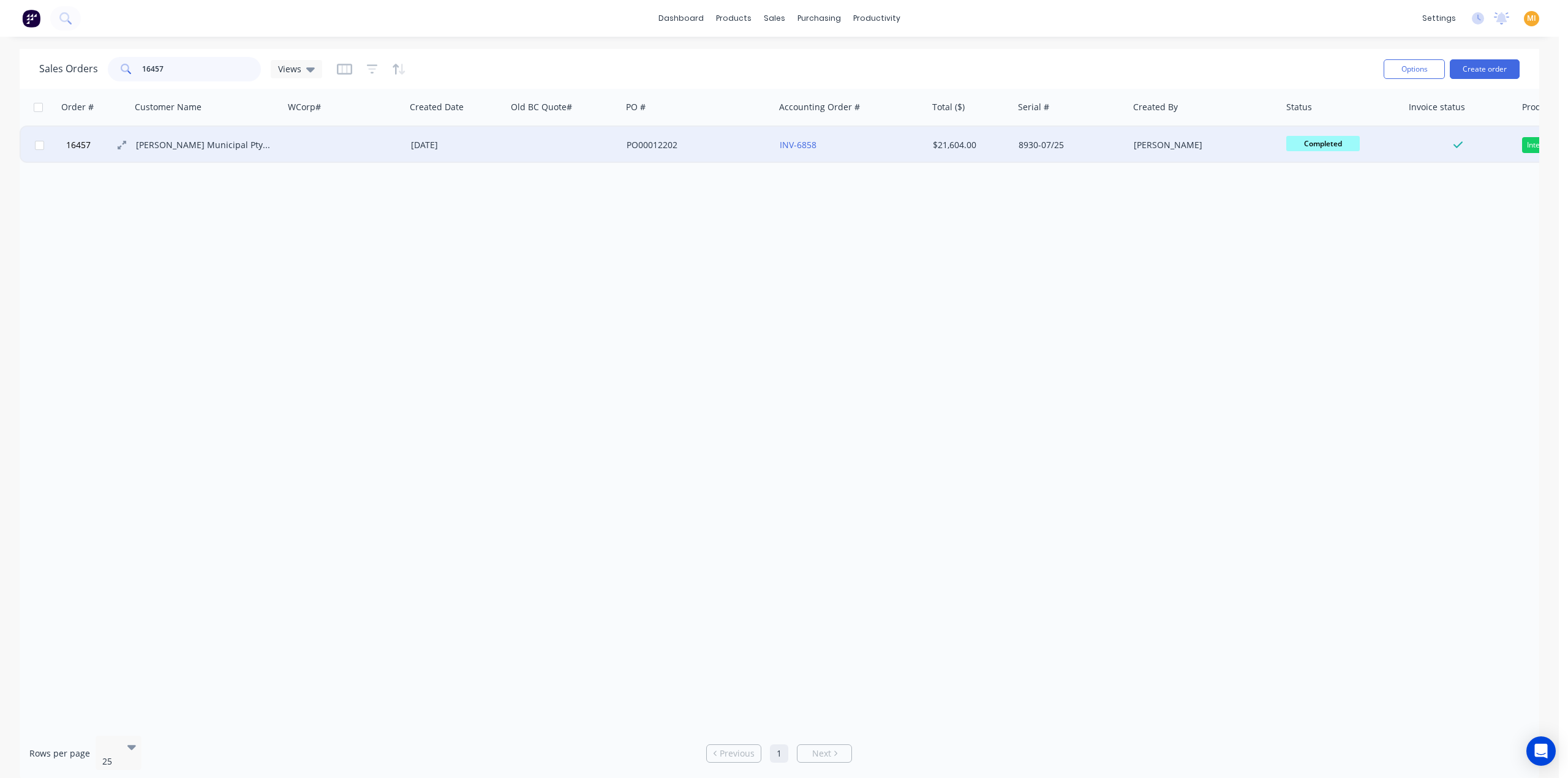
type input "16457"
click at [101, 139] on button "16457" at bounding box center [99, 145] width 74 height 37
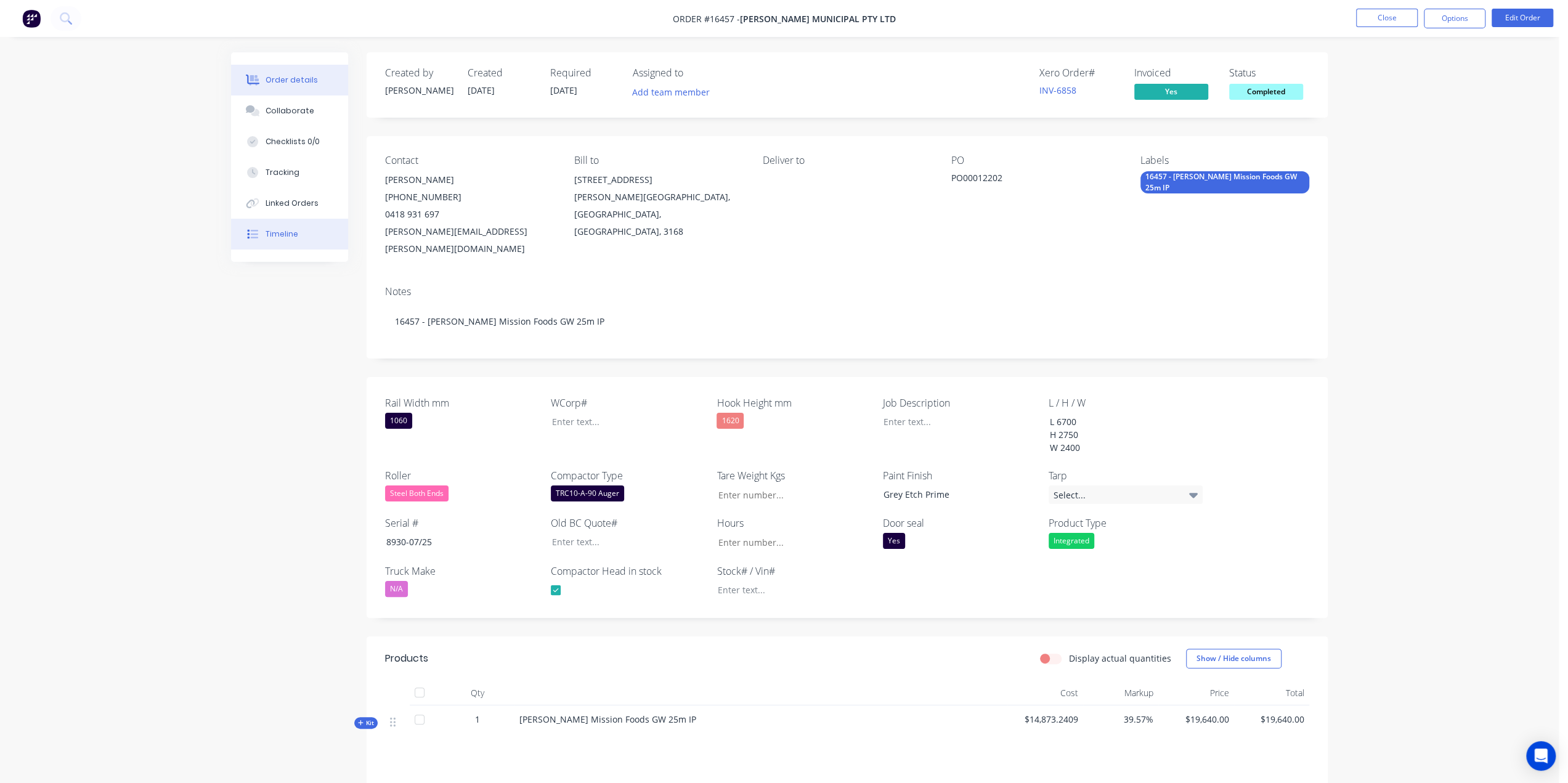
click at [303, 219] on button "Timeline" at bounding box center [290, 234] width 117 height 31
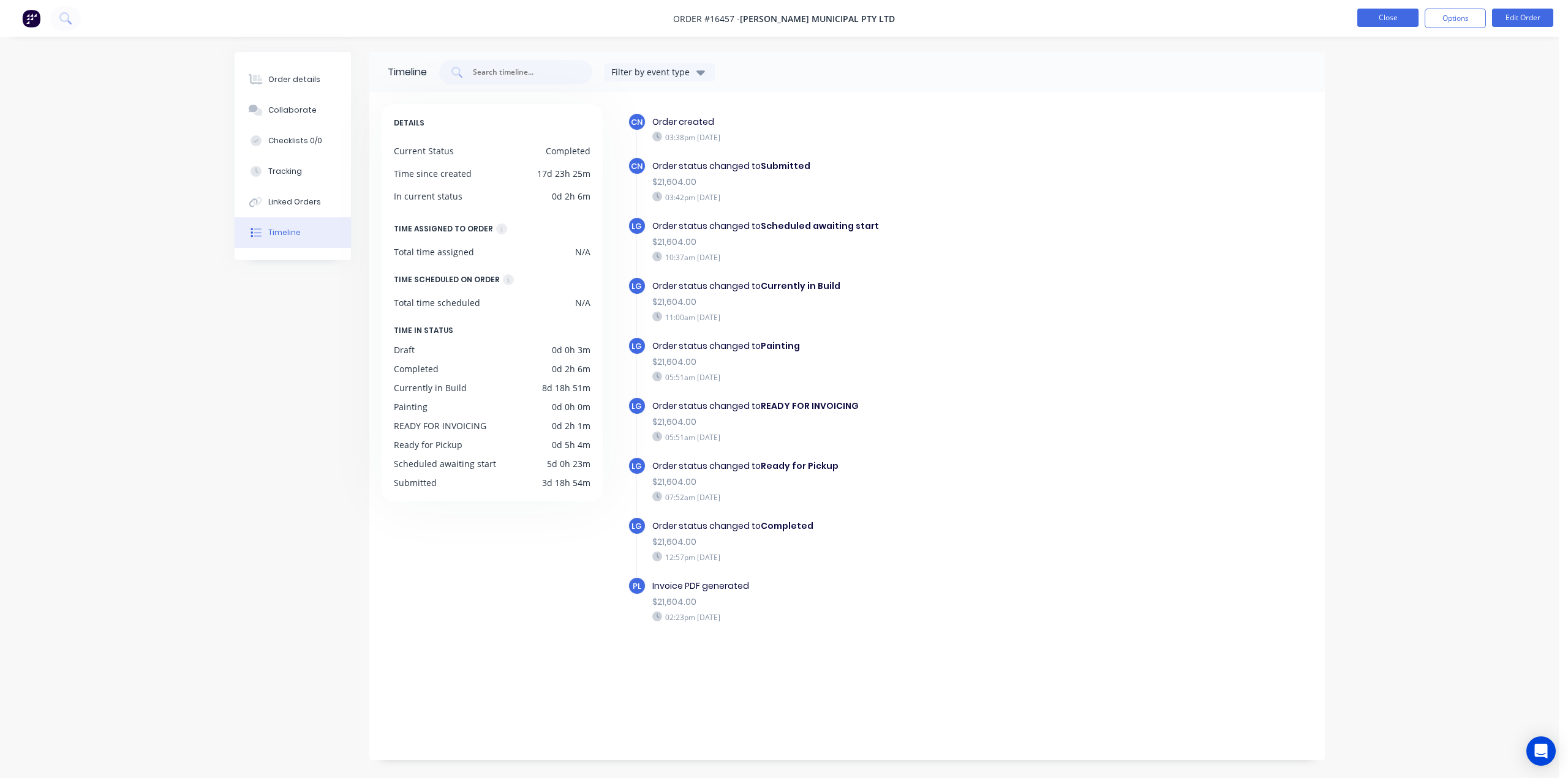
click at [1403, 16] on button "Close" at bounding box center [1387, 18] width 62 height 18
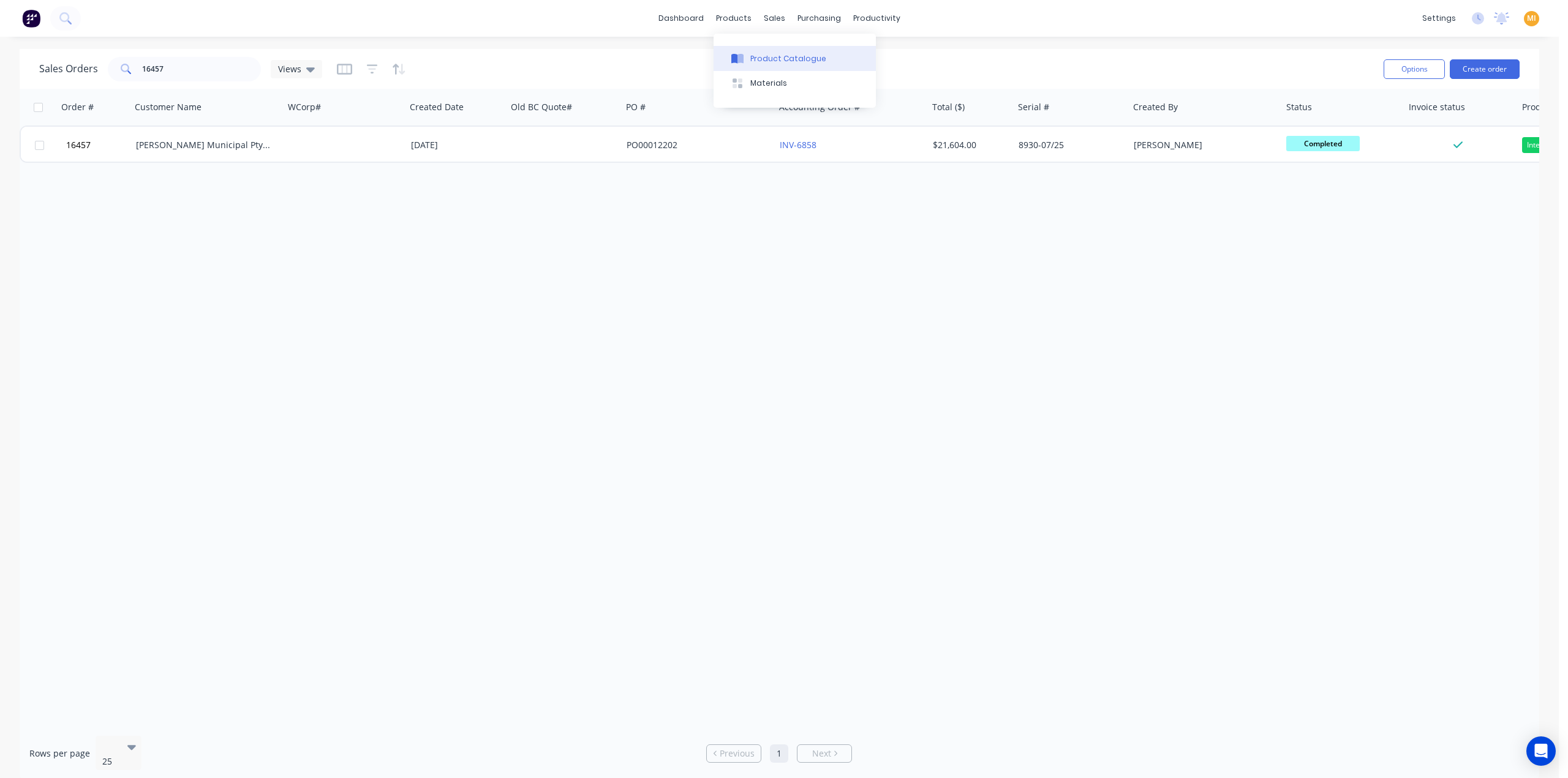
click at [769, 58] on div "Product Catalogue" at bounding box center [788, 59] width 76 height 11
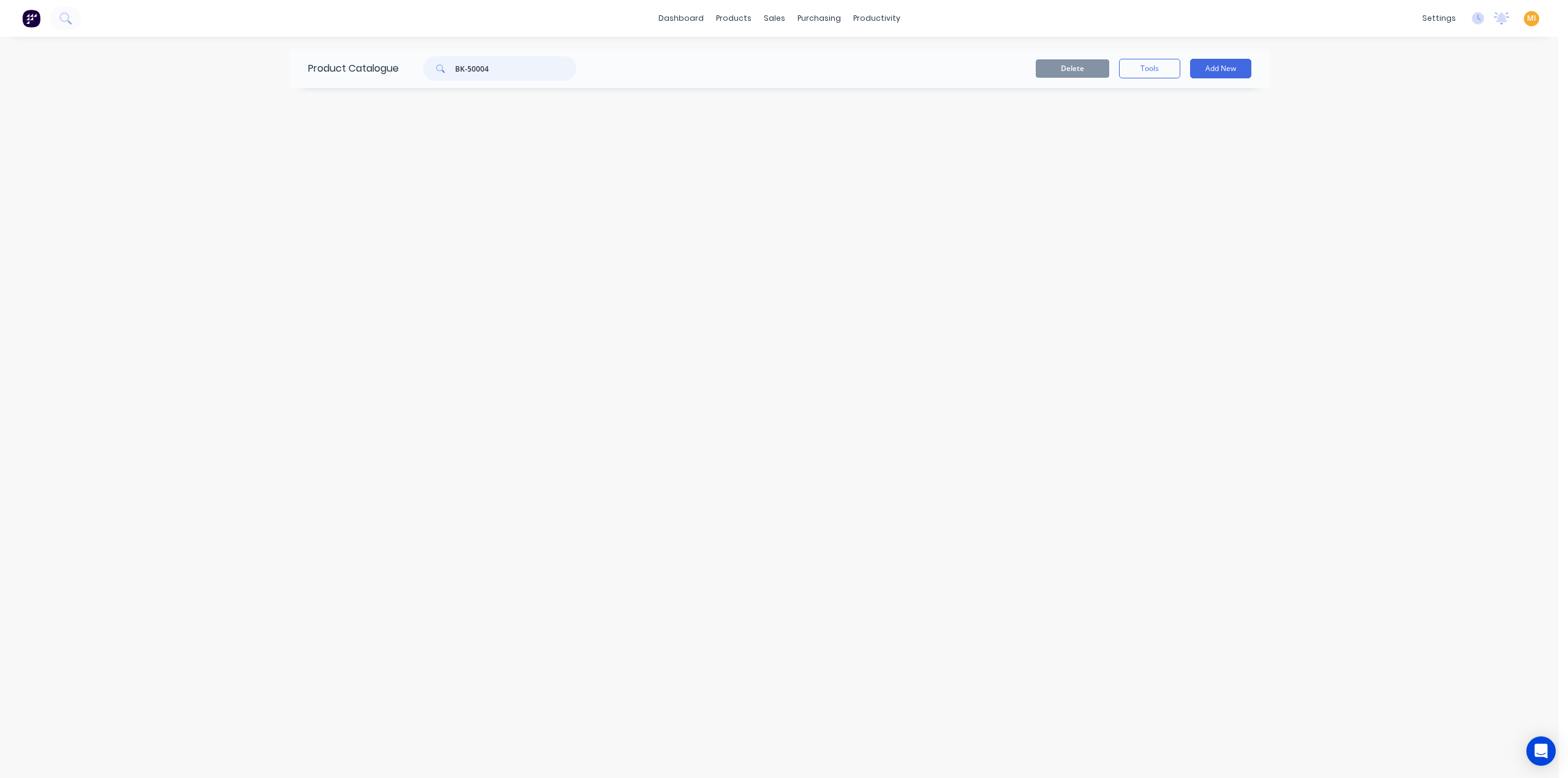
drag, startPoint x: 517, startPoint y: 68, endPoint x: 375, endPoint y: 78, distance: 142.4
click at [394, 82] on div "Product Catalogue BK-50004" at bounding box center [448, 68] width 317 height 39
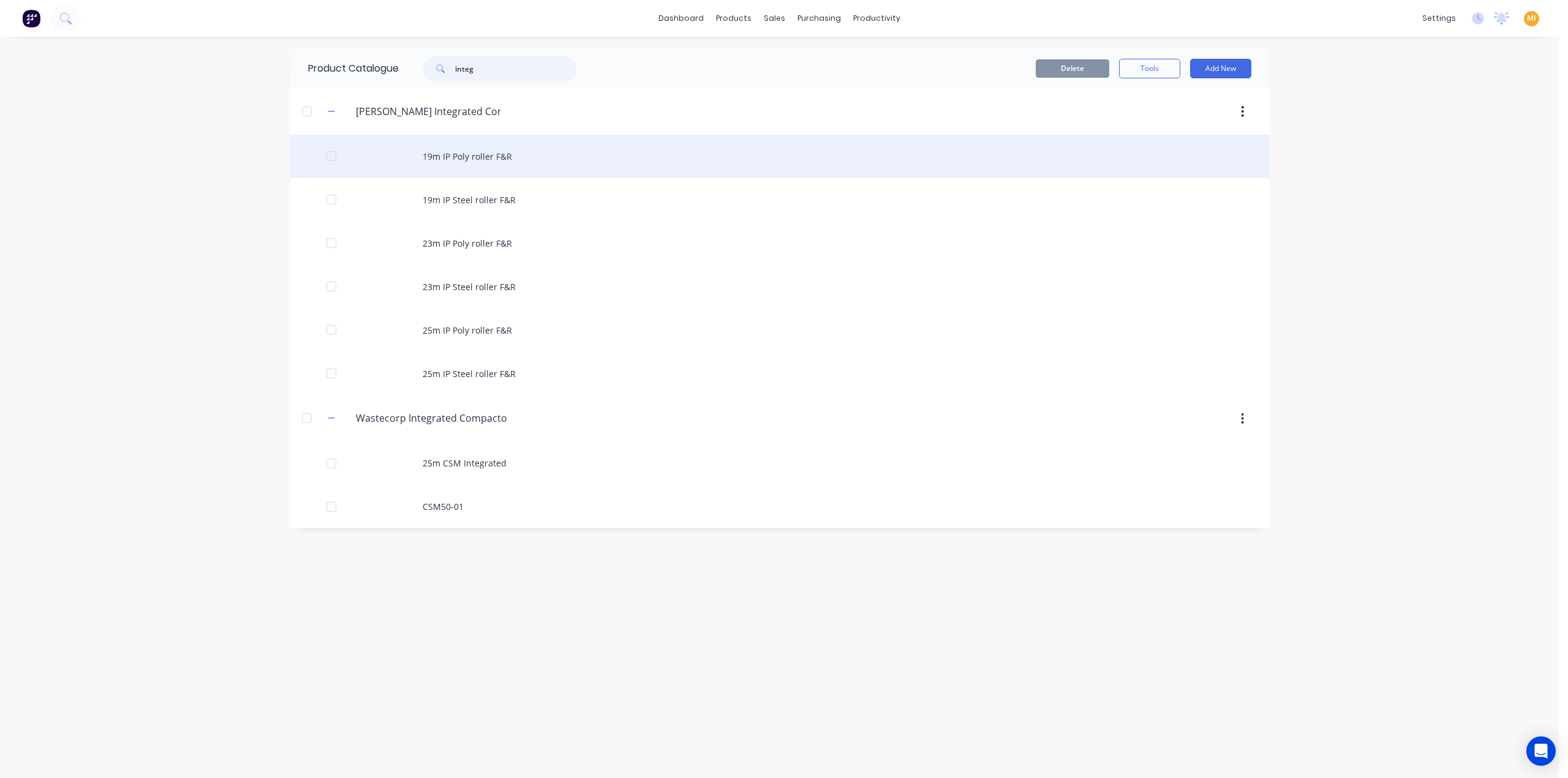
type input "integ"
click at [454, 156] on div "19m IP Poly roller F&R" at bounding box center [779, 156] width 980 height 43
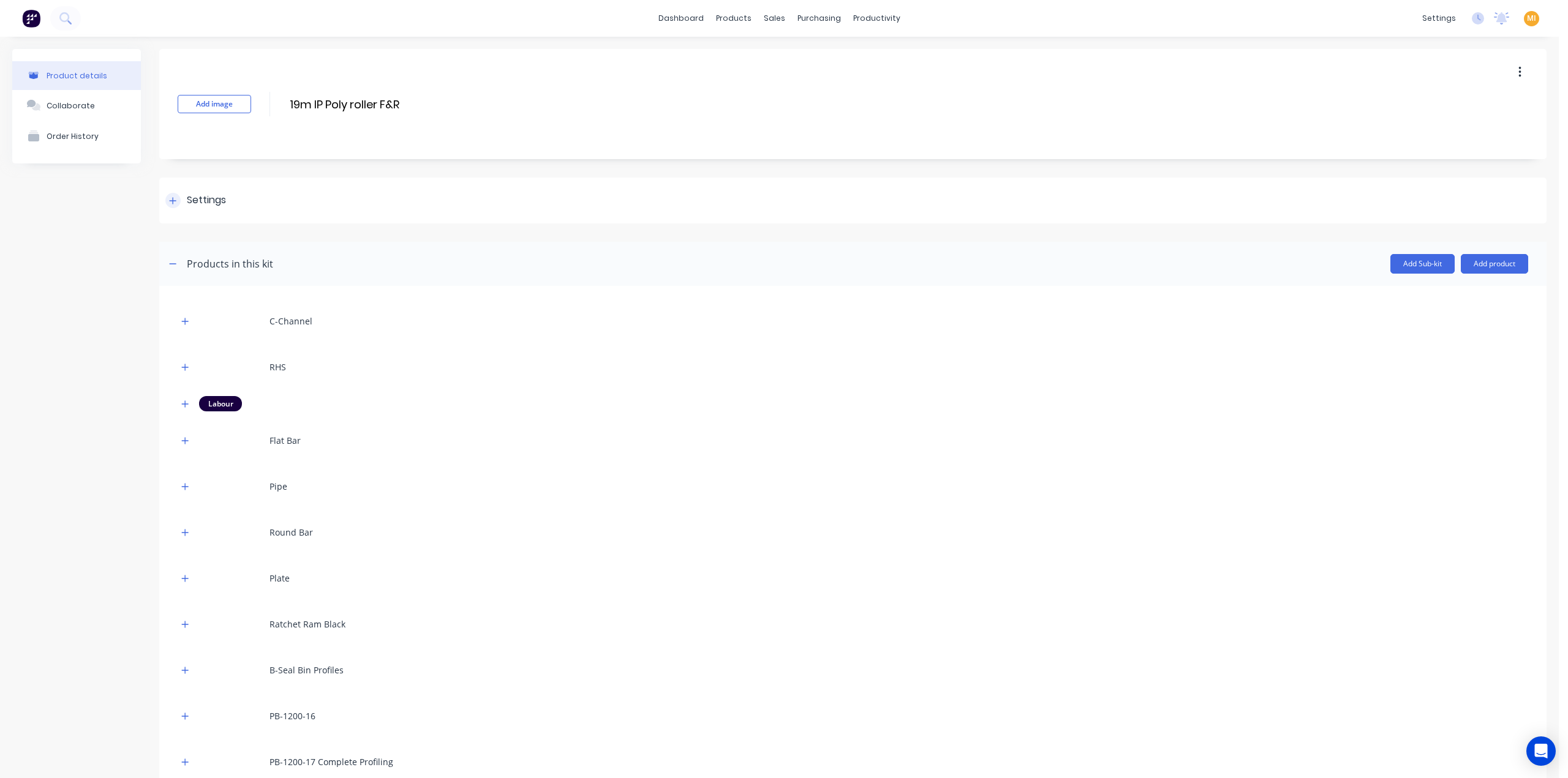
click at [204, 208] on div "Settings" at bounding box center [206, 200] width 39 height 16
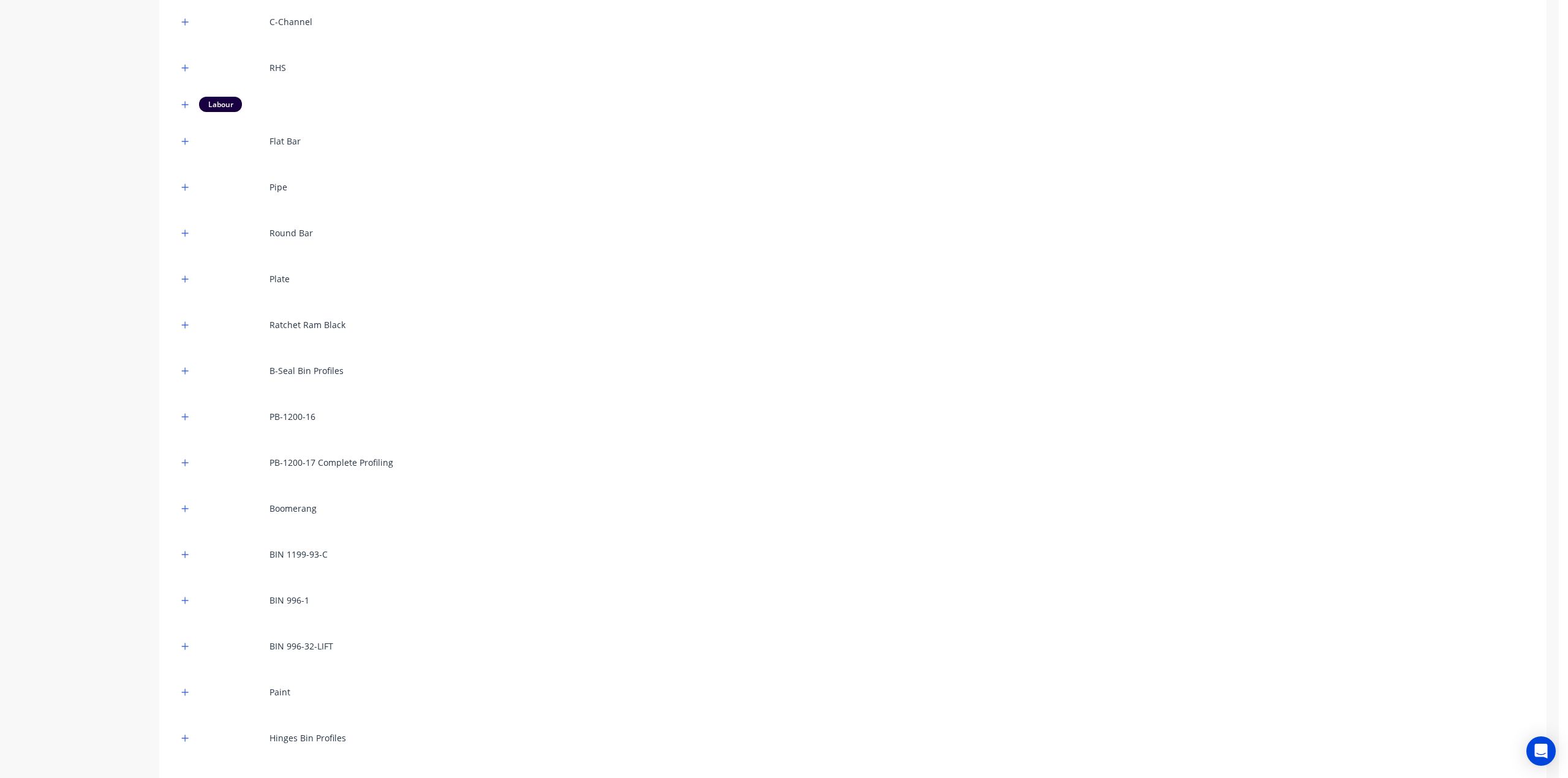
scroll to position [958, 0]
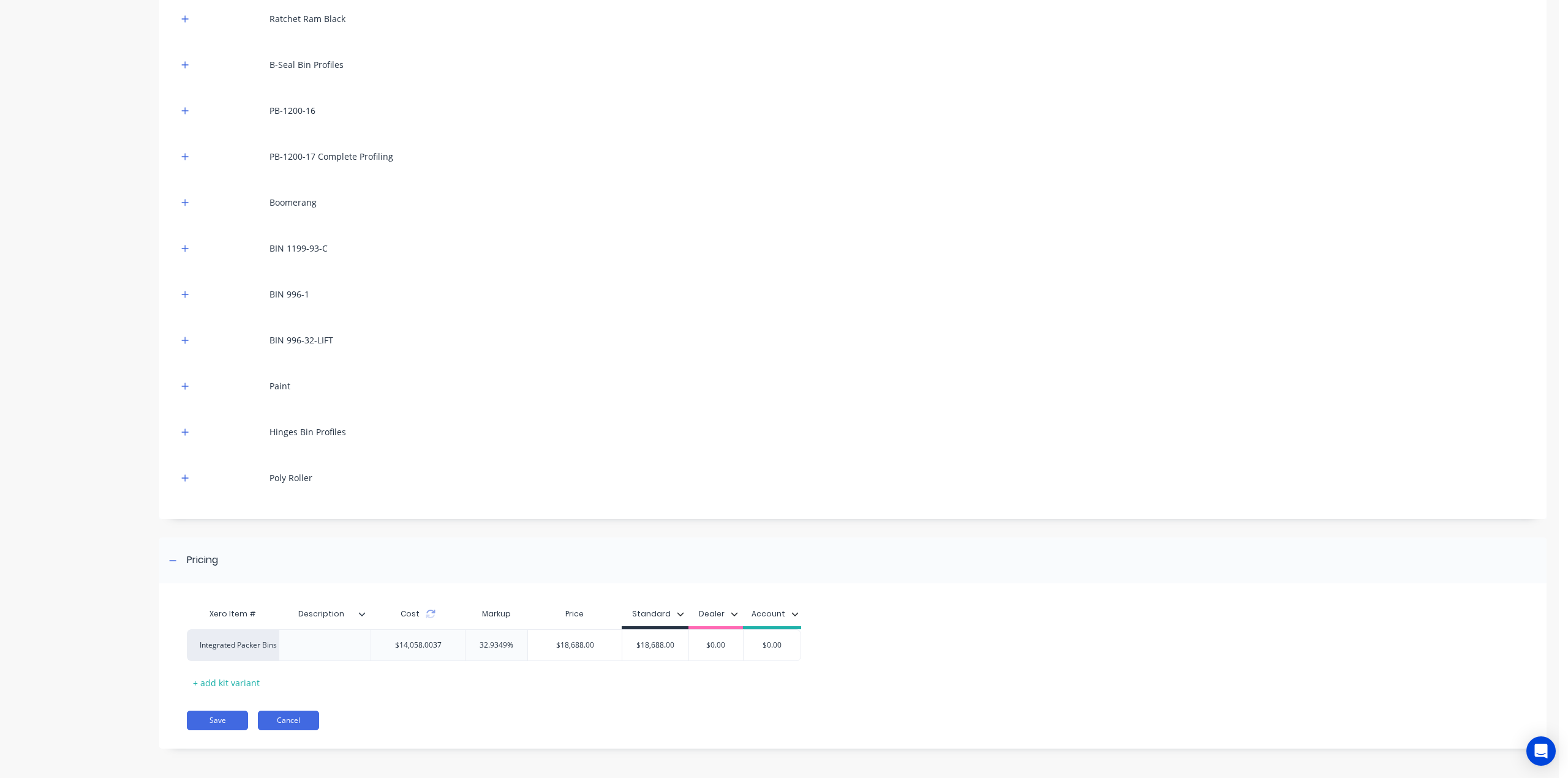
click at [290, 719] on button "Cancel" at bounding box center [288, 721] width 62 height 20
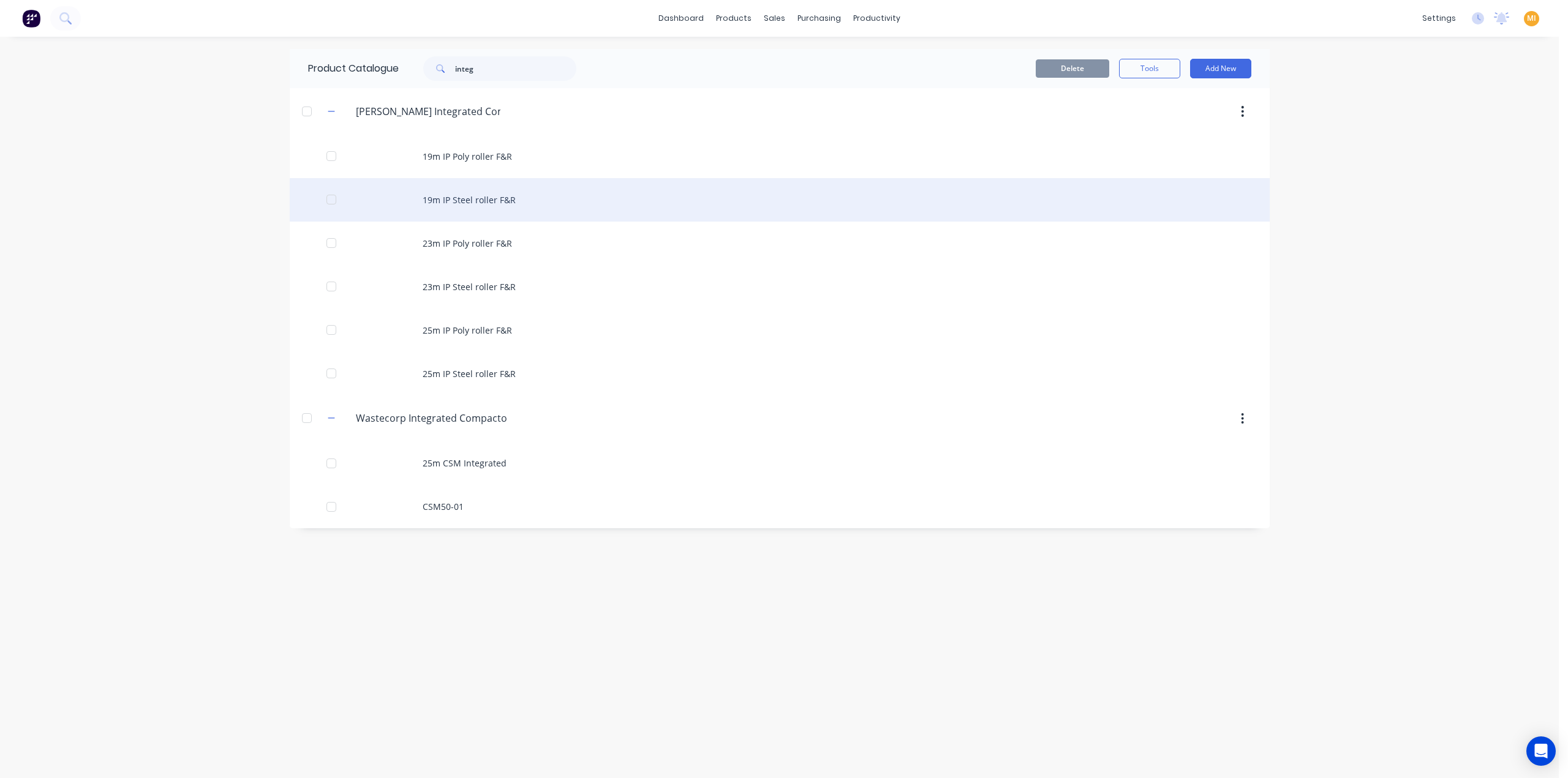
click at [519, 204] on div "19m IP Steel roller F&R" at bounding box center [779, 200] width 980 height 43
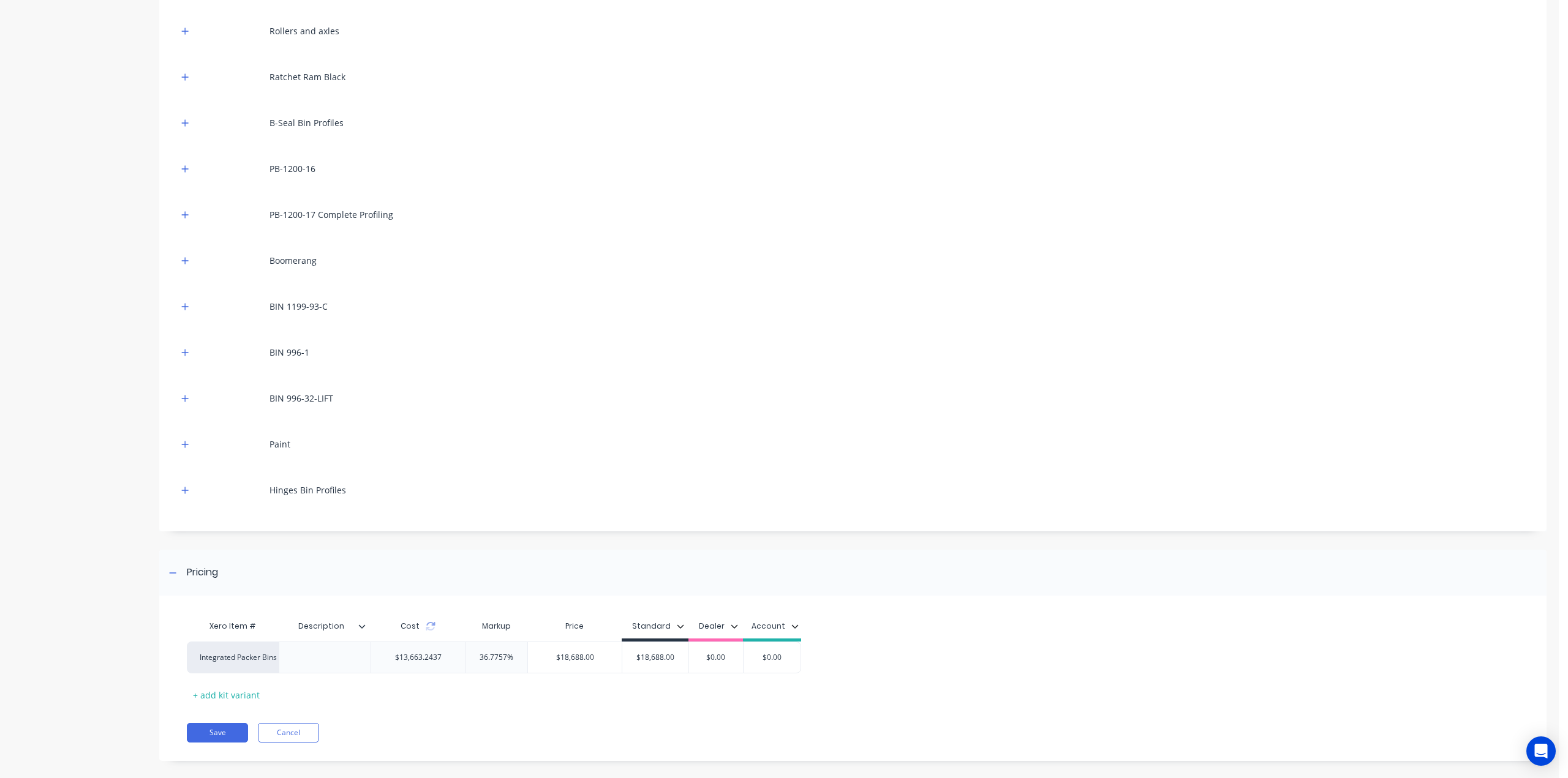
scroll to position [605, 0]
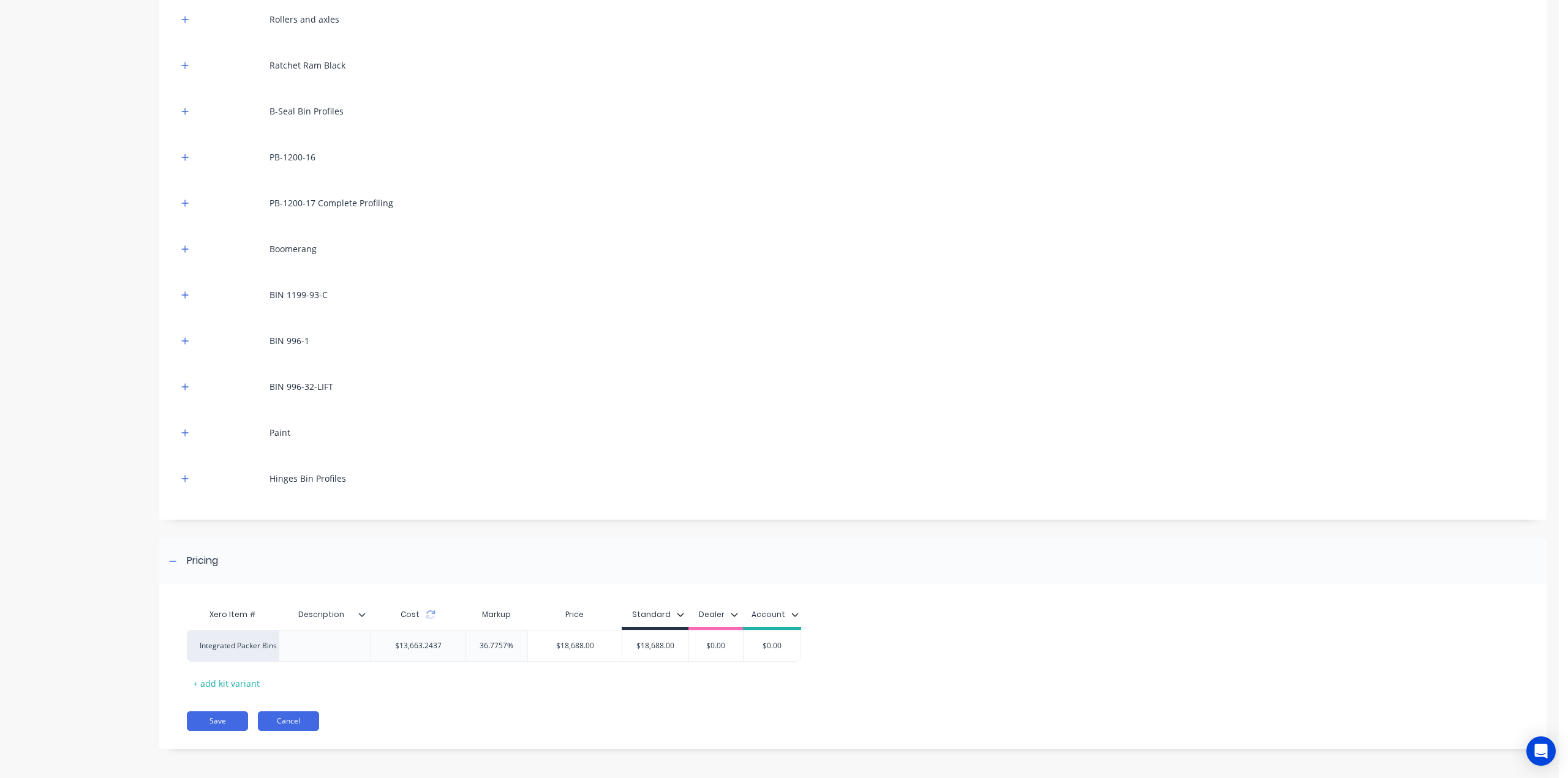
click at [287, 716] on button "Cancel" at bounding box center [288, 721] width 62 height 20
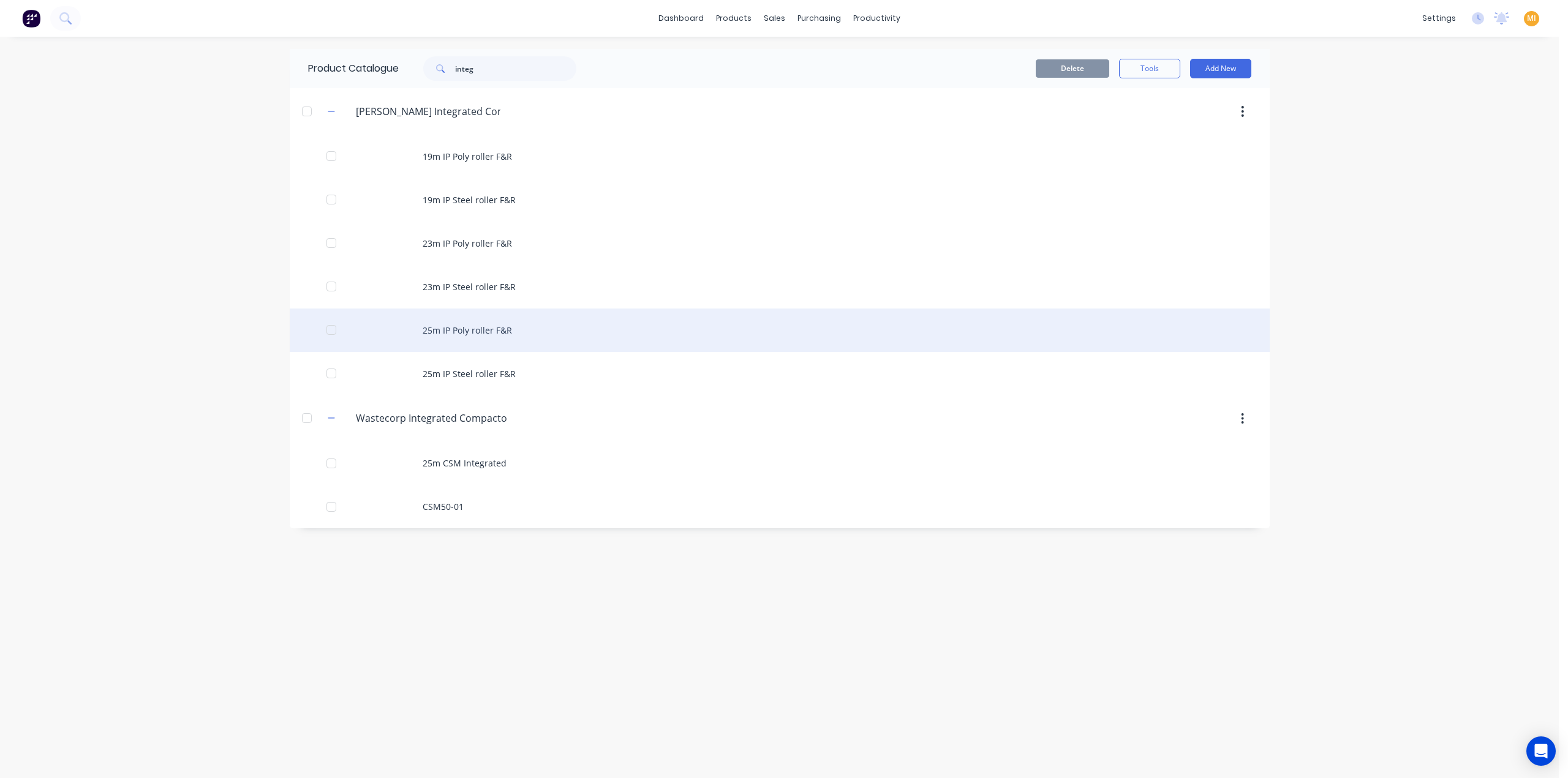
click at [481, 338] on div "25m IP Poly roller F&R" at bounding box center [779, 331] width 980 height 43
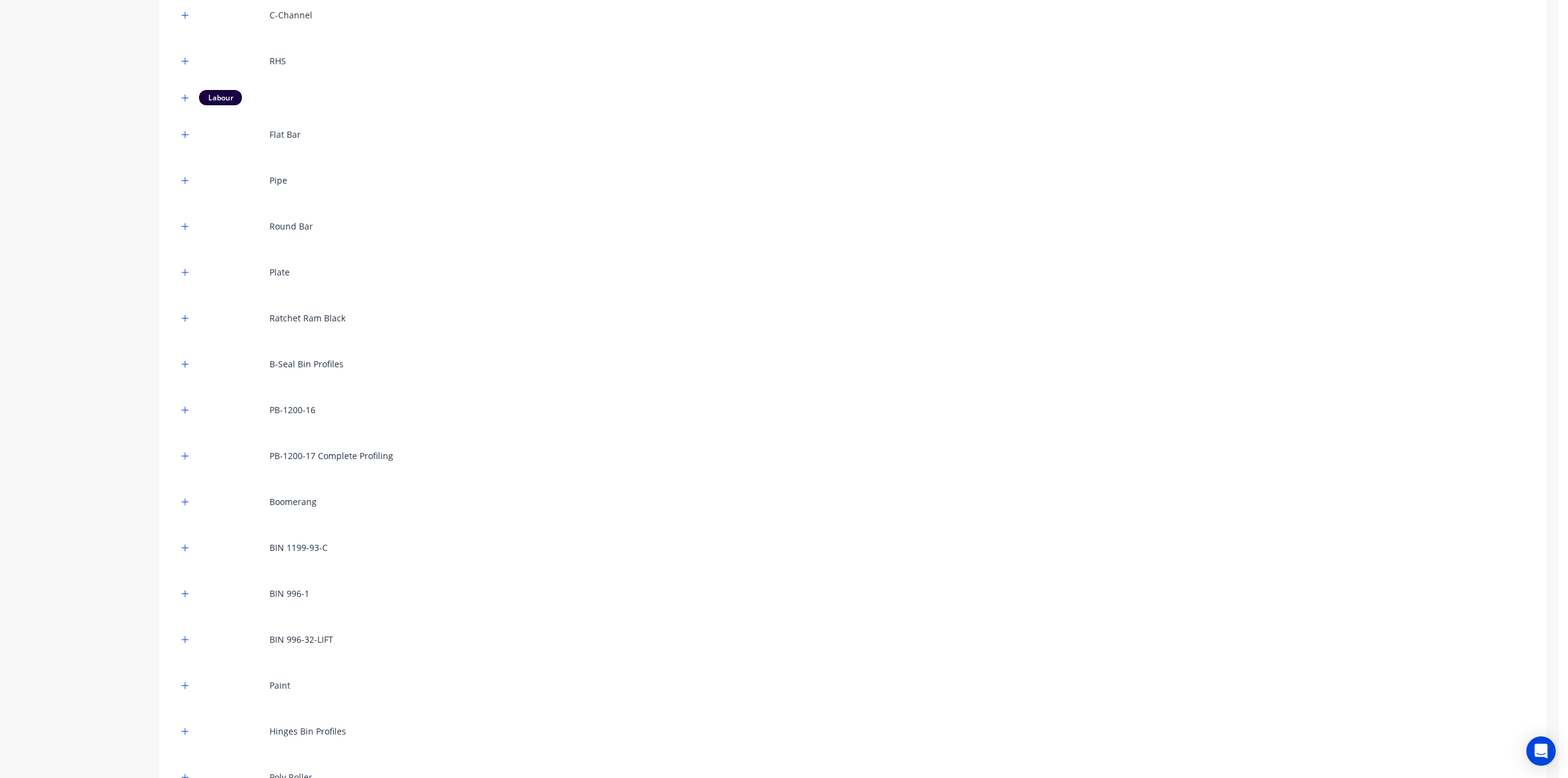
scroll to position [605, 0]
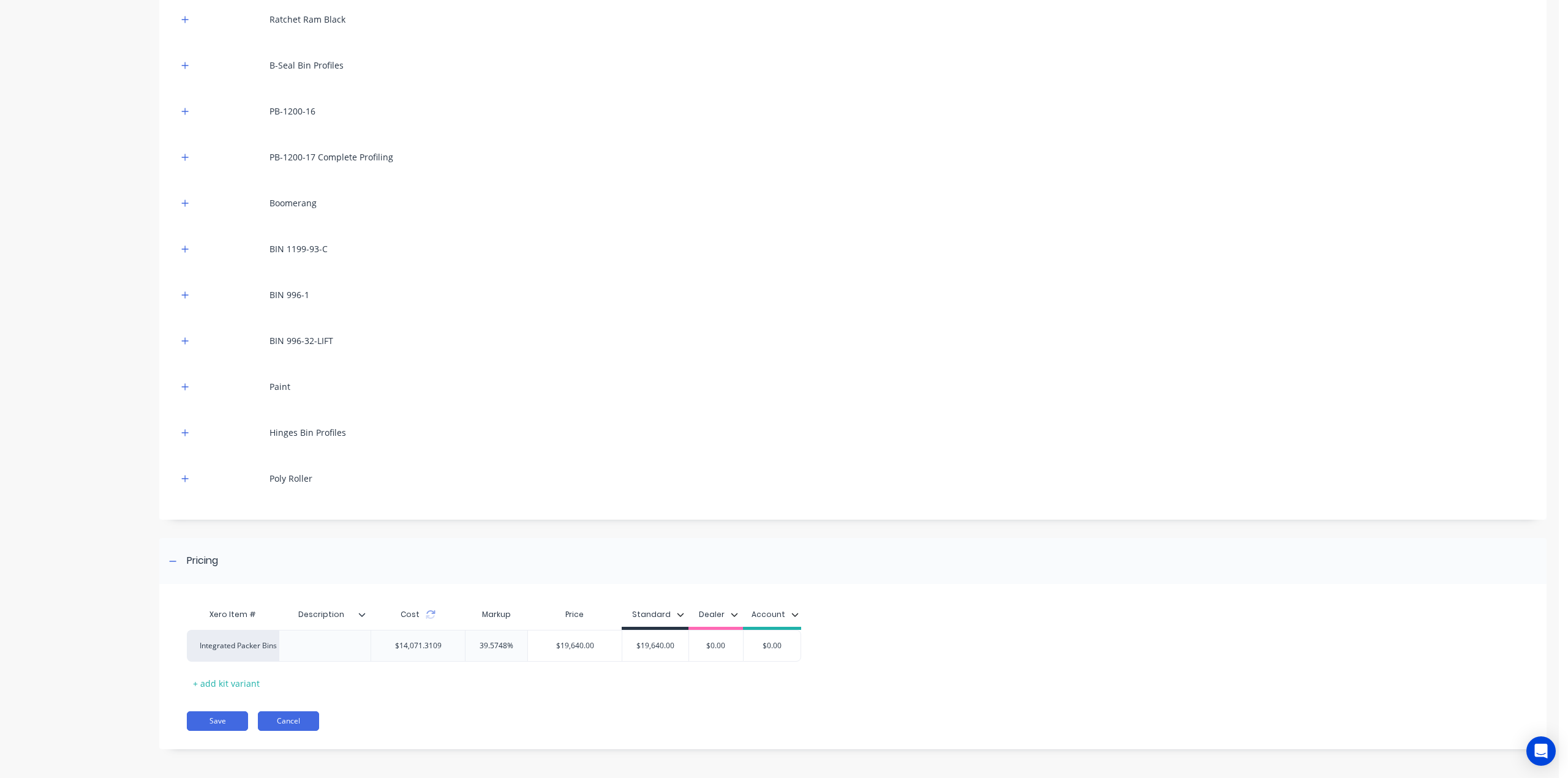
click at [283, 719] on button "Cancel" at bounding box center [288, 721] width 62 height 20
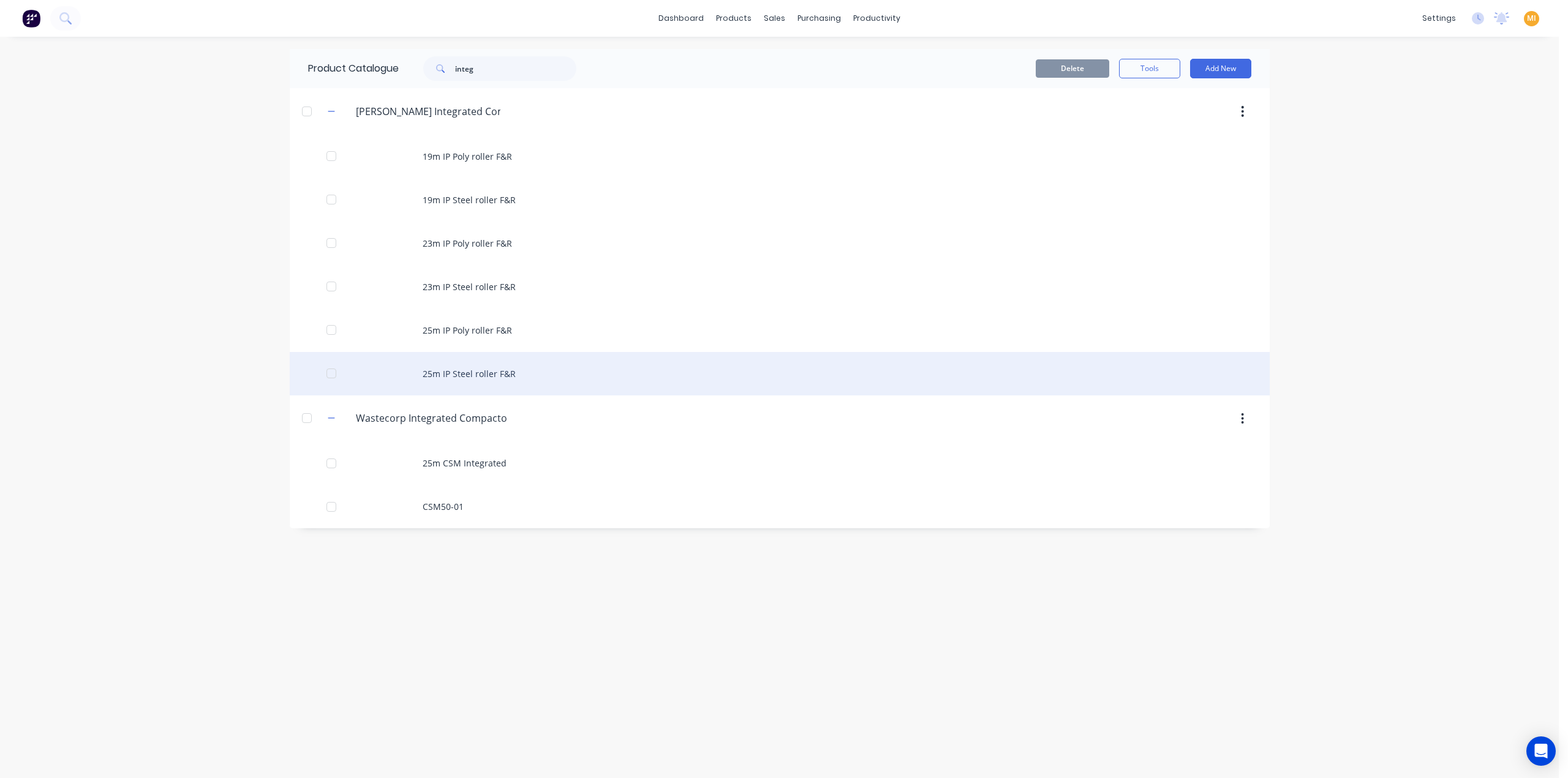
click at [496, 385] on div "25m IP Steel roller F&R" at bounding box center [779, 374] width 980 height 43
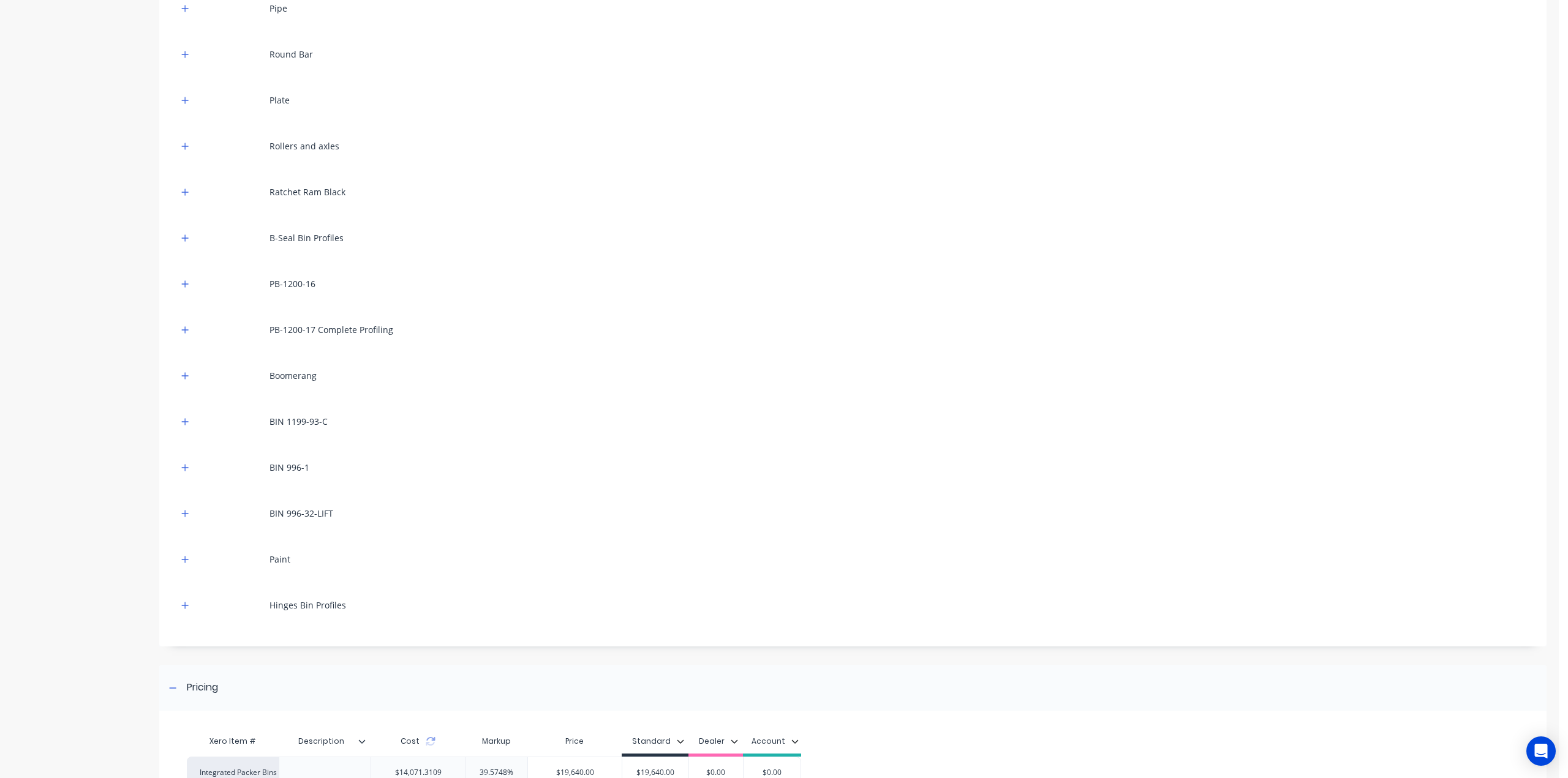
scroll to position [605, 0]
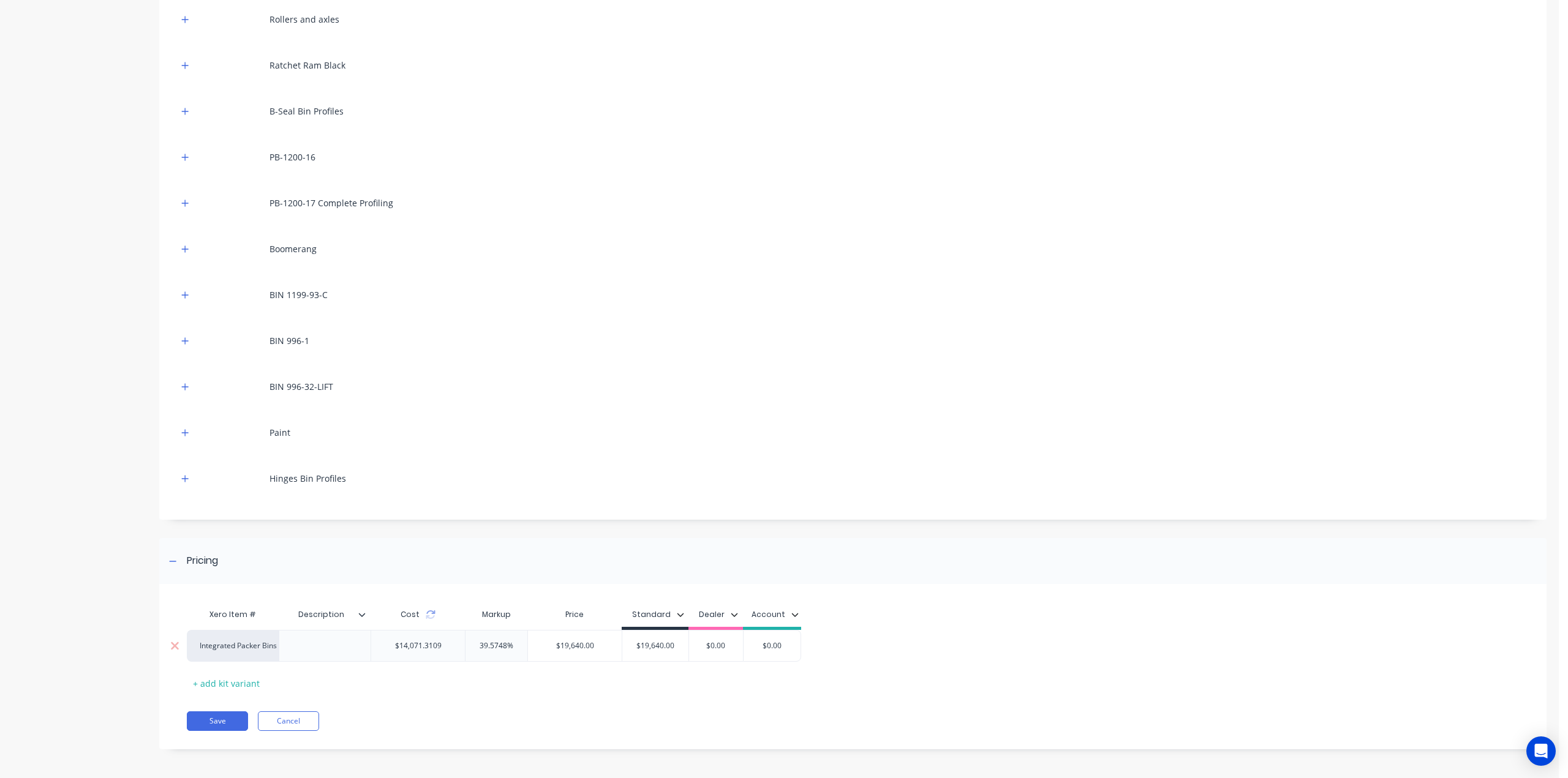
click at [264, 646] on div "Integrated Packer Bins" at bounding box center [233, 646] width 68 height 11
click at [427, 696] on div "Xero Item # Description Cost Markup Price Standard Dealer Account Integrated Pa…" at bounding box center [853, 673] width 1387 height 153
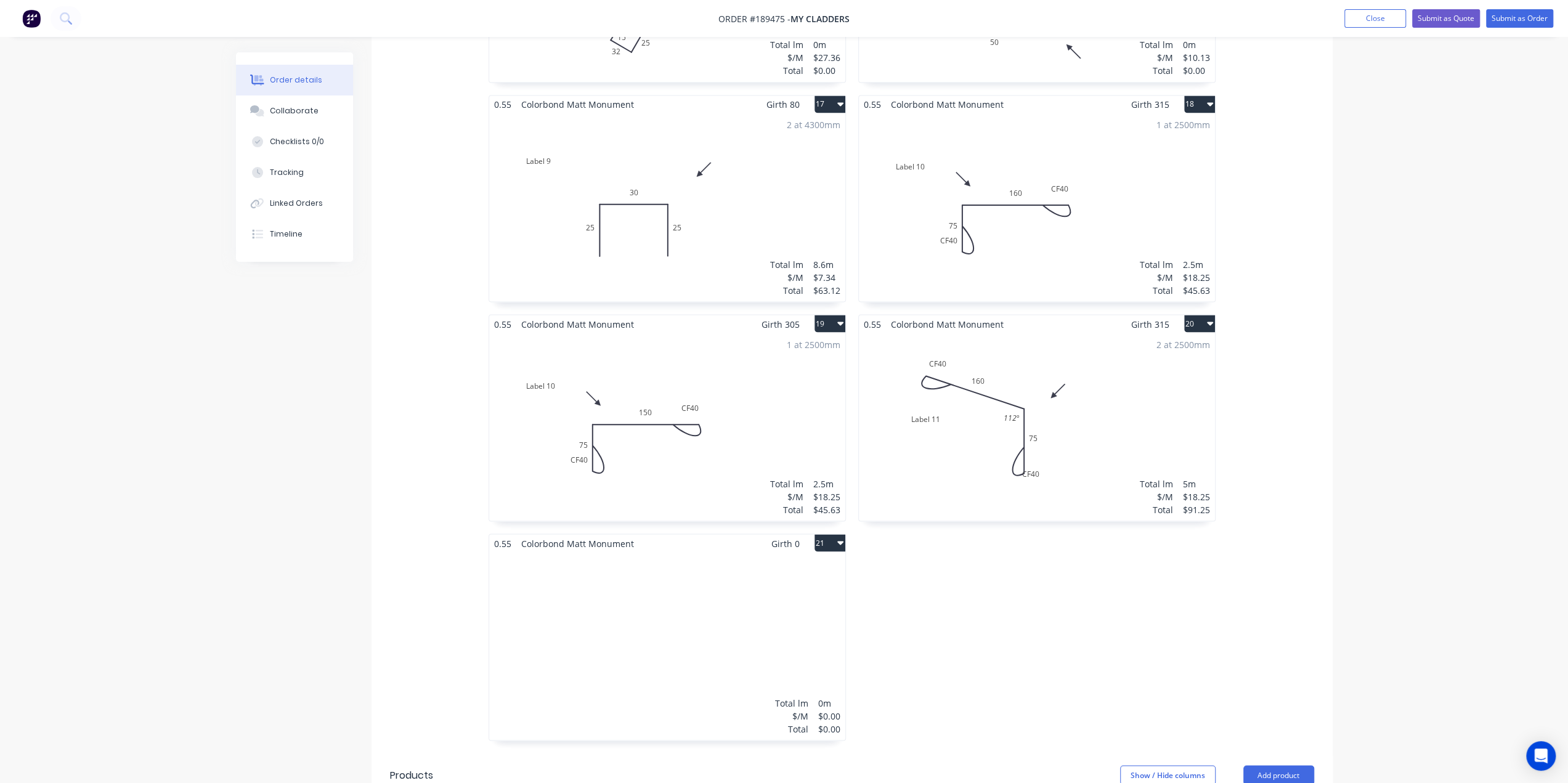
scroll to position [2218, 0]
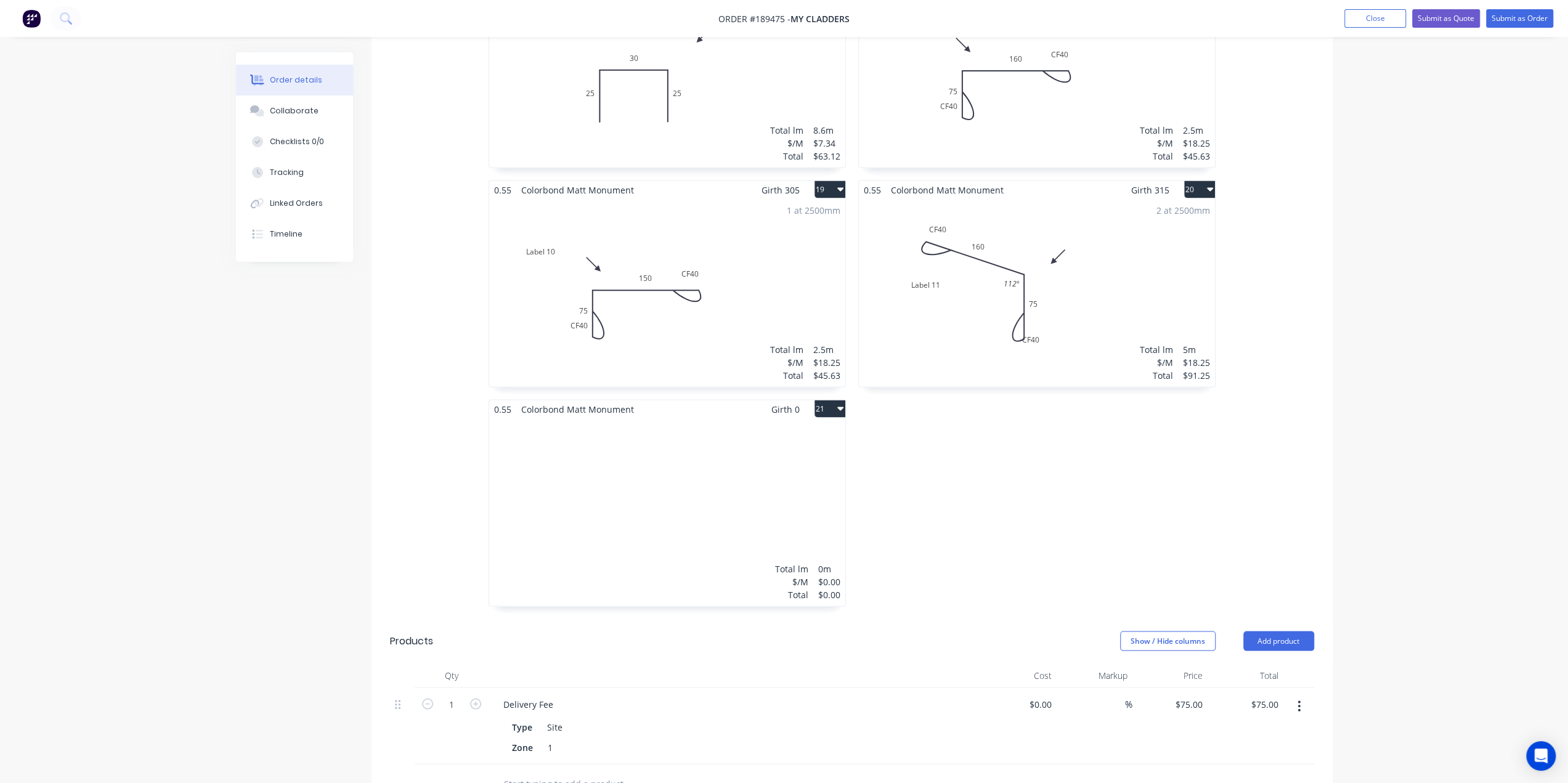
click at [633, 469] on div "Total lm $/M Total 0m $0.00 $0.00" at bounding box center [667, 512] width 356 height 188
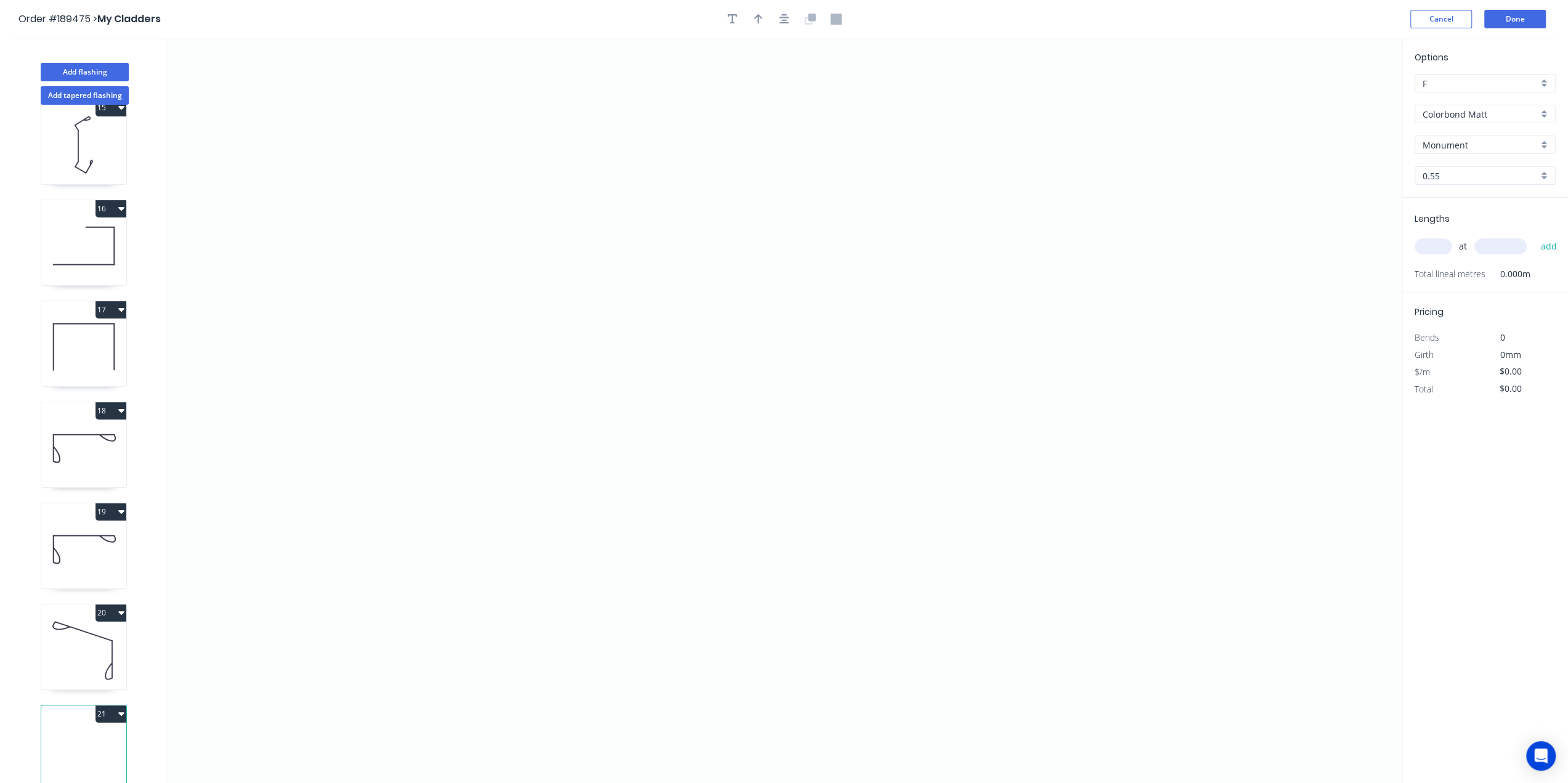
scroll to position [21, 0]
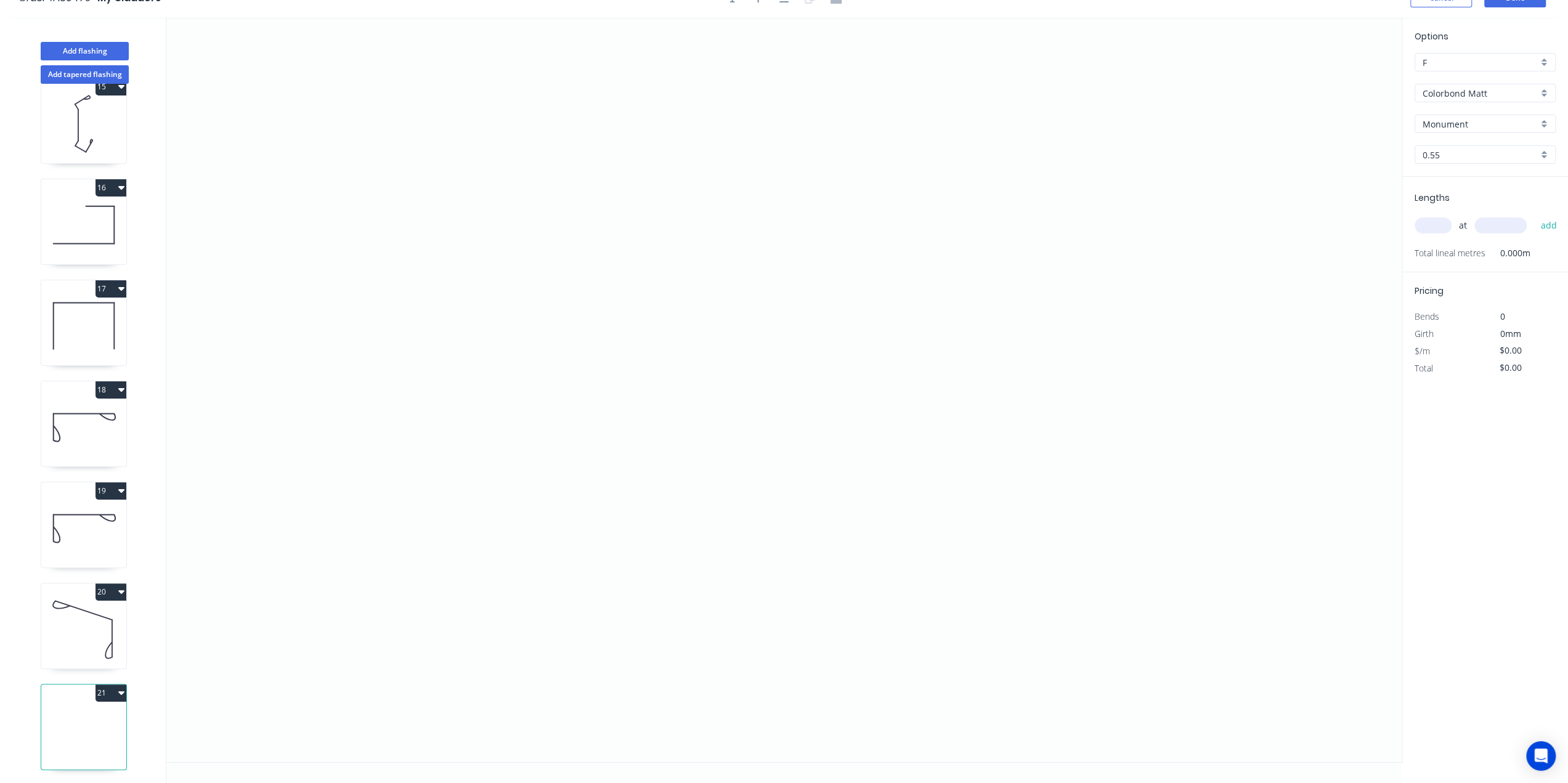
click at [69, 634] on icon at bounding box center [84, 629] width 85 height 79
type input "$18.25"
type input "$91.25"
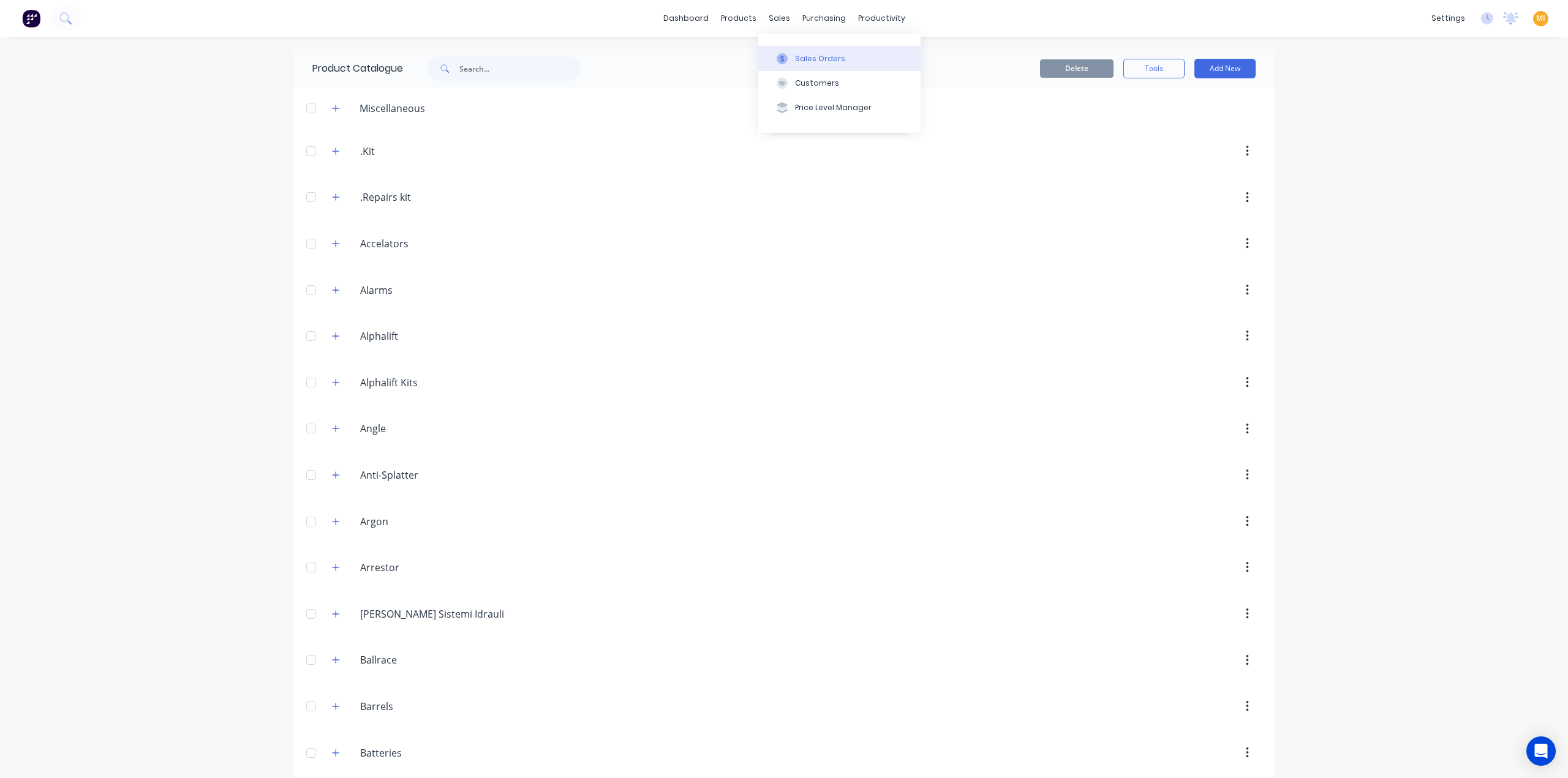
click at [811, 57] on div "Sales Orders" at bounding box center [820, 59] width 50 height 11
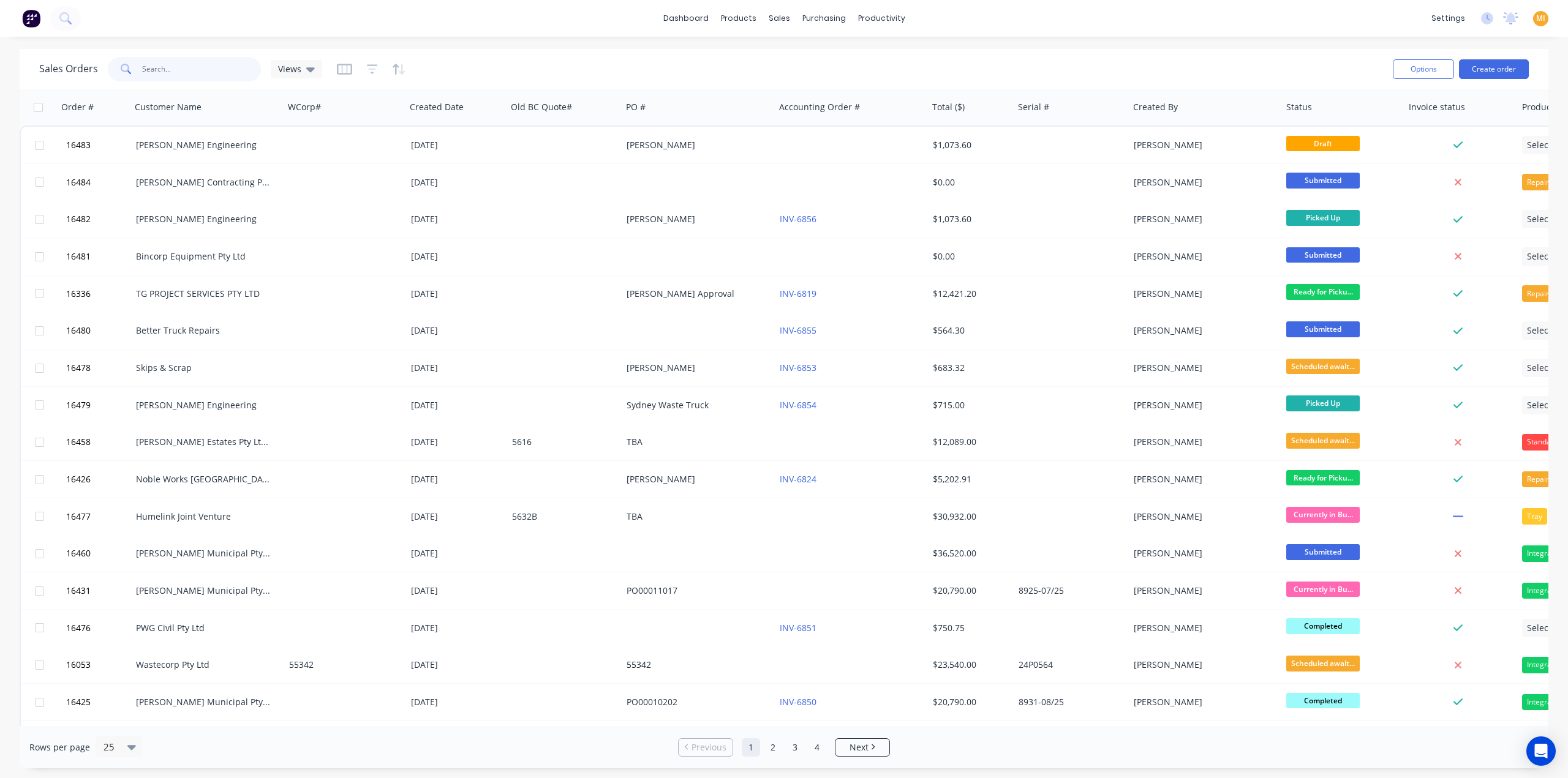
click at [205, 68] on input "text" at bounding box center [201, 69] width 120 height 24
paste input "16457"
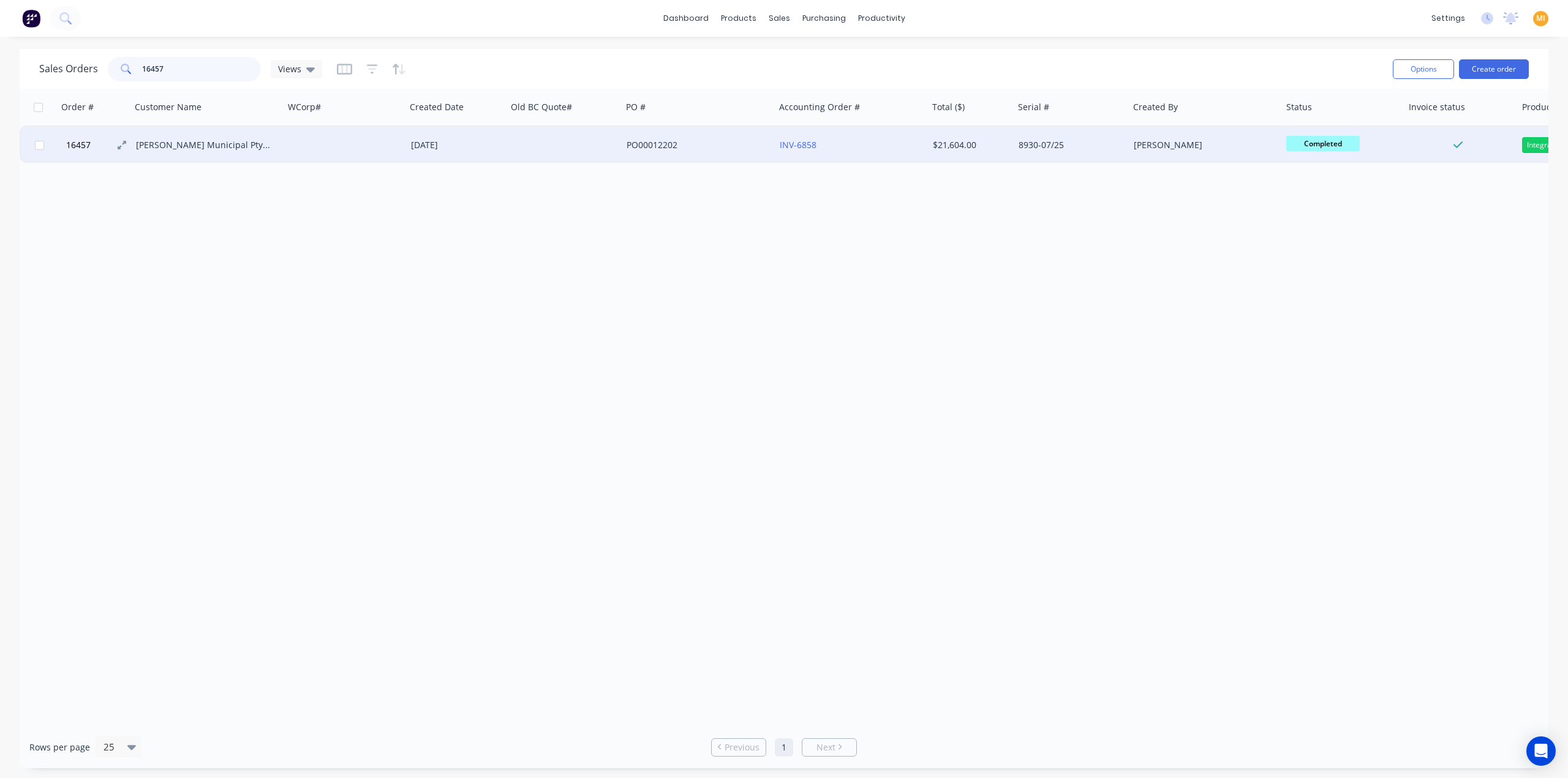
type input "16457"
click at [76, 149] on span "16457" at bounding box center [78, 145] width 24 height 12
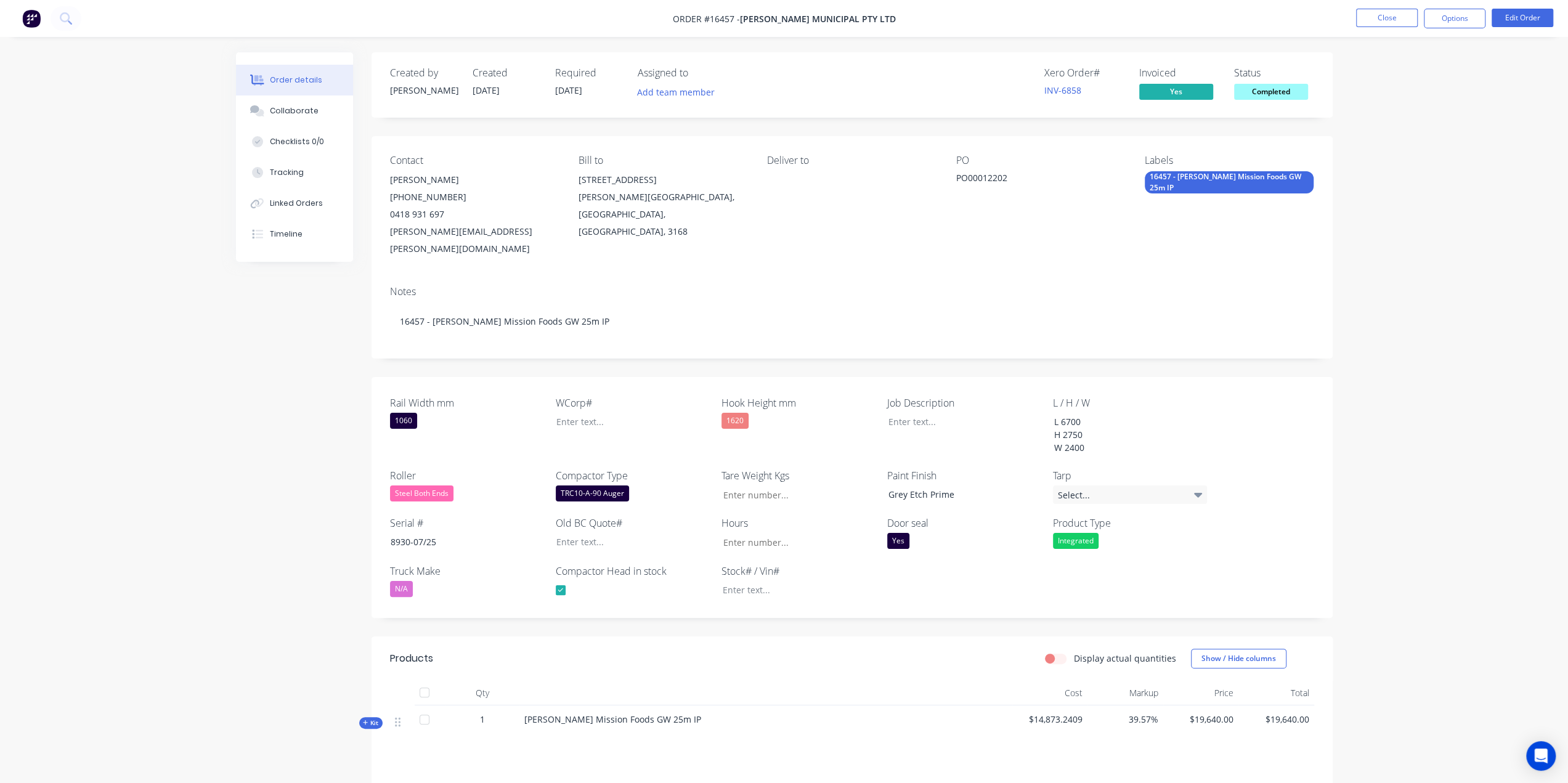
click at [29, 14] on img at bounding box center [31, 18] width 18 height 18
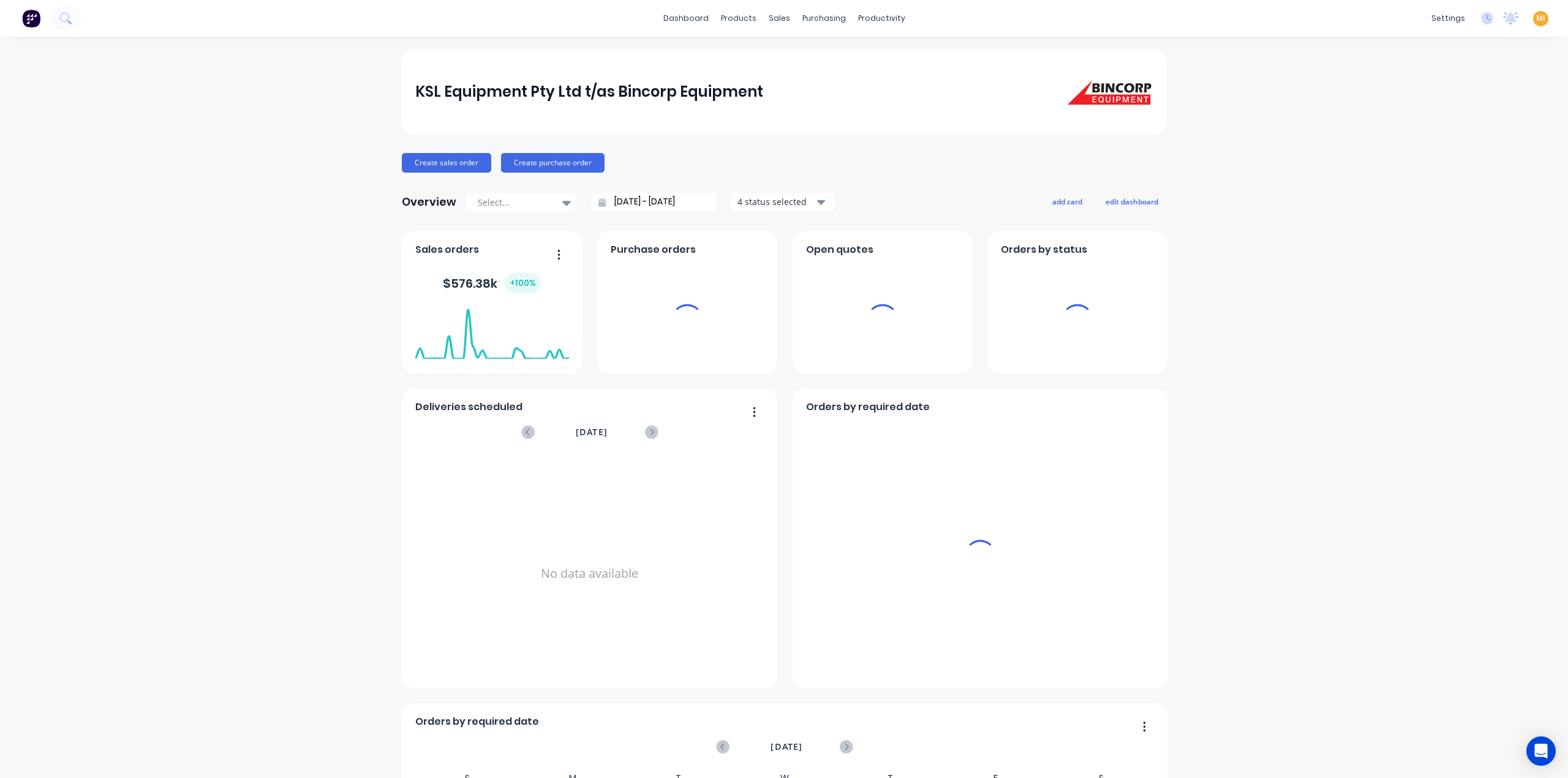
click at [1536, 18] on span "MI" at bounding box center [1541, 18] width 9 height 11
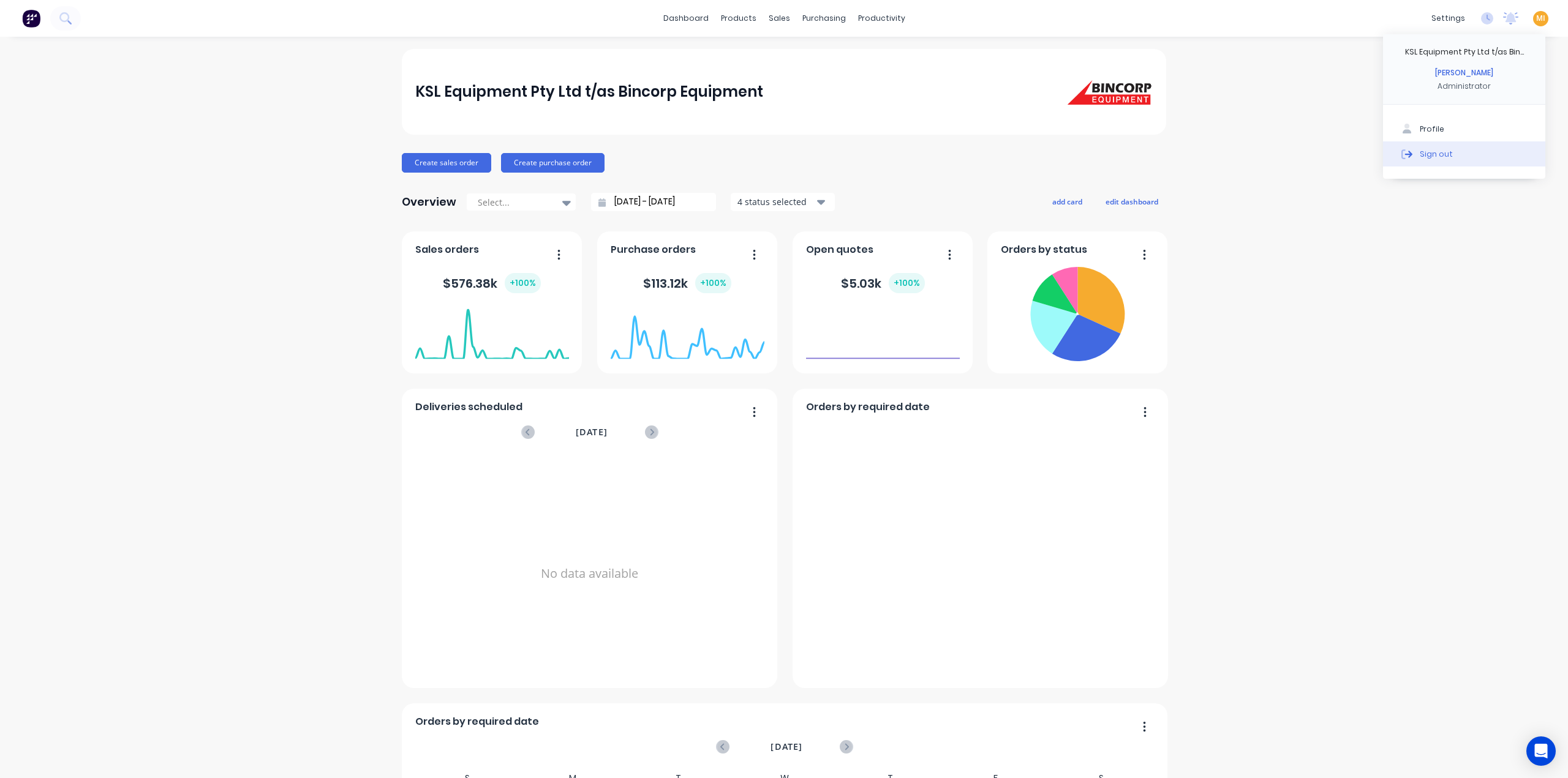
click at [1482, 150] on button "Sign out" at bounding box center [1464, 153] width 162 height 24
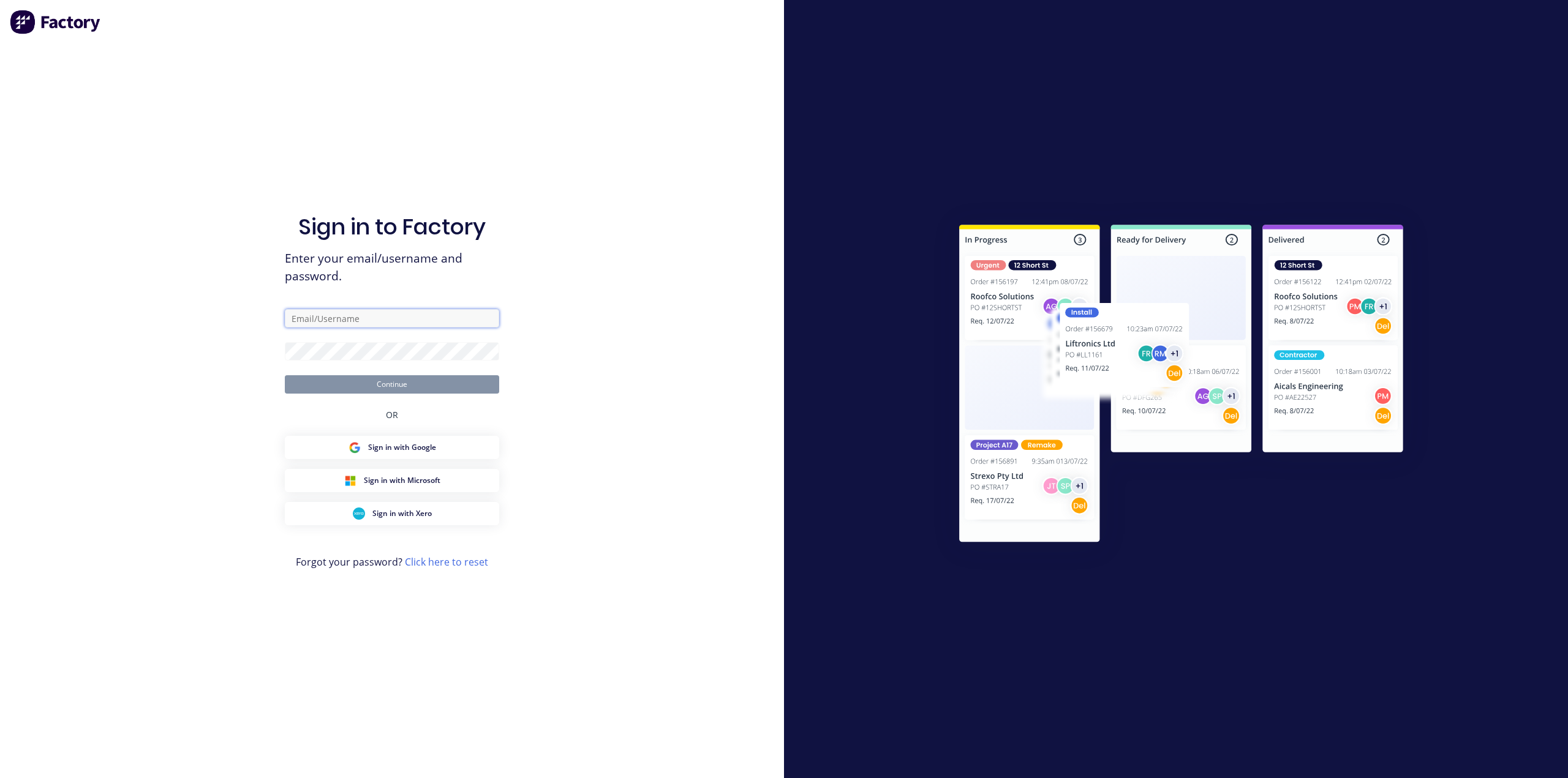
drag, startPoint x: 334, startPoint y: 314, endPoint x: 335, endPoint y: 291, distance: 23.0
click at [335, 315] on input "text" at bounding box center [391, 318] width 214 height 18
type input "team+maricardemo@factory.app"
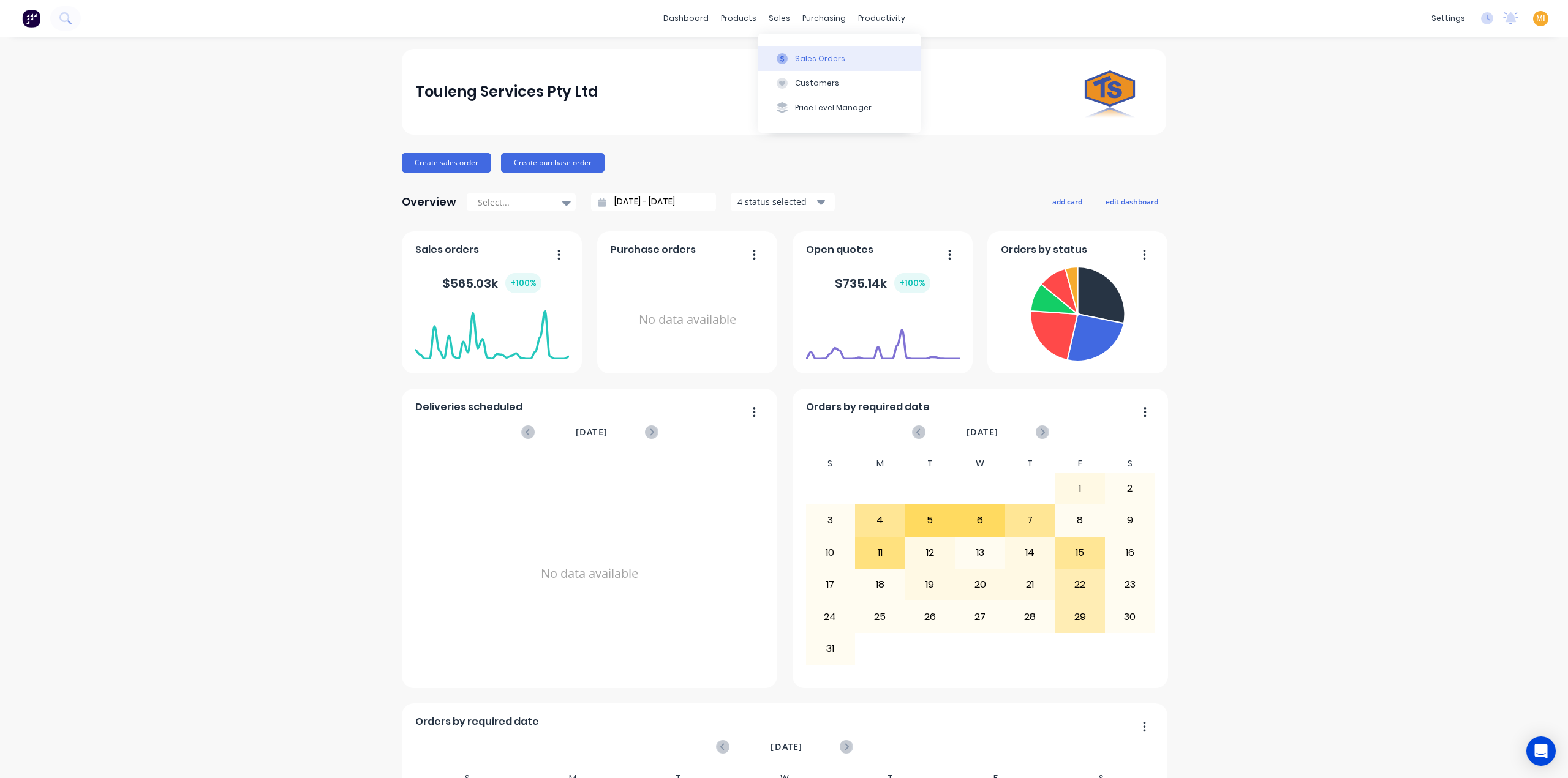
click at [798, 59] on div "Sales Orders" at bounding box center [820, 59] width 50 height 11
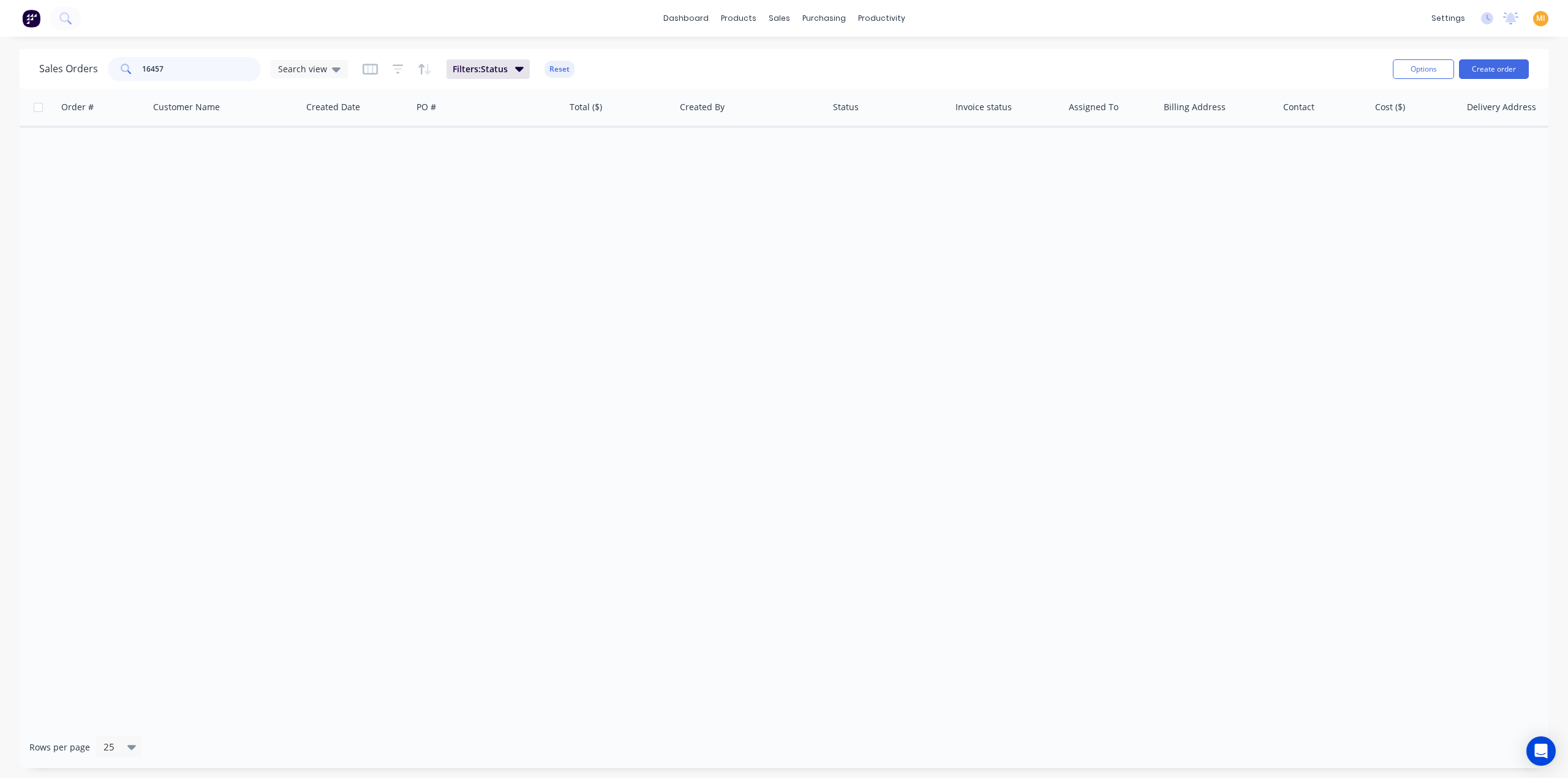
drag, startPoint x: 168, startPoint y: 70, endPoint x: -23, endPoint y: 70, distance: 191.0
click at [0, 70] on html "dashboard products sales purchasing productivity dashboard products Product Cat…" at bounding box center [784, 389] width 1568 height 778
paste input "8279"
type input "18279"
click at [554, 62] on button "Reset" at bounding box center [559, 69] width 30 height 17
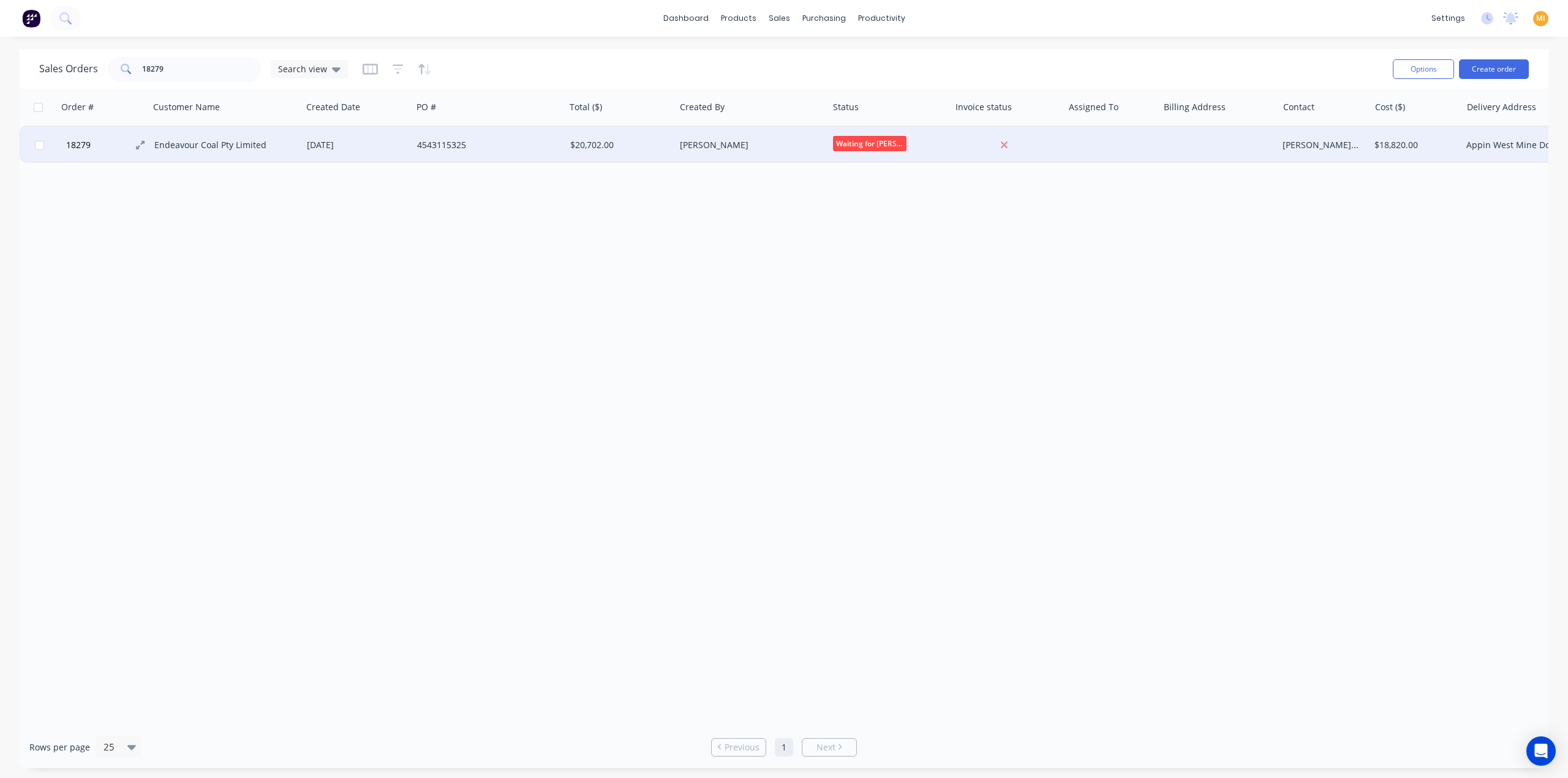
click at [102, 133] on button "18279" at bounding box center [108, 145] width 92 height 37
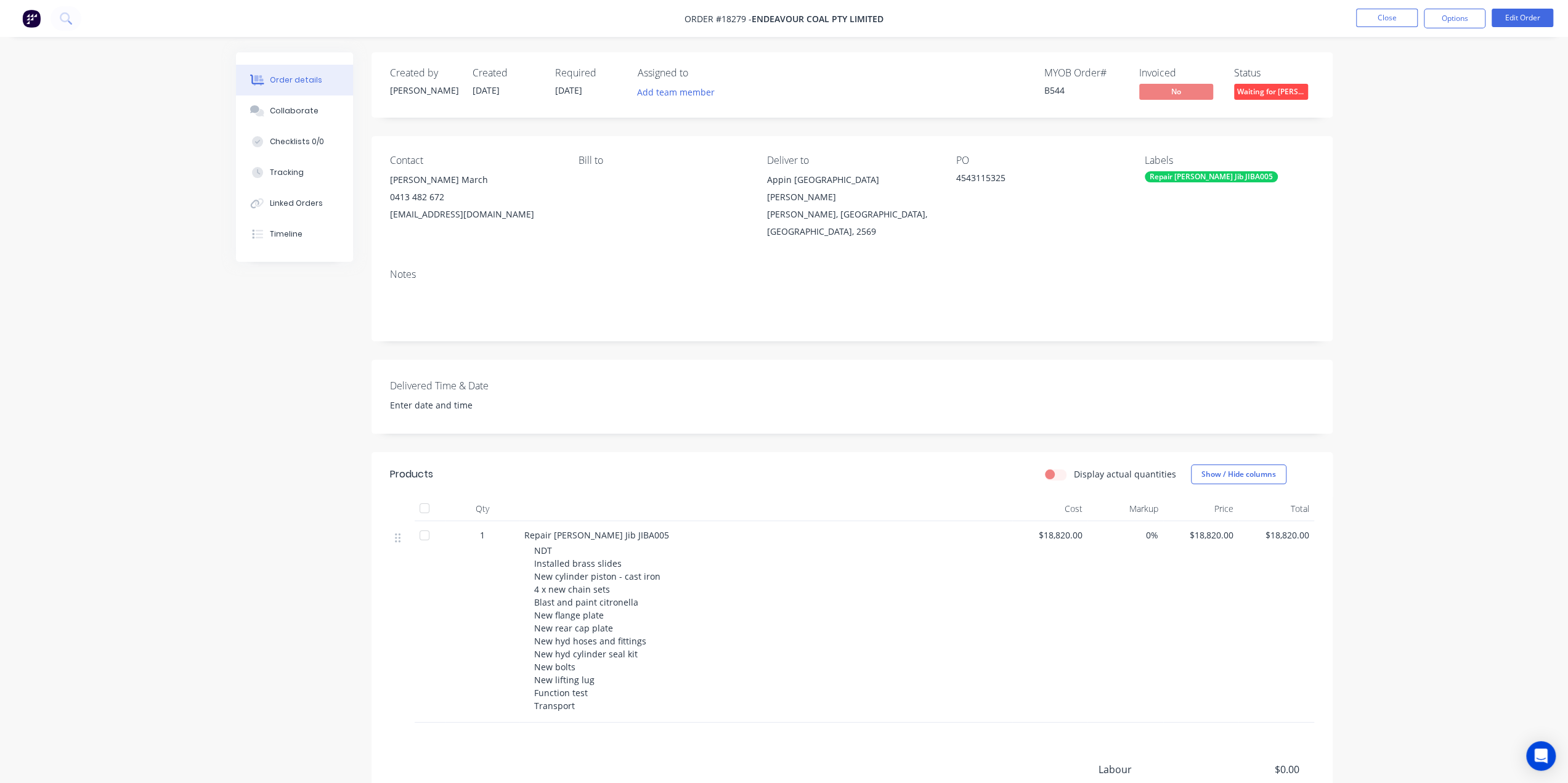
click at [294, 95] on button "Order details" at bounding box center [295, 80] width 117 height 31
click at [293, 108] on div "Collaborate" at bounding box center [295, 111] width 49 height 11
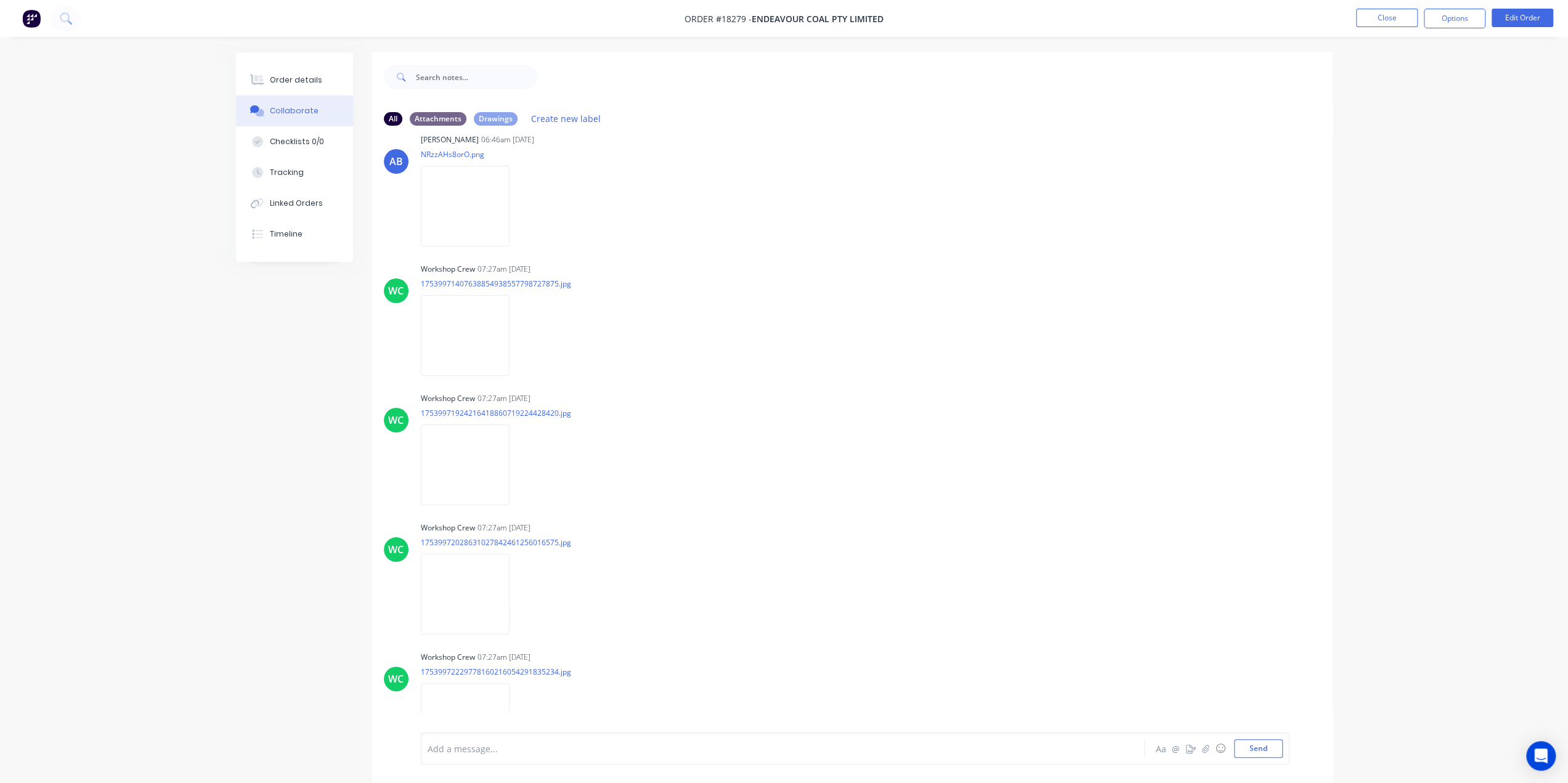
scroll to position [14827, 0]
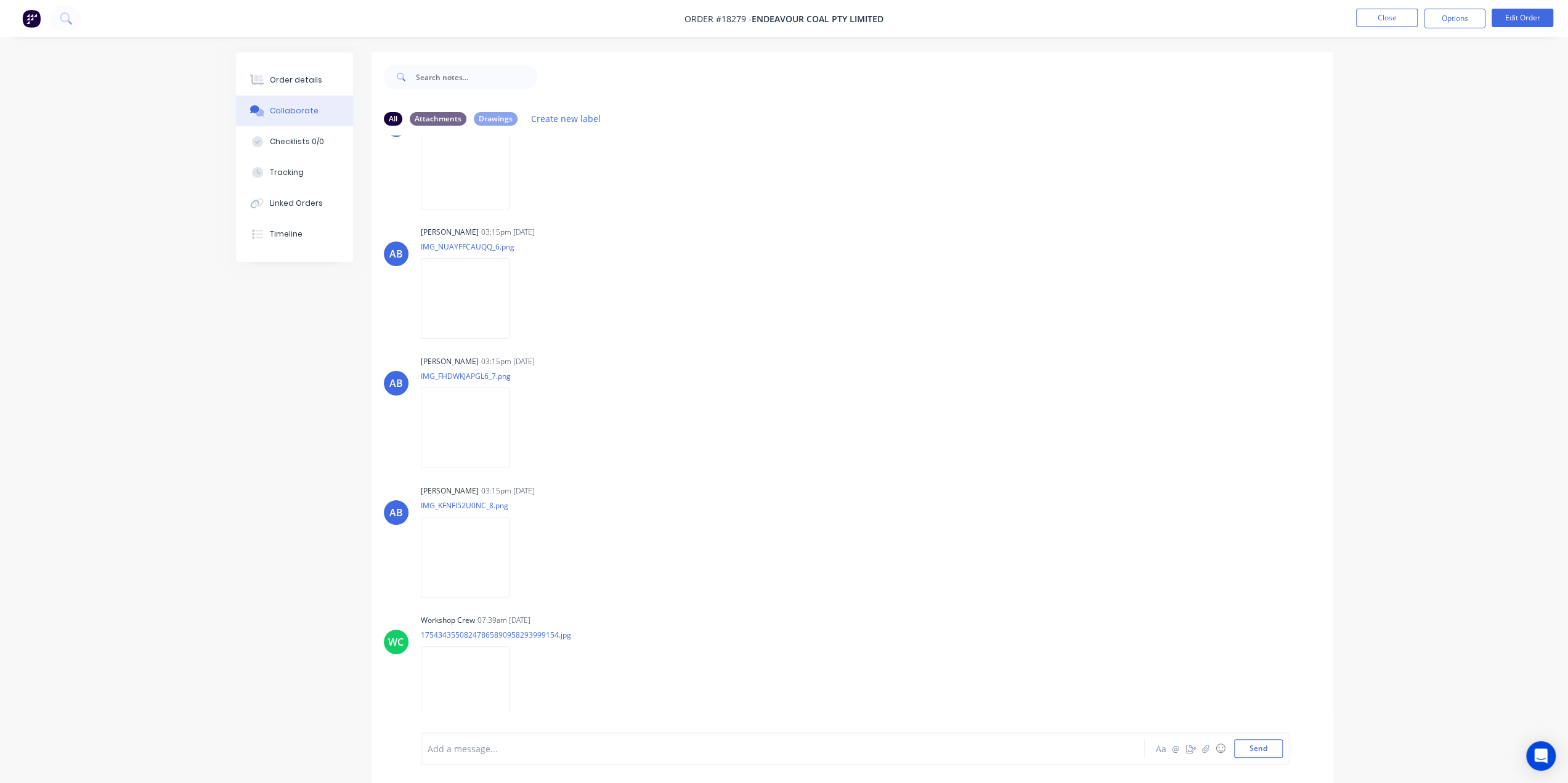
click at [31, 21] on img at bounding box center [31, 18] width 18 height 18
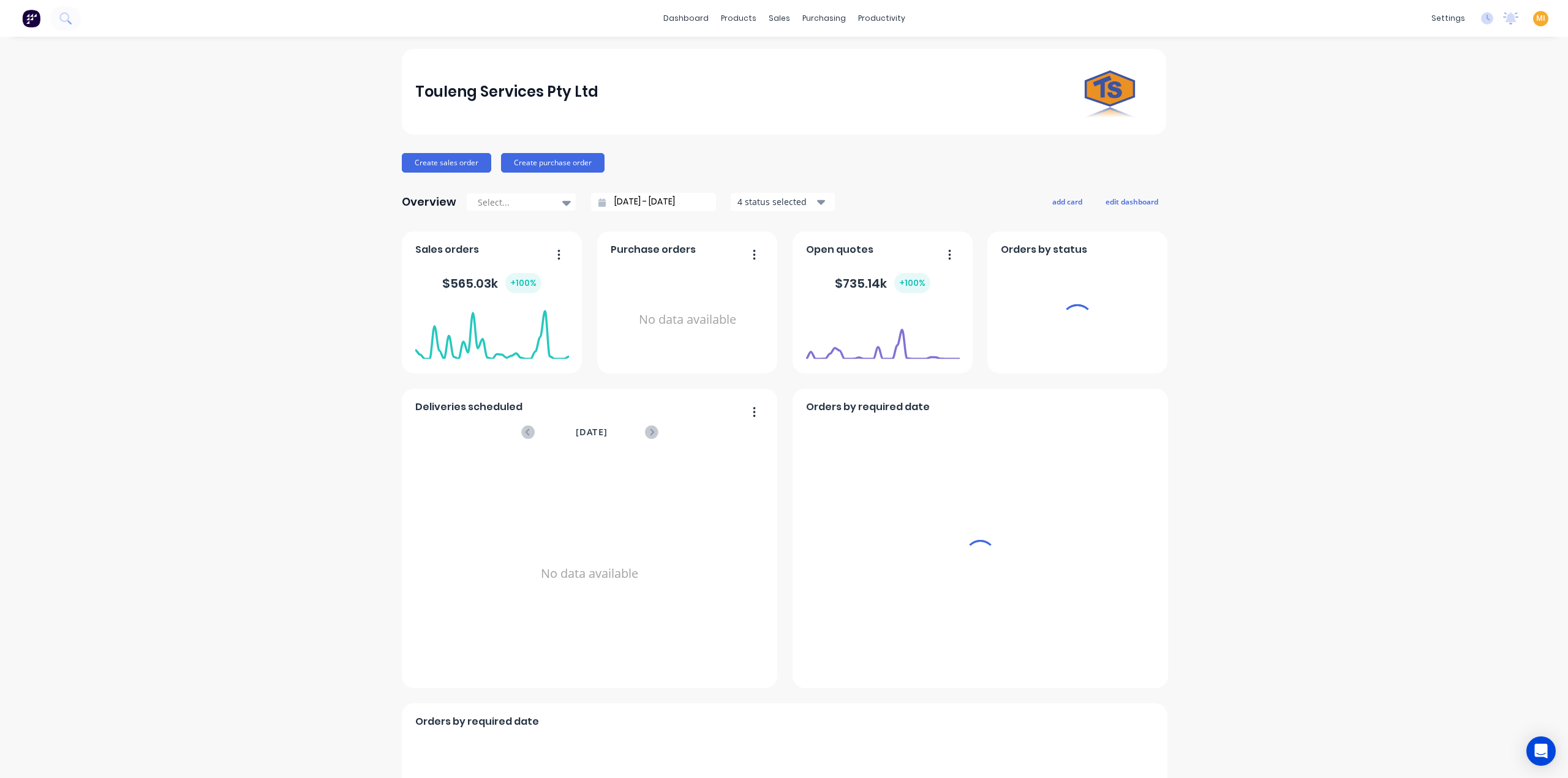
click at [1536, 13] on span "MI" at bounding box center [1541, 18] width 9 height 11
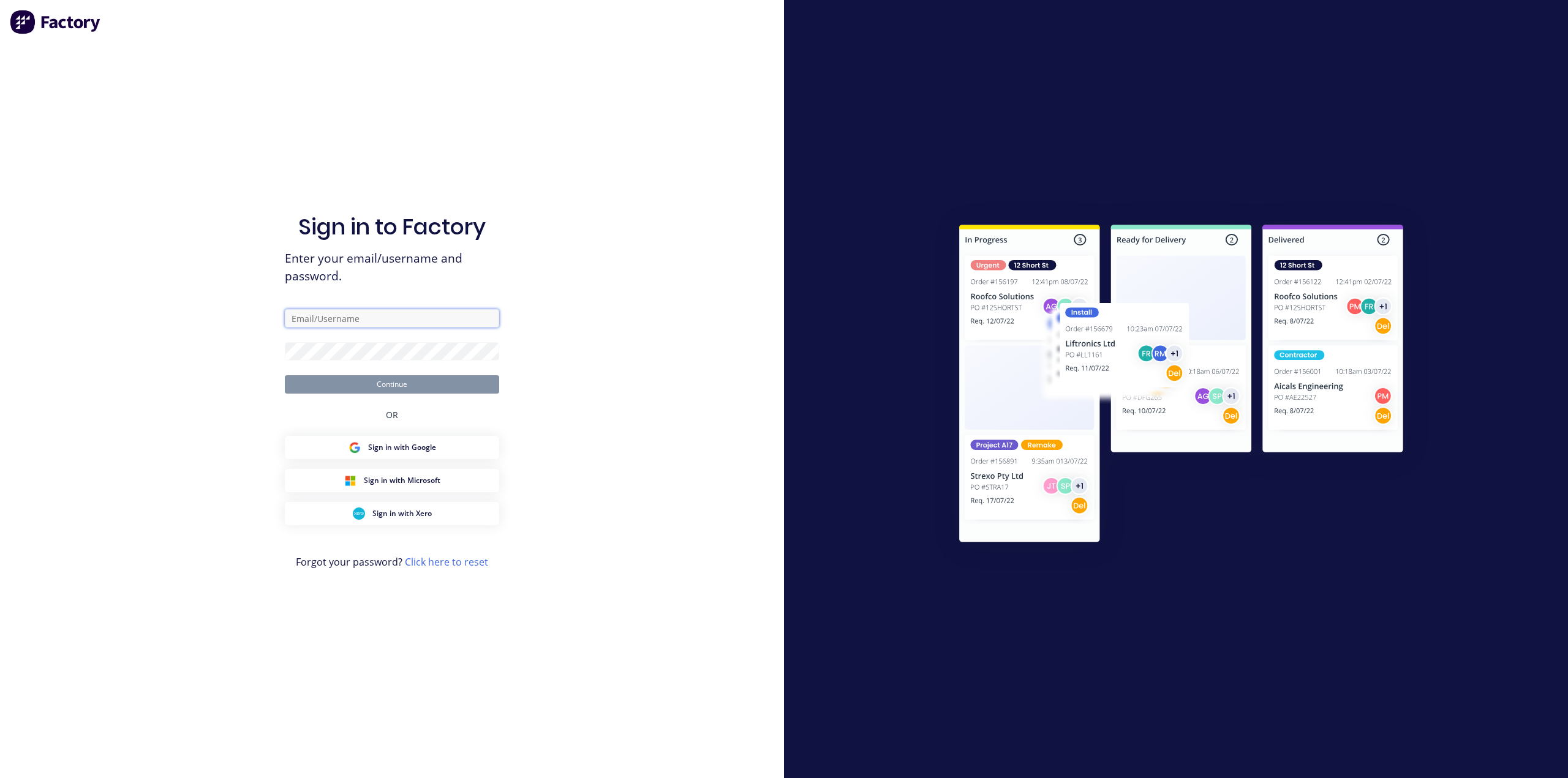
click at [335, 315] on input "text" at bounding box center [391, 318] width 214 height 18
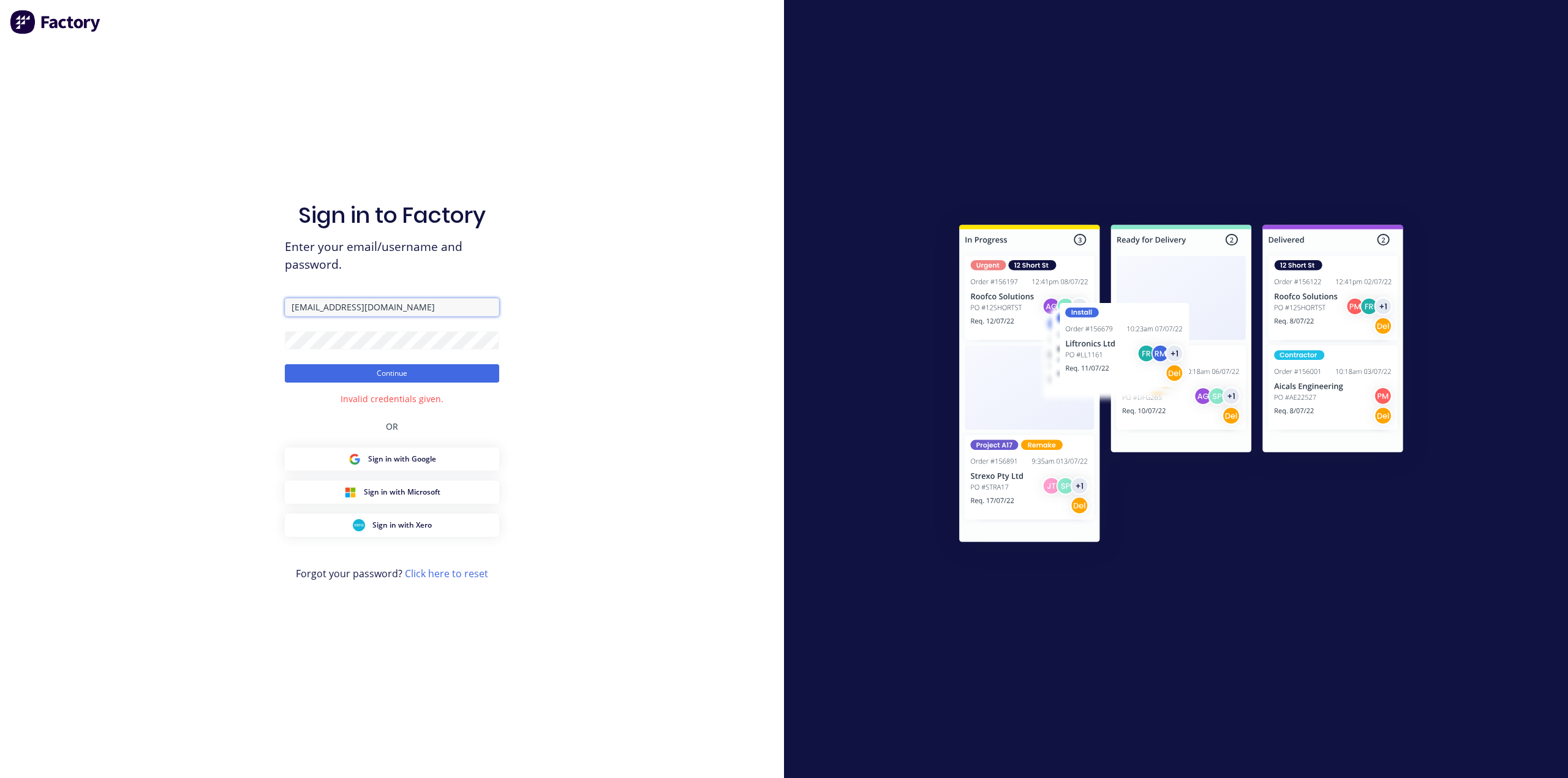
drag, startPoint x: 444, startPoint y: 303, endPoint x: 65, endPoint y: 303, distance: 379.0
click at [68, 303] on div "Sign in to Factory Enter your email/username and password. team+maricardemo@fac…" at bounding box center [391, 389] width 784 height 778
paste input "mfabricators.com.au"
type input "team+maricardemo@fmfabricators.com.au"
click at [97, 318] on div "Sign in to Factory Enter your email/username and password. team+maricardemo@fmf…" at bounding box center [391, 389] width 784 height 778
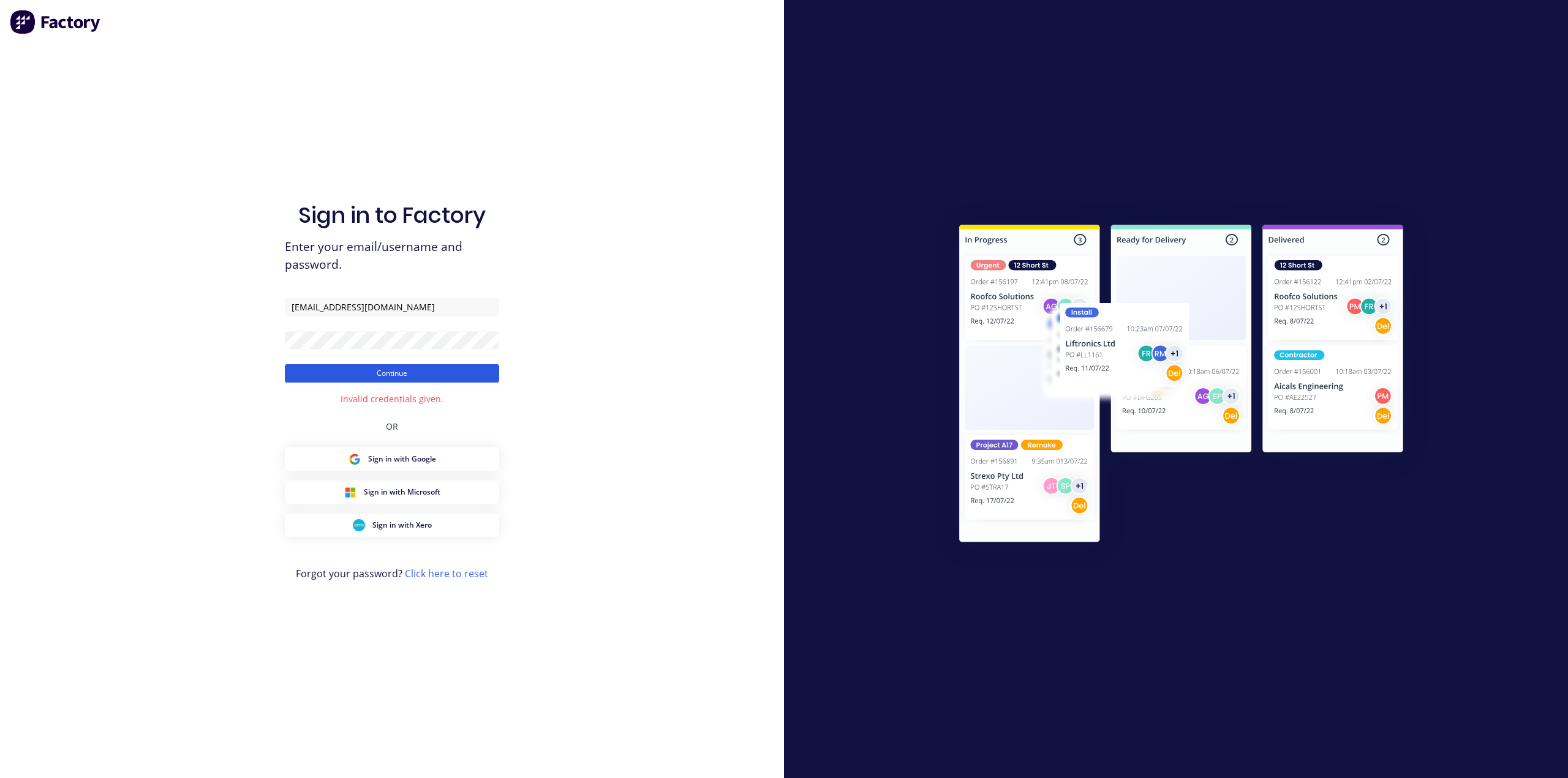
click at [327, 378] on button "Continue" at bounding box center [391, 373] width 214 height 18
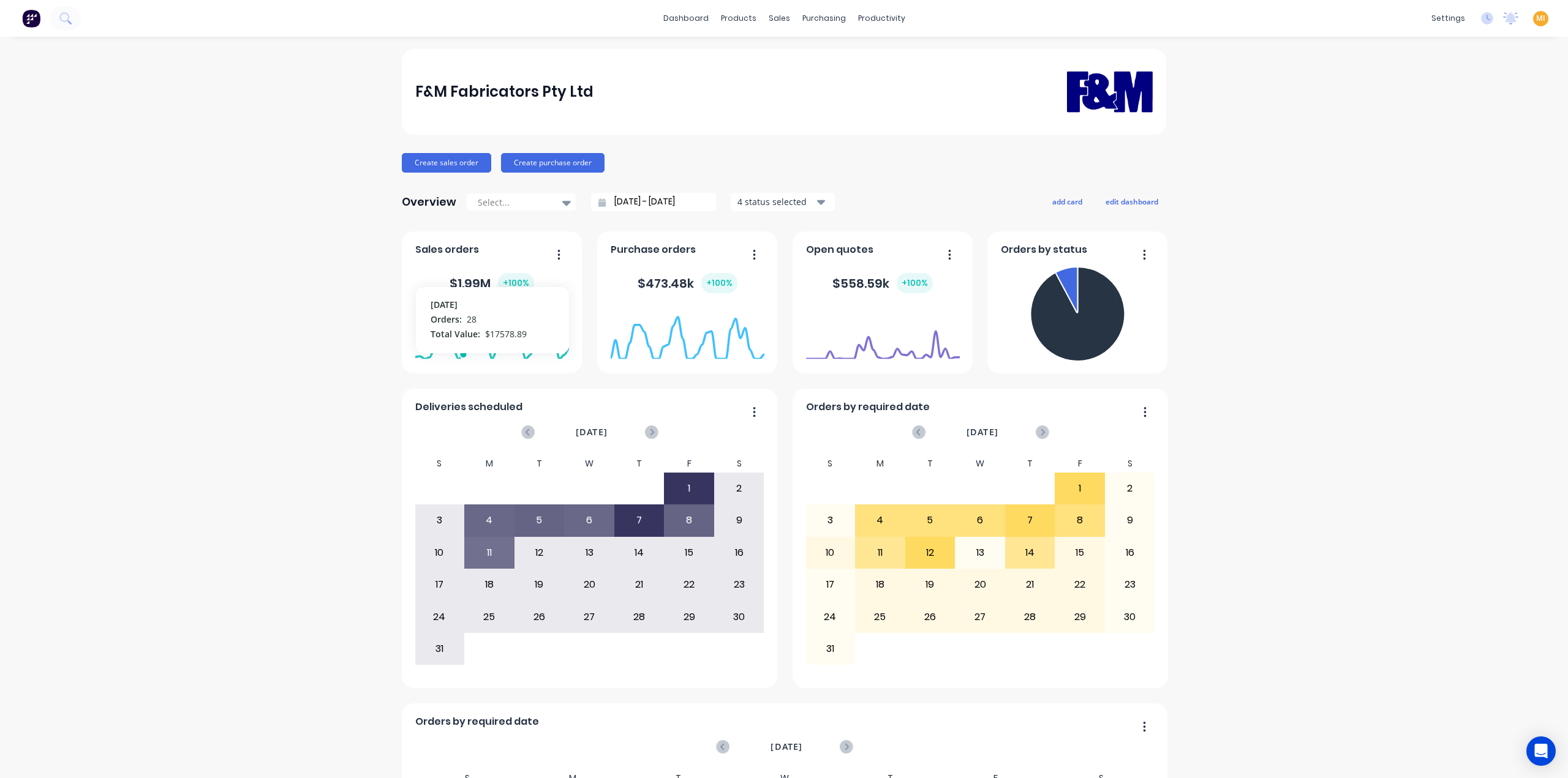
click at [1536, 19] on span "MI" at bounding box center [1541, 18] width 9 height 11
click at [1433, 153] on div "Sign out" at bounding box center [1436, 153] width 33 height 11
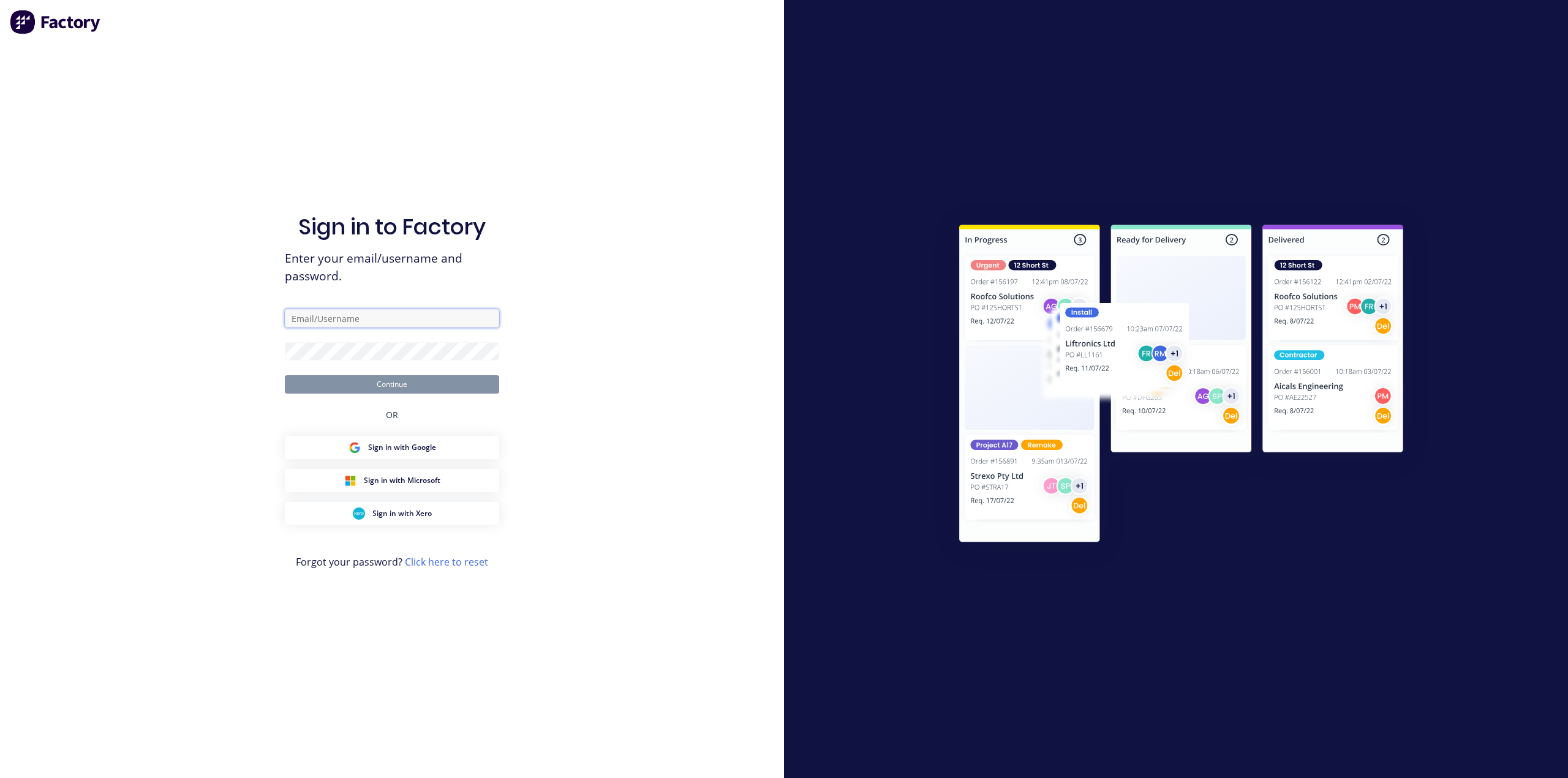
click at [357, 328] on input "text" at bounding box center [391, 318] width 214 height 18
type input "team+maricardemo@factory.app"
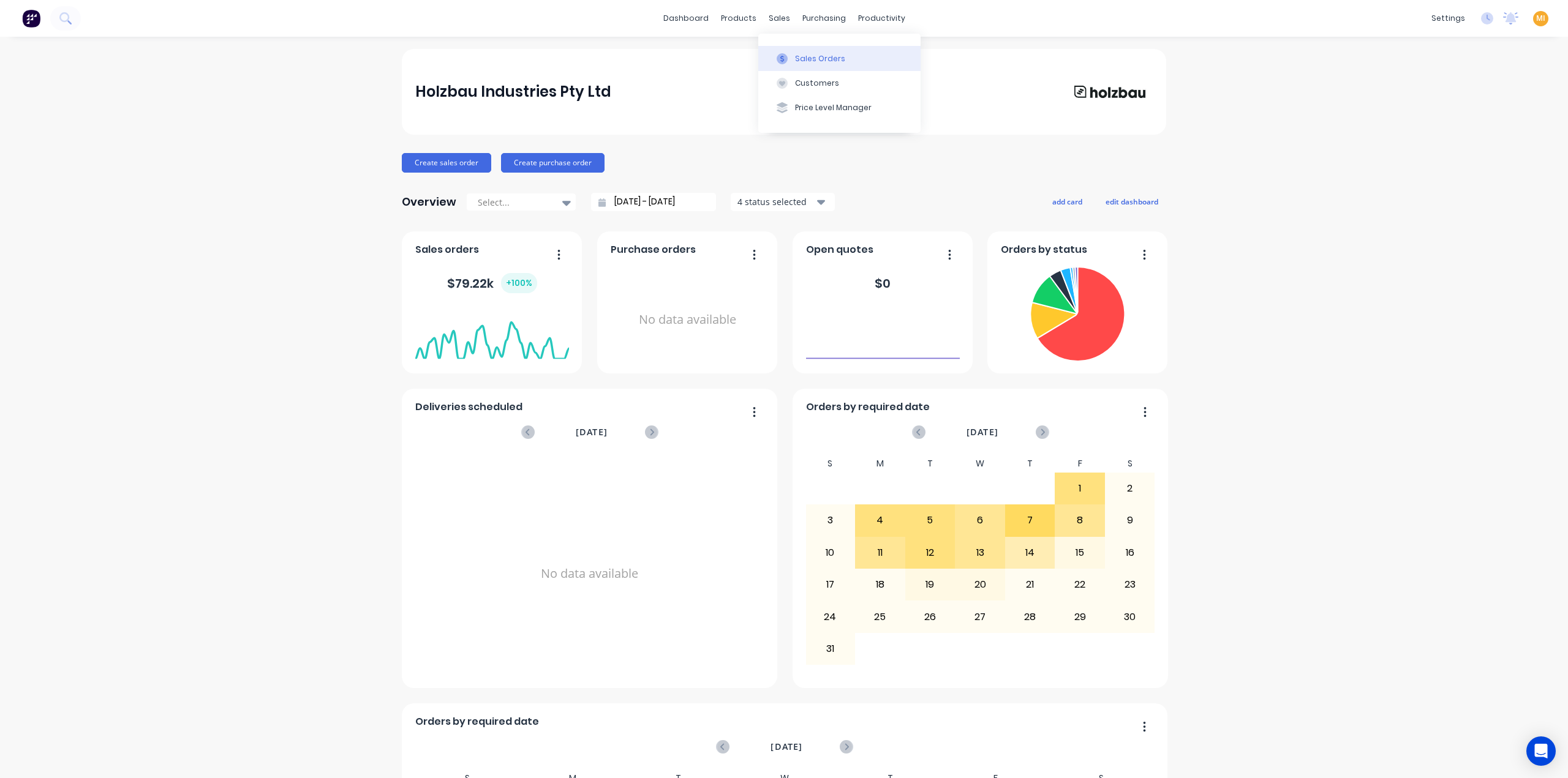
click at [811, 57] on div "Sales Orders" at bounding box center [820, 59] width 50 height 11
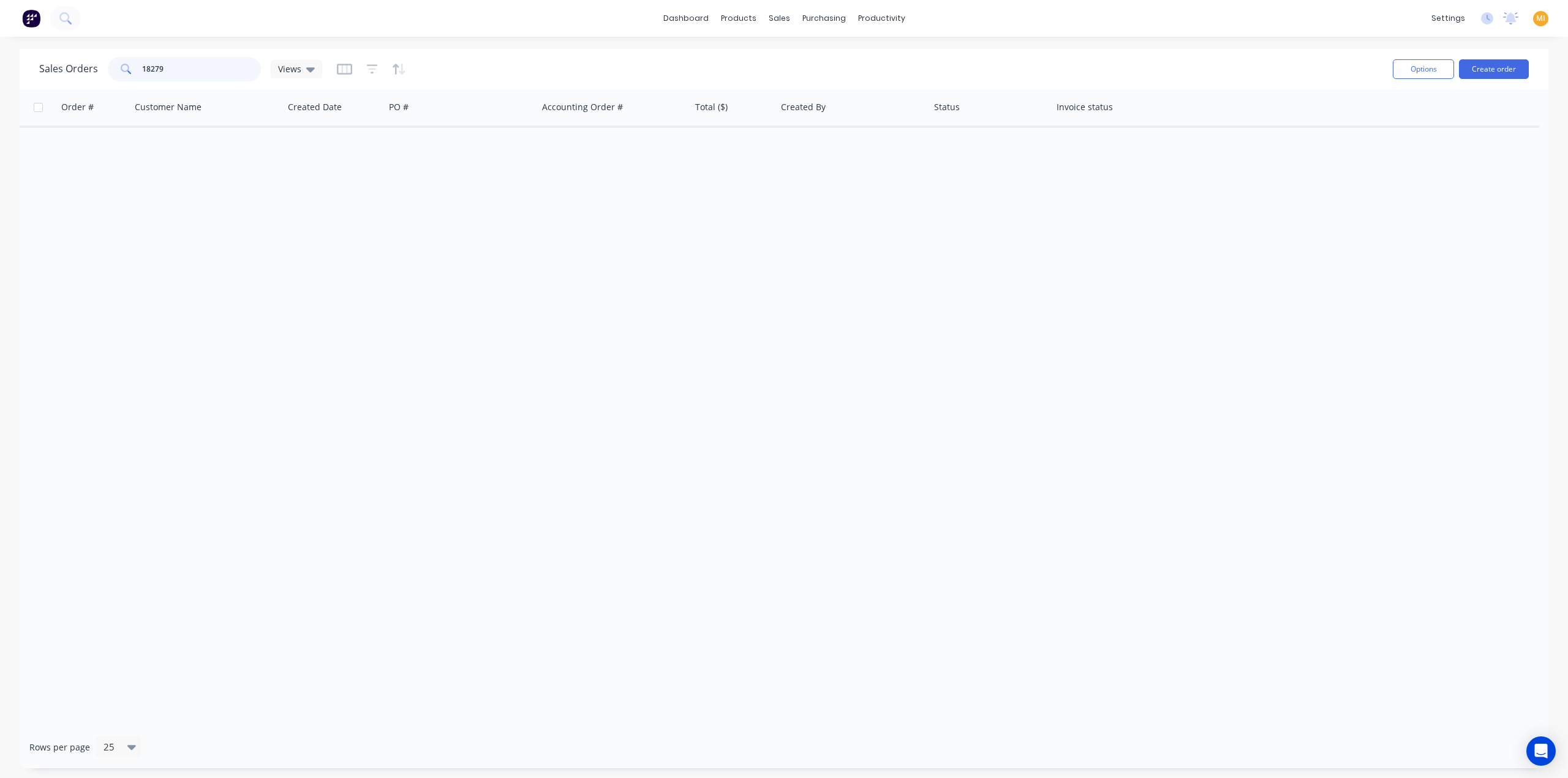
drag, startPoint x: 166, startPoint y: 72, endPoint x: 26, endPoint y: 72, distance: 140.0
click at [26, 72] on div "Sales Orders 18279 Views Options Create order" at bounding box center [784, 68] width 1529 height 40
paste input "8026"
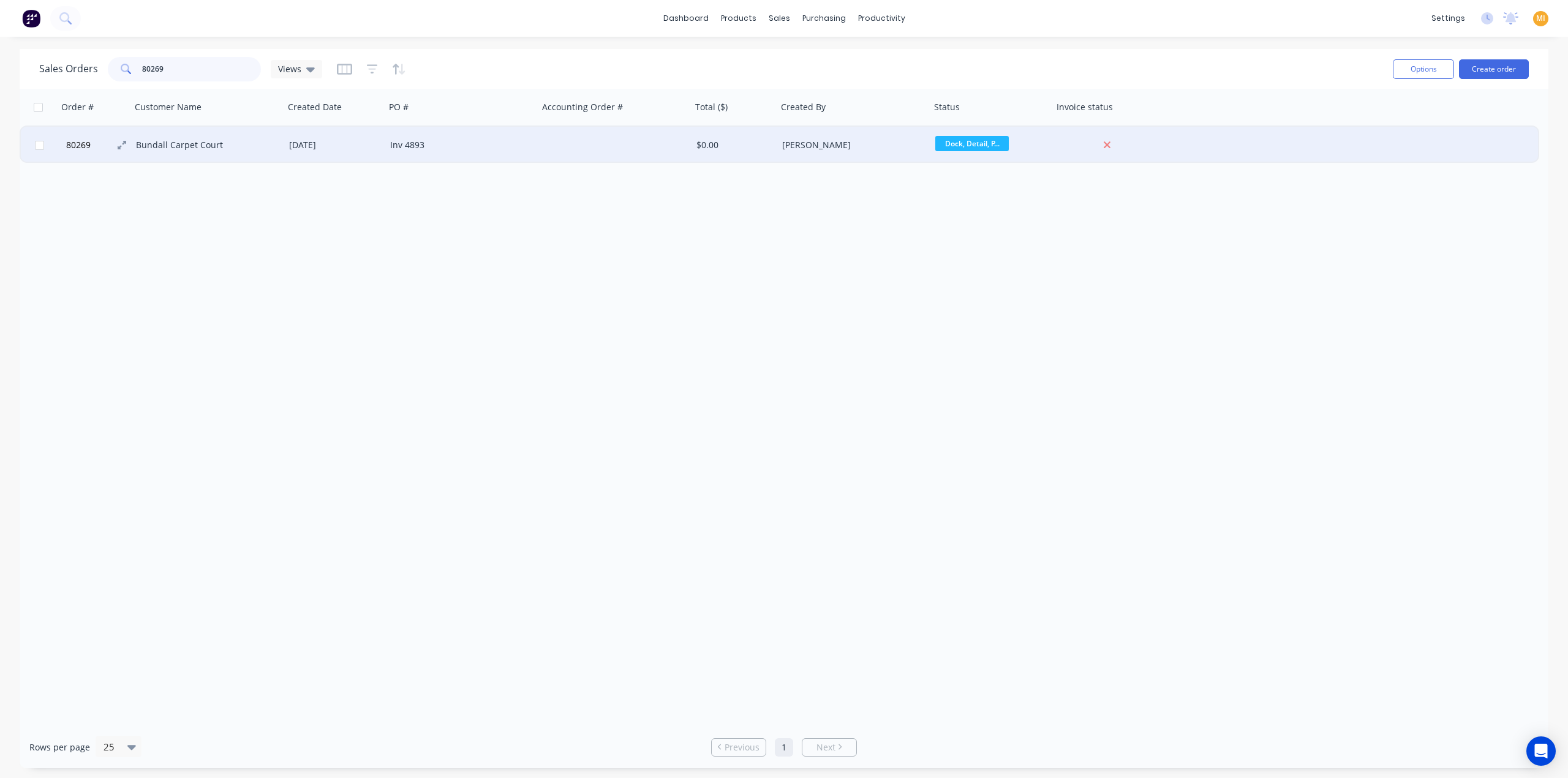
type input "80269"
click at [75, 151] on span "80269" at bounding box center [78, 145] width 24 height 12
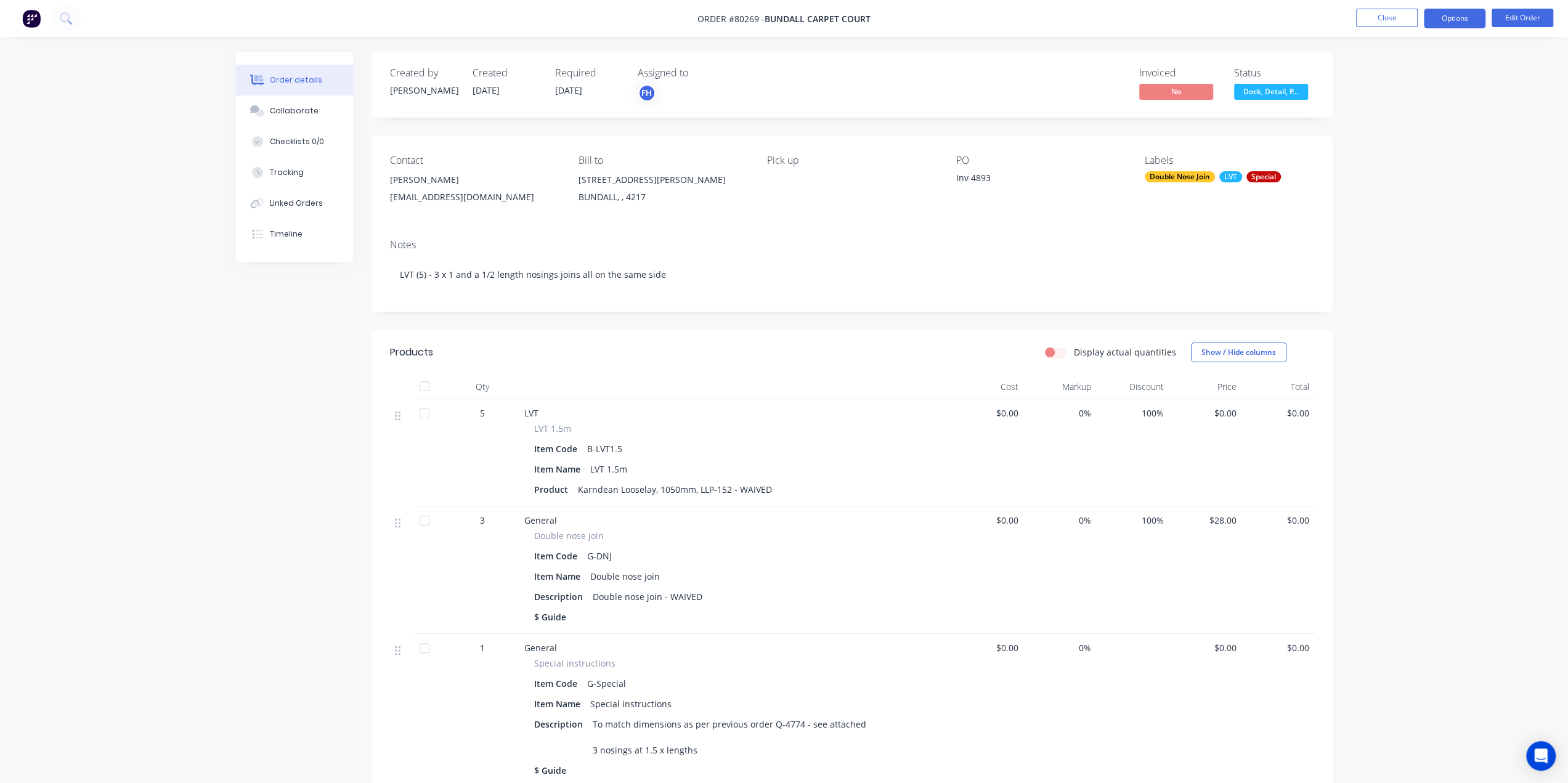
click at [1450, 17] on button "Options" at bounding box center [1454, 18] width 62 height 20
click at [1403, 72] on div "Invoice" at bounding box center [1418, 75] width 114 height 18
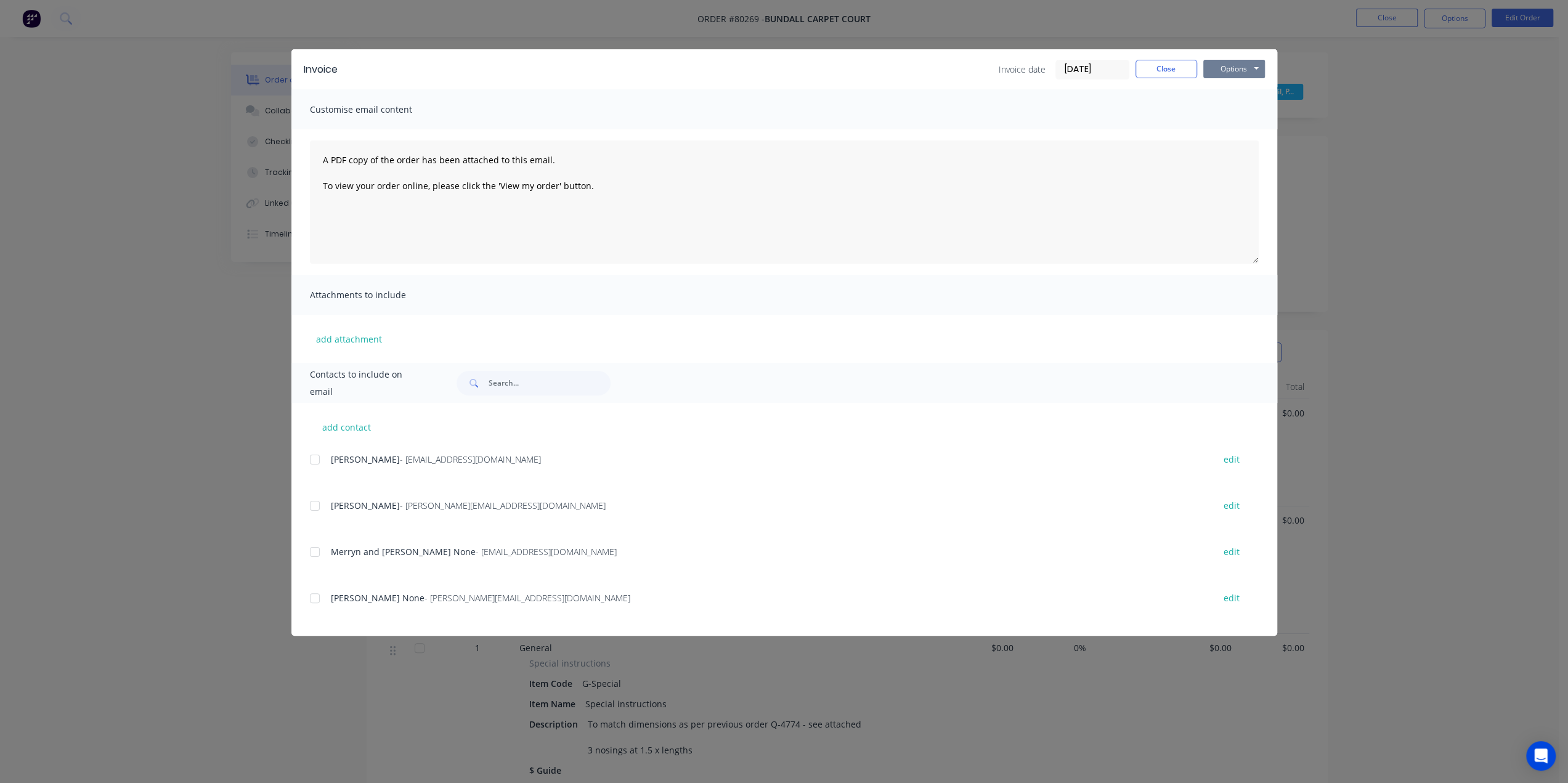
click at [1256, 65] on button "Options" at bounding box center [1234, 69] width 62 height 18
click at [1245, 109] on button "Print" at bounding box center [1243, 112] width 79 height 20
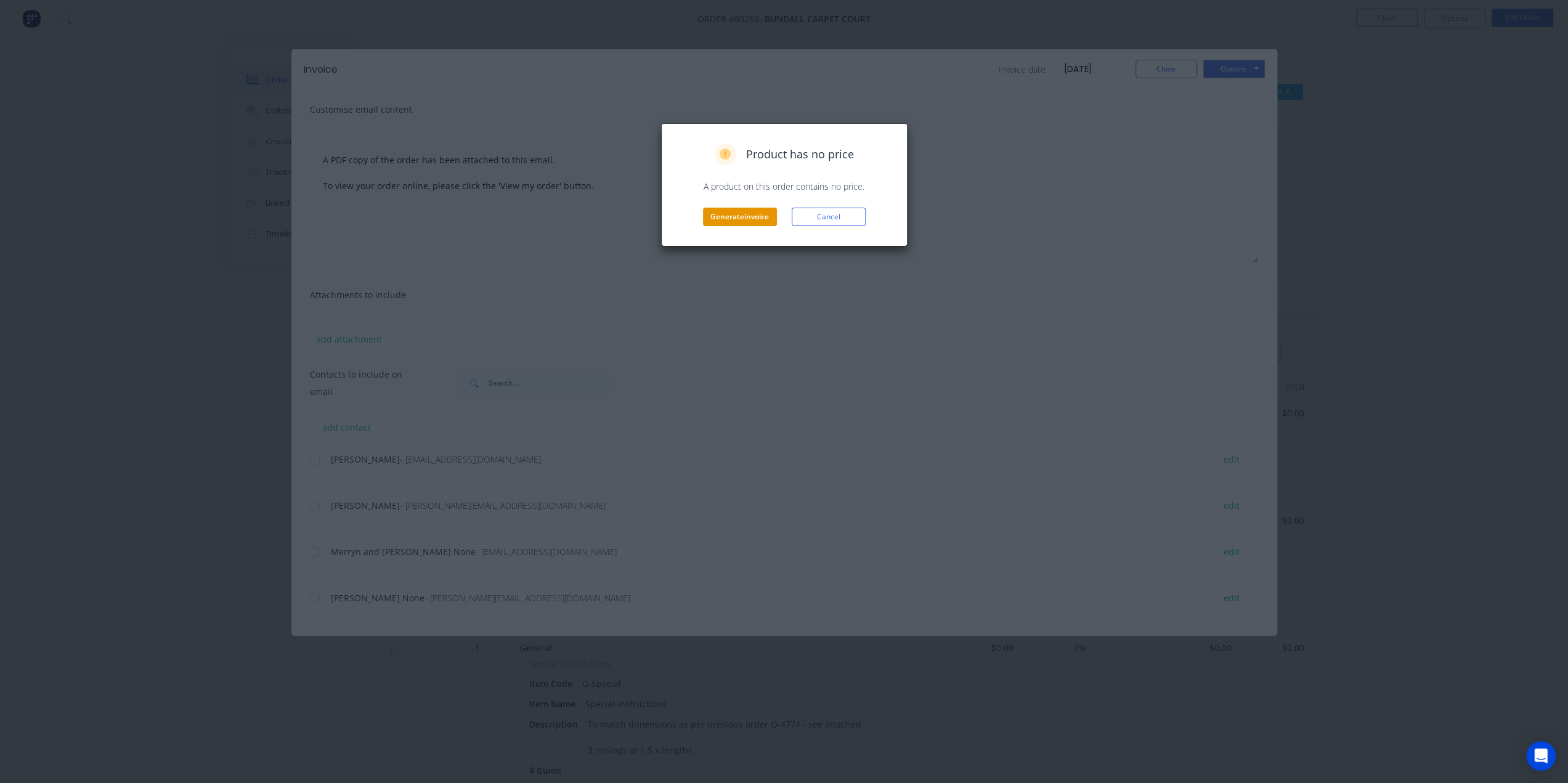
click at [741, 215] on button "Generate invoice" at bounding box center [739, 216] width 74 height 18
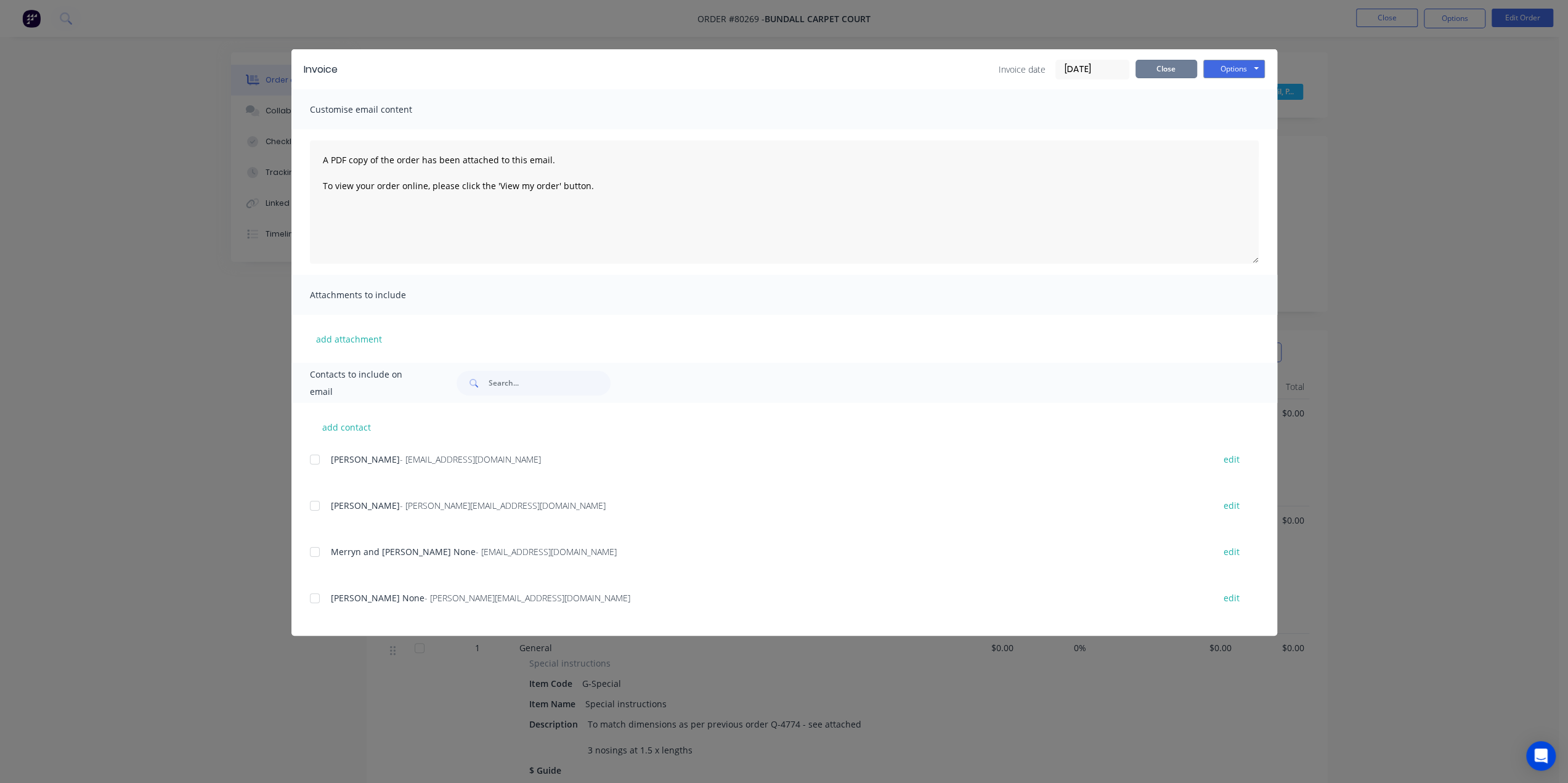
drag, startPoint x: 1163, startPoint y: 67, endPoint x: 1321, endPoint y: 1, distance: 171.2
click at [1165, 67] on button "Close" at bounding box center [1166, 69] width 62 height 18
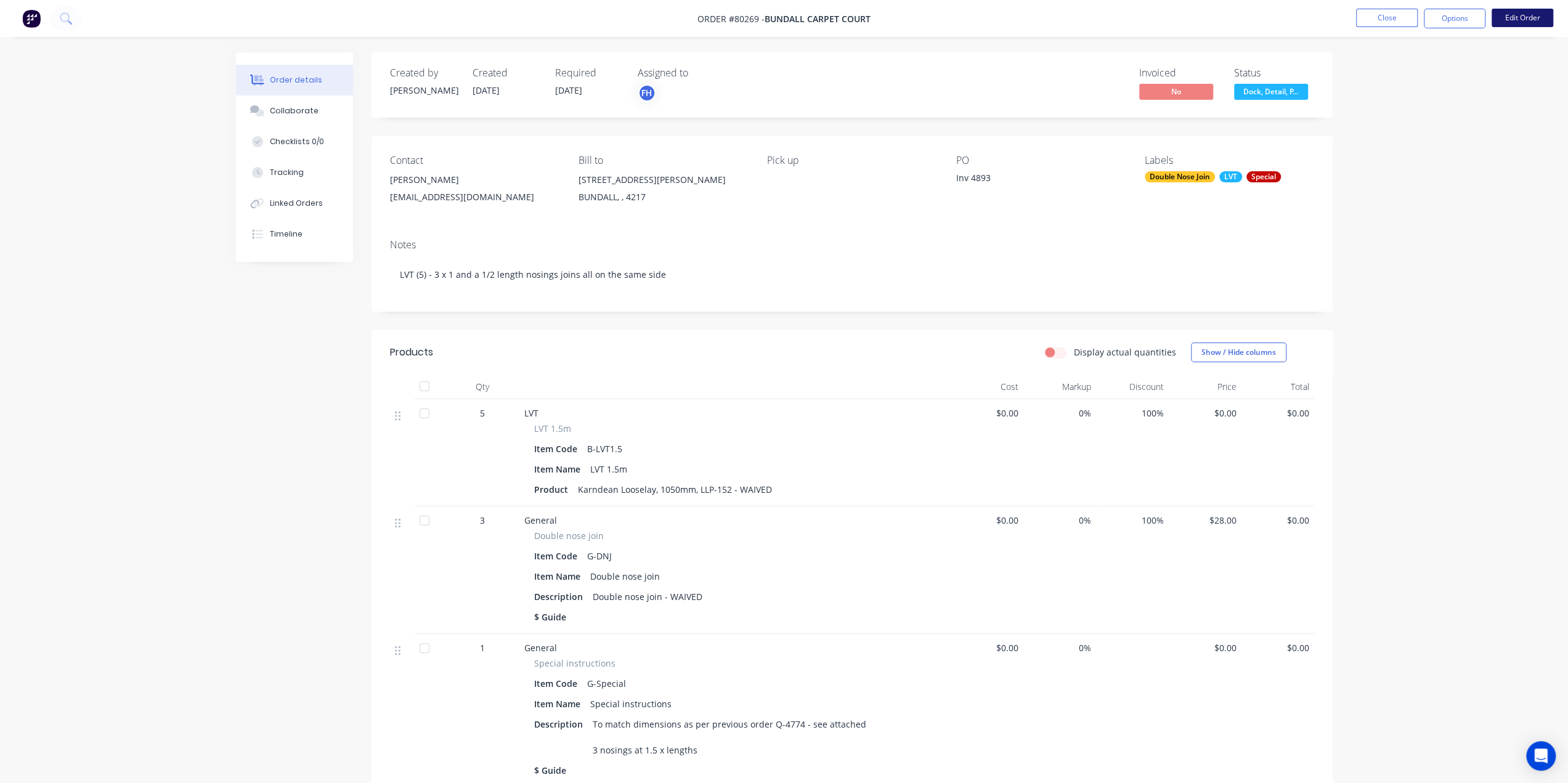
click at [1525, 16] on button "Edit Order" at bounding box center [1522, 18] width 62 height 18
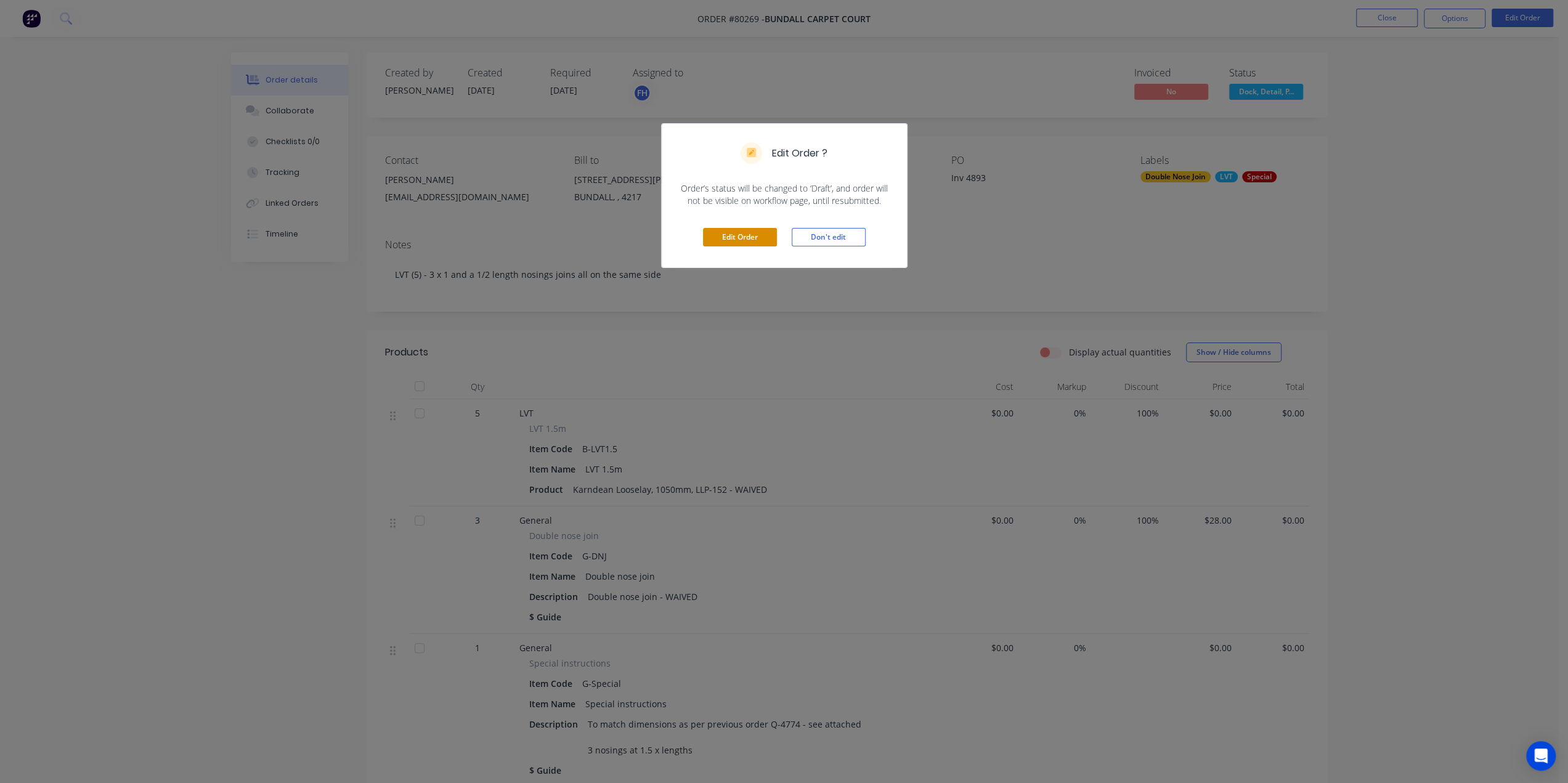
click at [721, 233] on button "Edit Order" at bounding box center [739, 237] width 74 height 18
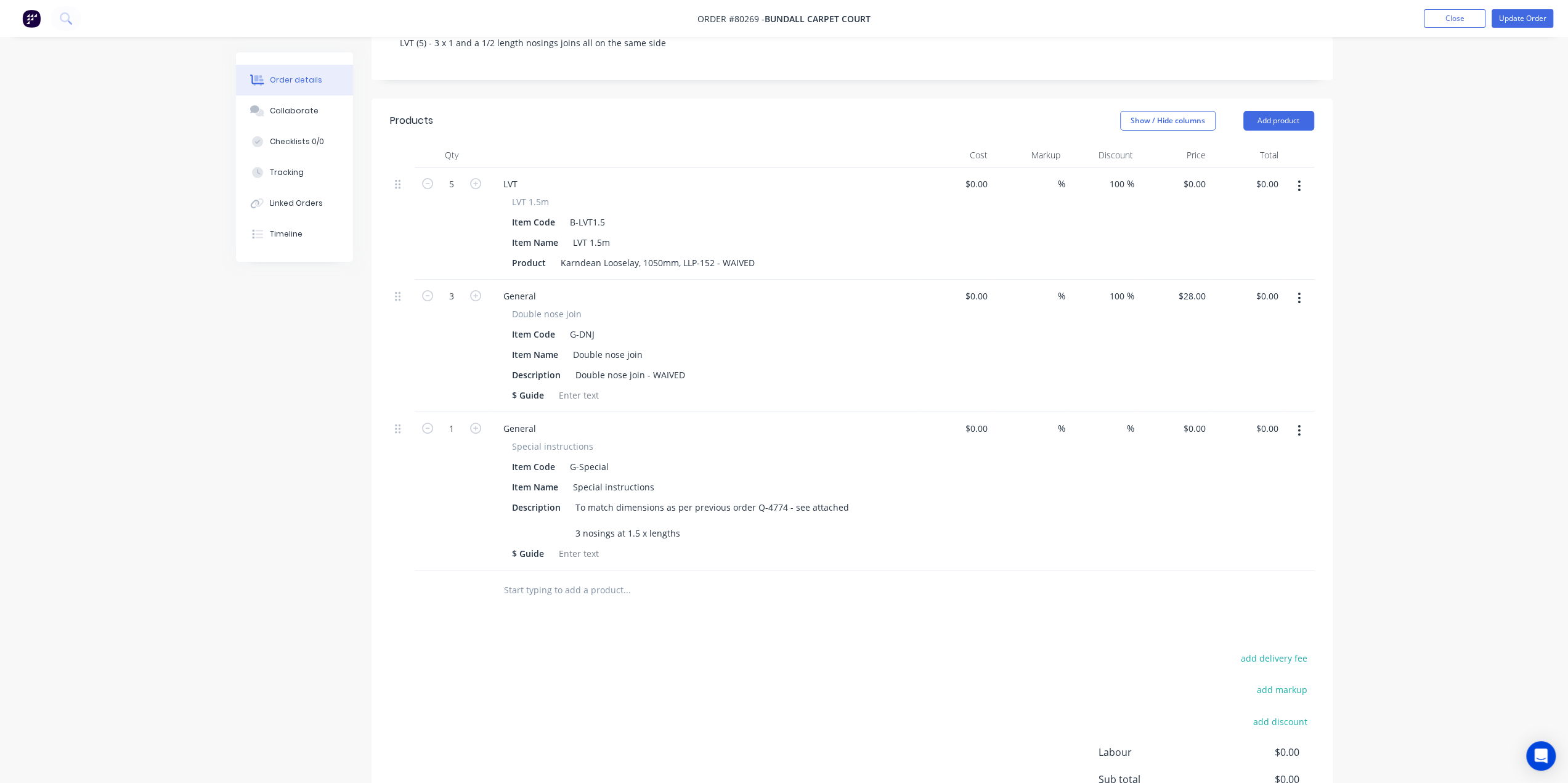
scroll to position [185, 0]
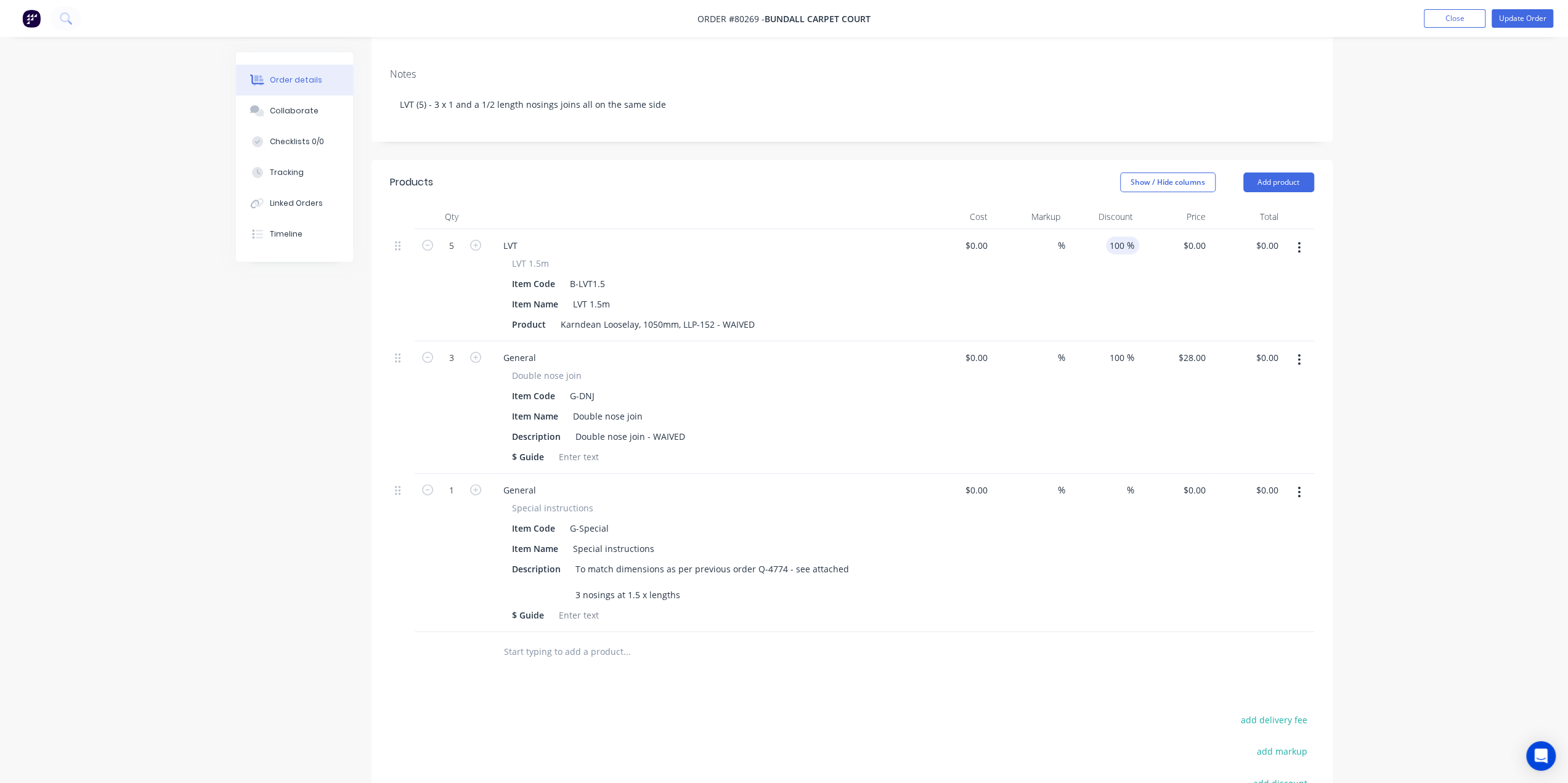
click at [1112, 237] on input "100" at bounding box center [1116, 246] width 21 height 18
click at [1262, 237] on input "0.00" at bounding box center [1269, 246] width 29 height 18
type input "$0.00"
click at [1188, 341] on div "28 $28.00" at bounding box center [1174, 407] width 73 height 133
type input "$28.00"
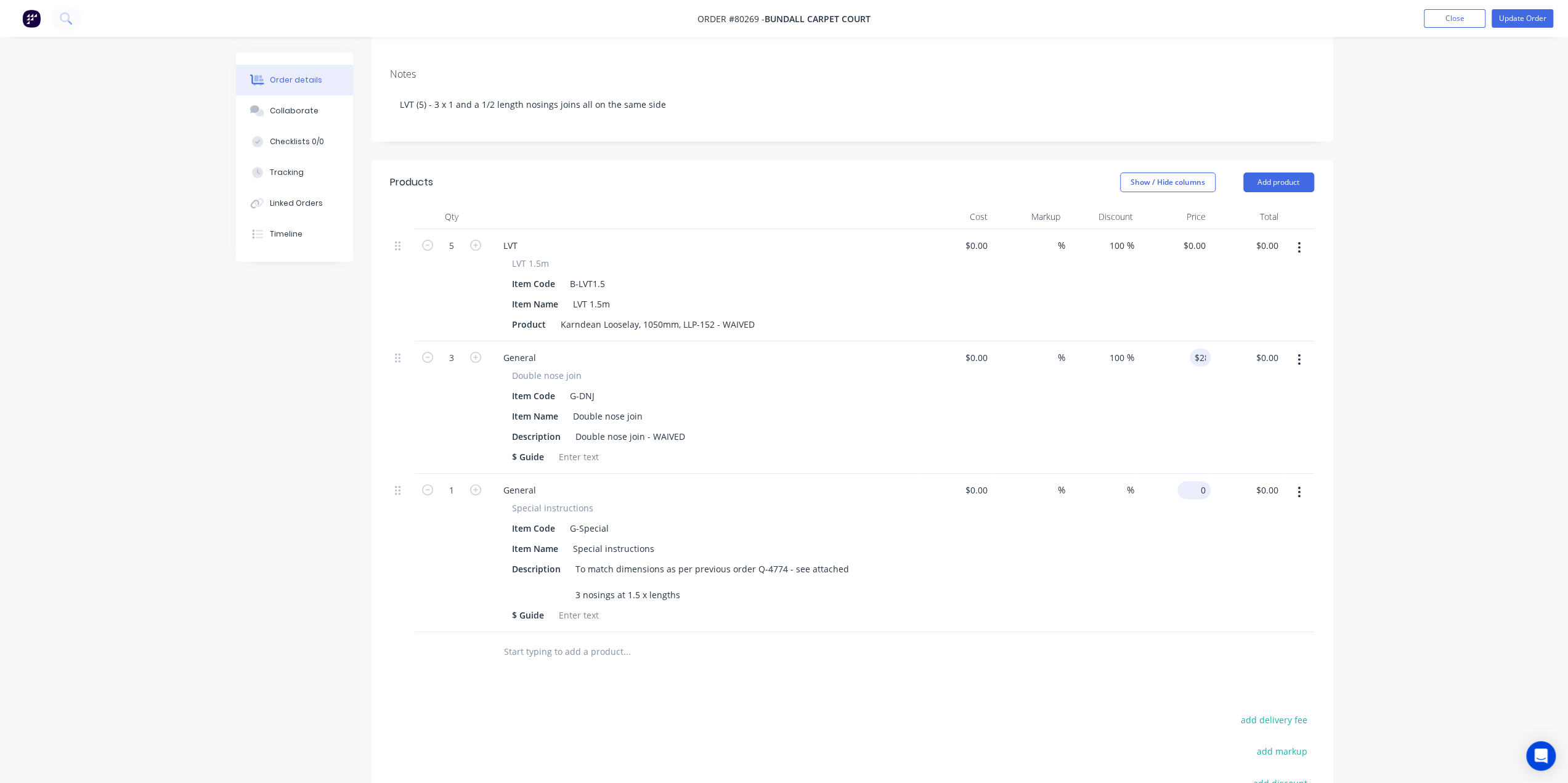
click at [1199, 481] on input "0" at bounding box center [1197, 490] width 29 height 18
type input "$0.00"
click at [1127, 573] on div "%" at bounding box center [1101, 553] width 73 height 159
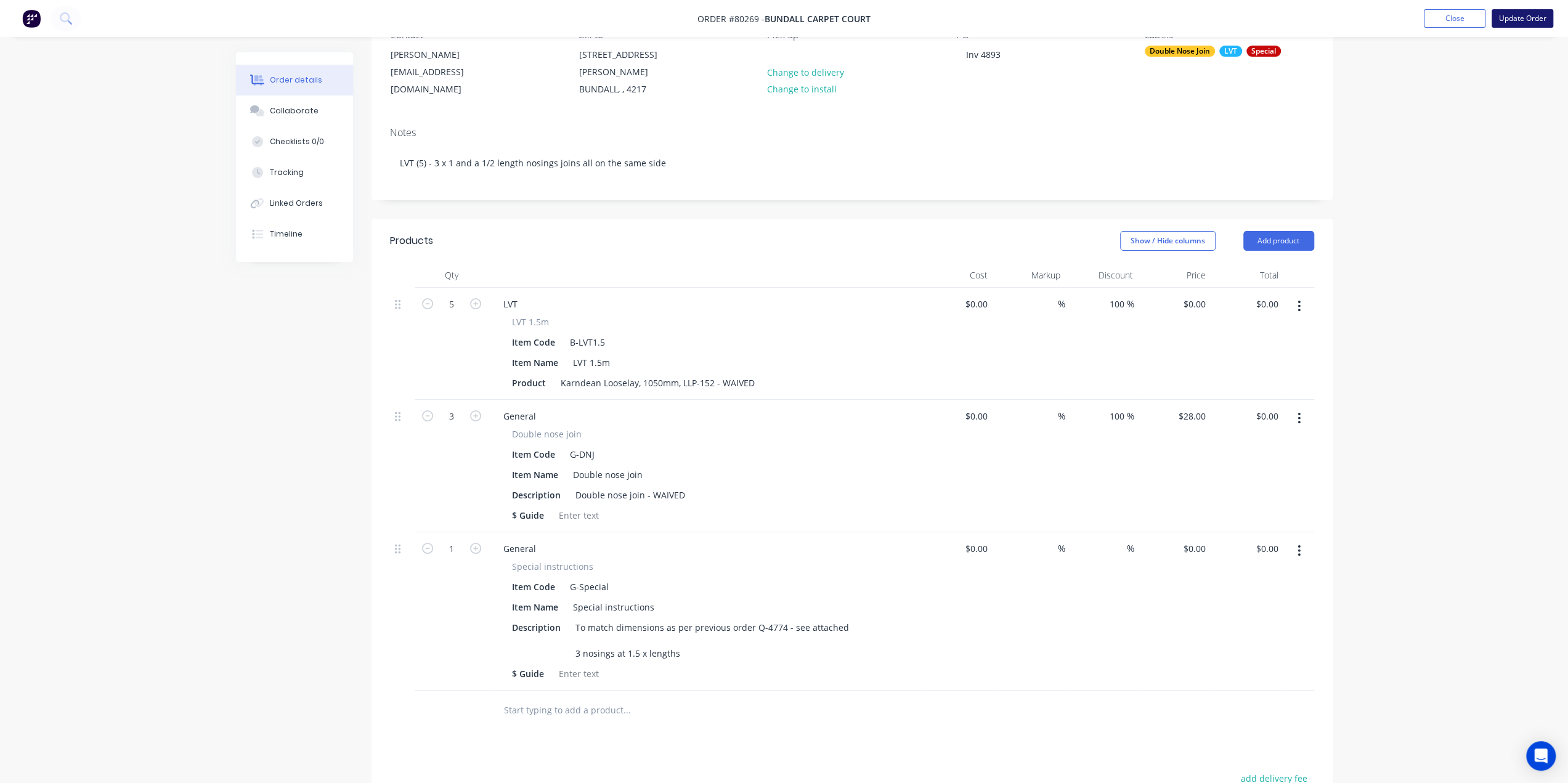
click at [1521, 16] on button "Update Order" at bounding box center [1522, 18] width 62 height 18
type input "100"
type input "$28.00"
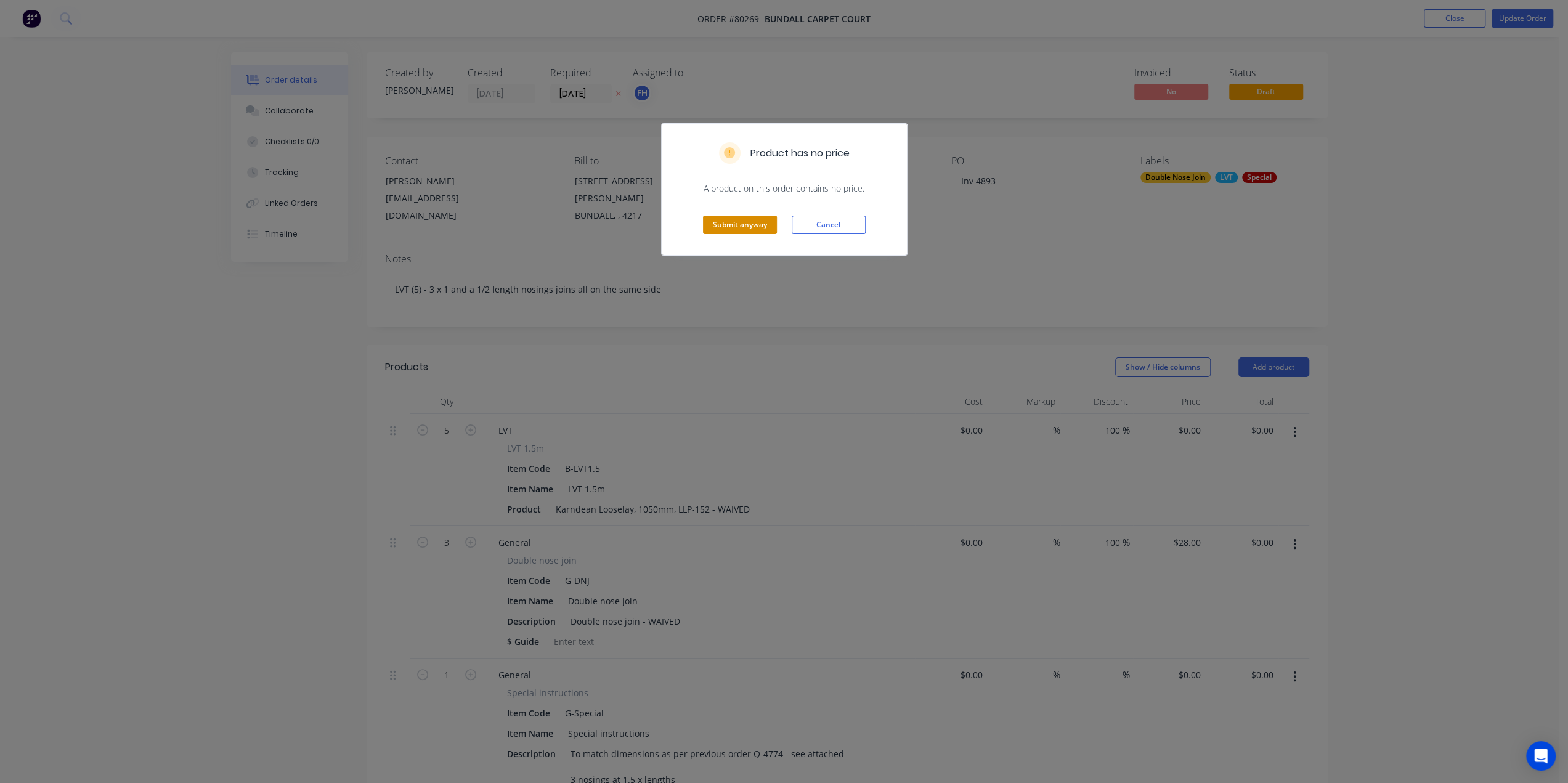
click at [759, 231] on button "Submit anyway" at bounding box center [739, 224] width 74 height 18
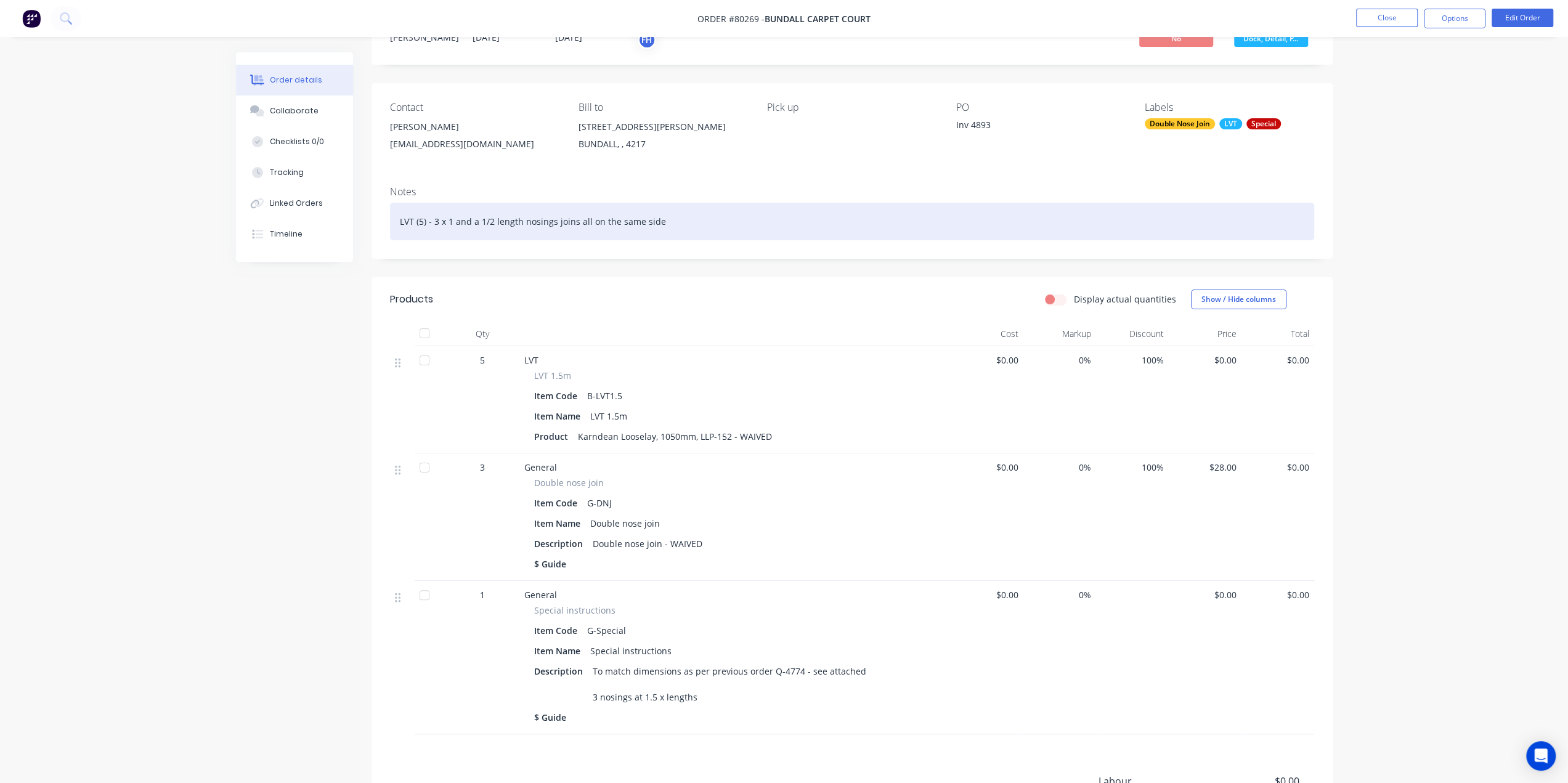
scroll to position [123, 0]
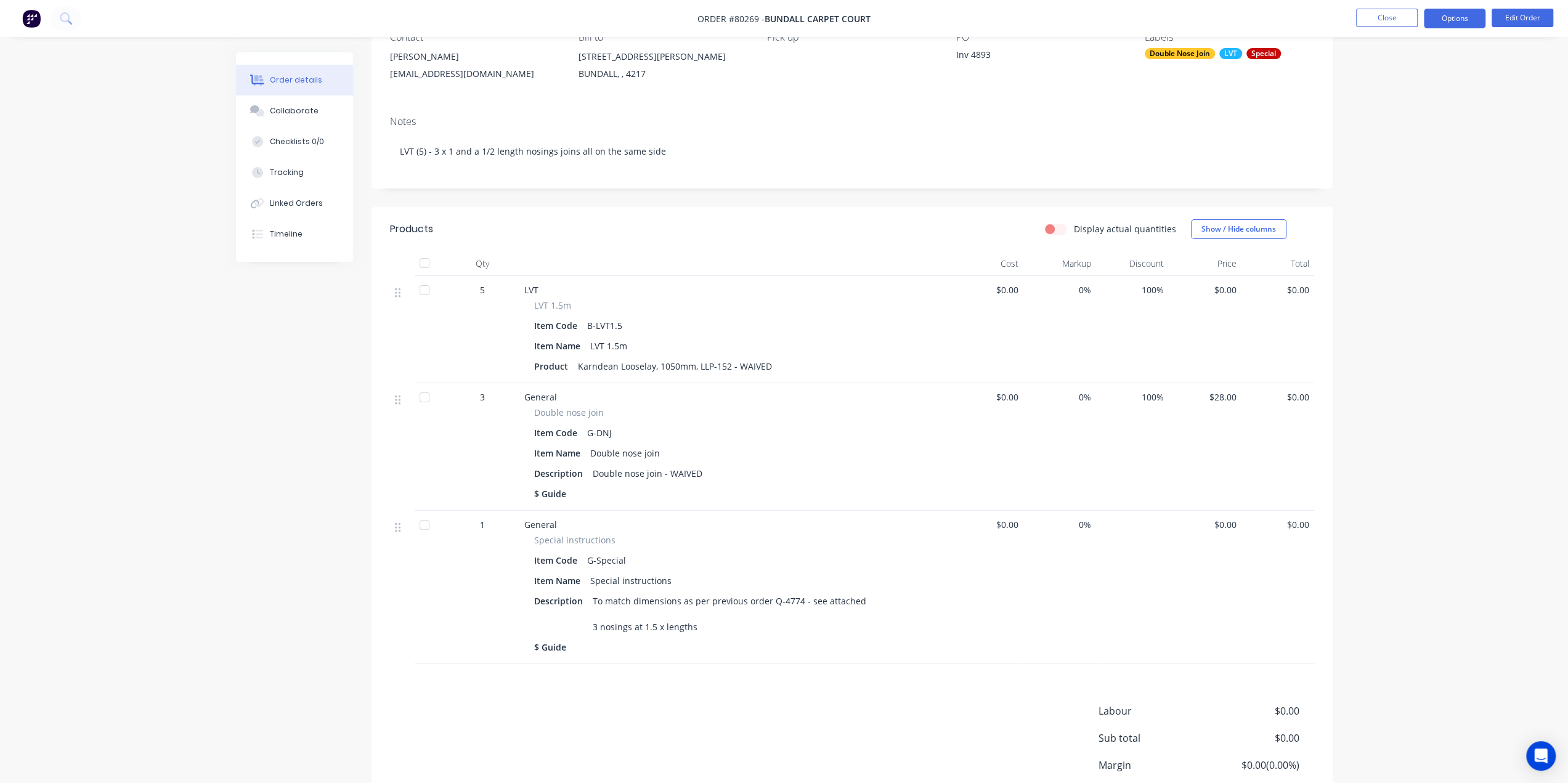
click at [1439, 10] on button "Options" at bounding box center [1454, 18] width 62 height 20
click at [1395, 73] on div "Invoice" at bounding box center [1418, 75] width 114 height 18
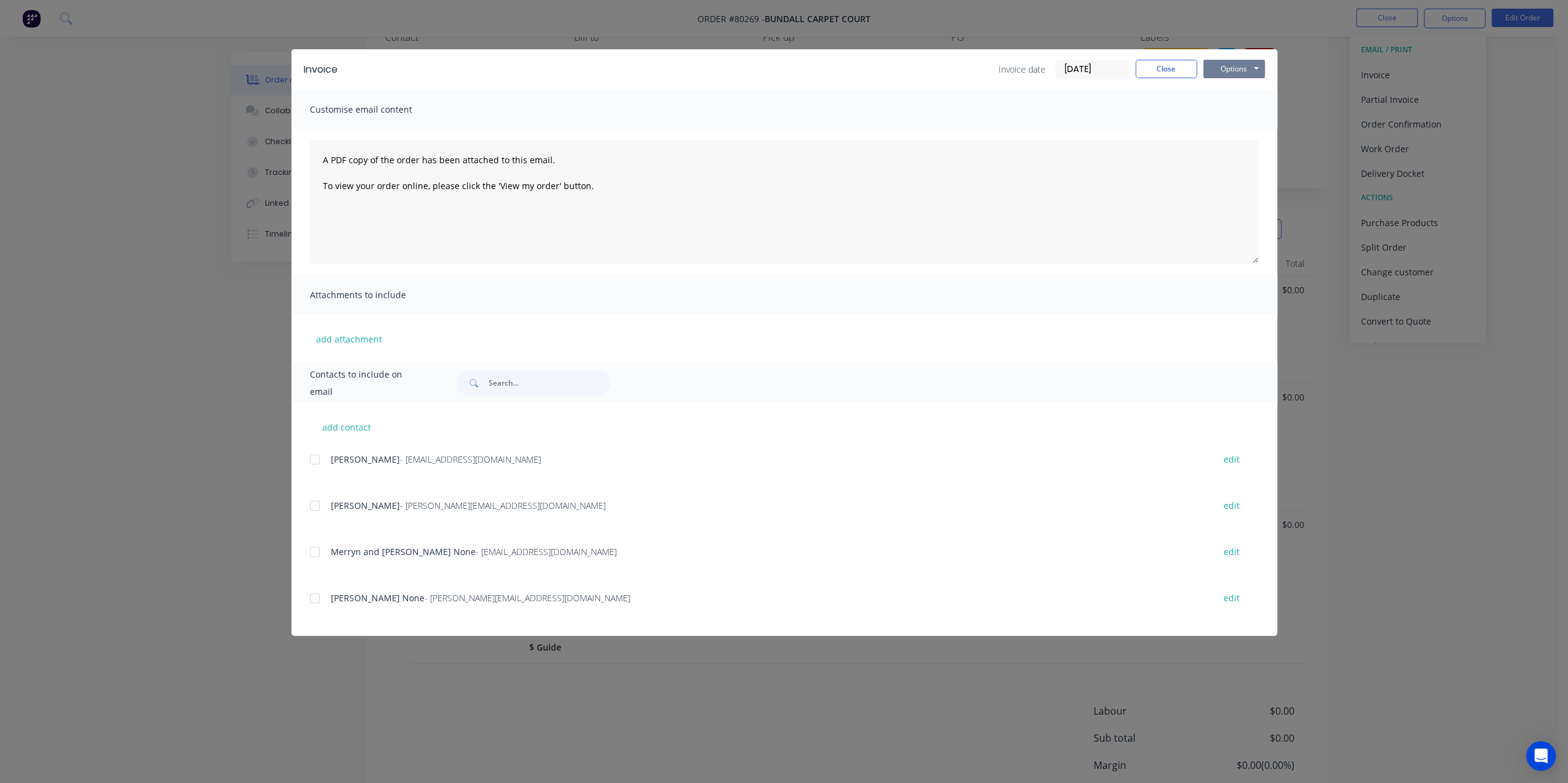
click at [1235, 70] on button "Options" at bounding box center [1234, 69] width 62 height 18
click at [1241, 107] on button "Print" at bounding box center [1243, 112] width 79 height 20
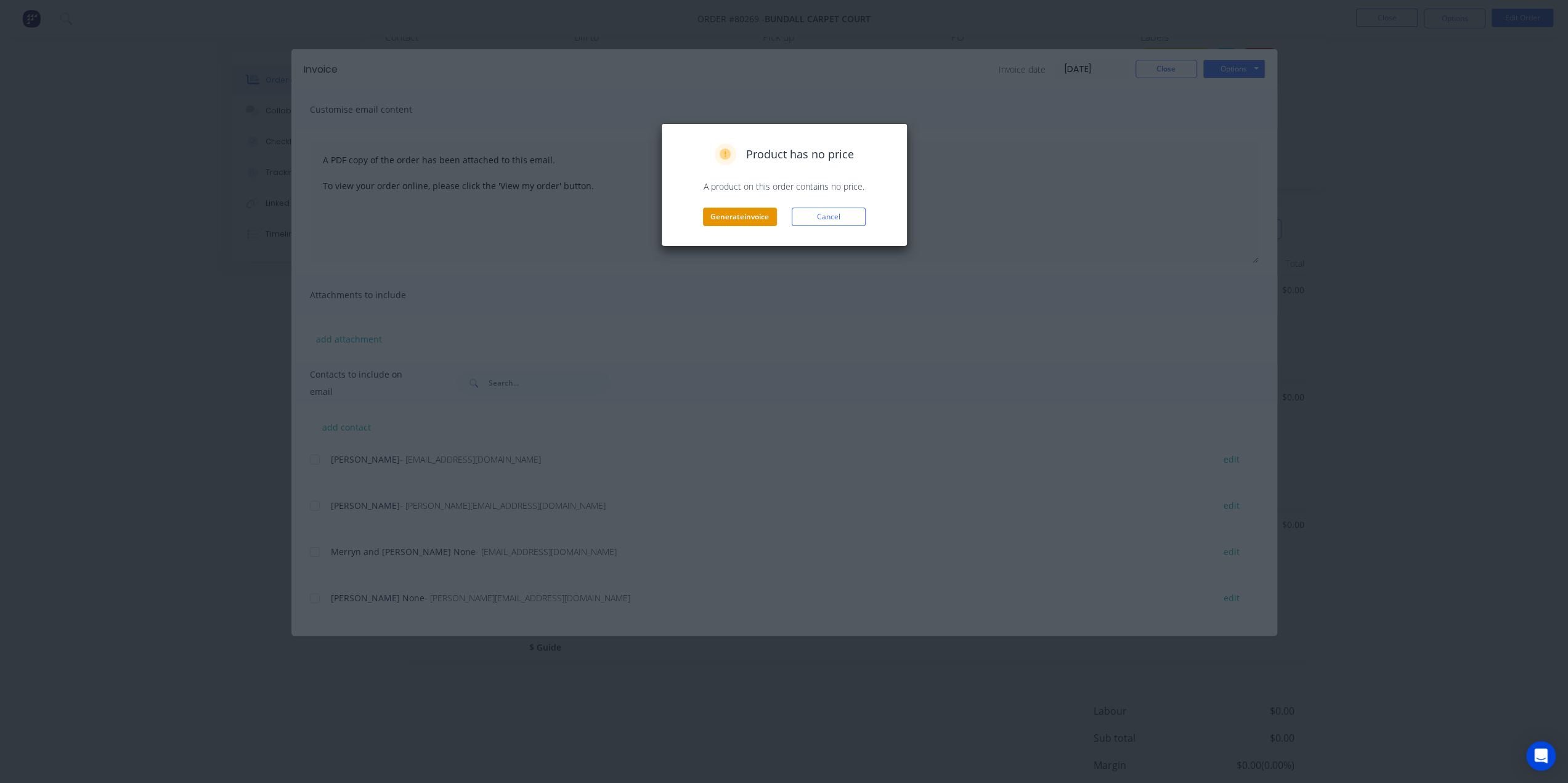
click at [756, 222] on button "Generate invoice" at bounding box center [739, 216] width 74 height 18
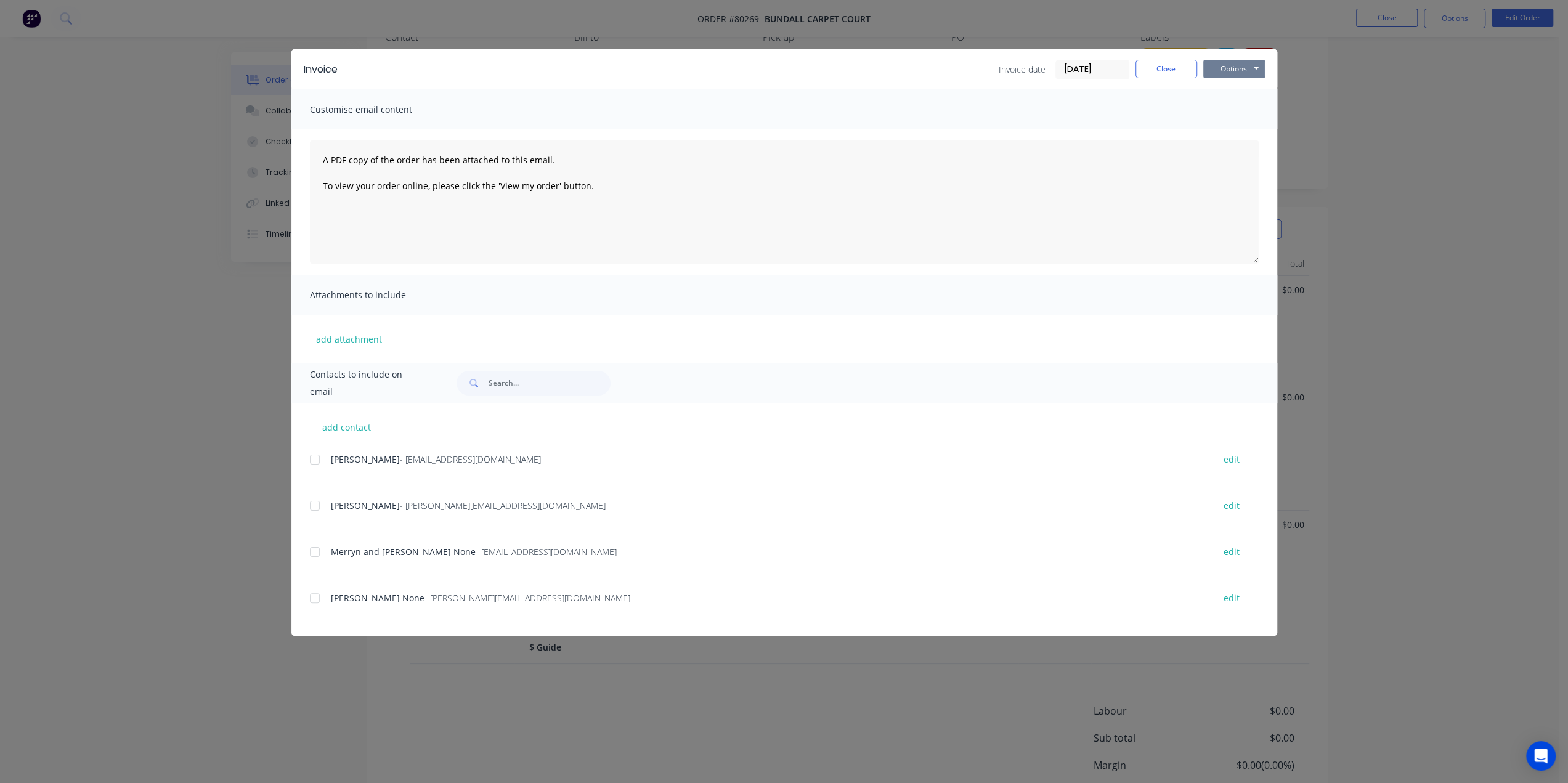
click at [1241, 68] on button "Options" at bounding box center [1234, 69] width 62 height 18
click at [1235, 107] on button "Print" at bounding box center [1243, 112] width 79 height 20
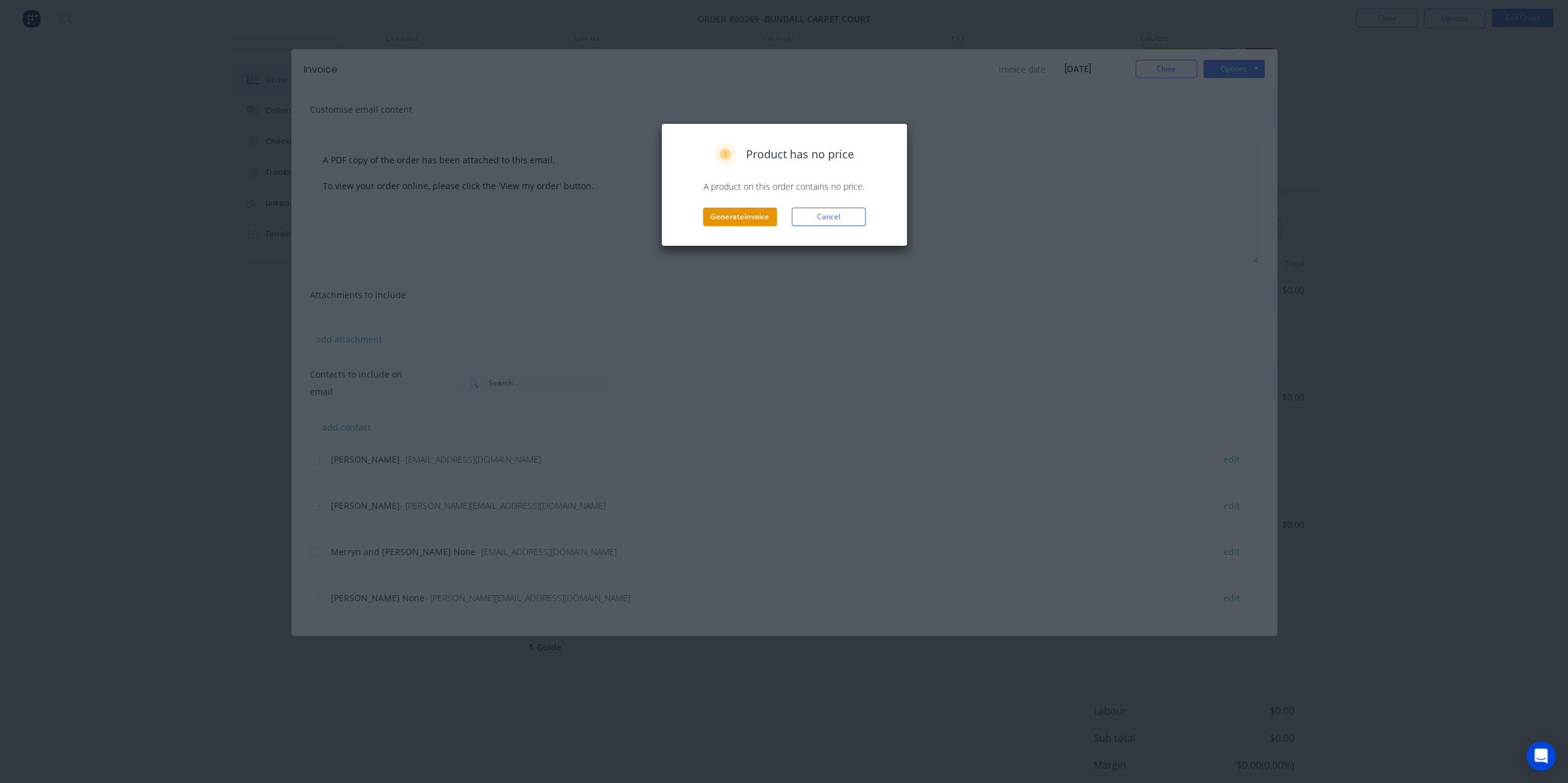
click at [729, 216] on button "Generate invoice" at bounding box center [739, 216] width 74 height 18
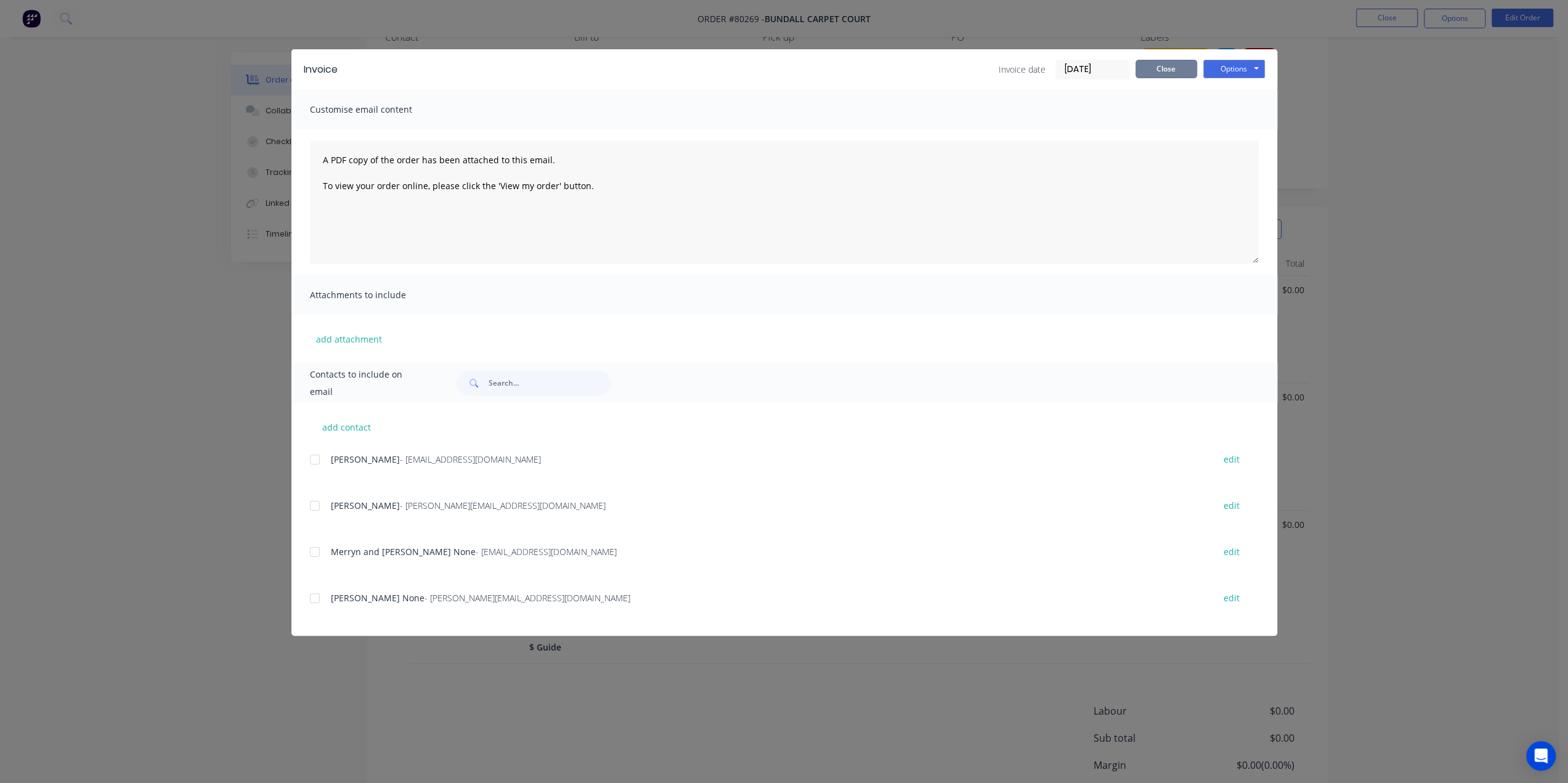
drag, startPoint x: 1176, startPoint y: 65, endPoint x: 1175, endPoint y: 77, distance: 12.0
click at [1176, 65] on button "Close" at bounding box center [1166, 69] width 62 height 18
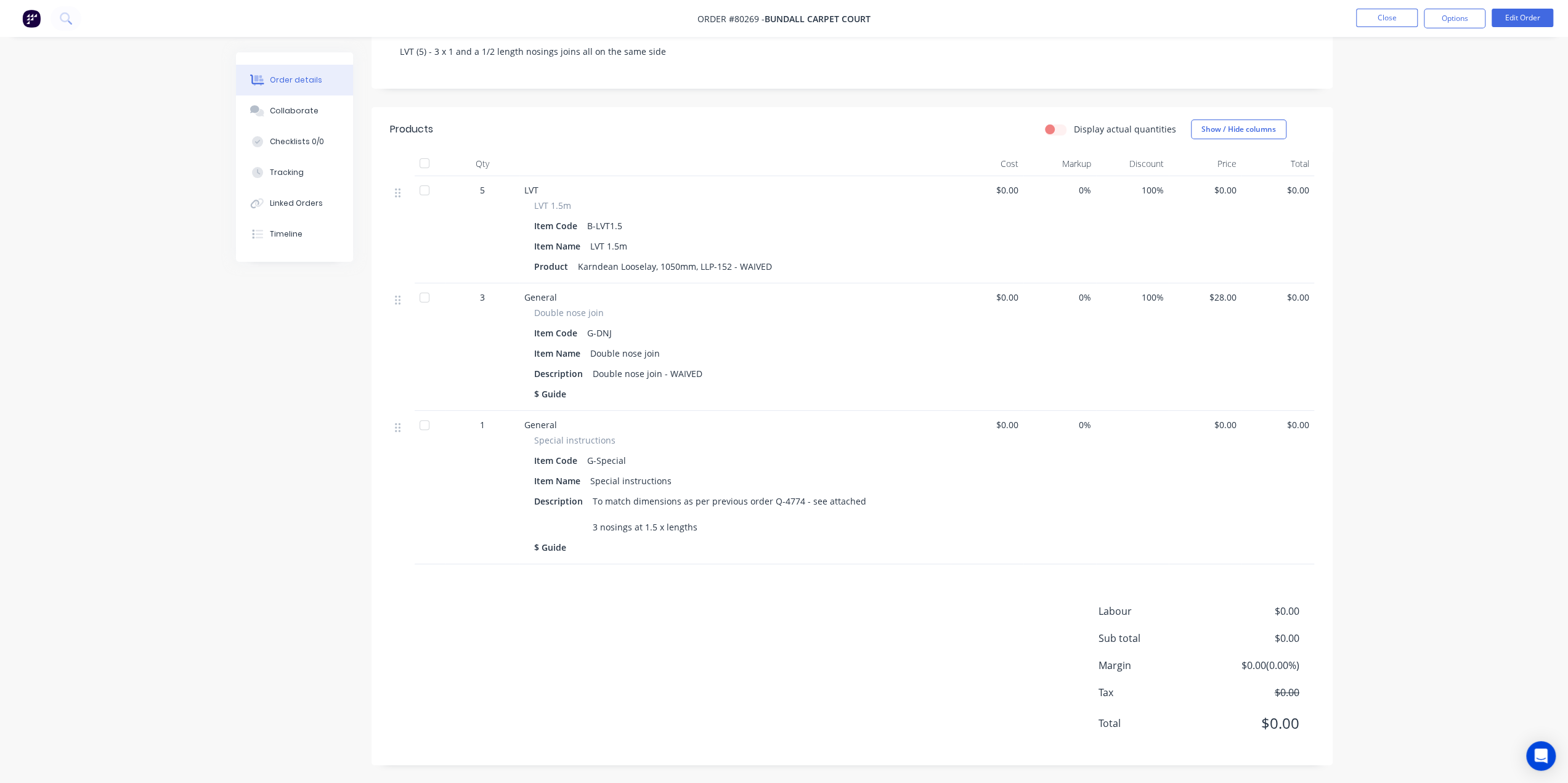
scroll to position [38, 0]
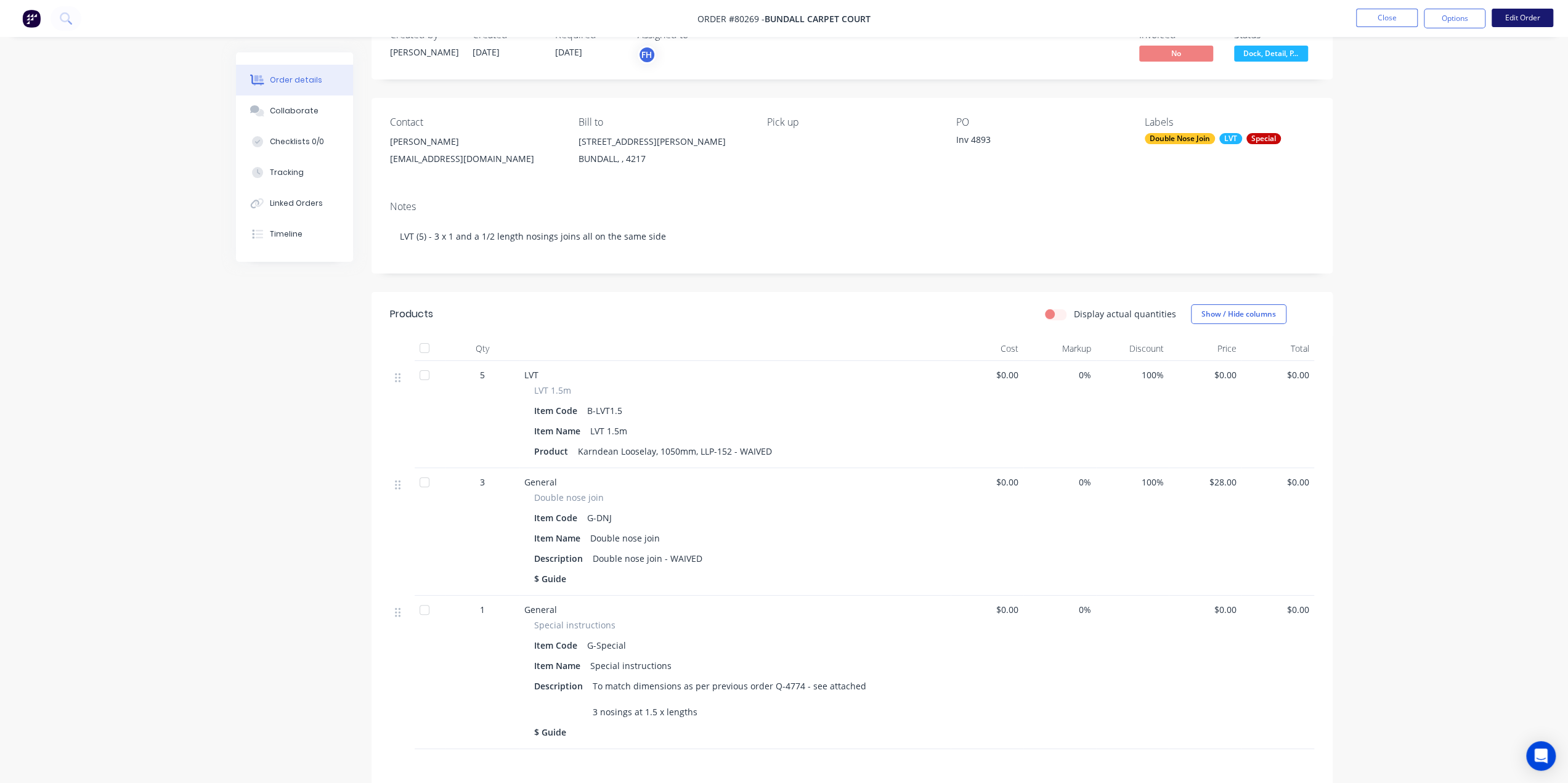
click at [1522, 10] on button "Edit Order" at bounding box center [1522, 18] width 62 height 18
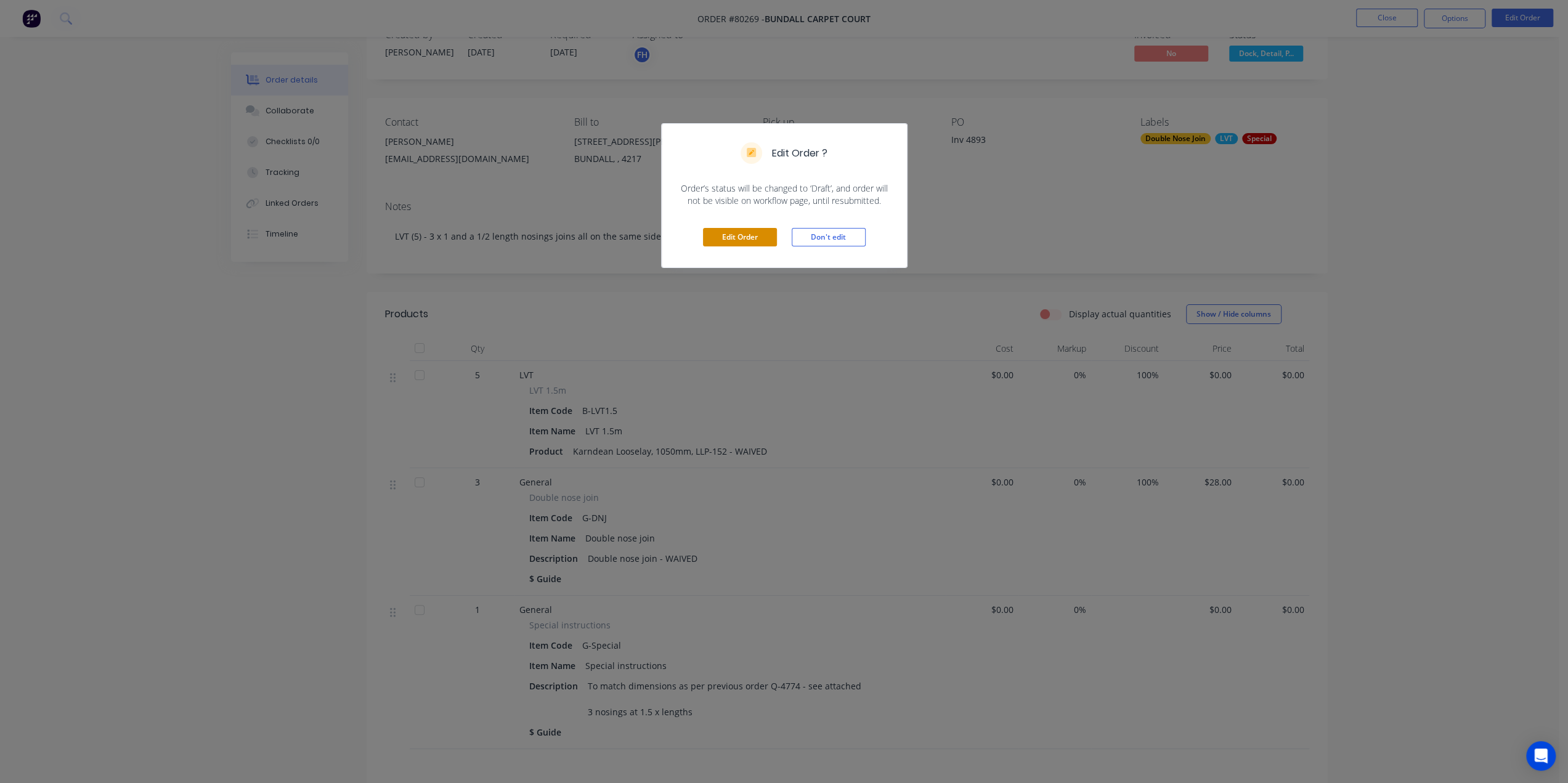
click at [758, 238] on button "Edit Order" at bounding box center [739, 237] width 74 height 18
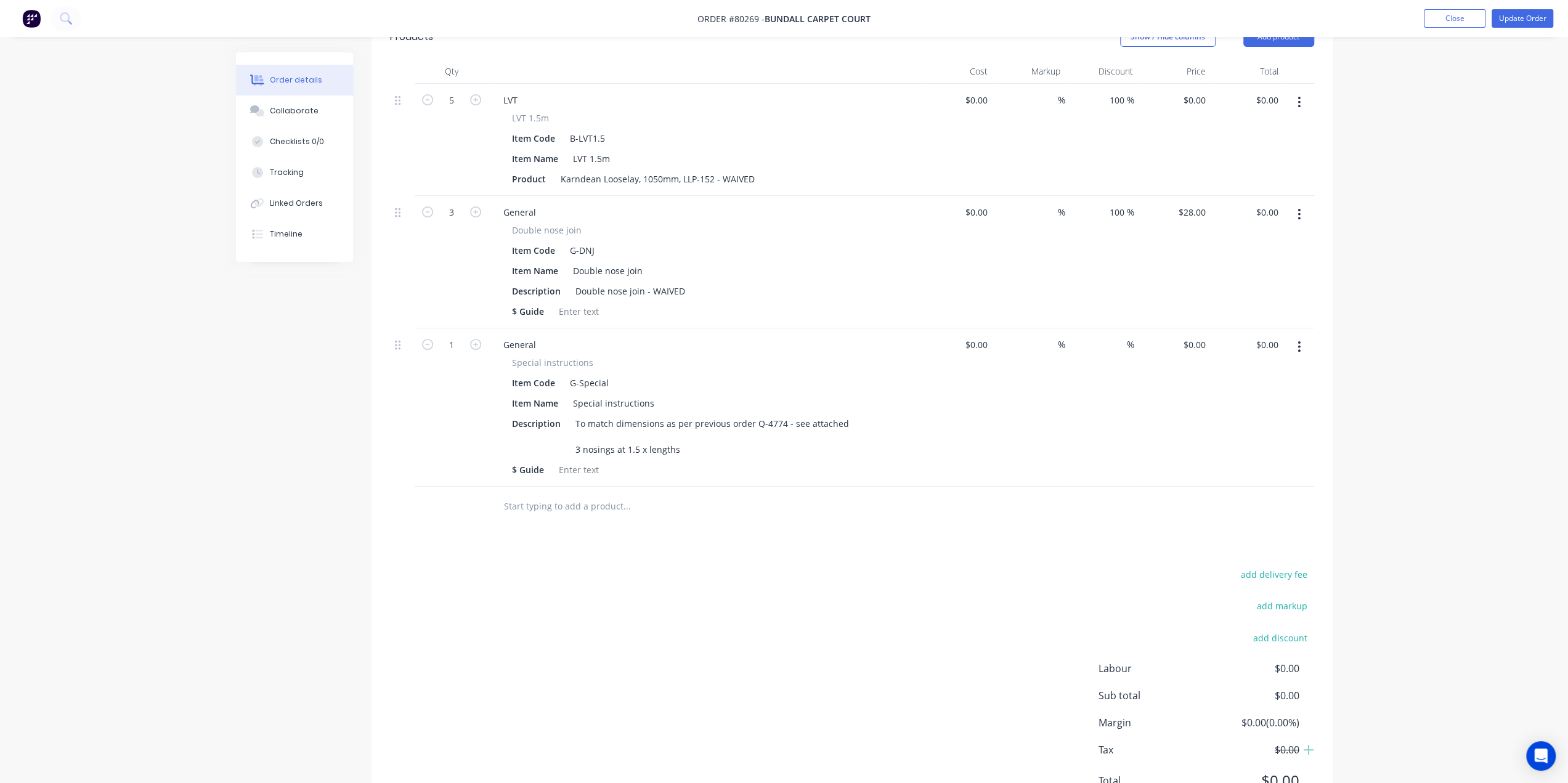
scroll to position [311, 0]
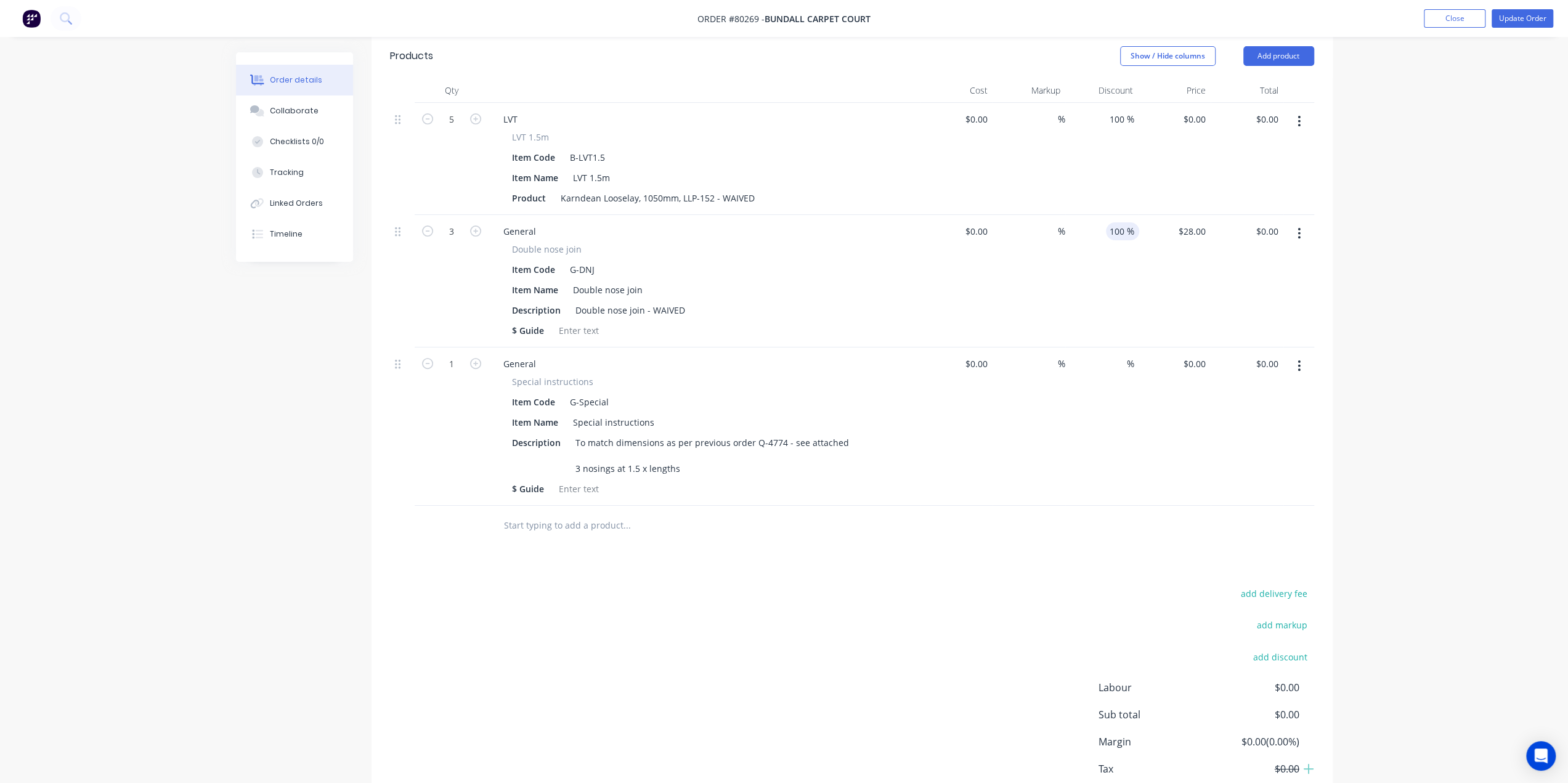
click at [1120, 222] on input "100" at bounding box center [1116, 231] width 21 height 18
drag, startPoint x: 1124, startPoint y: 214, endPoint x: 1089, endPoint y: 215, distance: 35.0
click at [1089, 215] on div "100 100 %" at bounding box center [1101, 281] width 73 height 133
type input "$84.00"
drag, startPoint x: 1120, startPoint y: 104, endPoint x: 1105, endPoint y: 106, distance: 15.1
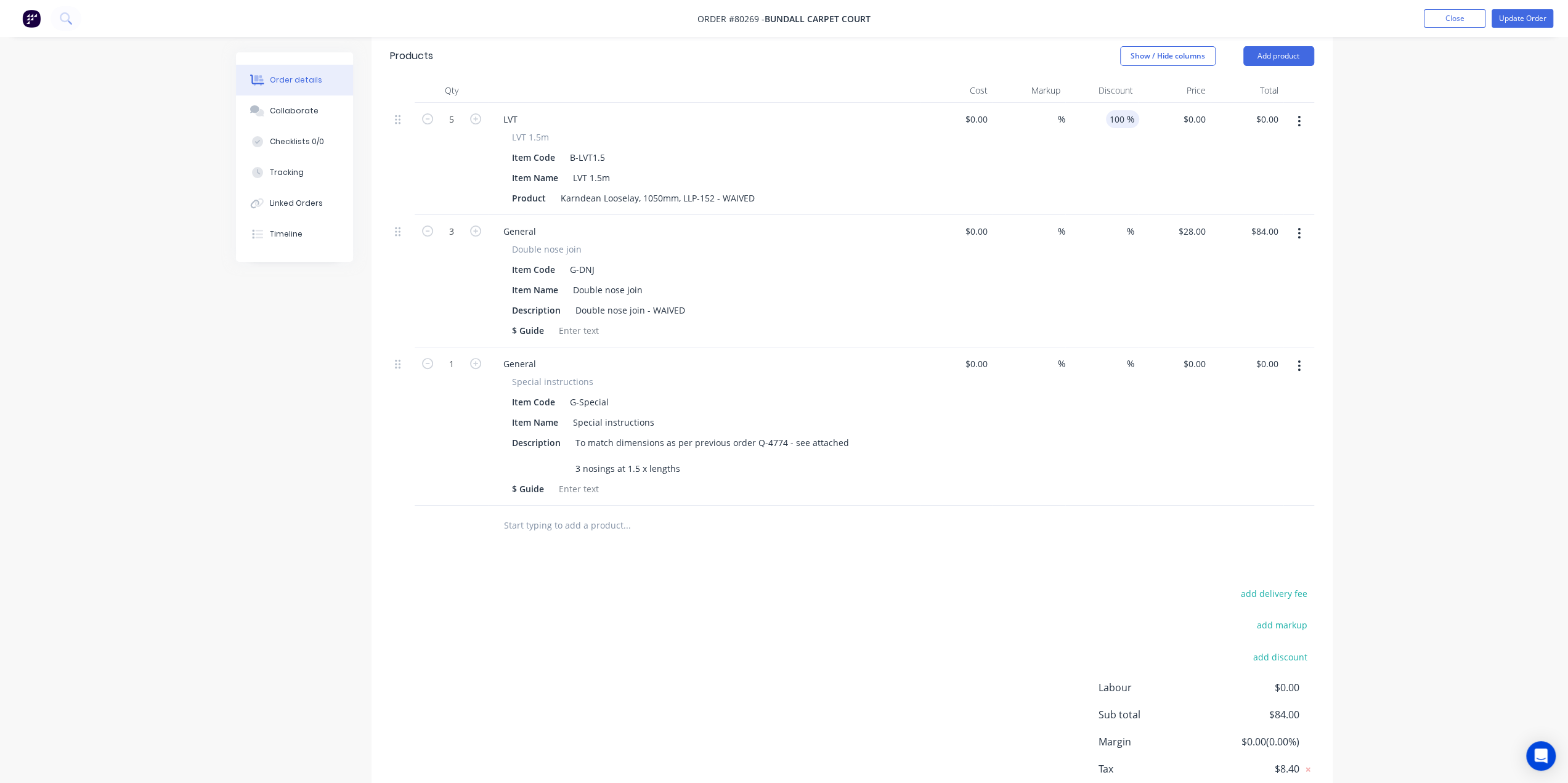
click at [1106, 110] on div "100 100" at bounding box center [1116, 119] width 21 height 18
drag, startPoint x: 1124, startPoint y: 104, endPoint x: 1071, endPoint y: 103, distance: 53.0
click at [1071, 103] on div "100 100 %" at bounding box center [1101, 159] width 73 height 112
click at [1100, 487] on div "%" at bounding box center [1101, 427] width 73 height 159
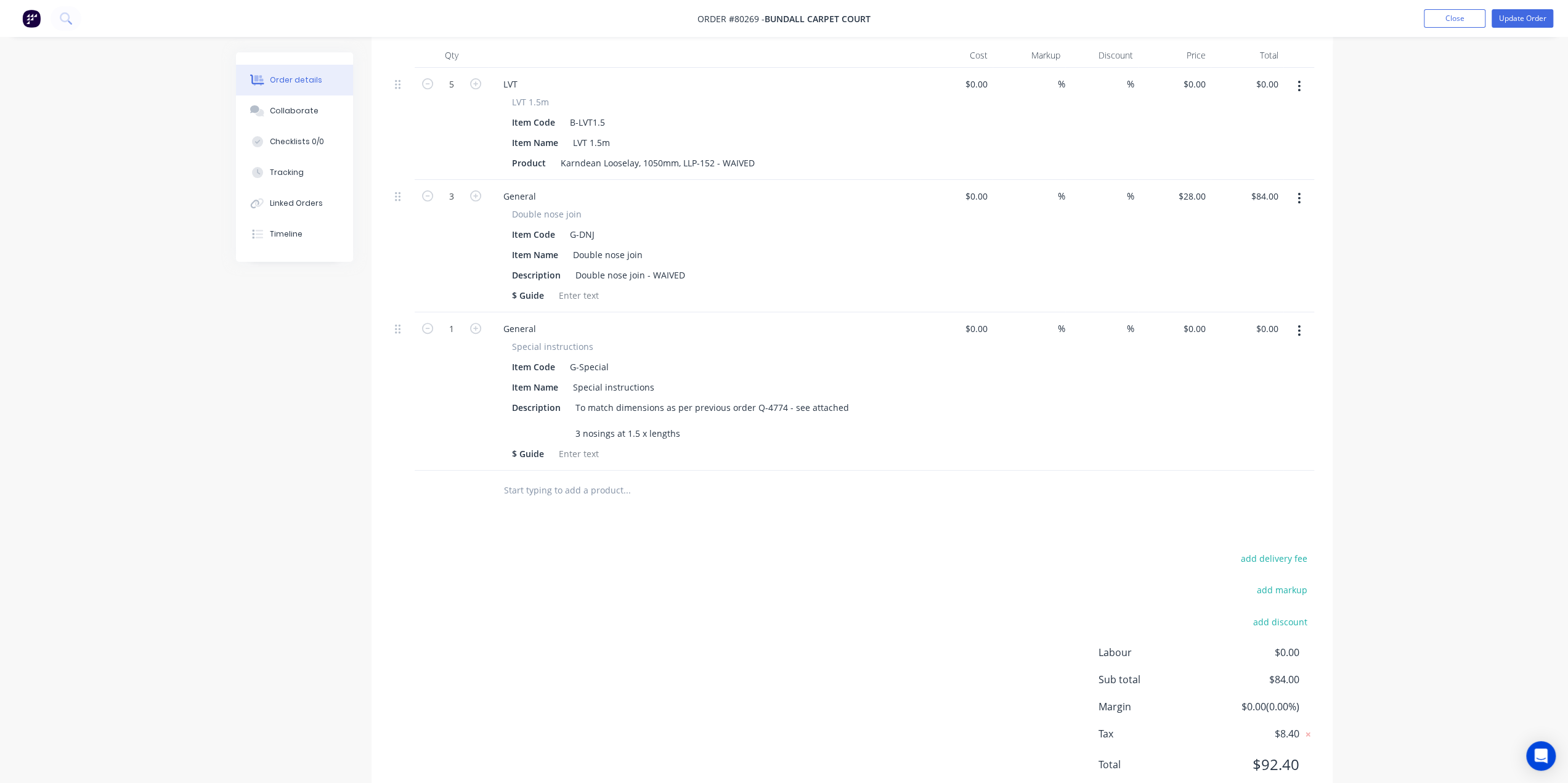
scroll to position [373, 0]
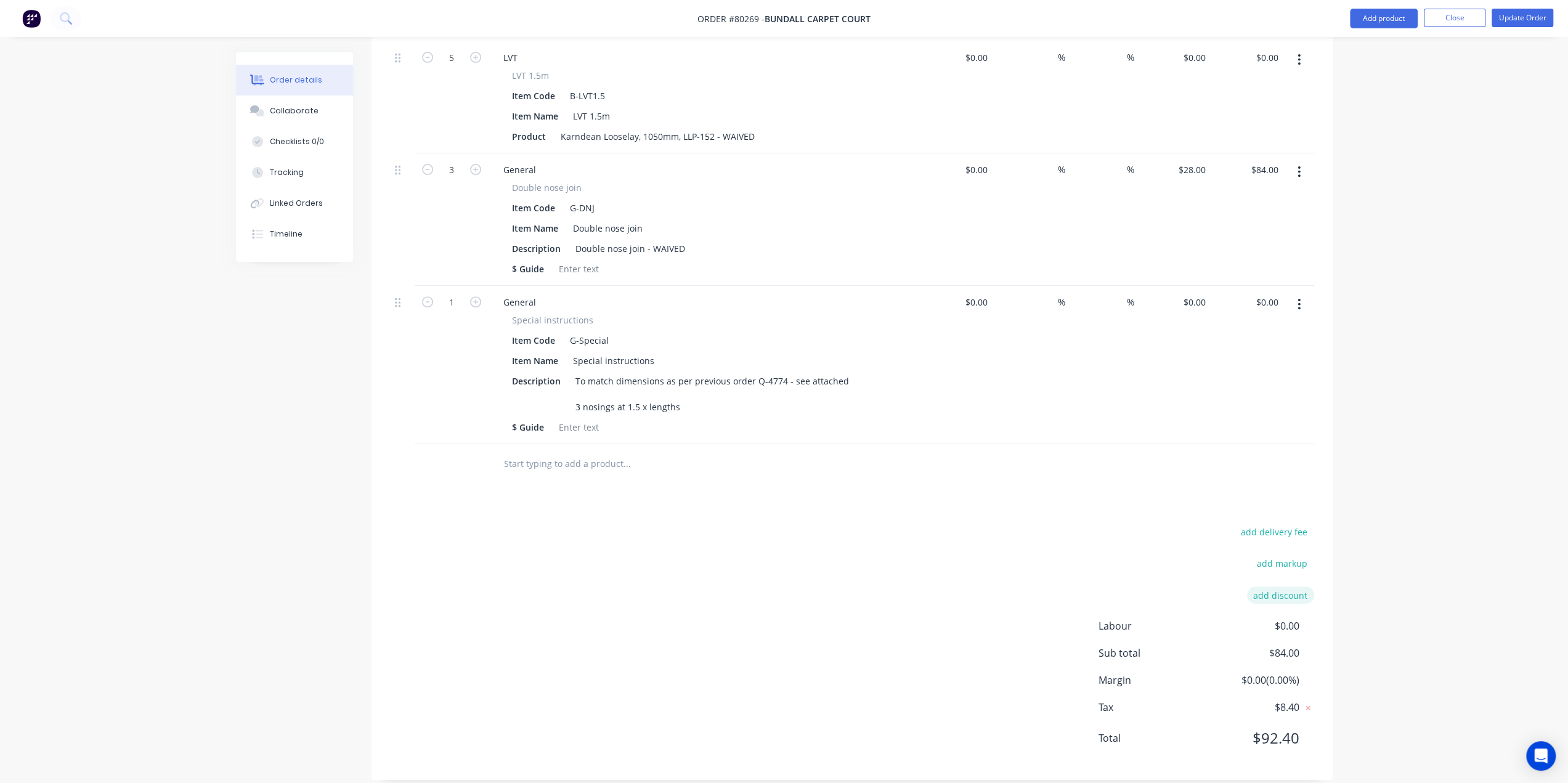
click at [1272, 586] on button "add discount" at bounding box center [1280, 595] width 67 height 16
click at [1276, 590] on input at bounding box center [1267, 599] width 56 height 18
type input "100"
click at [1233, 618] on span "$0.00" at bounding box center [1253, 625] width 91 height 15
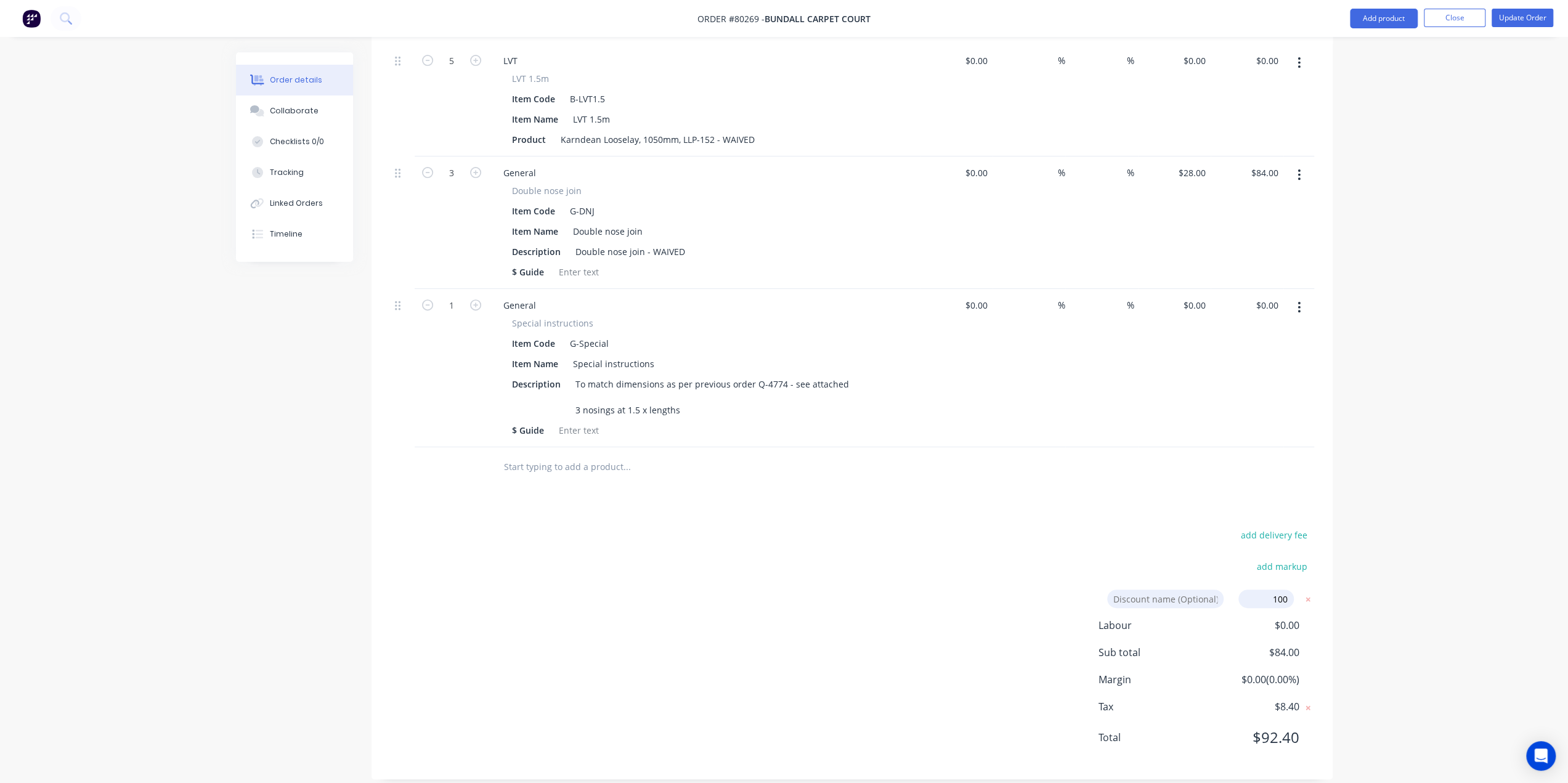
click at [1192, 590] on input at bounding box center [1165, 599] width 116 height 18
click at [1288, 590] on input "100" at bounding box center [1267, 599] width 56 height 18
click input "submit" at bounding box center [0, 0] width 0 height 0
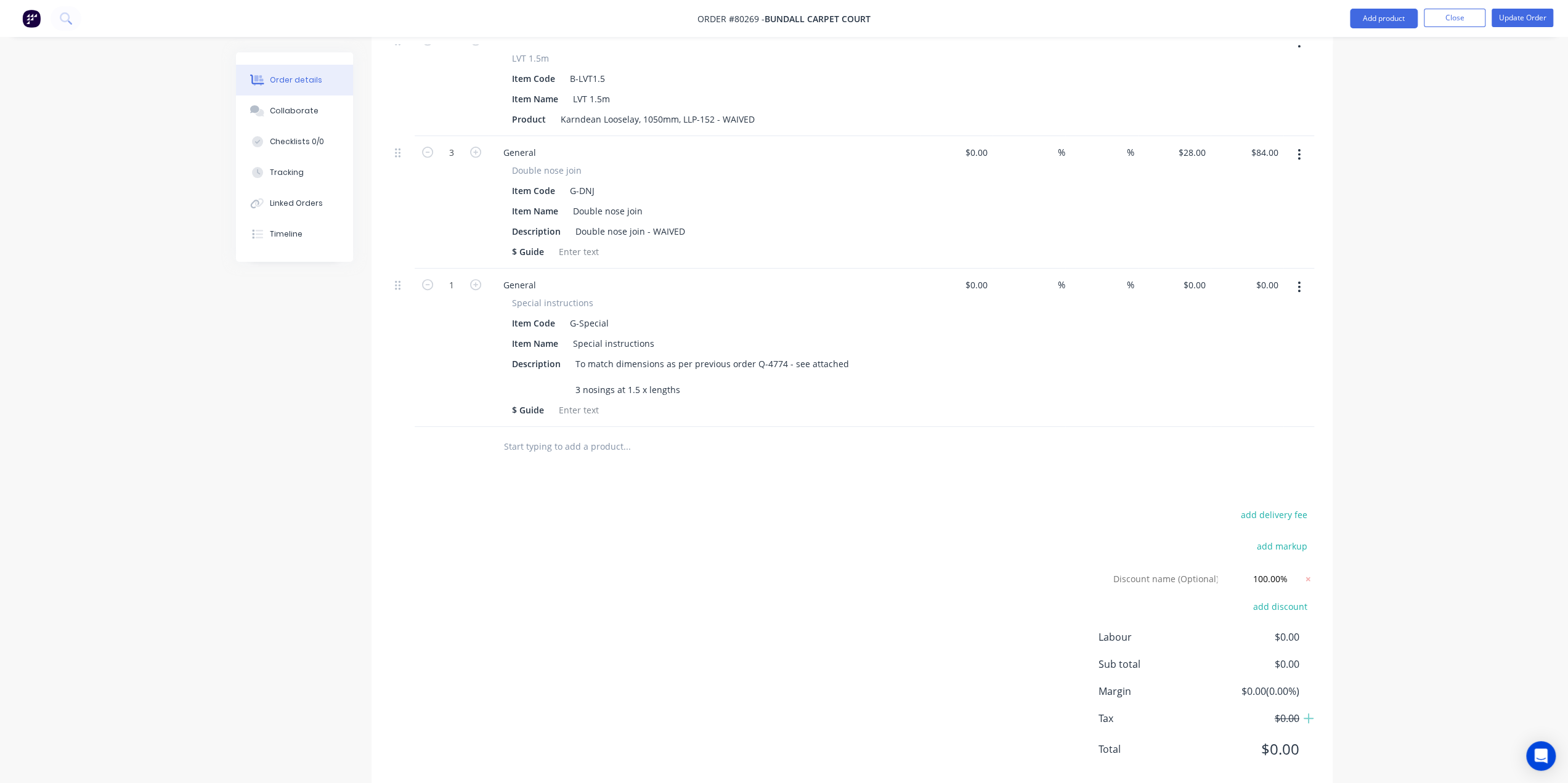
scroll to position [401, 0]
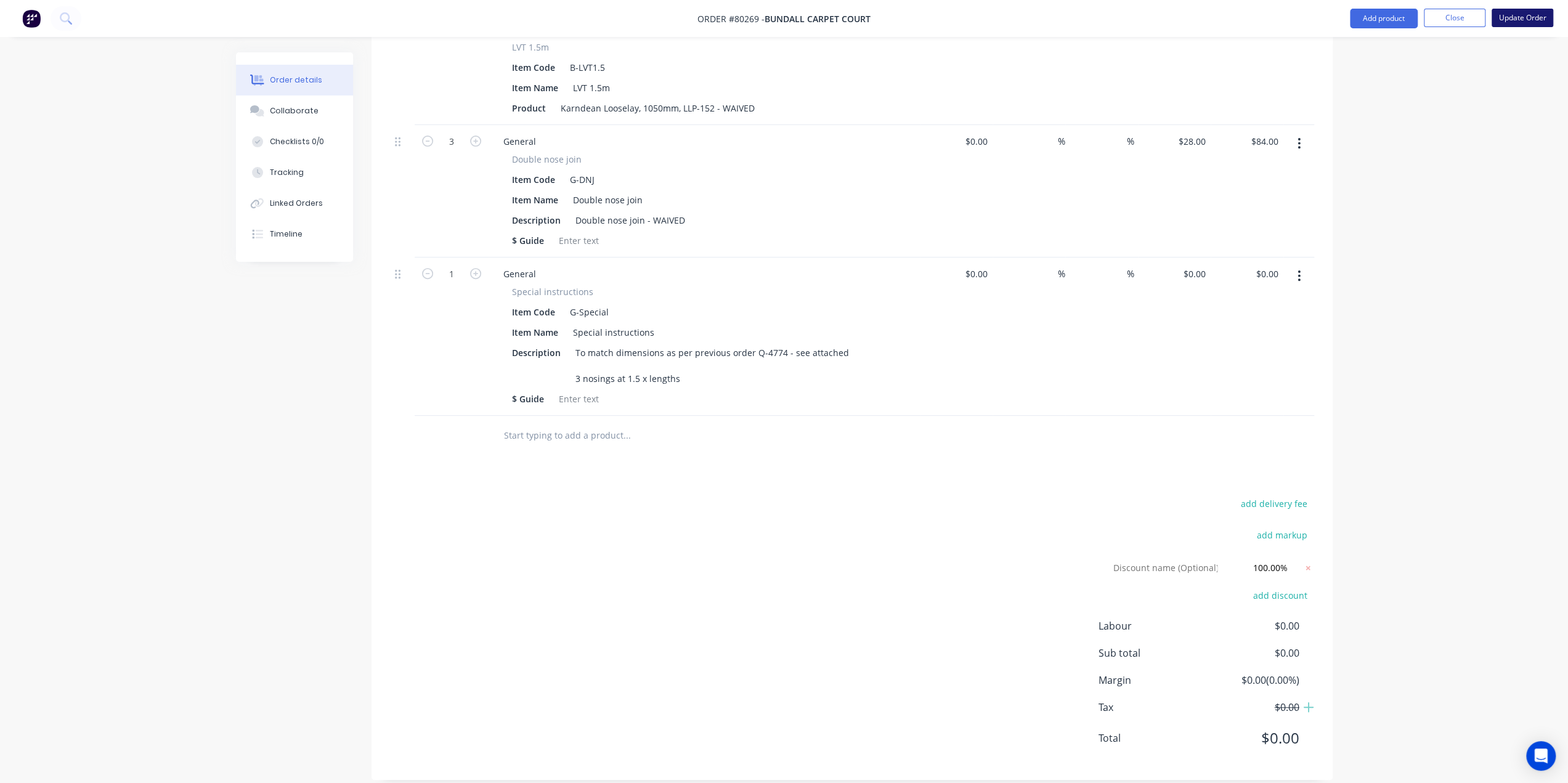
click at [1527, 24] on button "Update Order" at bounding box center [1522, 18] width 62 height 18
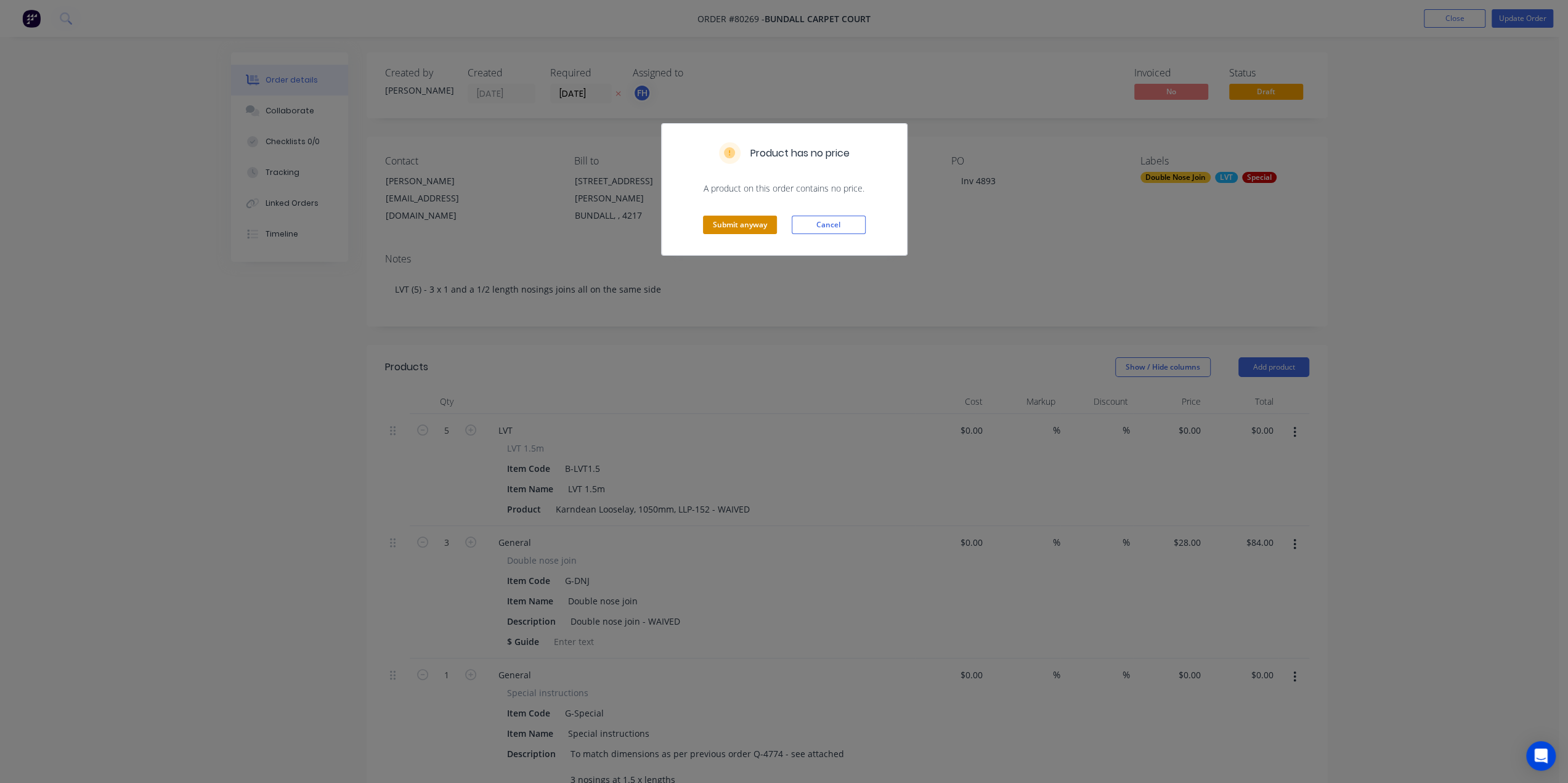
click at [754, 223] on button "Submit anyway" at bounding box center [739, 224] width 74 height 18
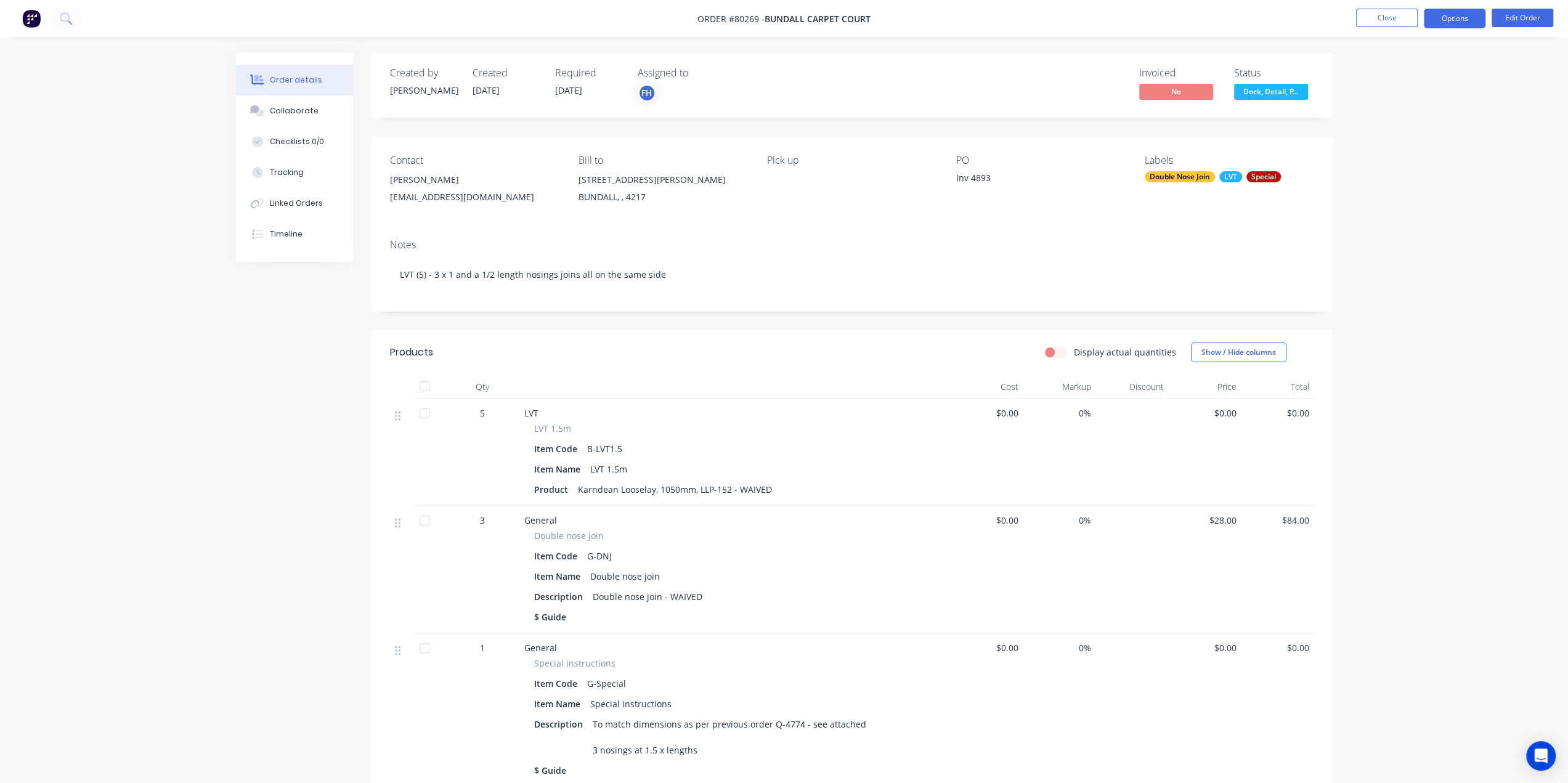
click at [1448, 17] on button "Options" at bounding box center [1454, 18] width 62 height 20
click at [1401, 67] on div "Invoice" at bounding box center [1418, 75] width 114 height 18
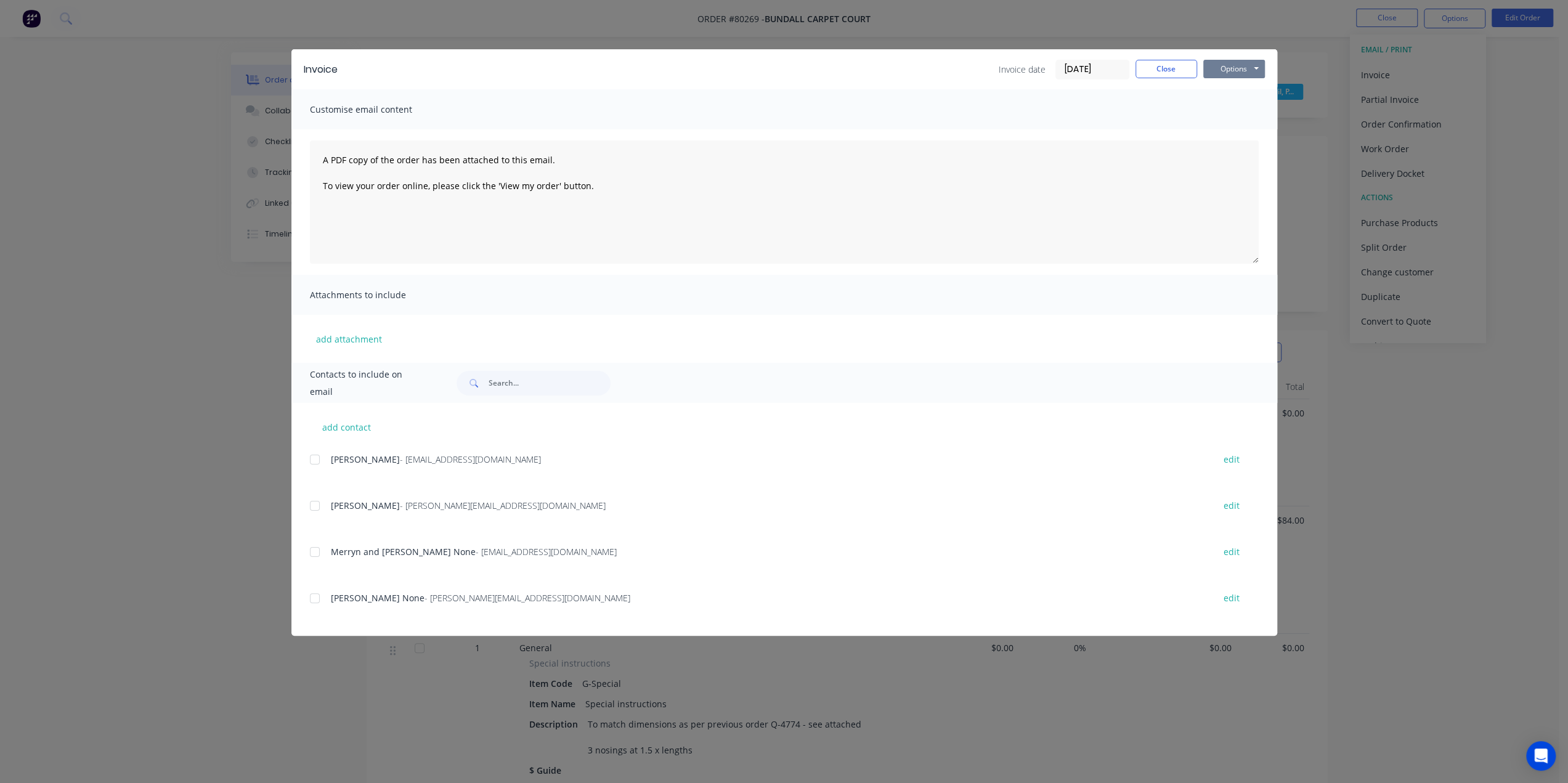
click at [1241, 73] on button "Options" at bounding box center [1234, 69] width 62 height 18
click at [1233, 109] on button "Print" at bounding box center [1243, 112] width 79 height 20
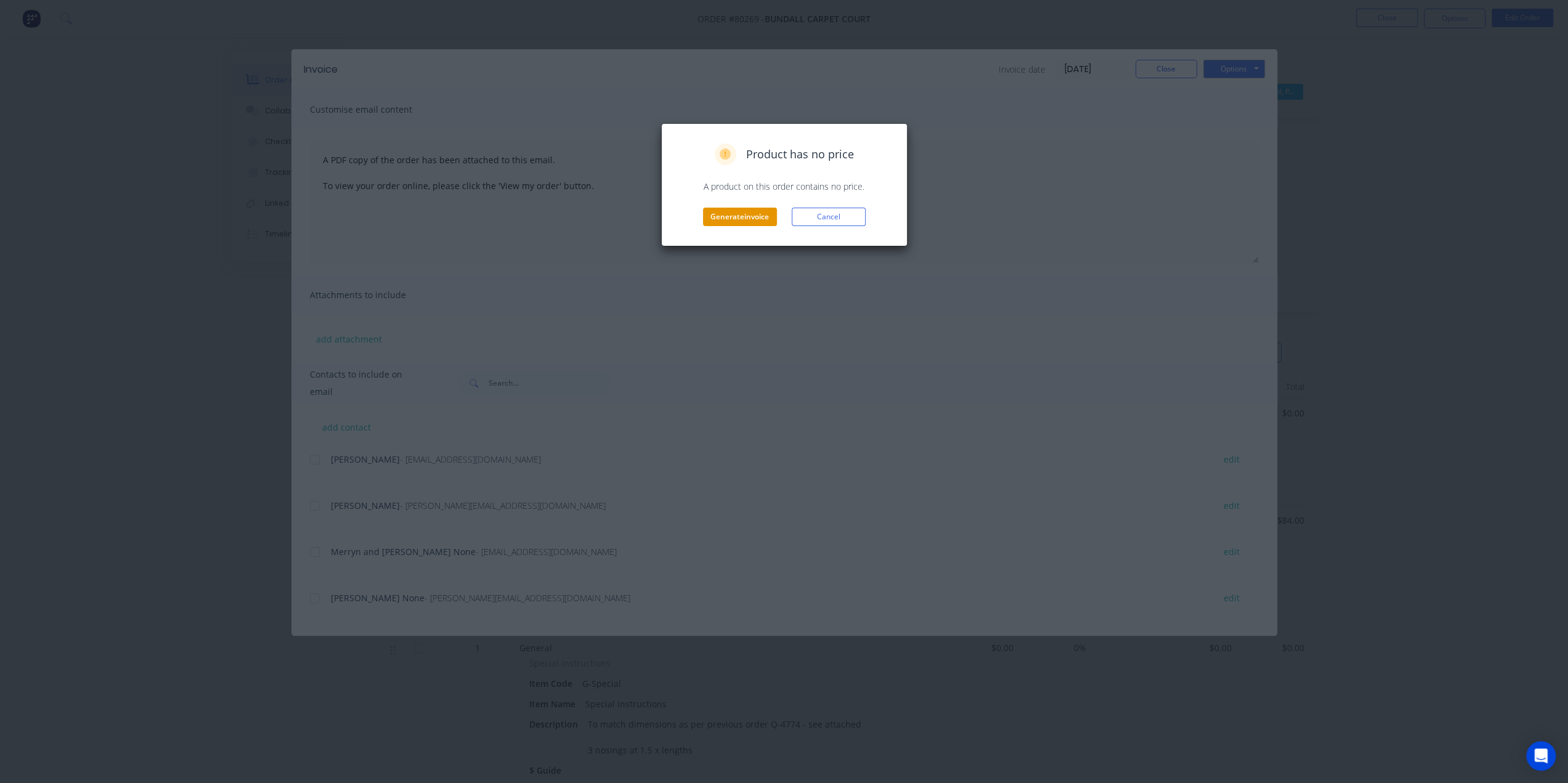
click at [752, 214] on button "Generate invoice" at bounding box center [739, 216] width 74 height 18
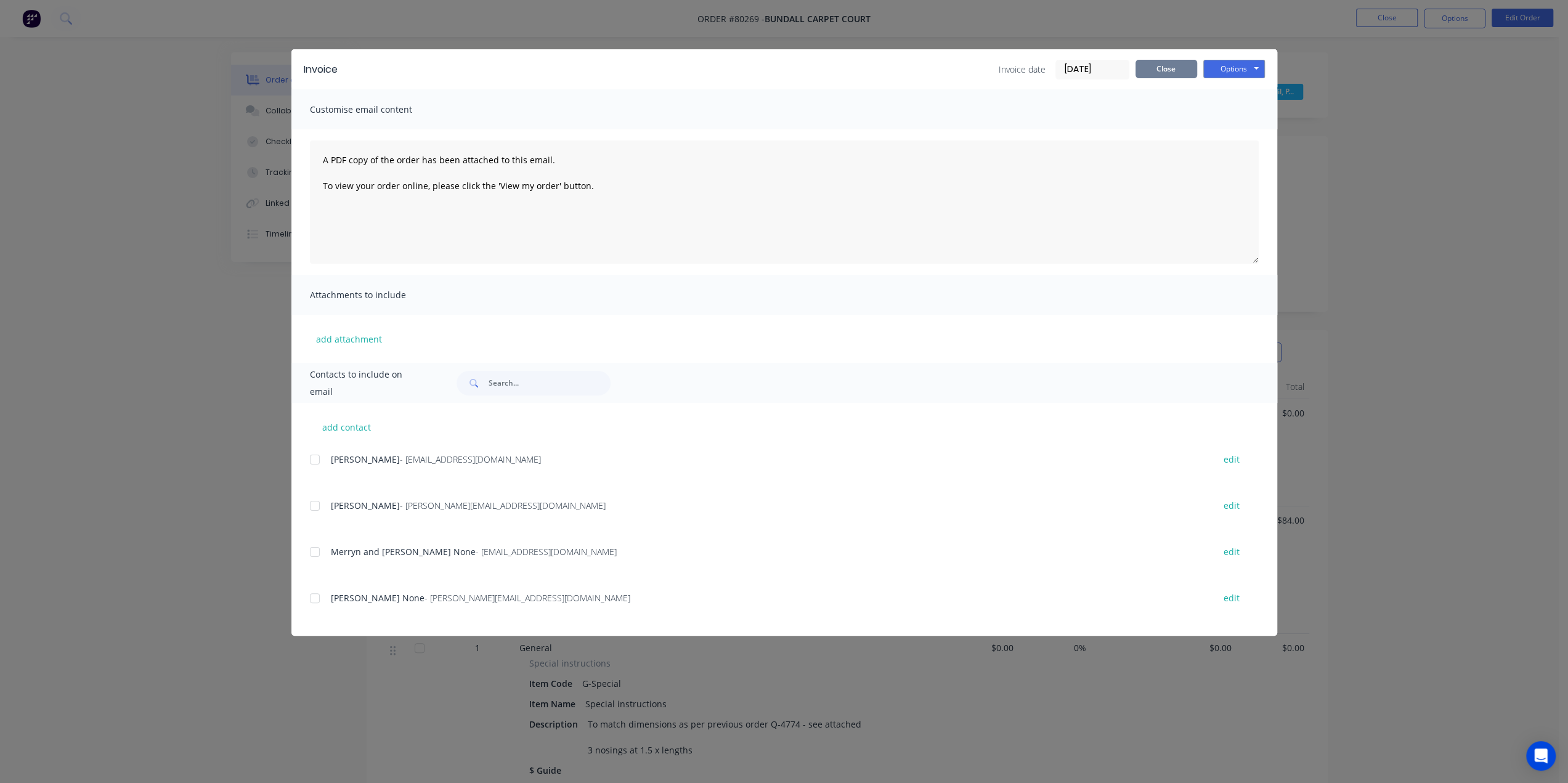
click at [1165, 65] on button "Close" at bounding box center [1166, 69] width 62 height 18
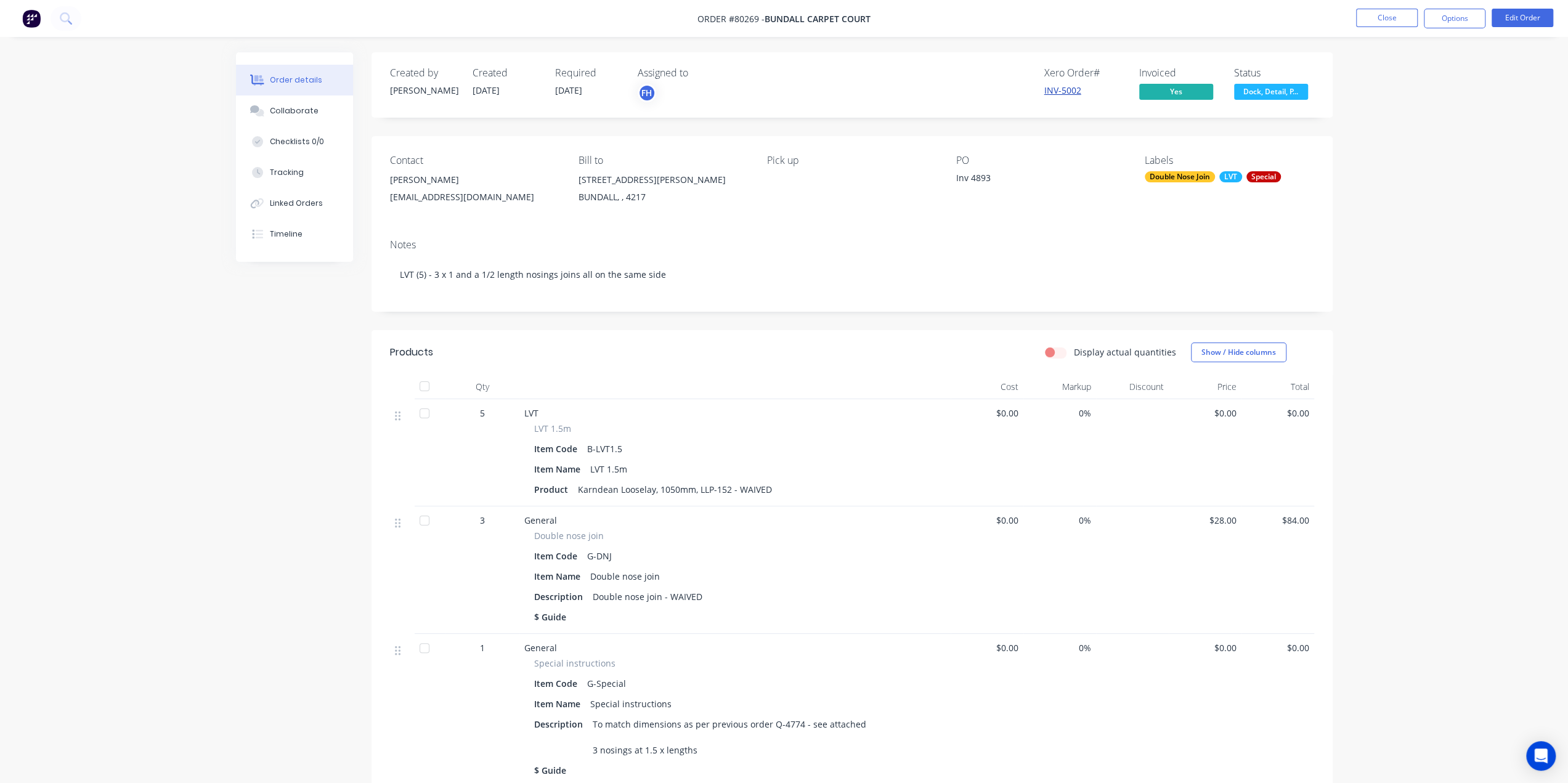
click at [1065, 90] on link "INV-5002" at bounding box center [1063, 90] width 37 height 12
click at [1378, 19] on button "Close" at bounding box center [1387, 18] width 62 height 18
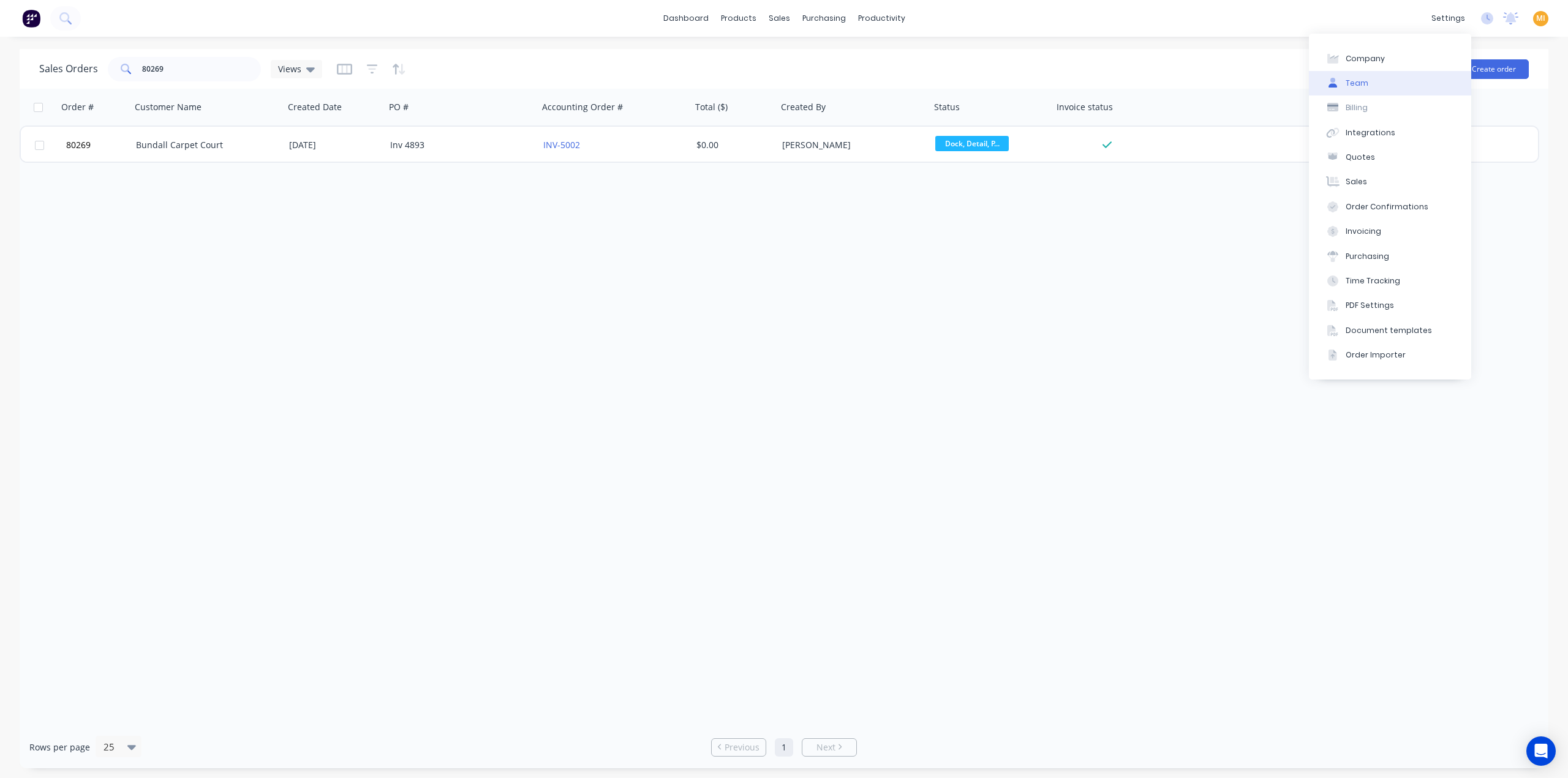
click at [1372, 80] on button "Team" at bounding box center [1390, 83] width 162 height 24
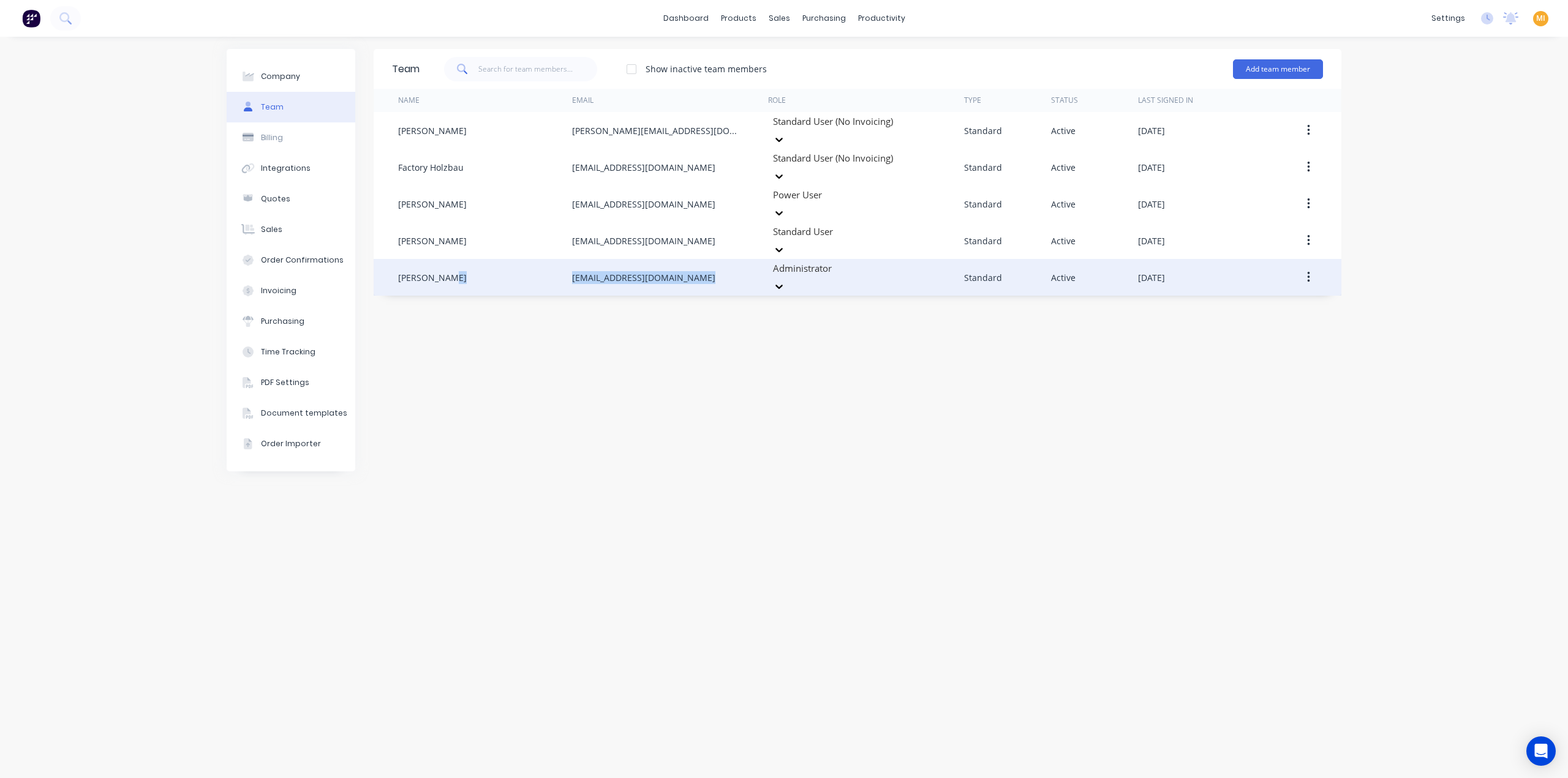
drag, startPoint x: 711, startPoint y: 245, endPoint x: 542, endPoint y: 257, distance: 169.4
click at [542, 259] on div "Susan Lowry sue@holzbauindustries.com.au Administrator Standard Active August 1…" at bounding box center [857, 277] width 968 height 37
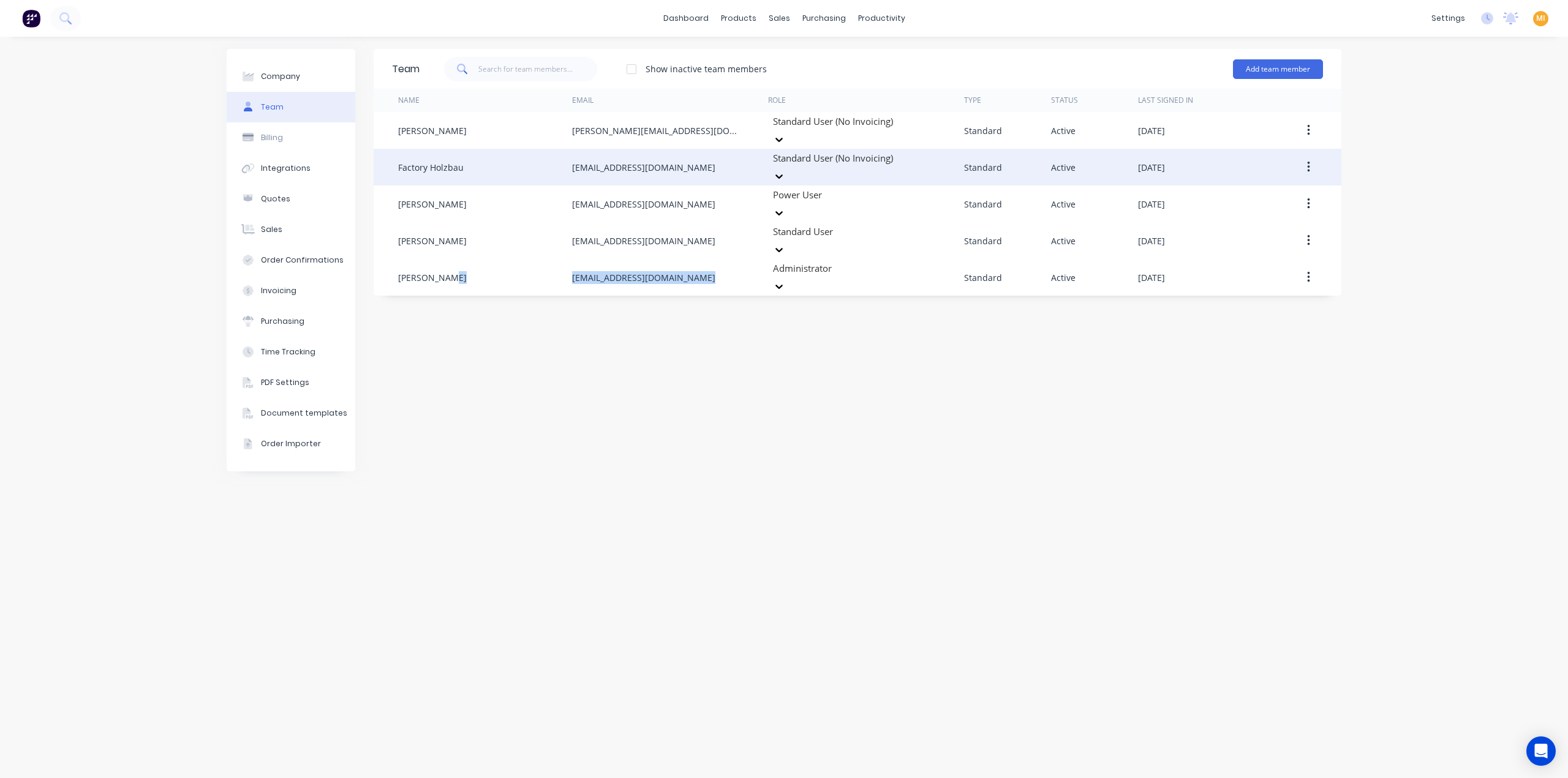
copy div "sue@holzbauindustries.com.au"
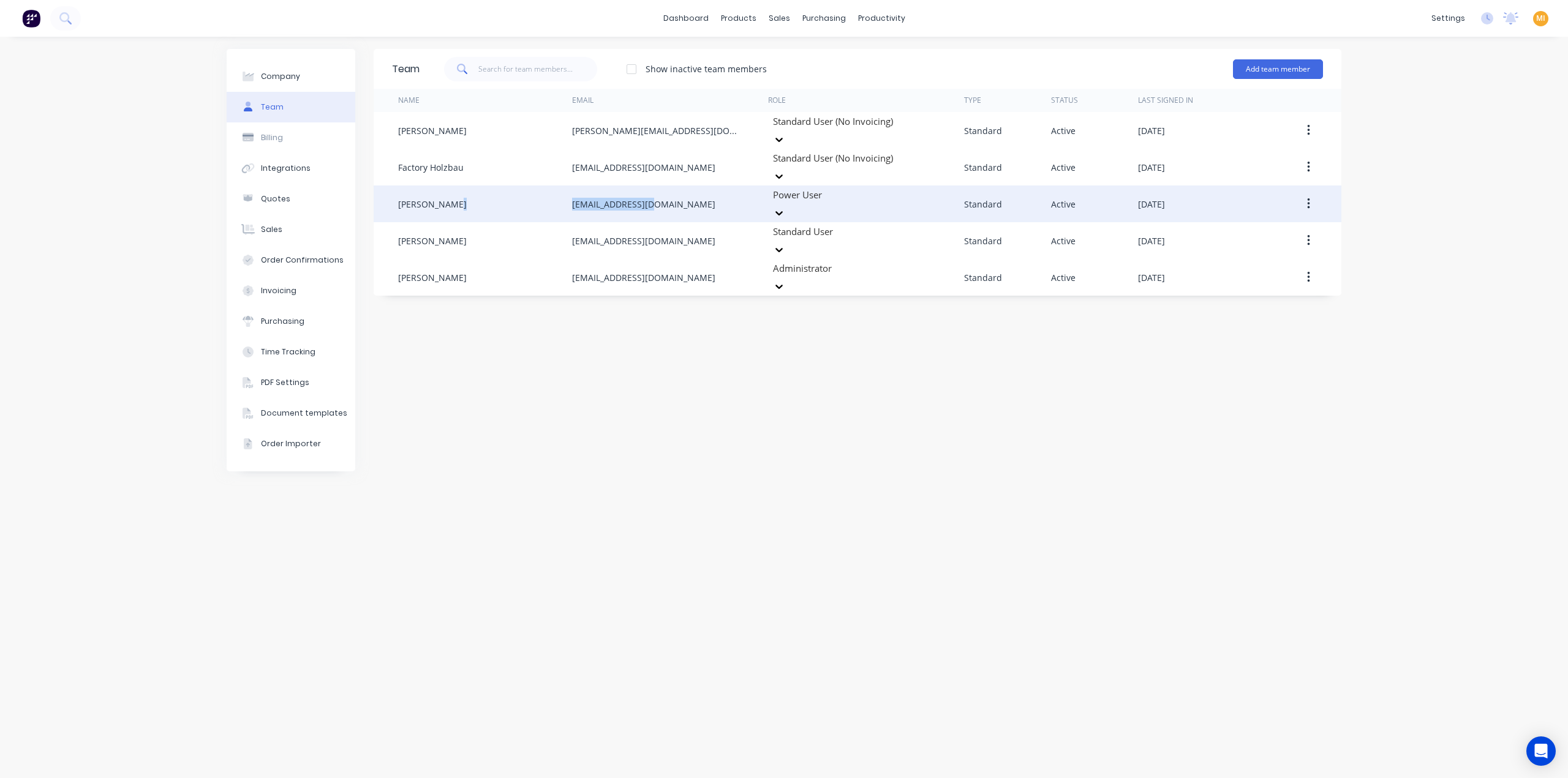
drag, startPoint x: 680, startPoint y: 187, endPoint x: 525, endPoint y: 185, distance: 155.0
click at [525, 185] on div "Paige Dawson office@holzbau.au Power User Standard Active August 8th 2025" at bounding box center [857, 203] width 968 height 37
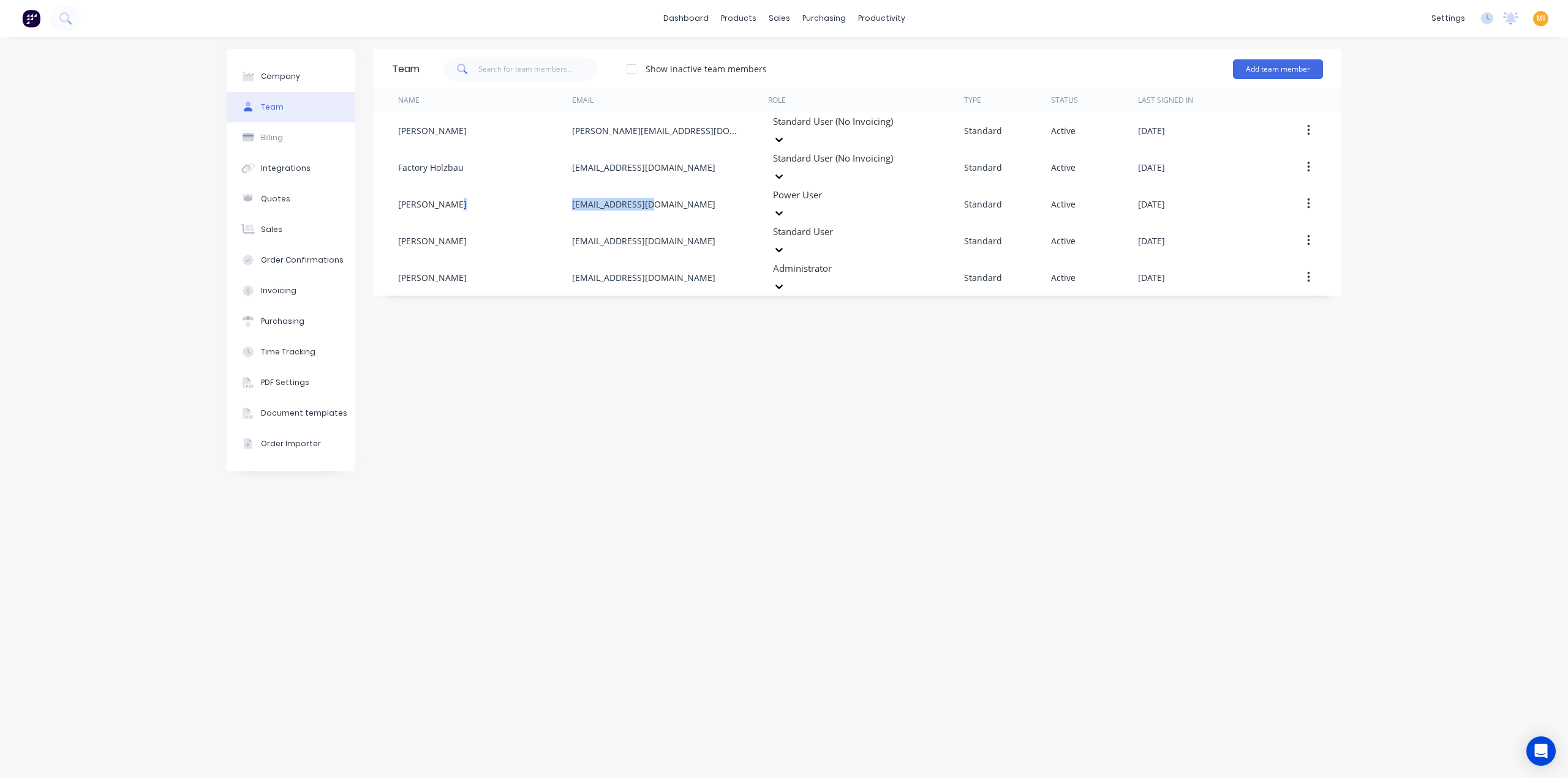
copy div "office@holzbau.au"
click at [36, 20] on img at bounding box center [31, 18] width 18 height 18
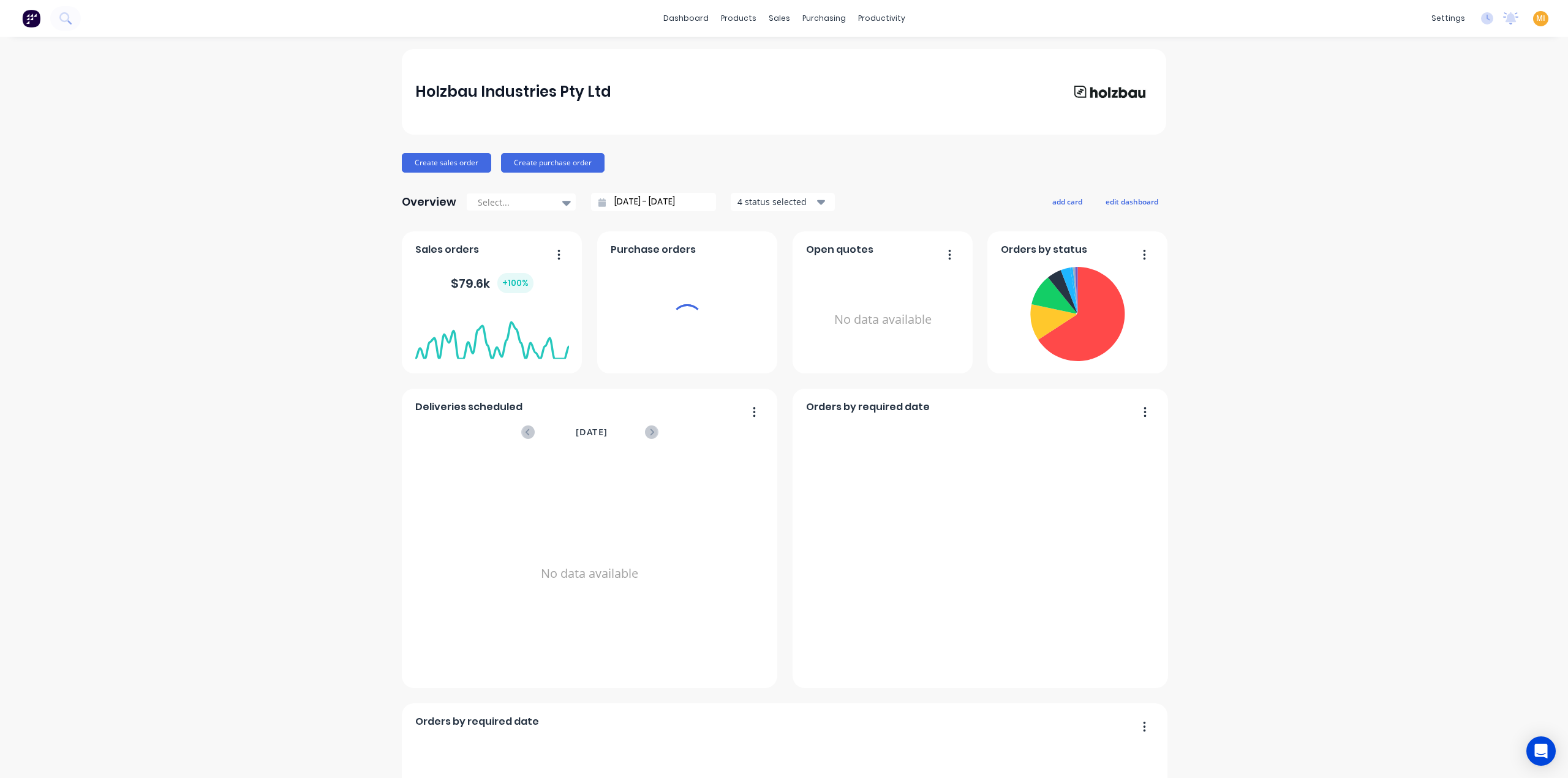
click at [1536, 19] on span "MI" at bounding box center [1541, 18] width 9 height 11
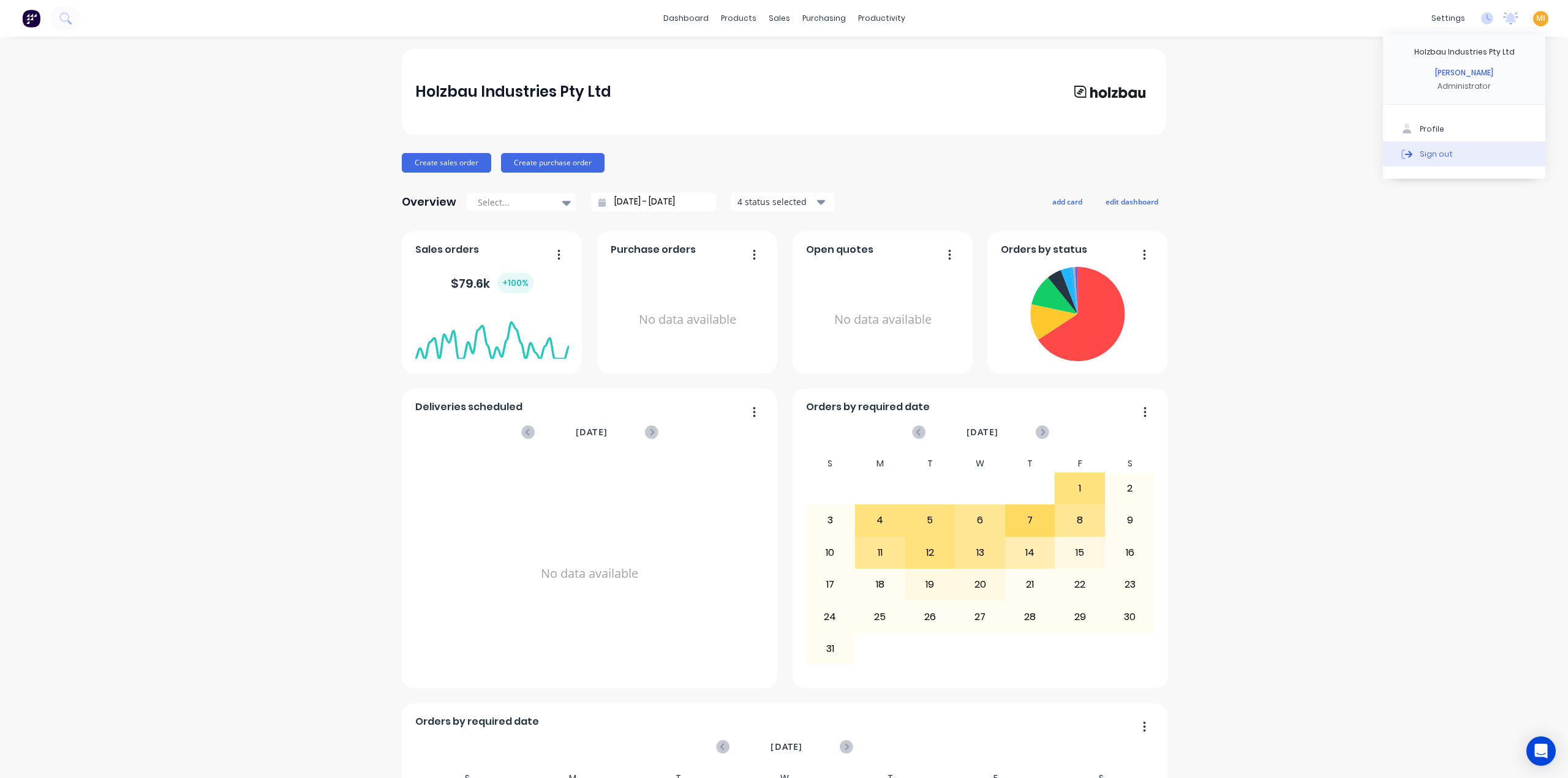
click at [1459, 164] on button "Sign out" at bounding box center [1464, 153] width 162 height 24
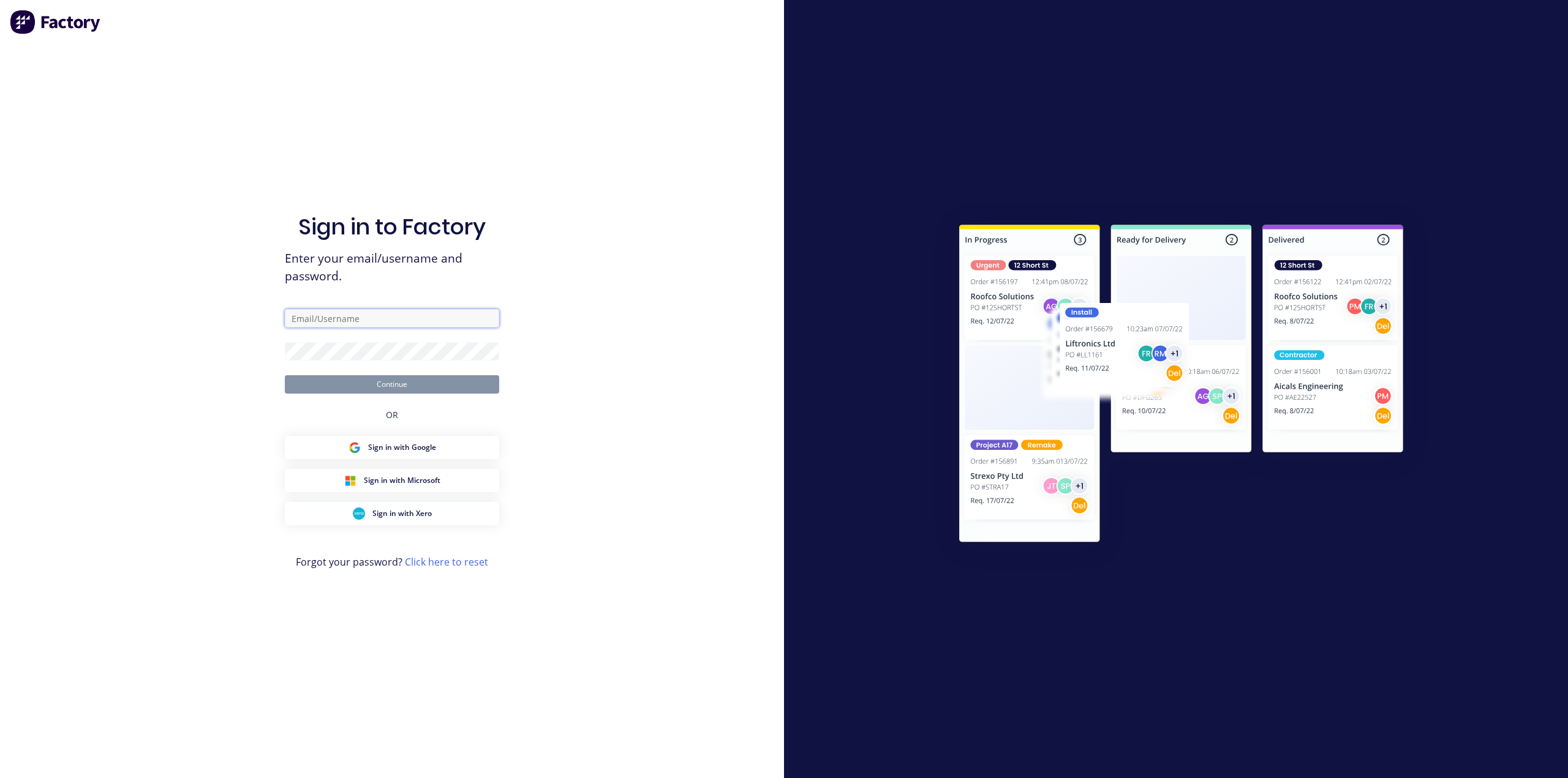
click at [423, 319] on input "text" at bounding box center [391, 318] width 214 height 18
type input "team+maricardemo@factory.app"
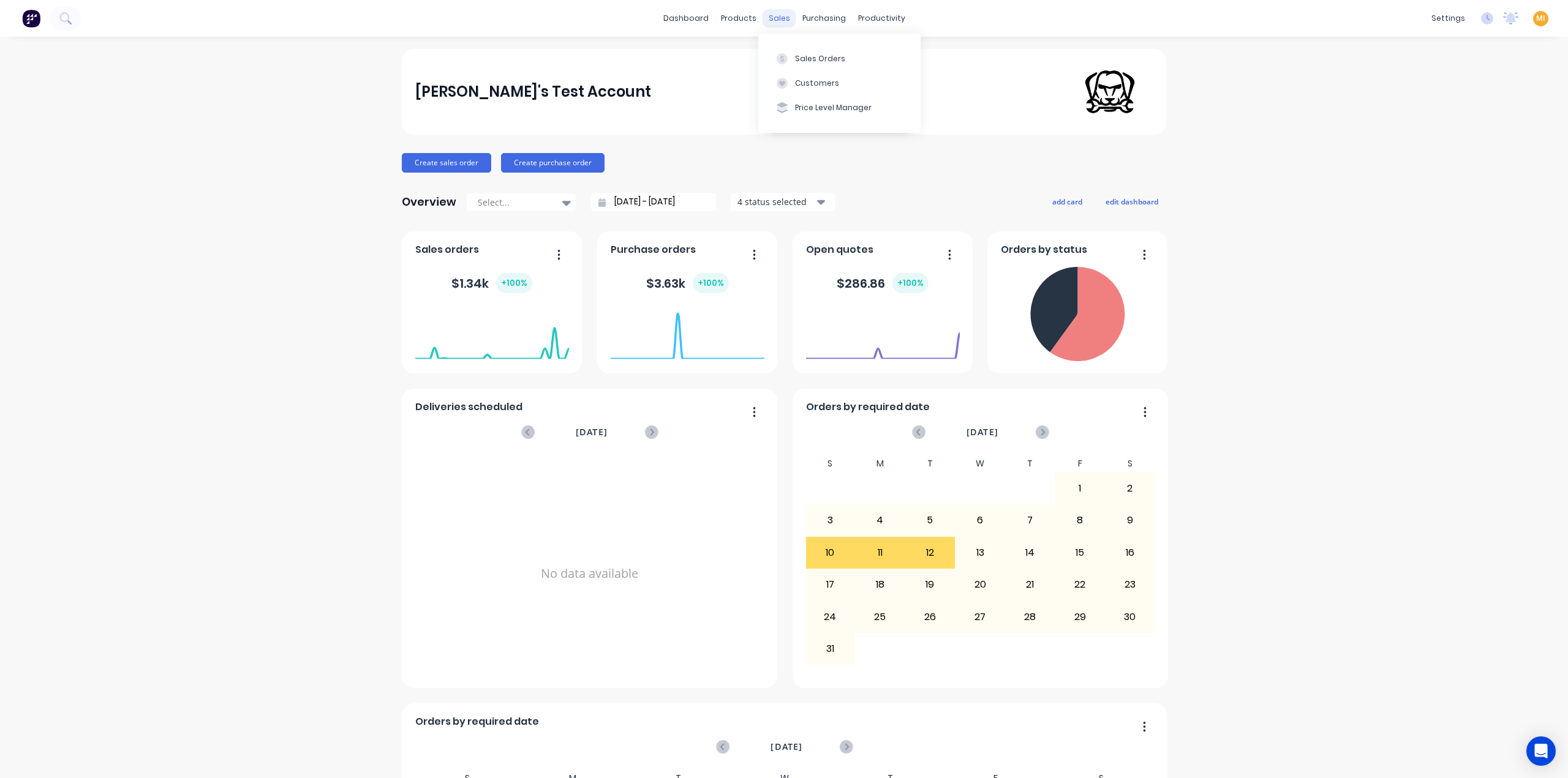
click at [777, 16] on div "sales" at bounding box center [780, 18] width 34 height 18
click at [791, 46] on button "Sales Orders" at bounding box center [839, 58] width 162 height 24
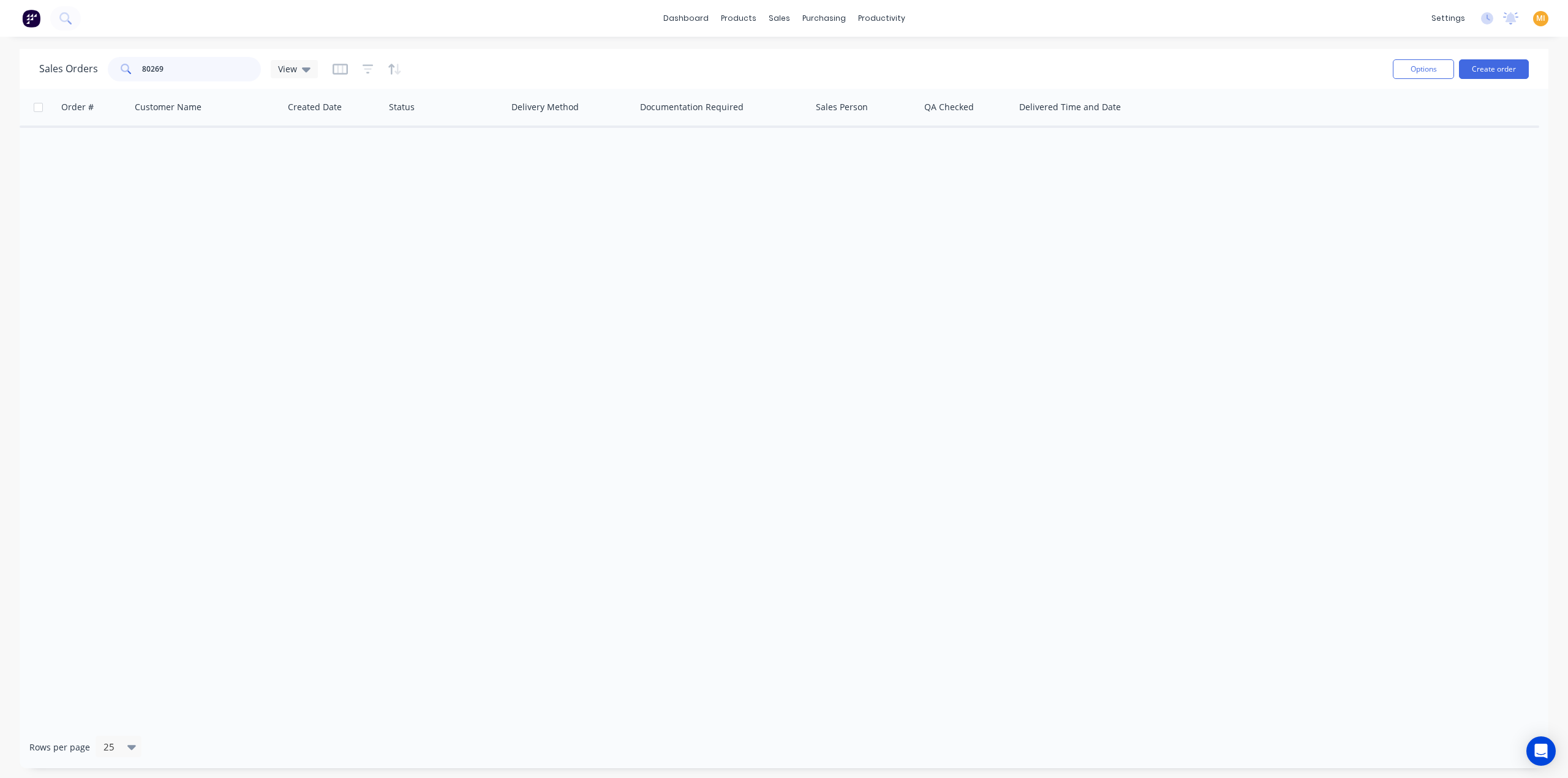
click at [147, 77] on input "80269" at bounding box center [201, 69] width 120 height 24
drag, startPoint x: 77, startPoint y: 71, endPoint x: -15, endPoint y: 71, distance: 92.0
click at [0, 71] on html "dashboard products sales purchasing productivity dashboard products Product Cat…" at bounding box center [784, 389] width 1568 height 778
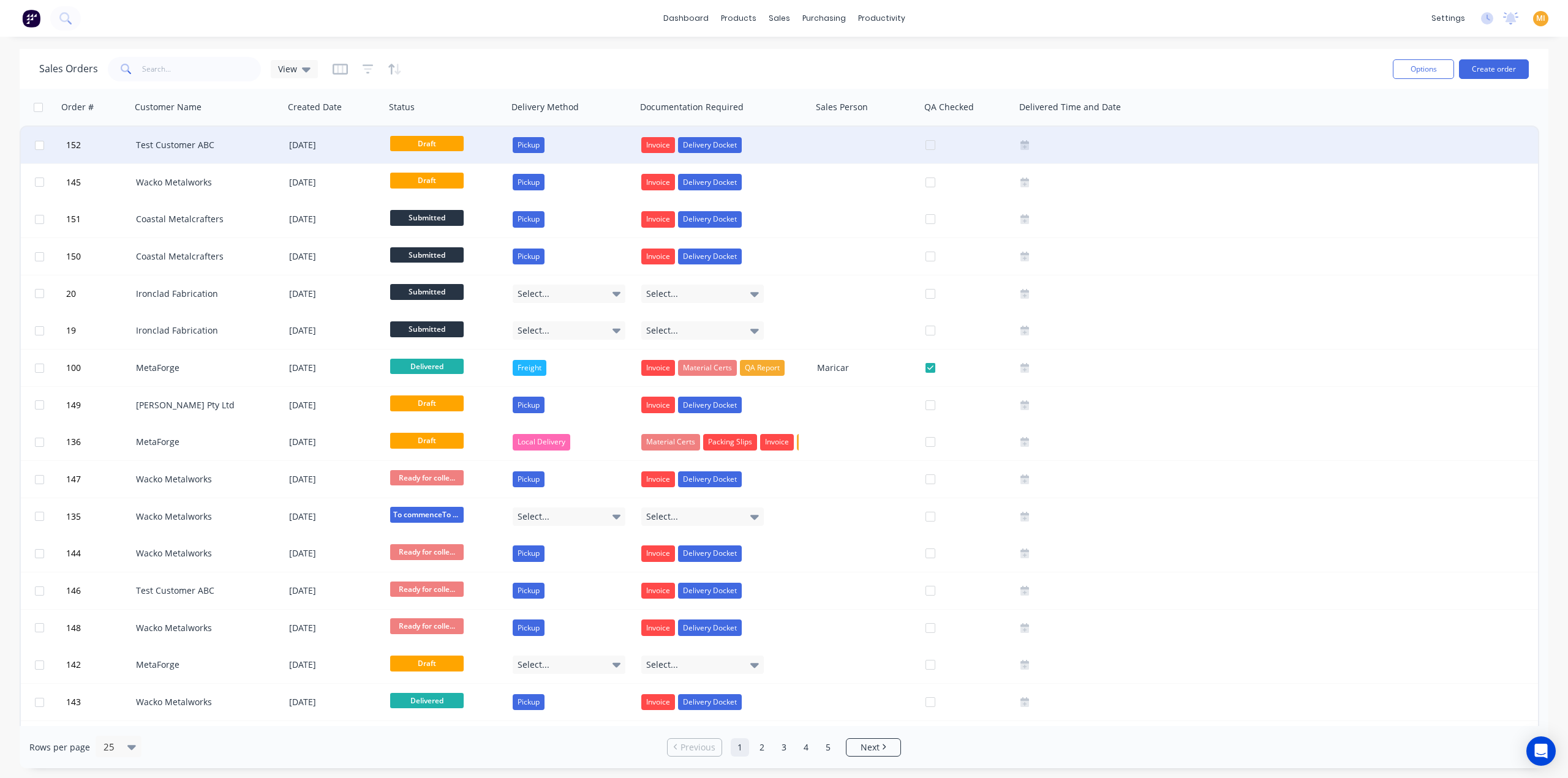
click at [166, 152] on div "Test Customer ABC" at bounding box center [208, 145] width 153 height 37
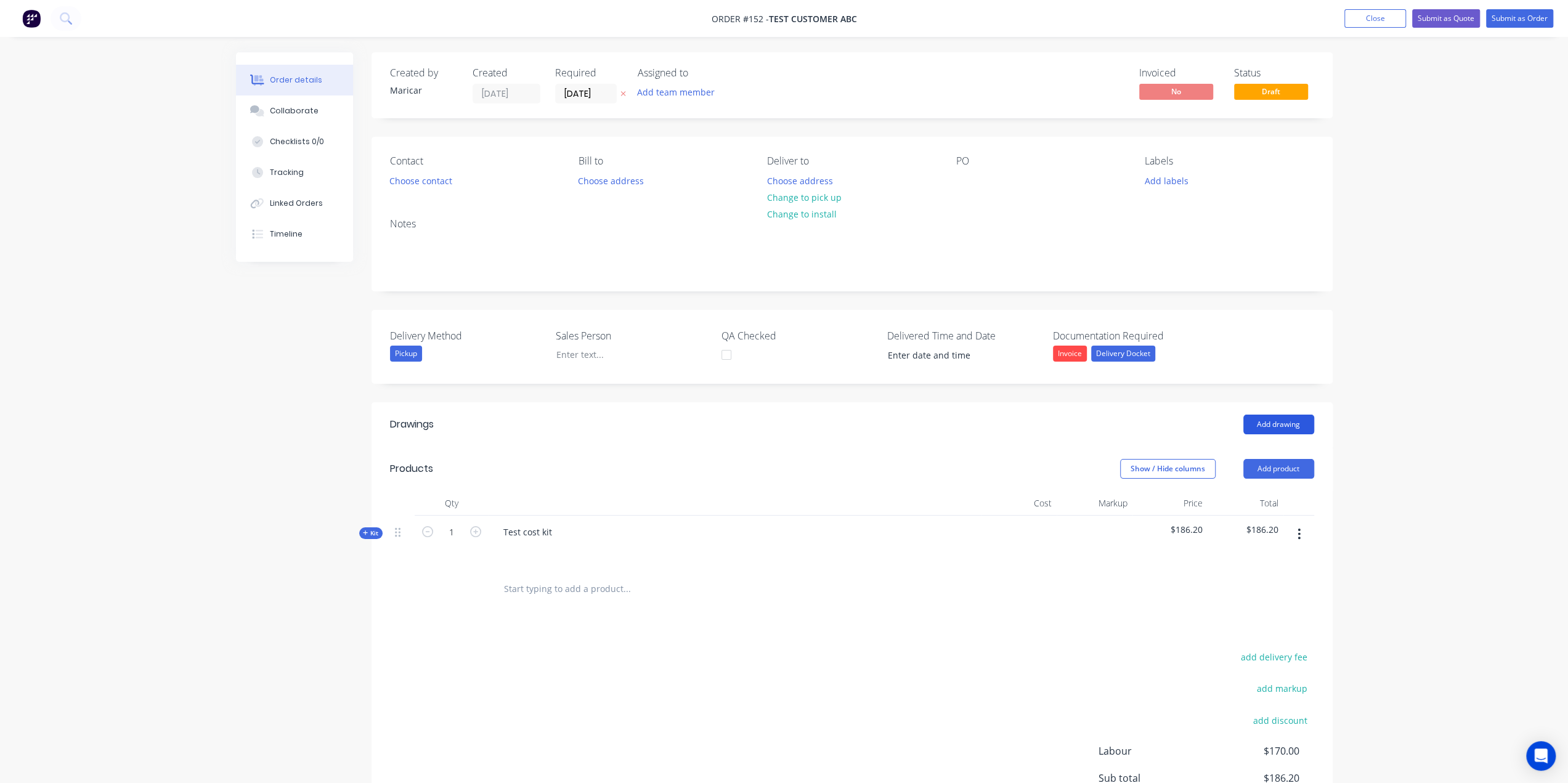
click at [1264, 424] on button "Add drawing" at bounding box center [1279, 424] width 71 height 20
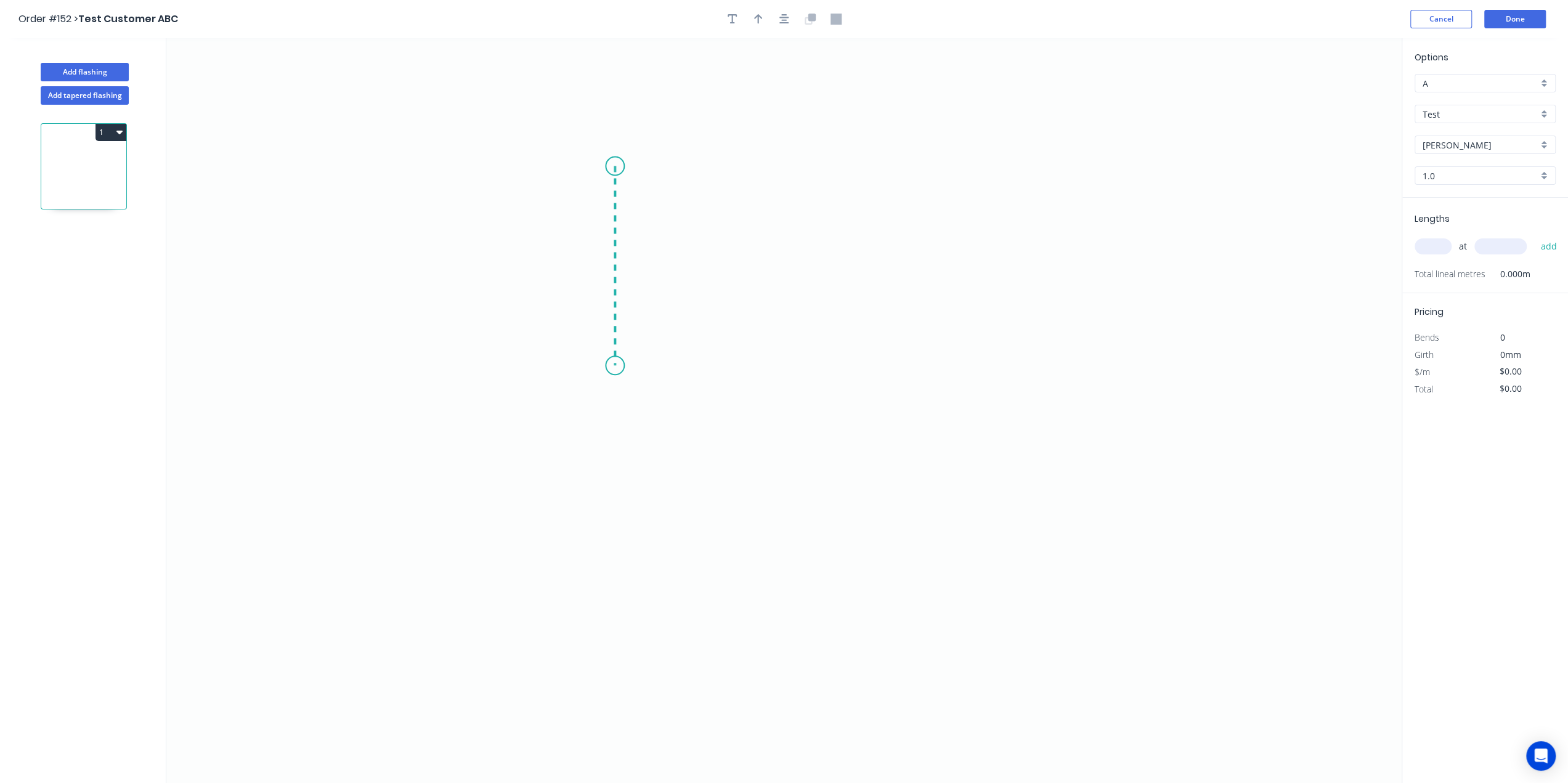
drag, startPoint x: 615, startPoint y: 166, endPoint x: 672, endPoint y: 344, distance: 186.9
click at [672, 344] on icon "0" at bounding box center [784, 410] width 1235 height 745
click at [846, 297] on icon "0 ?" at bounding box center [784, 410] width 1235 height 745
click at [762, 184] on icon at bounding box center [803, 241] width 84 height 114
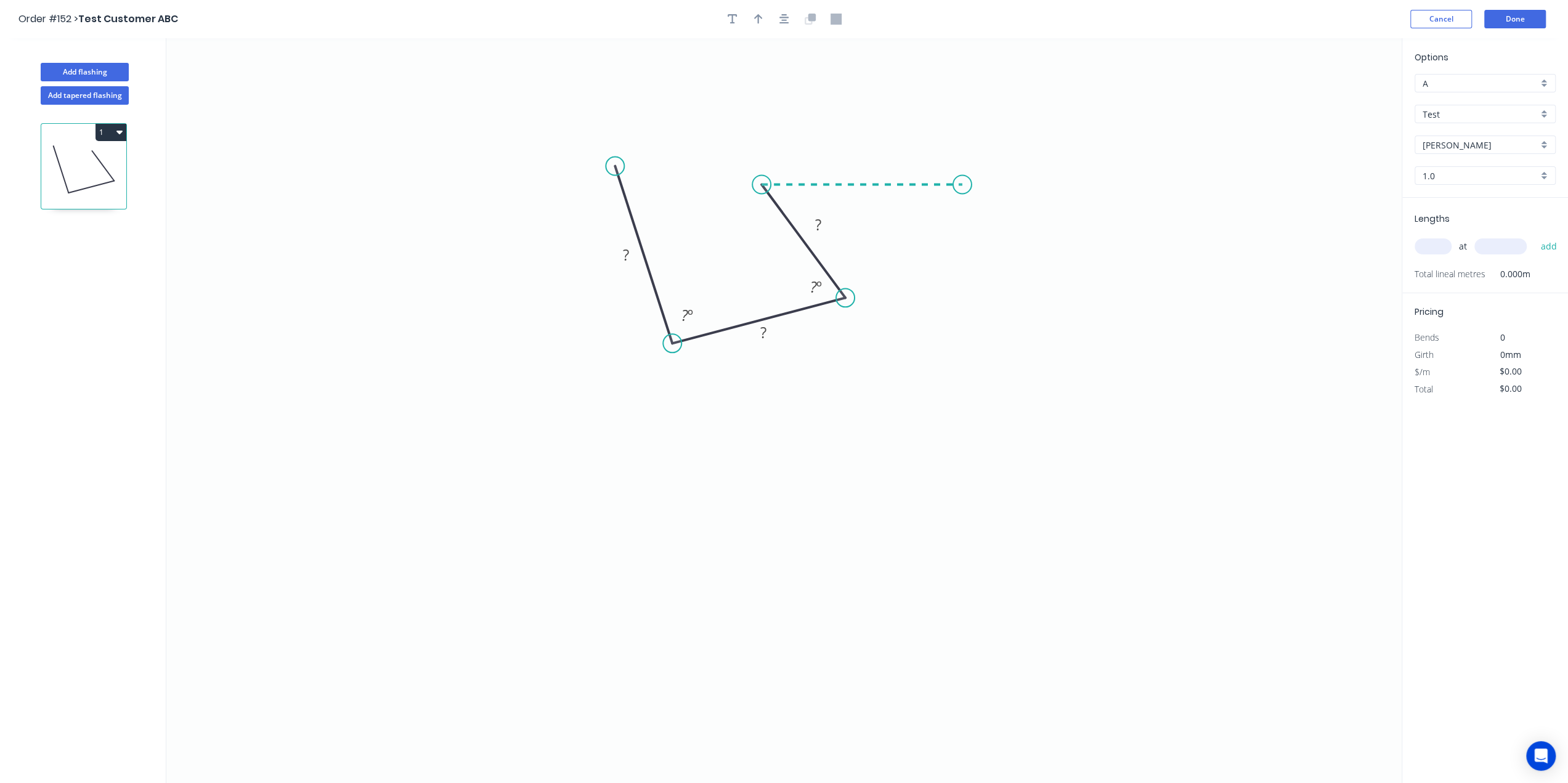
click at [963, 176] on icon "0 ? ? ? ? º ? º" at bounding box center [784, 410] width 1235 height 745
click at [972, 278] on icon "0 ? ? ? ? ? º ? º ? º" at bounding box center [784, 410] width 1235 height 745
click at [927, 356] on icon "0 ? ? ? ? ? ? º ? º ? º ? º" at bounding box center [784, 410] width 1235 height 745
click at [860, 356] on icon at bounding box center [893, 356] width 67 height 0
click at [626, 249] on tspan "?" at bounding box center [626, 255] width 6 height 20
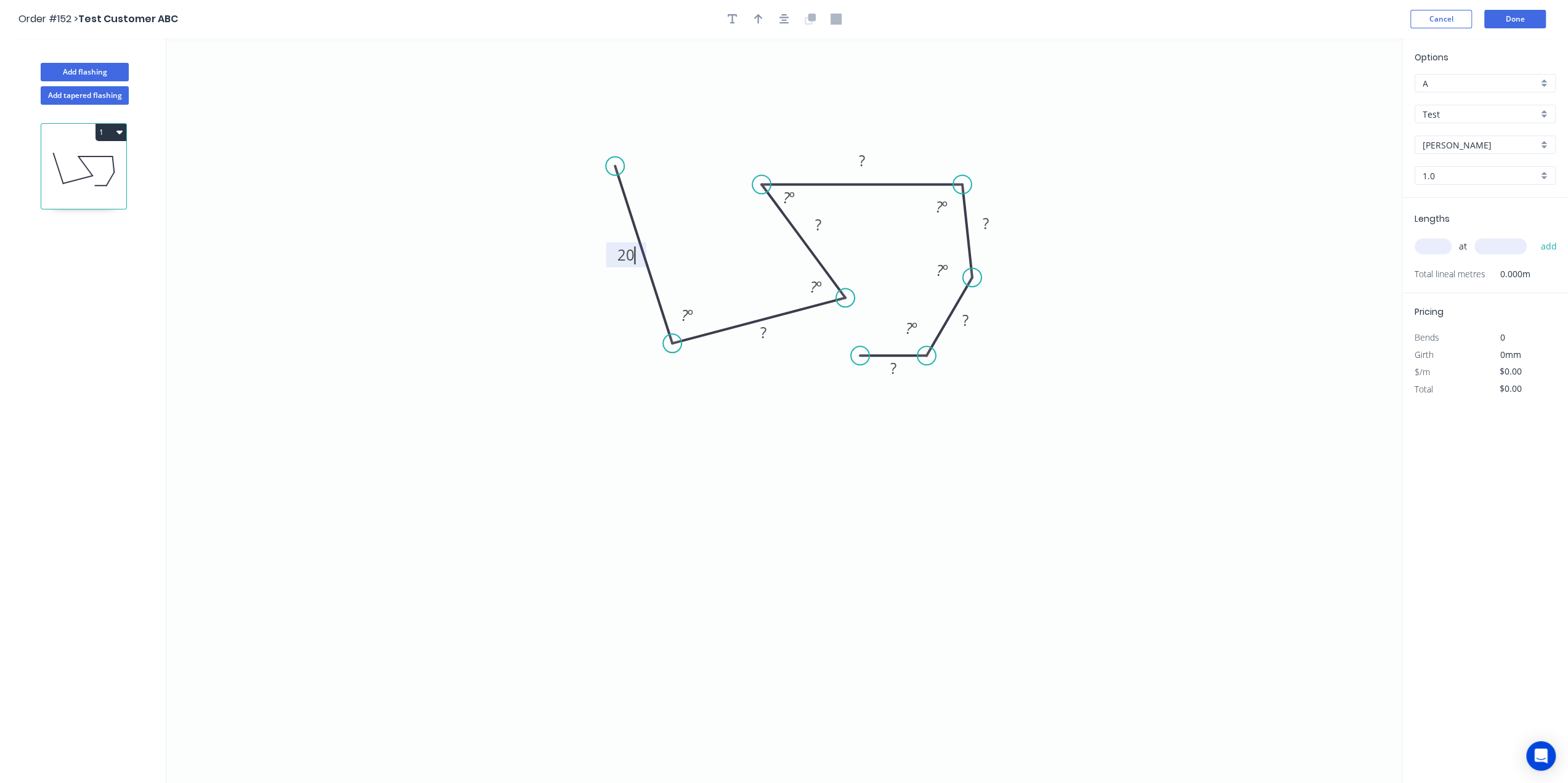
click at [606, 323] on icon "0 20 ? ? ? ? ? ? ? º ? º ? º ? º ? º ? º" at bounding box center [784, 410] width 1235 height 745
drag, startPoint x: 610, startPoint y: 254, endPoint x: 568, endPoint y: 256, distance: 42.0
click at [568, 256] on rect at bounding box center [585, 256] width 40 height 25
click at [565, 290] on icon "0 20 ? ? ? ? ? ? ? º ? º ? º ? º ? º ? º" at bounding box center [784, 410] width 1235 height 745
click at [93, 72] on button "Add flashing" at bounding box center [85, 71] width 88 height 18
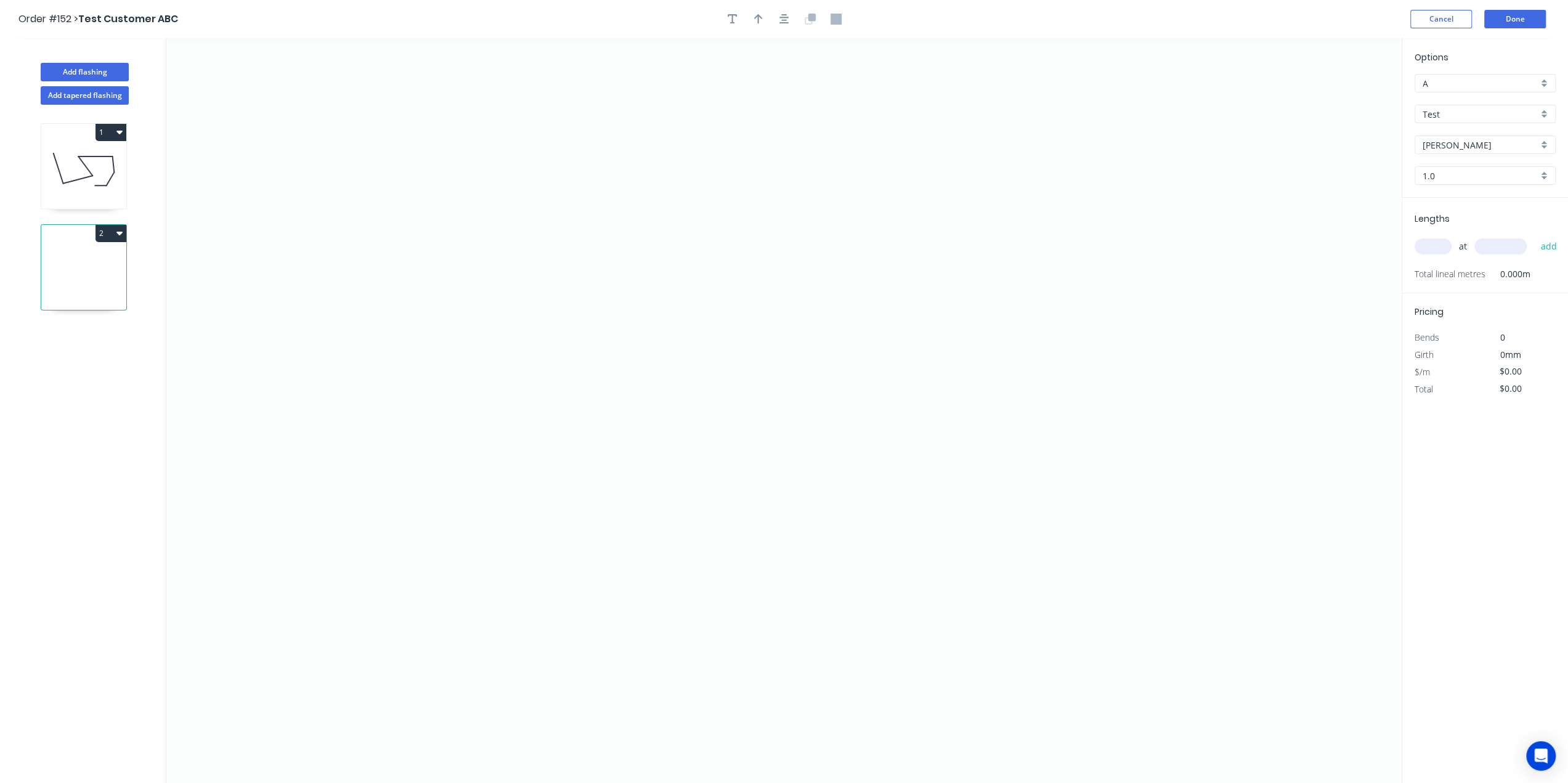
click at [64, 171] on icon at bounding box center [84, 169] width 85 height 79
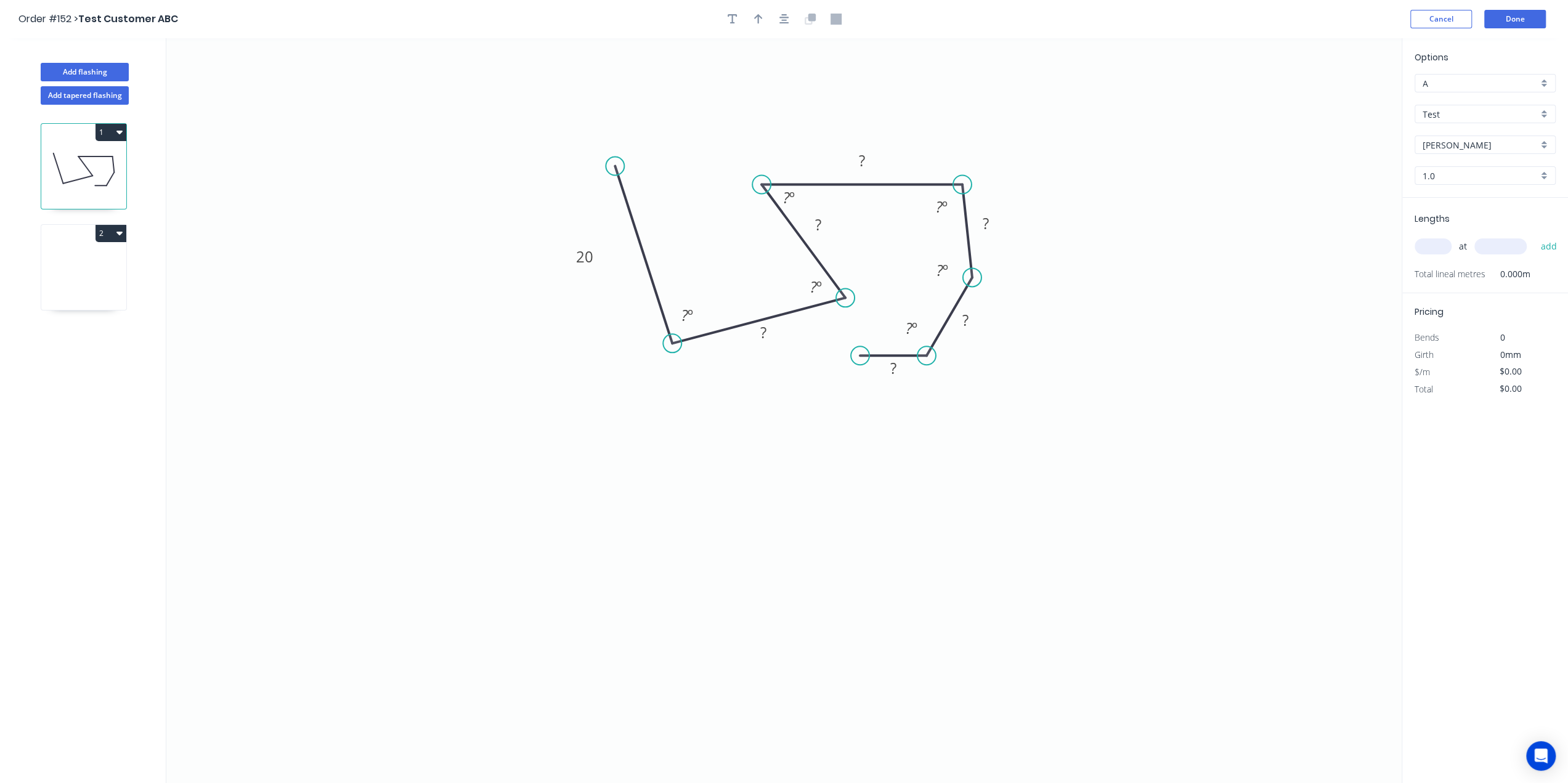
click at [612, 271] on icon "0 20 ? ? ? ? ? ? ? º ? º ? º ? º ? º ? º" at bounding box center [784, 410] width 1235 height 745
drag, startPoint x: 598, startPoint y: 254, endPoint x: 618, endPoint y: 251, distance: 20.2
click at [618, 251] on rect at bounding box center [602, 253] width 40 height 25
click at [1447, 26] on button "Cancel" at bounding box center [1441, 18] width 62 height 18
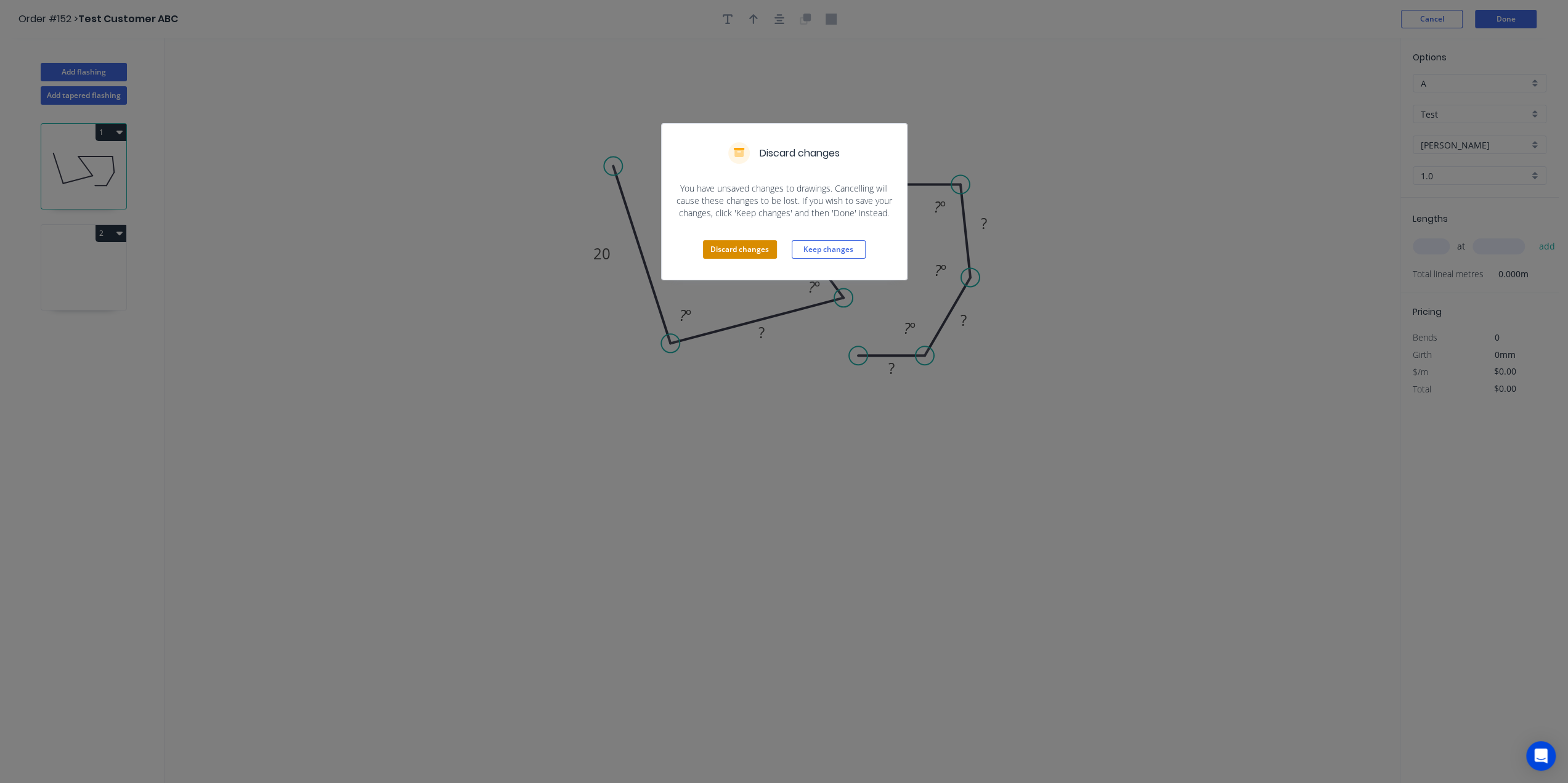
click at [724, 247] on button "Discard changes" at bounding box center [739, 249] width 74 height 18
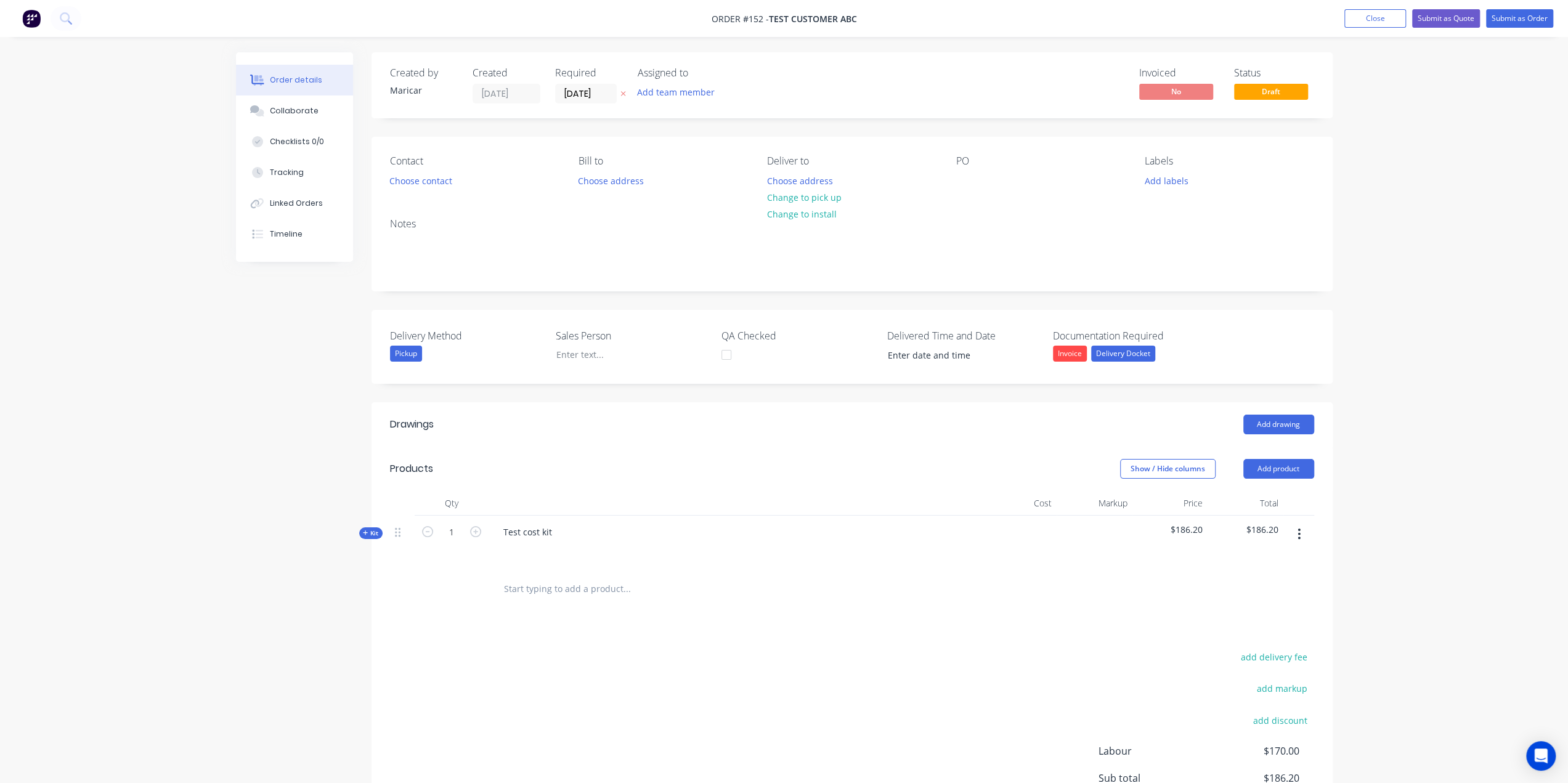
click at [35, 20] on img at bounding box center [31, 18] width 18 height 18
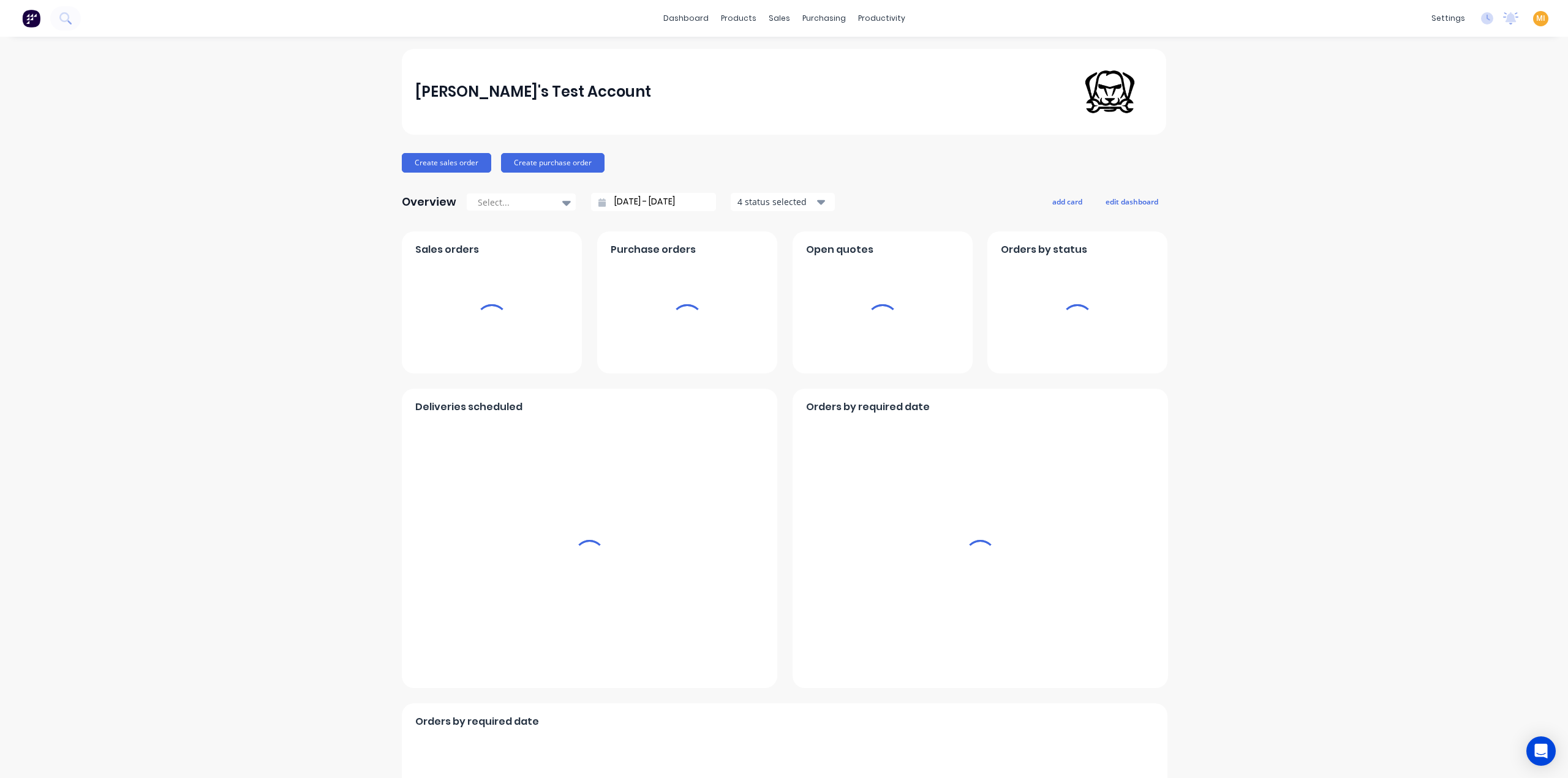
click at [1536, 18] on span "MI" at bounding box center [1541, 18] width 9 height 11
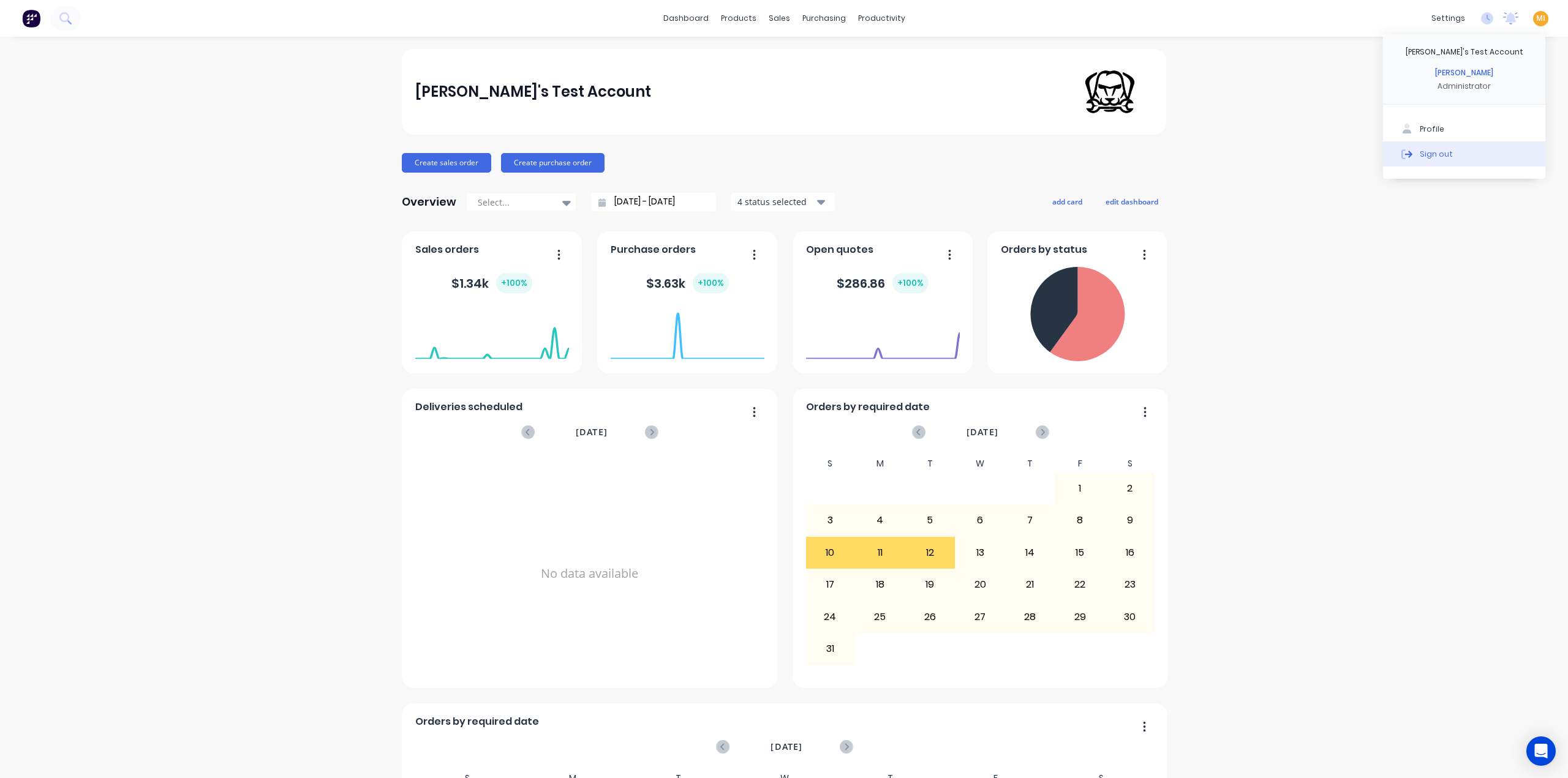
click at [1488, 155] on button "Sign out" at bounding box center [1464, 153] width 162 height 24
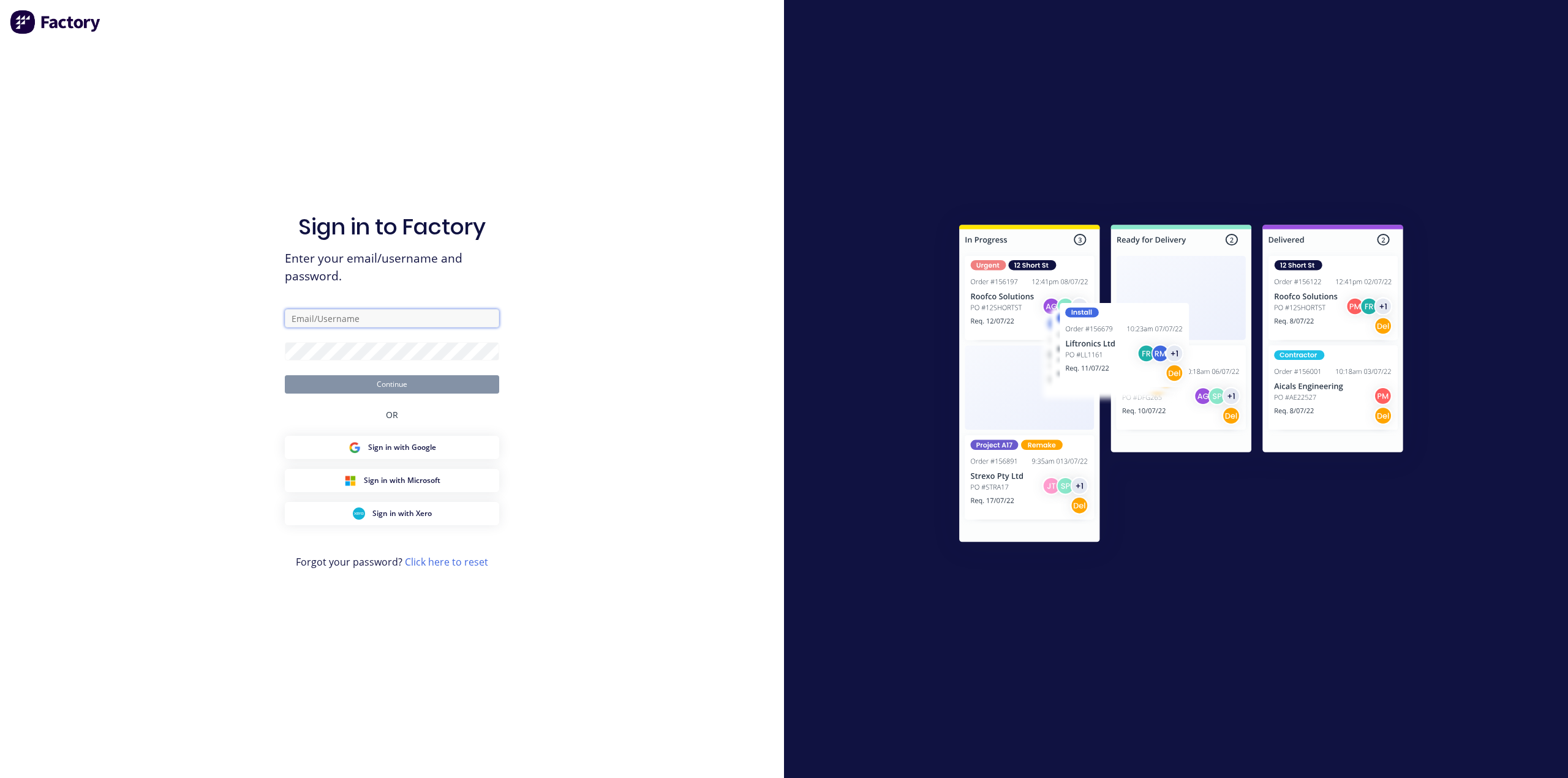
click at [309, 320] on input "text" at bounding box center [391, 318] width 214 height 18
paste input "team+maricardemo@fmfabricators.com.au"
type input "team+maricardemo@fmfabricators.com.au"
drag, startPoint x: 234, startPoint y: 317, endPoint x: 312, endPoint y: 341, distance: 81.6
click at [235, 317] on div "Sign in to Factory Enter your email/username and password. team+maricardemo@fmf…" at bounding box center [391, 389] width 784 height 778
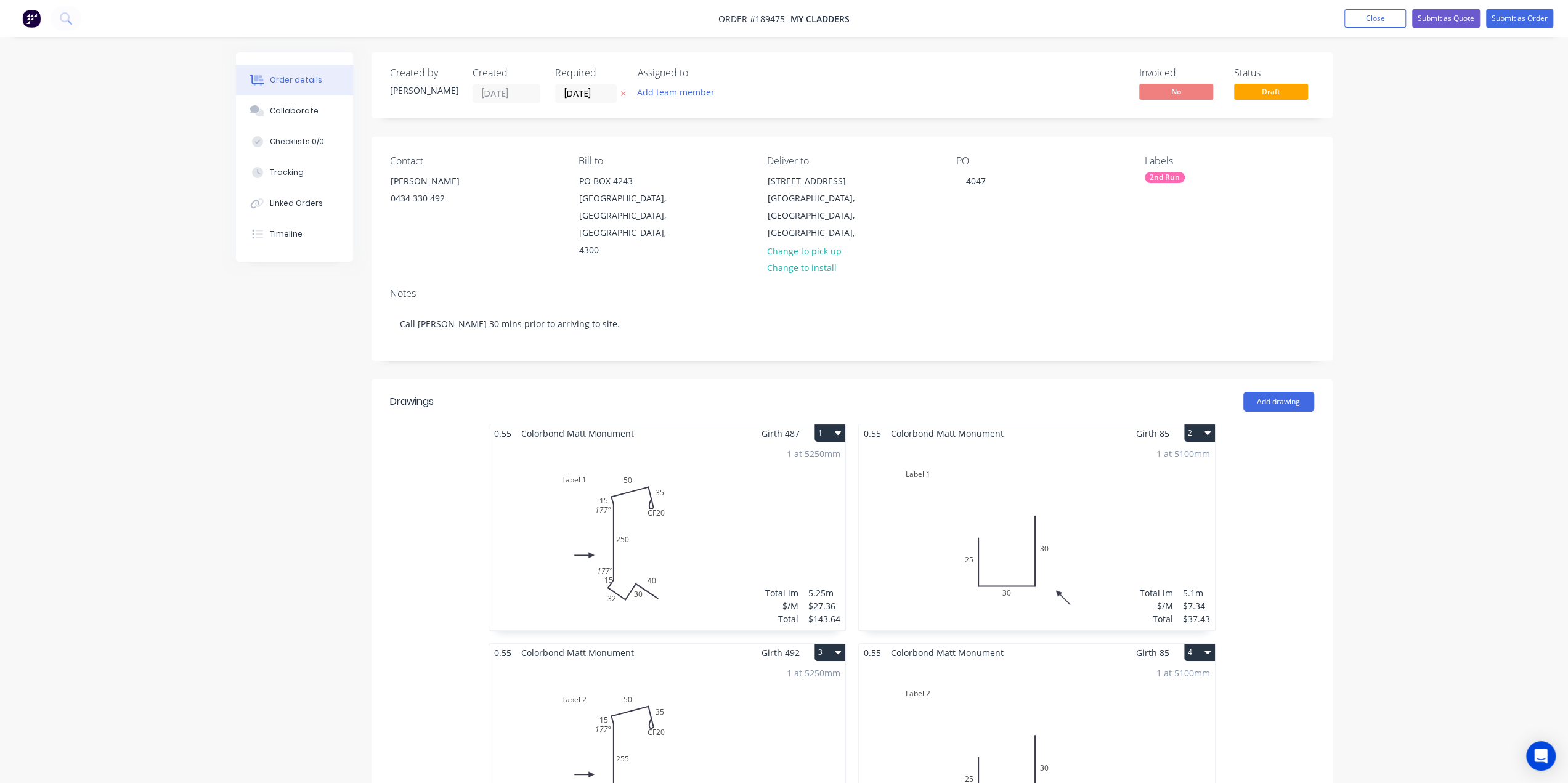
scroll to position [62, 0]
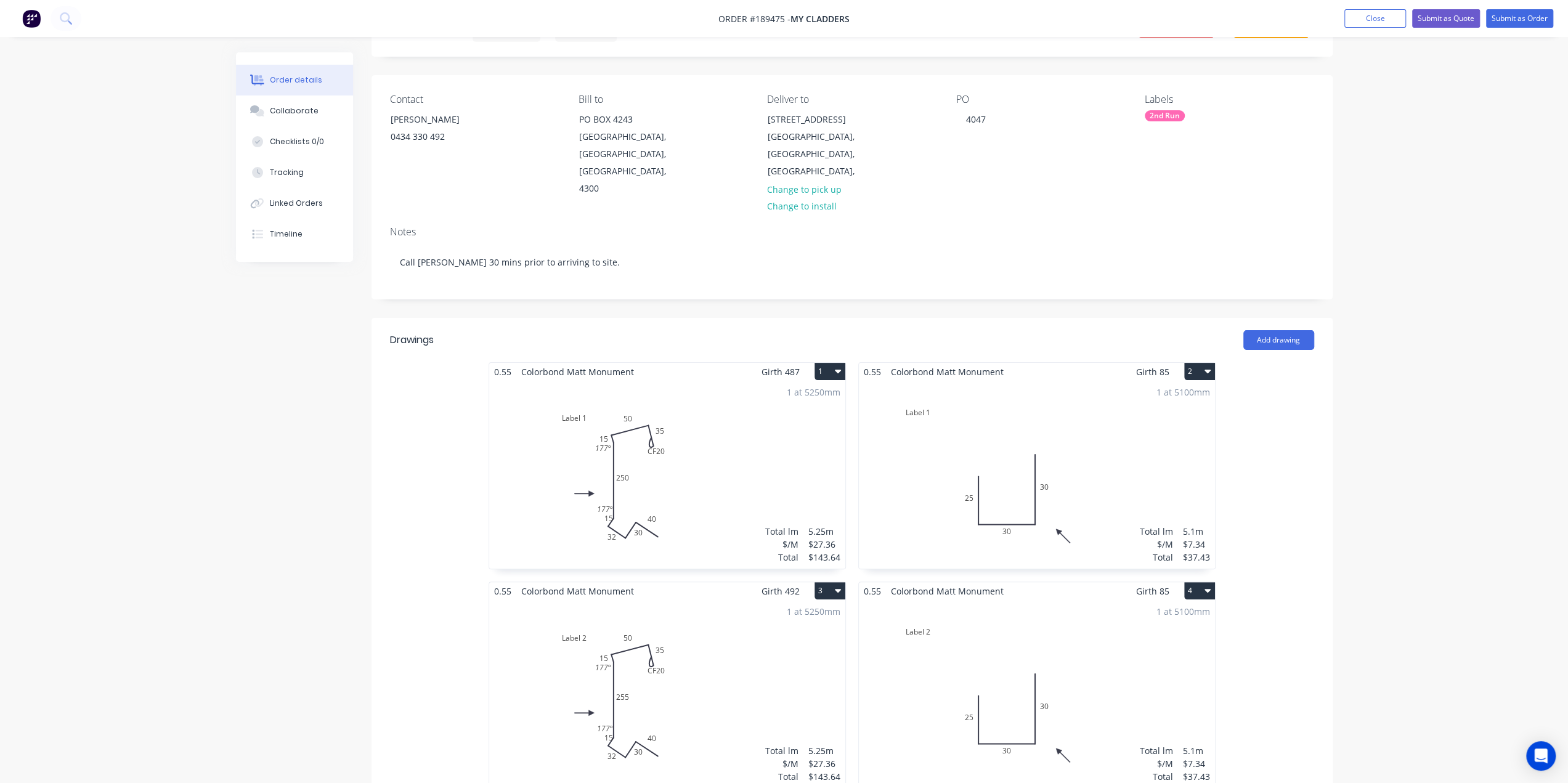
click at [671, 479] on div "1 at 5250mm Total lm $/M Total 5.25m $27.36 $143.64" at bounding box center [667, 475] width 356 height 188
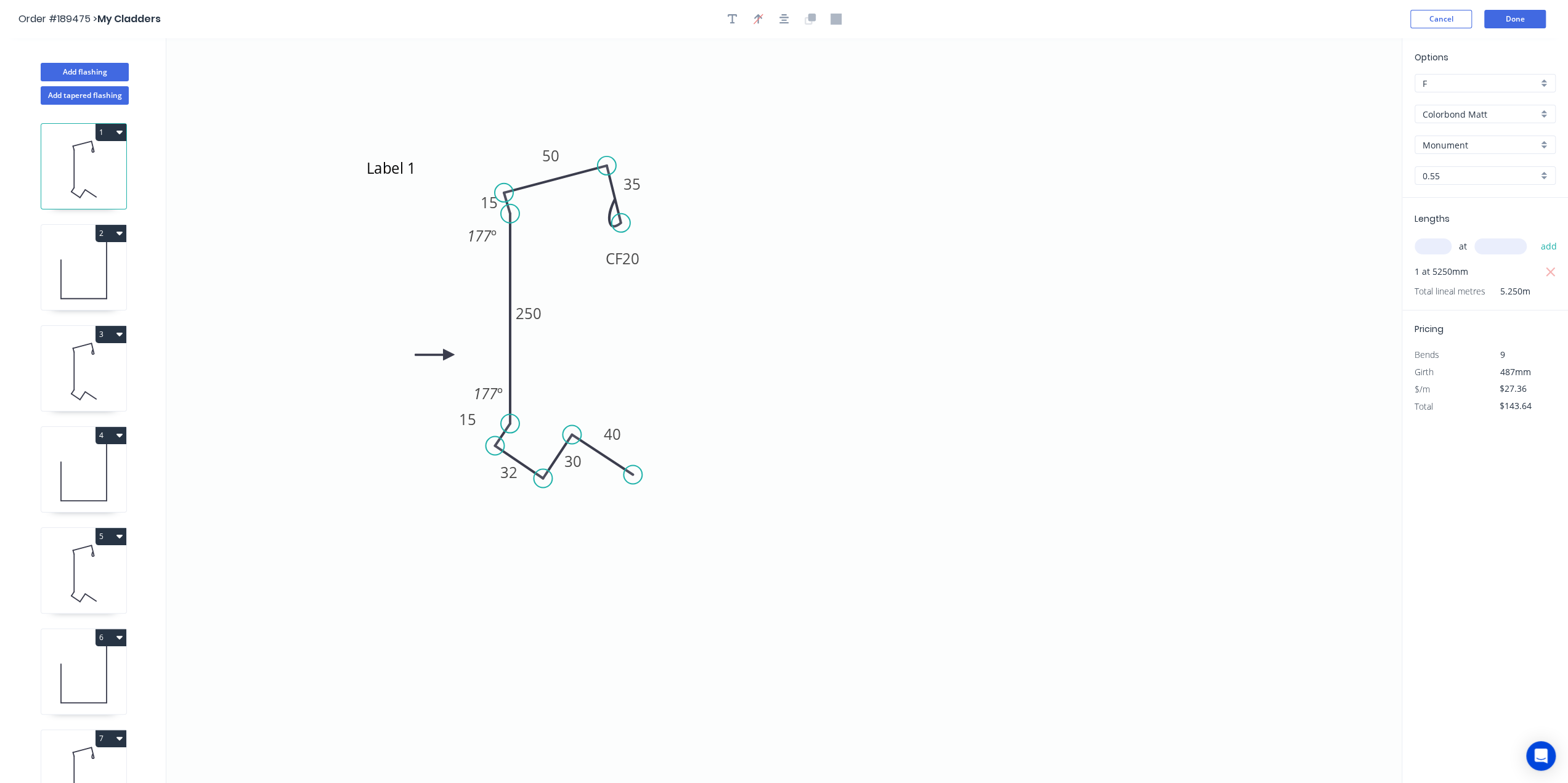
drag, startPoint x: 467, startPoint y: 418, endPoint x: 448, endPoint y: 418, distance: 19.0
click at [448, 418] on rect at bounding box center [467, 419] width 40 height 25
click at [483, 546] on icon "Label 1 CF 20 35 50 15 250 15 32 30 40 177 º 177 º" at bounding box center [784, 410] width 1235 height 745
click at [77, 271] on icon at bounding box center [84, 271] width 85 height 79
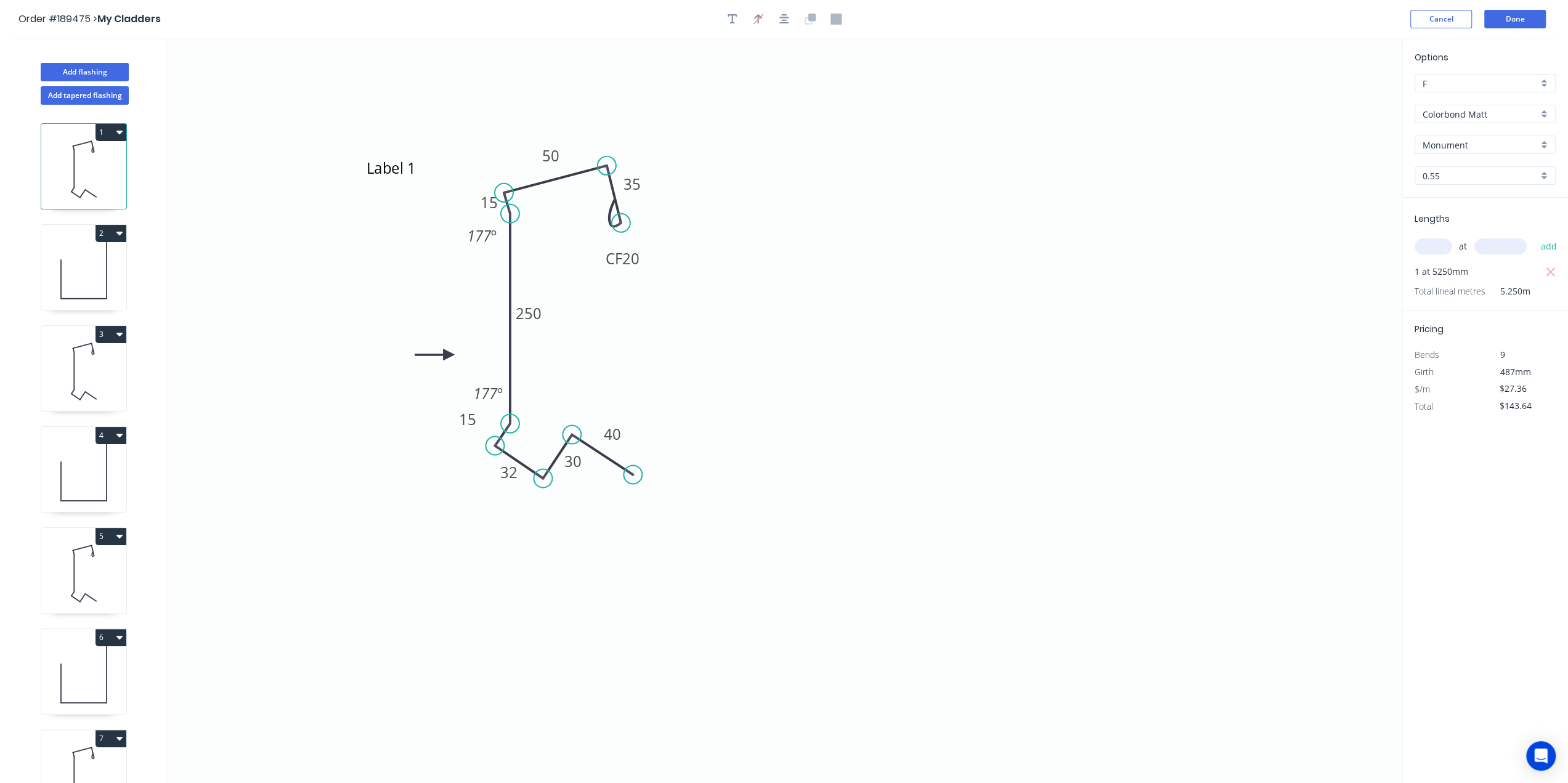
type input "$7.34"
type input "$37.43"
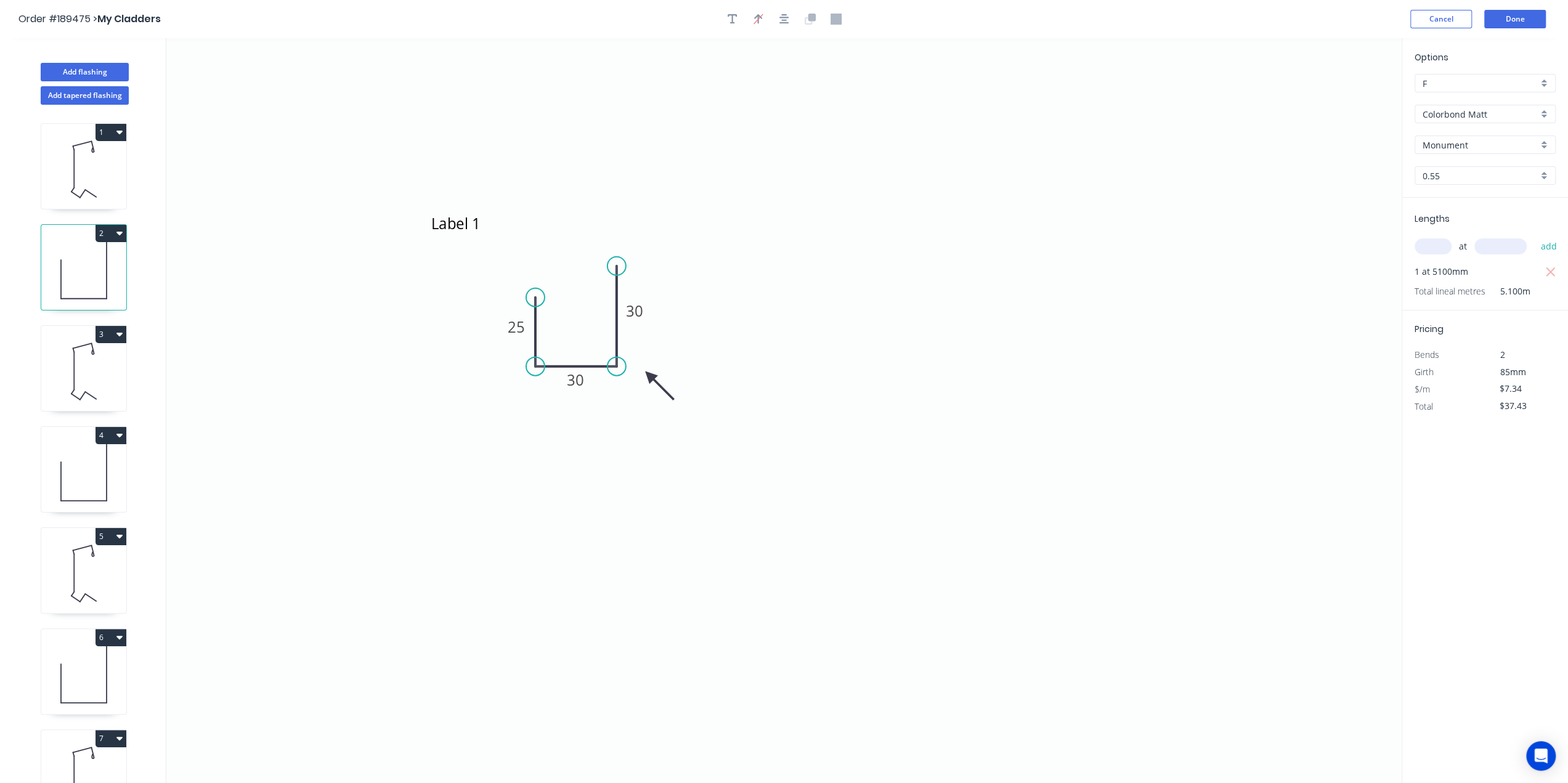
click at [82, 162] on icon at bounding box center [84, 169] width 85 height 79
type input "$27.36"
type input "$143.64"
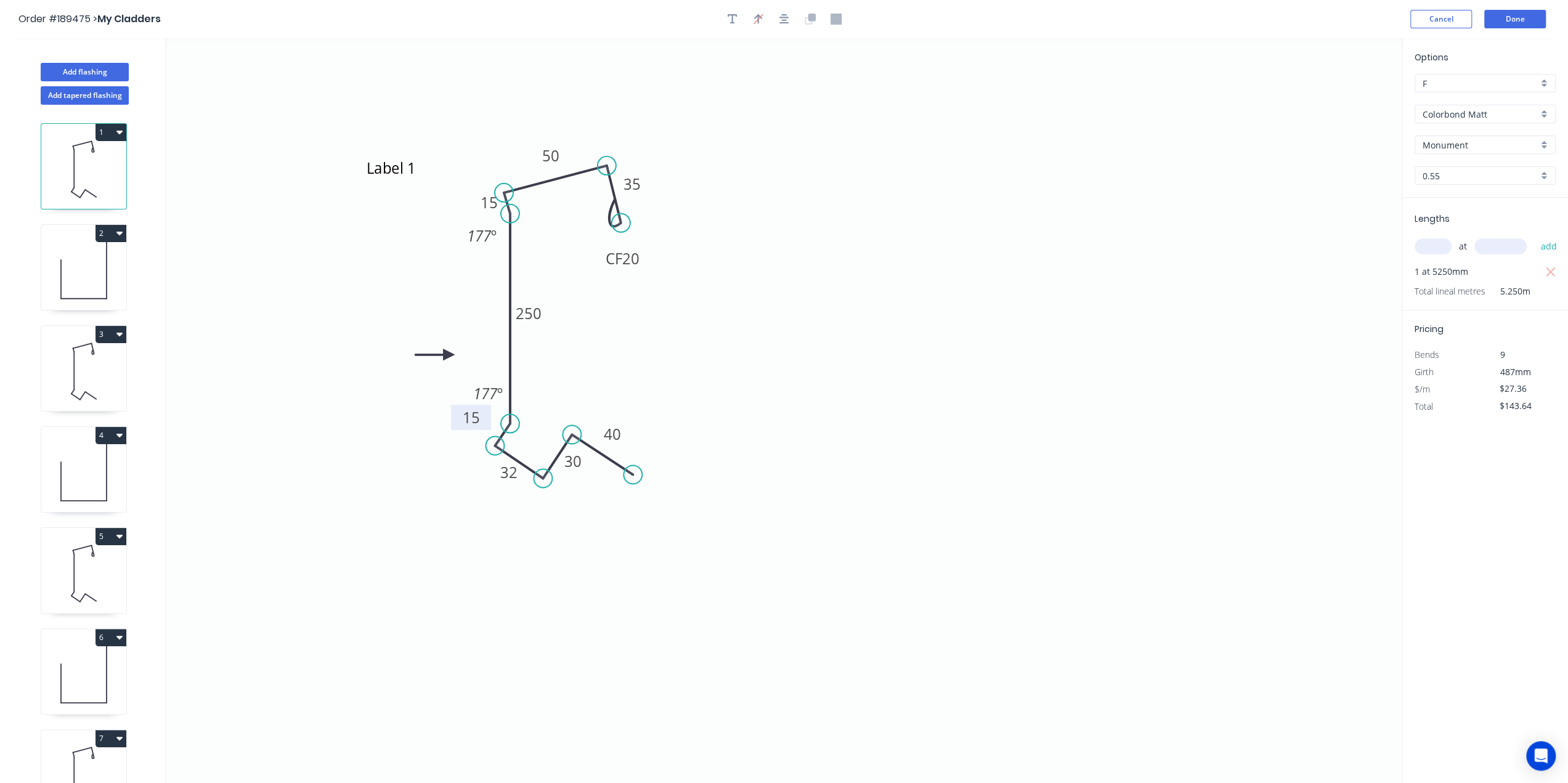
drag, startPoint x: 469, startPoint y: 422, endPoint x: 450, endPoint y: 420, distance: 19.1
click at [451, 420] on rect at bounding box center [471, 417] width 40 height 25
click at [418, 512] on icon "Label 1 CF 20 35 50 15 250 15 32 30 40 177 º 177 º" at bounding box center [784, 410] width 1235 height 745
click at [412, 520] on icon "Label 1 CF 20 35 50 15 250 15 32 30 40 177 º 177 º" at bounding box center [784, 410] width 1235 height 745
click at [424, 525] on icon "Label 1 CF 20 35 50 15 250 15 32 30 40 177 º 177 º" at bounding box center [784, 410] width 1235 height 745
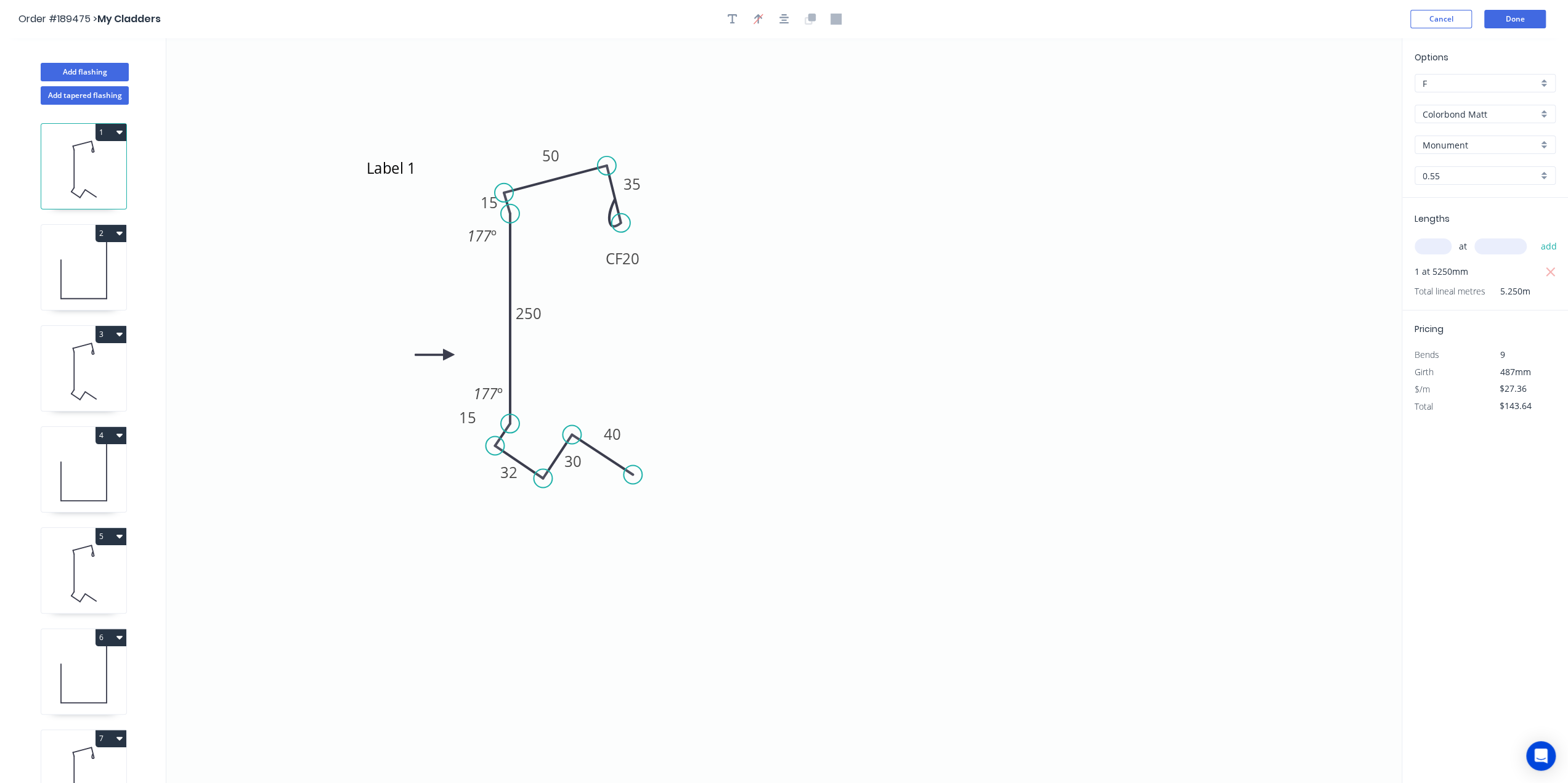
click at [1463, 552] on div "Options F F Colorbond Matt Colorbond Matt Monument Monument 0.55 0.55 Lengths a…" at bounding box center [1485, 411] width 167 height 746
drag, startPoint x: 448, startPoint y: 415, endPoint x: 436, endPoint y: 418, distance: 12.4
click at [436, 418] on icon "Label 1 CF 20 35 50 15 250 15 32 30 40 177 º 177 º" at bounding box center [784, 410] width 1235 height 745
drag, startPoint x: 452, startPoint y: 510, endPoint x: 438, endPoint y: 501, distance: 16.6
click at [454, 510] on icon "Label 1 CF 20 35 50 15 250 15 32 30 40 177 º 177 º" at bounding box center [784, 410] width 1235 height 745
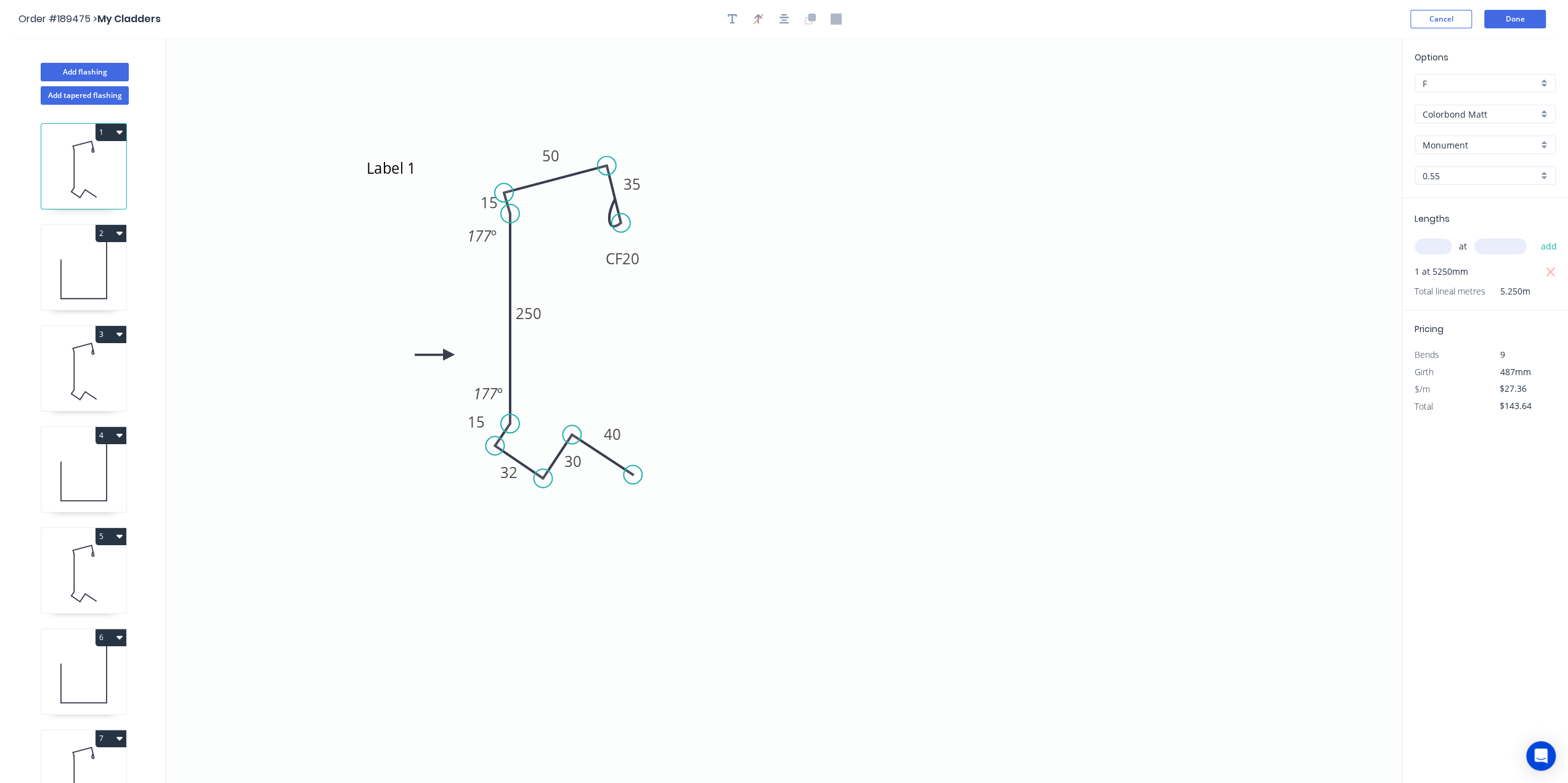
click at [106, 469] on icon at bounding box center [84, 473] width 85 height 79
type input "$7.34"
type input "$37.43"
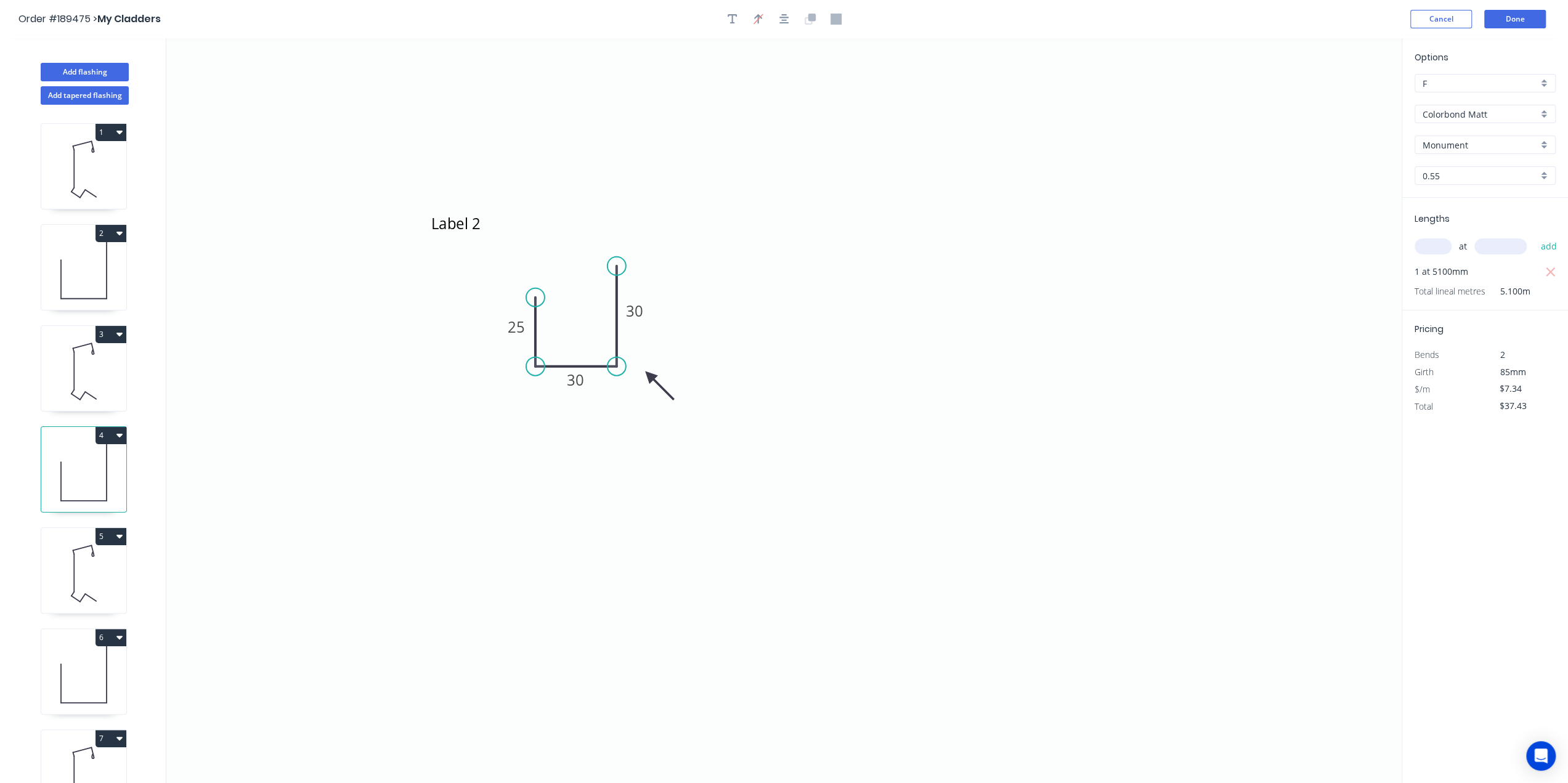
click at [103, 193] on icon at bounding box center [84, 169] width 85 height 79
type input "$27.36"
type input "$143.64"
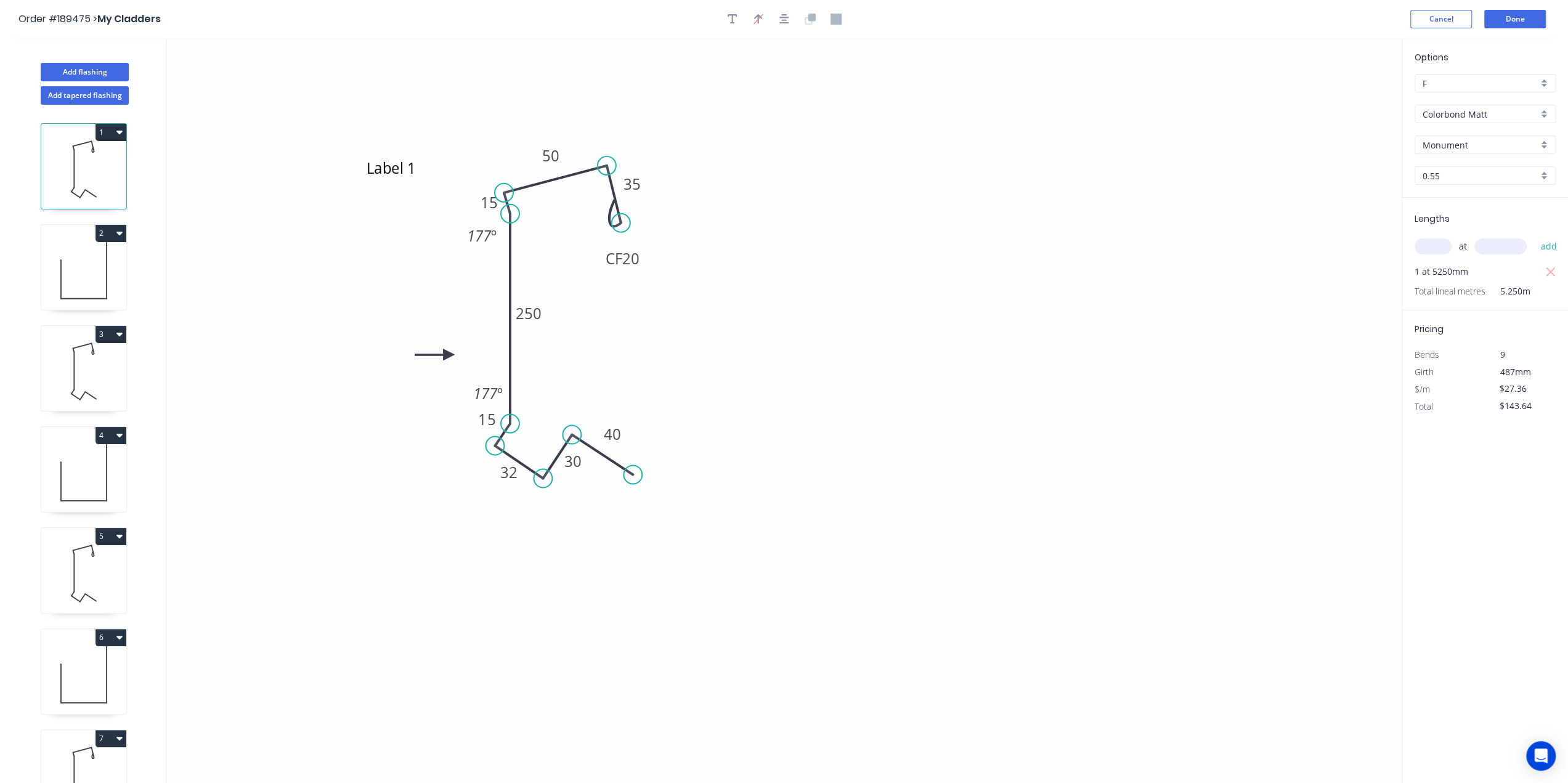
click at [100, 470] on icon at bounding box center [84, 473] width 85 height 79
type input "$7.34"
type input "$37.43"
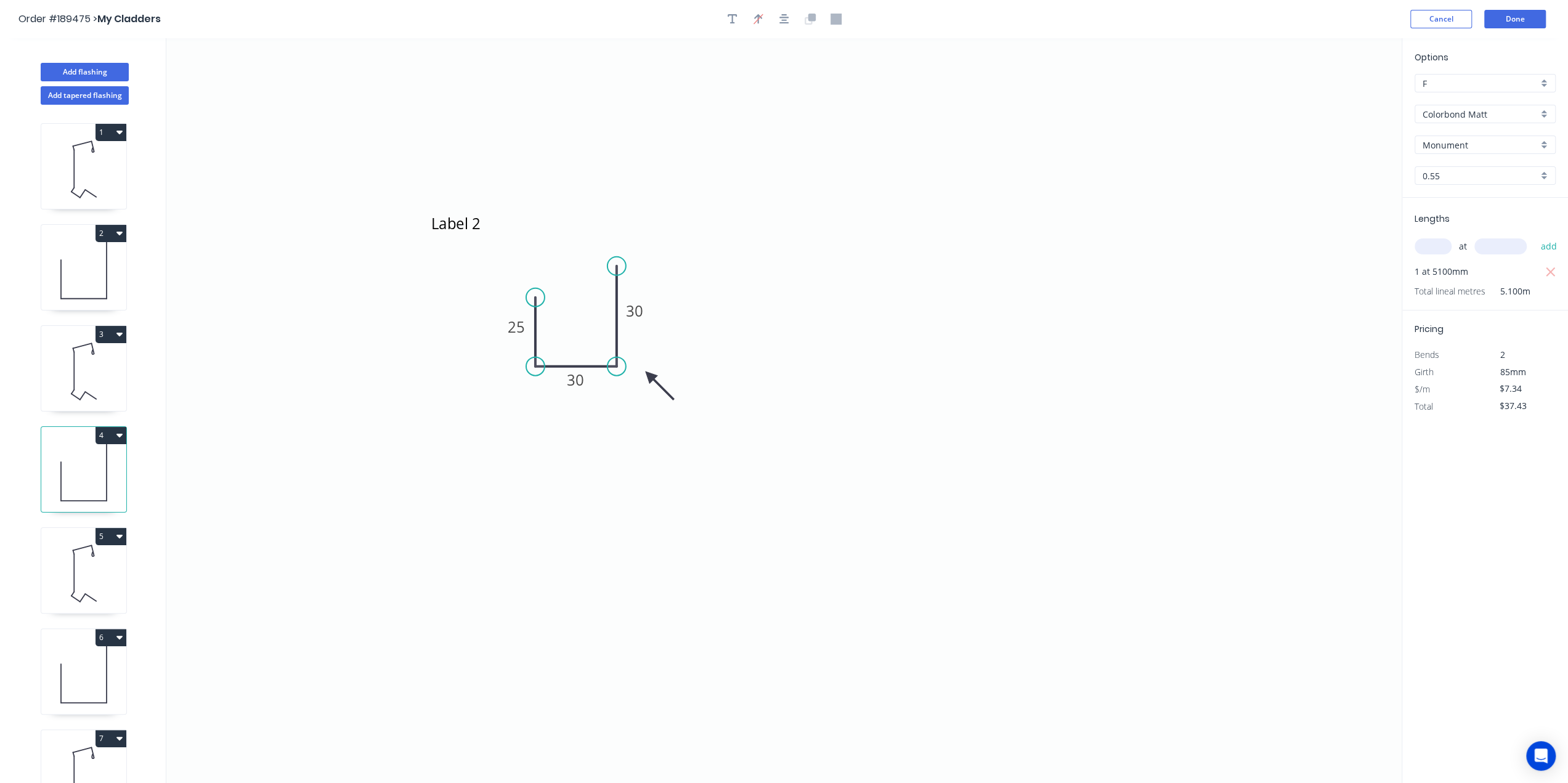
click at [73, 573] on icon at bounding box center [84, 573] width 85 height 79
type input "$27.36"
type input "$143.64"
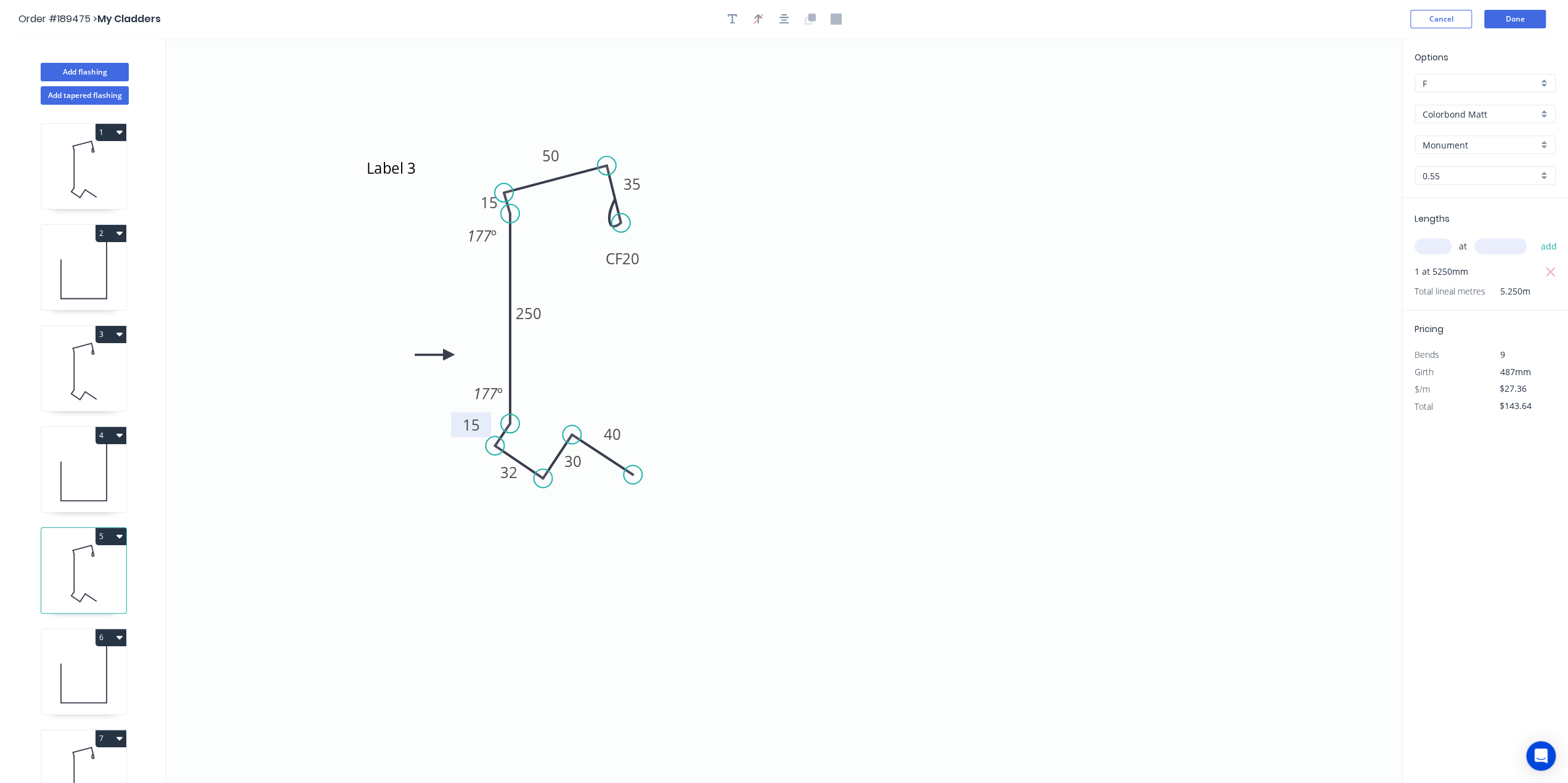
drag, startPoint x: 466, startPoint y: 420, endPoint x: 452, endPoint y: 424, distance: 14.6
click at [454, 423] on rect at bounding box center [471, 424] width 40 height 25
click at [374, 544] on icon "Label 3 CF 20 35 50 15 250 15 32 30 40 177 º 177 º" at bounding box center [784, 410] width 1235 height 745
click at [1494, 497] on div "Options F F Colorbond Matt Colorbond Matt Monument Monument 0.55 0.55 Lengths a…" at bounding box center [1485, 411] width 167 height 746
click at [70, 161] on icon at bounding box center [84, 169] width 85 height 79
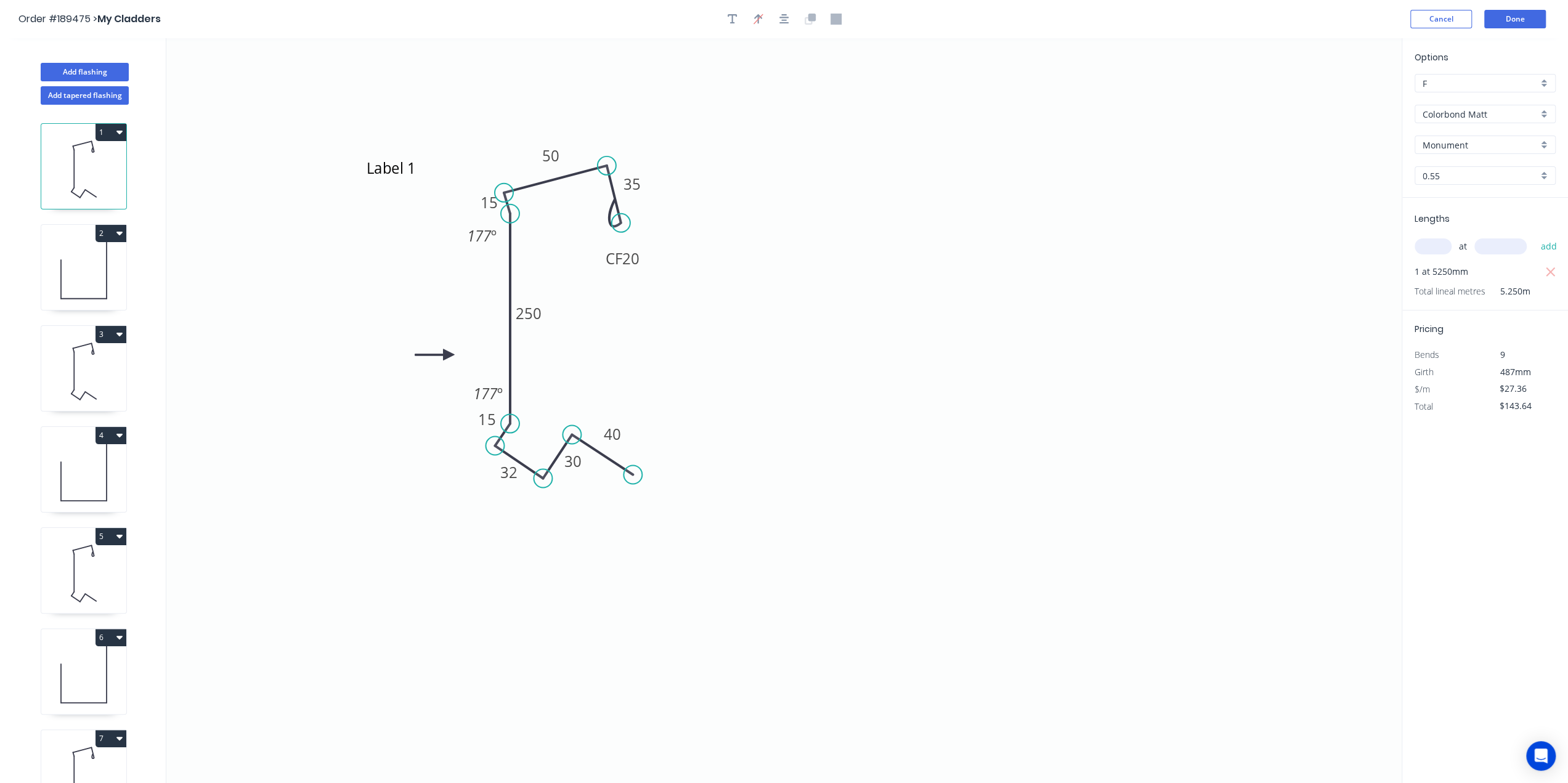
click at [76, 566] on icon at bounding box center [84, 573] width 85 height 79
click at [97, 484] on icon at bounding box center [84, 473] width 85 height 79
type input "$7.34"
type input "$37.43"
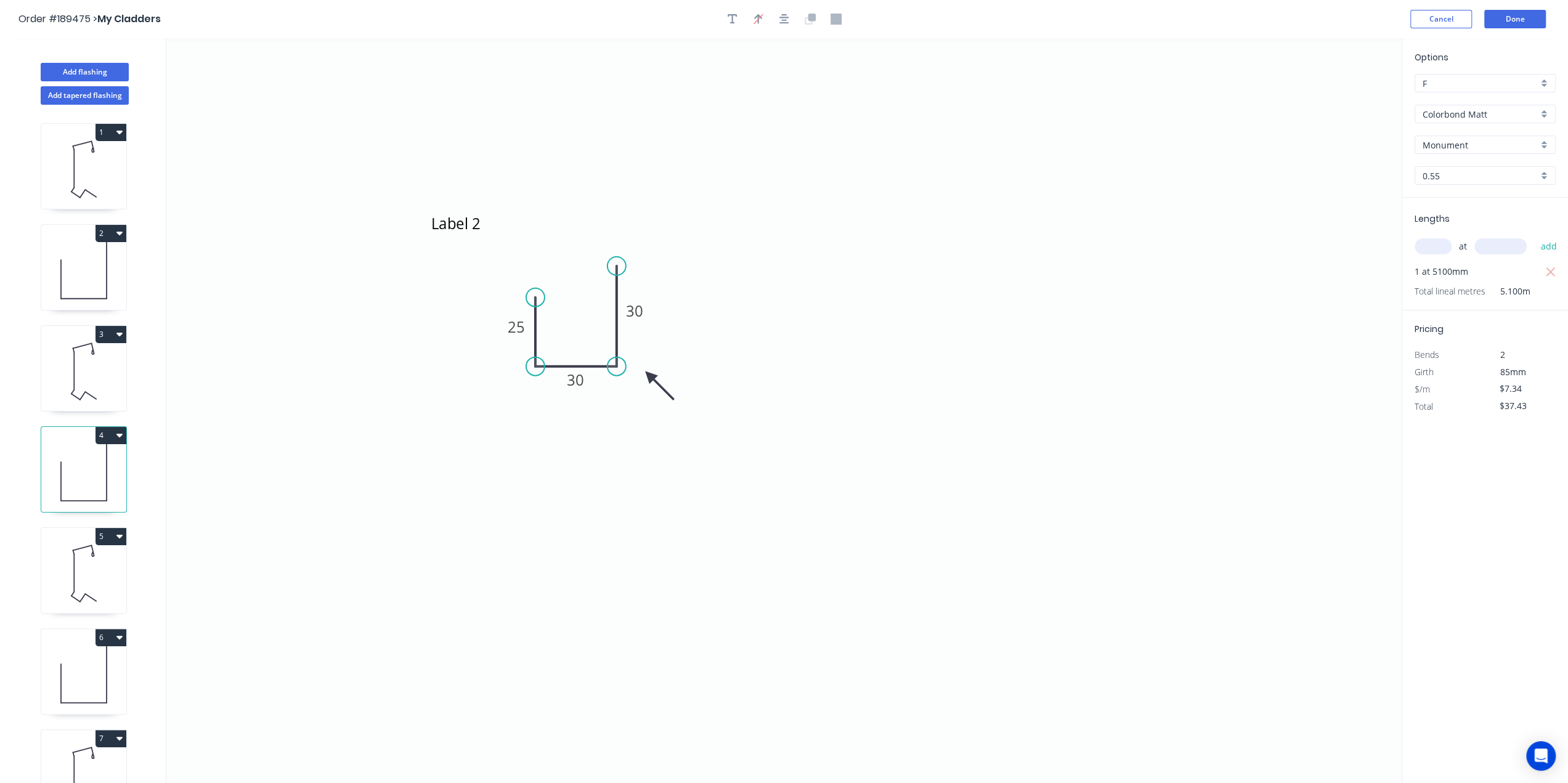
click at [61, 662] on icon at bounding box center [84, 675] width 85 height 79
click at [82, 572] on icon at bounding box center [84, 573] width 85 height 79
type input "$27.36"
type input "$143.64"
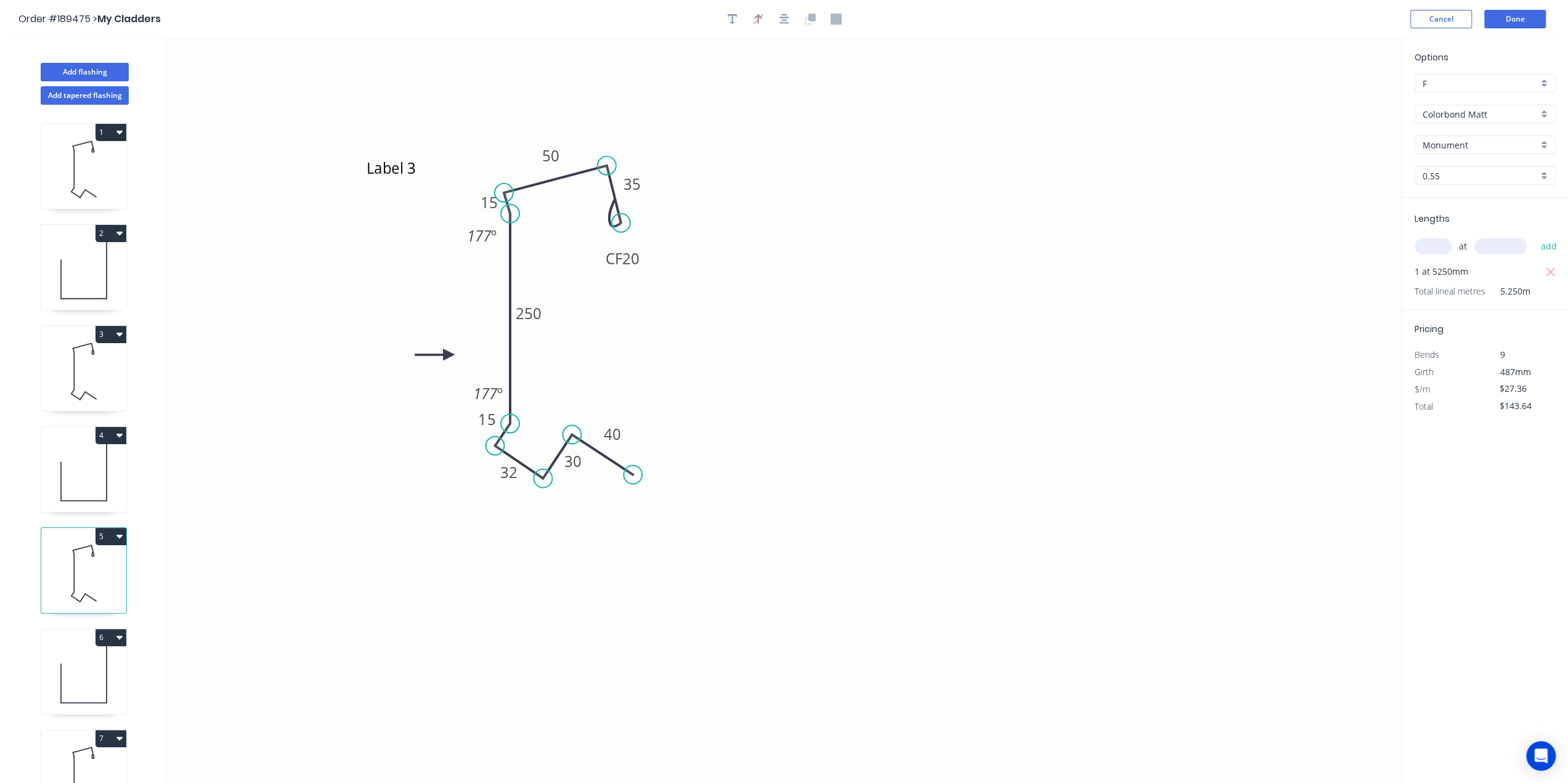
click at [82, 494] on icon at bounding box center [84, 473] width 85 height 79
type input "$7.34"
type input "$37.43"
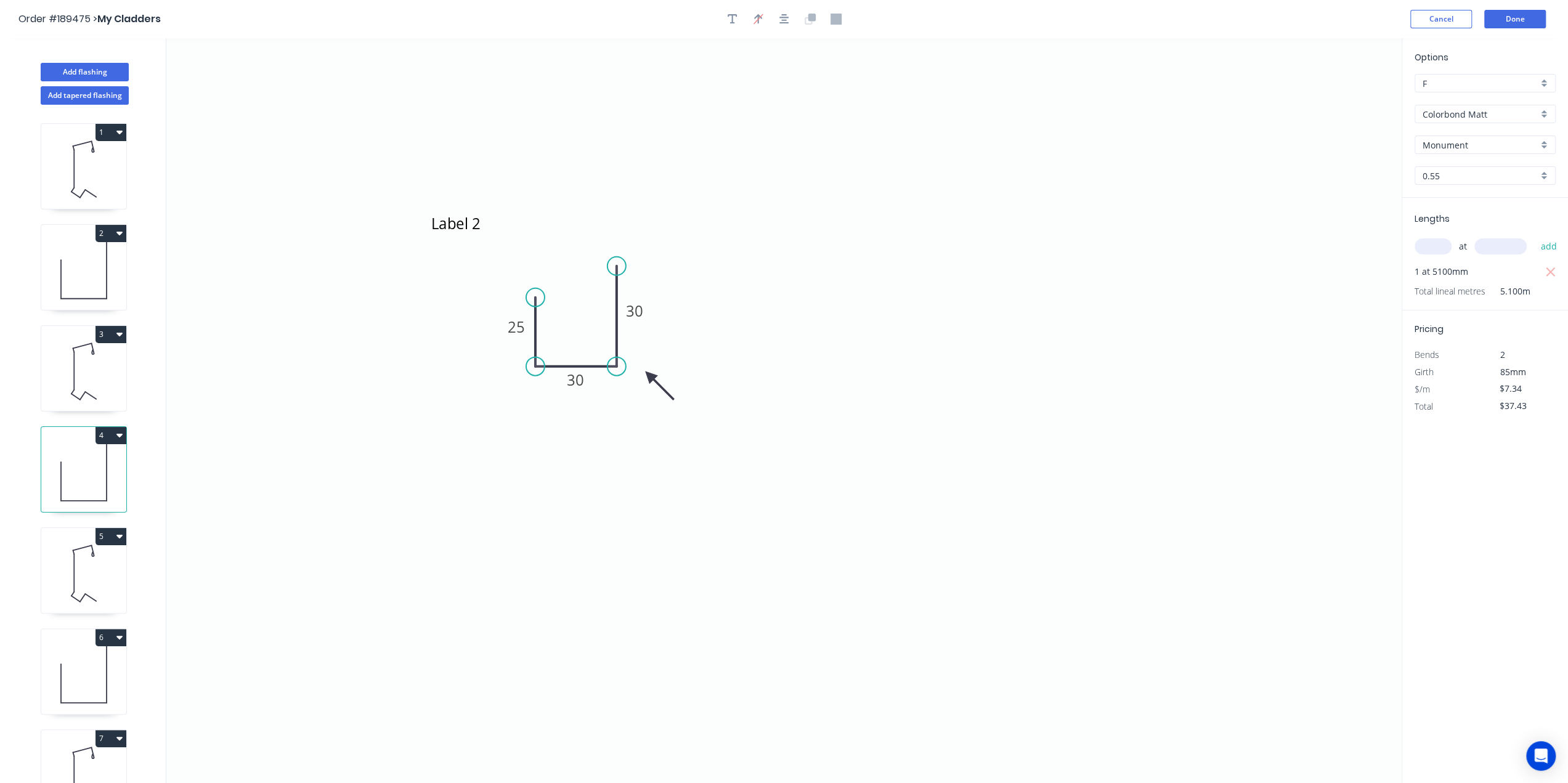
click at [77, 183] on icon at bounding box center [84, 169] width 85 height 79
type input "$27.36"
type input "$143.64"
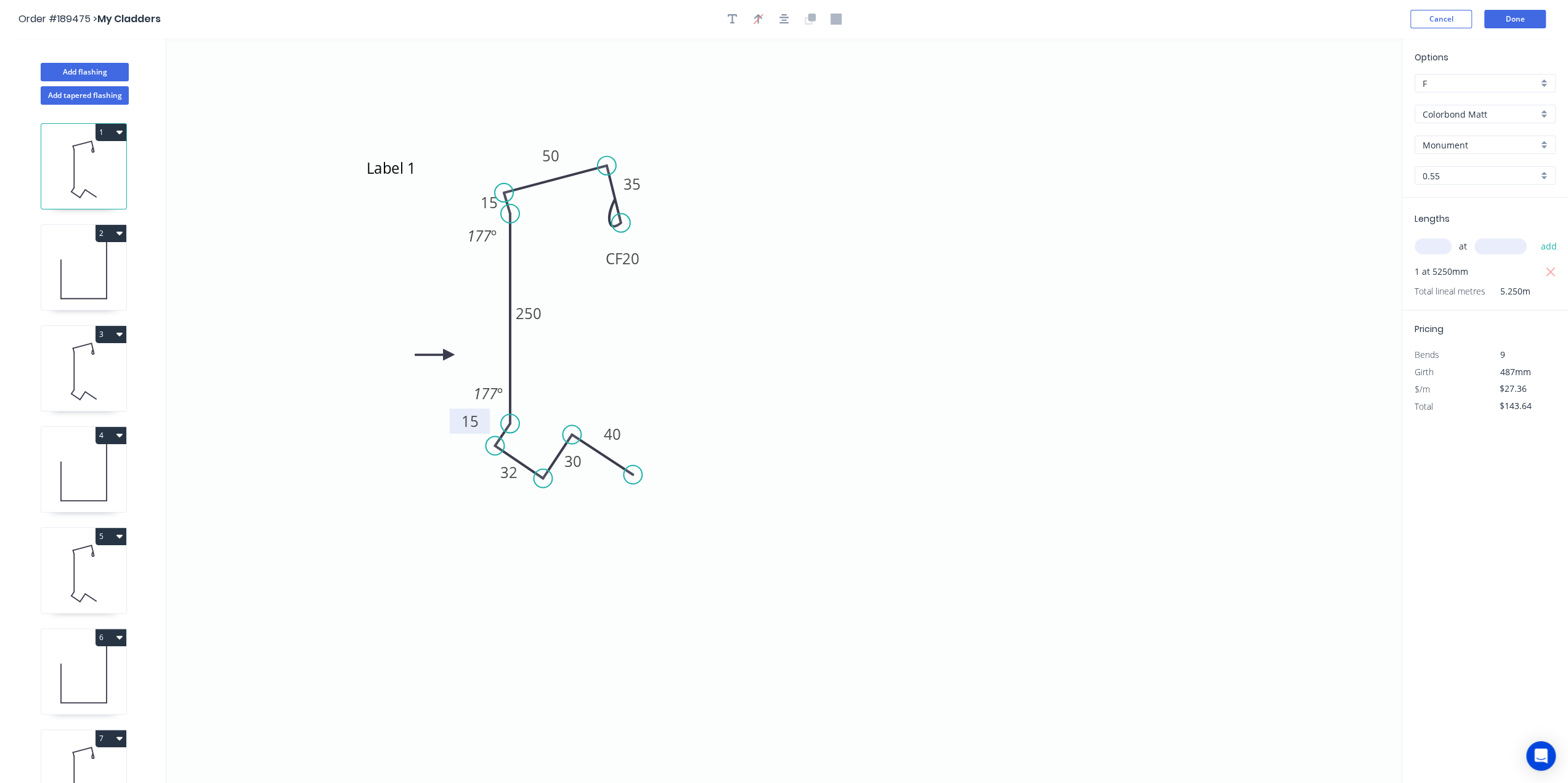
drag, startPoint x: 467, startPoint y: 420, endPoint x: 450, endPoint y: 422, distance: 17.1
click at [450, 422] on rect at bounding box center [469, 421] width 40 height 25
click at [1435, 572] on div "Options F F Colorbond Matt Colorbond Matt Monument Monument 0.55 0.55 Lengths a…" at bounding box center [1485, 411] width 167 height 746
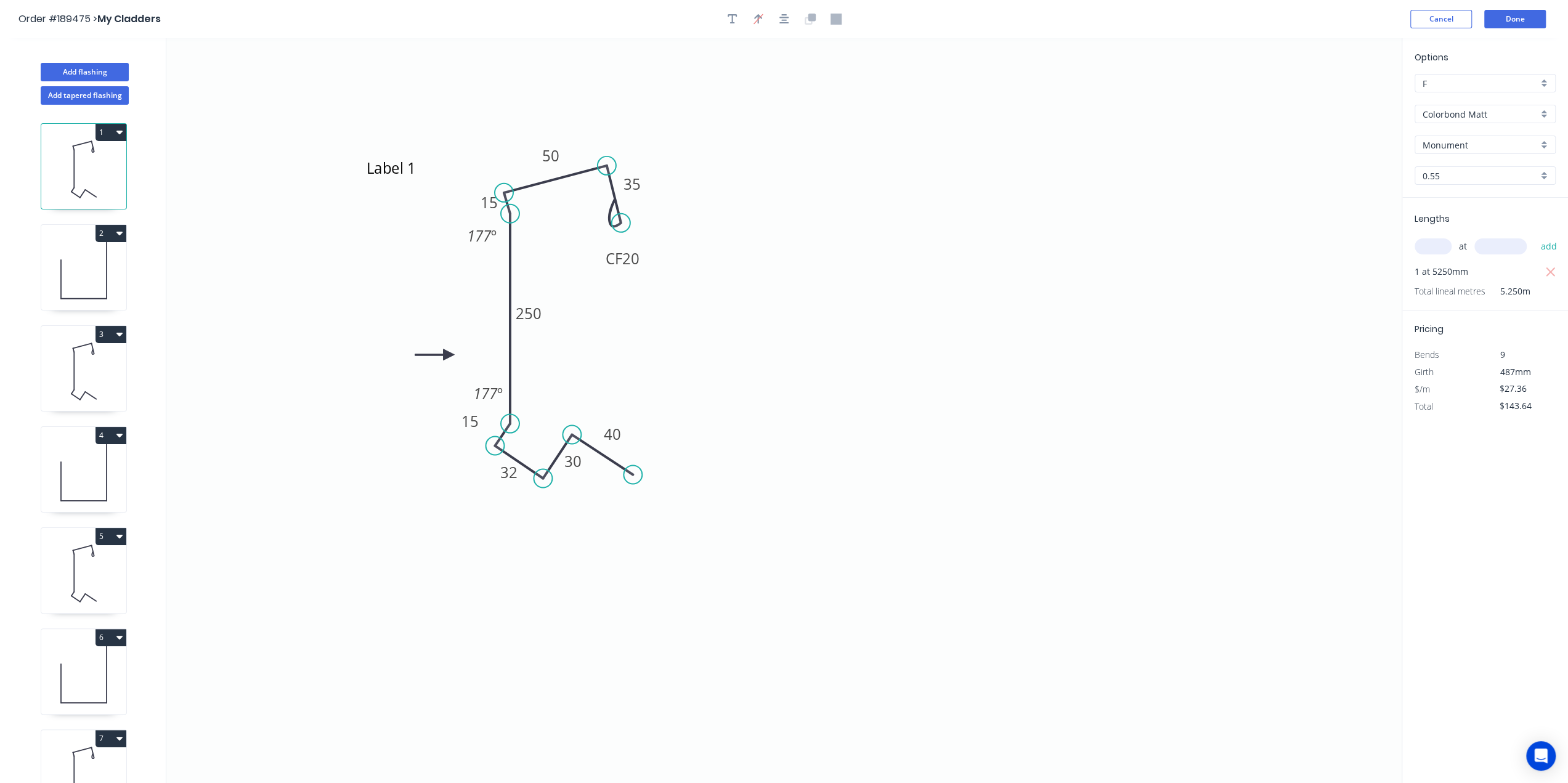
click at [1435, 572] on div "Options F F Colorbond Matt Colorbond Matt Monument Monument 0.55 0.55 Lengths a…" at bounding box center [1485, 411] width 167 height 746
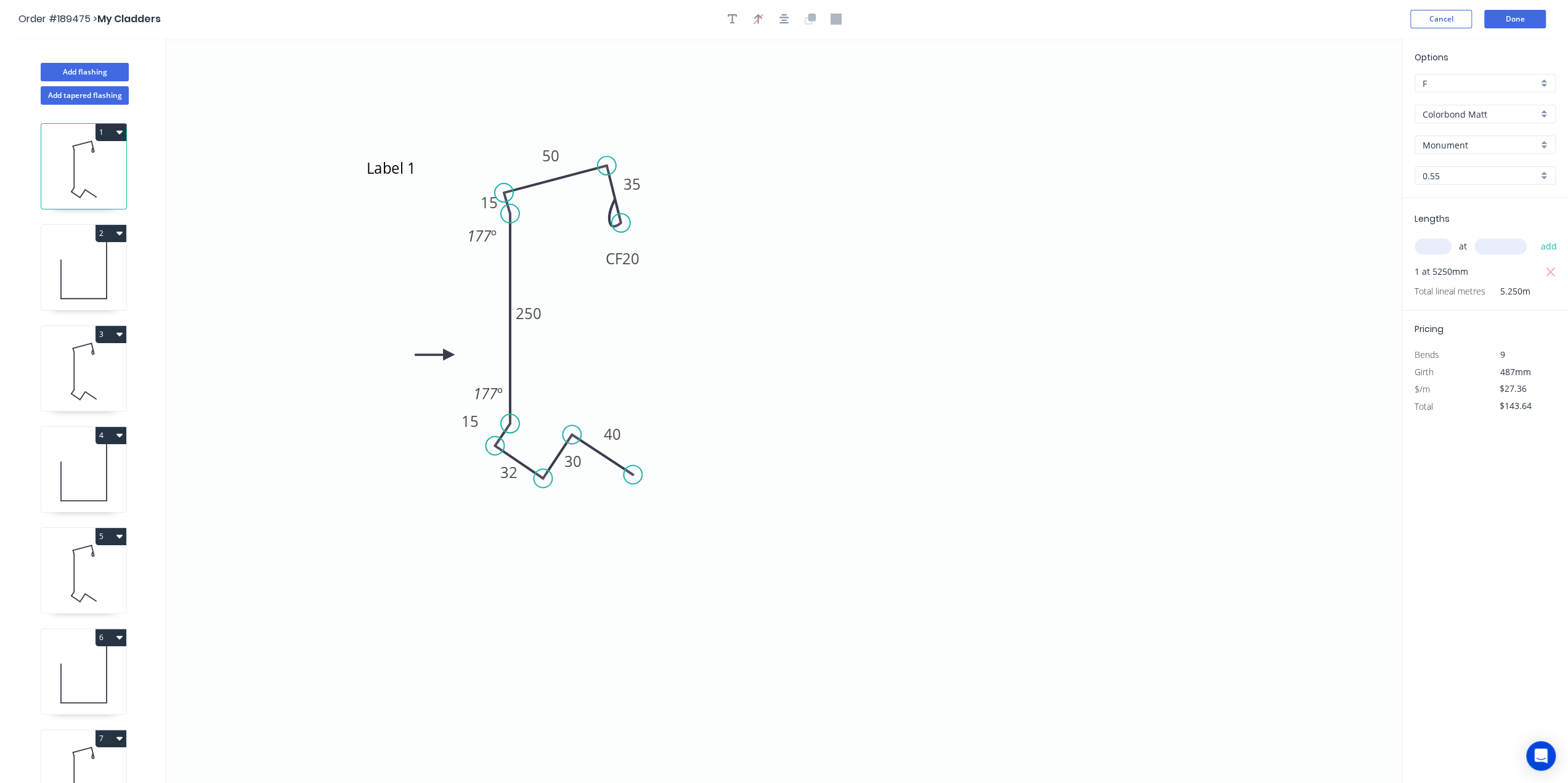
click at [75, 282] on icon at bounding box center [84, 271] width 85 height 79
type input "$7.34"
type input "$37.43"
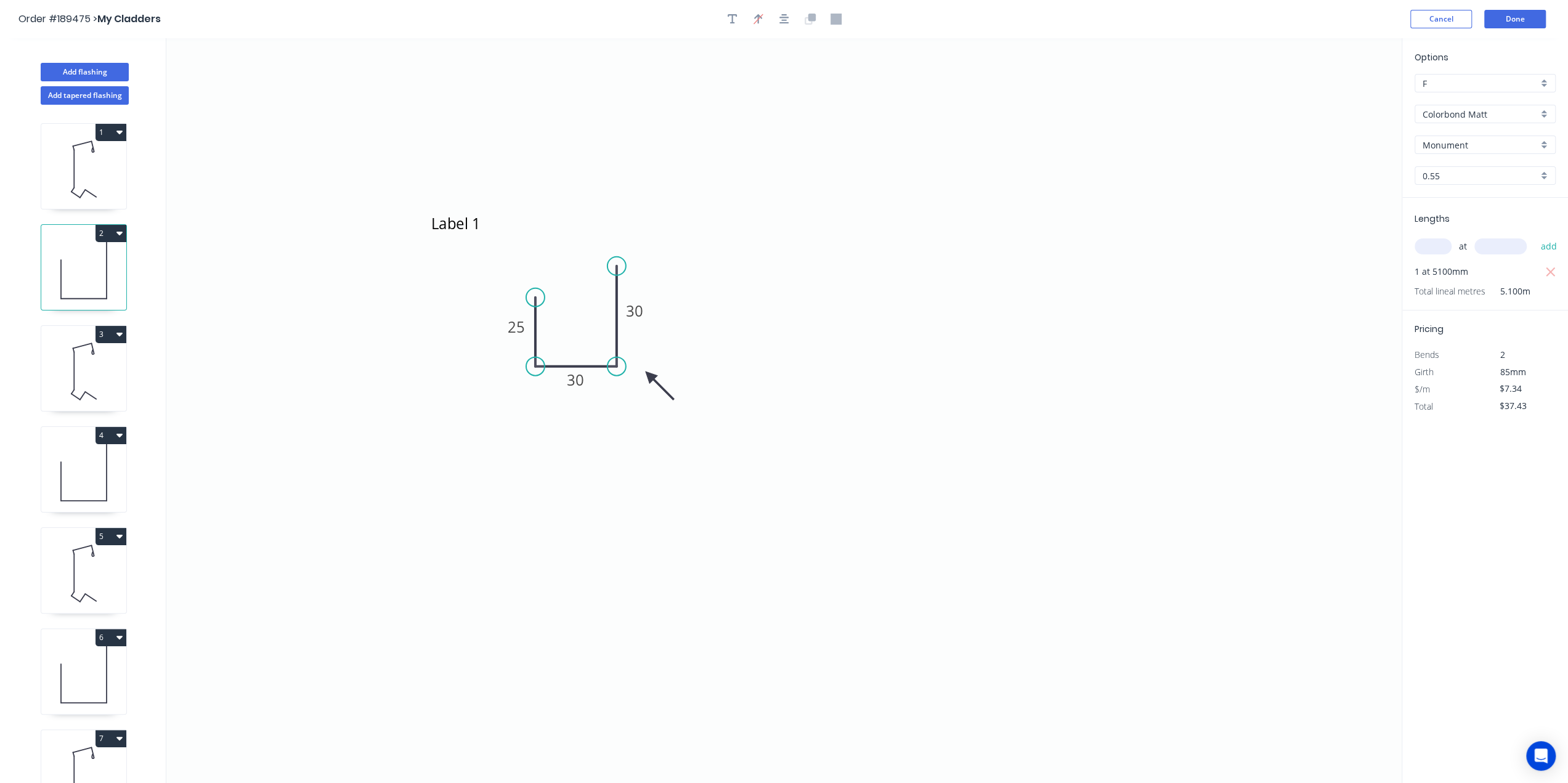
click at [100, 165] on icon at bounding box center [84, 169] width 85 height 79
type input "$27.36"
type input "$143.64"
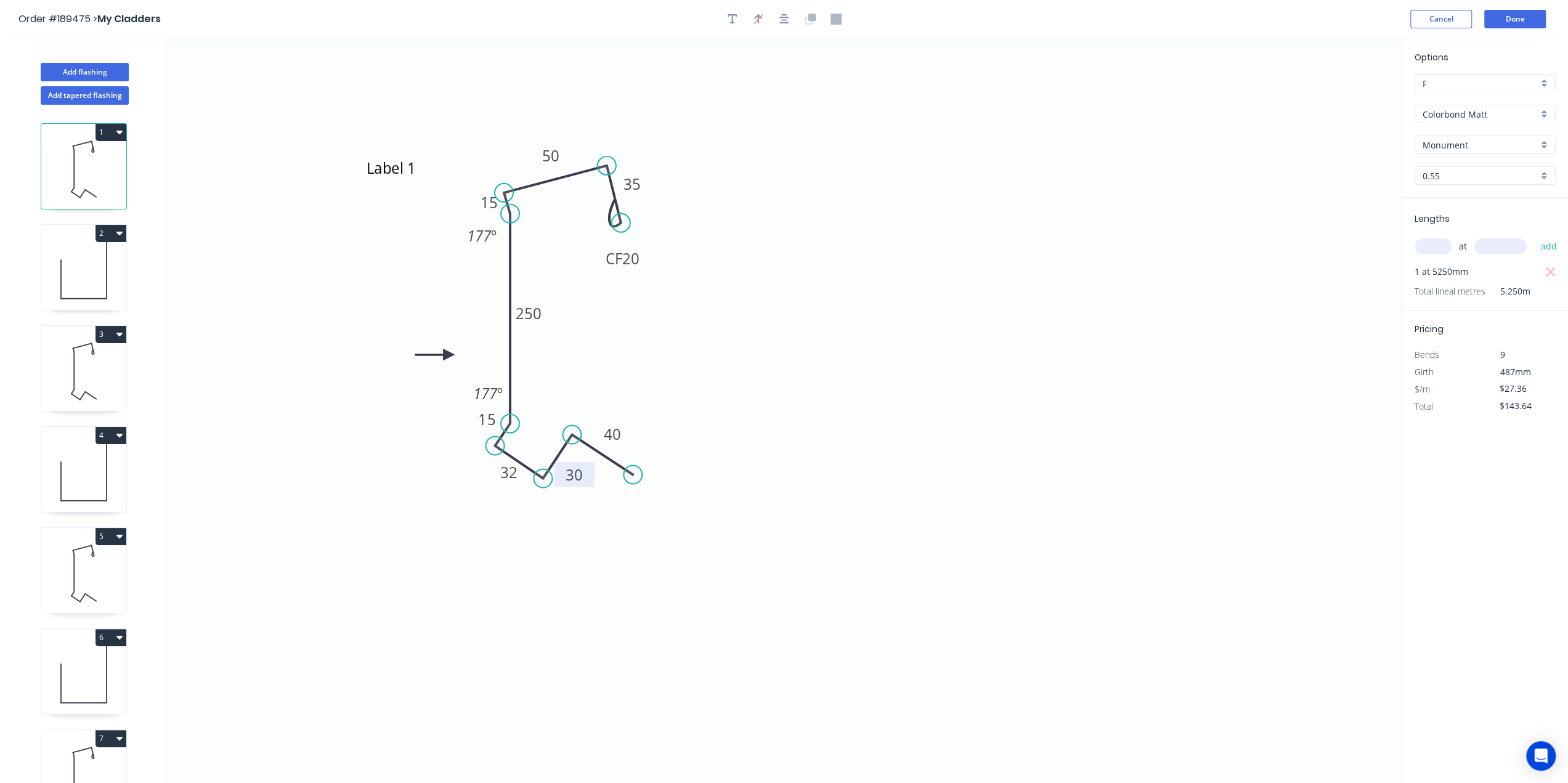
drag, startPoint x: 586, startPoint y: 469, endPoint x: 588, endPoint y: 483, distance: 14.1
click at [588, 483] on rect at bounding box center [574, 474] width 40 height 25
click at [1503, 493] on div "Options F F Colorbond Matt Colorbond Matt Monument Monument 0.55 0.55 Lengths a…" at bounding box center [1485, 411] width 167 height 746
click at [88, 382] on icon at bounding box center [84, 371] width 85 height 79
click at [82, 186] on icon at bounding box center [84, 169] width 85 height 79
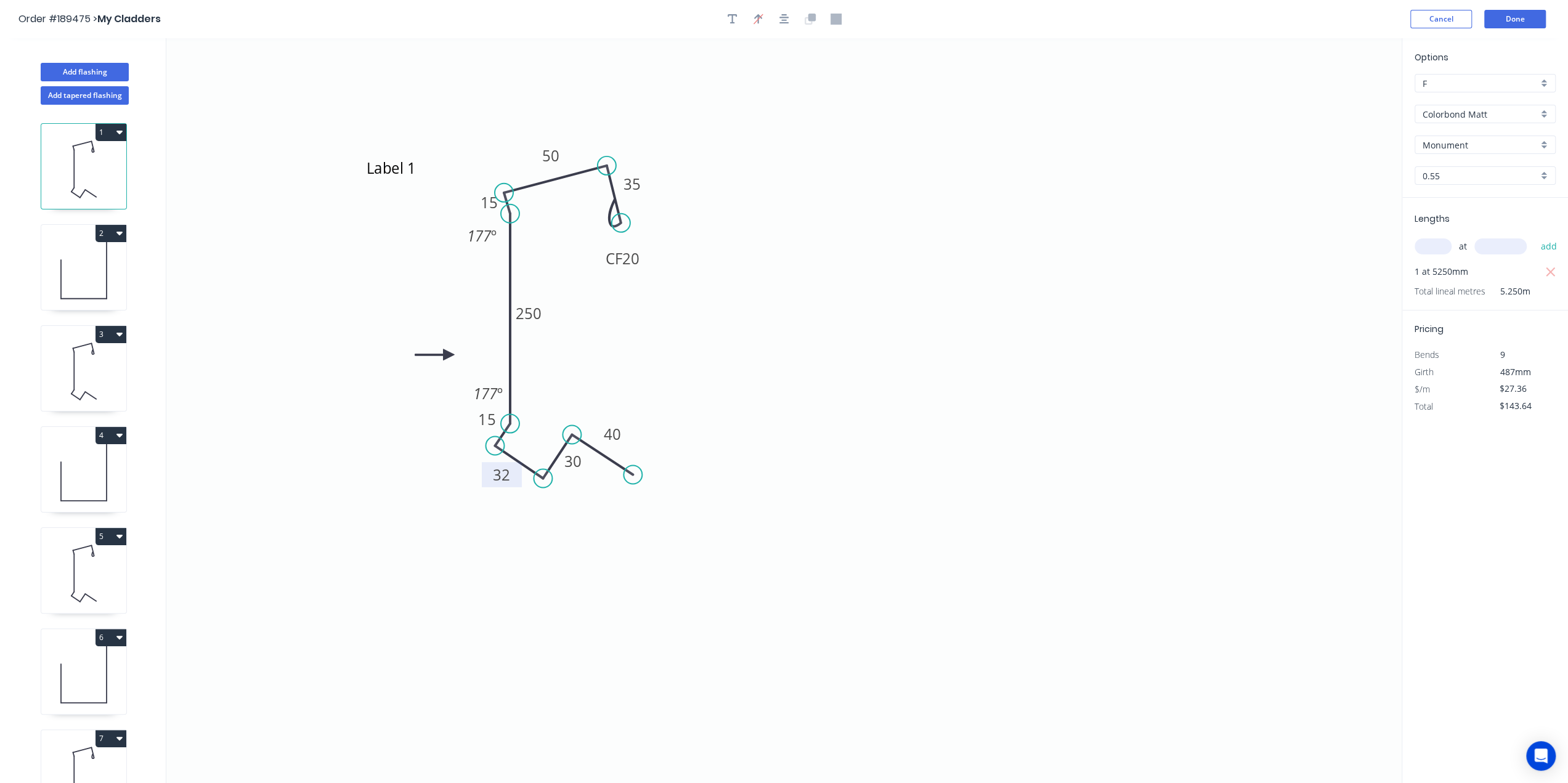
drag, startPoint x: 504, startPoint y: 484, endPoint x: 497, endPoint y: 486, distance: 7.3
click at [497, 486] on rect at bounding box center [501, 474] width 40 height 25
click at [454, 517] on icon "Label 1 CF 20 35 50 15 250 15 32 30 40 177 º 177 º" at bounding box center [784, 410] width 1235 height 745
click at [71, 184] on icon at bounding box center [84, 169] width 85 height 79
click at [80, 271] on icon at bounding box center [84, 271] width 85 height 79
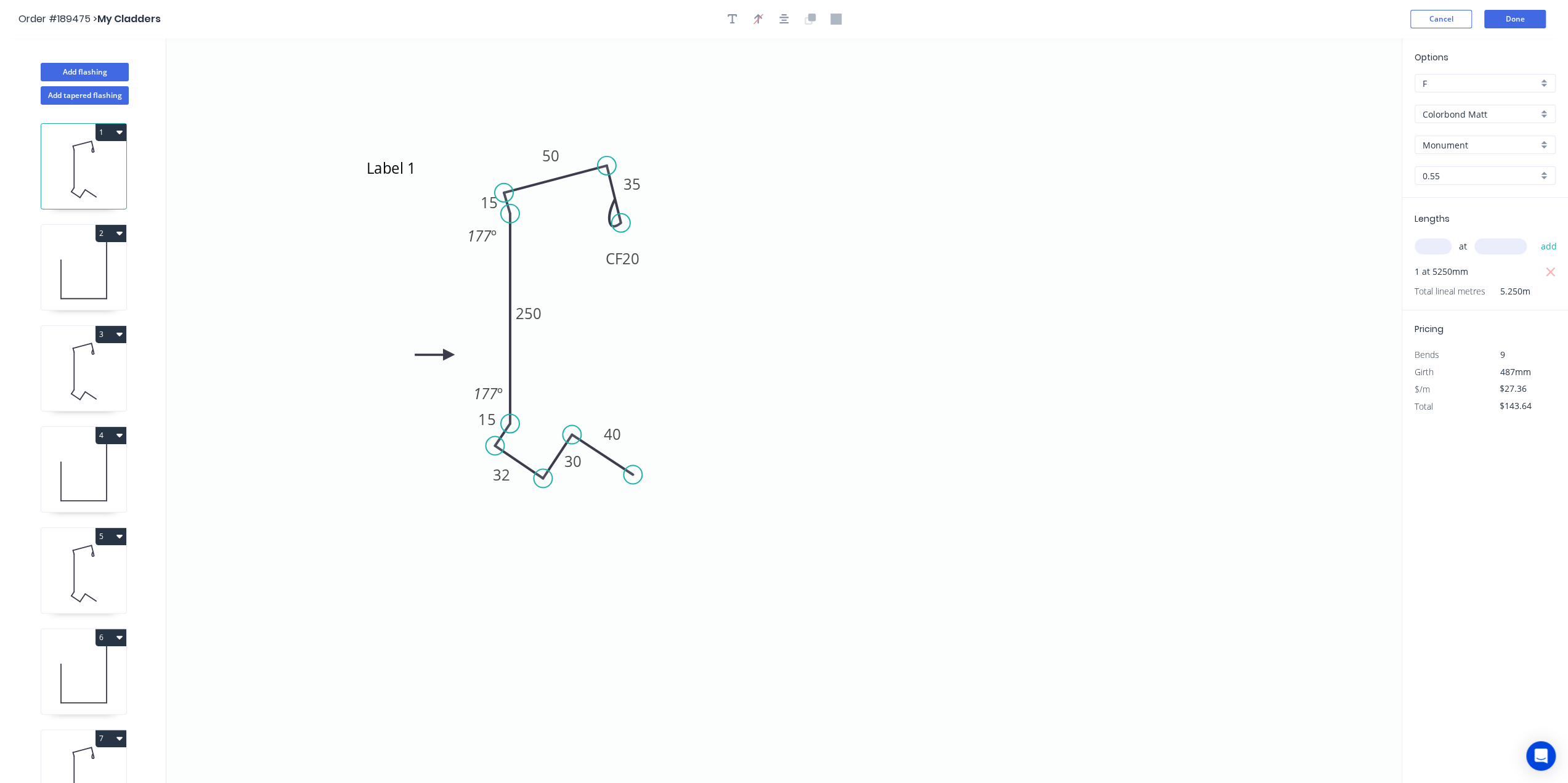
type input "$7.34"
type input "$37.43"
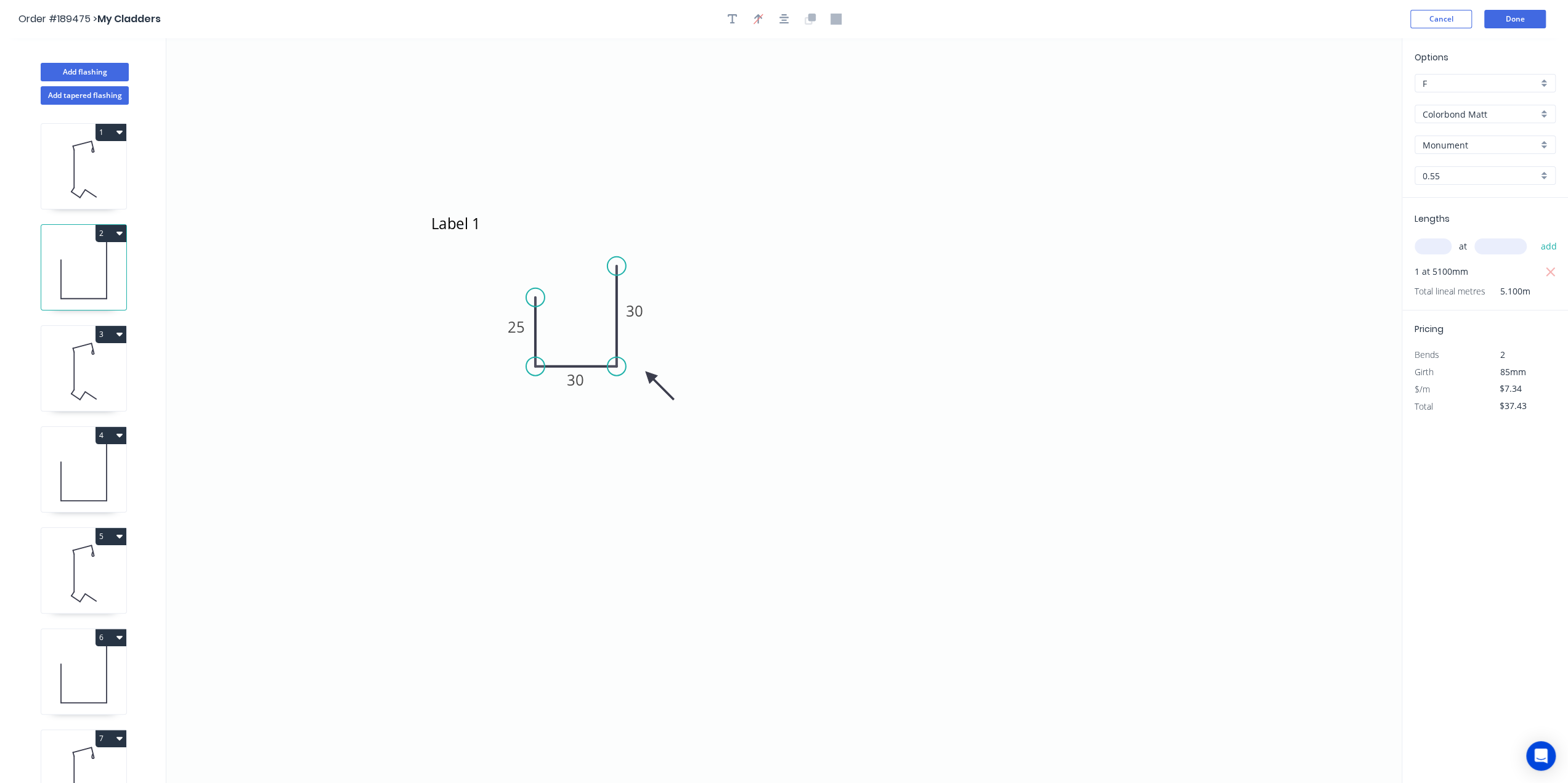
click at [78, 183] on icon at bounding box center [84, 169] width 85 height 79
type input "$27.36"
type input "$143.64"
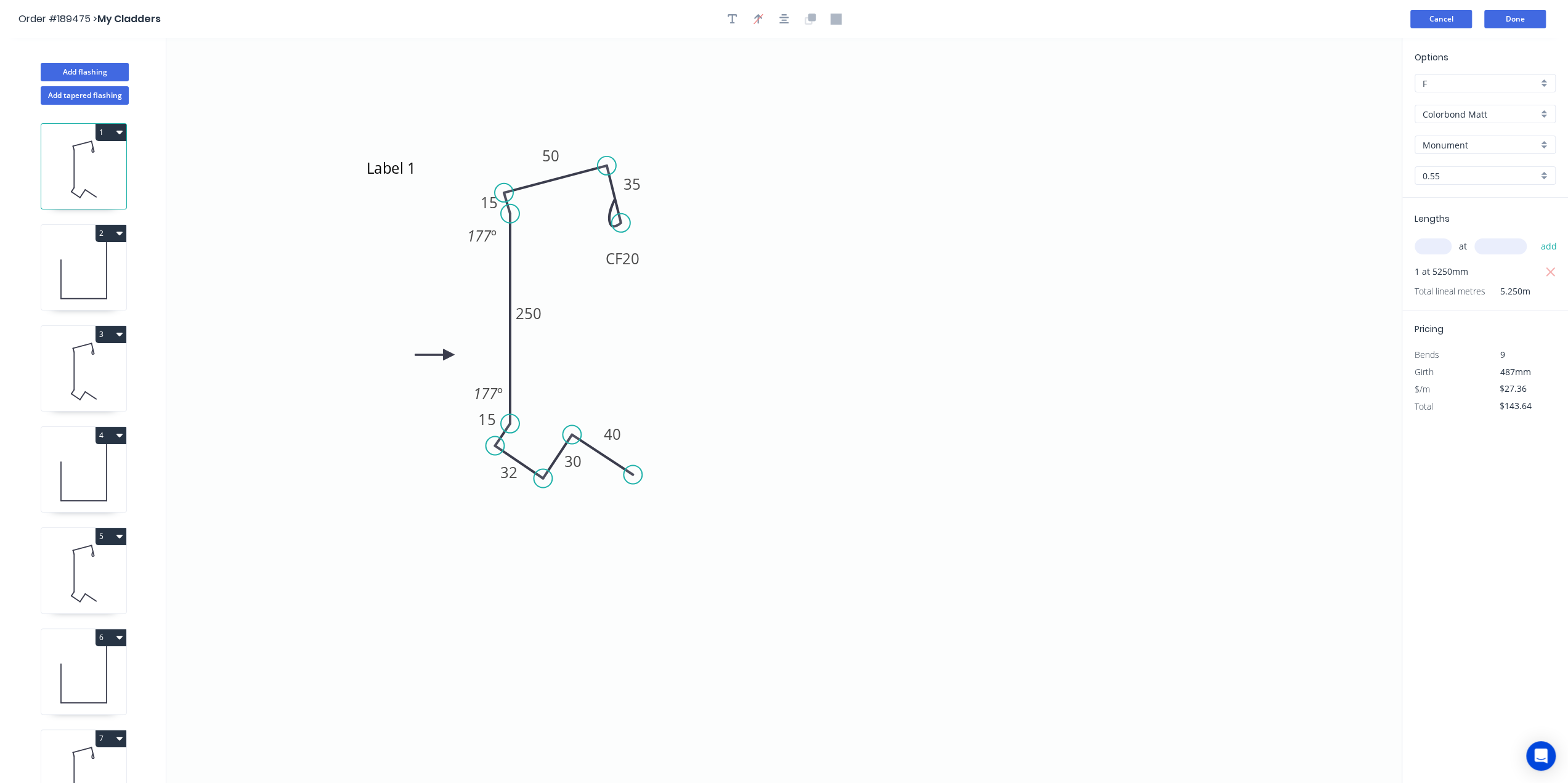
click at [1444, 18] on button "Cancel" at bounding box center [1441, 18] width 62 height 18
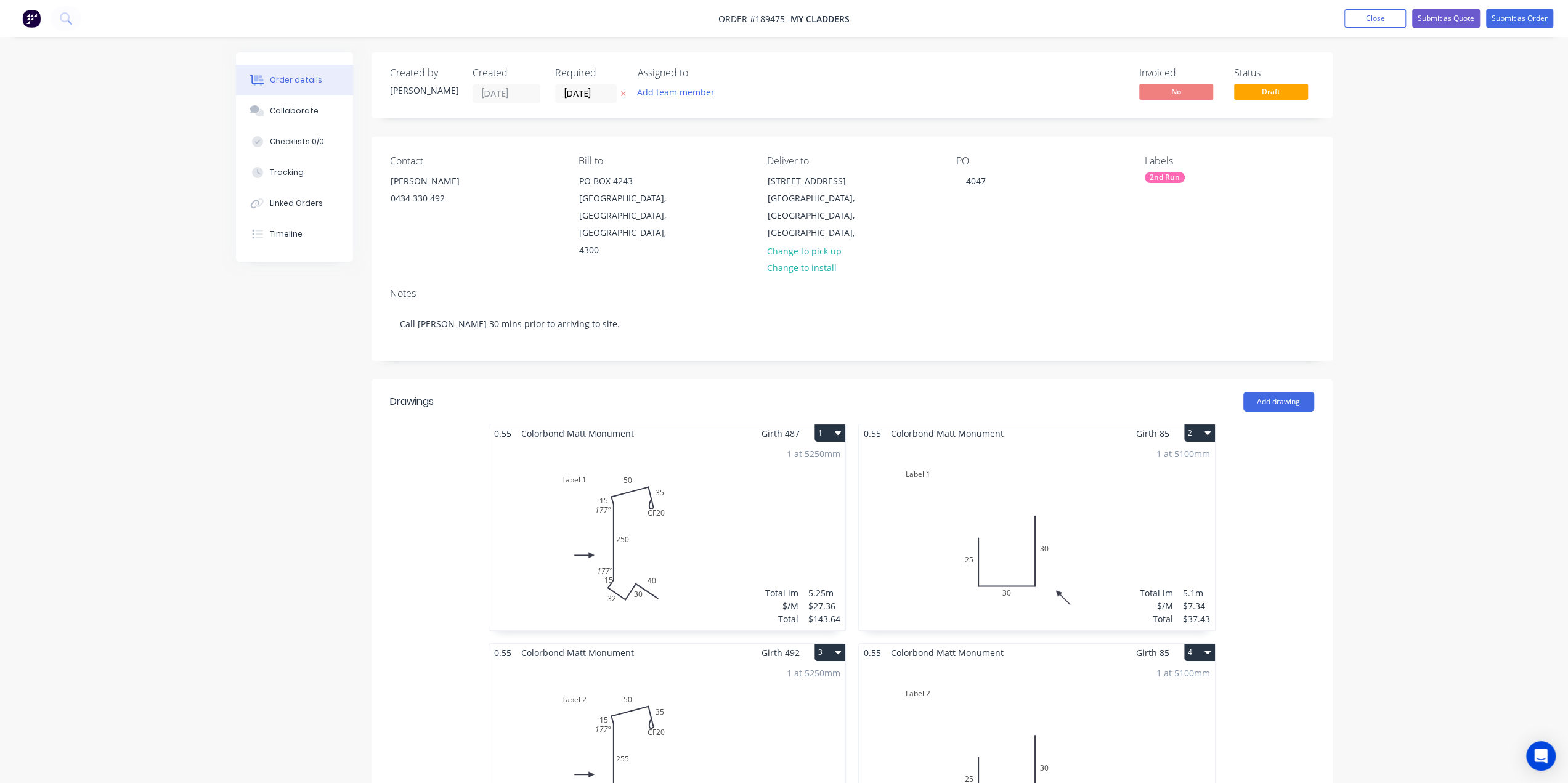
click at [33, 18] on img at bounding box center [31, 18] width 18 height 18
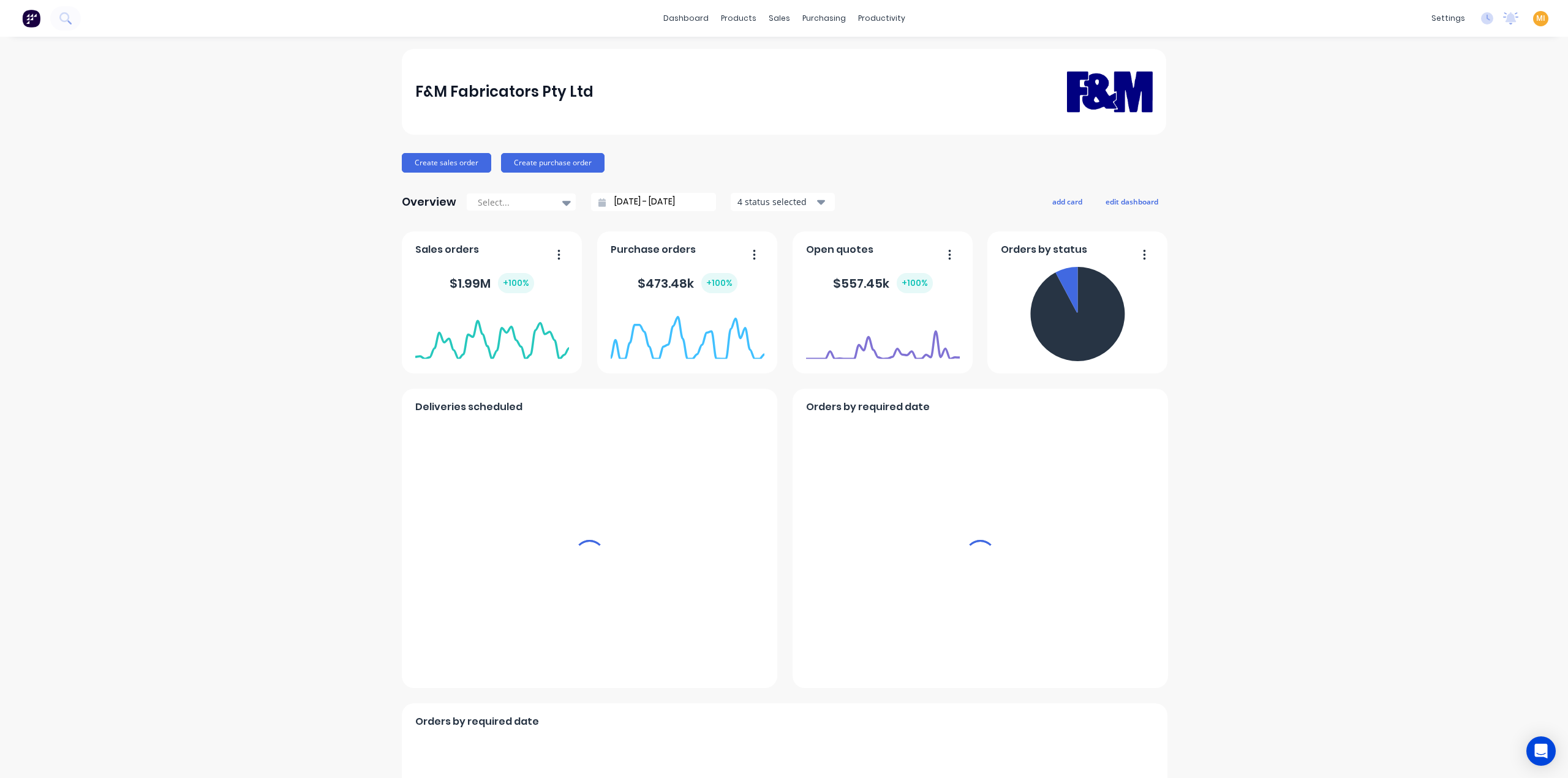
click at [1536, 16] on span "MI" at bounding box center [1541, 18] width 9 height 11
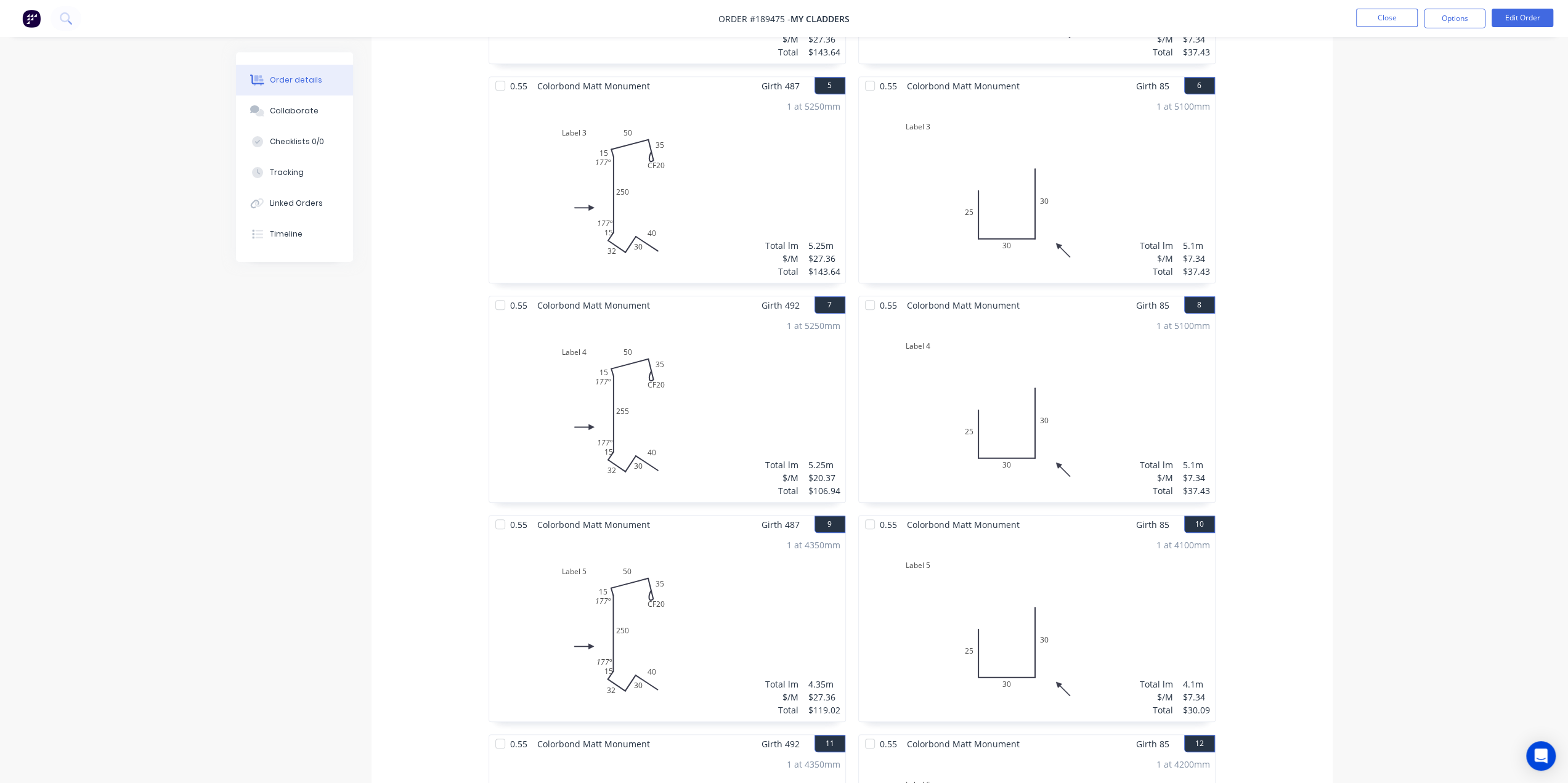
scroll to position [863, 0]
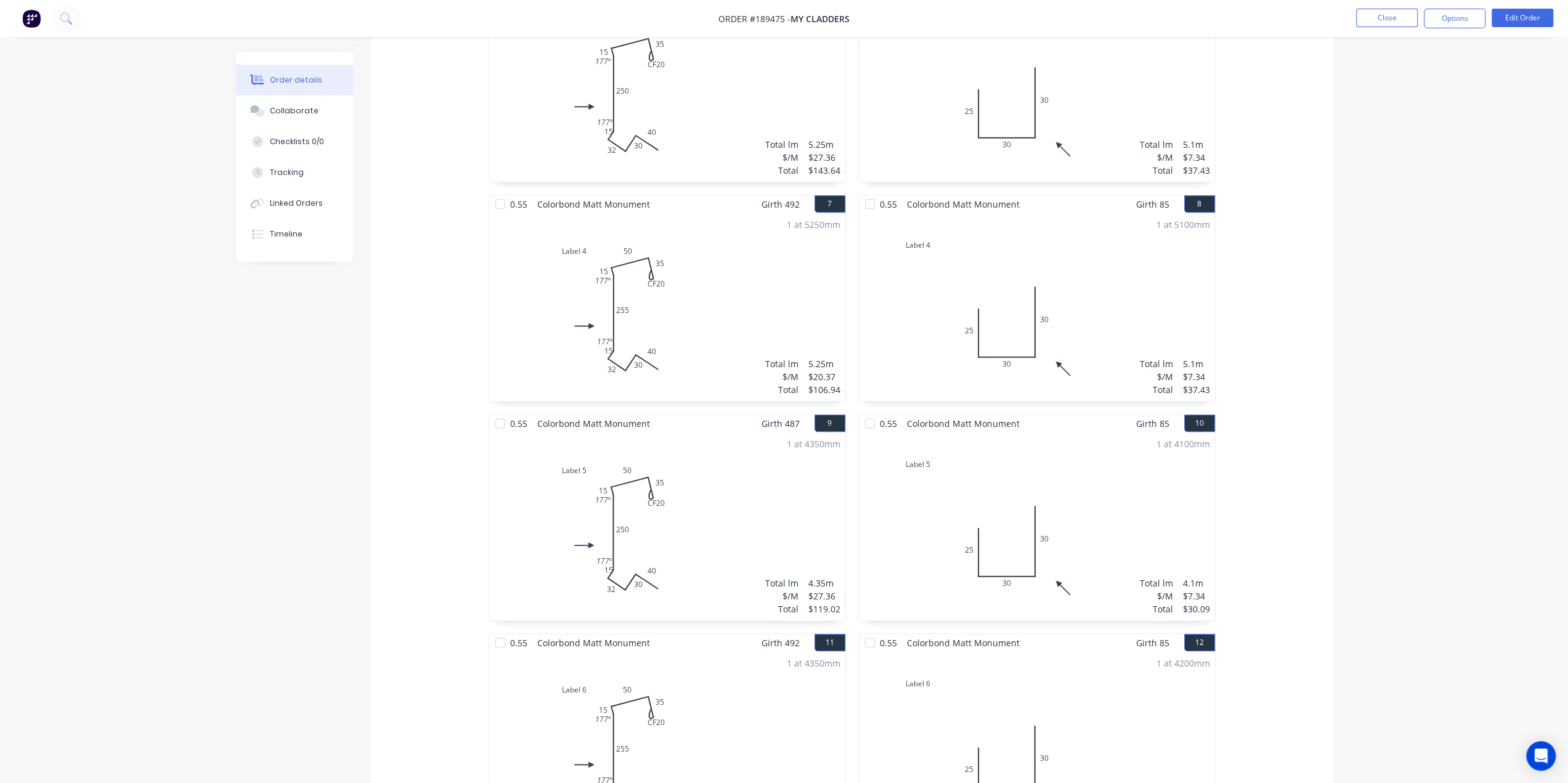
click at [33, 14] on img at bounding box center [31, 18] width 18 height 18
